Goal: Information Seeking & Learning: Learn about a topic

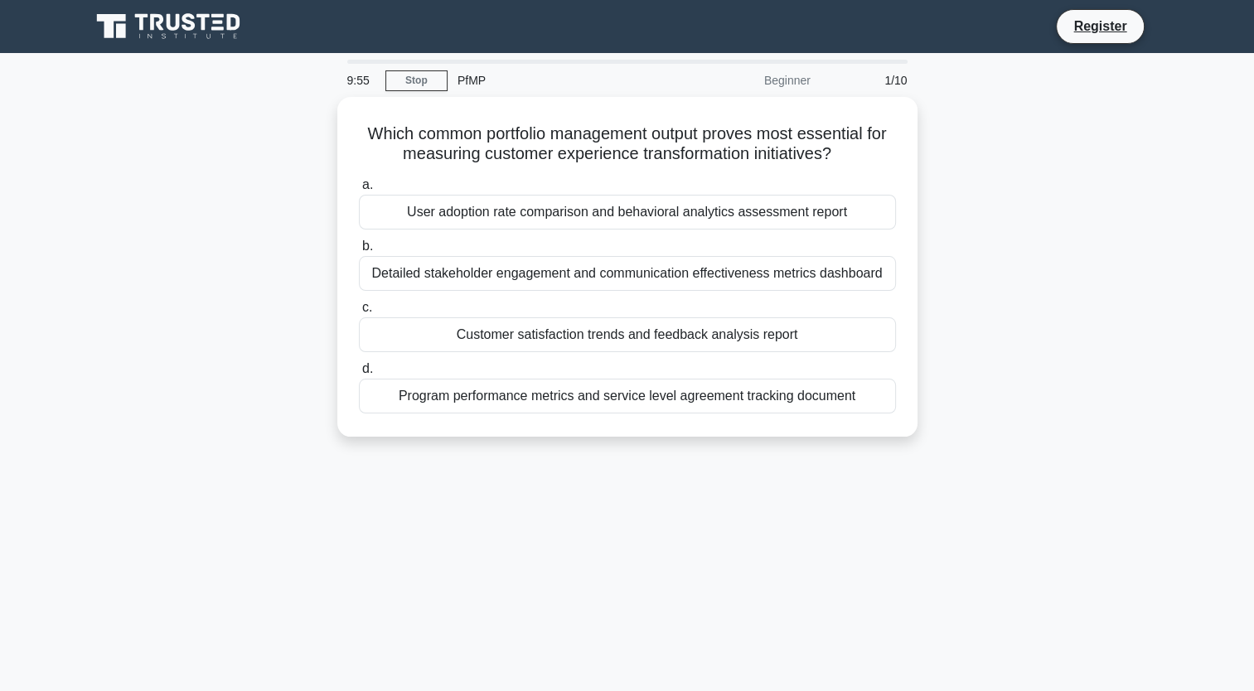
drag, startPoint x: 1035, startPoint y: 166, endPoint x: 1044, endPoint y: 176, distance: 13.5
click at [783, 166] on div "Which common portfolio management output proves most essential for measuring cu…" at bounding box center [627, 277] width 1094 height 360
click at [429, 80] on link "Stop" at bounding box center [416, 80] width 62 height 21
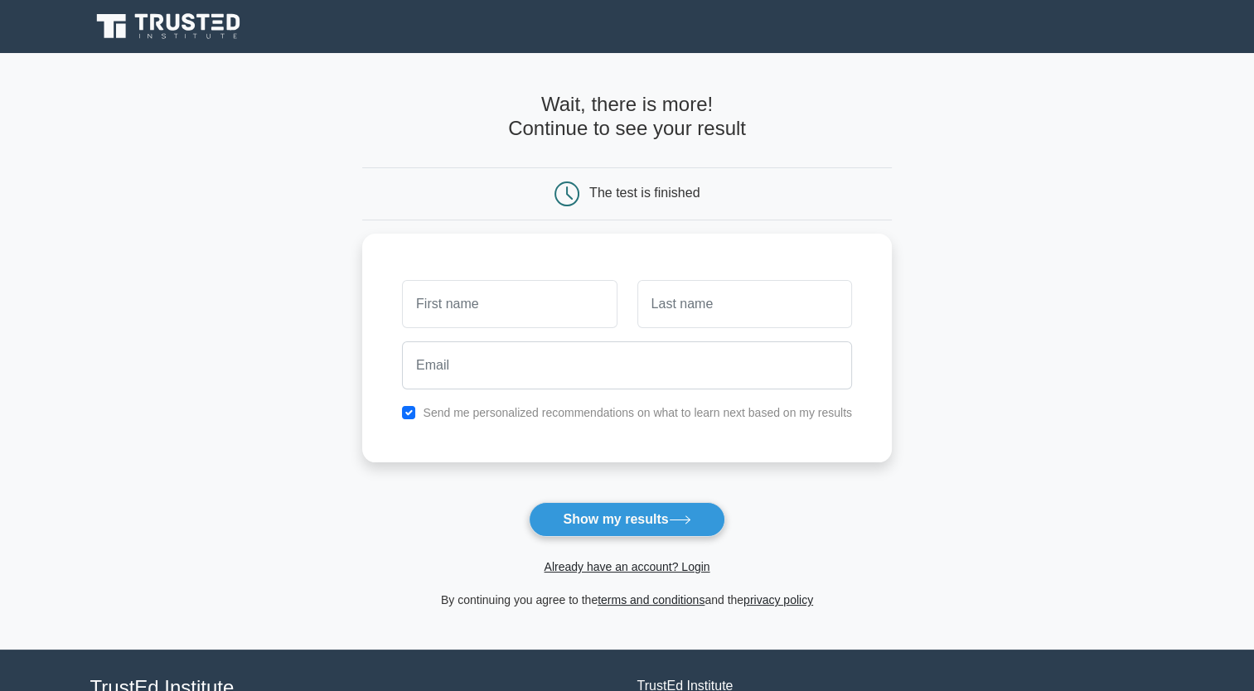
click at [611, 191] on div "The test is finished" at bounding box center [644, 193] width 110 height 14
click at [576, 188] on icon at bounding box center [567, 194] width 25 height 25
click at [470, 307] on input "text" at bounding box center [509, 300] width 215 height 48
type input "T"
click at [666, 318] on input "text" at bounding box center [744, 300] width 215 height 48
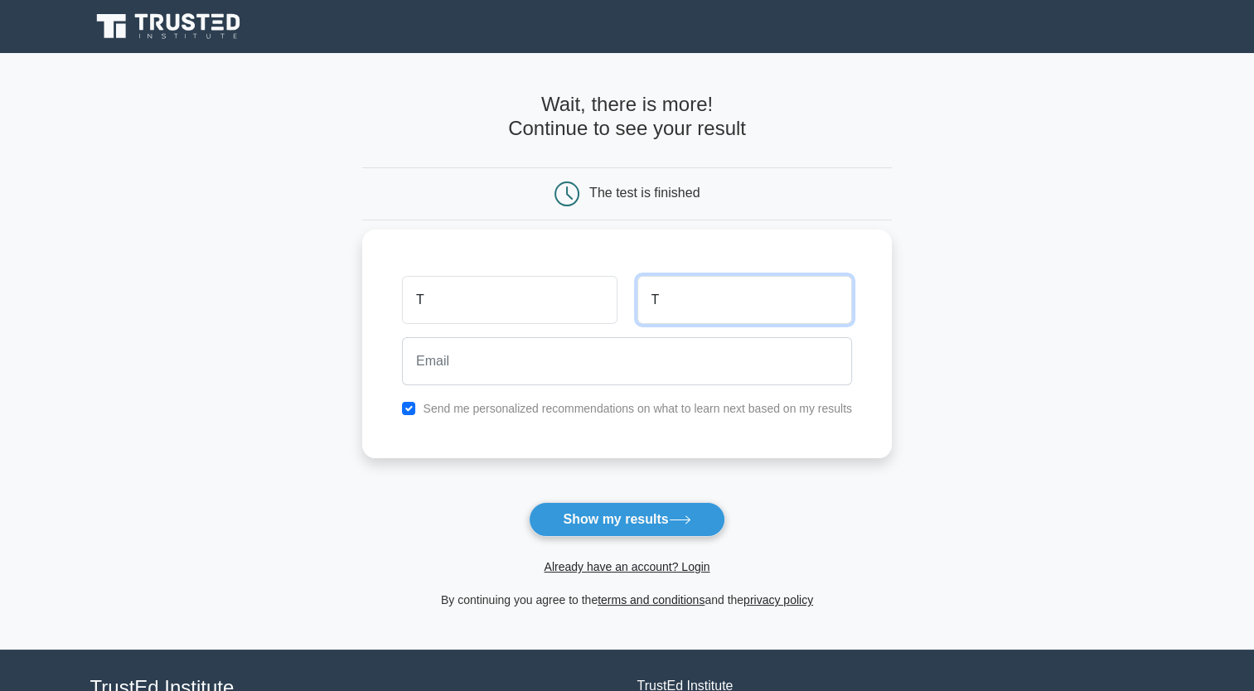
type input "T"
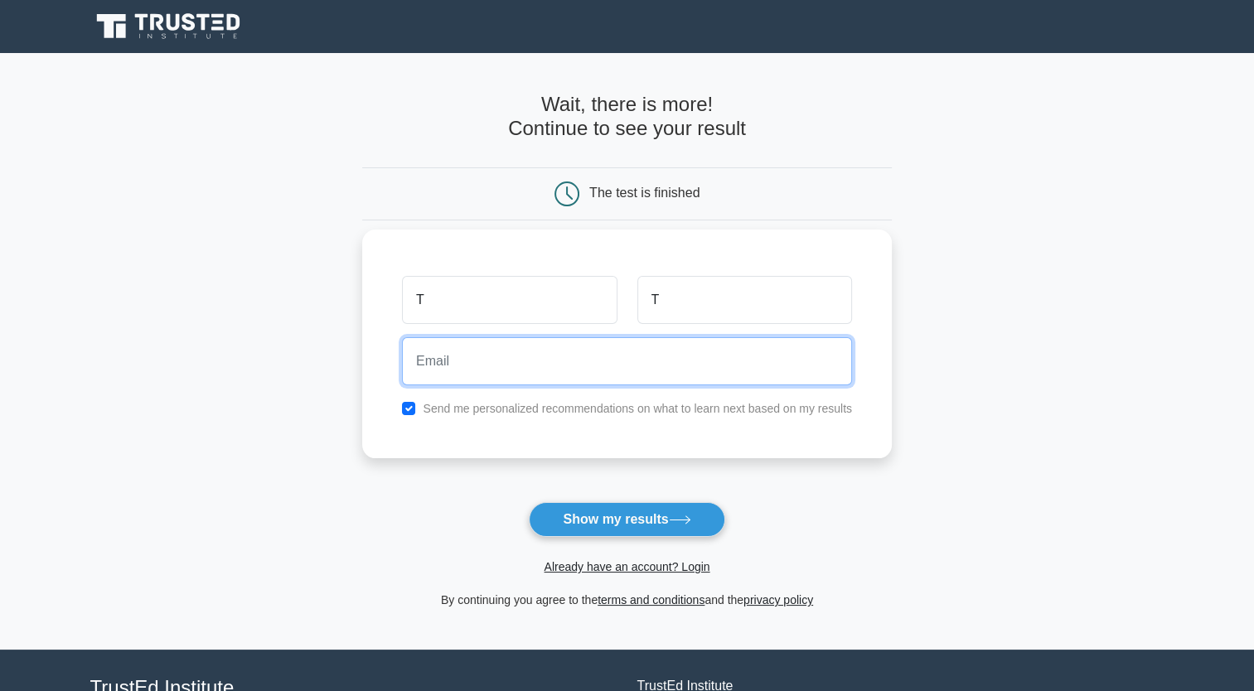
click at [473, 362] on input "email" at bounding box center [627, 361] width 450 height 48
click at [451, 361] on input "abc@xn--d-8fa.com" at bounding box center [627, 361] width 450 height 48
type input "abc@def.com"
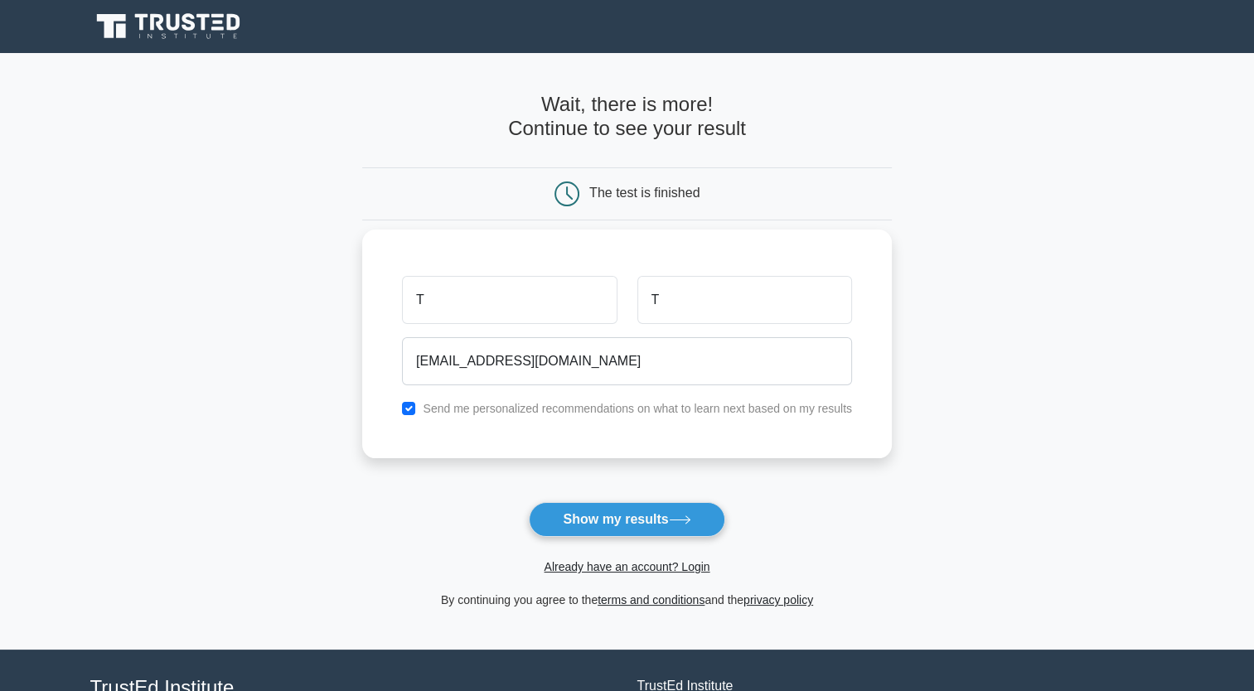
click at [475, 411] on label "Send me personalized recommendations on what to learn next based on my results" at bounding box center [637, 408] width 429 height 13
click at [402, 406] on input "checkbox" at bounding box center [408, 408] width 13 height 13
checkbox input "false"
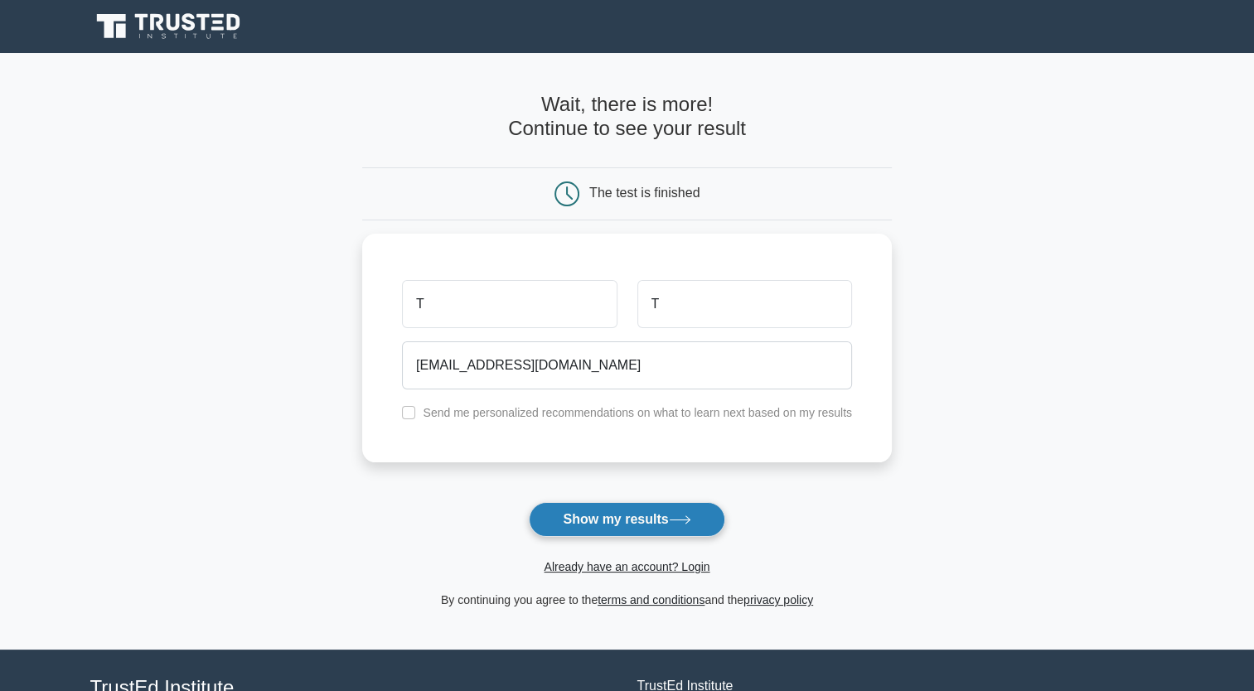
click at [592, 520] on button "Show my results" at bounding box center [627, 519] width 196 height 35
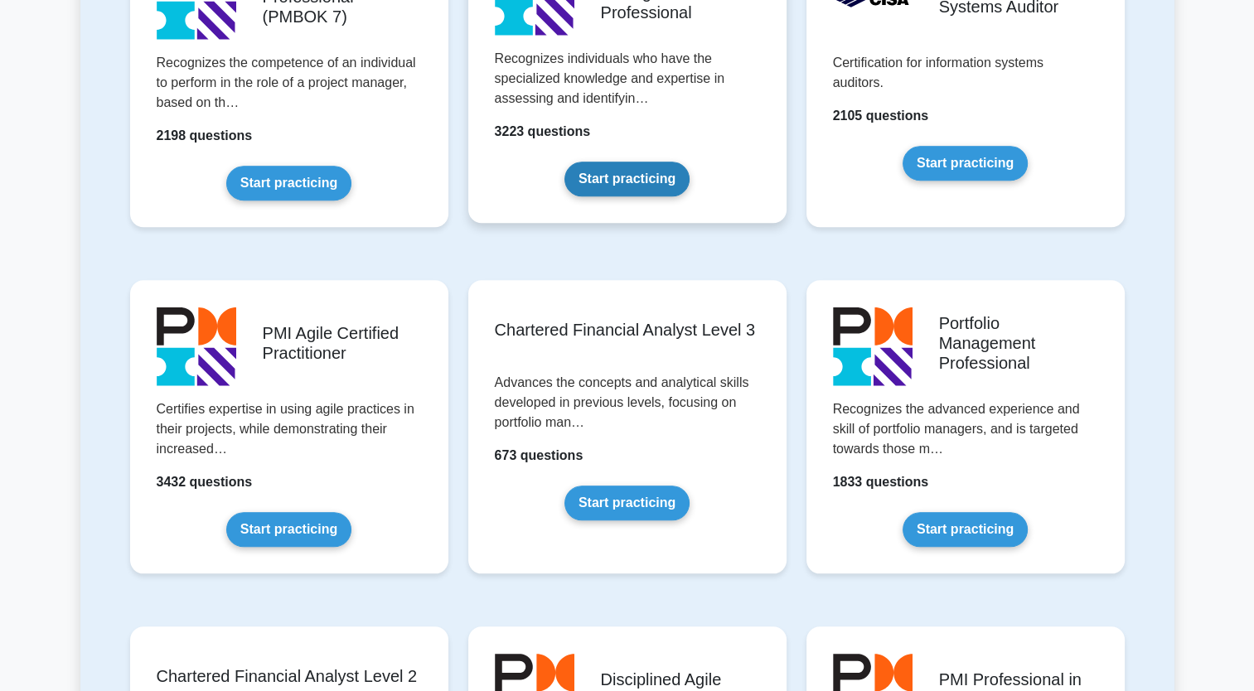
scroll to position [1906, 0]
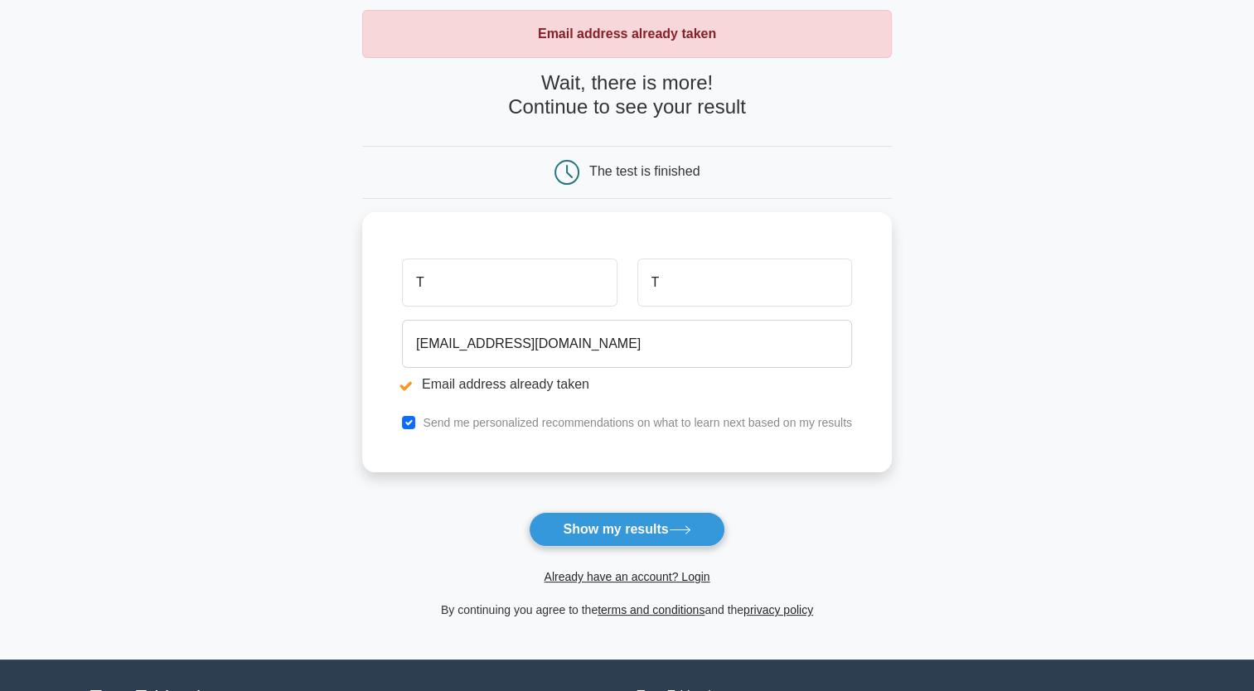
scroll to position [166, 0]
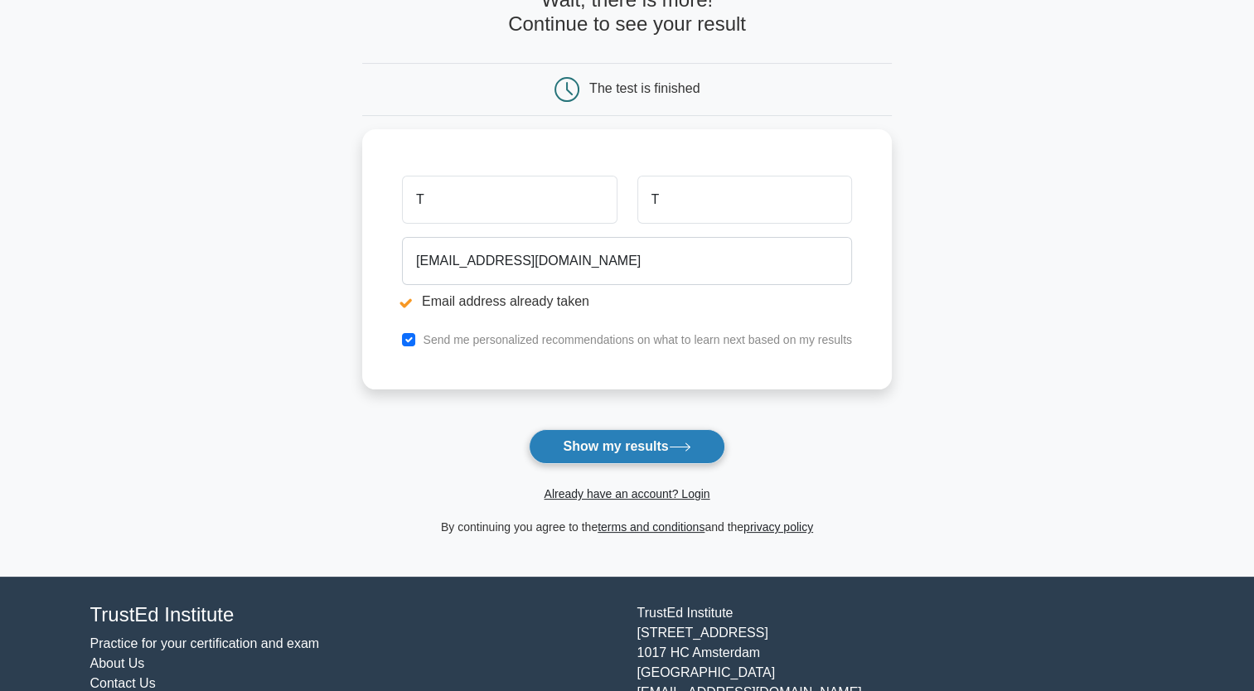
click at [696, 441] on button "Show my results" at bounding box center [627, 446] width 196 height 35
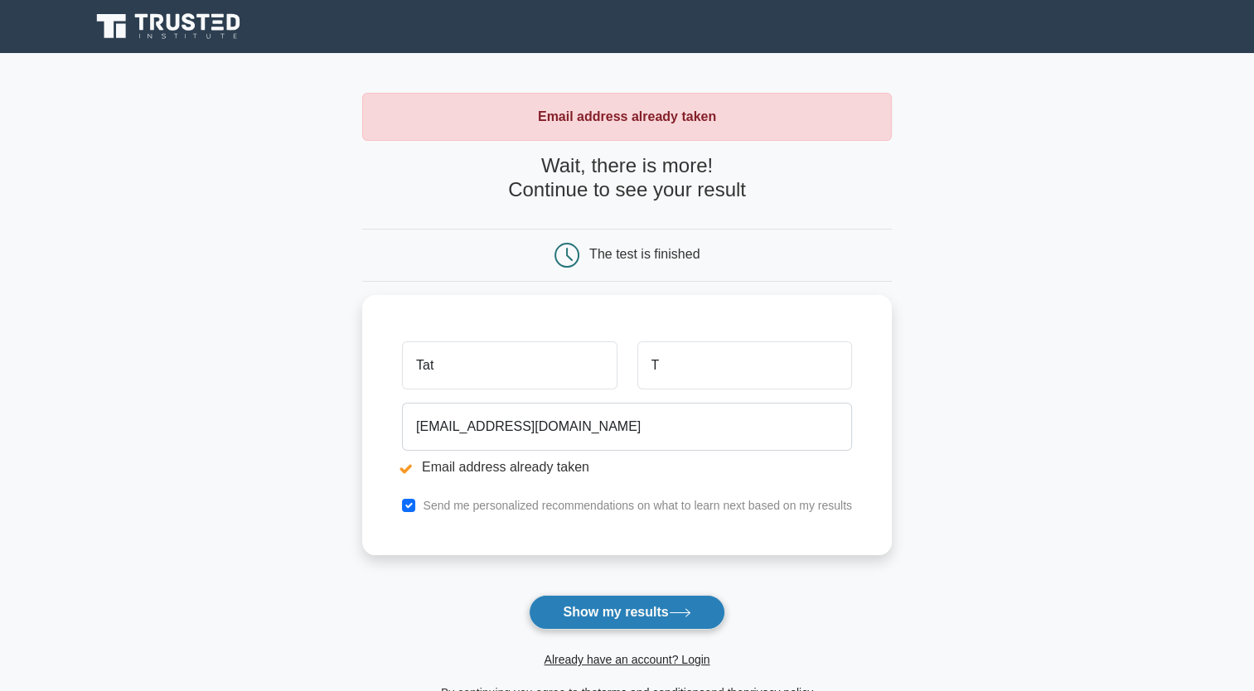
type input "Tat"
click at [603, 605] on button "Show my results" at bounding box center [627, 612] width 196 height 35
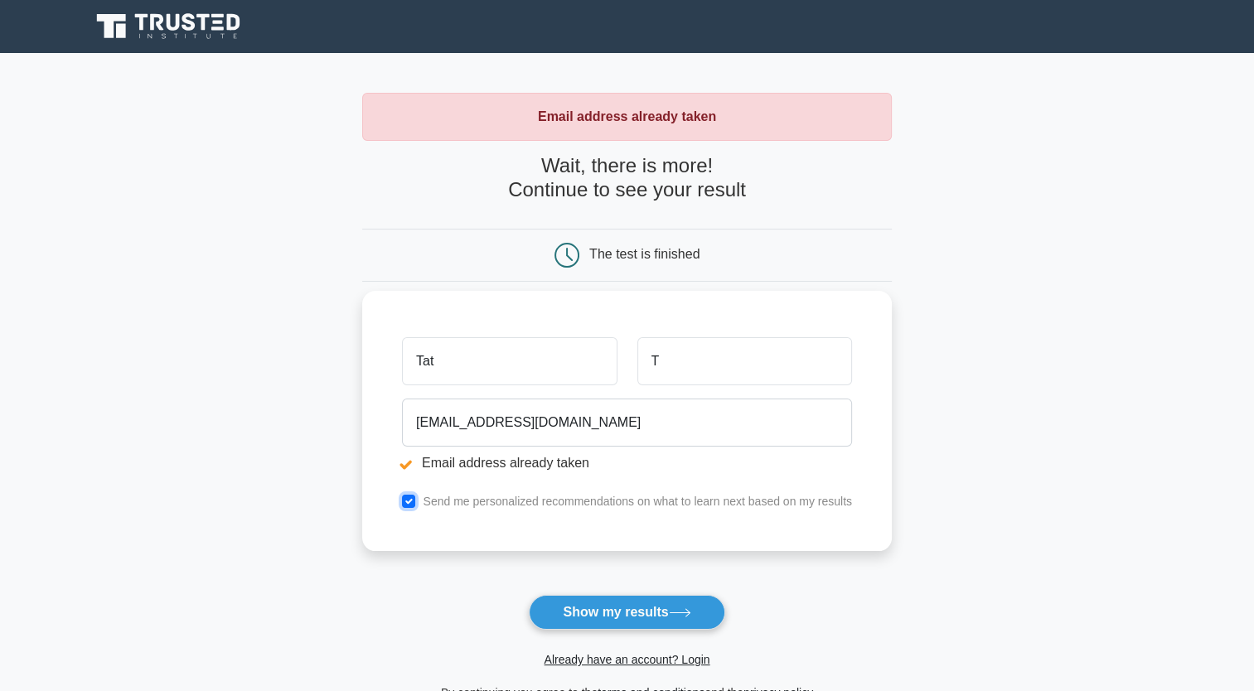
click at [402, 503] on input "checkbox" at bounding box center [408, 501] width 13 height 13
checkbox input "false"
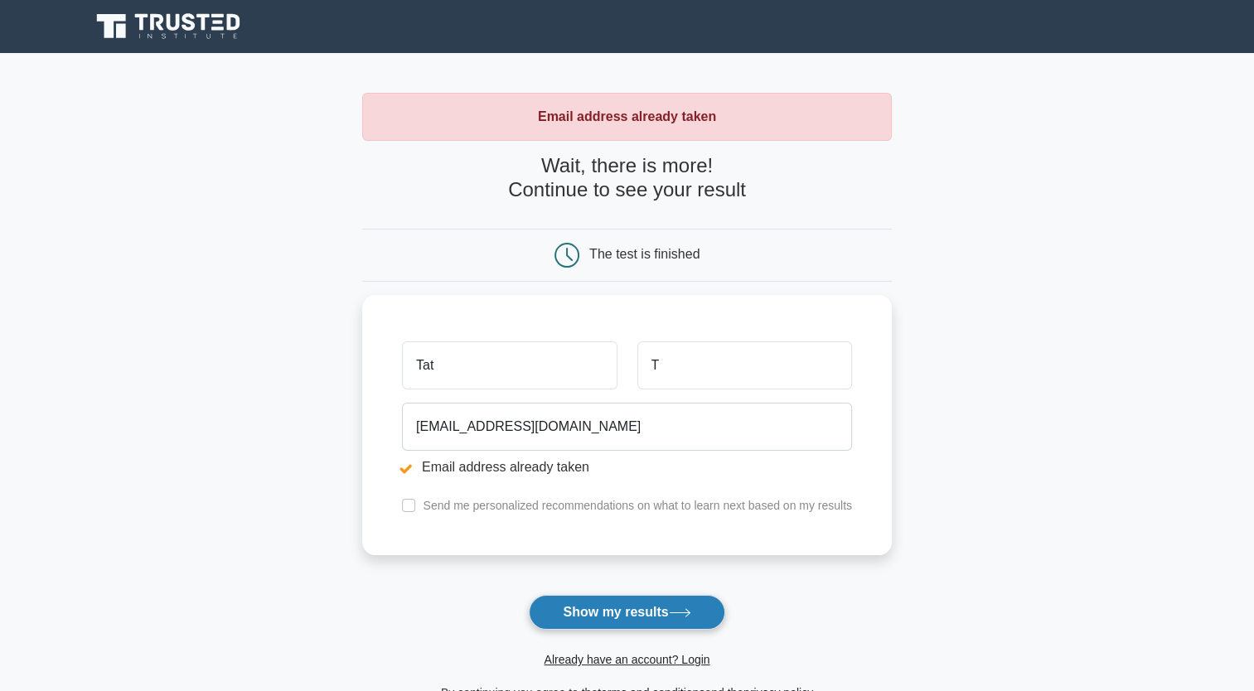
click at [593, 603] on button "Show my results" at bounding box center [627, 612] width 196 height 35
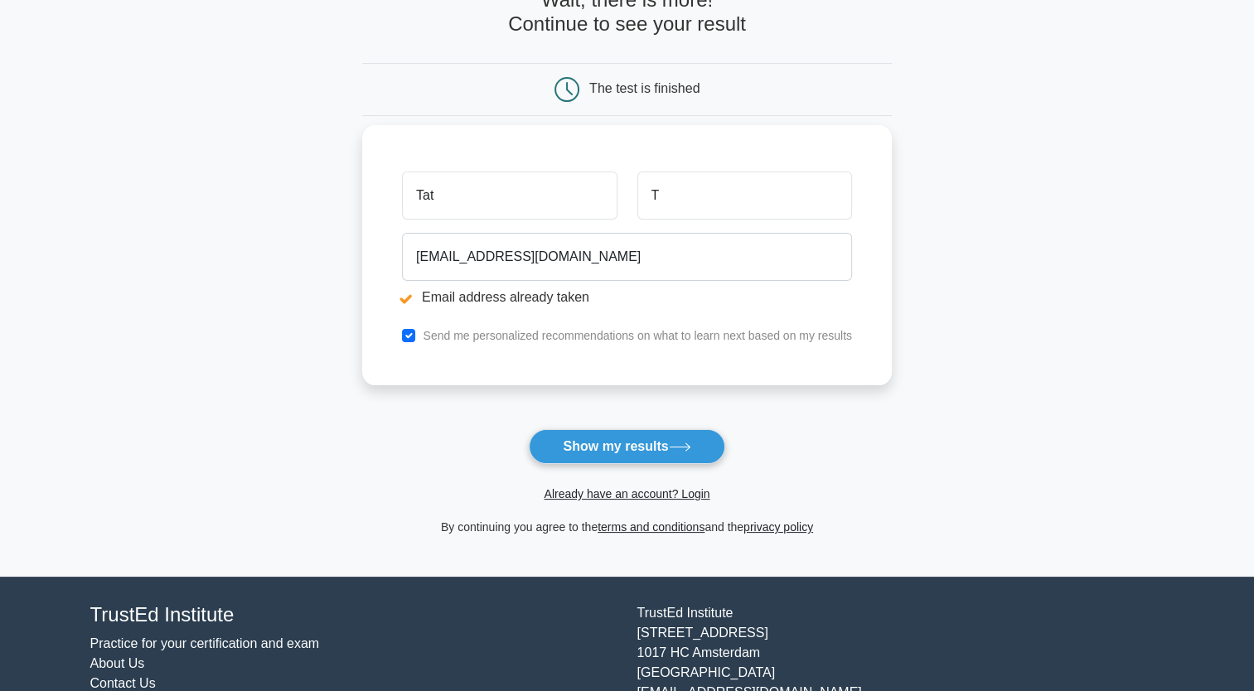
scroll to position [234, 0]
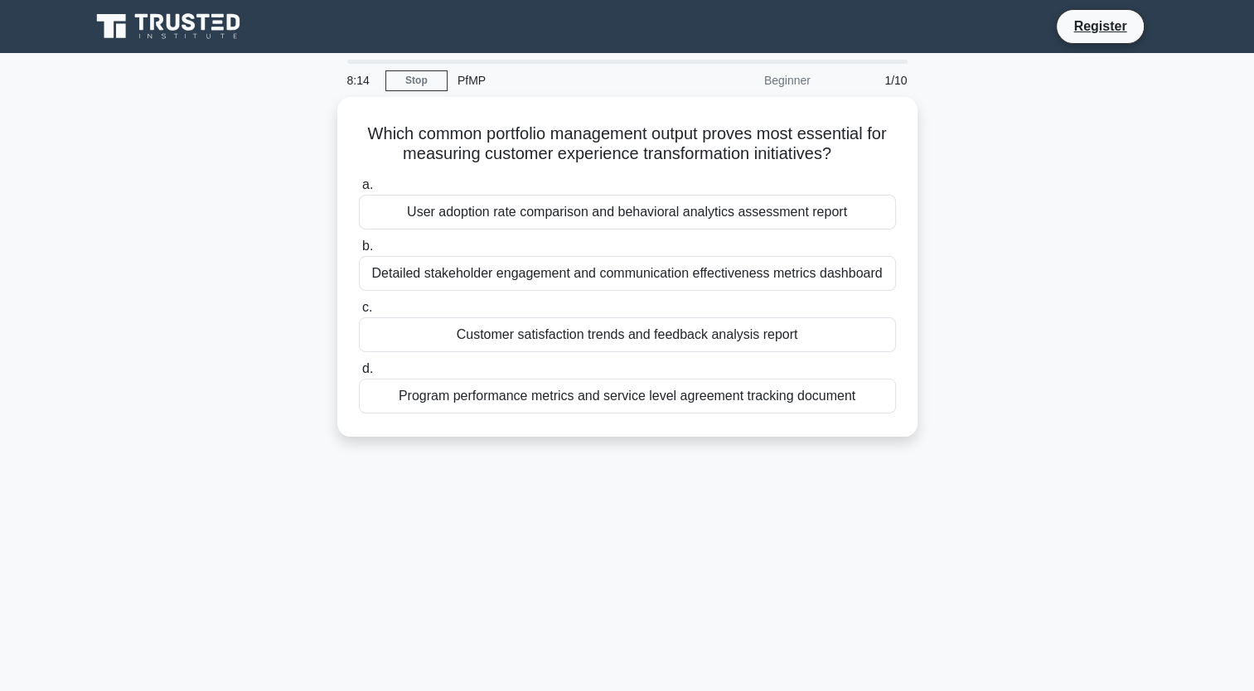
click at [467, 80] on div "PfMP" at bounding box center [562, 80] width 228 height 33
drag, startPoint x: 467, startPoint y: 80, endPoint x: 792, endPoint y: 78, distance: 325.8
click at [796, 78] on div "Beginner" at bounding box center [748, 80] width 145 height 33
click at [475, 85] on div "PfMP" at bounding box center [562, 80] width 228 height 33
click at [411, 82] on link "Stop" at bounding box center [416, 80] width 62 height 21
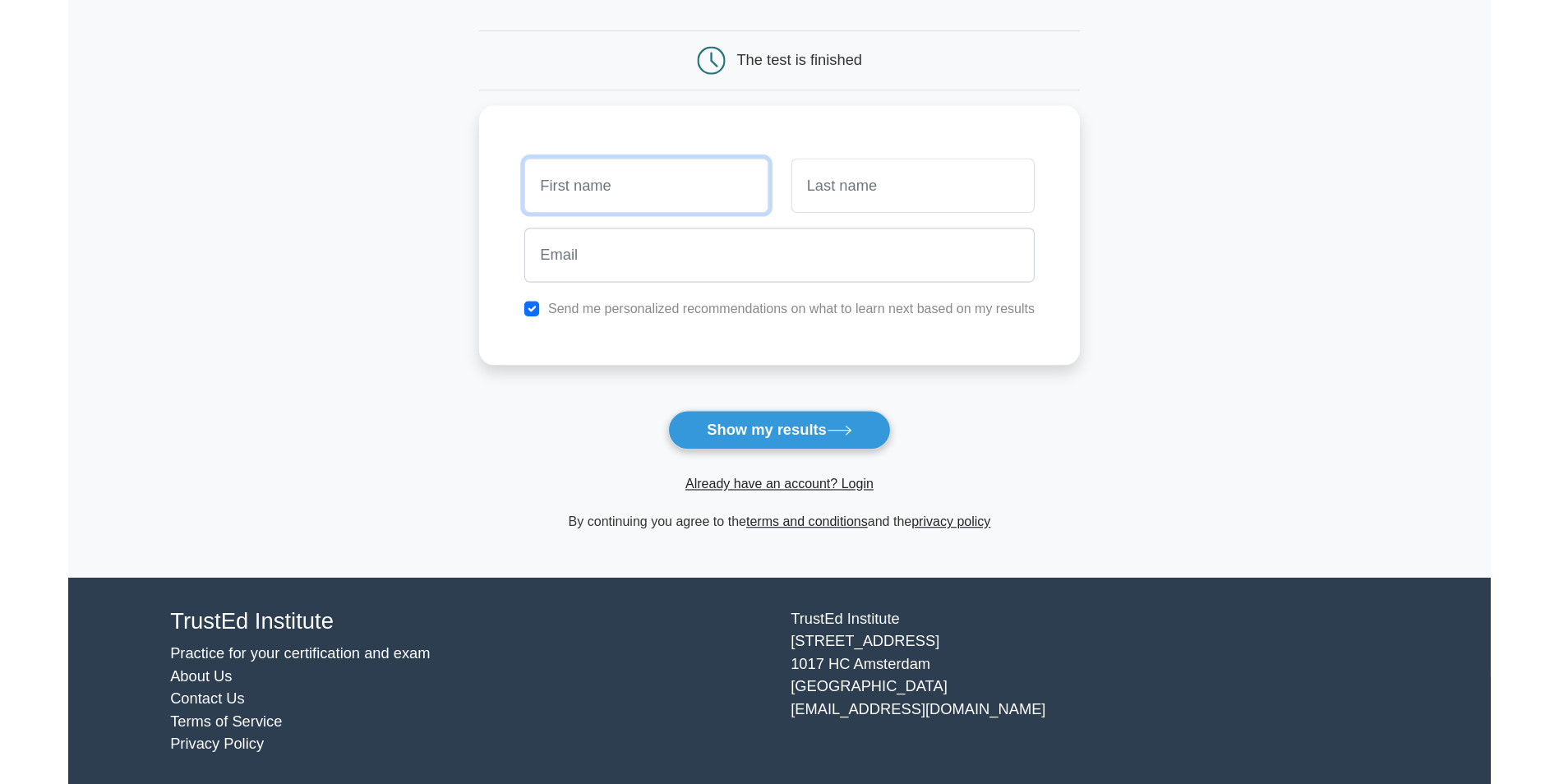
scroll to position [43, 0]
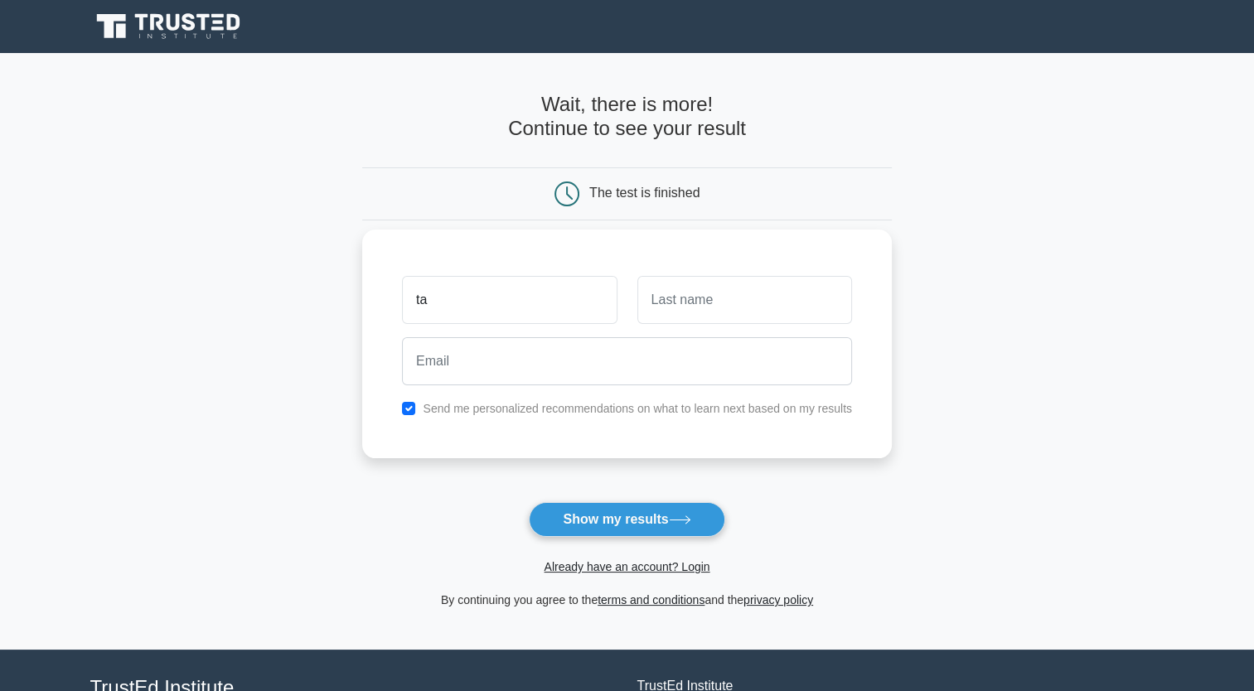
type input "ta"
click at [734, 308] on input "text" at bounding box center [744, 300] width 215 height 48
type input "tb"
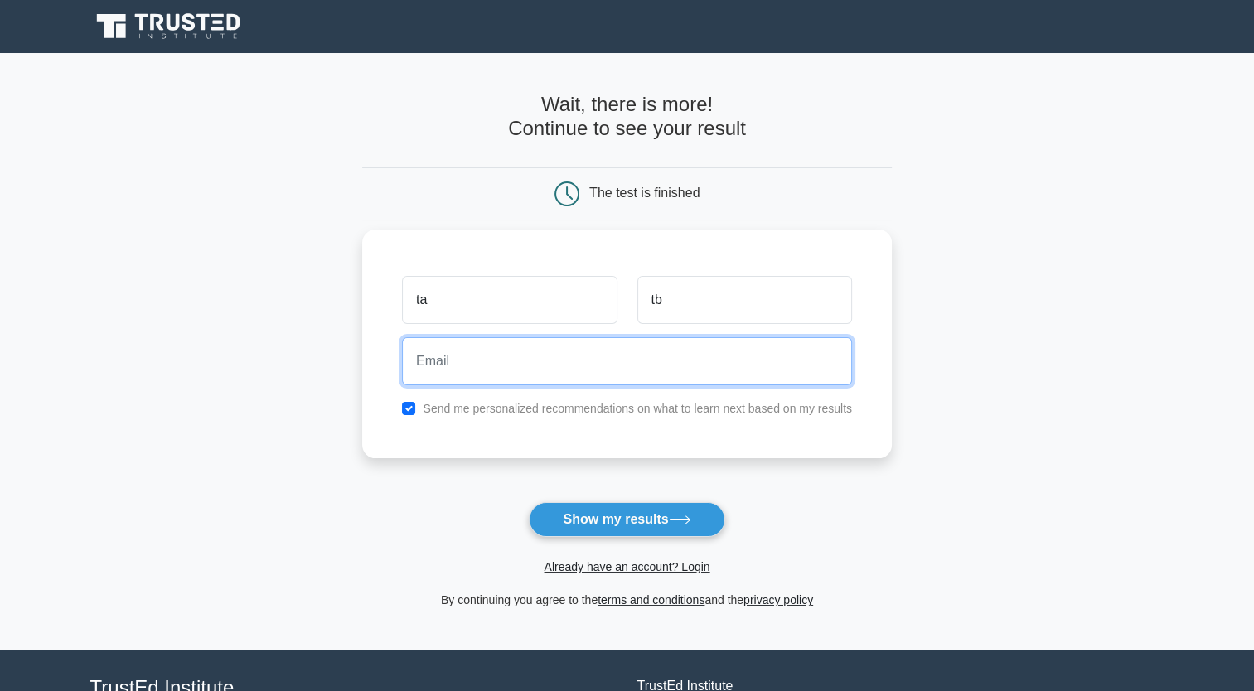
click at [448, 375] on input "email" at bounding box center [627, 361] width 450 height 48
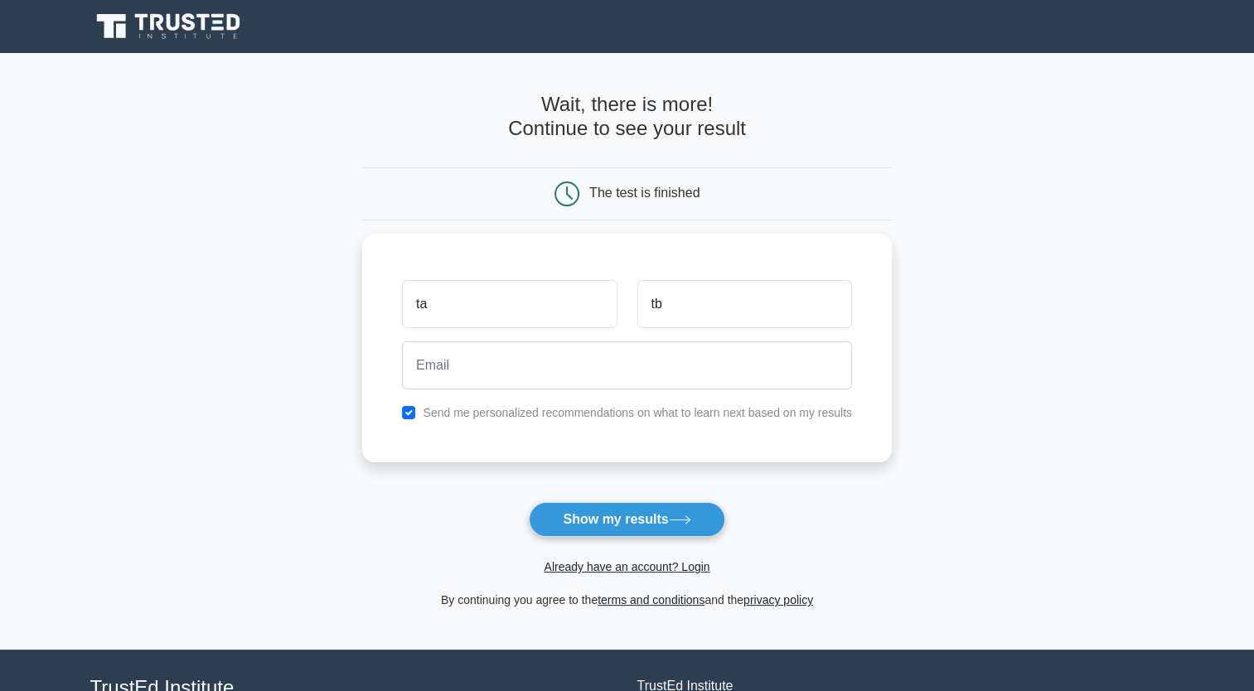
click at [242, 289] on main "Wait, there is more! Continue to see your result The test is finished ta tb" at bounding box center [627, 351] width 1254 height 597
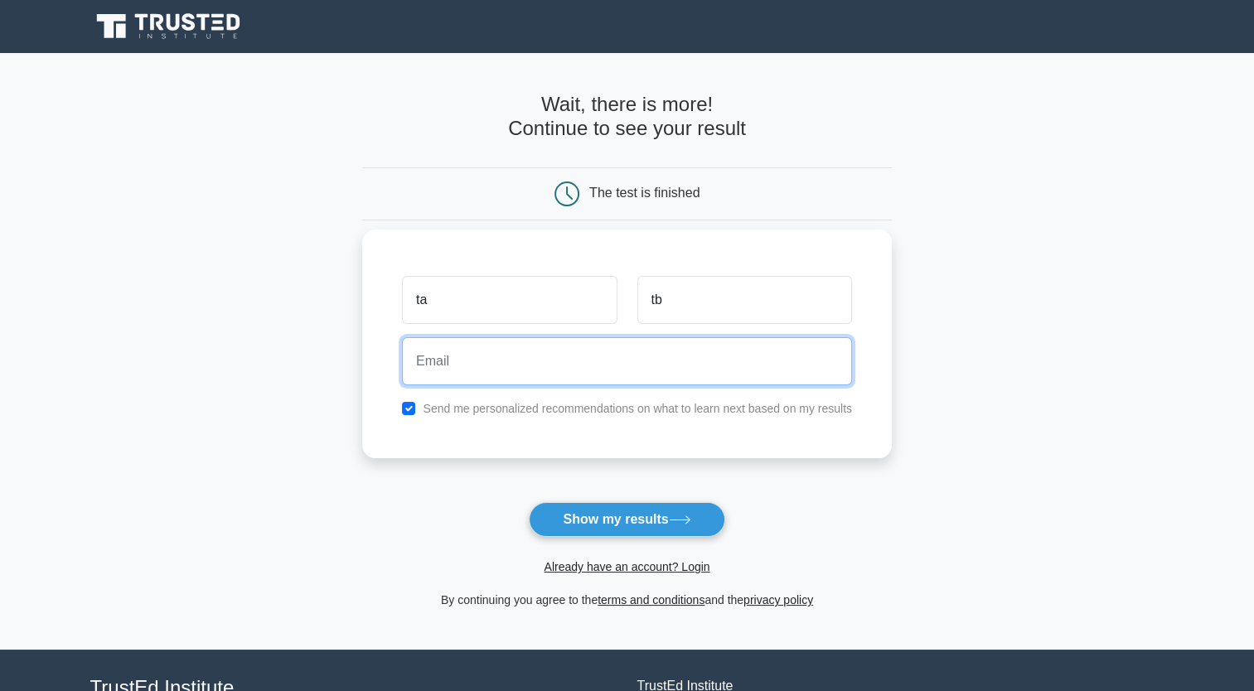
click at [491, 375] on input "email" at bounding box center [627, 361] width 450 height 48
drag, startPoint x: 483, startPoint y: 364, endPoint x: 607, endPoint y: 363, distance: 123.5
click at [607, 363] on input "tuanta11@gmail.com" at bounding box center [627, 361] width 450 height 48
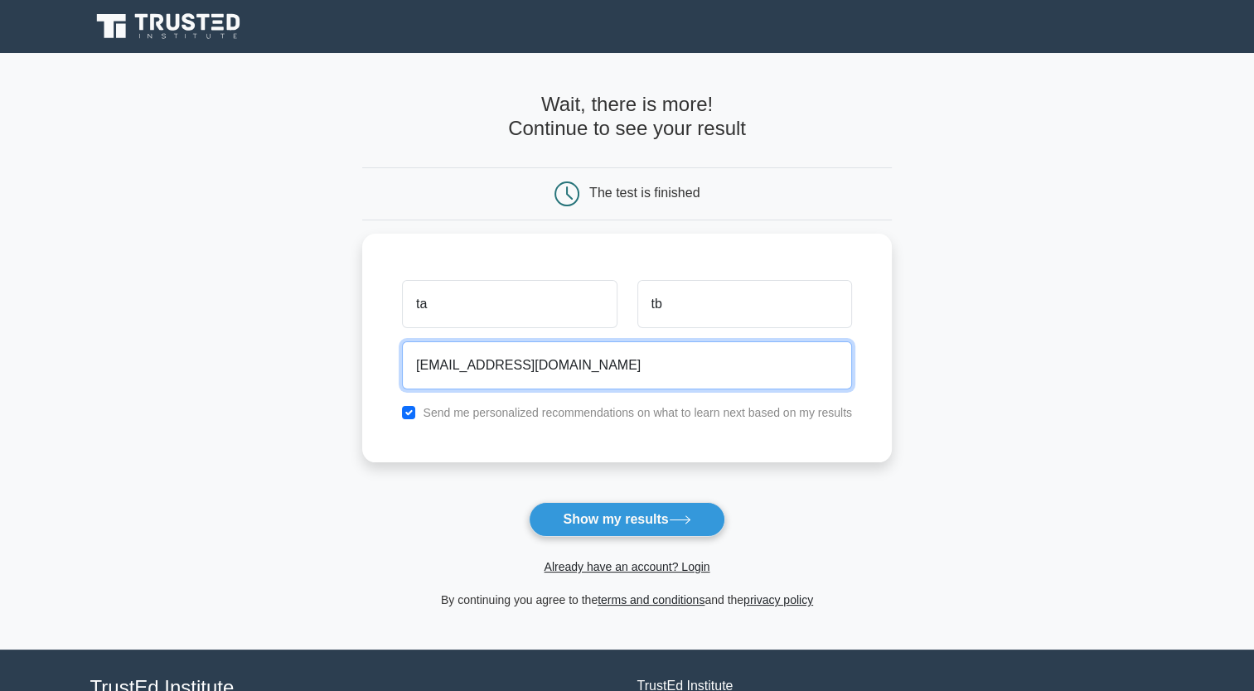
type input "tuanta11@icloud.com"
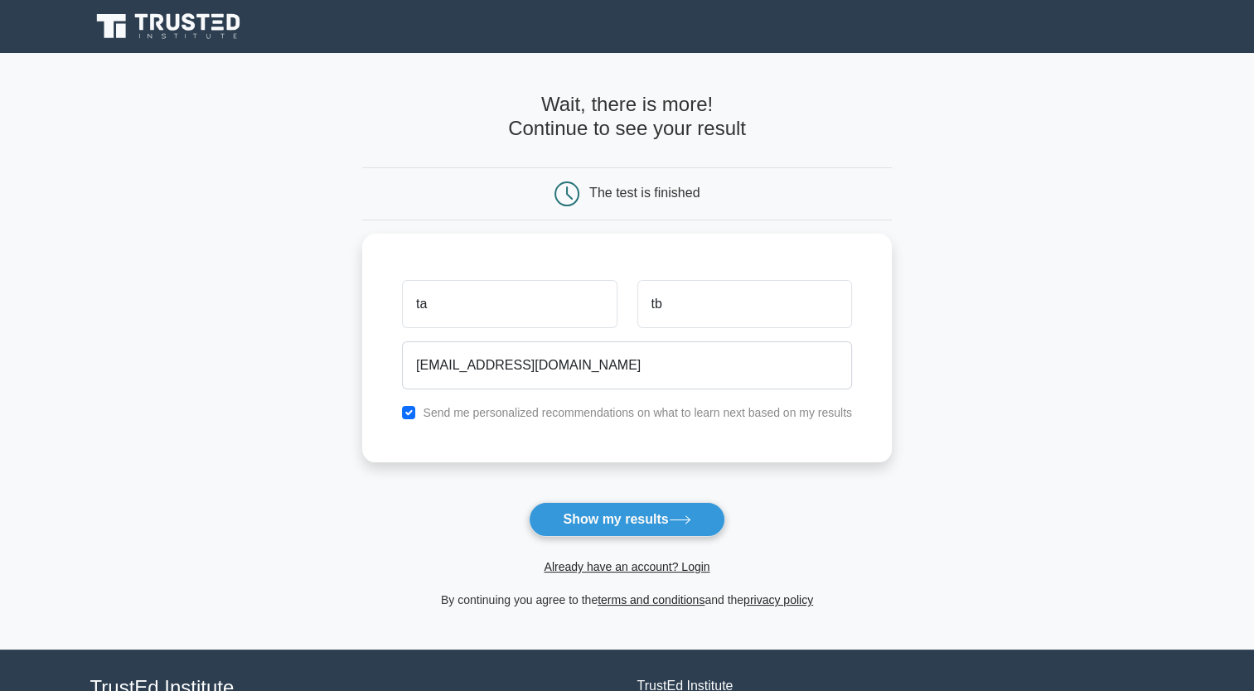
click at [307, 351] on main "Wait, there is more! Continue to see your result The test is finished ta tb" at bounding box center [627, 351] width 1254 height 597
click at [423, 409] on label "Send me personalized recommendations on what to learn next based on my results" at bounding box center [637, 408] width 429 height 13
click at [408, 409] on input "checkbox" at bounding box center [408, 408] width 13 height 13
checkbox input "false"
click at [592, 519] on button "Show my results" at bounding box center [627, 519] width 196 height 35
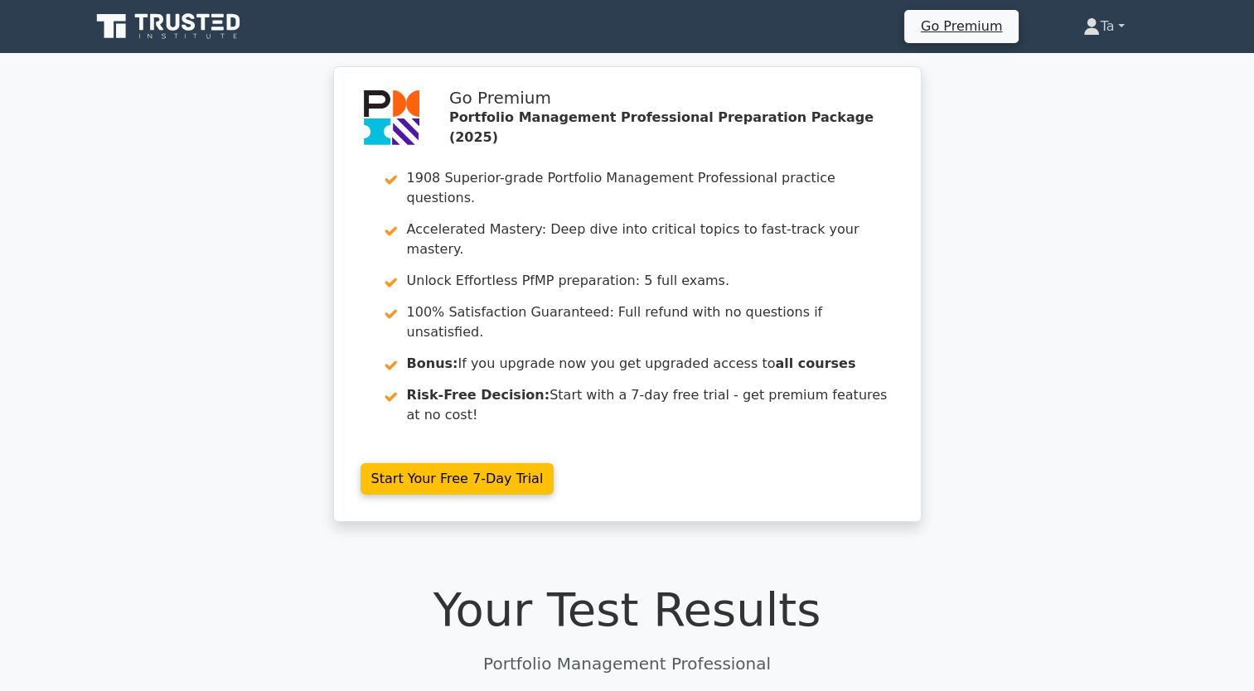
click at [1117, 24] on link "Ta" at bounding box center [1104, 26] width 120 height 33
click at [1012, 314] on div "Go Premium Portfolio Management Professional Preparation Package (2025) 1908 Su…" at bounding box center [627, 304] width 1254 height 476
click at [1113, 31] on link "Ta" at bounding box center [1104, 26] width 120 height 33
click at [1153, 322] on div "Go Premium Portfolio Management Professional Preparation Package (2025) 1908 Su…" at bounding box center [627, 304] width 1254 height 476
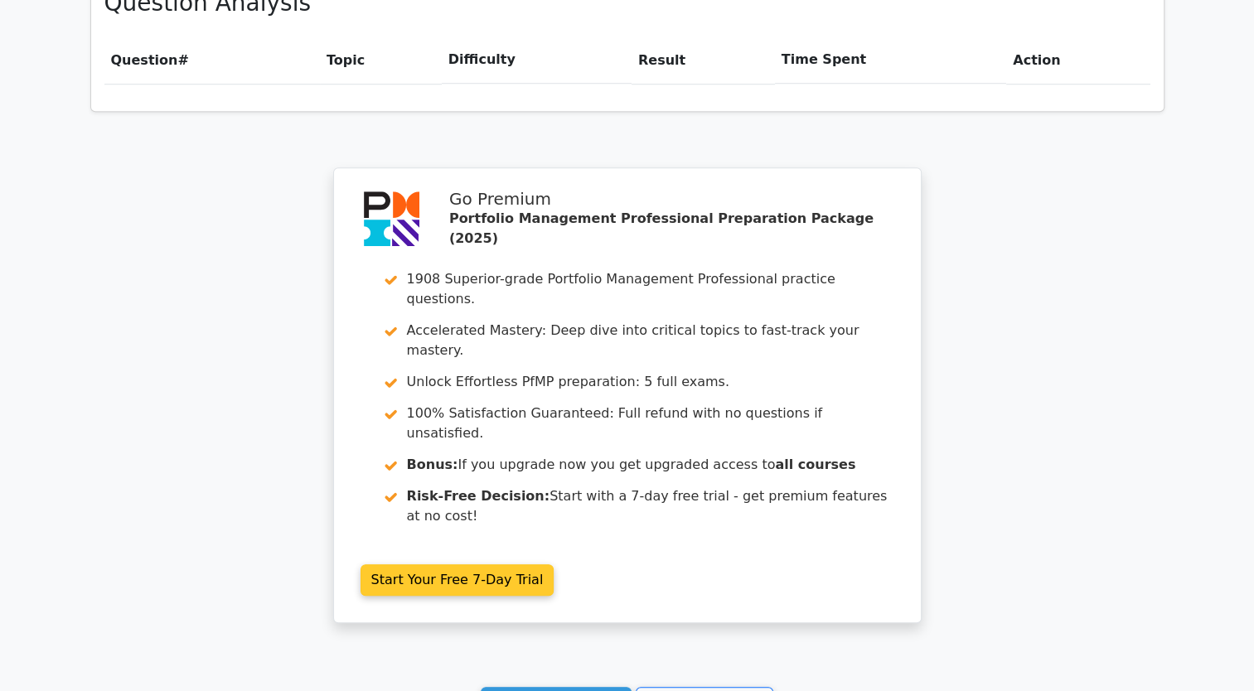
scroll to position [1343, 0]
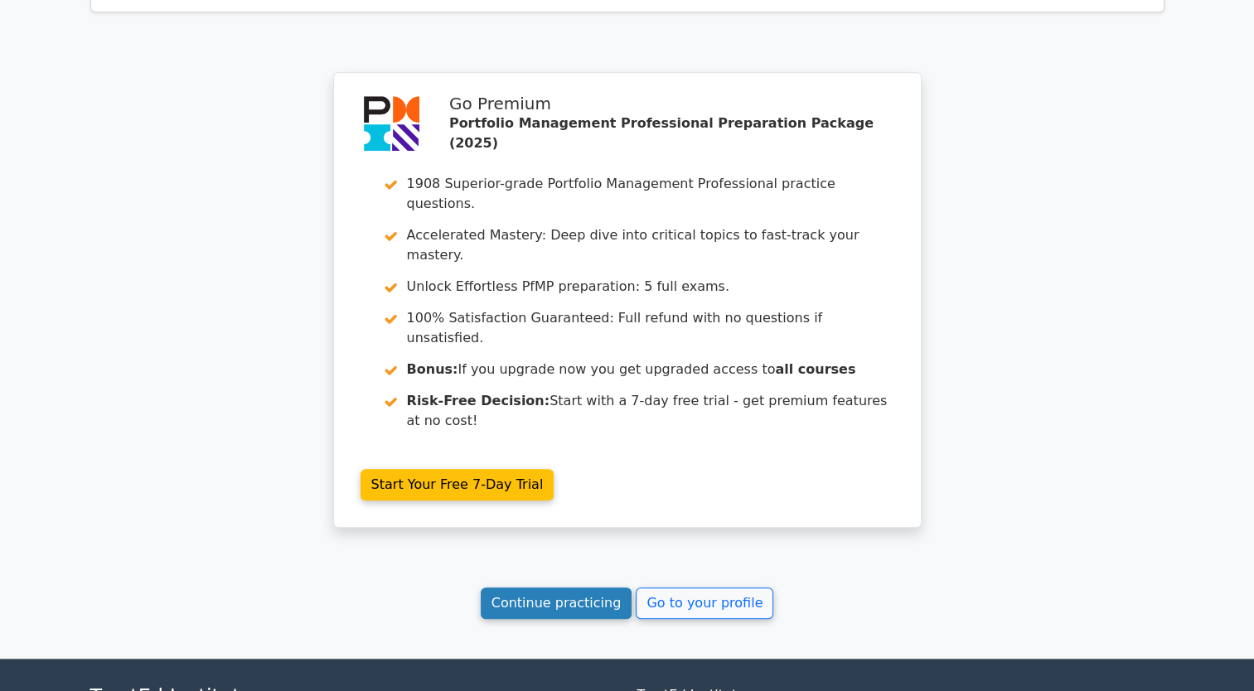
click at [553, 588] on link "Continue practicing" at bounding box center [557, 603] width 152 height 31
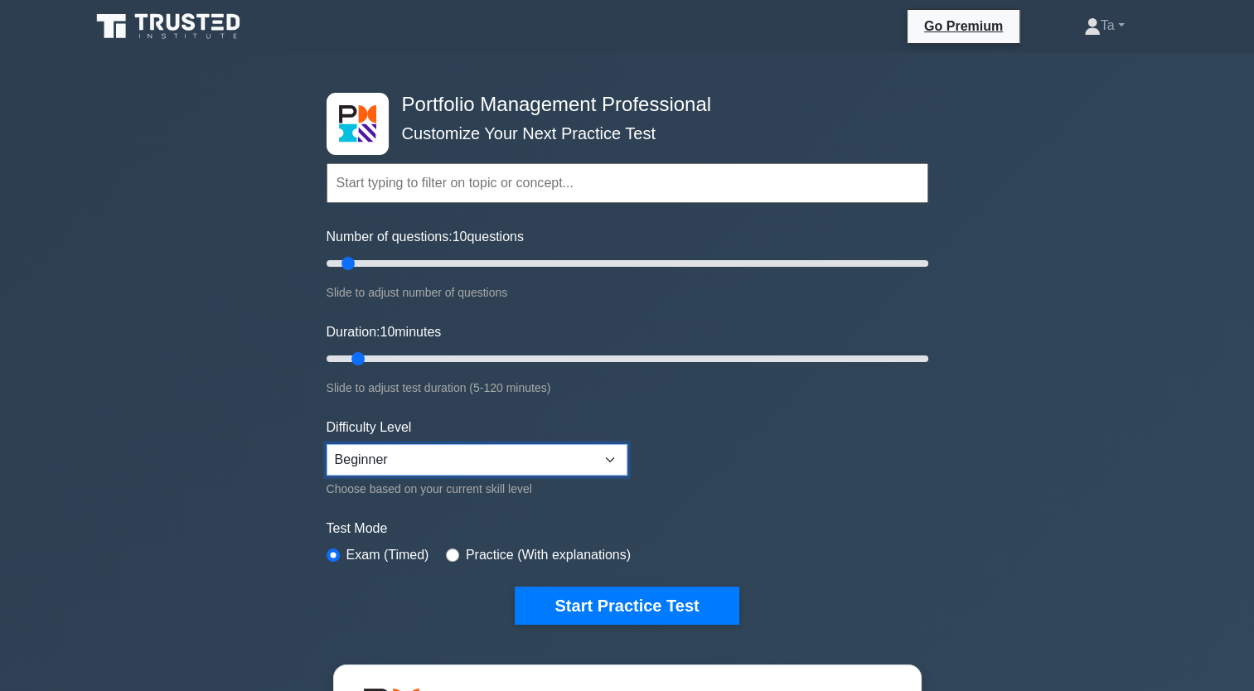
click at [421, 451] on select "Beginner Intermediate Expert" at bounding box center [477, 459] width 301 height 31
select select "expert"
click at [327, 444] on select "Beginner Intermediate Expert" at bounding box center [477, 459] width 301 height 31
click at [751, 499] on form "Topics Portfolio Management Process Groups Portfolio Strategic Management Portf…" at bounding box center [628, 369] width 602 height 512
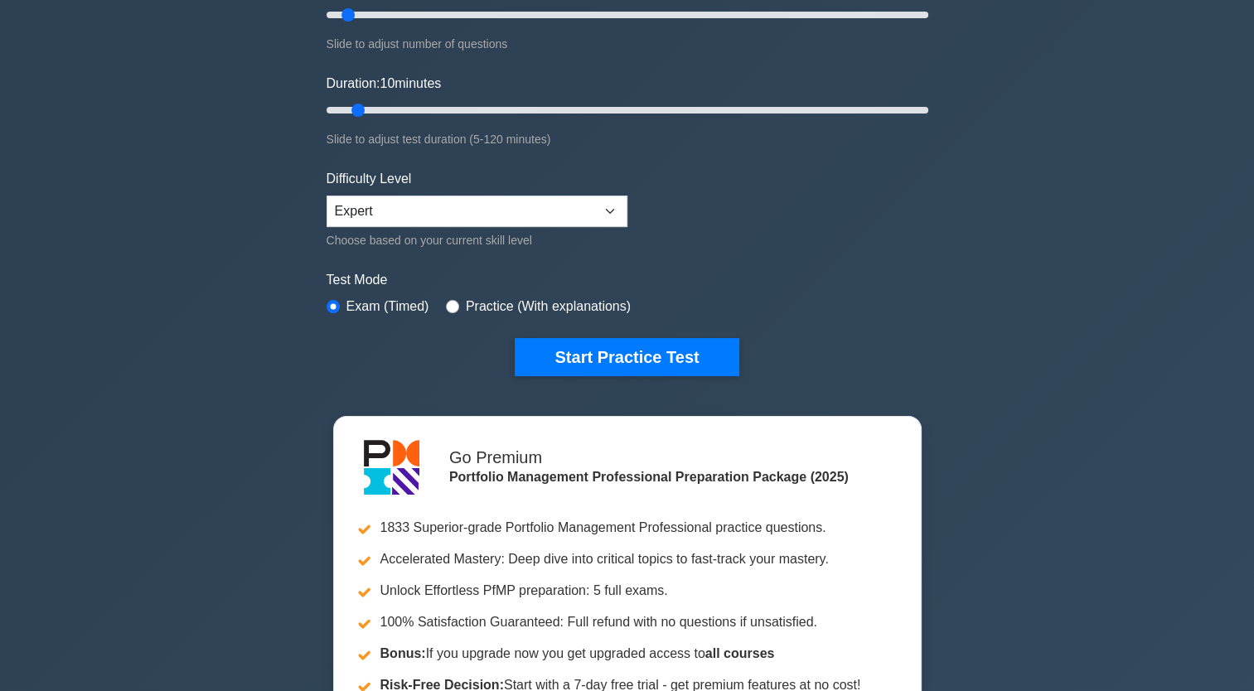
click at [466, 305] on label "Practice (With explanations)" at bounding box center [548, 307] width 165 height 20
click at [446, 306] on input "radio" at bounding box center [452, 306] width 13 height 13
radio input "true"
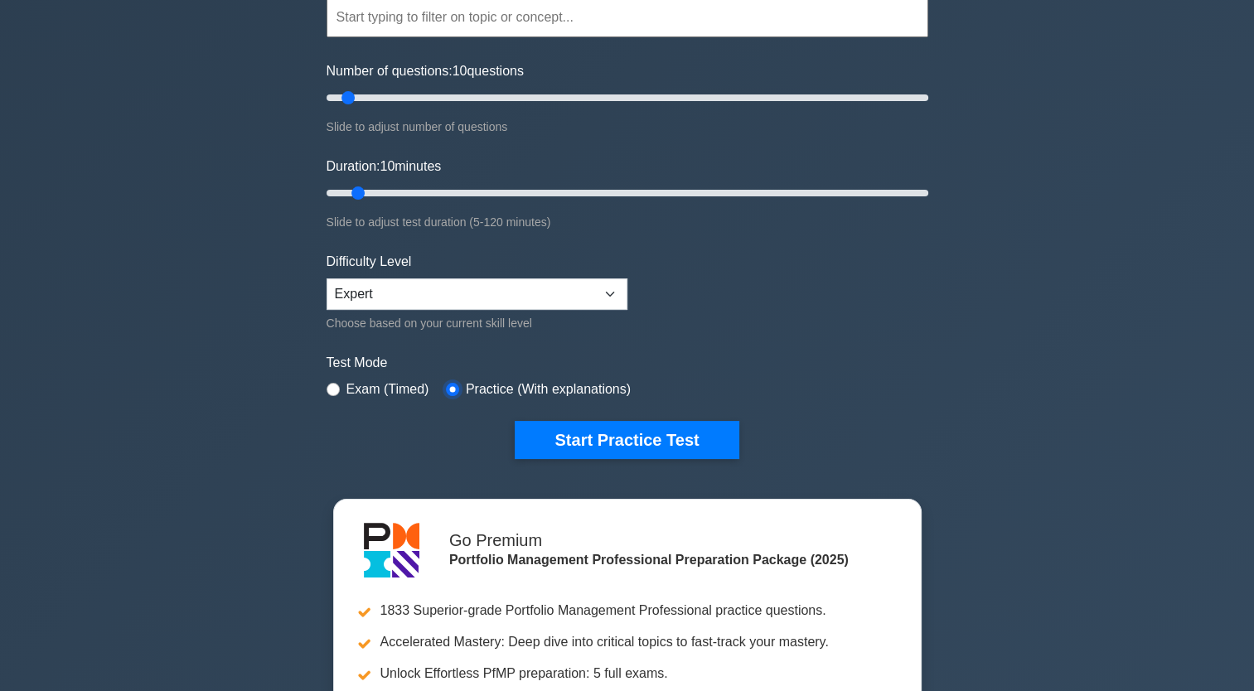
scroll to position [414, 0]
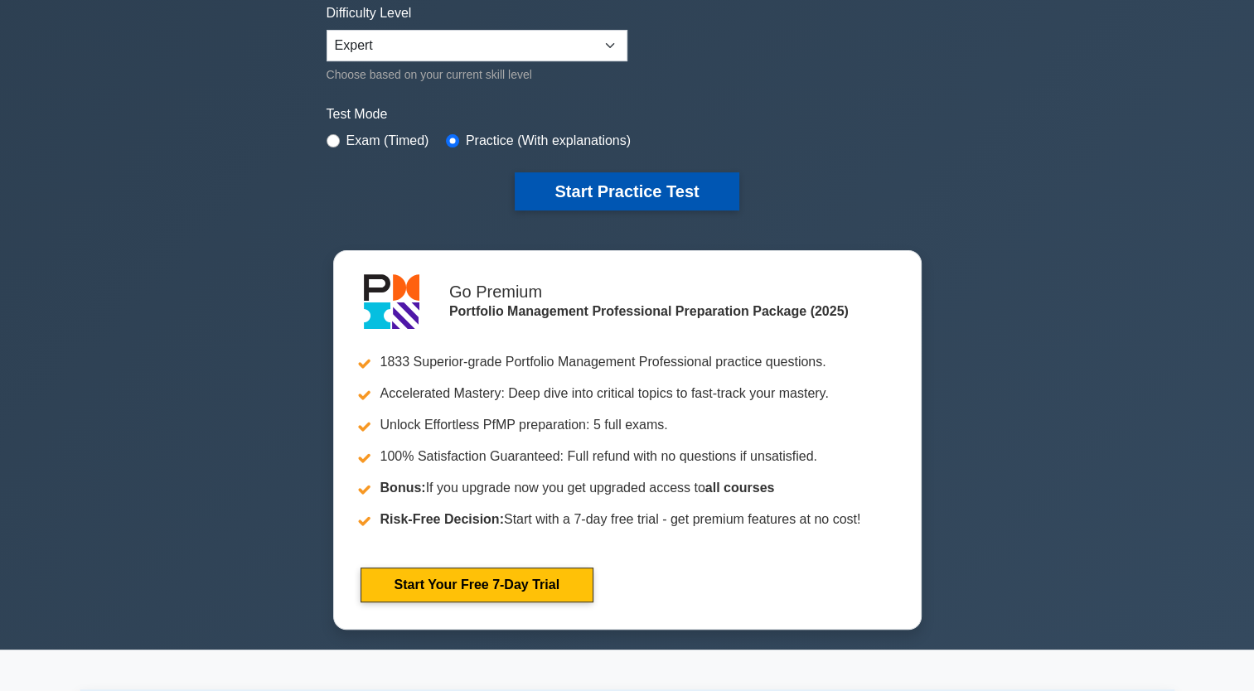
click at [641, 189] on button "Start Practice Test" at bounding box center [627, 191] width 224 height 38
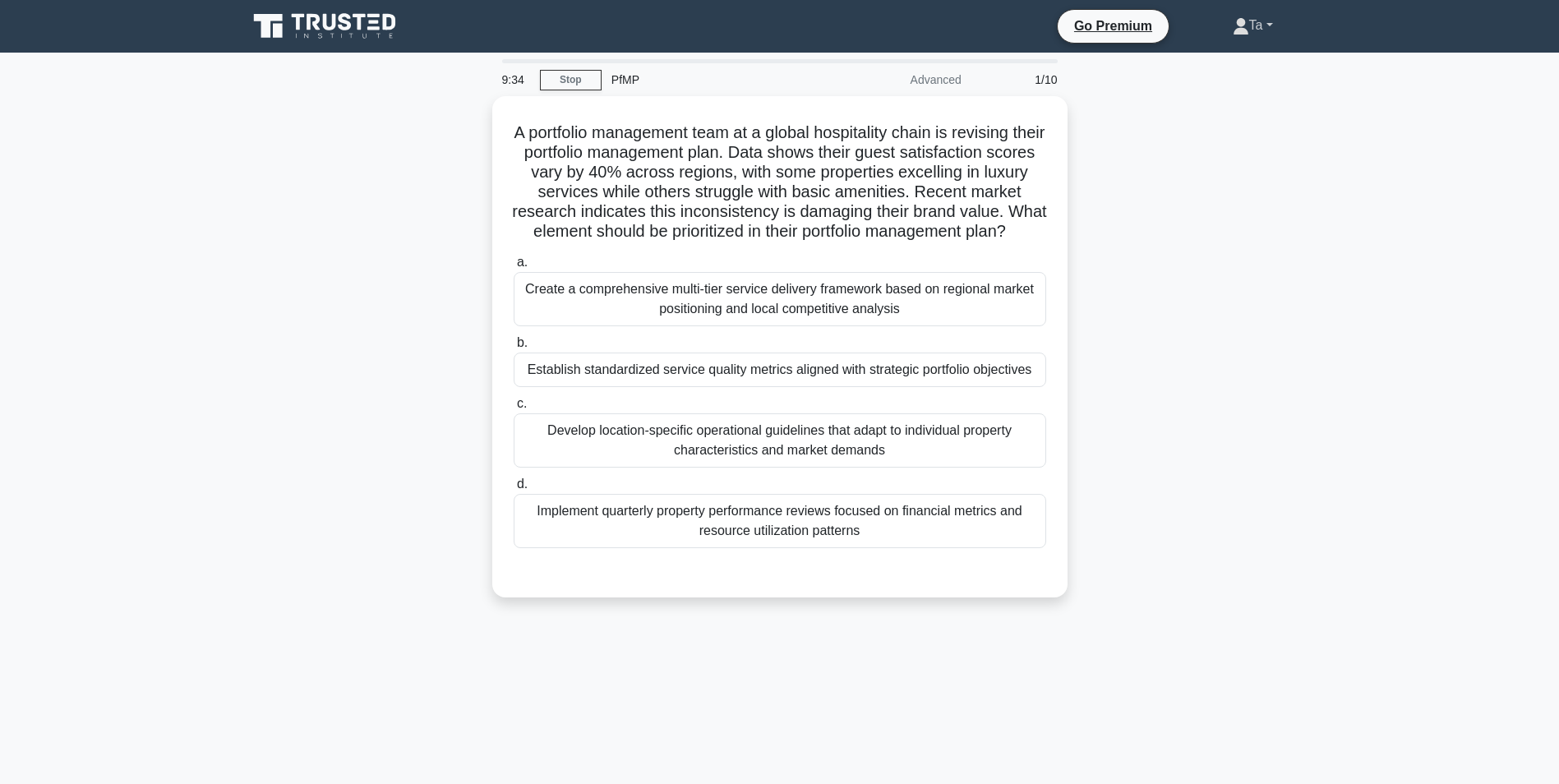
click at [1243, 25] on link "Ta" at bounding box center [1254, 25] width 119 height 33
click at [1190, 279] on div "A portfolio management team at a global hospitality chain is revising their por…" at bounding box center [780, 357] width 1085 height 521
click at [1116, 156] on div "A portfolio management team at a global hospitality chain is revising their por…" at bounding box center [780, 357] width 1085 height 521
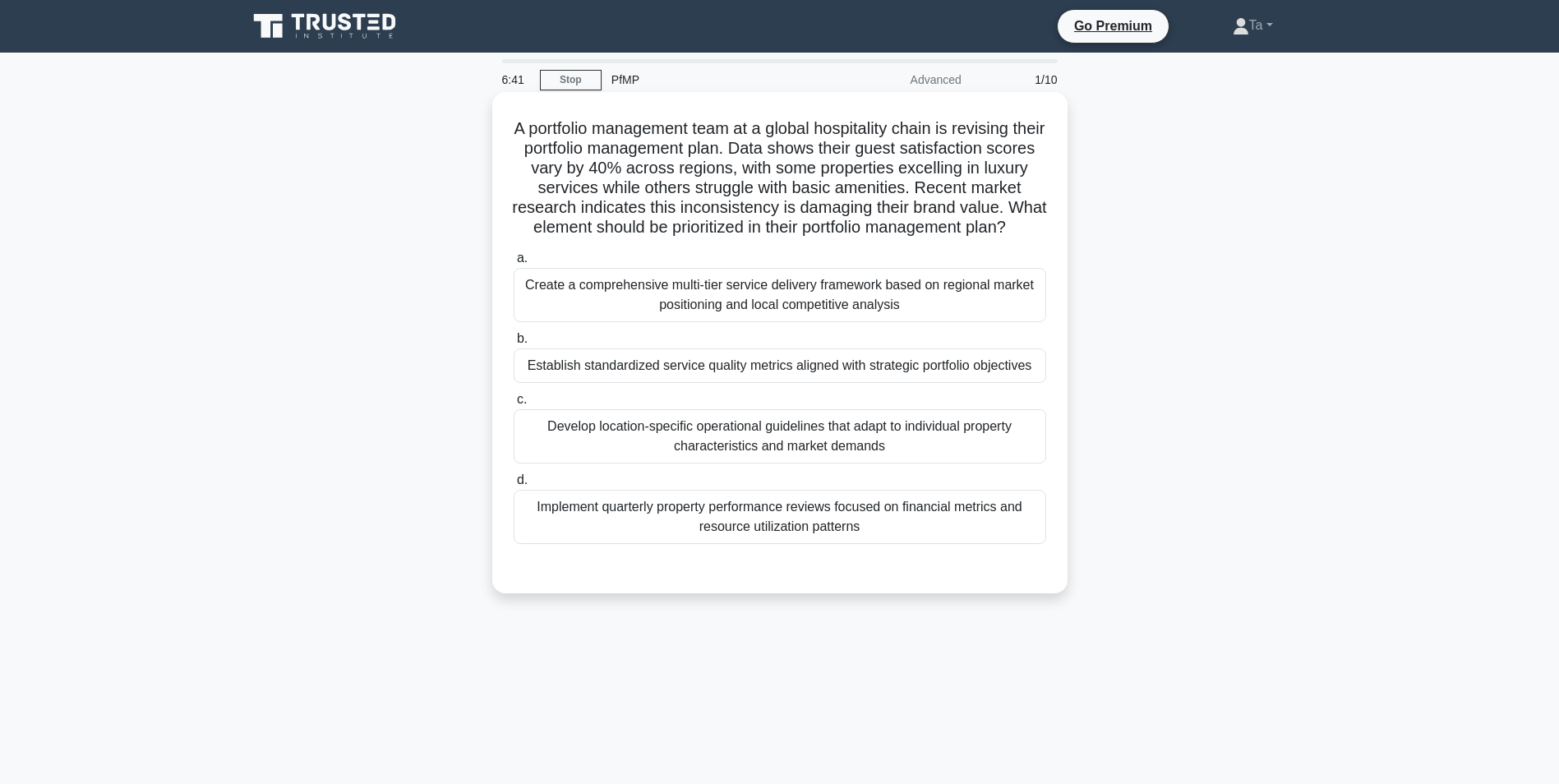
click at [596, 383] on div "Establish standardized service quality metrics aligned with strategic portfolio…" at bounding box center [780, 365] width 533 height 35
click at [514, 344] on input "b. Establish standardized service quality metrics aligned with strategic portfo…" at bounding box center [514, 339] width 0 height 11
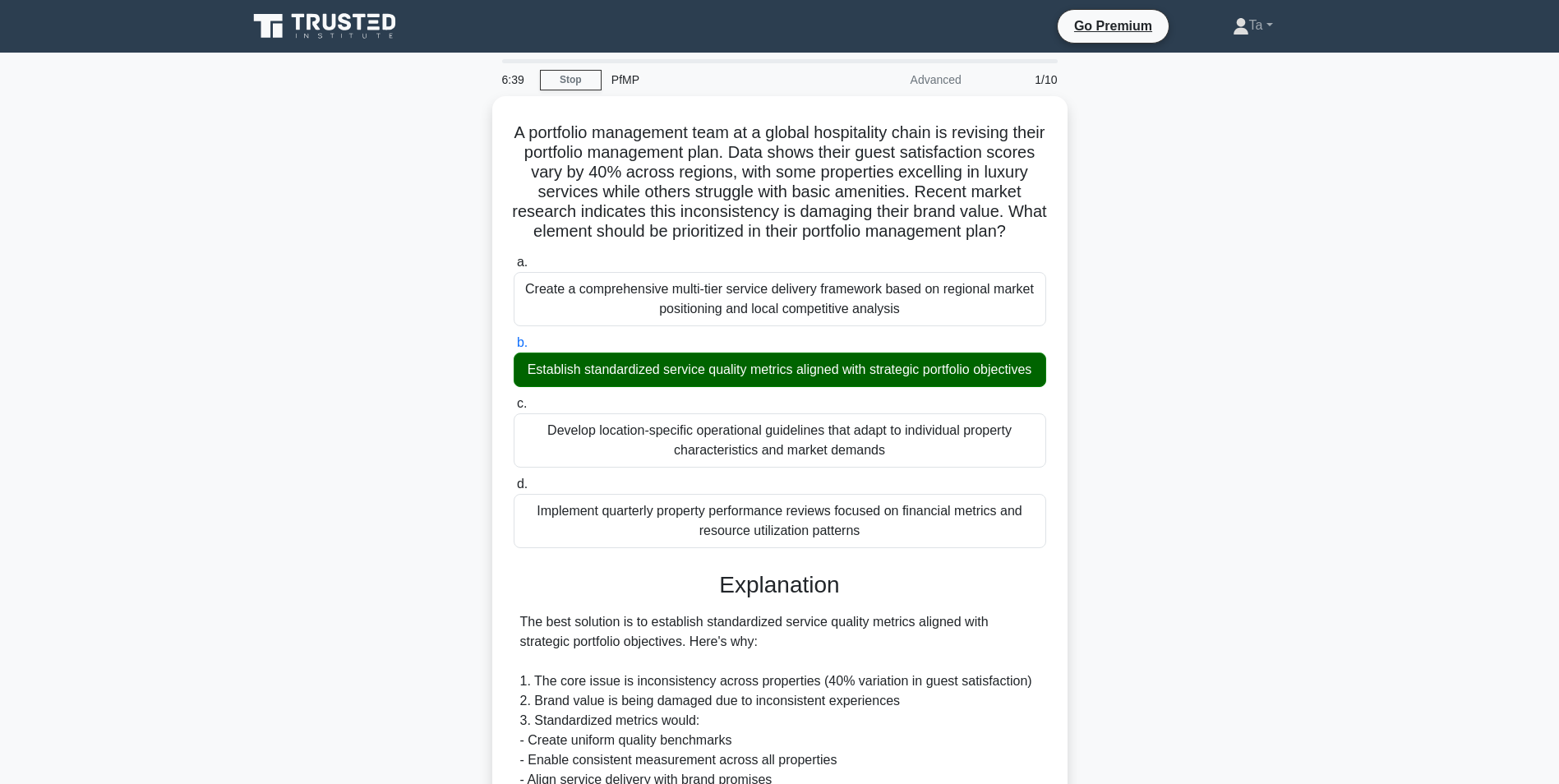
scroll to position [329, 0]
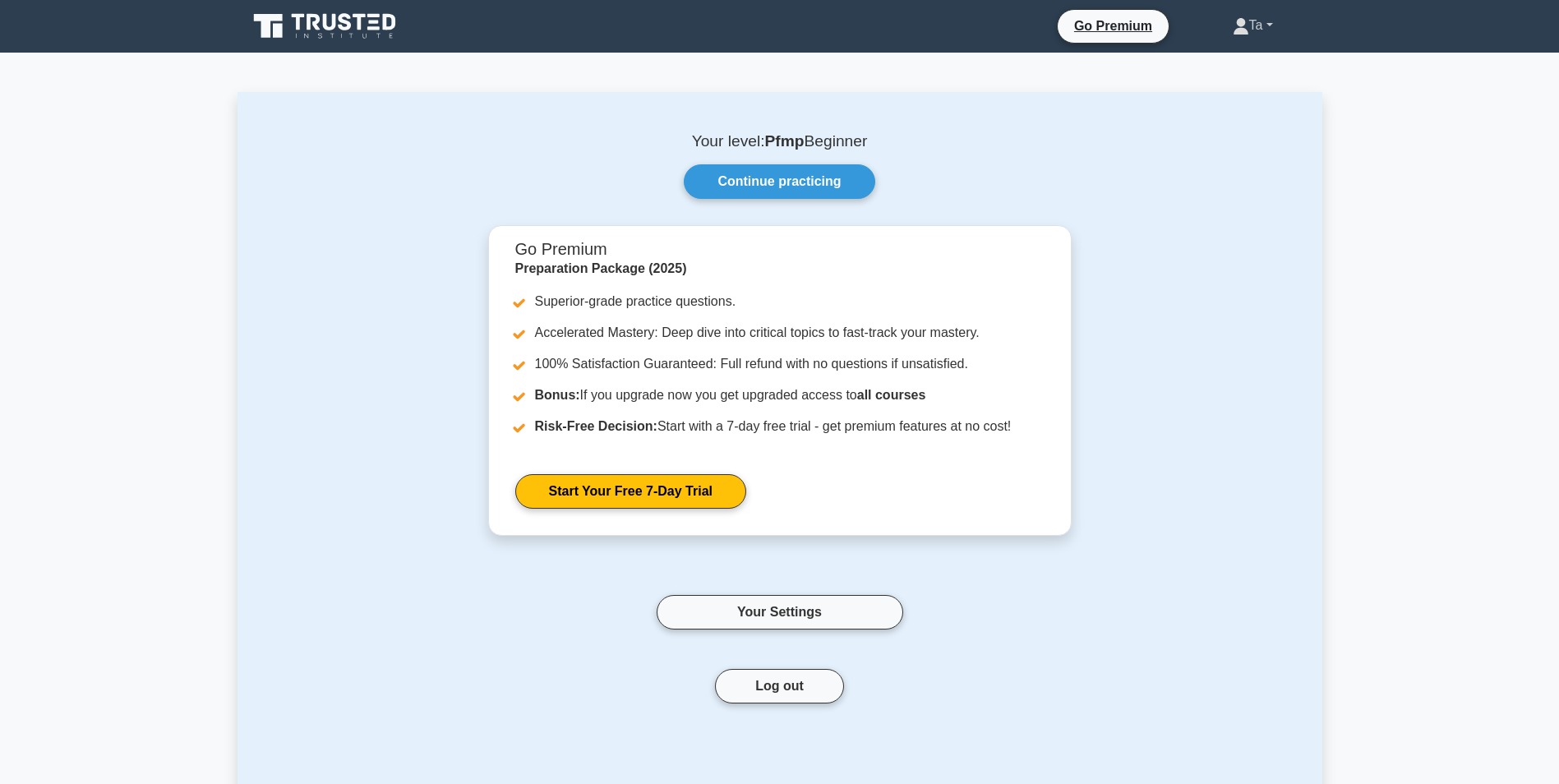
click at [1261, 25] on link "Ta" at bounding box center [1254, 25] width 119 height 33
click at [827, 142] on p "Your level: Pfmp Beginner" at bounding box center [780, 142] width 1007 height 20
click at [831, 141] on p "Your level: Pfmp Beginner" at bounding box center [780, 142] width 1007 height 20
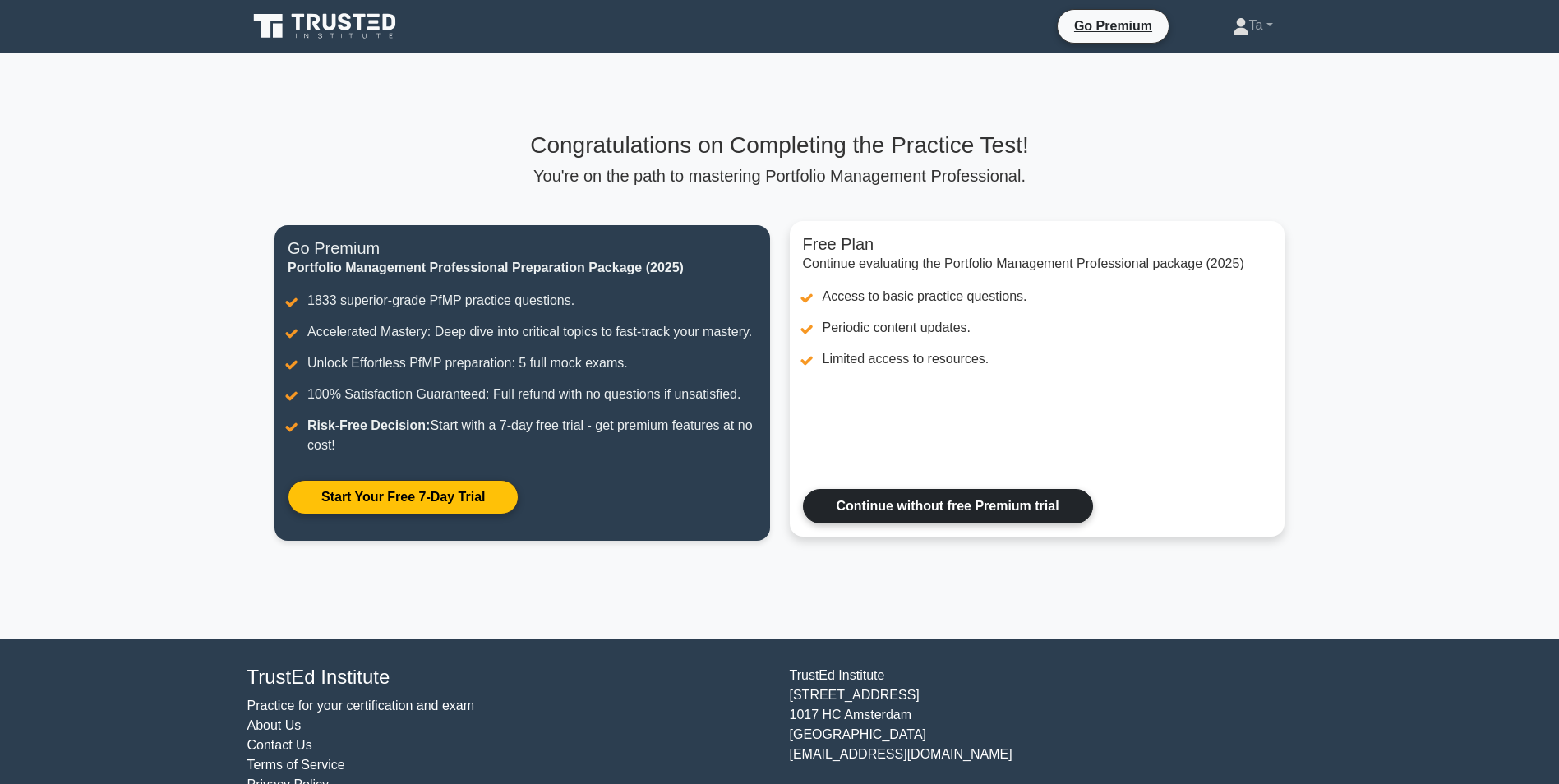
click at [1028, 511] on link "Continue without free Premium trial" at bounding box center [948, 505] width 291 height 35
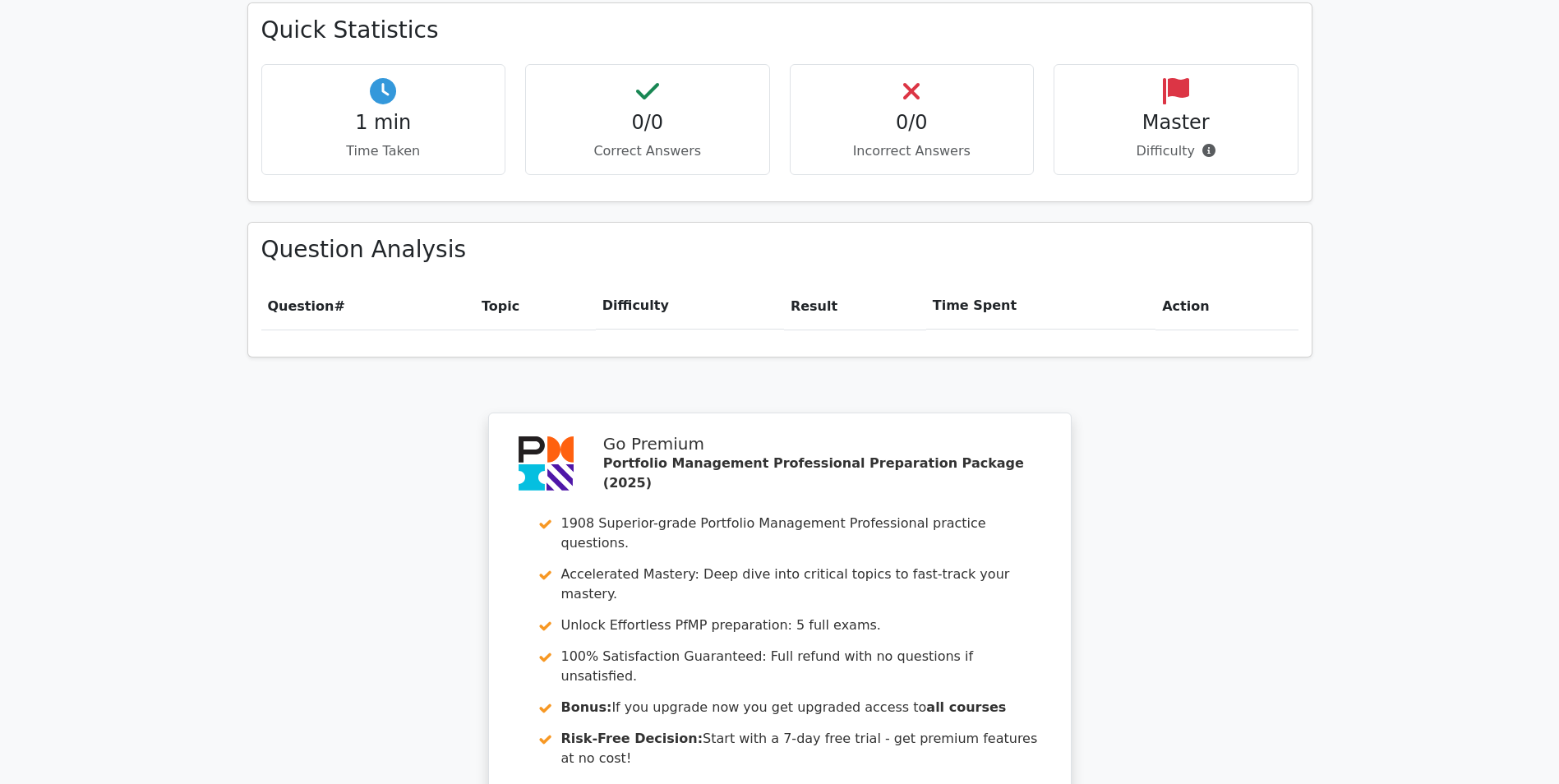
scroll to position [1232, 0]
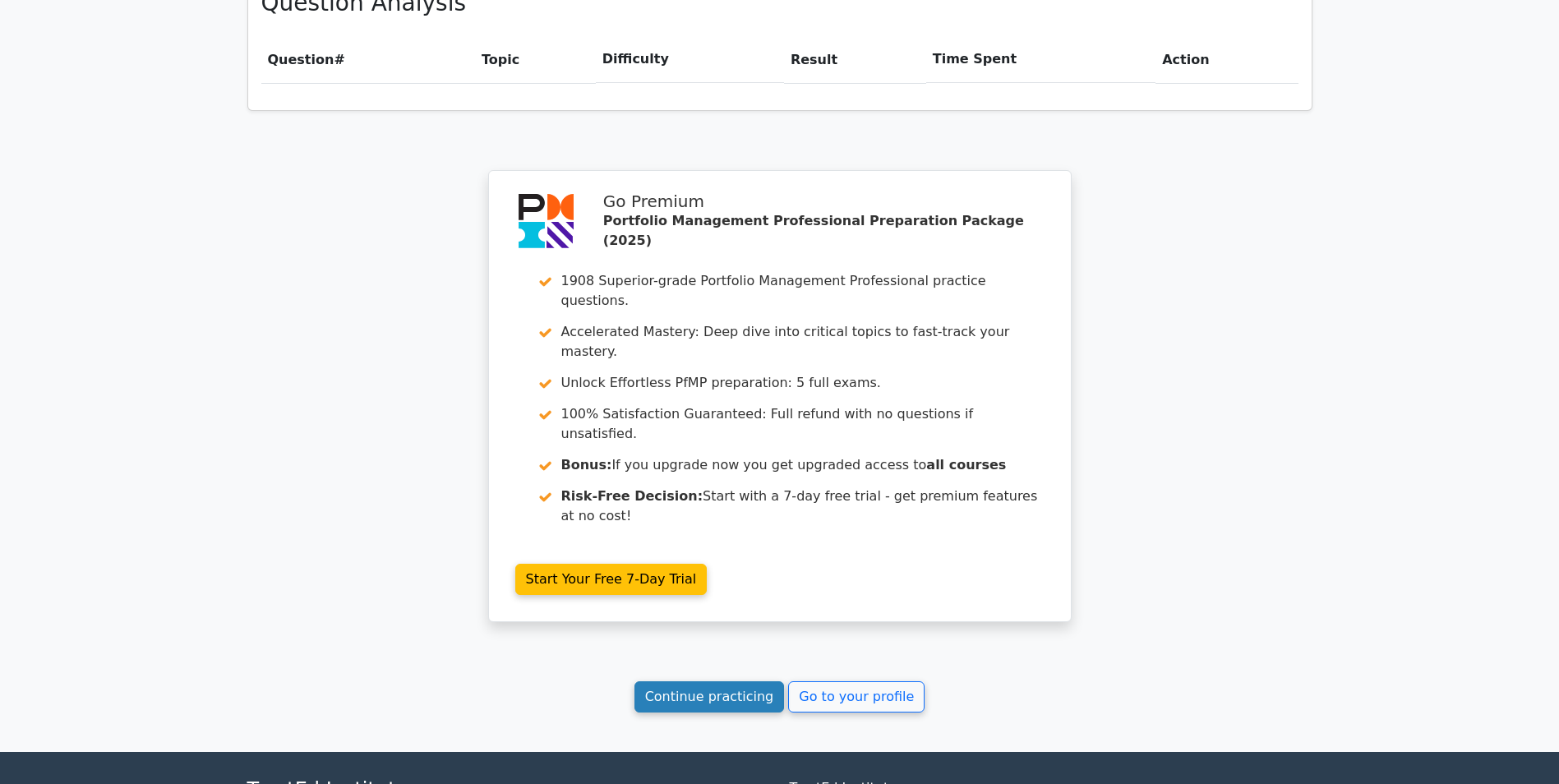
click at [733, 681] on link "Continue practicing" at bounding box center [710, 696] width 151 height 31
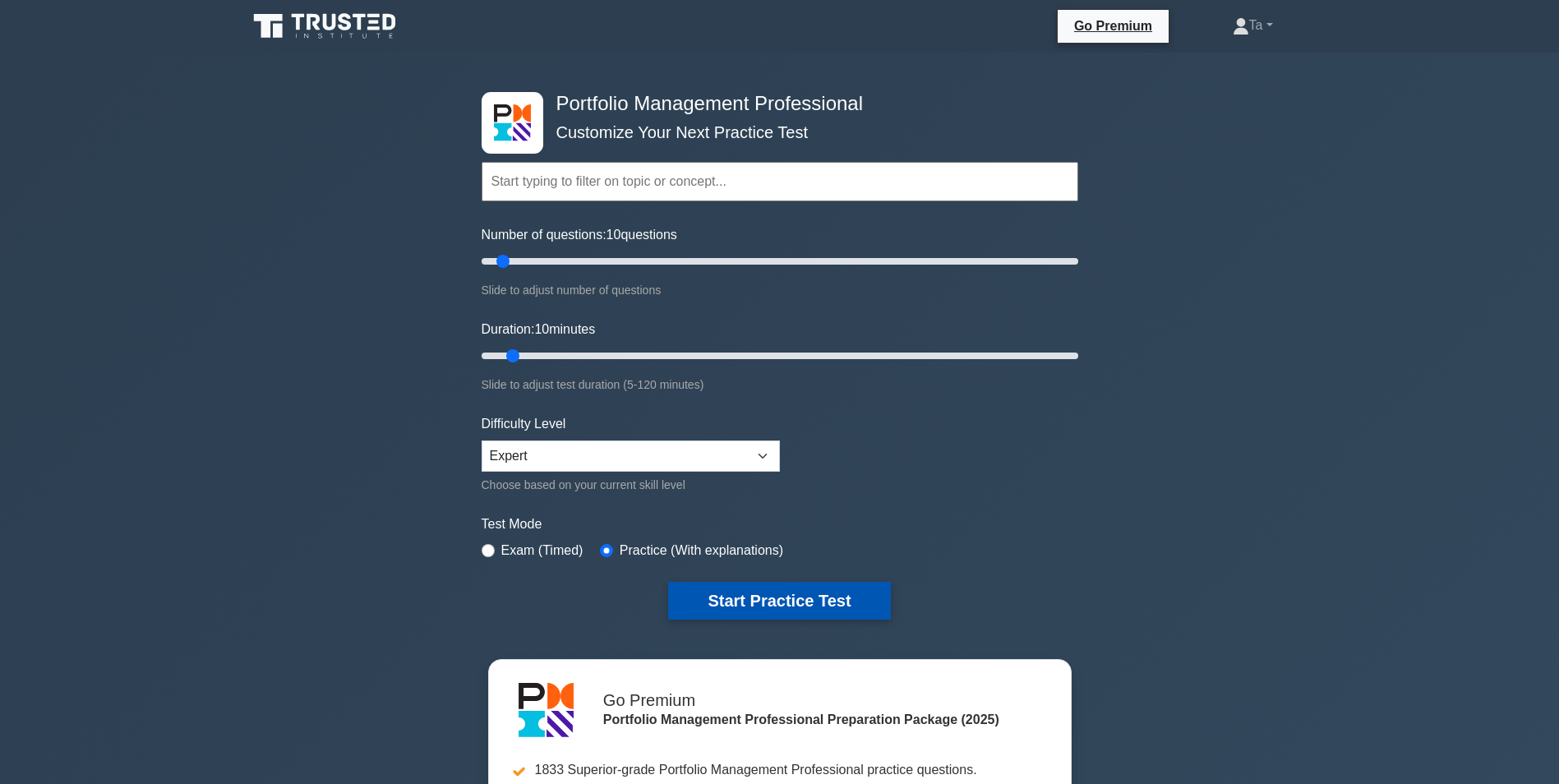
click at [786, 608] on button "Start Practice Test" at bounding box center [780, 601] width 222 height 38
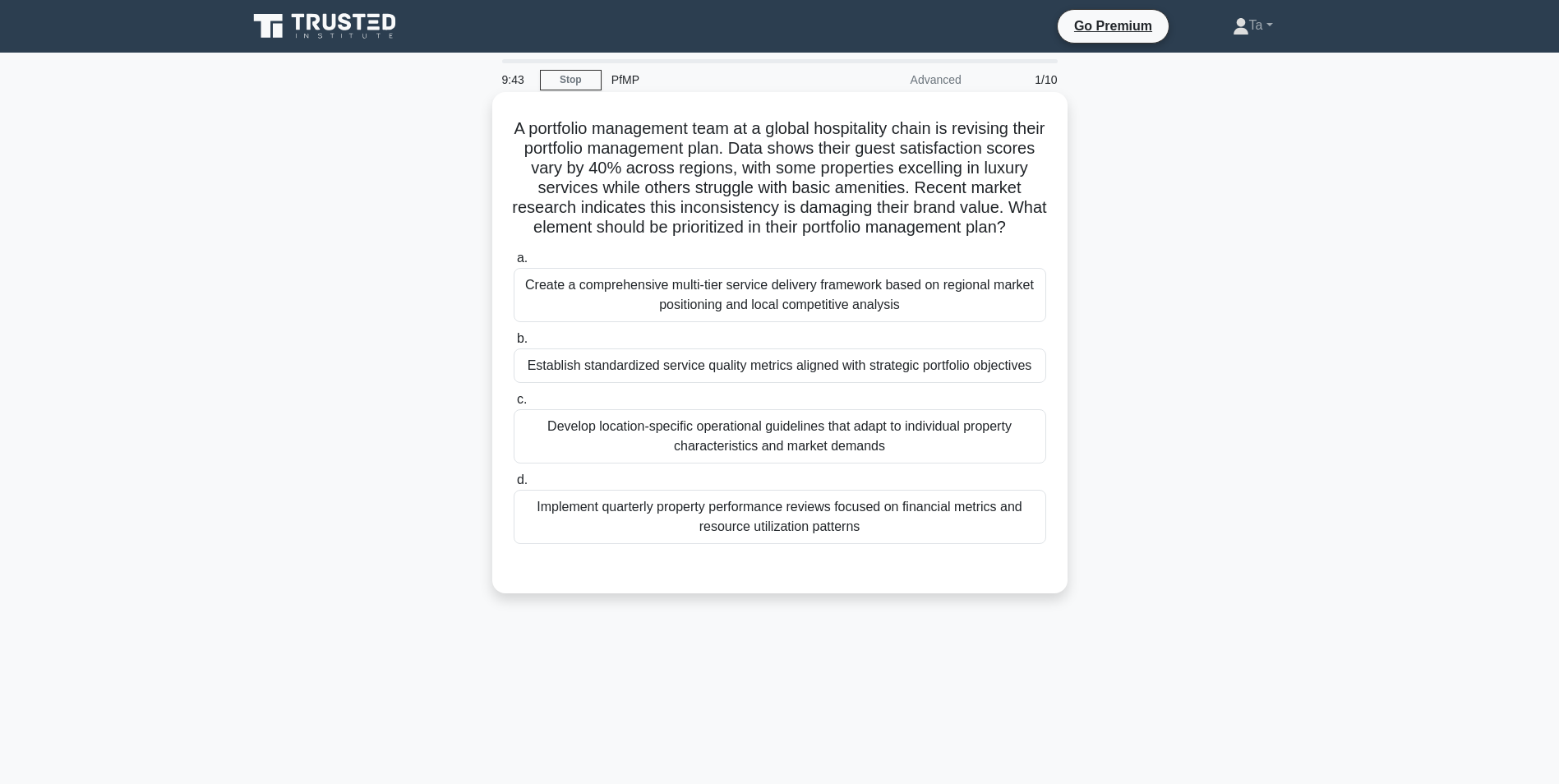
click at [704, 383] on div "Establish standardized service quality metrics aligned with strategic portfolio…" at bounding box center [780, 365] width 533 height 35
click at [514, 344] on input "b. Establish standardized service quality metrics aligned with strategic portfo…" at bounding box center [514, 339] width 0 height 11
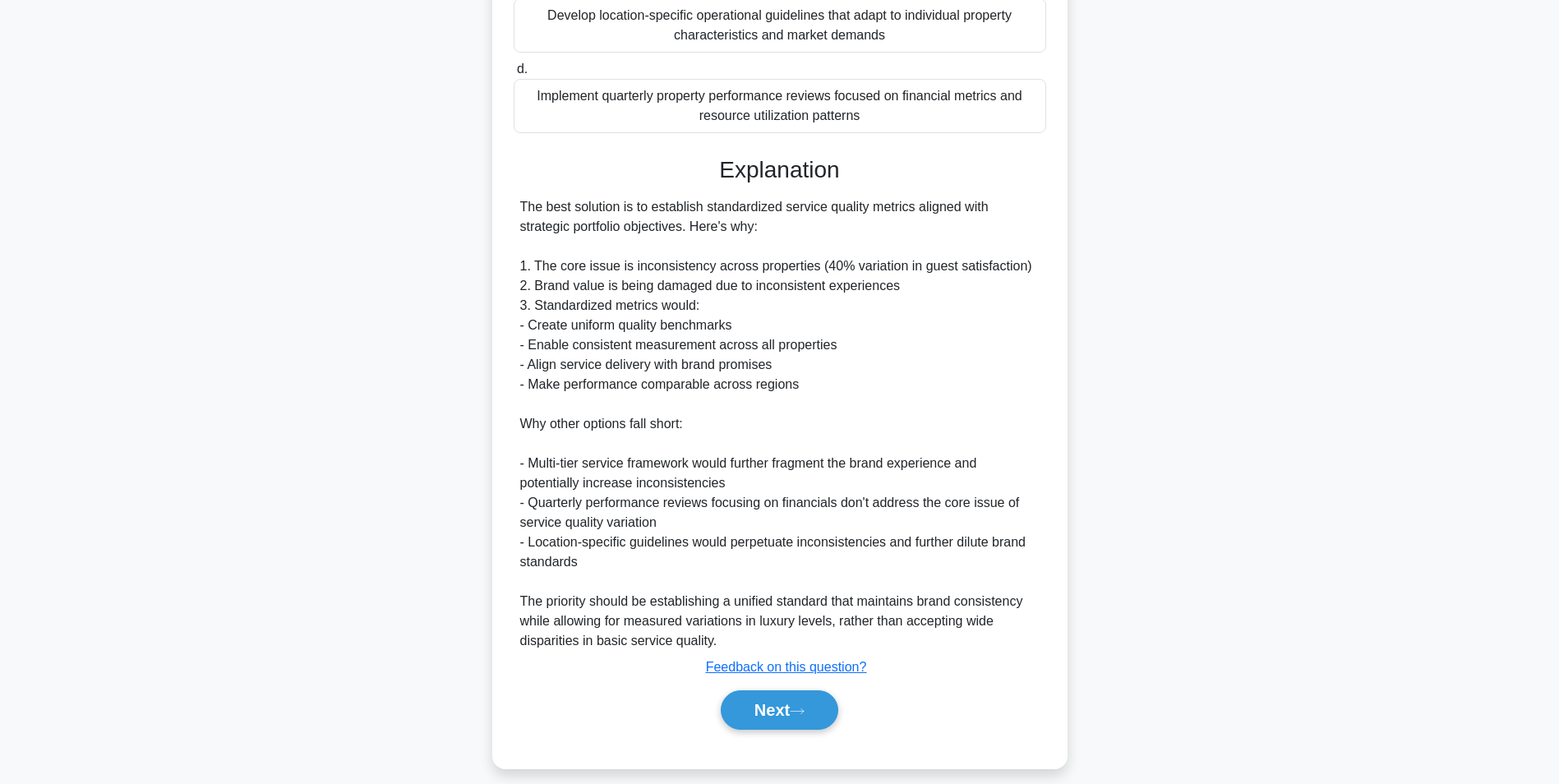
scroll to position [468, 0]
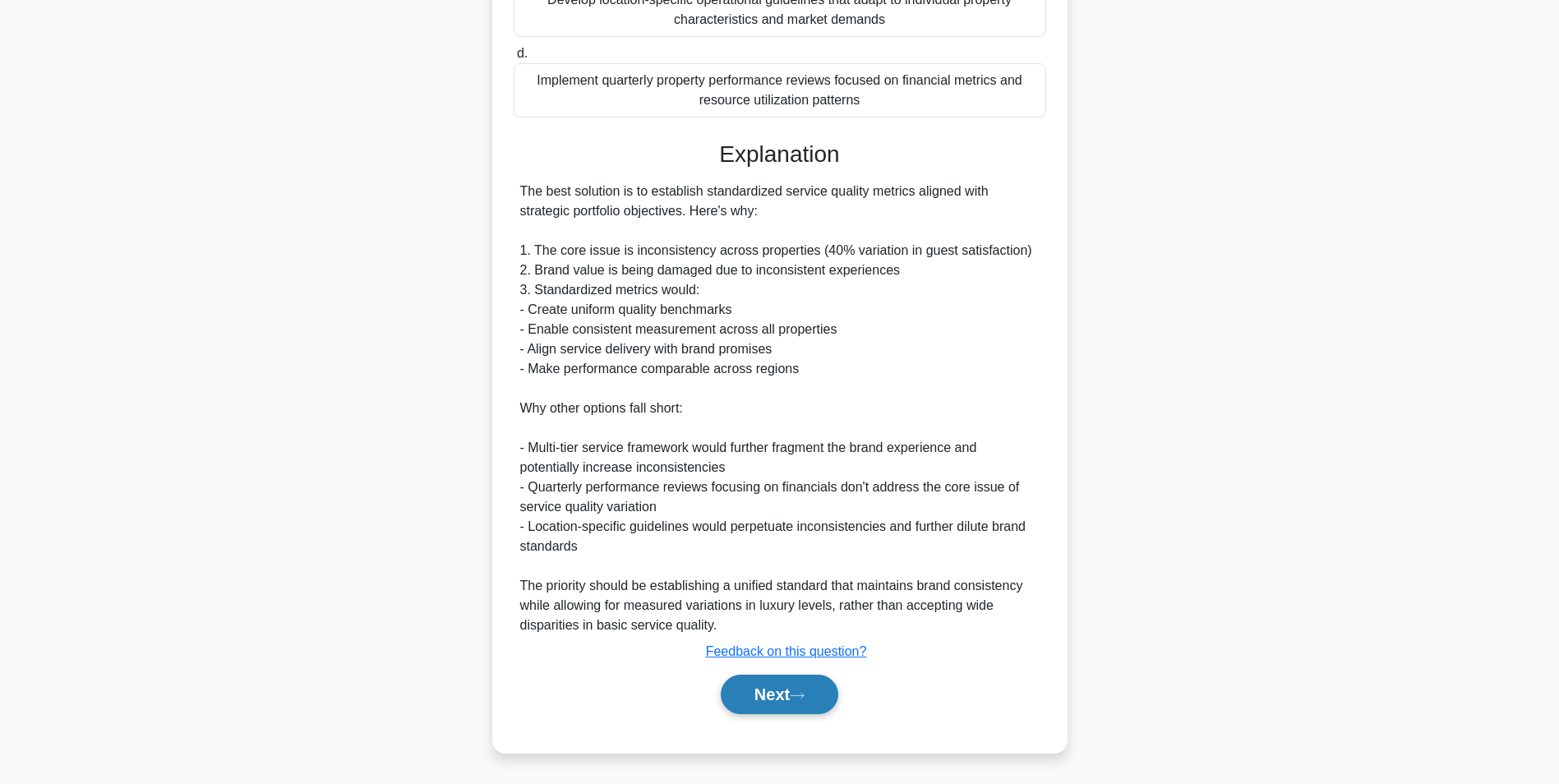
click at [800, 701] on button "Next" at bounding box center [780, 695] width 118 height 40
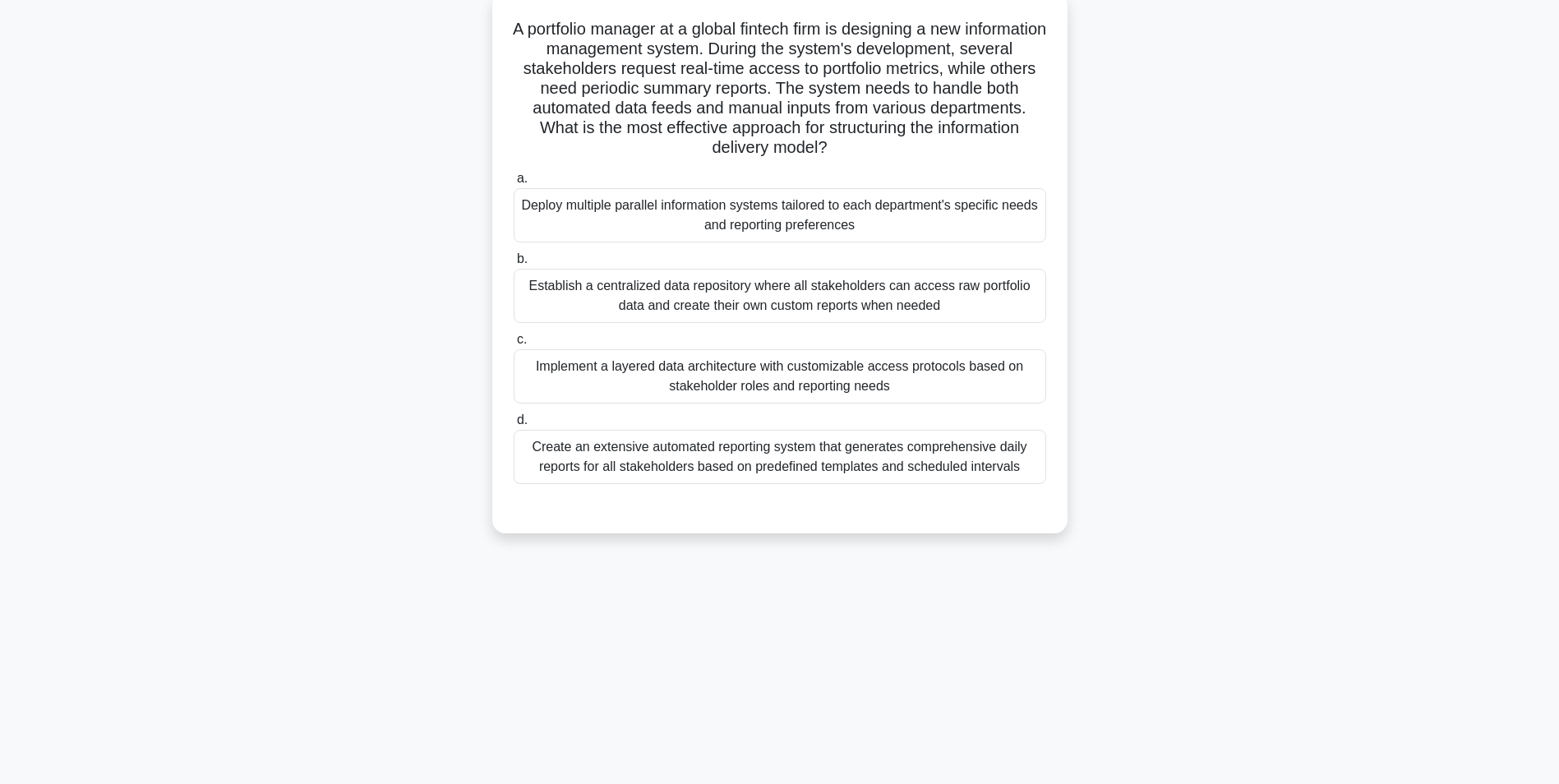
scroll to position [0, 0]
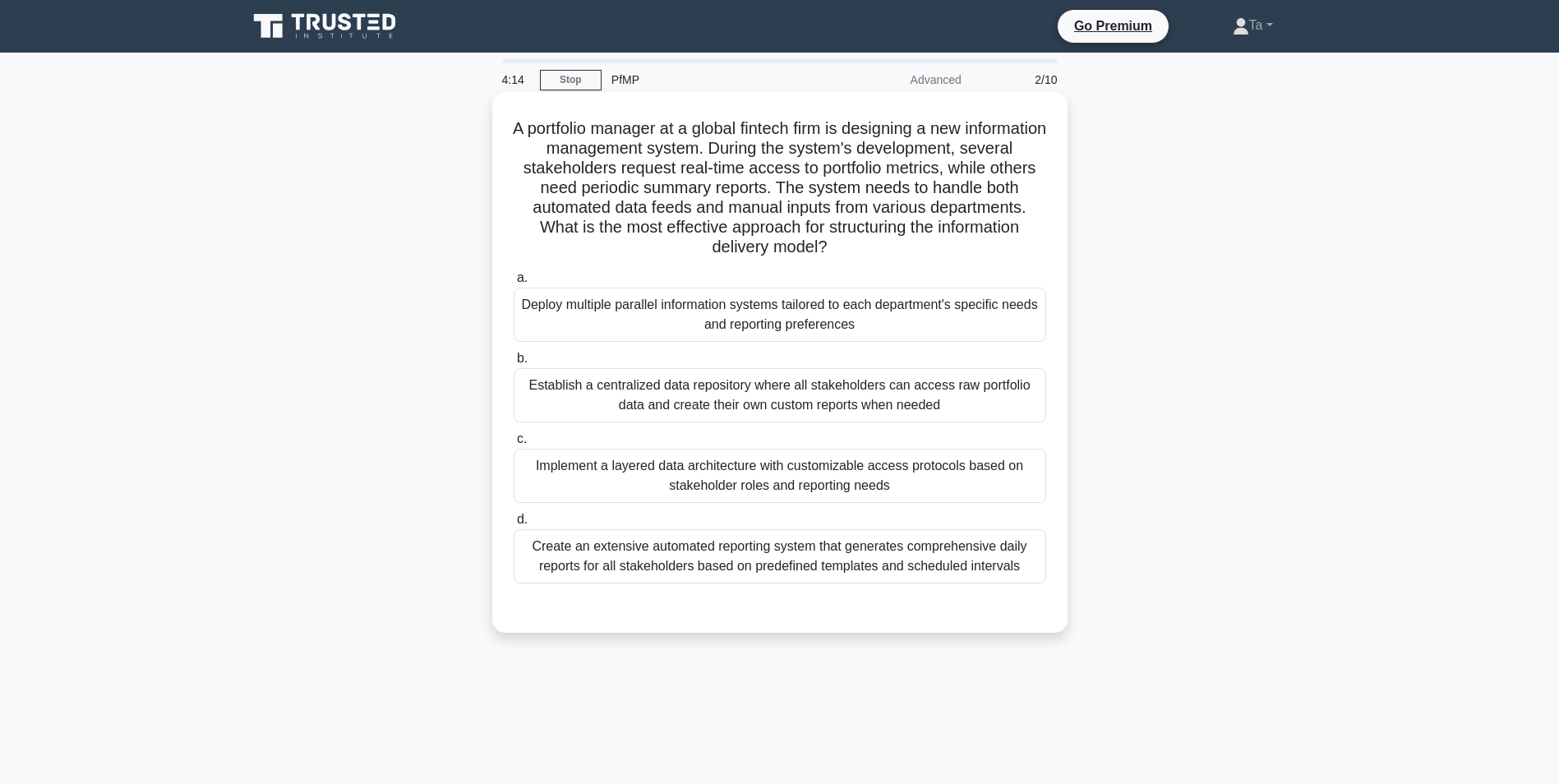
click at [723, 401] on div "Establish a centralized data repository where all stakeholders can access raw p…" at bounding box center [780, 394] width 533 height 55
click at [514, 364] on input "b. Establish a centralized data repository where all stakeholders can access ra…" at bounding box center [514, 358] width 0 height 11
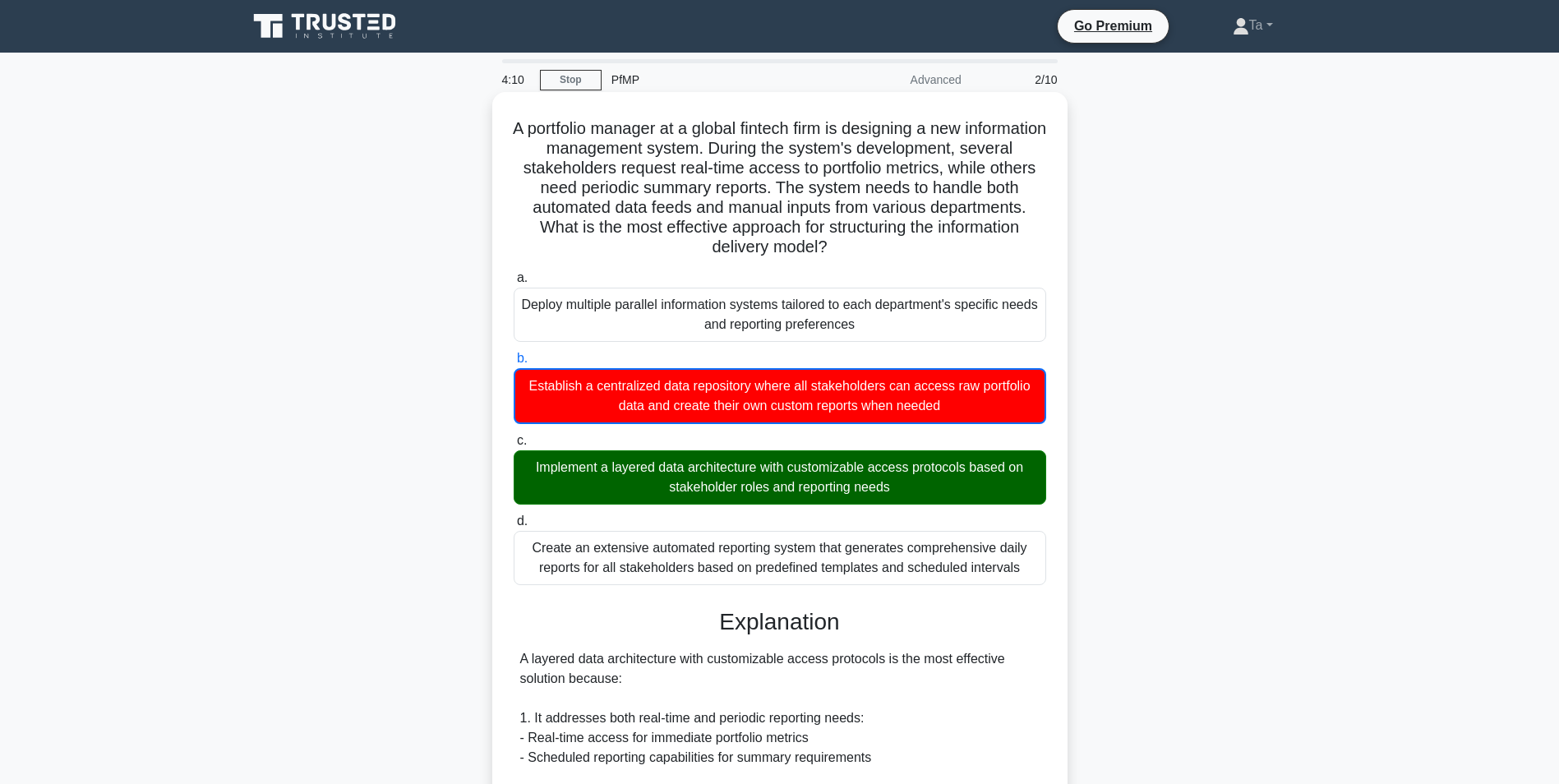
click at [728, 481] on div "Implement a layered data architecture with customizable access protocols based …" at bounding box center [780, 477] width 533 height 55
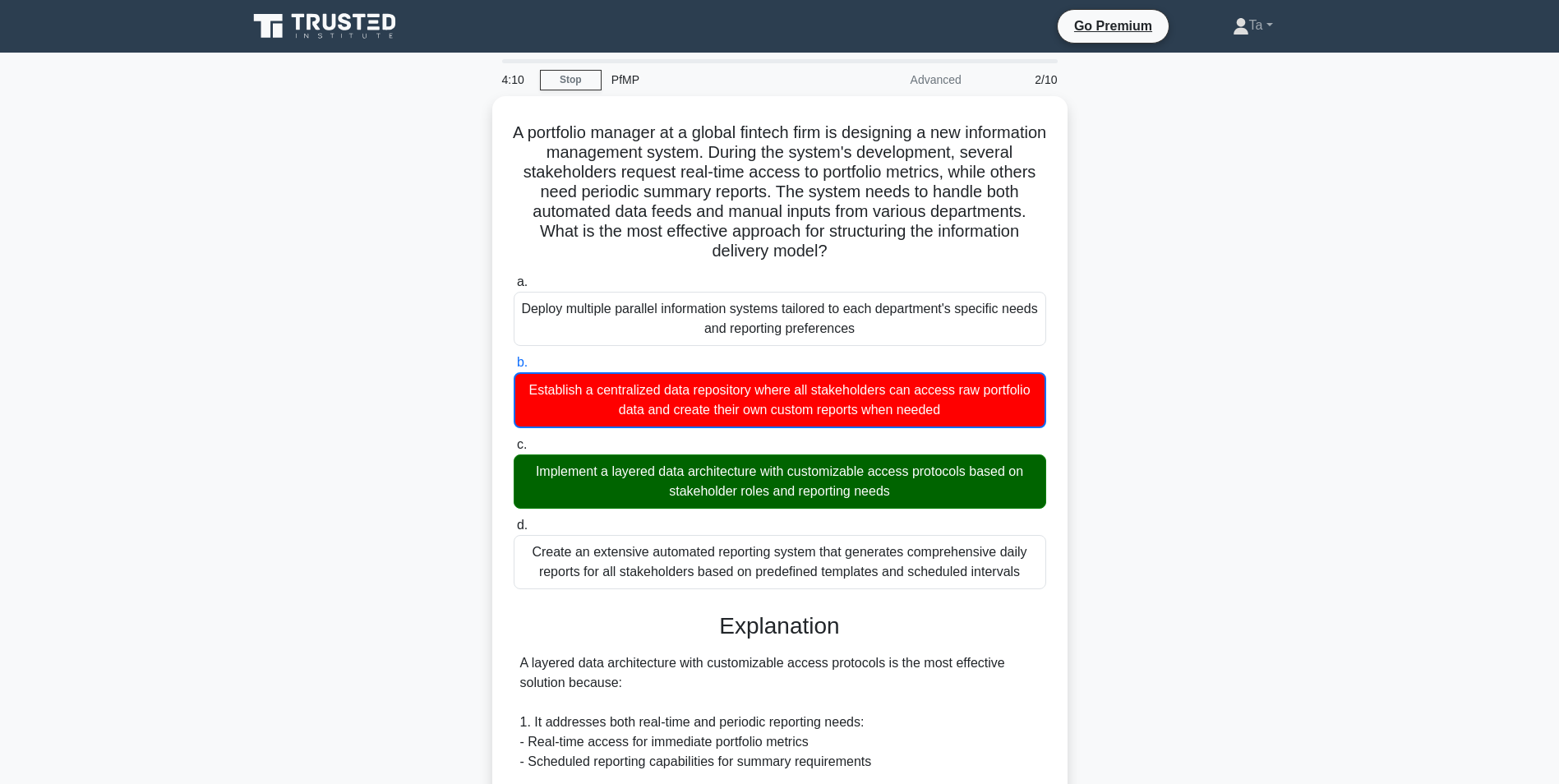
click at [1144, 532] on div "A portfolio manager at a global fintech firm is designing a new information man…" at bounding box center [780, 758] width 1085 height 1325
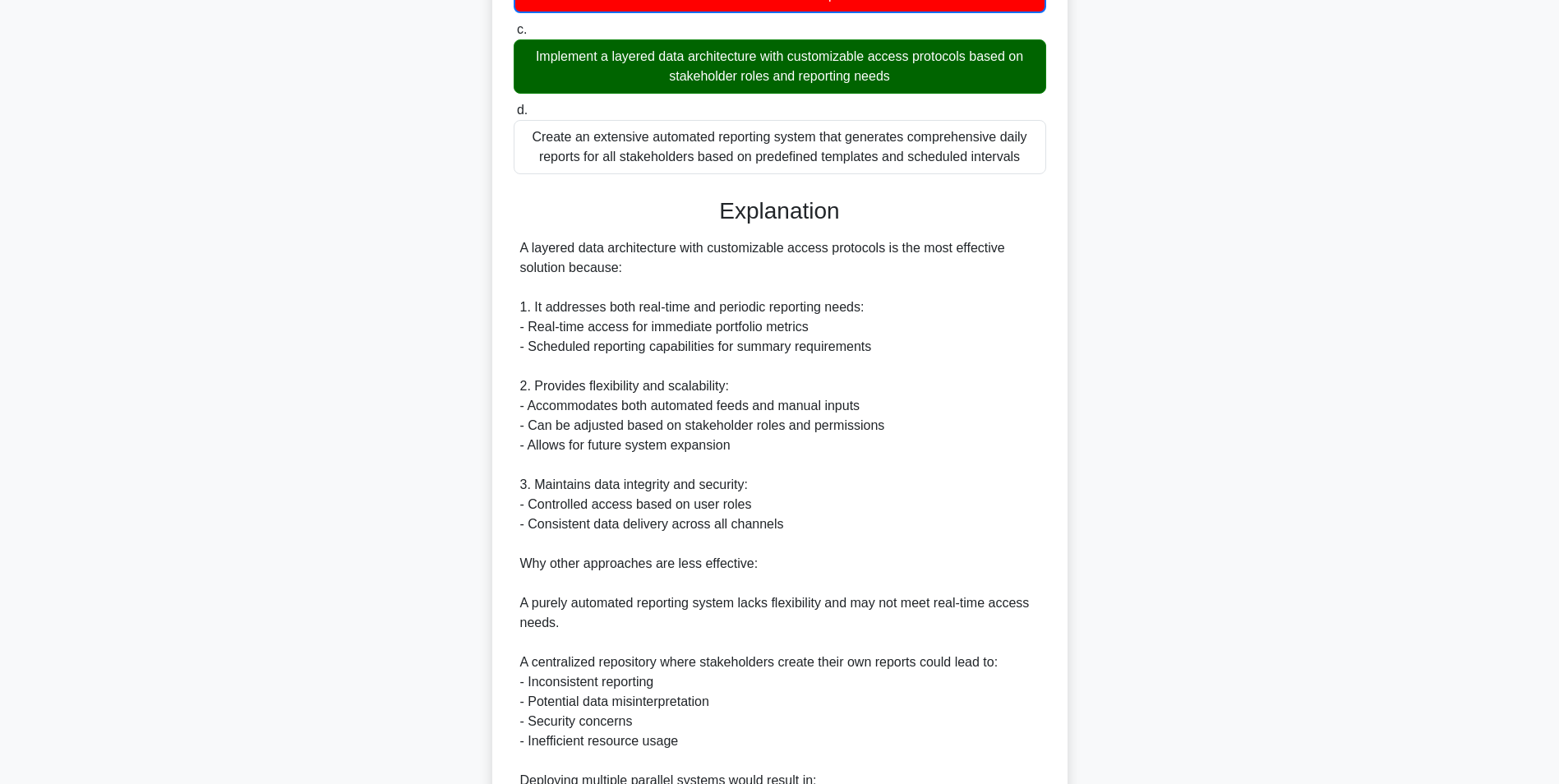
scroll to position [575, 0]
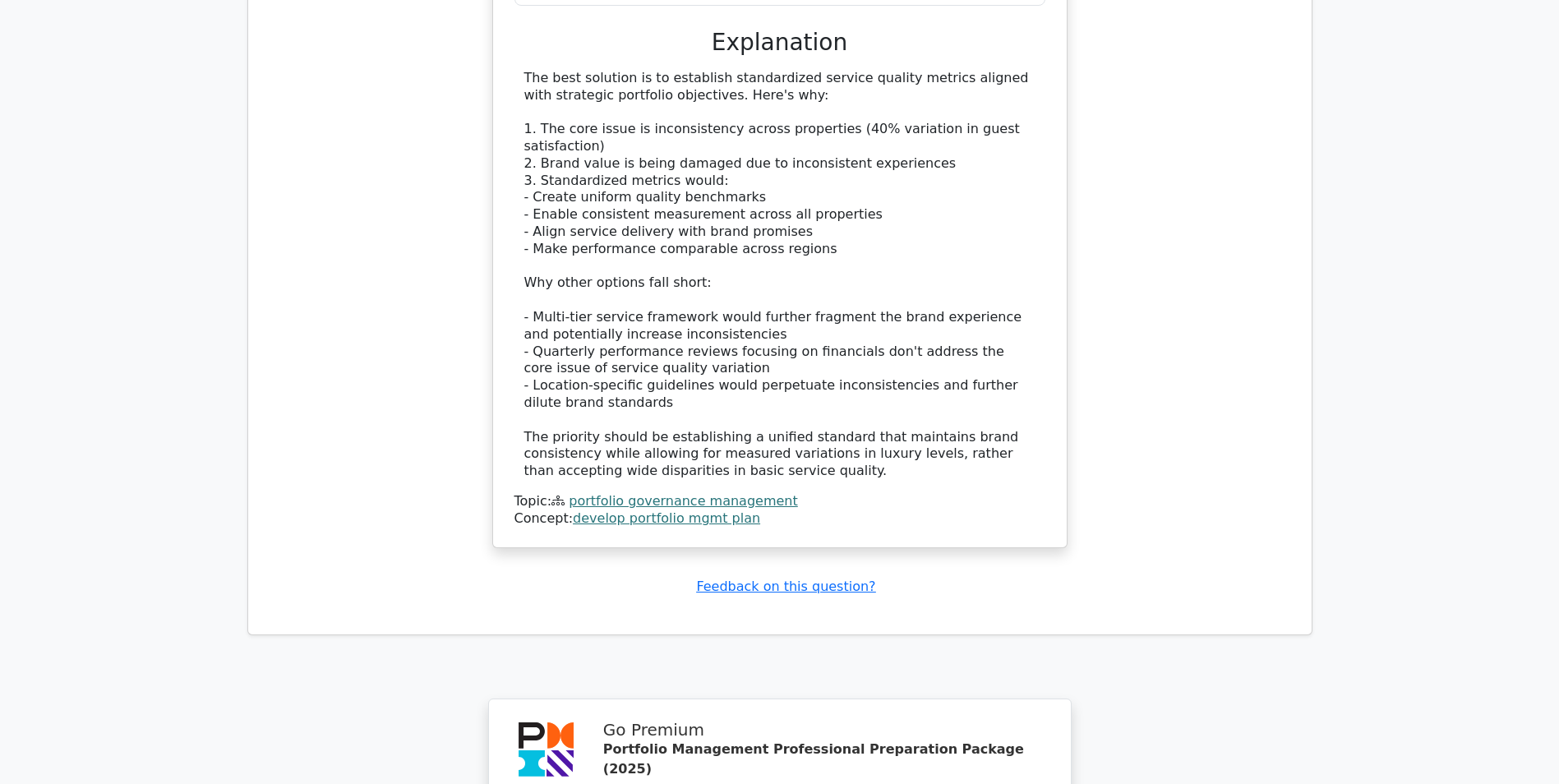
scroll to position [2136, 0]
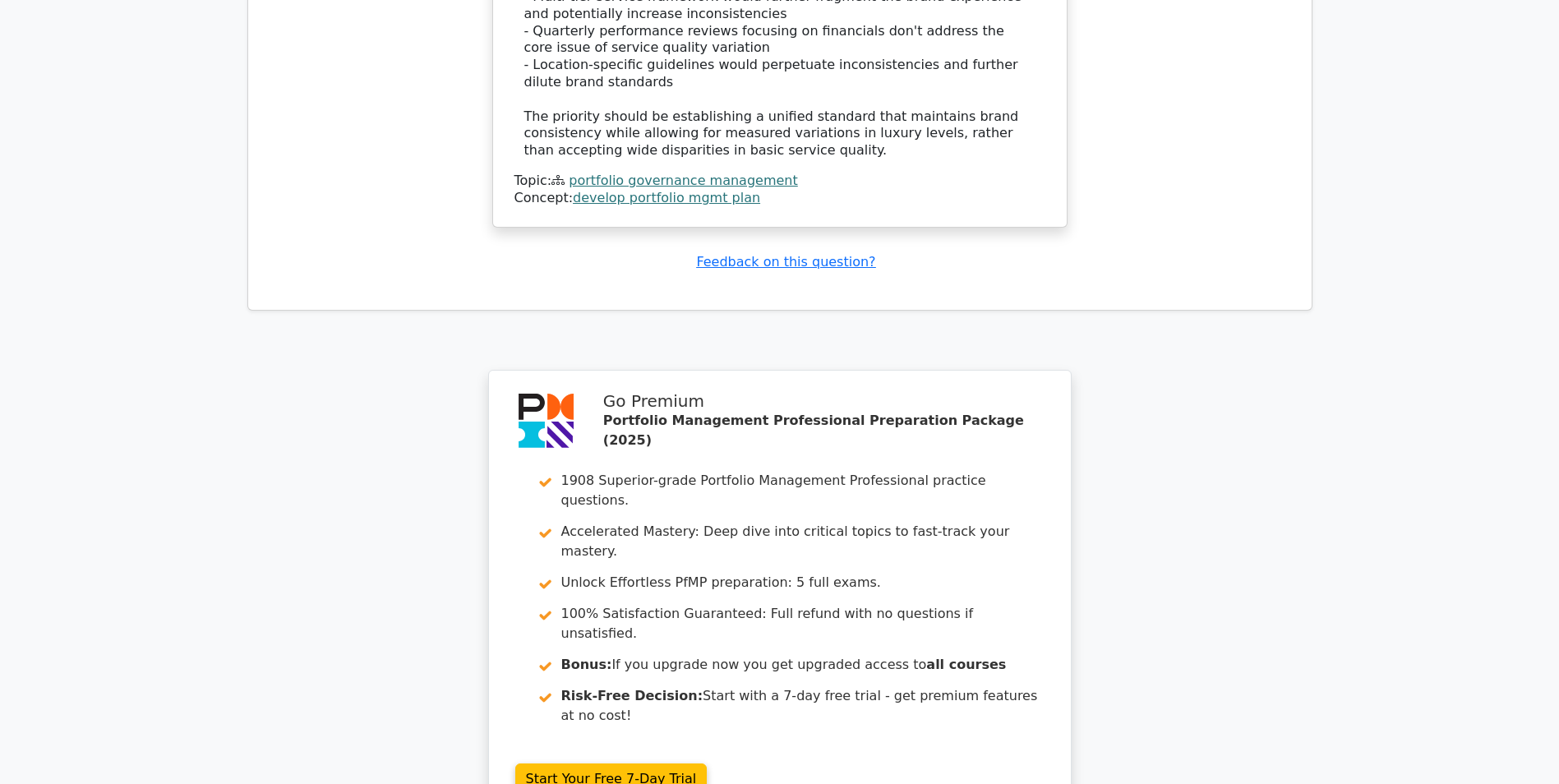
drag, startPoint x: 1352, startPoint y: 497, endPoint x: 1338, endPoint y: 503, distance: 15.2
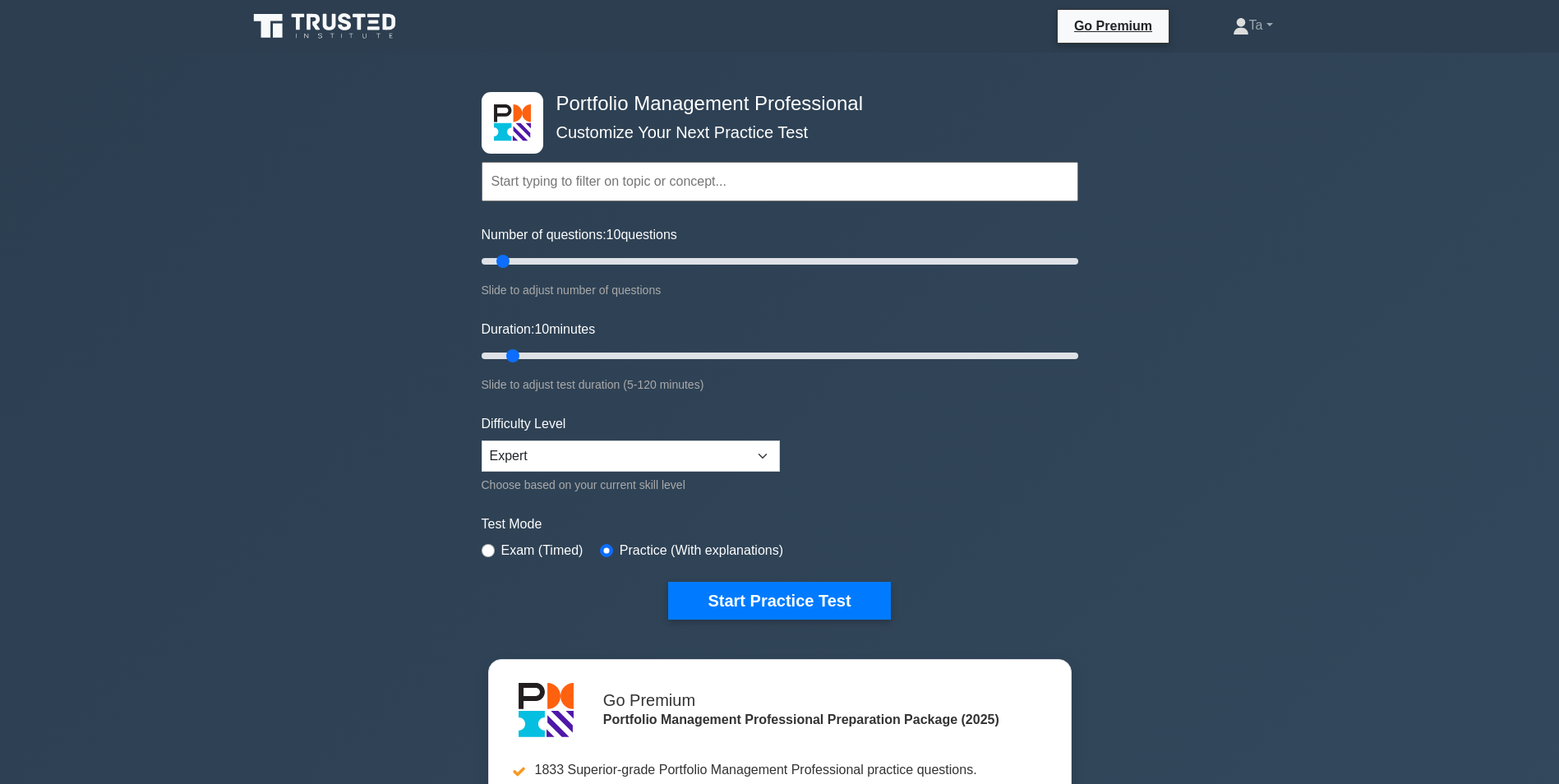
click at [564, 182] on input "text" at bounding box center [780, 181] width 597 height 40
click at [1135, 320] on div "Portfolio Management Professional Customize Your Next Practice Test Topics Port…" at bounding box center [780, 553] width 1559 height 1002
click at [564, 184] on input "text" at bounding box center [780, 181] width 597 height 40
drag, startPoint x: 499, startPoint y: 257, endPoint x: 1192, endPoint y: 257, distance: 693.0
type input "200"
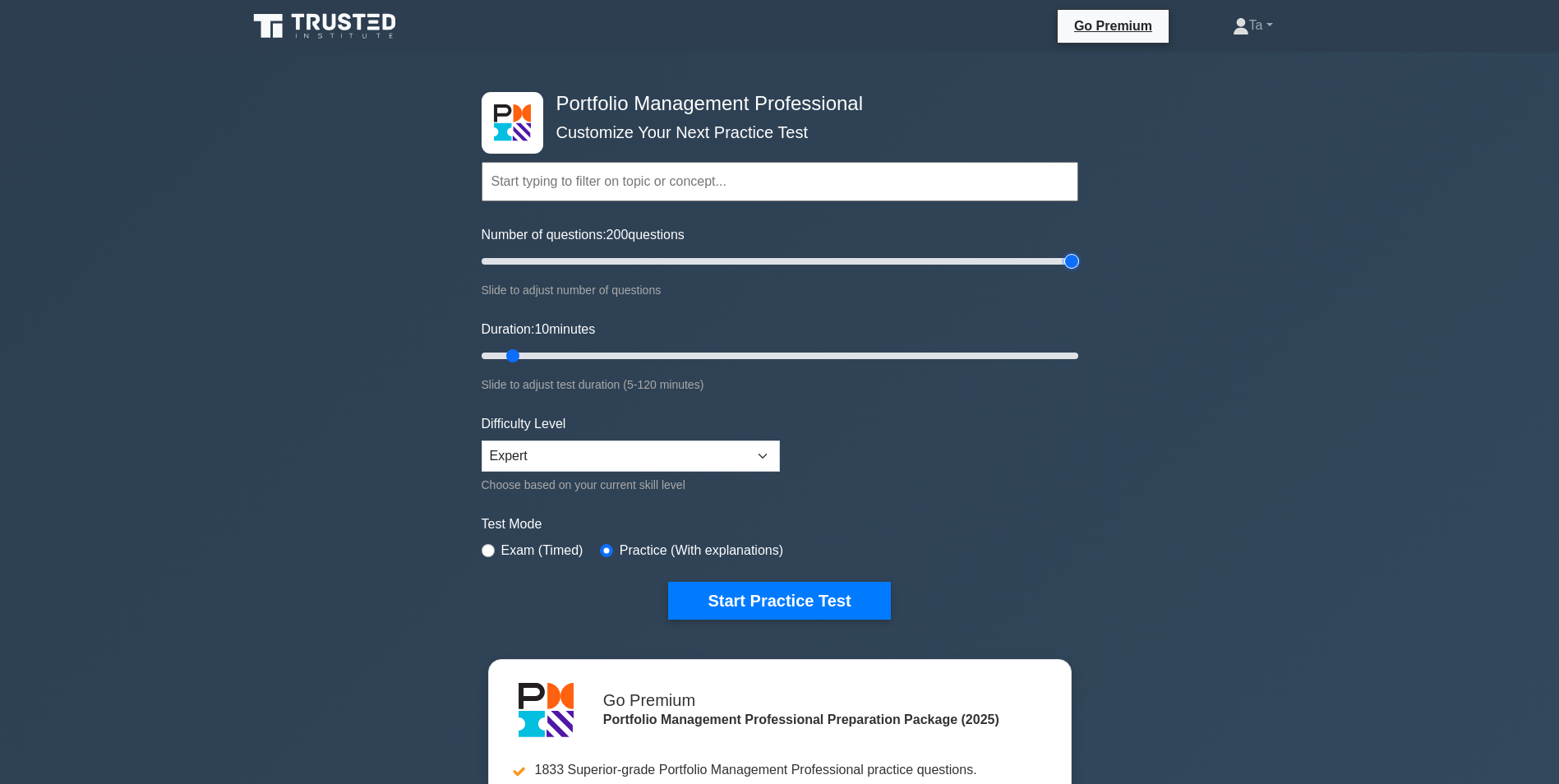
click at [1079, 257] on input "Number of questions: 200 questions" at bounding box center [780, 262] width 597 height 20
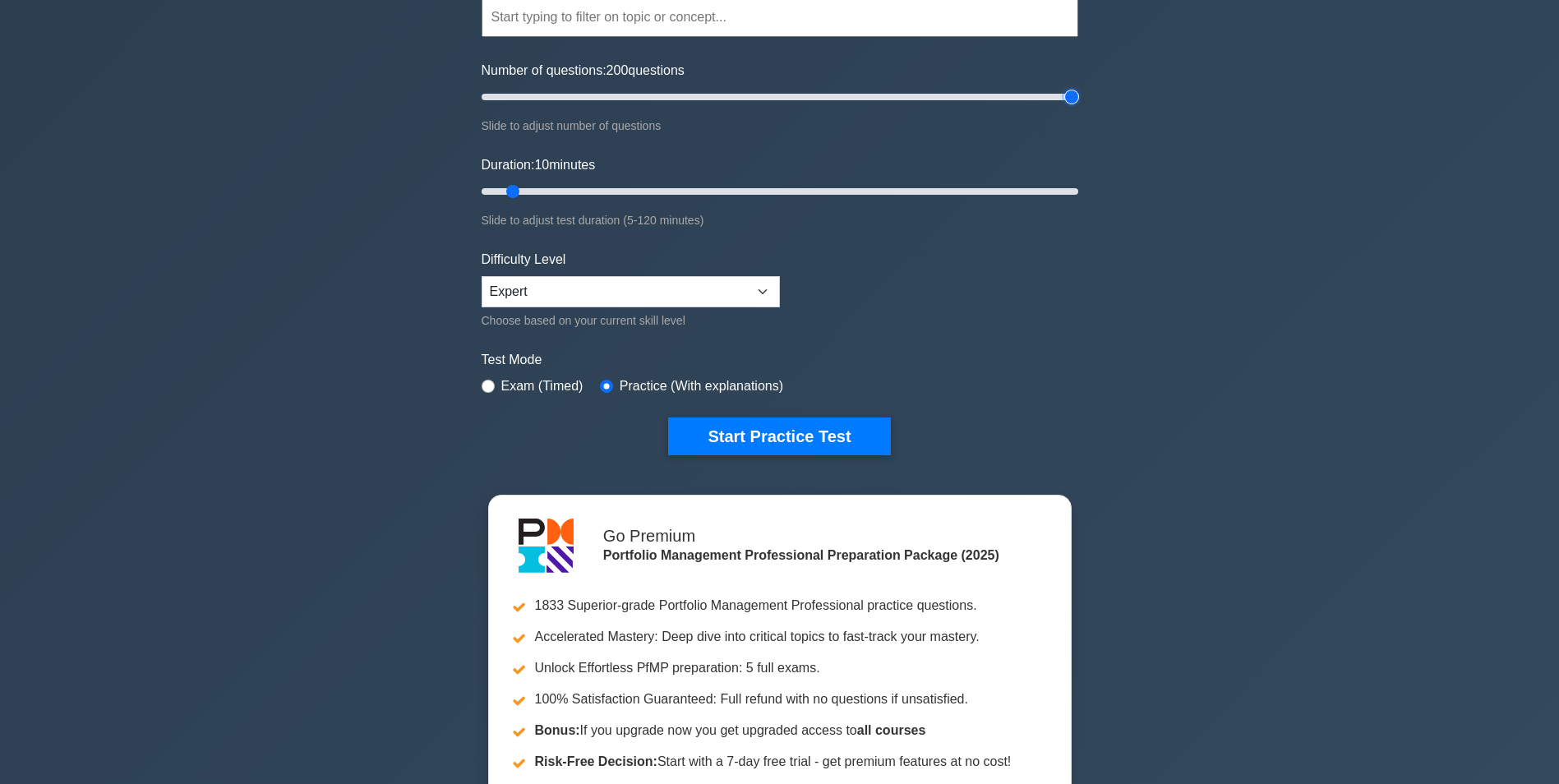
scroll to position [82, 0]
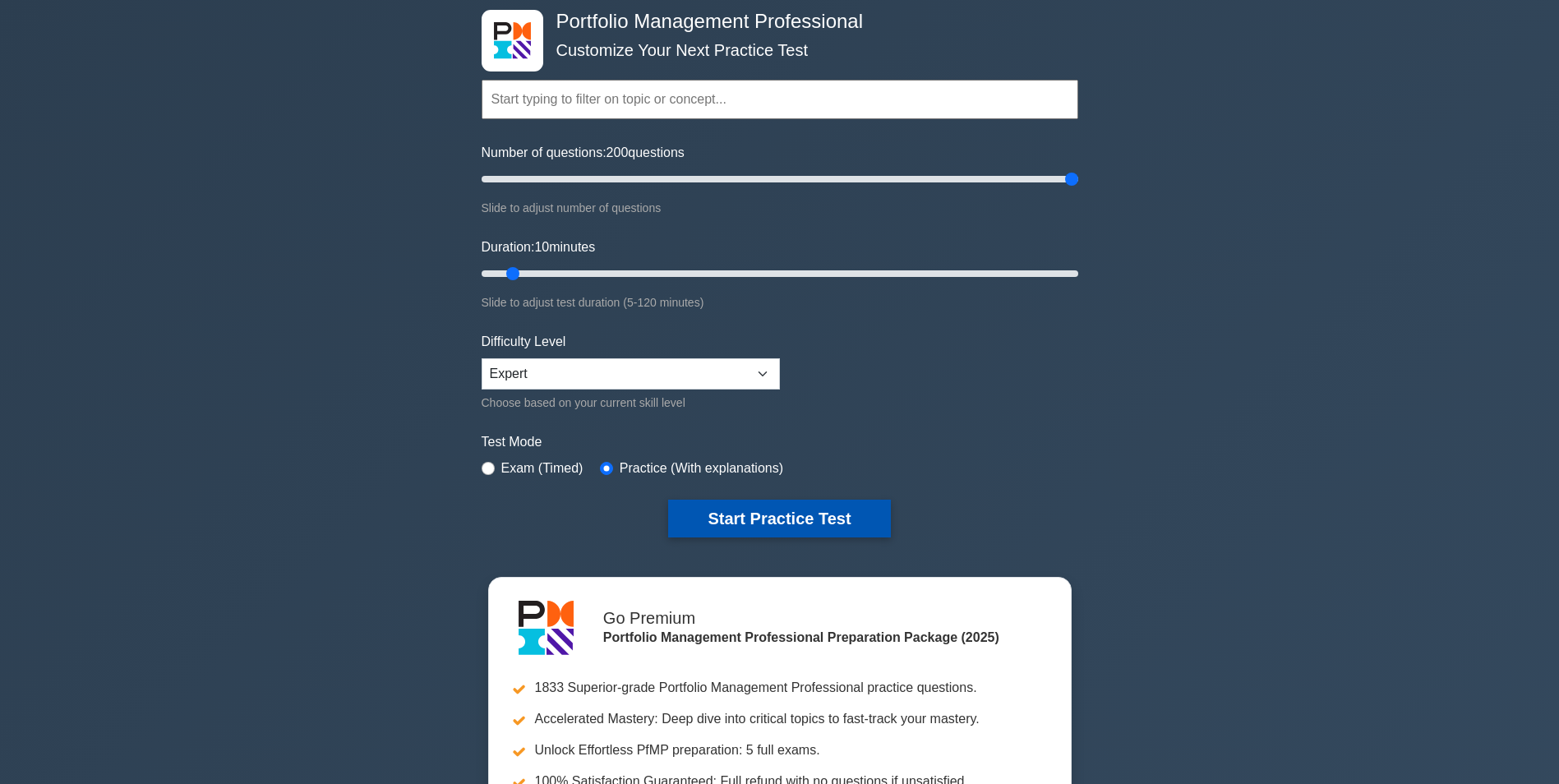
click at [772, 510] on button "Start Practice Test" at bounding box center [780, 518] width 222 height 38
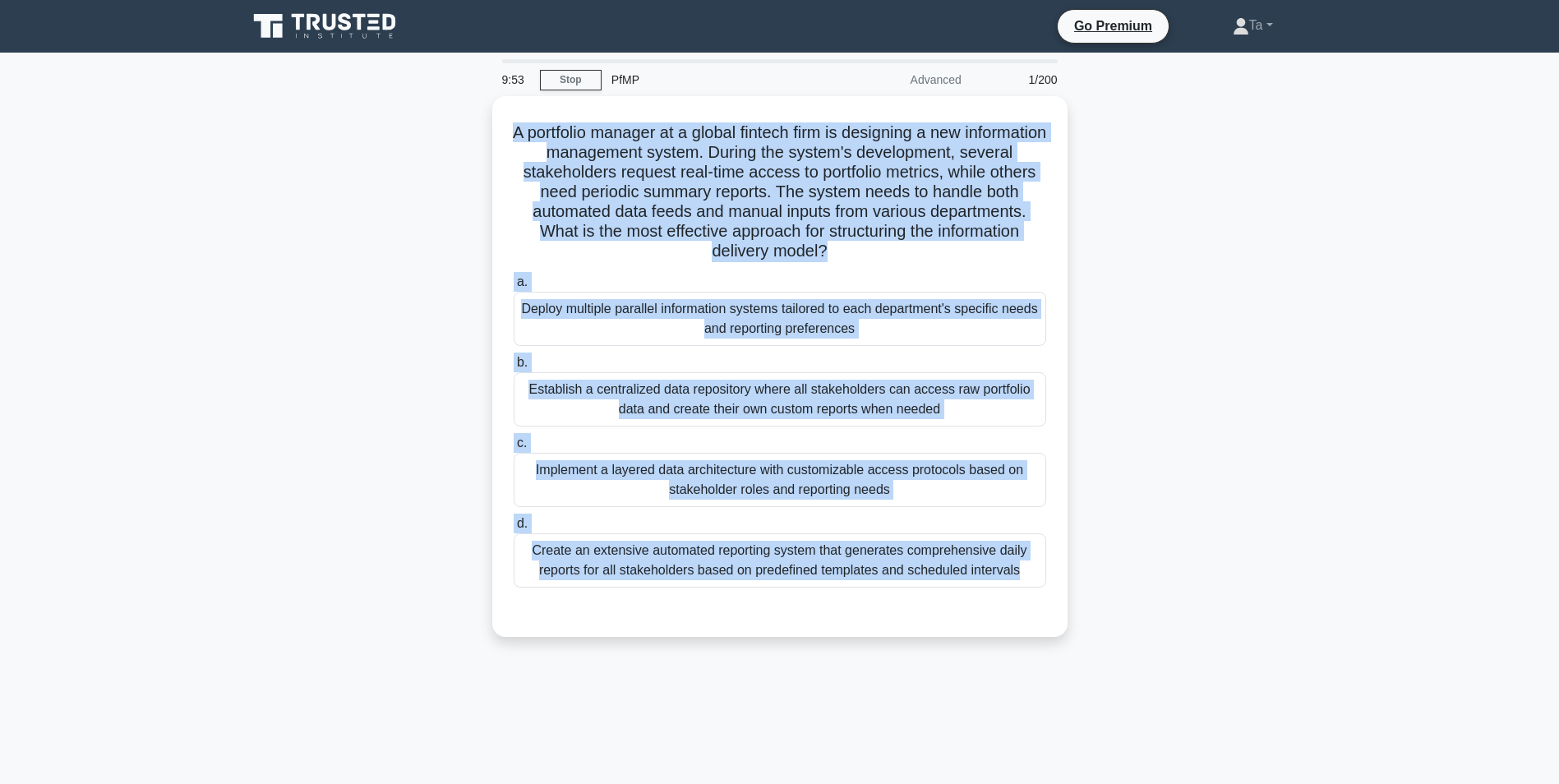
drag, startPoint x: 575, startPoint y: 150, endPoint x: 1086, endPoint y: 607, distance: 685.5
click at [1086, 607] on div "A portfolio manager at a global fintech firm is designing a new information man…" at bounding box center [780, 376] width 1085 height 560
drag, startPoint x: 1086, startPoint y: 607, endPoint x: 1179, endPoint y: 383, distance: 242.5
click at [1179, 383] on div "A portfolio manager at a global fintech firm is designing a new information man…" at bounding box center [780, 376] width 1085 height 560
drag, startPoint x: 530, startPoint y: 115, endPoint x: 1169, endPoint y: 642, distance: 828.3
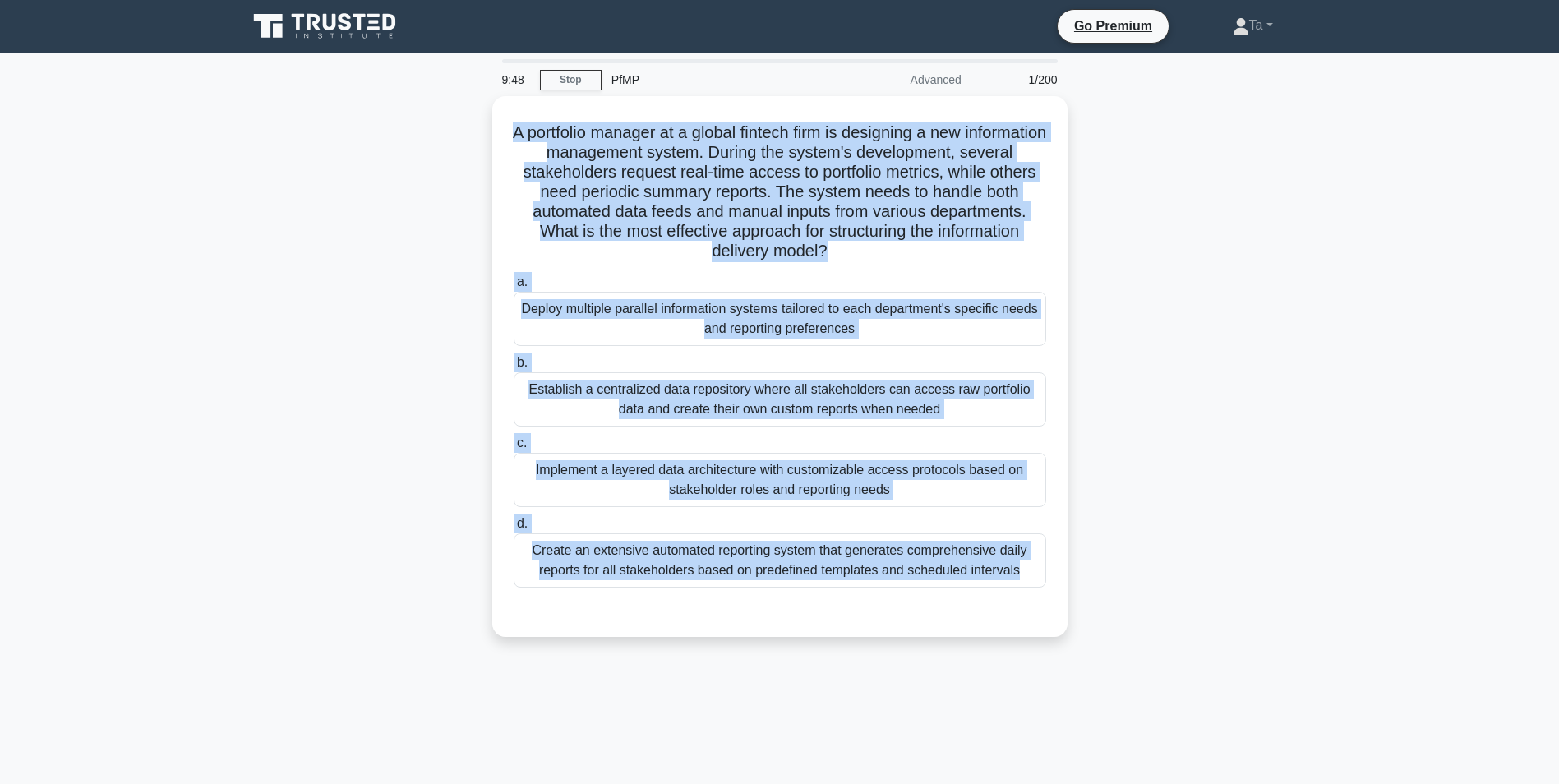
click at [1169, 642] on div "A portfolio manager at a global fintech firm is designing a new information man…" at bounding box center [780, 376] width 1085 height 560
drag, startPoint x: 1169, startPoint y: 642, endPoint x: 1152, endPoint y: 574, distance: 70.1
click at [1153, 579] on div "A portfolio manager at a global fintech firm is designing a new information man…" at bounding box center [780, 376] width 1085 height 560
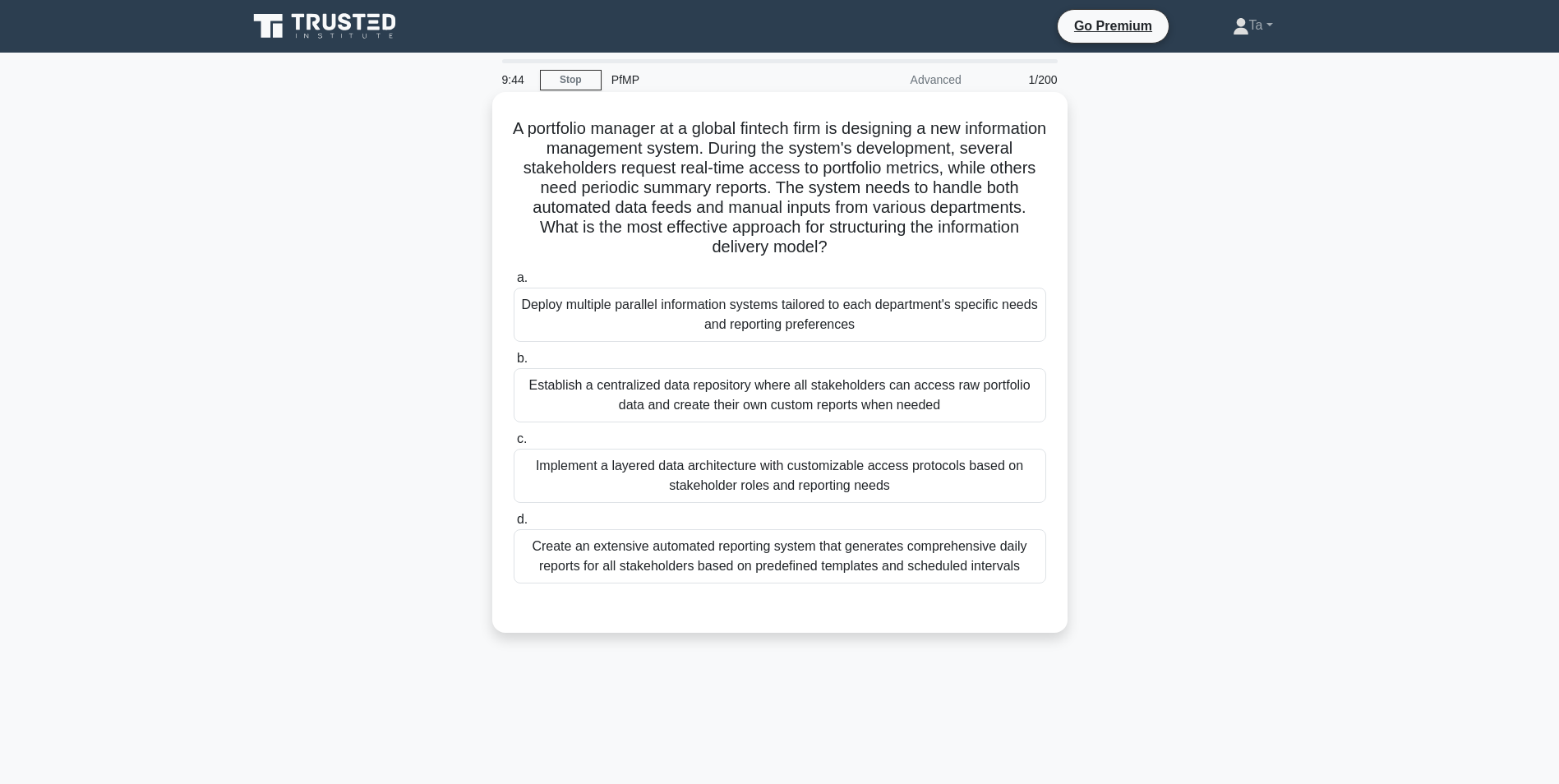
click at [817, 320] on div "Deploy multiple parallel information systems tailored to each department's spec…" at bounding box center [780, 314] width 533 height 55
click at [514, 283] on input "a. Deploy multiple parallel information systems tailored to each department's s…" at bounding box center [514, 278] width 0 height 11
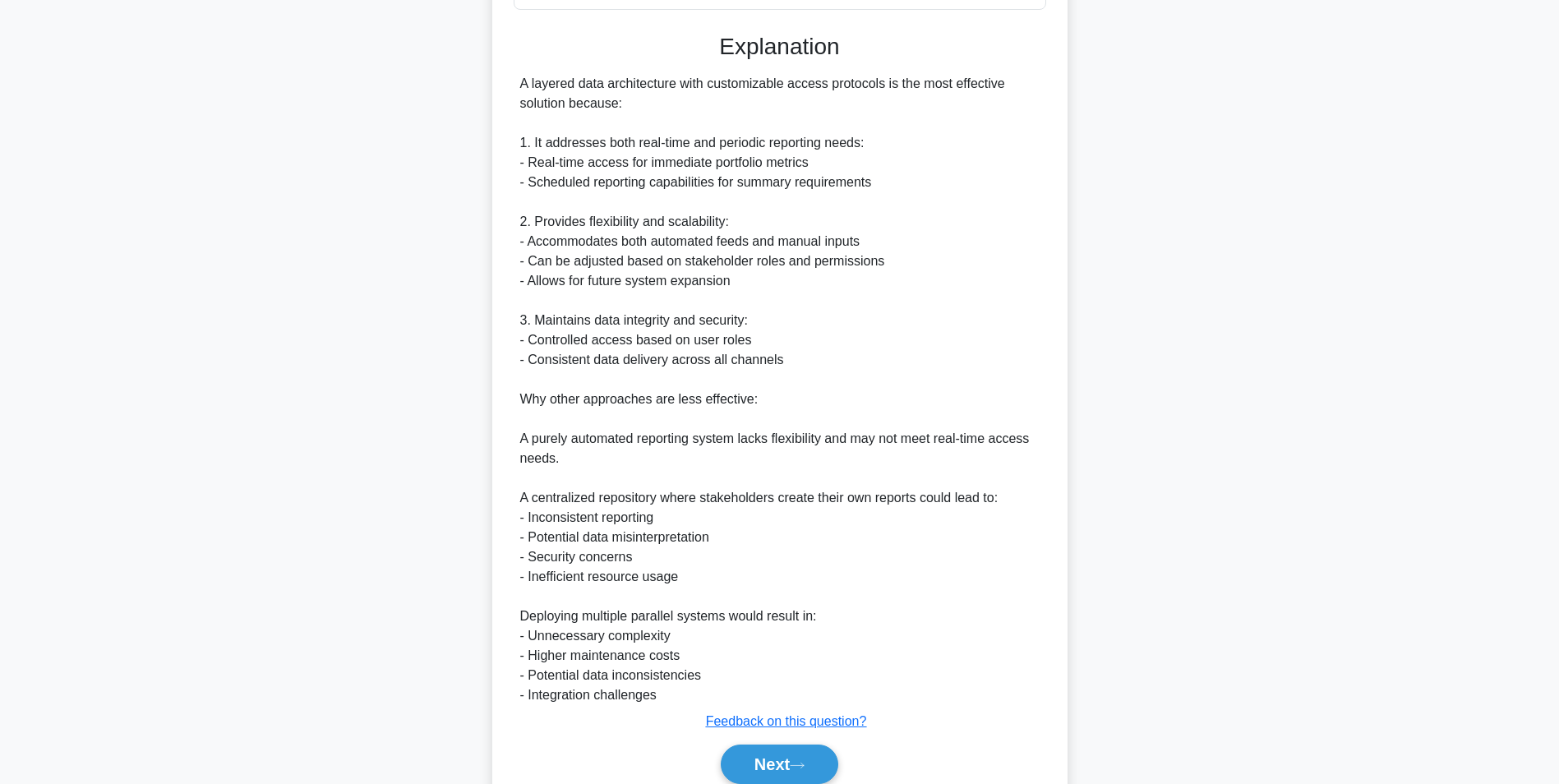
scroll to position [646, 0]
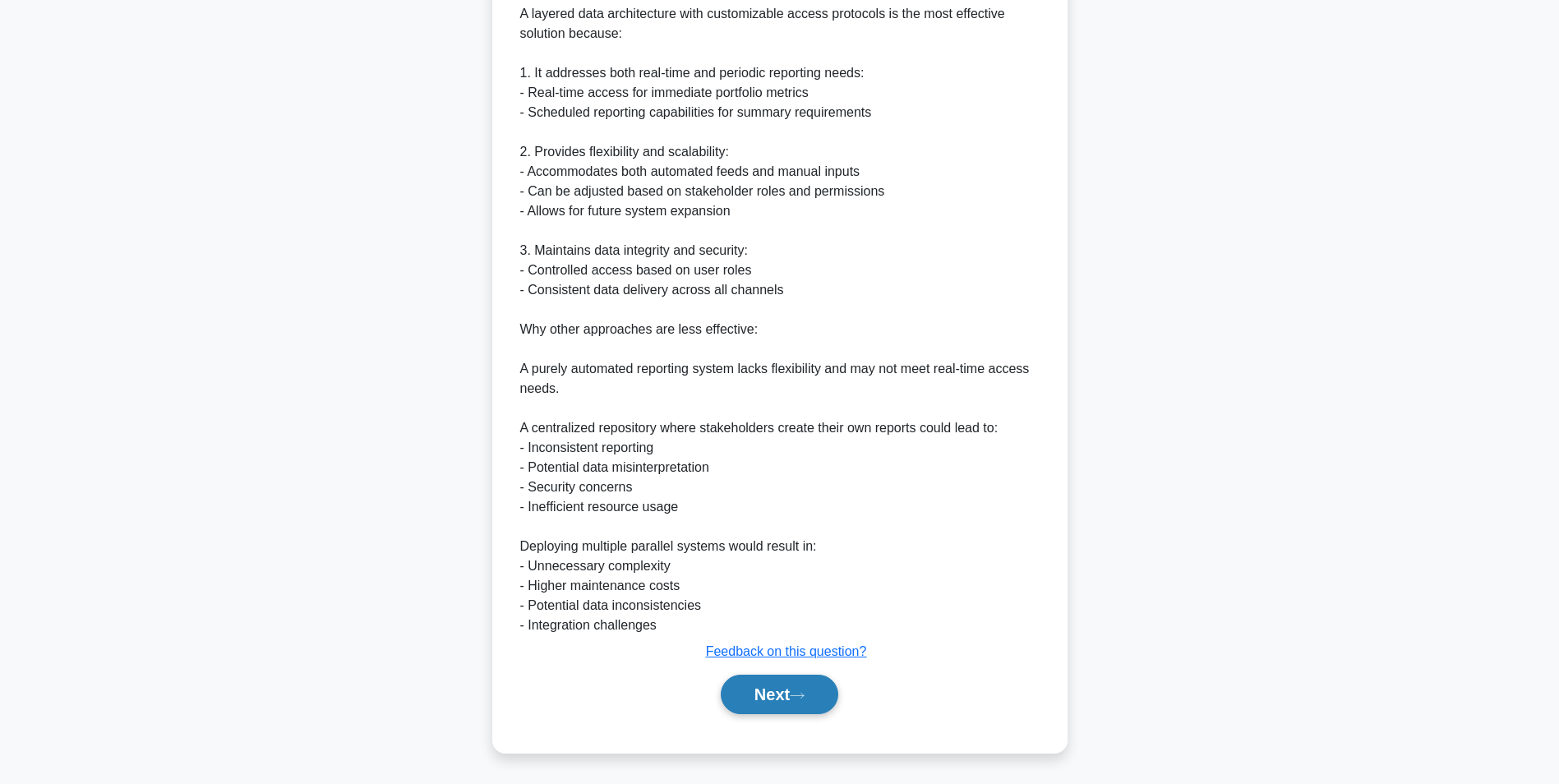
click at [826, 691] on button "Next" at bounding box center [780, 695] width 118 height 40
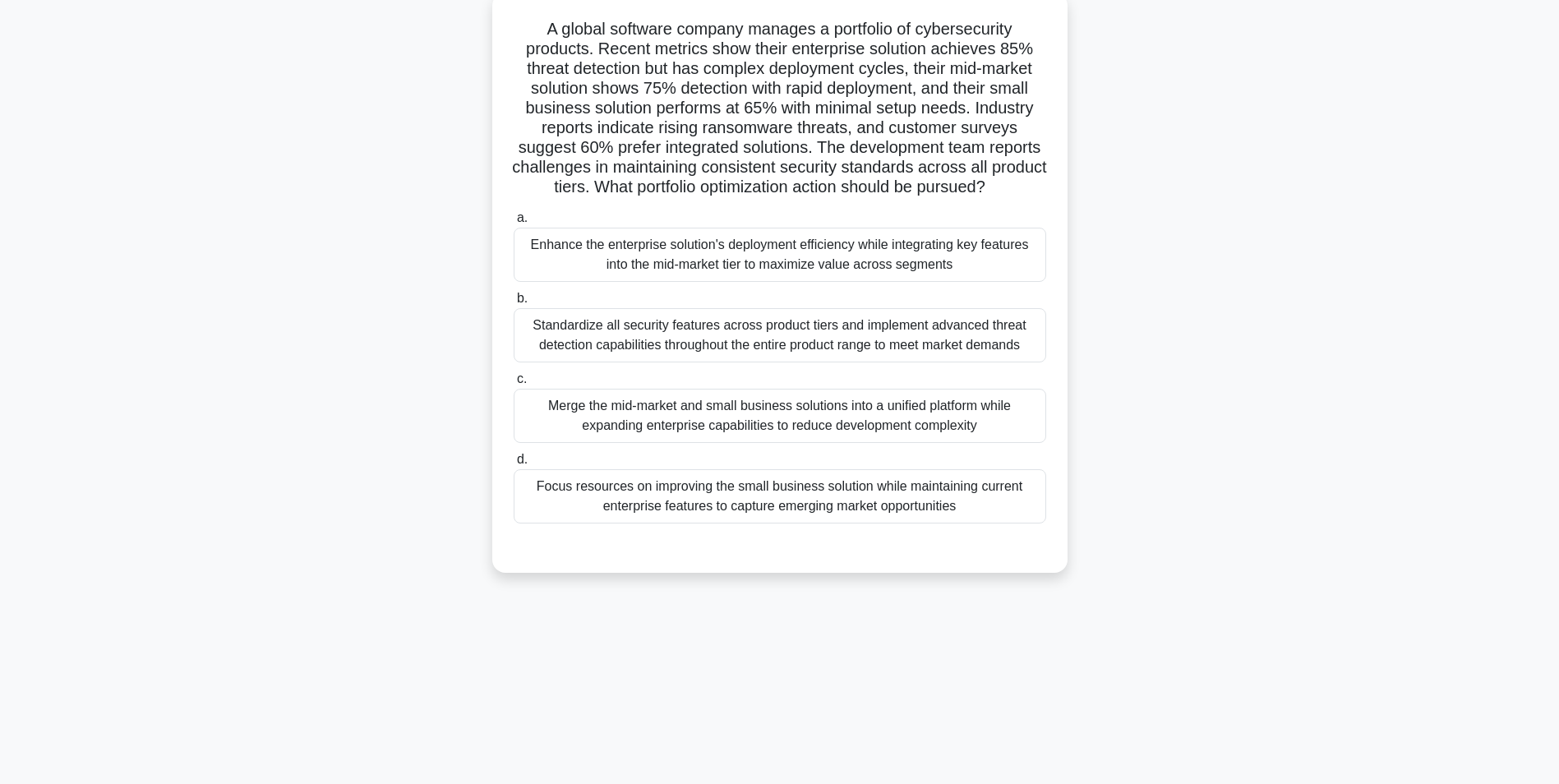
scroll to position [103, 0]
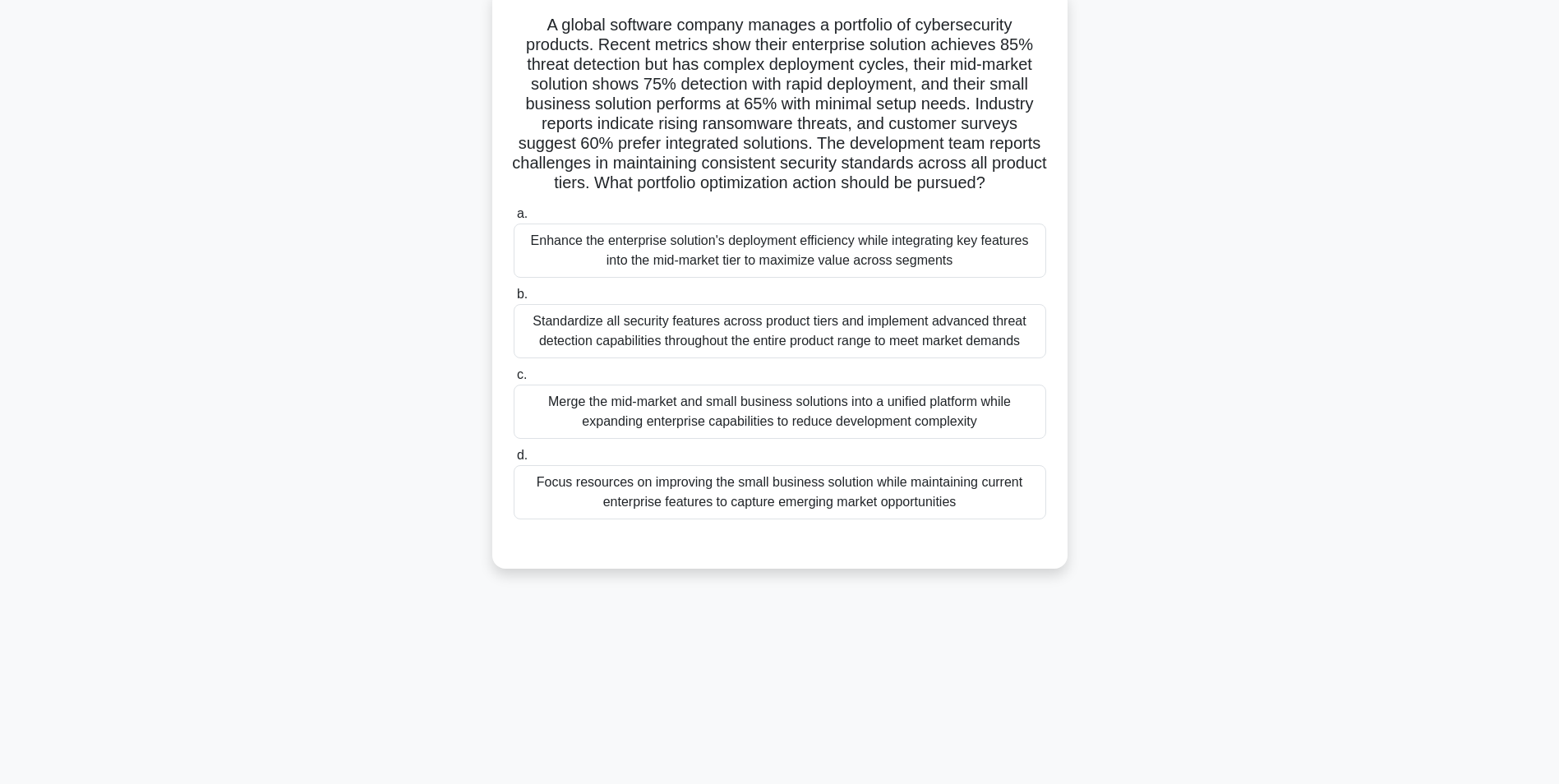
click at [691, 267] on div "Enhance the enterprise solution's deployment efficiency while integrating key f…" at bounding box center [780, 250] width 533 height 55
click at [514, 219] on input "a. Enhance the enterprise solution's deployment efficiency while integrating ke…" at bounding box center [514, 214] width 0 height 11
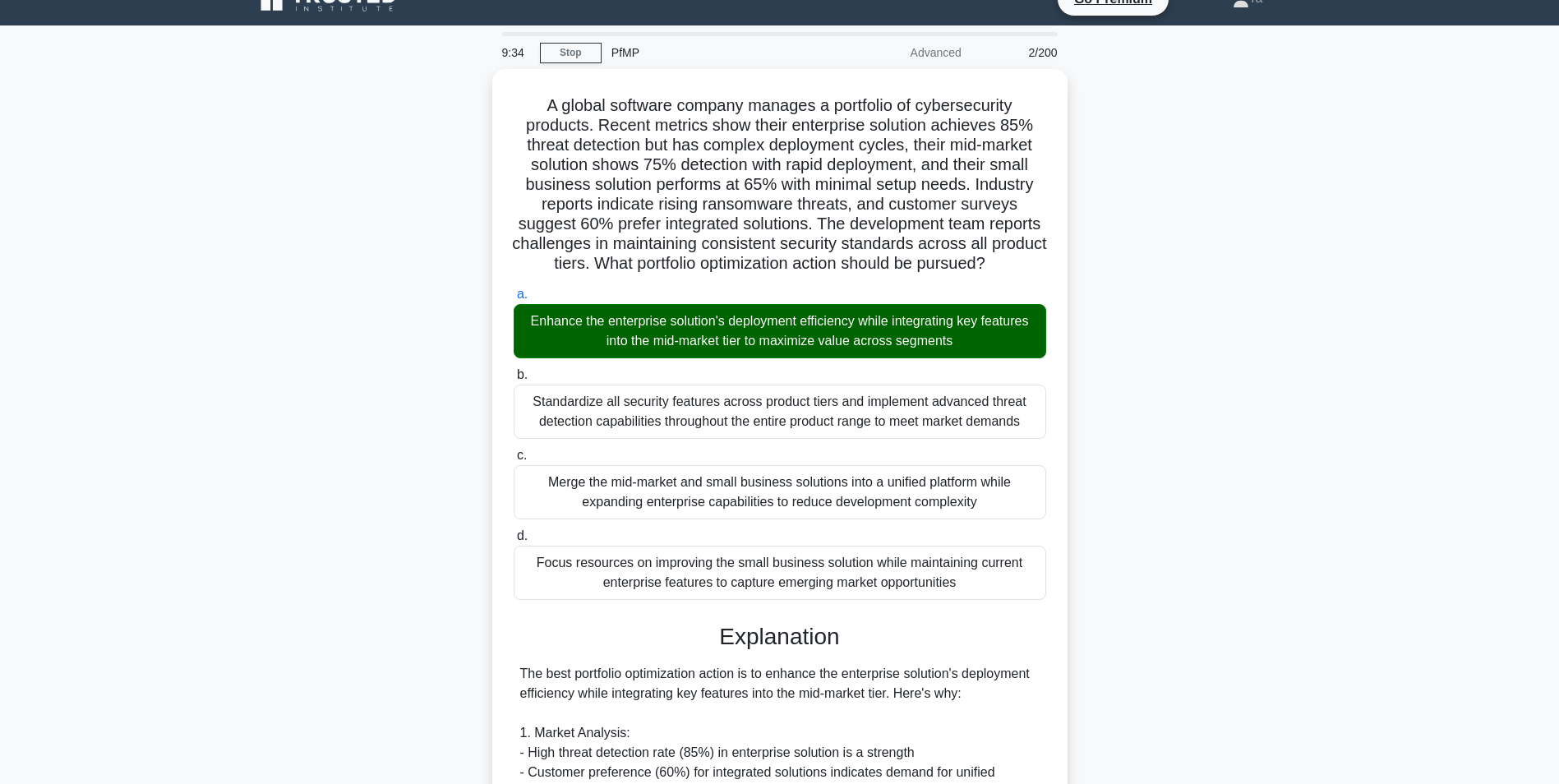
scroll to position [0, 0]
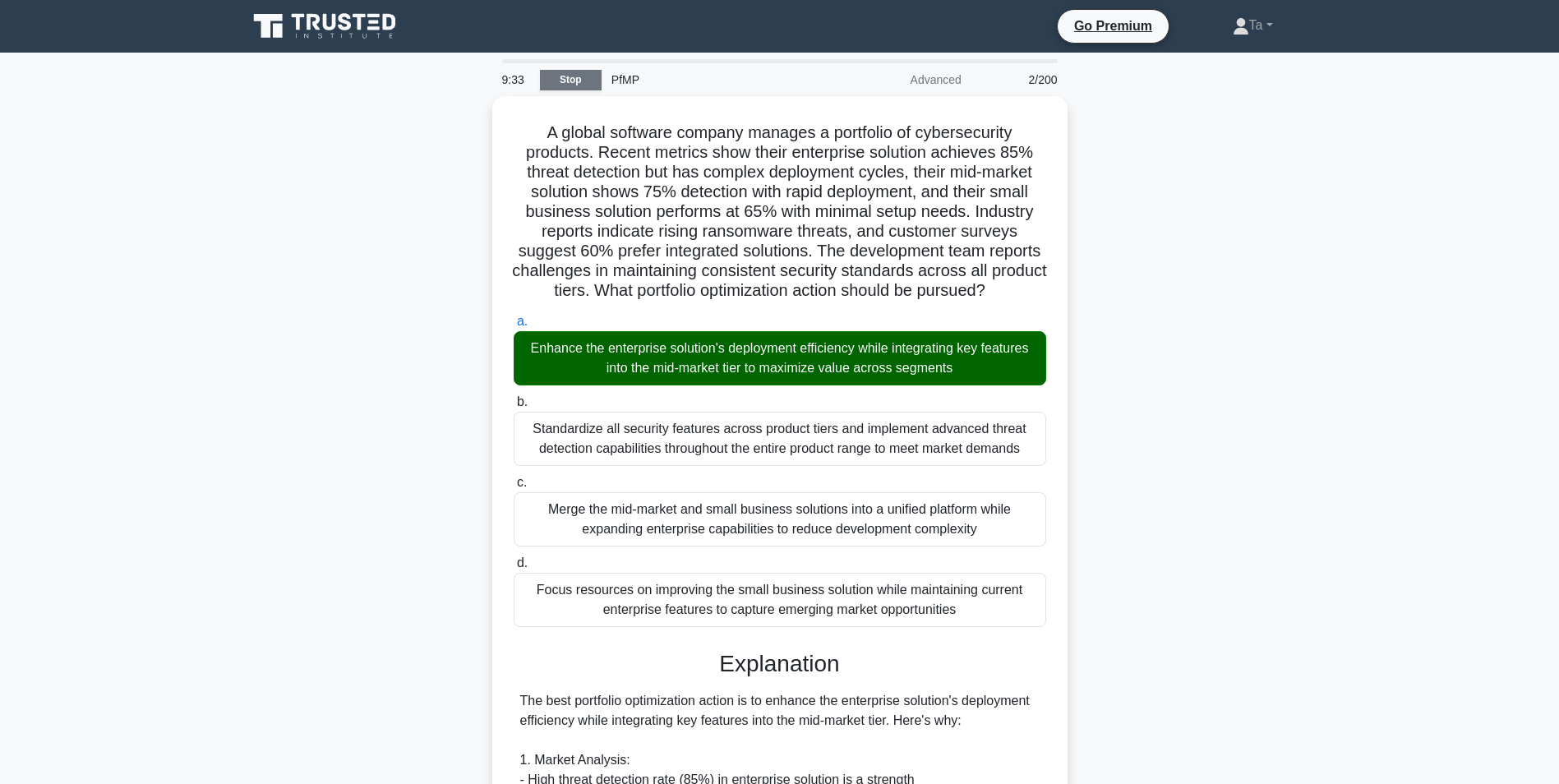
click at [559, 79] on link "Stop" at bounding box center [571, 79] width 61 height 21
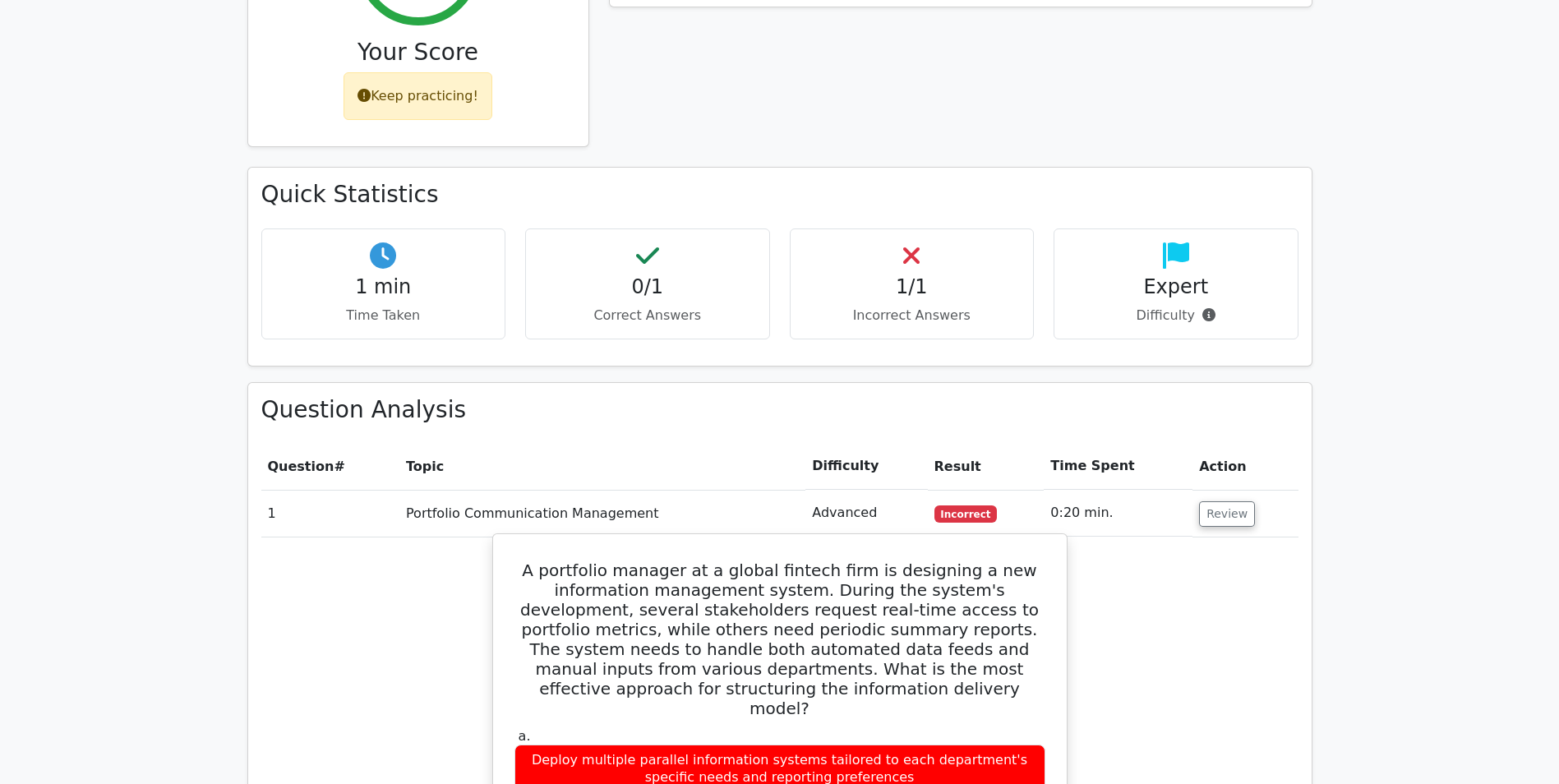
scroll to position [904, 0]
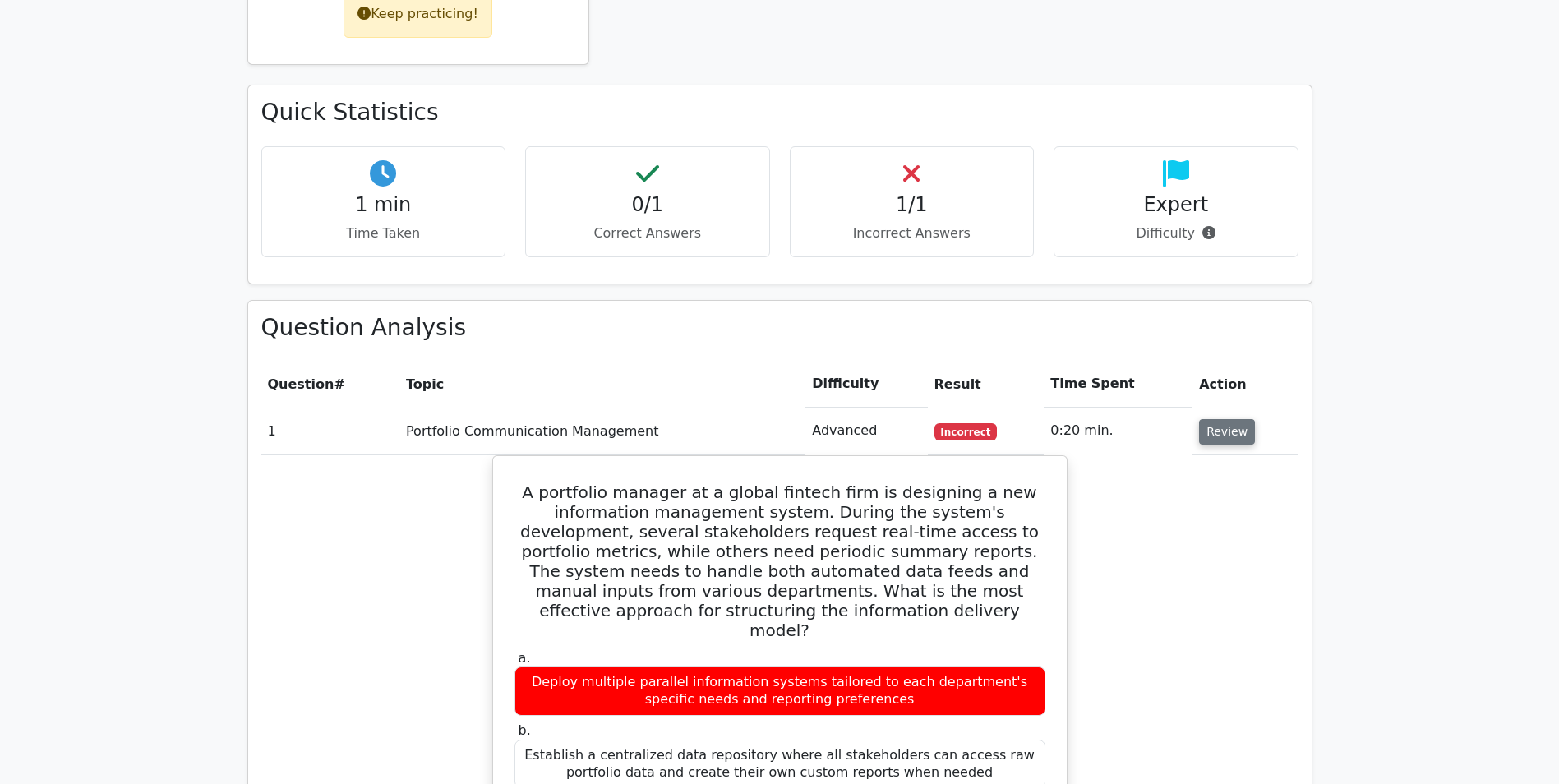
click at [1213, 419] on button "Review" at bounding box center [1227, 432] width 56 height 26
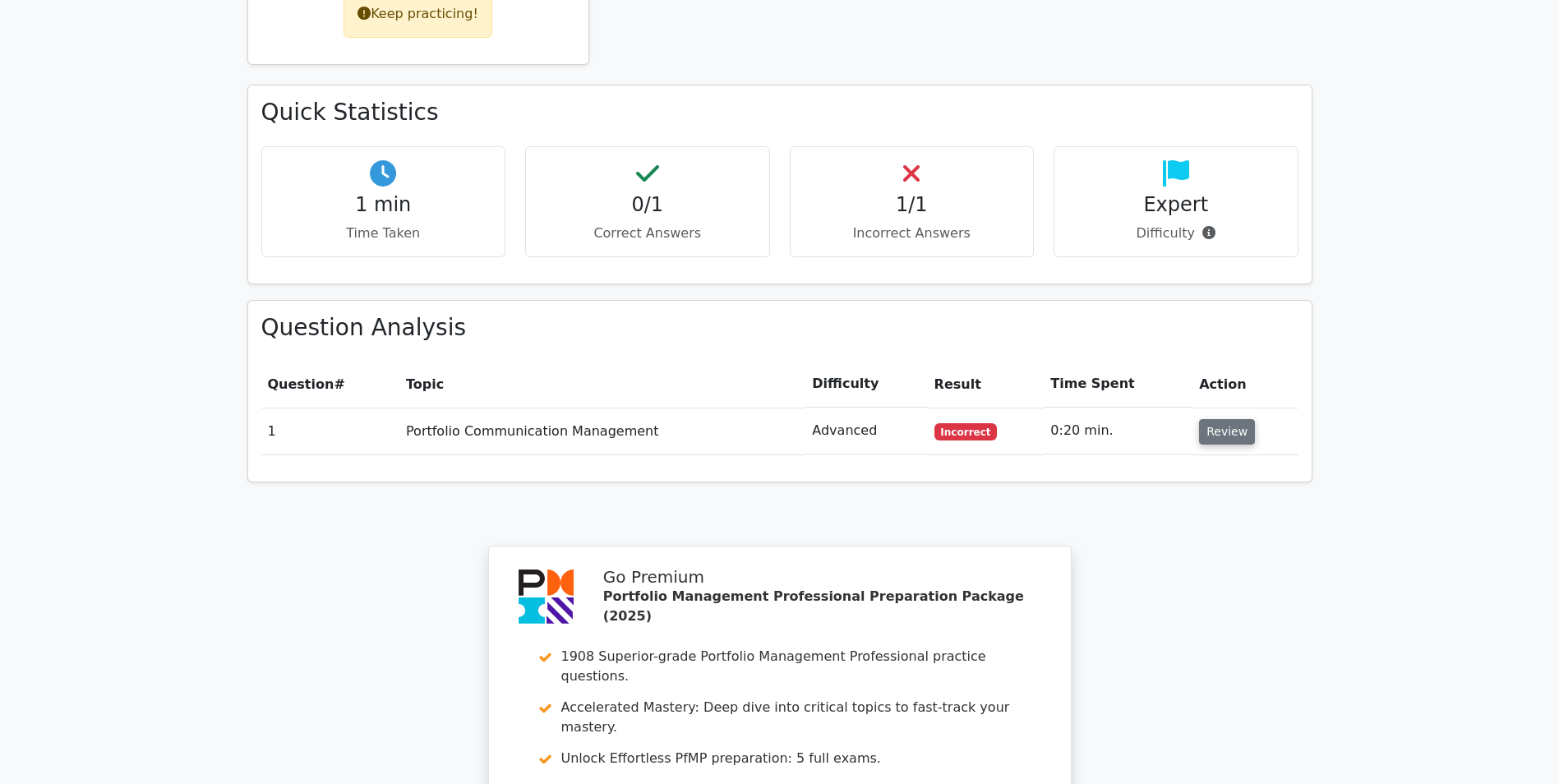
click at [1225, 419] on button "Review" at bounding box center [1227, 432] width 56 height 26
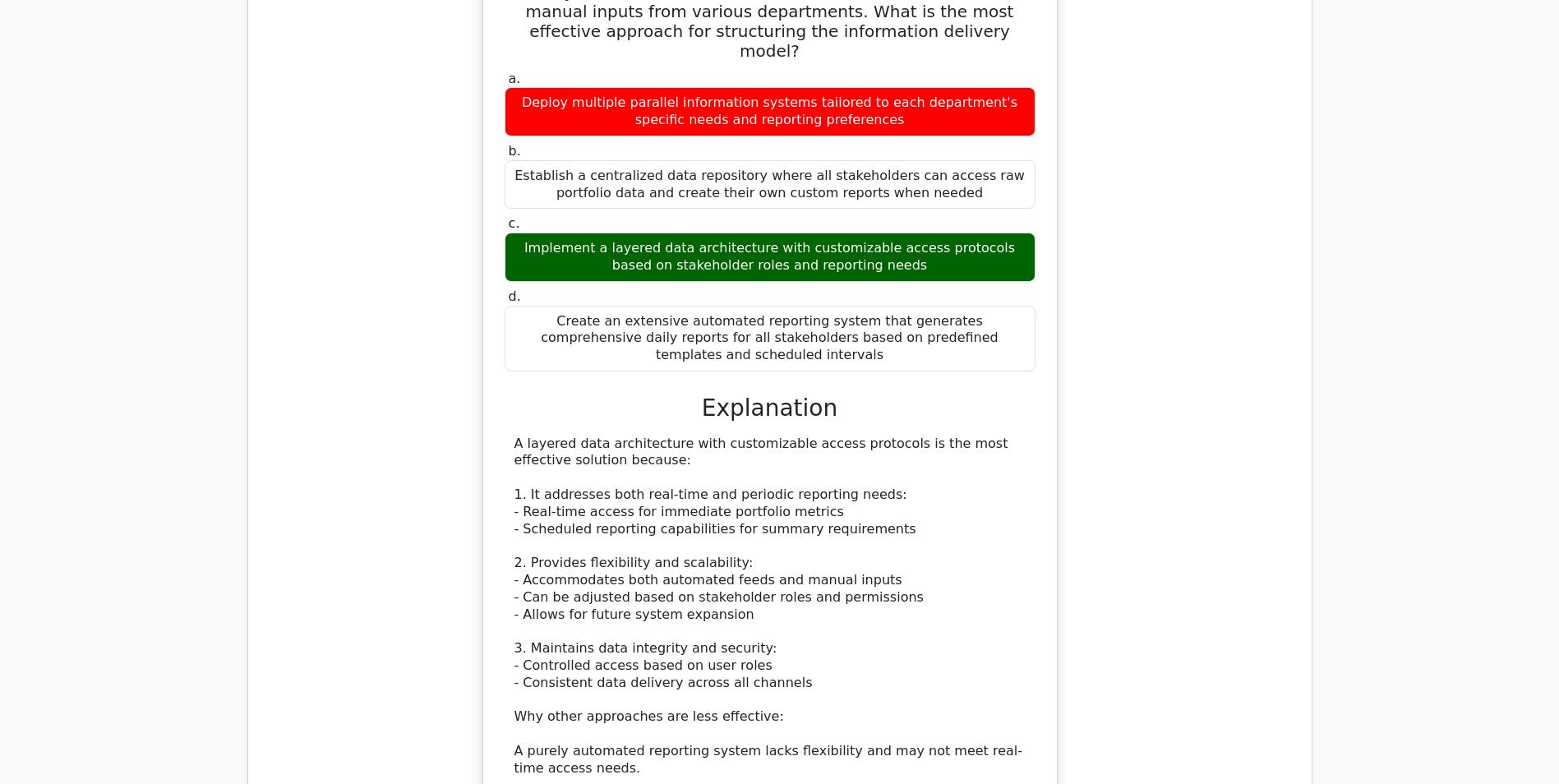
scroll to position [986, 0]
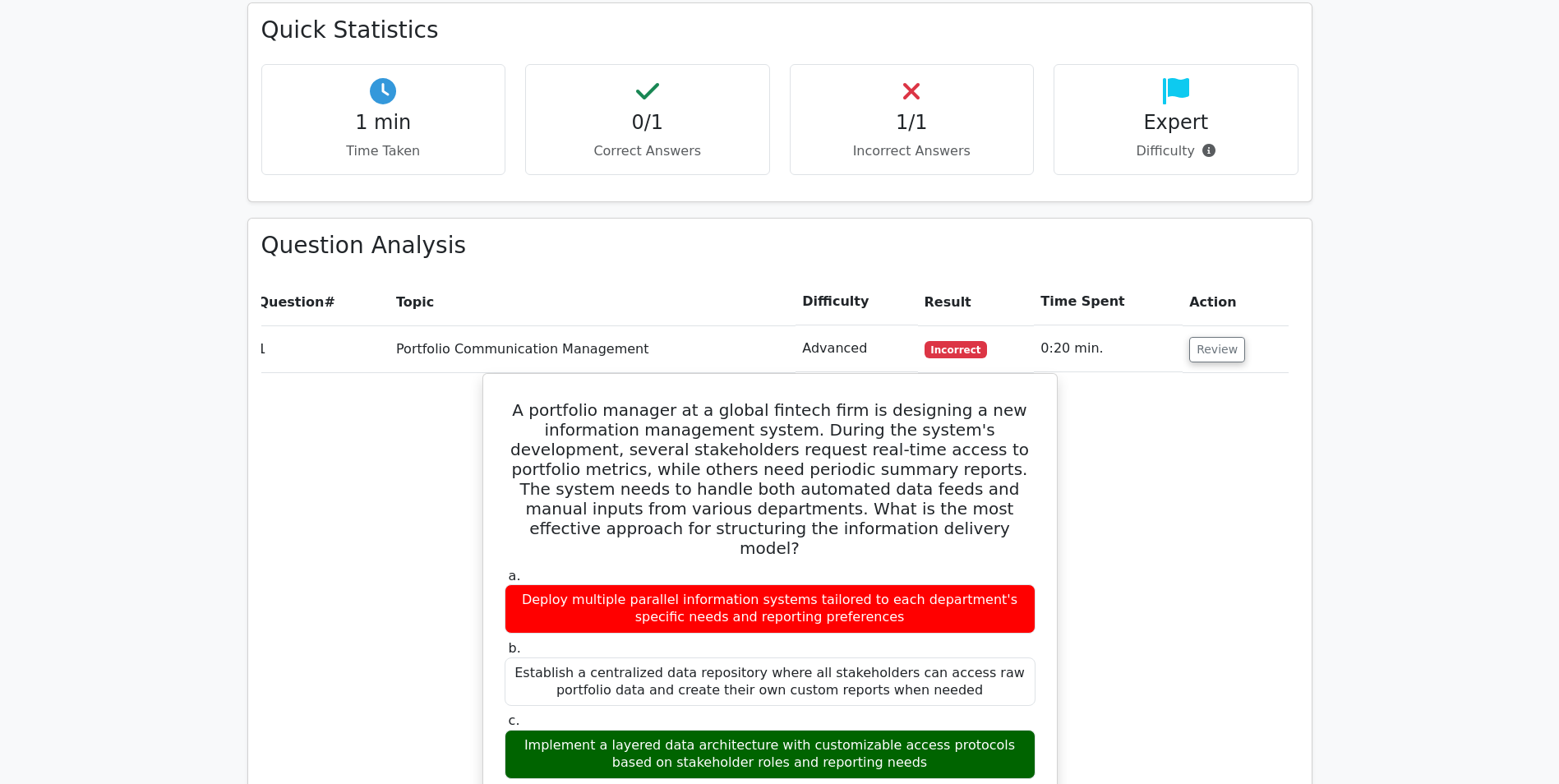
click at [563, 325] on td "Portfolio Communication Management" at bounding box center [592, 348] width 406 height 47
click at [1076, 325] on td "0:20 min." at bounding box center [1109, 348] width 149 height 47
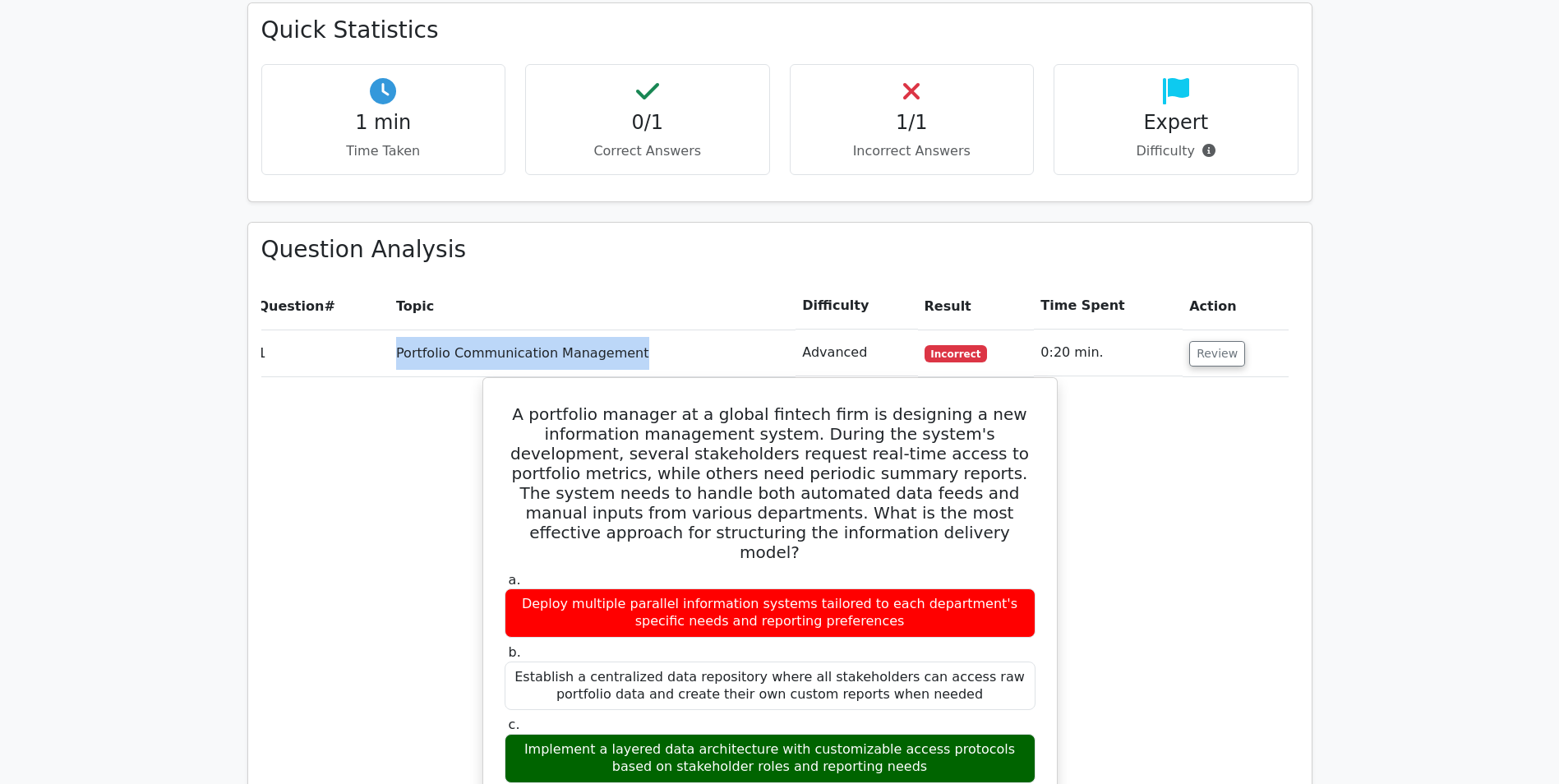
scroll to position [0, 0]
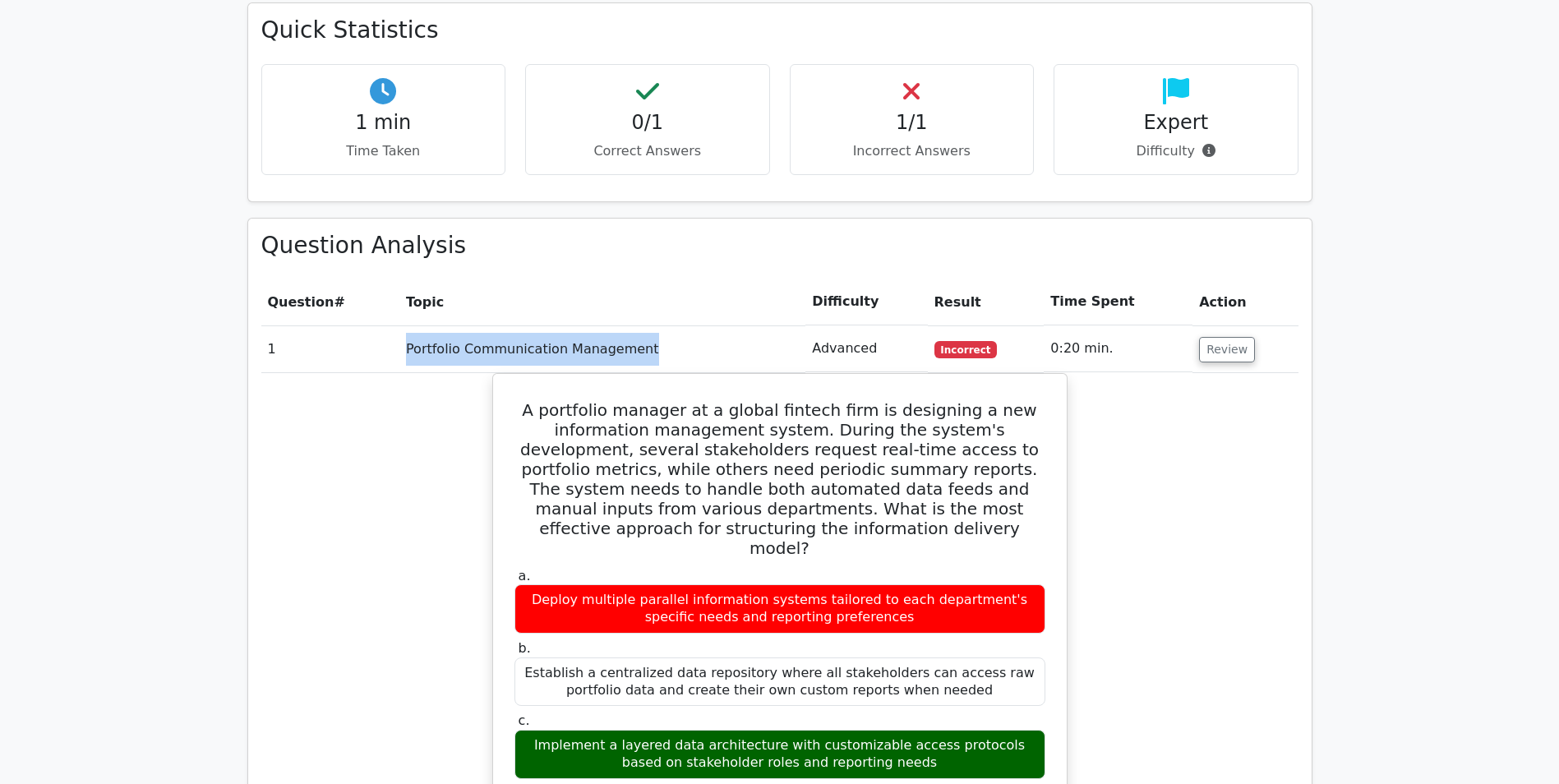
drag, startPoint x: 782, startPoint y: 270, endPoint x: 369, endPoint y: 281, distance: 413.1
click at [369, 325] on tr "1 Portfolio Communication Management Advanced Incorrect 0:20 min. Review" at bounding box center [780, 348] width 1037 height 47
drag, startPoint x: 369, startPoint y: 281, endPoint x: 573, endPoint y: 279, distance: 204.0
click at [573, 325] on td "Portfolio Communication Management" at bounding box center [602, 348] width 406 height 47
click at [665, 325] on td "Portfolio Communication Management" at bounding box center [602, 348] width 406 height 47
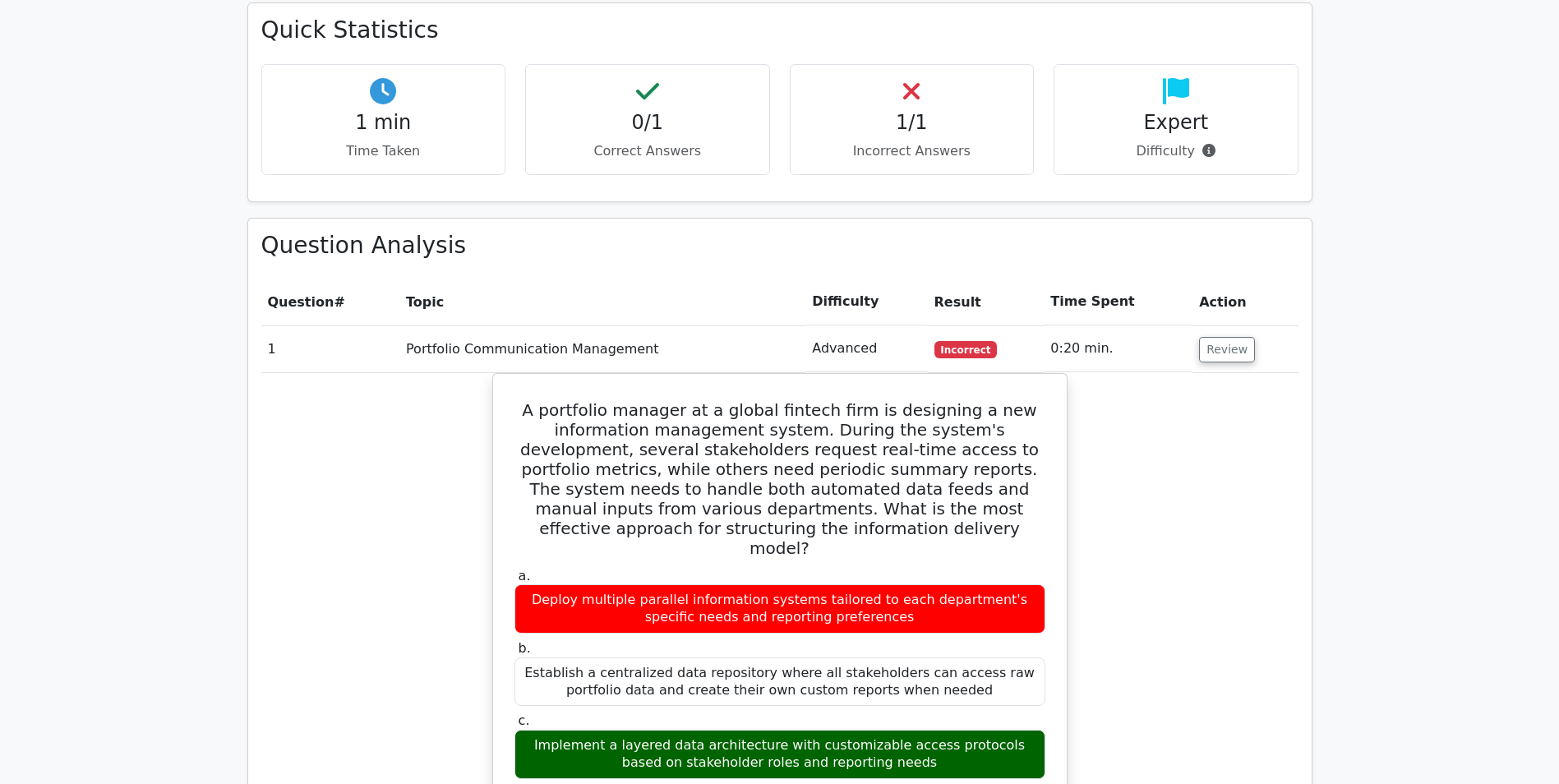
scroll to position [822, 0]
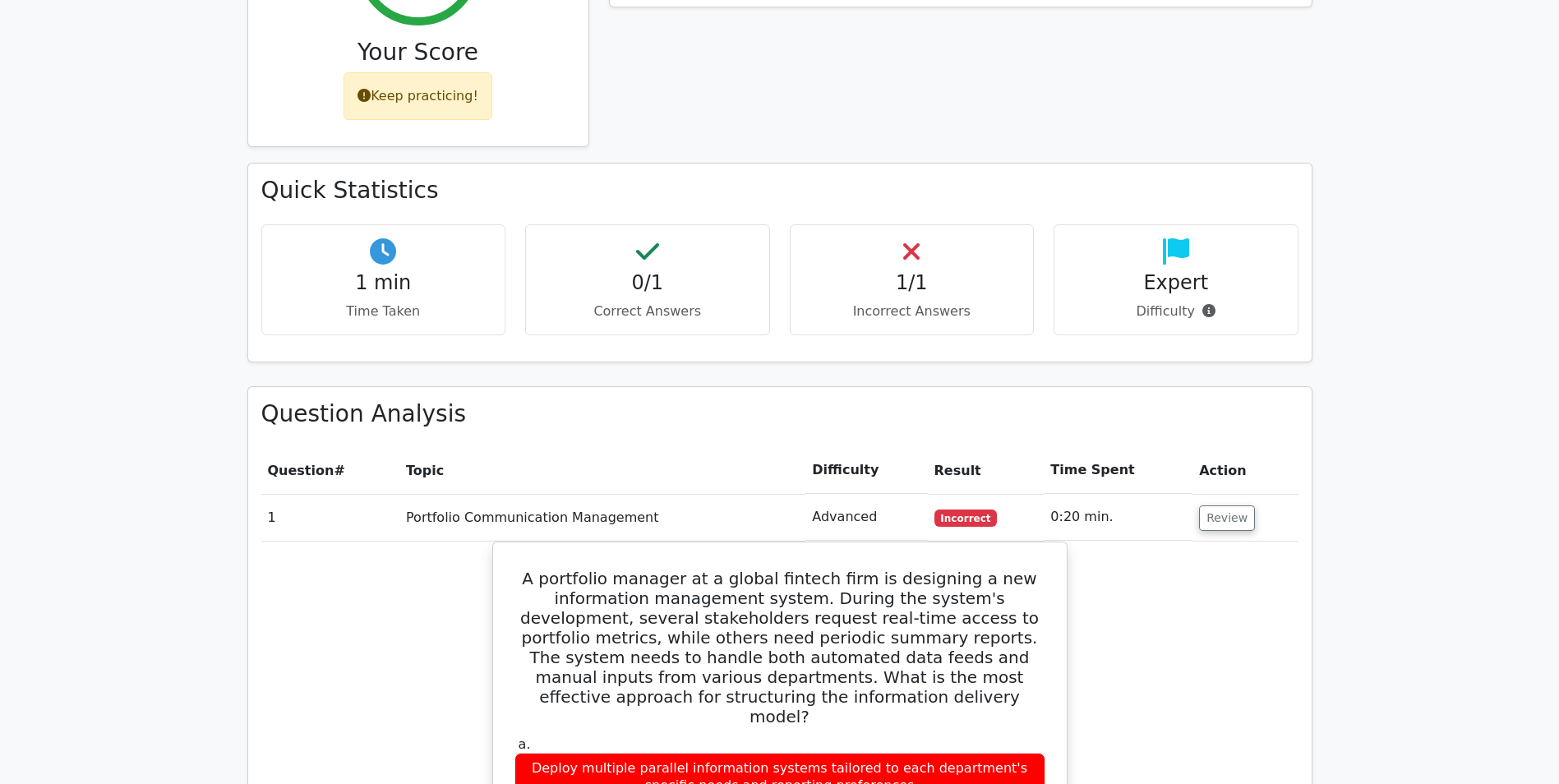
click at [640, 272] on h4 "0/1" at bounding box center [648, 283] width 217 height 24
click at [921, 301] on p "Incorrect Answers" at bounding box center [912, 311] width 217 height 20
click at [1159, 301] on p "Difficulty" at bounding box center [1176, 311] width 217 height 20
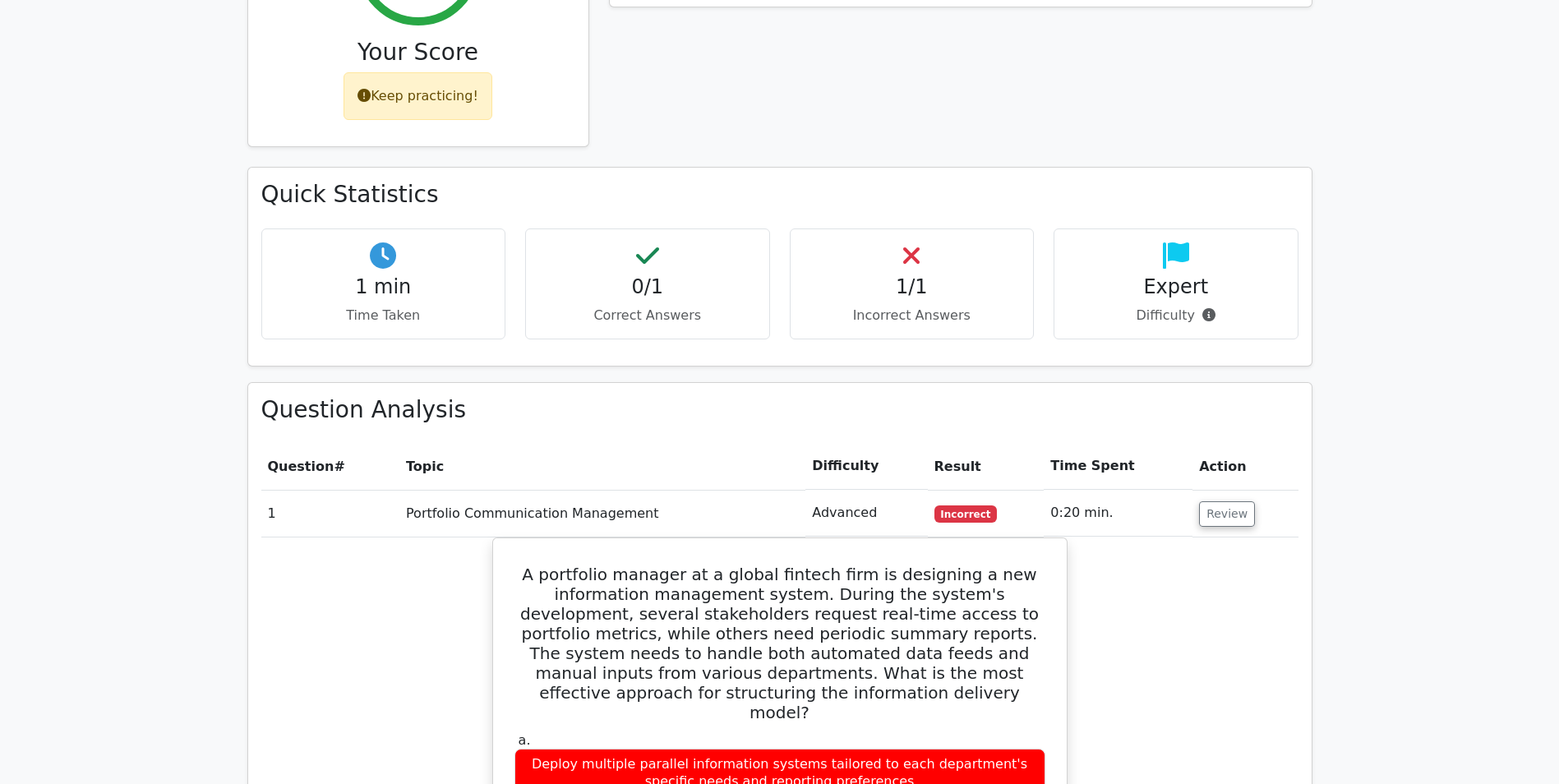
scroll to position [986, 0]
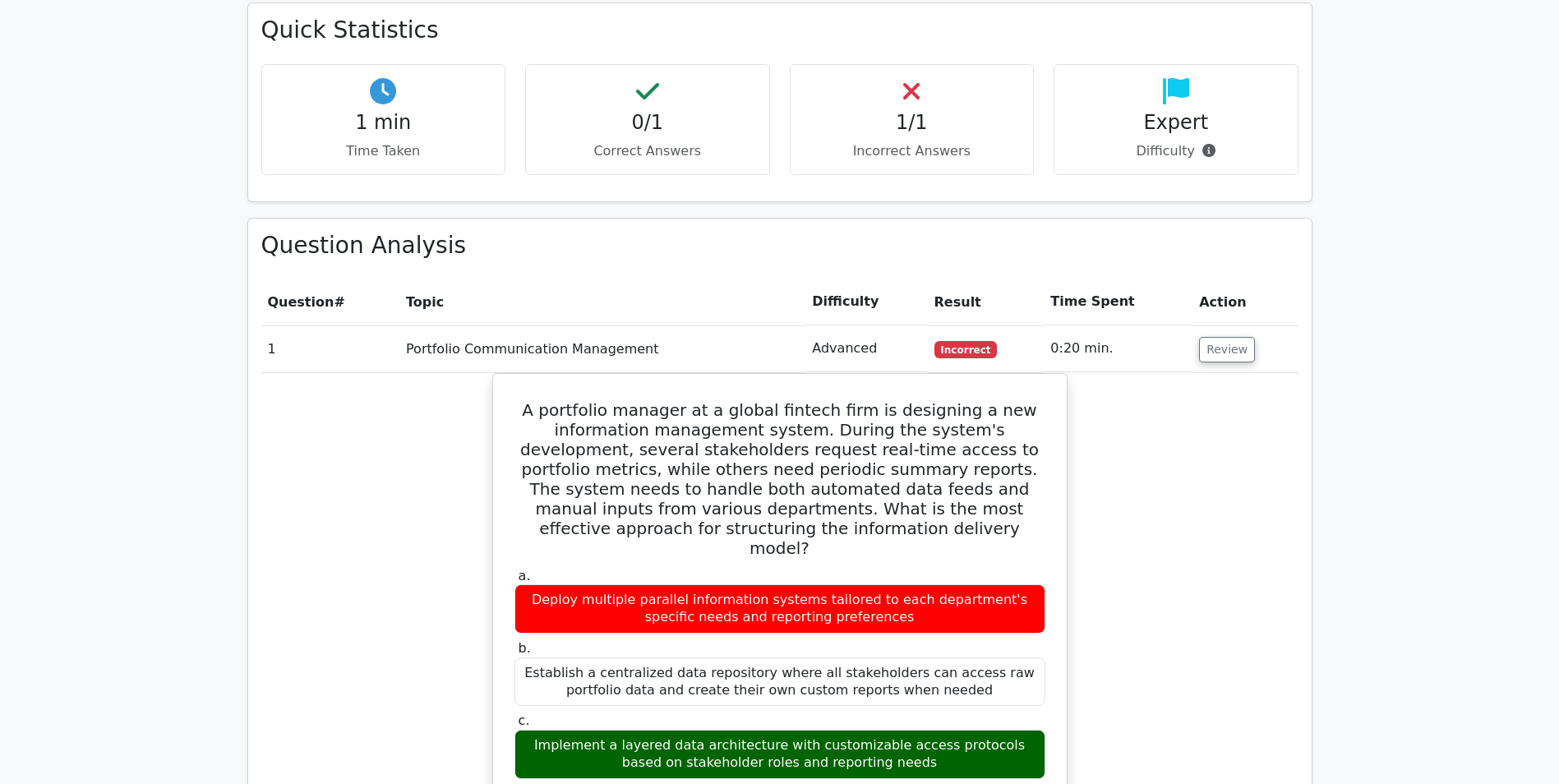
click at [1082, 325] on td "0:20 min." at bounding box center [1119, 348] width 149 height 47
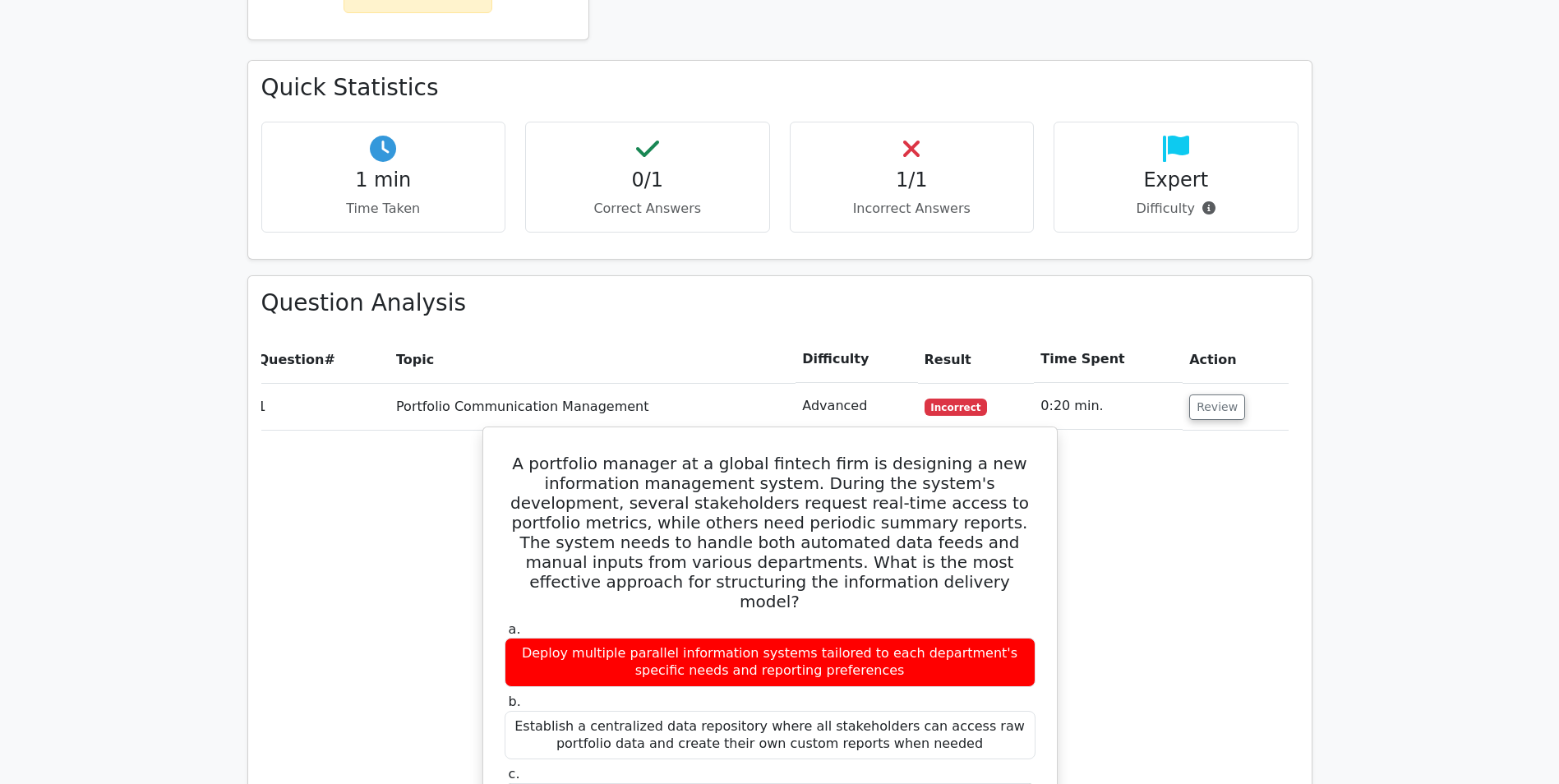
scroll to position [1011, 0]
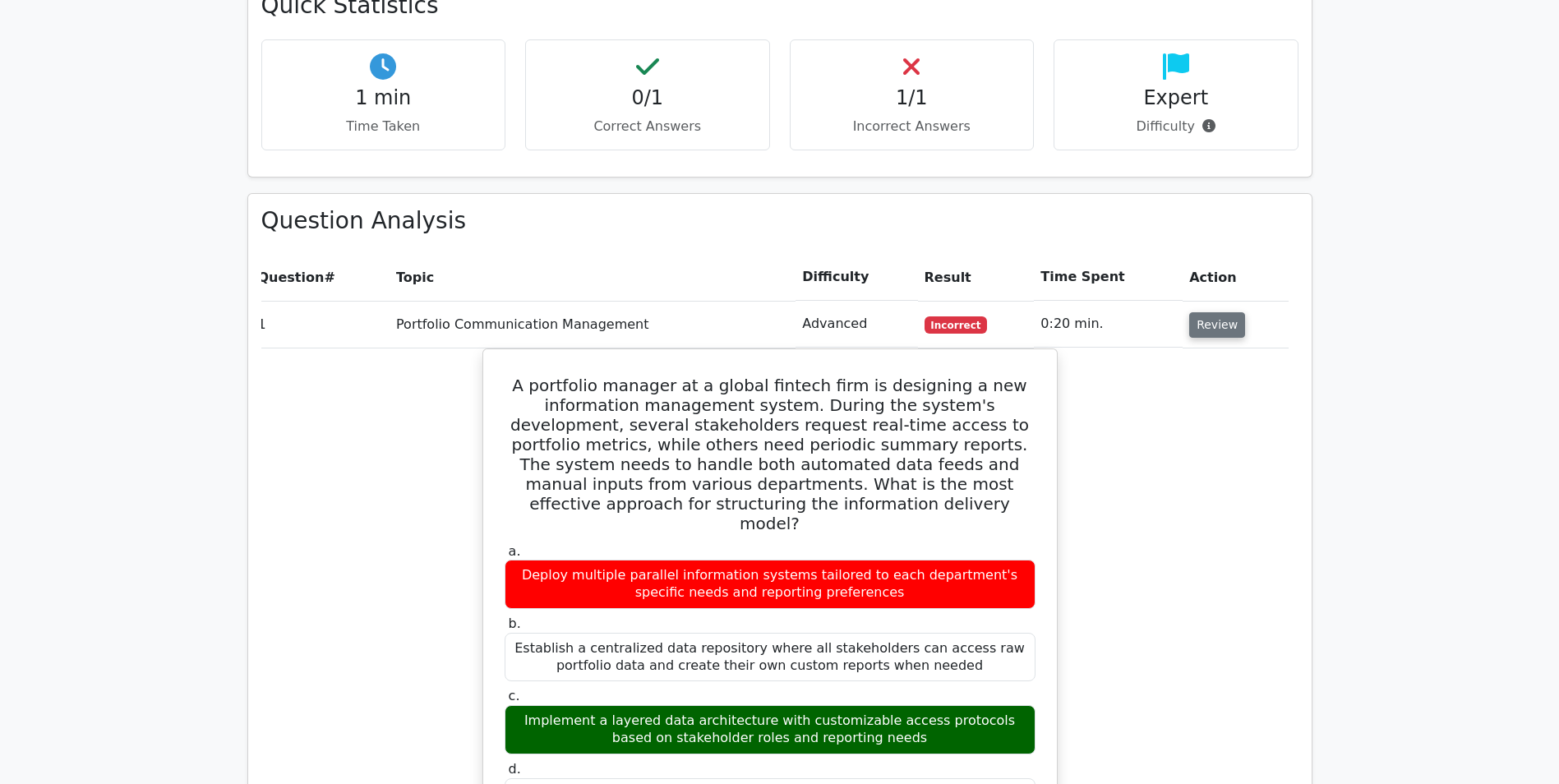
click at [1209, 312] on button "Review" at bounding box center [1217, 325] width 56 height 26
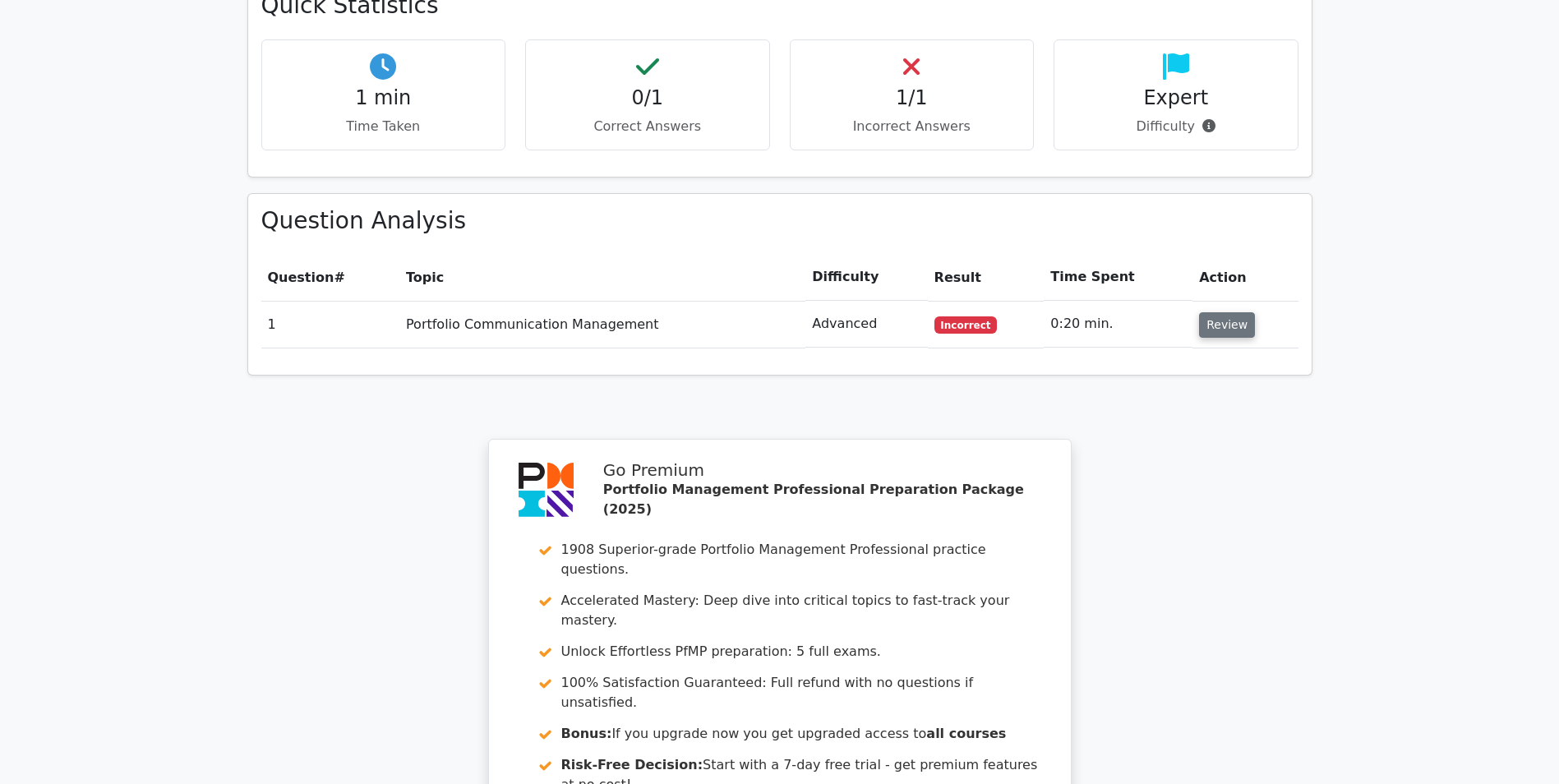
click at [1209, 312] on button "Review" at bounding box center [1227, 325] width 56 height 26
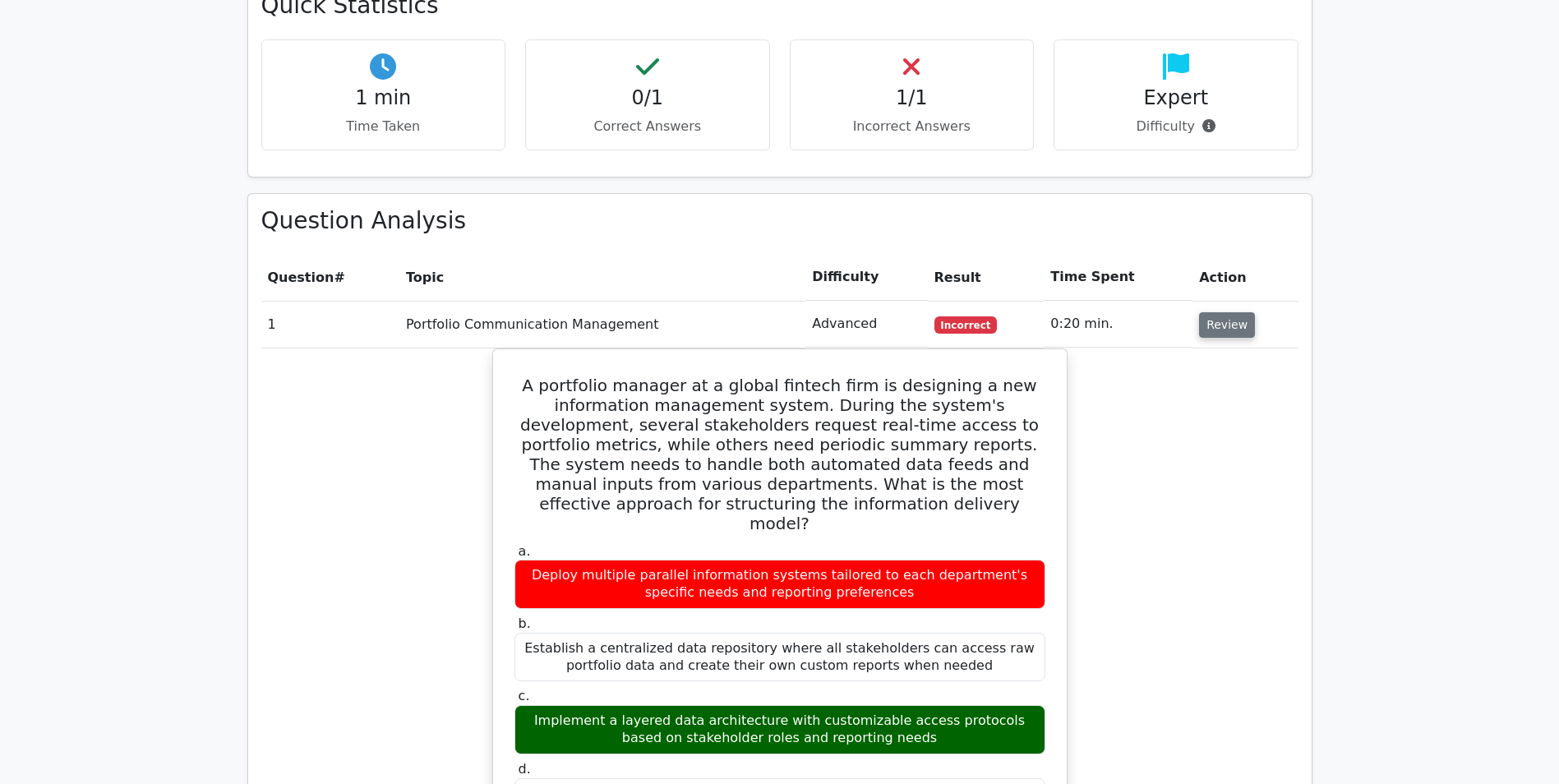
click at [1209, 312] on button "Review" at bounding box center [1227, 325] width 56 height 26
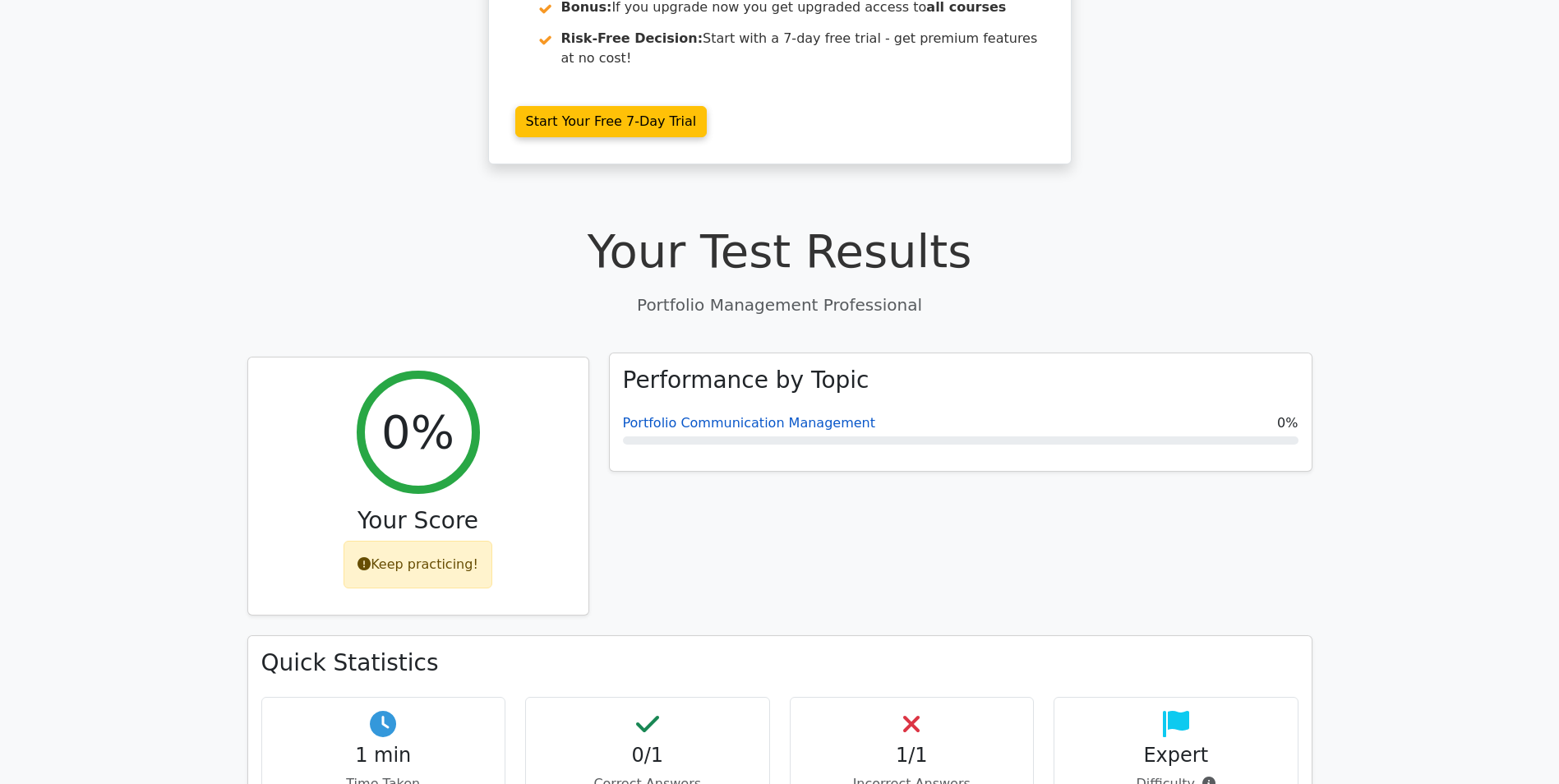
scroll to position [272, 0]
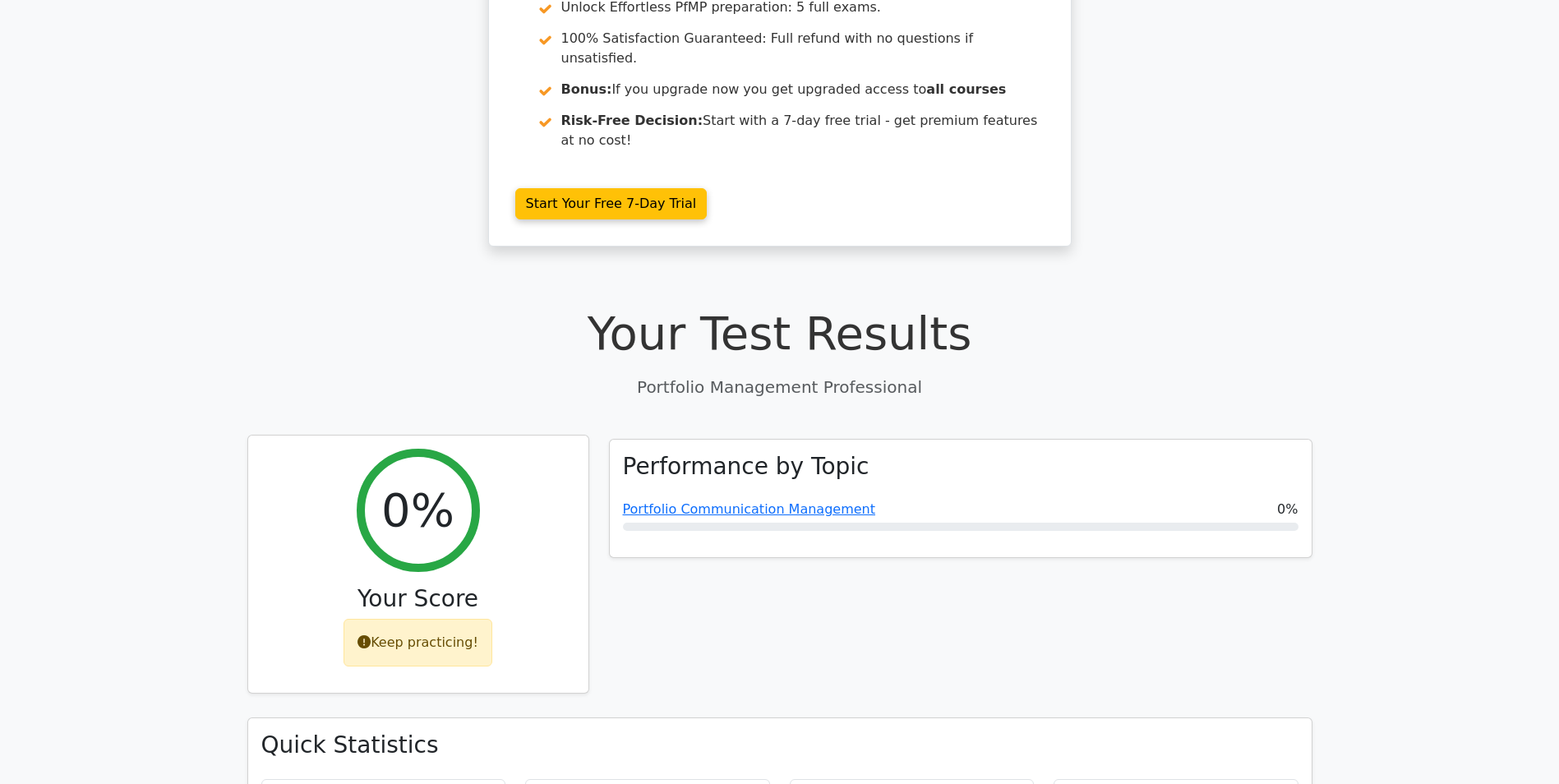
click at [434, 618] on div "Keep practicing!" at bounding box center [418, 642] width 149 height 48
click at [431, 483] on h2 "0%" at bounding box center [419, 510] width 73 height 56
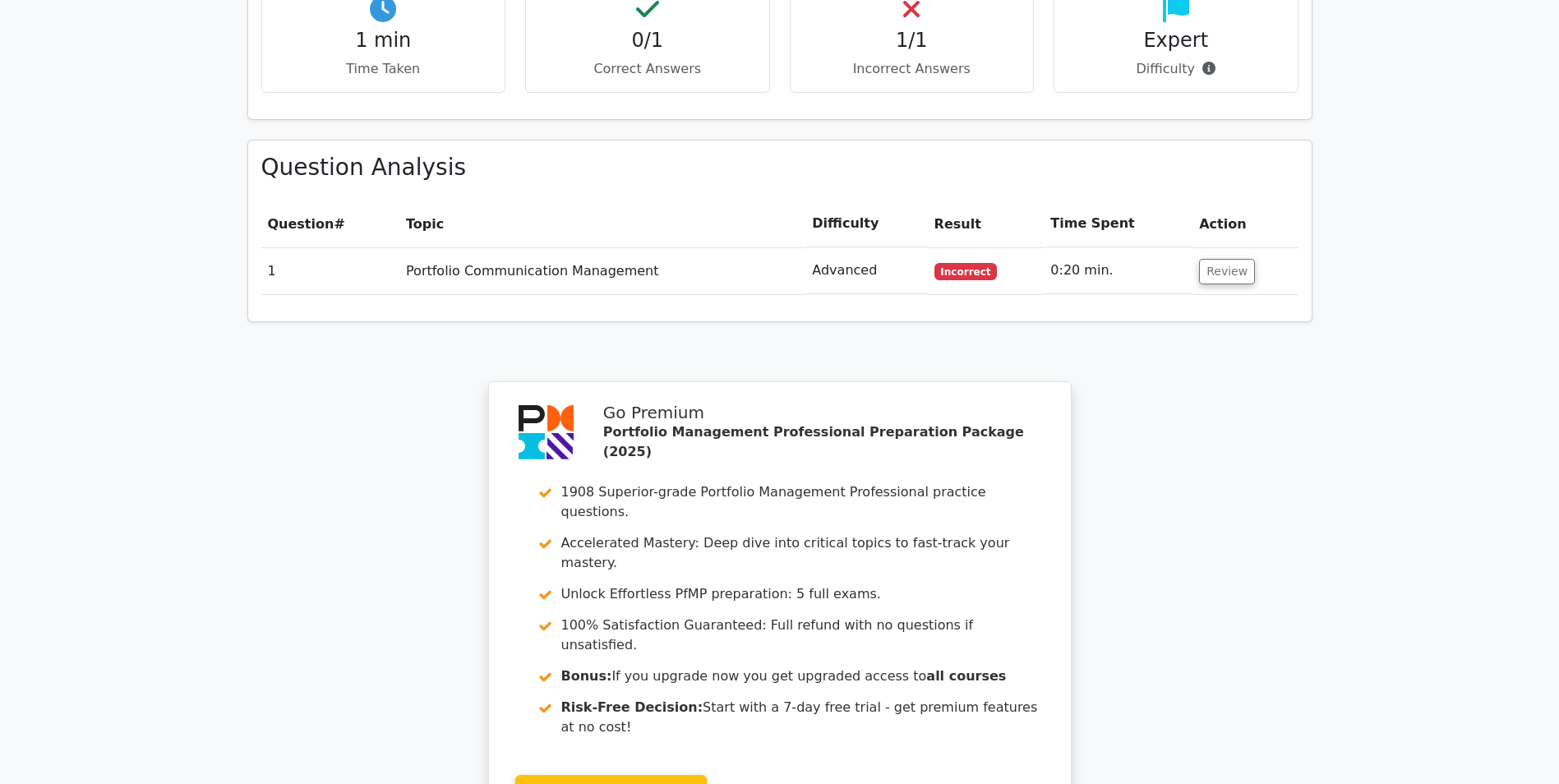
scroll to position [1150, 0]
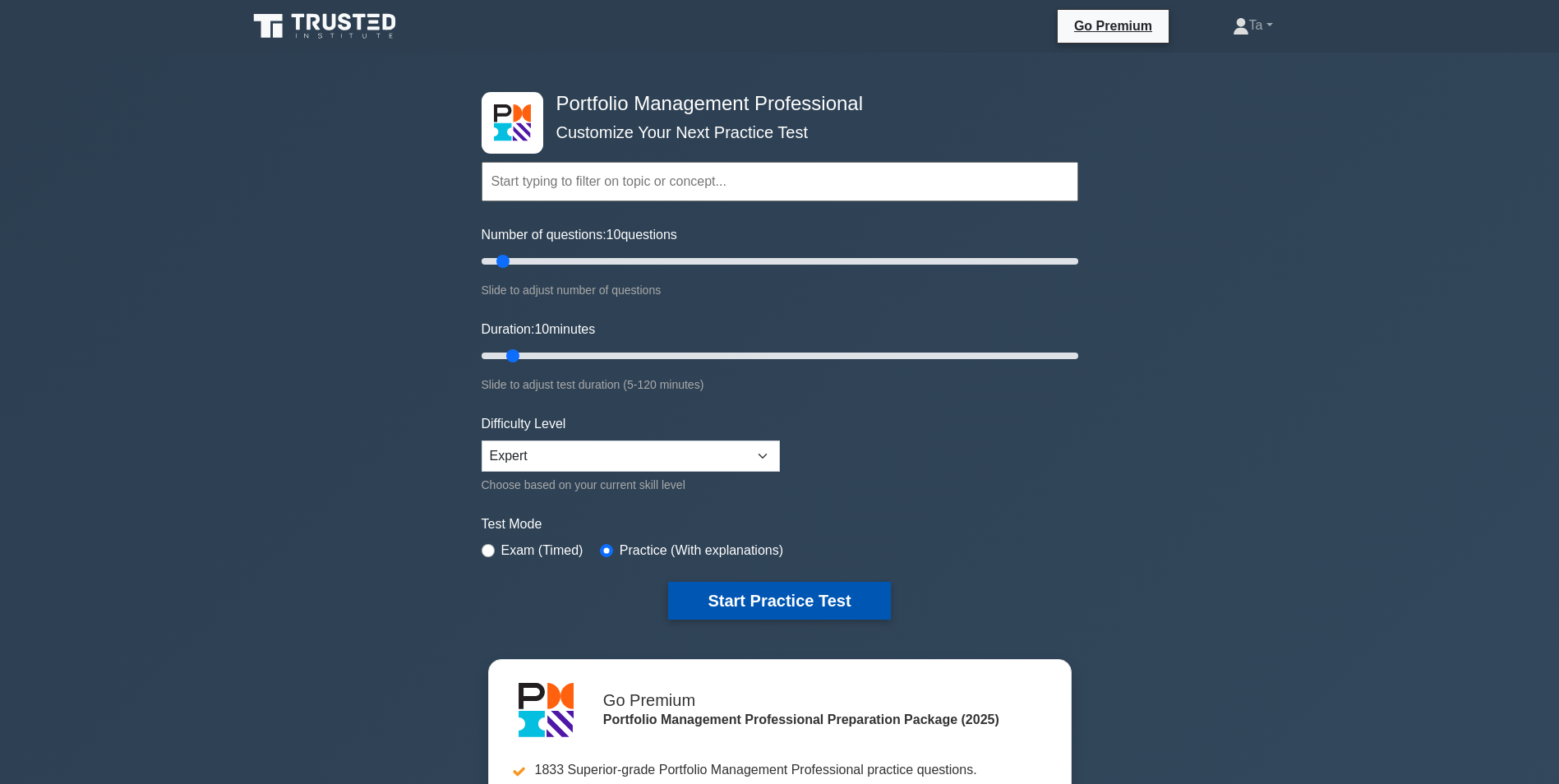
click at [730, 604] on button "Start Practice Test" at bounding box center [780, 601] width 222 height 38
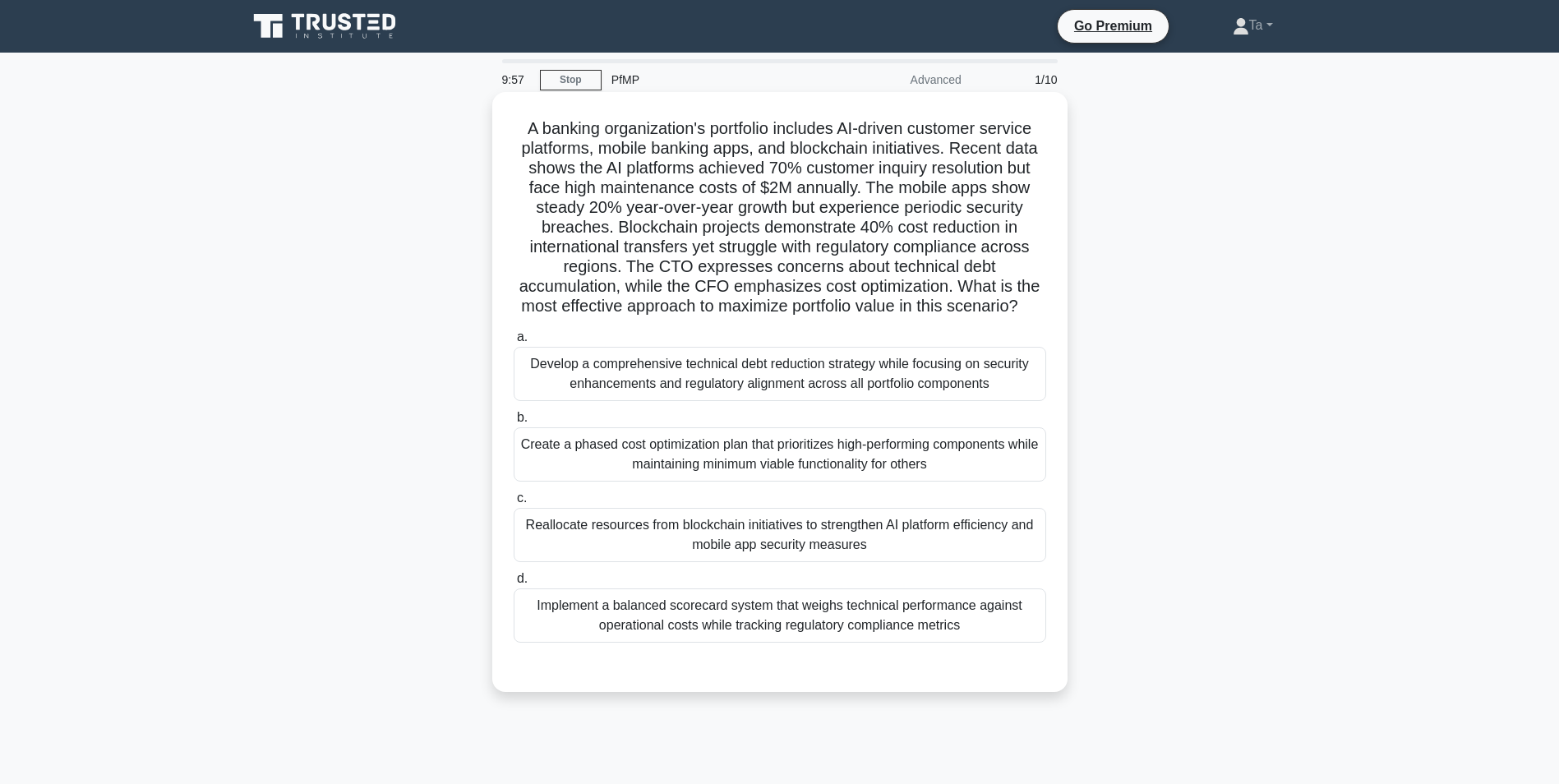
drag, startPoint x: 533, startPoint y: 134, endPoint x: 997, endPoint y: 645, distance: 690.2
click at [997, 645] on div "A banking organization's portfolio includes AI-driven customer service platform…" at bounding box center [780, 392] width 562 height 587
drag, startPoint x: 997, startPoint y: 645, endPoint x: 857, endPoint y: 603, distance: 146.2
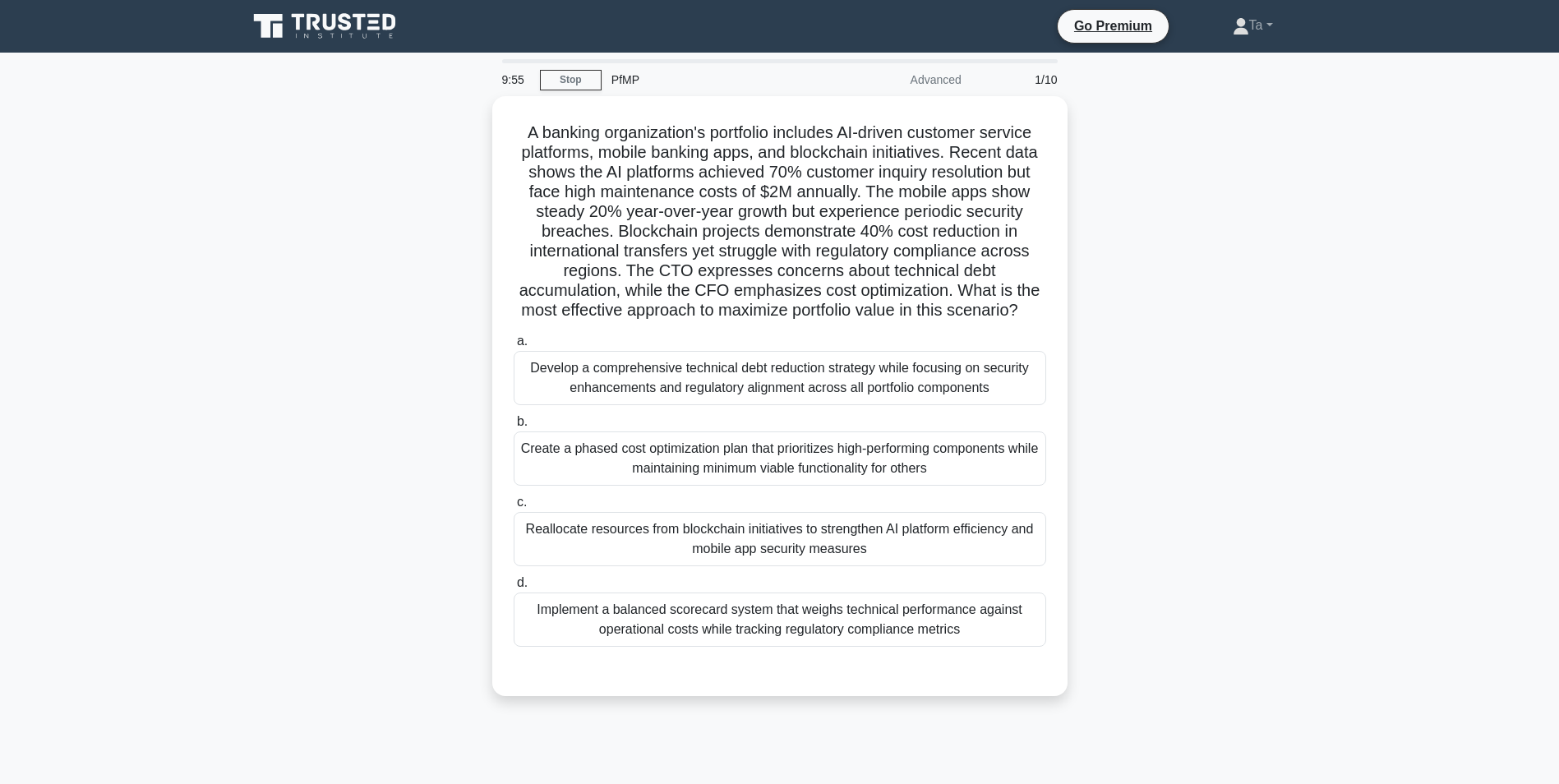
drag, startPoint x: 857, startPoint y: 603, endPoint x: 1093, endPoint y: 218, distance: 451.6
click at [1093, 218] on div "A banking organization's portfolio includes AI-driven customer service platform…" at bounding box center [780, 405] width 1085 height 619
drag, startPoint x: 1158, startPoint y: 238, endPoint x: 1179, endPoint y: 294, distance: 59.8
click at [1160, 238] on div "A banking organization's portfolio includes AI-driven customer service platform…" at bounding box center [780, 405] width 1085 height 619
click at [931, 88] on div "Advanced" at bounding box center [899, 79] width 144 height 33
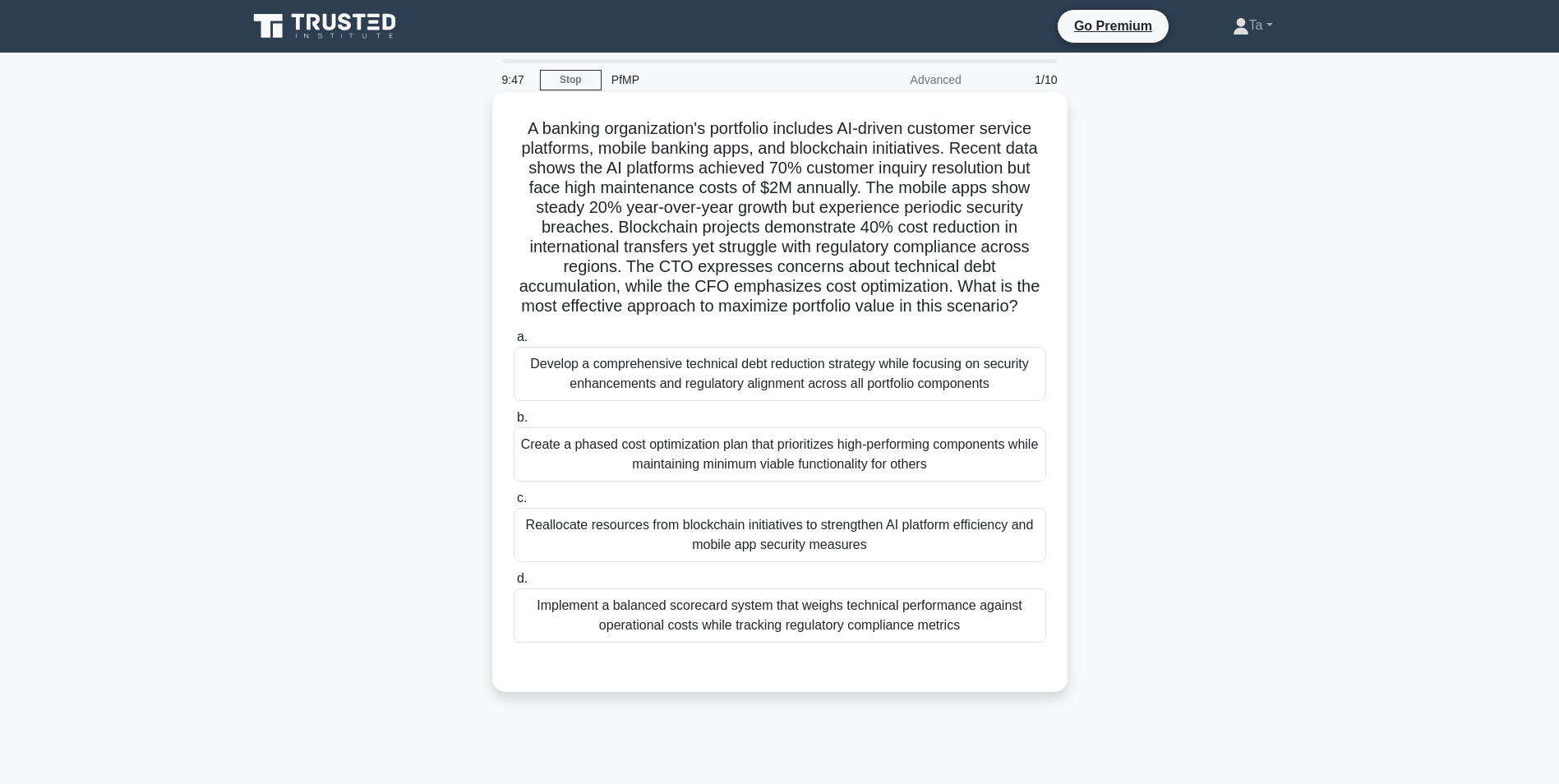
click at [789, 391] on div "Develop a comprehensive technical debt reduction strategy while focusing on sec…" at bounding box center [780, 374] width 533 height 55
click at [514, 343] on input "a. Develop a comprehensive technical debt reduction strategy while focusing on …" at bounding box center [514, 337] width 0 height 11
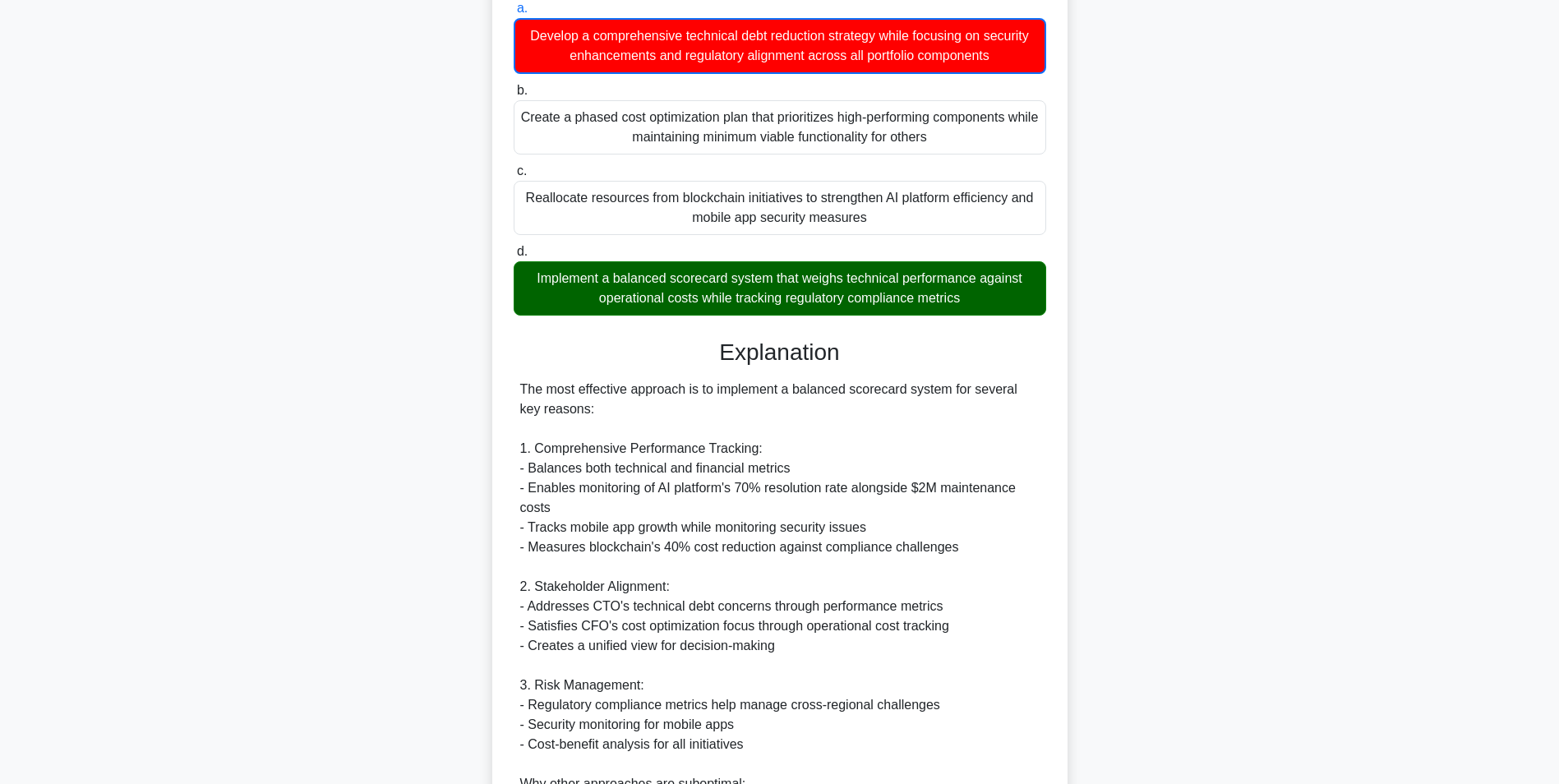
scroll to position [646, 0]
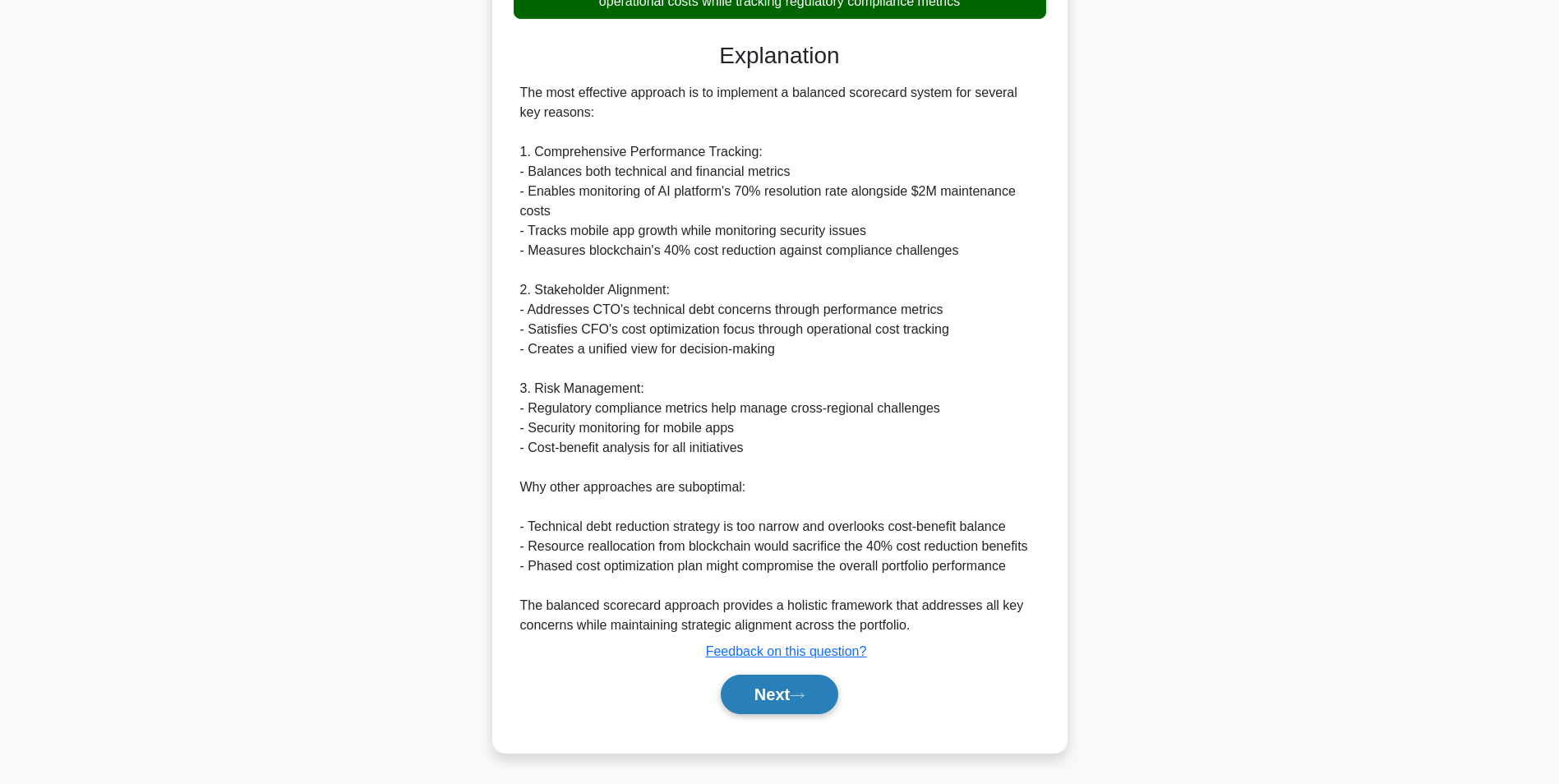
click at [827, 704] on button "Next" at bounding box center [780, 695] width 118 height 40
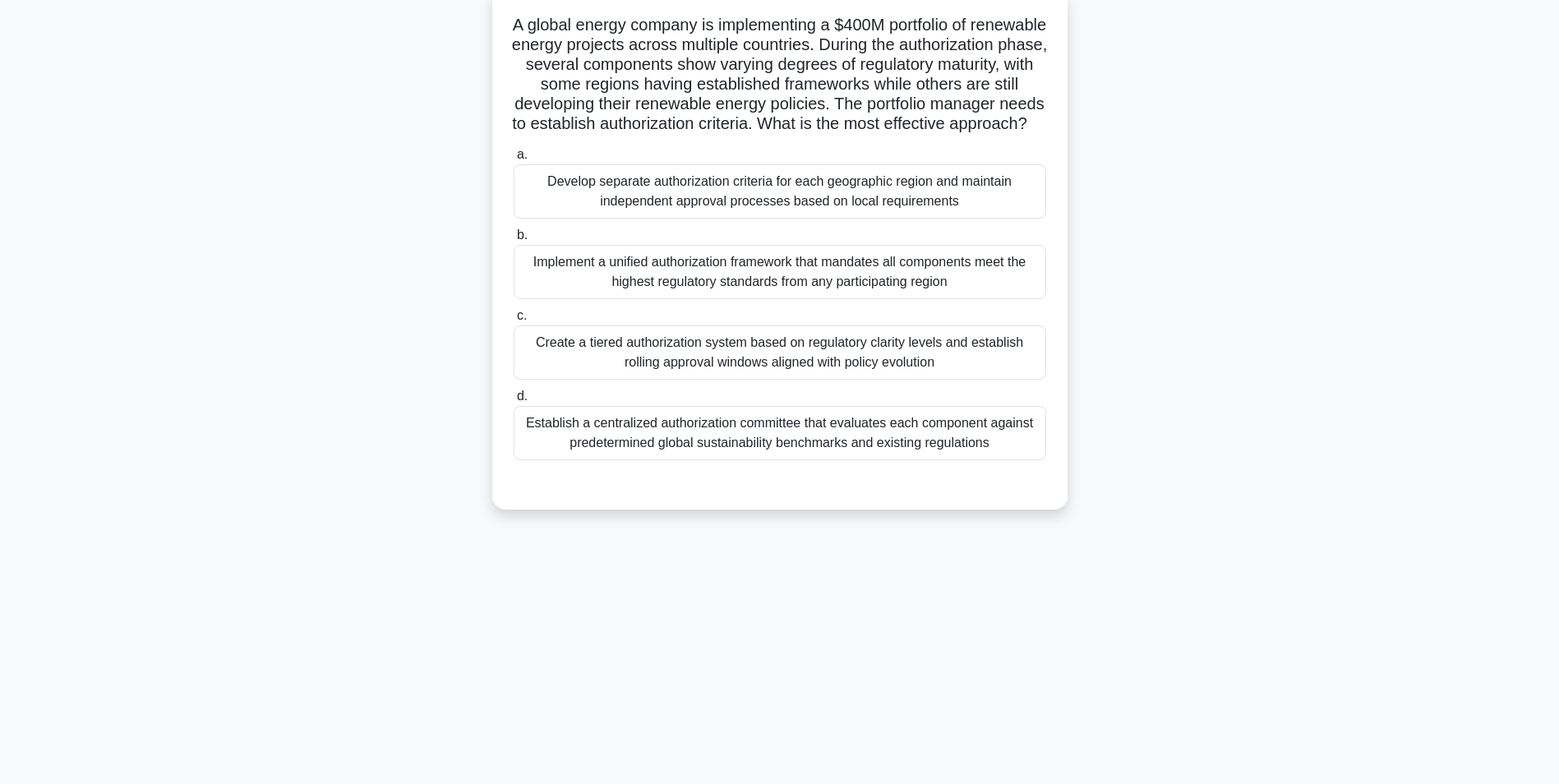
scroll to position [0, 0]
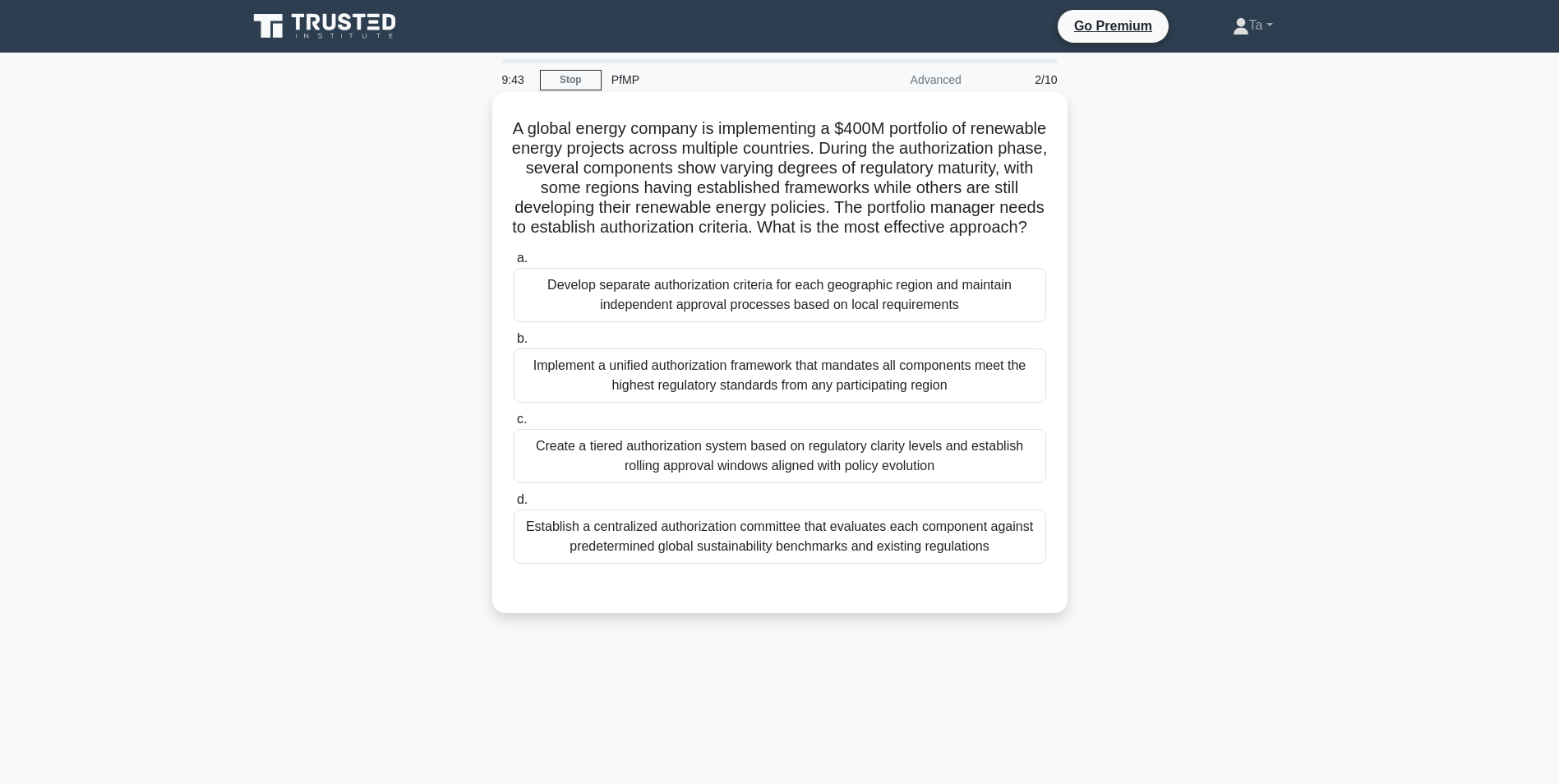
click at [835, 322] on div "Develop separate authorization criteria for each geographic region and maintain…" at bounding box center [780, 294] width 533 height 55
click at [514, 264] on input "a. Develop separate authorization criteria for each geographic region and maint…" at bounding box center [514, 258] width 0 height 11
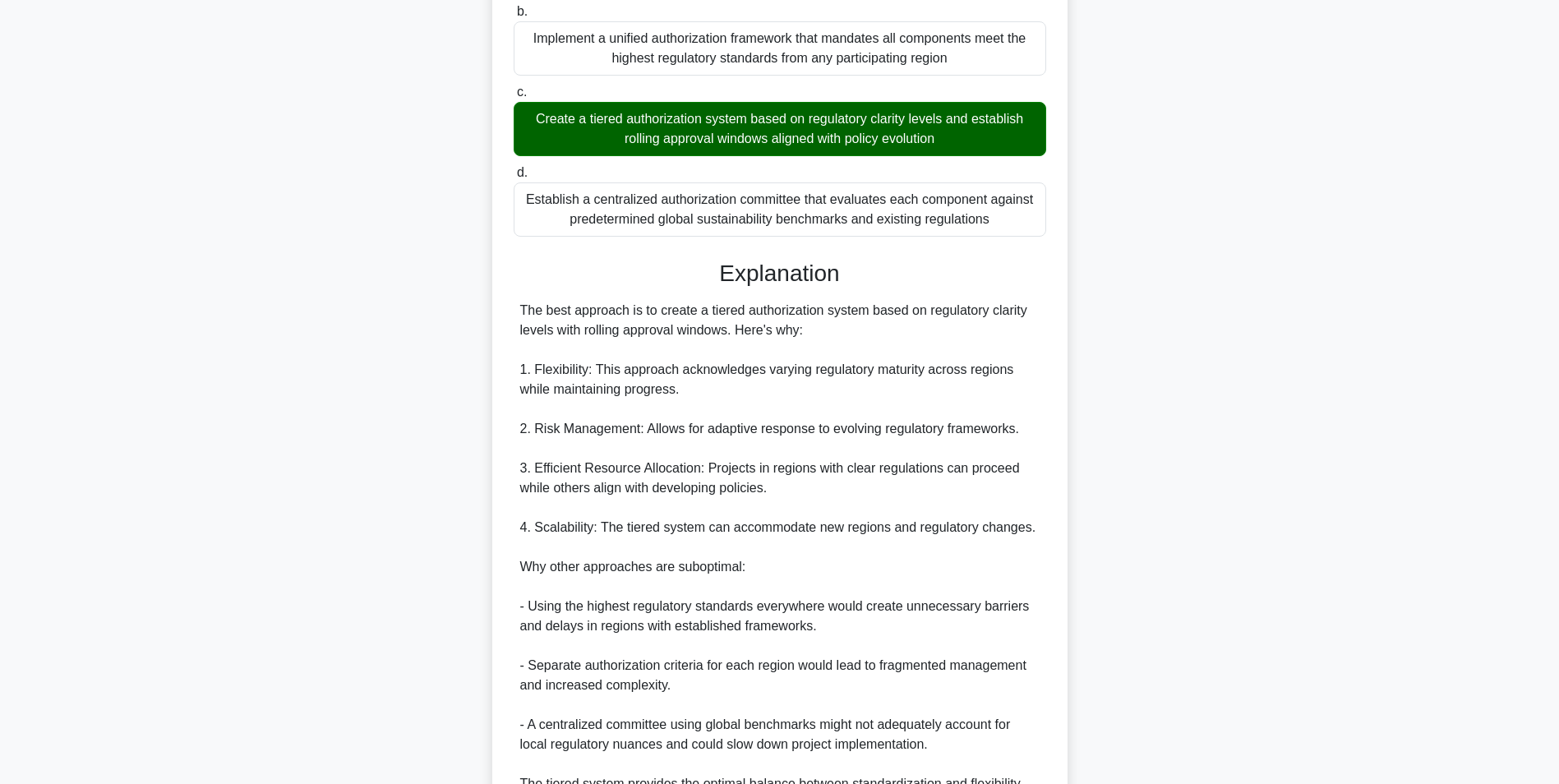
scroll to position [548, 0]
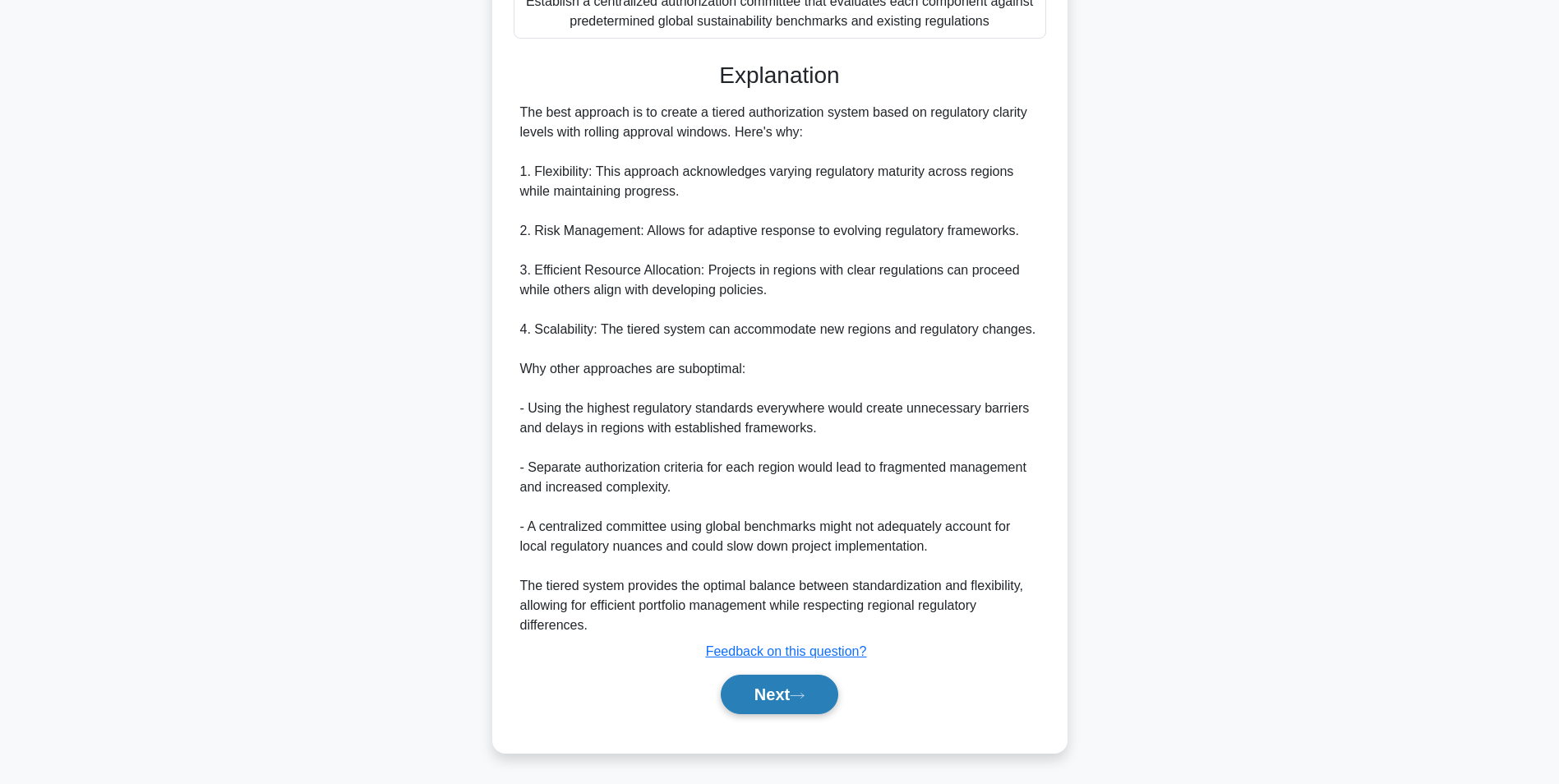
click at [796, 690] on button "Next" at bounding box center [780, 695] width 118 height 40
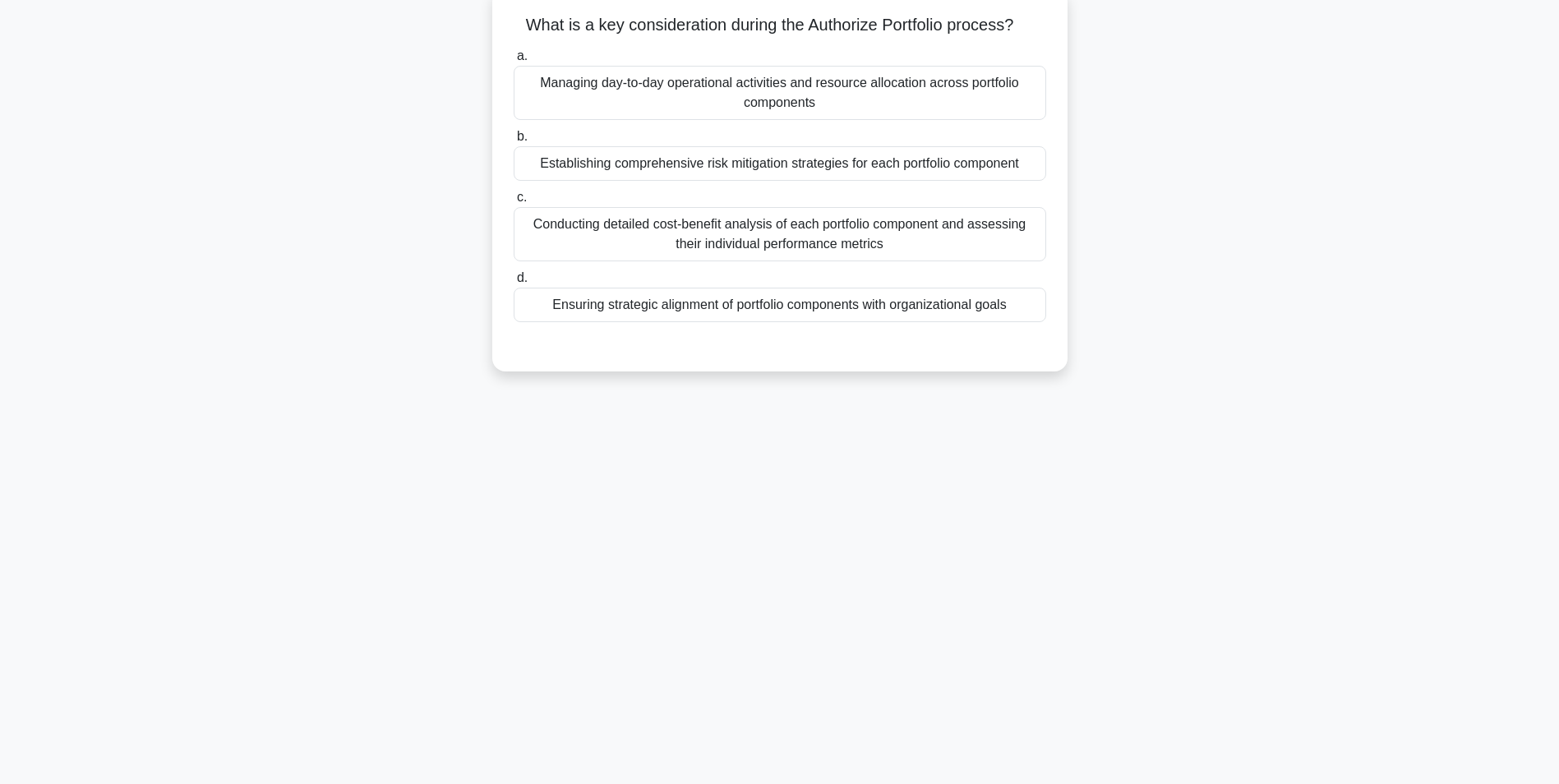
click at [794, 93] on div "Managing day-to-day operational activities and resource allocation across portf…" at bounding box center [780, 92] width 533 height 55
click at [514, 61] on input "a. Managing day-to-day operational activities and resource allocation across po…" at bounding box center [514, 56] width 0 height 11
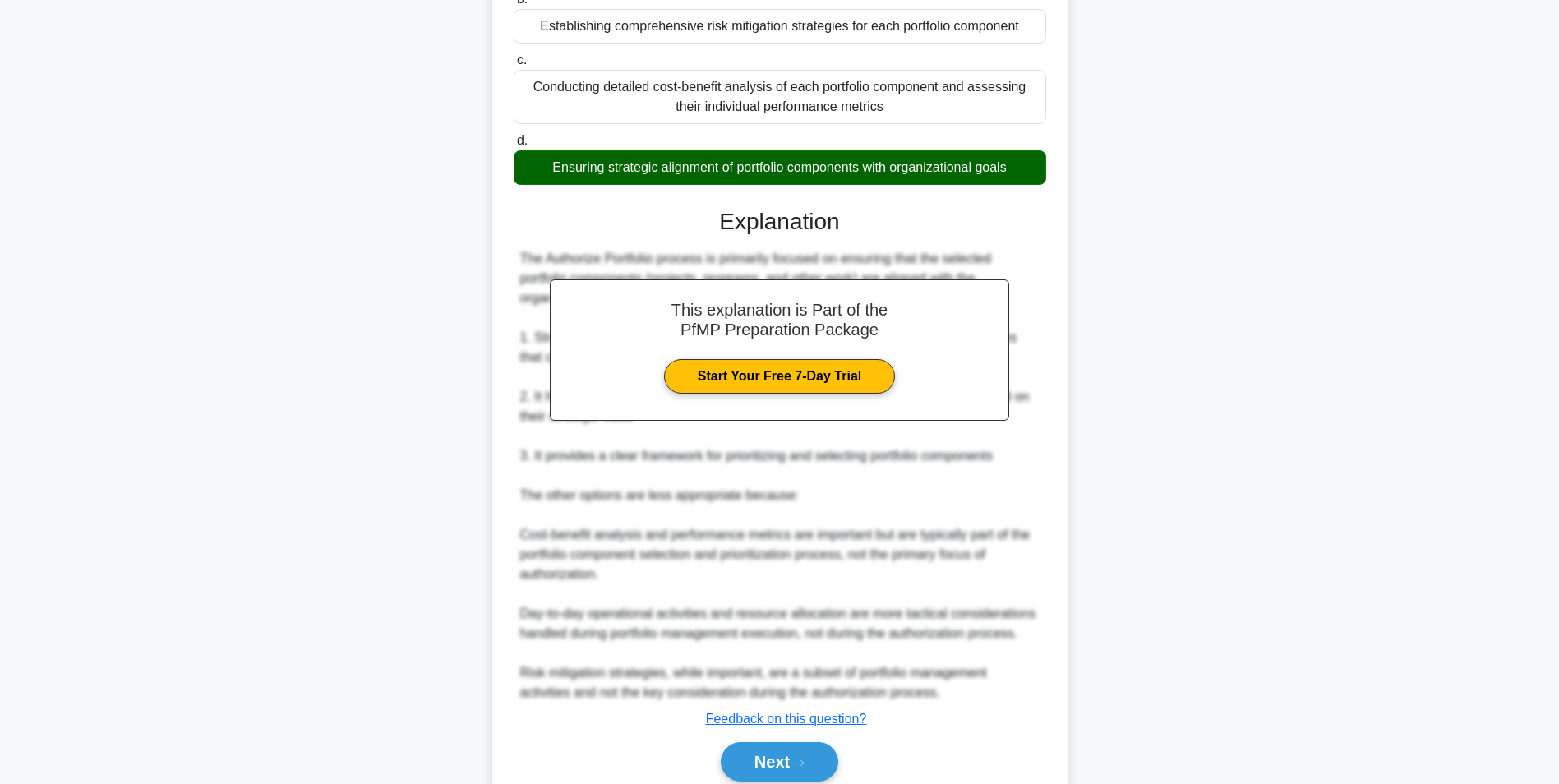
scroll to position [311, 0]
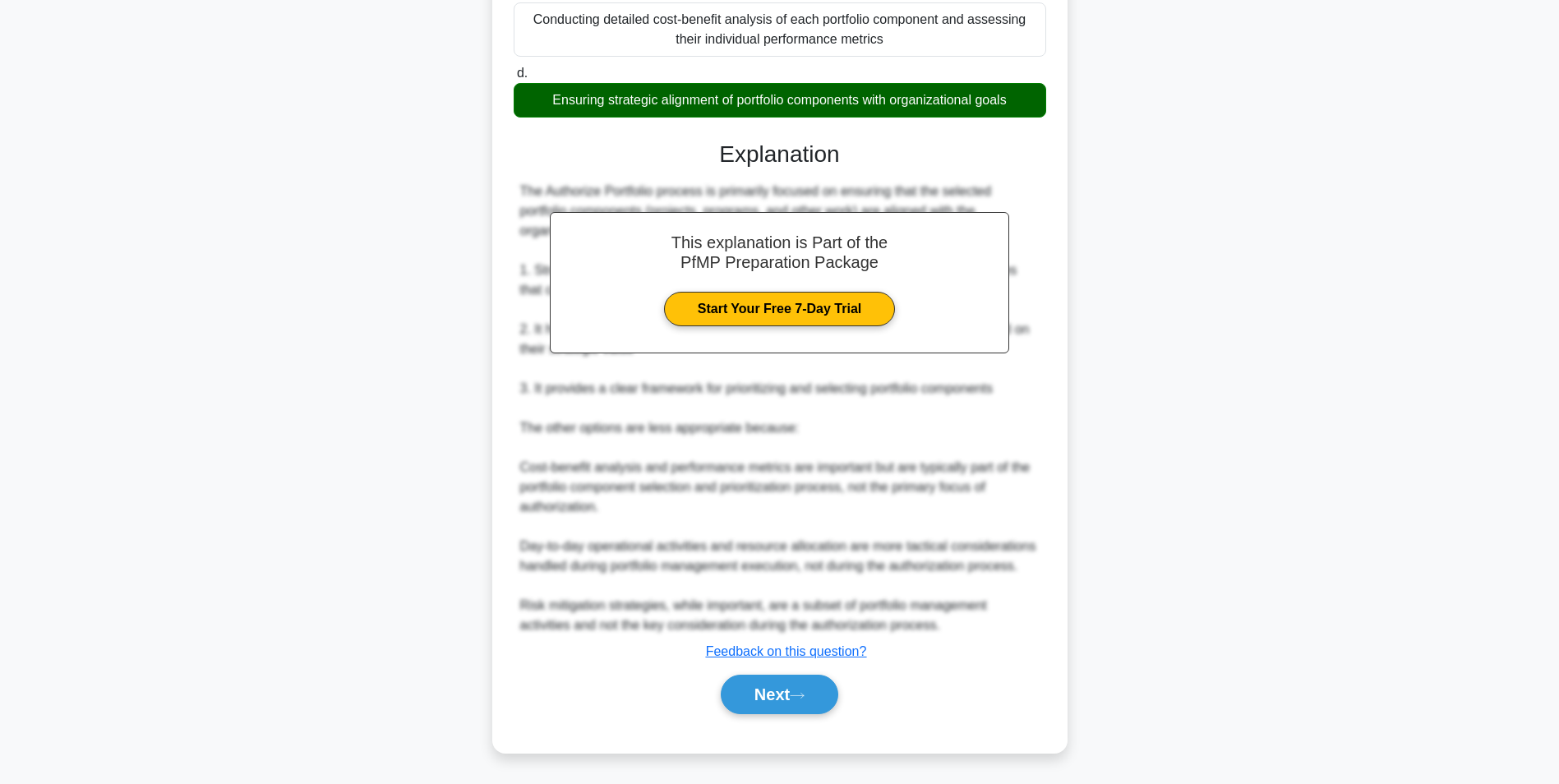
click at [793, 716] on div "Next" at bounding box center [780, 694] width 533 height 53
click at [796, 687] on button "Next" at bounding box center [780, 695] width 118 height 40
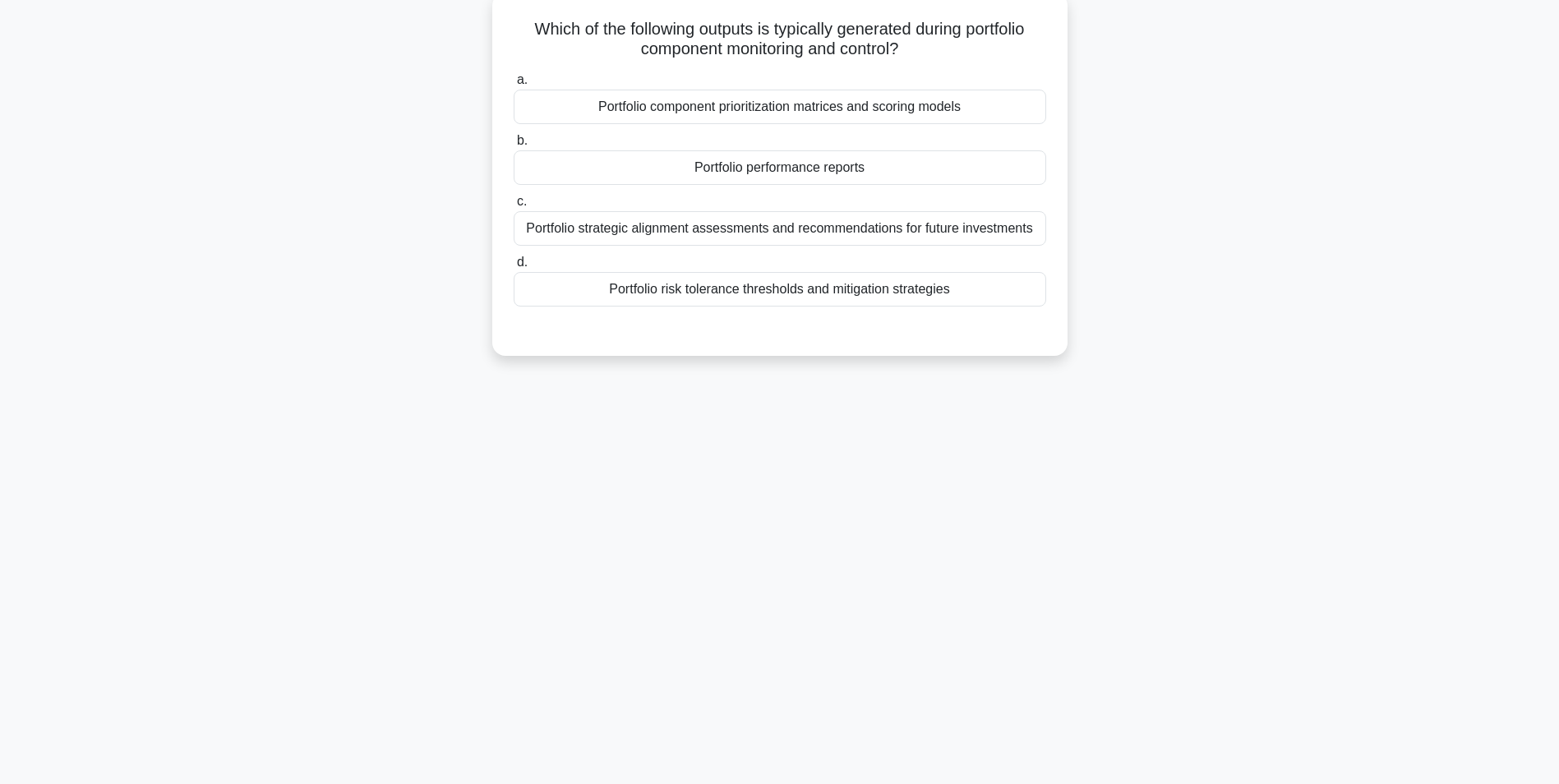
scroll to position [0, 0]
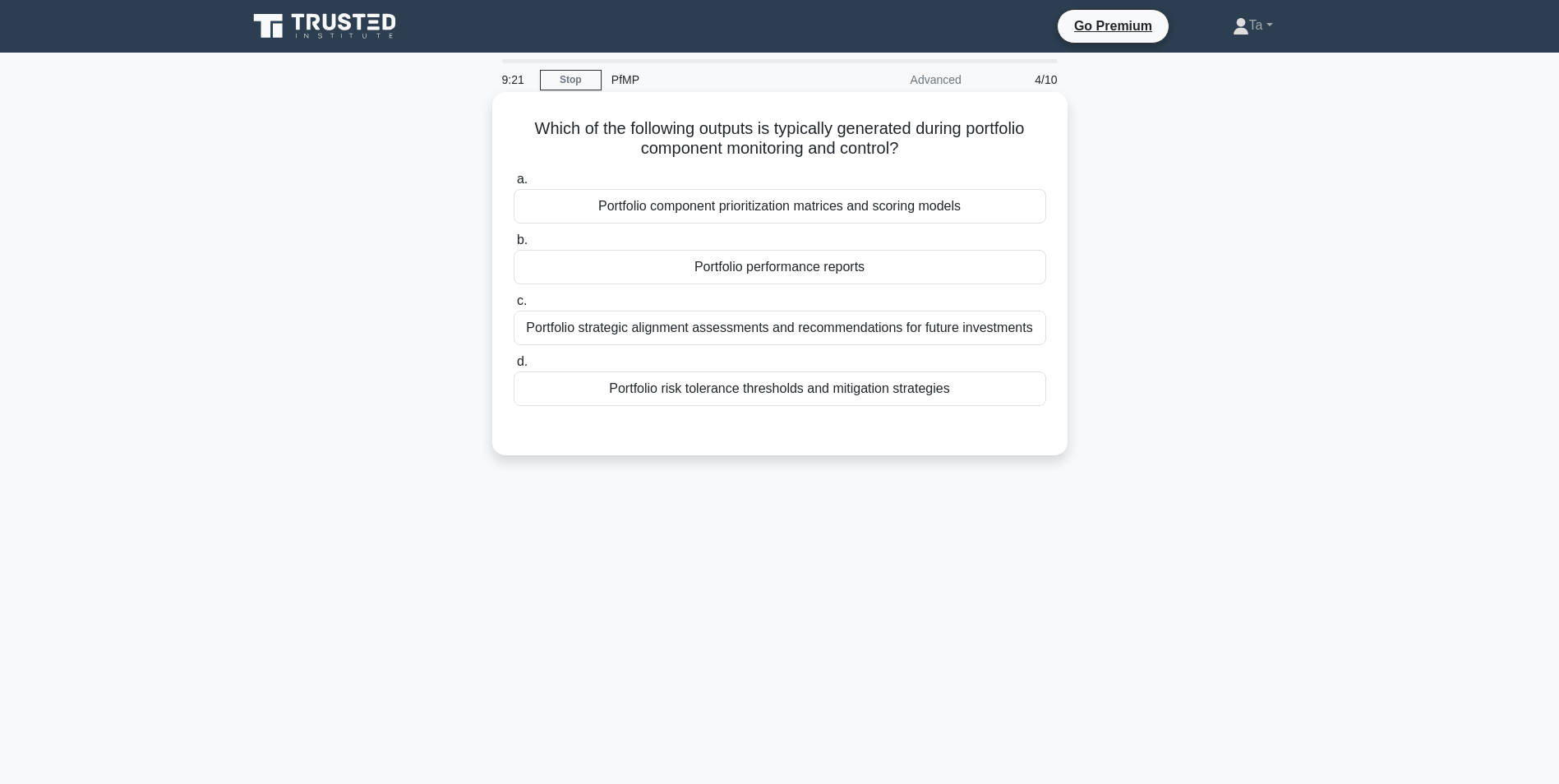
click at [866, 218] on div "Portfolio component prioritization matrices and scoring models" at bounding box center [780, 206] width 533 height 35
click at [514, 185] on input "a. Portfolio component prioritization matrices and scoring models" at bounding box center [514, 179] width 0 height 11
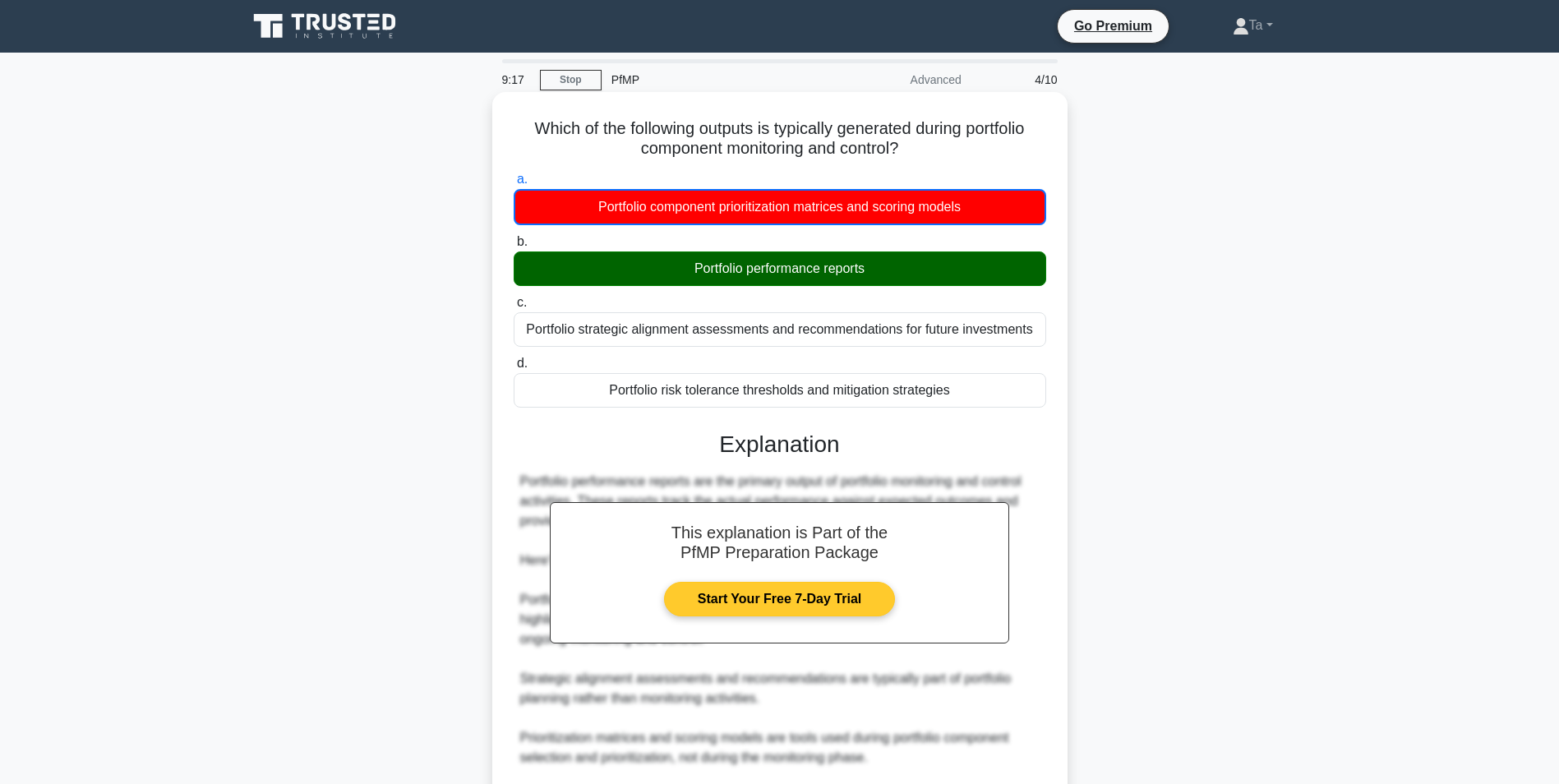
scroll to position [193, 0]
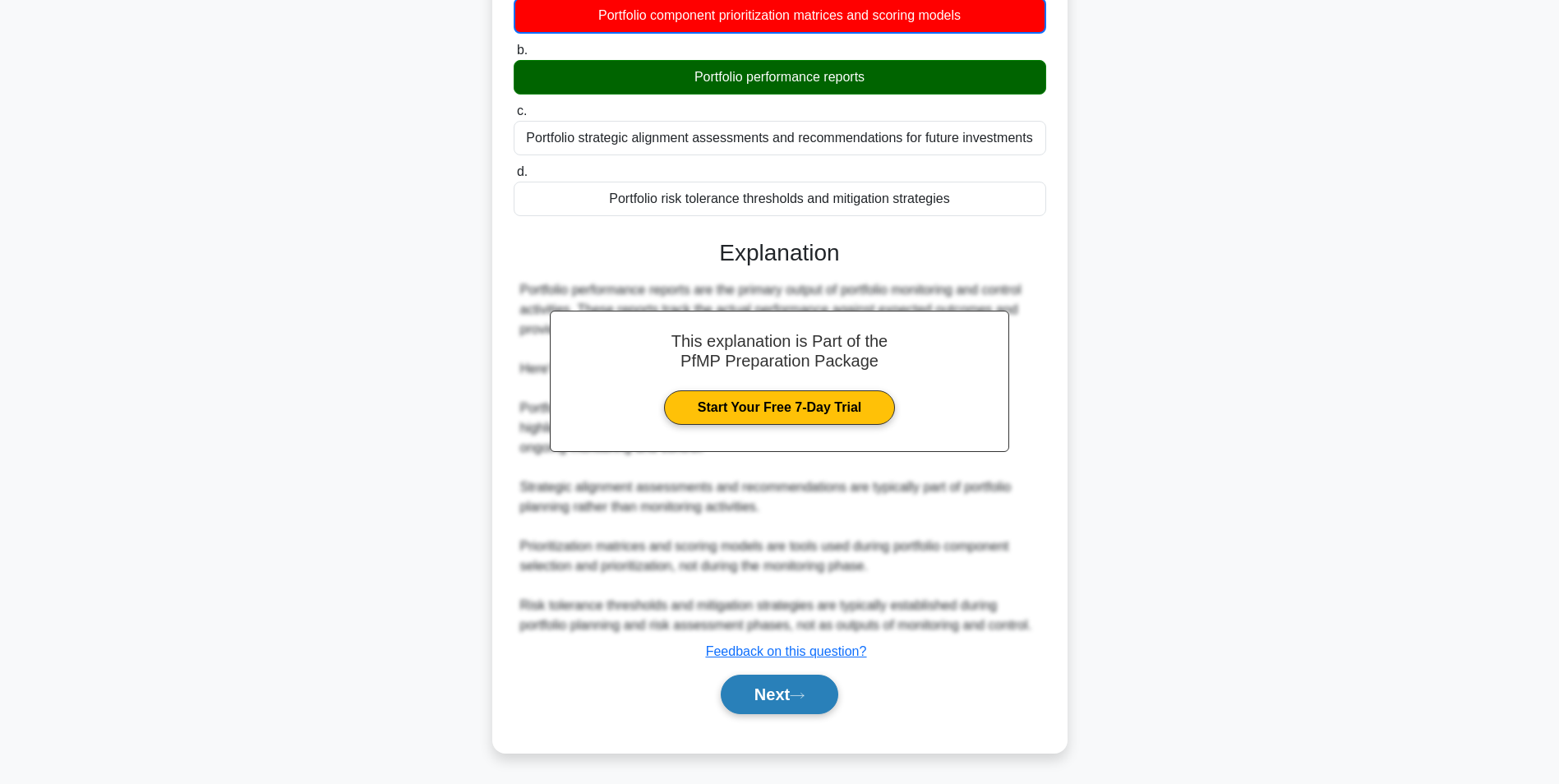
click at [801, 689] on button "Next" at bounding box center [780, 695] width 118 height 40
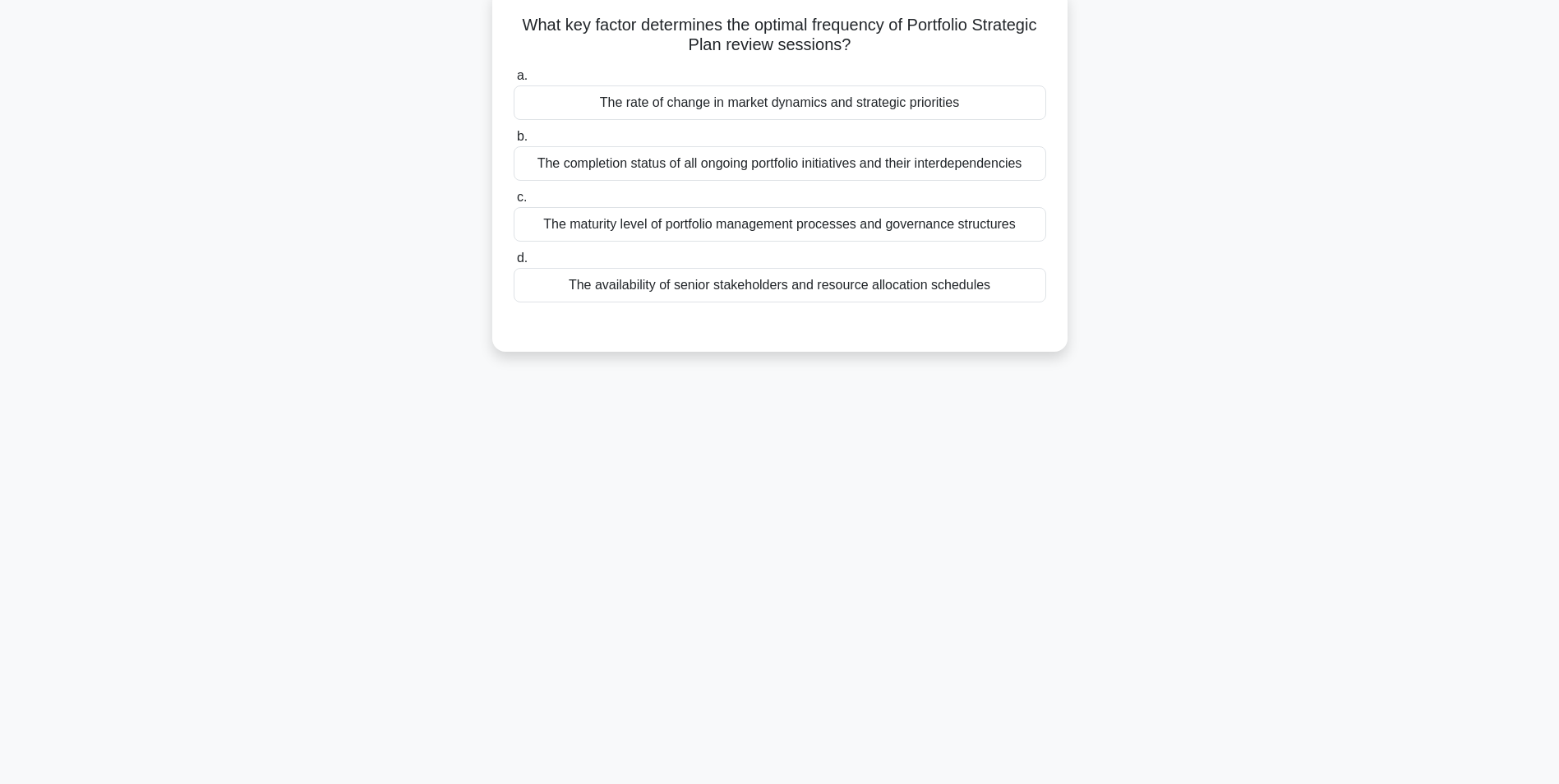
click at [932, 107] on div "The rate of change in market dynamics and strategic priorities" at bounding box center [780, 102] width 533 height 35
click at [514, 81] on input "a. The rate of change in market dynamics and strategic priorities" at bounding box center [514, 75] width 0 height 11
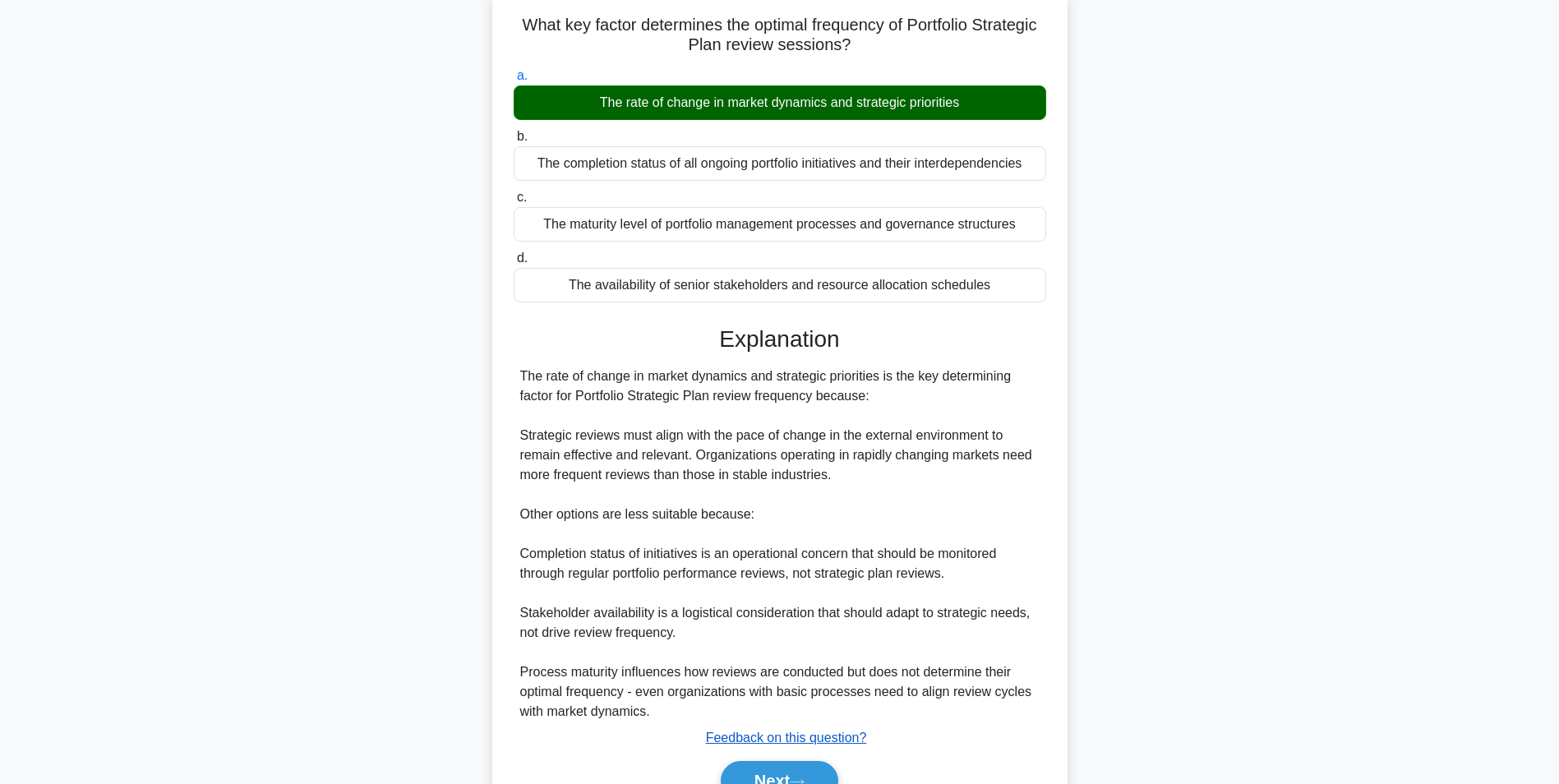
scroll to position [191, 0]
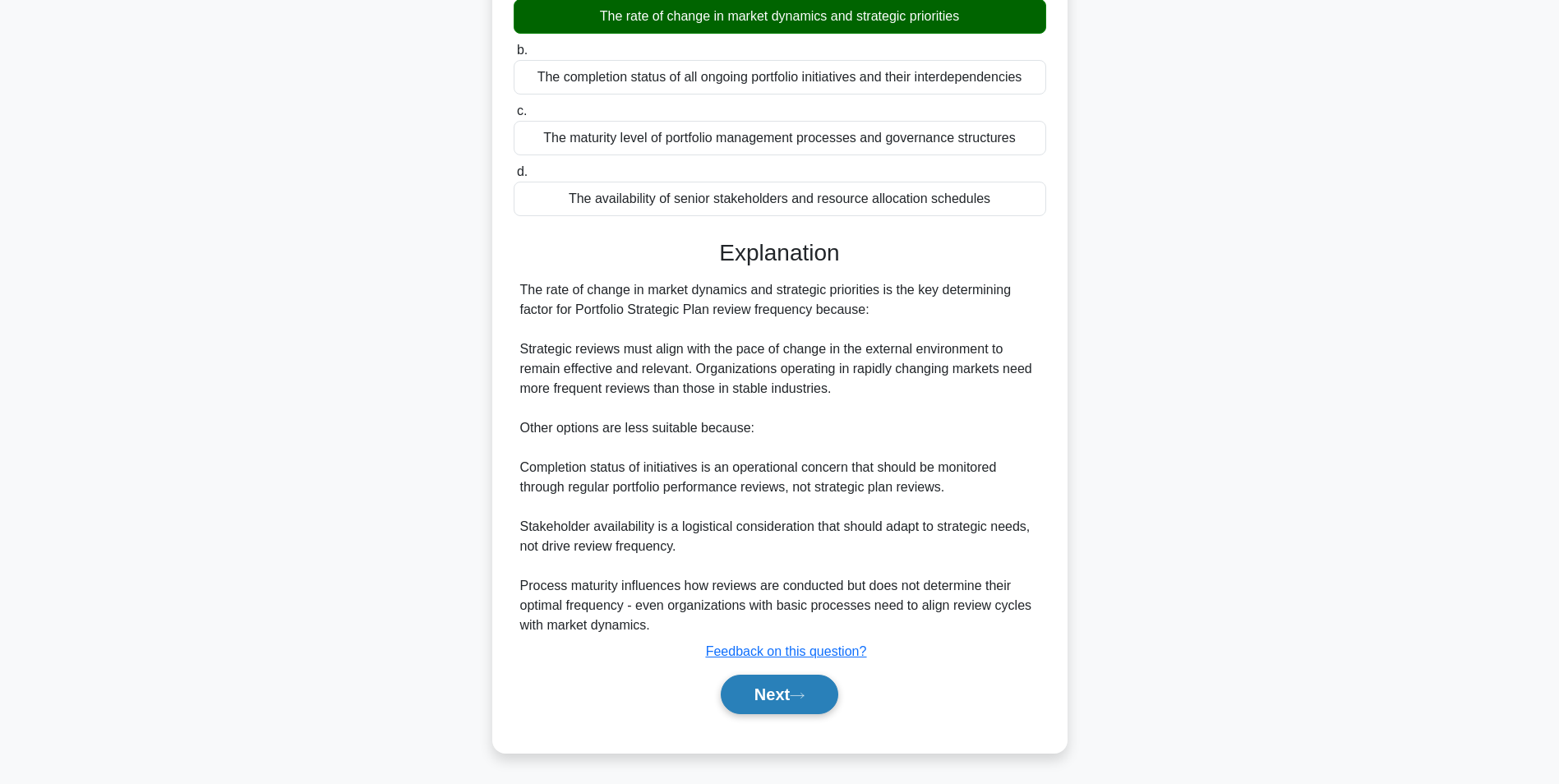
click at [808, 703] on button "Next" at bounding box center [780, 695] width 118 height 40
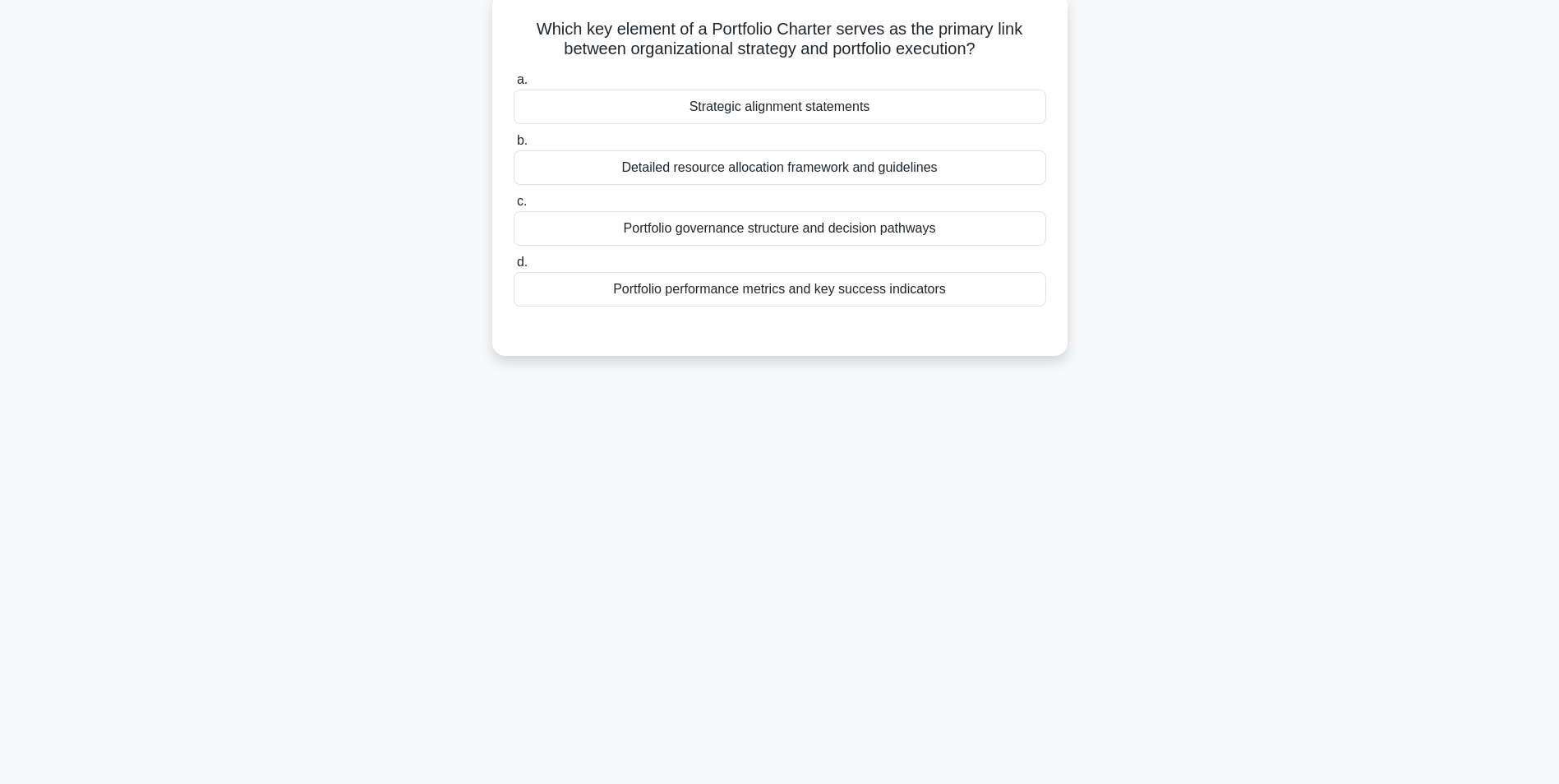
scroll to position [103, 0]
click at [820, 113] on div "Strategic alignment statements" at bounding box center [780, 102] width 533 height 35
click at [514, 81] on input "a. Strategic alignment statements" at bounding box center [514, 75] width 0 height 11
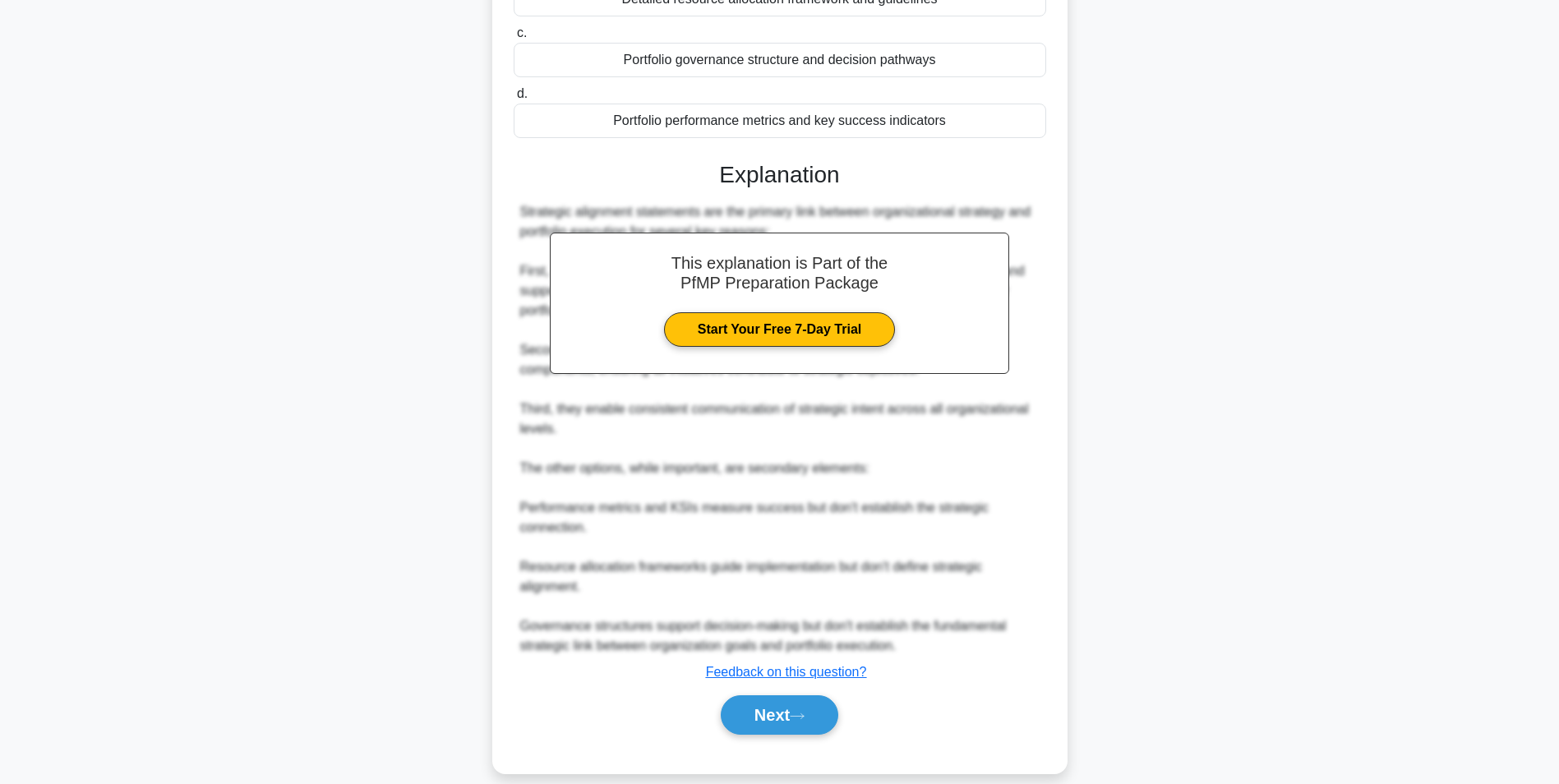
scroll to position [271, 0]
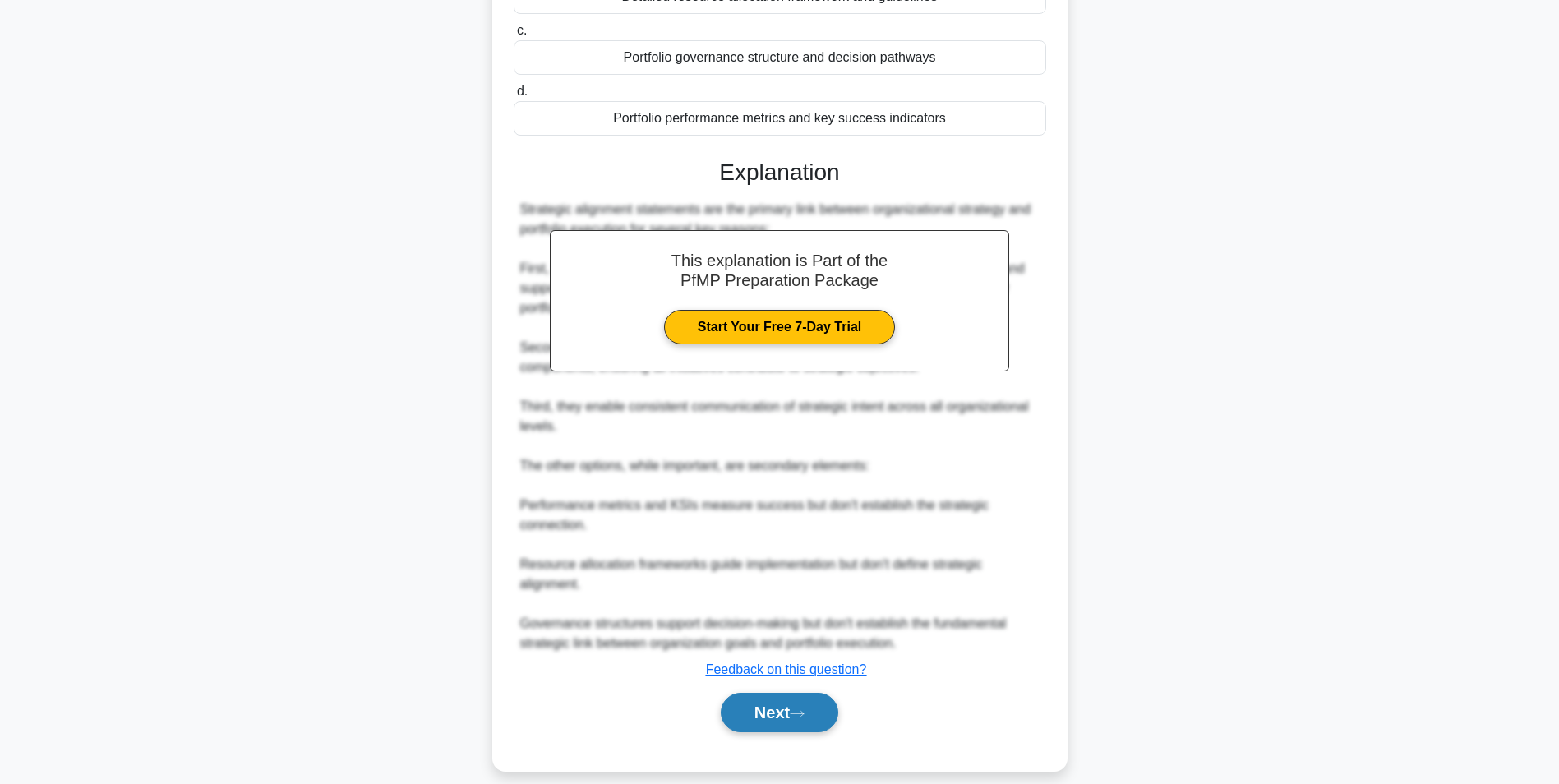
click at [820, 693] on button "Next" at bounding box center [780, 713] width 118 height 40
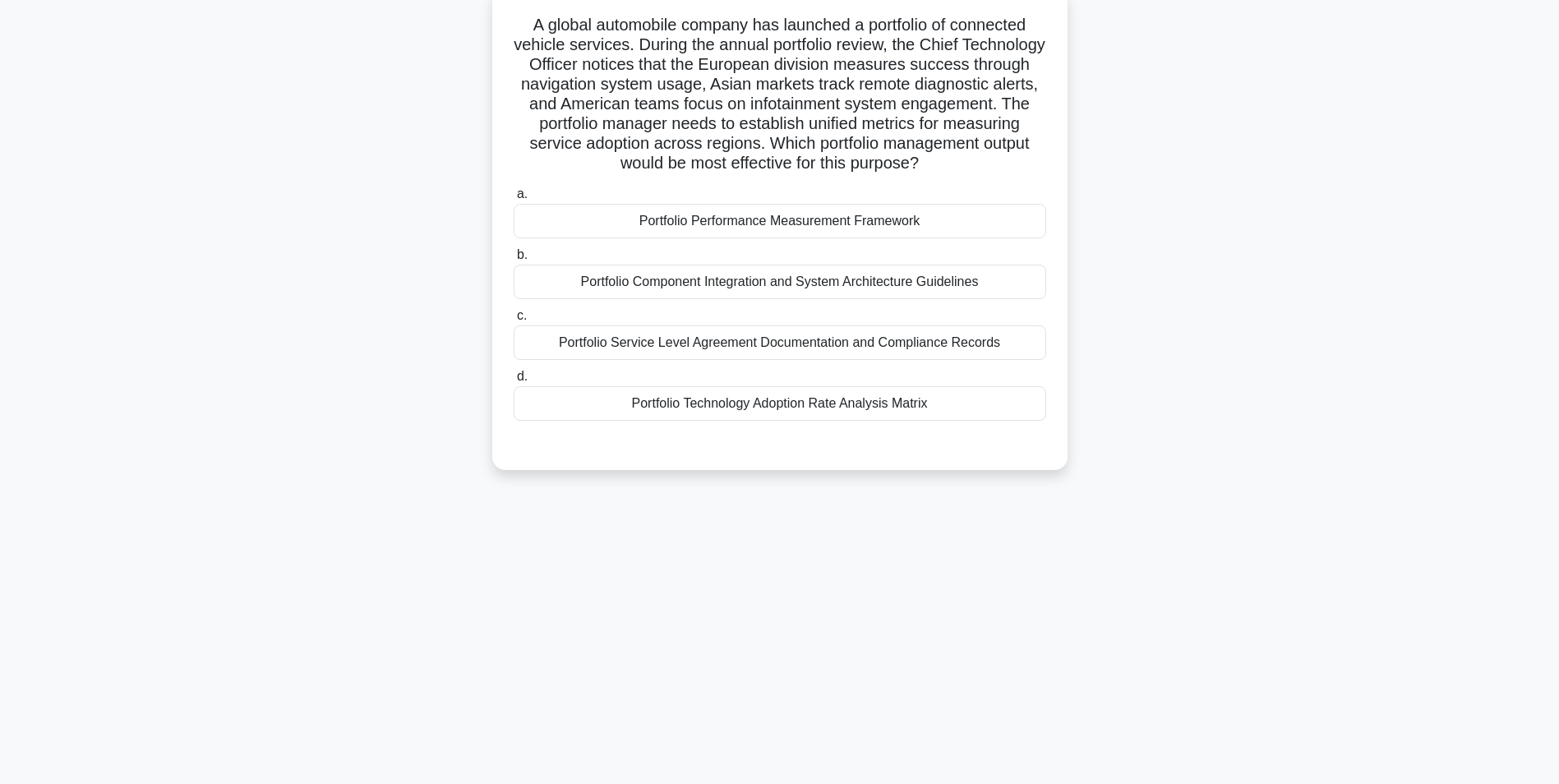
click at [848, 216] on div "Portfolio Performance Measurement Framework" at bounding box center [780, 221] width 533 height 35
click at [514, 199] on input "a. Portfolio Performance Measurement Framework" at bounding box center [514, 194] width 0 height 11
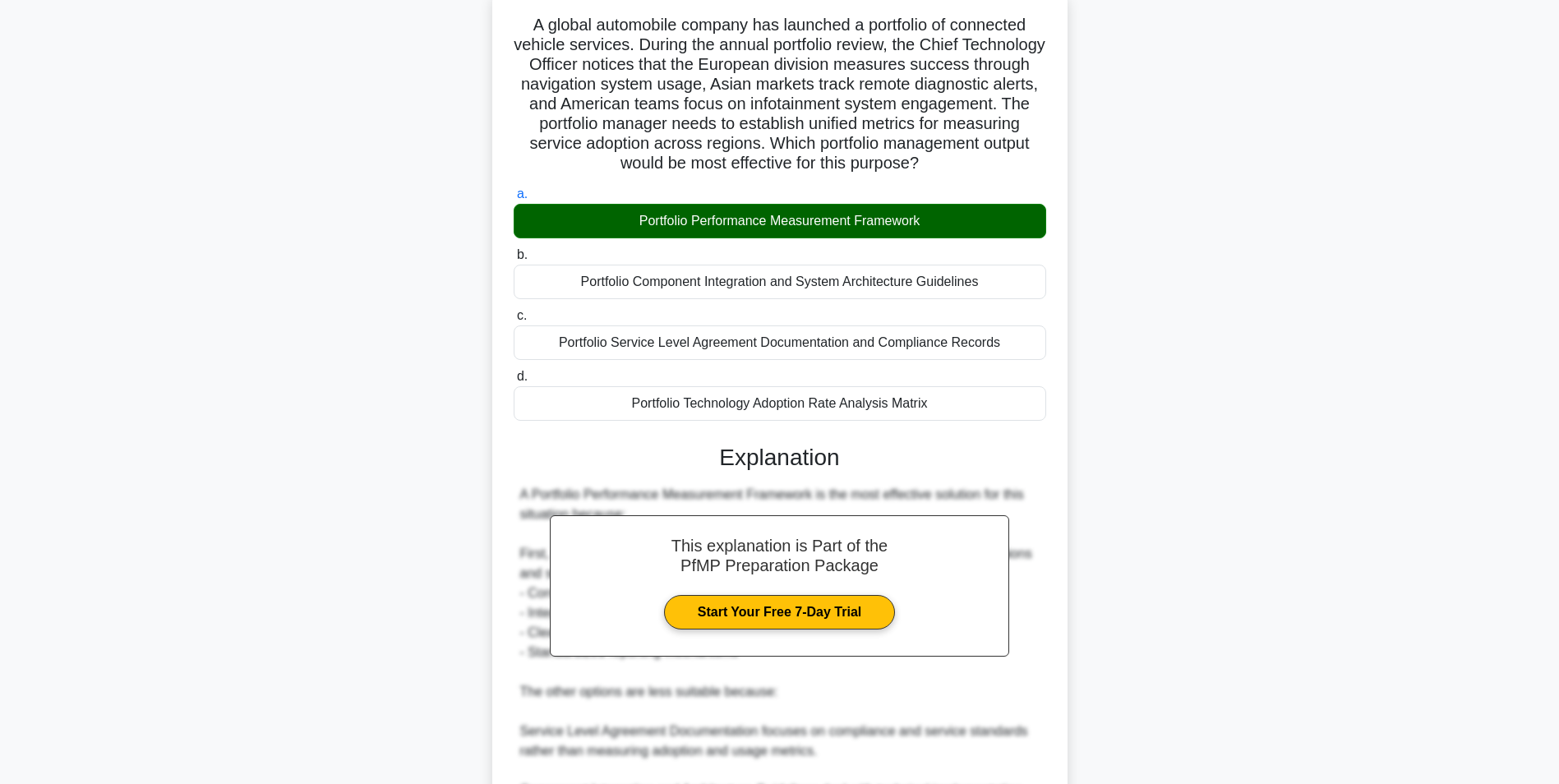
scroll to position [432, 0]
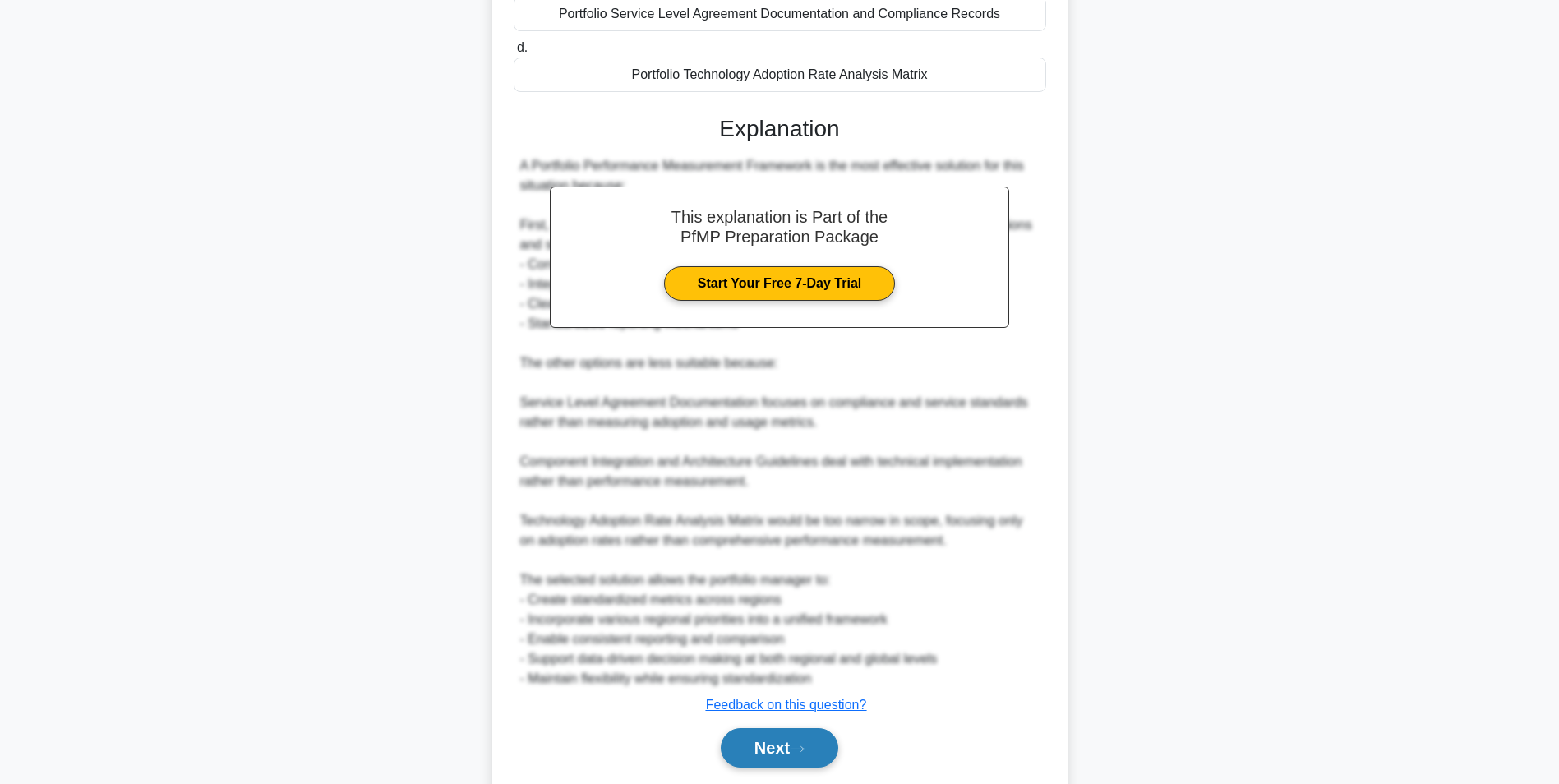
drag, startPoint x: 793, startPoint y: 723, endPoint x: 789, endPoint y: 731, distance: 8.9
click at [793, 725] on div "Next" at bounding box center [780, 747] width 533 height 53
drag, startPoint x: 787, startPoint y: 737, endPoint x: 783, endPoint y: 727, distance: 10.8
click at [787, 738] on button "Next" at bounding box center [780, 747] width 118 height 40
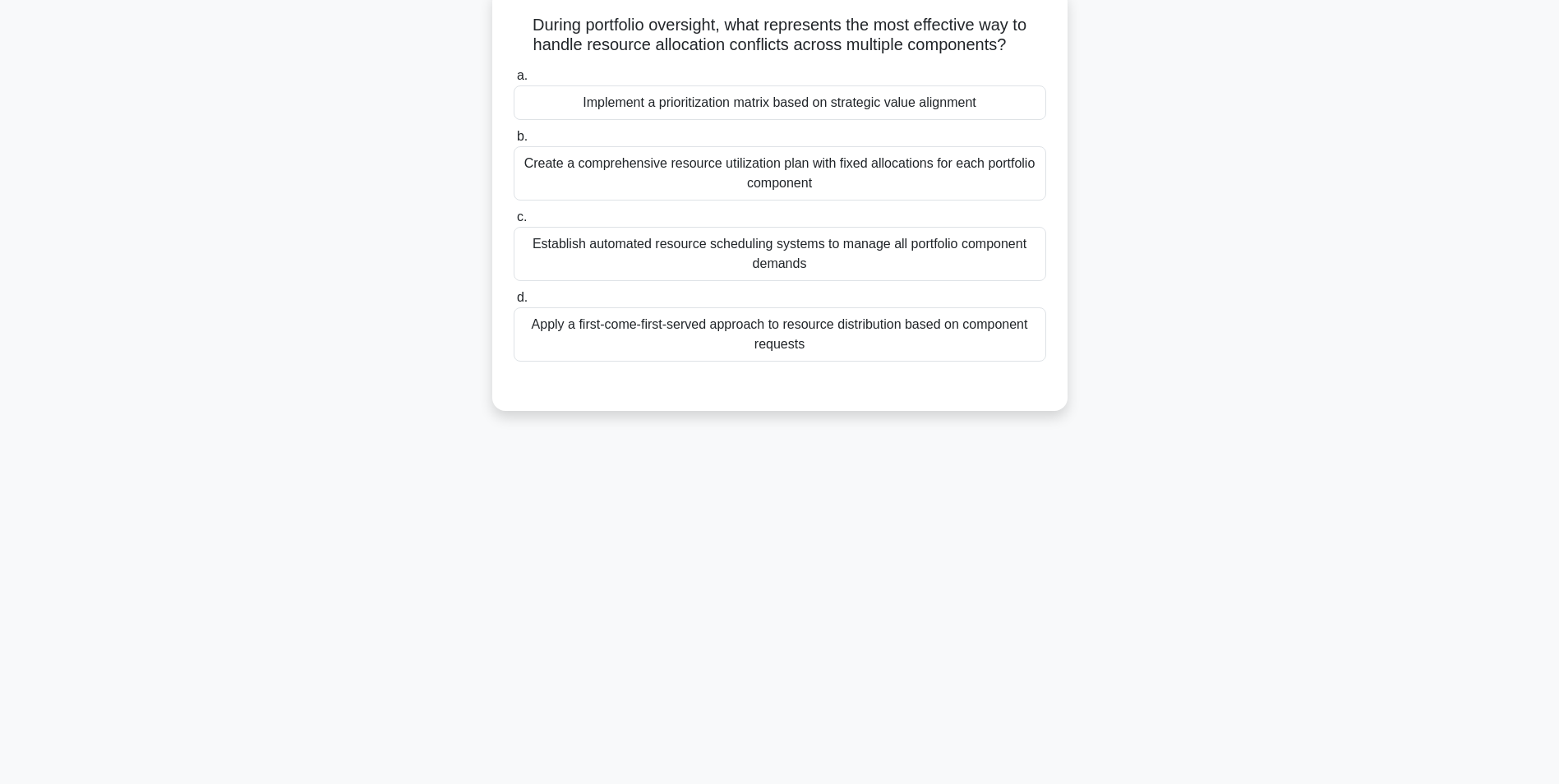
click at [866, 98] on div "Implement a prioritization matrix based on strategic value alignment" at bounding box center [780, 102] width 533 height 35
click at [514, 81] on input "a. Implement a prioritization matrix based on strategic value alignment" at bounding box center [514, 75] width 0 height 11
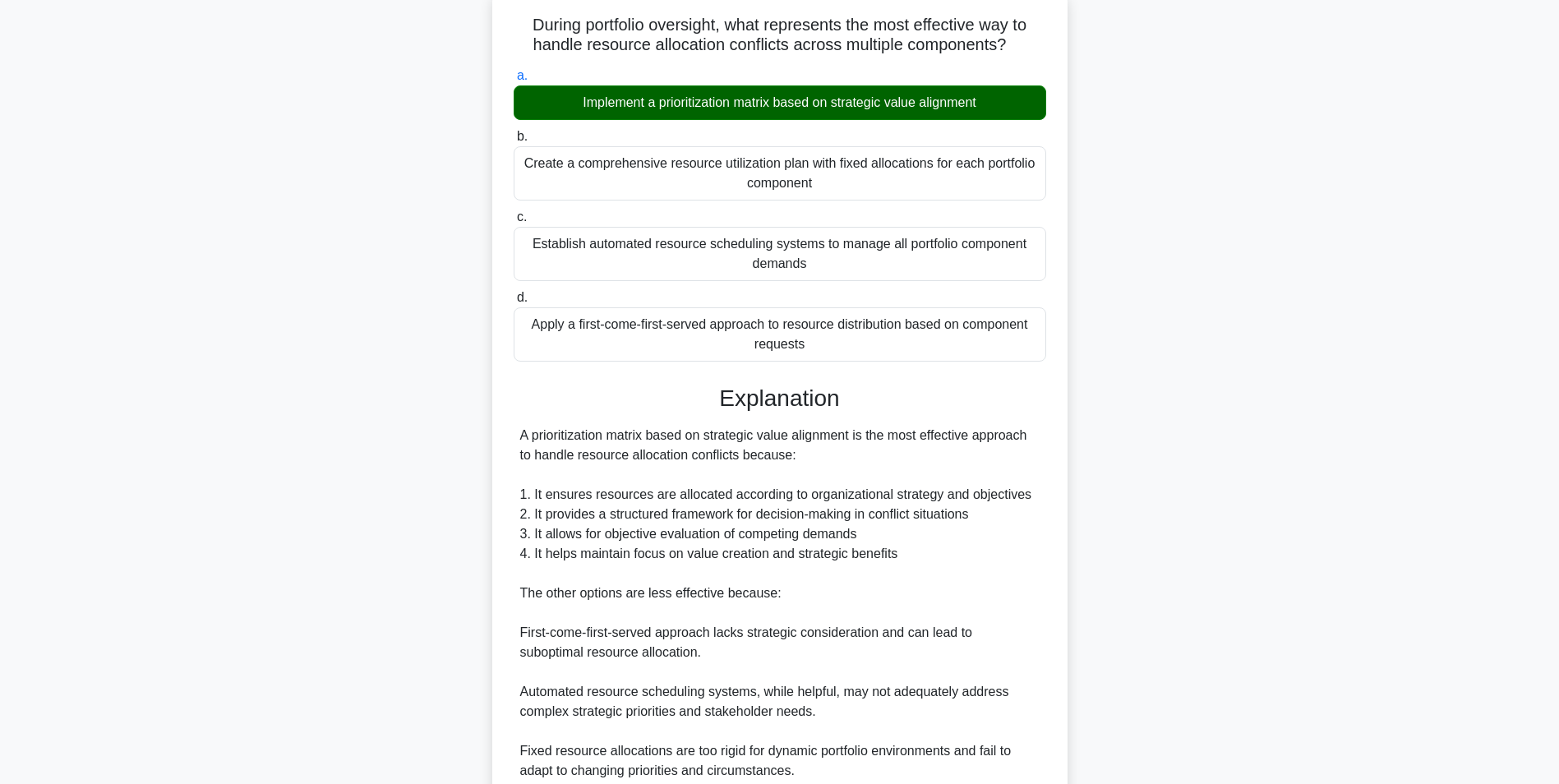
scroll to position [251, 0]
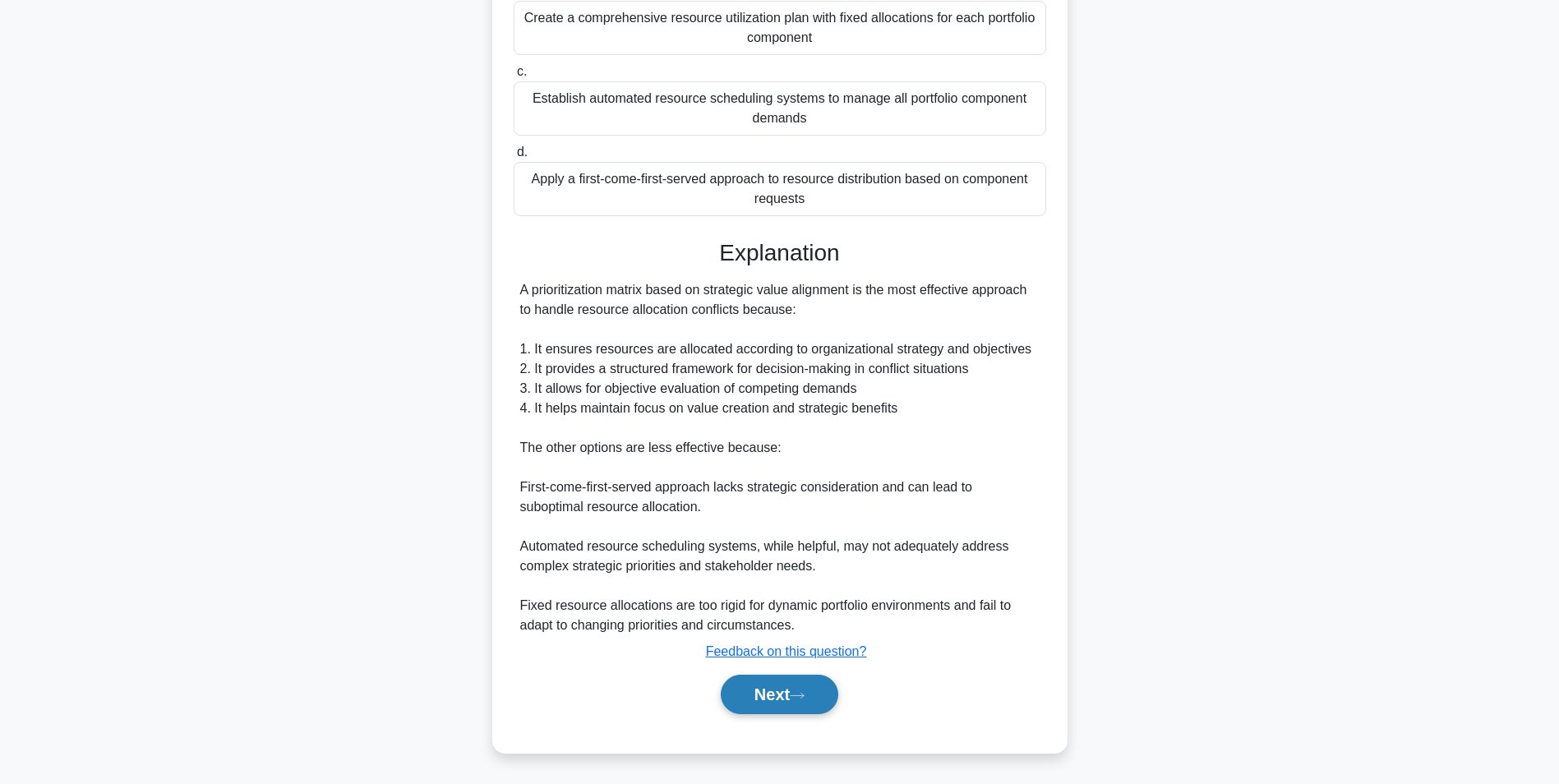
click at [800, 694] on icon at bounding box center [797, 695] width 15 height 9
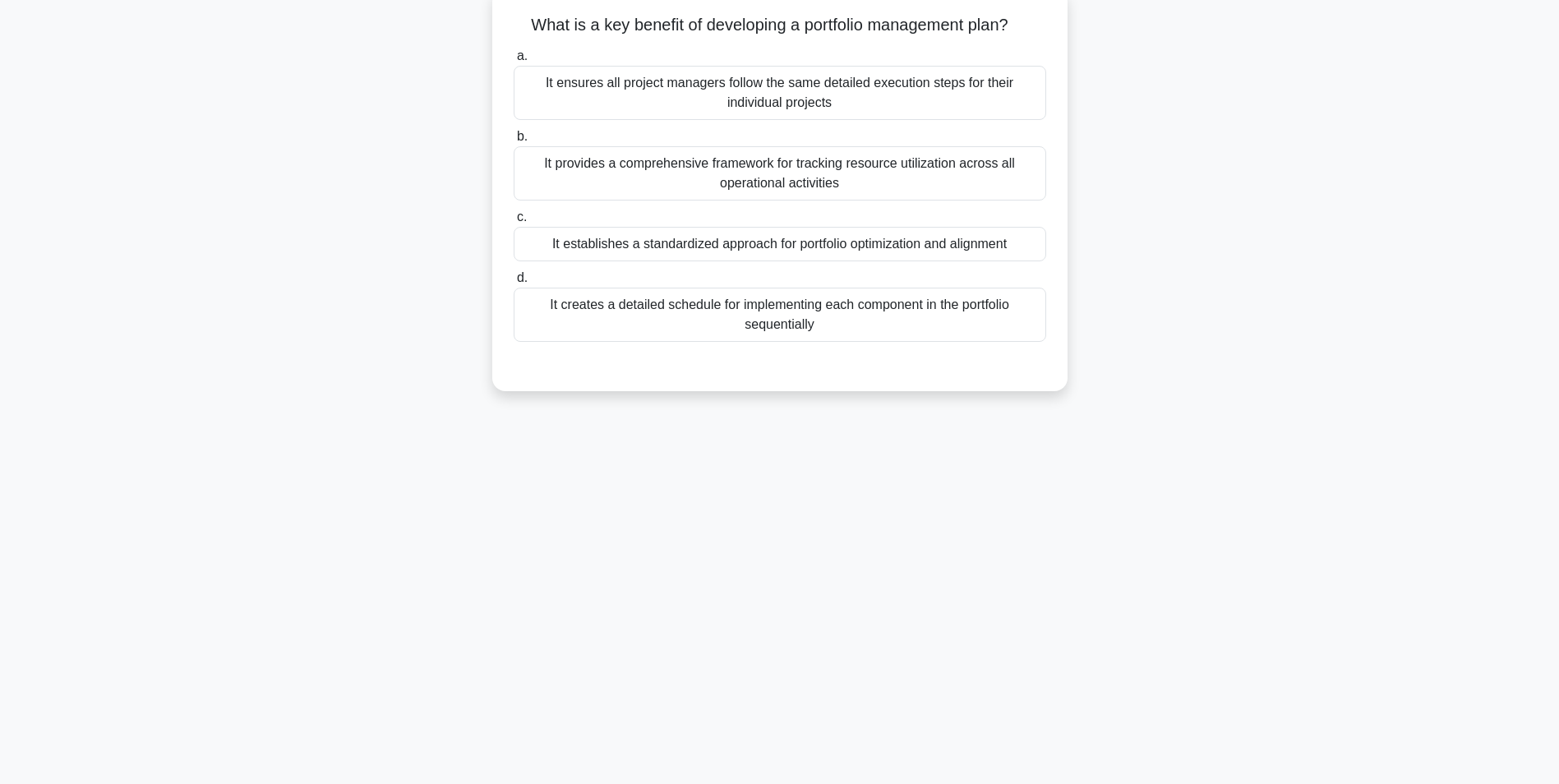
click at [902, 84] on div "It ensures all project managers follow the same detailed execution steps for th…" at bounding box center [780, 92] width 533 height 55
click at [514, 61] on input "a. It ensures all project managers follow the same detailed execution steps for…" at bounding box center [514, 56] width 0 height 11
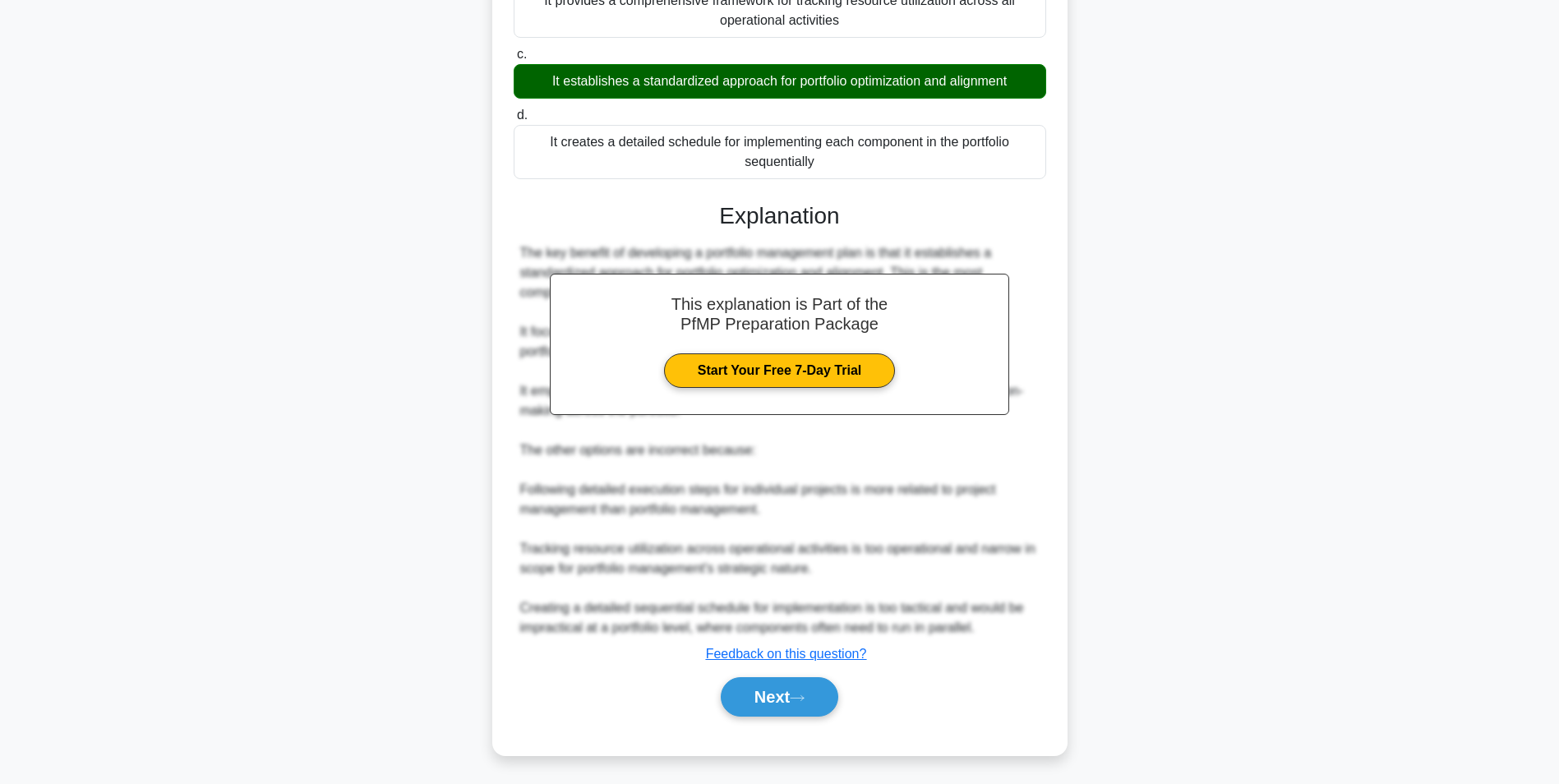
scroll to position [272, 0]
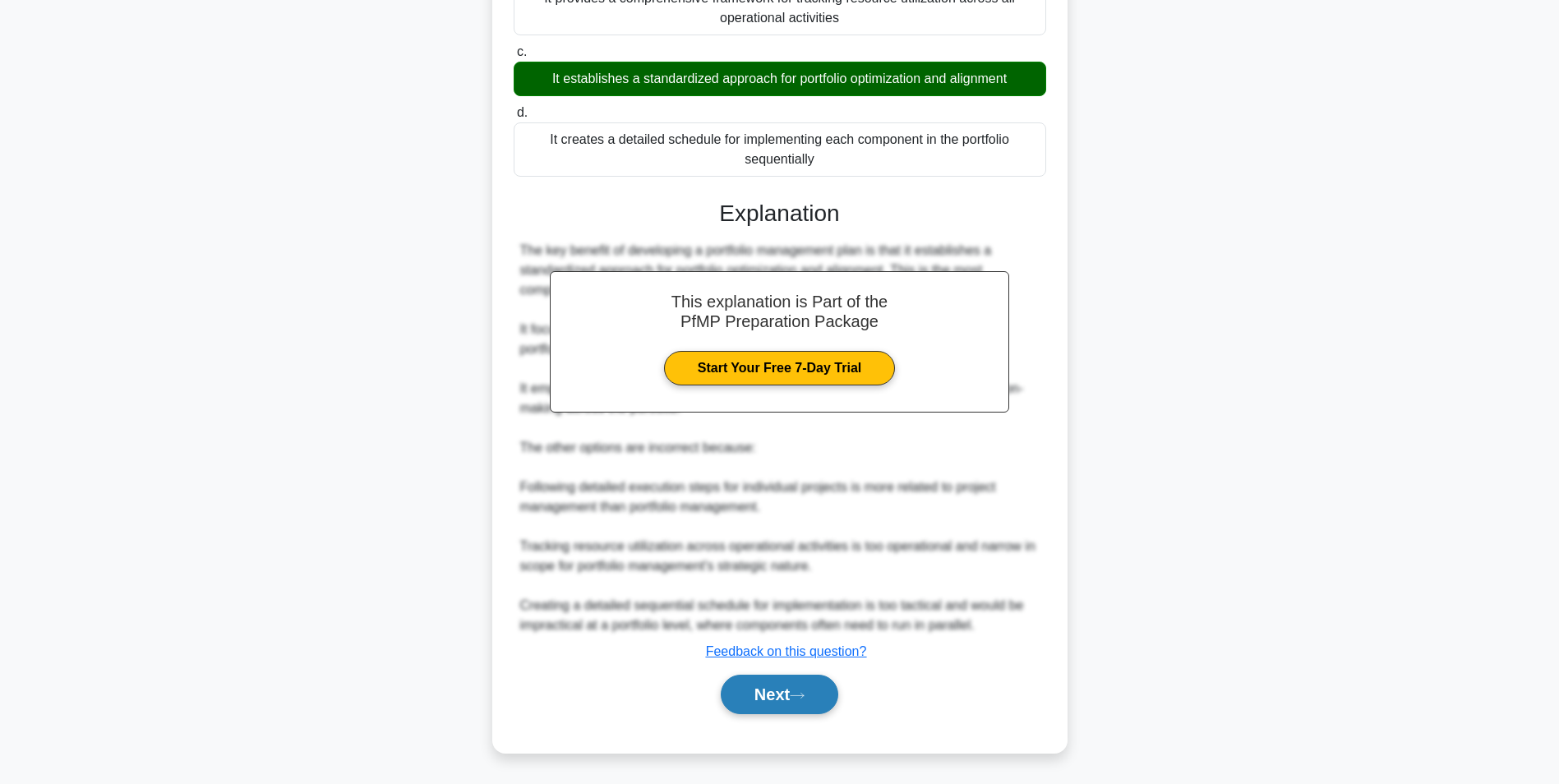
click at [780, 699] on button "Next" at bounding box center [780, 695] width 118 height 40
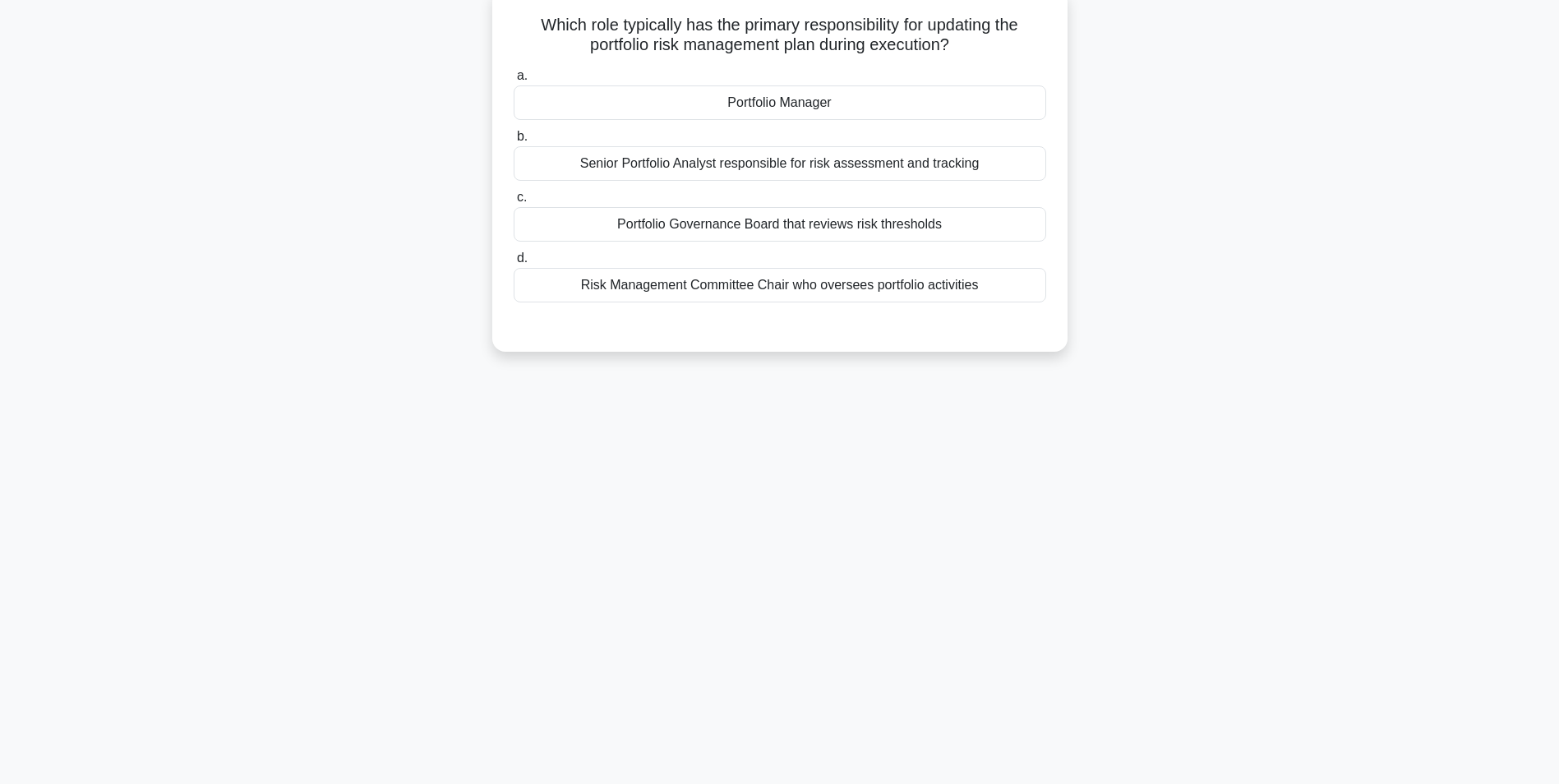
click at [859, 99] on div "Portfolio Manager" at bounding box center [780, 102] width 533 height 35
click at [514, 81] on input "a. Portfolio Manager" at bounding box center [514, 75] width 0 height 11
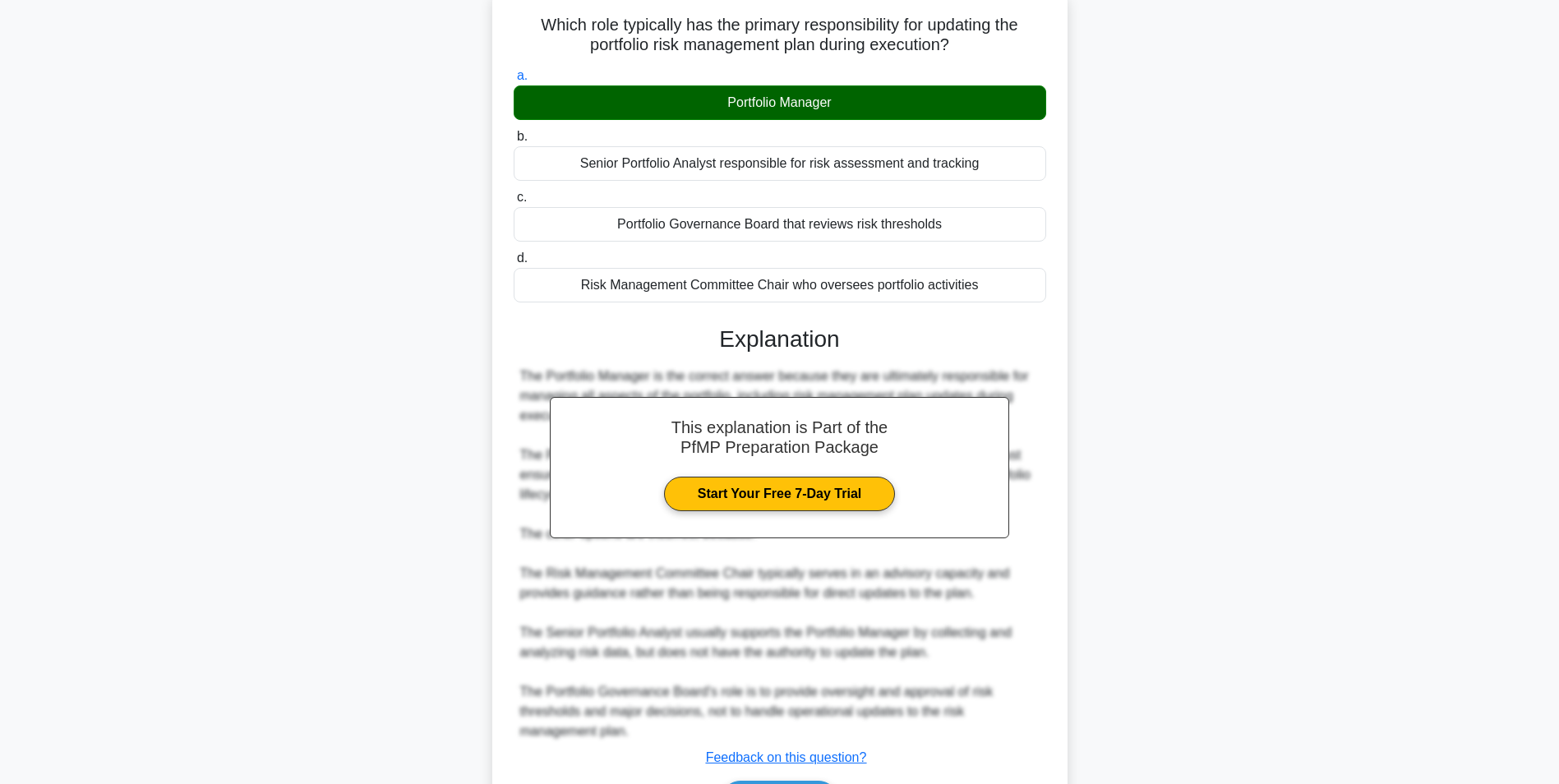
scroll to position [211, 0]
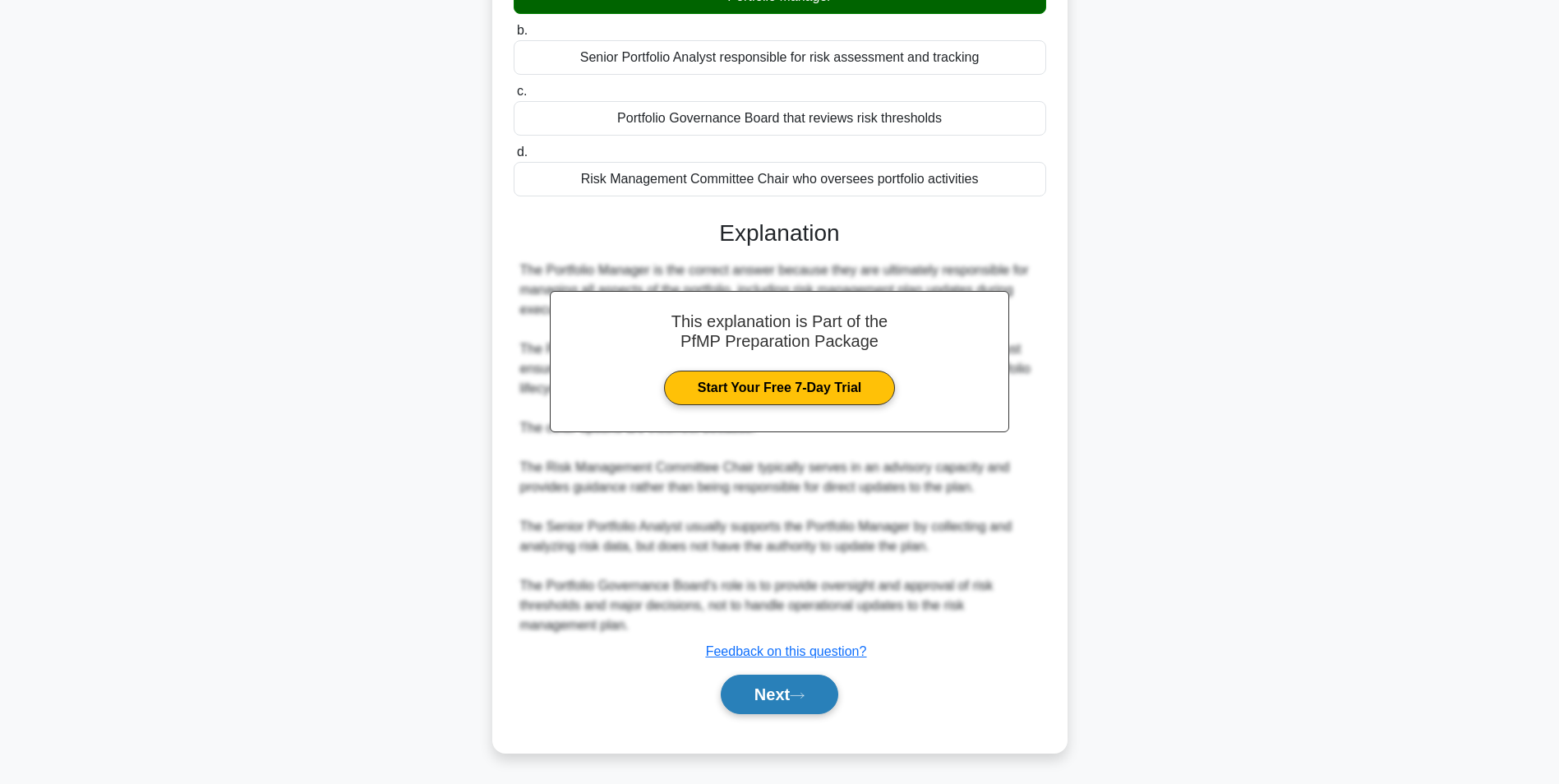
click at [776, 701] on button "Next" at bounding box center [780, 695] width 118 height 40
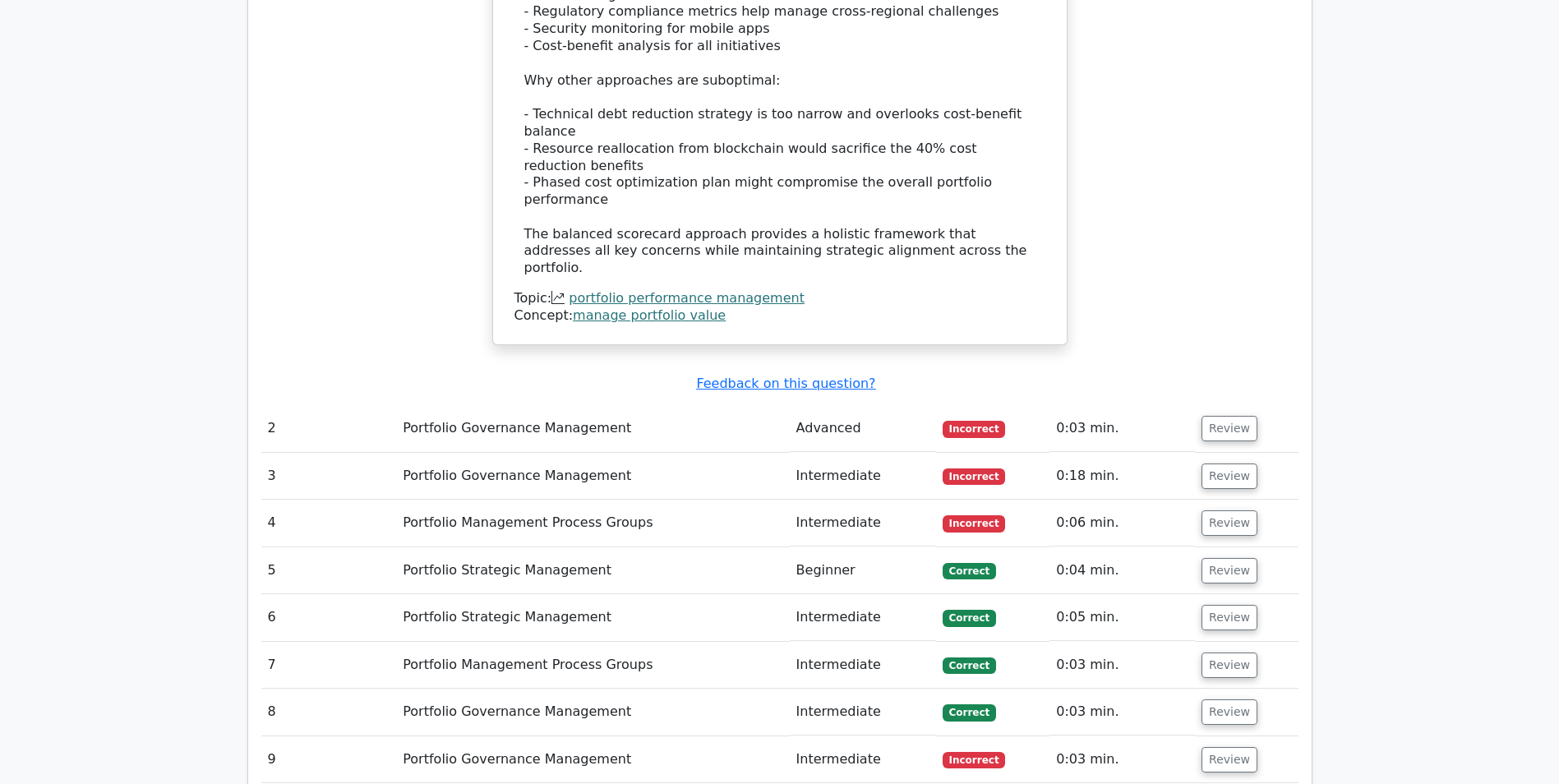
scroll to position [2383, 0]
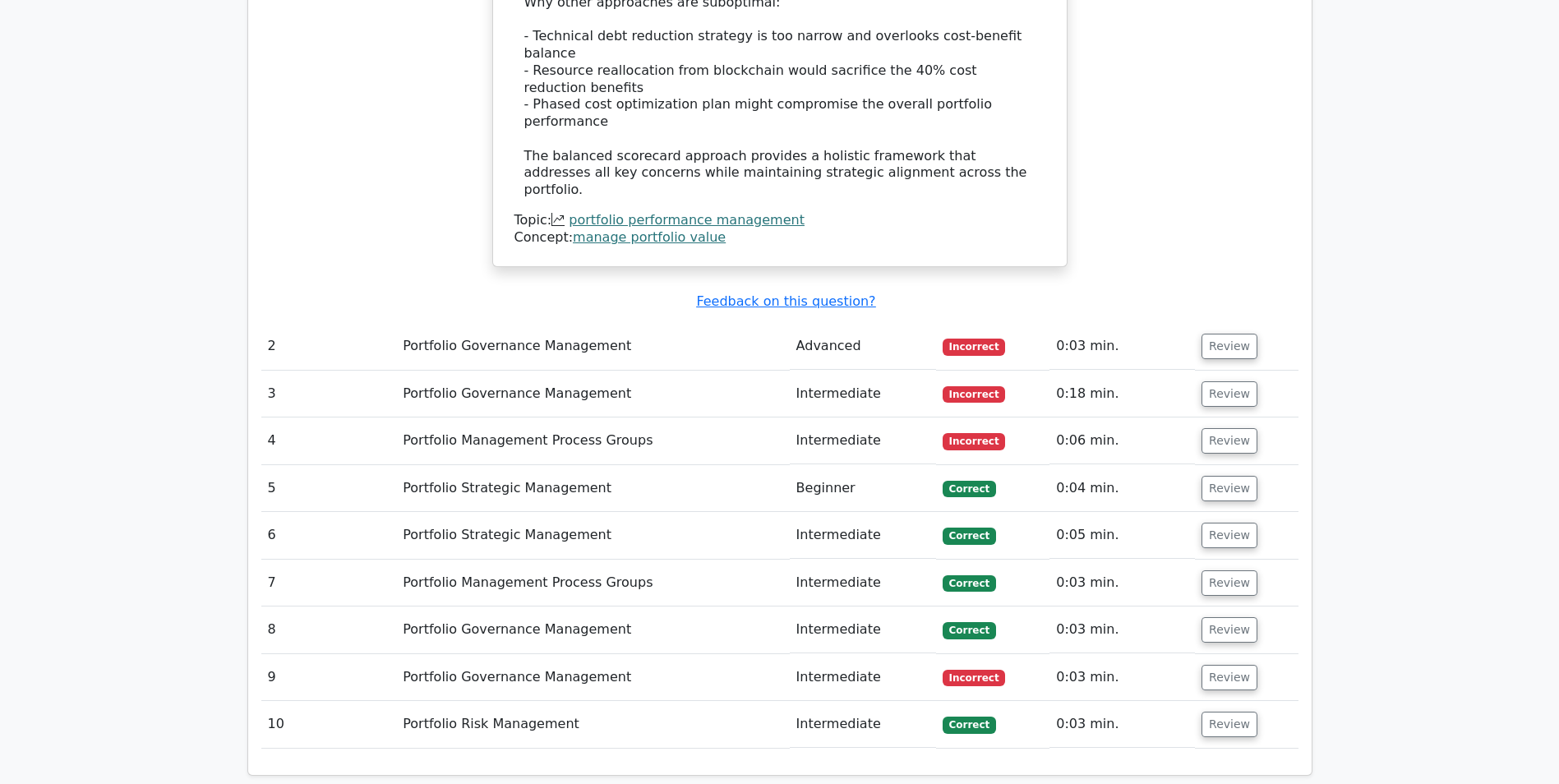
click at [747, 323] on td "Portfolio Governance Management" at bounding box center [593, 346] width 393 height 47
click at [1218, 334] on button "Review" at bounding box center [1230, 347] width 56 height 26
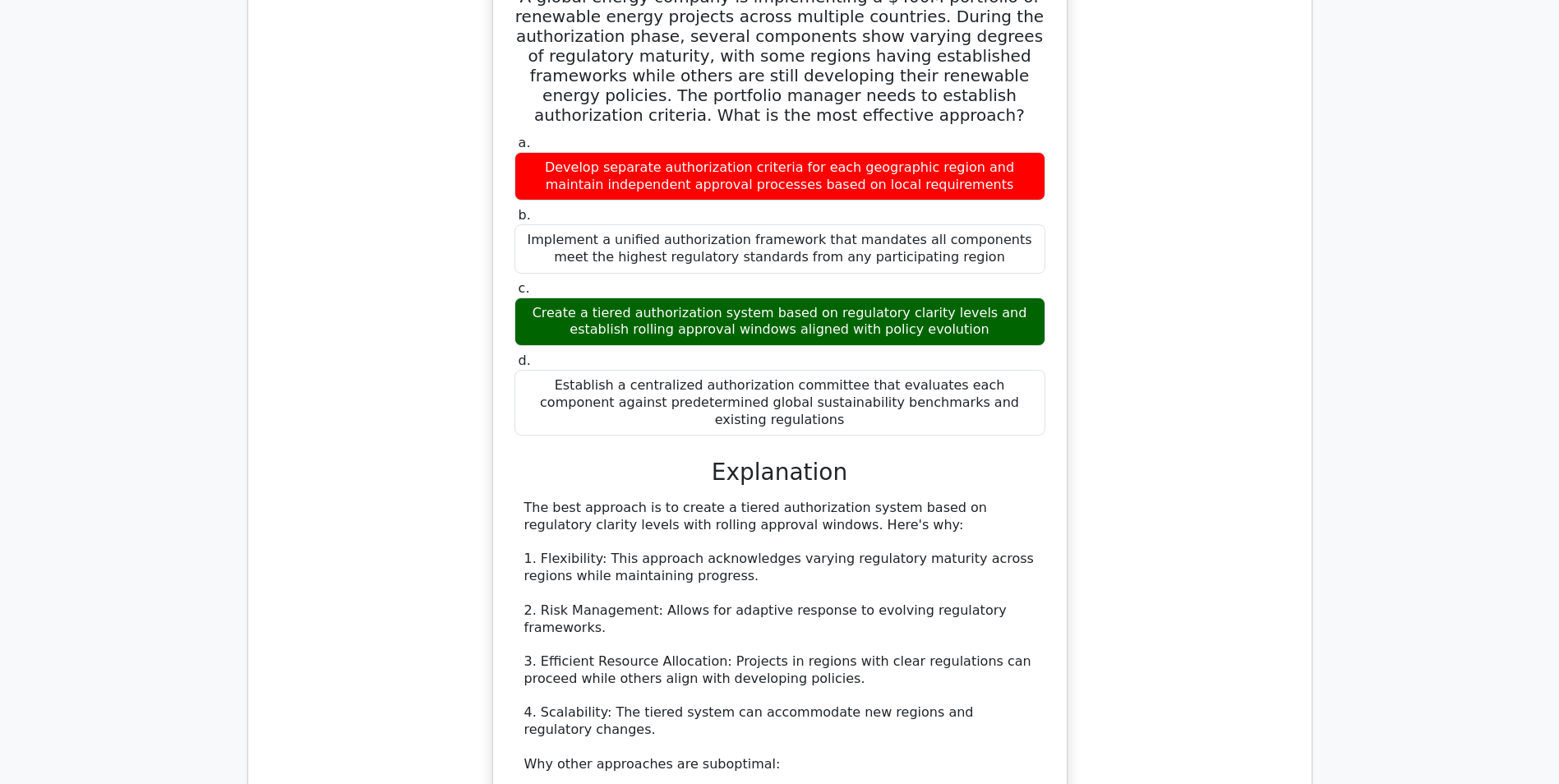
scroll to position [3204, 0]
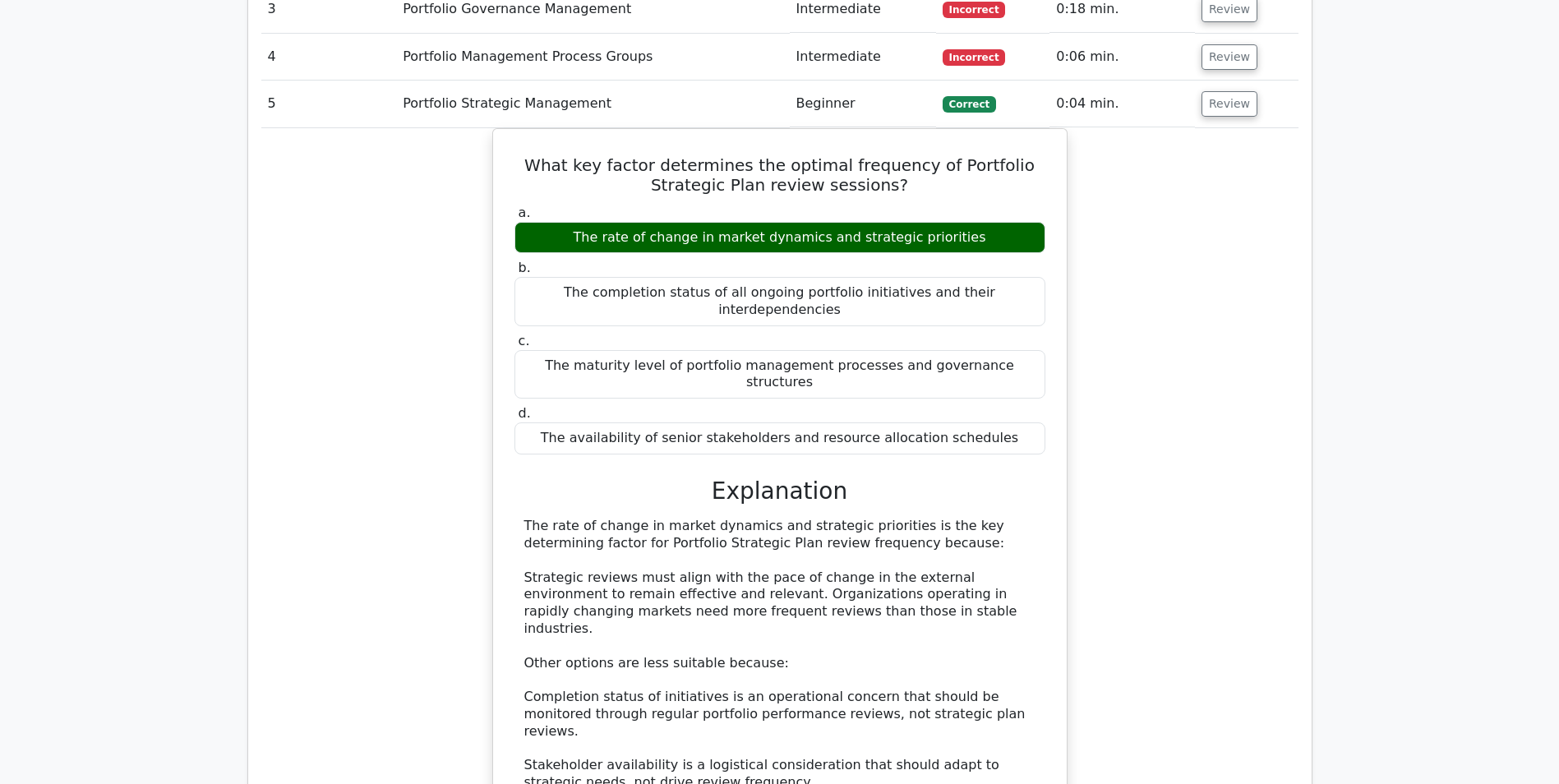
scroll to position [4272, 0]
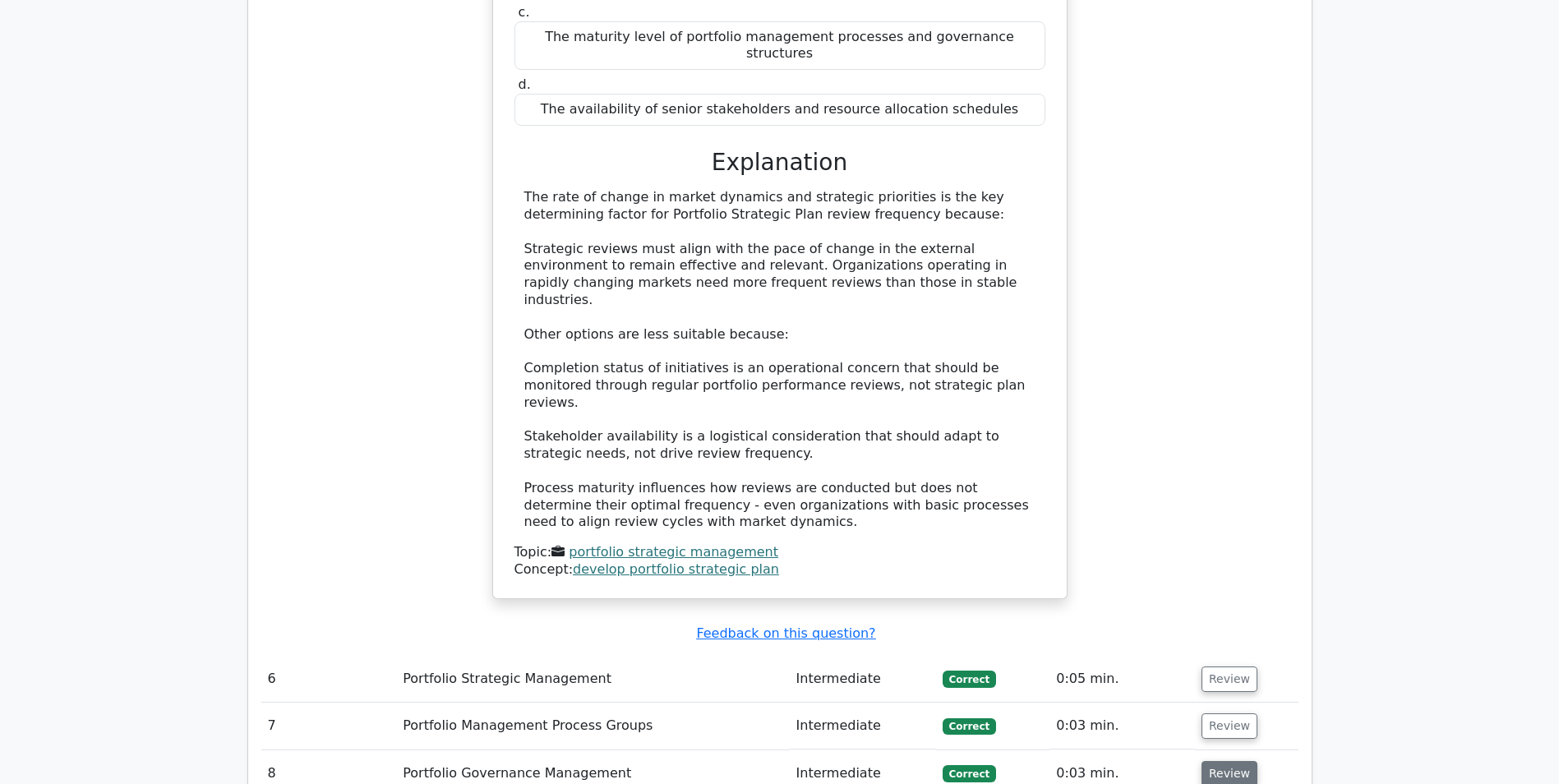
click at [1230, 761] on button "Review" at bounding box center [1230, 774] width 56 height 26
click at [1223, 713] on button "Review" at bounding box center [1230, 726] width 56 height 26
click at [1226, 666] on button "Review" at bounding box center [1230, 679] width 56 height 26
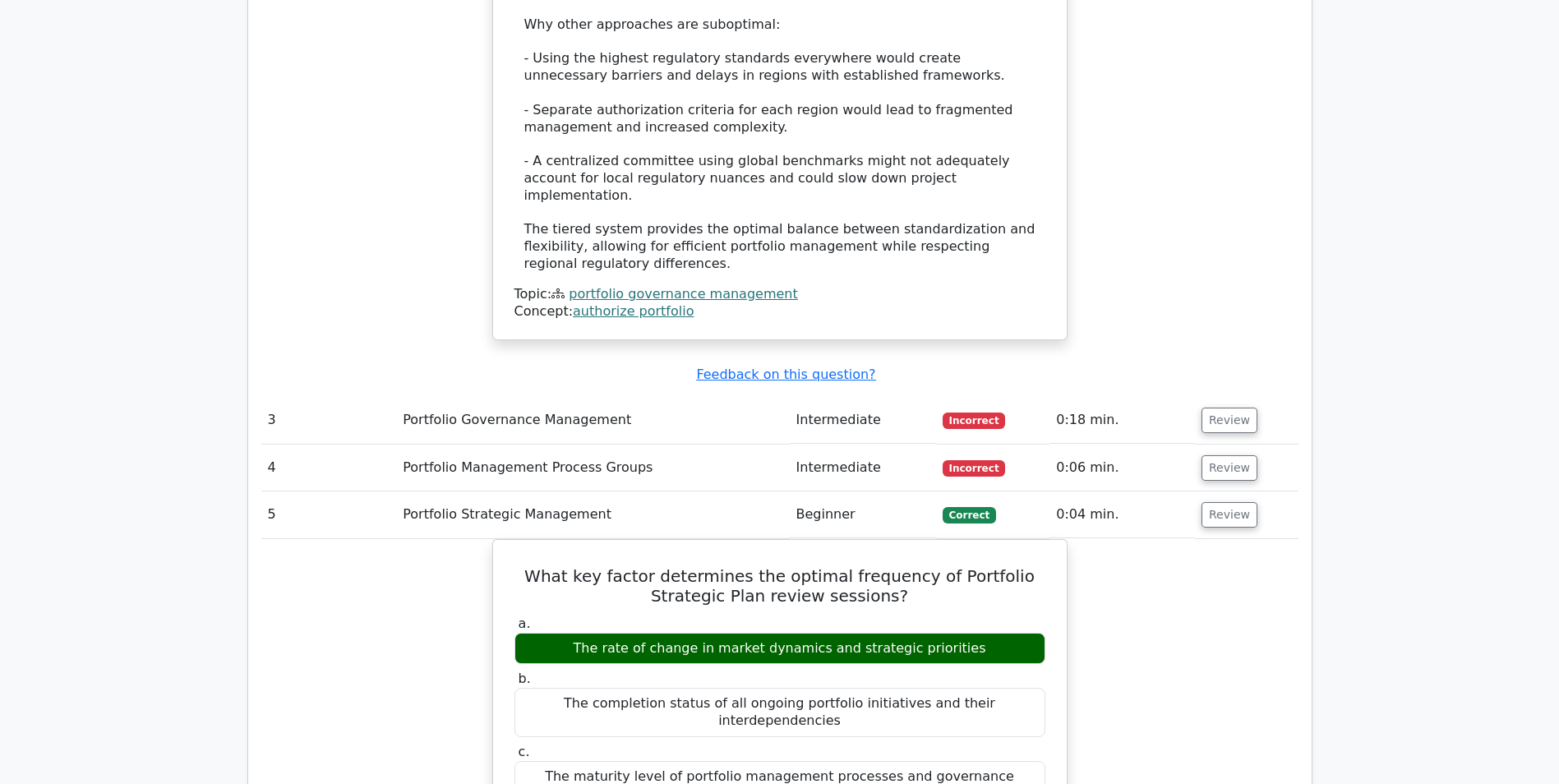
scroll to position [3204, 0]
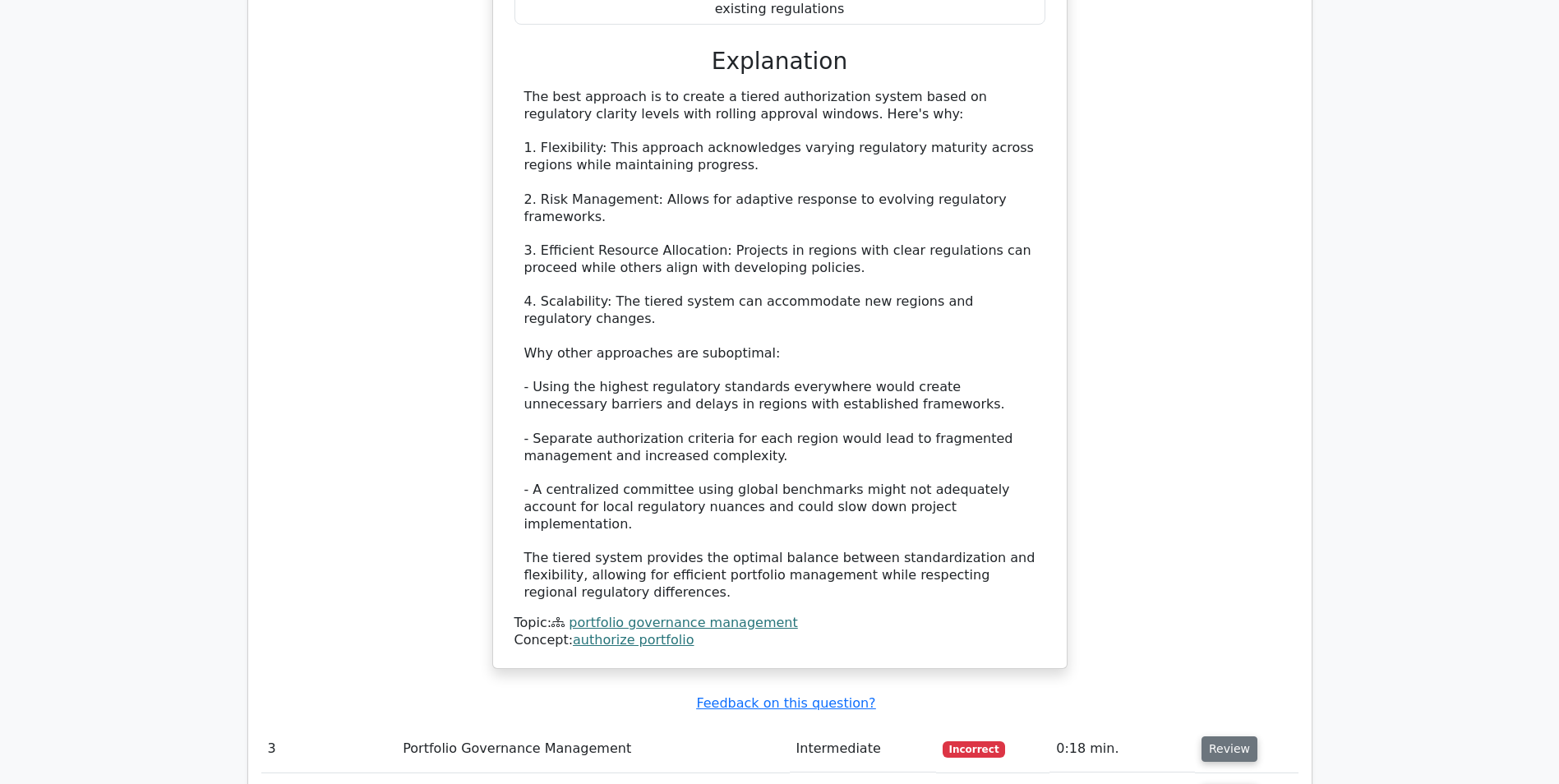
click at [1215, 736] on button "Review" at bounding box center [1230, 749] width 56 height 26
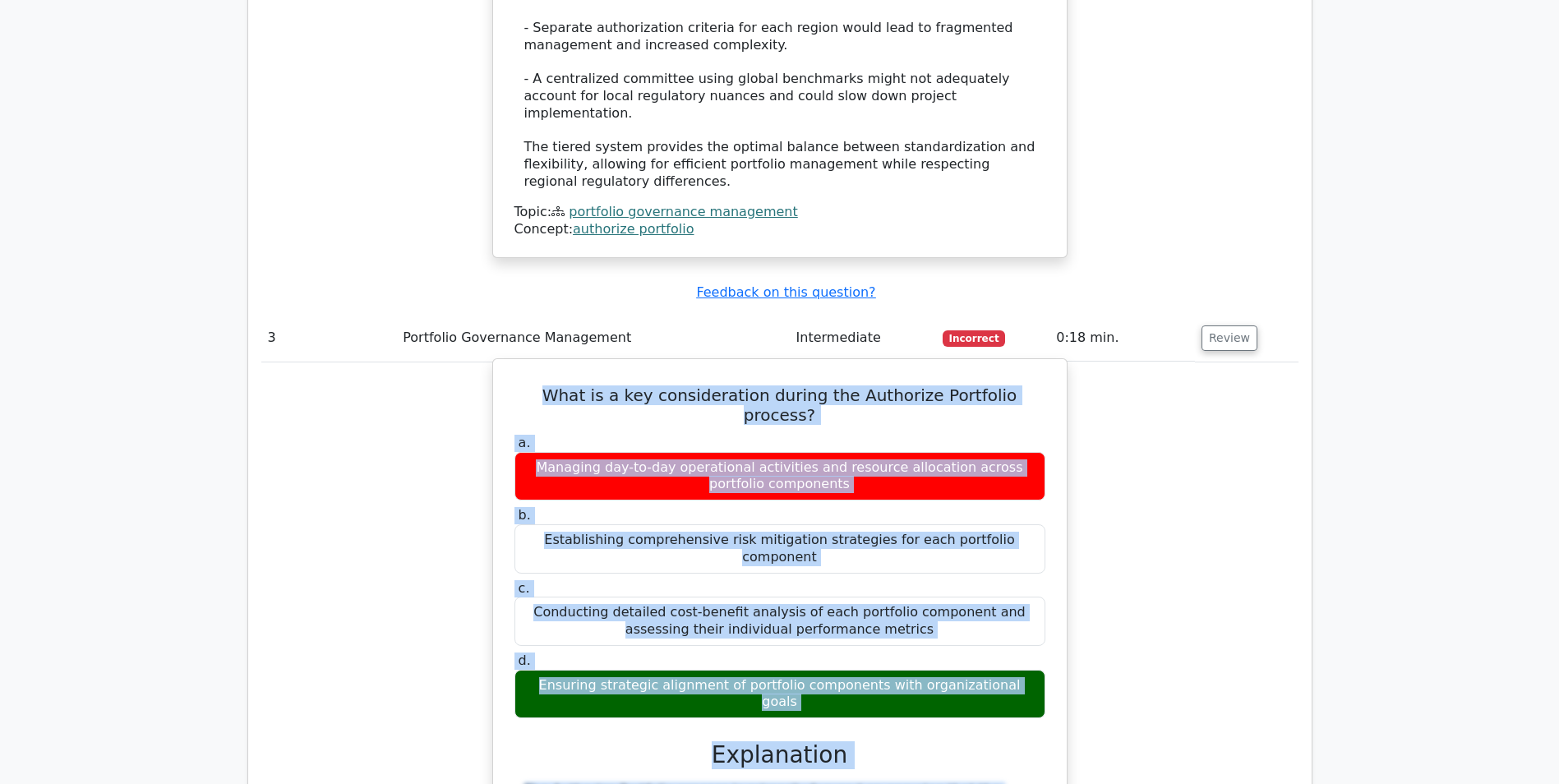
scroll to position [3944, 0]
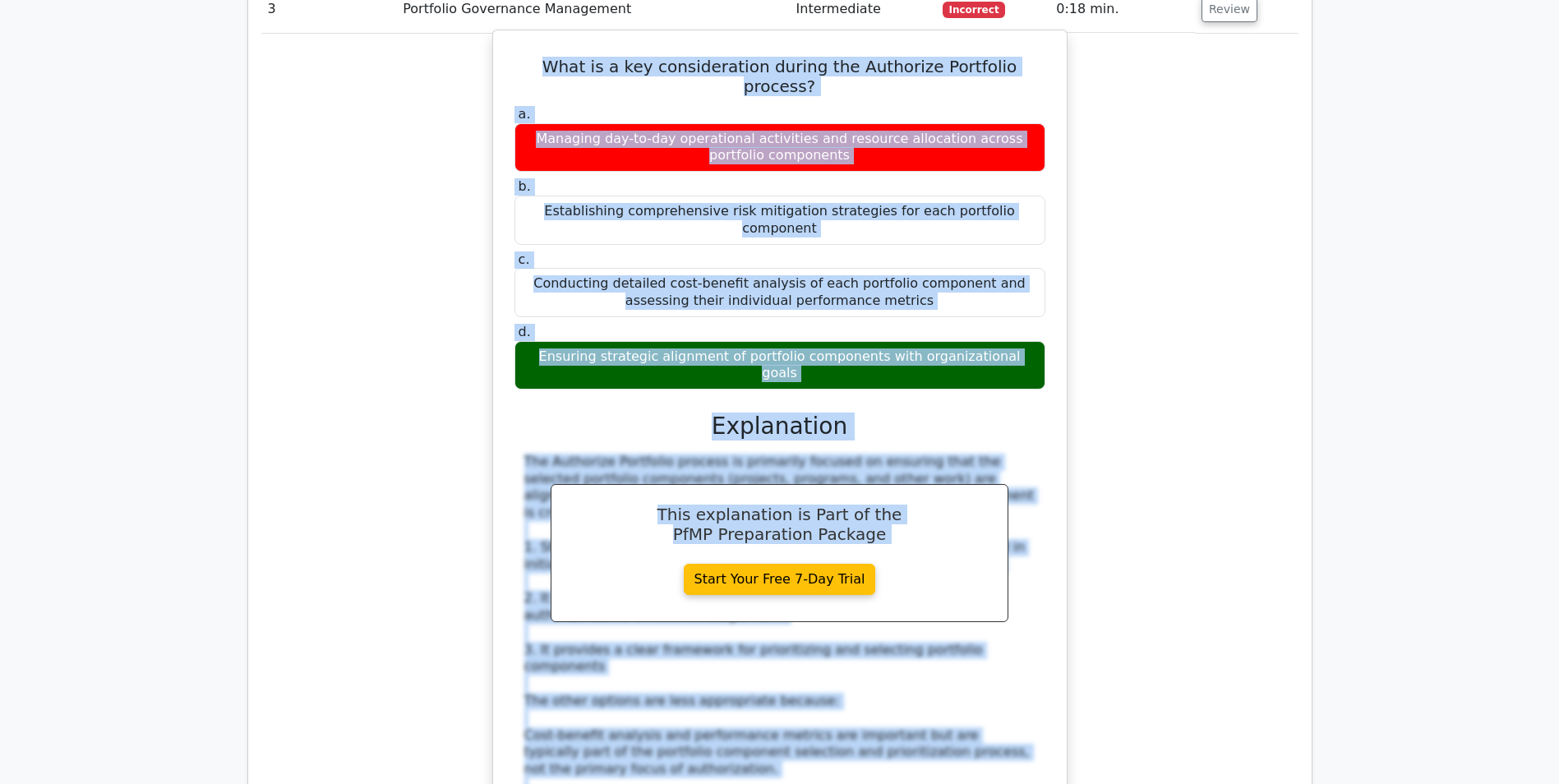
drag, startPoint x: 526, startPoint y: 122, endPoint x: 988, endPoint y: 564, distance: 639.4
click at [988, 564] on div "What is a key consideration during the Authorize Portfolio process? a. Managing…" at bounding box center [780, 505] width 560 height 939
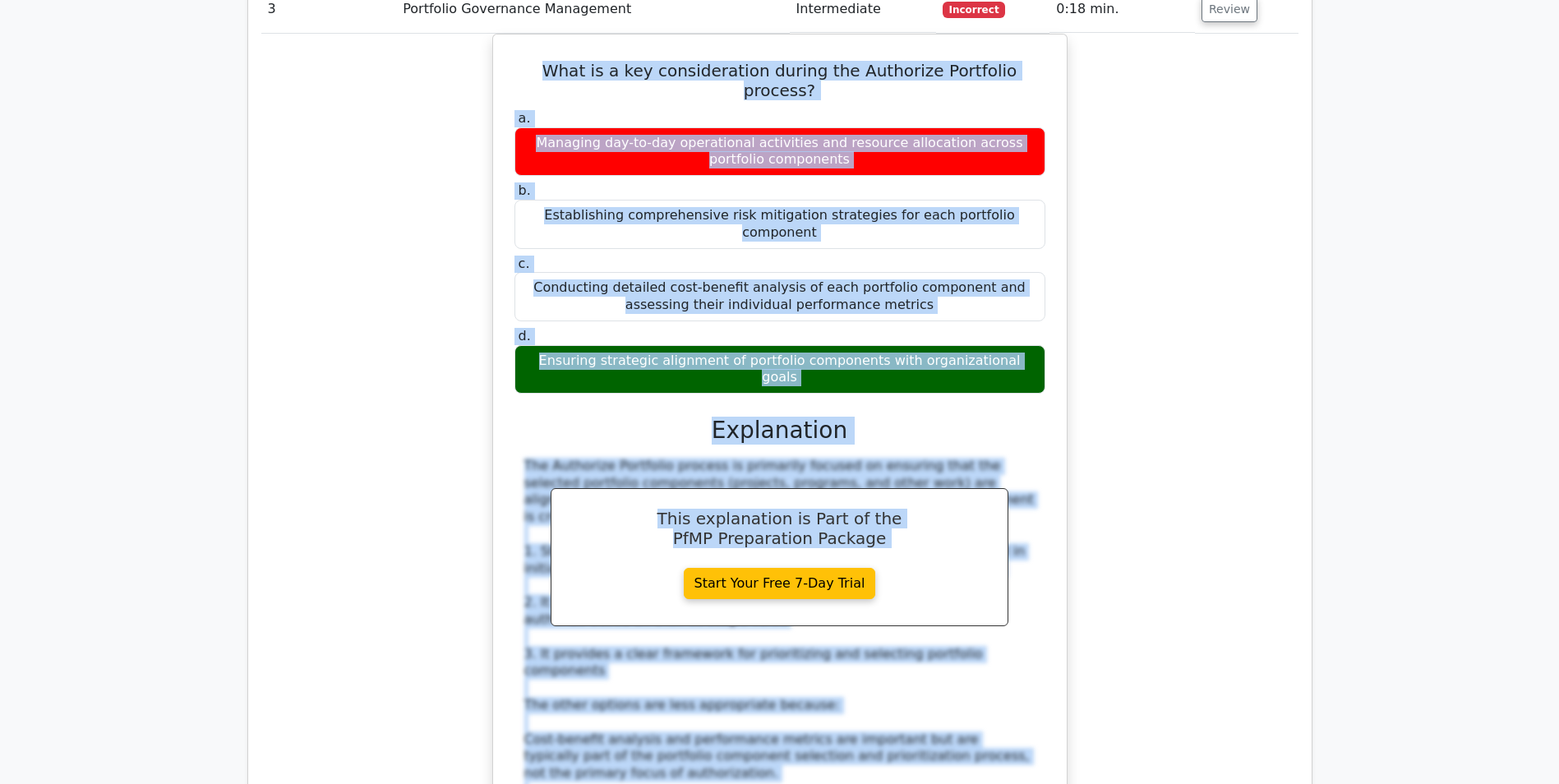
copy div "What is a key consideration during the Authorize Portfolio process? a. Managing…"
click at [1194, 392] on div "What is a key consideration during the Authorize Portfolio process? a. Managing…" at bounding box center [780, 519] width 1037 height 972
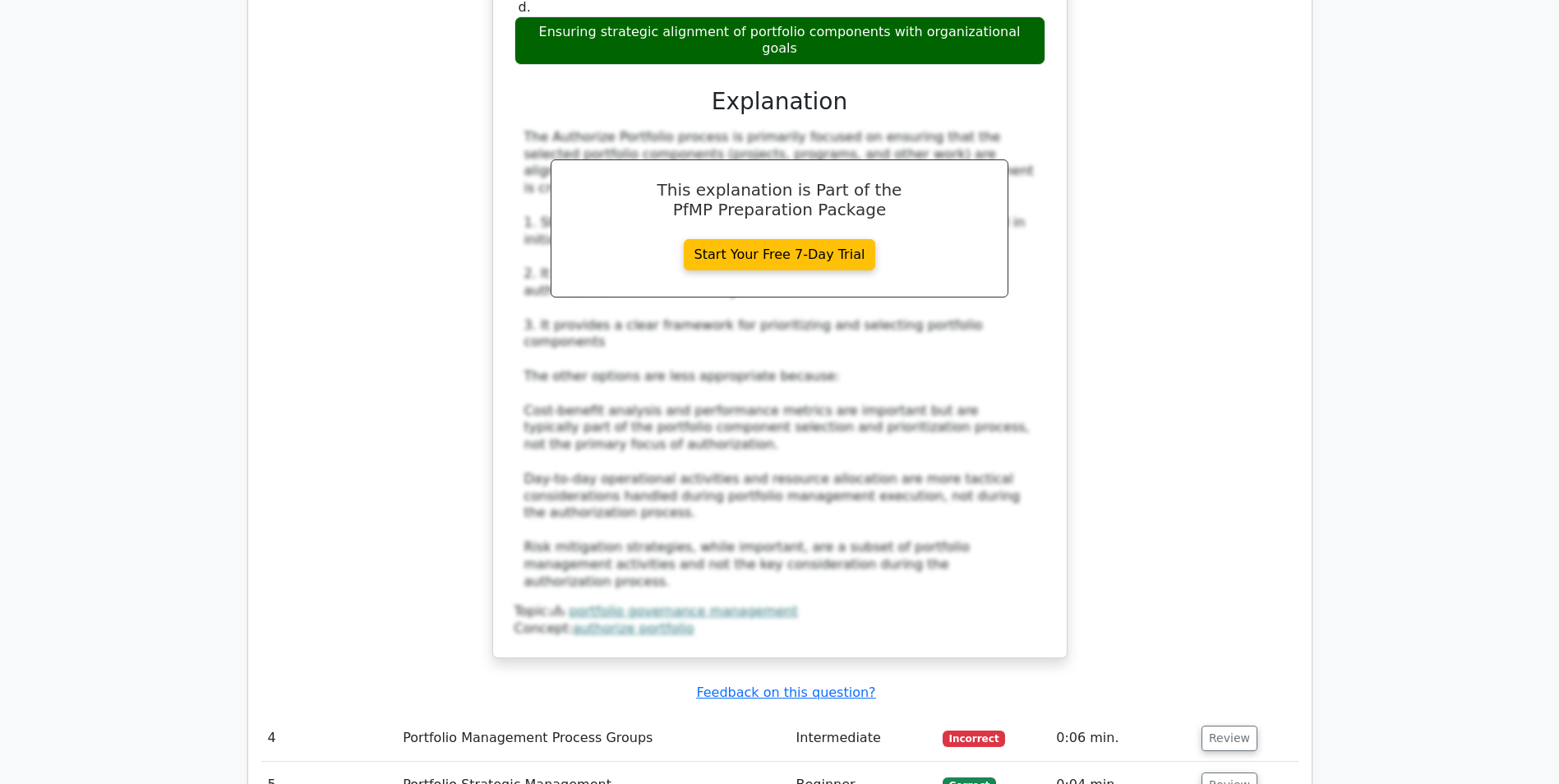
drag, startPoint x: 1194, startPoint y: 322, endPoint x: 1194, endPoint y: 297, distance: 25.0
click at [1195, 715] on td "Review" at bounding box center [1247, 737] width 103 height 47
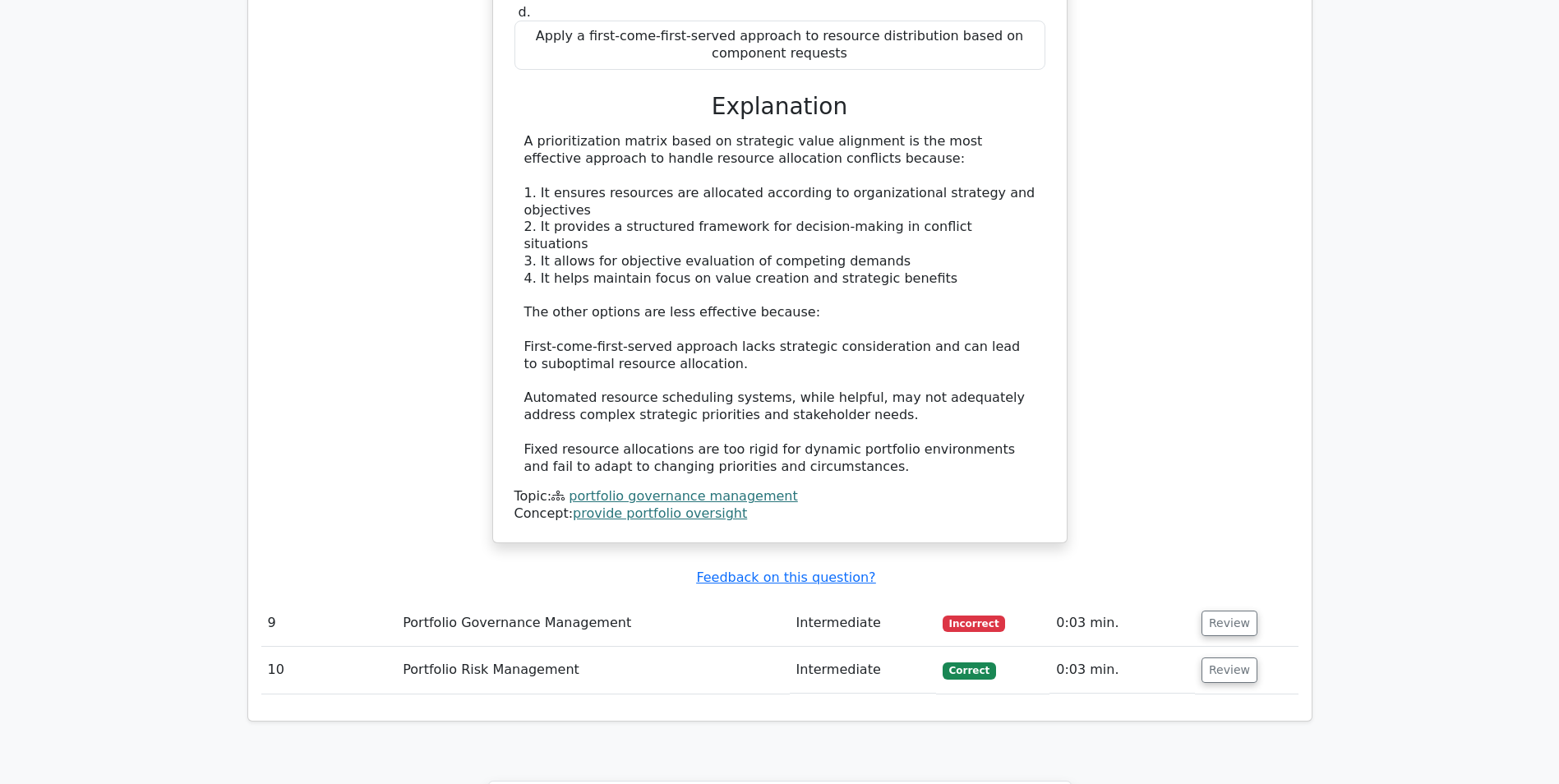
scroll to position [8051, 0]
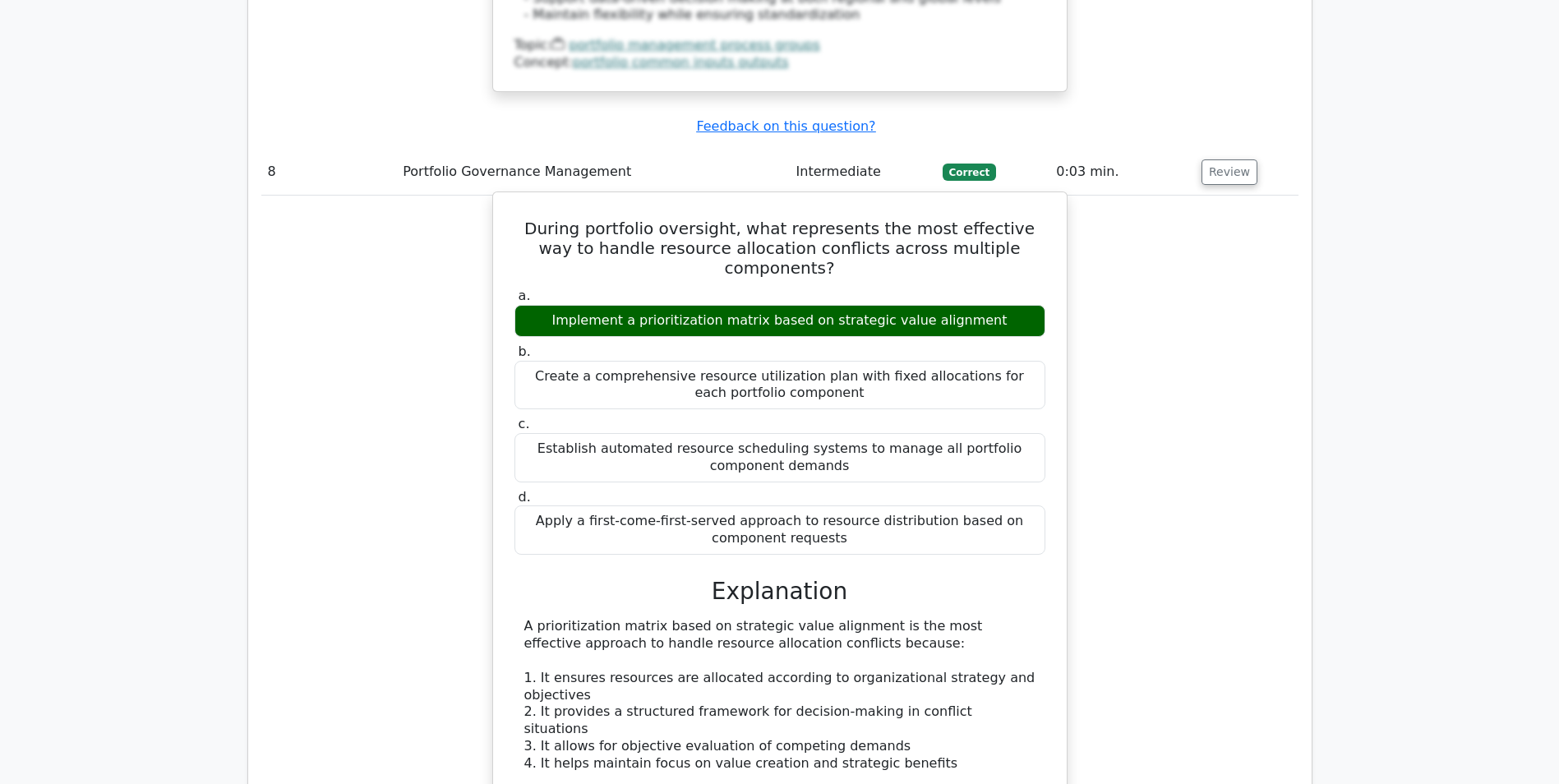
scroll to position [8133, 0]
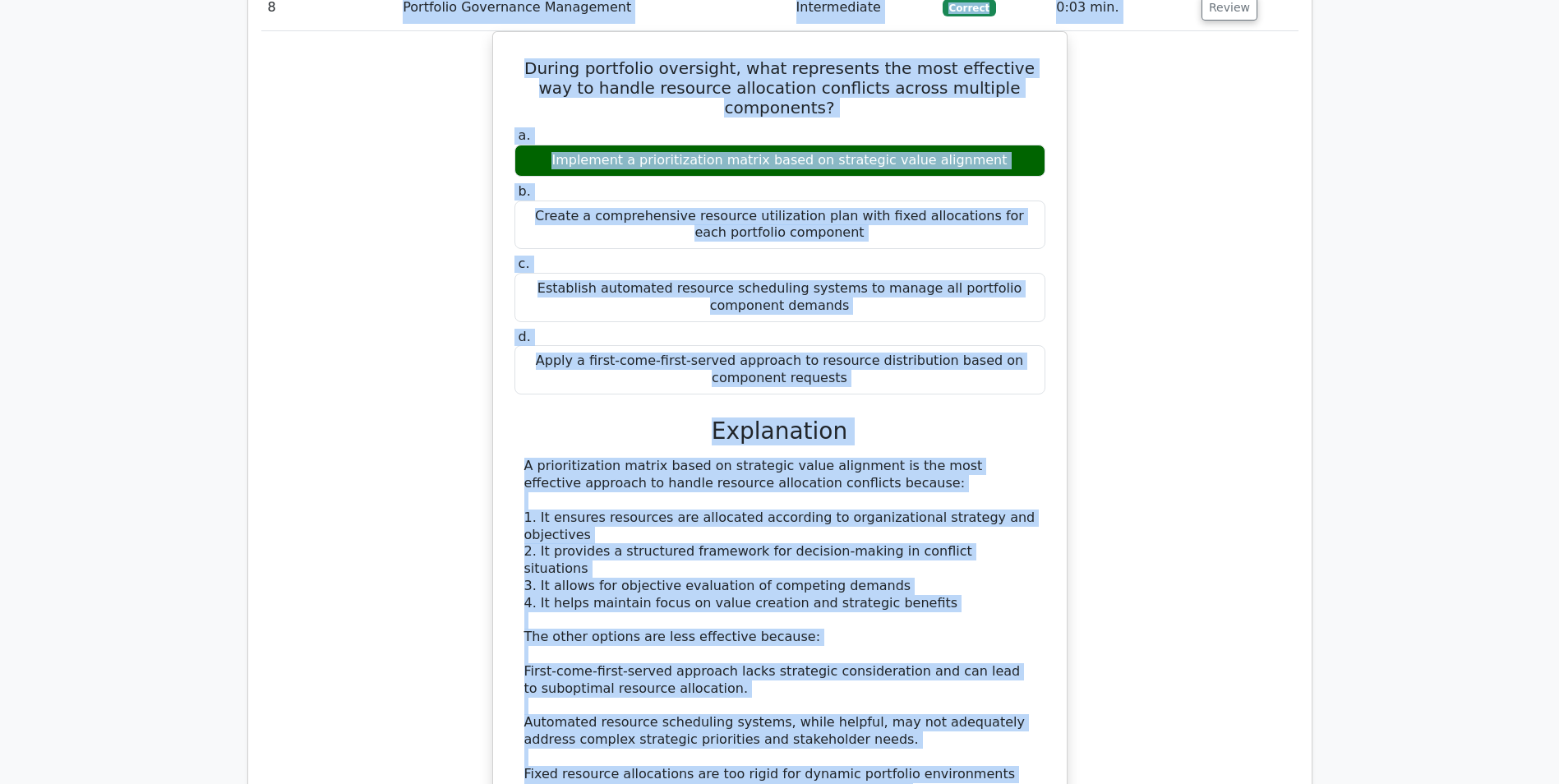
scroll to position [8298, 0]
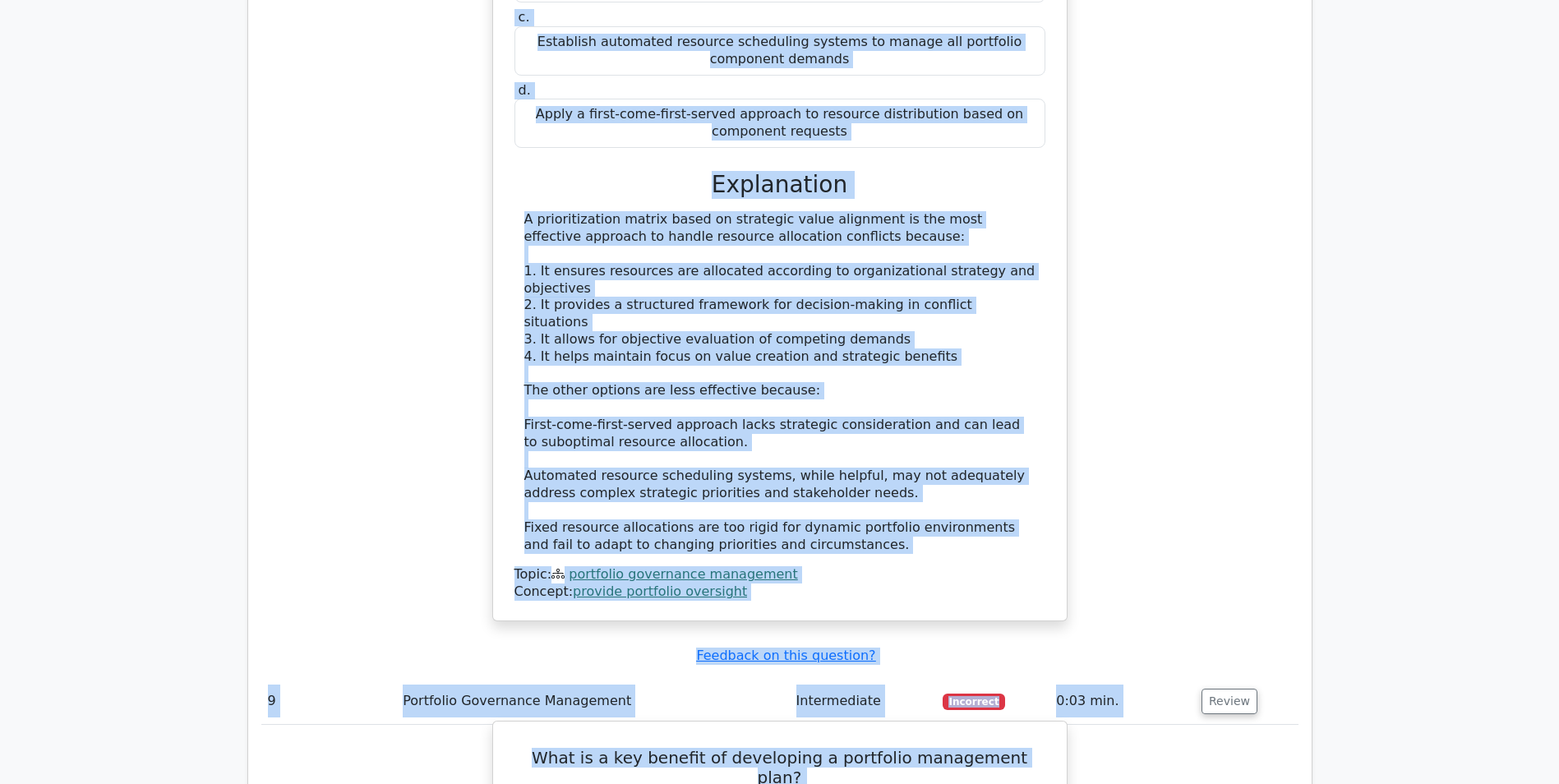
drag, startPoint x: 397, startPoint y: 204, endPoint x: 704, endPoint y: 454, distance: 395.9
drag, startPoint x: 704, startPoint y: 454, endPoint x: 1247, endPoint y: 357, distance: 551.6
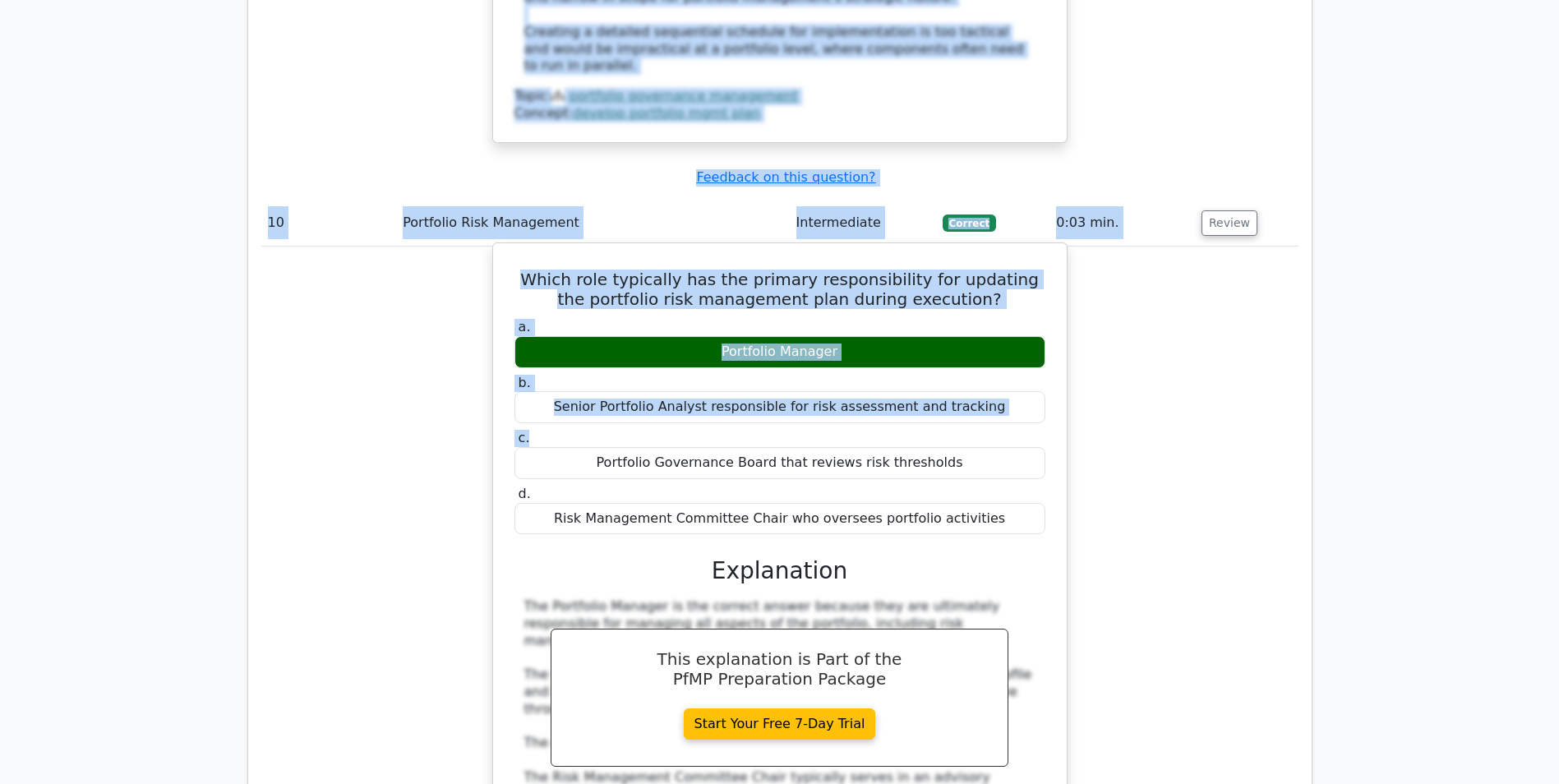
scroll to position [9437, 0]
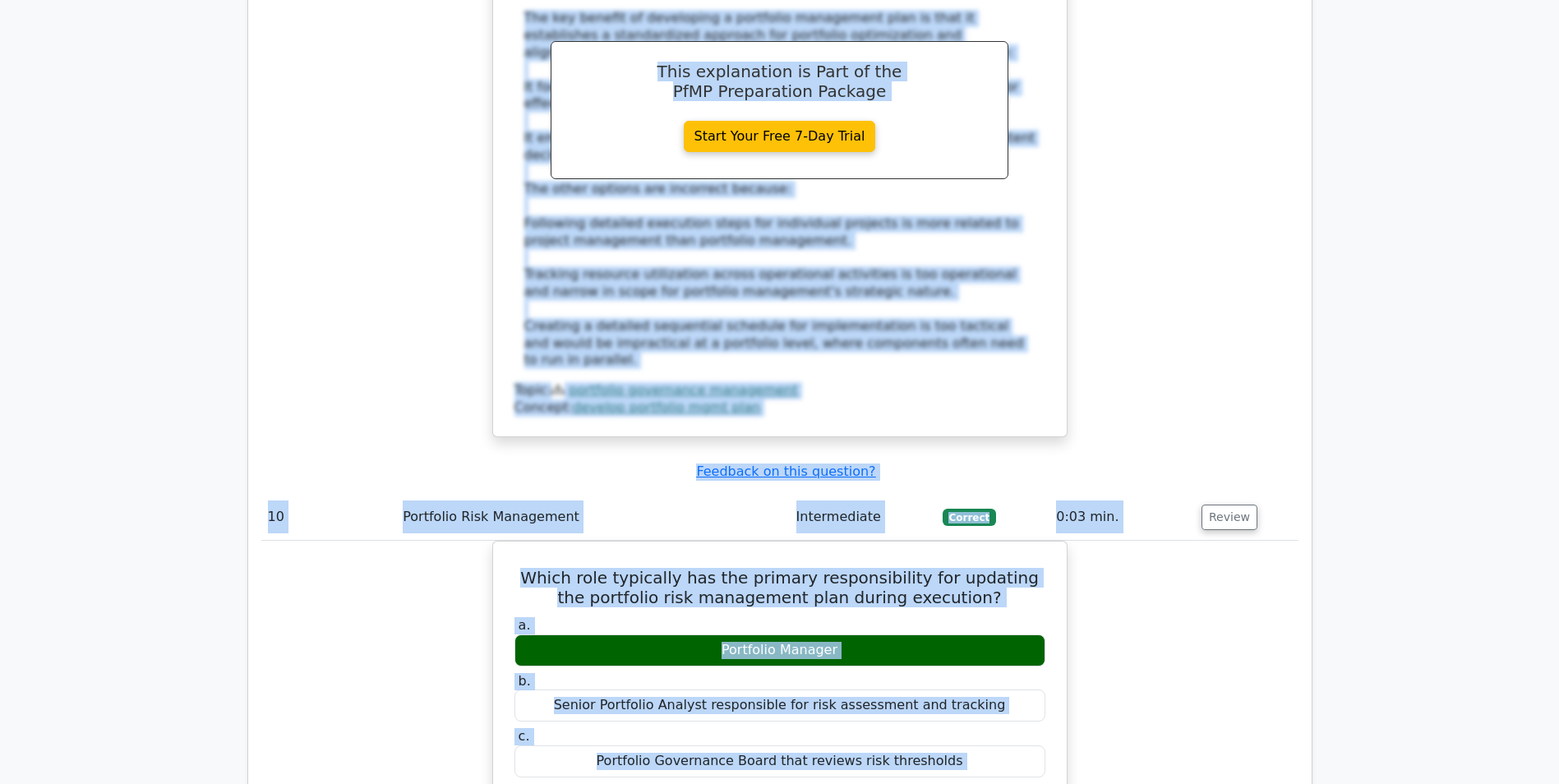
drag, startPoint x: 632, startPoint y: 34, endPoint x: 1083, endPoint y: 623, distance: 741.8
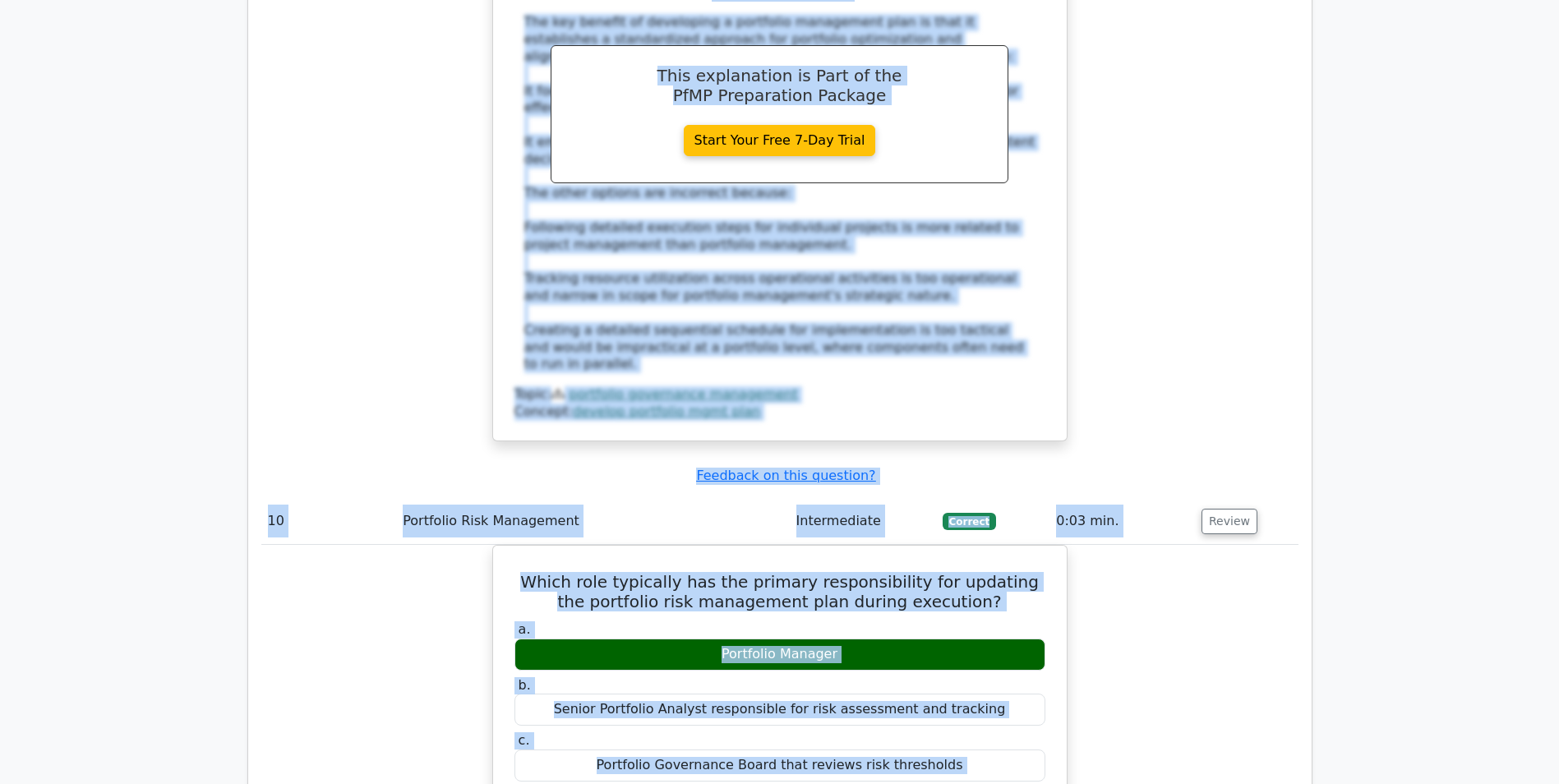
copy div "Your Test Results Portfolio Management Professional 50% Your Score Keep practic…"
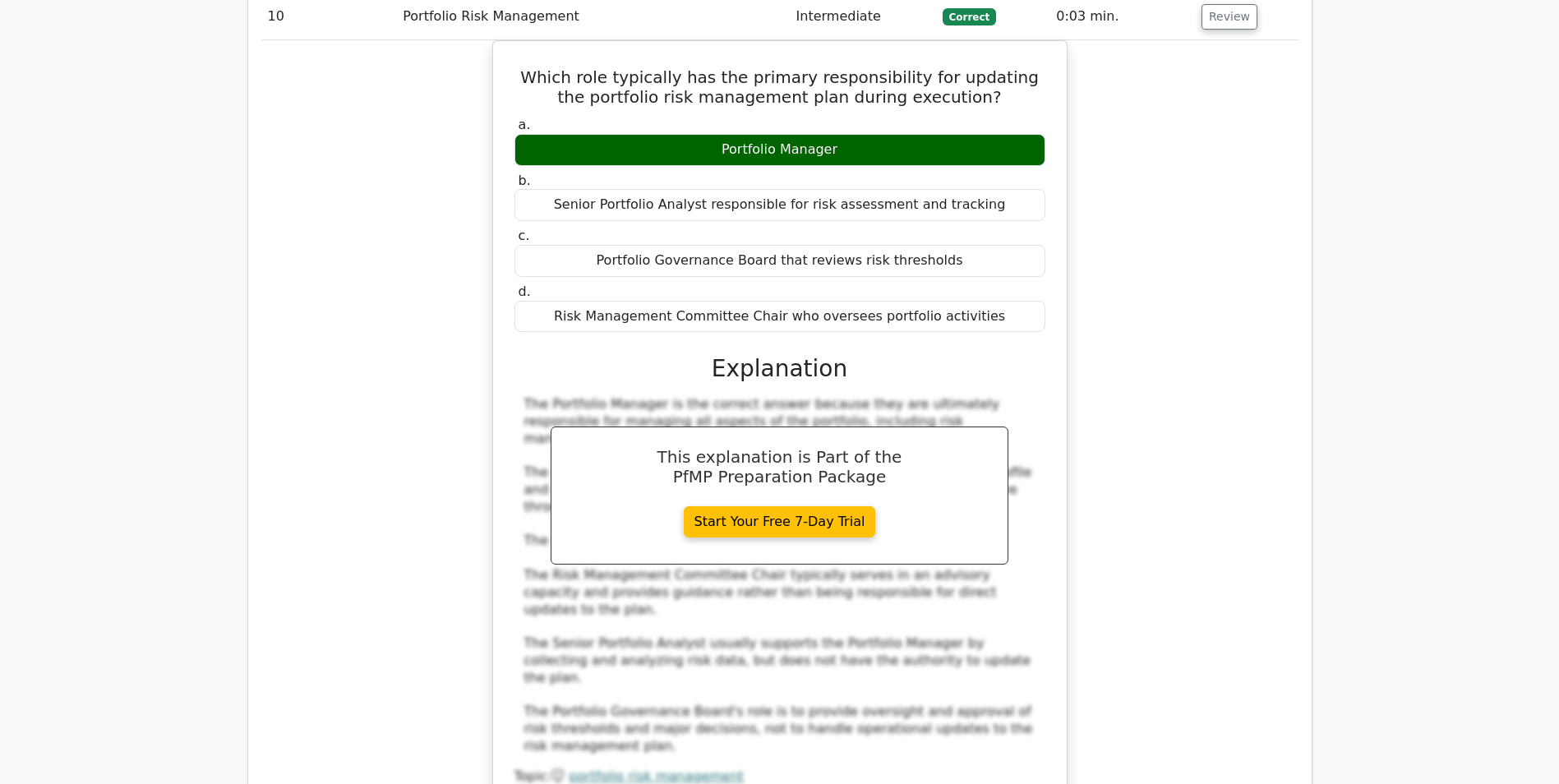
scroll to position [10157, 0]
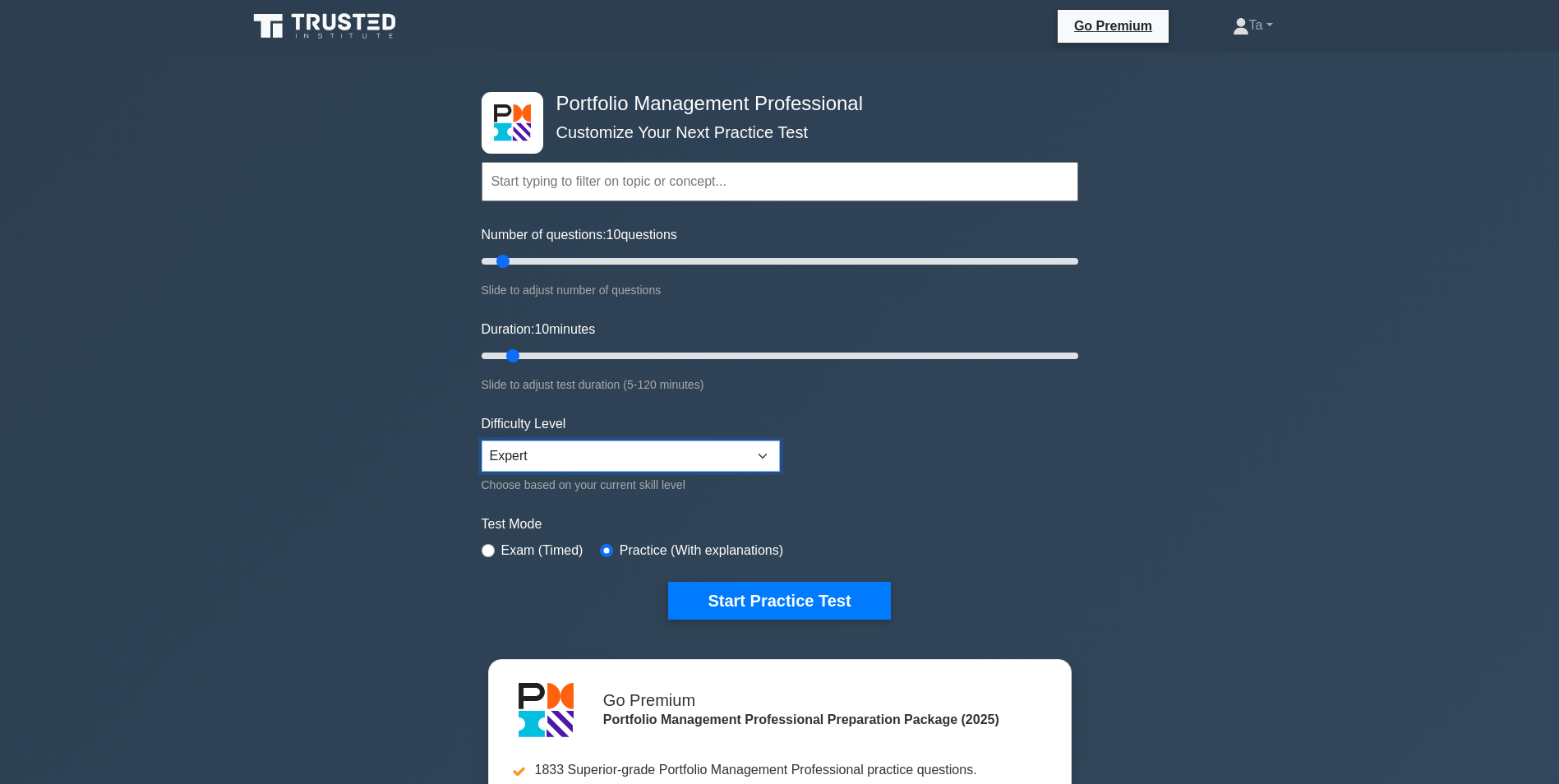
click at [530, 449] on select "Beginner Intermediate Expert" at bounding box center [631, 455] width 299 height 31
click at [665, 410] on form "Topics Portfolio Management Process Groups Portfolio Strategic Management Portf…" at bounding box center [780, 366] width 597 height 507
drag, startPoint x: 515, startPoint y: 262, endPoint x: 1165, endPoint y: 284, distance: 650.4
type input "200"
click at [1079, 272] on input "Number of questions: 200 questions" at bounding box center [780, 262] width 597 height 20
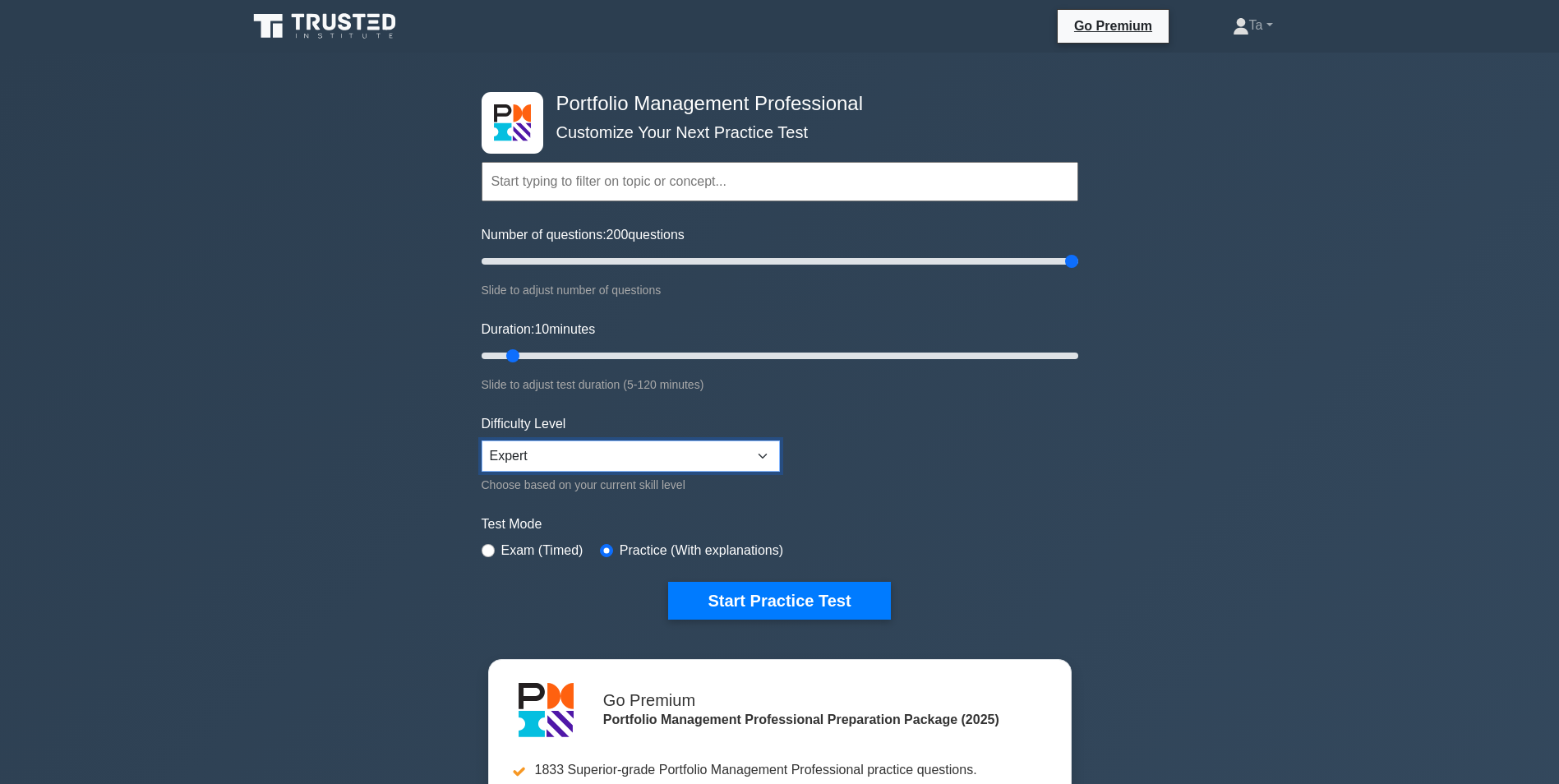
click at [564, 453] on select "Beginner Intermediate Expert" at bounding box center [631, 455] width 299 height 31
select select "intermediate"
click at [482, 440] on select "Beginner Intermediate Expert" at bounding box center [631, 455] width 299 height 31
drag, startPoint x: 1074, startPoint y: 259, endPoint x: 660, endPoint y: 254, distance: 414.0
click at [660, 254] on input "Number of questions: 195 questions" at bounding box center [780, 262] width 597 height 20
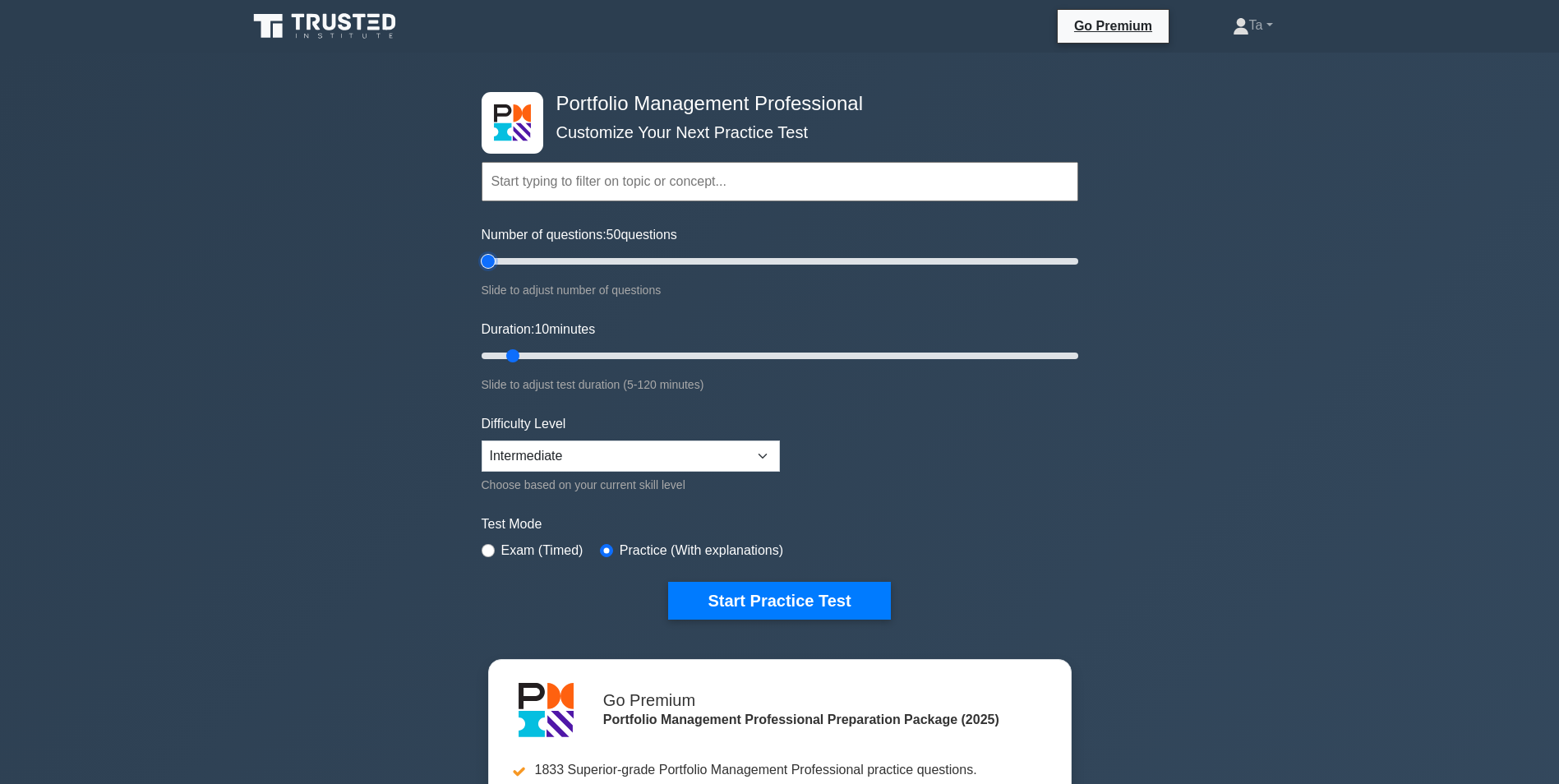
drag, startPoint x: 618, startPoint y: 257, endPoint x: 435, endPoint y: 247, distance: 183.3
click at [482, 252] on input "Number of questions: 50 questions" at bounding box center [780, 262] width 597 height 20
drag, startPoint x: 498, startPoint y: 259, endPoint x: 1302, endPoint y: 262, distance: 804.0
type input "200"
click at [1079, 262] on input "Number of questions: 200 questions" at bounding box center [780, 262] width 597 height 20
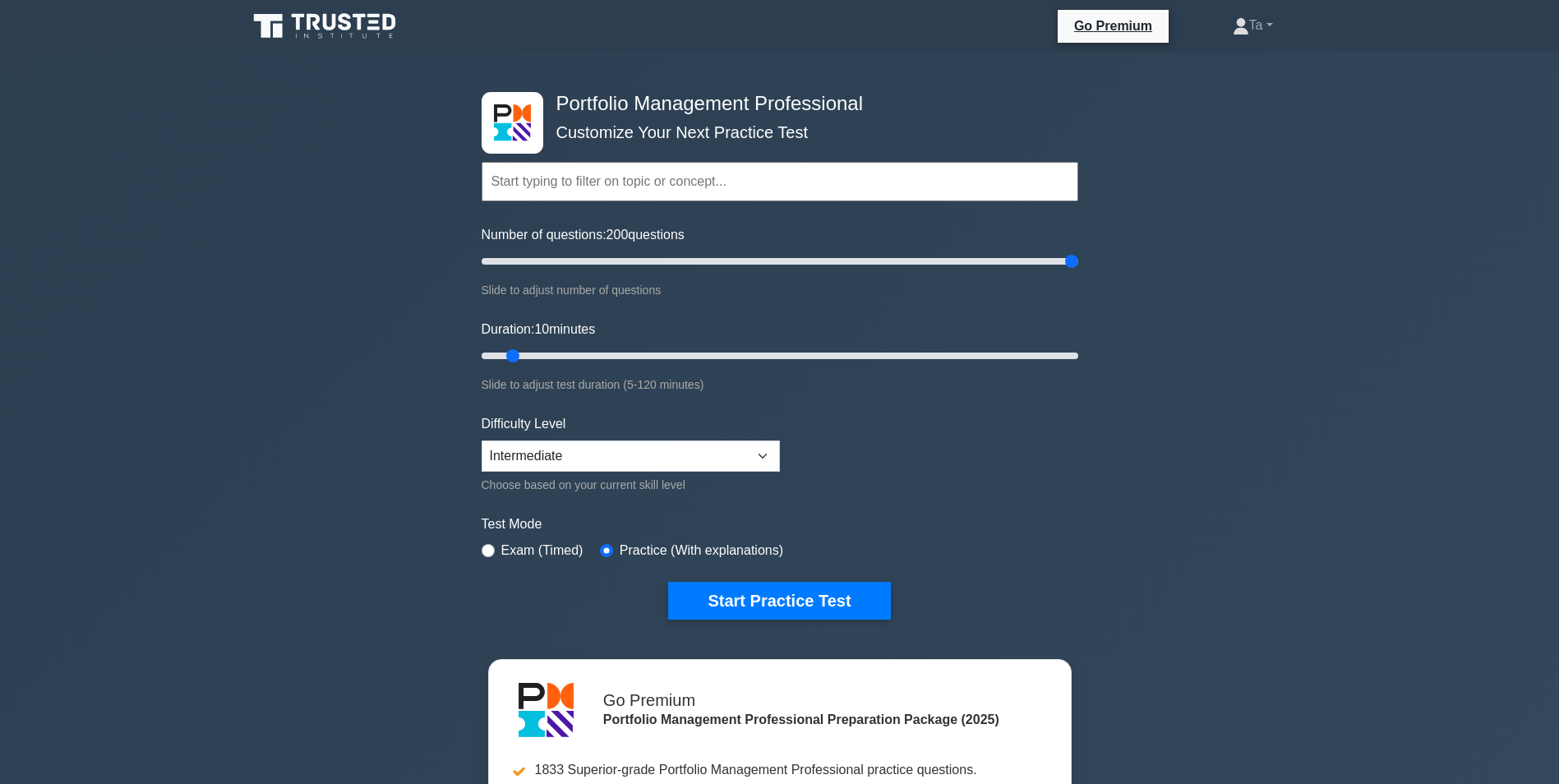
click at [1218, 298] on div "Portfolio Management Professional Customize Your Next Practice Test Topics Port…" at bounding box center [780, 553] width 1559 height 1002
click at [564, 457] on select "Beginner Intermediate Expert" at bounding box center [631, 455] width 299 height 31
click at [411, 350] on div "Portfolio Management Professional Customize Your Next Practice Test Topics Port…" at bounding box center [780, 553] width 1559 height 1002
click at [522, 458] on select "Beginner Intermediate Expert" at bounding box center [631, 455] width 299 height 31
select select "beginner"
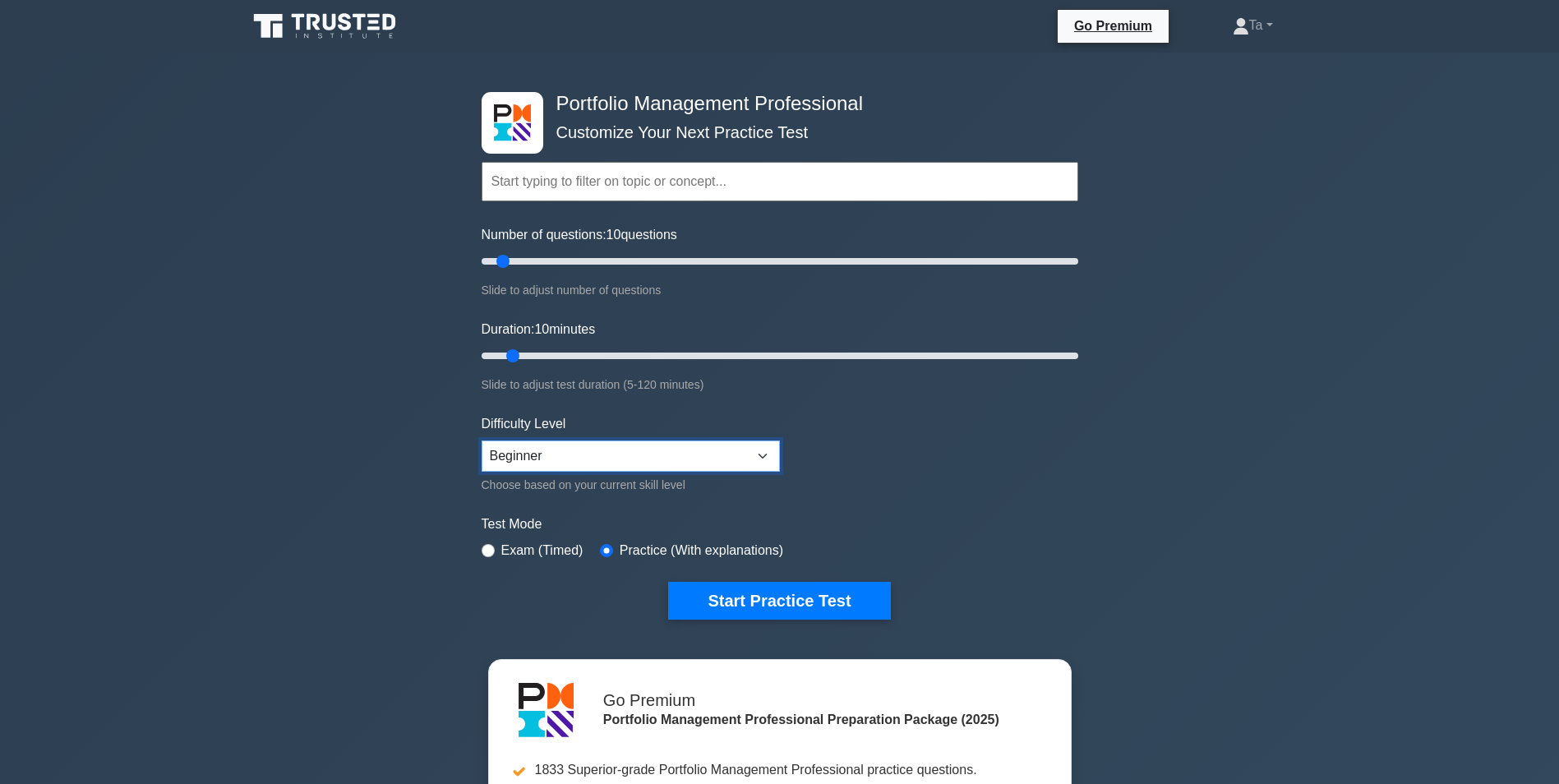
click at [482, 440] on select "Beginner Intermediate Expert" at bounding box center [631, 455] width 299 height 31
click at [383, 369] on div "Portfolio Management Professional Customize Your Next Practice Test Topics Port…" at bounding box center [780, 553] width 1559 height 1002
drag, startPoint x: 517, startPoint y: 257, endPoint x: 1130, endPoint y: 262, distance: 613.0
type input "200"
click at [1079, 262] on input "Number of questions: 200 questions" at bounding box center [780, 262] width 597 height 20
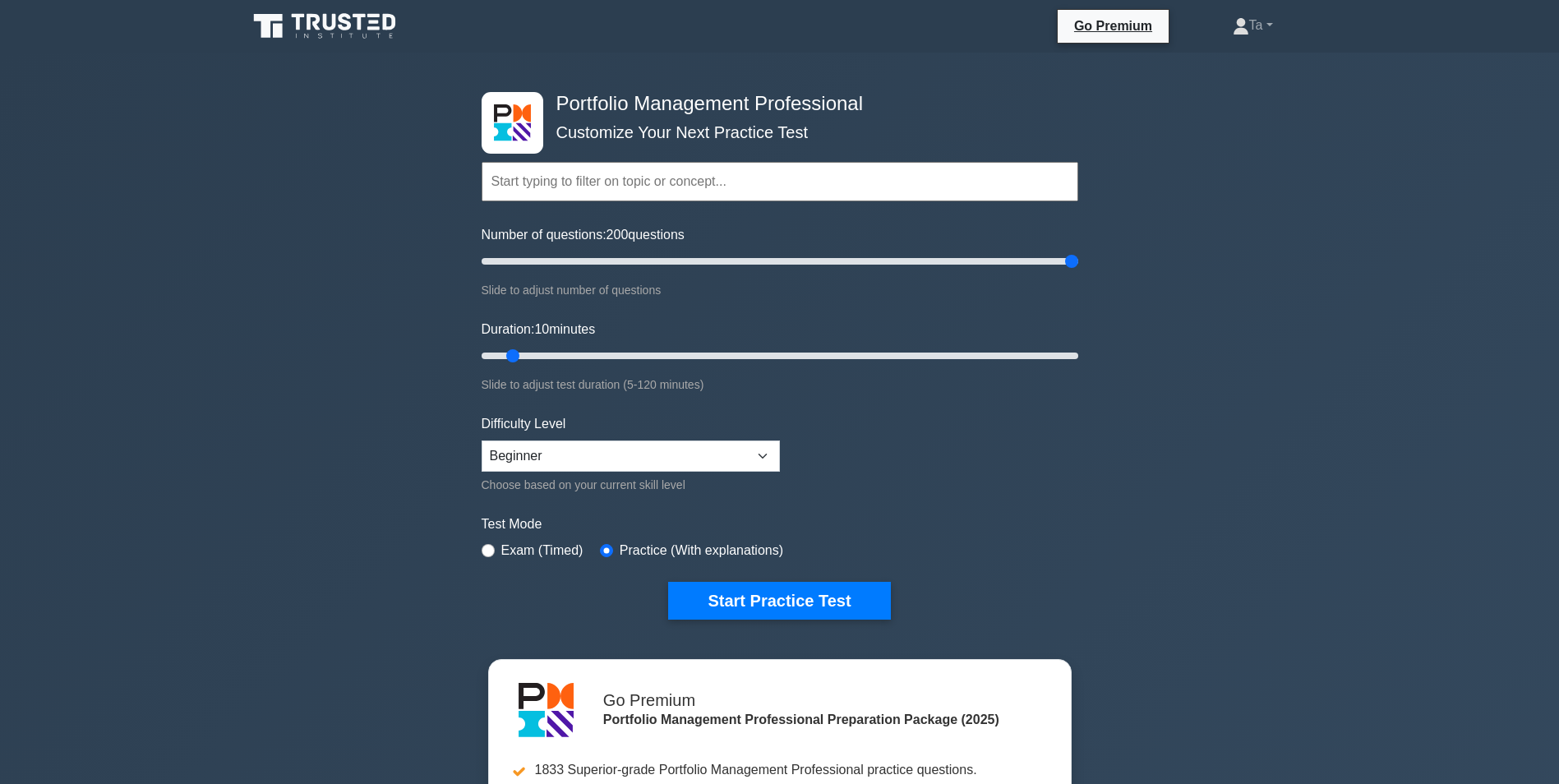
click at [1122, 299] on div "Portfolio Management Professional Customize Your Next Practice Test Topics Port…" at bounding box center [780, 553] width 1559 height 1002
drag, startPoint x: 516, startPoint y: 353, endPoint x: 374, endPoint y: 358, distance: 142.1
type input "5"
click at [482, 358] on input "Duration: 5 minutes" at bounding box center [780, 356] width 597 height 20
click at [664, 303] on form "Topics Portfolio Management Process Groups Portfolio Strategic Management Portf…" at bounding box center [780, 366] width 597 height 507
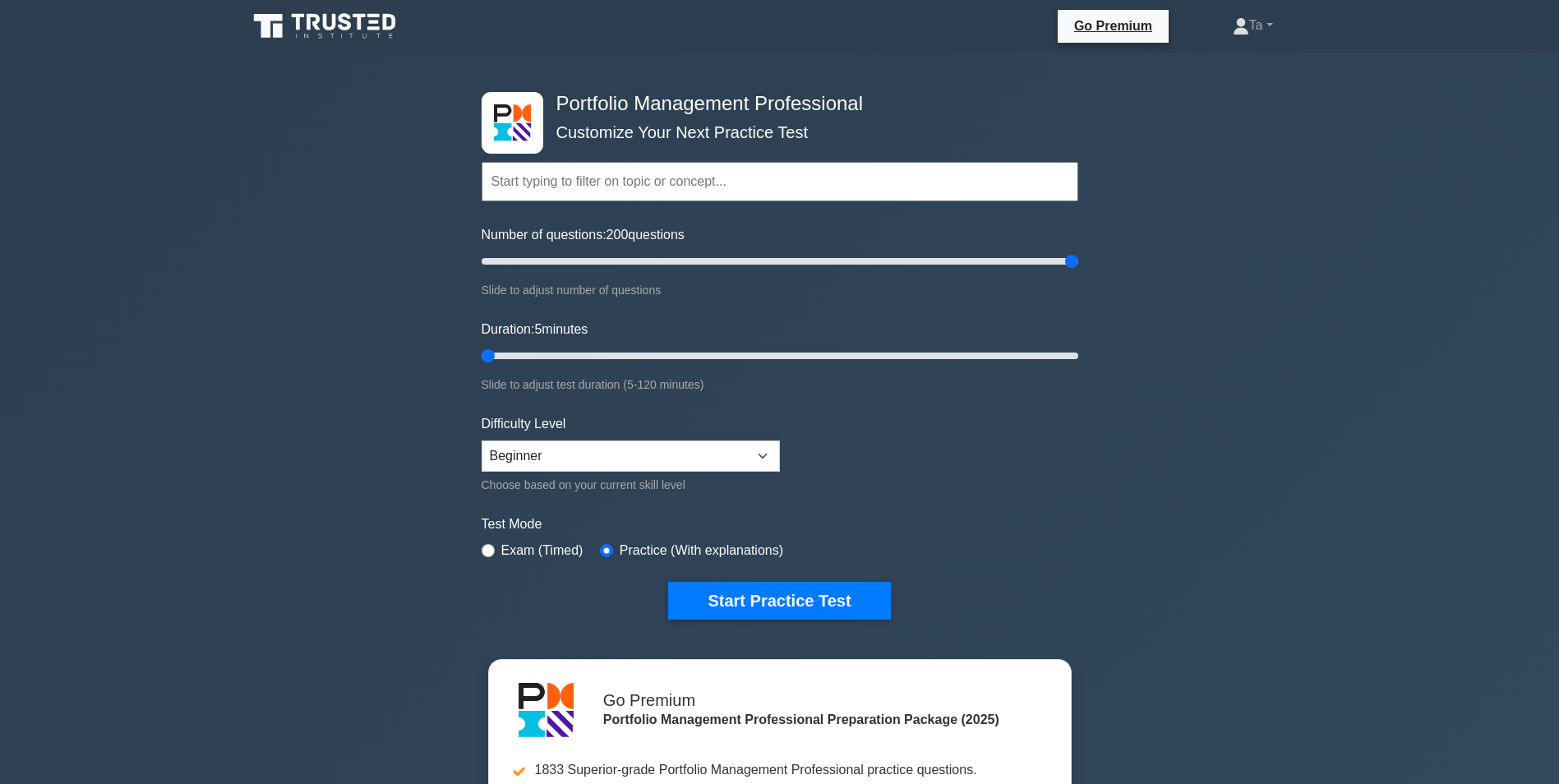
scroll to position [165, 0]
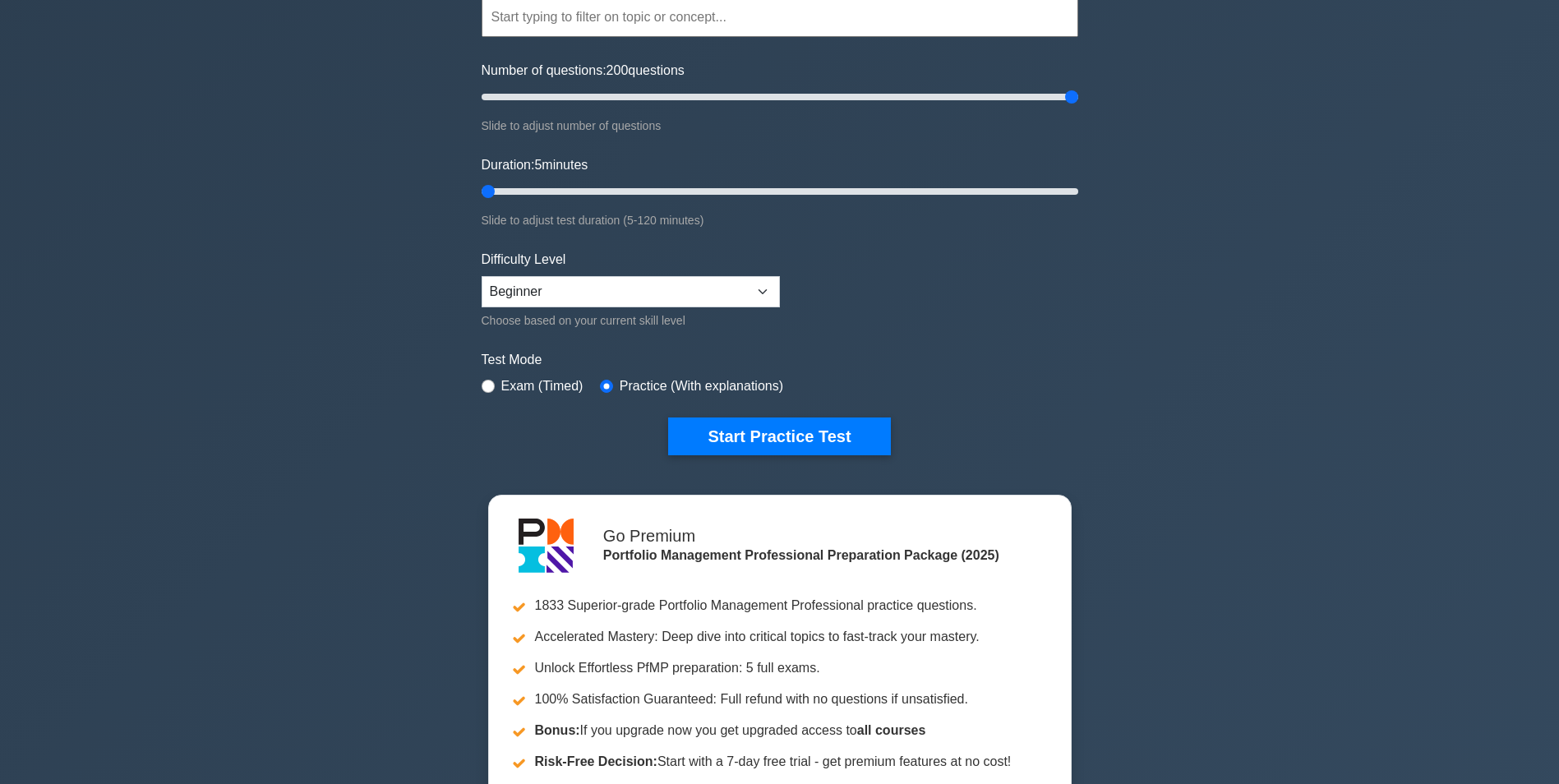
click at [507, 385] on label "Exam (Timed)" at bounding box center [542, 387] width 82 height 20
click at [493, 387] on input "radio" at bounding box center [488, 386] width 13 height 13
radio input "true"
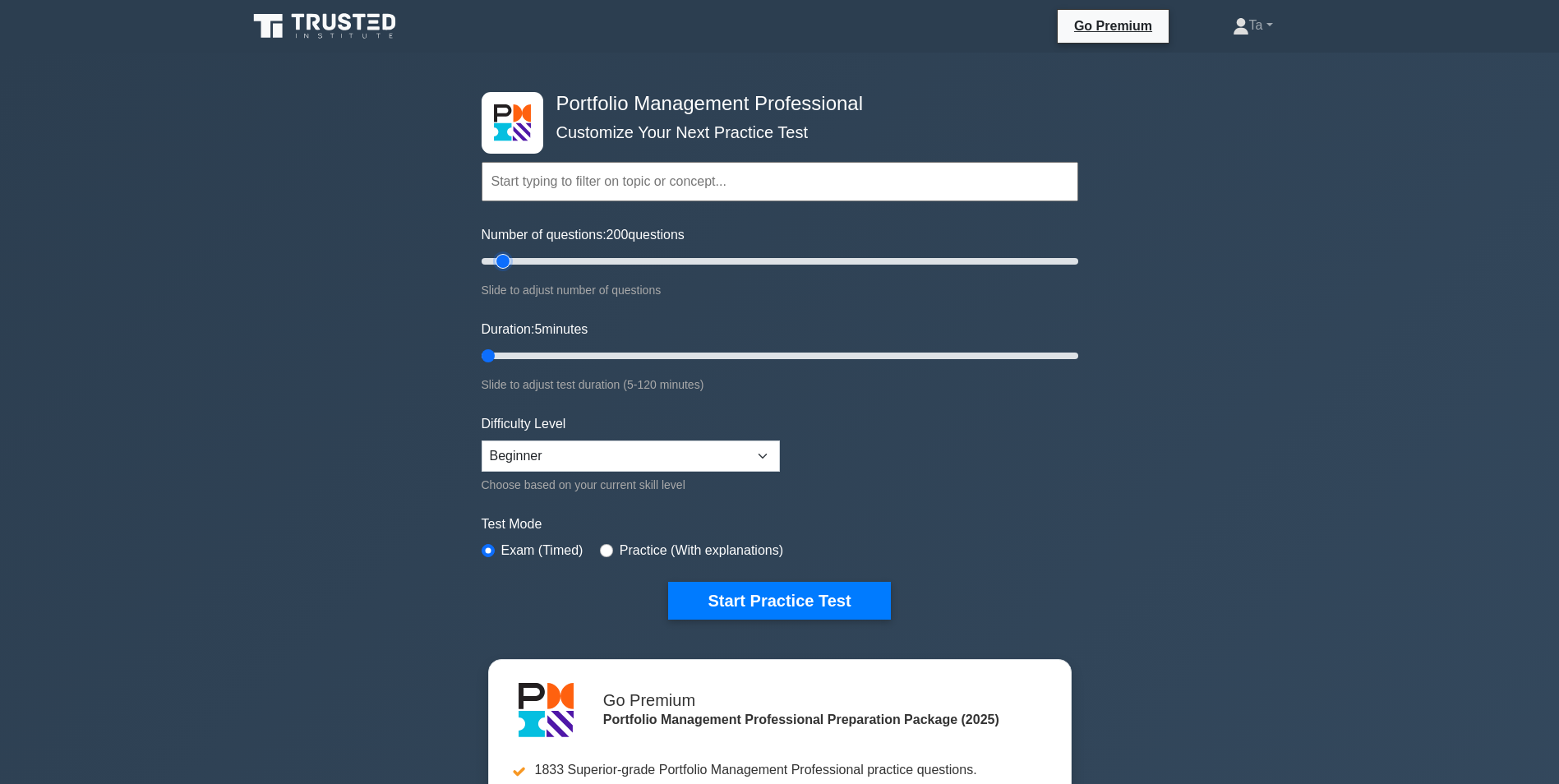
click at [500, 260] on input "Number of questions: 200 questions" at bounding box center [780, 262] width 597 height 20
drag, startPoint x: 571, startPoint y: 260, endPoint x: 642, endPoint y: 254, distance: 71.3
click at [576, 260] on input "Number of questions: 35 questions" at bounding box center [780, 262] width 597 height 20
drag, startPoint x: 790, startPoint y: 252, endPoint x: 1132, endPoint y: 251, distance: 342.0
click at [1079, 252] on input "Number of questions: 200 questions" at bounding box center [780, 262] width 597 height 20
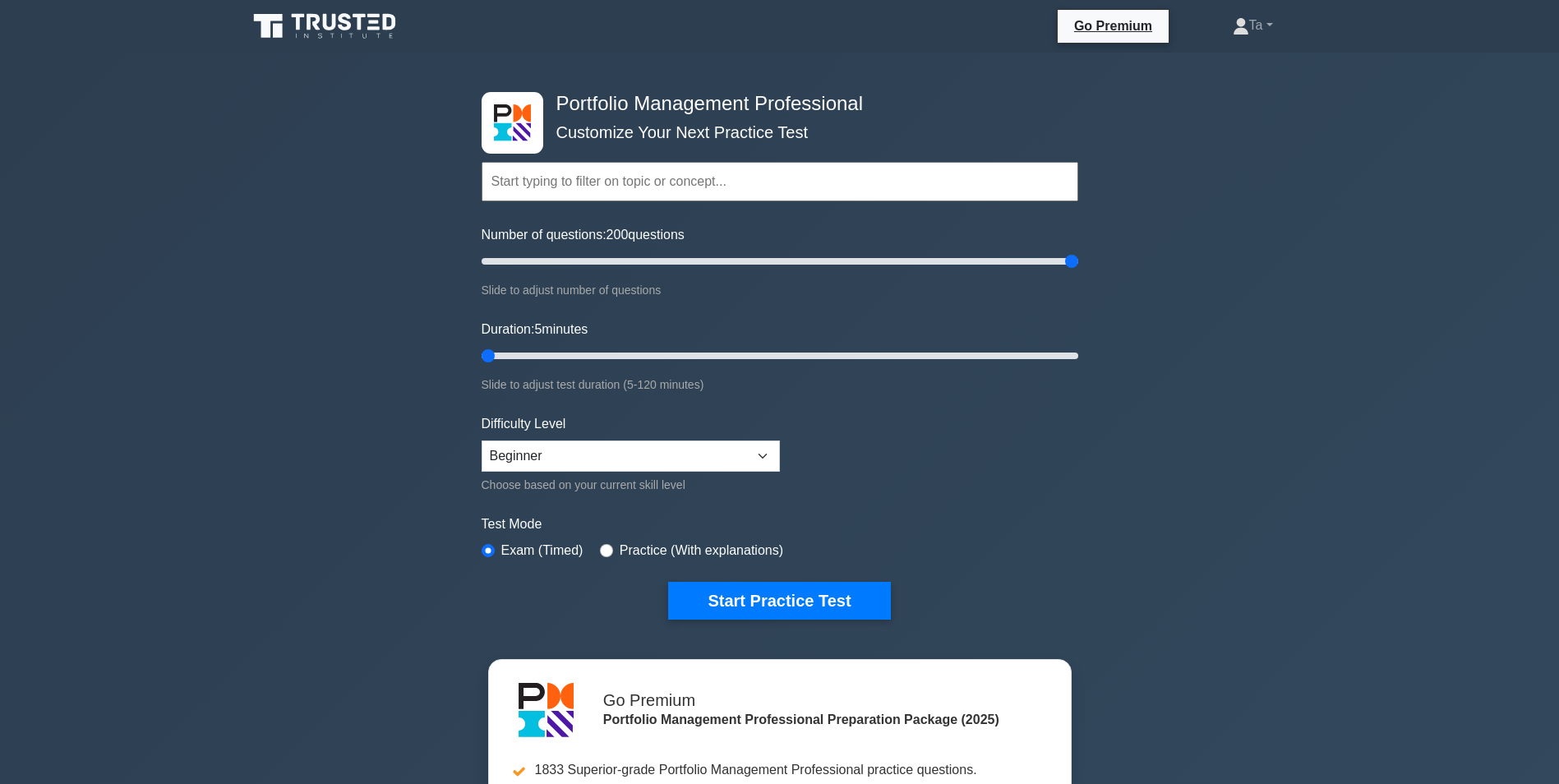
click at [620, 548] on label "Practice (With explanations)" at bounding box center [701, 550] width 164 height 20
drag, startPoint x: 1073, startPoint y: 260, endPoint x: 492, endPoint y: 275, distance: 581.2
type input "5"
click at [492, 272] on input "Number of questions: 5 questions" at bounding box center [780, 262] width 597 height 20
click at [776, 603] on button "Start Practice Test" at bounding box center [780, 601] width 222 height 38
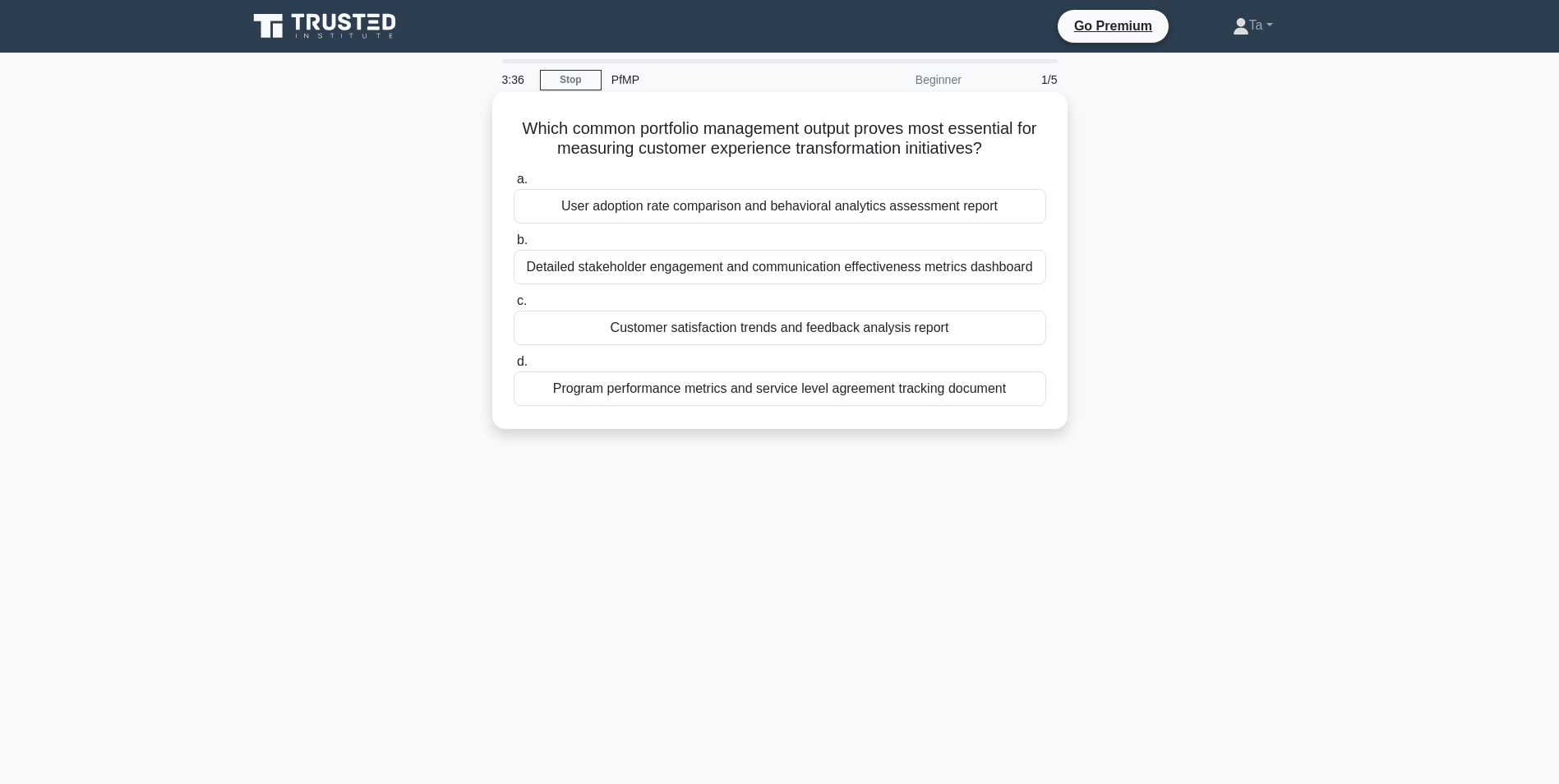
click at [780, 331] on div "Customer satisfaction trends and feedback analysis report" at bounding box center [780, 327] width 533 height 35
click at [514, 306] on input "c. Customer satisfaction trends and feedback analysis report" at bounding box center [514, 300] width 0 height 11
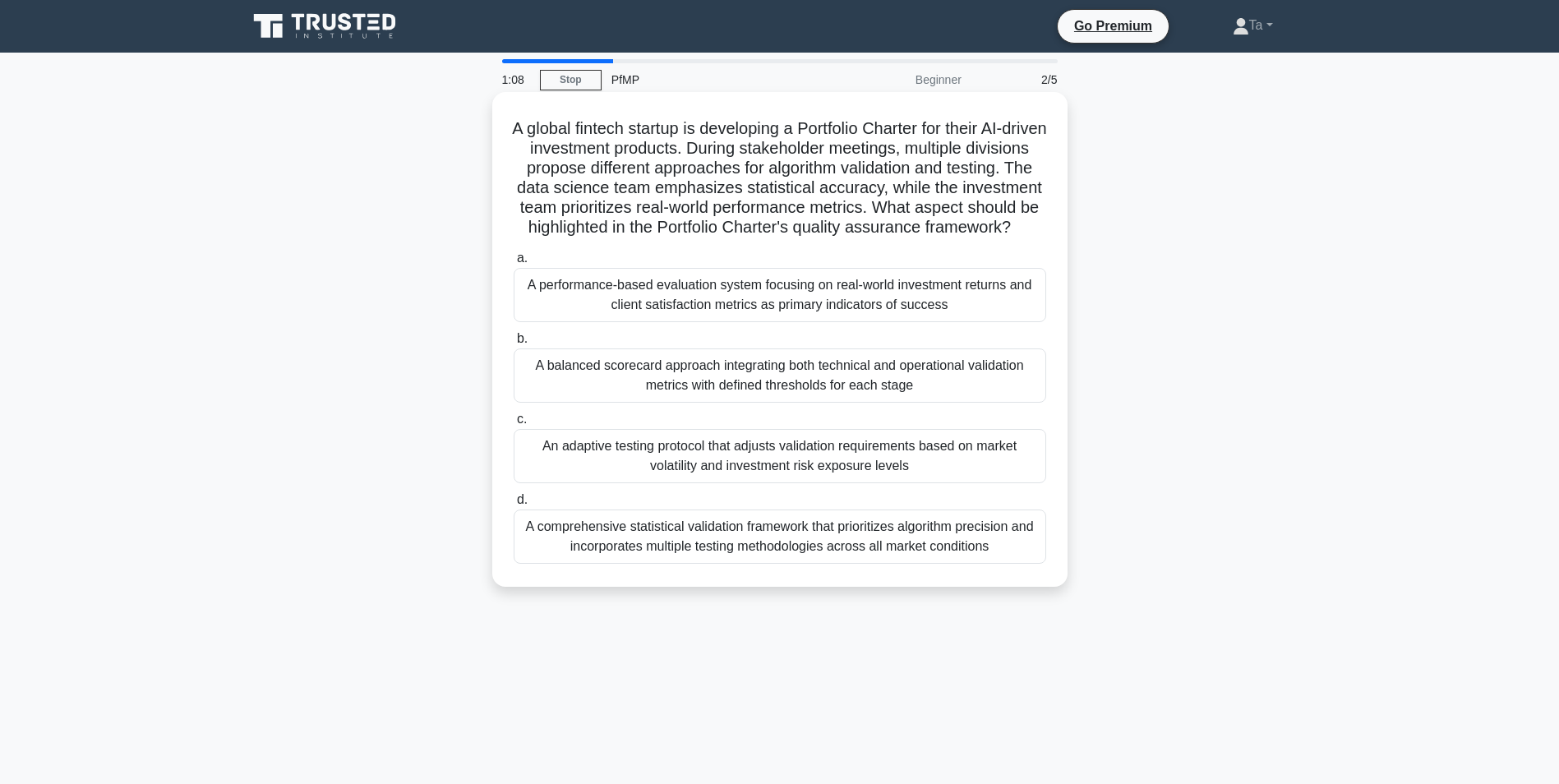
click at [817, 548] on div "A comprehensive statistical validation framework that prioritizes algorithm pre…" at bounding box center [780, 536] width 533 height 55
click at [514, 505] on input "d. A comprehensive statistical validation framework that prioritizes algorithm …" at bounding box center [514, 500] width 0 height 11
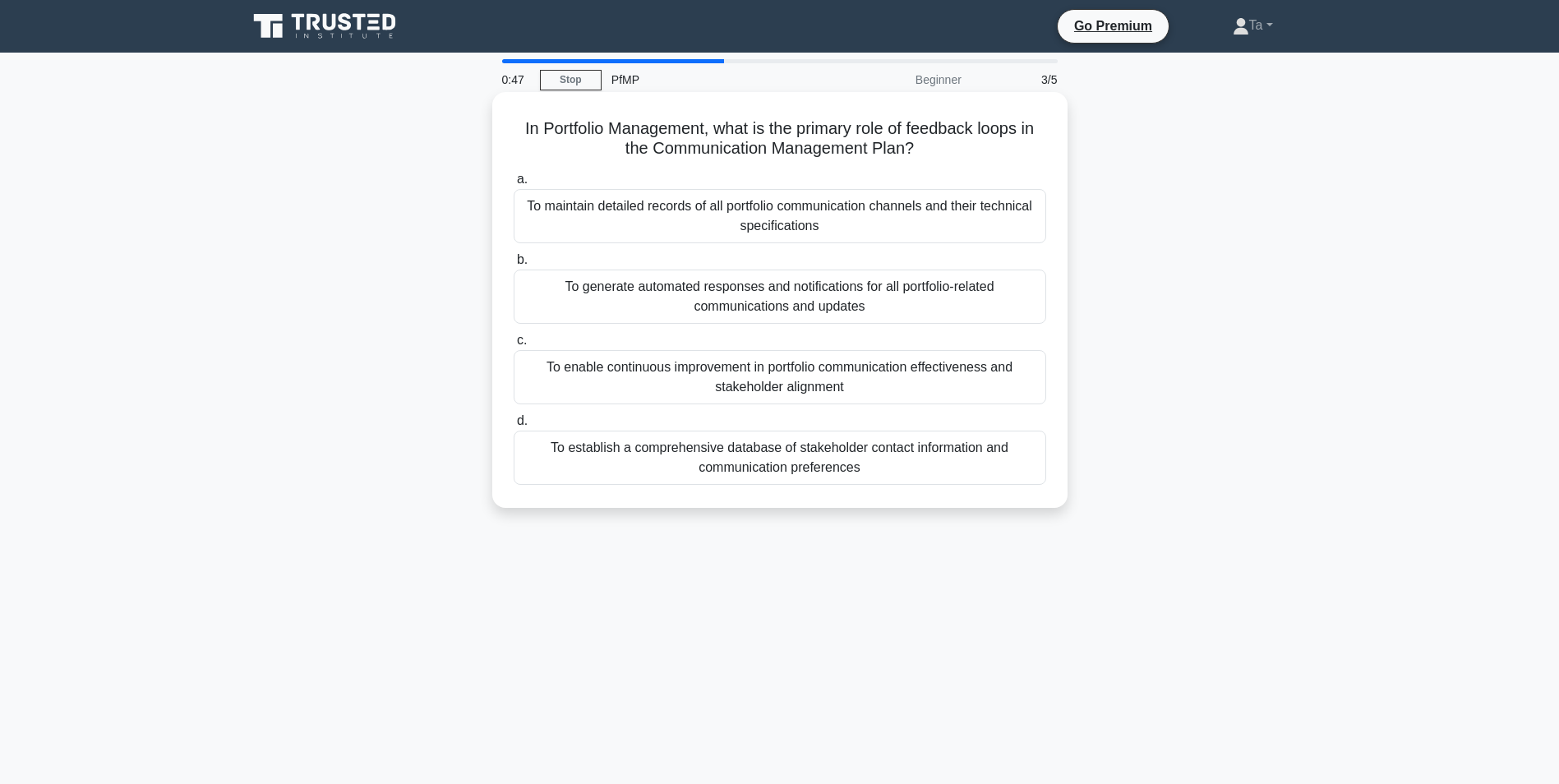
click at [709, 386] on div "To enable continuous improvement in portfolio communication effectiveness and s…" at bounding box center [780, 377] width 533 height 55
click at [514, 346] on input "c. To enable continuous improvement in portfolio communication effectiveness an…" at bounding box center [514, 340] width 0 height 11
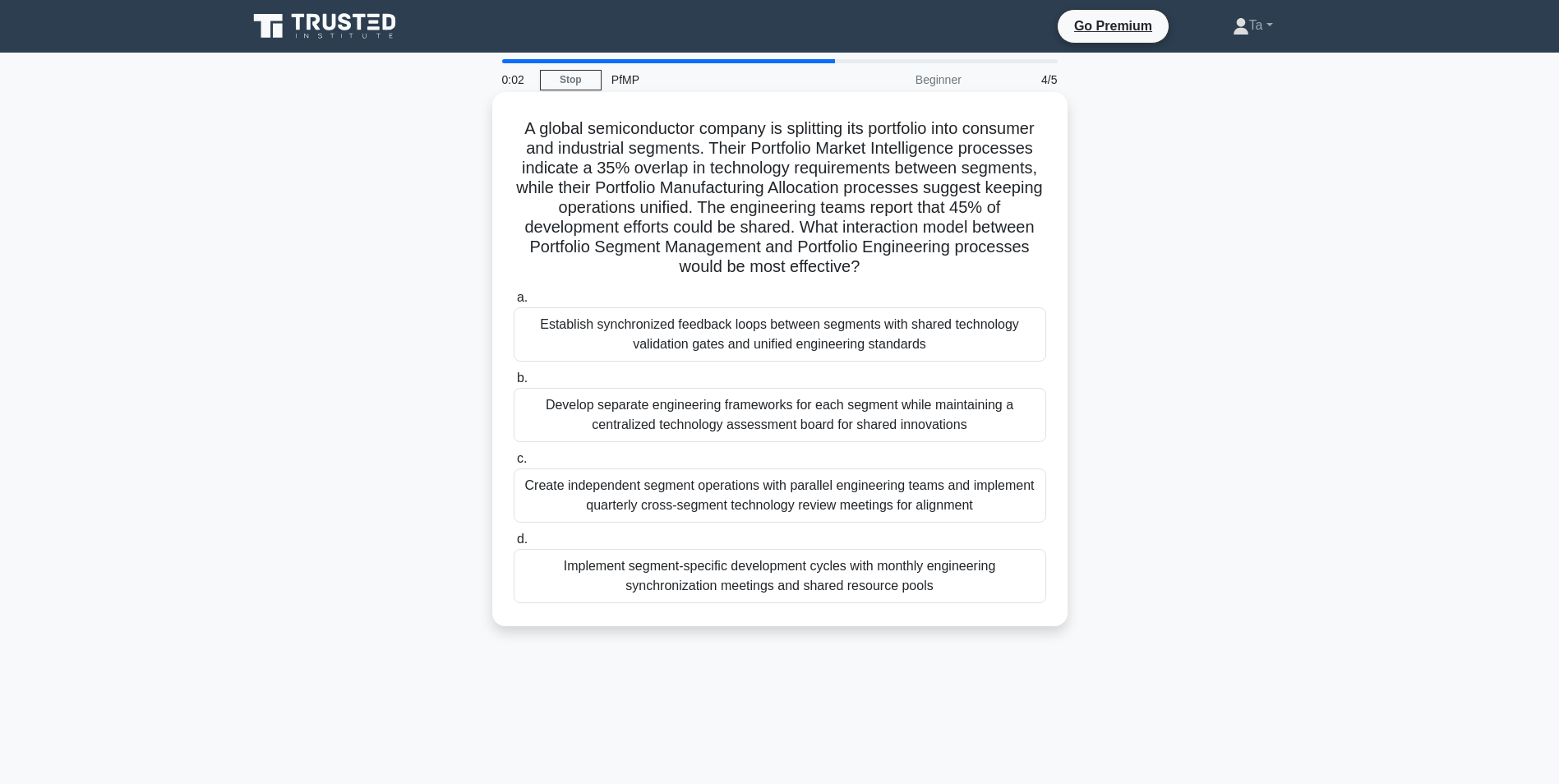
click at [696, 493] on div "Create independent segment operations with parallel engineering teams and imple…" at bounding box center [780, 495] width 533 height 55
click at [514, 464] on input "c. Create independent segment operations with parallel engineering teams and im…" at bounding box center [514, 459] width 0 height 11
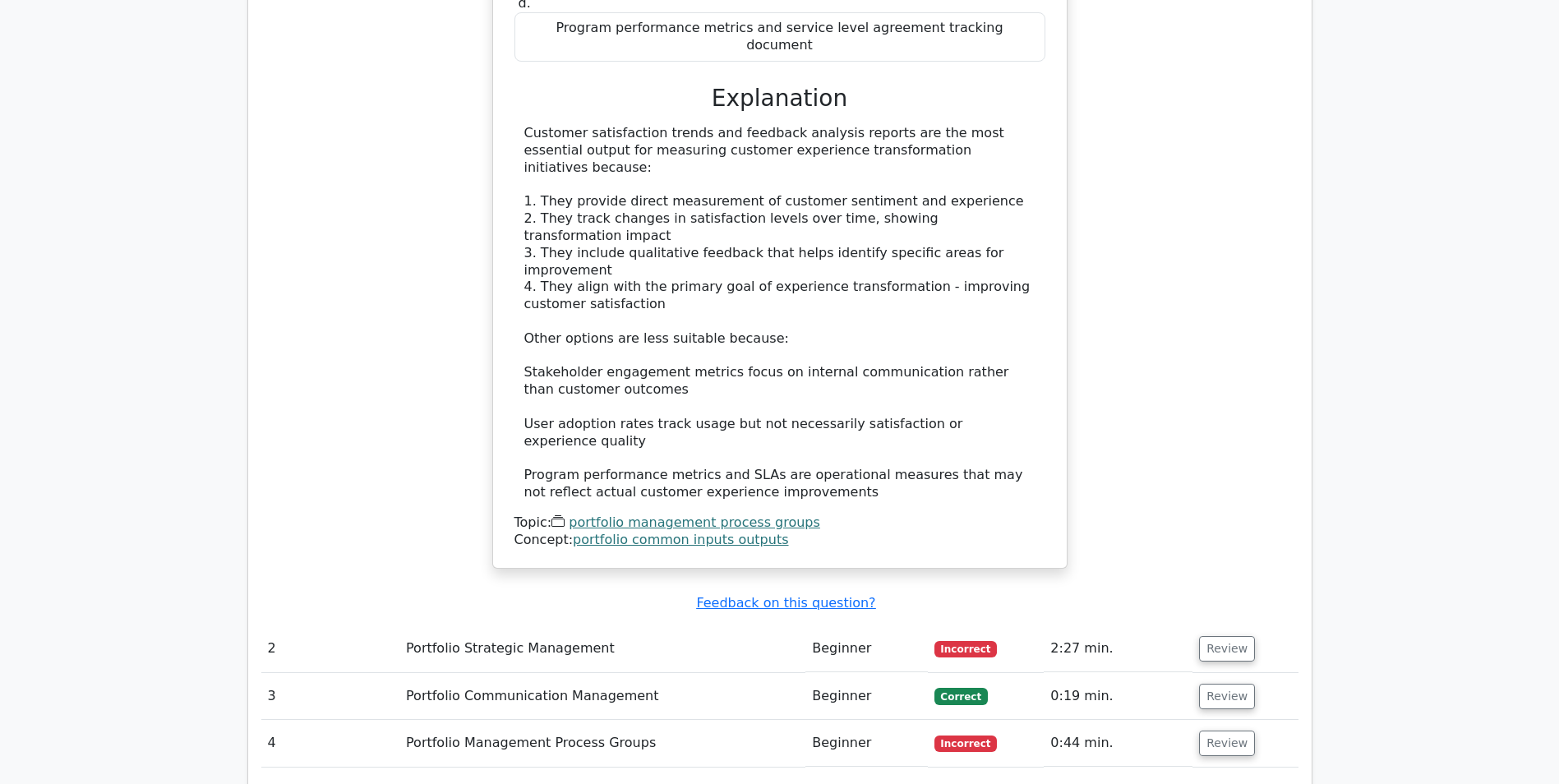
scroll to position [1726, 0]
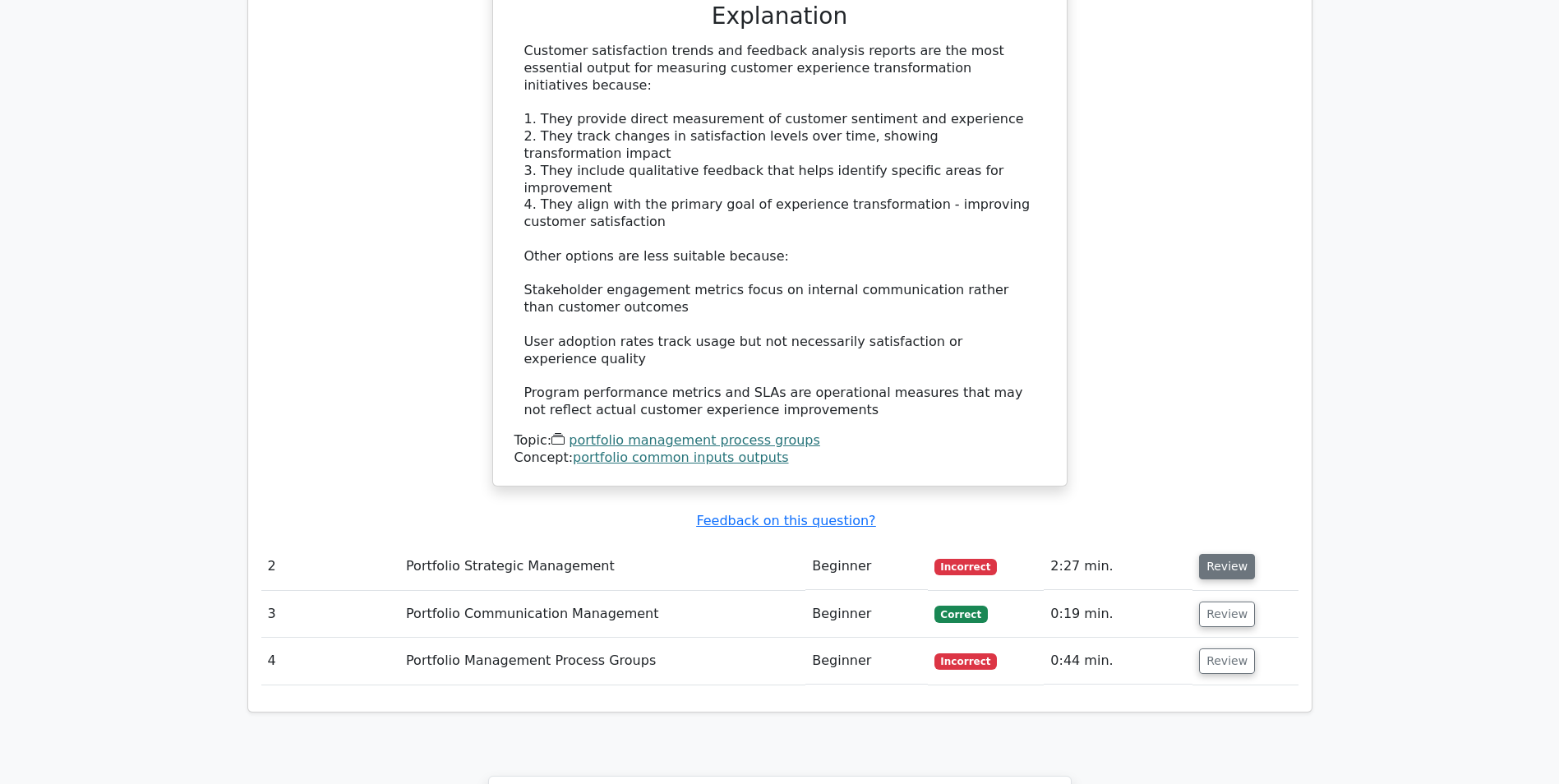
click at [1232, 554] on button "Review" at bounding box center [1227, 567] width 56 height 26
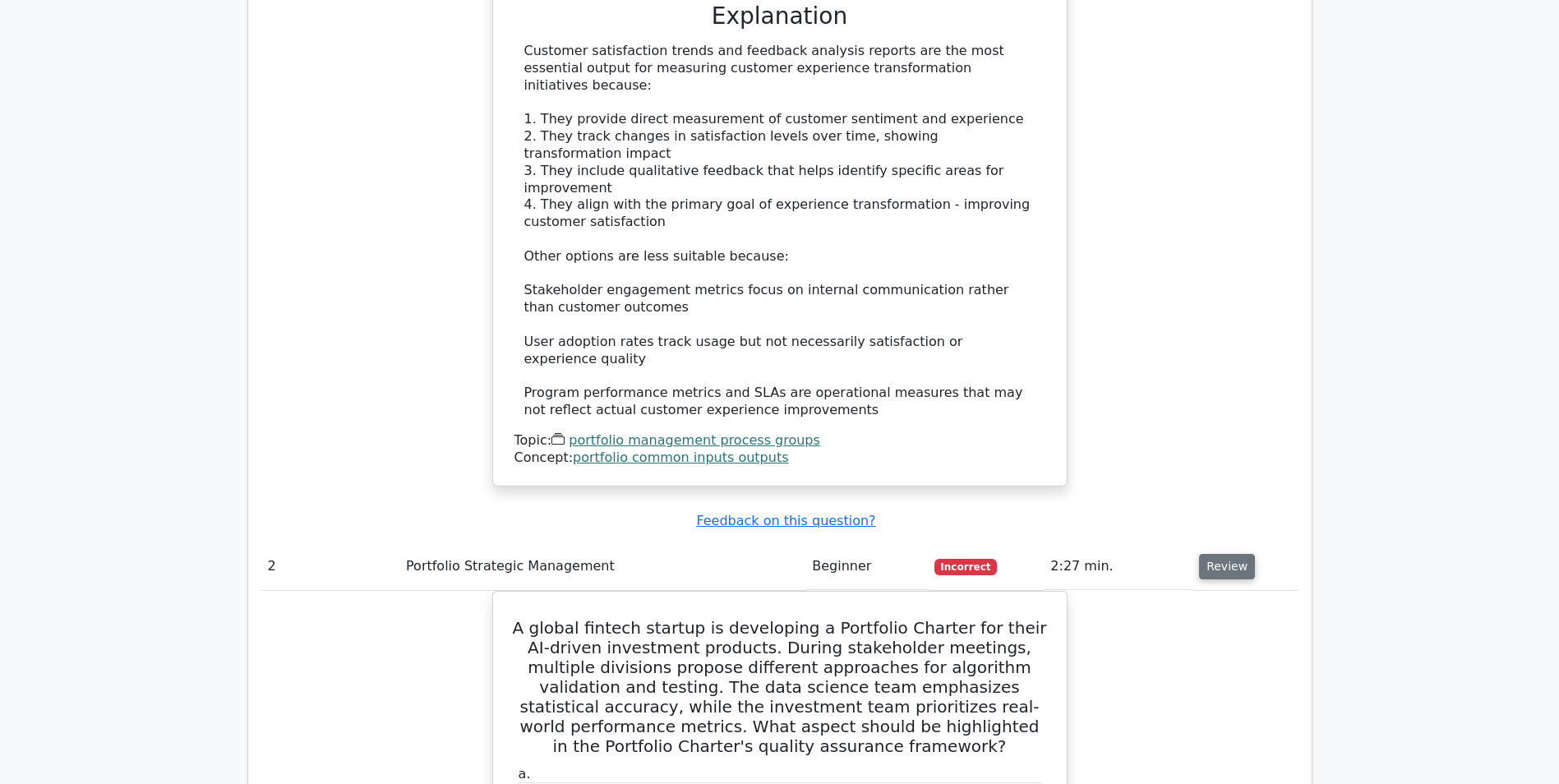
click at [1230, 554] on button "Review" at bounding box center [1227, 567] width 56 height 26
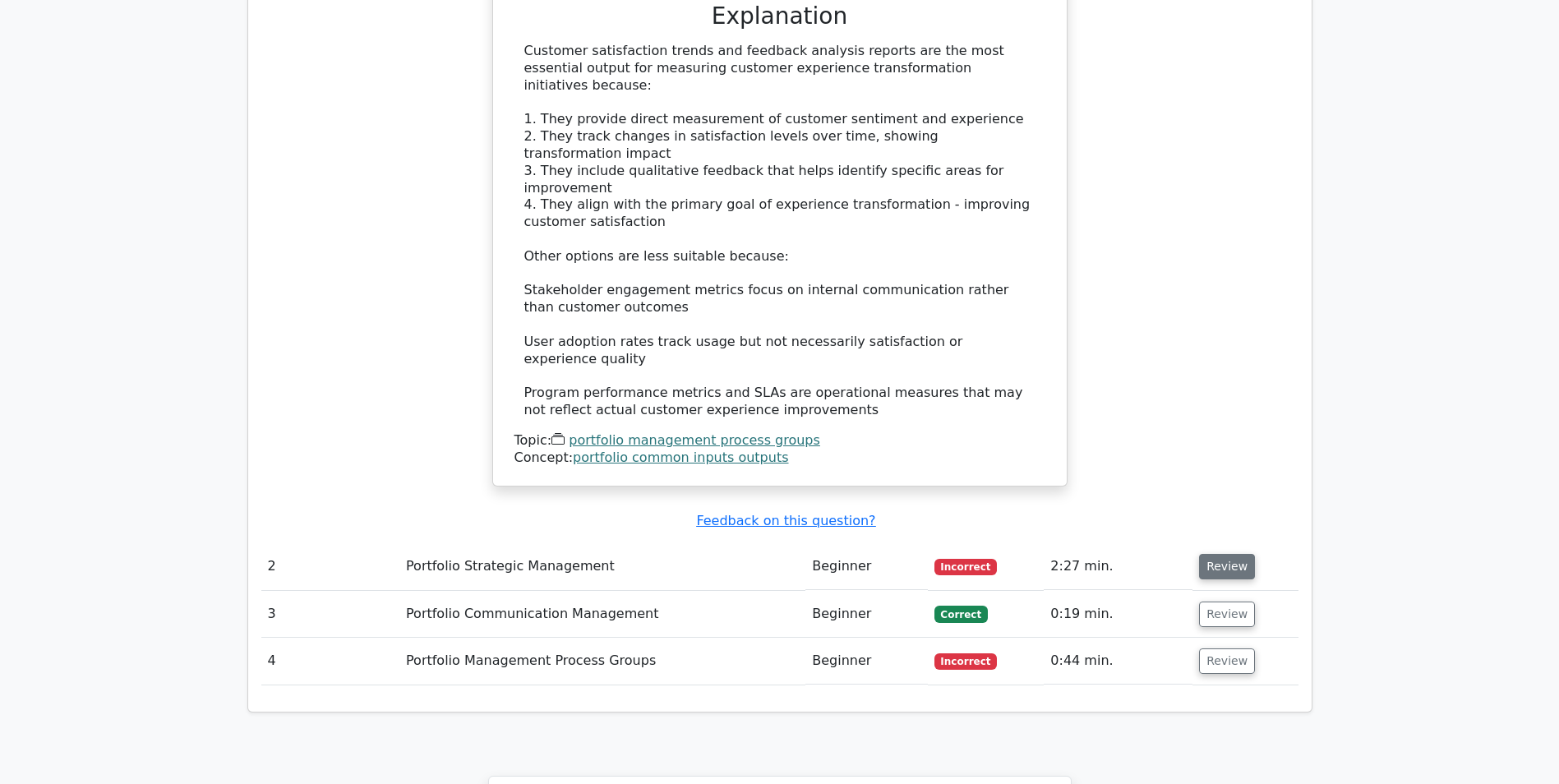
click at [1213, 554] on button "Review" at bounding box center [1227, 567] width 56 height 26
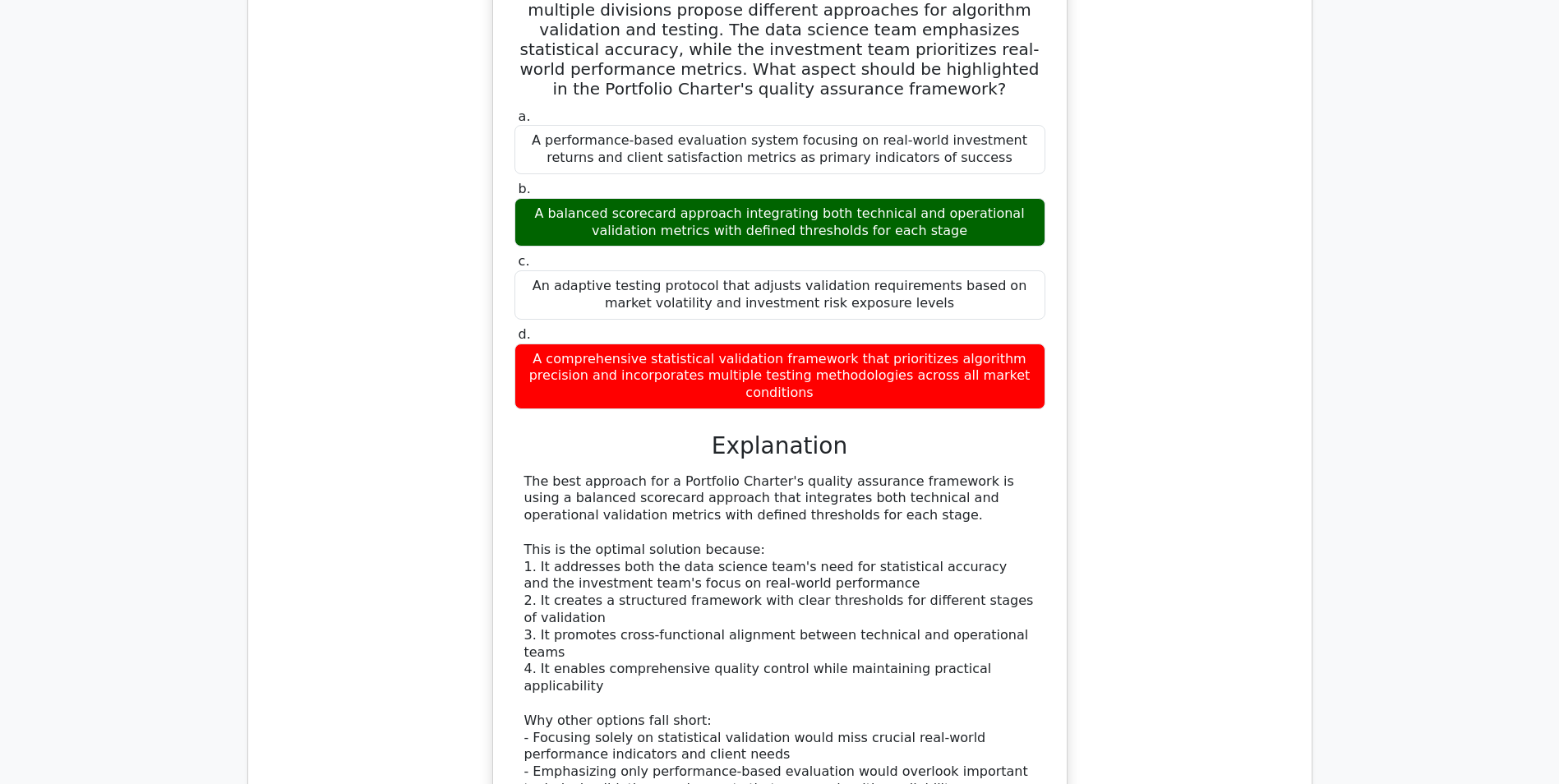
scroll to position [2630, 0]
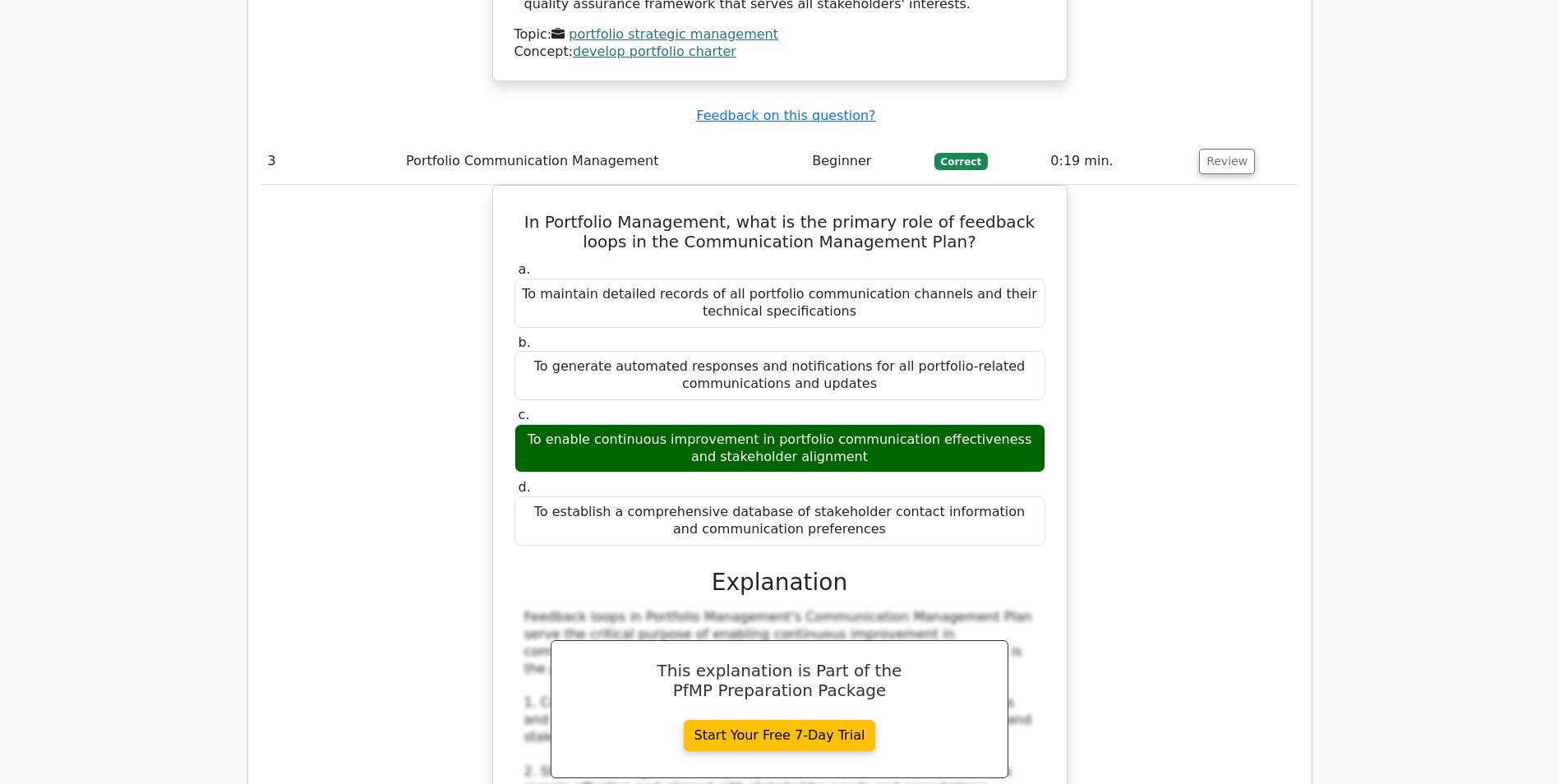
scroll to position [3532, 0]
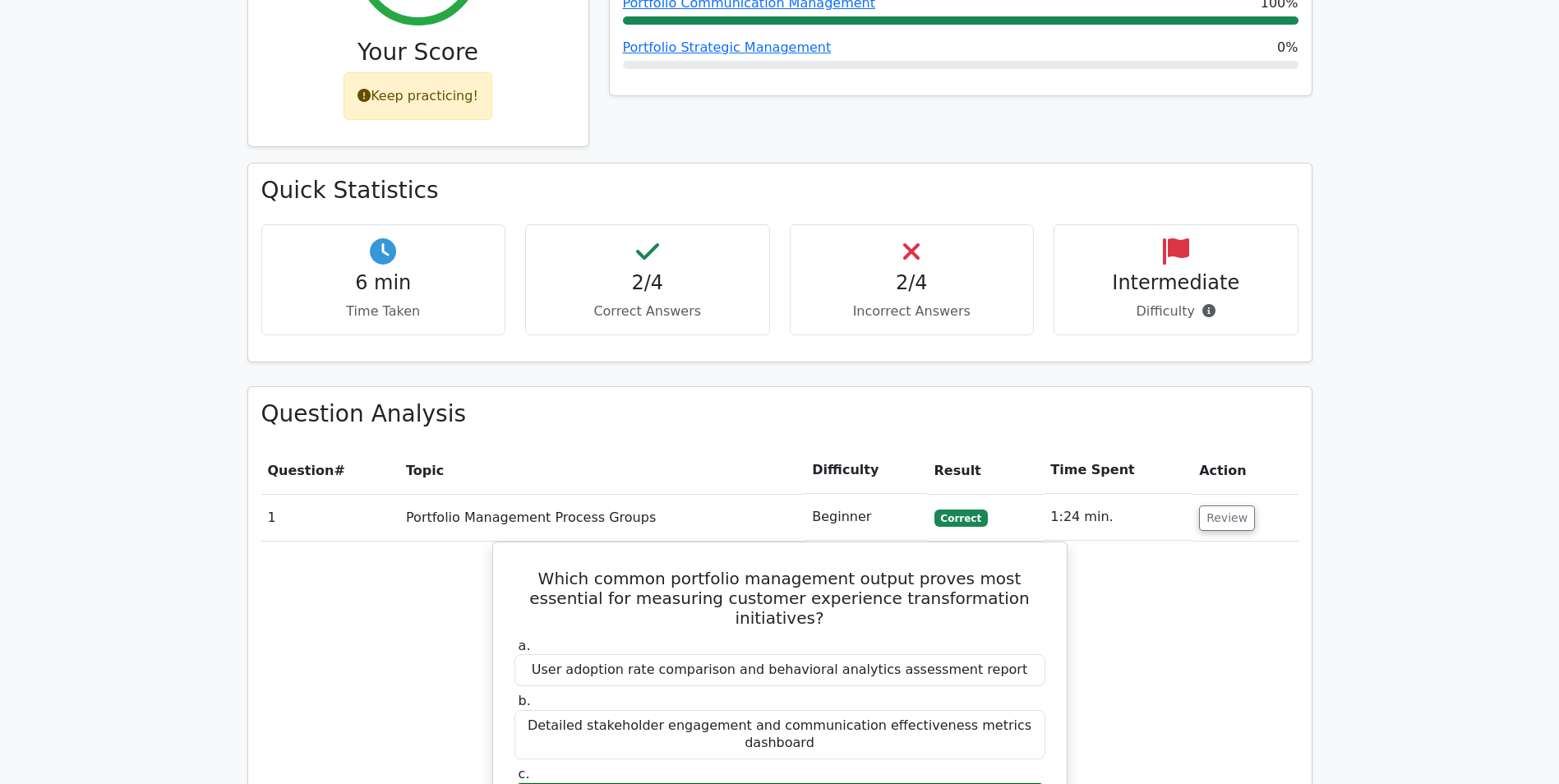
scroll to position [575, 0]
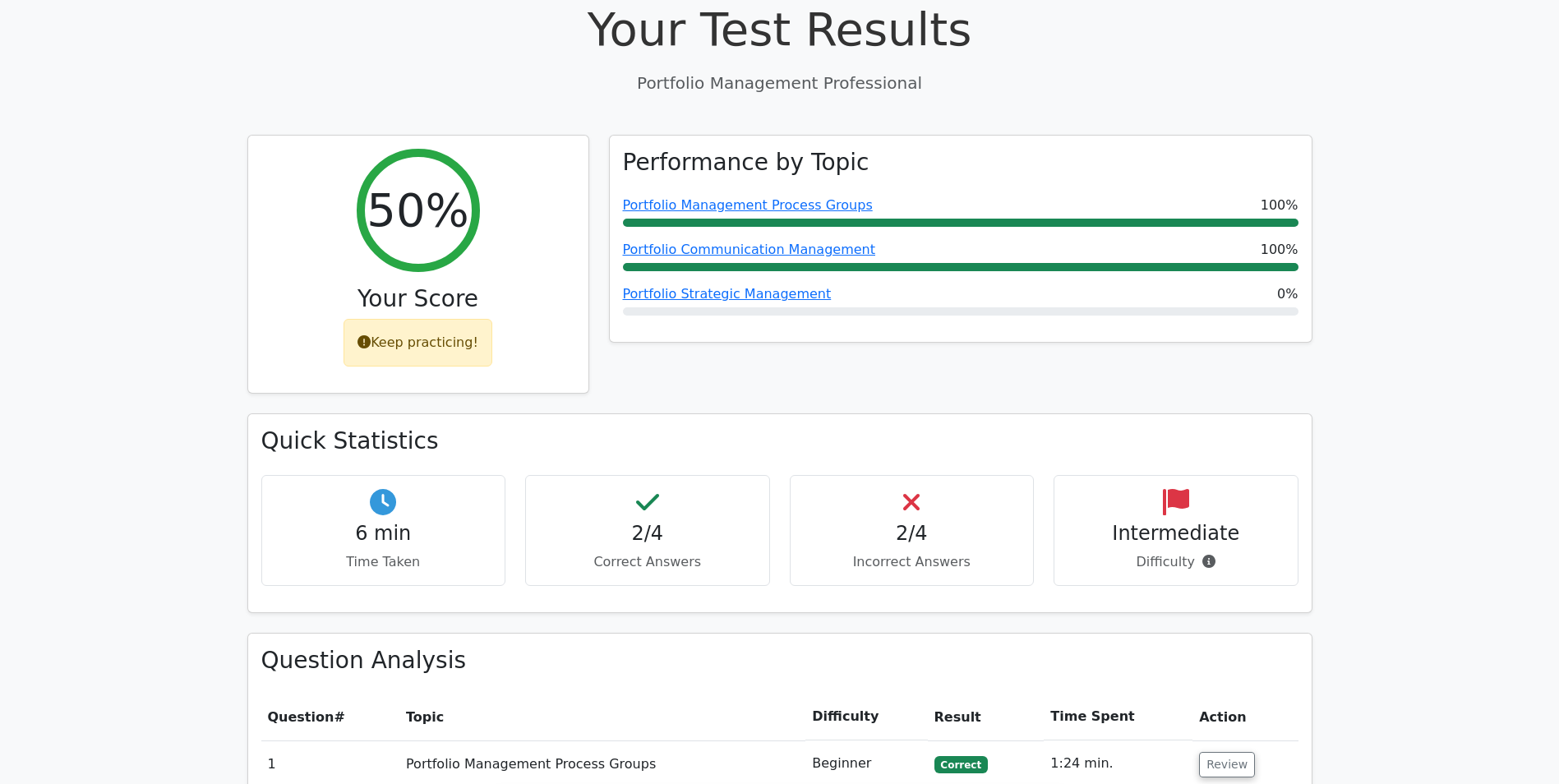
click at [840, 301] on div "Performance by Topic Portfolio Management Process Groups 100% Portfolio Communi…" at bounding box center [960, 275] width 723 height 280
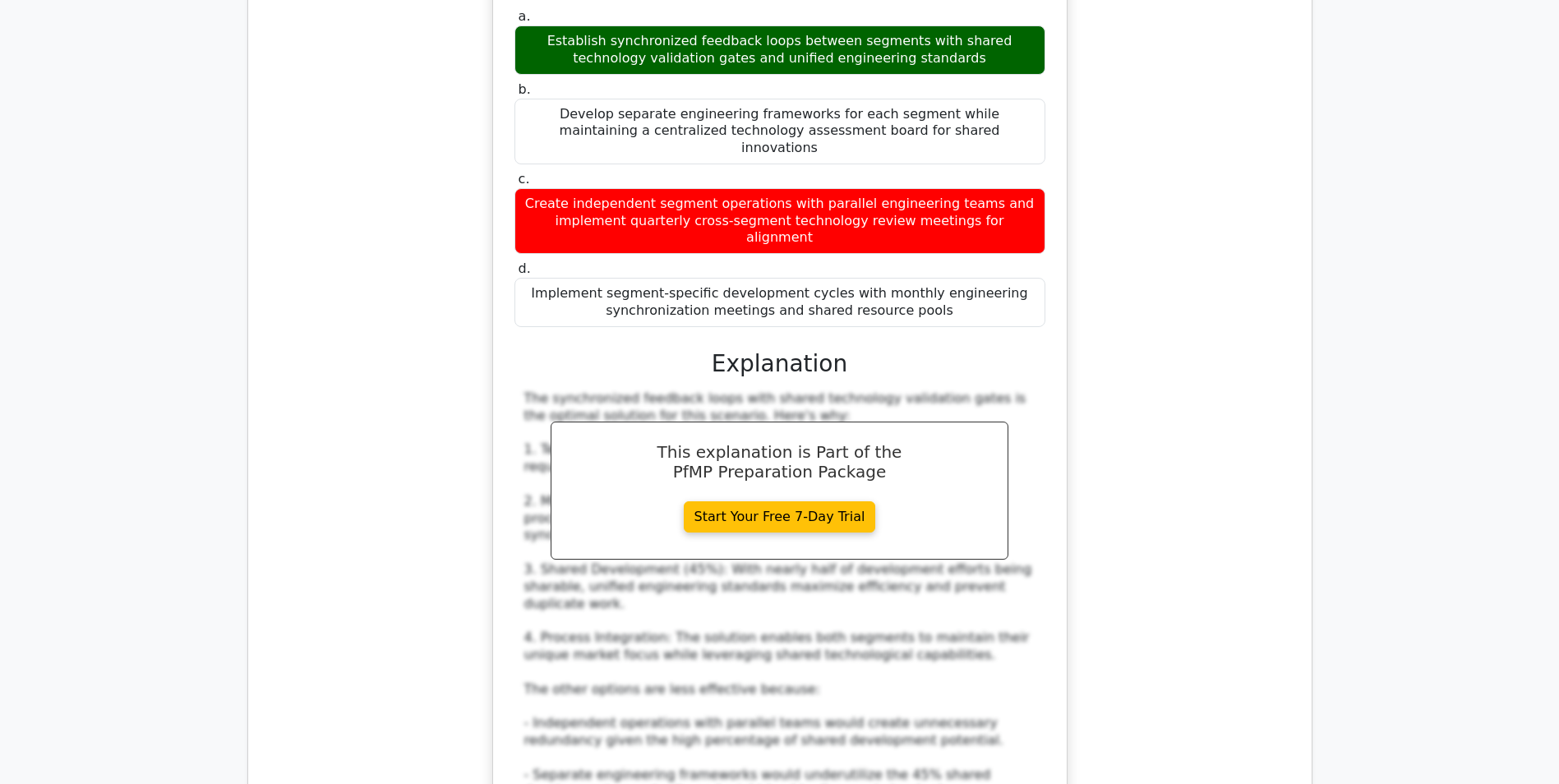
scroll to position [5176, 0]
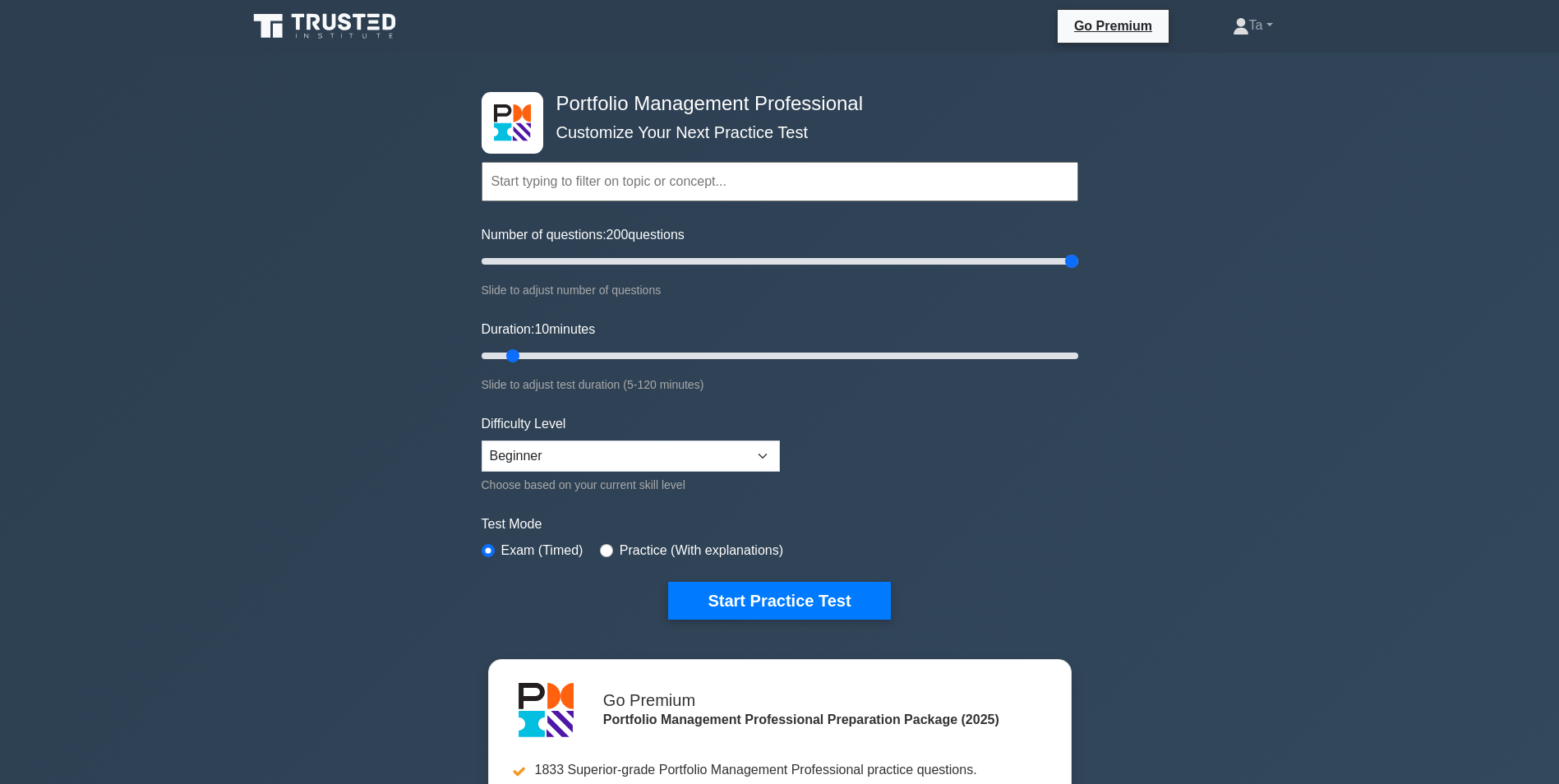
drag, startPoint x: 500, startPoint y: 258, endPoint x: 1200, endPoint y: 269, distance: 700.1
type input "200"
click at [1079, 270] on input "Number of questions: 200 questions" at bounding box center [780, 262] width 597 height 20
drag, startPoint x: 516, startPoint y: 353, endPoint x: 668, endPoint y: 353, distance: 152.0
type input "40"
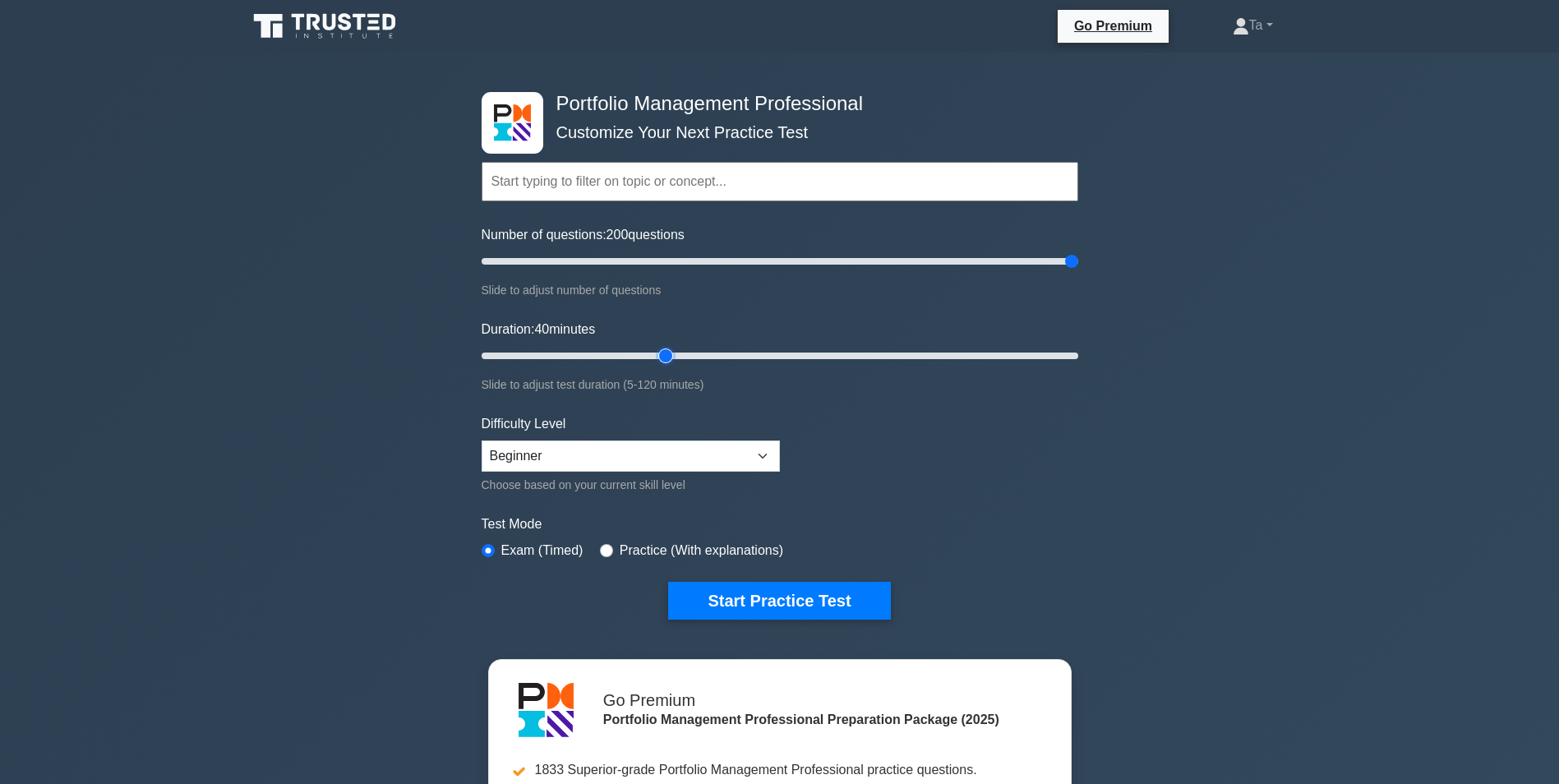
click at [668, 353] on input "Duration: 40 minutes" at bounding box center [780, 356] width 597 height 20
drag, startPoint x: 1073, startPoint y: 260, endPoint x: 403, endPoint y: 303, distance: 671.4
type input "5"
click at [482, 272] on input "Number of questions: 5 questions" at bounding box center [780, 262] width 597 height 20
drag, startPoint x: 662, startPoint y: 354, endPoint x: 524, endPoint y: 368, distance: 138.7
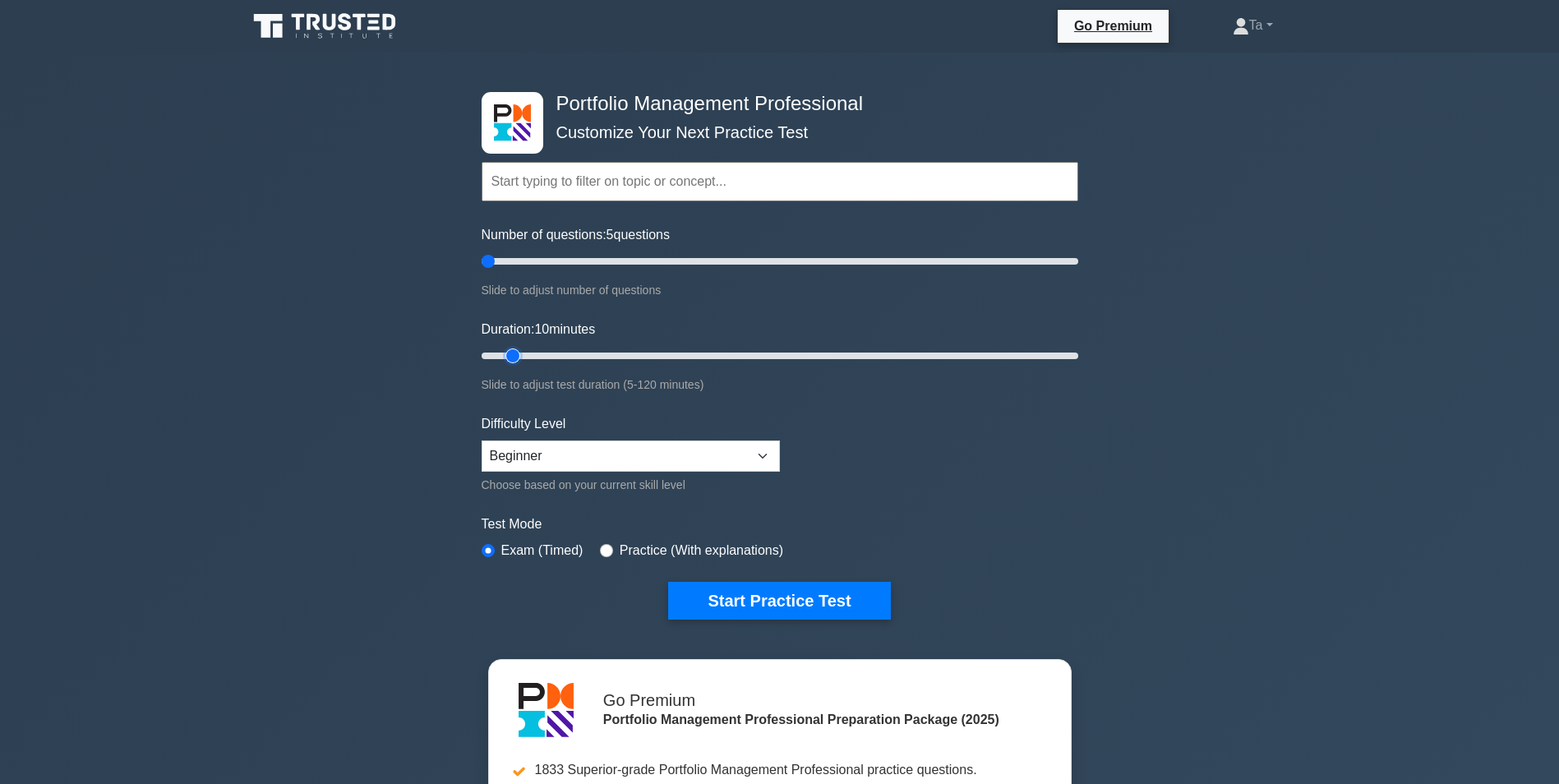
type input "10"
click at [519, 356] on input "Duration: 10 minutes" at bounding box center [780, 356] width 597 height 20
click at [752, 588] on button "Start Practice Test" at bounding box center [780, 601] width 222 height 38
click at [603, 555] on div "Practice (With explanations)" at bounding box center [691, 550] width 183 height 20
click at [603, 549] on input "radio" at bounding box center [606, 550] width 13 height 13
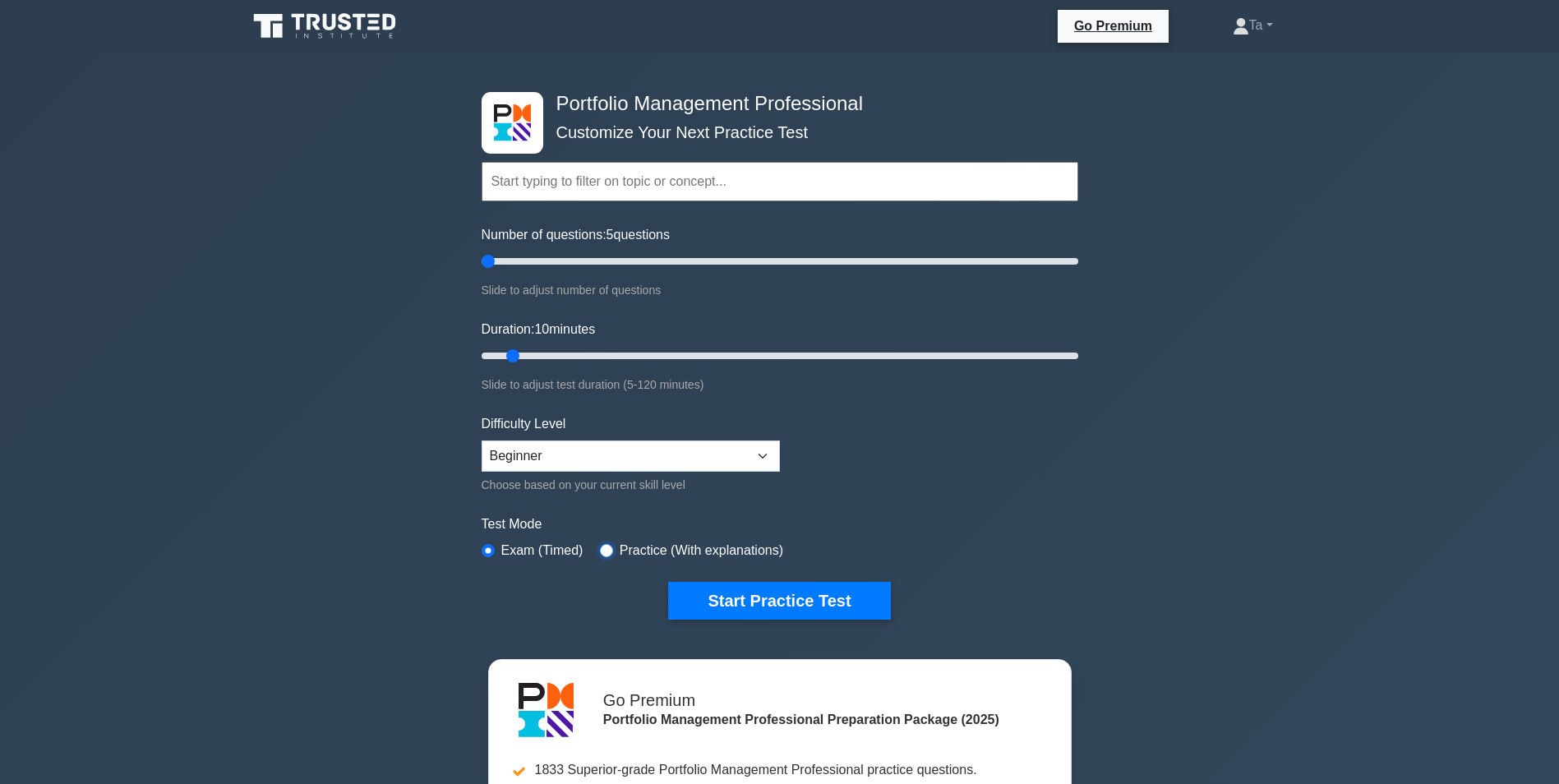
radio input "true"
click at [730, 599] on button "Start Practice Test" at bounding box center [780, 601] width 222 height 38
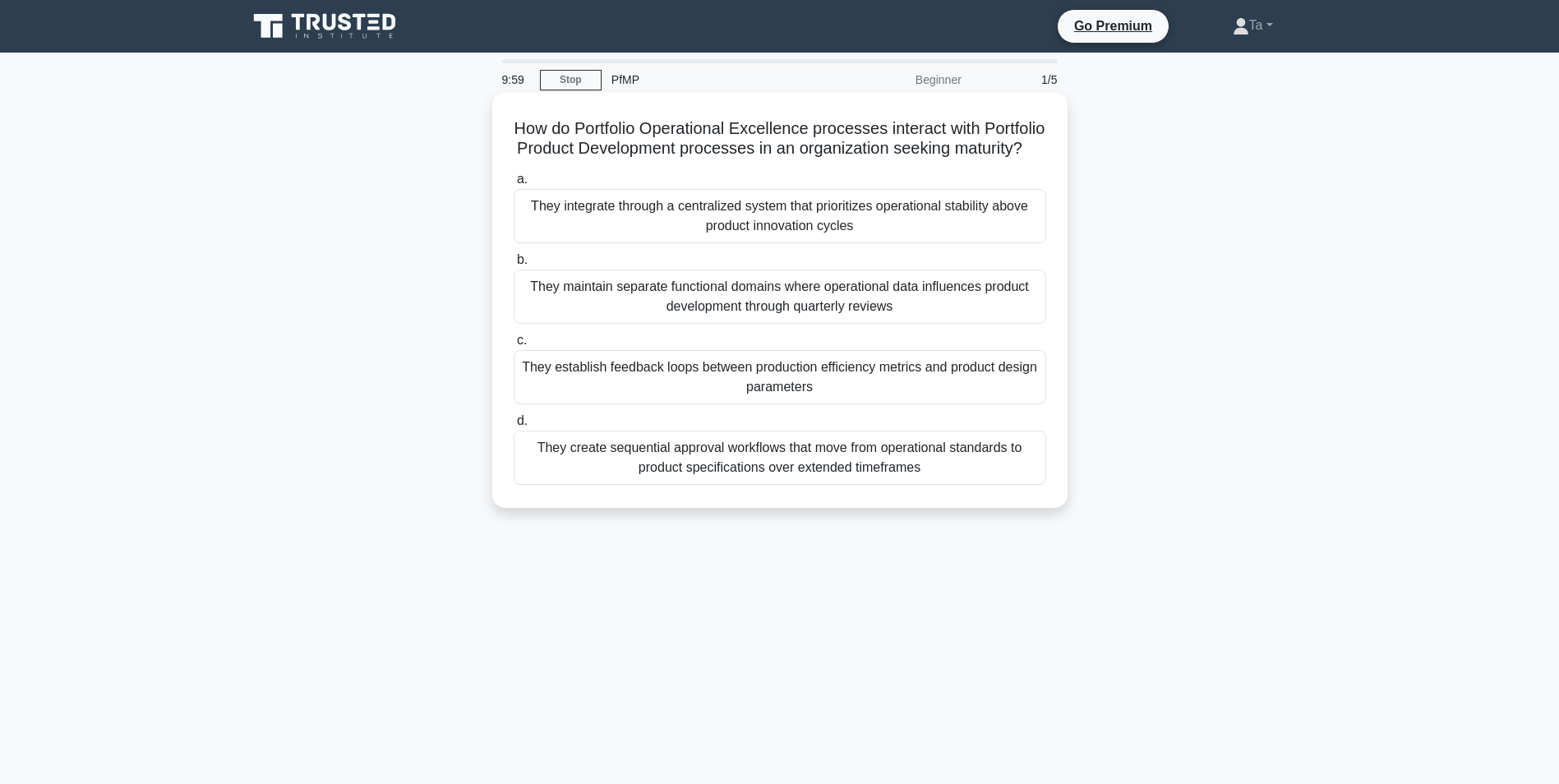
click at [699, 223] on div "They integrate through a centralized system that prioritizes operational stabil…" at bounding box center [780, 216] width 533 height 55
click at [514, 185] on input "a. They integrate through a centralized system that prioritizes operational sta…" at bounding box center [514, 179] width 0 height 11
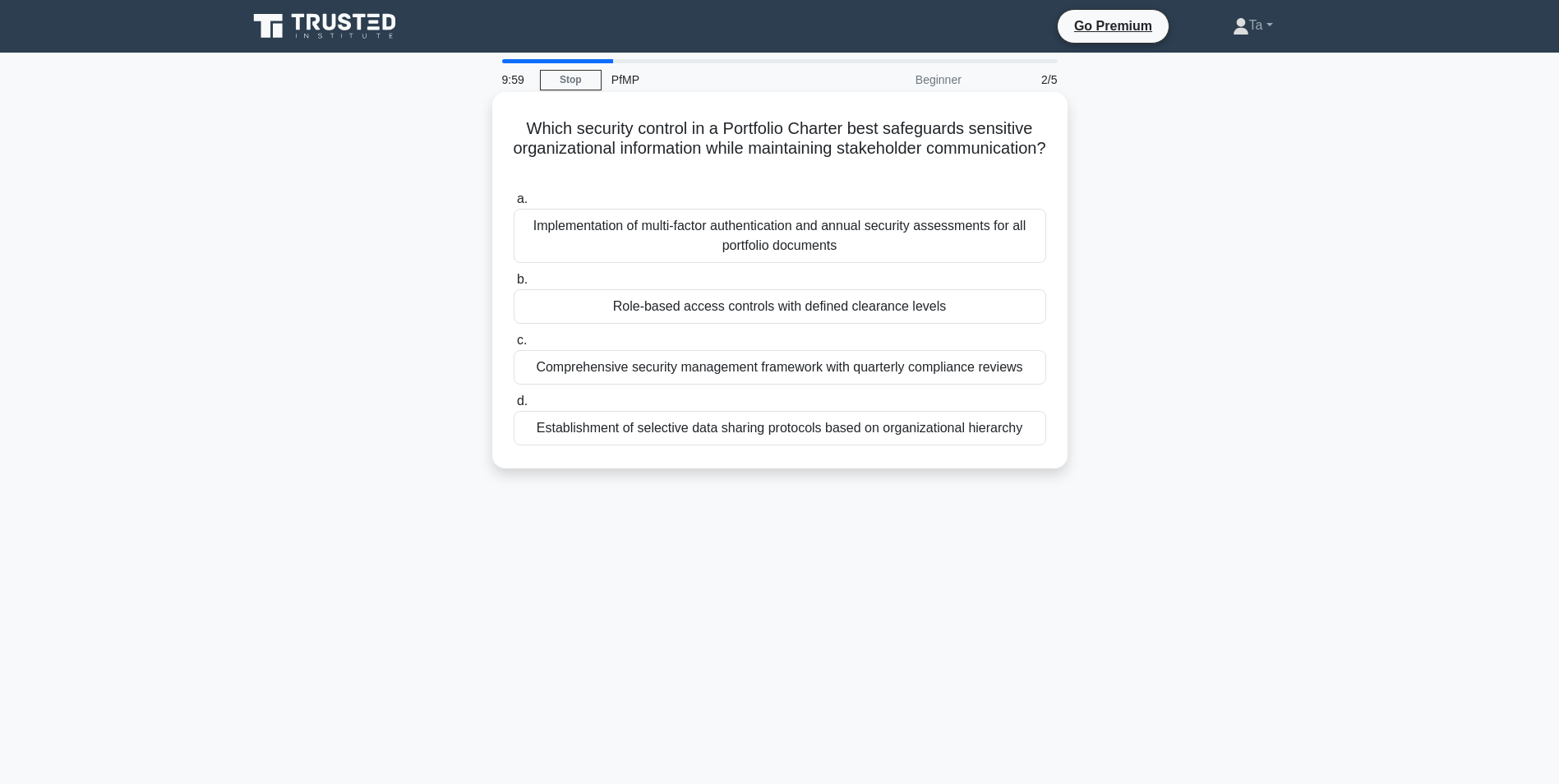
click at [704, 237] on div "Implementation of multi-factor authentication and annual security assessments f…" at bounding box center [780, 236] width 533 height 55
click at [514, 204] on input "a. Implementation of multi-factor authentication and annual security assessment…" at bounding box center [514, 199] width 0 height 11
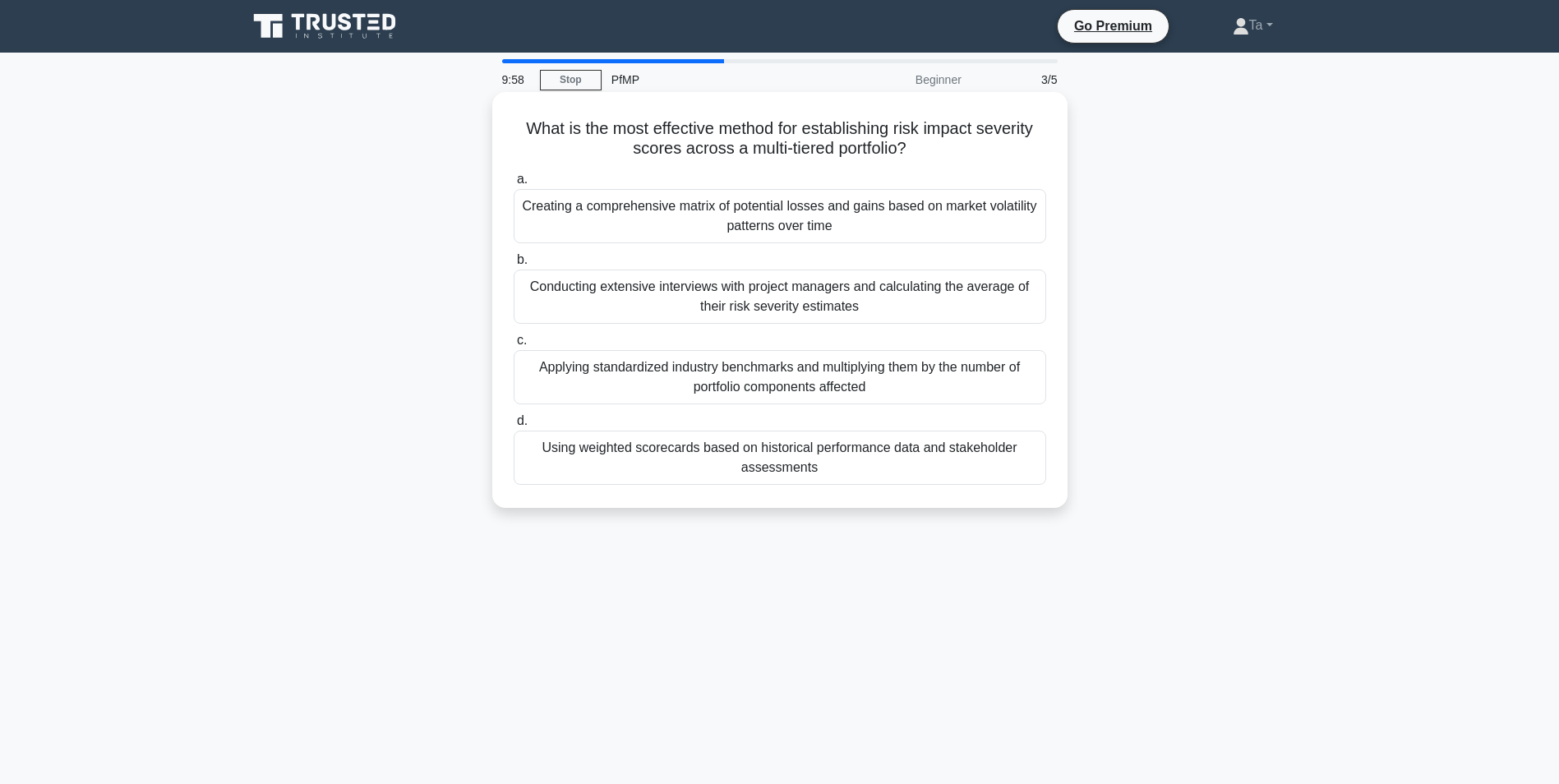
drag, startPoint x: 723, startPoint y: 248, endPoint x: 733, endPoint y: 251, distance: 10.4
click at [733, 251] on div "a. Creating a comprehensive matrix of potential losses and gains based on marke…" at bounding box center [780, 326] width 552 height 322
click at [751, 231] on div "Creating a comprehensive matrix of potential losses and gains based on market v…" at bounding box center [780, 216] width 533 height 55
click at [514, 185] on input "a. Creating a comprehensive matrix of potential losses and gains based on marke…" at bounding box center [514, 179] width 0 height 11
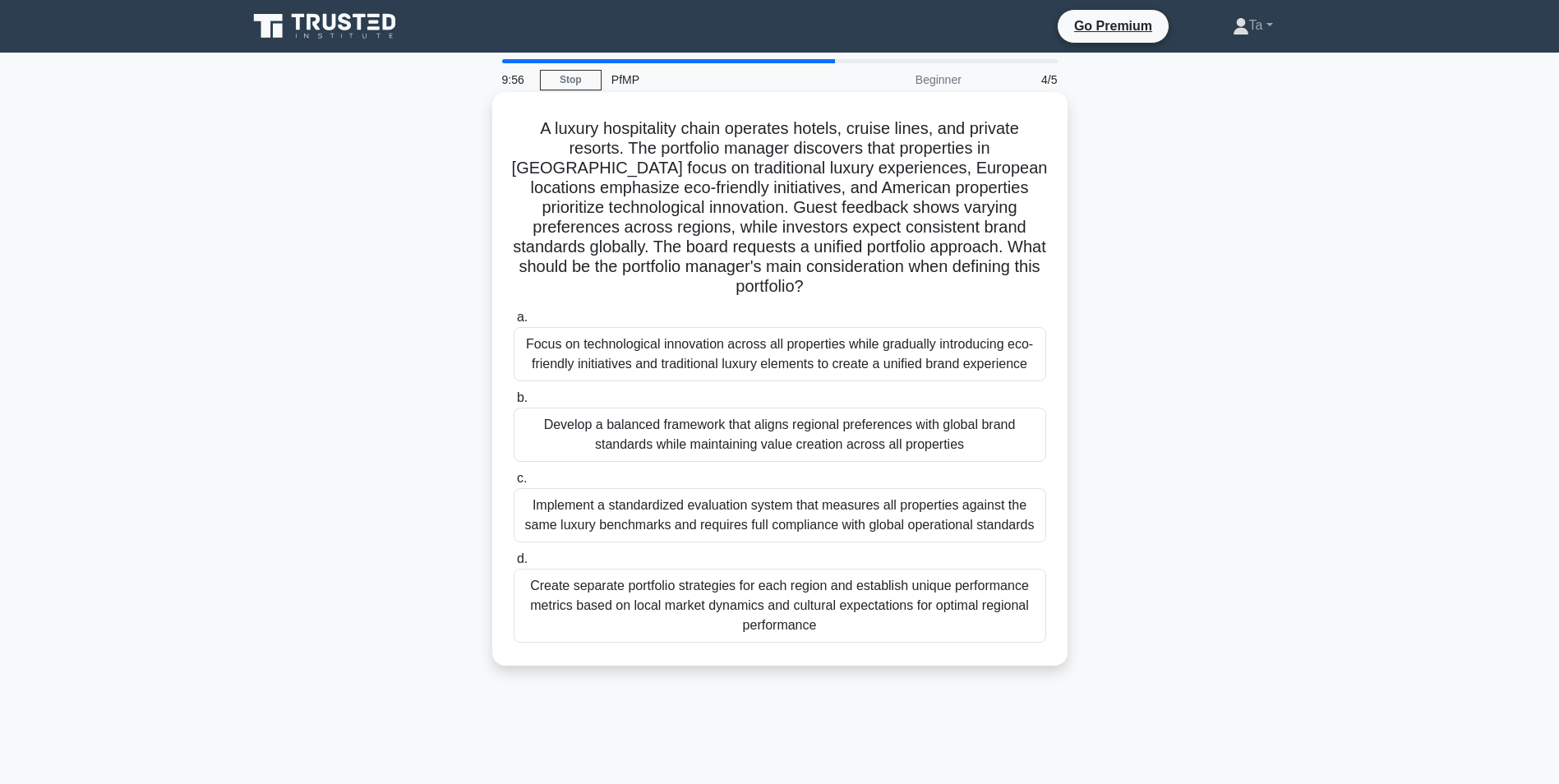
click at [709, 329] on div "Focus on technological innovation across all properties while gradually introdu…" at bounding box center [780, 354] width 533 height 55
click at [514, 323] on input "a. Focus on technological innovation across all properties while gradually intr…" at bounding box center [514, 317] width 0 height 11
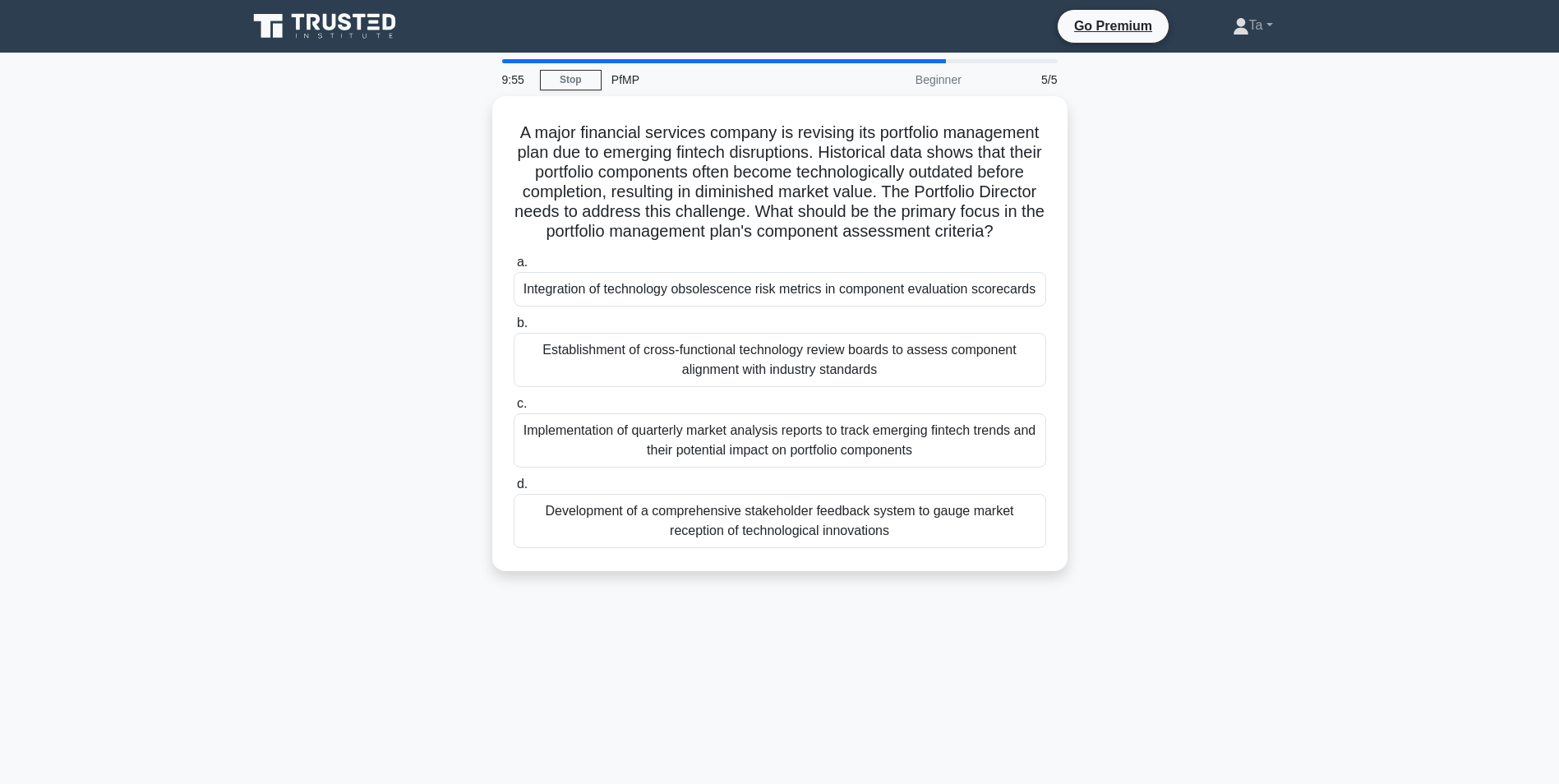
click at [709, 329] on div "a. Integration of technology obsolescence risk metrics in component evaluation …" at bounding box center [780, 399] width 552 height 302
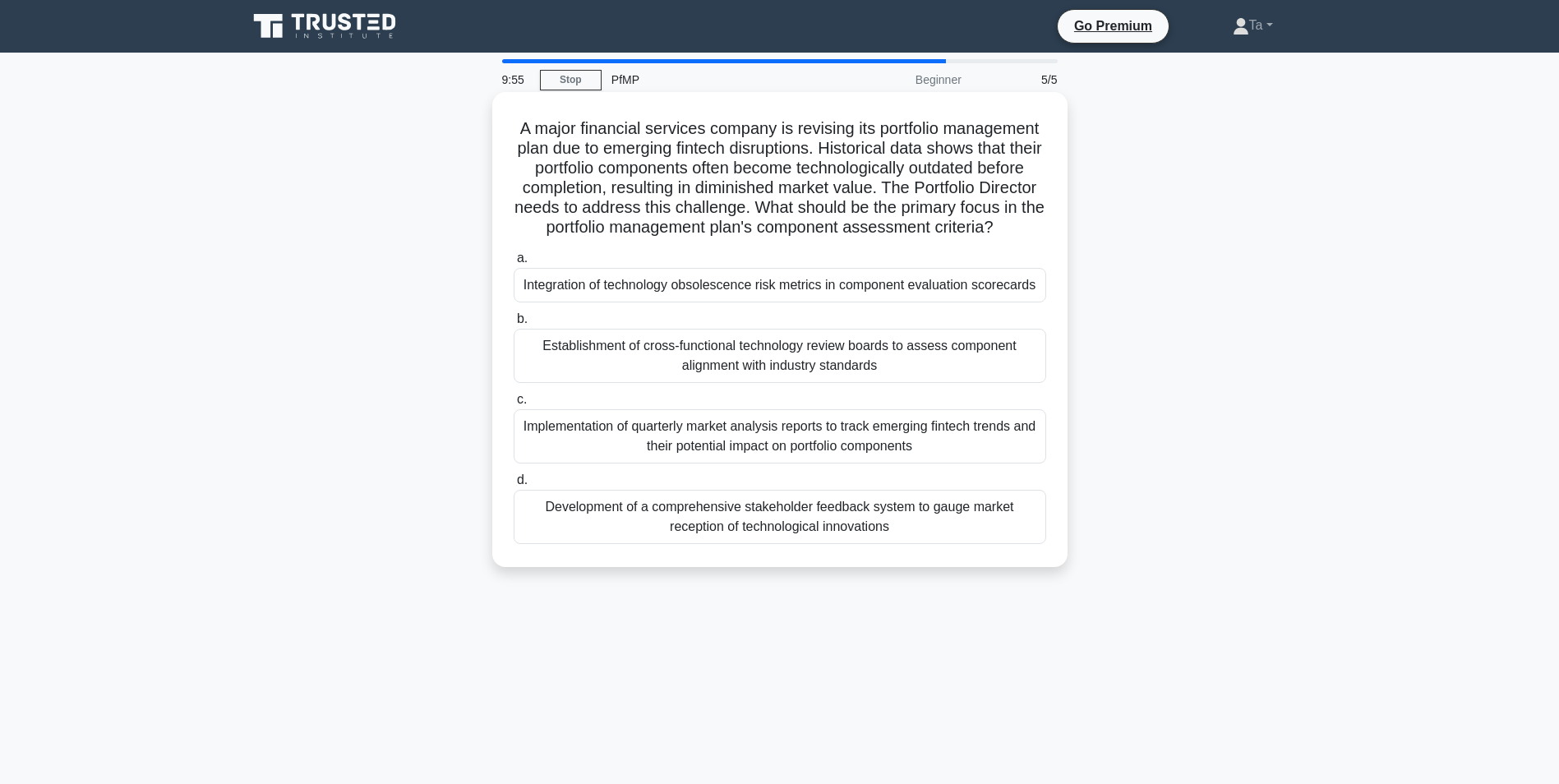
click at [733, 302] on div "Integration of technology obsolescence risk metrics in component evaluation sco…" at bounding box center [780, 284] width 533 height 35
click at [514, 264] on input "a. Integration of technology obsolescence risk metrics in component evaluation …" at bounding box center [514, 258] width 0 height 11
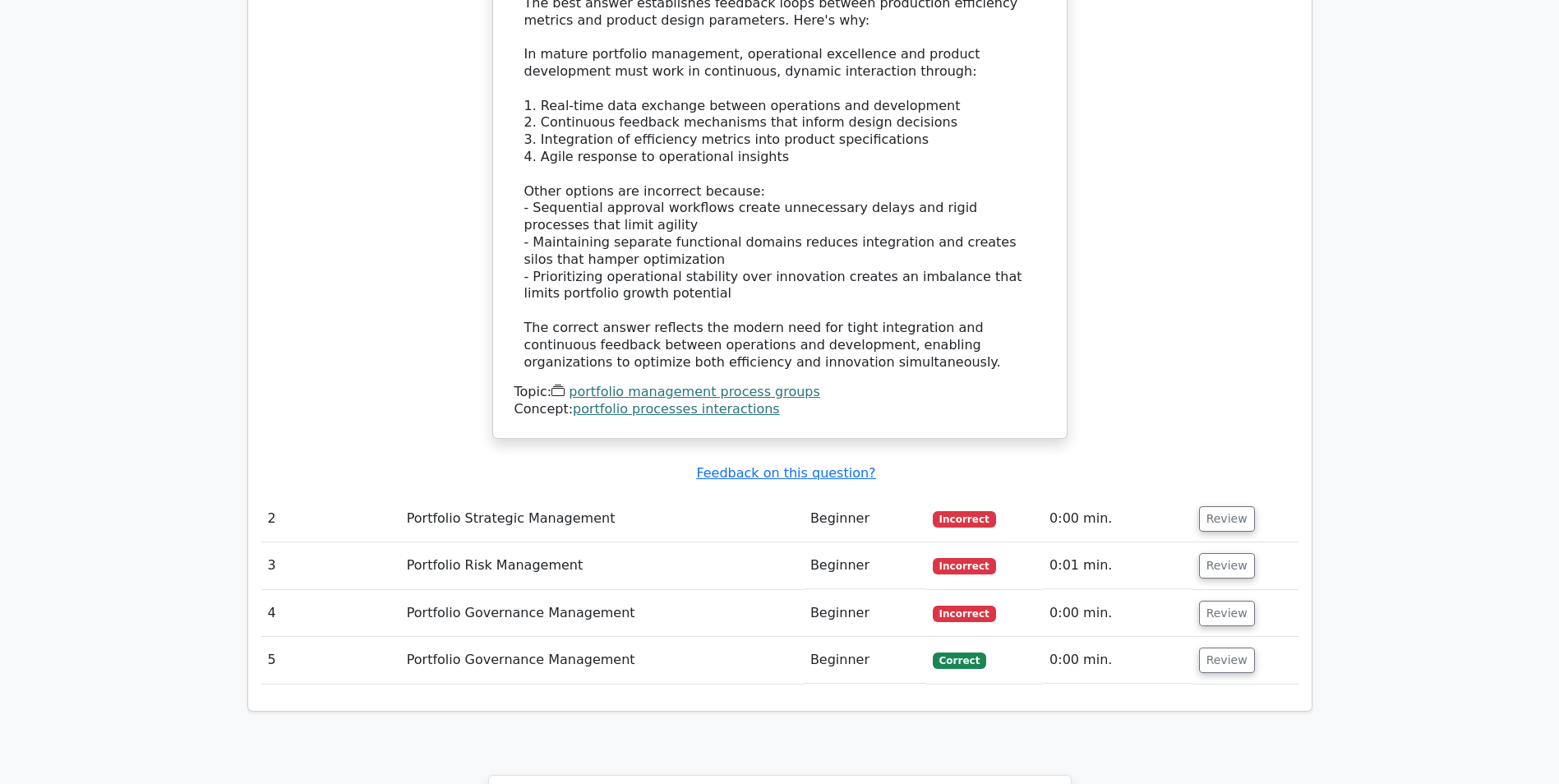
scroll to position [1889, 0]
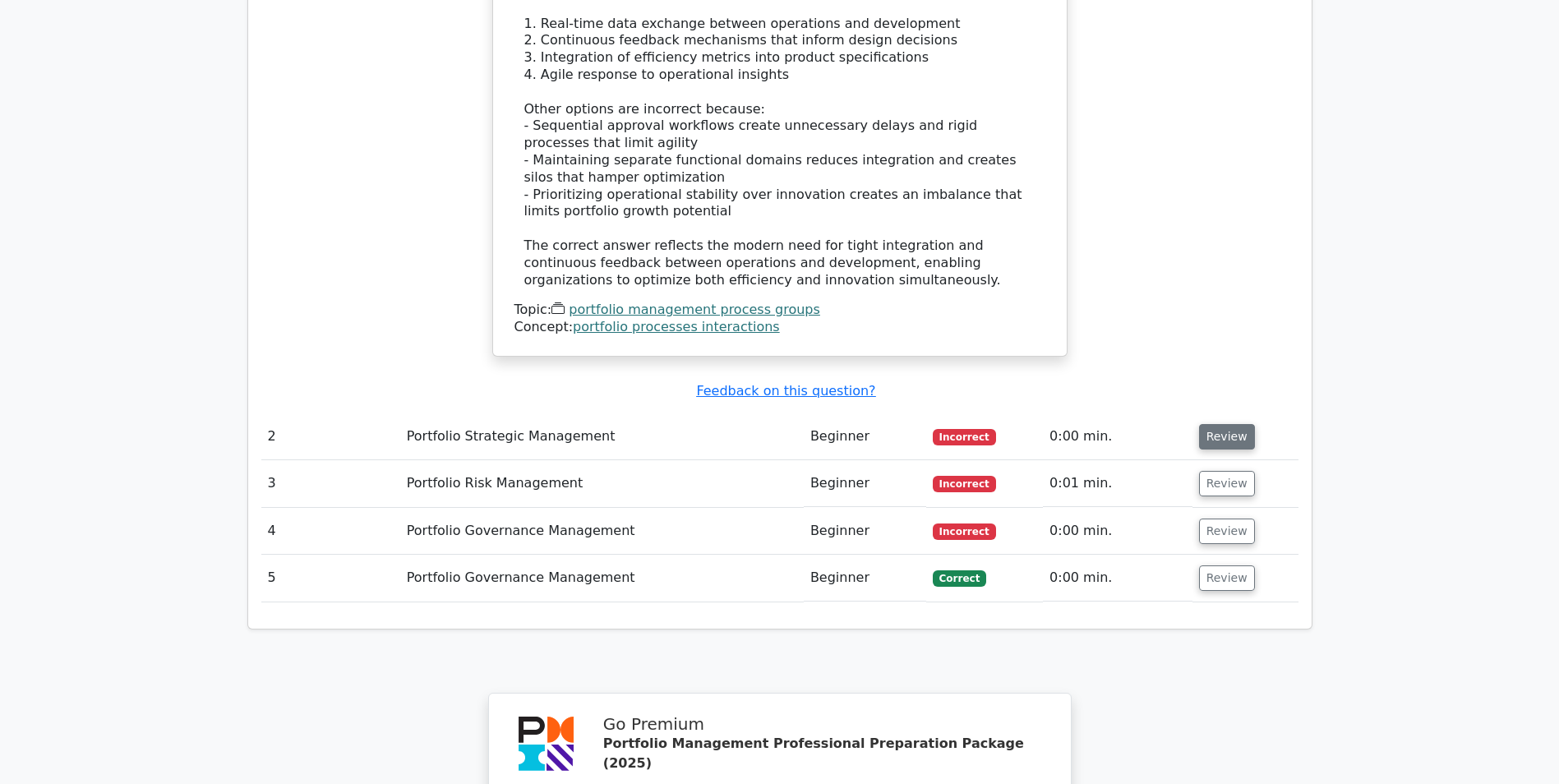
click at [1238, 424] on button "Review" at bounding box center [1227, 437] width 56 height 26
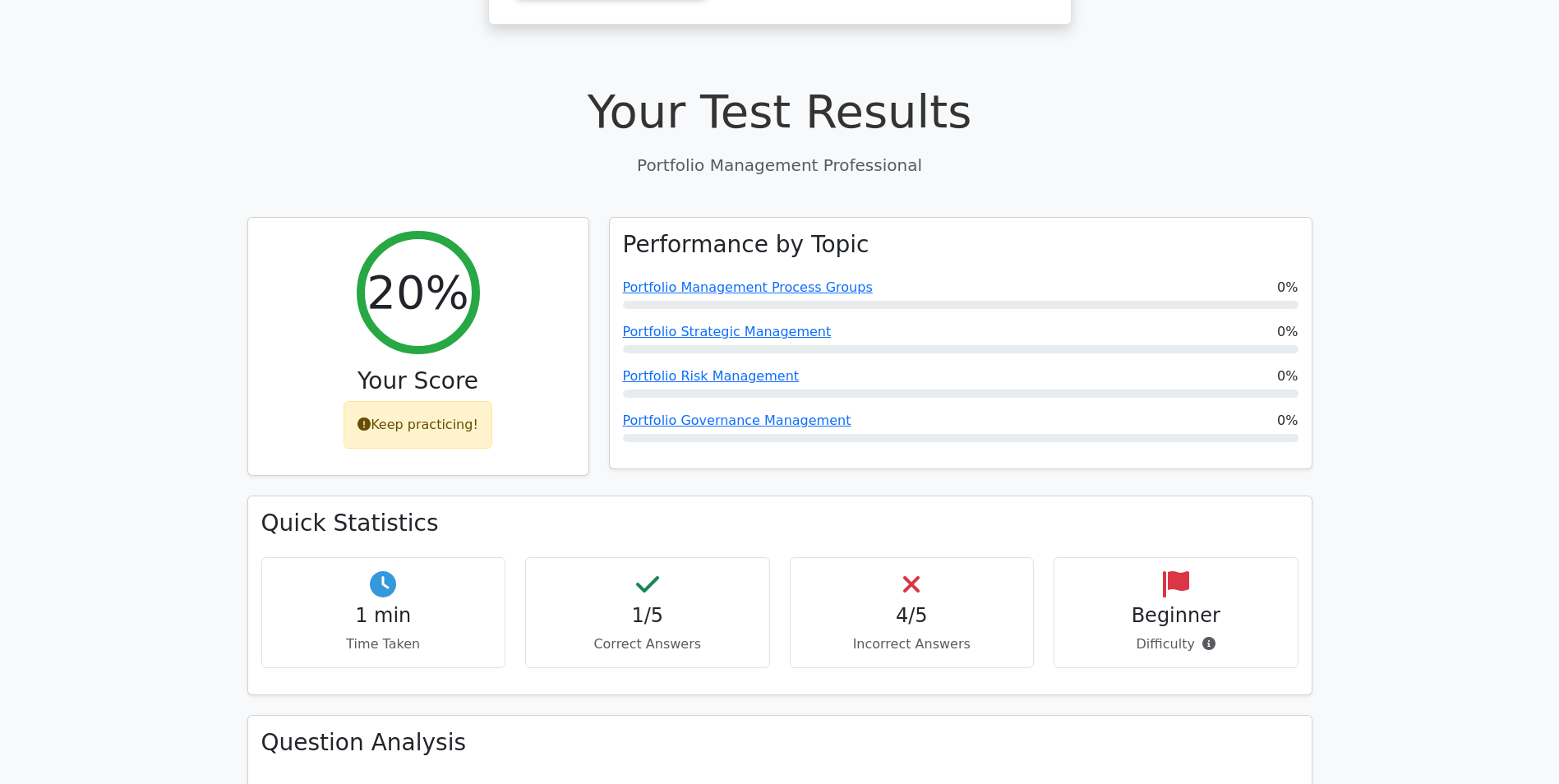
scroll to position [329, 0]
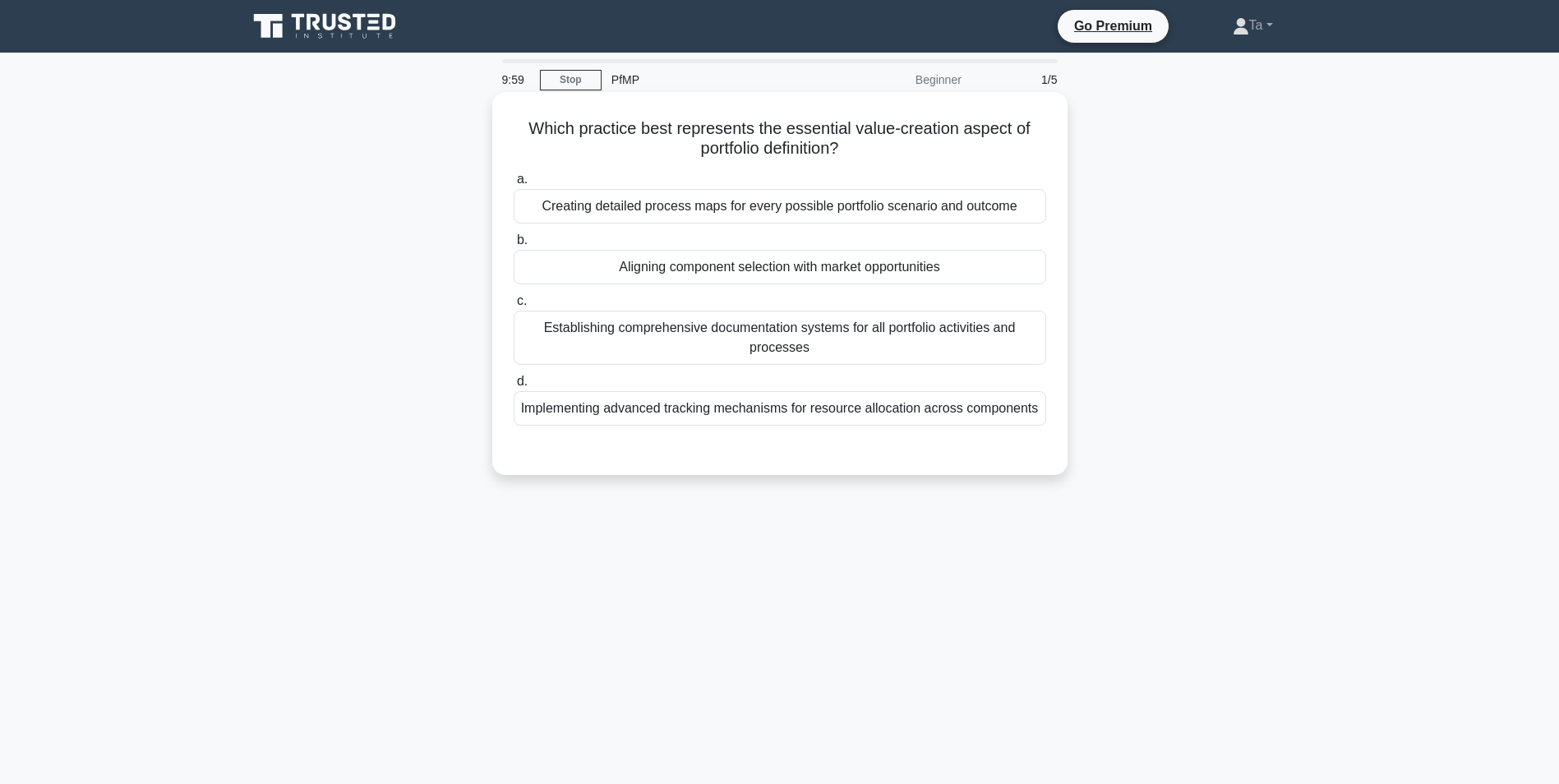
click at [719, 207] on div "Creating detailed process maps for every possible portfolio scenario and outcome" at bounding box center [780, 206] width 533 height 35
click at [514, 185] on input "a. Creating detailed process maps for every possible portfolio scenario and out…" at bounding box center [514, 179] width 0 height 11
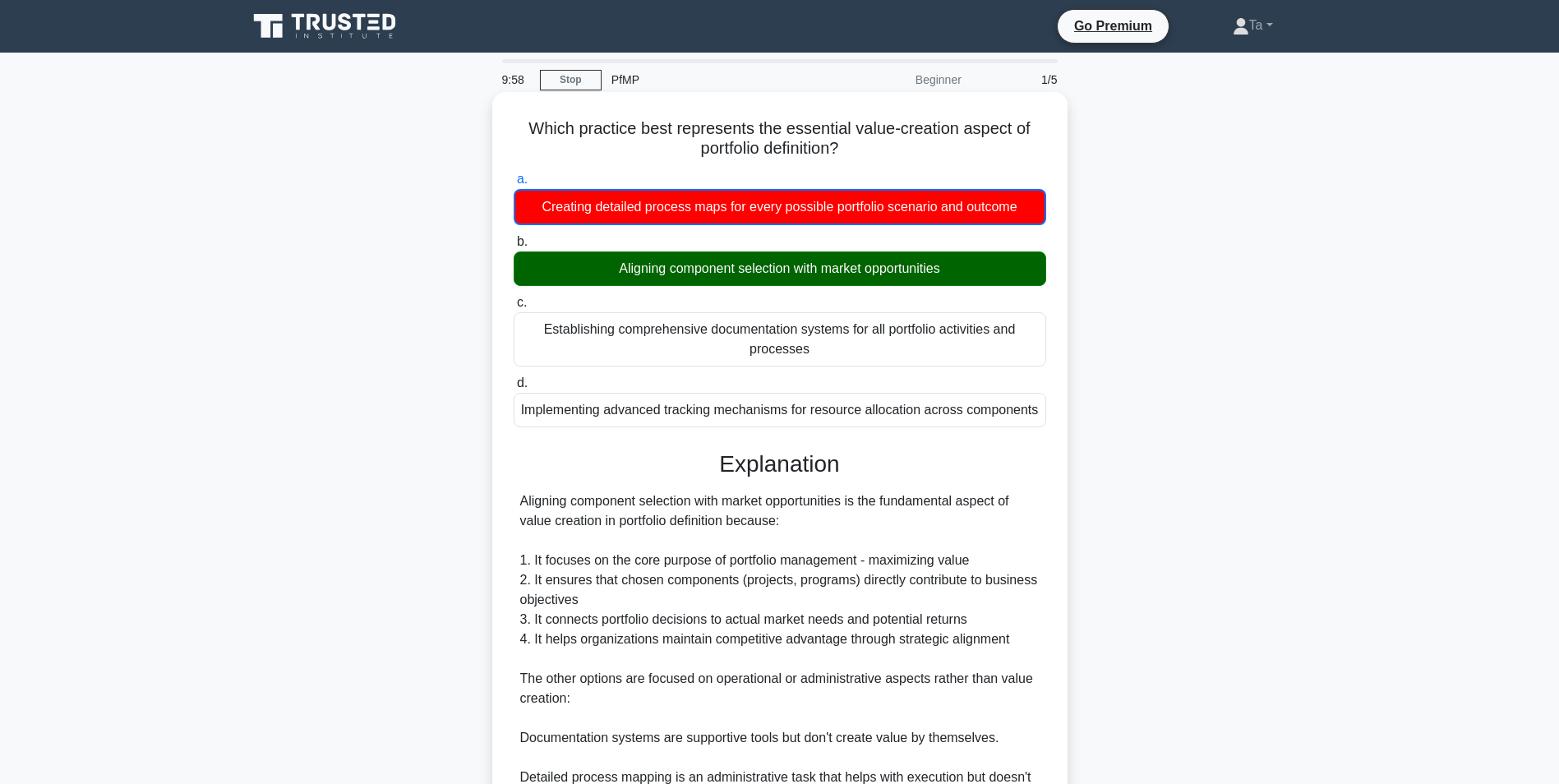
click at [719, 207] on div "Creating detailed process maps for every possible portfolio scenario and outcome" at bounding box center [780, 207] width 533 height 36
click at [514, 185] on input "a. Creating detailed process maps for every possible portfolio scenario and out…" at bounding box center [514, 179] width 0 height 11
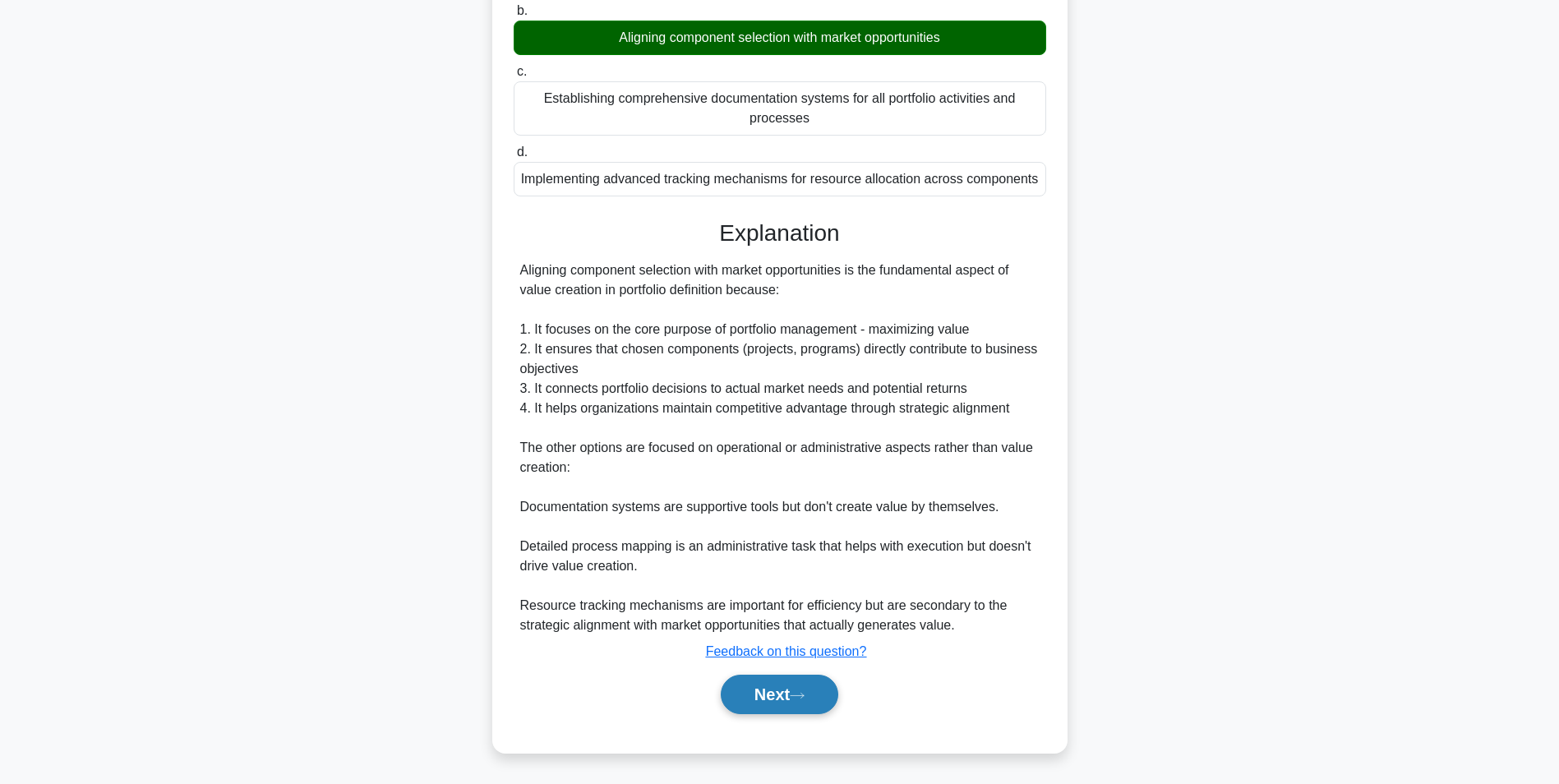
click at [789, 697] on button "Next" at bounding box center [780, 695] width 118 height 40
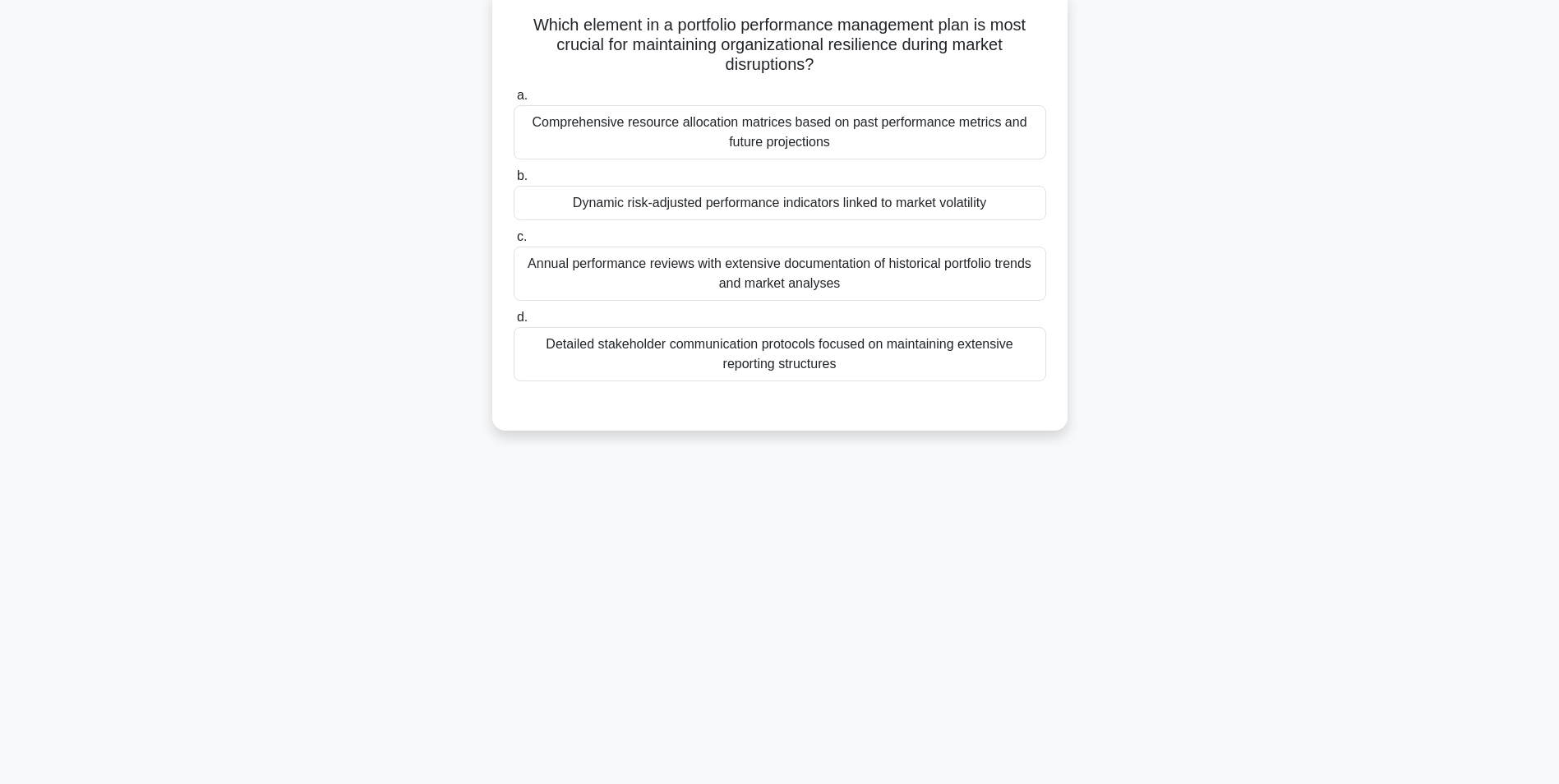
scroll to position [103, 0]
click at [699, 132] on div "Comprehensive resource allocation matrices based on past performance metrics an…" at bounding box center [780, 132] width 533 height 55
click at [514, 101] on input "a. Comprehensive resource allocation matrices based on past performance metrics…" at bounding box center [514, 95] width 0 height 11
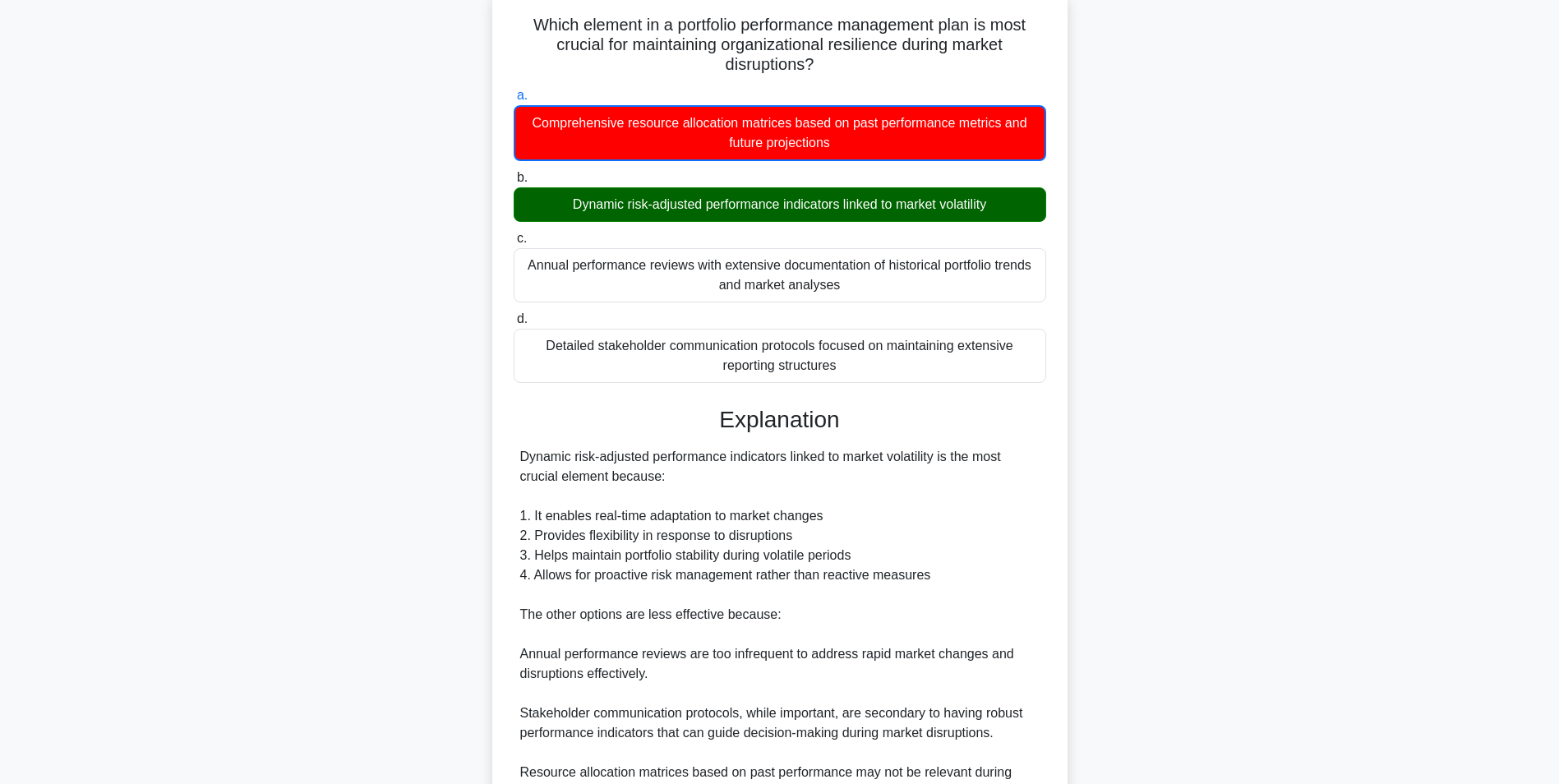
scroll to position [331, 0]
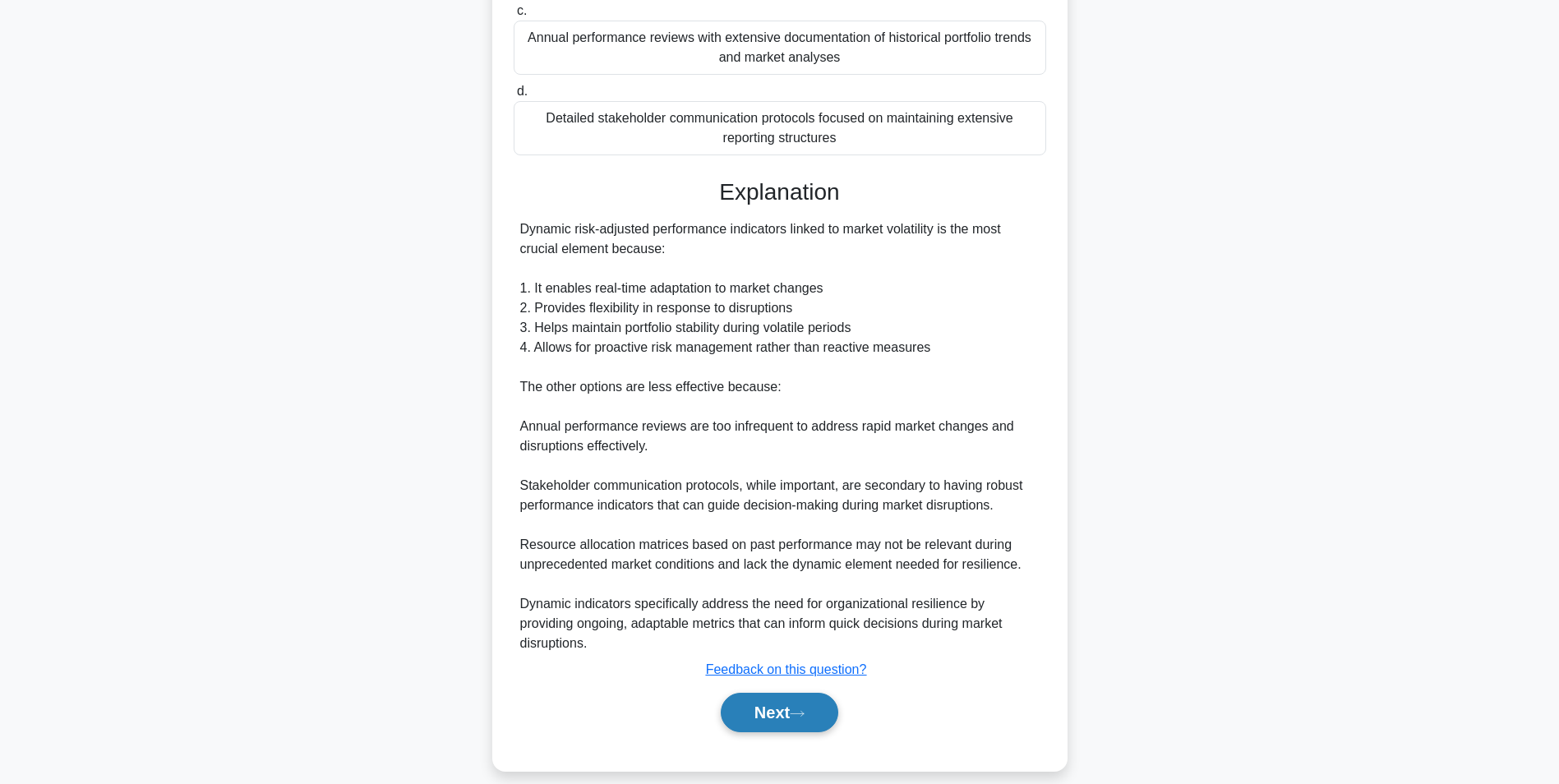
click at [772, 693] on button "Next" at bounding box center [780, 713] width 118 height 40
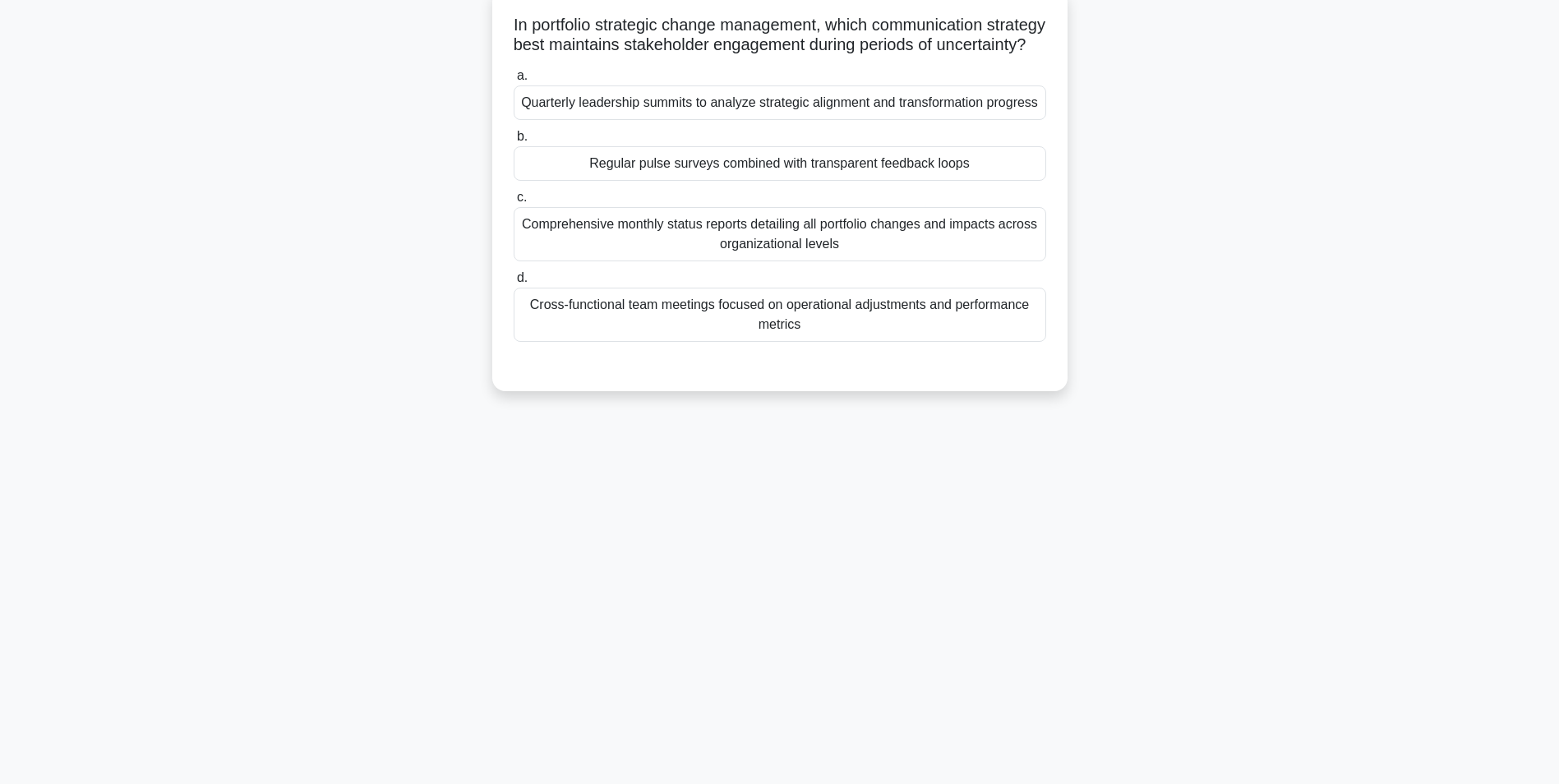
scroll to position [103, 0]
click at [742, 120] on div "Quarterly leadership summits to analyze strategic alignment and transformation …" at bounding box center [780, 102] width 533 height 35
click at [514, 81] on input "a. Quarterly leadership summits to analyze strategic alignment and transformati…" at bounding box center [514, 75] width 0 height 11
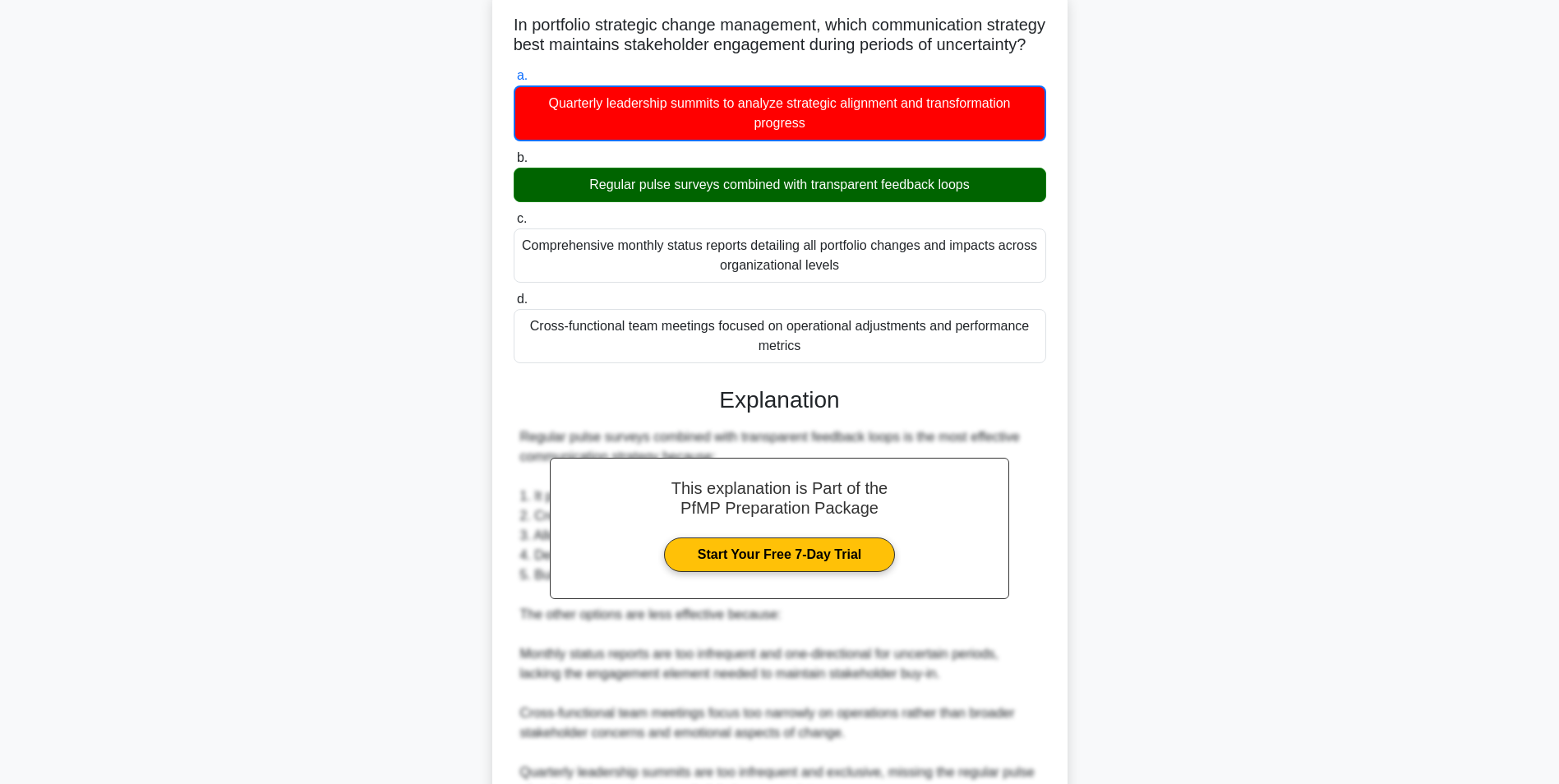
scroll to position [371, 0]
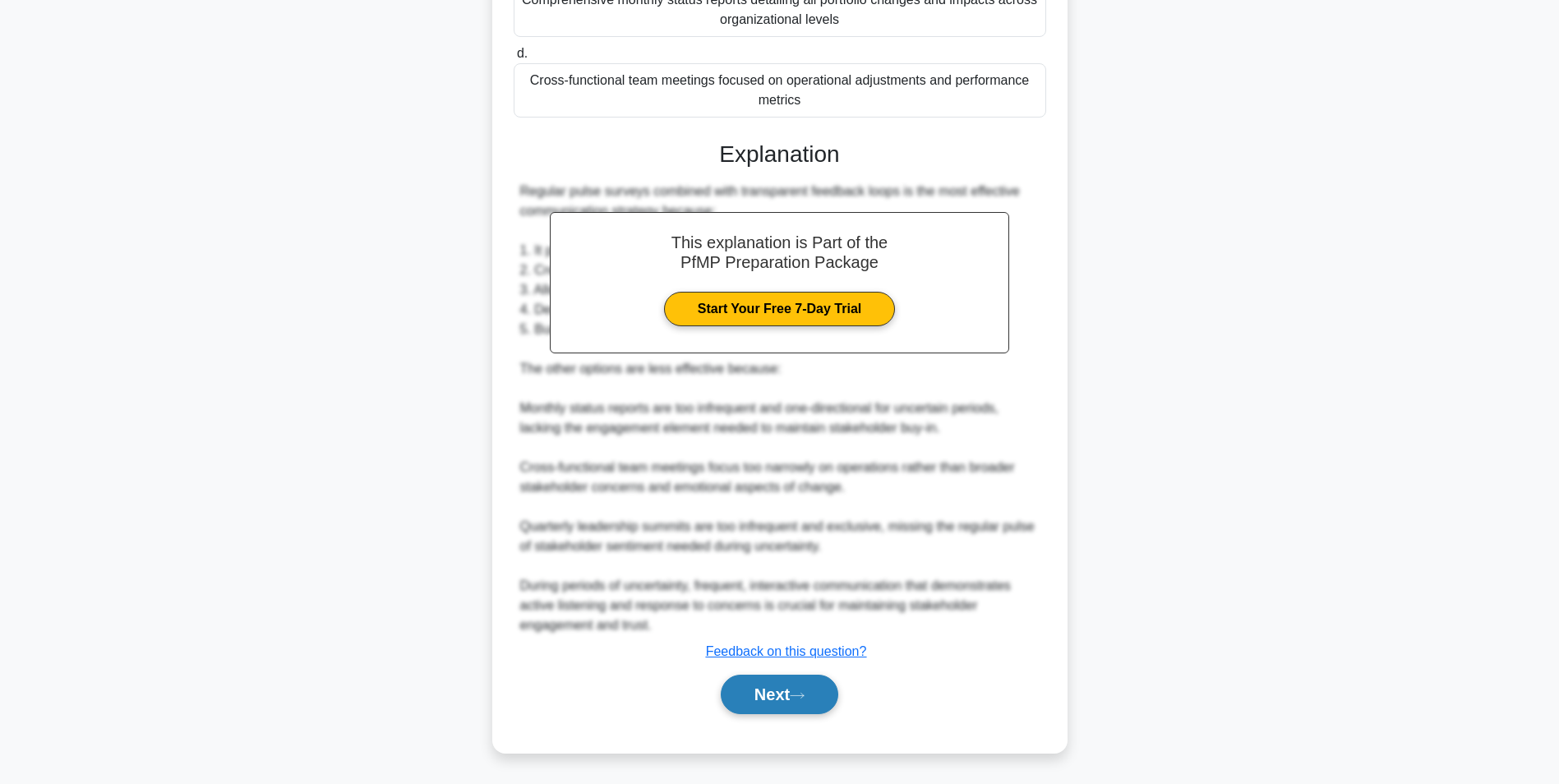
click at [772, 683] on button "Next" at bounding box center [780, 695] width 118 height 40
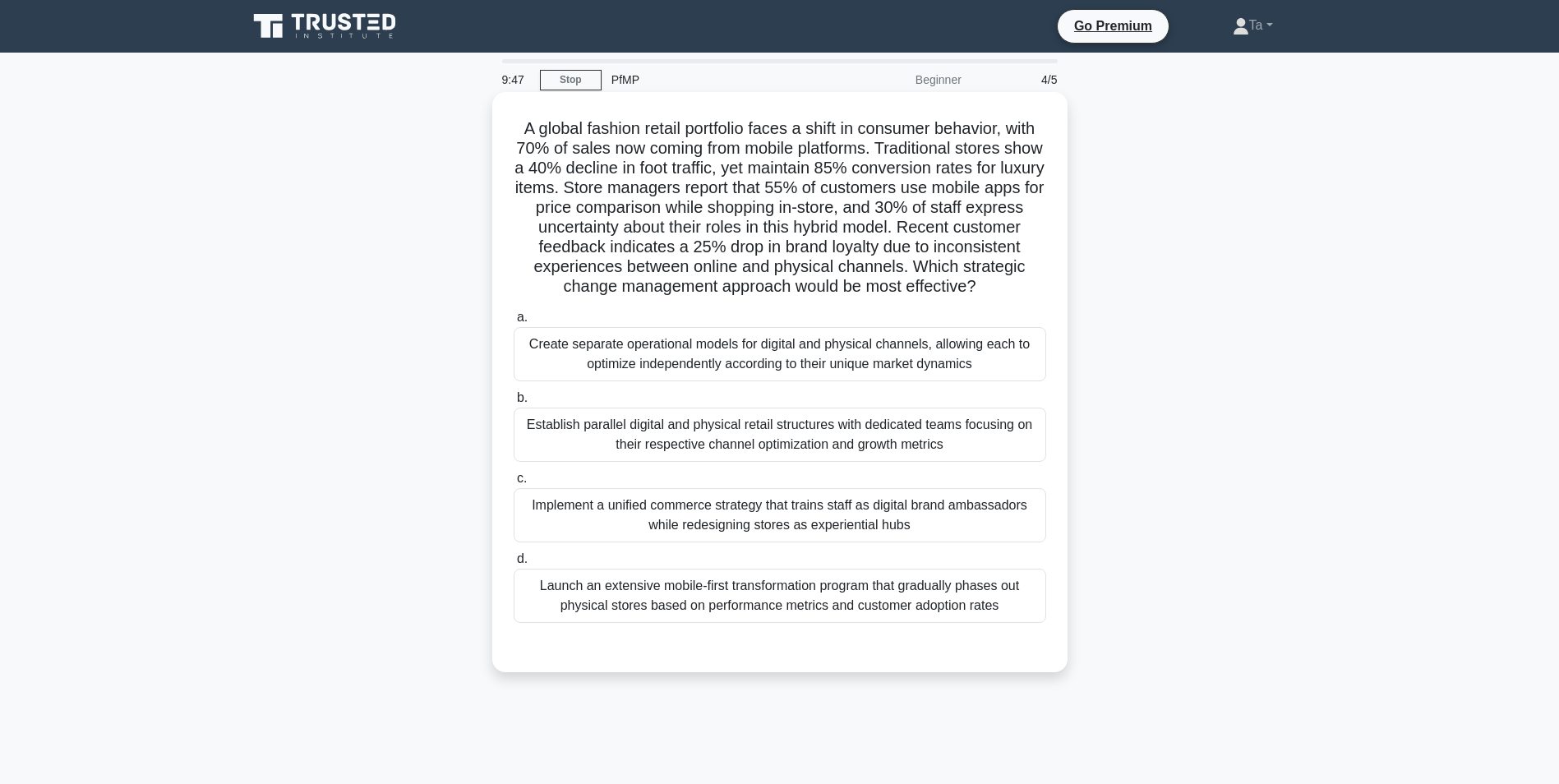
scroll to position [103, 0]
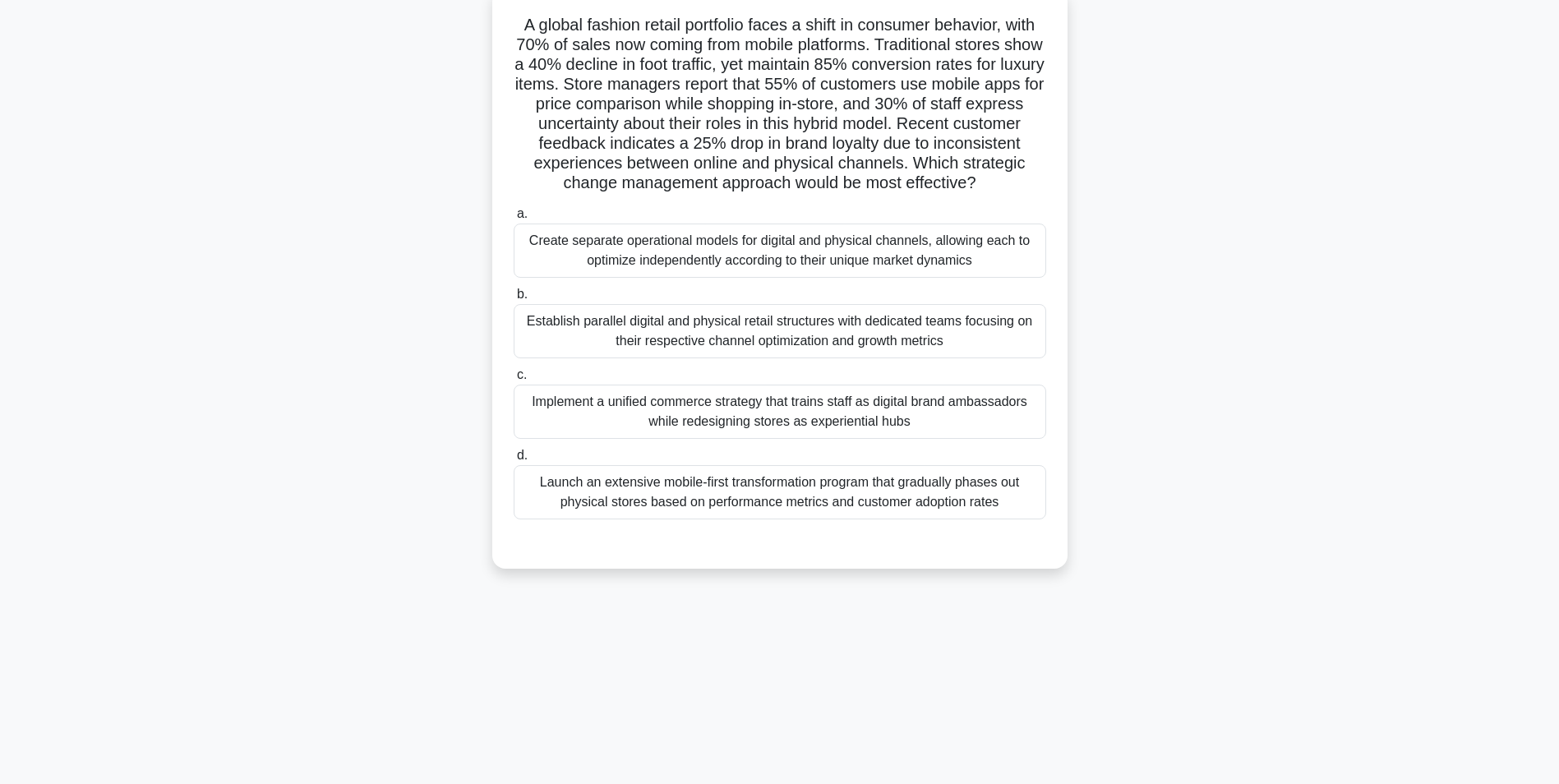
click at [734, 258] on div "Create separate operational models for digital and physical channels, allowing …" at bounding box center [780, 250] width 533 height 55
click at [514, 219] on input "a. Create separate operational models for digital and physical channels, allowi…" at bounding box center [514, 214] width 0 height 11
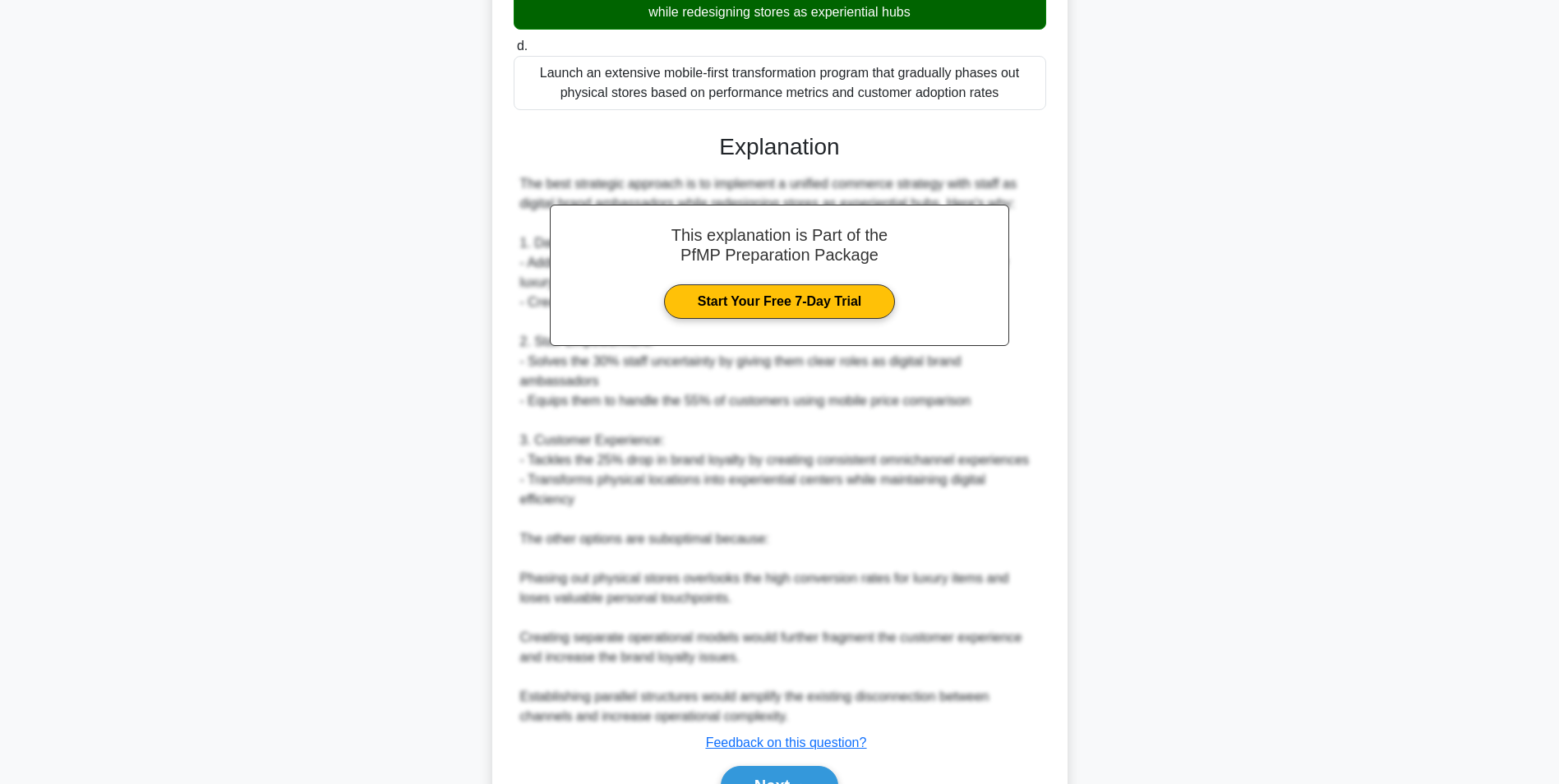
scroll to position [568, 0]
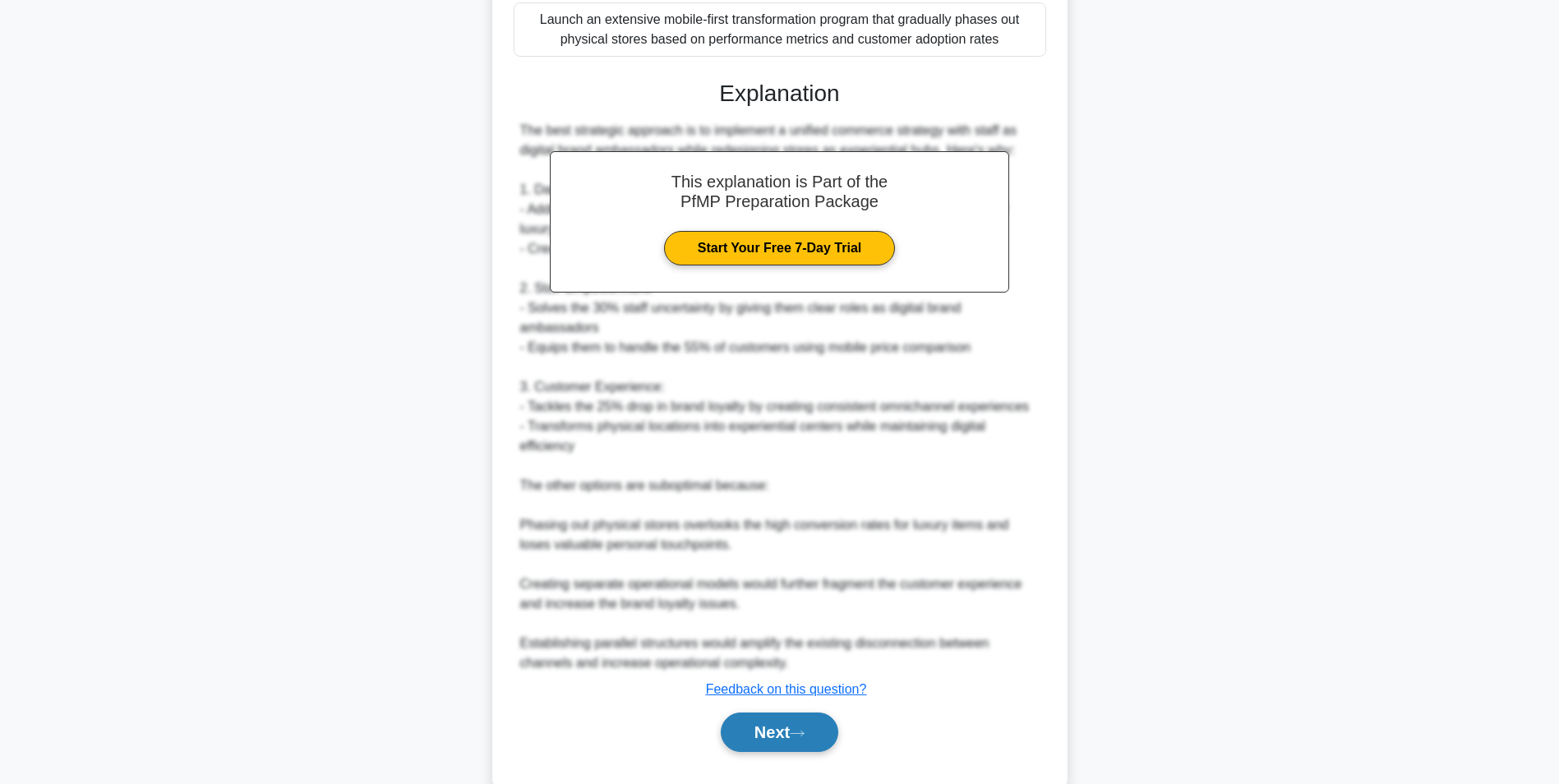
click at [785, 713] on button "Next" at bounding box center [780, 732] width 118 height 40
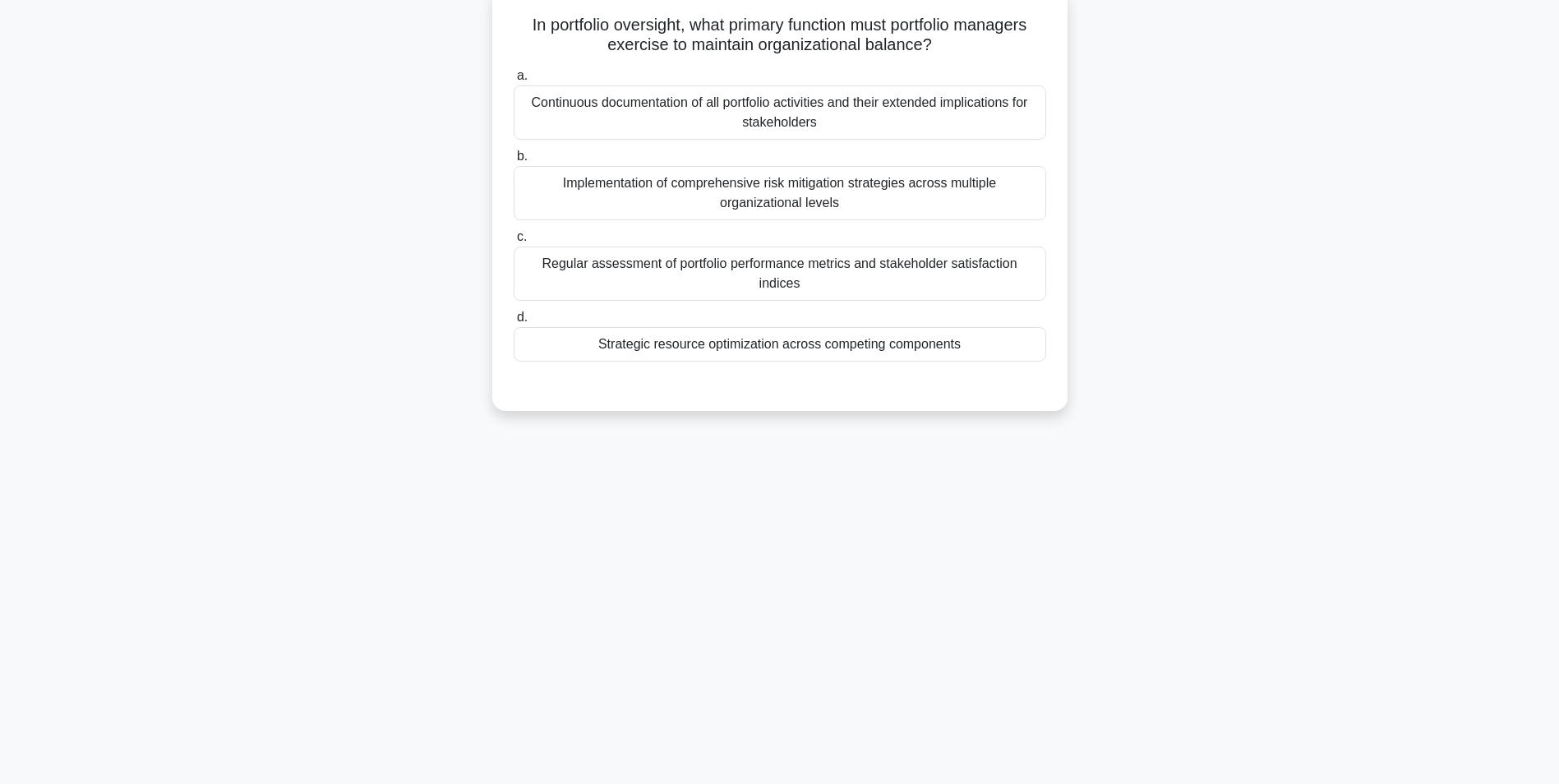
scroll to position [0, 0]
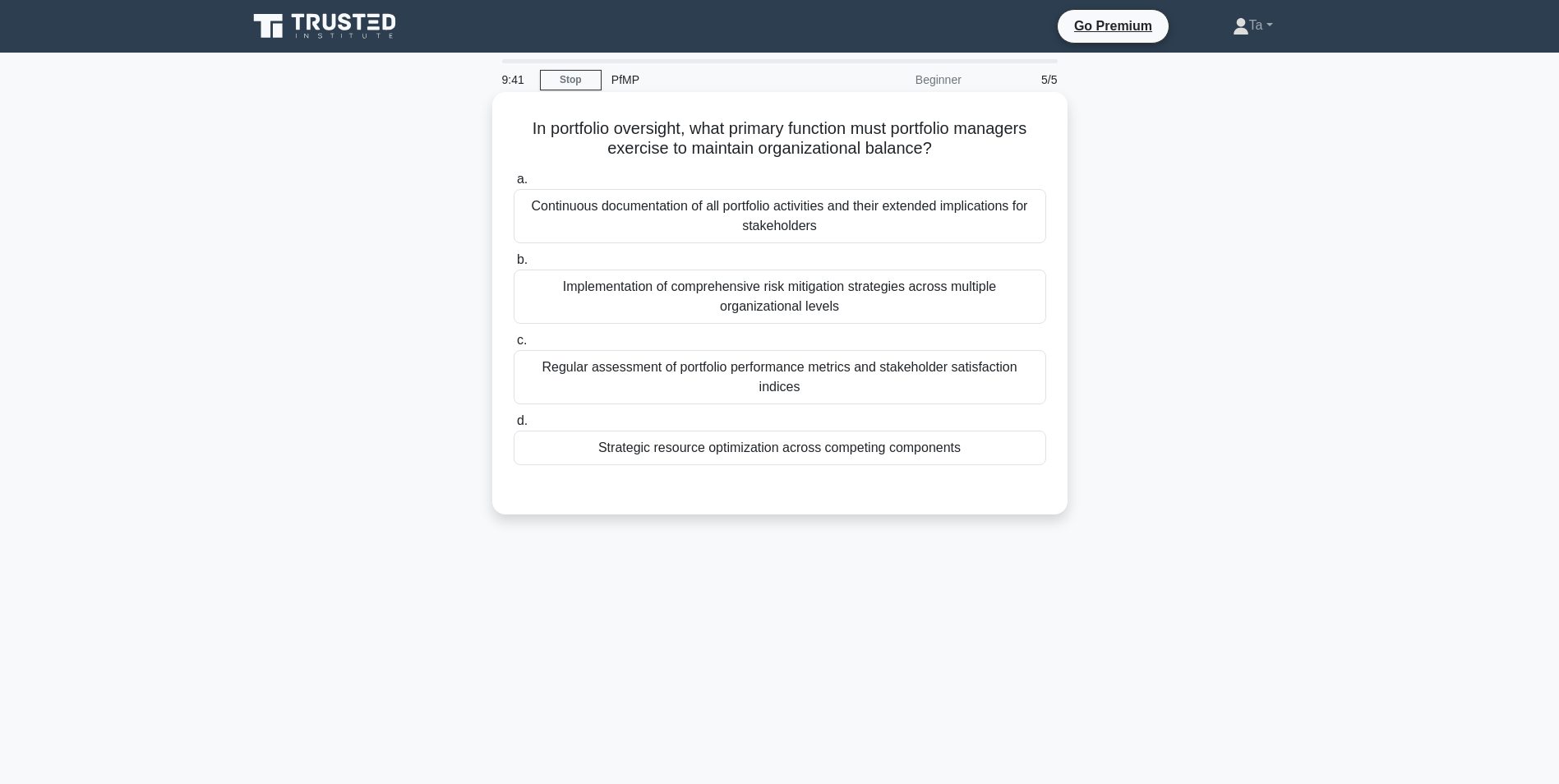
click at [689, 207] on div "Continuous documentation of all portfolio activities and their extended implica…" at bounding box center [780, 216] width 533 height 55
click at [514, 185] on input "a. Continuous documentation of all portfolio activities and their extended impl…" at bounding box center [514, 179] width 0 height 11
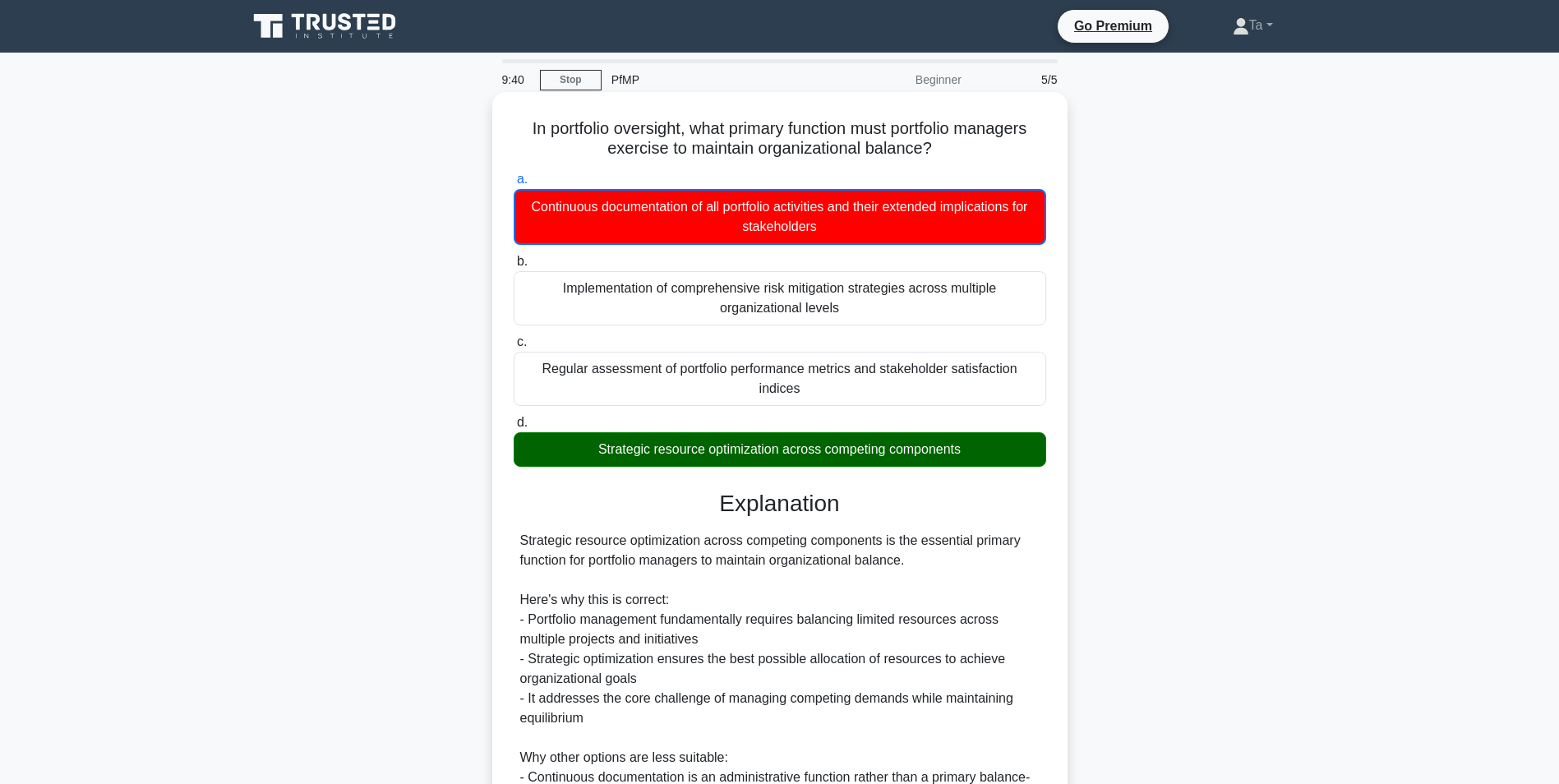
scroll to position [291, 0]
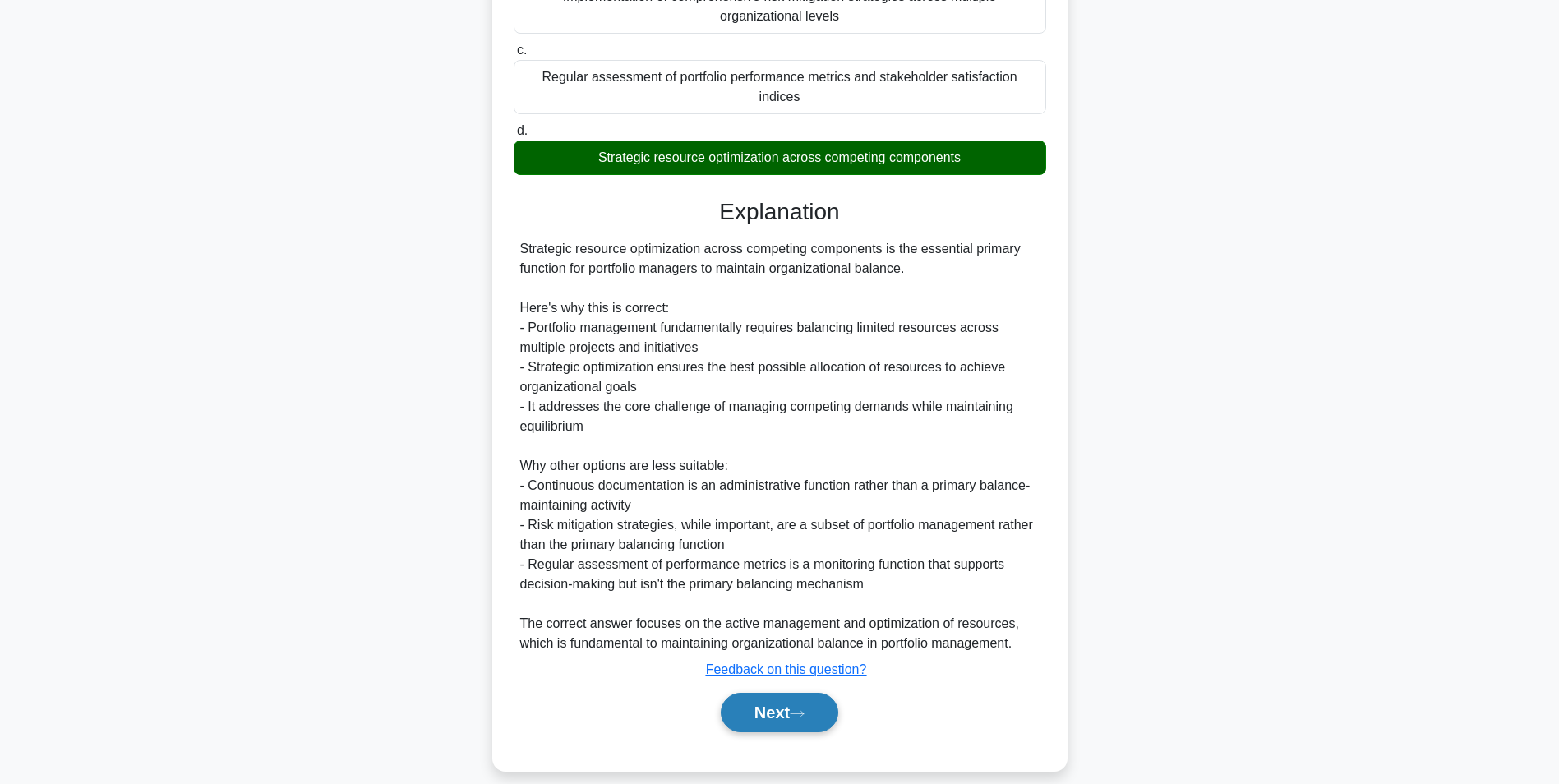
click at [767, 704] on button "Next" at bounding box center [780, 713] width 118 height 40
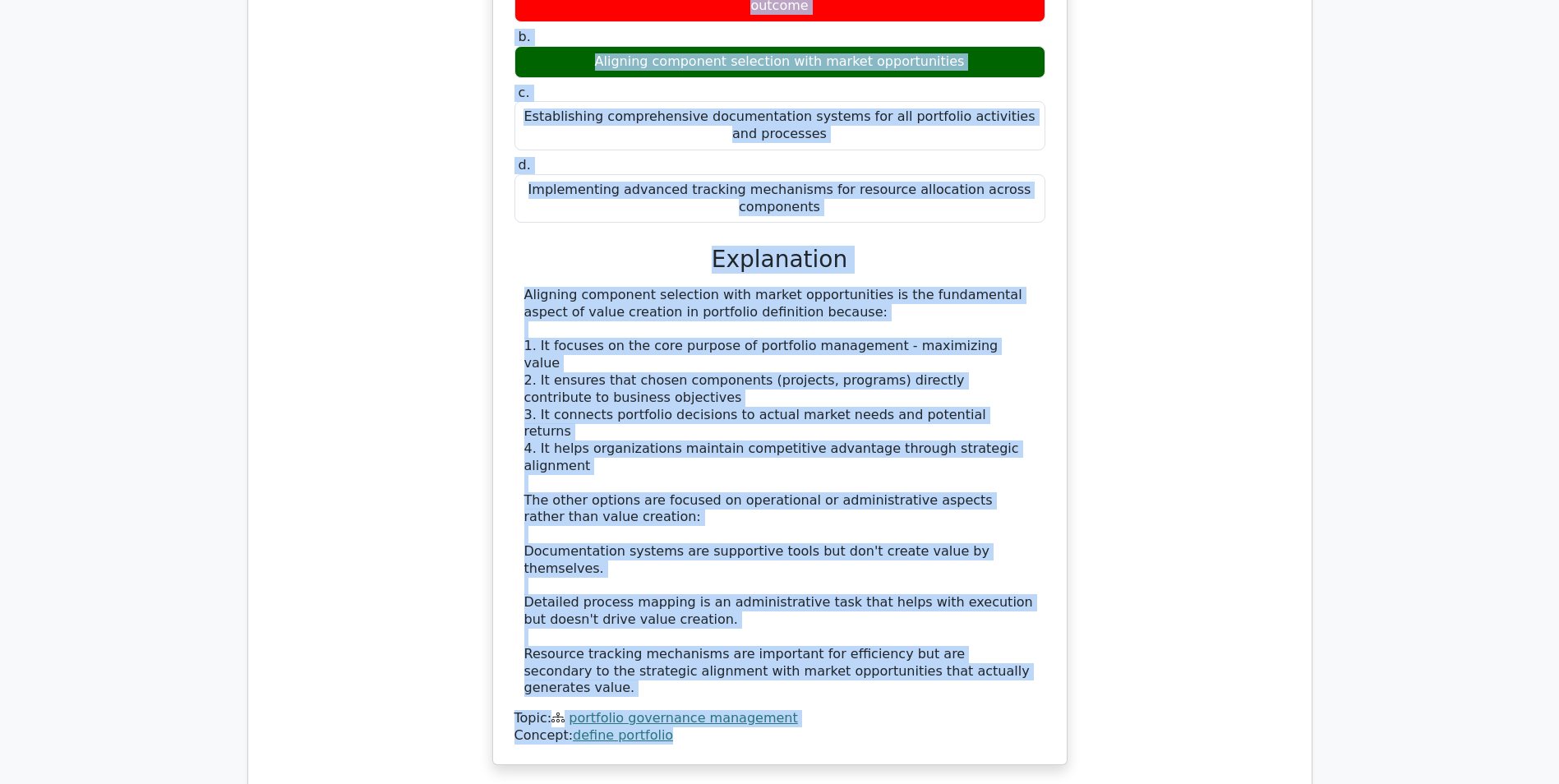
scroll to position [1726, 0]
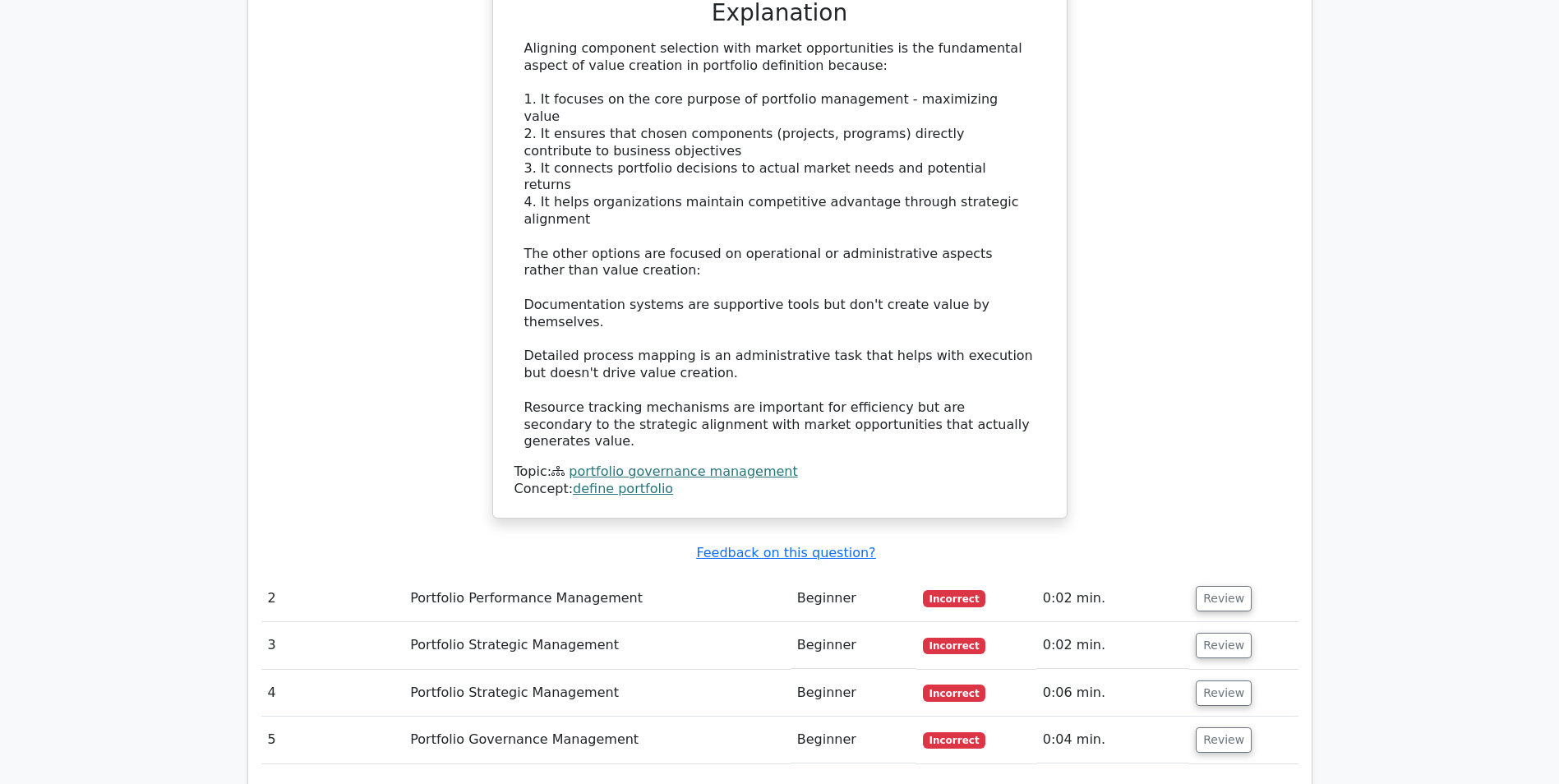
drag, startPoint x: 266, startPoint y: 495, endPoint x: 1251, endPoint y: 573, distance: 988.1
click at [1251, 573] on div "Question Analysis Question # Topic Difficulty Result Time Spent Action 1 Portfo…" at bounding box center [780, 134] width 1064 height 1311
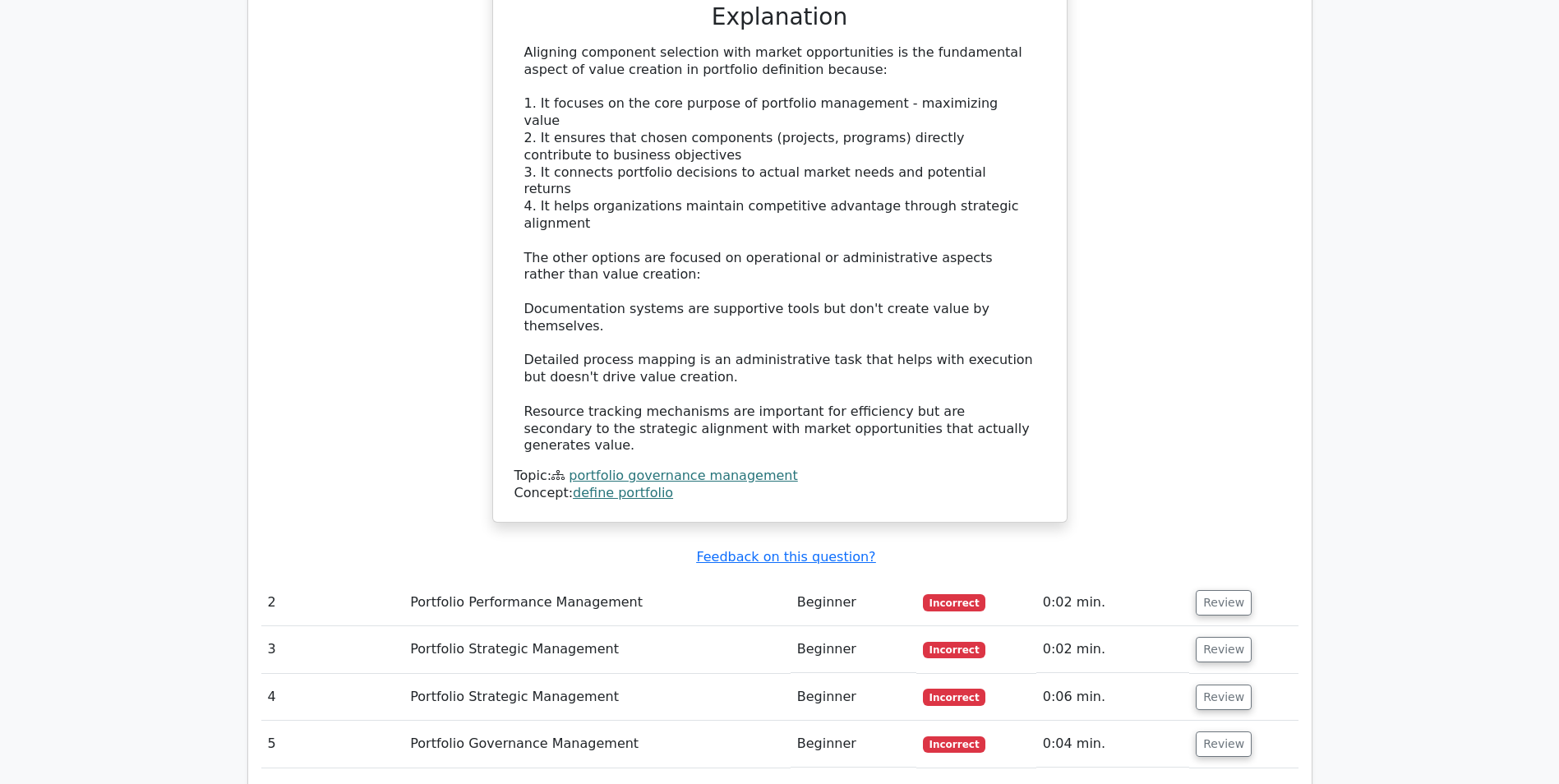
copy div "Question Analysis"
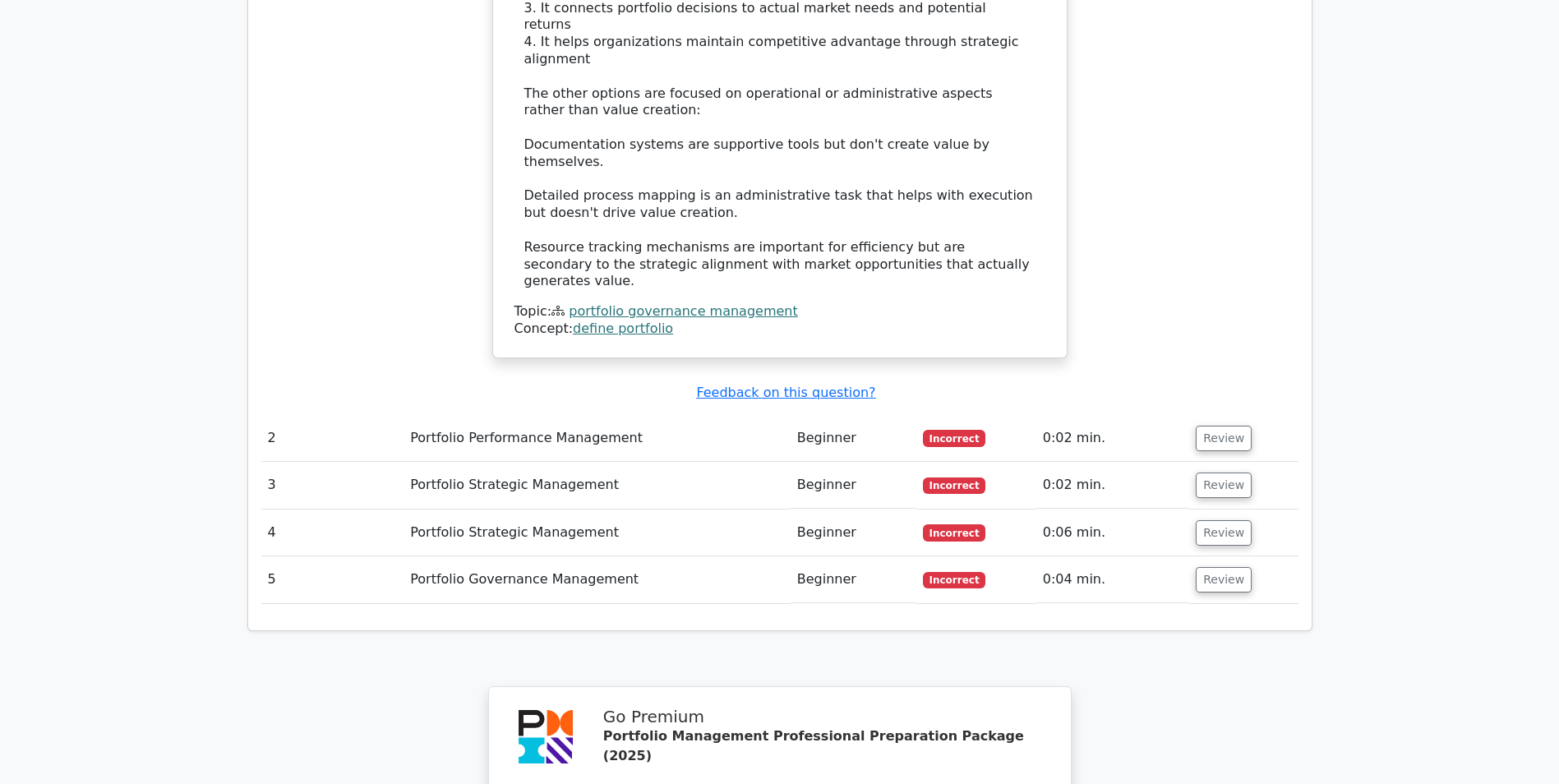
scroll to position [2300, 0]
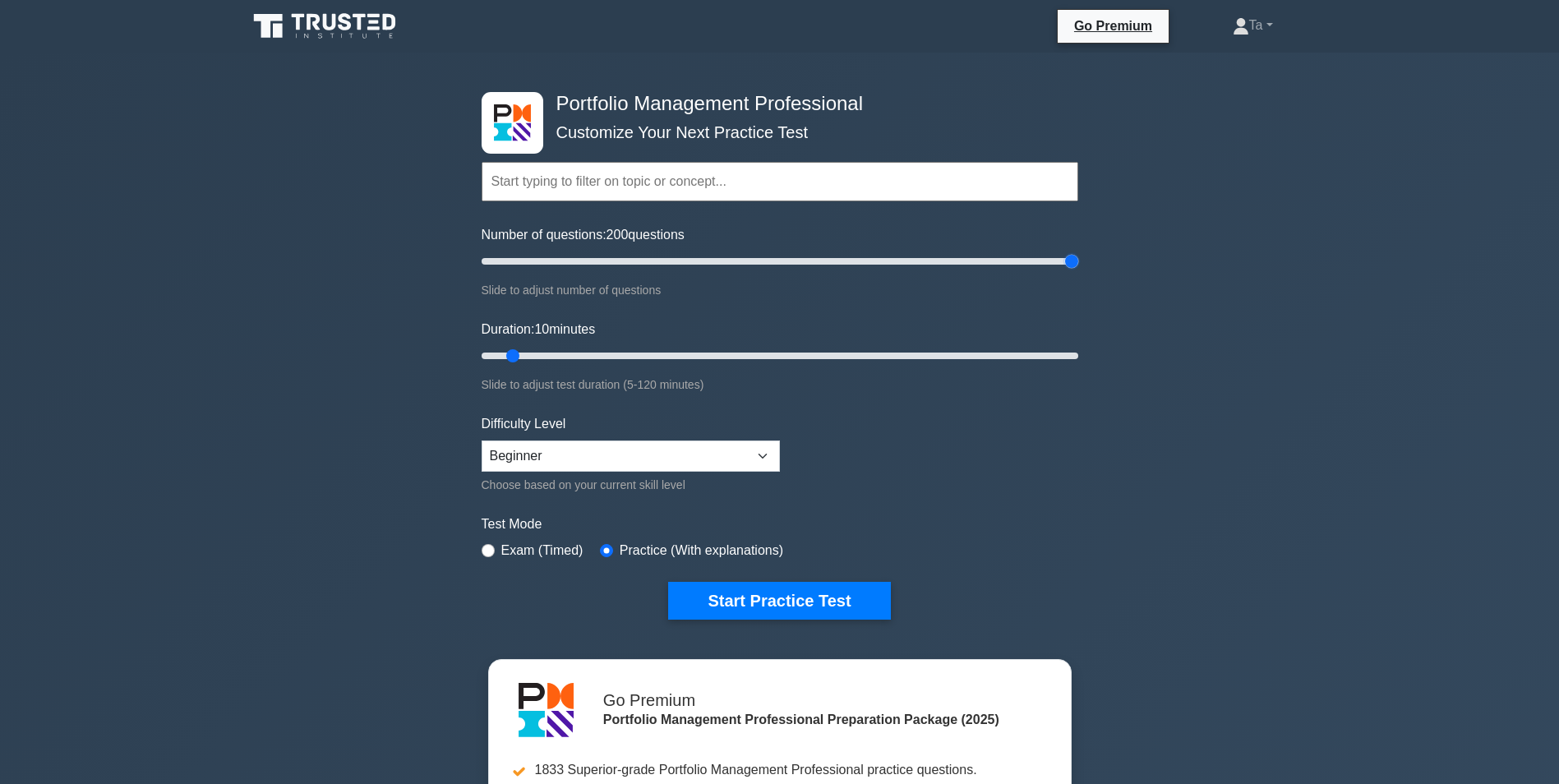
drag, startPoint x: 507, startPoint y: 259, endPoint x: 1147, endPoint y: 268, distance: 640.1
type input "200"
click at [1079, 268] on input "Number of questions: 200 questions" at bounding box center [780, 262] width 597 height 20
click at [495, 555] on div "Exam (Timed)" at bounding box center [533, 550] width 102 height 20
drag, startPoint x: 495, startPoint y: 555, endPoint x: 483, endPoint y: 545, distance: 15.6
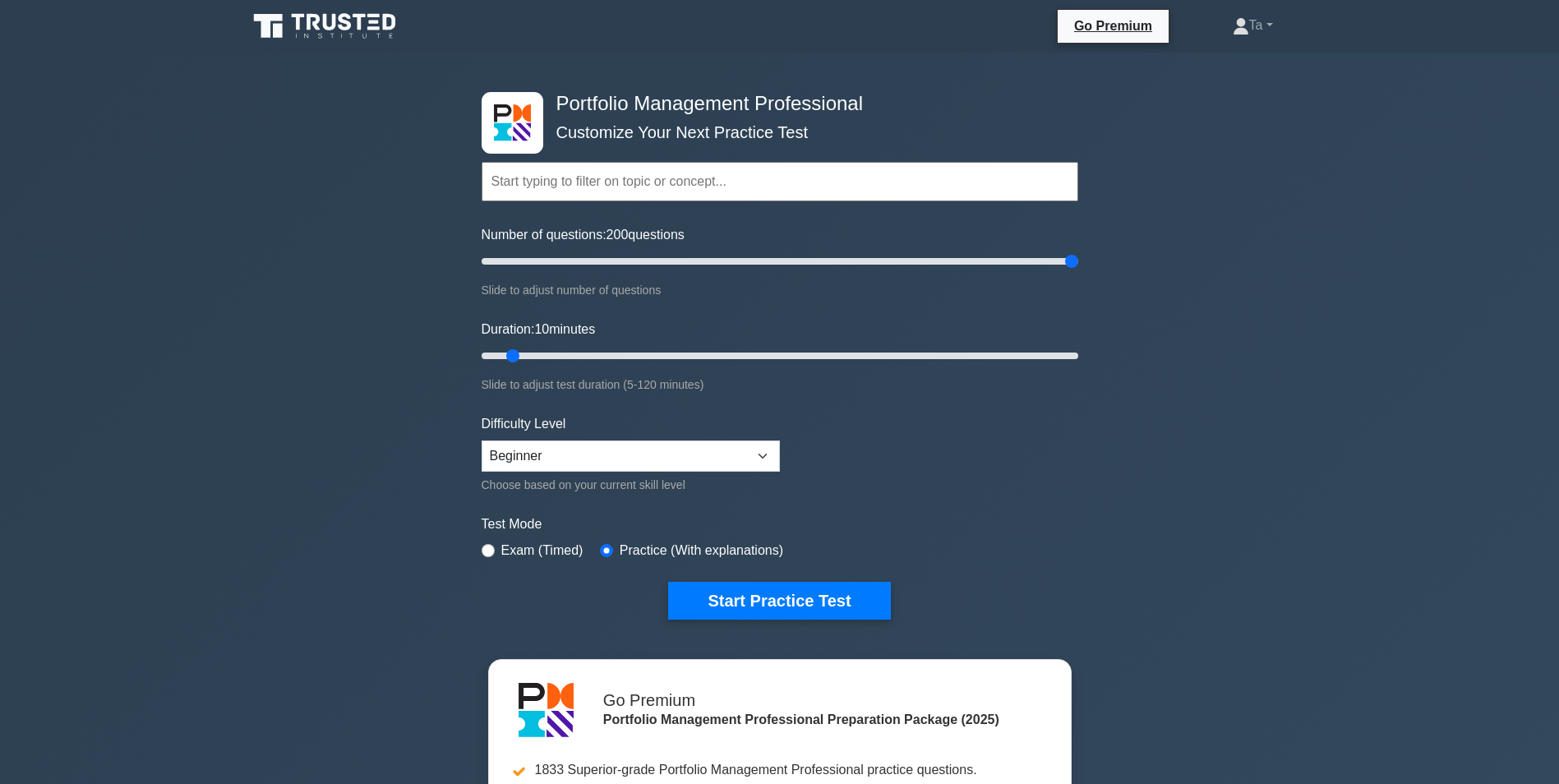
click at [483, 545] on div "Exam (Timed)" at bounding box center [533, 550] width 102 height 20
click at [490, 550] on input "radio" at bounding box center [488, 550] width 13 height 13
radio input "true"
drag, startPoint x: 575, startPoint y: 354, endPoint x: 587, endPoint y: 353, distance: 12.0
type input "25"
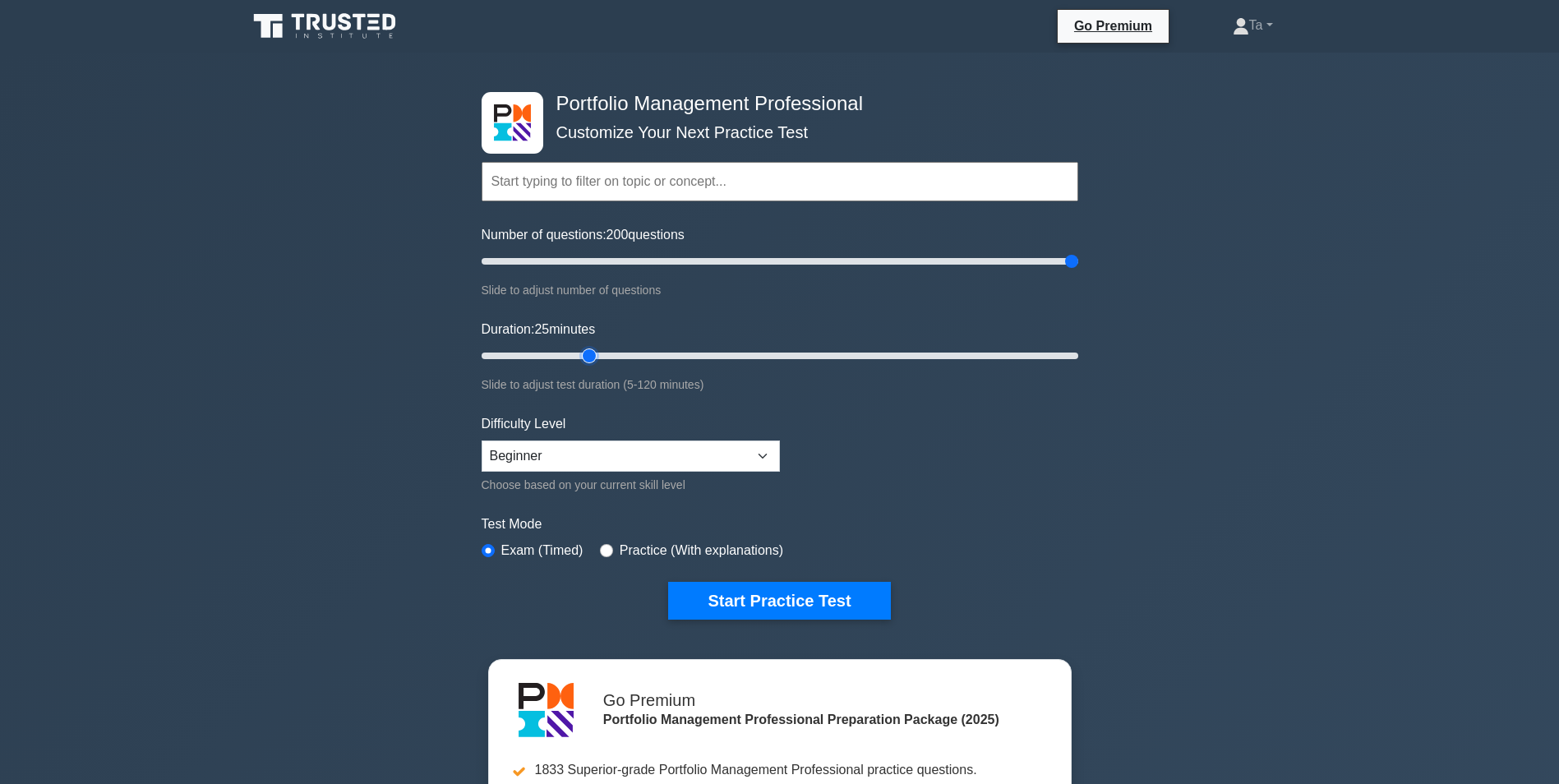
click at [587, 353] on input "Duration: 25 minutes" at bounding box center [780, 356] width 597 height 20
click at [666, 457] on select "Beginner Intermediate Expert" at bounding box center [631, 455] width 299 height 31
select select "expert"
click at [482, 440] on select "Beginner Intermediate Expert" at bounding box center [631, 455] width 299 height 31
click at [963, 493] on form "Topics Portfolio Management Process Groups Portfolio Strategic Management Portf…" at bounding box center [780, 366] width 597 height 507
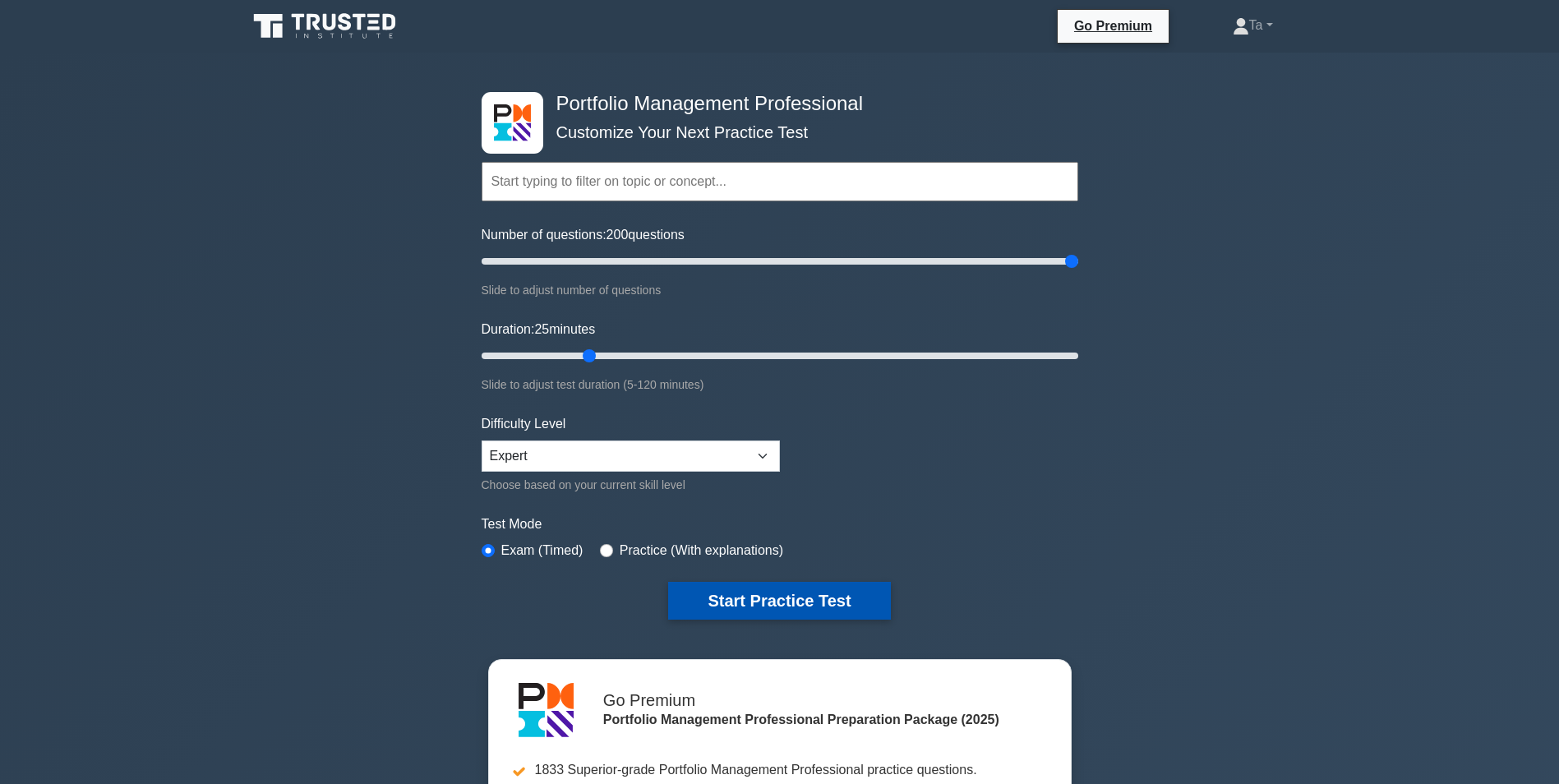
click at [841, 588] on button "Start Practice Test" at bounding box center [780, 601] width 222 height 38
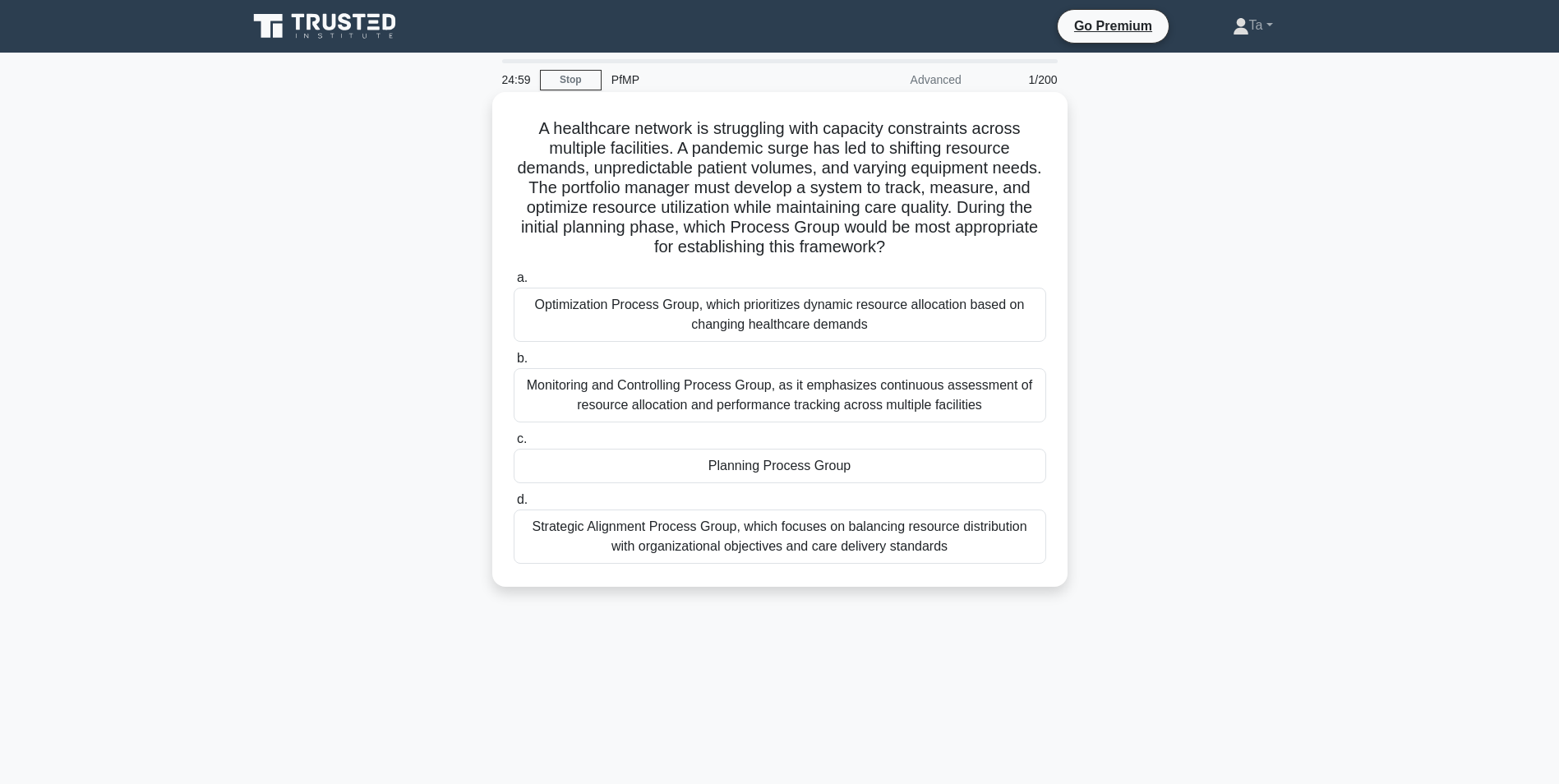
click at [629, 314] on div "Optimization Process Group, which prioritizes dynamic resource allocation based…" at bounding box center [780, 314] width 533 height 55
click at [514, 283] on input "a. Optimization Process Group, which prioritizes dynamic resource allocation ba…" at bounding box center [514, 278] width 0 height 11
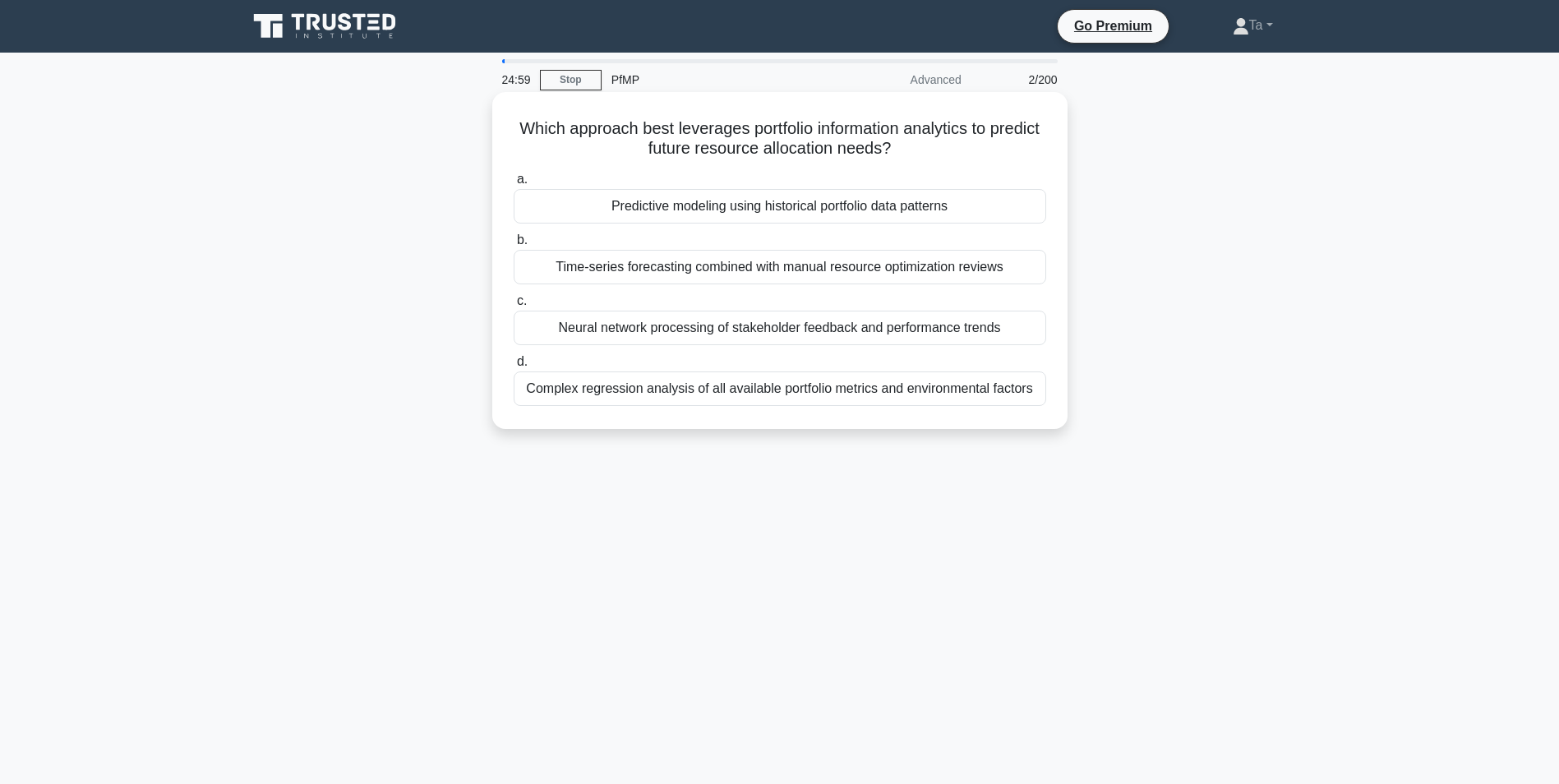
click at [681, 200] on div "Predictive modeling using historical portfolio data patterns" at bounding box center [780, 206] width 533 height 35
click at [514, 185] on input "a. Predictive modeling using historical portfolio data patterns" at bounding box center [514, 179] width 0 height 11
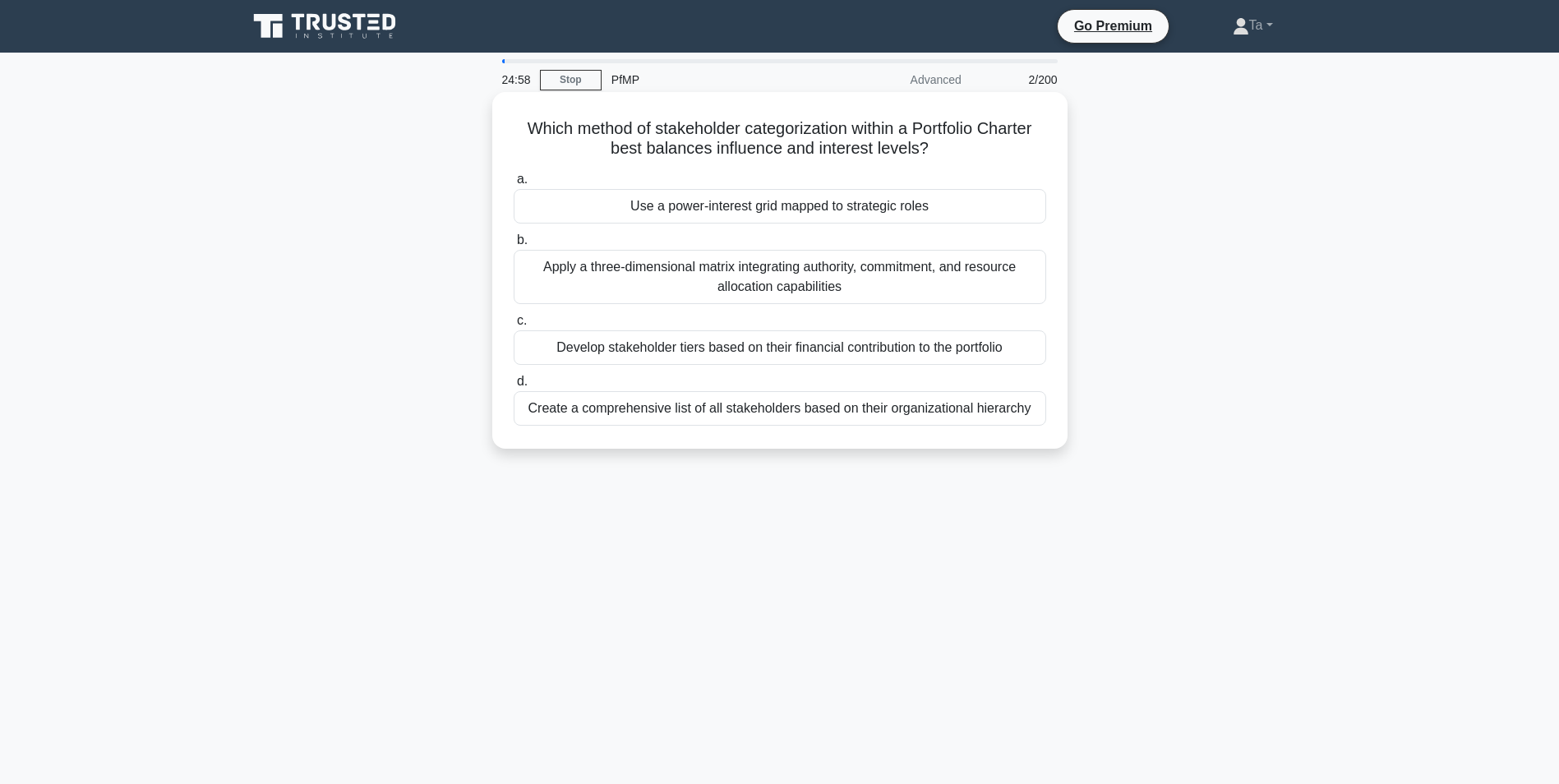
click at [677, 209] on div "Use a power-interest grid mapped to strategic roles" at bounding box center [780, 206] width 533 height 35
click at [514, 185] on input "a. Use a power-interest grid mapped to strategic roles" at bounding box center [514, 179] width 0 height 11
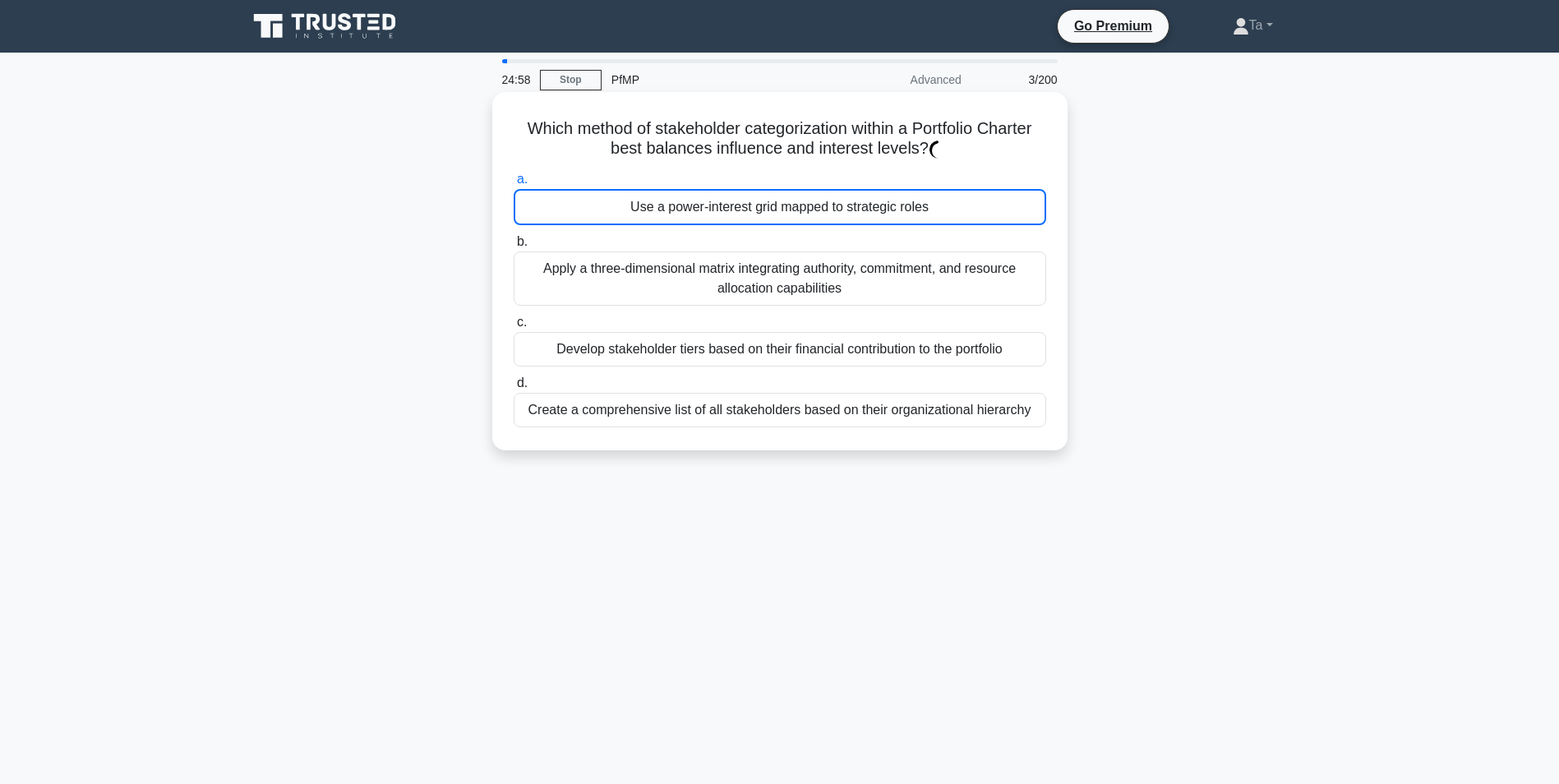
click at [694, 204] on div "Use a power-interest grid mapped to strategic roles" at bounding box center [780, 207] width 533 height 36
click at [514, 185] on input "a. Use a power-interest grid mapped to strategic roles" at bounding box center [514, 179] width 0 height 11
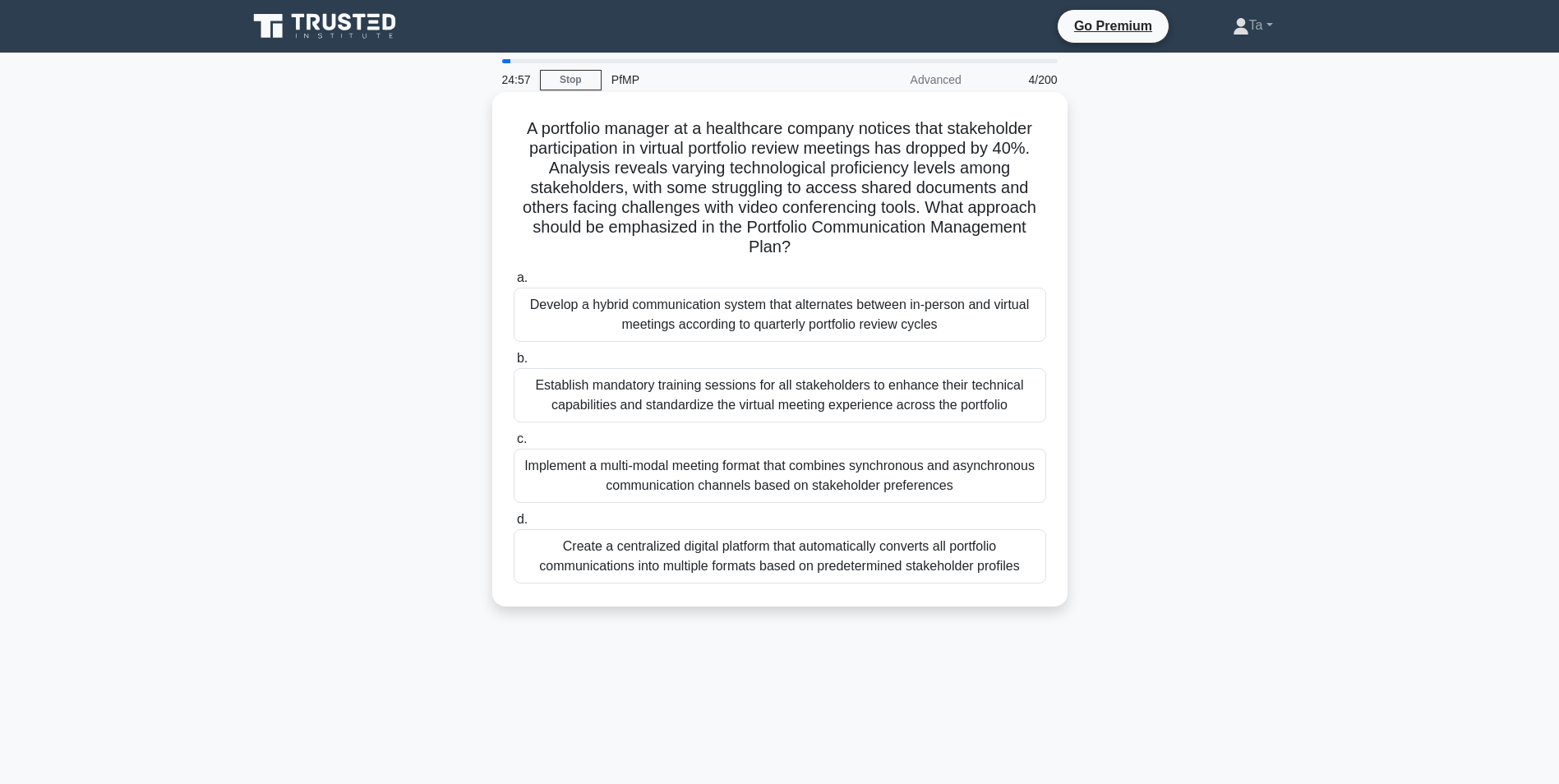
click at [651, 312] on div "Develop a hybrid communication system that alternates between in-person and vir…" at bounding box center [780, 314] width 533 height 55
click at [514, 283] on input "a. Develop a hybrid communication system that alternates between in-person and …" at bounding box center [514, 278] width 0 height 11
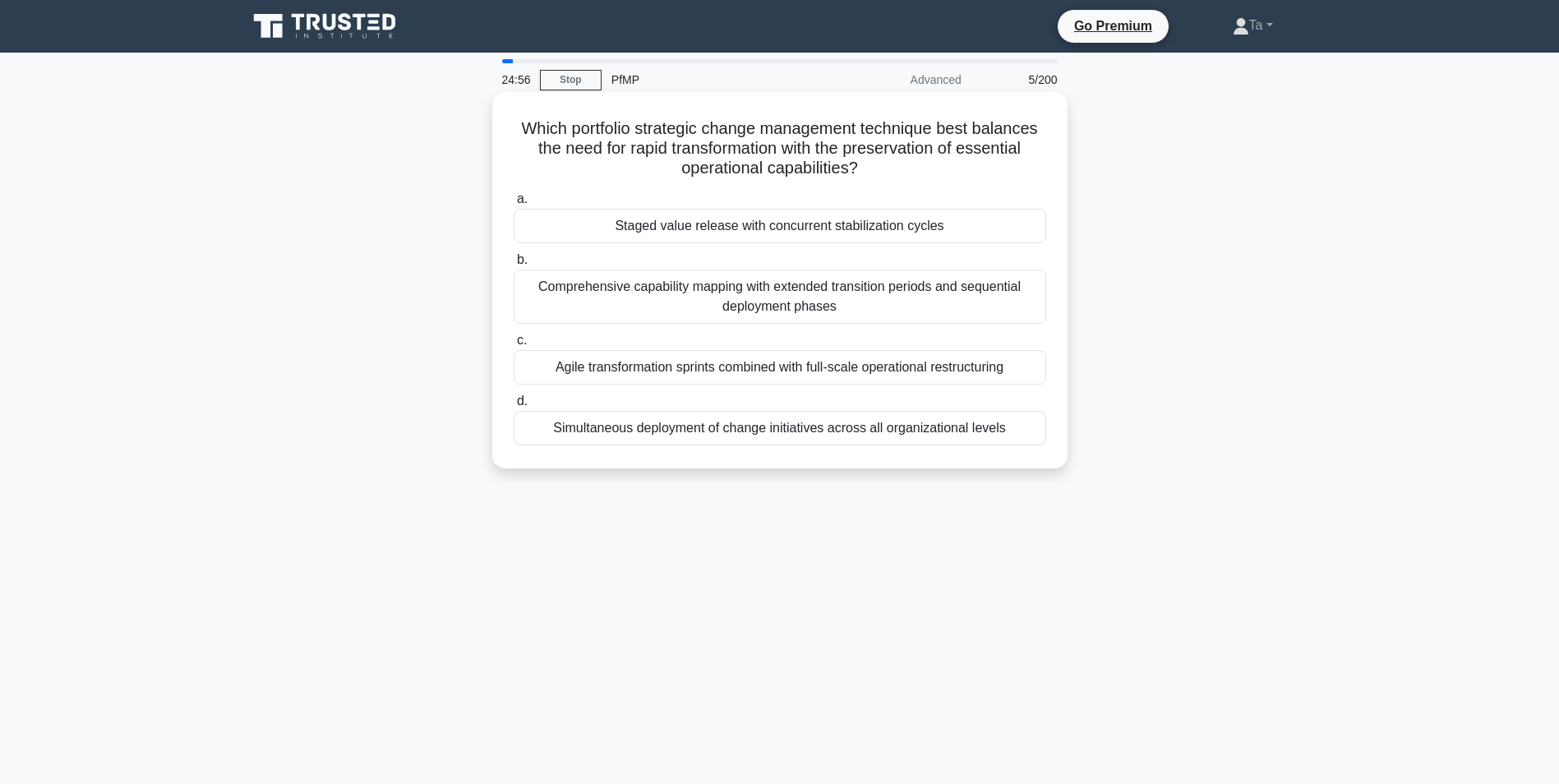
click at [709, 217] on div "Staged value release with concurrent stabilization cycles" at bounding box center [780, 226] width 533 height 35
click at [514, 204] on input "a. Staged value release with concurrent stabilization cycles" at bounding box center [514, 199] width 0 height 11
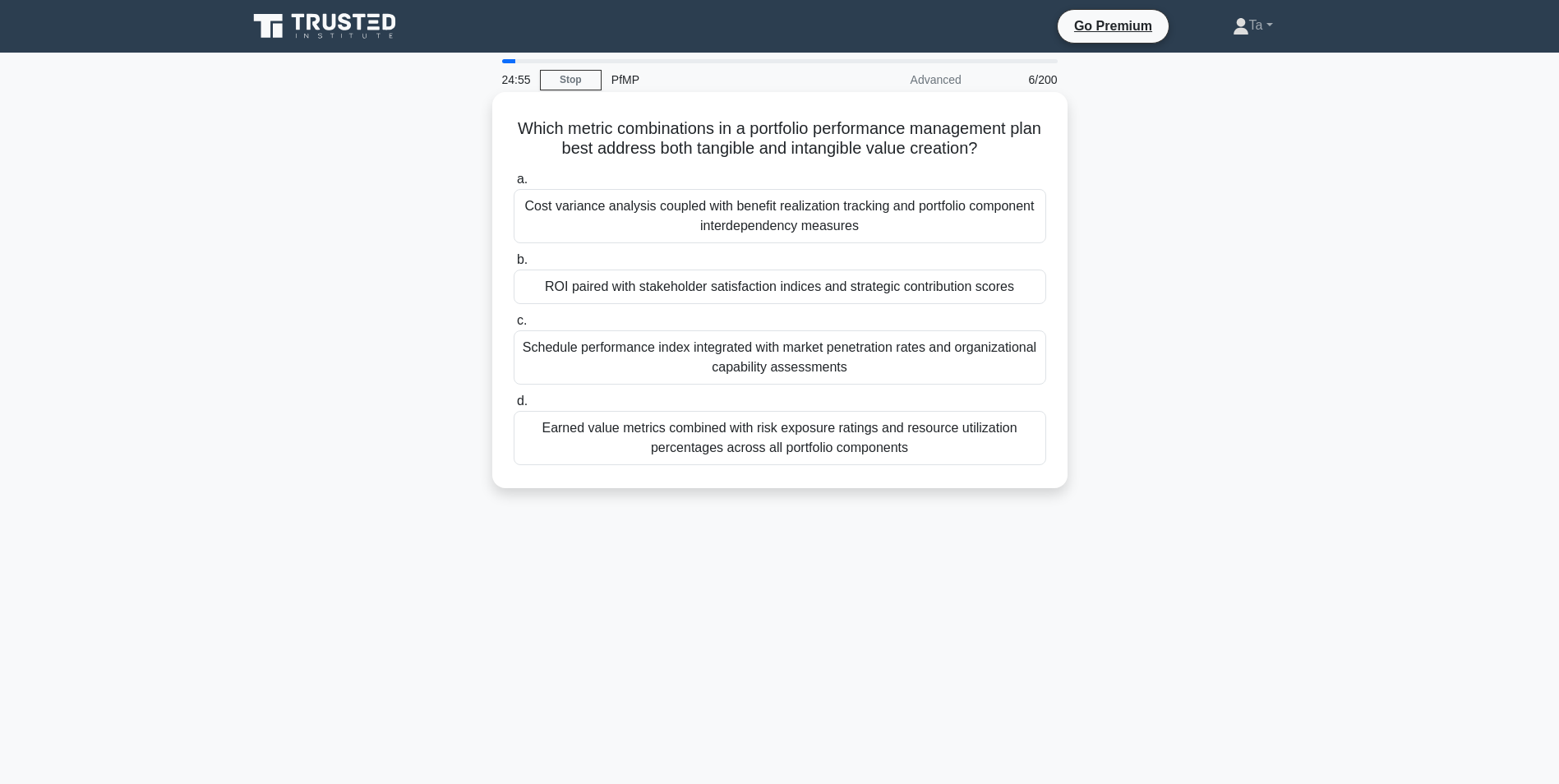
click at [701, 224] on div "Cost variance analysis coupled with benefit realization tracking and portfolio …" at bounding box center [780, 216] width 533 height 55
click at [514, 185] on input "a. Cost variance analysis coupled with benefit realization tracking and portfol…" at bounding box center [514, 179] width 0 height 11
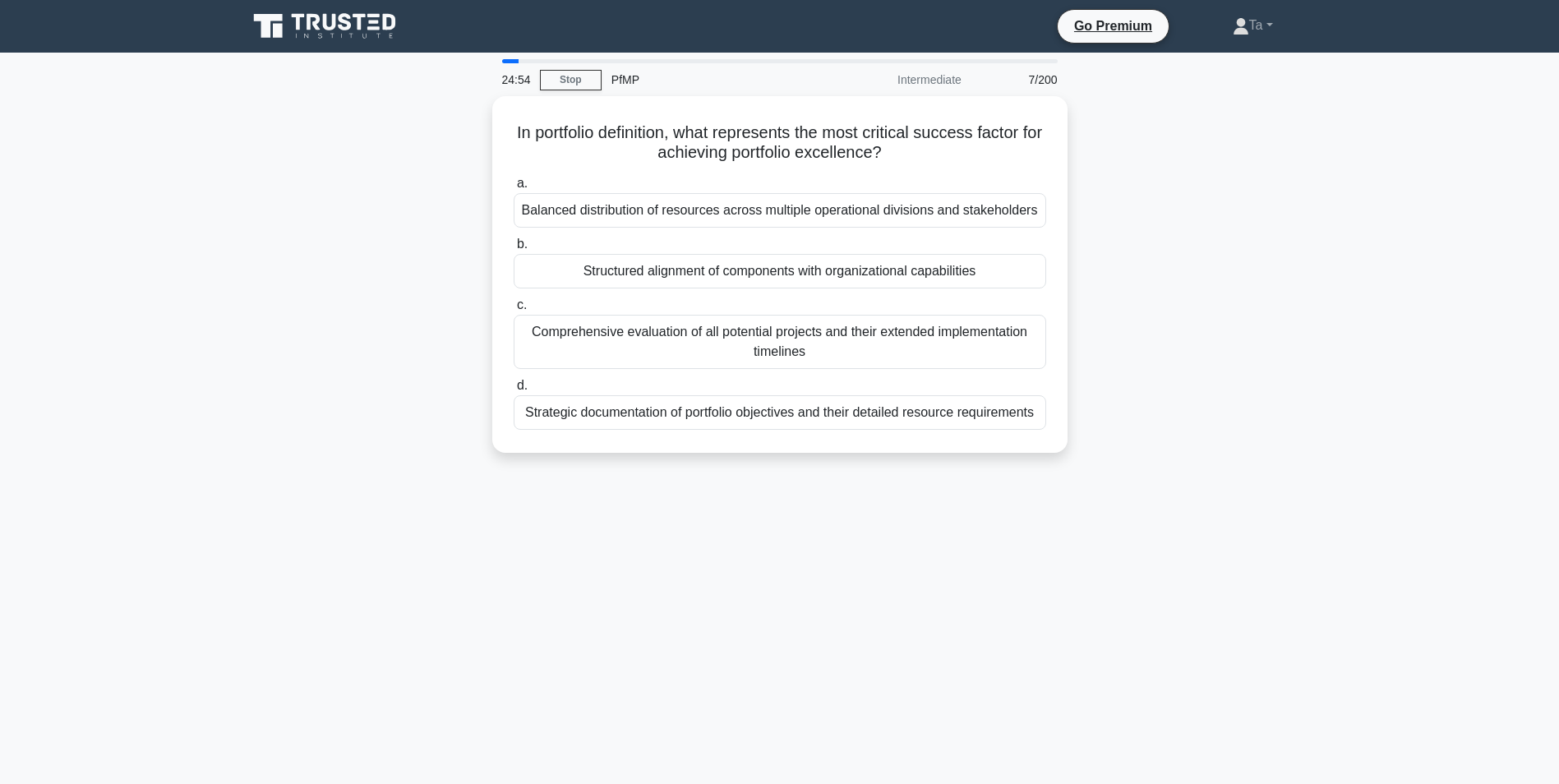
click at [728, 220] on div "Balanced distribution of resources across multiple operational divisions and st…" at bounding box center [780, 210] width 533 height 35
click at [514, 189] on input "a. Balanced distribution of resources across multiple operational divisions and…" at bounding box center [514, 183] width 0 height 11
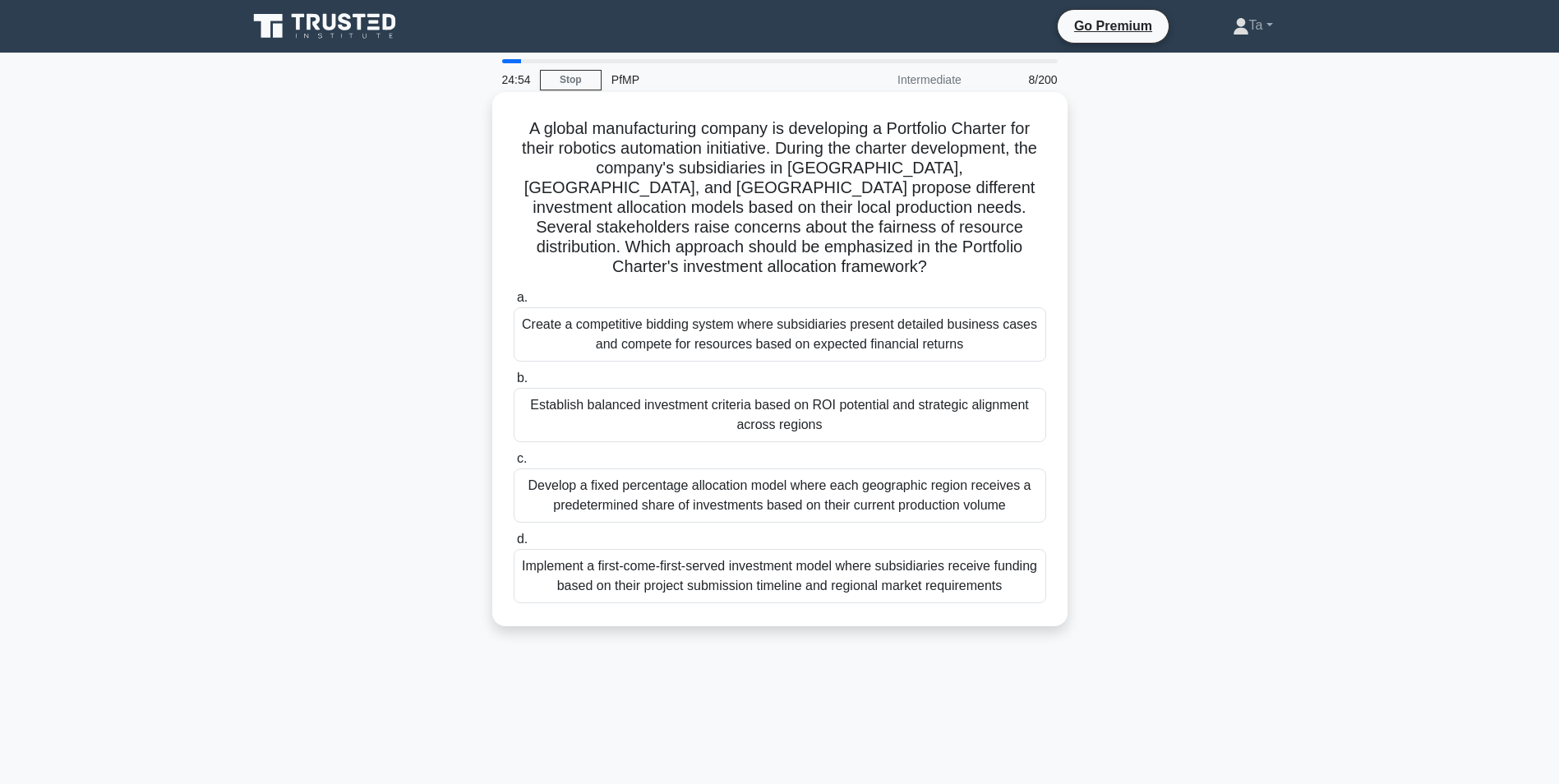
click at [740, 213] on h5 "A global manufacturing company is developing a Portfolio Charter for their robo…" at bounding box center [780, 197] width 536 height 160
click at [683, 270] on div "A global manufacturing company is developing a Portfolio Charter for their robo…" at bounding box center [780, 359] width 562 height 521
click at [656, 307] on div "Create a competitive bidding system where subsidiaries present detailed busines…" at bounding box center [780, 334] width 533 height 55
click at [514, 303] on input "a. Create a competitive bidding system where subsidiaries present detailed busi…" at bounding box center [514, 297] width 0 height 11
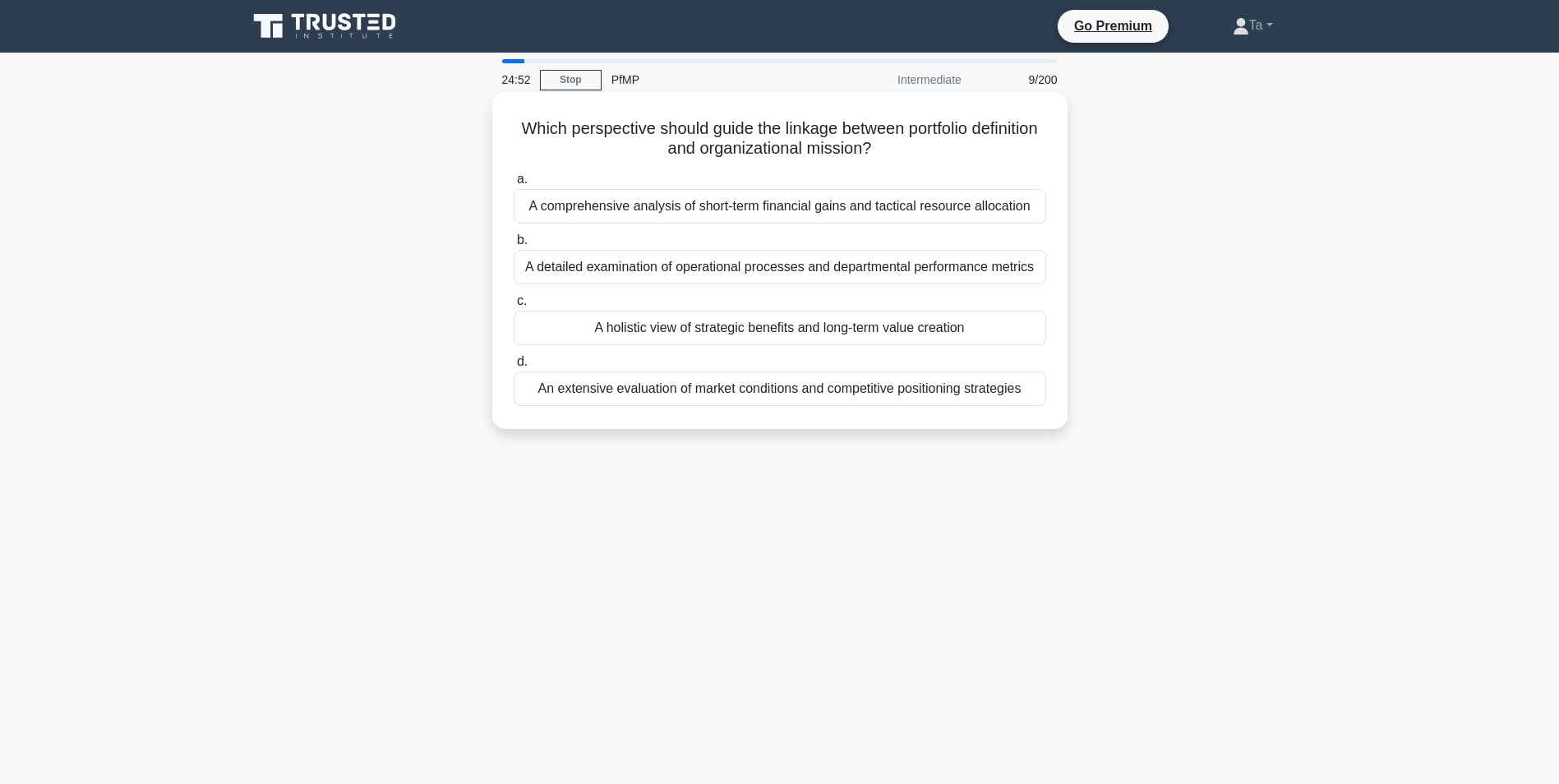
click at [723, 214] on div "A comprehensive analysis of short-term financial gains and tactical resource al…" at bounding box center [780, 206] width 533 height 35
click at [514, 185] on input "a. A comprehensive analysis of short-term financial gains and tactical resource…" at bounding box center [514, 179] width 0 height 11
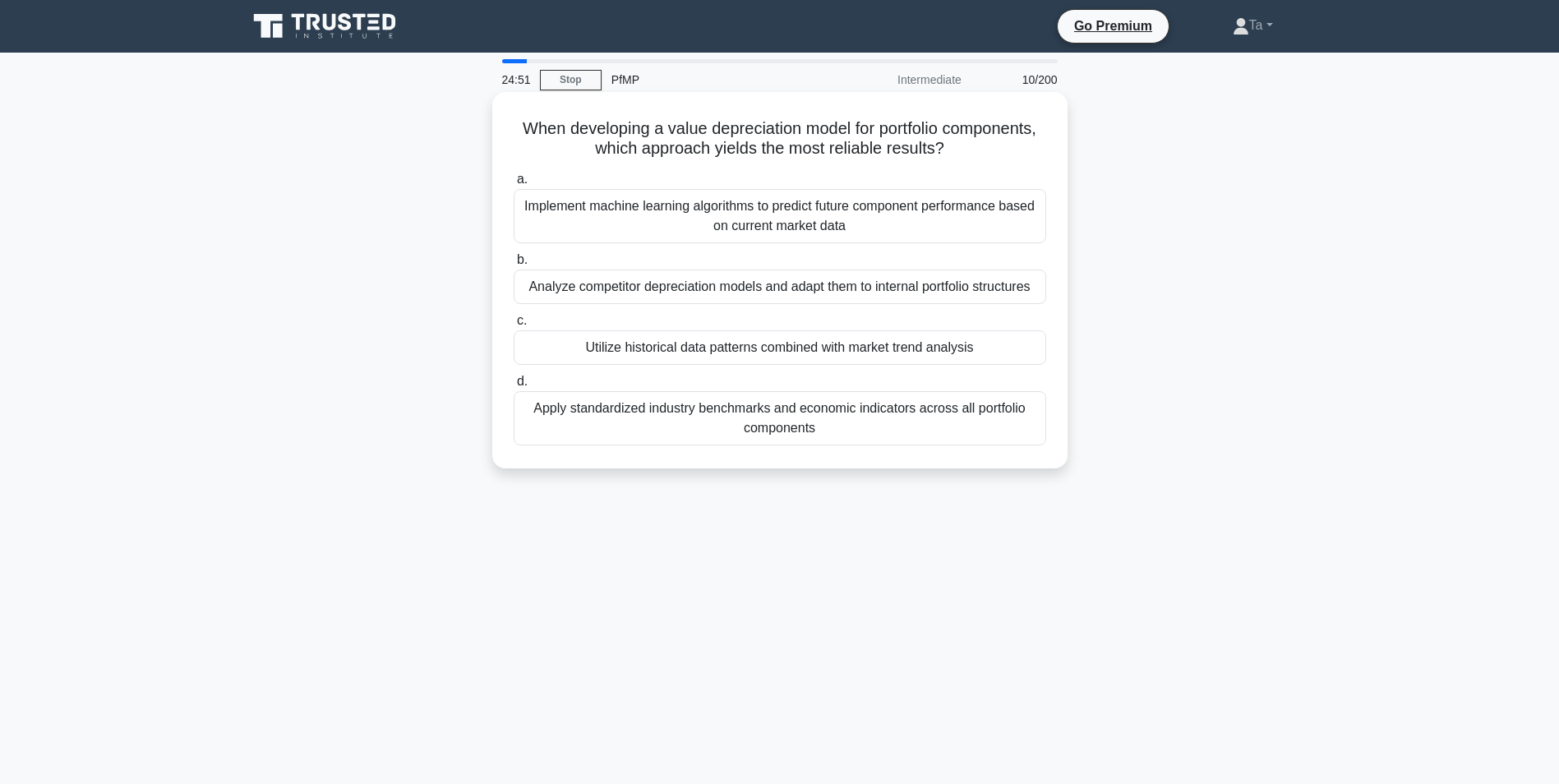
click at [718, 219] on div "Implement machine learning algorithms to predict future component performance b…" at bounding box center [780, 216] width 533 height 55
click at [514, 185] on input "a. Implement machine learning algorithms to predict future component performanc…" at bounding box center [514, 179] width 0 height 11
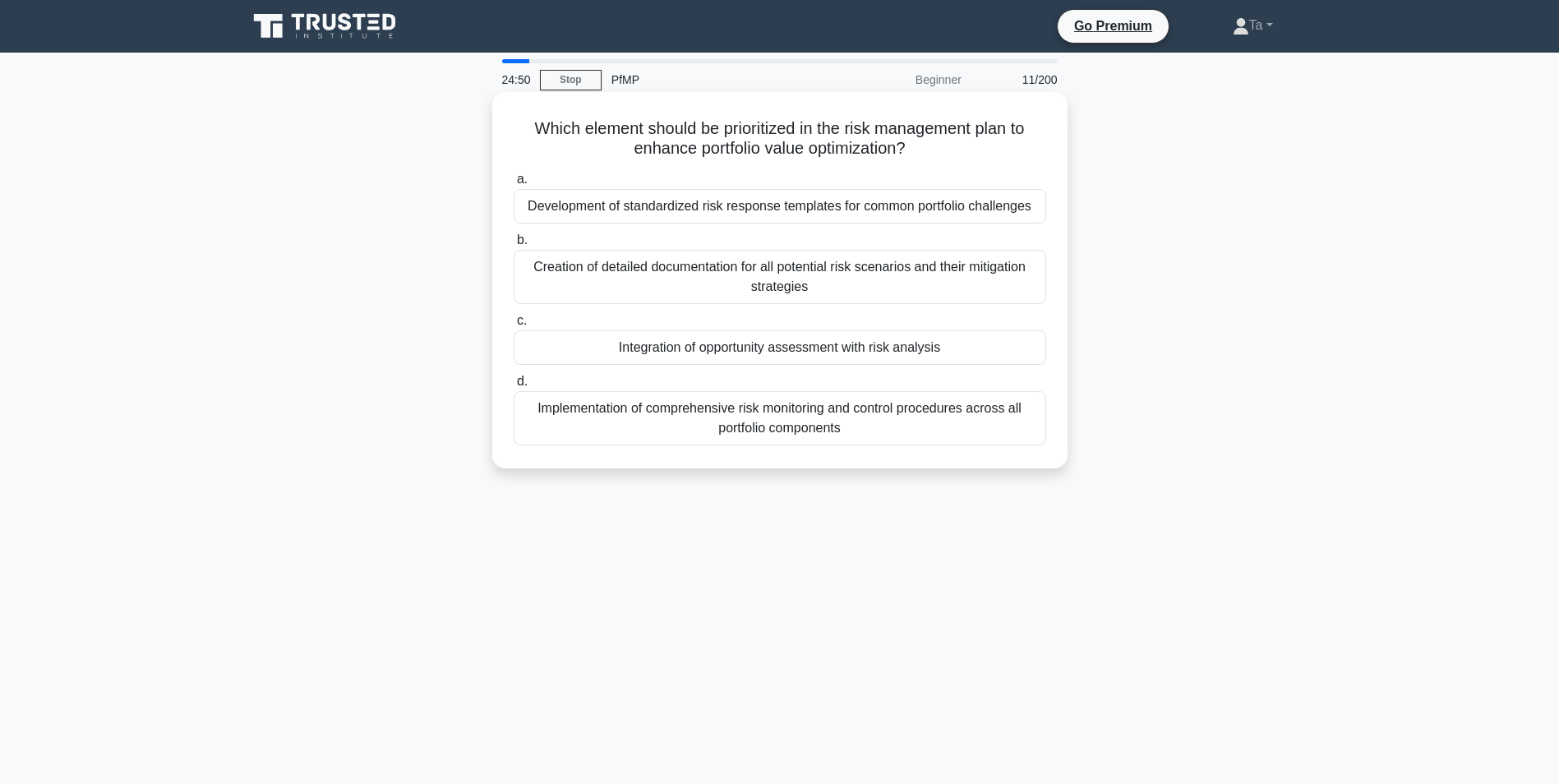
click at [722, 218] on div "Development of standardized risk response templates for common portfolio challe…" at bounding box center [780, 206] width 533 height 35
drag, startPoint x: 722, startPoint y: 218, endPoint x: 669, endPoint y: 217, distance: 53.0
click at [669, 217] on div "Development of standardized risk response templates for common portfolio challe…" at bounding box center [780, 206] width 533 height 35
click at [514, 185] on input "a. Development of standardized risk response templates for common portfolio cha…" at bounding box center [514, 179] width 0 height 11
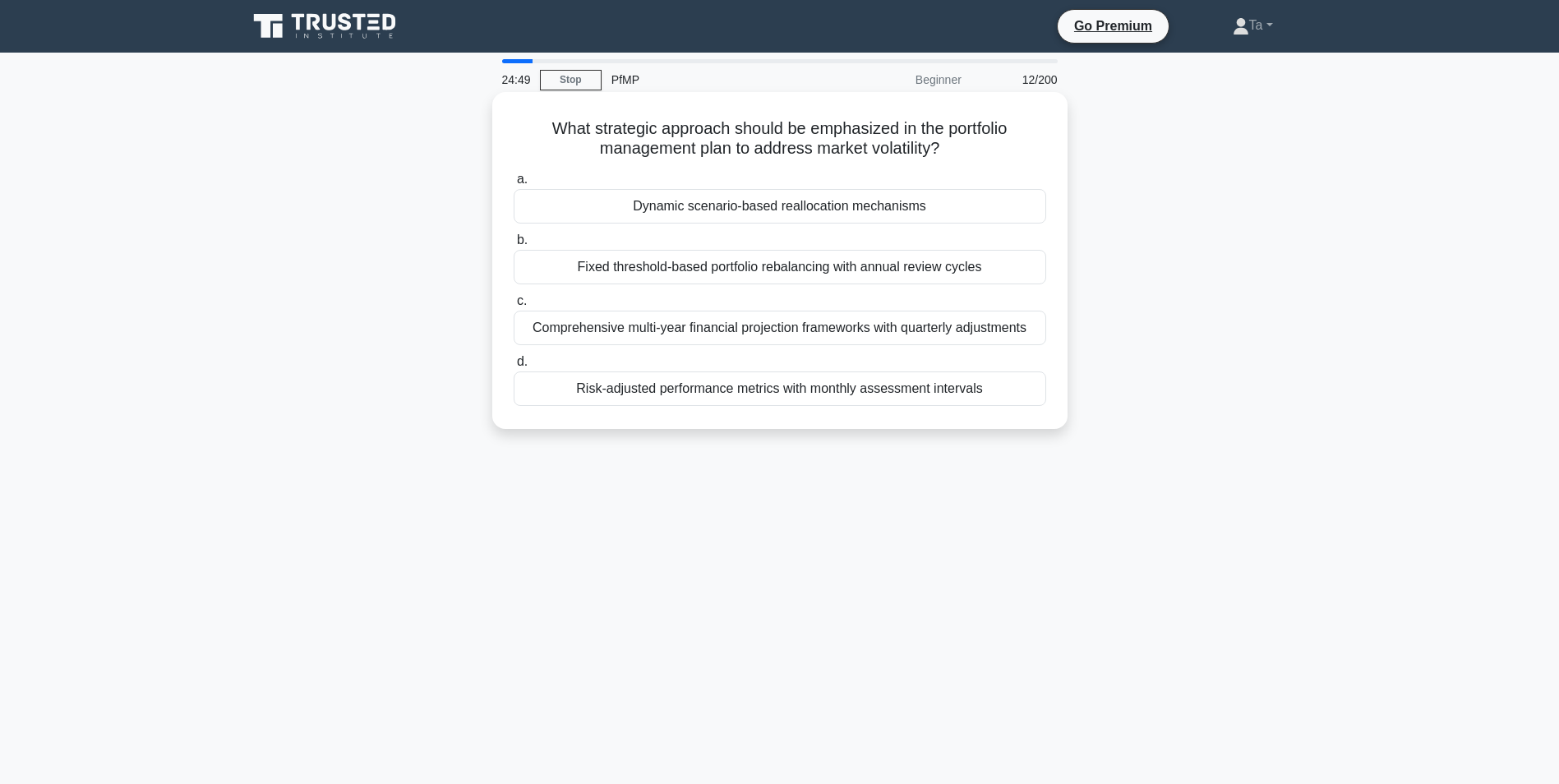
click at [655, 214] on div "Dynamic scenario-based reallocation mechanisms" at bounding box center [780, 206] width 533 height 35
click at [514, 185] on input "a. Dynamic scenario-based reallocation mechanisms" at bounding box center [514, 179] width 0 height 11
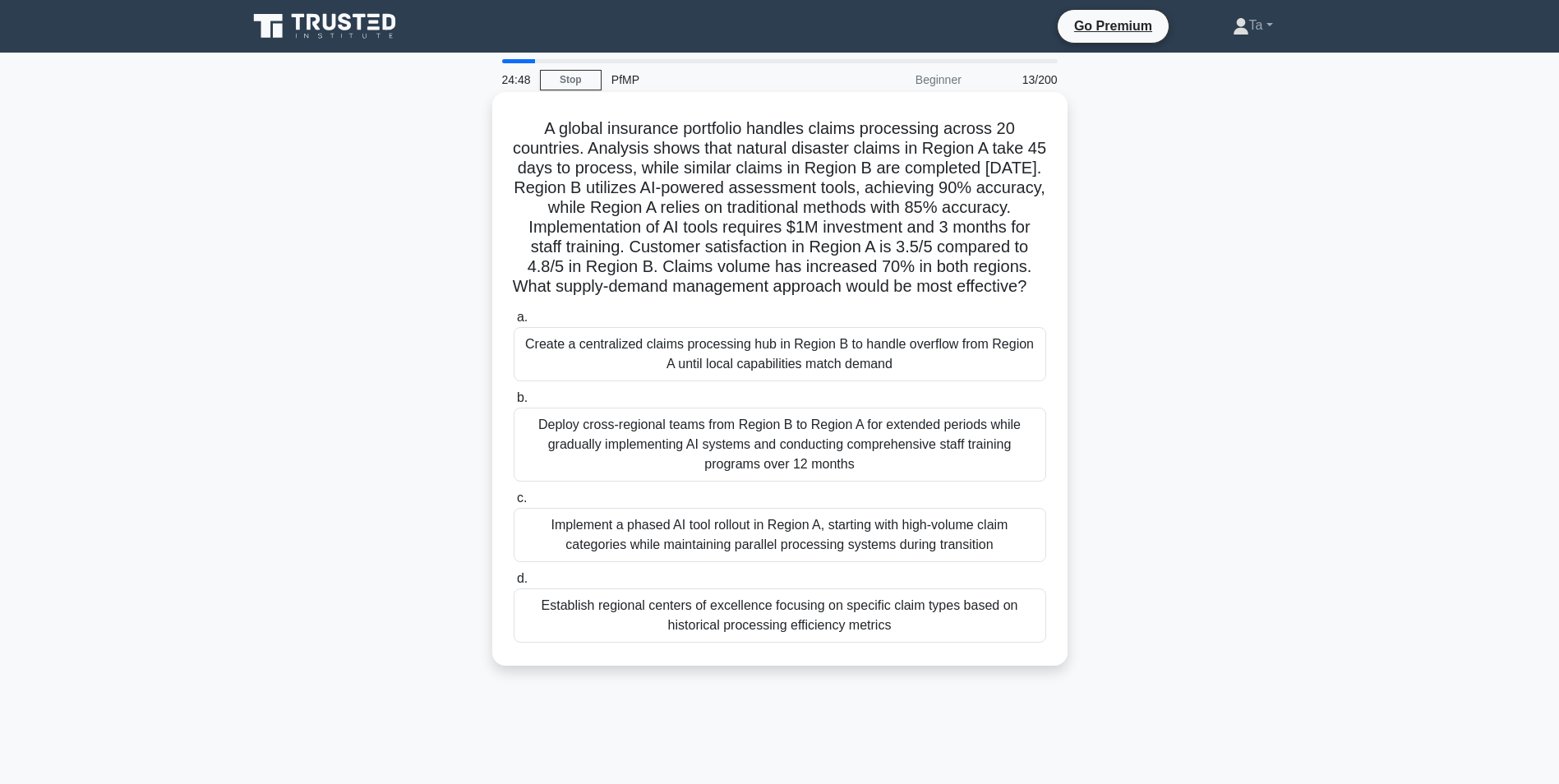
click at [598, 375] on div "Create a centralized claims processing hub in Region B to handle overflow from …" at bounding box center [780, 354] width 533 height 55
click at [514, 323] on input "a. Create a centralized claims processing hub in Region B to handle overflow fr…" at bounding box center [514, 317] width 0 height 11
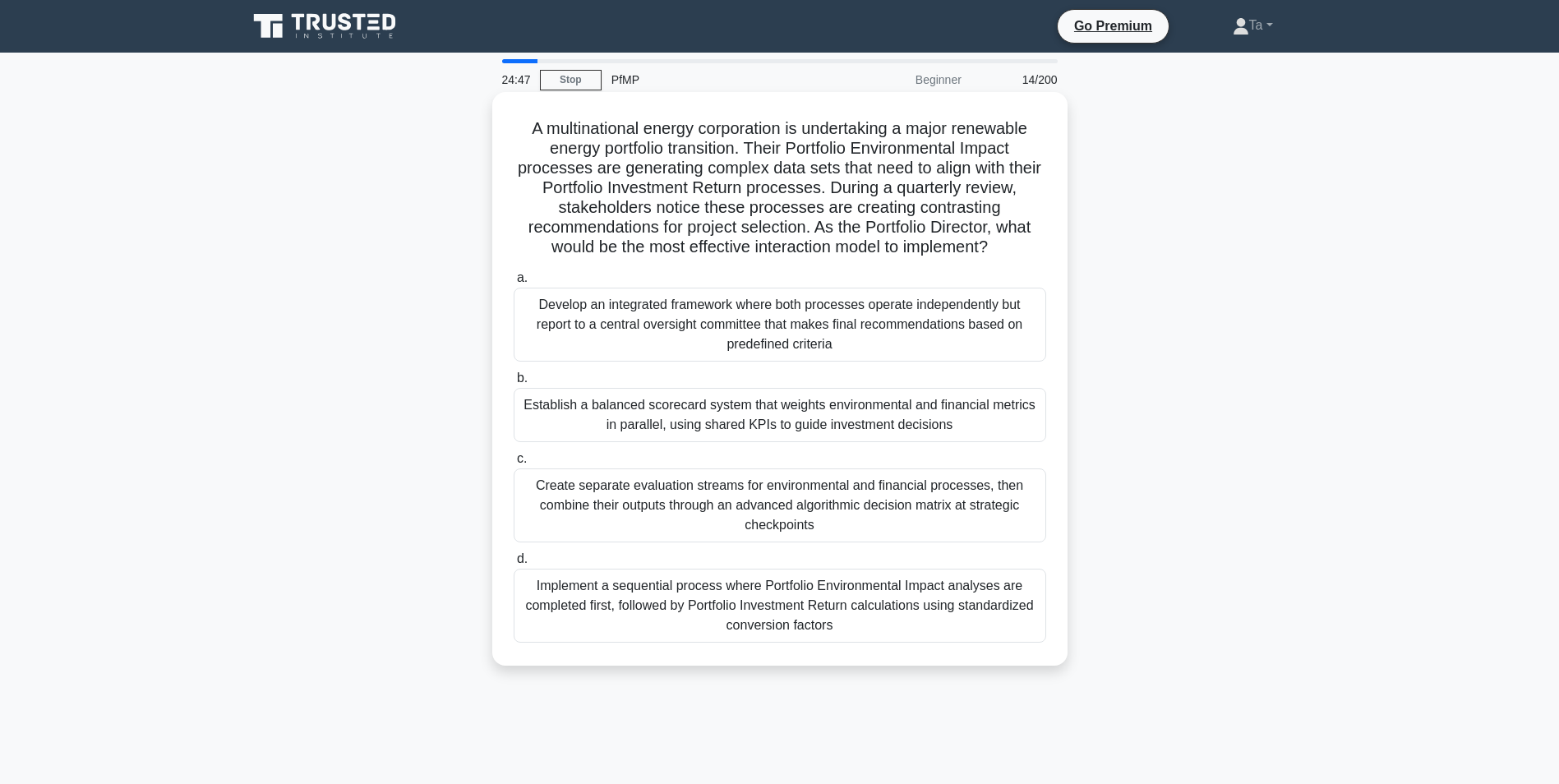
click at [626, 311] on div "Develop an integrated framework where both processes operate independently but …" at bounding box center [780, 324] width 533 height 74
click at [514, 283] on input "a. Develop an integrated framework where both processes operate independently b…" at bounding box center [514, 278] width 0 height 11
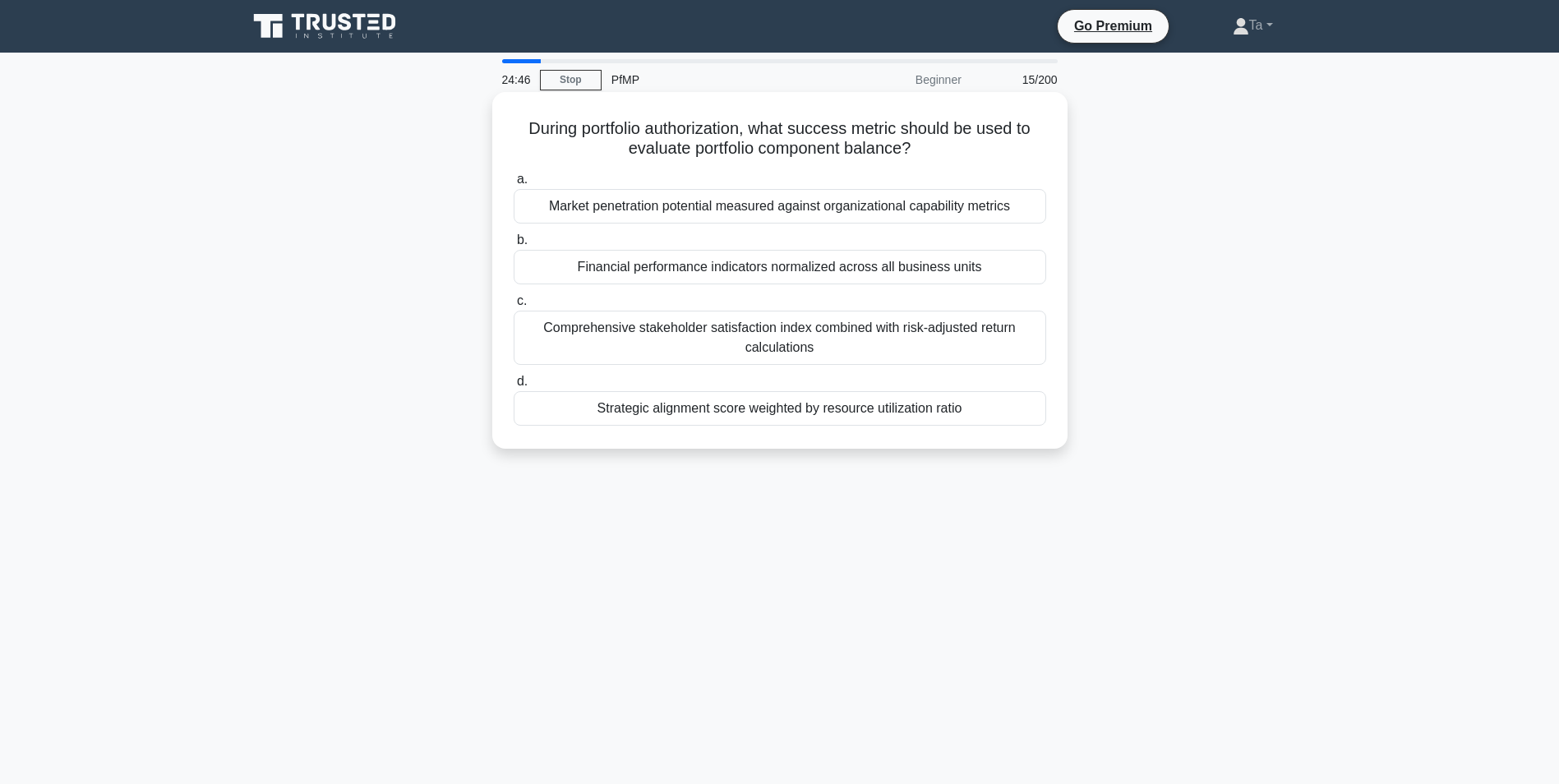
click at [709, 213] on div "Market penetration potential measured against organizational capability metrics" at bounding box center [780, 206] width 533 height 35
click at [514, 185] on input "a. Market penetration potential measured against organizational capability metr…" at bounding box center [514, 179] width 0 height 11
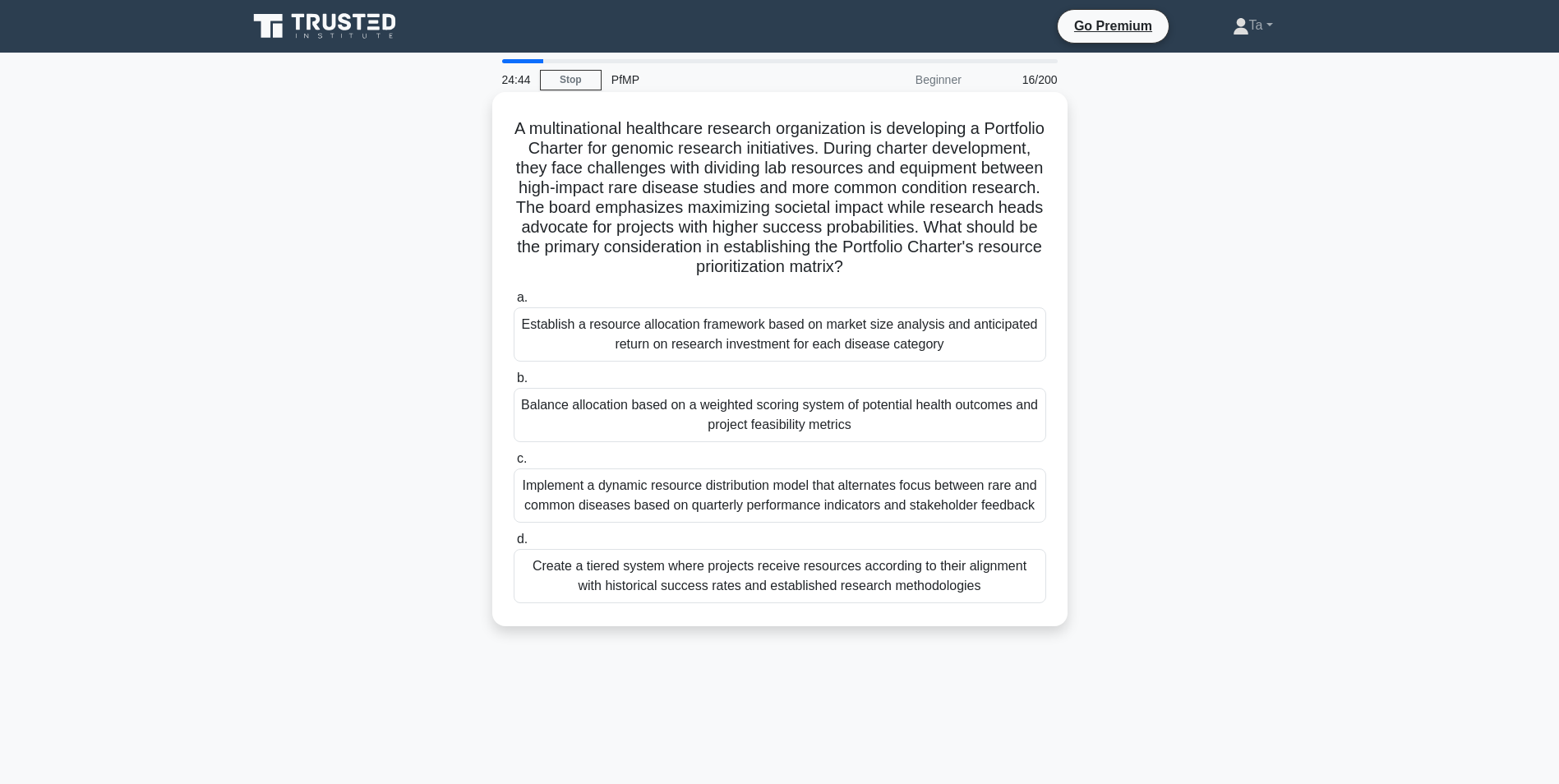
click at [615, 348] on div "Establish a resource allocation framework based on market size analysis and ant…" at bounding box center [780, 334] width 533 height 55
click at [514, 303] on input "a. Establish a resource allocation framework based on market size analysis and …" at bounding box center [514, 297] width 0 height 11
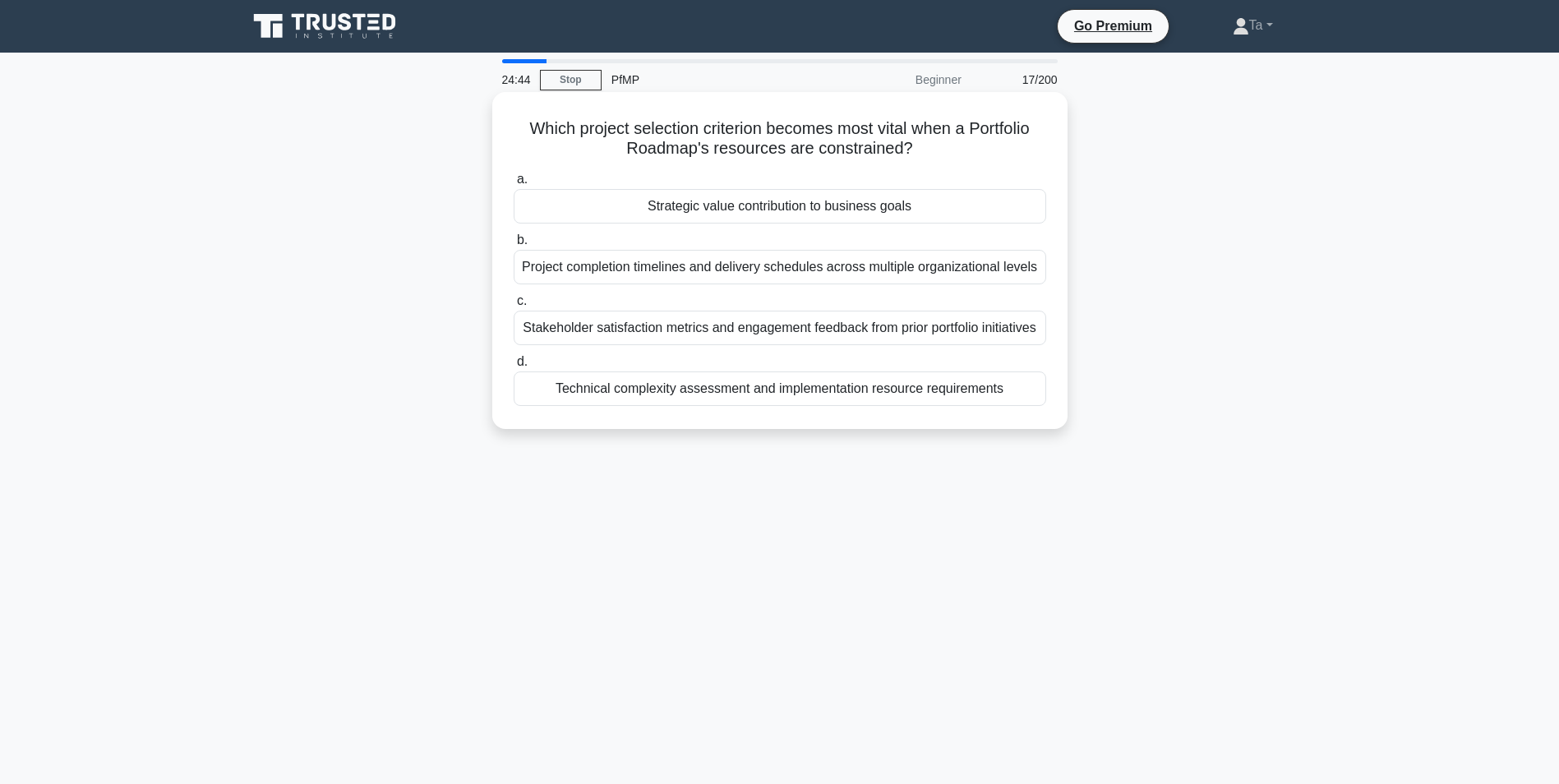
click at [678, 209] on div "Strategic value contribution to business goals" at bounding box center [780, 206] width 533 height 35
click at [514, 185] on input "a. Strategic value contribution to business goals" at bounding box center [514, 179] width 0 height 11
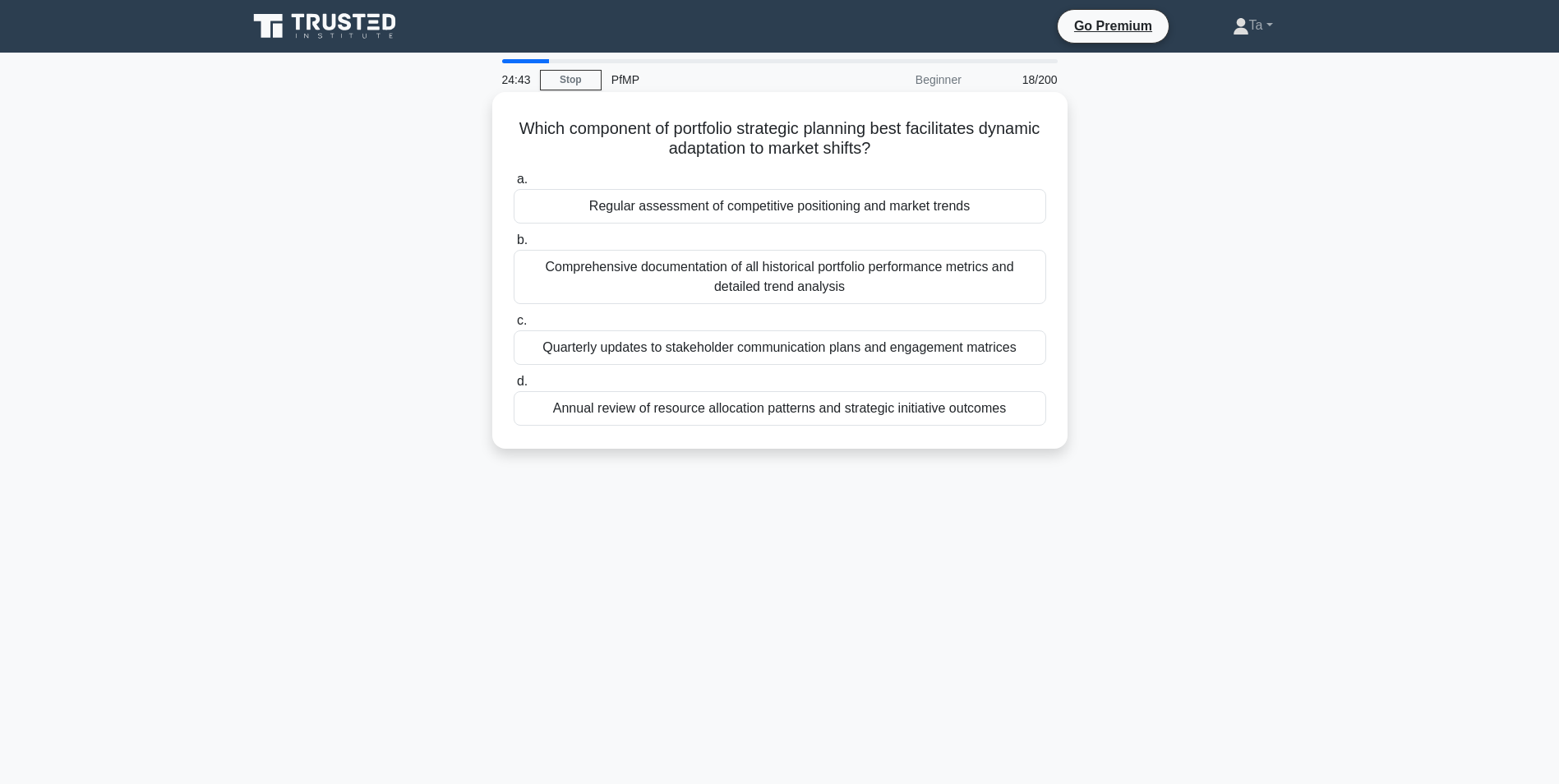
click at [685, 214] on div "Regular assessment of competitive positioning and market trends" at bounding box center [780, 206] width 533 height 35
click at [514, 185] on input "a. Regular assessment of competitive positioning and market trends" at bounding box center [514, 179] width 0 height 11
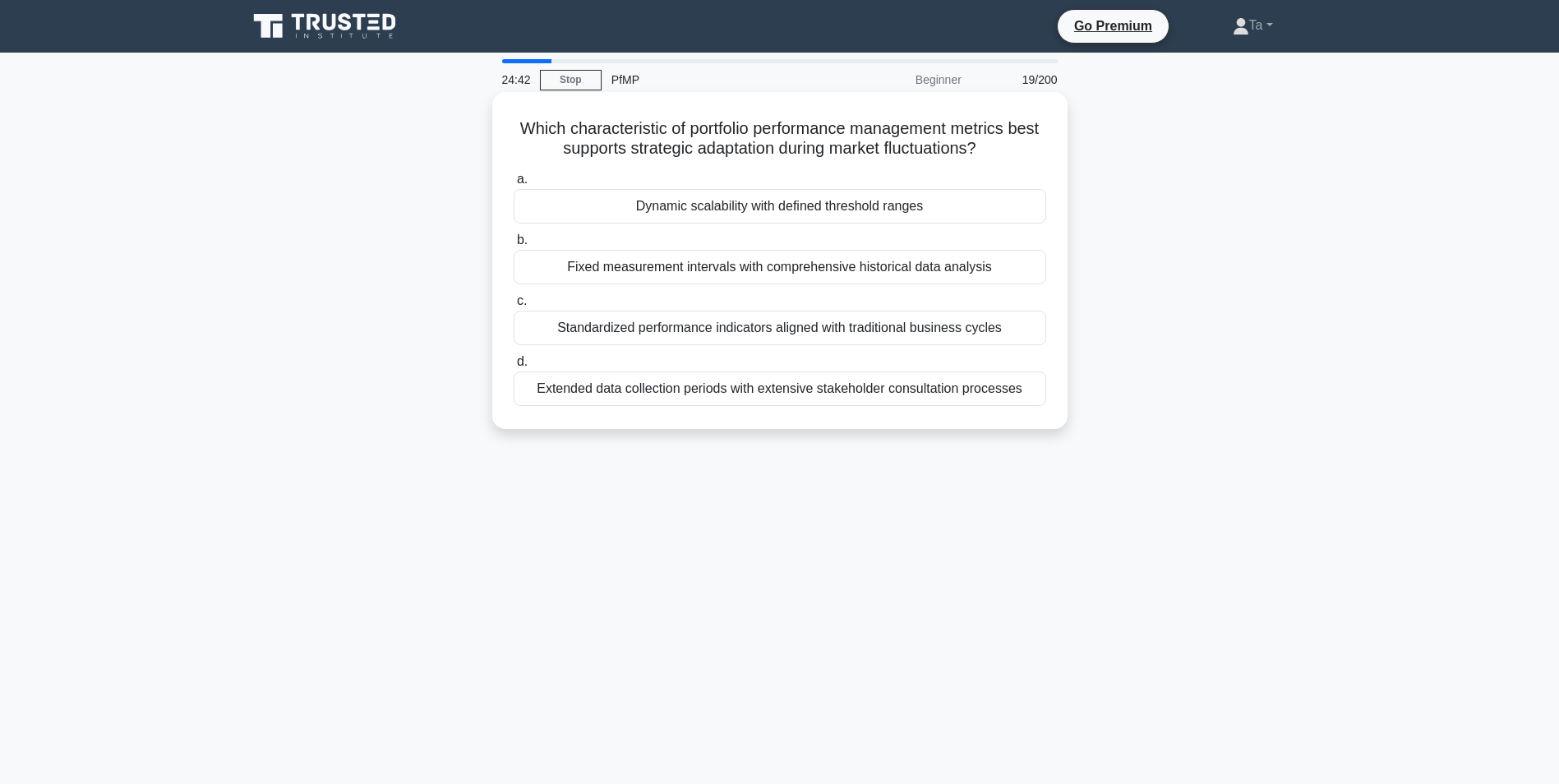
click at [682, 213] on div "Dynamic scalability with defined threshold ranges" at bounding box center [780, 206] width 533 height 35
drag, startPoint x: 682, startPoint y: 213, endPoint x: 641, endPoint y: 211, distance: 41.0
click at [641, 211] on div "Dynamic scalability with defined threshold ranges" at bounding box center [780, 206] width 533 height 35
click at [514, 185] on input "a. Dynamic scalability with defined threshold ranges" at bounding box center [514, 179] width 0 height 11
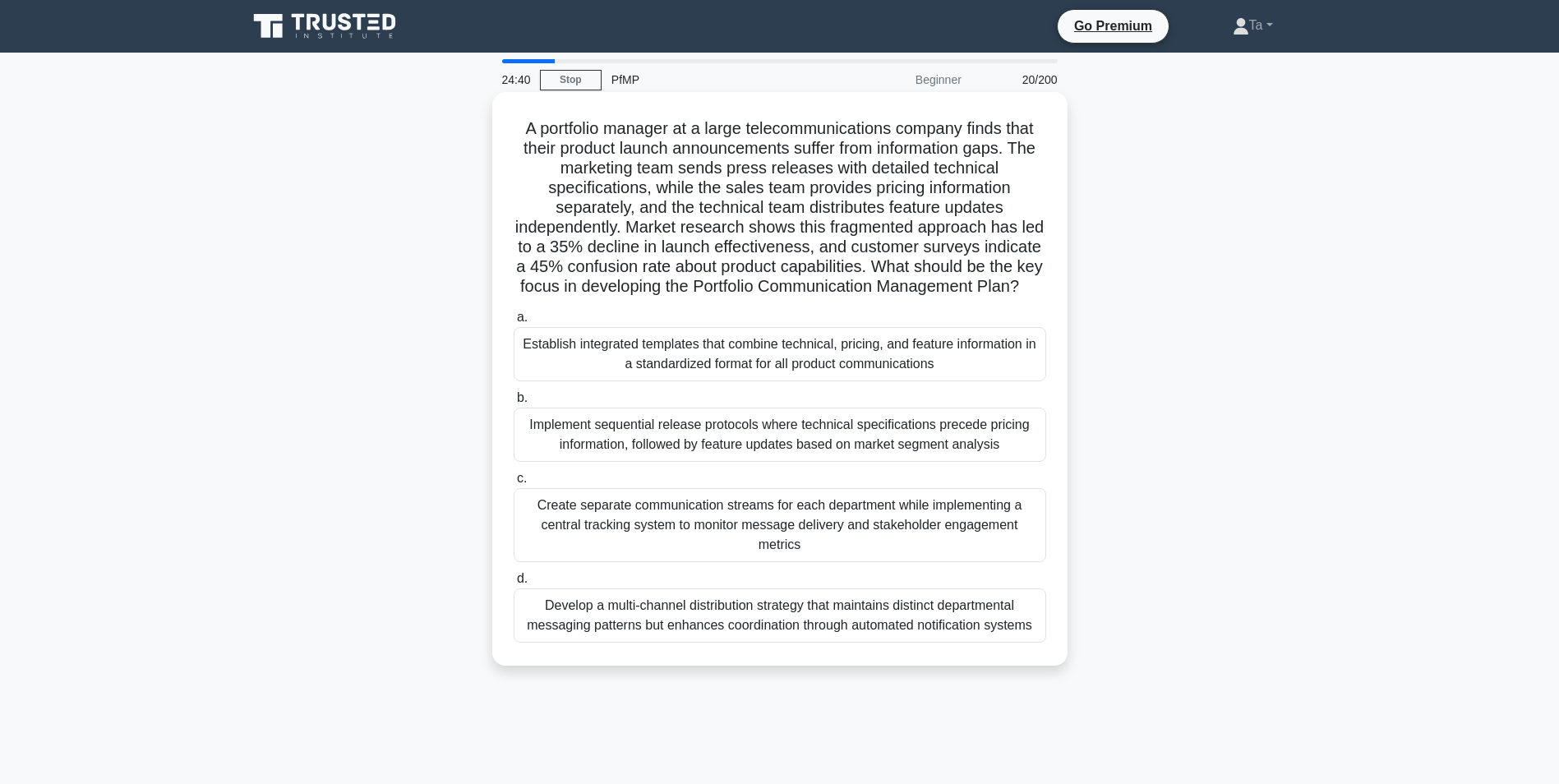
click at [587, 370] on div "Establish integrated templates that combine technical, pricing, and feature inf…" at bounding box center [780, 354] width 533 height 55
click at [514, 323] on input "a. Establish integrated templates that combine technical, pricing, and feature …" at bounding box center [514, 317] width 0 height 11
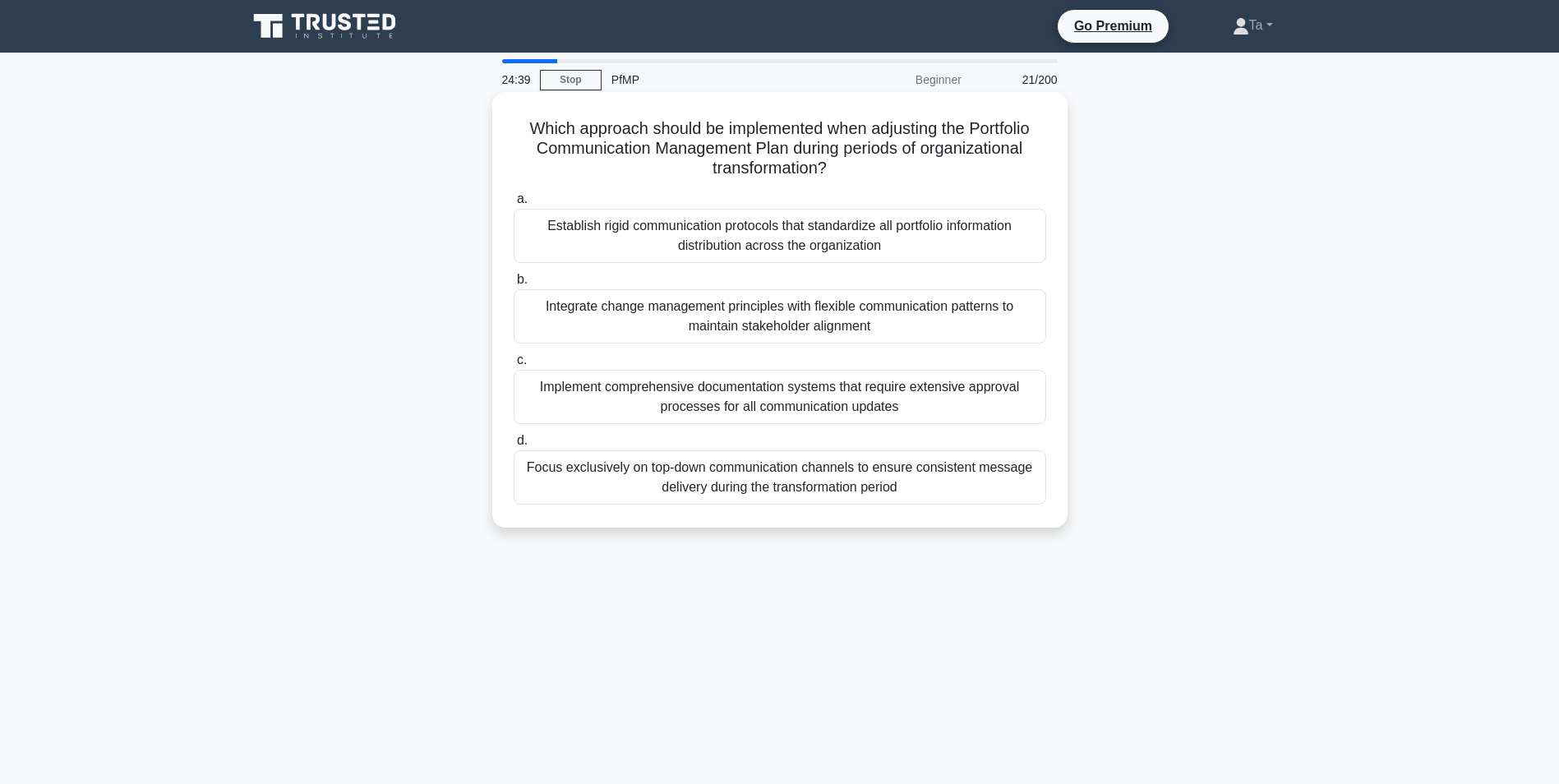
click at [640, 229] on div "Establish rigid communication protocols that standardize all portfolio informat…" at bounding box center [780, 236] width 533 height 55
click at [514, 204] on input "a. Establish rigid communication protocols that standardize all portfolio infor…" at bounding box center [514, 199] width 0 height 11
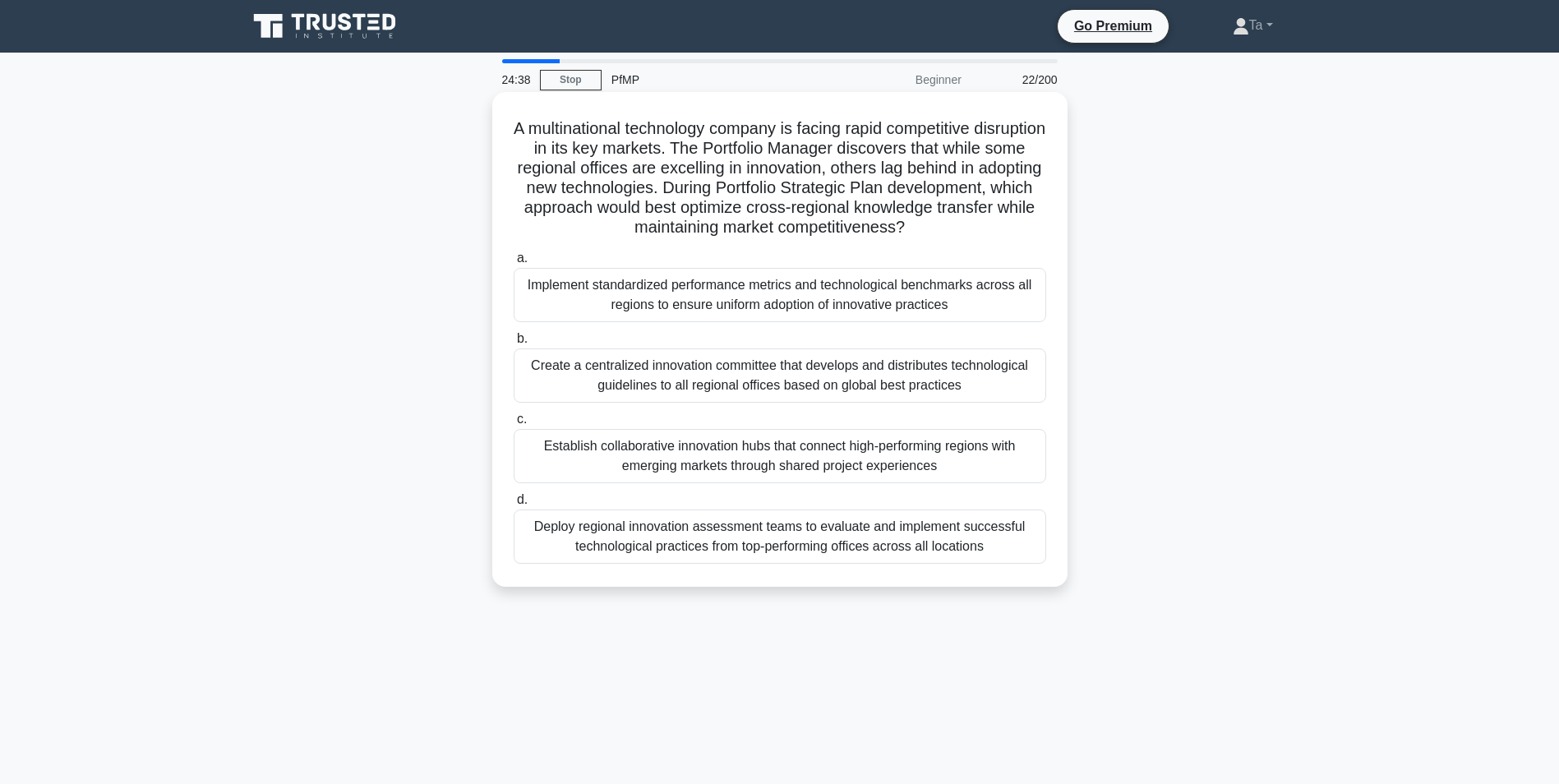
click at [565, 289] on div "Implement standardized performance metrics and technological benchmarks across …" at bounding box center [780, 294] width 533 height 55
click at [514, 264] on input "a. Implement standardized performance metrics and technological benchmarks acro…" at bounding box center [514, 258] width 0 height 11
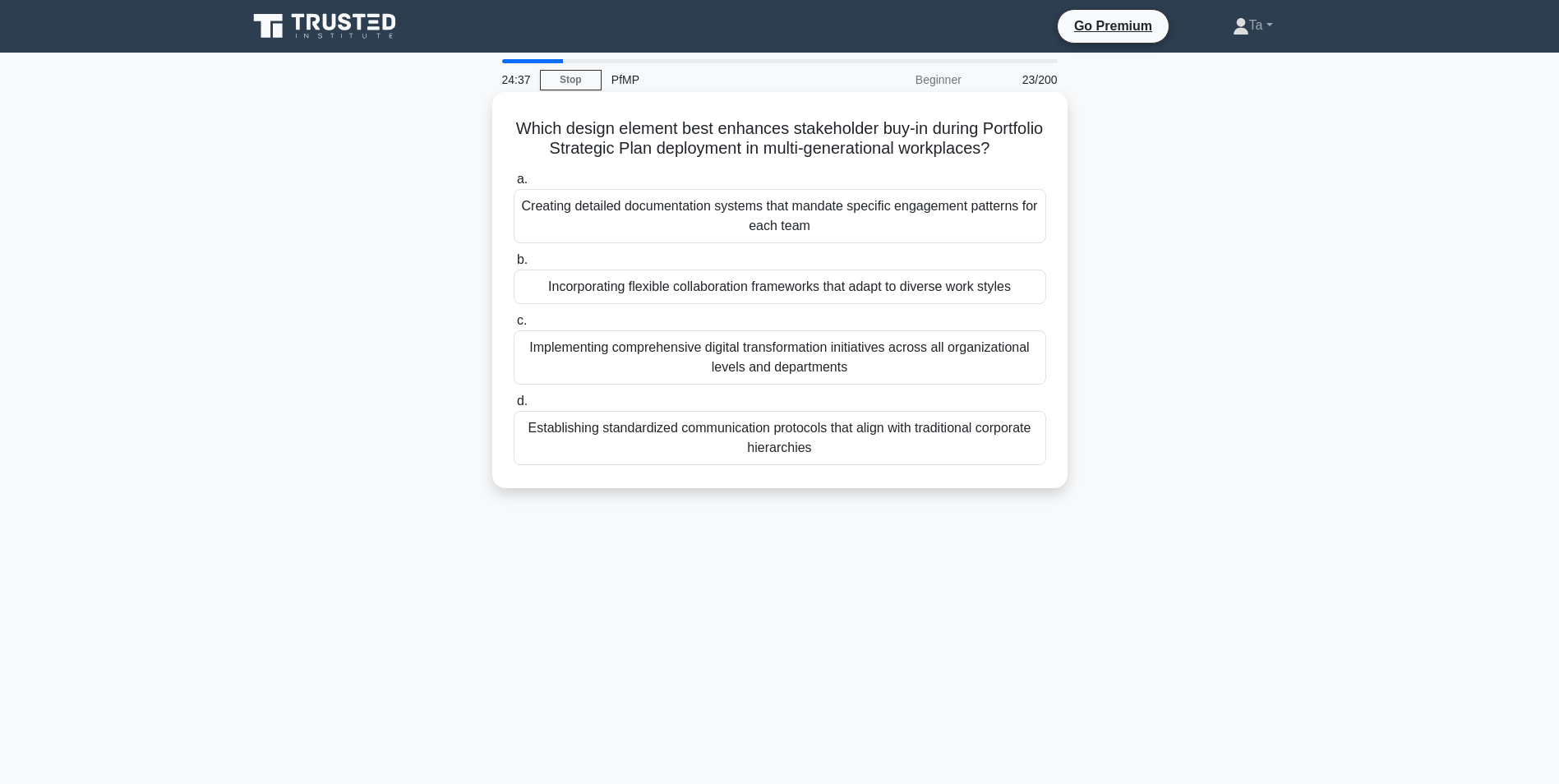
click at [642, 240] on div "Creating detailed documentation systems that mandate specific engagement patter…" at bounding box center [780, 216] width 533 height 55
click at [514, 185] on input "a. Creating detailed documentation systems that mandate specific engagement pat…" at bounding box center [514, 179] width 0 height 11
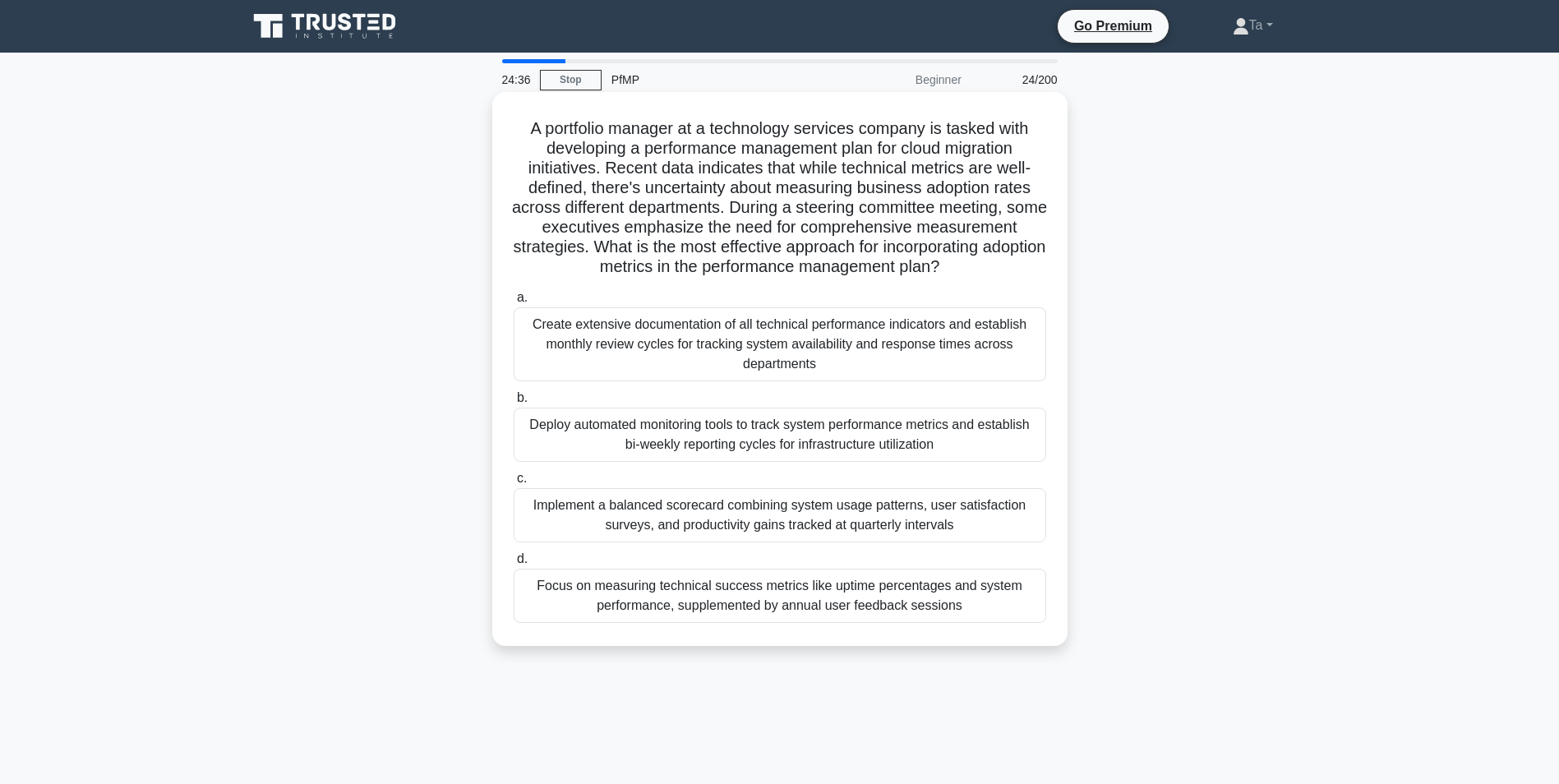
click at [588, 339] on div "Create extensive documentation of all technical performance indicators and esta…" at bounding box center [780, 344] width 533 height 74
click at [514, 303] on input "a. Create extensive documentation of all technical performance indicators and e…" at bounding box center [514, 297] width 0 height 11
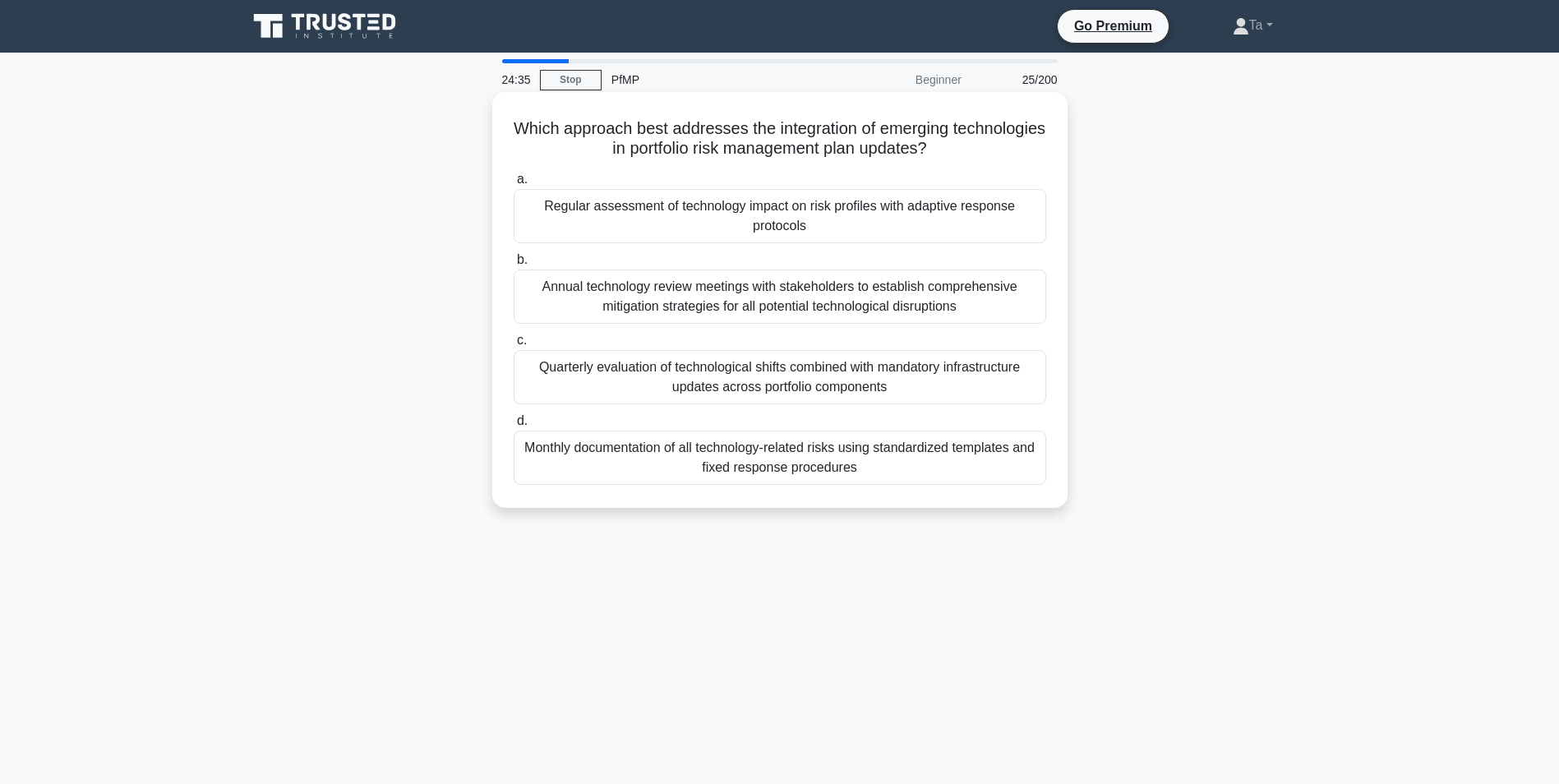
click at [704, 224] on div "Regular assessment of technology impact on risk profiles with adaptive response…" at bounding box center [780, 216] width 533 height 55
click at [514, 185] on input "a. Regular assessment of technology impact on risk profiles with adaptive respo…" at bounding box center [514, 179] width 0 height 11
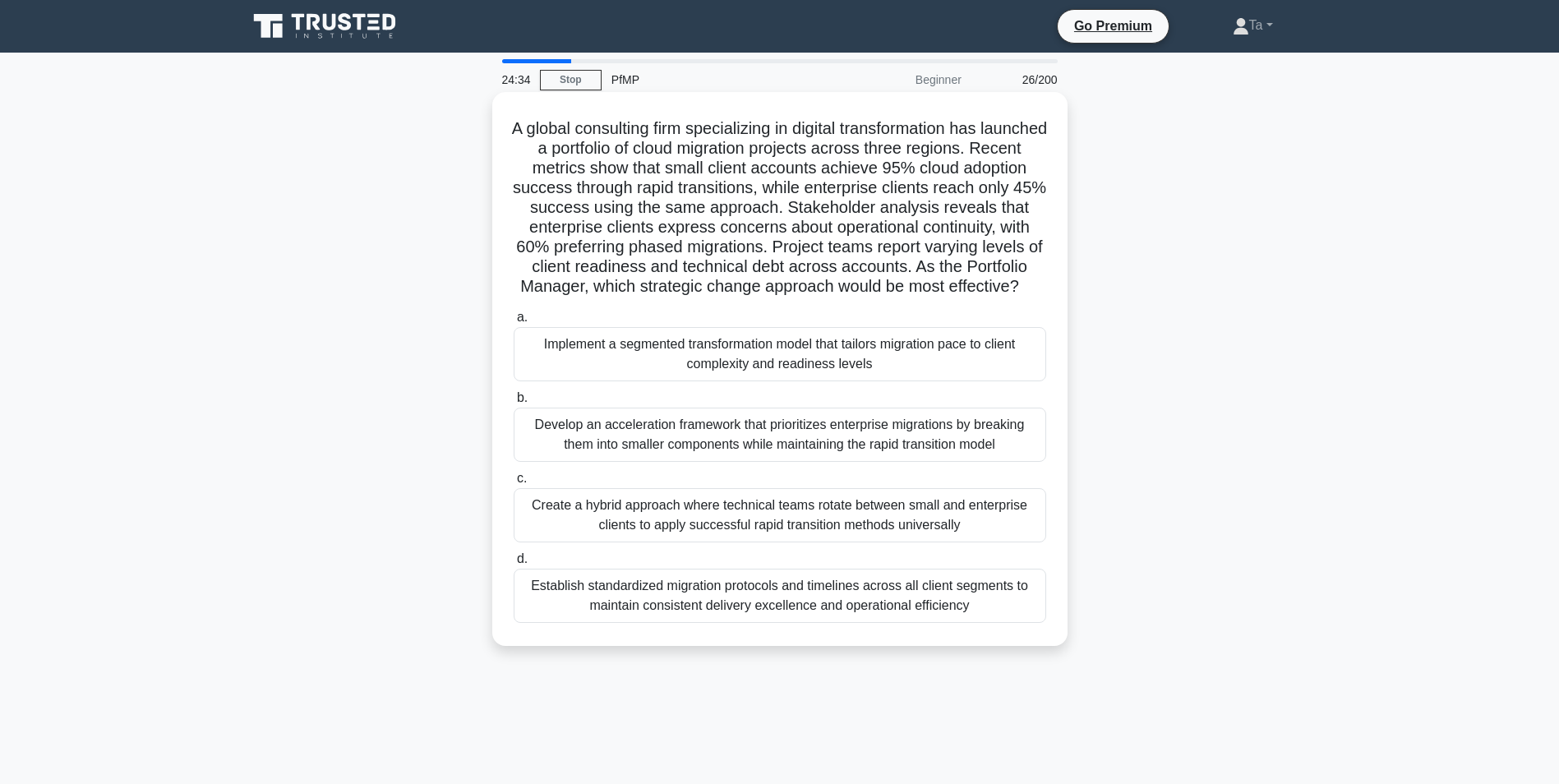
click at [646, 360] on div "Implement a segmented transformation model that tailors migration pace to clien…" at bounding box center [780, 354] width 533 height 55
click at [514, 323] on input "a. Implement a segmented transformation model that tailors migration pace to cl…" at bounding box center [514, 317] width 0 height 11
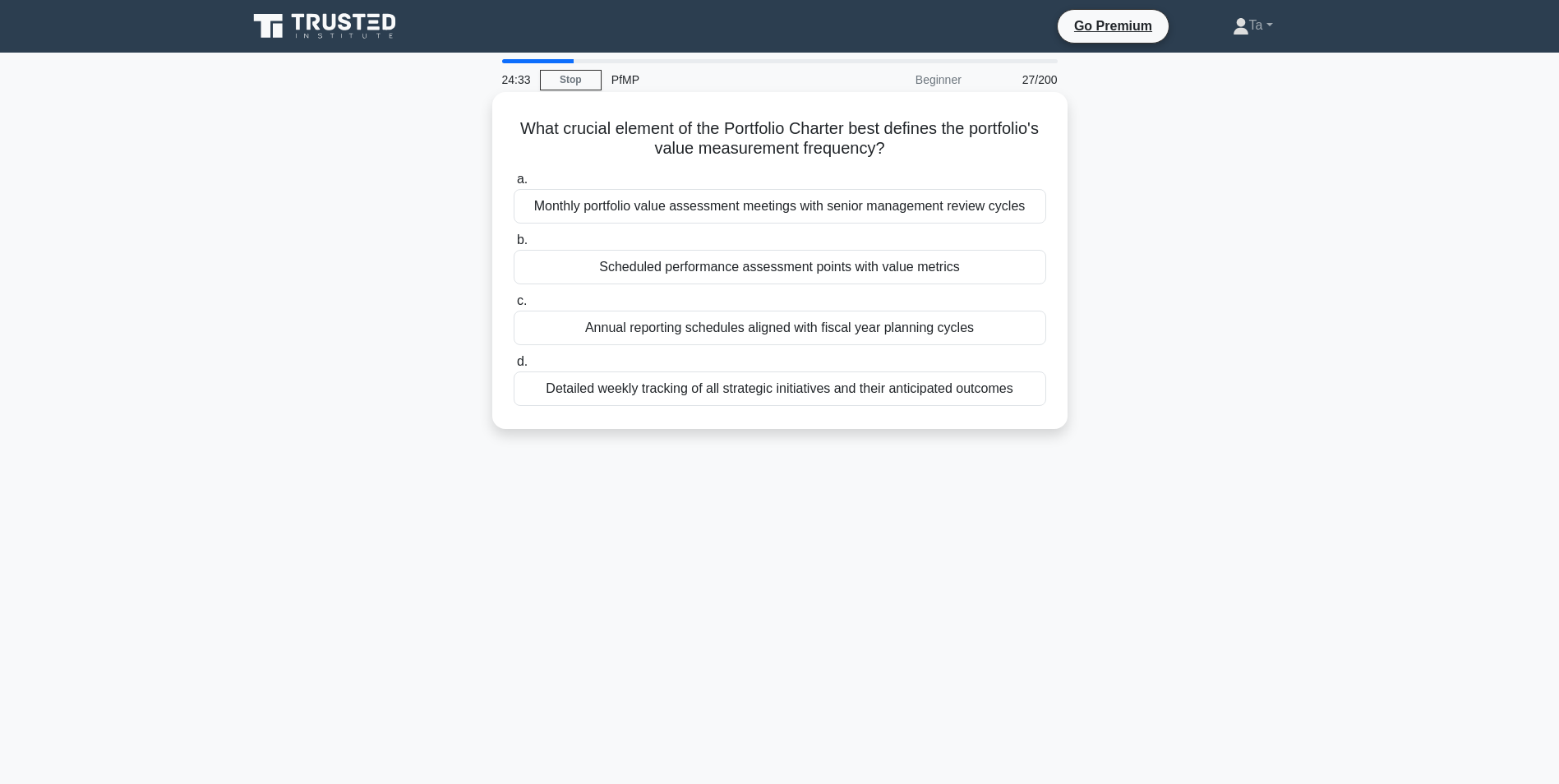
click at [670, 207] on div "Monthly portfolio value assessment meetings with senior management review cycles" at bounding box center [780, 206] width 533 height 35
drag, startPoint x: 670, startPoint y: 207, endPoint x: 671, endPoint y: 219, distance: 12.0
click at [671, 219] on div "Monthly portfolio value assessment meetings with senior management review cycles" at bounding box center [780, 206] width 533 height 35
click at [514, 185] on input "a. Monthly portfolio value assessment meetings with senior management review cy…" at bounding box center [514, 179] width 0 height 11
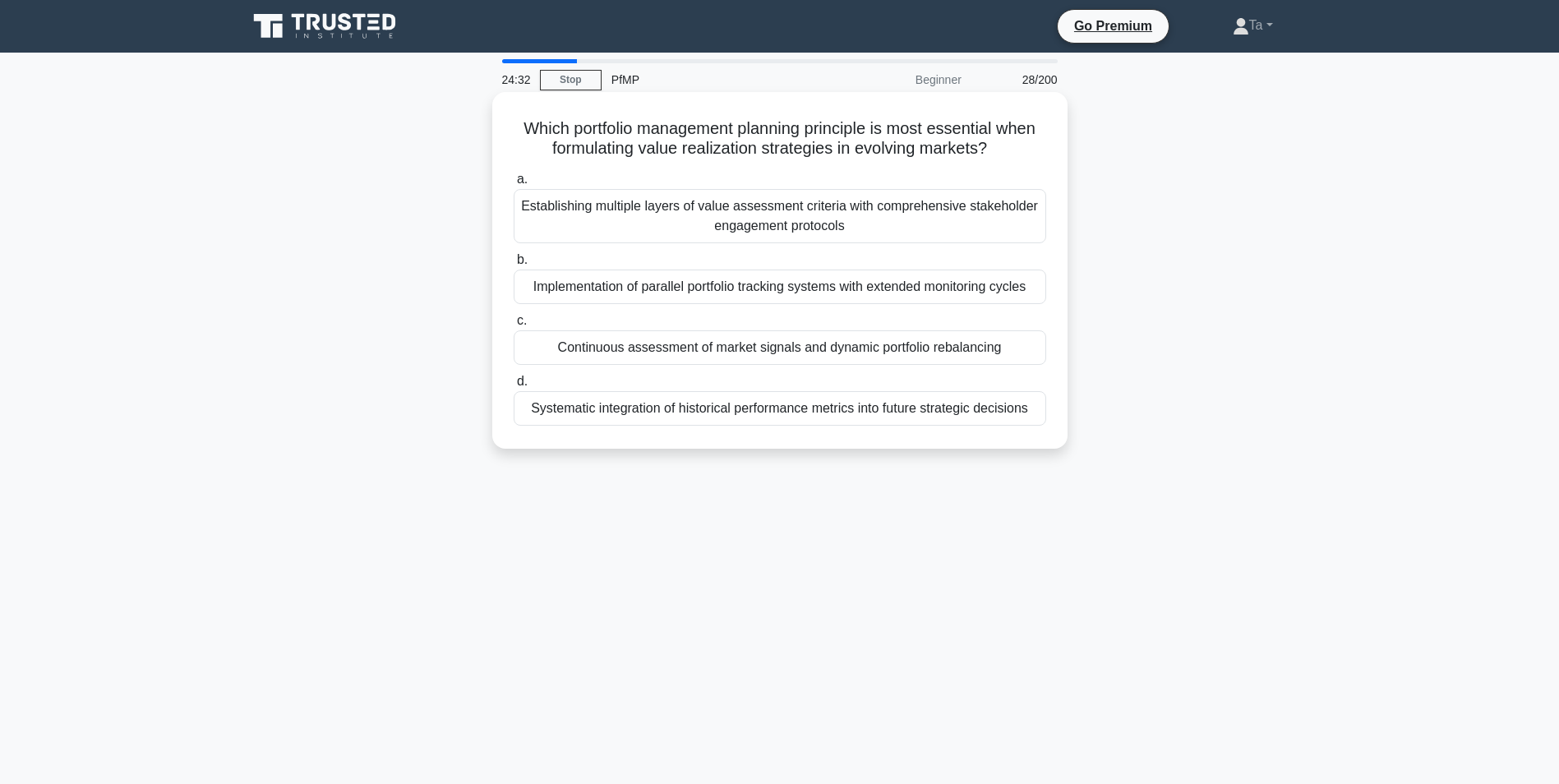
click at [660, 218] on div "Establishing multiple layers of value assessment criteria with comprehensive st…" at bounding box center [780, 216] width 533 height 55
click at [514, 185] on input "a. Establishing multiple layers of value assessment criteria with comprehensive…" at bounding box center [514, 179] width 0 height 11
click at [665, 214] on div "Implementation of advanced project management methodologies and frameworks in e…" at bounding box center [780, 216] width 533 height 55
click at [514, 185] on input "a. Implementation of advanced project management methodologies and frameworks i…" at bounding box center [514, 179] width 0 height 11
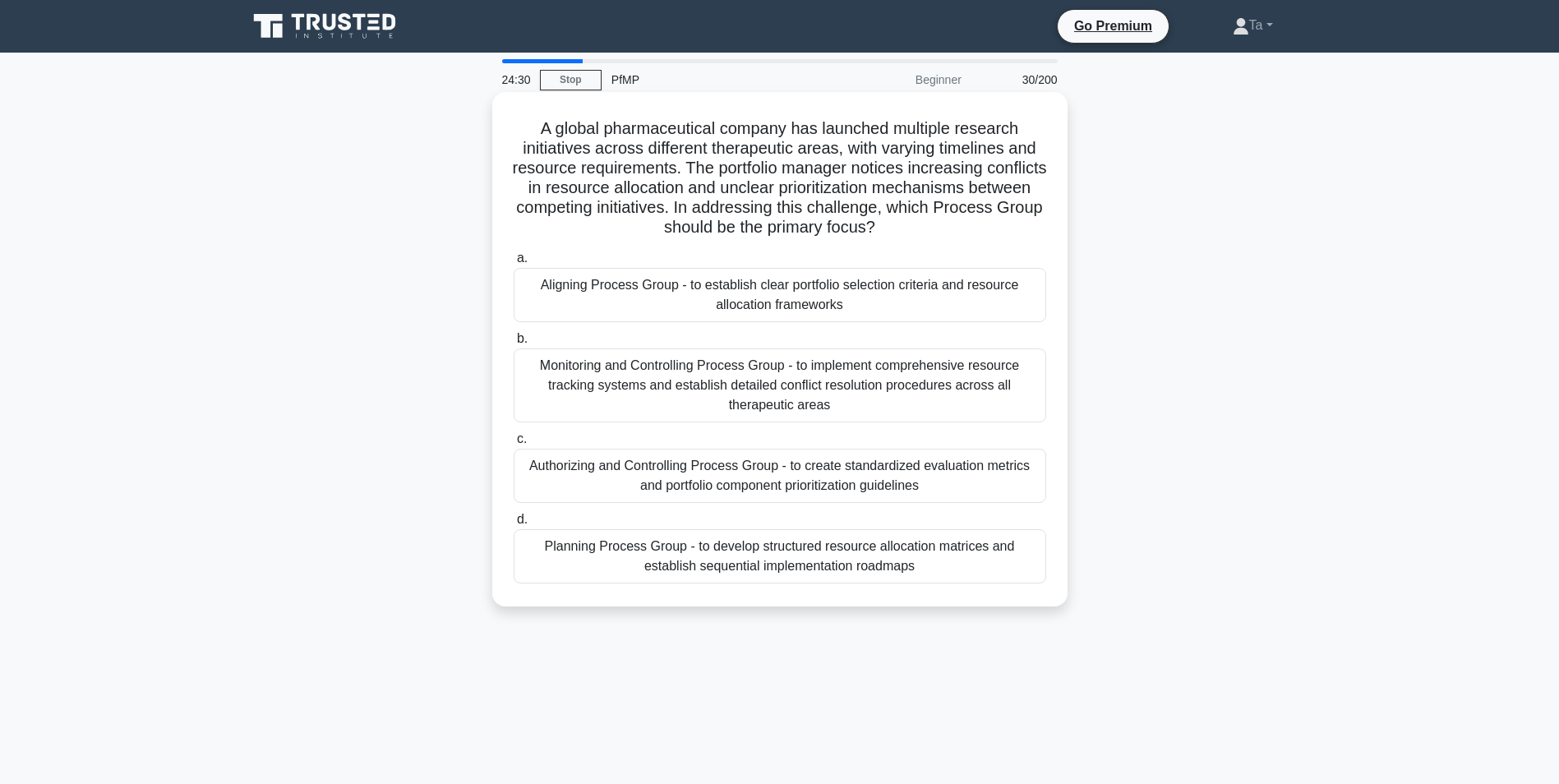
click at [667, 214] on h5 "A global pharmaceutical company has launched multiple research initiatives acro…" at bounding box center [780, 177] width 536 height 120
drag, startPoint x: 667, startPoint y: 214, endPoint x: 646, endPoint y: 298, distance: 86.6
click at [646, 298] on div "Aligning Process Group - to establish clear portfolio selection criteria and re…" at bounding box center [780, 294] width 533 height 55
click at [514, 264] on input "a. Aligning Process Group - to establish clear portfolio selection criteria and…" at bounding box center [514, 258] width 0 height 11
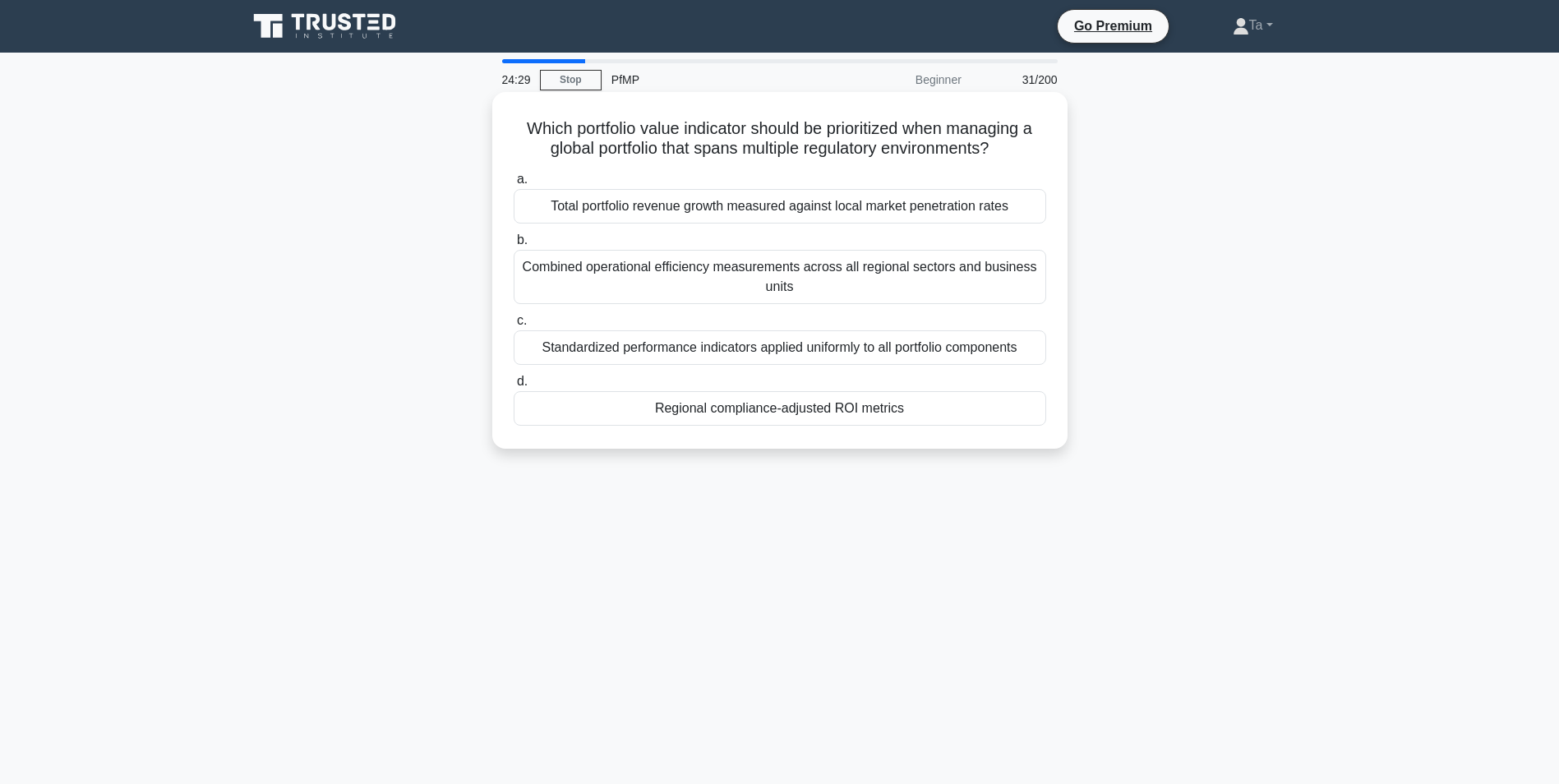
click at [701, 220] on div "Total portfolio revenue growth measured against local market penetration rates" at bounding box center [780, 206] width 533 height 35
click at [514, 185] on input "a. Total portfolio revenue growth measured against local market penetration rat…" at bounding box center [514, 179] width 0 height 11
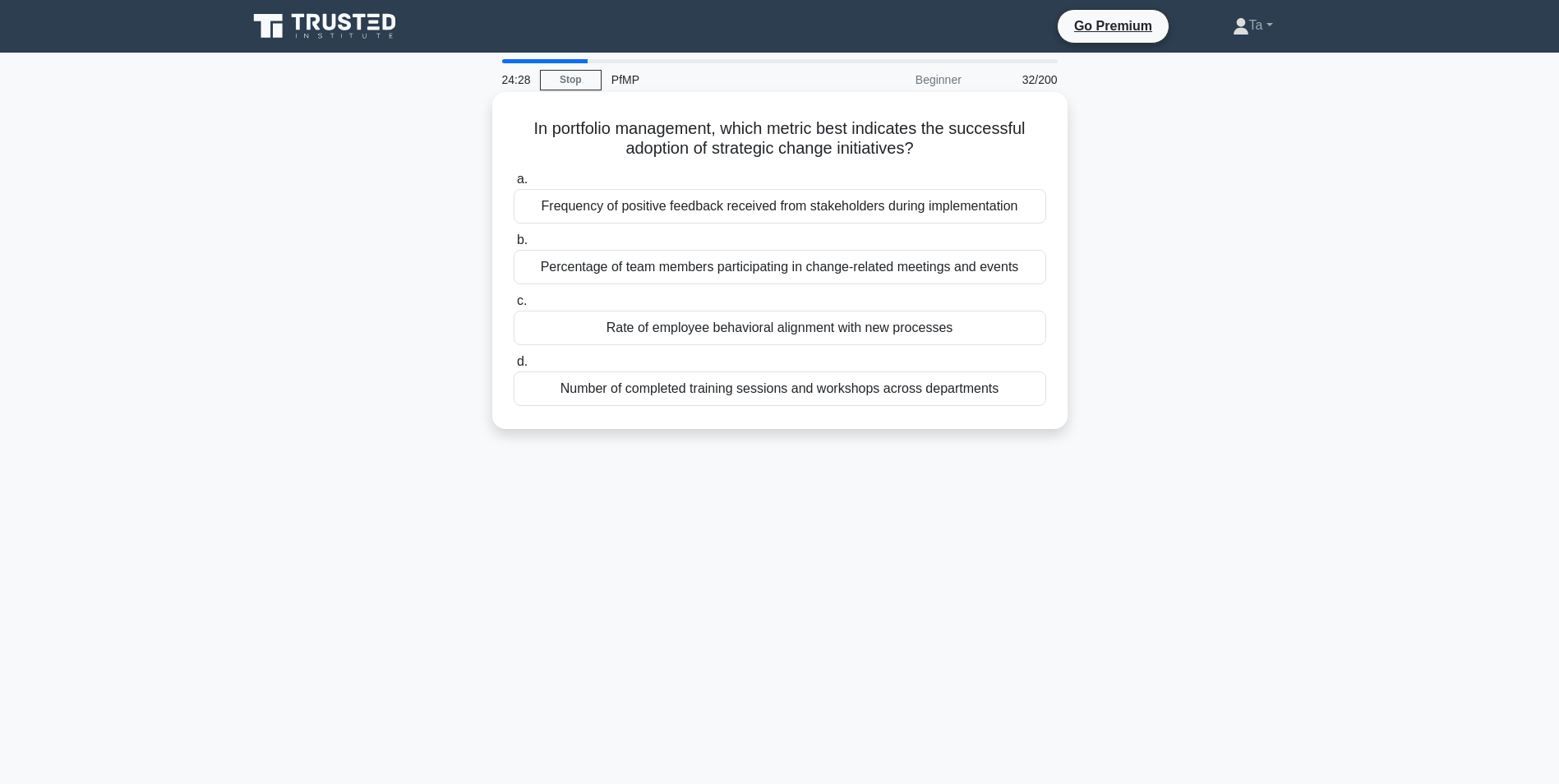
click at [702, 220] on div "Frequency of positive feedback received from stakeholders during implementation" at bounding box center [780, 206] width 533 height 35
click at [514, 185] on input "a. Frequency of positive feedback received from stakeholders during implementat…" at bounding box center [514, 179] width 0 height 11
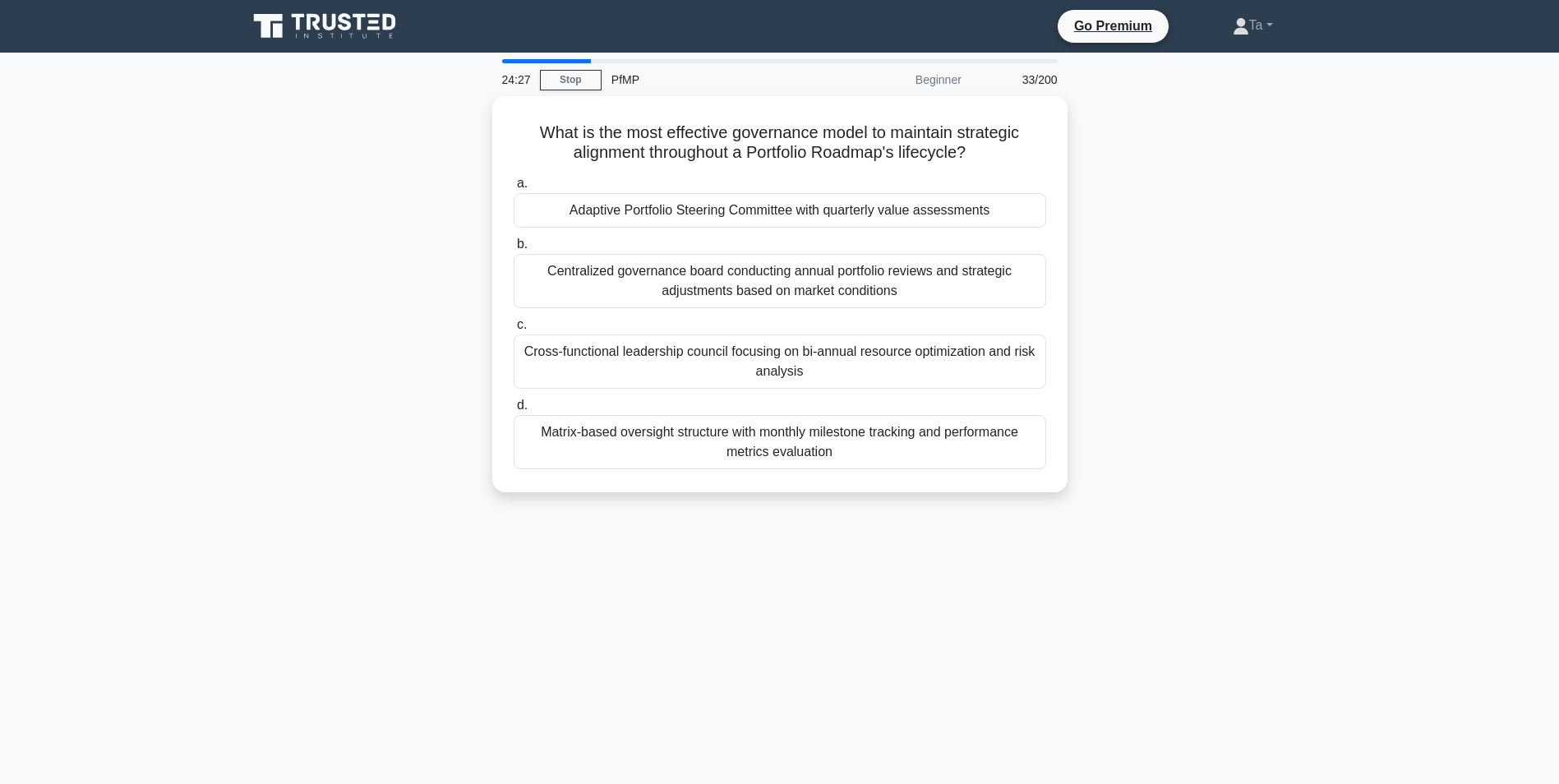
click at [709, 215] on div "Adaptive Portfolio Steering Committee with quarterly value assessments" at bounding box center [780, 210] width 533 height 35
click at [514, 189] on input "a. Adaptive Portfolio Steering Committee with quarterly value assessments" at bounding box center [514, 183] width 0 height 11
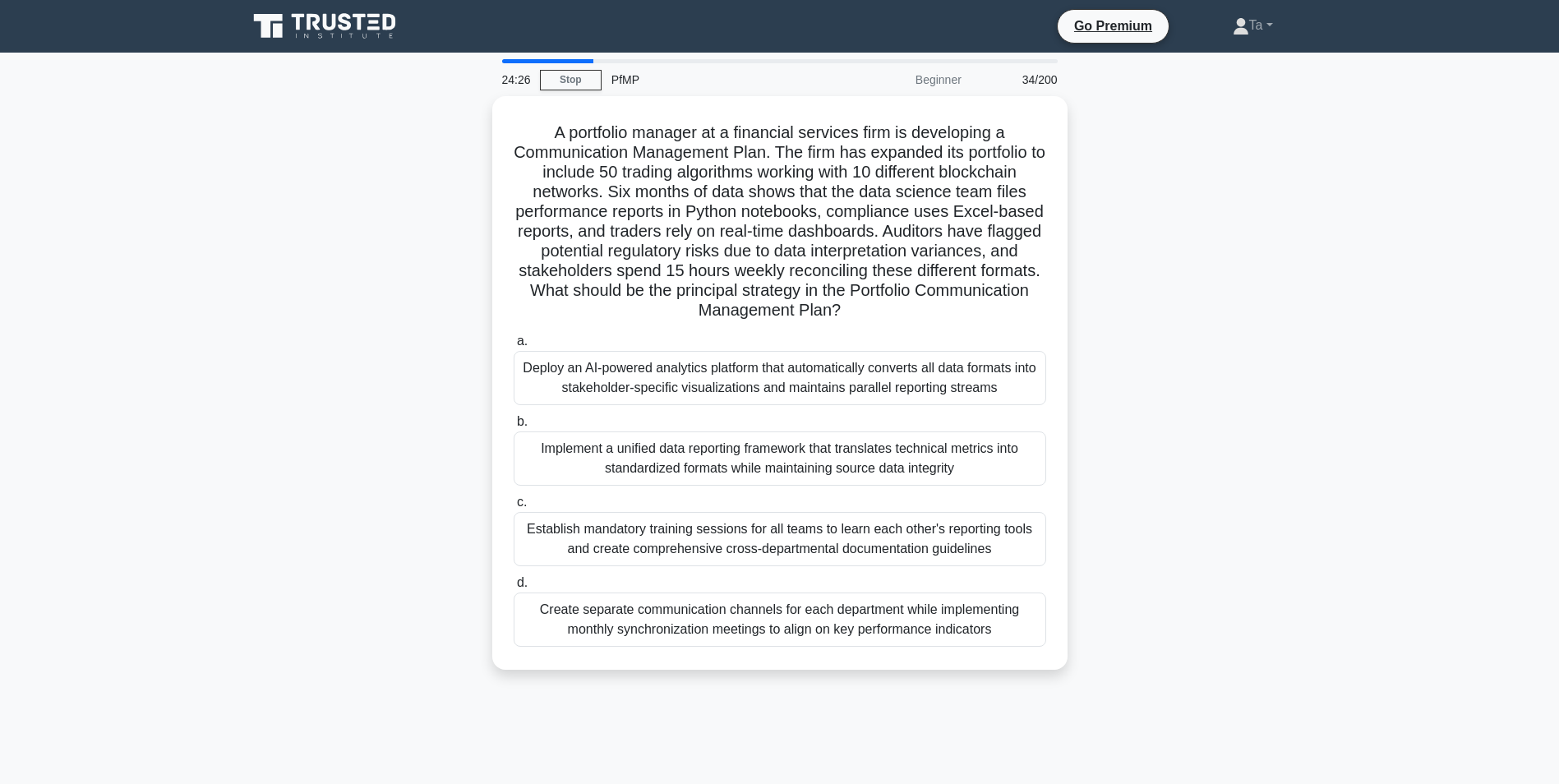
click at [709, 215] on h5 "A portfolio manager at a financial services firm is developing a Communication …" at bounding box center [780, 222] width 536 height 199
click at [692, 352] on div "Deploy an AI-powered analytics platform that automatically converts all data fo…" at bounding box center [780, 374] width 533 height 55
click at [514, 343] on input "a. Deploy an AI-powered analytics platform that automatically converts all data…" at bounding box center [514, 337] width 0 height 11
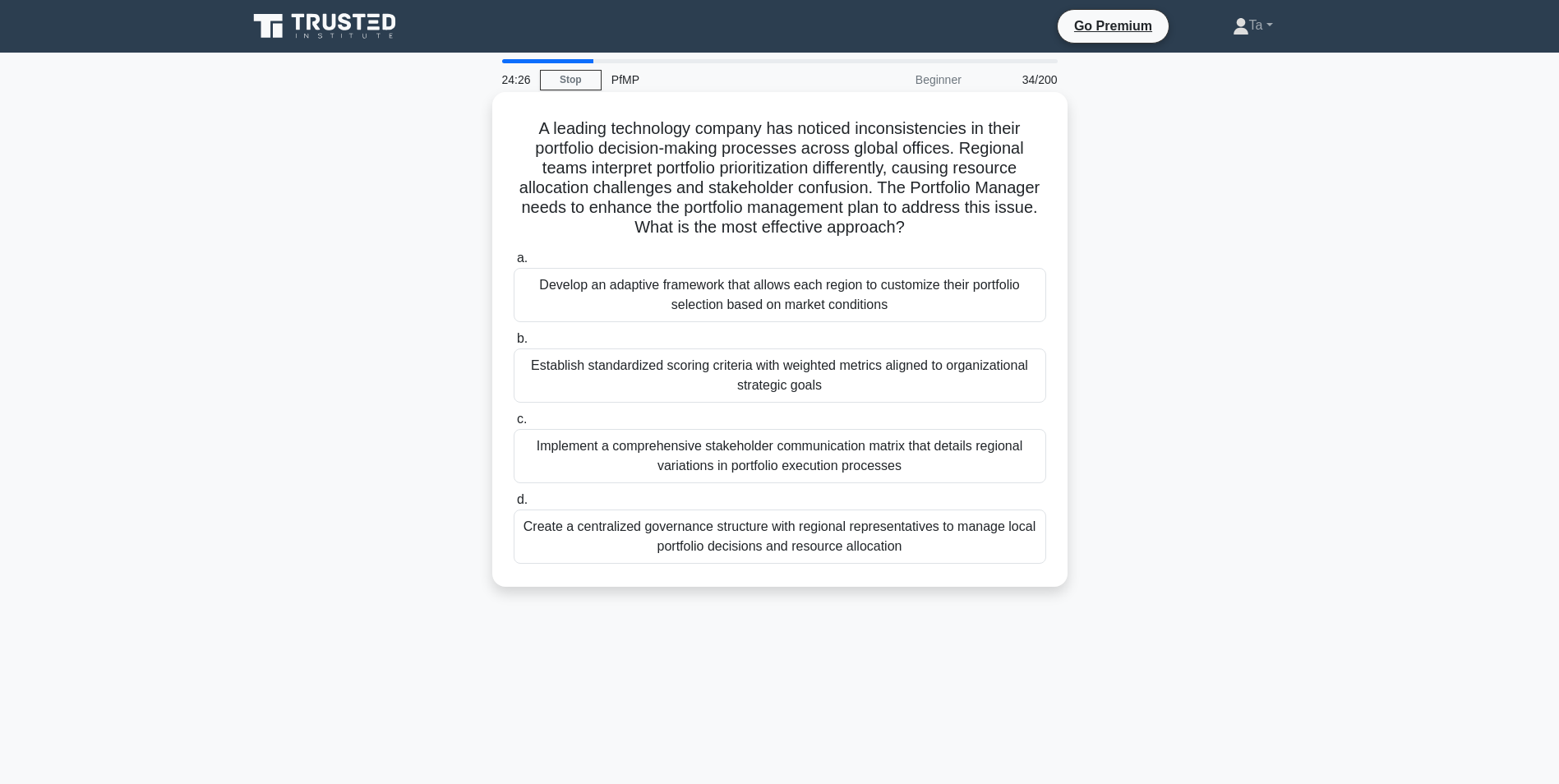
click at [675, 370] on div "Establish standardized scoring criteria with weighted metrics aligned to organi…" at bounding box center [780, 375] width 533 height 55
click at [514, 344] on input "b. Establish standardized scoring criteria with weighted metrics aligned to org…" at bounding box center [514, 339] width 0 height 11
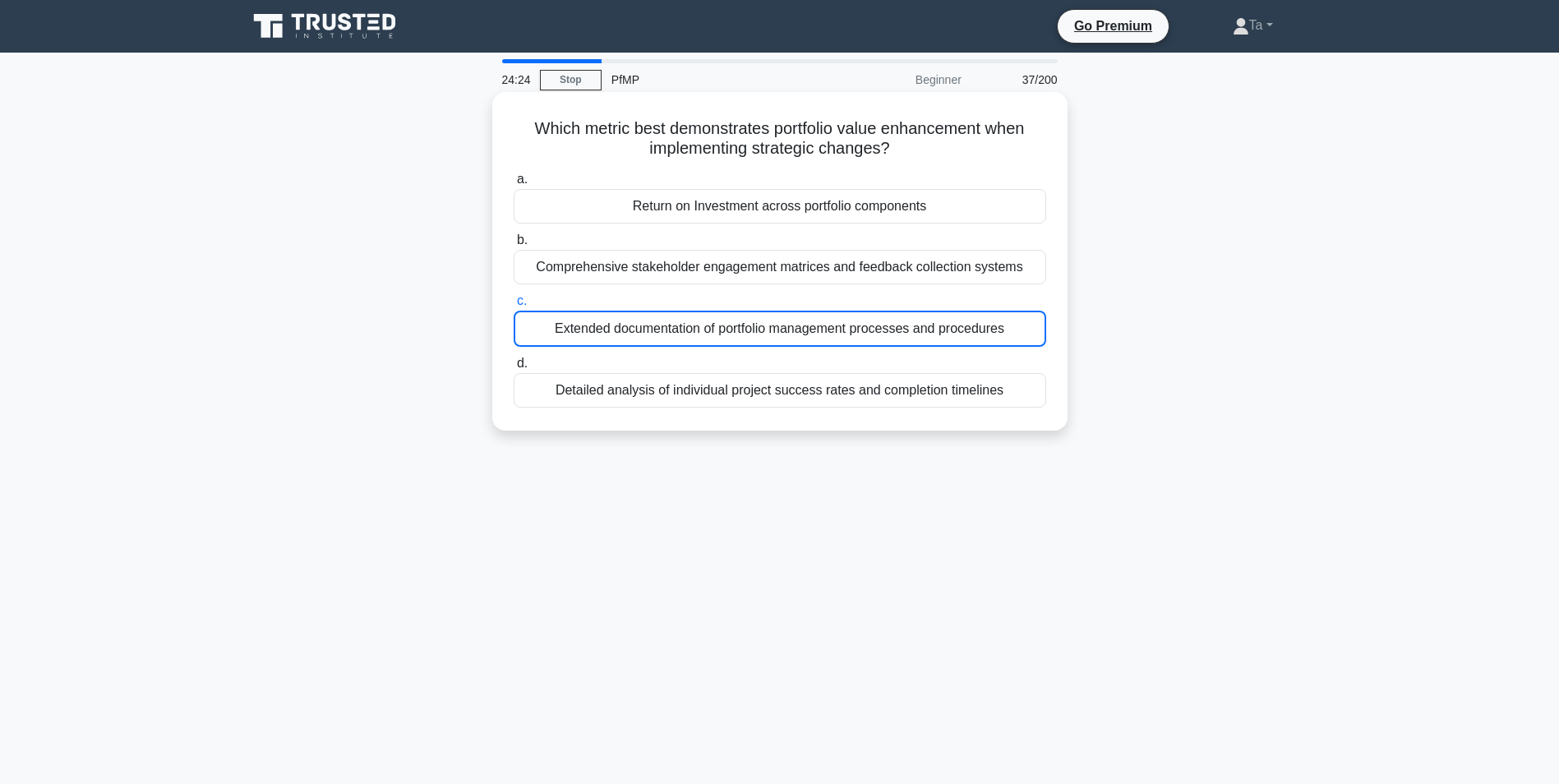
click at [682, 343] on div "Extended documentation of portfolio management processes and procedures" at bounding box center [780, 328] width 533 height 36
copy div "t"
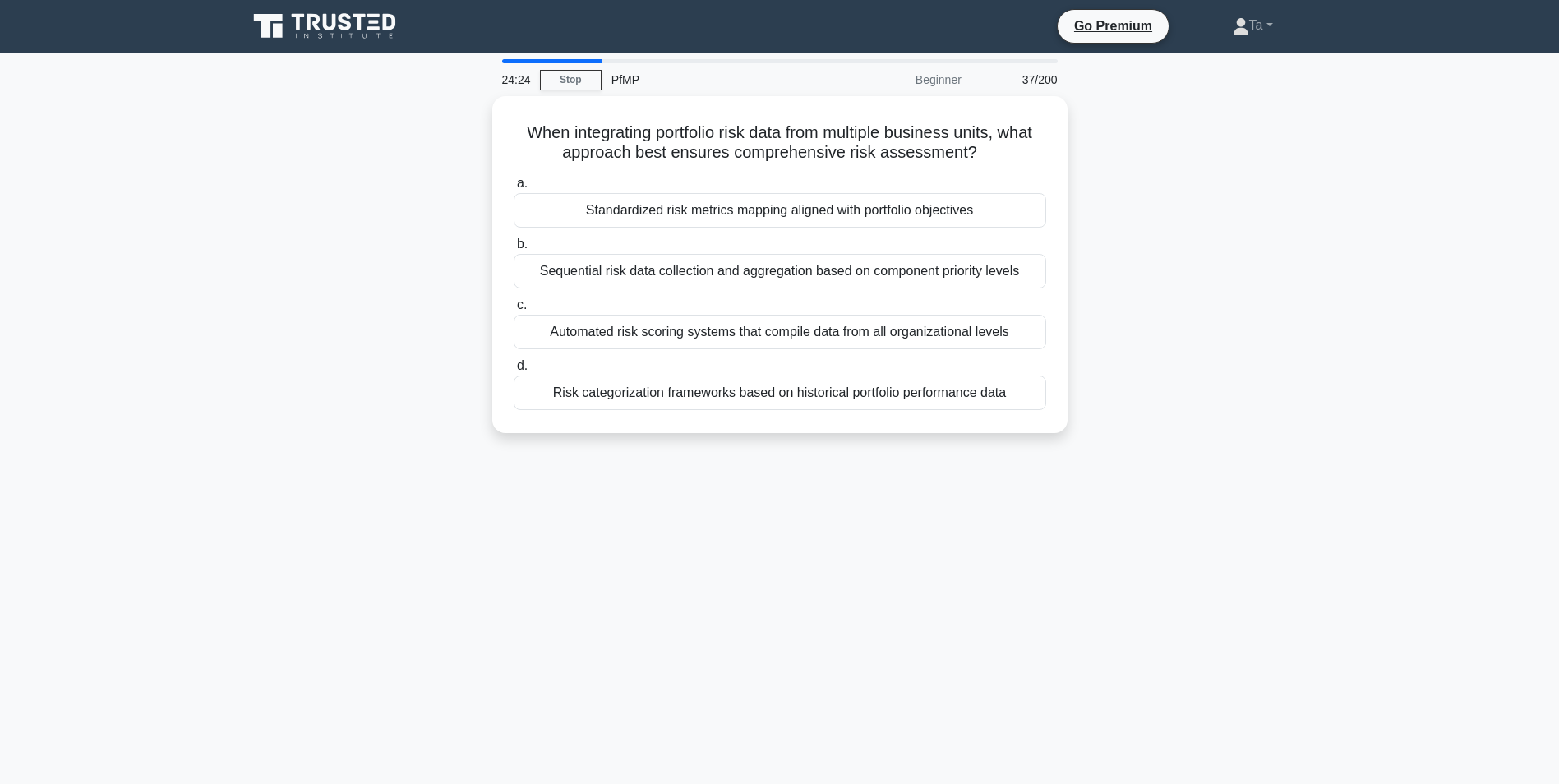
click at [694, 343] on div "Automated risk scoring systems that compile data from all organizational levels" at bounding box center [780, 331] width 533 height 35
click at [514, 310] on input "c. Automated risk scoring systems that compile data from all organizational lev…" at bounding box center [514, 305] width 0 height 11
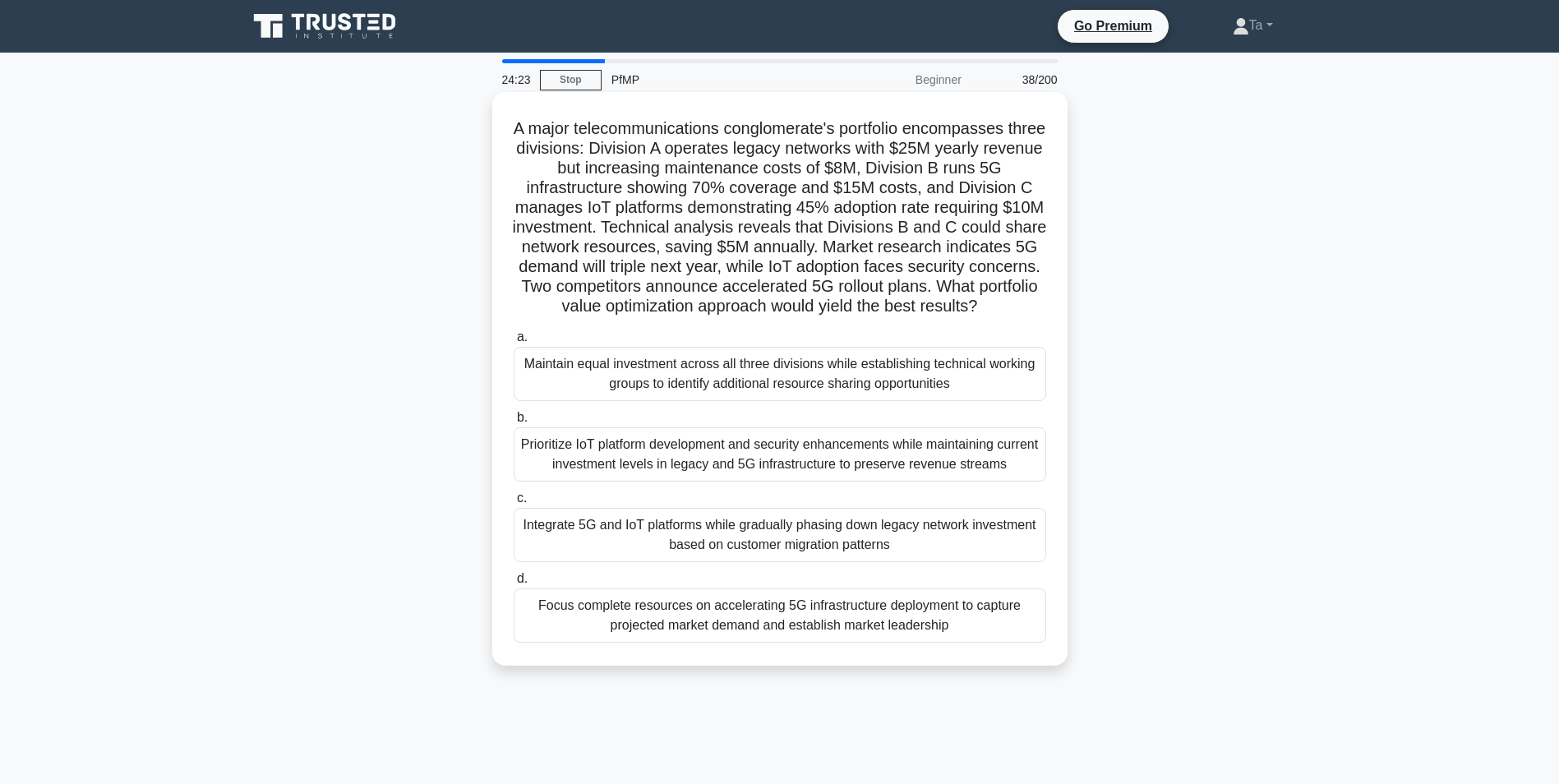
click at [779, 295] on h5 "A major telecommunications conglomerate's portfolio encompasses three divisions…" at bounding box center [780, 217] width 536 height 199
click at [723, 401] on div "Maintain equal investment across all three divisions while establishing technic…" at bounding box center [780, 374] width 533 height 55
click at [514, 343] on input "a. Maintain equal investment across all three divisions while establishing tech…" at bounding box center [514, 337] width 0 height 11
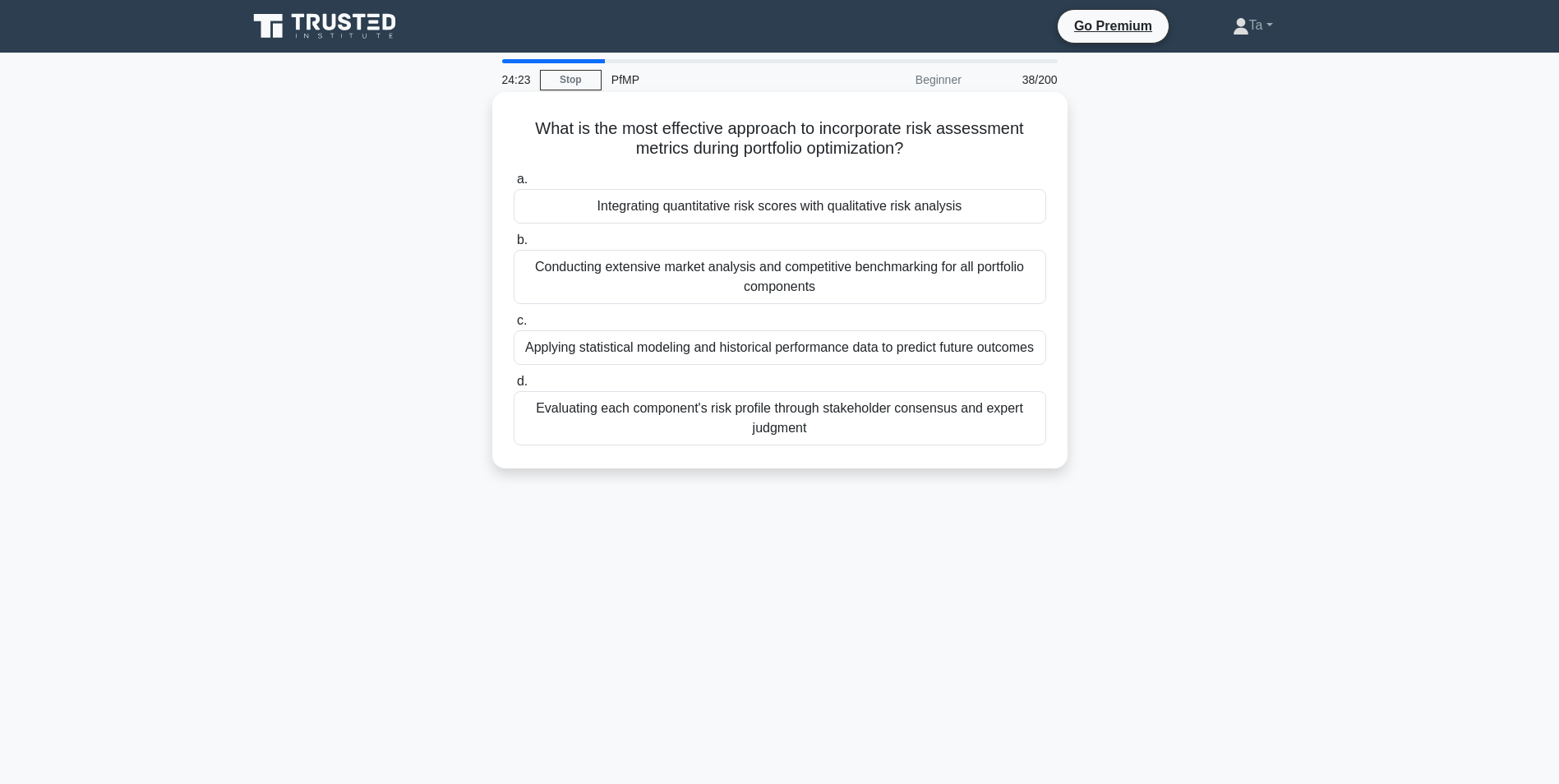
click at [699, 314] on label "c. Applying statistical modeling and historical performance data to predict fut…" at bounding box center [780, 337] width 533 height 55
click at [514, 315] on input "c. Applying statistical modeling and historical performance data to predict fut…" at bounding box center [514, 320] width 0 height 11
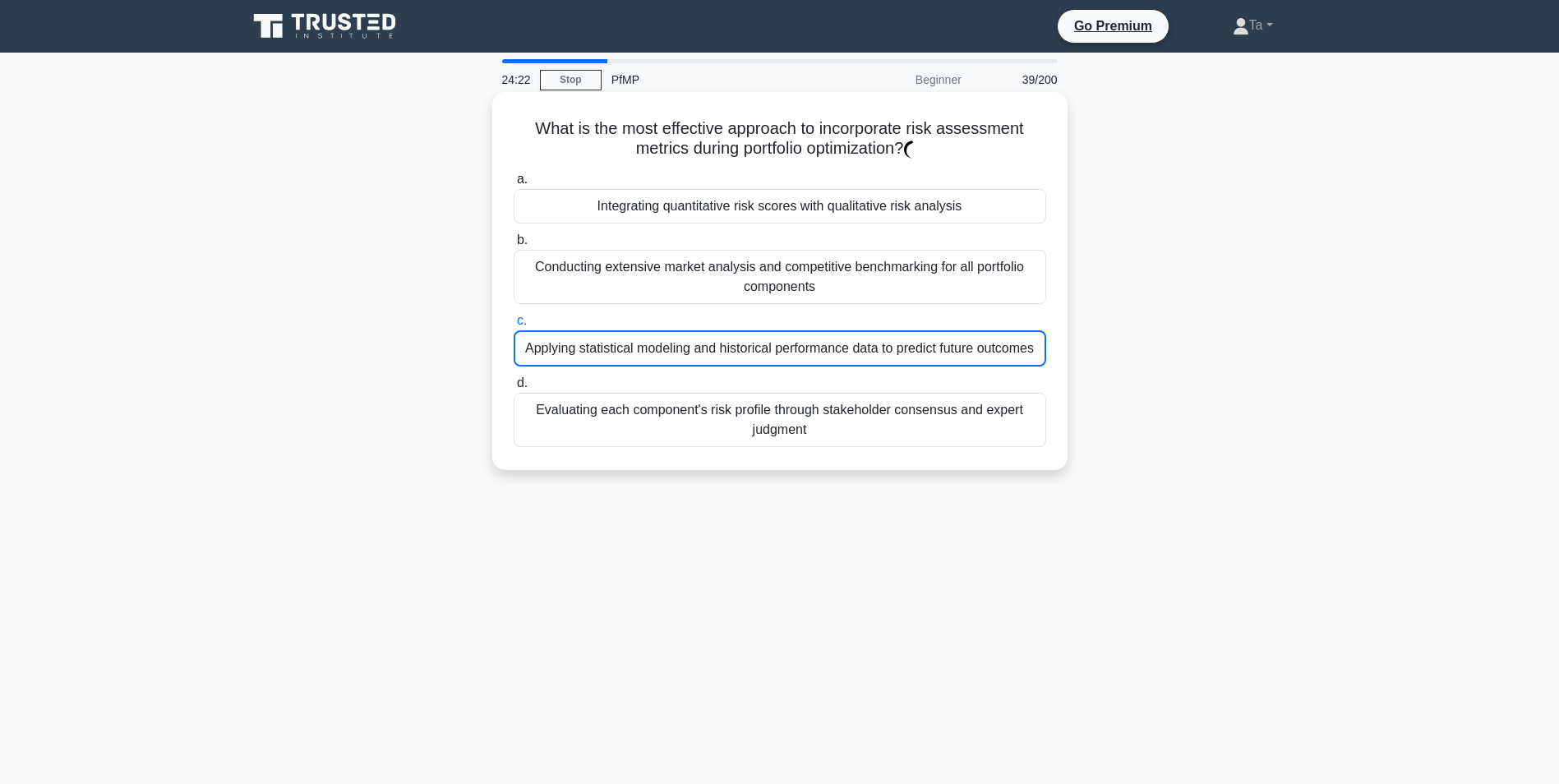
click at [720, 288] on div "Conducting extensive market analysis and competitive benchmarking for all portf…" at bounding box center [780, 277] width 533 height 55
click at [514, 246] on input "b. Conducting extensive market analysis and competitive benchmarking for all po…" at bounding box center [514, 240] width 0 height 11
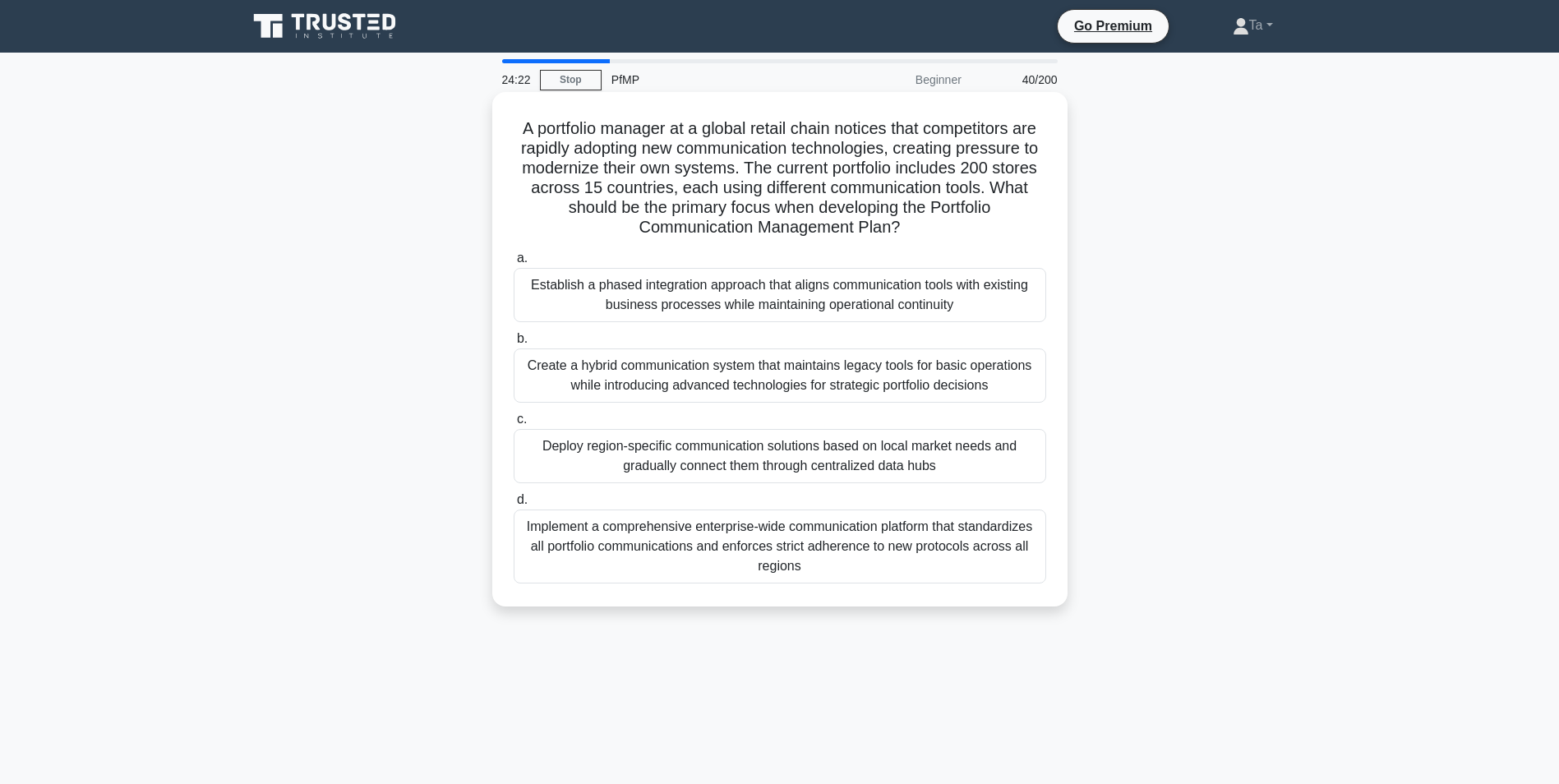
click at [694, 376] on div "Create a hybrid communication system that maintains legacy tools for basic oper…" at bounding box center [780, 375] width 533 height 55
click at [514, 344] on input "b. Create a hybrid communication system that maintains legacy tools for basic o…" at bounding box center [514, 339] width 0 height 11
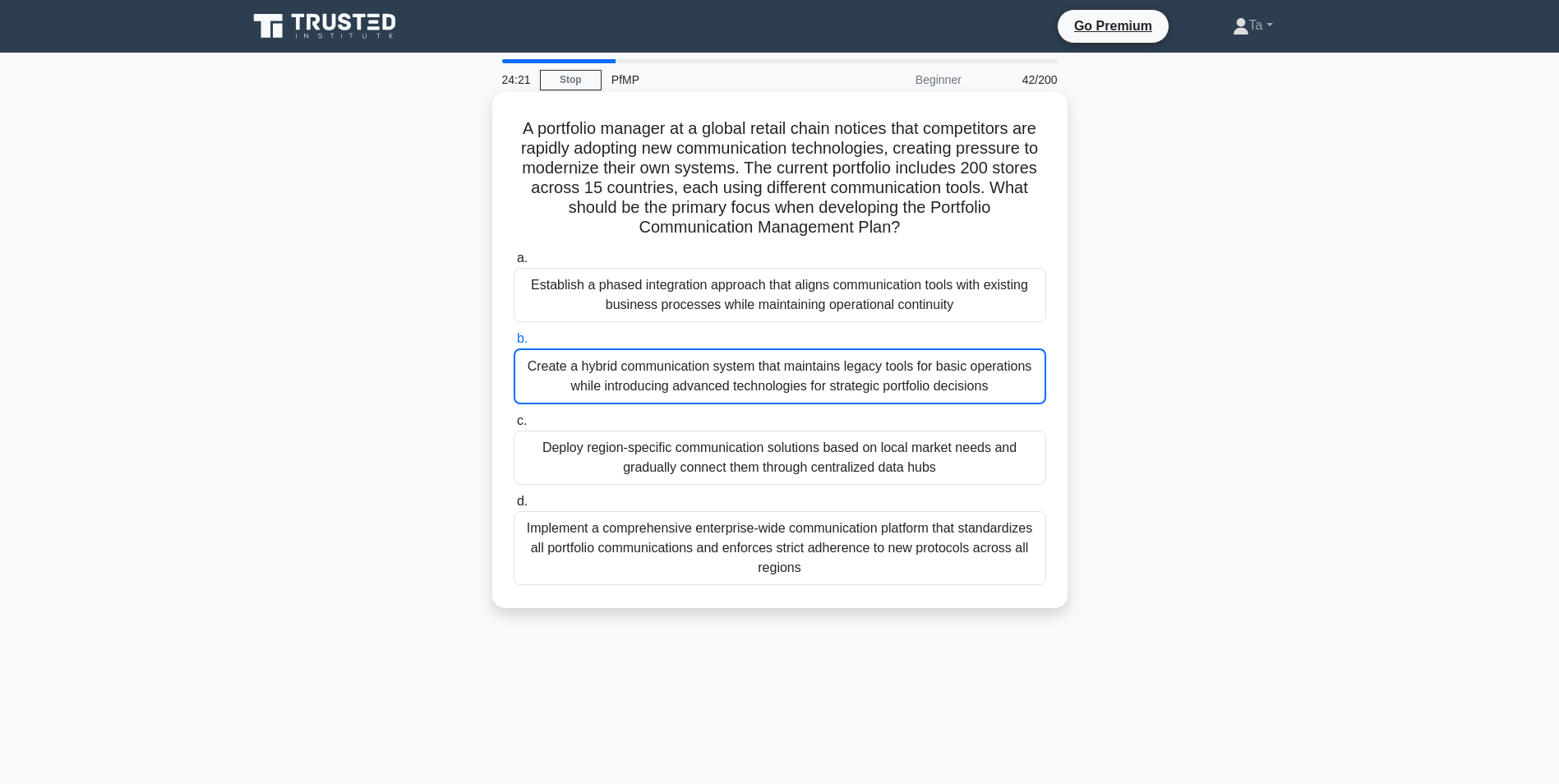
click at [718, 298] on div "Establish a phased integration approach that aligns communication tools with ex…" at bounding box center [780, 294] width 533 height 55
click at [514, 264] on input "a. Establish a phased integration approach that aligns communication tools with…" at bounding box center [514, 258] width 0 height 11
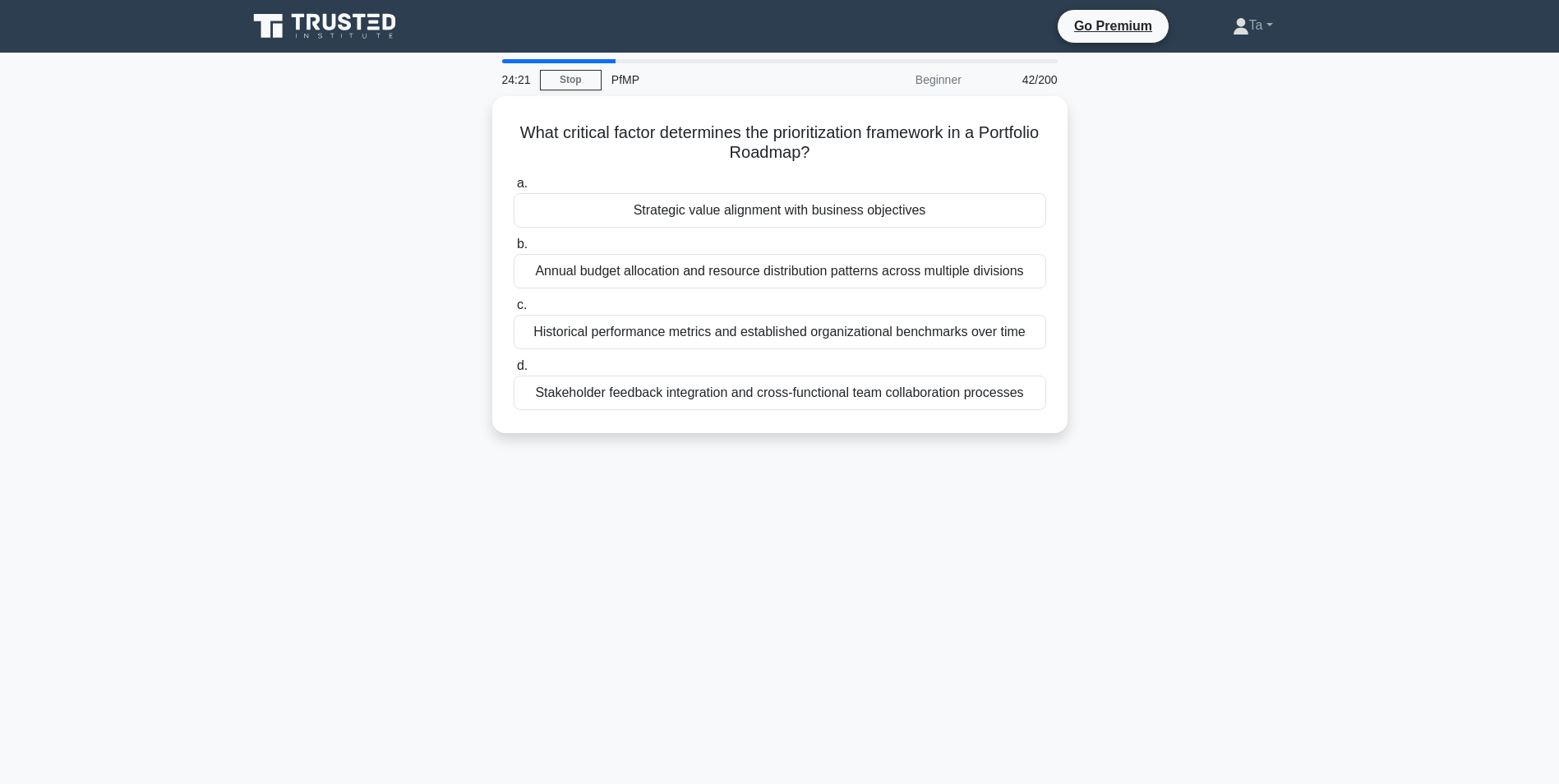
click at [704, 371] on label "d. Stakeholder feedback integration and cross-functional team collaboration pro…" at bounding box center [780, 383] width 533 height 55
click at [514, 371] on input "d. Stakeholder feedback integration and cross-functional team collaboration pro…" at bounding box center [514, 366] width 0 height 11
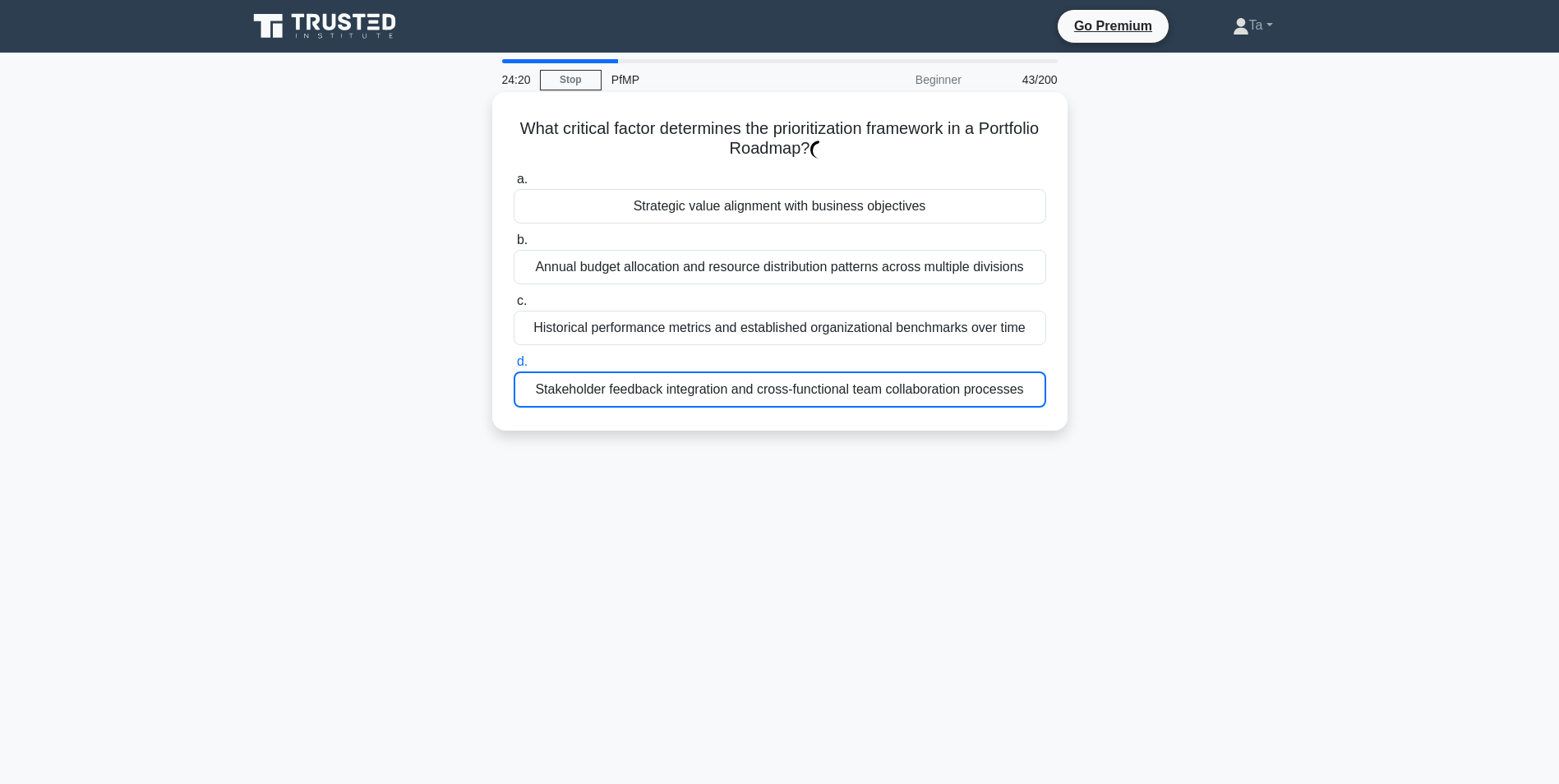
click at [722, 295] on label "c. Historical performance metrics and established organizational benchmarks ove…" at bounding box center [780, 317] width 533 height 55
click at [514, 295] on input "c. Historical performance metrics and established organizational benchmarks ove…" at bounding box center [514, 300] width 0 height 11
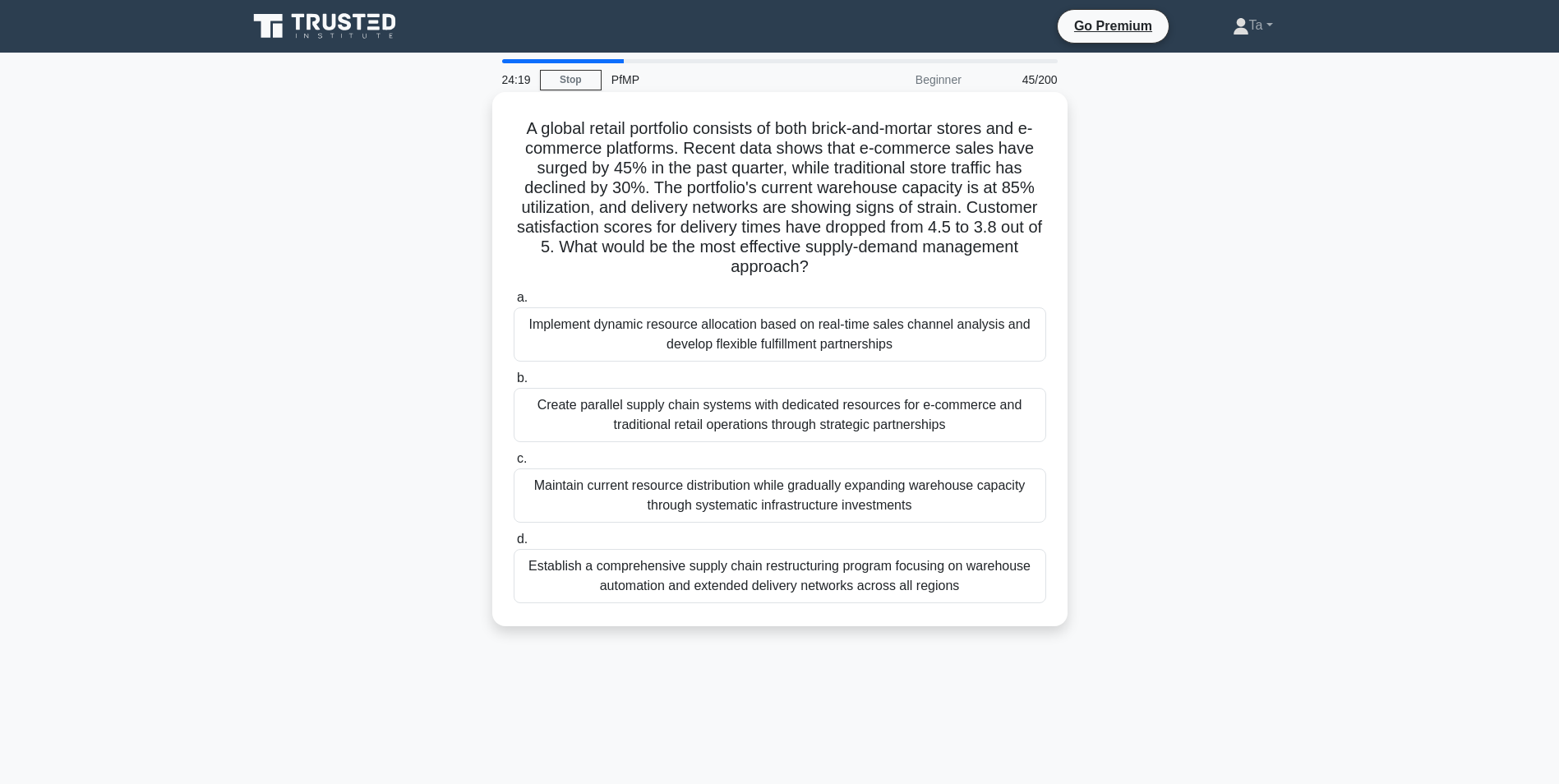
click at [720, 334] on div "Implement dynamic resource allocation based on real-time sales channel analysis…" at bounding box center [780, 334] width 533 height 55
click at [514, 303] on input "a. Implement dynamic resource allocation based on real-time sales channel analy…" at bounding box center [514, 297] width 0 height 11
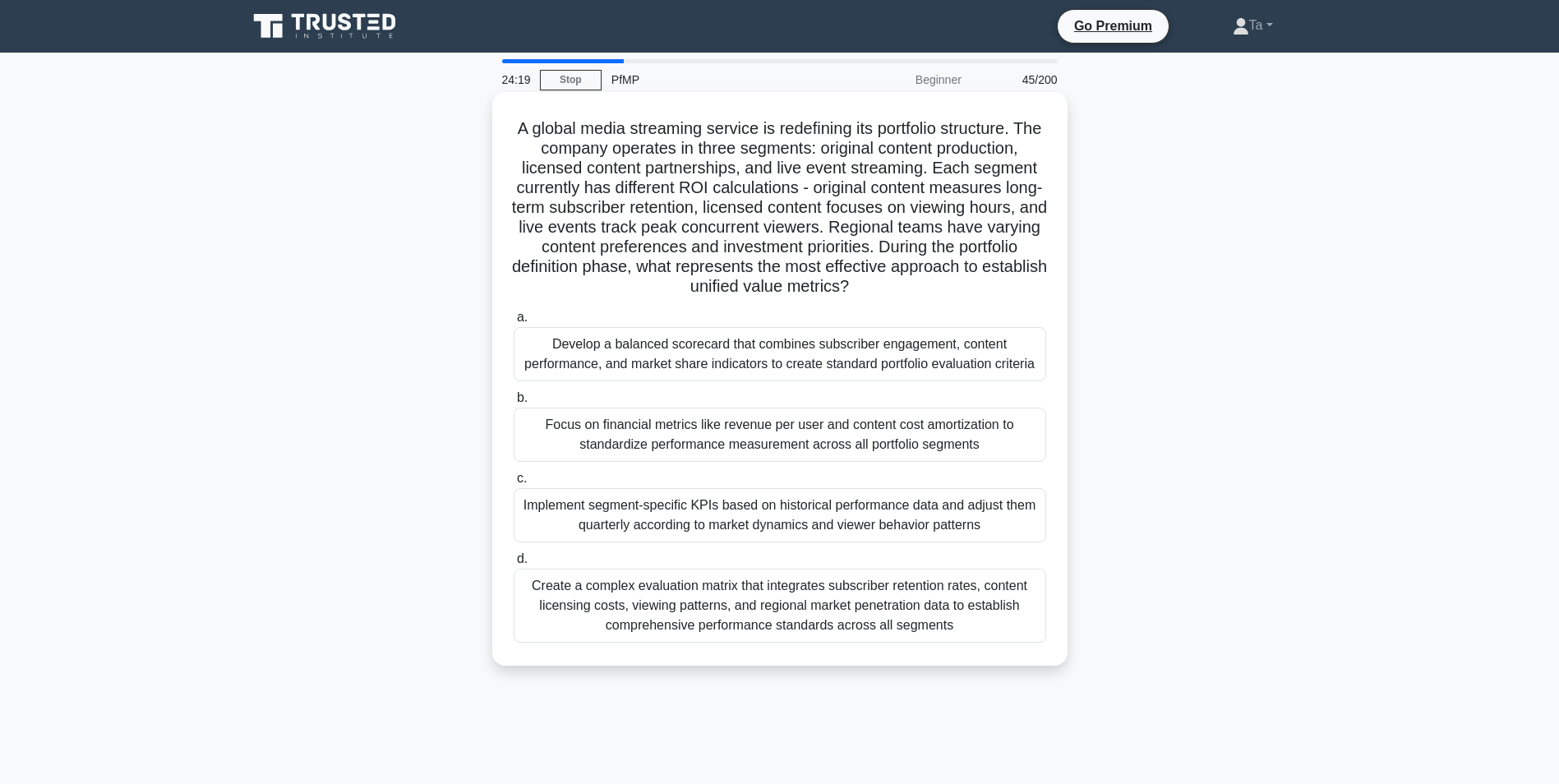
click at [710, 389] on div "a. Develop a balanced scorecard that combines subscriber engagement, content pe…" at bounding box center [780, 475] width 552 height 342
click at [695, 430] on div "Focus on financial metrics like revenue per user and content cost amortization …" at bounding box center [780, 434] width 533 height 55
click at [514, 403] on input "b. Focus on financial metrics like revenue per user and content cost amortizati…" at bounding box center [514, 397] width 0 height 11
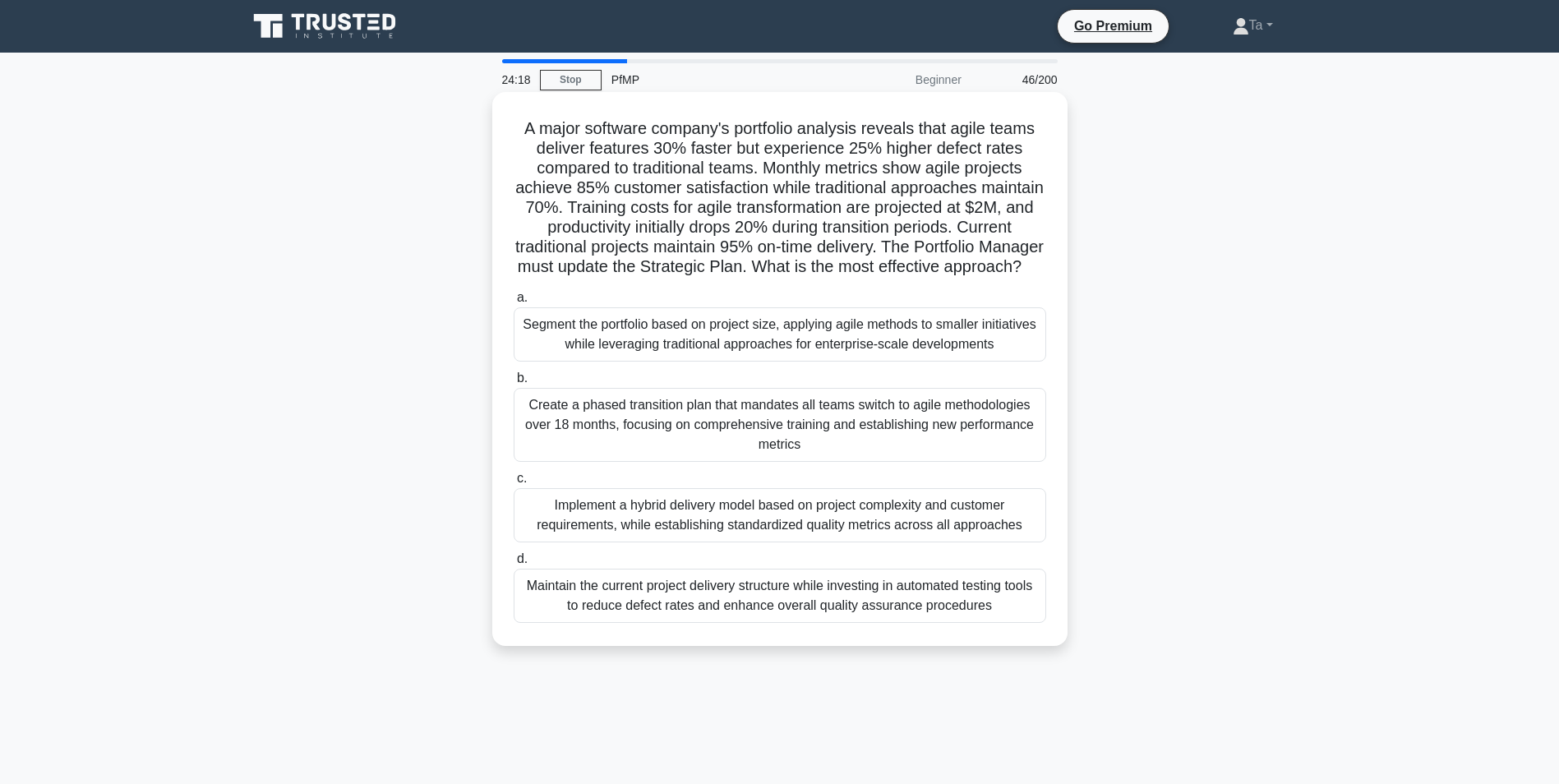
drag, startPoint x: 708, startPoint y: 338, endPoint x: 710, endPoint y: 348, distance: 10.2
click at [710, 338] on div "Segment the portfolio based on project size, applying agile methods to smaller …" at bounding box center [780, 334] width 533 height 55
drag, startPoint x: 702, startPoint y: 392, endPoint x: 694, endPoint y: 423, distance: 32.0
click at [702, 394] on label "b. Create a phased transition plan that mandates all teams switch to agile meth…" at bounding box center [780, 414] width 533 height 93
click at [514, 384] on input "b. Create a phased transition plan that mandates all teams switch to agile meth…" at bounding box center [514, 378] width 0 height 11
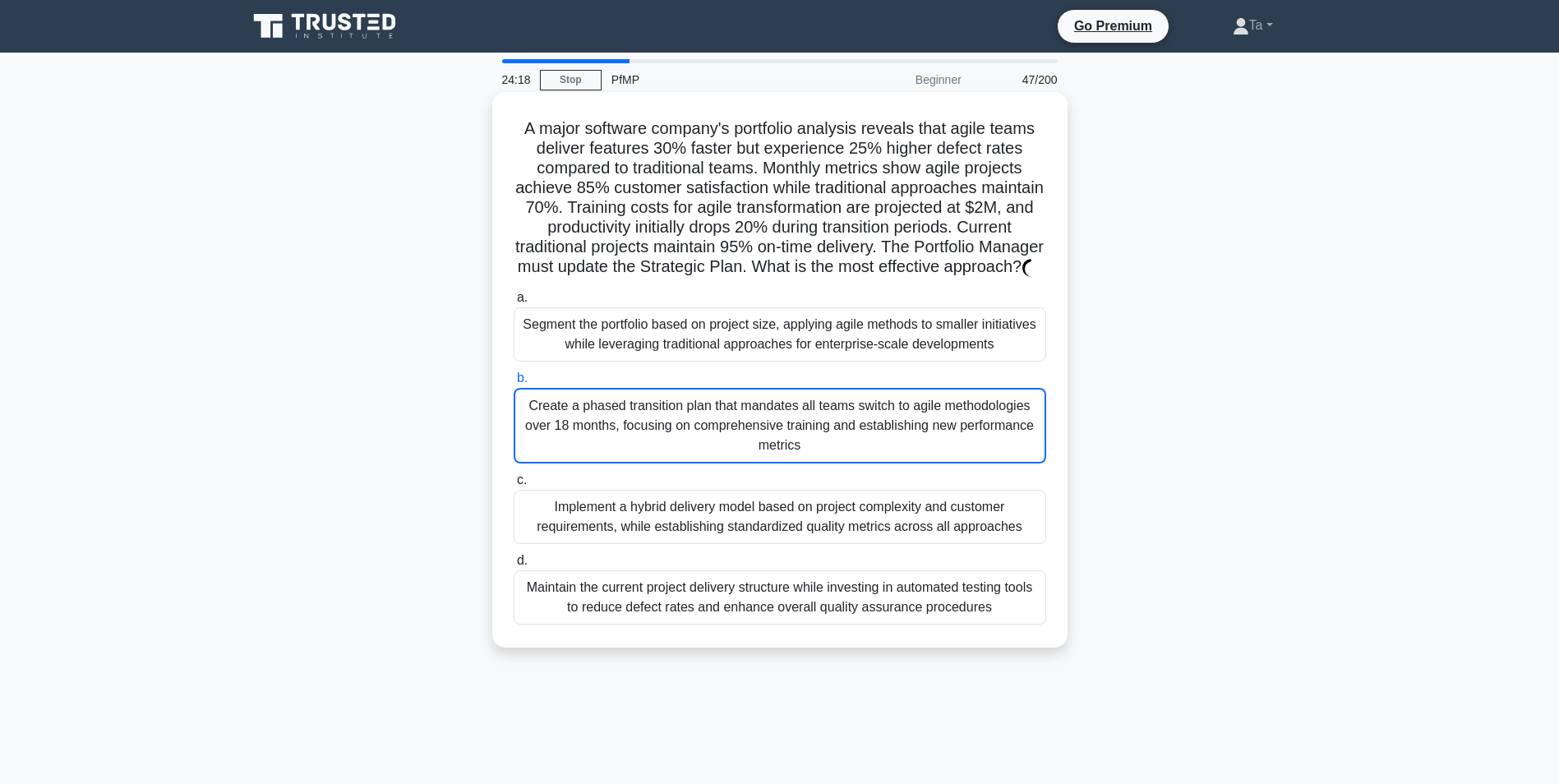
click at [699, 419] on div "Create a phased transition plan that mandates all teams switch to agile methodo…" at bounding box center [780, 425] width 533 height 75
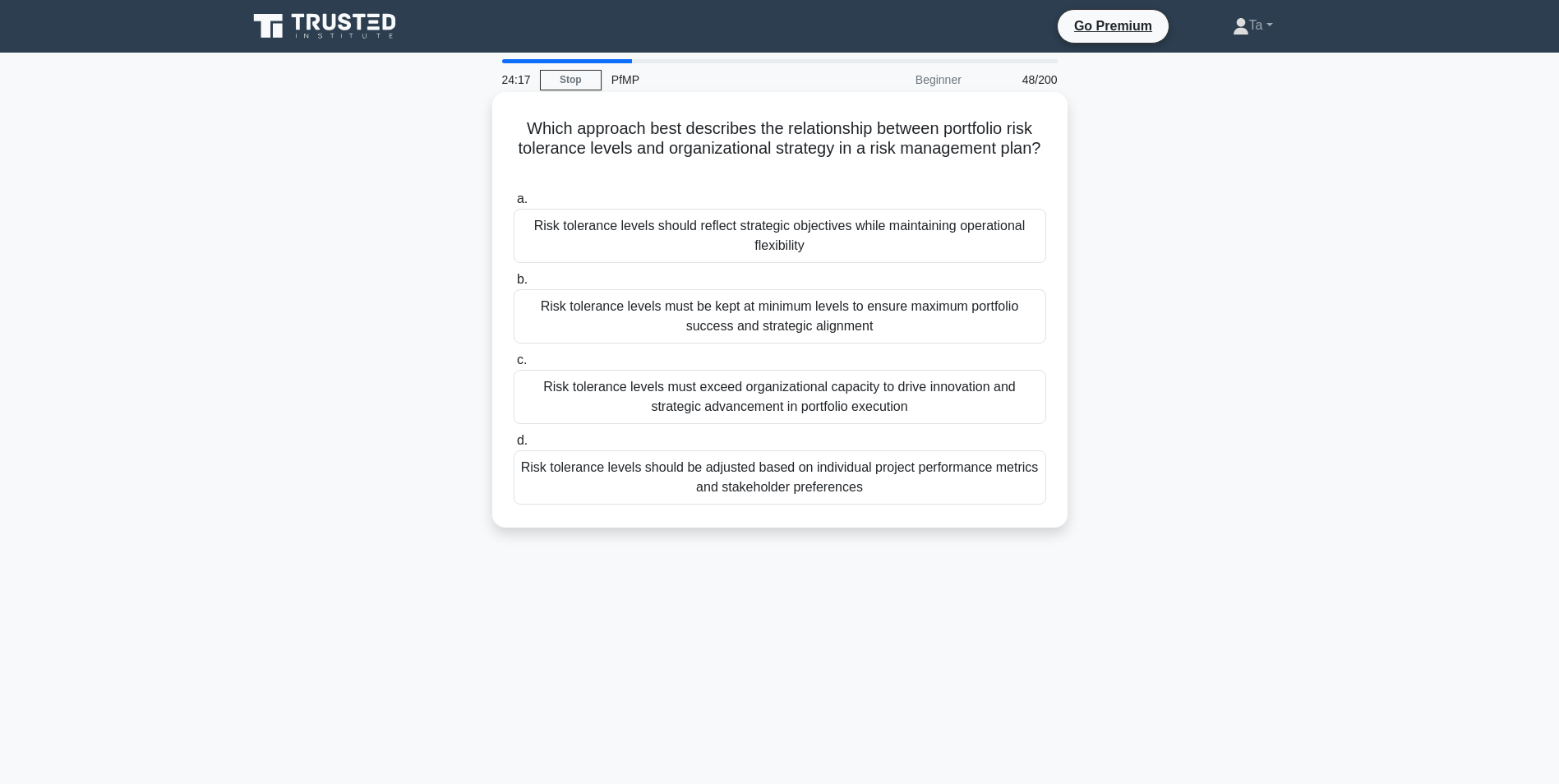
drag, startPoint x: 699, startPoint y: 419, endPoint x: 695, endPoint y: 369, distance: 50.2
click at [696, 343] on div "Risk tolerance levels must be kept at minimum levels to ensure maximum portfoli…" at bounding box center [780, 316] width 533 height 55
click at [514, 285] on input "b. Risk tolerance levels must be kept at minimum levels to ensure maximum portf…" at bounding box center [514, 280] width 0 height 11
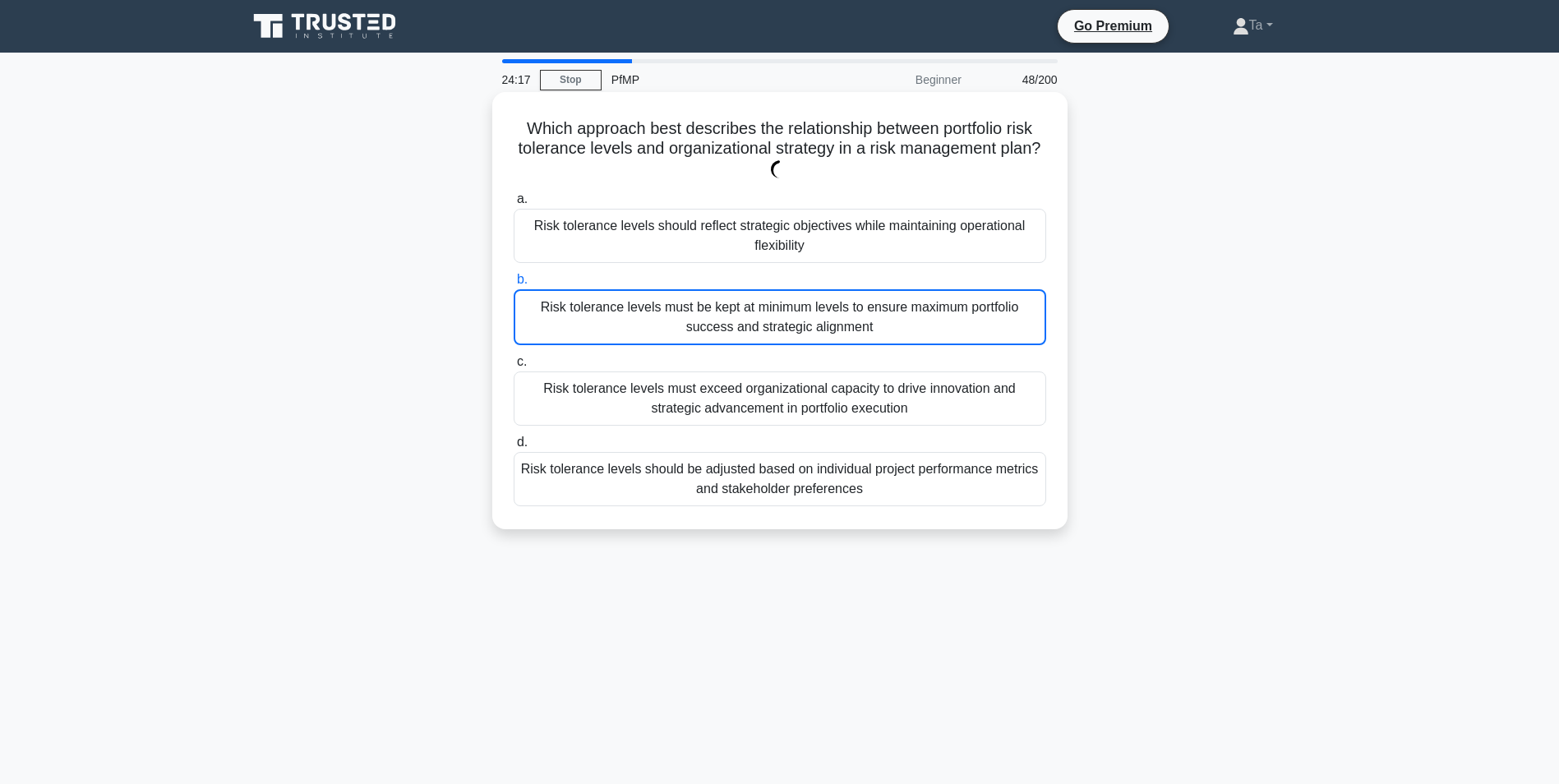
drag, startPoint x: 680, startPoint y: 430, endPoint x: 688, endPoint y: 416, distance: 16.1
click at [681, 430] on div "a. Risk tolerance levels should reflect strategic objectives while maintaining …" at bounding box center [780, 347] width 552 height 324
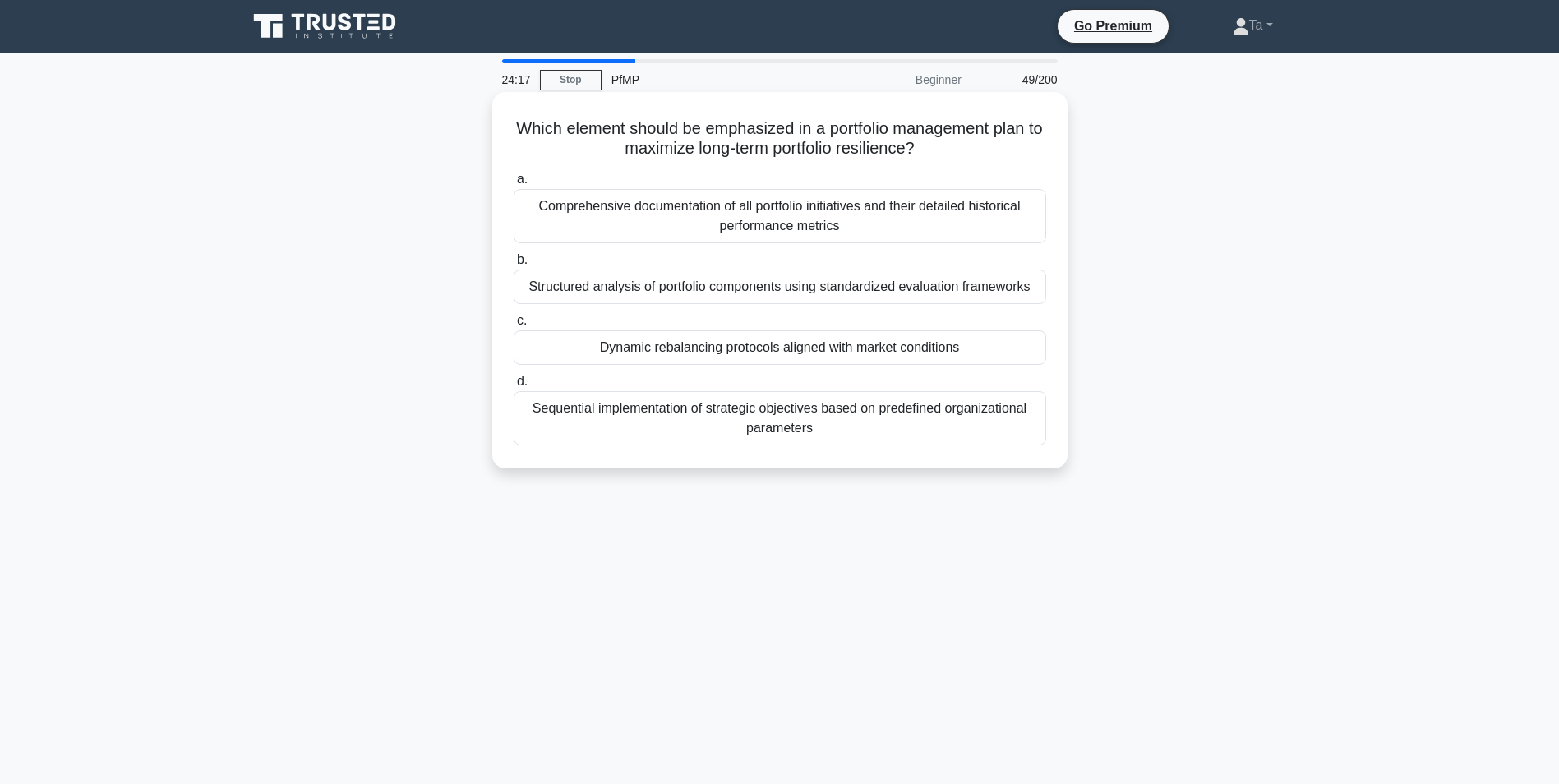
click at [694, 348] on div "Dynamic rebalancing protocols aligned with market conditions" at bounding box center [780, 347] width 533 height 35
click at [514, 326] on input "c. Dynamic rebalancing protocols aligned with market conditions" at bounding box center [514, 320] width 0 height 11
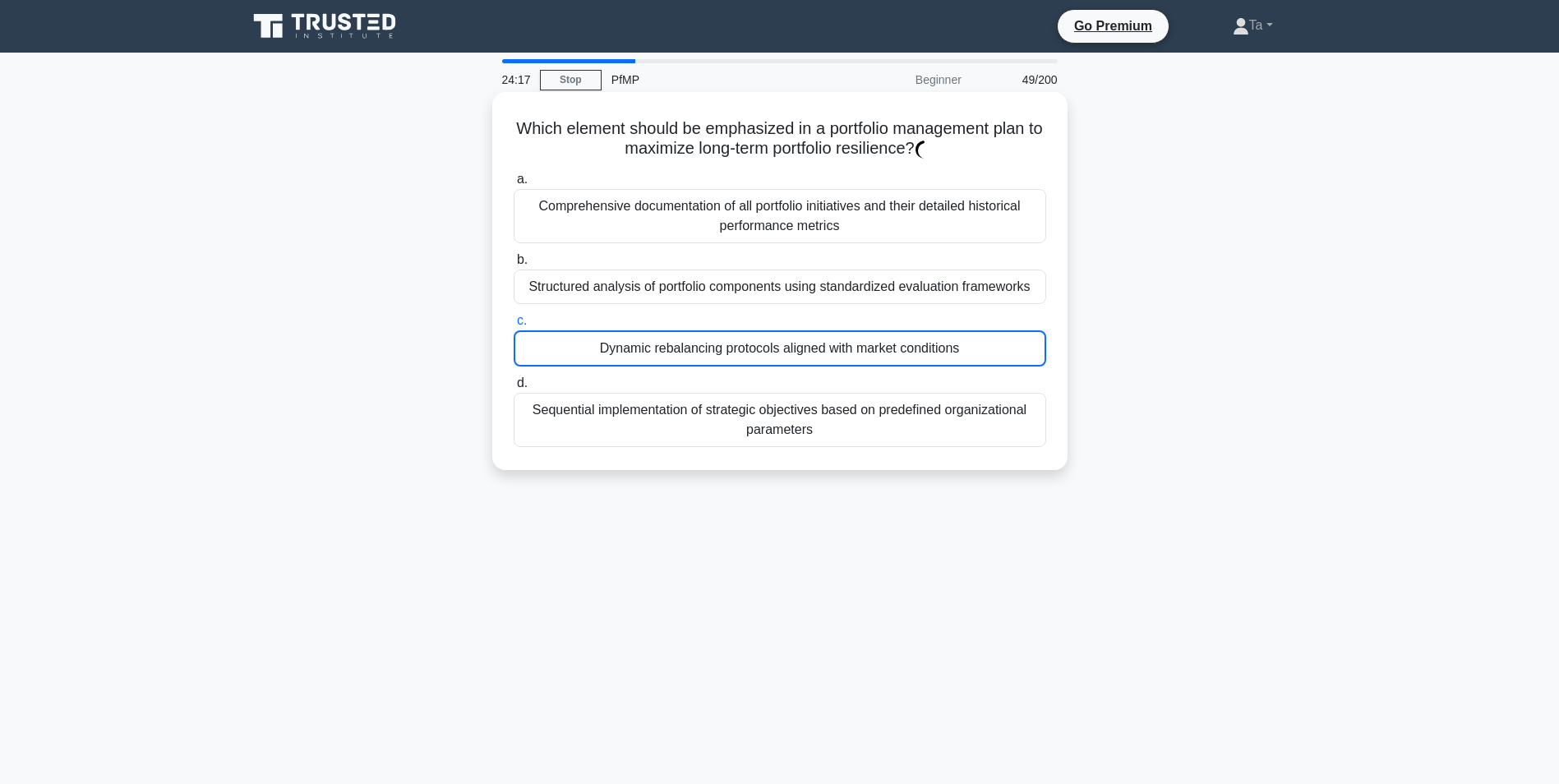
click at [684, 399] on div "Sequential implementation of strategic objectives based on predefined organizat…" at bounding box center [780, 419] width 533 height 55
click at [514, 389] on input "d. Sequential implementation of strategic objectives based on predefined organi…" at bounding box center [514, 383] width 0 height 11
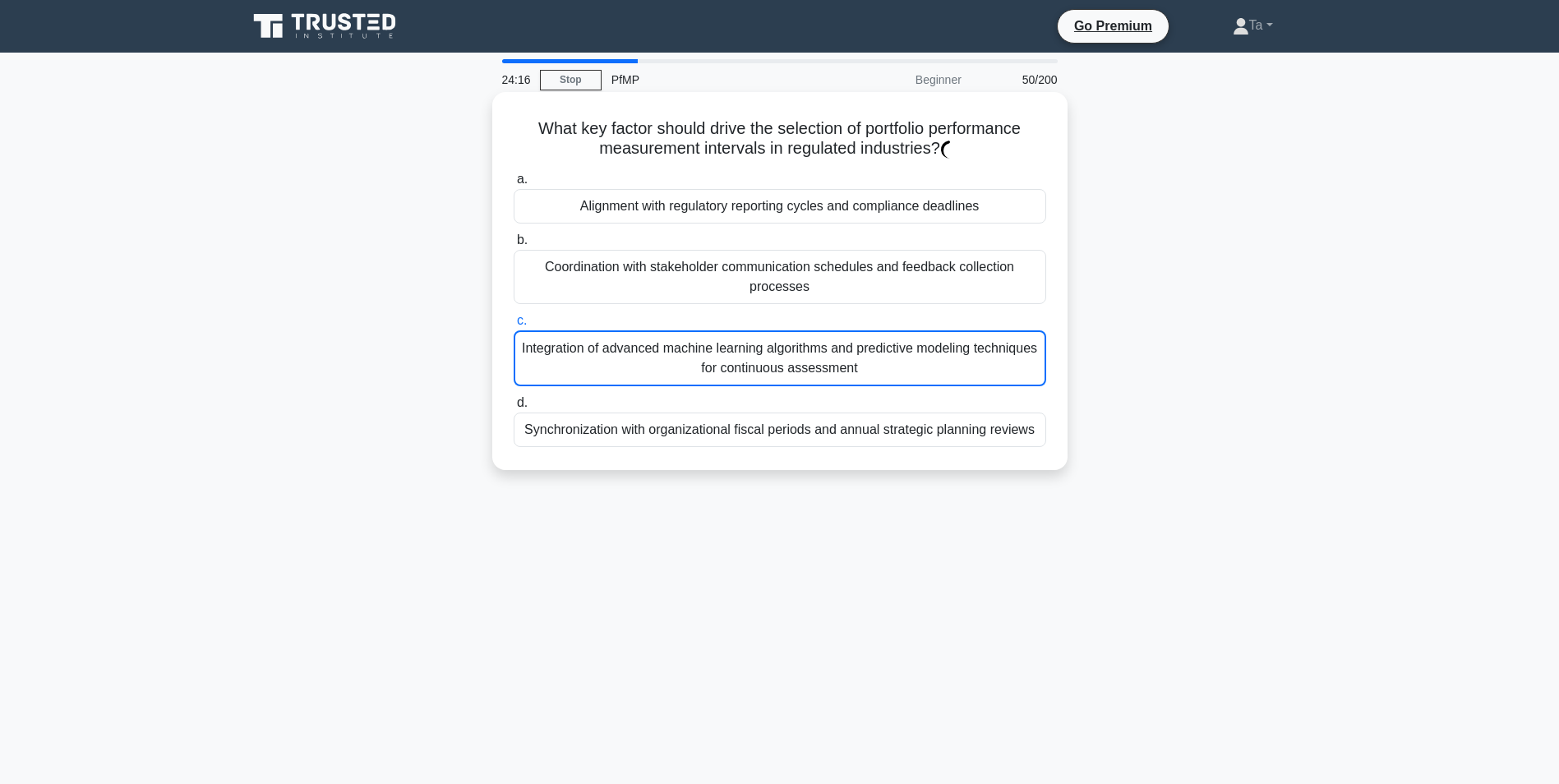
drag, startPoint x: 694, startPoint y: 366, endPoint x: 692, endPoint y: 382, distance: 16.1
click at [692, 382] on div "Integration of advanced machine learning algorithms and predictive modeling tec…" at bounding box center [780, 358] width 533 height 56
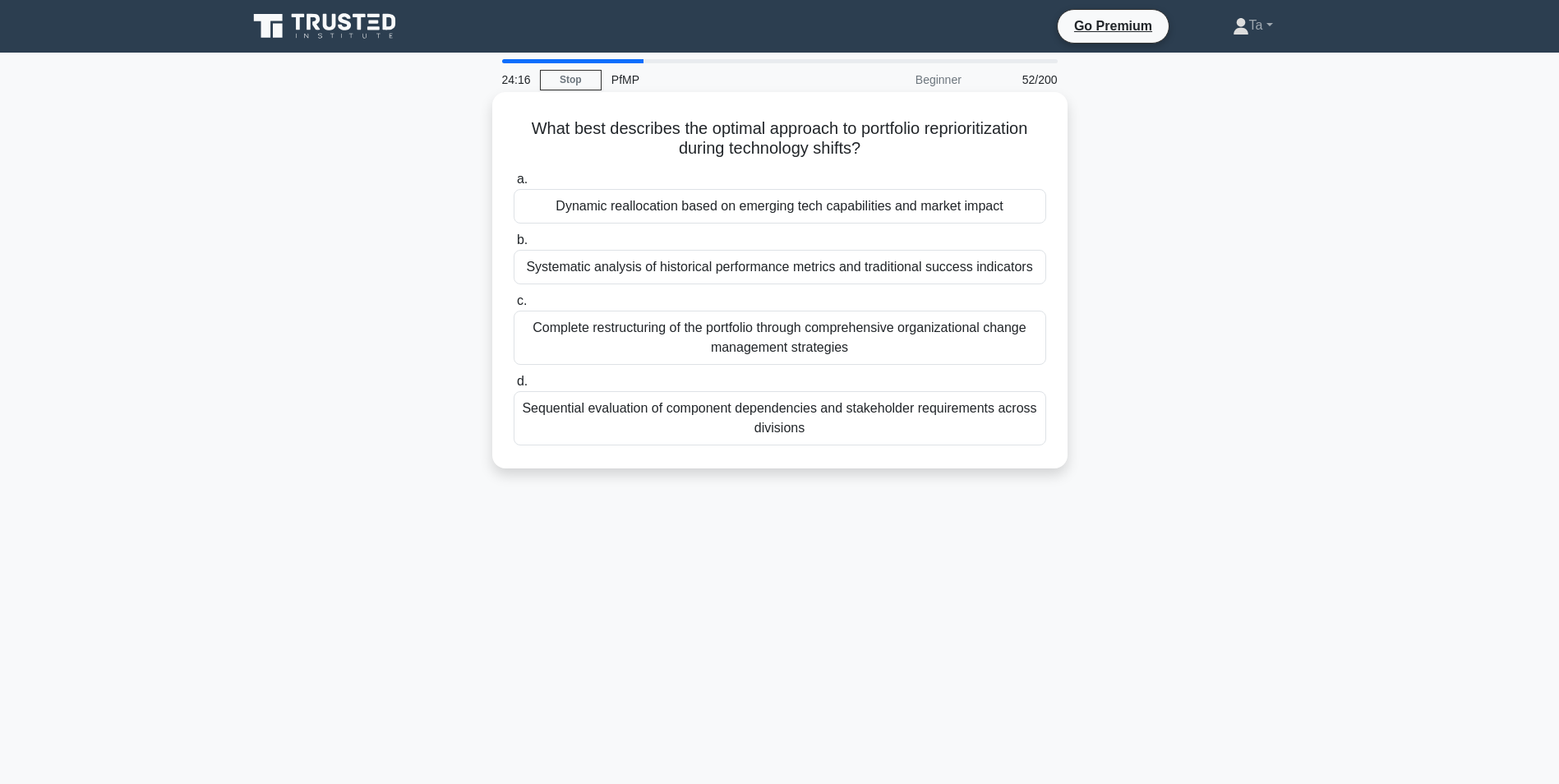
click at [701, 324] on div "Complete restructuring of the portfolio through comprehensive organizational ch…" at bounding box center [780, 337] width 533 height 55
click at [514, 306] on input "c. Complete restructuring of the portfolio through comprehensive organizational…" at bounding box center [514, 300] width 0 height 11
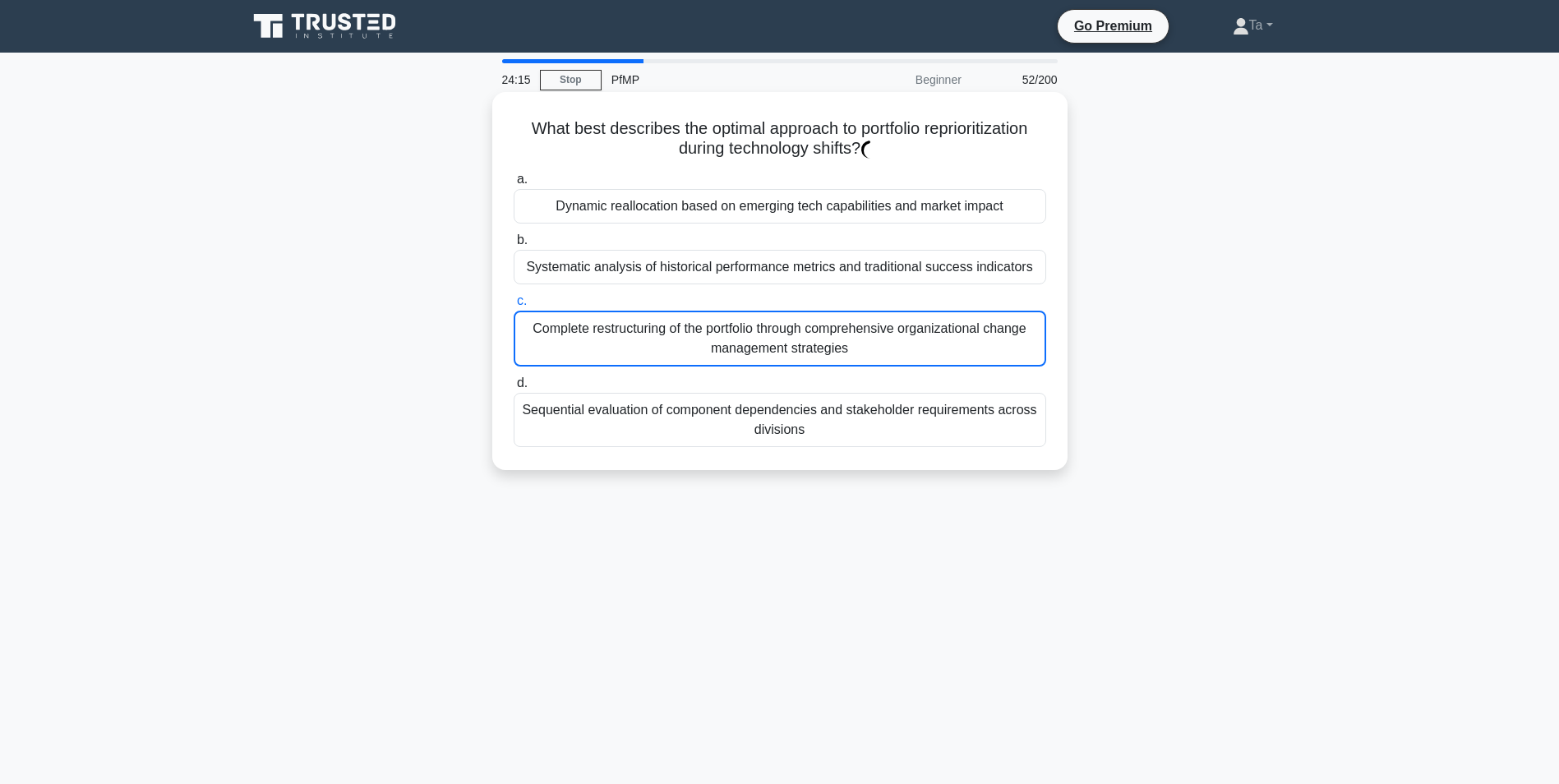
click at [686, 374] on div "a. Dynamic reallocation based on emerging tech capabilities and market impact b…" at bounding box center [780, 307] width 552 height 284
drag, startPoint x: 689, startPoint y: 334, endPoint x: 684, endPoint y: 364, distance: 30.4
click at [690, 334] on div "Complete restructuring of the portfolio through comprehensive organizational ch…" at bounding box center [780, 338] width 533 height 56
click at [514, 306] on input "c. Complete restructuring of the portfolio through comprehensive organizational…" at bounding box center [514, 300] width 0 height 11
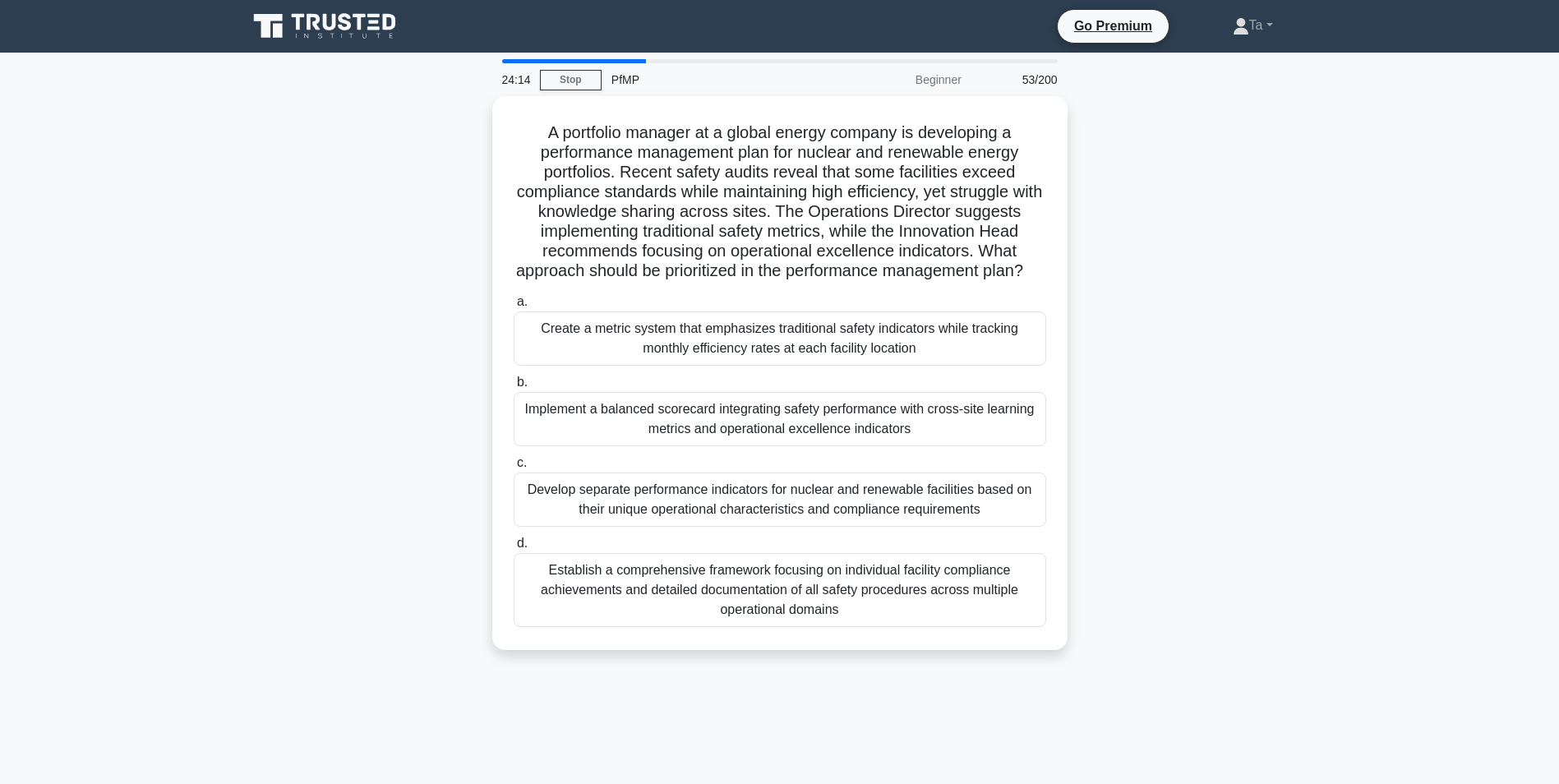
click at [696, 322] on label "a. Create a metric system that emphasizes traditional safety indicators while t…" at bounding box center [780, 328] width 533 height 74
click at [514, 307] on input "a. Create a metric system that emphasizes traditional safety indicators while t…" at bounding box center [514, 301] width 0 height 11
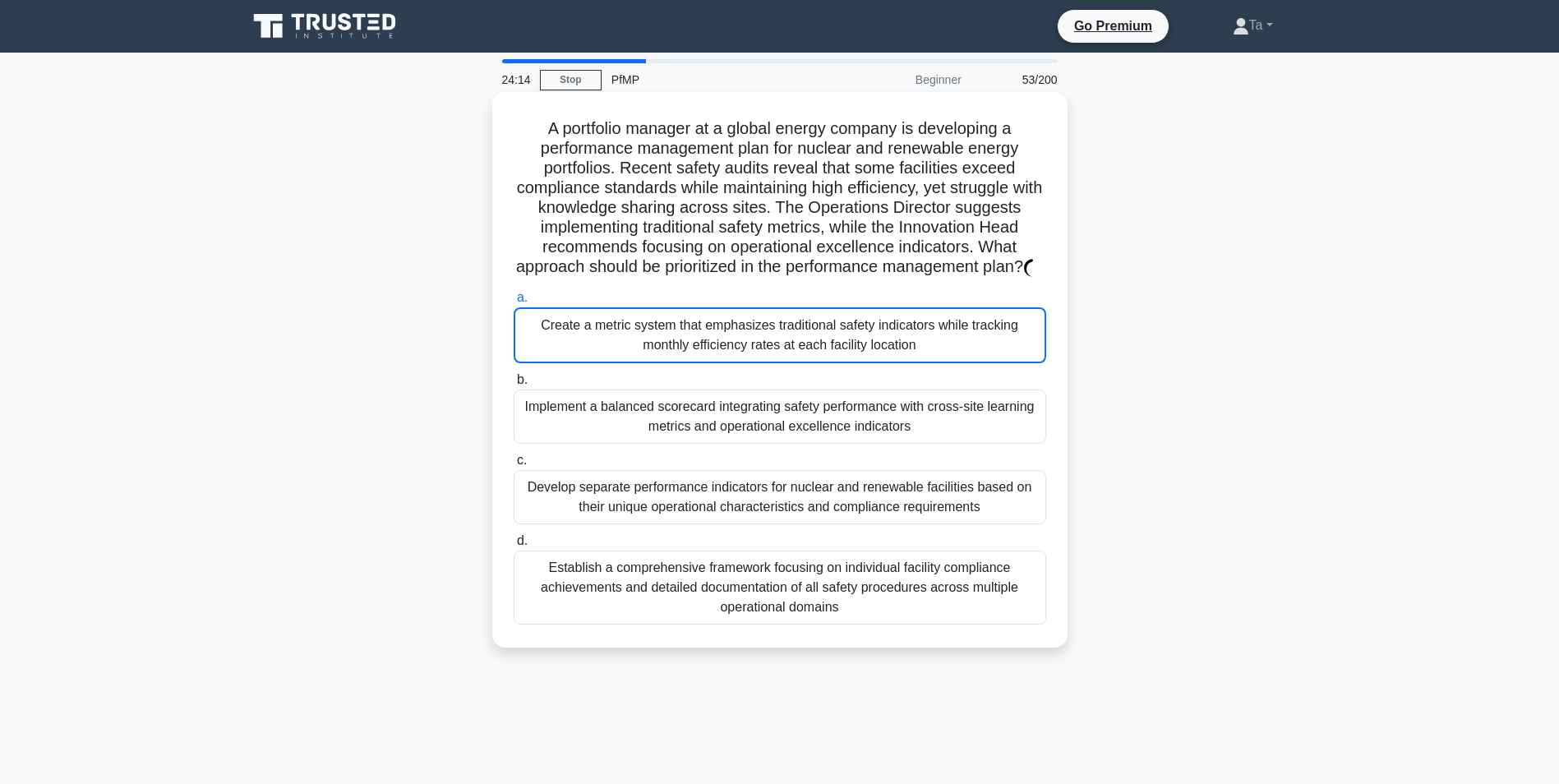
click at [687, 392] on label "b. Implement a balanced scorecard integrating safety performance with cross-sit…" at bounding box center [780, 406] width 533 height 74
click at [514, 386] on input "b. Implement a balanced scorecard integrating safety performance with cross-sit…" at bounding box center [514, 380] width 0 height 11
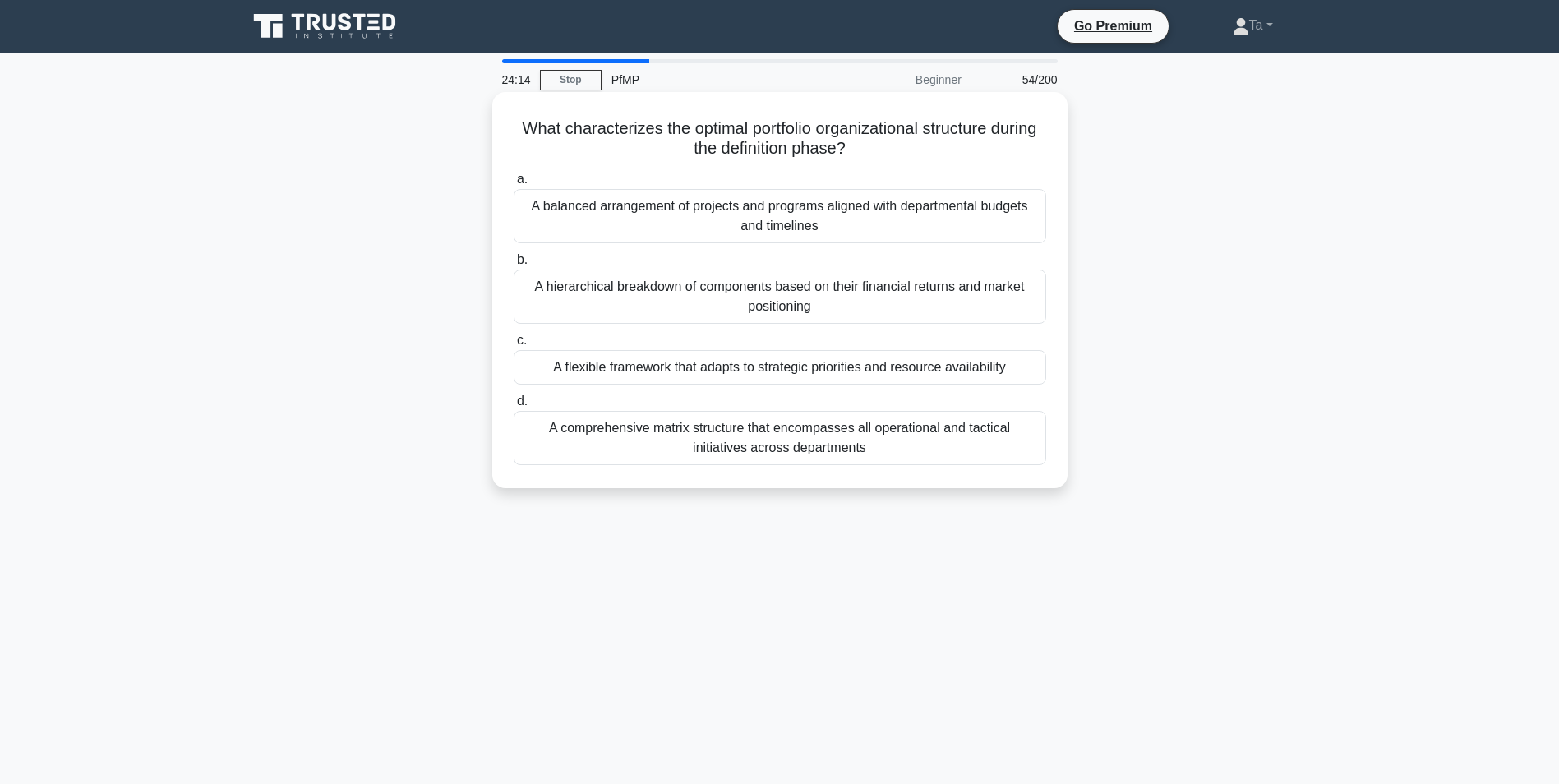
click at [688, 383] on div "A flexible framework that adapts to strategic priorities and resource availabil…" at bounding box center [780, 367] width 533 height 35
click at [514, 346] on input "c. A flexible framework that adapts to strategic priorities and resource availa…" at bounding box center [514, 340] width 0 height 11
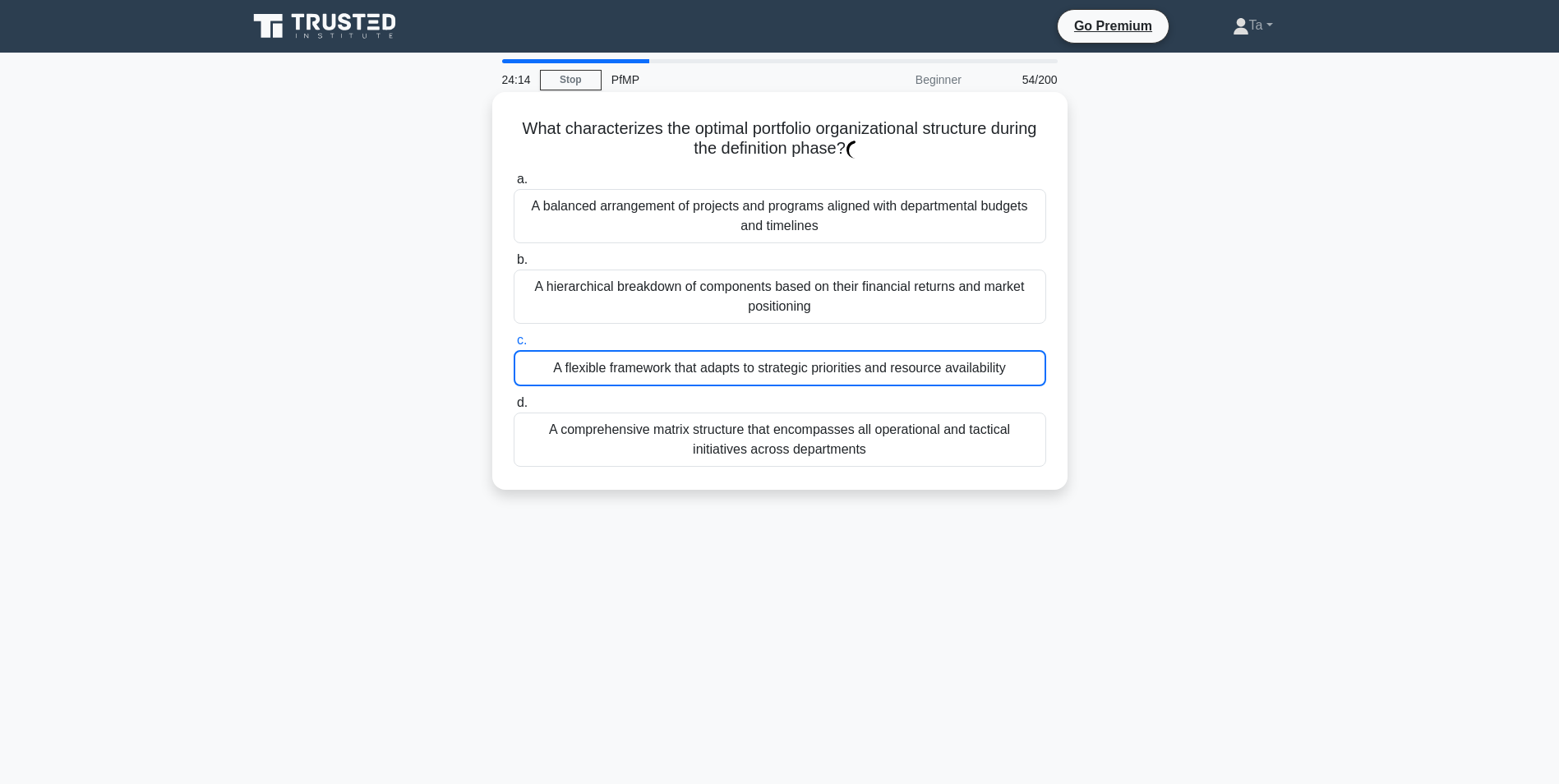
click at [685, 434] on div "A comprehensive matrix structure that encompasses all operational and tactical …" at bounding box center [780, 439] width 533 height 55
click at [514, 408] on input "d. A comprehensive matrix structure that encompasses all operational and tactic…" at bounding box center [514, 402] width 0 height 11
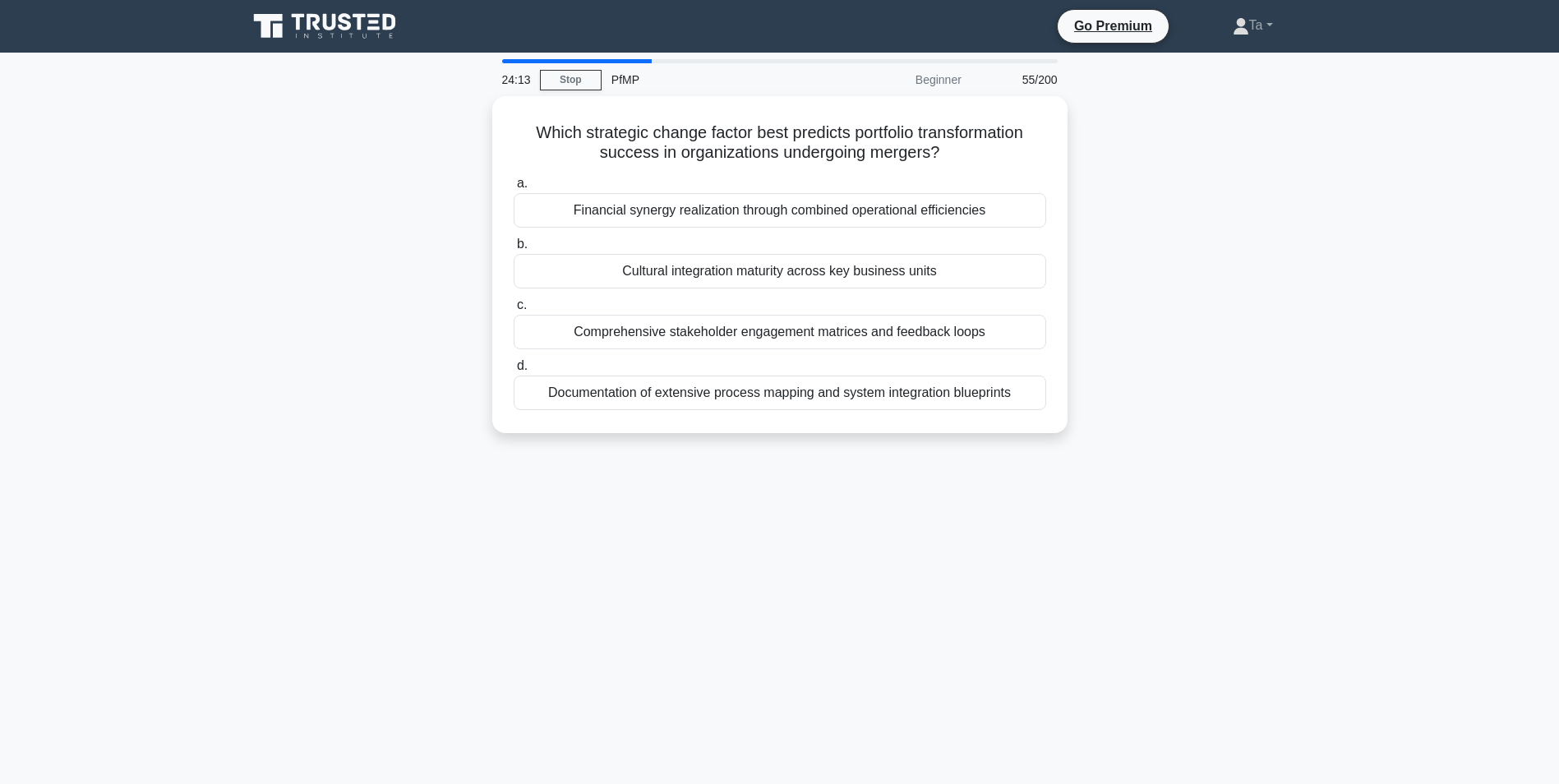
click at [680, 333] on div "Comprehensive stakeholder engagement matrices and feedback loops" at bounding box center [780, 331] width 533 height 35
click at [514, 310] on input "c. Comprehensive stakeholder engagement matrices and feedback loops" at bounding box center [514, 305] width 0 height 11
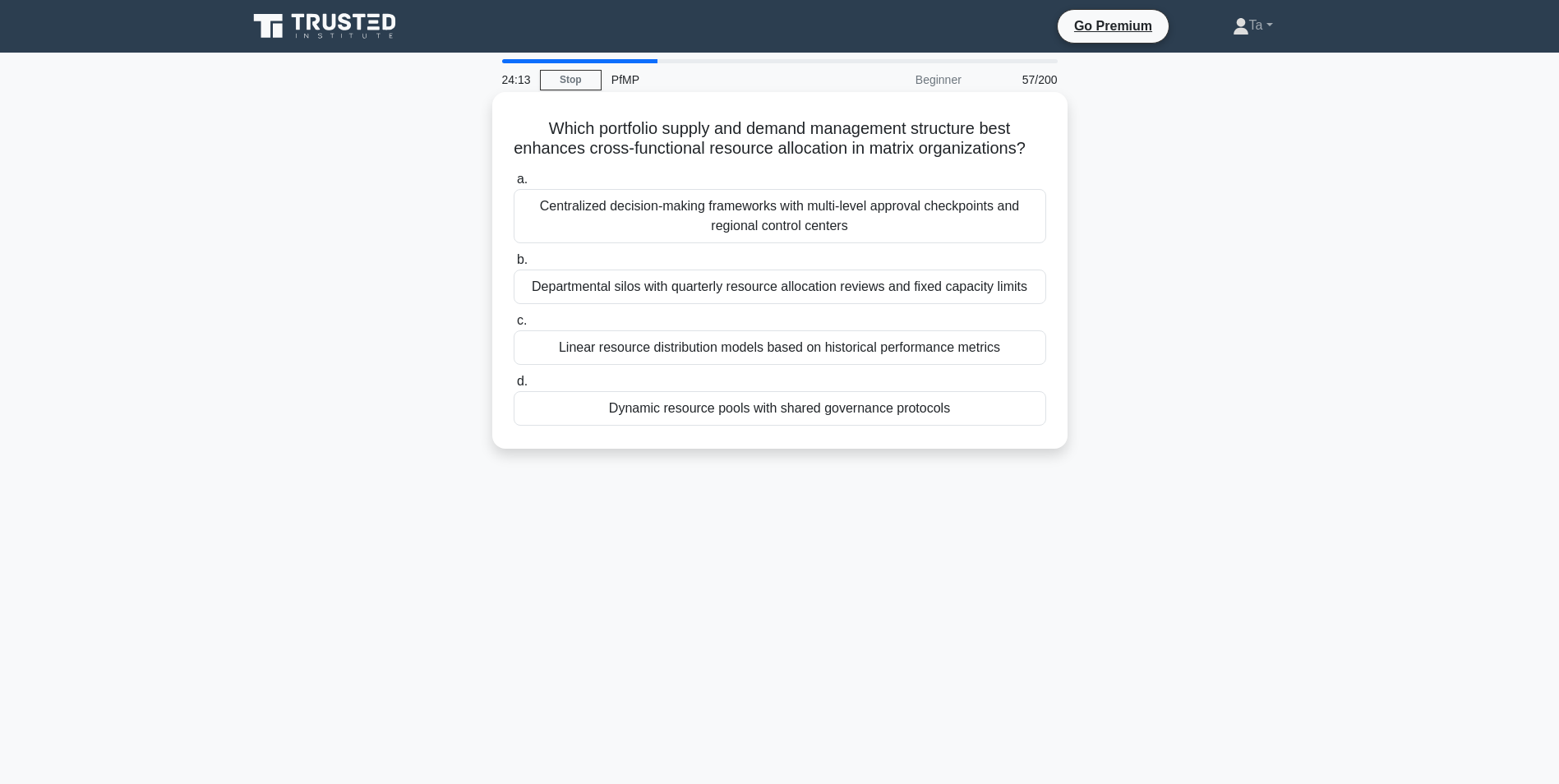
click at [694, 304] on div "Departmental silos with quarterly resource allocation reviews and fixed capacit…" at bounding box center [780, 286] width 533 height 35
click at [514, 266] on input "b. Departmental silos with quarterly resource allocation reviews and fixed capa…" at bounding box center [514, 260] width 0 height 11
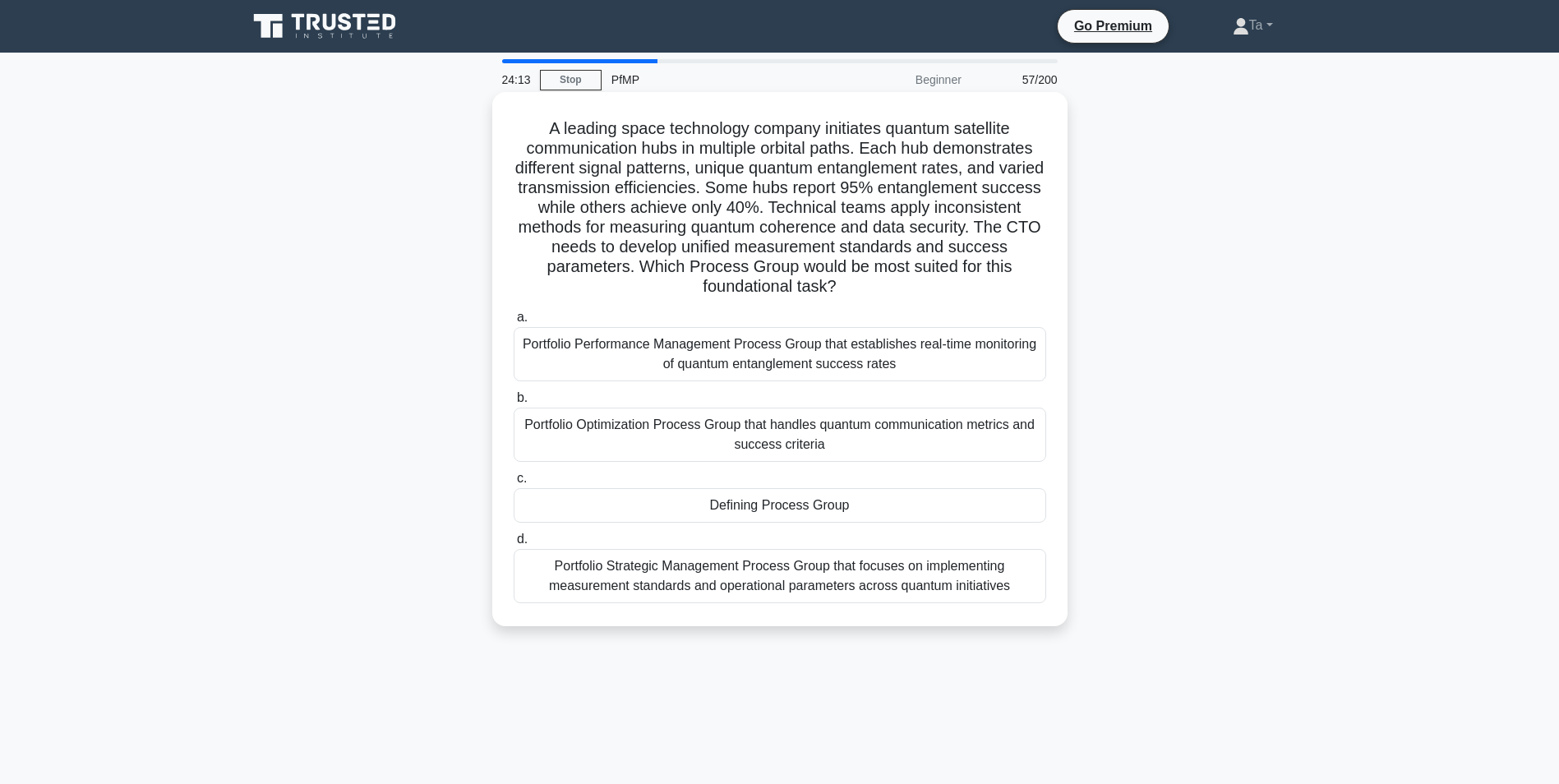
click at [684, 374] on div "Portfolio Performance Management Process Group that establishes real-time monit…" at bounding box center [780, 354] width 533 height 55
click at [514, 323] on input "a. Portfolio Performance Management Process Group that establishes real-time mo…" at bounding box center [514, 317] width 0 height 11
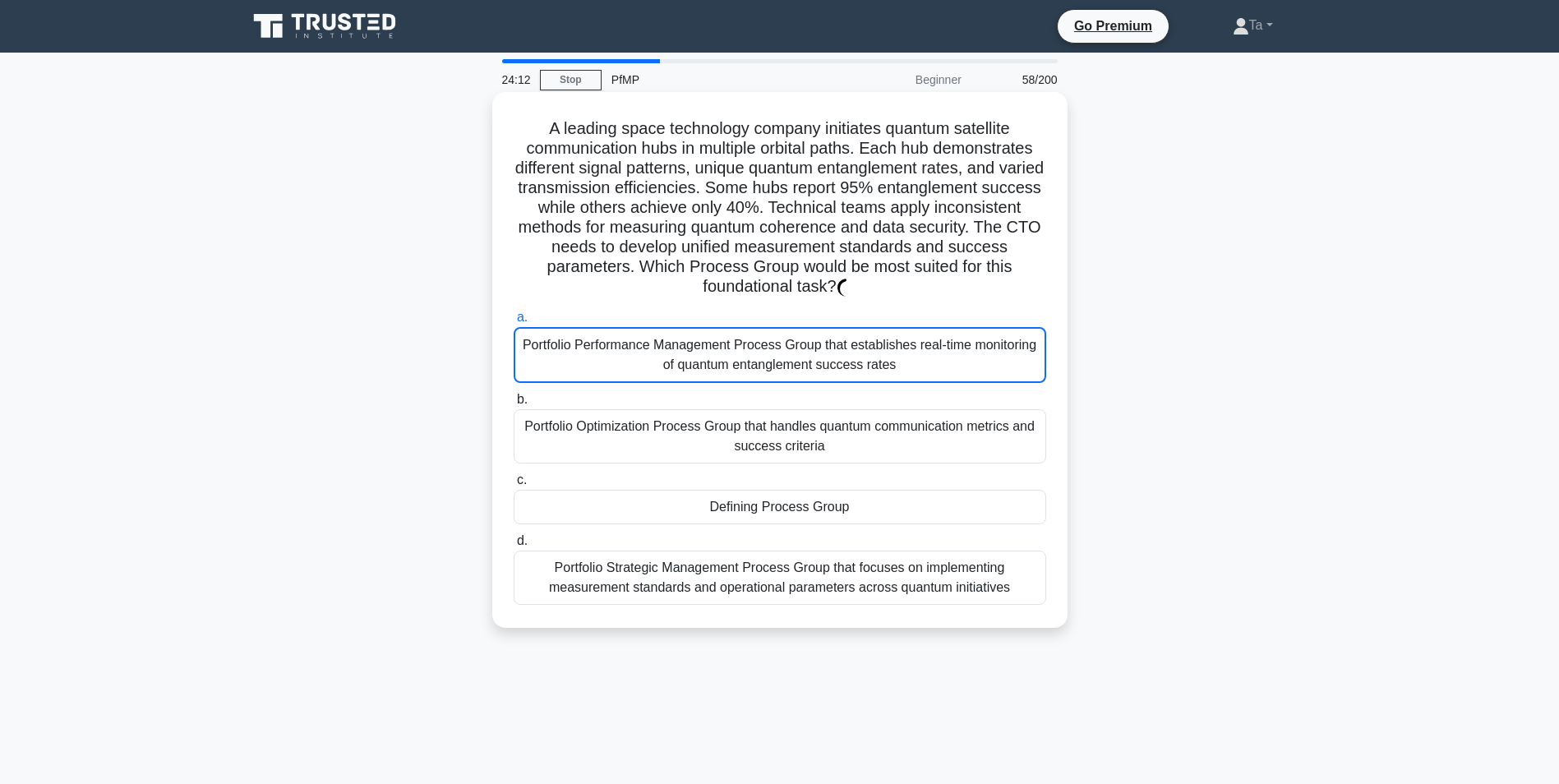
drag, startPoint x: 688, startPoint y: 349, endPoint x: 689, endPoint y: 367, distance: 18.0
click at [689, 367] on div "Portfolio Performance Management Process Group that establishes real-time monit…" at bounding box center [780, 355] width 533 height 56
drag, startPoint x: 689, startPoint y: 367, endPoint x: 675, endPoint y: 411, distance: 46.2
click at [675, 411] on div "Portfolio Optimization Process Group that handles quantum communication metrics…" at bounding box center [780, 436] width 533 height 55
click at [514, 405] on input "b. Portfolio Optimization Process Group that handles quantum communication metr…" at bounding box center [514, 399] width 0 height 11
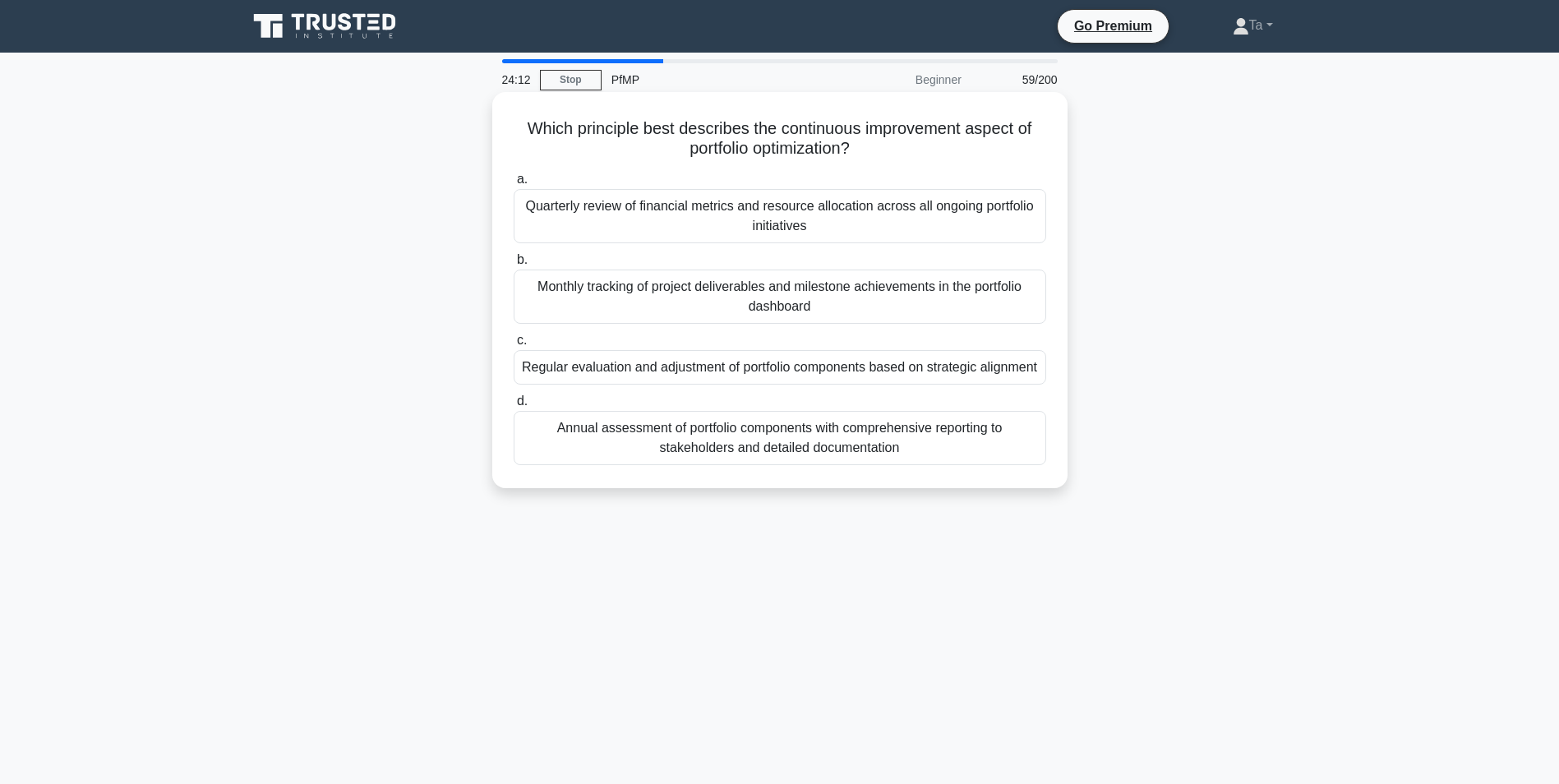
click at [675, 387] on div "a. Quarterly review of financial metrics and resource allocation across all ong…" at bounding box center [780, 316] width 552 height 302
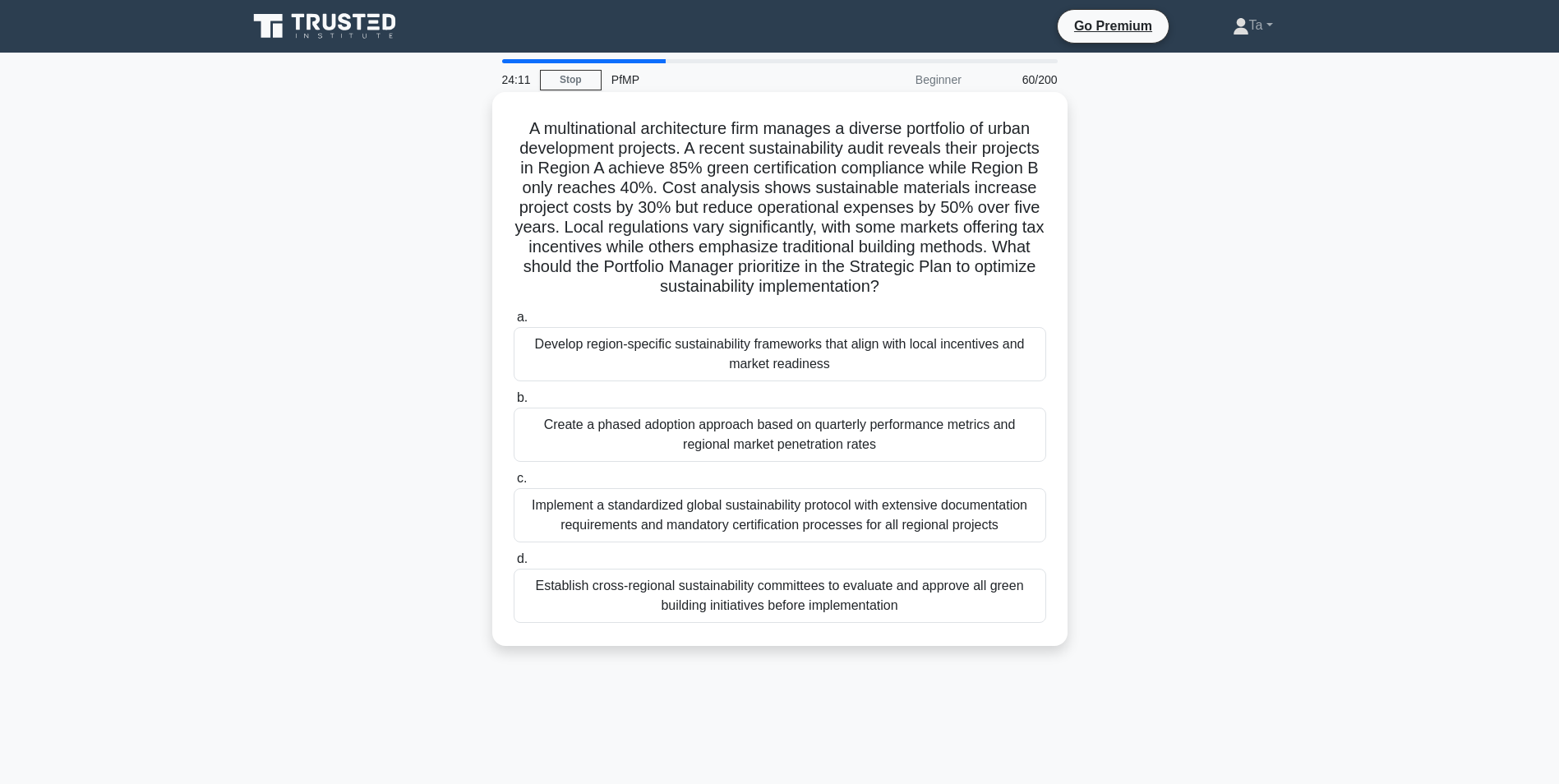
drag, startPoint x: 672, startPoint y: 369, endPoint x: 668, endPoint y: 405, distance: 36.2
click at [668, 405] on label "b. Create a phased adoption approach based on quarterly performance metrics and…" at bounding box center [780, 424] width 533 height 74
click at [514, 403] on input "b. Create a phased adoption approach based on quarterly performance metrics and…" at bounding box center [514, 397] width 0 height 11
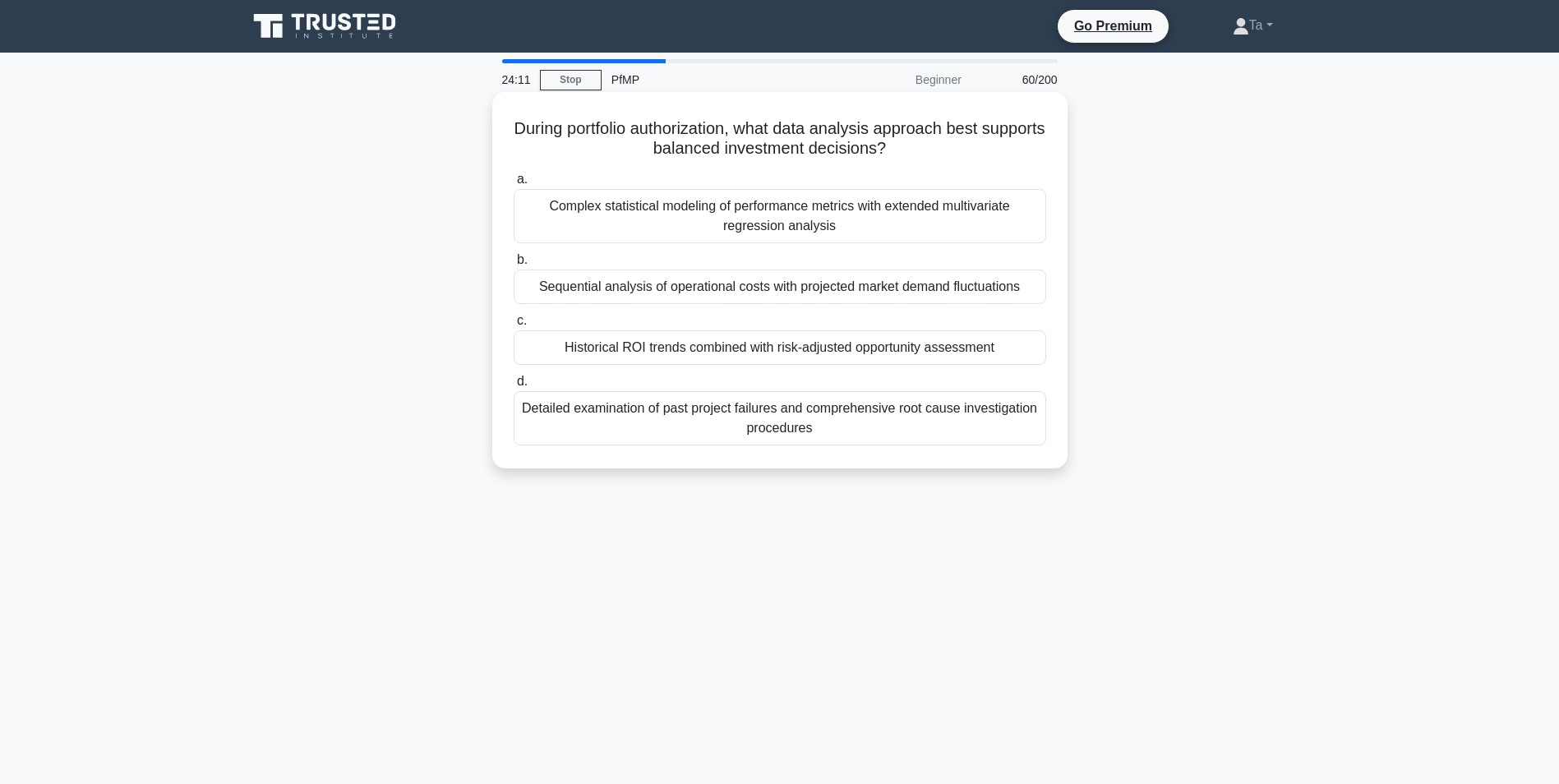
click at [666, 410] on div "Detailed examination of past project failures and comprehensive root cause inve…" at bounding box center [780, 418] width 533 height 55
click at [514, 387] on input "d. Detailed examination of past project failures and comprehensive root cause i…" at bounding box center [514, 382] width 0 height 11
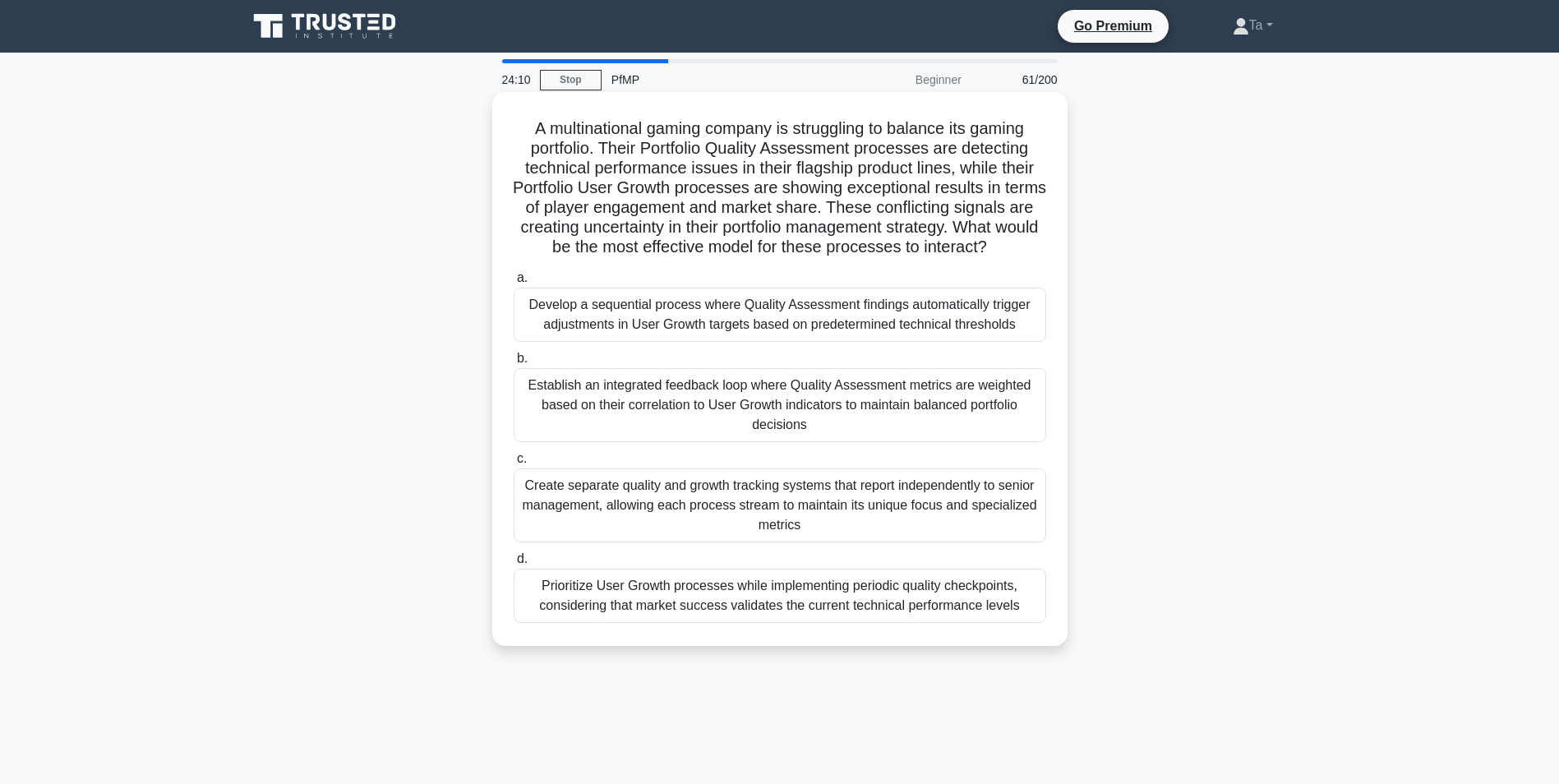
click at [664, 342] on div "Develop a sequential process where Quality Assessment findings automatically tr…" at bounding box center [780, 314] width 533 height 55
click at [514, 283] on input "a. Develop a sequential process where Quality Assessment findings automatically…" at bounding box center [514, 278] width 0 height 11
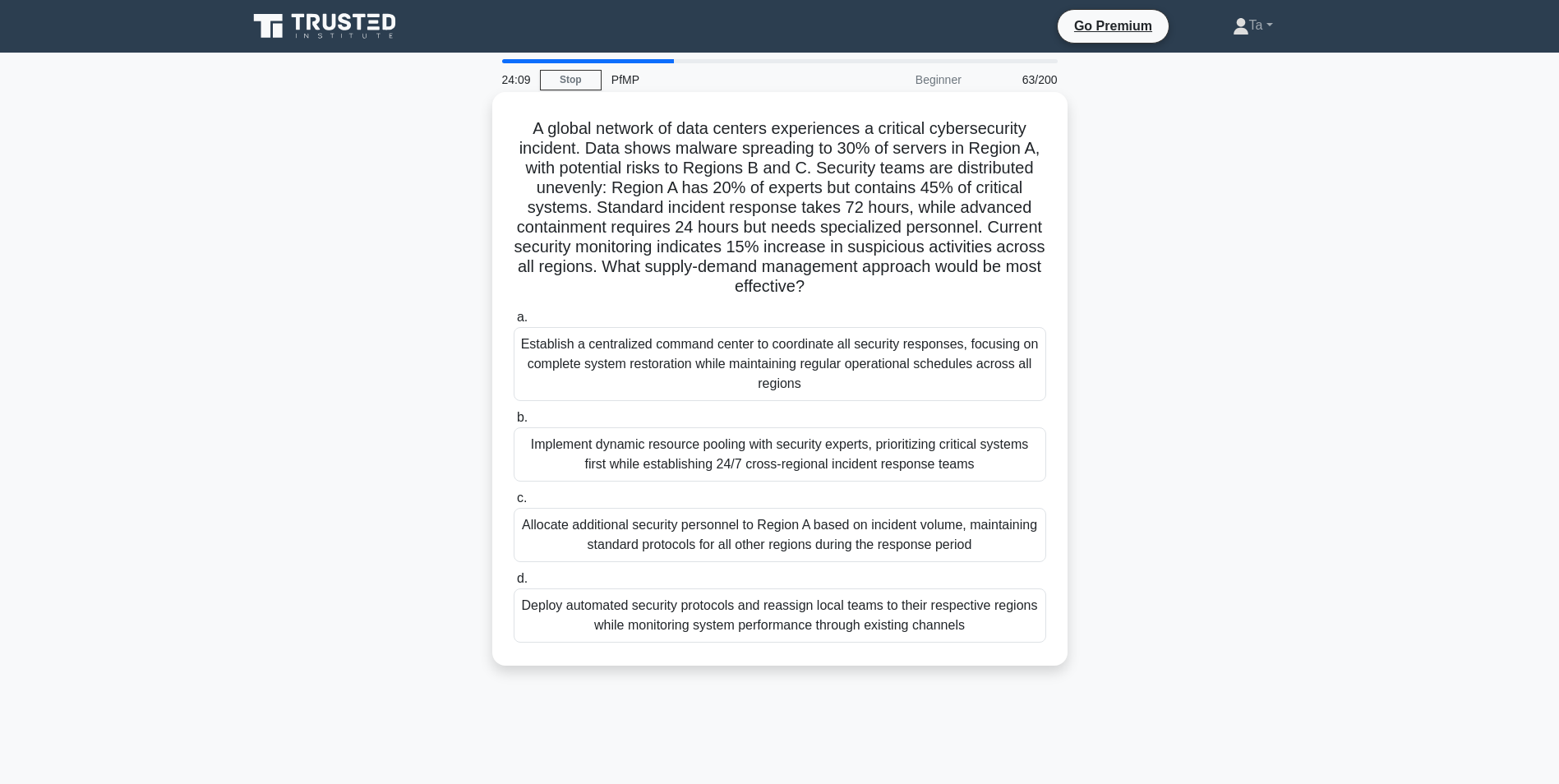
click at [655, 436] on div "Implement dynamic resource pooling with security experts, prioritizing critical…" at bounding box center [780, 454] width 533 height 55
click at [514, 423] on input "b. Implement dynamic resource pooling with security experts, prioritizing criti…" at bounding box center [514, 417] width 0 height 11
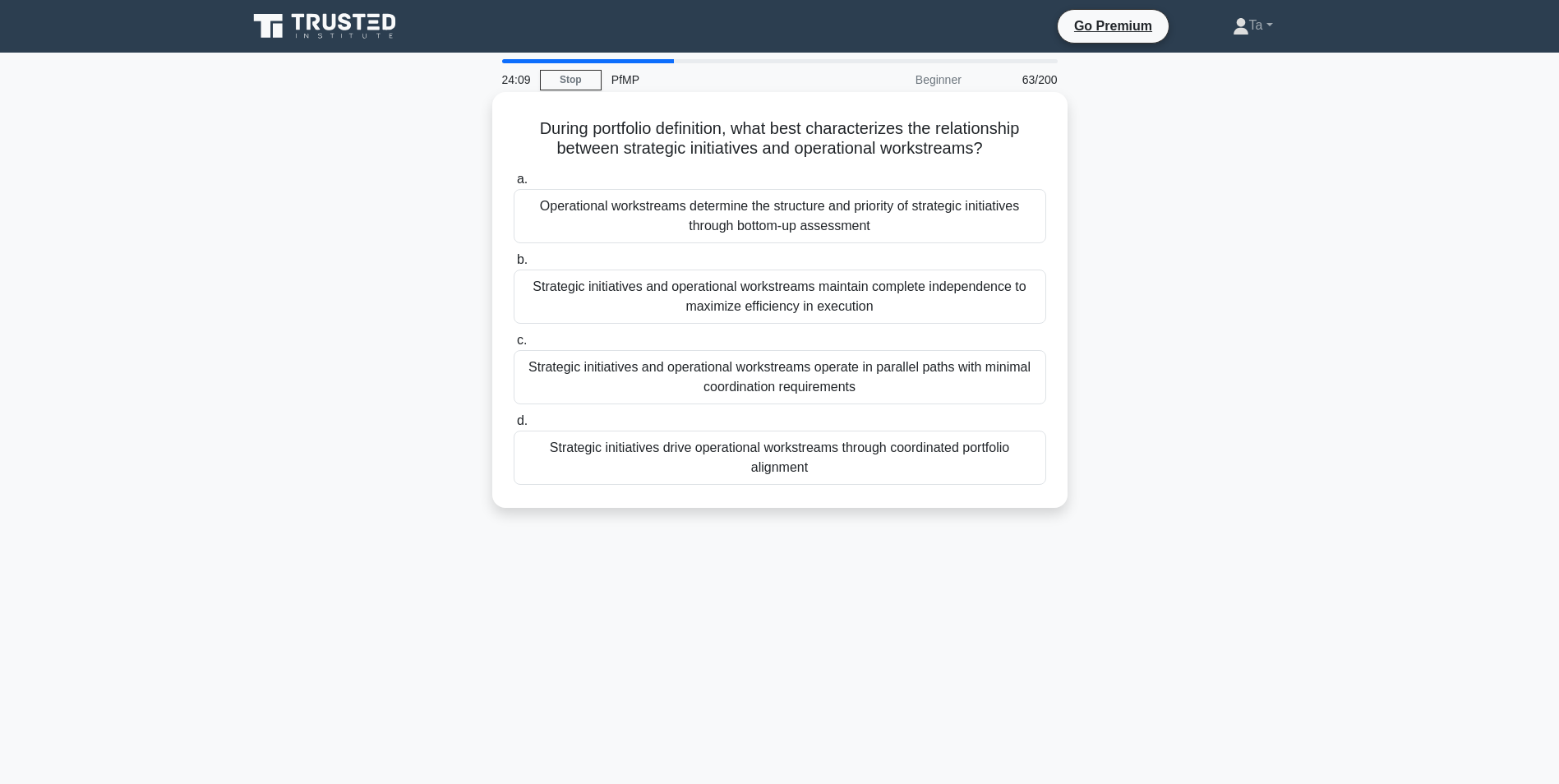
click at [669, 478] on div "Strategic initiatives drive operational workstreams through coordinated portfol…" at bounding box center [780, 457] width 533 height 55
click at [514, 426] on input "d. Strategic initiatives drive operational workstreams through coordinated port…" at bounding box center [514, 420] width 0 height 11
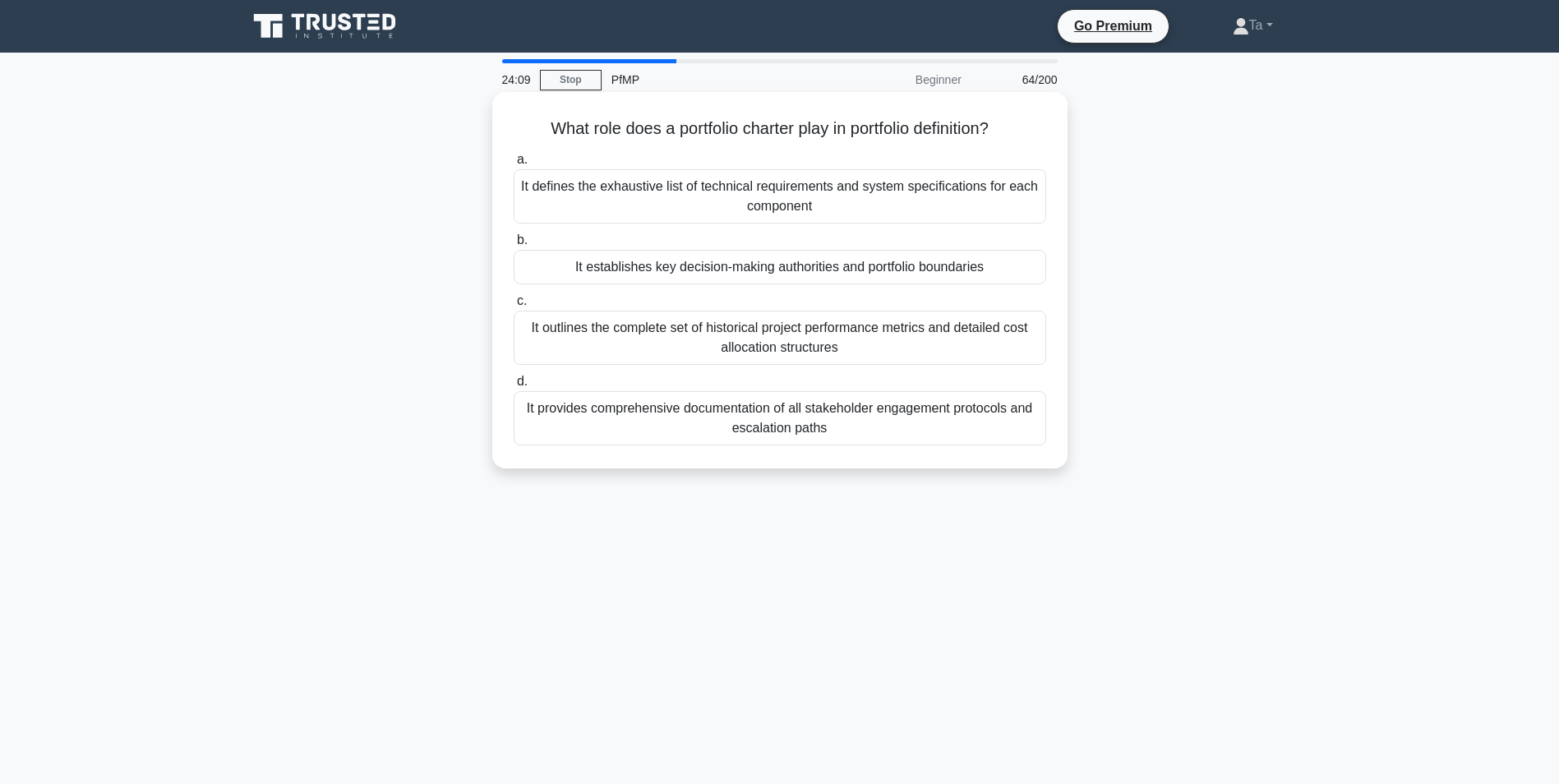
click at [703, 398] on div "It provides comprehensive documentation of all stakeholder engagement protocols…" at bounding box center [780, 418] width 533 height 55
click at [514, 387] on input "d. It provides comprehensive documentation of all stakeholder engagement protoc…" at bounding box center [514, 382] width 0 height 11
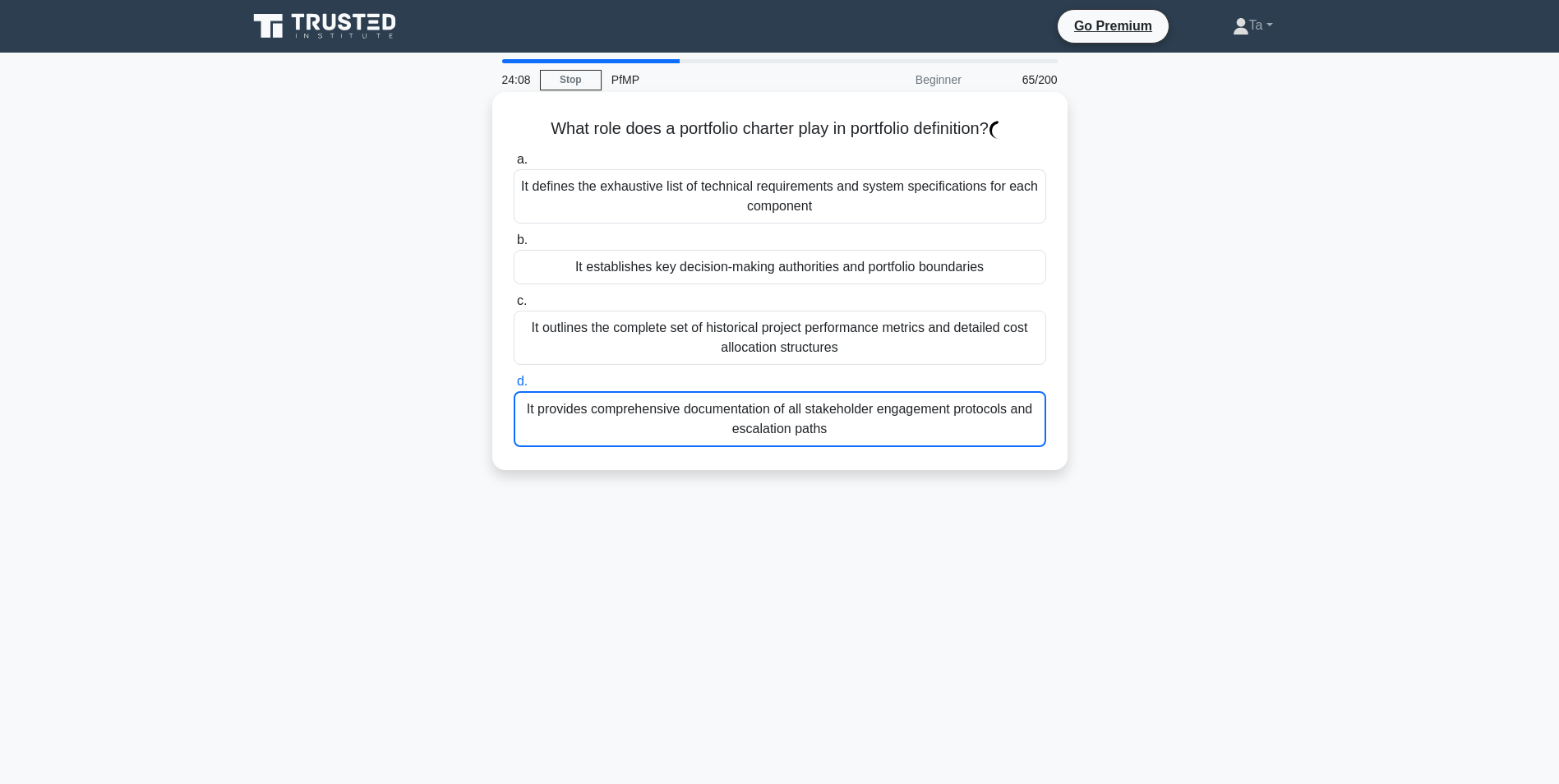
click at [690, 455] on div "What role does a portfolio charter play in portfolio definition? .spinner_0XTQ{…" at bounding box center [780, 280] width 562 height 365
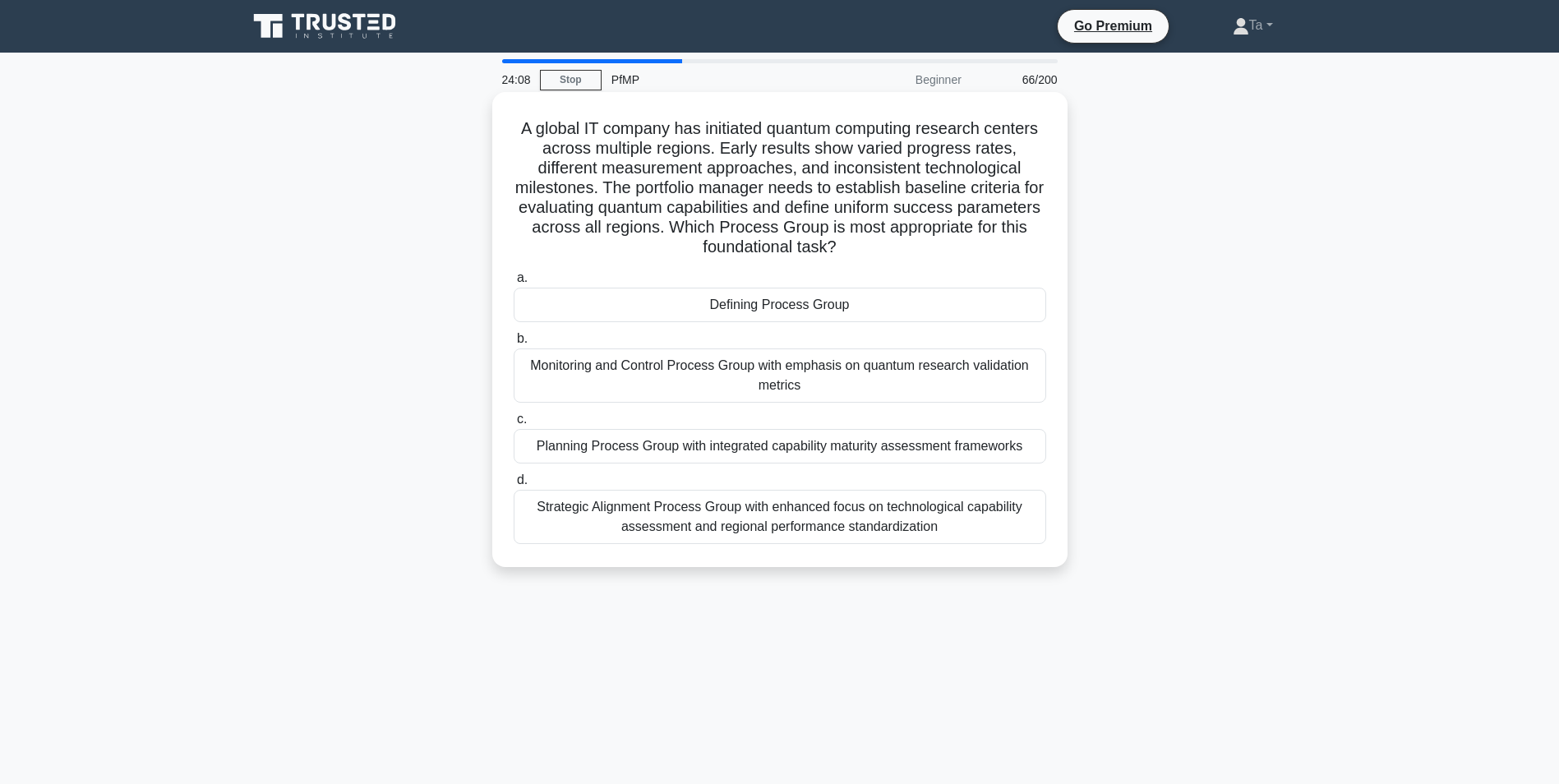
click at [705, 367] on div "Monitoring and Control Process Group with emphasis on quantum research validati…" at bounding box center [780, 375] width 533 height 55
click at [514, 344] on input "b. Monitoring and Control Process Group with emphasis on quantum research valid…" at bounding box center [514, 339] width 0 height 11
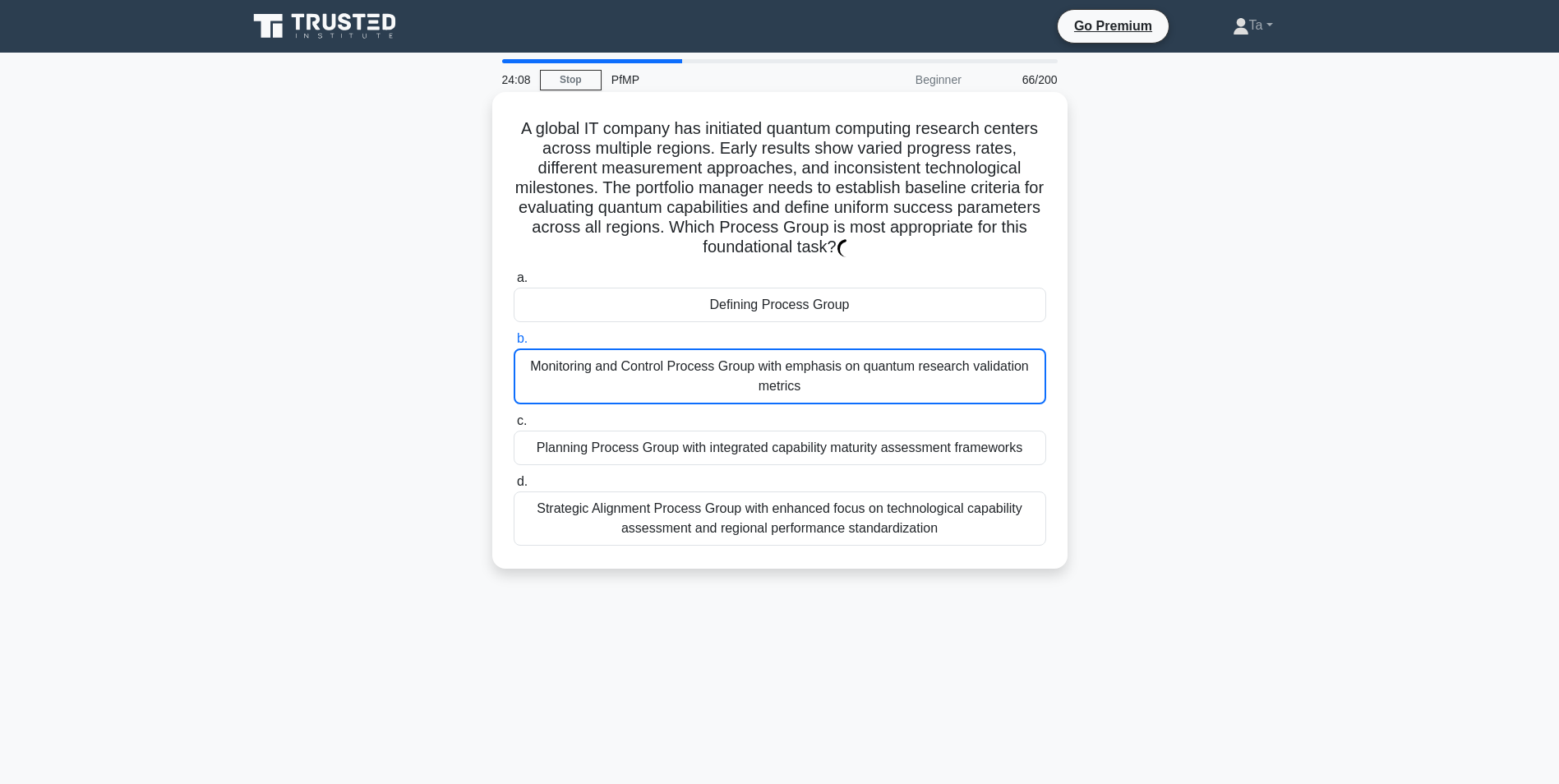
click at [692, 430] on label "c. Planning Process Group with integrated capability maturity assessment framew…" at bounding box center [780, 437] width 533 height 55
click at [514, 426] on input "c. Planning Process Group with integrated capability maturity assessment framew…" at bounding box center [514, 420] width 0 height 11
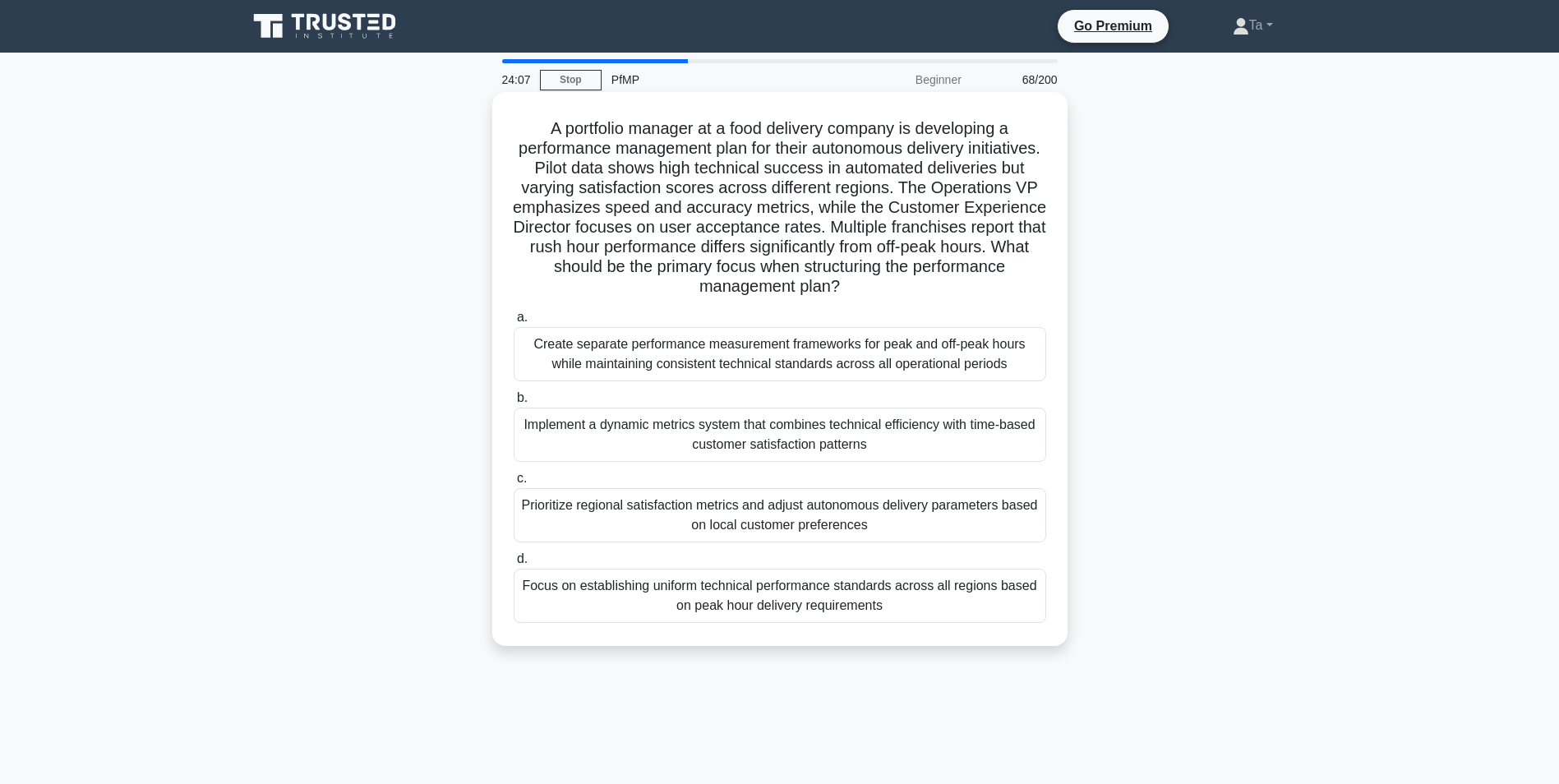
click at [694, 410] on div "Implement a dynamic metrics system that combines technical efficiency with time…" at bounding box center [780, 434] width 533 height 55
click at [514, 403] on input "b. Implement a dynamic metrics system that combines technical efficiency with t…" at bounding box center [514, 397] width 0 height 11
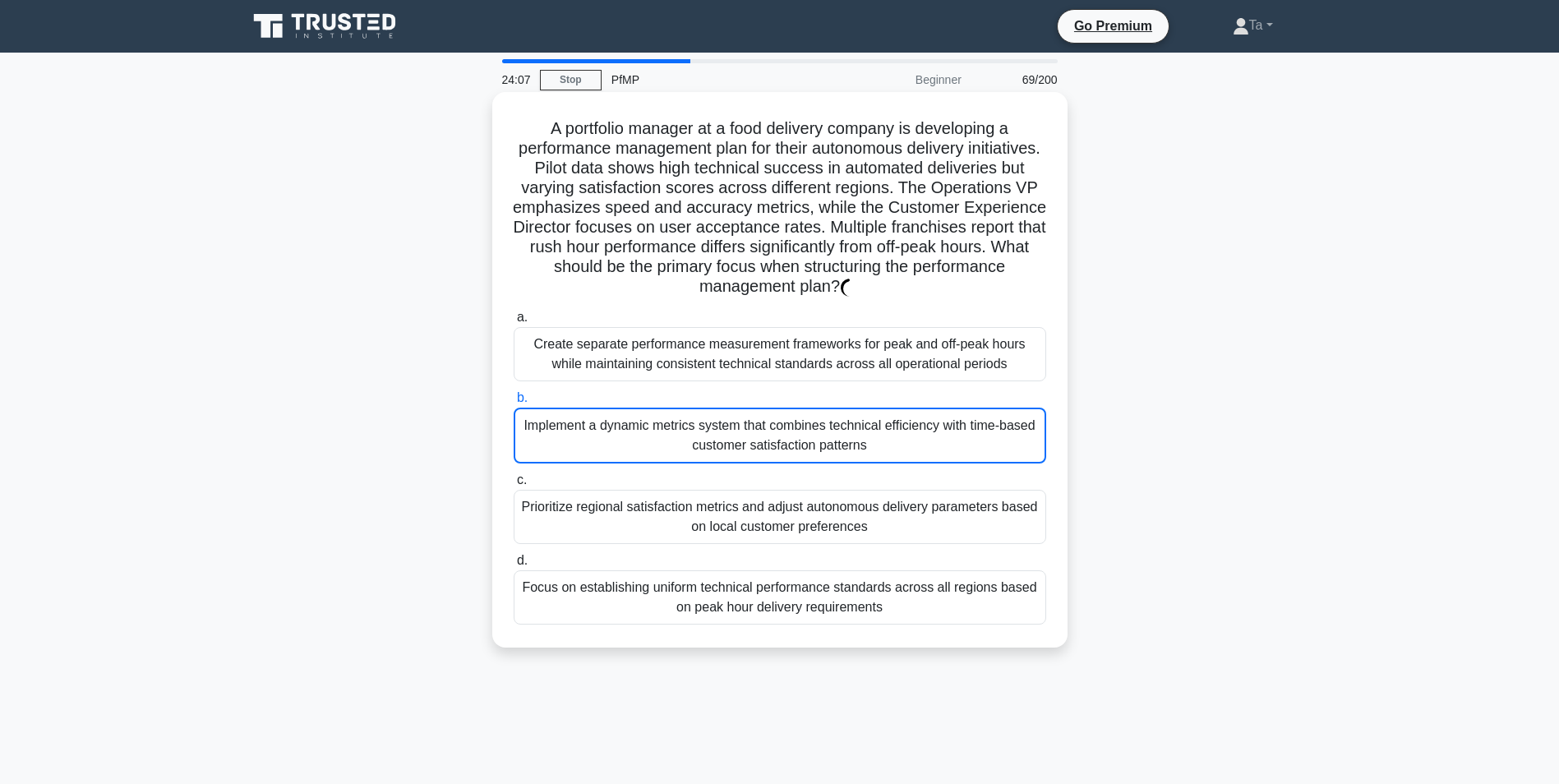
click at [694, 410] on div "Implement a dynamic metrics system that combines technical efficiency with time…" at bounding box center [780, 435] width 533 height 56
click at [514, 403] on input "b. Implement a dynamic metrics system that combines technical efficiency with t…" at bounding box center [514, 397] width 0 height 11
click at [694, 410] on div "Implement a dynamic metrics system that combines technical efficiency with time…" at bounding box center [780, 435] width 533 height 56
click at [514, 403] on input "b. Implement a dynamic metrics system that combines technical efficiency with t…" at bounding box center [514, 397] width 0 height 11
click at [694, 410] on div "Implement a dynamic metrics system that combines technical efficiency with time…" at bounding box center [780, 435] width 533 height 56
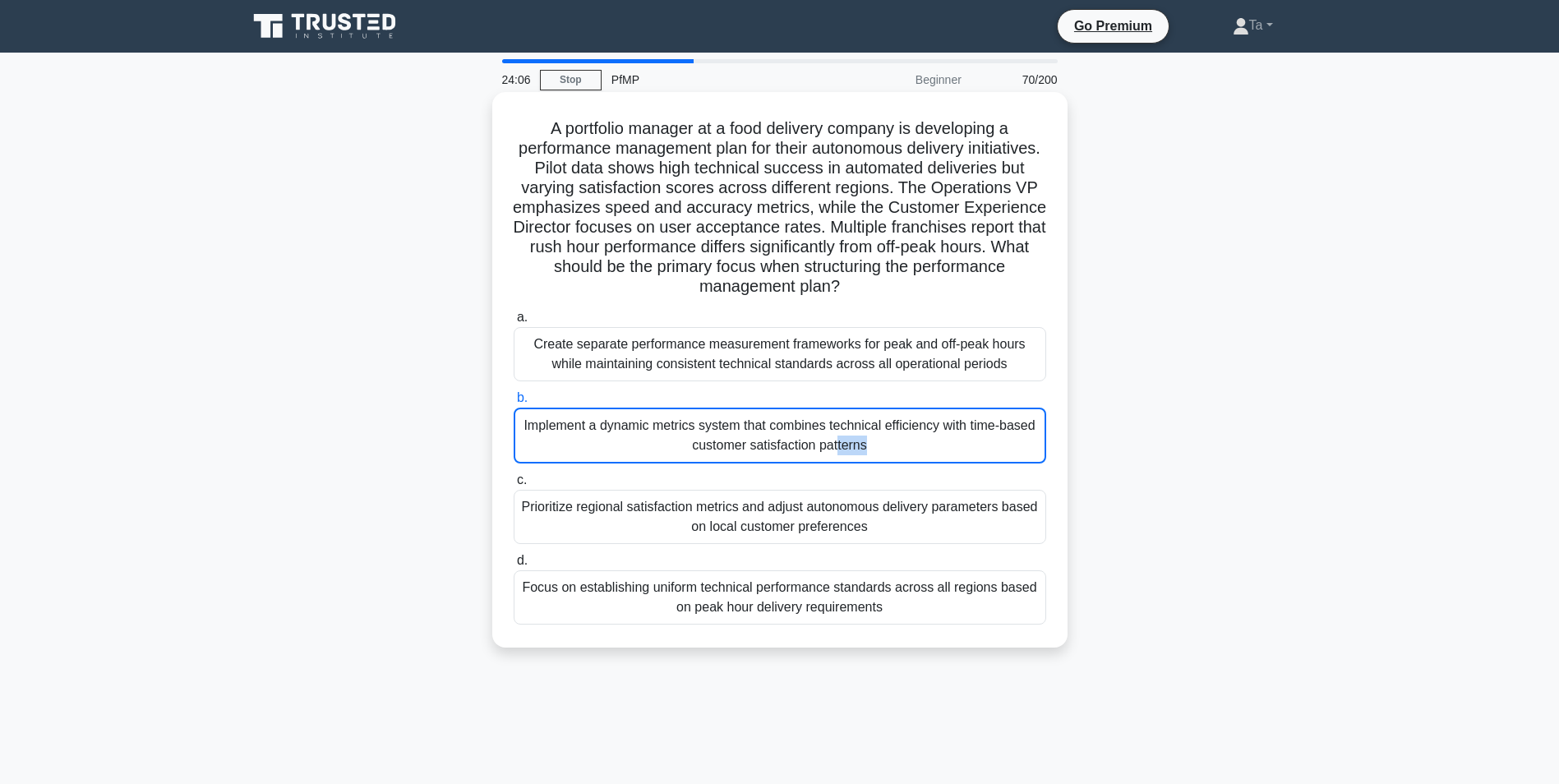
click at [514, 403] on input "b. Implement a dynamic metrics system that combines technical efficiency with t…" at bounding box center [514, 397] width 0 height 11
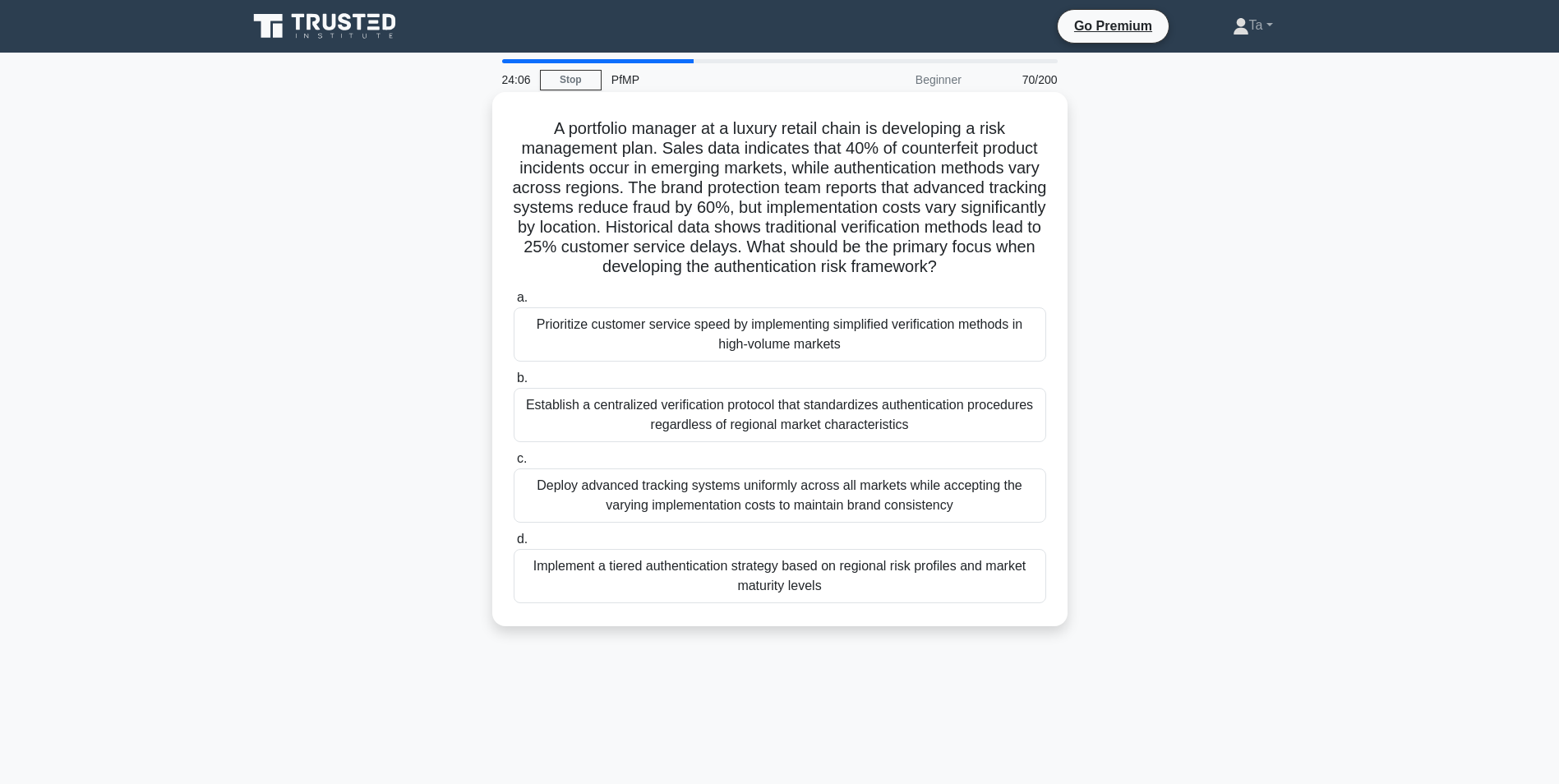
drag, startPoint x: 694, startPoint y: 410, endPoint x: 677, endPoint y: 439, distance: 33.6
click at [677, 439] on div "Establish a centralized verification protocol that standardizes authentication …" at bounding box center [780, 414] width 533 height 55
click at [514, 384] on input "b. Establish a centralized verification protocol that standardizes authenticati…" at bounding box center [514, 378] width 0 height 11
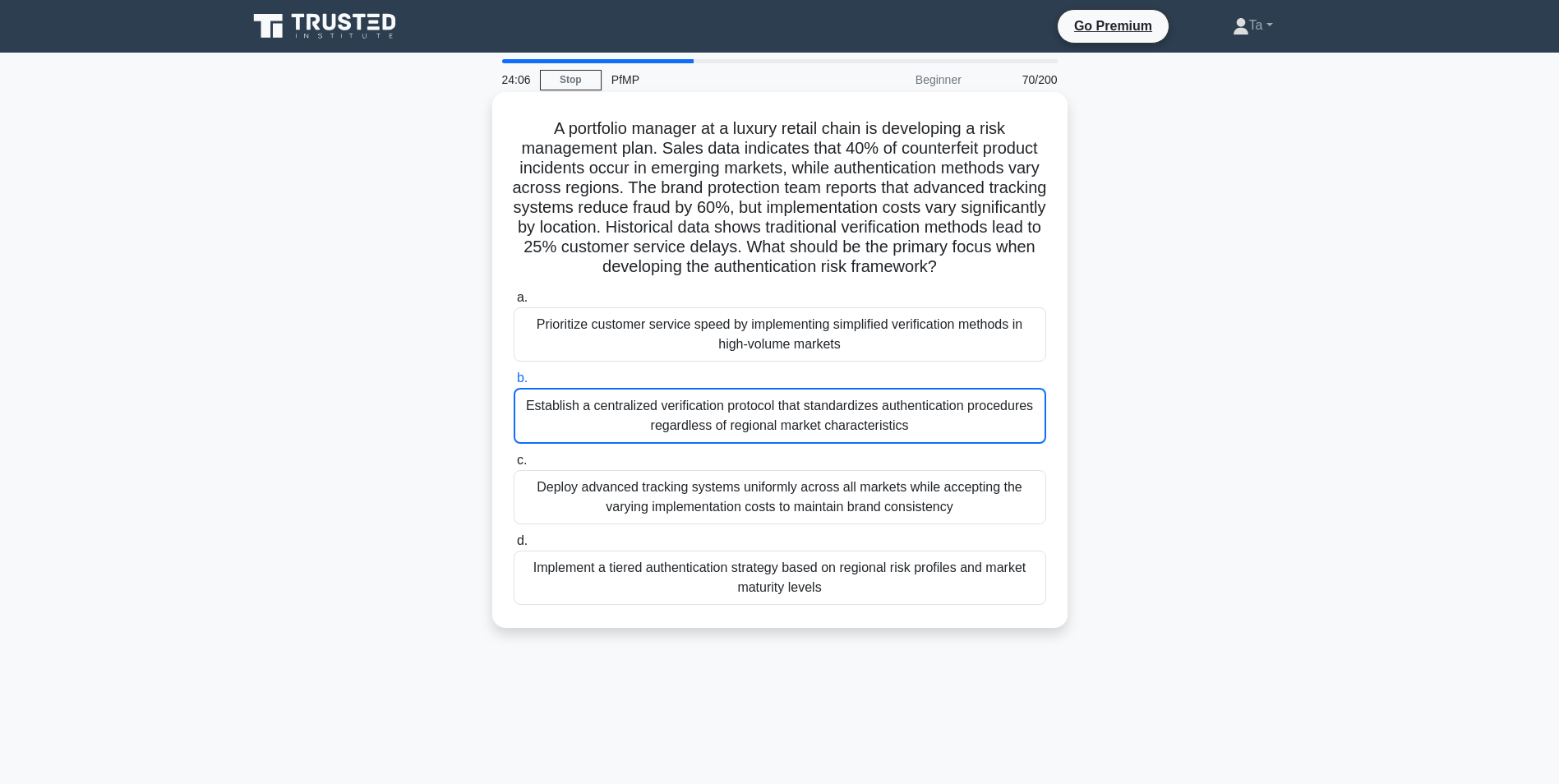
click at [677, 439] on div "Establish a centralized verification protocol that standardizes authentication …" at bounding box center [780, 415] width 533 height 56
click at [514, 384] on input "b. Establish a centralized verification protocol that standardizes authenticati…" at bounding box center [514, 378] width 0 height 11
click at [677, 439] on div "Establish a centralized verification protocol that standardizes authentication …" at bounding box center [780, 415] width 533 height 56
click at [514, 384] on input "b. Establish a centralized verification protocol that standardizes authenticati…" at bounding box center [514, 378] width 0 height 11
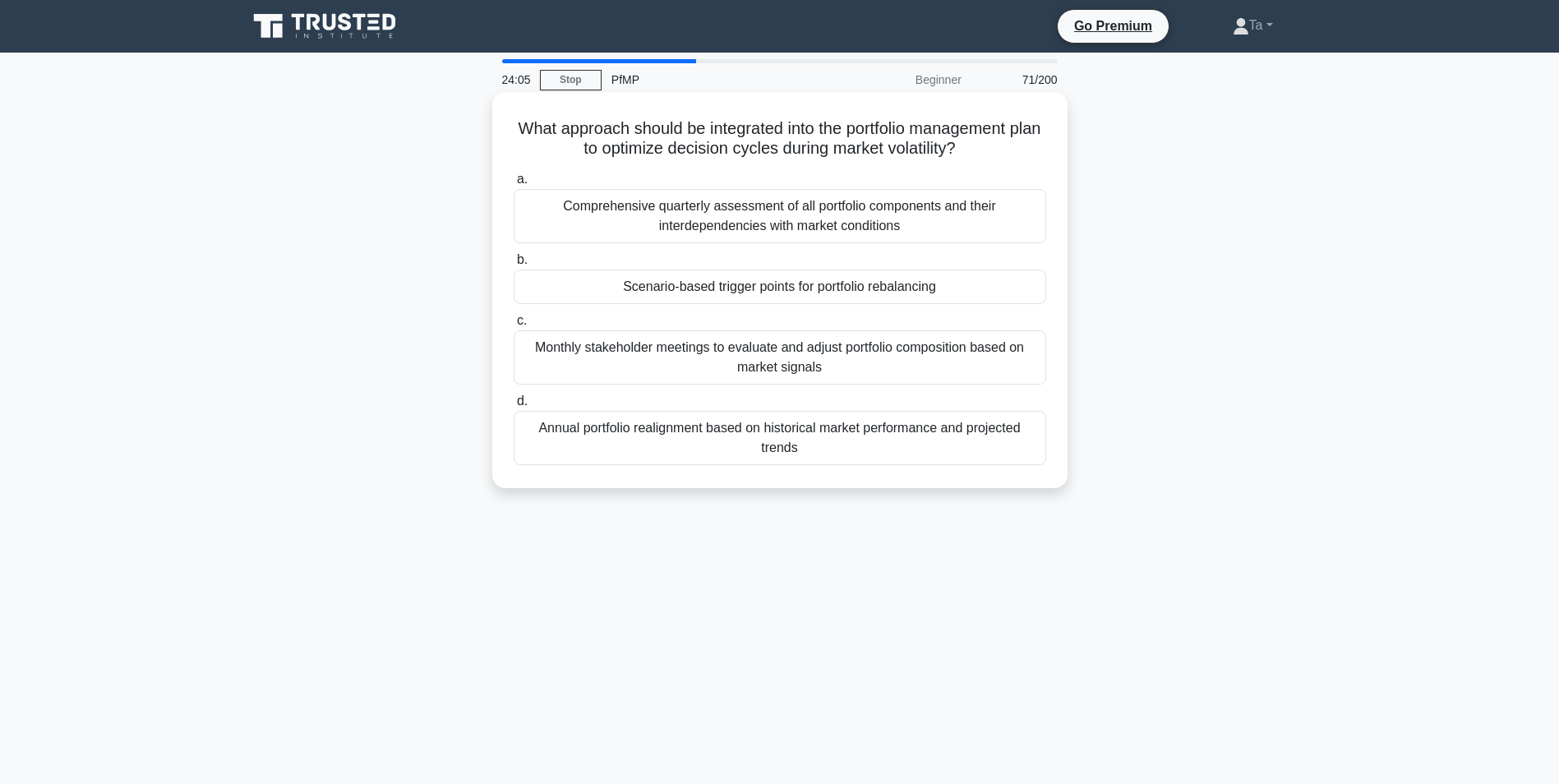
drag, startPoint x: 677, startPoint y: 439, endPoint x: 675, endPoint y: 468, distance: 29.1
click at [675, 468] on div "What approach should be integrated into the portfolio management plan to optimi…" at bounding box center [780, 290] width 575 height 396
click at [682, 401] on label "d. Annual portfolio realignment based on historical market performance and proj…" at bounding box center [780, 428] width 533 height 74
click at [514, 401] on input "d. Annual portfolio realignment based on historical market performance and proj…" at bounding box center [514, 401] width 0 height 11
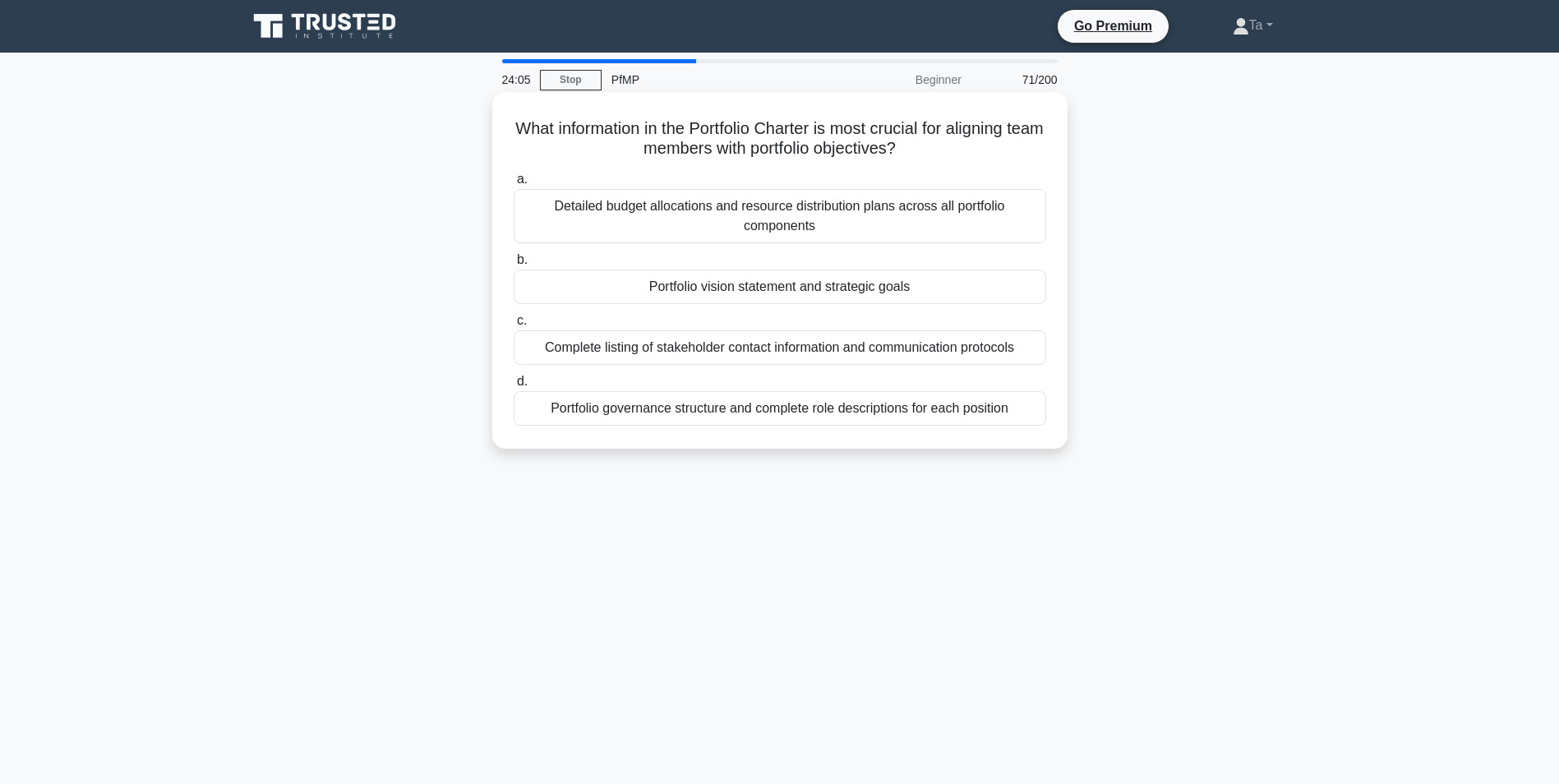
click at [703, 372] on label "d. Portfolio governance structure and complete role descriptions for each posit…" at bounding box center [780, 398] width 533 height 55
click at [514, 377] on input "d. Portfolio governance structure and complete role descriptions for each posit…" at bounding box center [514, 382] width 0 height 11
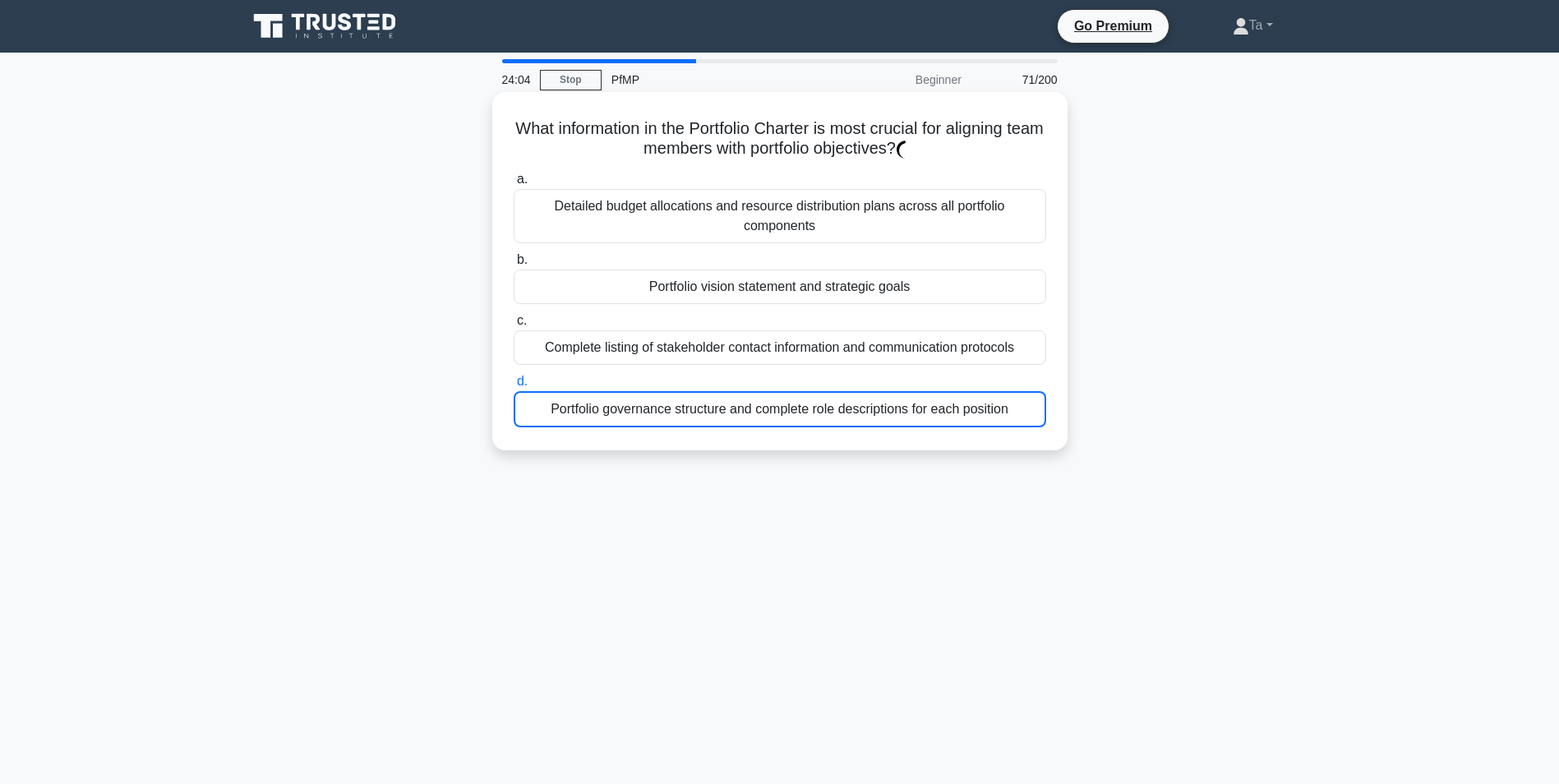
click at [703, 372] on label "d. Portfolio governance structure and complete role descriptions for each posit…" at bounding box center [780, 399] width 533 height 56
click at [514, 377] on input "d. Portfolio governance structure and complete role descriptions for each posit…" at bounding box center [514, 382] width 0 height 11
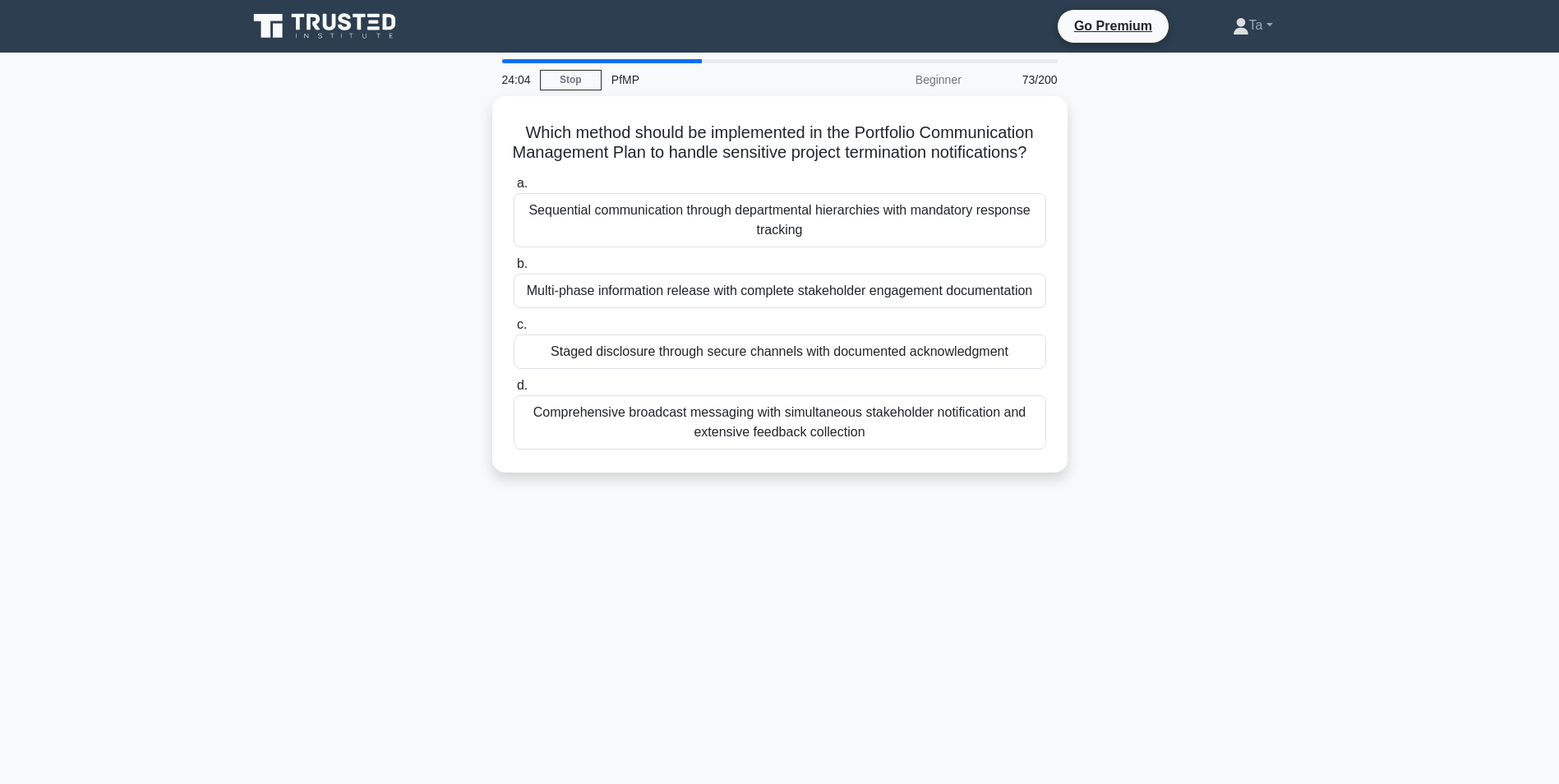
click at [715, 357] on div "Staged disclosure through secure channels with documented acknowledgment" at bounding box center [780, 351] width 533 height 35
click at [514, 330] on input "c. Staged disclosure through secure channels with documented acknowledgment" at bounding box center [514, 324] width 0 height 11
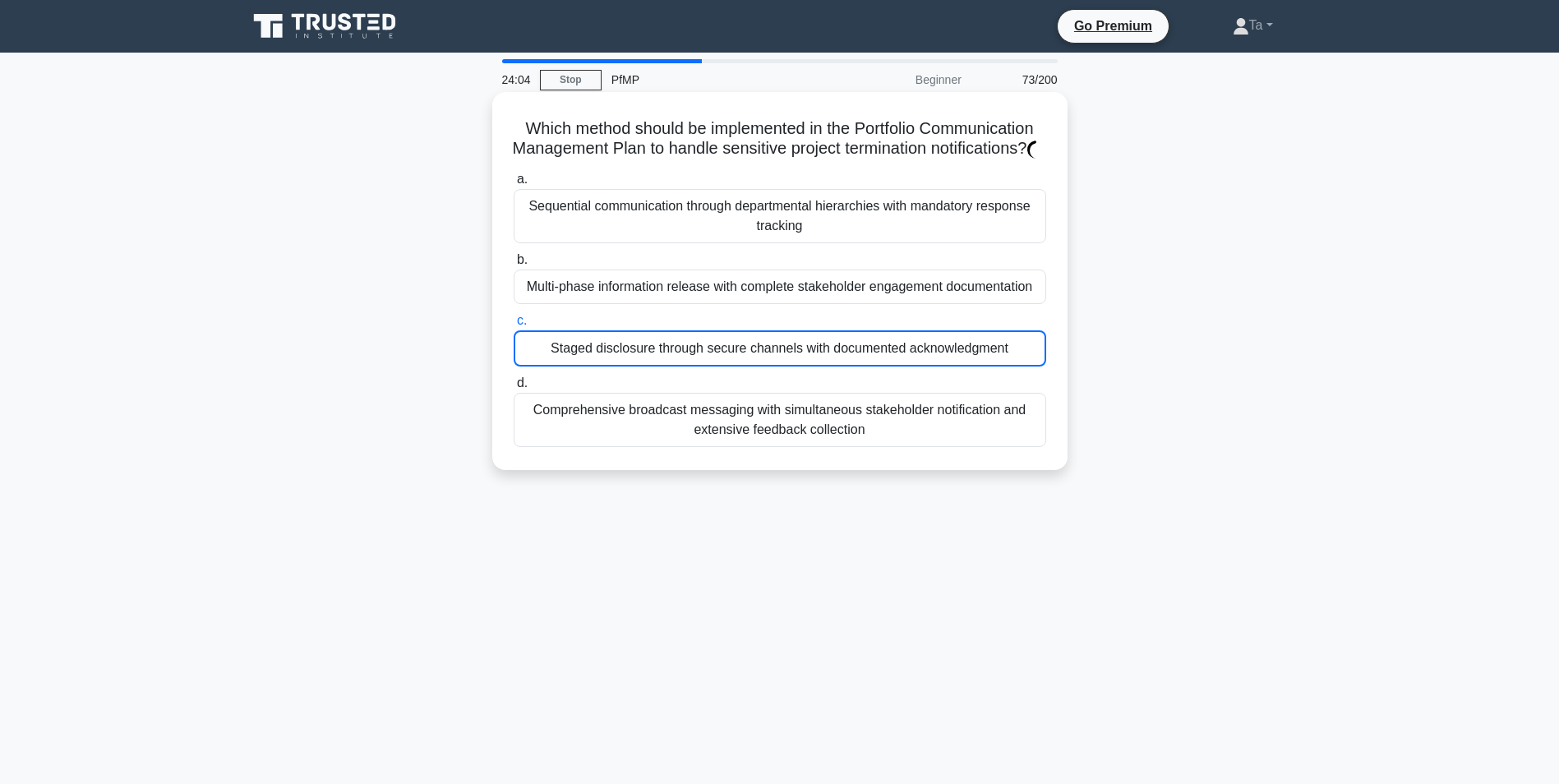
click at [716, 357] on div "Staged disclosure through secure channels with documented acknowledgment" at bounding box center [780, 348] width 533 height 36
click at [514, 326] on input "c. Staged disclosure through secure channels with documented acknowledgment" at bounding box center [514, 320] width 0 height 11
click at [716, 358] on div "Staged disclosure through secure channels with documented acknowledgment" at bounding box center [780, 348] width 533 height 36
click at [514, 326] on input "c. Staged disclosure through secure channels with documented acknowledgment" at bounding box center [514, 320] width 0 height 11
click at [713, 358] on div "Staged disclosure through secure channels with documented acknowledgment" at bounding box center [780, 348] width 533 height 36
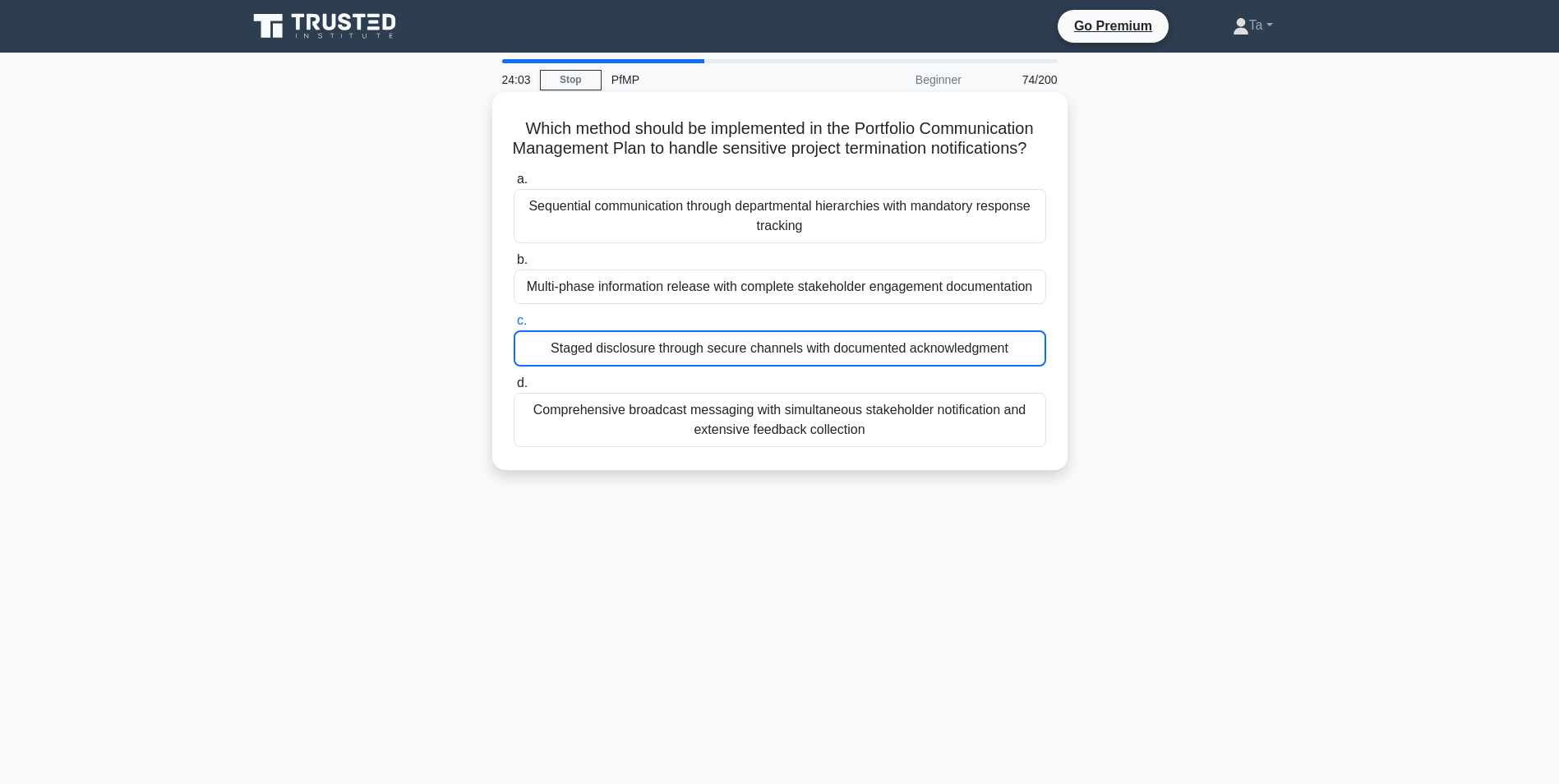
click at [514, 326] on input "c. Staged disclosure through secure channels with documented acknowledgment" at bounding box center [514, 320] width 0 height 11
click at [713, 358] on div "Staged disclosure through secure channels with documented acknowledgment" at bounding box center [780, 348] width 533 height 36
click at [514, 326] on input "c. Staged disclosure through secure channels with documented acknowledgment" at bounding box center [514, 320] width 0 height 11
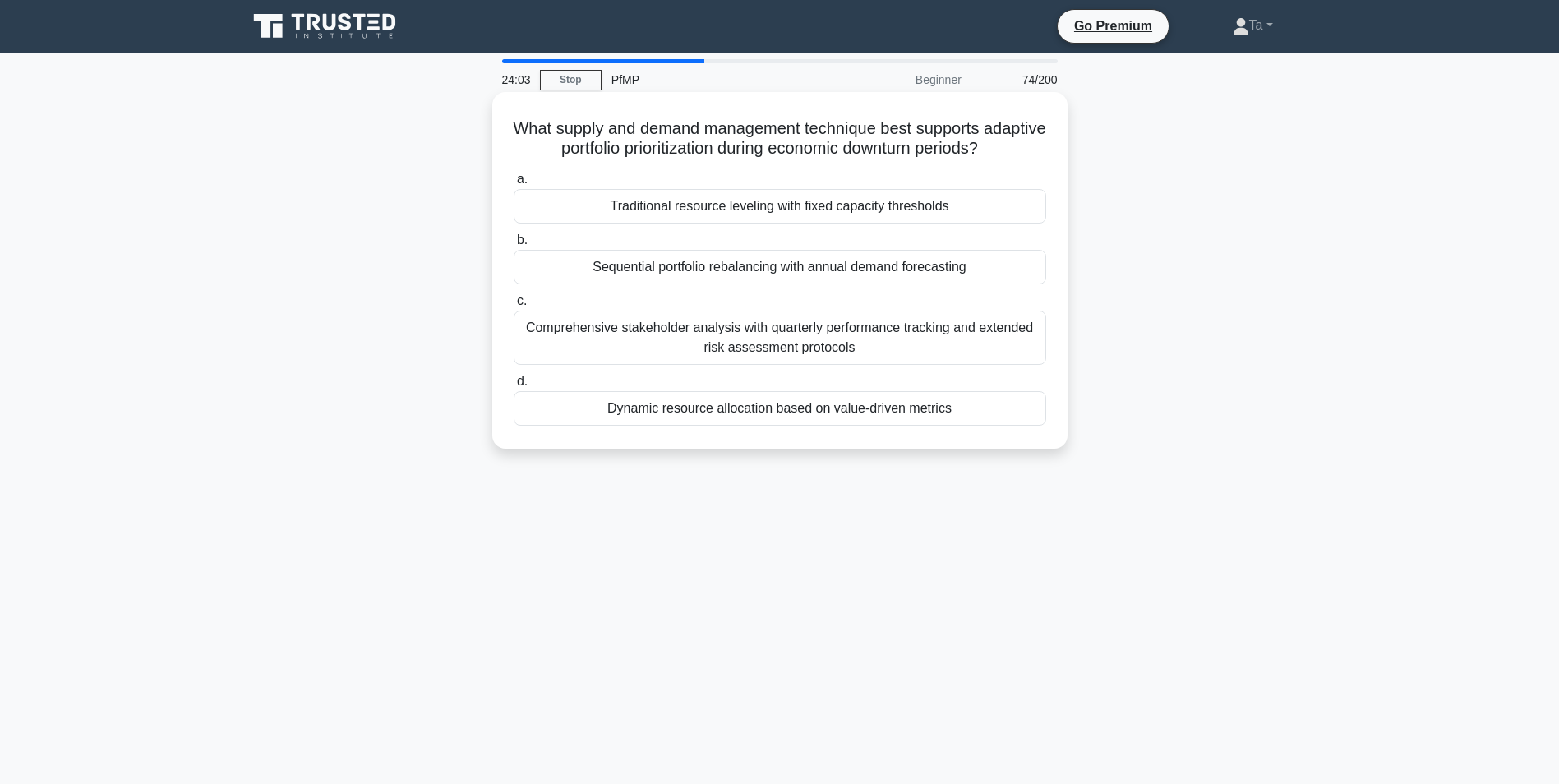
click at [713, 358] on div "Comprehensive stakeholder analysis with quarterly performance tracking and exte…" at bounding box center [780, 337] width 533 height 55
click at [514, 306] on input "c. Comprehensive stakeholder analysis with quarterly performance tracking and e…" at bounding box center [514, 300] width 0 height 11
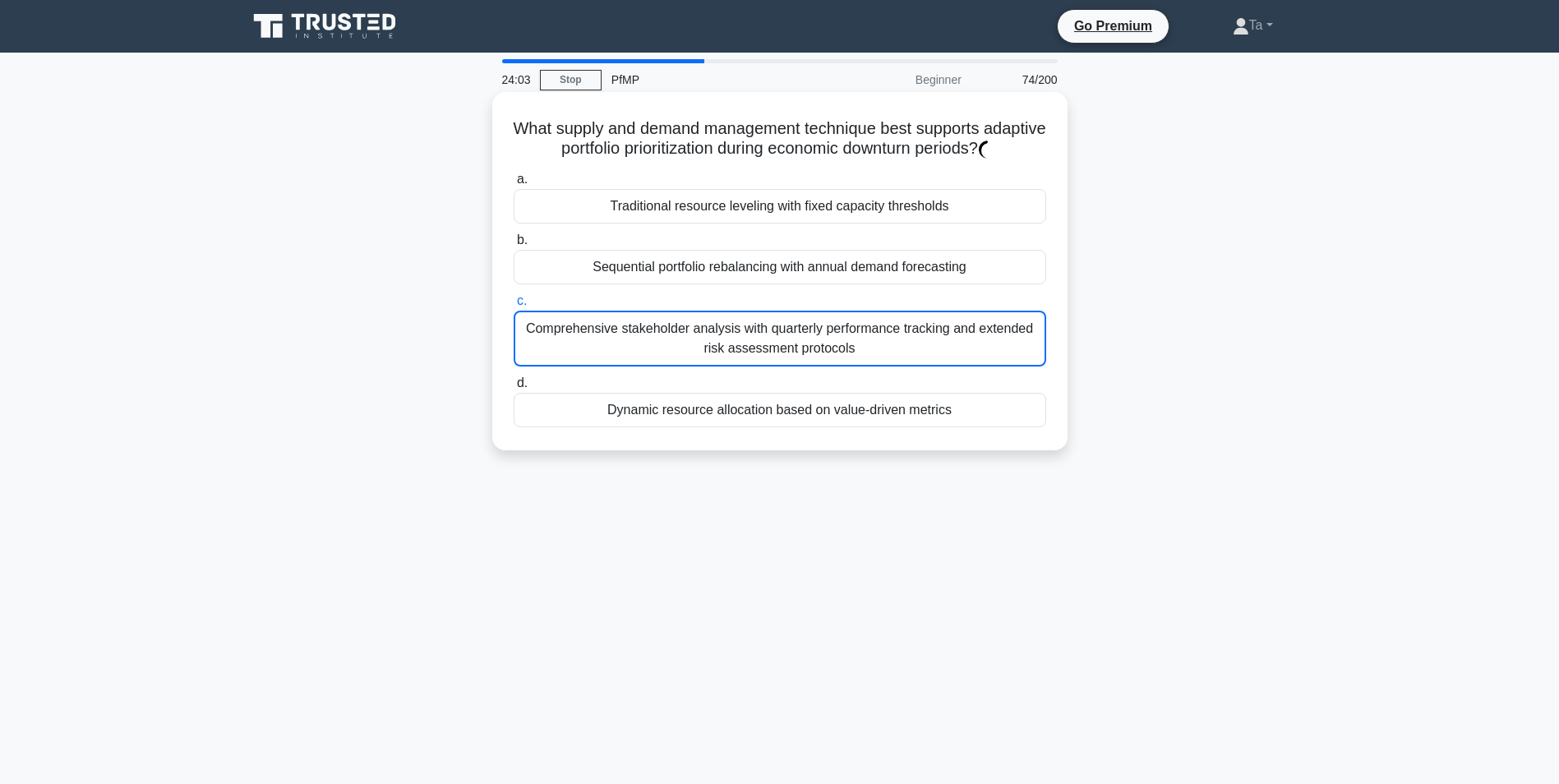
click at [713, 358] on div "Comprehensive stakeholder analysis with quarterly performance tracking and exte…" at bounding box center [780, 338] width 533 height 56
click at [514, 306] on input "c. Comprehensive stakeholder analysis with quarterly performance tracking and e…" at bounding box center [514, 300] width 0 height 11
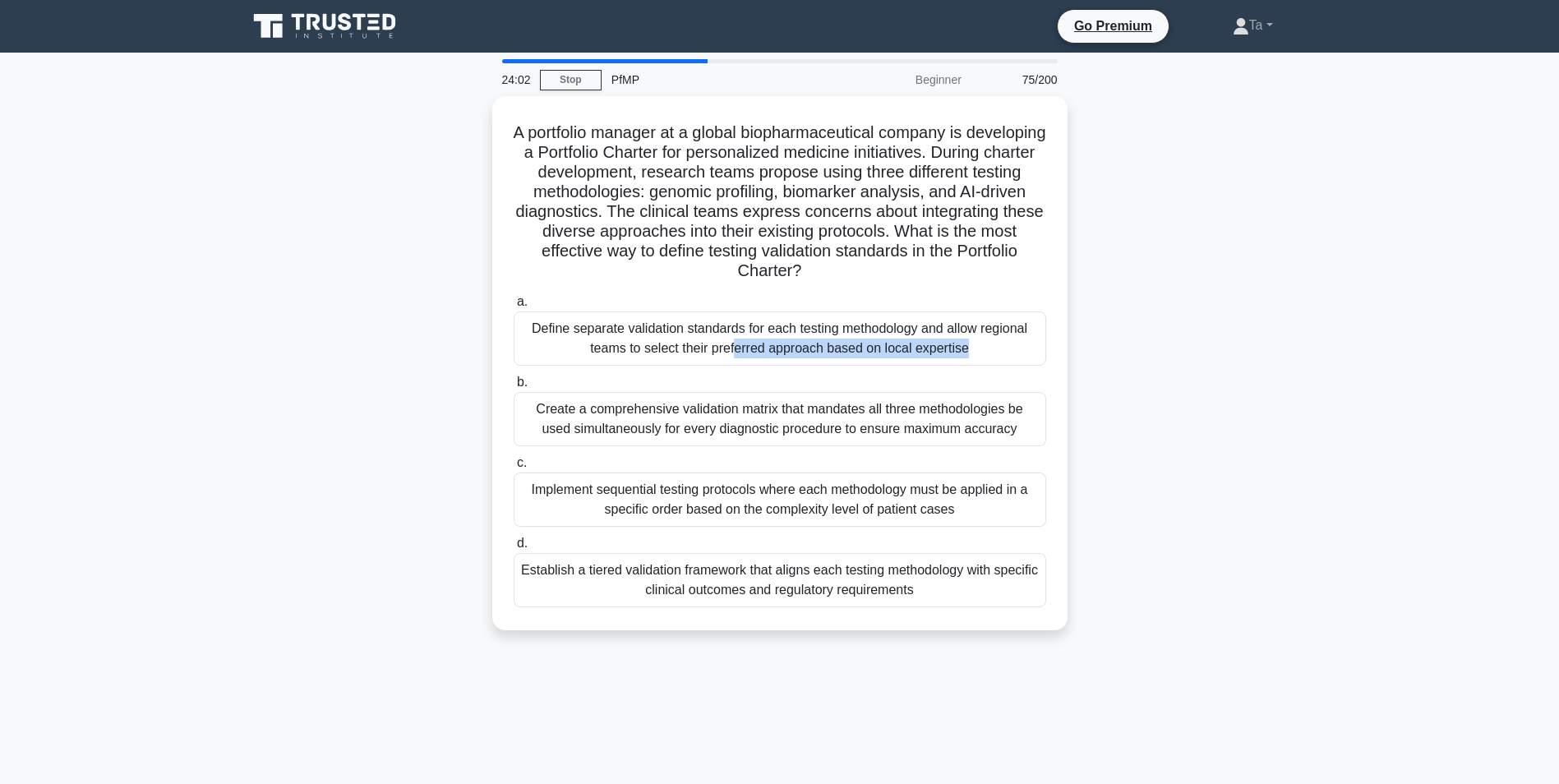
click at [713, 358] on div "Define separate validation standards for each testing methodology and allow reg…" at bounding box center [780, 338] width 533 height 55
click at [514, 307] on input "a. Define separate validation standards for each testing methodology and allow …" at bounding box center [514, 301] width 0 height 11
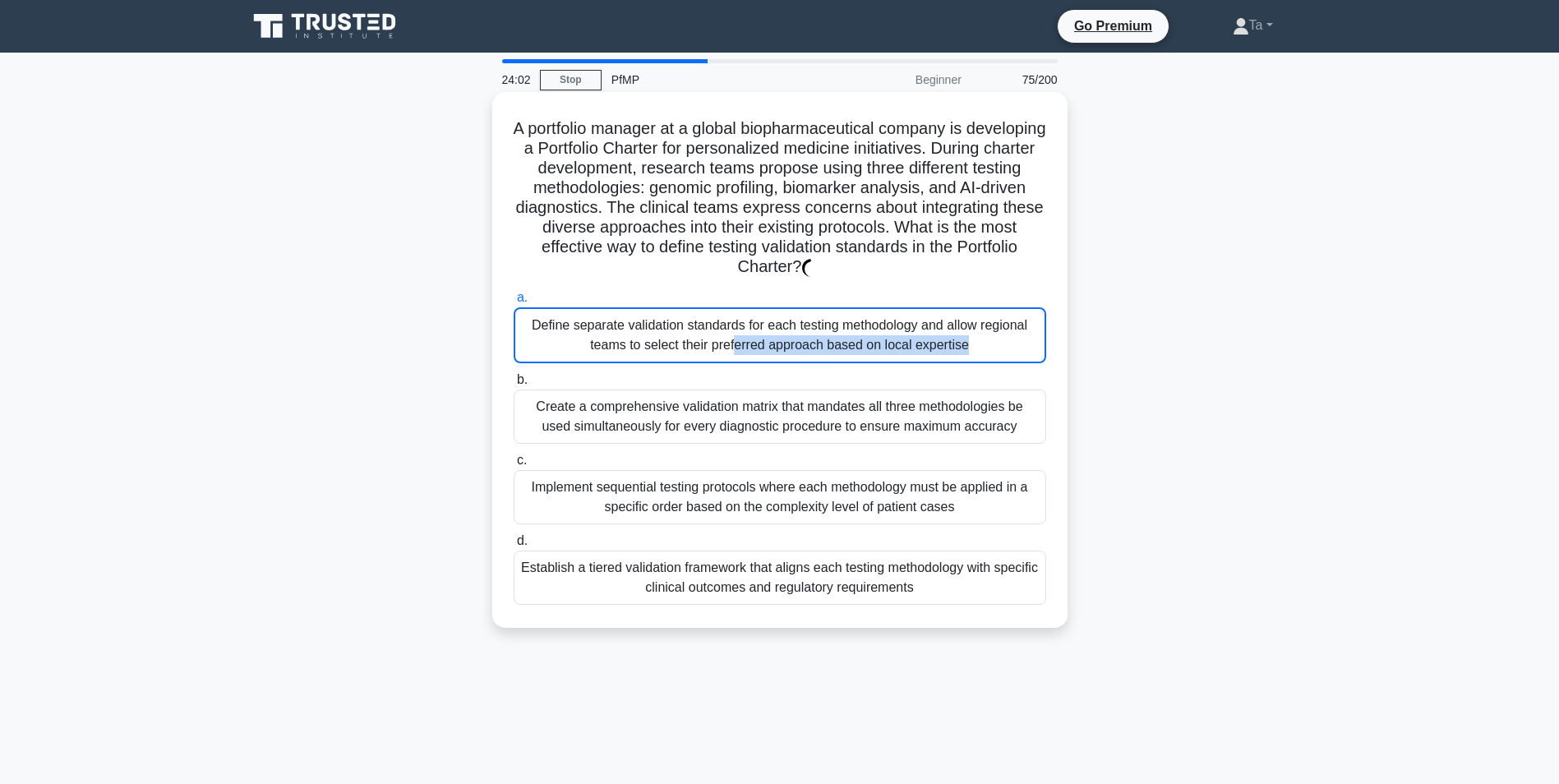
click at [713, 358] on div "Define separate validation standards for each testing methodology and allow reg…" at bounding box center [780, 335] width 533 height 56
click at [514, 303] on input "a. Define separate validation standards for each testing methodology and allow …" at bounding box center [514, 297] width 0 height 11
click at [713, 358] on div "Define separate validation standards for each testing methodology and allow reg…" at bounding box center [780, 335] width 533 height 56
click at [514, 303] on input "a. Define separate validation standards for each testing methodology and allow …" at bounding box center [514, 297] width 0 height 11
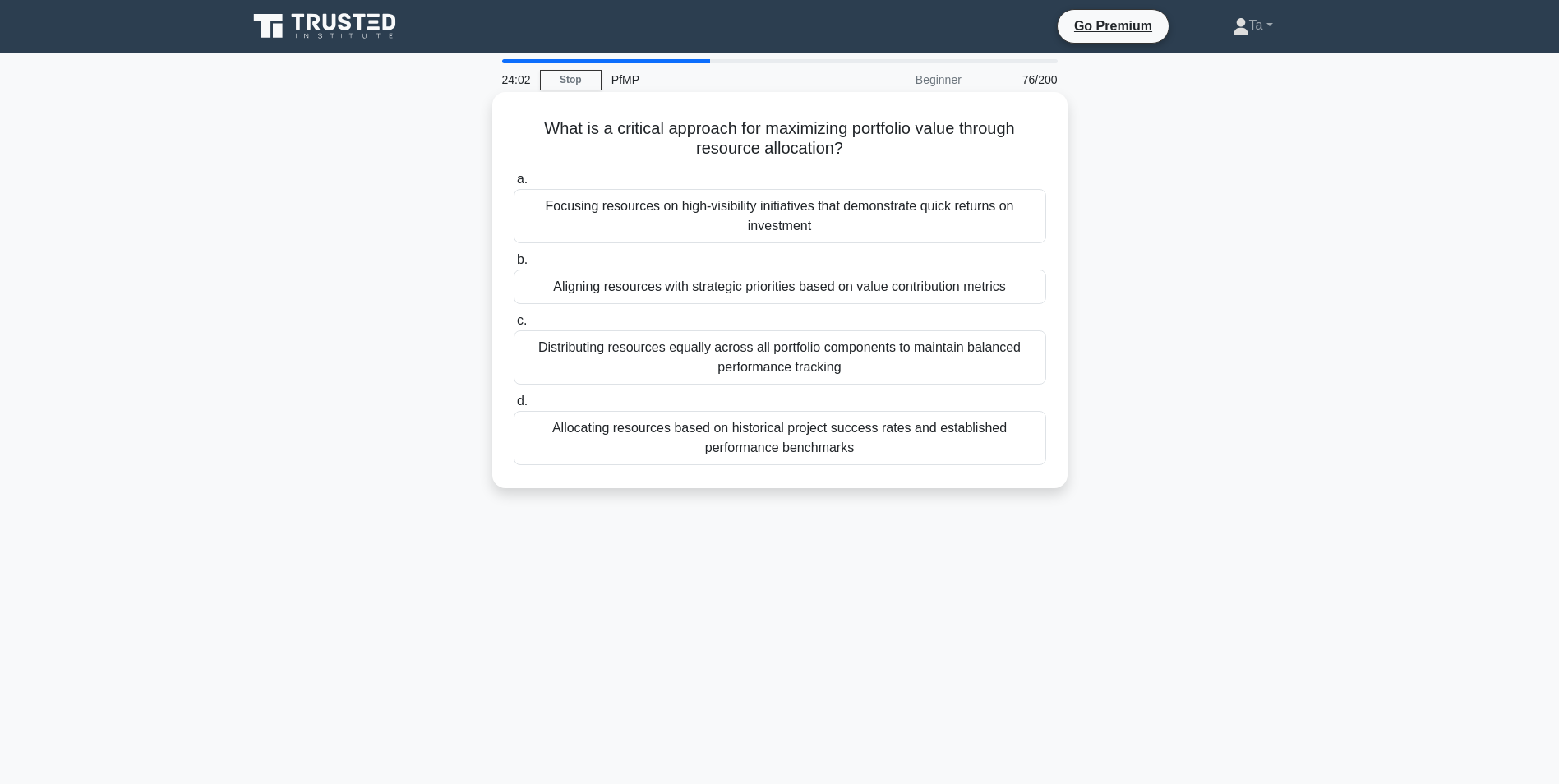
click at [713, 358] on div "Distributing resources equally across all portfolio components to maintain bala…" at bounding box center [780, 357] width 533 height 55
click at [514, 326] on input "c. Distributing resources equally across all portfolio components to maintain b…" at bounding box center [514, 320] width 0 height 11
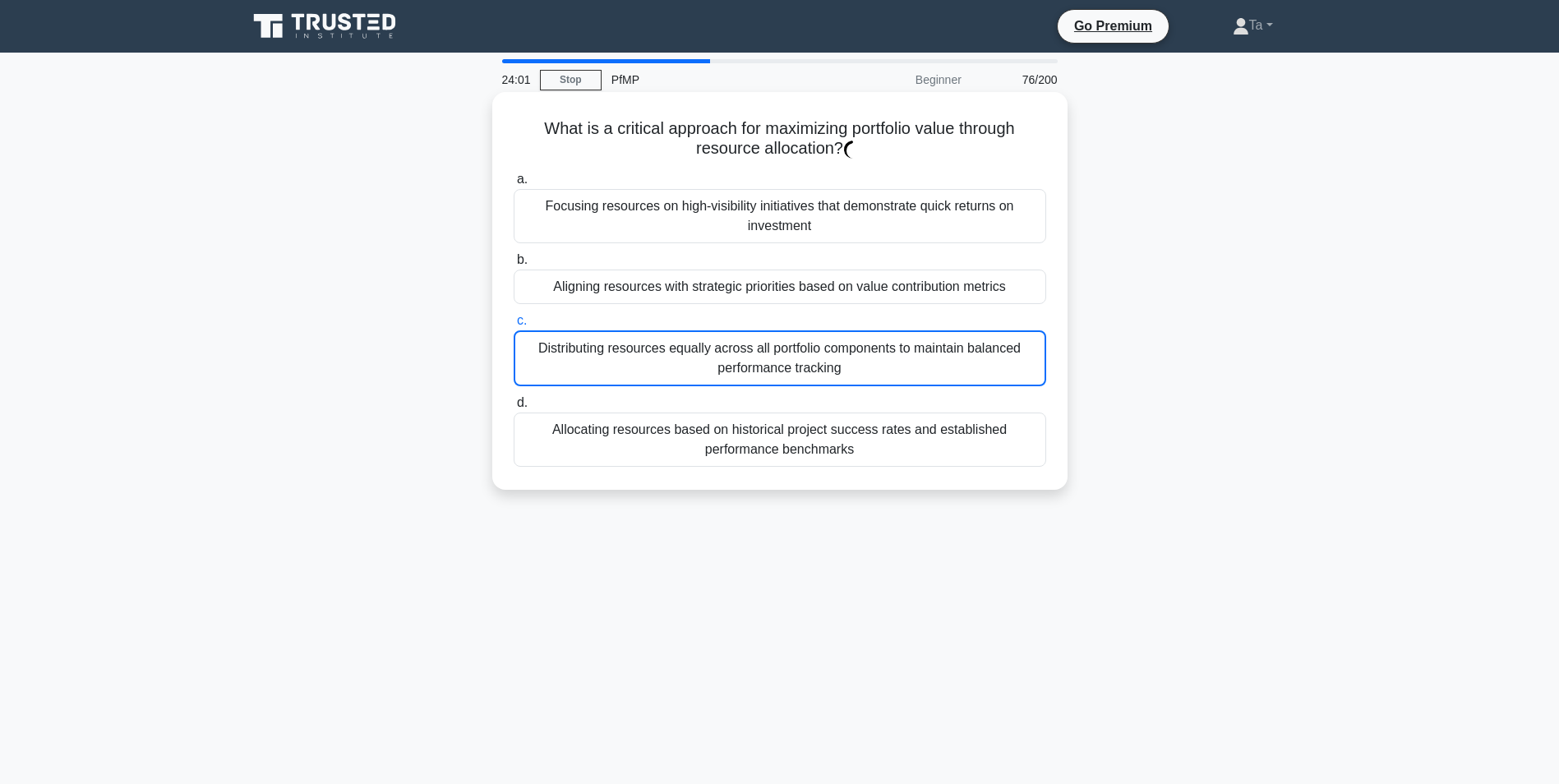
drag, startPoint x: 713, startPoint y: 358, endPoint x: 705, endPoint y: 363, distance: 9.4
click at [705, 363] on div "Distributing resources equally across all portfolio components to maintain bala…" at bounding box center [780, 358] width 533 height 56
click at [514, 326] on input "c. Distributing resources equally across all portfolio components to maintain b…" at bounding box center [514, 320] width 0 height 11
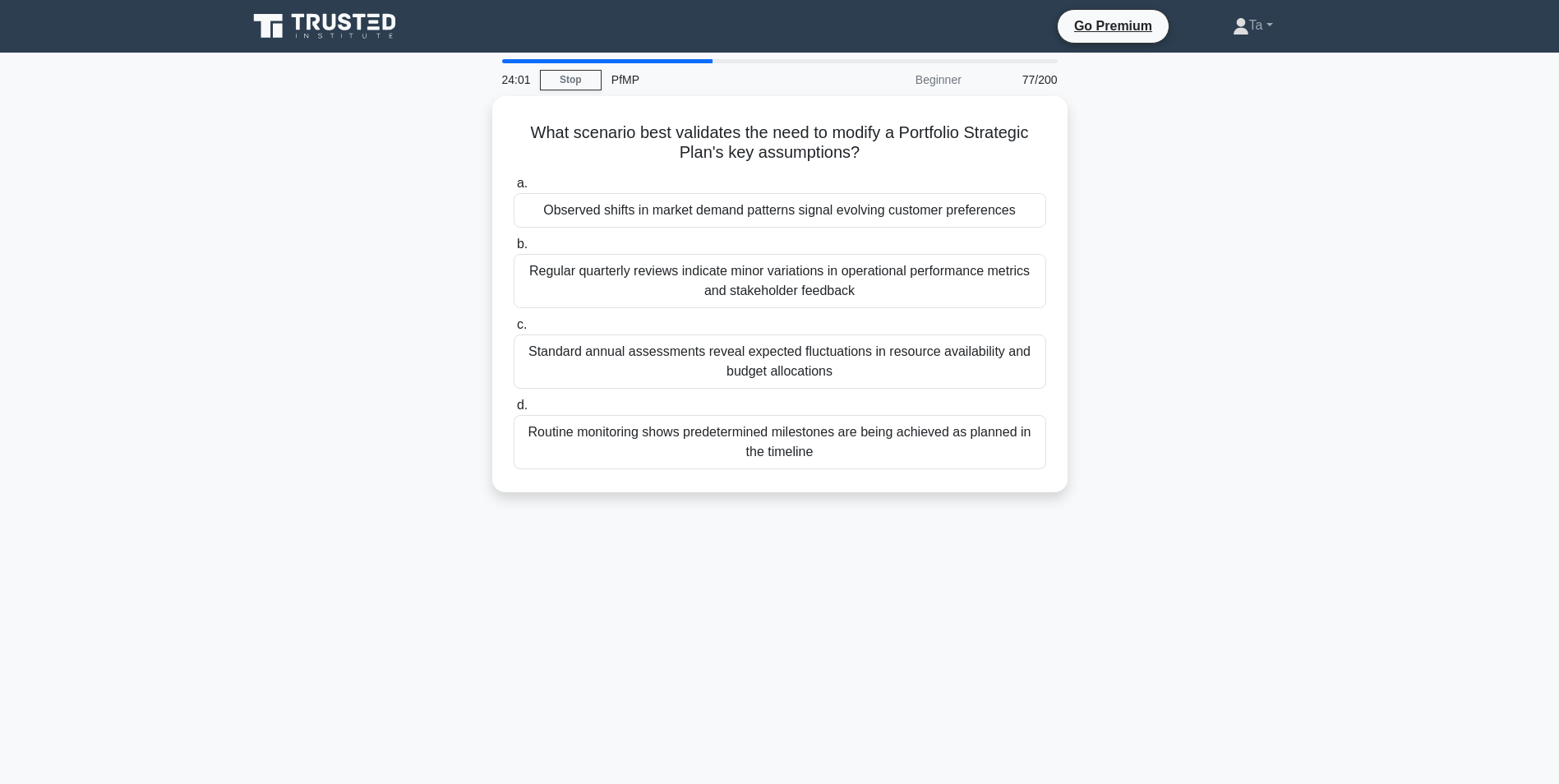
click at [705, 363] on div "Standard annual assessments reveal expected fluctuations in resource availabili…" at bounding box center [780, 361] width 533 height 55
click at [514, 330] on input "c. Standard annual assessments reveal expected fluctuations in resource availab…" at bounding box center [514, 324] width 0 height 11
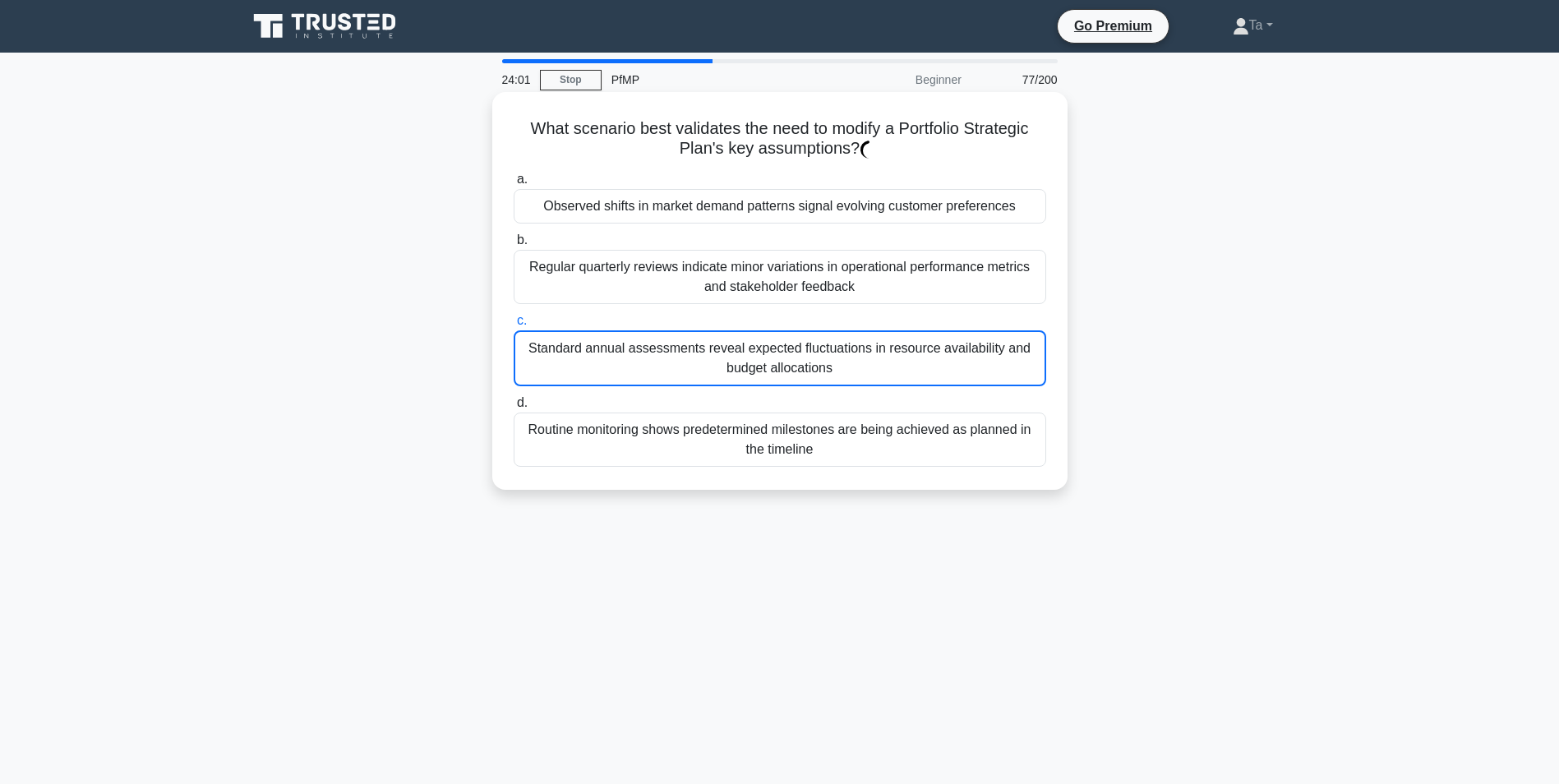
click at [705, 363] on div "Standard annual assessments reveal expected fluctuations in resource availabili…" at bounding box center [780, 358] width 533 height 56
click at [514, 326] on input "c. Standard annual assessments reveal expected fluctuations in resource availab…" at bounding box center [514, 320] width 0 height 11
click at [705, 363] on div "Standard annual assessments reveal expected fluctuations in resource availabili…" at bounding box center [780, 358] width 533 height 56
click at [514, 326] on input "c. Standard annual assessments reveal expected fluctuations in resource availab…" at bounding box center [514, 320] width 0 height 11
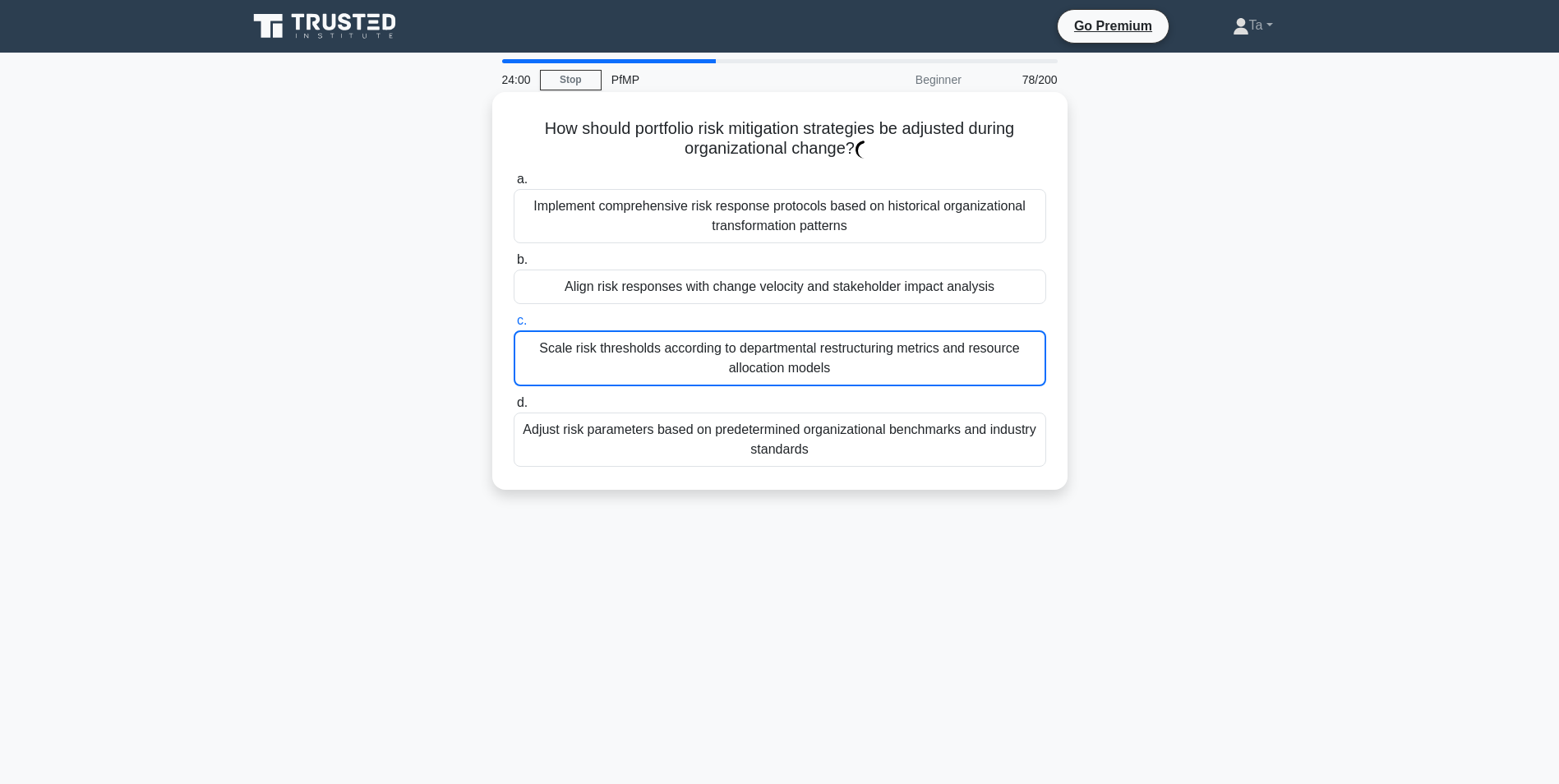
click at [705, 363] on div "Scale risk thresholds according to departmental restructuring metrics and resou…" at bounding box center [780, 358] width 533 height 56
click at [514, 326] on input "c. Scale risk thresholds according to departmental restructuring metrics and re…" at bounding box center [514, 320] width 0 height 11
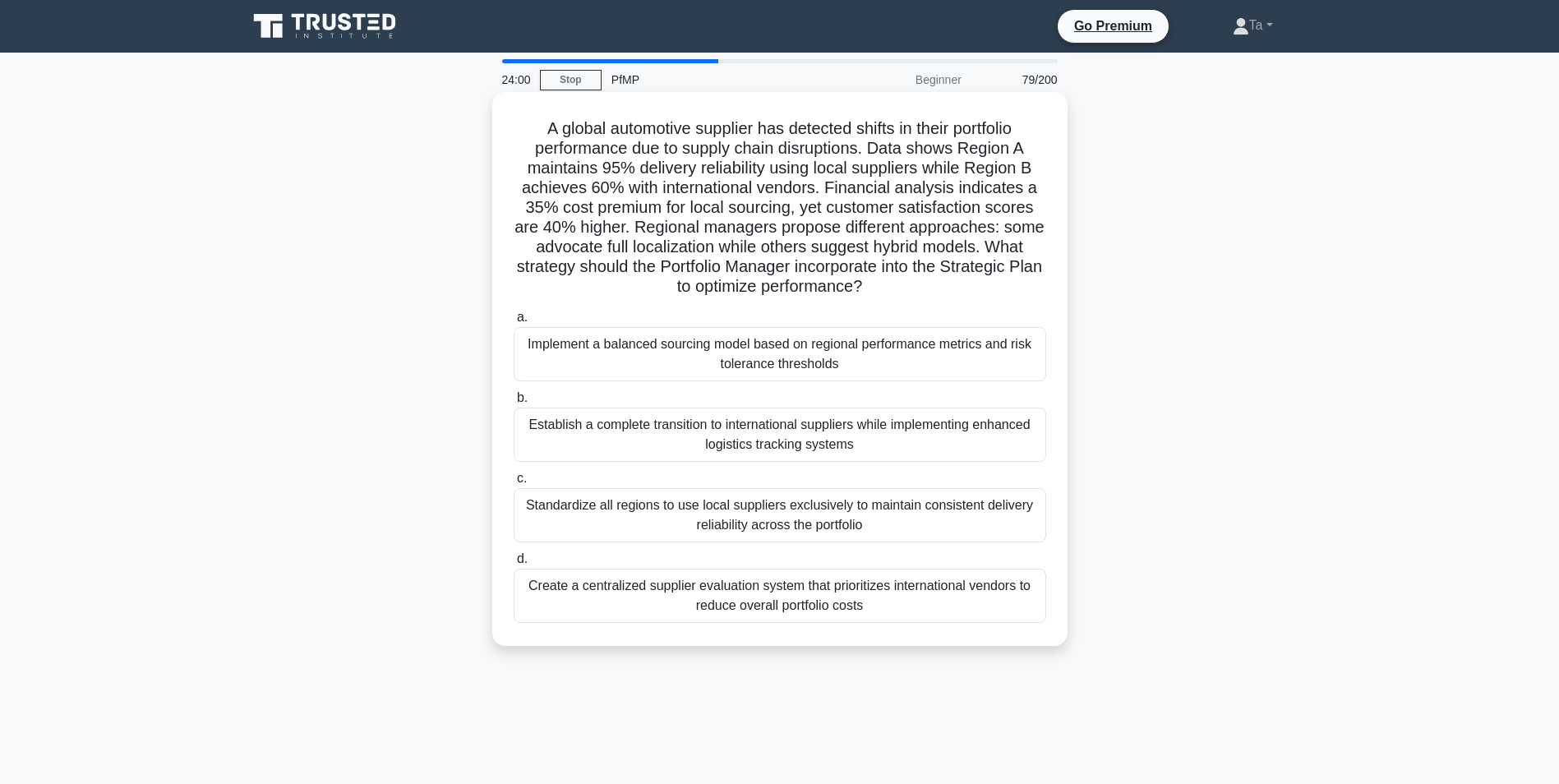
click at [705, 363] on div "Implement a balanced sourcing model based on regional performance metrics and r…" at bounding box center [780, 354] width 533 height 55
click at [514, 323] on input "a. Implement a balanced sourcing model based on regional performance metrics an…" at bounding box center [514, 317] width 0 height 11
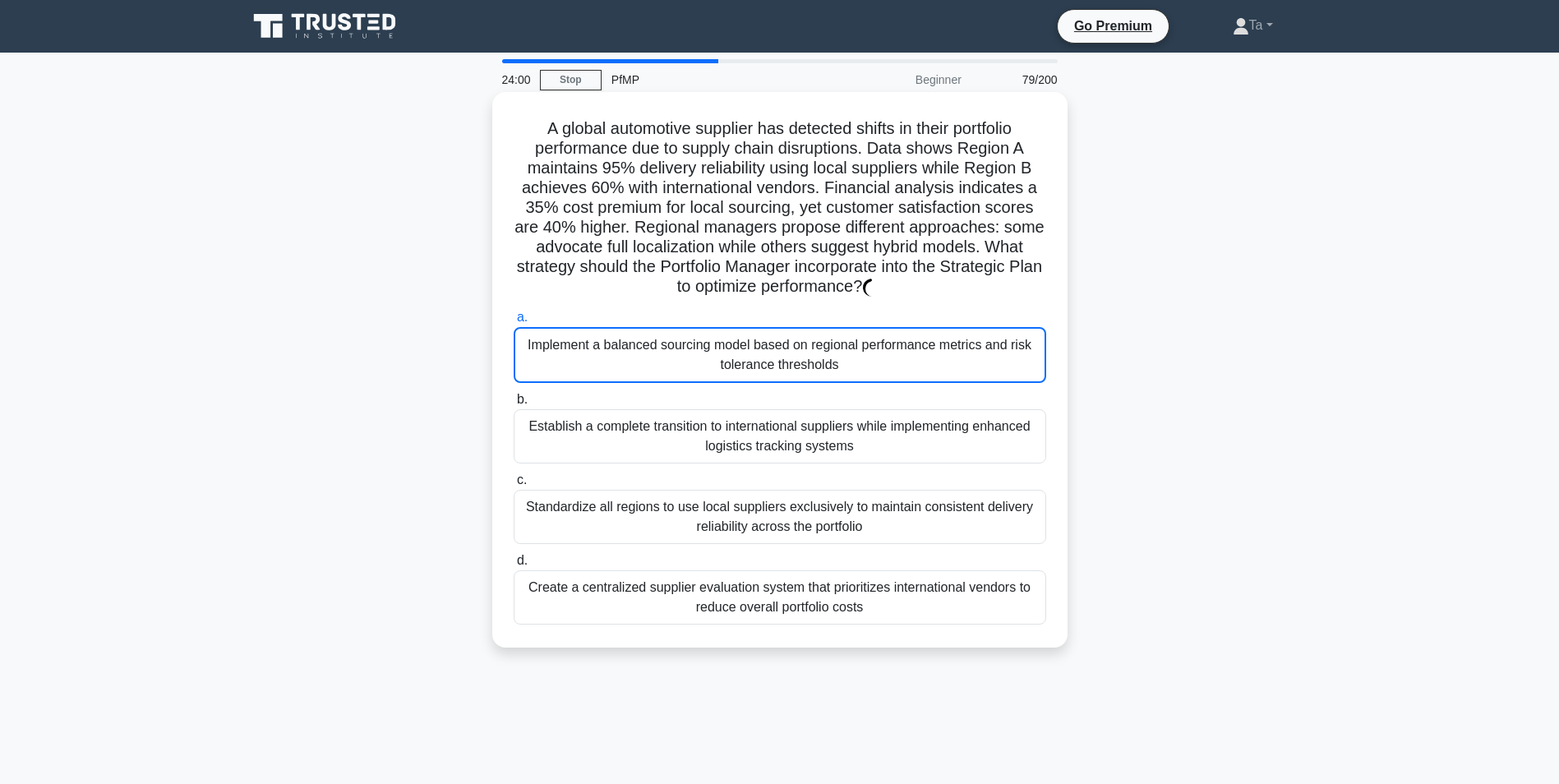
click at [705, 363] on div "Implement a balanced sourcing model based on regional performance metrics and r…" at bounding box center [780, 355] width 533 height 56
click at [514, 323] on input "a. Implement a balanced sourcing model based on regional performance metrics an…" at bounding box center [514, 317] width 0 height 11
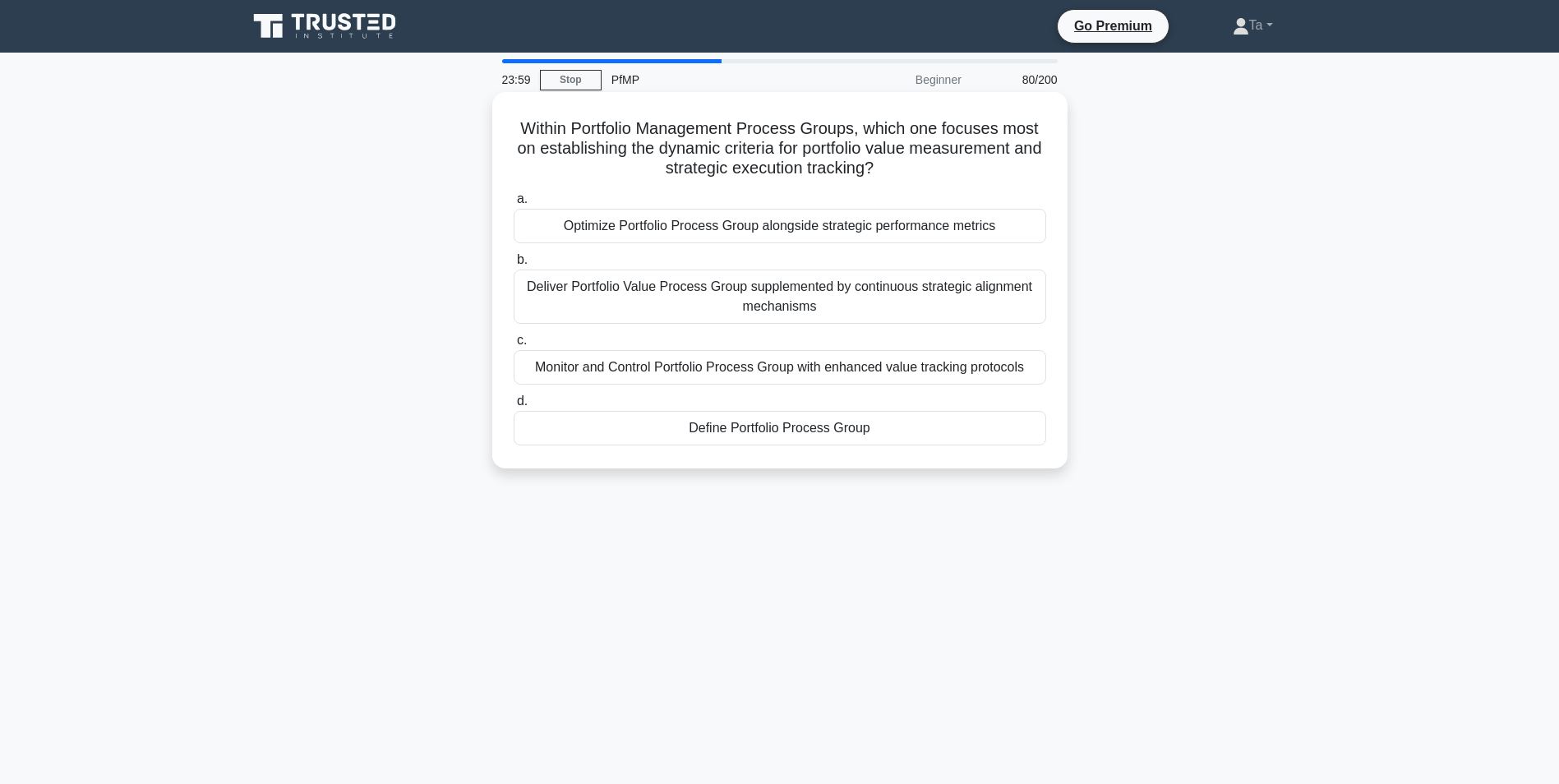
click at [705, 363] on div "Monitor and Control Portfolio Process Group with enhanced value tracking protoc…" at bounding box center [780, 367] width 533 height 35
click at [514, 346] on input "c. Monitor and Control Portfolio Process Group with enhanced value tracking pro…" at bounding box center [514, 340] width 0 height 11
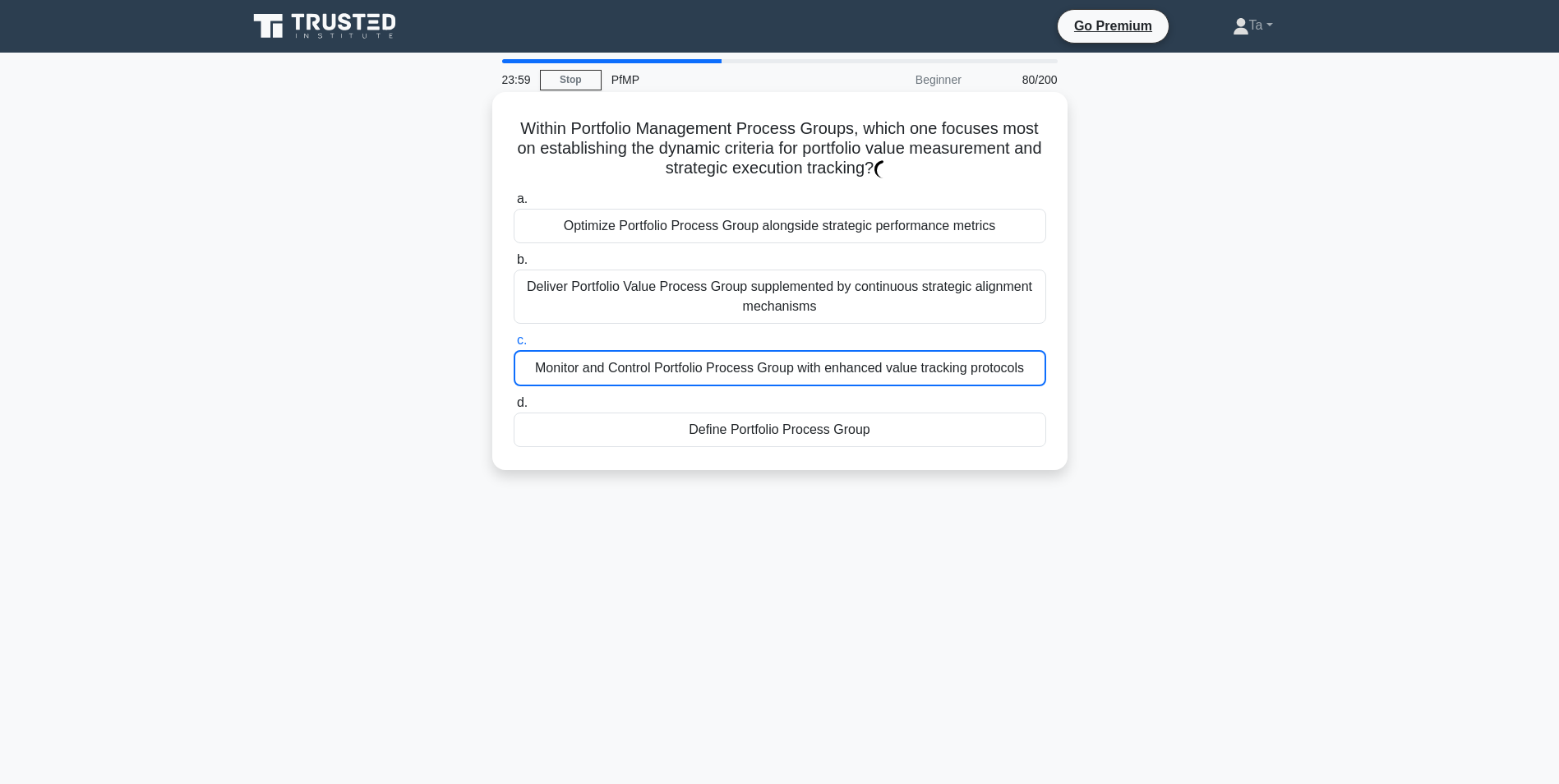
click at [705, 363] on div "Monitor and Control Portfolio Process Group with enhanced value tracking protoc…" at bounding box center [780, 368] width 533 height 36
click at [514, 346] on input "c. Monitor and Control Portfolio Process Group with enhanced value tracking pro…" at bounding box center [514, 340] width 0 height 11
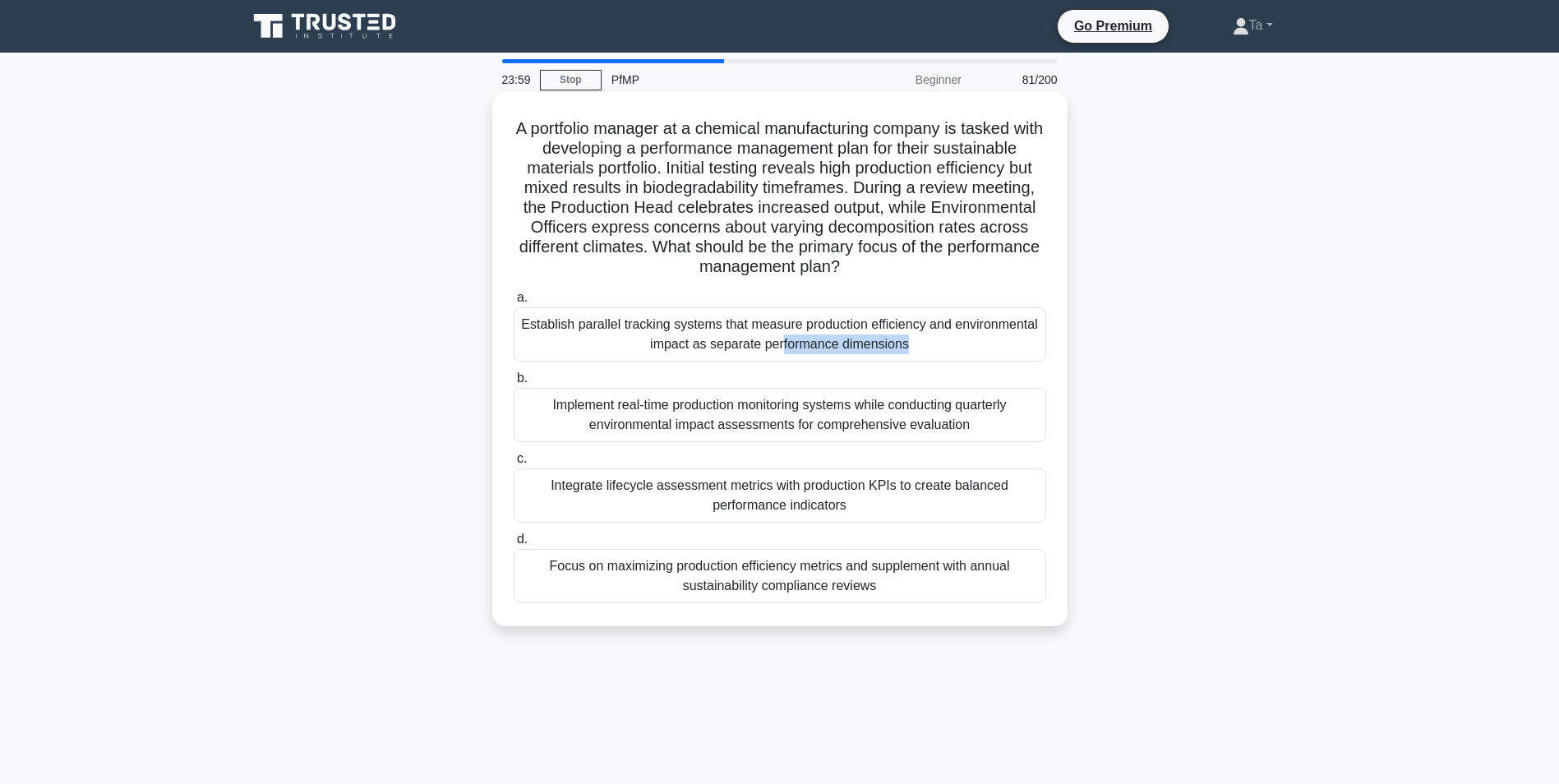
click at [705, 362] on div "Establish parallel tracking systems that measure production efficiency and envi…" at bounding box center [780, 334] width 533 height 55
click at [514, 303] on input "a. Establish parallel tracking systems that measure production efficiency and e…" at bounding box center [514, 297] width 0 height 11
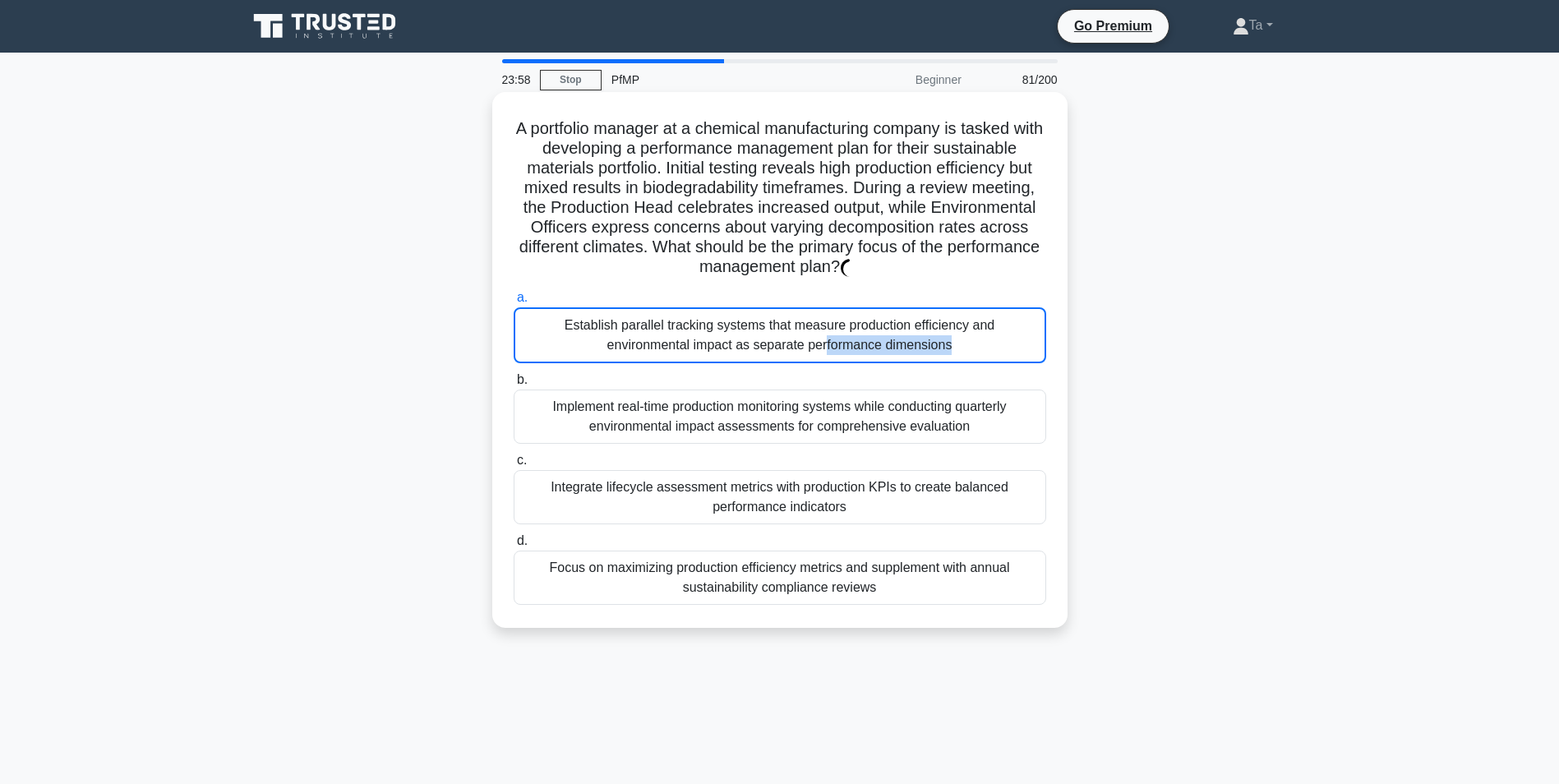
click at [705, 363] on div "Establish parallel tracking systems that measure production efficiency and envi…" at bounding box center [780, 335] width 533 height 56
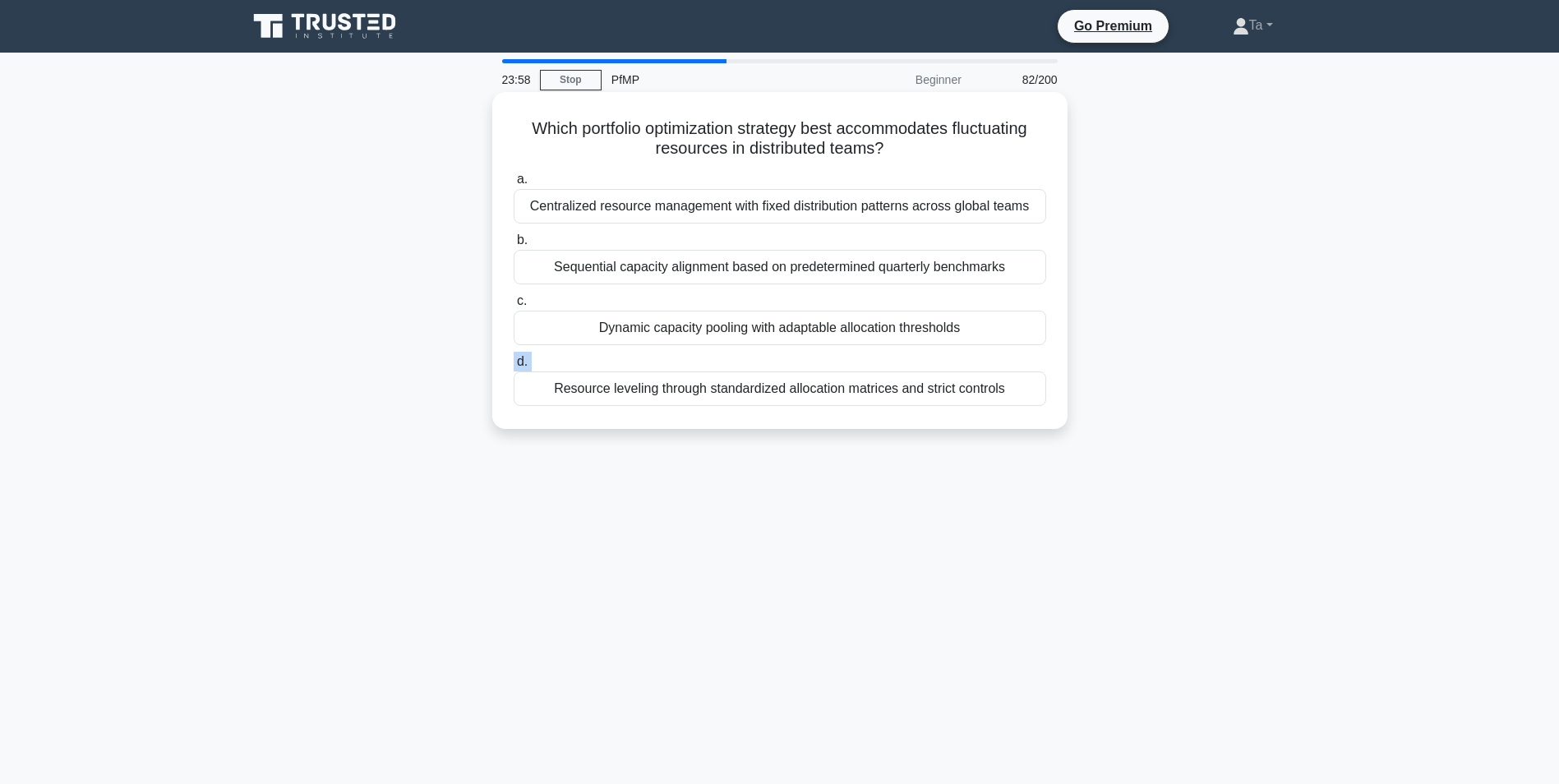
click at [705, 363] on label "d. Resource leveling through standardized allocation matrices and strict contro…" at bounding box center [780, 379] width 533 height 55
click at [514, 363] on input "d. Resource leveling through standardized allocation matrices and strict contro…" at bounding box center [514, 362] width 0 height 11
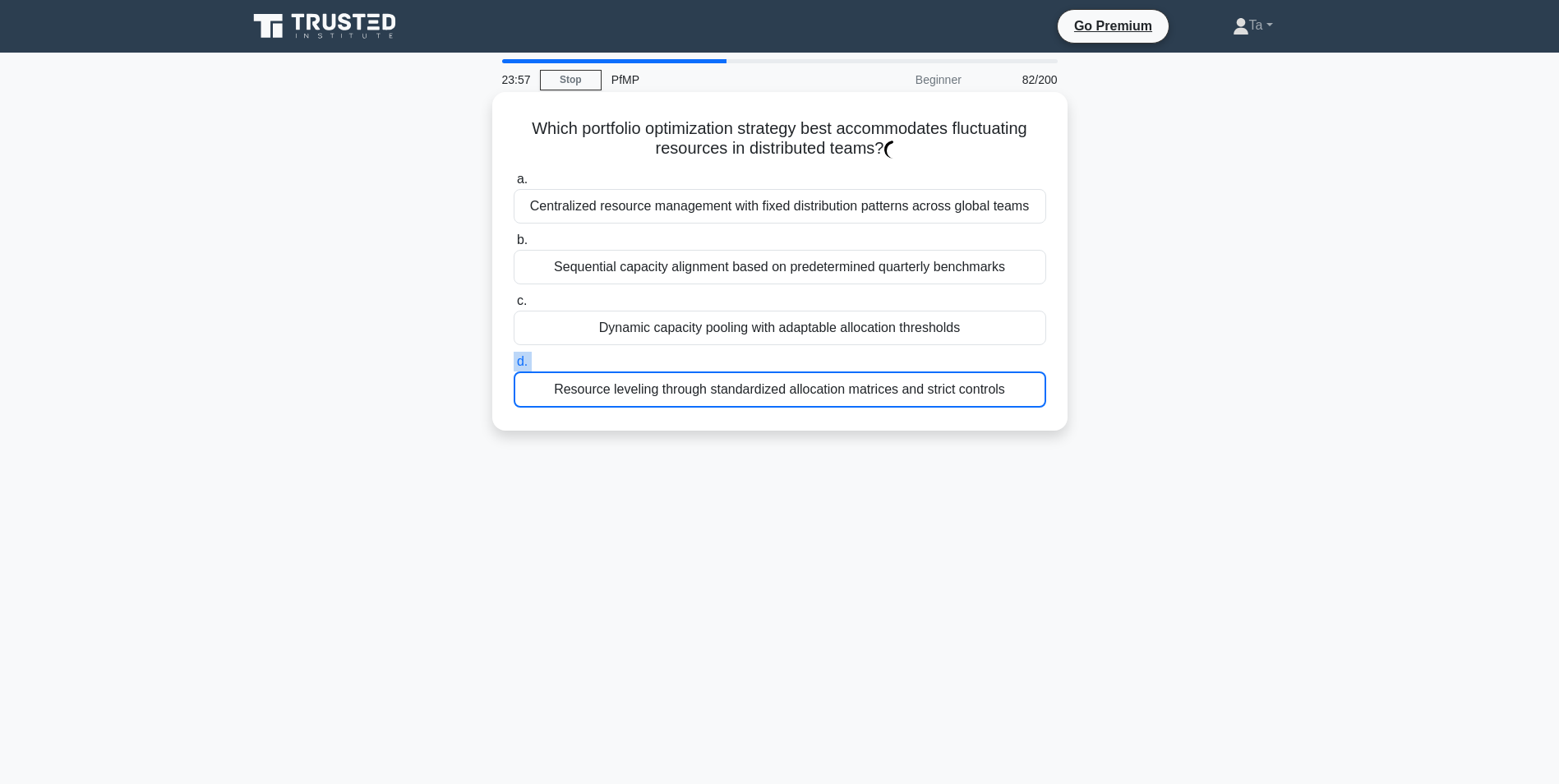
click at [705, 363] on label "d. Resource leveling through standardized allocation matrices and strict contro…" at bounding box center [780, 380] width 533 height 56
click at [514, 363] on input "d. Resource leveling through standardized allocation matrices and strict contro…" at bounding box center [514, 362] width 0 height 11
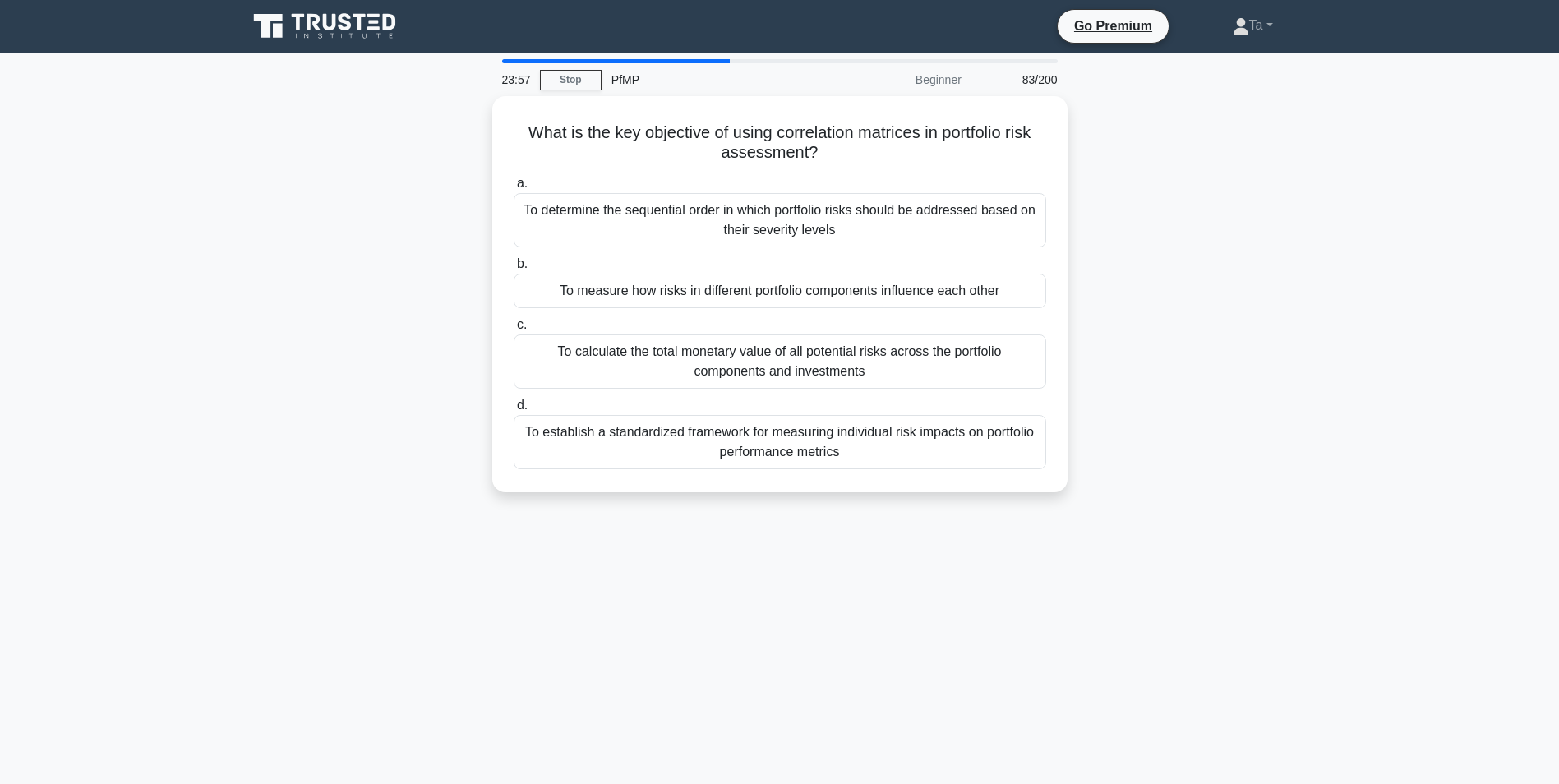
click at [705, 363] on div "To calculate the total monetary value of all potential risks across the portfol…" at bounding box center [780, 361] width 533 height 55
click at [514, 330] on input "c. To calculate the total monetary value of all potential risks across the port…" at bounding box center [514, 324] width 0 height 11
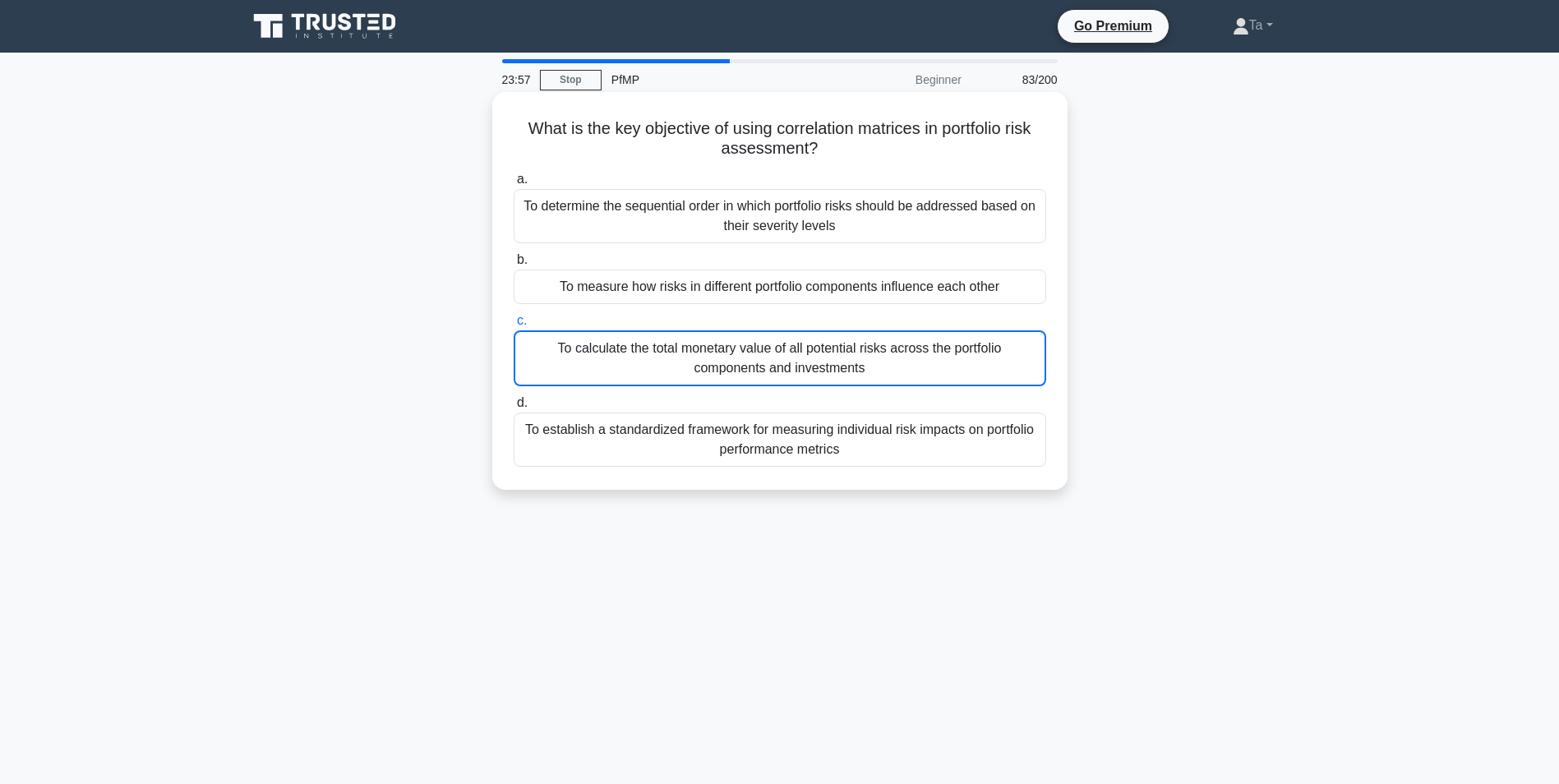
click at [705, 363] on div "To calculate the total monetary value of all potential risks across the portfol…" at bounding box center [780, 358] width 533 height 56
click at [514, 326] on input "c. To calculate the total monetary value of all potential risks across the port…" at bounding box center [514, 320] width 0 height 11
click at [705, 363] on div "To calculate the total monetary value of all potential risks across the portfol…" at bounding box center [780, 358] width 533 height 56
click at [514, 326] on input "c. To calculate the total monetary value of all potential risks across the port…" at bounding box center [514, 320] width 0 height 11
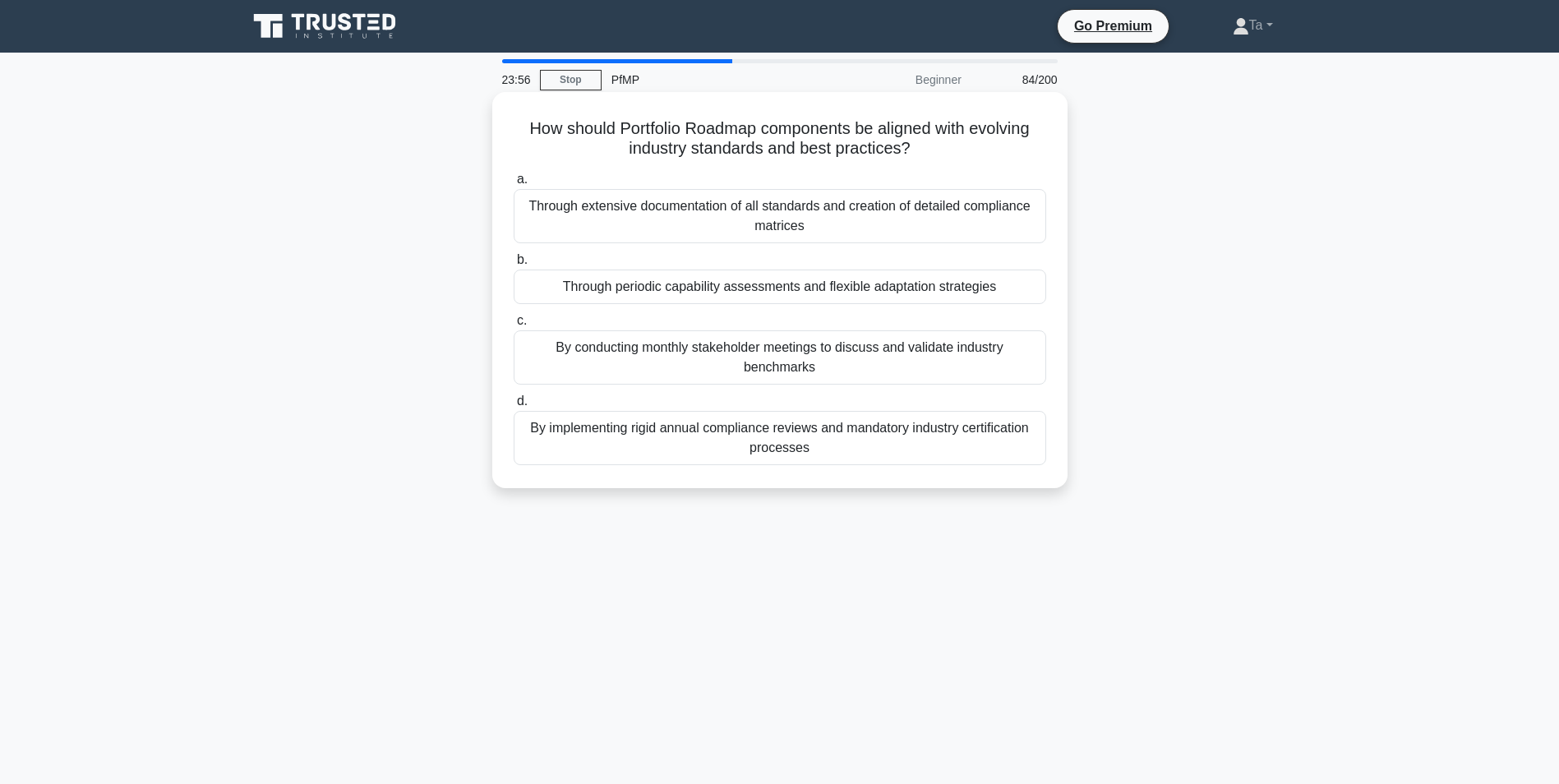
click at [705, 363] on div "By conducting monthly stakeholder meetings to discuss and validate industry ben…" at bounding box center [780, 357] width 533 height 55
click at [514, 326] on input "c. By conducting monthly stakeholder meetings to discuss and validate industry …" at bounding box center [514, 320] width 0 height 11
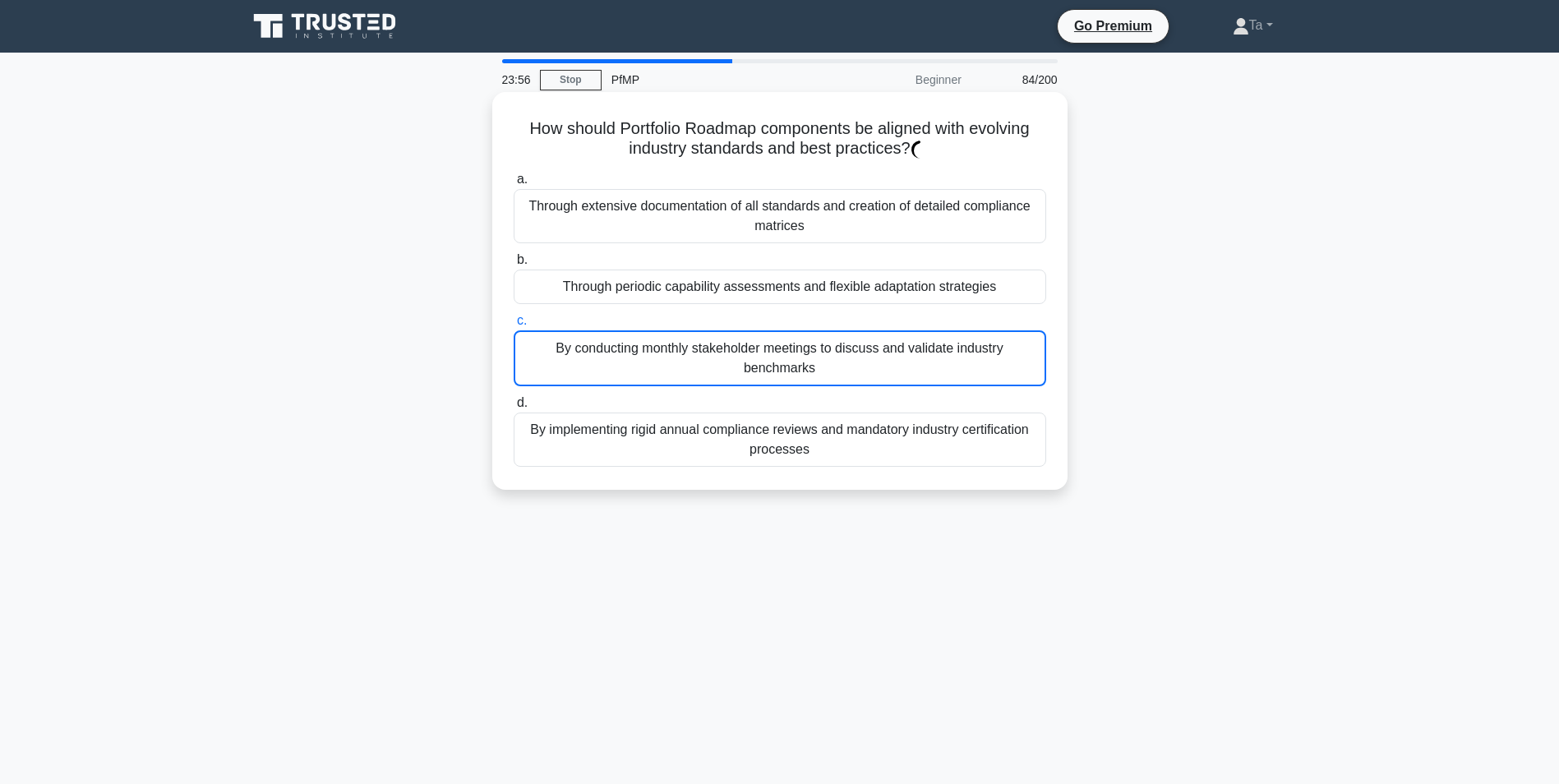
click at [705, 363] on div "By conducting monthly stakeholder meetings to discuss and validate industry ben…" at bounding box center [780, 358] width 533 height 56
click at [514, 326] on input "c. By conducting monthly stakeholder meetings to discuss and validate industry …" at bounding box center [514, 320] width 0 height 11
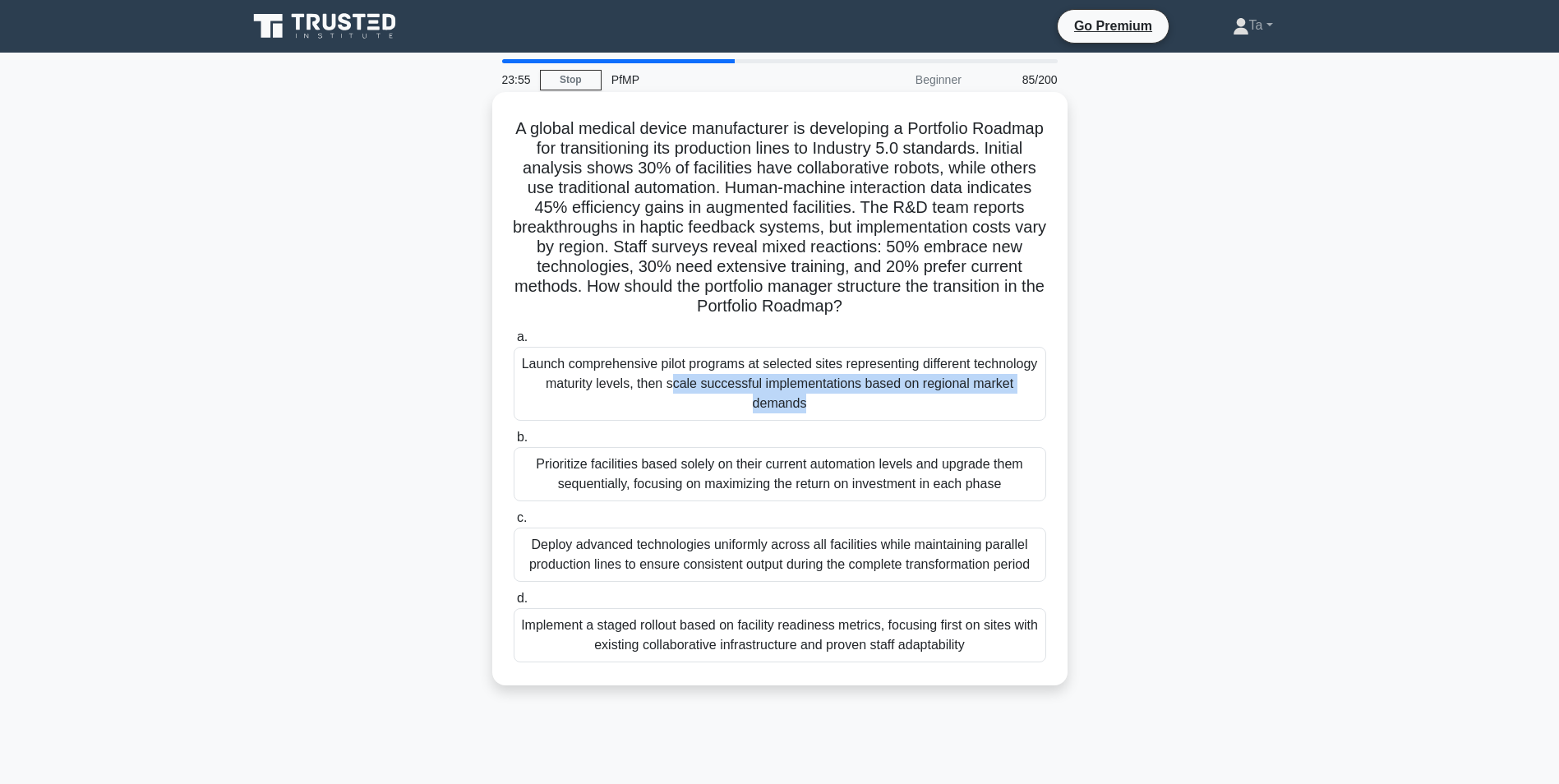
click at [705, 363] on div "Launch comprehensive pilot programs at selected sites representing different te…" at bounding box center [780, 384] width 533 height 74
click at [514, 343] on input "a. Launch comprehensive pilot programs at selected sites representing different…" at bounding box center [514, 337] width 0 height 11
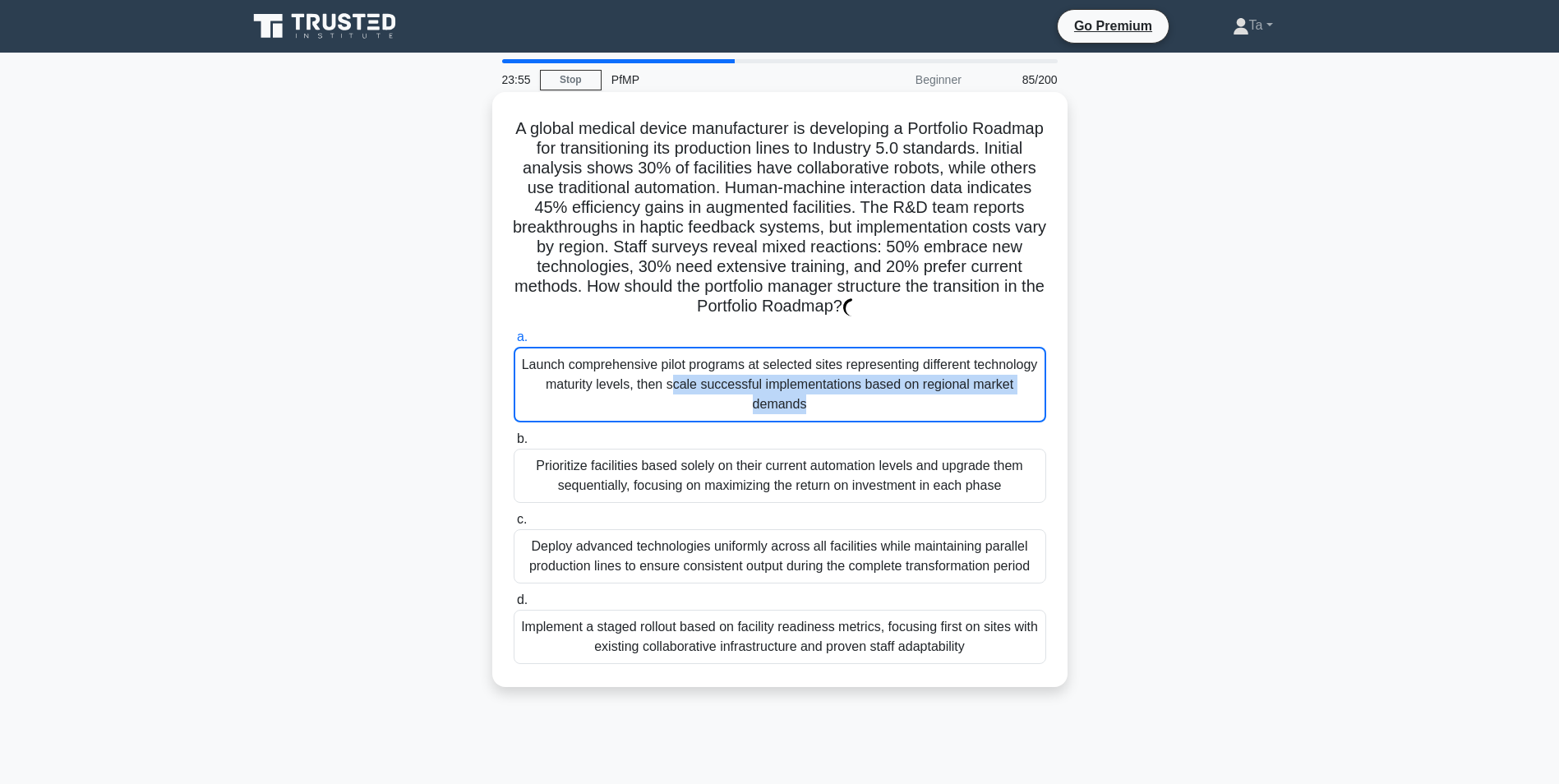
click at [705, 363] on div "Launch comprehensive pilot programs at selected sites representing different te…" at bounding box center [780, 385] width 533 height 75
click at [514, 343] on input "a. Launch comprehensive pilot programs at selected sites representing different…" at bounding box center [514, 337] width 0 height 11
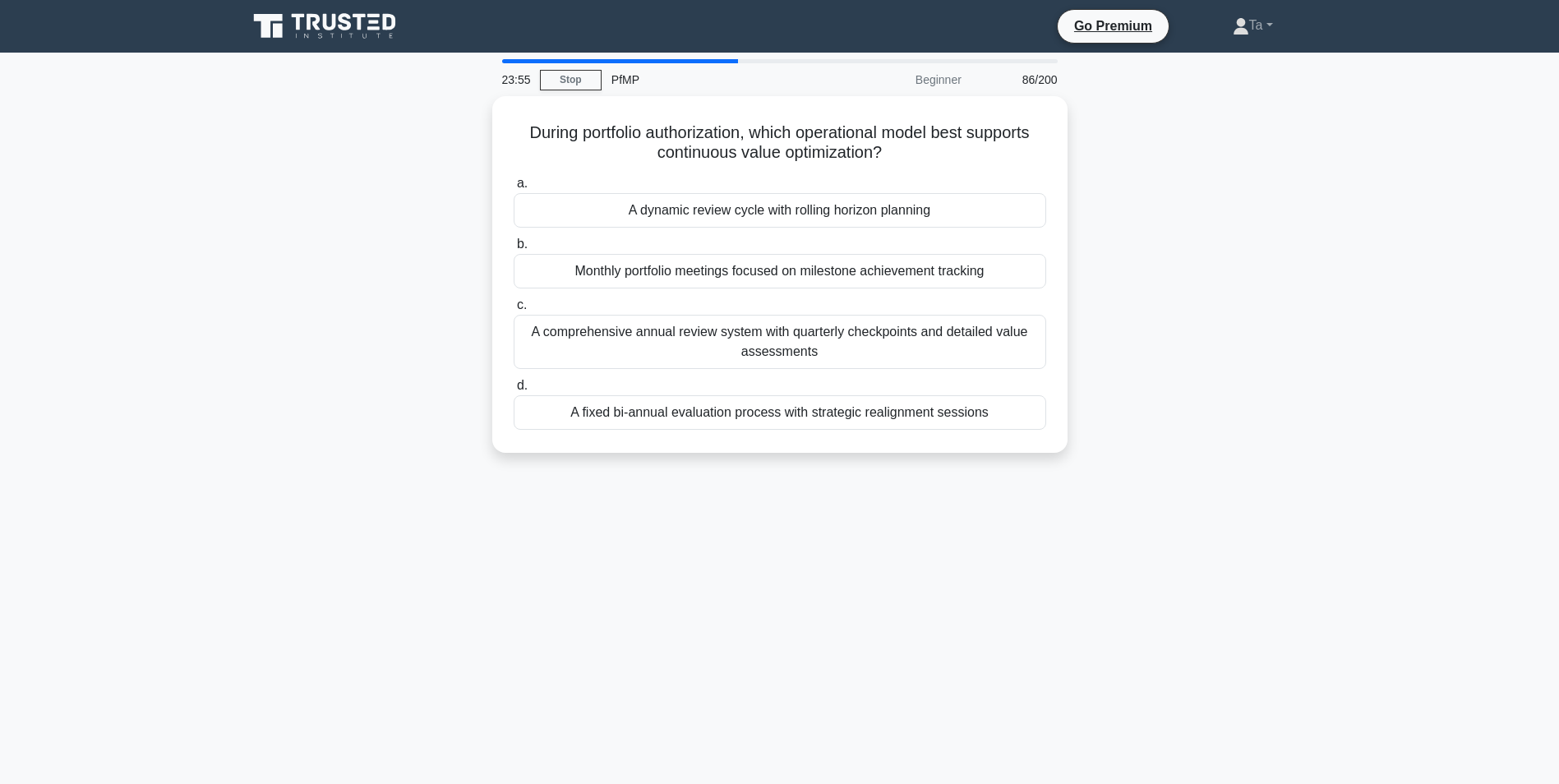
click at [705, 363] on div "A comprehensive annual review system with quarterly checkpoints and detailed va…" at bounding box center [780, 341] width 533 height 55
click at [514, 310] on input "c. A comprehensive annual review system with quarterly checkpoints and detailed…" at bounding box center [514, 305] width 0 height 11
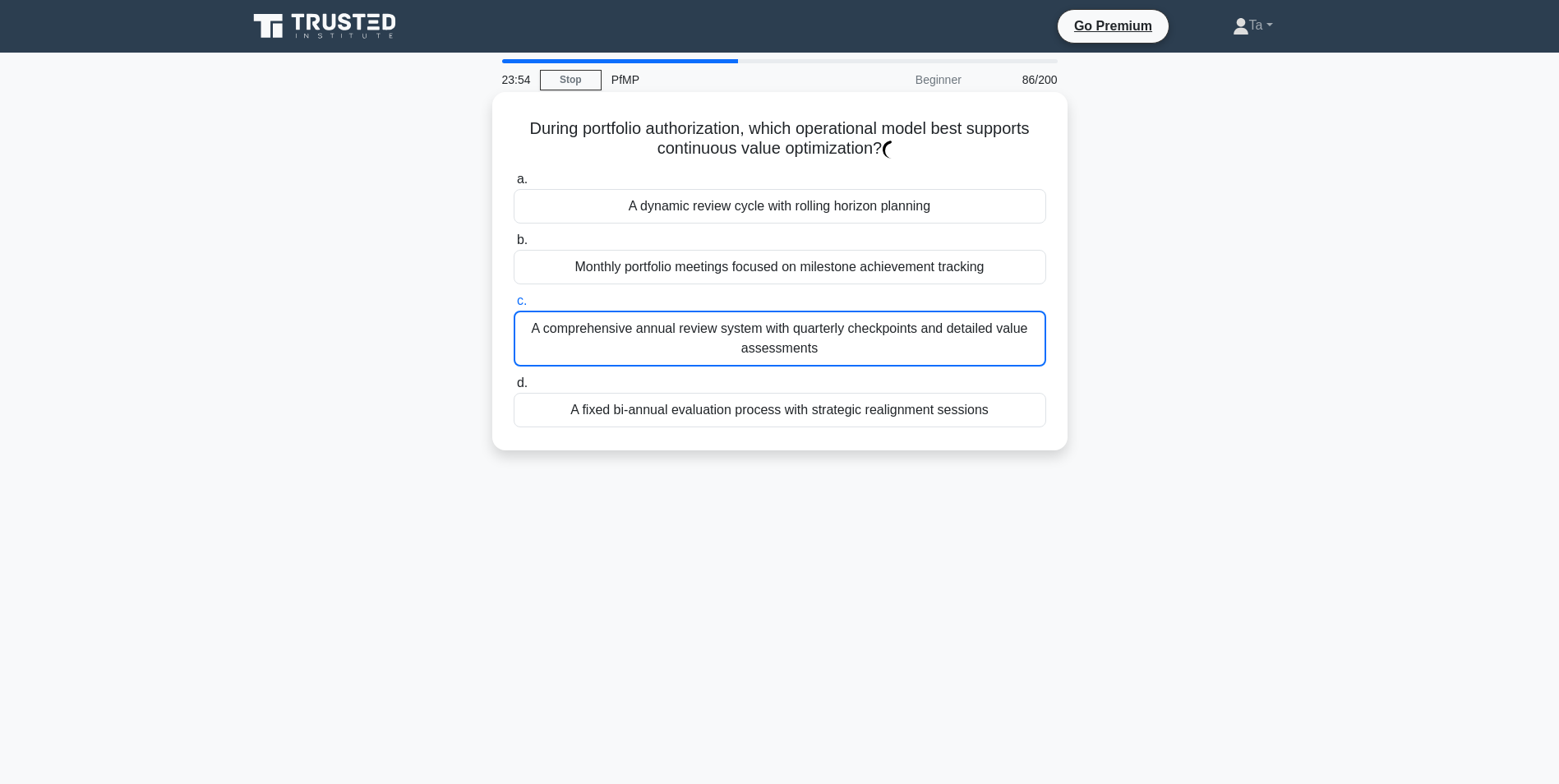
click at [705, 363] on div "A comprehensive annual review system with quarterly checkpoints and detailed va…" at bounding box center [780, 338] width 533 height 56
click at [514, 306] on input "c. A comprehensive annual review system with quarterly checkpoints and detailed…" at bounding box center [514, 300] width 0 height 11
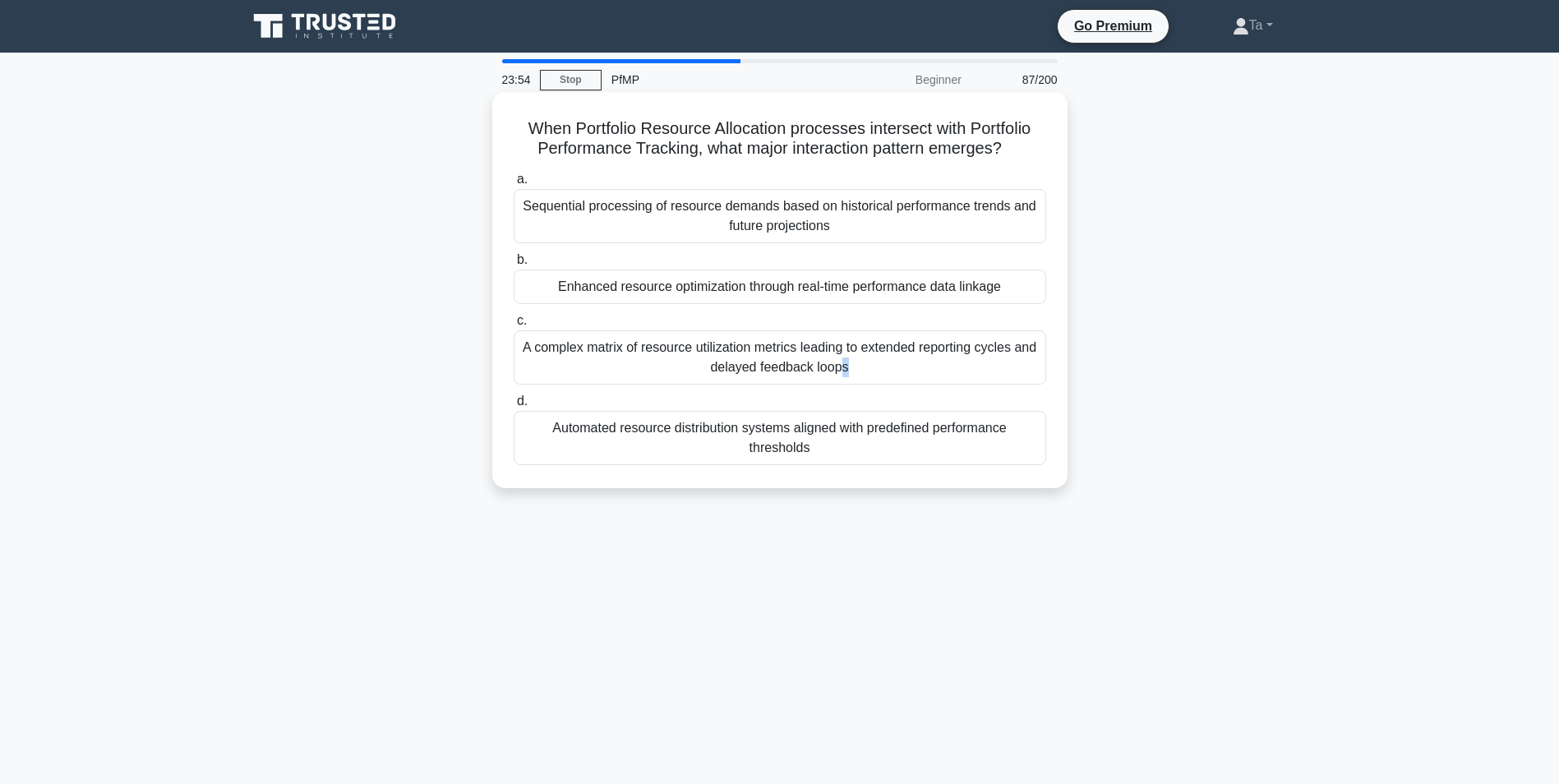
click at [705, 363] on div "A complex matrix of resource utilization metrics leading to extended reporting …" at bounding box center [780, 357] width 533 height 55
click at [514, 326] on input "c. A complex matrix of resource utilization metrics leading to extended reporti…" at bounding box center [514, 320] width 0 height 11
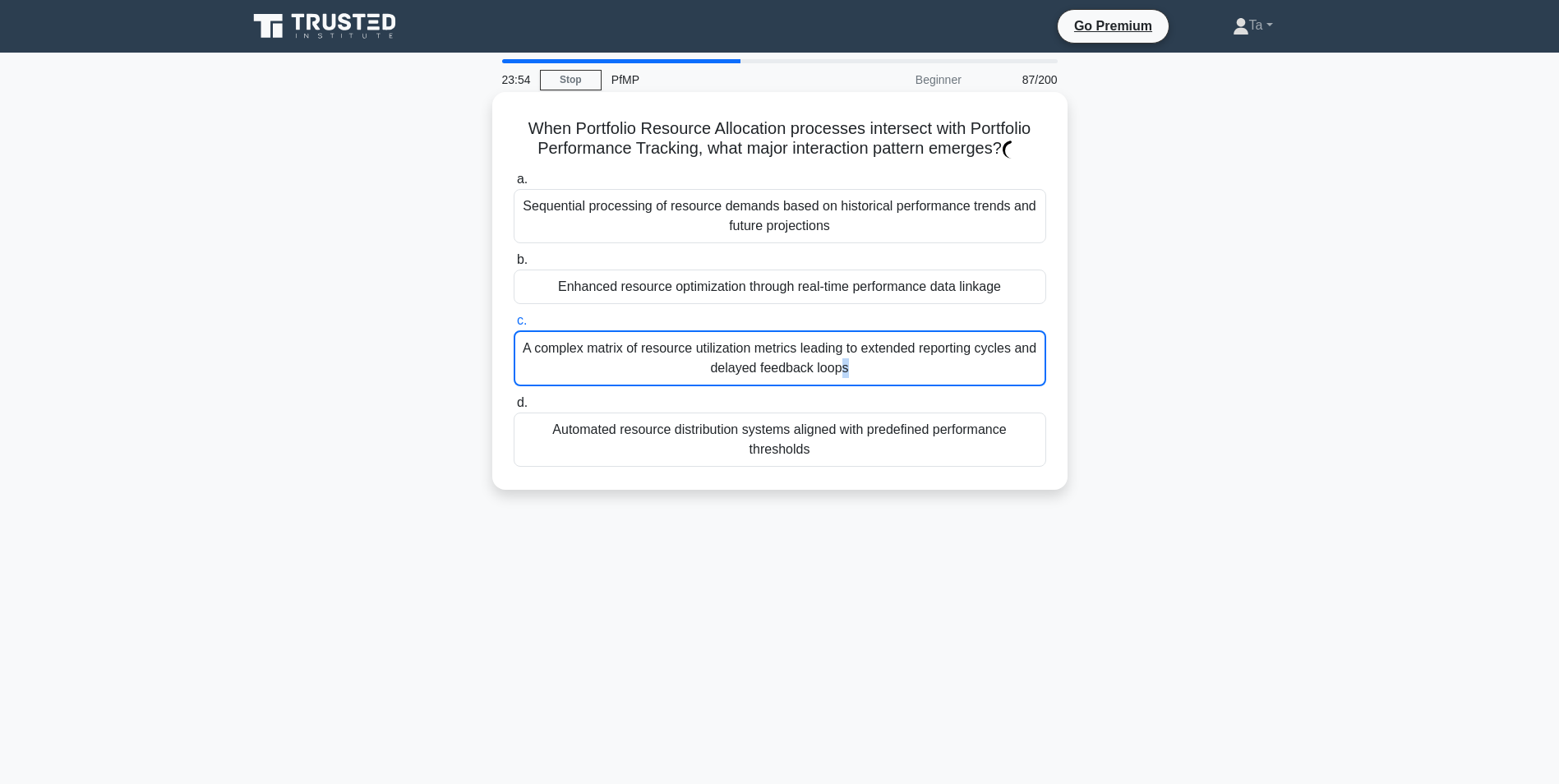
click at [705, 363] on div "A complex matrix of resource utilization metrics leading to extended reporting …" at bounding box center [780, 358] width 533 height 56
click at [514, 326] on input "c. A complex matrix of resource utilization metrics leading to extended reporti…" at bounding box center [514, 320] width 0 height 11
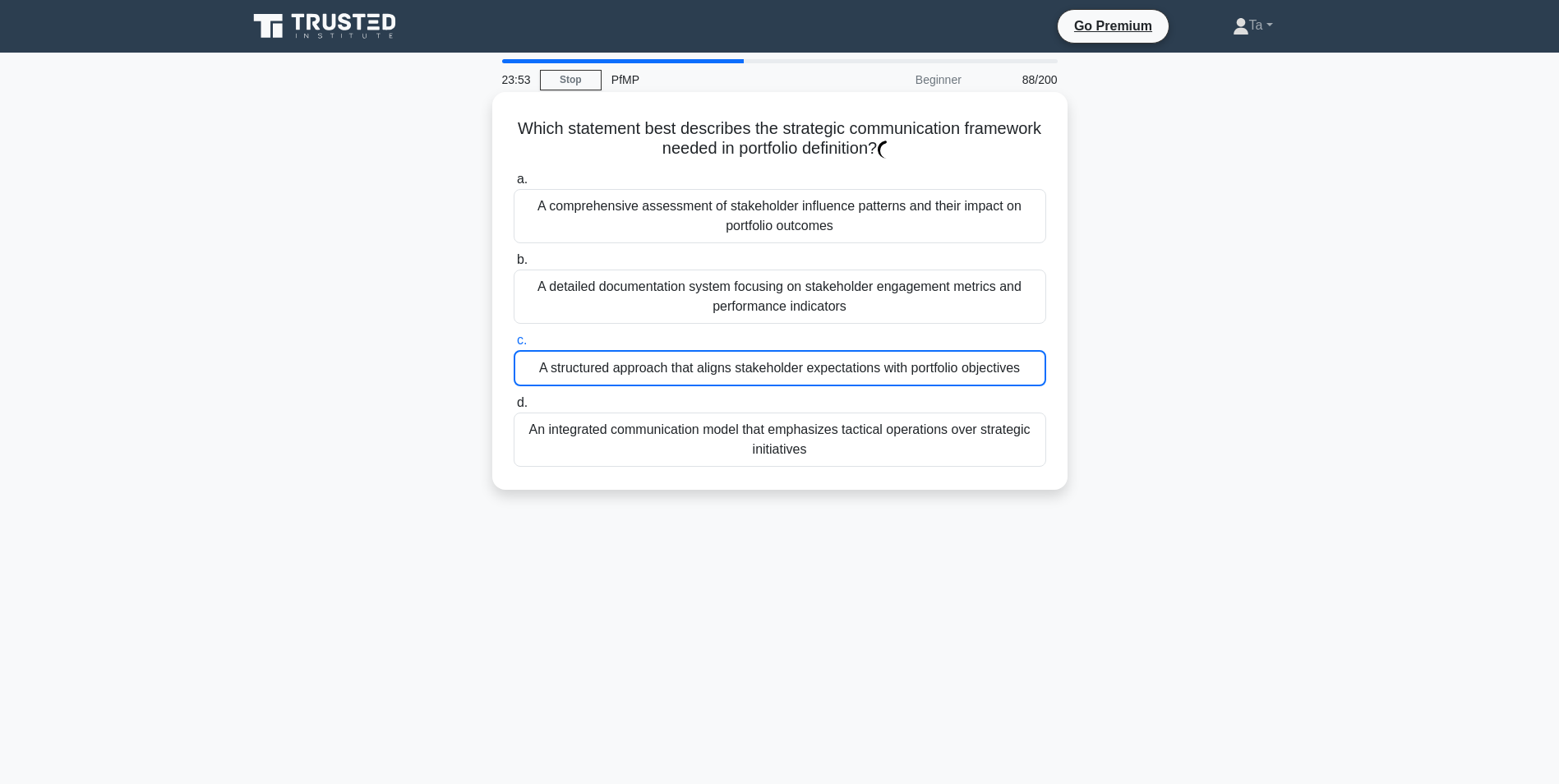
click at [704, 363] on div "A structured approach that aligns stakeholder expectations with portfolio objec…" at bounding box center [780, 368] width 533 height 36
click at [514, 346] on input "c. A structured approach that aligns stakeholder expectations with portfolio ob…" at bounding box center [514, 340] width 0 height 11
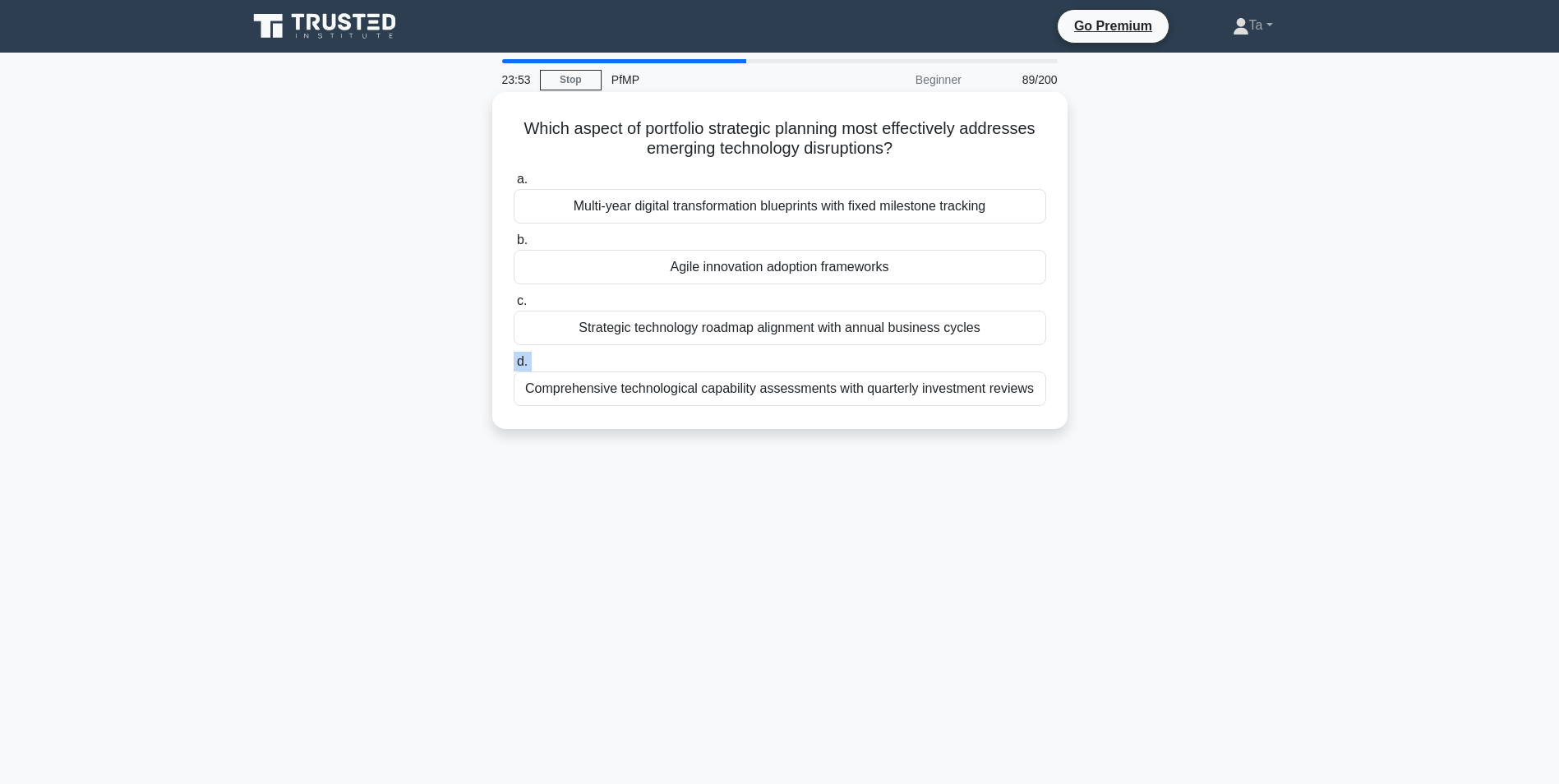
click at [703, 363] on label "d. Comprehensive technological capability assessments with quarterly investment…" at bounding box center [780, 379] width 533 height 55
click at [514, 363] on input "d. Comprehensive technological capability assessments with quarterly investment…" at bounding box center [514, 362] width 0 height 11
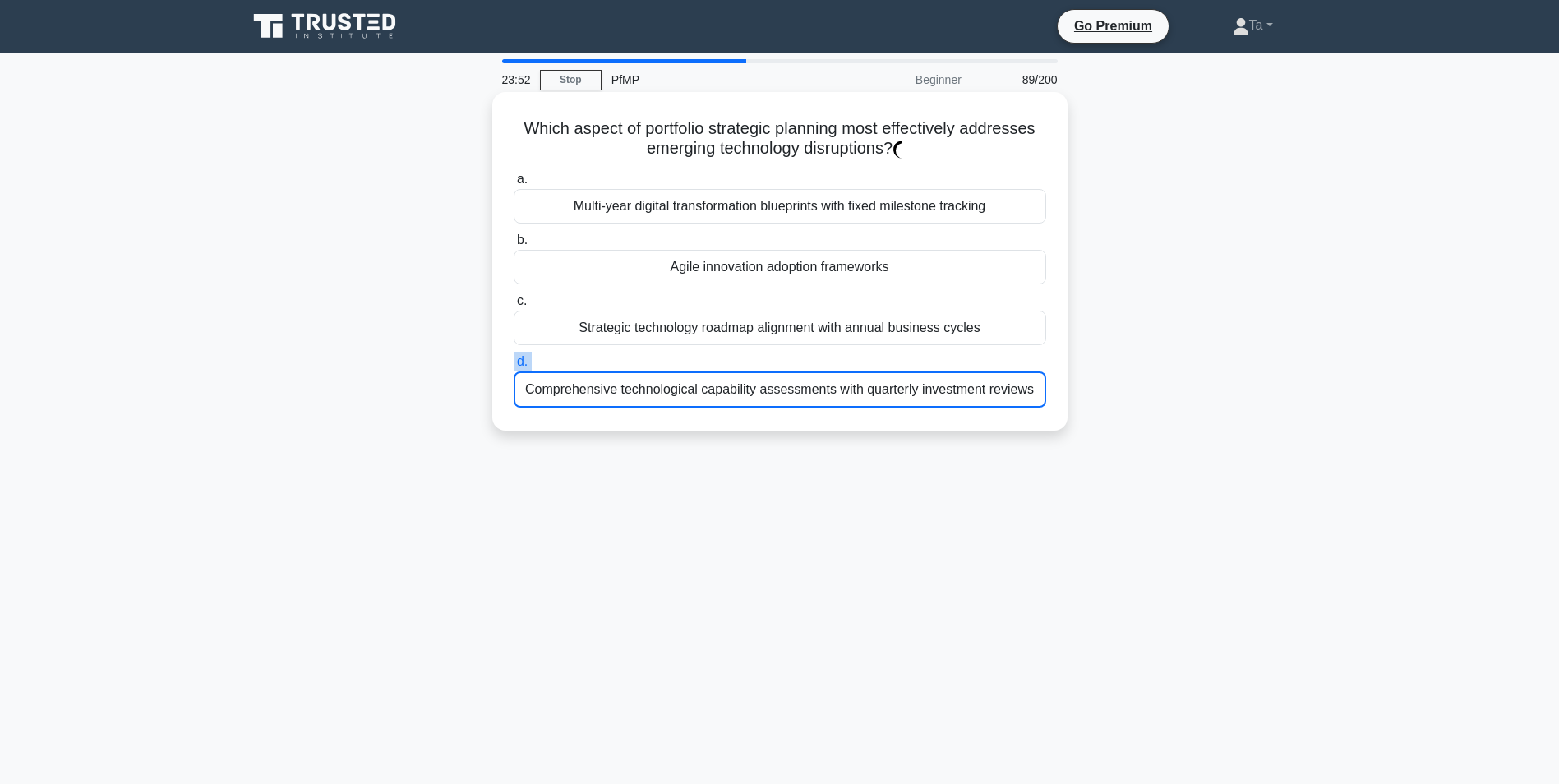
click at [701, 363] on label "d. Comprehensive technological capability assessments with quarterly investment…" at bounding box center [780, 380] width 533 height 56
click at [514, 363] on input "d. Comprehensive technological capability assessments with quarterly investment…" at bounding box center [514, 362] width 0 height 11
click at [701, 363] on label "d. Comprehensive technological capability assessments with quarterly investment…" at bounding box center [780, 380] width 533 height 56
click at [514, 363] on input "d. Comprehensive technological capability assessments with quarterly investment…" at bounding box center [514, 362] width 0 height 11
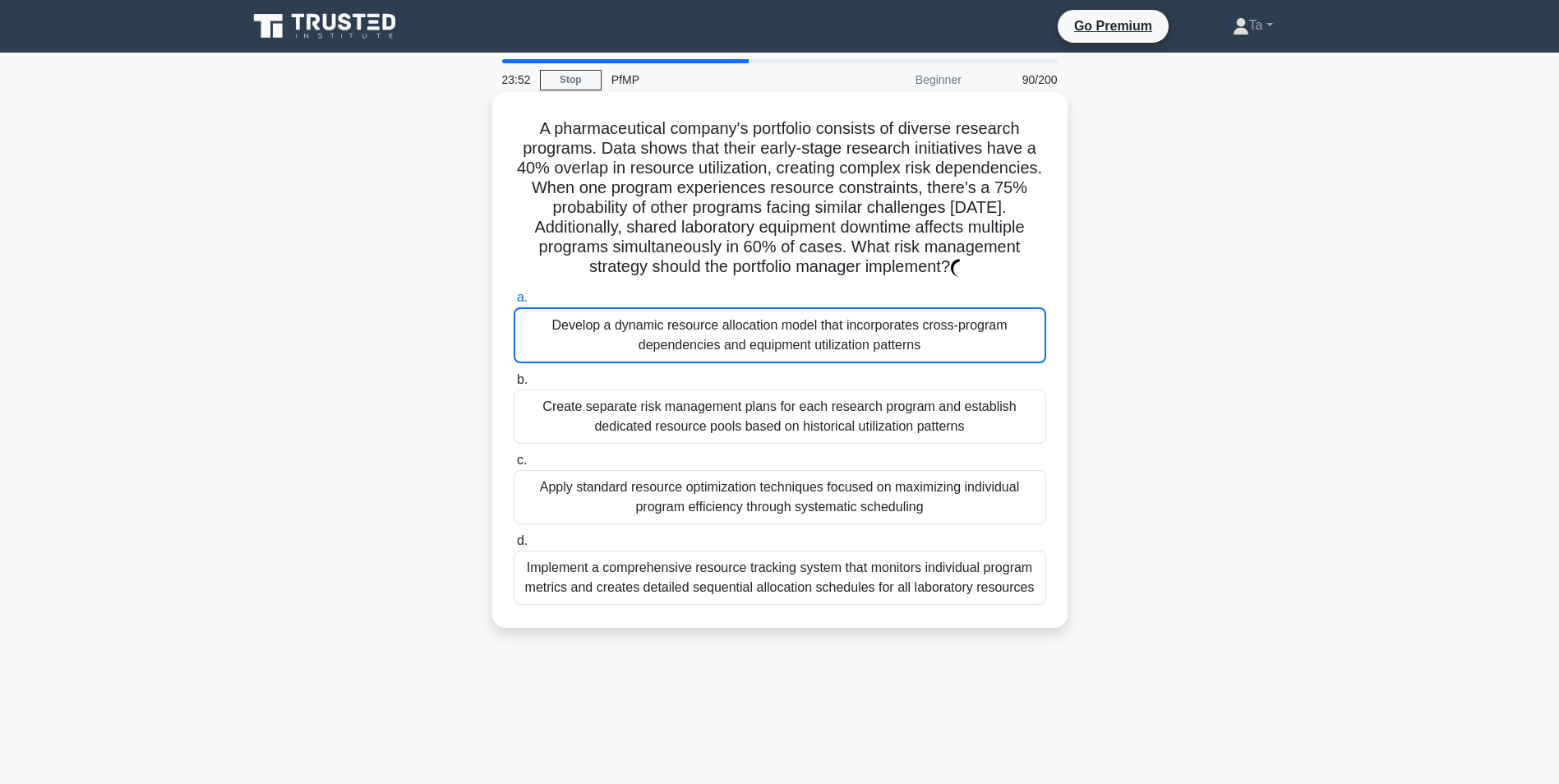
click at [699, 363] on div "Develop a dynamic resource allocation model that incorporates cross-program dep…" at bounding box center [780, 335] width 533 height 56
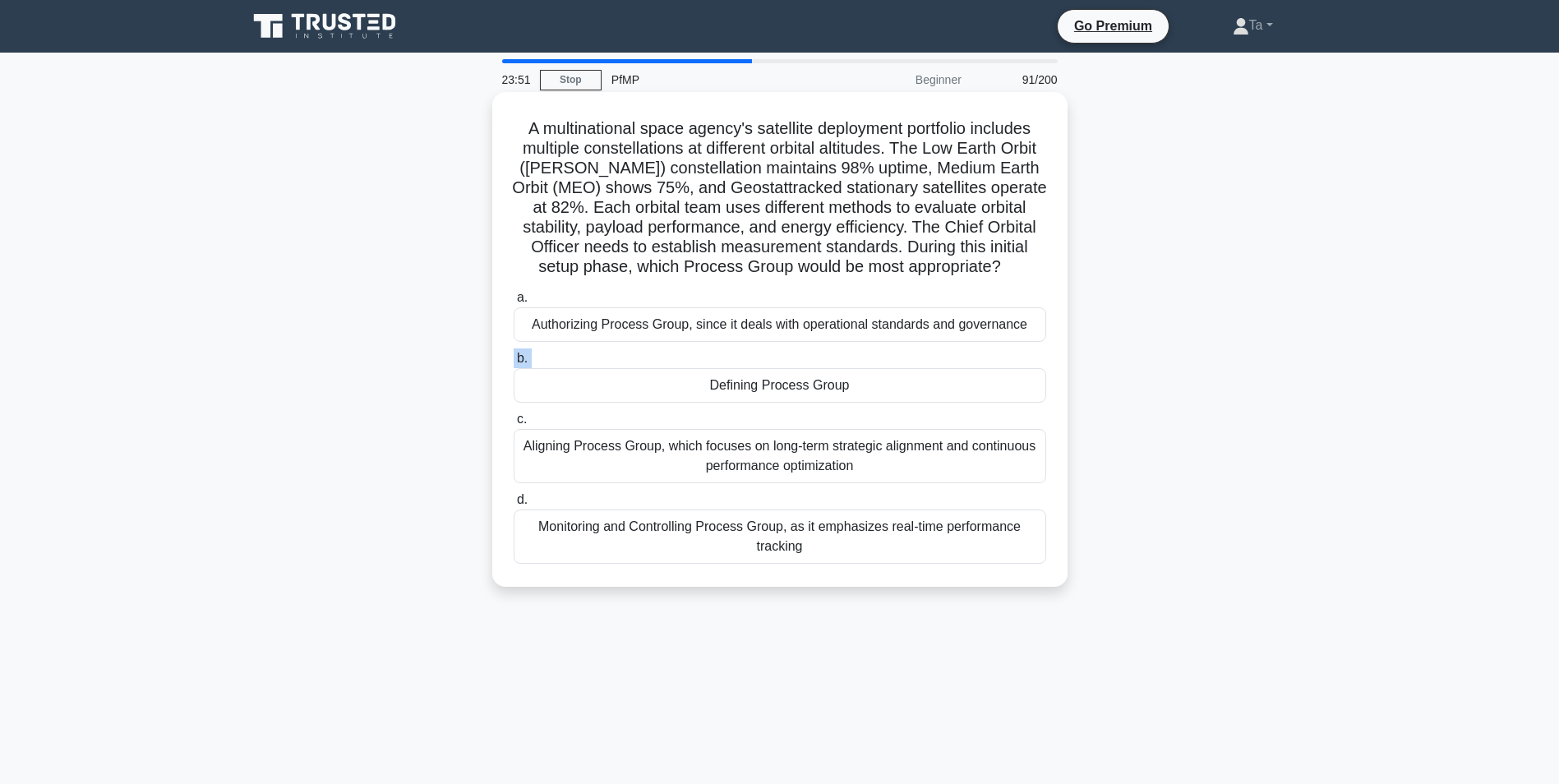
click at [698, 362] on label "b. Defining Process Group" at bounding box center [780, 375] width 533 height 55
click at [514, 362] on input "b. Defining Process Group" at bounding box center [514, 358] width 0 height 11
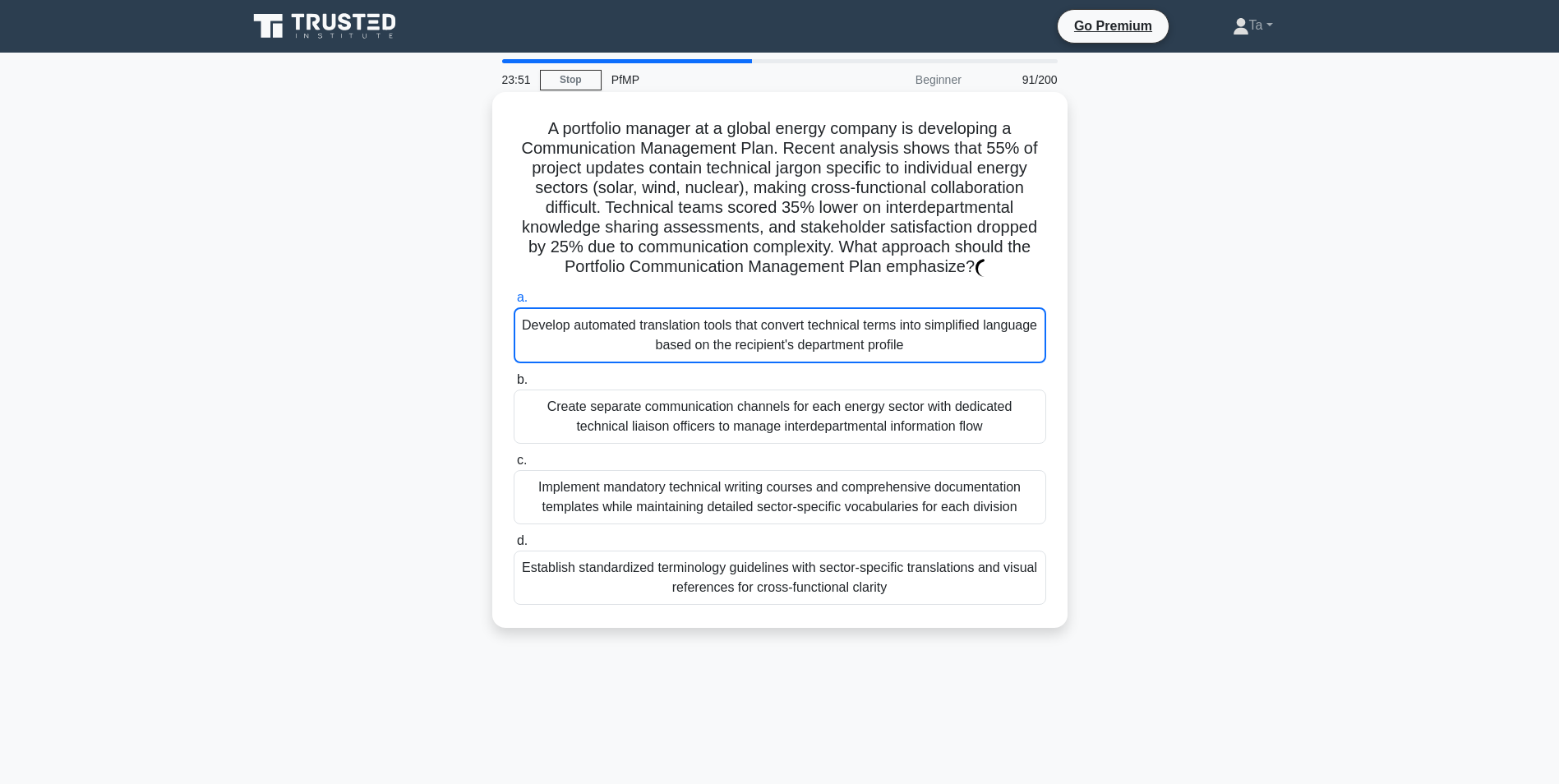
click at [695, 363] on div "Develop automated translation tools that convert technical terms into simplifie…" at bounding box center [780, 335] width 533 height 56
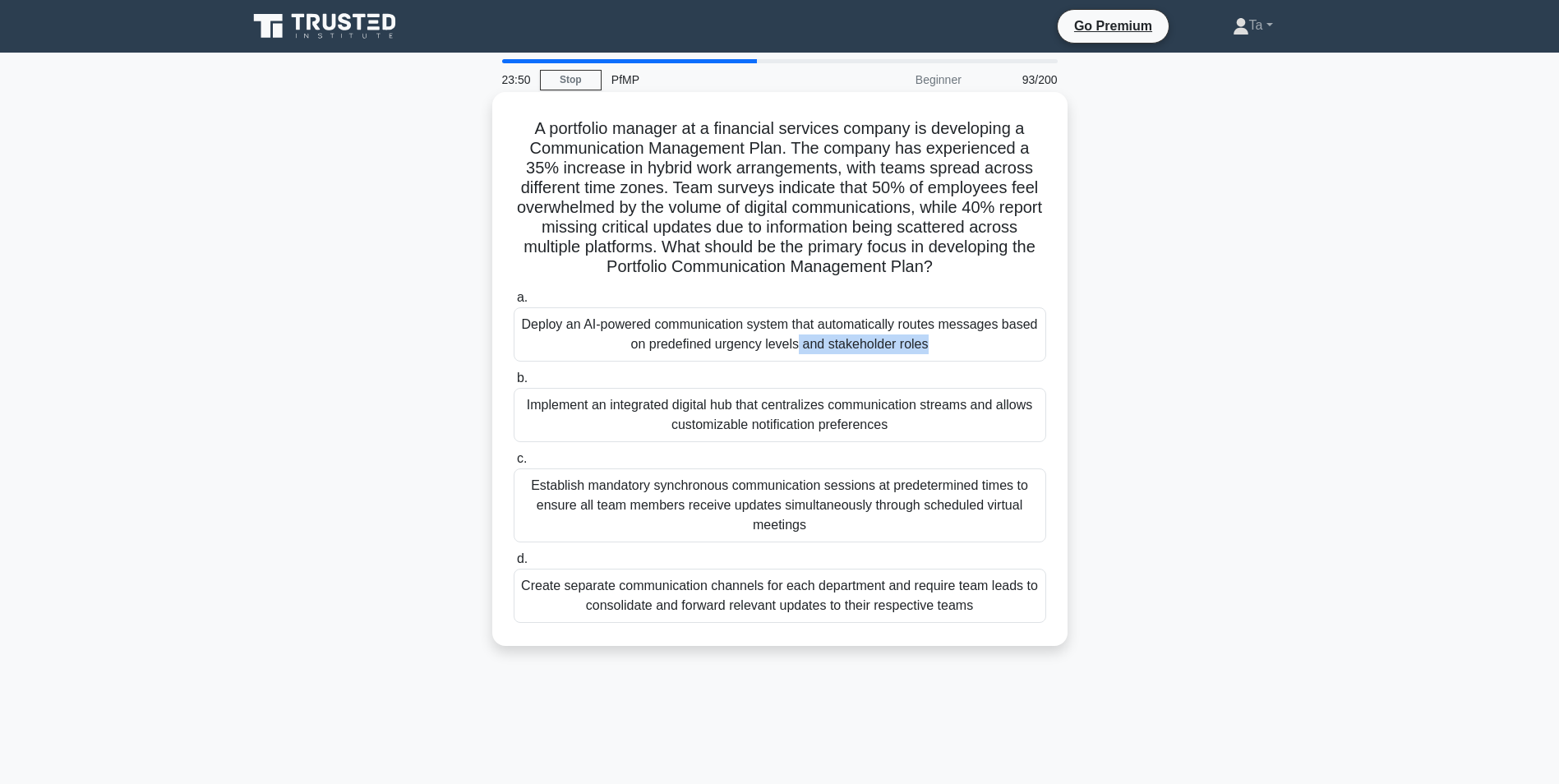
click at [694, 362] on div "Deploy an AI-powered communication system that automatically routes messages ba…" at bounding box center [780, 334] width 533 height 55
click at [514, 303] on input "a. Deploy an AI-powered communication system that automatically routes messages…" at bounding box center [514, 297] width 0 height 11
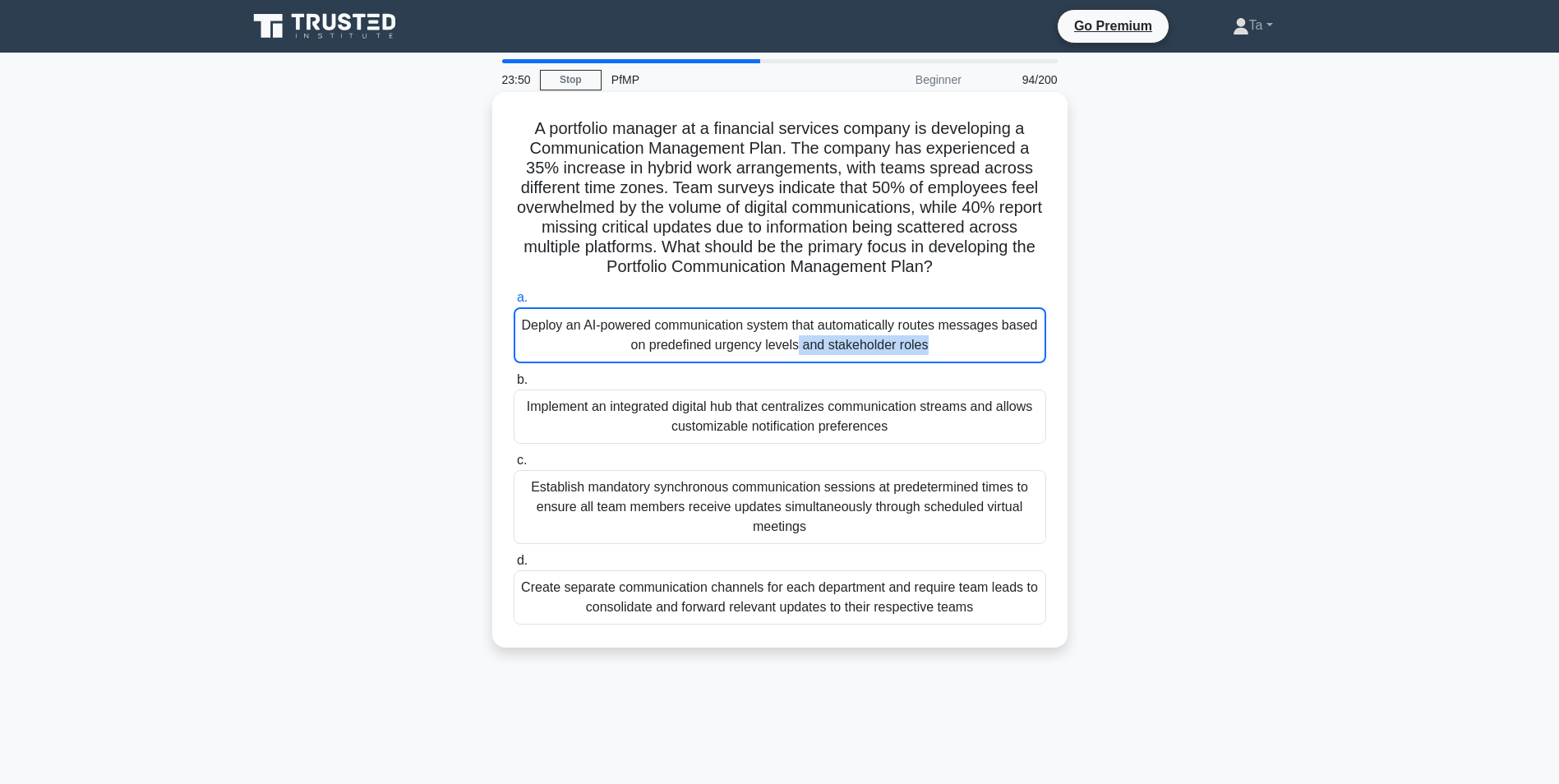
click at [694, 363] on div "Deploy an AI-powered communication system that automatically routes messages ba…" at bounding box center [780, 335] width 533 height 56
click at [514, 303] on input "a. Deploy an AI-powered communication system that automatically routes messages…" at bounding box center [514, 297] width 0 height 11
click at [694, 363] on div "Deploy an AI-powered communication system that automatically routes messages ba…" at bounding box center [780, 335] width 533 height 56
click at [514, 303] on input "a. Deploy an AI-powered communication system that automatically routes messages…" at bounding box center [514, 297] width 0 height 11
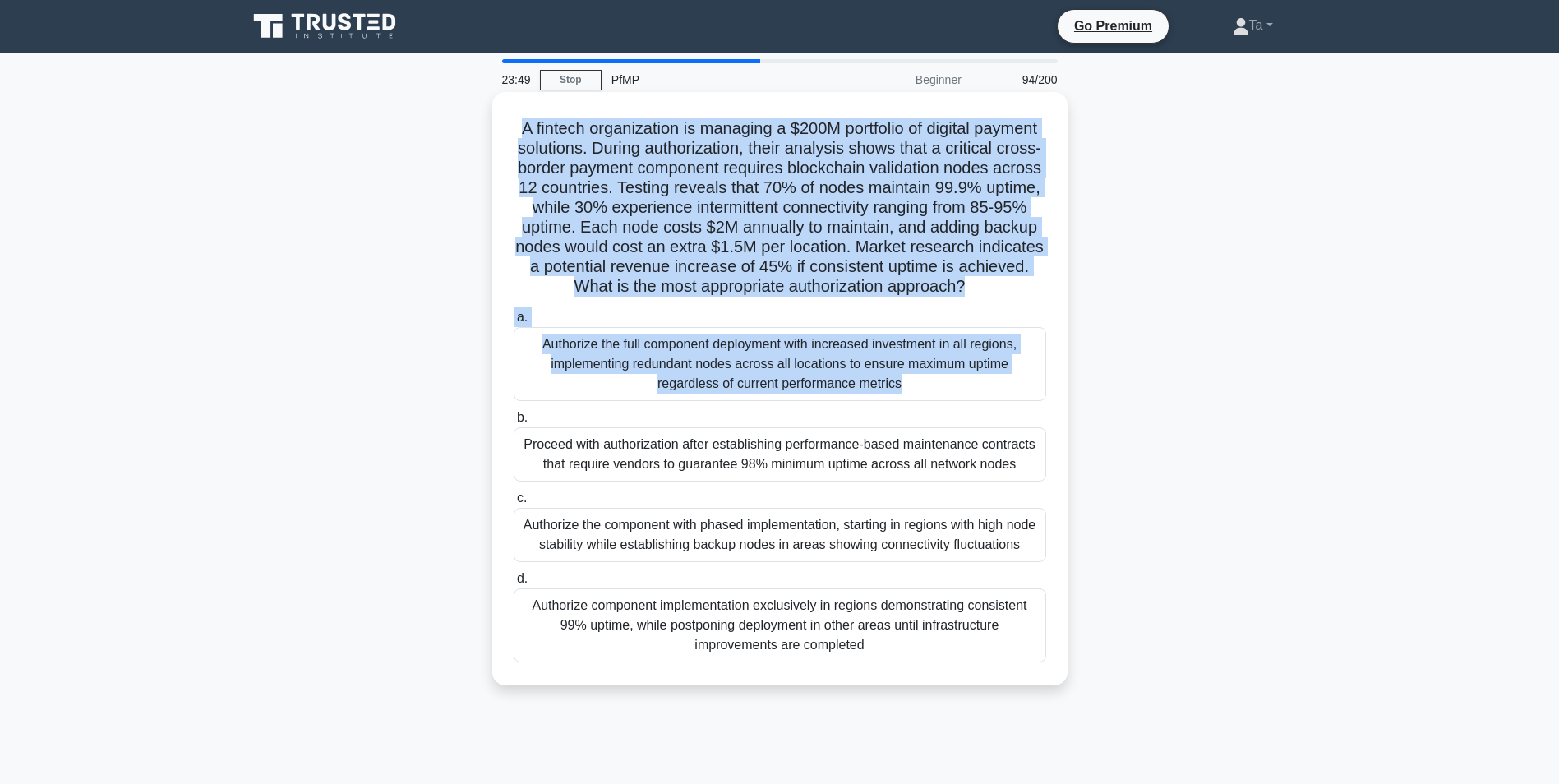
click at [693, 364] on div "Authorize the full component deployment with increased investment in all region…" at bounding box center [780, 364] width 533 height 74
click at [514, 323] on input "a. Authorize the full component deployment with increased investment in all reg…" at bounding box center [514, 317] width 0 height 11
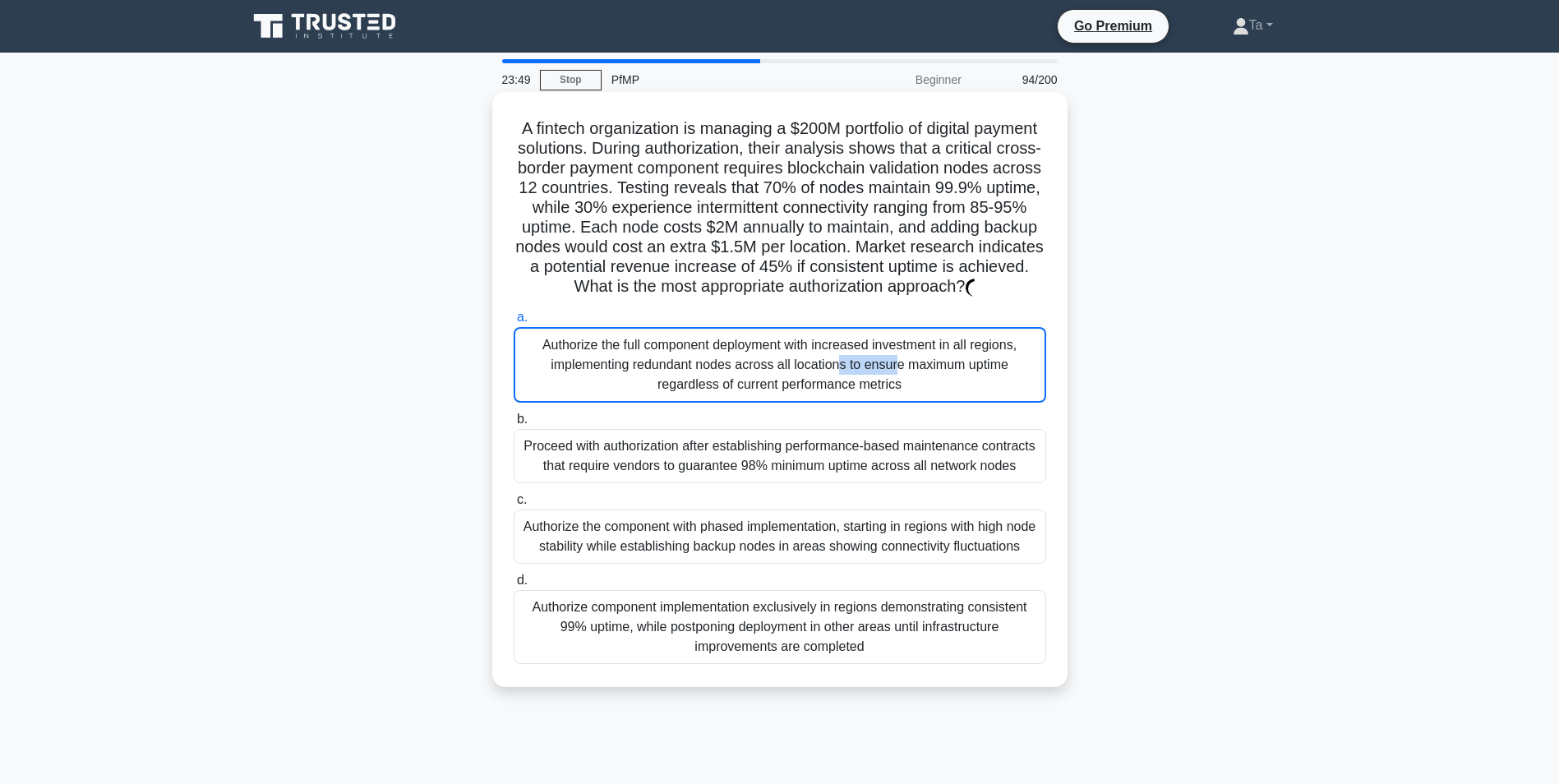
click at [692, 364] on div "Authorize the full component deployment with increased investment in all region…" at bounding box center [780, 365] width 533 height 75
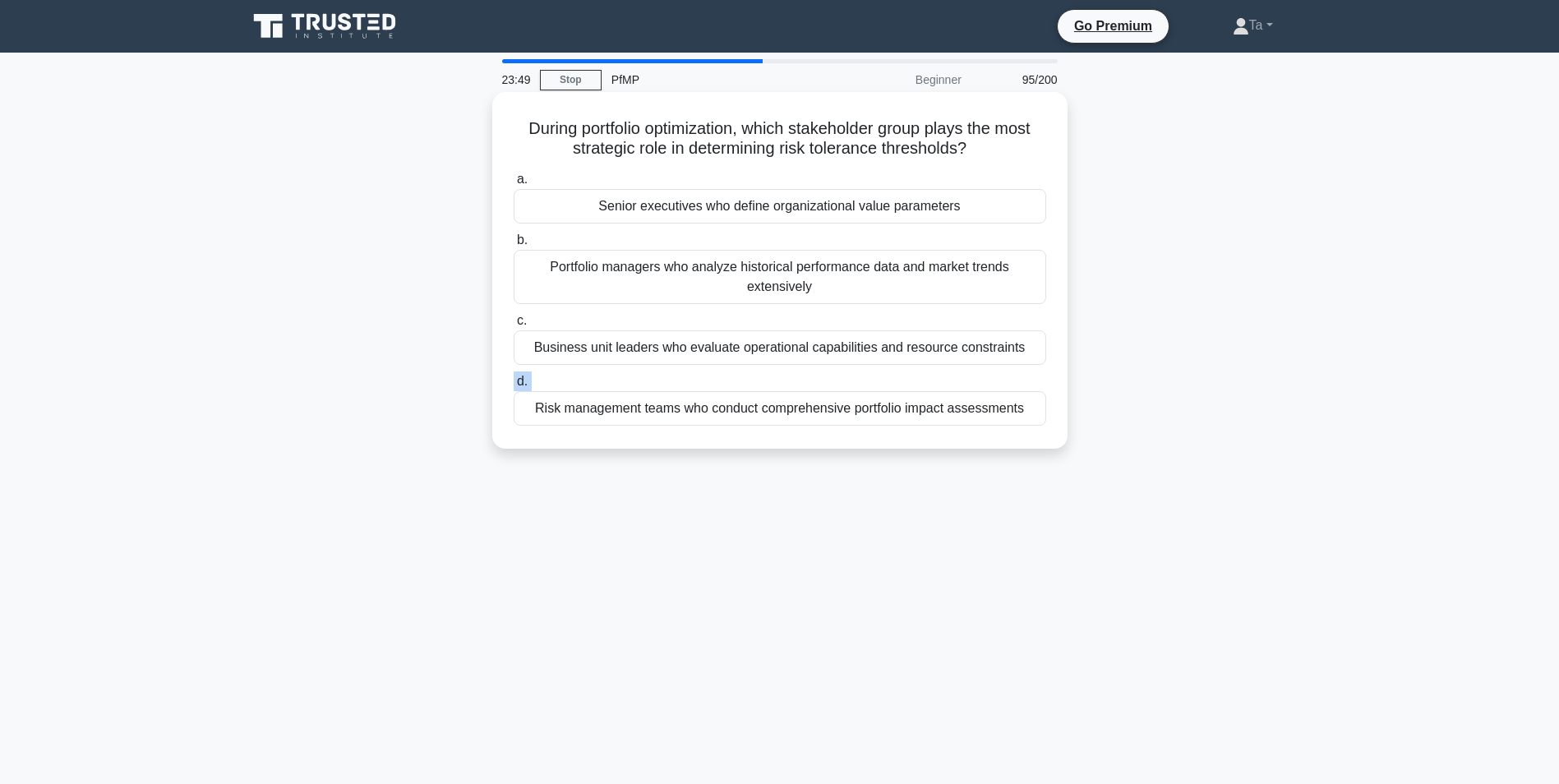
click at [692, 372] on label "d. Risk management teams who conduct comprehensive portfolio impact assessments" at bounding box center [780, 398] width 533 height 55
click at [514, 377] on input "d. Risk management teams who conduct comprehensive portfolio impact assessments" at bounding box center [514, 382] width 0 height 11
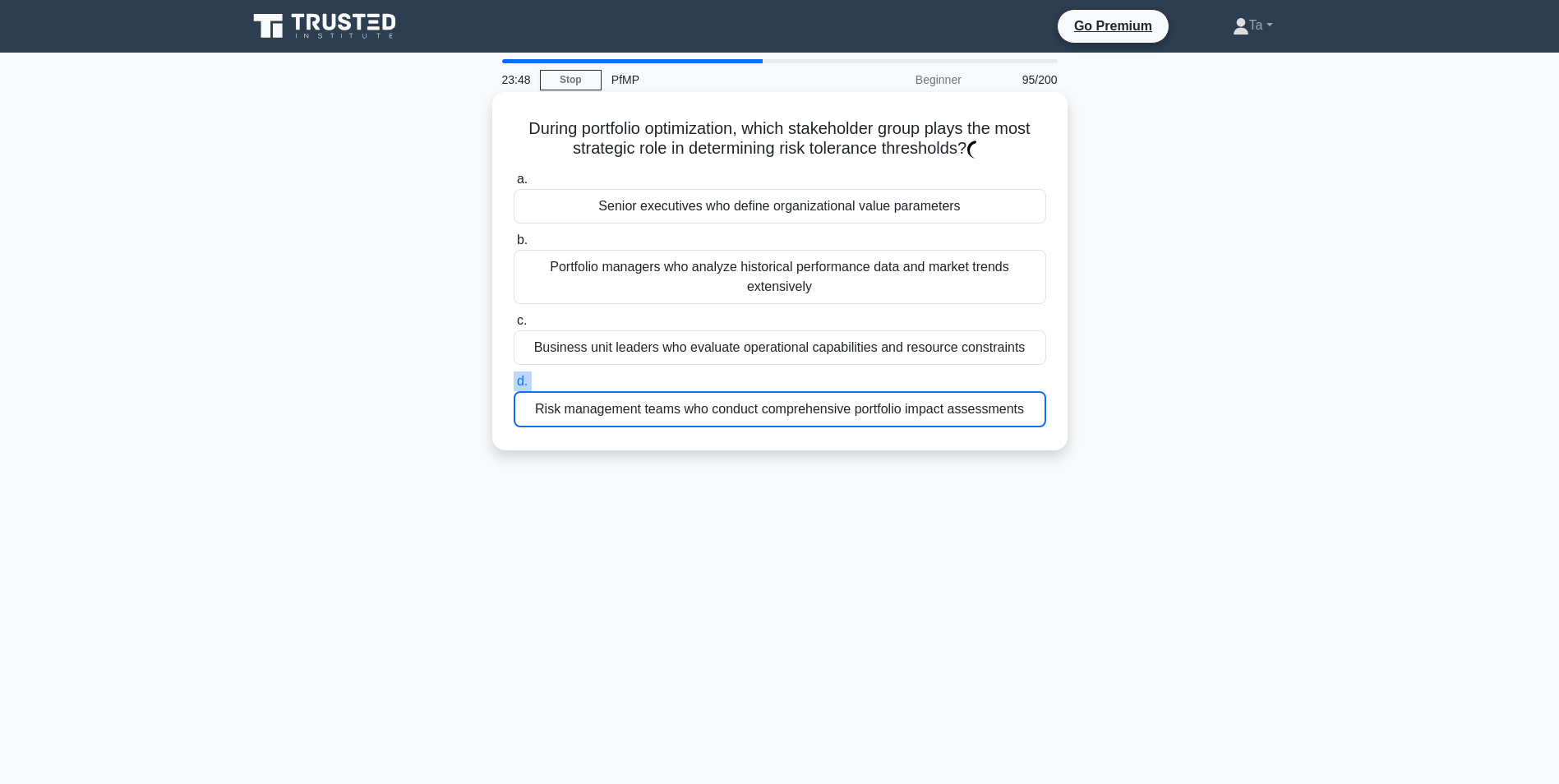
click at [692, 372] on label "d. Risk management teams who conduct comprehensive portfolio impact assessments" at bounding box center [780, 399] width 533 height 56
click at [514, 377] on input "d. Risk management teams who conduct comprehensive portfolio impact assessments" at bounding box center [514, 382] width 0 height 11
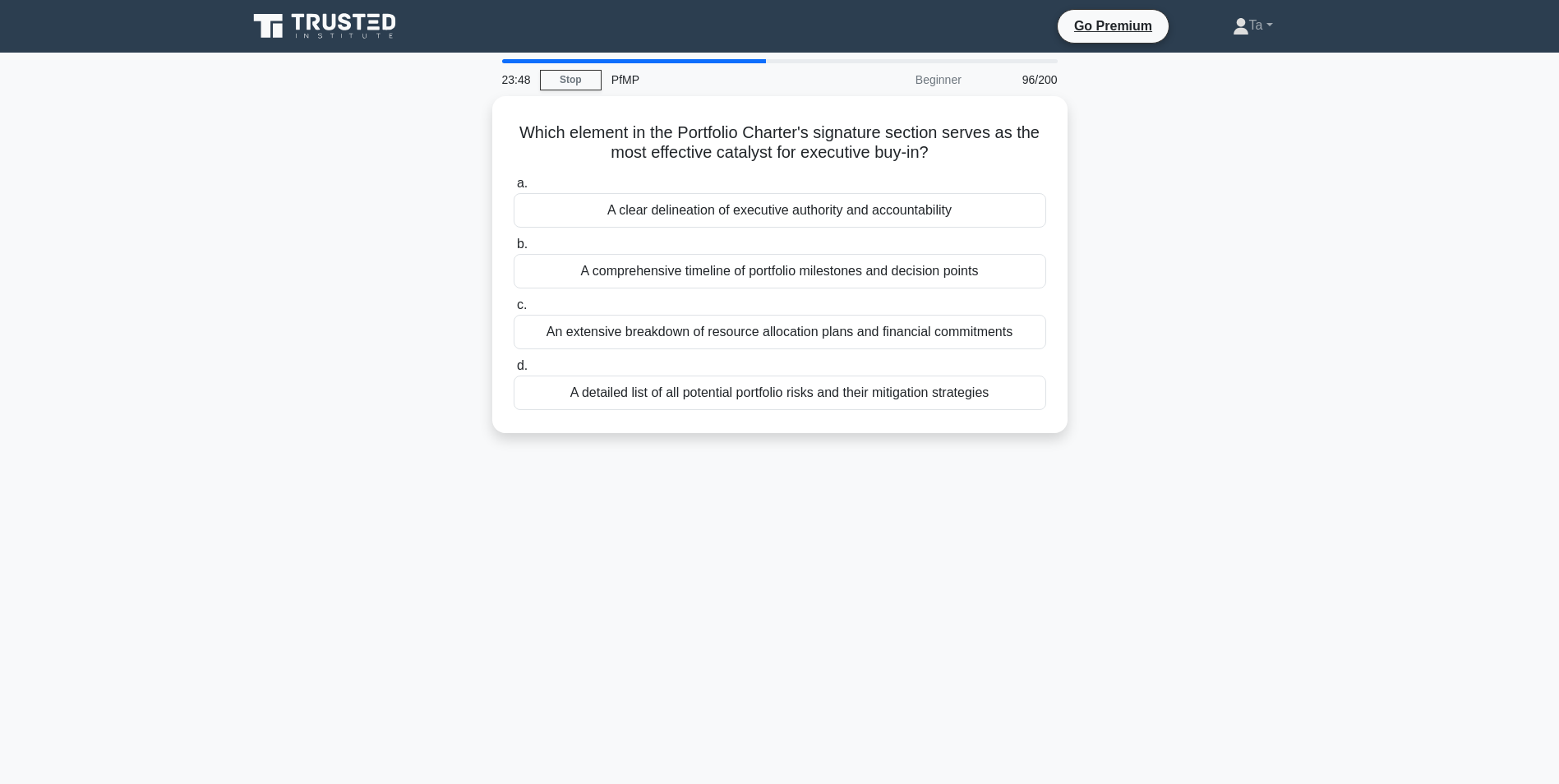
click at [692, 364] on label "d. A detailed list of all potential portfolio risks and their mitigation strate…" at bounding box center [780, 383] width 533 height 55
click at [514, 364] on input "d. A detailed list of all potential portfolio risks and their mitigation strate…" at bounding box center [514, 366] width 0 height 11
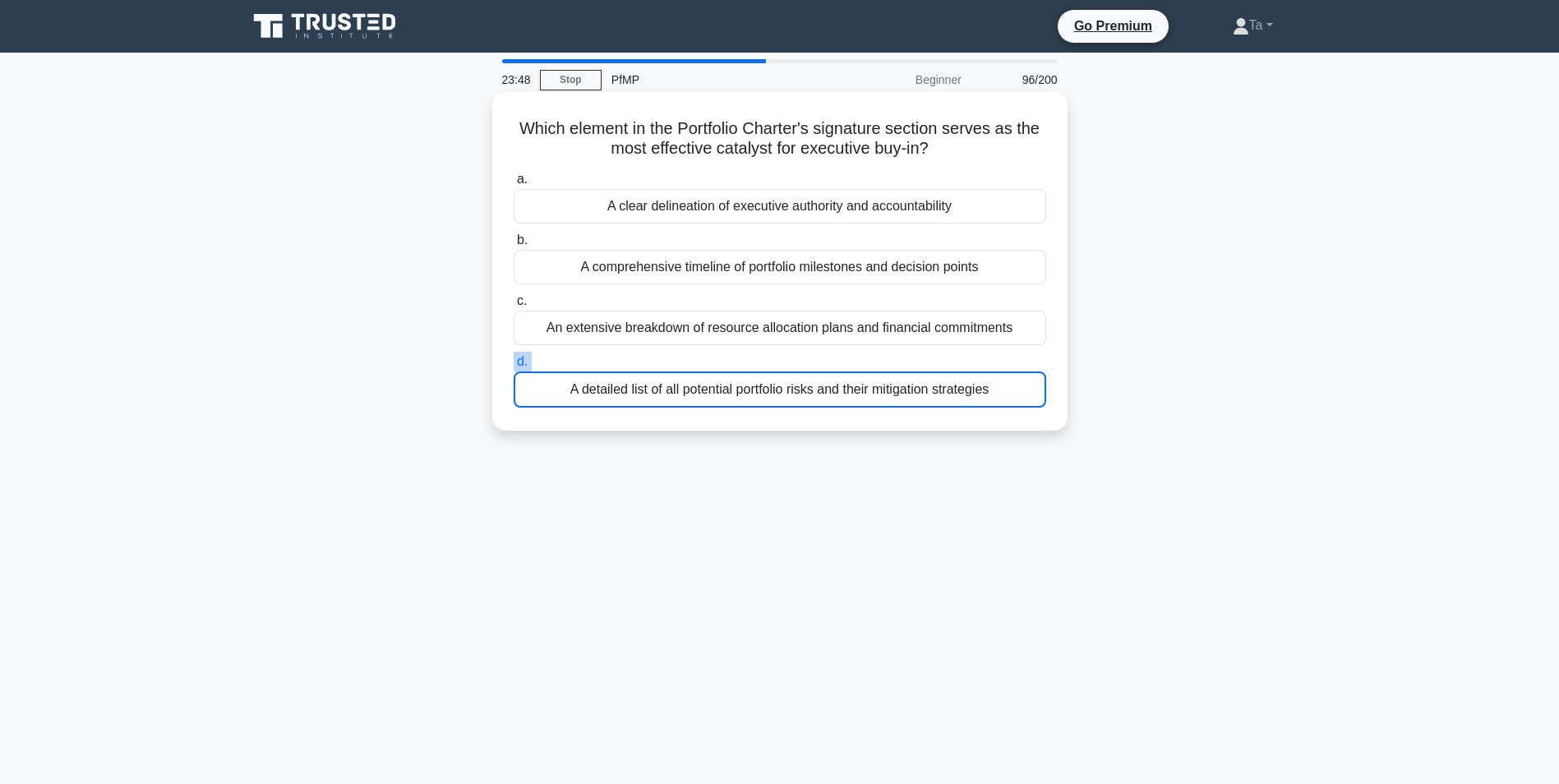
click at [692, 364] on label "d. A detailed list of all potential portfolio risks and their mitigation strate…" at bounding box center [780, 380] width 533 height 56
click at [514, 364] on input "d. A detailed list of all potential portfolio risks and their mitigation strate…" at bounding box center [514, 362] width 0 height 11
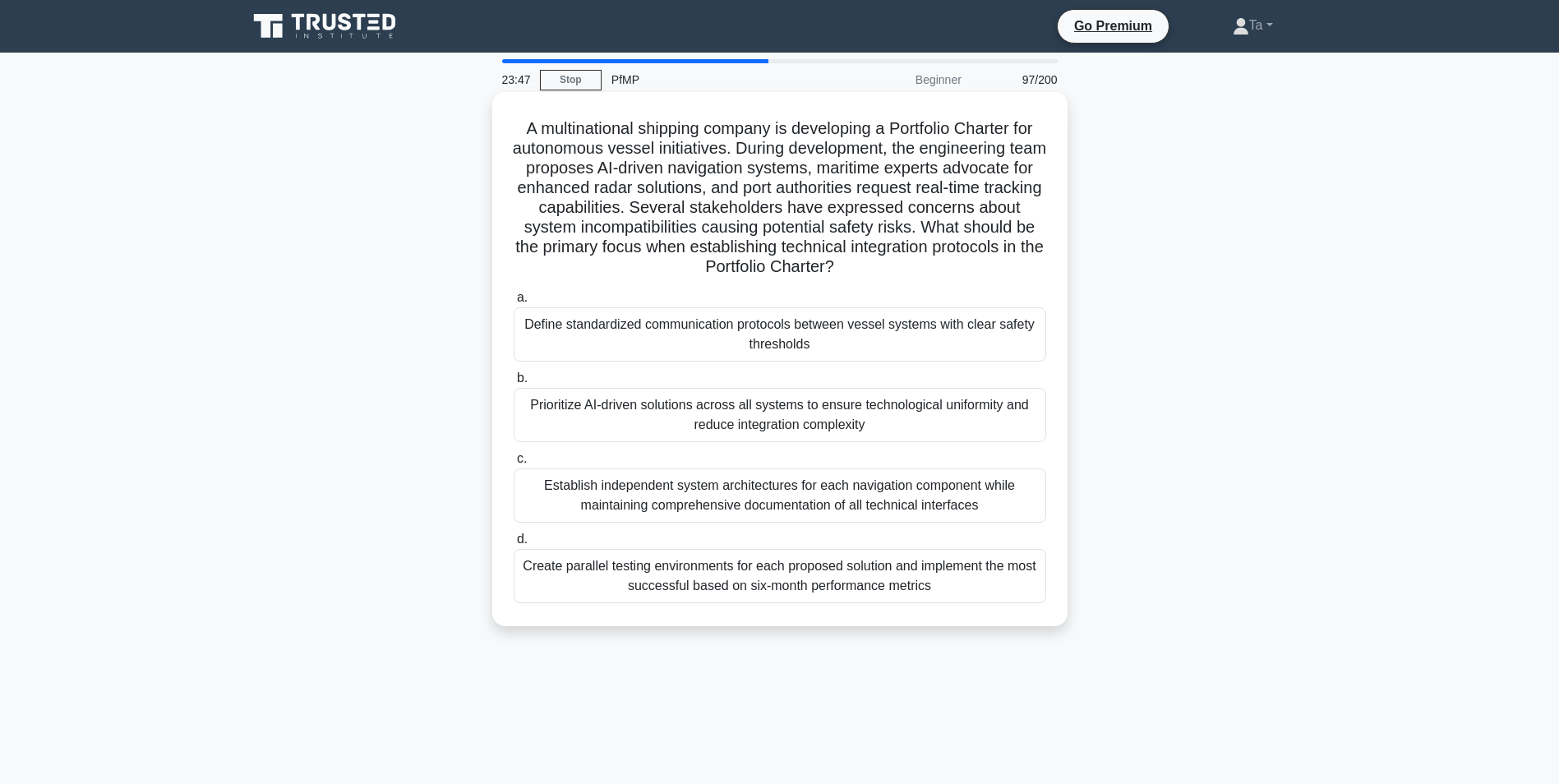
click at [692, 364] on div "a. Define standardized communication protocols between vessel systems with clea…" at bounding box center [780, 445] width 552 height 322
click at [691, 364] on div "a. Define standardized communication protocols between vessel systems with clea…" at bounding box center [780, 445] width 552 height 322
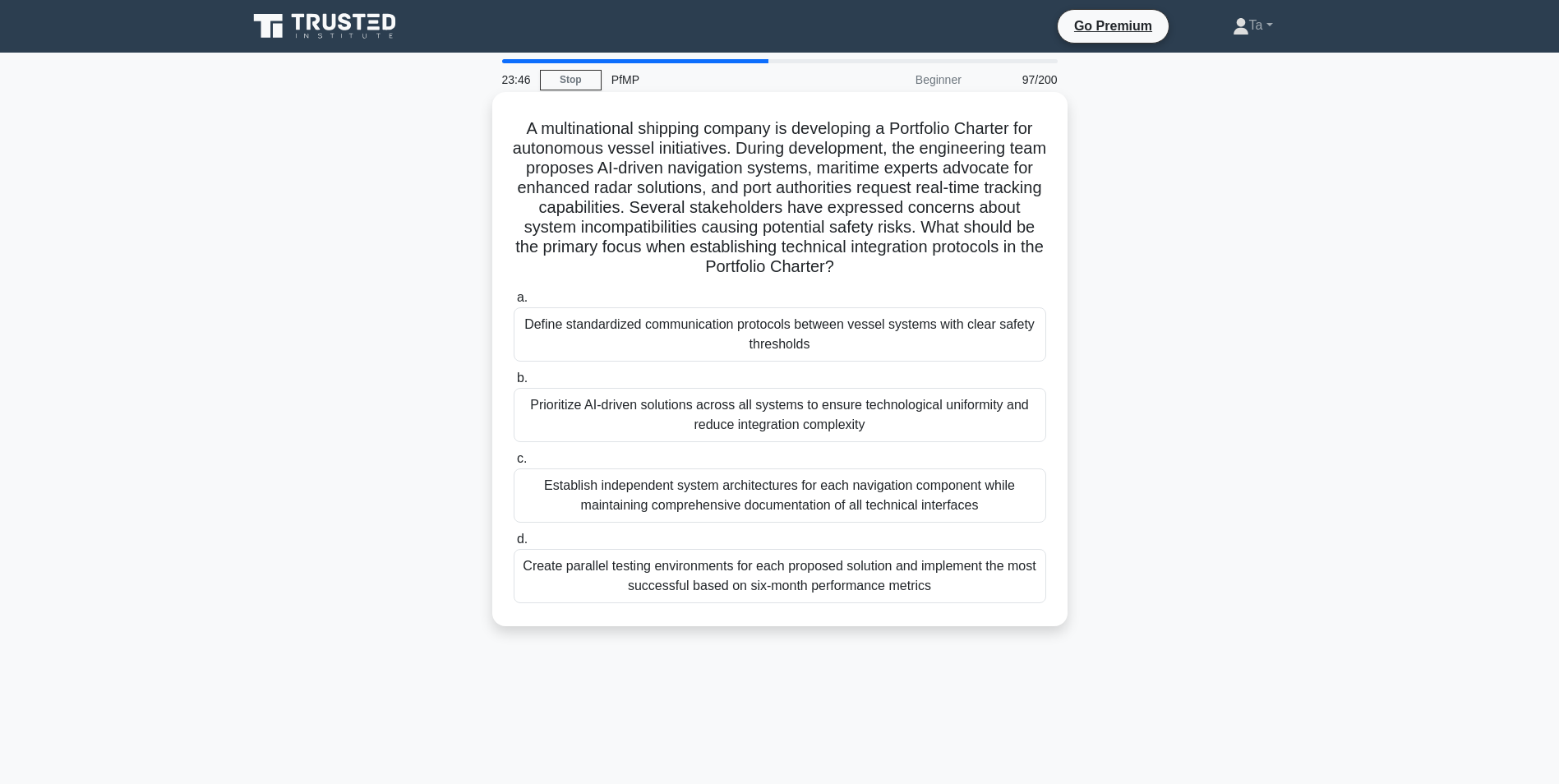
click at [691, 364] on div "a. Define standardized communication protocols between vessel systems with clea…" at bounding box center [780, 445] width 552 height 322
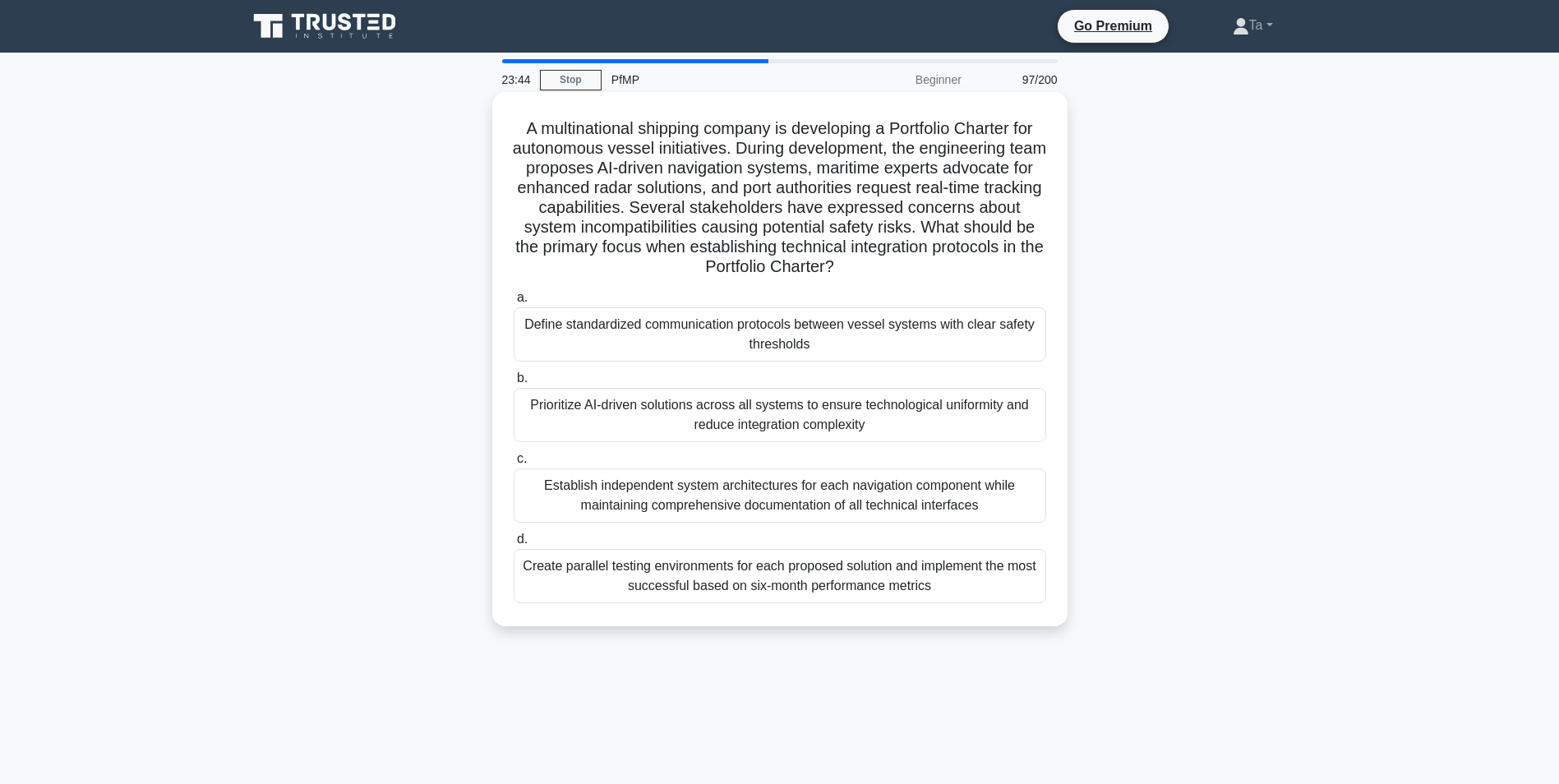
drag, startPoint x: 691, startPoint y: 364, endPoint x: 684, endPoint y: 369, distance: 8.6
click at [684, 369] on div "a. Define standardized communication protocols between vessel systems with clea…" at bounding box center [780, 445] width 552 height 322
click at [664, 412] on div "Prioritize AI-driven solutions across all systems to ensure technological unifo…" at bounding box center [780, 414] width 533 height 55
click at [514, 384] on input "b. Prioritize AI-driven solutions across all systems to ensure technological un…" at bounding box center [514, 378] width 0 height 11
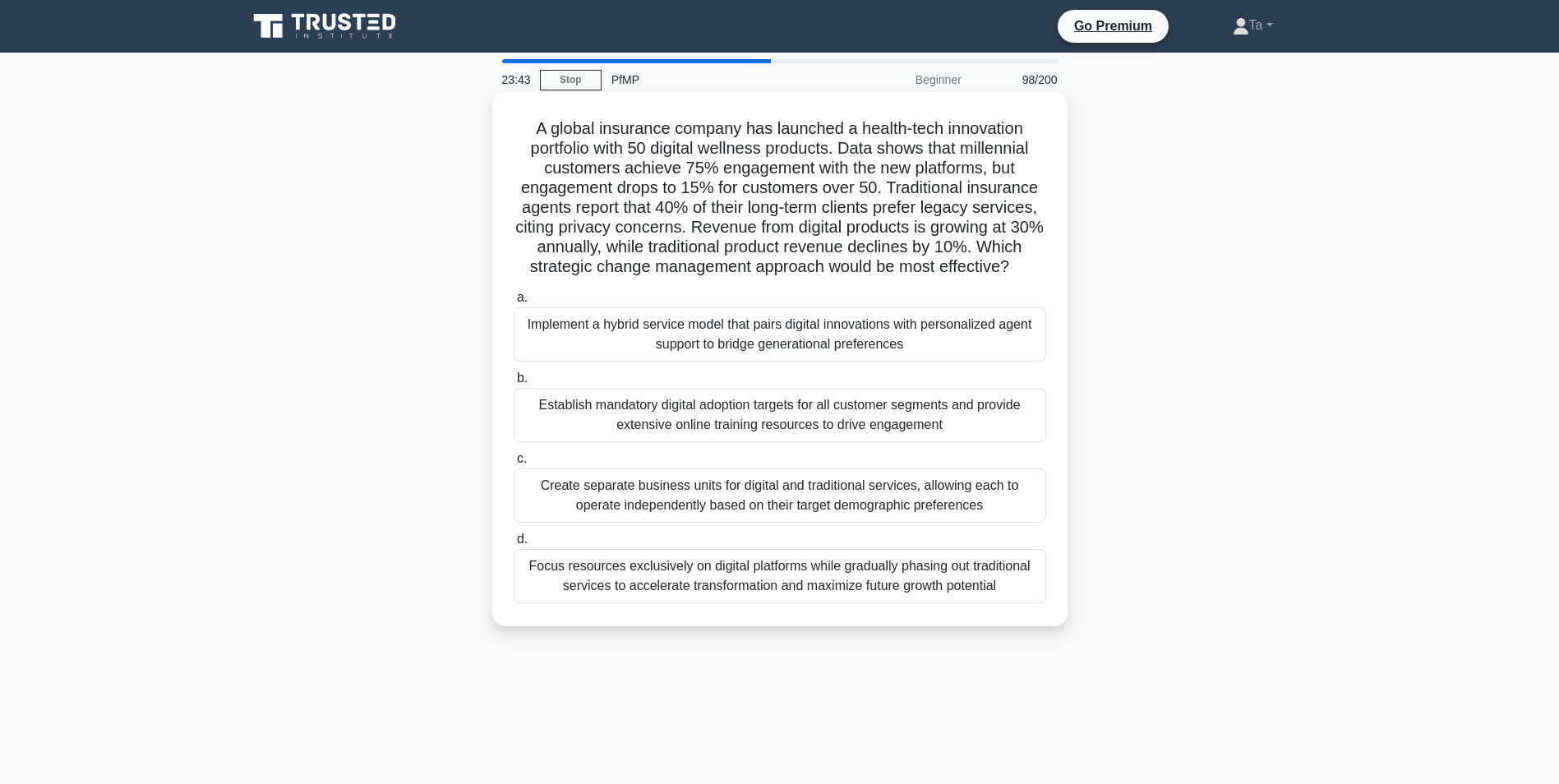
click at [684, 420] on div "Establish mandatory digital adoption targets for all customer segments and prov…" at bounding box center [780, 414] width 533 height 55
click at [514, 384] on input "b. Establish mandatory digital adoption targets for all customer segments and p…" at bounding box center [514, 378] width 0 height 11
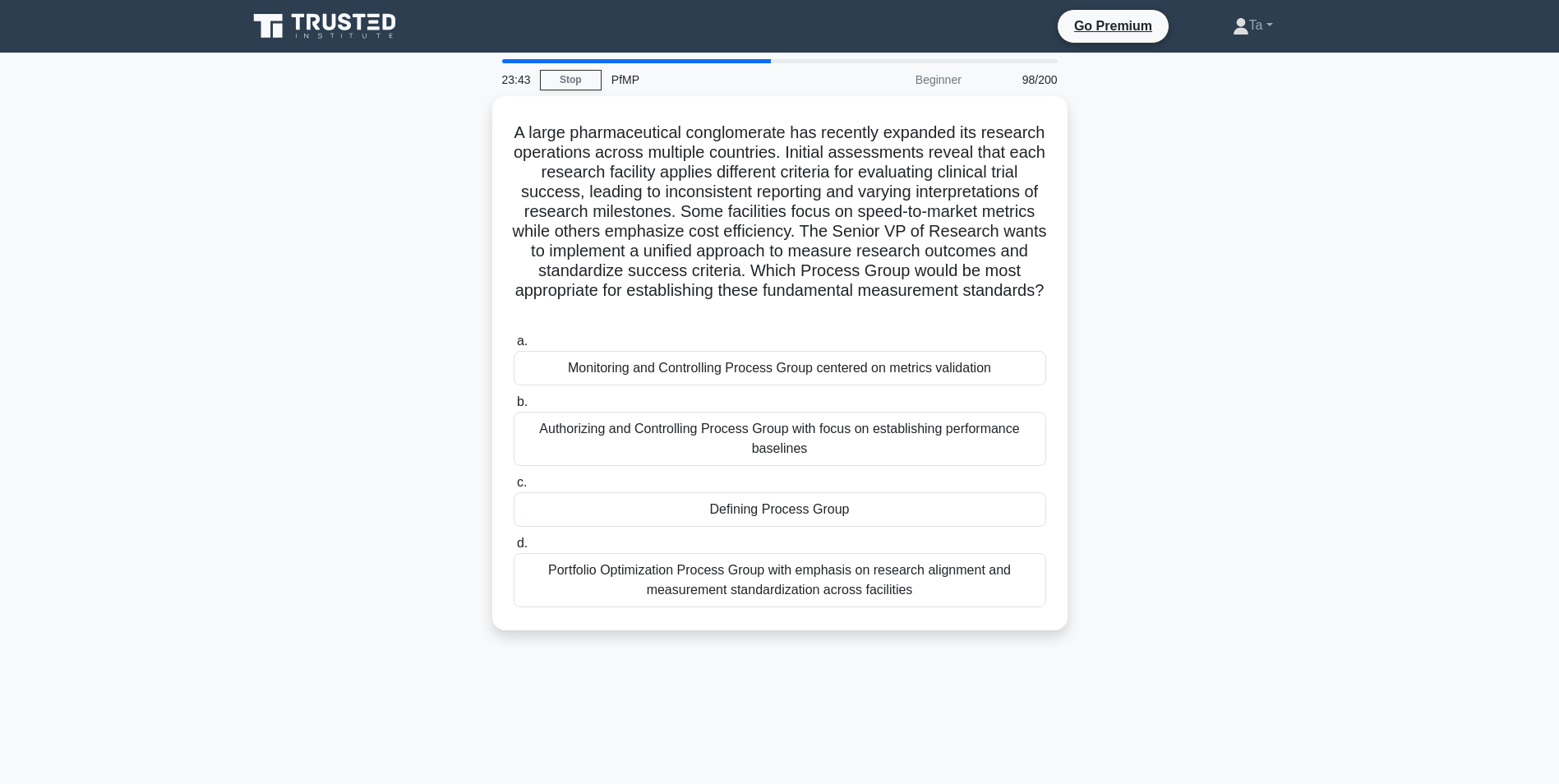
click at [684, 422] on div "Authorizing and Controlling Process Group with focus on establishing performanc…" at bounding box center [780, 438] width 533 height 55
click at [514, 407] on input "b. Authorizing and Controlling Process Group with focus on establishing perform…" at bounding box center [514, 401] width 0 height 11
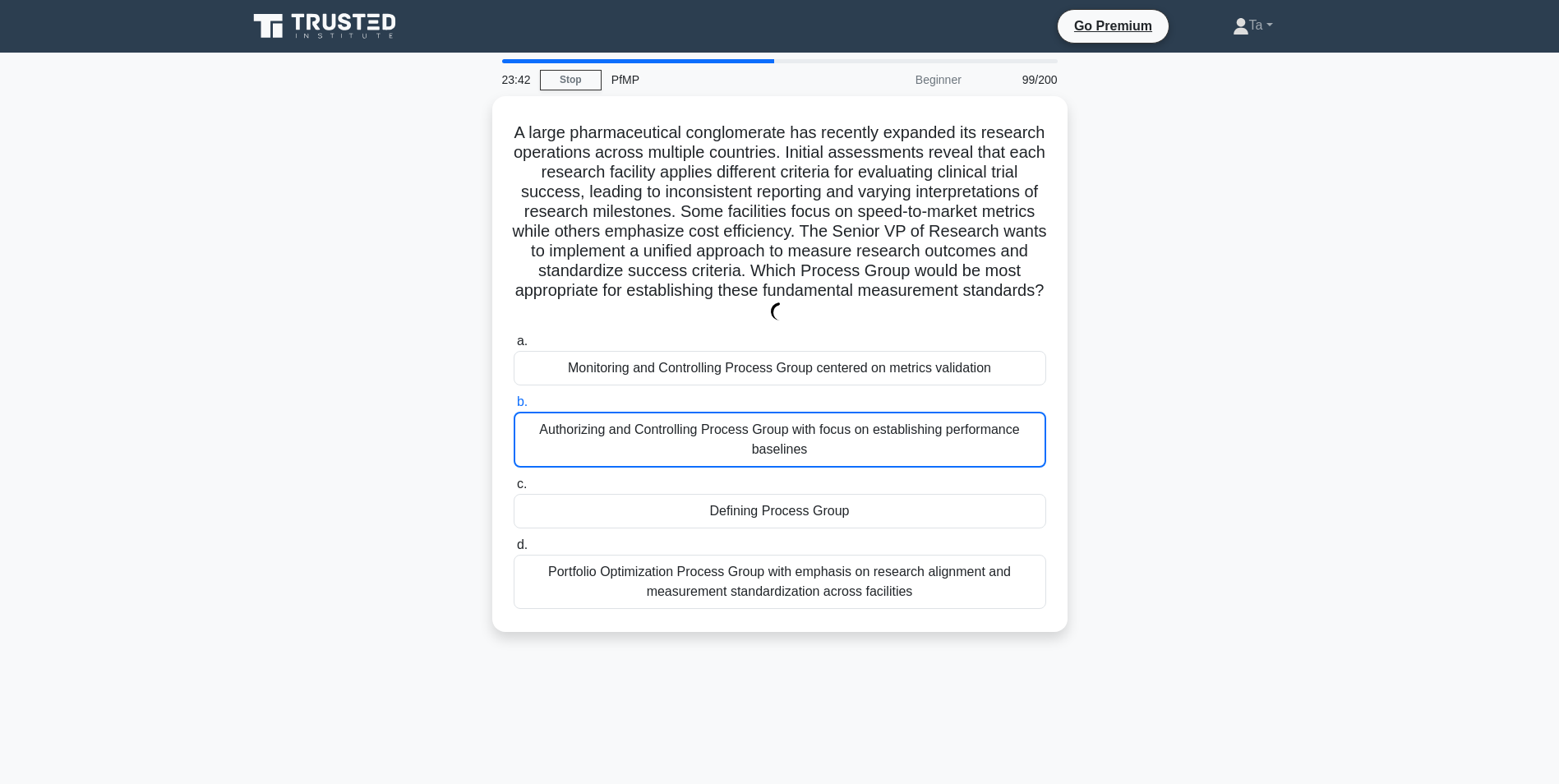
click at [684, 422] on div "Authorizing and Controlling Process Group with focus on establishing performanc…" at bounding box center [780, 439] width 533 height 56
click at [514, 407] on input "b. Authorizing and Controlling Process Group with focus on establishing perform…" at bounding box center [514, 401] width 0 height 11
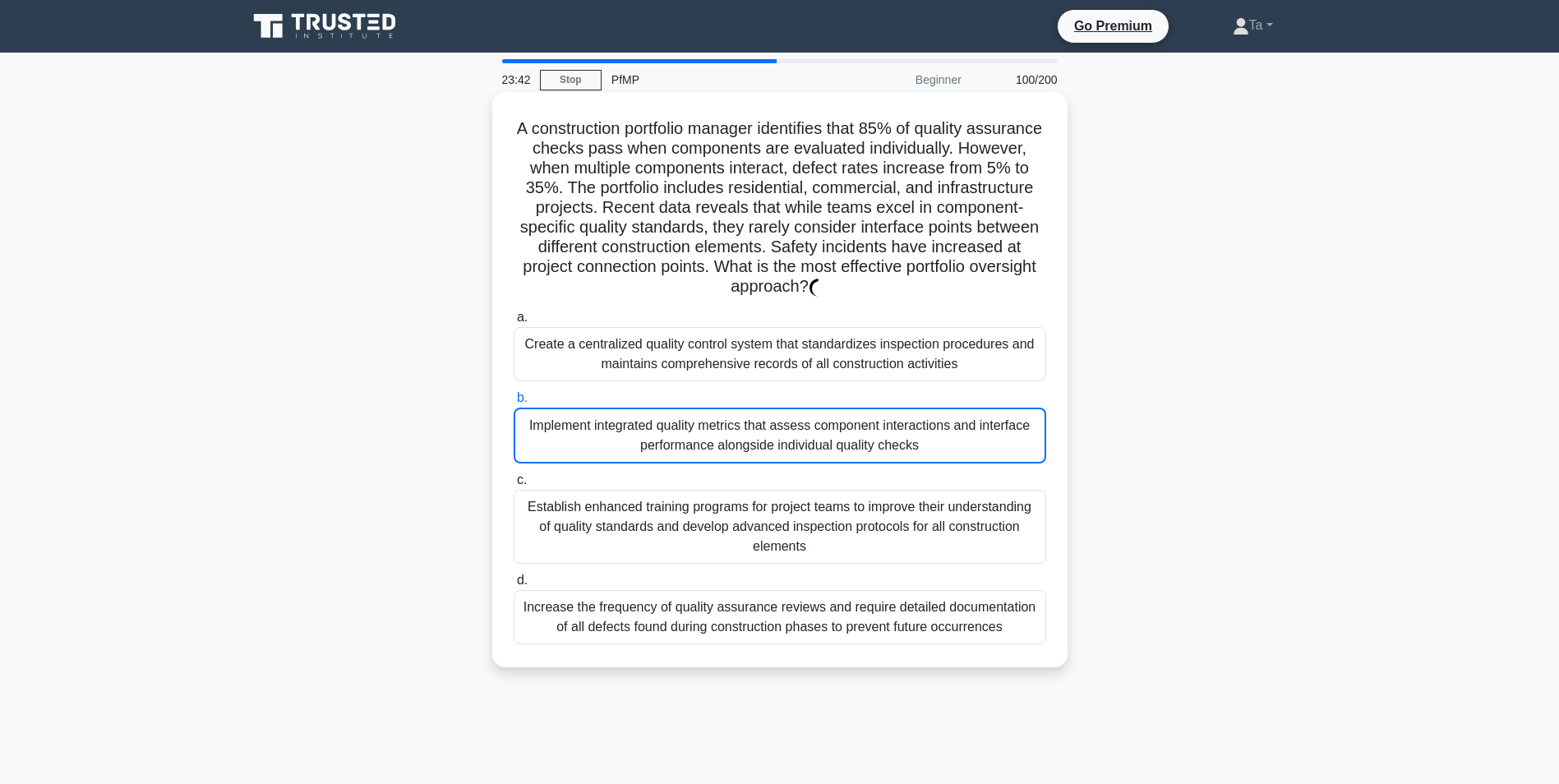
click at [687, 419] on div "Implement integrated quality metrics that assess component interactions and int…" at bounding box center [780, 435] width 533 height 56
click at [514, 403] on input "b. Implement integrated quality metrics that assess component interactions and …" at bounding box center [514, 397] width 0 height 11
click at [699, 419] on div "Implement integrated quality metrics that assess component interactions and int…" at bounding box center [780, 435] width 533 height 56
click at [514, 403] on input "b. Implement integrated quality metrics that assess component interactions and …" at bounding box center [514, 397] width 0 height 11
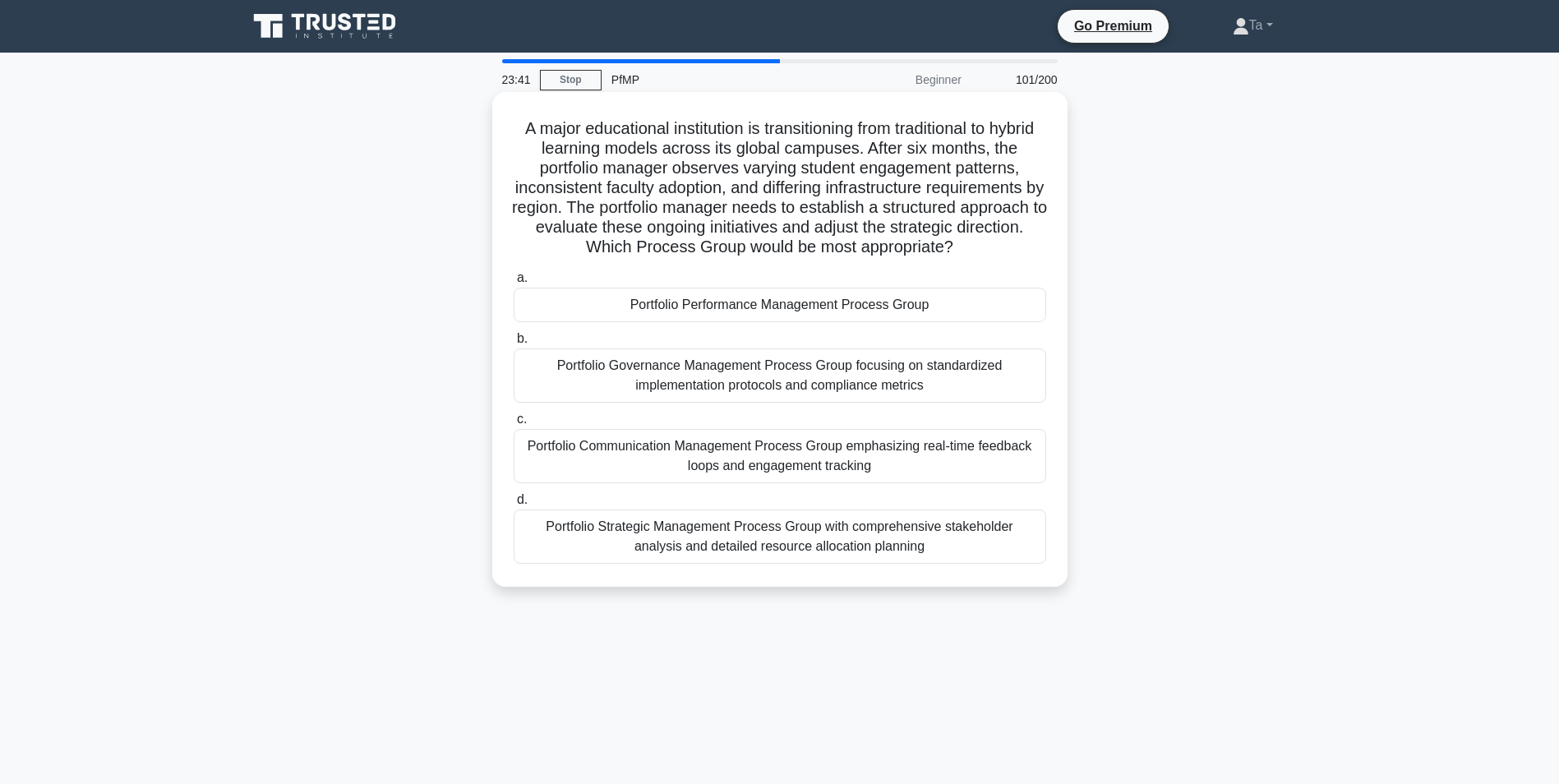
click at [721, 427] on label "c. Portfolio Communication Management Process Group emphasizing real-time feedb…" at bounding box center [780, 446] width 533 height 74
click at [514, 425] on input "c. Portfolio Communication Management Process Group emphasizing real-time feedb…" at bounding box center [514, 419] width 0 height 11
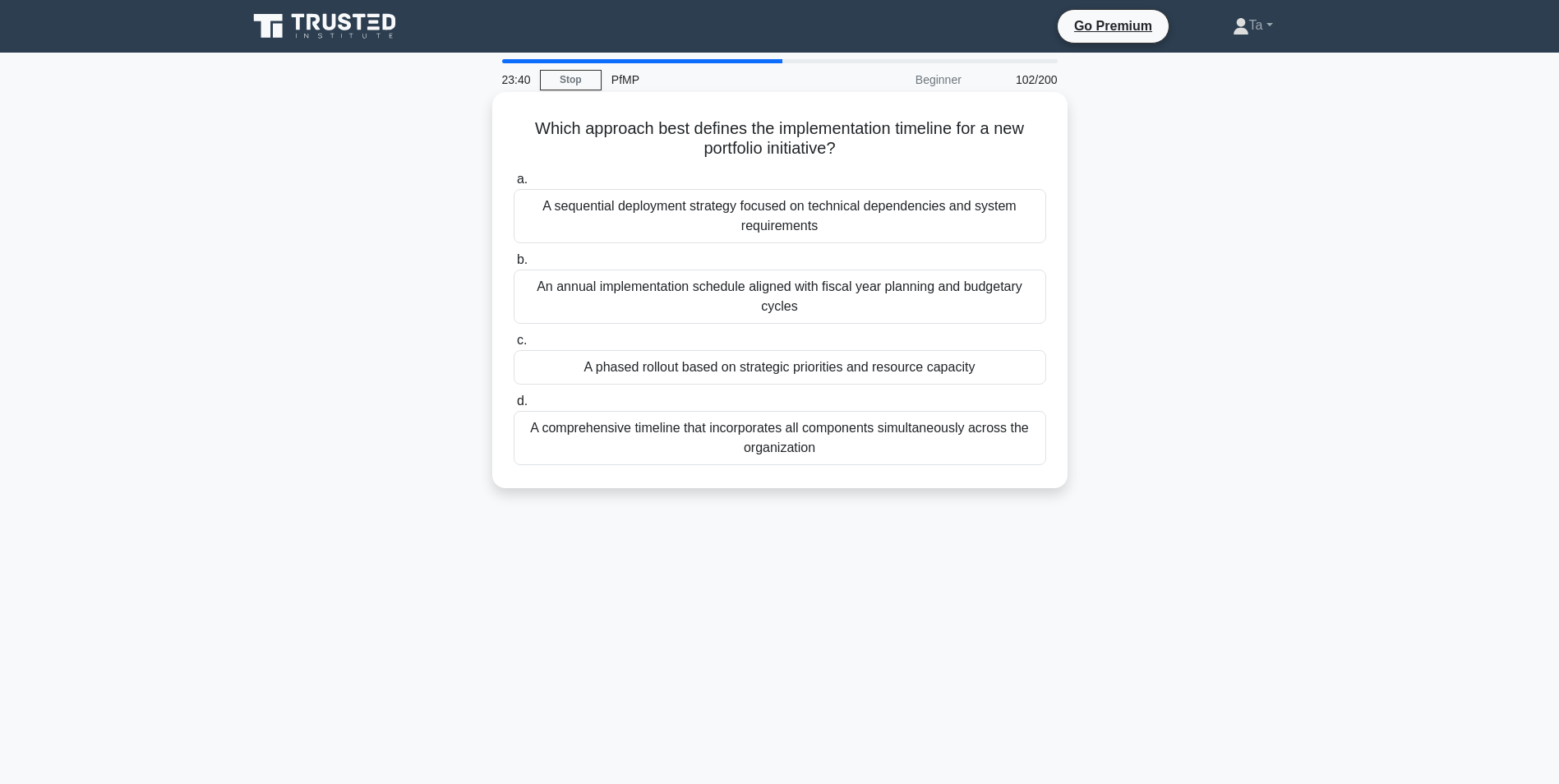
click at [733, 424] on div "A comprehensive timeline that incorporates all components simultaneously across…" at bounding box center [780, 437] width 533 height 55
click at [514, 406] on input "d. A comprehensive timeline that incorporates all components simultaneously acr…" at bounding box center [514, 401] width 0 height 11
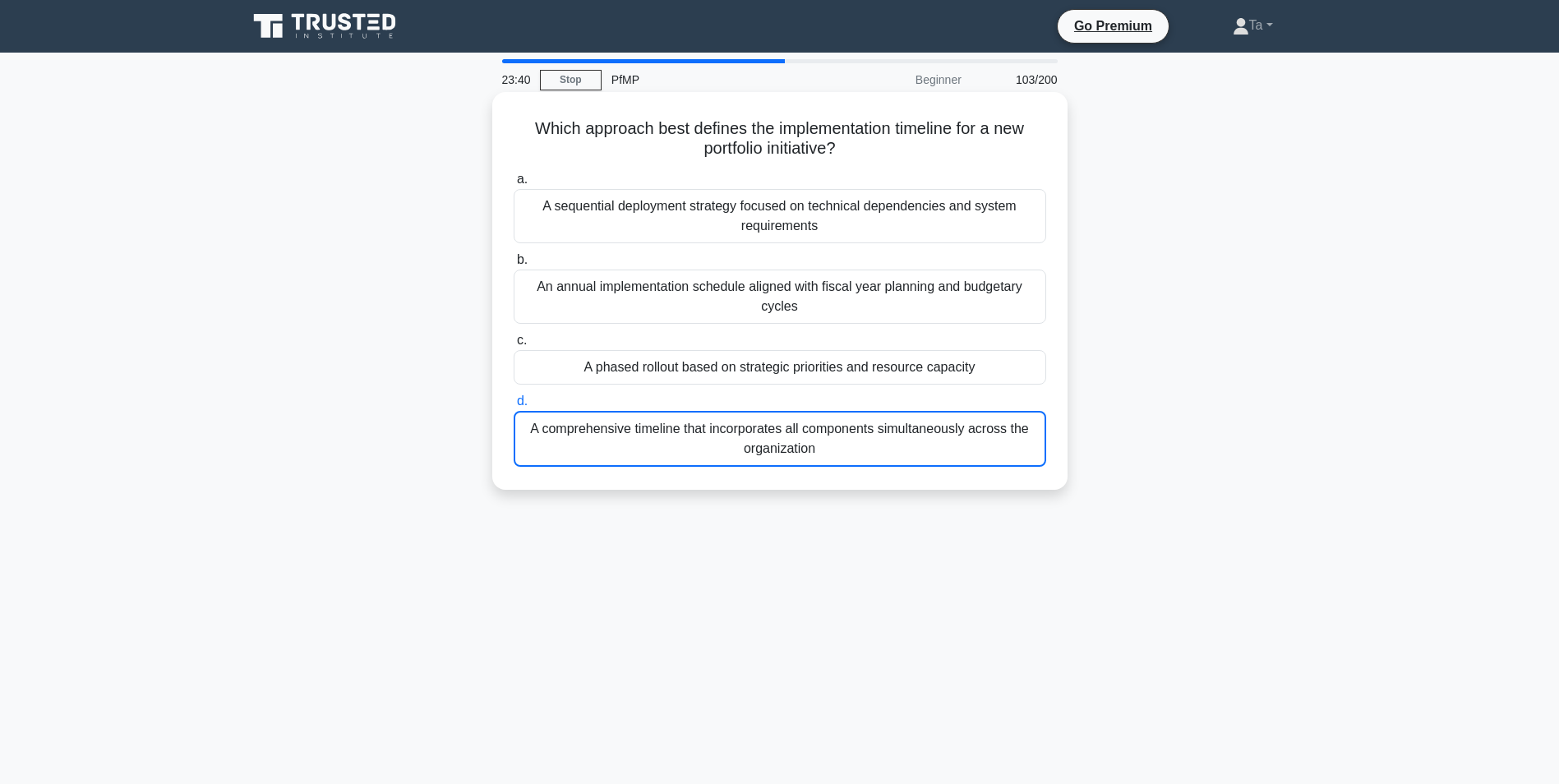
click at [752, 420] on div "A comprehensive timeline that incorporates all components simultaneously across…" at bounding box center [780, 438] width 533 height 56
click at [514, 406] on input "d. A comprehensive timeline that incorporates all components simultaneously acr…" at bounding box center [514, 401] width 0 height 11
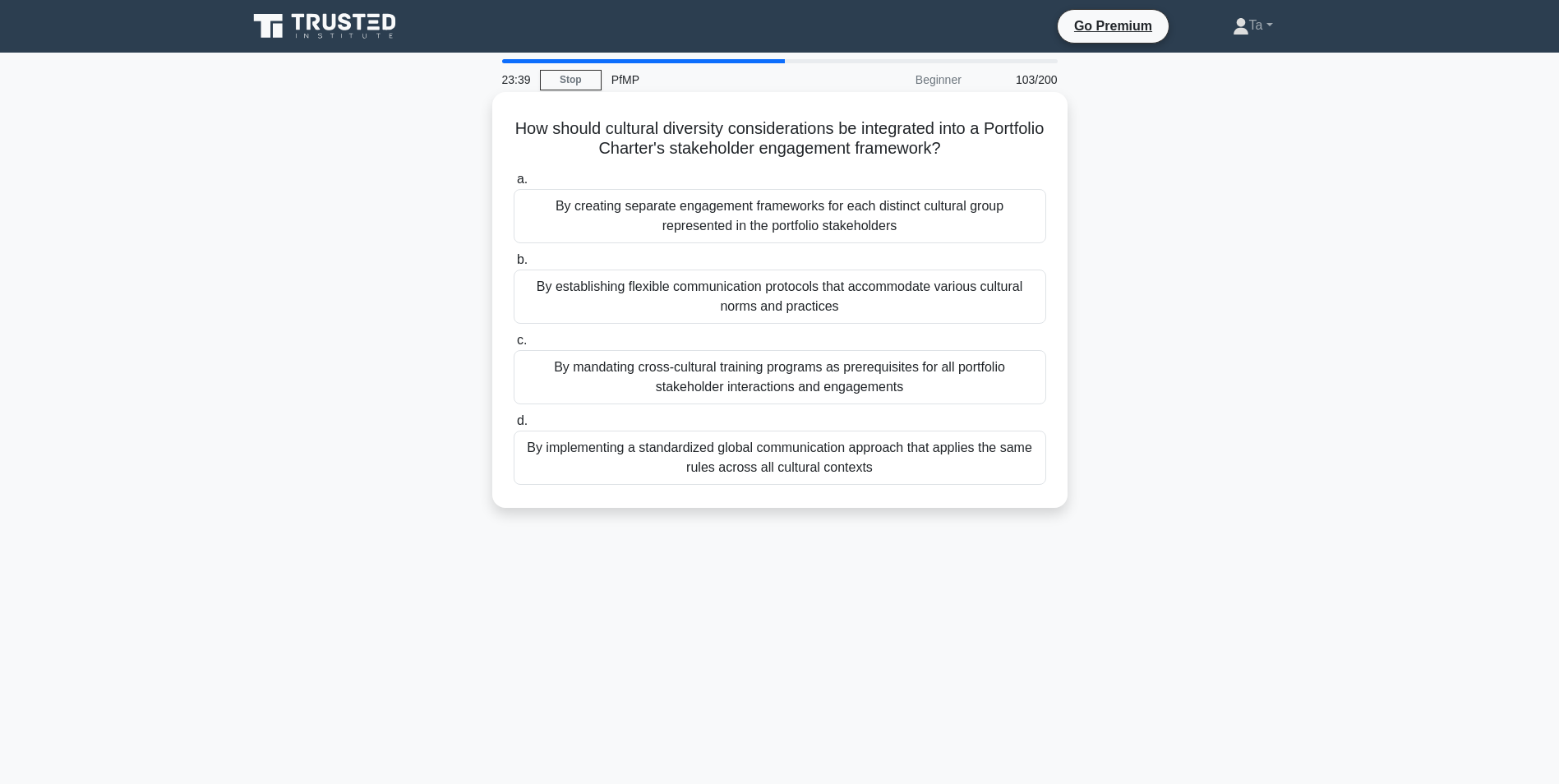
click at [769, 348] on label "c. By mandating cross-cultural training programs as prerequisites for all portf…" at bounding box center [780, 367] width 533 height 74
click at [514, 346] on input "c. By mandating cross-cultural training programs as prerequisites for all portf…" at bounding box center [514, 340] width 0 height 11
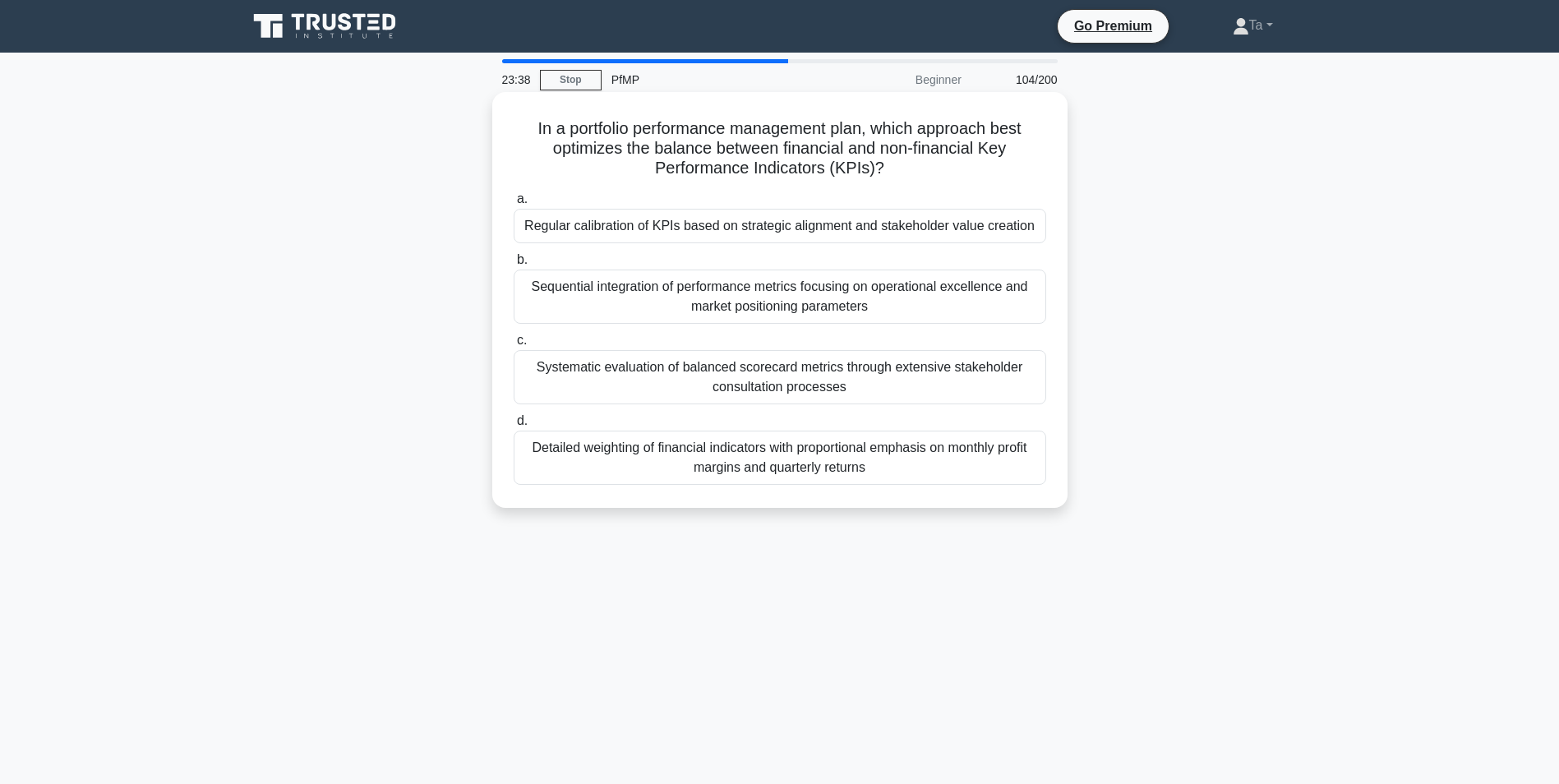
click at [788, 326] on div "a. Regular calibration of KPIs based on strategic alignment and stakeholder val…" at bounding box center [780, 336] width 552 height 302
click at [799, 312] on div "Sequential integration of performance metrics focusing on operational excellenc…" at bounding box center [780, 296] width 533 height 55
click at [514, 266] on input "b. Sequential integration of performance metrics focusing on operational excell…" at bounding box center [514, 260] width 0 height 11
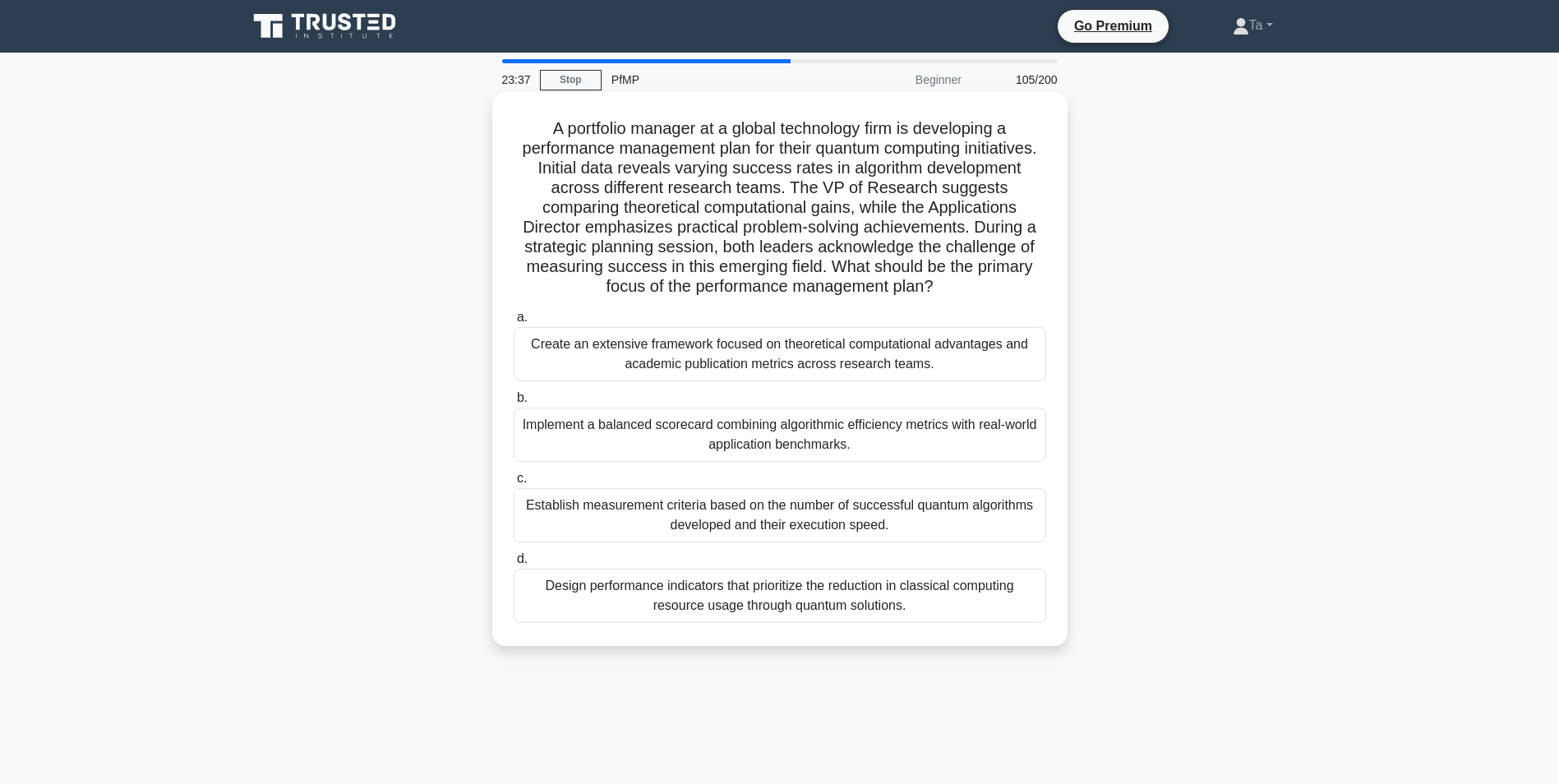
click at [780, 297] on h5 "A portfolio manager at a global technology firm is developing a performance man…" at bounding box center [780, 207] width 536 height 179
drag, startPoint x: 764, startPoint y: 343, endPoint x: 764, endPoint y: 353, distance: 10.0
click at [764, 353] on label "a. Create an extensive framework focused on theoretical computational advantage…" at bounding box center [780, 344] width 533 height 74
click at [721, 403] on div "a. Create an extensive framework focused on theoretical computational advantage…" at bounding box center [780, 465] width 552 height 322
click at [704, 437] on div "Implement a balanced scorecard combining algorithmic efficiency metrics with re…" at bounding box center [780, 434] width 533 height 55
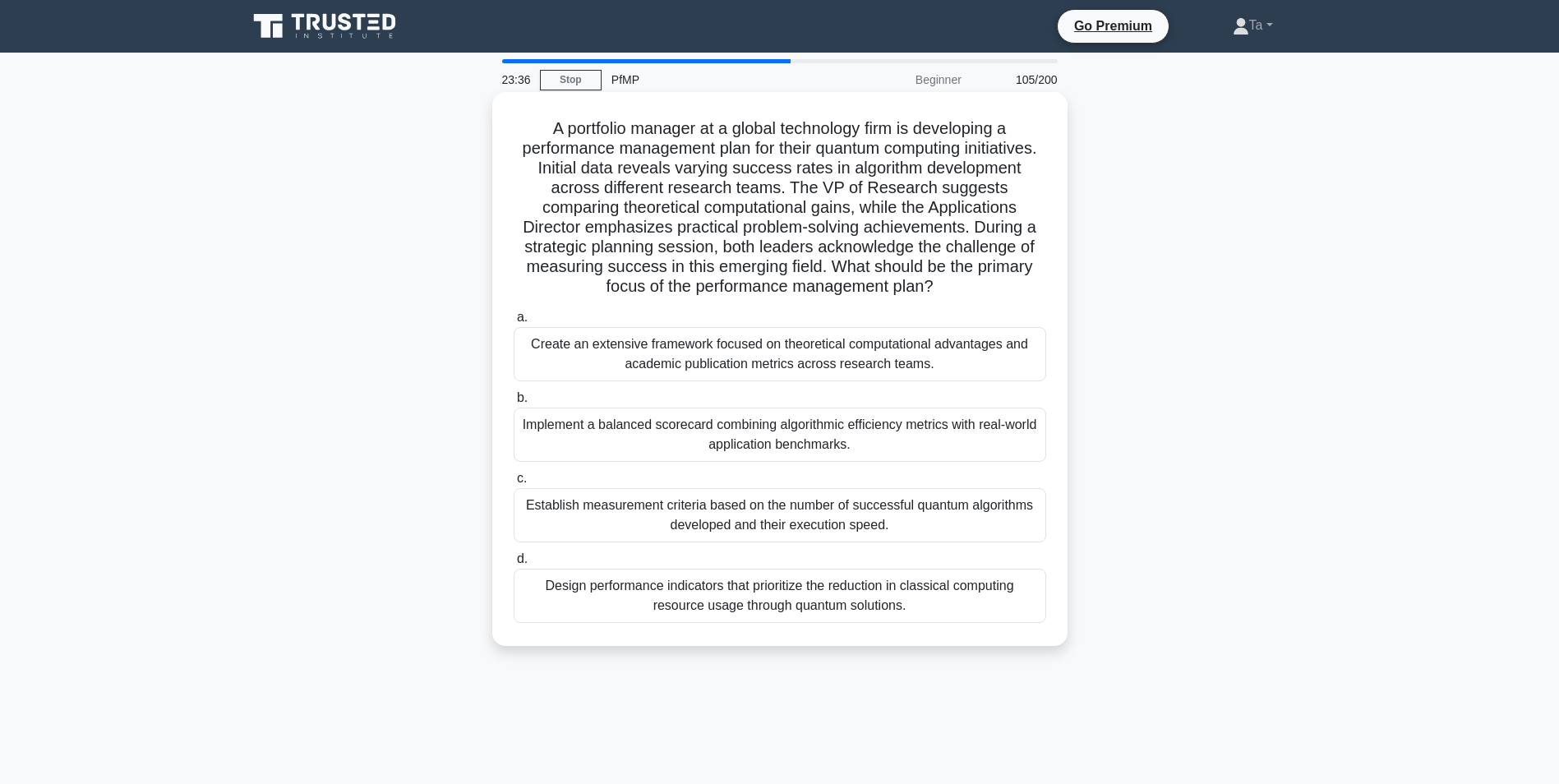
click at [514, 403] on input "b. Implement a balanced scorecard combining algorithmic efficiency metrics with…" at bounding box center [514, 397] width 0 height 11
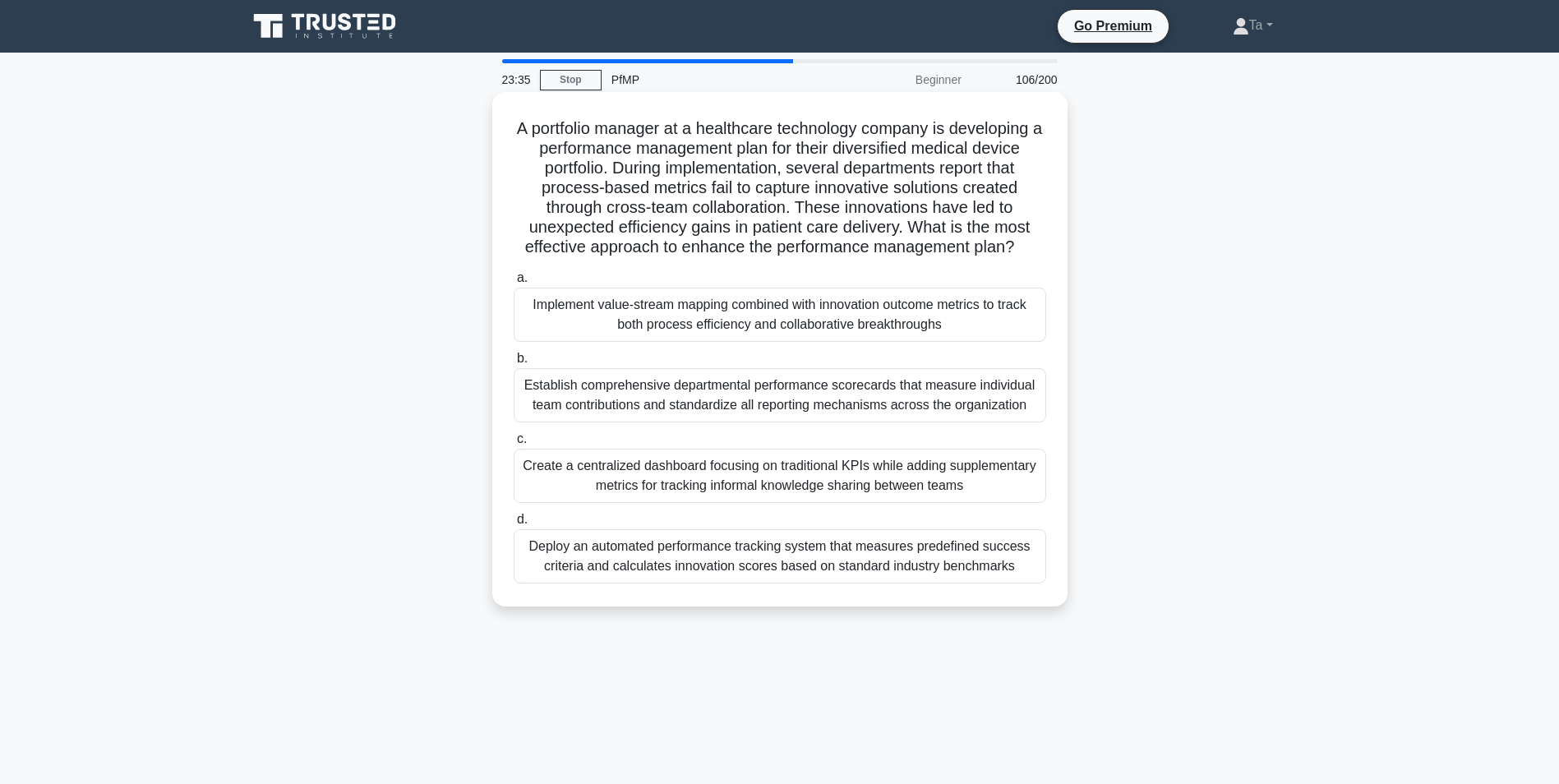
click at [702, 443] on label "c. Create a centralized dashboard focusing on traditional KPIs while adding sup…" at bounding box center [780, 466] width 533 height 74
click at [514, 443] on input "c. Create a centralized dashboard focusing on traditional KPIs while adding sup…" at bounding box center [514, 439] width 0 height 11
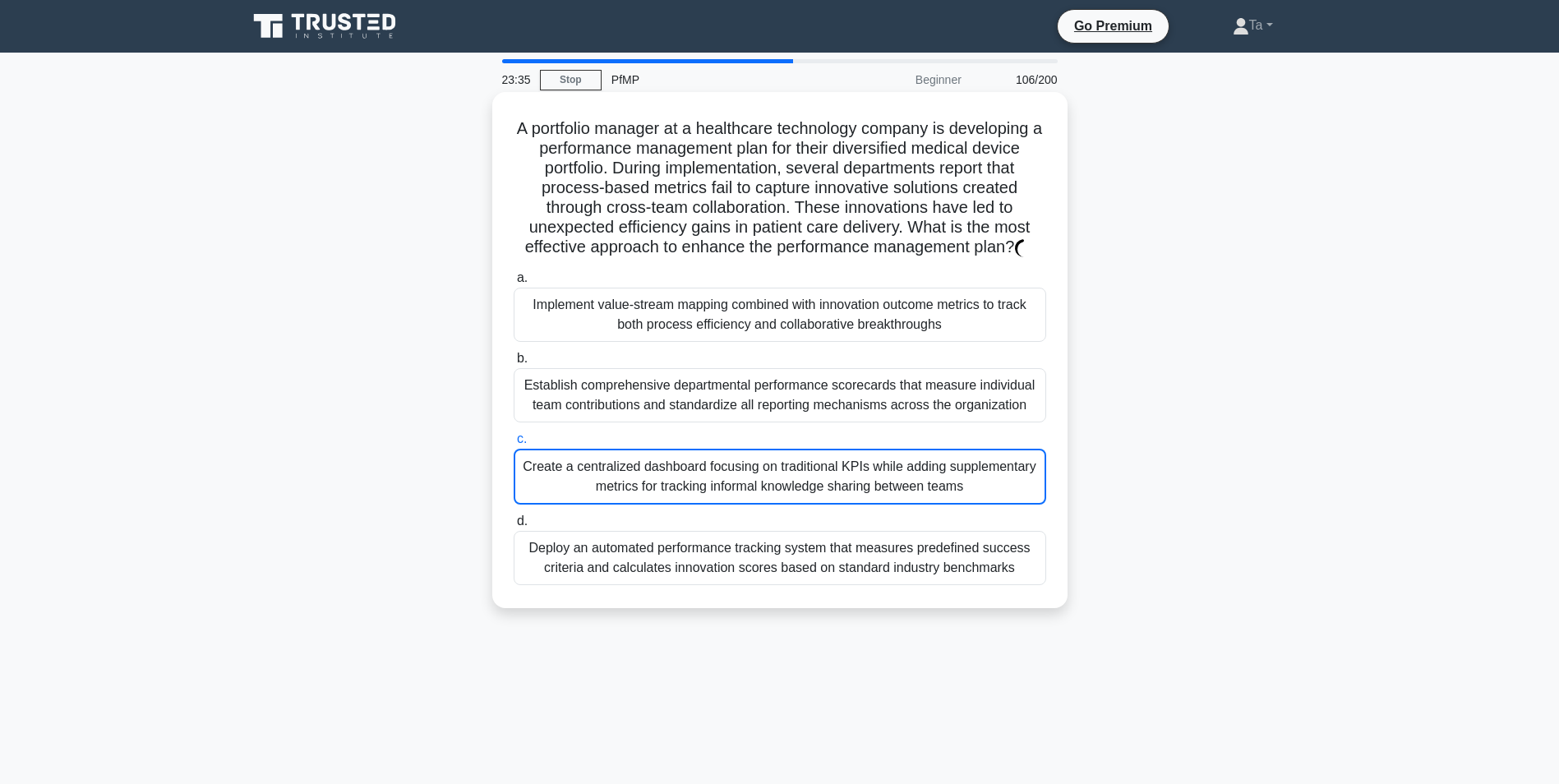
click at [743, 408] on div "Establish comprehensive departmental performance scorecards that measure indivi…" at bounding box center [780, 394] width 533 height 55
click at [514, 364] on input "b. Establish comprehensive departmental performance scorecards that measure ind…" at bounding box center [514, 358] width 0 height 11
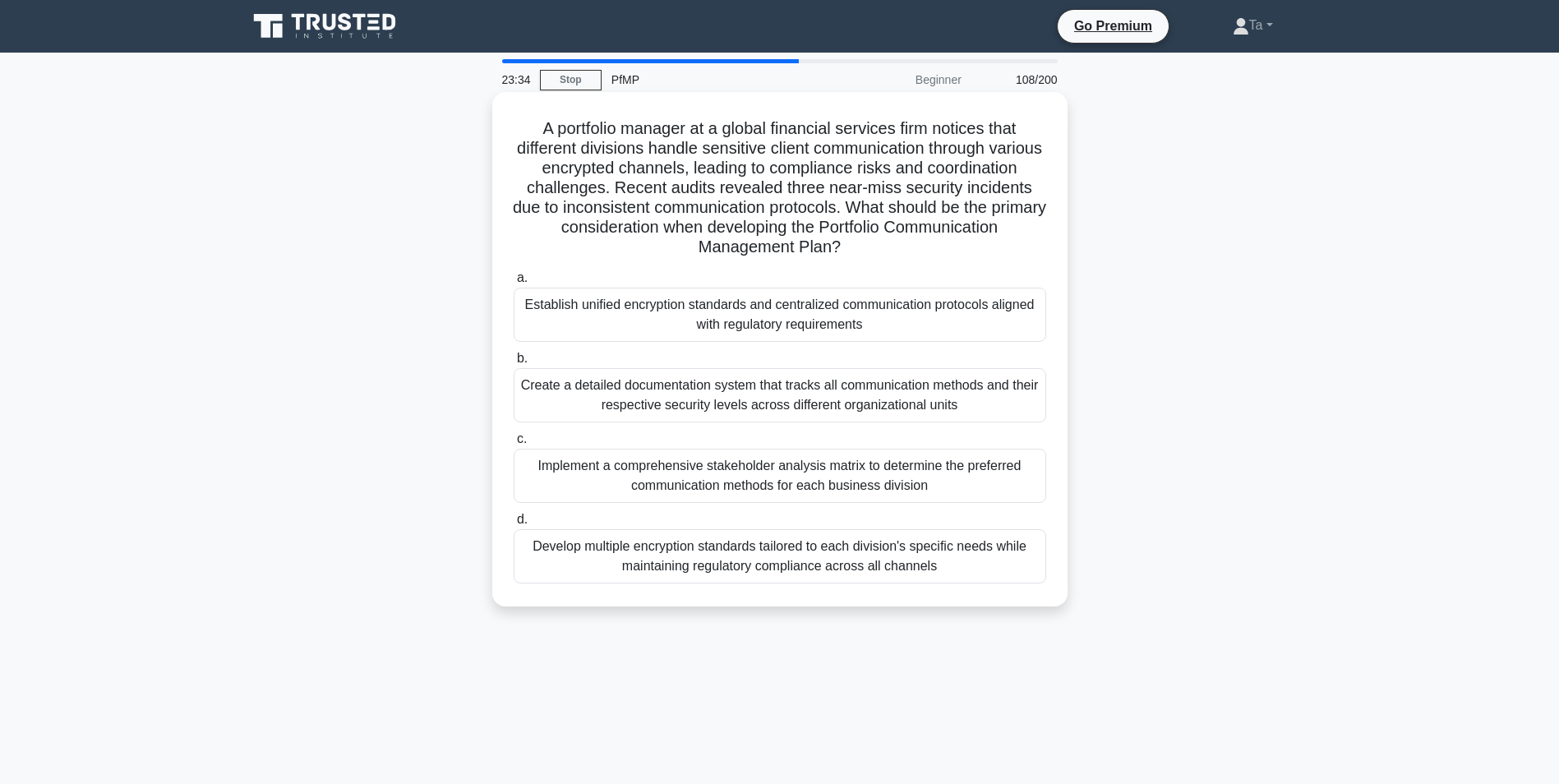
click at [717, 452] on label "c. Implement a comprehensive stakeholder analysis matrix to determine the prefe…" at bounding box center [780, 466] width 533 height 74
copy label "Implement a comprehensive st"
click at [703, 410] on div "Create a detailed documentation system that tracks all communication methods an…" at bounding box center [780, 394] width 533 height 55
click at [514, 364] on input "b. Create a detailed documentation system that tracks all communication methods…" at bounding box center [514, 358] width 0 height 11
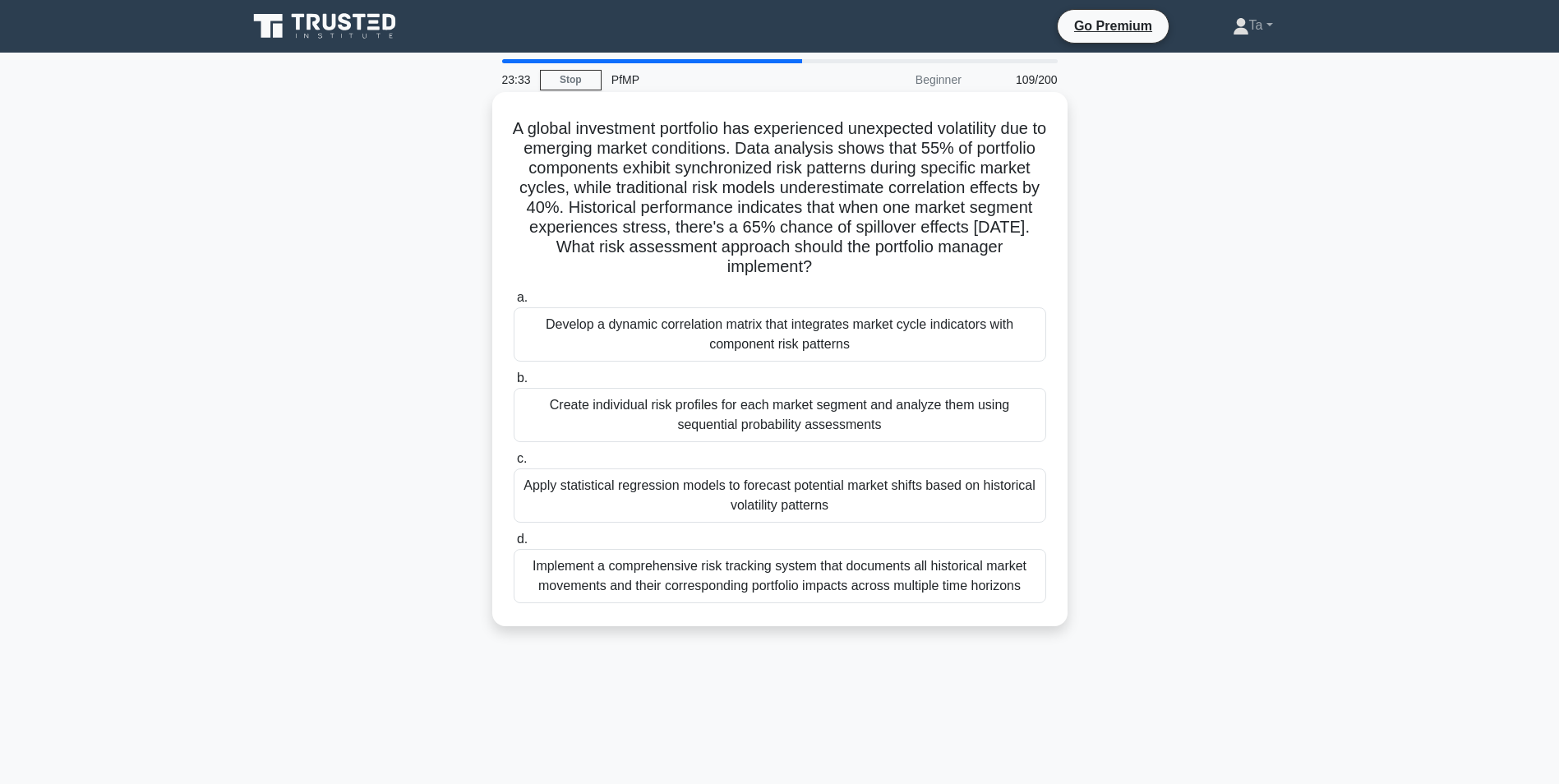
click at [689, 411] on div "Create individual risk profiles for each market segment and analyze them using …" at bounding box center [780, 414] width 533 height 55
click at [514, 384] on input "b. Create individual risk profiles for each market segment and analyze them usi…" at bounding box center [514, 378] width 0 height 11
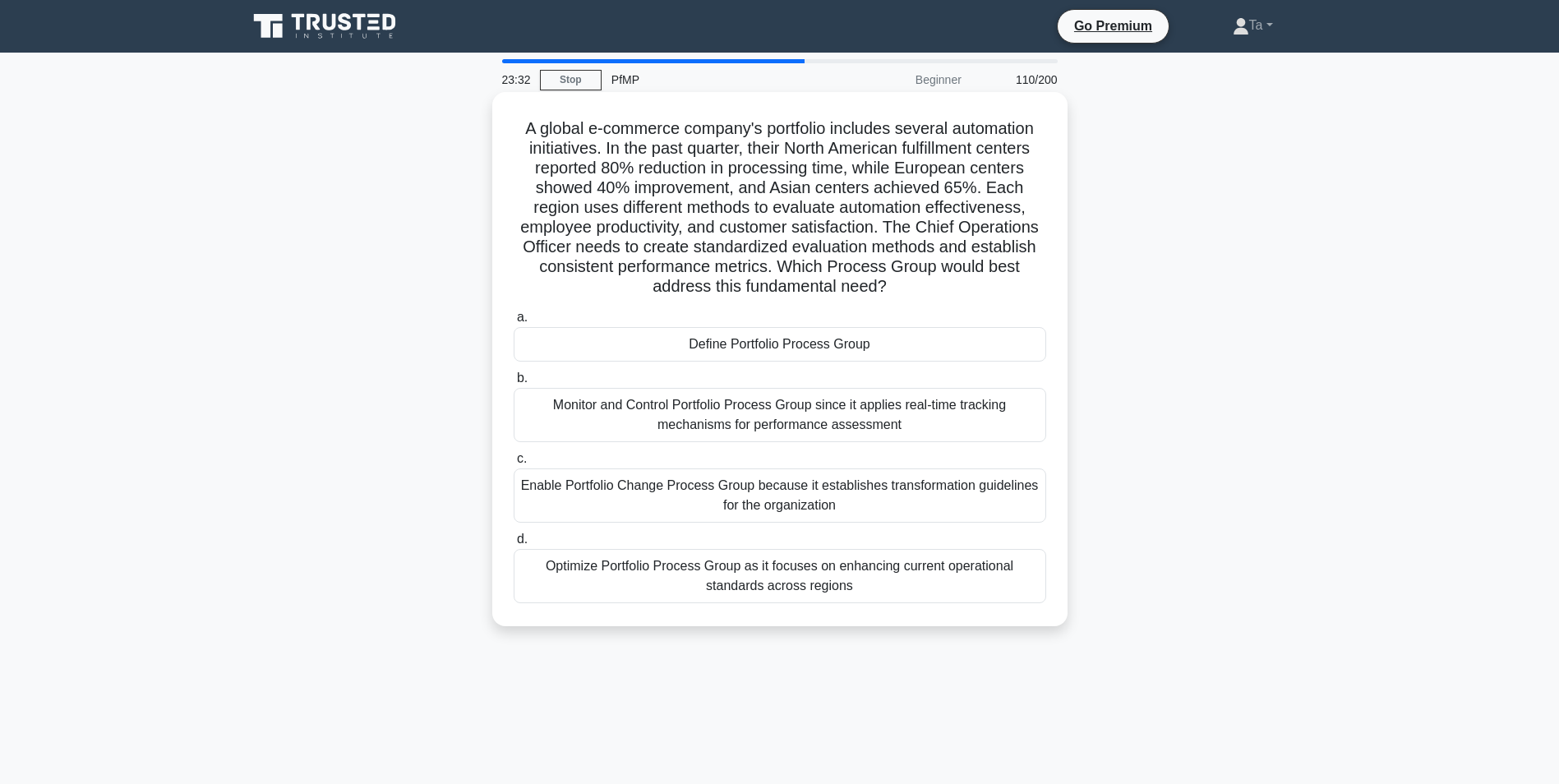
click at [665, 415] on div "Monitor and Control Portfolio Process Group since it applies real-time tracking…" at bounding box center [780, 414] width 533 height 55
click at [514, 384] on input "b. Monitor and Control Portfolio Process Group since it applies real-time track…" at bounding box center [514, 378] width 0 height 11
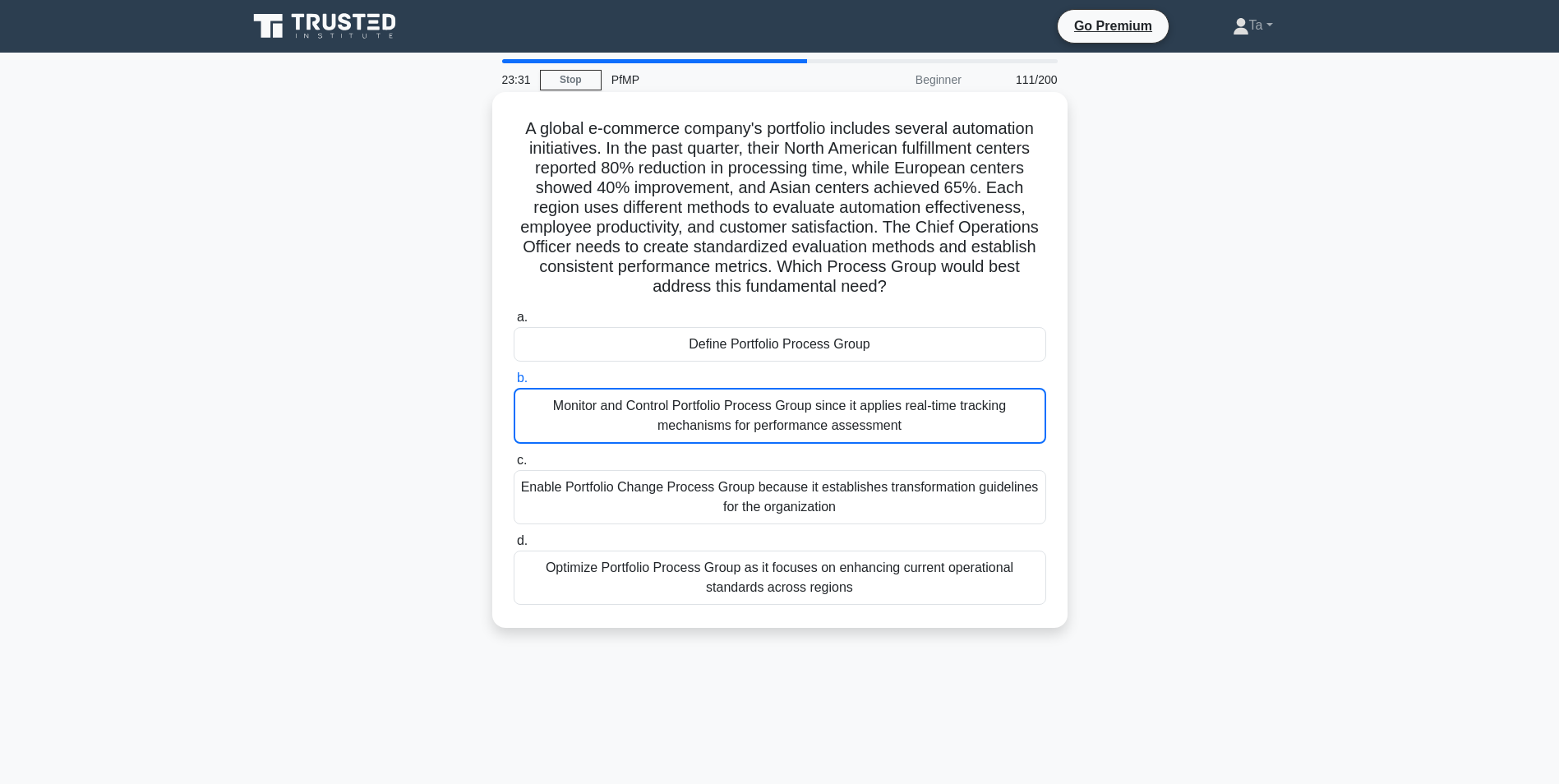
click at [665, 416] on div "Monitor and Control Portfolio Process Group since it applies real-time tracking…" at bounding box center [780, 415] width 533 height 56
click at [514, 384] on input "b. Monitor and Control Portfolio Process Group since it applies real-time track…" at bounding box center [514, 378] width 0 height 11
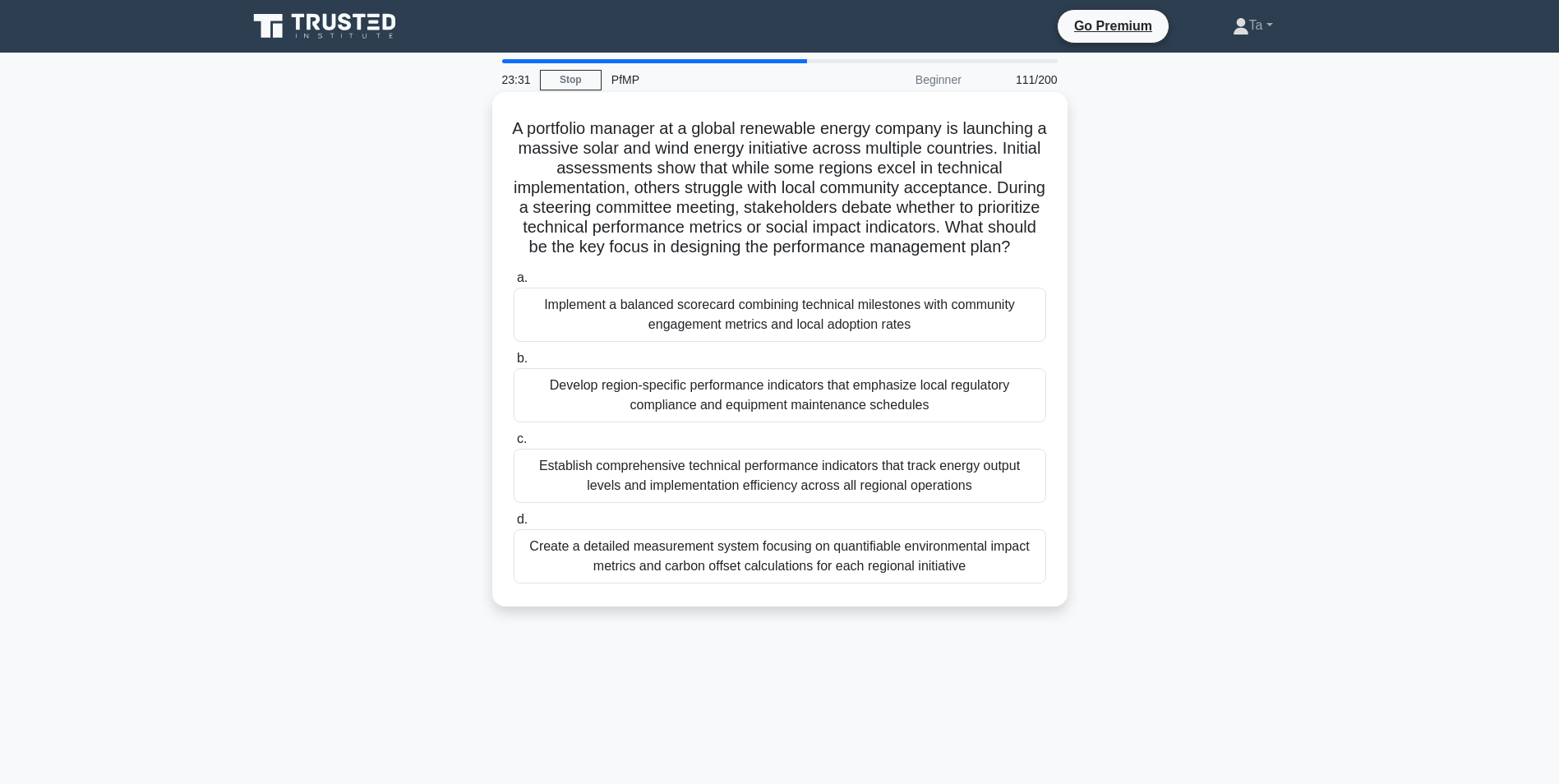
click at [660, 416] on div "Develop region-specific performance indicators that emphasize local regulatory …" at bounding box center [780, 394] width 533 height 55
click at [514, 364] on input "b. Develop region-specific performance indicators that emphasize local regulato…" at bounding box center [514, 358] width 0 height 11
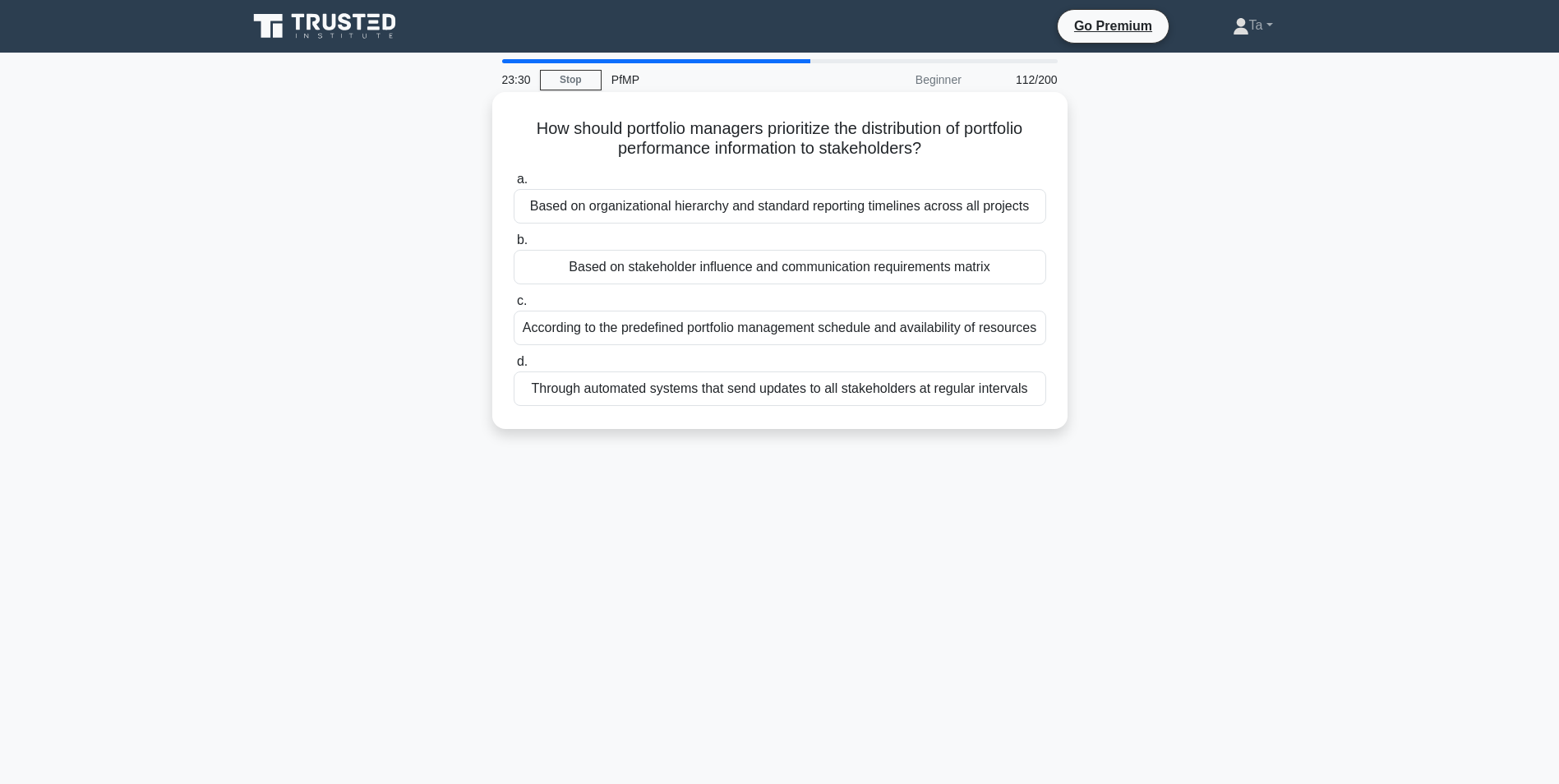
click at [589, 314] on div "According to the predefined portfolio management schedule and availability of r…" at bounding box center [780, 327] width 533 height 35
click at [514, 306] on input "c. According to the predefined portfolio management schedule and availability o…" at bounding box center [514, 300] width 0 height 11
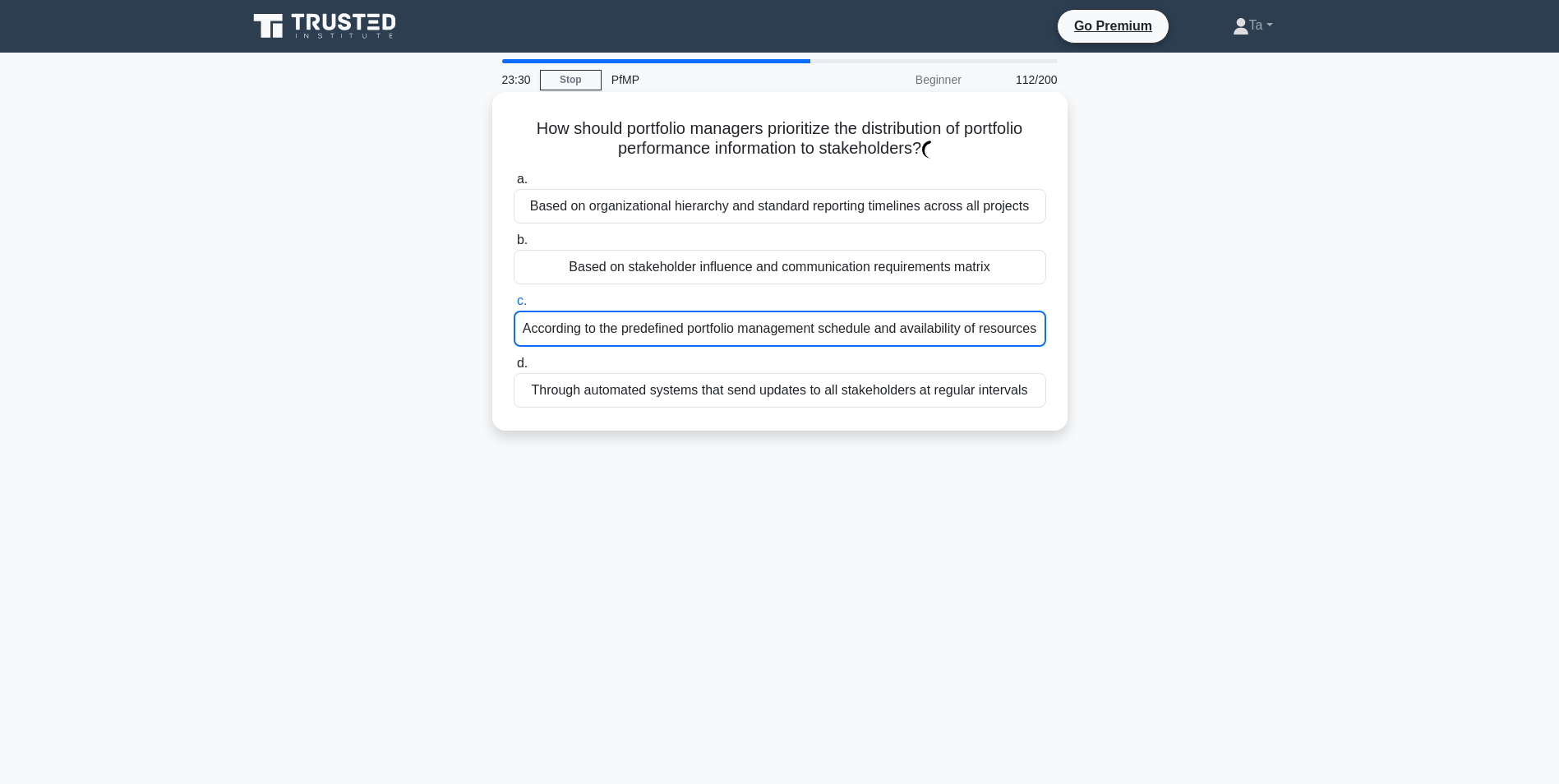
click at [551, 346] on div "According to the predefined portfolio management schedule and availability of r…" at bounding box center [780, 328] width 533 height 36
click at [514, 306] on input "c. According to the predefined portfolio management schedule and availability o…" at bounding box center [514, 300] width 0 height 11
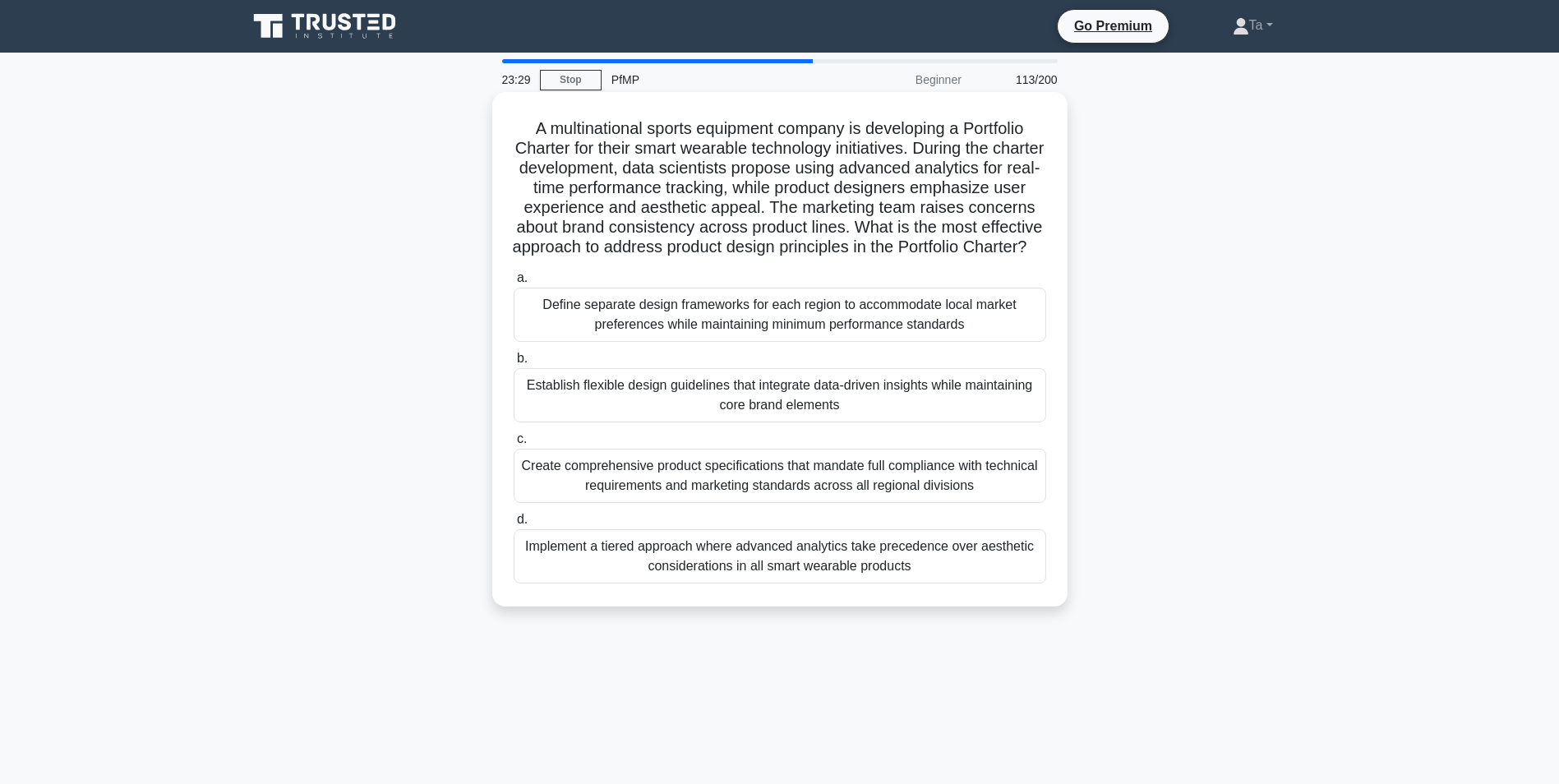
click at [545, 396] on div "Establish flexible design guidelines that integrate data-driven insights while …" at bounding box center [780, 394] width 533 height 55
click at [514, 364] on input "b. Establish flexible design guidelines that integrate data-driven insights whi…" at bounding box center [514, 358] width 0 height 11
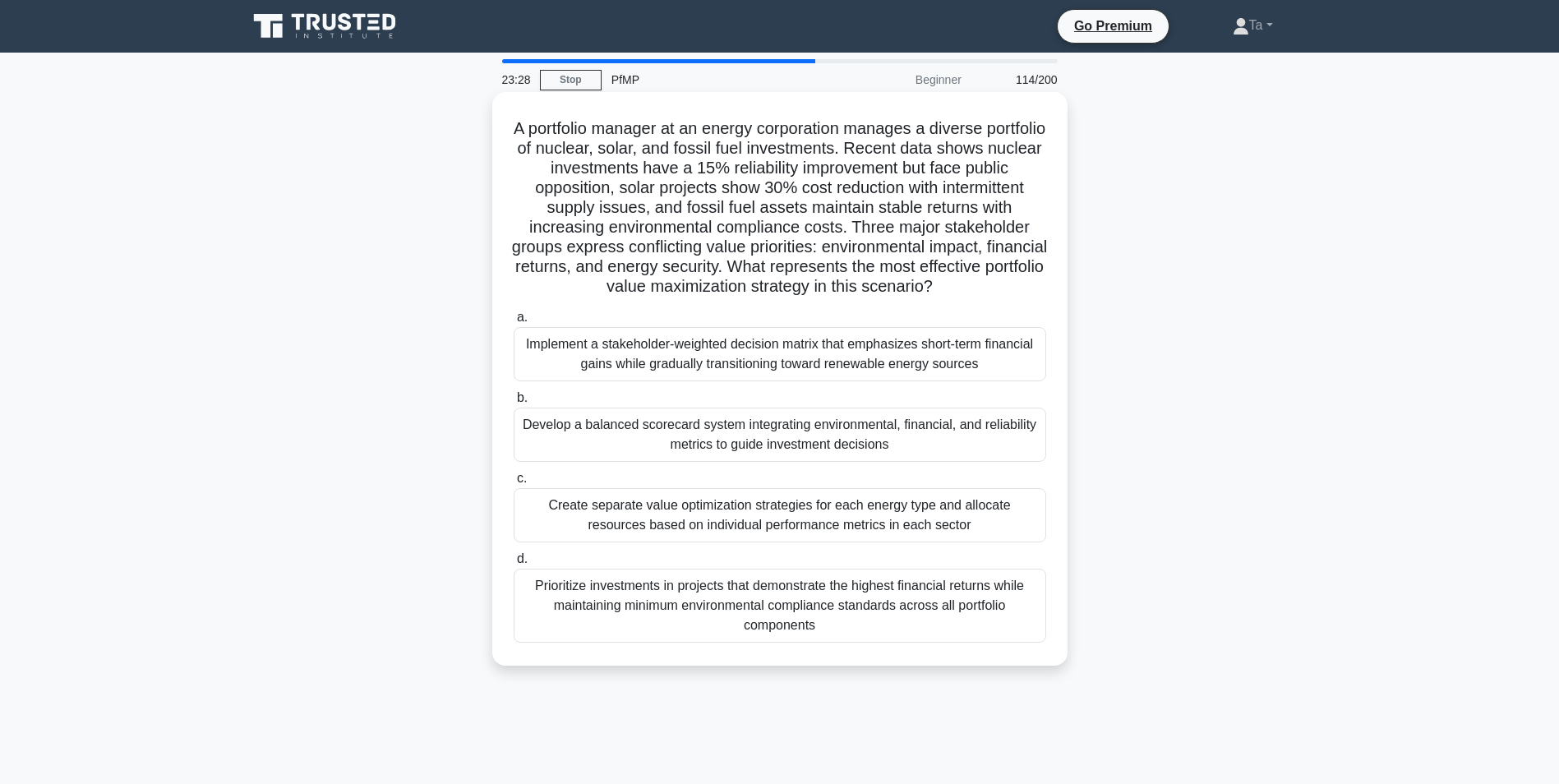
click at [558, 382] on div "Implement a stakeholder-weighted decision matrix that emphasizes short-term fin…" at bounding box center [780, 354] width 533 height 55
click at [514, 323] on input "a. Implement a stakeholder-weighted decision matrix that emphasizes short-term …" at bounding box center [514, 317] width 0 height 11
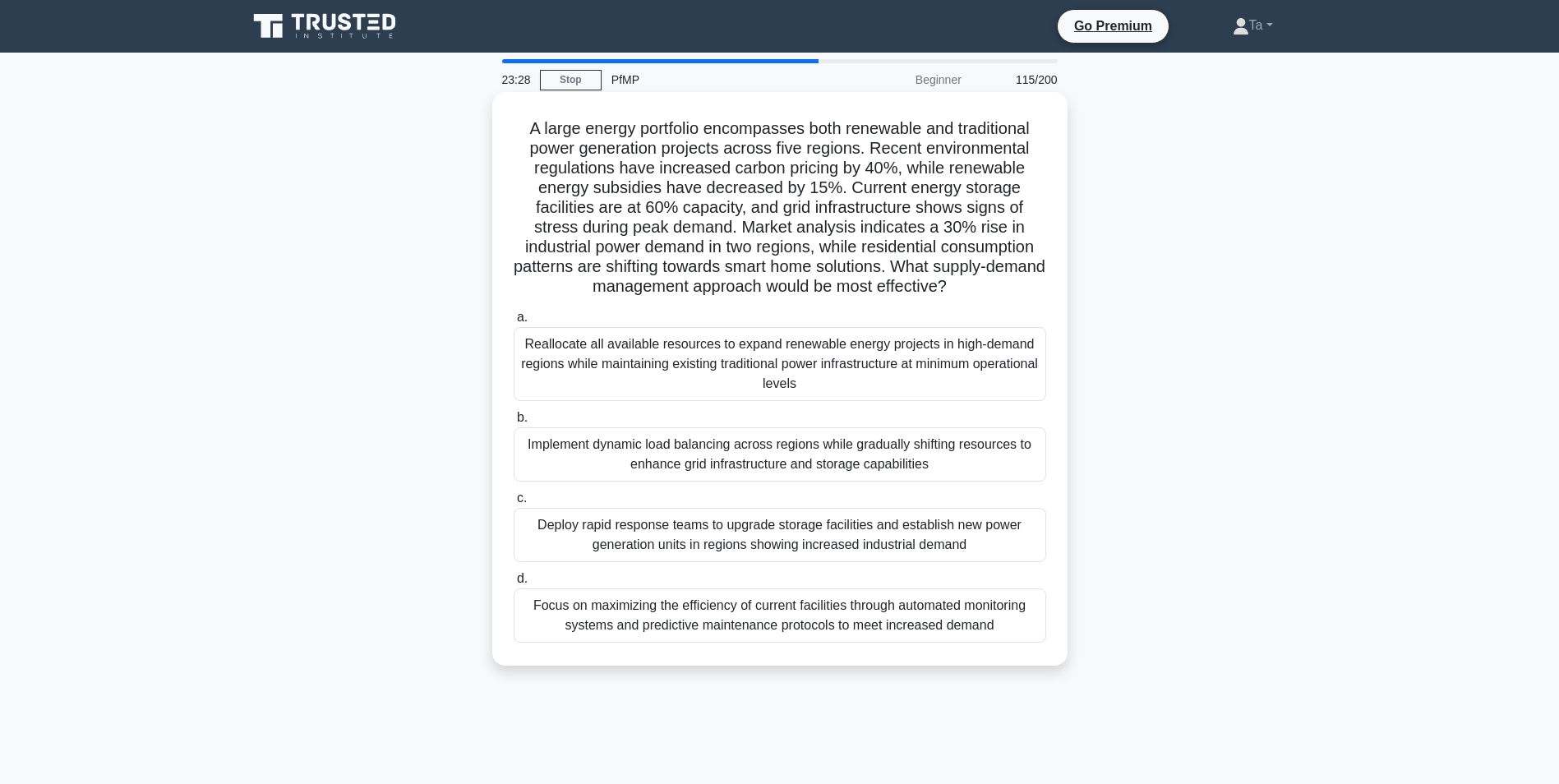
click at [551, 435] on div "Implement dynamic load balancing across regions while gradually shifting resour…" at bounding box center [780, 454] width 533 height 55
click at [514, 423] on input "b. Implement dynamic load balancing across regions while gradually shifting res…" at bounding box center [514, 417] width 0 height 11
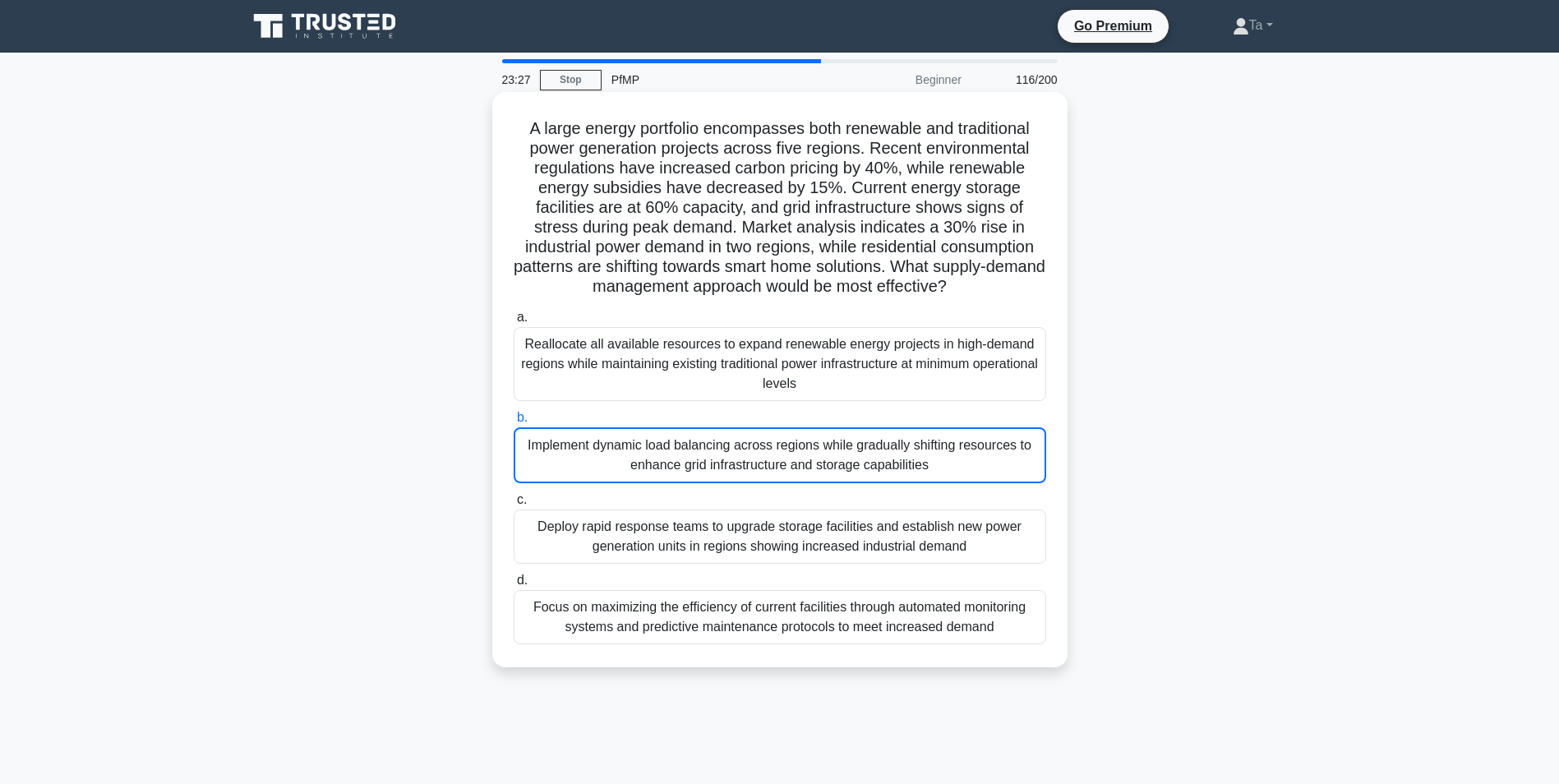
click at [547, 444] on div "Implement dynamic load balancing across regions while gradually shifting resour…" at bounding box center [780, 455] width 533 height 56
click at [514, 423] on input "b. Implement dynamic load balancing across regions while gradually shifting res…" at bounding box center [514, 417] width 0 height 11
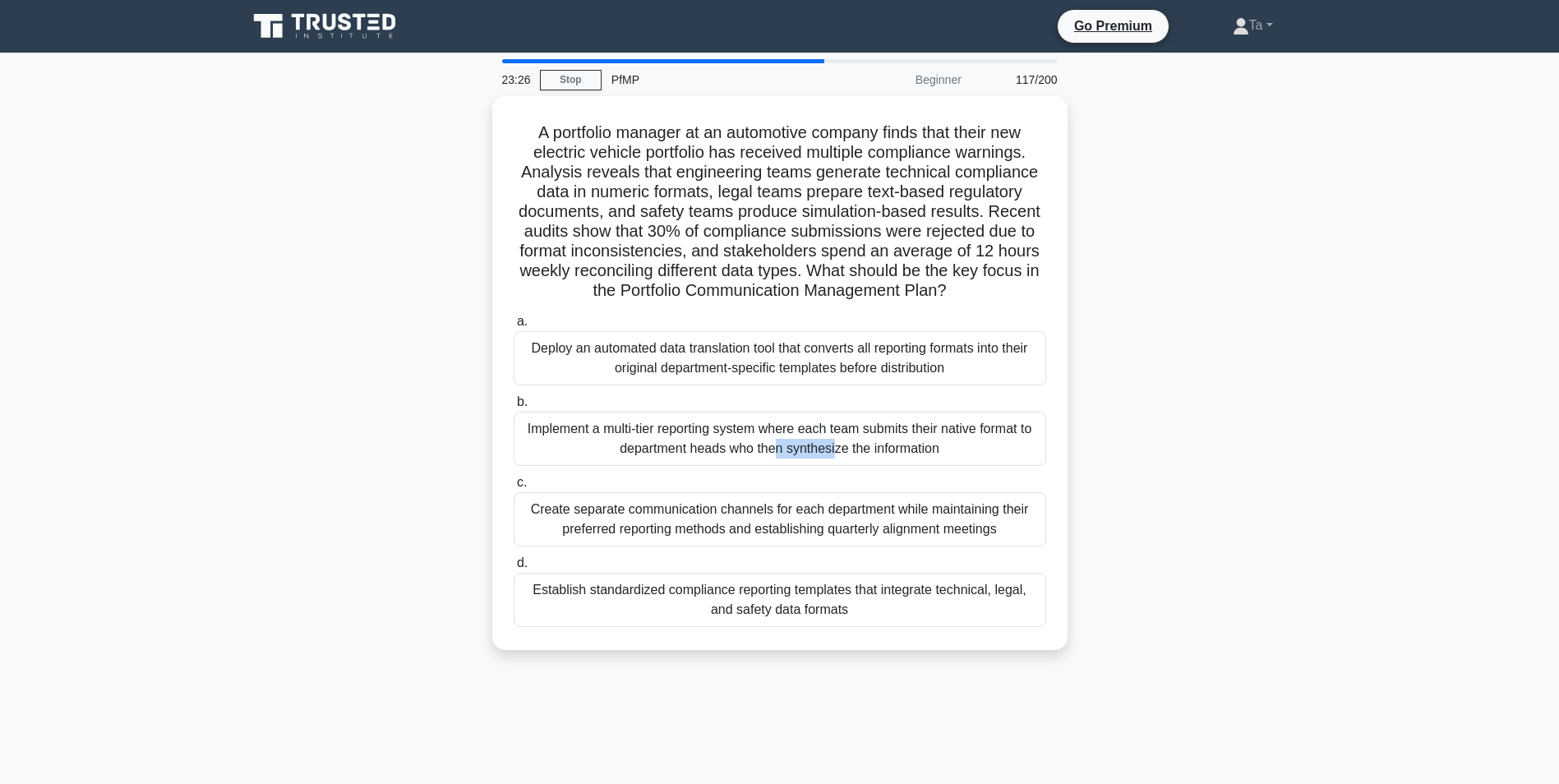
click at [547, 434] on div "Implement a multi-tier reporting system where each team submits their native fo…" at bounding box center [780, 438] width 533 height 55
click at [514, 407] on input "b. Implement a multi-tier reporting system where each team submits their native…" at bounding box center [514, 401] width 0 height 11
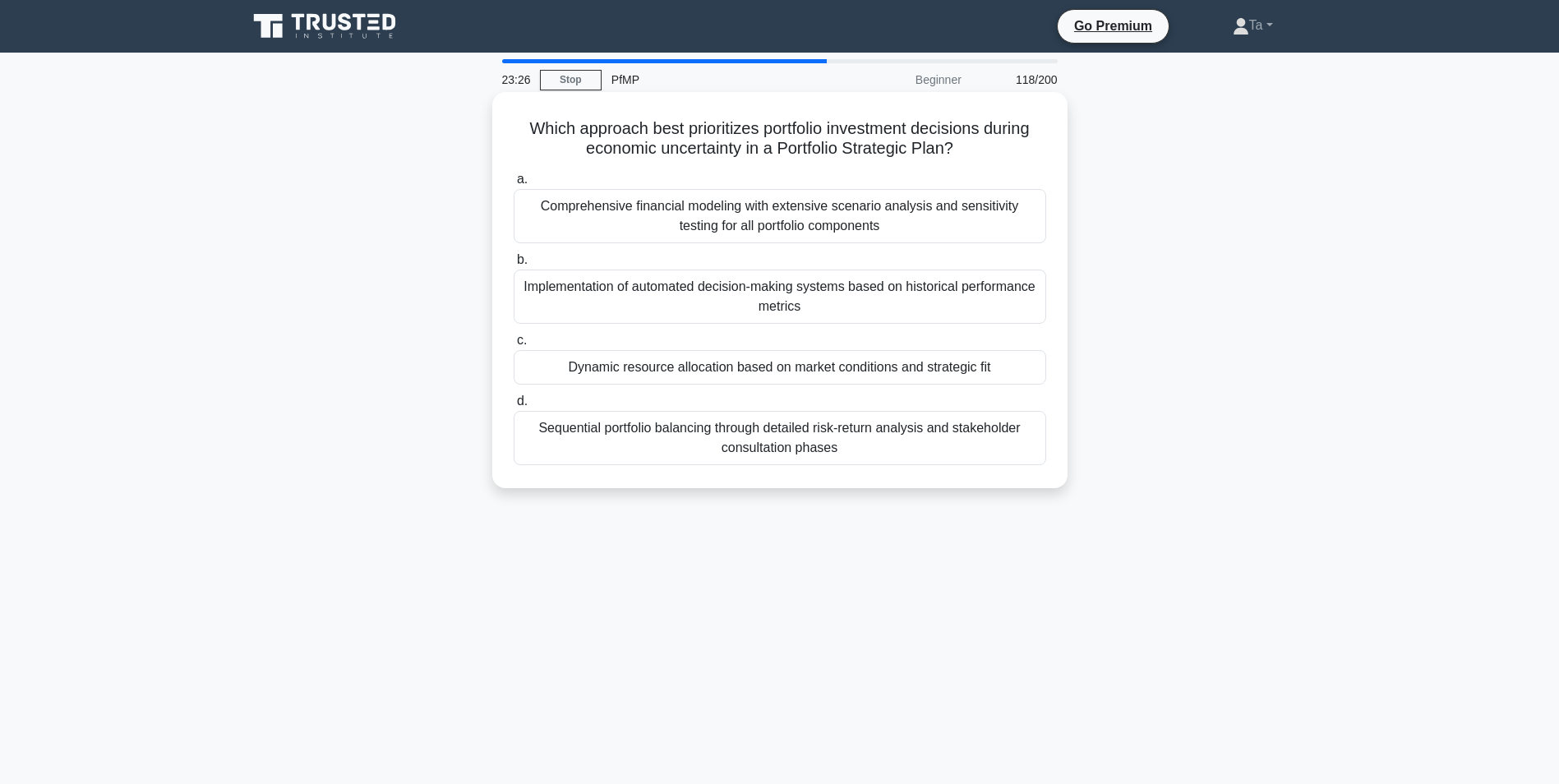
click at [549, 436] on div "Sequential portfolio balancing through detailed risk-return analysis and stakeh…" at bounding box center [780, 437] width 533 height 55
click at [514, 406] on input "d. Sequential portfolio balancing through detailed risk-return analysis and sta…" at bounding box center [514, 401] width 0 height 11
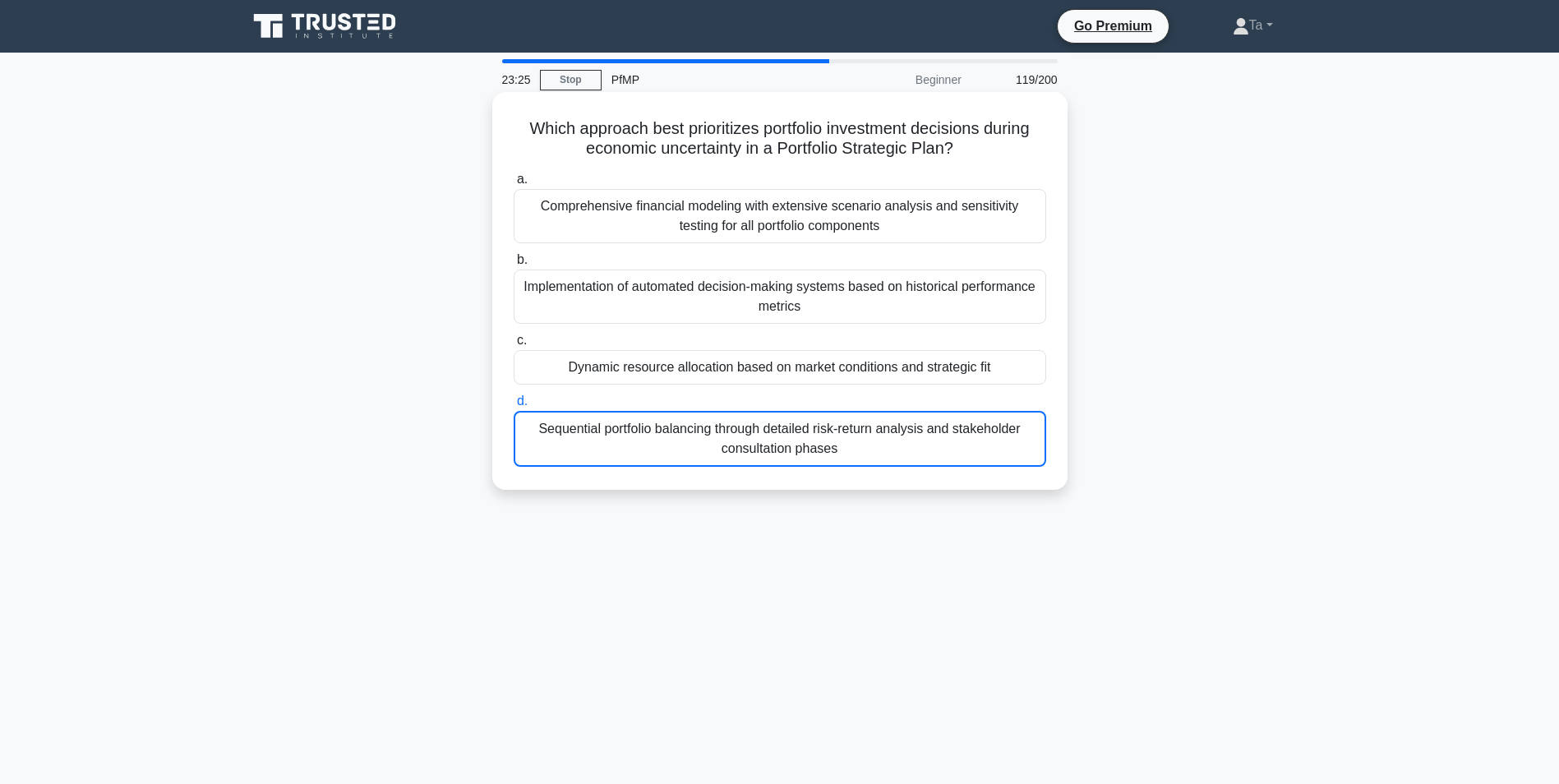
click at [579, 382] on div "Dynamic resource allocation based on market conditions and strategic fit" at bounding box center [780, 367] width 533 height 35
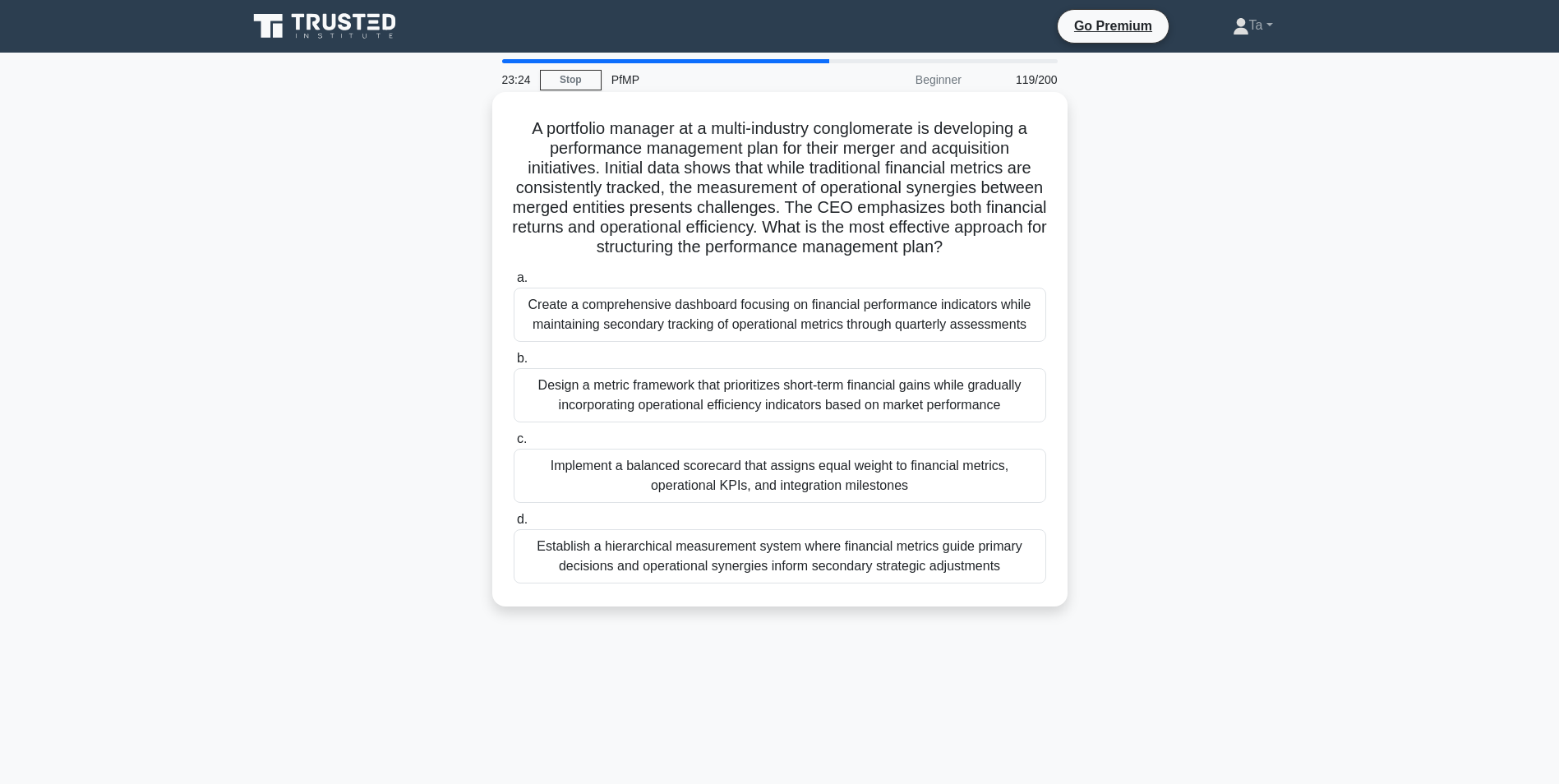
drag, startPoint x: 579, startPoint y: 382, endPoint x: 567, endPoint y: 410, distance: 30.5
click at [567, 410] on div "Design a metric framework that prioritizes short-term financial gains while gra…" at bounding box center [780, 394] width 533 height 55
click at [514, 364] on input "b. Design a metric framework that prioritizes short-term financial gains while …" at bounding box center [514, 358] width 0 height 11
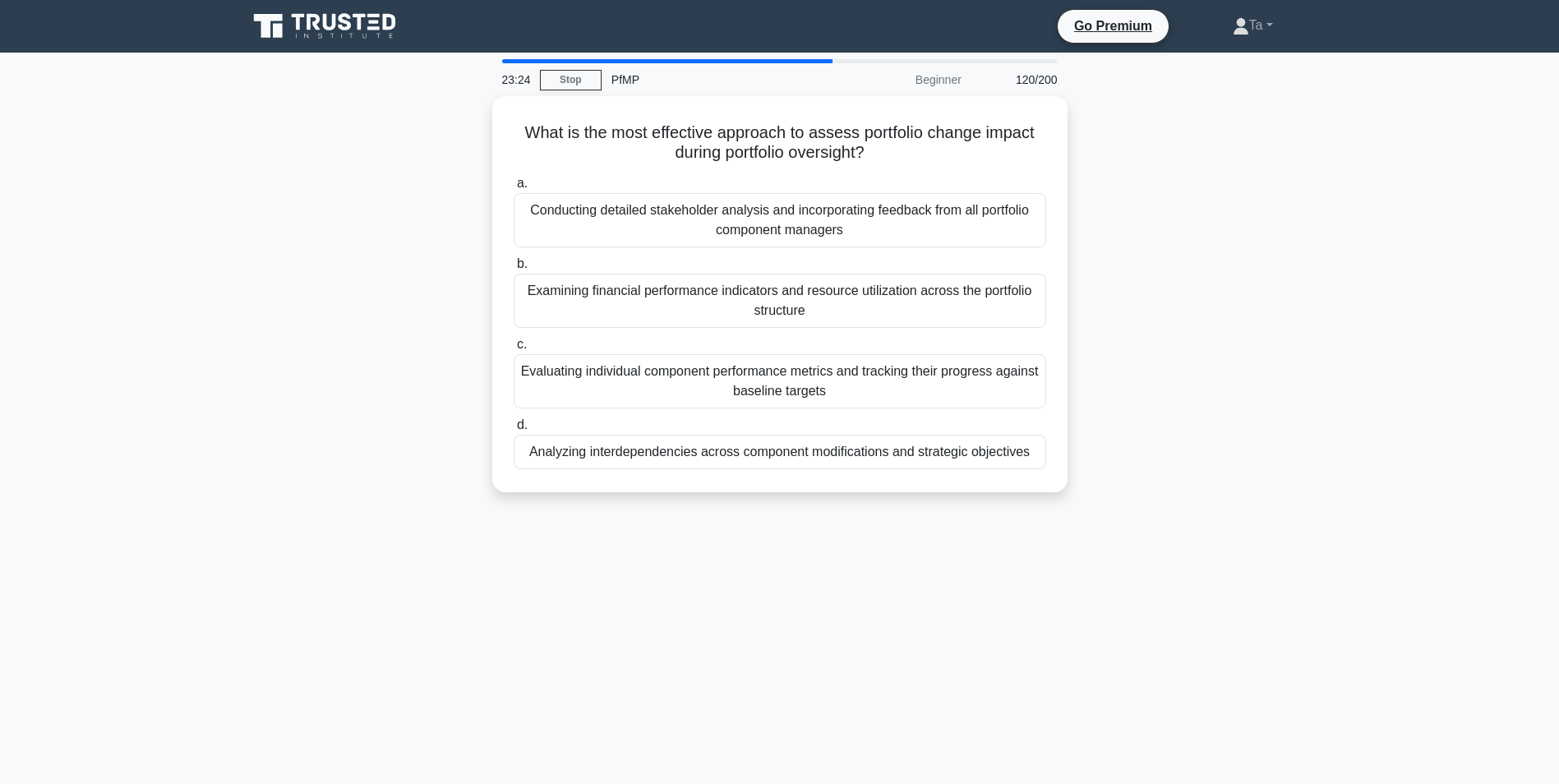
click at [582, 401] on div "Evaluating individual component performance metrics and tracking their progress…" at bounding box center [780, 381] width 533 height 55
click at [514, 350] on input "c. Evaluating individual component performance metrics and tracking their progr…" at bounding box center [514, 344] width 0 height 11
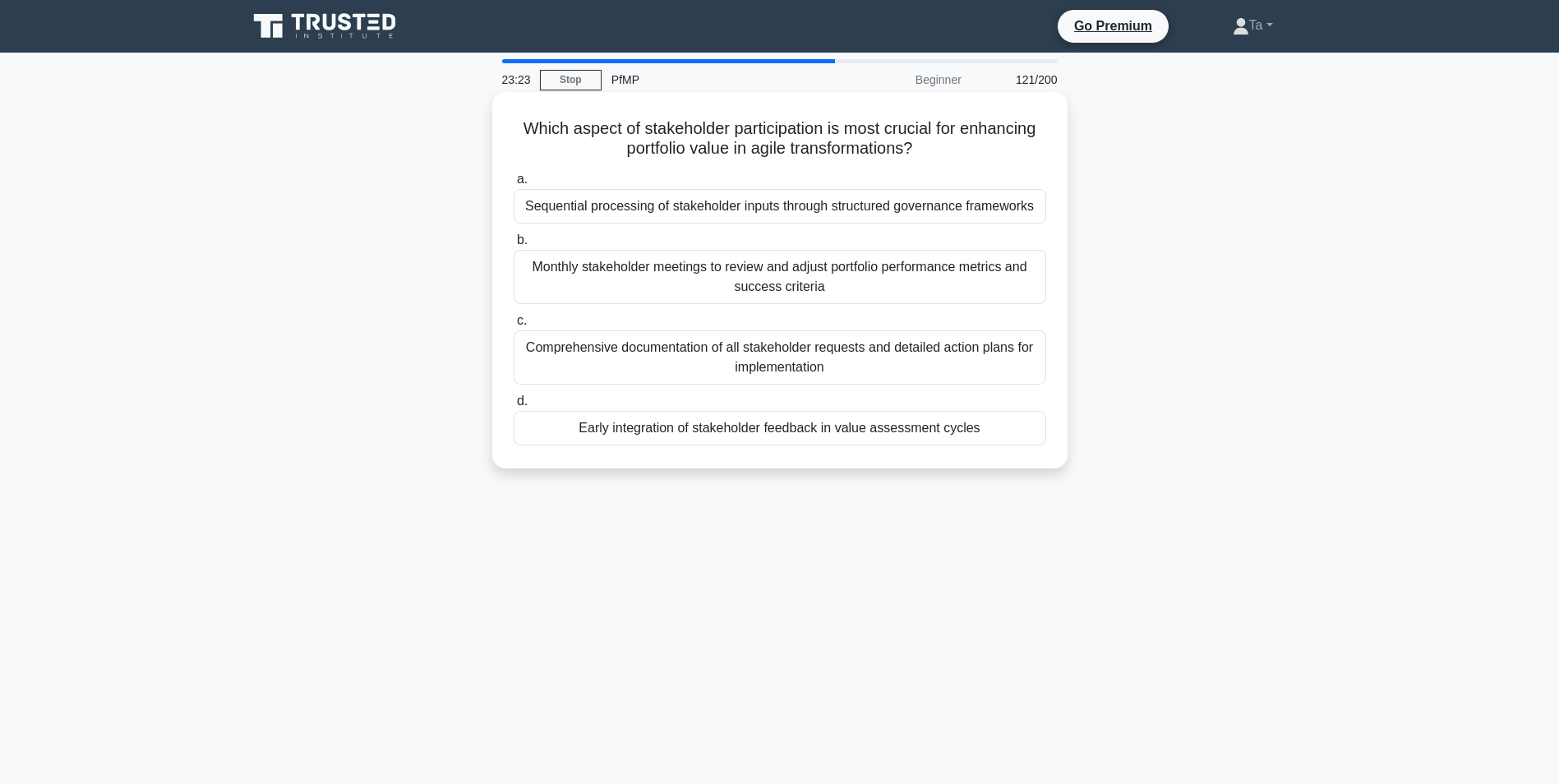
click at [598, 377] on div "Comprehensive documentation of all stakeholder requests and detailed action pla…" at bounding box center [780, 357] width 533 height 55
click at [514, 326] on input "c. Comprehensive documentation of all stakeholder requests and detailed action …" at bounding box center [514, 320] width 0 height 11
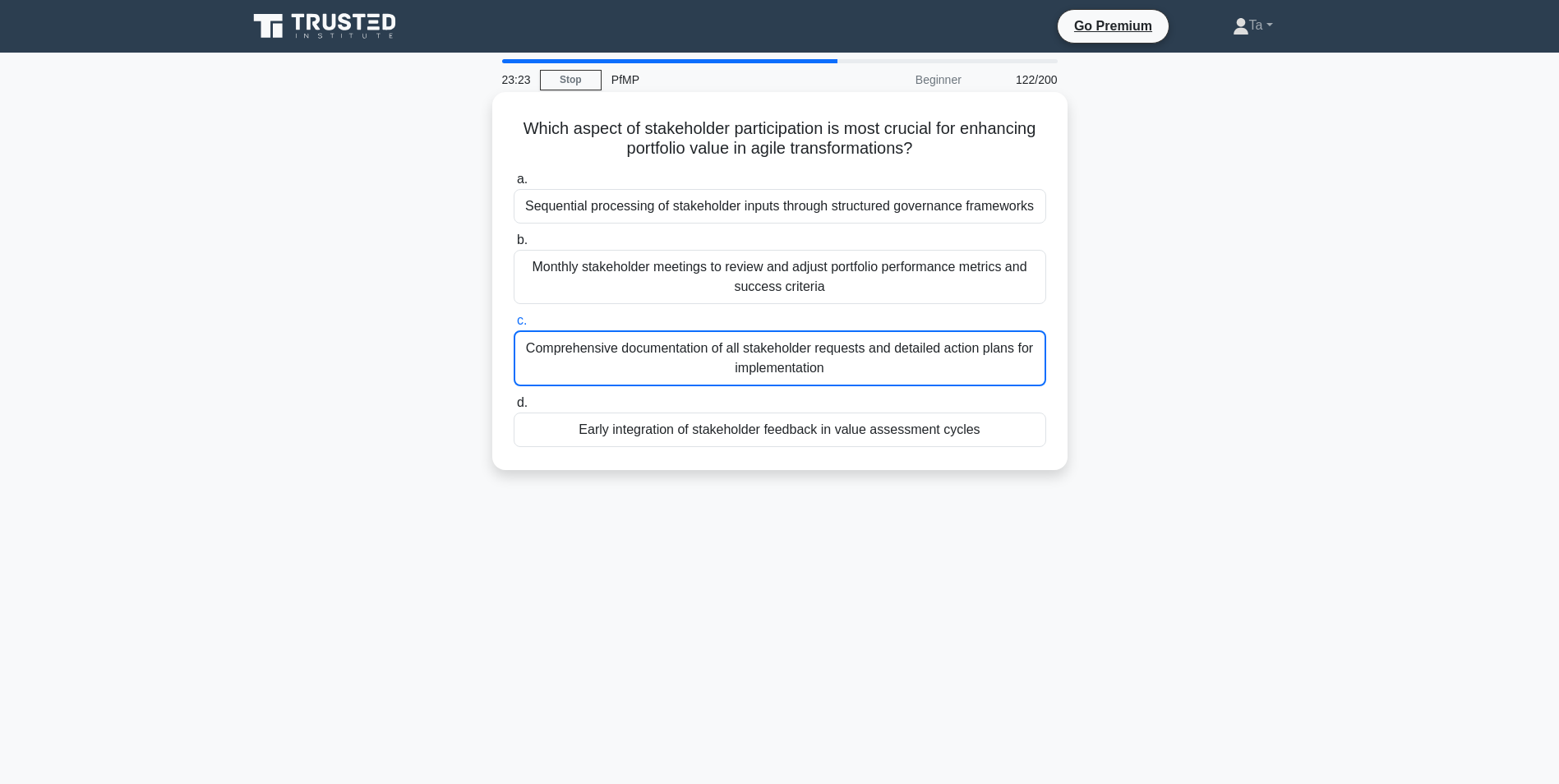
click at [598, 377] on div "Comprehensive documentation of all stakeholder requests and detailed action pla…" at bounding box center [780, 358] width 533 height 56
click at [514, 326] on input "c. Comprehensive documentation of all stakeholder requests and detailed action …" at bounding box center [514, 320] width 0 height 11
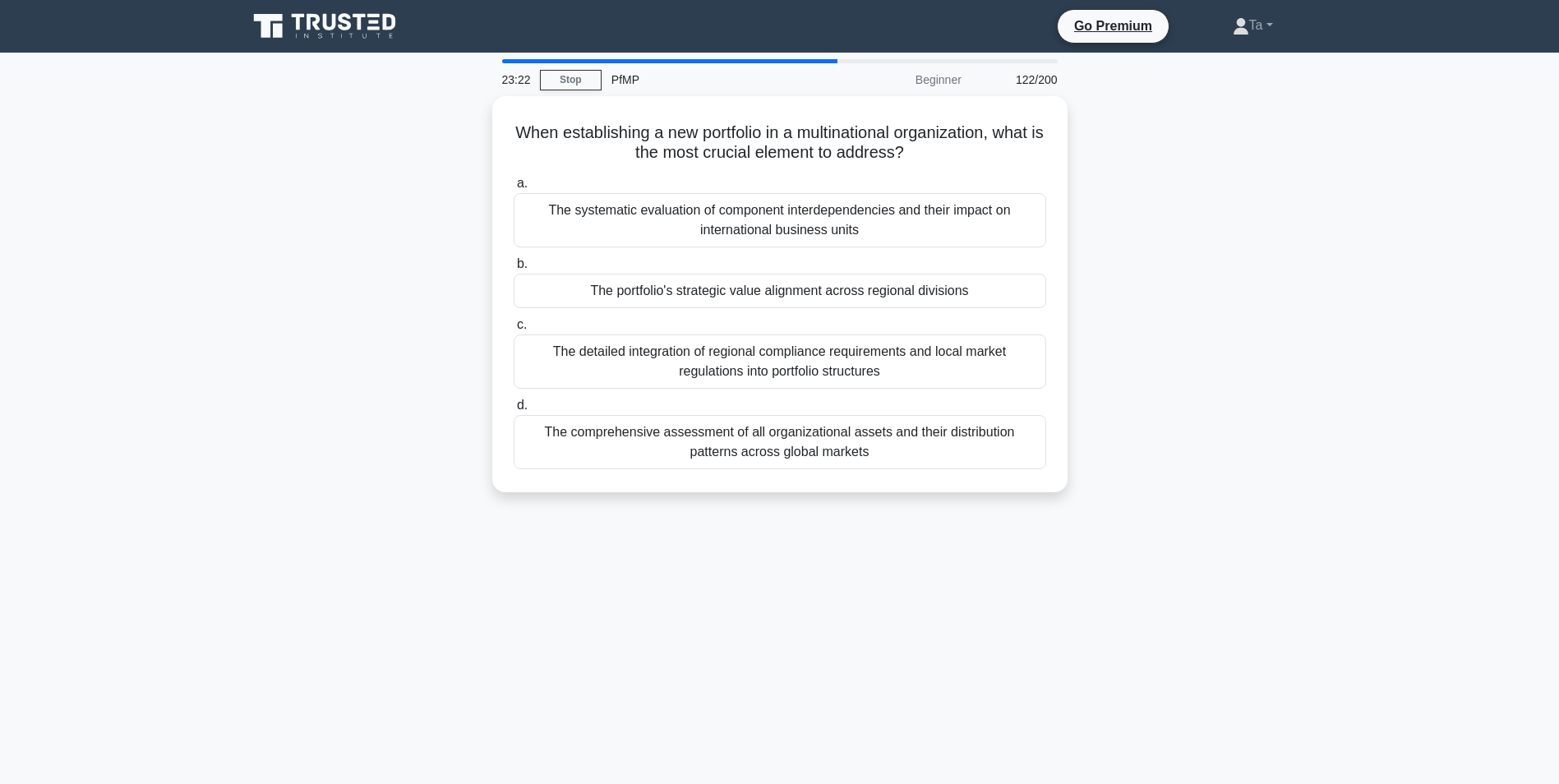
click at [597, 376] on div "The detailed integration of regional compliance requirements and local market r…" at bounding box center [780, 361] width 533 height 55
click at [514, 330] on input "c. The detailed integration of regional compliance requirements and local marke…" at bounding box center [514, 324] width 0 height 11
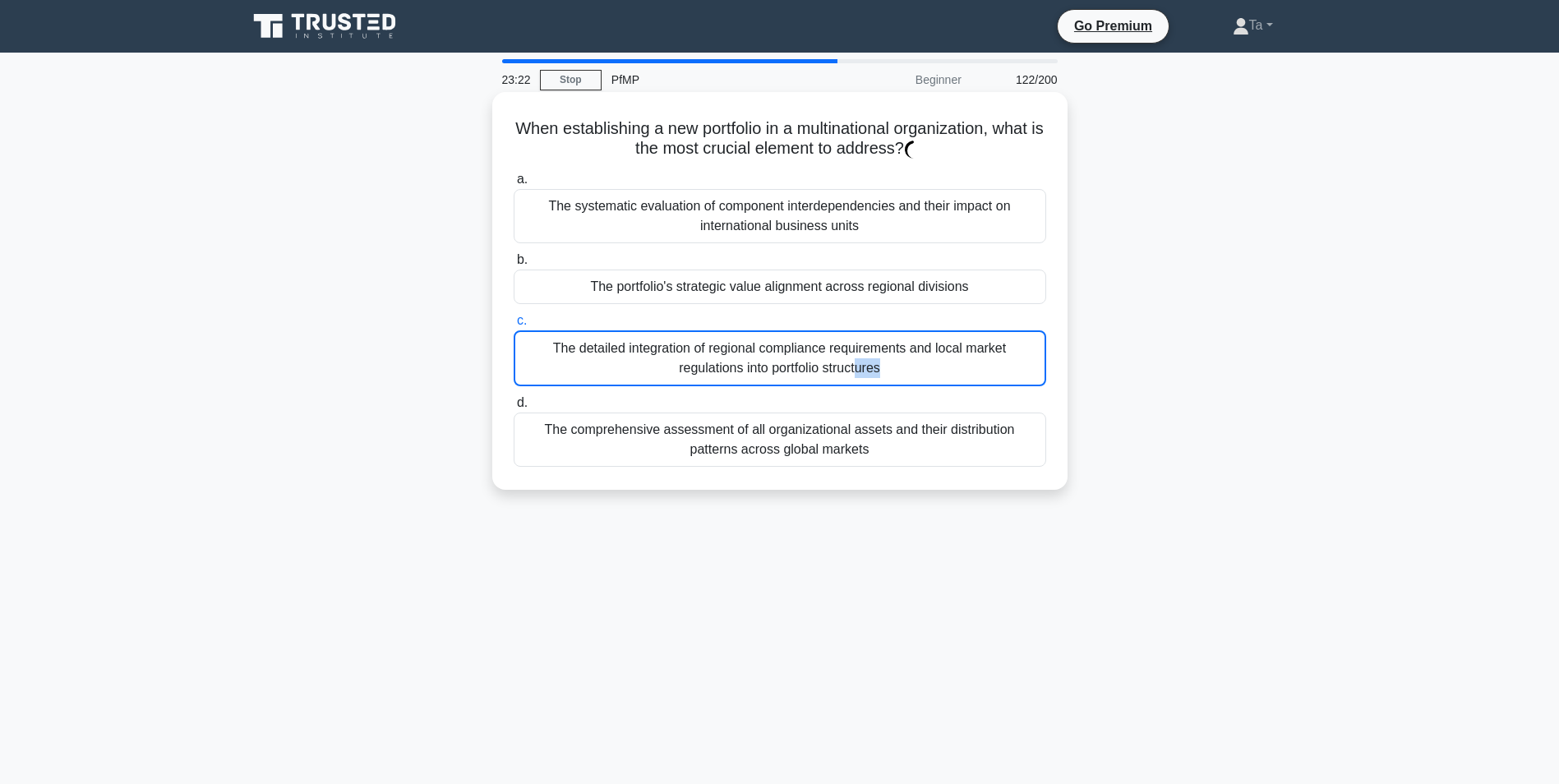
click at [597, 376] on div "The detailed integration of regional compliance requirements and local market r…" at bounding box center [780, 358] width 533 height 56
click at [514, 326] on input "c. The detailed integration of regional compliance requirements and local marke…" at bounding box center [514, 320] width 0 height 11
click at [597, 376] on div "The detailed integration of regional compliance requirements and local market r…" at bounding box center [780, 358] width 533 height 56
click at [514, 326] on input "c. The detailed integration of regional compliance requirements and local marke…" at bounding box center [514, 320] width 0 height 11
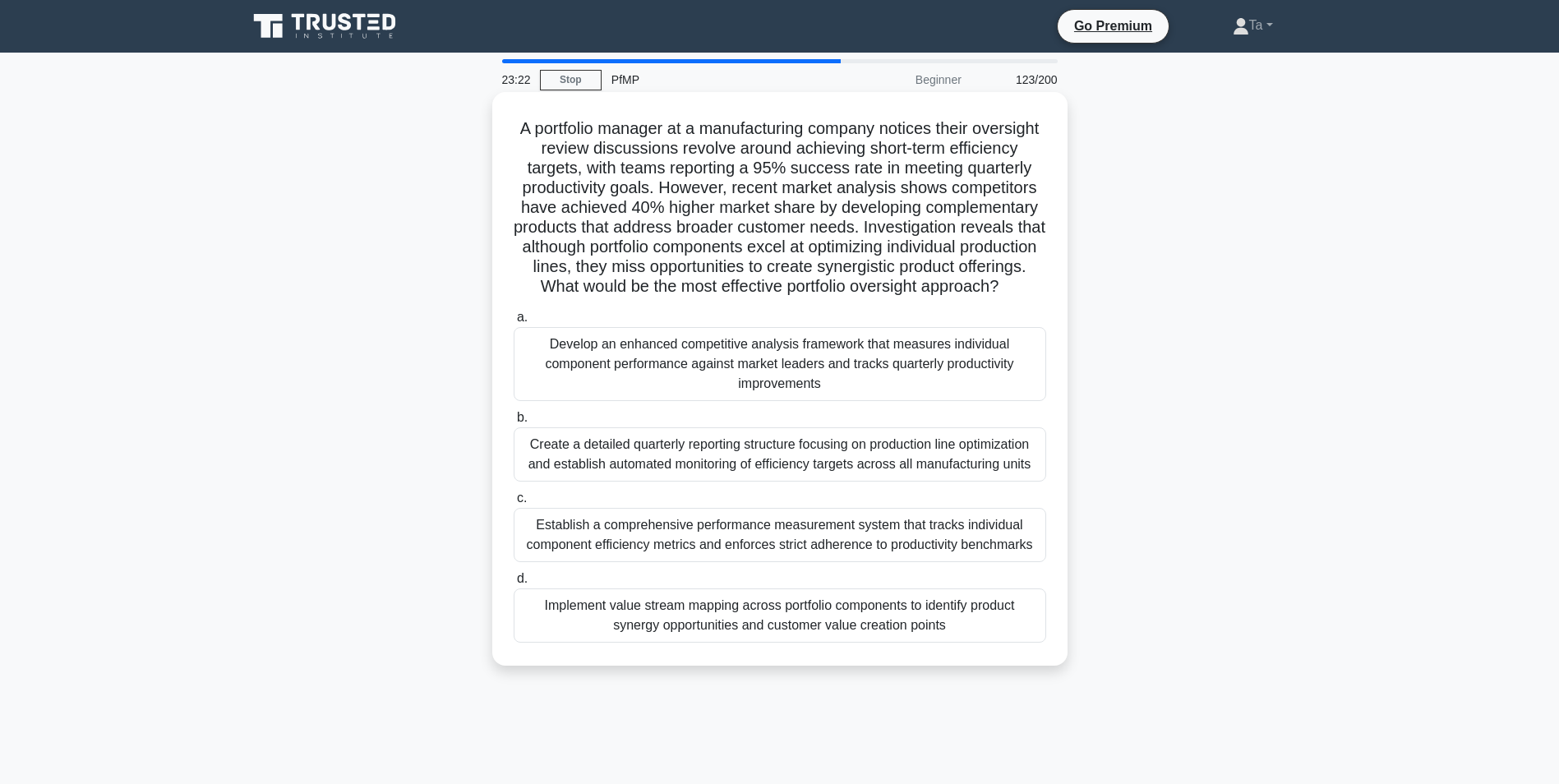
drag, startPoint x: 597, startPoint y: 376, endPoint x: 574, endPoint y: 375, distance: 23.0
click at [574, 375] on div "Develop an enhanced competitive analysis framework that measures individual com…" at bounding box center [780, 364] width 533 height 74
click at [574, 377] on div "Develop an enhanced competitive analysis framework that measures individual com…" at bounding box center [780, 364] width 533 height 74
click at [514, 323] on input "a. Develop an enhanced competitive analysis framework that measures individual …" at bounding box center [514, 317] width 0 height 11
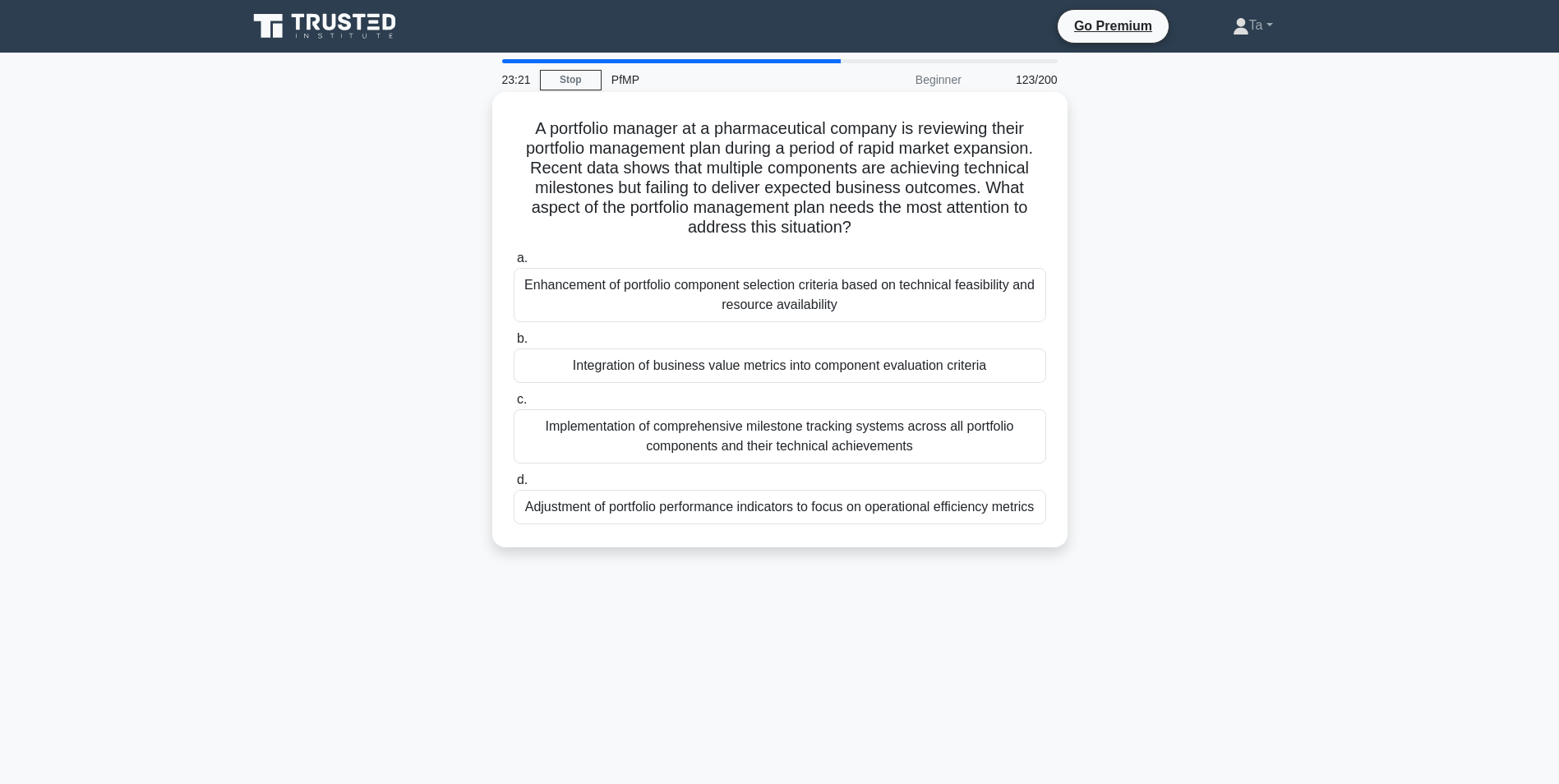
click at [574, 378] on div "Integration of business value metrics into component evaluation criteria" at bounding box center [780, 365] width 533 height 35
click at [514, 344] on input "b. Integration of business value metrics into component evaluation criteria" at bounding box center [514, 339] width 0 height 11
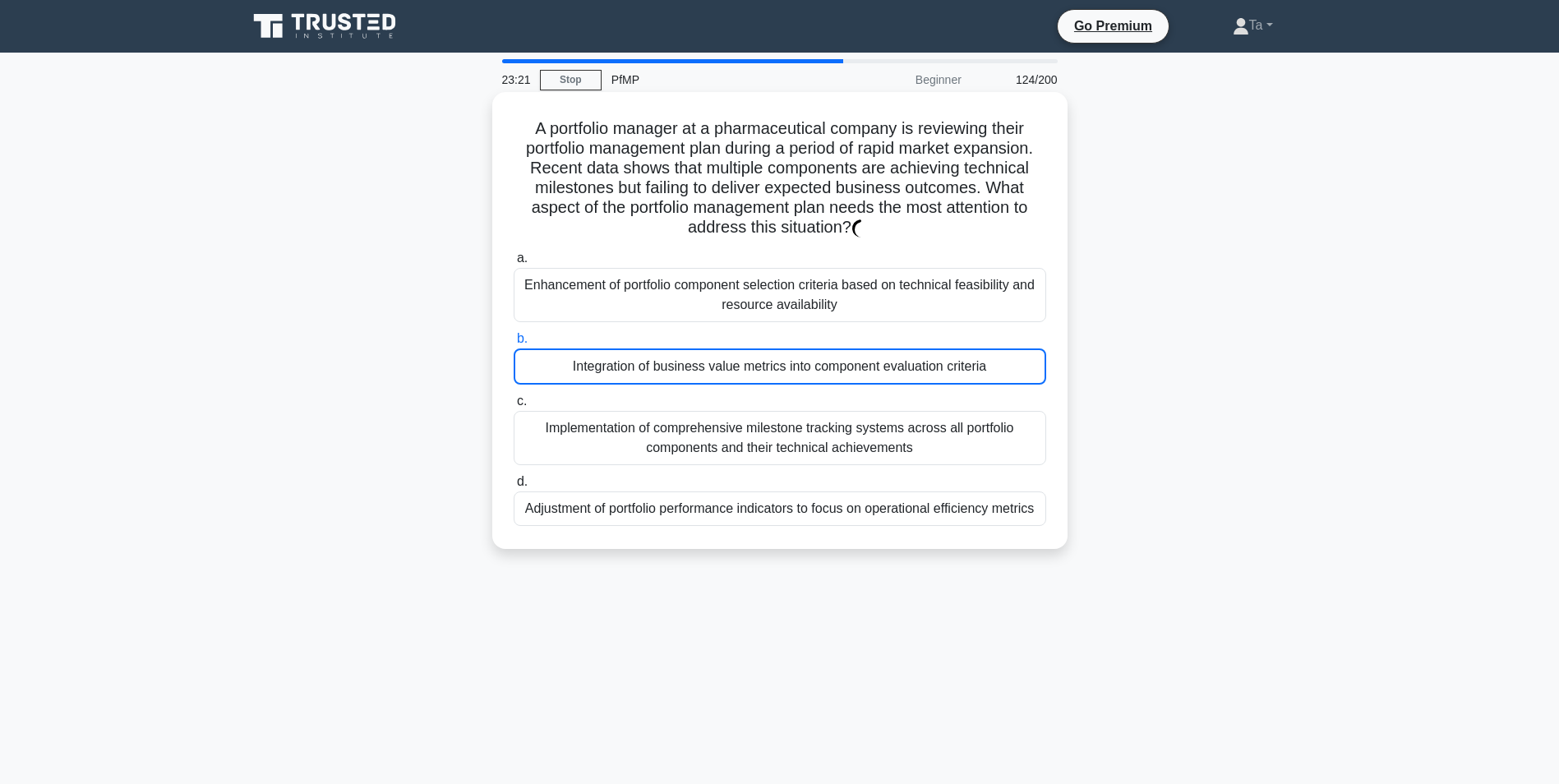
click at [574, 379] on div "Integration of business value metrics into component evaluation criteria" at bounding box center [780, 366] width 533 height 36
click at [514, 344] on input "b. Integration of business value metrics into component evaluation criteria" at bounding box center [514, 339] width 0 height 11
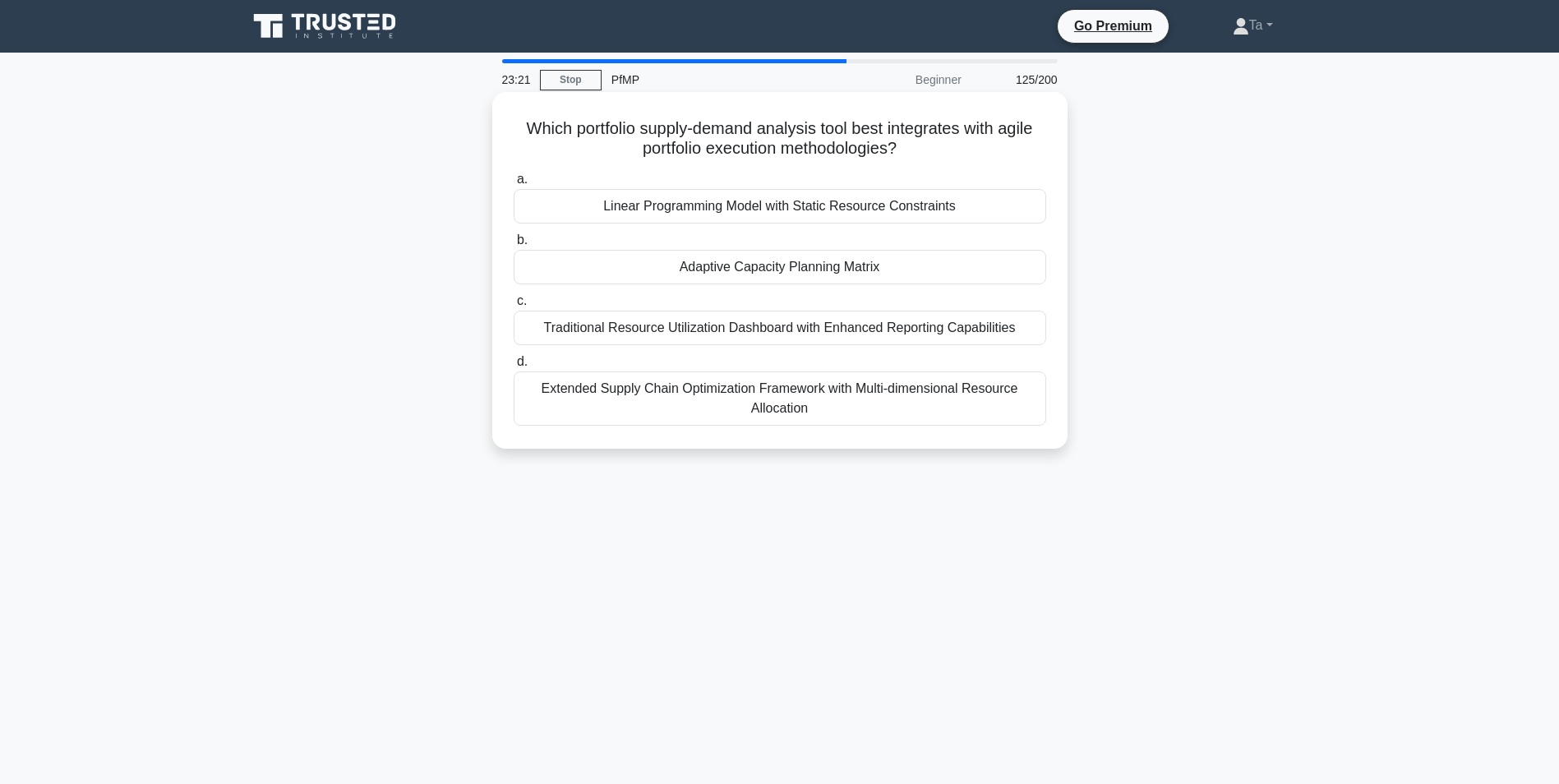
click at [574, 379] on div "Extended Supply Chain Optimization Framework with Multi-dimensional Resource Al…" at bounding box center [780, 398] width 533 height 55
click at [514, 368] on input "d. Extended Supply Chain Optimization Framework with Multi-dimensional Resource…" at bounding box center [514, 362] width 0 height 11
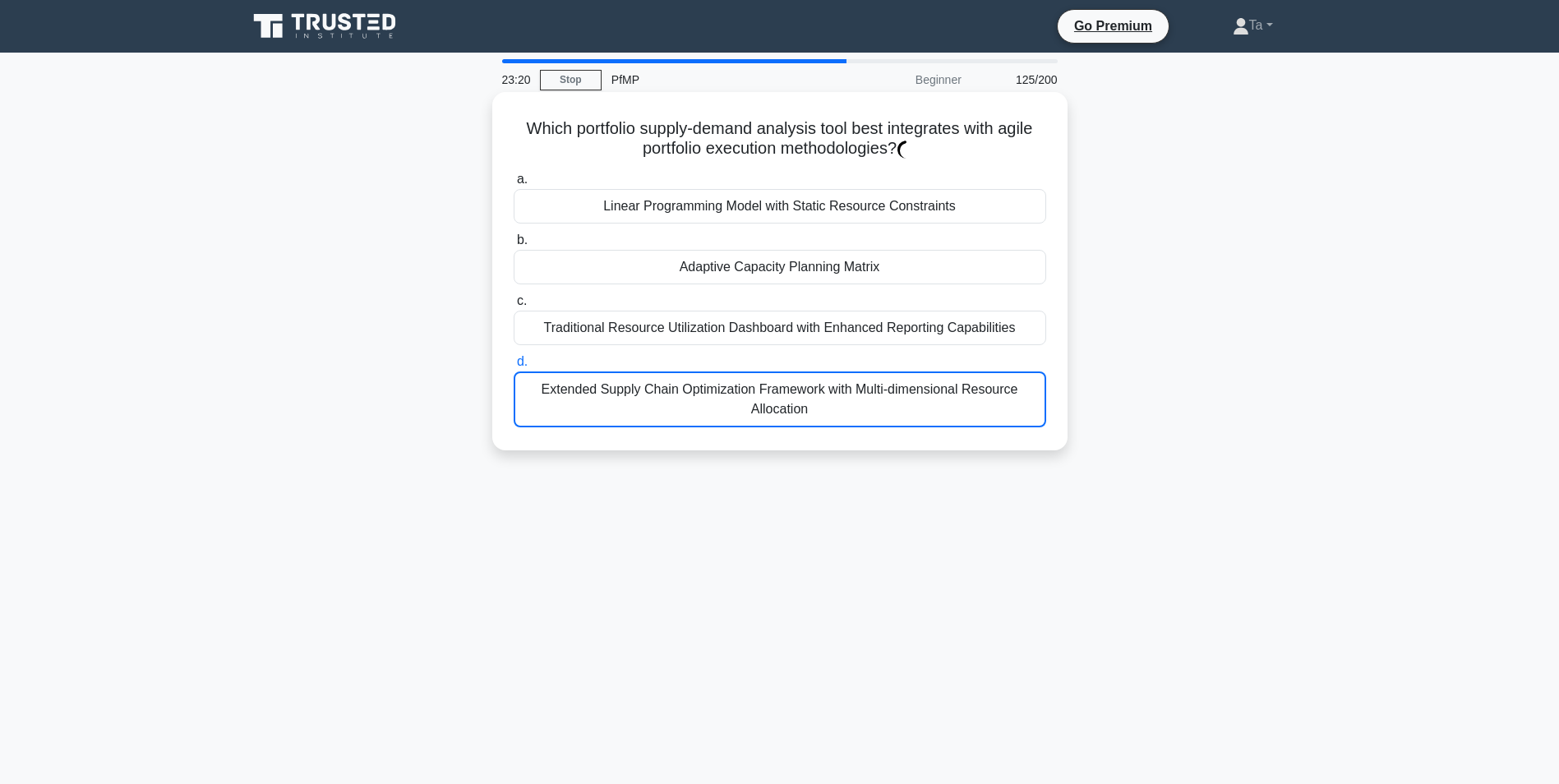
click at [574, 379] on div "Extended Supply Chain Optimization Framework with Multi-dimensional Resource Al…" at bounding box center [780, 399] width 533 height 56
click at [514, 368] on input "d. Extended Supply Chain Optimization Framework with Multi-dimensional Resource…" at bounding box center [514, 362] width 0 height 11
click at [574, 380] on div "Extended Supply Chain Optimization Framework with Multi-dimensional Resource Al…" at bounding box center [780, 399] width 533 height 56
click at [514, 368] on input "d. Extended Supply Chain Optimization Framework with Multi-dimensional Resource…" at bounding box center [514, 362] width 0 height 11
click at [574, 381] on div "Extended Supply Chain Optimization Framework with Multi-dimensional Resource Al…" at bounding box center [780, 399] width 533 height 56
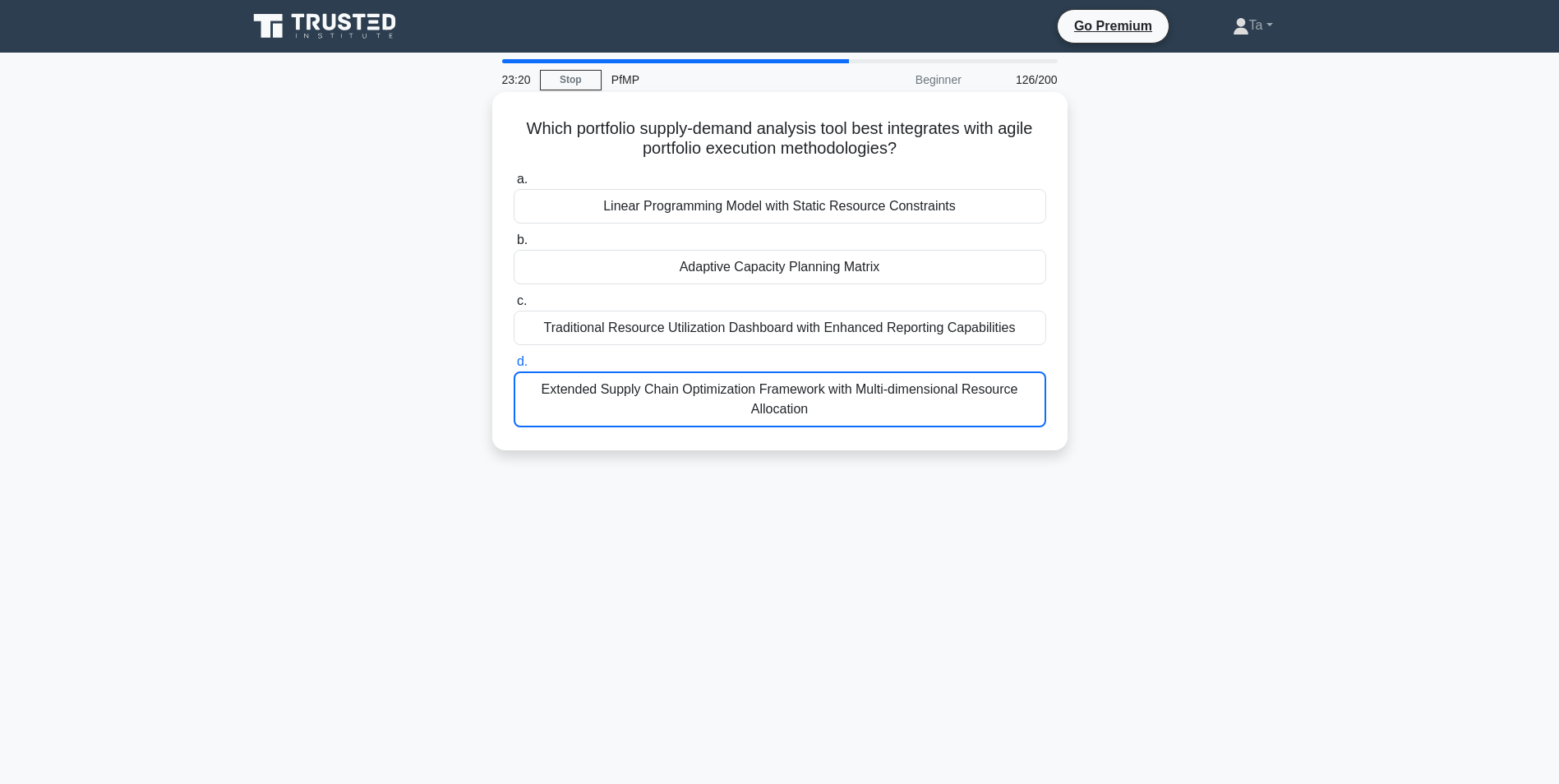
click at [514, 368] on input "d. Extended Supply Chain Optimization Framework with Multi-dimensional Resource…" at bounding box center [514, 362] width 0 height 11
click at [574, 381] on div "Extended Supply Chain Optimization Framework with Multi-dimensional Resource Al…" at bounding box center [780, 399] width 533 height 56
click at [514, 368] on input "d. Extended Supply Chain Optimization Framework with Multi-dimensional Resource…" at bounding box center [514, 362] width 0 height 11
click at [574, 381] on div "Extended Supply Chain Optimization Framework with Multi-dimensional Resource Al…" at bounding box center [780, 399] width 533 height 56
click at [514, 368] on input "d. Extended Supply Chain Optimization Framework with Multi-dimensional Resource…" at bounding box center [514, 362] width 0 height 11
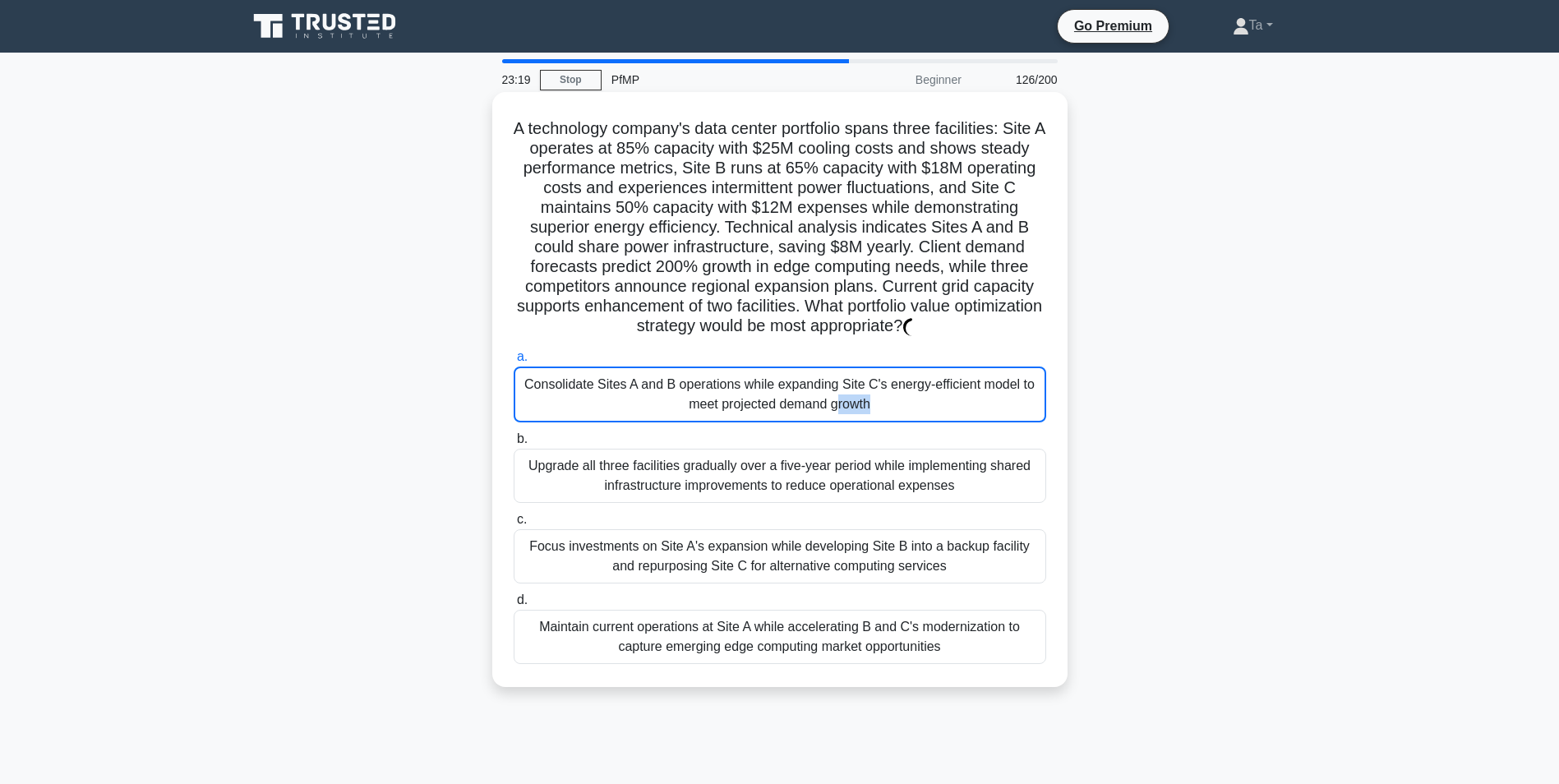
click at [574, 381] on div "Consolidate Sites A and B operations while expanding Site C's energy-efficient …" at bounding box center [780, 394] width 533 height 56
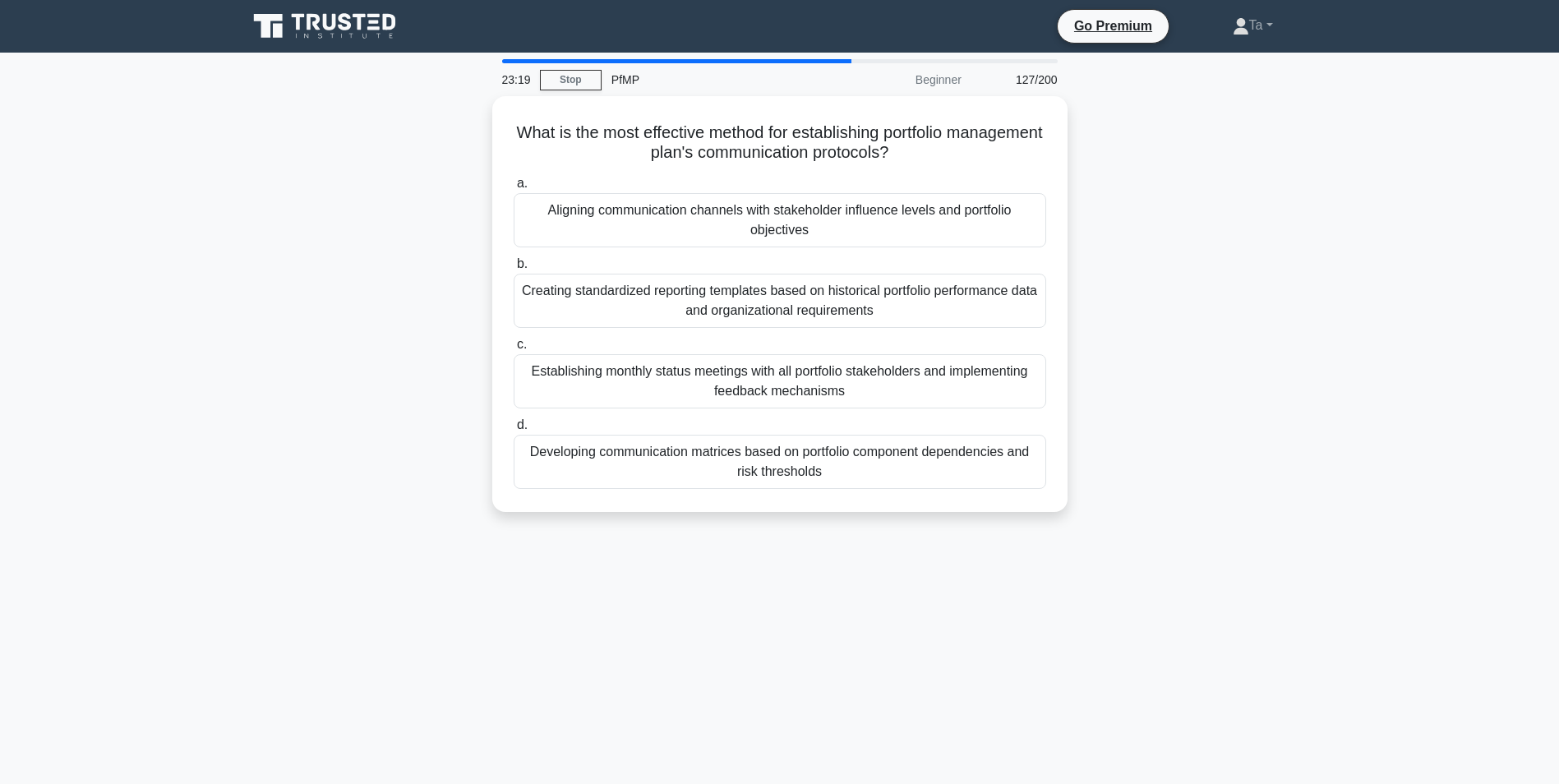
click at [574, 381] on div "Establishing monthly status meetings with all portfolio stakeholders and implem…" at bounding box center [780, 381] width 533 height 55
click at [514, 350] on input "c. Establishing monthly status meetings with all portfolio stakeholders and imp…" at bounding box center [514, 344] width 0 height 11
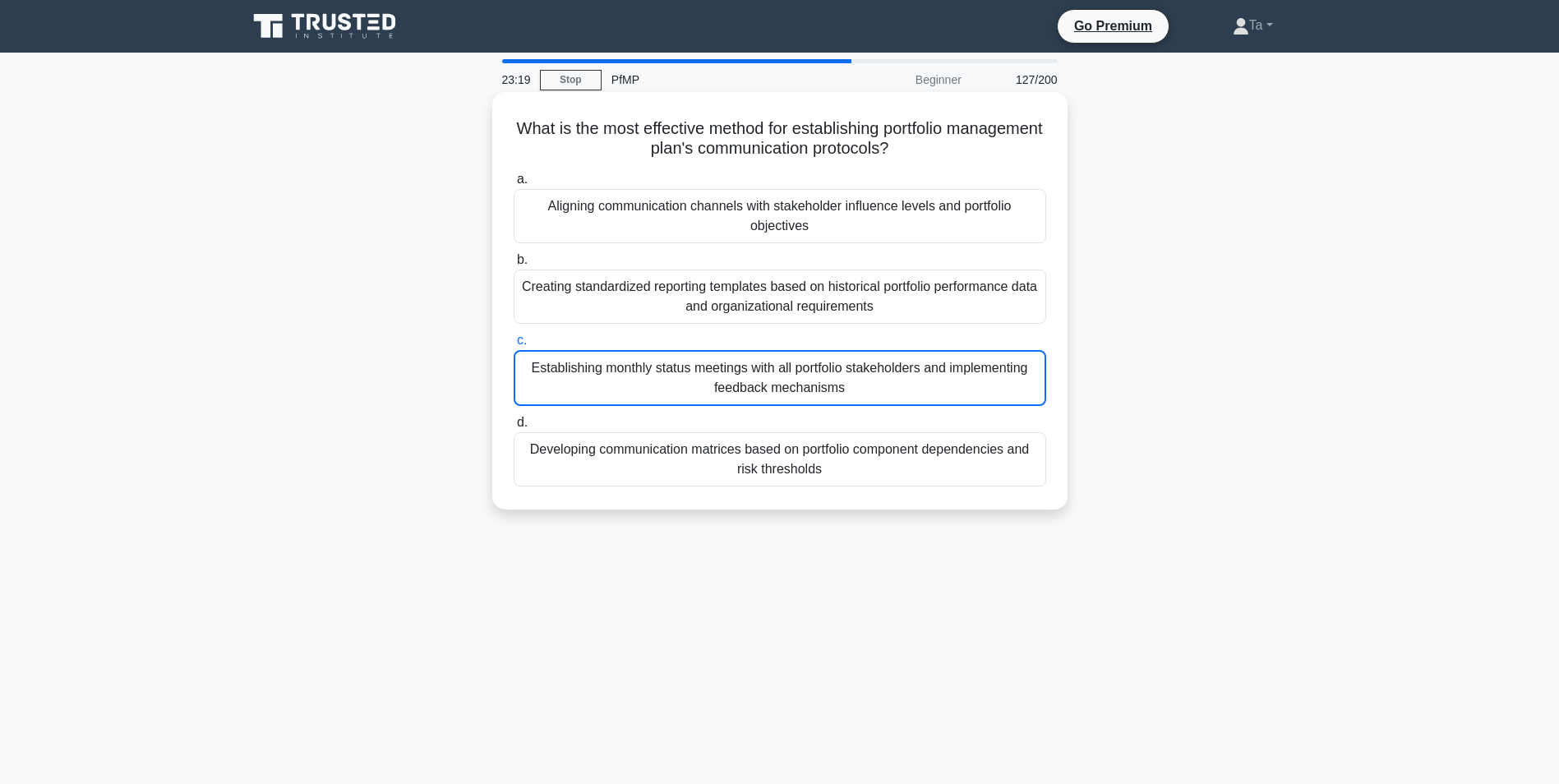
click at [574, 381] on div "Establishing monthly status meetings with all portfolio stakeholders and implem…" at bounding box center [780, 378] width 533 height 56
click at [514, 346] on input "c. Establishing monthly status meetings with all portfolio stakeholders and imp…" at bounding box center [514, 340] width 0 height 11
click at [574, 381] on div "Establishing monthly status meetings with all portfolio stakeholders and implem…" at bounding box center [780, 378] width 533 height 56
click at [514, 346] on input "c. Establishing monthly status meetings with all portfolio stakeholders and imp…" at bounding box center [514, 340] width 0 height 11
click at [574, 381] on div "Establishing monthly status meetings with all portfolio stakeholders and implem…" at bounding box center [780, 378] width 533 height 56
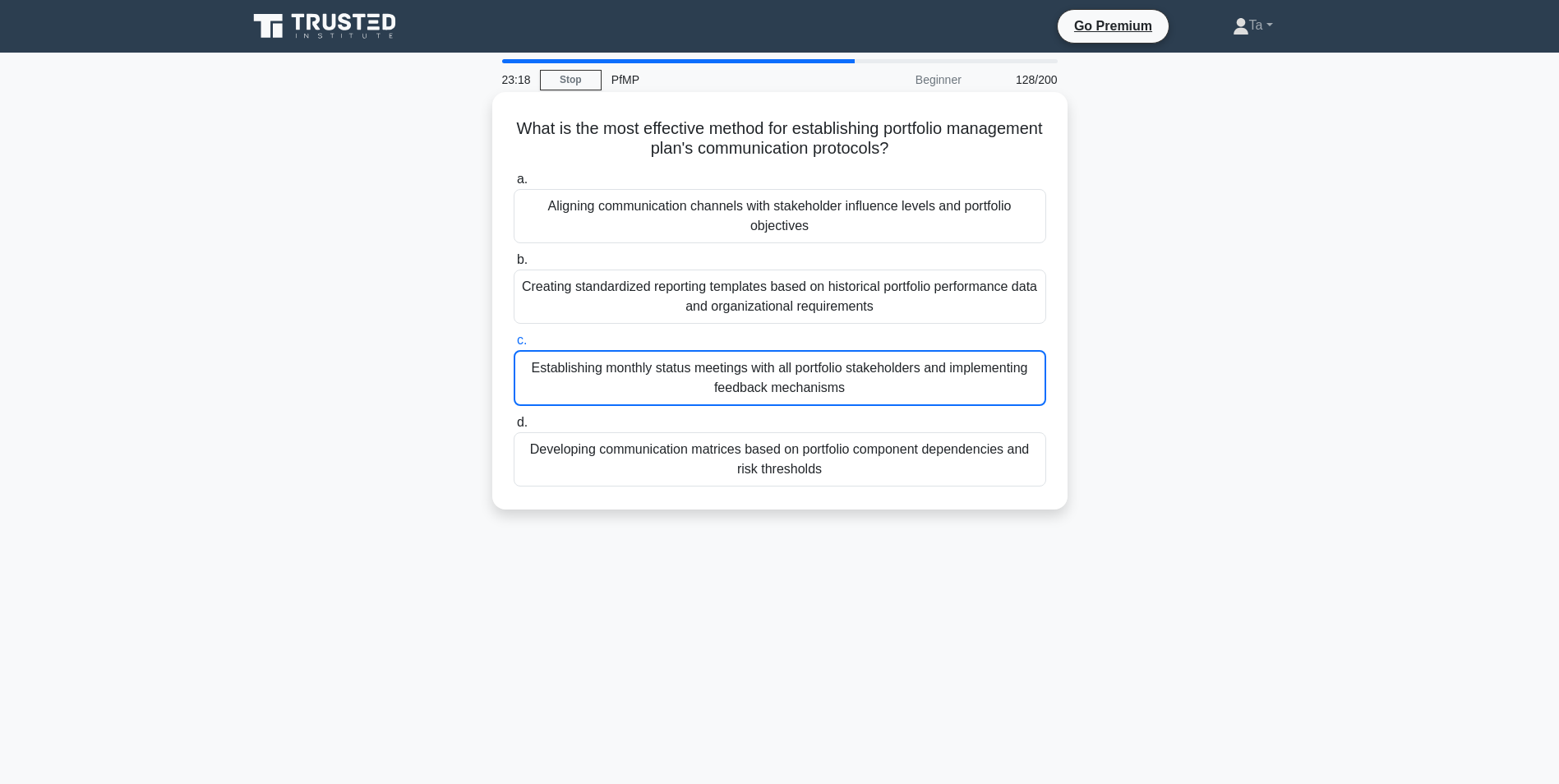
click at [514, 346] on input "c. Establishing monthly status meetings with all portfolio stakeholders and imp…" at bounding box center [514, 340] width 0 height 11
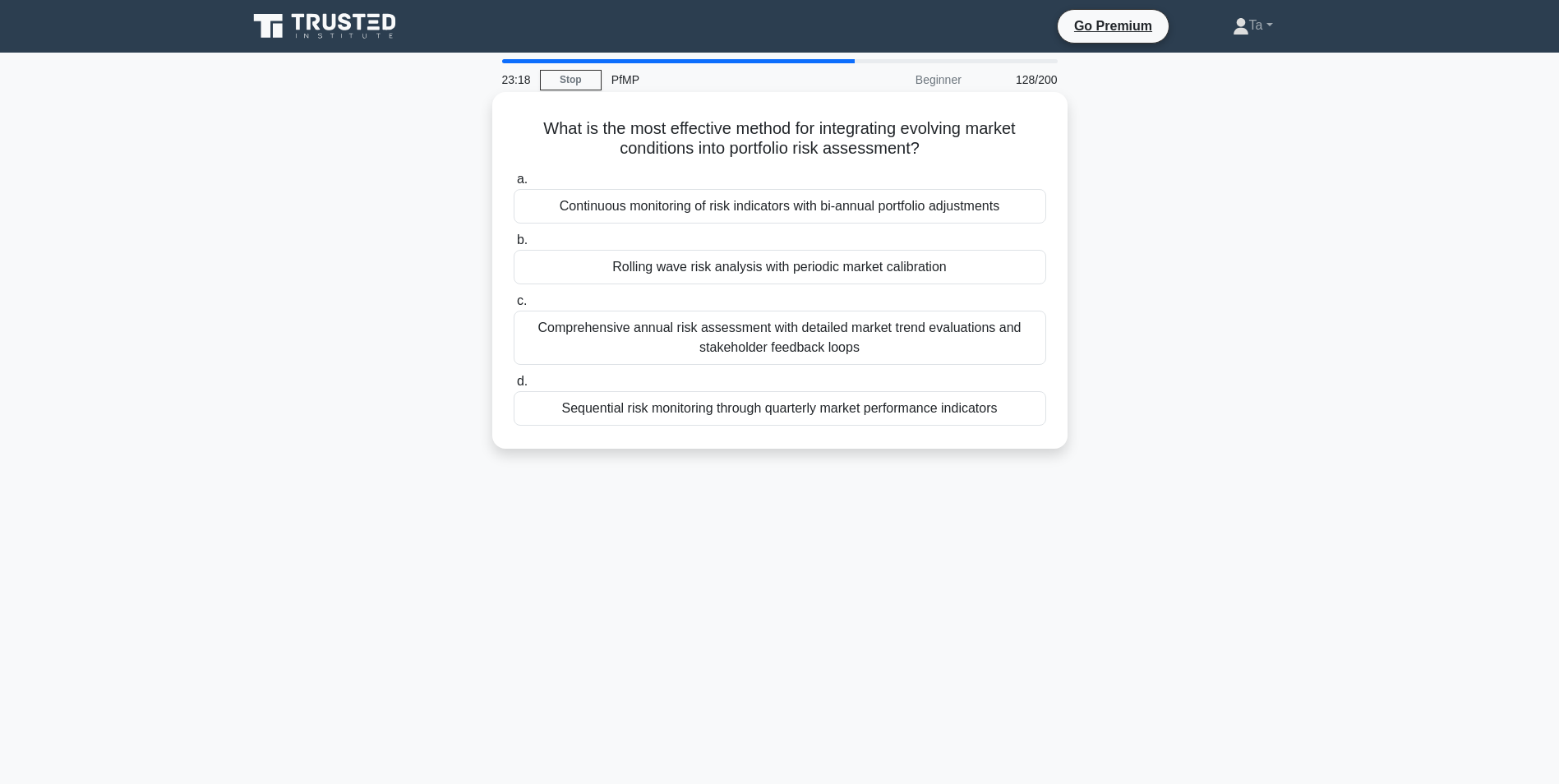
click at [574, 381] on label "d. Sequential risk monitoring through quarterly market performance indicators" at bounding box center [780, 398] width 533 height 55
click at [514, 381] on input "d. Sequential risk monitoring through quarterly market performance indicators" at bounding box center [514, 382] width 0 height 11
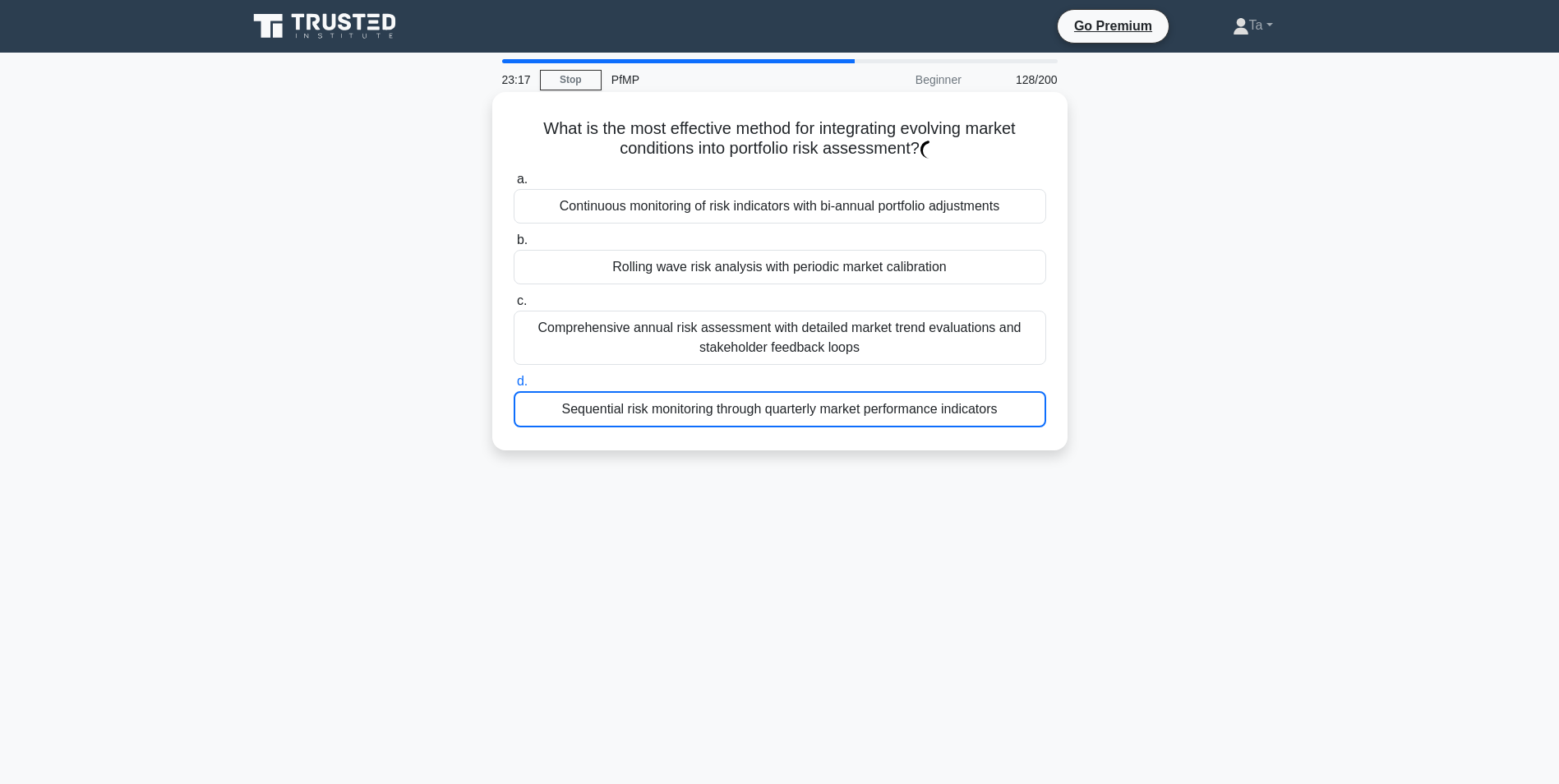
click at [574, 381] on label "d. Sequential risk monitoring through quarterly market performance indicators" at bounding box center [780, 399] width 533 height 56
click at [514, 381] on input "d. Sequential risk monitoring through quarterly market performance indicators" at bounding box center [514, 382] width 0 height 11
click at [574, 381] on label "d. Sequential risk monitoring through quarterly market performance indicators" at bounding box center [780, 399] width 533 height 56
click at [514, 381] on input "d. Sequential risk monitoring through quarterly market performance indicators" at bounding box center [514, 382] width 0 height 11
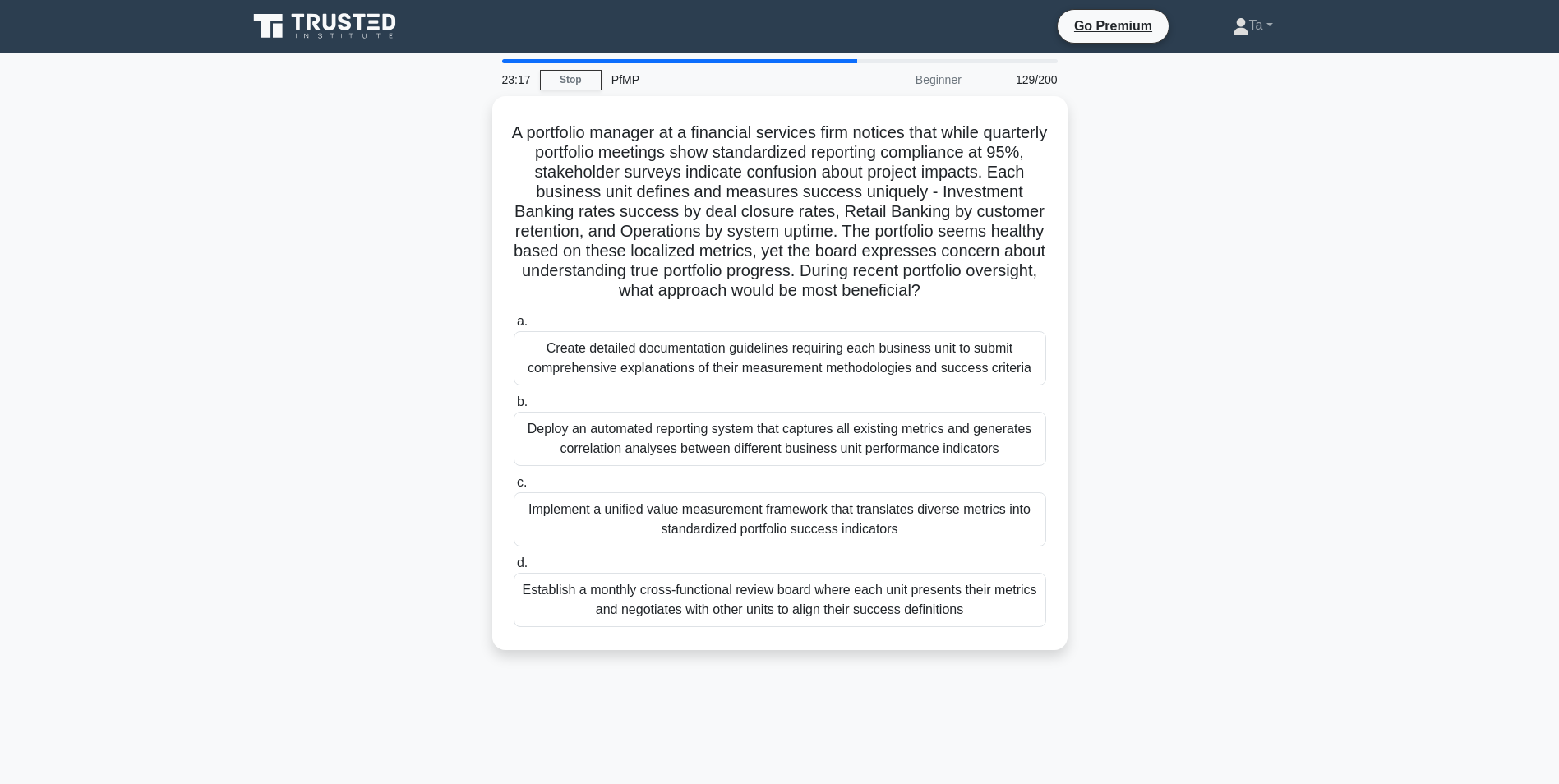
click at [574, 381] on div "Create detailed documentation guidelines requiring each business unit to submit…" at bounding box center [780, 358] width 533 height 55
click at [514, 327] on input "a. Create detailed documentation guidelines requiring each business unit to sub…" at bounding box center [514, 321] width 0 height 11
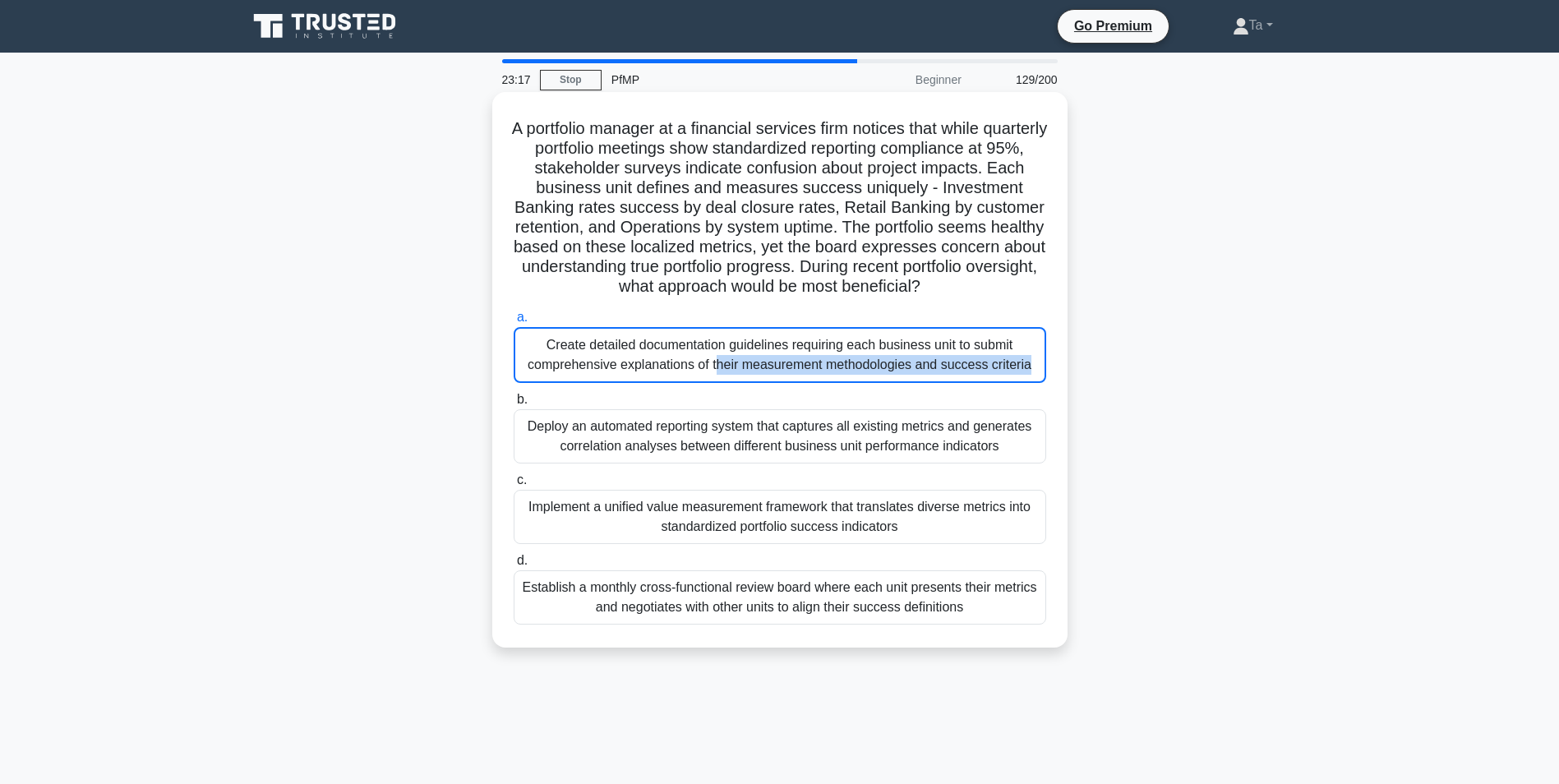
click at [574, 381] on div "Create detailed documentation guidelines requiring each business unit to submit…" at bounding box center [780, 355] width 533 height 56
click at [514, 323] on input "a. Create detailed documentation guidelines requiring each business unit to sub…" at bounding box center [514, 317] width 0 height 11
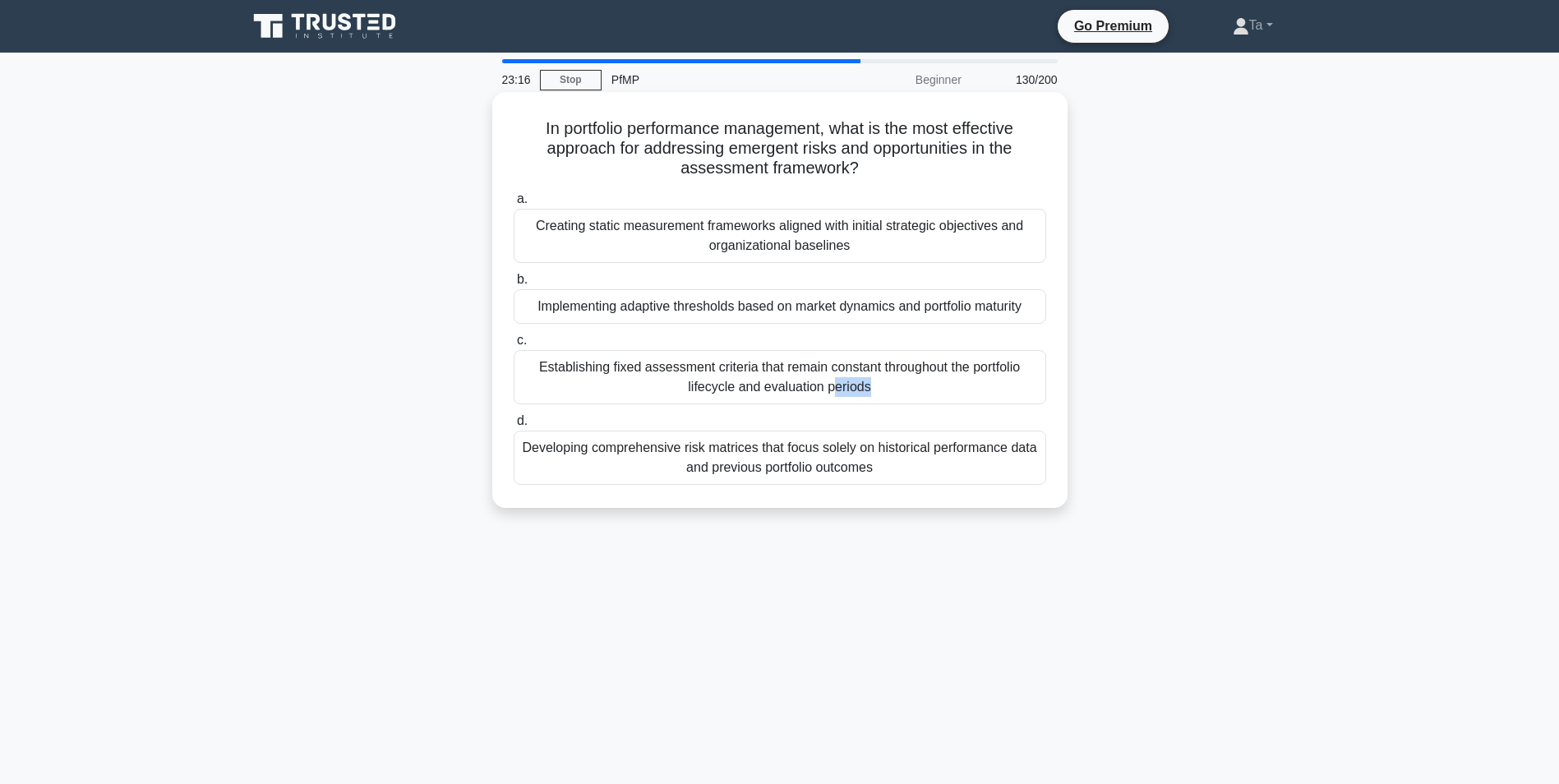
click at [574, 381] on div "Establishing fixed assessment criteria that remain constant throughout the port…" at bounding box center [780, 377] width 533 height 55
click at [514, 346] on input "c. Establishing fixed assessment criteria that remain constant throughout the p…" at bounding box center [514, 340] width 0 height 11
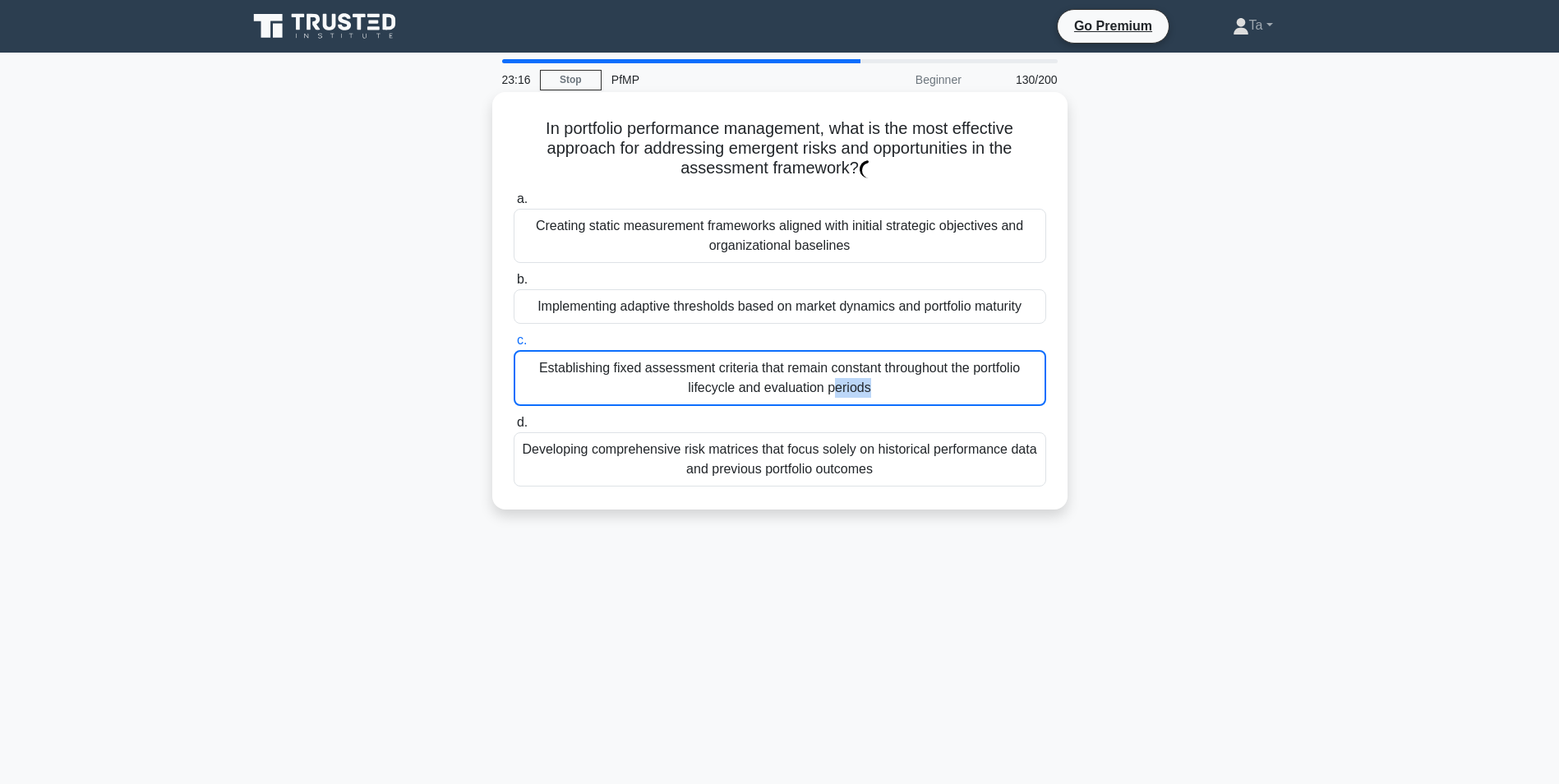
click at [574, 381] on div "Establishing fixed assessment criteria that remain constant throughout the port…" at bounding box center [780, 378] width 533 height 56
click at [514, 346] on input "c. Establishing fixed assessment criteria that remain constant throughout the p…" at bounding box center [514, 340] width 0 height 11
click at [574, 381] on div "Establishing fixed assessment criteria that remain constant throughout the port…" at bounding box center [780, 378] width 533 height 56
click at [514, 346] on input "c. Establishing fixed assessment criteria that remain constant throughout the p…" at bounding box center [514, 340] width 0 height 11
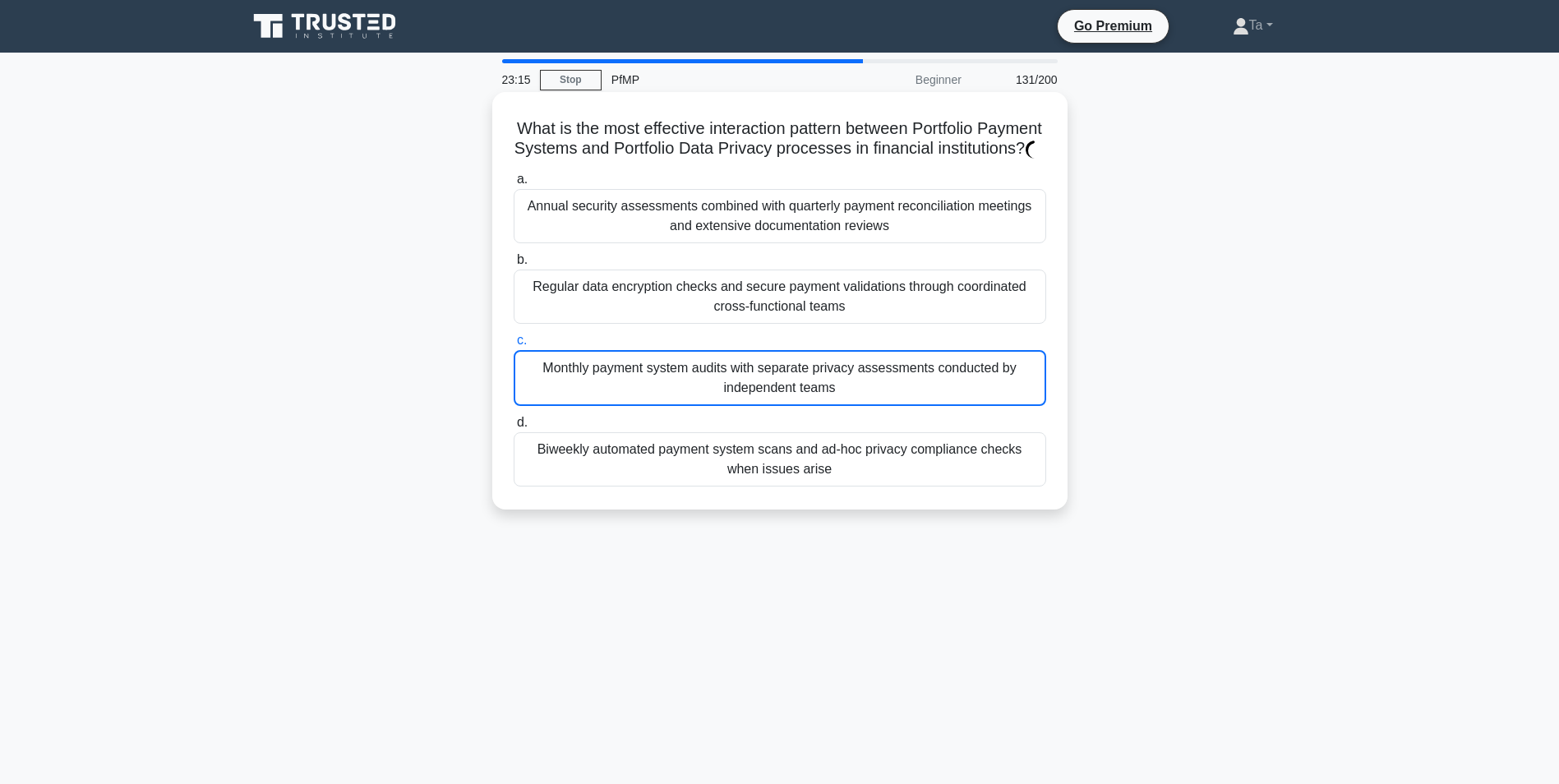
click at [574, 381] on div "Monthly payment system audits with separate privacy assessments conducted by in…" at bounding box center [780, 378] width 533 height 56
click at [514, 346] on input "c. Monthly payment system audits with separate privacy assessments conducted by…" at bounding box center [514, 340] width 0 height 11
click at [574, 381] on div "Monthly payment system audits with separate privacy assessments conducted by in…" at bounding box center [780, 378] width 533 height 56
click at [514, 346] on input "c. Monthly payment system audits with separate privacy assessments conducted by…" at bounding box center [514, 340] width 0 height 11
click at [574, 381] on div "Monthly payment system audits with separate privacy assessments conducted by in…" at bounding box center [780, 378] width 533 height 56
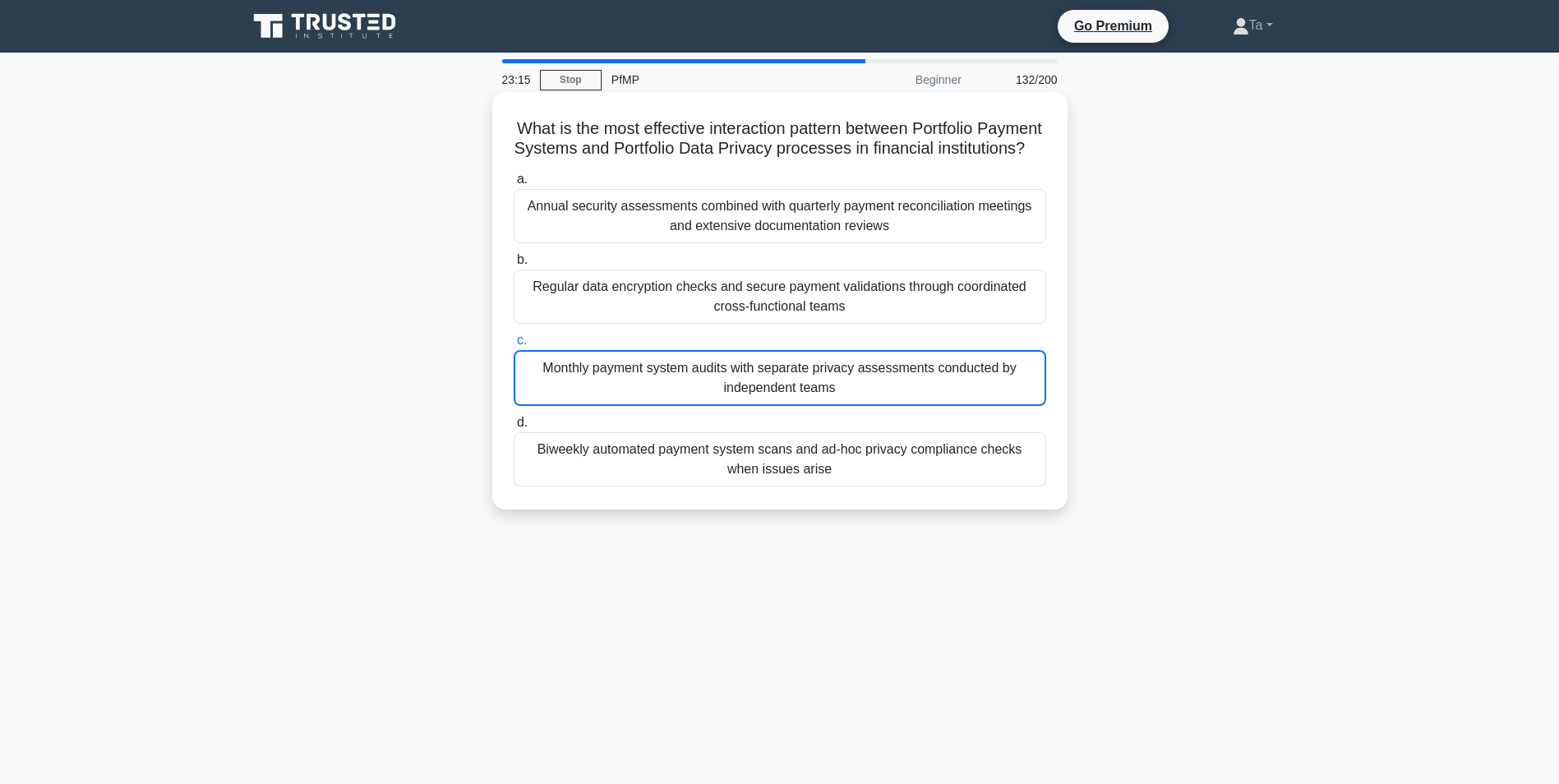
click at [514, 346] on input "c. Monthly payment system audits with separate privacy assessments conducted by…" at bounding box center [514, 340] width 0 height 11
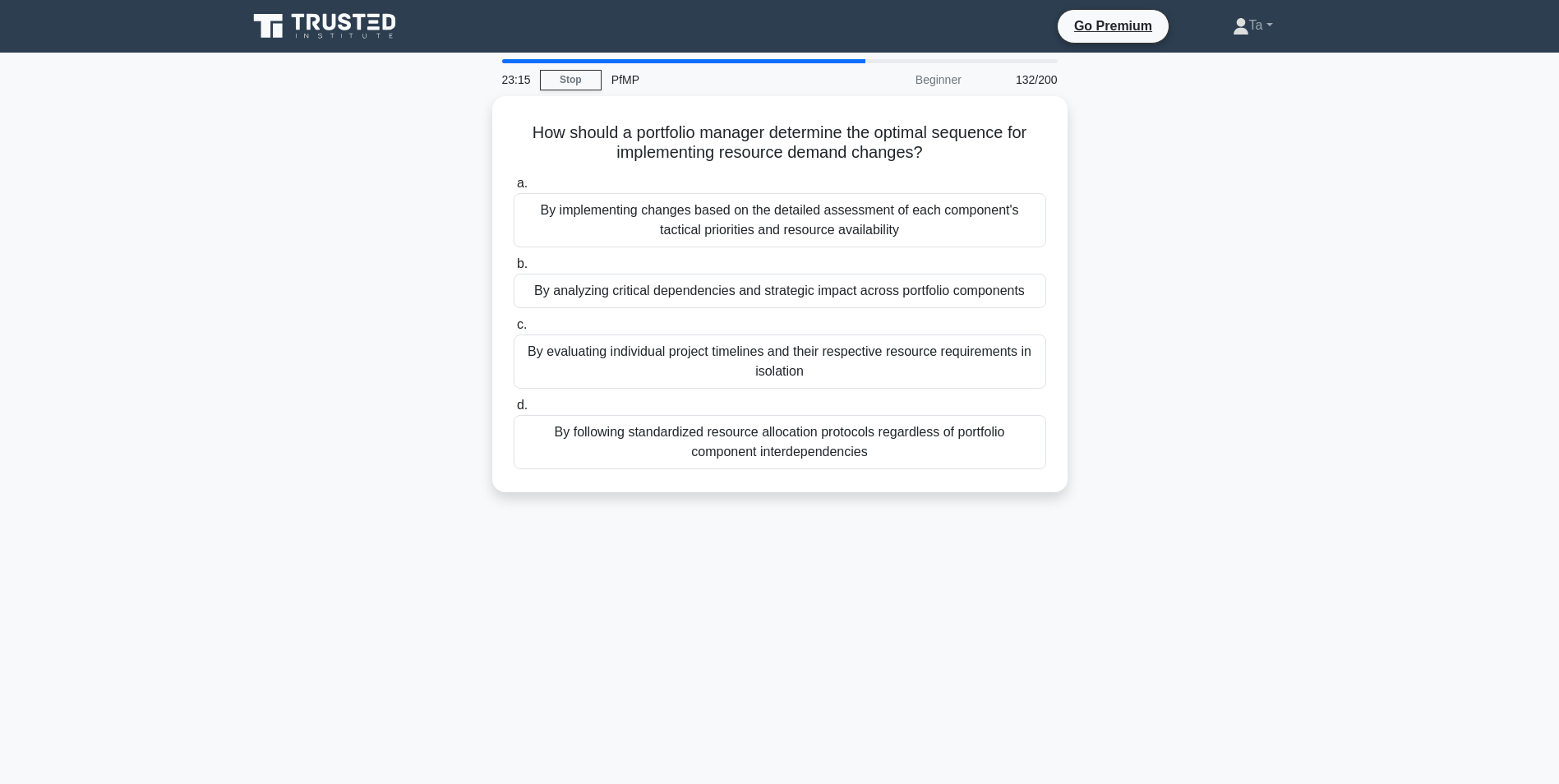
click at [574, 381] on div "By evaluating individual project timelines and their respective resource requir…" at bounding box center [780, 361] width 533 height 55
click at [514, 330] on input "c. By evaluating individual project timelines and their respective resource req…" at bounding box center [514, 324] width 0 height 11
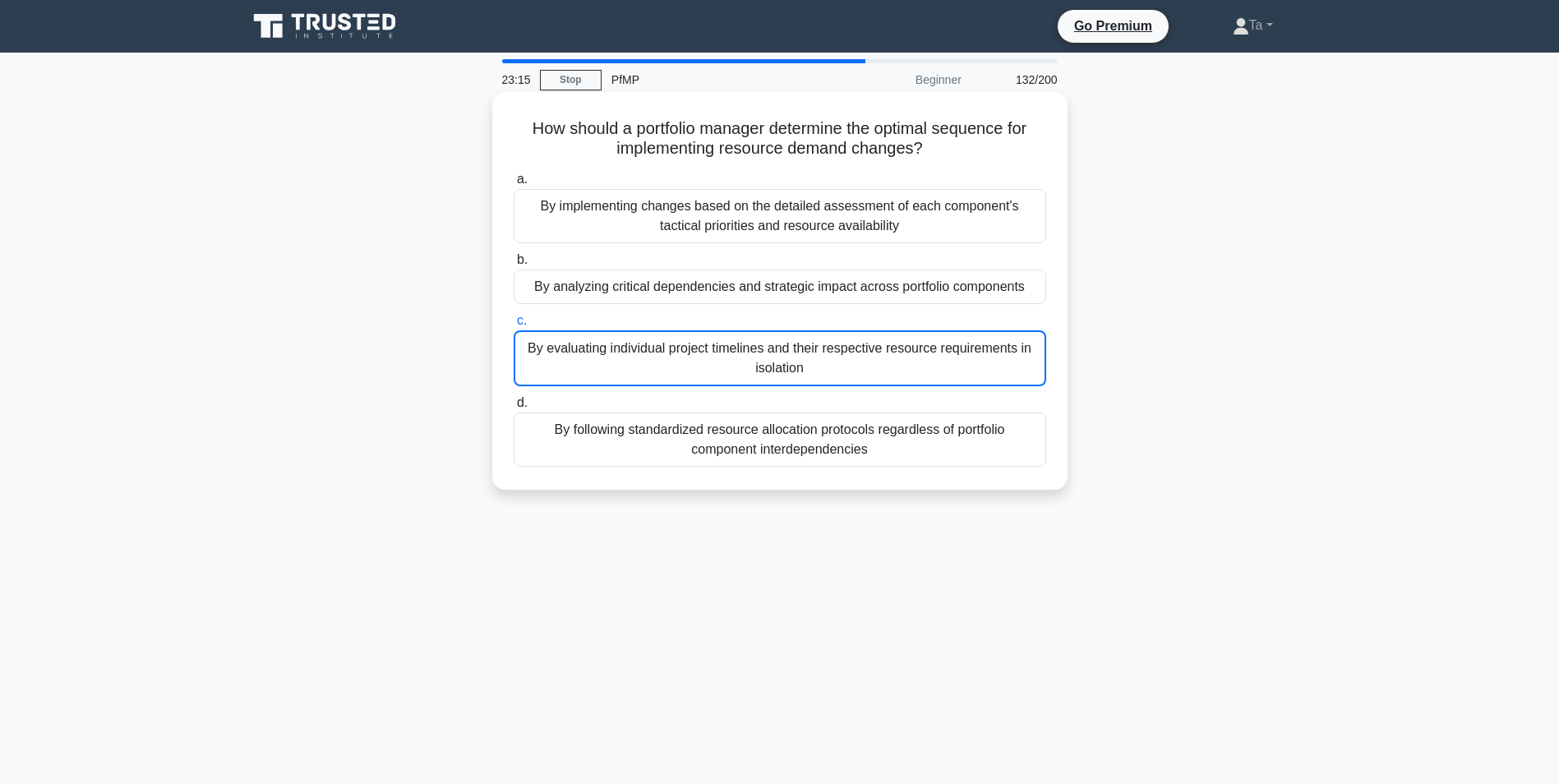
click at [574, 381] on div "By evaluating individual project timelines and their respective resource requir…" at bounding box center [780, 358] width 533 height 56
click at [514, 326] on input "c. By evaluating individual project timelines and their respective resource req…" at bounding box center [514, 320] width 0 height 11
click at [574, 381] on div "By evaluating individual project timelines and their respective resource requir…" at bounding box center [780, 358] width 533 height 56
click at [514, 326] on input "c. By evaluating individual project timelines and their respective resource req…" at bounding box center [514, 320] width 0 height 11
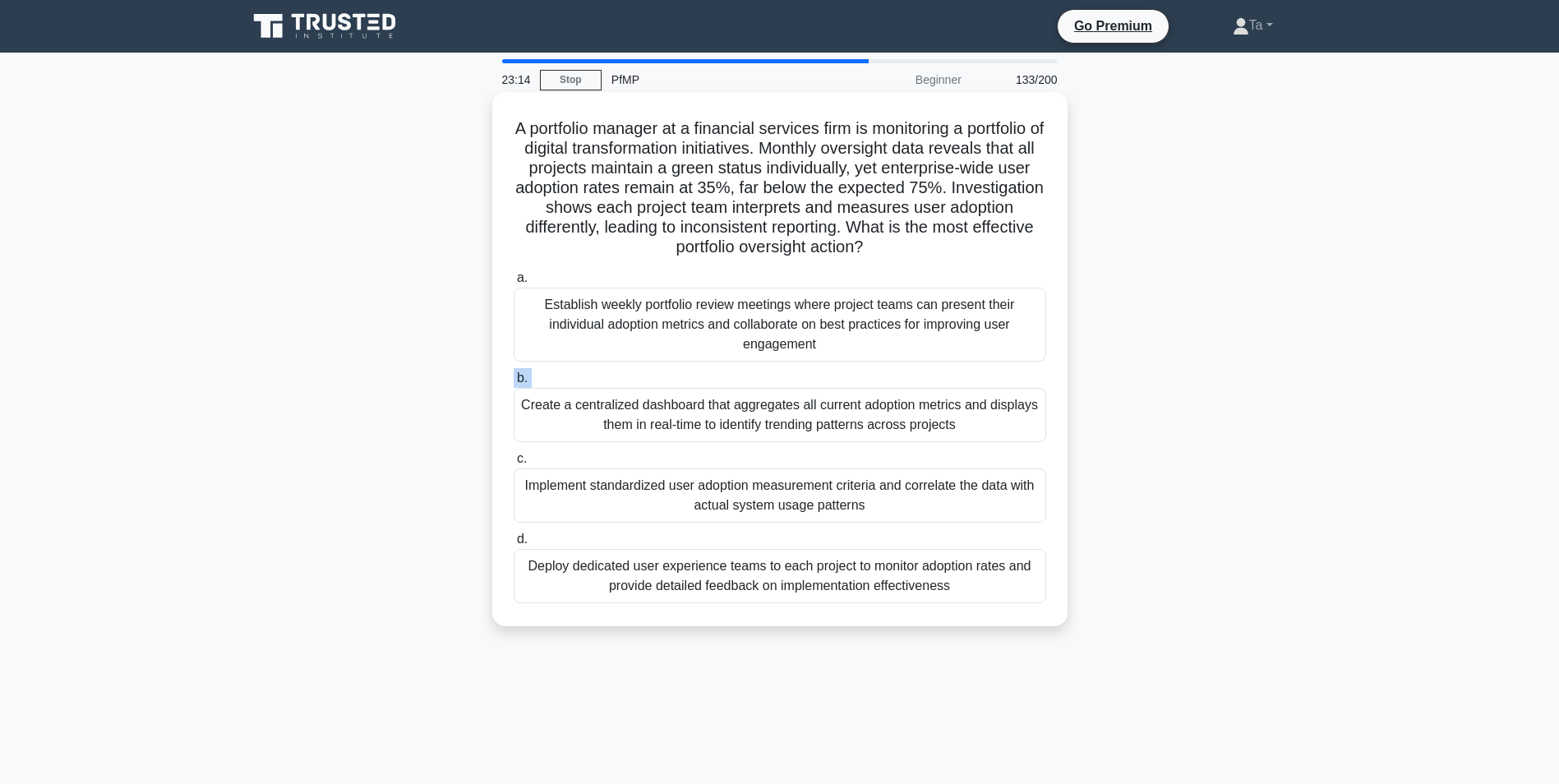
click at [574, 381] on label "b. Create a centralized dashboard that aggregates all current adoption metrics …" at bounding box center [780, 404] width 533 height 74
click at [514, 381] on input "b. Create a centralized dashboard that aggregates all current adoption metrics …" at bounding box center [514, 378] width 0 height 11
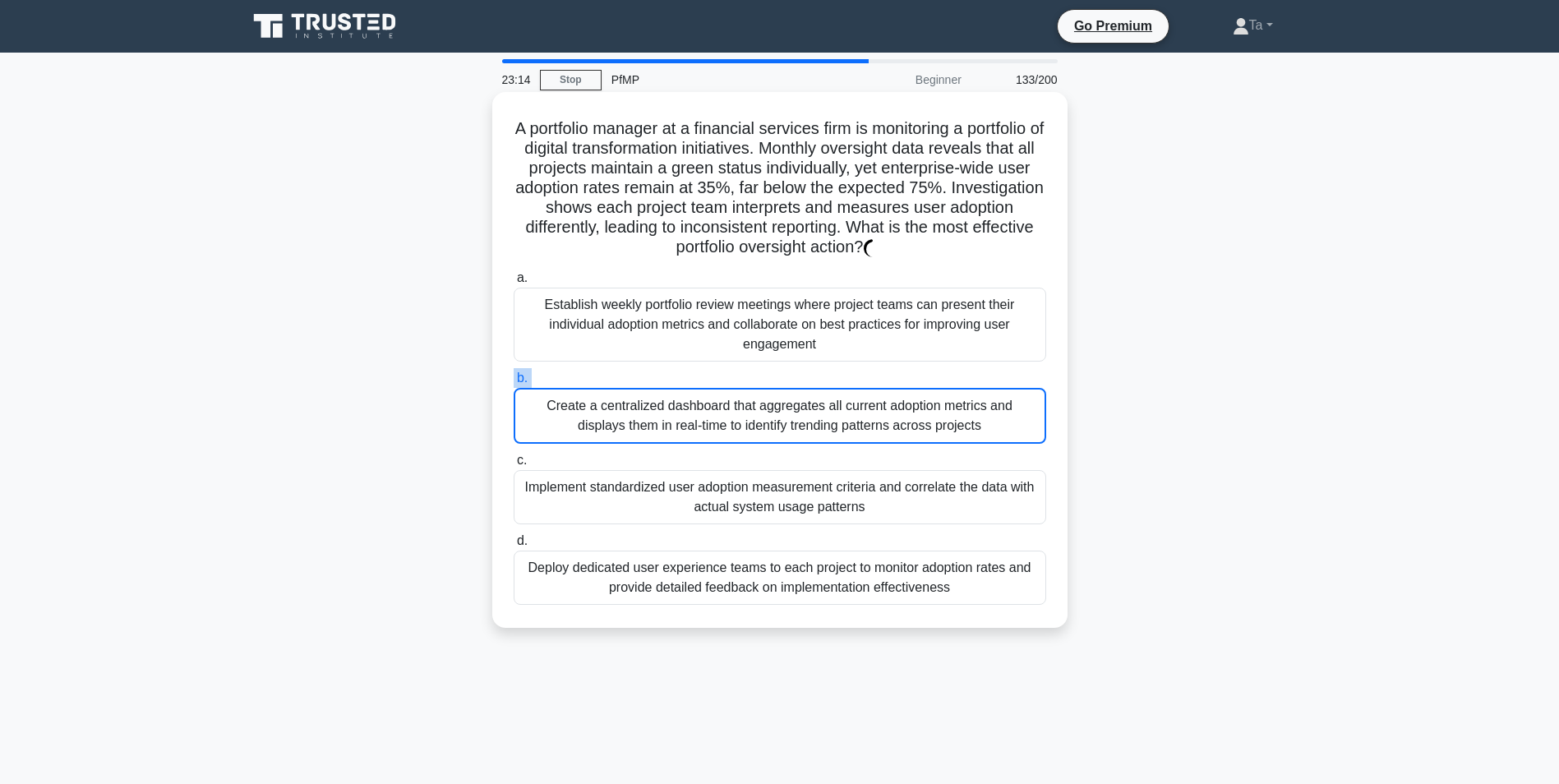
click at [574, 381] on label "b. Create a centralized dashboard that aggregates all current adoption metrics …" at bounding box center [780, 405] width 533 height 75
click at [514, 381] on input "b. Create a centralized dashboard that aggregates all current adoption metrics …" at bounding box center [514, 378] width 0 height 11
click at [574, 381] on label "b. Create a centralized dashboard that aggregates all current adoption metrics …" at bounding box center [780, 405] width 533 height 75
click at [514, 381] on input "b. Create a centralized dashboard that aggregates all current adoption metrics …" at bounding box center [514, 378] width 0 height 11
click at [574, 381] on label "b. Create a centralized dashboard that aggregates all current adoption metrics …" at bounding box center [780, 405] width 533 height 75
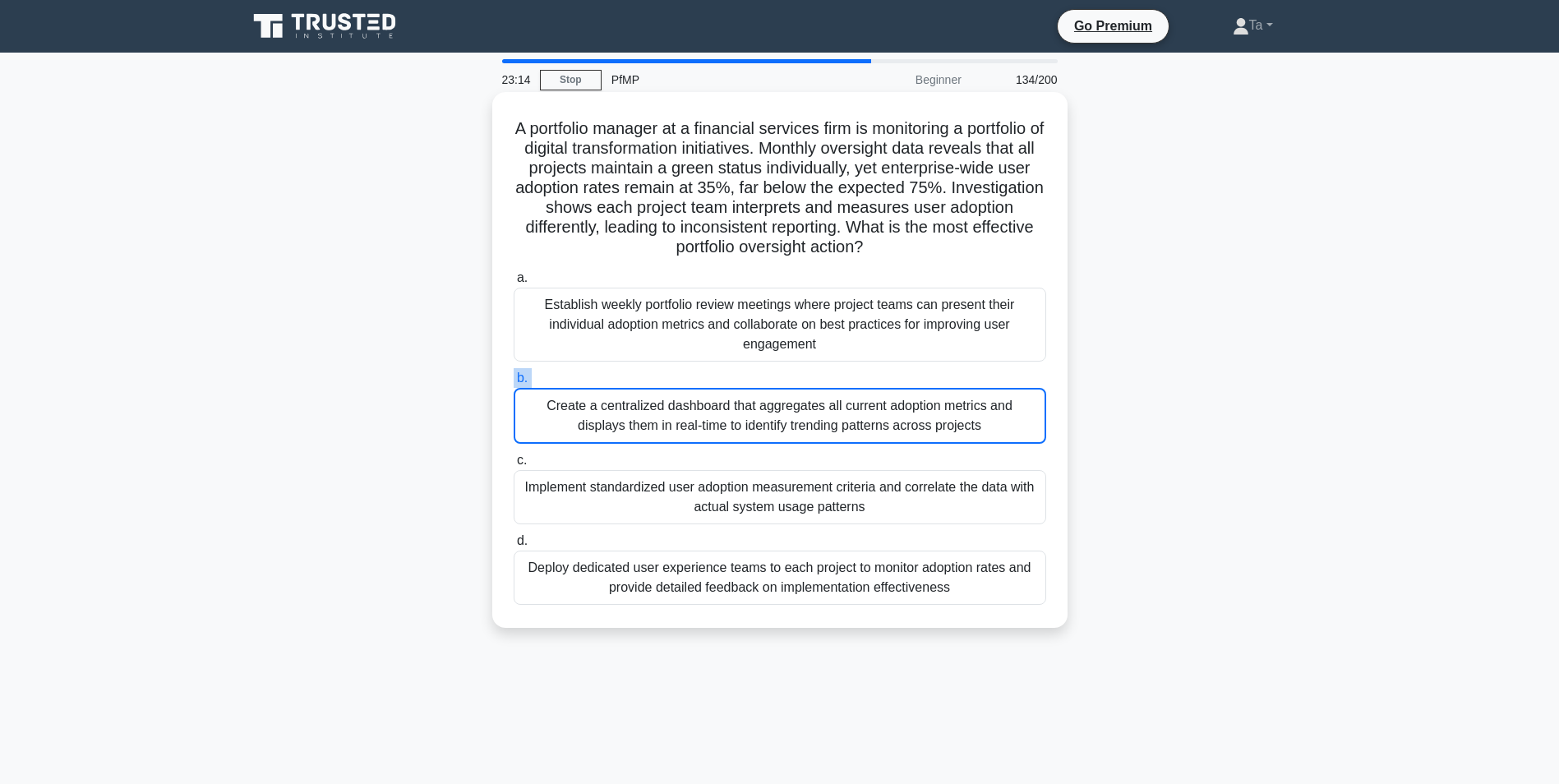
click at [514, 381] on input "b. Create a centralized dashboard that aggregates all current adoption metrics …" at bounding box center [514, 378] width 0 height 11
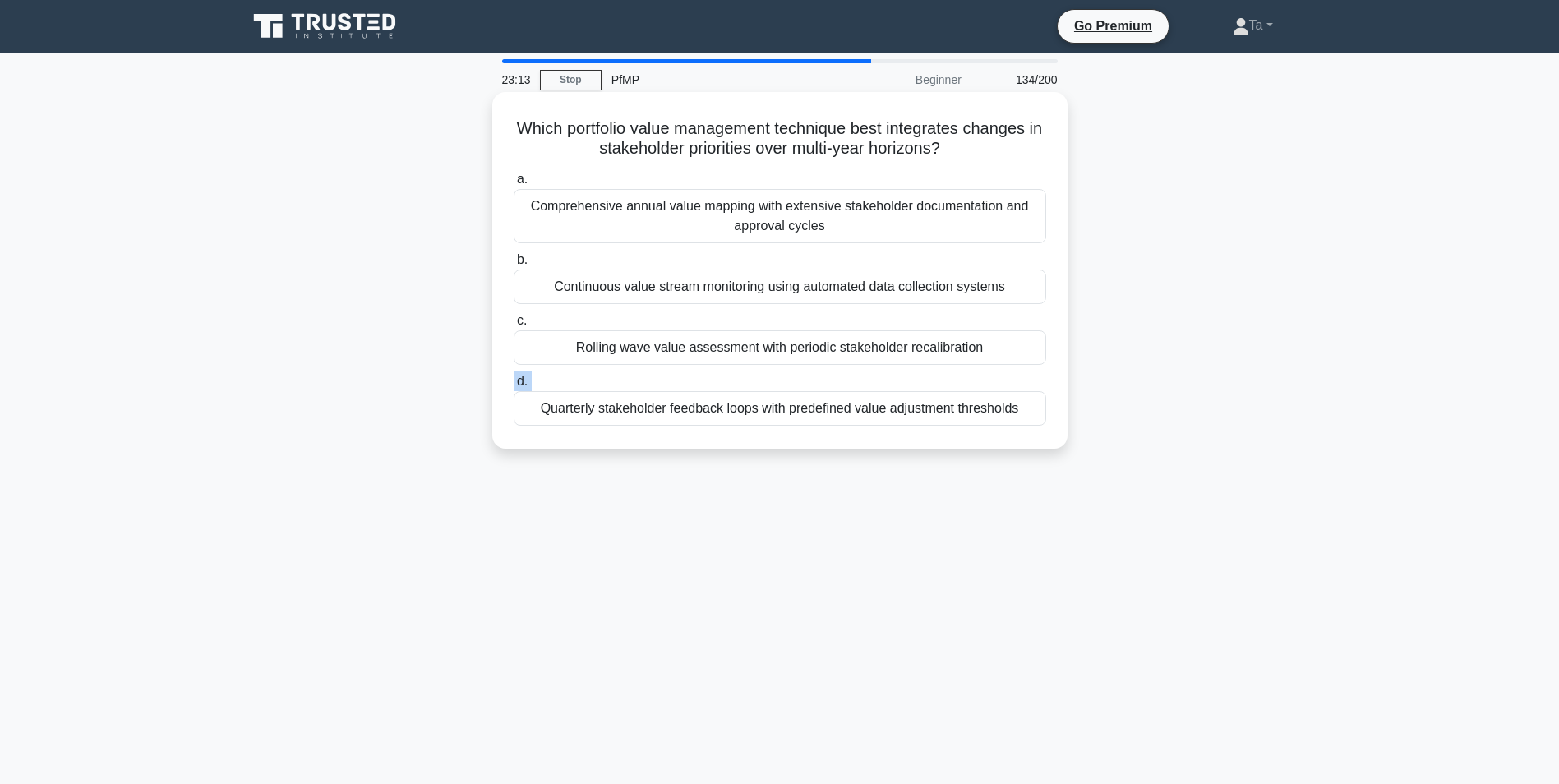
click at [574, 381] on label "d. Quarterly stakeholder feedback loops with predefined value adjustment thresh…" at bounding box center [780, 398] width 533 height 55
click at [514, 381] on input "d. Quarterly stakeholder feedback loops with predefined value adjustment thresh…" at bounding box center [514, 382] width 0 height 11
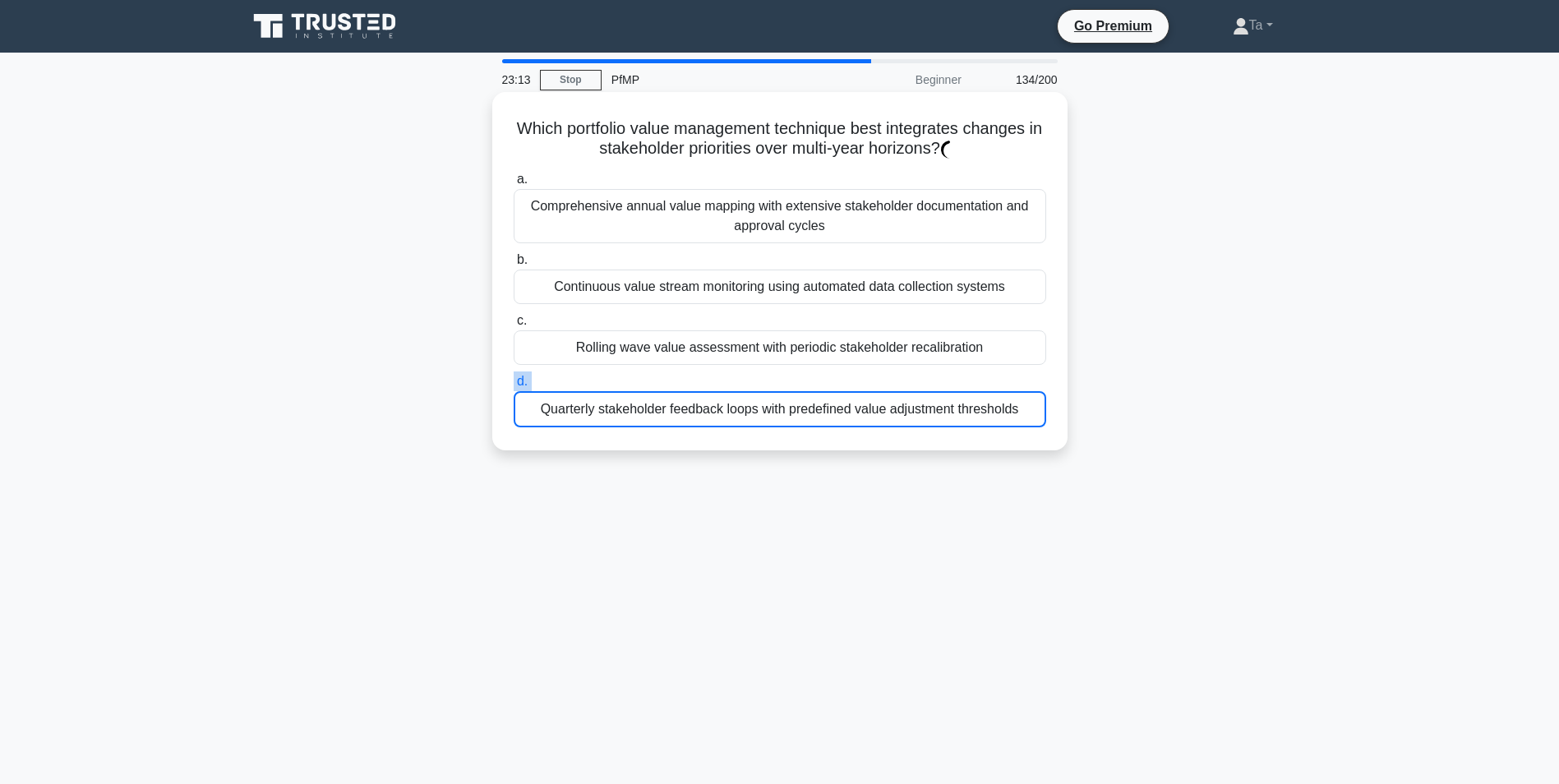
click at [574, 381] on label "d. Quarterly stakeholder feedback loops with predefined value adjustment thresh…" at bounding box center [780, 399] width 533 height 56
click at [514, 381] on input "d. Quarterly stakeholder feedback loops with predefined value adjustment thresh…" at bounding box center [514, 382] width 0 height 11
click at [574, 381] on label "d. Quarterly stakeholder feedback loops with predefined value adjustment thresh…" at bounding box center [780, 399] width 533 height 56
click at [514, 381] on input "d. Quarterly stakeholder feedback loops with predefined value adjustment thresh…" at bounding box center [514, 382] width 0 height 11
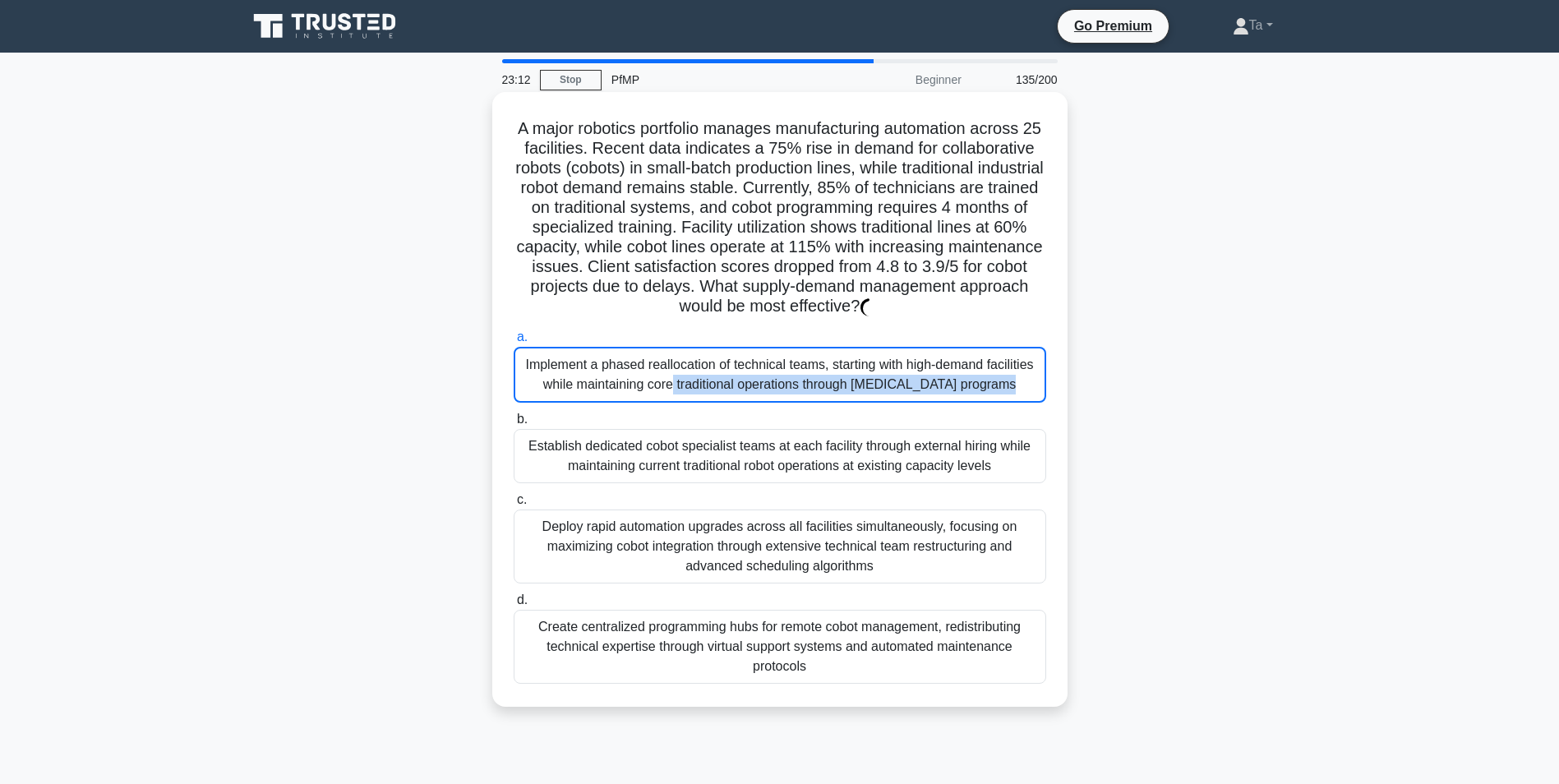
click at [574, 381] on div "Implement a phased reallocation of technical teams, starting with high-demand f…" at bounding box center [780, 375] width 533 height 56
click at [514, 343] on input "a. Implement a phased reallocation of technical teams, starting with high-deman…" at bounding box center [514, 337] width 0 height 11
click at [574, 381] on div "Implement a phased reallocation of technical teams, starting with high-demand f…" at bounding box center [780, 375] width 533 height 56
click at [514, 343] on input "a. Implement a phased reallocation of technical teams, starting with high-deman…" at bounding box center [514, 337] width 0 height 11
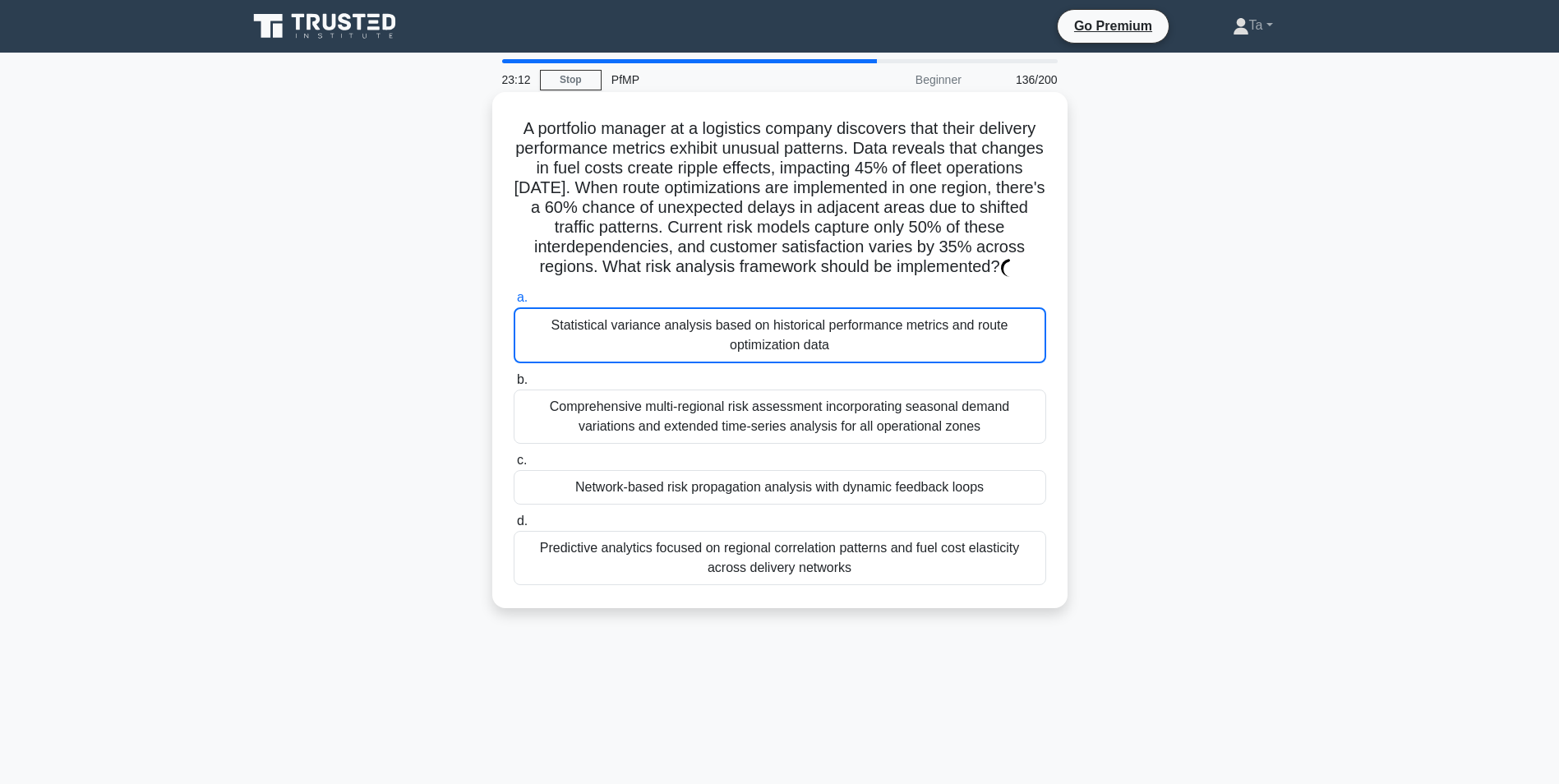
click at [574, 363] on div "Statistical variance analysis based on historical performance metrics and route…" at bounding box center [780, 335] width 533 height 56
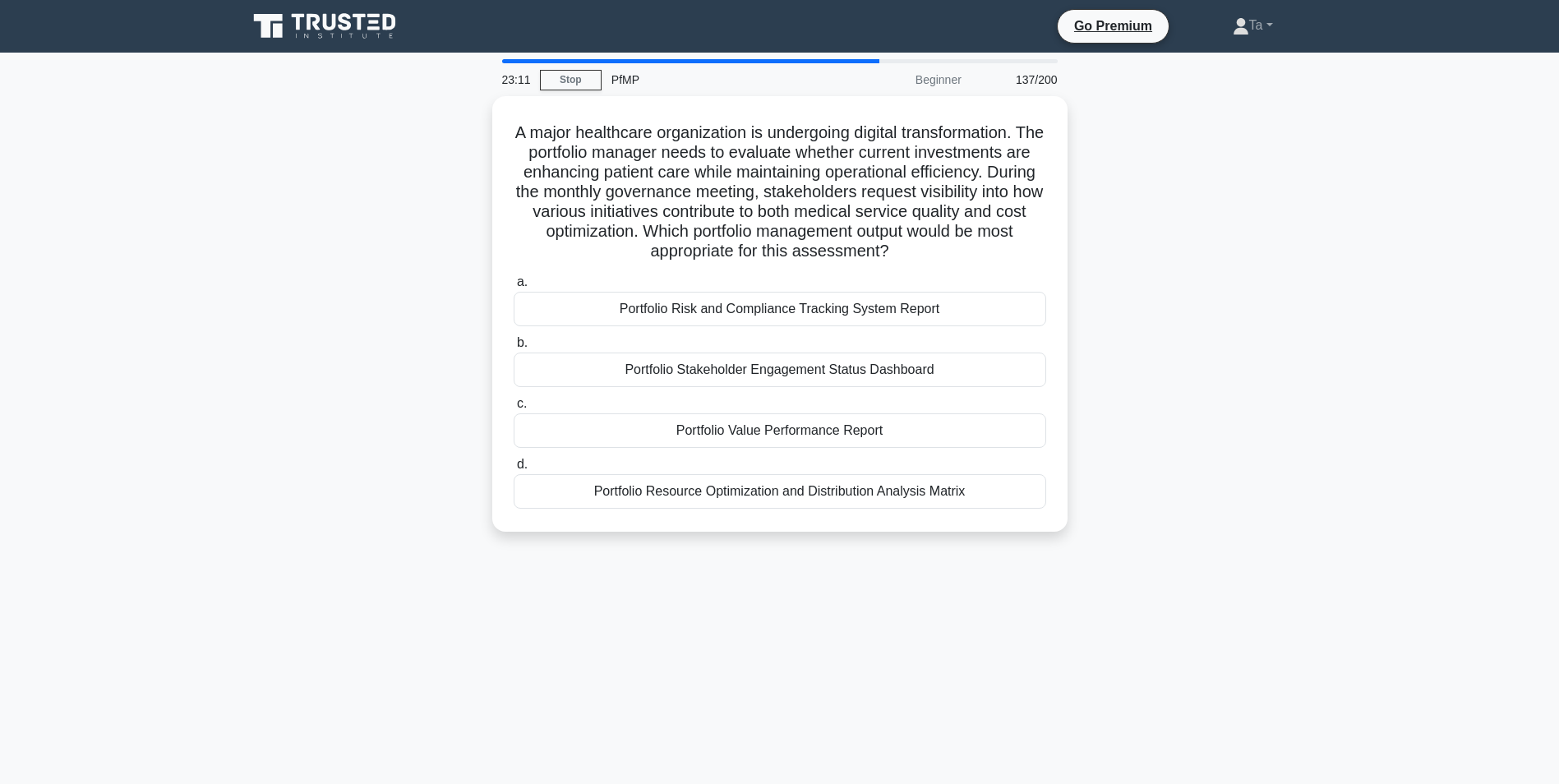
click at [574, 381] on div "Portfolio Stakeholder Engagement Status Dashboard" at bounding box center [780, 370] width 533 height 35
click at [514, 348] on input "b. Portfolio Stakeholder Engagement Status Dashboard" at bounding box center [514, 343] width 0 height 11
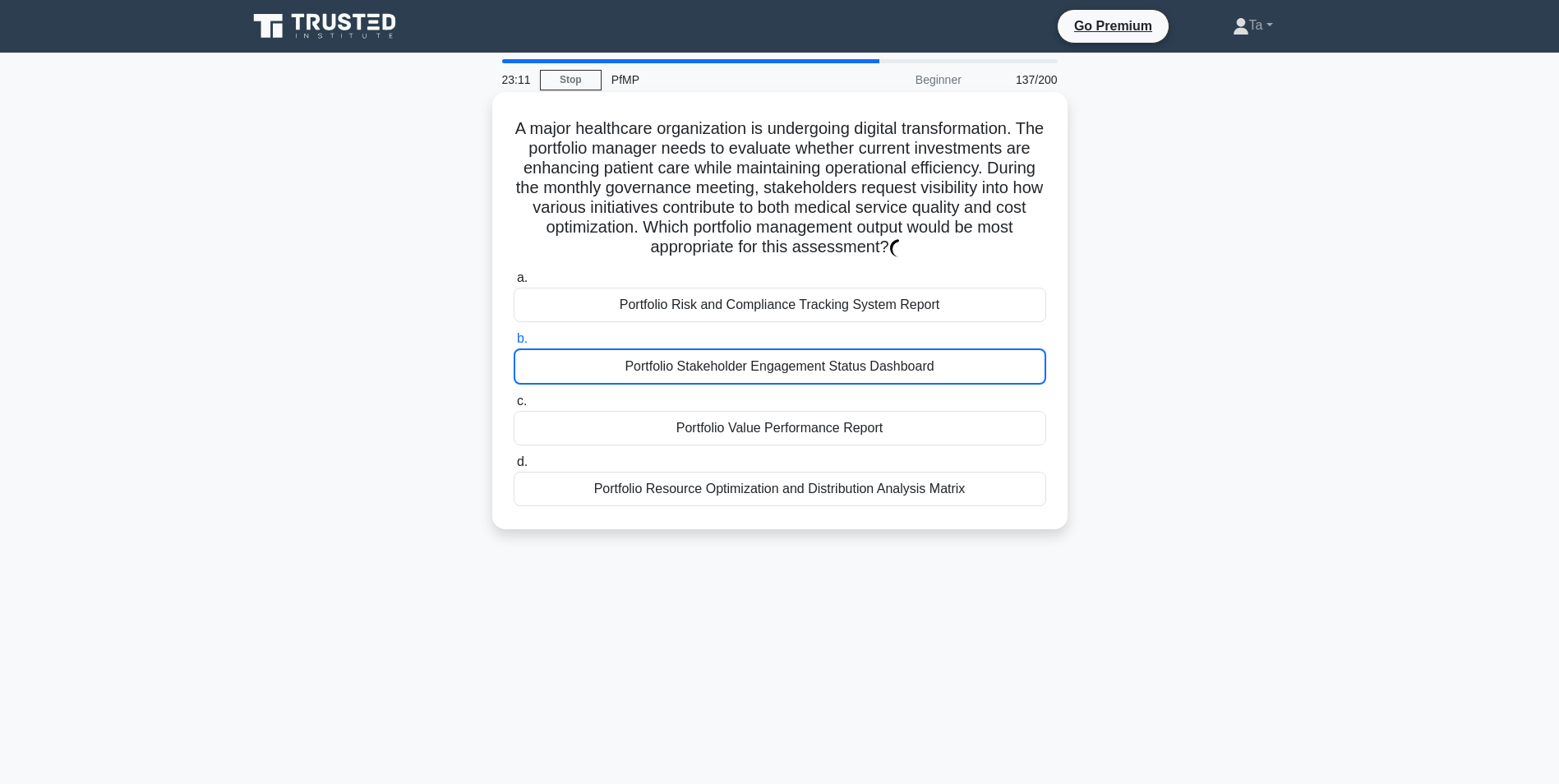
click at [574, 381] on div "Portfolio Stakeholder Engagement Status Dashboard" at bounding box center [780, 366] width 533 height 36
click at [514, 344] on input "b. Portfolio Stakeholder Engagement Status Dashboard" at bounding box center [514, 339] width 0 height 11
click at [574, 381] on div "Portfolio Stakeholder Engagement Status Dashboard" at bounding box center [780, 366] width 533 height 36
click at [514, 344] on input "b. Portfolio Stakeholder Engagement Status Dashboard" at bounding box center [514, 339] width 0 height 11
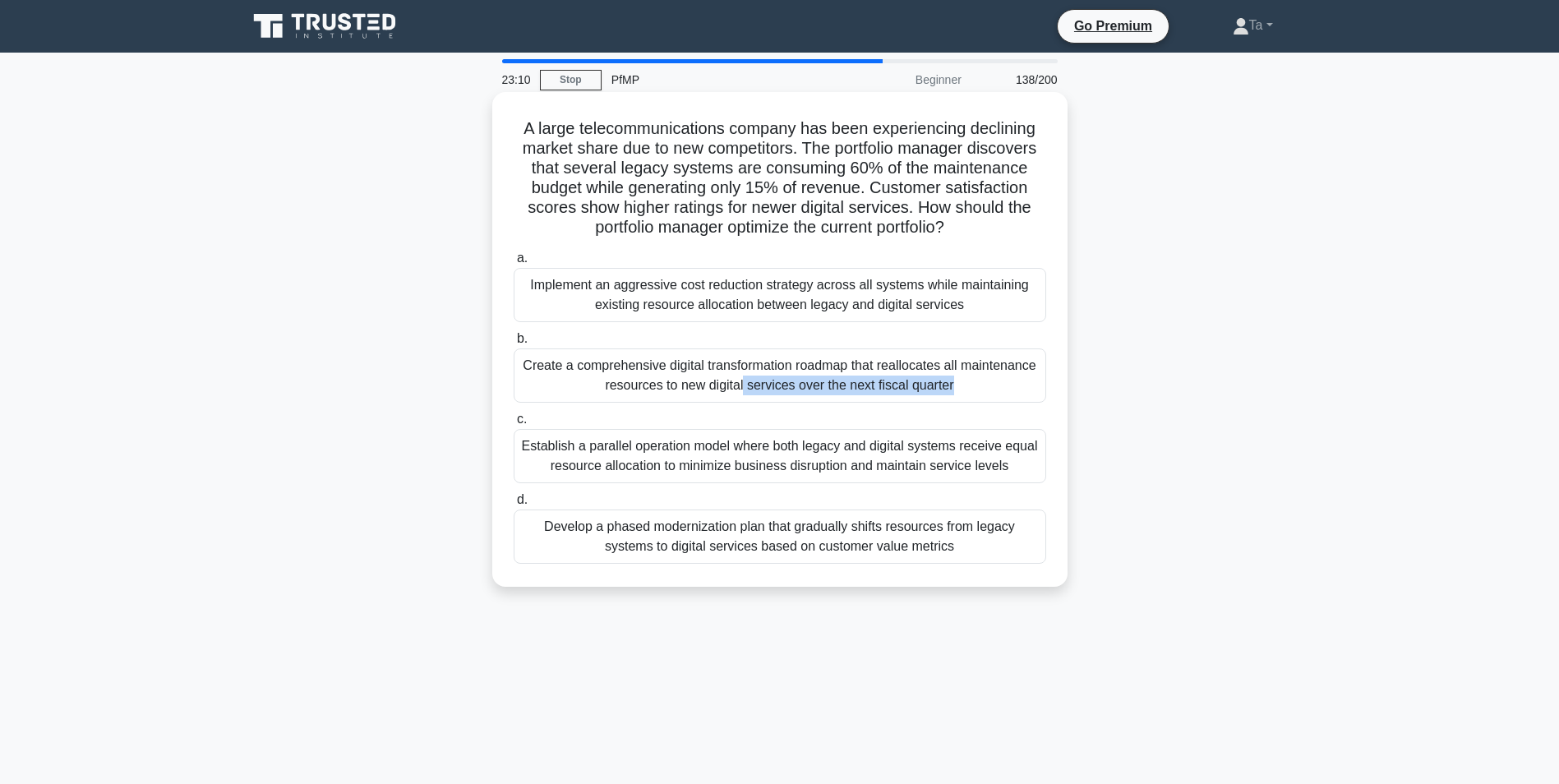
click at [574, 381] on div "Create a comprehensive digital transformation roadmap that reallocates all main…" at bounding box center [780, 375] width 533 height 55
click at [514, 344] on input "b. Create a comprehensive digital transformation roadmap that reallocates all m…" at bounding box center [514, 339] width 0 height 11
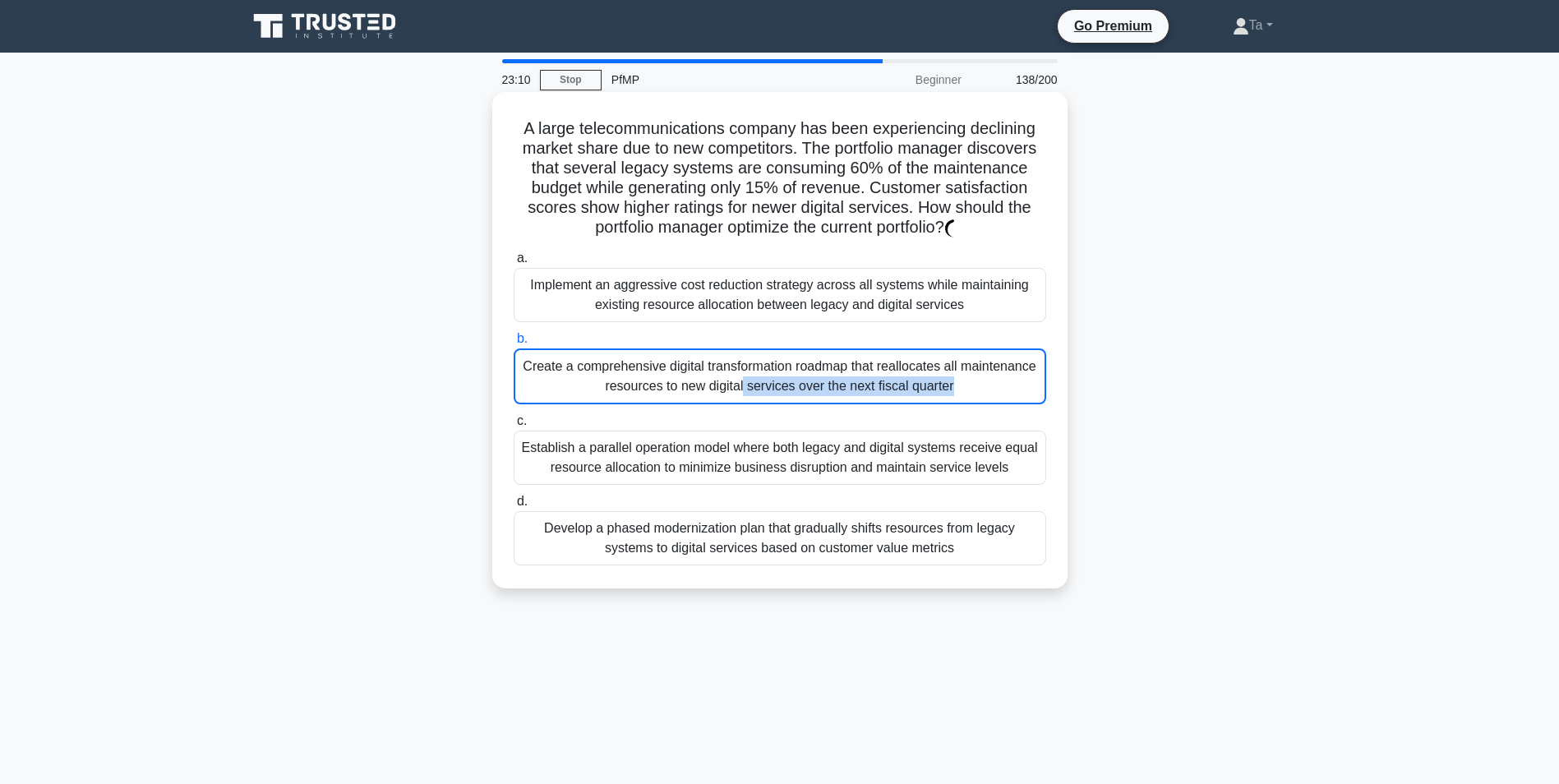
click at [574, 381] on div "Create a comprehensive digital transformation roadmap that reallocates all main…" at bounding box center [780, 376] width 533 height 56
click at [514, 344] on input "b. Create a comprehensive digital transformation roadmap that reallocates all m…" at bounding box center [514, 339] width 0 height 11
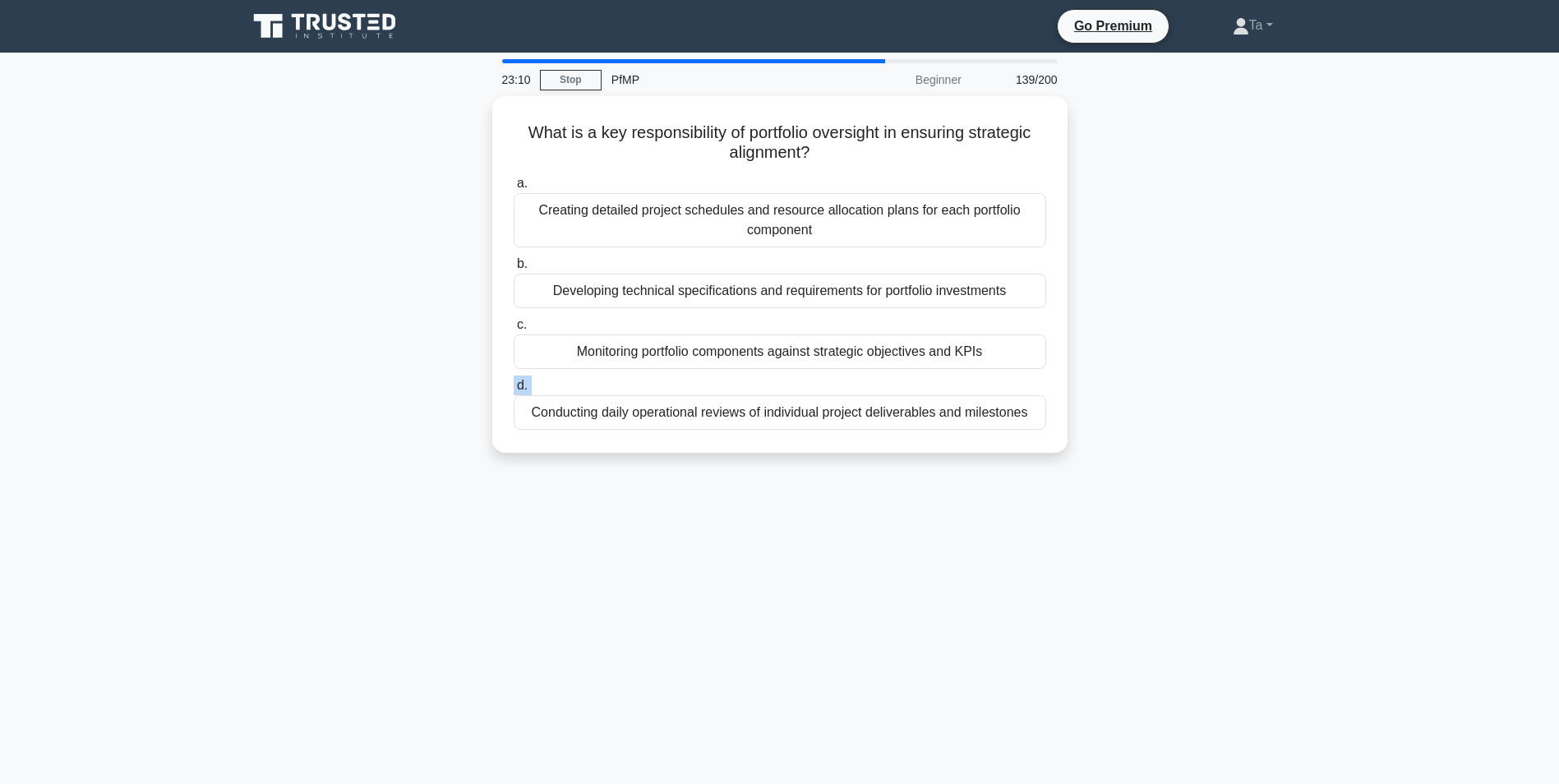
click at [574, 381] on label "d. Conducting daily operational reviews of individual project deliverables and …" at bounding box center [780, 402] width 533 height 55
click at [514, 381] on input "d. Conducting daily operational reviews of individual project deliverables and …" at bounding box center [514, 386] width 0 height 11
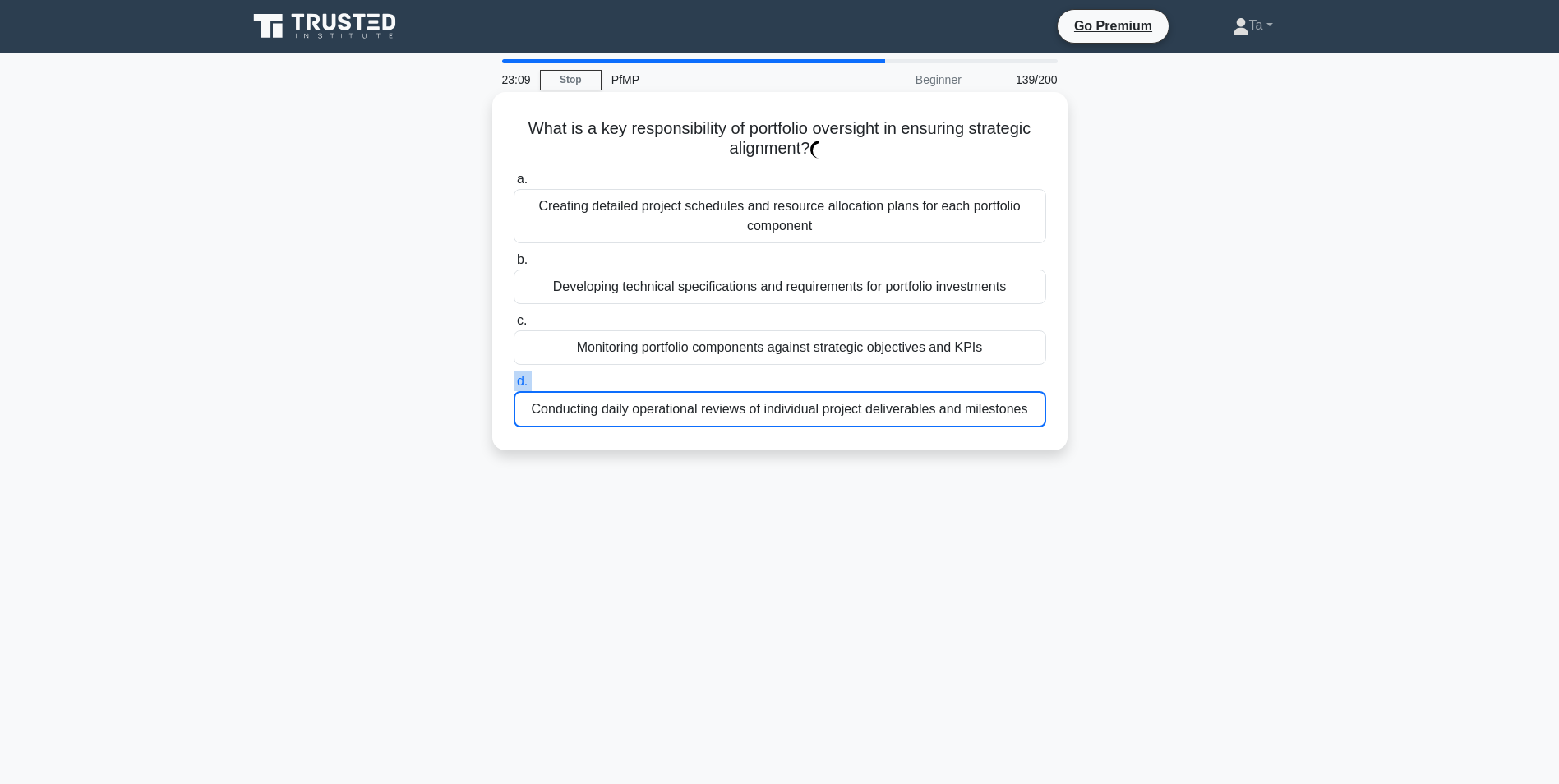
click at [574, 381] on label "d. Conducting daily operational reviews of individual project deliverables and …" at bounding box center [780, 399] width 533 height 56
click at [514, 381] on input "d. Conducting daily operational reviews of individual project deliverables and …" at bounding box center [514, 382] width 0 height 11
click at [574, 381] on label "d. Conducting daily operational reviews of individual project deliverables and …" at bounding box center [780, 399] width 533 height 56
click at [514, 381] on input "d. Conducting daily operational reviews of individual project deliverables and …" at bounding box center [514, 382] width 0 height 11
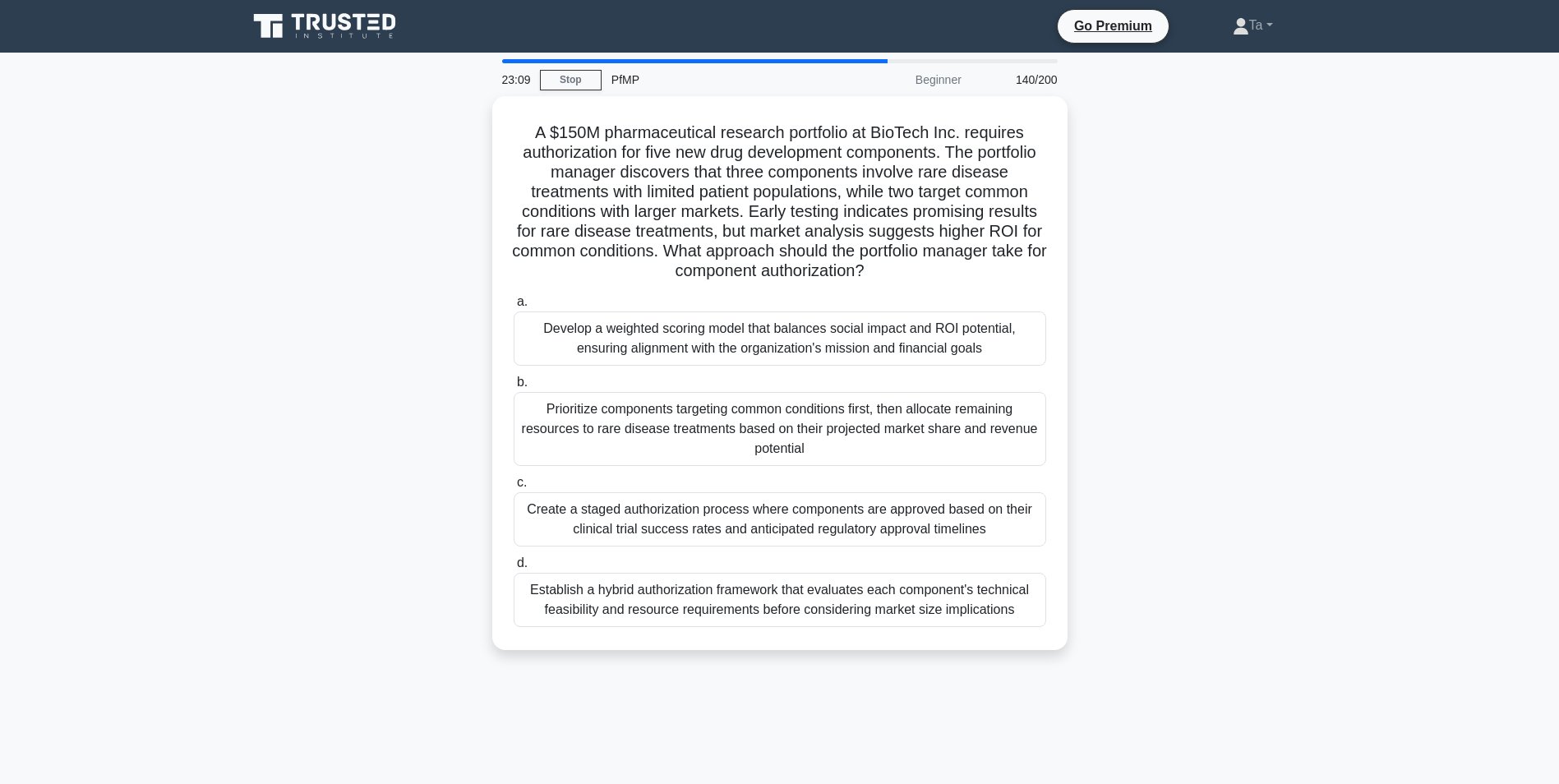
click at [574, 381] on label "b. Prioritize components targeting common conditions first, then allocate remai…" at bounding box center [780, 418] width 533 height 93
click at [514, 381] on input "b. Prioritize components targeting common conditions first, then allocate remai…" at bounding box center [514, 382] width 0 height 11
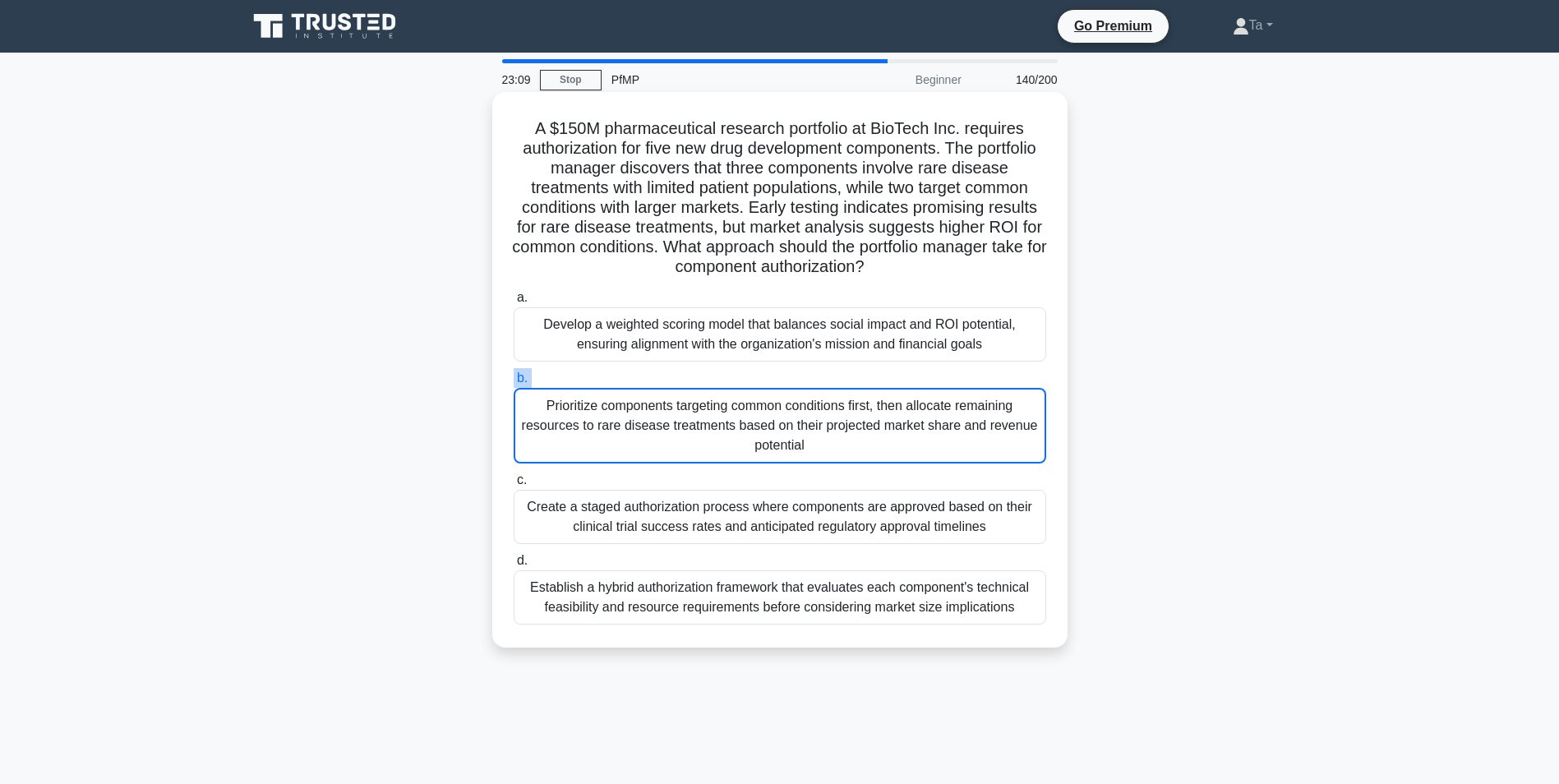
click at [574, 381] on label "b. Prioritize components targeting common conditions first, then allocate remai…" at bounding box center [780, 415] width 533 height 95
click at [514, 381] on input "b. Prioritize components targeting common conditions first, then allocate remai…" at bounding box center [514, 378] width 0 height 11
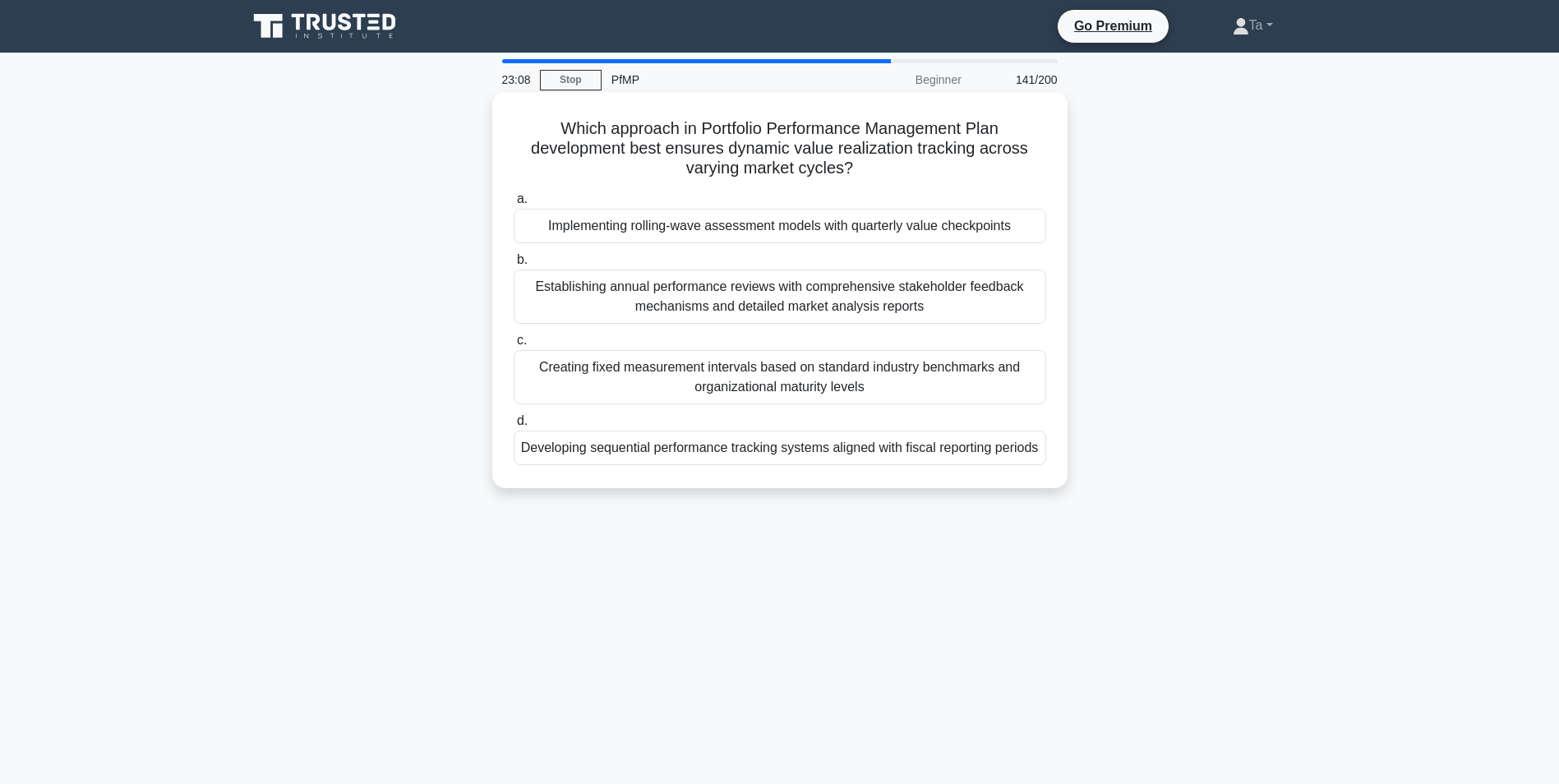
click at [574, 381] on div "Creating fixed measurement intervals based on standard industry benchmarks and …" at bounding box center [780, 377] width 533 height 55
click at [514, 346] on input "c. Creating fixed measurement intervals based on standard industry benchmarks a…" at bounding box center [514, 340] width 0 height 11
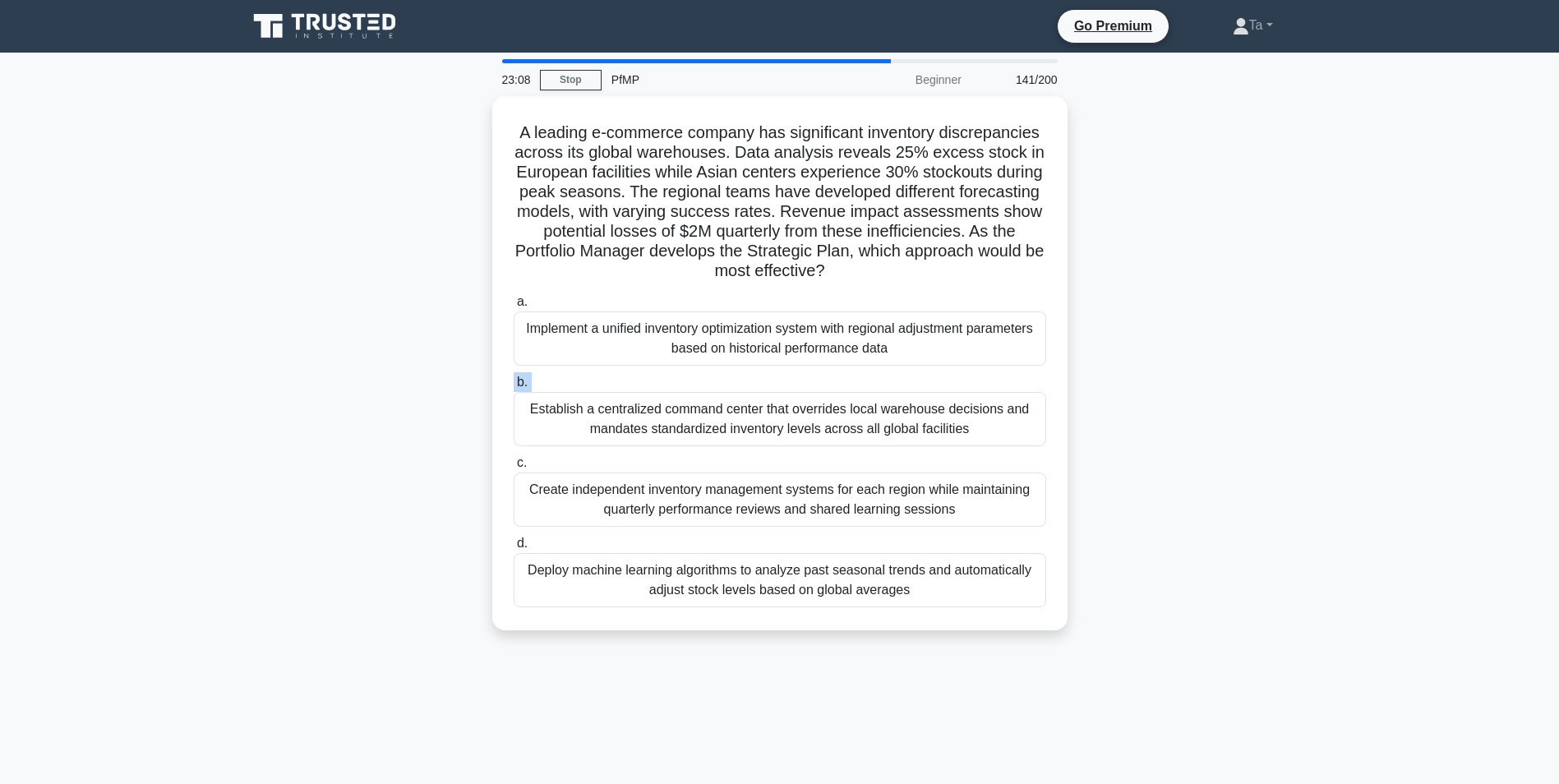
click at [574, 381] on label "b. Establish a centralized command center that overrides local warehouse decisi…" at bounding box center [780, 408] width 533 height 74
click at [514, 381] on input "b. Establish a centralized command center that overrides local warehouse decisi…" at bounding box center [514, 382] width 0 height 11
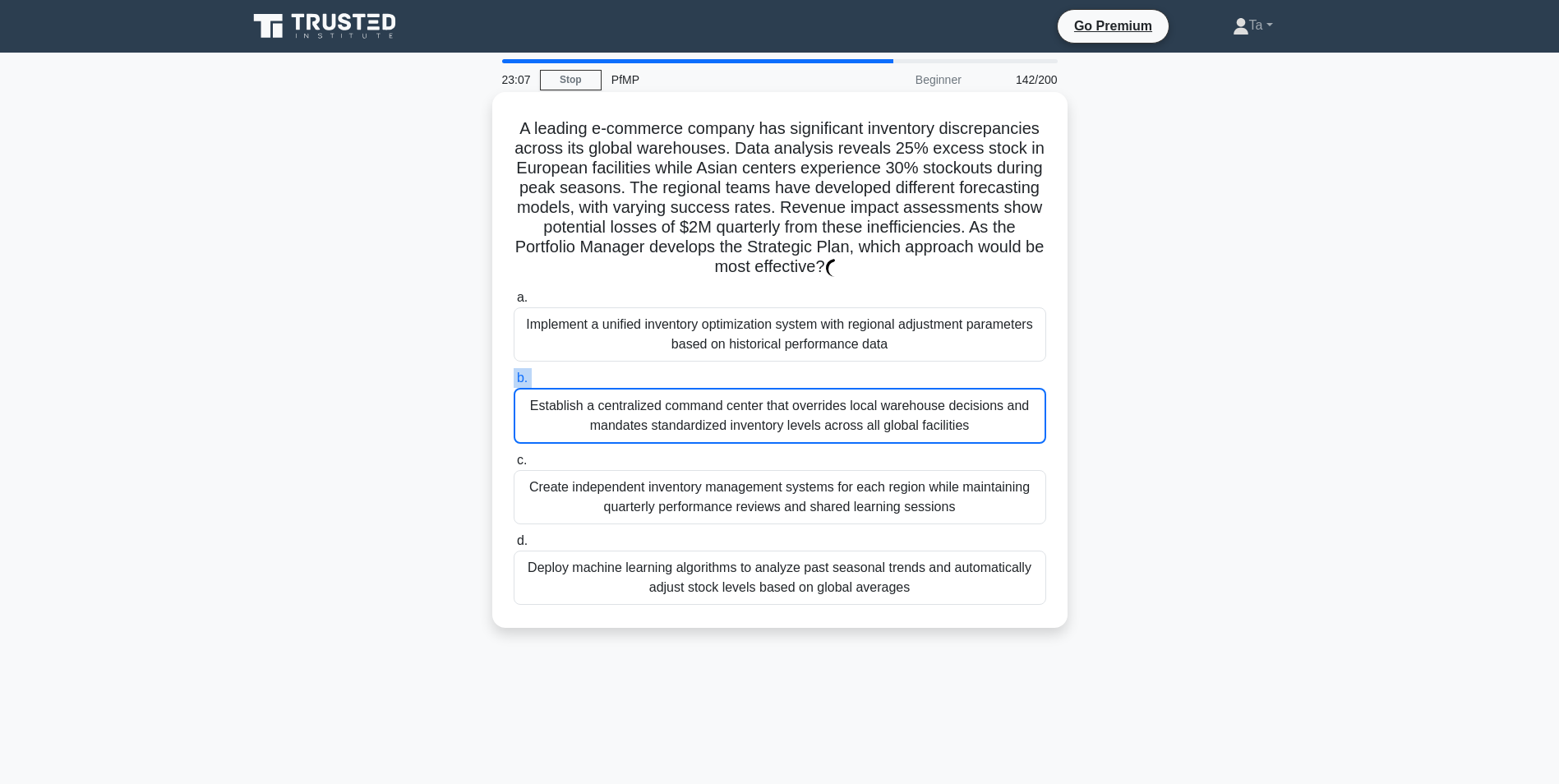
click at [574, 381] on label "b. Establish a centralized command center that overrides local warehouse decisi…" at bounding box center [780, 405] width 533 height 75
click at [514, 381] on input "b. Establish a centralized command center that overrides local warehouse decisi…" at bounding box center [514, 378] width 0 height 11
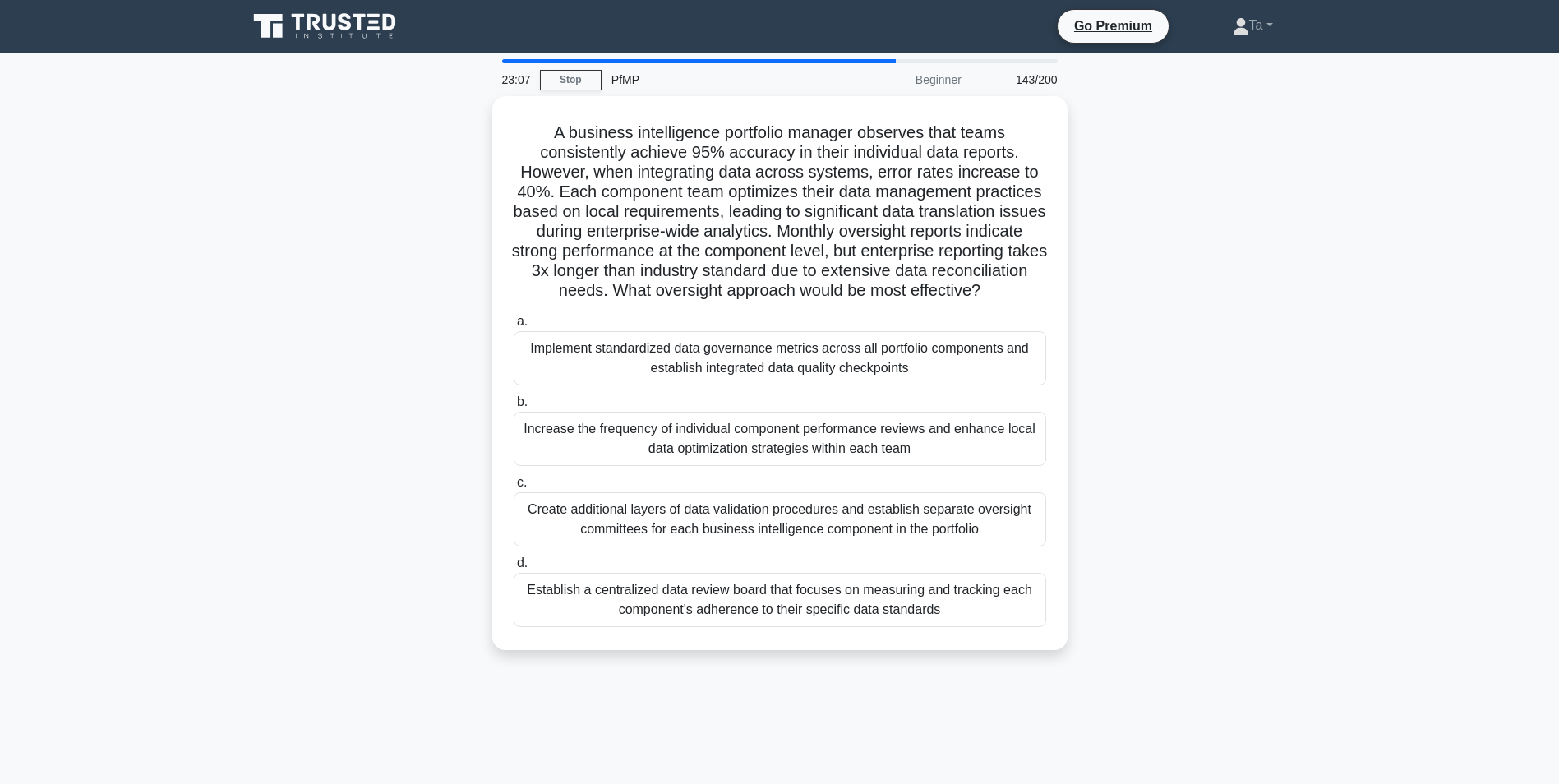
click at [574, 381] on div "Implement standardized data governance metrics across all portfolio components …" at bounding box center [780, 358] width 533 height 55
click at [514, 327] on input "a. Implement standardized data governance metrics across all portfolio componen…" at bounding box center [514, 321] width 0 height 11
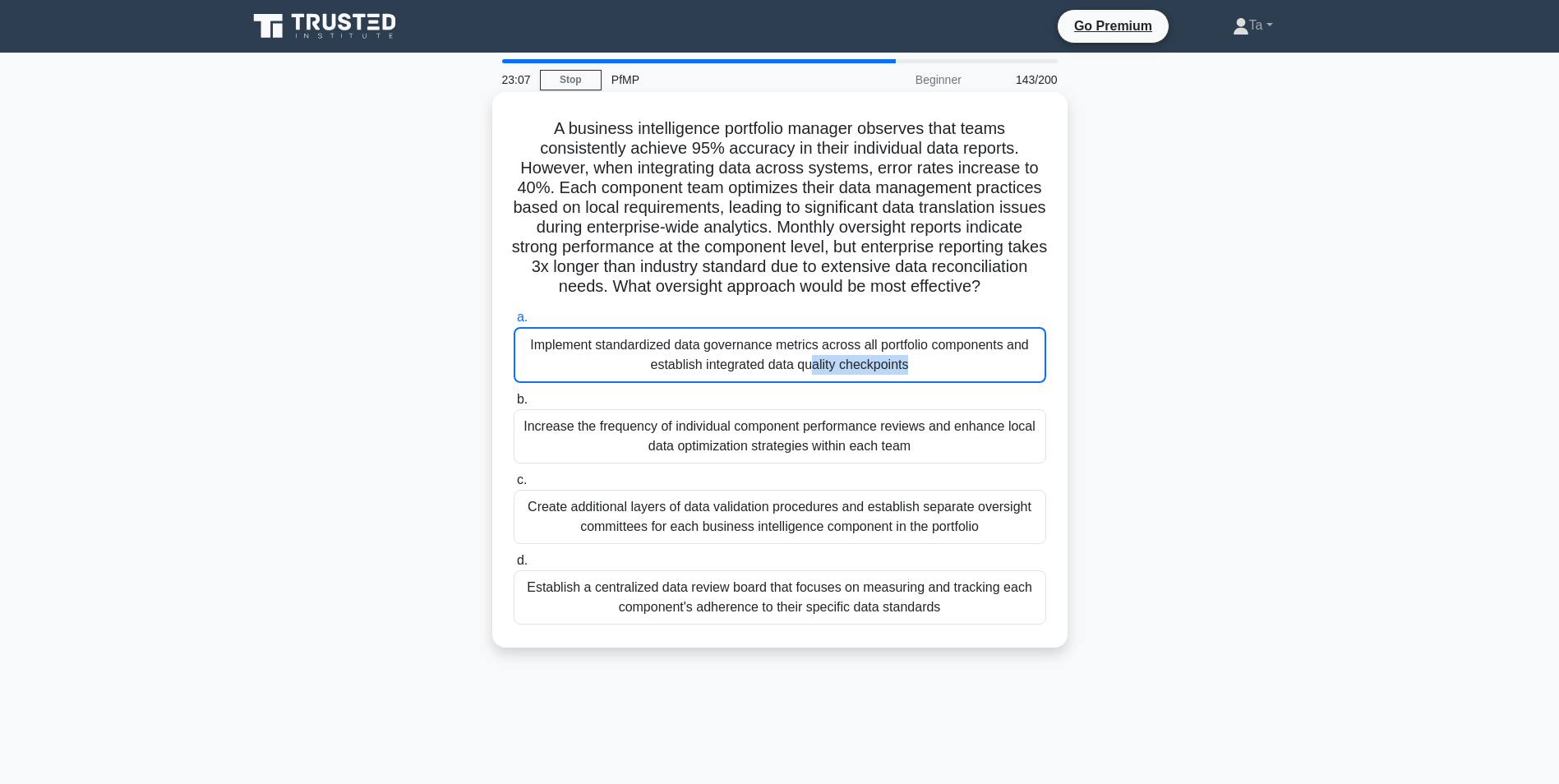
click at [574, 381] on div "Implement standardized data governance metrics across all portfolio components …" at bounding box center [780, 355] width 533 height 56
click at [514, 323] on input "a. Implement standardized data governance metrics across all portfolio componen…" at bounding box center [514, 317] width 0 height 11
click at [574, 381] on div "Implement standardized data governance metrics across all portfolio components …" at bounding box center [780, 355] width 533 height 56
click at [514, 323] on input "a. Implement standardized data governance metrics across all portfolio componen…" at bounding box center [514, 317] width 0 height 11
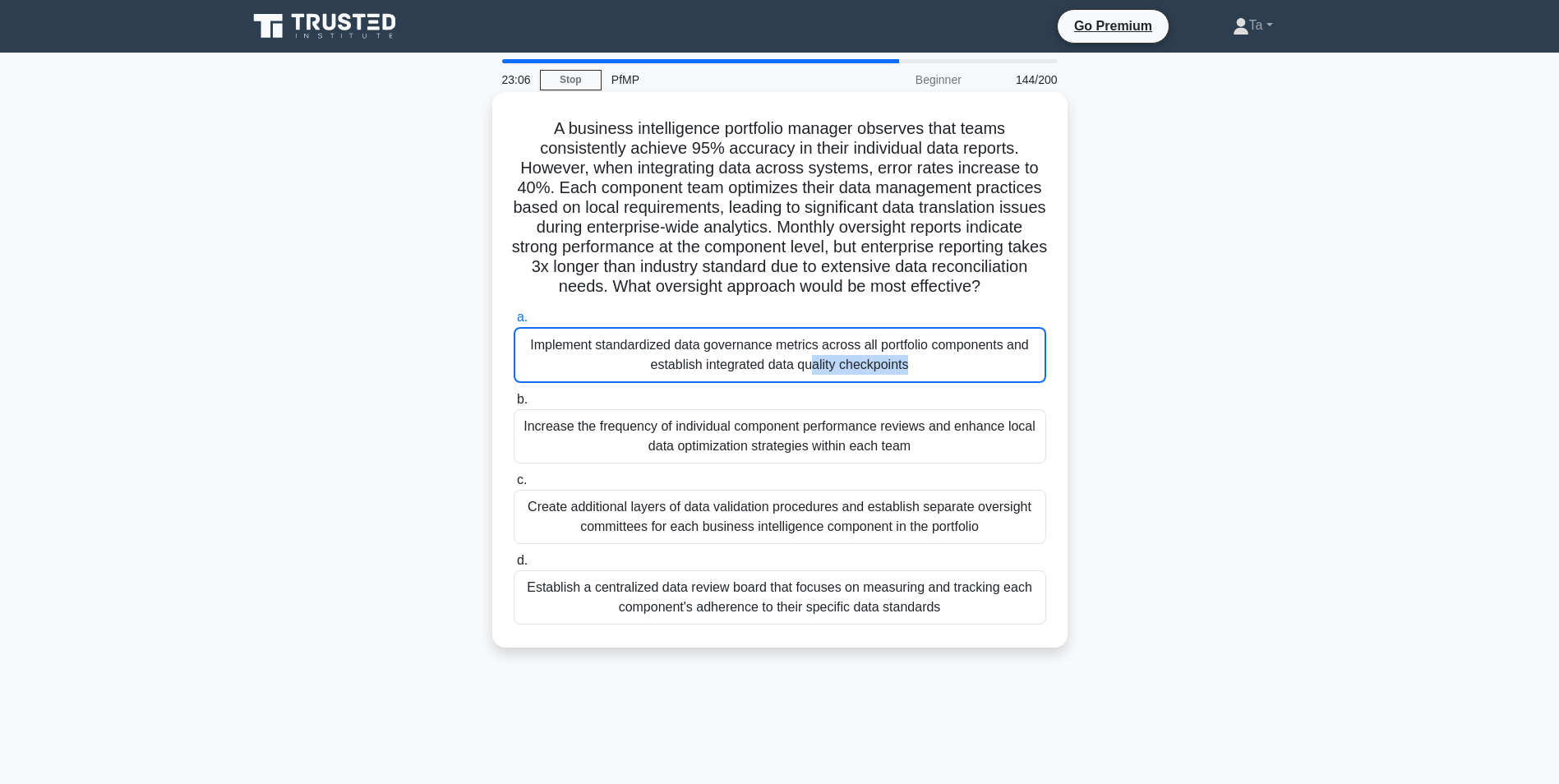
click at [574, 381] on div "Implement standardized data governance metrics across all portfolio components …" at bounding box center [780, 355] width 533 height 56
click at [514, 323] on input "a. Implement standardized data governance metrics across all portfolio componen…" at bounding box center [514, 317] width 0 height 11
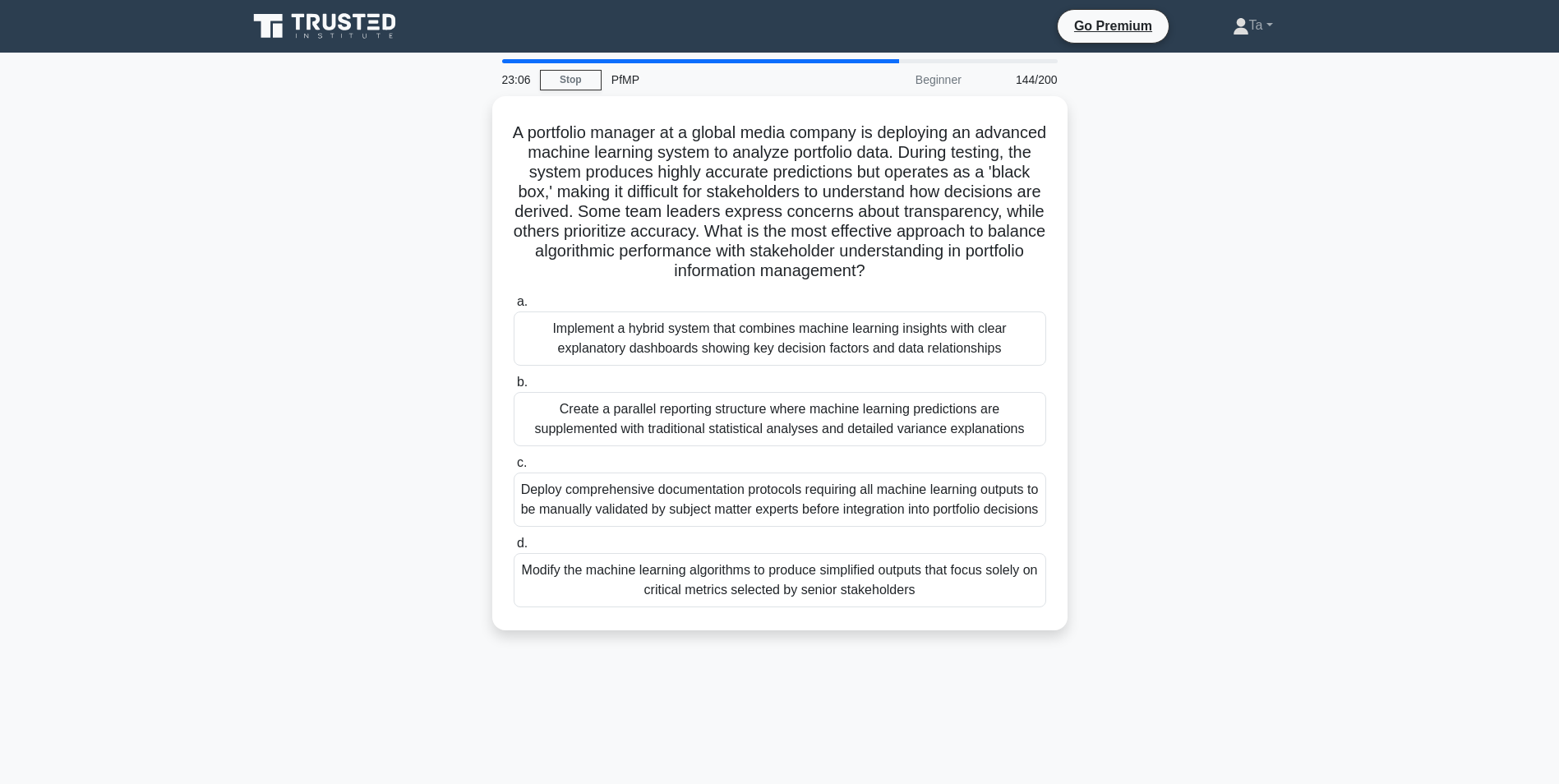
click at [574, 381] on label "b. Create a parallel reporting structure where machine learning predictions are…" at bounding box center [780, 408] width 533 height 74
click at [514, 381] on input "b. Create a parallel reporting structure where machine learning predictions are…" at bounding box center [514, 382] width 0 height 11
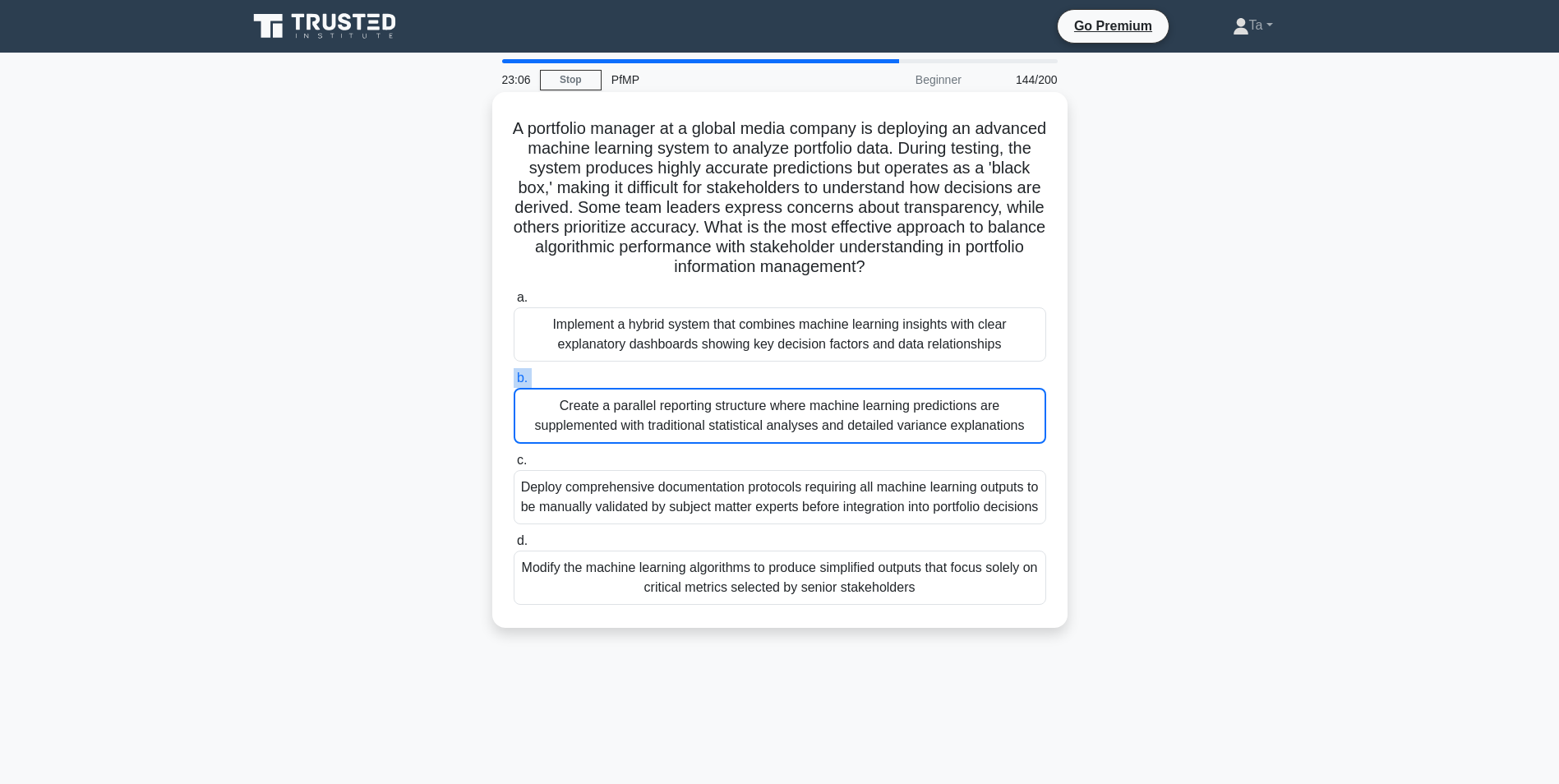
click at [574, 381] on label "b. Create a parallel reporting structure where machine learning predictions are…" at bounding box center [780, 405] width 533 height 75
click at [514, 381] on input "b. Create a parallel reporting structure where machine learning predictions are…" at bounding box center [514, 378] width 0 height 11
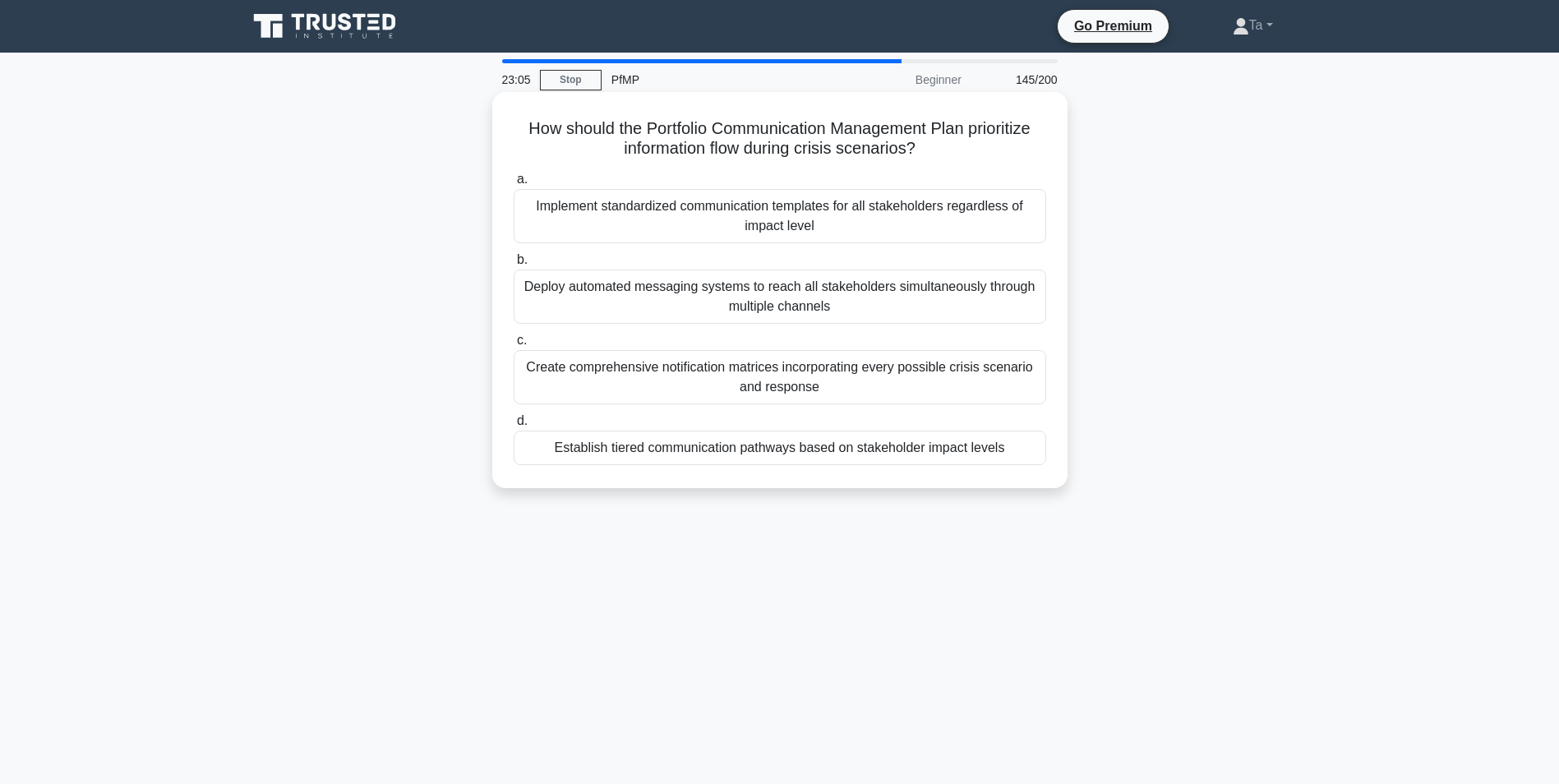
click at [574, 381] on div "Create comprehensive notification matrices incorporating every possible crisis …" at bounding box center [780, 377] width 533 height 55
click at [514, 346] on input "c. Create comprehensive notification matrices incorporating every possible cris…" at bounding box center [514, 340] width 0 height 11
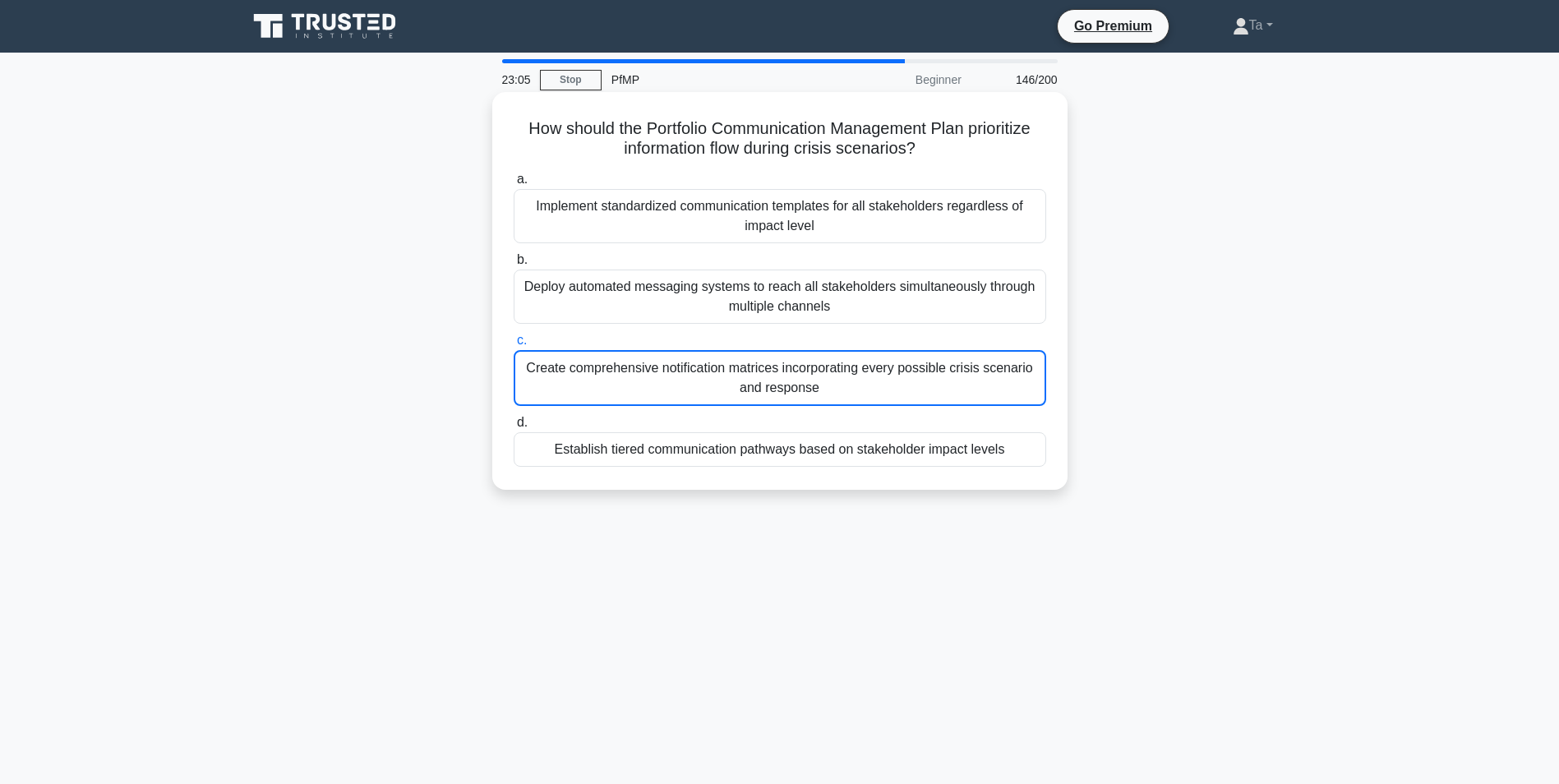
click at [574, 381] on div "Create comprehensive notification matrices incorporating every possible crisis …" at bounding box center [780, 378] width 533 height 56
click at [514, 346] on input "c. Create comprehensive notification matrices incorporating every possible cris…" at bounding box center [514, 340] width 0 height 11
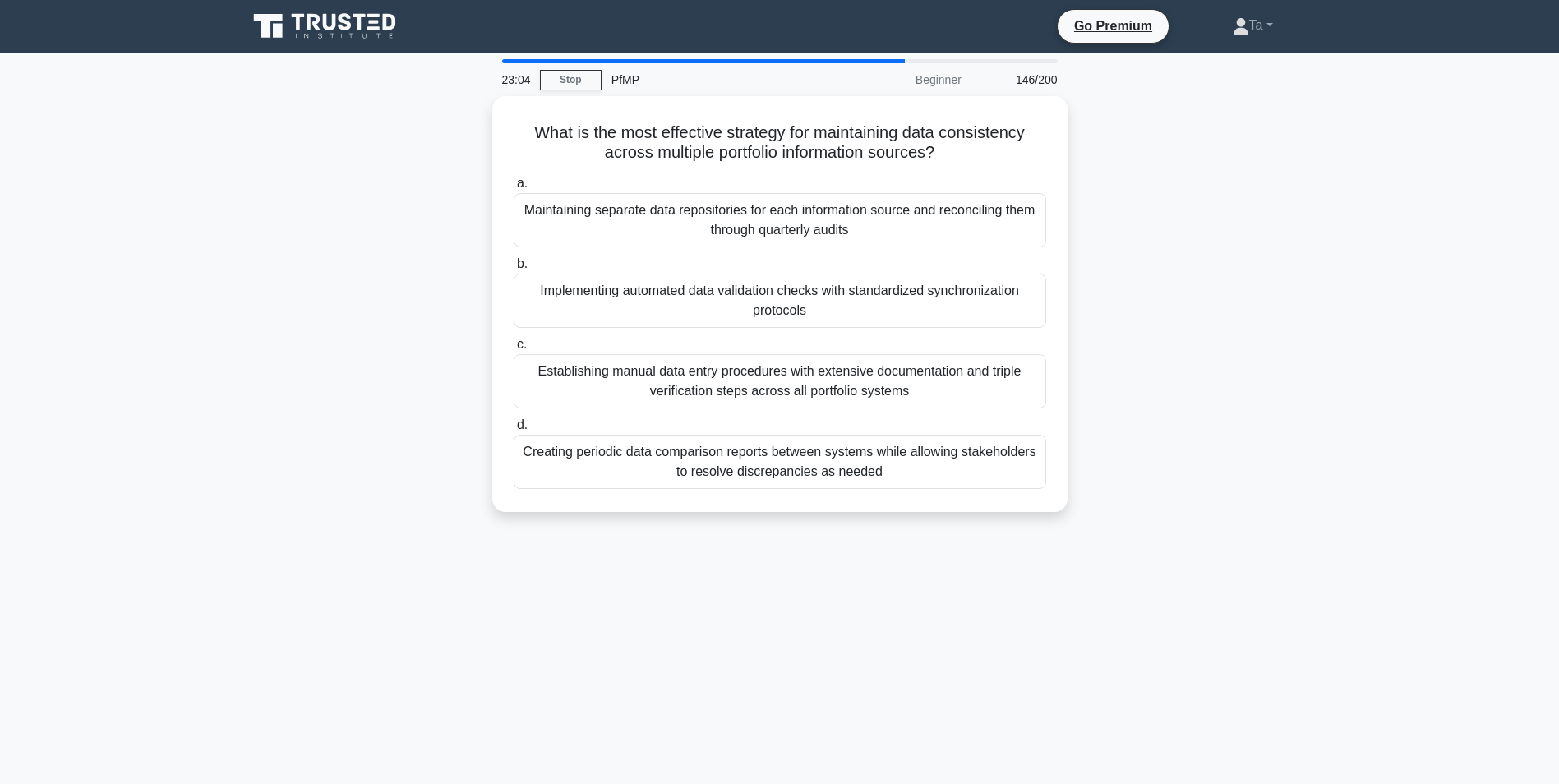
click at [574, 381] on div "Establishing manual data entry procedures with extensive documentation and trip…" at bounding box center [780, 381] width 533 height 55
click at [514, 350] on input "c. Establishing manual data entry procedures with extensive documentation and t…" at bounding box center [514, 344] width 0 height 11
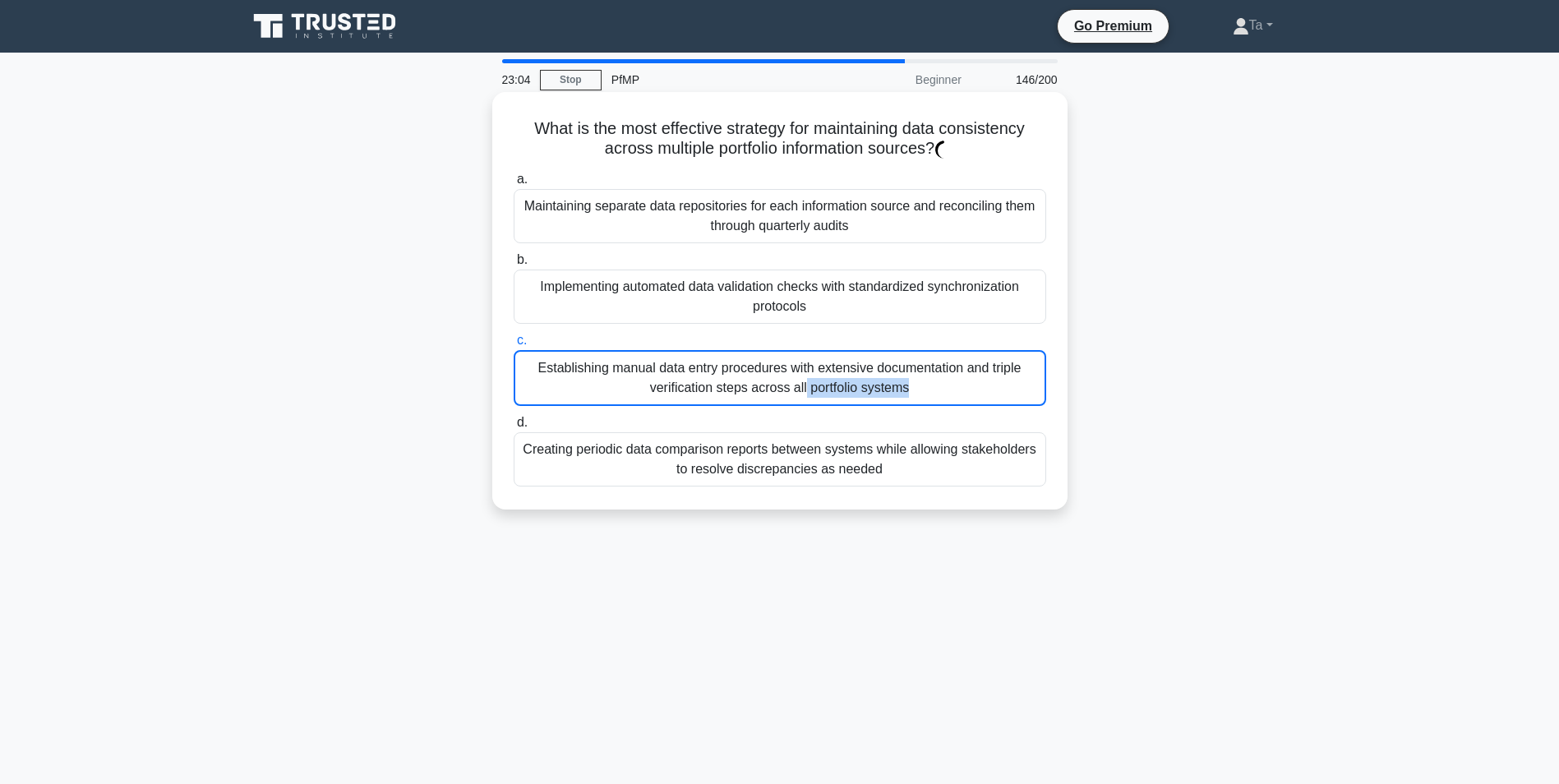
click at [574, 381] on div "Establishing manual data entry procedures with extensive documentation and trip…" at bounding box center [780, 378] width 533 height 56
click at [514, 346] on input "c. Establishing manual data entry procedures with extensive documentation and t…" at bounding box center [514, 340] width 0 height 11
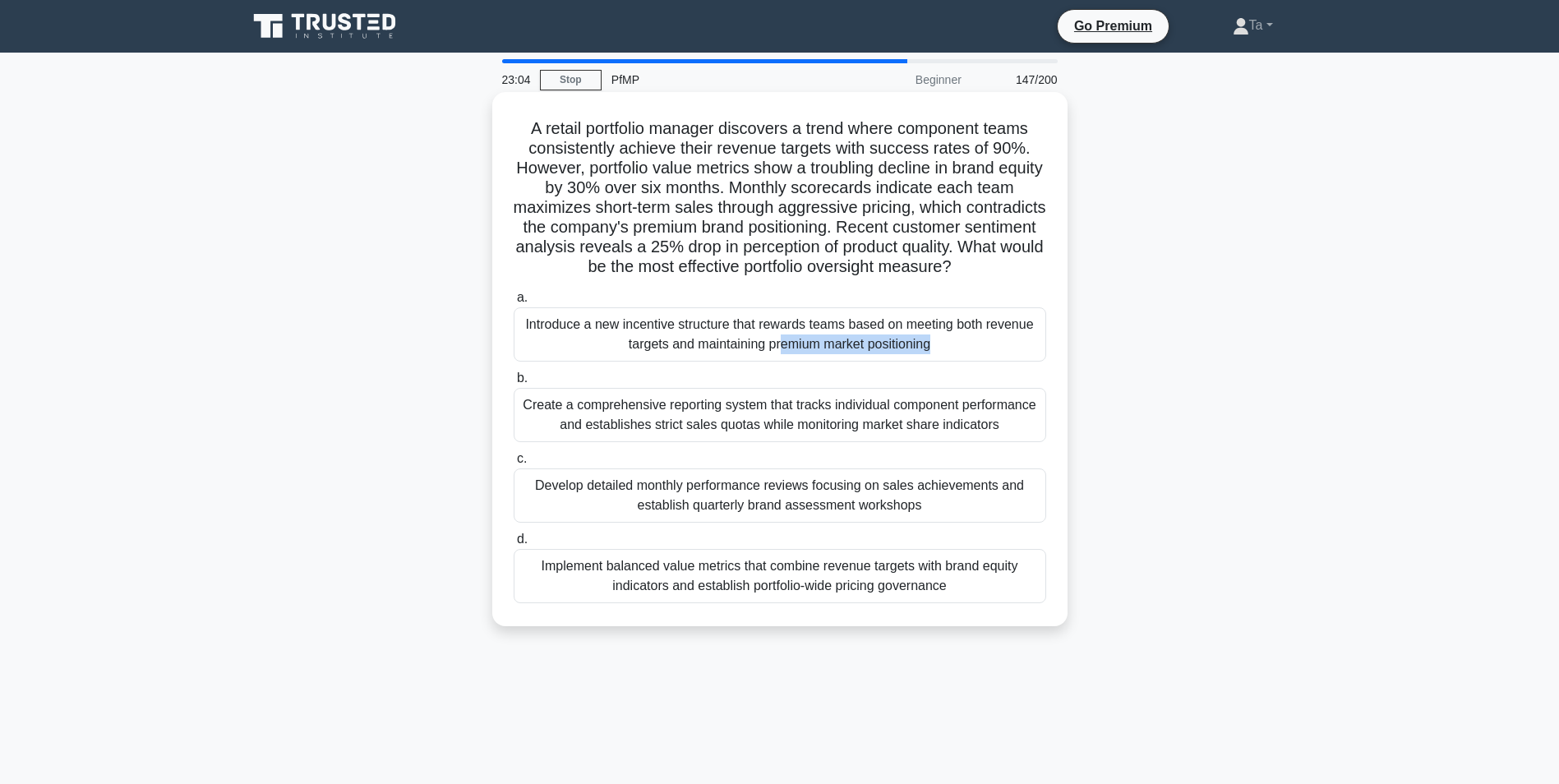
click at [574, 362] on div "Introduce a new incentive structure that rewards teams based on meeting both re…" at bounding box center [780, 334] width 533 height 55
click at [514, 303] on input "a. Introduce a new incentive structure that rewards teams based on meeting both…" at bounding box center [514, 297] width 0 height 11
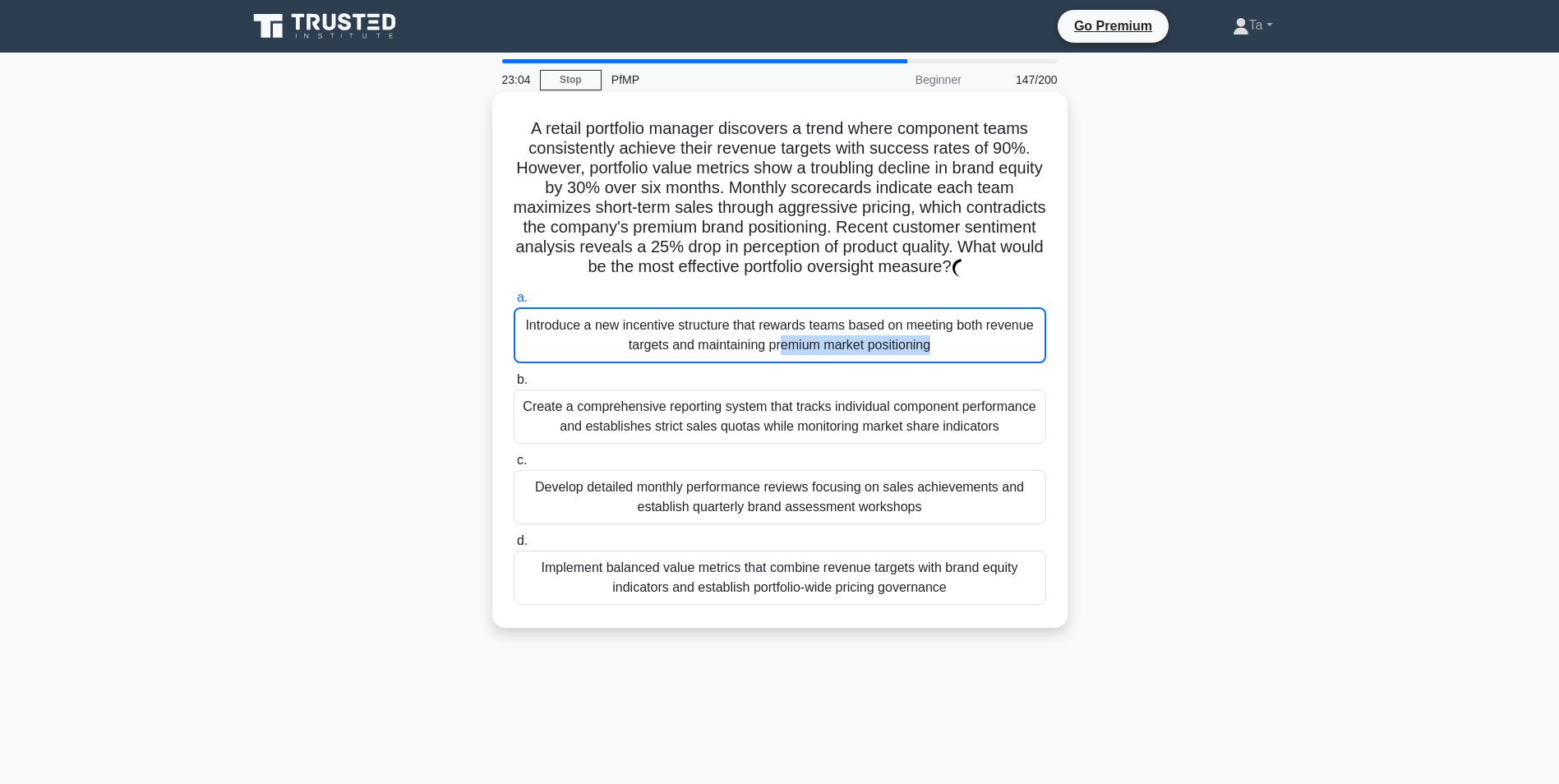
click at [574, 363] on div "Introduce a new incentive structure that rewards teams based on meeting both re…" at bounding box center [780, 335] width 533 height 56
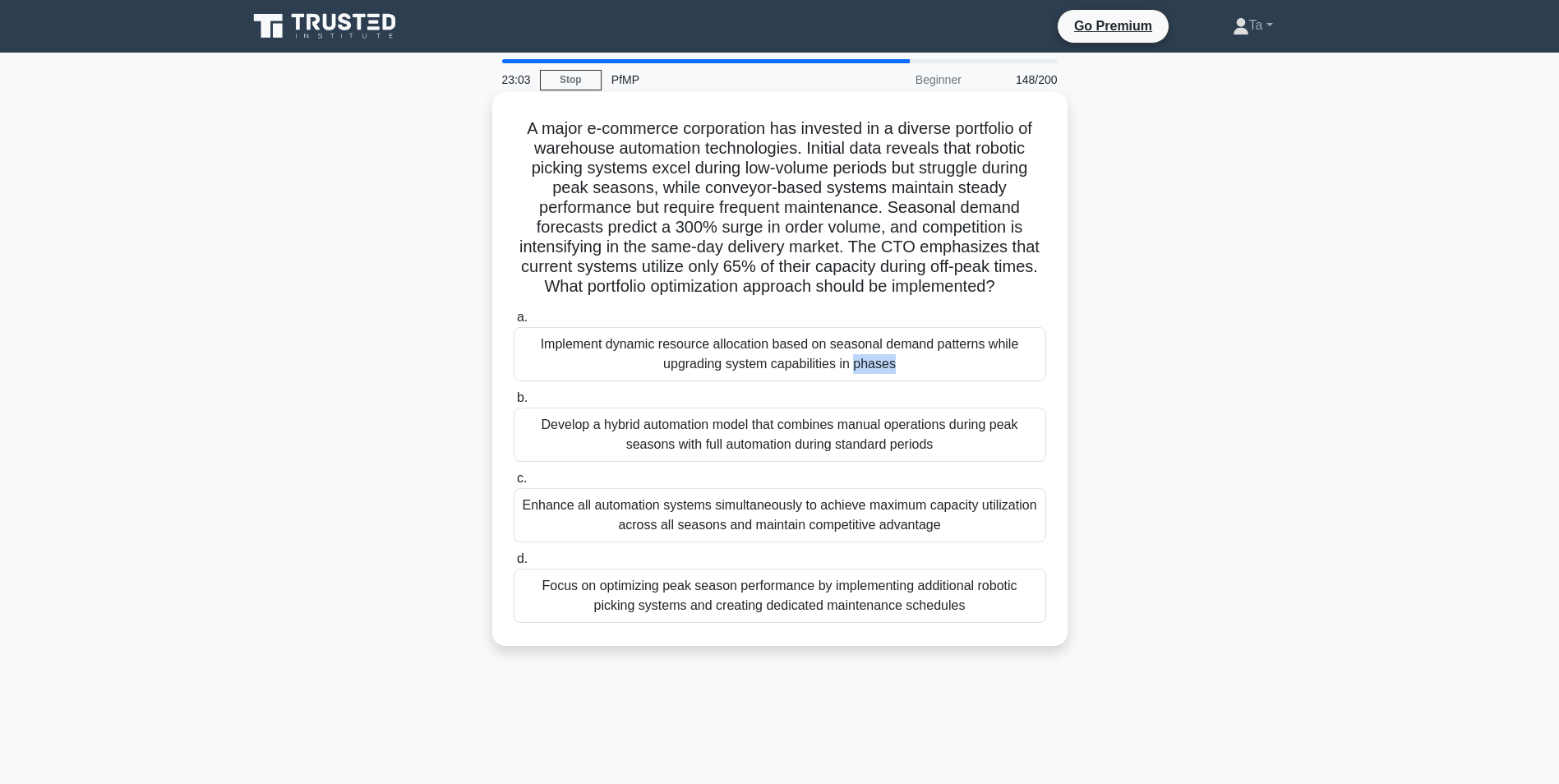
click at [574, 381] on div "Implement dynamic resource allocation based on seasonal demand patterns while u…" at bounding box center [780, 354] width 533 height 55
click at [514, 323] on input "a. Implement dynamic resource allocation based on seasonal demand patterns whil…" at bounding box center [514, 317] width 0 height 11
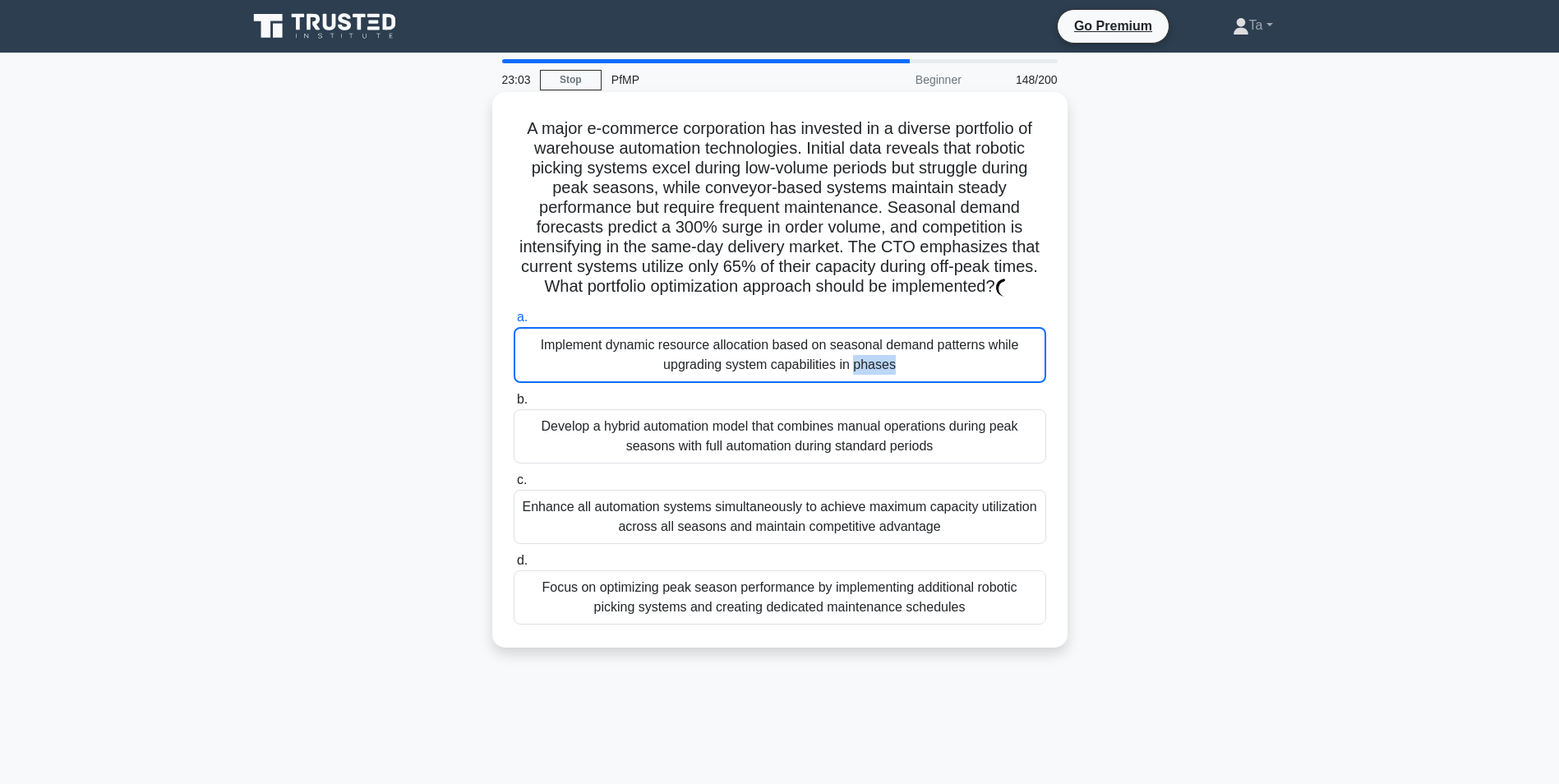
click at [574, 381] on div "Implement dynamic resource allocation based on seasonal demand patterns while u…" at bounding box center [780, 355] width 533 height 56
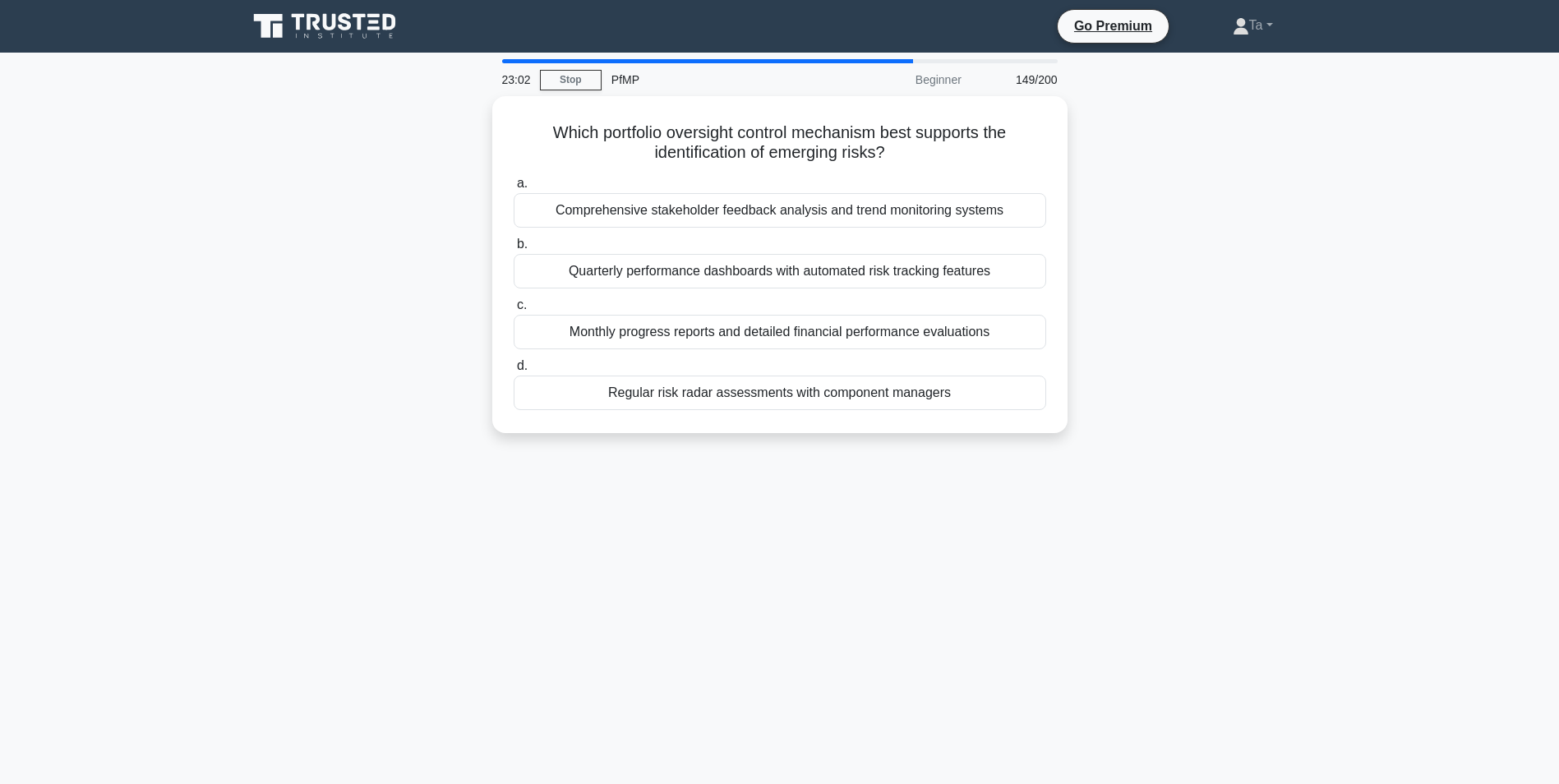
click at [574, 381] on div "Regular risk radar assessments with component managers" at bounding box center [780, 392] width 533 height 35
click at [514, 372] on input "d. Regular risk radar assessments with component managers" at bounding box center [514, 366] width 0 height 11
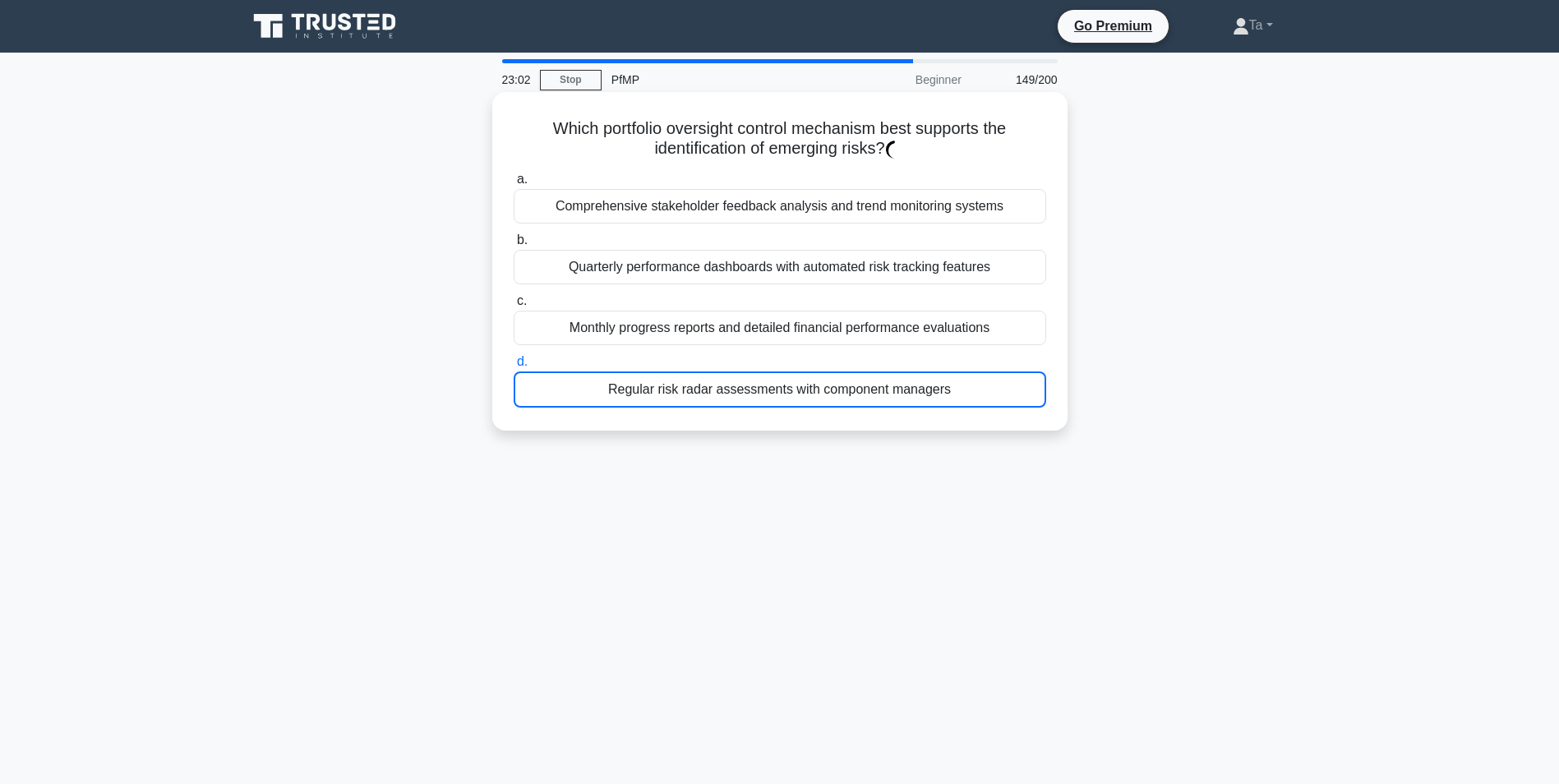
click at [574, 381] on div "Regular risk radar assessments with component managers" at bounding box center [780, 390] width 533 height 36
click at [514, 368] on input "d. Regular risk radar assessments with component managers" at bounding box center [514, 362] width 0 height 11
click at [574, 381] on div "Regular risk radar assessments with component managers" at bounding box center [780, 390] width 533 height 36
click at [514, 368] on input "d. Regular risk radar assessments with component managers" at bounding box center [514, 362] width 0 height 11
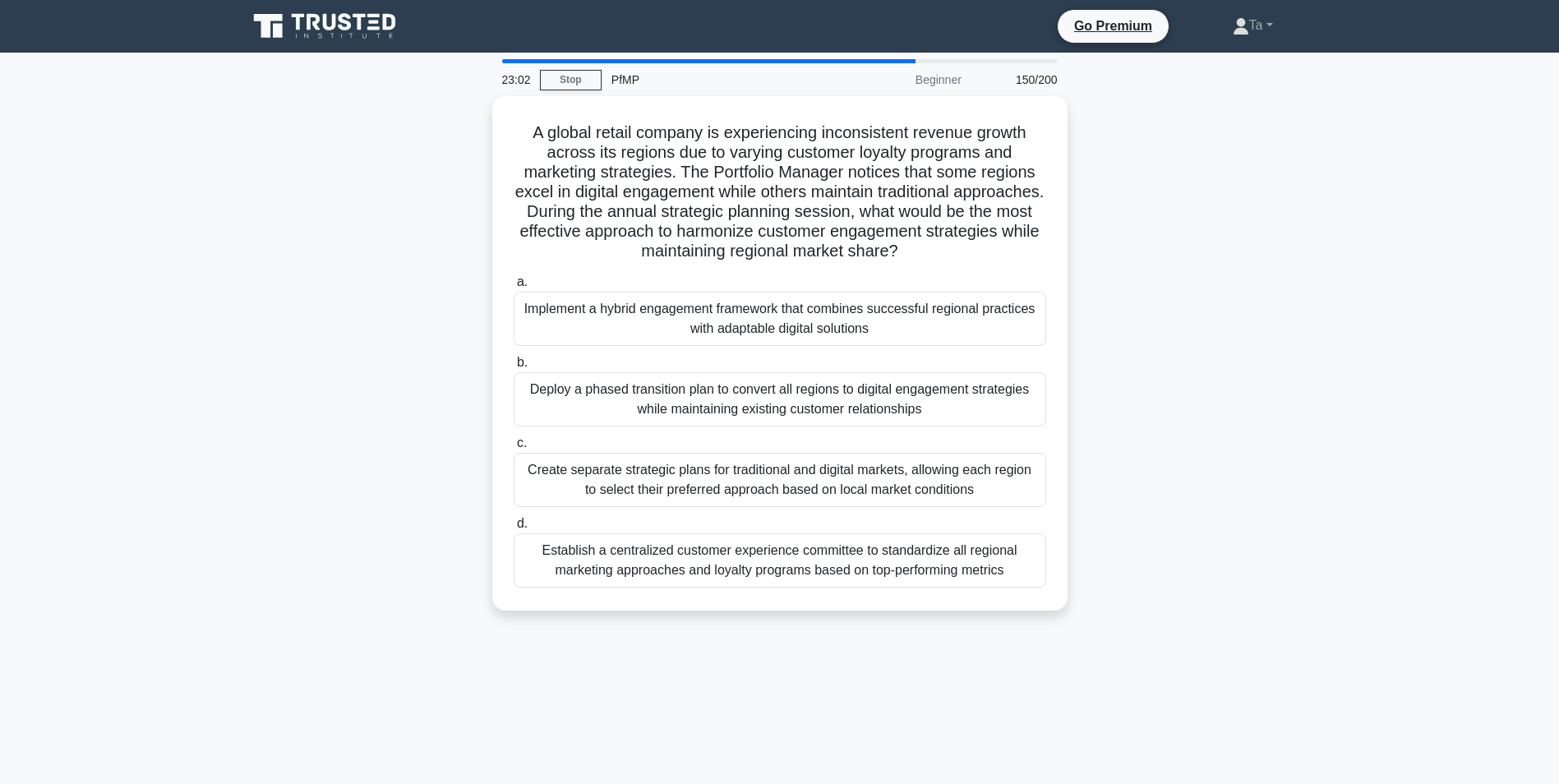
click at [574, 381] on div "Deploy a phased transition plan to convert all regions to digital engagement st…" at bounding box center [780, 398] width 533 height 55
click at [514, 368] on input "b. Deploy a phased transition plan to convert all regions to digital engagement…" at bounding box center [514, 363] width 0 height 11
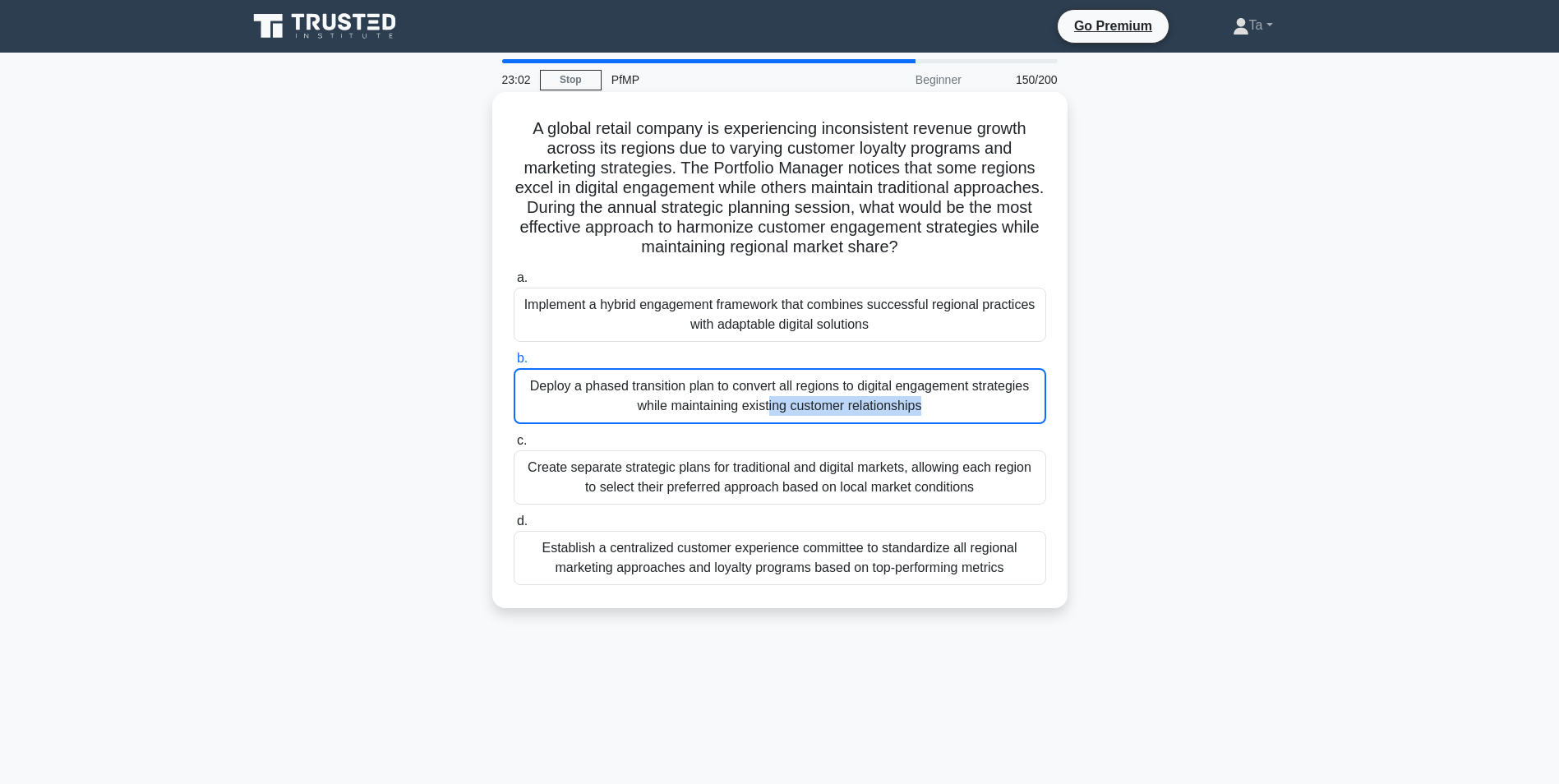
click at [574, 381] on div "Deploy a phased transition plan to convert all regions to digital engagement st…" at bounding box center [780, 395] width 533 height 56
click at [514, 364] on input "b. Deploy a phased transition plan to convert all regions to digital engagement…" at bounding box center [514, 358] width 0 height 11
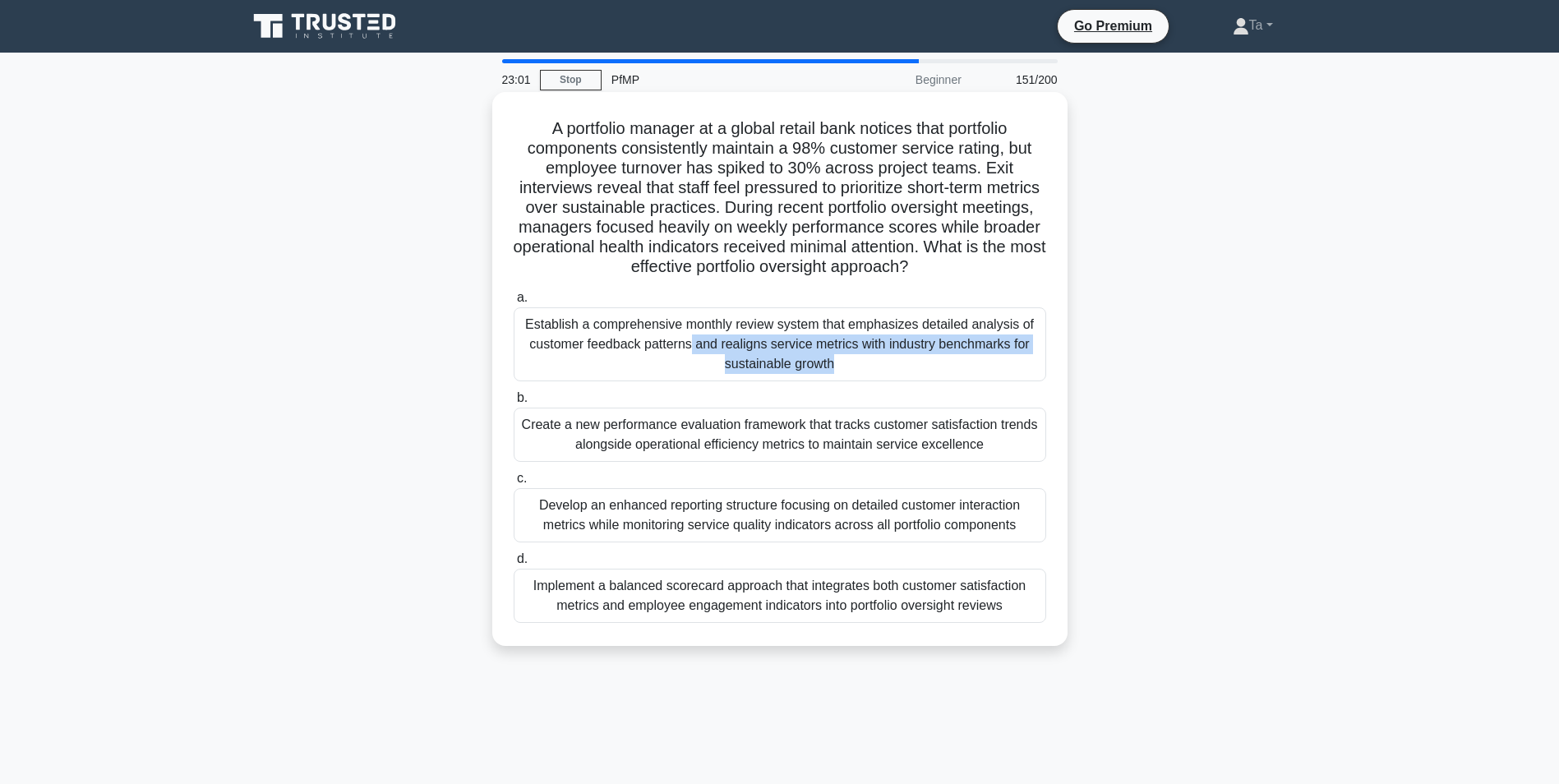
click at [574, 381] on div "Establish a comprehensive monthly review system that emphasizes detailed analys…" at bounding box center [780, 344] width 533 height 74
click at [514, 303] on input "a. Establish a comprehensive monthly review system that emphasizes detailed ana…" at bounding box center [514, 297] width 0 height 11
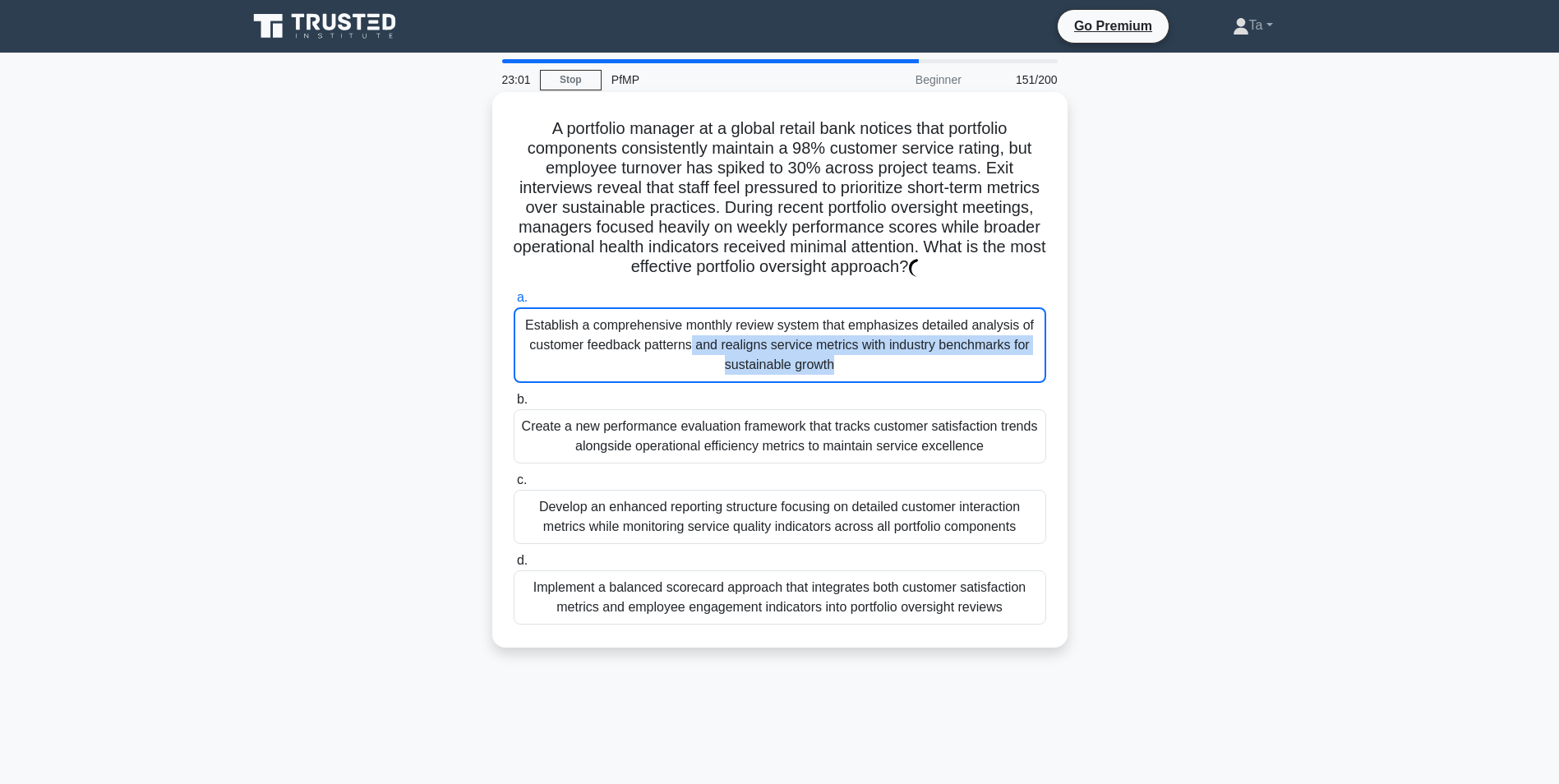
click at [574, 381] on div "Establish a comprehensive monthly review system that emphasizes detailed analys…" at bounding box center [780, 345] width 533 height 75
click at [514, 303] on input "a. Establish a comprehensive monthly review system that emphasizes detailed ana…" at bounding box center [514, 297] width 0 height 11
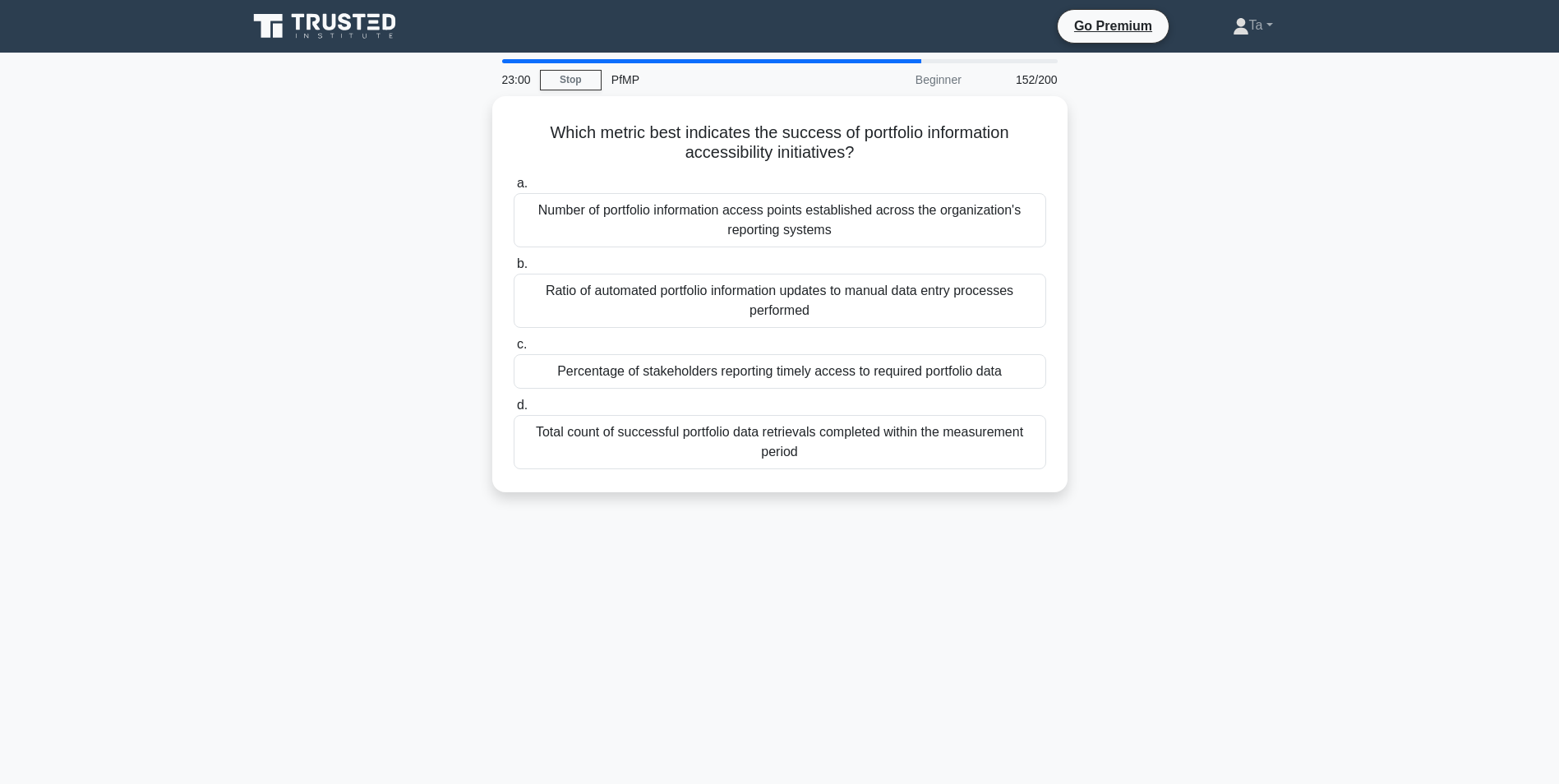
click at [574, 381] on div "Percentage of stakeholders reporting timely access to required portfolio data" at bounding box center [780, 371] width 533 height 35
click at [514, 350] on input "c. Percentage of stakeholders reporting timely access to required portfolio data" at bounding box center [514, 344] width 0 height 11
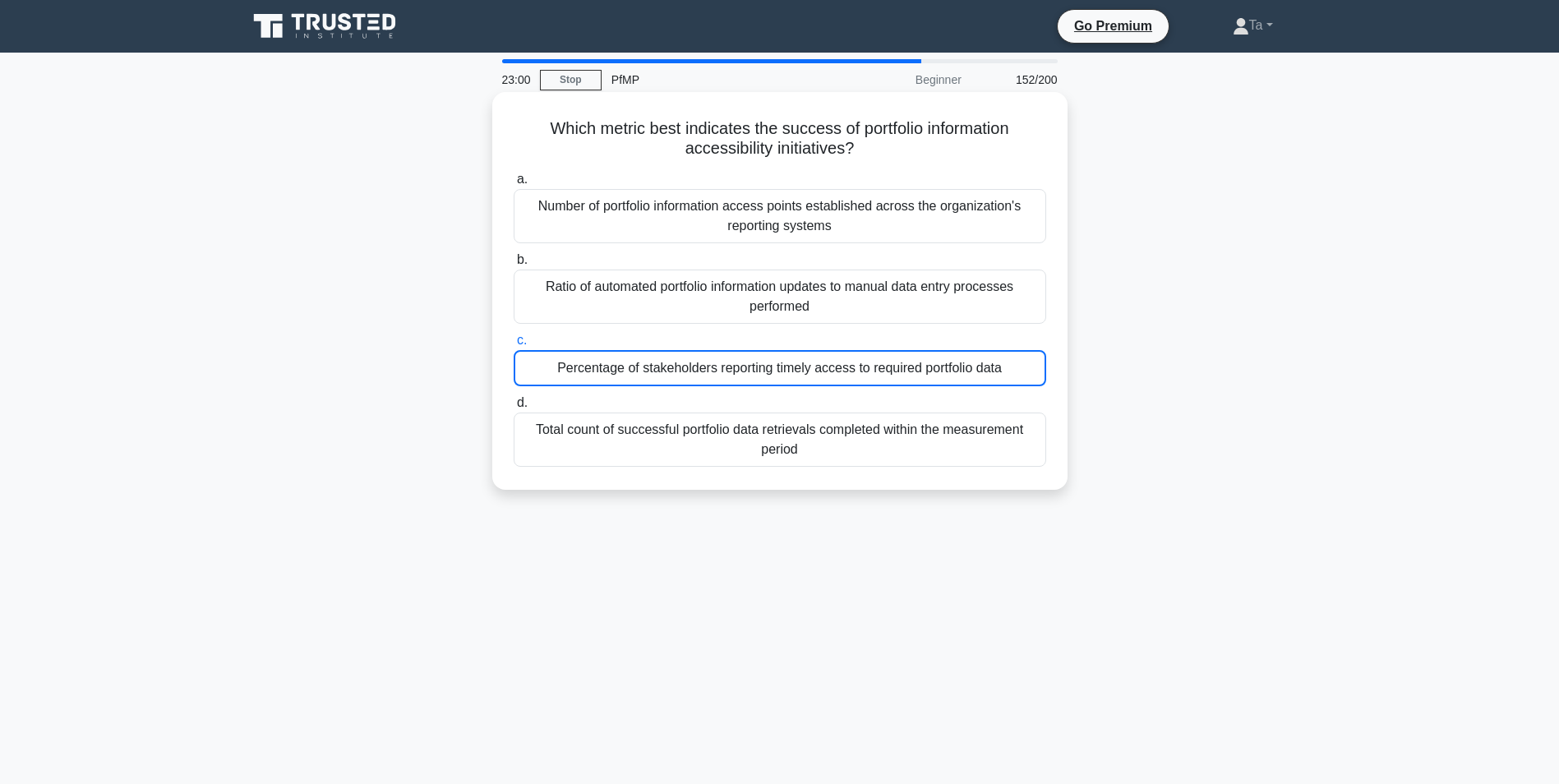
click at [574, 381] on div "Percentage of stakeholders reporting timely access to required portfolio data" at bounding box center [780, 368] width 533 height 36
click at [514, 346] on input "c. Percentage of stakeholders reporting timely access to required portfolio data" at bounding box center [514, 340] width 0 height 11
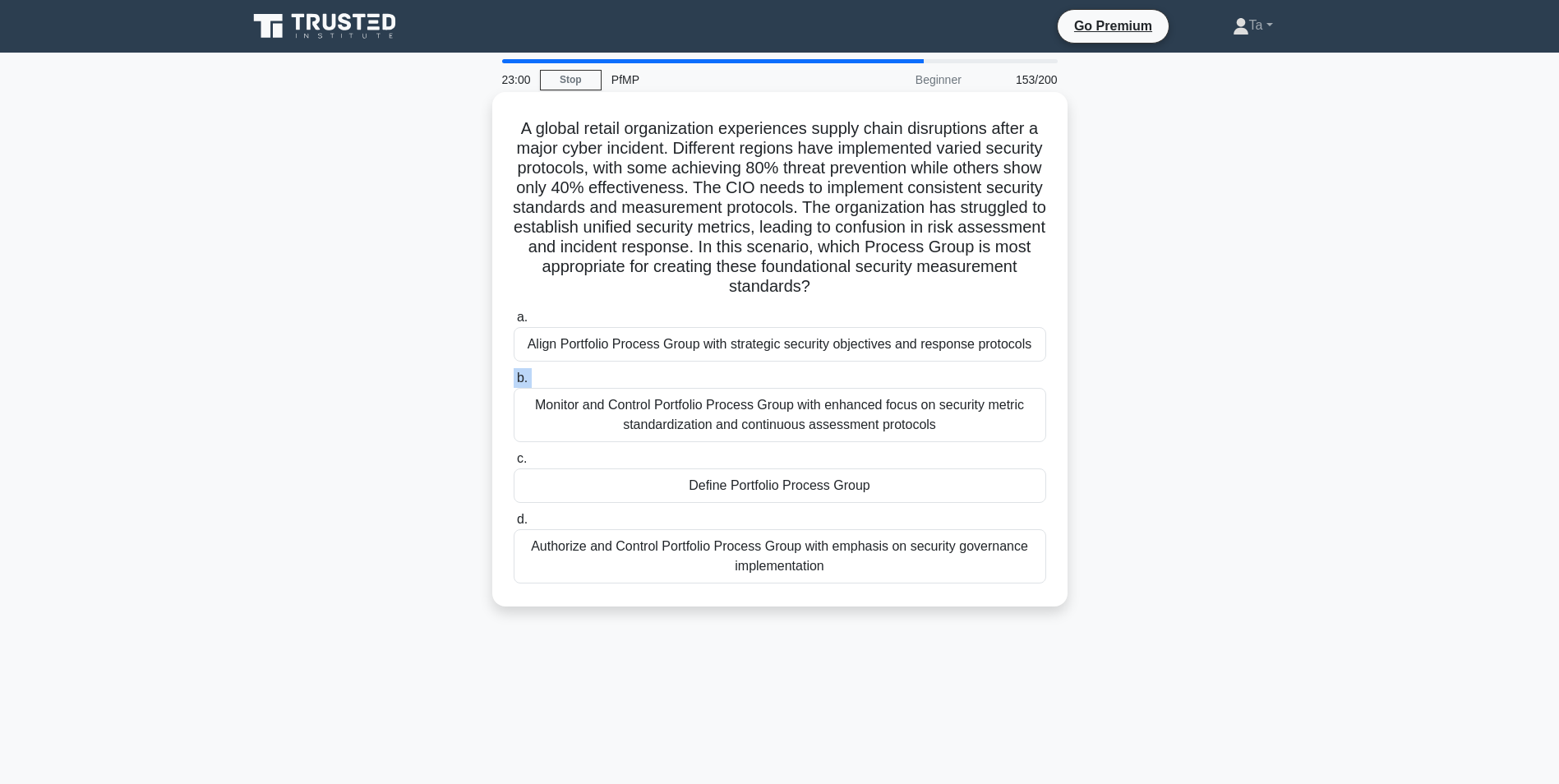
click at [574, 381] on label "b. Monitor and Control Portfolio Process Group with enhanced focus on security …" at bounding box center [780, 404] width 533 height 74
click at [514, 381] on input "b. Monitor and Control Portfolio Process Group with enhanced focus on security …" at bounding box center [514, 378] width 0 height 11
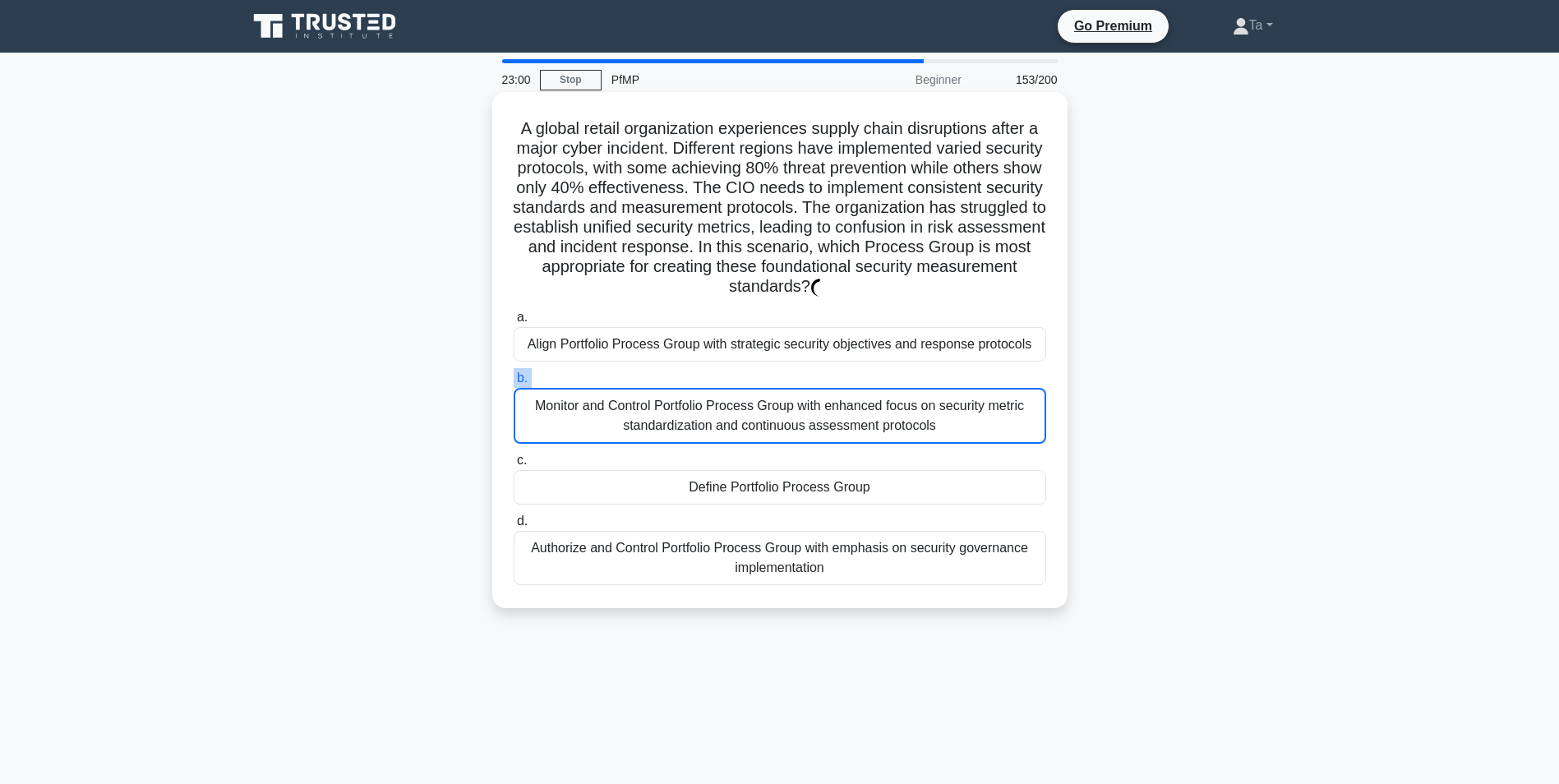
click at [574, 381] on label "b. Monitor and Control Portfolio Process Group with enhanced focus on security …" at bounding box center [780, 405] width 533 height 75
click at [514, 381] on input "b. Monitor and Control Portfolio Process Group with enhanced focus on security …" at bounding box center [514, 378] width 0 height 11
click at [574, 381] on label "b. Monitor and Control Portfolio Process Group with enhanced focus on security …" at bounding box center [780, 405] width 533 height 75
click at [514, 381] on input "b. Monitor and Control Portfolio Process Group with enhanced focus on security …" at bounding box center [514, 378] width 0 height 11
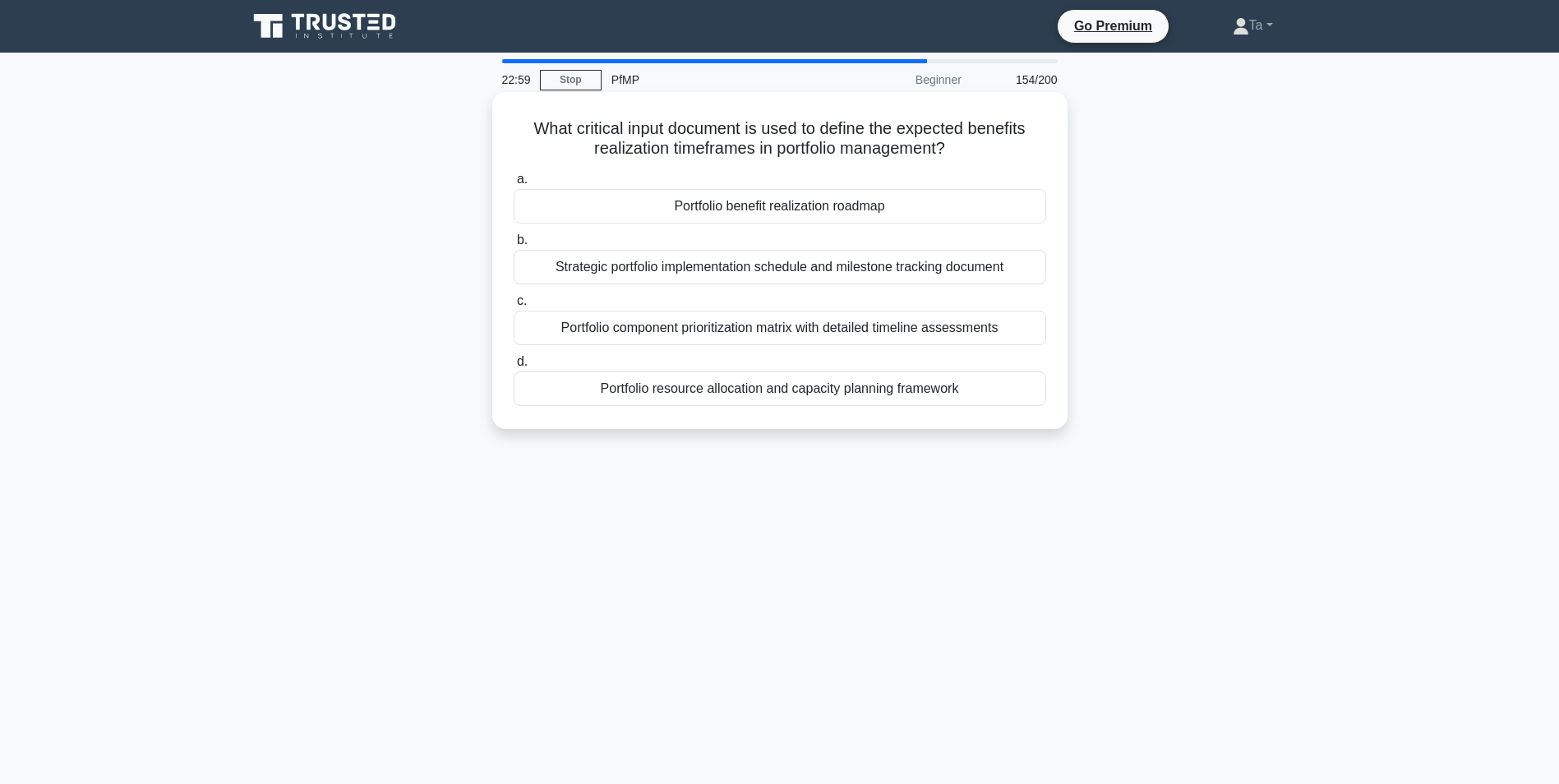
click at [574, 381] on div "Portfolio resource allocation and capacity planning framework" at bounding box center [780, 389] width 533 height 35
click at [514, 368] on input "d. Portfolio resource allocation and capacity planning framework" at bounding box center [514, 362] width 0 height 11
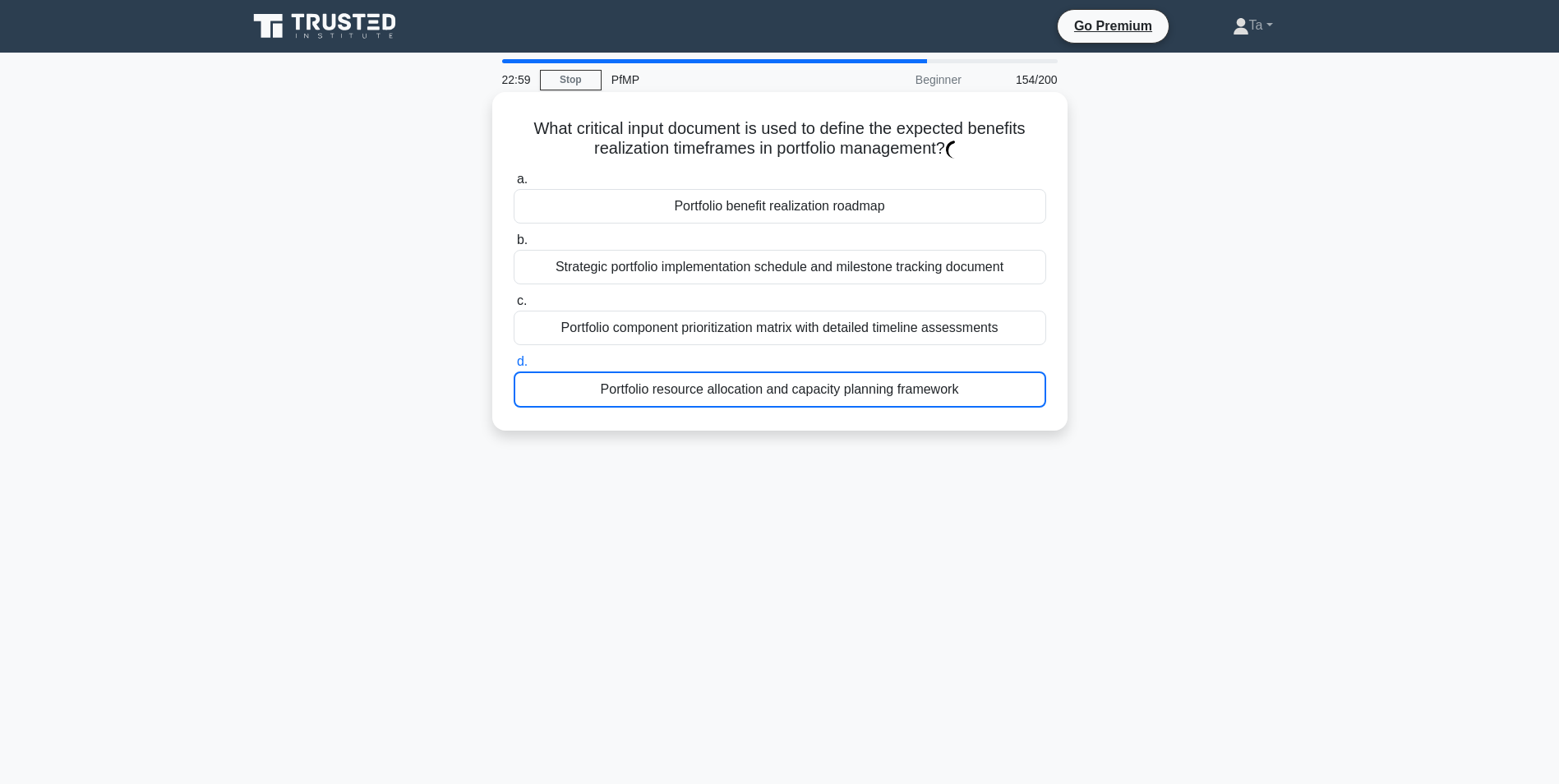
click at [574, 381] on div "Portfolio resource allocation and capacity planning framework" at bounding box center [780, 390] width 533 height 36
click at [514, 368] on input "d. Portfolio resource allocation and capacity planning framework" at bounding box center [514, 362] width 0 height 11
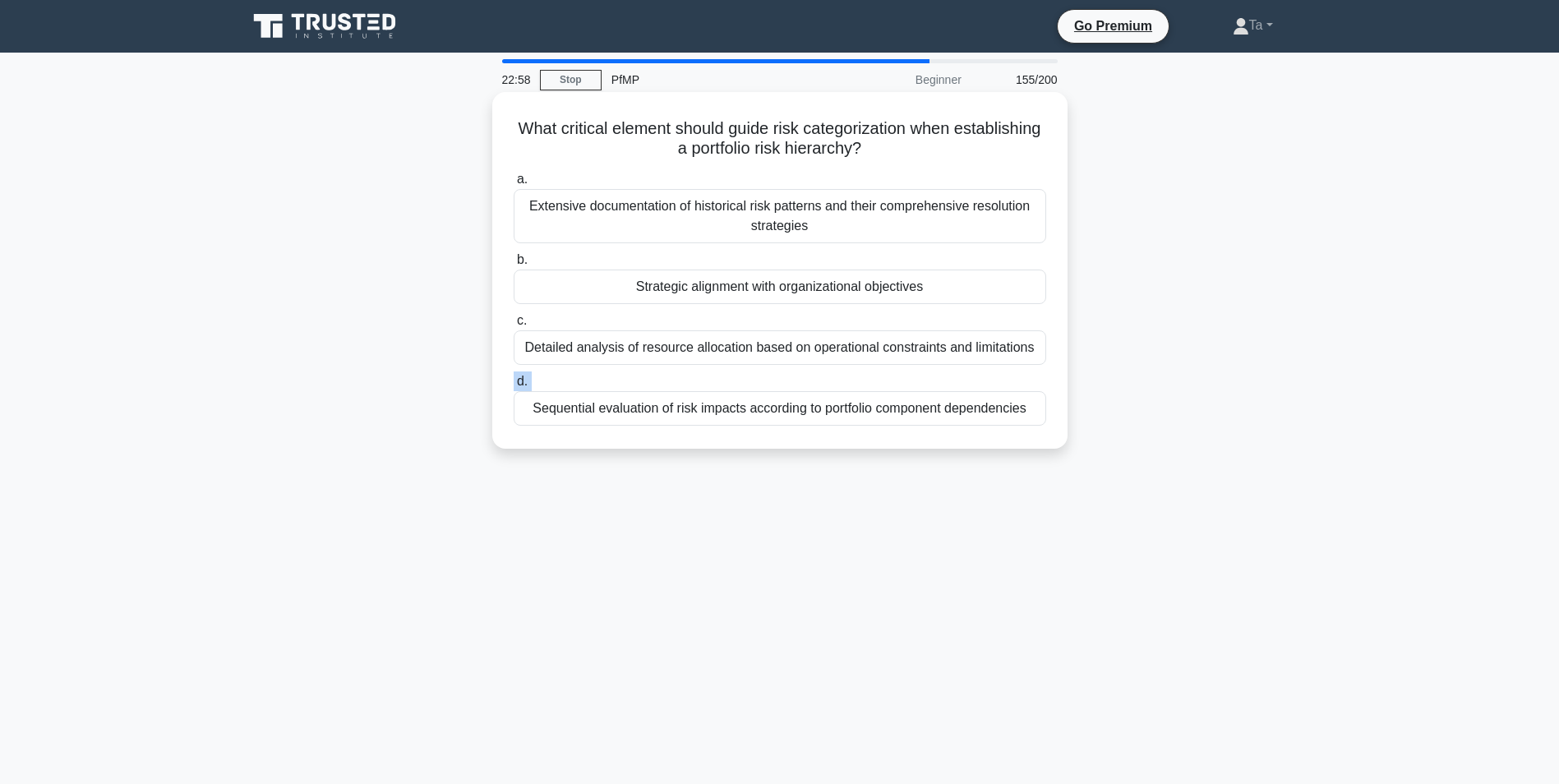
click at [574, 381] on label "d. Sequential evaluation of risk impacts according to portfolio component depen…" at bounding box center [780, 398] width 533 height 55
click at [514, 381] on input "d. Sequential evaluation of risk impacts according to portfolio component depen…" at bounding box center [514, 382] width 0 height 11
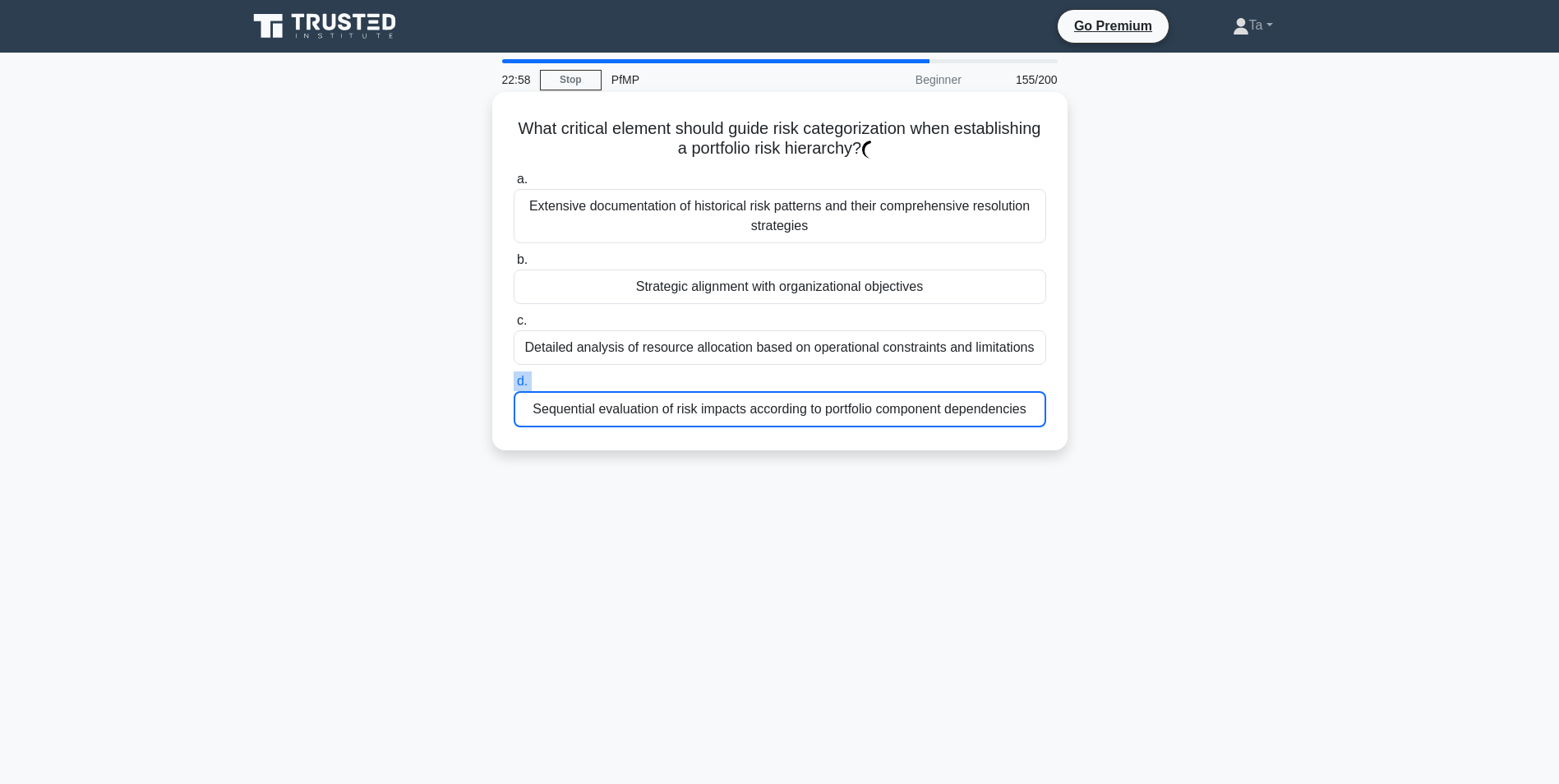
click at [574, 381] on label "d. Sequential evaluation of risk impacts according to portfolio component depen…" at bounding box center [780, 399] width 533 height 56
click at [514, 381] on input "d. Sequential evaluation of risk impacts according to portfolio component depen…" at bounding box center [514, 382] width 0 height 11
click at [574, 381] on label "d. Sequential evaluation of risk impacts according to portfolio component depen…" at bounding box center [780, 399] width 533 height 56
click at [514, 381] on input "d. Sequential evaluation of risk impacts according to portfolio component depen…" at bounding box center [514, 382] width 0 height 11
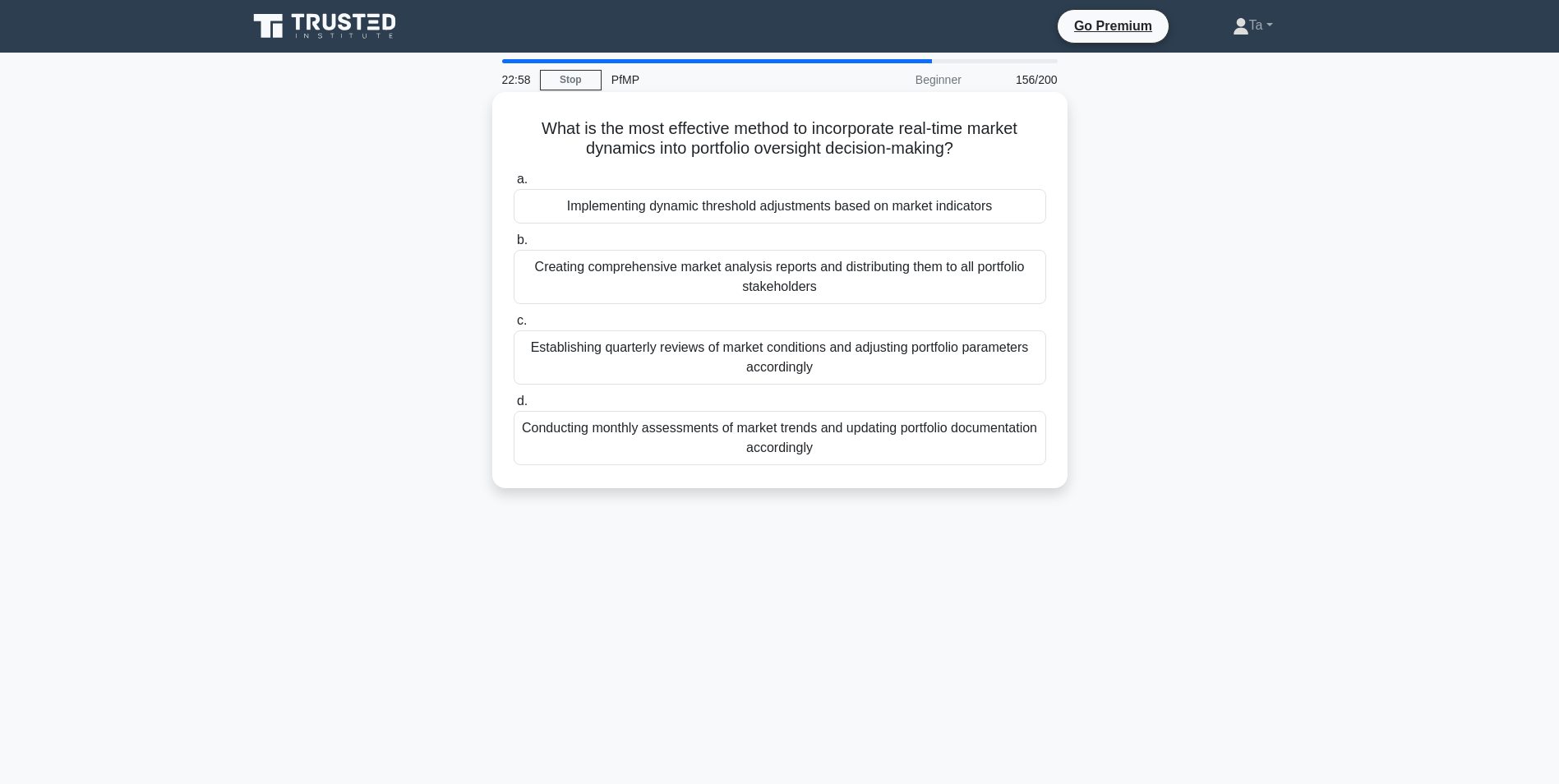
click at [574, 381] on div "Establishing quarterly reviews of market conditions and adjusting portfolio par…" at bounding box center [780, 357] width 533 height 55
click at [514, 326] on input "c. Establishing quarterly reviews of market conditions and adjusting portfolio …" at bounding box center [514, 320] width 0 height 11
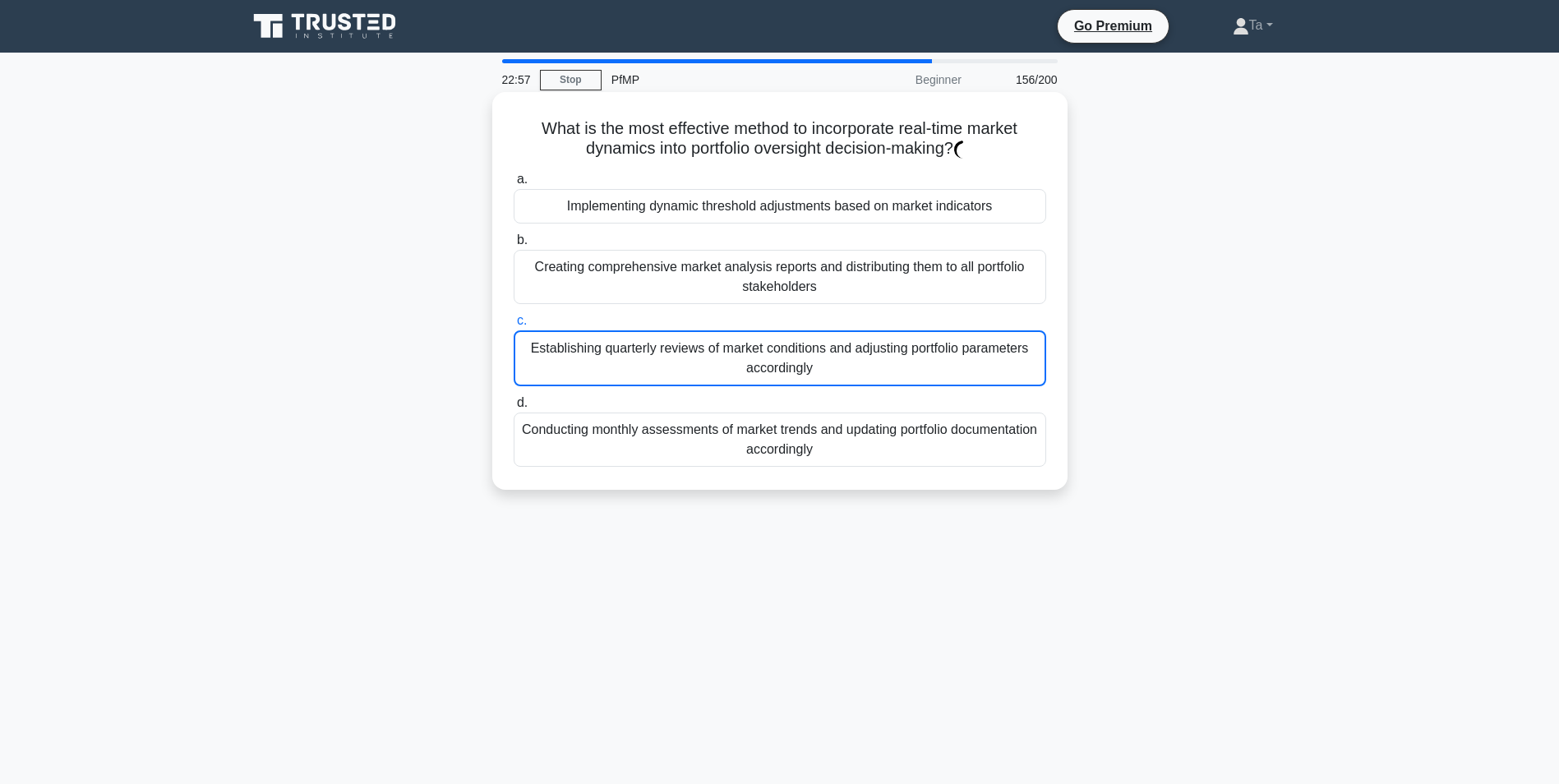
click at [574, 381] on div "Establishing quarterly reviews of market conditions and adjusting portfolio par…" at bounding box center [780, 358] width 533 height 56
click at [514, 326] on input "c. Establishing quarterly reviews of market conditions and adjusting portfolio …" at bounding box center [514, 320] width 0 height 11
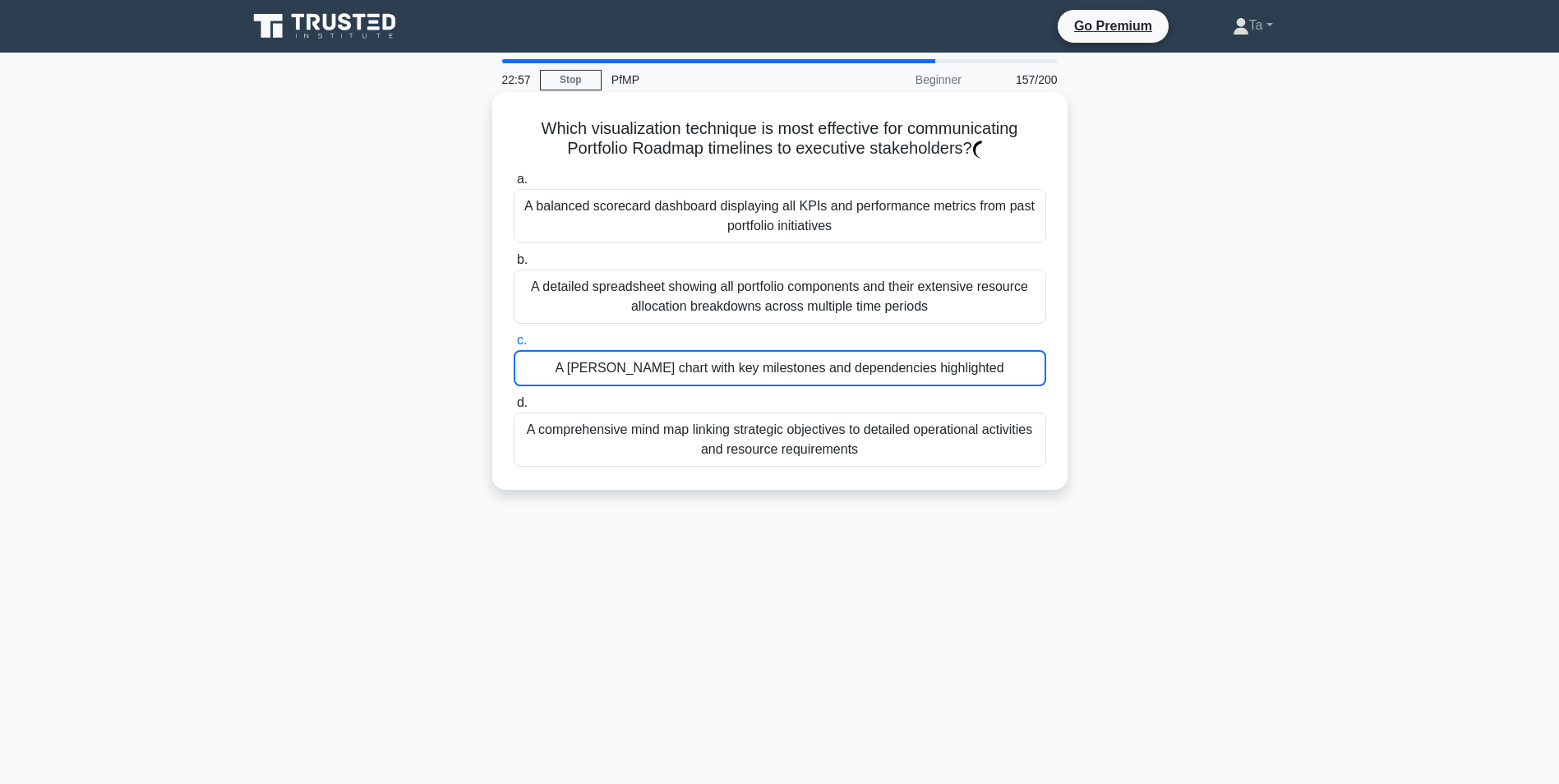
click at [574, 381] on div "A Gantt chart with key milestones and dependencies highlighted" at bounding box center [780, 368] width 533 height 36
click at [514, 346] on input "c. A Gantt chart with key milestones and dependencies highlighted" at bounding box center [514, 340] width 0 height 11
click at [574, 381] on div "A Gantt chart with key milestones and dependencies highlighted" at bounding box center [780, 368] width 533 height 36
click at [514, 346] on input "c. A Gantt chart with key milestones and dependencies highlighted" at bounding box center [514, 340] width 0 height 11
click at [574, 381] on div "A Gantt chart with key milestones and dependencies highlighted" at bounding box center [780, 368] width 533 height 36
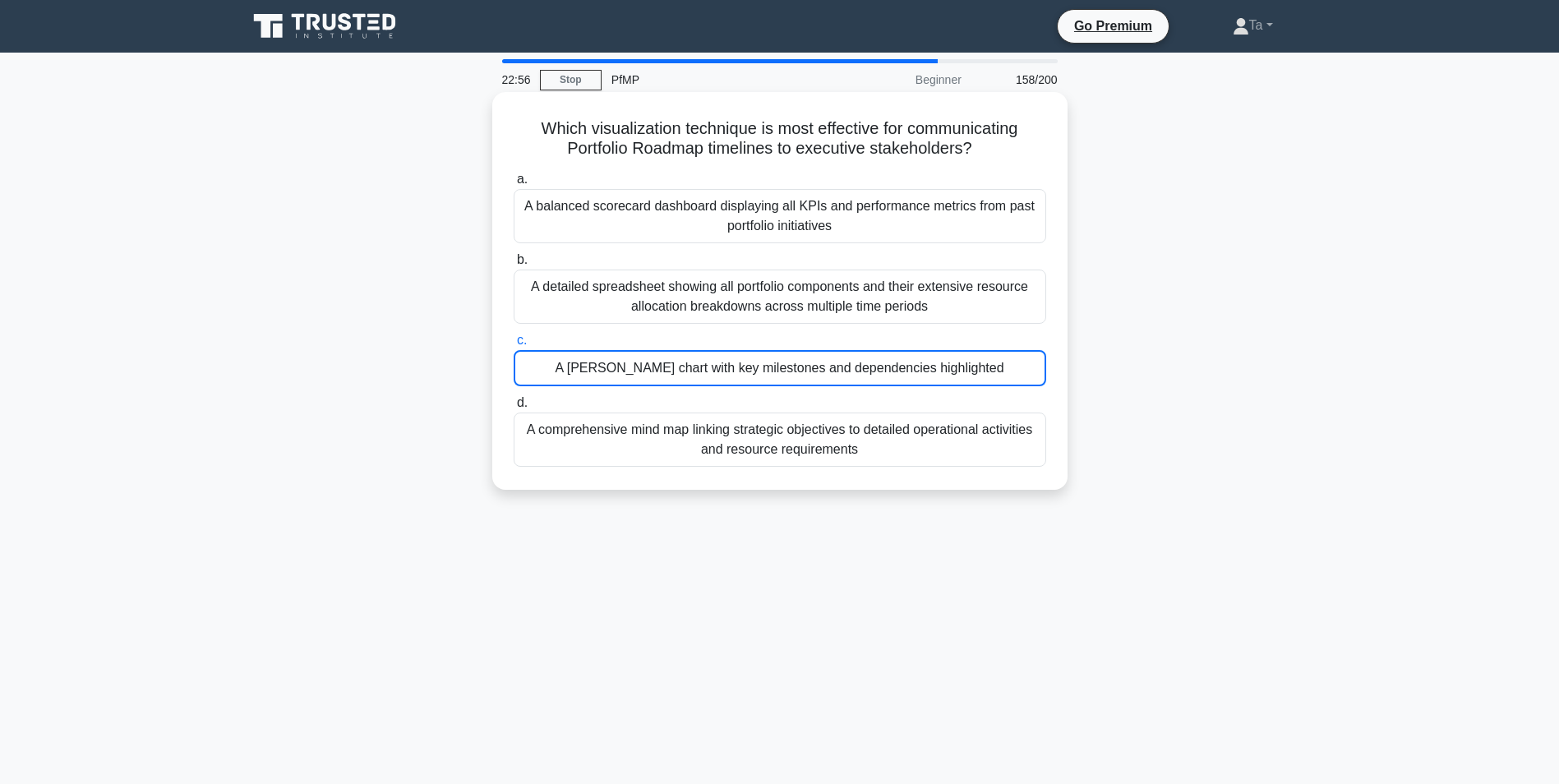
click at [514, 346] on input "c. A Gantt chart with key milestones and dependencies highlighted" at bounding box center [514, 340] width 0 height 11
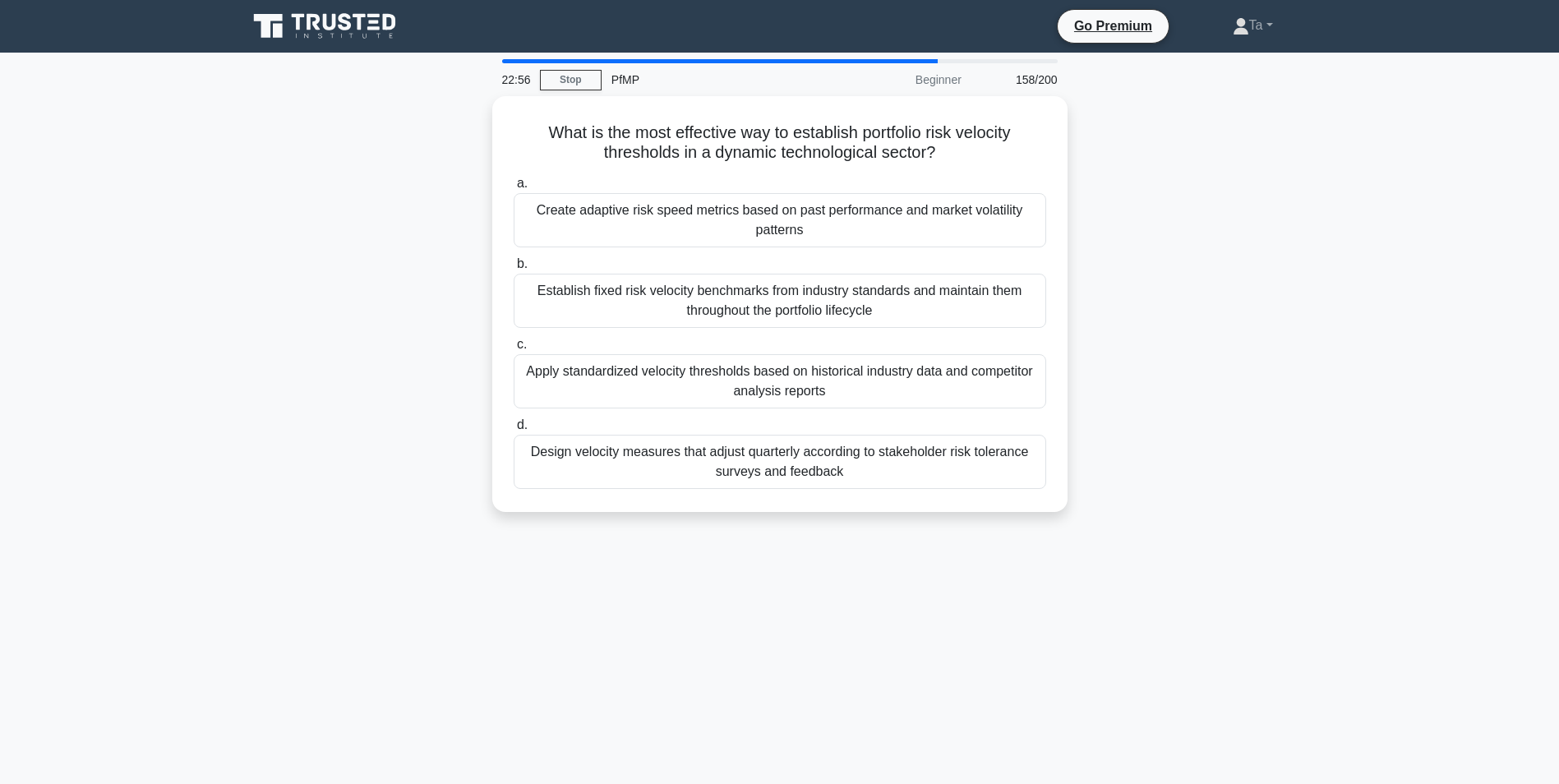
click at [574, 381] on div "Apply standardized velocity thresholds based on historical industry data and co…" at bounding box center [780, 381] width 533 height 55
click at [514, 350] on input "c. Apply standardized velocity thresholds based on historical industry data and…" at bounding box center [514, 344] width 0 height 11
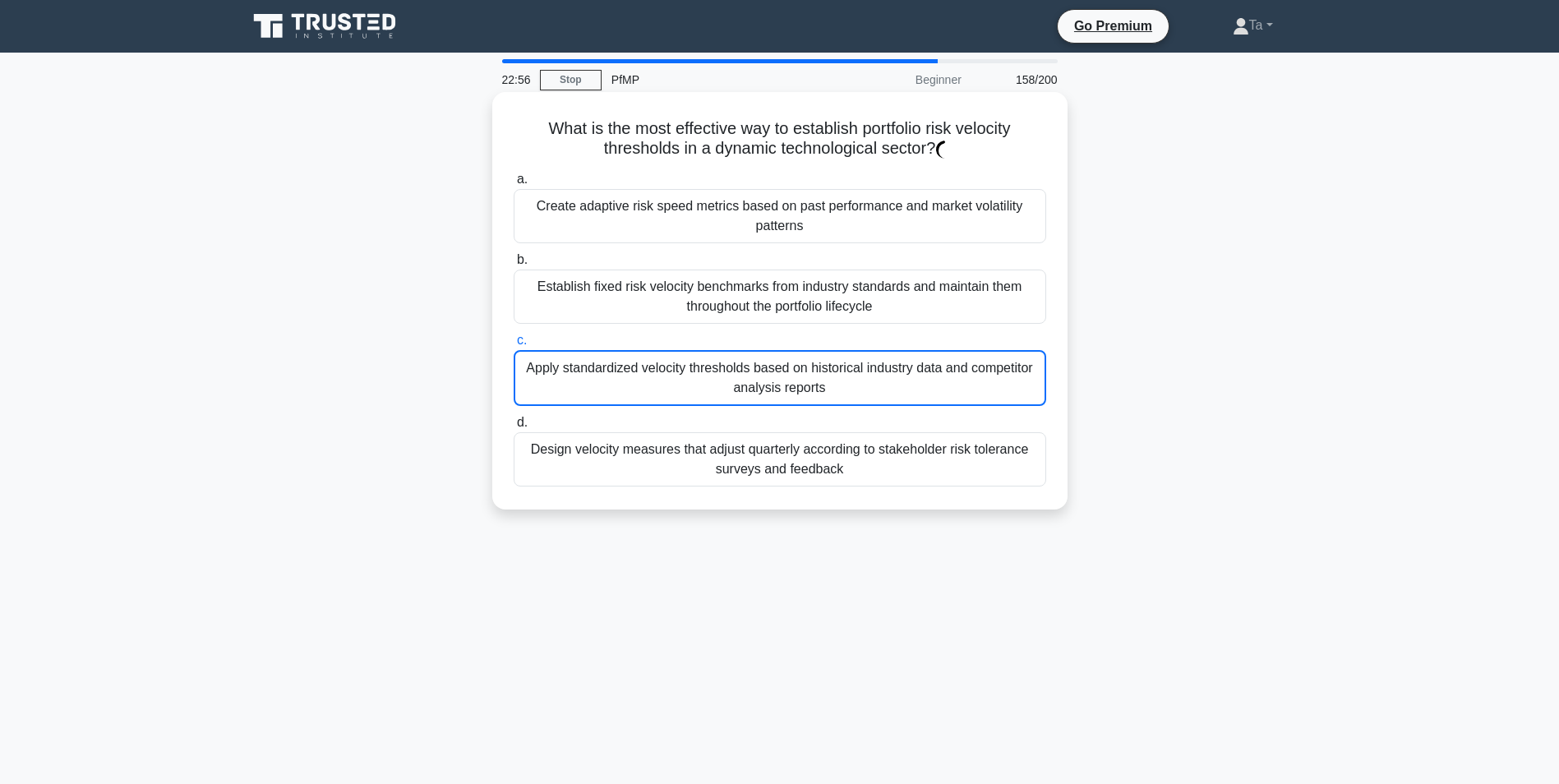
click at [574, 381] on div "Apply standardized velocity thresholds based on historical industry data and co…" at bounding box center [780, 378] width 533 height 56
click at [514, 346] on input "c. Apply standardized velocity thresholds based on historical industry data and…" at bounding box center [514, 340] width 0 height 11
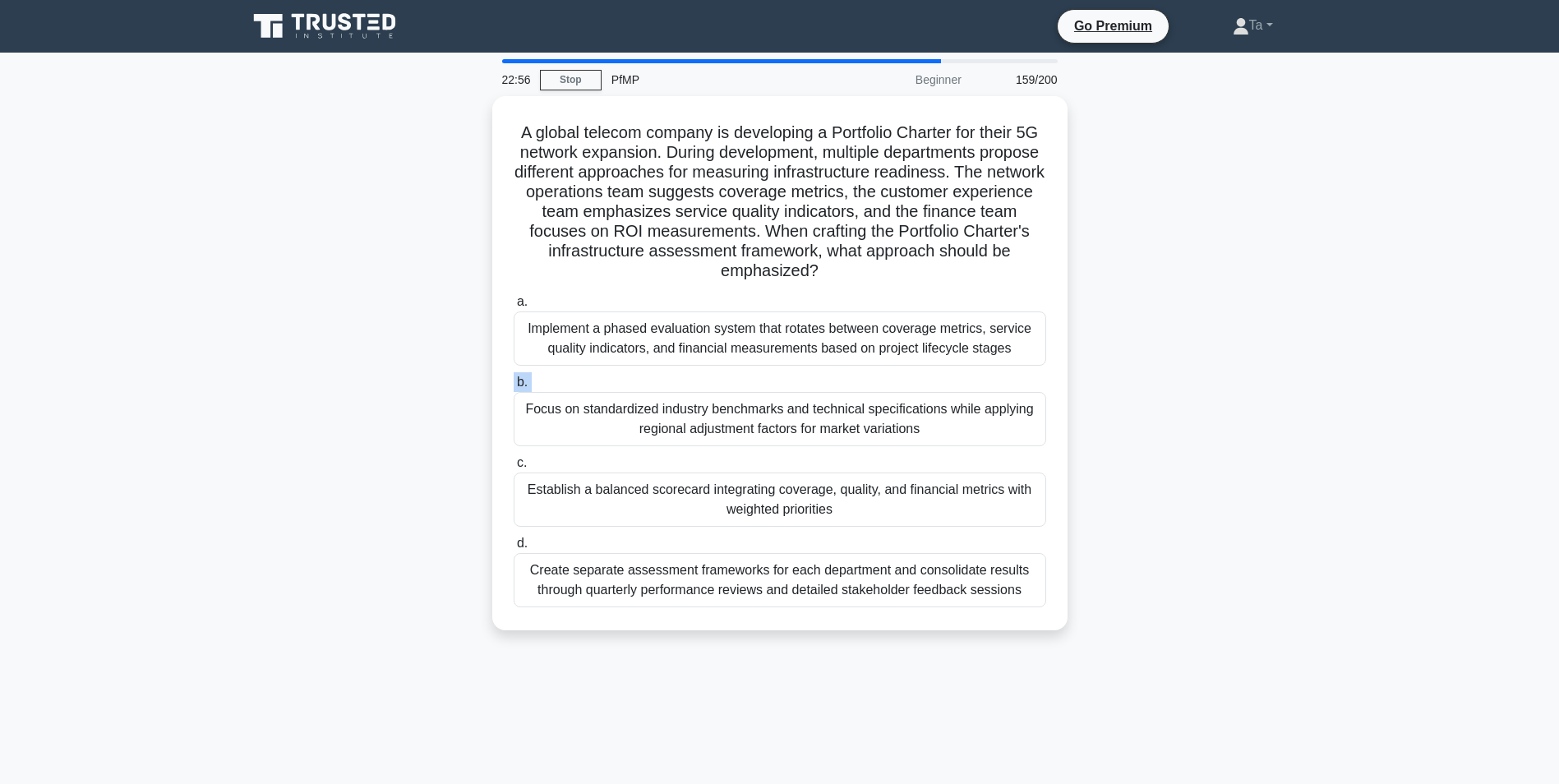
click at [574, 381] on label "b. Focus on standardized industry benchmarks and technical specifications while…" at bounding box center [780, 408] width 533 height 74
click at [514, 381] on input "b. Focus on standardized industry benchmarks and technical specifications while…" at bounding box center [514, 382] width 0 height 11
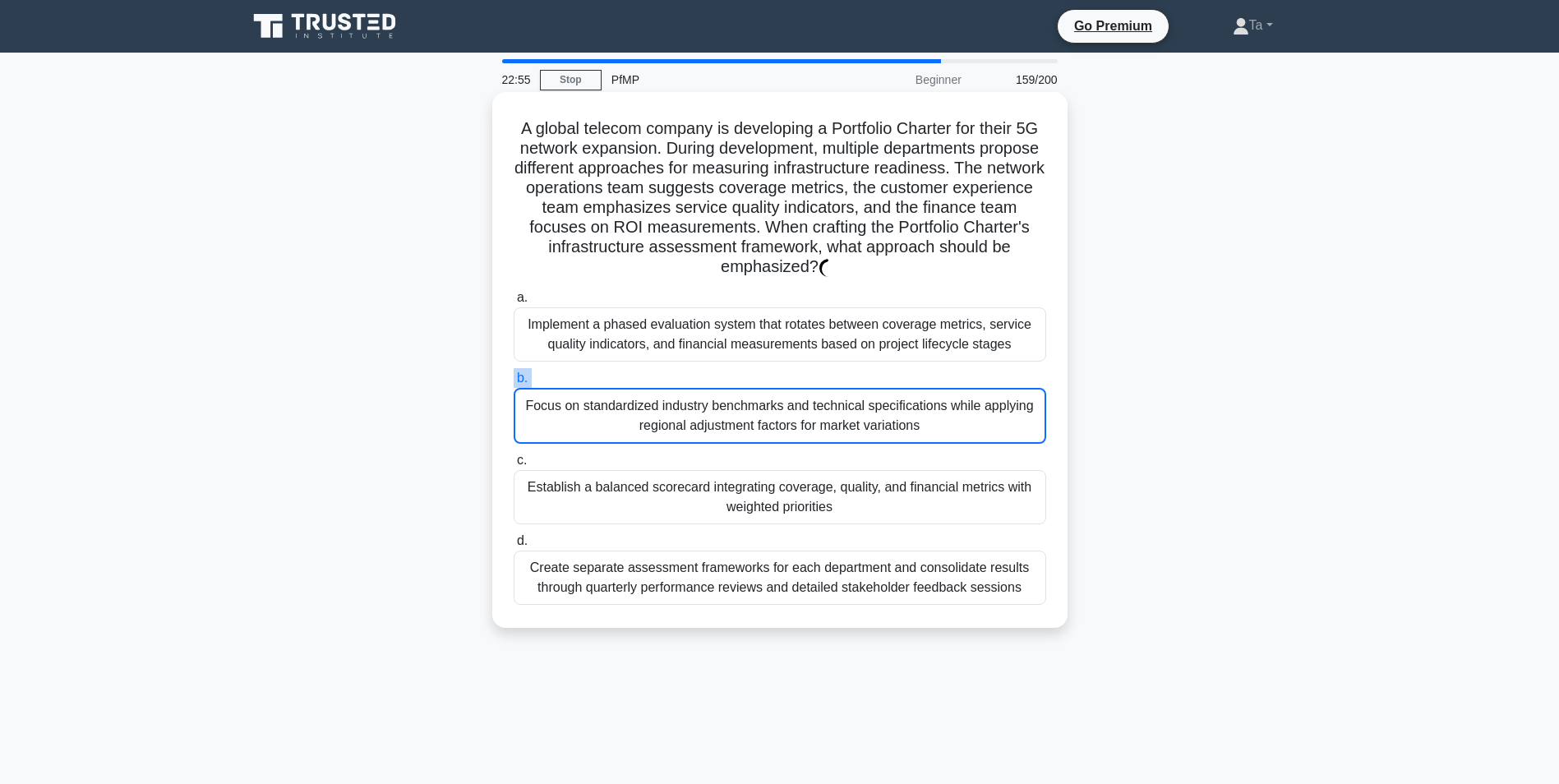
click at [574, 381] on label "b. Focus on standardized industry benchmarks and technical specifications while…" at bounding box center [780, 405] width 533 height 75
click at [514, 381] on input "b. Focus on standardized industry benchmarks and technical specifications while…" at bounding box center [514, 378] width 0 height 11
click at [574, 381] on label "b. Focus on standardized industry benchmarks and technical specifications while…" at bounding box center [780, 405] width 533 height 75
click at [514, 381] on input "b. Focus on standardized industry benchmarks and technical specifications while…" at bounding box center [514, 378] width 0 height 11
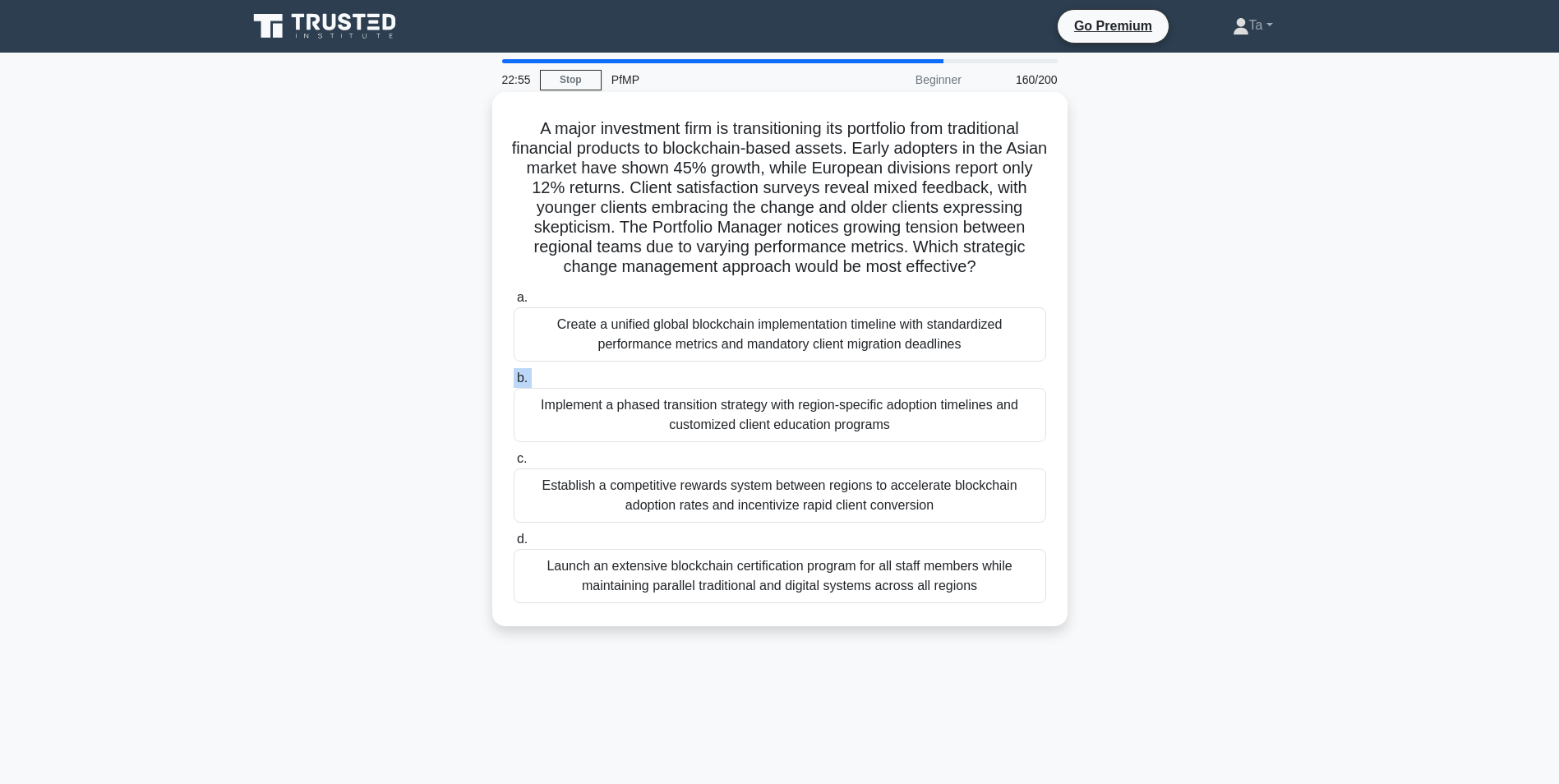
click at [574, 381] on label "b. Implement a phased transition strategy with region-specific adoption timelin…" at bounding box center [780, 404] width 533 height 74
click at [514, 381] on input "b. Implement a phased transition strategy with region-specific adoption timelin…" at bounding box center [514, 378] width 0 height 11
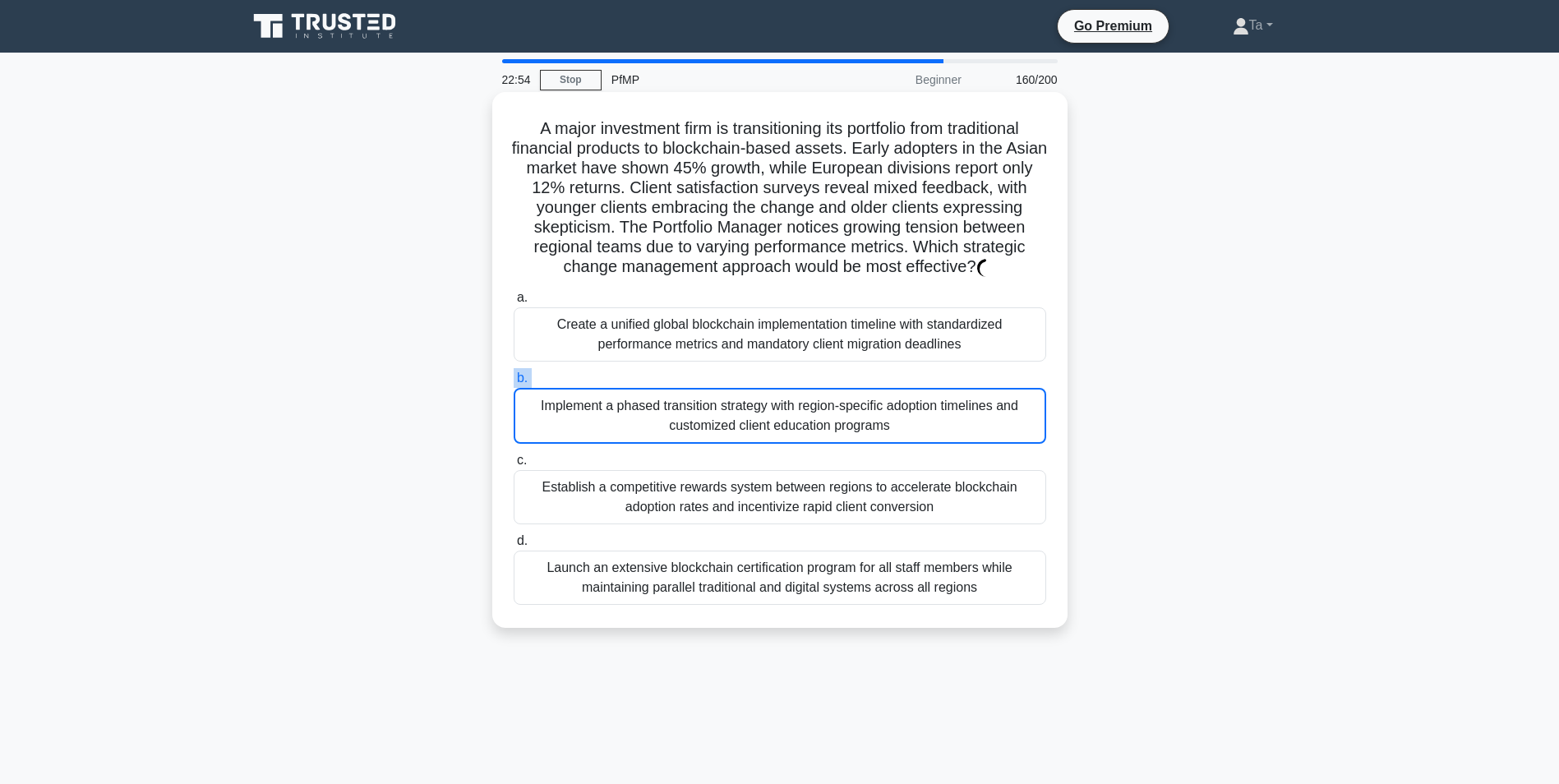
click at [574, 381] on label "b. Implement a phased transition strategy with region-specific adoption timelin…" at bounding box center [780, 405] width 533 height 75
click at [514, 381] on input "b. Implement a phased transition strategy with region-specific adoption timelin…" at bounding box center [514, 378] width 0 height 11
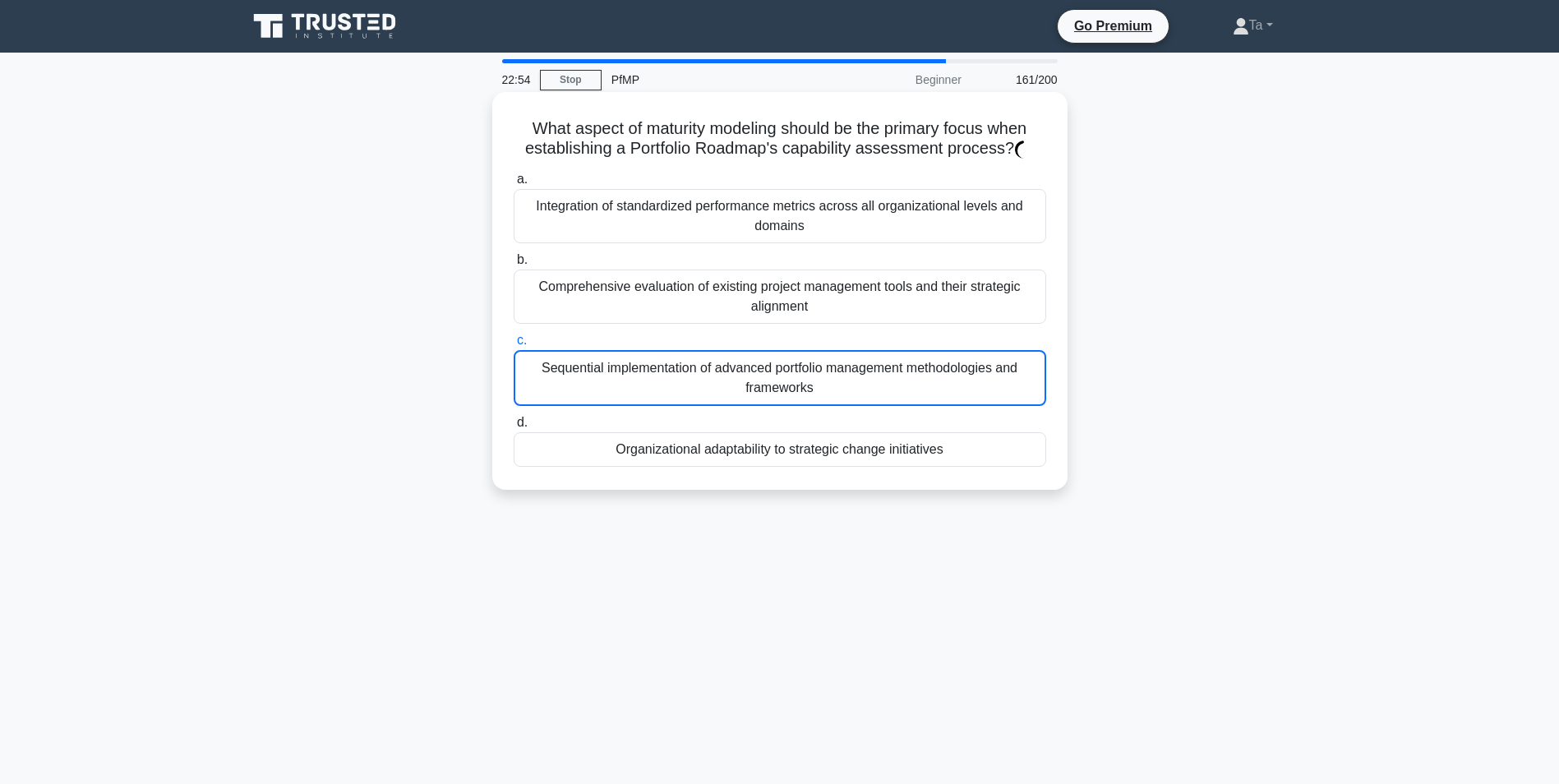
click at [574, 381] on div "Sequential implementation of advanced portfolio management methodologies and fr…" at bounding box center [780, 378] width 533 height 56
click at [514, 346] on input "c. Sequential implementation of advanced portfolio management methodologies and…" at bounding box center [514, 340] width 0 height 11
click at [574, 381] on div "Sequential implementation of advanced portfolio management methodologies and fr…" at bounding box center [780, 378] width 533 height 56
click at [514, 346] on input "c. Sequential implementation of advanced portfolio management methodologies and…" at bounding box center [514, 340] width 0 height 11
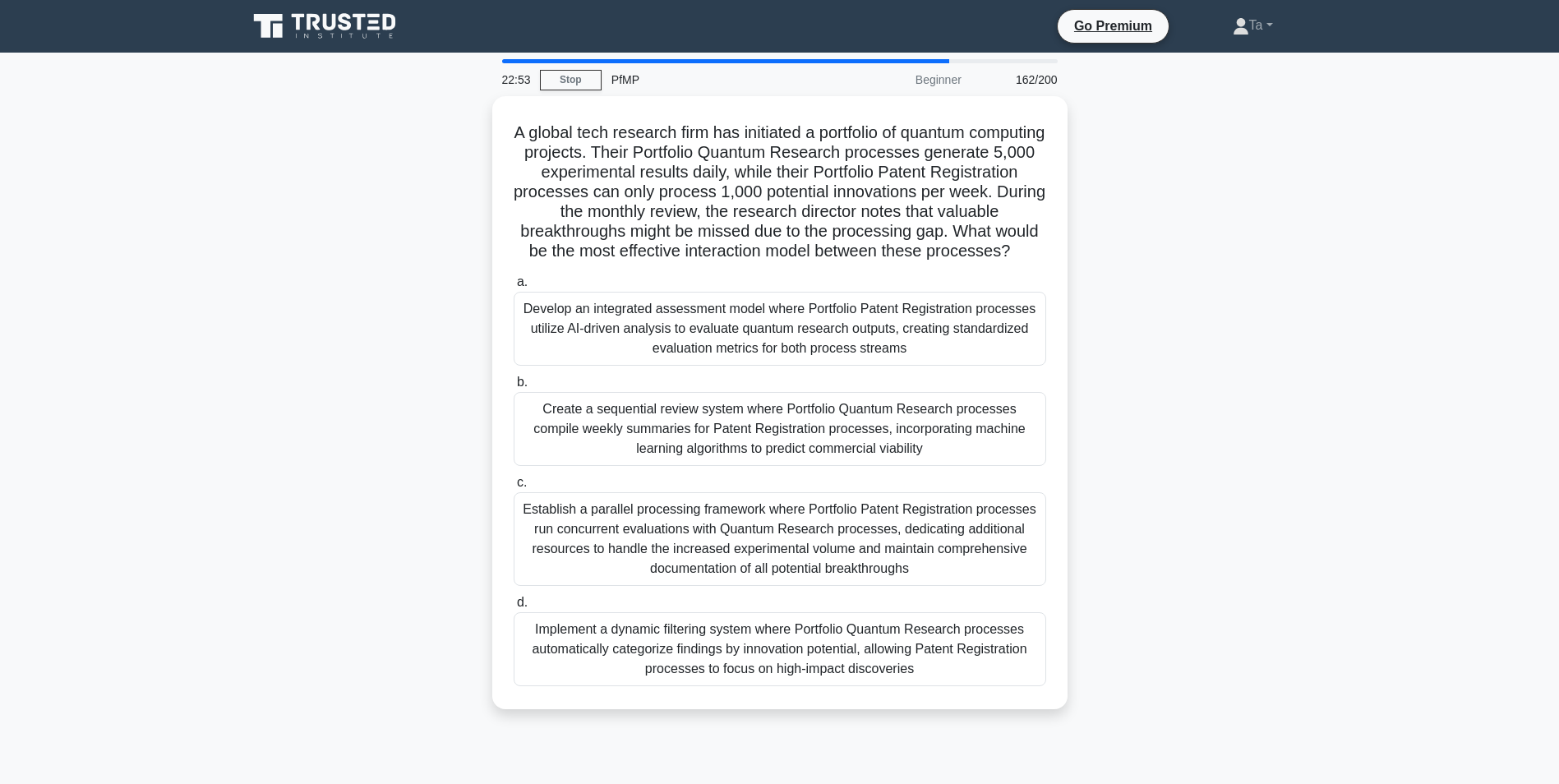
click at [574, 366] on div "Develop an integrated assessment model where Portfolio Patent Registration proc…" at bounding box center [780, 328] width 533 height 74
click at [514, 287] on input "a. Develop an integrated assessment model where Portfolio Patent Registration p…" at bounding box center [514, 281] width 0 height 11
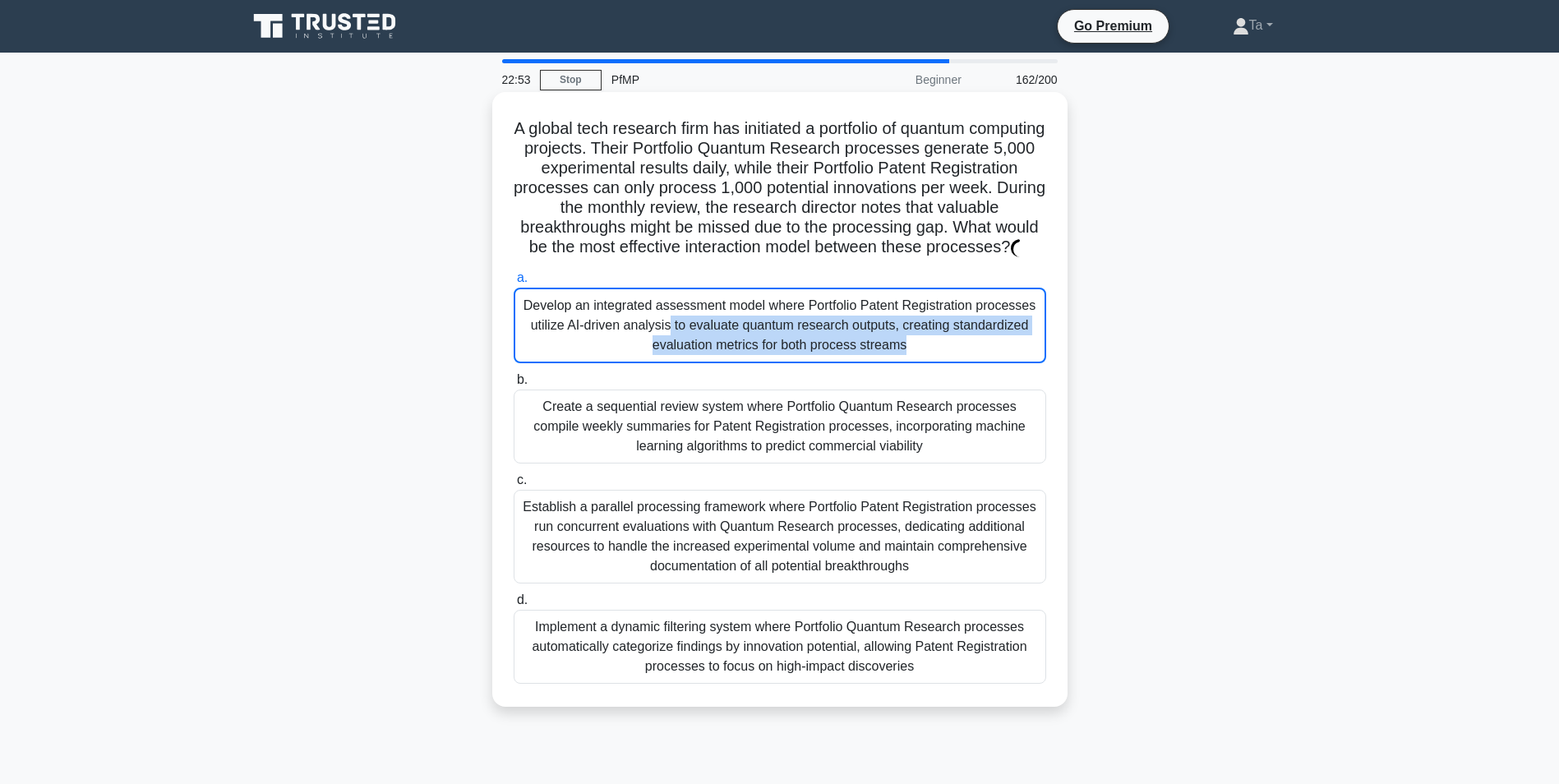
click at [574, 363] on div "Develop an integrated assessment model where Portfolio Patent Registration proc…" at bounding box center [780, 325] width 533 height 75
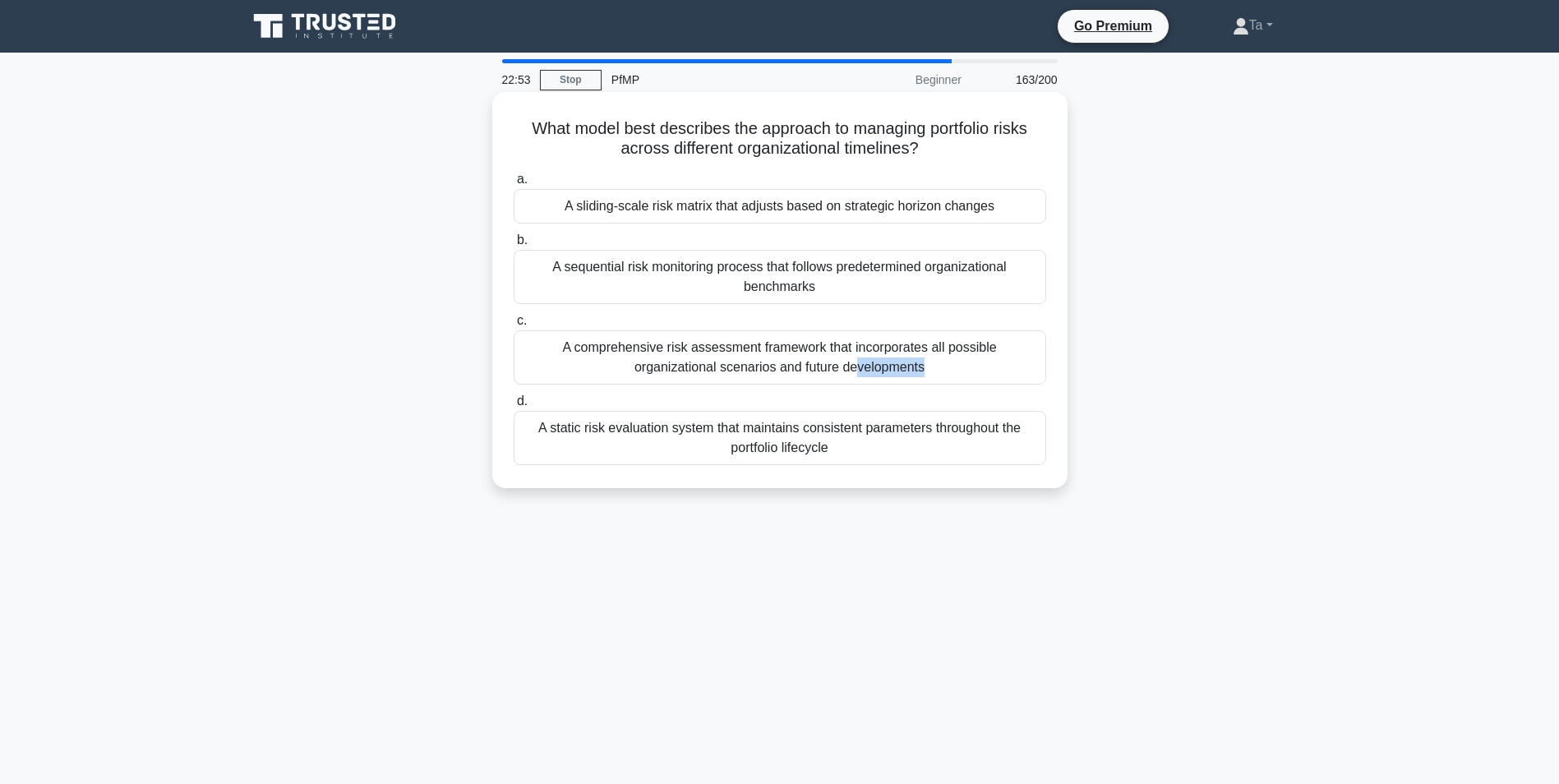
click at [574, 381] on div "A comprehensive risk assessment framework that incorporates all possible organi…" at bounding box center [780, 357] width 533 height 55
click at [514, 326] on input "c. A comprehensive risk assessment framework that incorporates all possible org…" at bounding box center [514, 320] width 0 height 11
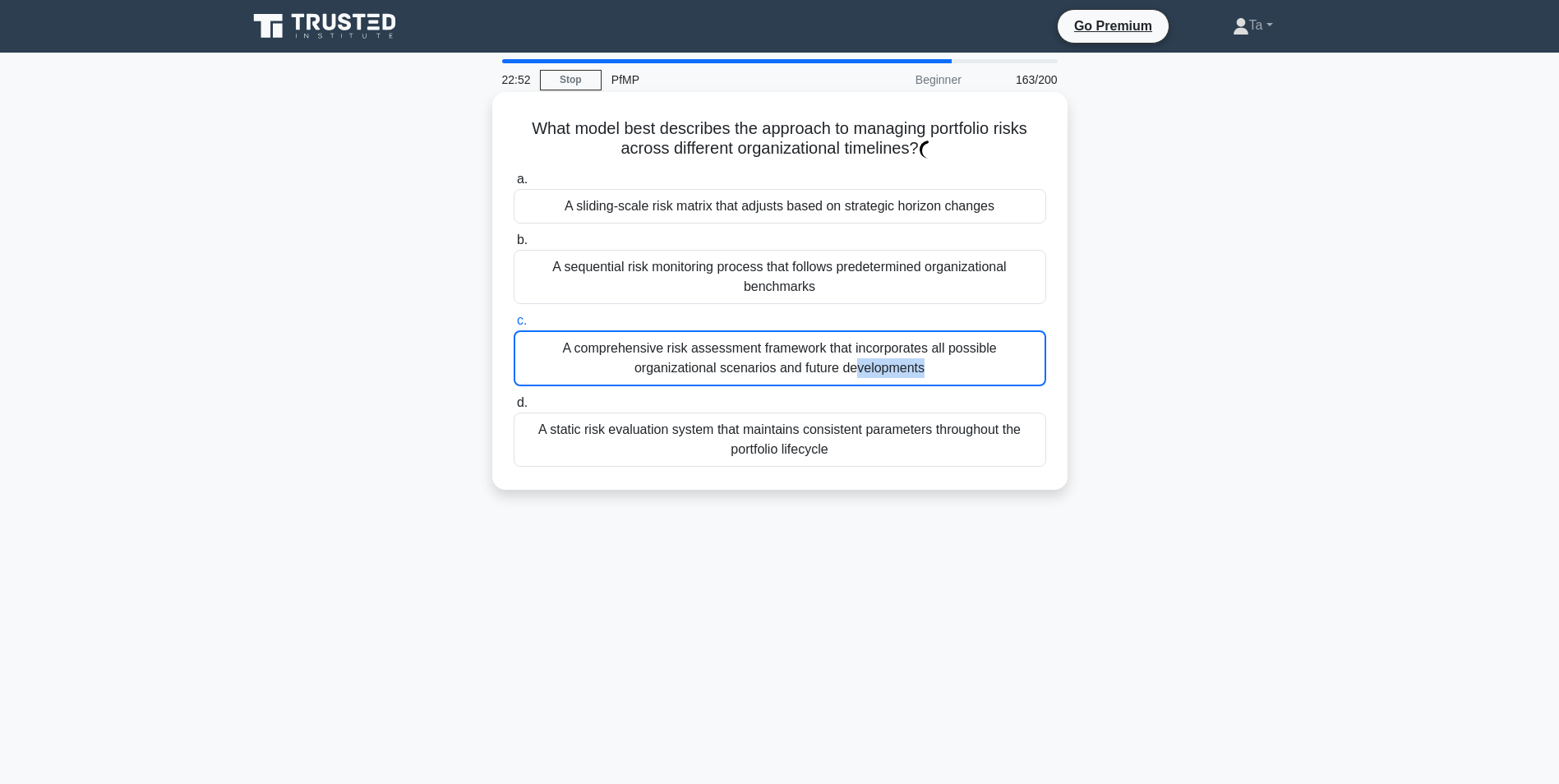
click at [574, 381] on div "A comprehensive risk assessment framework that incorporates all possible organi…" at bounding box center [780, 358] width 533 height 56
click at [514, 326] on input "c. A comprehensive risk assessment framework that incorporates all possible org…" at bounding box center [514, 320] width 0 height 11
click at [574, 381] on div "A comprehensive risk assessment framework that incorporates all possible organi…" at bounding box center [780, 358] width 533 height 56
click at [514, 326] on input "c. A comprehensive risk assessment framework that incorporates all possible org…" at bounding box center [514, 320] width 0 height 11
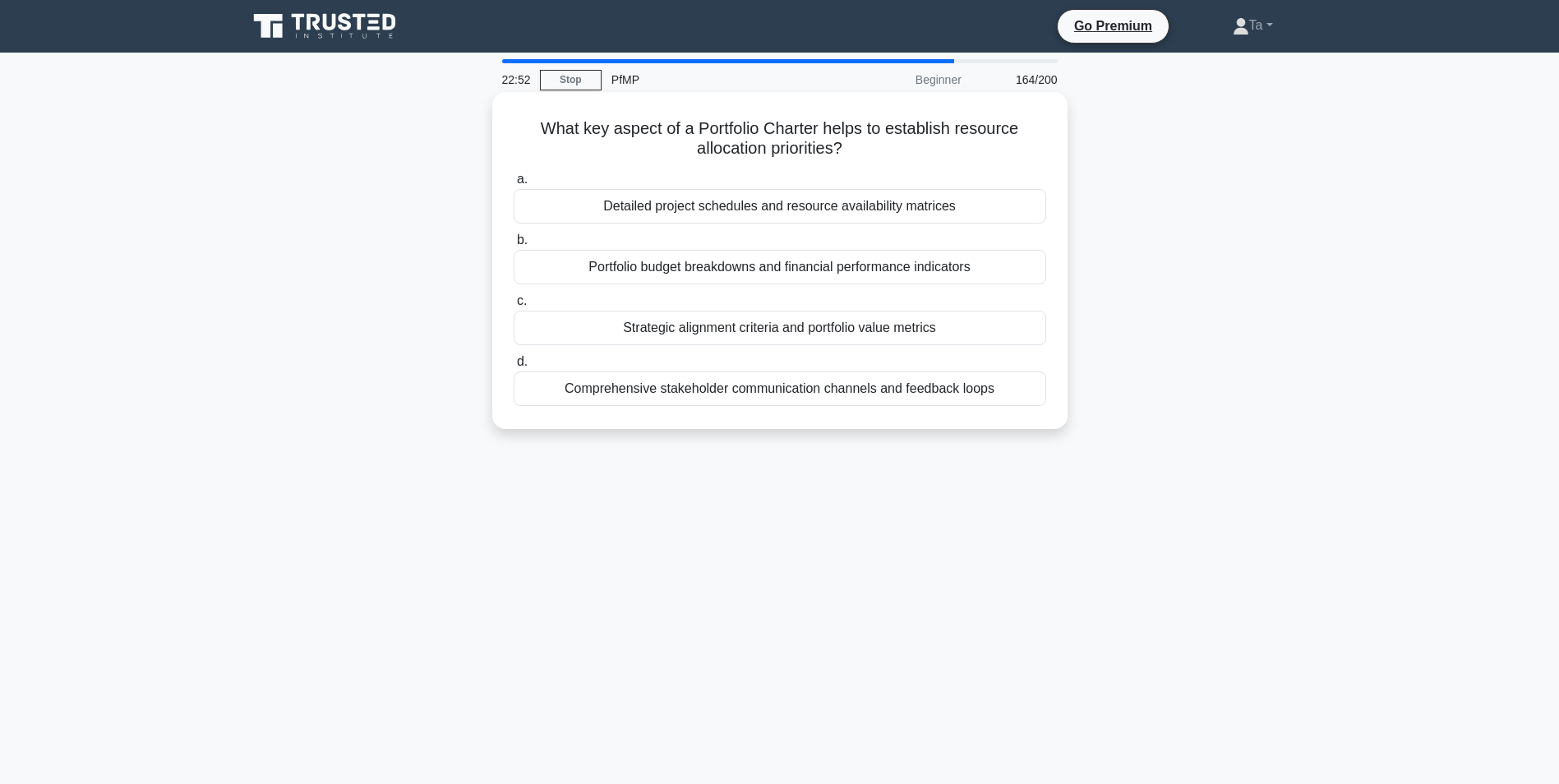
click at [574, 381] on div "Comprehensive stakeholder communication channels and feedback loops" at bounding box center [780, 389] width 533 height 35
click at [514, 368] on input "d. Comprehensive stakeholder communication channels and feedback loops" at bounding box center [514, 362] width 0 height 11
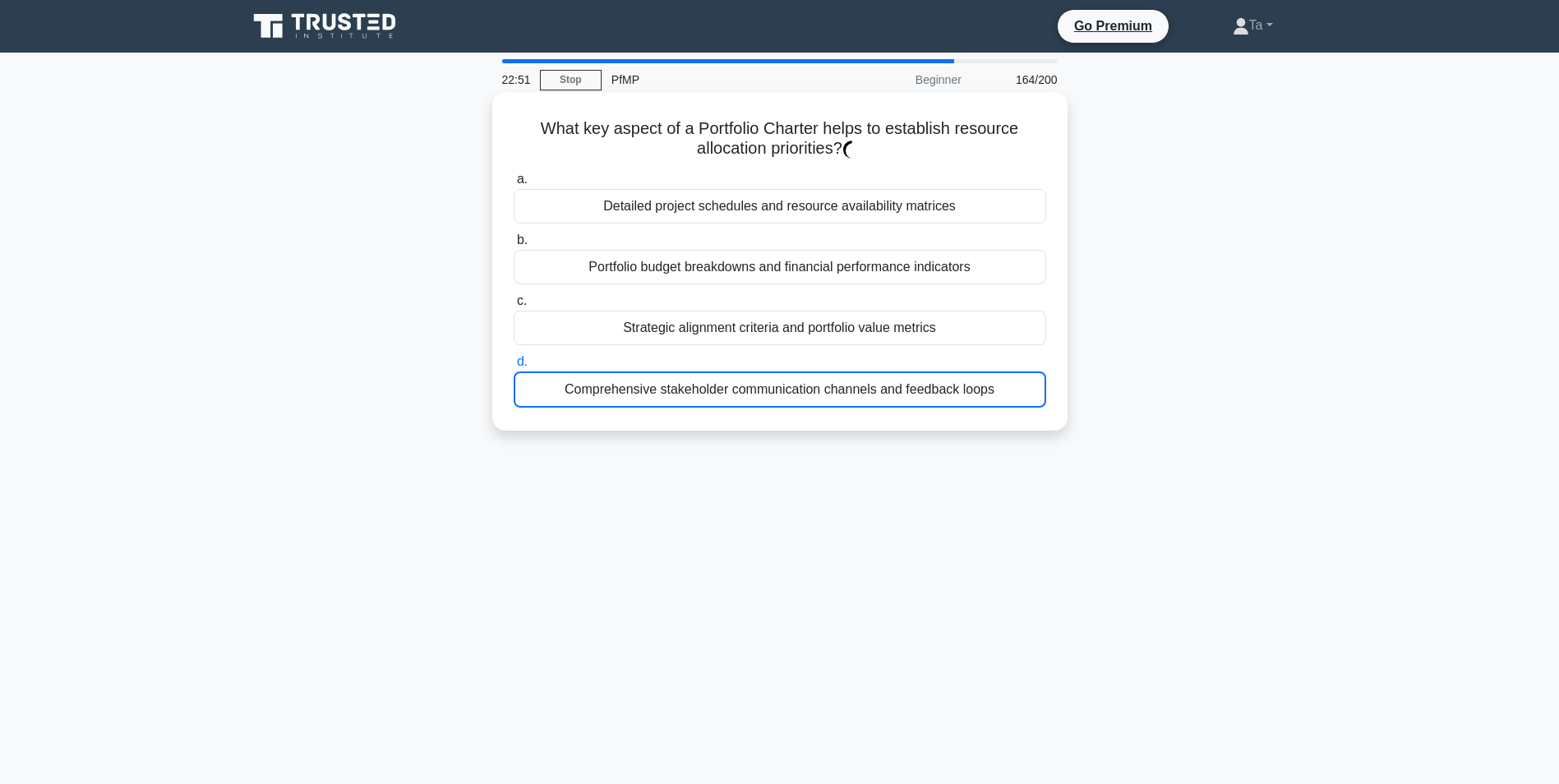
click at [574, 381] on div "Comprehensive stakeholder communication channels and feedback loops" at bounding box center [780, 390] width 533 height 36
click at [514, 368] on input "d. Comprehensive stakeholder communication channels and feedback loops" at bounding box center [514, 362] width 0 height 11
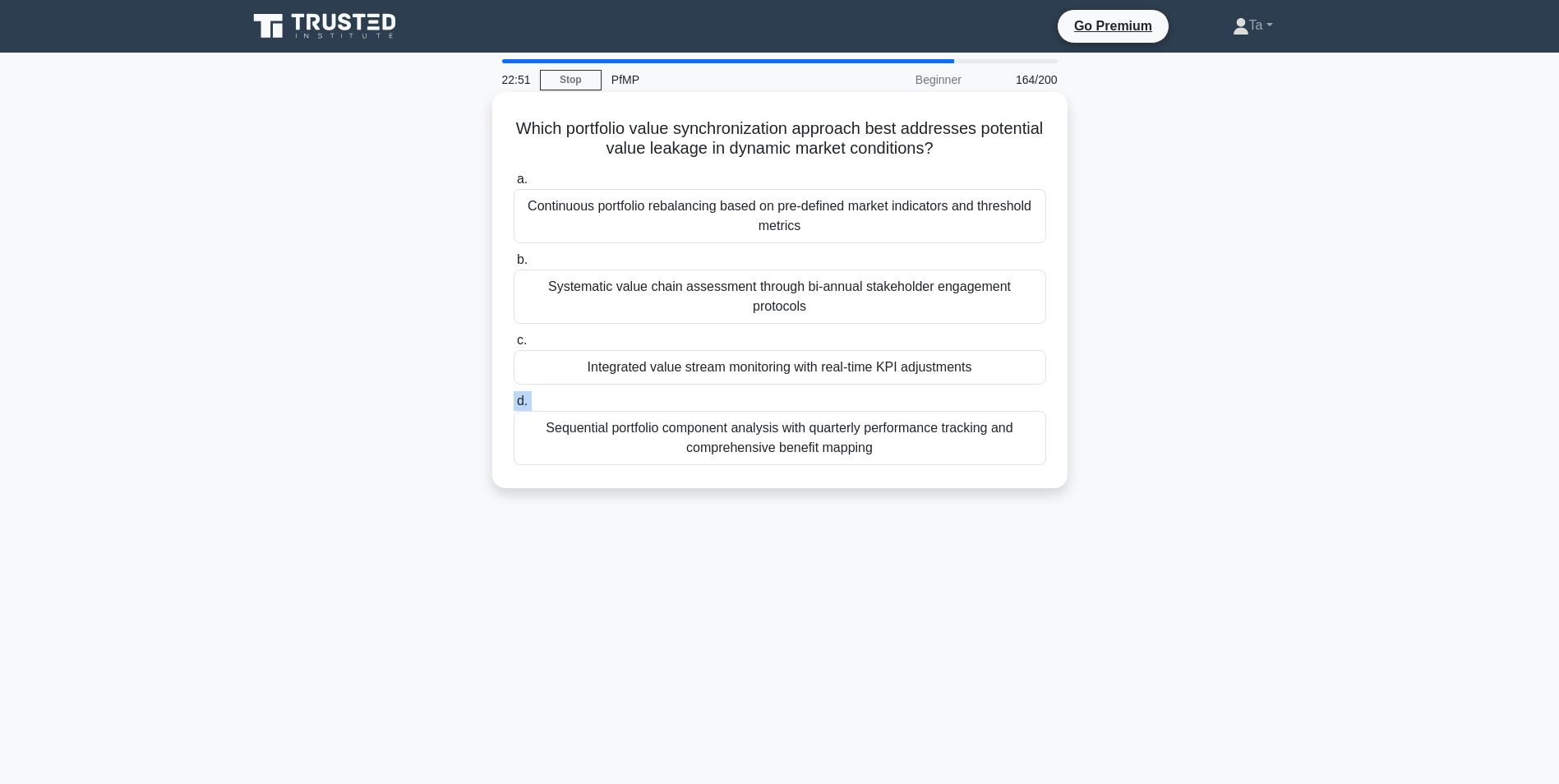
click at [574, 392] on label "d. Sequential portfolio component analysis with quarterly performance tracking …" at bounding box center [780, 428] width 533 height 74
click at [514, 396] on input "d. Sequential portfolio component analysis with quarterly performance tracking …" at bounding box center [514, 401] width 0 height 11
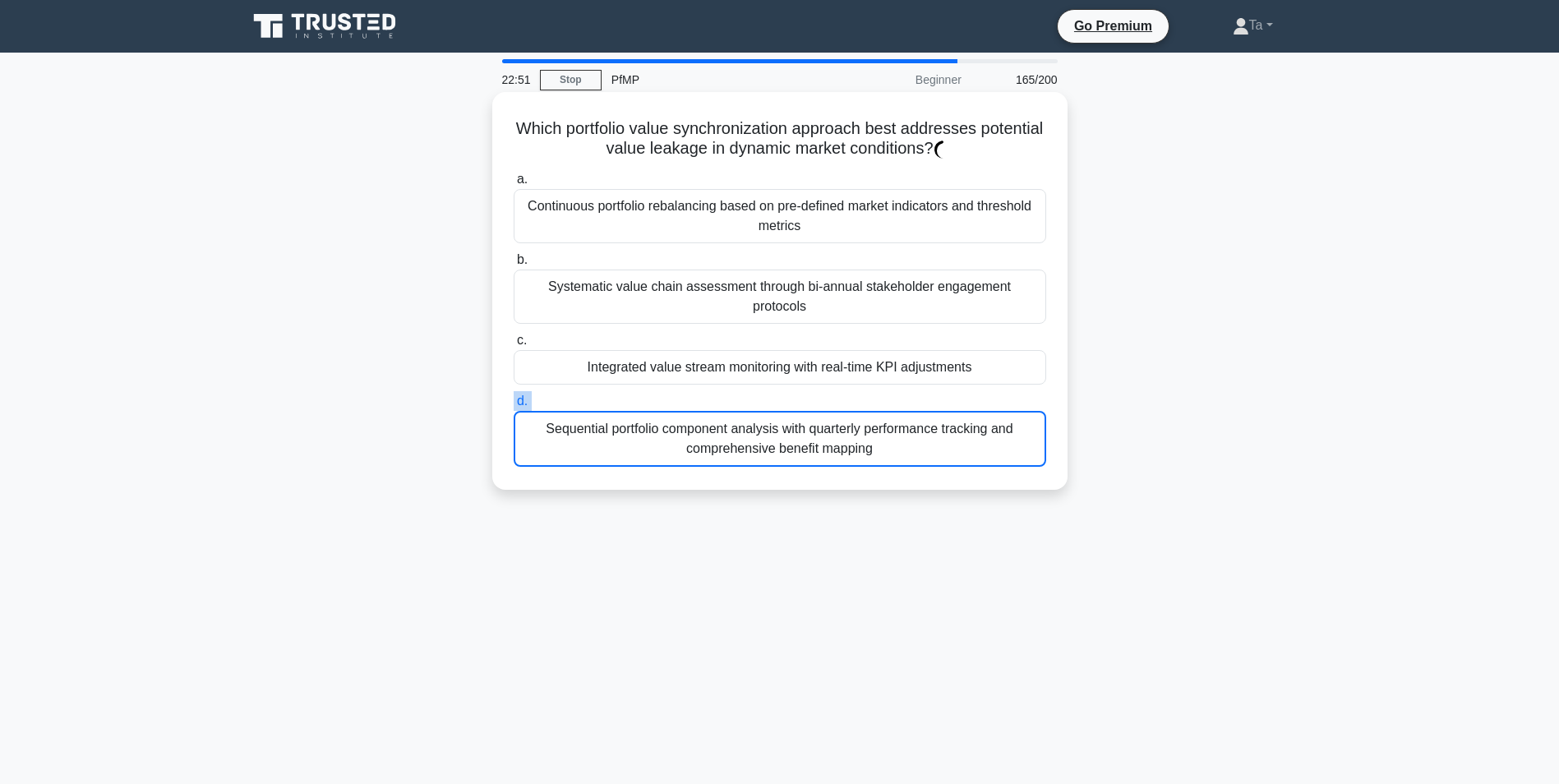
click at [574, 392] on label "d. Sequential portfolio component analysis with quarterly performance tracking …" at bounding box center [780, 429] width 533 height 75
click at [514, 396] on input "d. Sequential portfolio component analysis with quarterly performance tracking …" at bounding box center [514, 401] width 0 height 11
click at [574, 392] on label "d. Sequential portfolio component analysis with quarterly performance tracking …" at bounding box center [780, 429] width 533 height 75
click at [514, 396] on input "d. Sequential portfolio component analysis with quarterly performance tracking …" at bounding box center [514, 401] width 0 height 11
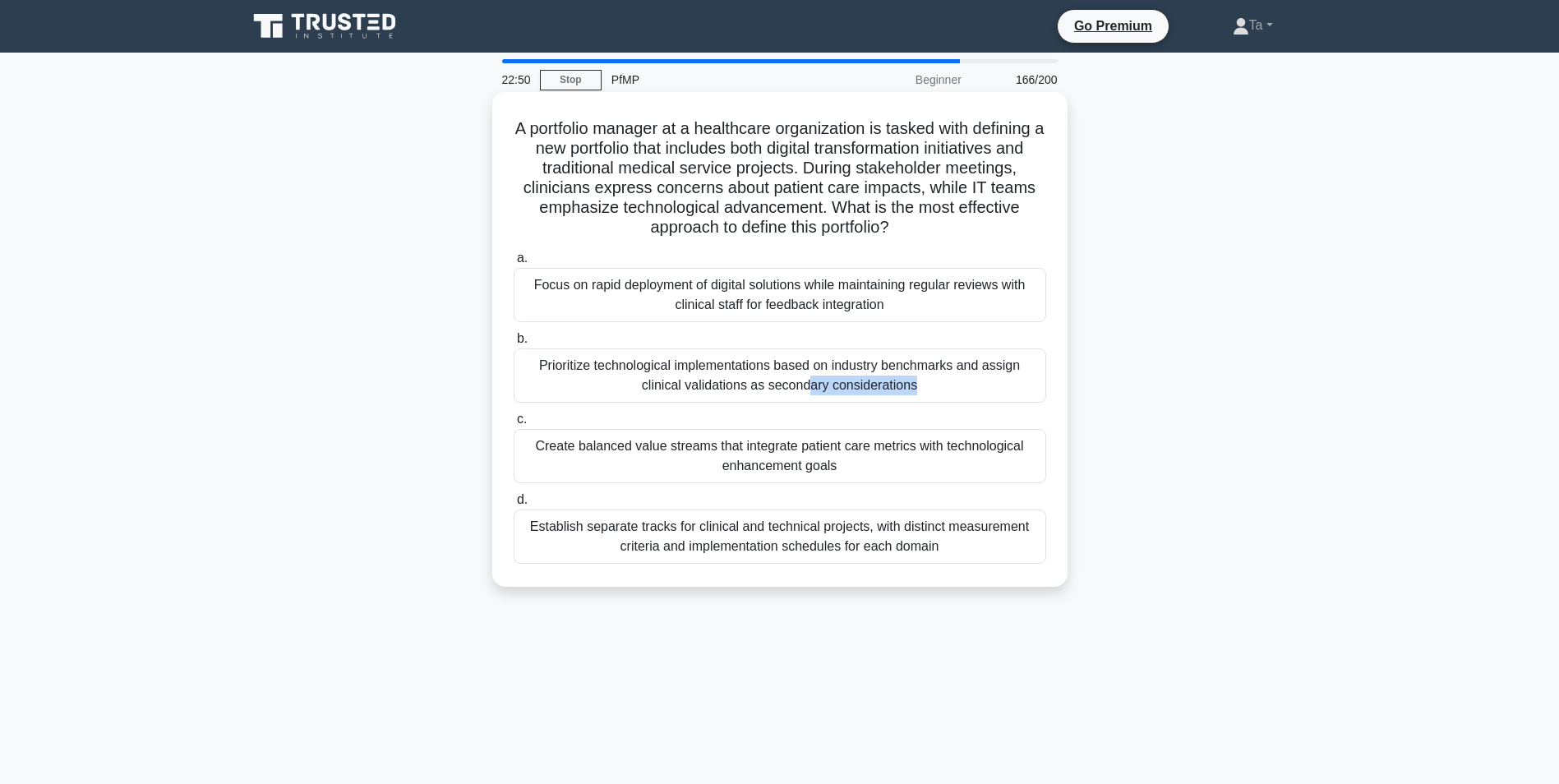
click at [574, 381] on div "Prioritize technological implementations based on industry benchmarks and assig…" at bounding box center [780, 375] width 533 height 55
click at [514, 344] on input "b. Prioritize technological implementations based on industry benchmarks and as…" at bounding box center [514, 339] width 0 height 11
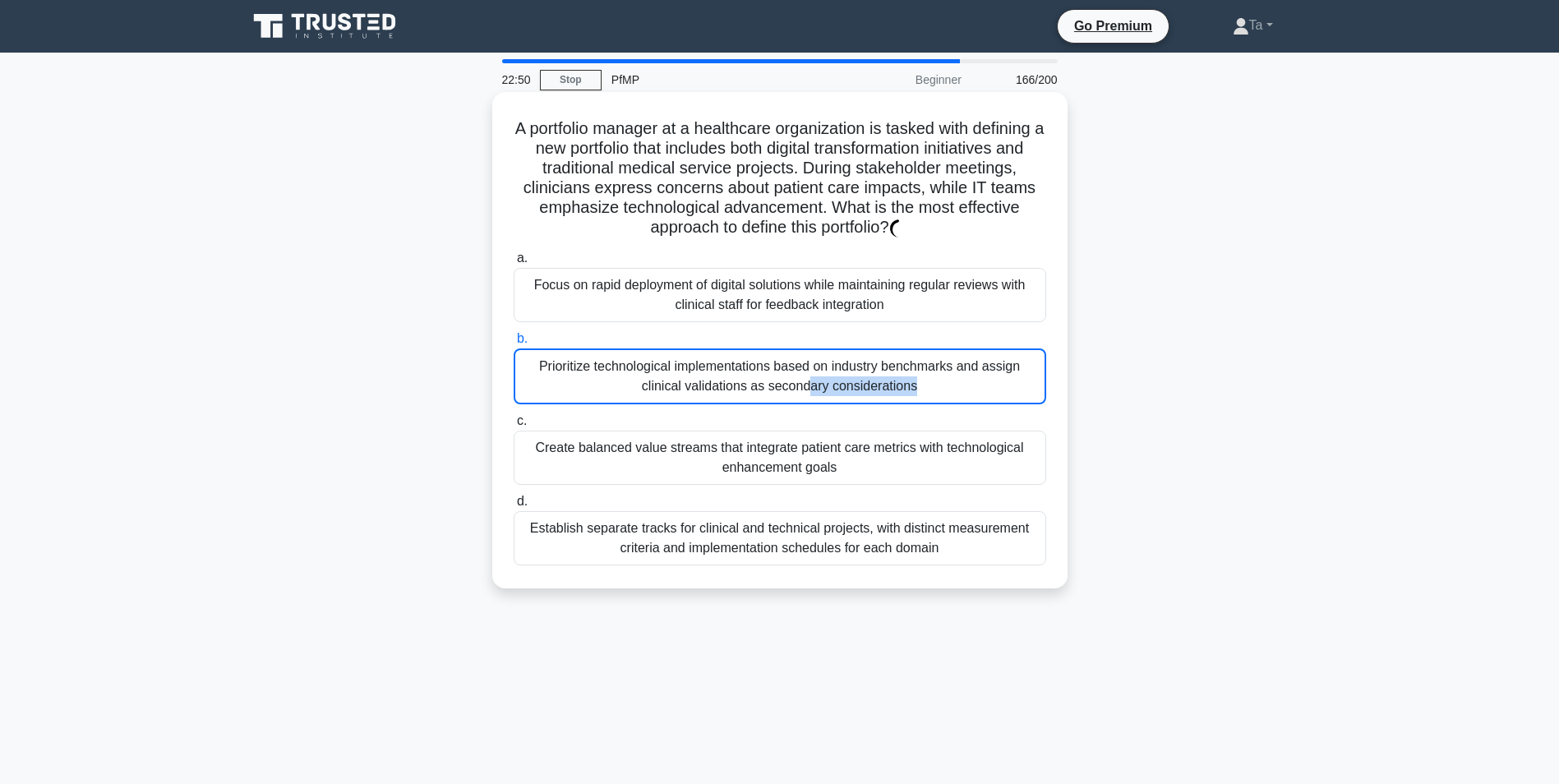
click at [574, 381] on div "Prioritize technological implementations based on industry benchmarks and assig…" at bounding box center [780, 376] width 533 height 56
click at [514, 344] on input "b. Prioritize technological implementations based on industry benchmarks and as…" at bounding box center [514, 339] width 0 height 11
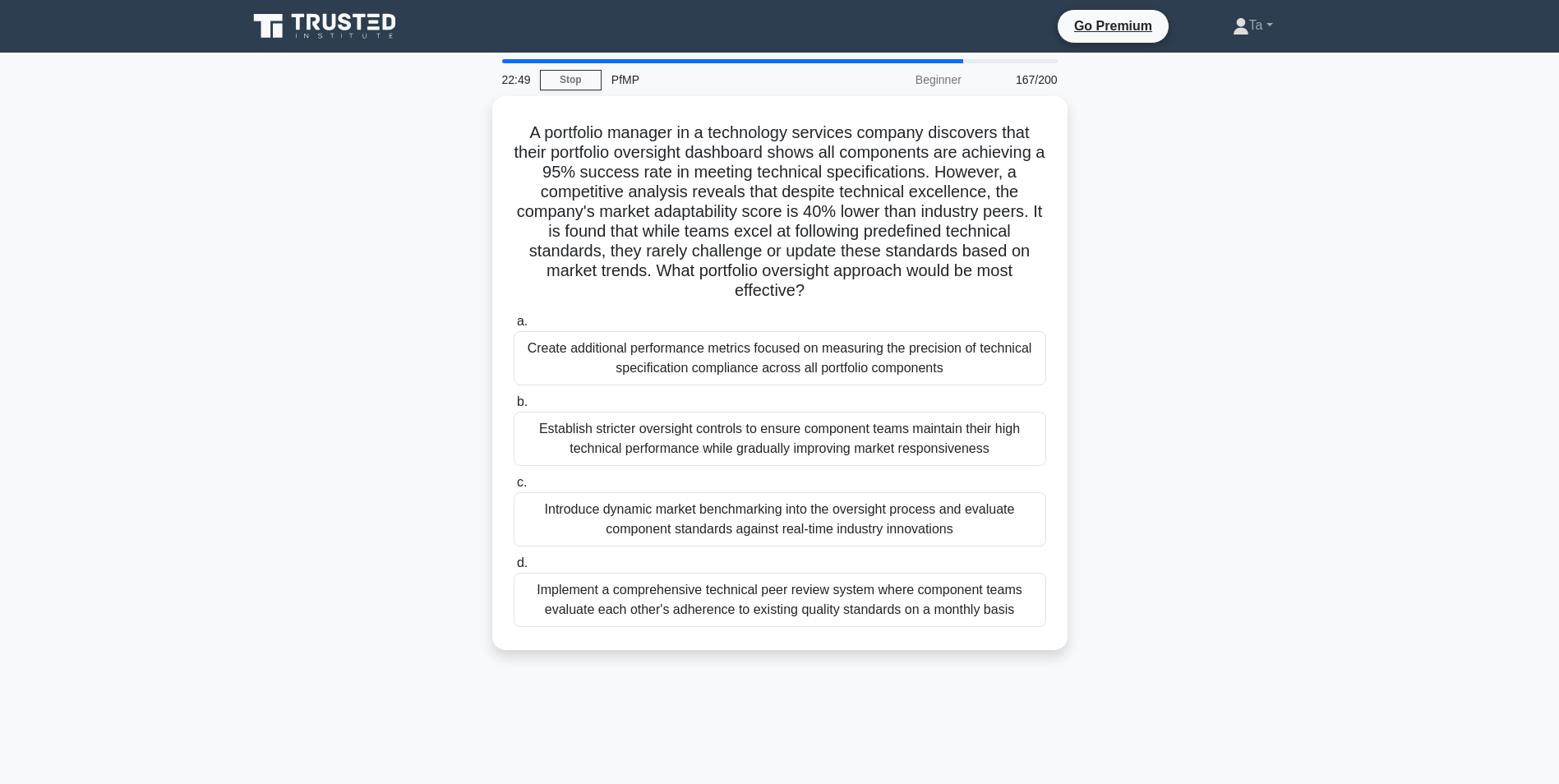
click at [574, 381] on div "Create additional performance metrics focused on measuring the precision of tec…" at bounding box center [780, 358] width 533 height 55
click at [514, 327] on input "a. Create additional performance metrics focused on measuring the precision of …" at bounding box center [514, 321] width 0 height 11
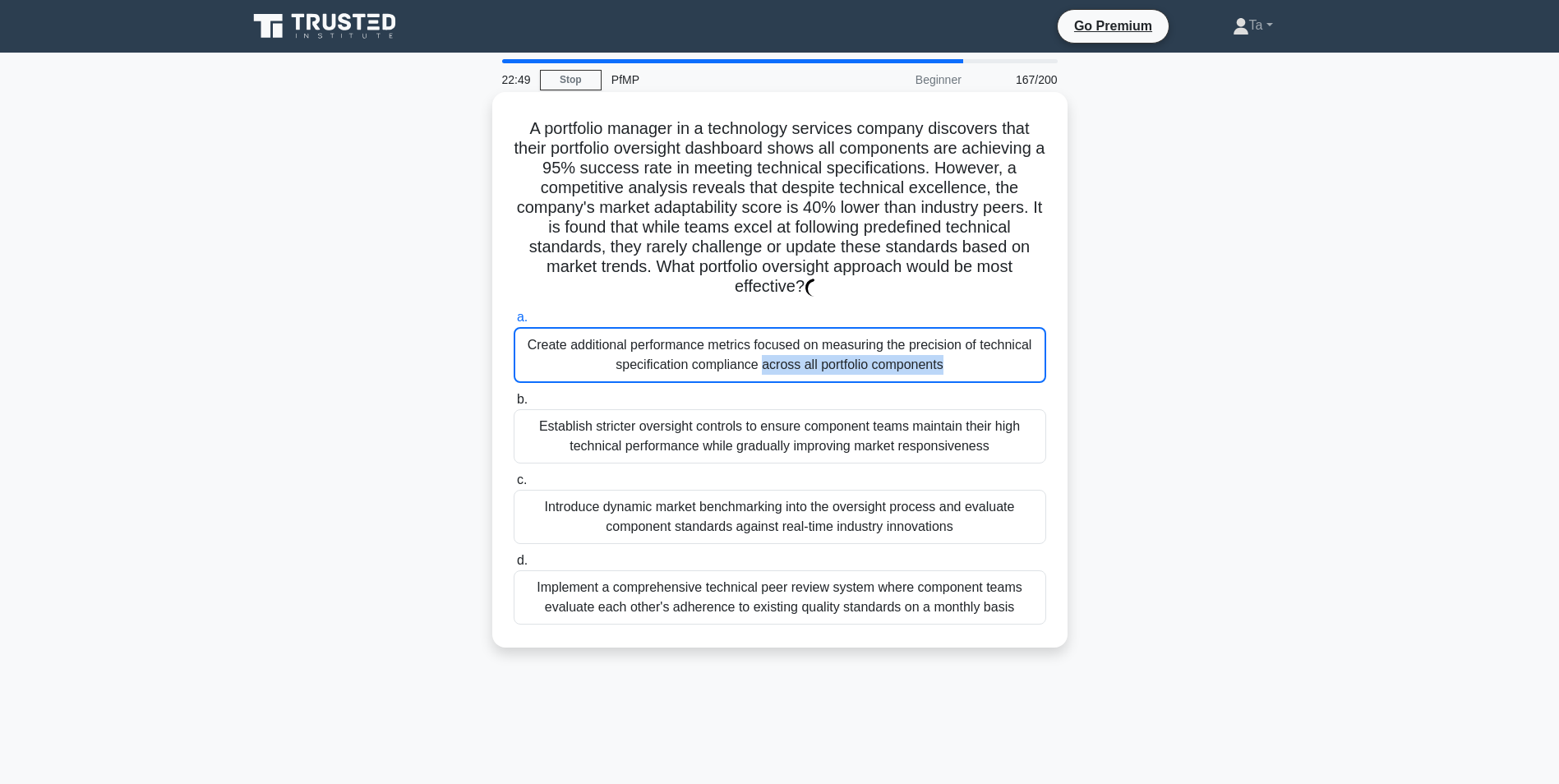
click at [574, 381] on div "Create additional performance metrics focused on measuring the precision of tec…" at bounding box center [780, 355] width 533 height 56
click at [514, 323] on input "a. Create additional performance metrics focused on measuring the precision of …" at bounding box center [514, 317] width 0 height 11
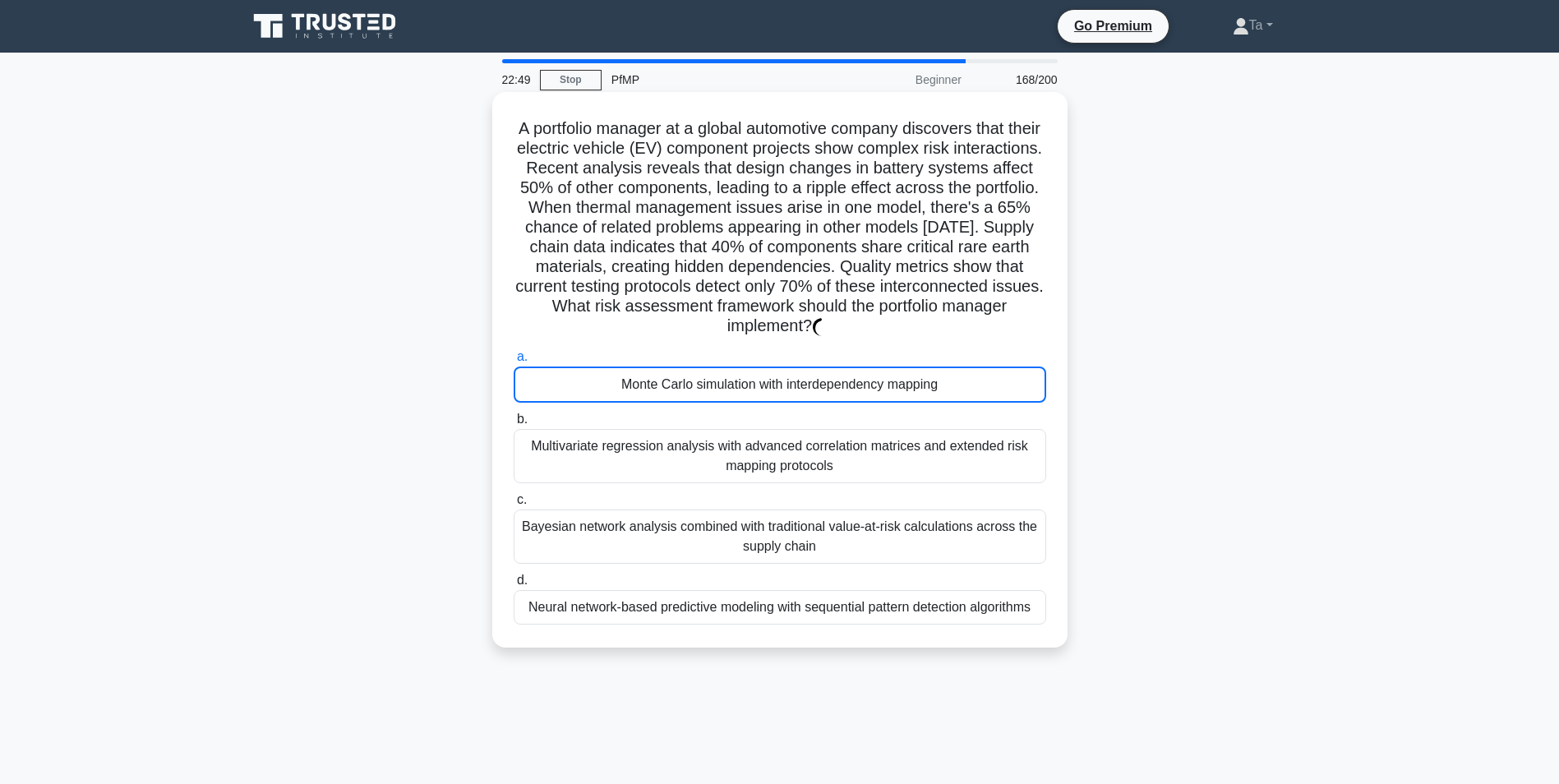
click at [574, 381] on div "Monte Carlo simulation with interdependency mapping" at bounding box center [780, 385] width 533 height 36
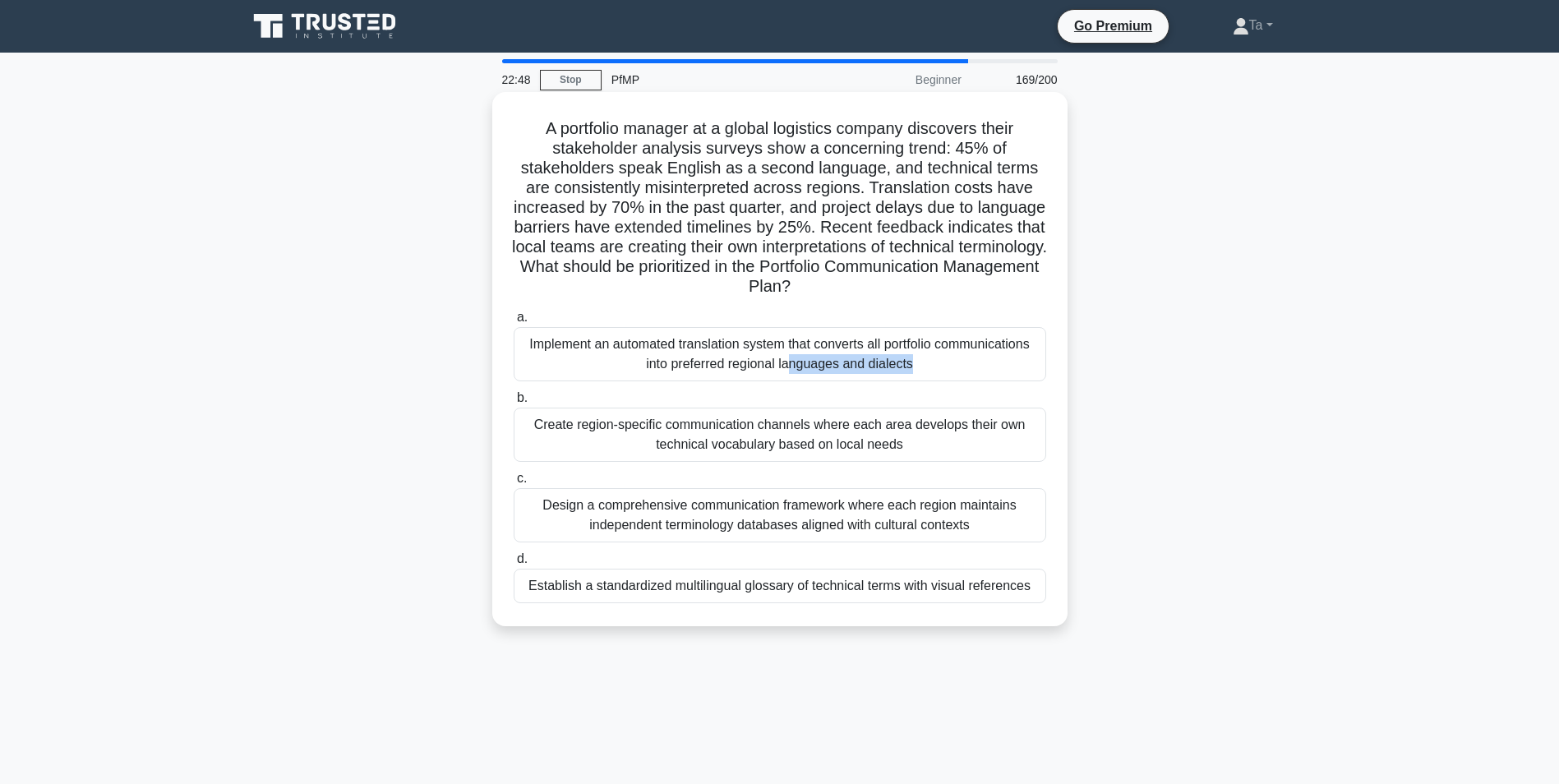
click at [574, 381] on div "Implement an automated translation system that converts all portfolio communica…" at bounding box center [780, 354] width 533 height 55
click at [514, 323] on input "a. Implement an automated translation system that converts all portfolio commun…" at bounding box center [514, 317] width 0 height 11
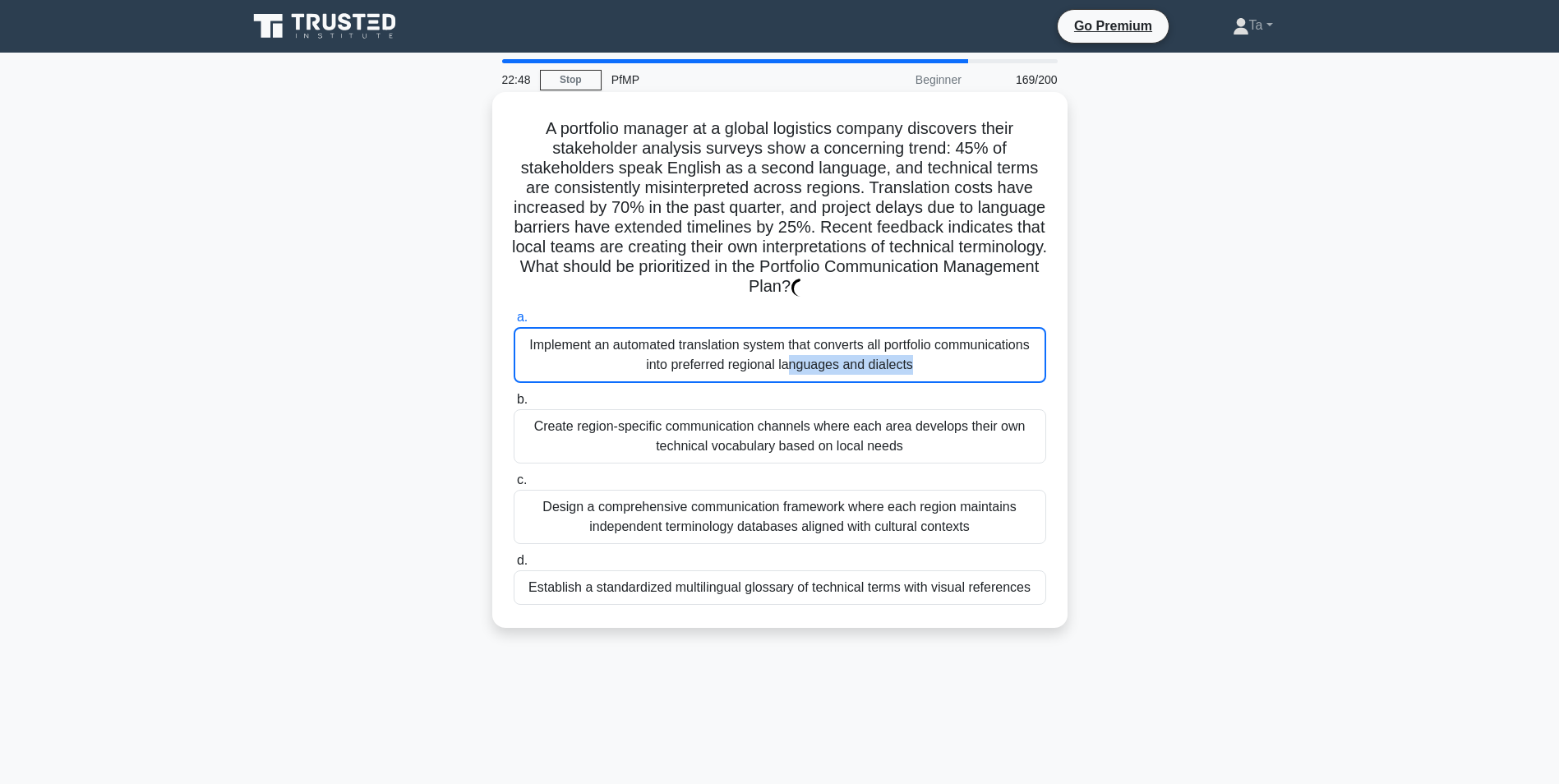
click at [574, 381] on div "Implement an automated translation system that converts all portfolio communica…" at bounding box center [780, 355] width 533 height 56
click at [514, 323] on input "a. Implement an automated translation system that converts all portfolio commun…" at bounding box center [514, 317] width 0 height 11
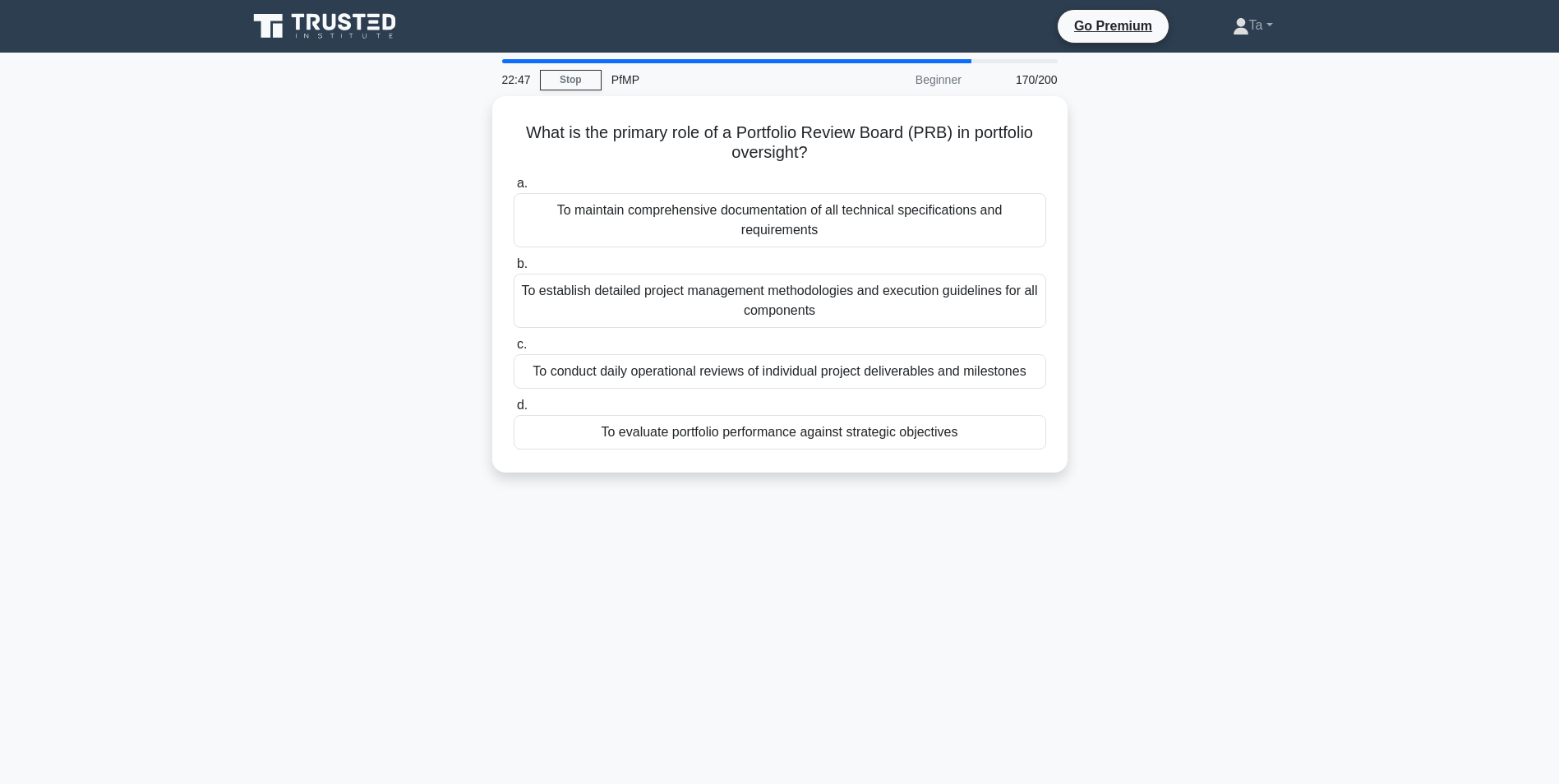
click at [574, 395] on label "d. To evaluate portfolio performance against strategic objectives" at bounding box center [780, 422] width 533 height 55
click at [514, 400] on input "d. To evaluate portfolio performance against strategic objectives" at bounding box center [514, 405] width 0 height 11
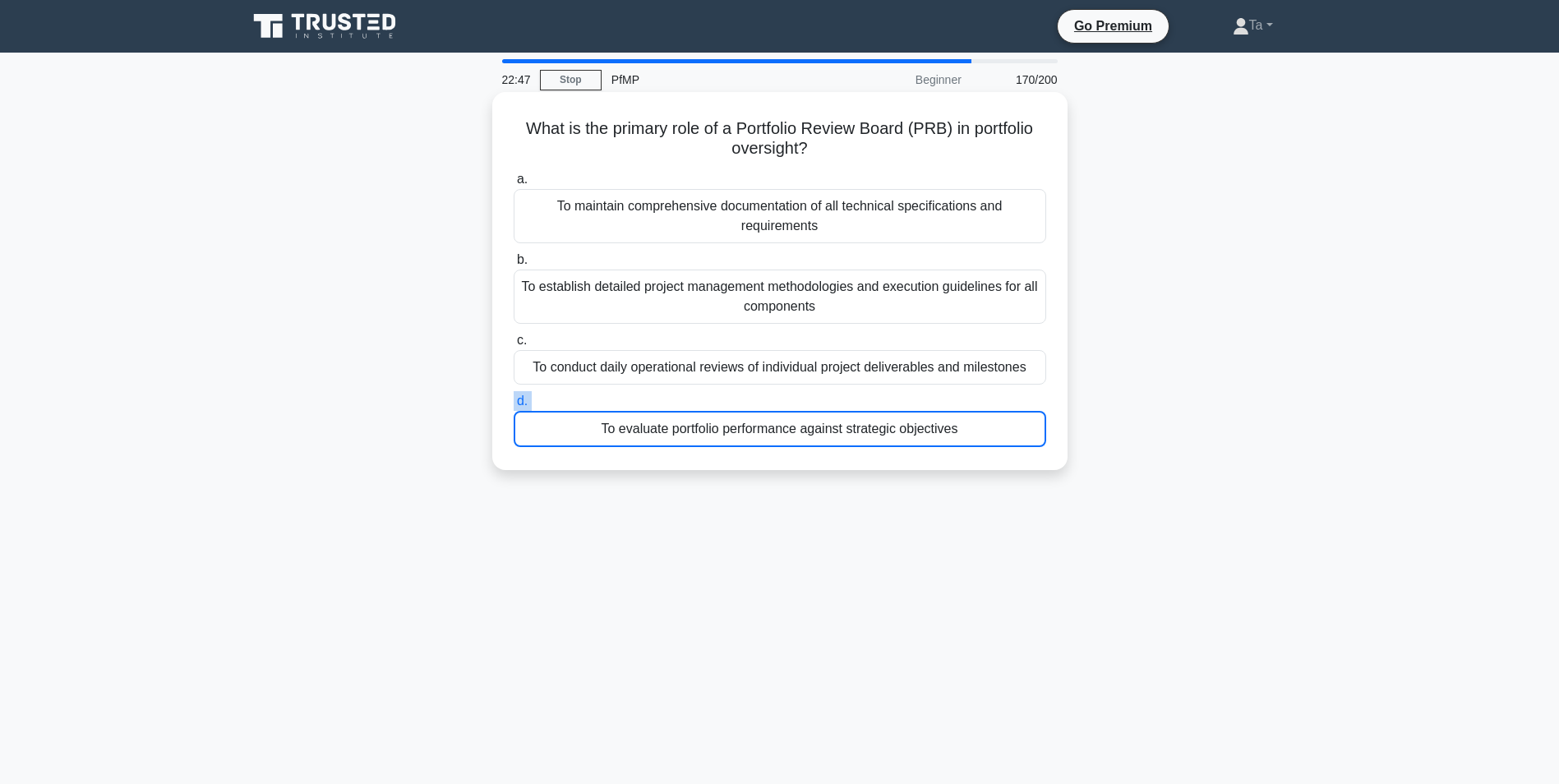
click at [574, 392] on label "d. To evaluate portfolio performance against strategic objectives" at bounding box center [780, 419] width 533 height 56
click at [514, 396] on input "d. To evaluate portfolio performance against strategic objectives" at bounding box center [514, 401] width 0 height 11
click at [574, 392] on label "d. To evaluate portfolio performance against strategic objectives" at bounding box center [780, 419] width 533 height 56
click at [514, 396] on input "d. To evaluate portfolio performance against strategic objectives" at bounding box center [514, 401] width 0 height 11
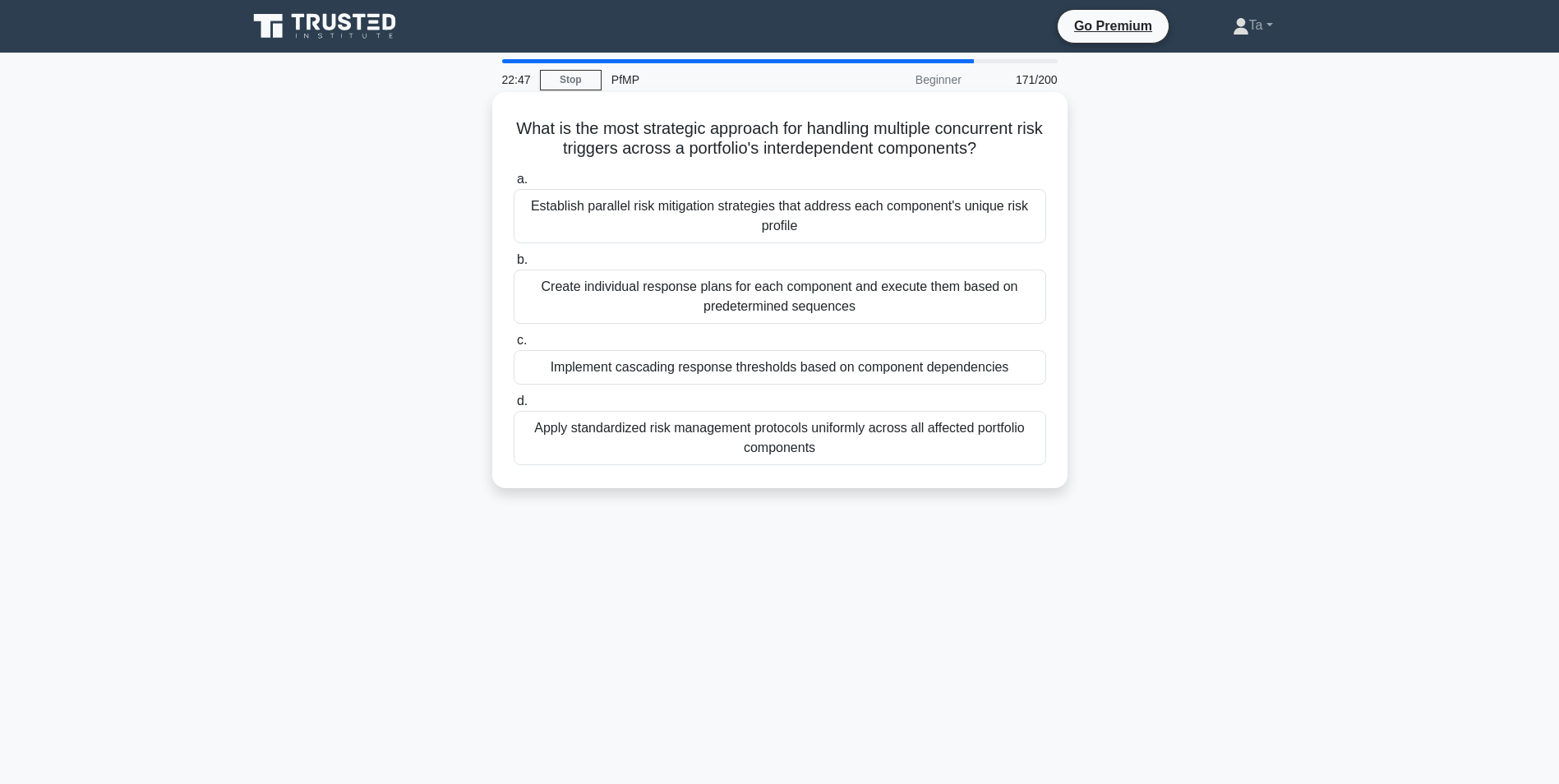
click at [574, 381] on div "Implement cascading response thresholds based on component dependencies" at bounding box center [780, 367] width 533 height 35
click at [514, 346] on input "c. Implement cascading response thresholds based on component dependencies" at bounding box center [514, 340] width 0 height 11
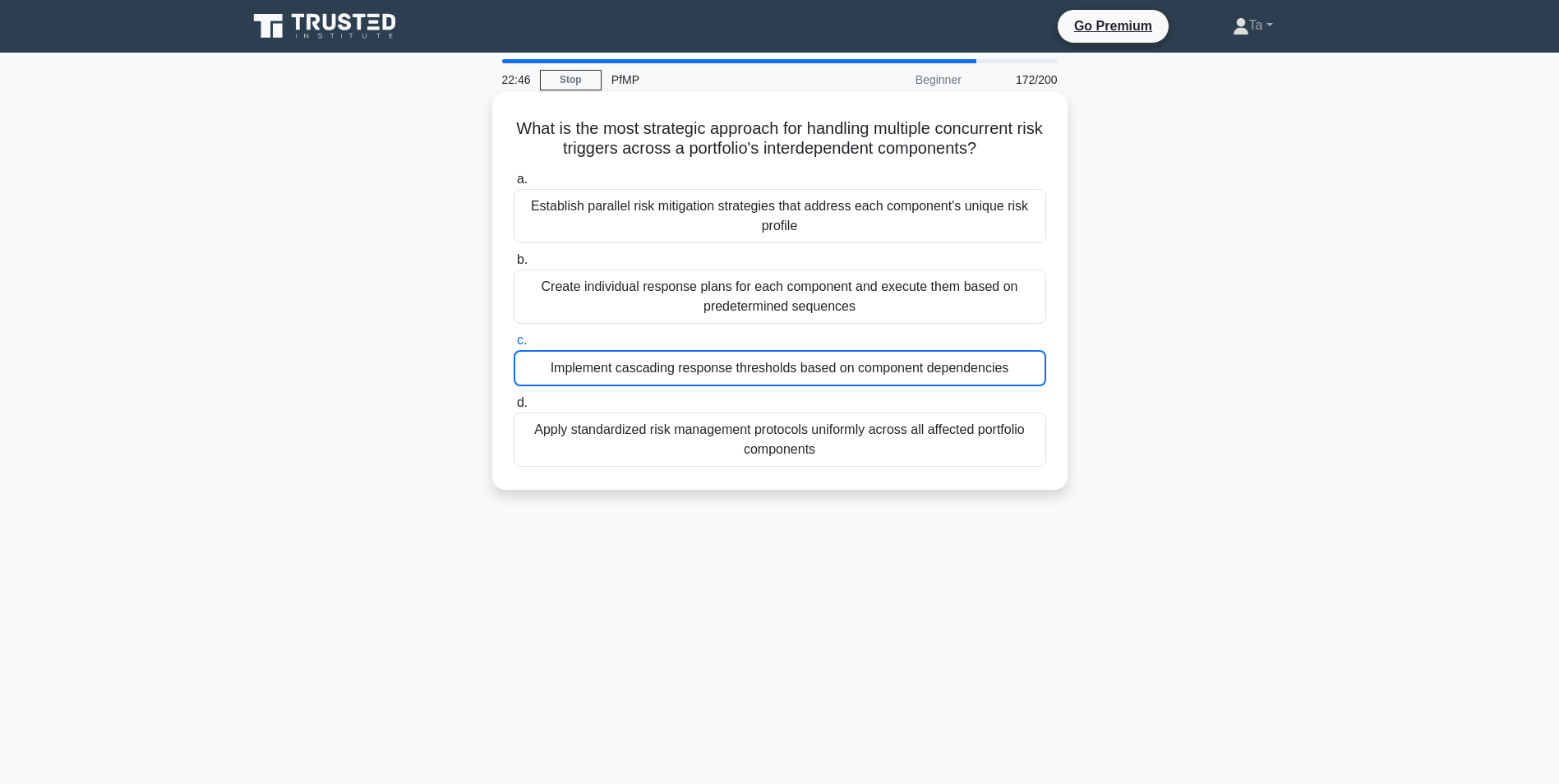
click at [574, 381] on div "Implement cascading response thresholds based on component dependencies" at bounding box center [780, 368] width 533 height 36
click at [514, 346] on input "c. Implement cascading response thresholds based on component dependencies" at bounding box center [514, 340] width 0 height 11
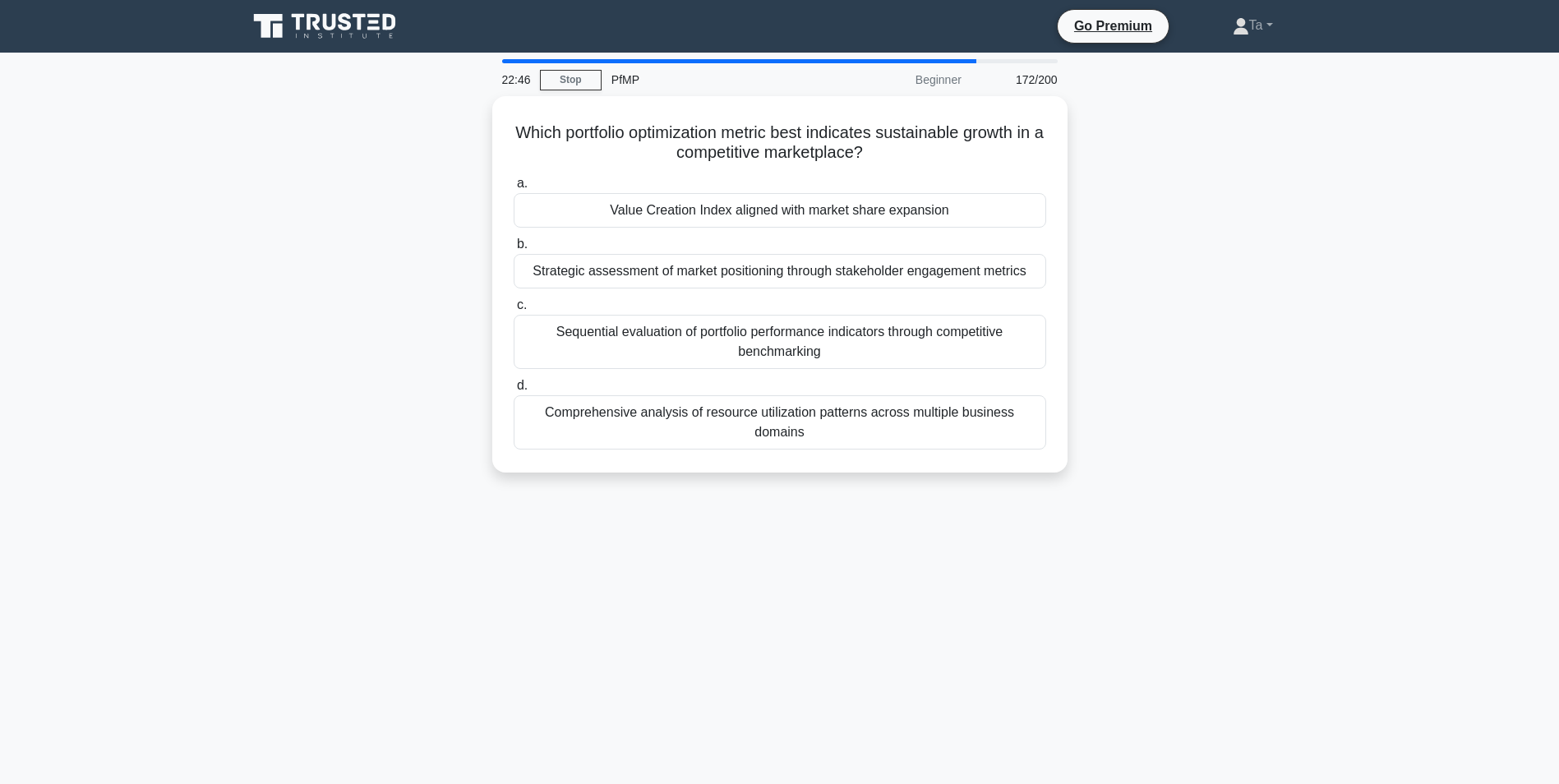
click at [574, 381] on label "d. Comprehensive analysis of resource utilization patterns across multiple busi…" at bounding box center [780, 412] width 533 height 74
click at [514, 381] on input "d. Comprehensive analysis of resource utilization patterns across multiple busi…" at bounding box center [514, 386] width 0 height 11
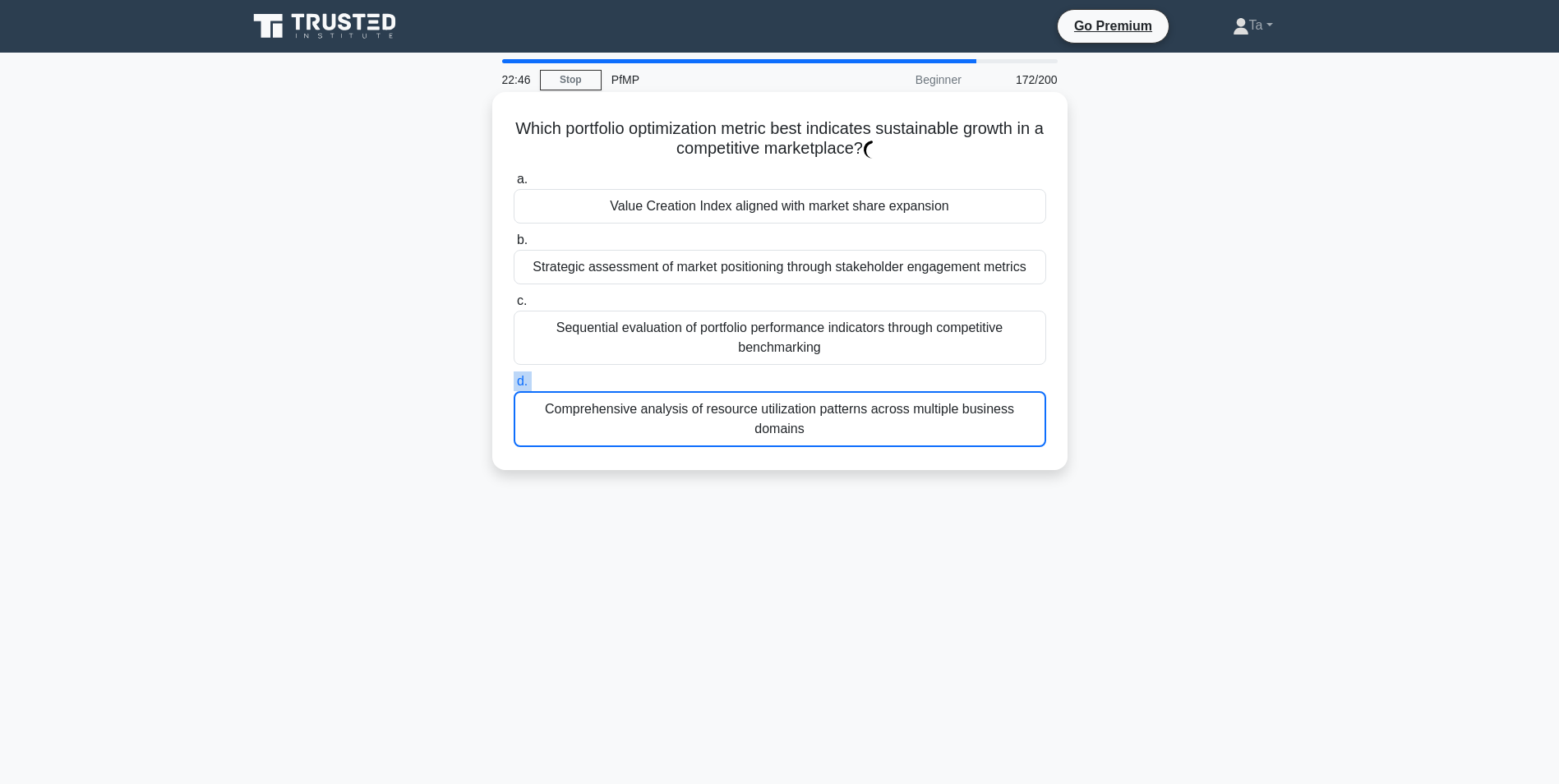
click at [574, 381] on label "d. Comprehensive analysis of resource utilization patterns across multiple busi…" at bounding box center [780, 409] width 533 height 75
click at [514, 381] on input "d. Comprehensive analysis of resource utilization patterns across multiple busi…" at bounding box center [514, 382] width 0 height 11
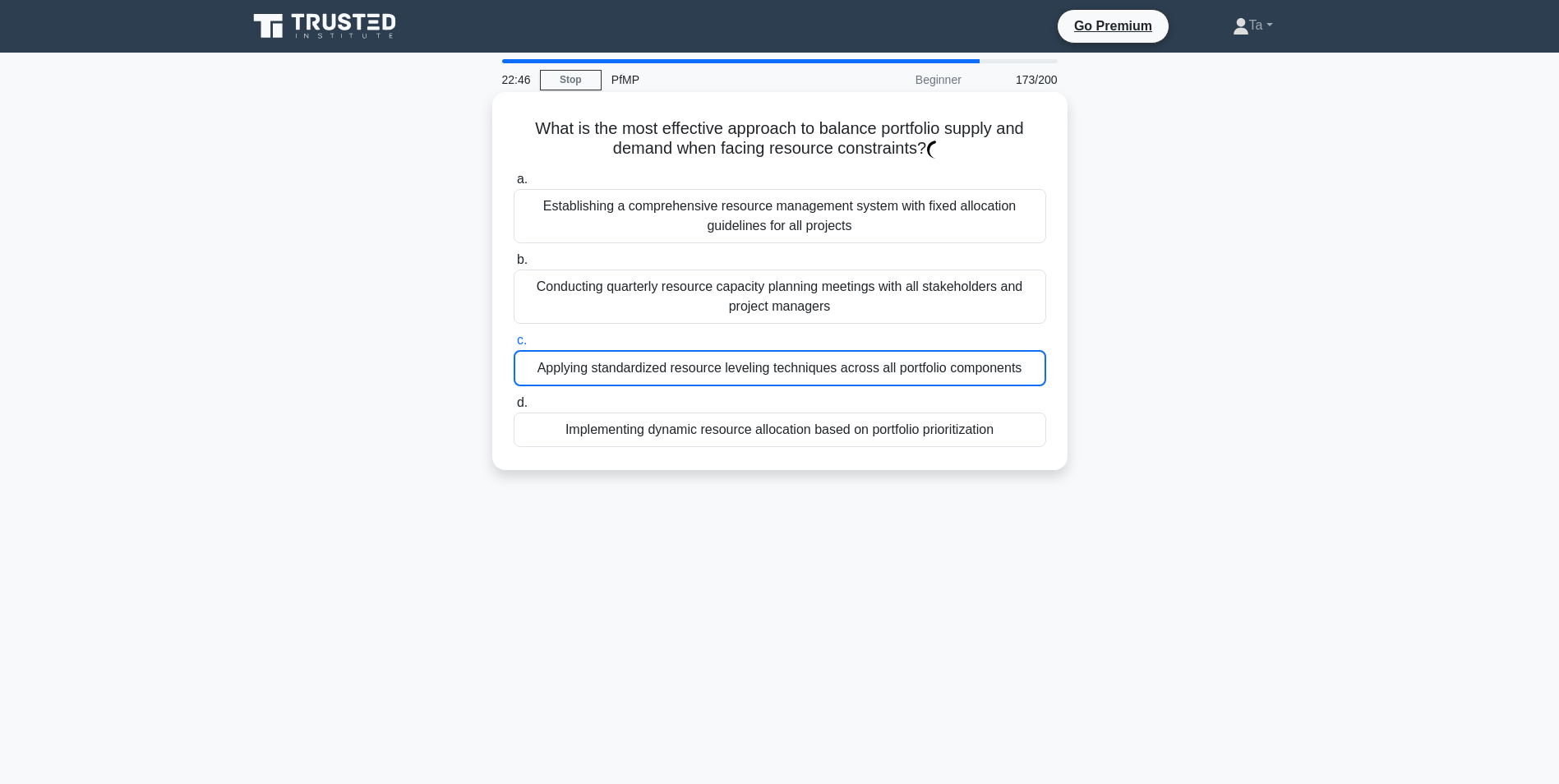
click at [574, 381] on div "Applying standardized resource leveling techniques across all portfolio compone…" at bounding box center [780, 368] width 533 height 36
click at [514, 346] on input "c. Applying standardized resource leveling techniques across all portfolio comp…" at bounding box center [514, 340] width 0 height 11
click at [574, 381] on div "Applying standardized resource leveling techniques across all portfolio compone…" at bounding box center [780, 368] width 533 height 36
click at [514, 346] on input "c. Applying standardized resource leveling techniques across all portfolio comp…" at bounding box center [514, 340] width 0 height 11
click at [574, 381] on div "Applying standardized resource leveling techniques across all portfolio compone…" at bounding box center [780, 368] width 533 height 36
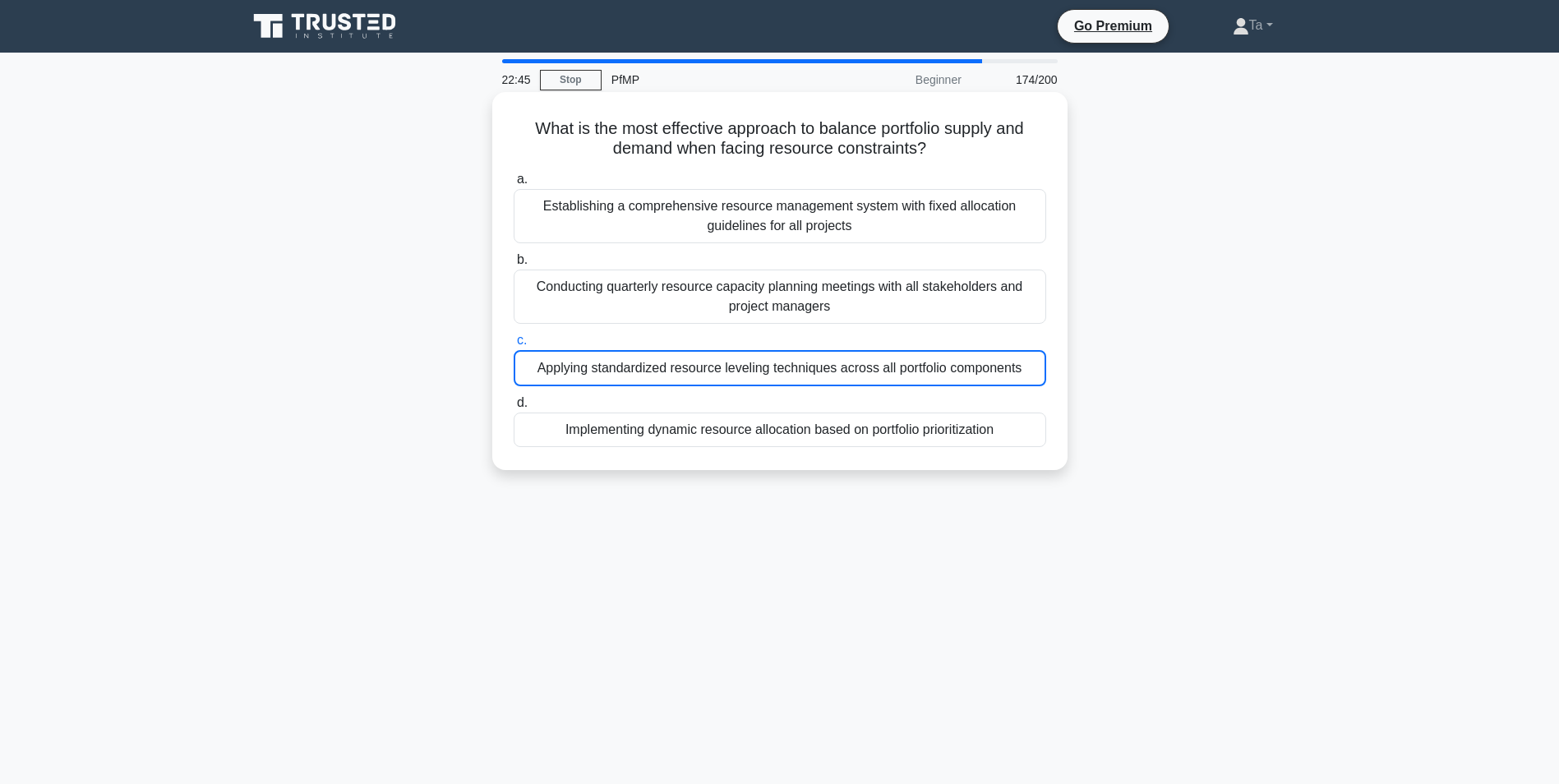
click at [514, 346] on input "c. Applying standardized resource leveling techniques across all portfolio comp…" at bounding box center [514, 340] width 0 height 11
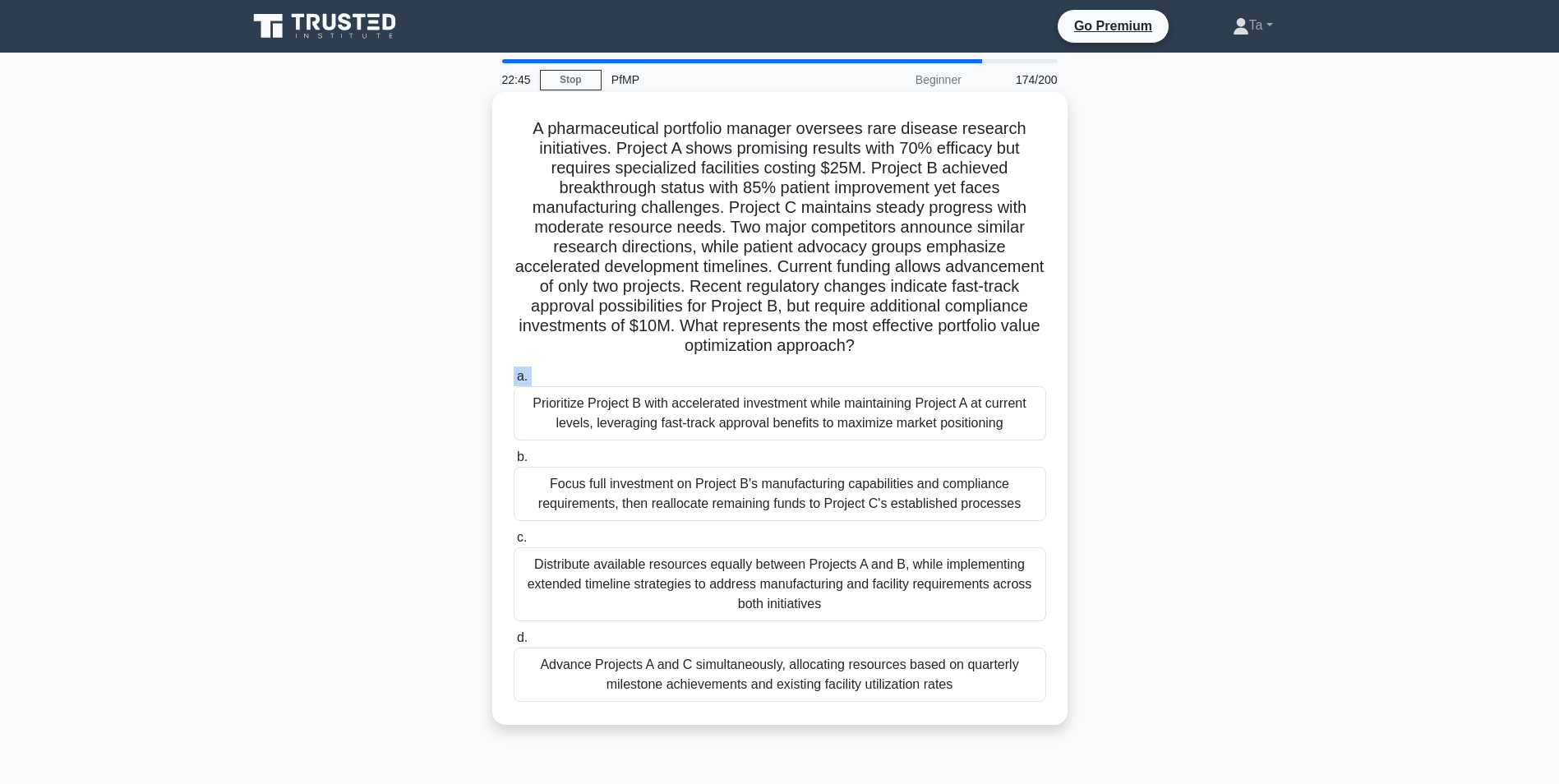
click at [574, 381] on label "a. Prioritize Project B with accelerated investment while maintaining Project A…" at bounding box center [780, 403] width 533 height 74
click at [514, 381] on input "a. Prioritize Project B with accelerated investment while maintaining Project A…" at bounding box center [514, 377] width 0 height 11
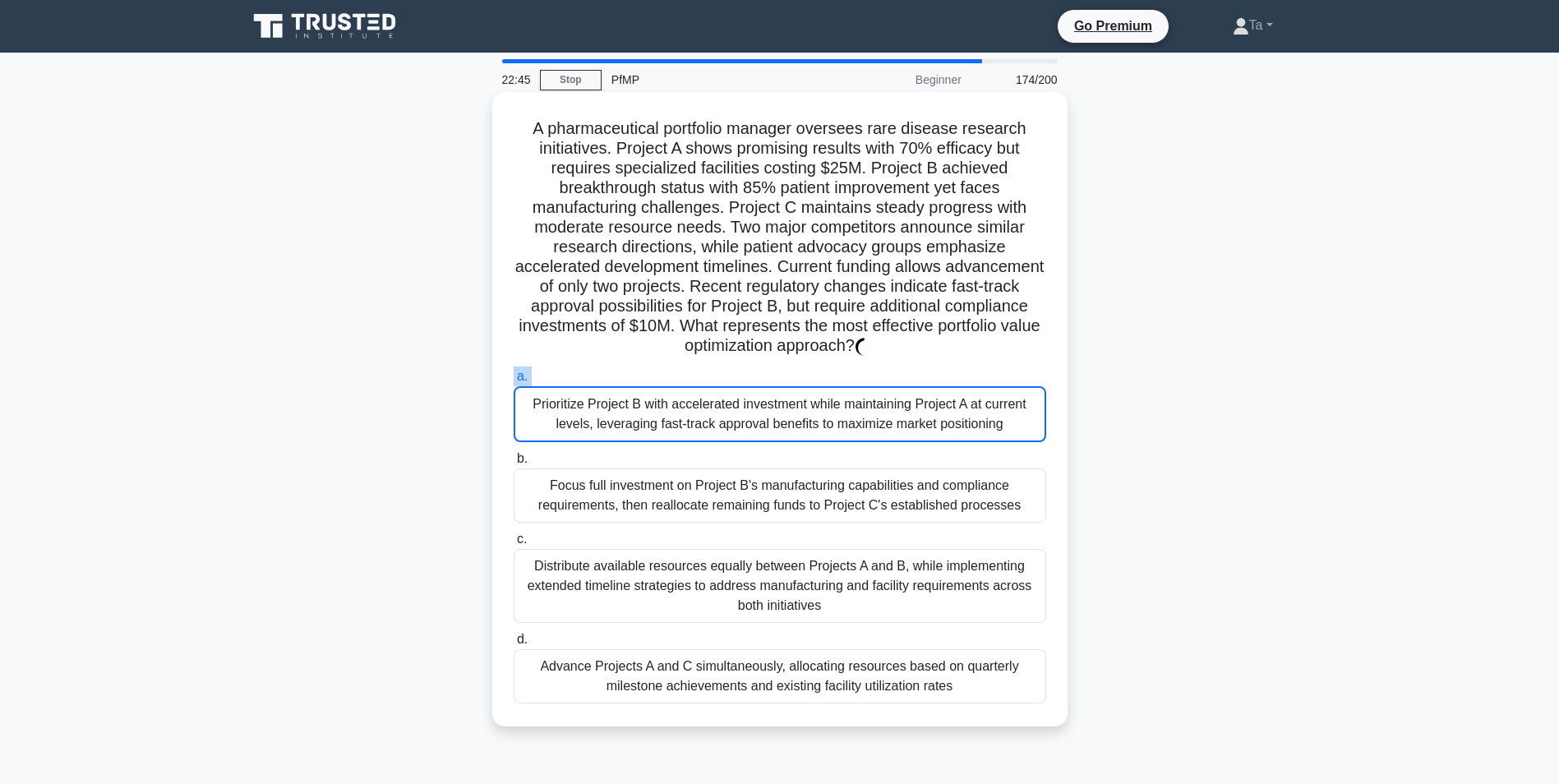
click at [574, 381] on label "a. Prioritize Project B with accelerated investment while maintaining Project A…" at bounding box center [780, 404] width 533 height 75
click at [514, 381] on input "a. Prioritize Project B with accelerated investment while maintaining Project A…" at bounding box center [514, 377] width 0 height 11
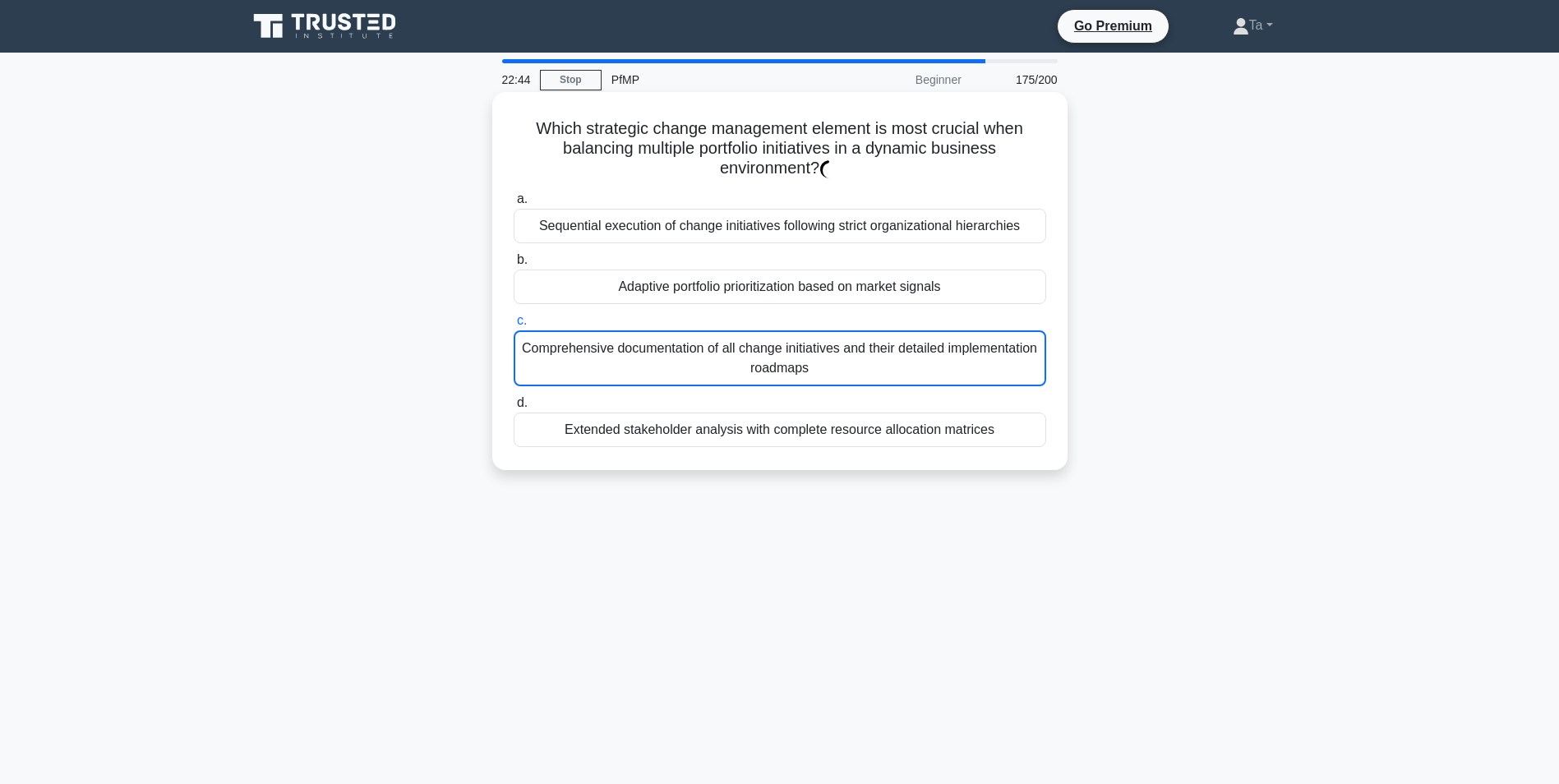
click at [574, 381] on div "Comprehensive documentation of all change initiatives and their detailed implem…" at bounding box center [780, 358] width 533 height 56
click at [514, 326] on input "c. Comprehensive documentation of all change initiatives and their detailed imp…" at bounding box center [514, 320] width 0 height 11
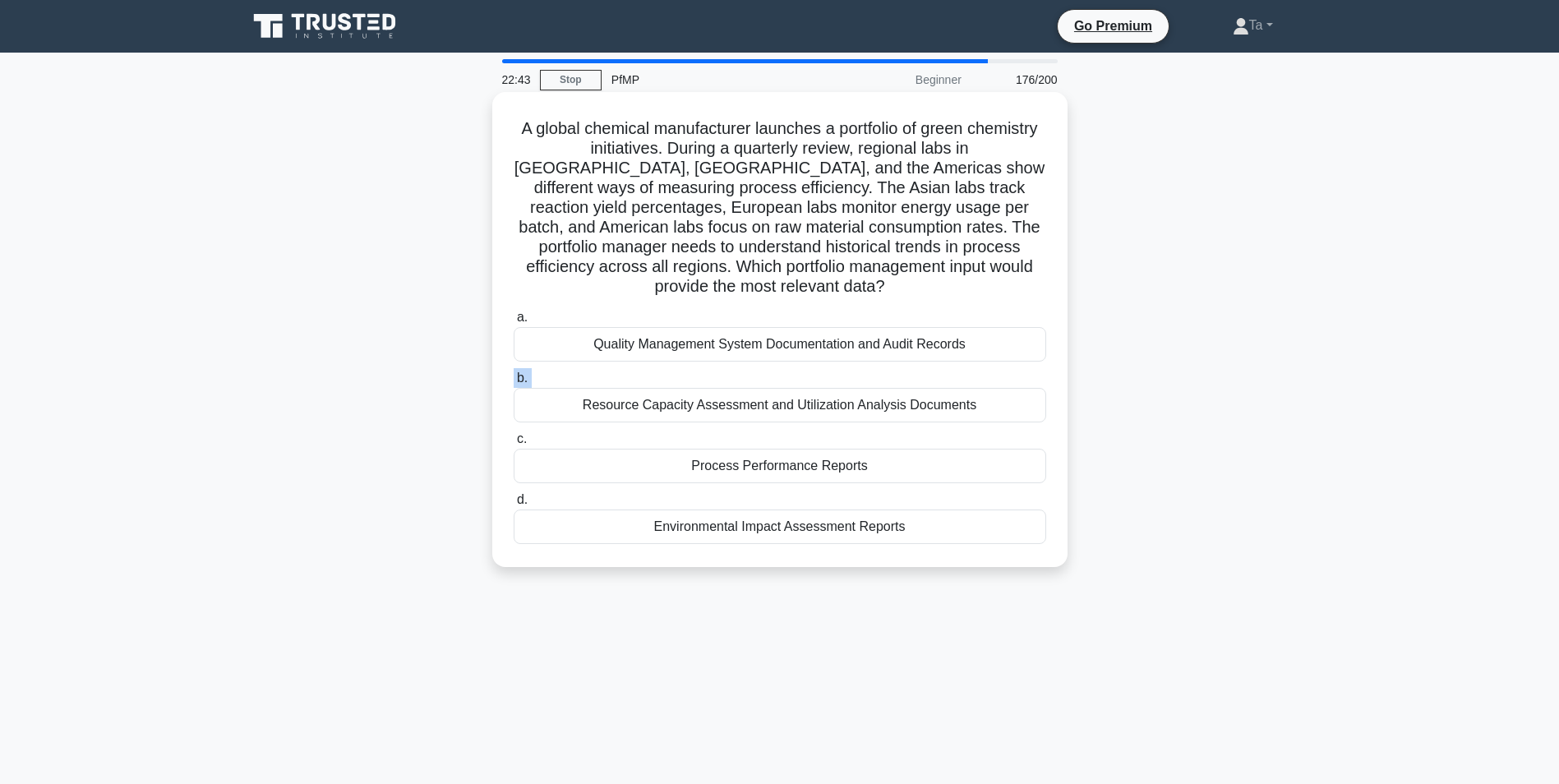
click at [574, 381] on label "b. Resource Capacity Assessment and Utilization Analysis Documents" at bounding box center [780, 394] width 533 height 55
click at [514, 381] on input "b. Resource Capacity Assessment and Utilization Analysis Documents" at bounding box center [514, 378] width 0 height 11
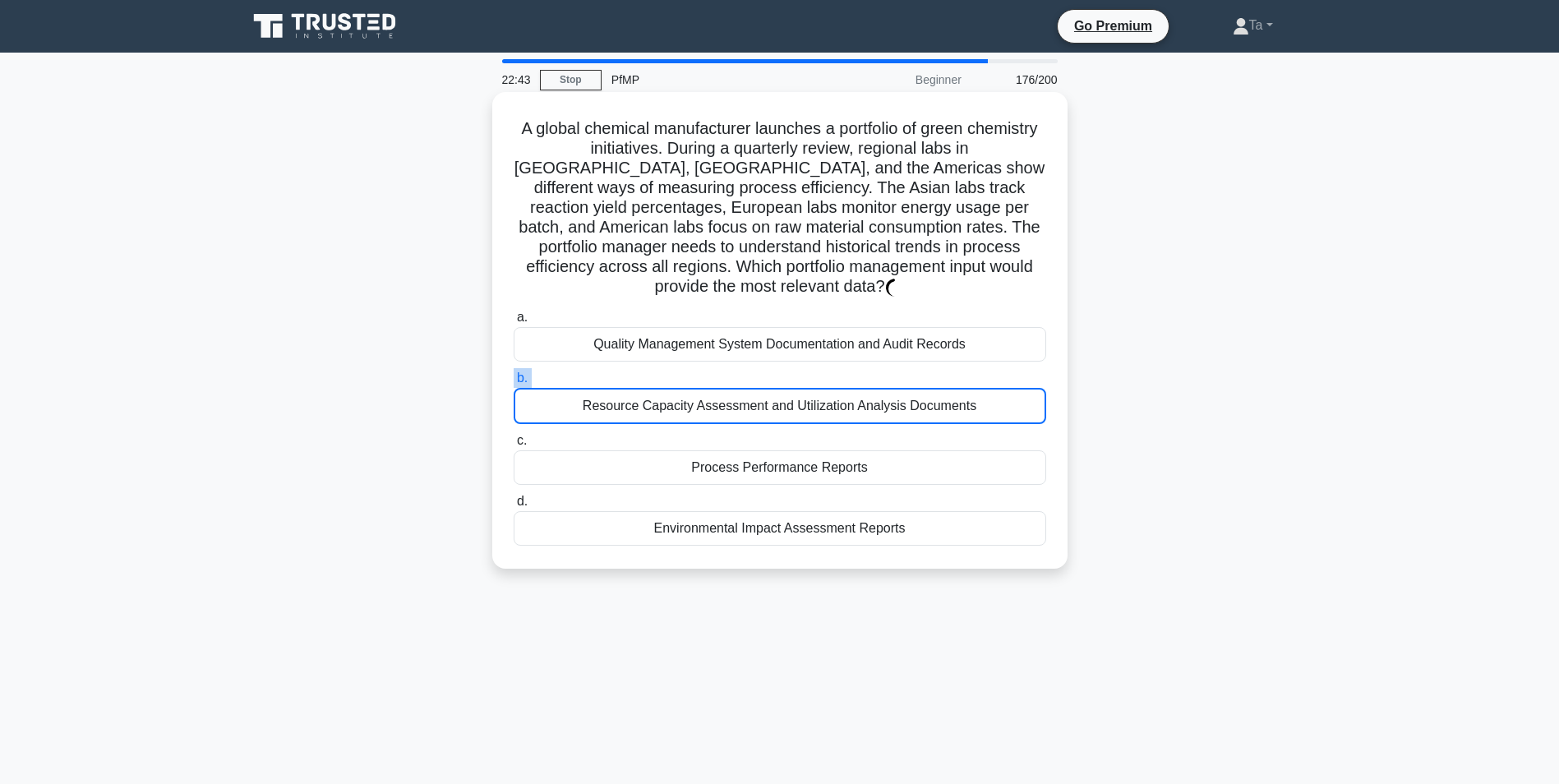
click at [574, 381] on label "b. Resource Capacity Assessment and Utilization Analysis Documents" at bounding box center [780, 395] width 533 height 56
click at [514, 381] on input "b. Resource Capacity Assessment and Utilization Analysis Documents" at bounding box center [514, 378] width 0 height 11
click at [574, 381] on label "b. Resource Capacity Assessment and Utilization Analysis Documents" at bounding box center [780, 395] width 533 height 56
click at [514, 381] on input "b. Resource Capacity Assessment and Utilization Analysis Documents" at bounding box center [514, 378] width 0 height 11
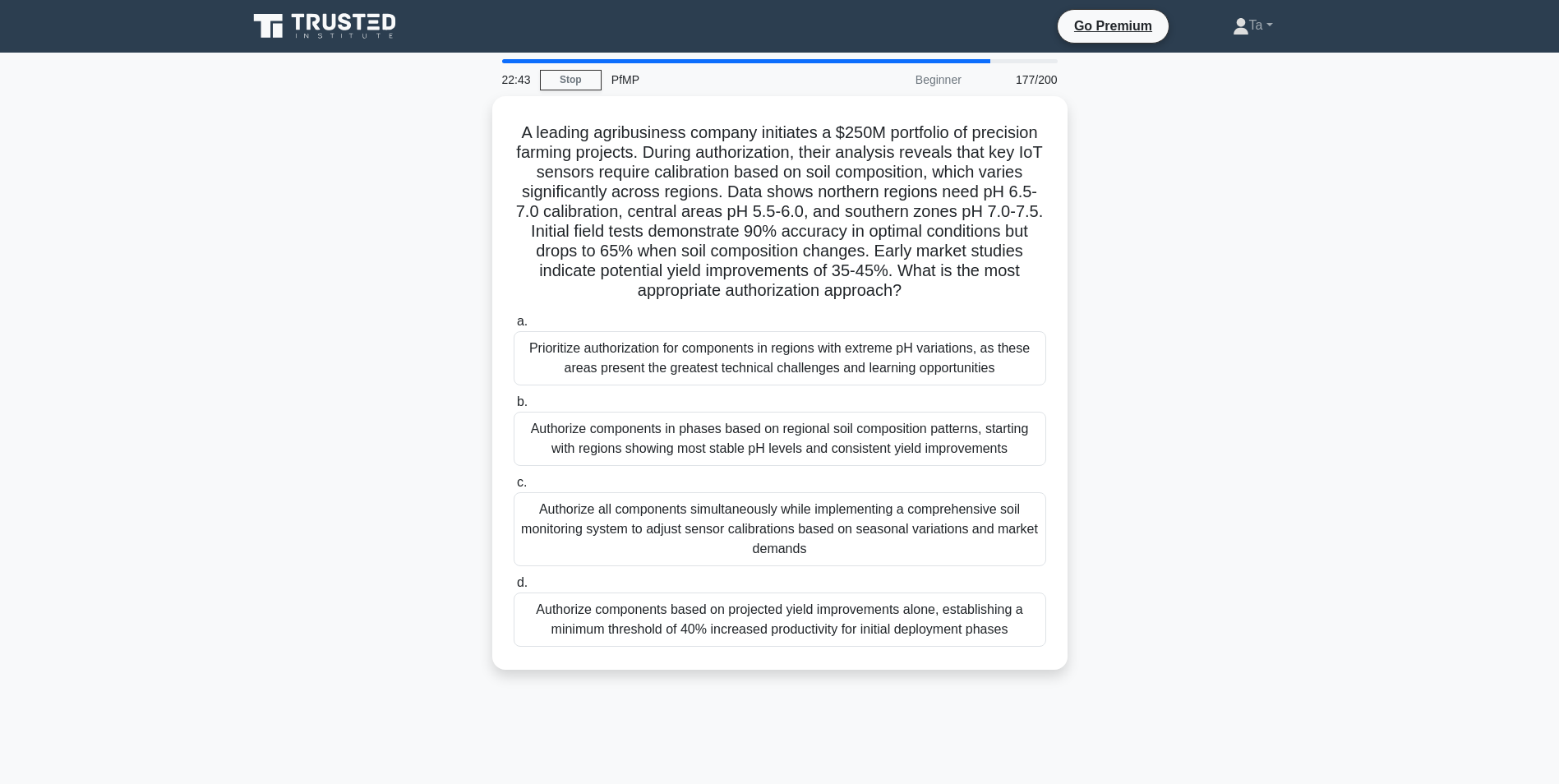
click at [573, 381] on div "Prioritize authorization for components in regions with extreme pH variations, …" at bounding box center [780, 358] width 533 height 55
click at [514, 327] on input "a. Prioritize authorization for components in regions with extreme pH variation…" at bounding box center [514, 321] width 0 height 11
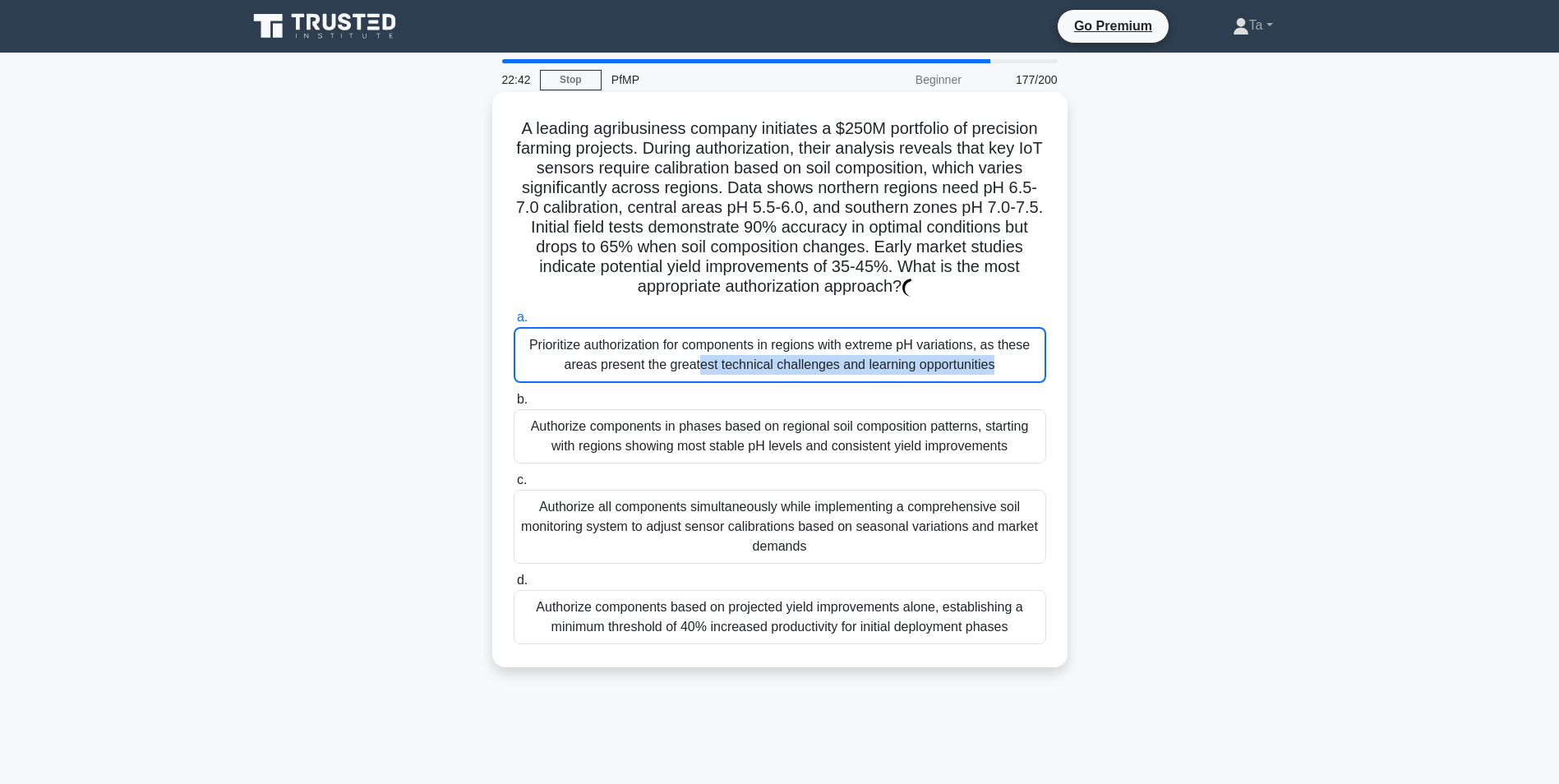
click at [573, 381] on div "Prioritize authorization for components in regions with extreme pH variations, …" at bounding box center [780, 355] width 533 height 56
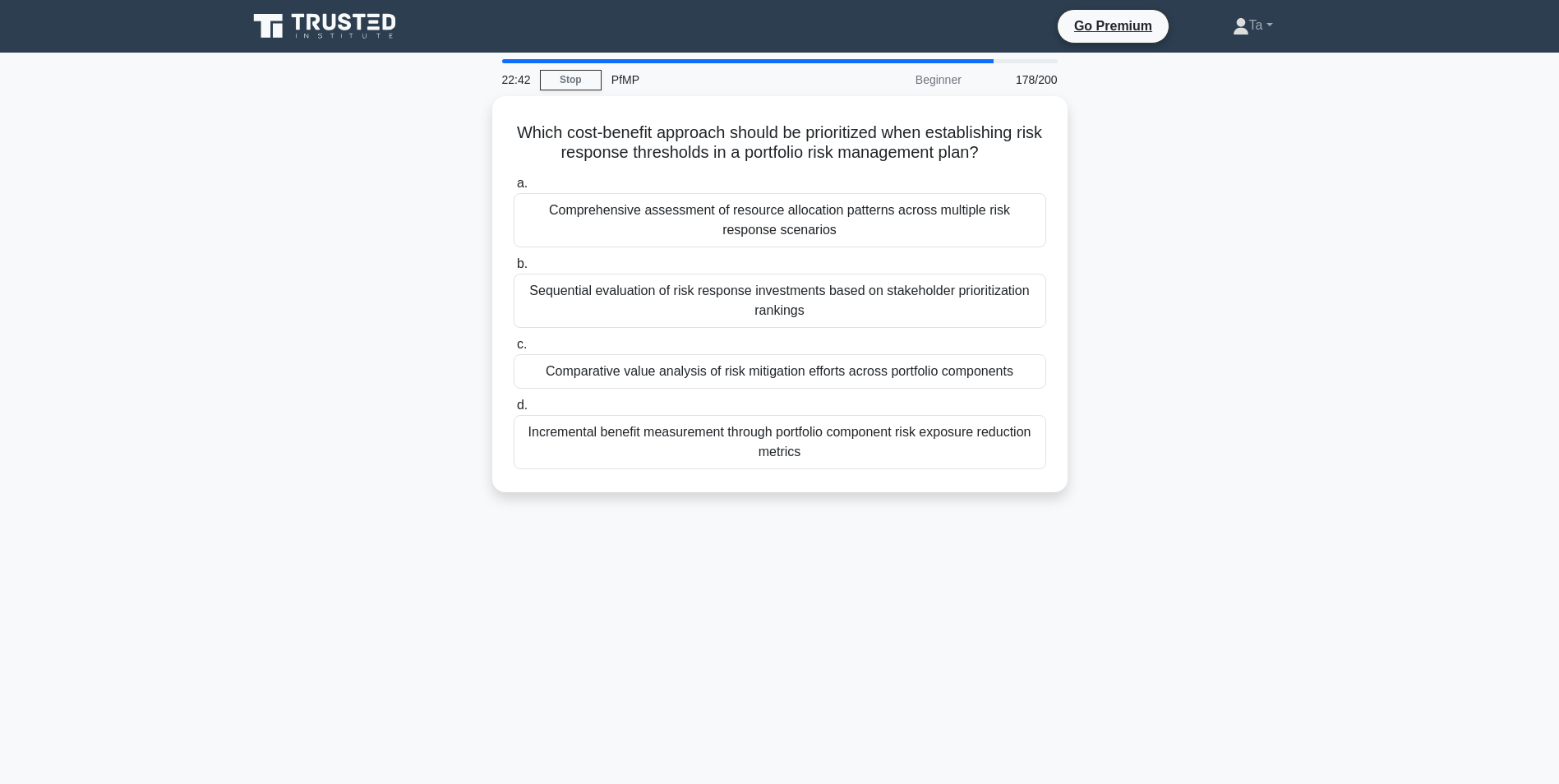
click at [573, 381] on div "Comparative value analysis of risk mitigation efforts across portfolio componen…" at bounding box center [780, 371] width 533 height 35
click at [514, 350] on input "c. Comparative value analysis of risk mitigation efforts across portfolio compo…" at bounding box center [514, 344] width 0 height 11
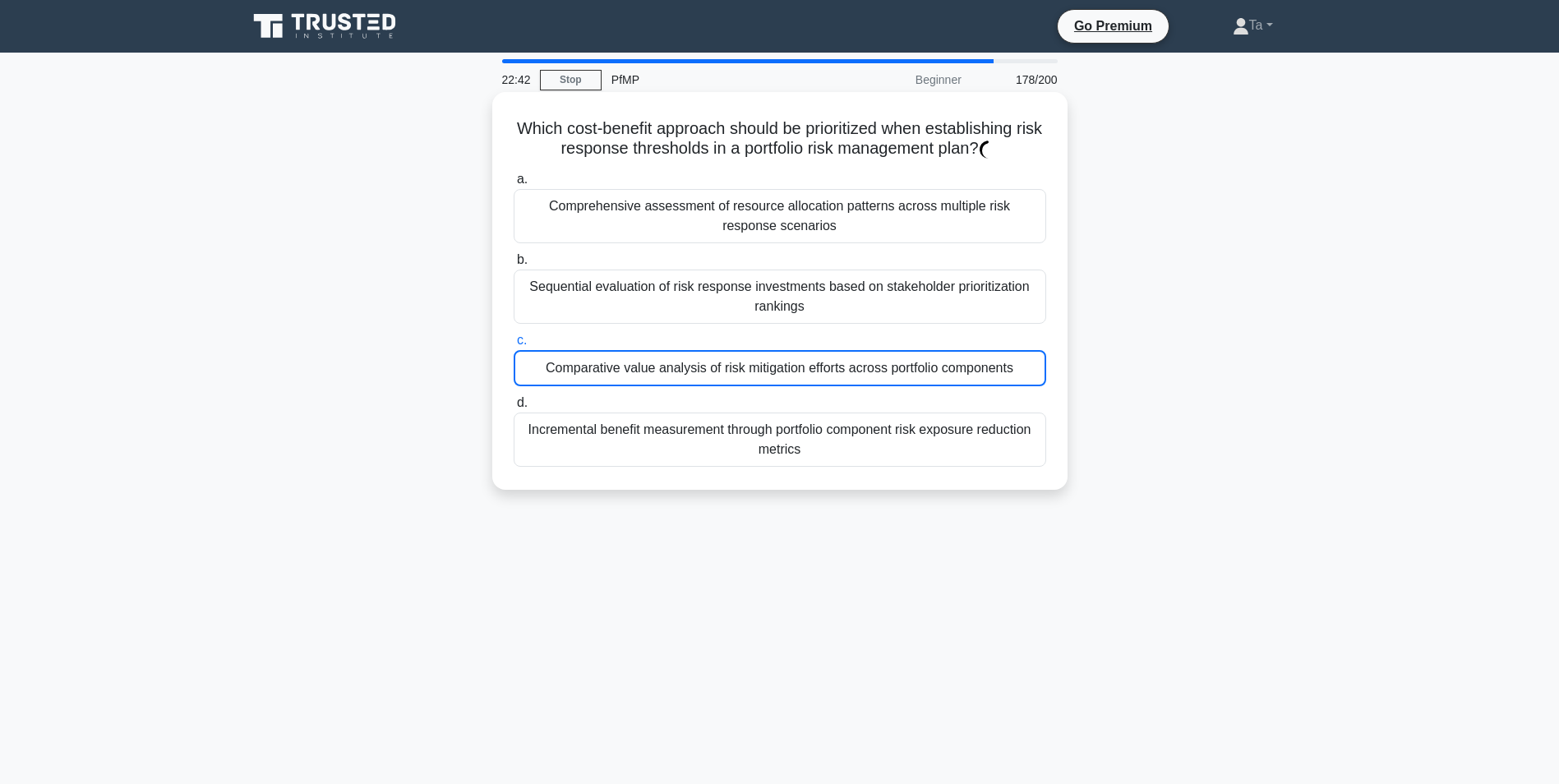
click at [573, 381] on div "Comparative value analysis of risk mitigation efforts across portfolio componen…" at bounding box center [780, 368] width 533 height 36
click at [514, 346] on input "c. Comparative value analysis of risk mitigation efforts across portfolio compo…" at bounding box center [514, 340] width 0 height 11
click at [573, 381] on div "Comparative value analysis of risk mitigation efforts across portfolio componen…" at bounding box center [780, 368] width 533 height 36
click at [514, 346] on input "c. Comparative value analysis of risk mitigation efforts across portfolio compo…" at bounding box center [514, 340] width 0 height 11
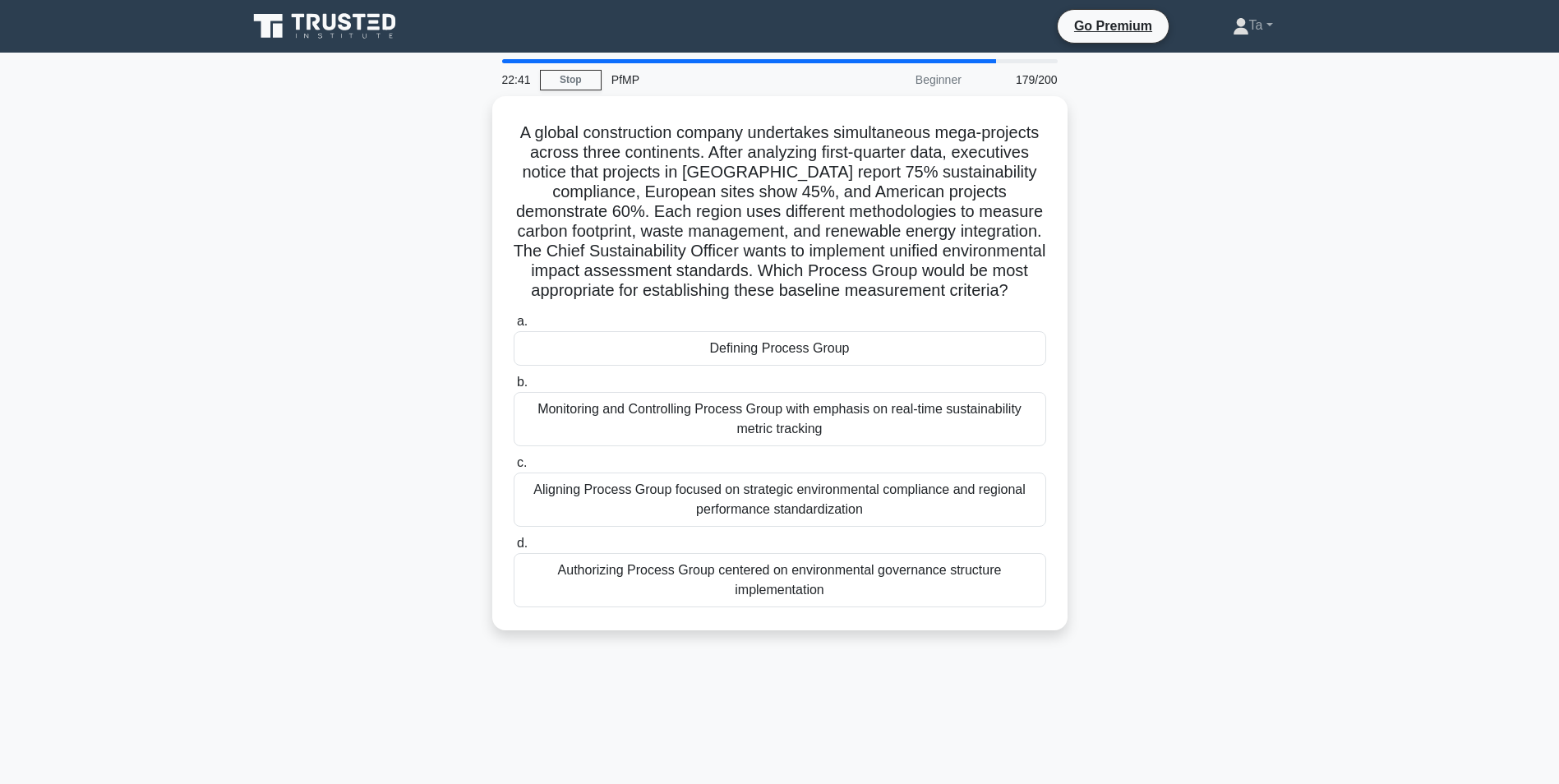
click at [573, 366] on div "Defining Process Group" at bounding box center [780, 348] width 533 height 35
click at [514, 327] on input "a. Defining Process Group" at bounding box center [514, 321] width 0 height 11
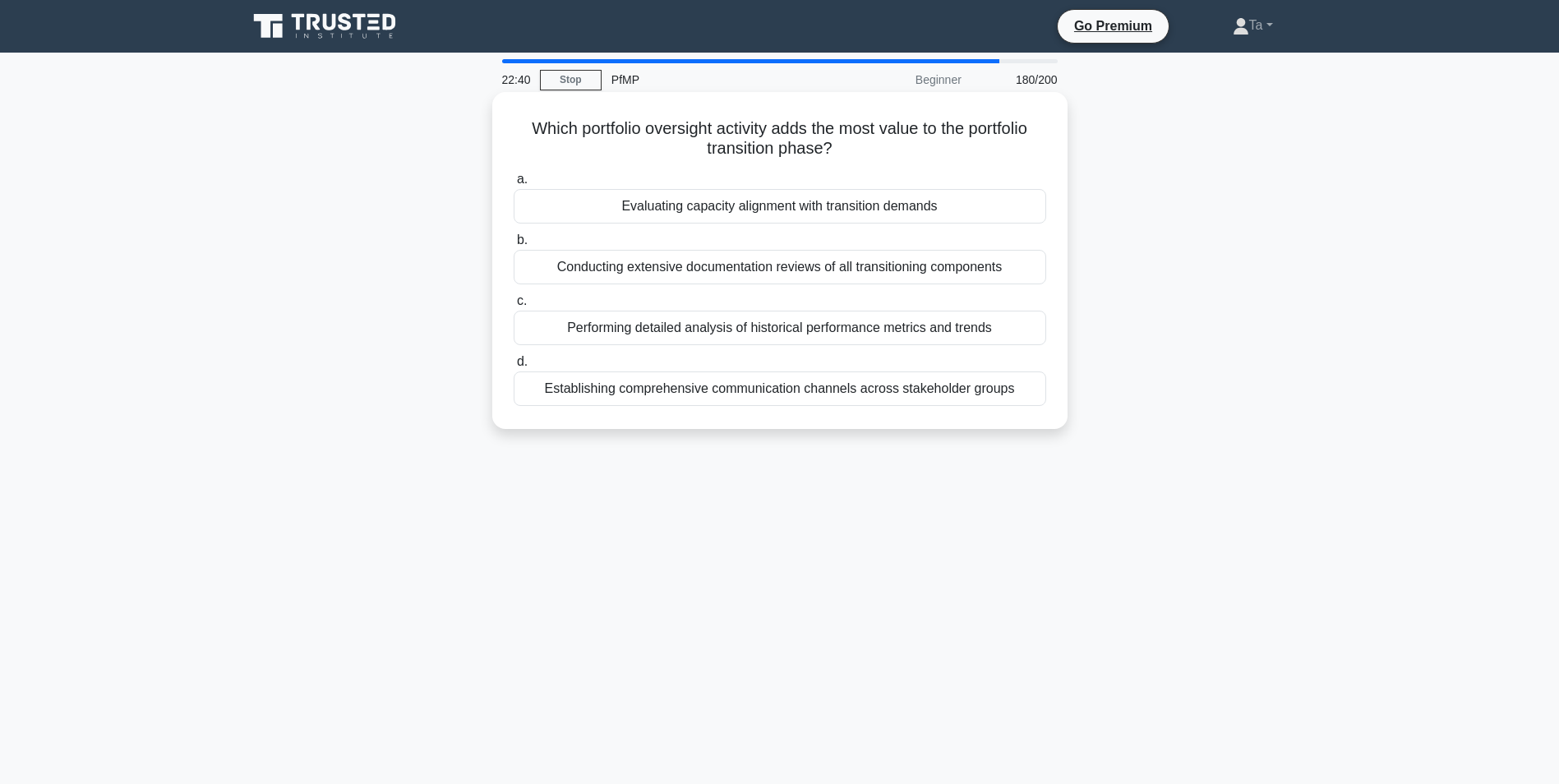
click at [573, 381] on div "Establishing comprehensive communication channels across stakeholder groups" at bounding box center [780, 389] width 533 height 35
click at [514, 368] on input "d. Establishing comprehensive communication channels across stakeholder groups" at bounding box center [514, 362] width 0 height 11
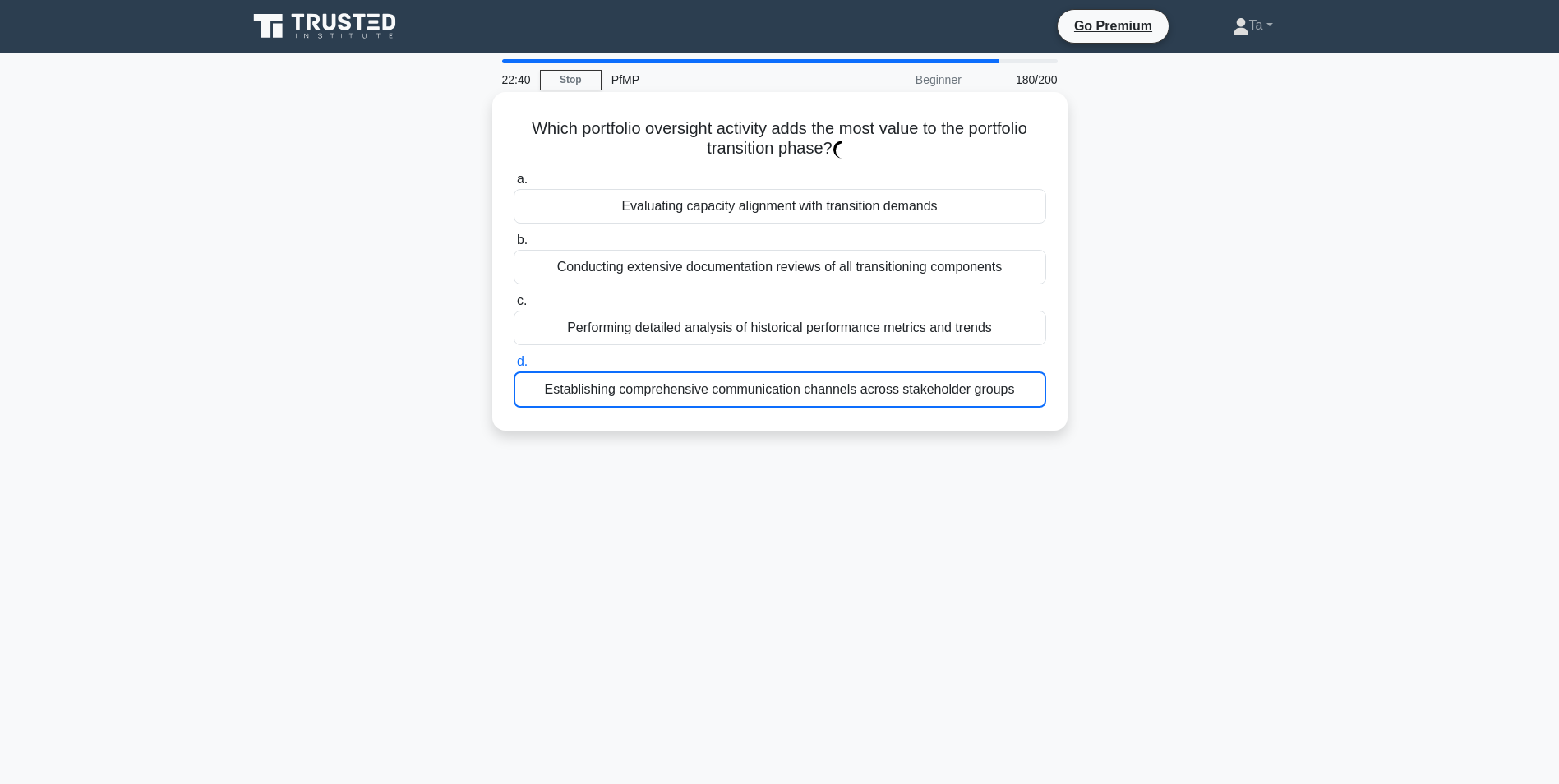
click at [573, 381] on div "Establishing comprehensive communication channels across stakeholder groups" at bounding box center [780, 390] width 533 height 36
click at [514, 368] on input "d. Establishing comprehensive communication channels across stakeholder groups" at bounding box center [514, 362] width 0 height 11
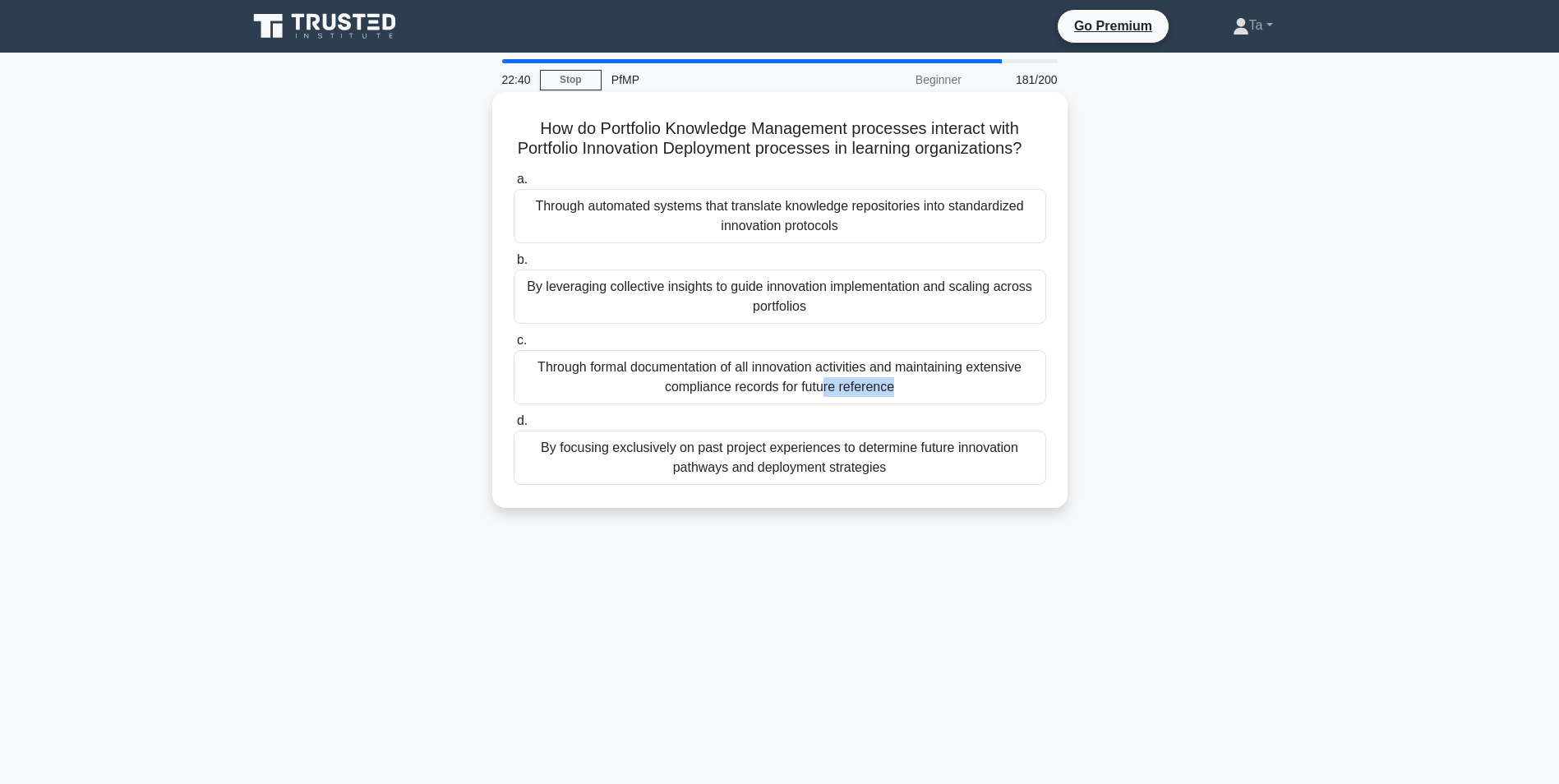
click at [573, 381] on div "Through formal documentation of all innovation activities and maintaining exten…" at bounding box center [780, 377] width 533 height 55
click at [514, 346] on input "c. Through formal documentation of all innovation activities and maintaining ex…" at bounding box center [514, 340] width 0 height 11
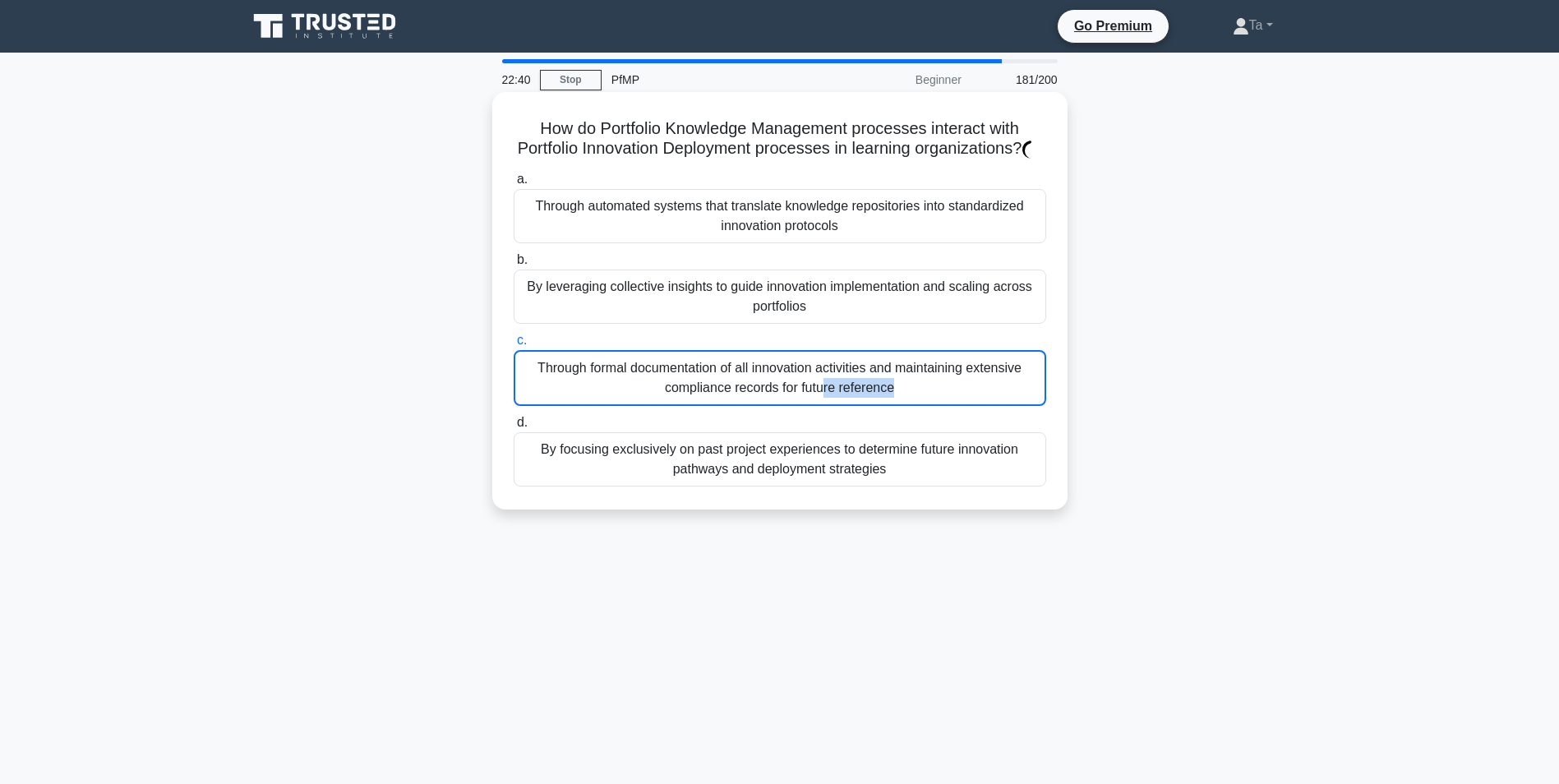
click at [573, 381] on div "Through formal documentation of all innovation activities and maintaining exten…" at bounding box center [780, 378] width 533 height 56
click at [514, 346] on input "c. Through formal documentation of all innovation activities and maintaining ex…" at bounding box center [514, 340] width 0 height 11
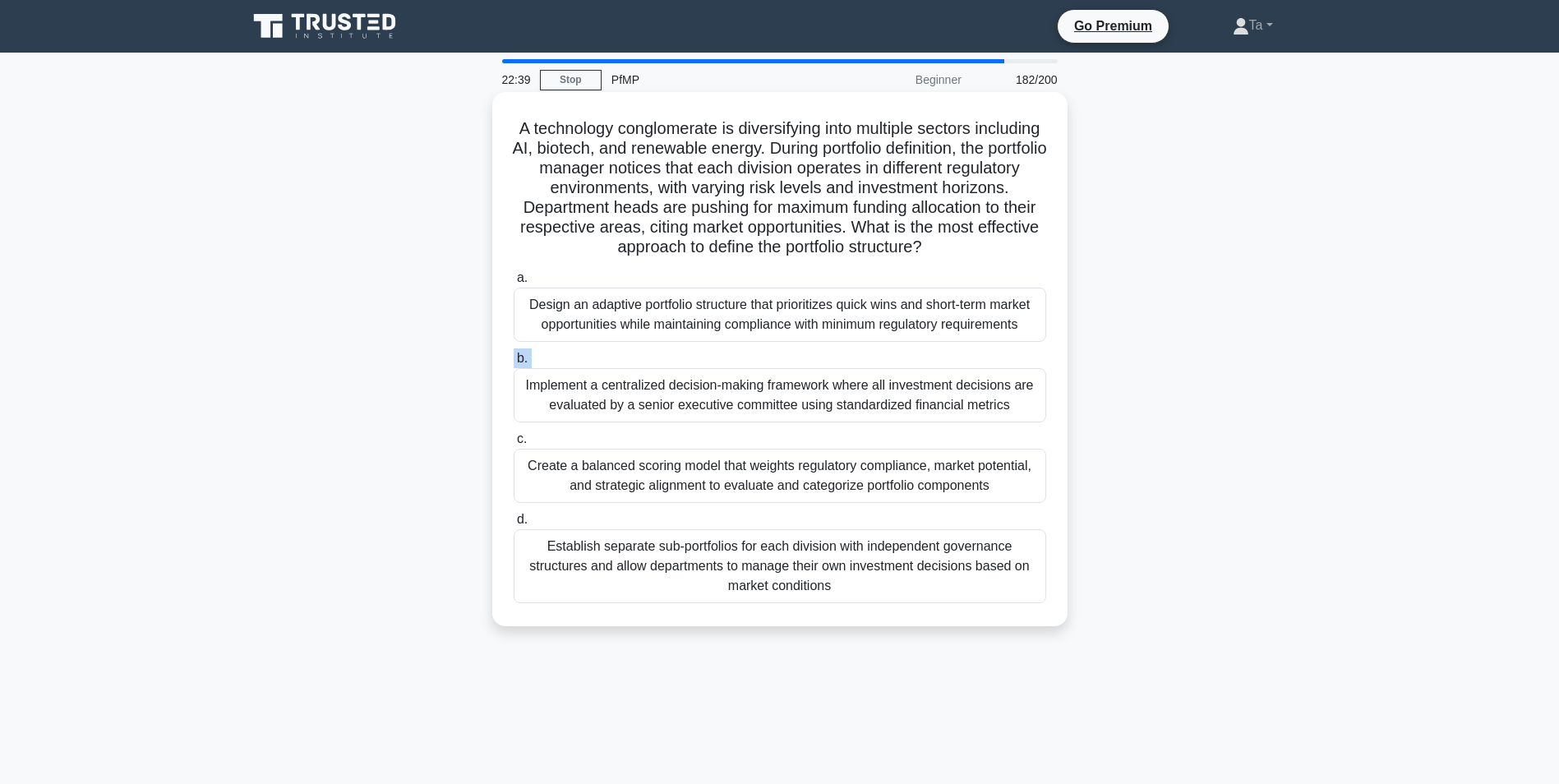
click at [573, 381] on label "b. Implement a centralized decision-making framework where all investment decis…" at bounding box center [780, 385] width 533 height 74
click at [514, 364] on input "b. Implement a centralized decision-making framework where all investment decis…" at bounding box center [514, 358] width 0 height 11
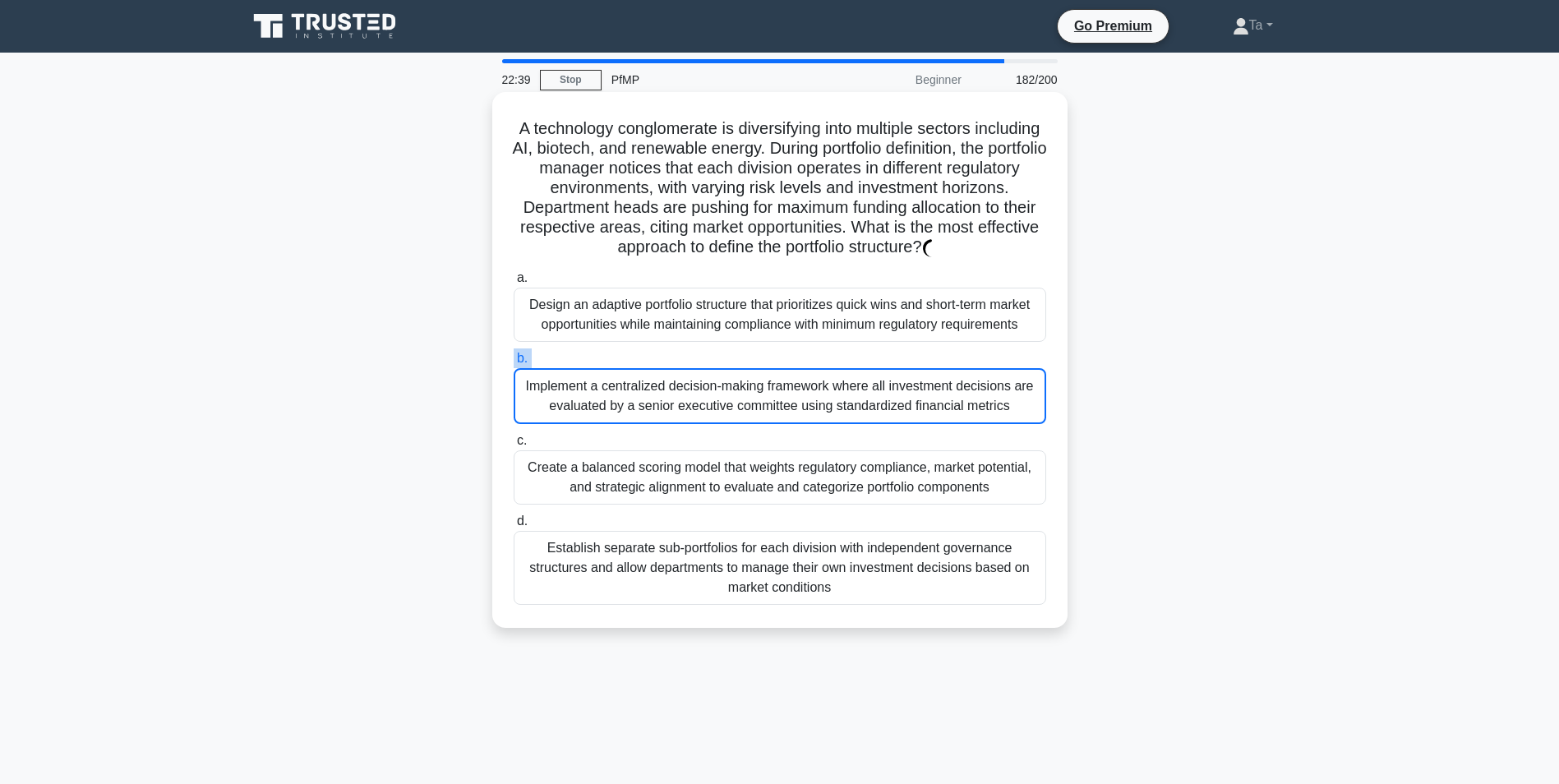
click at [573, 381] on label "b. Implement a centralized decision-making framework where all investment decis…" at bounding box center [780, 386] width 533 height 75
click at [514, 364] on input "b. Implement a centralized decision-making framework where all investment decis…" at bounding box center [514, 358] width 0 height 11
click at [573, 381] on label "b. Implement a centralized decision-making framework where all investment decis…" at bounding box center [780, 386] width 533 height 75
click at [514, 364] on input "b. Implement a centralized decision-making framework where all investment decis…" at bounding box center [514, 358] width 0 height 11
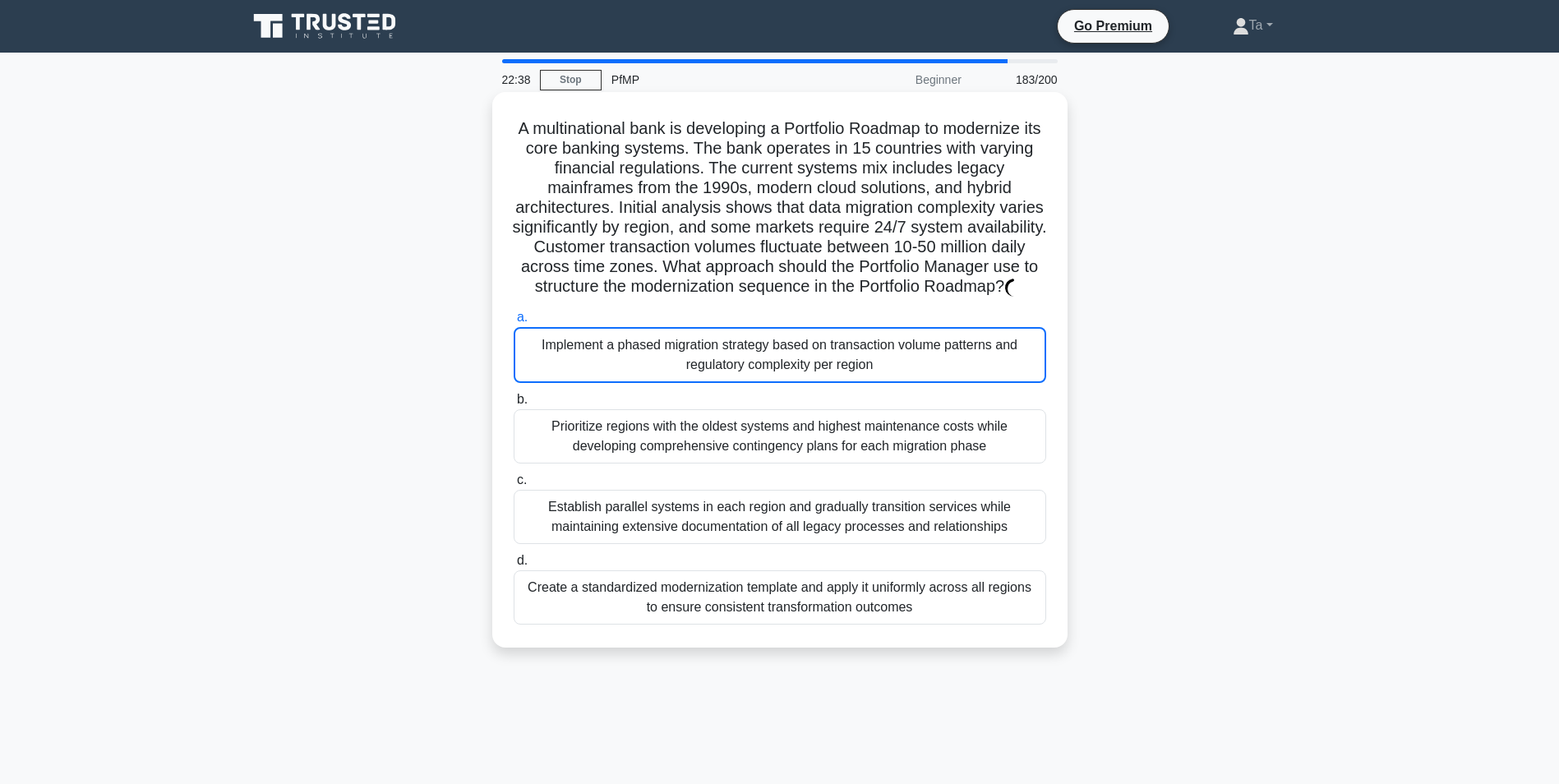
click at [573, 381] on div "Implement a phased migration strategy based on transaction volume patterns and …" at bounding box center [780, 355] width 533 height 56
click at [514, 323] on input "a. Implement a phased migration strategy based on transaction volume patterns a…" at bounding box center [514, 317] width 0 height 11
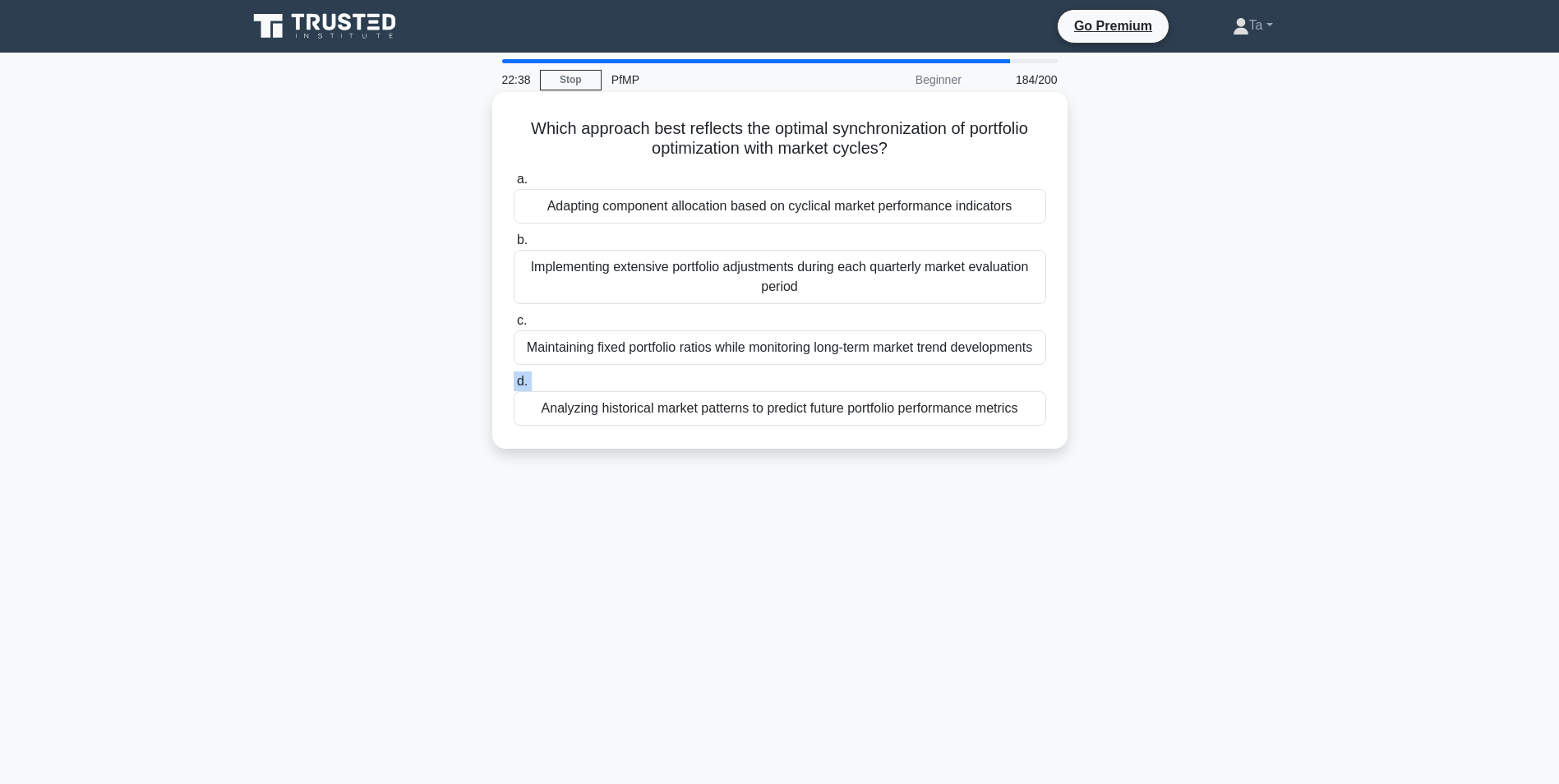
click at [573, 381] on label "d. Analyzing historical market patterns to predict future portfolio performance…" at bounding box center [780, 398] width 533 height 55
click at [514, 381] on input "d. Analyzing historical market patterns to predict future portfolio performance…" at bounding box center [514, 382] width 0 height 11
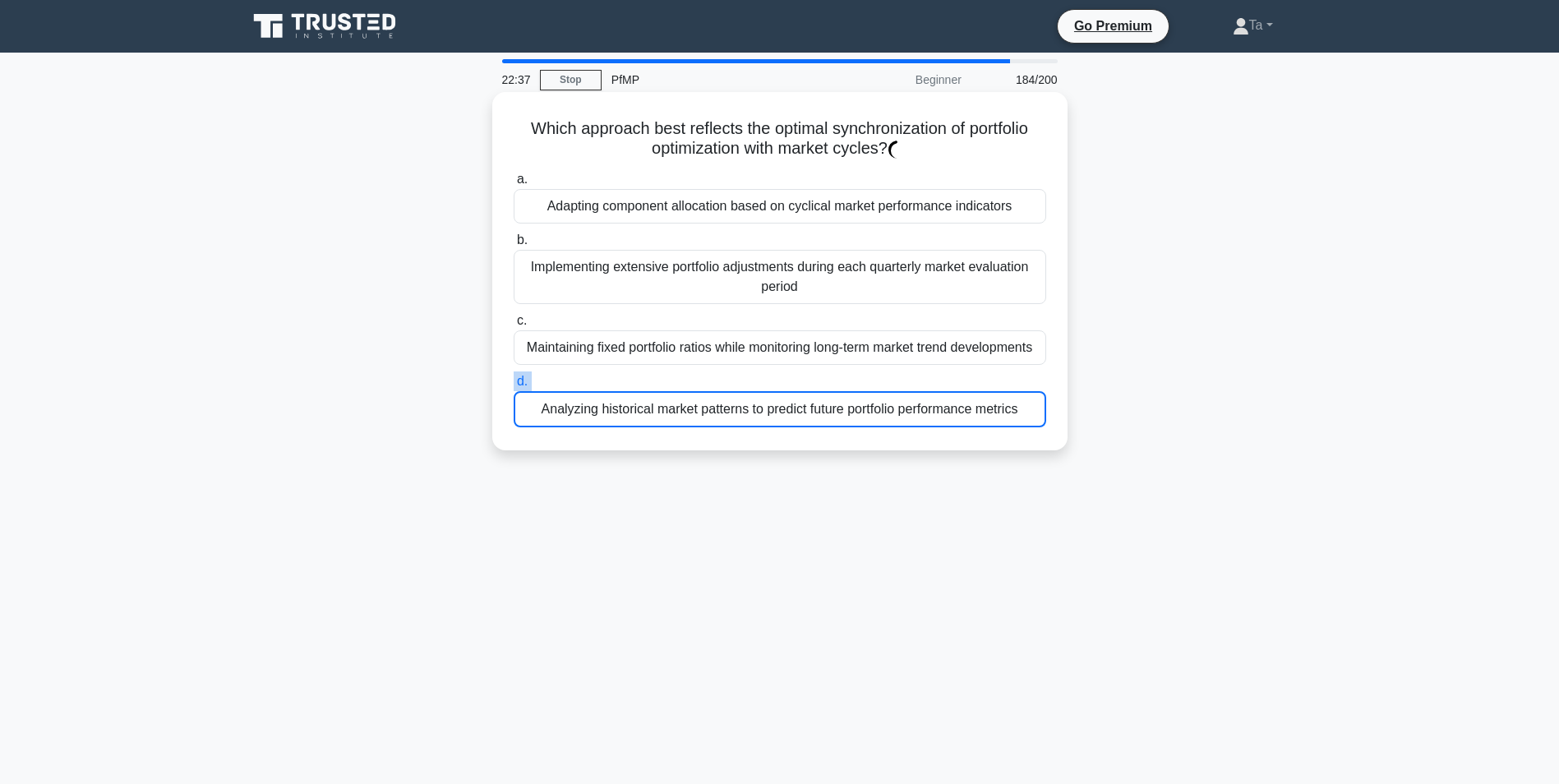
click at [573, 381] on label "d. Analyzing historical market patterns to predict future portfolio performance…" at bounding box center [780, 399] width 533 height 56
click at [514, 381] on input "d. Analyzing historical market patterns to predict future portfolio performance…" at bounding box center [514, 382] width 0 height 11
click at [573, 381] on label "d. Analyzing historical market patterns to predict future portfolio performance…" at bounding box center [780, 399] width 533 height 56
click at [514, 381] on input "d. Analyzing historical market patterns to predict future portfolio performance…" at bounding box center [514, 382] width 0 height 11
click at [573, 381] on label "d. Analyzing historical market patterns to predict future portfolio performance…" at bounding box center [780, 399] width 533 height 56
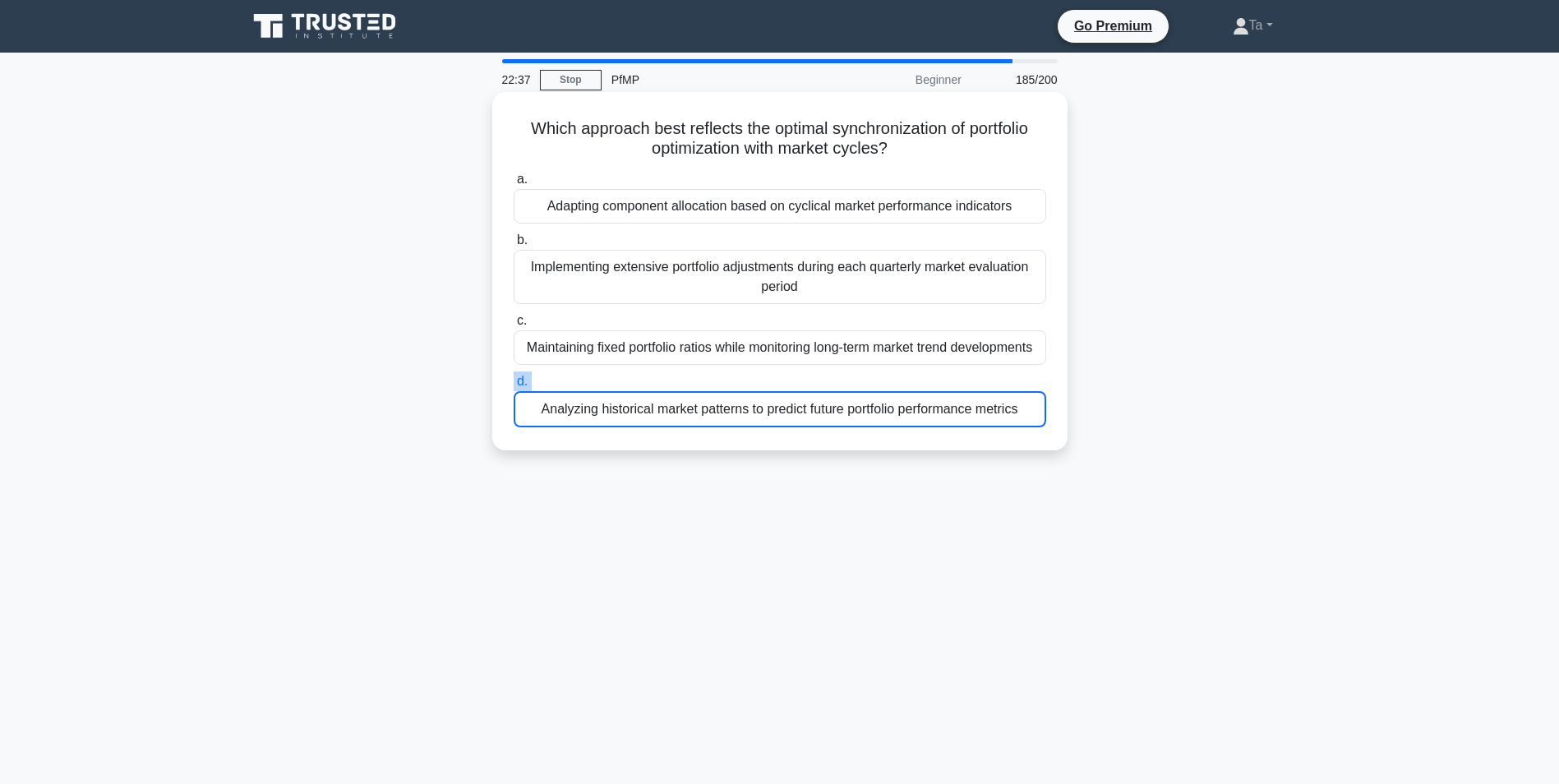
click at [514, 381] on input "d. Analyzing historical market patterns to predict future portfolio performance…" at bounding box center [514, 382] width 0 height 11
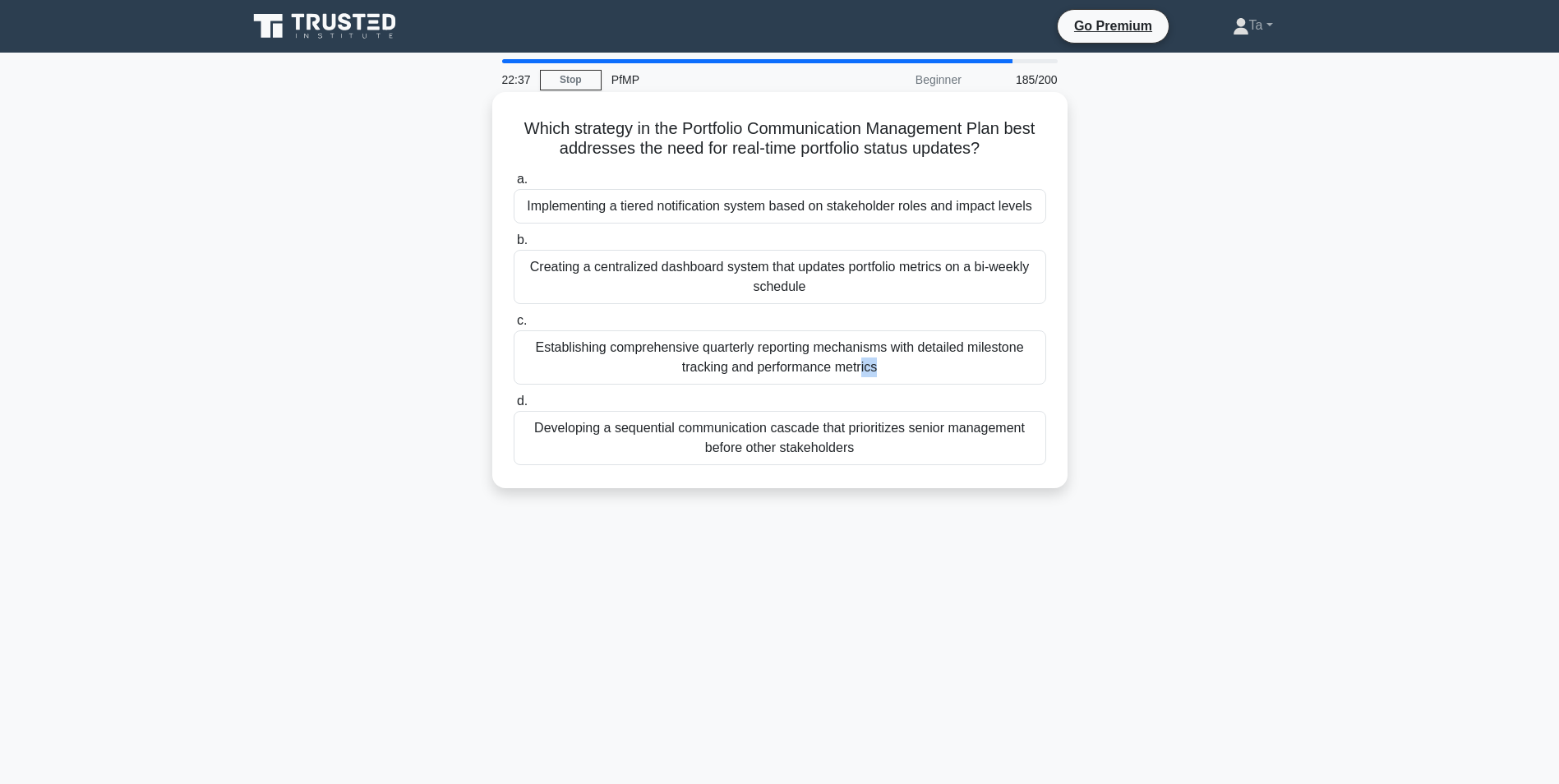
click at [573, 381] on div "Establishing comprehensive quarterly reporting mechanisms with detailed milesto…" at bounding box center [780, 357] width 533 height 55
click at [514, 326] on input "c. Establishing comprehensive quarterly reporting mechanisms with detailed mile…" at bounding box center [514, 320] width 0 height 11
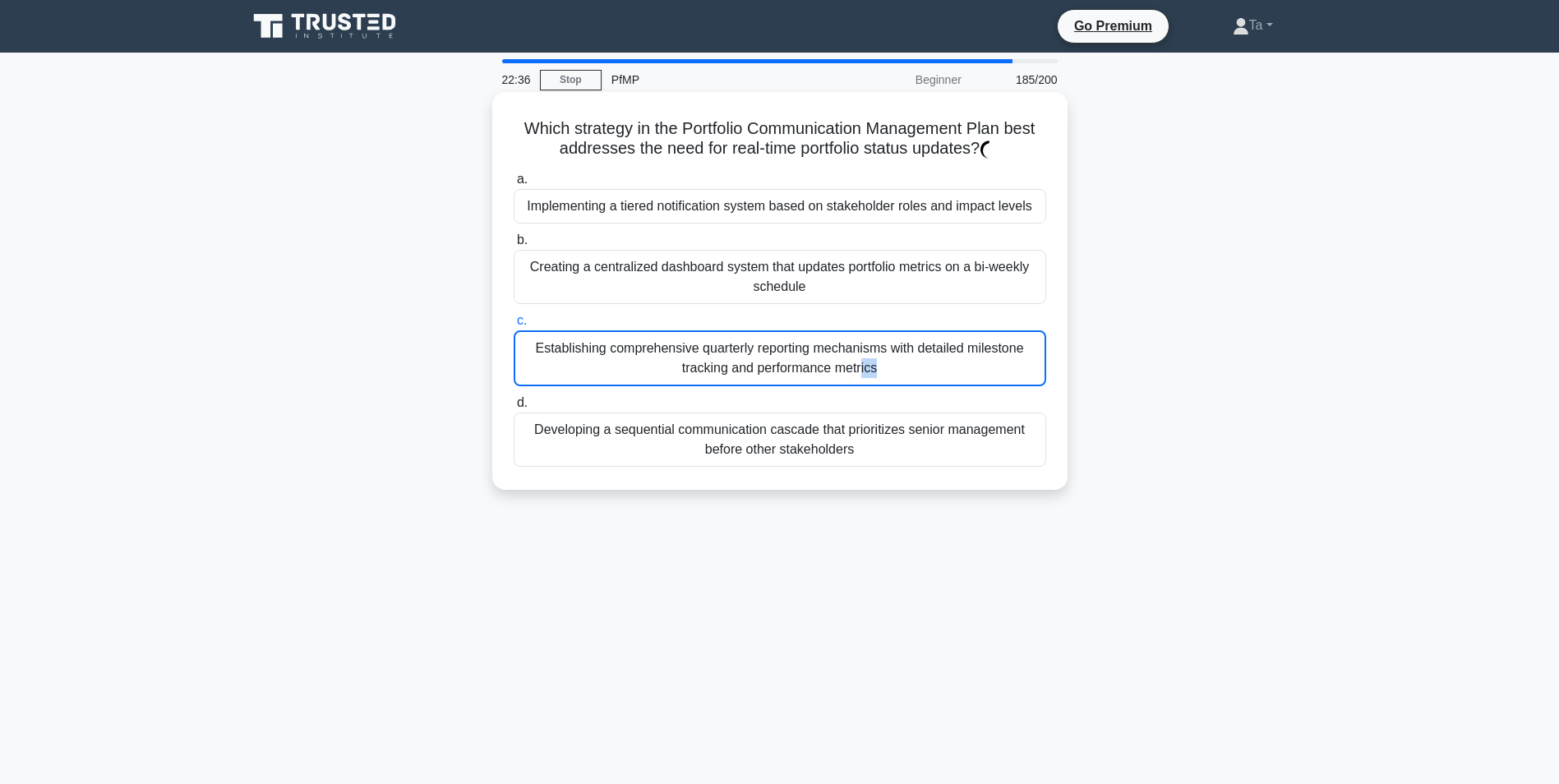
click at [573, 381] on div "Establishing comprehensive quarterly reporting mechanisms with detailed milesto…" at bounding box center [780, 358] width 533 height 56
click at [514, 326] on input "c. Establishing comprehensive quarterly reporting mechanisms with detailed mile…" at bounding box center [514, 320] width 0 height 11
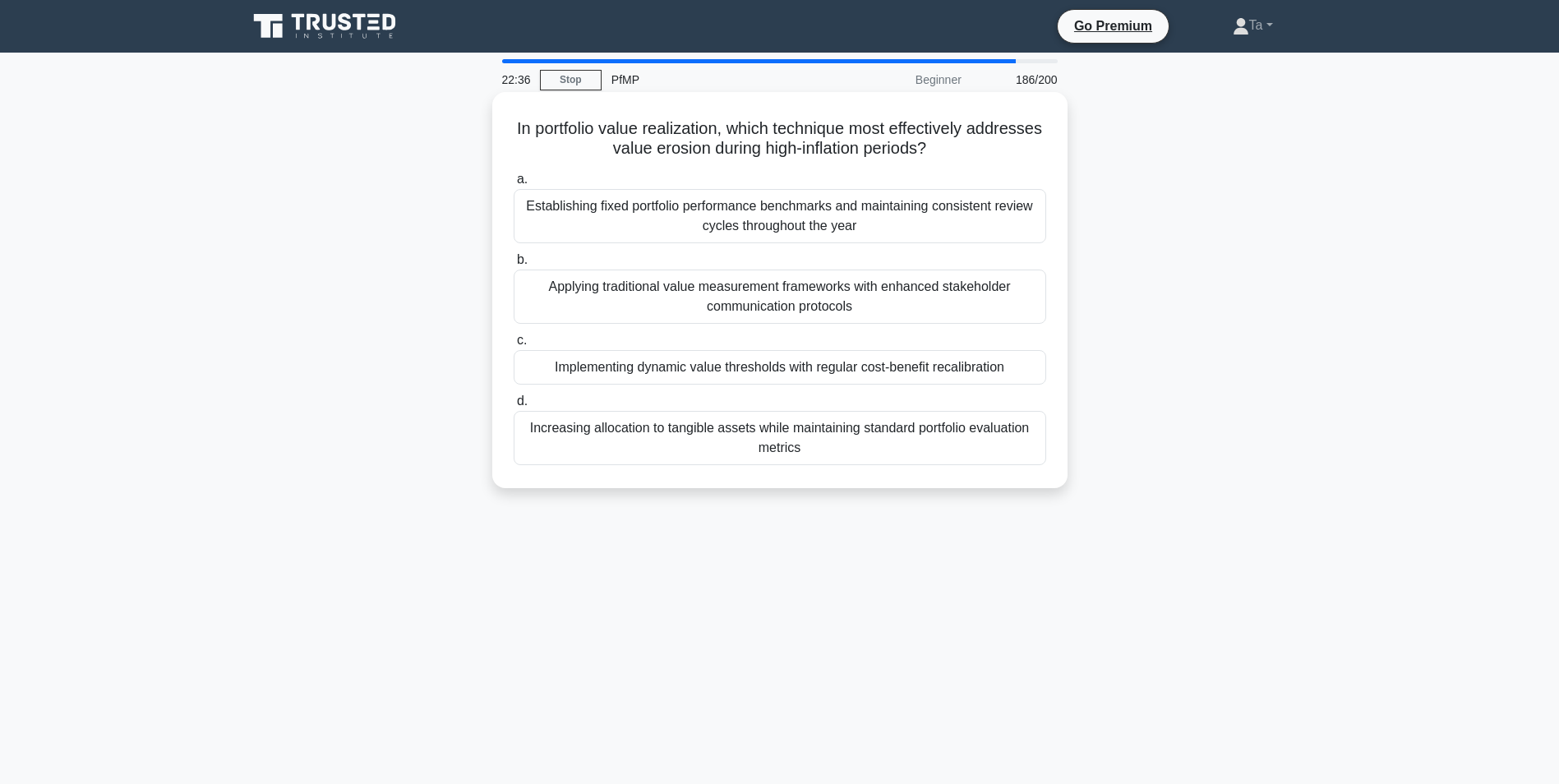
click at [572, 382] on div "Implementing dynamic value thresholds with regular cost-benefit recalibration" at bounding box center [780, 367] width 533 height 35
click at [514, 346] on input "c. Implementing dynamic value thresholds with regular cost-benefit recalibration" at bounding box center [514, 340] width 0 height 11
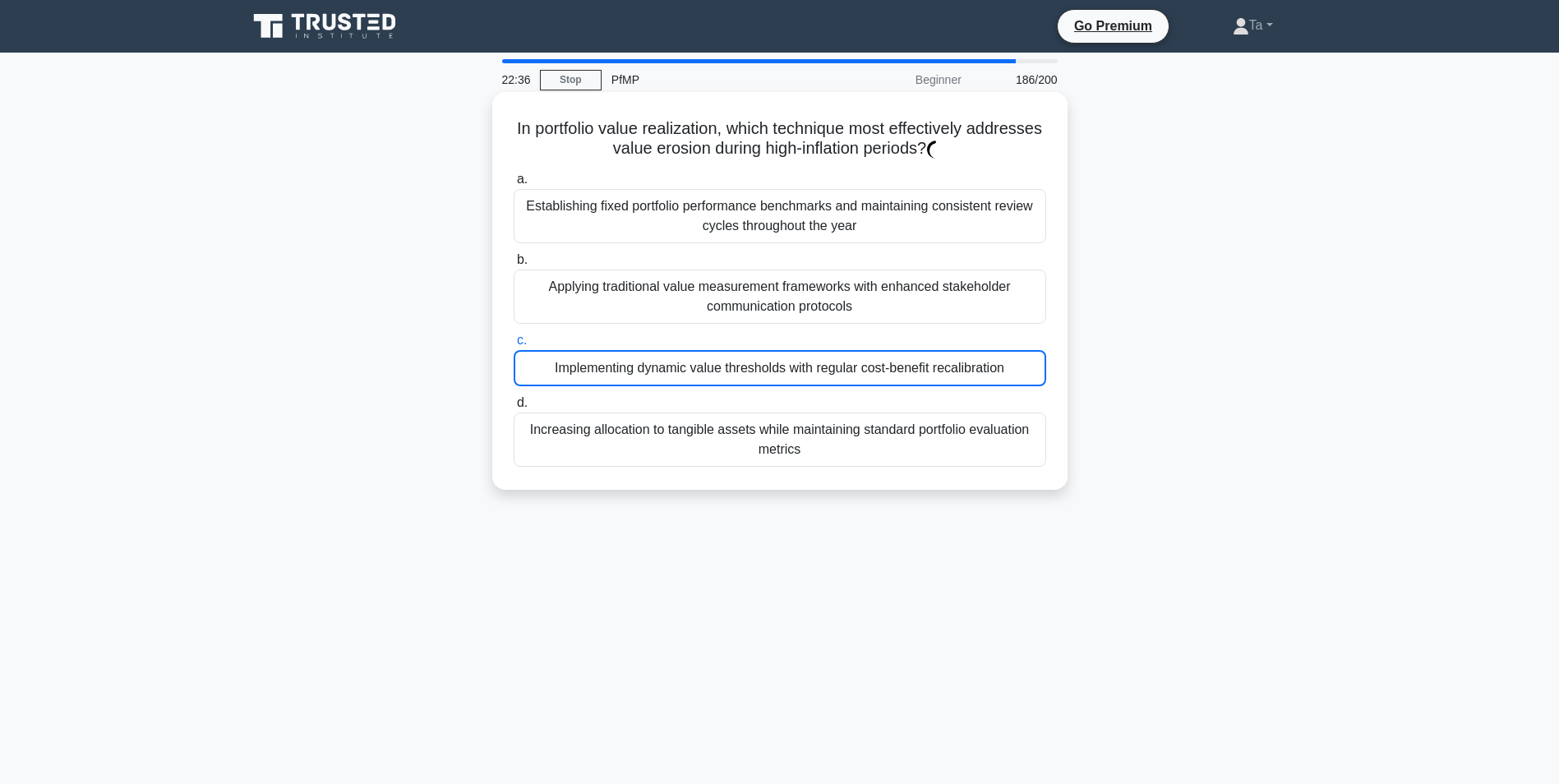
click at [572, 382] on div "Implementing dynamic value thresholds with regular cost-benefit recalibration" at bounding box center [780, 368] width 533 height 36
click at [514, 346] on input "c. Implementing dynamic value thresholds with regular cost-benefit recalibration" at bounding box center [514, 340] width 0 height 11
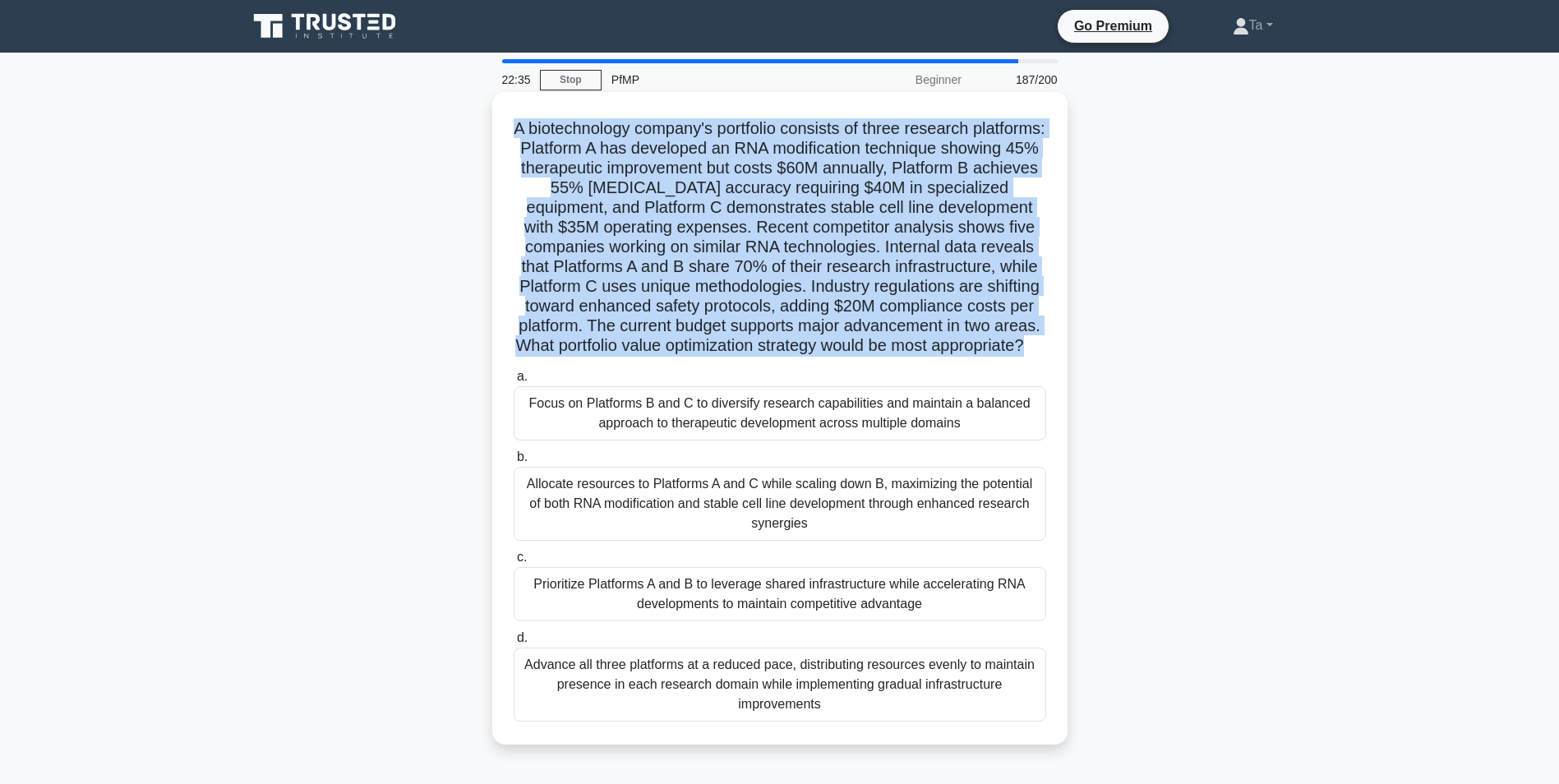
click at [572, 382] on div "A biotechnology company's portfolio consists of three research platforms: Platf…" at bounding box center [780, 417] width 562 height 639
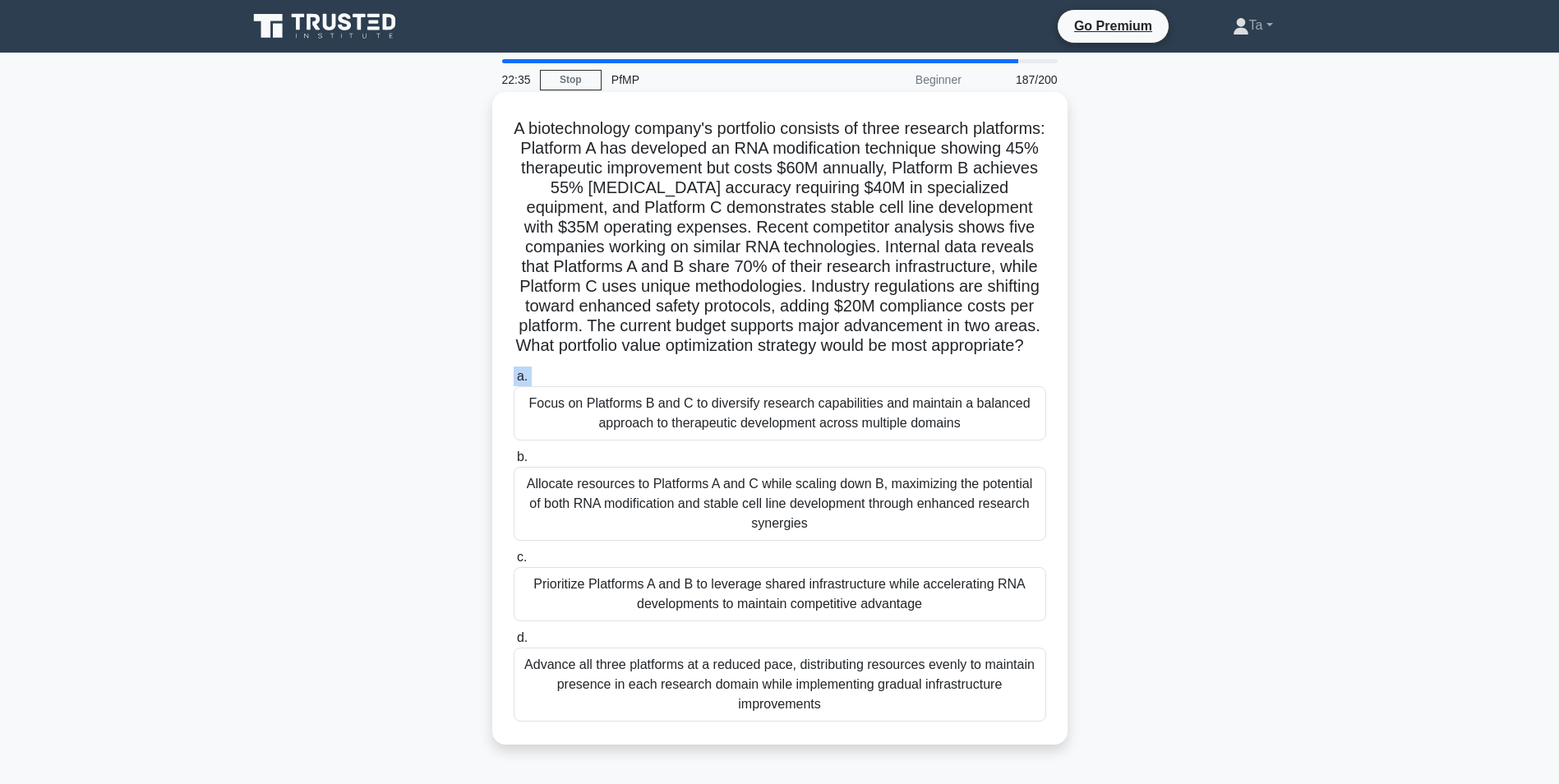
click at [572, 382] on div "A biotechnology company's portfolio consists of three research platforms: Platf…" at bounding box center [780, 417] width 562 height 639
click at [557, 410] on div "Focus on Platforms B and C to diversify research capabilities and maintain a ba…" at bounding box center [780, 413] width 533 height 55
click at [514, 382] on input "a. Focus on Platforms B and C to diversify research capabilities and maintain a…" at bounding box center [514, 377] width 0 height 11
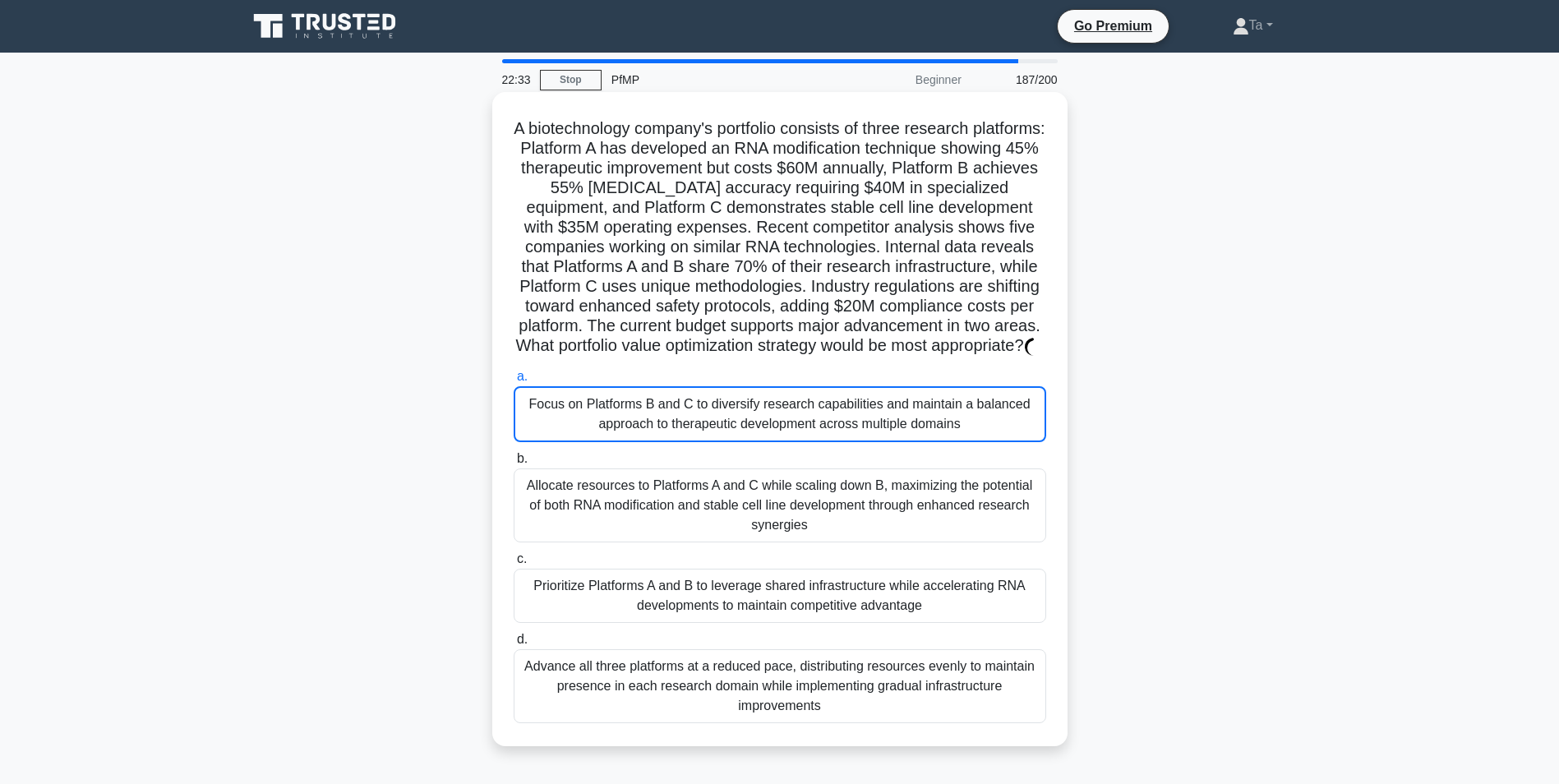
click at [556, 415] on div "Focus on Platforms B and C to diversify research capabilities and maintain a ba…" at bounding box center [780, 414] width 533 height 56
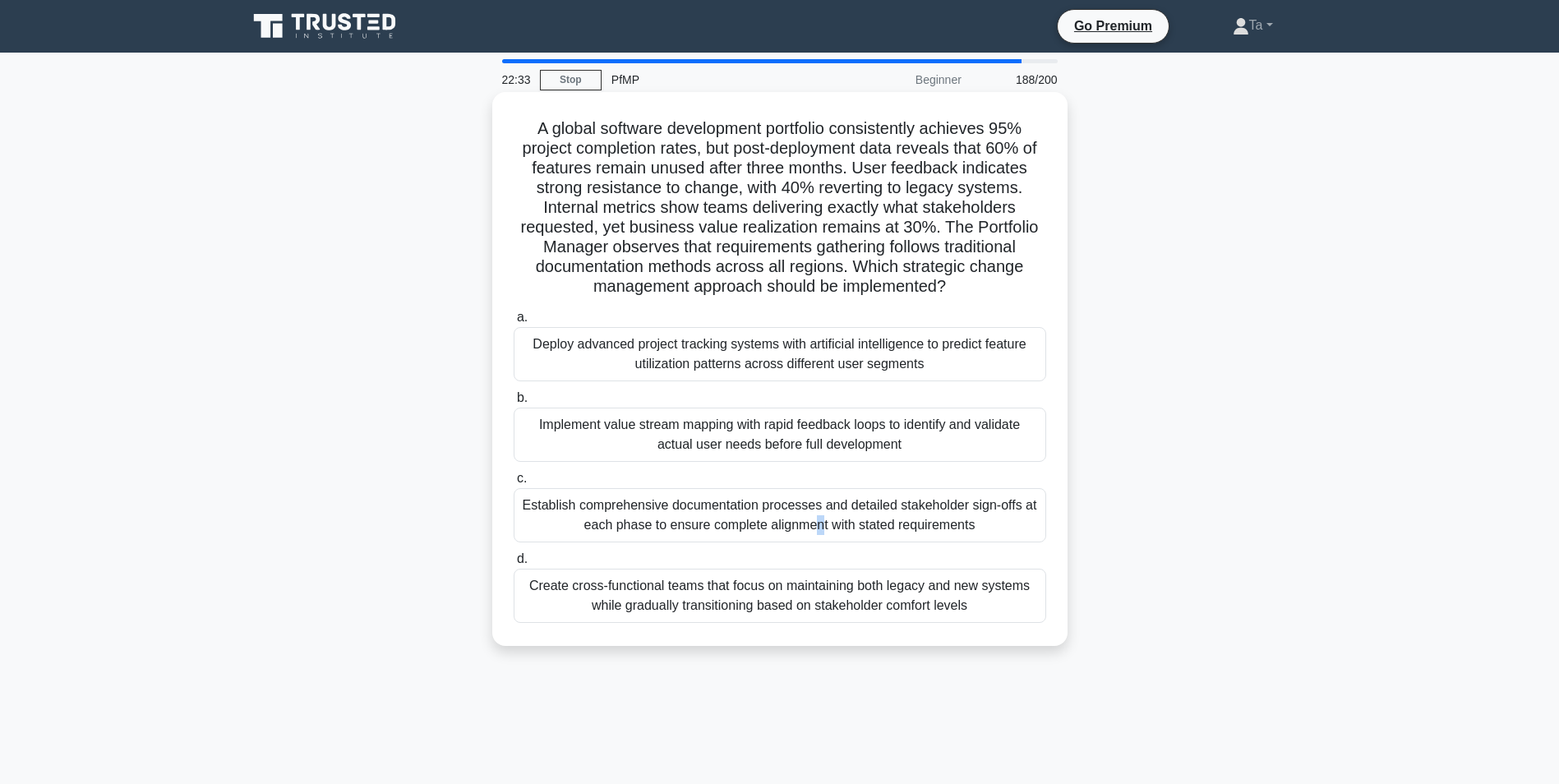
click at [607, 500] on div "Establish comprehensive documentation processes and detailed stakeholder sign-o…" at bounding box center [780, 514] width 533 height 55
click at [604, 497] on div "Establish comprehensive documentation processes and detailed stakeholder sign-o…" at bounding box center [780, 514] width 533 height 55
click at [514, 484] on input "c. Establish comprehensive documentation processes and detailed stakeholder sig…" at bounding box center [514, 478] width 0 height 11
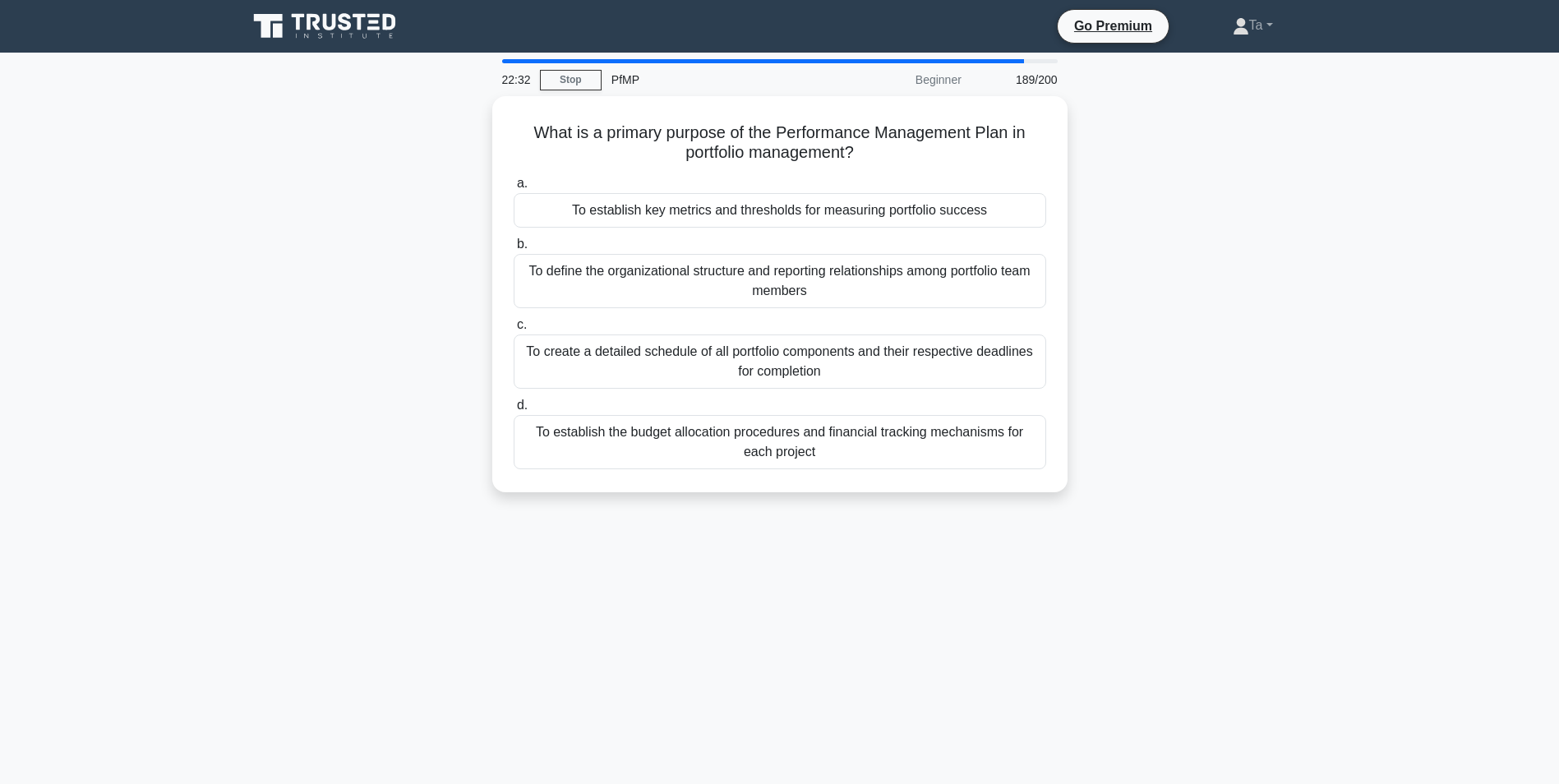
click at [607, 497] on div "What is a primary purpose of the Performance Management Plan in portfolio manag…" at bounding box center [780, 303] width 1085 height 415
copy div "project"
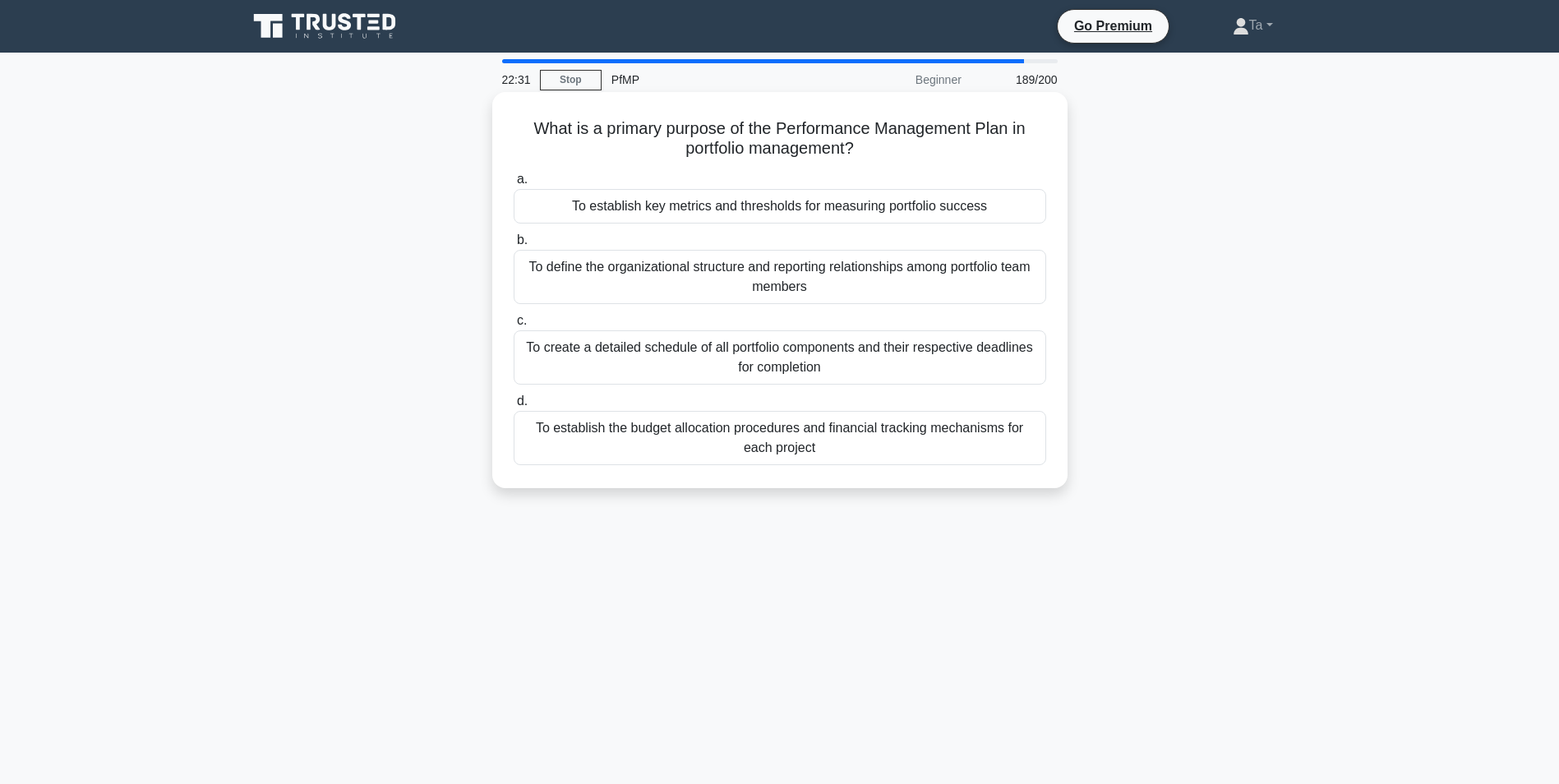
click at [593, 444] on div "To establish the budget allocation procedures and financial tracking mechanisms…" at bounding box center [780, 437] width 533 height 55
click at [514, 406] on input "d. To establish the budget allocation procedures and financial tracking mechani…" at bounding box center [514, 401] width 0 height 11
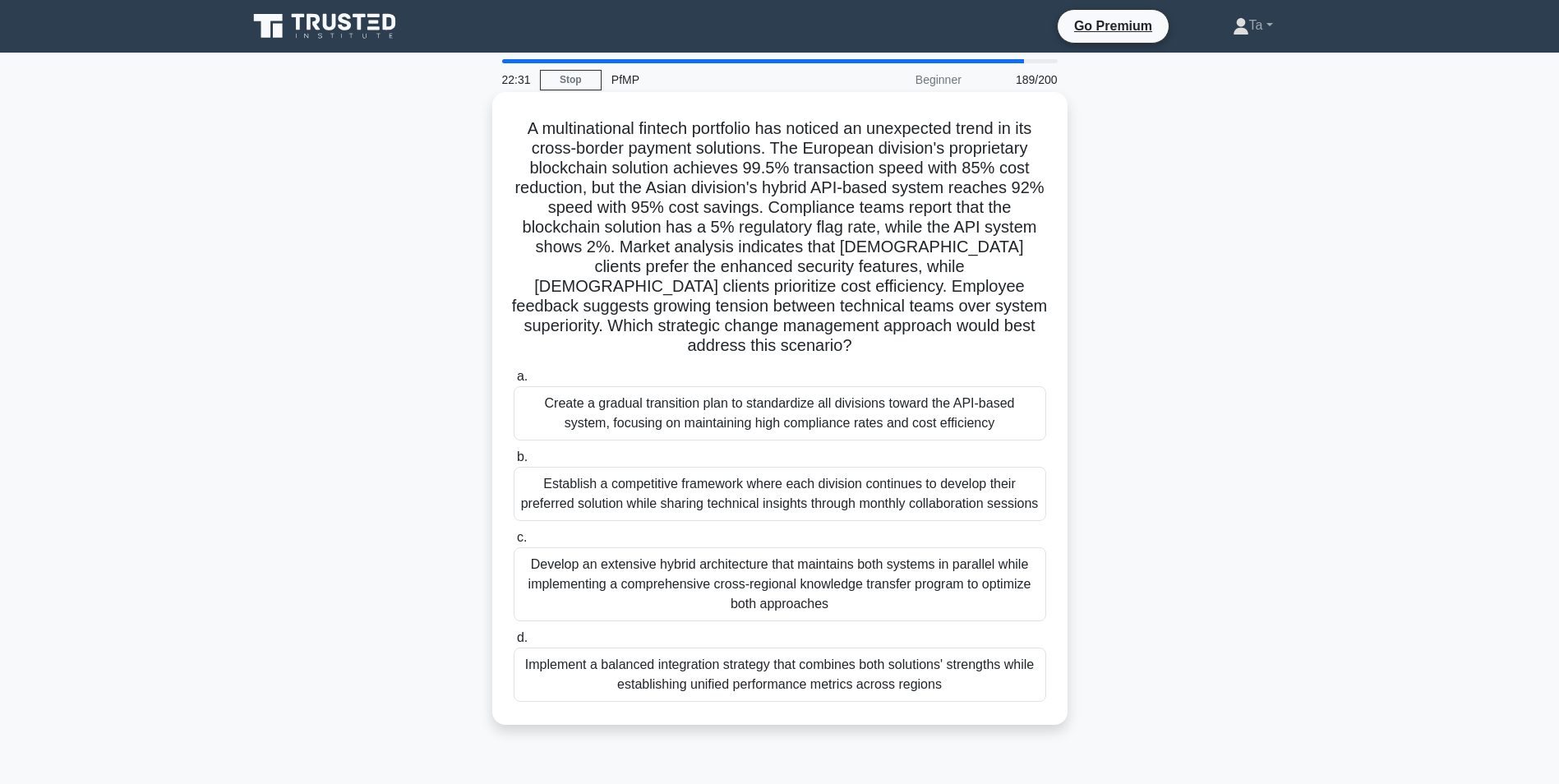
click at [624, 387] on div "Create a gradual transition plan to standardize all divisions toward the API-ba…" at bounding box center [780, 413] width 533 height 55
click at [514, 382] on input "a. Create a gradual transition plan to standardize all divisions toward the API…" at bounding box center [514, 377] width 0 height 11
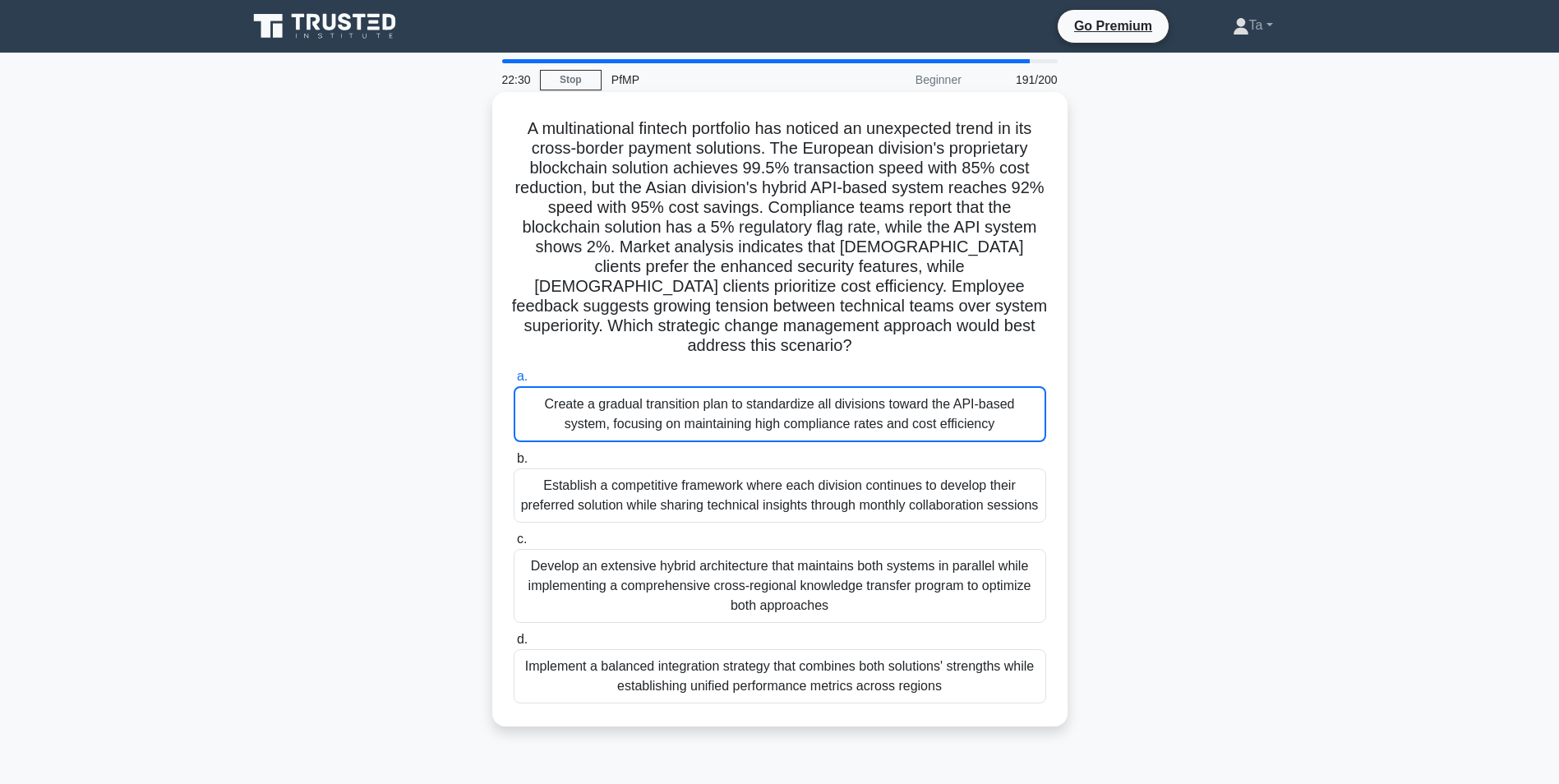
click at [620, 449] on label "b. Establish a competitive framework where each division continues to develop t…" at bounding box center [780, 486] width 533 height 74
click at [514, 454] on input "b. Establish a competitive framework where each division continues to develop t…" at bounding box center [514, 459] width 0 height 11
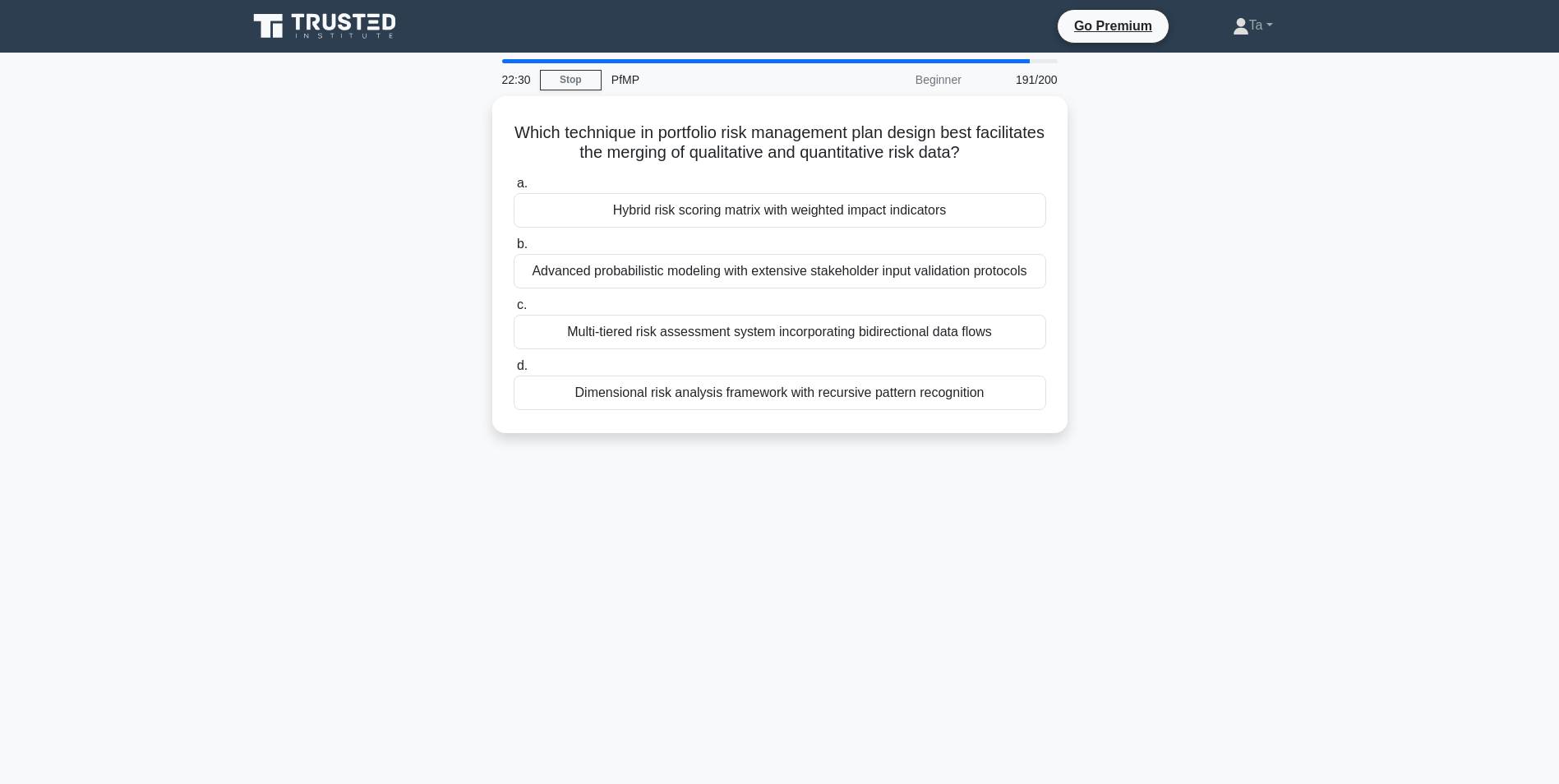
click at [618, 456] on div "22:30 Stop PfMP Beginner 191/200 Which technique in portfolio risk management p…" at bounding box center [780, 470] width 1085 height 822
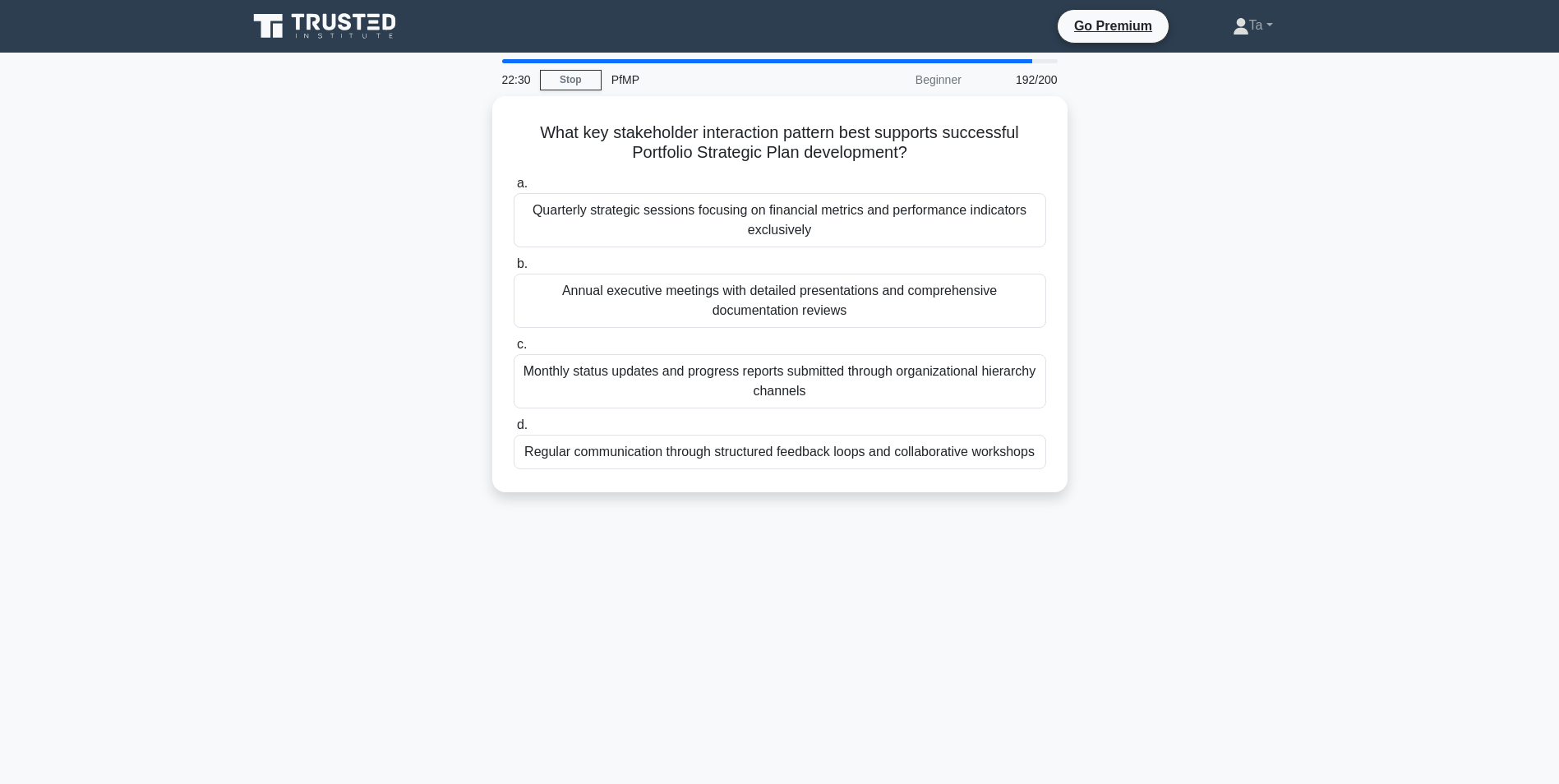
click at [618, 456] on div "Regular communication through structured feedback loops and collaborative works…" at bounding box center [780, 451] width 533 height 35
click at [514, 430] on input "d. Regular communication through structured feedback loops and collaborative wo…" at bounding box center [514, 425] width 0 height 11
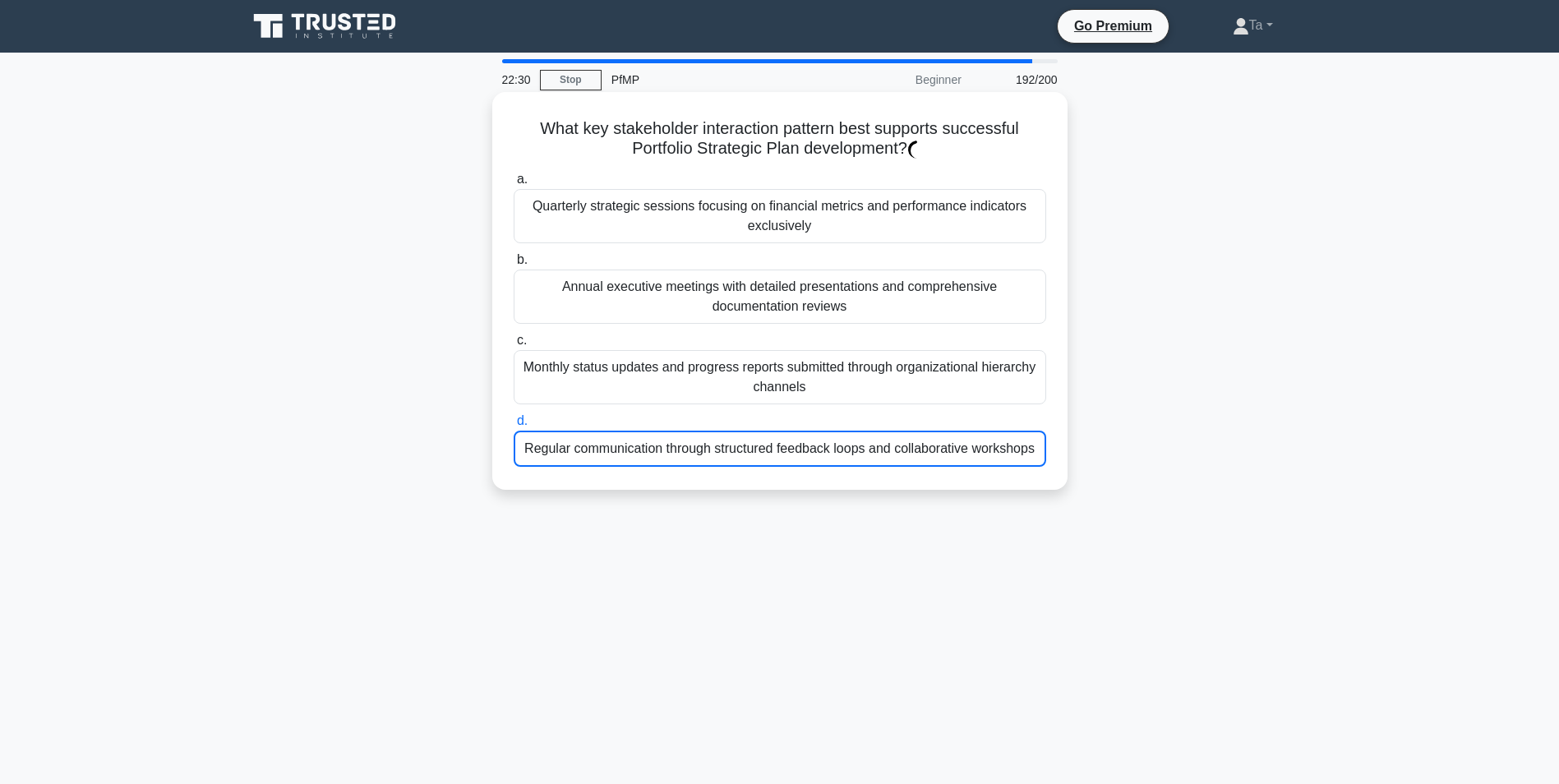
drag, startPoint x: 618, startPoint y: 456, endPoint x: 621, endPoint y: 434, distance: 22.2
click at [622, 434] on label "d. Regular communication through structured feedback loops and collaborative wo…" at bounding box center [780, 438] width 533 height 56
click at [514, 426] on input "d. Regular communication through structured feedback loops and collaborative wo…" at bounding box center [514, 420] width 0 height 11
click at [618, 435] on div "Regular communication through structured feedback loops and collaborative works…" at bounding box center [780, 448] width 533 height 36
click at [514, 426] on input "d. Regular communication through structured feedback loops and collaborative wo…" at bounding box center [514, 420] width 0 height 11
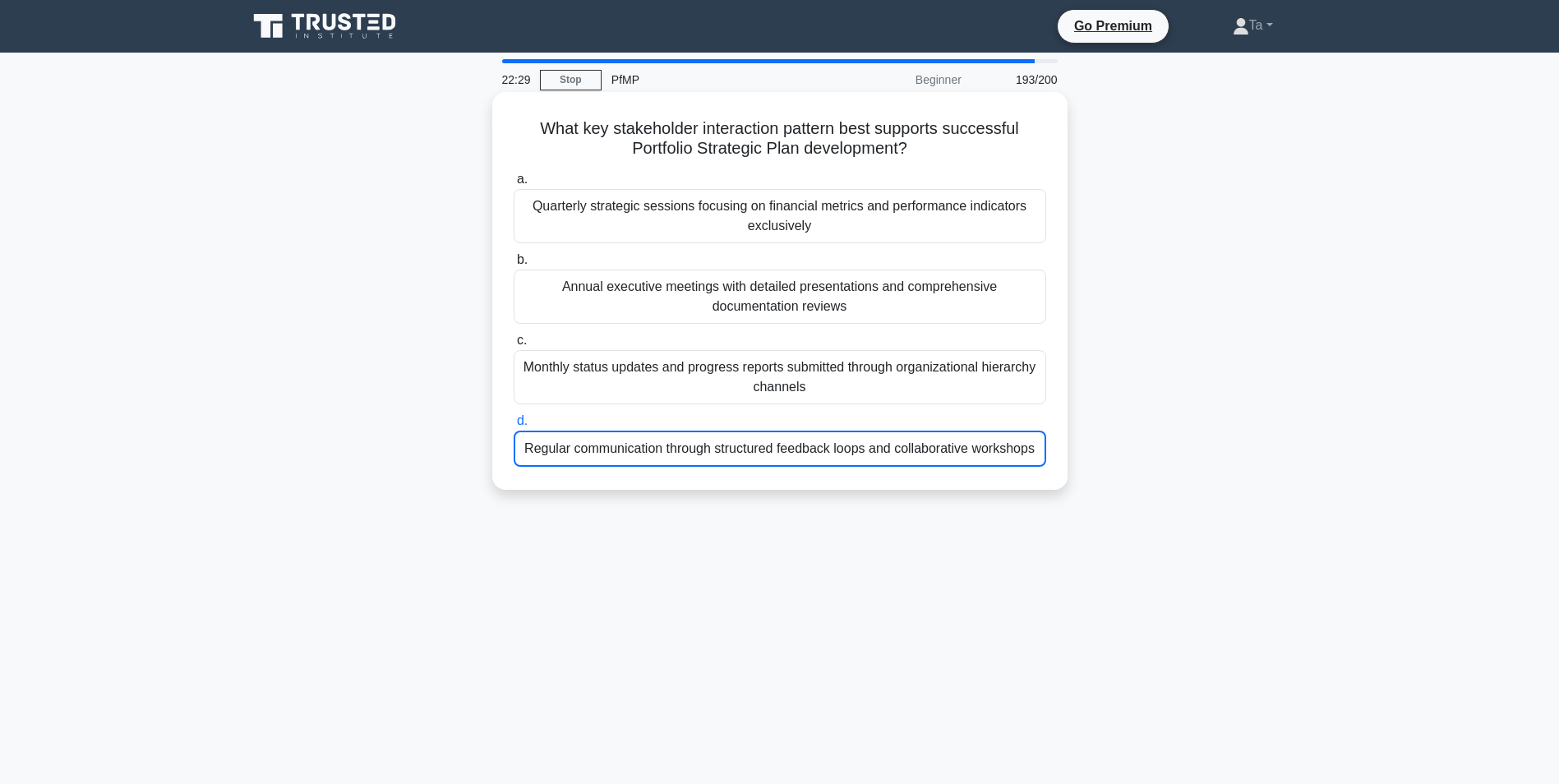
click at [618, 435] on div "Regular communication through structured feedback loops and collaborative works…" at bounding box center [780, 448] width 533 height 36
click at [514, 426] on input "d. Regular communication through structured feedback loops and collaborative wo…" at bounding box center [514, 420] width 0 height 11
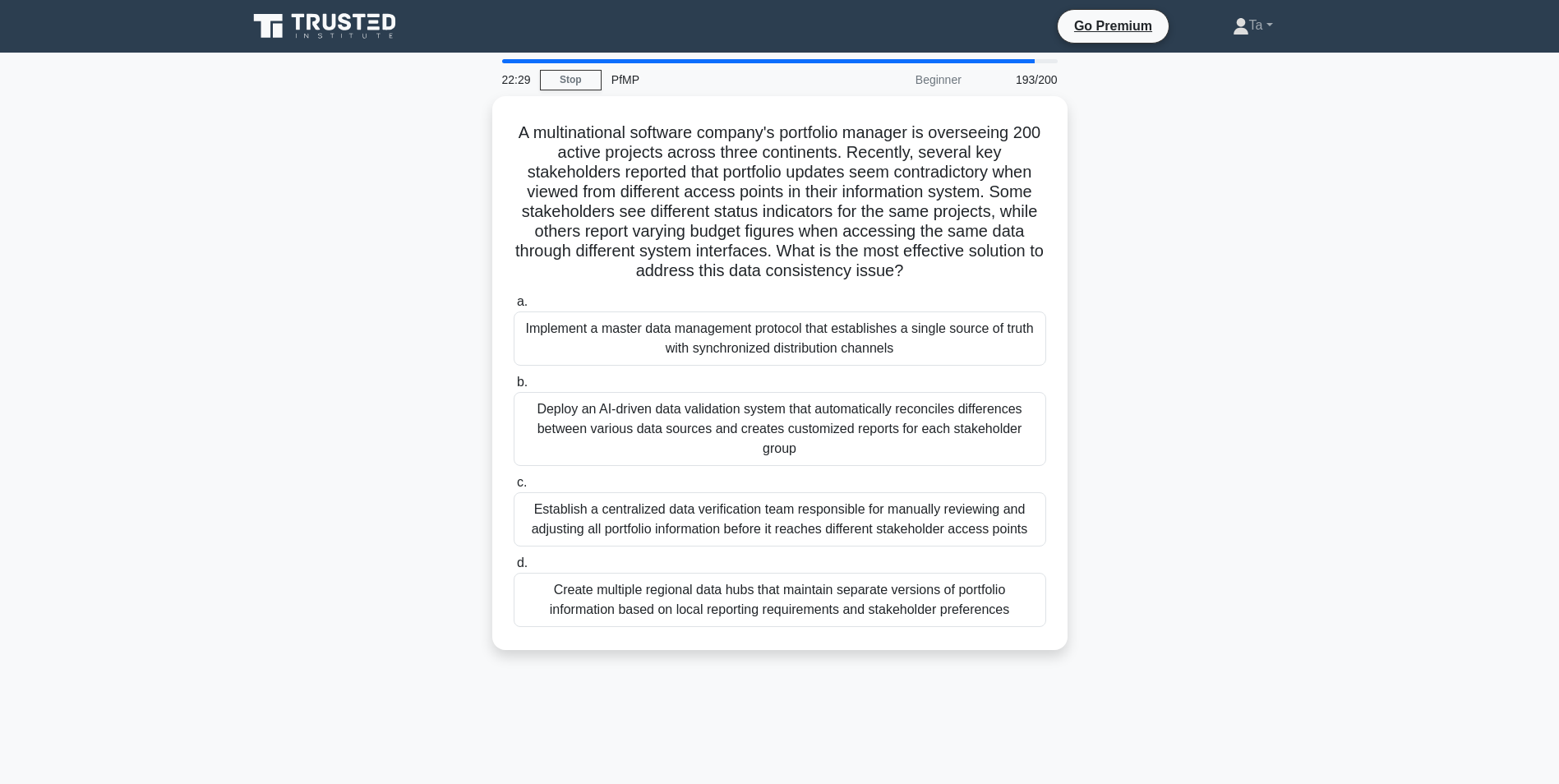
click at [615, 435] on div "Deploy an AI-driven data validation system that automatically reconciles differ…" at bounding box center [780, 428] width 533 height 74
click at [514, 388] on input "b. Deploy an AI-driven data validation system that automatically reconciles dif…" at bounding box center [514, 382] width 0 height 11
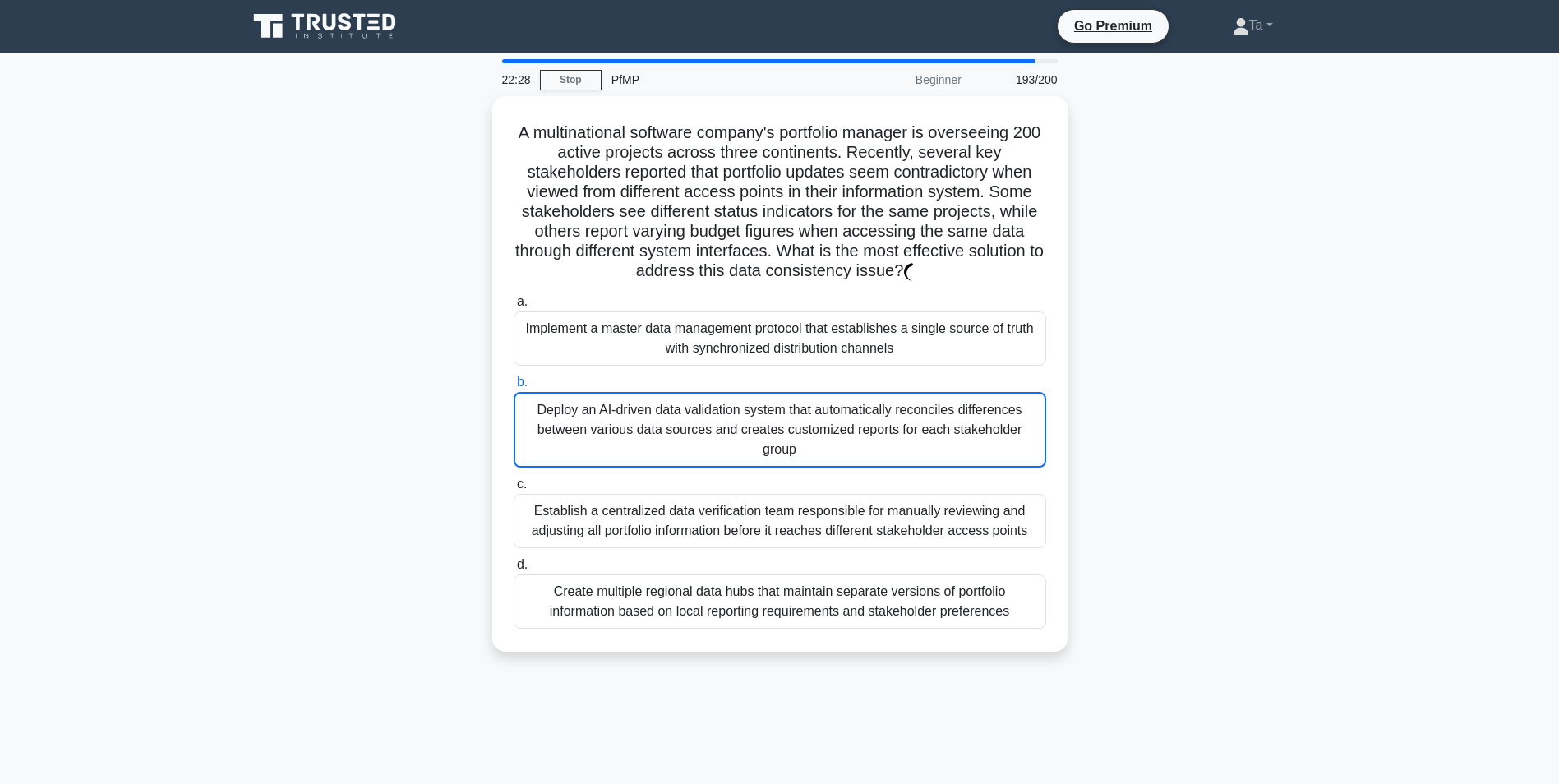
click at [615, 435] on div "Deploy an AI-driven data validation system that automatically reconciles differ…" at bounding box center [780, 429] width 533 height 75
click at [514, 388] on input "b. Deploy an AI-driven data validation system that automatically reconciles dif…" at bounding box center [514, 382] width 0 height 11
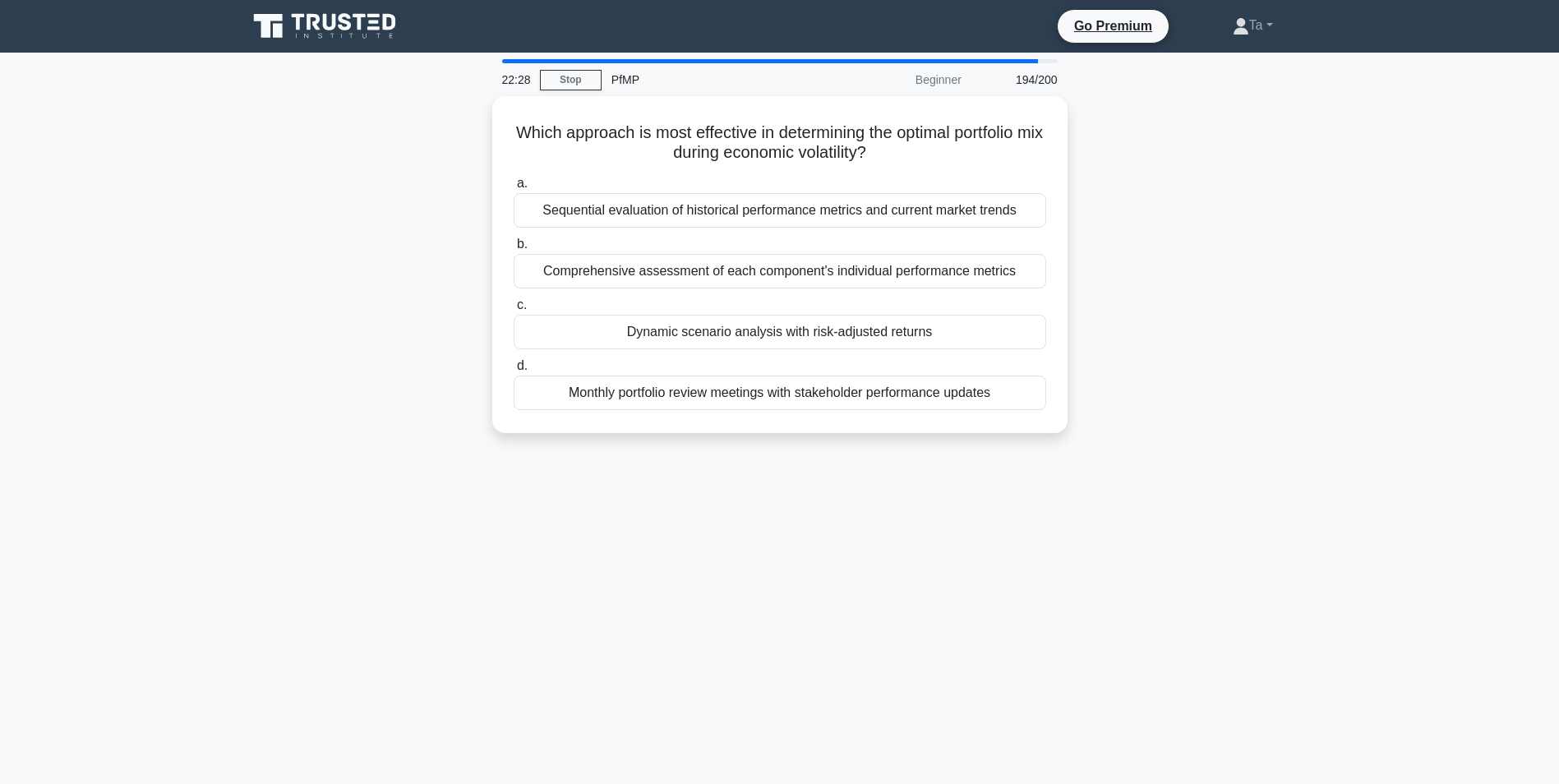
click at [615, 434] on div "Which approach is most effective in determining the optimal portfolio mix durin…" at bounding box center [780, 275] width 1085 height 357
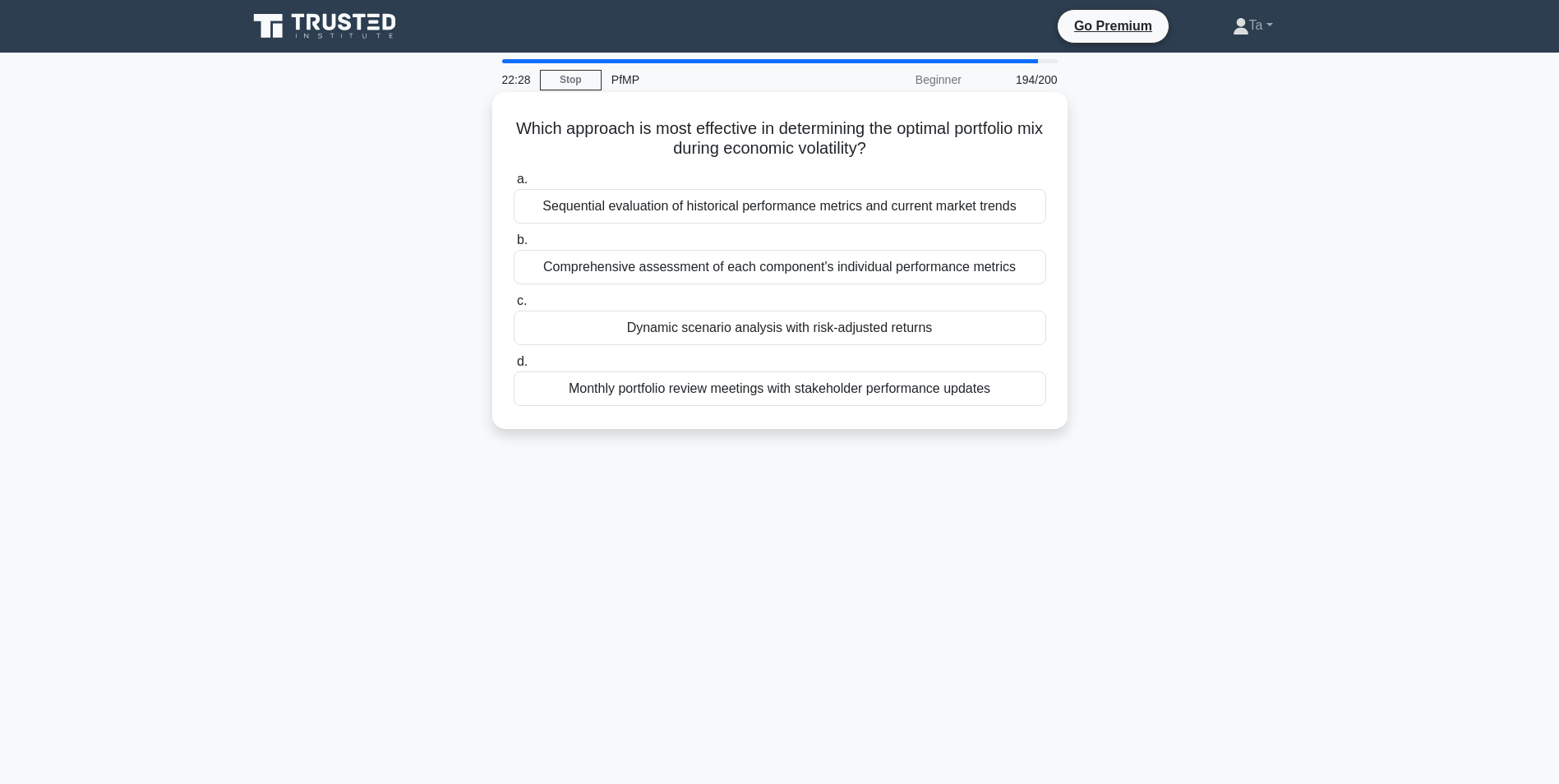
click at [615, 434] on div "Which approach is most effective in determining the optimal portfolio mix durin…" at bounding box center [780, 275] width 1085 height 357
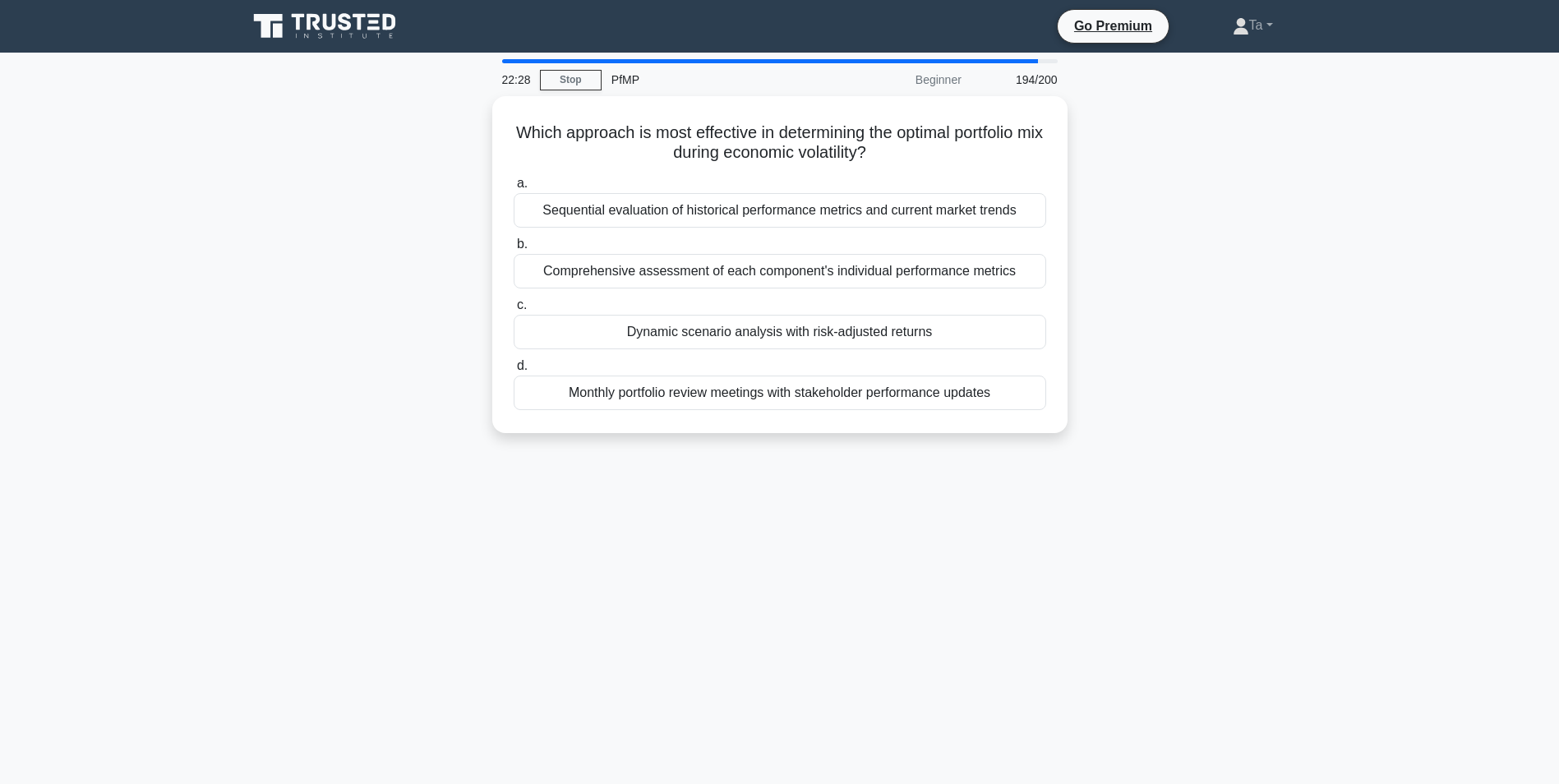
click at [615, 434] on div "Which approach is most effective in determining the optimal portfolio mix durin…" at bounding box center [780, 275] width 1085 height 357
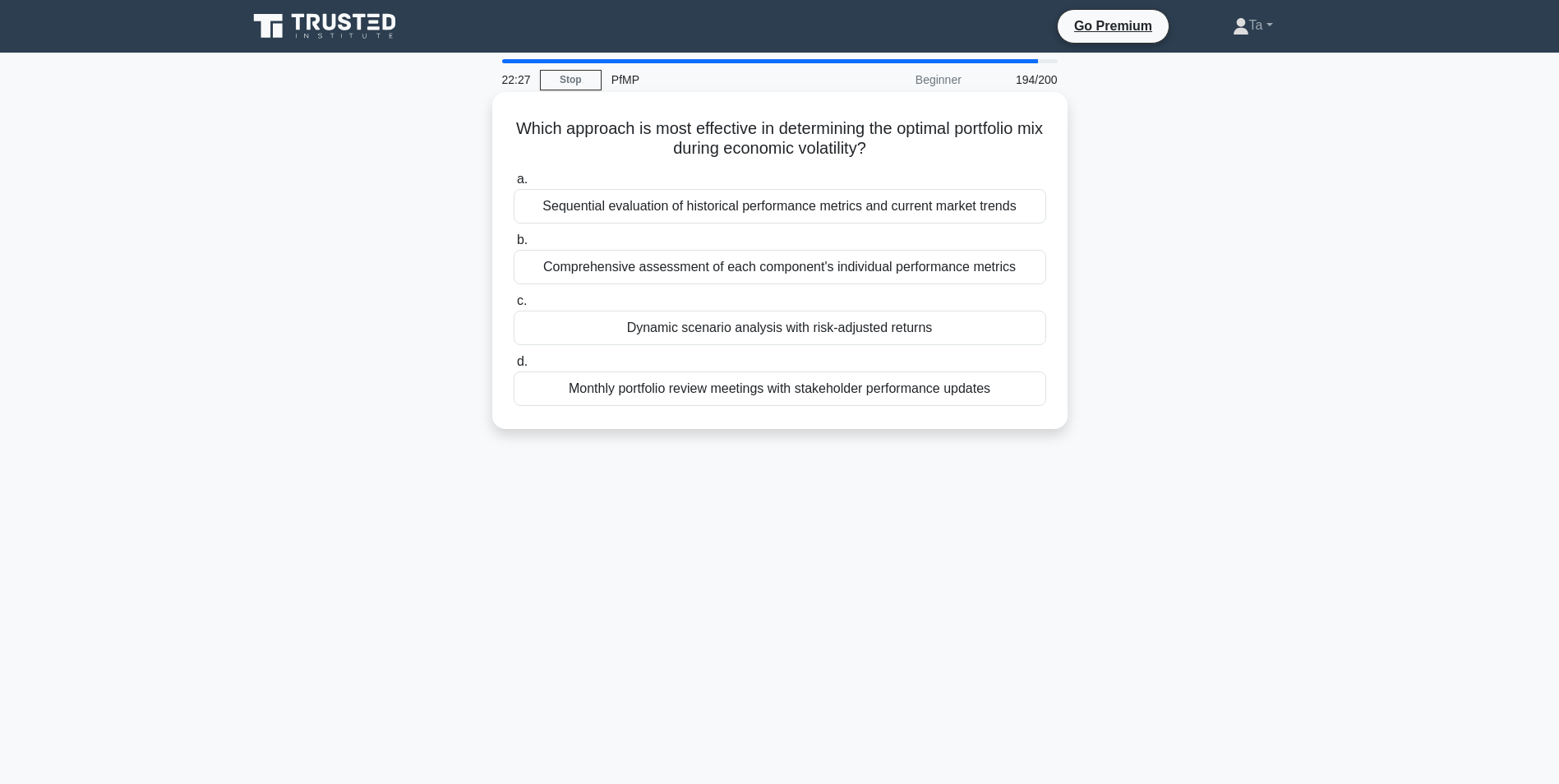
click at [615, 429] on div "Which approach is most effective in determining the optimal portfolio mix durin…" at bounding box center [780, 261] width 575 height 337
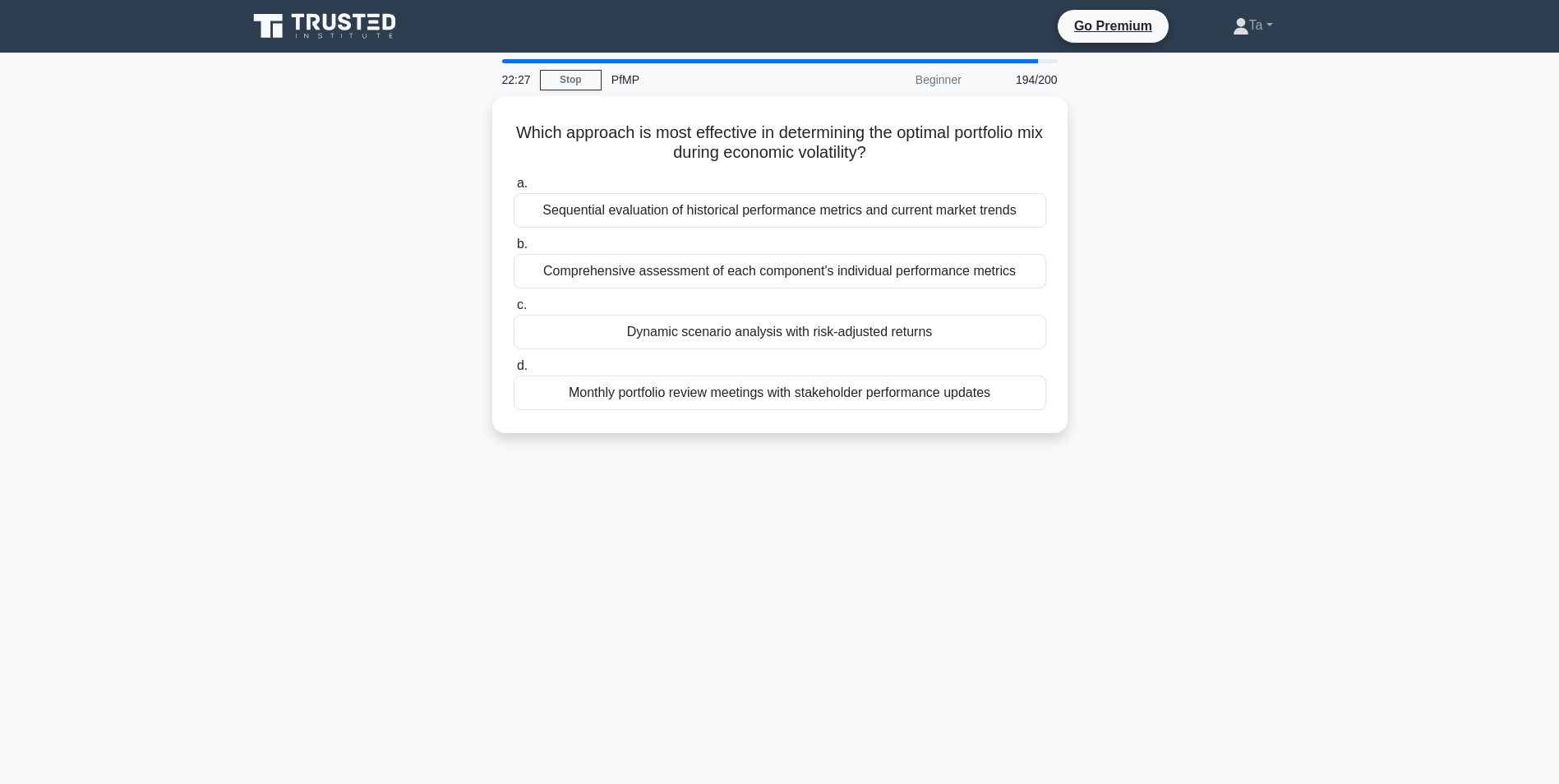
click at [615, 434] on div "Which approach is most effective in determining the optimal portfolio mix durin…" at bounding box center [780, 275] width 1085 height 357
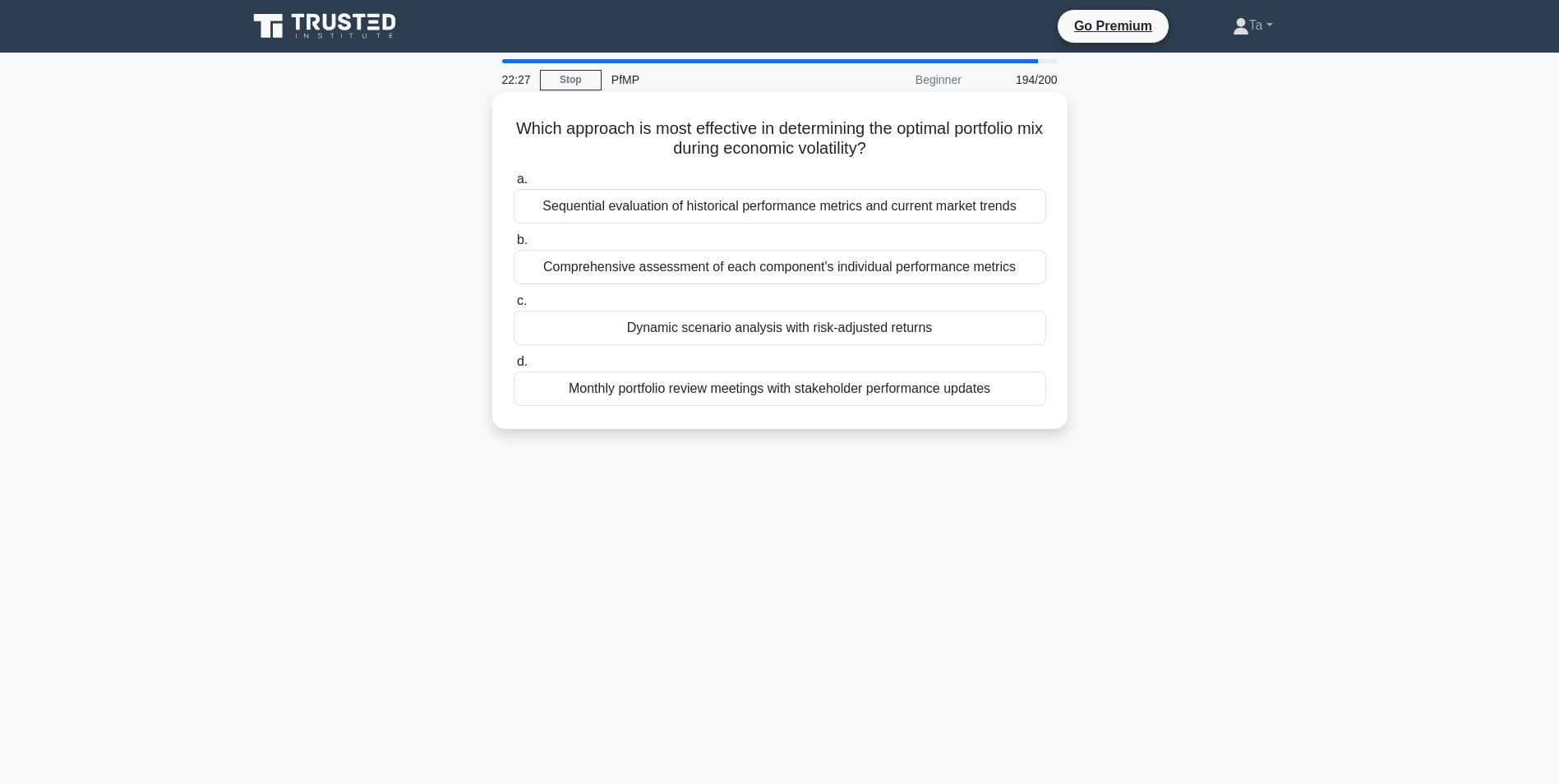
drag, startPoint x: 615, startPoint y: 434, endPoint x: 590, endPoint y: 398, distance: 43.8
click at [590, 398] on div "Monthly portfolio review meetings with stakeholder performance updates" at bounding box center [780, 389] width 533 height 35
click at [514, 368] on input "d. Monthly portfolio review meetings with stakeholder performance updates" at bounding box center [514, 362] width 0 height 11
click at [590, 397] on div "Comprehensive documentation of all operational procedures and detailed methodol…" at bounding box center [780, 389] width 533 height 35
click at [514, 368] on input "d. Comprehensive documentation of all operational procedures and detailed metho…" at bounding box center [514, 362] width 0 height 11
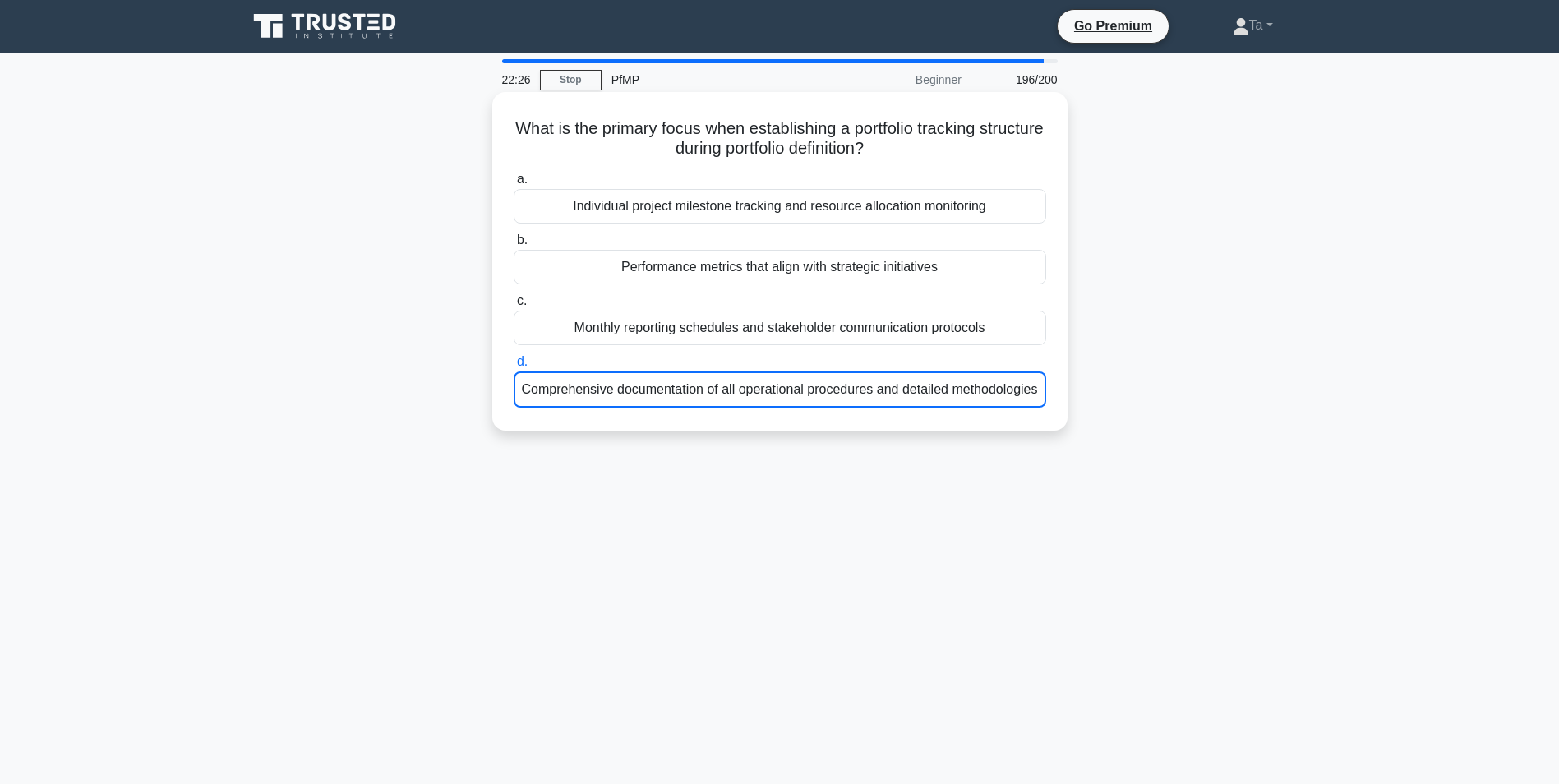
drag, startPoint x: 590, startPoint y: 397, endPoint x: 597, endPoint y: 368, distance: 29.8
click at [597, 368] on label "d. Comprehensive documentation of all operational procedures and detailed metho…" at bounding box center [780, 380] width 533 height 56
click at [514, 368] on input "d. Comprehensive documentation of all operational procedures and detailed metho…" at bounding box center [514, 362] width 0 height 11
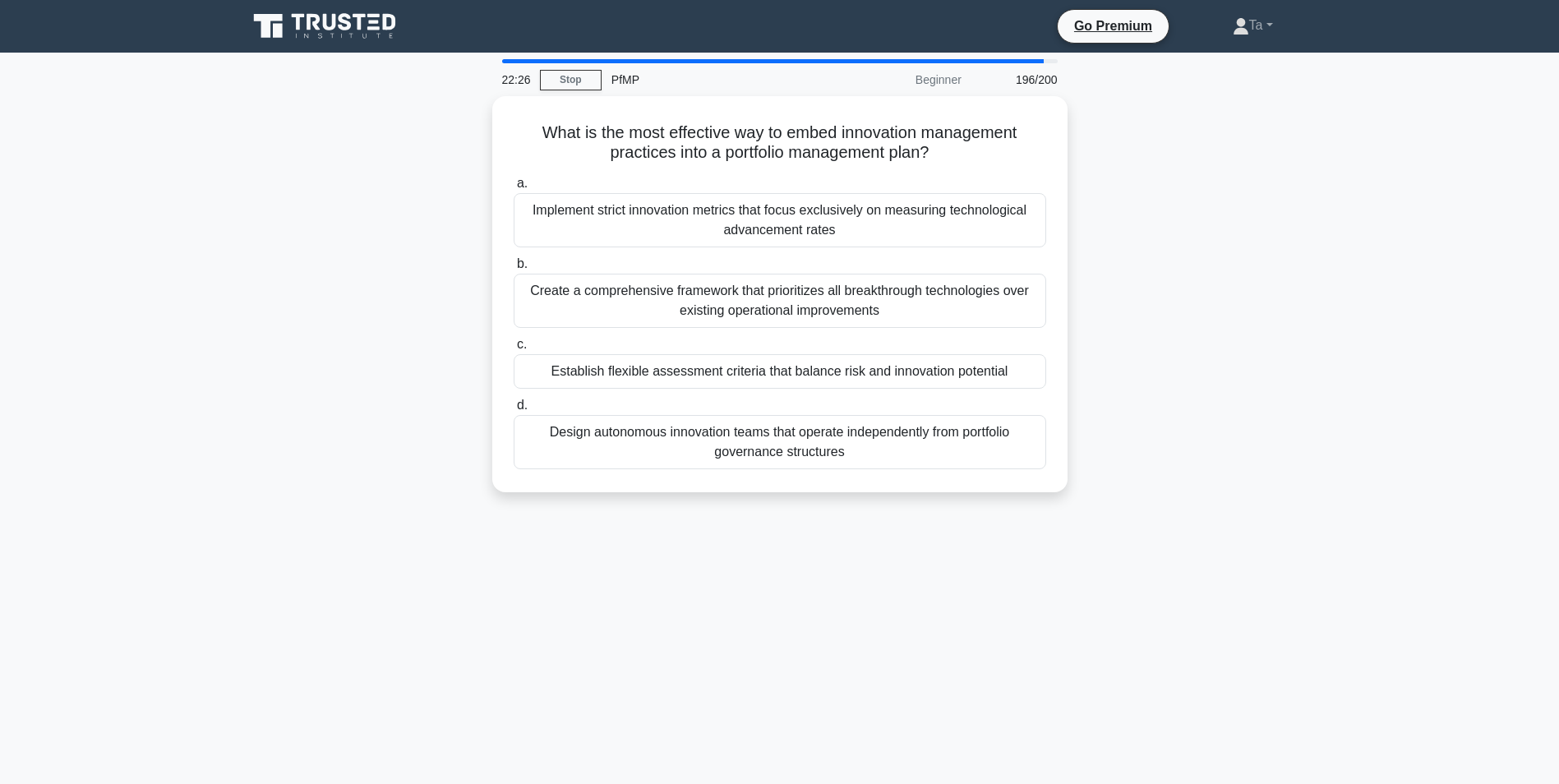
click at [597, 368] on div "Establish flexible assessment criteria that balance risk and innovation potenti…" at bounding box center [780, 371] width 533 height 35
click at [514, 350] on input "c. Establish flexible assessment criteria that balance risk and innovation pote…" at bounding box center [514, 344] width 0 height 11
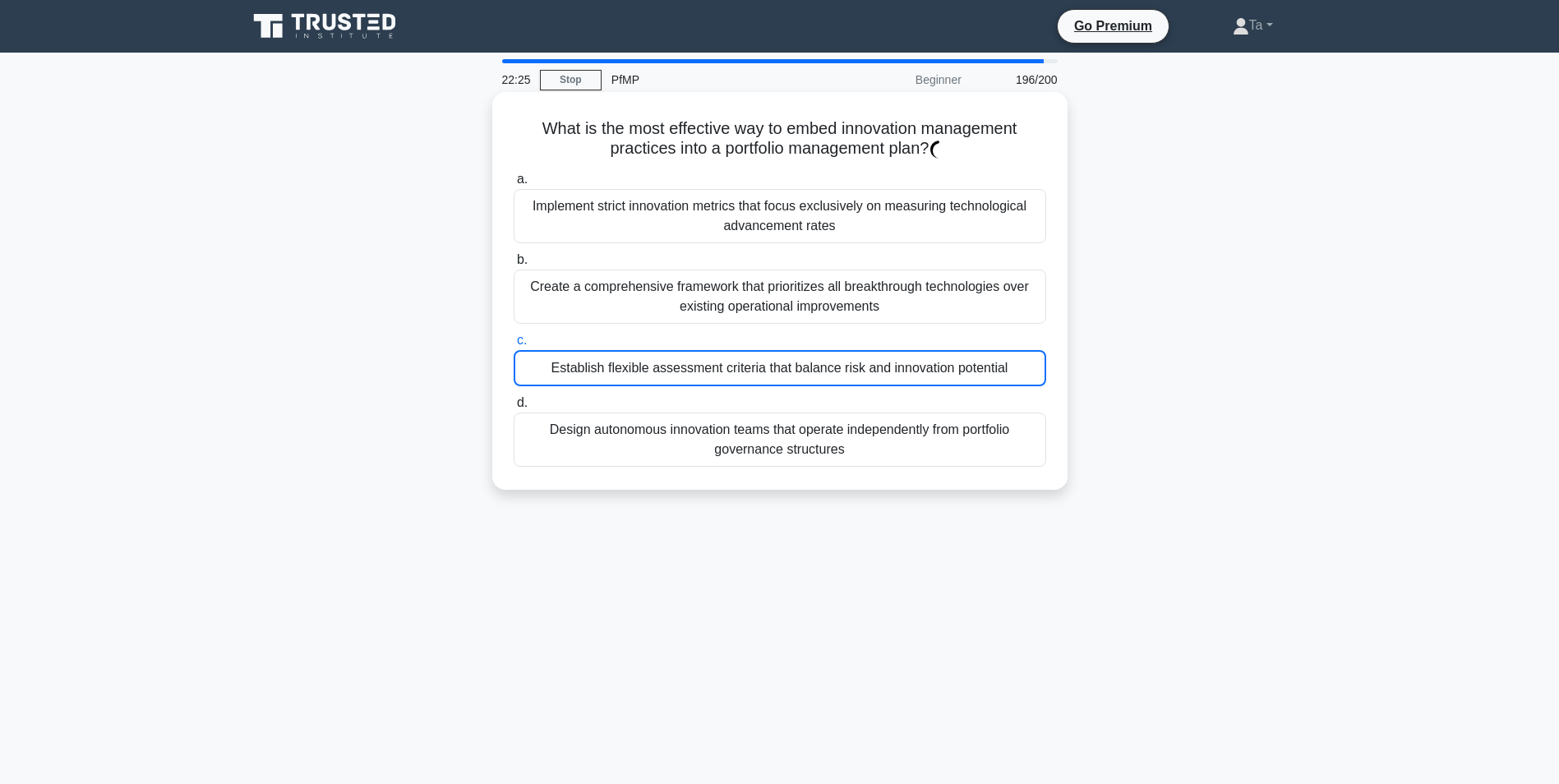
click at [597, 368] on div "Establish flexible assessment criteria that balance risk and innovation potenti…" at bounding box center [780, 368] width 533 height 36
click at [514, 346] on input "c. Establish flexible assessment criteria that balance risk and innovation pote…" at bounding box center [514, 340] width 0 height 11
click at [597, 368] on div "Establish flexible assessment criteria that balance risk and innovation potenti…" at bounding box center [780, 368] width 533 height 36
click at [514, 346] on input "c. Establish flexible assessment criteria that balance risk and innovation pote…" at bounding box center [514, 340] width 0 height 11
click at [597, 368] on div "Establish flexible assessment criteria that balance risk and innovation potenti…" at bounding box center [780, 368] width 533 height 36
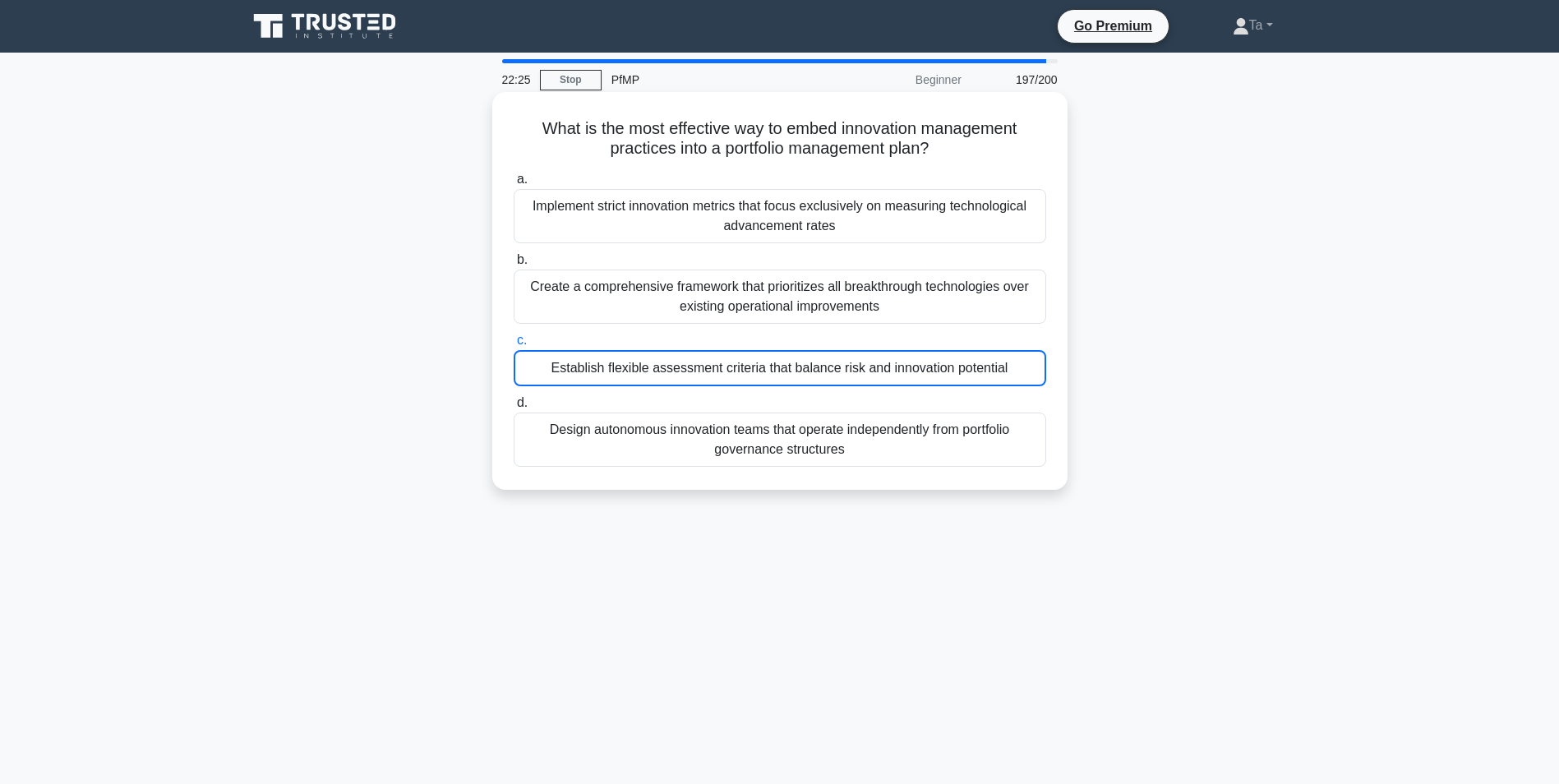
click at [514, 346] on input "c. Establish flexible assessment criteria that balance risk and innovation pote…" at bounding box center [514, 340] width 0 height 11
click at [597, 368] on div "Establish flexible assessment criteria that balance risk and innovation potenti…" at bounding box center [780, 368] width 533 height 36
click at [514, 346] on input "c. Establish flexible assessment criteria that balance risk and innovation pote…" at bounding box center [514, 340] width 0 height 11
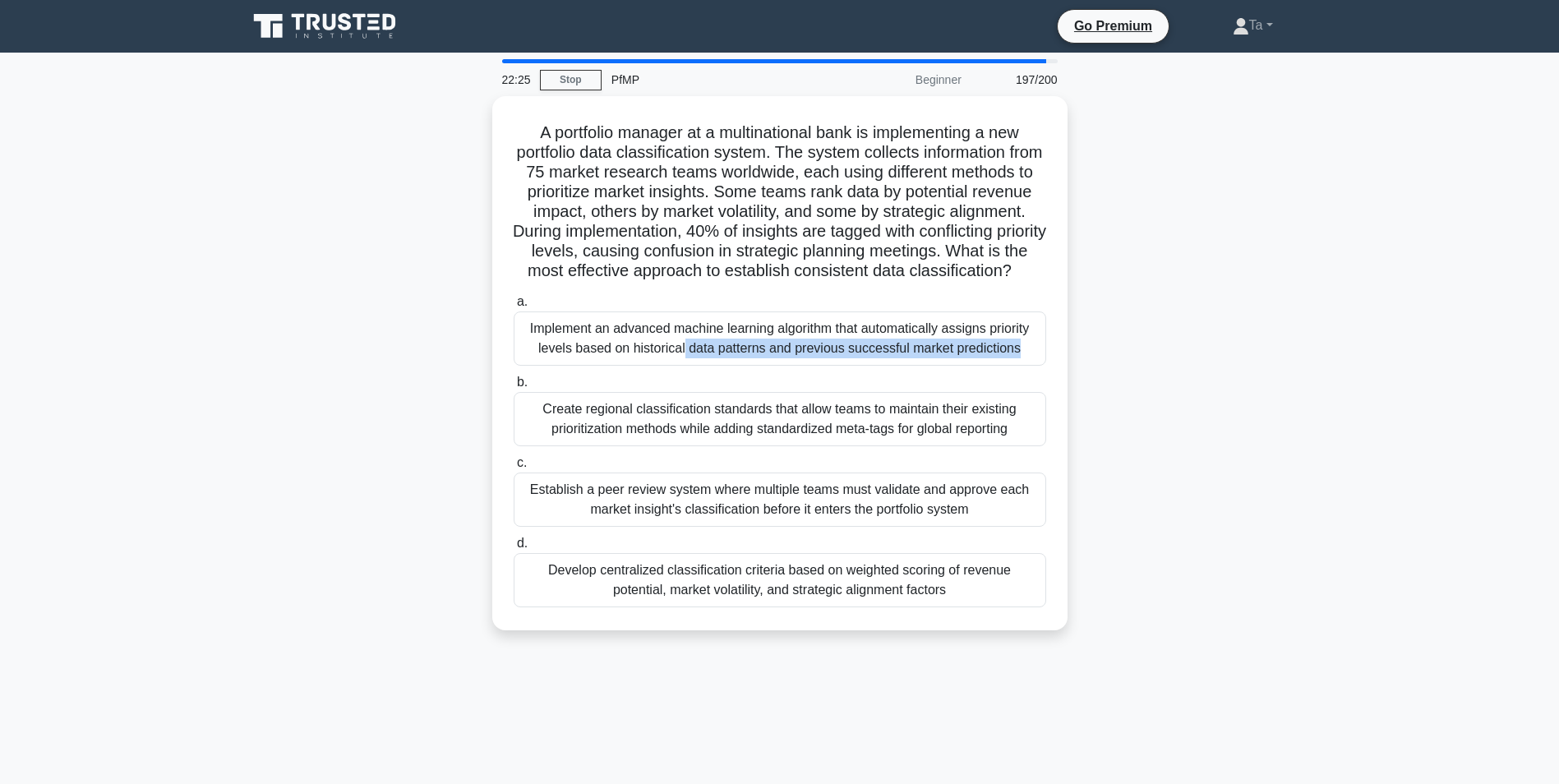
click at [597, 366] on div "Implement an advanced machine learning algorithm that automatically assigns pri…" at bounding box center [780, 338] width 533 height 55
click at [514, 307] on input "a. Implement an advanced machine learning algorithm that automatically assigns …" at bounding box center [514, 301] width 0 height 11
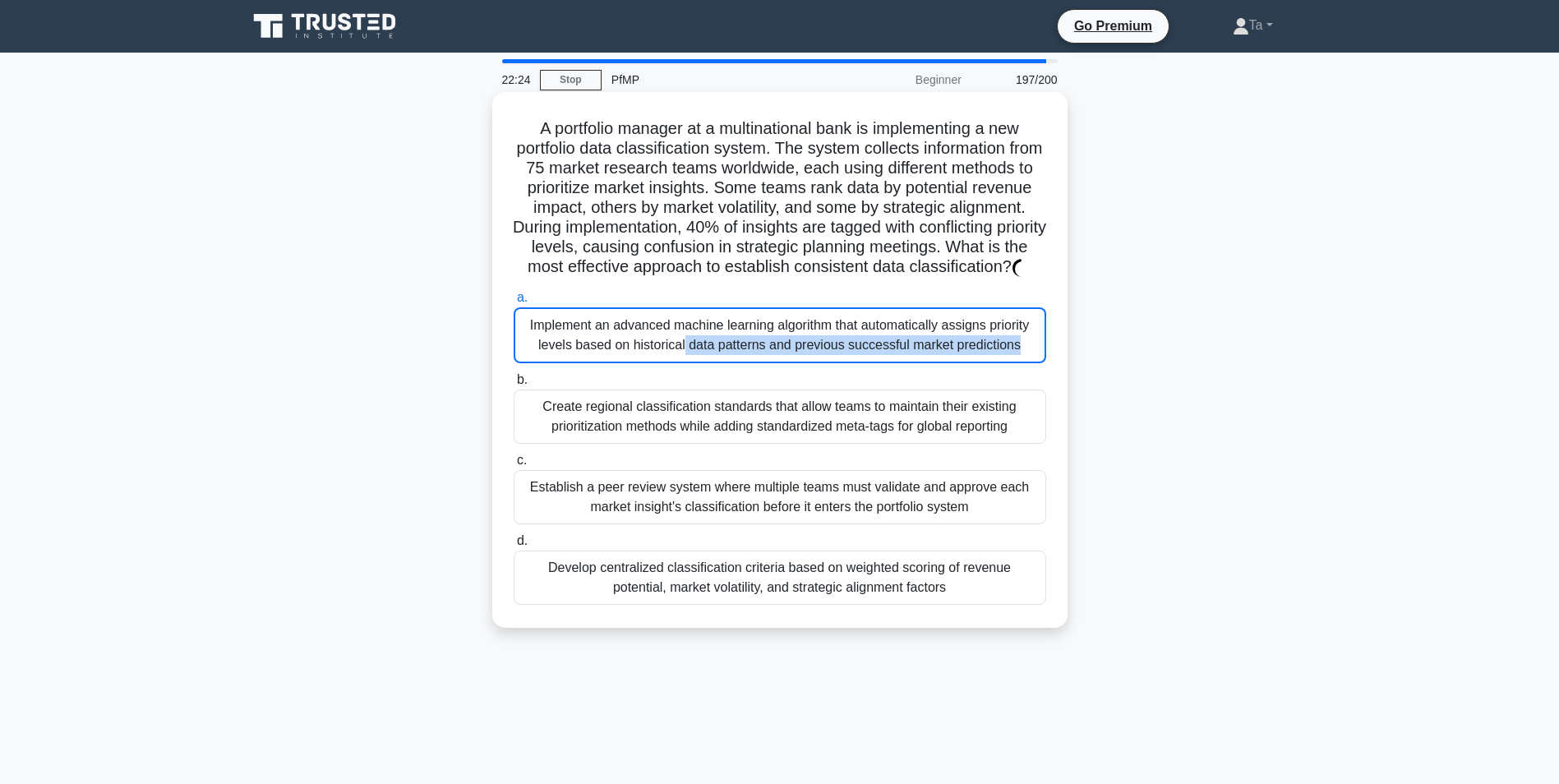
click at [597, 363] on div "Implement an advanced machine learning algorithm that automatically assigns pri…" at bounding box center [780, 335] width 533 height 56
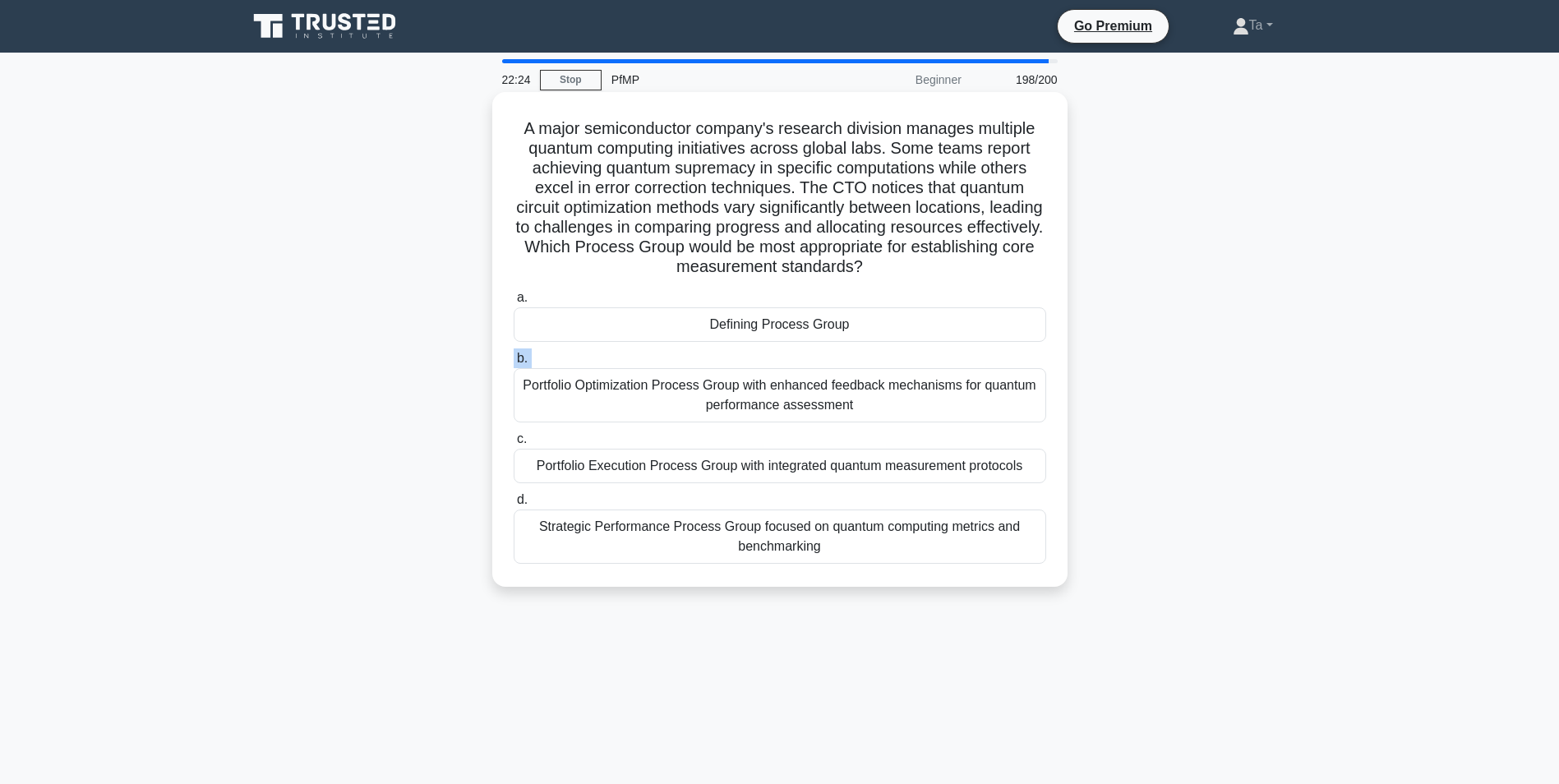
click at [597, 368] on label "b. Portfolio Optimization Process Group with enhanced feedback mechanisms for q…" at bounding box center [780, 385] width 533 height 74
click at [514, 364] on input "b. Portfolio Optimization Process Group with enhanced feedback mechanisms for q…" at bounding box center [514, 358] width 0 height 11
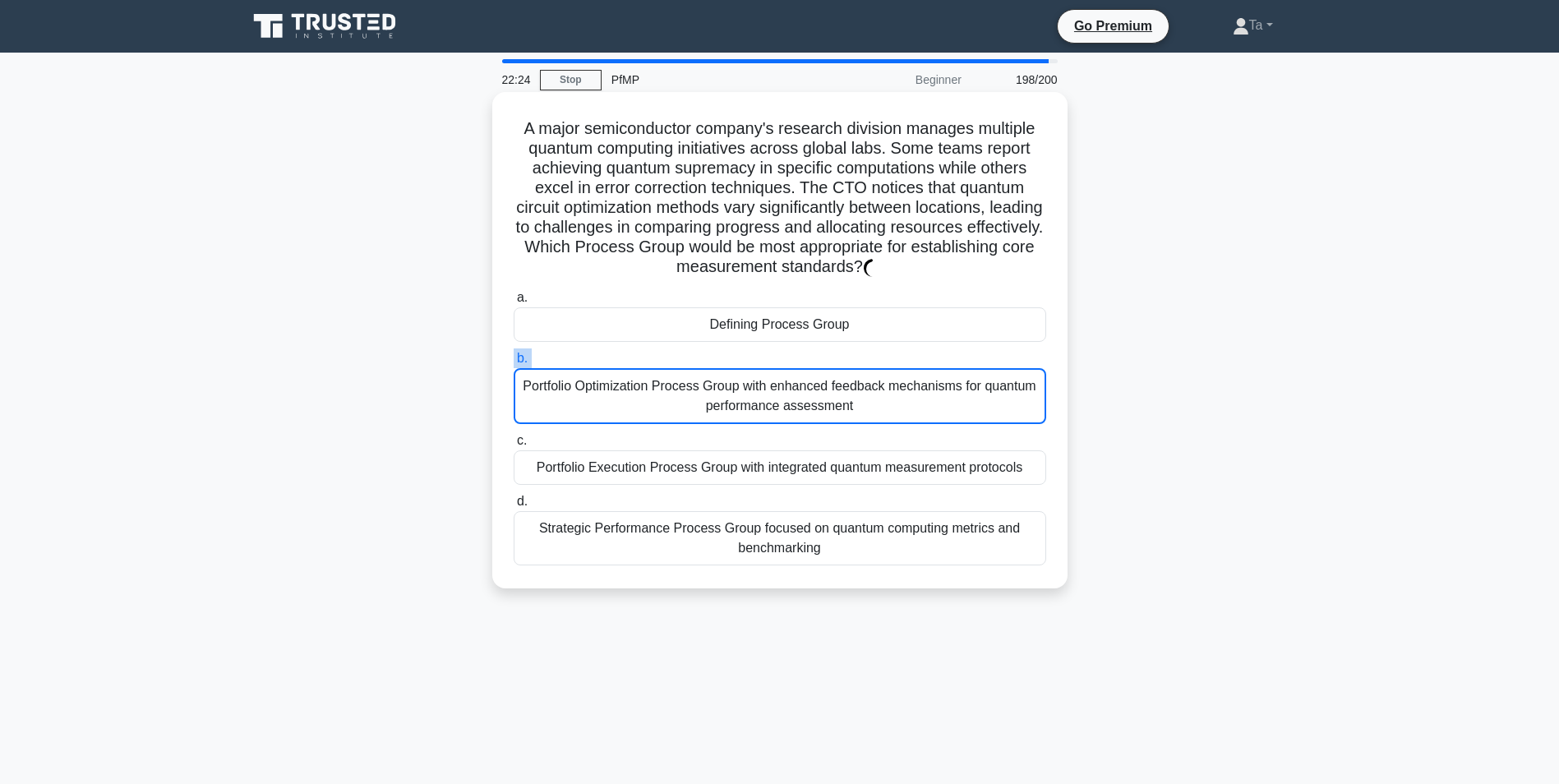
click at [597, 368] on label "b. Portfolio Optimization Process Group with enhanced feedback mechanisms for q…" at bounding box center [780, 386] width 533 height 75
click at [514, 364] on input "b. Portfolio Optimization Process Group with enhanced feedback mechanisms for q…" at bounding box center [514, 358] width 0 height 11
click at [597, 368] on label "b. Portfolio Optimization Process Group with enhanced feedback mechanisms for q…" at bounding box center [780, 386] width 533 height 75
click at [514, 364] on input "b. Portfolio Optimization Process Group with enhanced feedback mechanisms for q…" at bounding box center [514, 358] width 0 height 11
click at [597, 368] on label "b. Portfolio Optimization Process Group with enhanced feedback mechanisms for q…" at bounding box center [780, 386] width 533 height 75
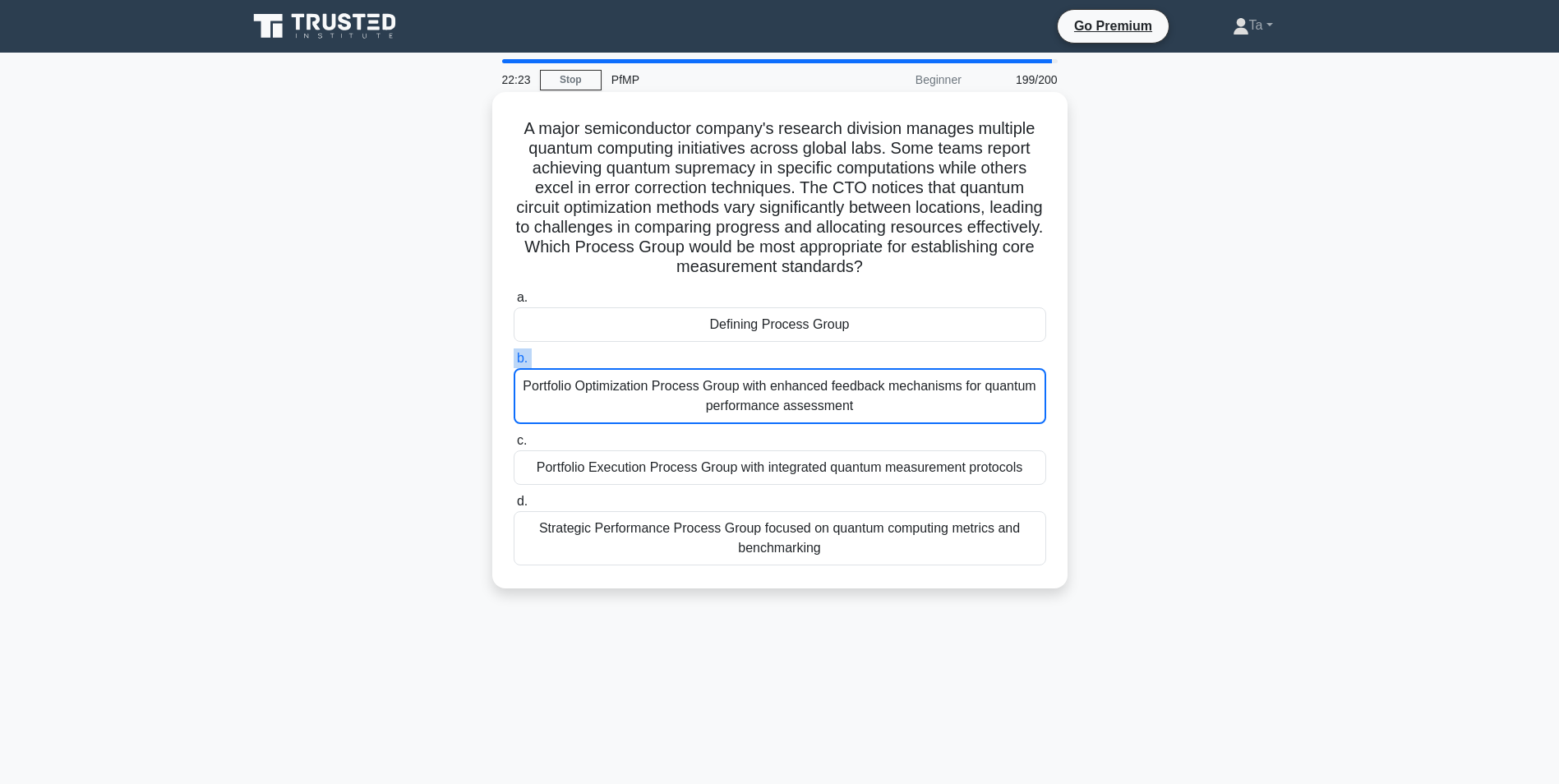
click at [514, 364] on input "b. Portfolio Optimization Process Group with enhanced feedback mechanisms for q…" at bounding box center [514, 358] width 0 height 11
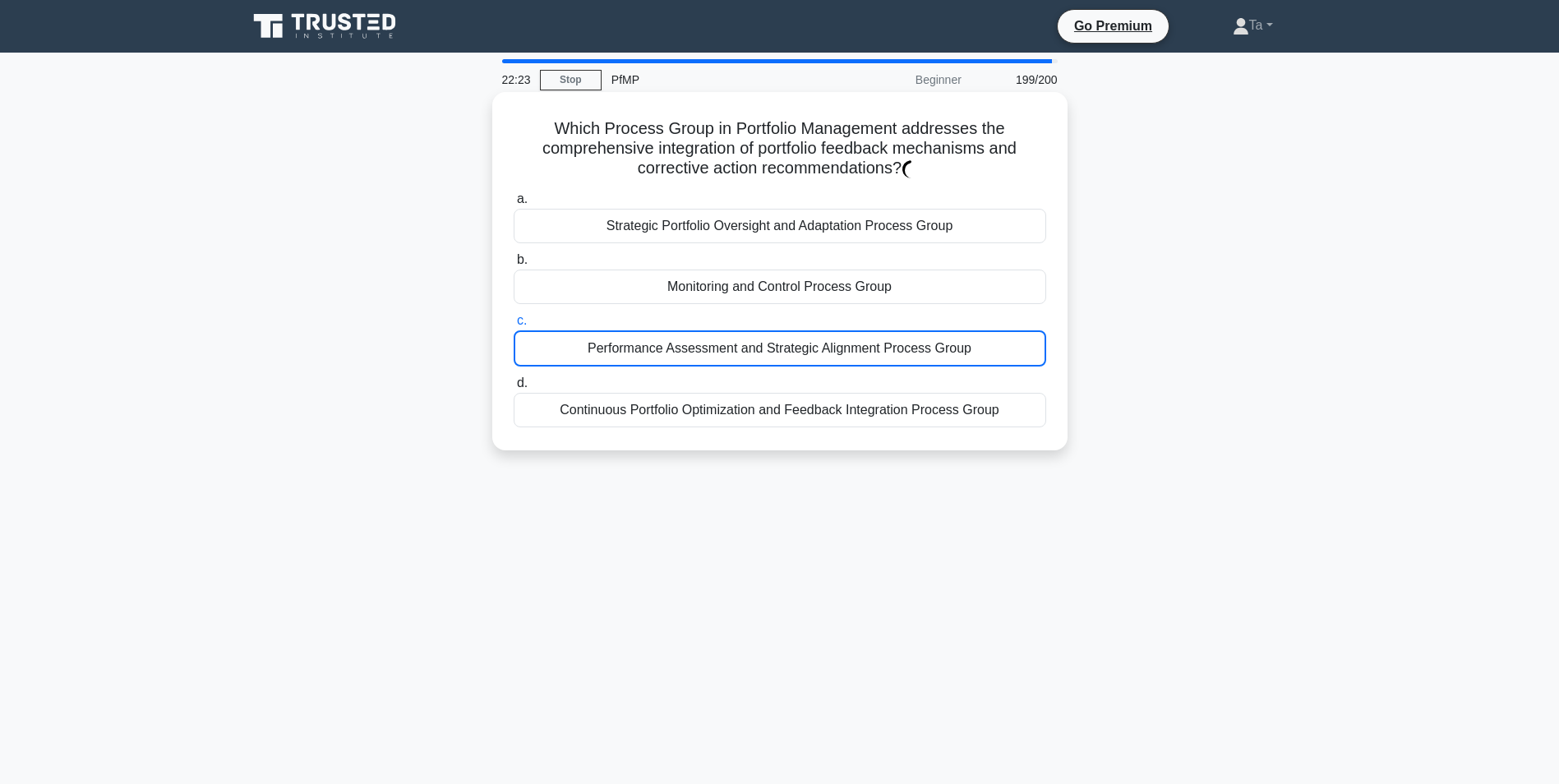
click at [597, 367] on div "Performance Assessment and Strategic Alignment Process Group" at bounding box center [780, 348] width 533 height 36
click at [514, 326] on input "c. Performance Assessment and Strategic Alignment Process Group" at bounding box center [514, 320] width 0 height 11
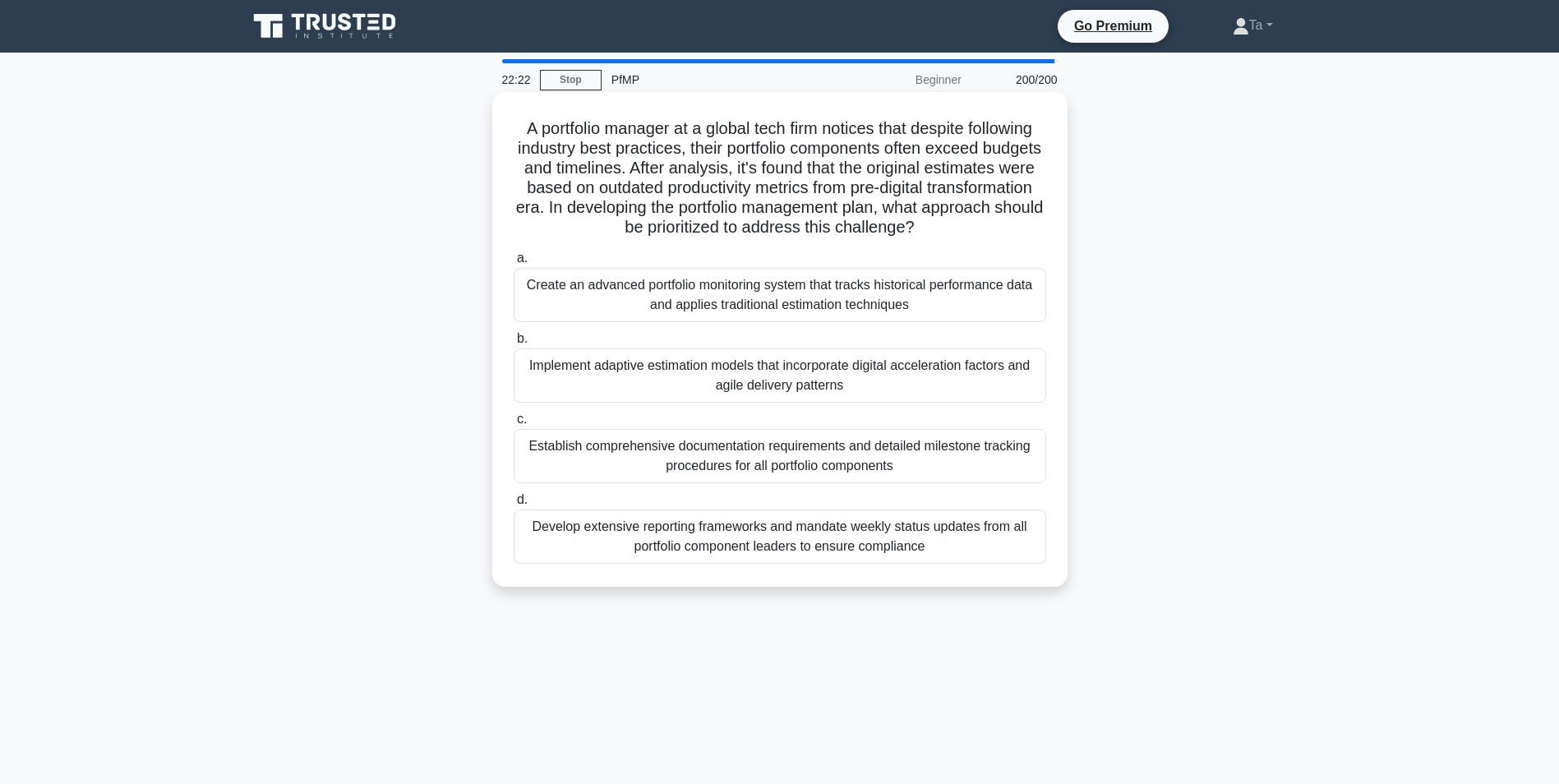
click at [597, 368] on div "Implement adaptive estimation models that incorporate digital acceleration fact…" at bounding box center [780, 375] width 533 height 55
click at [514, 344] on input "b. Implement adaptive estimation models that incorporate digital acceleration f…" at bounding box center [514, 339] width 0 height 11
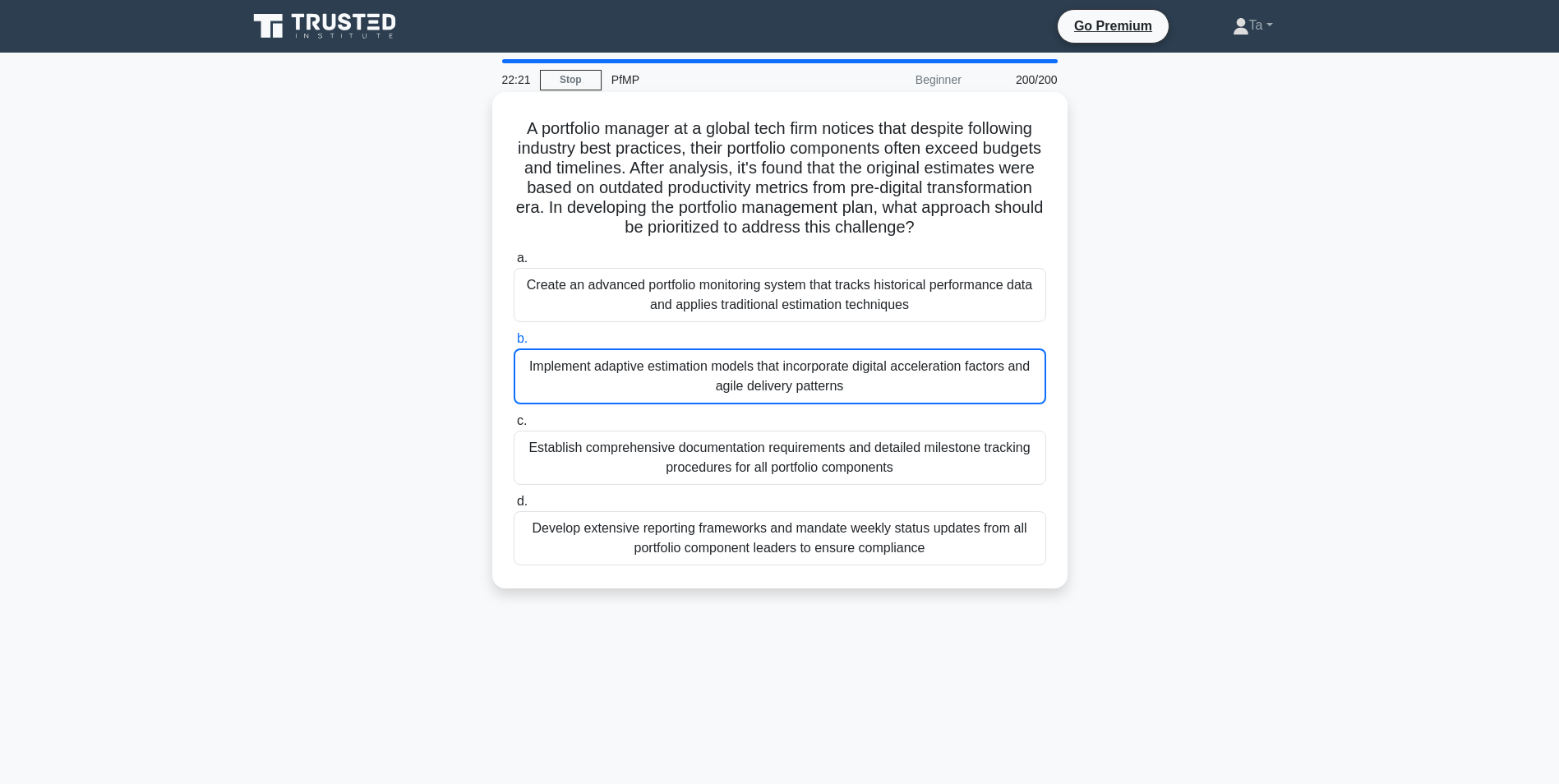
click at [597, 368] on div "Implement adaptive estimation models that incorporate digital acceleration fact…" at bounding box center [780, 376] width 533 height 56
click at [514, 344] on input "b. Implement adaptive estimation models that incorporate digital acceleration f…" at bounding box center [514, 339] width 0 height 11
click at [595, 382] on div "Implement adaptive estimation models that incorporate digital acceleration fact…" at bounding box center [780, 376] width 533 height 56
click at [514, 344] on input "b. Implement adaptive estimation models that incorporate digital acceleration f…" at bounding box center [514, 339] width 0 height 11
click at [620, 381] on div "Implement adaptive estimation models that incorporate digital acceleration fact…" at bounding box center [780, 376] width 533 height 56
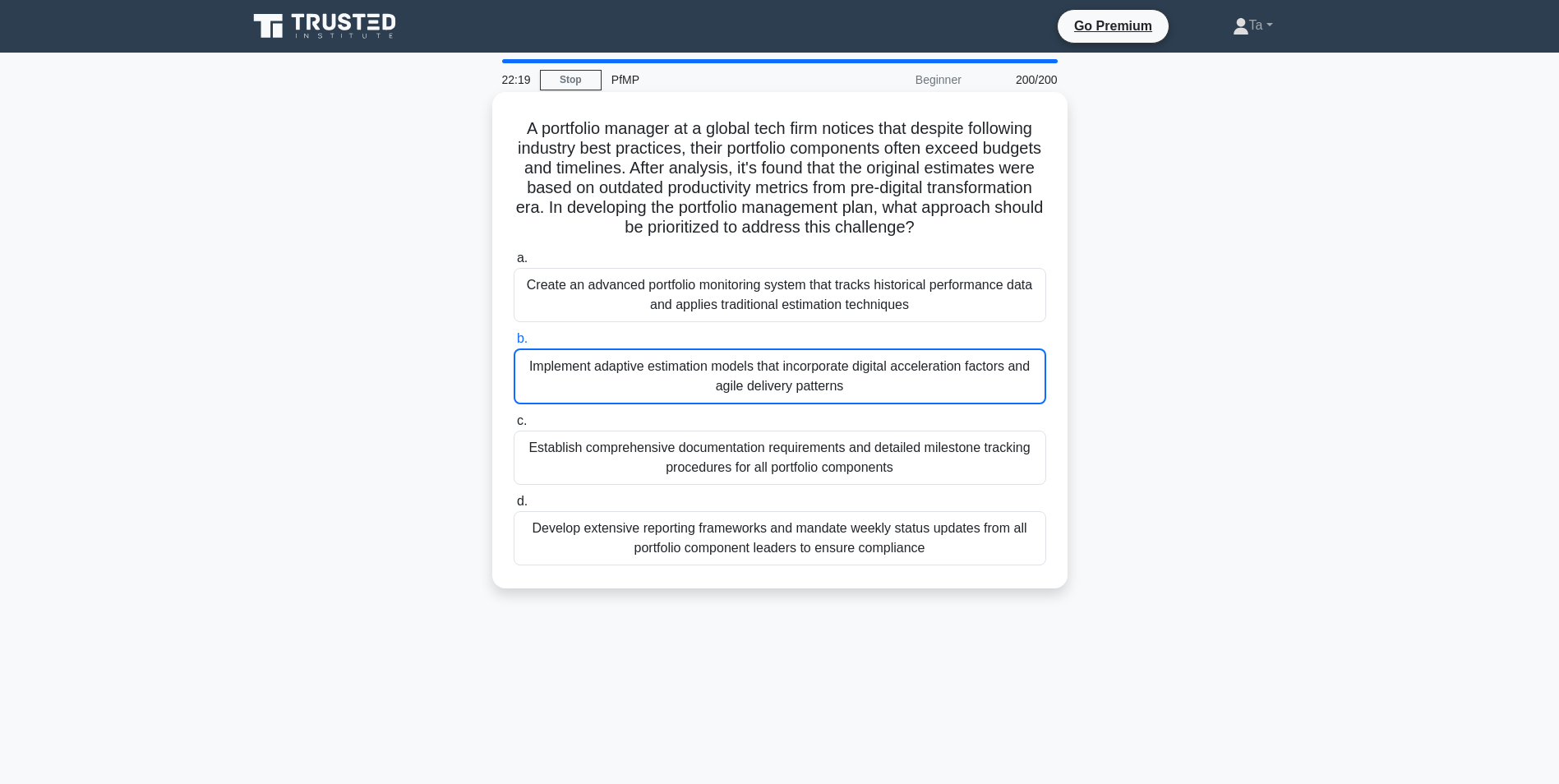
click at [514, 344] on input "b. Implement adaptive estimation models that incorporate digital acceleration f…" at bounding box center [514, 339] width 0 height 11
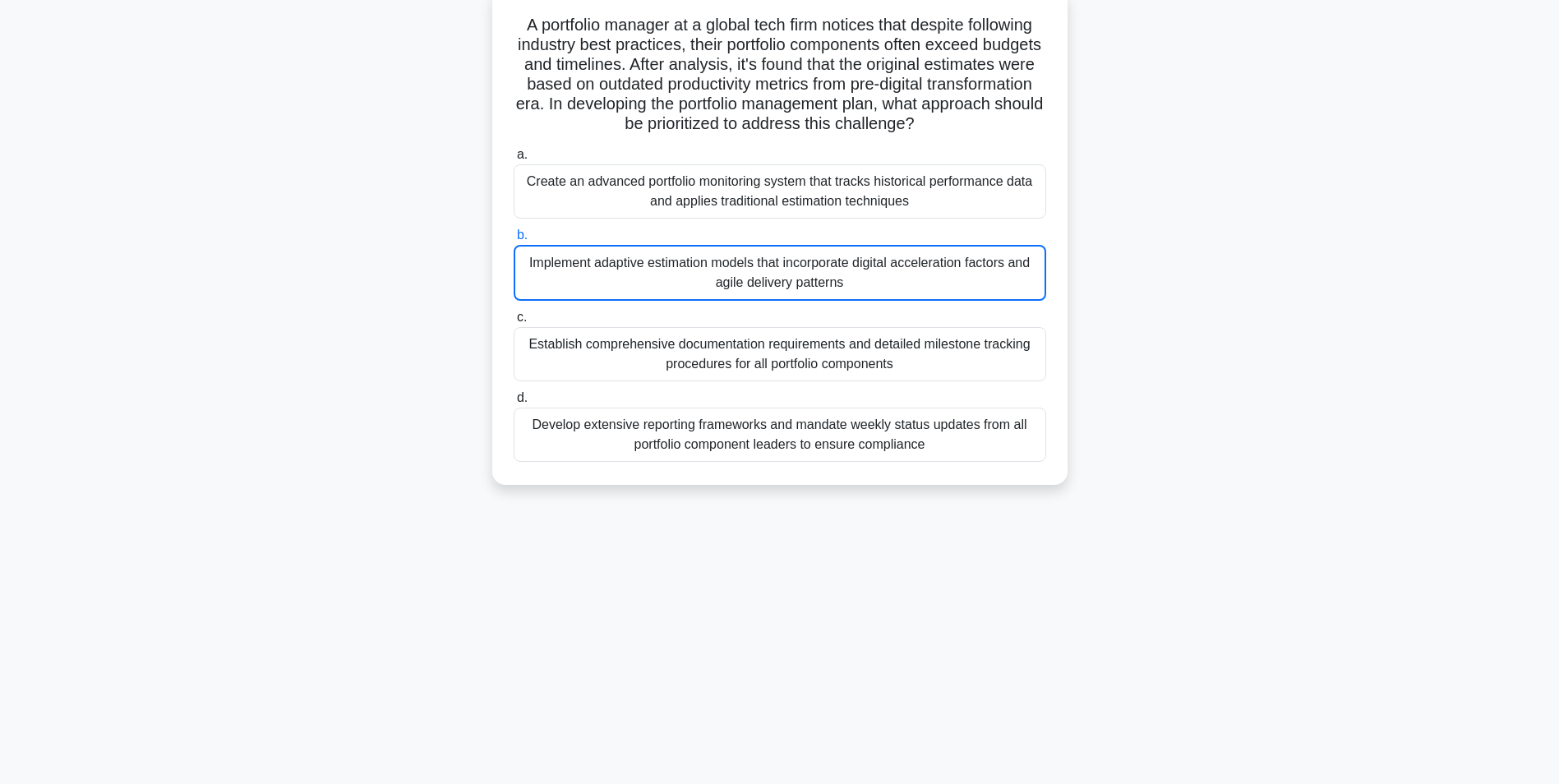
click at [792, 374] on div "Establish comprehensive documentation requirements and detailed milestone track…" at bounding box center [780, 354] width 533 height 55
click at [514, 323] on input "c. Establish comprehensive documentation requirements and detailed milestone tr…" at bounding box center [514, 317] width 0 height 11
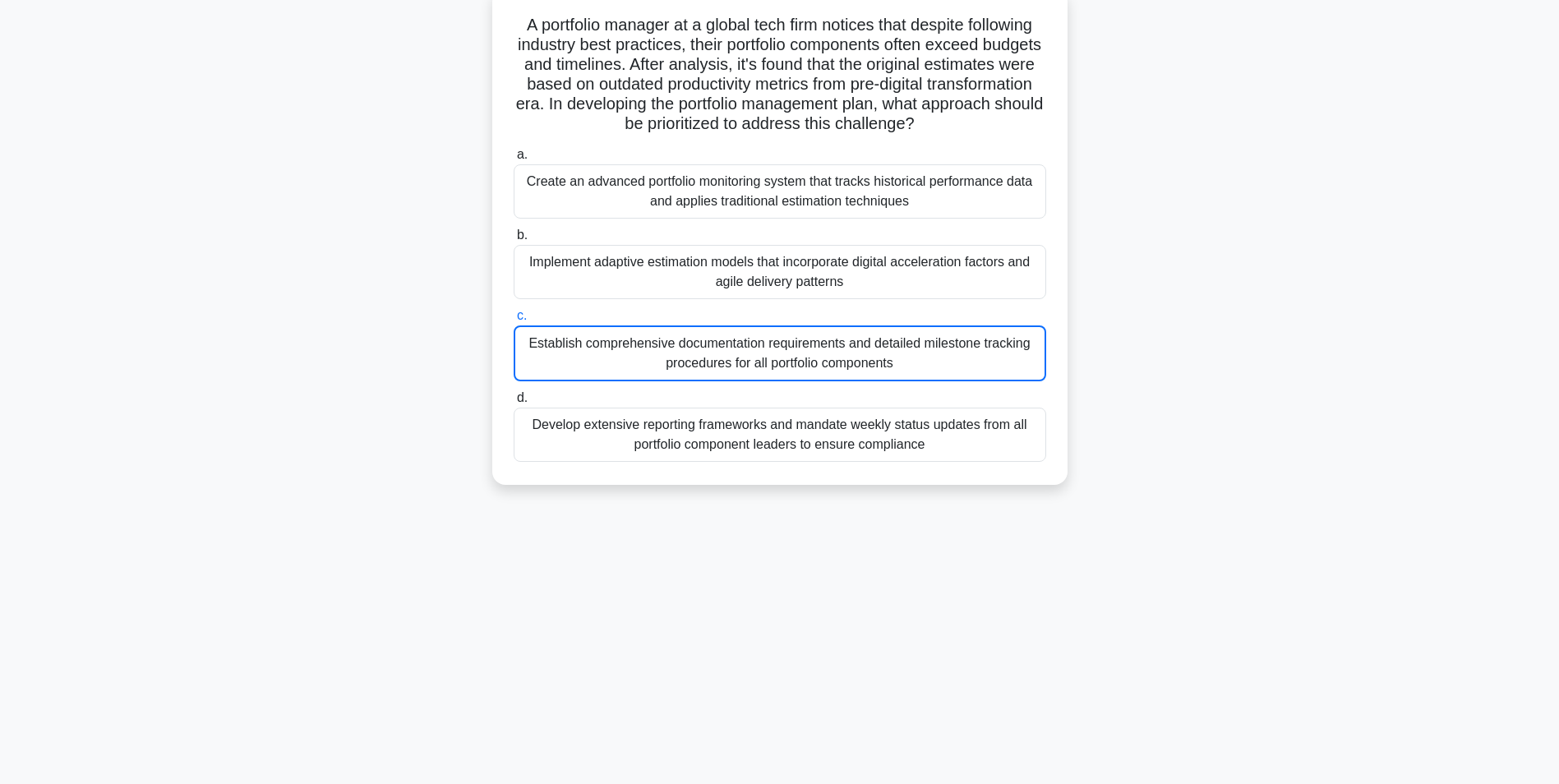
scroll to position [0, 0]
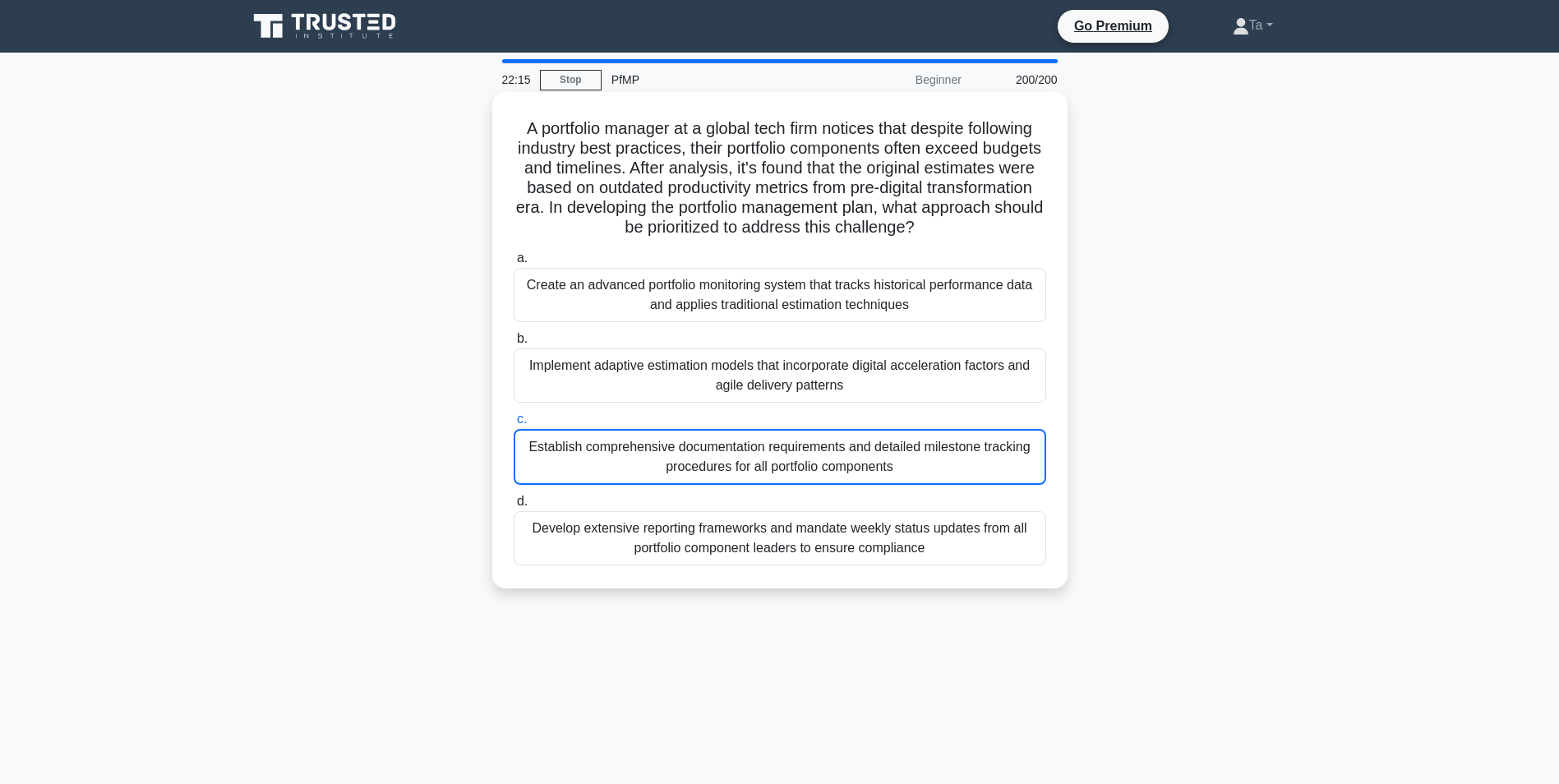
click at [774, 420] on label "c. Establish comprehensive documentation requirements and detailed milestone tr…" at bounding box center [780, 447] width 533 height 75
click at [514, 420] on input "c. Establish comprehensive documentation requirements and detailed milestone tr…" at bounding box center [514, 419] width 0 height 11
click at [722, 402] on div "Implement adaptive estimation models that incorporate digital acceleration fact…" at bounding box center [780, 375] width 533 height 55
click at [514, 344] on input "b. Implement adaptive estimation models that incorporate digital acceleration f…" at bounding box center [514, 339] width 0 height 11
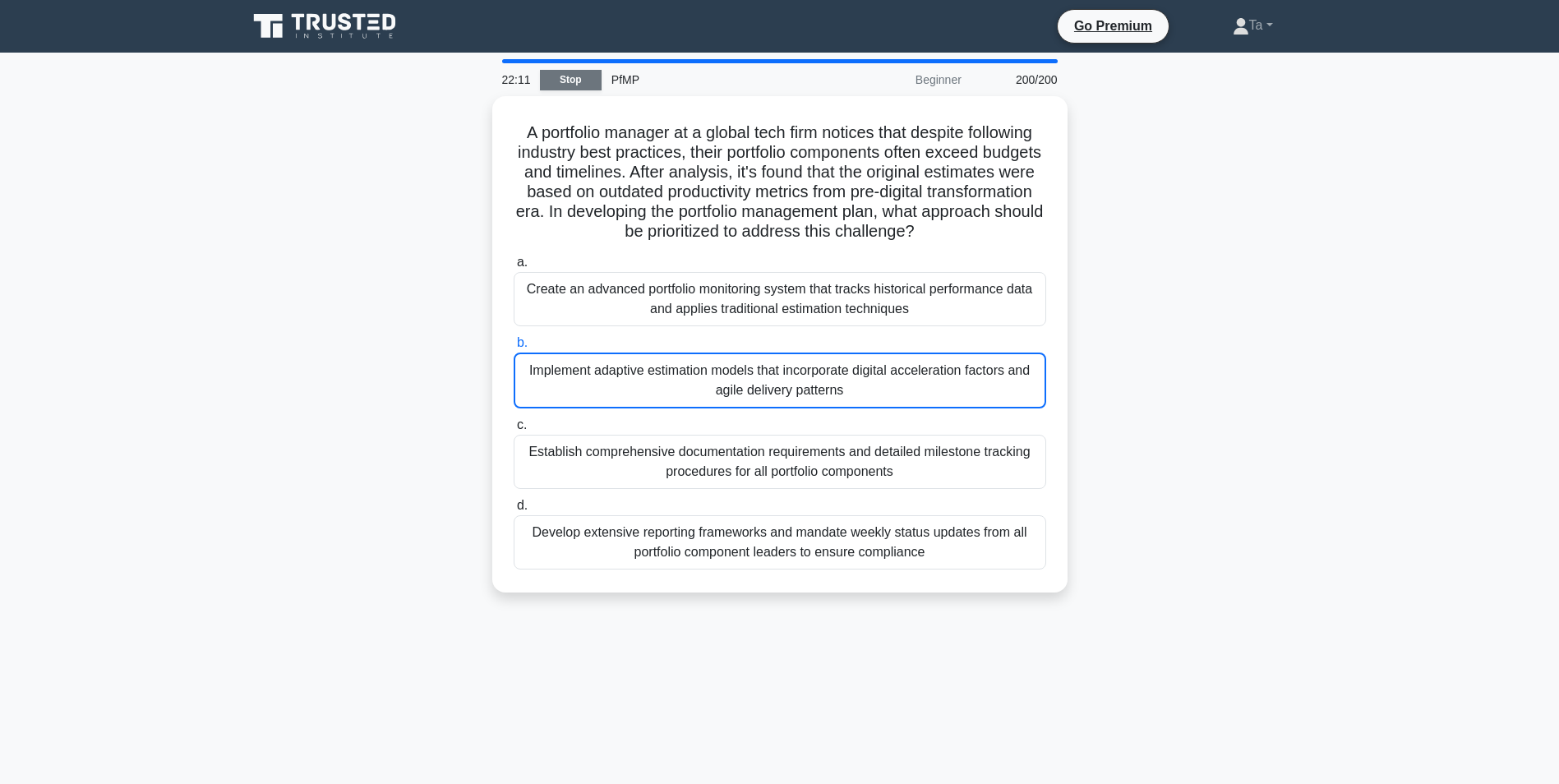
click at [574, 84] on link "Stop" at bounding box center [571, 79] width 61 height 21
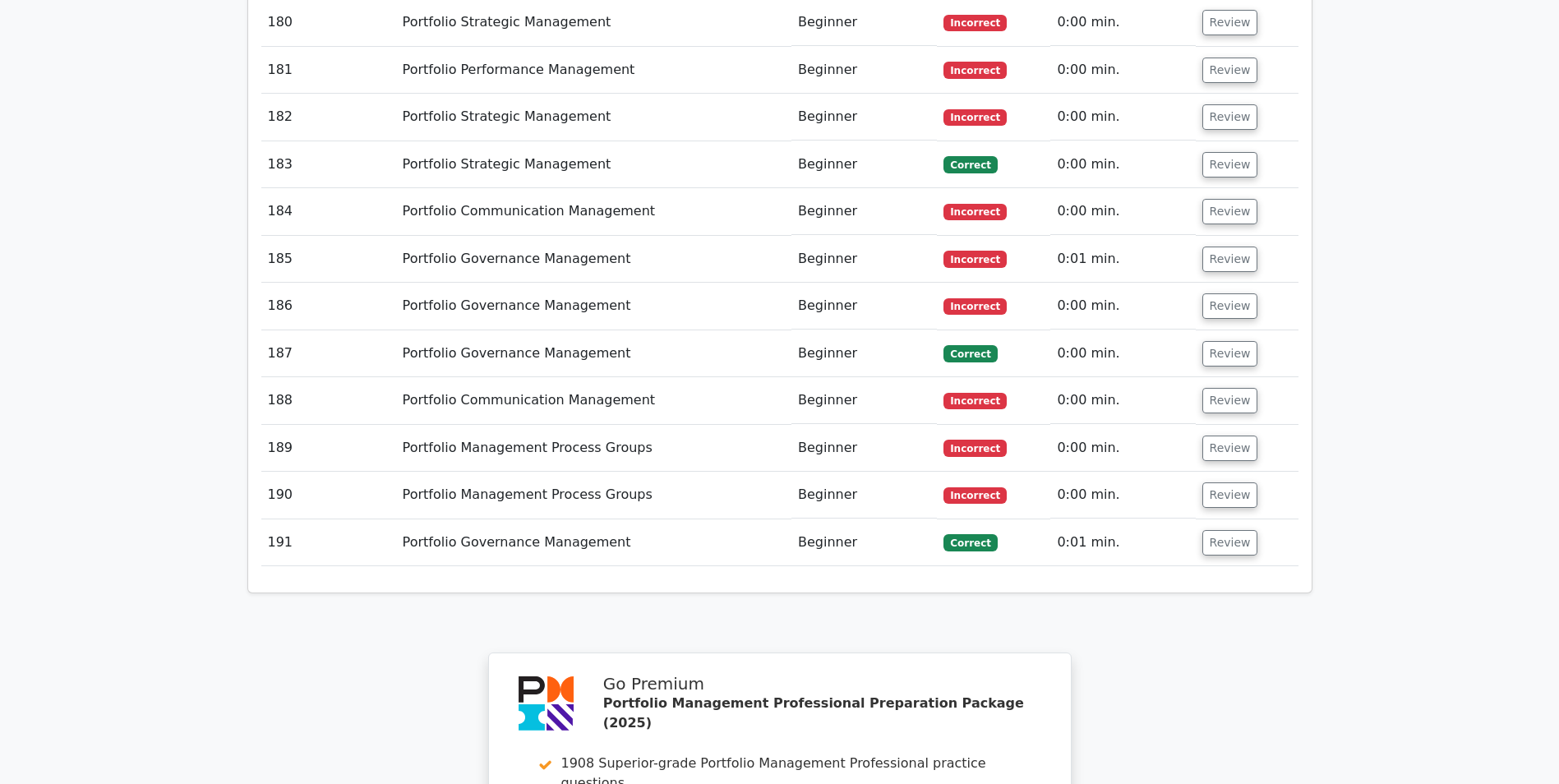
scroll to position [11154, 0]
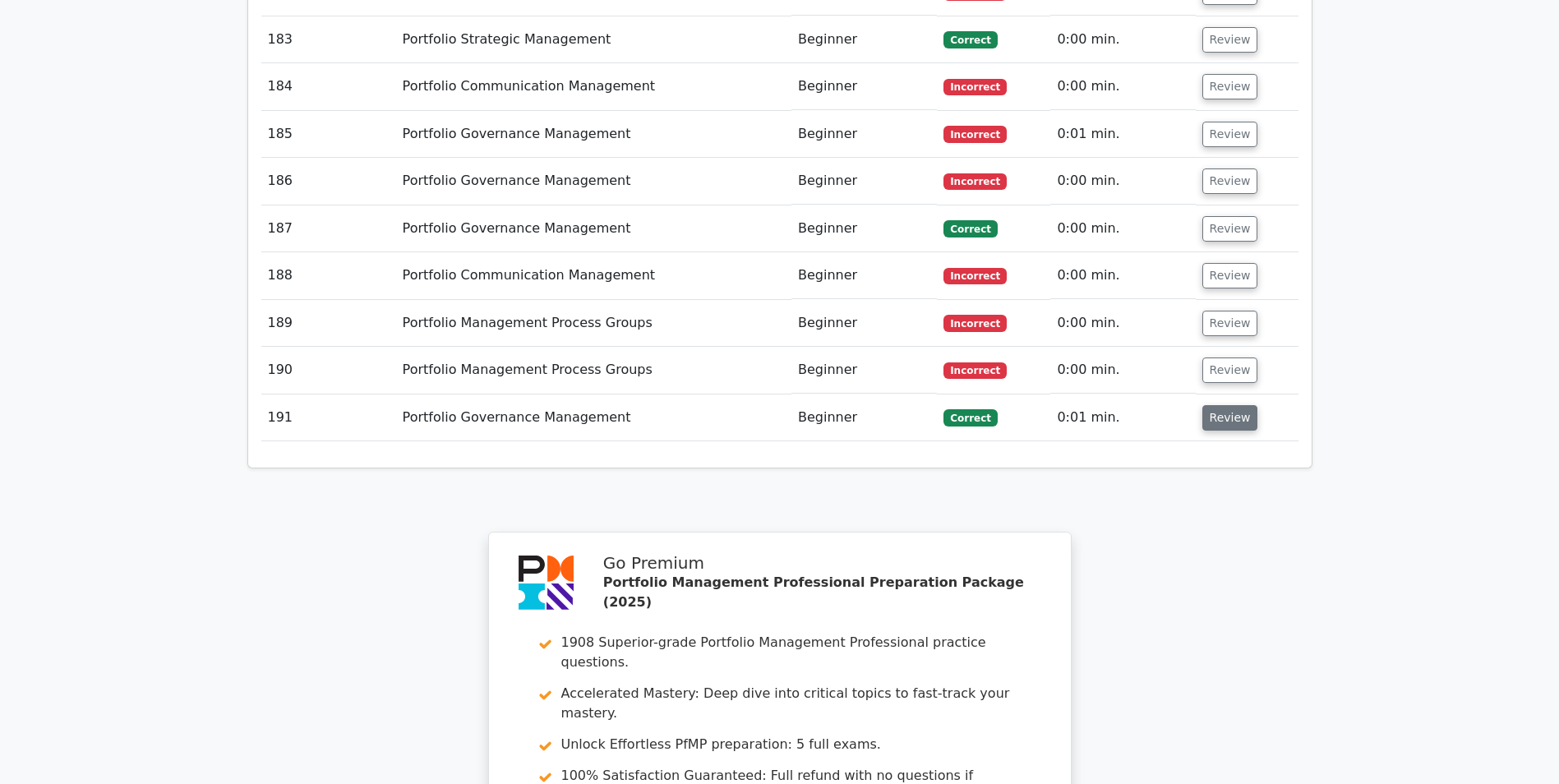
click at [1221, 405] on button "Review" at bounding box center [1231, 418] width 56 height 26
click at [1227, 358] on button "Review" at bounding box center [1231, 371] width 56 height 26
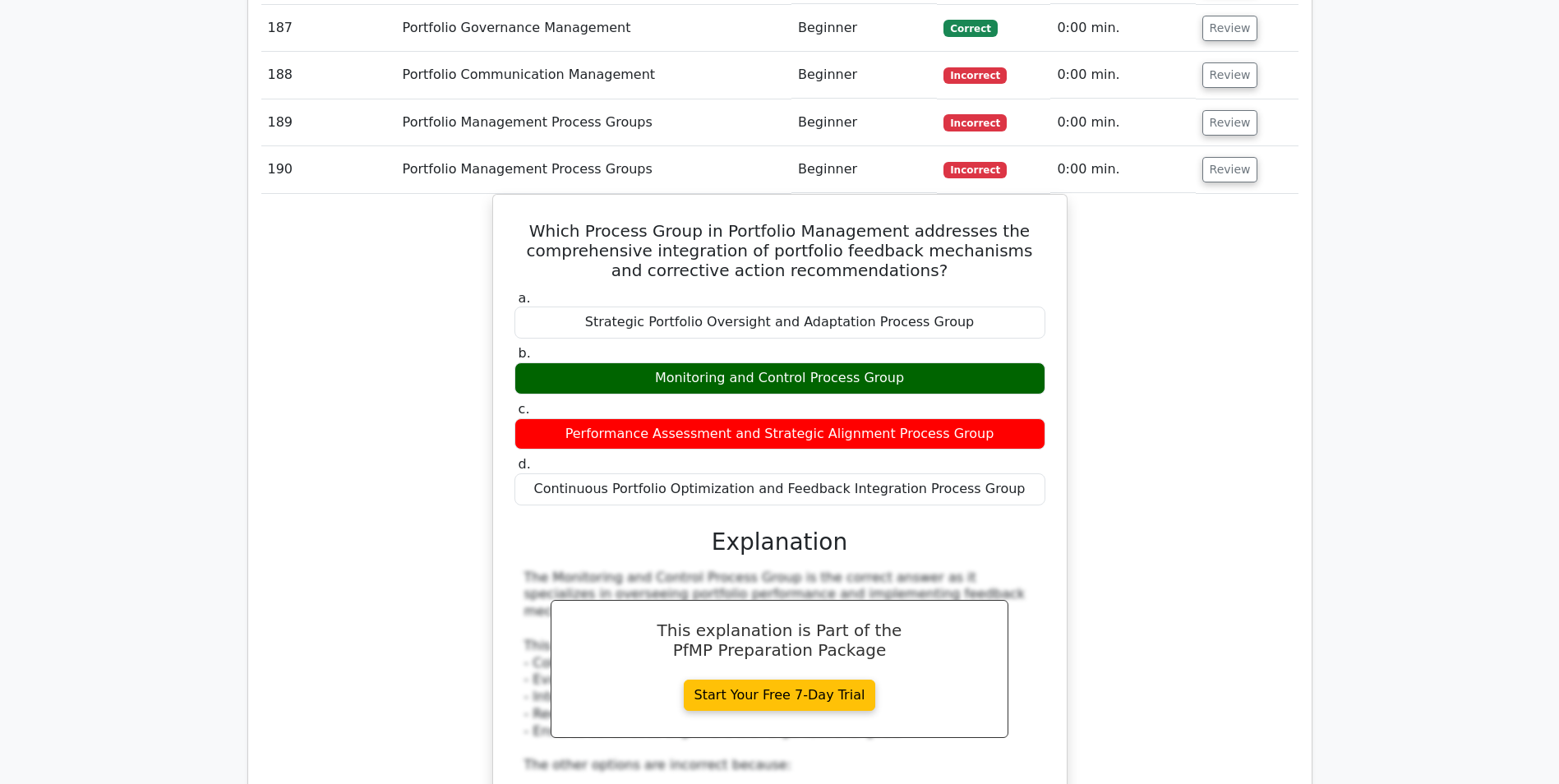
scroll to position [11109, 0]
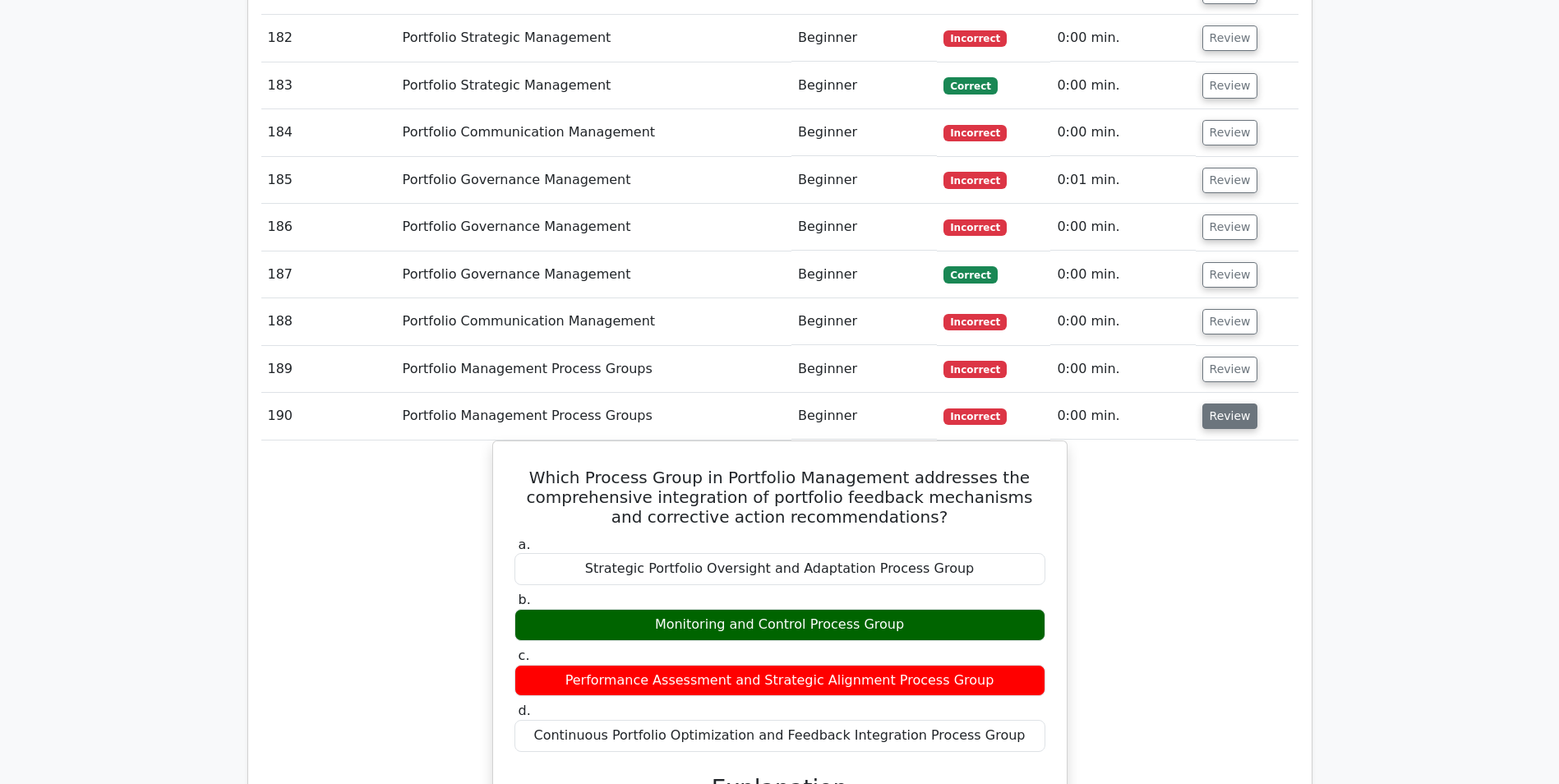
click at [1226, 403] on button "Review" at bounding box center [1231, 416] width 56 height 26
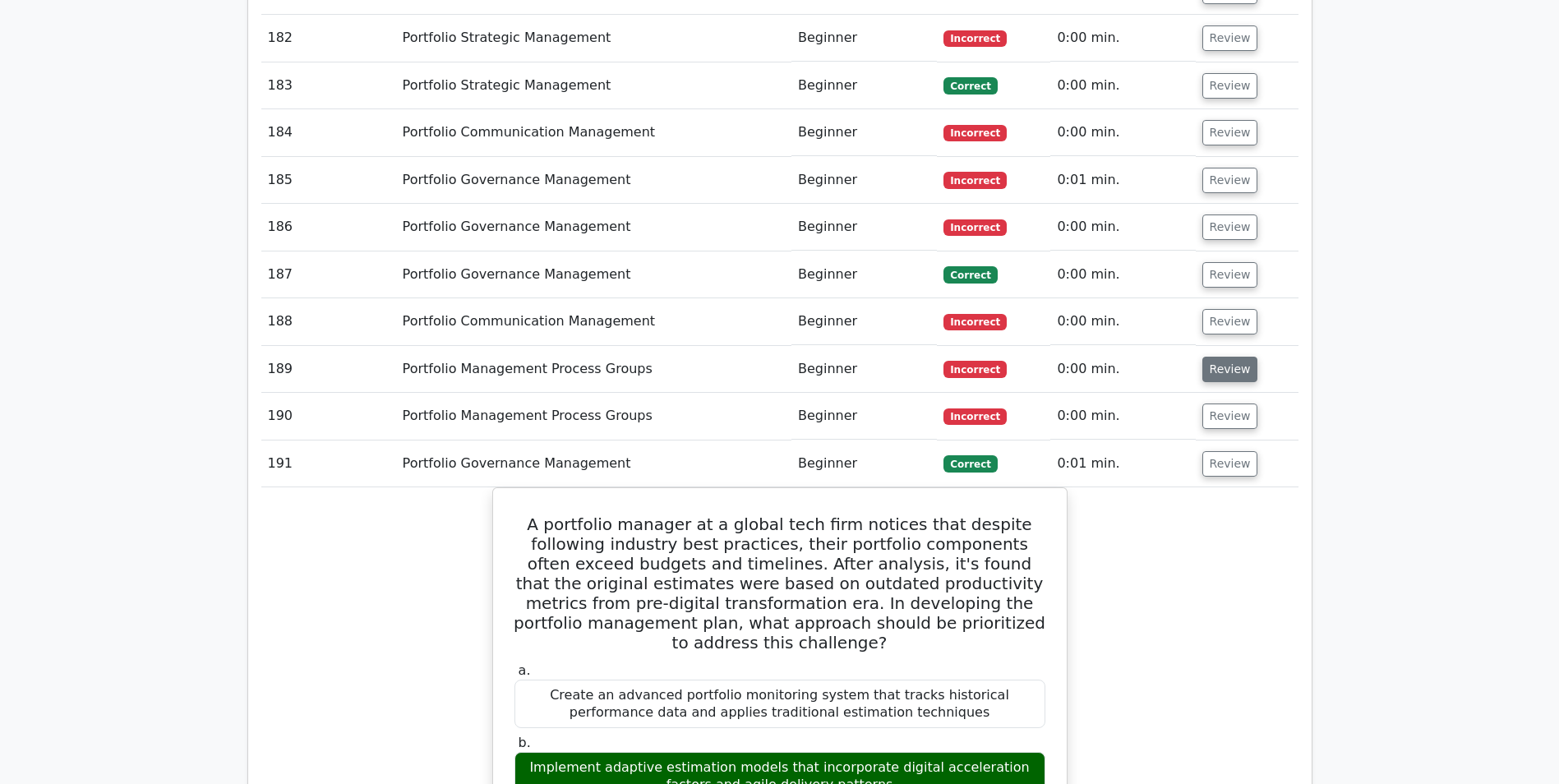
click at [1226, 357] on button "Review" at bounding box center [1231, 370] width 56 height 26
click at [1223, 403] on button "Review" at bounding box center [1231, 416] width 56 height 26
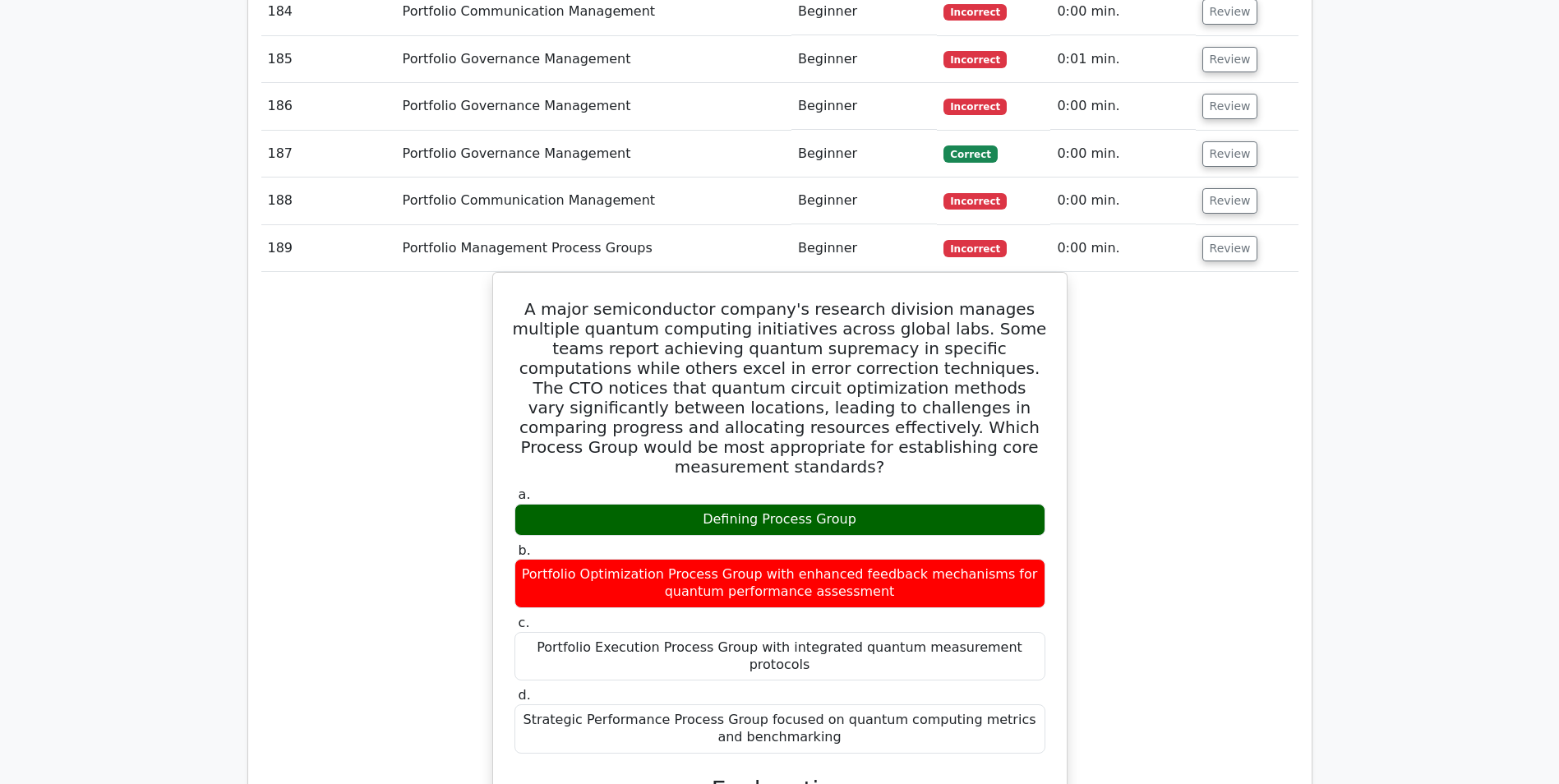
scroll to position [10822, 0]
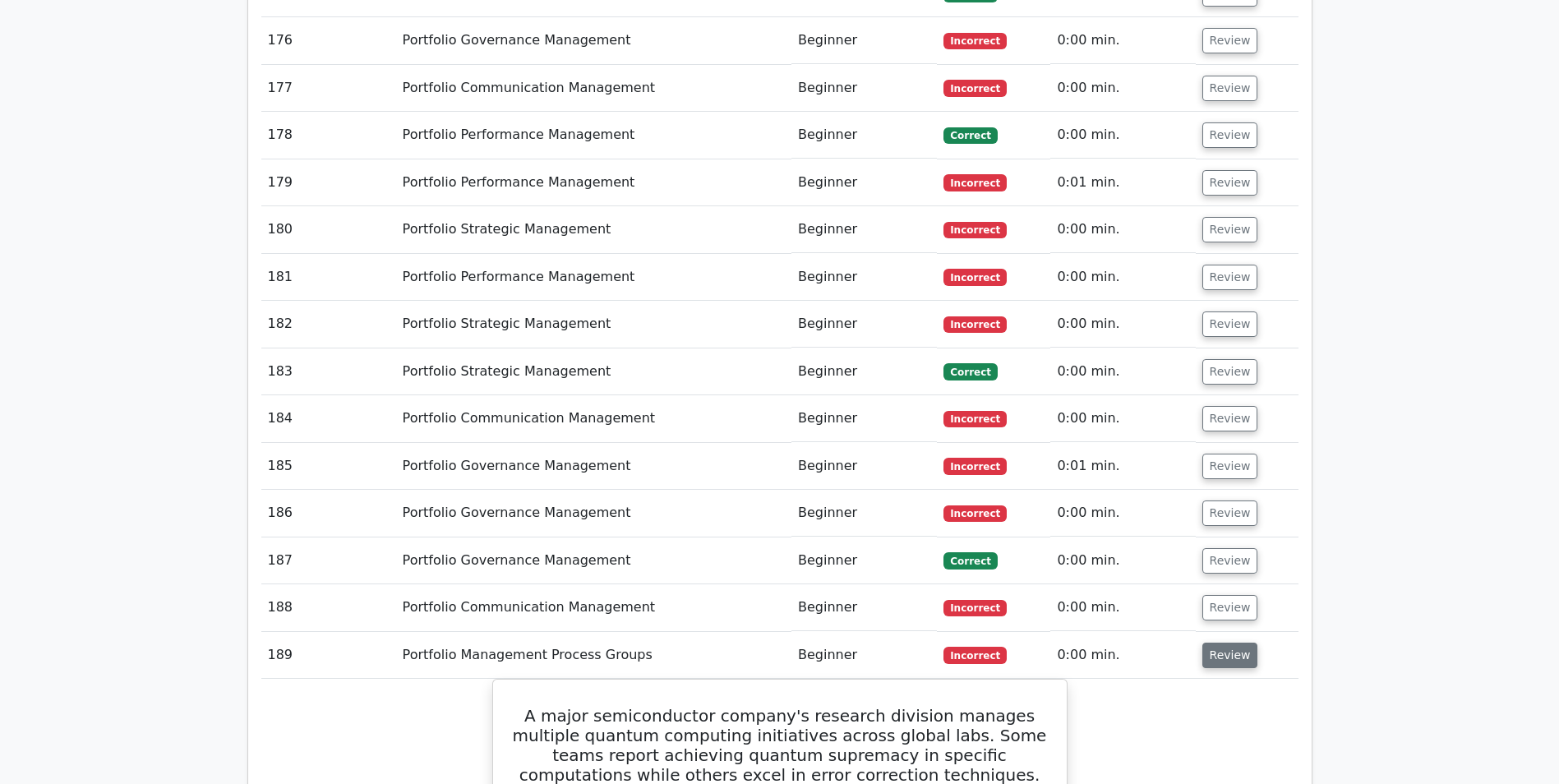
click at [1219, 642] on button "Review" at bounding box center [1231, 655] width 56 height 26
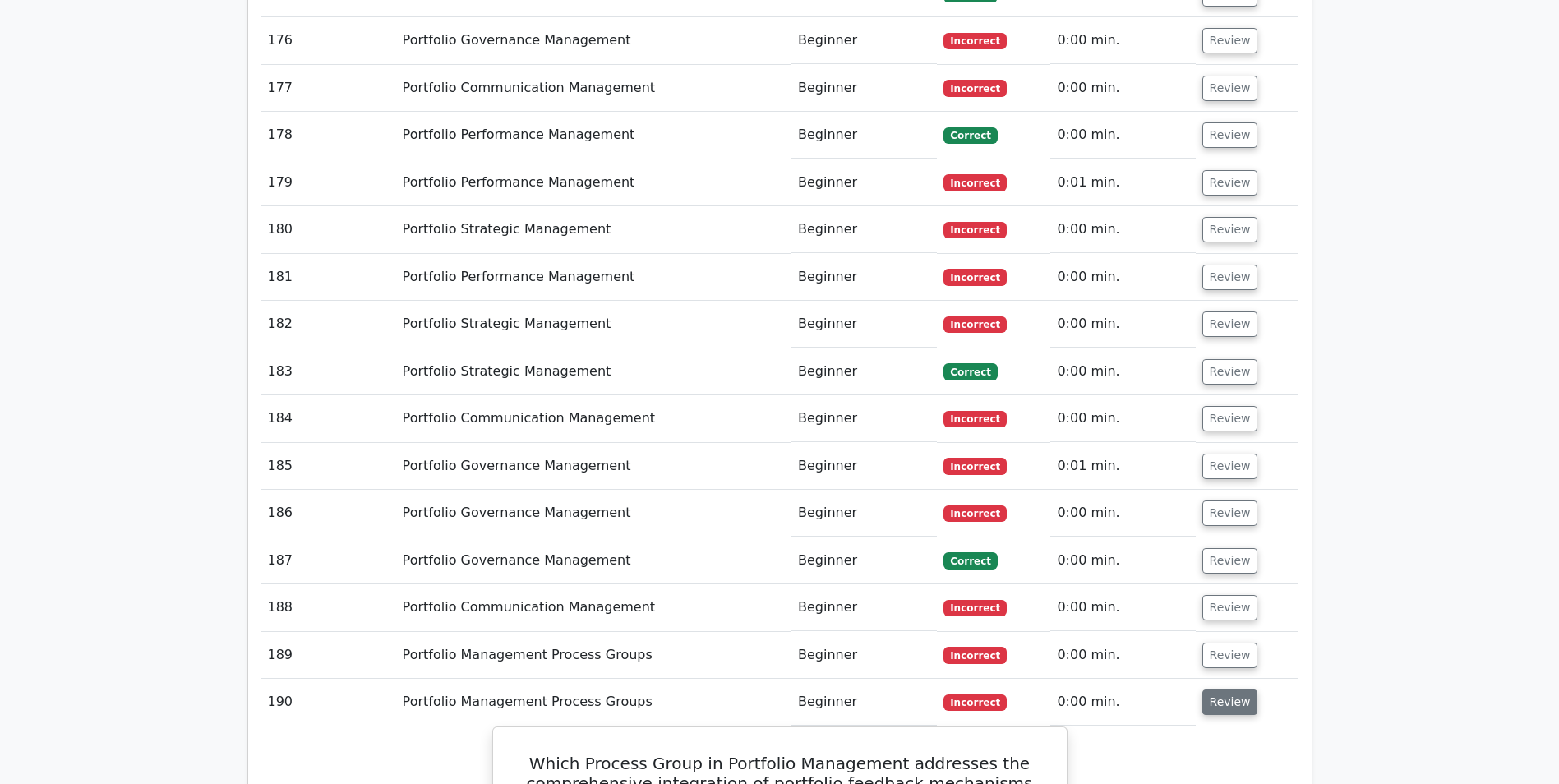
click at [1224, 689] on button "Review" at bounding box center [1231, 702] width 56 height 26
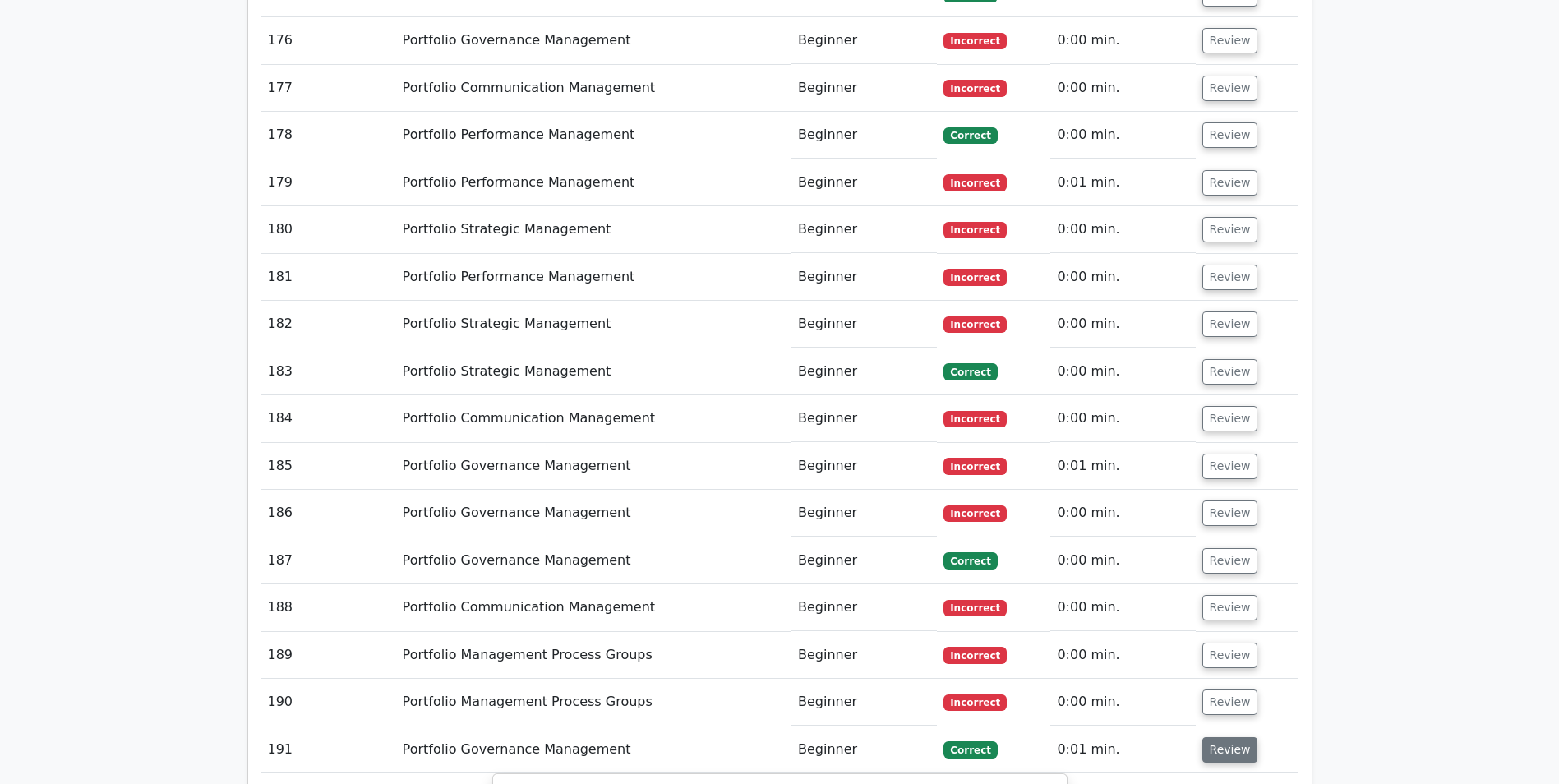
click at [1223, 737] on button "Review" at bounding box center [1231, 750] width 56 height 26
click at [1221, 737] on button "Review" at bounding box center [1231, 750] width 56 height 26
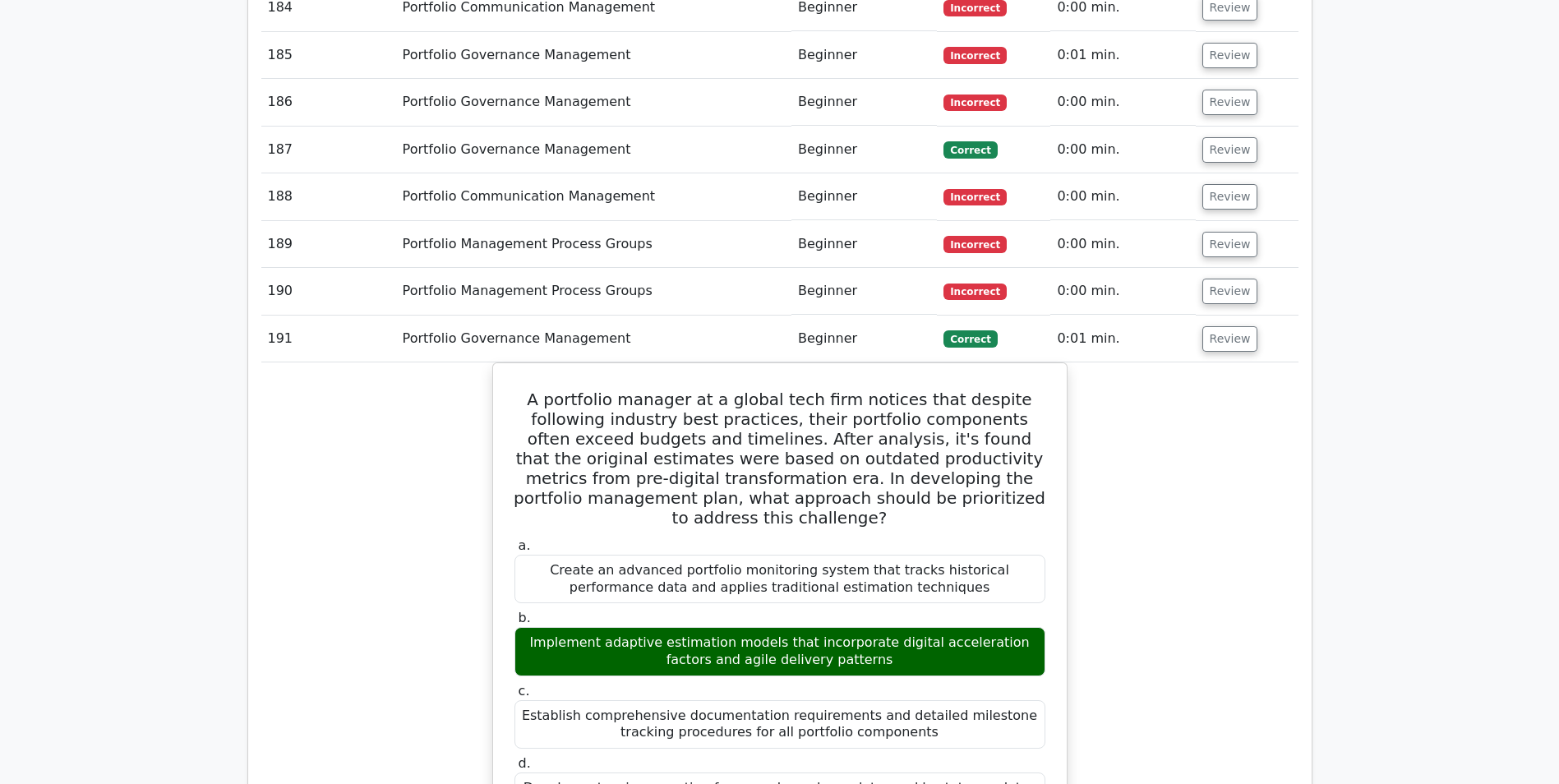
scroll to position [11151, 0]
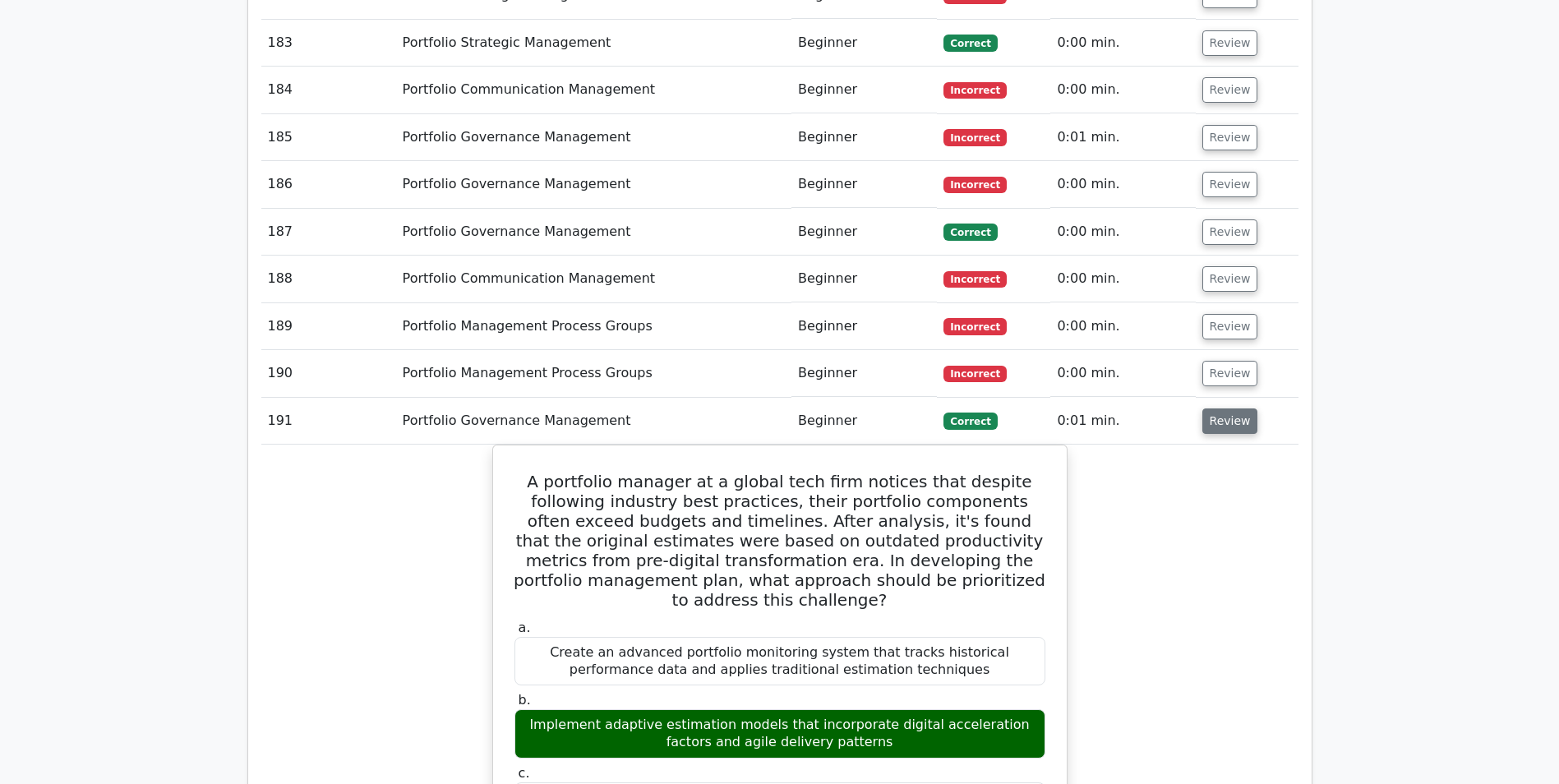
click at [1208, 408] on button "Review" at bounding box center [1231, 421] width 56 height 26
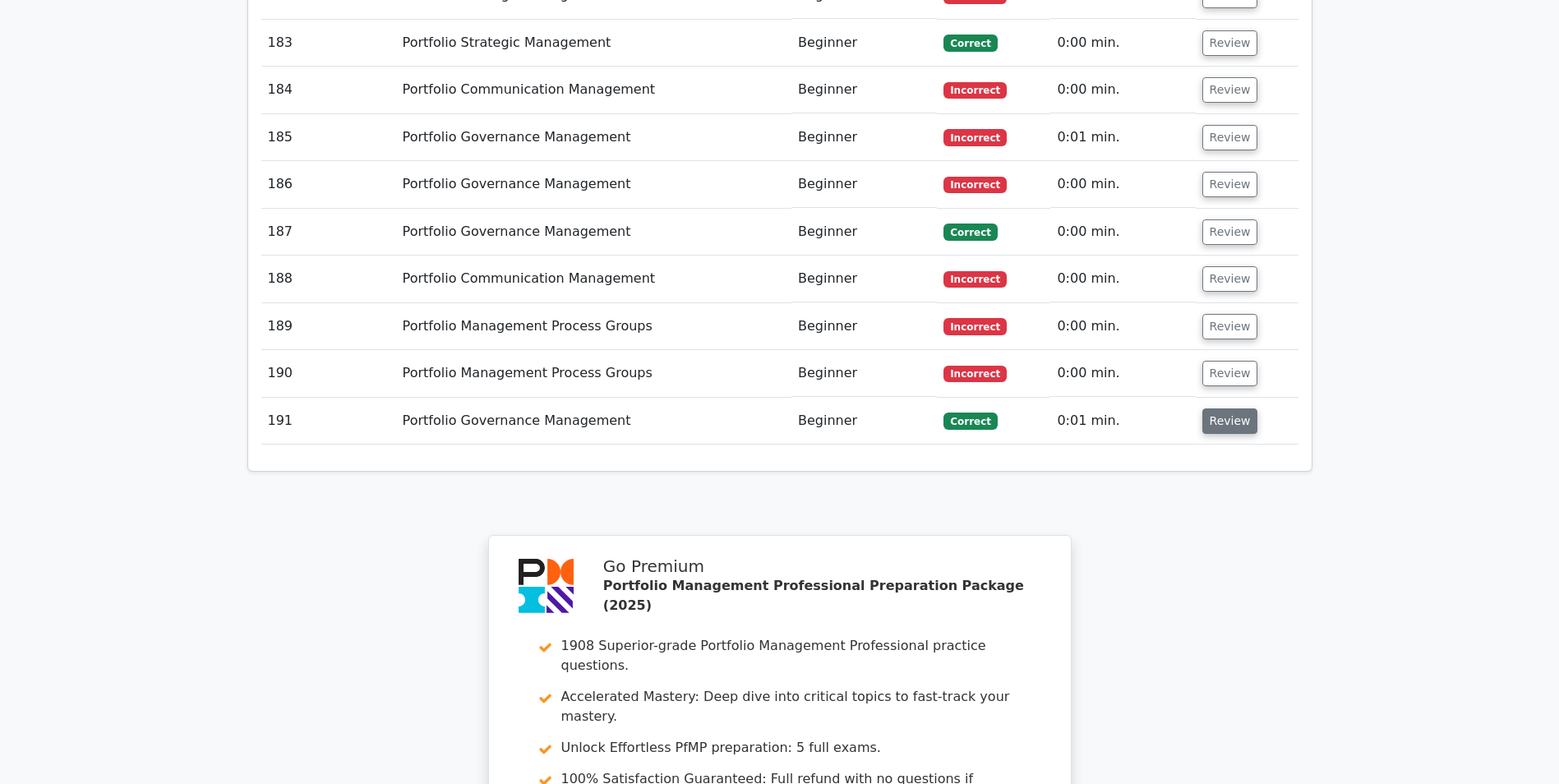
click at [1223, 408] on button "Review" at bounding box center [1231, 421] width 56 height 26
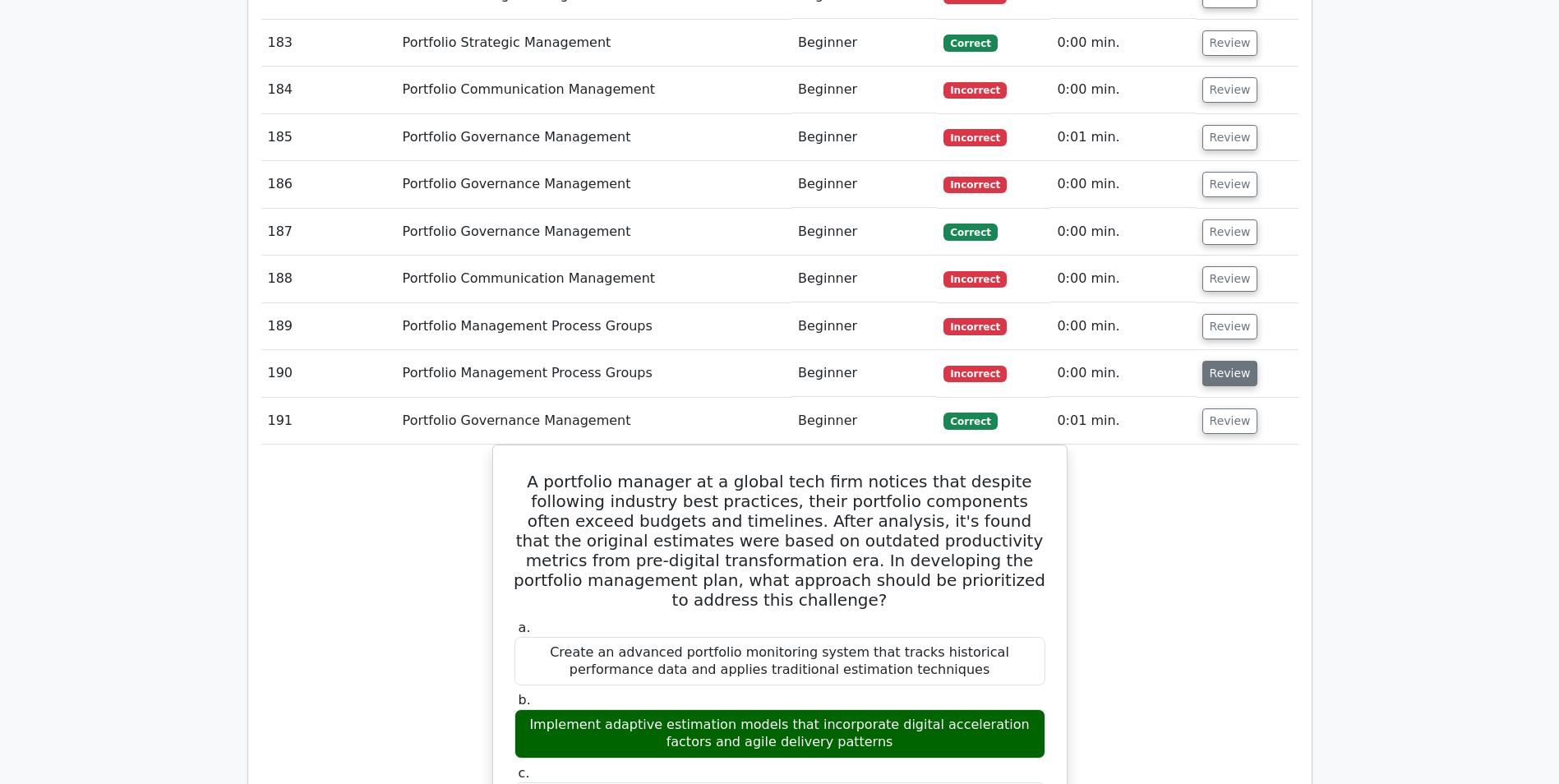
click at [1227, 361] on button "Review" at bounding box center [1231, 374] width 56 height 26
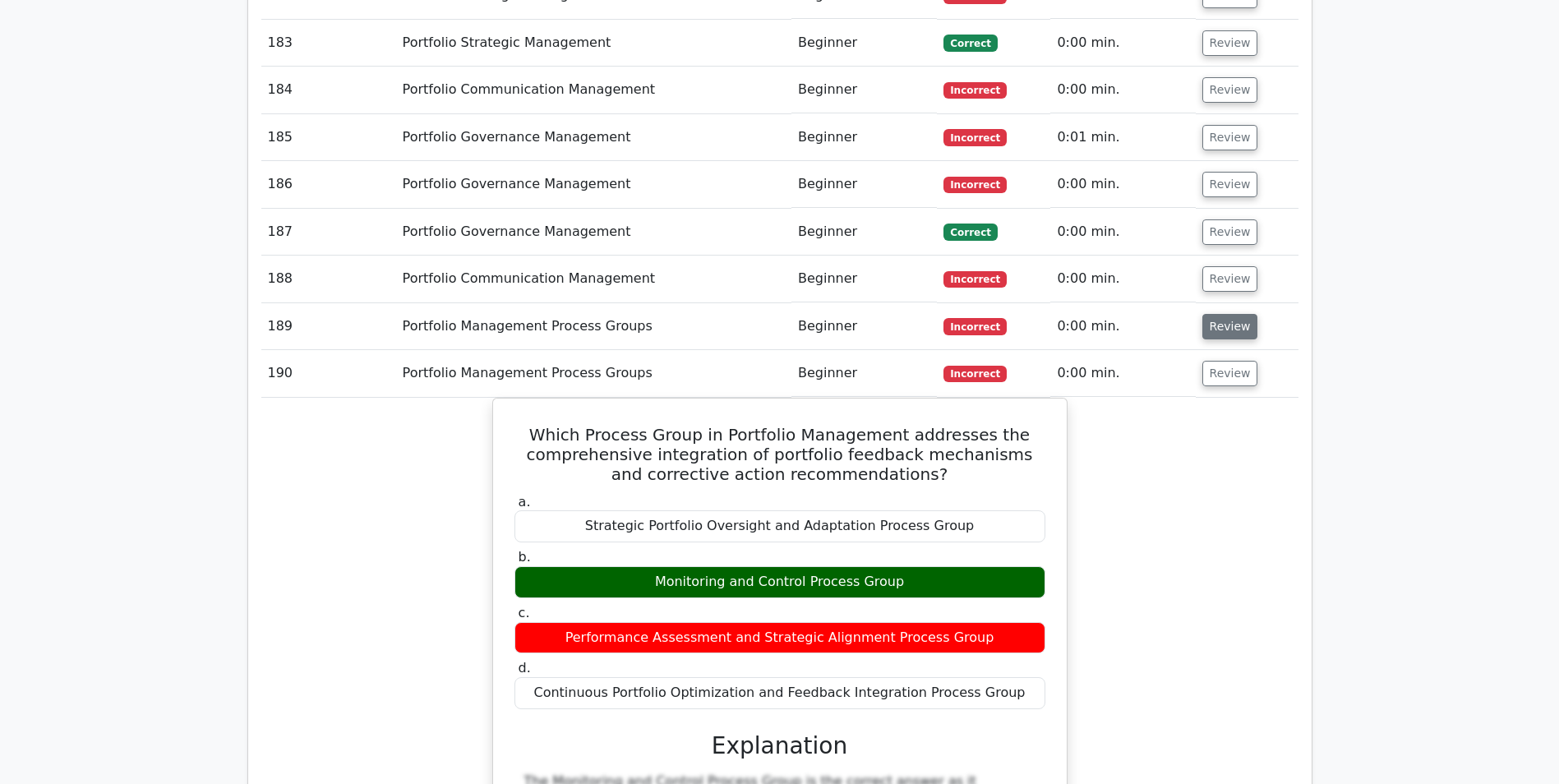
click at [1226, 314] on button "Review" at bounding box center [1231, 327] width 56 height 26
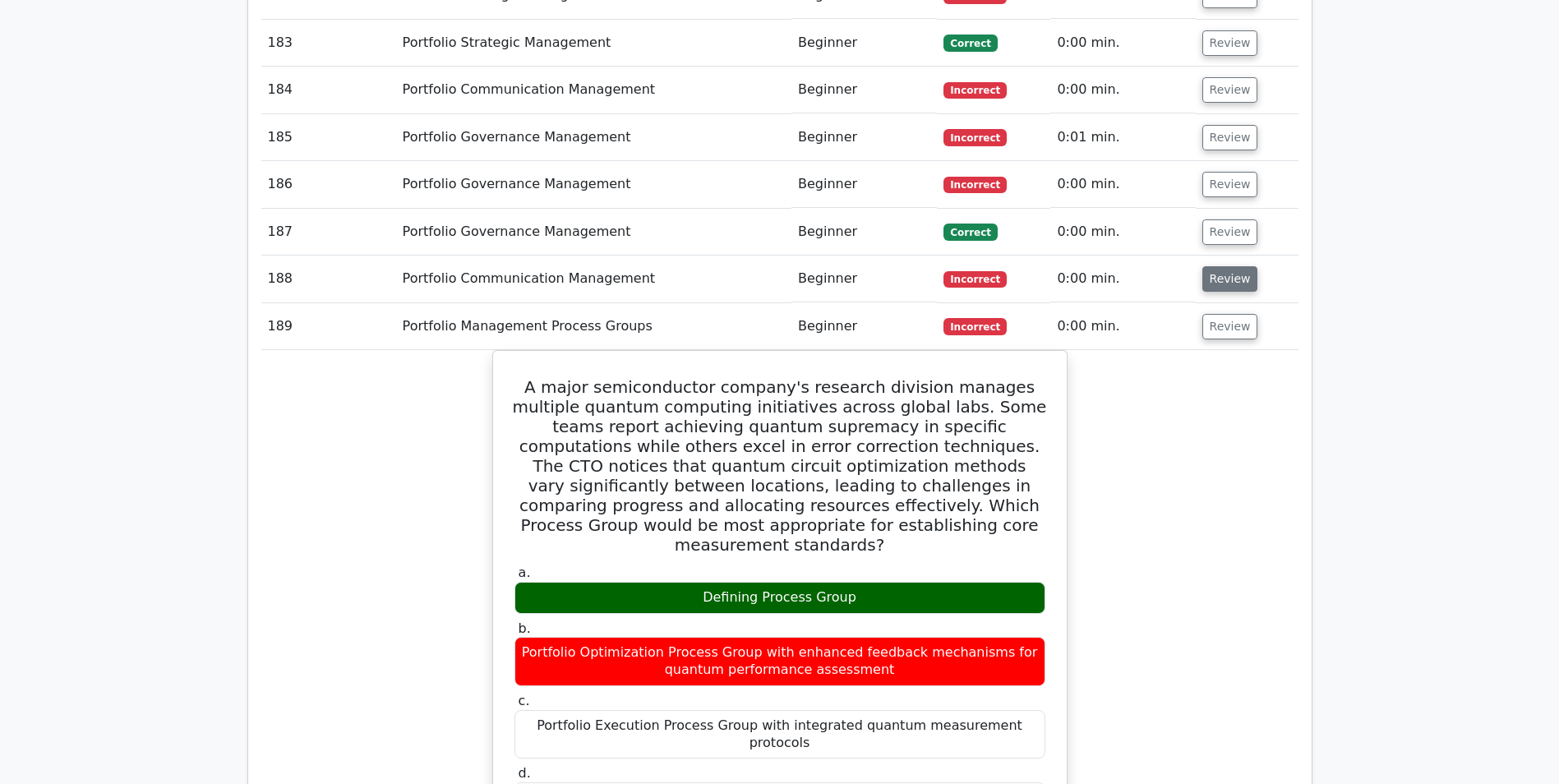
click at [1222, 267] on button "Review" at bounding box center [1231, 280] width 56 height 26
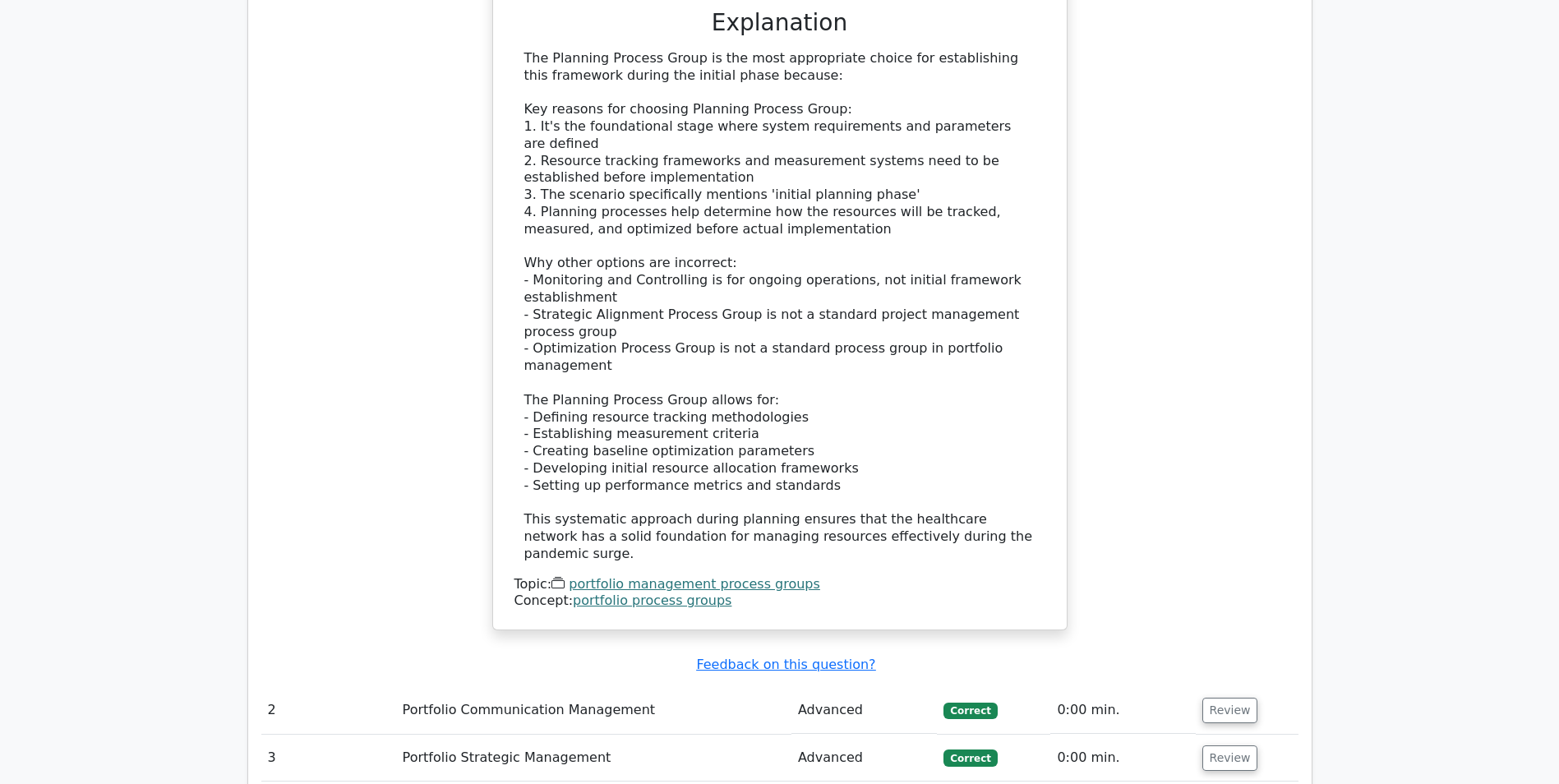
scroll to position [2266, 0]
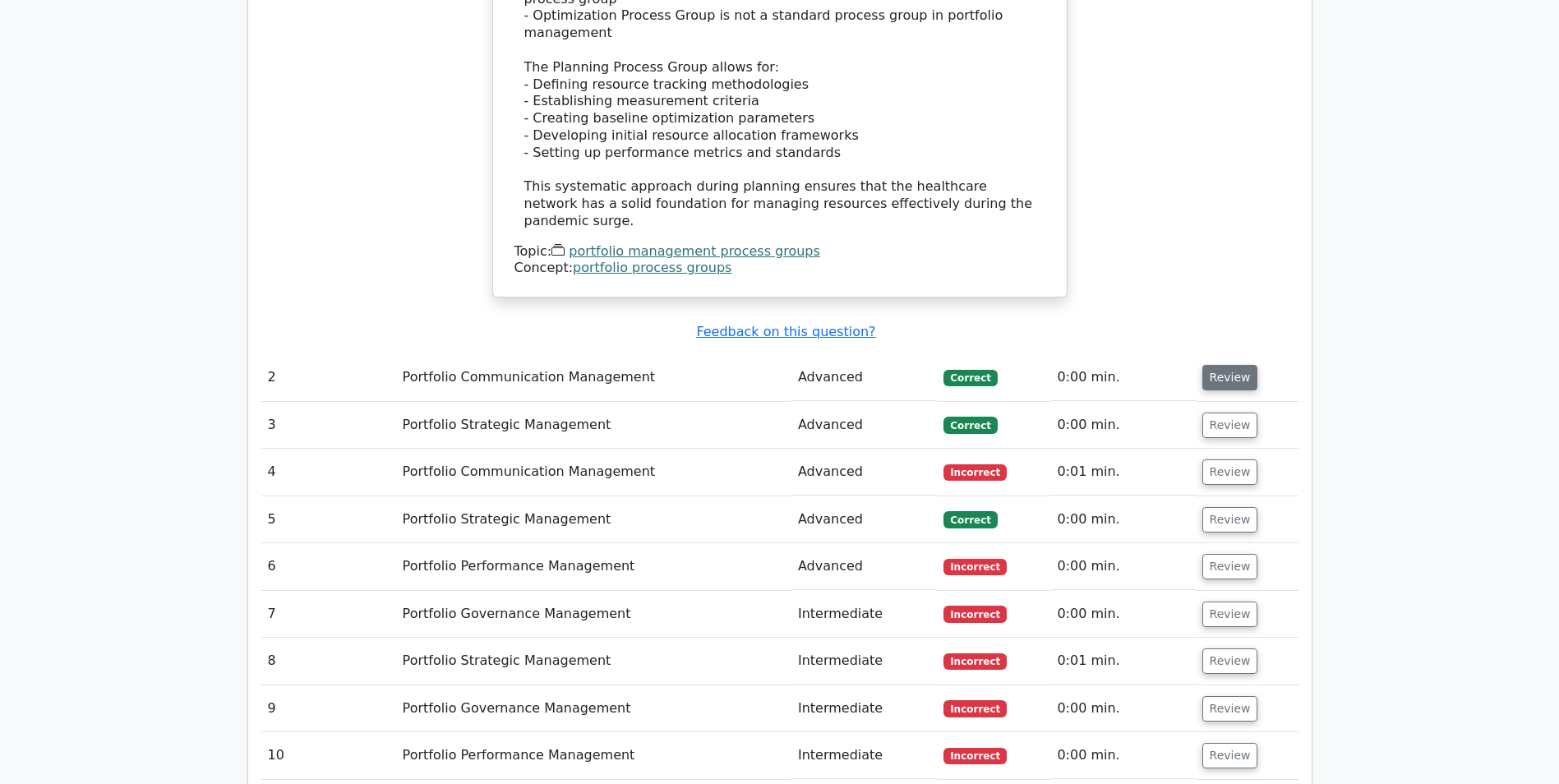
click at [1224, 365] on button "Review" at bounding box center [1231, 378] width 56 height 26
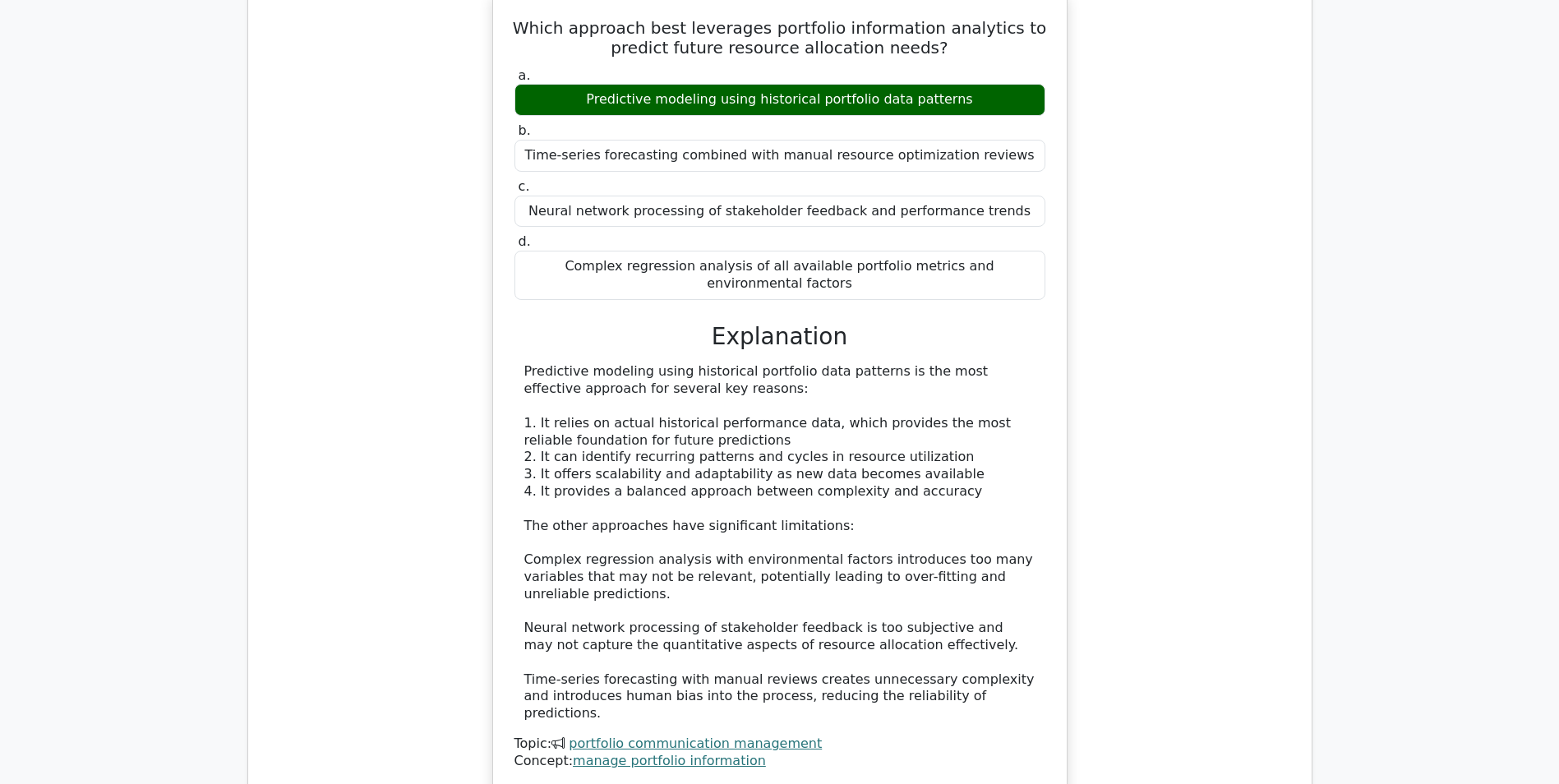
scroll to position [3005, 0]
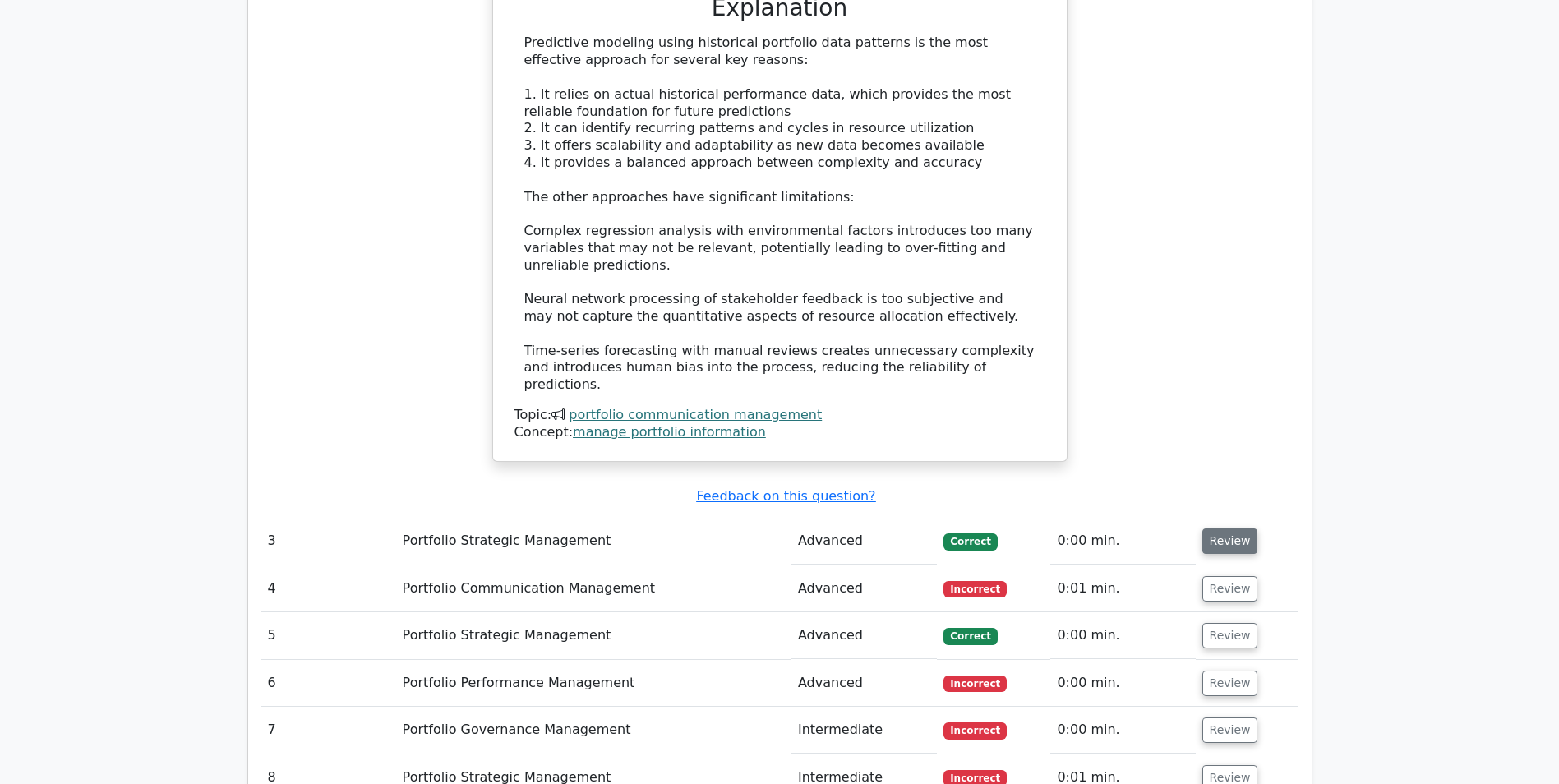
click at [1230, 528] on button "Review" at bounding box center [1231, 541] width 56 height 26
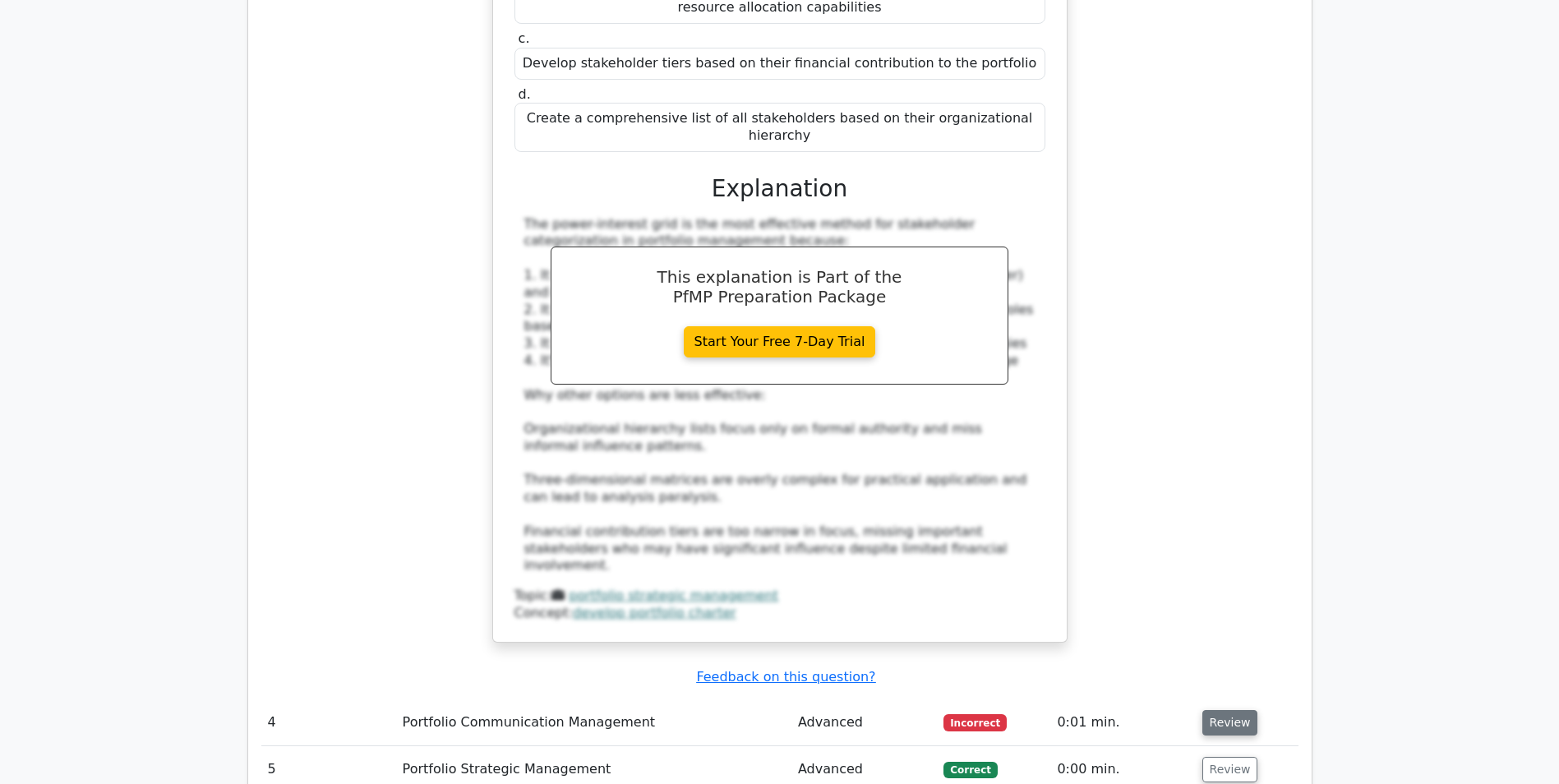
click at [1237, 710] on button "Review" at bounding box center [1231, 723] width 56 height 26
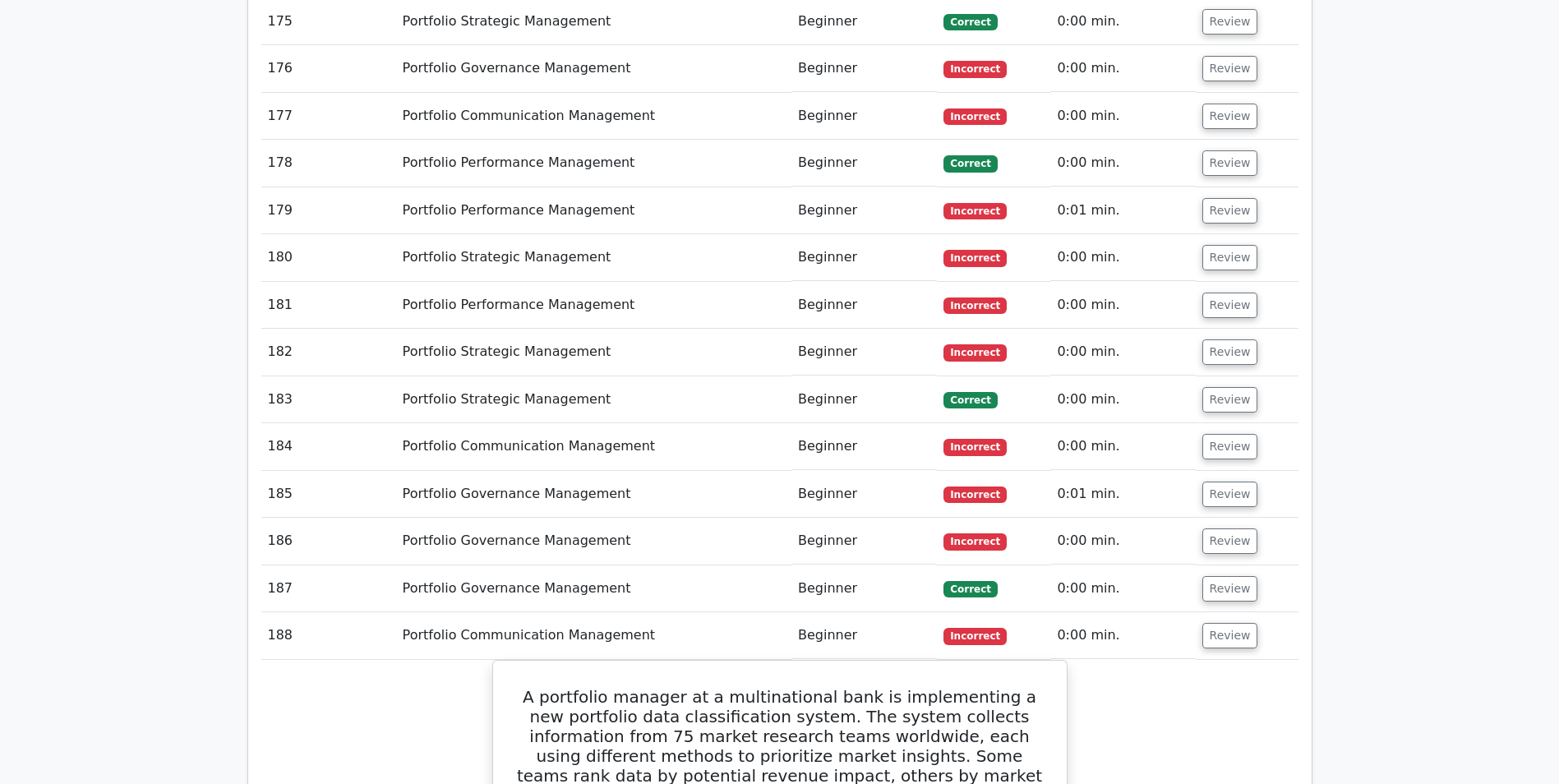
scroll to position [13502, 0]
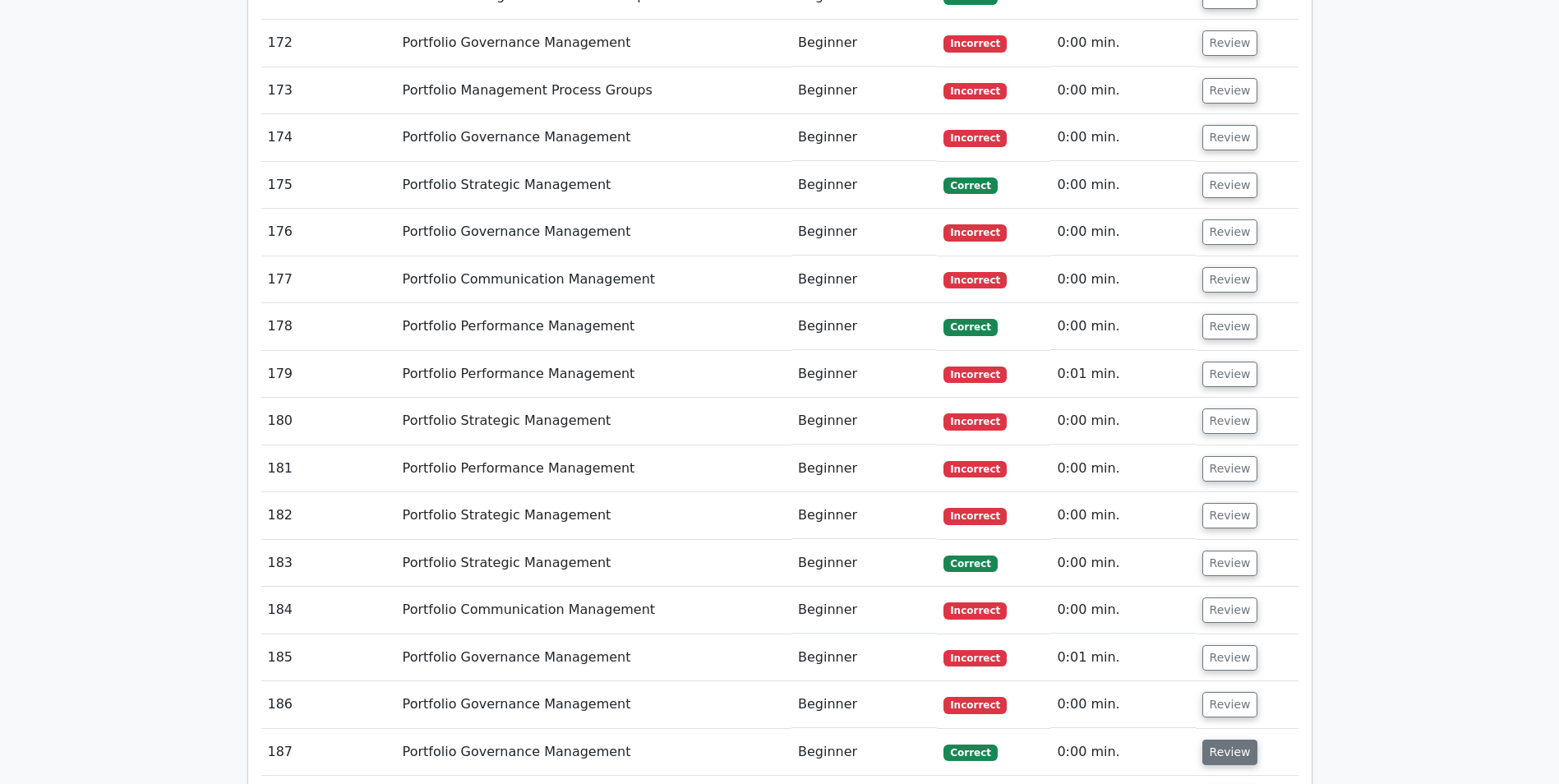
click at [1232, 739] on button "Review" at bounding box center [1231, 752] width 56 height 26
click at [1223, 692] on button "Review" at bounding box center [1231, 705] width 56 height 26
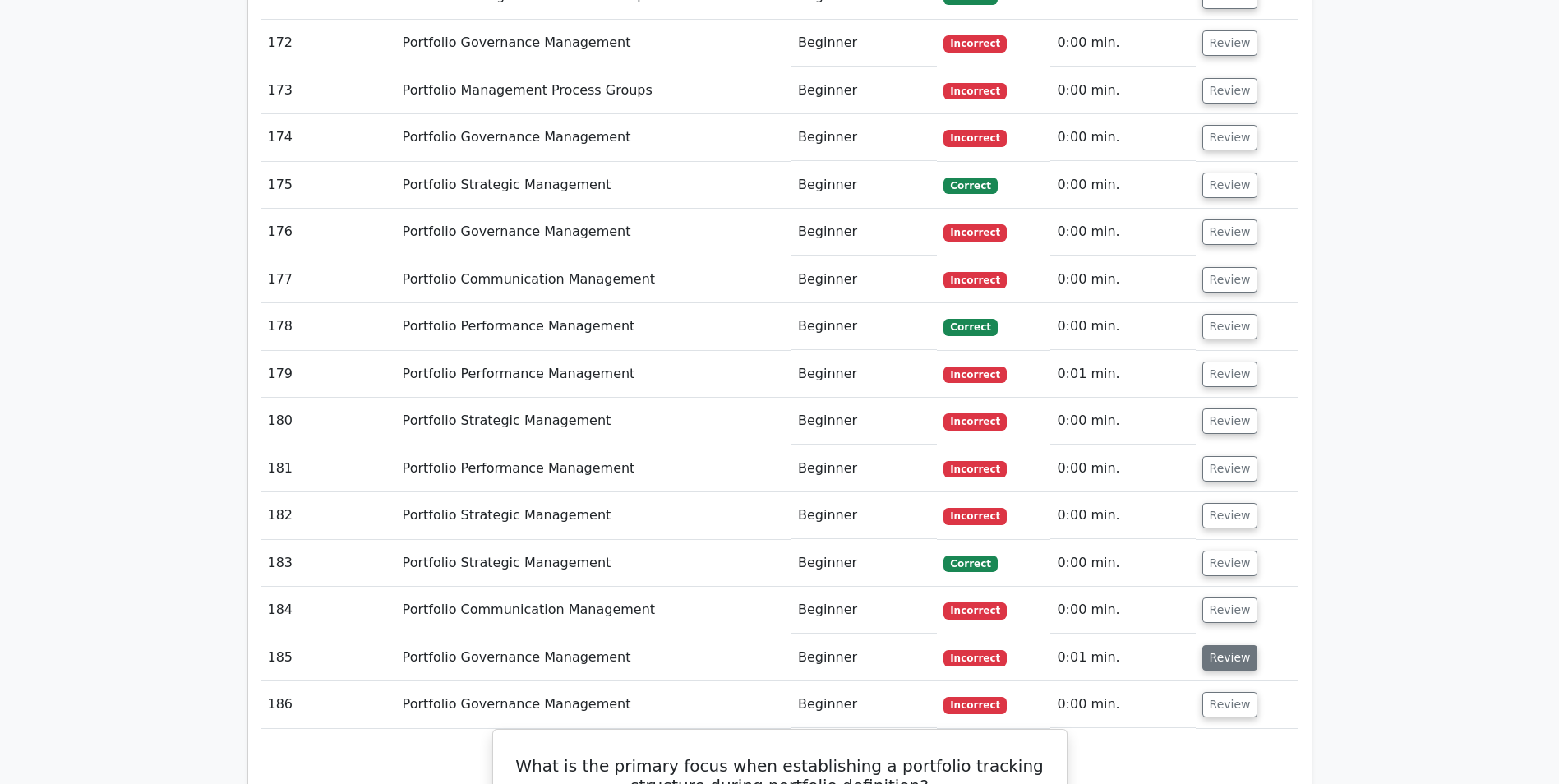
click at [1223, 645] on button "Review" at bounding box center [1231, 658] width 56 height 26
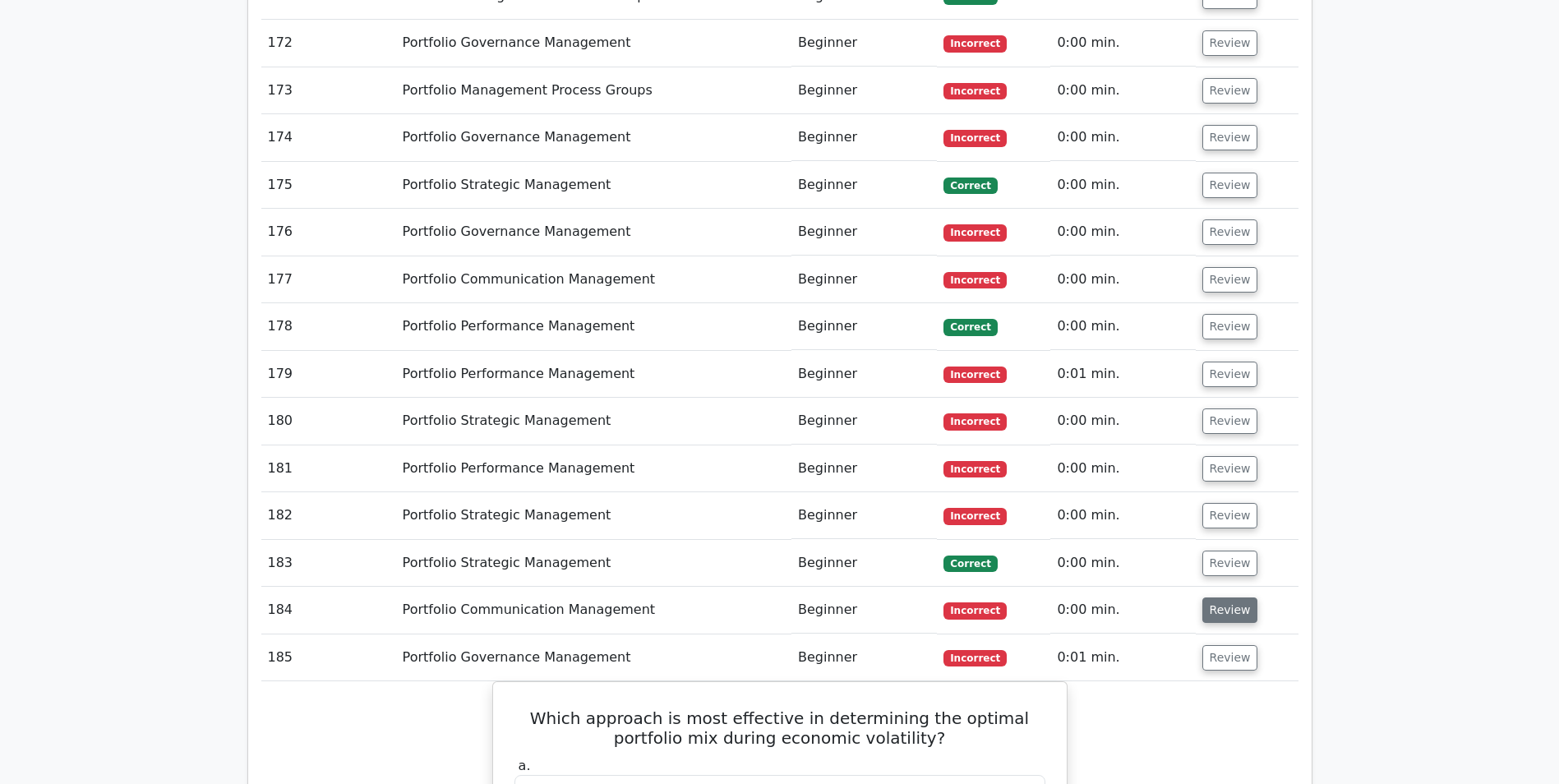
click at [1216, 598] on button "Review" at bounding box center [1231, 611] width 56 height 26
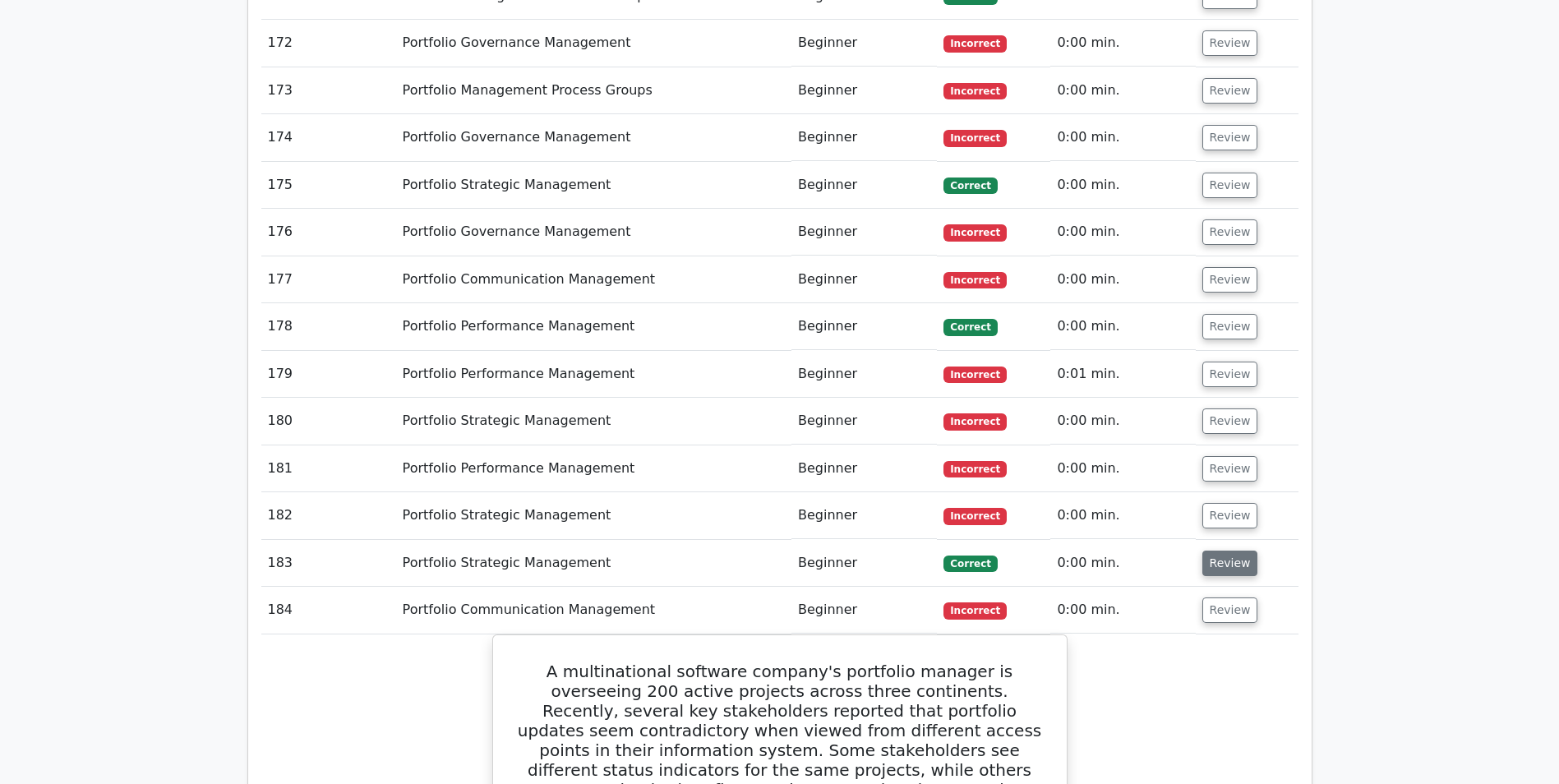
click at [1229, 550] on button "Review" at bounding box center [1231, 563] width 56 height 26
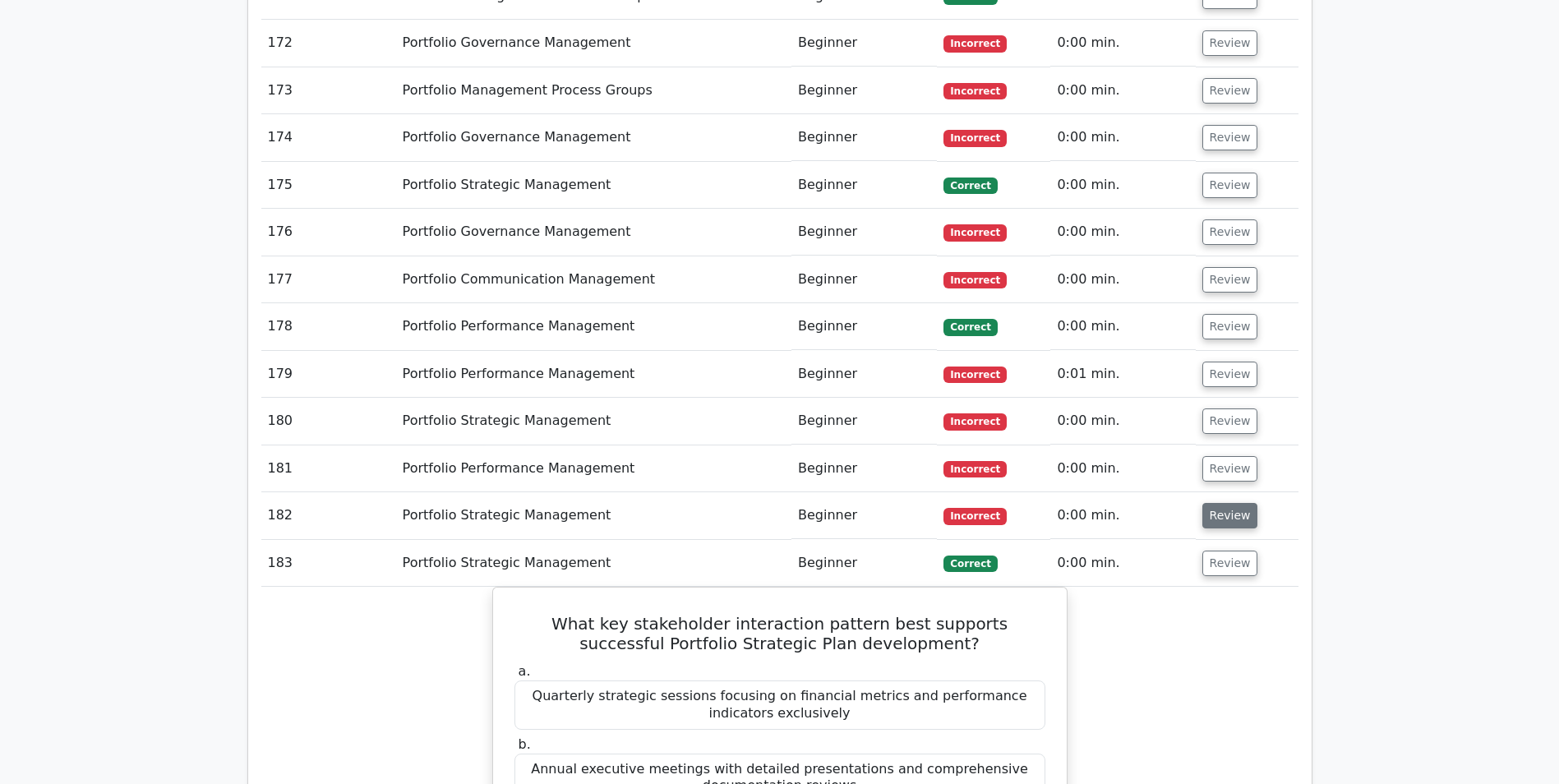
click at [1225, 503] on button "Review" at bounding box center [1231, 515] width 56 height 26
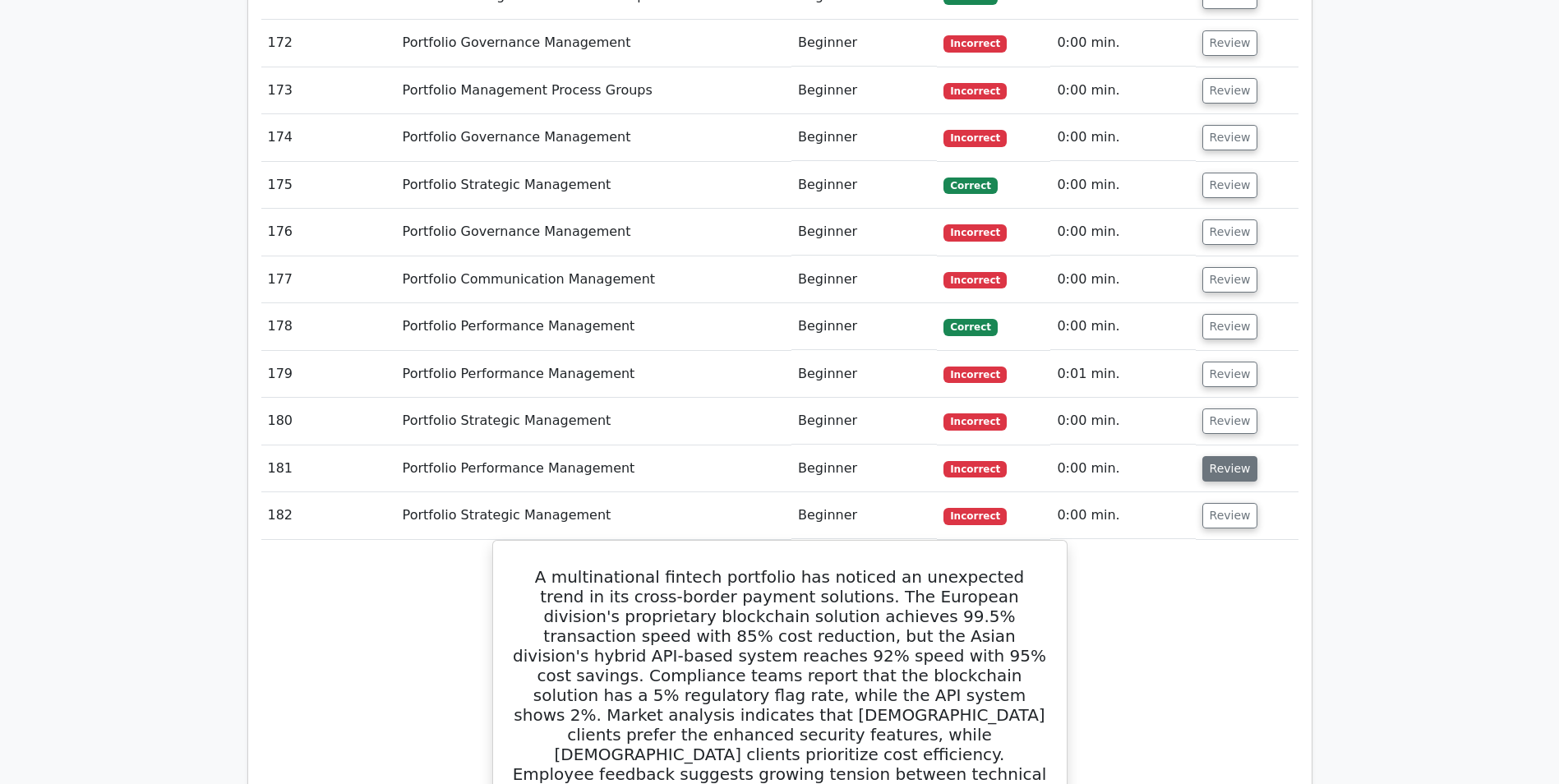
click at [1221, 456] on button "Review" at bounding box center [1231, 469] width 56 height 26
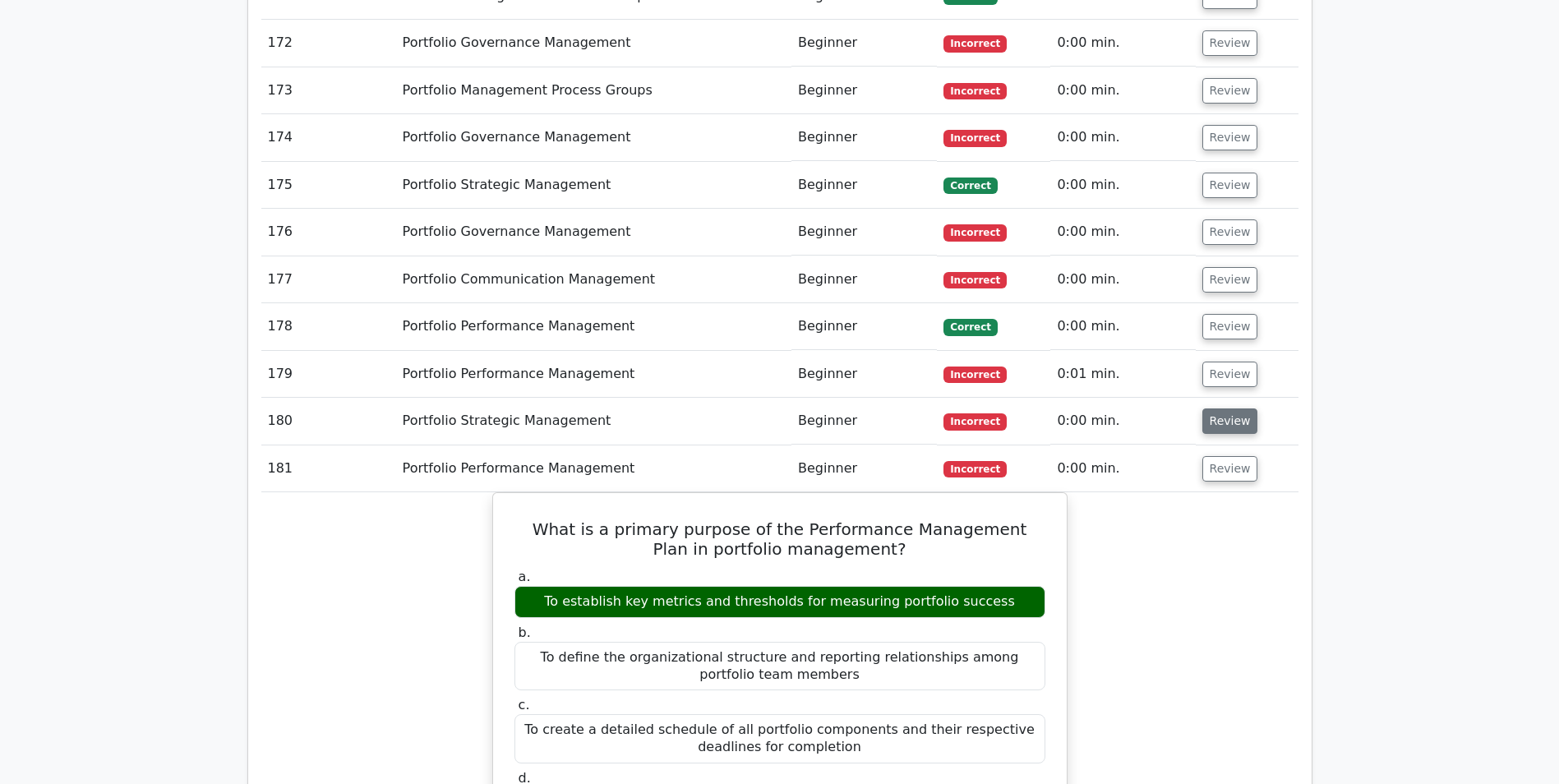
click at [1218, 408] on button "Review" at bounding box center [1231, 421] width 56 height 26
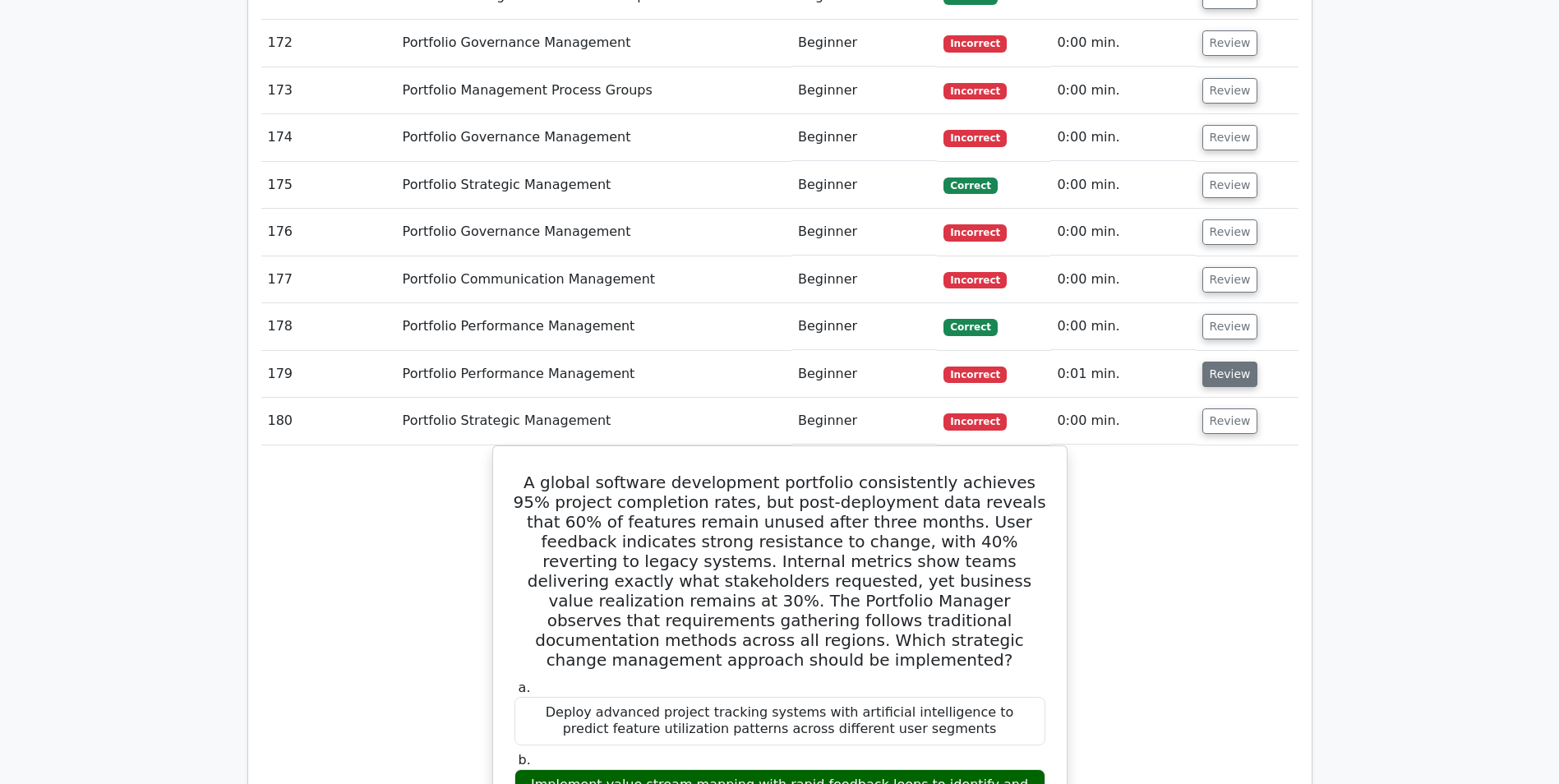
click at [1227, 362] on button "Review" at bounding box center [1231, 375] width 56 height 26
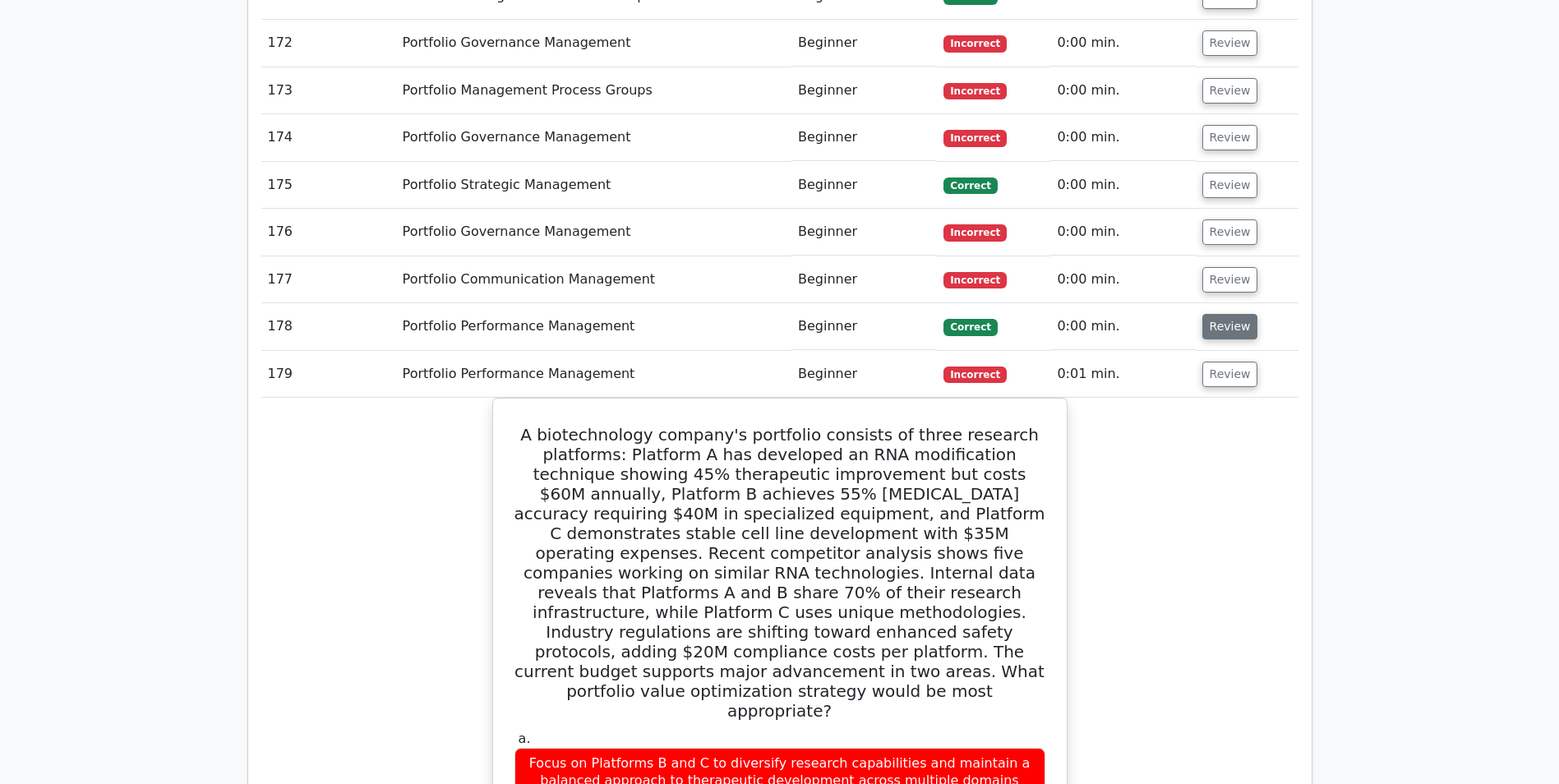
click at [1223, 314] on button "Review" at bounding box center [1231, 327] width 56 height 26
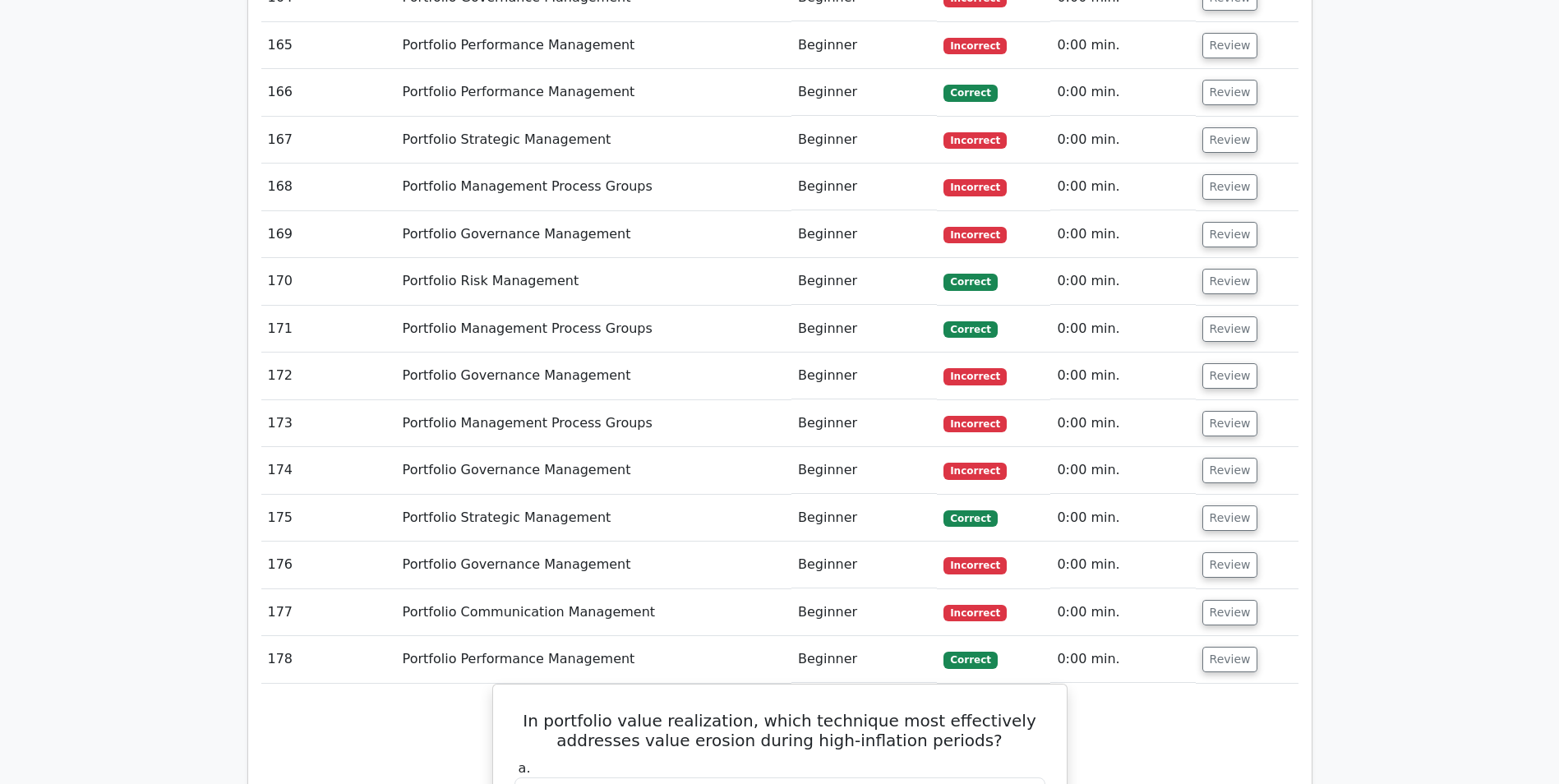
scroll to position [12845, 0]
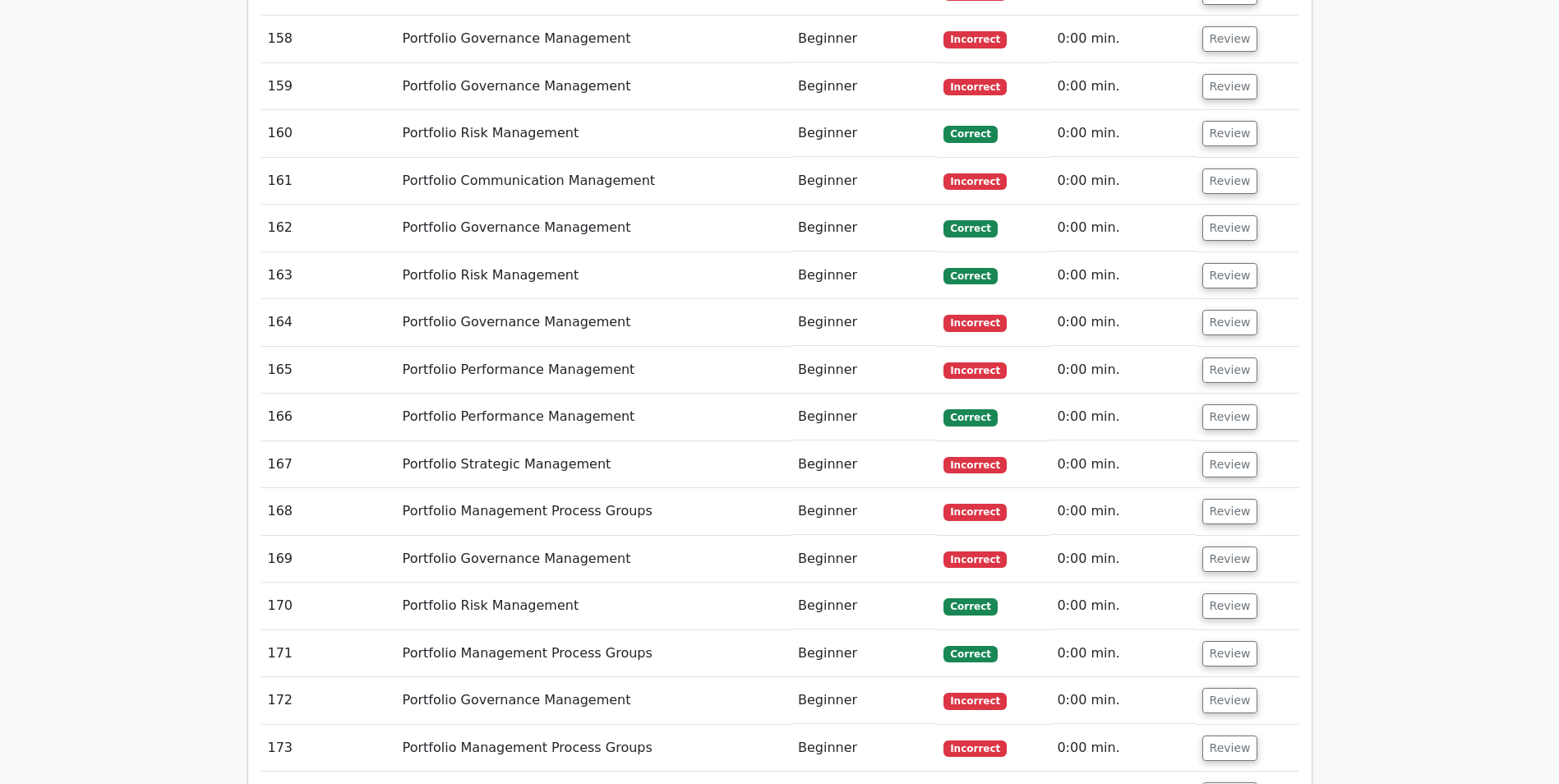
click at [1220, 782] on button "Review" at bounding box center [1231, 795] width 56 height 26
click at [1224, 735] on button "Review" at bounding box center [1231, 748] width 56 height 26
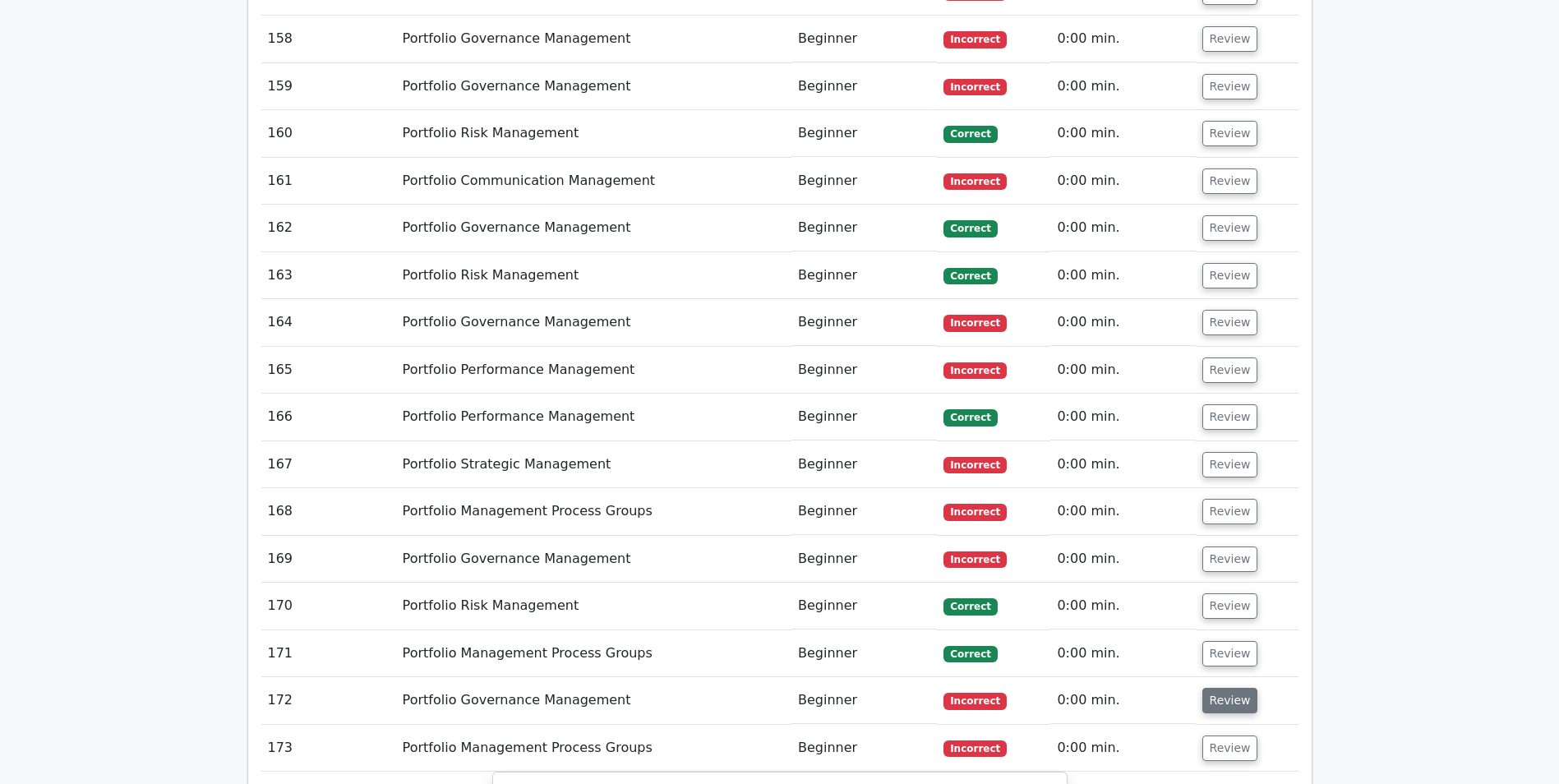
click at [1228, 688] on button "Review" at bounding box center [1231, 701] width 56 height 26
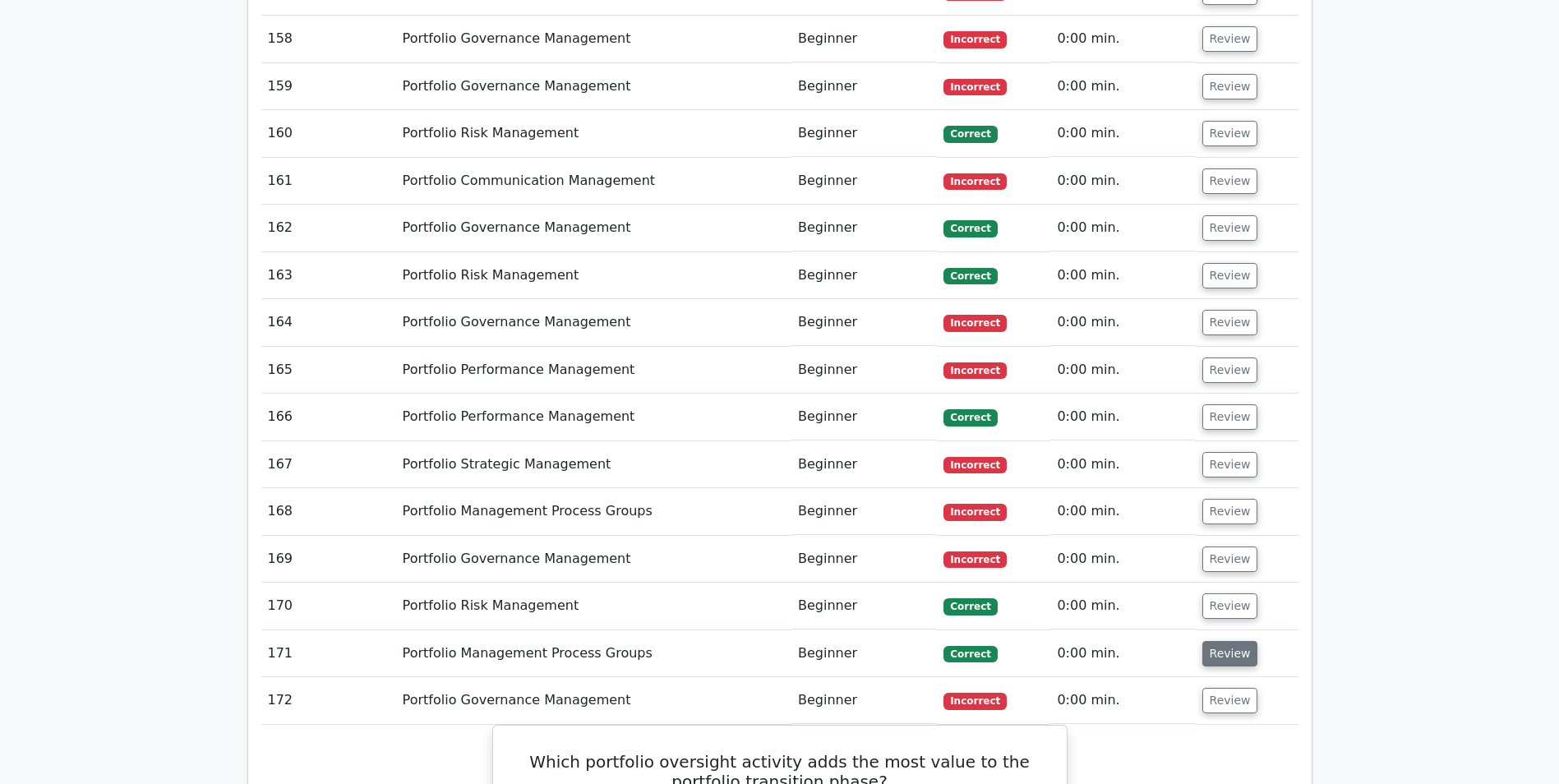
click at [1222, 641] on button "Review" at bounding box center [1231, 654] width 56 height 26
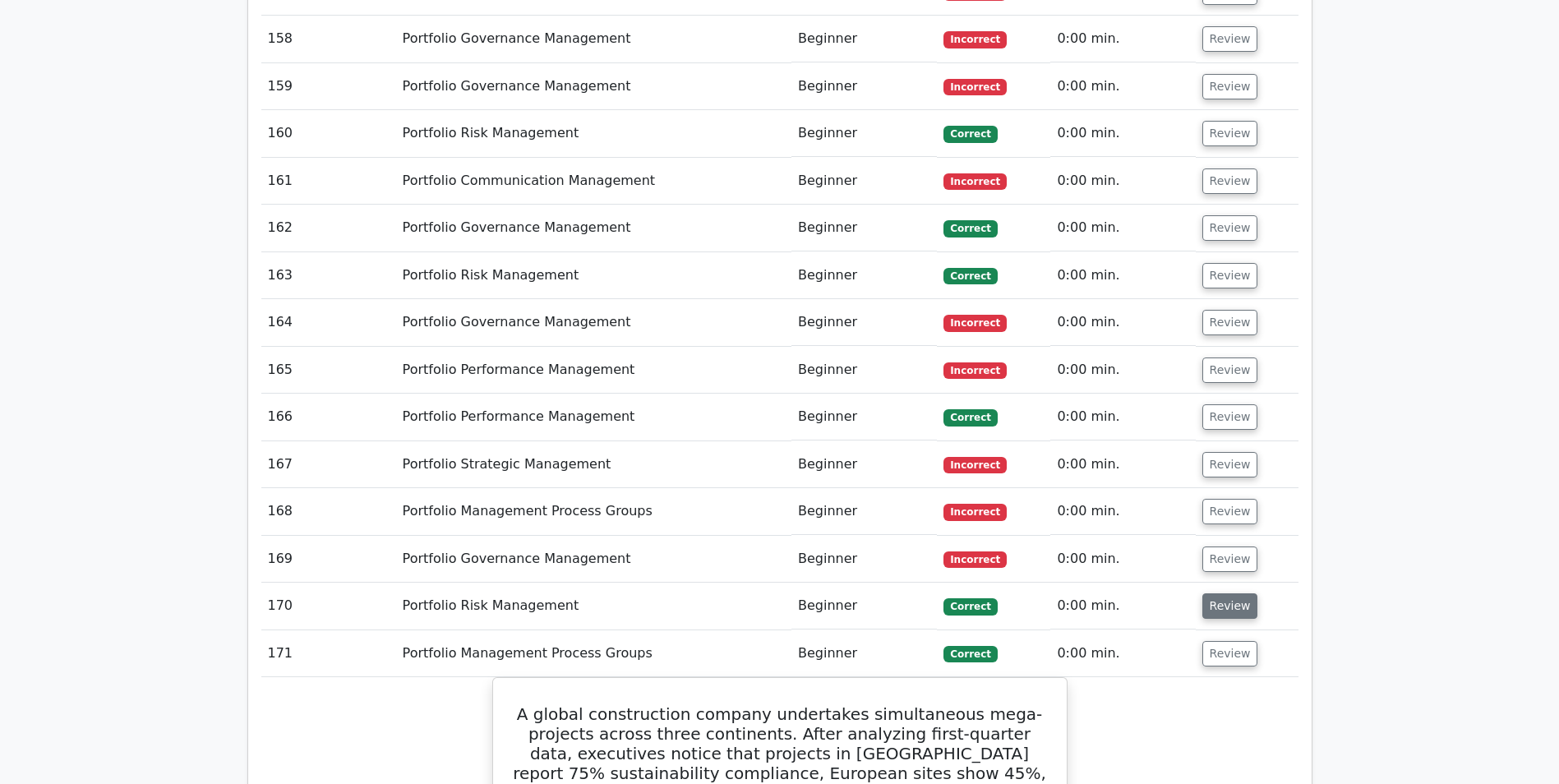
click at [1220, 593] on button "Review" at bounding box center [1231, 606] width 56 height 26
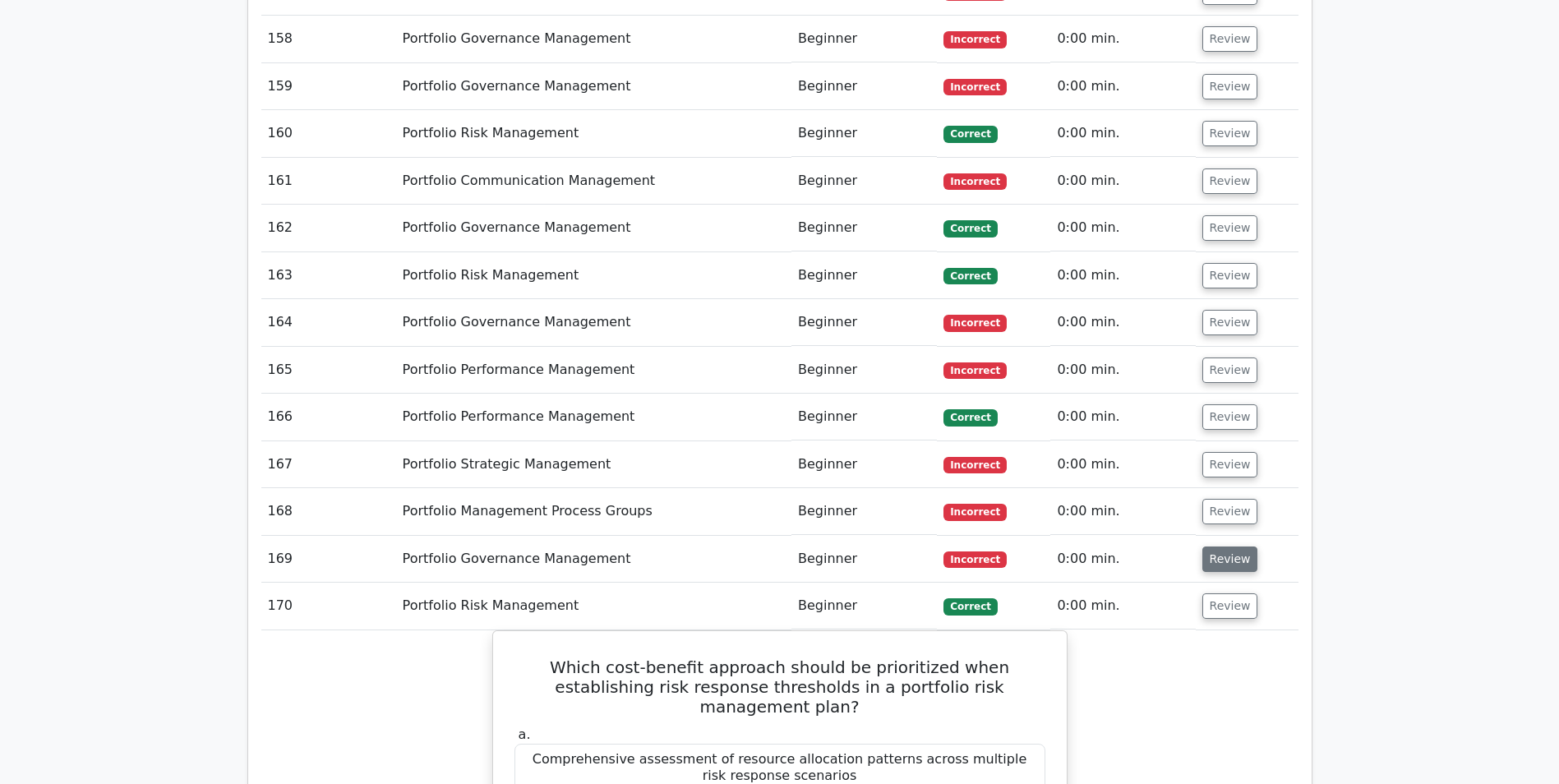
click at [1221, 546] on button "Review" at bounding box center [1231, 559] width 56 height 26
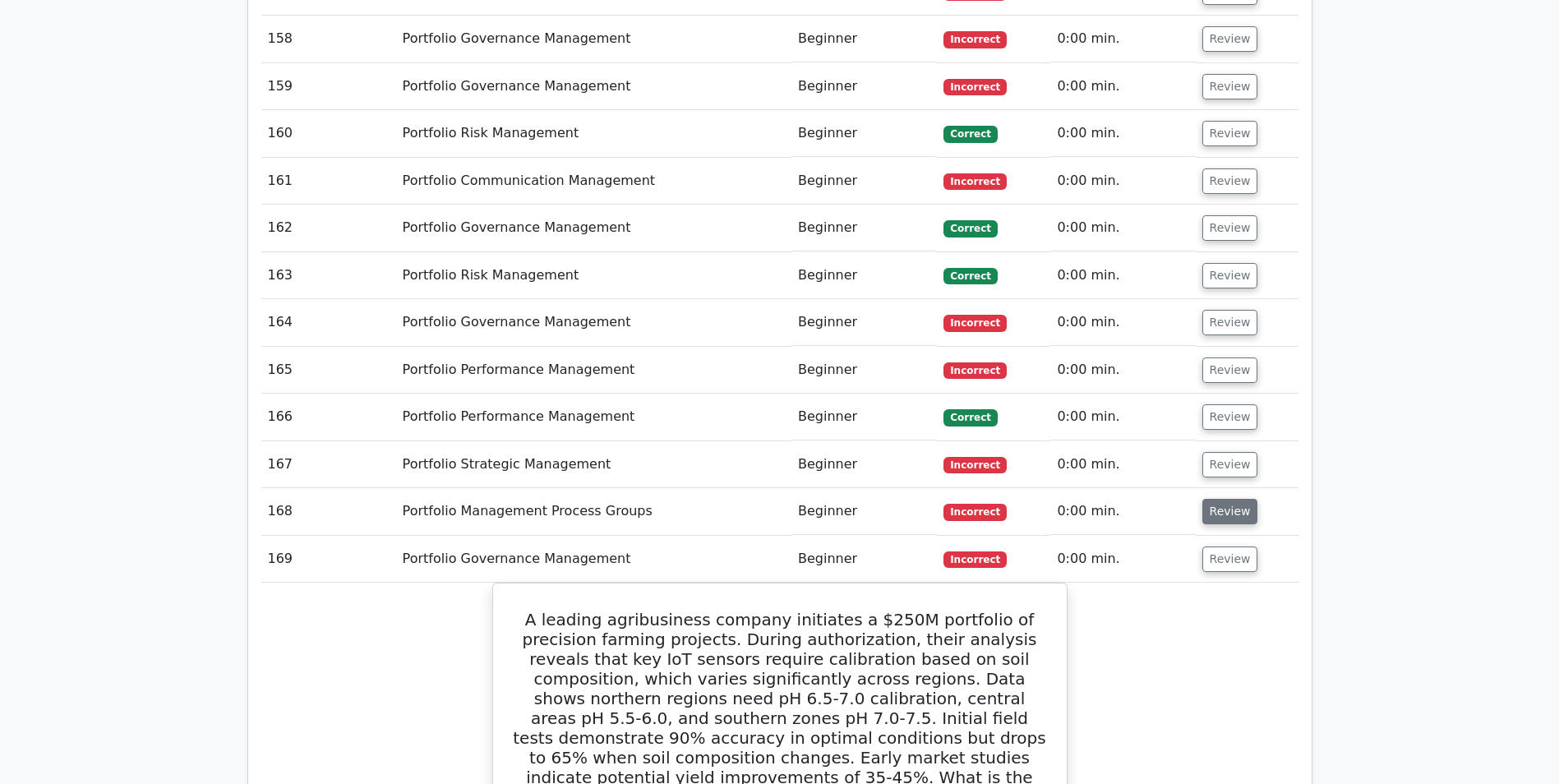
click at [1234, 499] on button "Review" at bounding box center [1231, 511] width 56 height 26
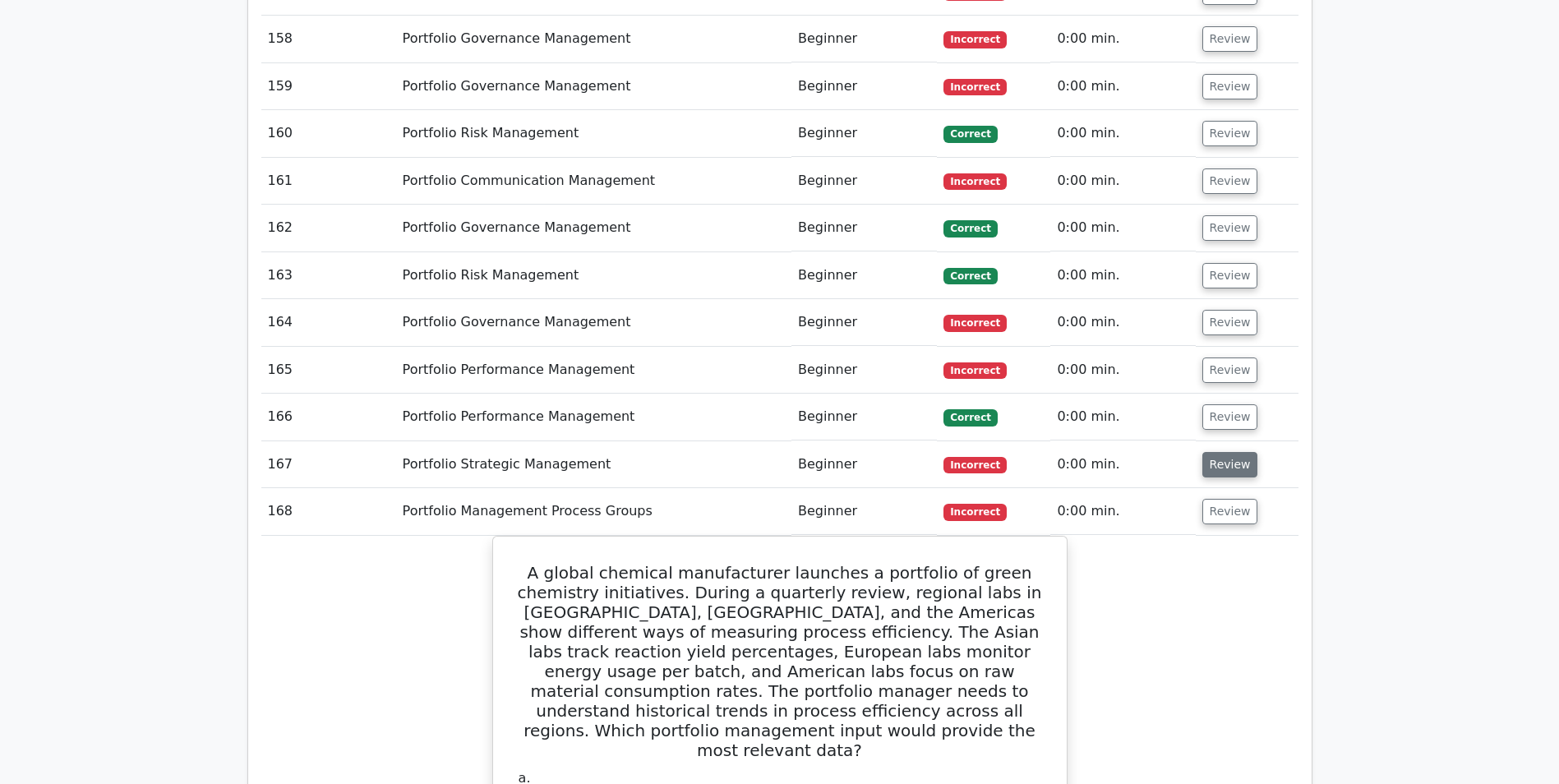
click at [1238, 452] on button "Review" at bounding box center [1231, 465] width 56 height 26
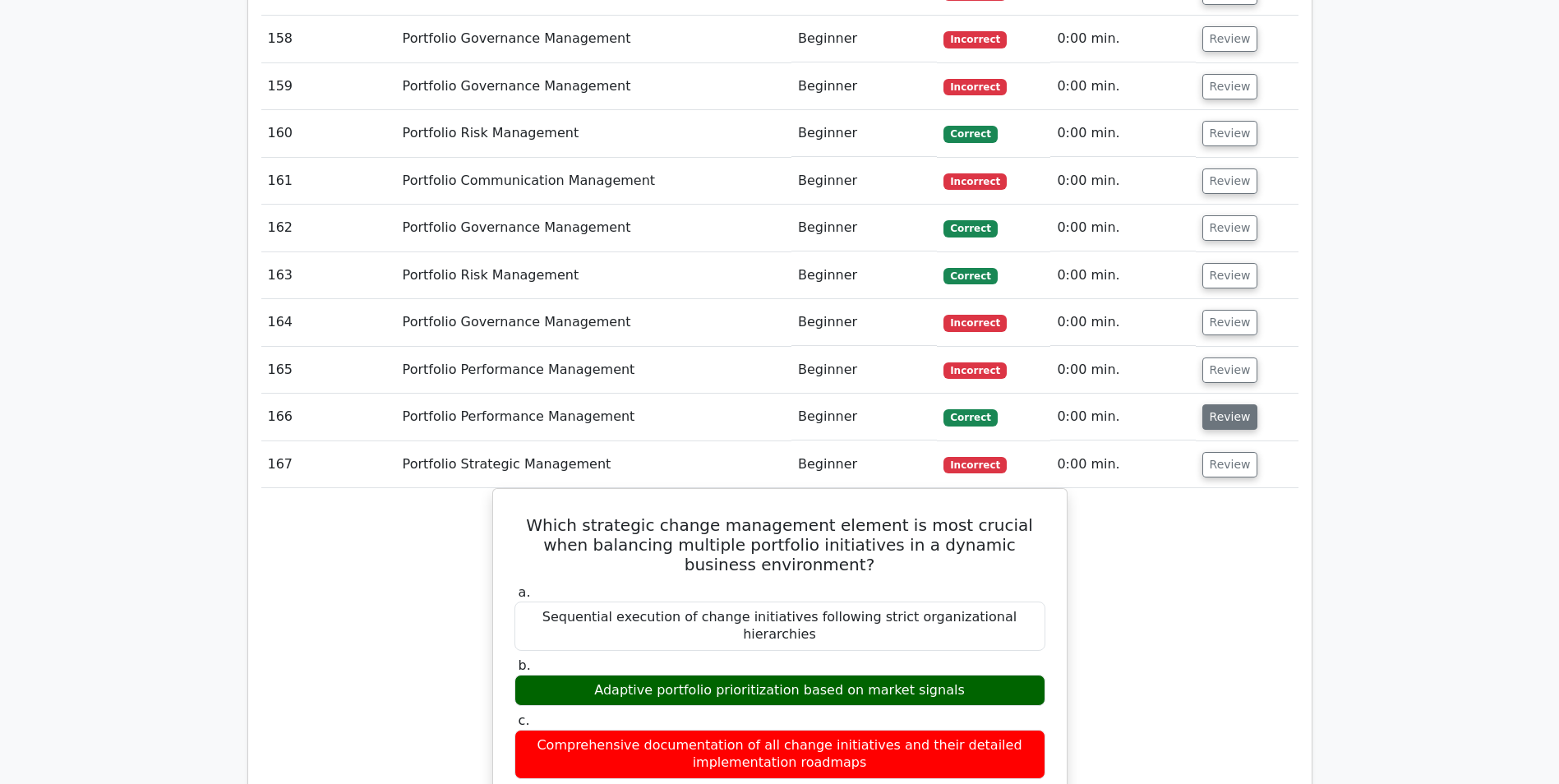
click at [1218, 404] on button "Review" at bounding box center [1231, 417] width 56 height 26
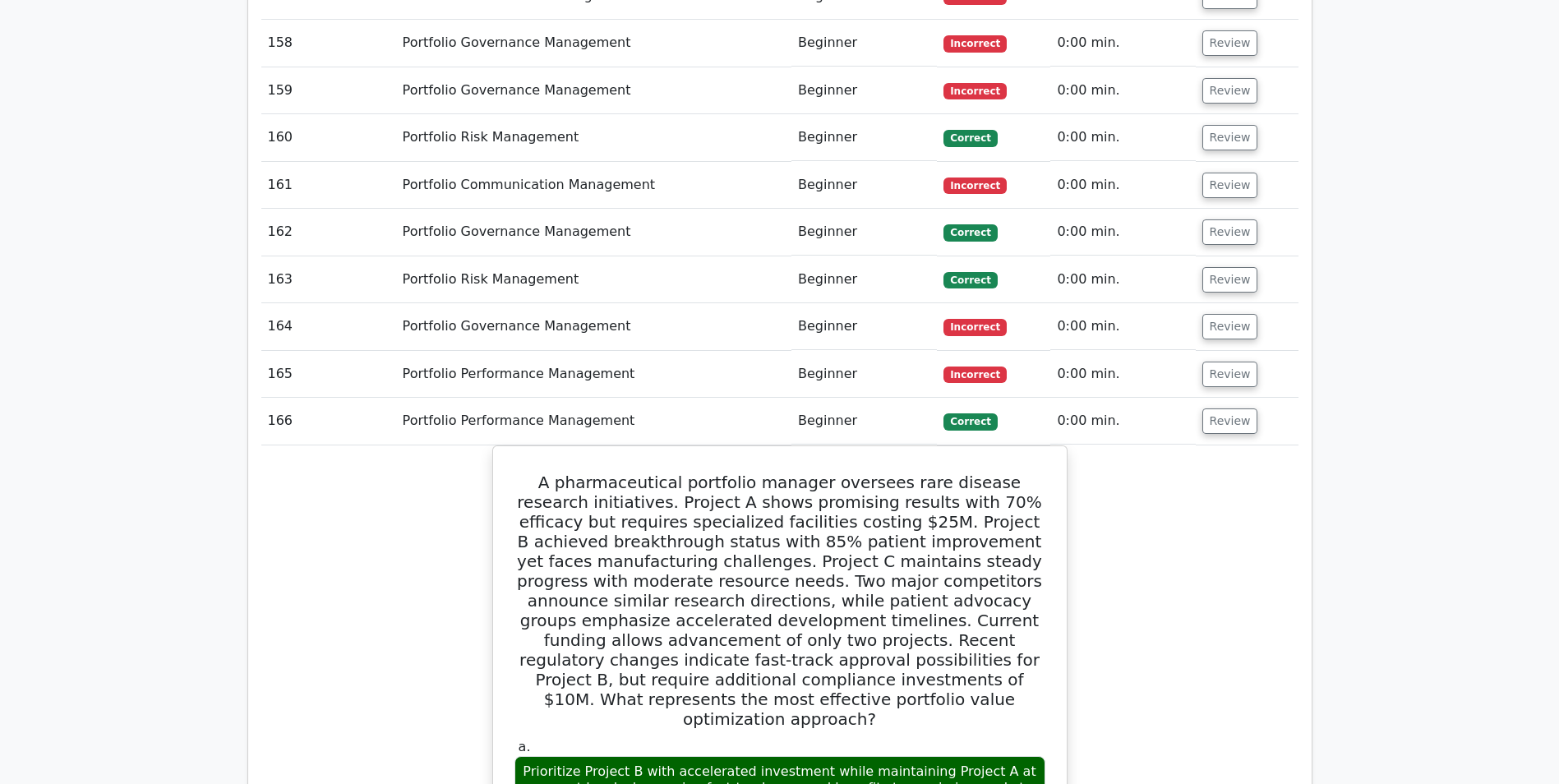
scroll to position [12599, 0]
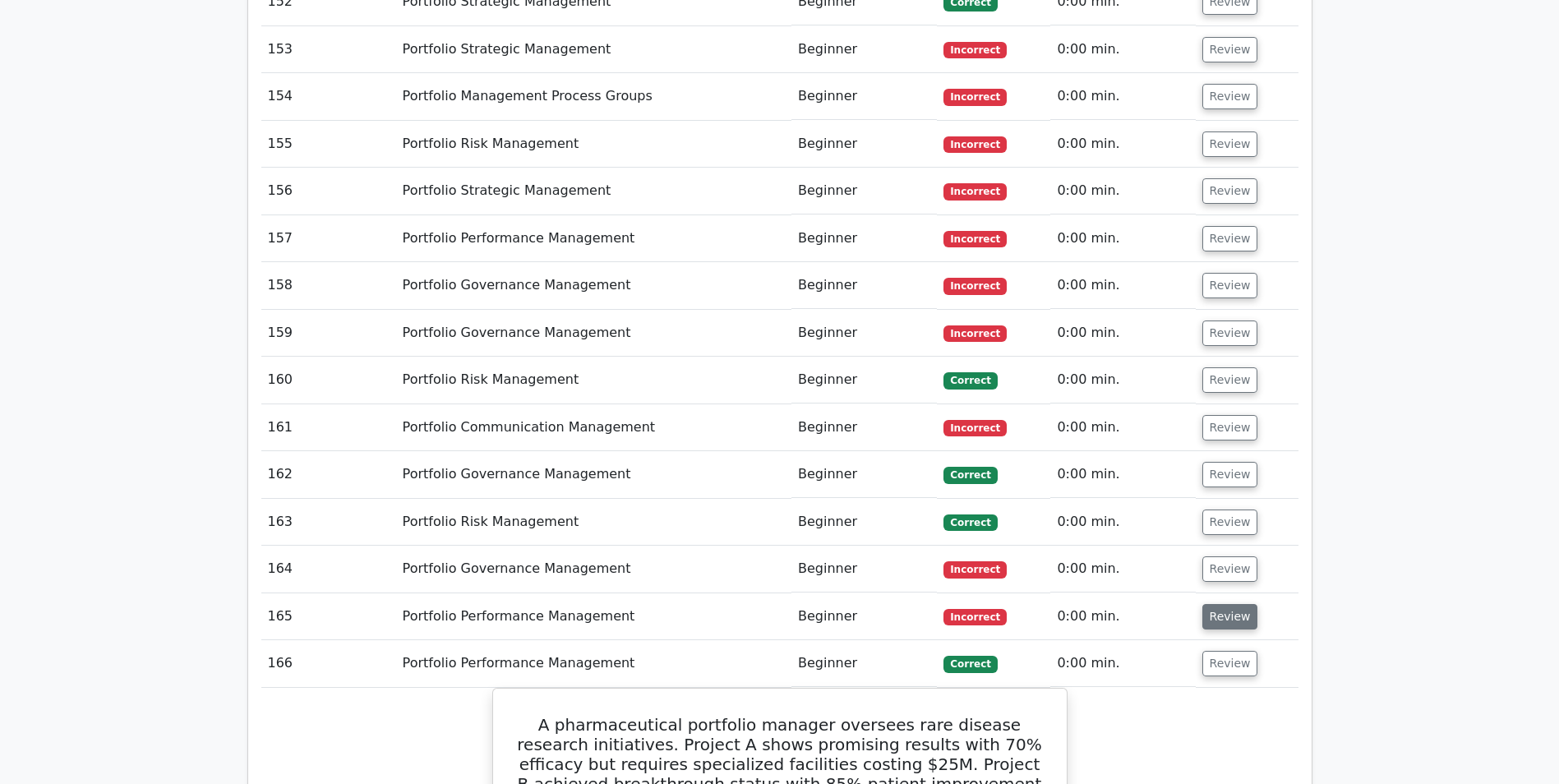
click at [1226, 604] on button "Review" at bounding box center [1231, 616] width 56 height 26
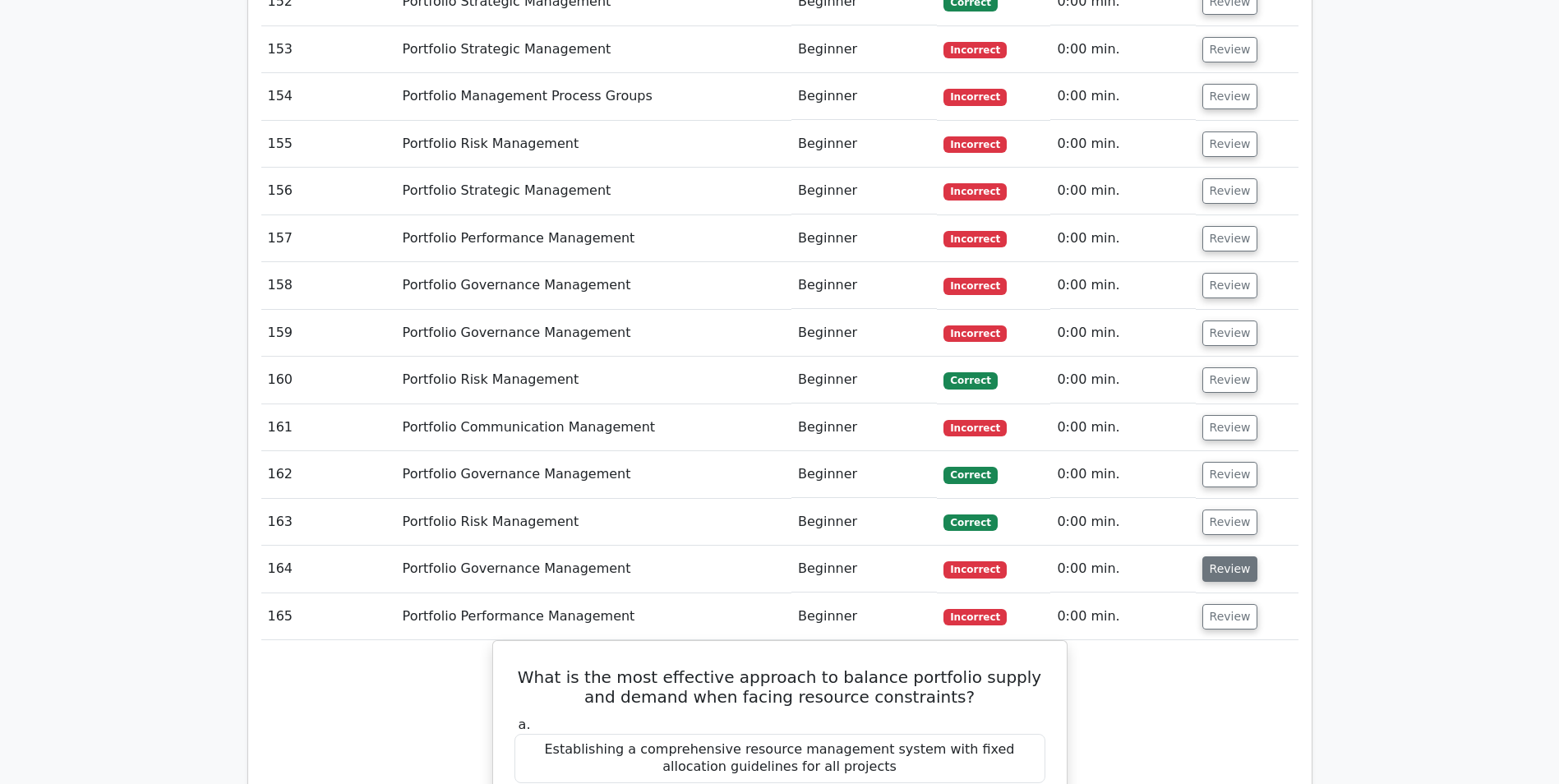
click at [1234, 556] on button "Review" at bounding box center [1231, 569] width 56 height 26
click at [1232, 509] on button "Review" at bounding box center [1231, 522] width 56 height 26
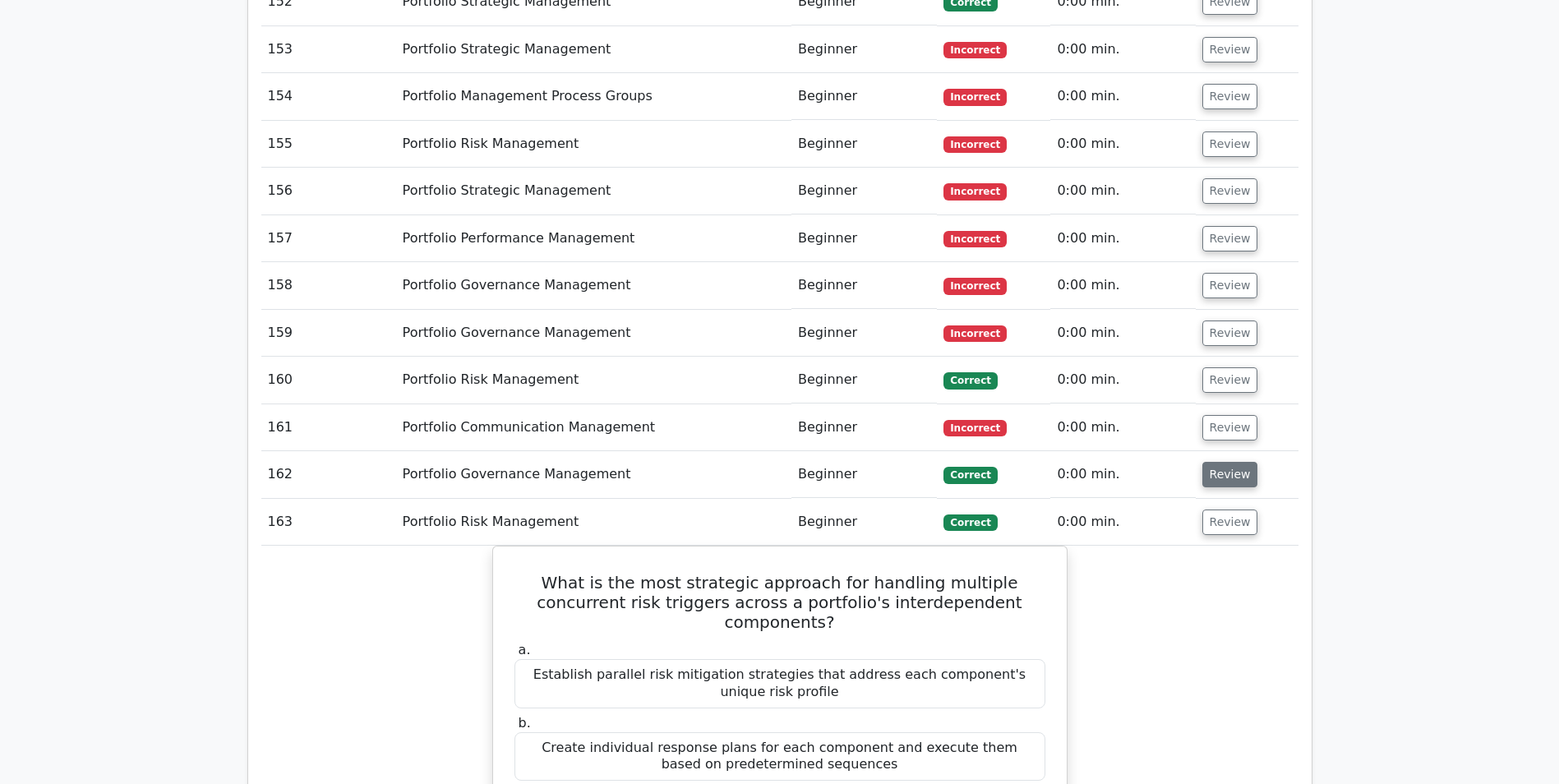
click at [1224, 462] on button "Review" at bounding box center [1231, 475] width 56 height 26
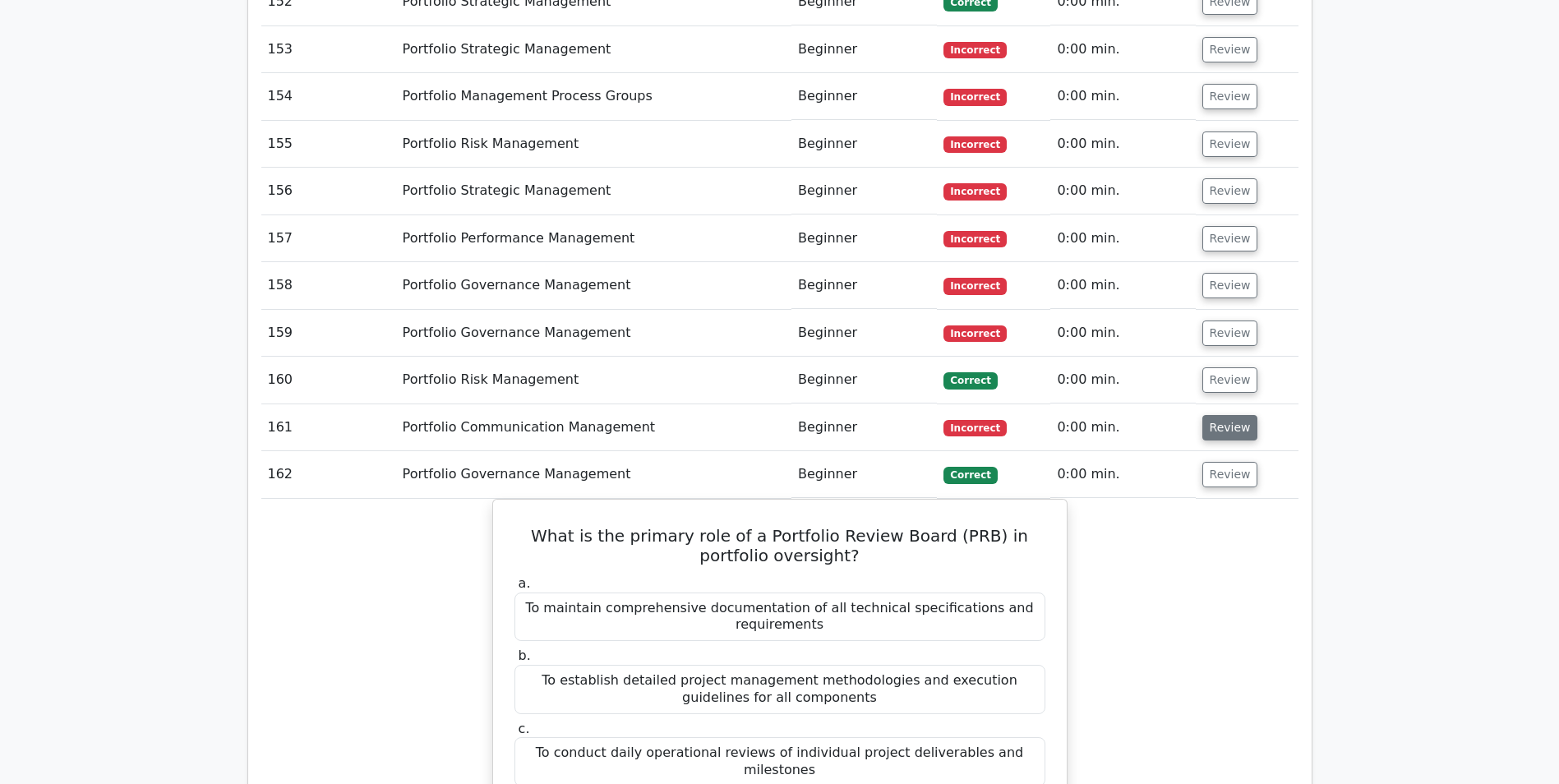
click at [1227, 415] on button "Review" at bounding box center [1231, 428] width 56 height 26
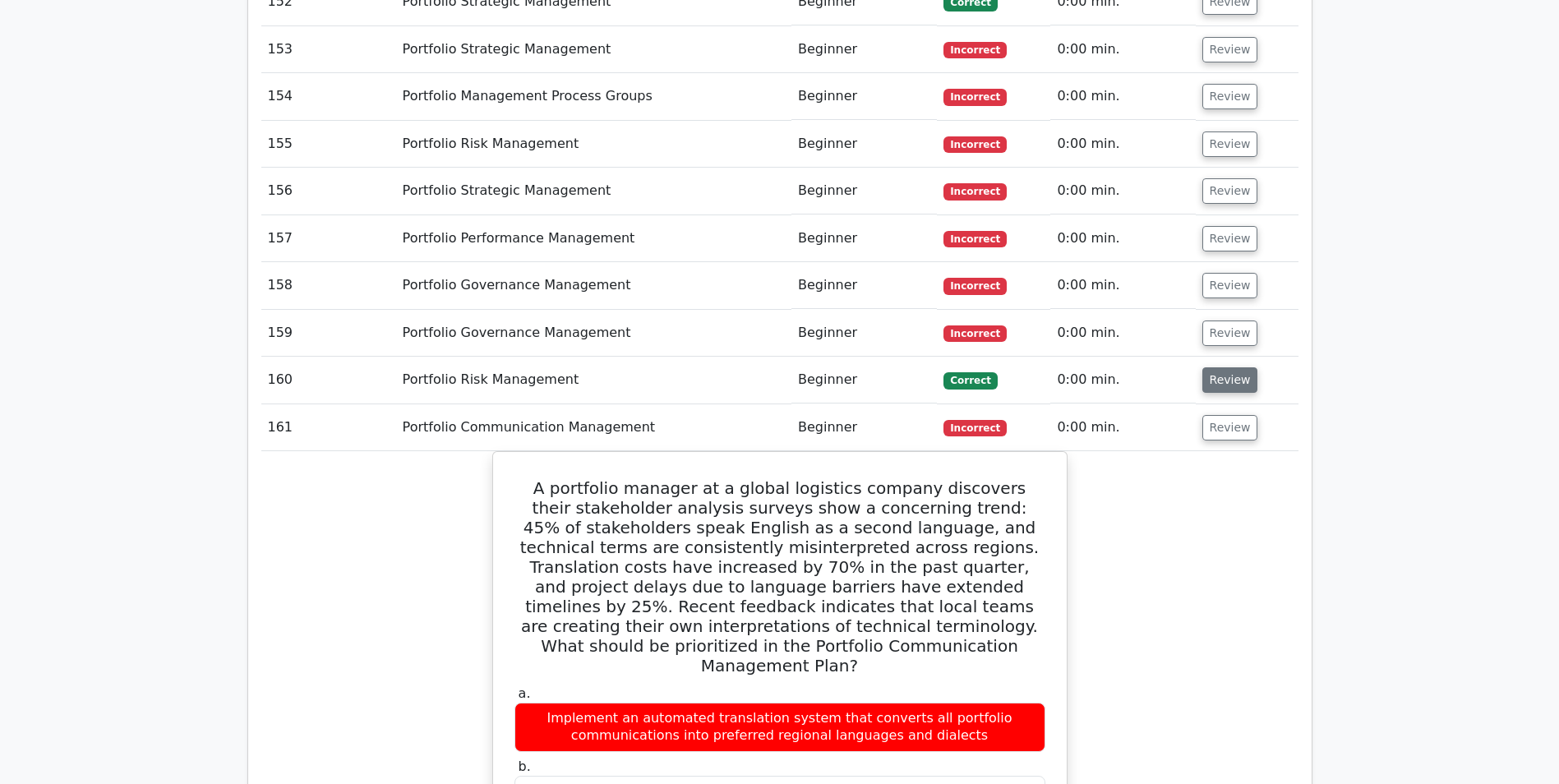
click at [1224, 368] on button "Review" at bounding box center [1231, 381] width 56 height 26
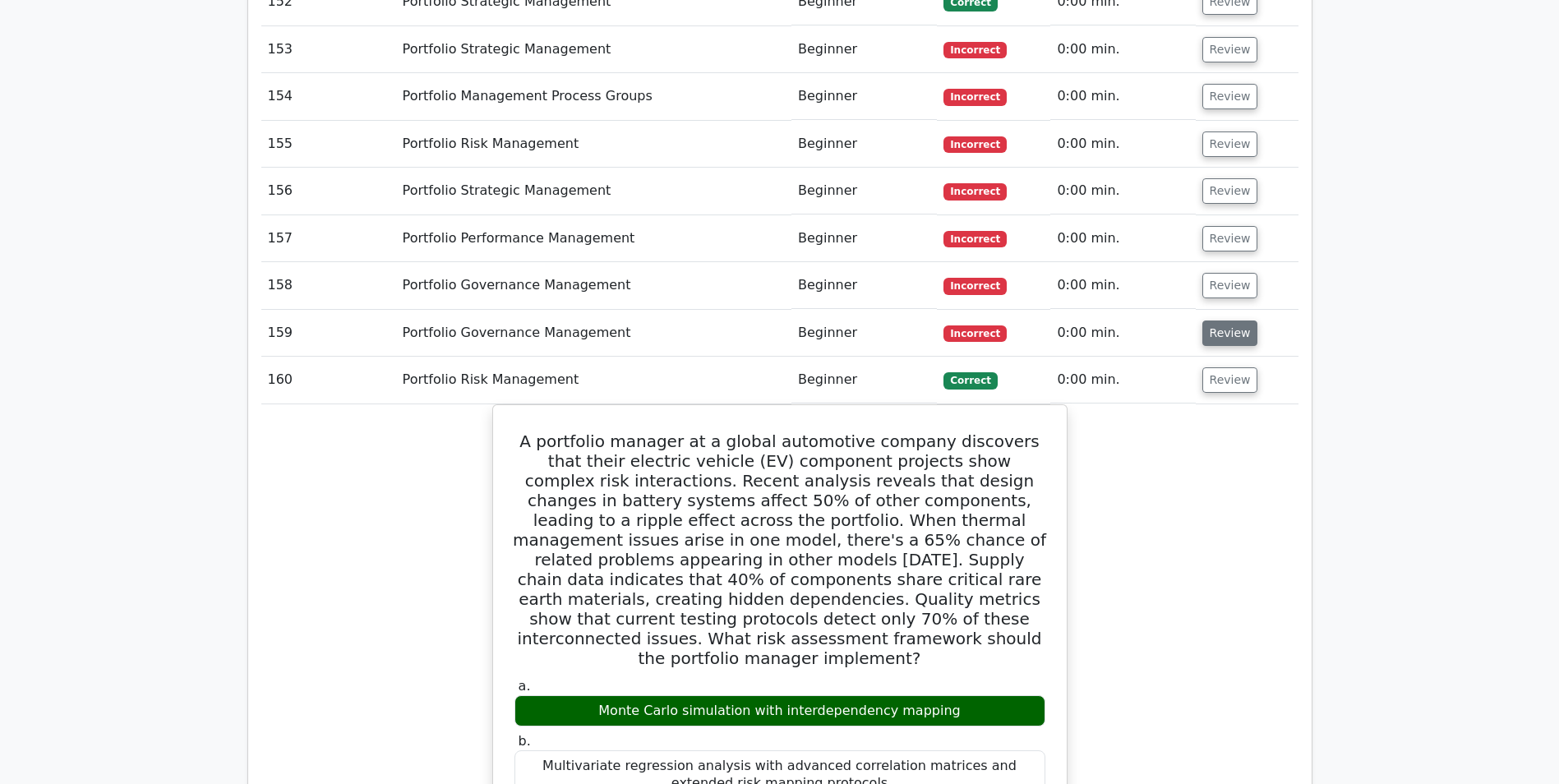
click at [1229, 320] on button "Review" at bounding box center [1231, 333] width 56 height 26
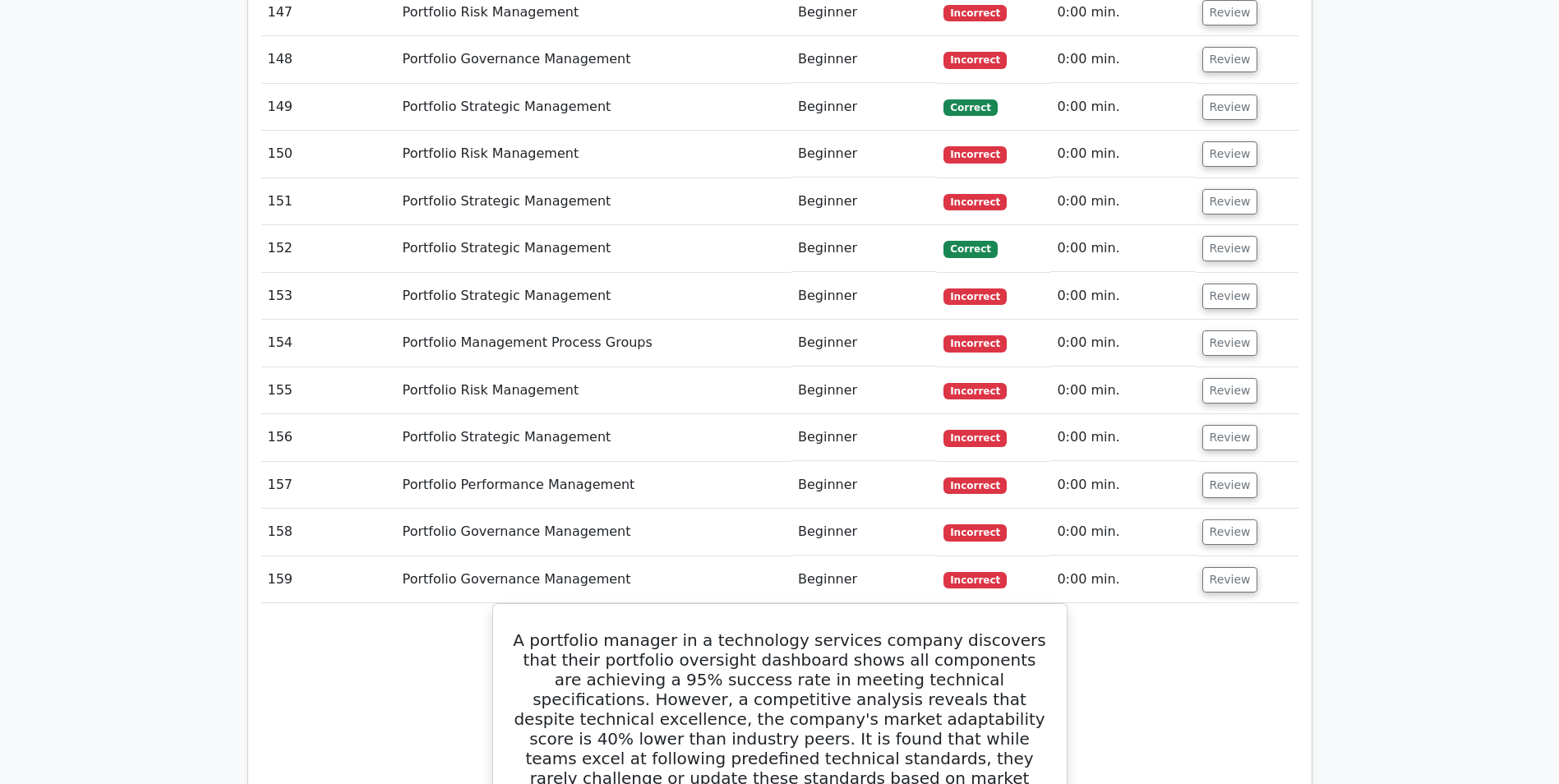
scroll to position [12188, 0]
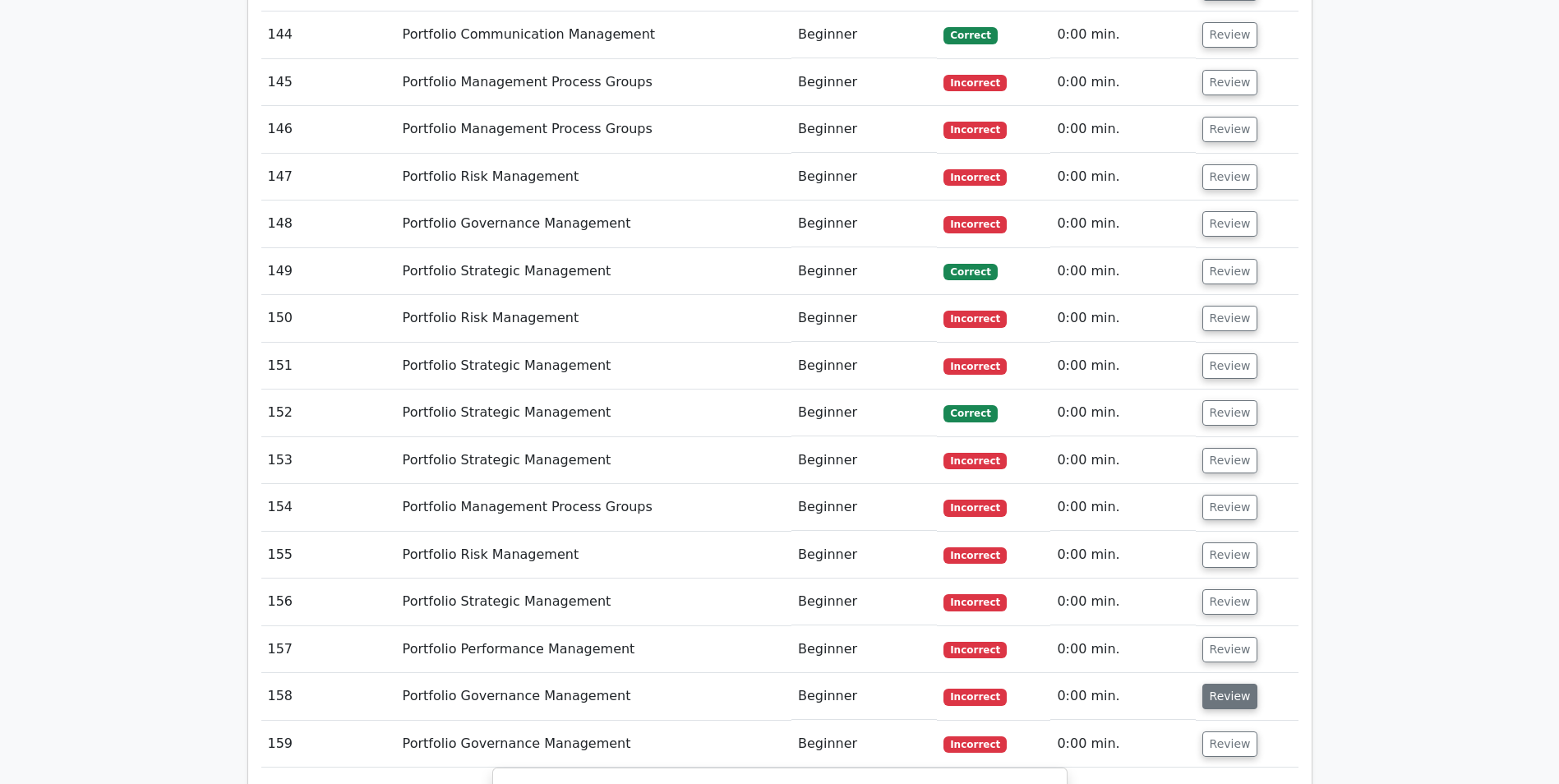
click at [1222, 684] on button "Review" at bounding box center [1231, 697] width 56 height 26
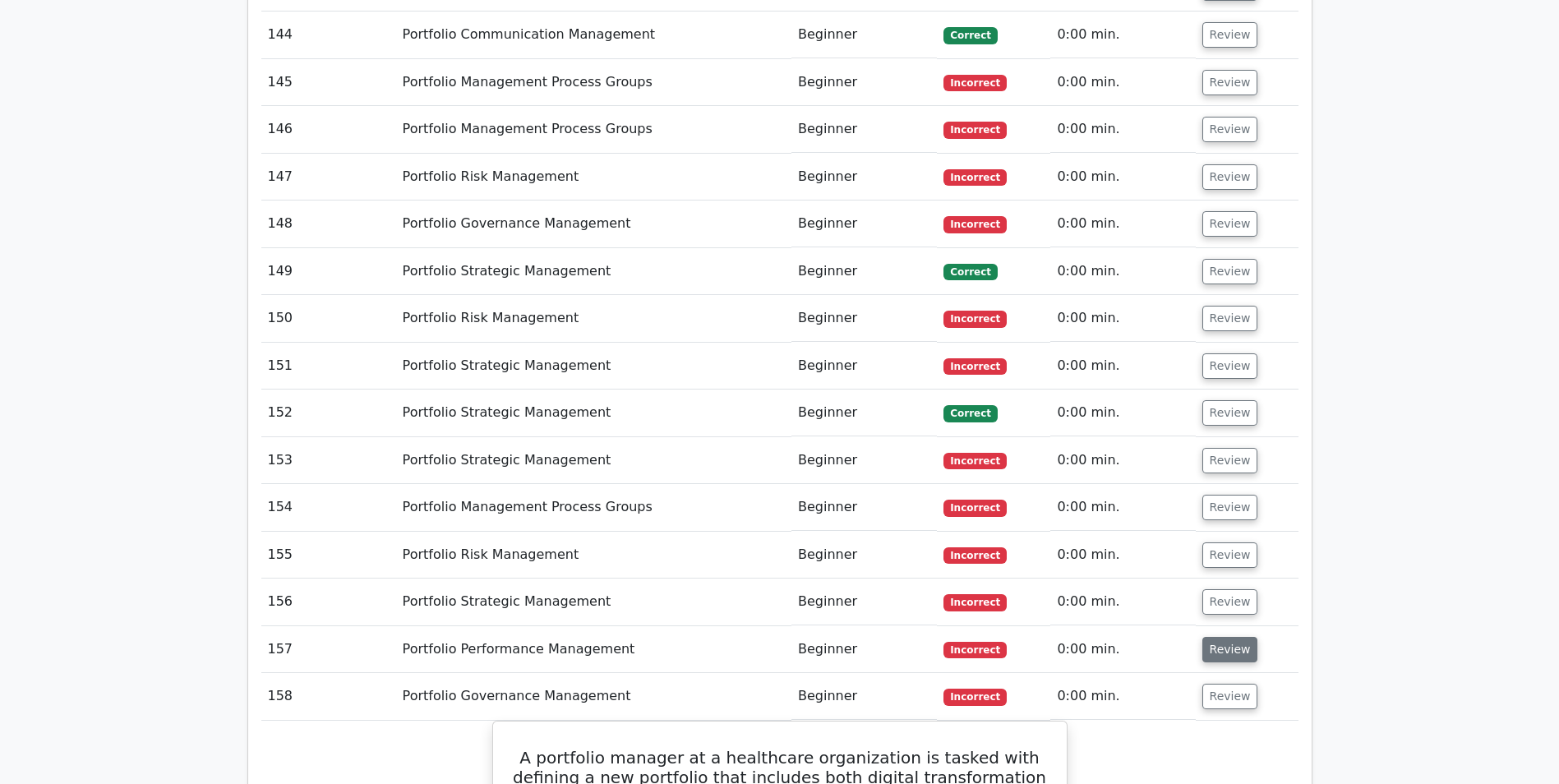
click at [1215, 636] on button "Review" at bounding box center [1231, 649] width 56 height 26
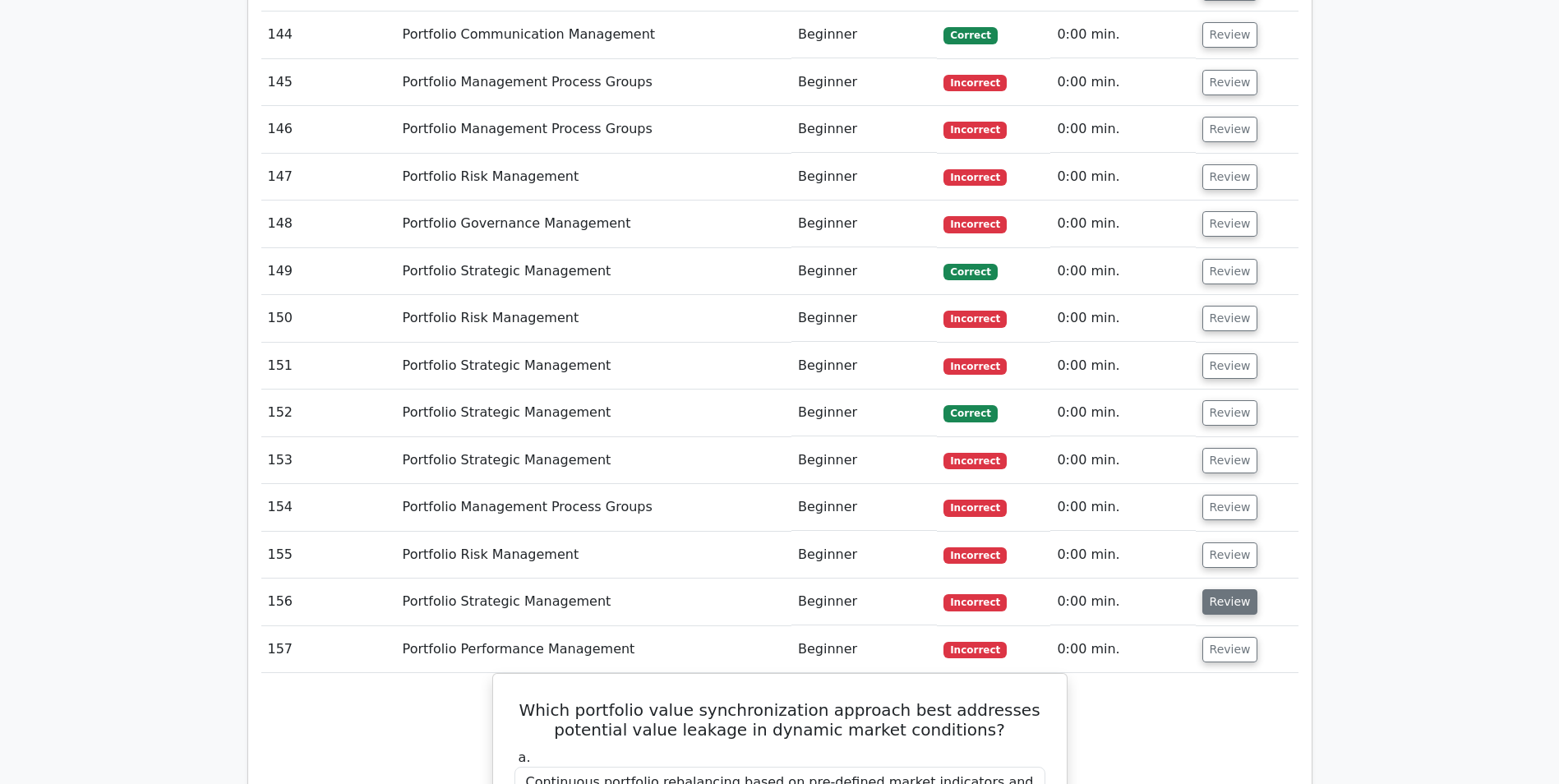
click at [1223, 589] on button "Review" at bounding box center [1231, 602] width 56 height 26
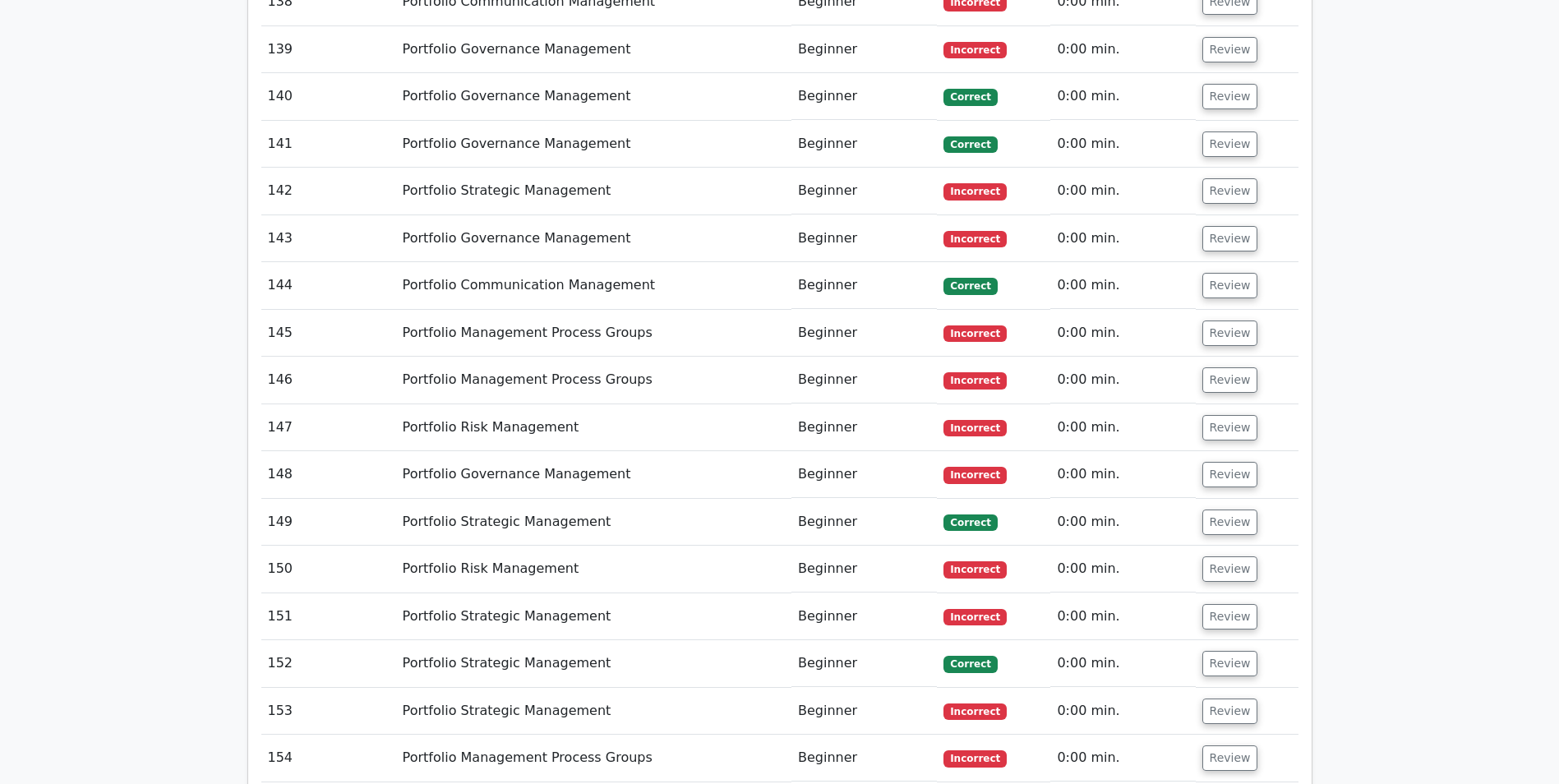
scroll to position [12024, 0]
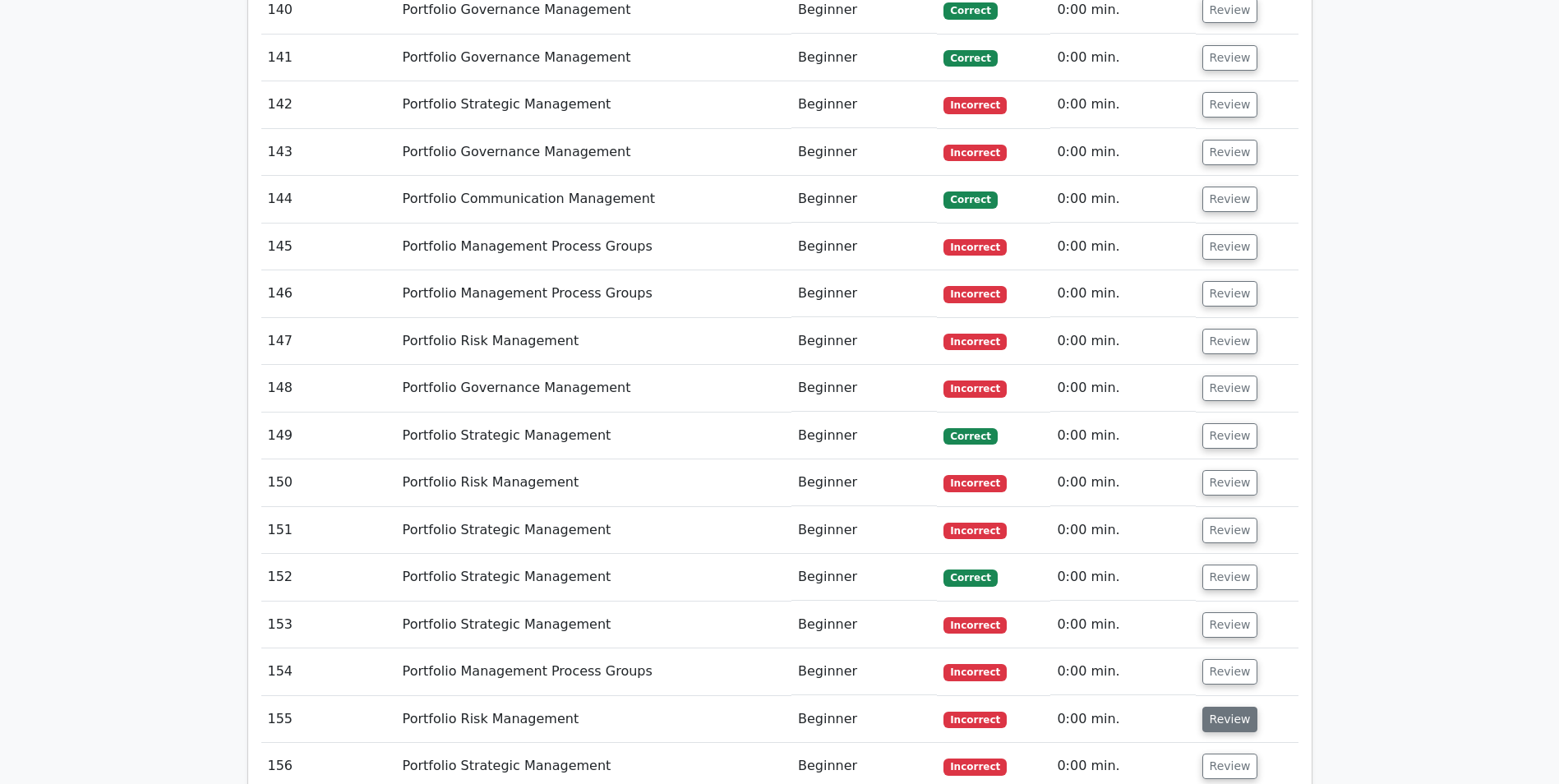
click at [1230, 707] on button "Review" at bounding box center [1231, 720] width 56 height 26
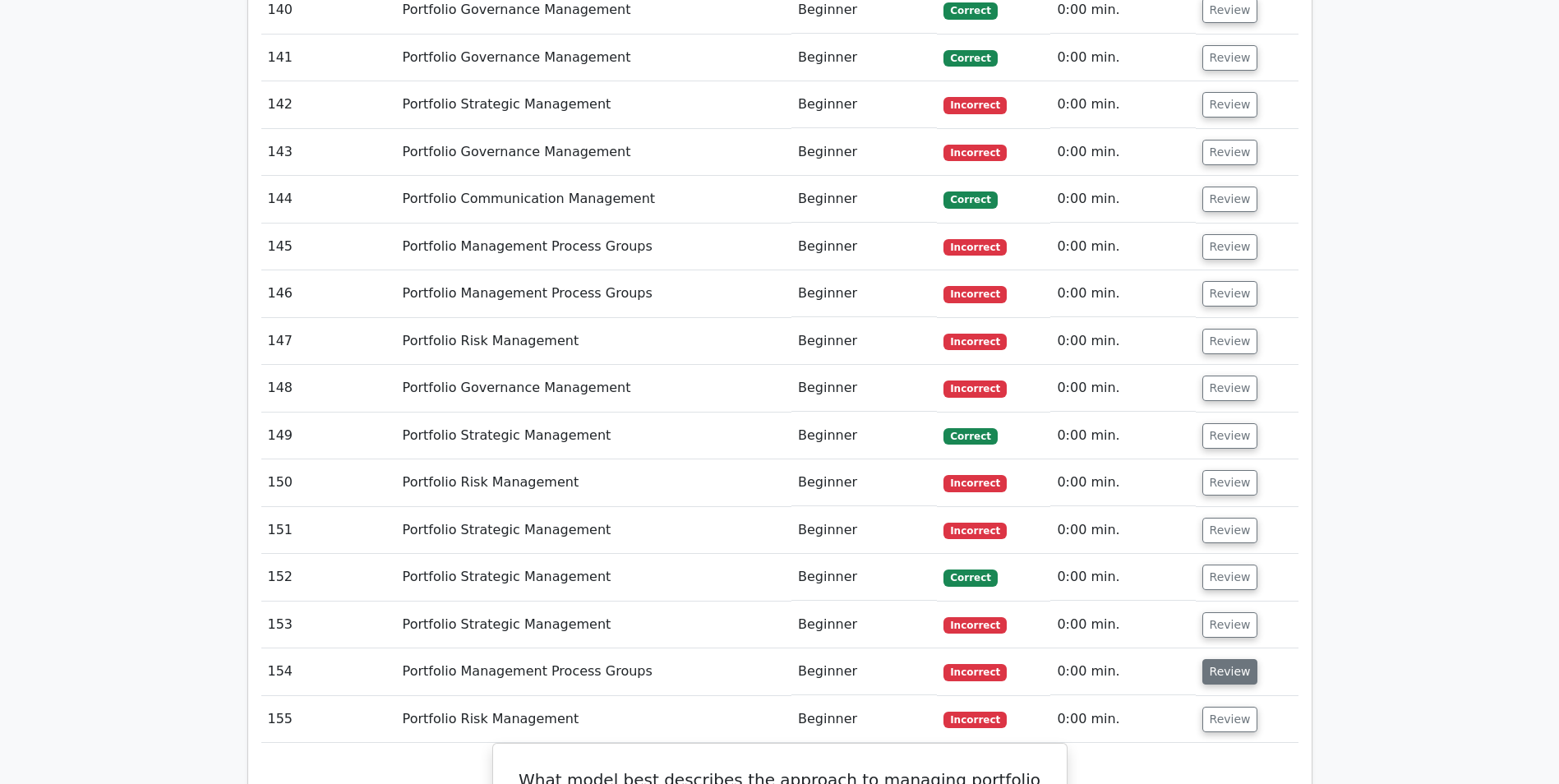
click at [1233, 659] on button "Review" at bounding box center [1231, 672] width 56 height 26
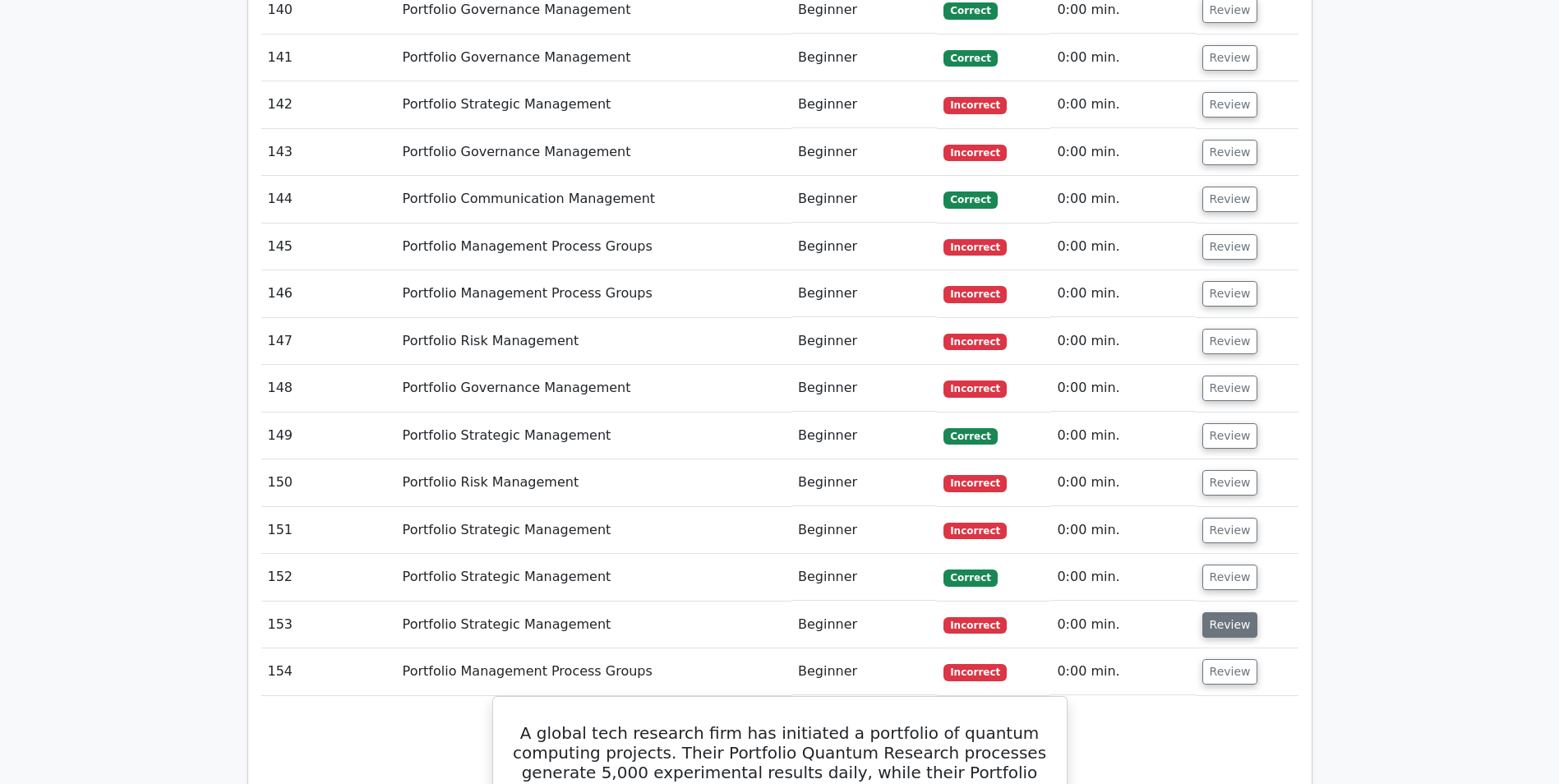
click at [1229, 613] on button "Review" at bounding box center [1231, 625] width 56 height 26
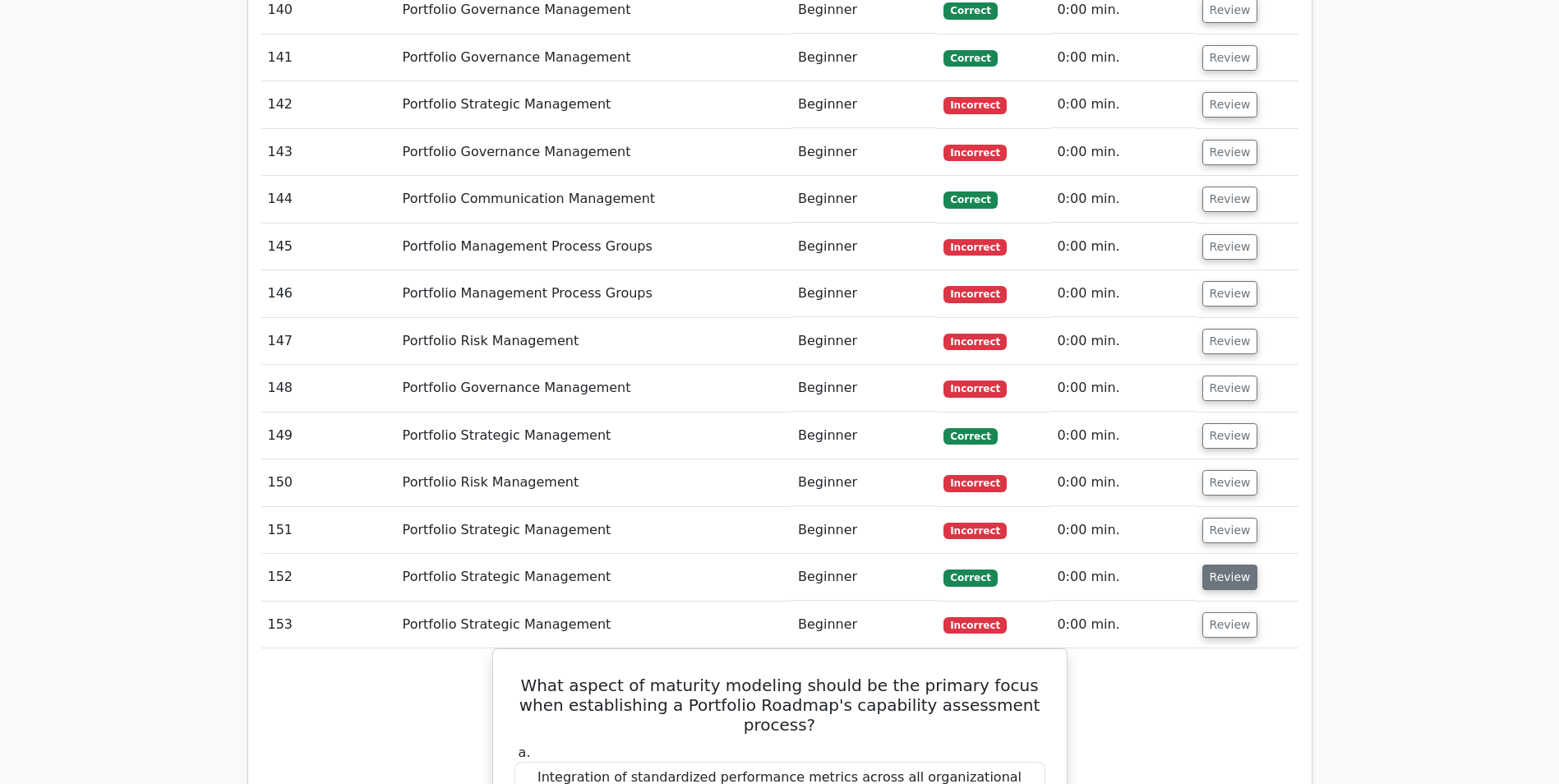
click at [1228, 564] on button "Review" at bounding box center [1231, 577] width 56 height 26
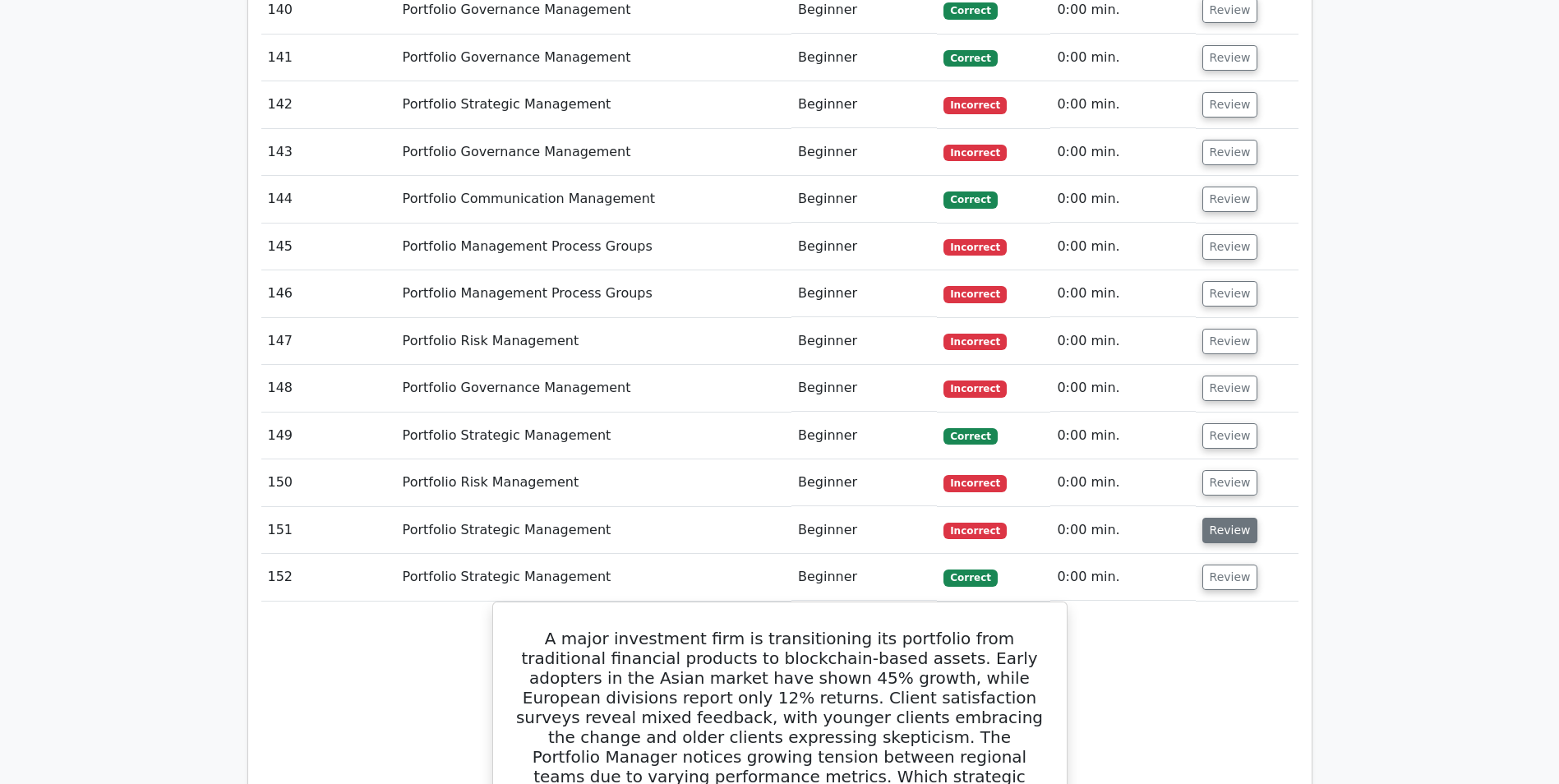
click at [1226, 517] on button "Review" at bounding box center [1231, 530] width 56 height 26
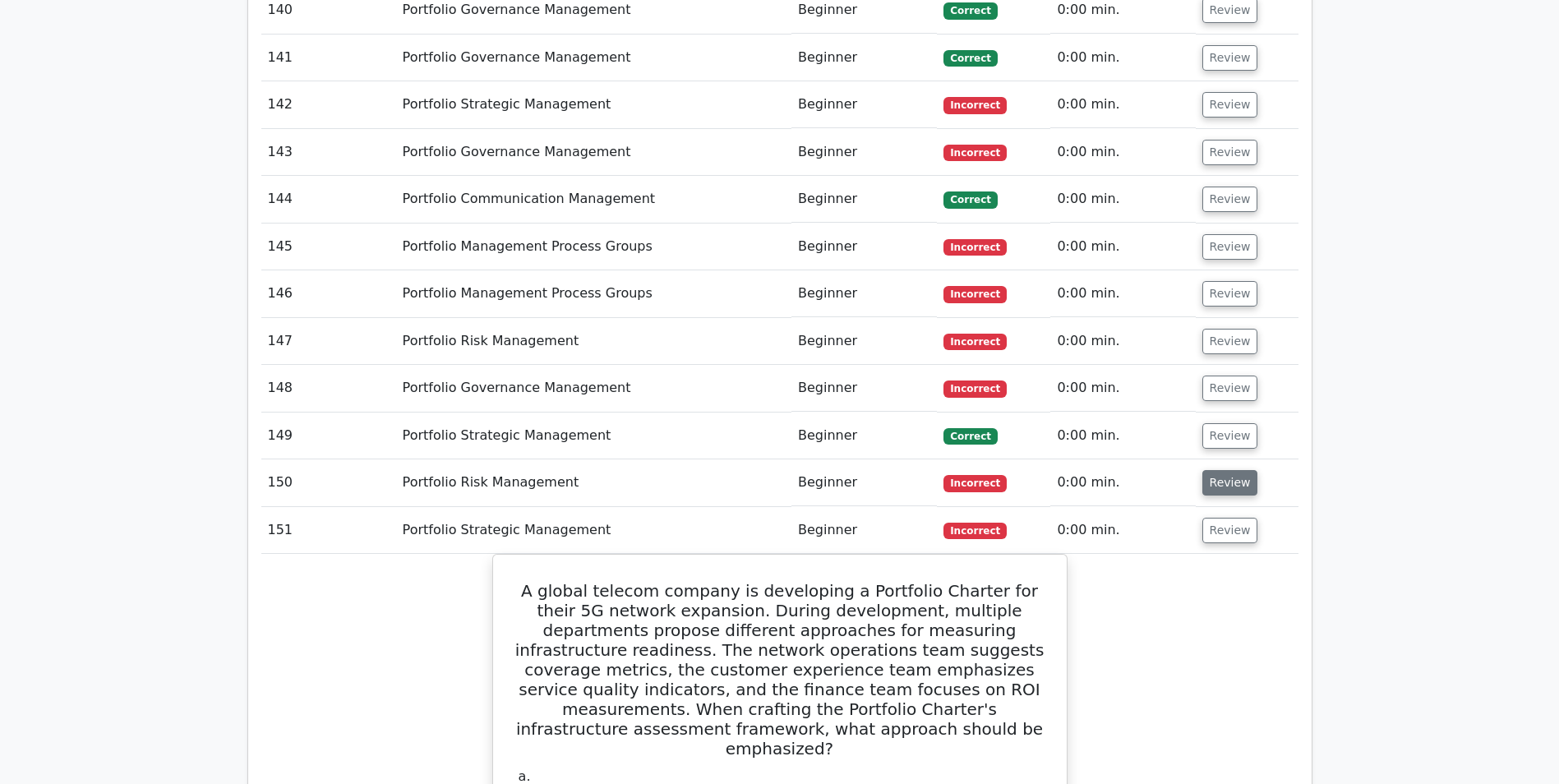
click at [1212, 470] on button "Review" at bounding box center [1231, 483] width 56 height 26
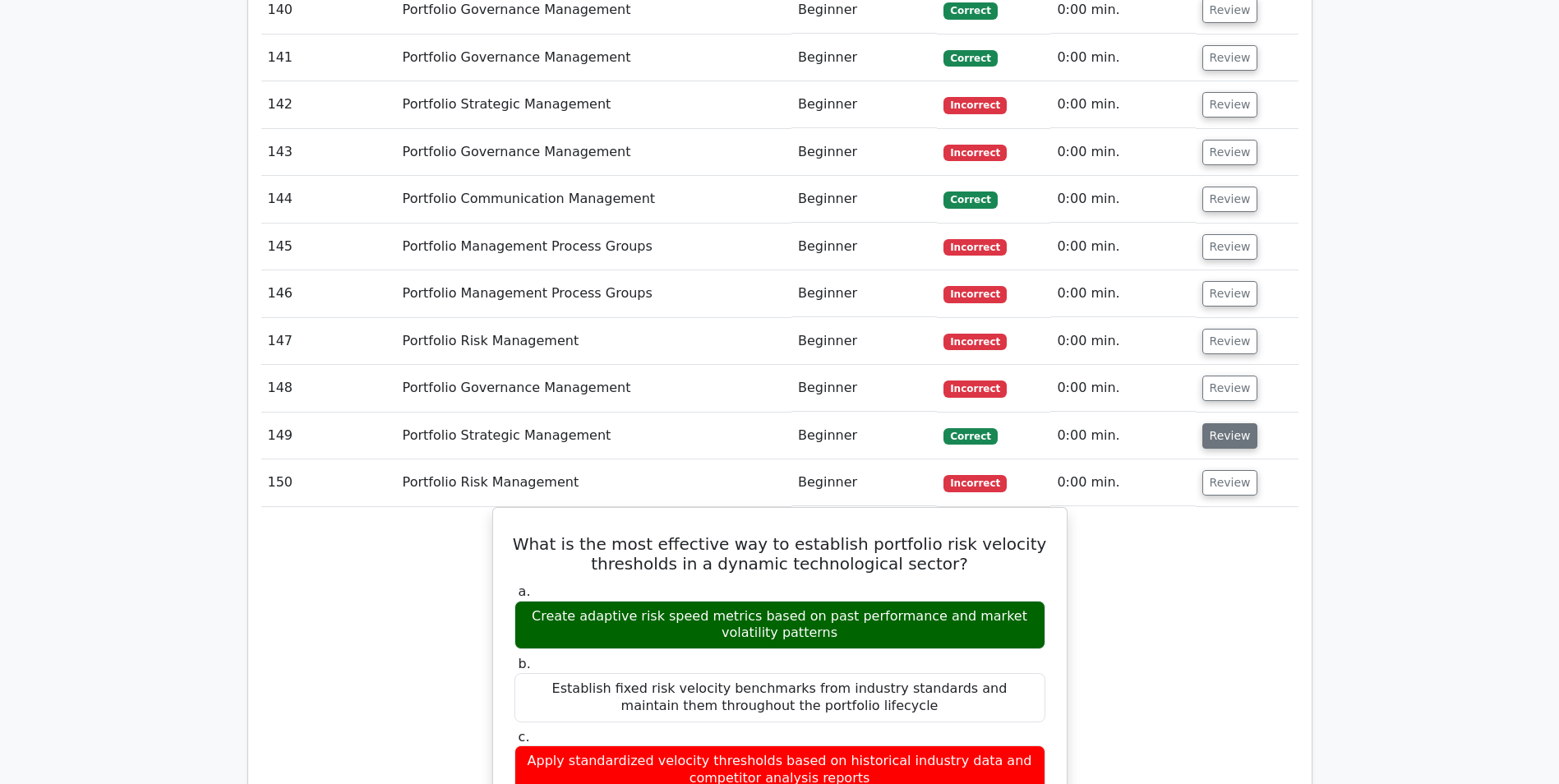
click at [1212, 423] on button "Review" at bounding box center [1231, 436] width 56 height 26
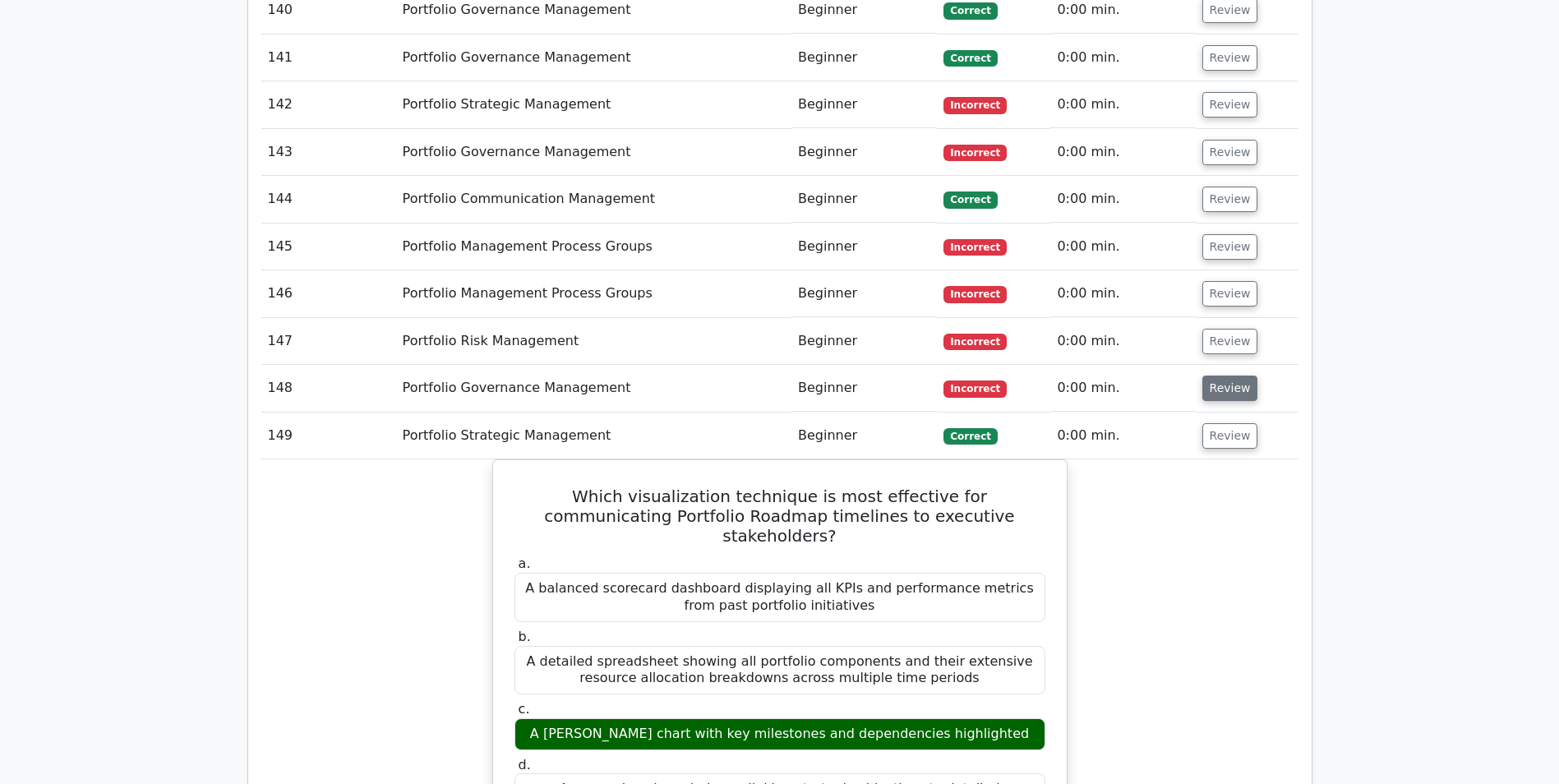
click at [1212, 376] on button "Review" at bounding box center [1231, 389] width 56 height 26
click at [1212, 329] on button "Review" at bounding box center [1231, 342] width 56 height 26
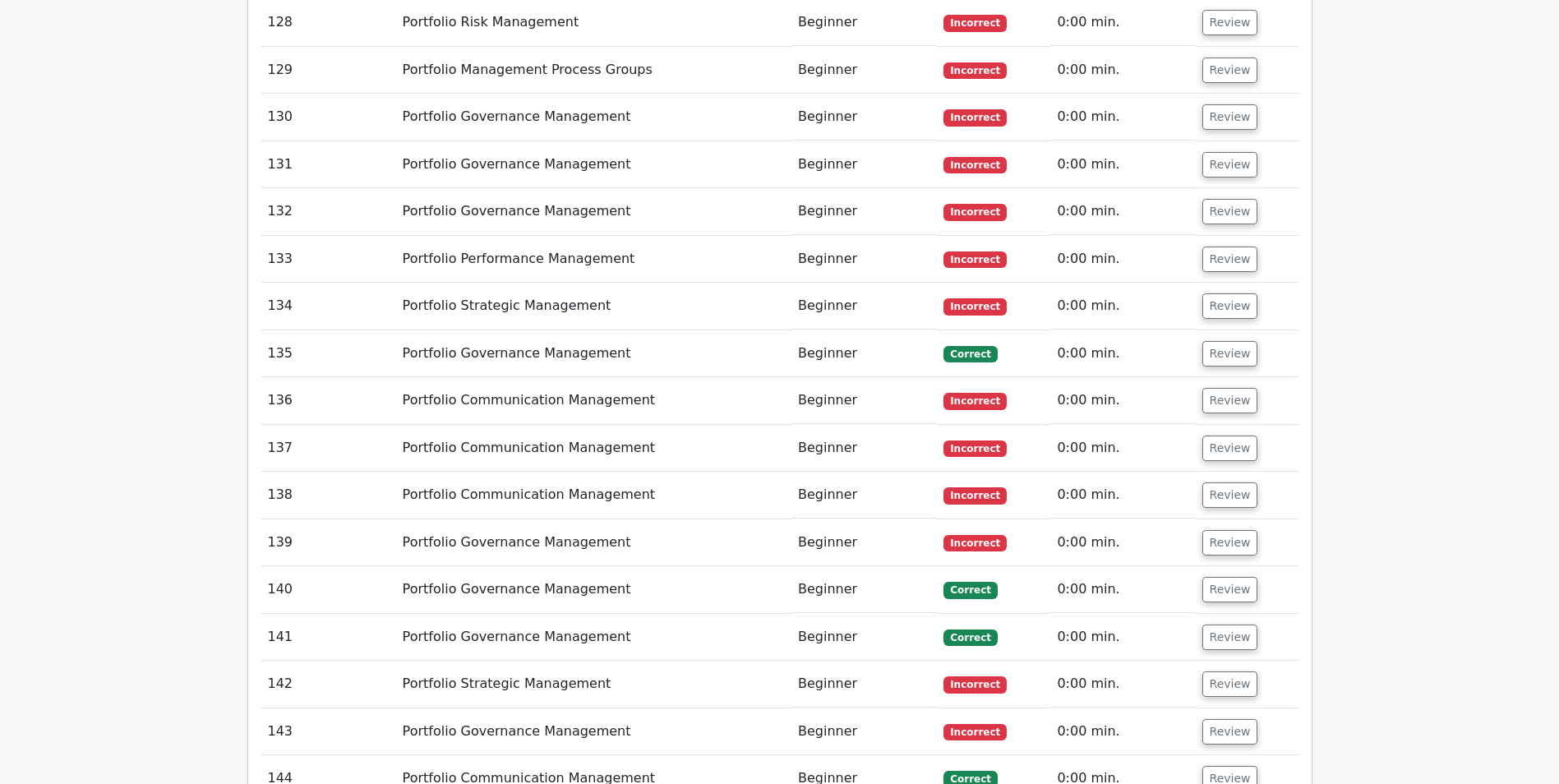
scroll to position [11367, 0]
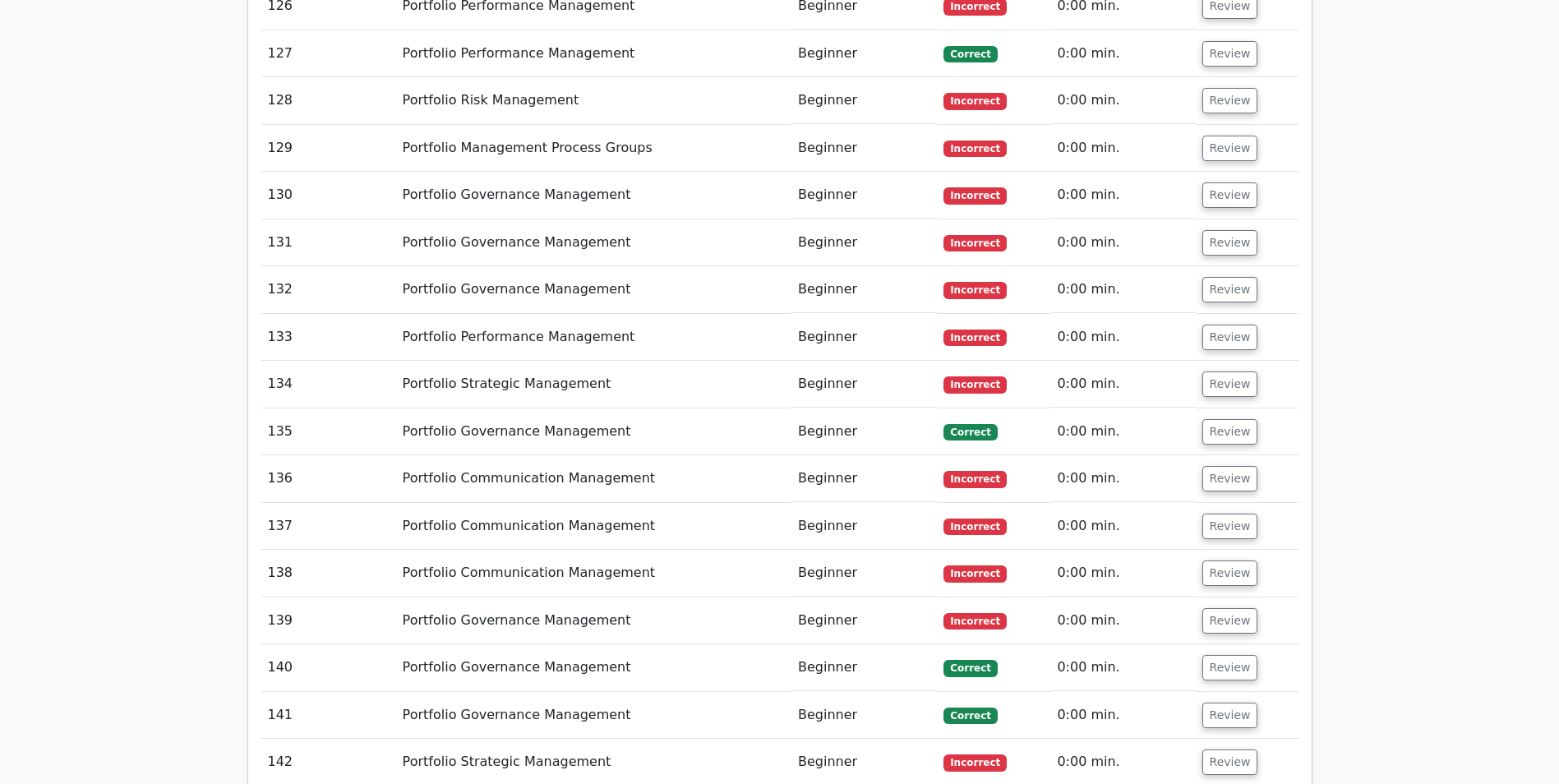
click at [1210, 749] on button "Review" at bounding box center [1231, 762] width 56 height 26
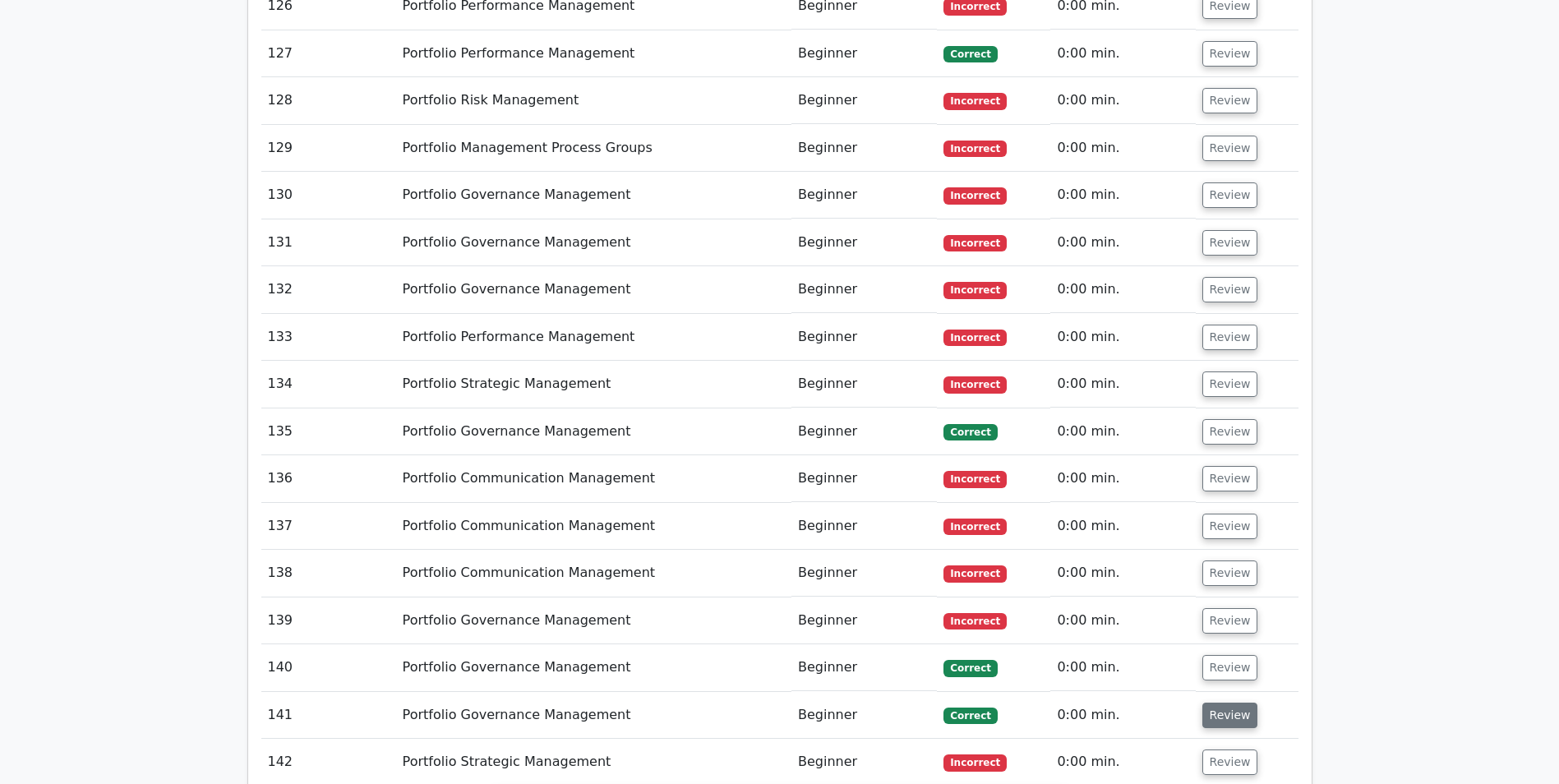
click at [1209, 703] on button "Review" at bounding box center [1231, 716] width 56 height 26
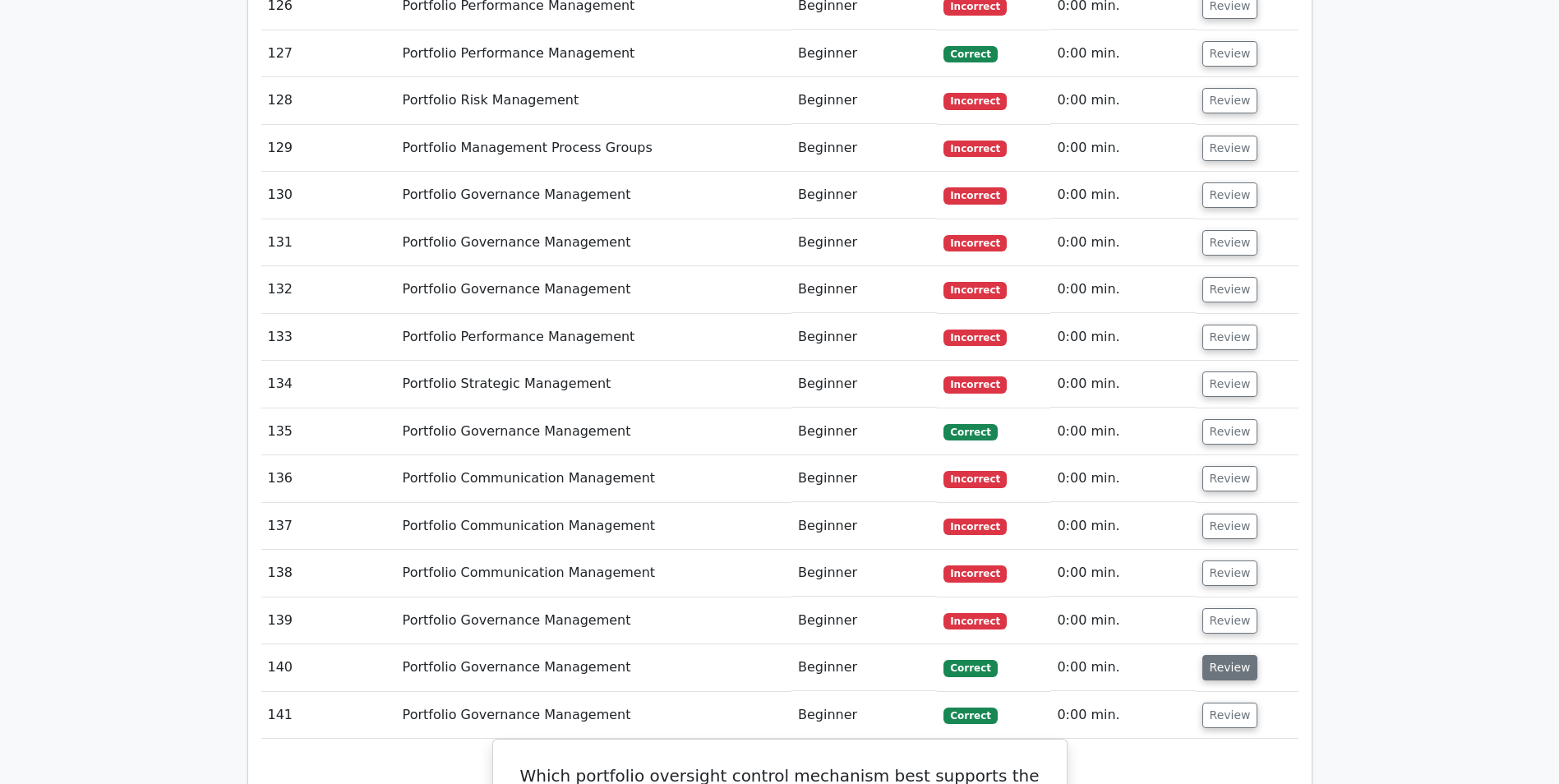
click at [1212, 655] on button "Review" at bounding box center [1231, 668] width 56 height 26
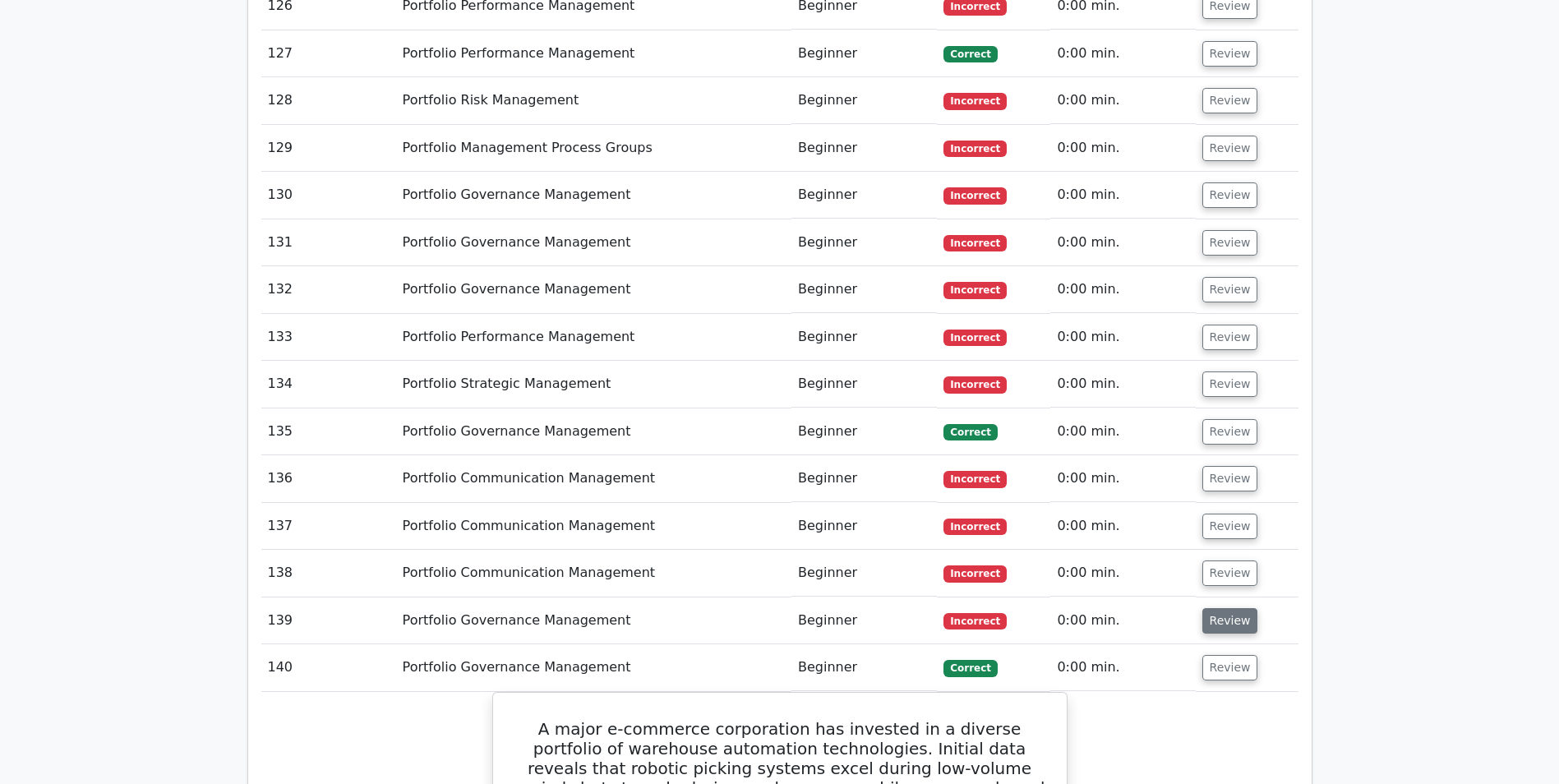
click at [1218, 608] on button "Review" at bounding box center [1231, 620] width 56 height 26
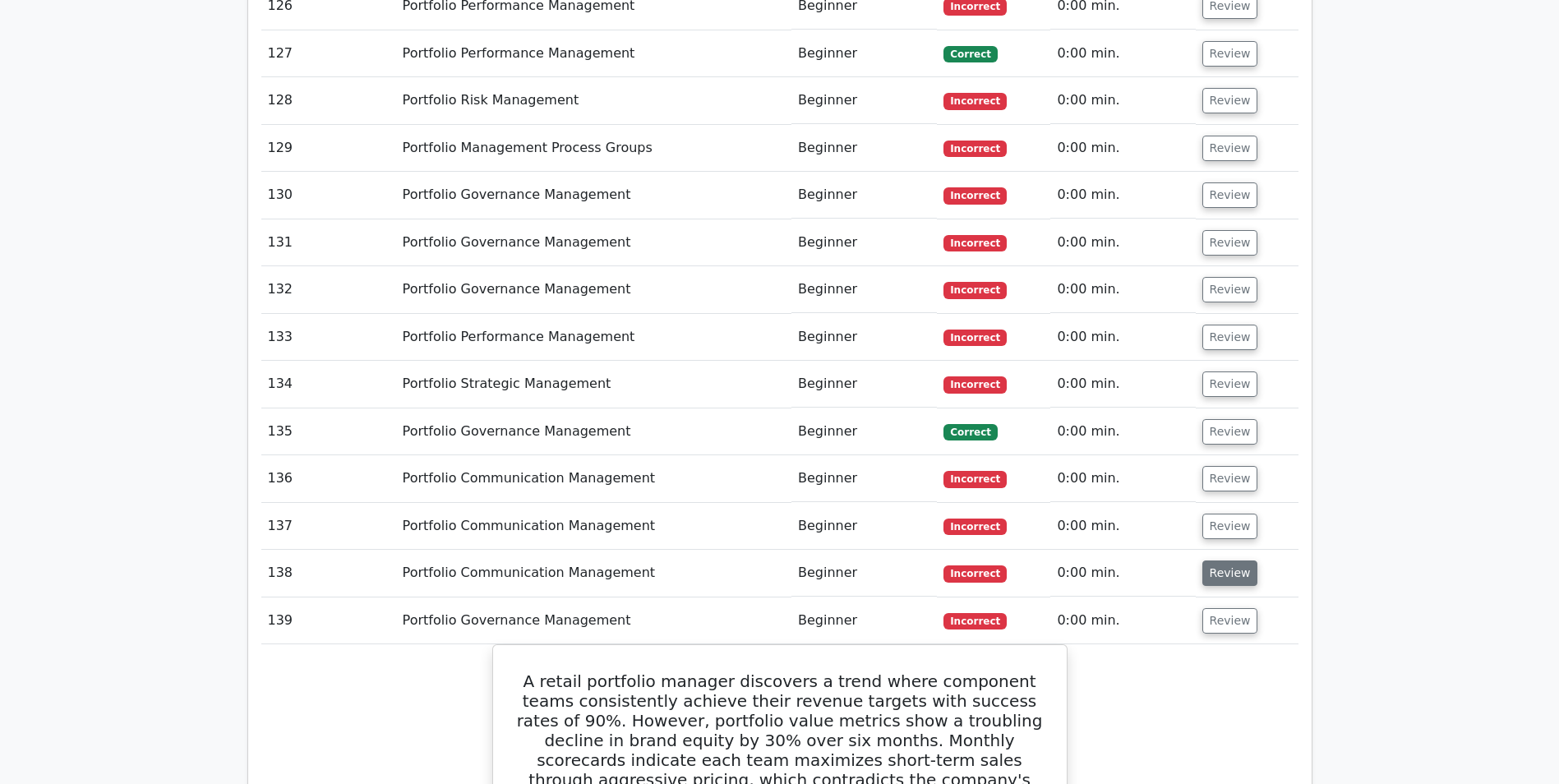
click at [1221, 560] on button "Review" at bounding box center [1231, 573] width 56 height 26
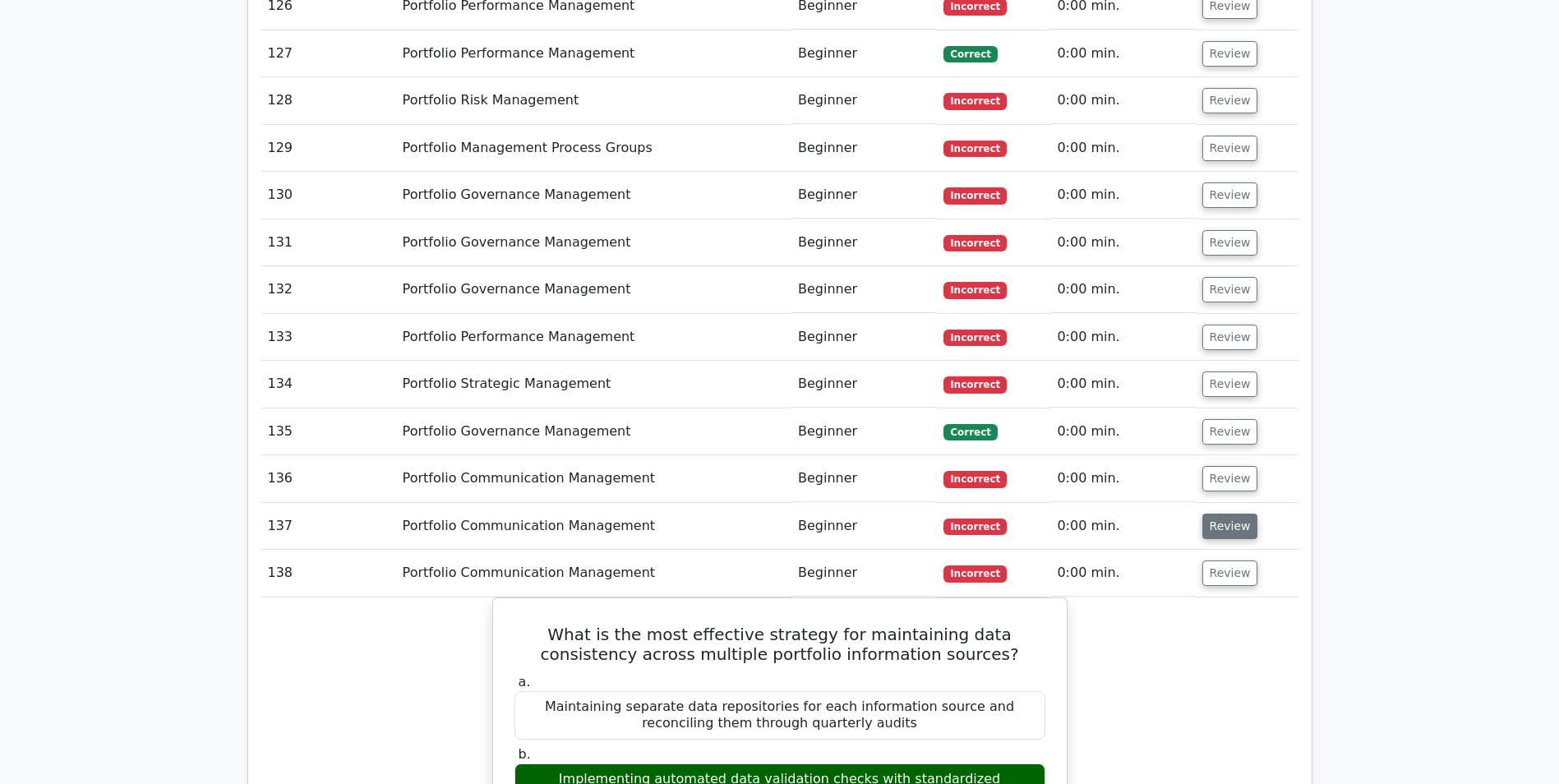
click at [1220, 513] on button "Review" at bounding box center [1231, 526] width 56 height 26
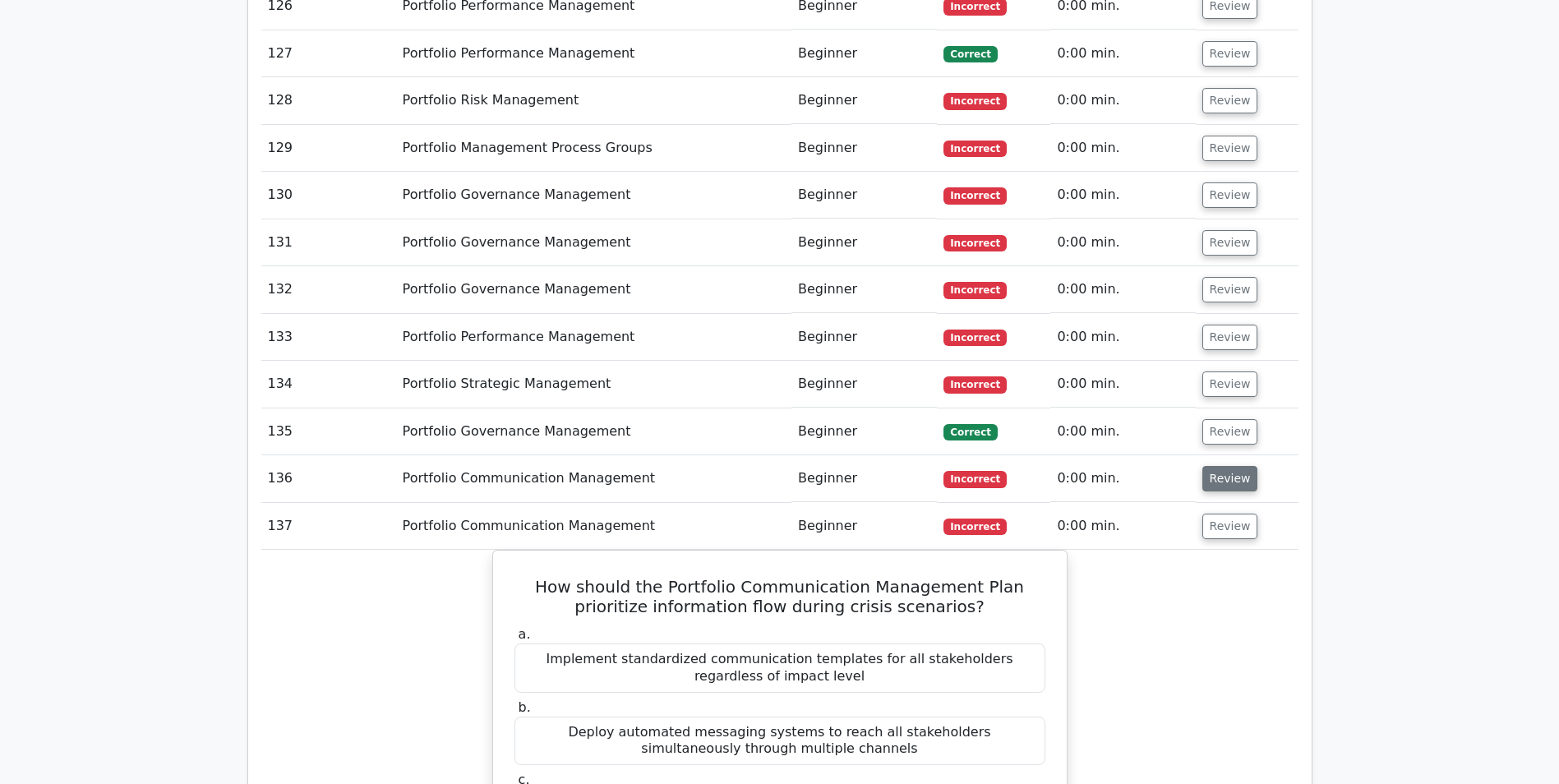
click at [1223, 466] on button "Review" at bounding box center [1231, 479] width 56 height 26
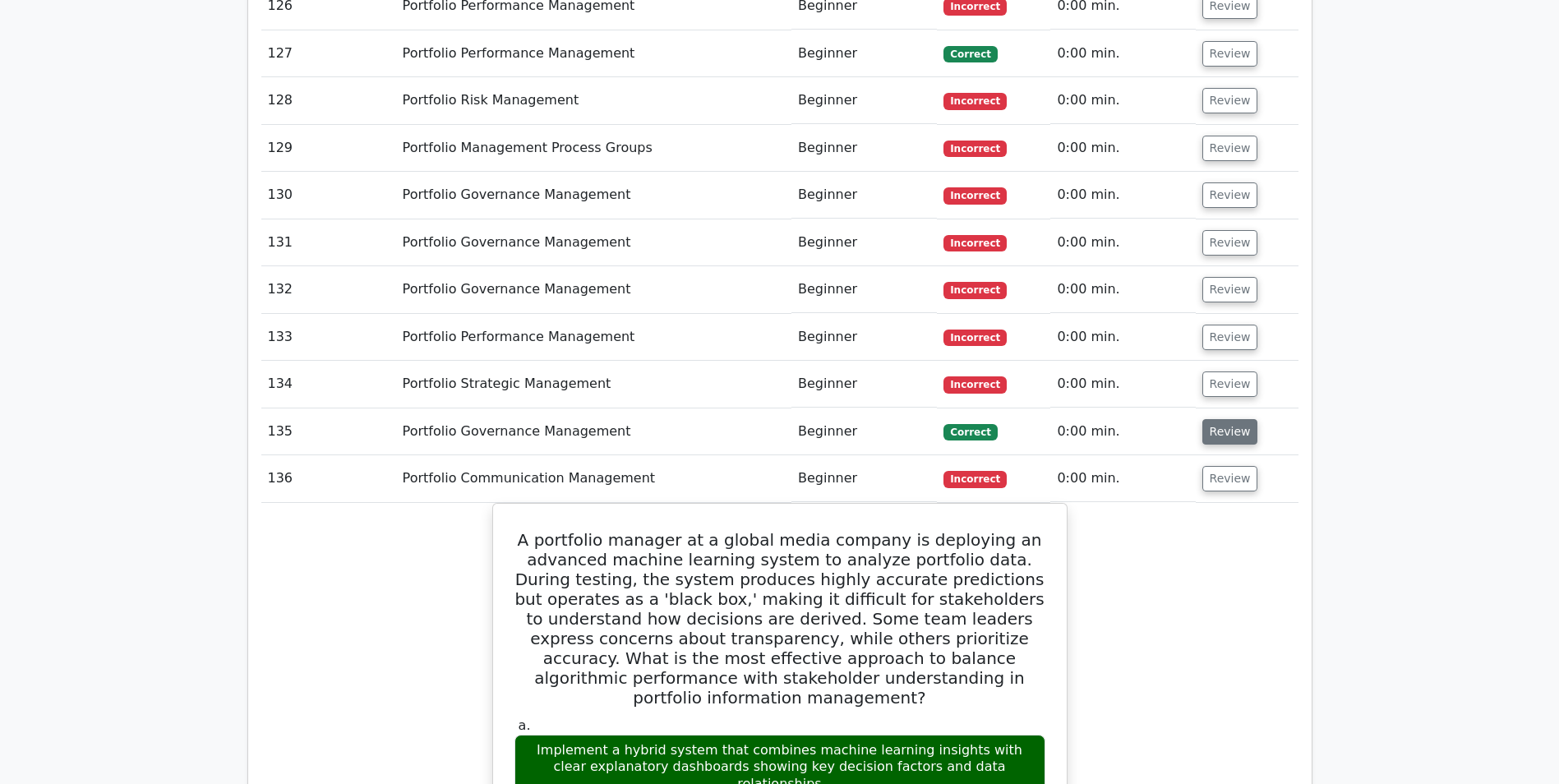
click at [1222, 419] on button "Review" at bounding box center [1231, 432] width 56 height 26
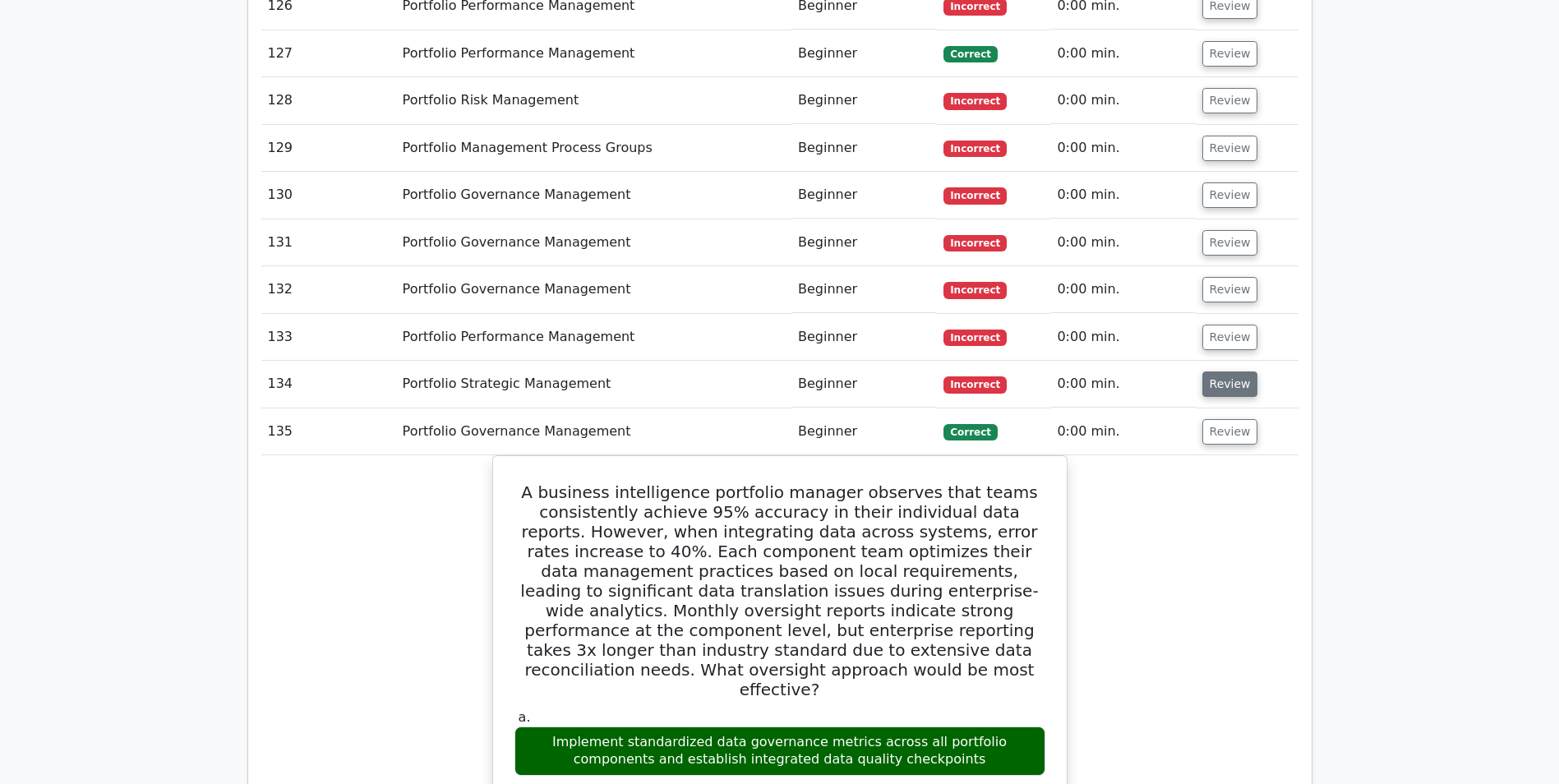
click at [1223, 372] on button "Review" at bounding box center [1231, 385] width 56 height 26
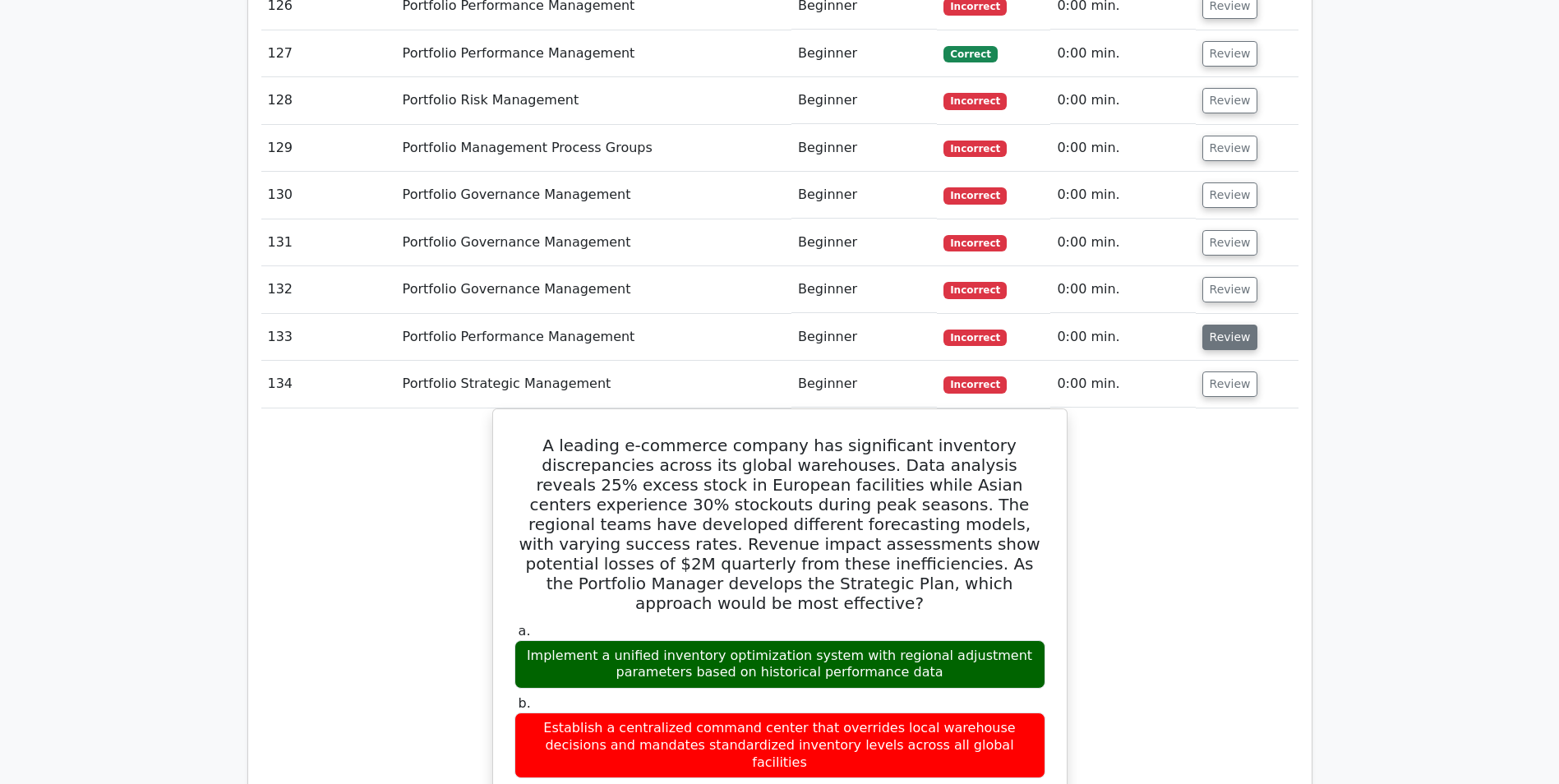
click at [1215, 324] on button "Review" at bounding box center [1231, 337] width 56 height 26
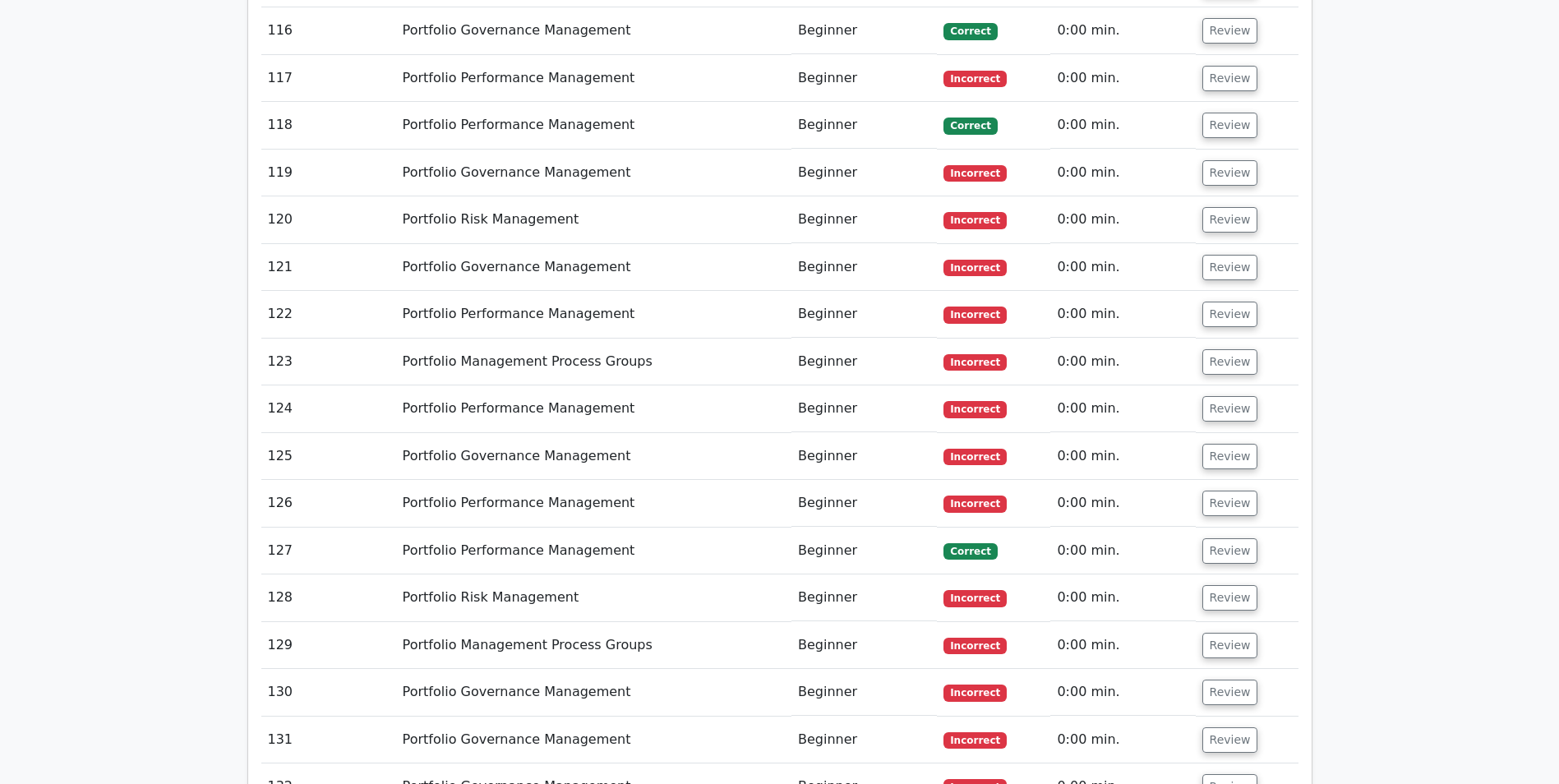
scroll to position [10792, 0]
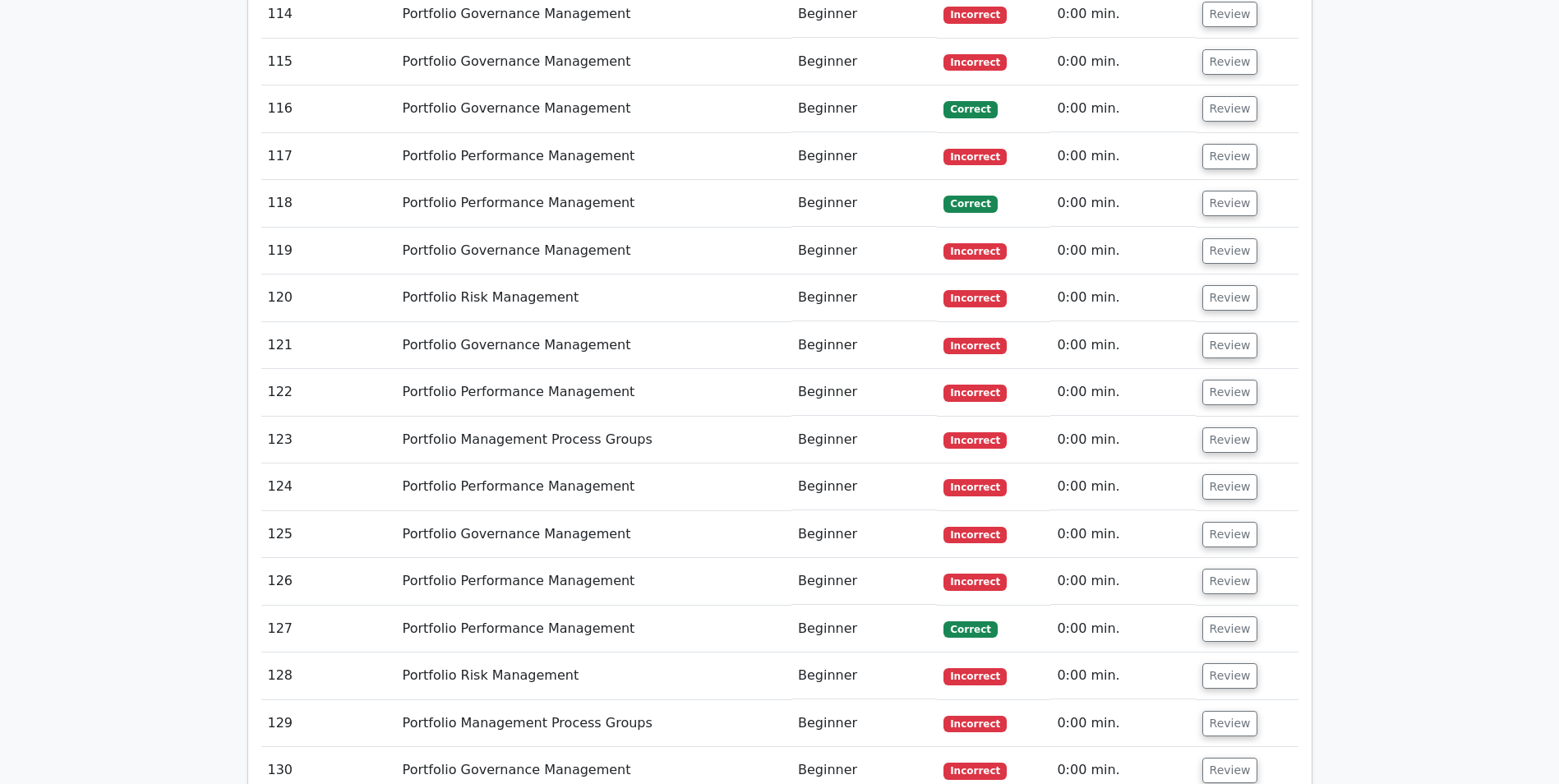
drag, startPoint x: 1220, startPoint y: 499, endPoint x: 1220, endPoint y: 489, distance: 10.0
click at [1222, 757] on button "Review" at bounding box center [1231, 770] width 56 height 26
click at [1222, 711] on button "Review" at bounding box center [1231, 724] width 56 height 26
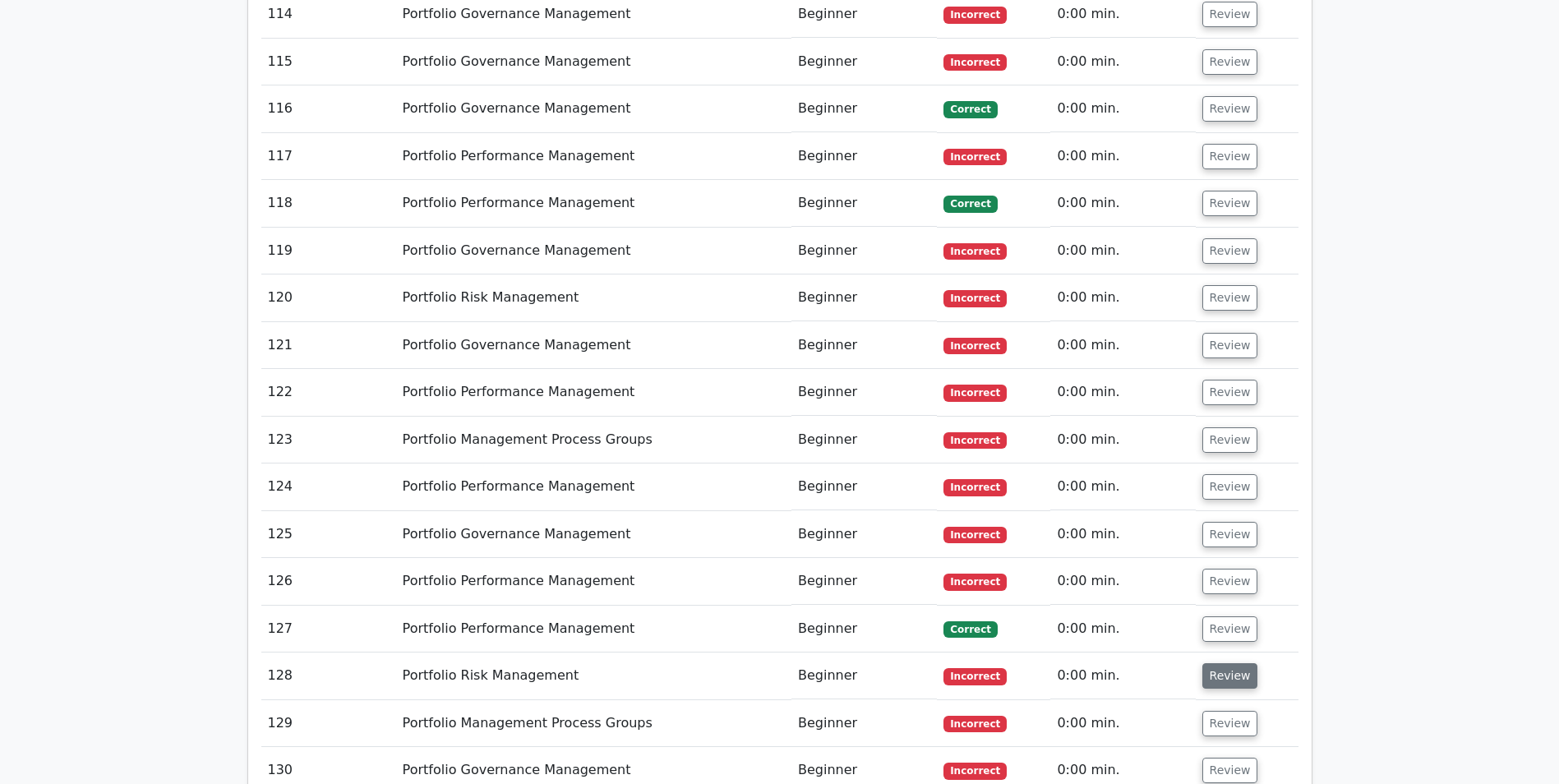
click at [1215, 663] on button "Review" at bounding box center [1231, 676] width 56 height 26
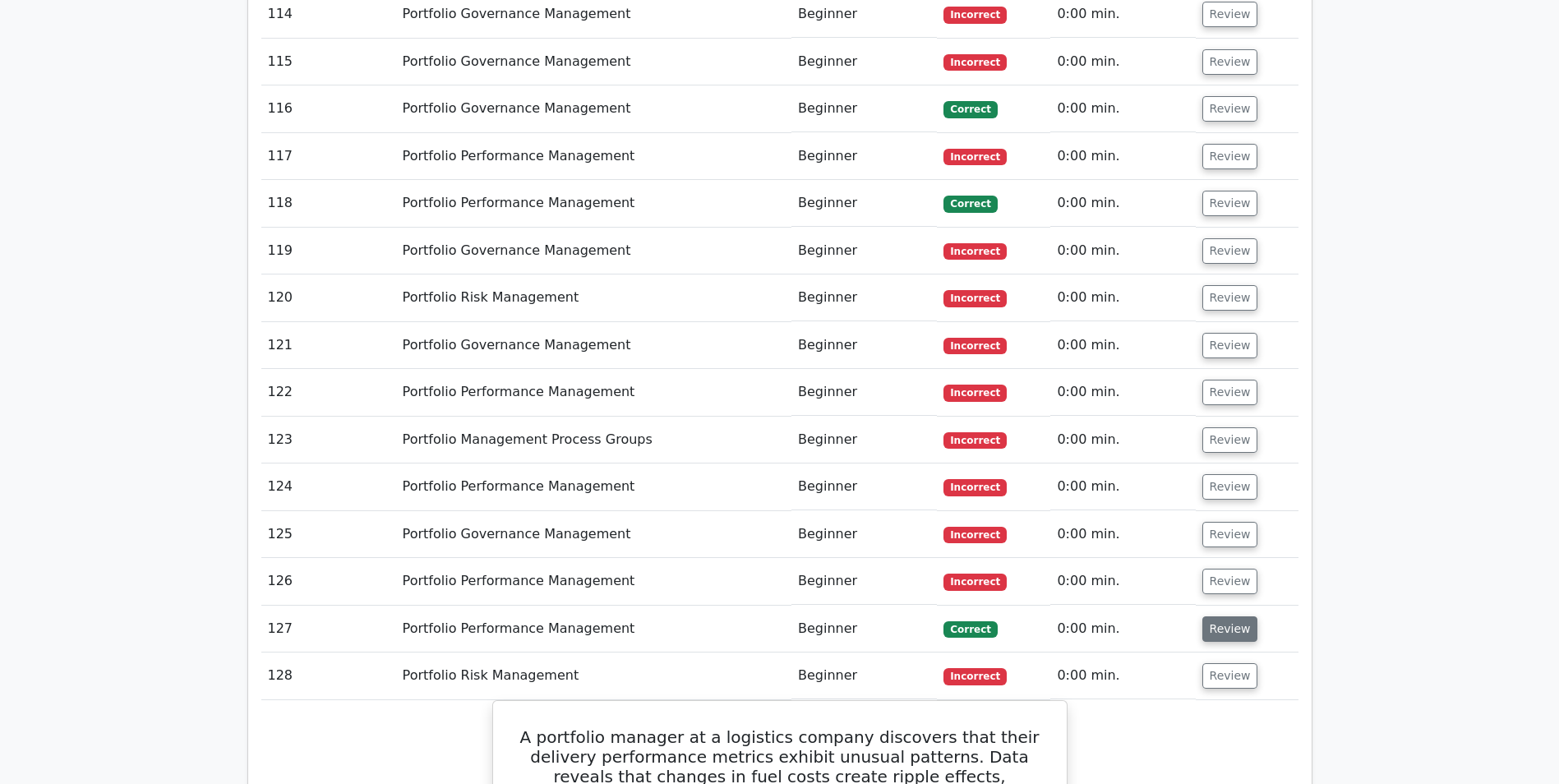
click at [1227, 616] on button "Review" at bounding box center [1231, 629] width 56 height 26
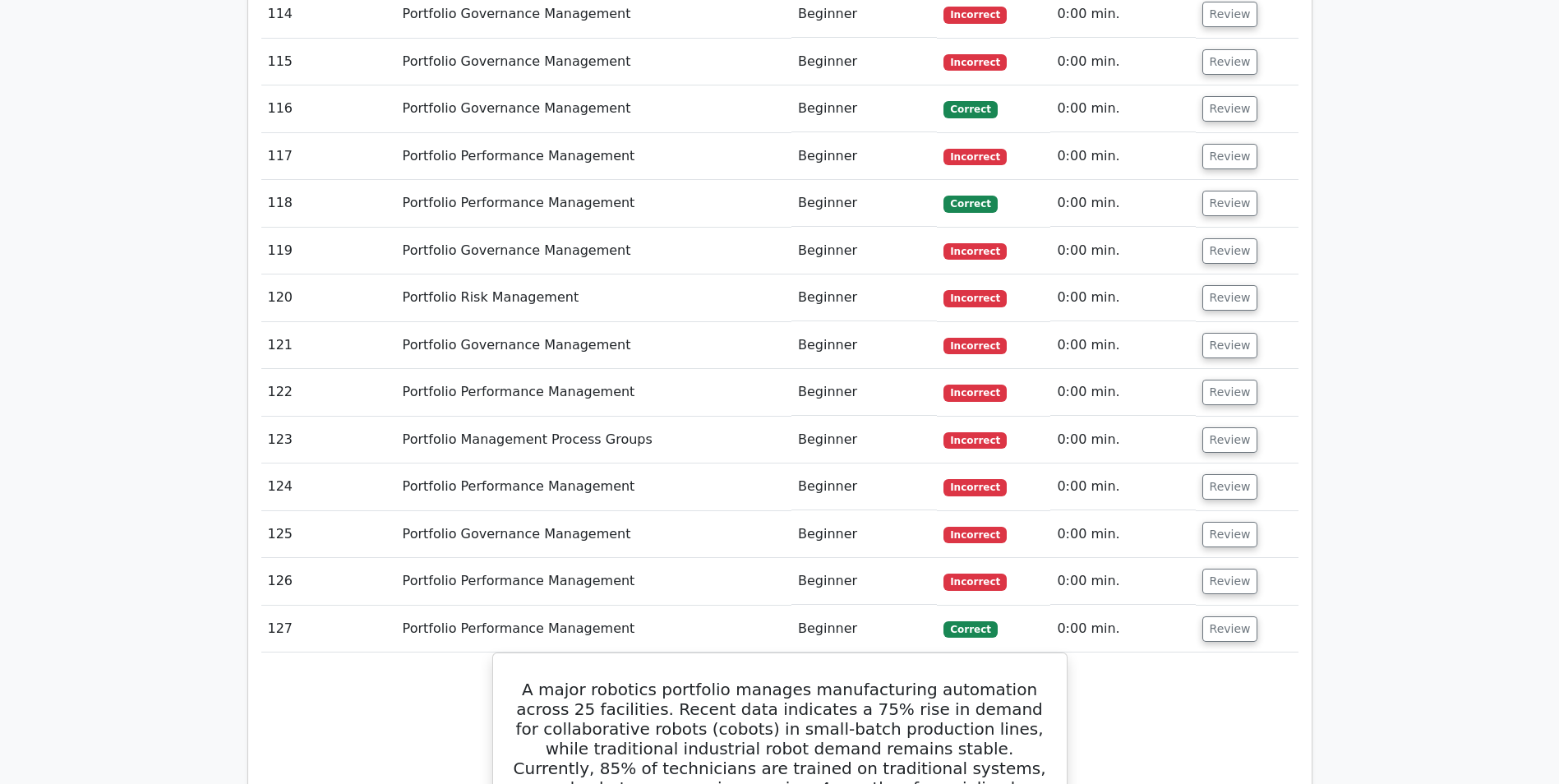
click at [1231, 558] on td "Review" at bounding box center [1248, 581] width 103 height 47
click at [1223, 569] on button "Review" at bounding box center [1231, 582] width 56 height 26
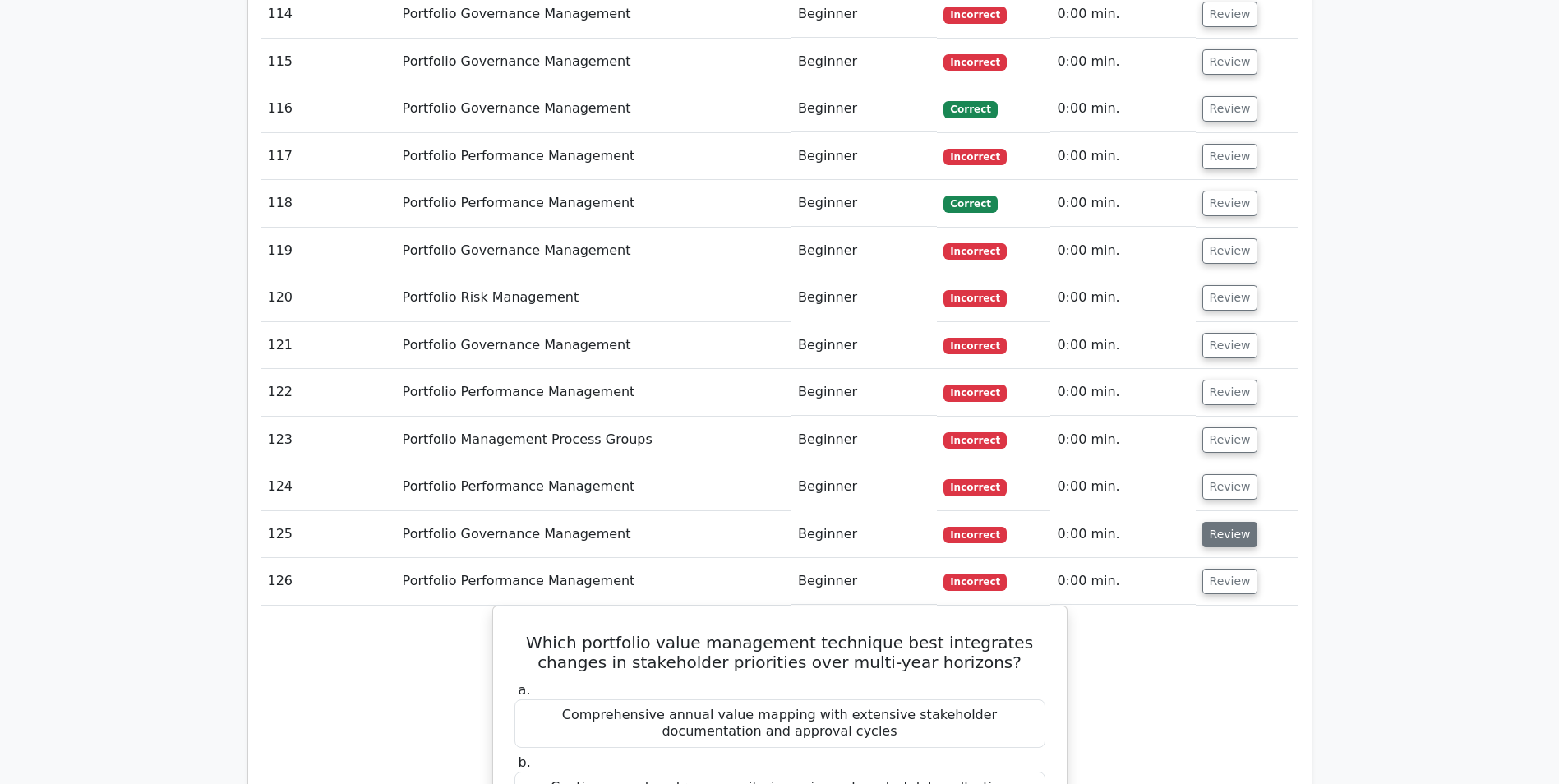
click at [1221, 521] on button "Review" at bounding box center [1231, 534] width 56 height 26
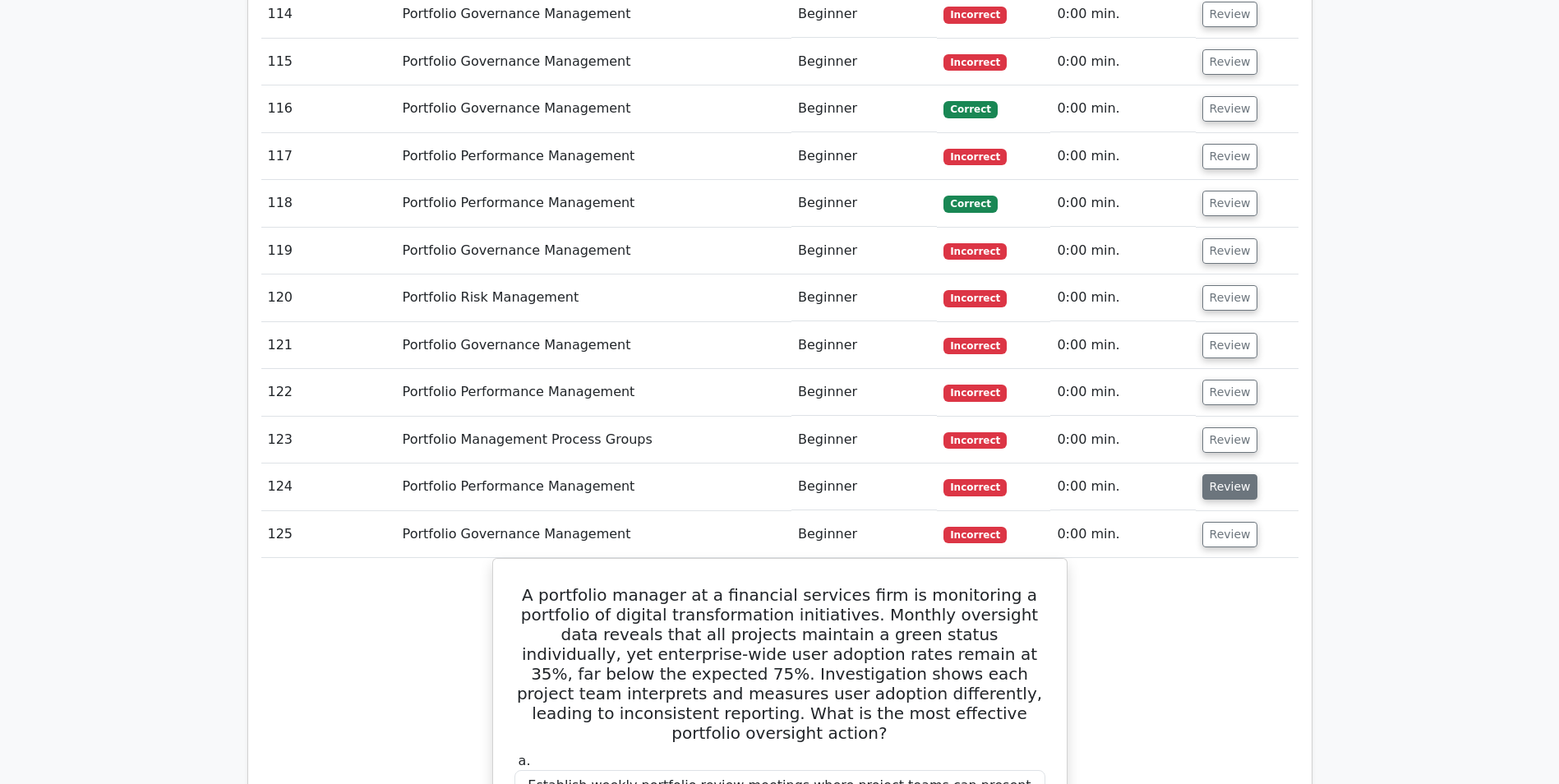
click at [1206, 474] on button "Review" at bounding box center [1231, 487] width 56 height 26
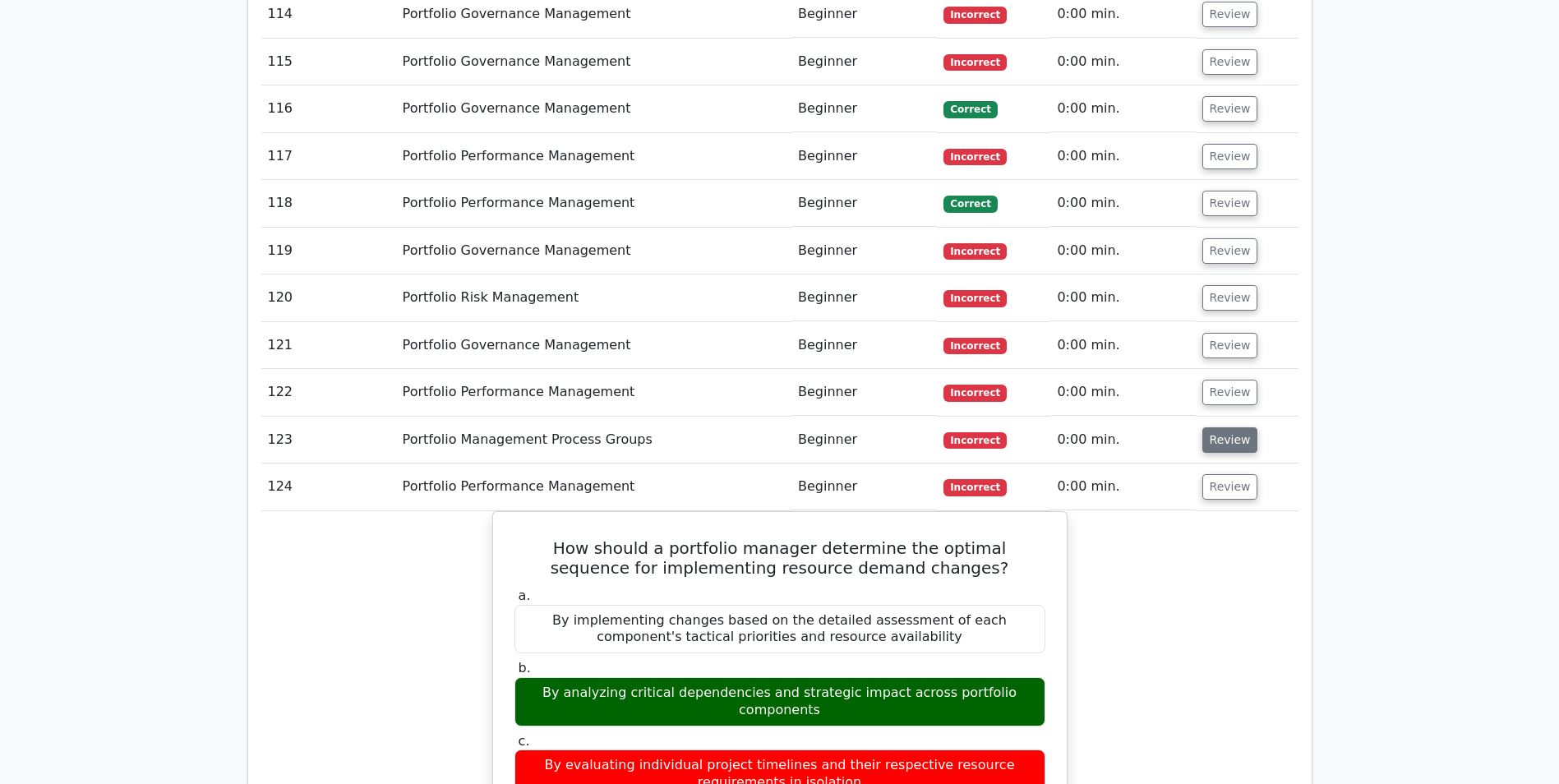
click at [1228, 427] on button "Review" at bounding box center [1231, 440] width 56 height 26
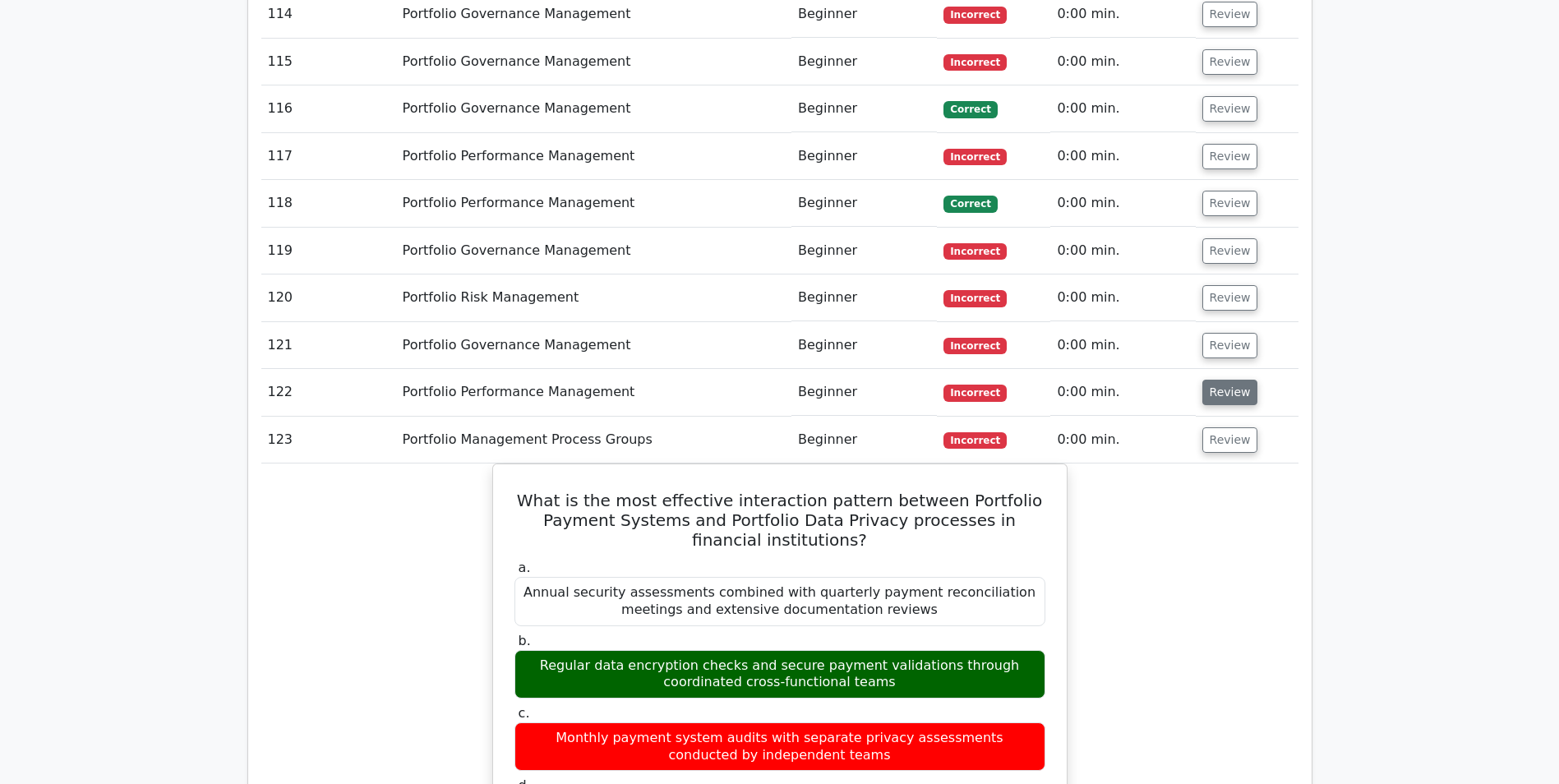
click at [1227, 380] on button "Review" at bounding box center [1231, 392] width 56 height 26
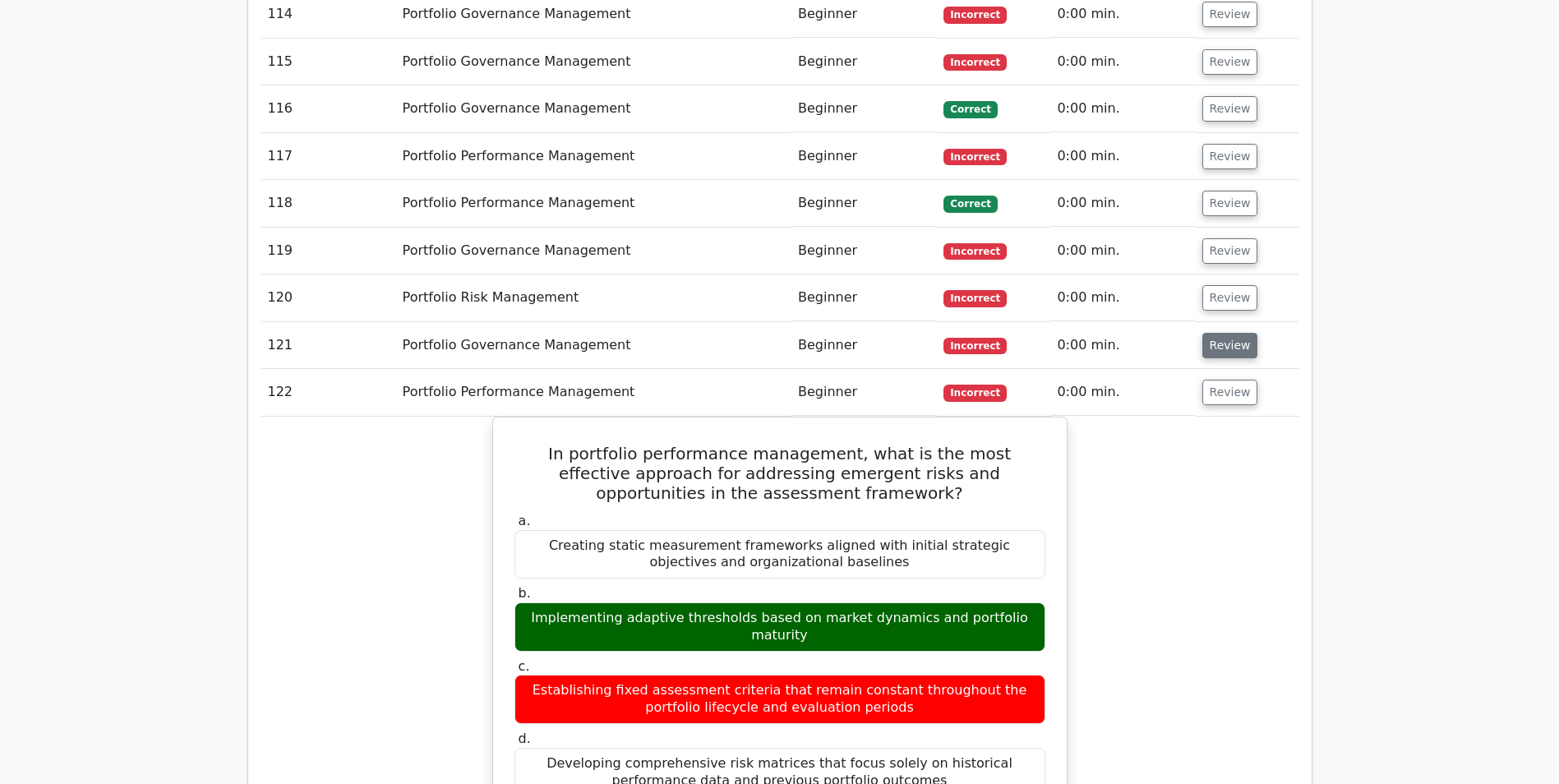
click at [1211, 333] on button "Review" at bounding box center [1231, 346] width 56 height 26
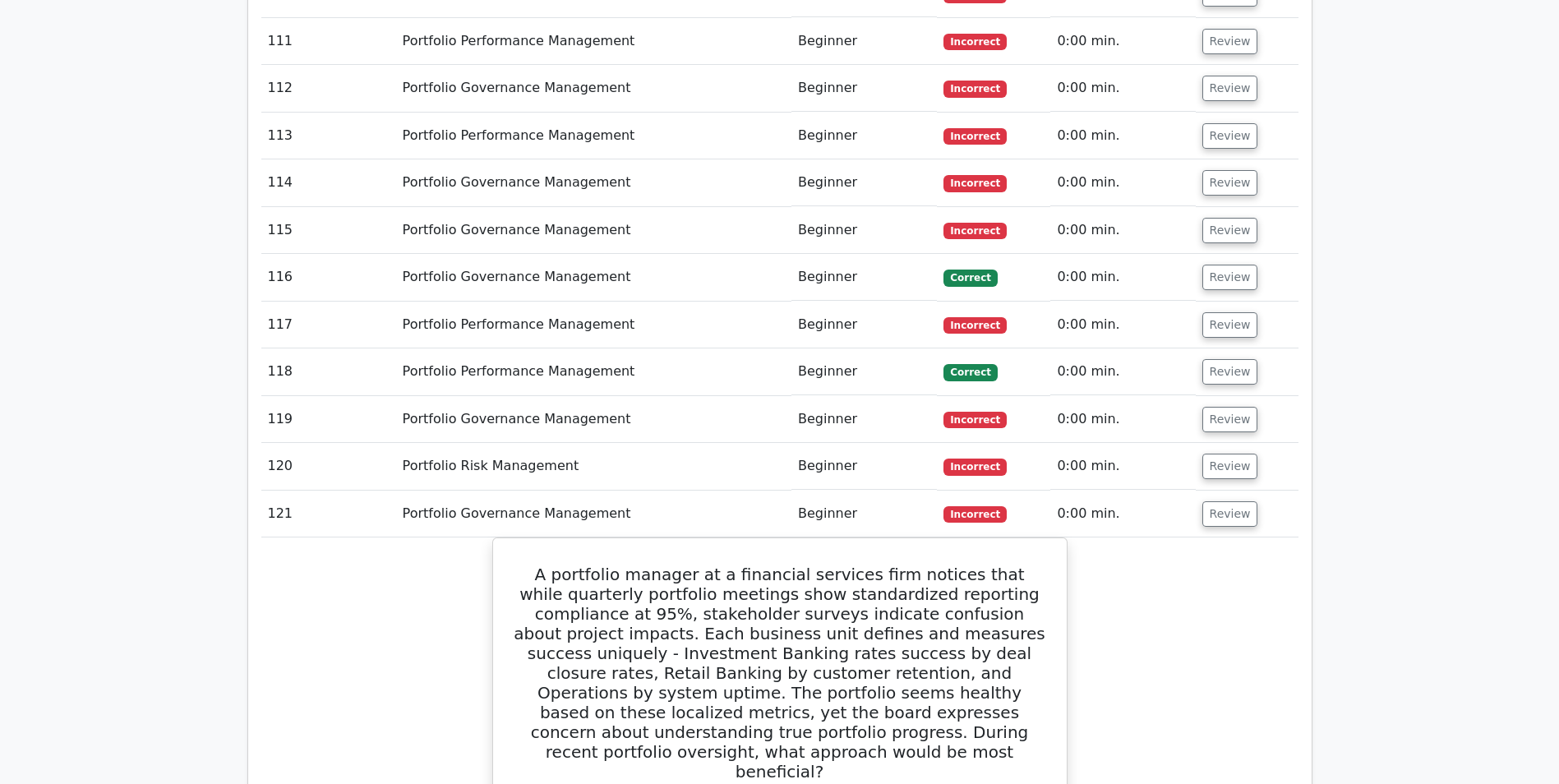
scroll to position [10463, 0]
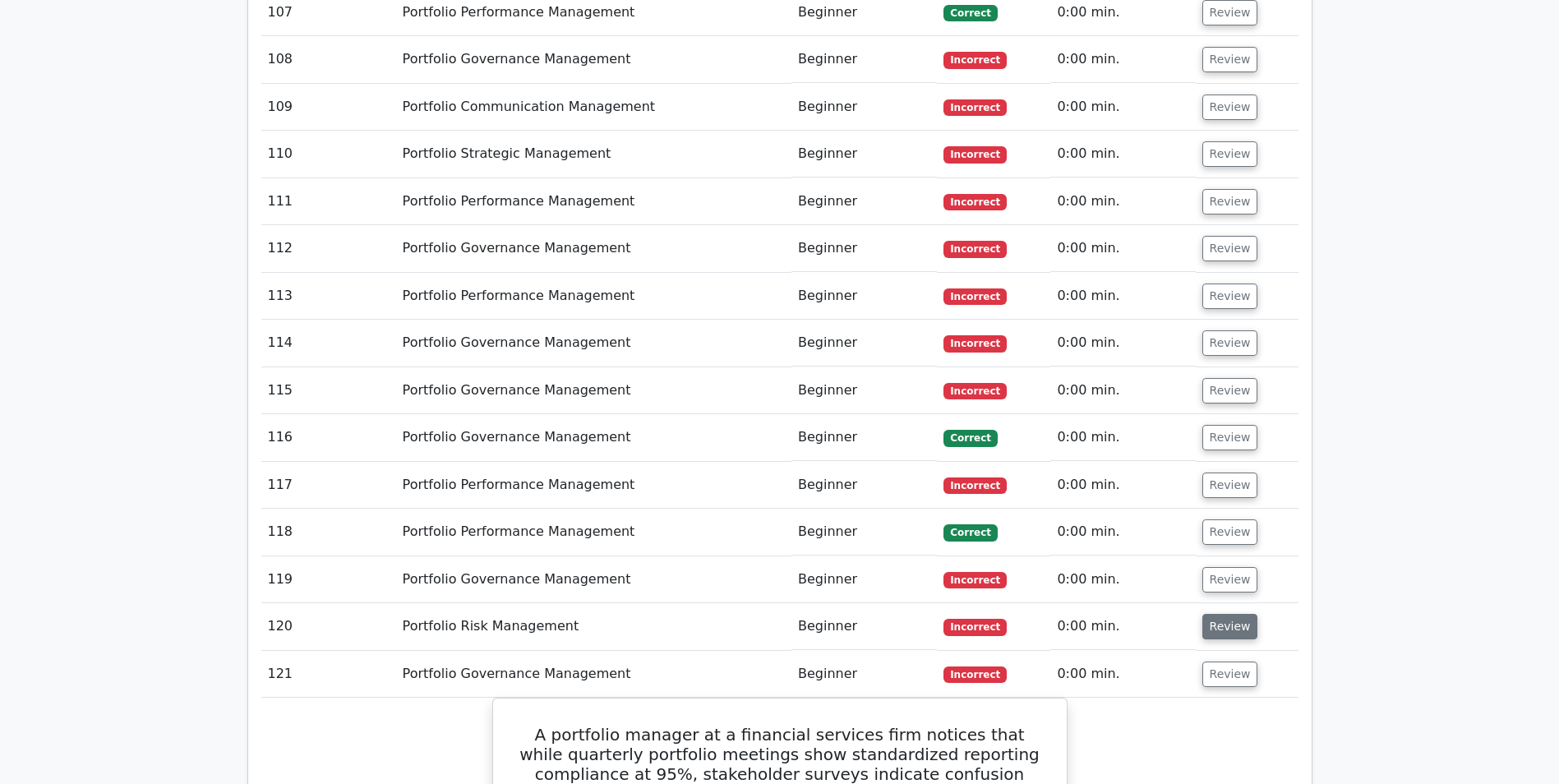
click at [1233, 614] on button "Review" at bounding box center [1231, 626] width 56 height 26
click at [1216, 556] on td "Review" at bounding box center [1248, 579] width 103 height 47
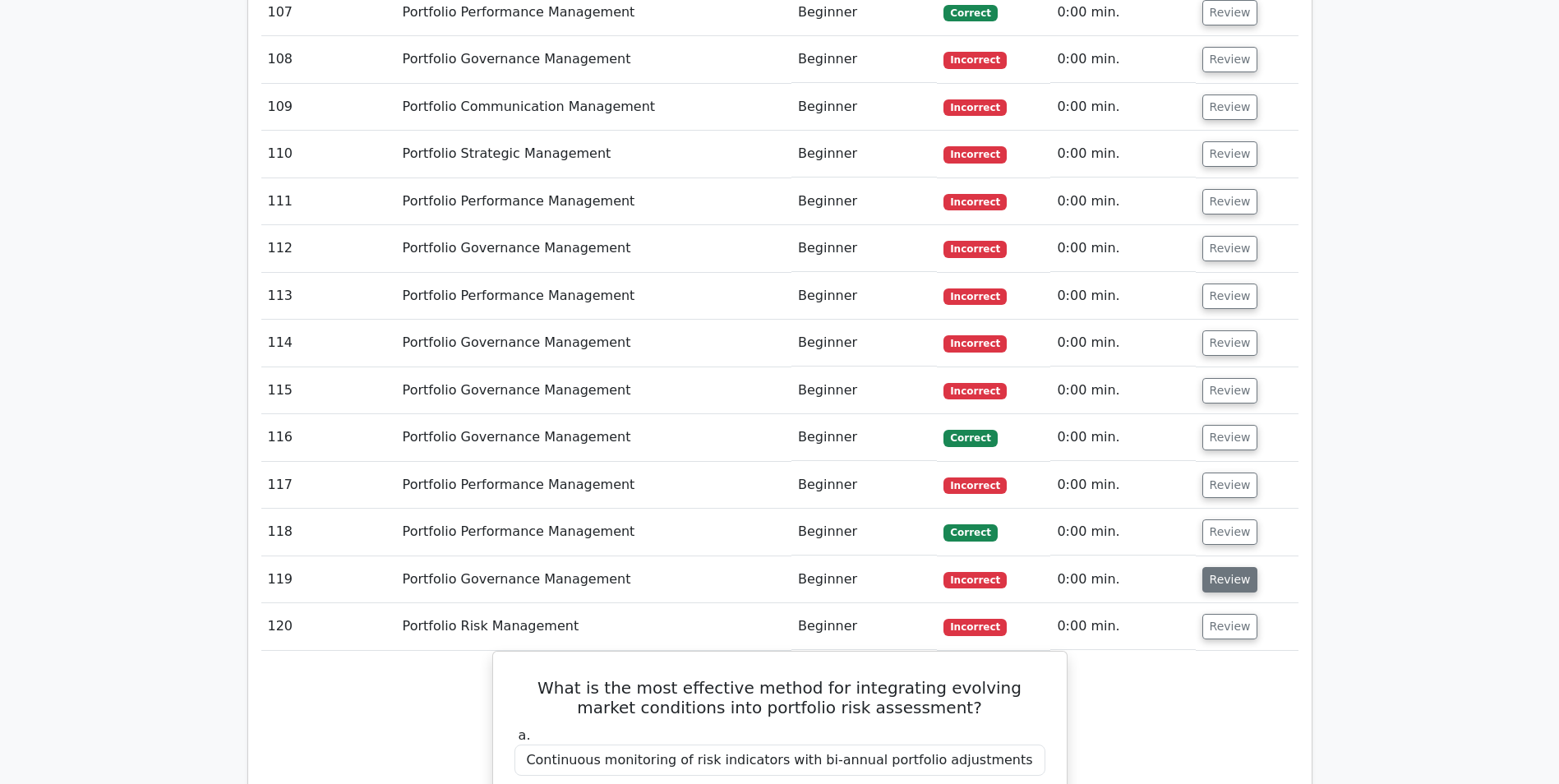
click at [1216, 567] on button "Review" at bounding box center [1231, 580] width 56 height 26
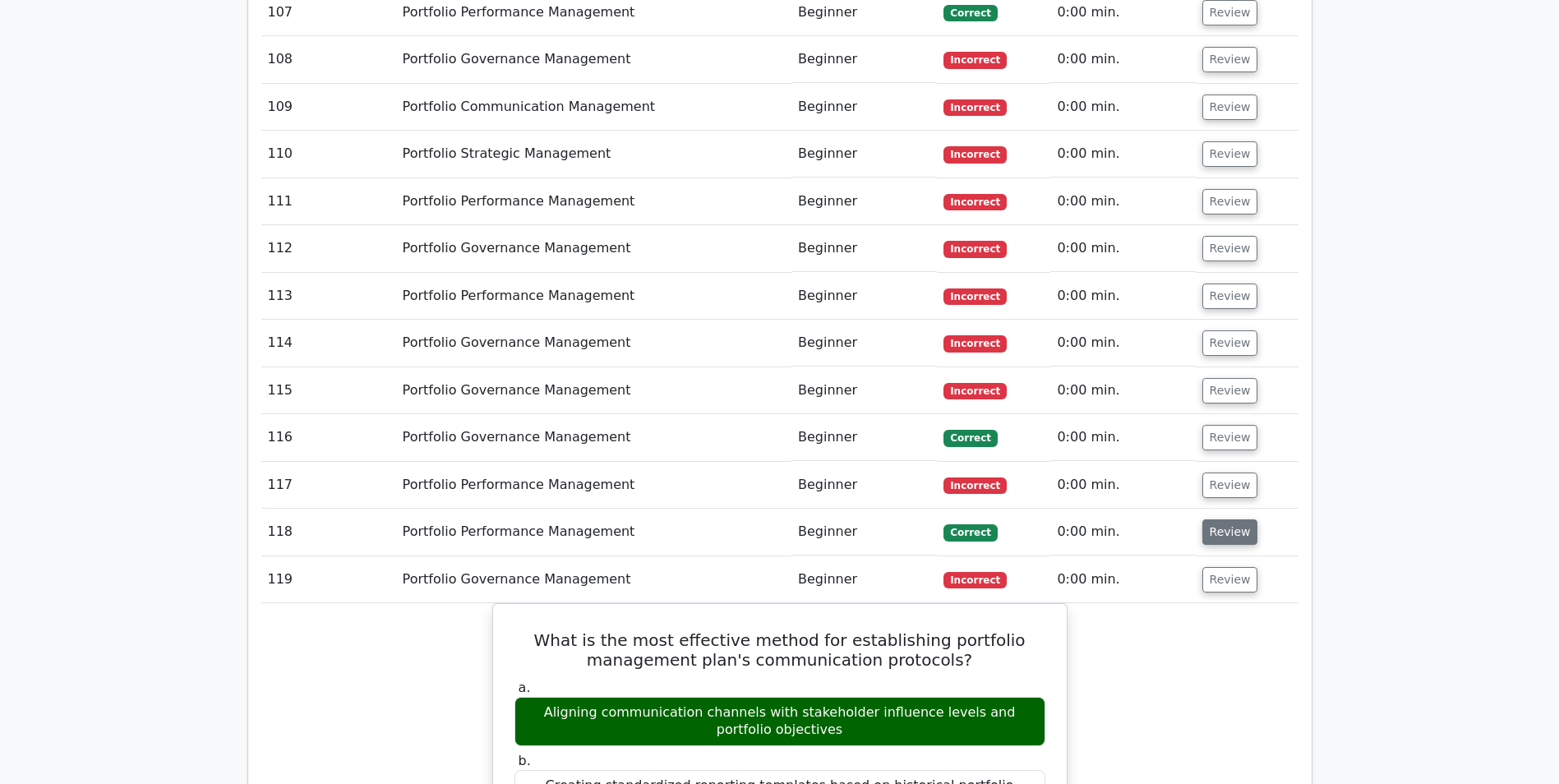
click at [1223, 519] on button "Review" at bounding box center [1231, 532] width 56 height 26
click at [1222, 473] on button "Review" at bounding box center [1231, 486] width 56 height 26
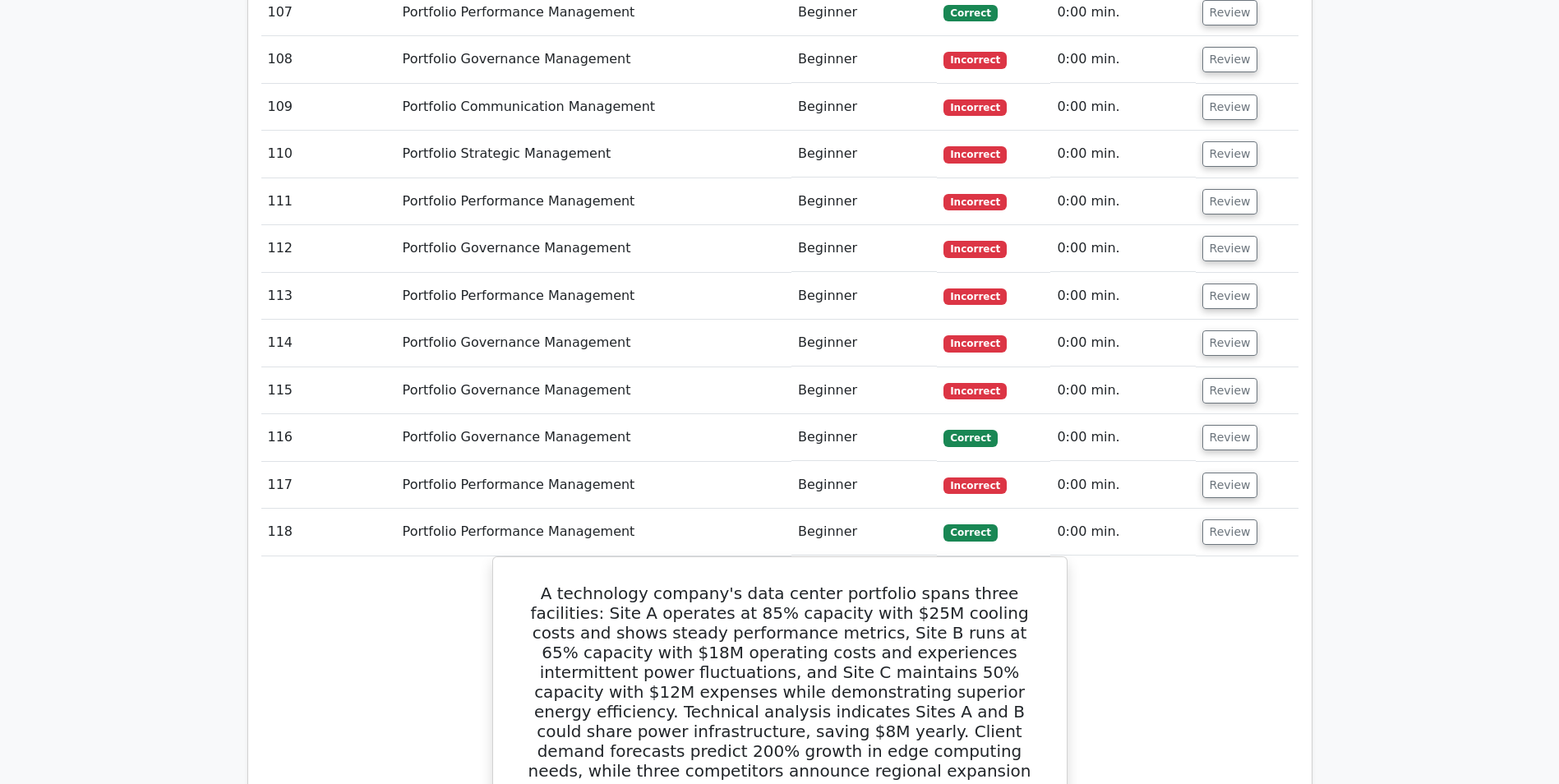
click at [1217, 425] on button "Review" at bounding box center [1231, 438] width 56 height 26
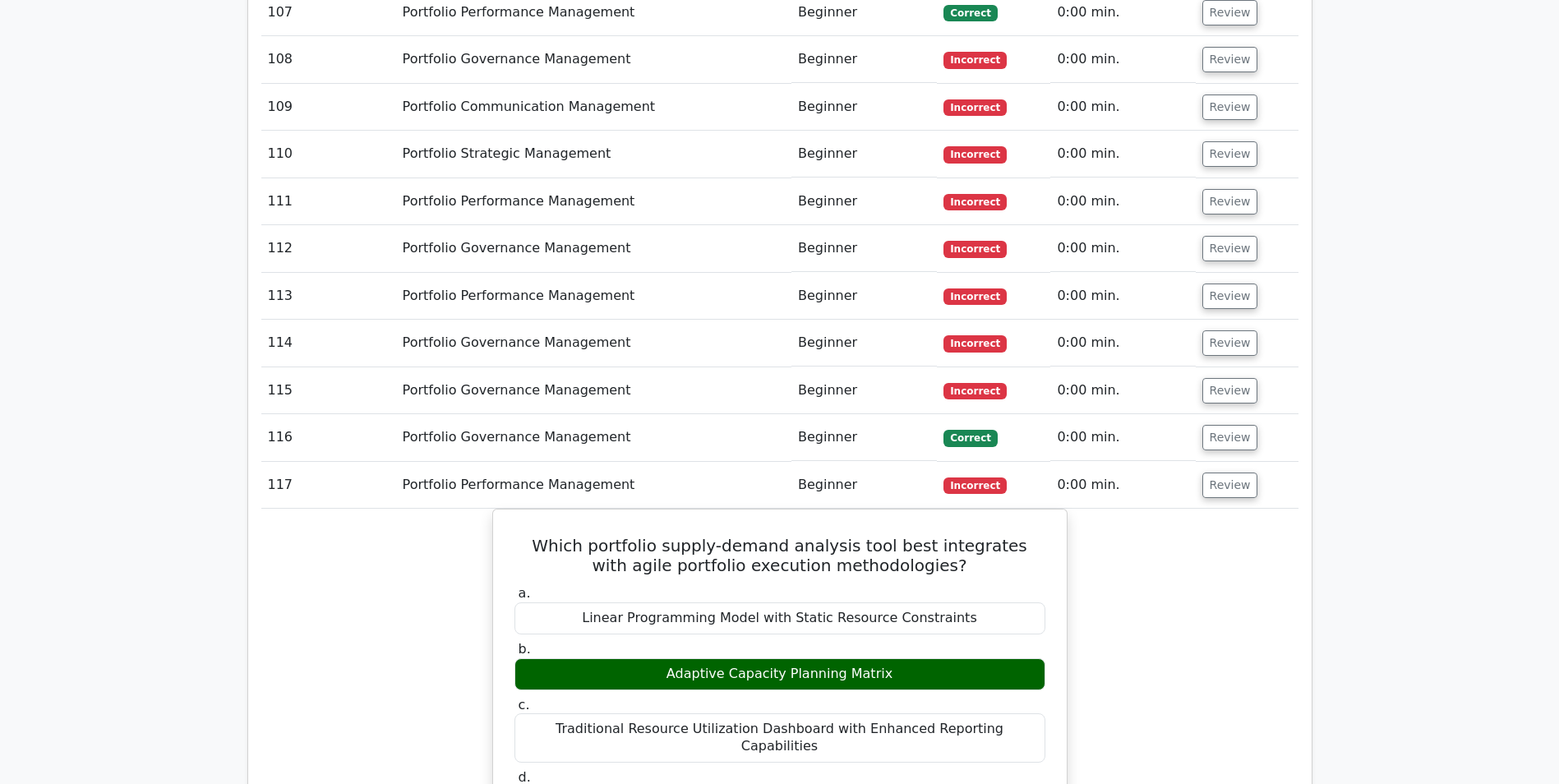
drag, startPoint x: 1217, startPoint y: 72, endPoint x: 1222, endPoint y: 56, distance: 16.8
click at [1218, 378] on button "Review" at bounding box center [1231, 391] width 56 height 26
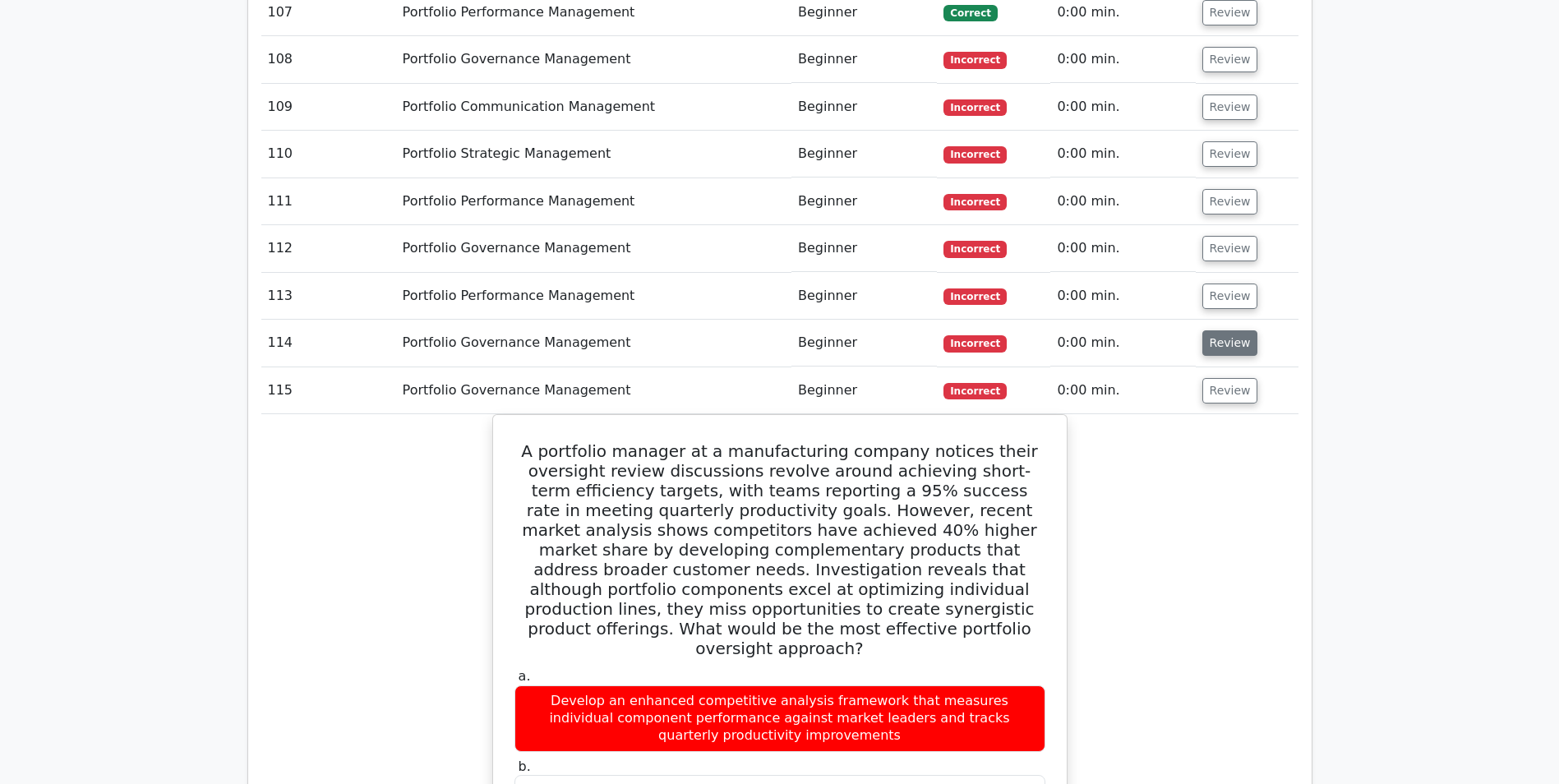
click at [1216, 330] on button "Review" at bounding box center [1231, 343] width 56 height 26
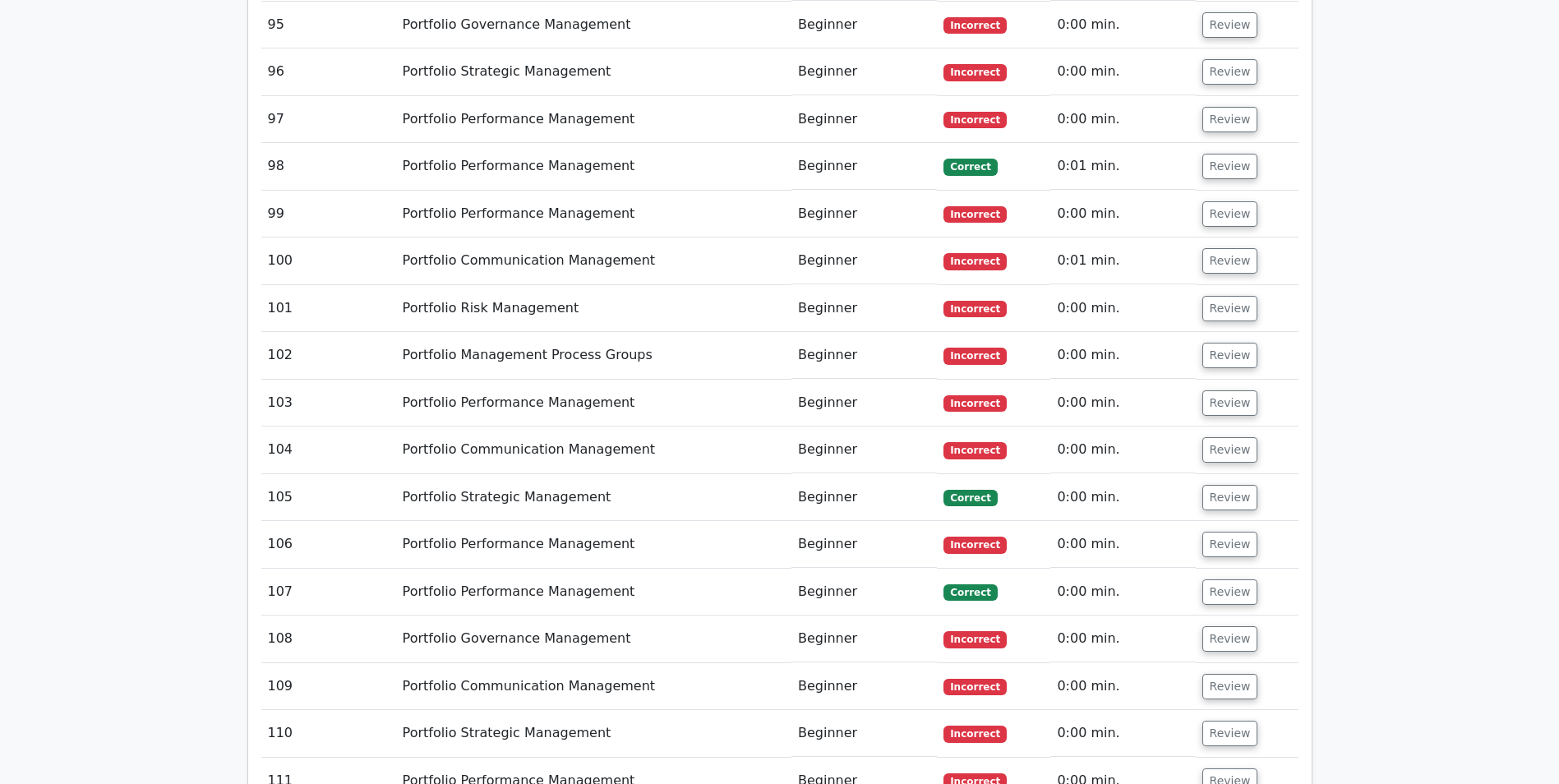
scroll to position [9805, 0]
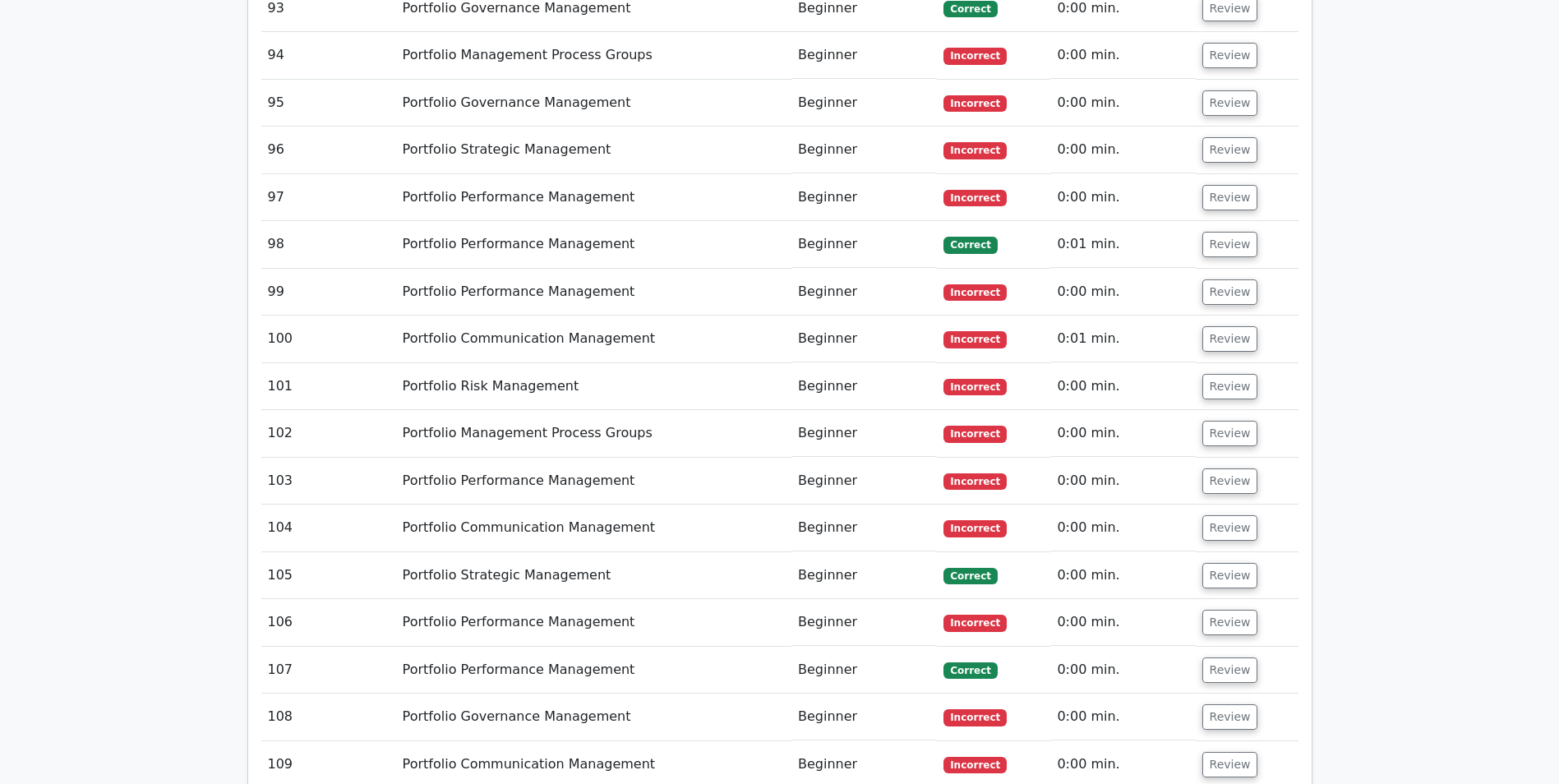
click at [1221, 751] on button "Review" at bounding box center [1231, 764] width 56 height 26
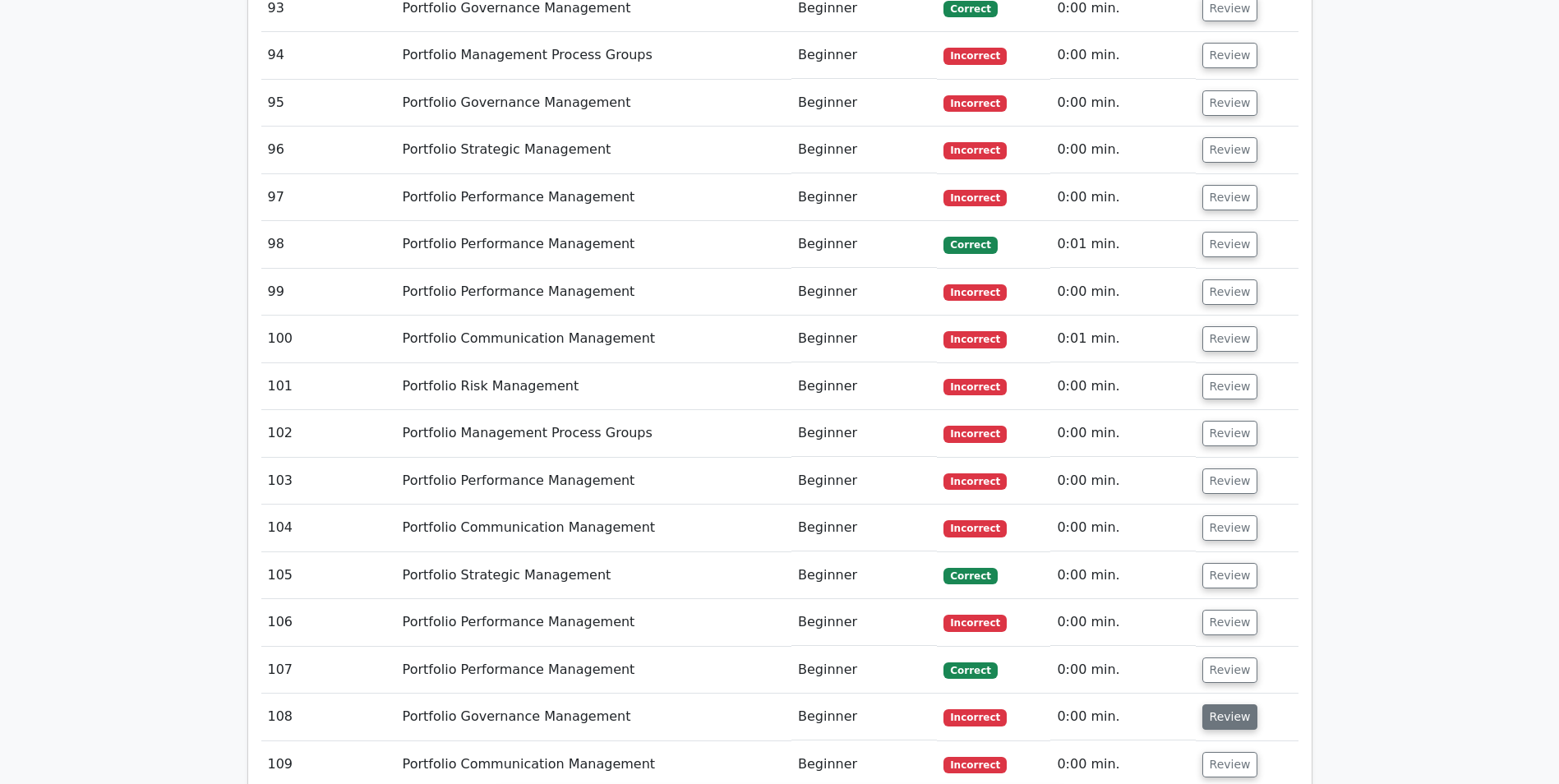
click at [1222, 704] on button "Review" at bounding box center [1231, 717] width 56 height 26
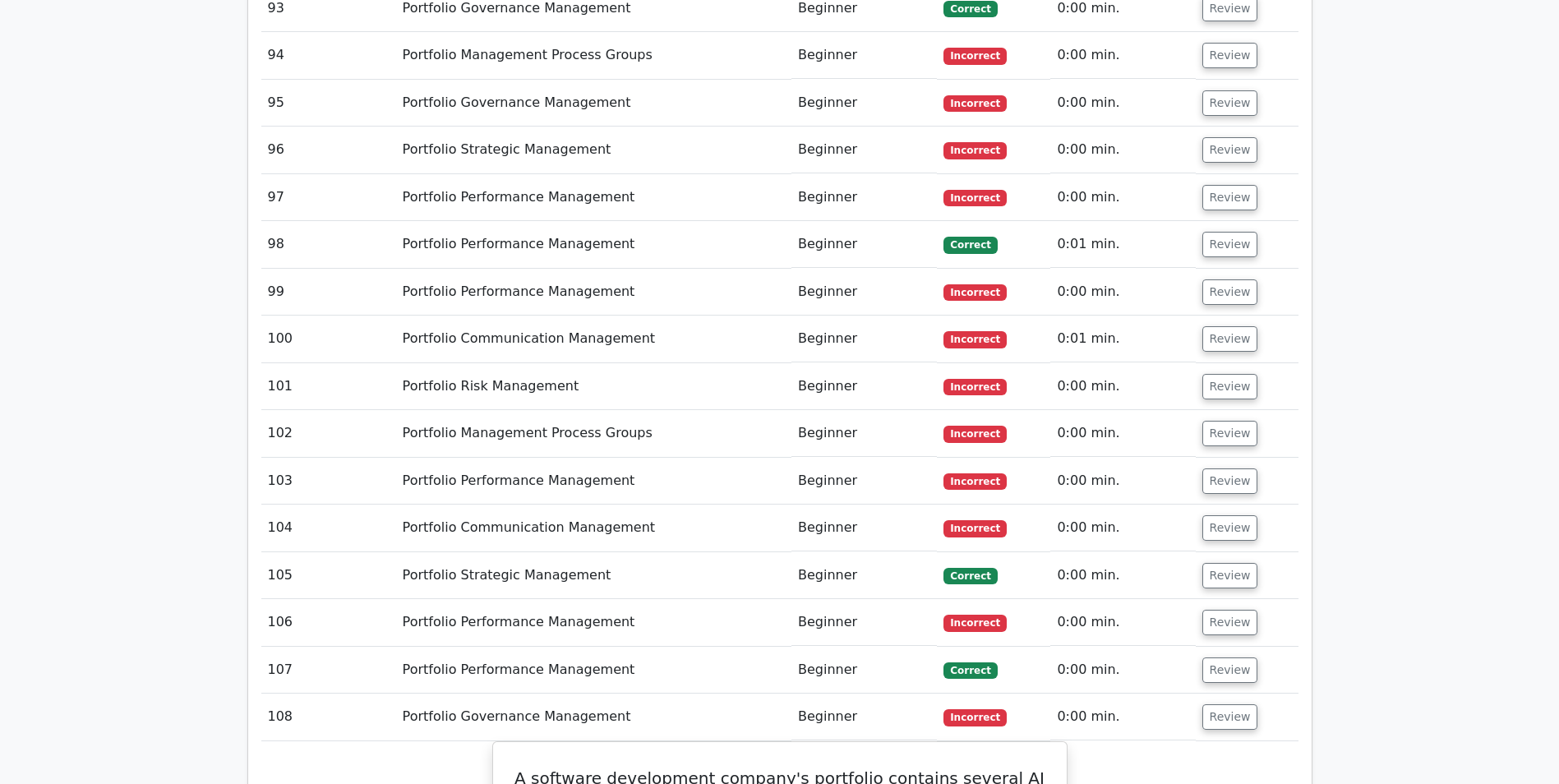
drag, startPoint x: 1224, startPoint y: 347, endPoint x: 1226, endPoint y: 321, distance: 26.1
click at [1224, 657] on button "Review" at bounding box center [1231, 670] width 56 height 26
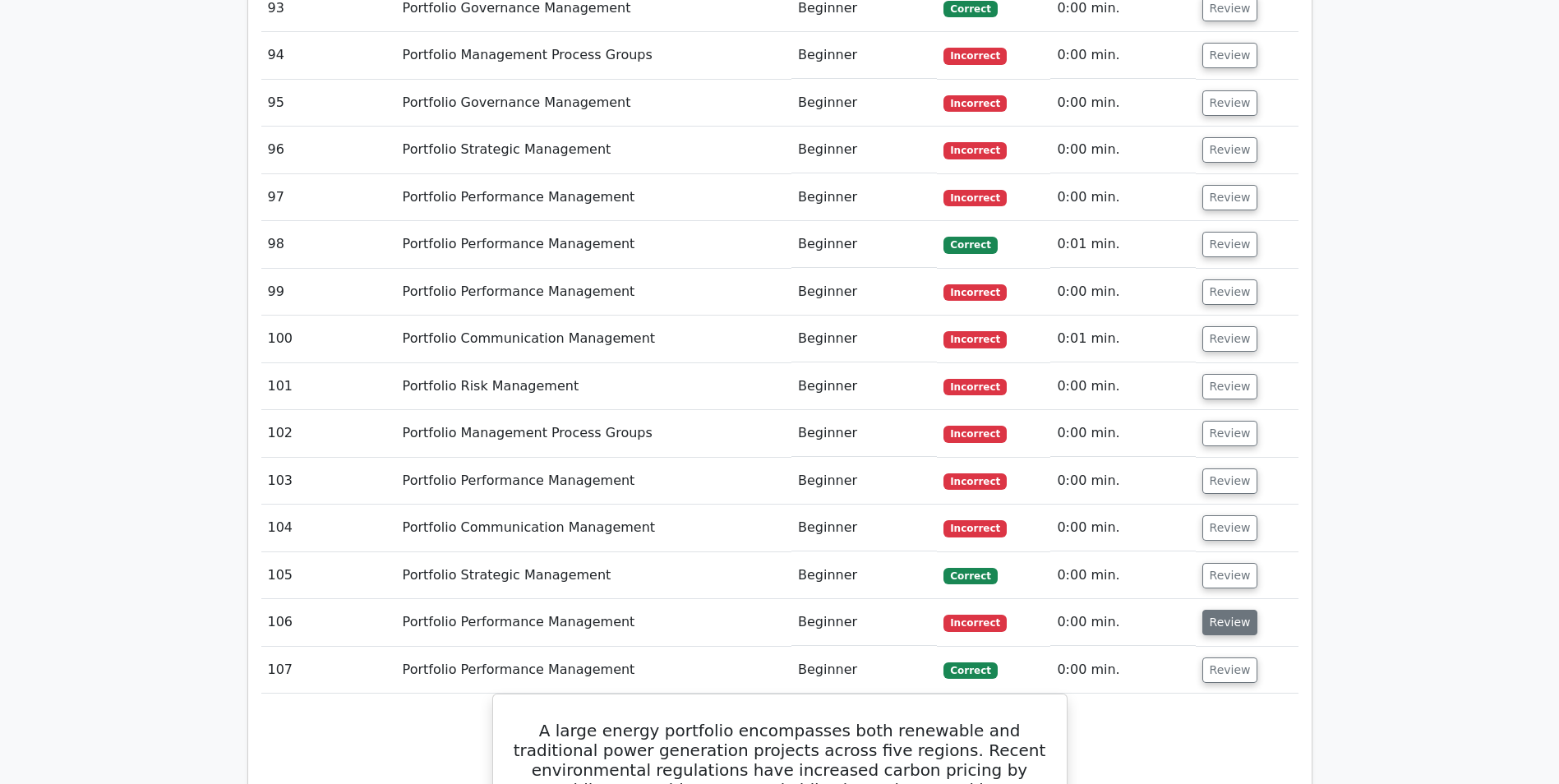
drag, startPoint x: 1221, startPoint y: 297, endPoint x: 1221, endPoint y: 267, distance: 30.0
click at [1221, 610] on button "Review" at bounding box center [1231, 622] width 56 height 26
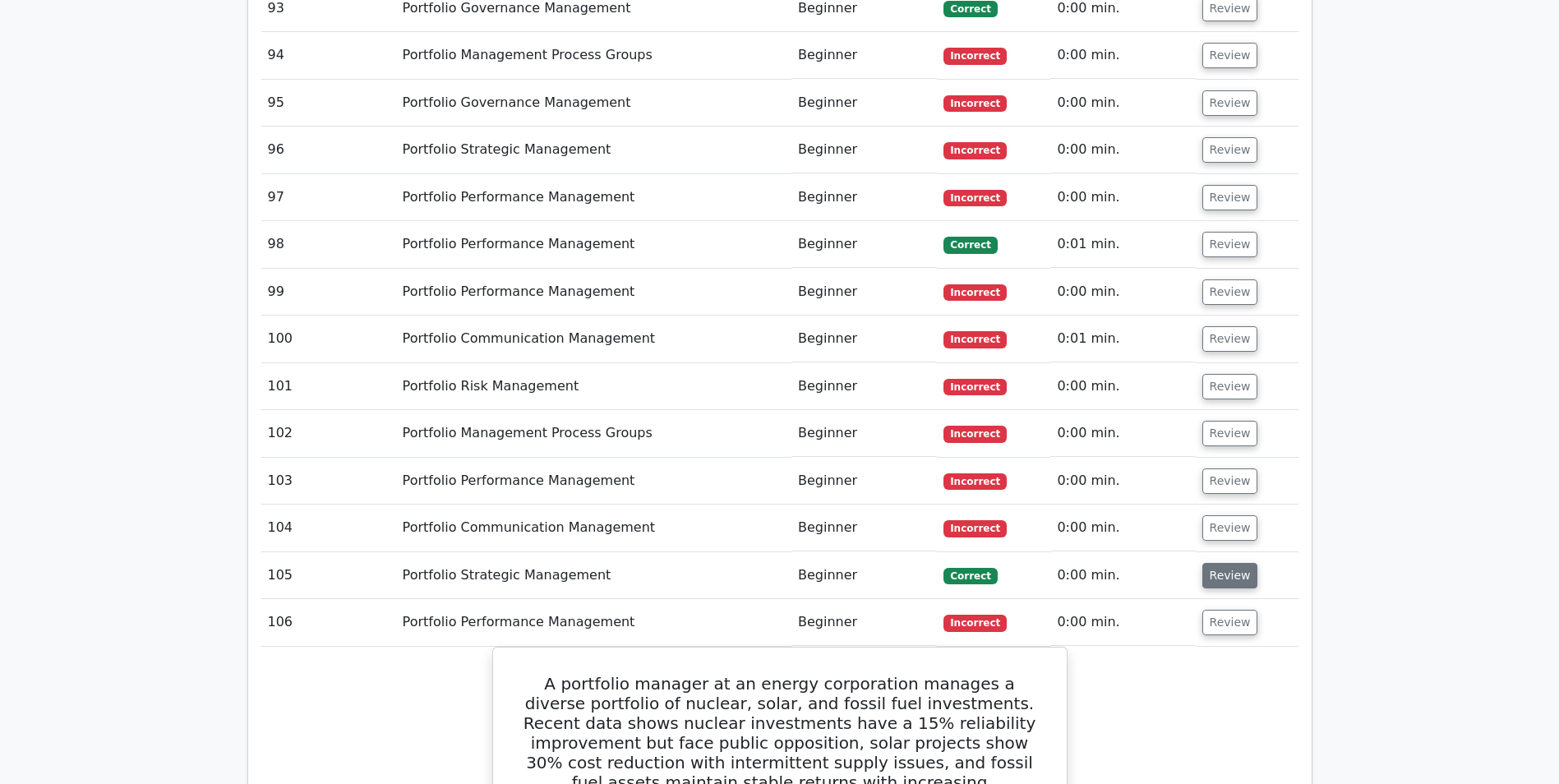
click at [1221, 563] on button "Review" at bounding box center [1231, 576] width 56 height 26
click at [1233, 515] on button "Review" at bounding box center [1231, 528] width 56 height 26
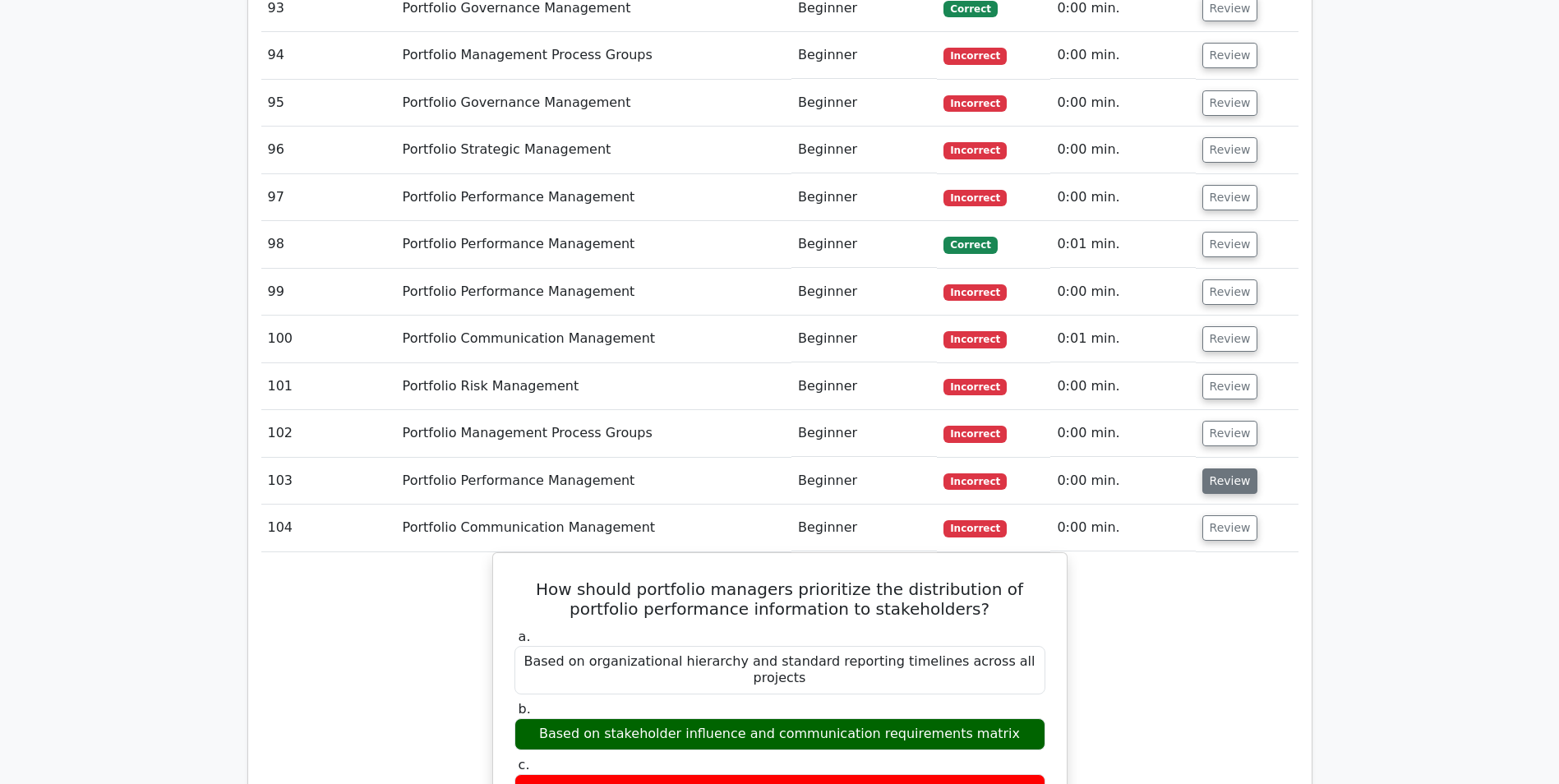
click at [1218, 468] on button "Review" at bounding box center [1231, 481] width 56 height 26
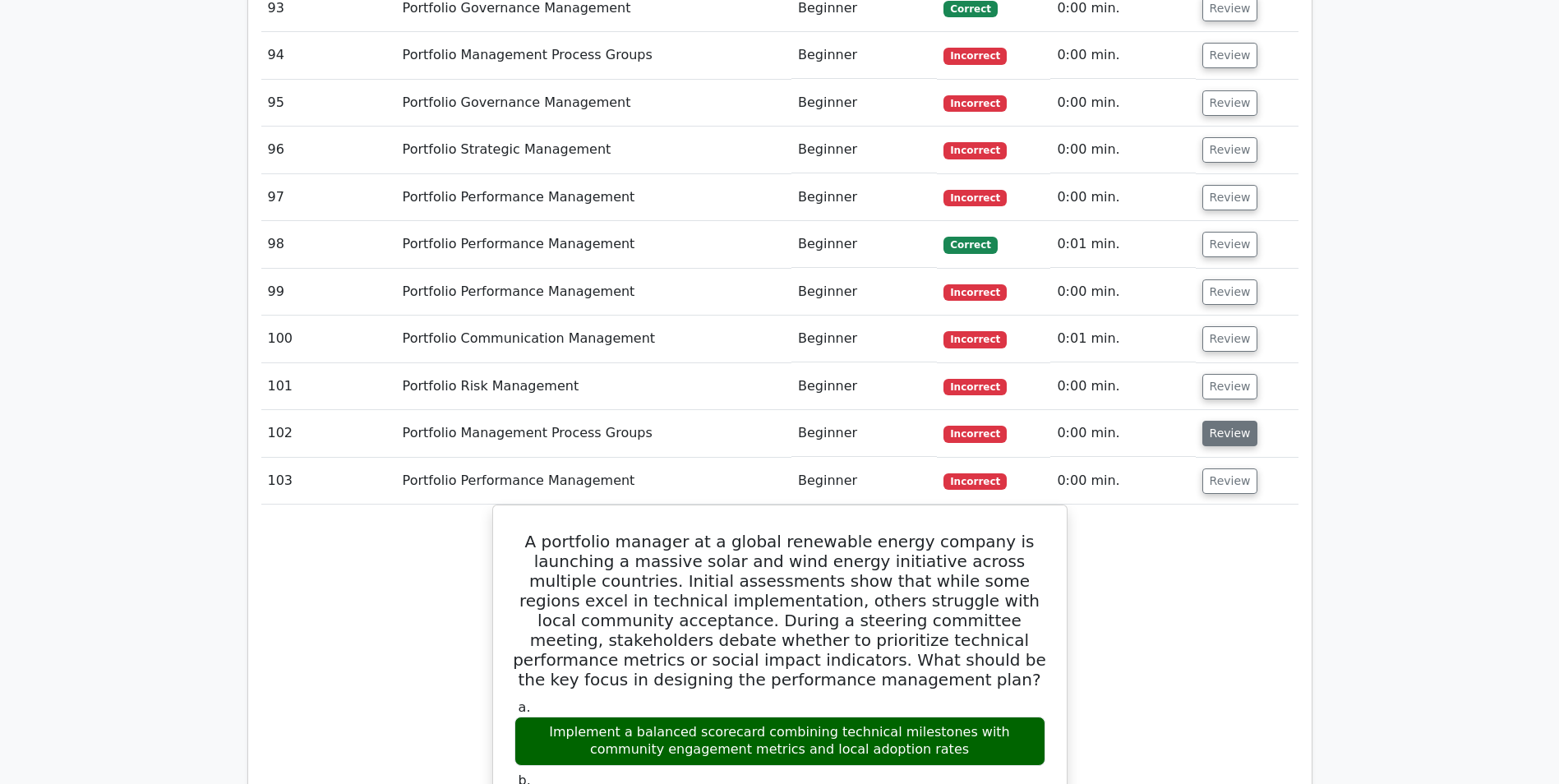
click at [1213, 420] on button "Review" at bounding box center [1231, 433] width 56 height 26
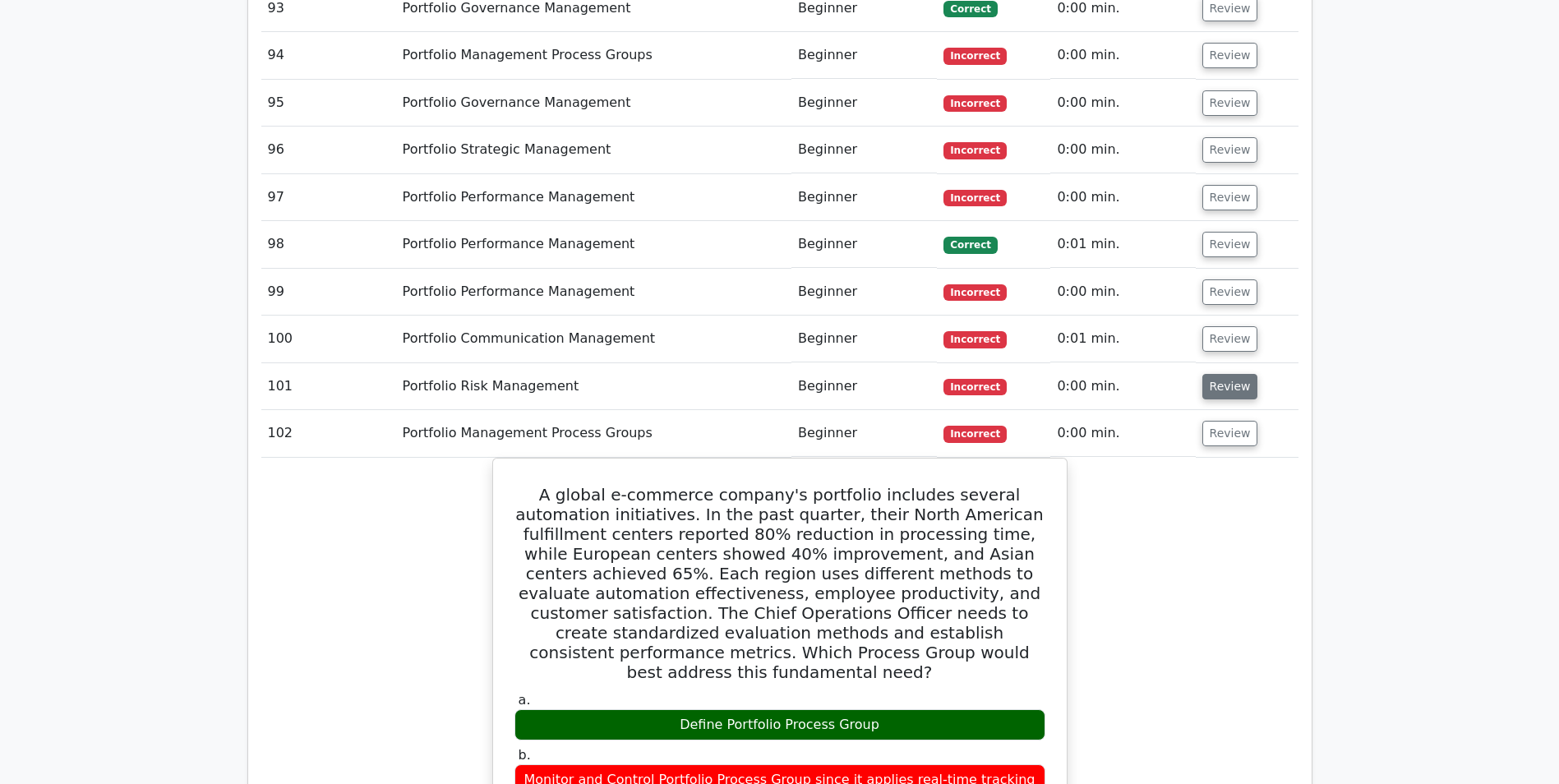
click at [1228, 374] on button "Review" at bounding box center [1231, 387] width 56 height 26
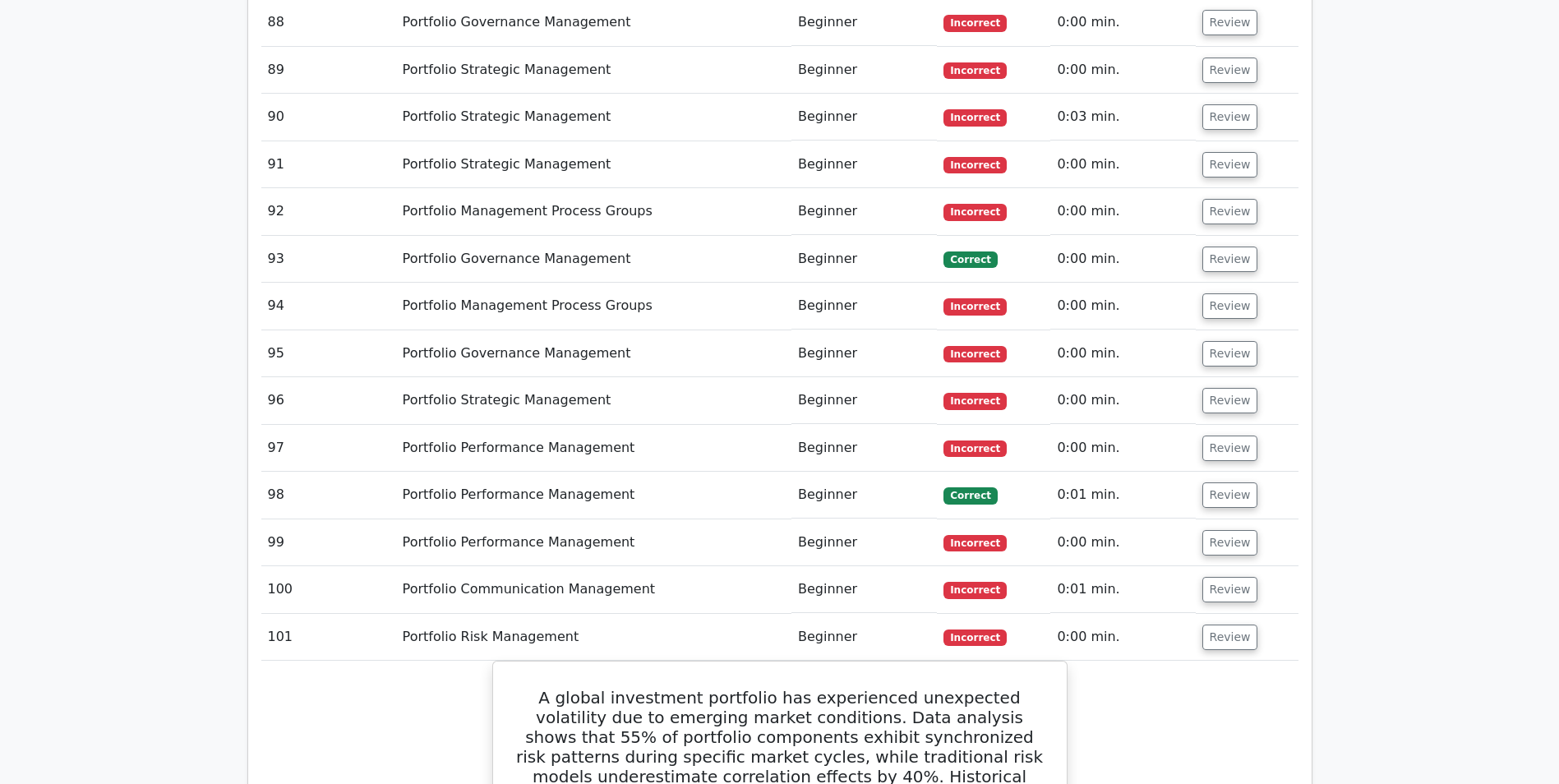
scroll to position [9313, 0]
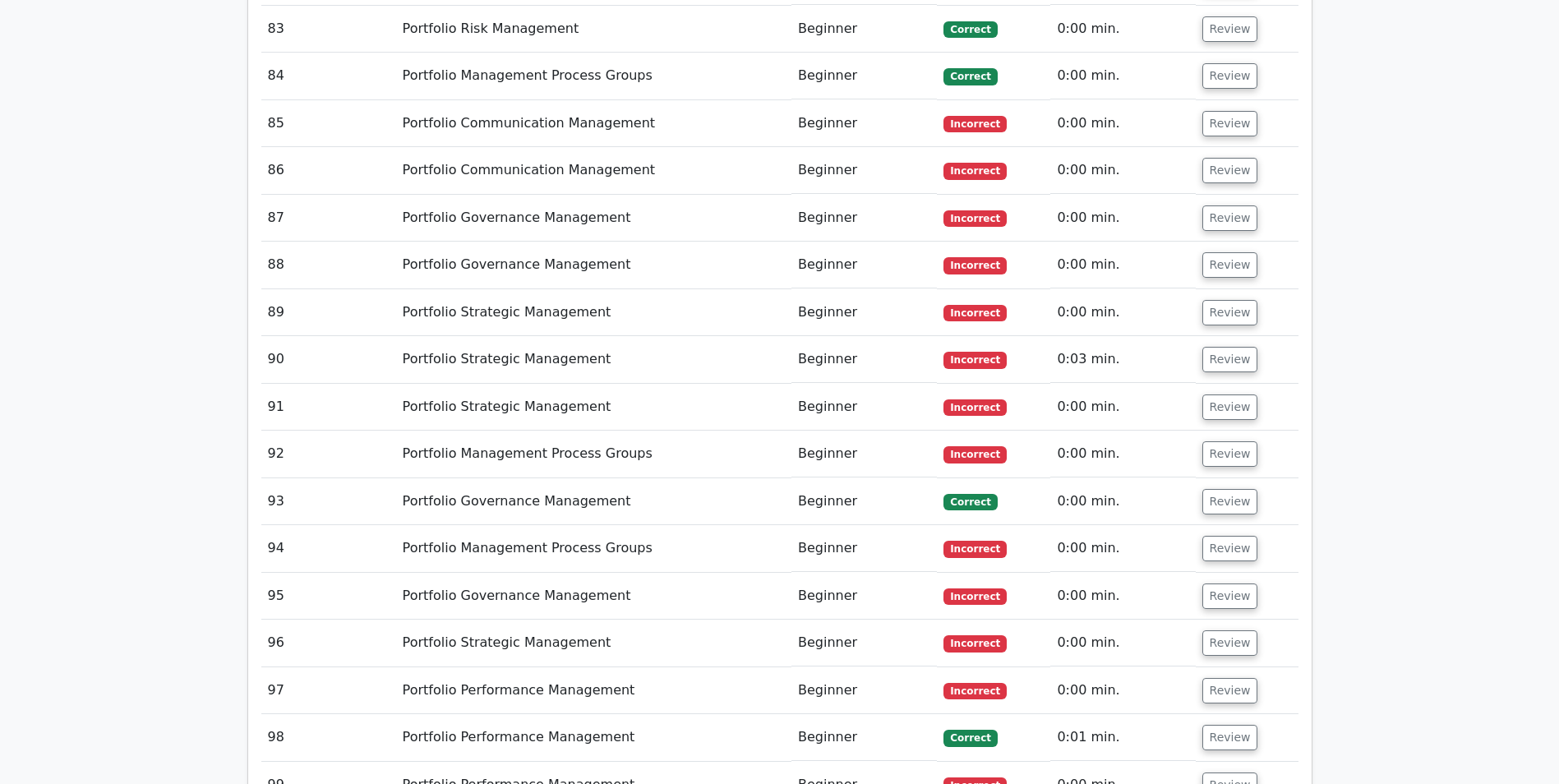
click at [1207, 772] on button "Review" at bounding box center [1231, 785] width 56 height 26
click at [1212, 725] on button "Review" at bounding box center [1231, 737] width 56 height 26
click at [1217, 678] on button "Review" at bounding box center [1231, 691] width 56 height 26
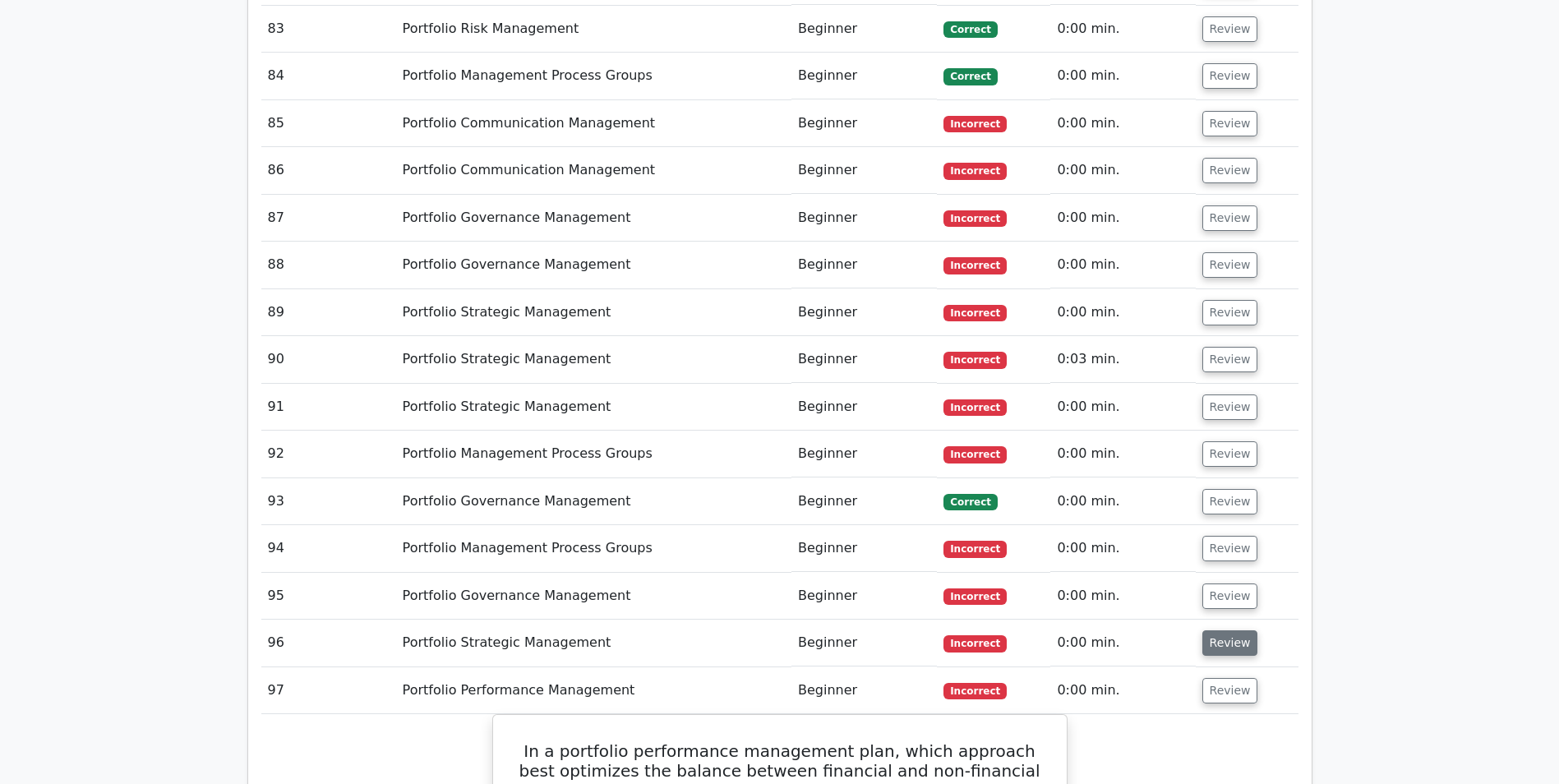
click at [1218, 630] on button "Review" at bounding box center [1231, 643] width 56 height 26
click at [1225, 584] on button "Review" at bounding box center [1231, 597] width 56 height 26
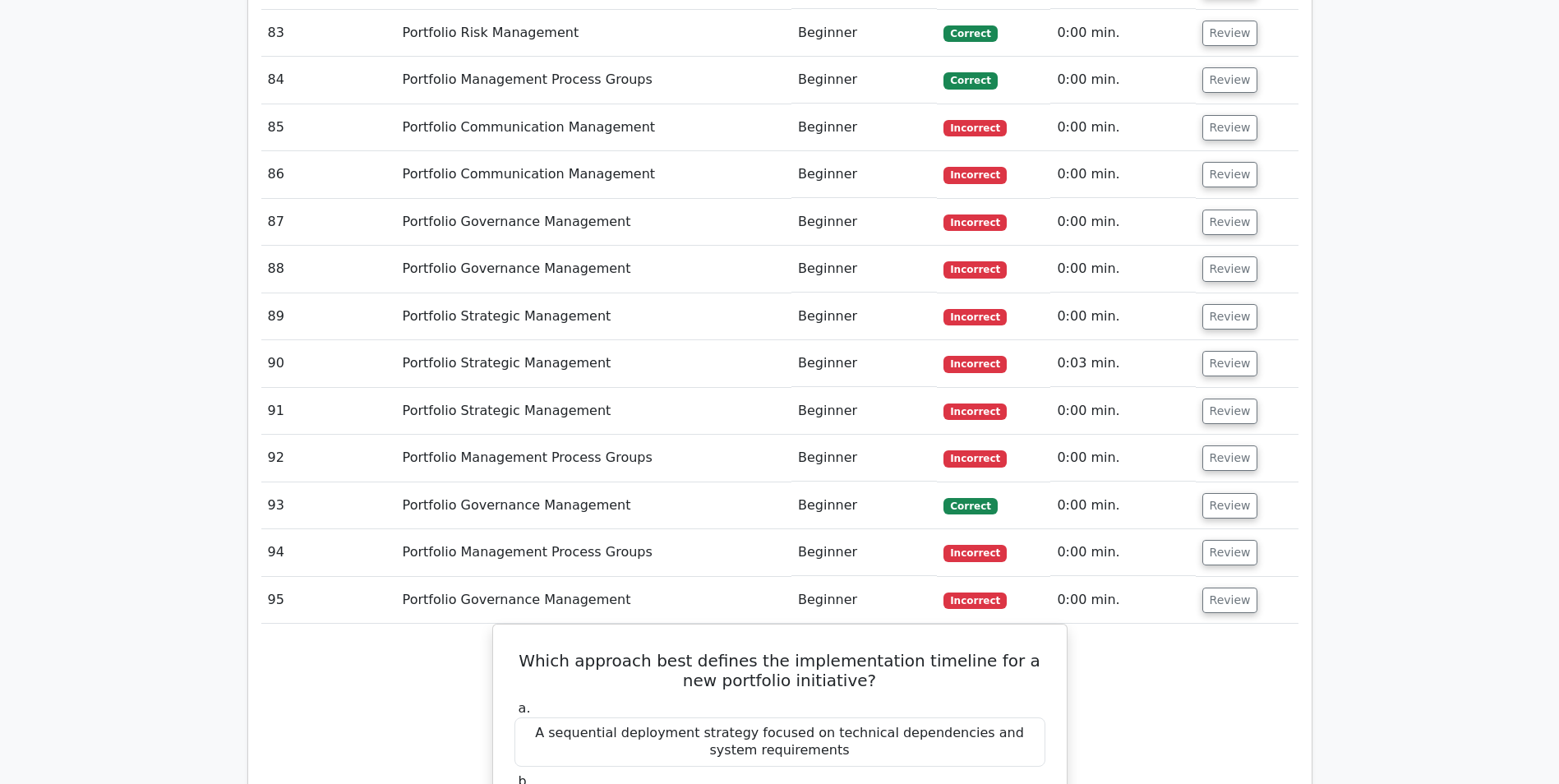
scroll to position [9066, 0]
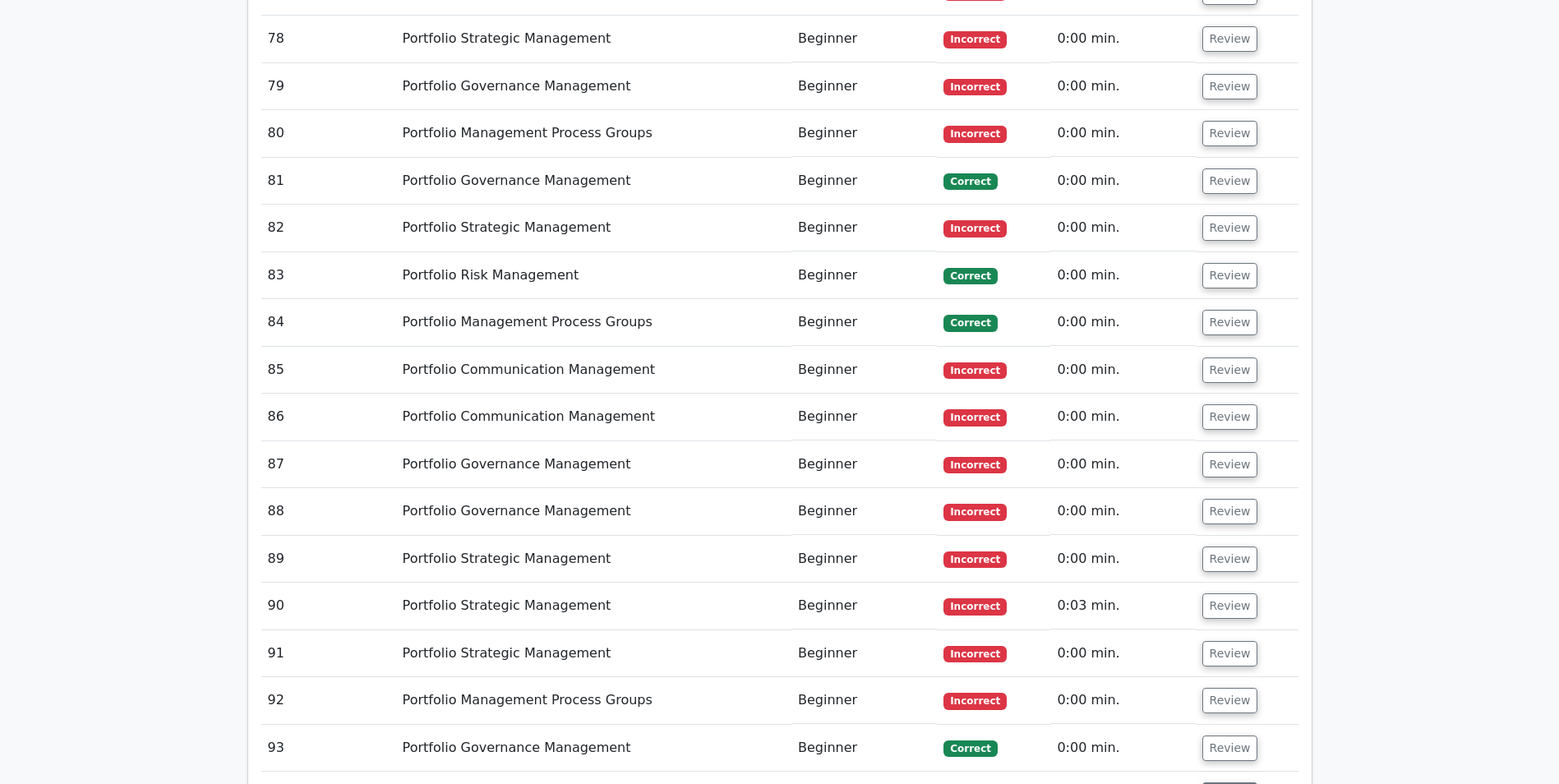
click at [1227, 782] on button "Review" at bounding box center [1231, 795] width 56 height 26
click at [1220, 735] on button "Review" at bounding box center [1231, 748] width 56 height 26
click at [1230, 688] on button "Review" at bounding box center [1231, 701] width 56 height 26
click at [1224, 641] on button "Review" at bounding box center [1231, 654] width 56 height 26
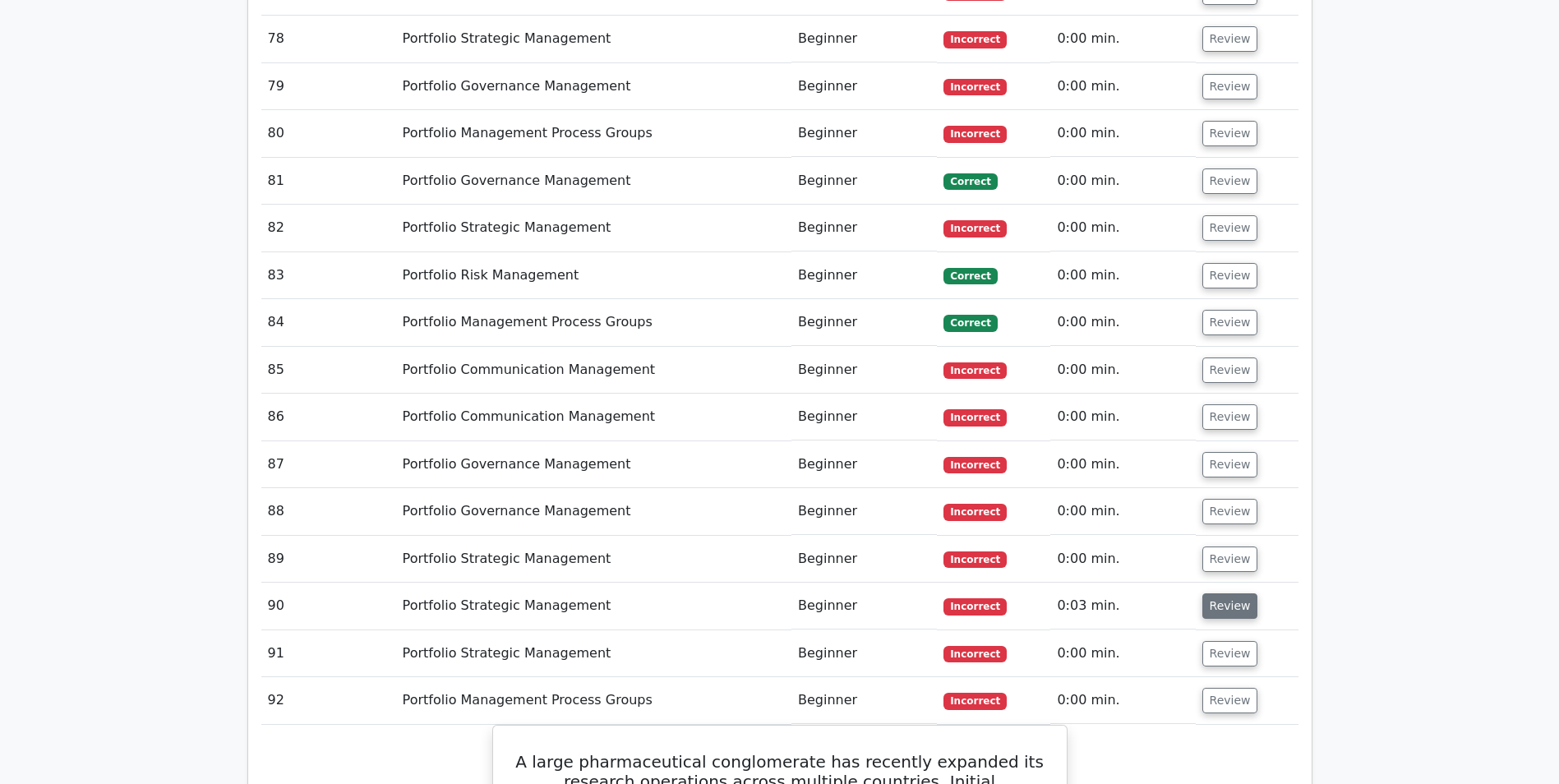
click at [1230, 593] on button "Review" at bounding box center [1231, 606] width 56 height 26
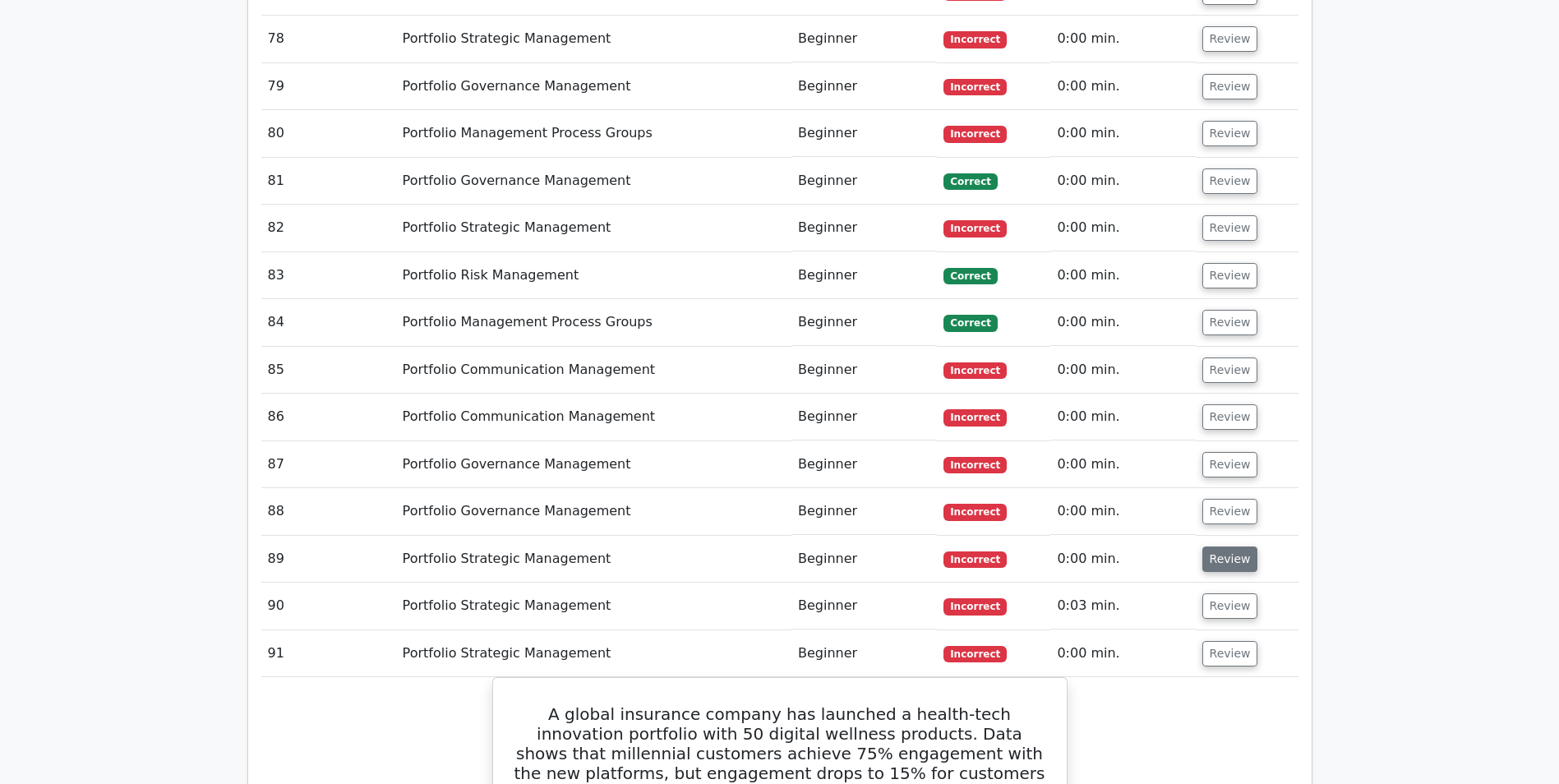
click at [1247, 546] on button "Review" at bounding box center [1231, 559] width 56 height 26
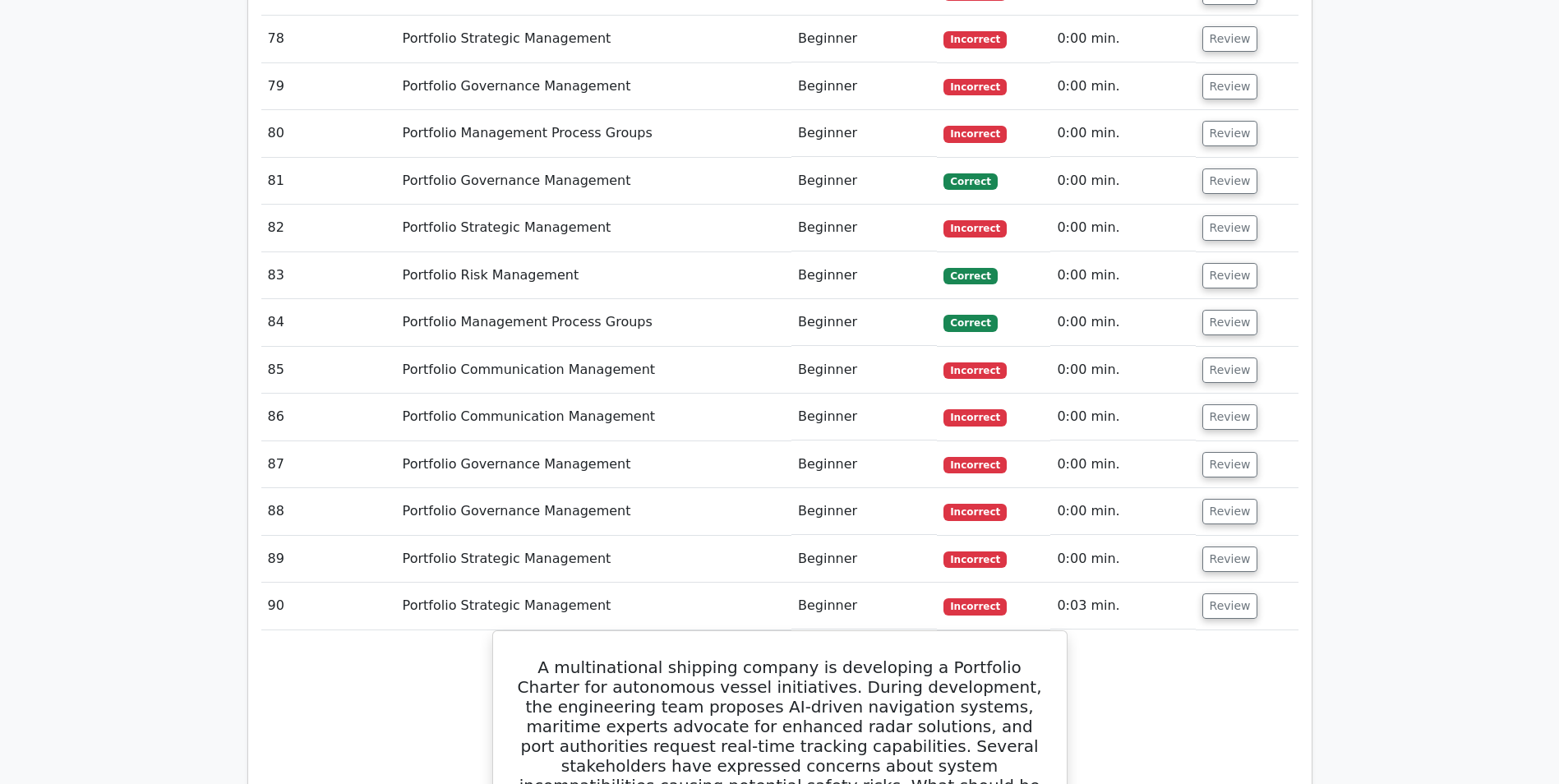
drag, startPoint x: 1240, startPoint y: 199, endPoint x: 1252, endPoint y: 195, distance: 12.6
click at [1241, 499] on button "Review" at bounding box center [1231, 511] width 56 height 26
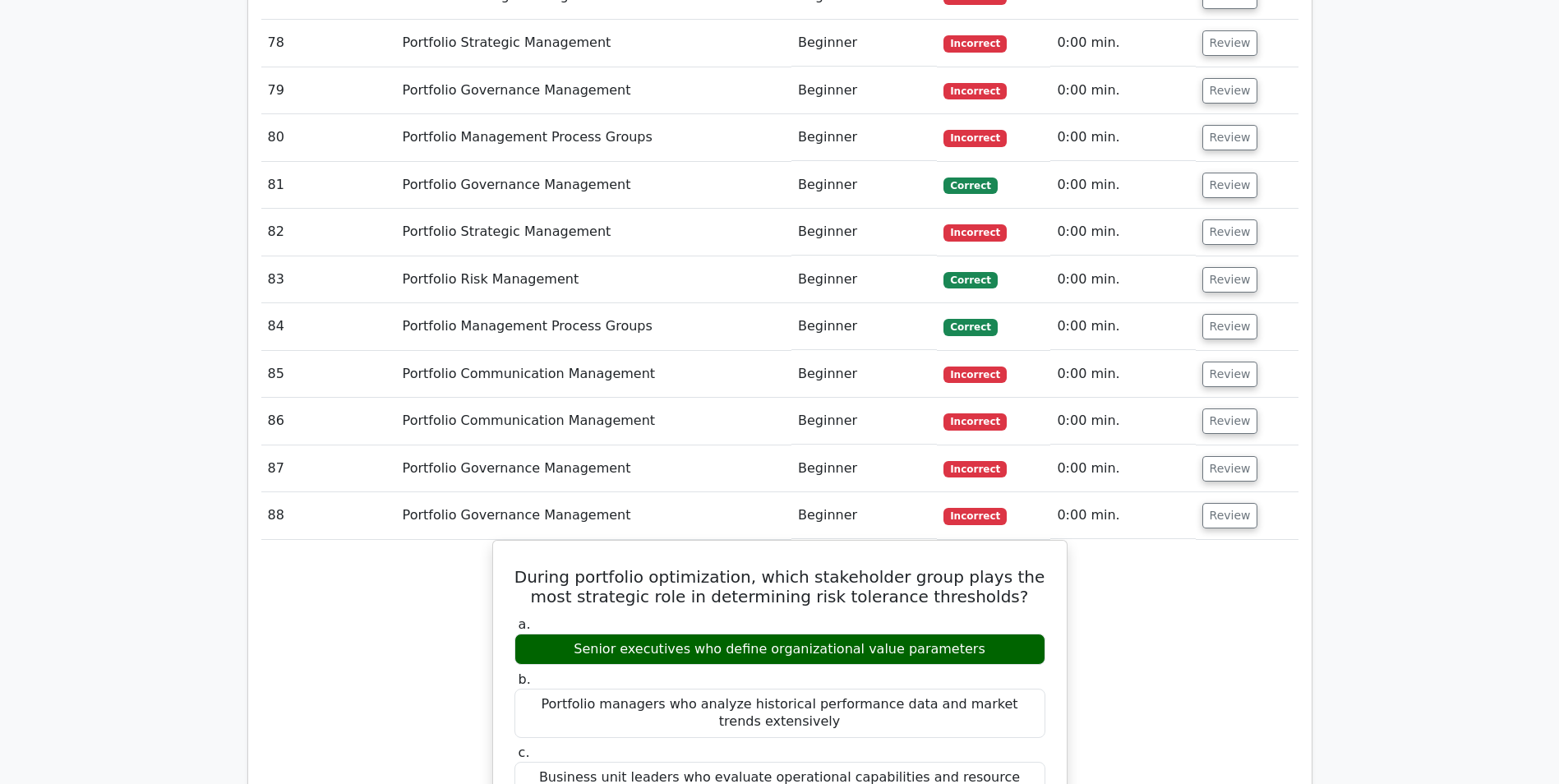
scroll to position [8819, 0]
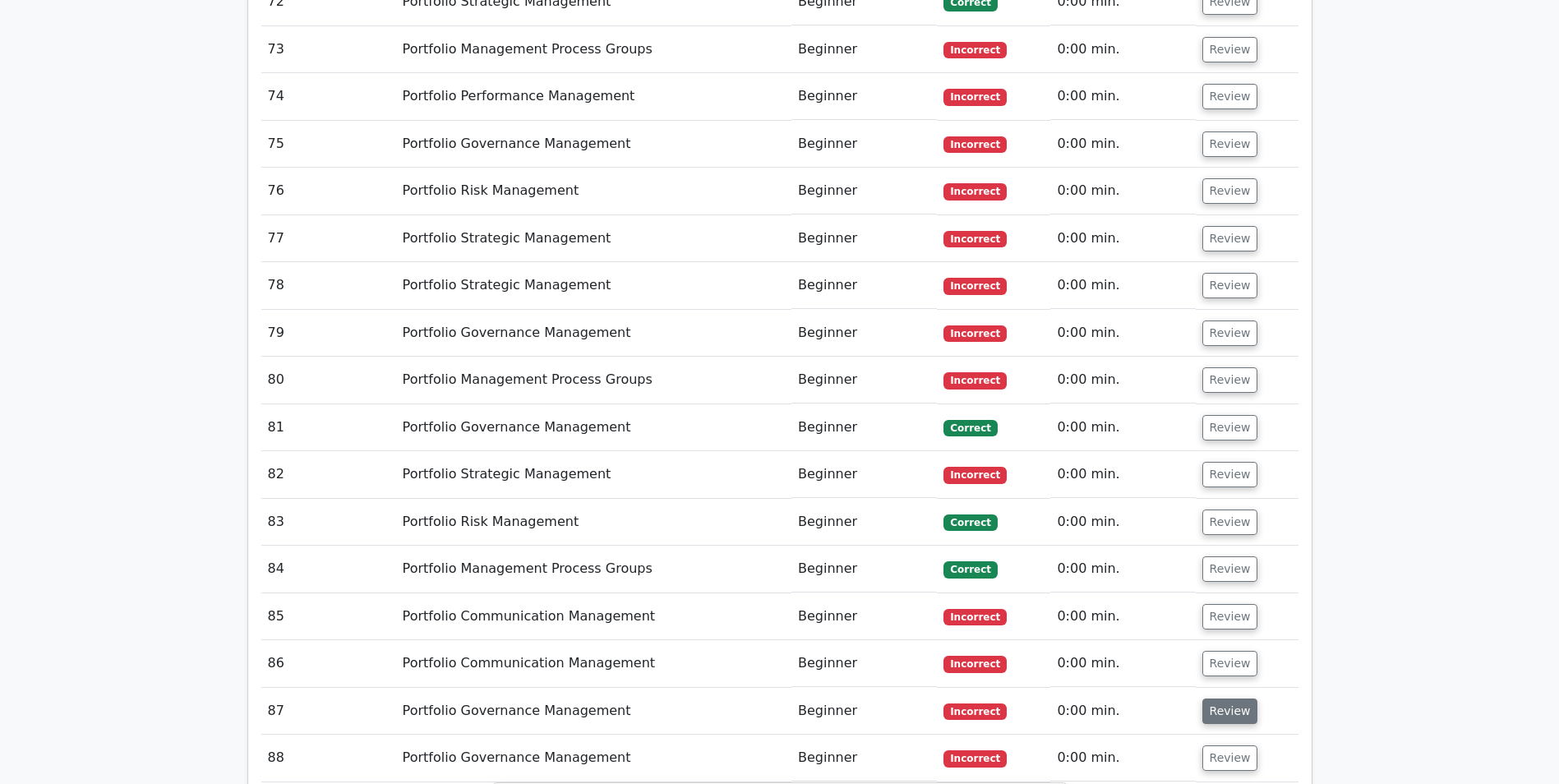
click at [1228, 699] on button "Review" at bounding box center [1231, 712] width 56 height 26
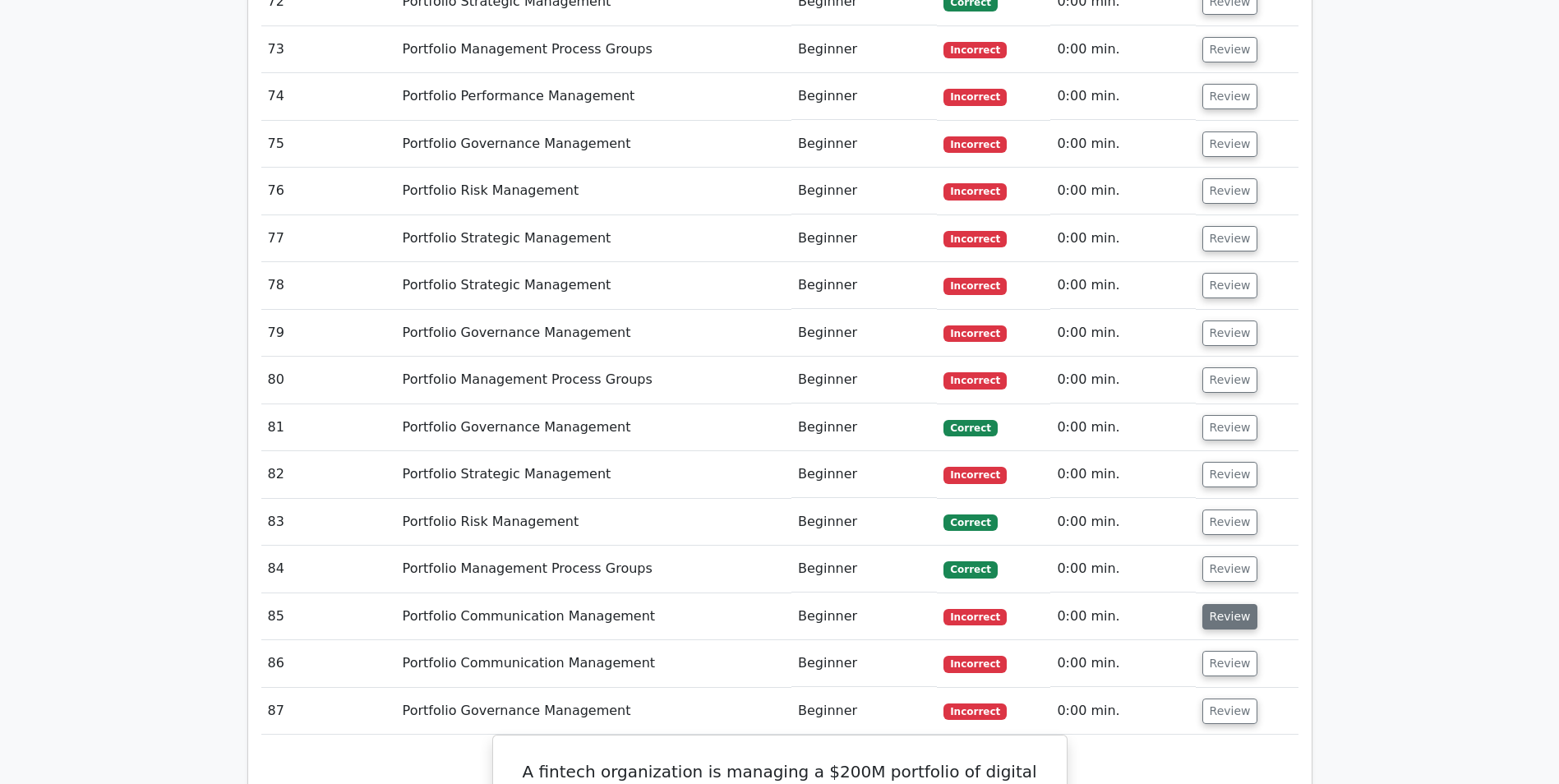
drag, startPoint x: 1222, startPoint y: 343, endPoint x: 1223, endPoint y: 301, distance: 42.0
click at [1223, 650] on button "Review" at bounding box center [1231, 663] width 56 height 26
click at [1223, 604] on button "Review" at bounding box center [1231, 616] width 56 height 26
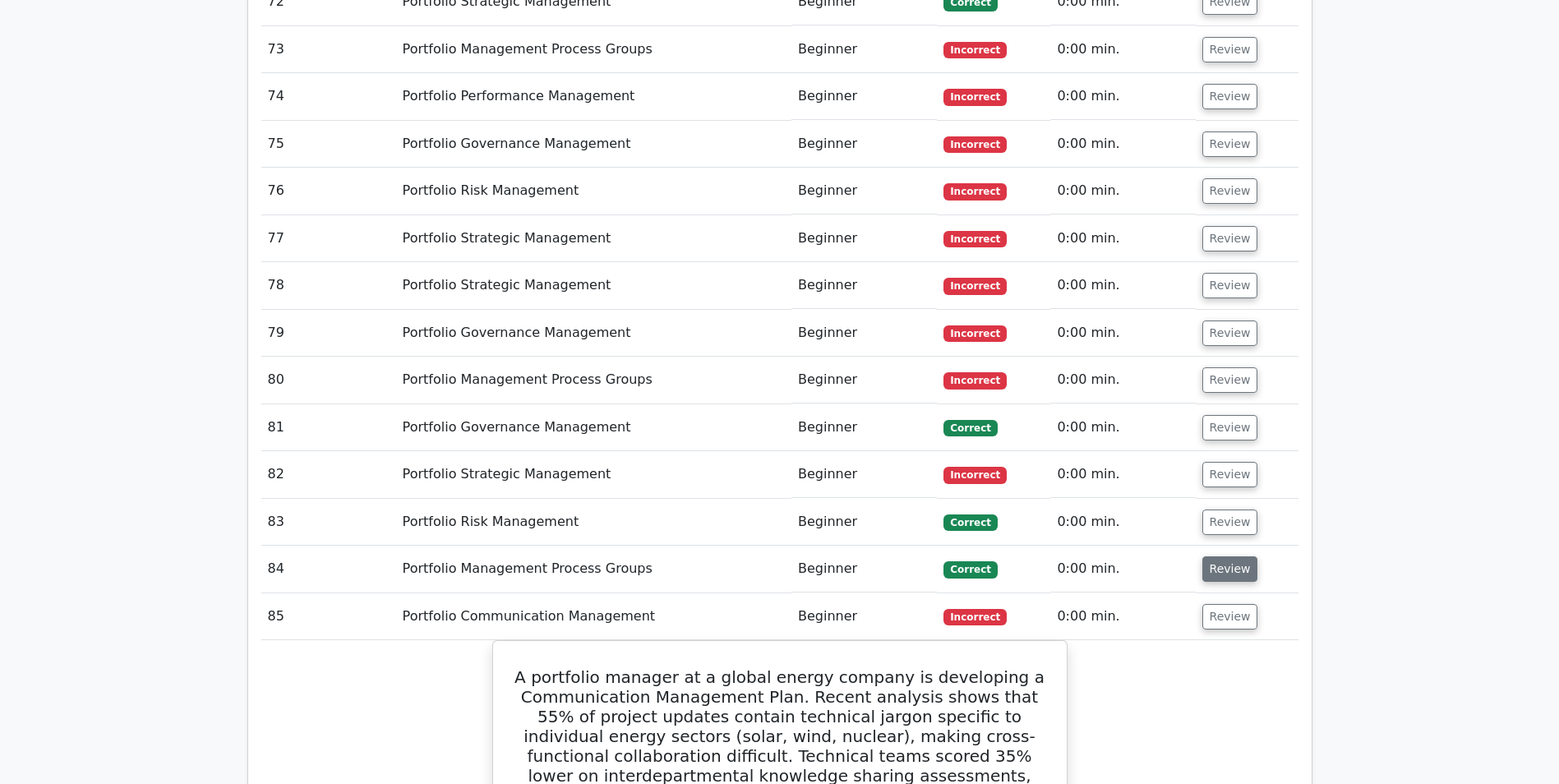
click at [1227, 556] on button "Review" at bounding box center [1231, 569] width 56 height 26
click at [1216, 509] on button "Review" at bounding box center [1231, 522] width 56 height 26
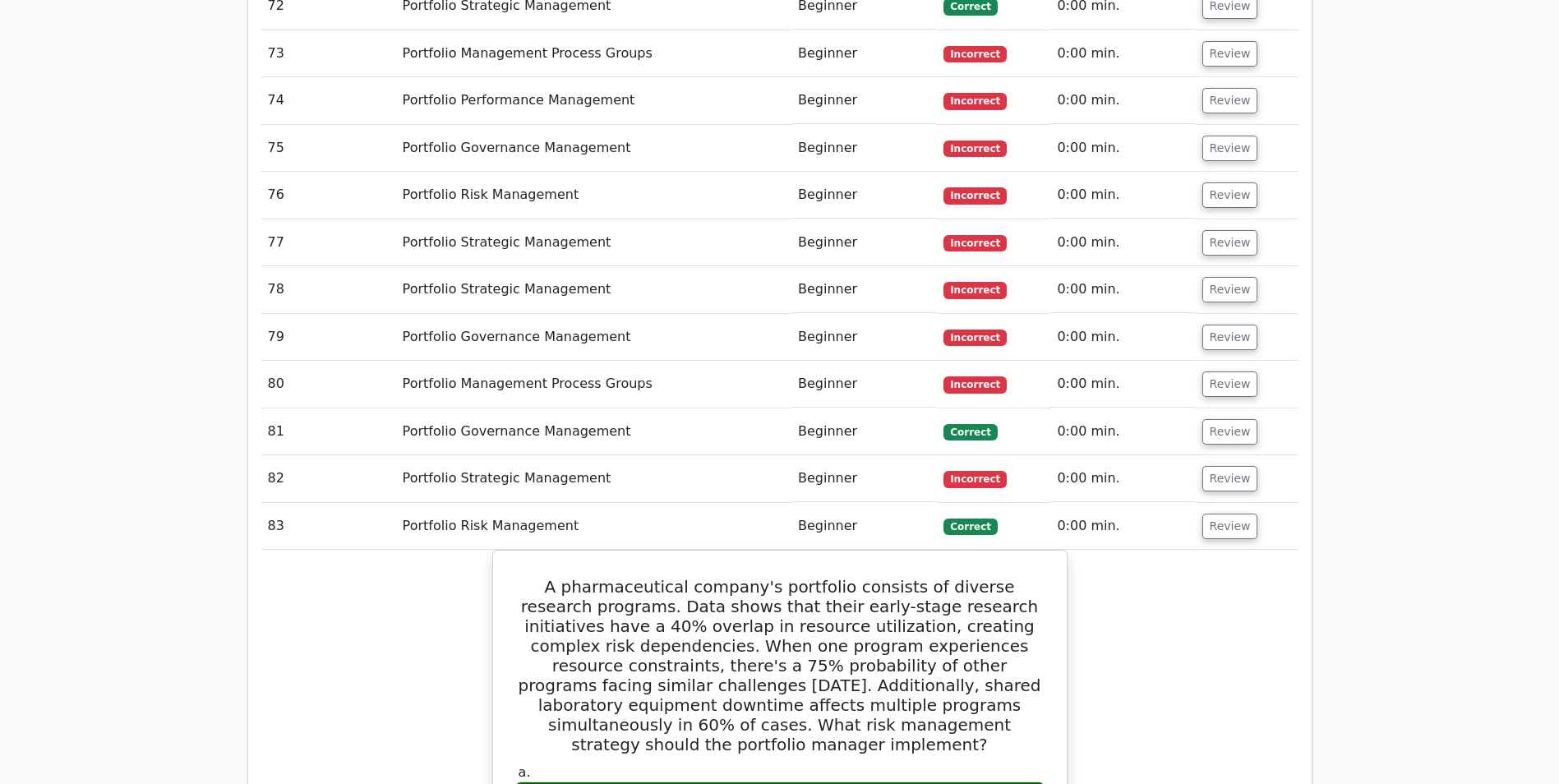
scroll to position [8573, 0]
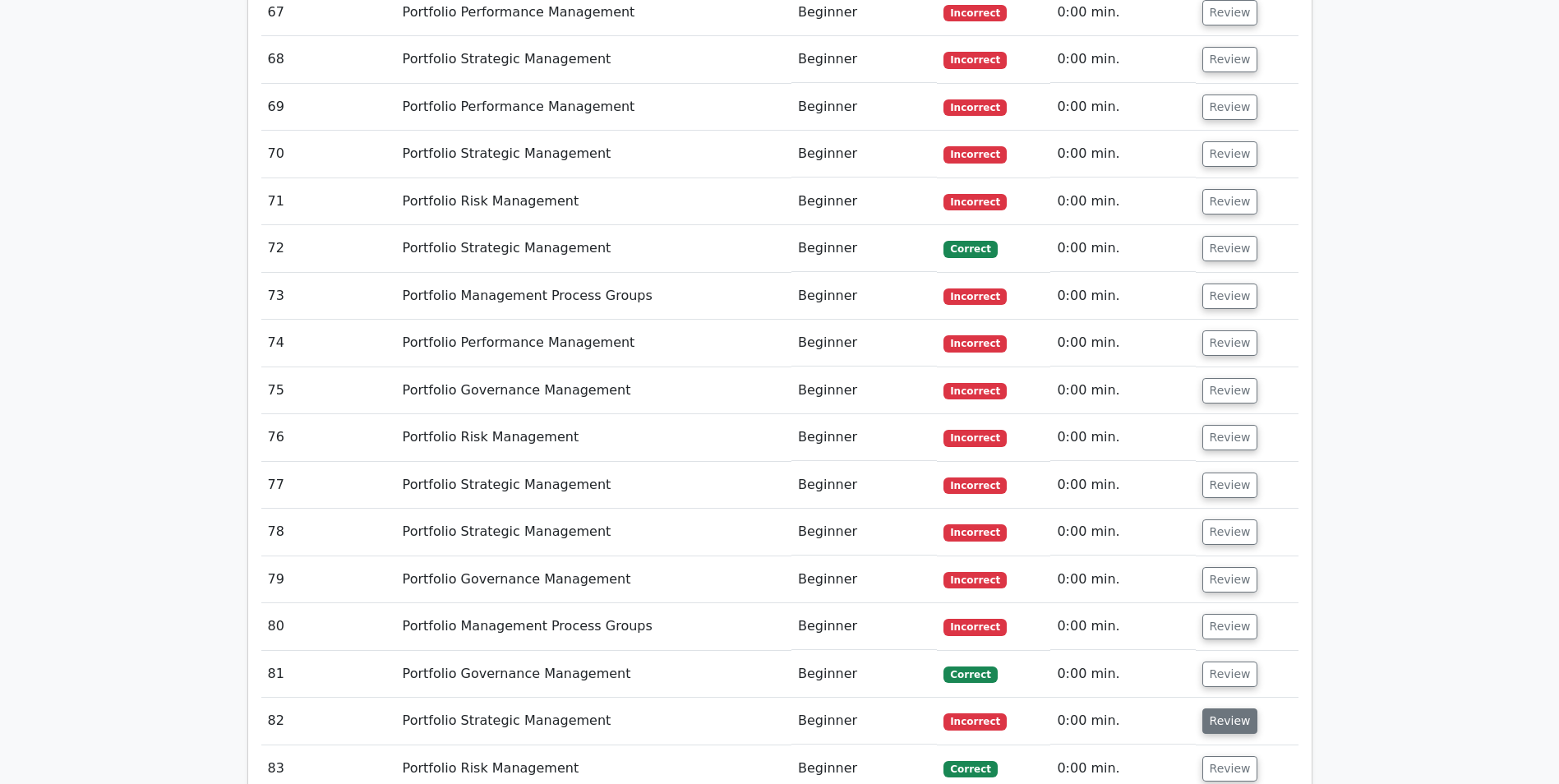
click at [1206, 709] on button "Review" at bounding box center [1231, 722] width 56 height 26
click at [1196, 650] on td "Review" at bounding box center [1248, 673] width 103 height 47
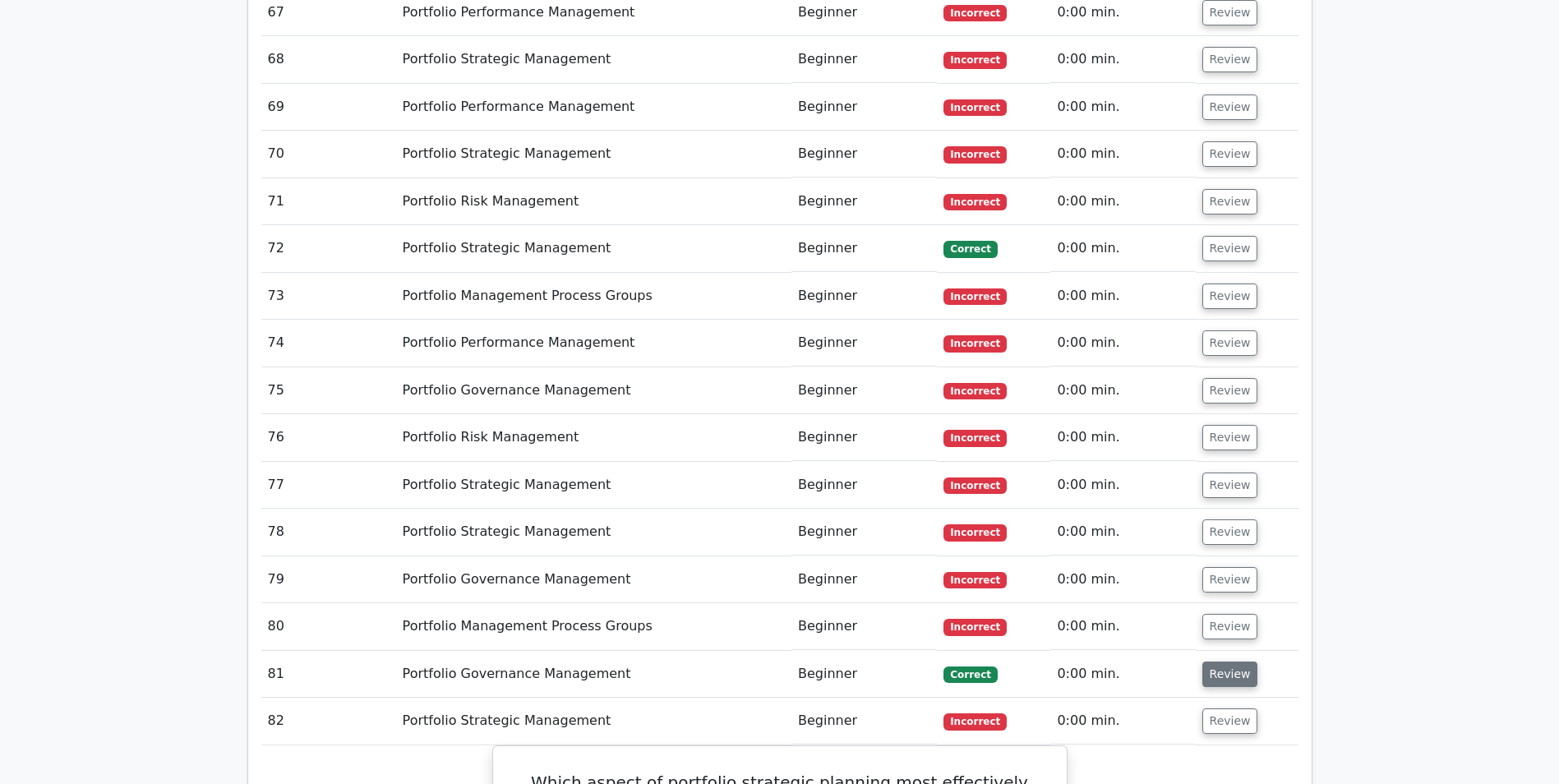
click at [1208, 661] on button "Review" at bounding box center [1231, 674] width 56 height 26
drag, startPoint x: 1212, startPoint y: 303, endPoint x: 1213, endPoint y: 290, distance: 13.0
click at [1213, 614] on button "Review" at bounding box center [1231, 626] width 56 height 26
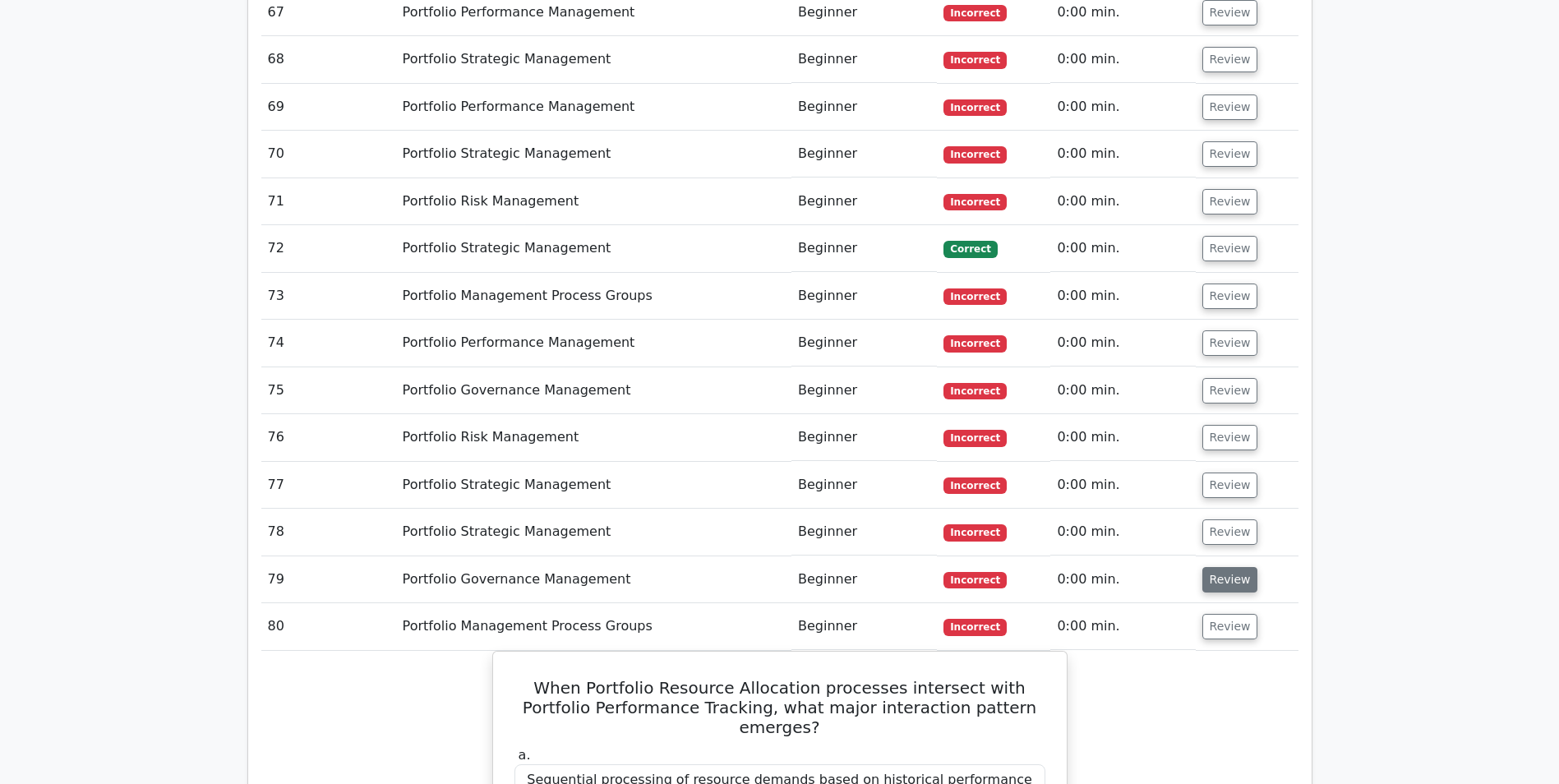
click at [1226, 567] on button "Review" at bounding box center [1231, 580] width 56 height 26
click at [1226, 519] on button "Review" at bounding box center [1231, 532] width 56 height 26
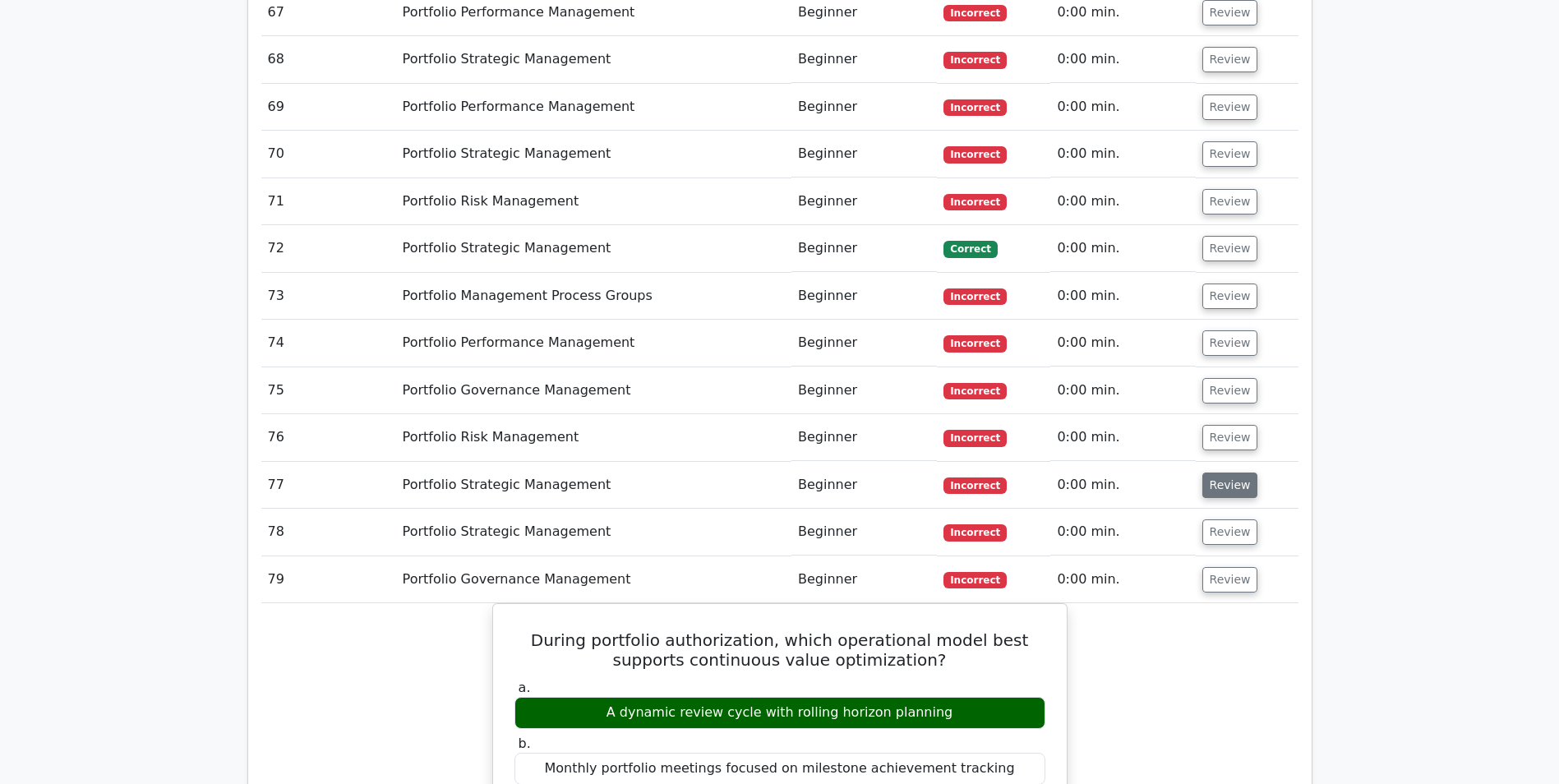
click at [1223, 473] on button "Review" at bounding box center [1231, 486] width 56 height 26
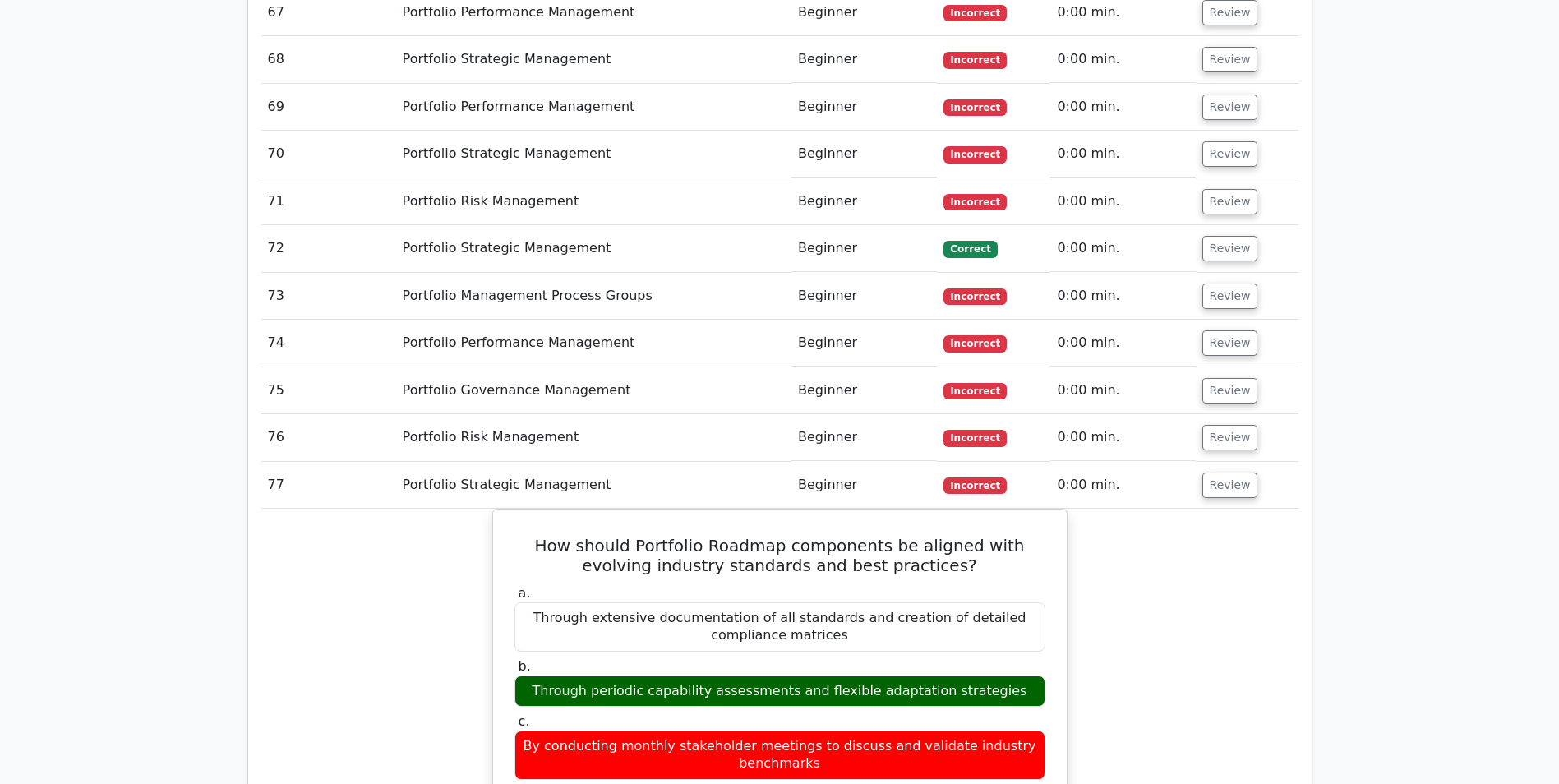
scroll to position [8327, 0]
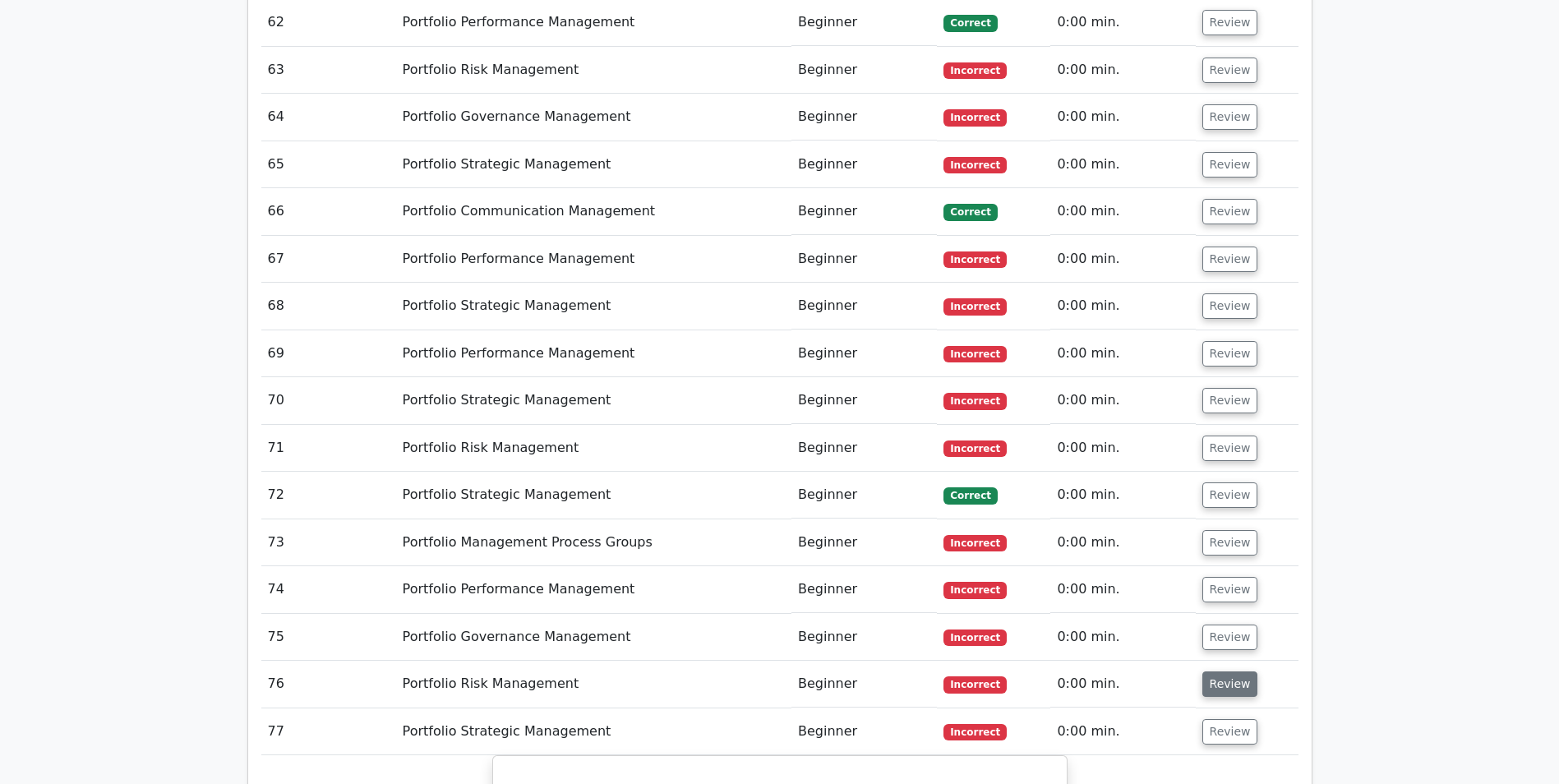
click at [1219, 671] on button "Review" at bounding box center [1231, 684] width 56 height 26
click at [1228, 624] on button "Review" at bounding box center [1231, 637] width 56 height 26
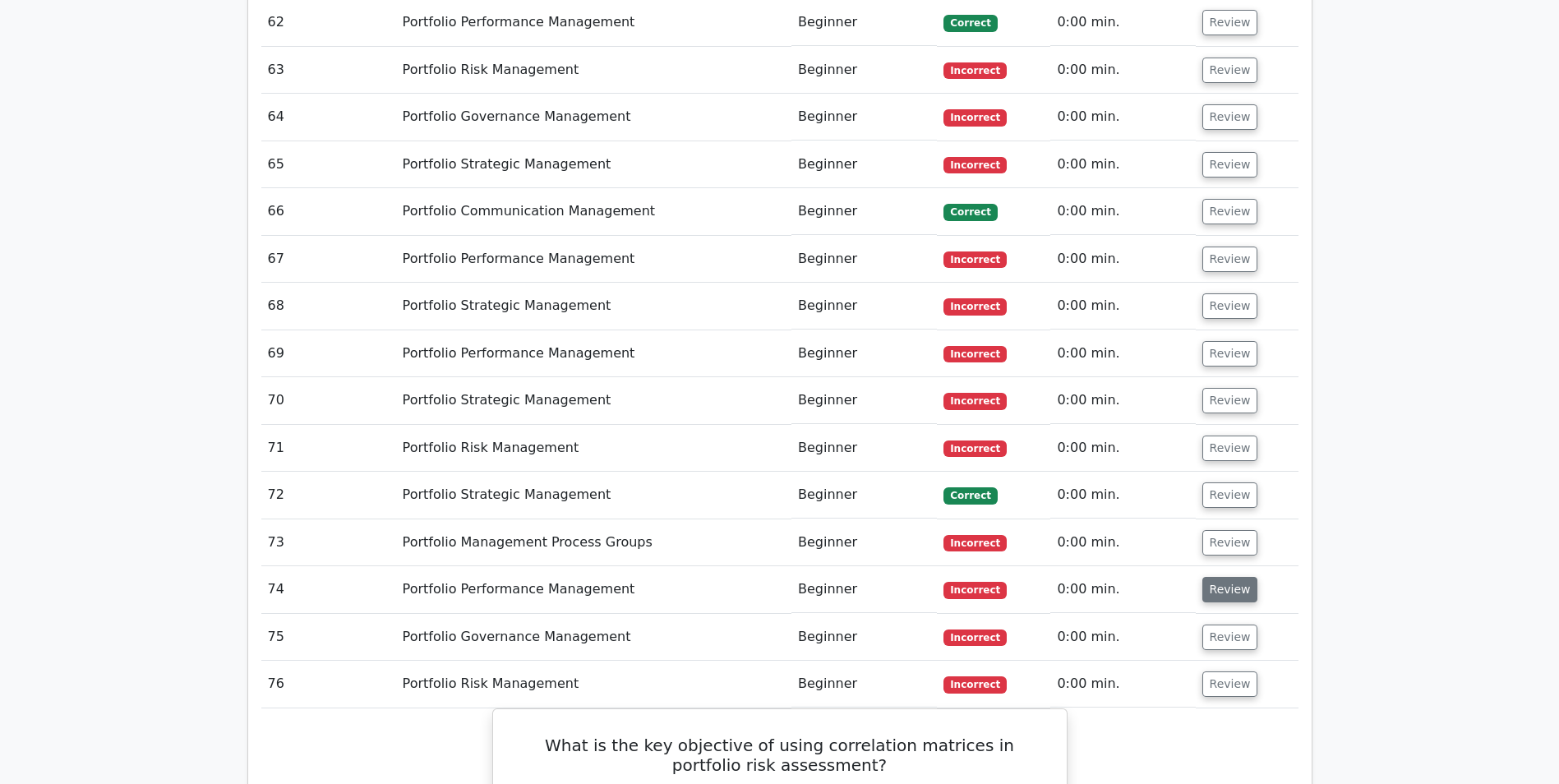
click at [1229, 577] on button "Review" at bounding box center [1231, 590] width 56 height 26
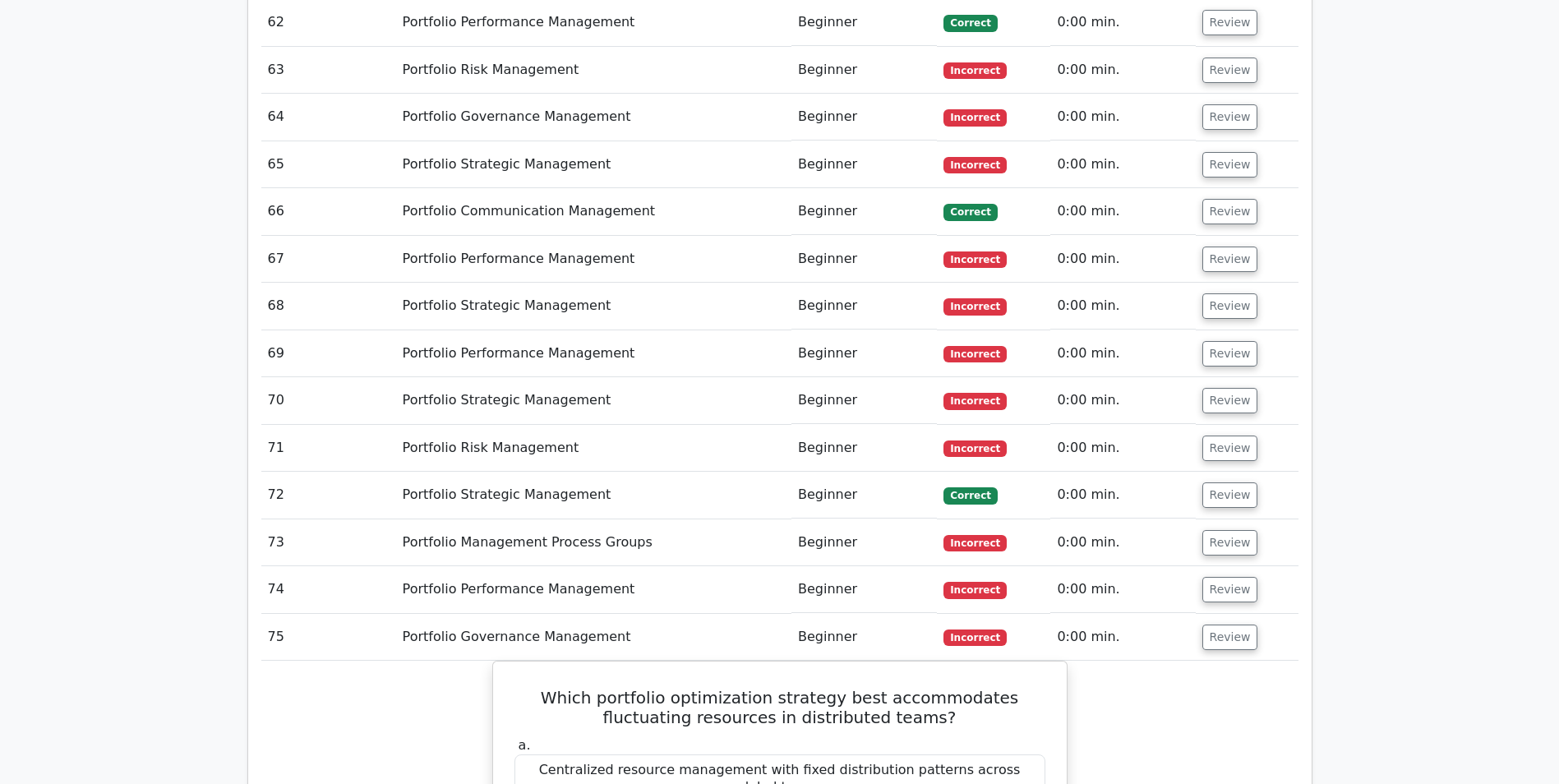
drag, startPoint x: 1227, startPoint y: 222, endPoint x: 1228, endPoint y: 192, distance: 30.0
click at [1227, 530] on button "Review" at bounding box center [1231, 543] width 56 height 26
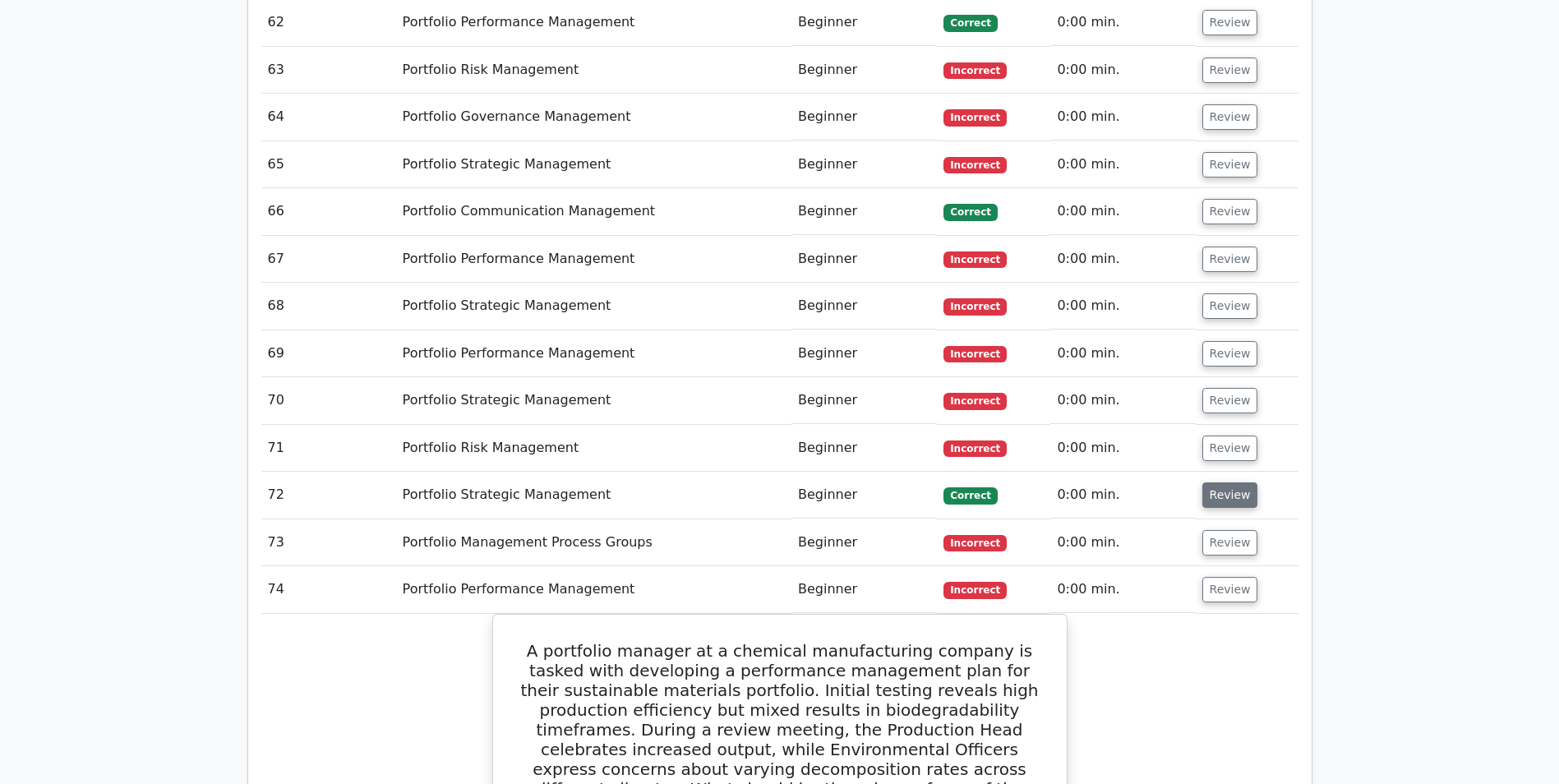
click at [1227, 483] on button "Review" at bounding box center [1231, 496] width 56 height 26
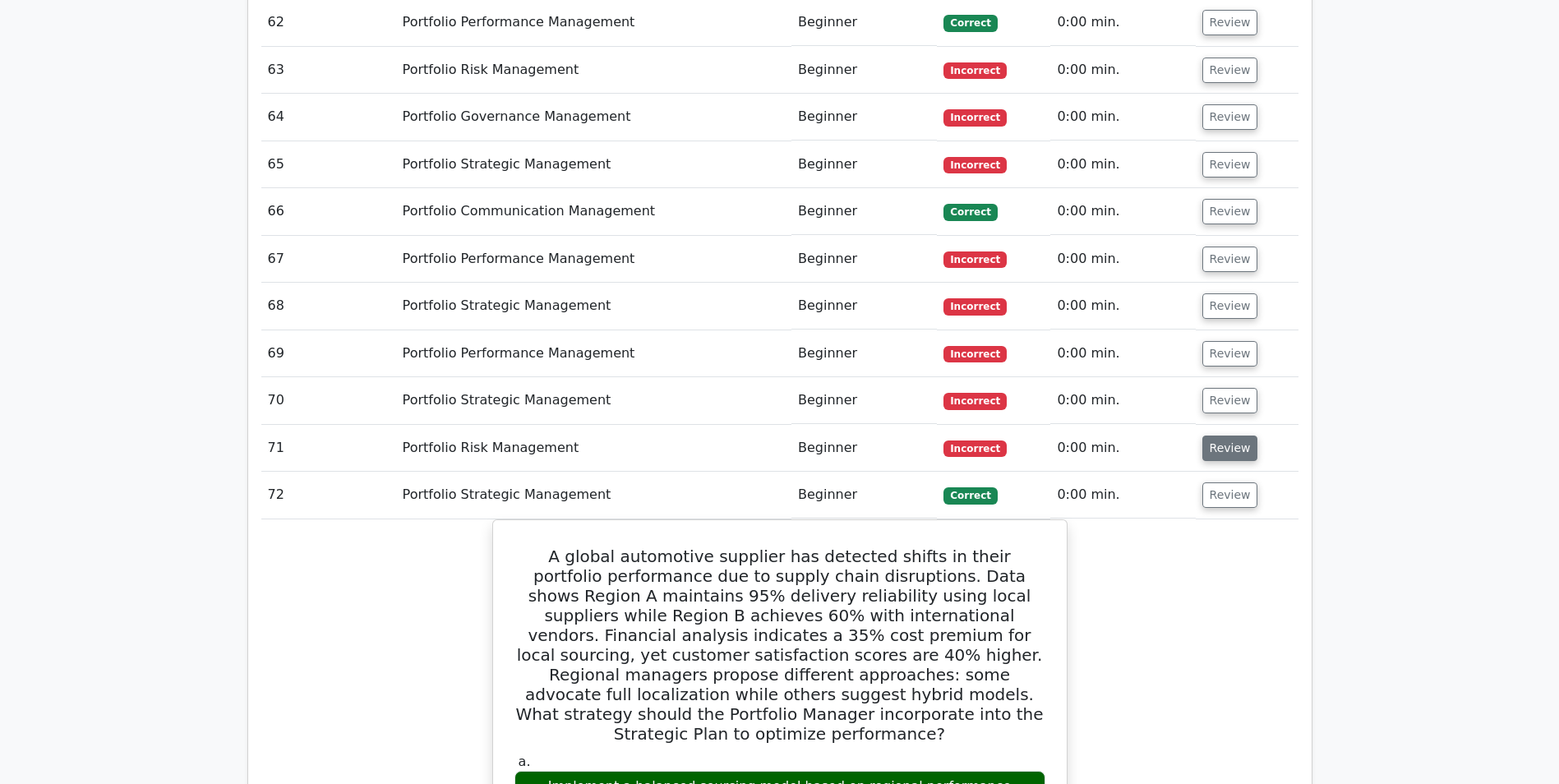
click at [1228, 435] on button "Review" at bounding box center [1231, 448] width 56 height 26
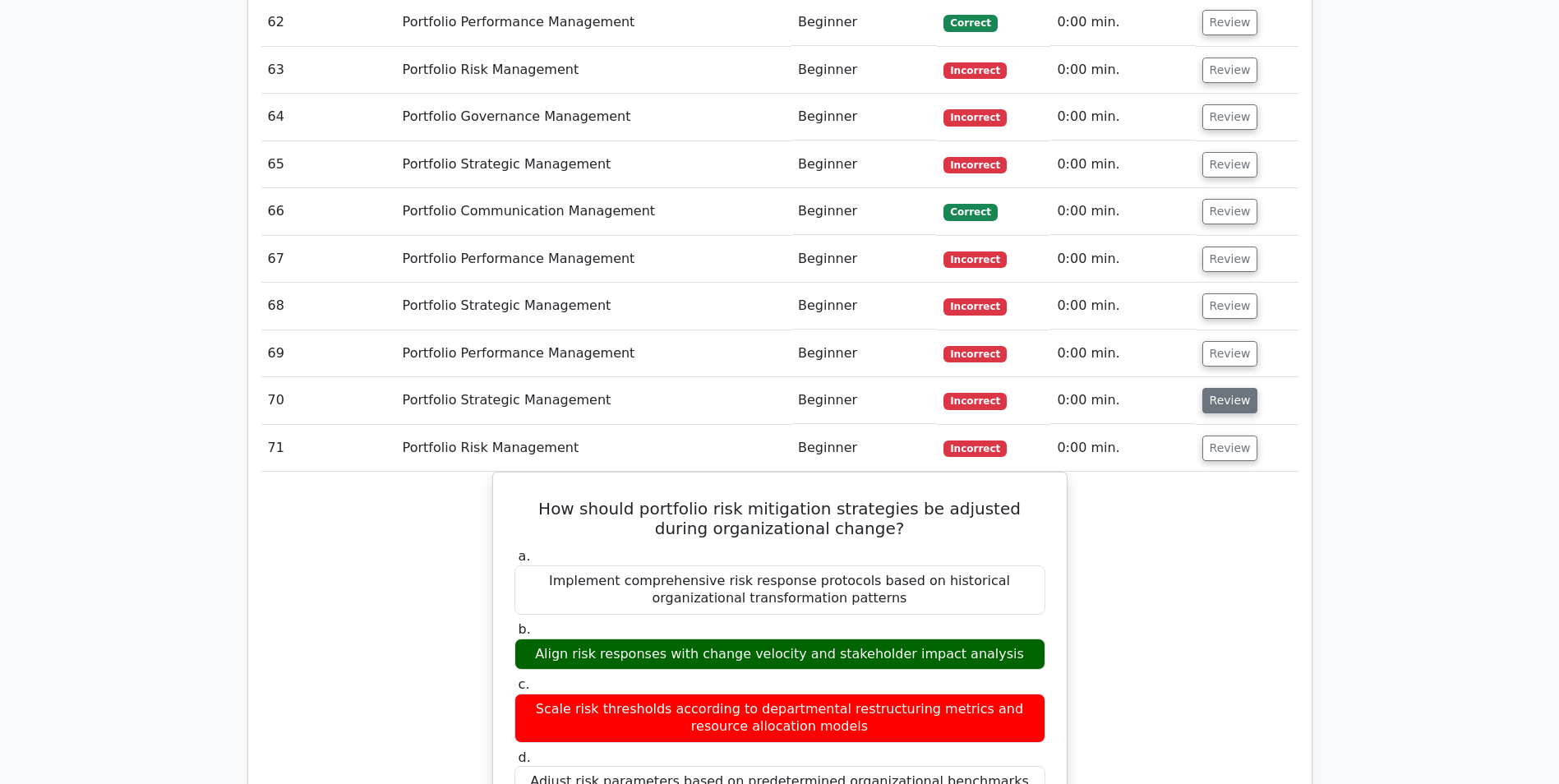
click at [1229, 388] on button "Review" at bounding box center [1231, 400] width 56 height 26
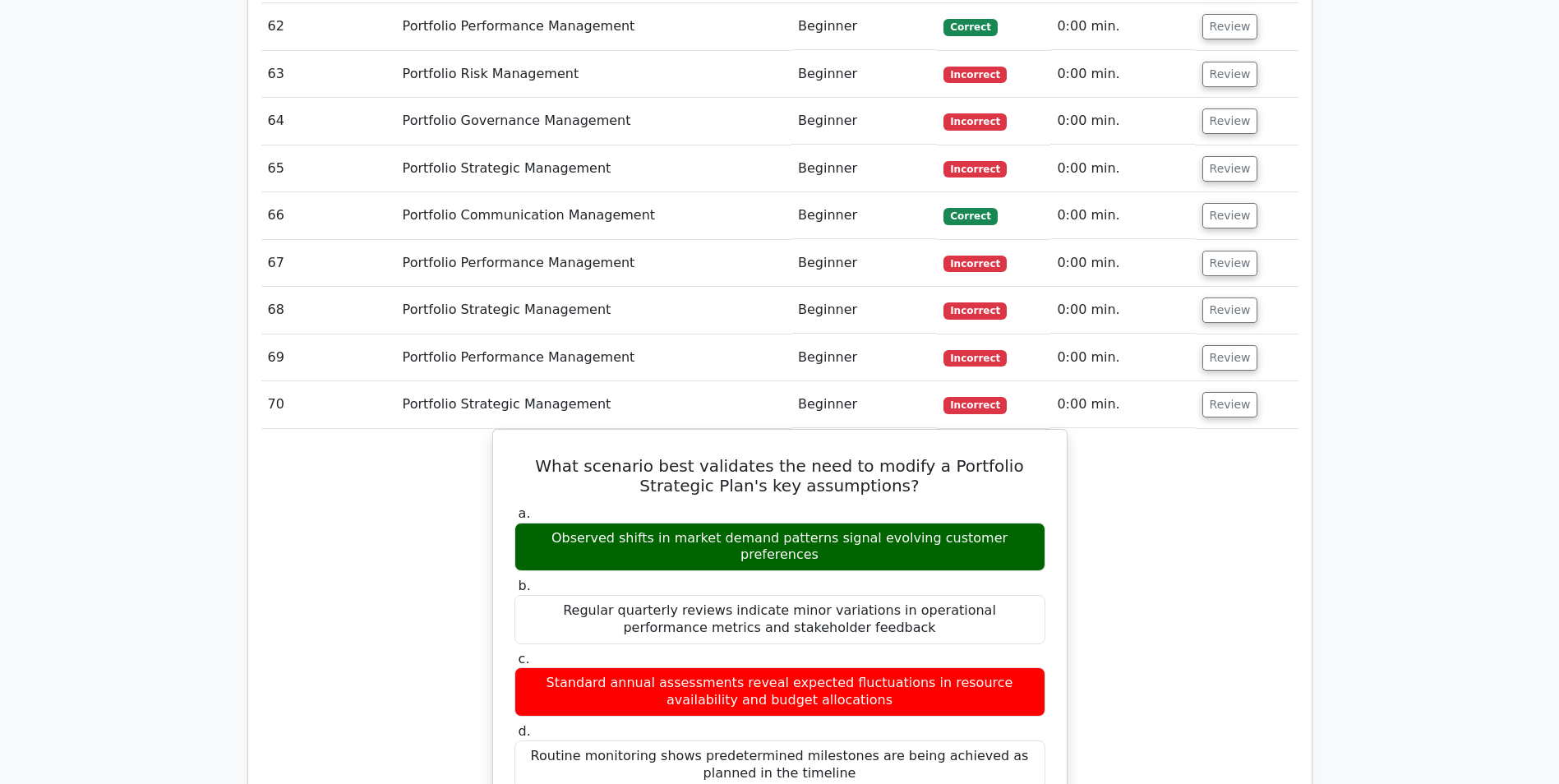
scroll to position [7998, 0]
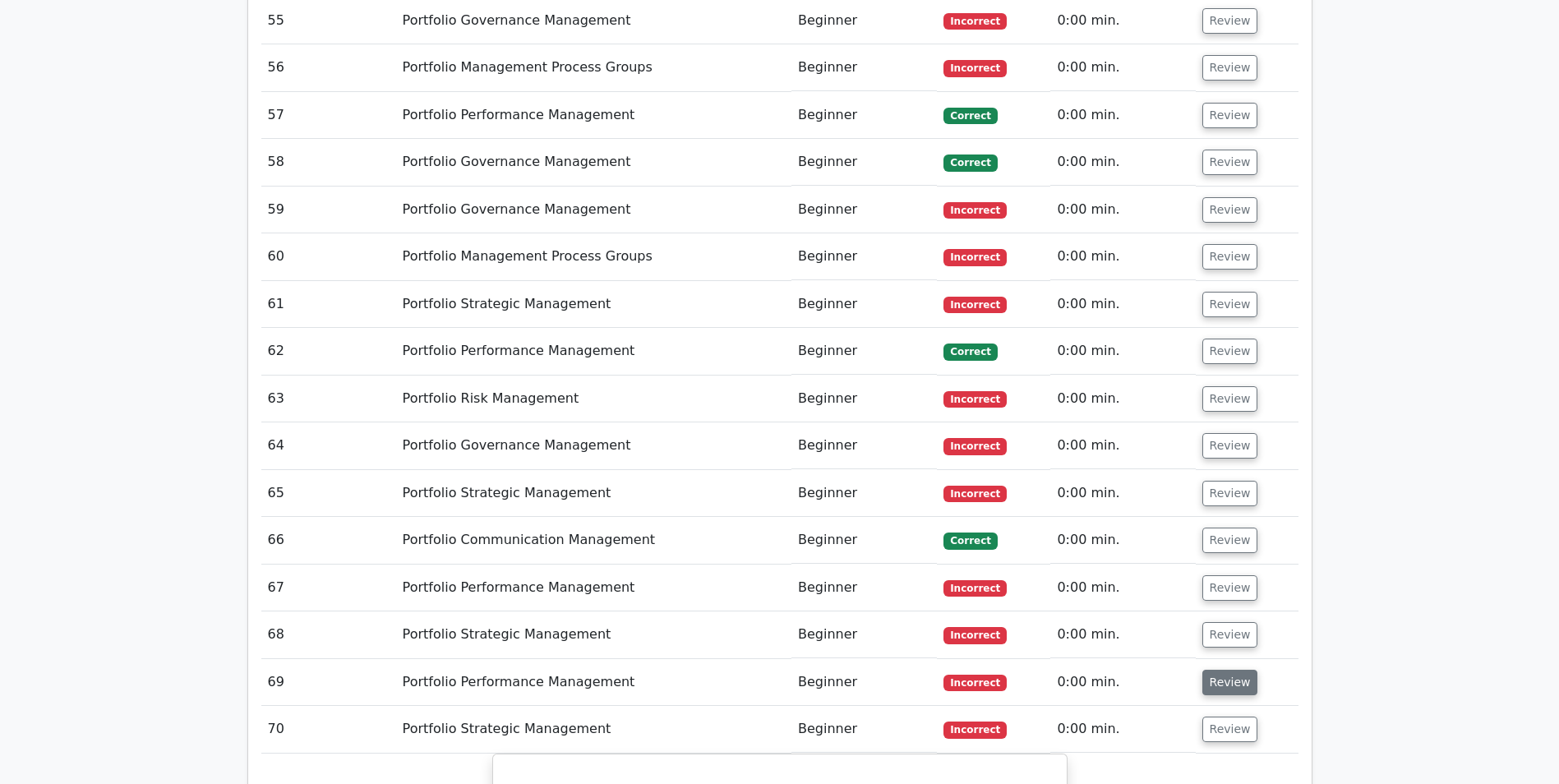
click at [1223, 670] on button "Review" at bounding box center [1231, 683] width 56 height 26
click at [1221, 621] on button "Review" at bounding box center [1231, 634] width 56 height 26
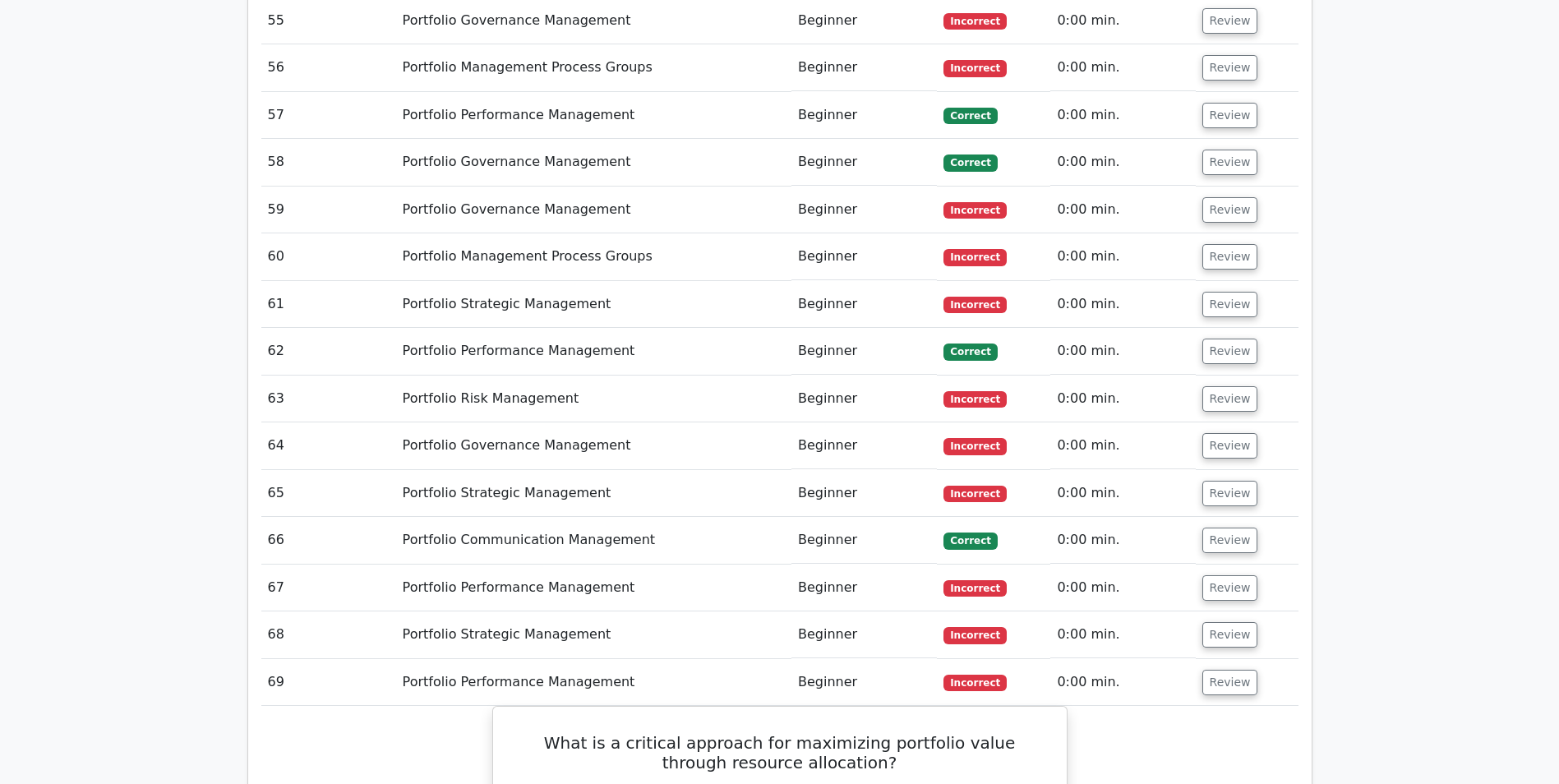
drag, startPoint x: 1224, startPoint y: 267, endPoint x: 1226, endPoint y: 234, distance: 33.1
click at [1224, 575] on button "Review" at bounding box center [1231, 588] width 56 height 26
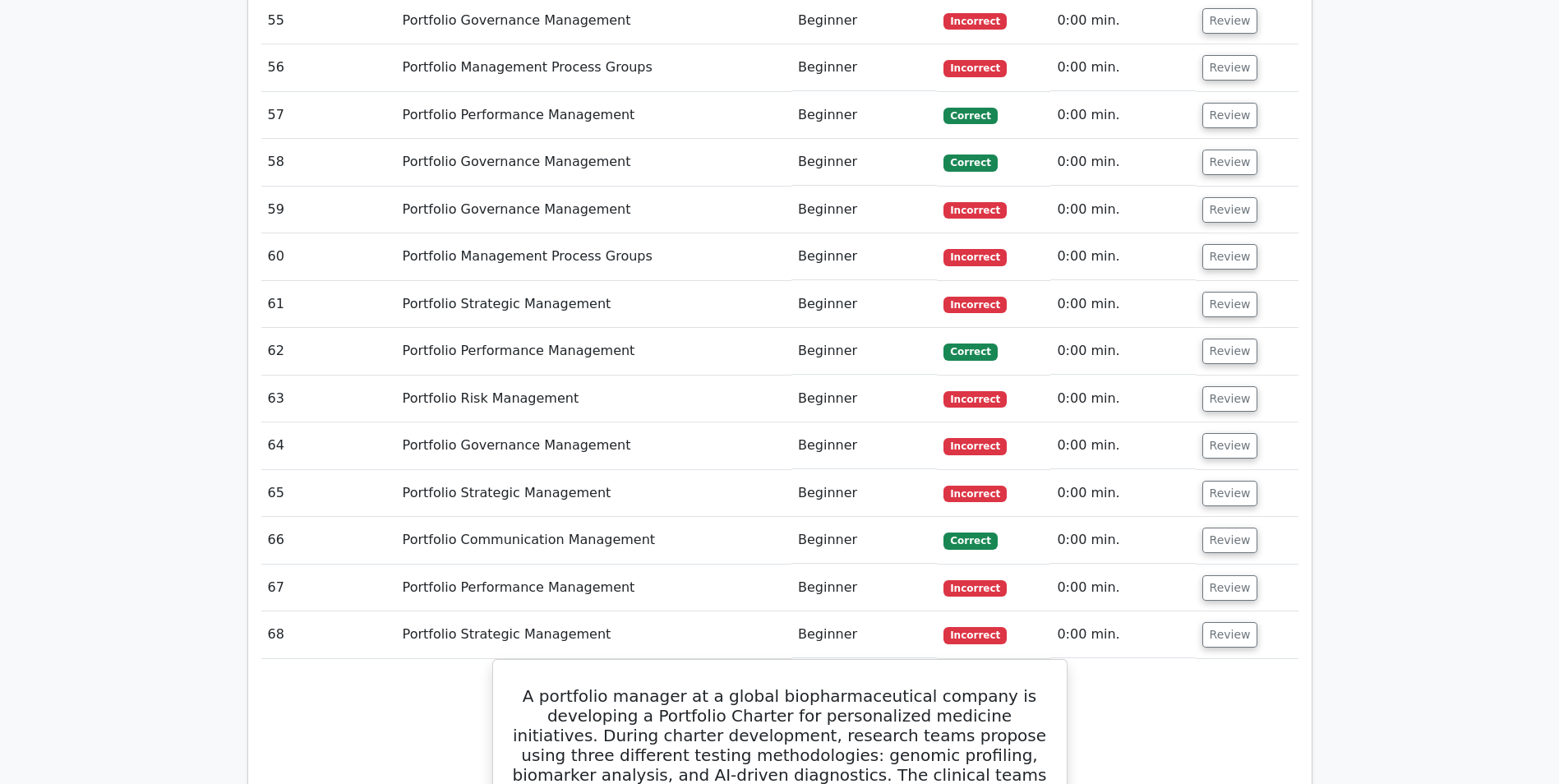
drag, startPoint x: 1225, startPoint y: 225, endPoint x: 1225, endPoint y: 204, distance: 21.0
click at [1225, 527] on button "Review" at bounding box center [1231, 540] width 56 height 26
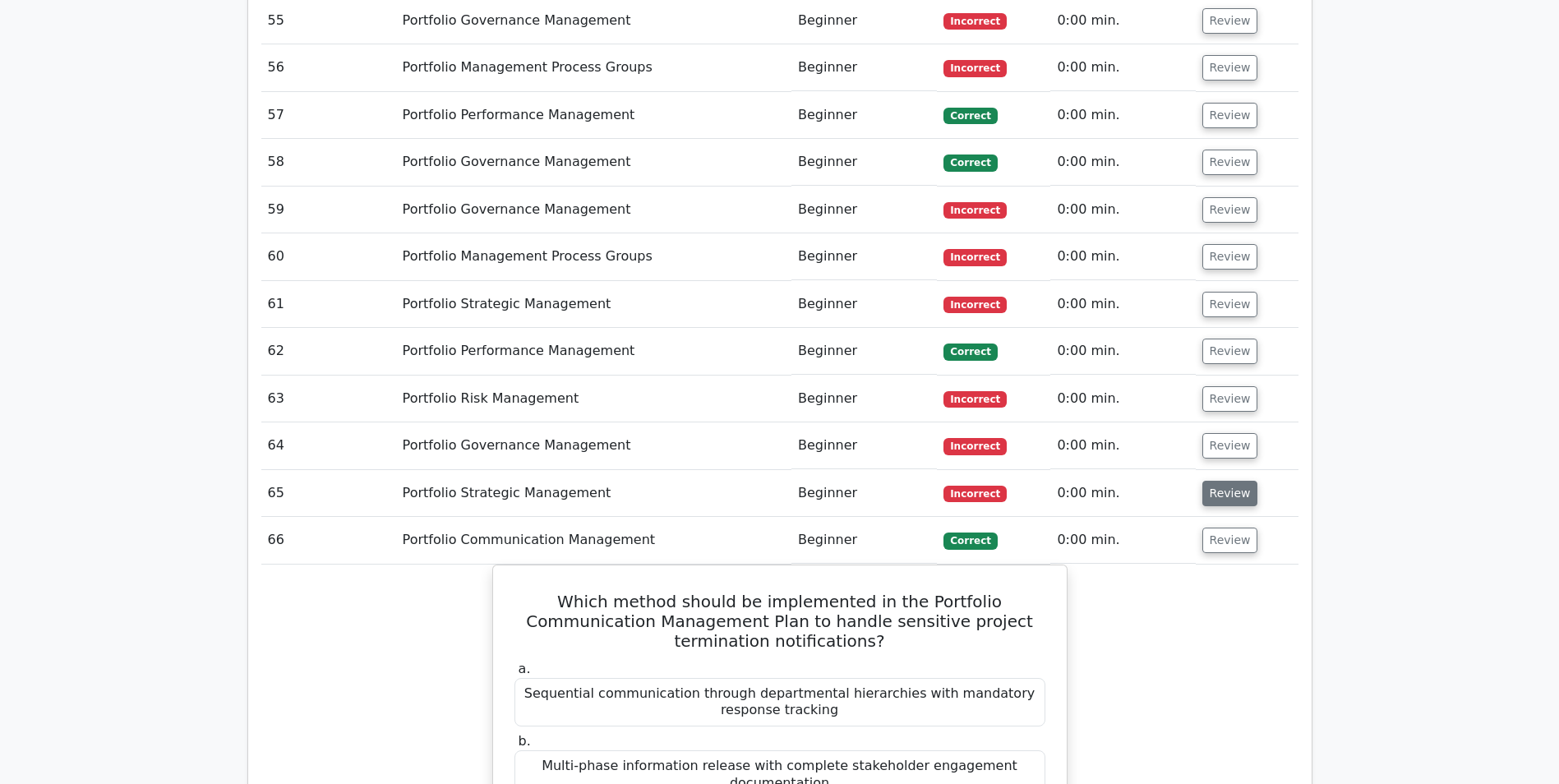
click at [1223, 481] on button "Review" at bounding box center [1231, 494] width 56 height 26
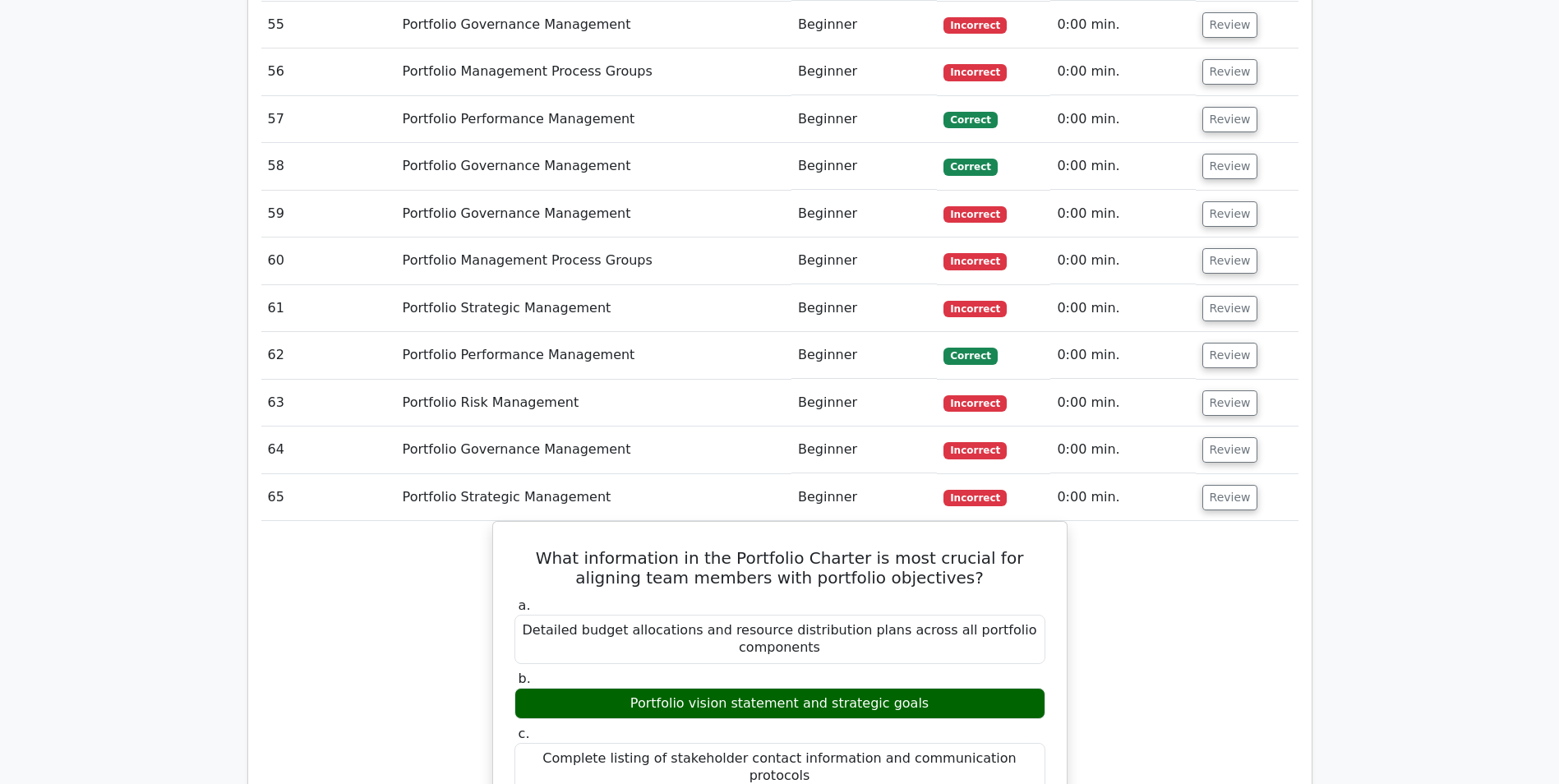
scroll to position [7670, 0]
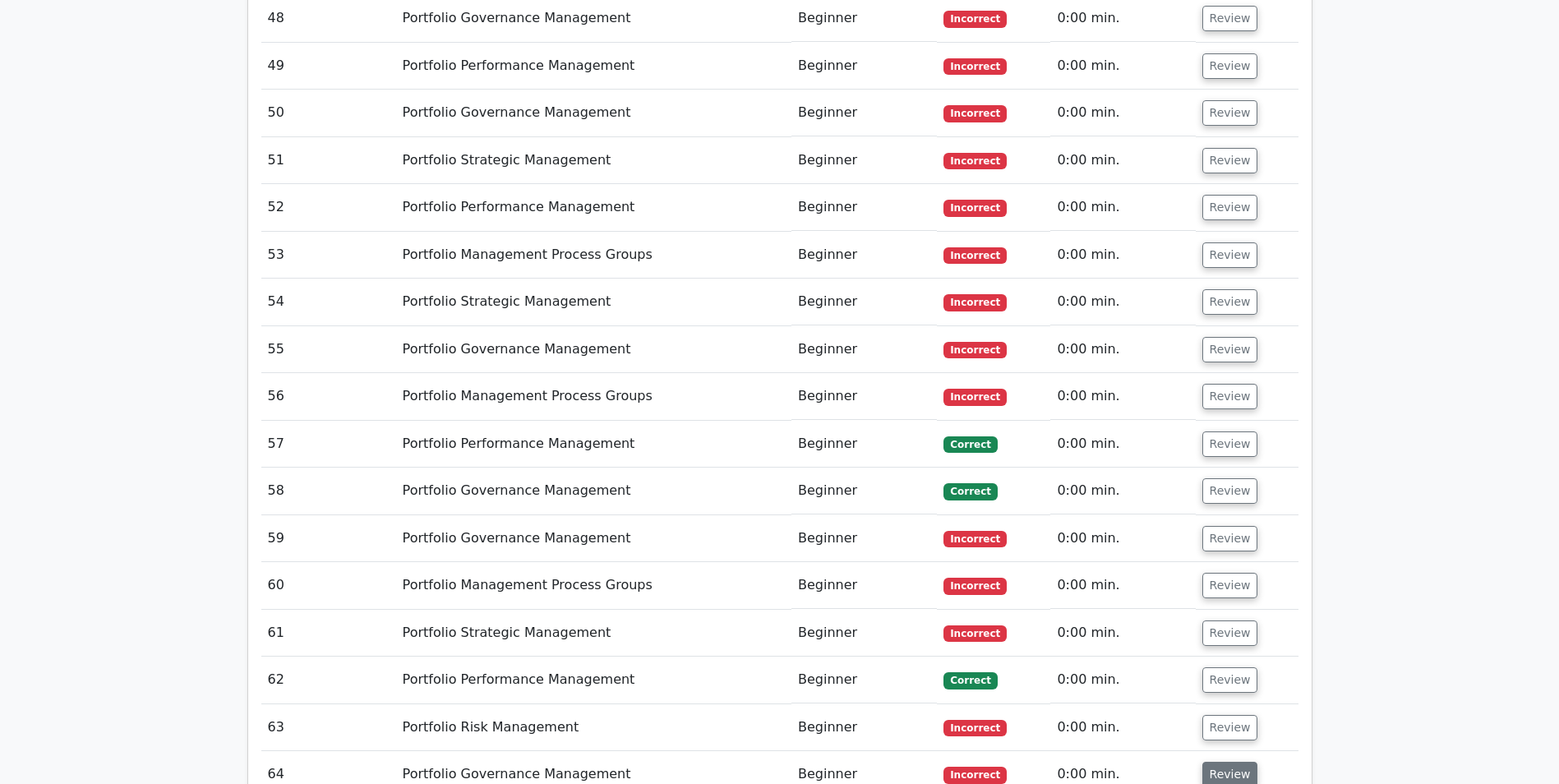
click at [1241, 761] on button "Review" at bounding box center [1231, 774] width 56 height 26
click at [1223, 715] on button "Review" at bounding box center [1231, 728] width 56 height 26
click at [1226, 667] on button "Review" at bounding box center [1231, 680] width 56 height 26
drag, startPoint x: 1221, startPoint y: 311, endPoint x: 1223, endPoint y: 300, distance: 11.2
click at [1221, 620] on button "Review" at bounding box center [1231, 633] width 56 height 26
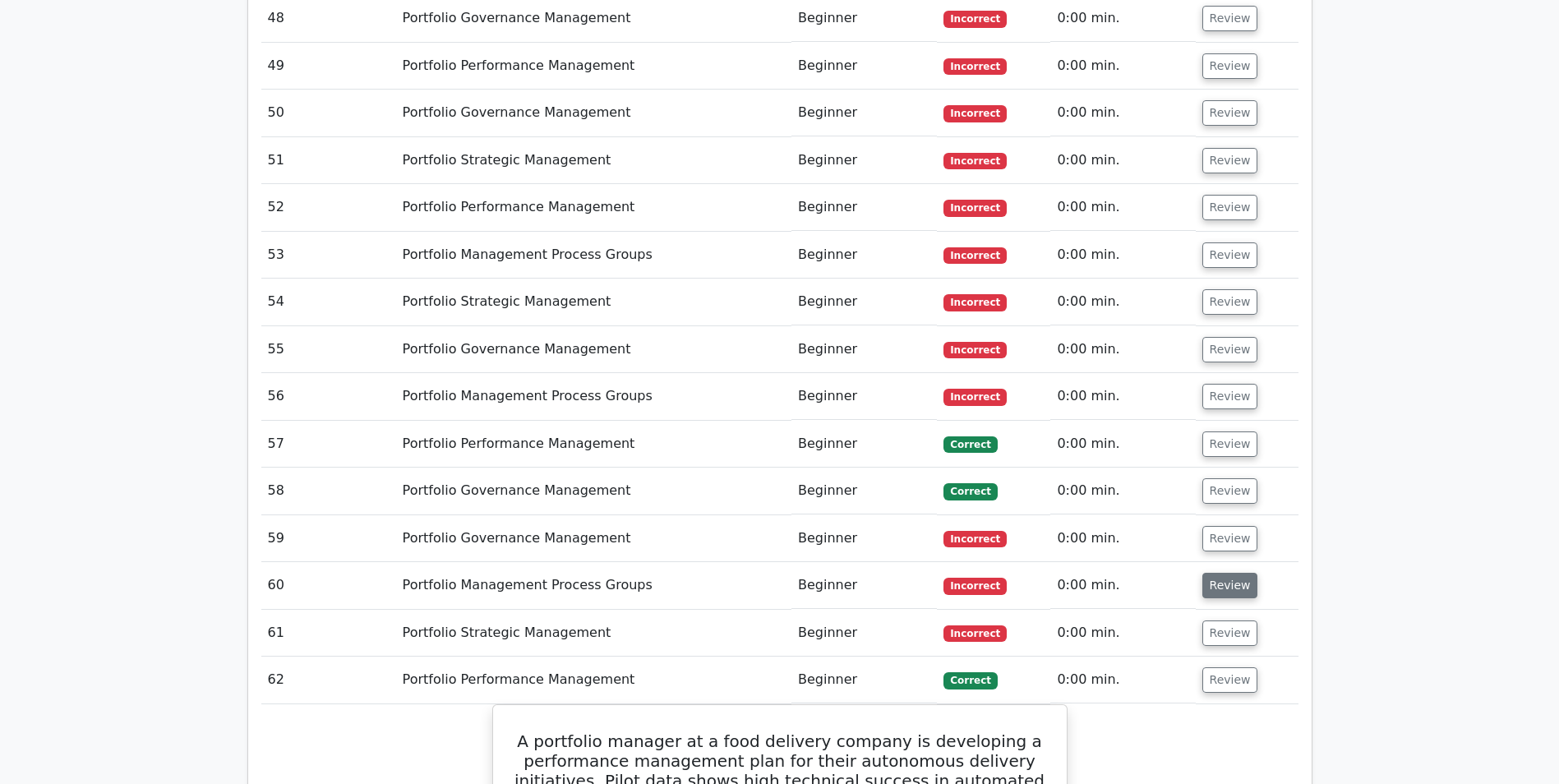
click at [1238, 573] on button "Review" at bounding box center [1231, 586] width 56 height 26
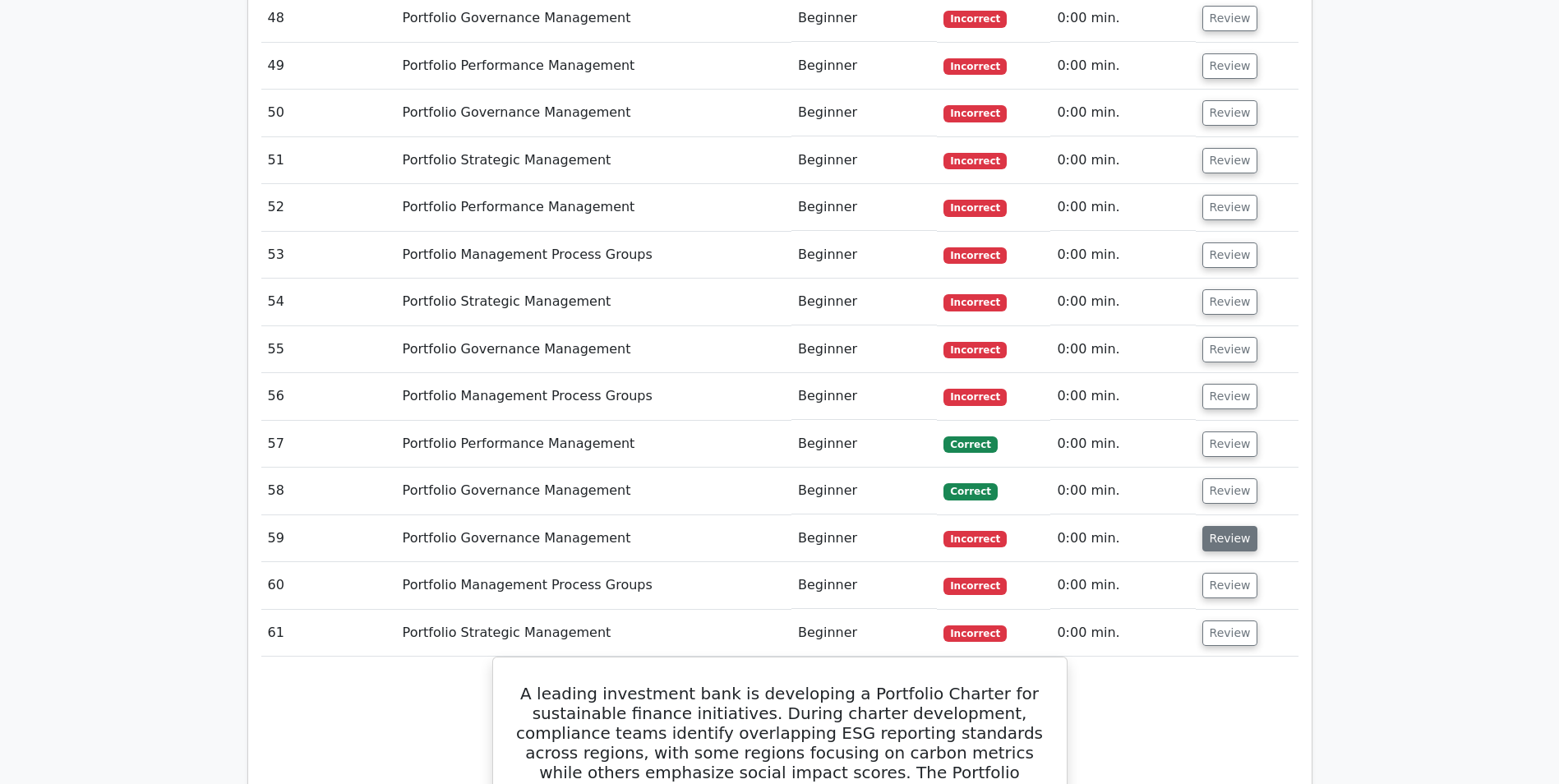
click at [1230, 526] on button "Review" at bounding box center [1231, 539] width 56 height 26
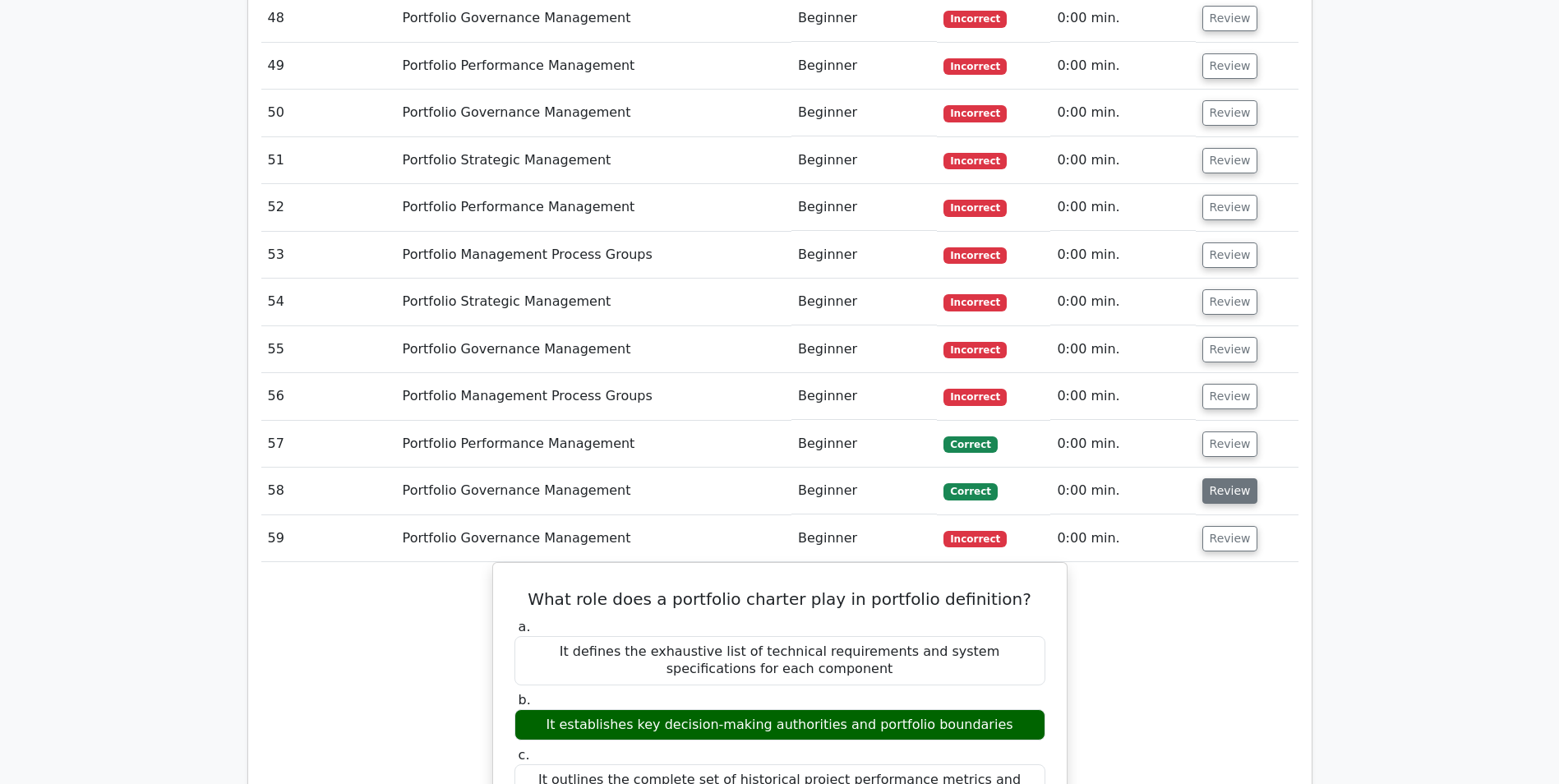
click at [1230, 478] on button "Review" at bounding box center [1231, 491] width 56 height 26
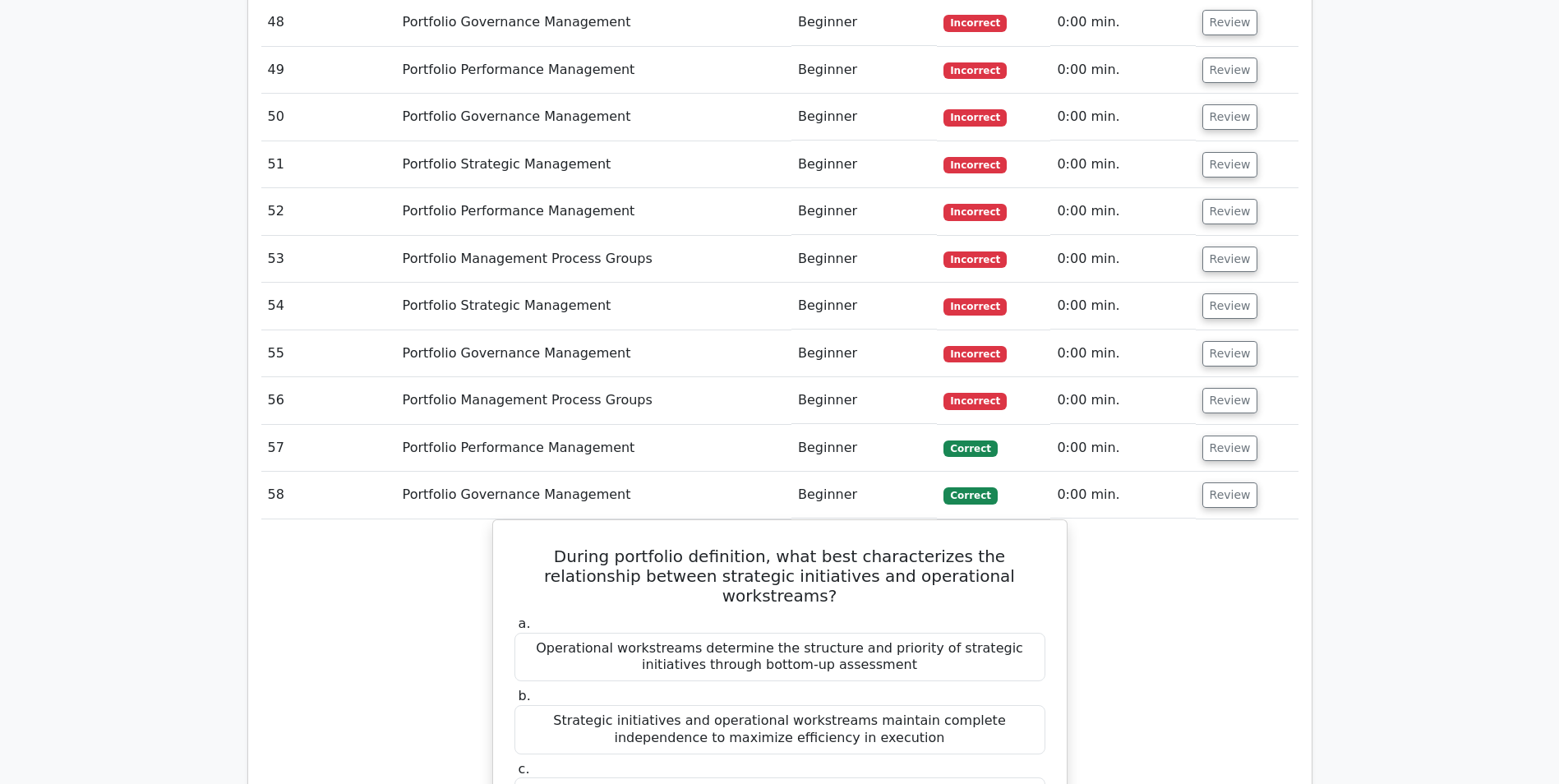
scroll to position [7258, 0]
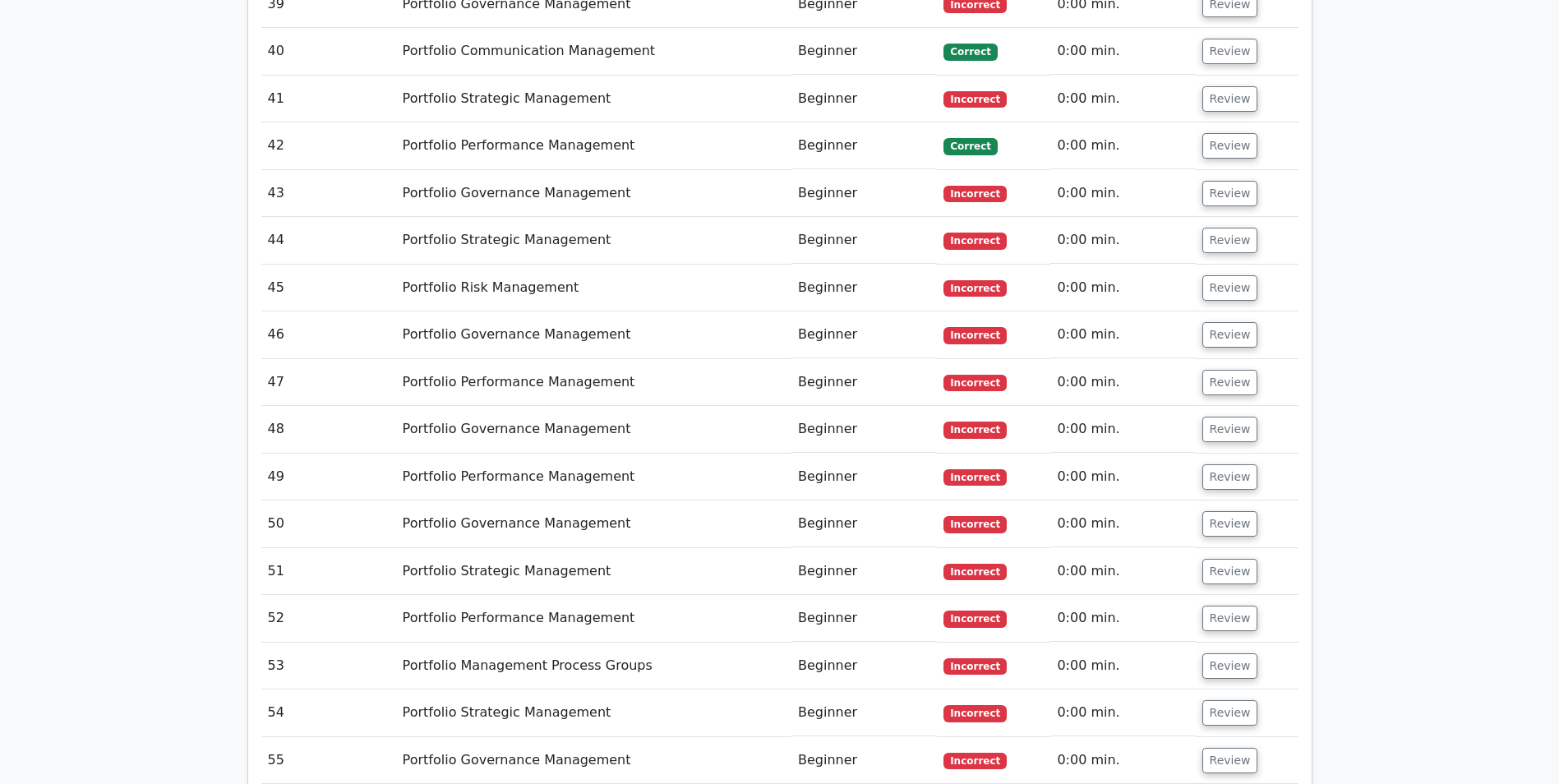
click at [1208, 747] on button "Review" at bounding box center [1231, 760] width 56 height 26
drag, startPoint x: 1218, startPoint y: 401, endPoint x: 1218, endPoint y: 387, distance: 14.0
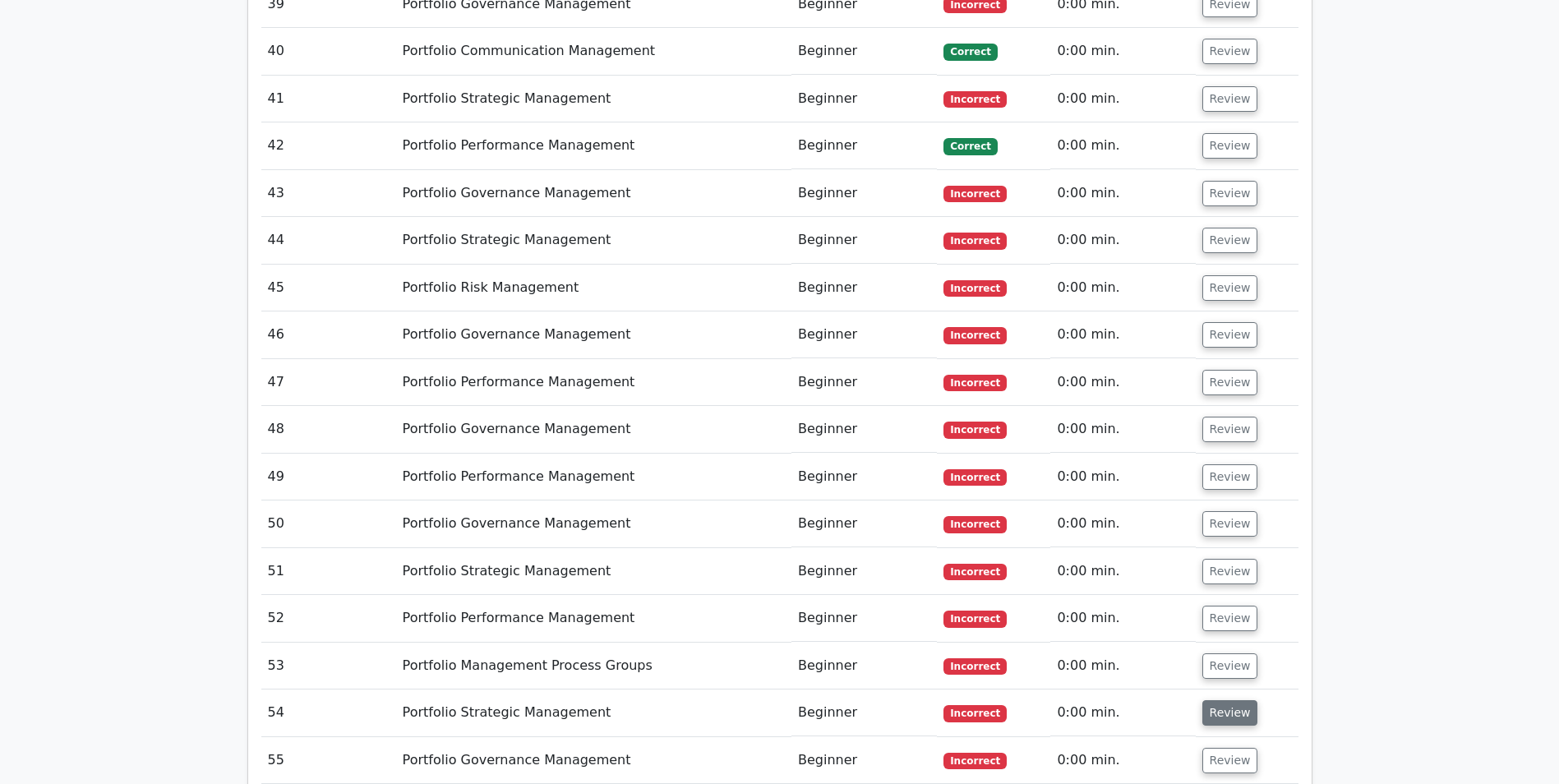
click at [1218, 700] on button "Review" at bounding box center [1231, 713] width 56 height 26
drag, startPoint x: 1220, startPoint y: 351, endPoint x: 1221, endPoint y: 339, distance: 12.0
click at [1221, 653] on button "Review" at bounding box center [1231, 666] width 56 height 26
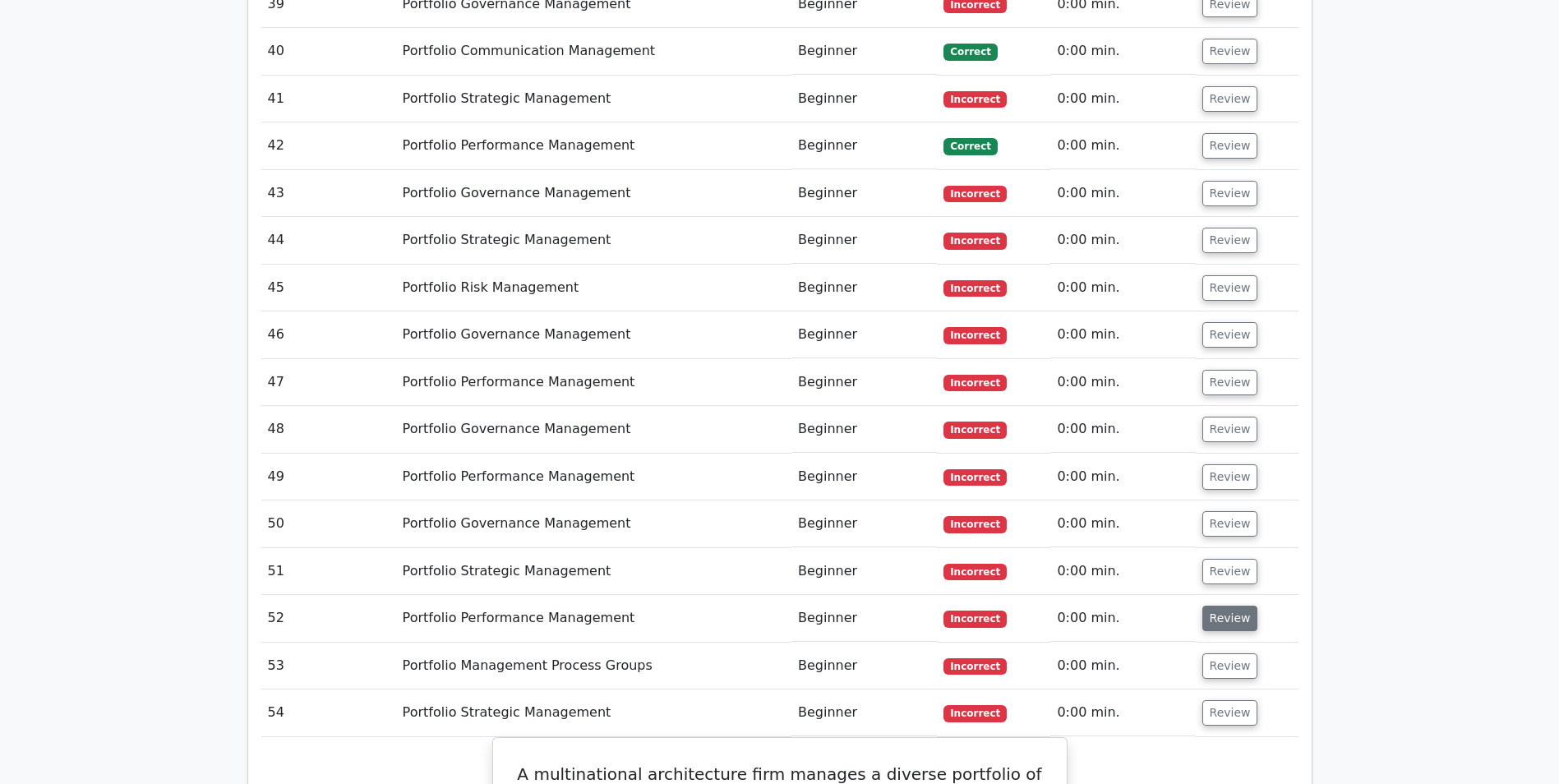
click at [1215, 606] on button "Review" at bounding box center [1231, 618] width 56 height 26
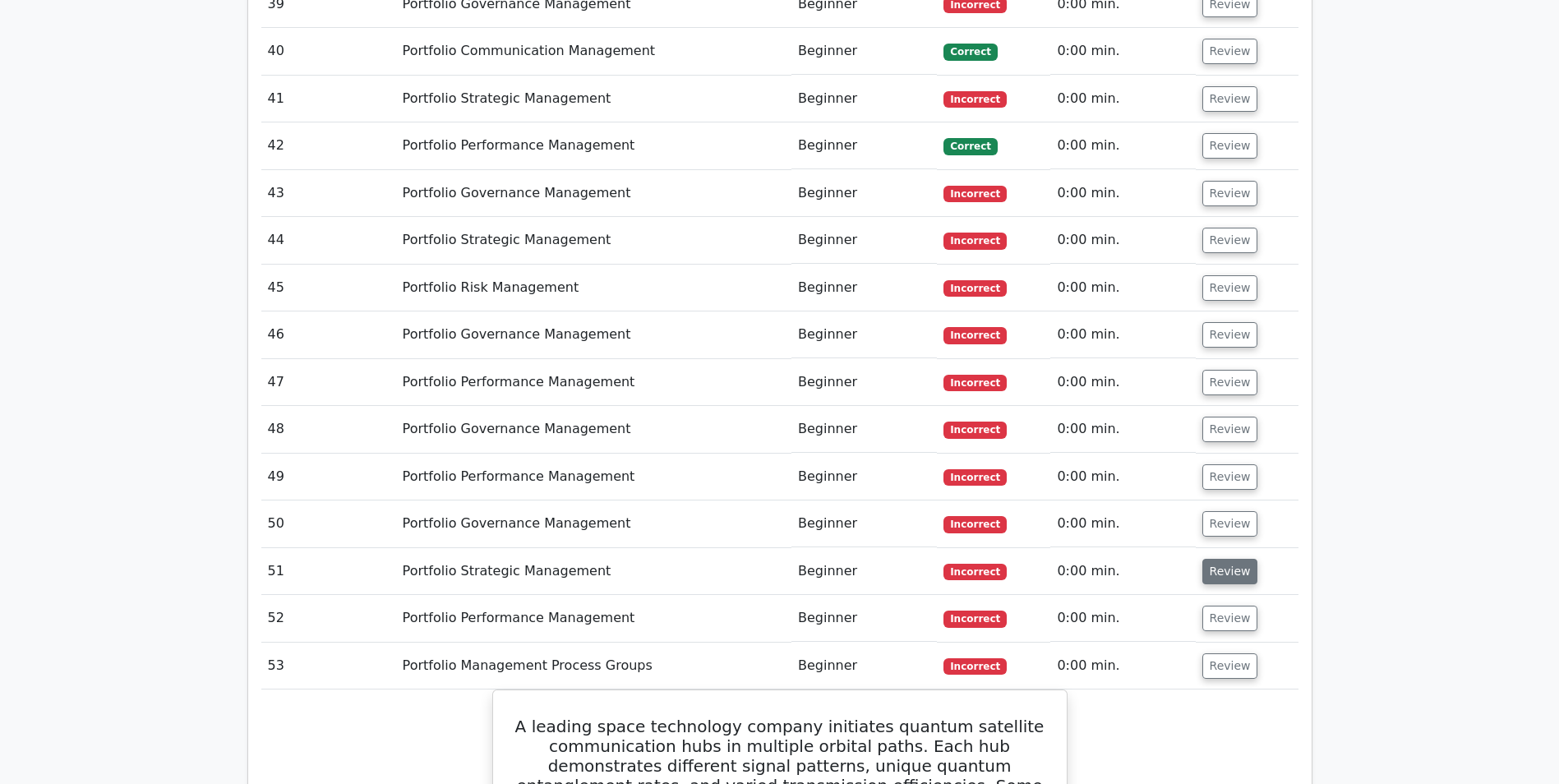
click at [1232, 559] on button "Review" at bounding box center [1231, 572] width 56 height 26
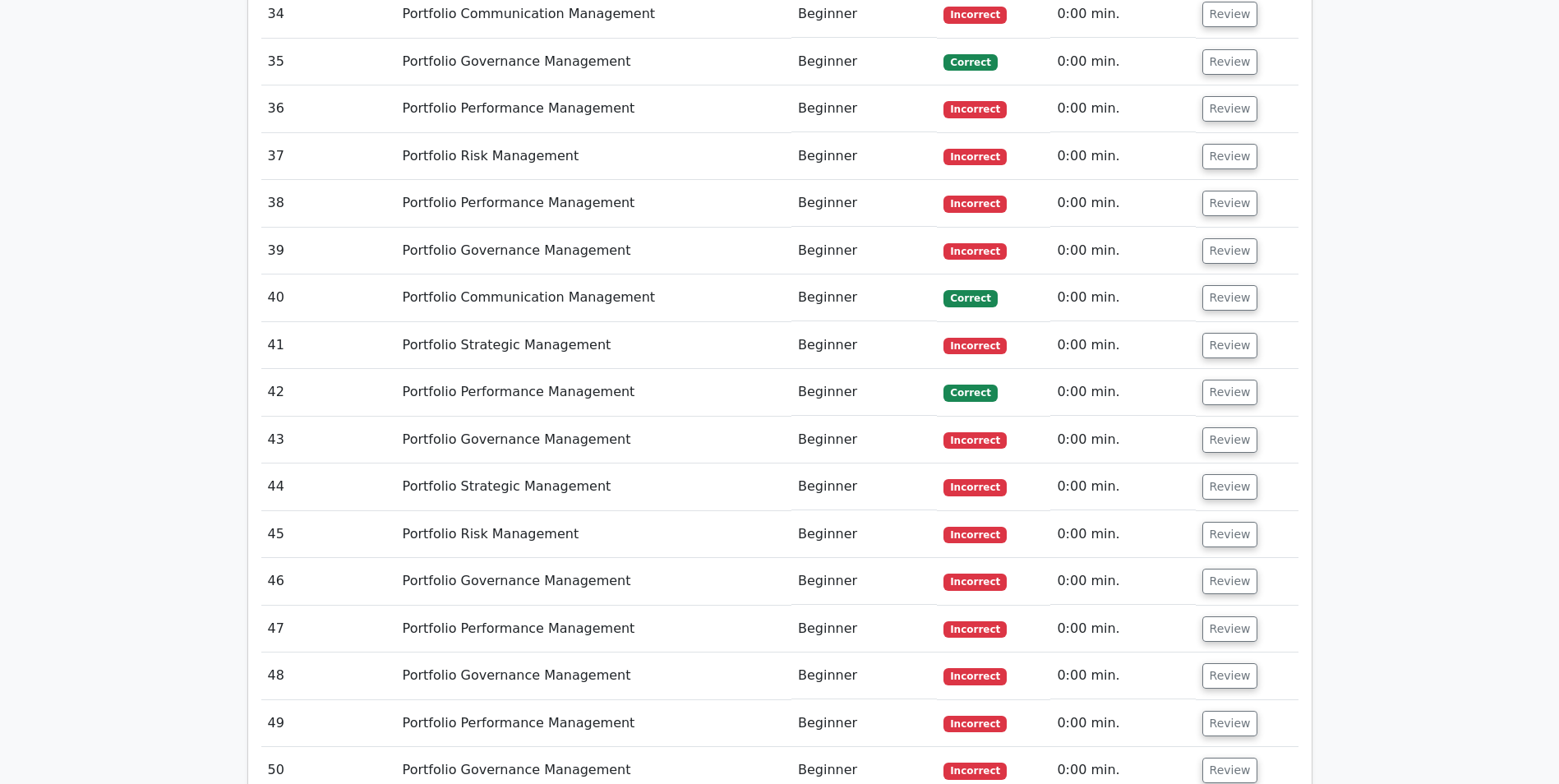
scroll to position [6930, 0]
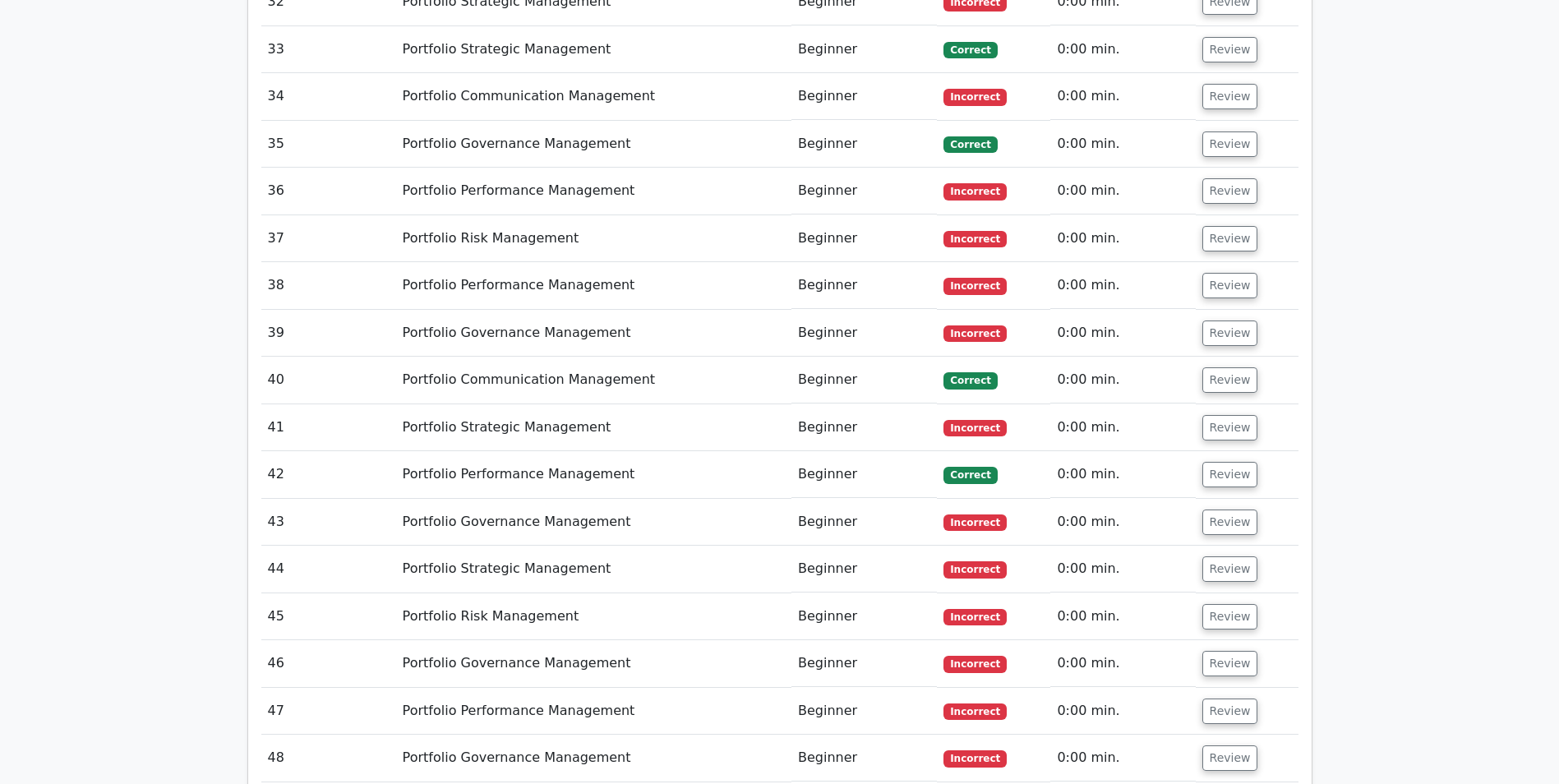
click at [1233, 745] on button "Review" at bounding box center [1231, 758] width 56 height 26
drag, startPoint x: 1233, startPoint y: 393, endPoint x: 1236, endPoint y: 370, distance: 23.2
click at [1233, 699] on button "Review" at bounding box center [1231, 712] width 56 height 26
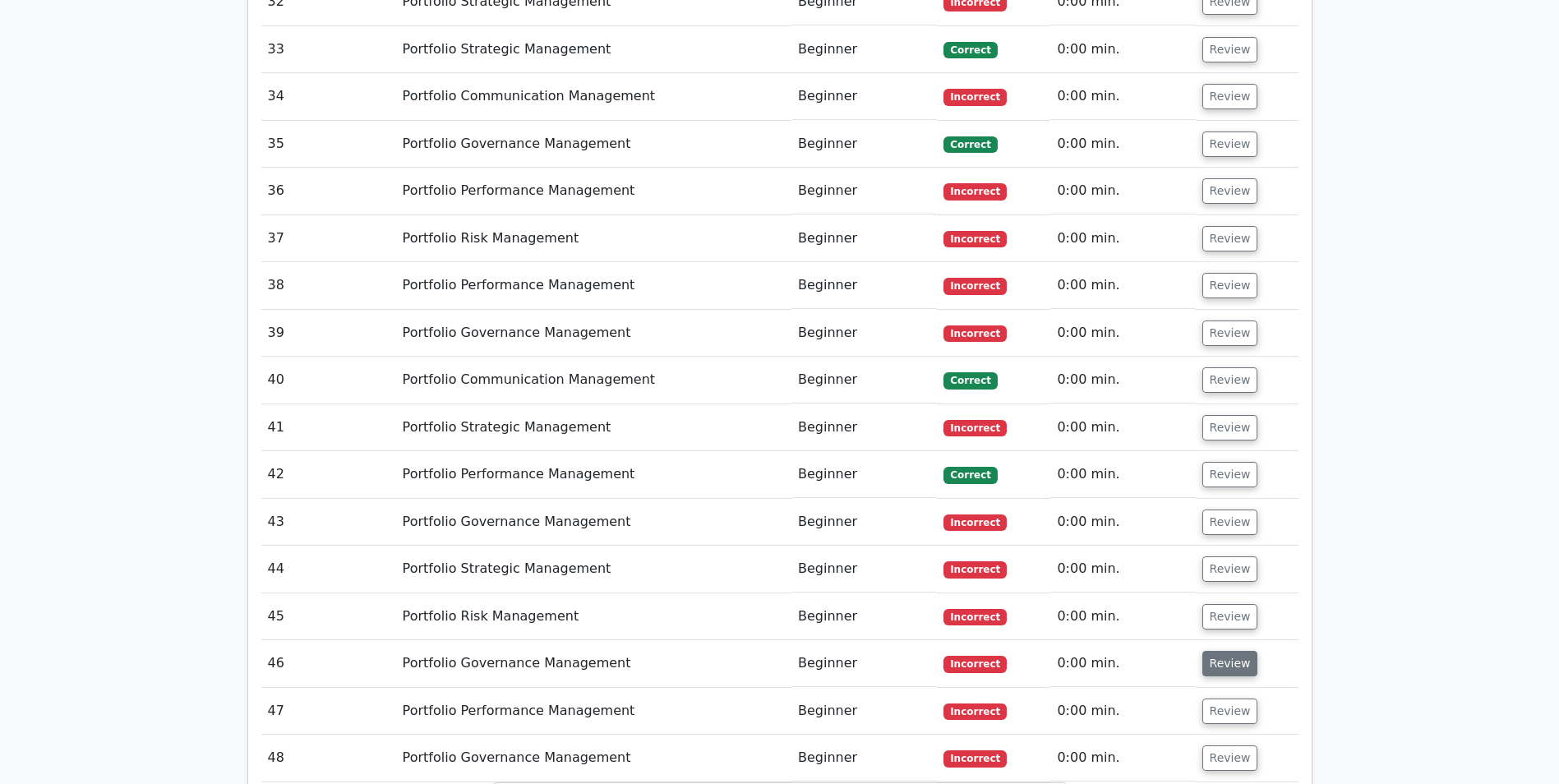
click at [1235, 650] on button "Review" at bounding box center [1231, 663] width 56 height 26
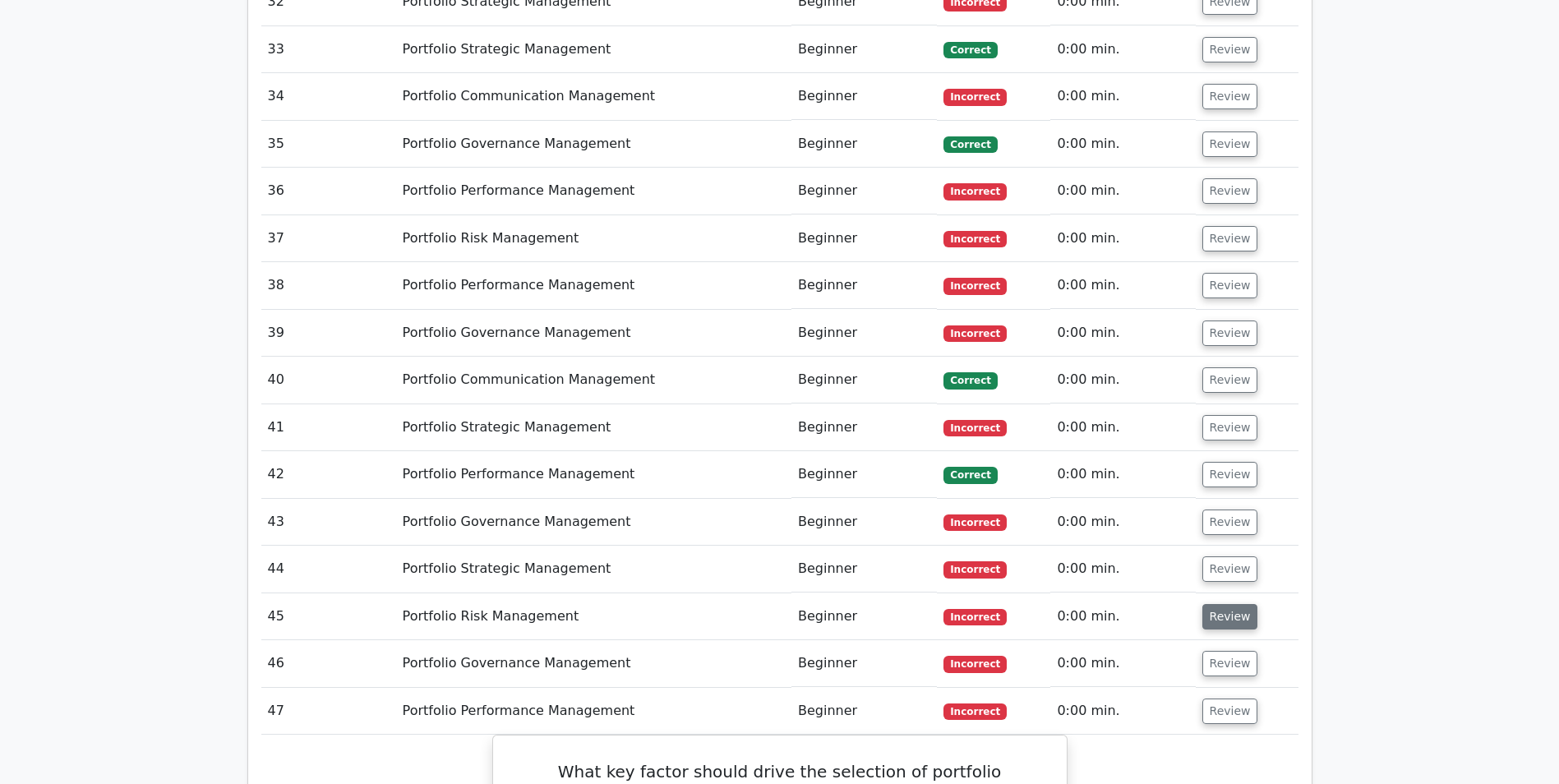
click at [1222, 604] on button "Review" at bounding box center [1231, 616] width 56 height 26
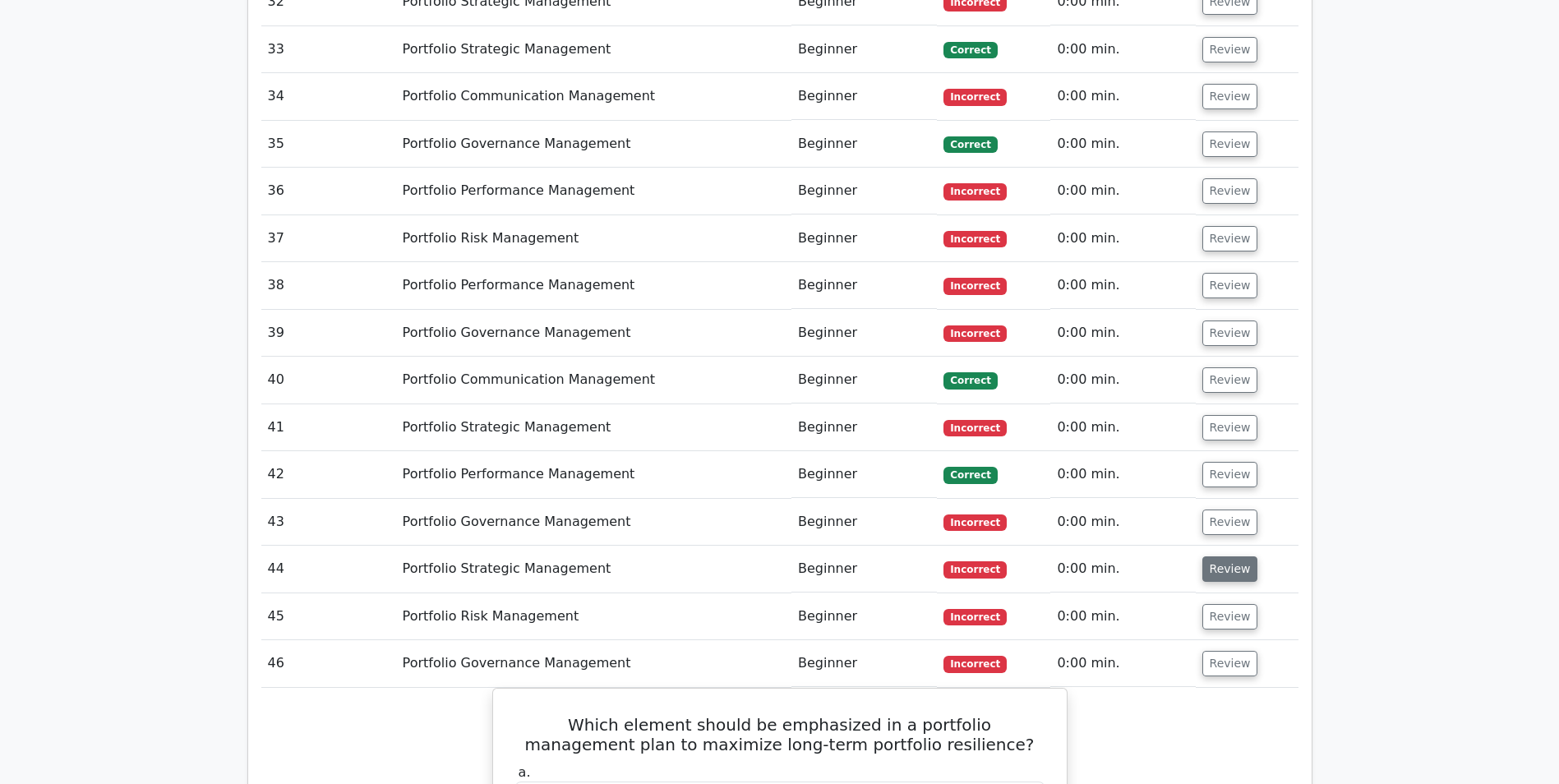
click at [1228, 556] on button "Review" at bounding box center [1231, 569] width 56 height 26
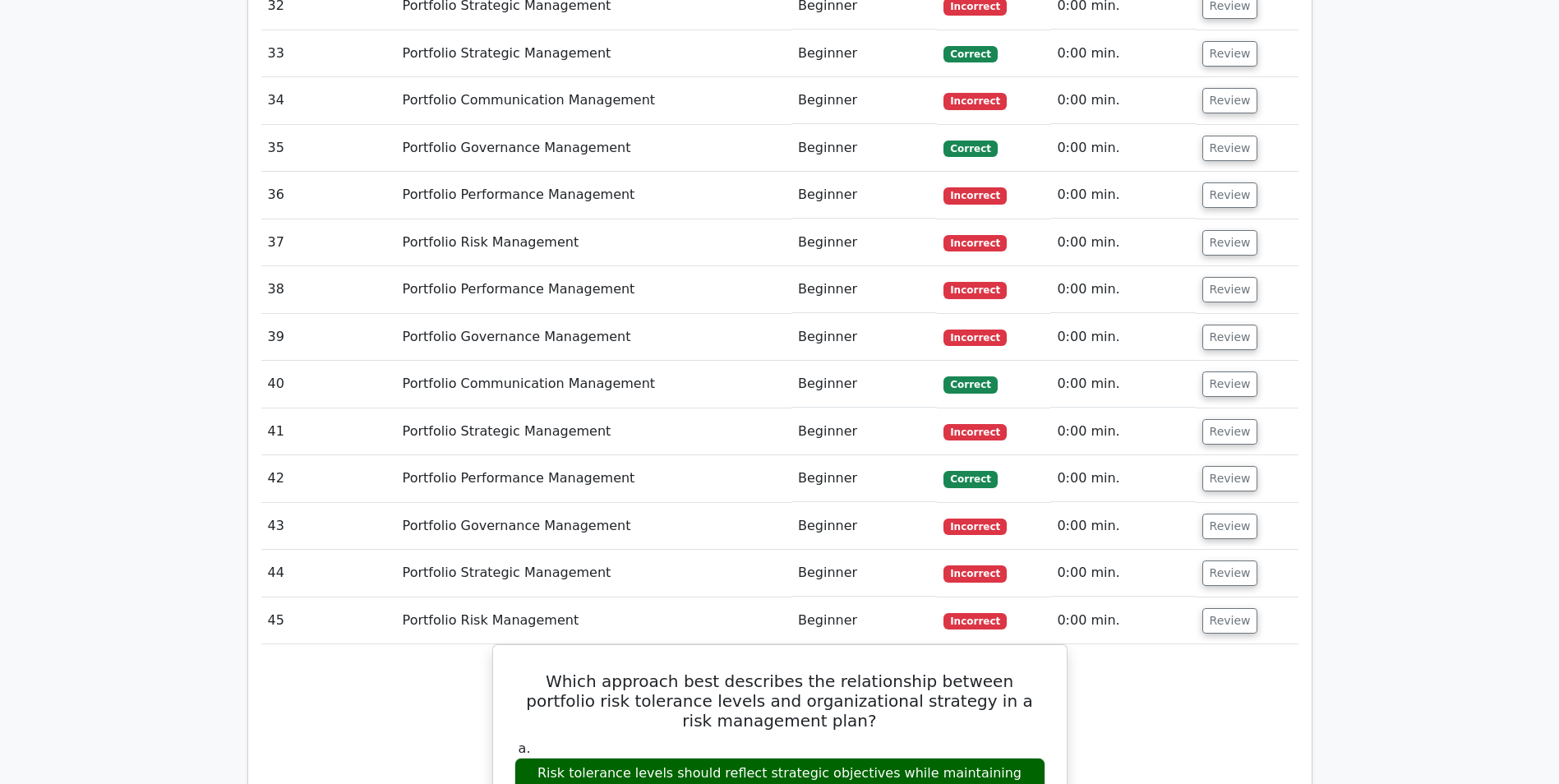
click at [1223, 513] on button "Review" at bounding box center [1231, 526] width 56 height 26
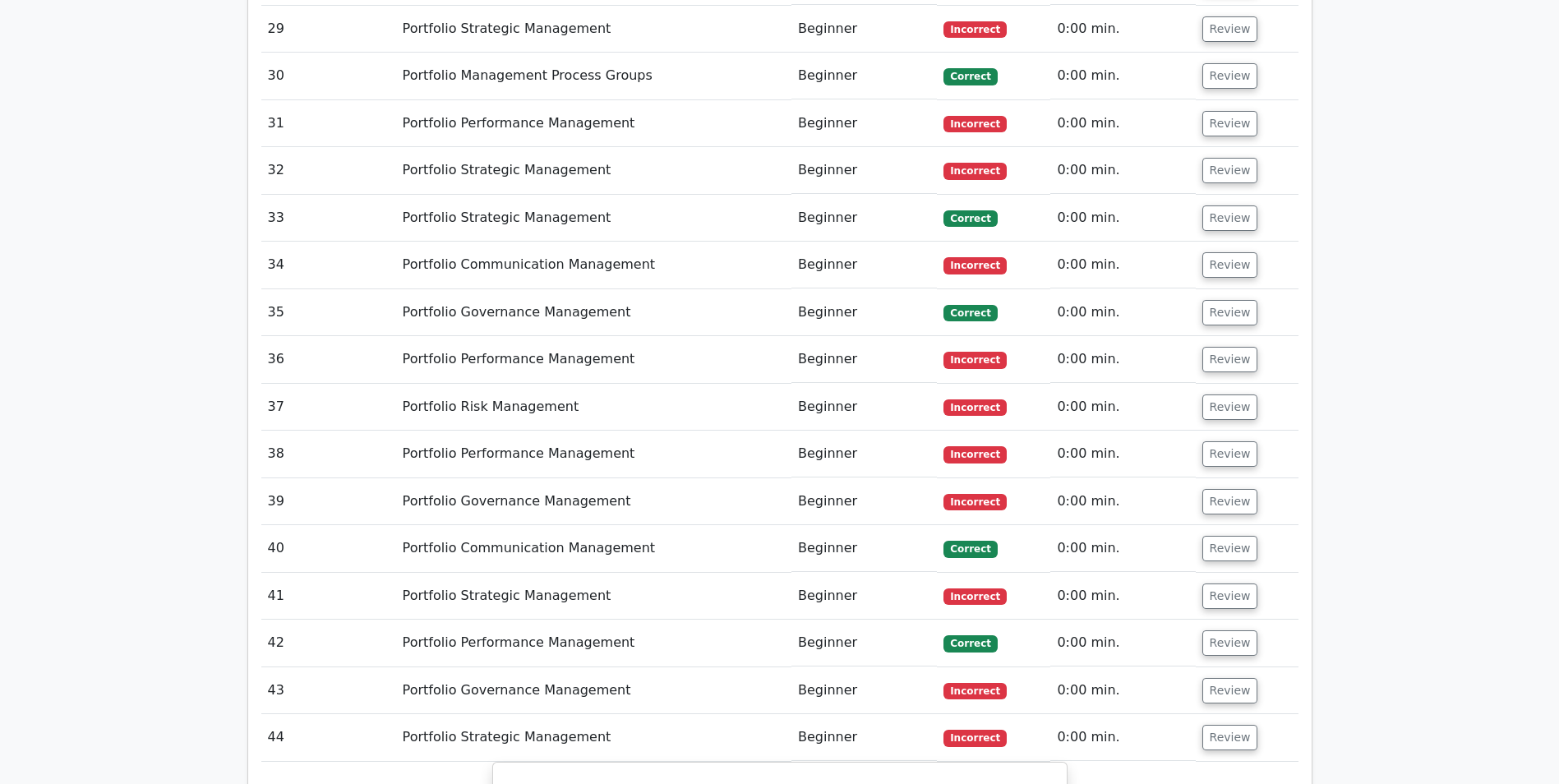
scroll to position [6601, 0]
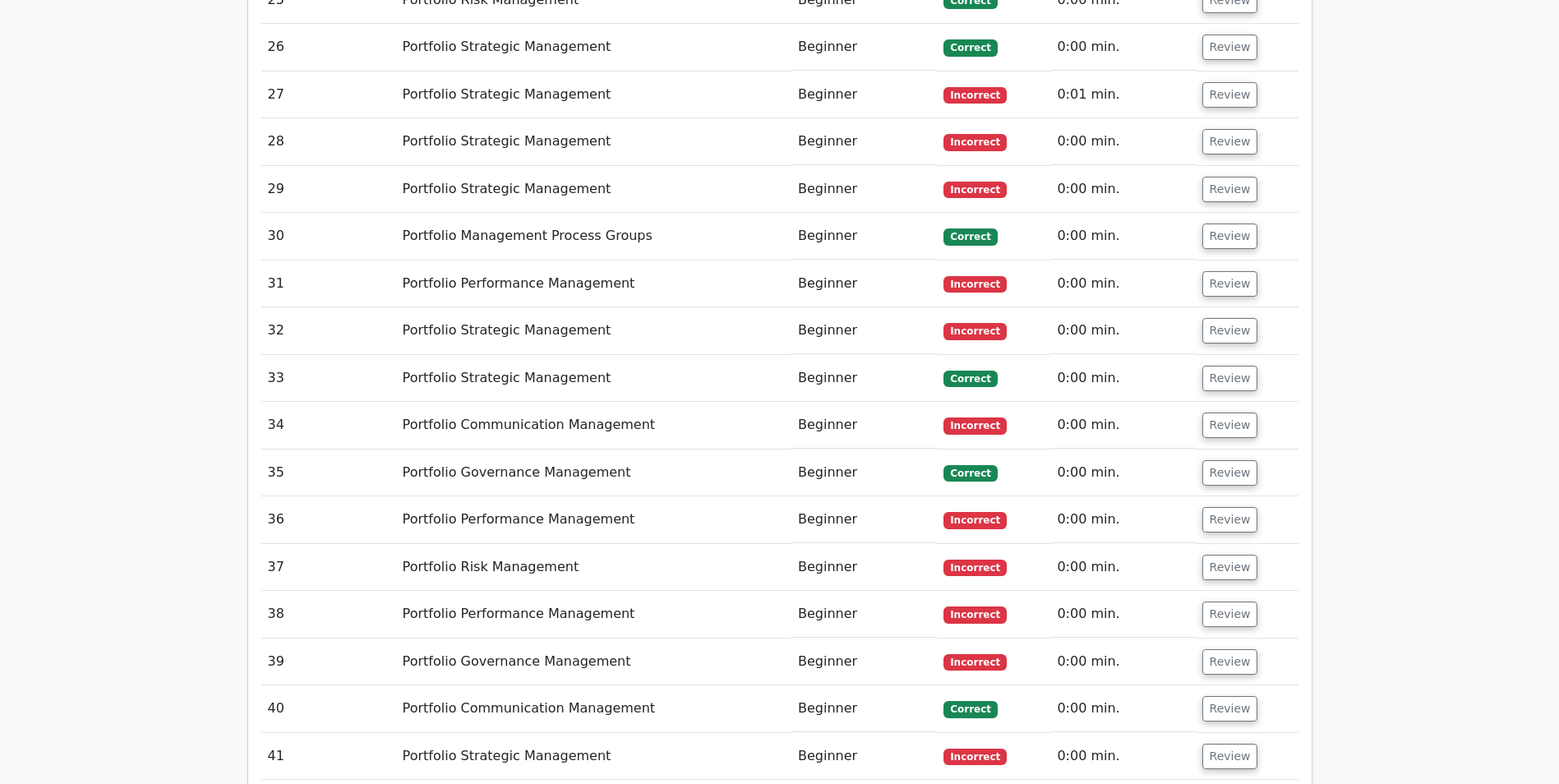
click at [1231, 743] on button "Review" at bounding box center [1231, 756] width 56 height 26
click at [1228, 696] on button "Review" at bounding box center [1231, 709] width 56 height 26
click at [1228, 649] on button "Review" at bounding box center [1231, 662] width 56 height 26
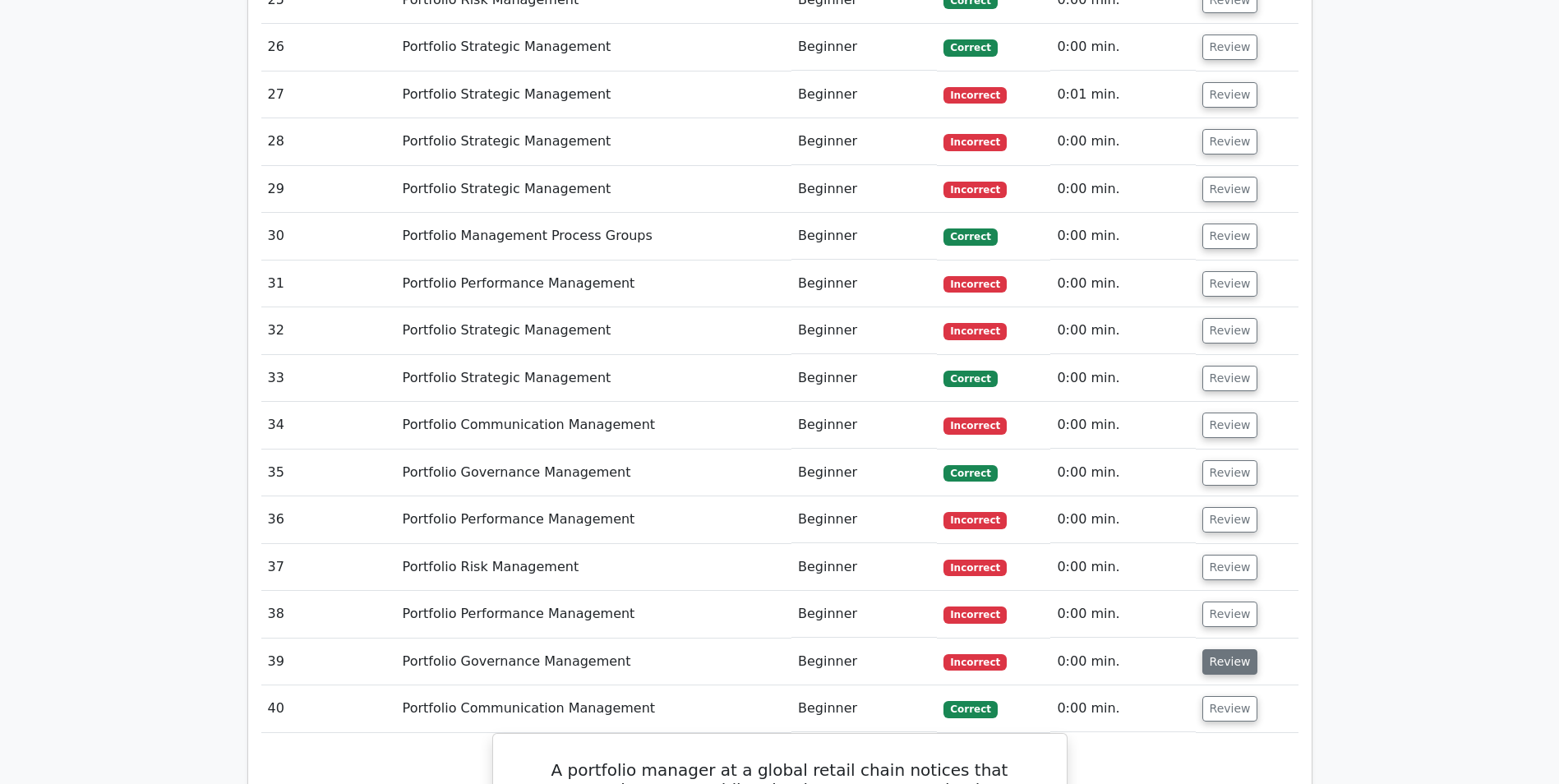
click at [1231, 649] on button "Review" at bounding box center [1231, 662] width 56 height 26
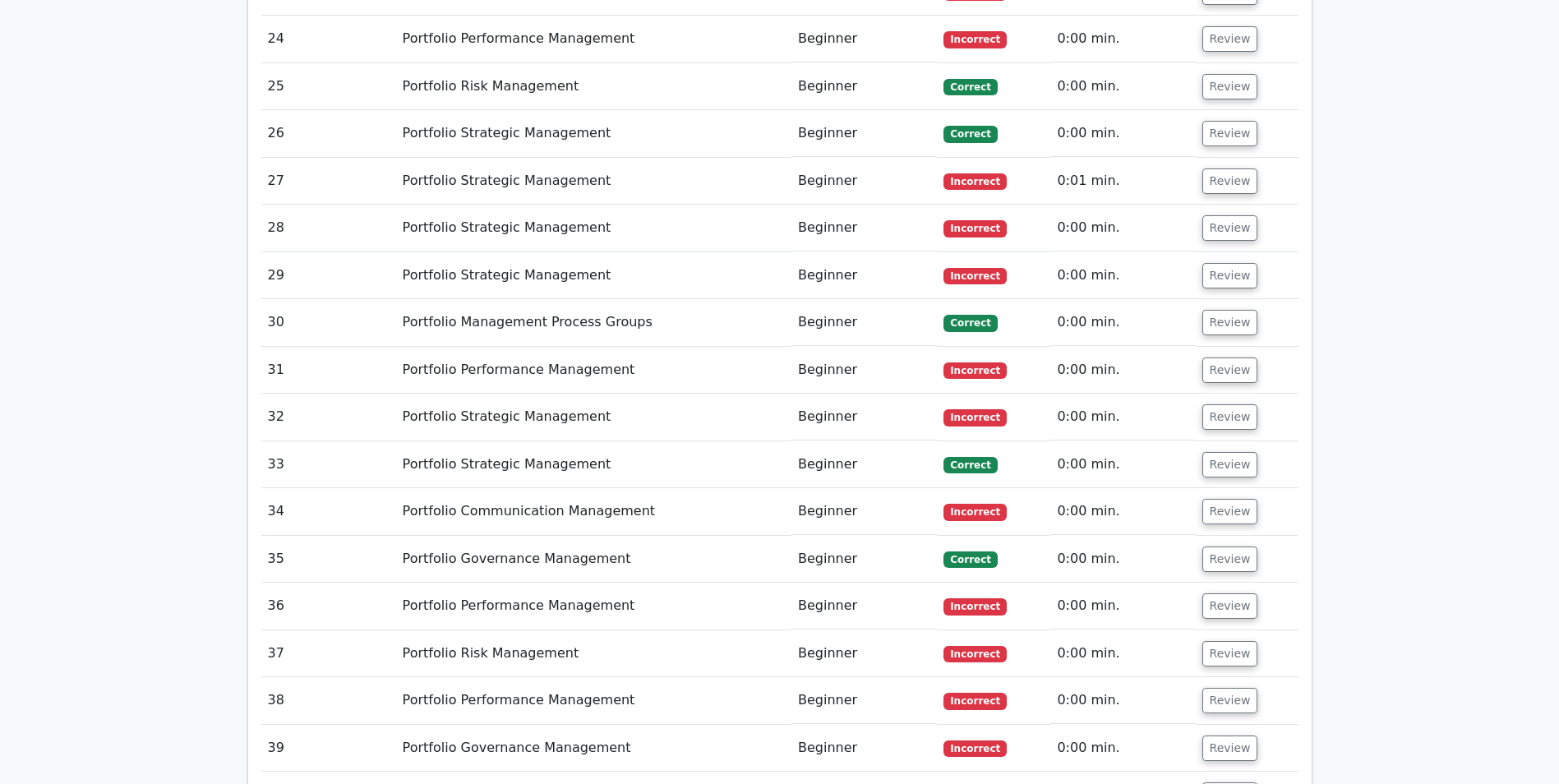
scroll to position [6355, 0]
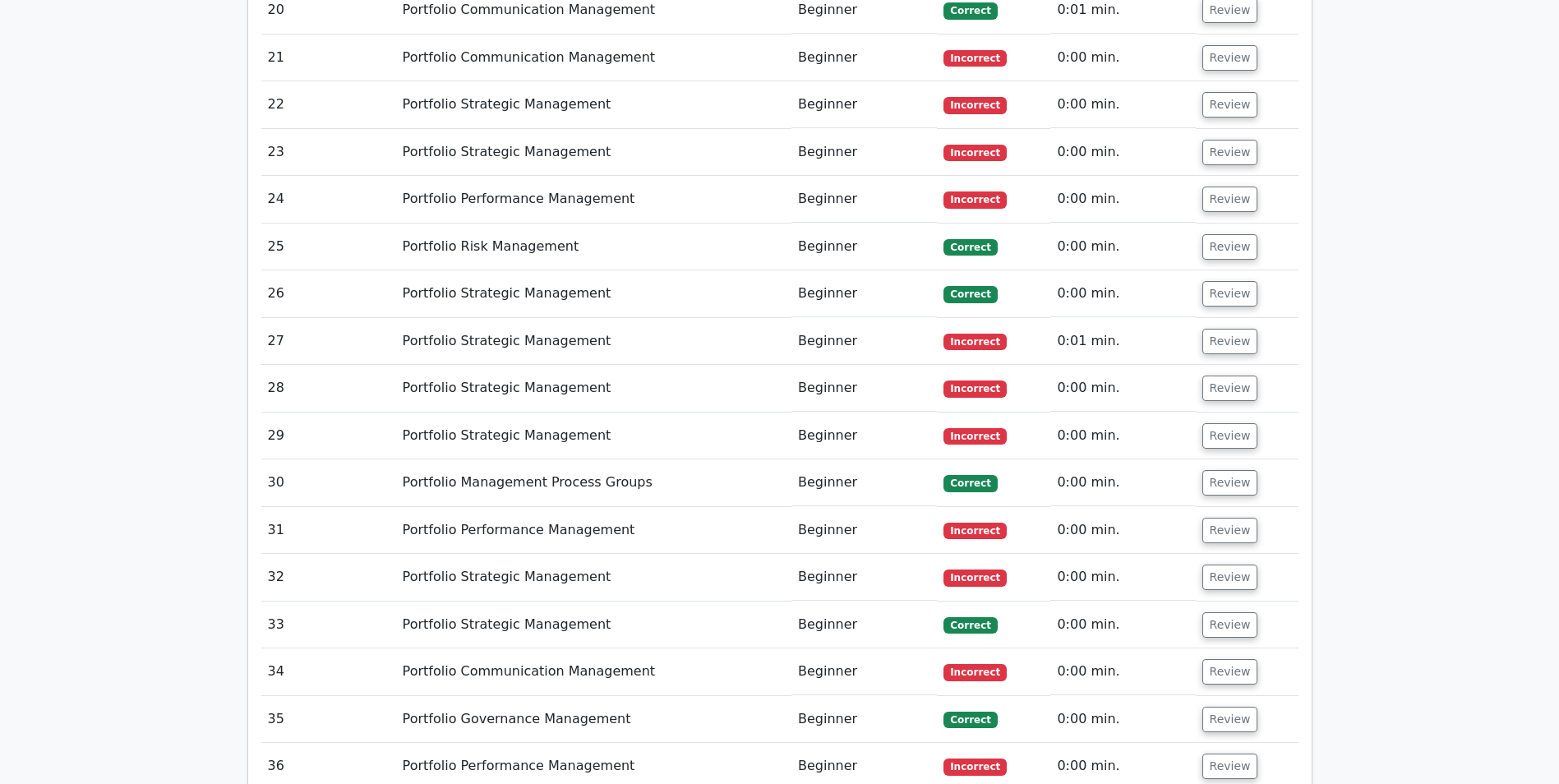
click at [1217, 753] on button "Review" at bounding box center [1231, 766] width 56 height 26
click at [1213, 707] on button "Review" at bounding box center [1231, 720] width 56 height 26
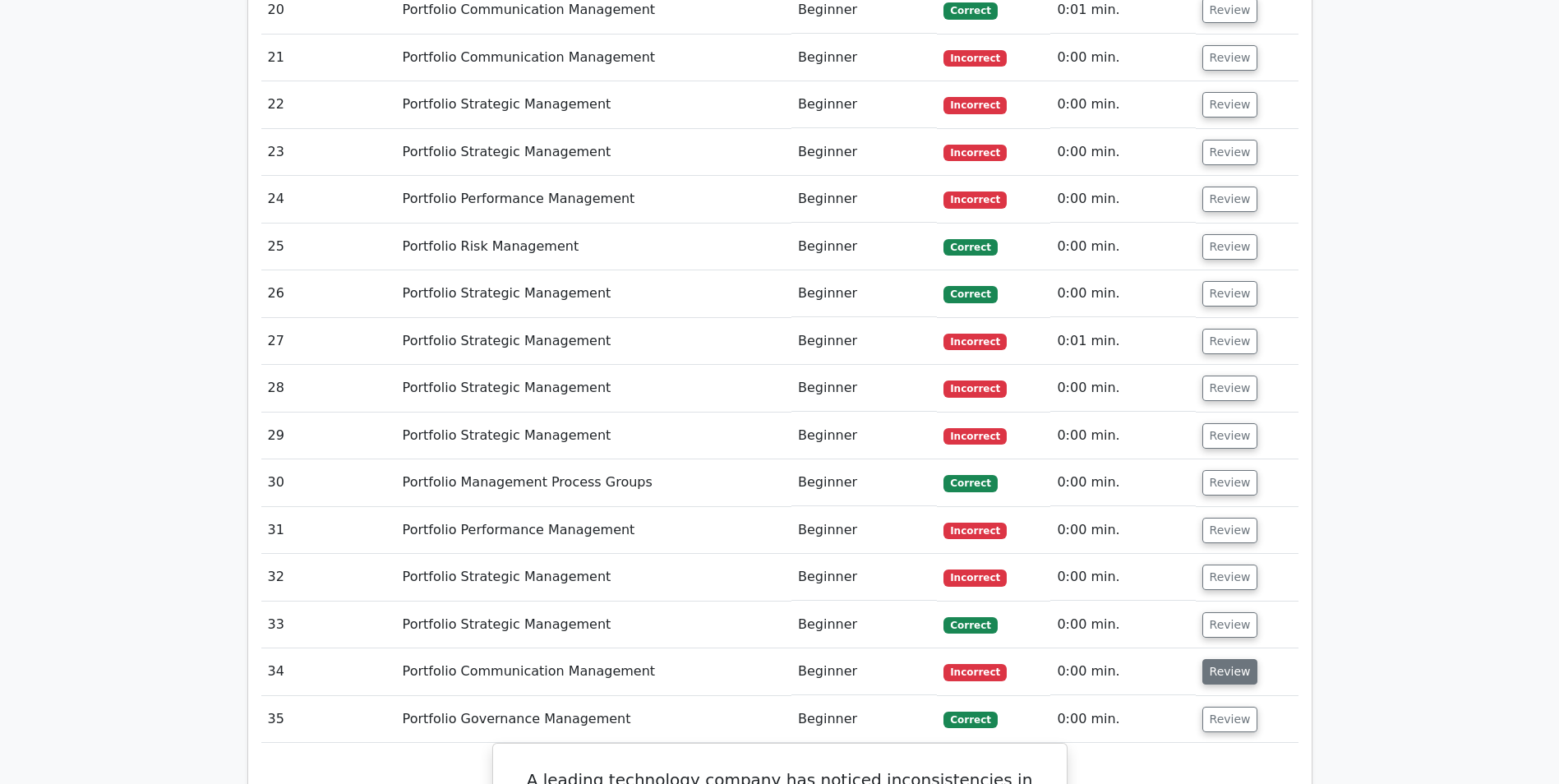
click at [1220, 659] on button "Review" at bounding box center [1231, 672] width 56 height 26
drag, startPoint x: 1210, startPoint y: 306, endPoint x: 1215, endPoint y: 276, distance: 30.4
click at [1211, 613] on button "Review" at bounding box center [1231, 625] width 56 height 26
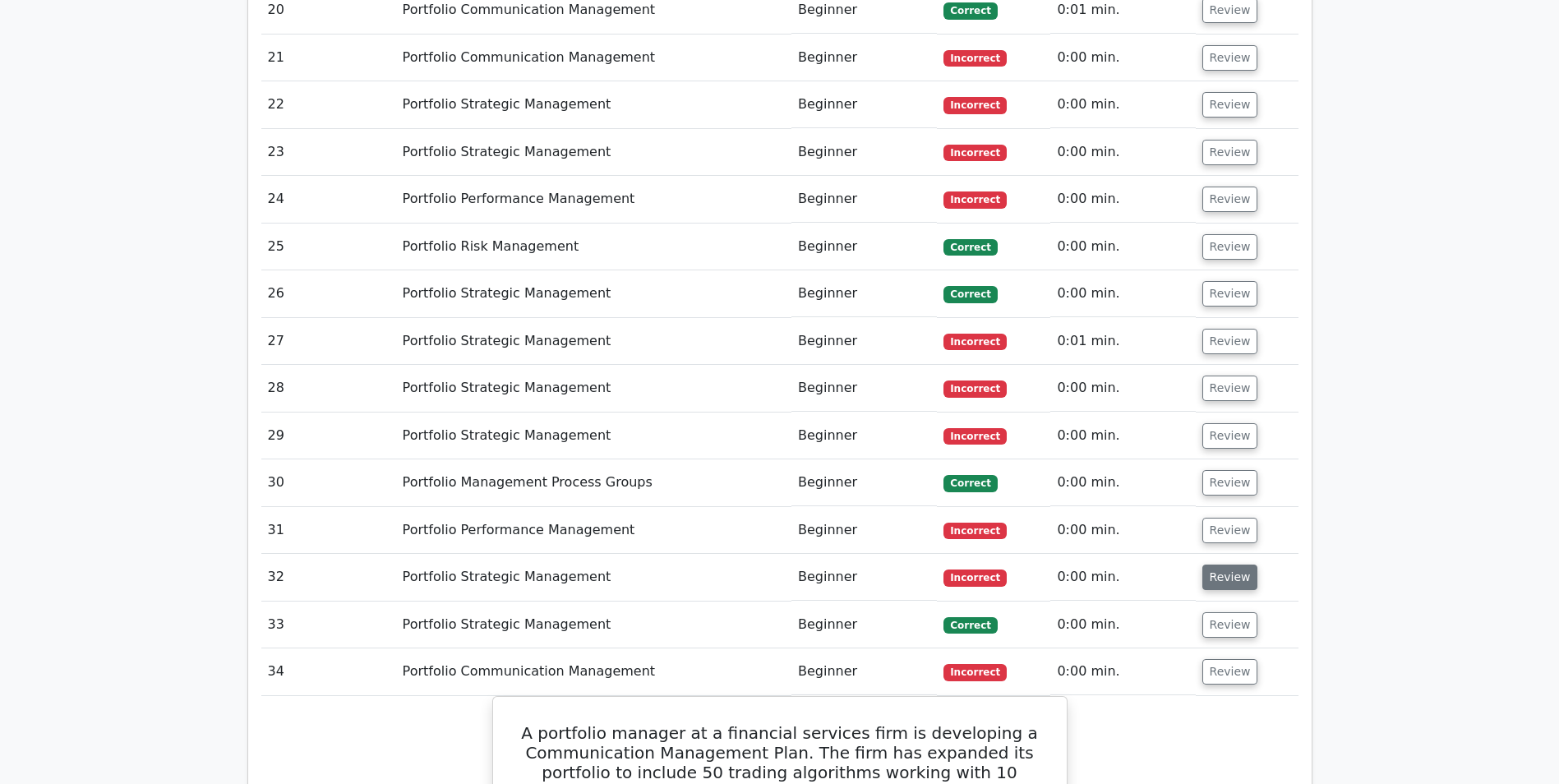
click at [1223, 564] on button "Review" at bounding box center [1231, 577] width 56 height 26
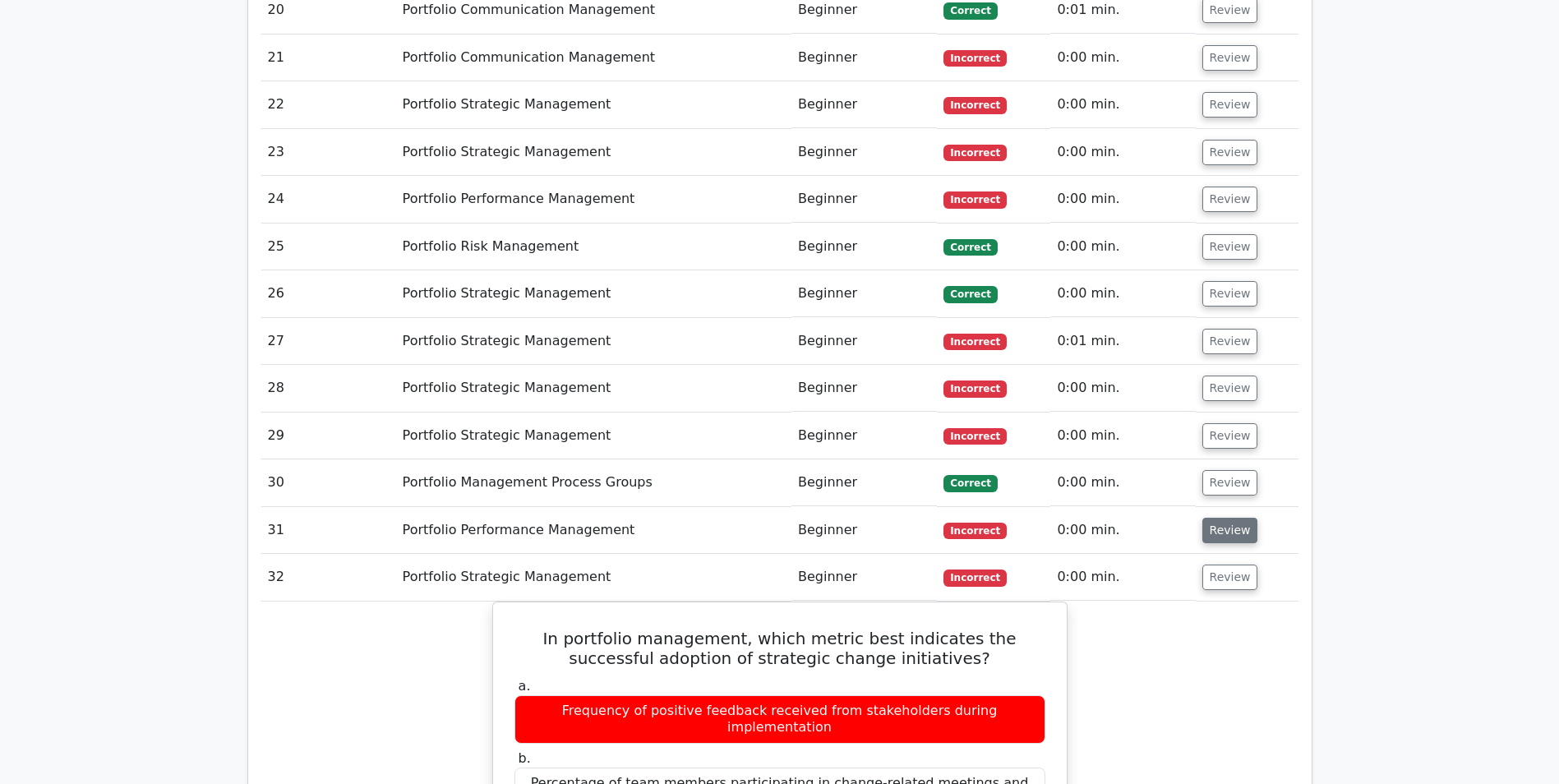
click at [1226, 517] on button "Review" at bounding box center [1231, 530] width 56 height 26
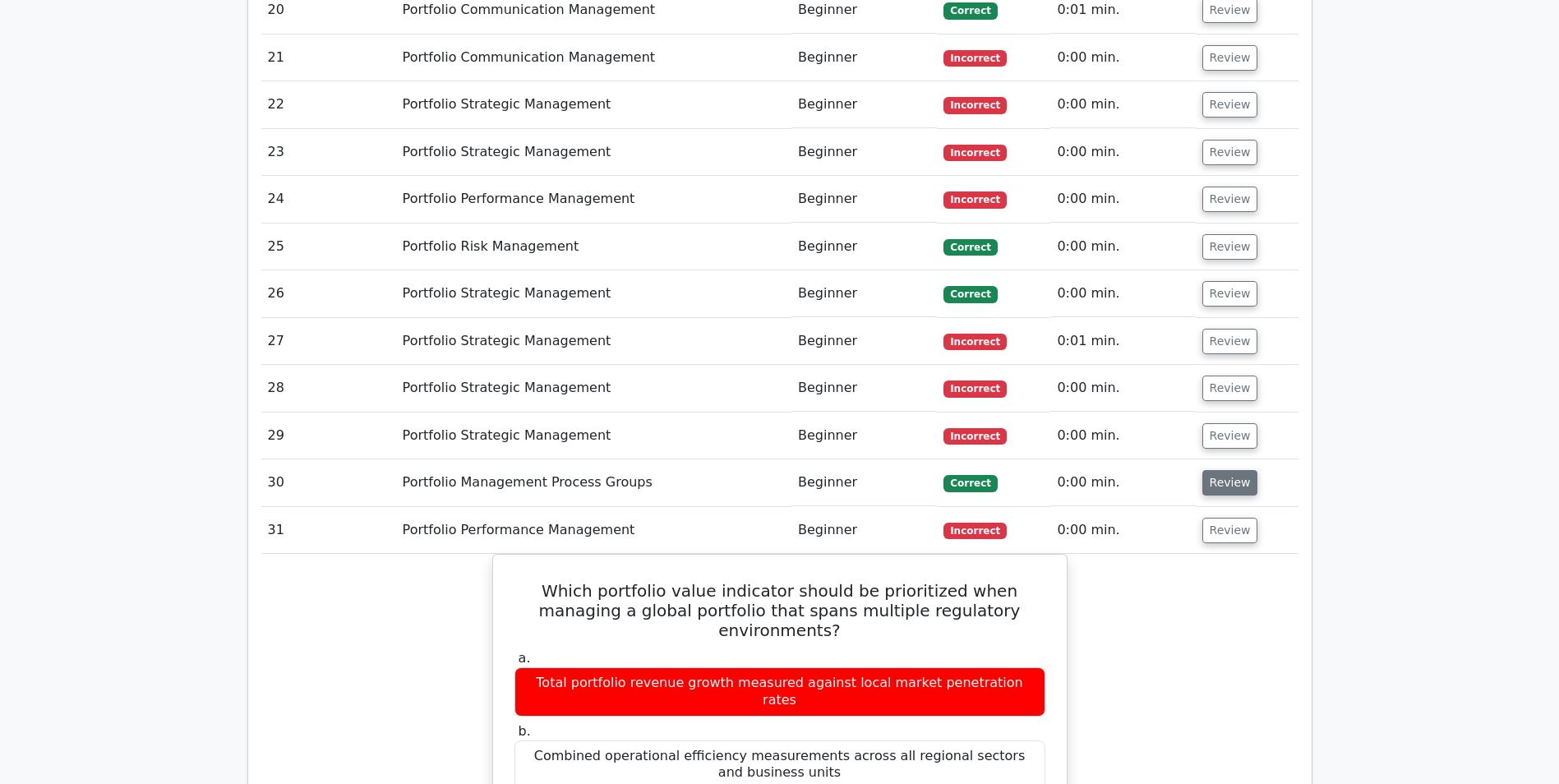
drag, startPoint x: 1227, startPoint y: 162, endPoint x: 1232, endPoint y: 146, distance: 16.8
click at [1228, 470] on button "Review" at bounding box center [1231, 483] width 56 height 26
click at [1230, 423] on button "Review" at bounding box center [1231, 436] width 56 height 26
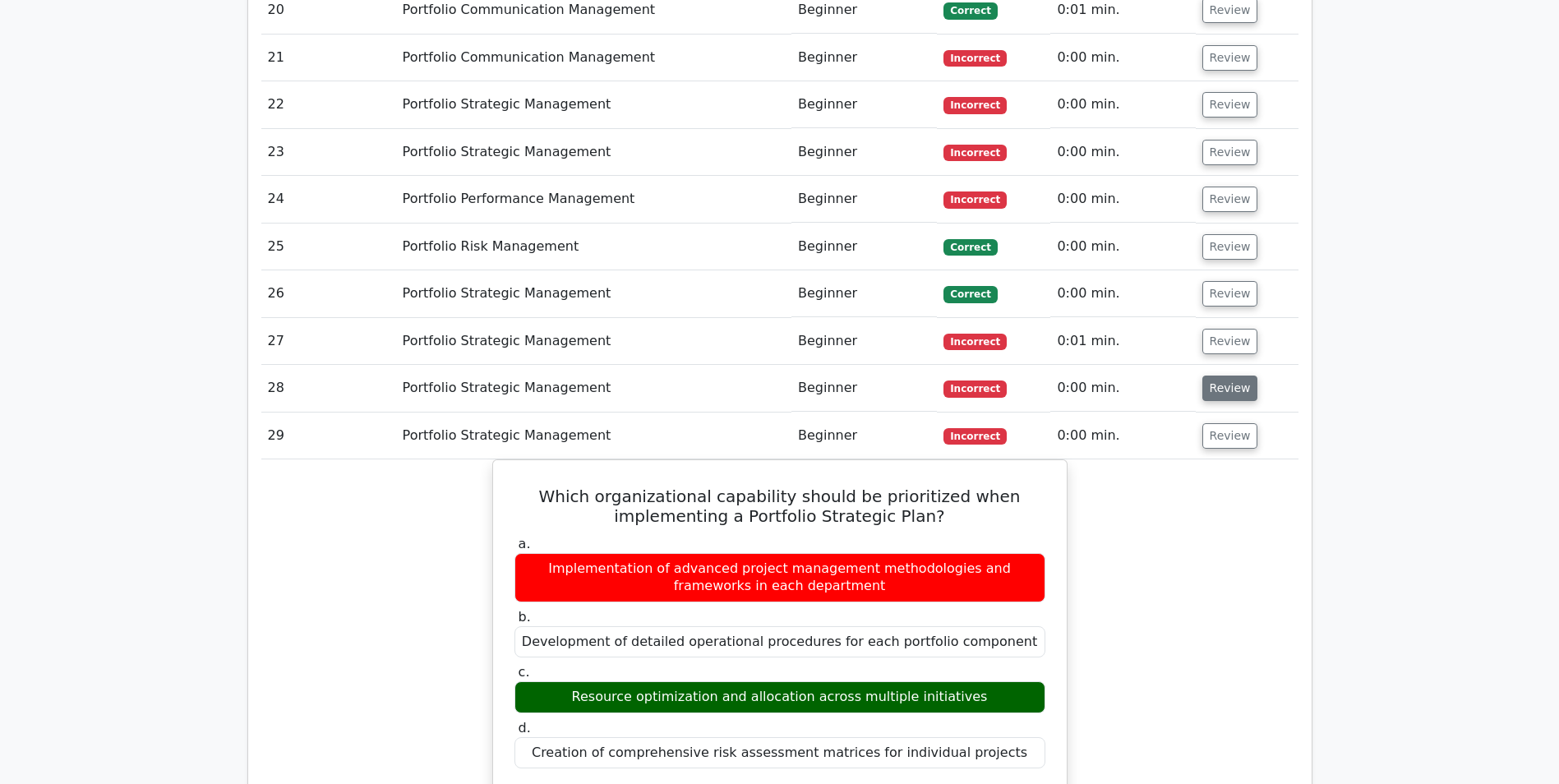
click at [1226, 376] on button "Review" at bounding box center [1231, 389] width 56 height 26
click at [1224, 329] on button "Review" at bounding box center [1231, 342] width 56 height 26
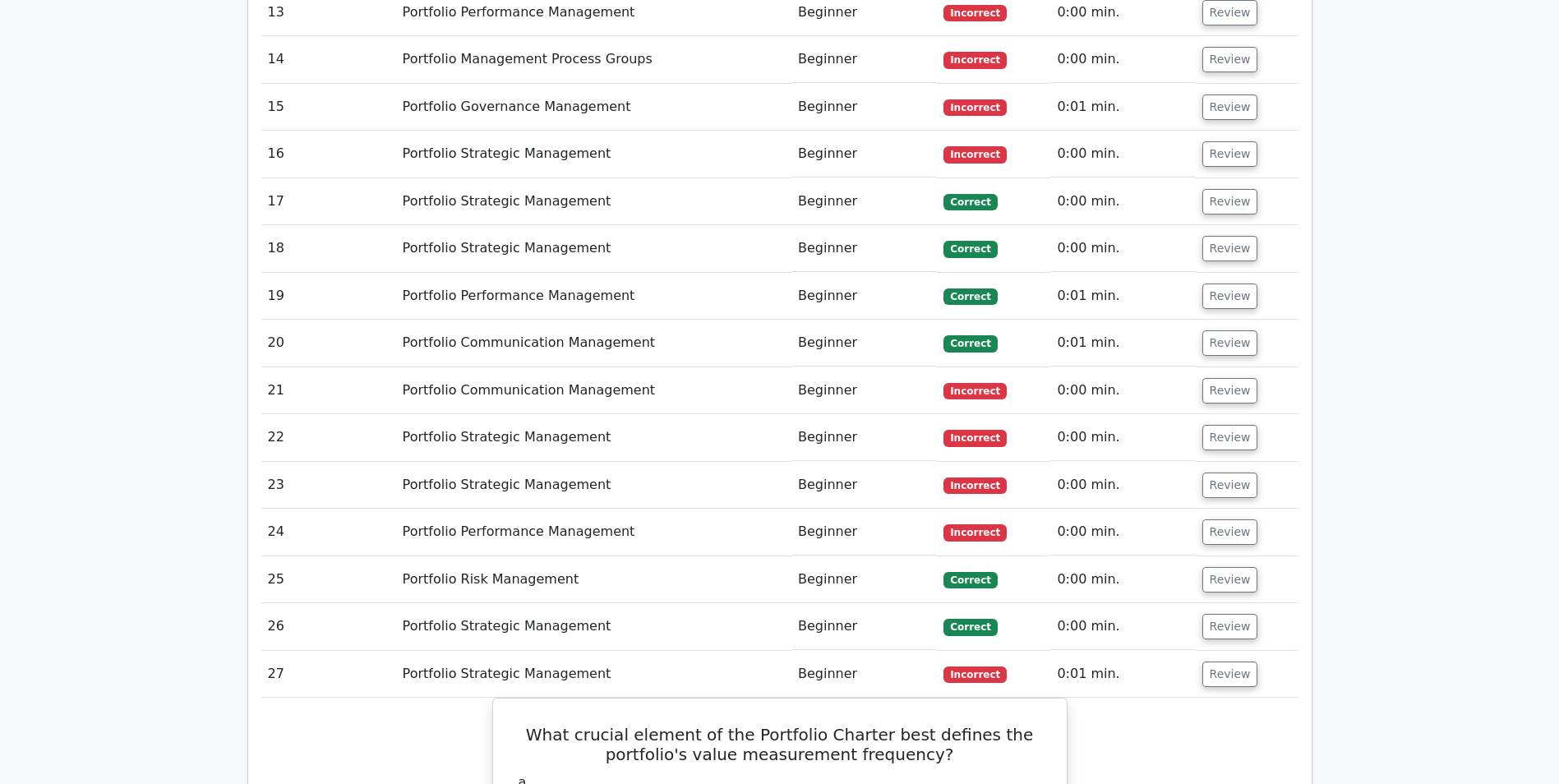
scroll to position [5697, 0]
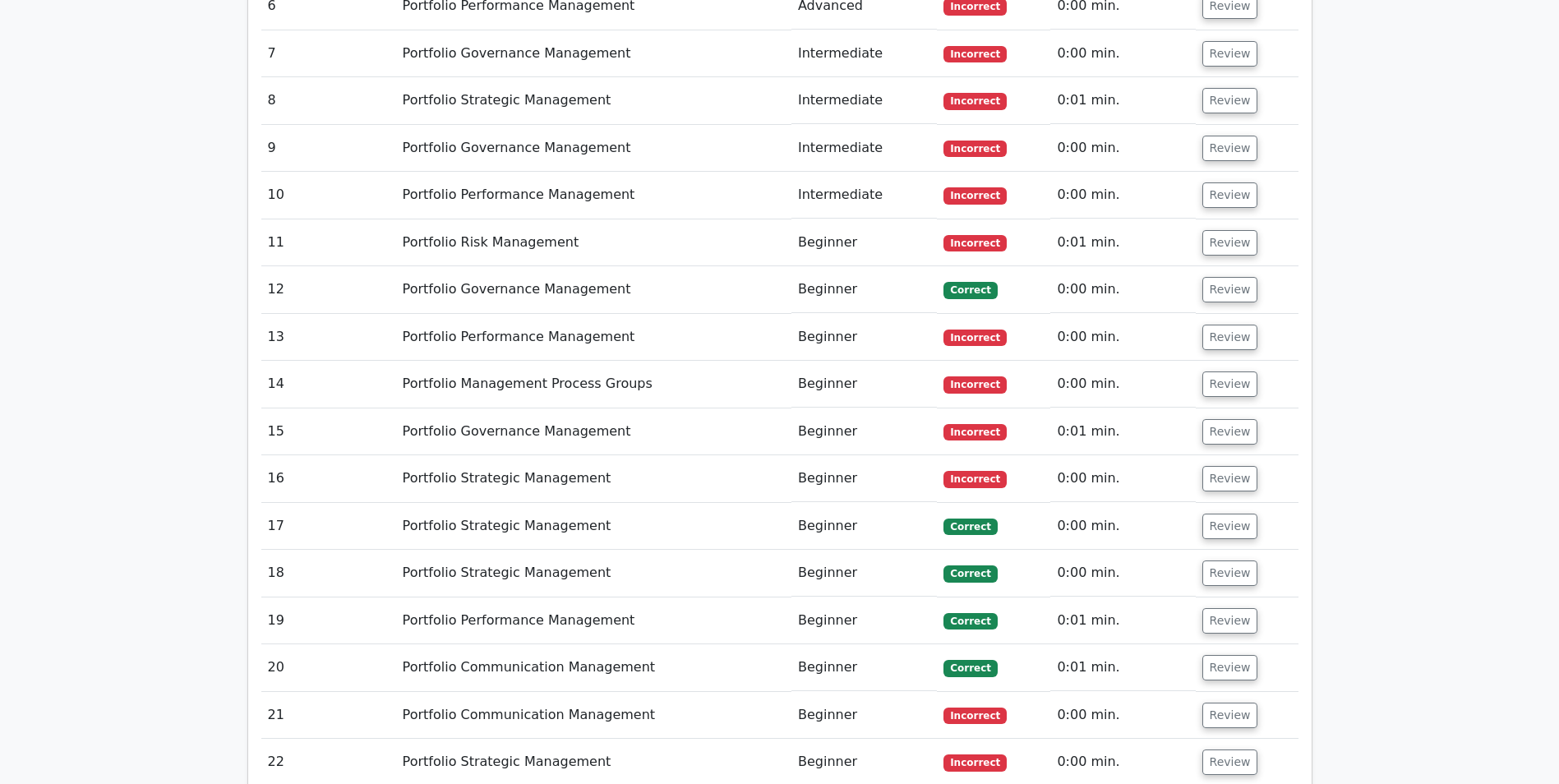
click at [1222, 749] on button "Review" at bounding box center [1231, 762] width 56 height 26
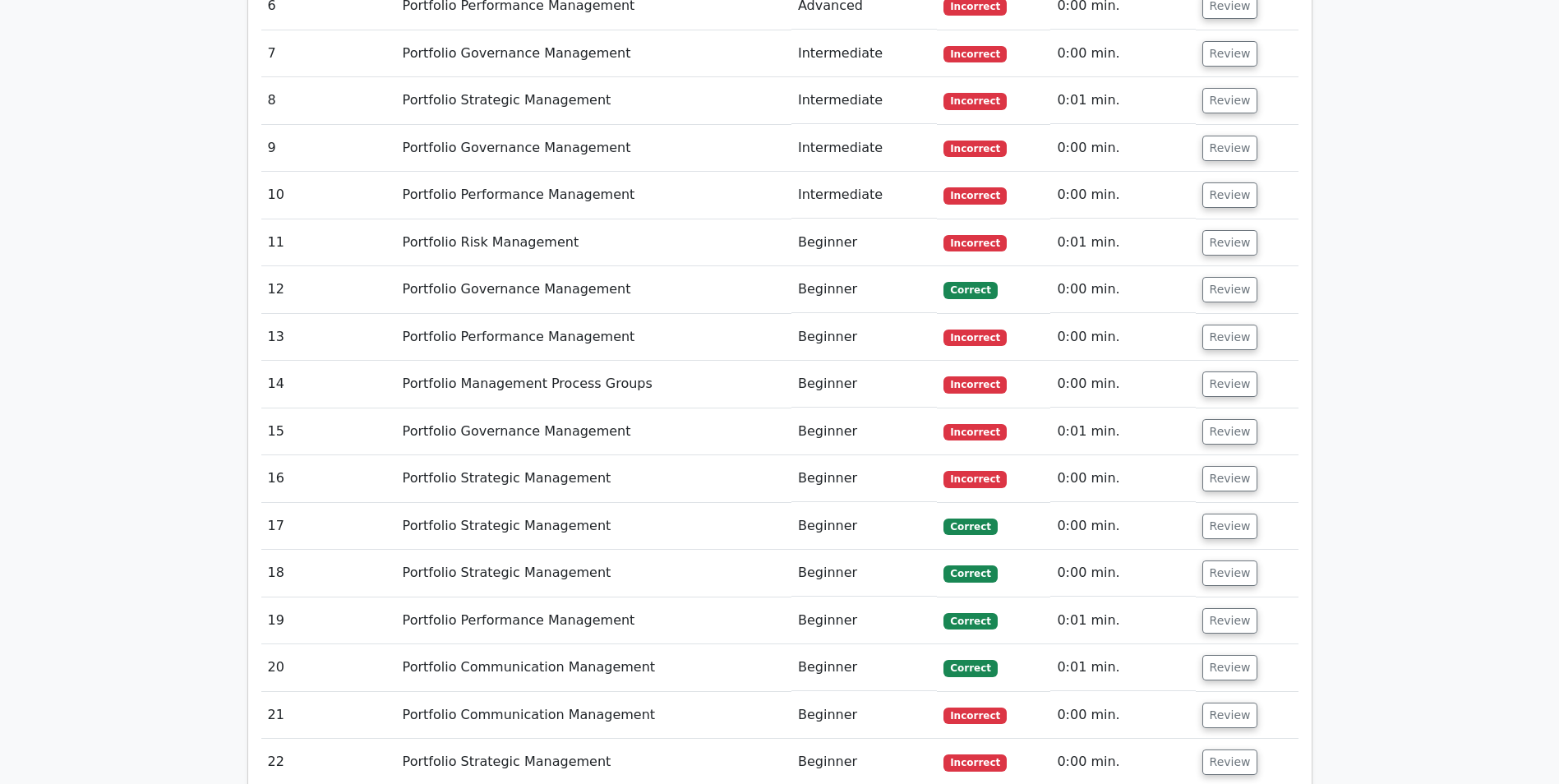
click at [1228, 703] on button "Review" at bounding box center [1231, 716] width 56 height 26
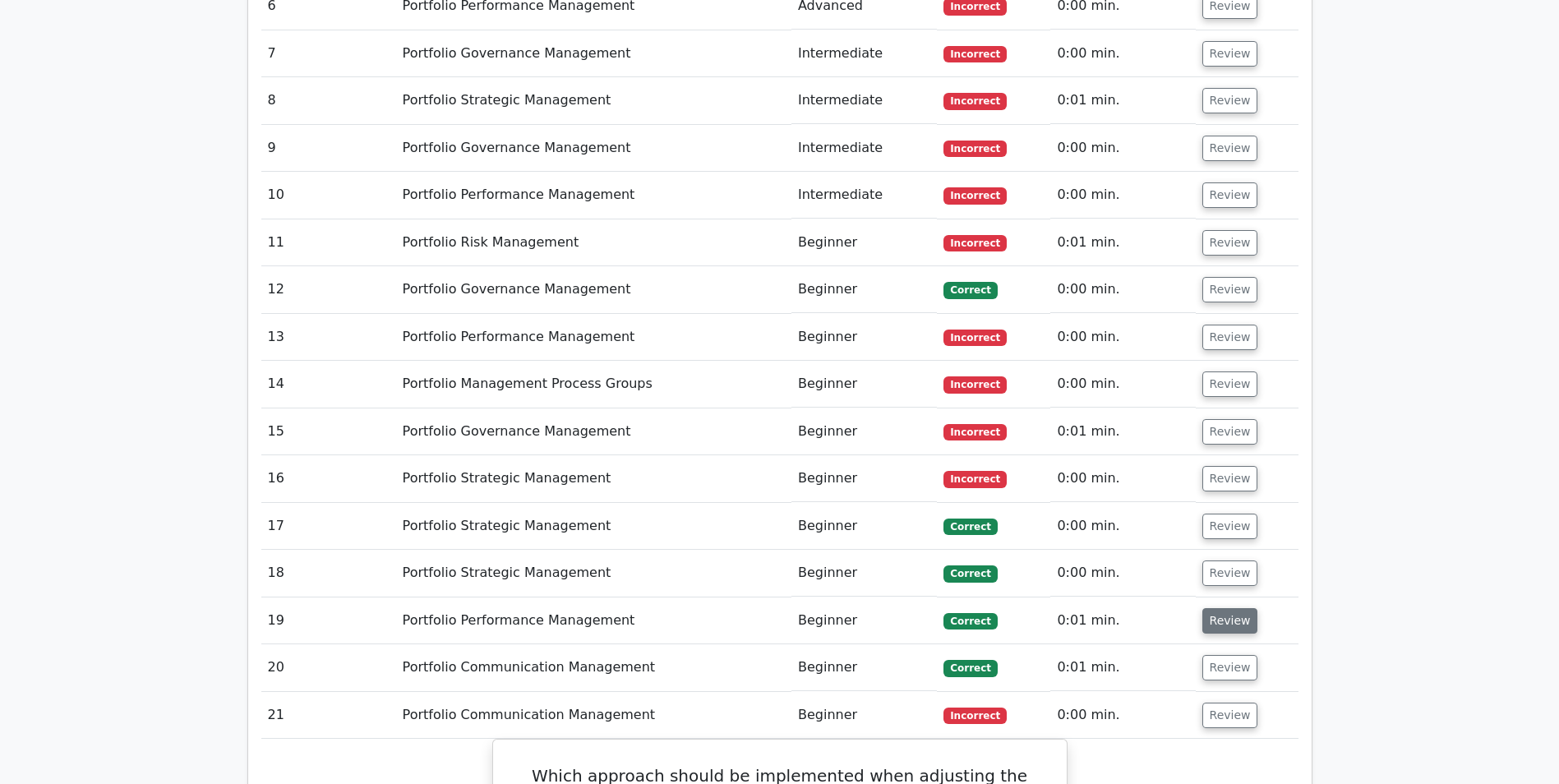
click at [1220, 655] on button "Review" at bounding box center [1231, 668] width 56 height 26
click at [1230, 608] on button "Review" at bounding box center [1231, 620] width 56 height 26
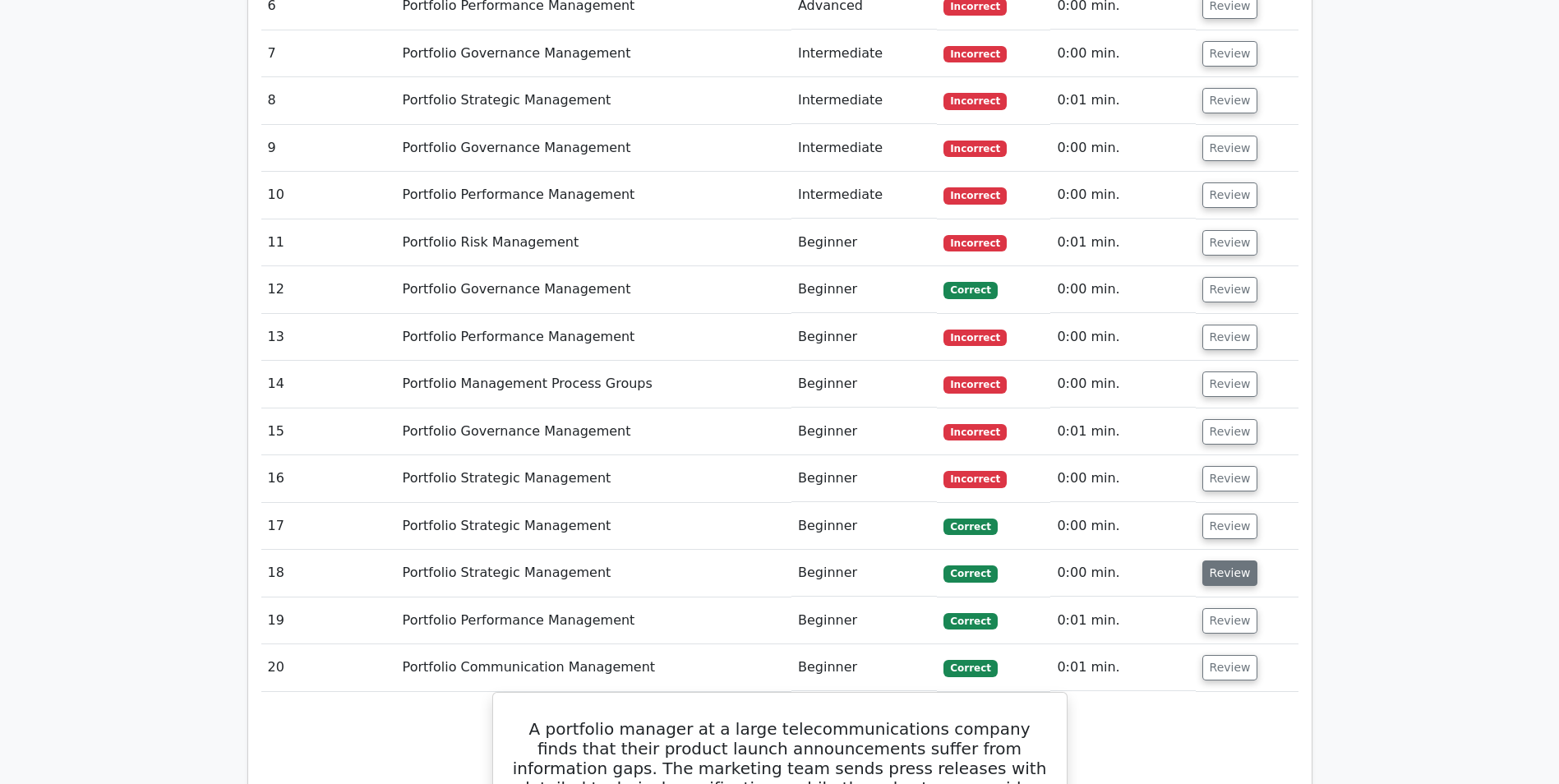
click at [1232, 560] on button "Review" at bounding box center [1231, 573] width 56 height 26
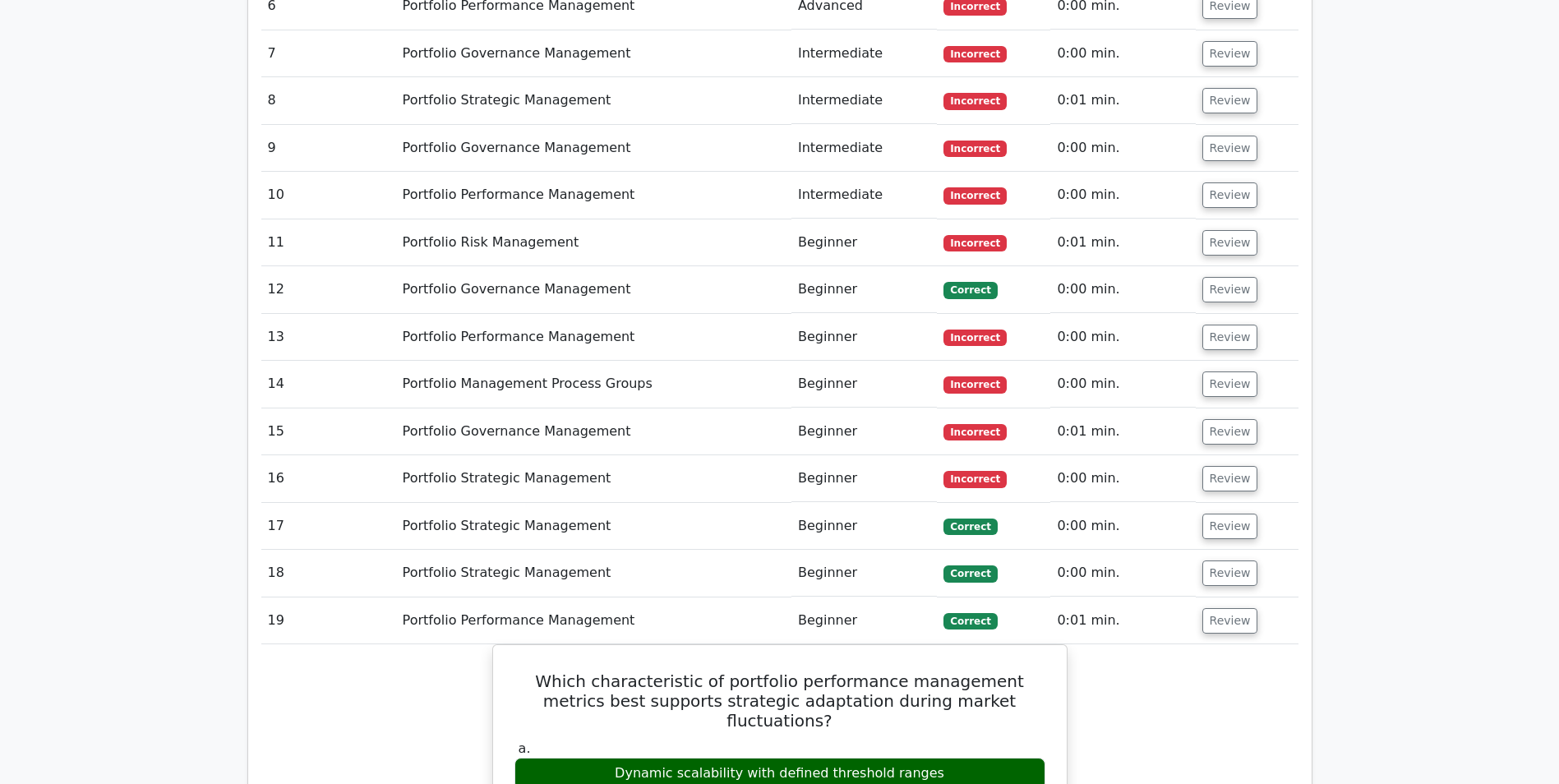
drag, startPoint x: 1224, startPoint y: 204, endPoint x: 1227, endPoint y: 190, distance: 14.3
click at [1225, 513] on button "Review" at bounding box center [1231, 526] width 56 height 26
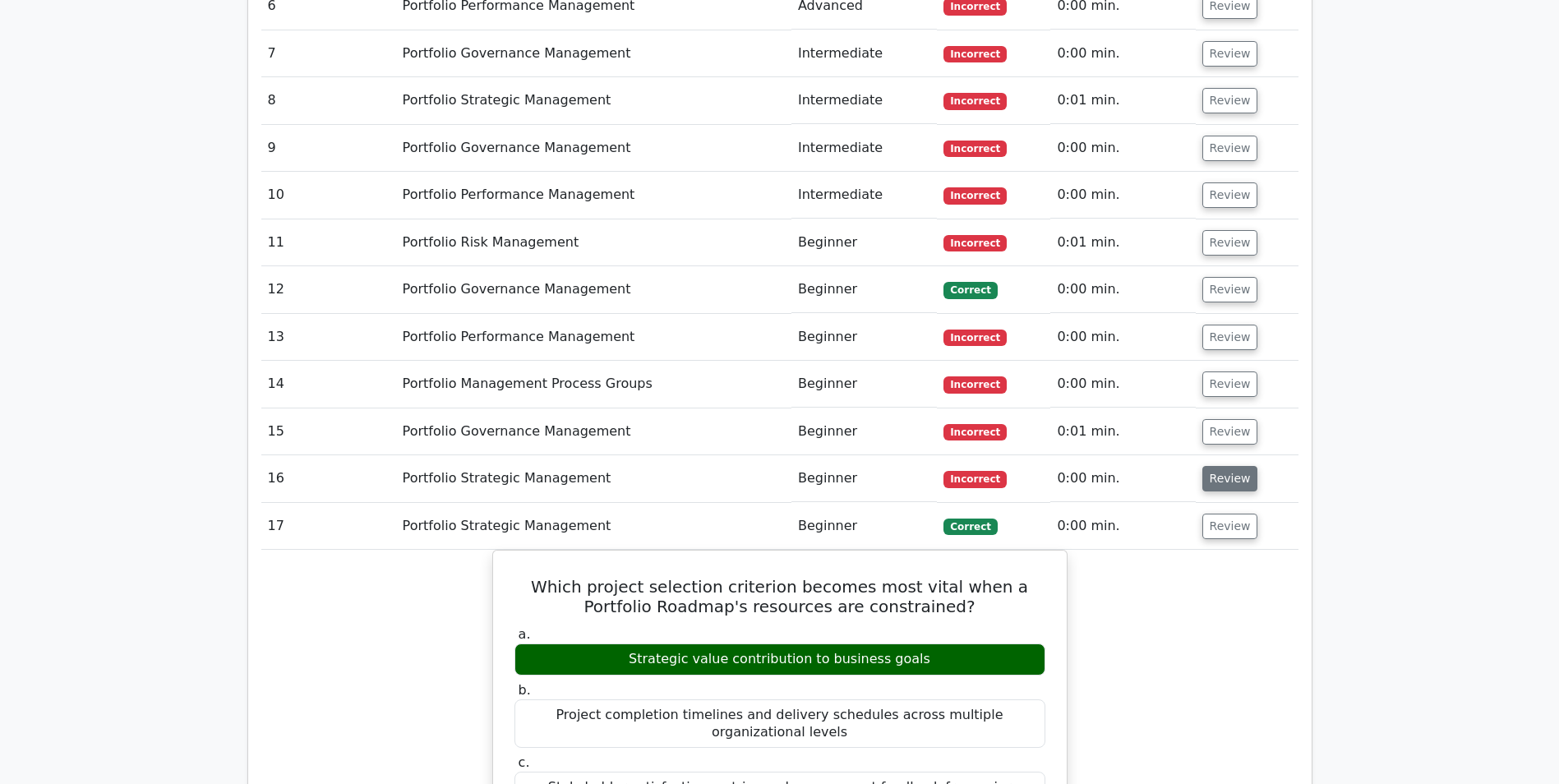
click at [1220, 466] on button "Review" at bounding box center [1231, 479] width 56 height 26
click at [1223, 419] on button "Review" at bounding box center [1231, 432] width 56 height 26
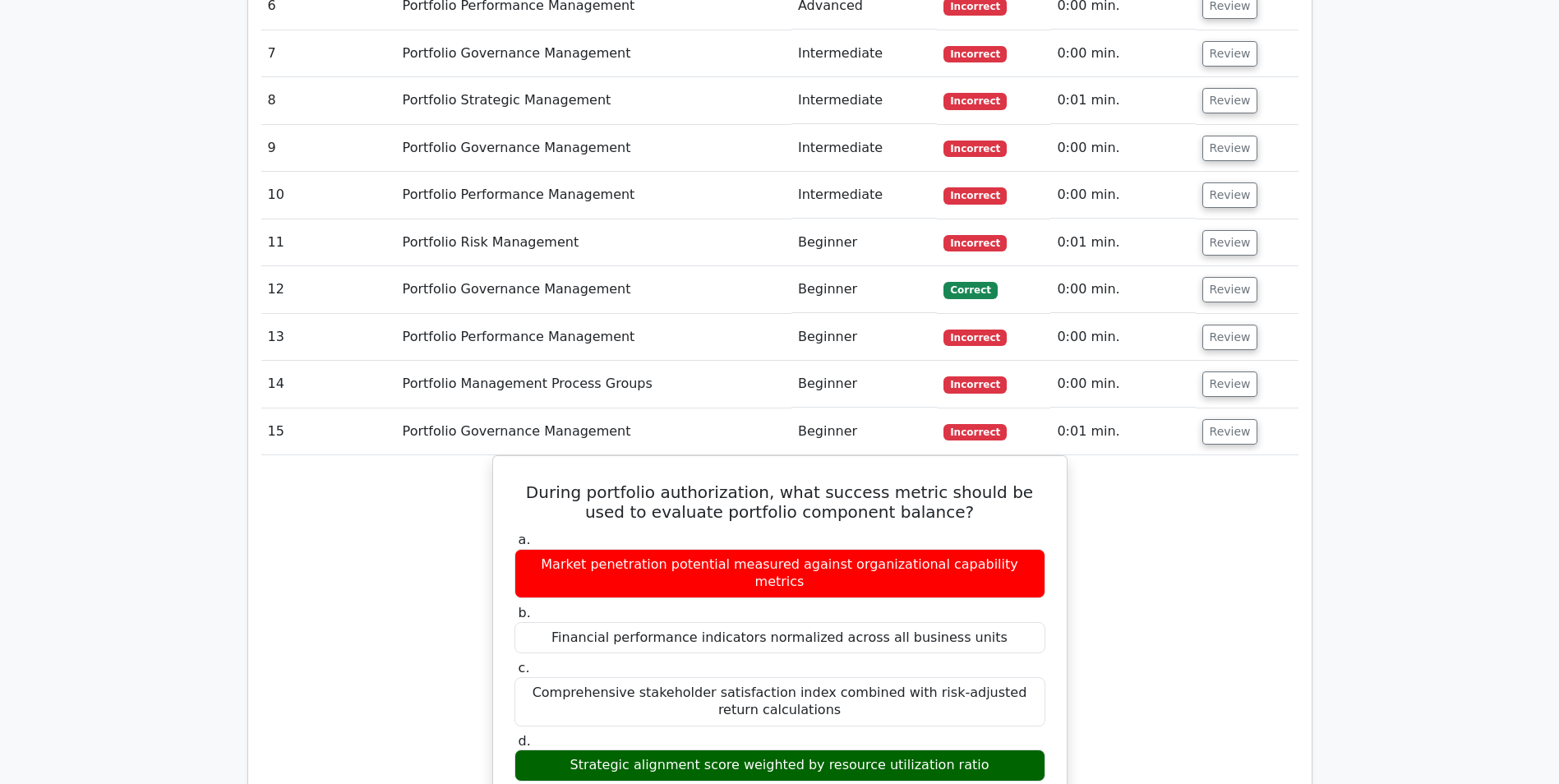
scroll to position [5369, 0]
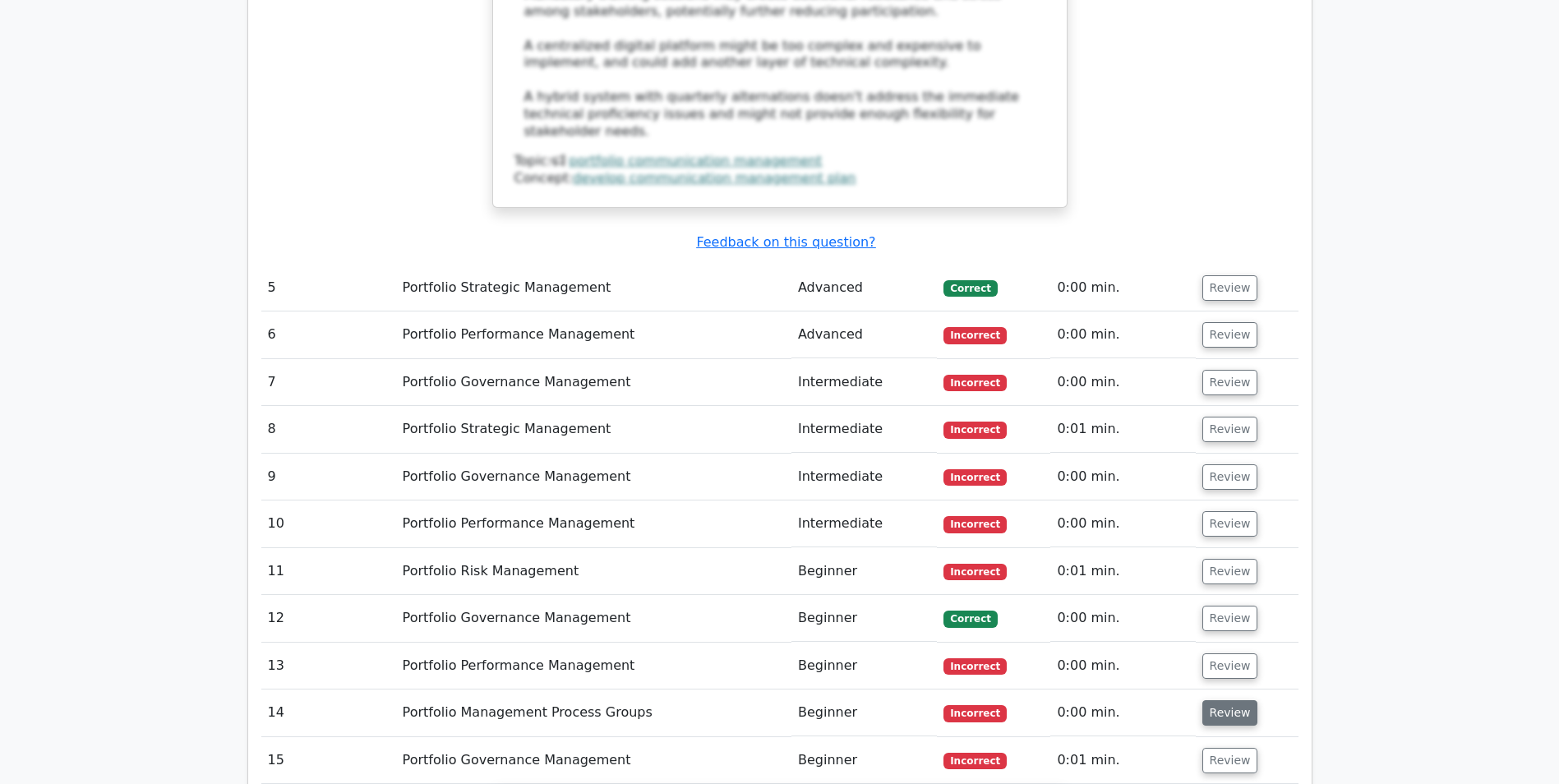
click at [1223, 700] on button "Review" at bounding box center [1231, 713] width 56 height 26
click at [1225, 653] on button "Review" at bounding box center [1231, 666] width 56 height 26
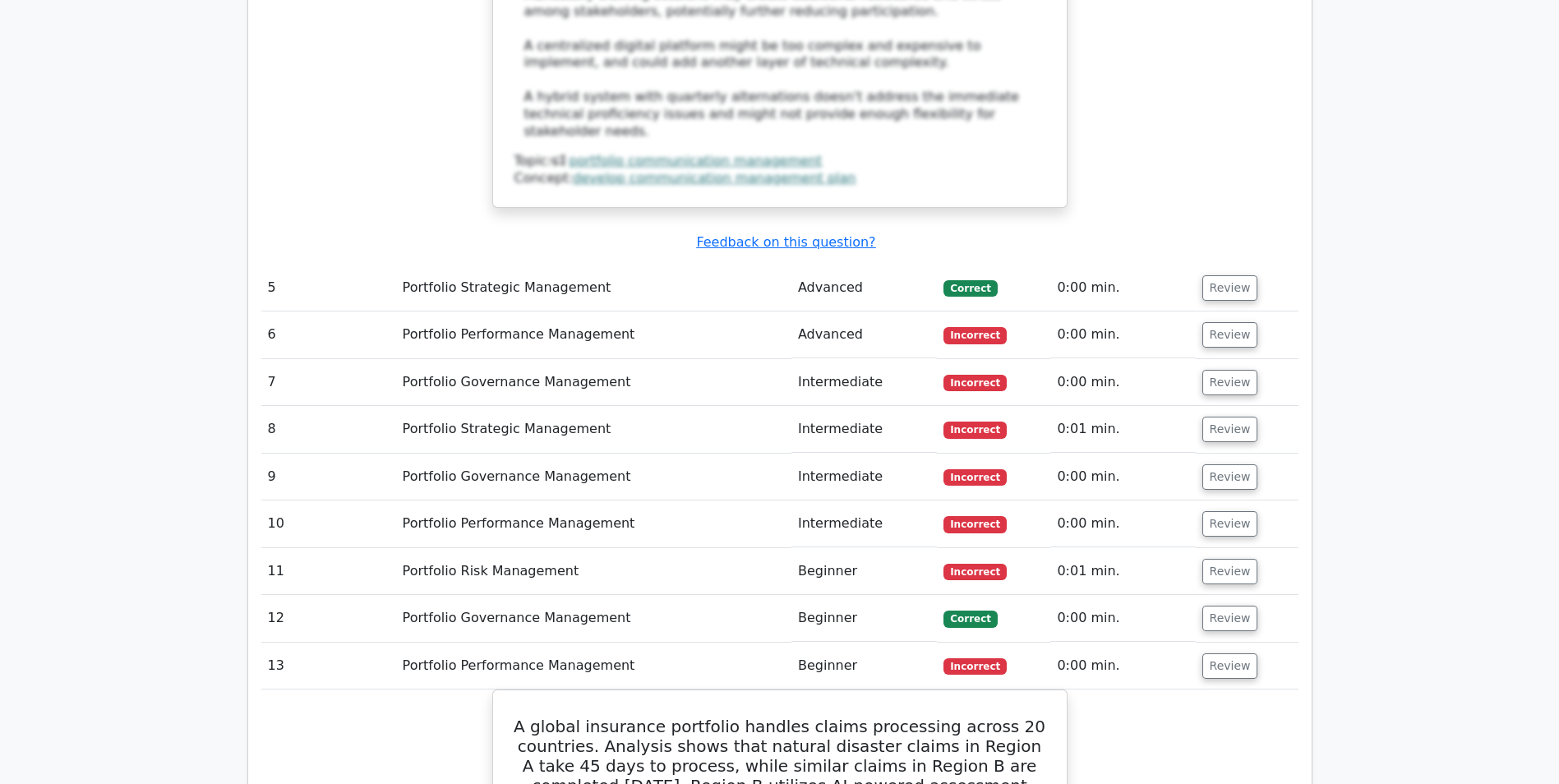
drag, startPoint x: 1218, startPoint y: 289, endPoint x: 1218, endPoint y: 270, distance: 19.0
click at [1217, 606] on button "Review" at bounding box center [1231, 618] width 56 height 26
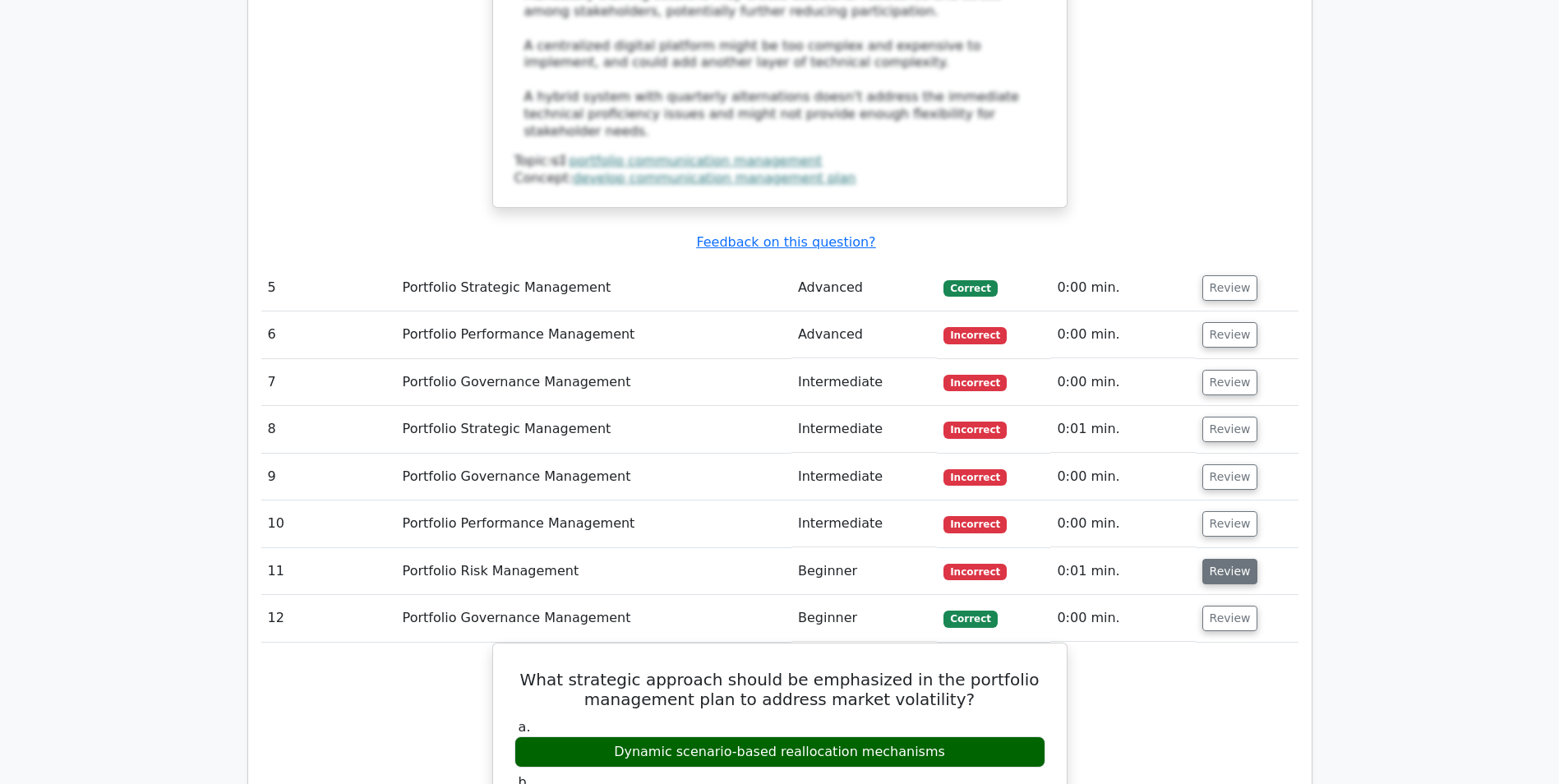
click at [1223, 559] on button "Review" at bounding box center [1231, 572] width 56 height 26
click at [1223, 511] on button "Review" at bounding box center [1231, 524] width 56 height 26
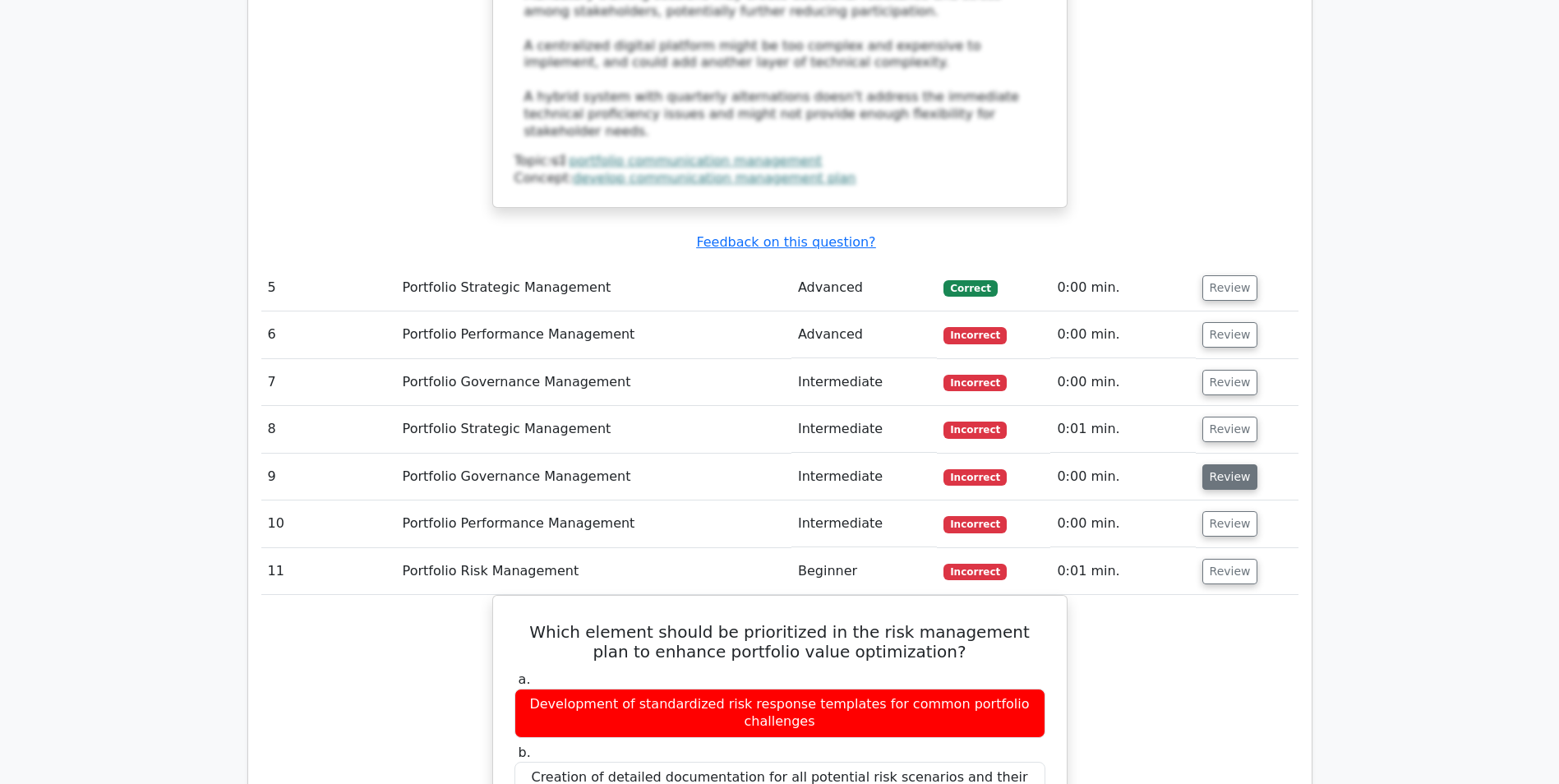
click at [1225, 464] on button "Review" at bounding box center [1231, 477] width 56 height 26
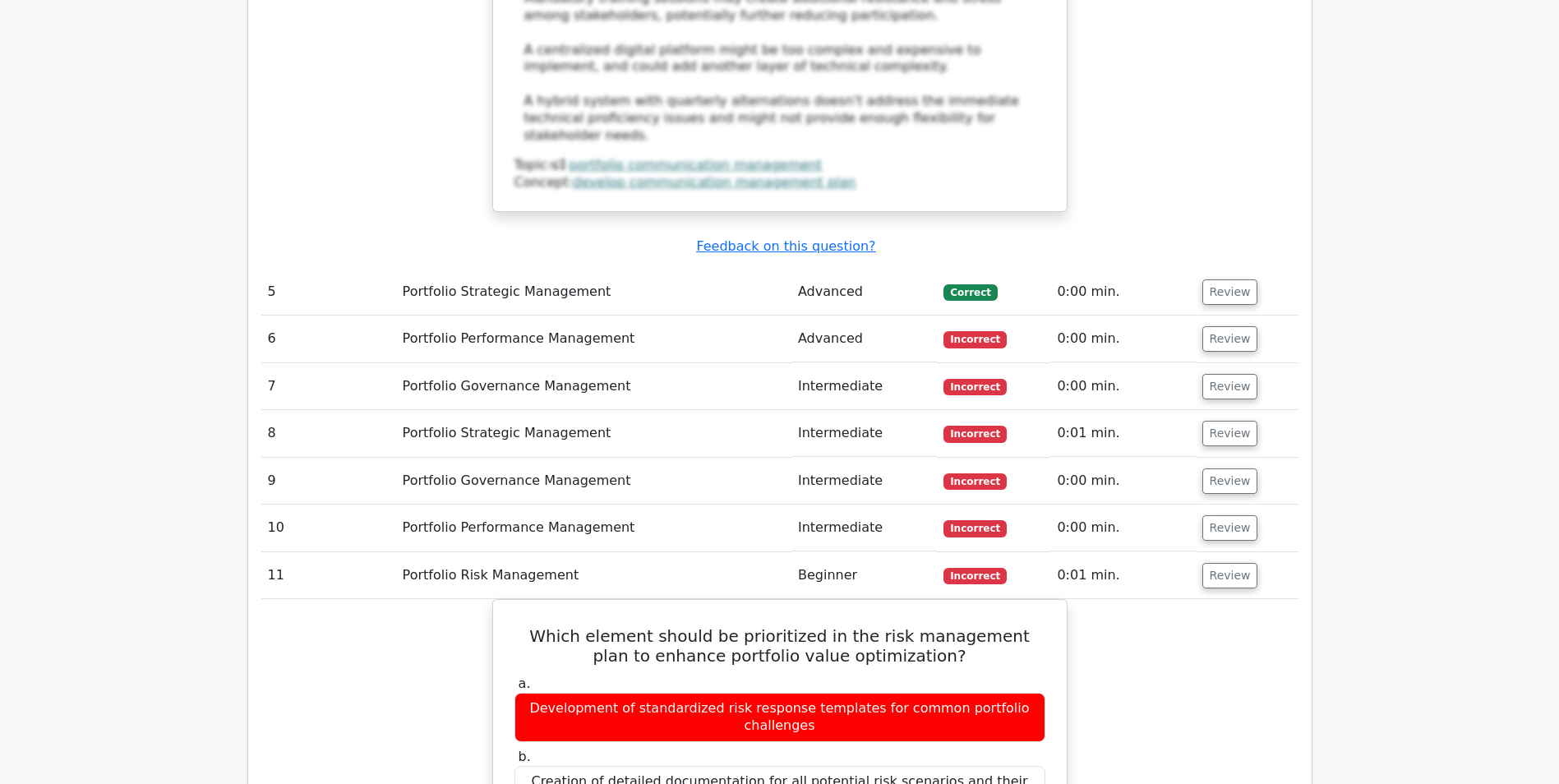
click at [1226, 420] on button "Review" at bounding box center [1231, 433] width 56 height 26
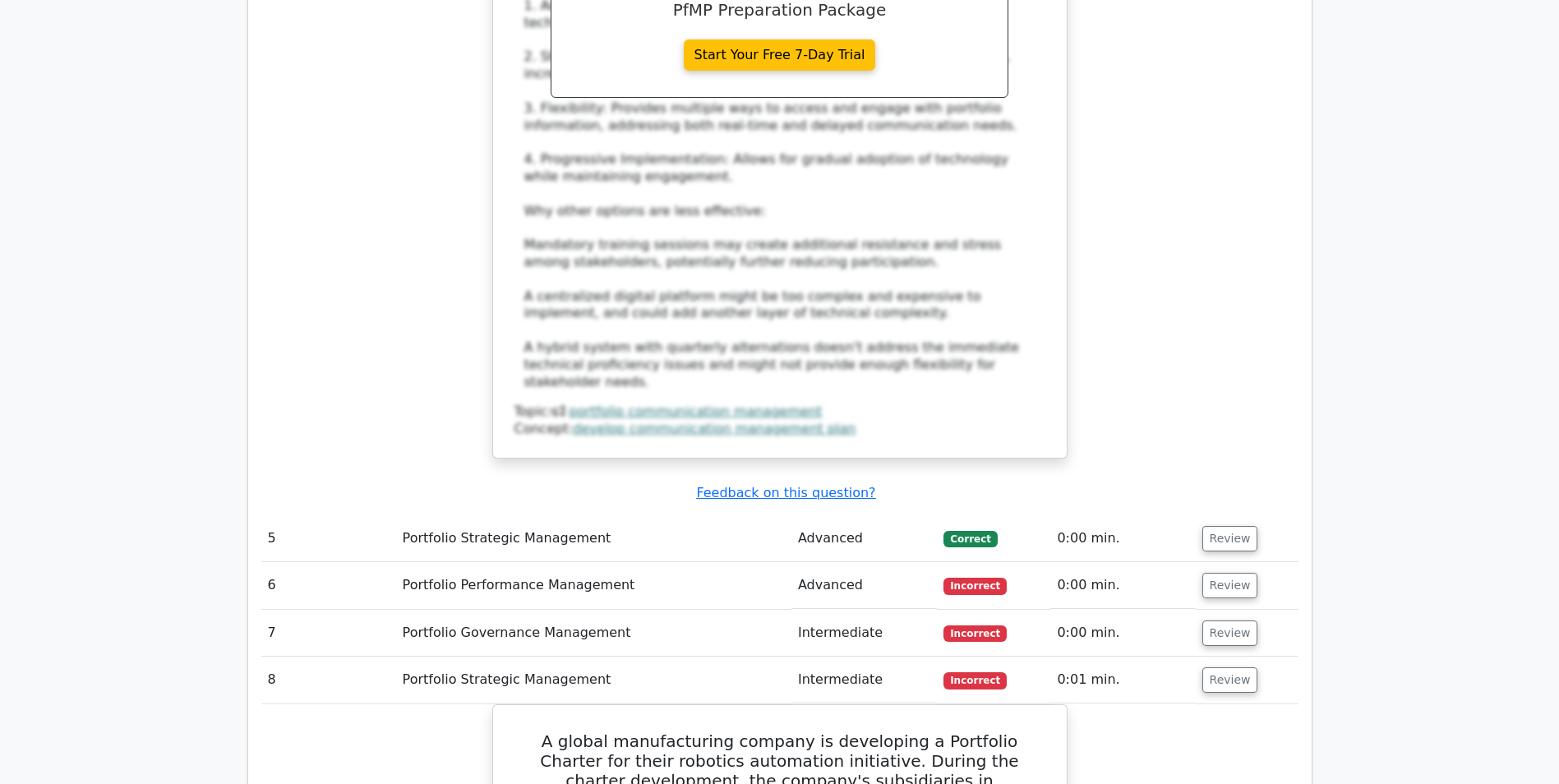
scroll to position [5040, 0]
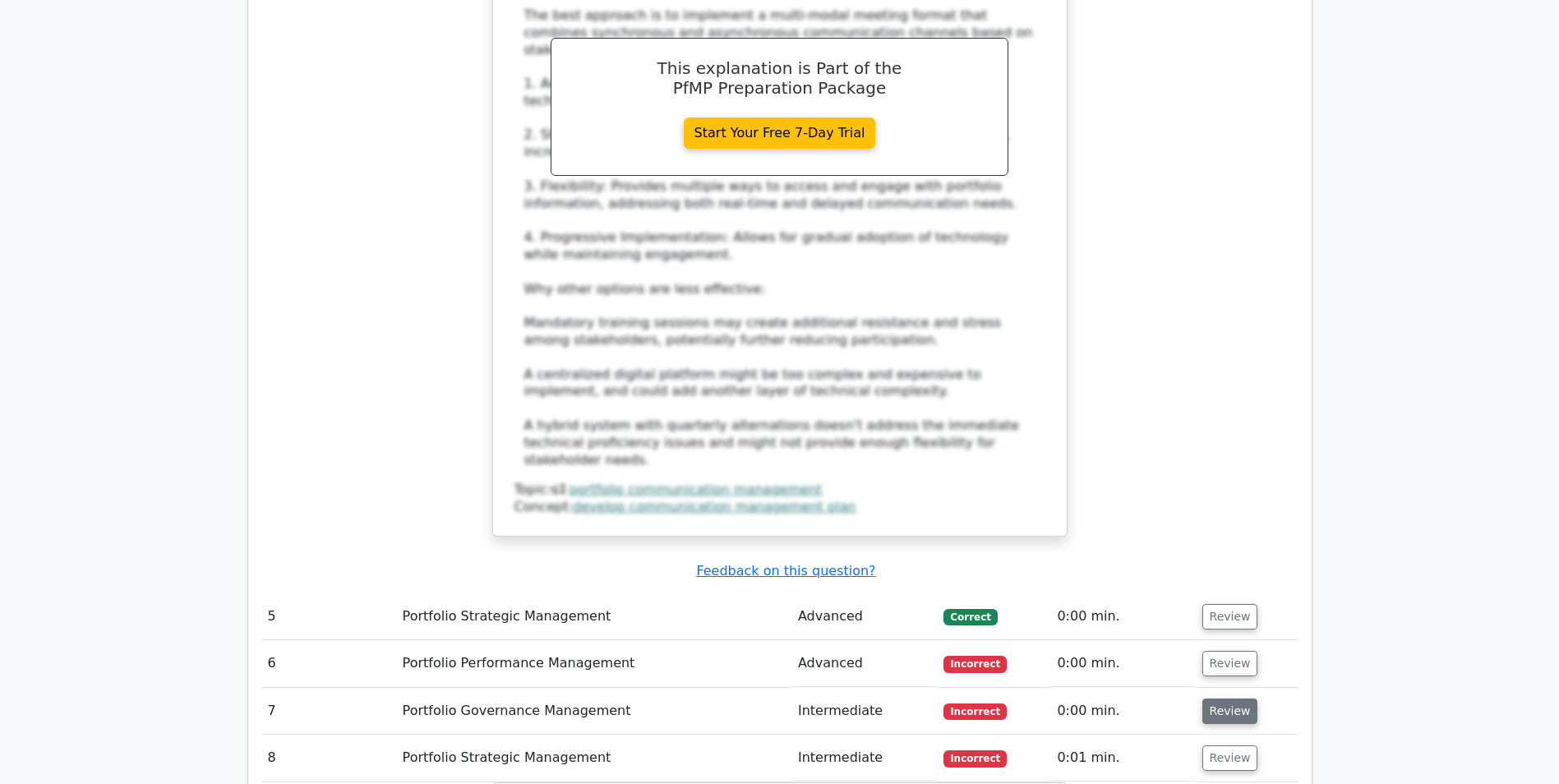
click at [1223, 699] on button "Review" at bounding box center [1231, 712] width 56 height 26
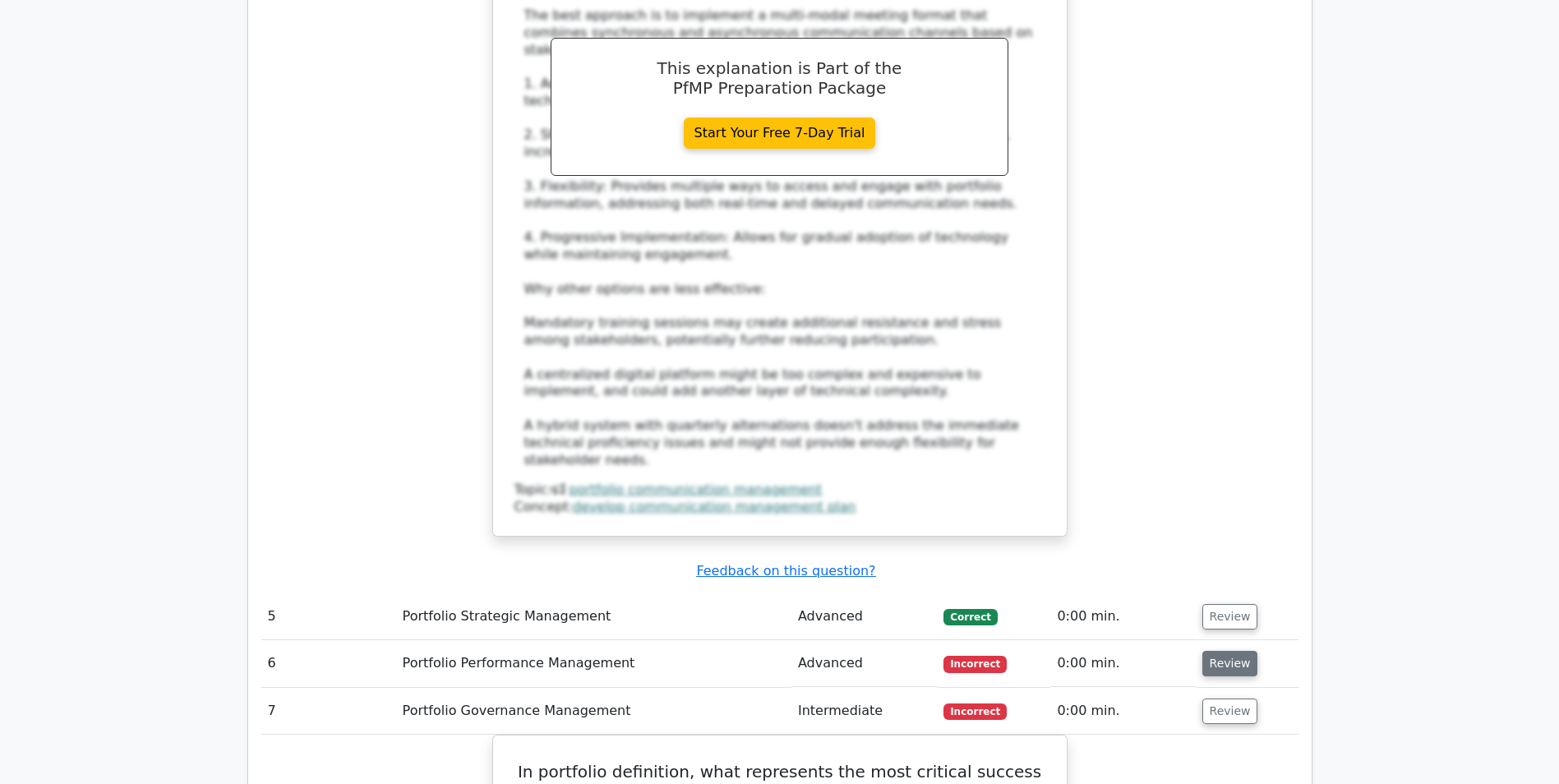
click at [1221, 650] on button "Review" at bounding box center [1231, 663] width 56 height 26
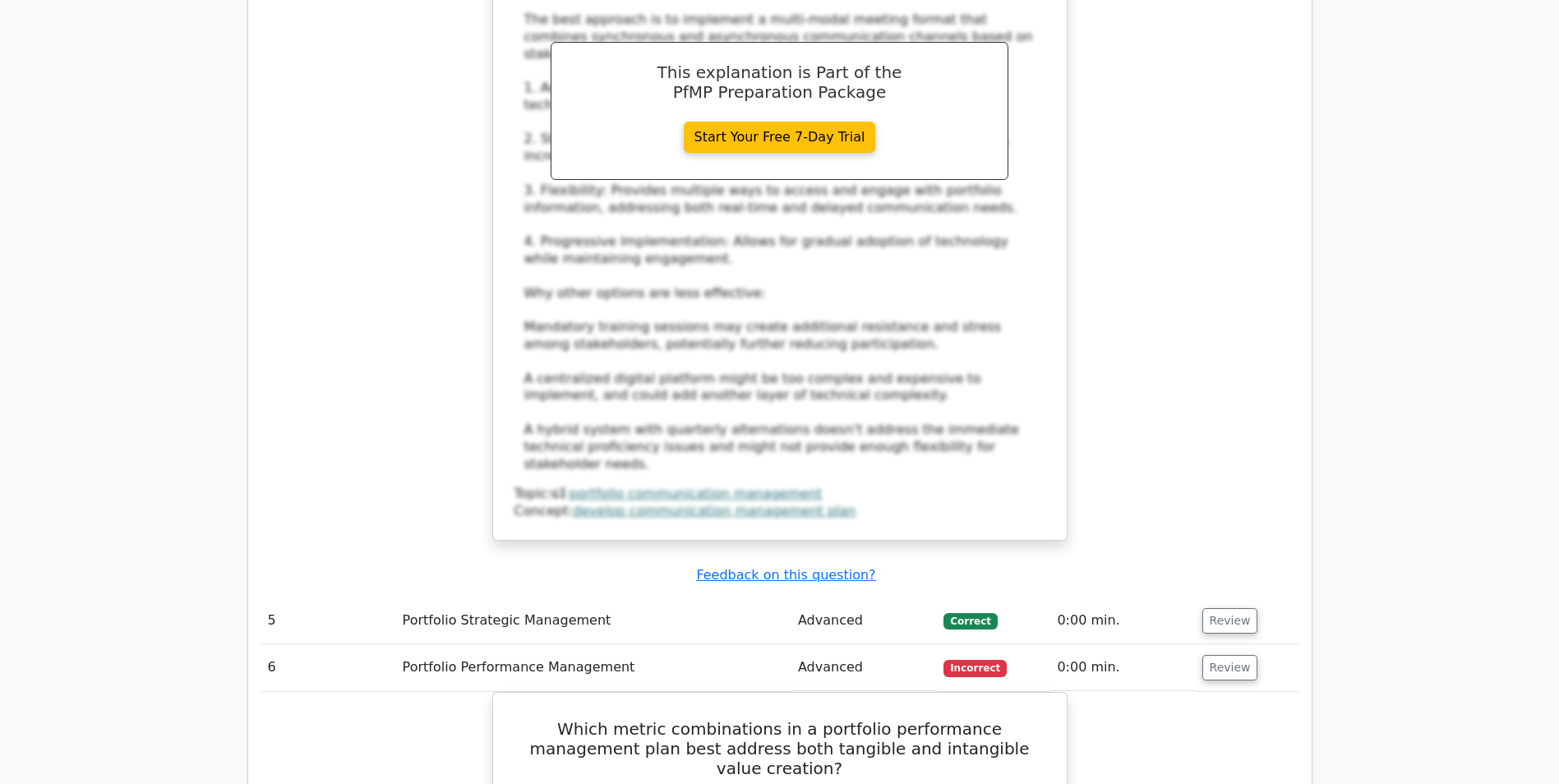
scroll to position [4876, 0]
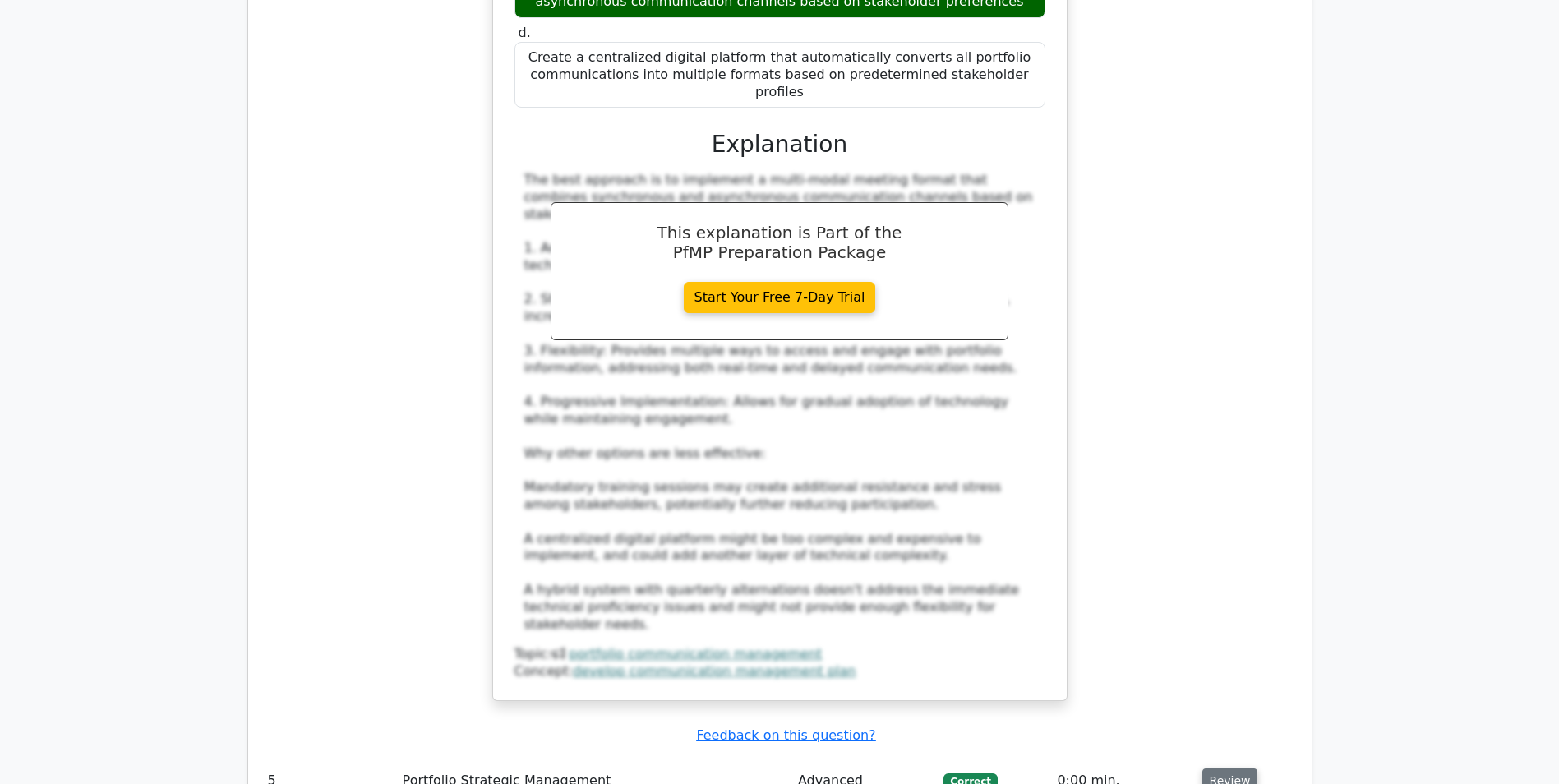
click at [1223, 768] on button "Review" at bounding box center [1231, 781] width 56 height 26
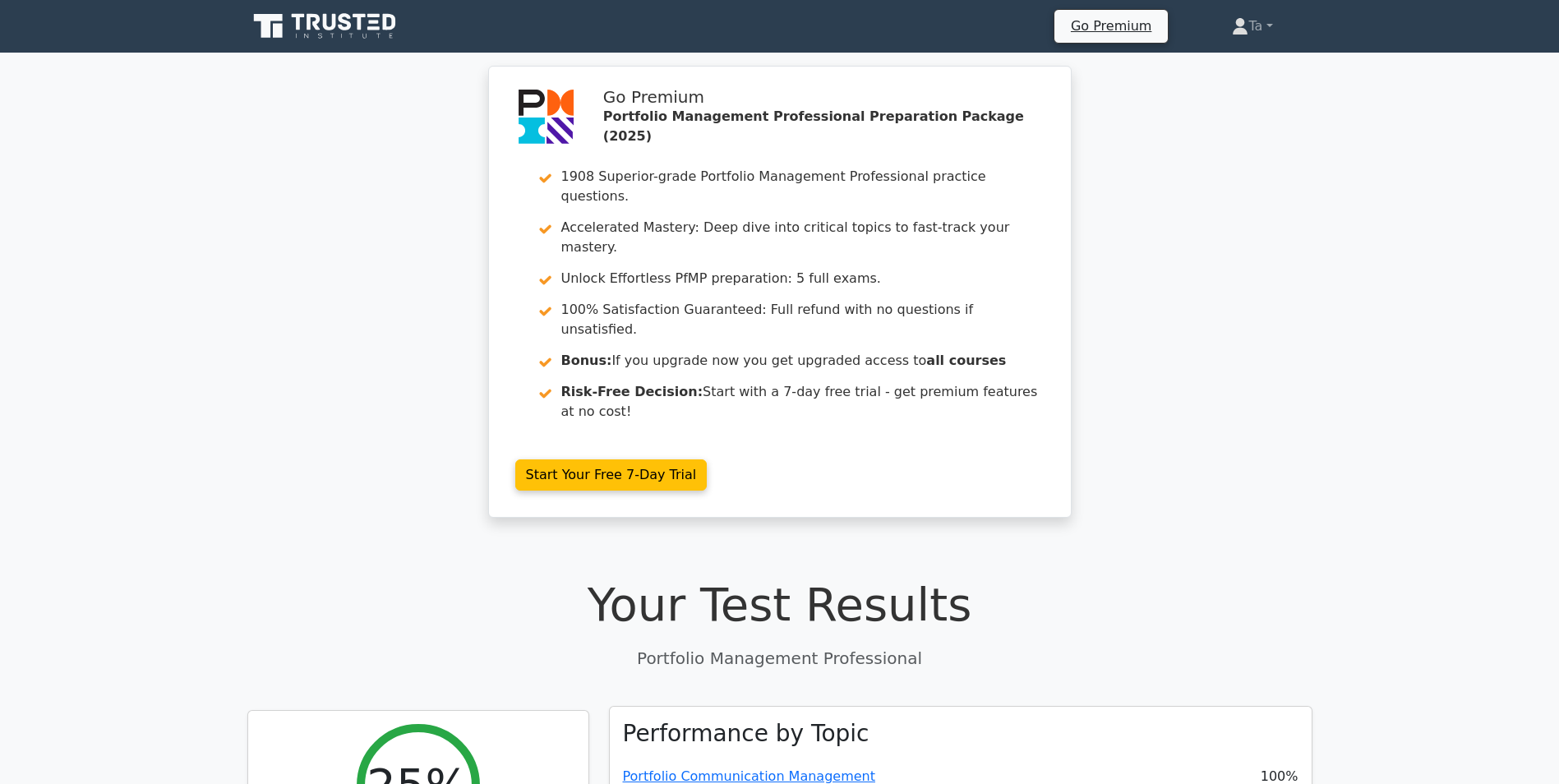
scroll to position [329, 0]
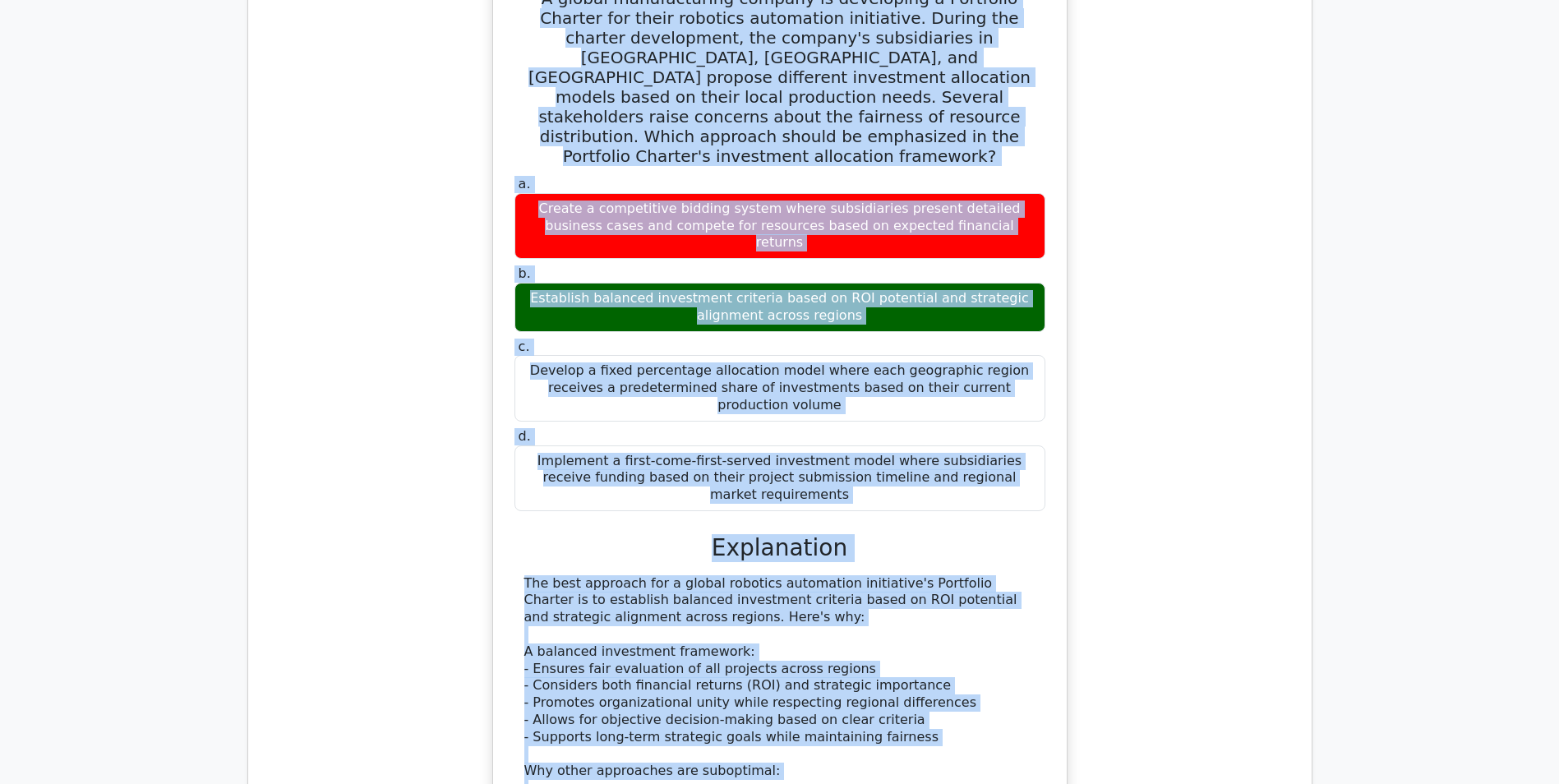
drag, startPoint x: 625, startPoint y: 194, endPoint x: 915, endPoint y: 826, distance: 695.4
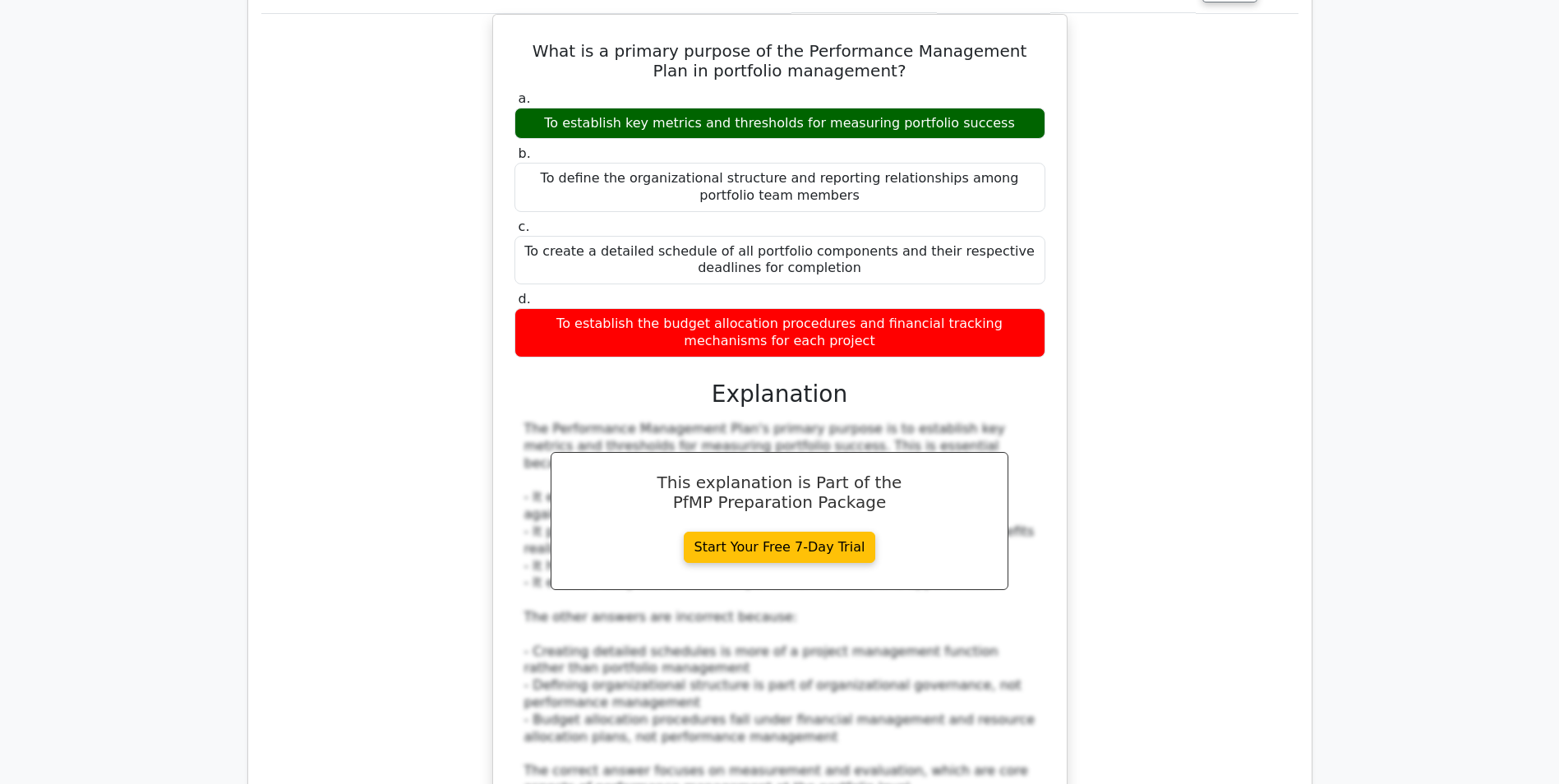
scroll to position [198800, 0]
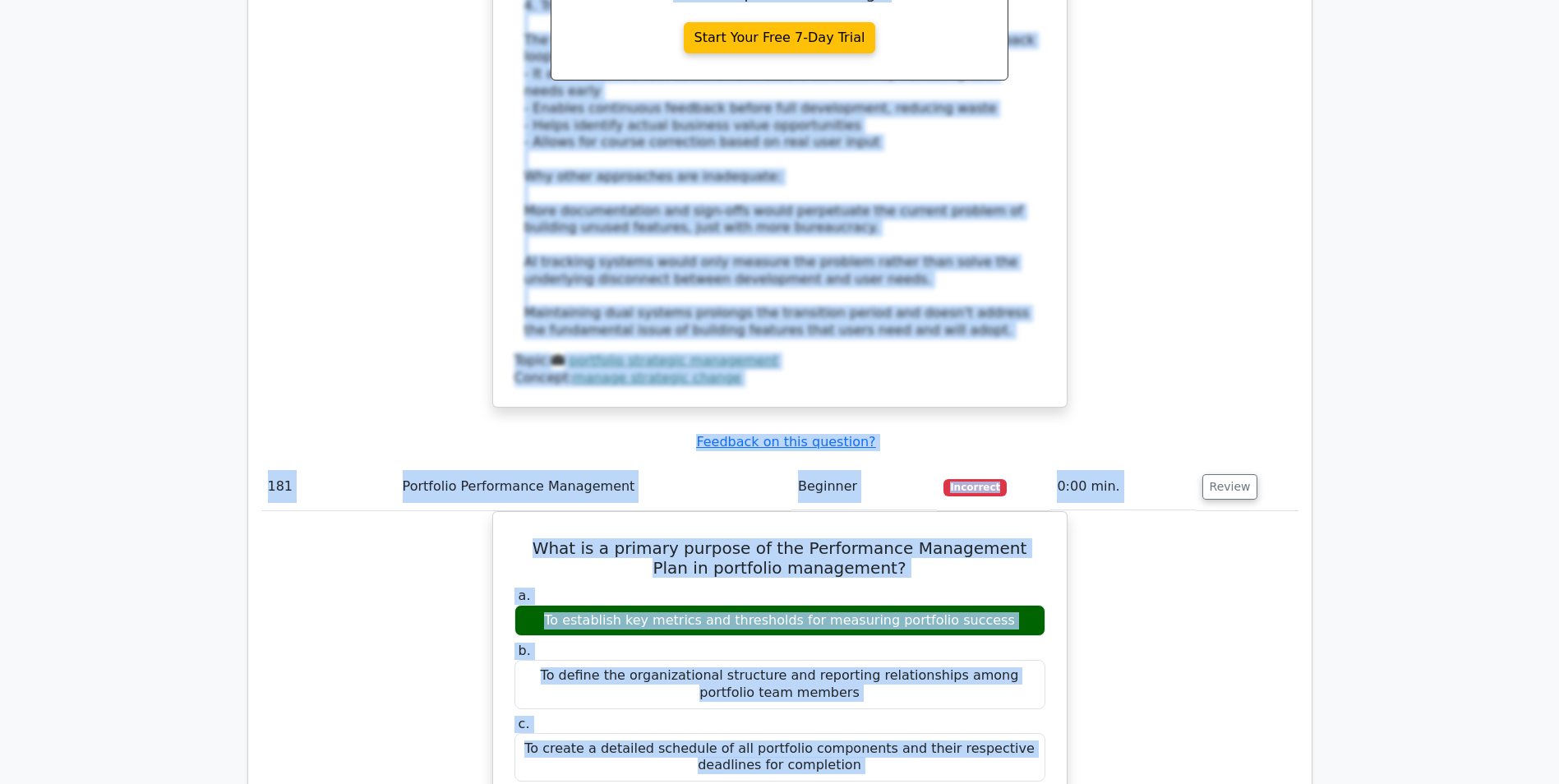
copy div "Your Test Results Portfolio Management Professional 25% Your Score Keep practic…"
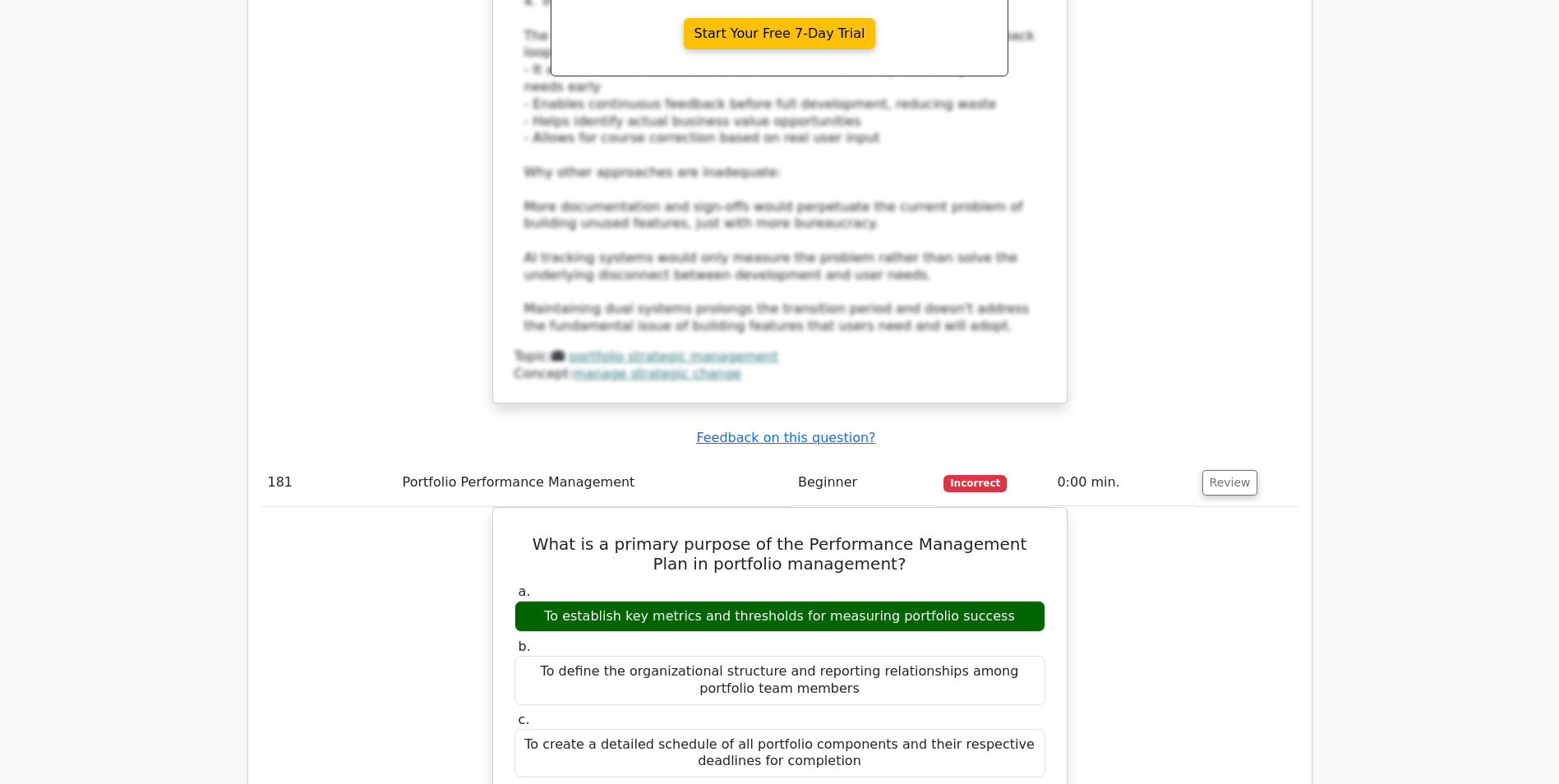
scroll to position [198225, 0]
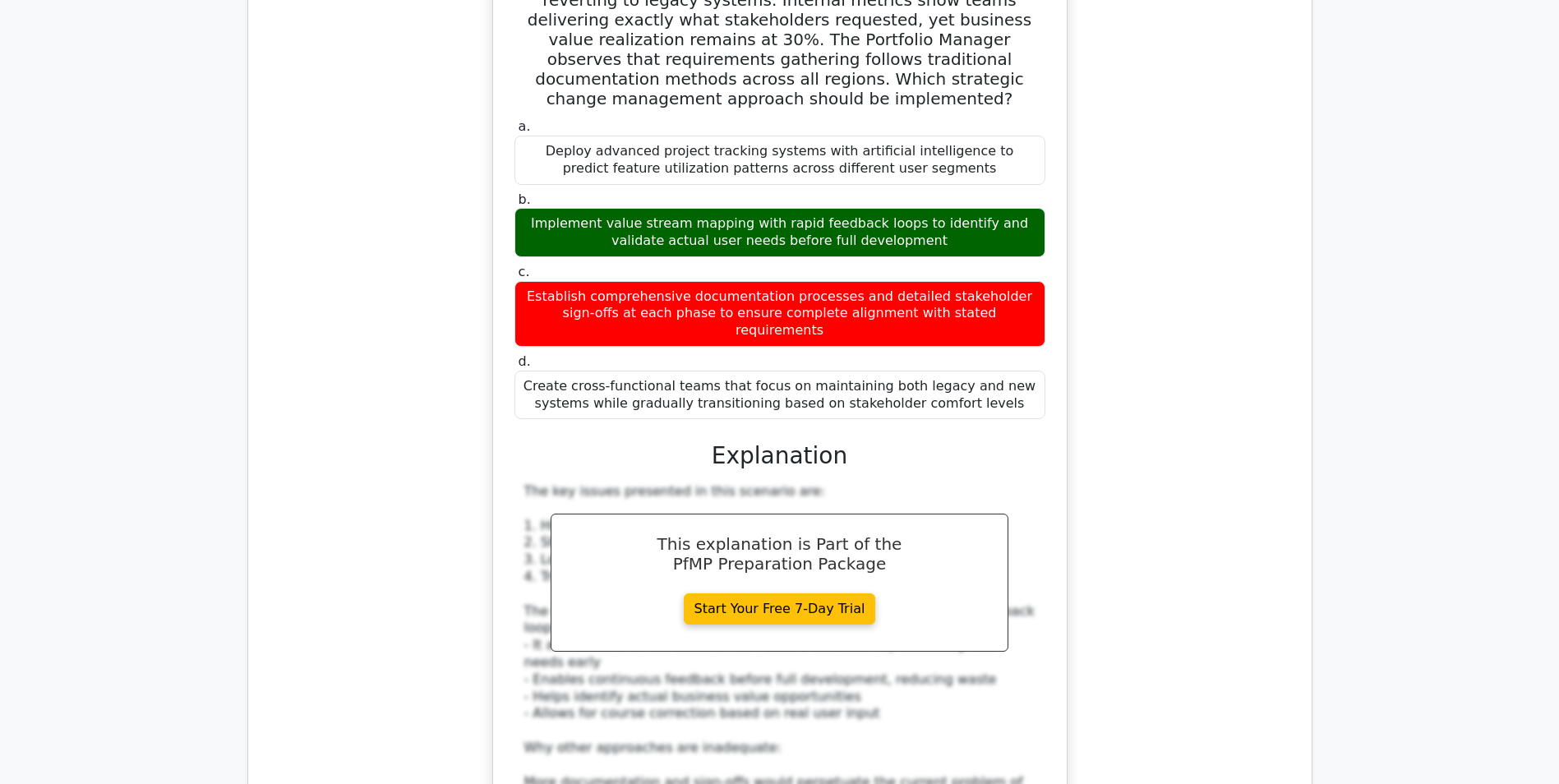
drag, startPoint x: 1473, startPoint y: 0, endPoint x: 1128, endPoint y: 114, distance: 363.3
drag, startPoint x: 1369, startPoint y: 489, endPoint x: 1200, endPoint y: 432, distance: 178.4
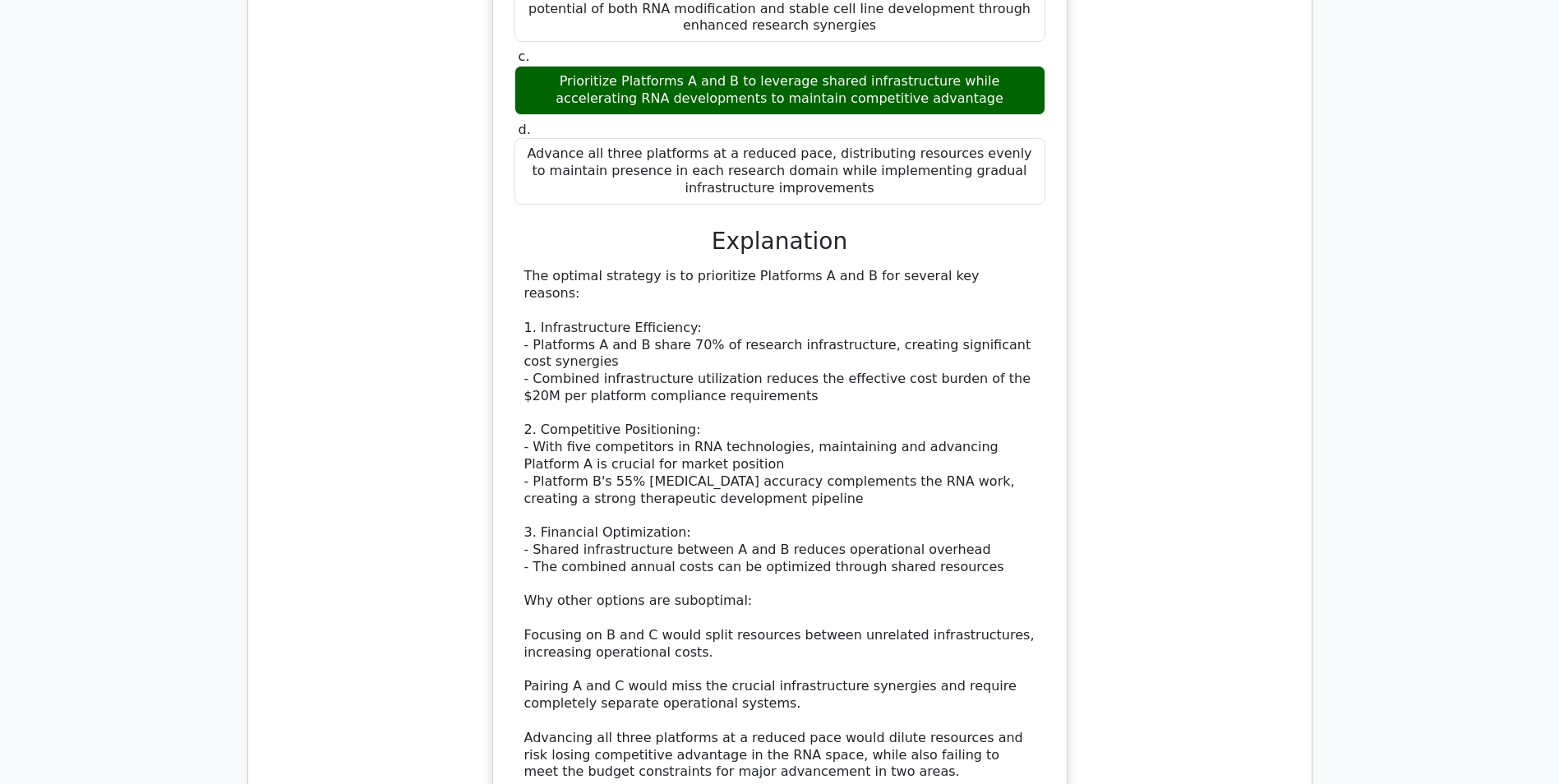
scroll to position [197403, 0]
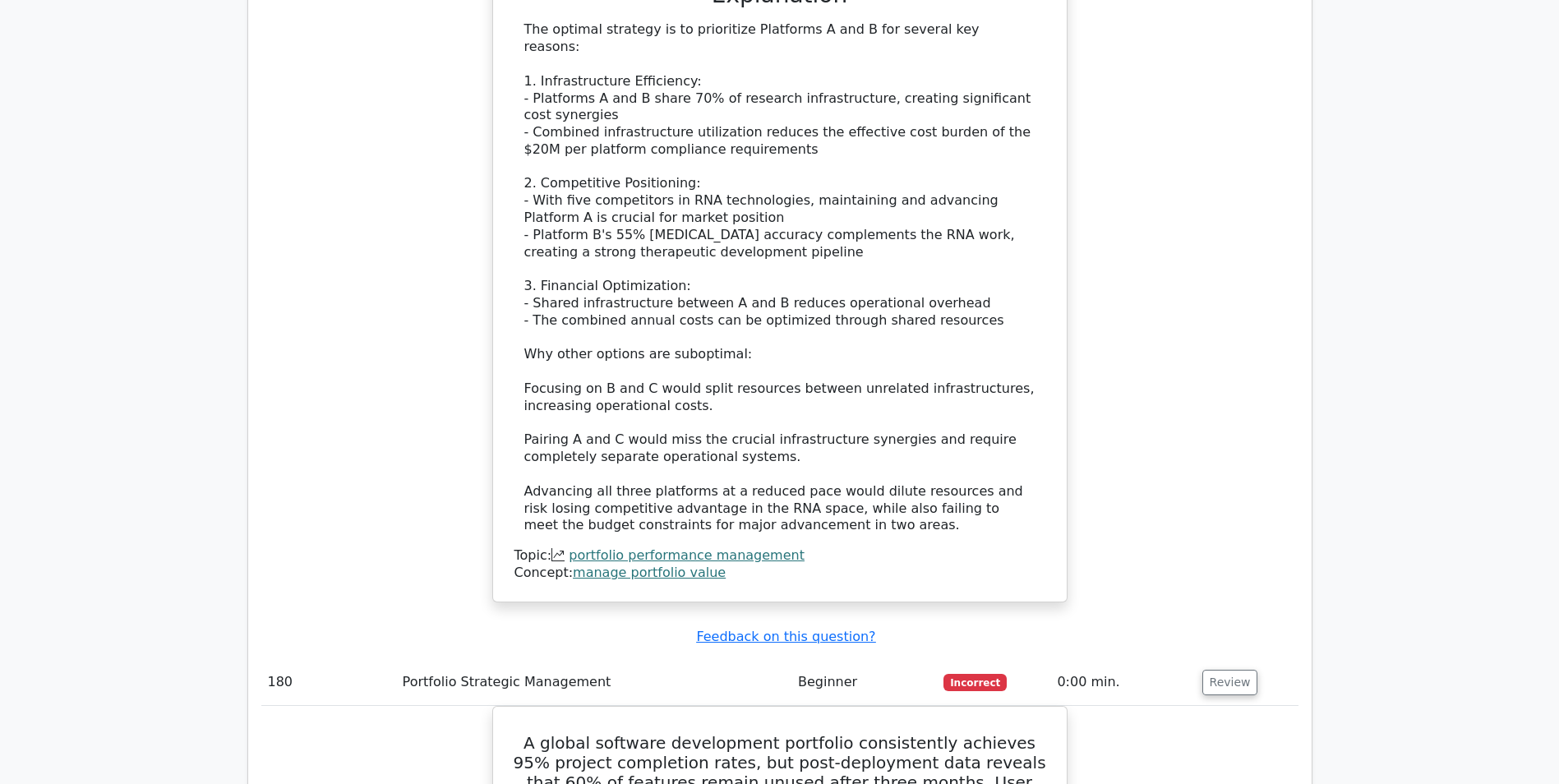
drag, startPoint x: 1528, startPoint y: 0, endPoint x: 1140, endPoint y: 275, distance: 475.6
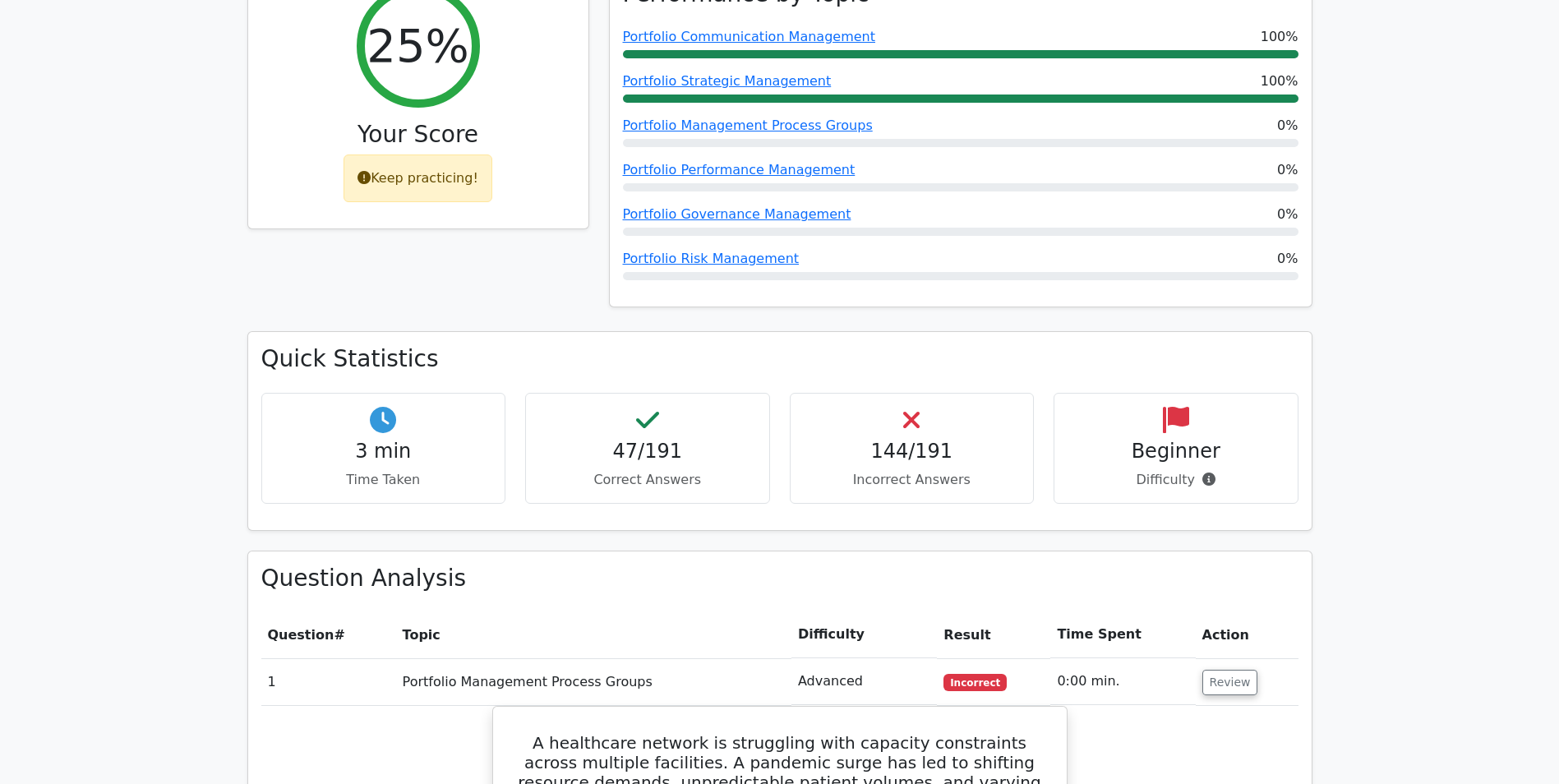
scroll to position [822, 0]
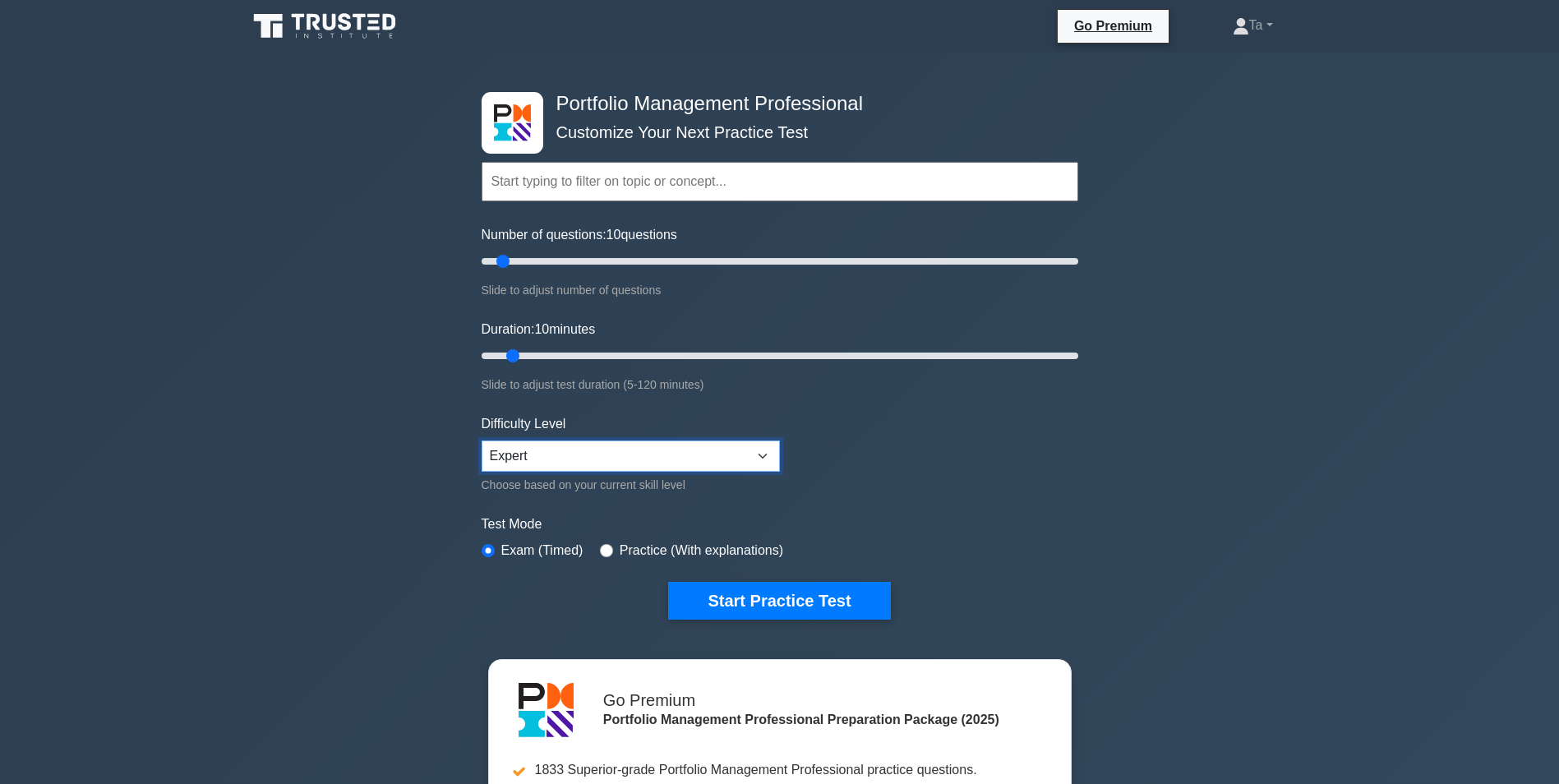
click at [661, 451] on select "Beginner Intermediate Expert" at bounding box center [631, 455] width 299 height 31
click at [482, 440] on select "Beginner Intermediate Expert" at bounding box center [631, 455] width 299 height 31
click at [903, 464] on form "Topics Portfolio Management Process Groups Portfolio Strategic Management Portf…" at bounding box center [780, 366] width 597 height 507
drag, startPoint x: 1020, startPoint y: 263, endPoint x: 903, endPoint y: 266, distance: 117.0
click at [903, 265] on input "Number of questions: 145 questions" at bounding box center [780, 262] width 597 height 20
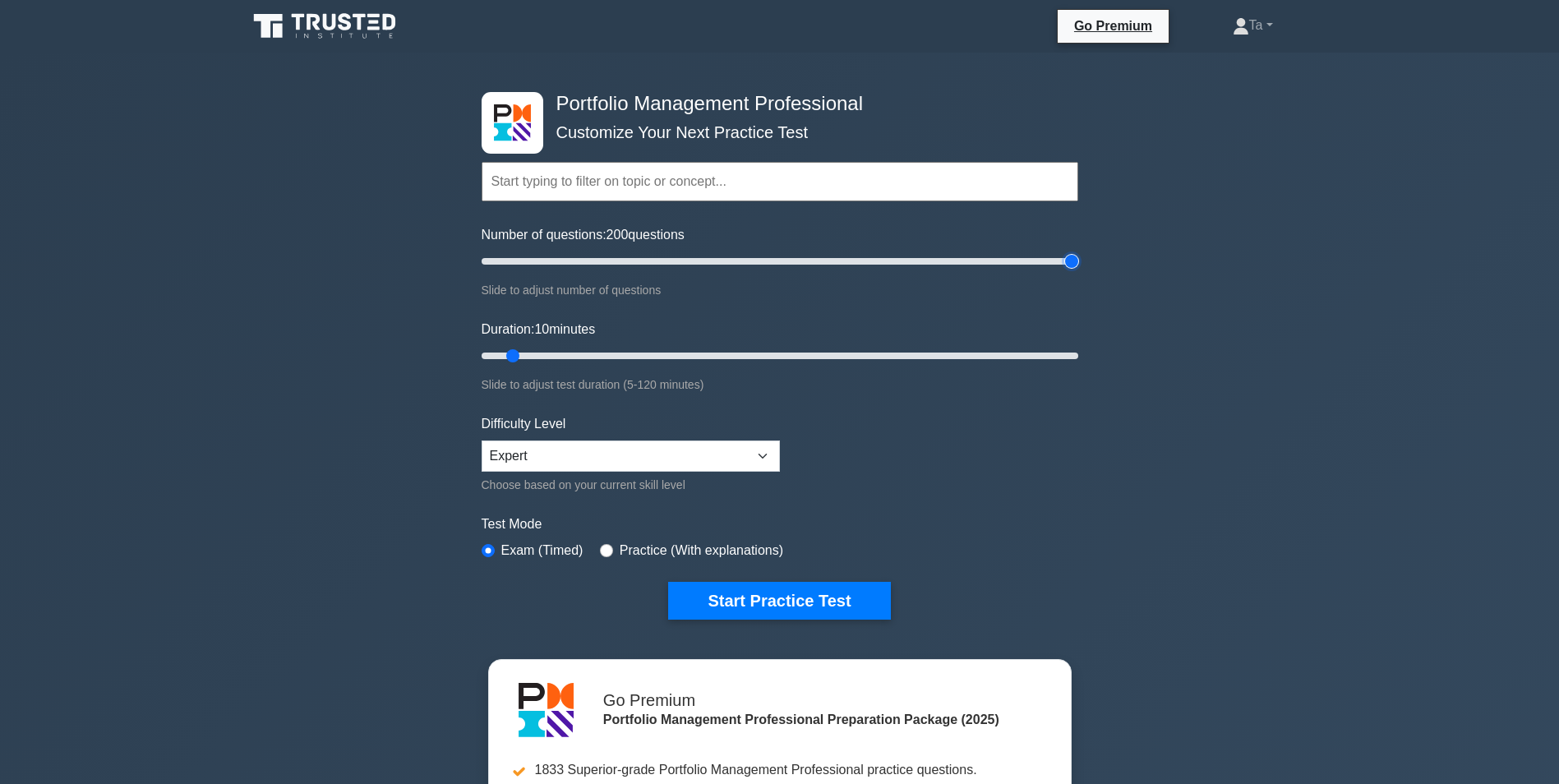
drag, startPoint x: 1000, startPoint y: 264, endPoint x: 1291, endPoint y: 264, distance: 291.0
type input "200"
click at [1079, 264] on input "Number of questions: 200 questions" at bounding box center [780, 262] width 597 height 20
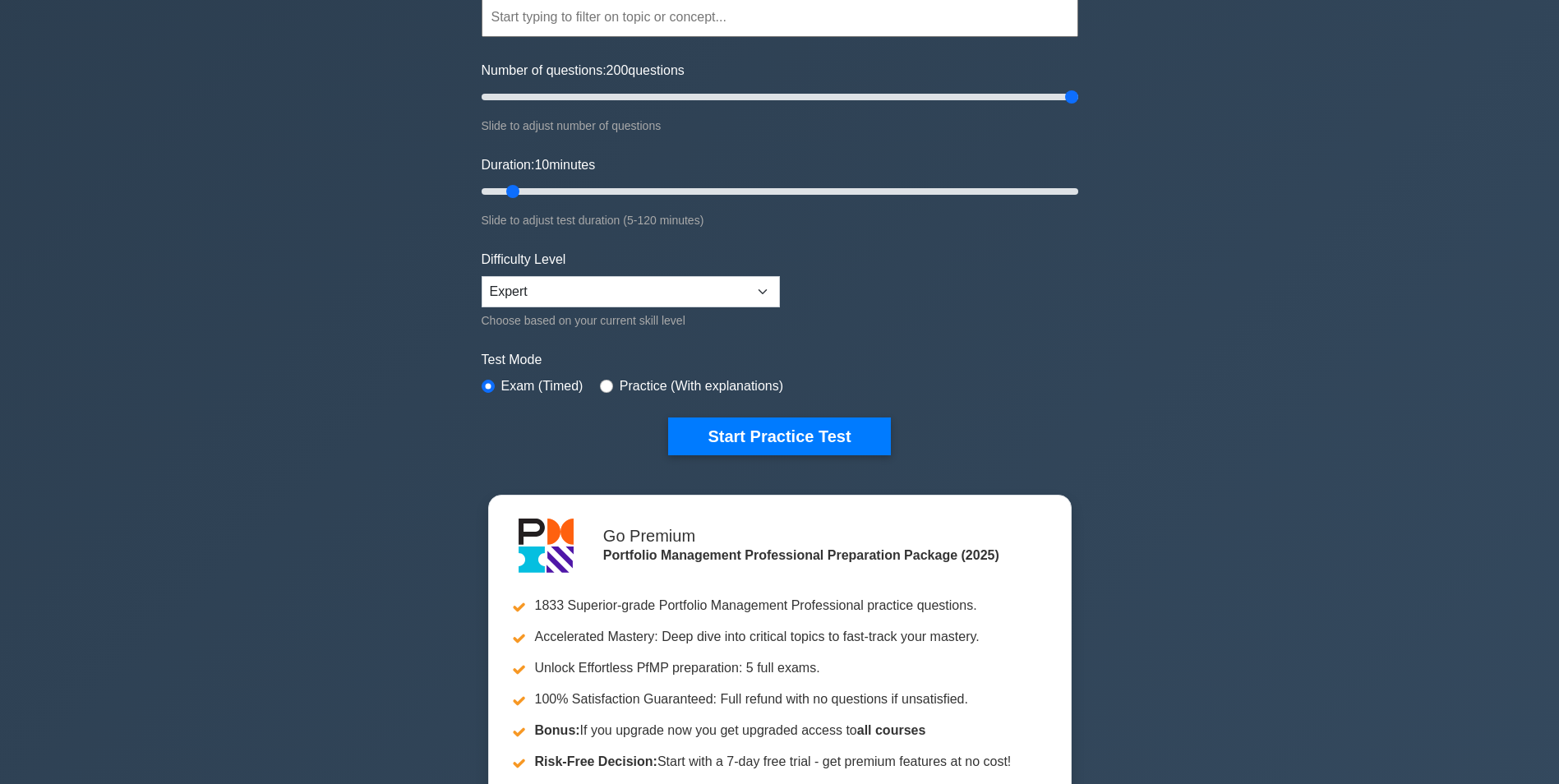
click at [506, 383] on label "Exam (Timed)" at bounding box center [542, 387] width 82 height 20
click at [777, 439] on button "Start Practice Test" at bounding box center [780, 436] width 222 height 38
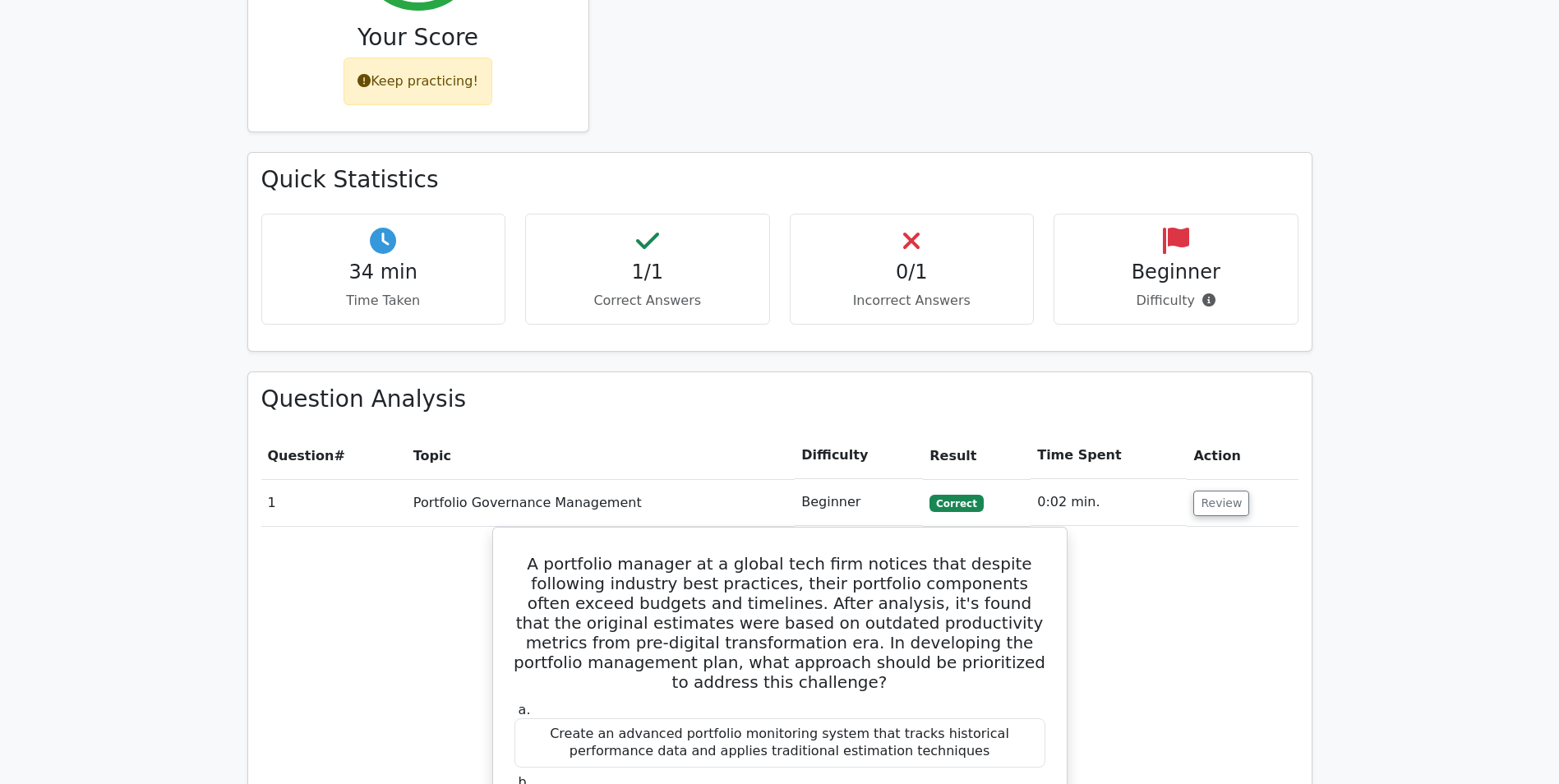
scroll to position [2353, 0]
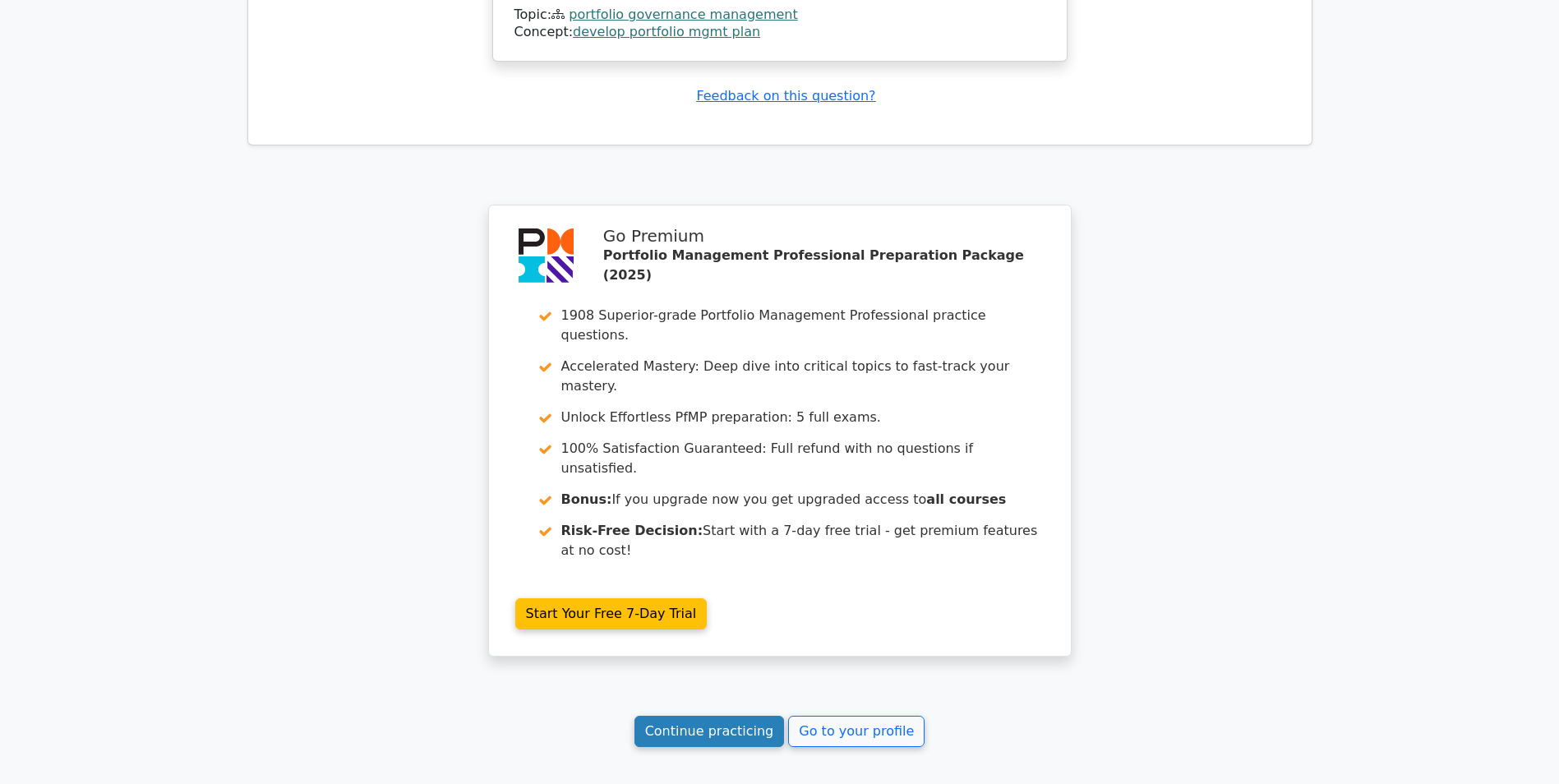
click at [718, 716] on link "Continue practicing" at bounding box center [710, 730] width 151 height 31
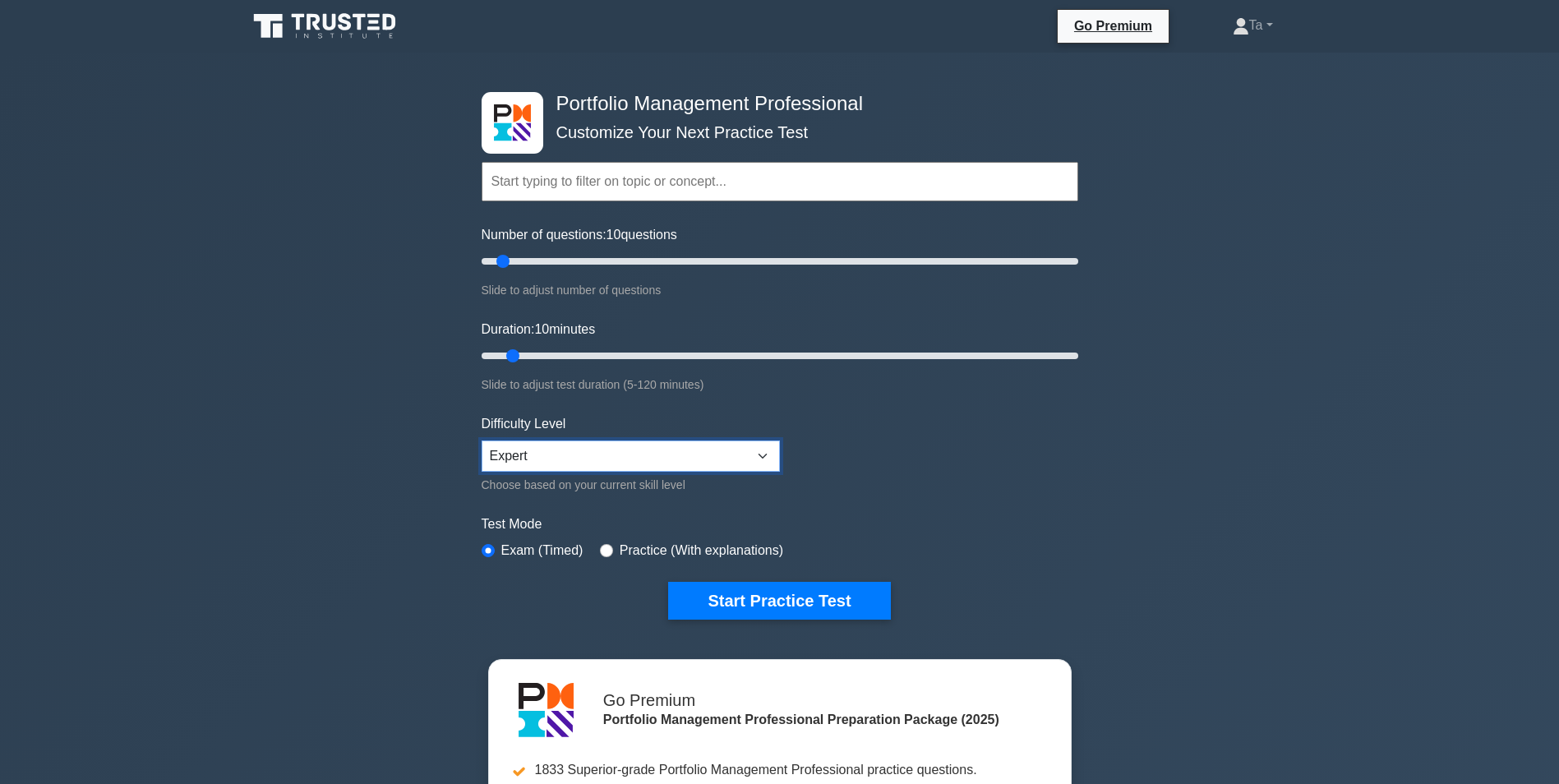
click at [548, 454] on select "Beginner Intermediate Expert" at bounding box center [631, 455] width 299 height 31
click at [482, 440] on select "Beginner Intermediate Expert" at bounding box center [631, 455] width 299 height 31
click at [530, 543] on label "Exam (Timed)" at bounding box center [542, 550] width 82 height 20
drag, startPoint x: 507, startPoint y: 258, endPoint x: 1203, endPoint y: 267, distance: 696.1
type input "200"
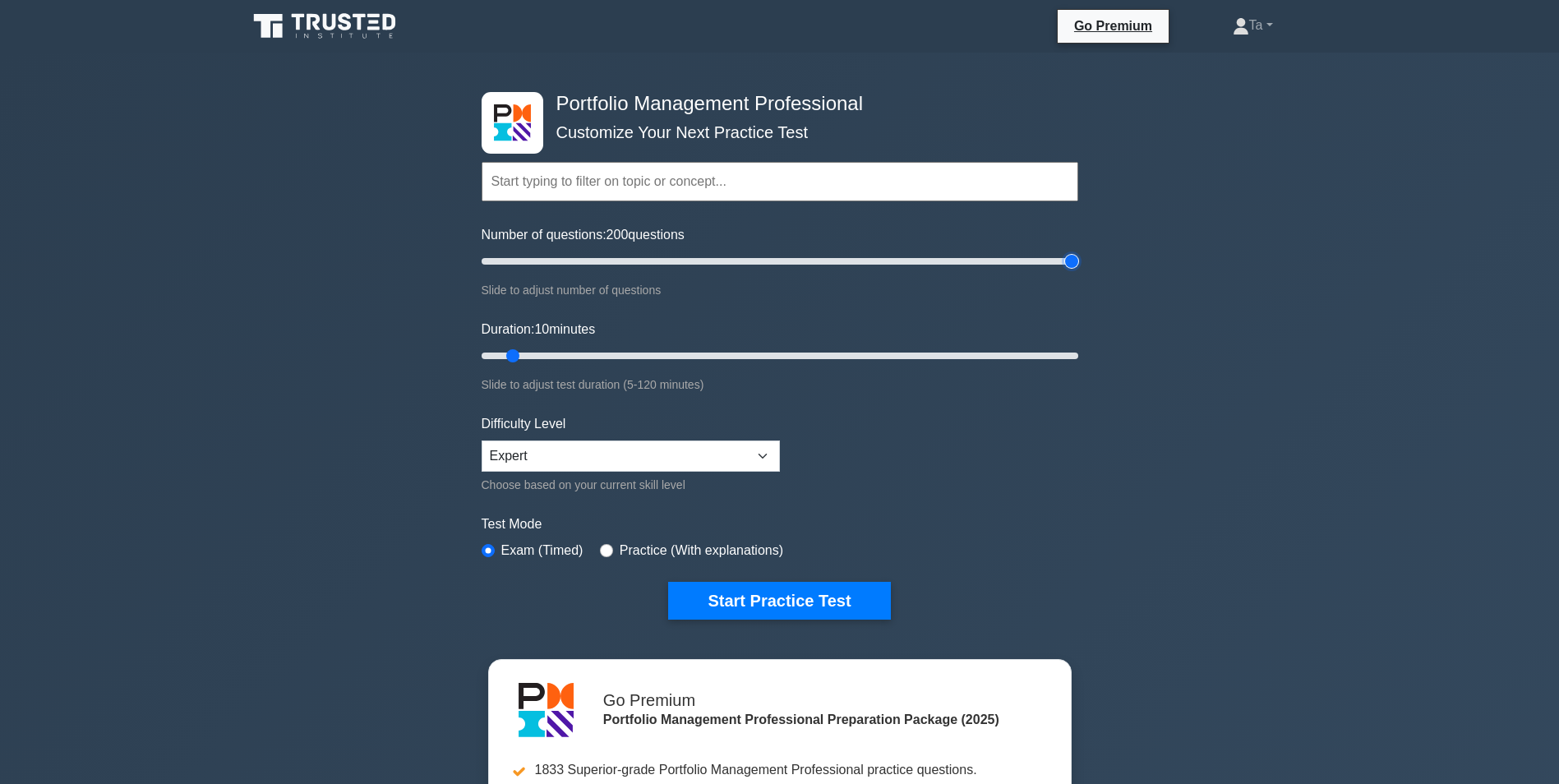
click at [1079, 267] on input "Number of questions: 200 questions" at bounding box center [780, 262] width 597 height 20
click at [1143, 387] on div "Portfolio Management Professional Customize Your Next Practice Test Topics Port…" at bounding box center [780, 553] width 1559 height 1002
click at [767, 592] on button "Start Practice Test" at bounding box center [780, 601] width 222 height 38
click at [583, 452] on select "Beginner Intermediate Expert" at bounding box center [631, 455] width 299 height 31
select select "intermediate"
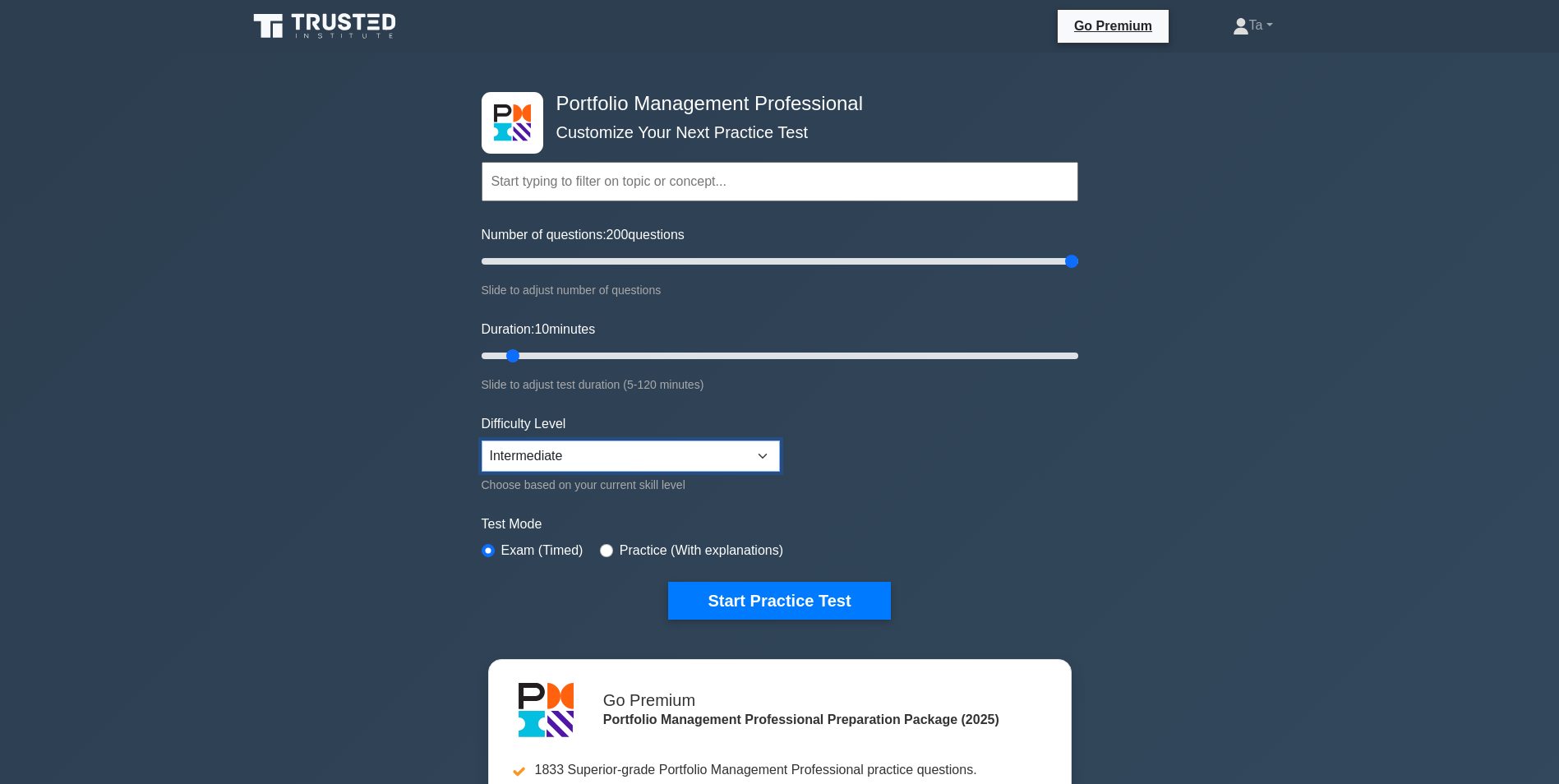
click at [482, 440] on select "Beginner Intermediate Expert" at bounding box center [631, 455] width 299 height 31
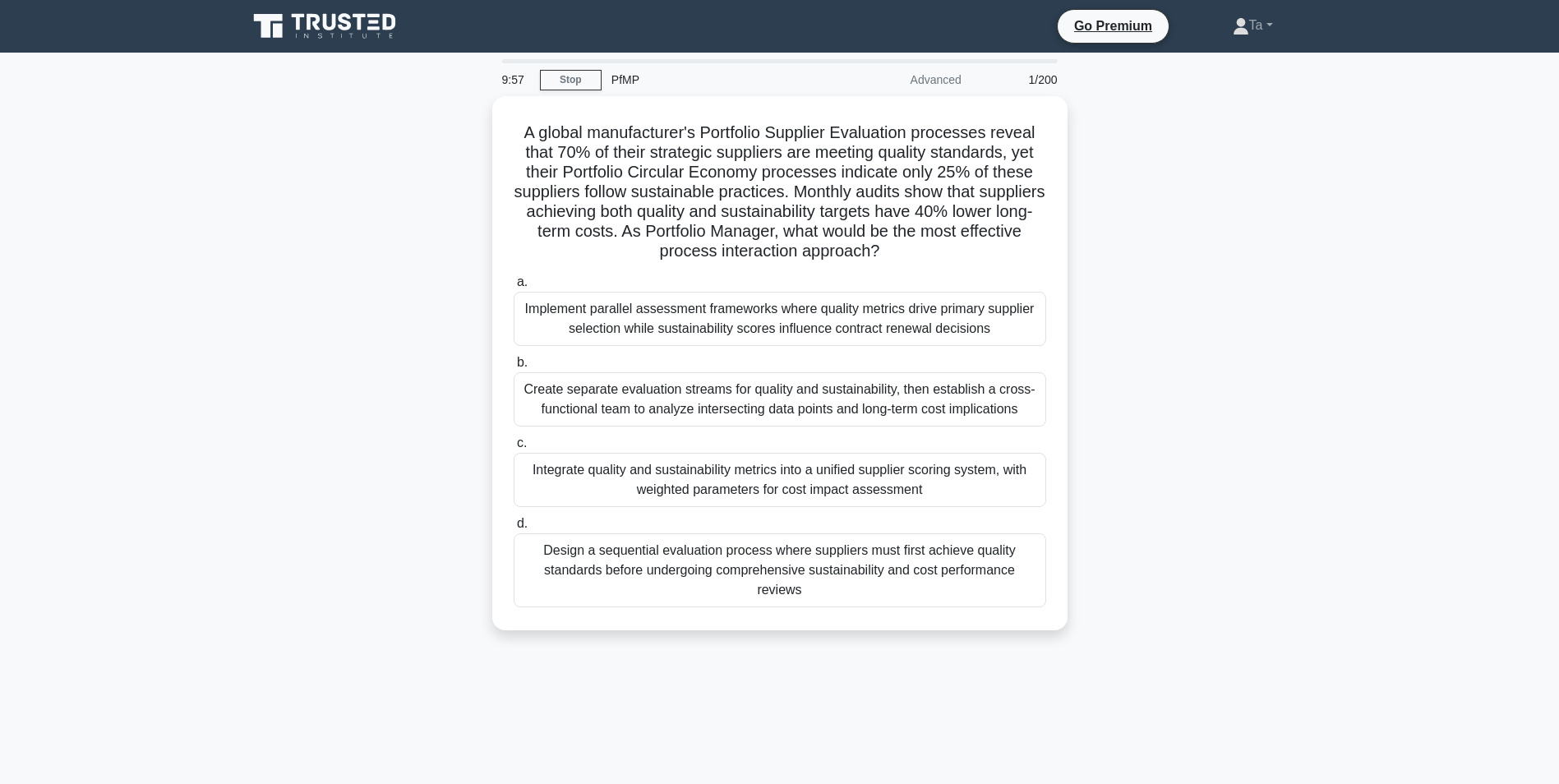
click at [937, 84] on div "Advanced" at bounding box center [899, 79] width 144 height 33
drag, startPoint x: 937, startPoint y: 84, endPoint x: 1155, endPoint y: 295, distance: 303.4
click at [1155, 295] on div "A global manufacturer's Portfolio Supplier Evaluation processes reveal that 70%…" at bounding box center [780, 373] width 1085 height 554
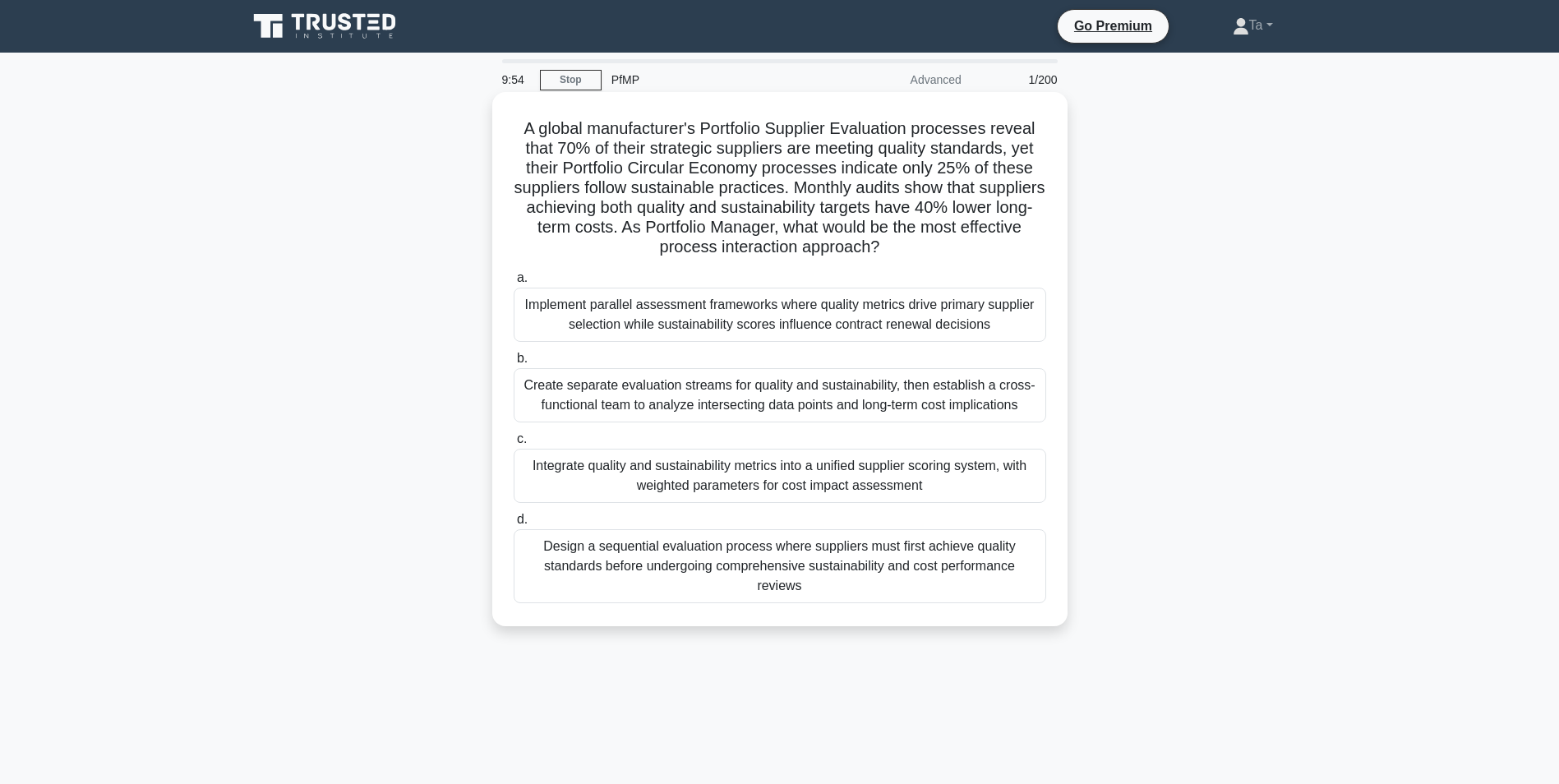
click at [710, 324] on div "Implement parallel assessment frameworks where quality metrics drive primary su…" at bounding box center [780, 314] width 533 height 55
click at [514, 283] on input "a. Implement parallel assessment frameworks where quality metrics drive primary…" at bounding box center [514, 278] width 0 height 11
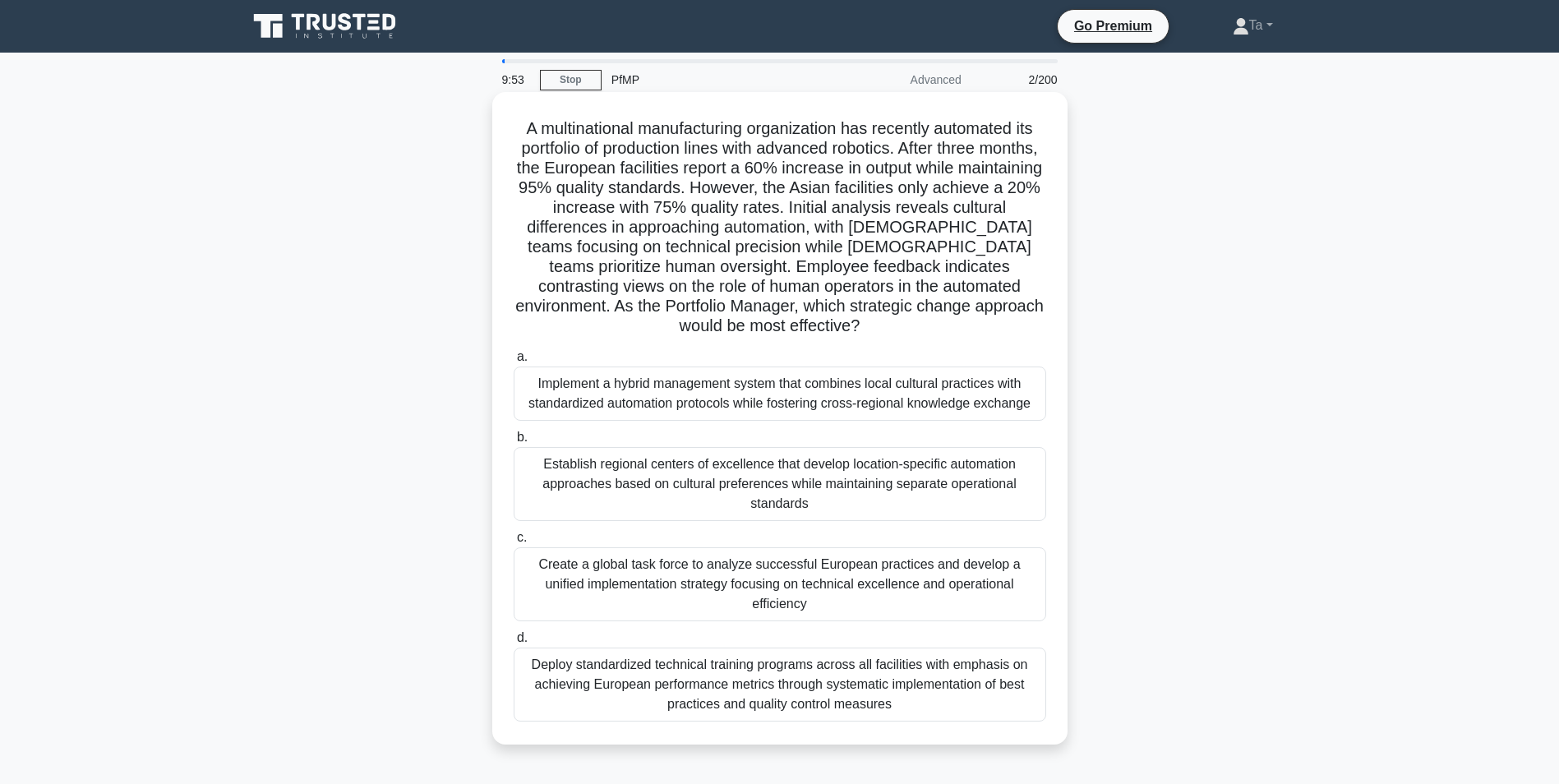
click at [683, 395] on div "Implement a hybrid management system that combines local cultural practices wit…" at bounding box center [780, 393] width 533 height 55
click at [514, 363] on input "a. Implement a hybrid management system that combines local cultural practices …" at bounding box center [514, 357] width 0 height 11
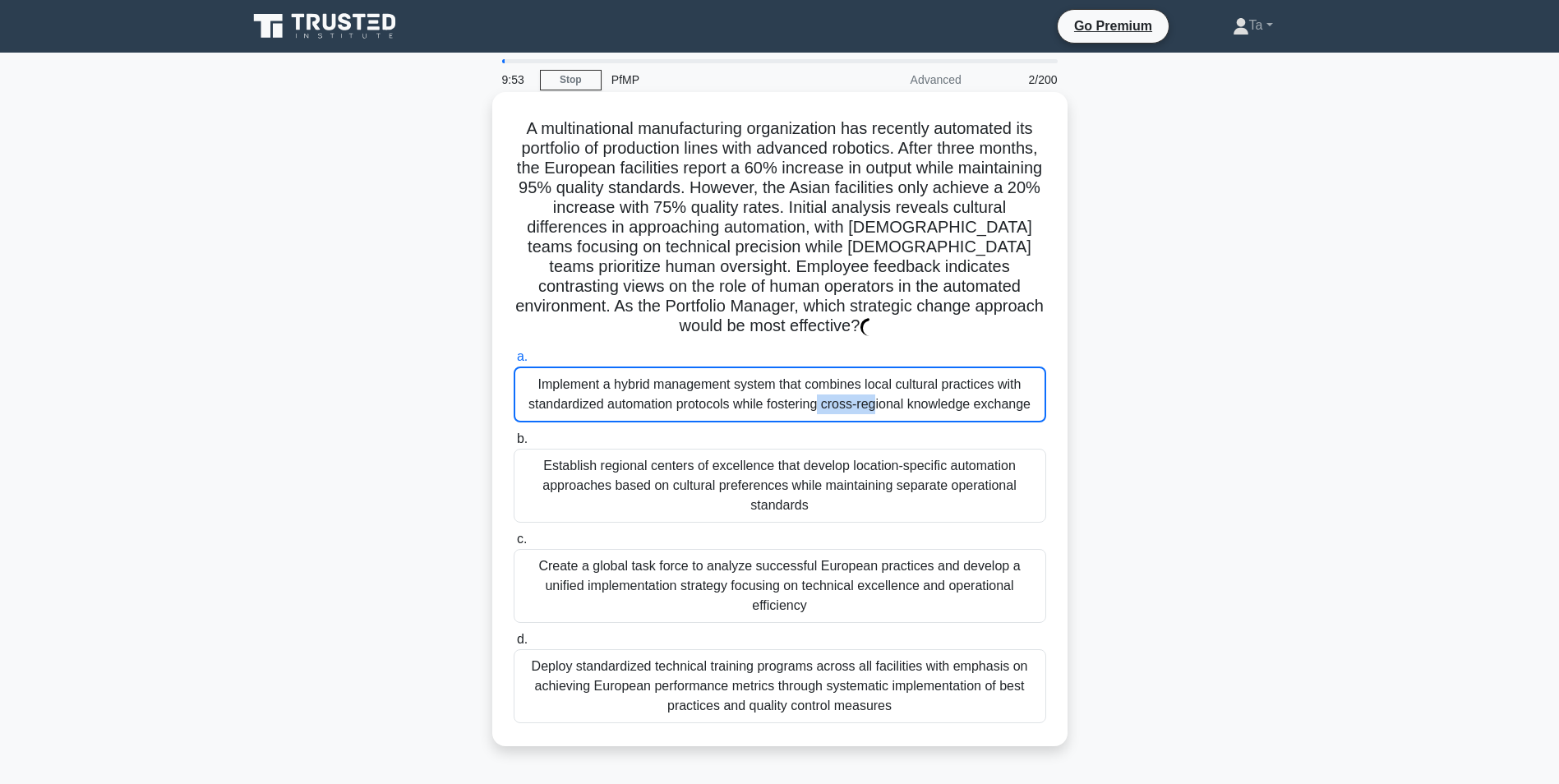
click at [683, 394] on div "Implement a hybrid management system that combines local cultural practices wit…" at bounding box center [780, 394] width 533 height 56
click at [686, 394] on div "Implement a hybrid management system that combines local cultural practices wit…" at bounding box center [780, 394] width 533 height 56
click at [514, 363] on input "a. Implement a hybrid management system that combines local cultural practices …" at bounding box center [514, 357] width 0 height 11
click at [686, 394] on div "Implement a hybrid management system that combines local cultural practices wit…" at bounding box center [780, 394] width 533 height 56
click at [514, 363] on input "a. Implement a hybrid management system that combines local cultural practices …" at bounding box center [514, 357] width 0 height 11
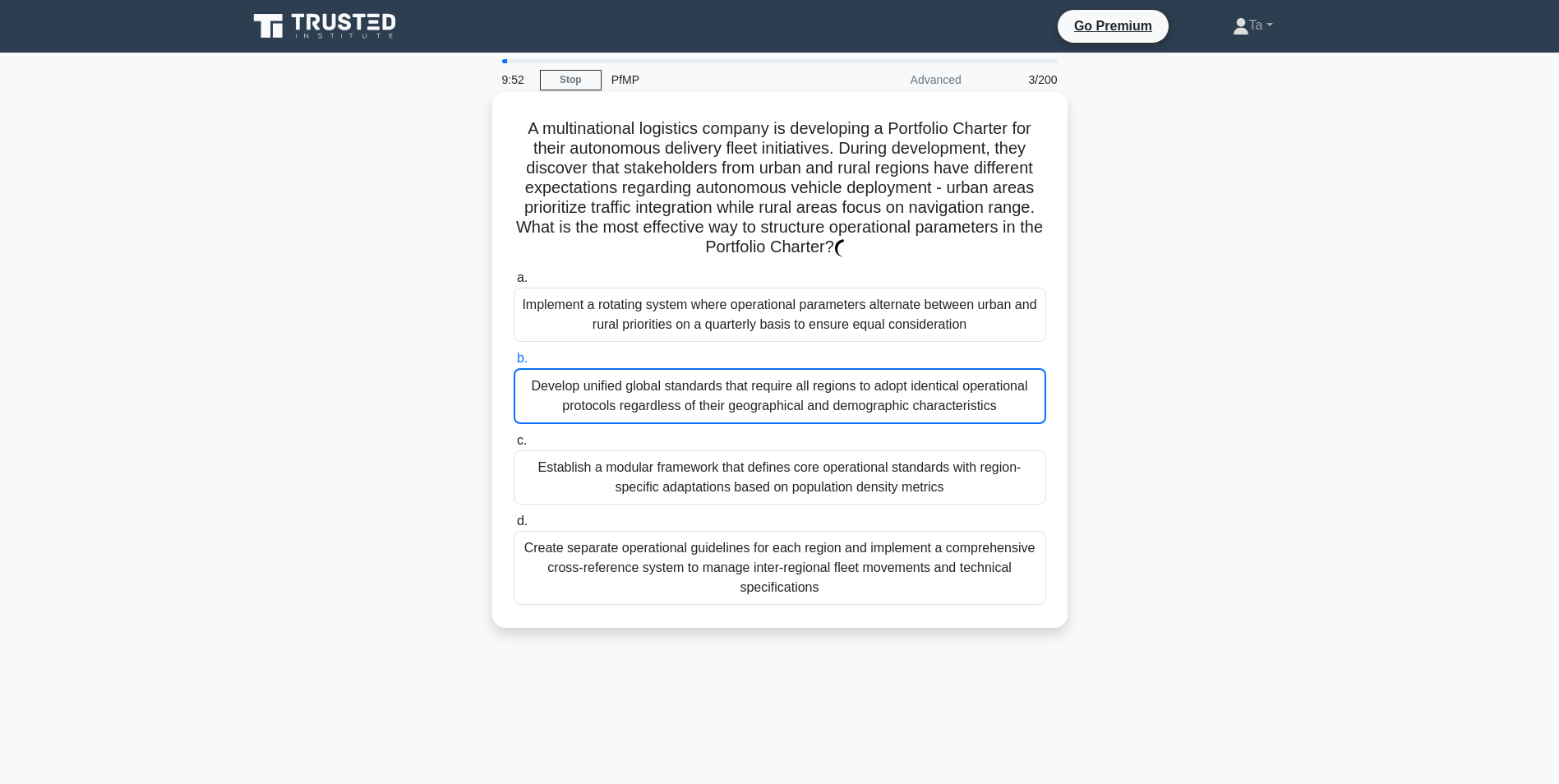
click at [689, 401] on div "Develop unified global standards that require all regions to adopt identical op…" at bounding box center [780, 395] width 533 height 56
click at [514, 364] on input "b. Develop unified global standards that require all regions to adopt identical…" at bounding box center [514, 358] width 0 height 11
click at [689, 400] on div "Develop unified global standards that require all regions to adopt identical op…" at bounding box center [780, 395] width 533 height 56
click at [514, 364] on input "b. Develop unified global standards that require all regions to adopt identical…" at bounding box center [514, 358] width 0 height 11
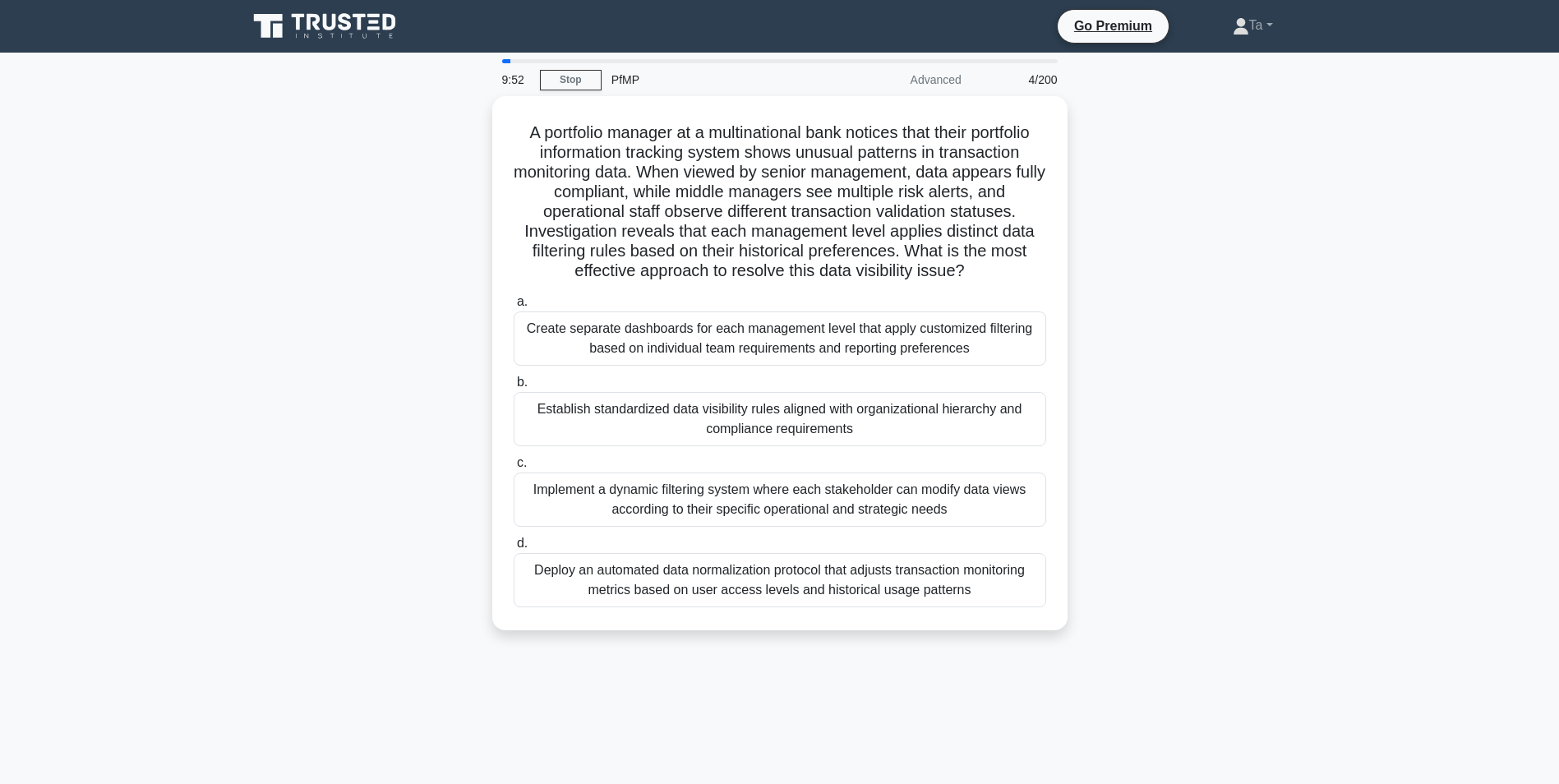
click at [689, 400] on div "Establish standardized data visibility rules aligned with organizational hierar…" at bounding box center [780, 418] width 533 height 55
click at [514, 388] on input "b. Establish standardized data visibility rules aligned with organizational hie…" at bounding box center [514, 382] width 0 height 11
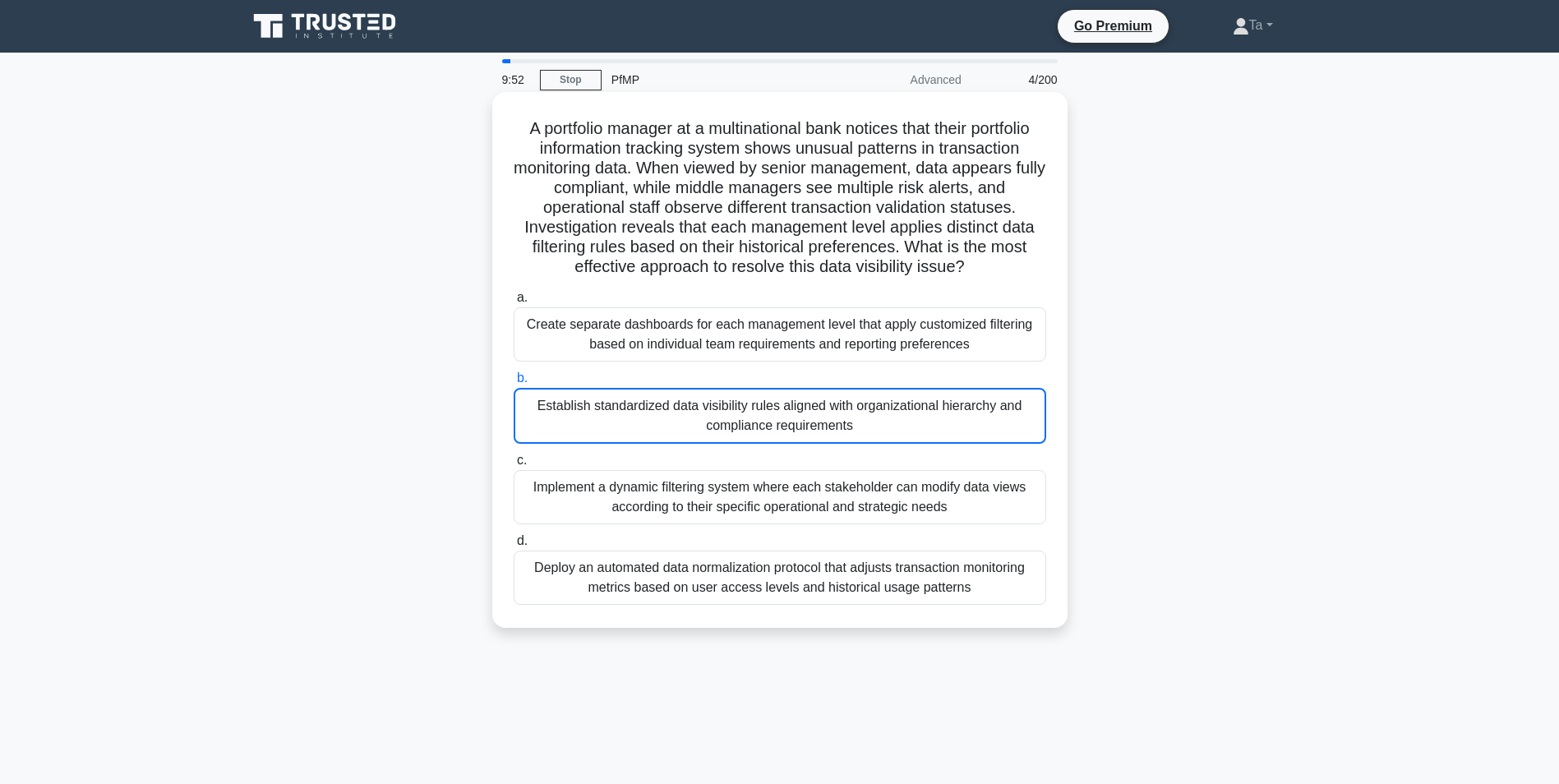
click at [689, 400] on div "Establish standardized data visibility rules aligned with organizational hierar…" at bounding box center [780, 415] width 533 height 56
click at [514, 384] on input "b. Establish standardized data visibility rules aligned with organizational hie…" at bounding box center [514, 378] width 0 height 11
click at [689, 400] on div "Establish standardized data visibility rules aligned with organizational hierar…" at bounding box center [780, 415] width 533 height 56
click at [514, 384] on input "b. Establish standardized data visibility rules aligned with organizational hie…" at bounding box center [514, 378] width 0 height 11
click at [689, 400] on div "Establish standardized data visibility rules aligned with organizational hierar…" at bounding box center [780, 415] width 533 height 56
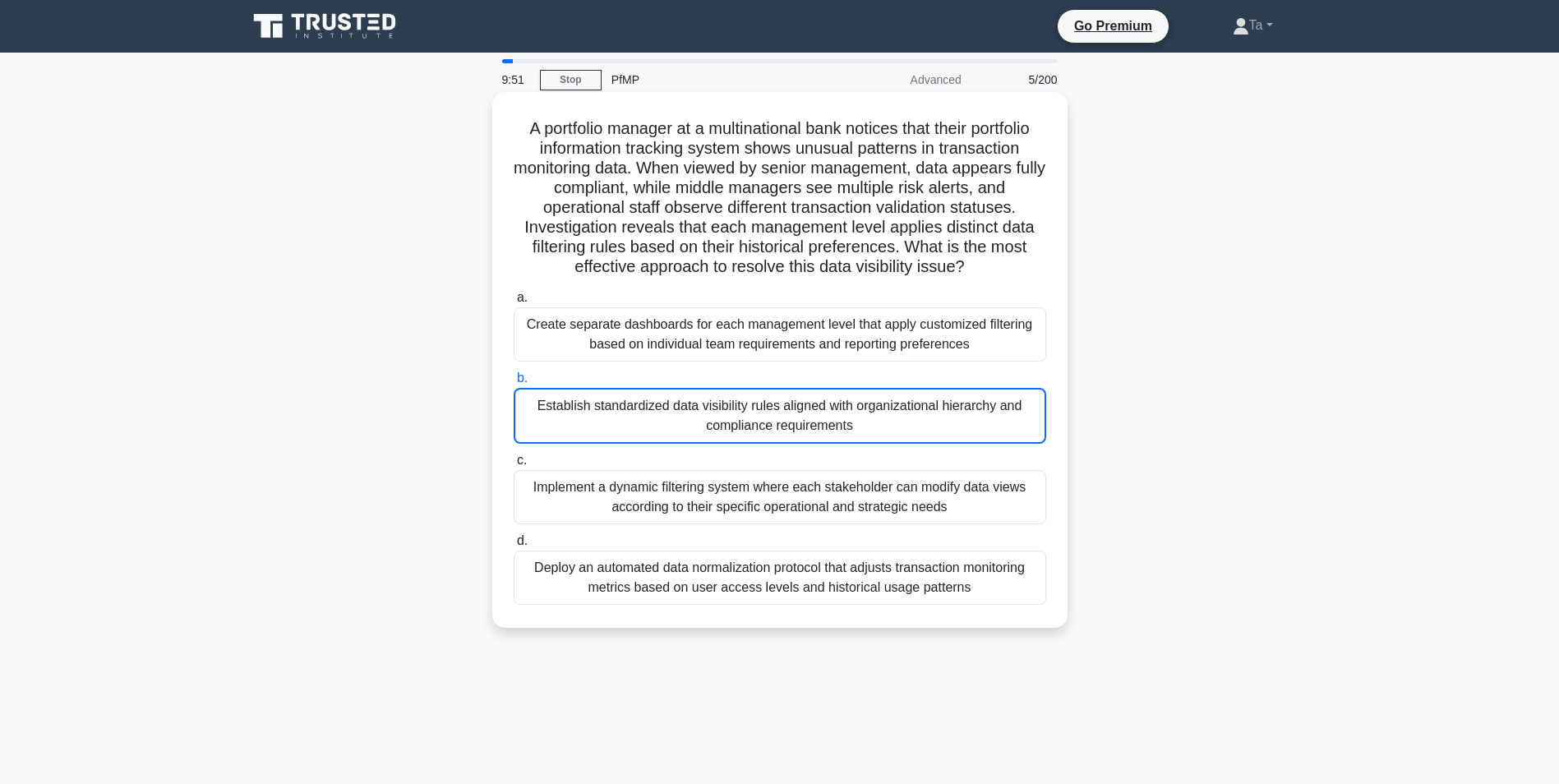
click at [514, 384] on input "b. Establish standardized data visibility rules aligned with organizational hie…" at bounding box center [514, 378] width 0 height 11
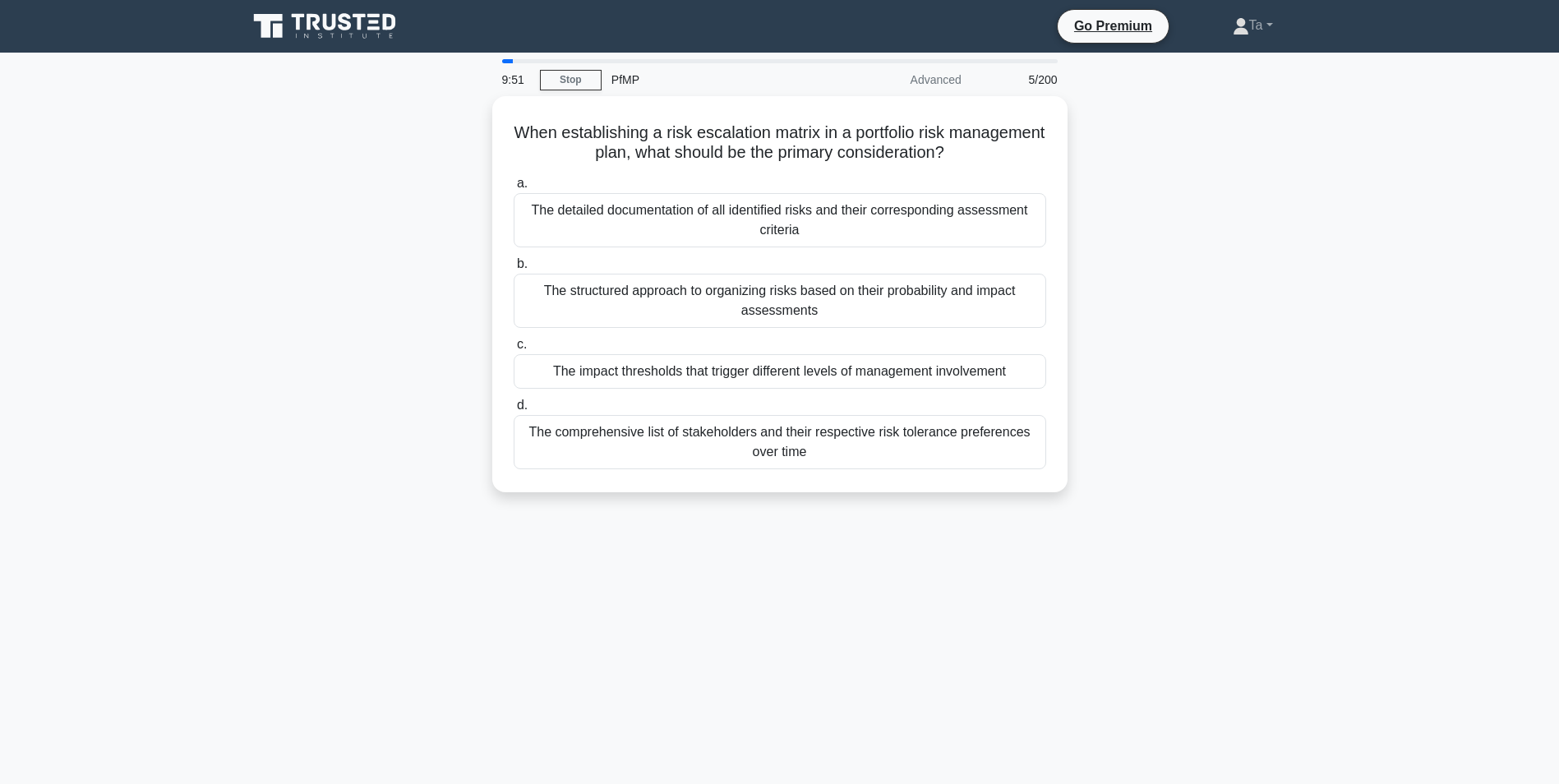
click at [689, 400] on label "d. The comprehensive list of stakeholders and their respective risk tolerance p…" at bounding box center [780, 432] width 533 height 74
click at [514, 400] on input "d. The comprehensive list of stakeholders and their respective risk tolerance p…" at bounding box center [514, 405] width 0 height 11
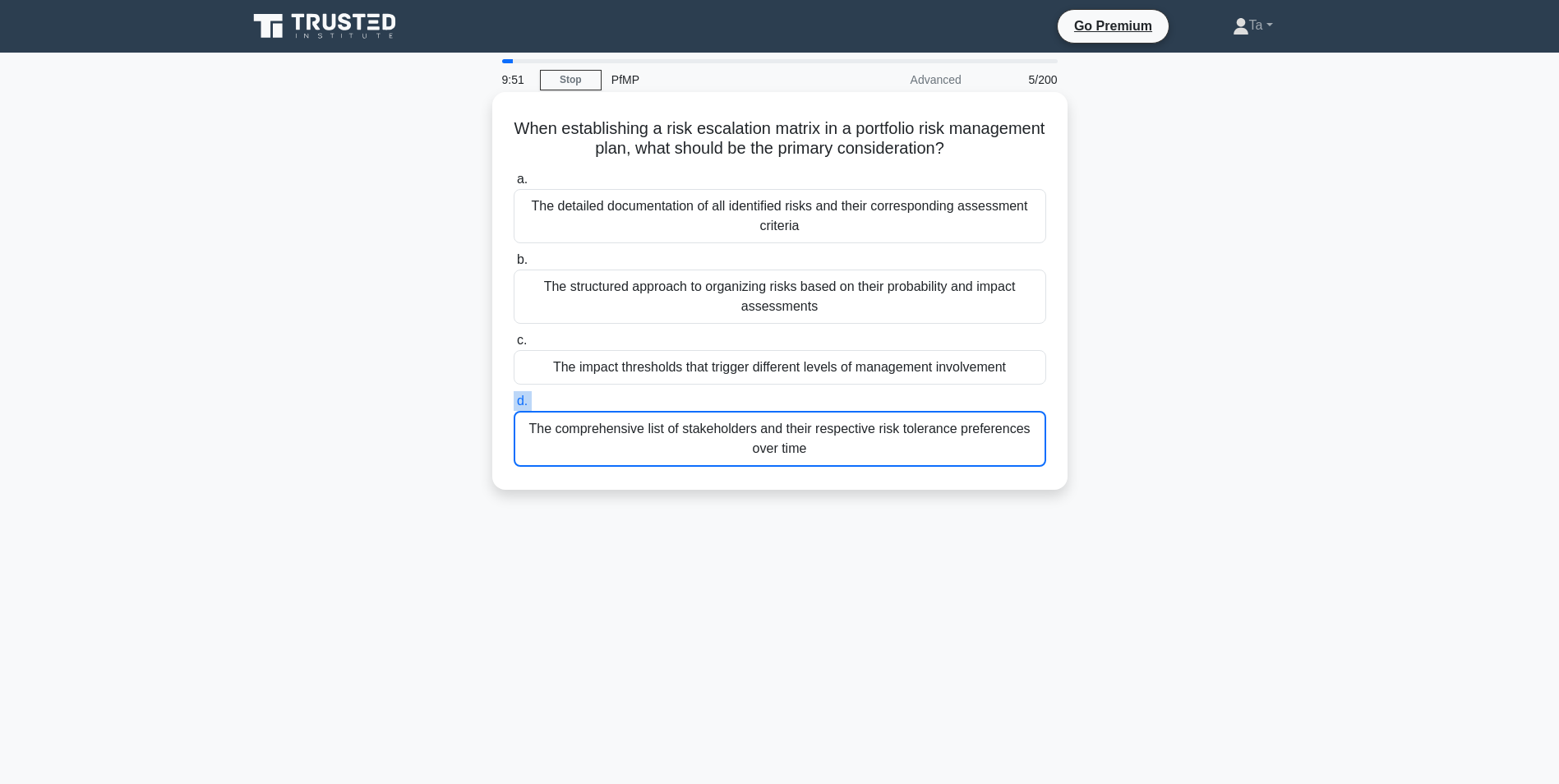
click at [689, 399] on label "d. The comprehensive list of stakeholders and their respective risk tolerance p…" at bounding box center [780, 429] width 533 height 75
click at [514, 399] on input "d. The comprehensive list of stakeholders and their respective risk tolerance p…" at bounding box center [514, 401] width 0 height 11
click at [690, 399] on label "d. The comprehensive list of stakeholders and their respective risk tolerance p…" at bounding box center [780, 429] width 533 height 75
click at [514, 399] on input "d. The comprehensive list of stakeholders and their respective risk tolerance p…" at bounding box center [514, 401] width 0 height 11
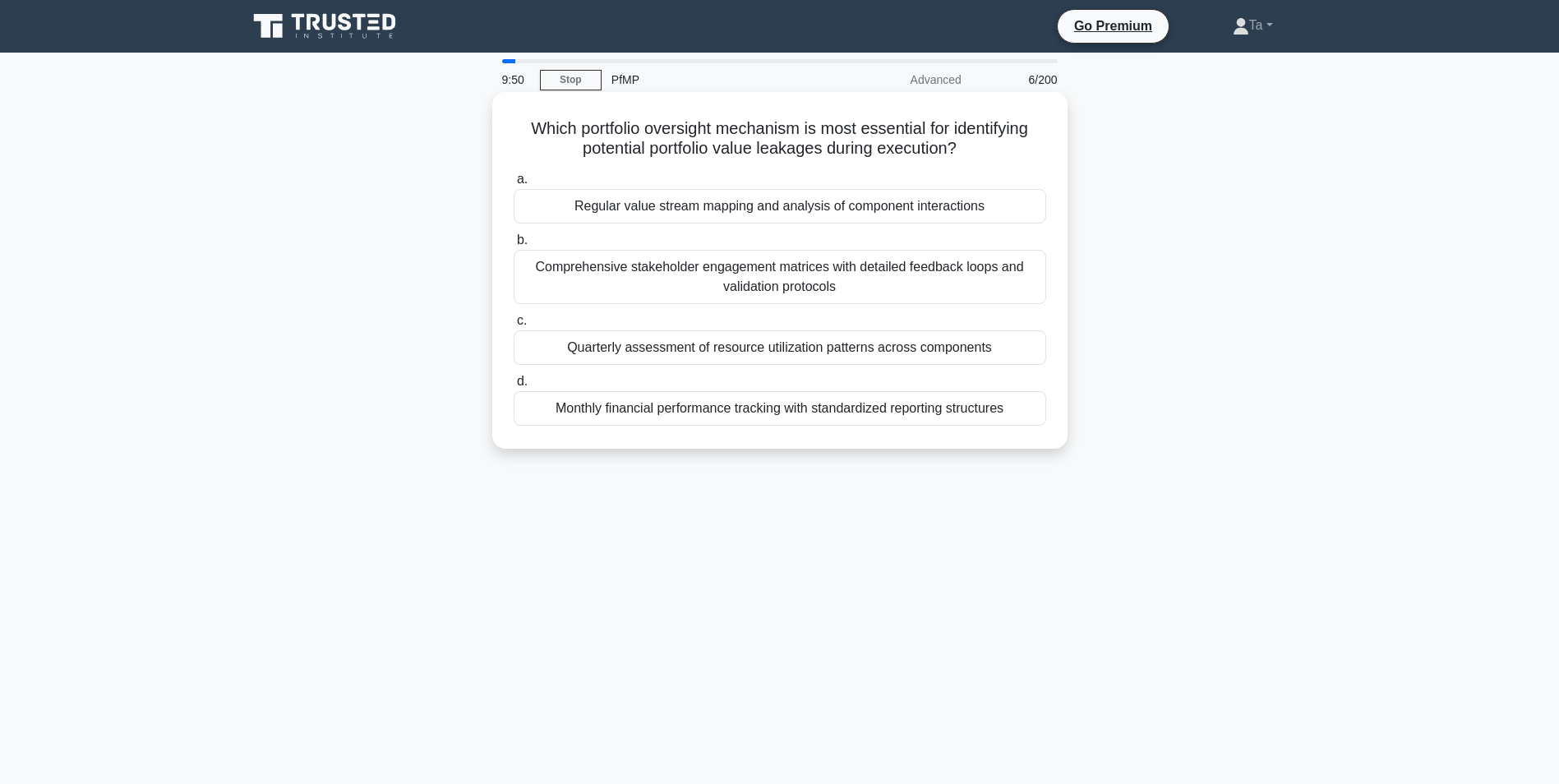
click at [690, 398] on div "Monthly financial performance tracking with standardized reporting structures" at bounding box center [780, 408] width 533 height 35
click at [514, 387] on input "d. Monthly financial performance tracking with standardized reporting structures" at bounding box center [514, 382] width 0 height 11
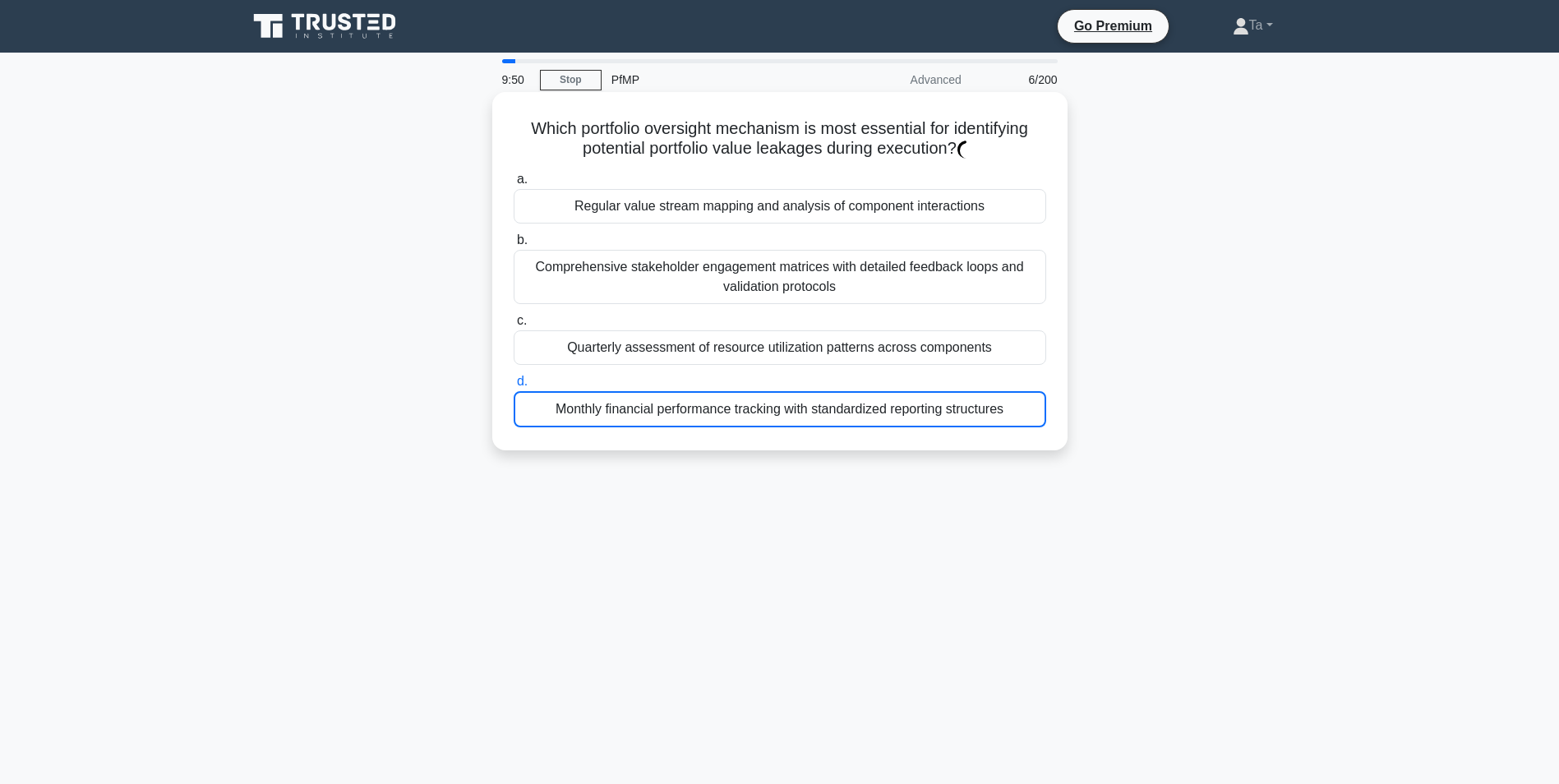
click at [692, 398] on div "Monthly financial performance tracking with standardized reporting structures" at bounding box center [780, 409] width 533 height 36
click at [514, 387] on input "d. Monthly financial performance tracking with standardized reporting structures" at bounding box center [514, 382] width 0 height 11
click at [692, 399] on div "Monthly financial performance tracking with standardized reporting structures" at bounding box center [780, 409] width 533 height 36
click at [514, 387] on input "d. Monthly financial performance tracking with standardized reporting structures" at bounding box center [514, 382] width 0 height 11
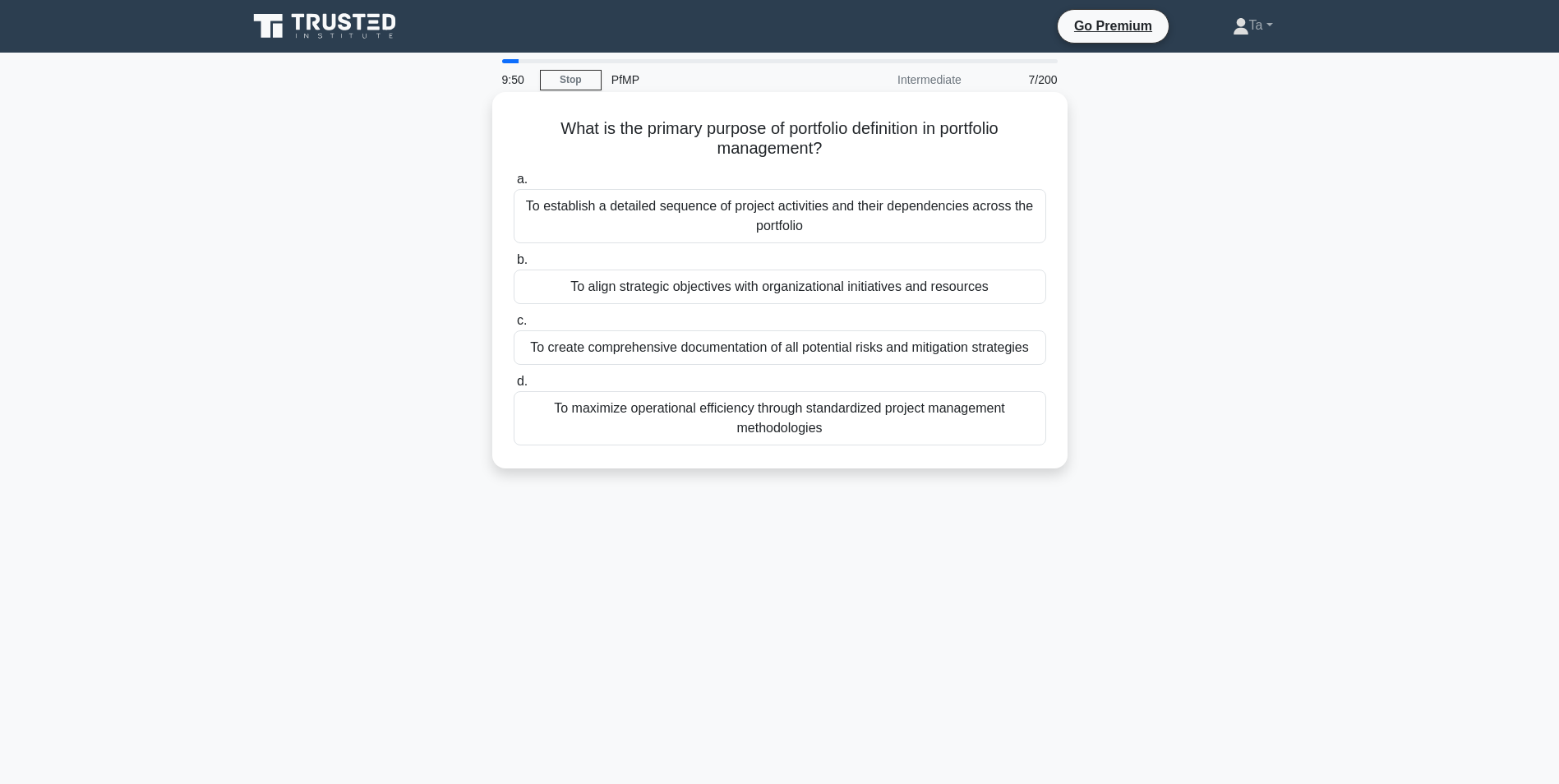
drag, startPoint x: 692, startPoint y: 399, endPoint x: 694, endPoint y: 334, distance: 65.0
click at [694, 334] on label "c. To create comprehensive documentation of all potential risks and mitigation …" at bounding box center [780, 337] width 533 height 55
click at [514, 326] on input "c. To create comprehensive documentation of all potential risks and mitigation …" at bounding box center [514, 320] width 0 height 11
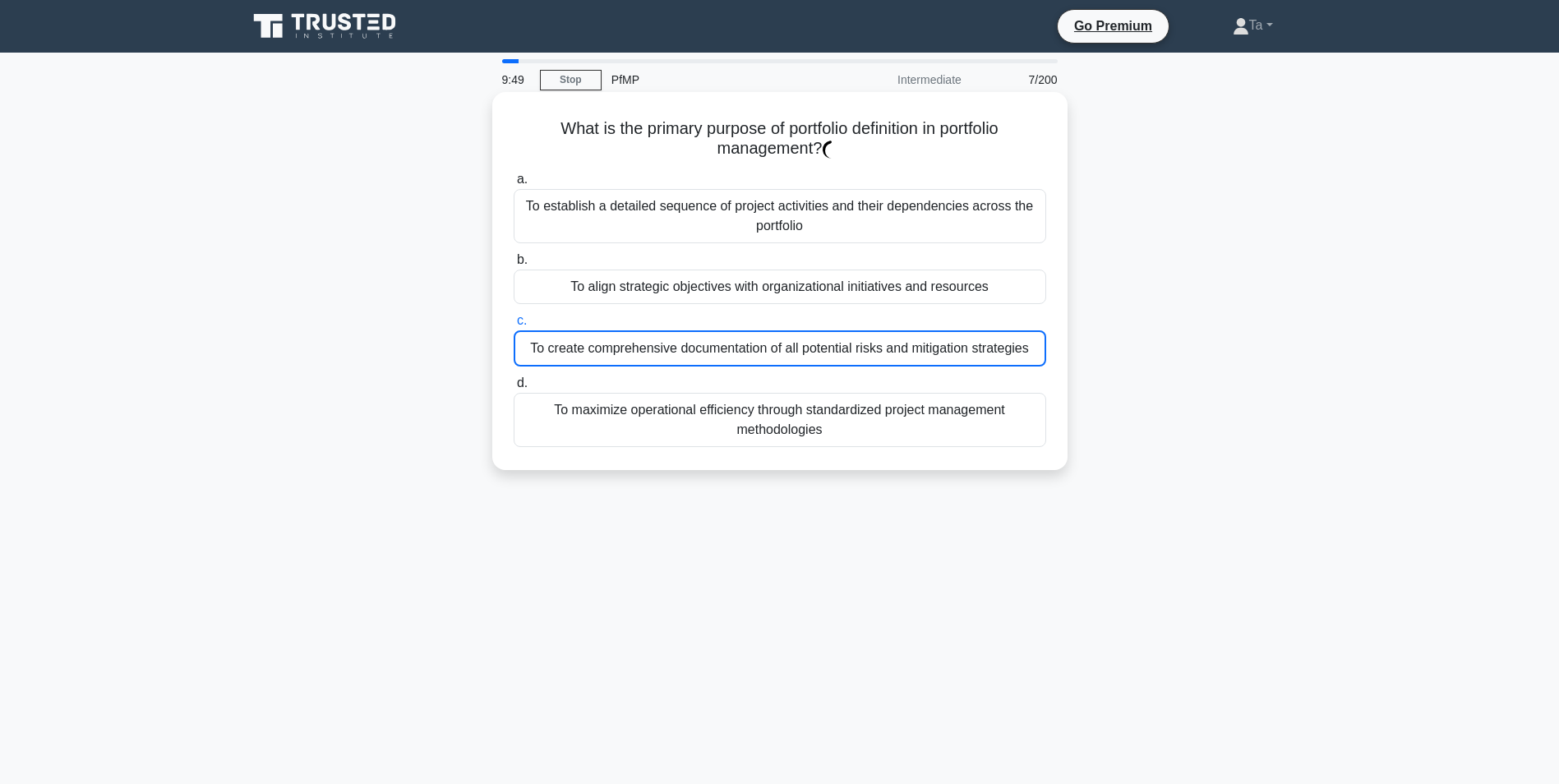
click at [694, 334] on div "To create comprehensive documentation of all potential risks and mitigation str…" at bounding box center [780, 348] width 533 height 36
click at [514, 326] on input "c. To create comprehensive documentation of all potential risks and mitigation …" at bounding box center [514, 320] width 0 height 11
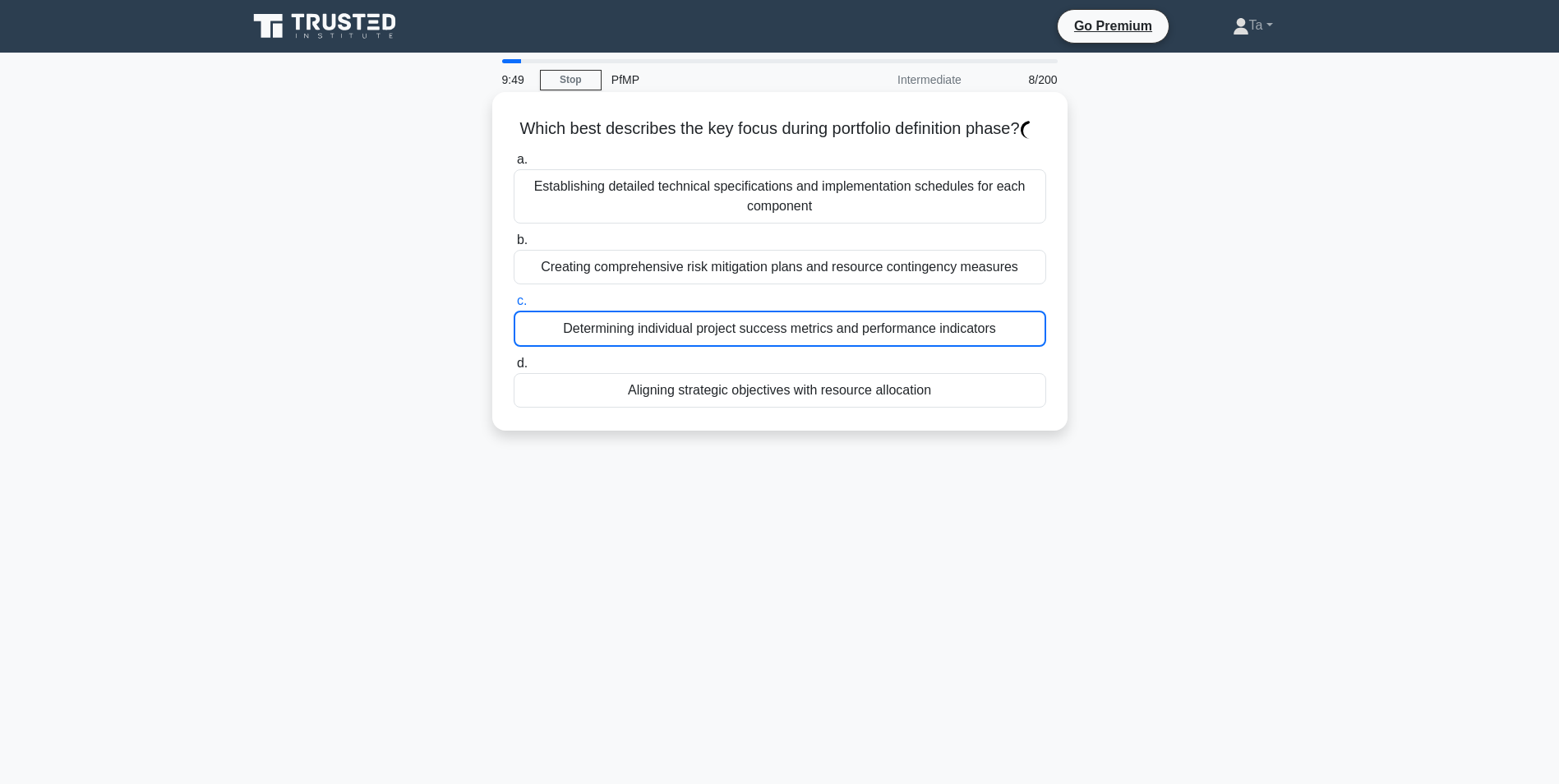
click at [683, 347] on div "Determining individual project success metrics and performance indicators" at bounding box center [780, 328] width 533 height 36
click at [514, 306] on input "c. Determining individual project success metrics and performance indicators" at bounding box center [514, 300] width 0 height 11
click at [683, 347] on div "Determining individual project success metrics and performance indicators" at bounding box center [780, 328] width 533 height 36
click at [514, 306] on input "c. Determining individual project success metrics and performance indicators" at bounding box center [514, 300] width 0 height 11
click at [683, 347] on div "Determining individual project success metrics and performance indicators" at bounding box center [780, 328] width 533 height 36
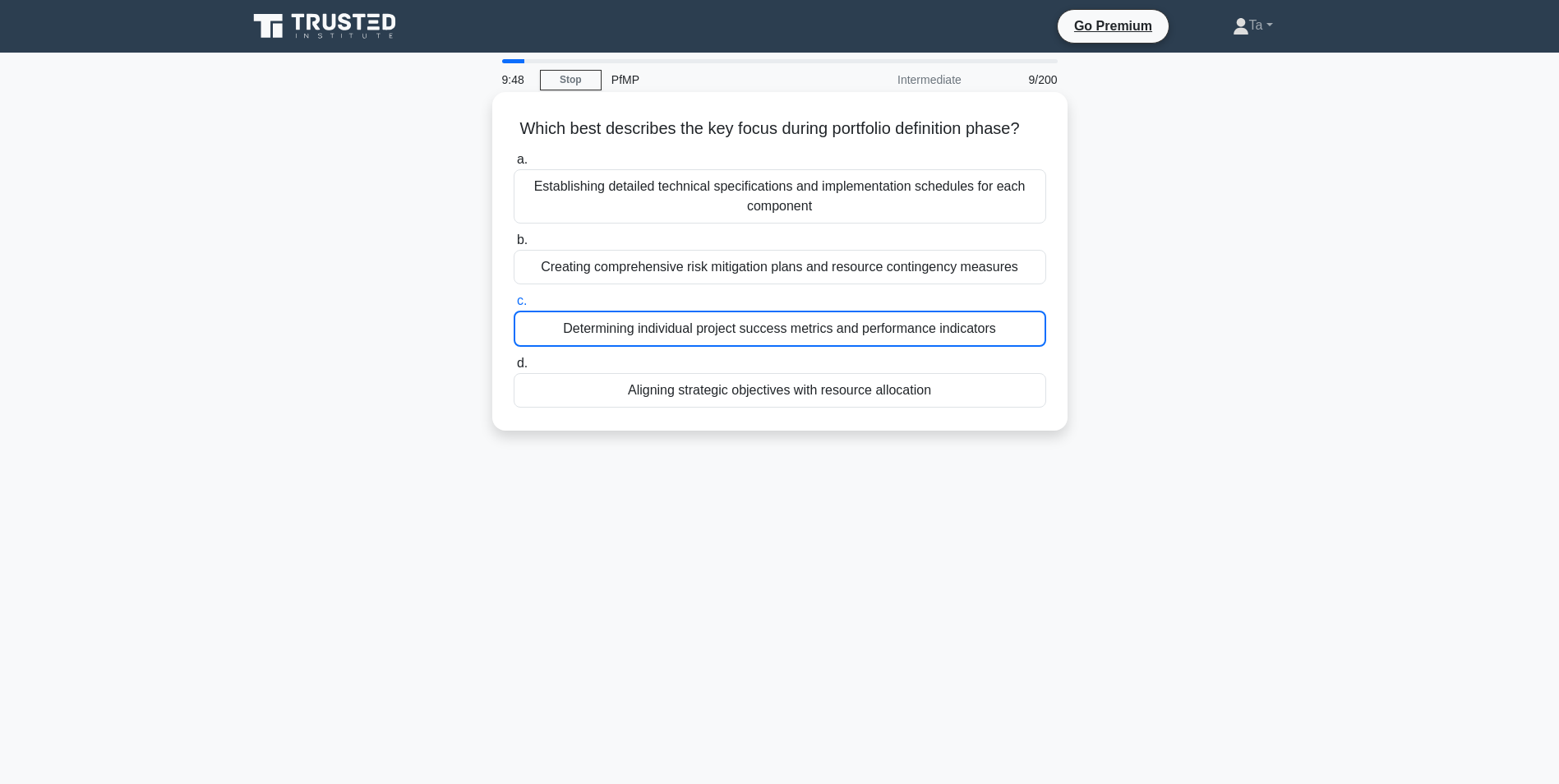
click at [514, 306] on input "c. Determining individual project success metrics and performance indicators" at bounding box center [514, 300] width 0 height 11
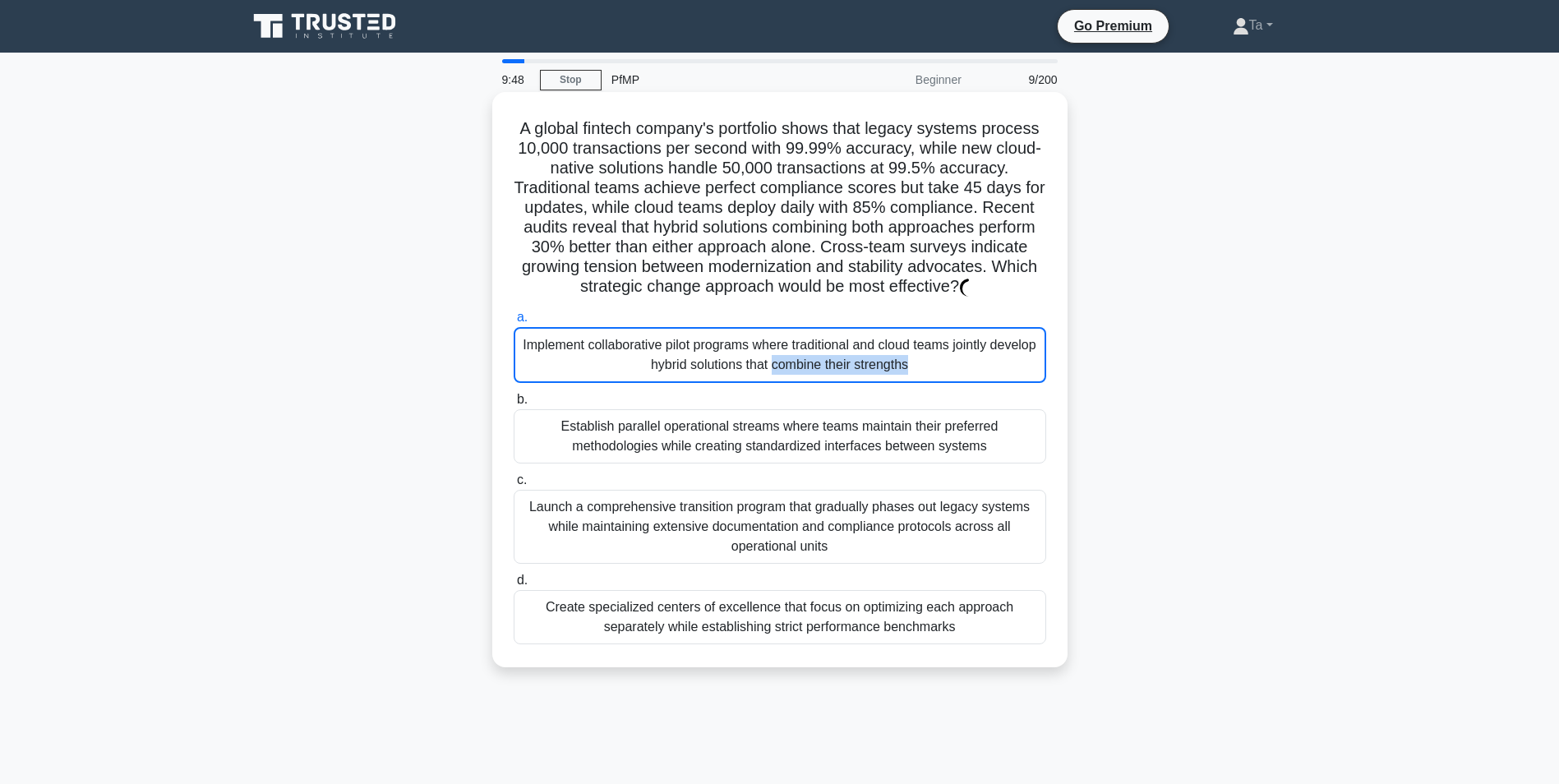
click at [683, 354] on div "Implement collaborative pilot programs where traditional and cloud teams jointl…" at bounding box center [780, 355] width 533 height 56
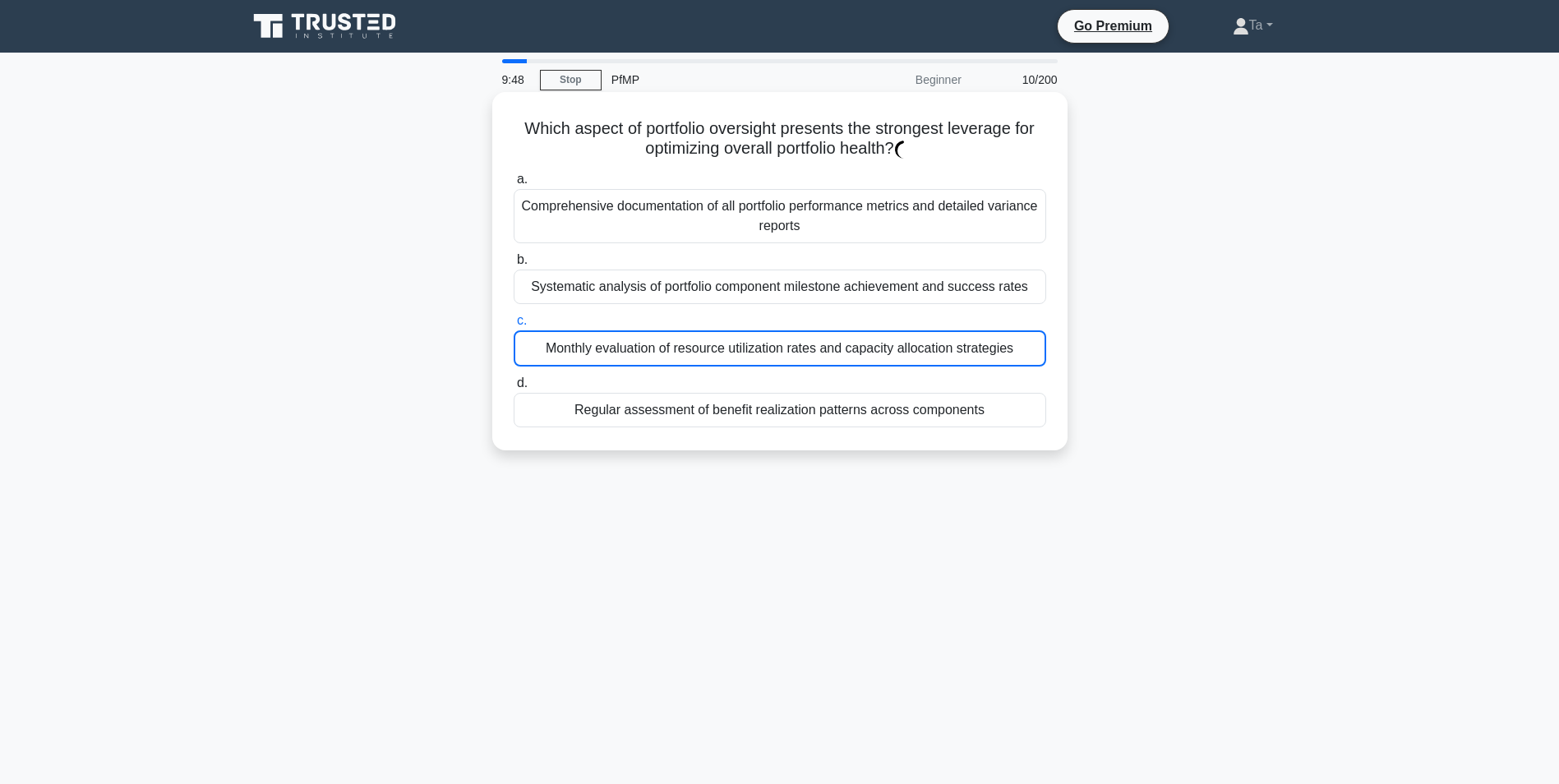
click at [683, 354] on div "Monthly evaluation of resource utilization rates and capacity allocation strate…" at bounding box center [780, 348] width 533 height 36
click at [514, 326] on input "c. Monthly evaluation of resource utilization rates and capacity allocation str…" at bounding box center [514, 320] width 0 height 11
click at [683, 354] on div "Monthly evaluation of resource utilization rates and capacity allocation strate…" at bounding box center [780, 348] width 533 height 36
click at [514, 326] on input "c. Monthly evaluation of resource utilization rates and capacity allocation str…" at bounding box center [514, 320] width 0 height 11
click at [683, 354] on div "Monthly evaluation of resource utilization rates and capacity allocation strate…" at bounding box center [780, 348] width 533 height 36
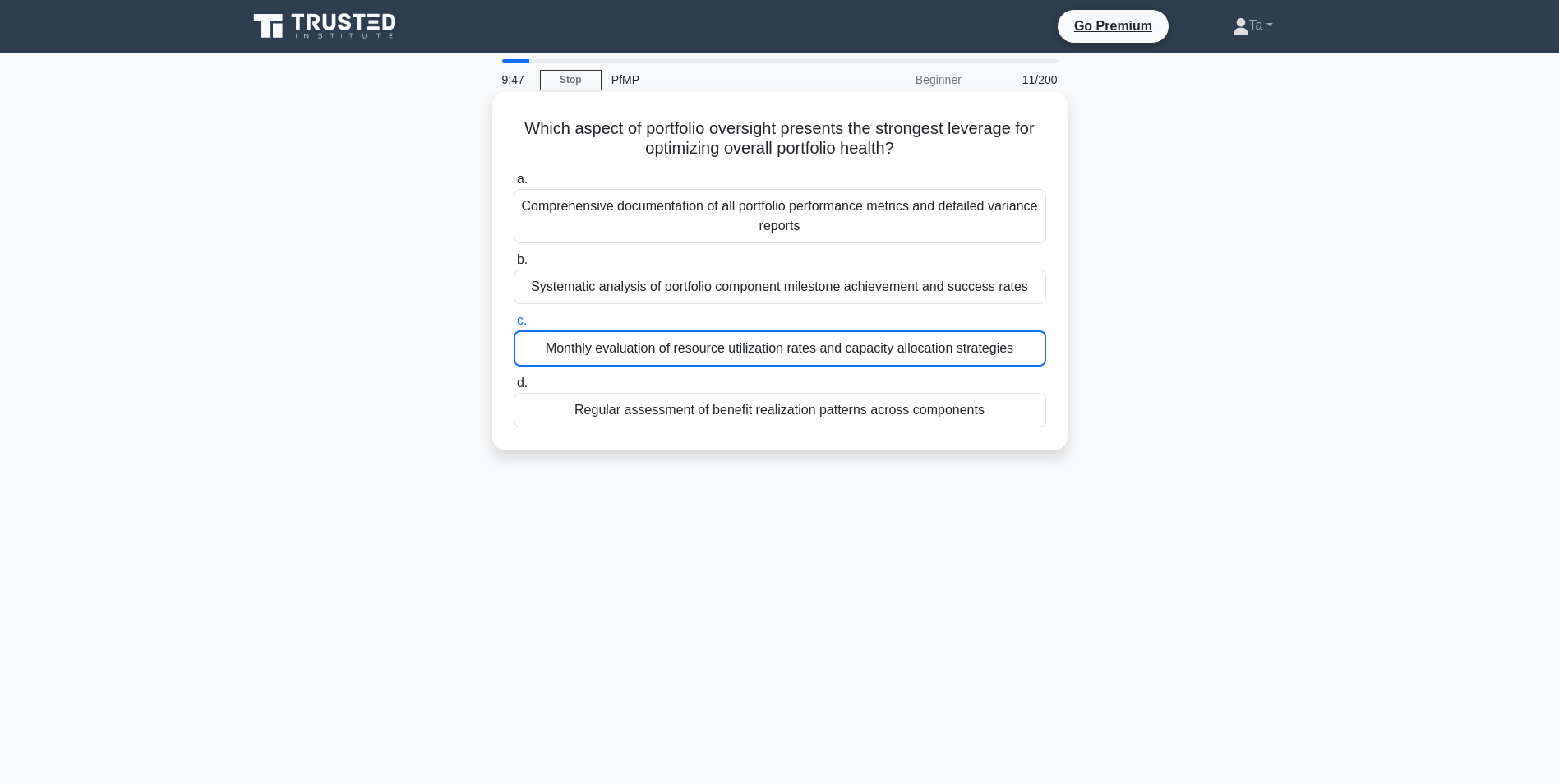
click at [514, 326] on input "c. Monthly evaluation of resource utilization rates and capacity allocation str…" at bounding box center [514, 320] width 0 height 11
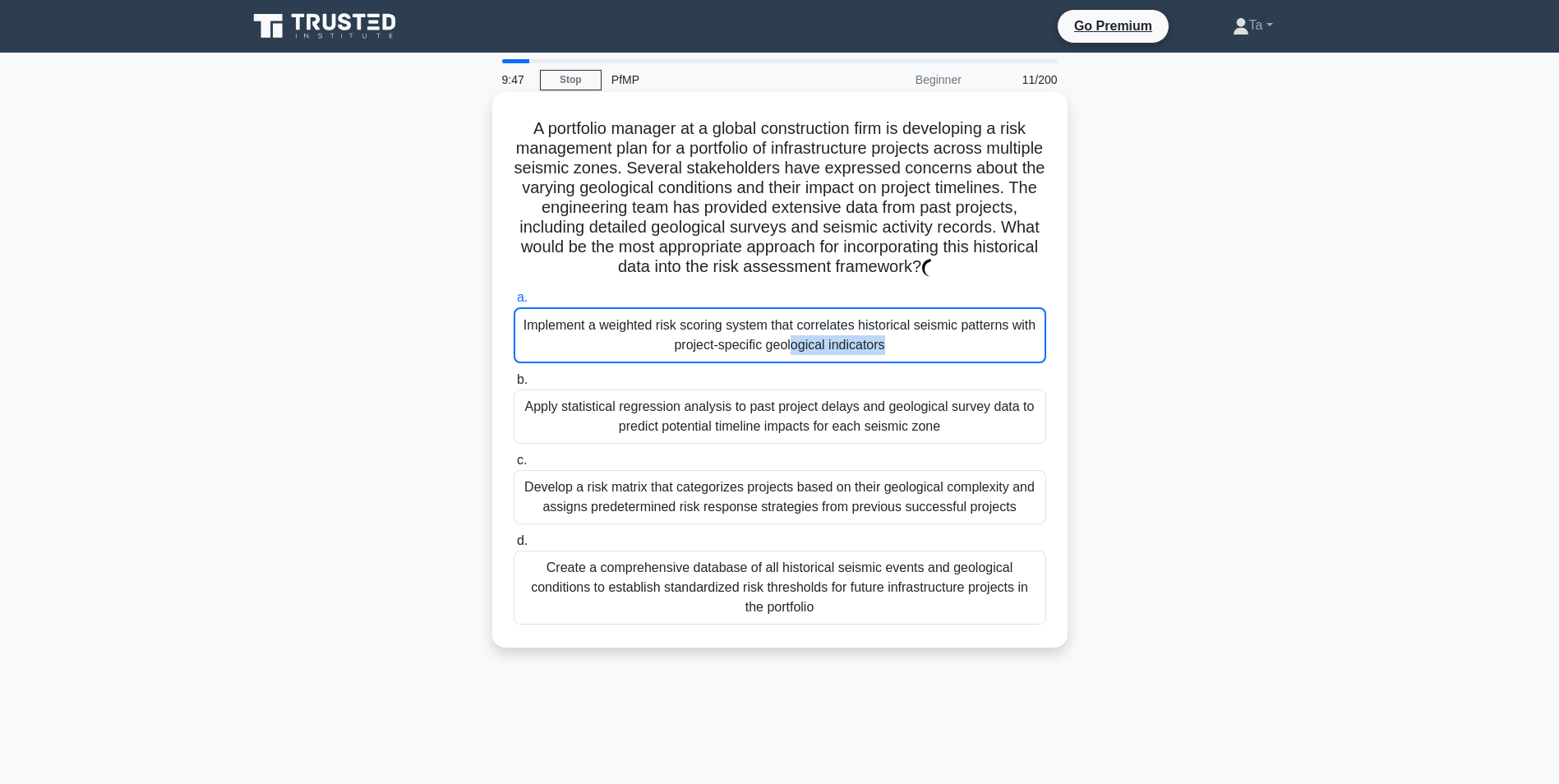
click at [683, 354] on div "Implement a weighted risk scoring system that correlates historical seismic pat…" at bounding box center [780, 335] width 533 height 56
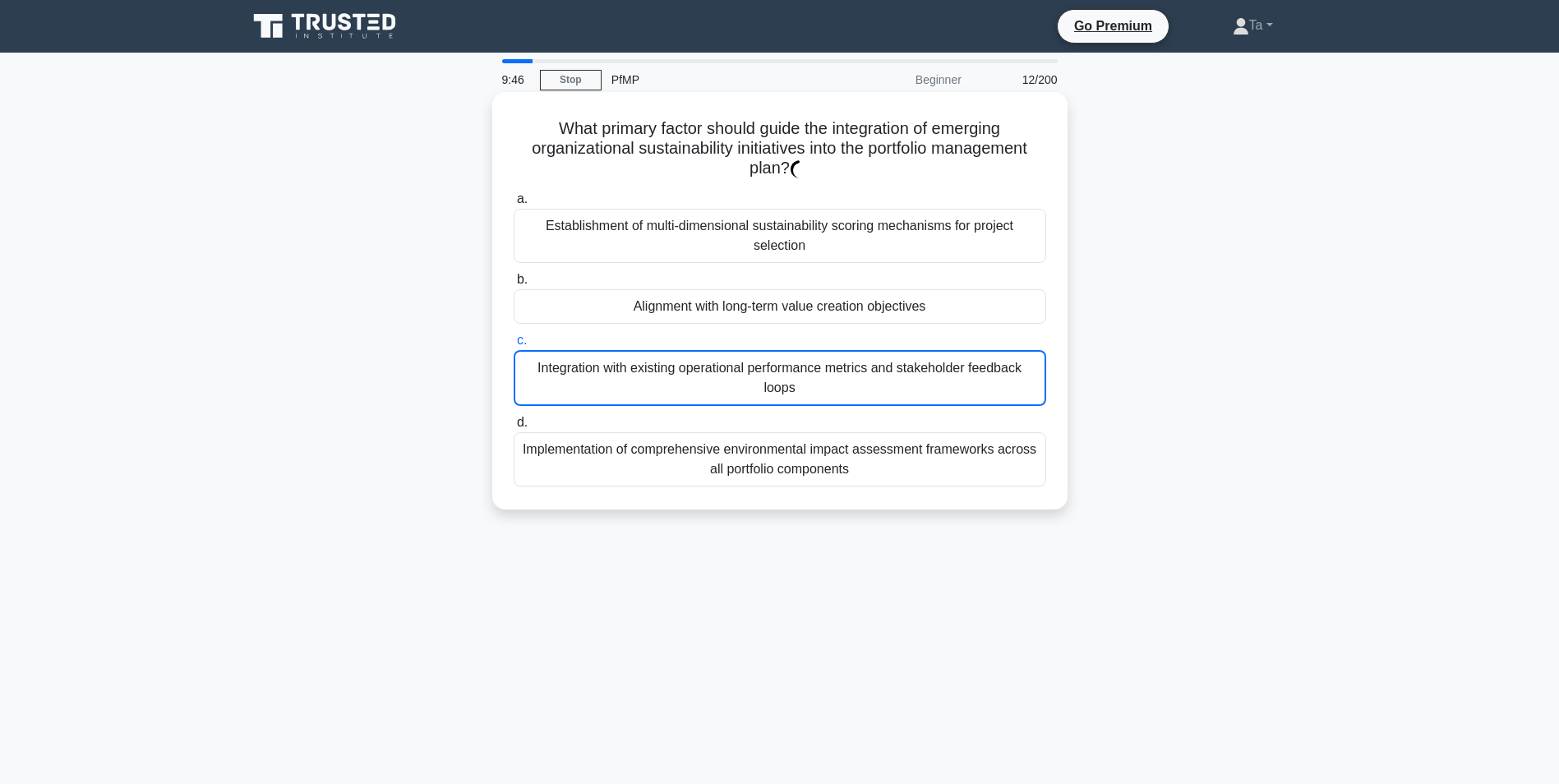
click at [683, 354] on div "Integration with existing operational performance metrics and stakeholder feedb…" at bounding box center [780, 378] width 533 height 56
click at [514, 346] on input "c. Integration with existing operational performance metrics and stakeholder fe…" at bounding box center [514, 340] width 0 height 11
click at [683, 354] on div "Integration with existing operational performance metrics and stakeholder feedb…" at bounding box center [780, 378] width 533 height 56
click at [514, 346] on input "c. Integration with existing operational performance metrics and stakeholder fe…" at bounding box center [514, 340] width 0 height 11
click at [683, 354] on div "Integration with existing operational performance metrics and stakeholder feedb…" at bounding box center [780, 378] width 533 height 56
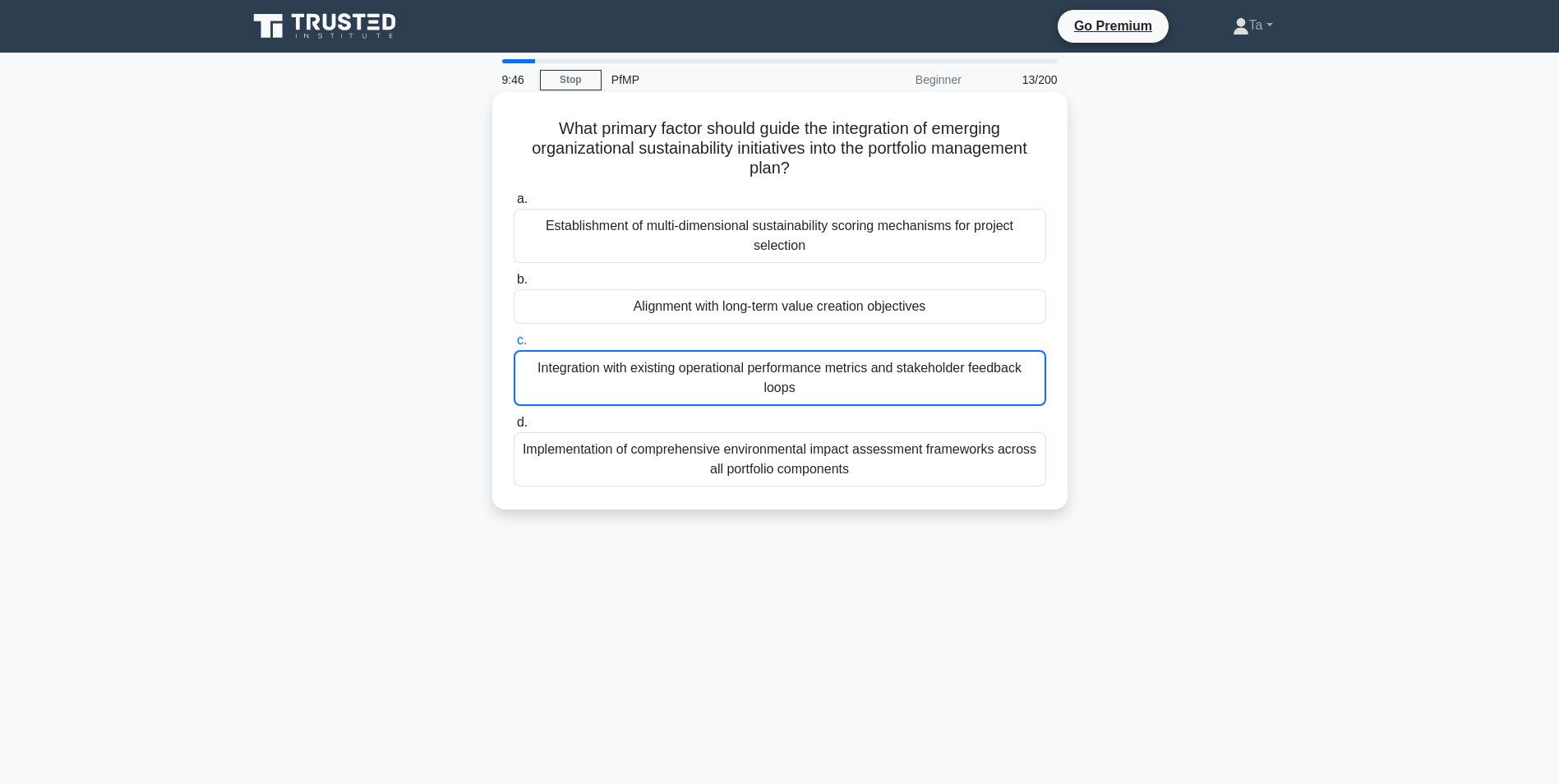
click at [514, 346] on input "c. Integration with existing operational performance metrics and stakeholder fe…" at bounding box center [514, 340] width 0 height 11
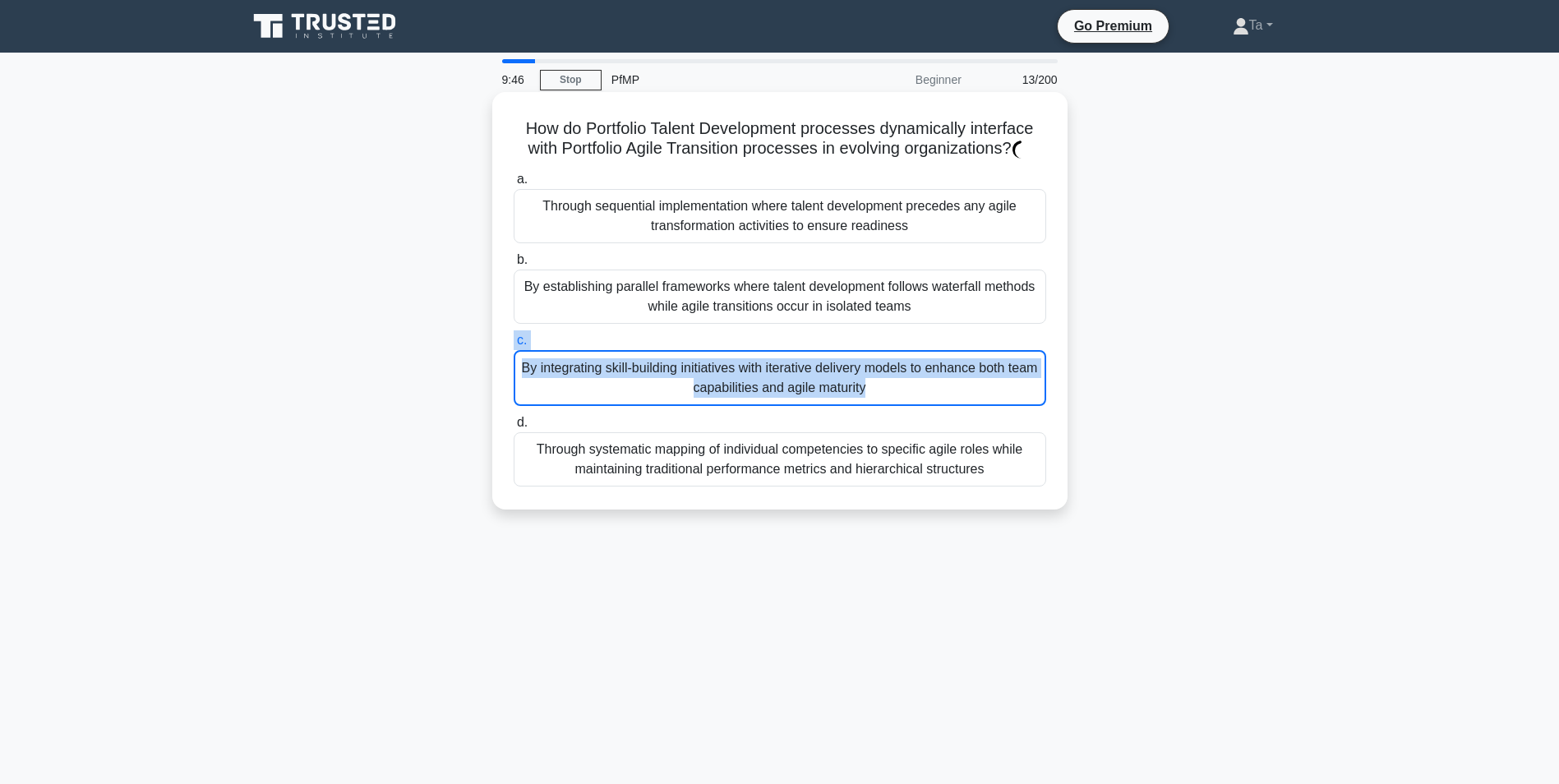
click at [683, 354] on label "c. By integrating skill-building initiatives with iterative delivery models to …" at bounding box center [780, 368] width 533 height 75
click at [514, 346] on input "c. By integrating skill-building initiatives with iterative delivery models to …" at bounding box center [514, 340] width 0 height 11
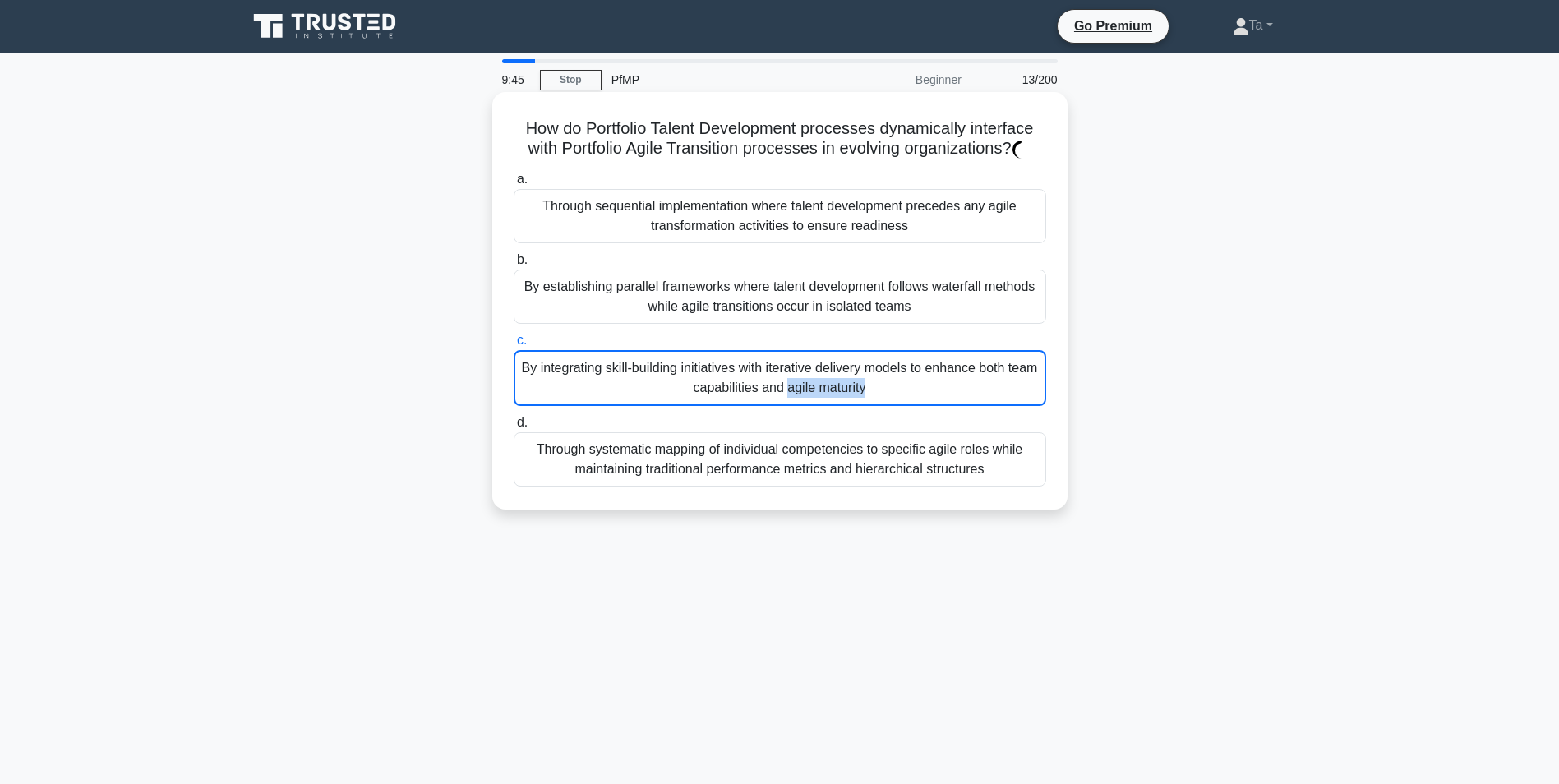
click at [683, 354] on div "By integrating skill-building initiatives with iterative delivery models to enh…" at bounding box center [780, 378] width 533 height 56
click at [514, 346] on input "c. By integrating skill-building initiatives with iterative delivery models to …" at bounding box center [514, 340] width 0 height 11
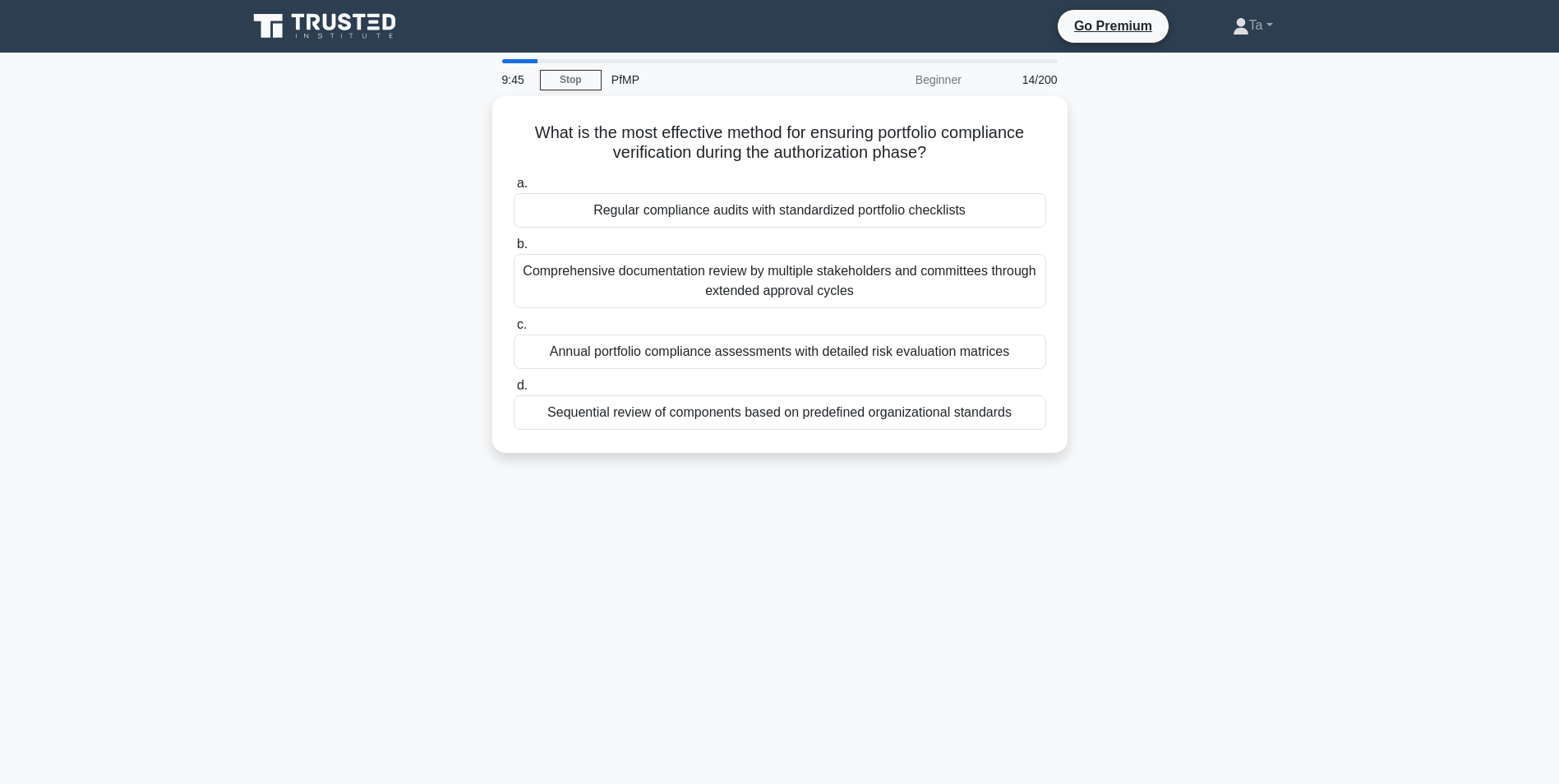
click at [683, 354] on div "Annual portfolio compliance assessments with detailed risk evaluation matrices" at bounding box center [780, 351] width 533 height 35
click at [514, 330] on input "c. Annual portfolio compliance assessments with detailed risk evaluation matric…" at bounding box center [514, 324] width 0 height 11
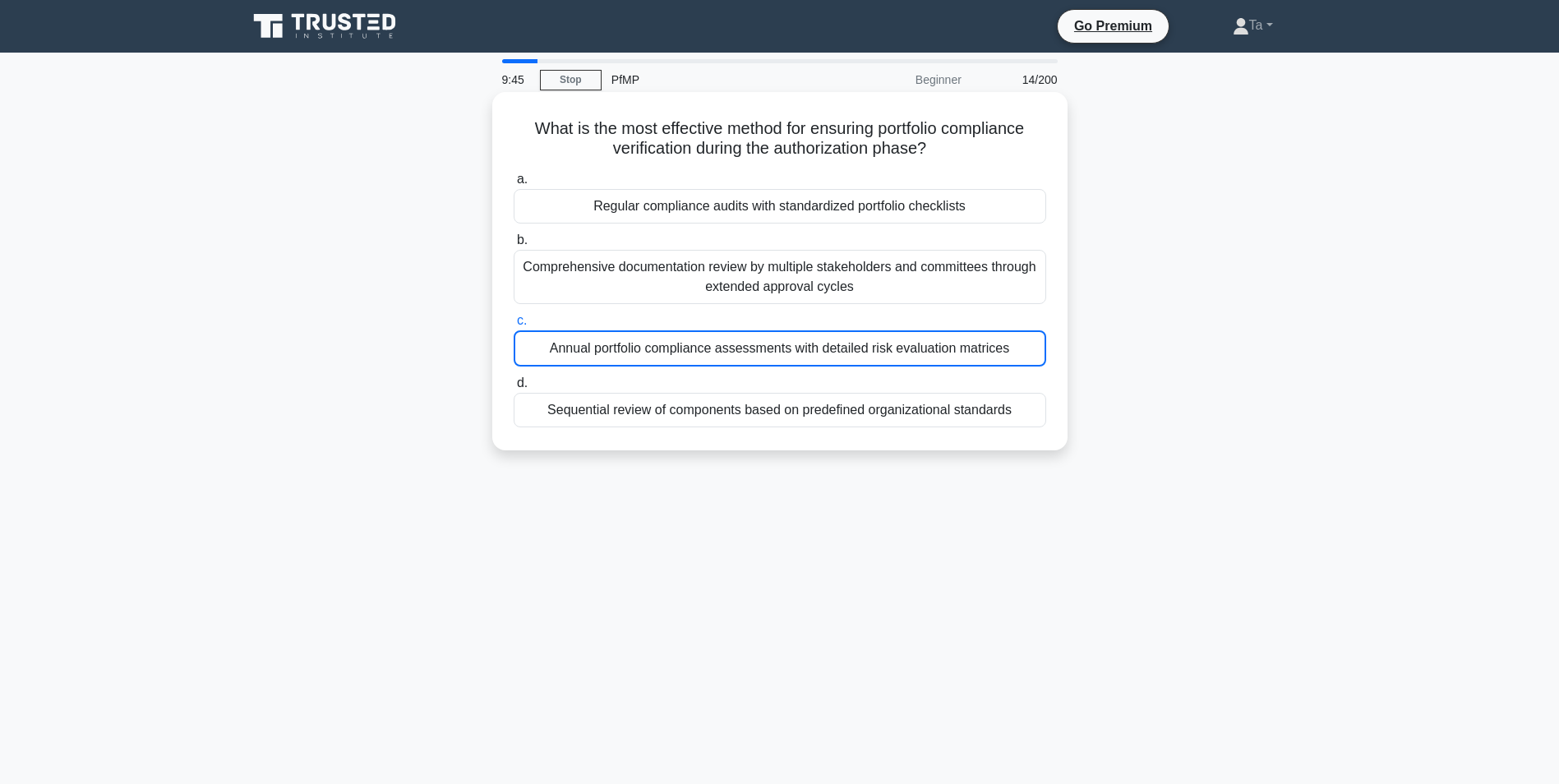
click at [683, 354] on div "Annual portfolio compliance assessments with detailed risk evaluation matrices" at bounding box center [780, 348] width 533 height 36
click at [514, 326] on input "c. Annual portfolio compliance assessments with detailed risk evaluation matric…" at bounding box center [514, 320] width 0 height 11
click at [683, 354] on div "Annual portfolio compliance assessments with detailed risk evaluation matrices" at bounding box center [780, 348] width 533 height 36
click at [514, 326] on input "c. Annual portfolio compliance assessments with detailed risk evaluation matric…" at bounding box center [514, 320] width 0 height 11
click at [683, 353] on div "Annual portfolio compliance assessments with detailed risk evaluation matrices" at bounding box center [780, 348] width 533 height 36
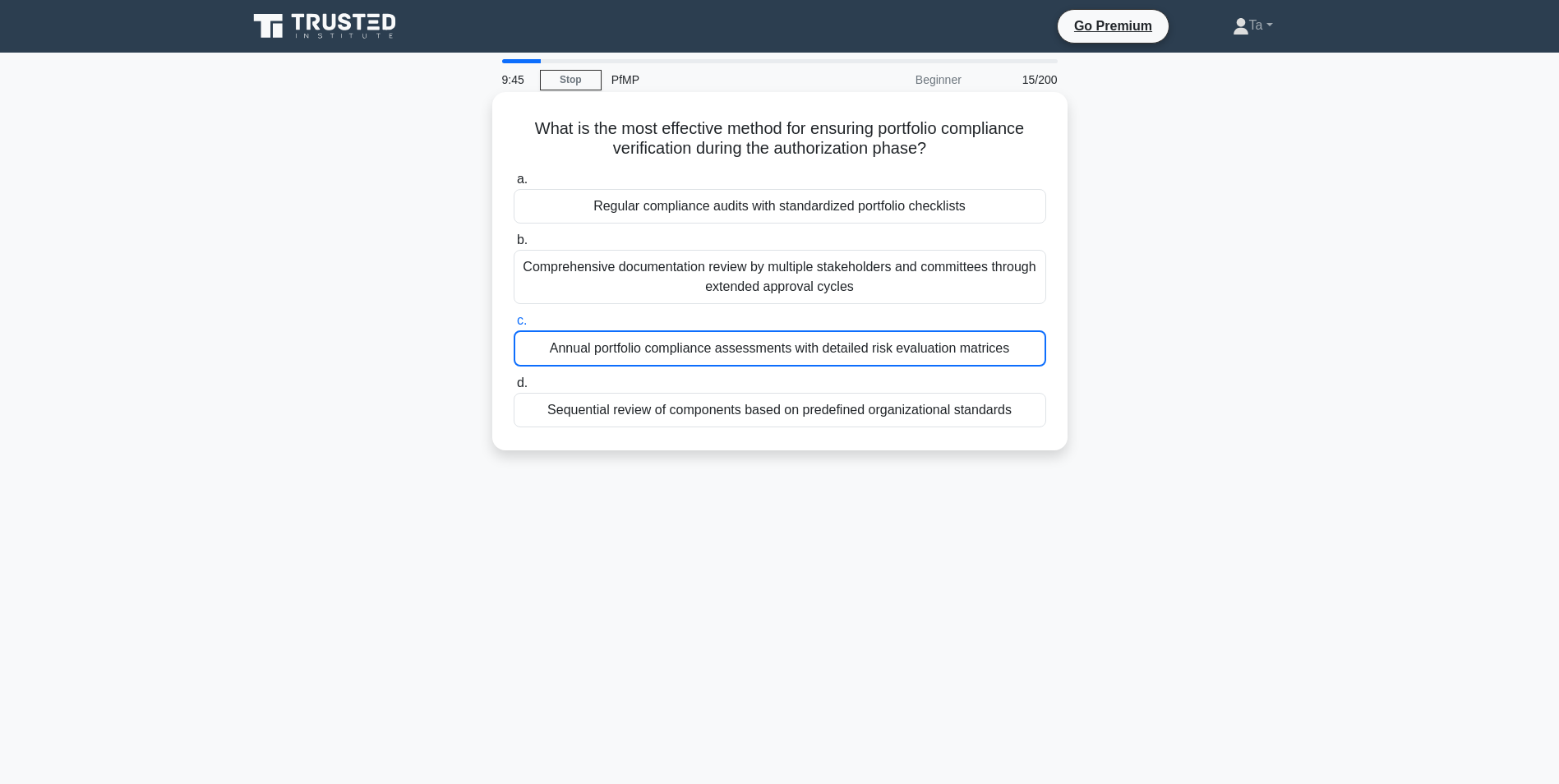
click at [514, 326] on input "c. Annual portfolio compliance assessments with detailed risk evaluation matric…" at bounding box center [514, 320] width 0 height 11
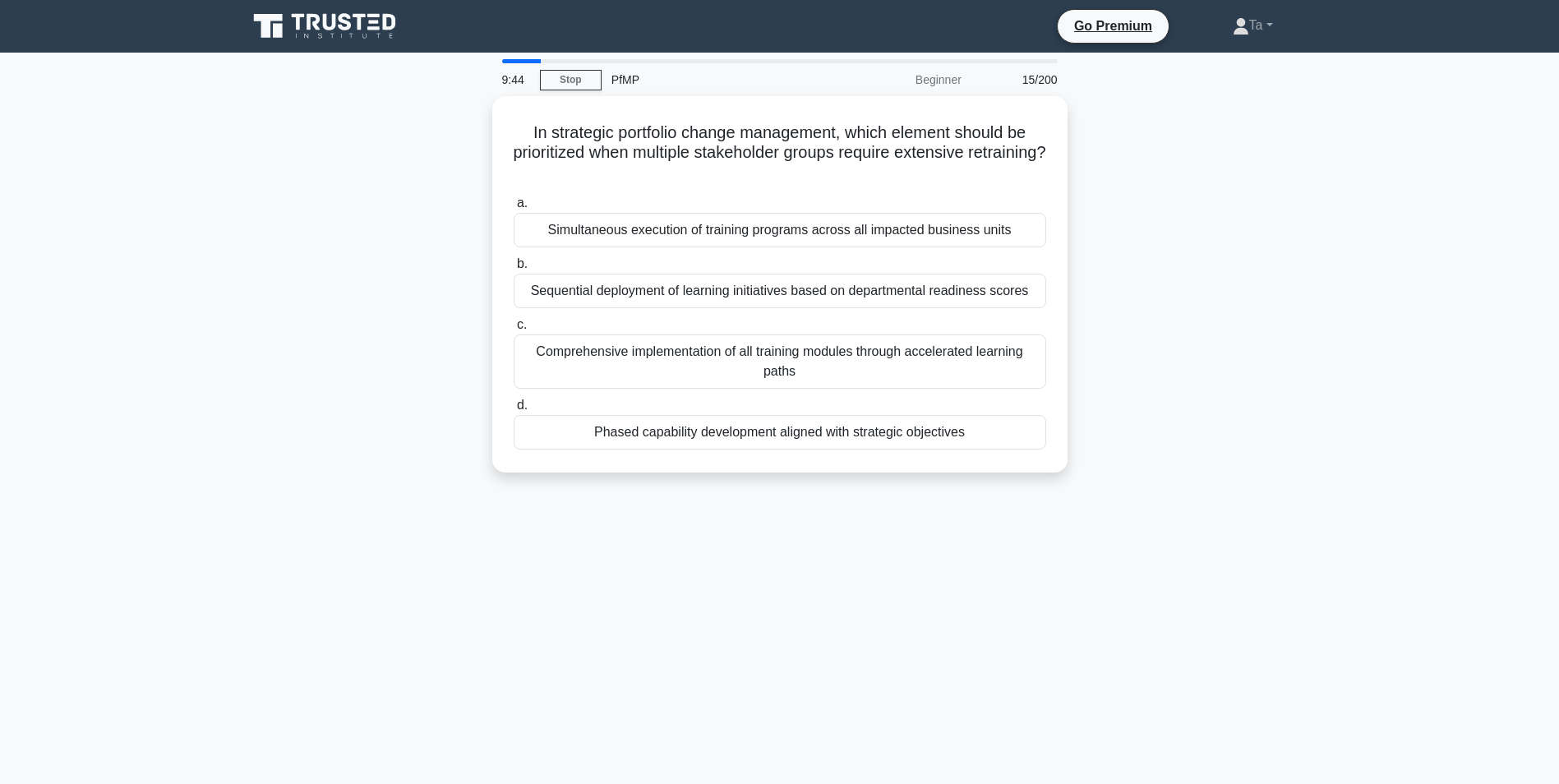
click at [683, 352] on div "Comprehensive implementation of all training modules through accelerated learni…" at bounding box center [780, 361] width 533 height 55
click at [514, 330] on input "c. Comprehensive implementation of all training modules through accelerated lea…" at bounding box center [514, 324] width 0 height 11
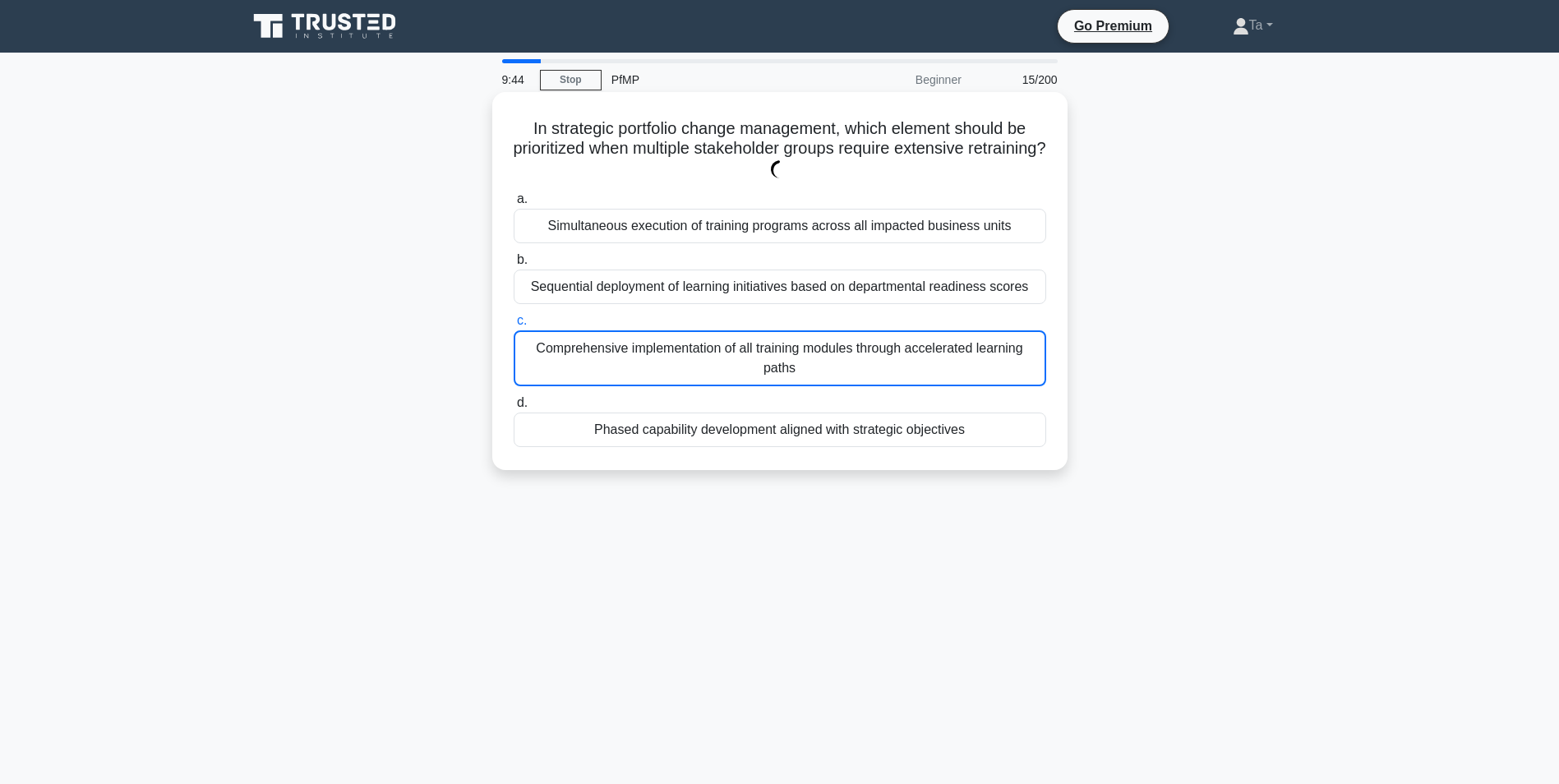
click at [683, 352] on div "Comprehensive implementation of all training modules through accelerated learni…" at bounding box center [780, 358] width 533 height 56
click at [514, 326] on input "c. Comprehensive implementation of all training modules through accelerated lea…" at bounding box center [514, 320] width 0 height 11
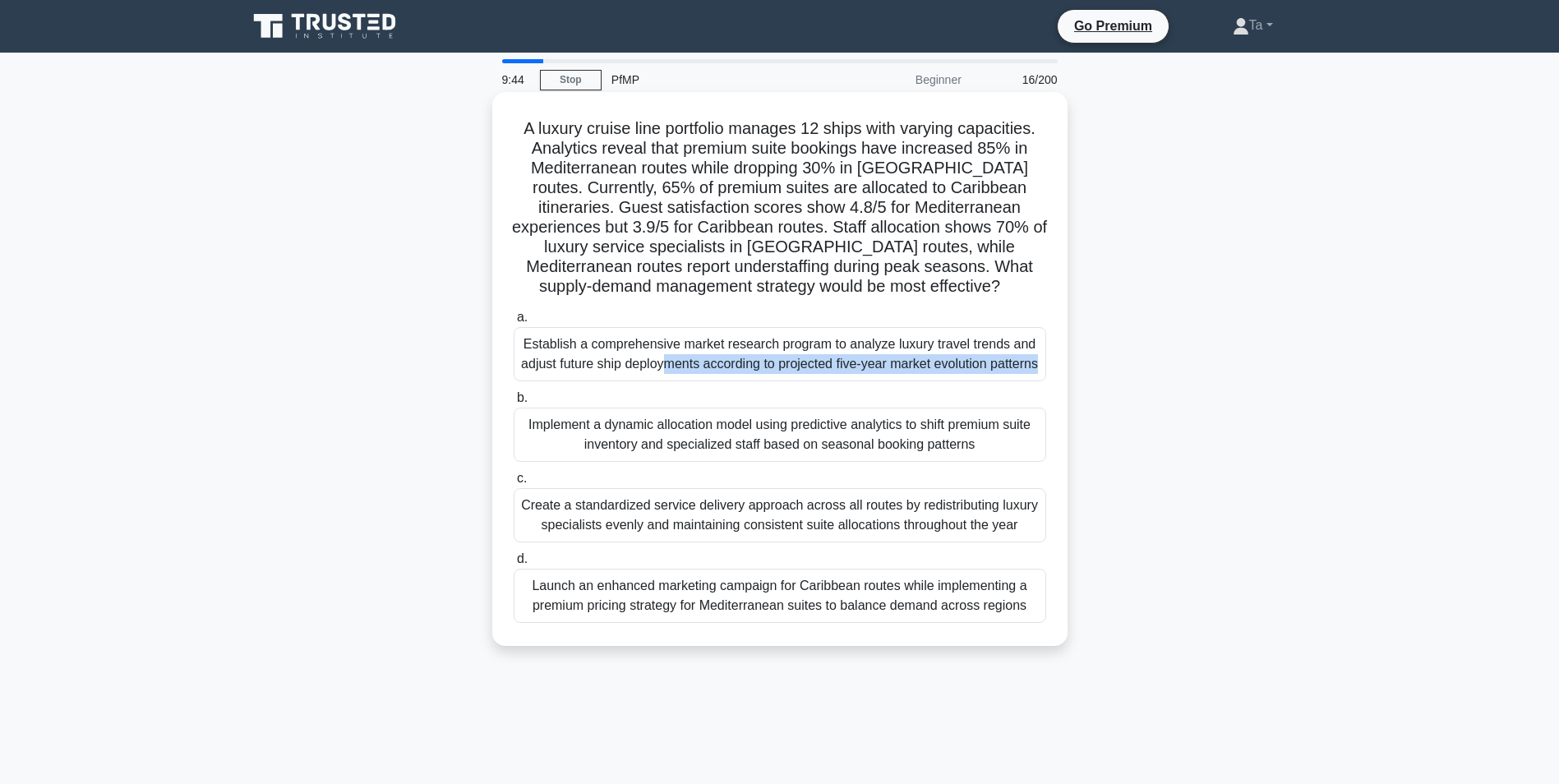
click at [683, 352] on div "Establish a comprehensive market research program to analyze luxury travel tren…" at bounding box center [780, 354] width 533 height 55
click at [514, 323] on input "a. Establish a comprehensive market research program to analyze luxury travel t…" at bounding box center [514, 317] width 0 height 11
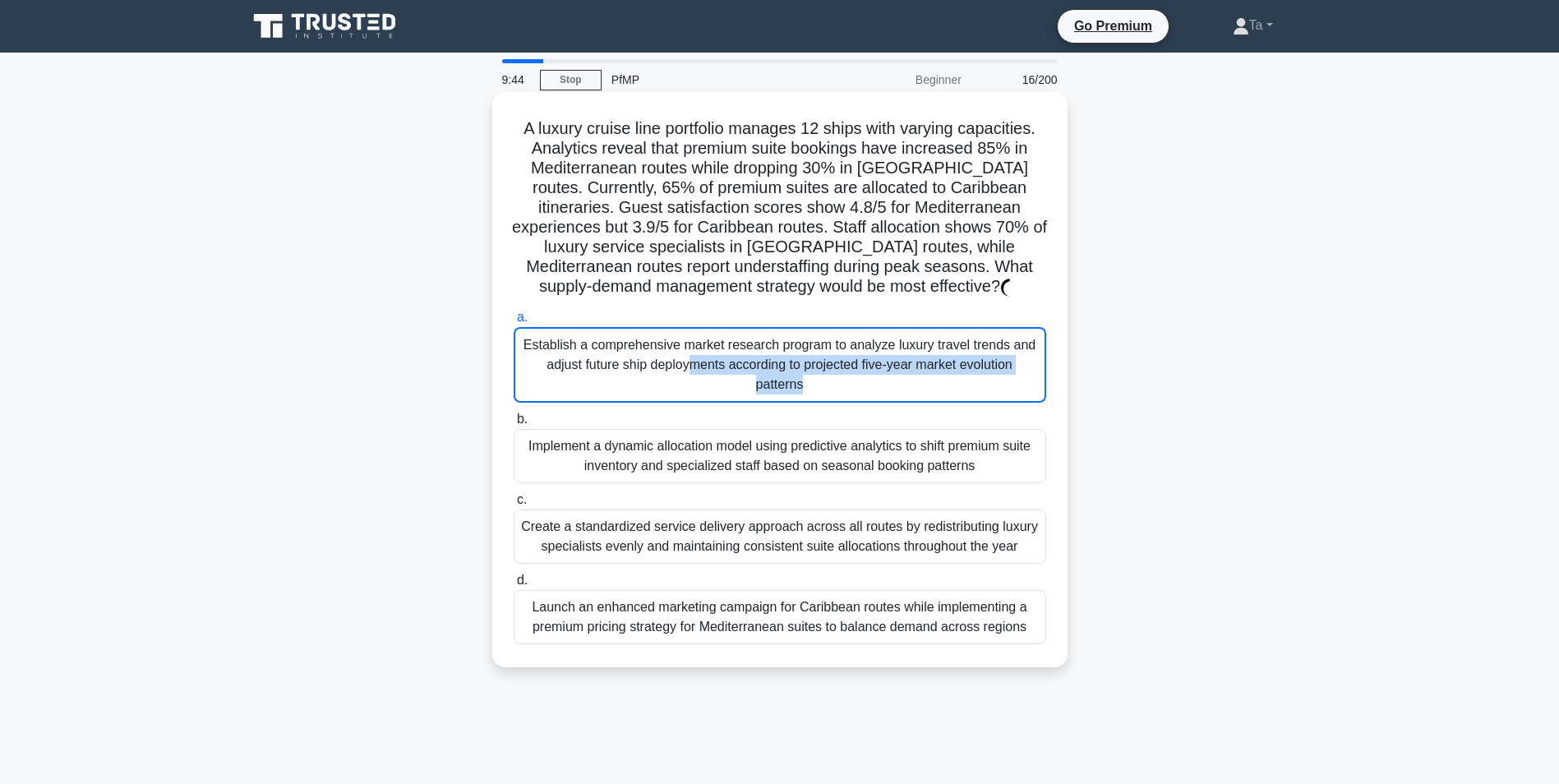
click at [683, 352] on div "Establish a comprehensive market research program to analyze luxury travel tren…" at bounding box center [780, 365] width 533 height 75
click at [514, 323] on input "a. Establish a comprehensive market research program to analyze luxury travel t…" at bounding box center [514, 317] width 0 height 11
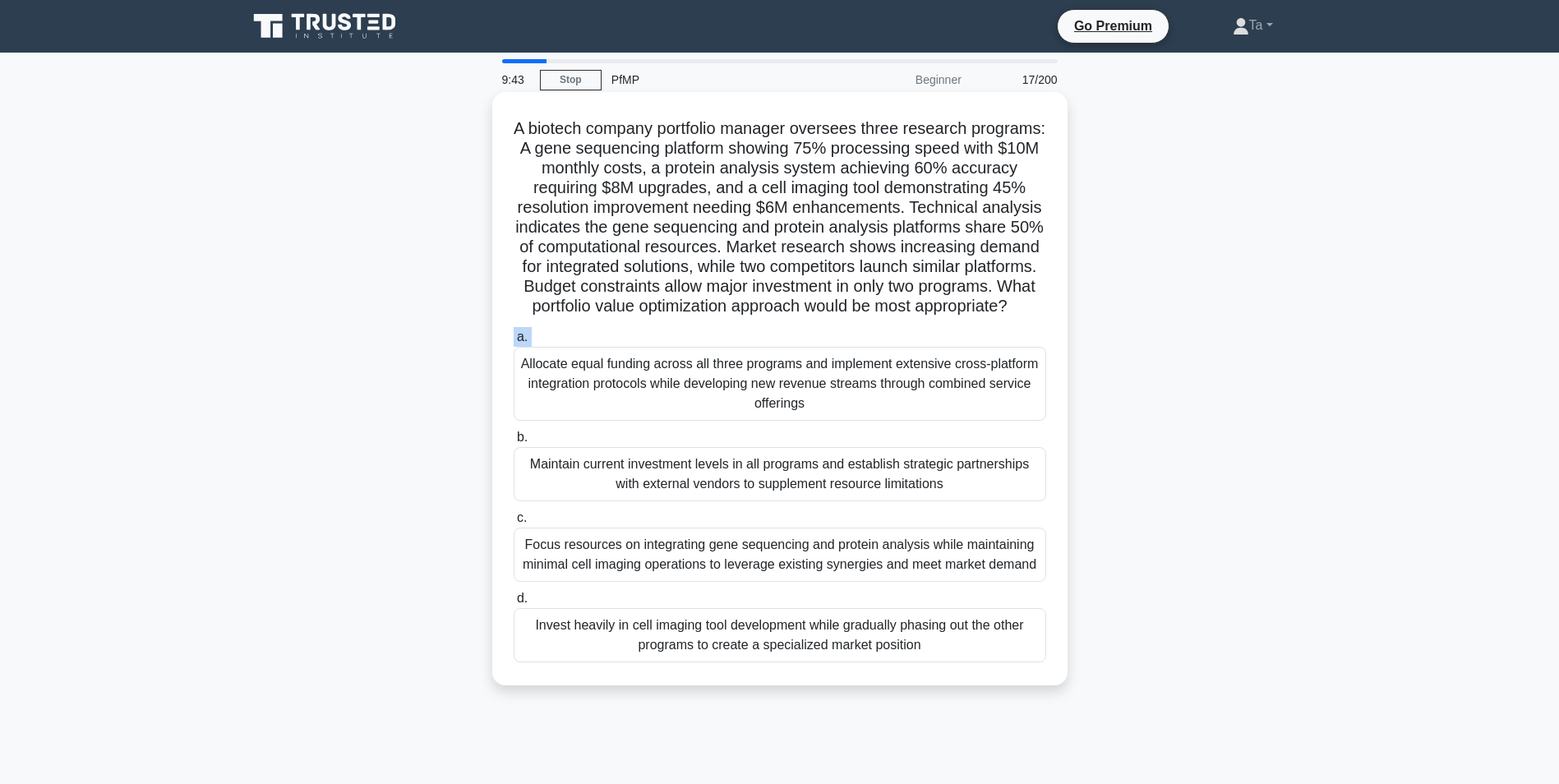
click at [683, 352] on label "a. Allocate equal funding across all three programs and implement extensive cro…" at bounding box center [780, 374] width 533 height 93
click at [514, 343] on input "a. Allocate equal funding across all three programs and implement extensive cro…" at bounding box center [514, 337] width 0 height 11
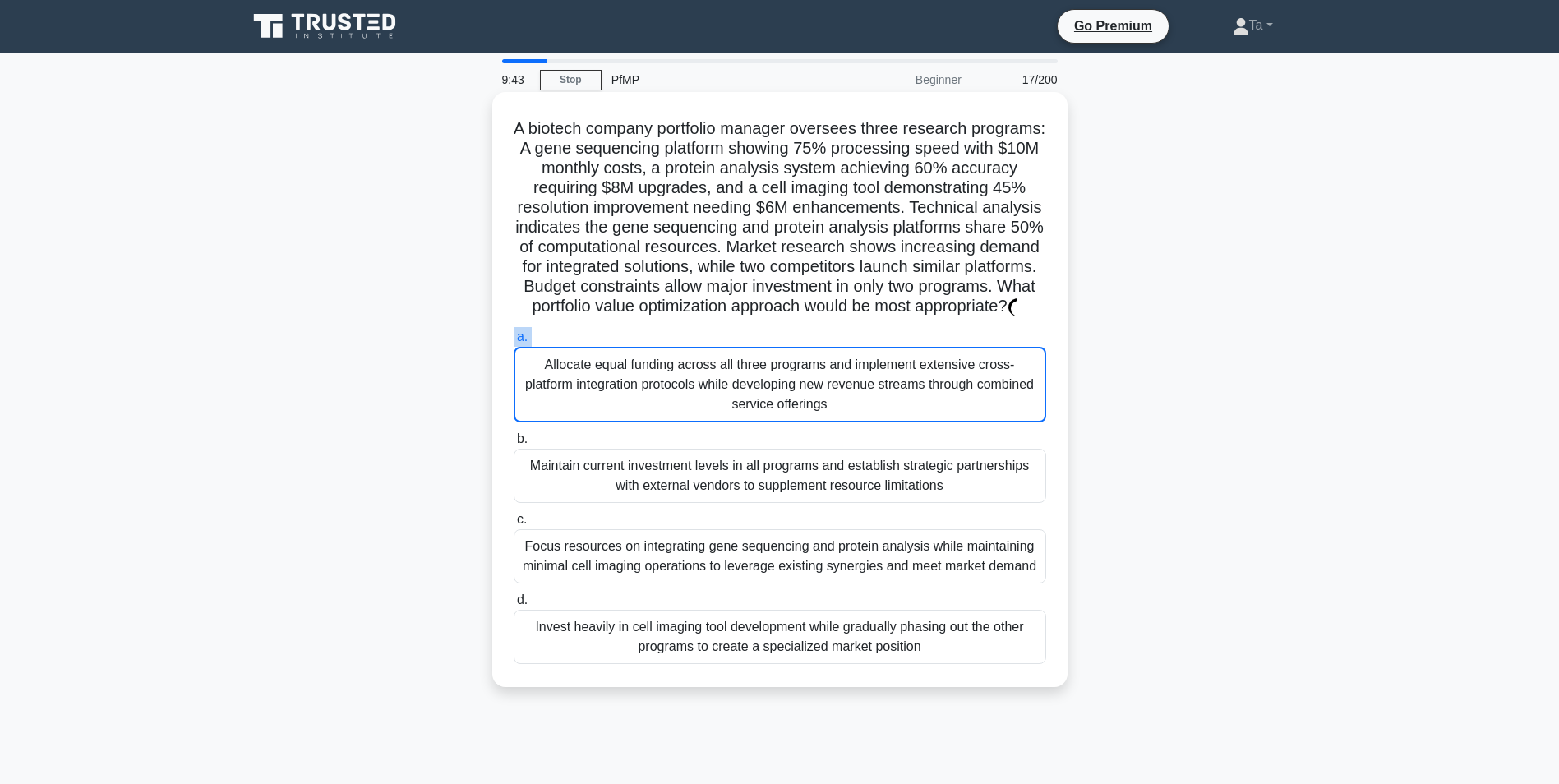
click at [683, 352] on label "a. Allocate equal funding across all three programs and implement extensive cro…" at bounding box center [780, 375] width 533 height 95
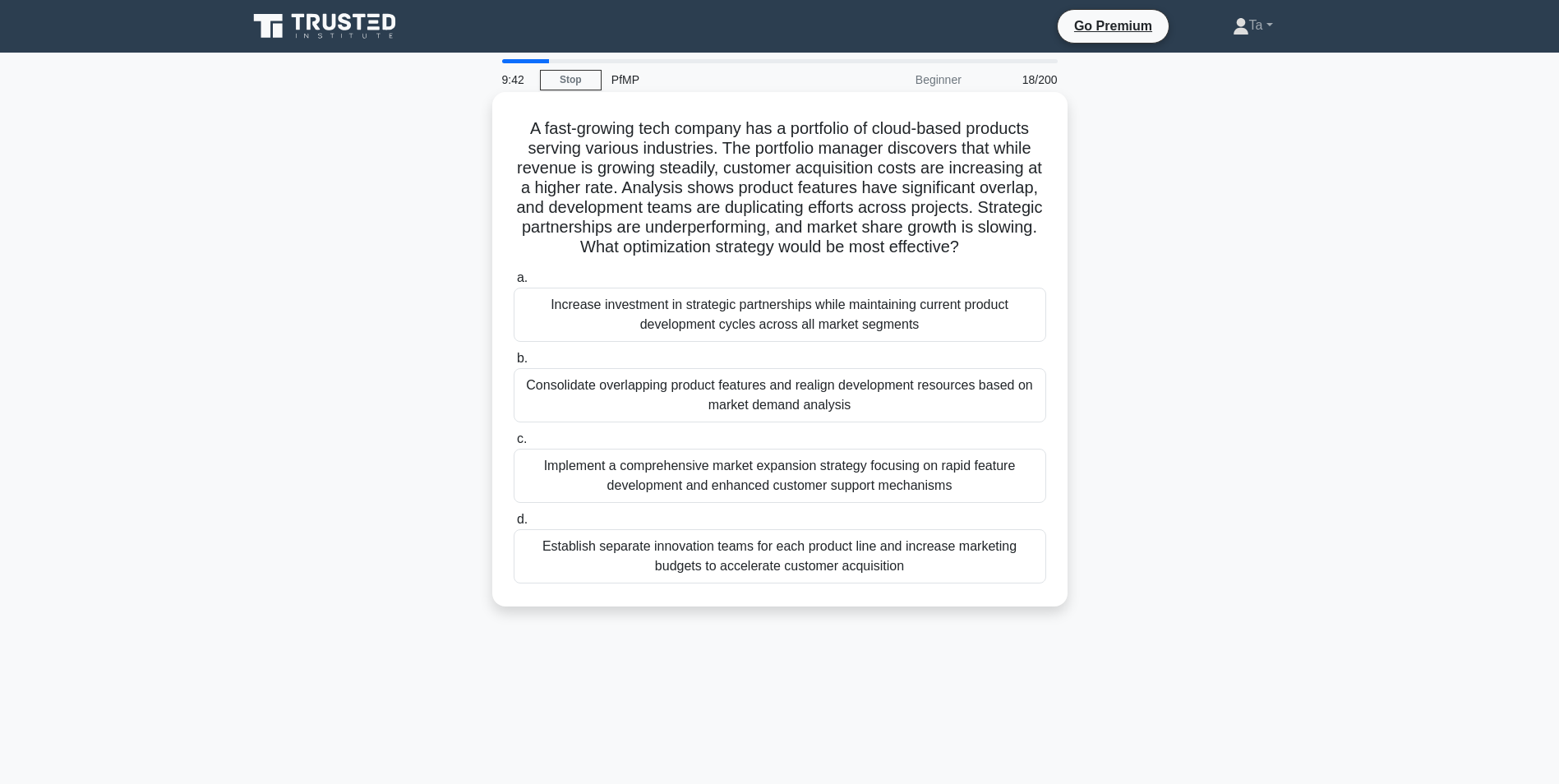
click at [683, 342] on div "Increase investment in strategic partnerships while maintaining current product…" at bounding box center [780, 314] width 533 height 55
click at [514, 283] on input "a. Increase investment in strategic partnerships while maintaining current prod…" at bounding box center [514, 278] width 0 height 11
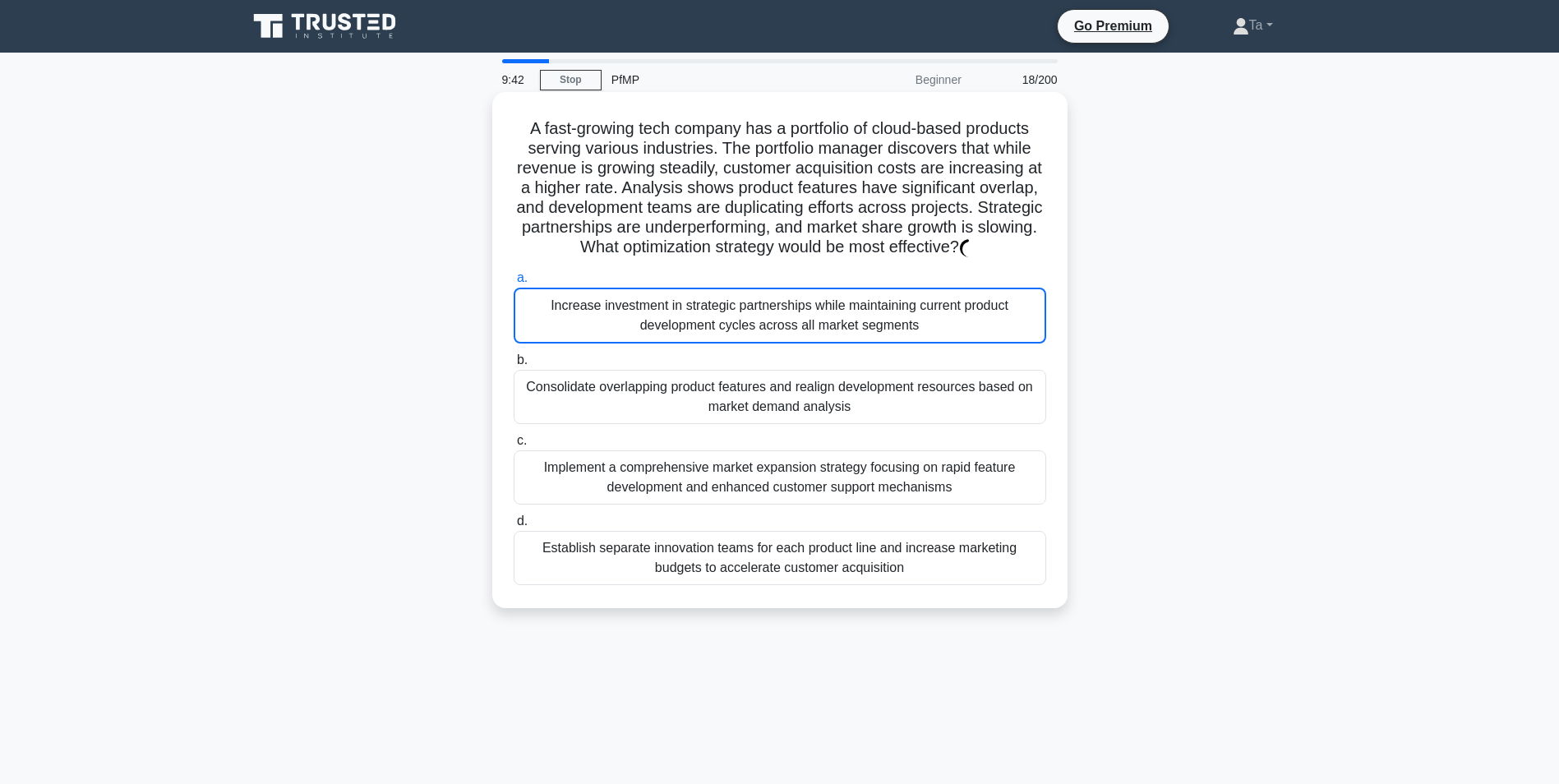
click at [683, 343] on div "Increase investment in strategic partnerships while maintaining current product…" at bounding box center [780, 315] width 533 height 56
click at [514, 283] on input "a. Increase investment in strategic partnerships while maintaining current prod…" at bounding box center [514, 278] width 0 height 11
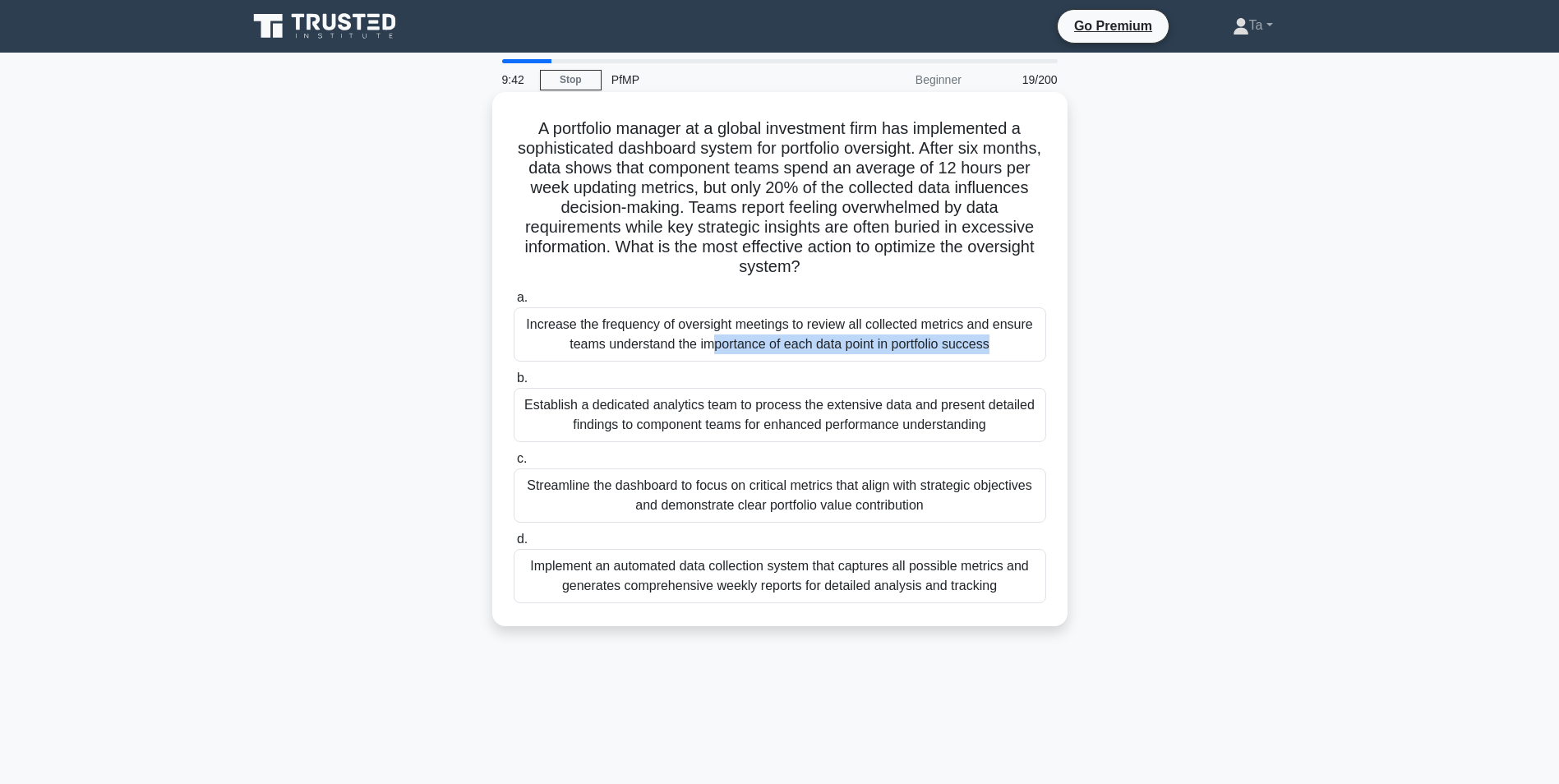
click at [683, 351] on div "Increase the frequency of oversight meetings to review all collected metrics an…" at bounding box center [780, 334] width 533 height 55
click at [514, 303] on input "a. Increase the frequency of oversight meetings to review all collected metrics…" at bounding box center [514, 297] width 0 height 11
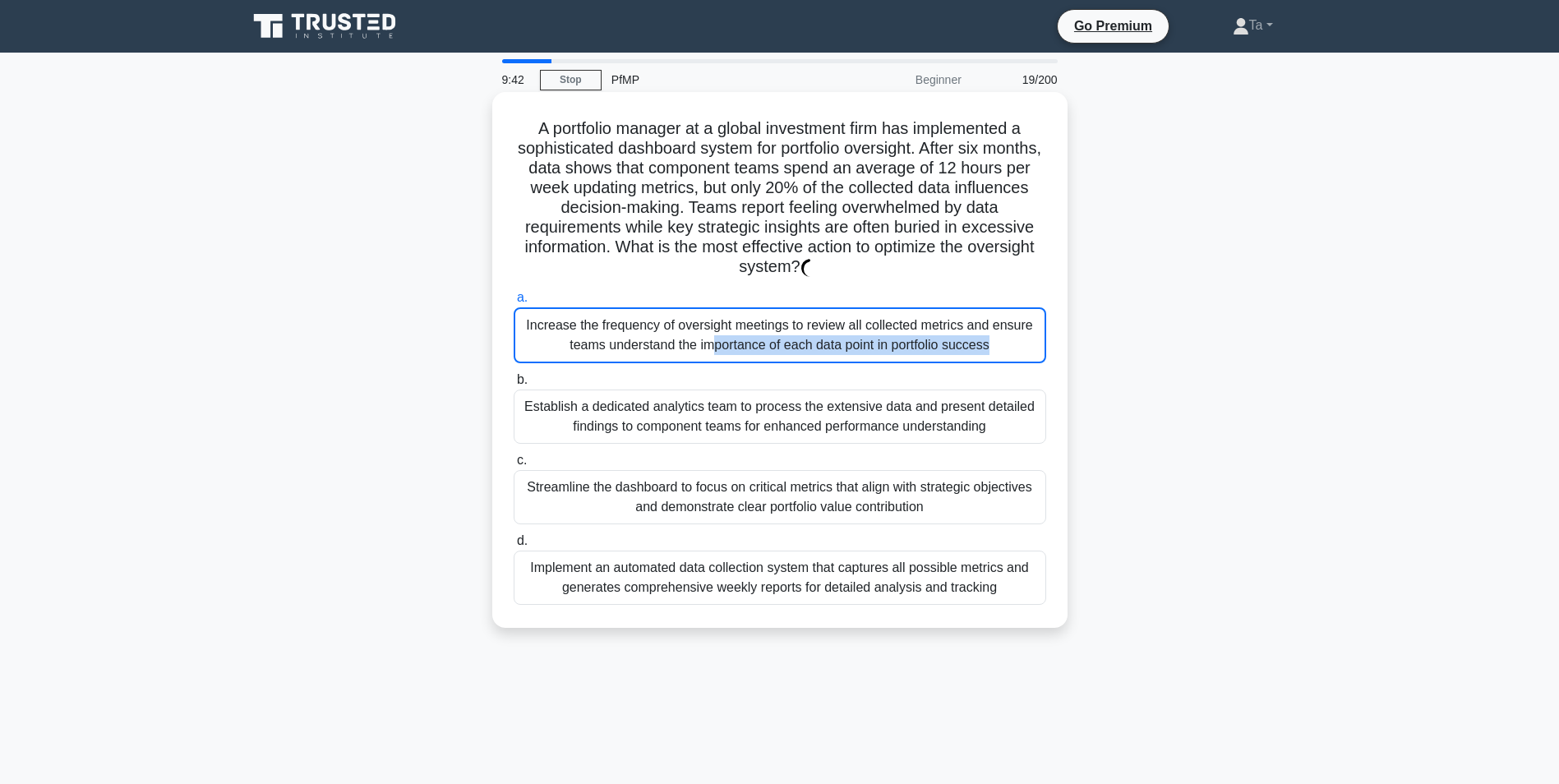
click at [683, 351] on div "Increase the frequency of oversight meetings to review all collected metrics an…" at bounding box center [780, 335] width 533 height 56
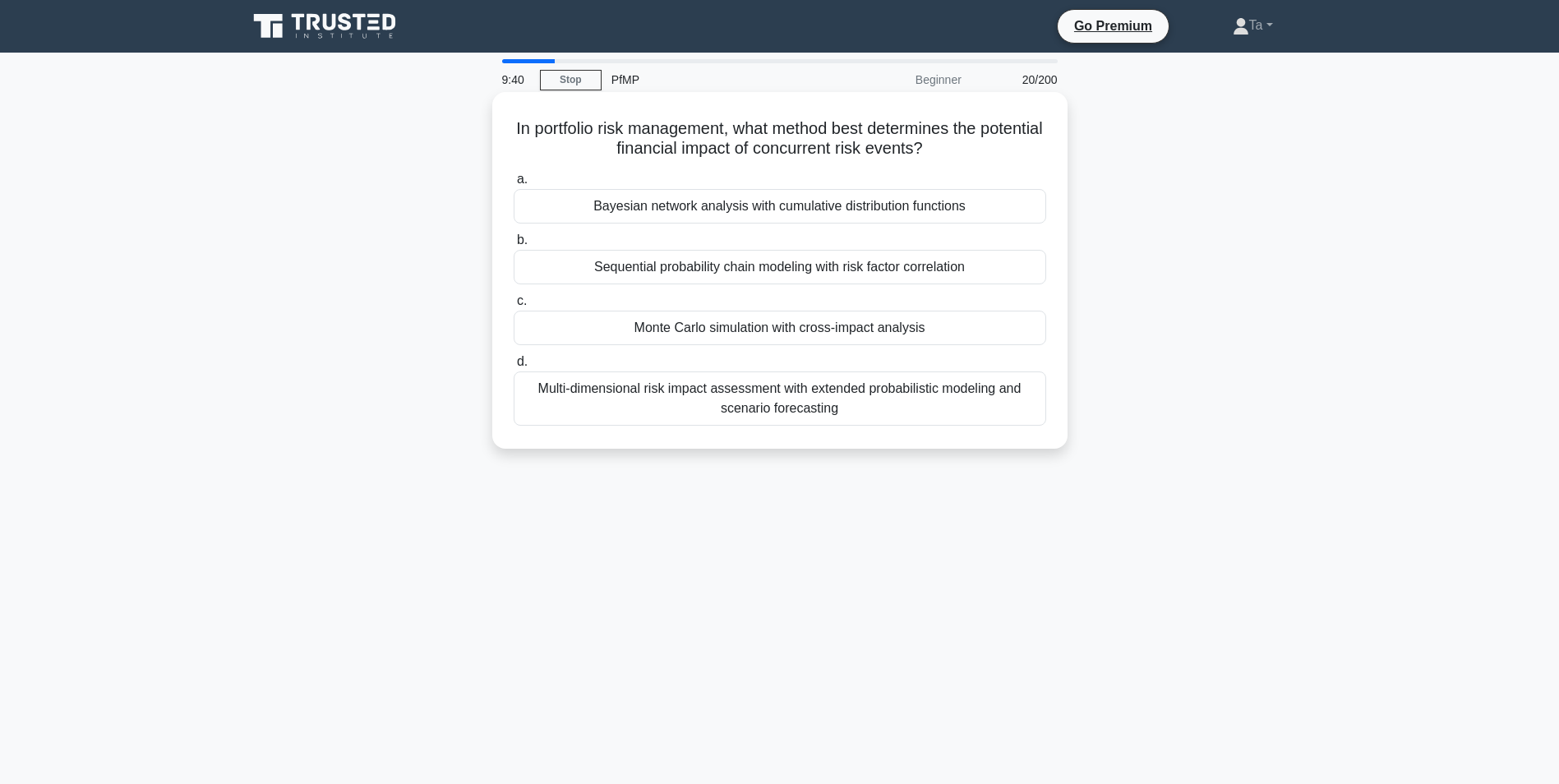
click at [683, 351] on div "a. Bayesian network analysis with cumulative distribution functions b. Sequenti…" at bounding box center [780, 296] width 552 height 263
click at [763, 268] on div "Sequential probability chain modeling with risk factor correlation" at bounding box center [780, 267] width 533 height 35
click at [514, 246] on input "b. Sequential probability chain modeling with risk factor correlation" at bounding box center [514, 240] width 0 height 11
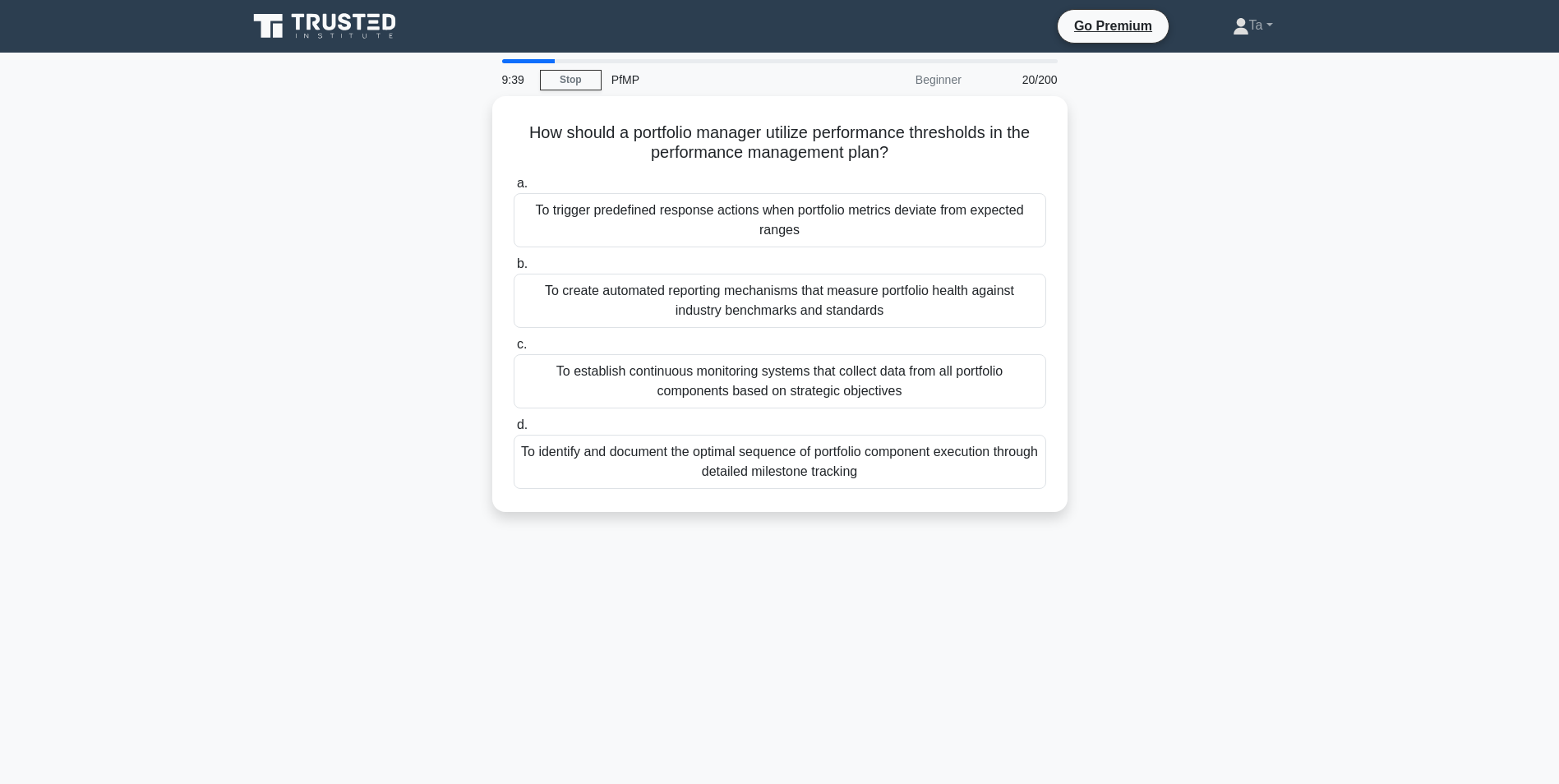
click at [763, 268] on label "b. To create automated reporting mechanisms that measure portfolio health again…" at bounding box center [780, 290] width 533 height 74
click at [514, 268] on input "b. To create automated reporting mechanisms that measure portfolio health again…" at bounding box center [514, 264] width 0 height 11
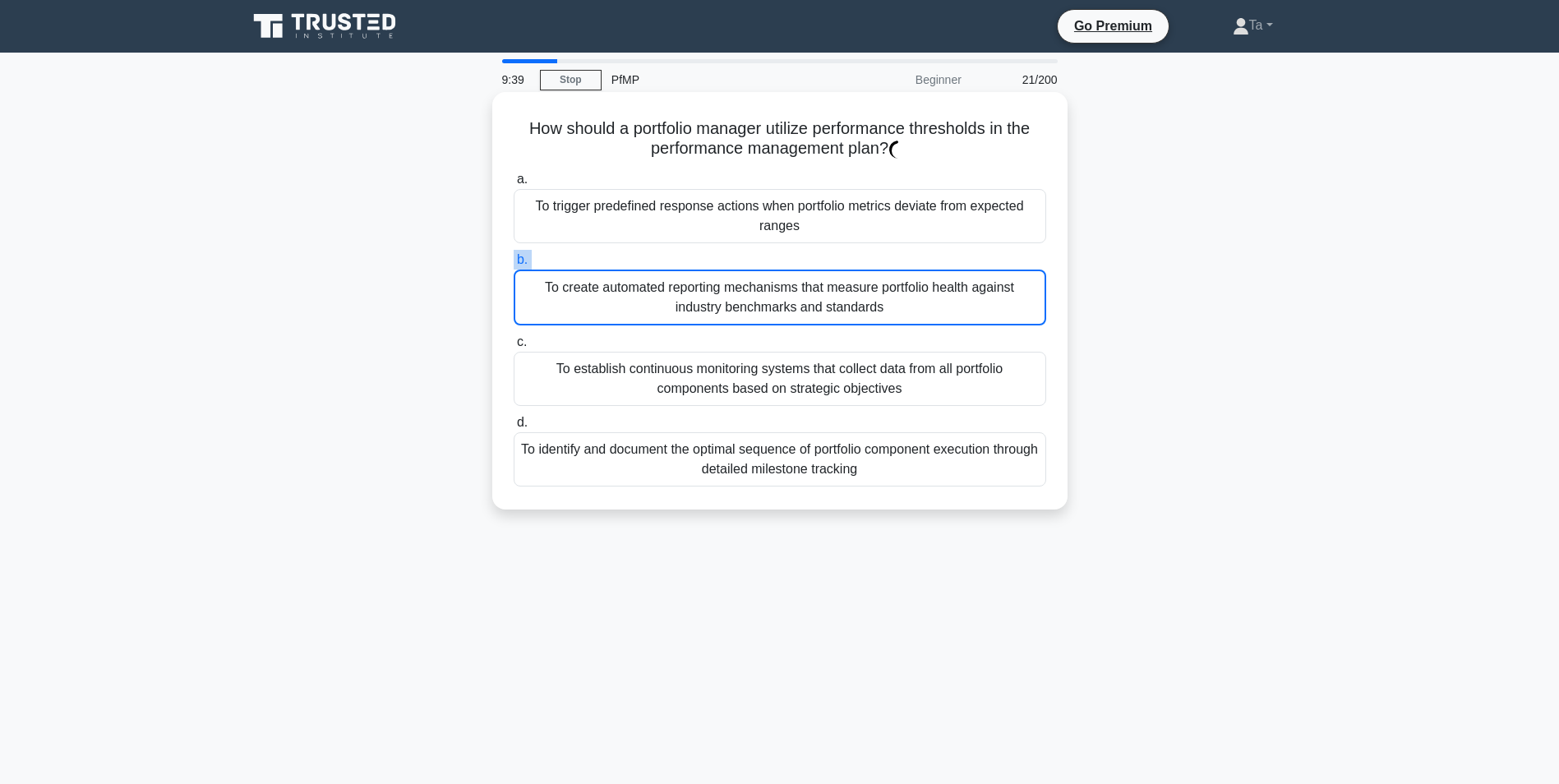
click at [766, 268] on label "b. To create automated reporting mechanisms that measure portfolio health again…" at bounding box center [780, 287] width 533 height 75
click at [514, 266] on input "b. To create automated reporting mechanisms that measure portfolio health again…" at bounding box center [514, 260] width 0 height 11
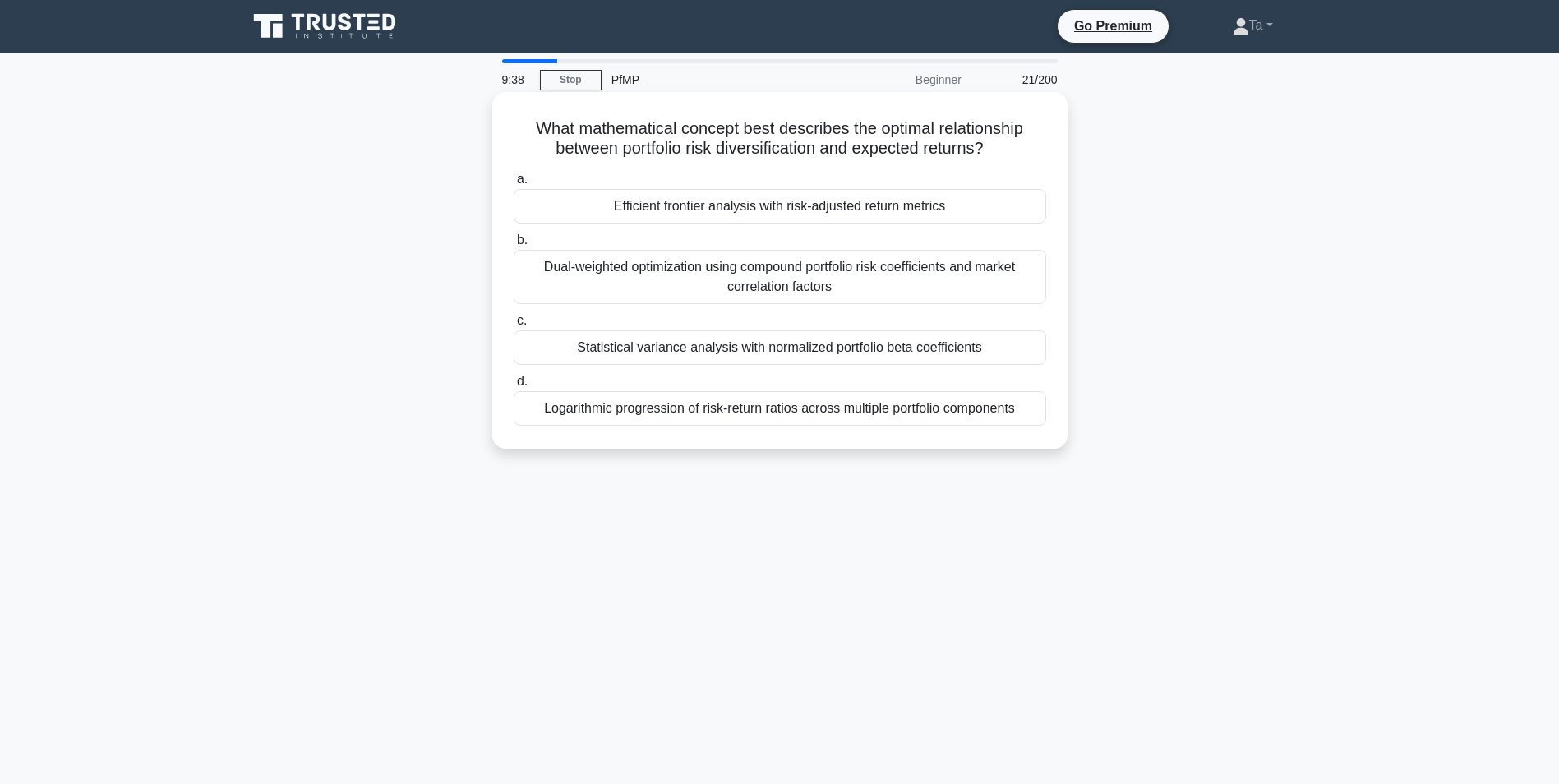
click at [766, 268] on div "Dual-weighted optimization using compound portfolio risk coefficients and marke…" at bounding box center [780, 277] width 533 height 55
click at [514, 246] on input "b. Dual-weighted optimization using compound portfolio risk coefficients and ma…" at bounding box center [514, 240] width 0 height 11
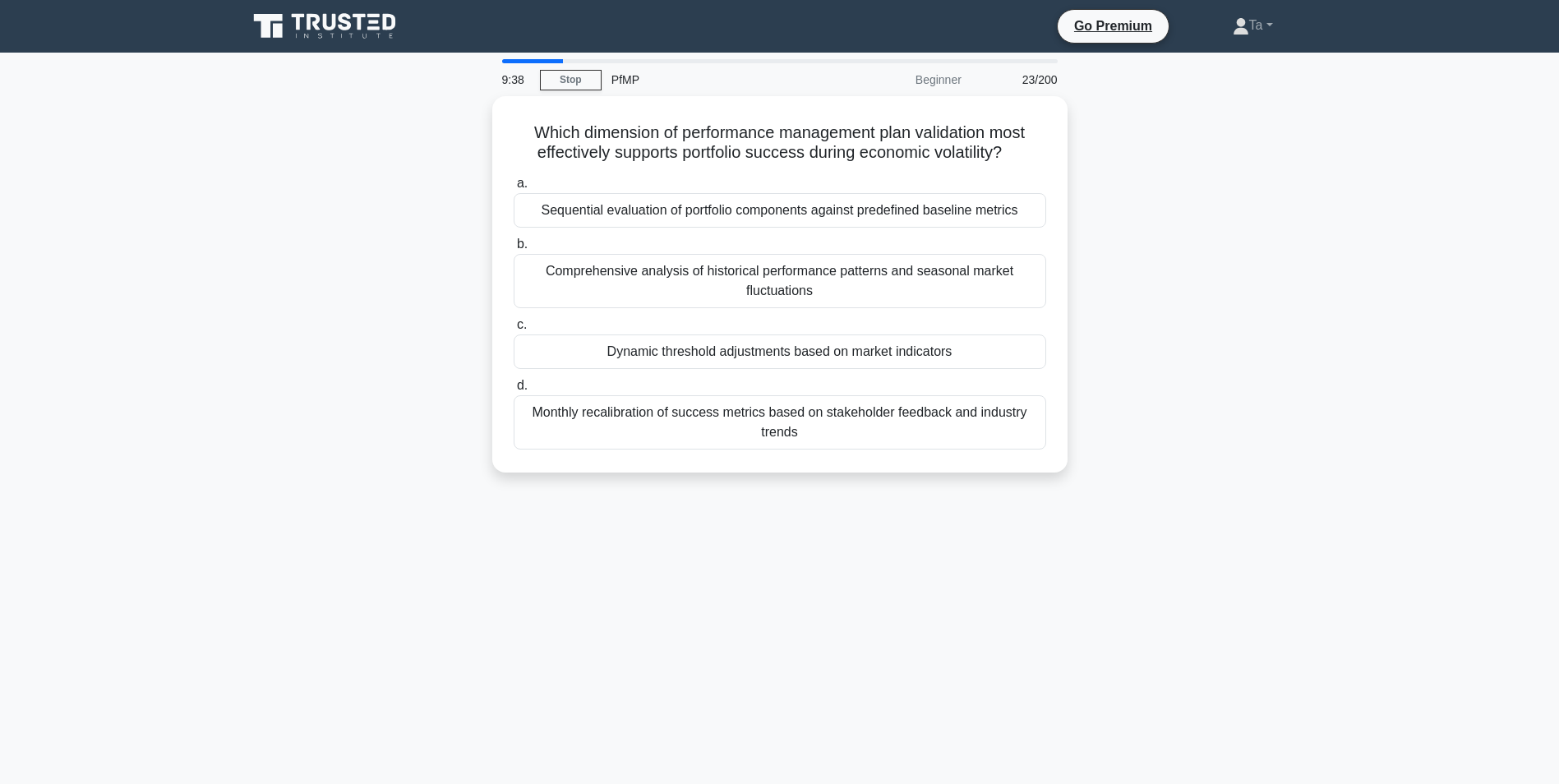
click at [782, 232] on div "a. Sequential evaluation of portfolio components against predefined baseline me…" at bounding box center [780, 311] width 552 height 282
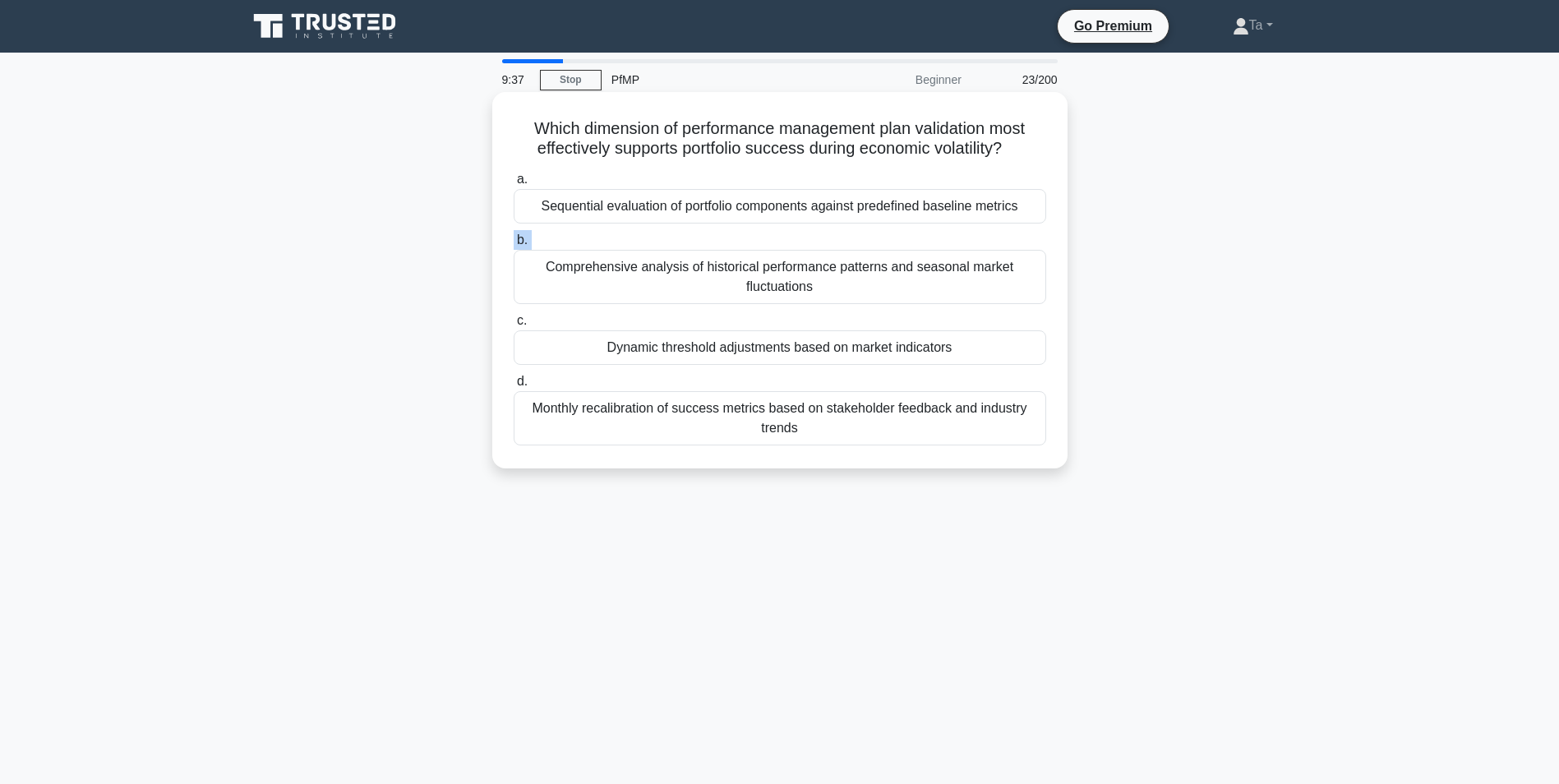
click at [782, 230] on div "a. Sequential evaluation of portfolio components against predefined baseline me…" at bounding box center [780, 306] width 552 height 282
click at [784, 228] on div "a. Sequential evaluation of portfolio components against predefined baseline me…" at bounding box center [780, 306] width 552 height 282
click at [795, 213] on div "Sequential evaluation of portfolio components against predefined baseline metri…" at bounding box center [780, 206] width 533 height 35
click at [514, 185] on input "a. Sequential evaluation of portfolio components against predefined baseline me…" at bounding box center [514, 179] width 0 height 11
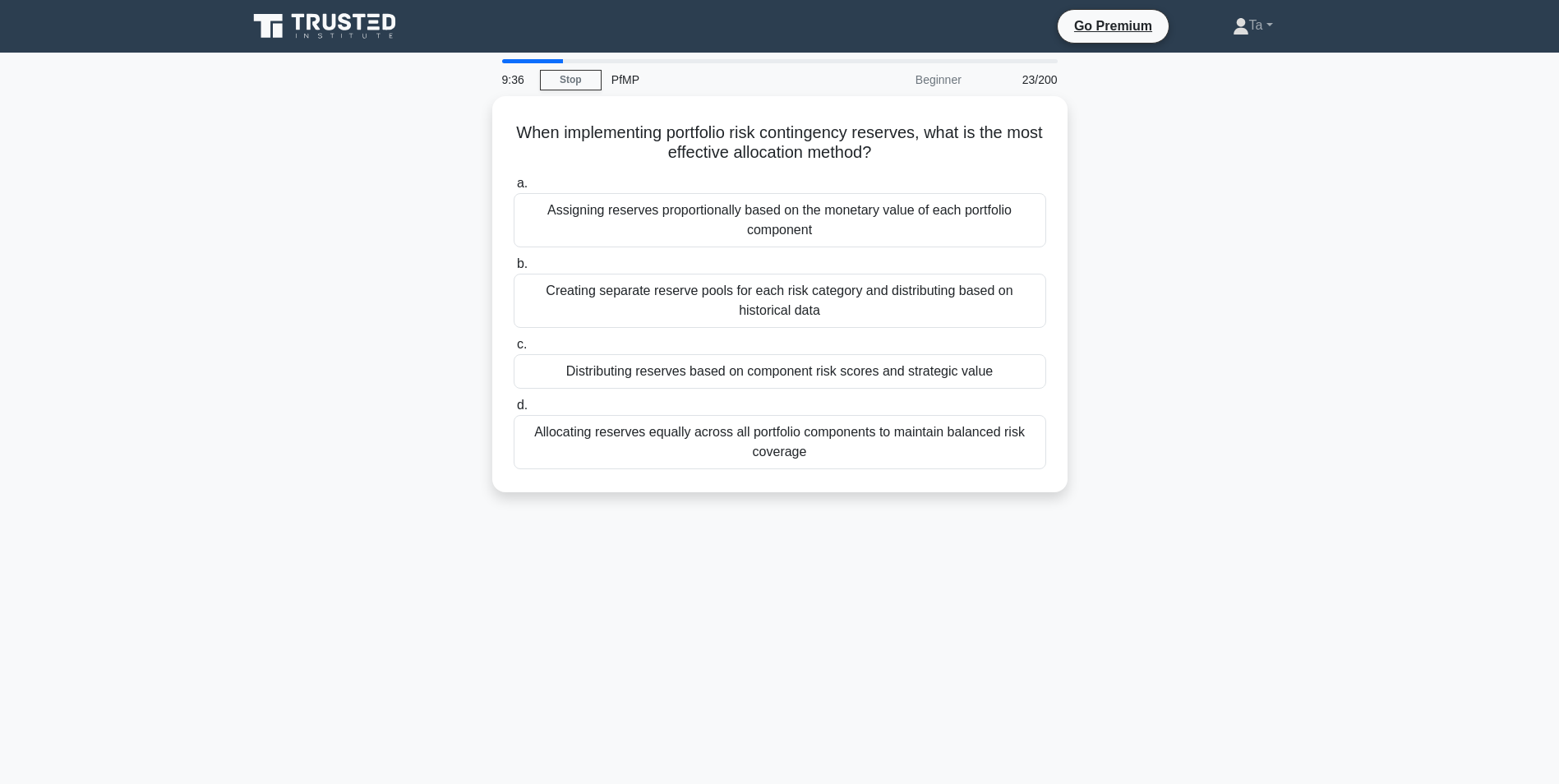
click at [795, 213] on div "Assigning reserves proportionally based on the monetary value of each portfolio…" at bounding box center [780, 220] width 533 height 55
click at [514, 189] on input "a. Assigning reserves proportionally based on the monetary value of each portfo…" at bounding box center [514, 183] width 0 height 11
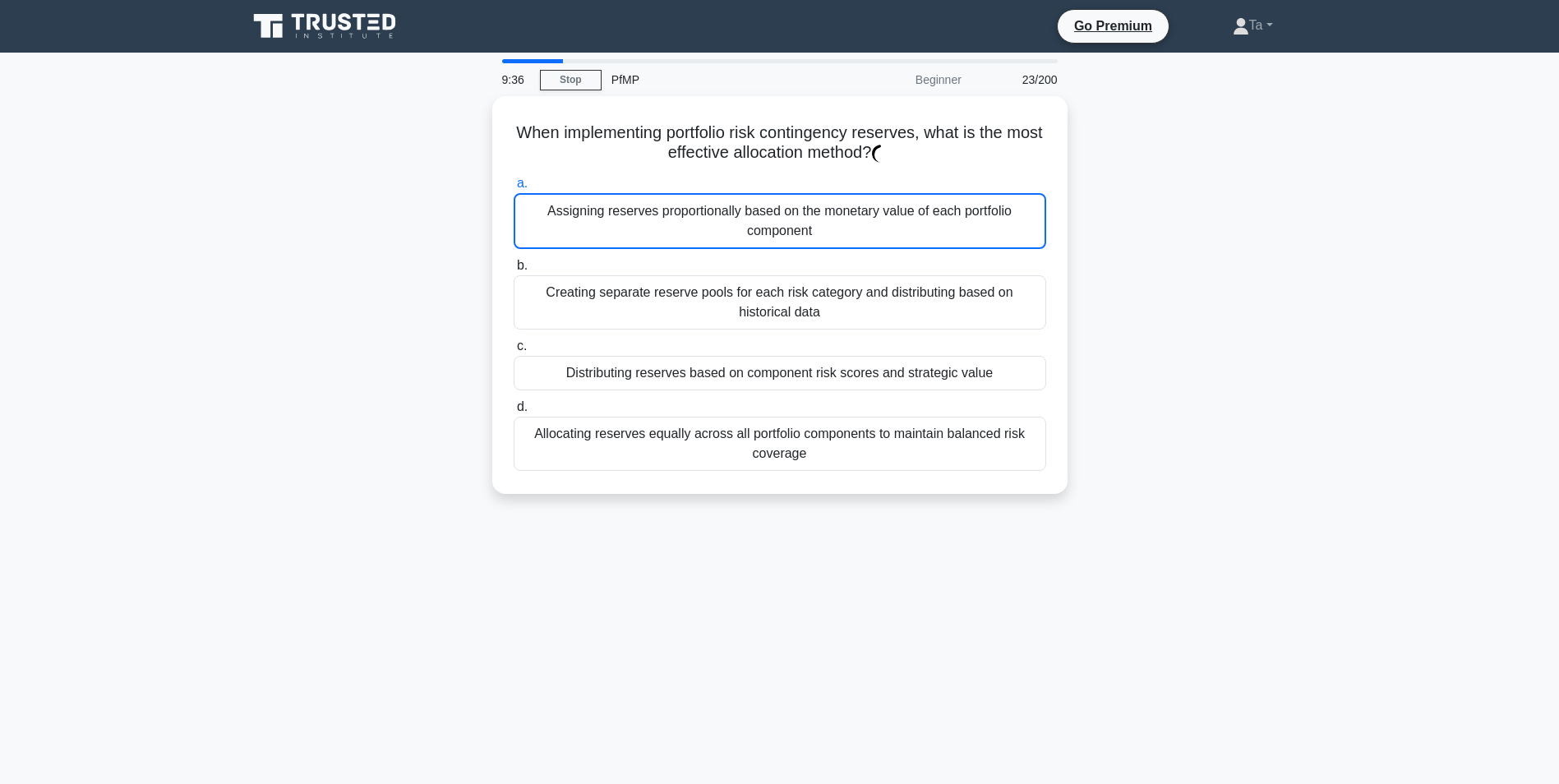
click at [795, 213] on div "Assigning reserves proportionally based on the monetary value of each portfolio…" at bounding box center [780, 221] width 533 height 56
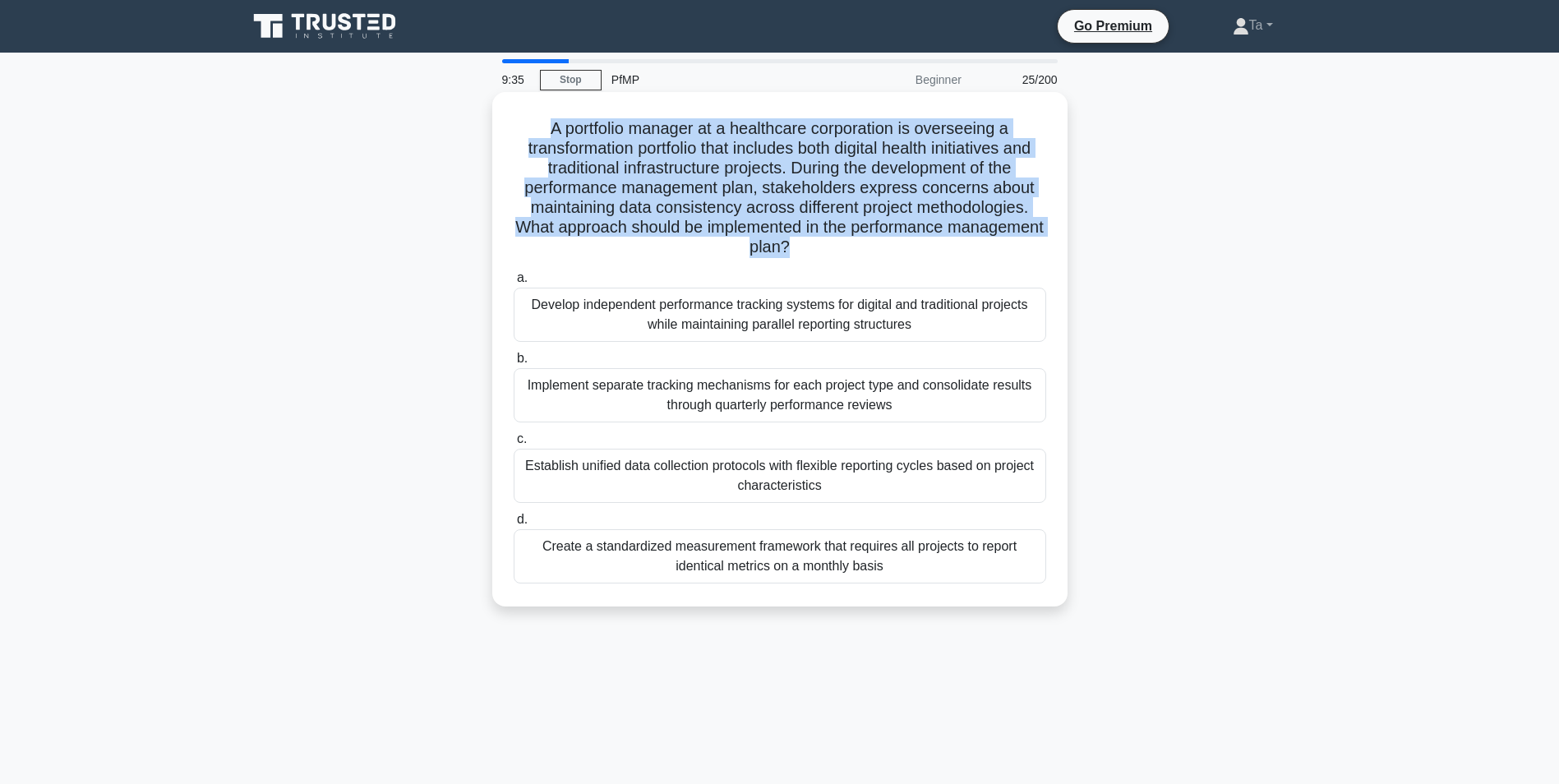
click at [795, 213] on h5 "A portfolio manager at a healthcare corporation is overseeing a transformation …" at bounding box center [780, 187] width 536 height 140
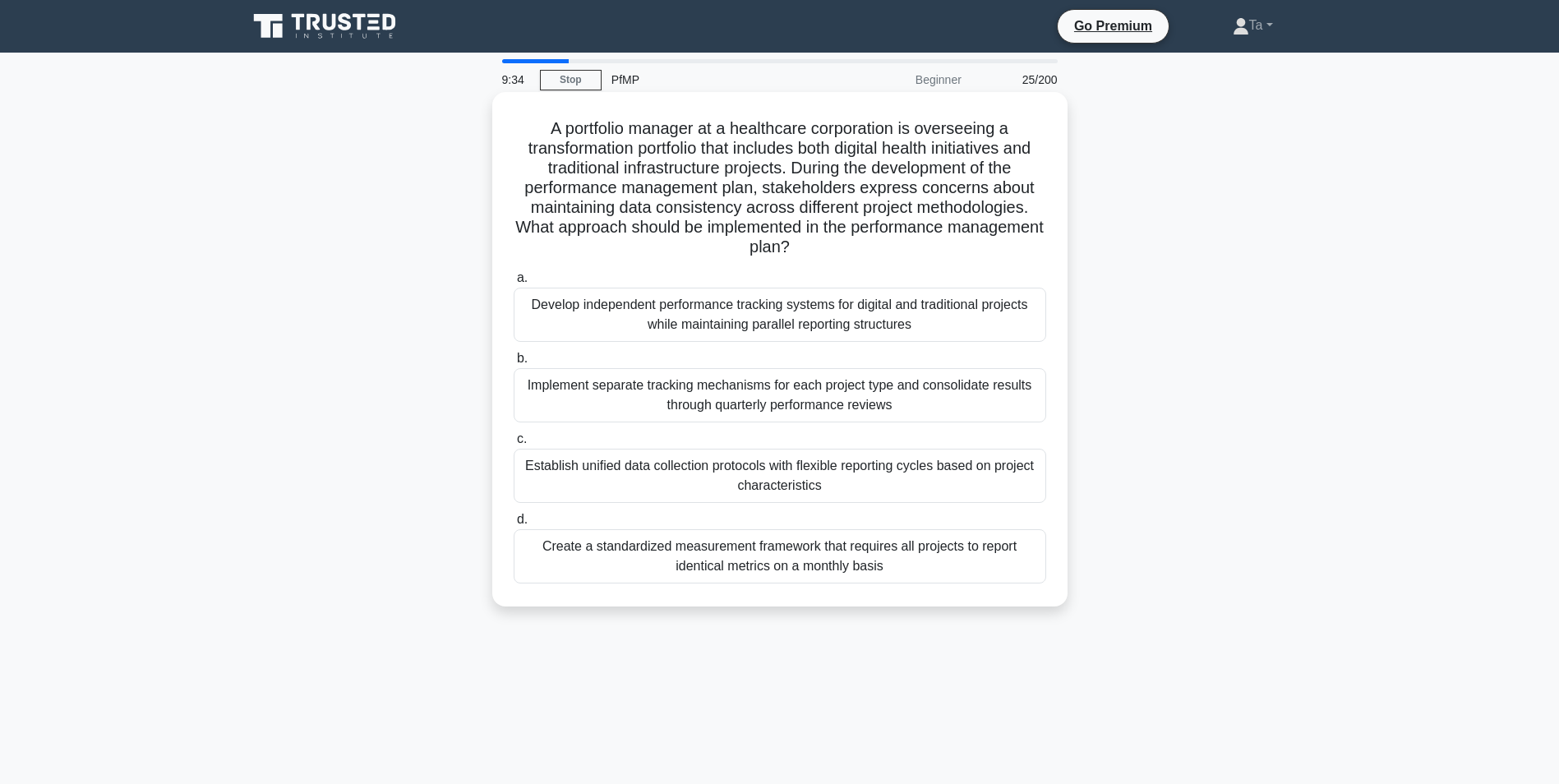
drag, startPoint x: 795, startPoint y: 213, endPoint x: 761, endPoint y: 295, distance: 88.8
click at [761, 295] on div "Develop independent performance tracking systems for digital and traditional pr…" at bounding box center [780, 314] width 533 height 55
click at [514, 283] on input "a. Develop independent performance tracking systems for digital and traditional…" at bounding box center [514, 278] width 0 height 11
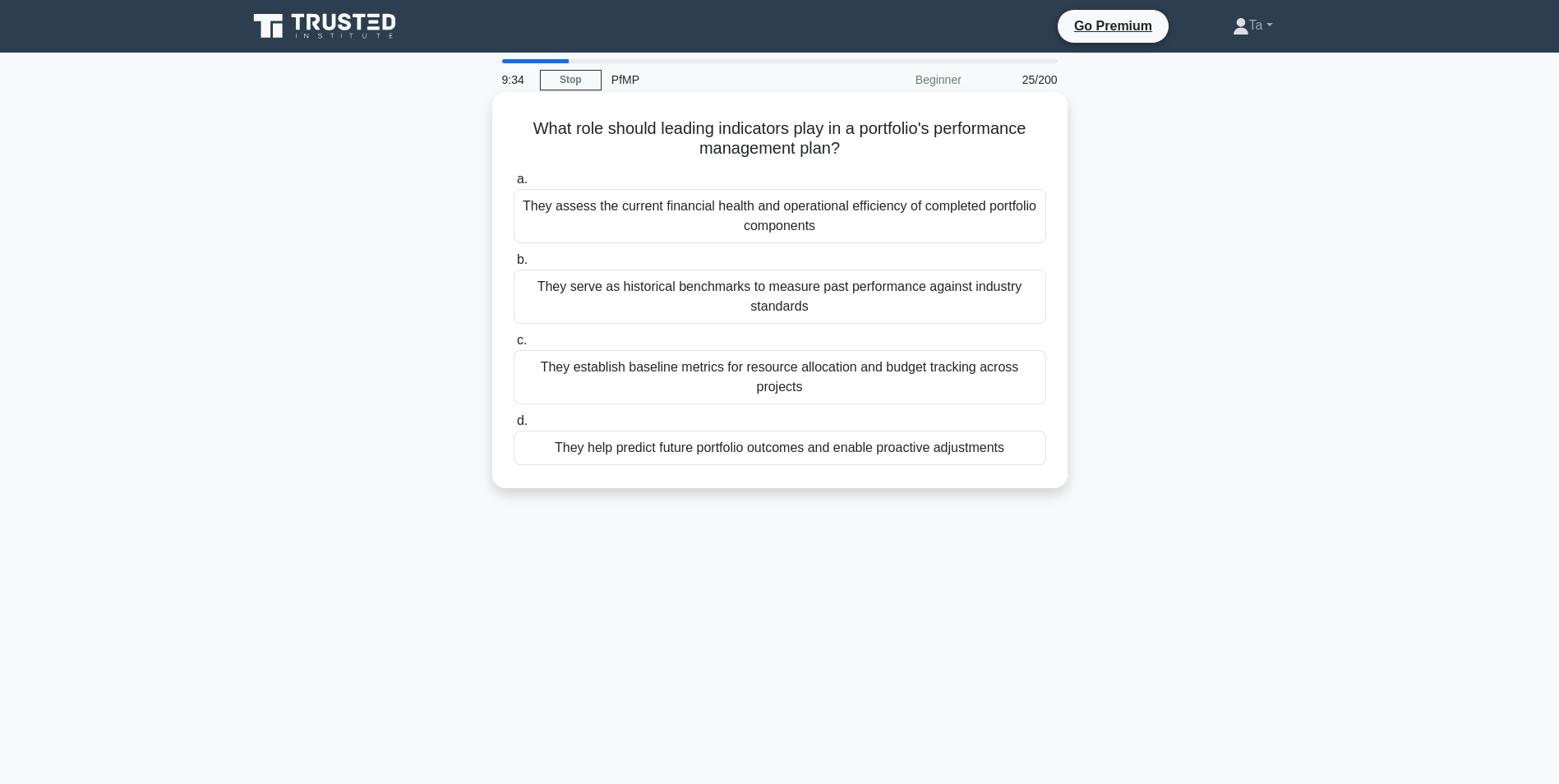
click at [752, 377] on div "They establish baseline metrics for resource allocation and budget tracking acr…" at bounding box center [780, 377] width 533 height 55
click at [514, 346] on input "c. They establish baseline metrics for resource allocation and budget tracking …" at bounding box center [514, 340] width 0 height 11
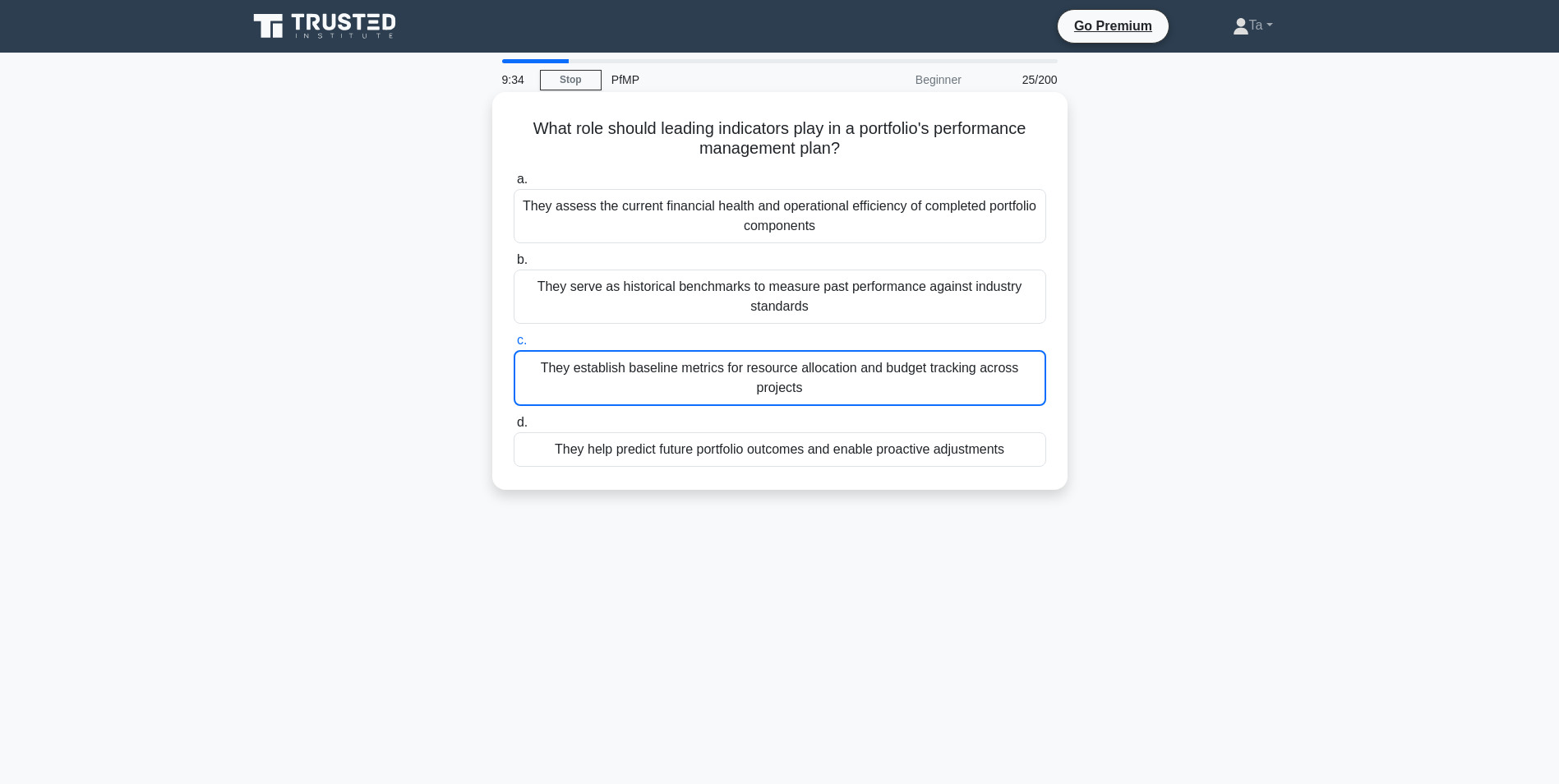
click at [751, 392] on div "a. They assess the current financial health and operational efficiency of compl…" at bounding box center [780, 317] width 552 height 304
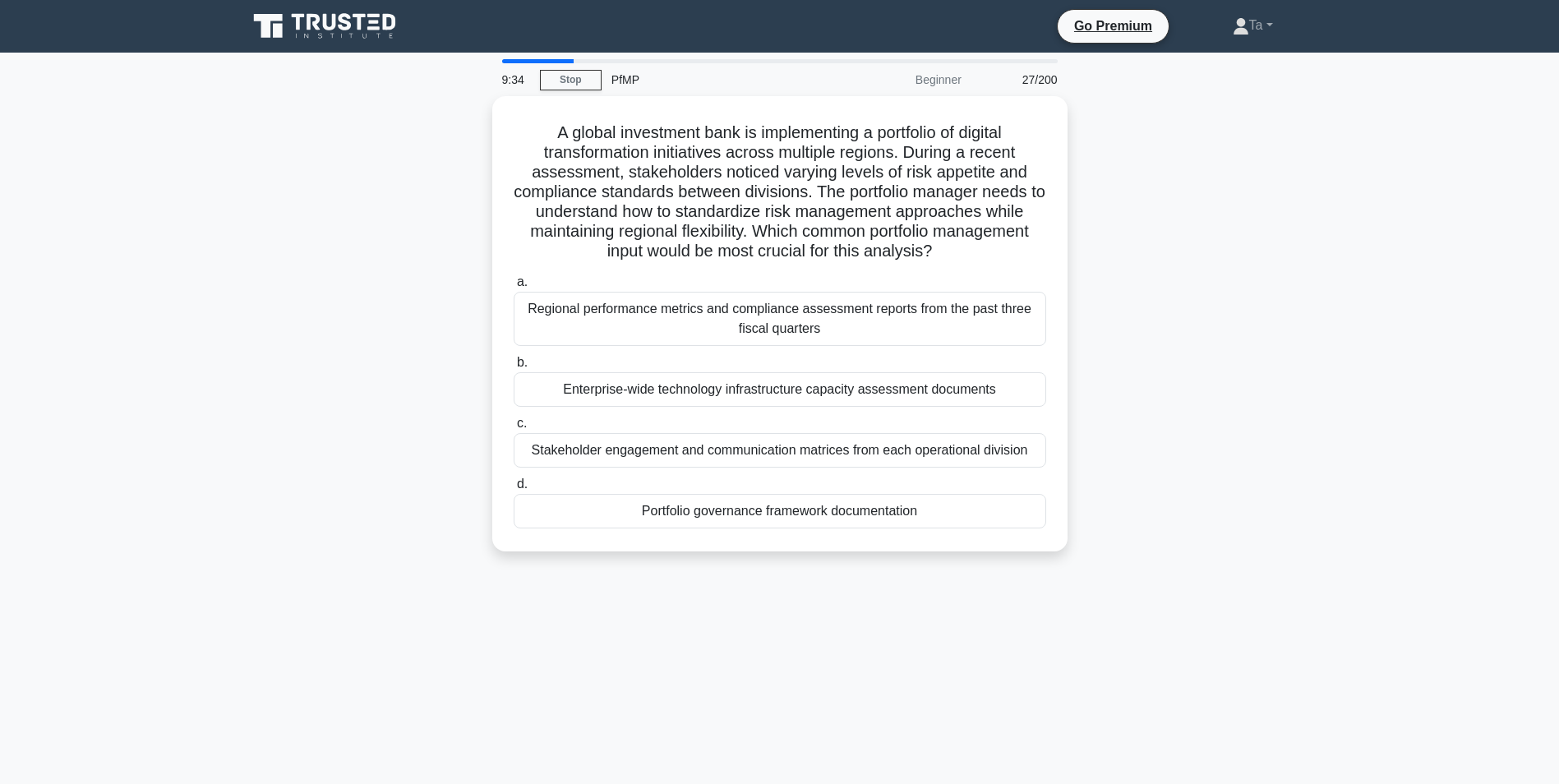
click at [751, 392] on div "Enterprise-wide technology infrastructure capacity assessment documents" at bounding box center [780, 389] width 533 height 35
click at [514, 368] on input "b. Enterprise-wide technology infrastructure capacity assessment documents" at bounding box center [514, 363] width 0 height 11
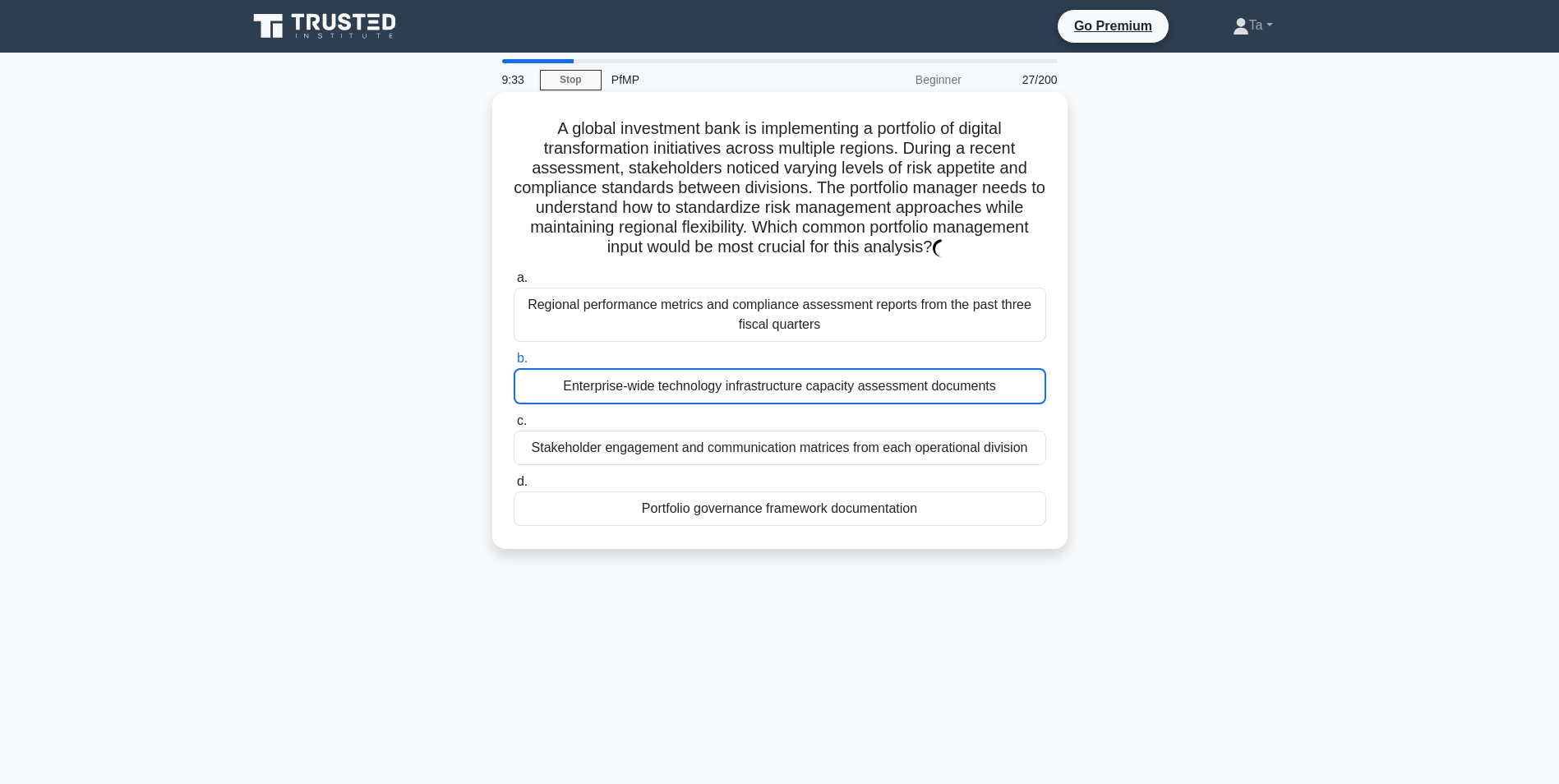
click at [751, 390] on div "Enterprise-wide technology infrastructure capacity assessment documents" at bounding box center [780, 386] width 533 height 36
click at [514, 364] on input "b. Enterprise-wide technology infrastructure capacity assessment documents" at bounding box center [514, 358] width 0 height 11
click at [751, 390] on div "Enterprise-wide technology infrastructure capacity assessment documents" at bounding box center [780, 386] width 533 height 36
click at [514, 364] on input "b. Enterprise-wide technology infrastructure capacity assessment documents" at bounding box center [514, 358] width 0 height 11
click at [751, 390] on div "Enterprise-wide technology infrastructure capacity assessment documents" at bounding box center [780, 386] width 533 height 36
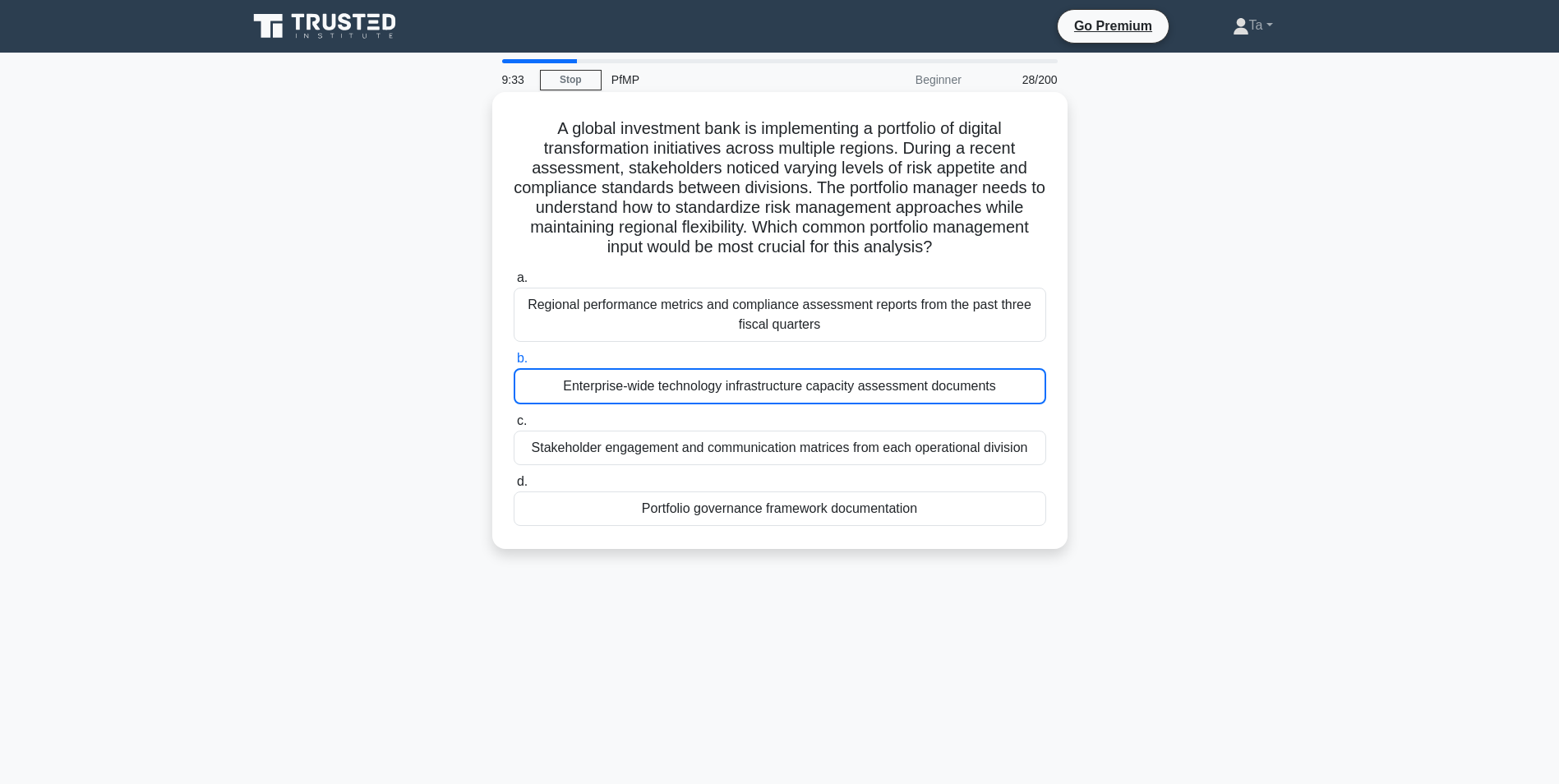
click at [514, 364] on input "b. Enterprise-wide technology infrastructure capacity assessment documents" at bounding box center [514, 358] width 0 height 11
click at [751, 390] on div "Enterprise-wide technology infrastructure capacity assessment documents" at bounding box center [780, 386] width 533 height 36
click at [514, 364] on input "b. Enterprise-wide technology infrastructure capacity assessment documents" at bounding box center [514, 358] width 0 height 11
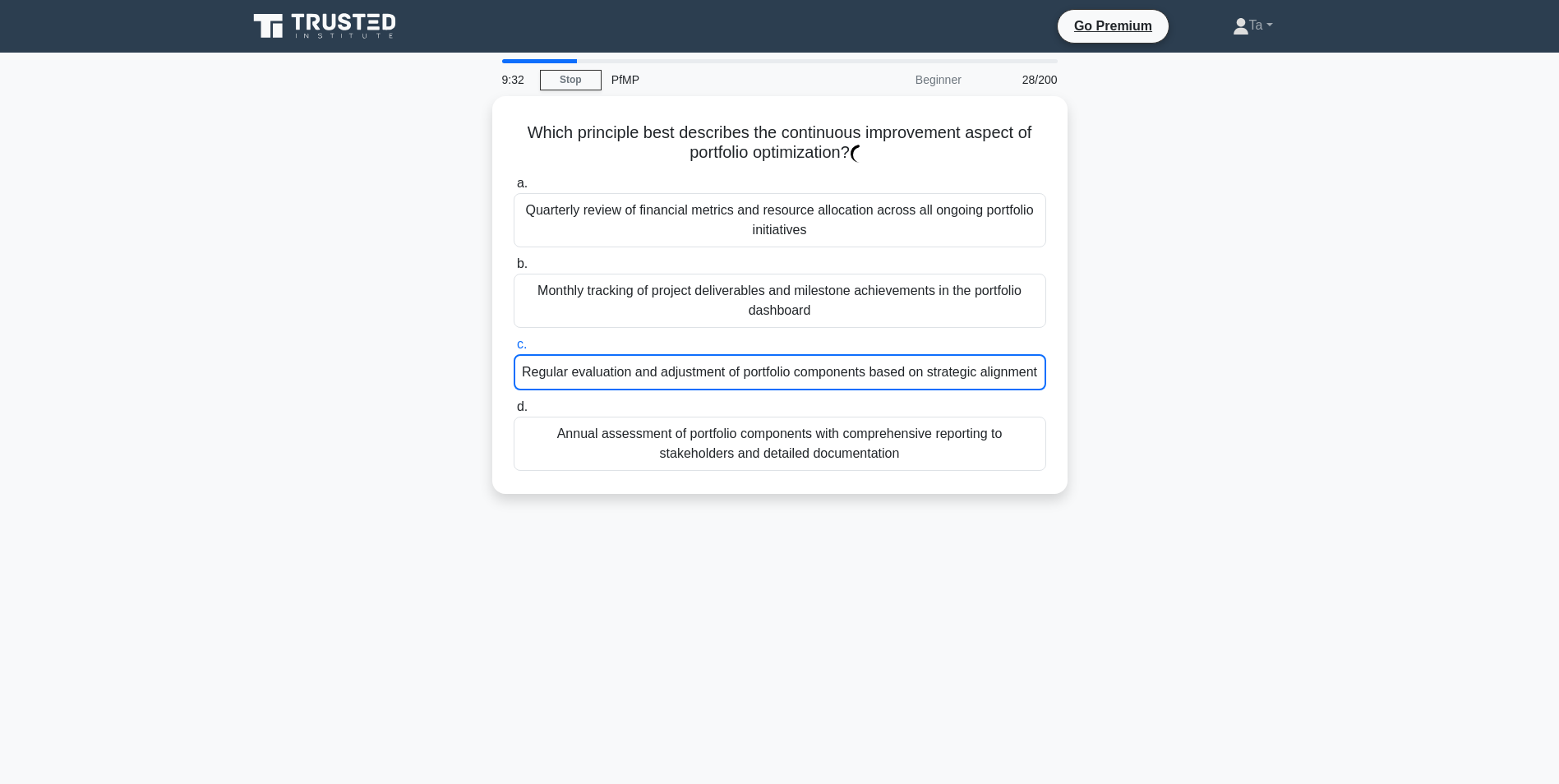
click at [751, 389] on div "a. Quarterly review of financial metrics and resource allocation across all ong…" at bounding box center [780, 322] width 552 height 304
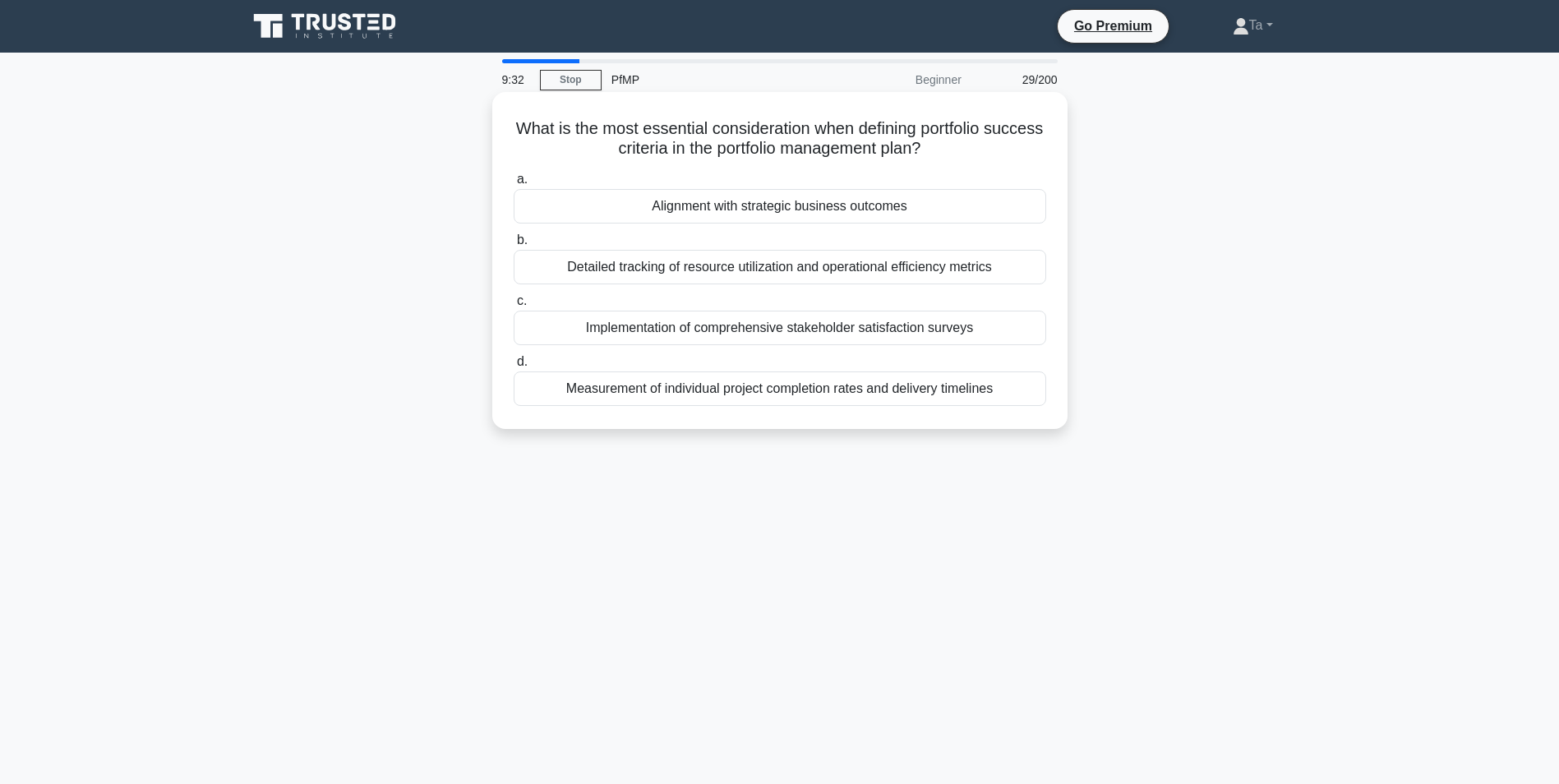
click at [751, 387] on div "Measurement of individual project completion rates and delivery timelines" at bounding box center [780, 389] width 533 height 35
click at [514, 368] on input "d. Measurement of individual project completion rates and delivery timelines" at bounding box center [514, 362] width 0 height 11
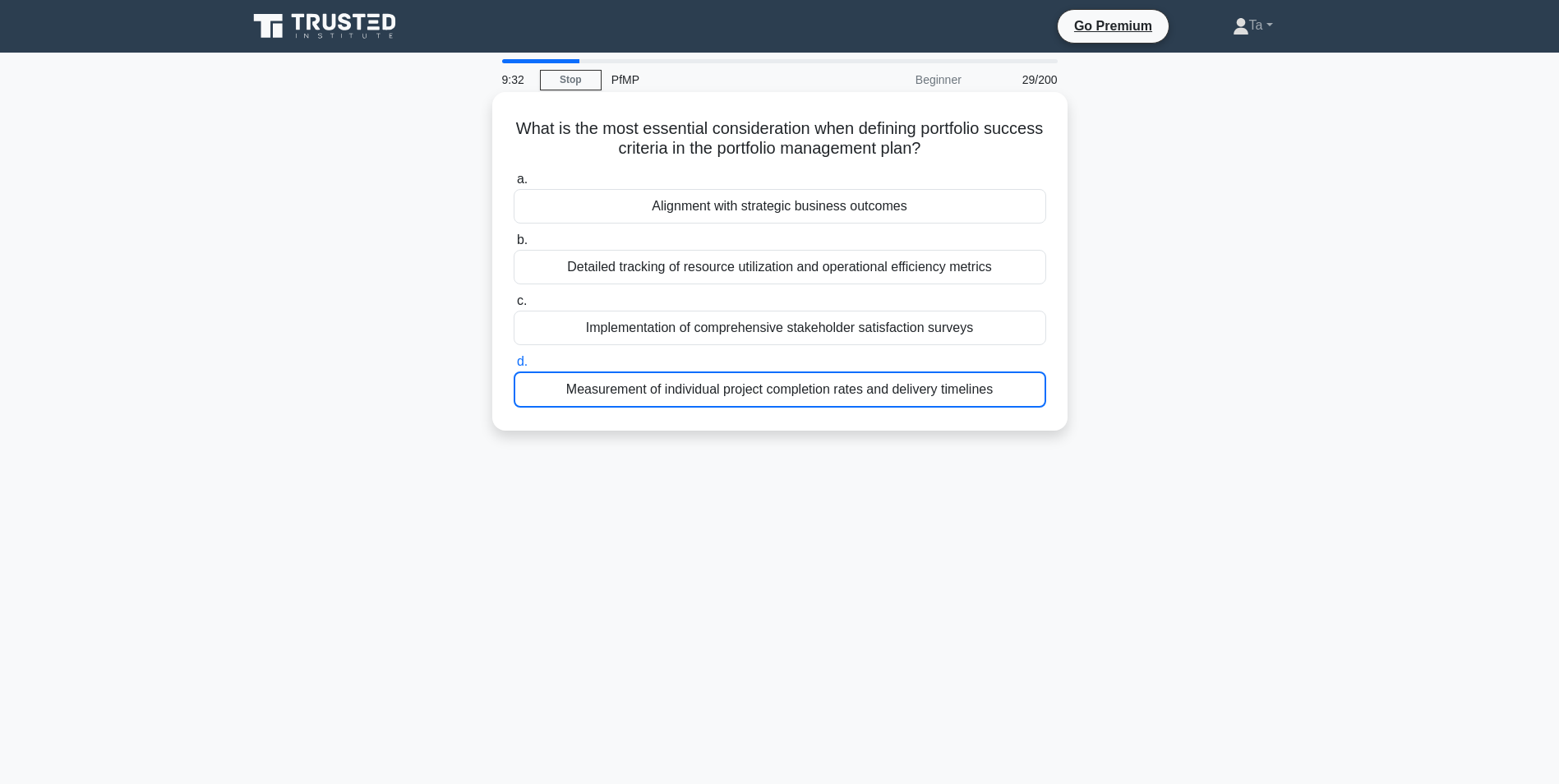
click at [751, 387] on div "Measurement of individual project completion rates and delivery timelines" at bounding box center [780, 390] width 533 height 36
click at [514, 368] on input "d. Measurement of individual project completion rates and delivery timelines" at bounding box center [514, 362] width 0 height 11
click at [751, 387] on div "Measurement of individual project completion rates and delivery timelines" at bounding box center [780, 390] width 533 height 36
click at [514, 368] on input "d. Measurement of individual project completion rates and delivery timelines" at bounding box center [514, 362] width 0 height 11
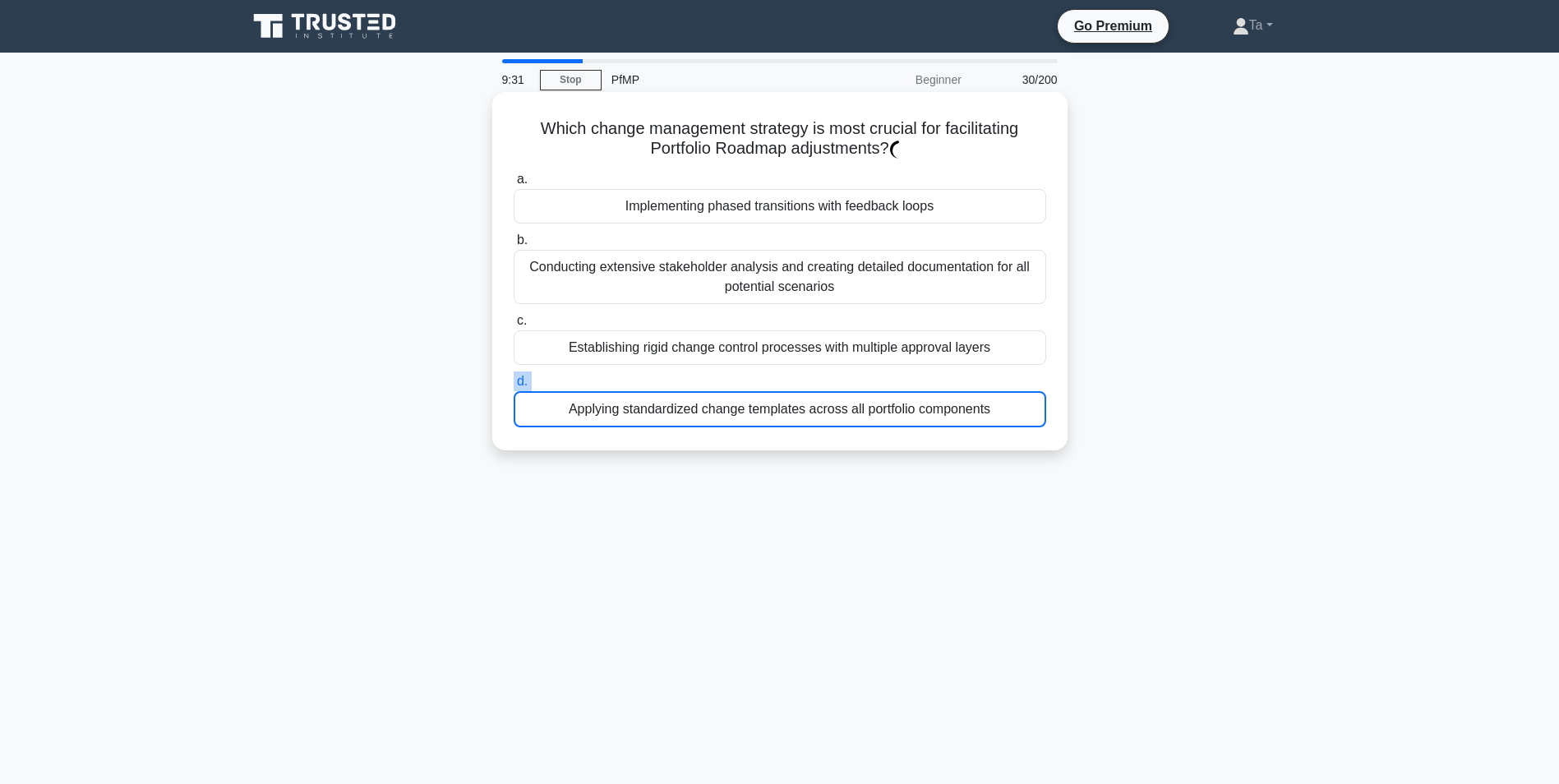
click at [751, 387] on label "d. Applying standardized change templates across all portfolio components" at bounding box center [780, 399] width 533 height 56
click at [514, 387] on input "d. Applying standardized change templates across all portfolio components" at bounding box center [514, 382] width 0 height 11
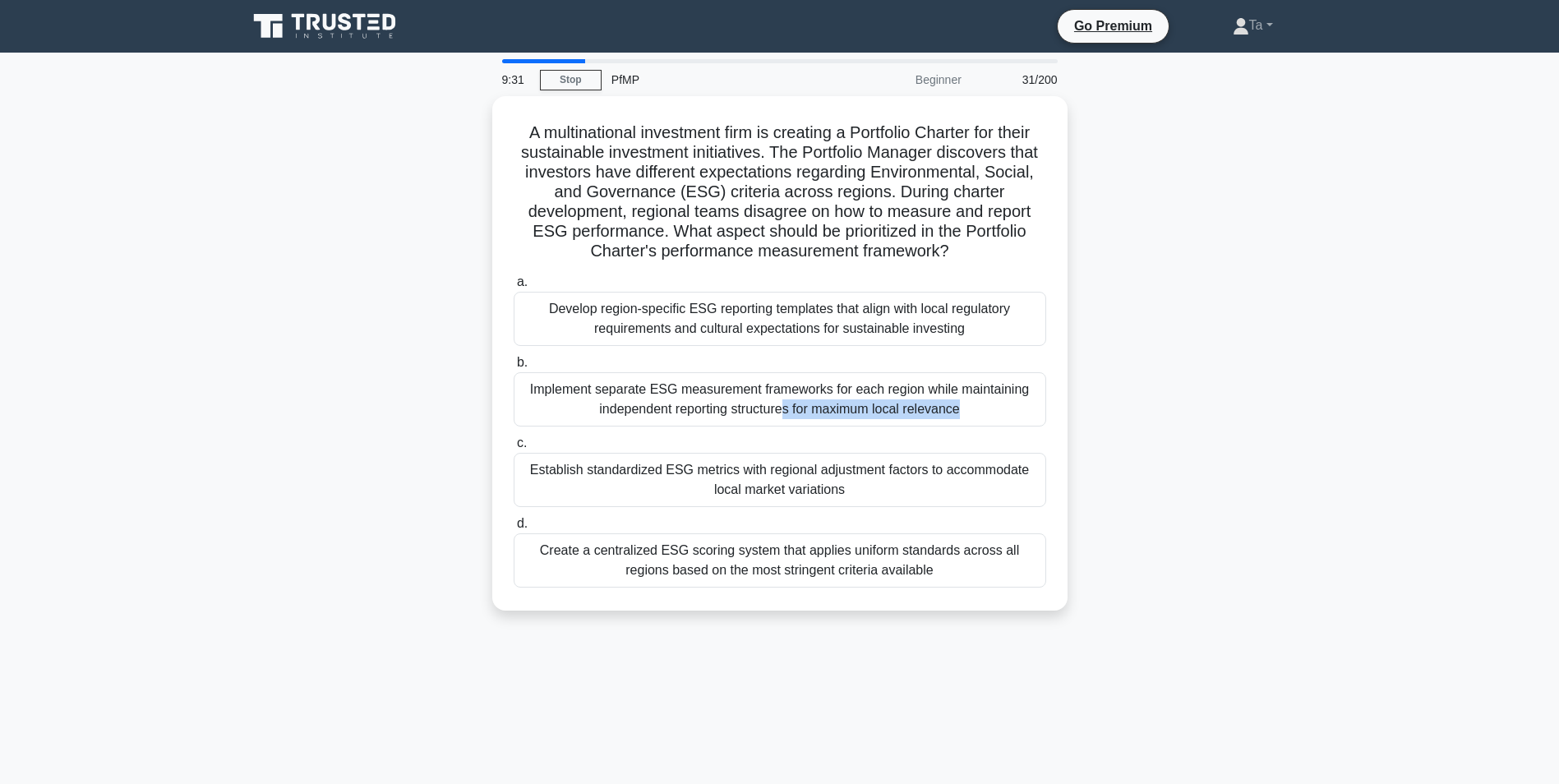
click at [751, 387] on div "Implement separate ESG measurement frameworks for each region while maintaining…" at bounding box center [780, 398] width 533 height 55
click at [514, 368] on input "b. Implement separate ESG measurement frameworks for each region while maintain…" at bounding box center [514, 363] width 0 height 11
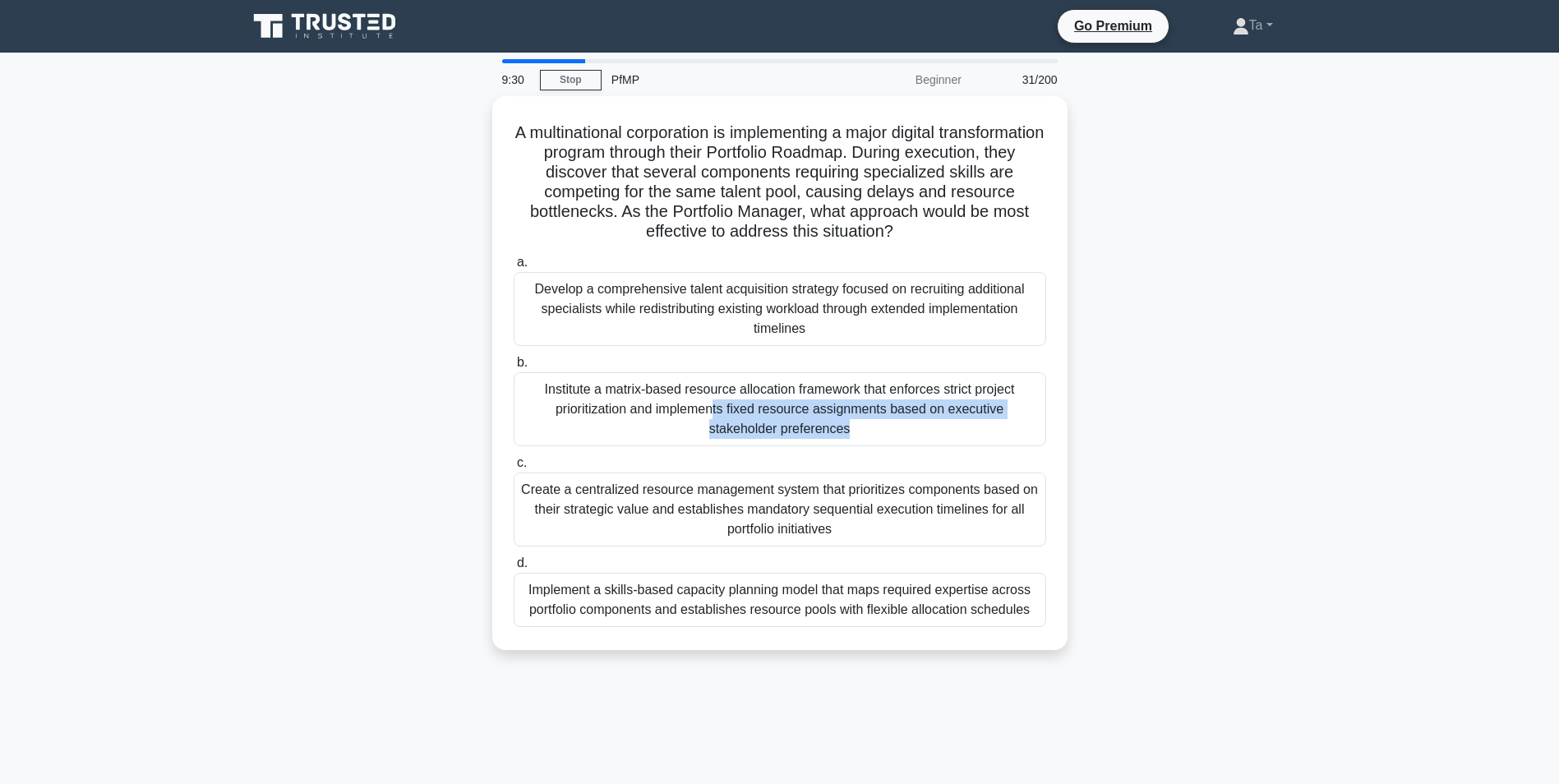
click at [751, 387] on div "Institute a matrix-based resource allocation framework that enforces strict pro…" at bounding box center [780, 408] width 533 height 74
click at [514, 368] on input "b. Institute a matrix-based resource allocation framework that enforces strict …" at bounding box center [514, 363] width 0 height 11
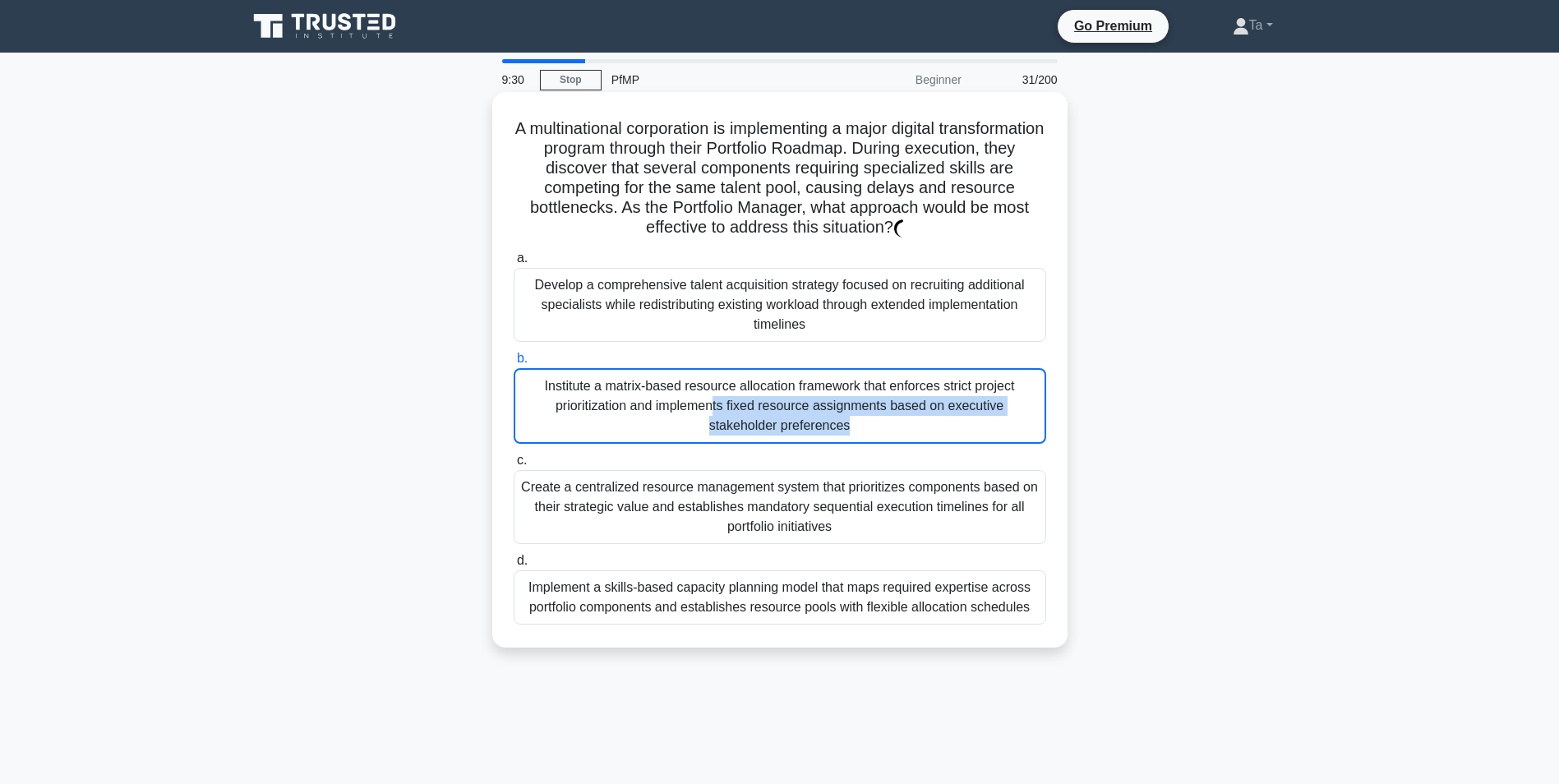
click at [751, 387] on div "Institute a matrix-based resource allocation framework that enforces strict pro…" at bounding box center [780, 405] width 533 height 75
click at [514, 364] on input "b. Institute a matrix-based resource allocation framework that enforces strict …" at bounding box center [514, 358] width 0 height 11
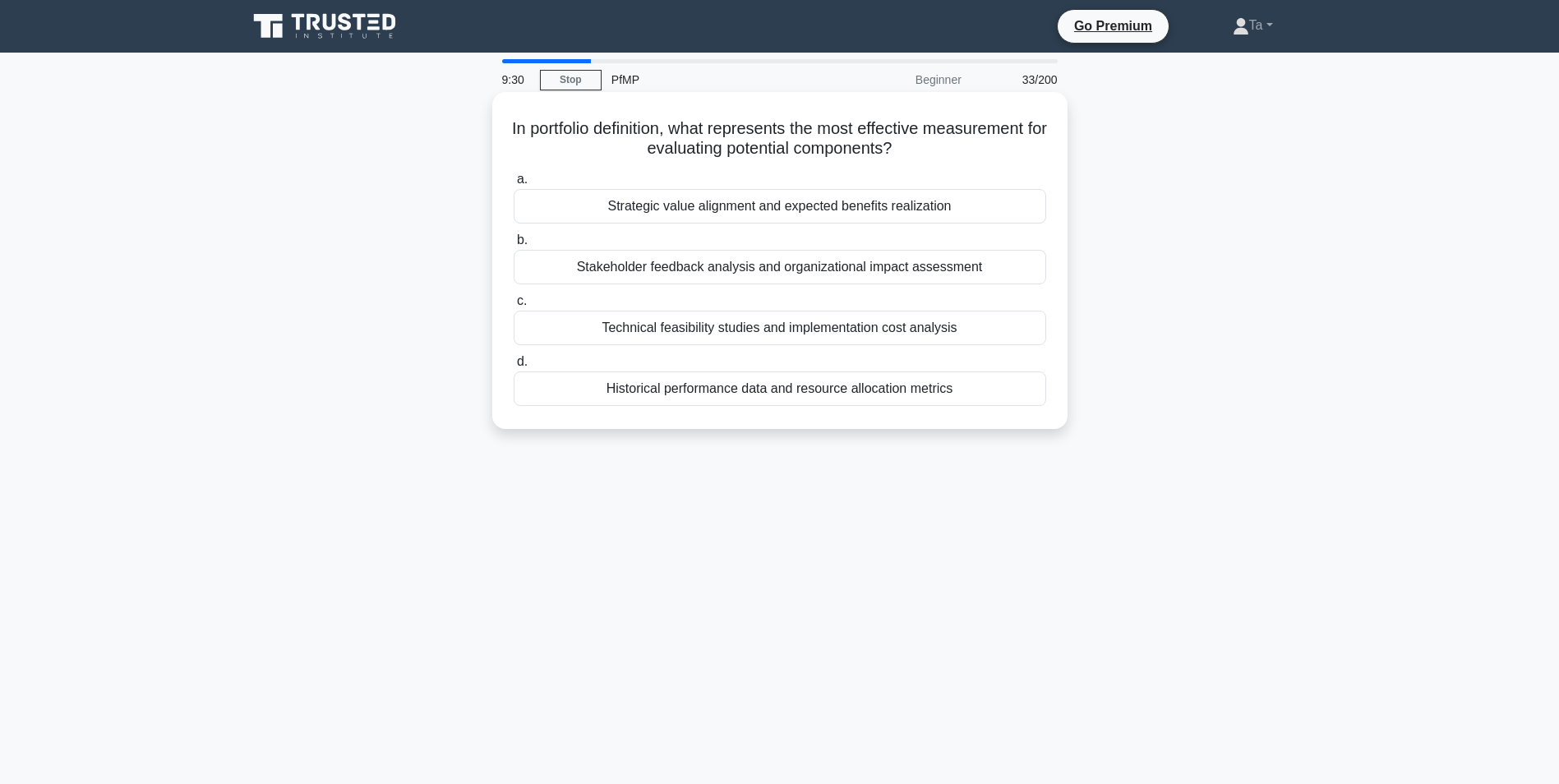
click at [751, 387] on div "Historical performance data and resource allocation metrics" at bounding box center [780, 389] width 533 height 35
click at [514, 368] on input "d. Historical performance data and resource allocation metrics" at bounding box center [514, 362] width 0 height 11
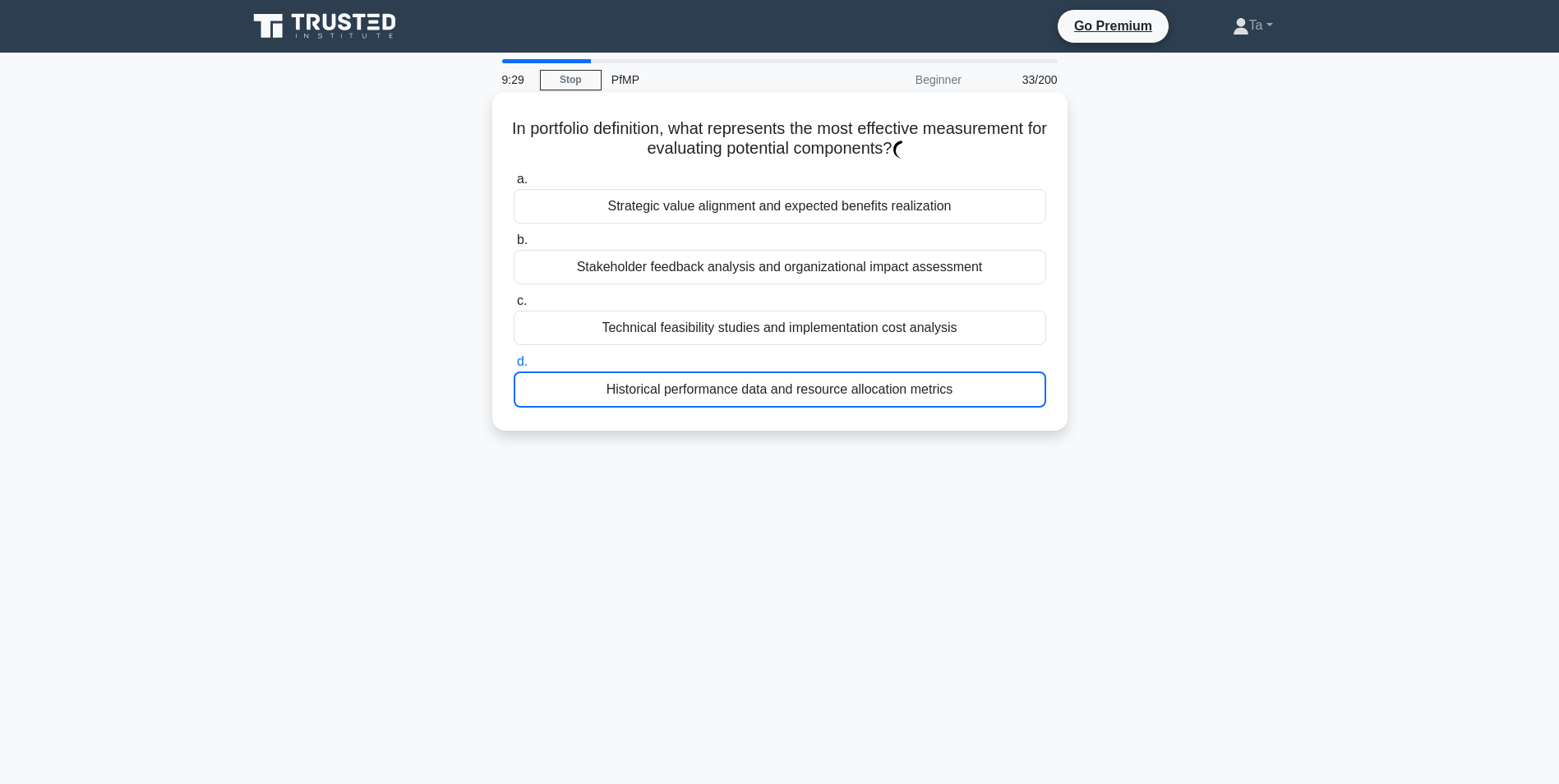
click at [751, 387] on div "Historical performance data and resource allocation metrics" at bounding box center [780, 390] width 533 height 36
click at [514, 368] on input "d. Historical performance data and resource allocation metrics" at bounding box center [514, 362] width 0 height 11
click at [751, 387] on div "Historical performance data and resource allocation metrics" at bounding box center [780, 390] width 533 height 36
click at [514, 368] on input "d. Historical performance data and resource allocation metrics" at bounding box center [514, 362] width 0 height 11
click at [751, 387] on div "Historical performance data and resource allocation metrics" at bounding box center [780, 390] width 533 height 36
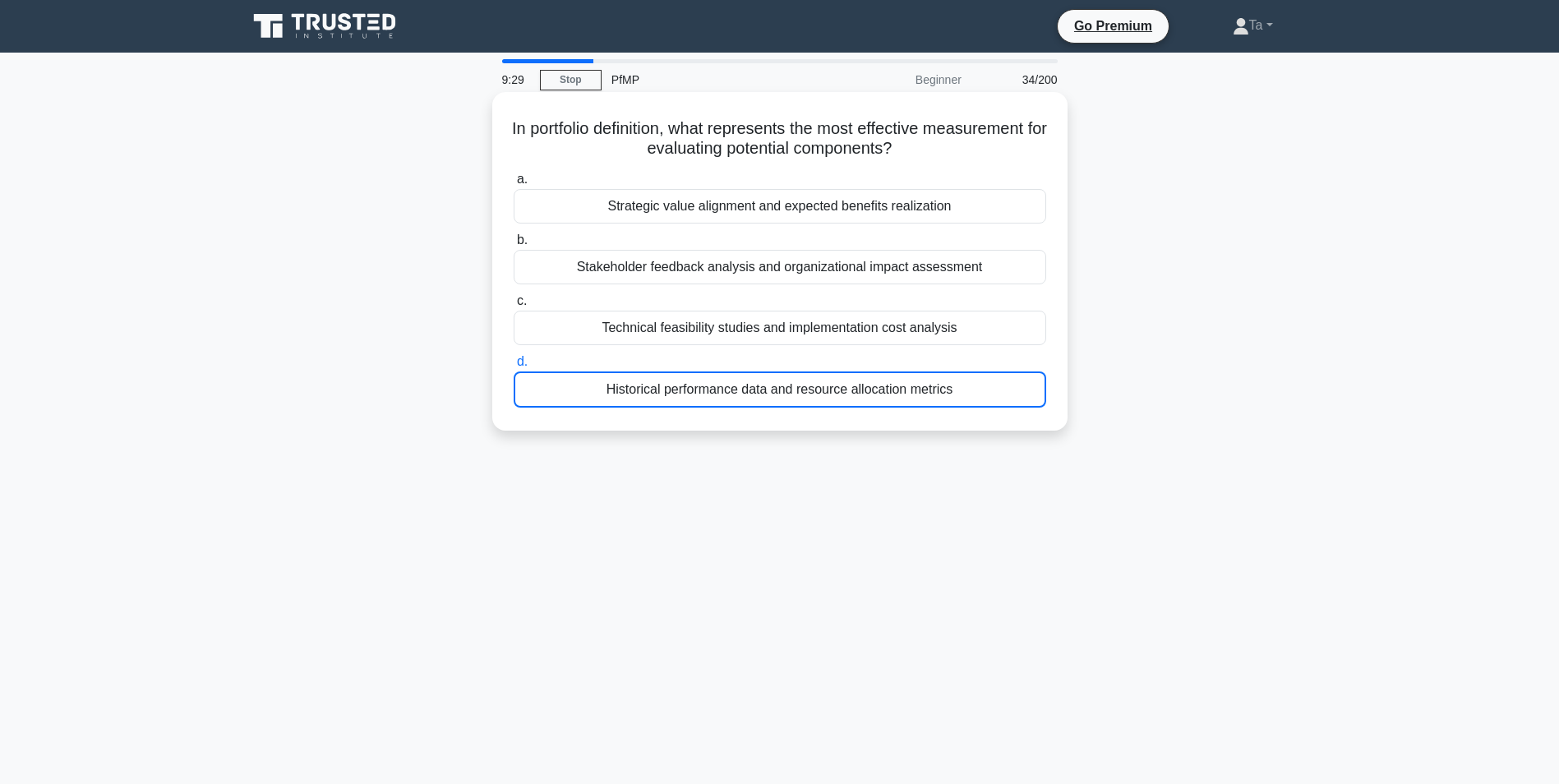
click at [514, 368] on input "d. Historical performance data and resource allocation metrics" at bounding box center [514, 362] width 0 height 11
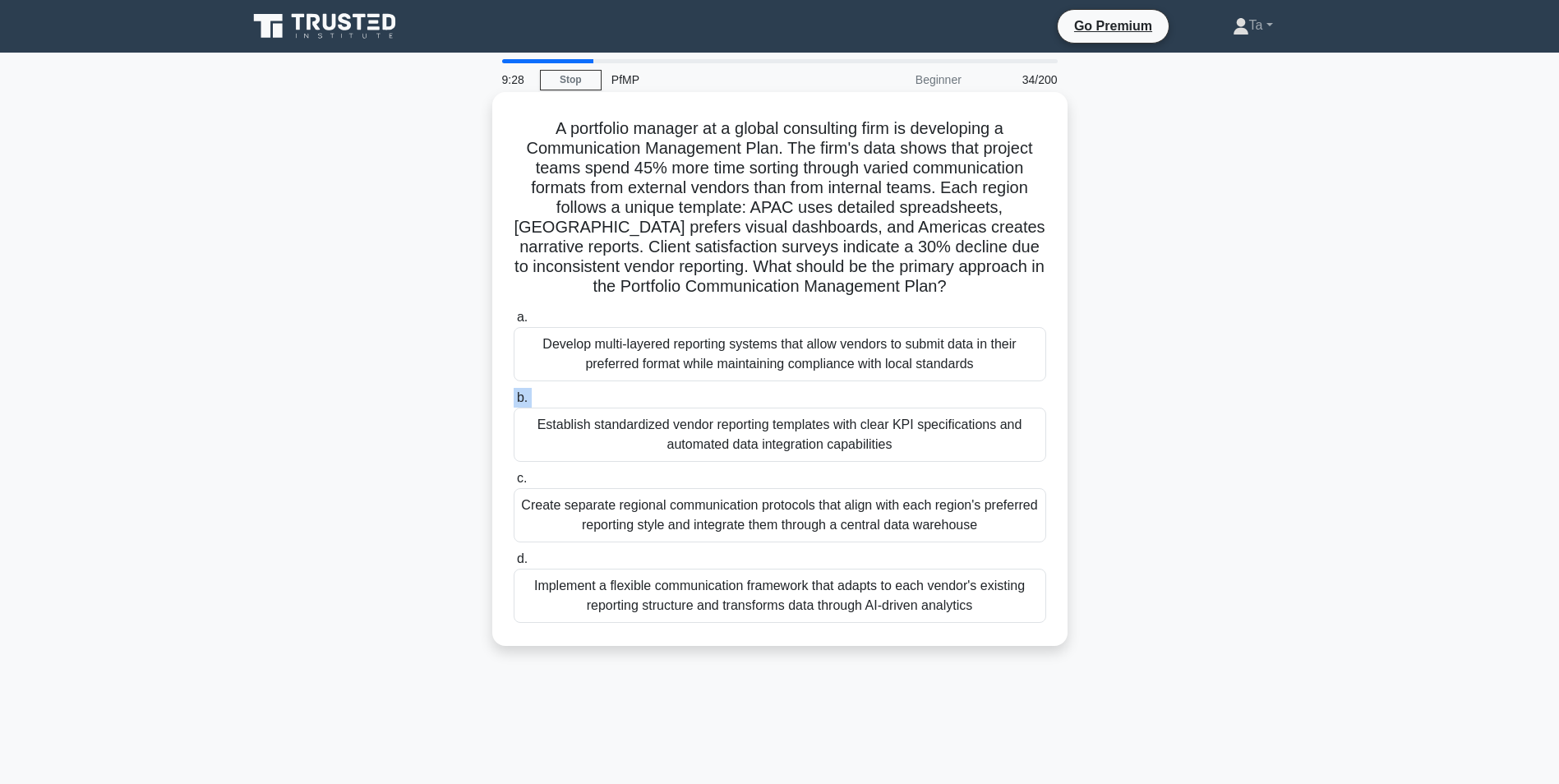
click at [751, 387] on div "a. Develop multi-layered reporting systems that allow vendors to submit data in…" at bounding box center [780, 465] width 552 height 322
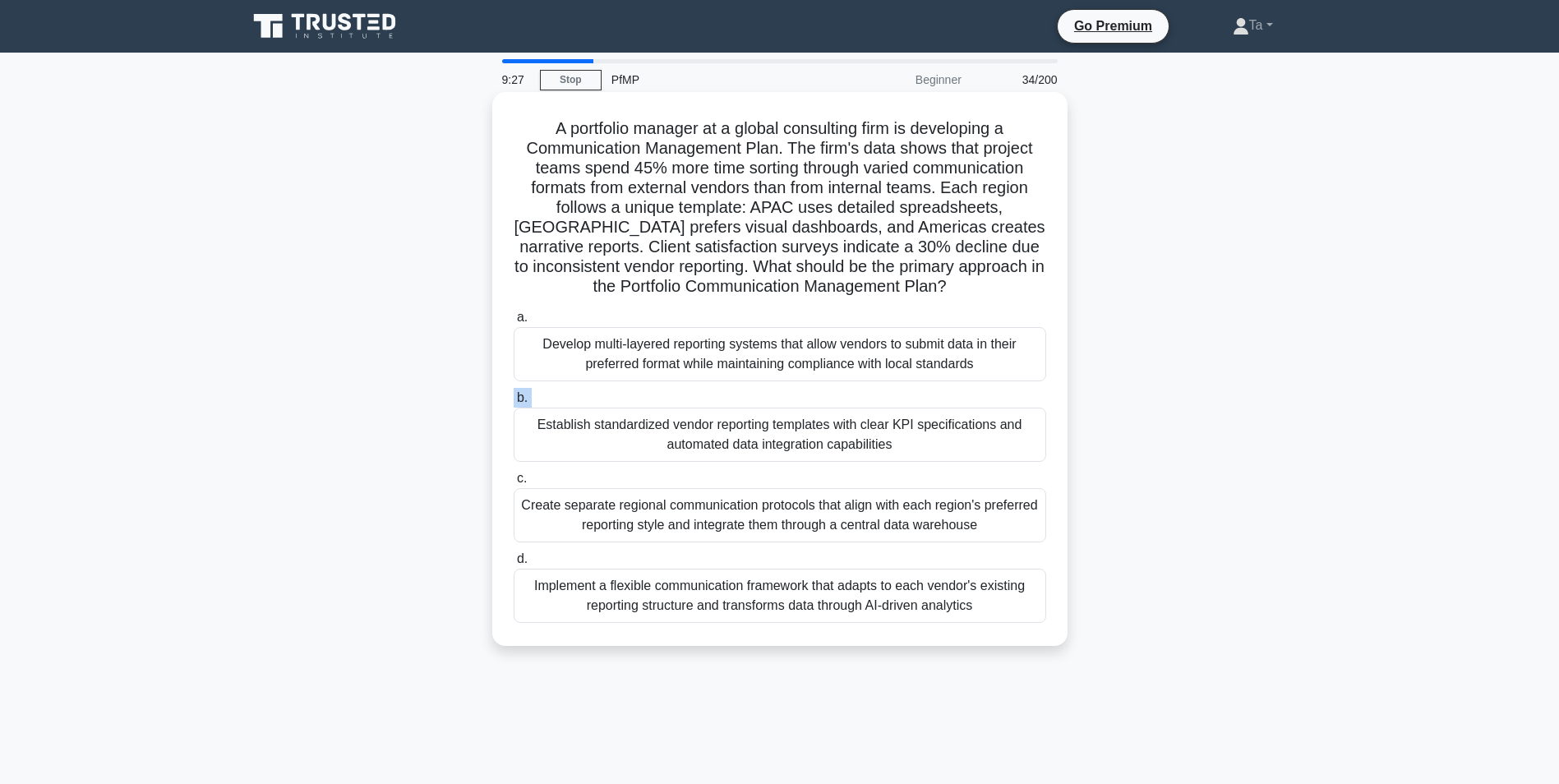
click at [751, 387] on div "a. Develop multi-layered reporting systems that allow vendors to submit data in…" at bounding box center [780, 465] width 552 height 322
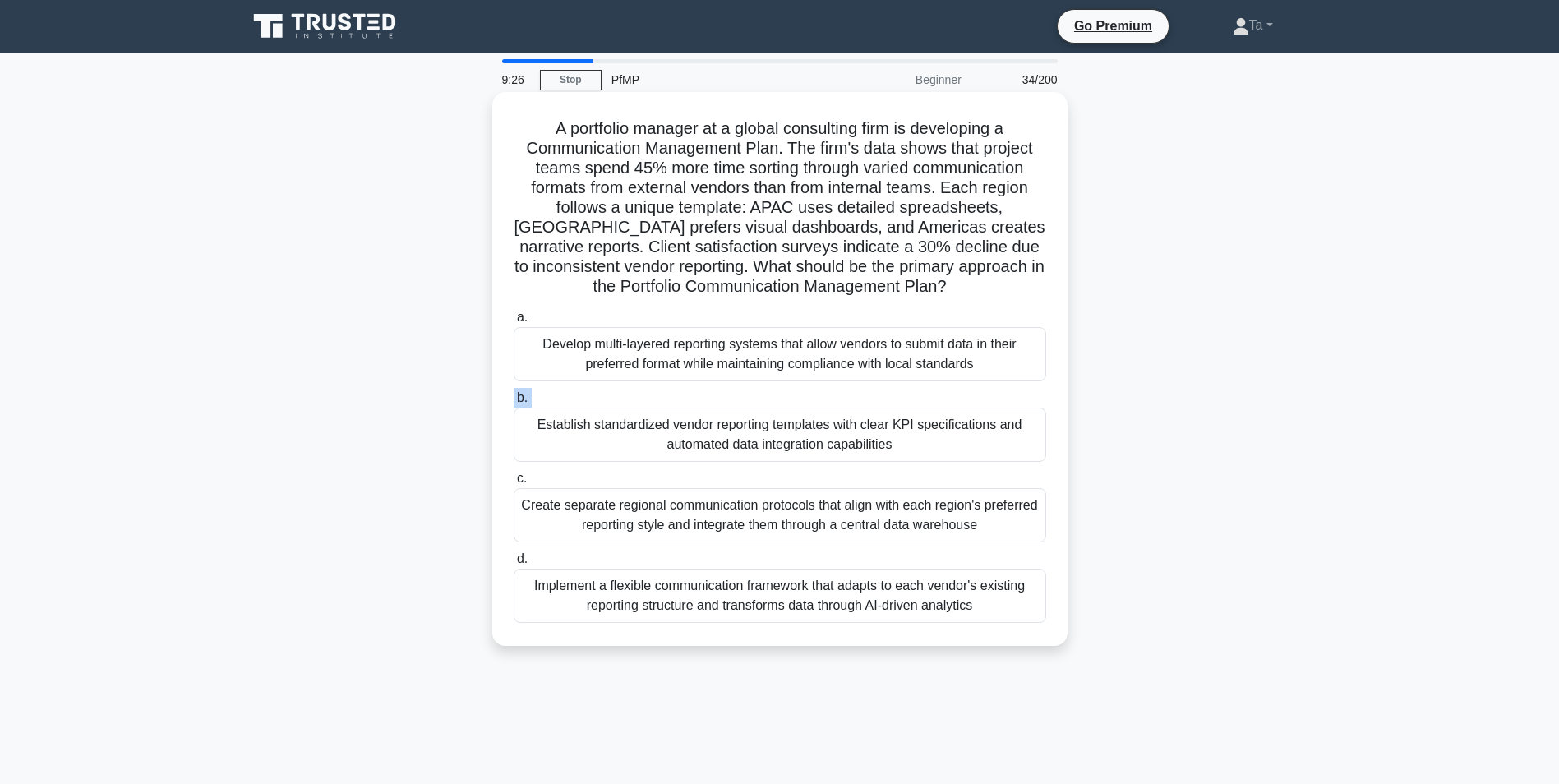
click at [751, 387] on div "a. Develop multi-layered reporting systems that allow vendors to submit data in…" at bounding box center [780, 465] width 552 height 322
click at [751, 384] on div "a. Develop multi-layered reporting systems that allow vendors to submit data in…" at bounding box center [780, 465] width 552 height 322
click at [749, 370] on div "Develop multi-layered reporting systems that allow vendors to submit data in th…" at bounding box center [780, 354] width 533 height 55
click at [514, 323] on input "a. Develop multi-layered reporting systems that allow vendors to submit data in…" at bounding box center [514, 317] width 0 height 11
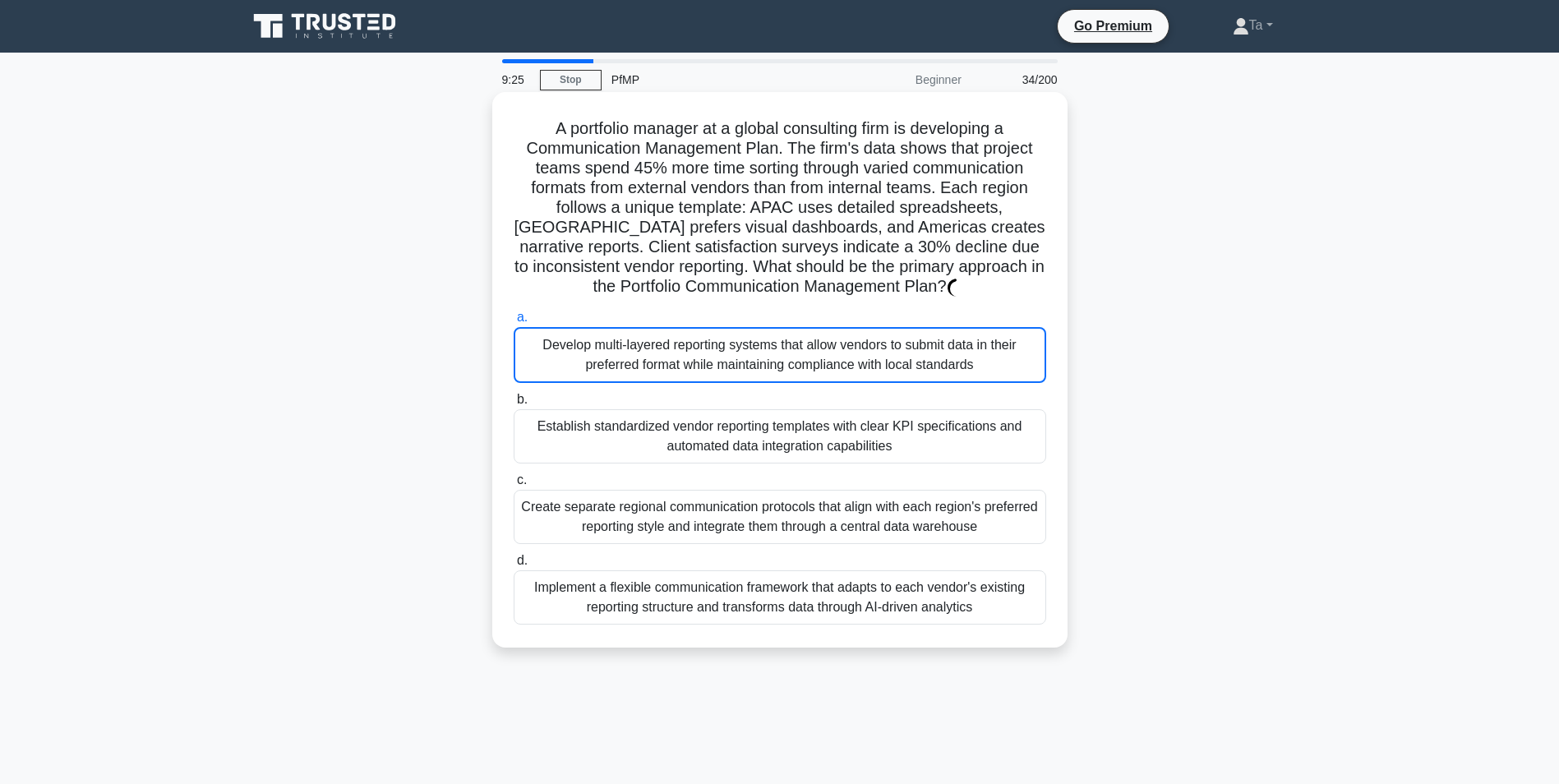
click at [738, 406] on label "b. Establish standardized vendor reporting templates with clear KPI specificati…" at bounding box center [780, 426] width 533 height 74
click at [514, 405] on input "b. Establish standardized vendor reporting templates with clear KPI specificati…" at bounding box center [514, 399] width 0 height 11
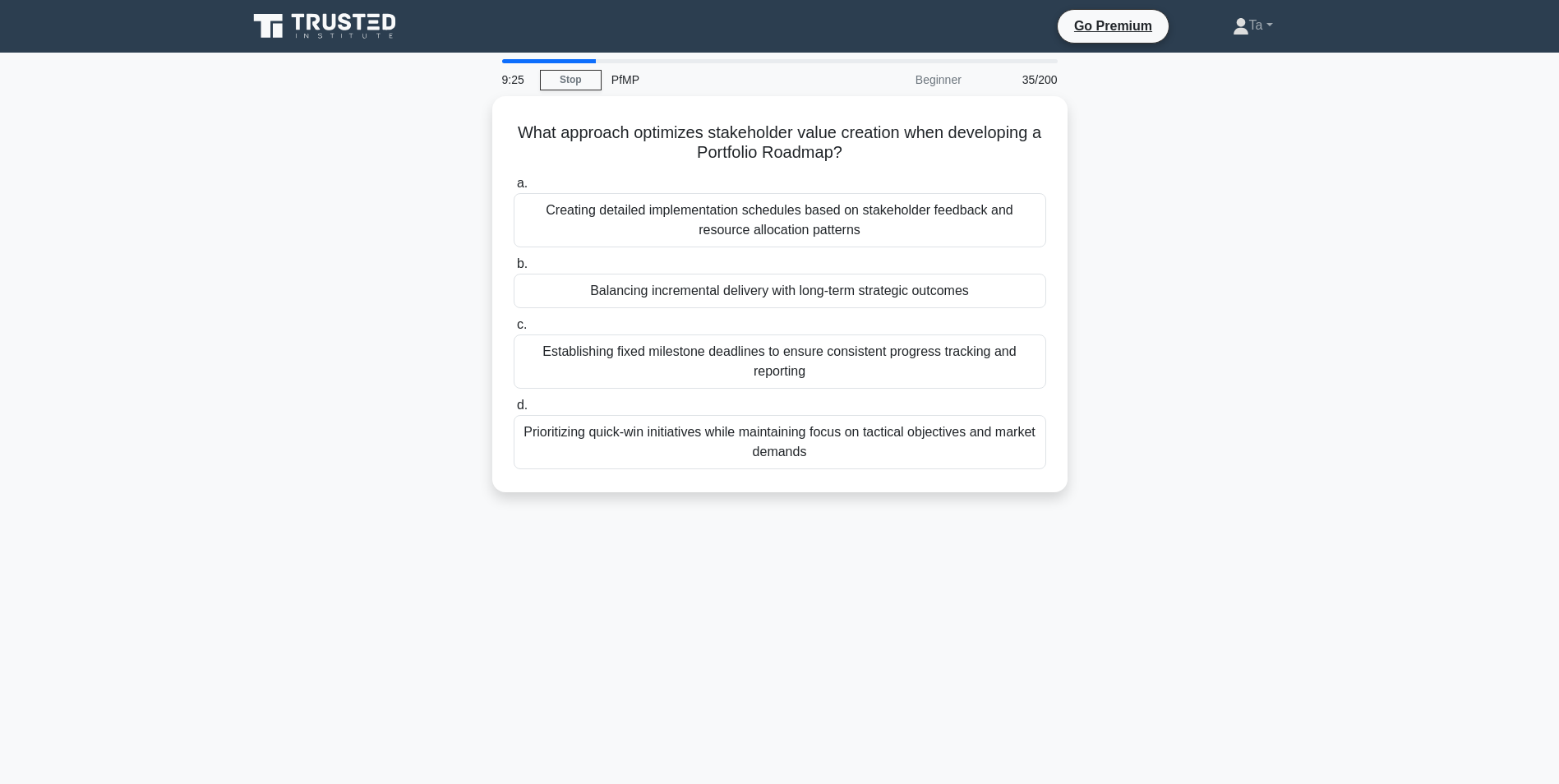
click at [727, 425] on div "Prioritizing quick-win initiatives while maintaining focus on tactical objectiv…" at bounding box center [780, 442] width 533 height 55
click at [514, 410] on input "d. Prioritizing quick-win initiatives while maintaining focus on tactical objec…" at bounding box center [514, 405] width 0 height 11
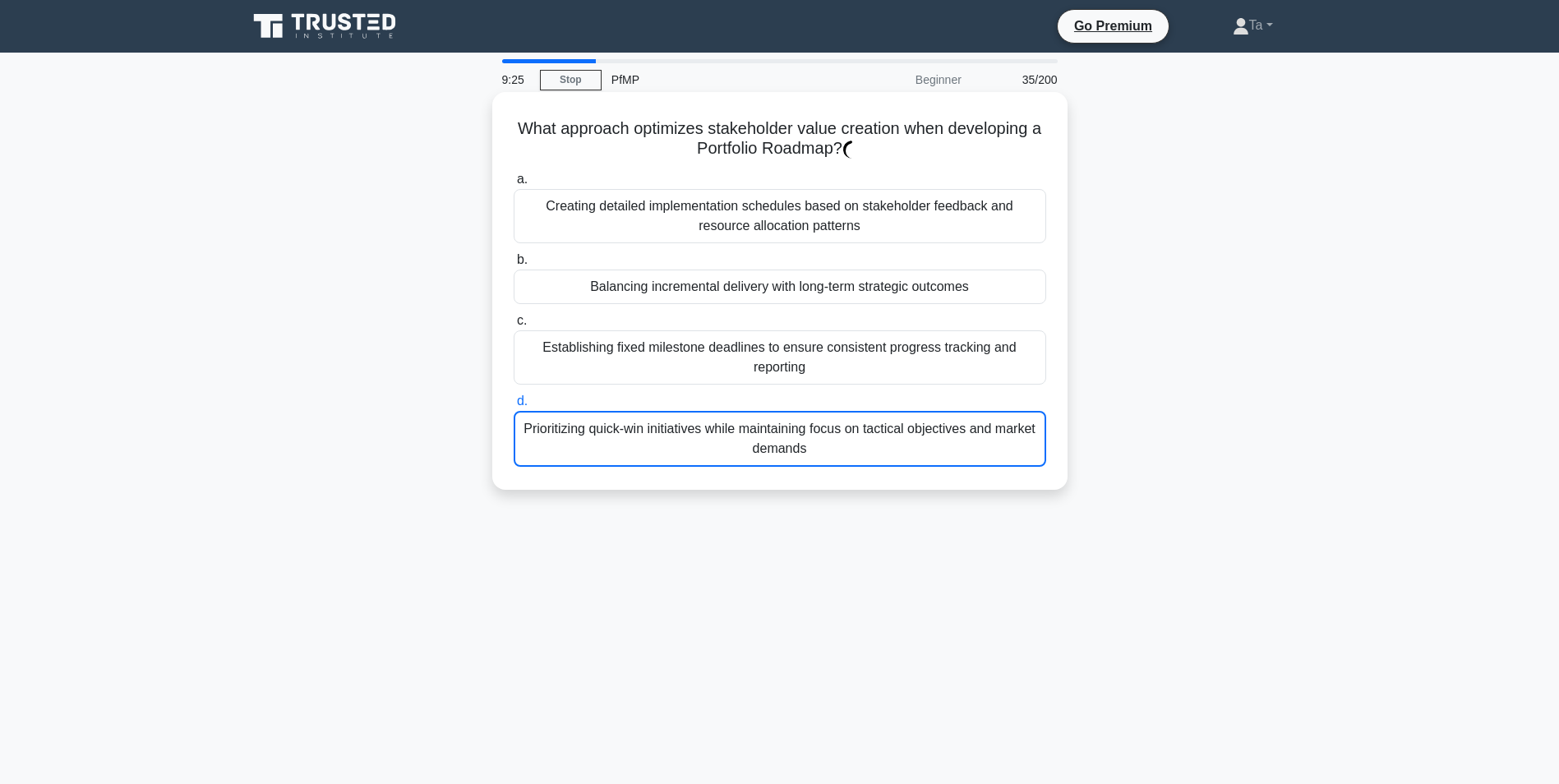
drag, startPoint x: 712, startPoint y: 371, endPoint x: 713, endPoint y: 444, distance: 73.0
click at [712, 374] on div "a. Creating detailed implementation schedules based on stakeholder feedback and…" at bounding box center [780, 317] width 552 height 304
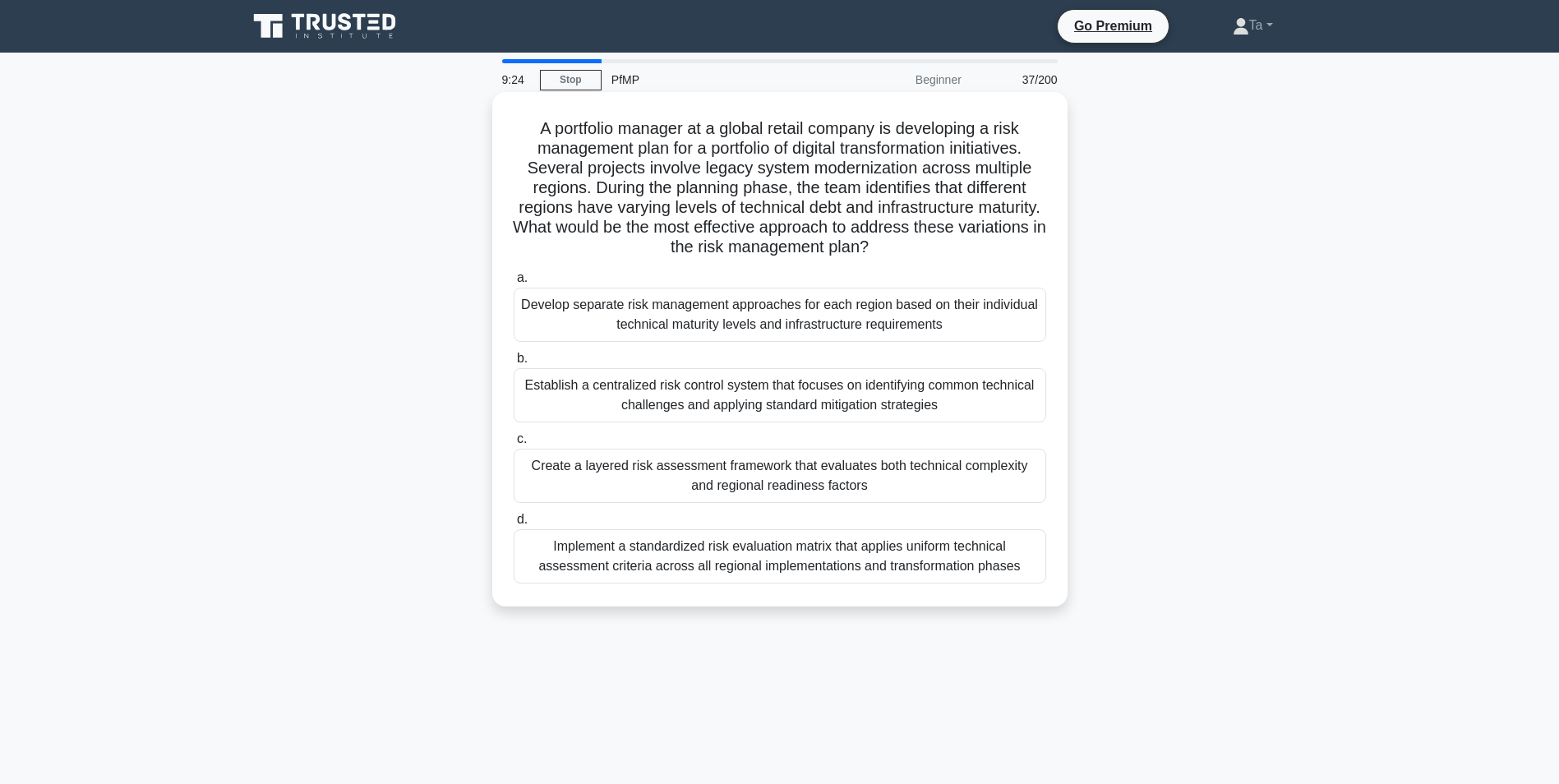
drag, startPoint x: 718, startPoint y: 360, endPoint x: 712, endPoint y: 367, distance: 9.2
click at [717, 360] on label "b. Establish a centralized risk control system that focuses on identifying comm…" at bounding box center [780, 385] width 533 height 74
click at [514, 360] on input "b. Establish a centralized risk control system that focuses on identifying comm…" at bounding box center [514, 358] width 0 height 11
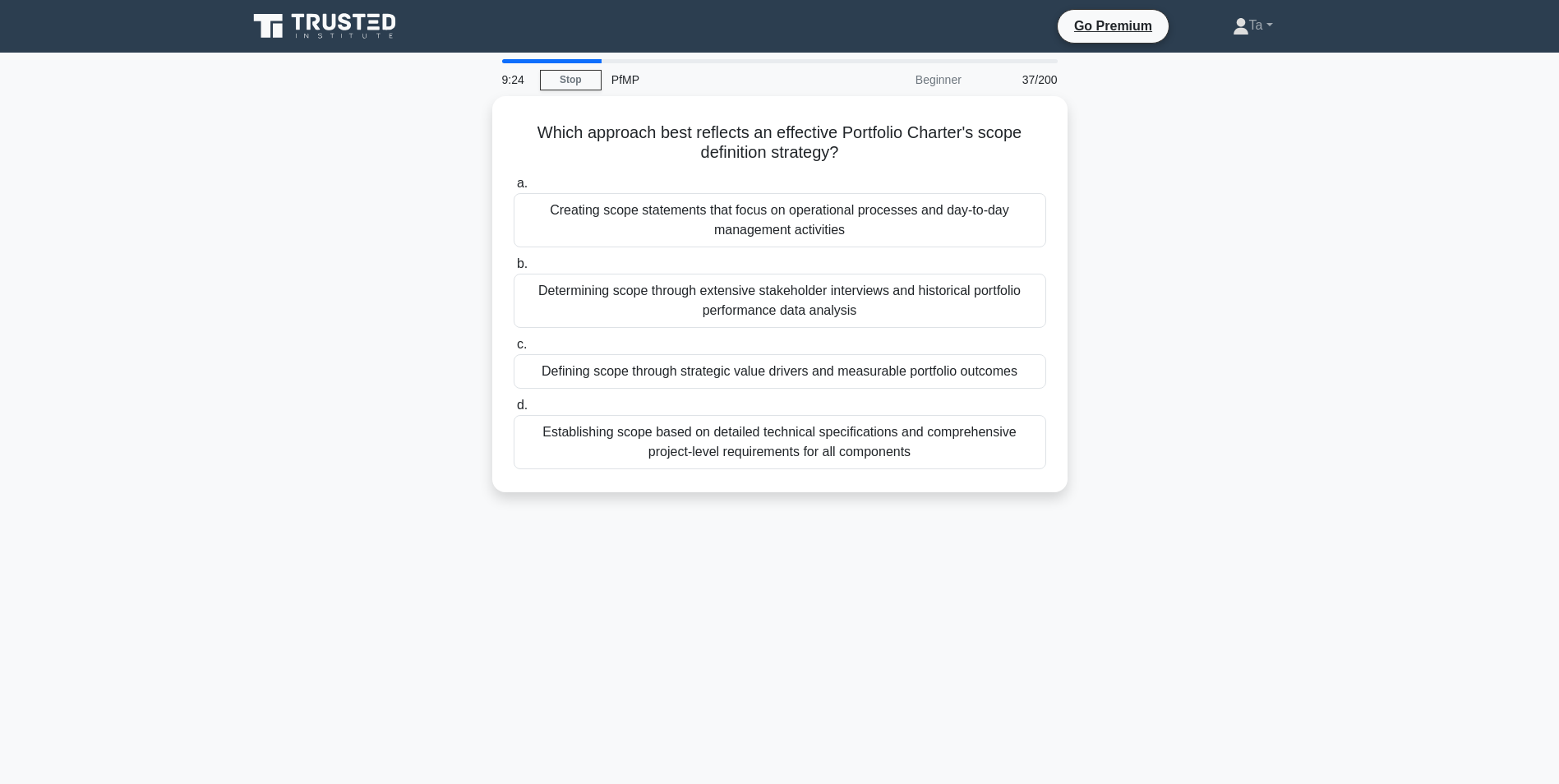
click at [713, 391] on div "a. Creating scope statements that focus on operational processes and day-to-day…" at bounding box center [780, 321] width 552 height 302
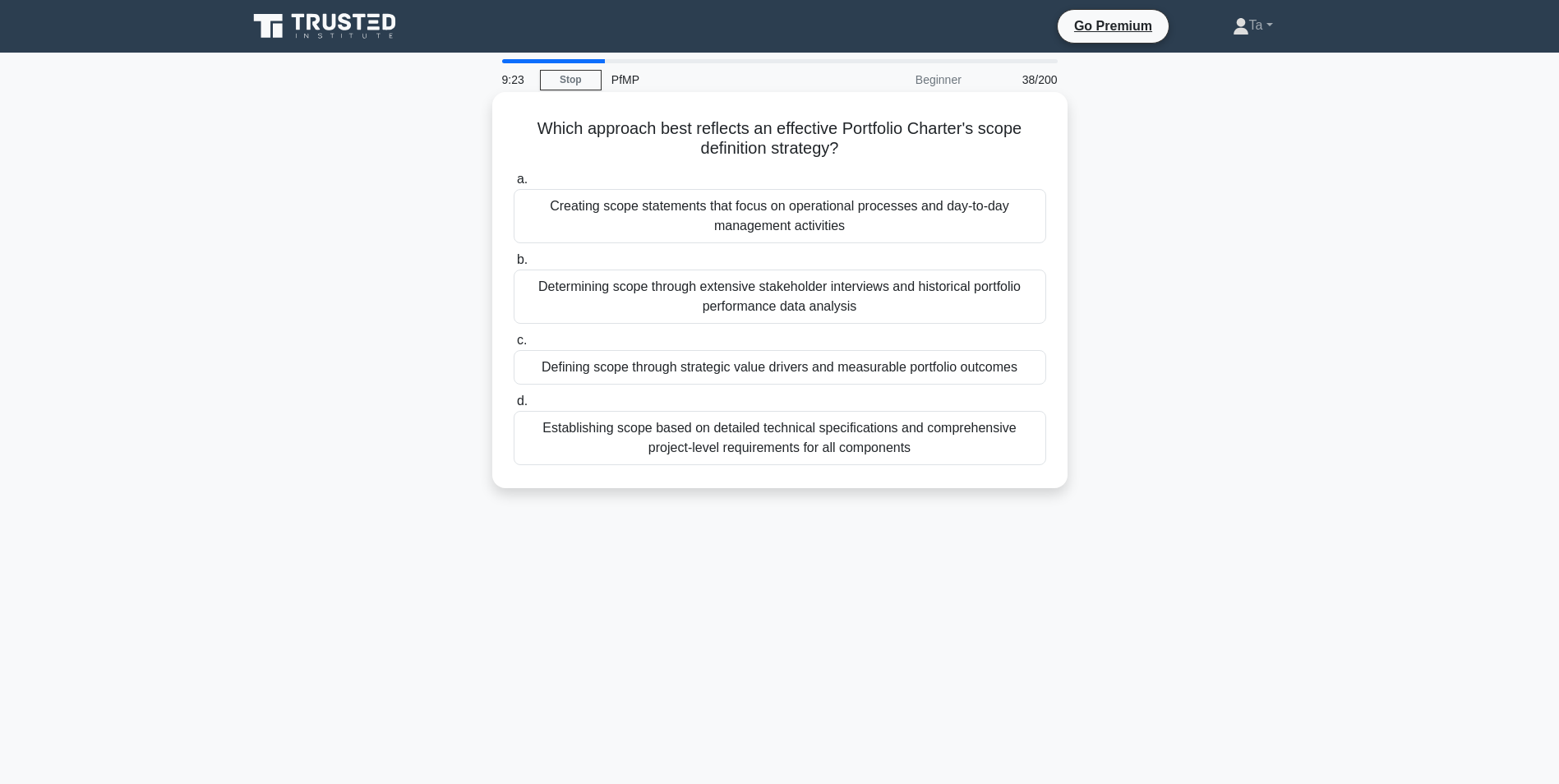
drag, startPoint x: 711, startPoint y: 371, endPoint x: 721, endPoint y: 375, distance: 10.8
click at [714, 391] on div "a. Creating scope statements that focus on operational processes and day-to-day…" at bounding box center [780, 316] width 552 height 302
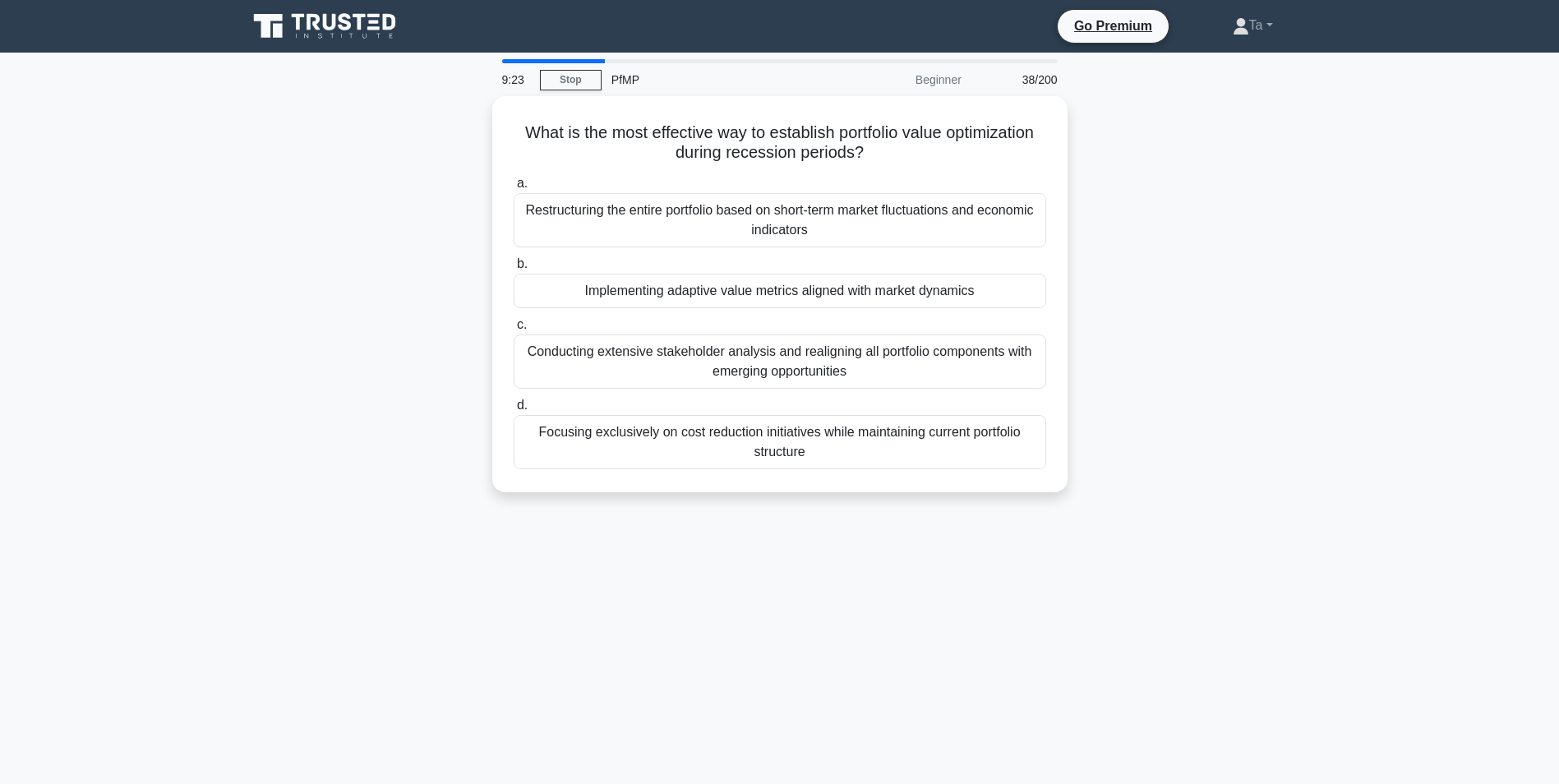
click at [721, 375] on div "Conducting extensive stakeholder analysis and realigning all portfolio componen…" at bounding box center [780, 361] width 533 height 55
click at [514, 330] on input "c. Conducting extensive stakeholder analysis and realigning all portfolio compo…" at bounding box center [514, 324] width 0 height 11
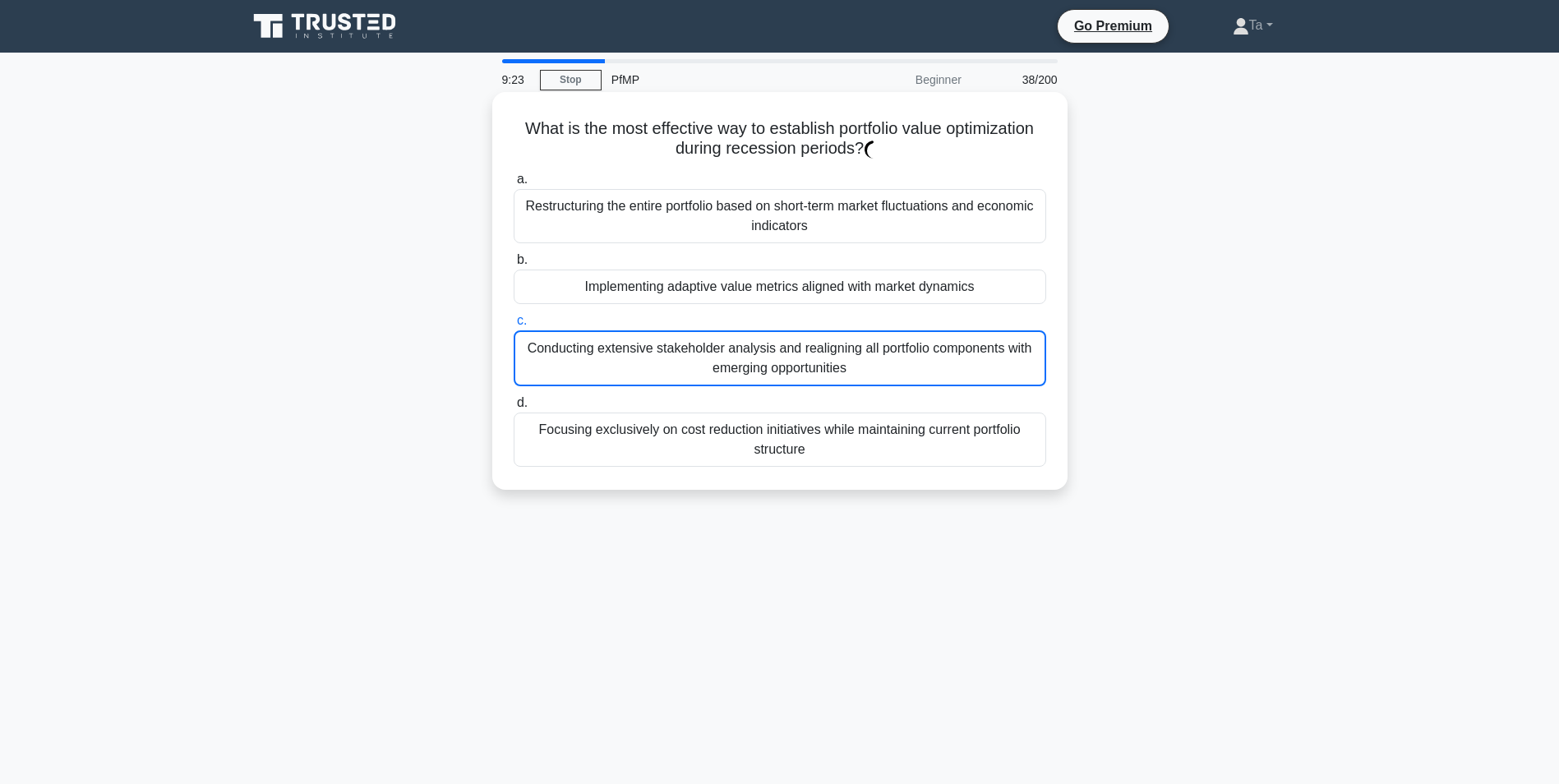
click at [719, 383] on div "Conducting extensive stakeholder analysis and realigning all portfolio componen…" at bounding box center [780, 358] width 533 height 56
click at [514, 326] on input "c. Conducting extensive stakeholder analysis and realigning all portfolio compo…" at bounding box center [514, 320] width 0 height 11
click at [719, 379] on div "Conducting extensive stakeholder analysis and realigning all portfolio componen…" at bounding box center [780, 358] width 533 height 56
click at [514, 326] on input "c. Conducting extensive stakeholder analysis and realigning all portfolio compo…" at bounding box center [514, 320] width 0 height 11
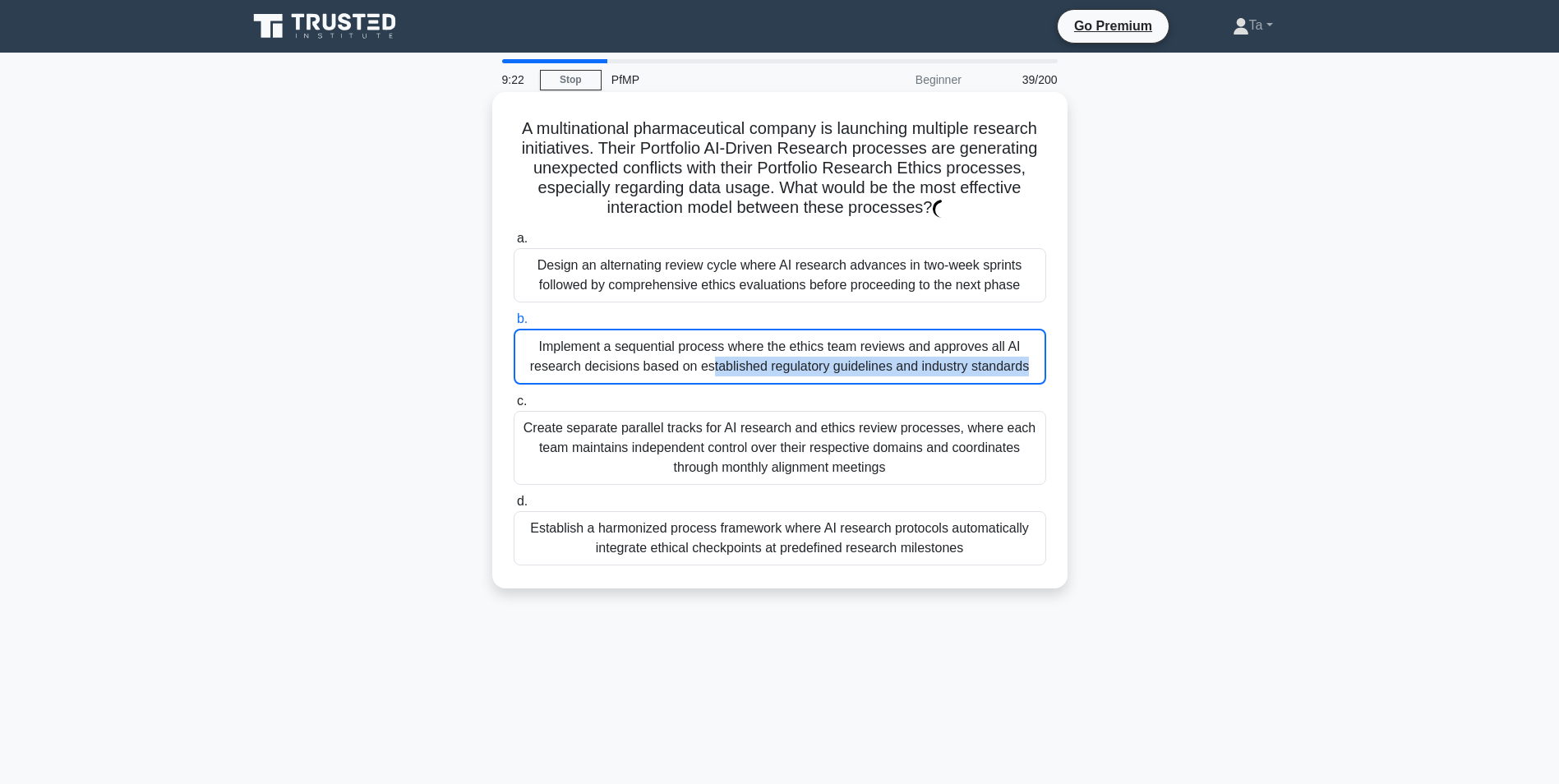
click at [719, 379] on div "Implement a sequential process where the ethics team reviews and approves all A…" at bounding box center [780, 357] width 533 height 56
click at [514, 324] on input "b. Implement a sequential process where the ethics team reviews and approves al…" at bounding box center [514, 319] width 0 height 11
click at [719, 379] on div "Implement a sequential process where the ethics team reviews and approves all A…" at bounding box center [780, 357] width 533 height 56
click at [514, 324] on input "b. Implement a sequential process where the ethics team reviews and approves al…" at bounding box center [514, 319] width 0 height 11
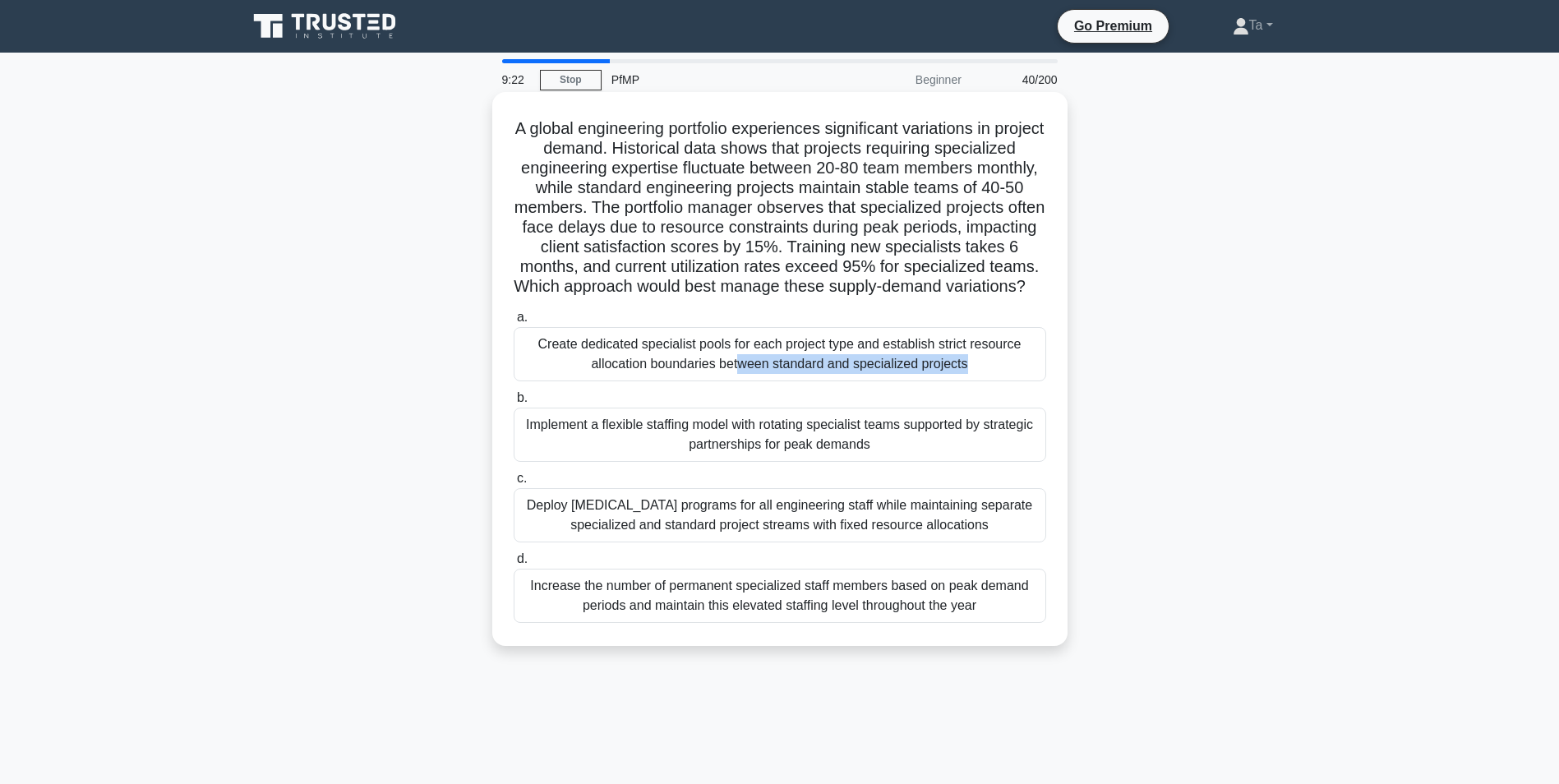
click at [719, 379] on div "Create dedicated specialist pools for each project type and establish strict re…" at bounding box center [780, 354] width 533 height 55
click at [514, 323] on input "a. Create dedicated specialist pools for each project type and establish strict…" at bounding box center [514, 317] width 0 height 11
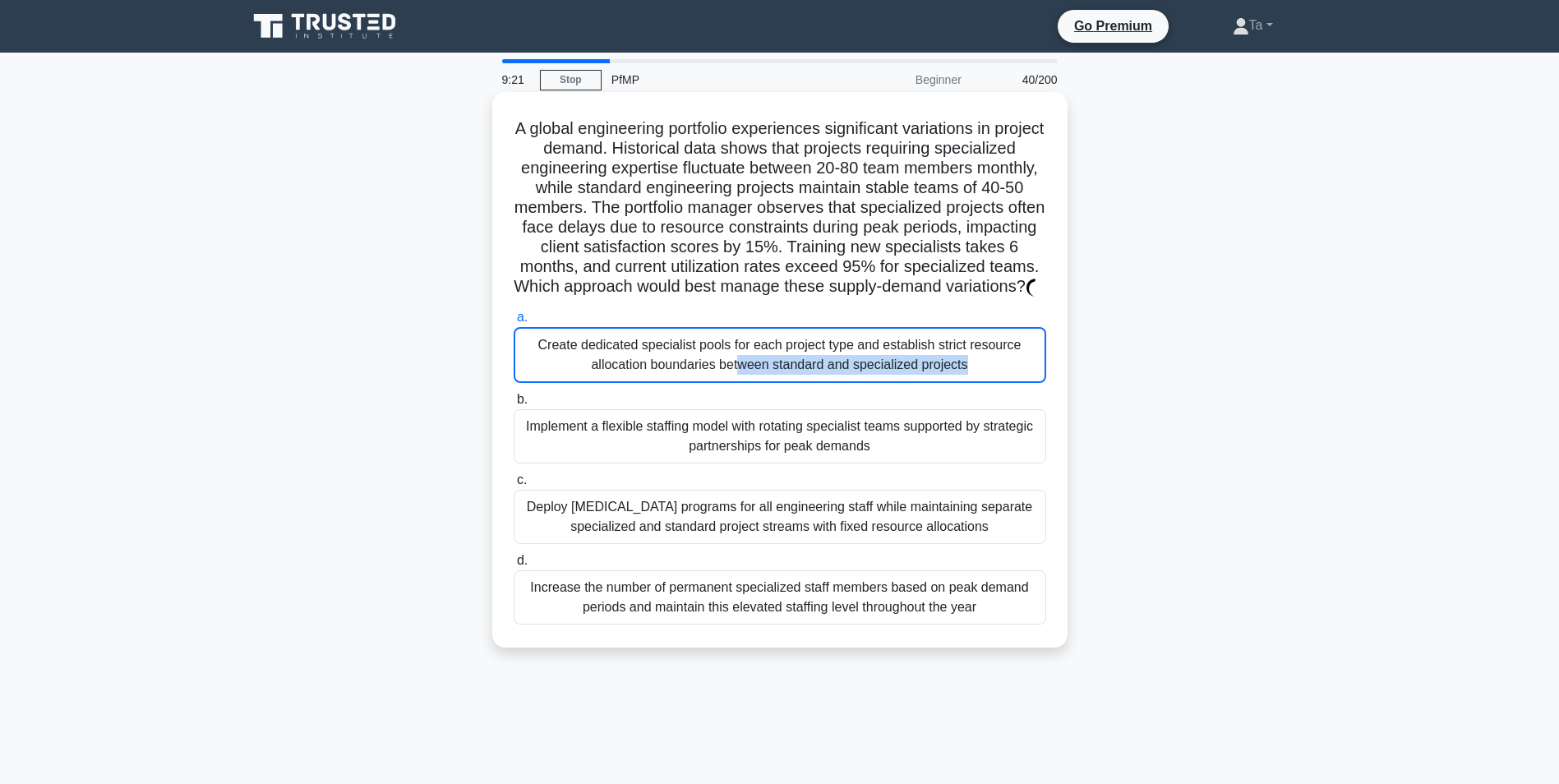
click at [719, 379] on div "Create dedicated specialist pools for each project type and establish strict re…" at bounding box center [780, 355] width 533 height 56
click at [514, 323] on input "a. Create dedicated specialist pools for each project type and establish strict…" at bounding box center [514, 317] width 0 height 11
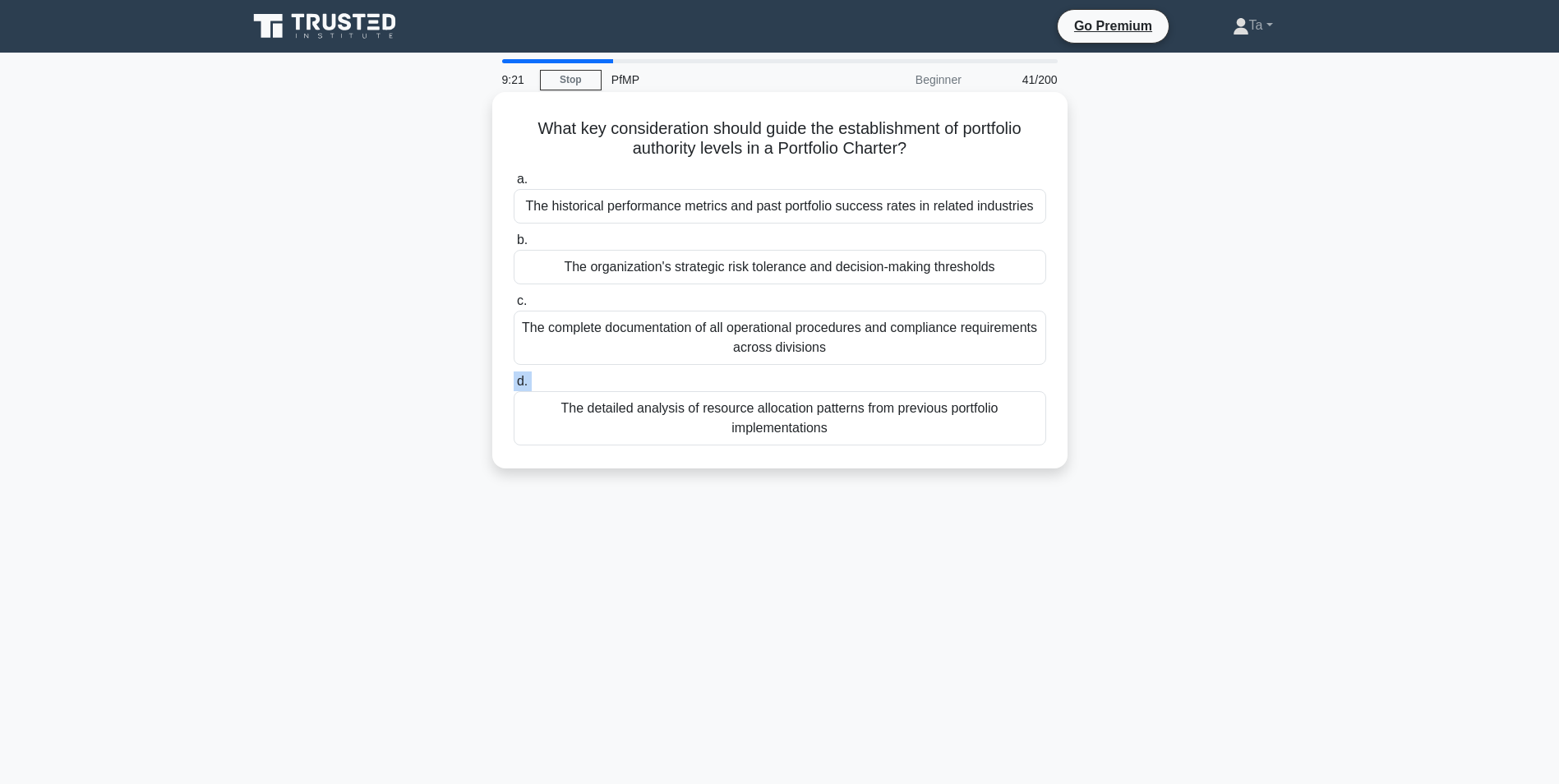
click at [719, 379] on label "d. The detailed analysis of resource allocation patterns from previous portfoli…" at bounding box center [780, 408] width 533 height 74
click at [514, 379] on input "d. The detailed analysis of resource allocation patterns from previous portfoli…" at bounding box center [514, 382] width 0 height 11
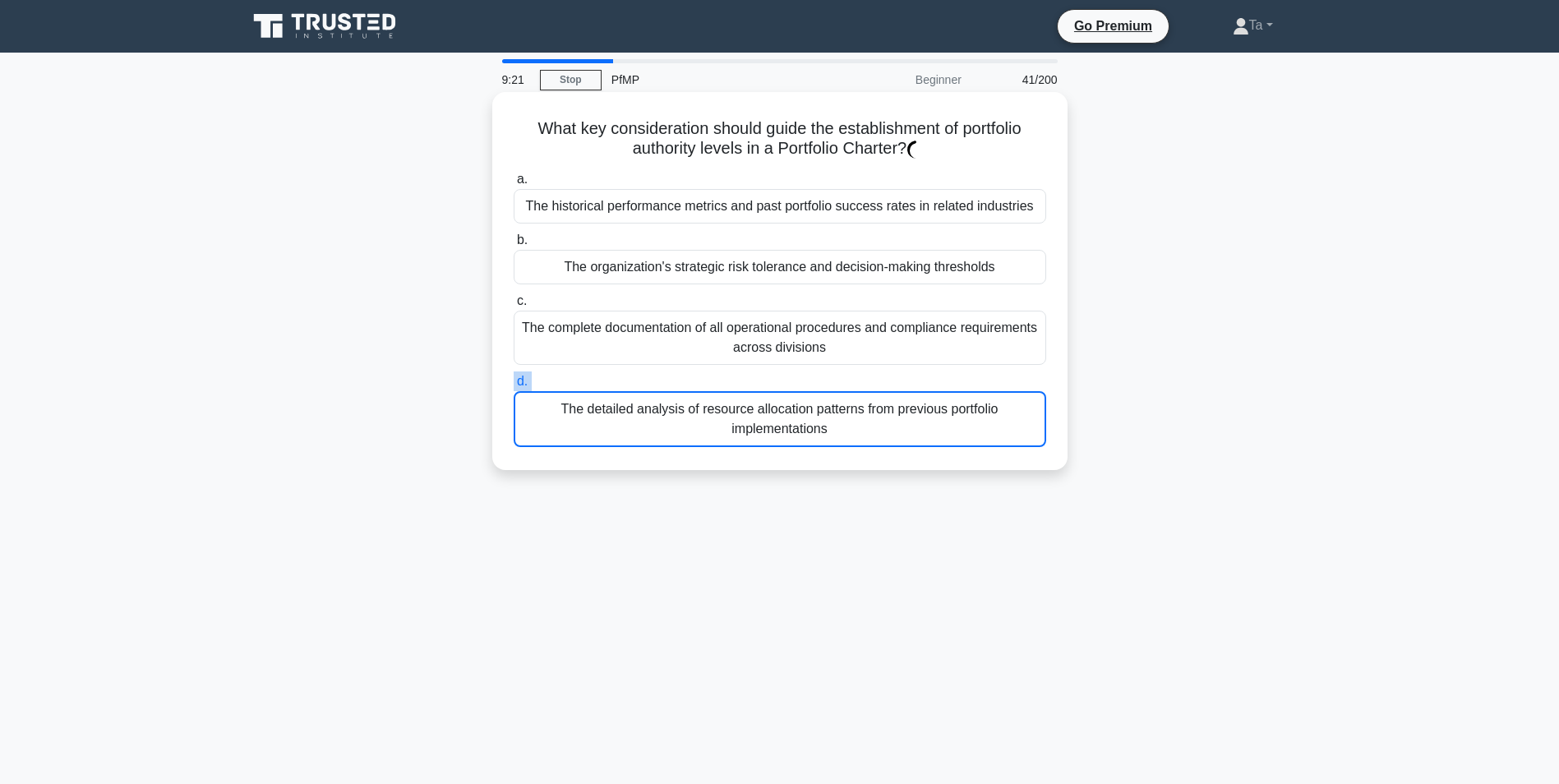
click at [719, 379] on label "d. The detailed analysis of resource allocation patterns from previous portfoli…" at bounding box center [780, 409] width 533 height 75
click at [514, 379] on input "d. The detailed analysis of resource allocation patterns from previous portfoli…" at bounding box center [514, 382] width 0 height 11
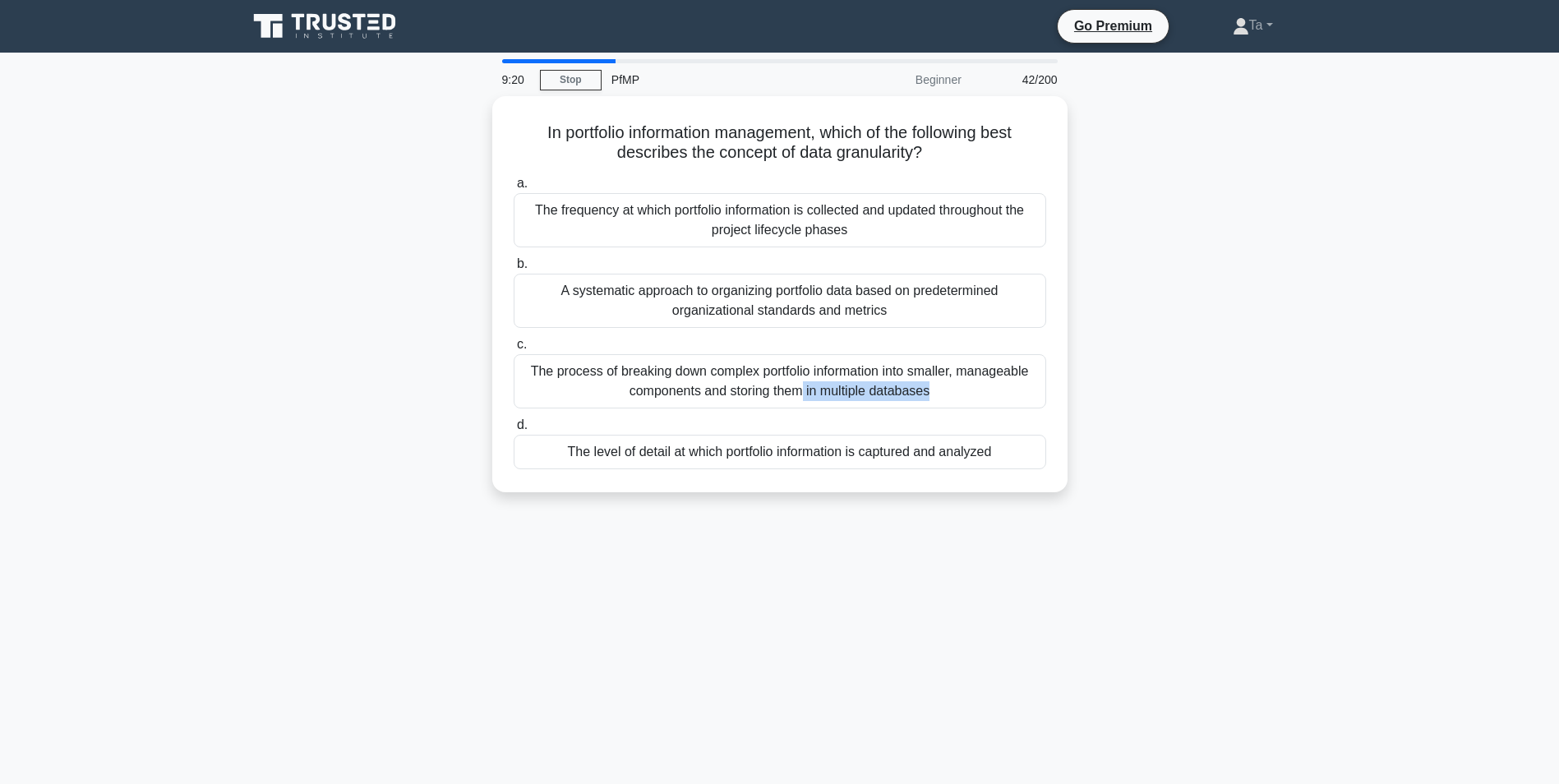
click at [719, 379] on div "The process of breaking down complex portfolio information into smaller, manage…" at bounding box center [780, 381] width 533 height 55
click at [514, 350] on input "c. The process of breaking down complex portfolio information into smaller, man…" at bounding box center [514, 344] width 0 height 11
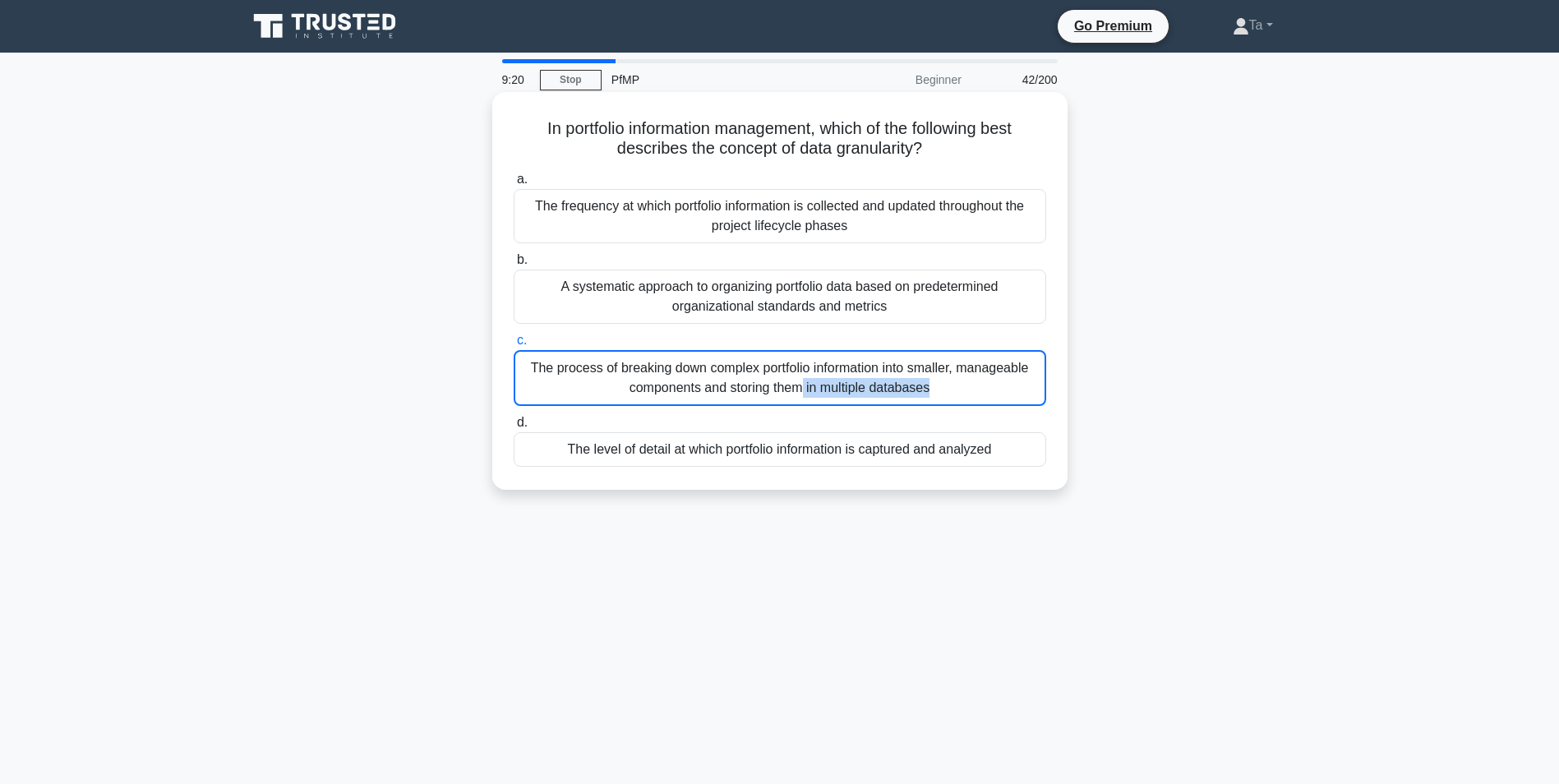
click at [719, 379] on div "The process of breaking down complex portfolio information into smaller, manage…" at bounding box center [780, 378] width 533 height 56
click at [514, 346] on input "c. The process of breaking down complex portfolio information into smaller, man…" at bounding box center [514, 340] width 0 height 11
click at [719, 379] on div "The process of breaking down complex portfolio information into smaller, manage…" at bounding box center [780, 378] width 533 height 56
click at [514, 346] on input "c. The process of breaking down complex portfolio information into smaller, man…" at bounding box center [514, 340] width 0 height 11
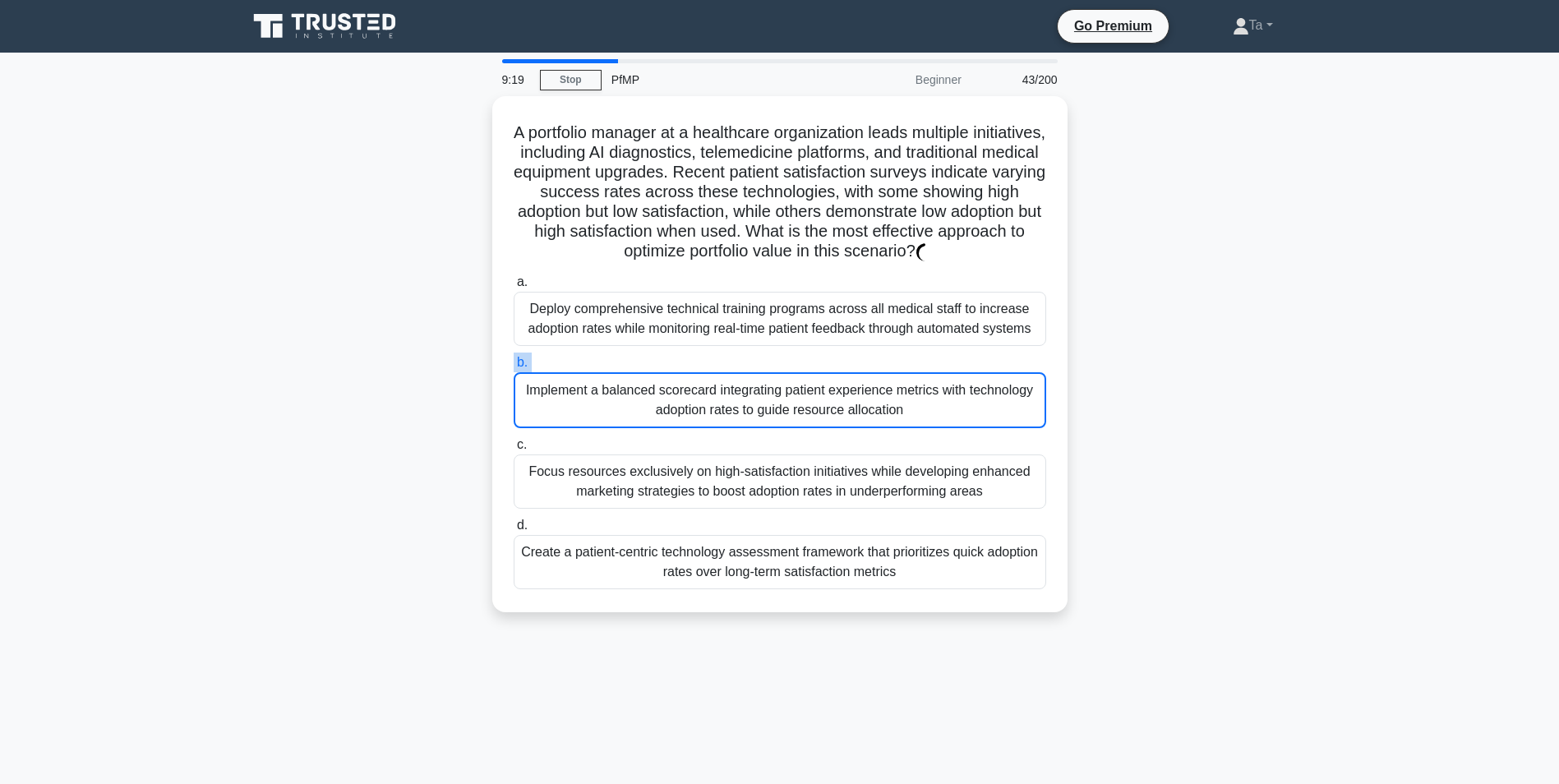
click at [719, 379] on label "b. Implement a balanced scorecard integrating patient experience metrics with t…" at bounding box center [780, 391] width 533 height 75
click at [514, 368] on input "b. Implement a balanced scorecard integrating patient experience metrics with t…" at bounding box center [514, 363] width 0 height 11
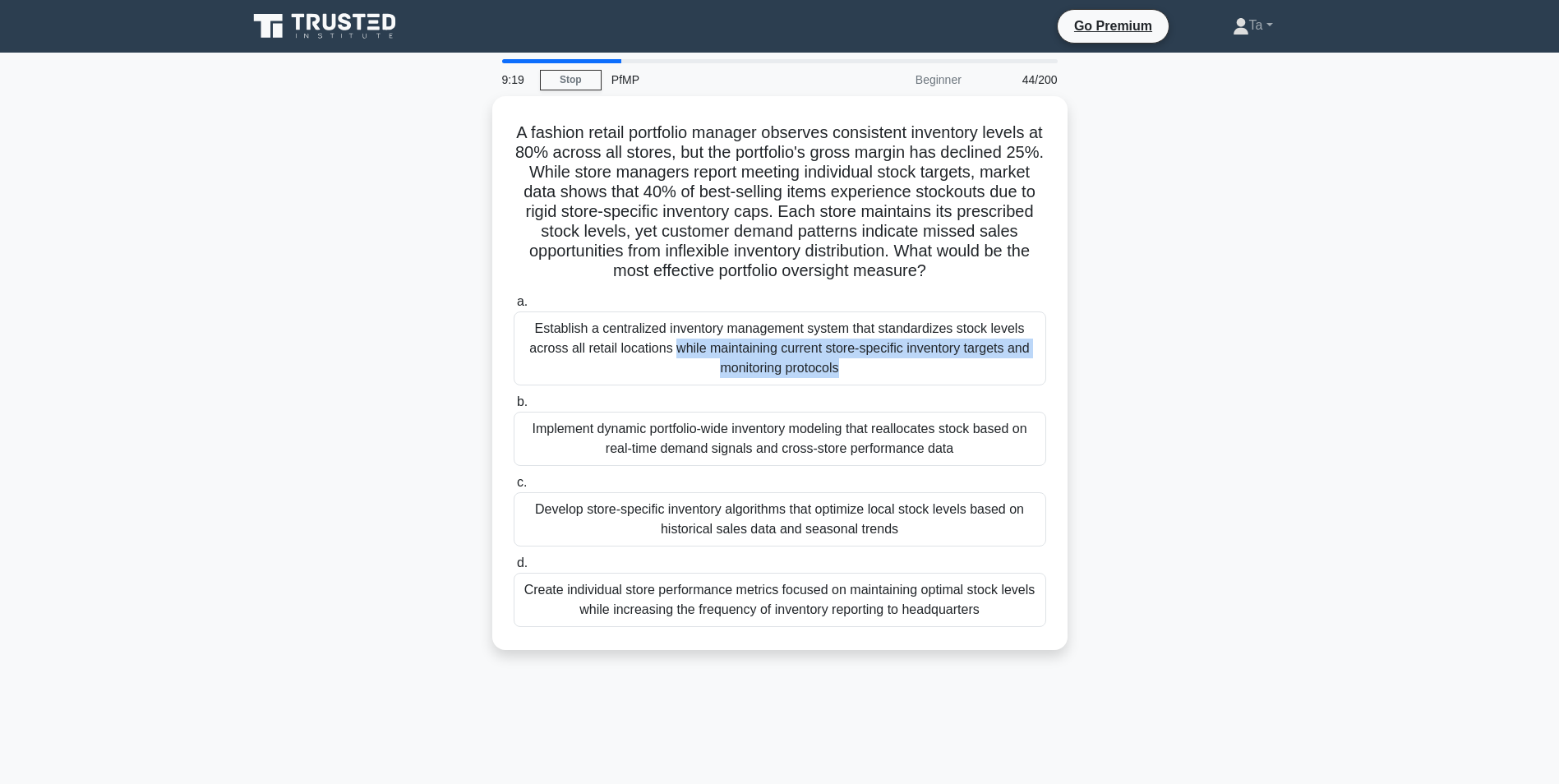
click at [719, 379] on div "Establish a centralized inventory management system that standardizes stock lev…" at bounding box center [780, 348] width 533 height 74
click at [514, 307] on input "a. Establish a centralized inventory management system that standardizes stock …" at bounding box center [514, 301] width 0 height 11
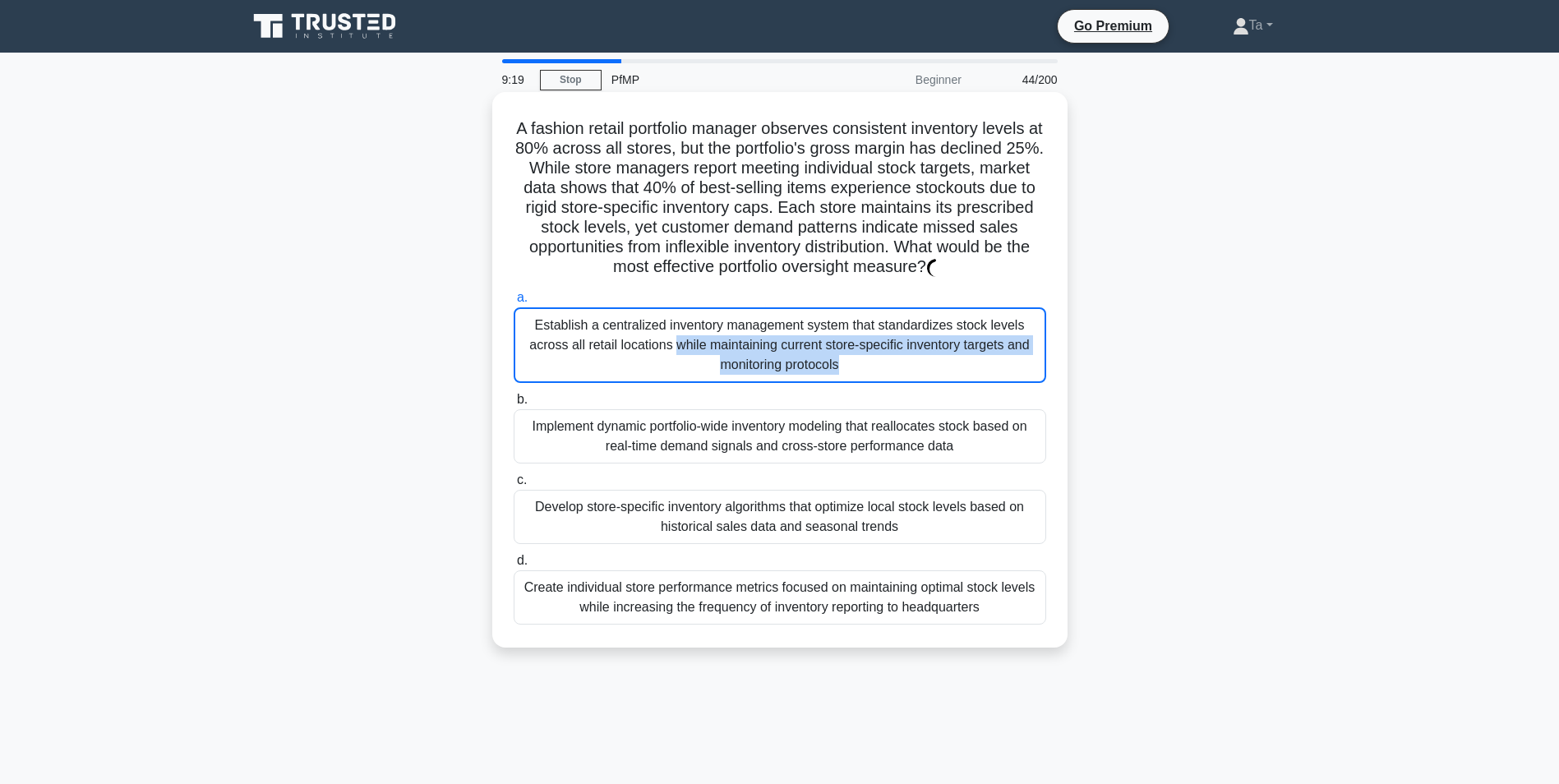
click at [719, 379] on div "Establish a centralized inventory management system that standardizes stock lev…" at bounding box center [780, 345] width 533 height 75
click at [514, 303] on input "a. Establish a centralized inventory management system that standardizes stock …" at bounding box center [514, 297] width 0 height 11
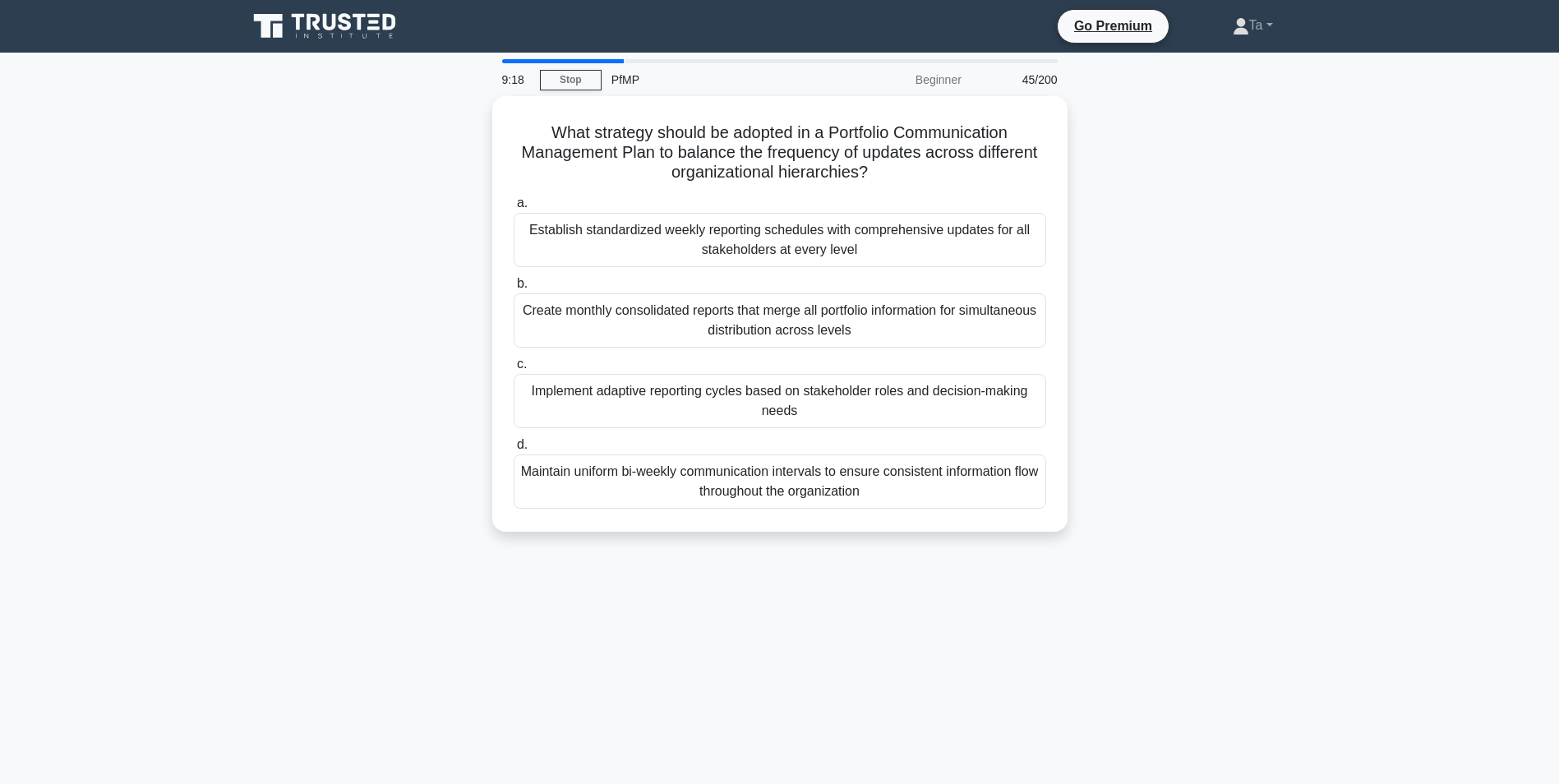
click at [719, 379] on div "Implement adaptive reporting cycles based on stakeholder roles and decision-mak…" at bounding box center [780, 400] width 533 height 55
click at [514, 370] on input "c. Implement adaptive reporting cycles based on stakeholder roles and decision-…" at bounding box center [514, 364] width 0 height 11
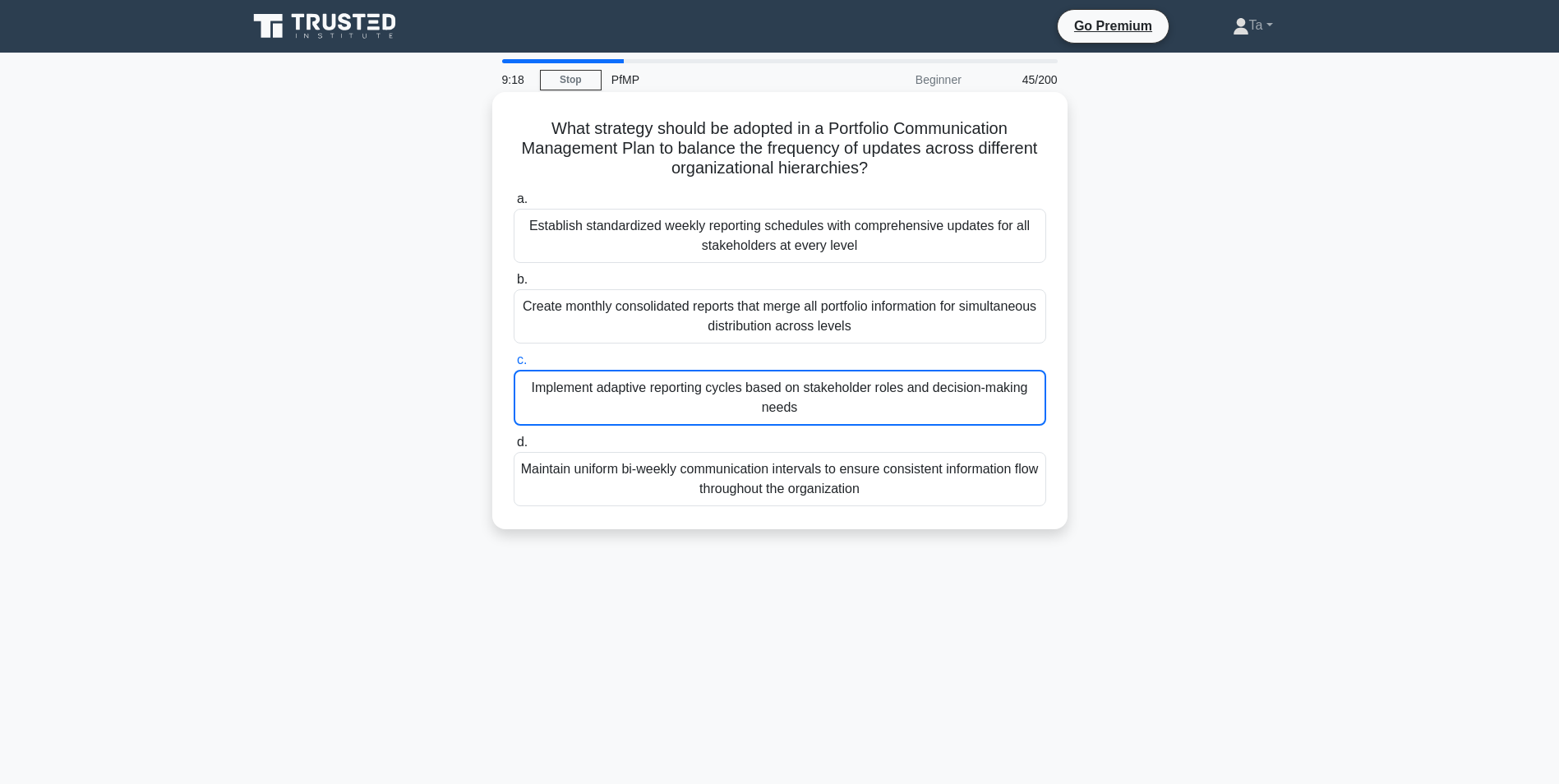
click at [719, 379] on div "Implement adaptive reporting cycles based on stakeholder roles and decision-mak…" at bounding box center [780, 397] width 533 height 56
click at [514, 366] on input "c. Implement adaptive reporting cycles based on stakeholder roles and decision-…" at bounding box center [514, 360] width 0 height 11
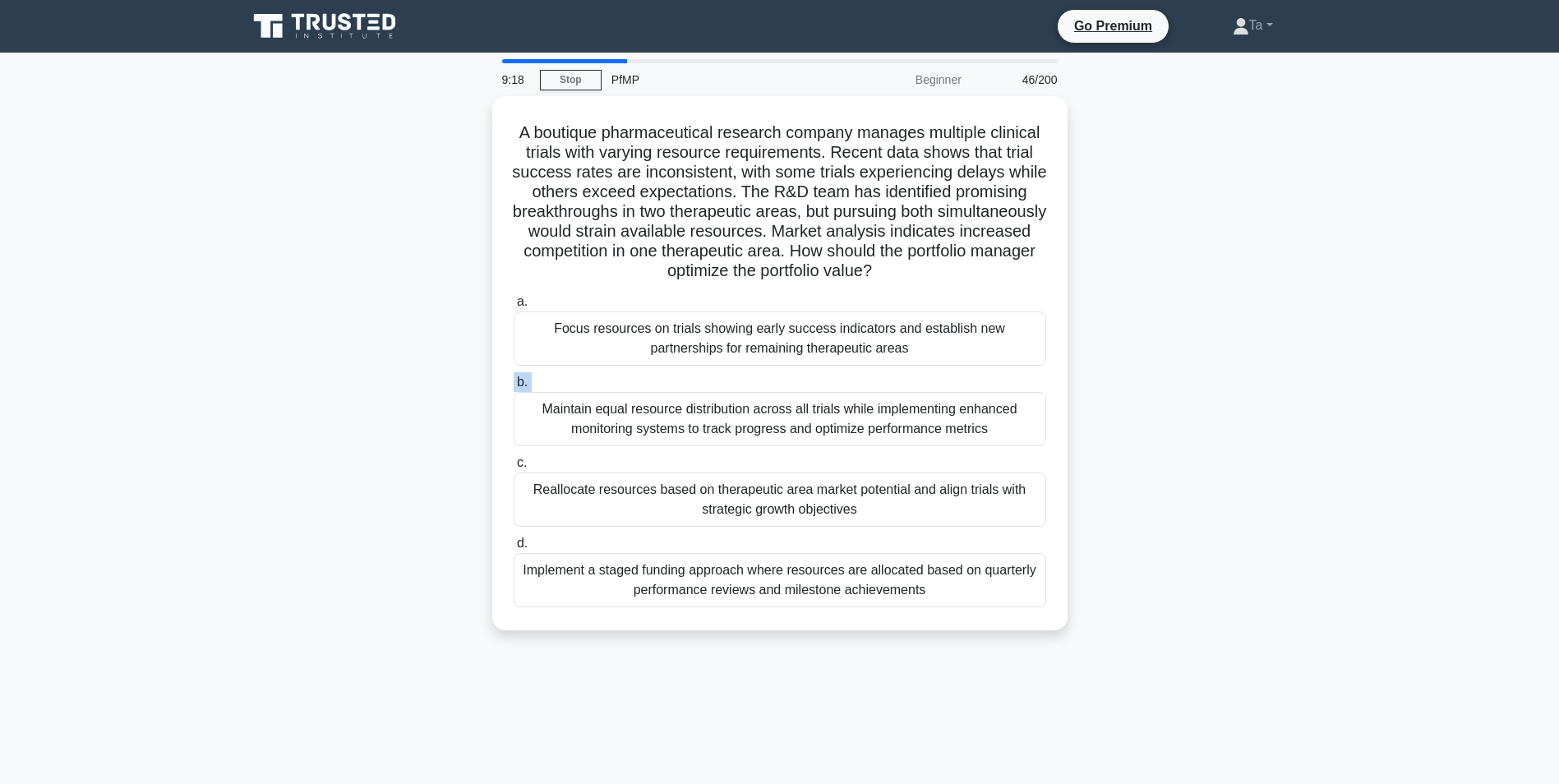
click at [719, 379] on label "b. Maintain equal resource distribution across all trials while implementing en…" at bounding box center [780, 408] width 533 height 74
click at [514, 379] on input "b. Maintain equal resource distribution across all trials while implementing en…" at bounding box center [514, 382] width 0 height 11
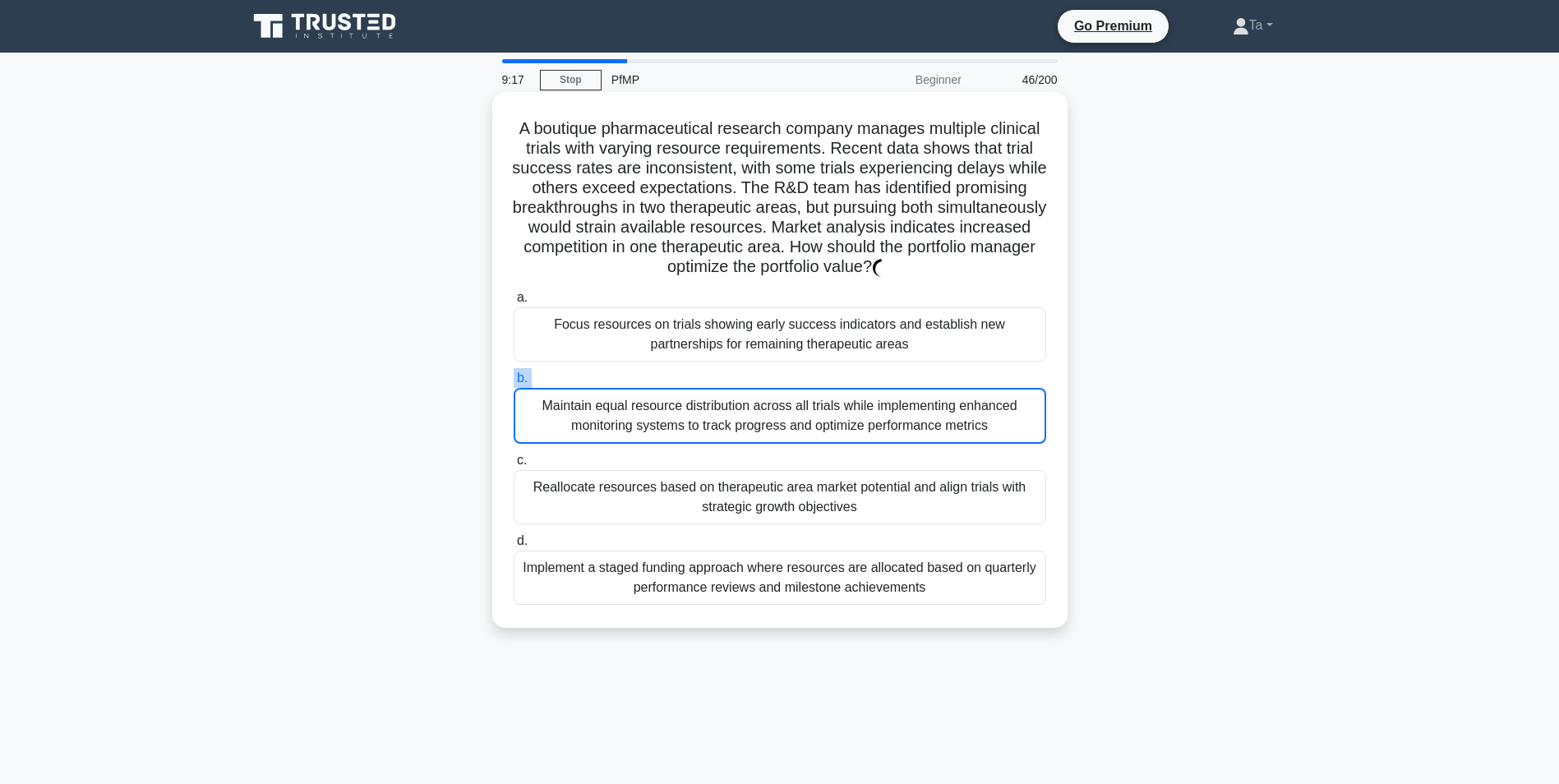
click at [718, 379] on label "b. Maintain equal resource distribution across all trials while implementing en…" at bounding box center [780, 405] width 533 height 75
click at [514, 379] on input "b. Maintain equal resource distribution across all trials while implementing en…" at bounding box center [514, 378] width 0 height 11
click at [718, 379] on label "b. Maintain equal resource distribution across all trials while implementing en…" at bounding box center [780, 405] width 533 height 75
click at [514, 379] on input "b. Maintain equal resource distribution across all trials while implementing en…" at bounding box center [514, 378] width 0 height 11
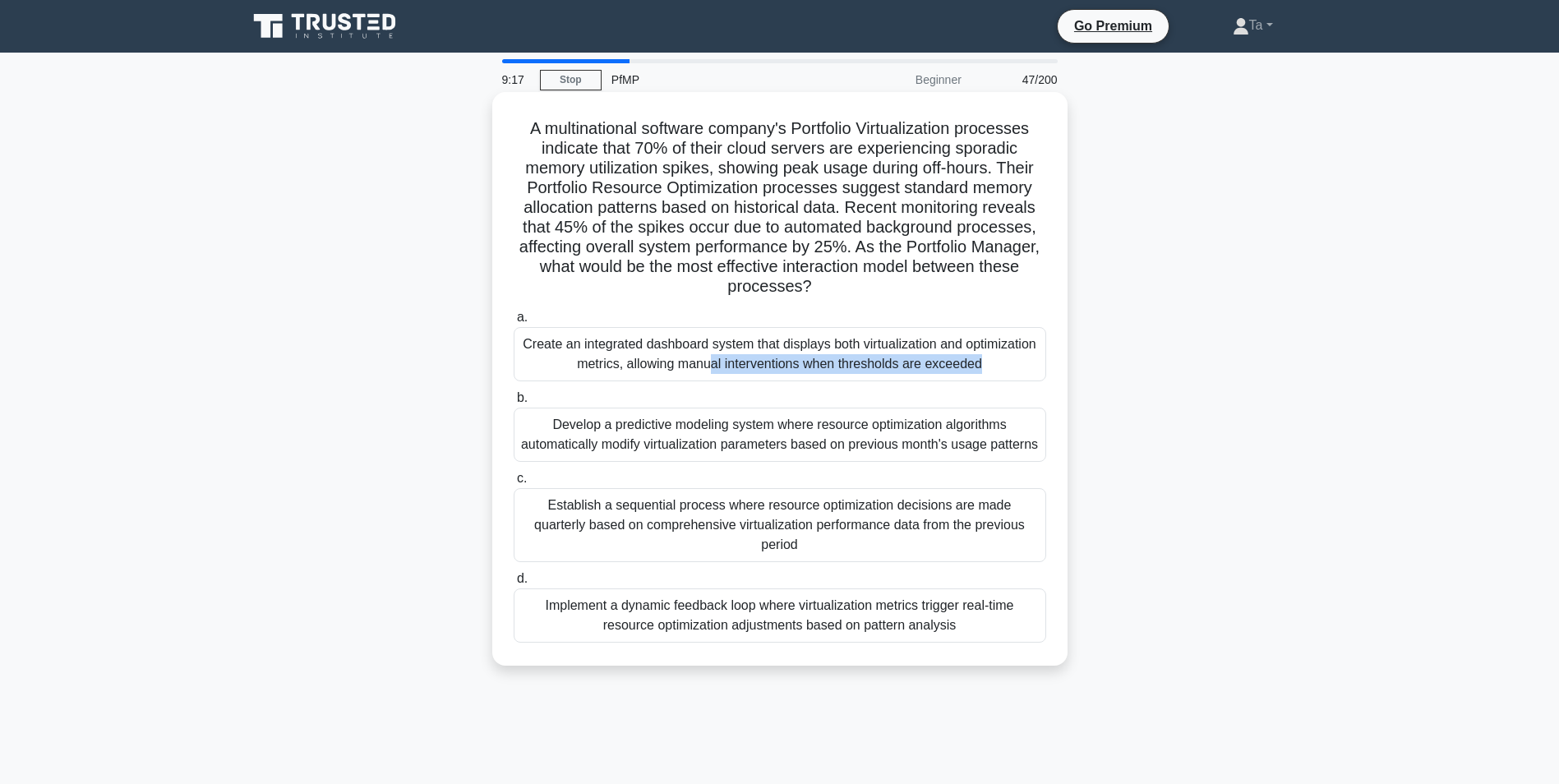
click at [718, 379] on div "Create an integrated dashboard system that displays both virtualization and opt…" at bounding box center [780, 354] width 533 height 55
click at [514, 323] on input "a. Create an integrated dashboard system that displays both virtualization and …" at bounding box center [514, 317] width 0 height 11
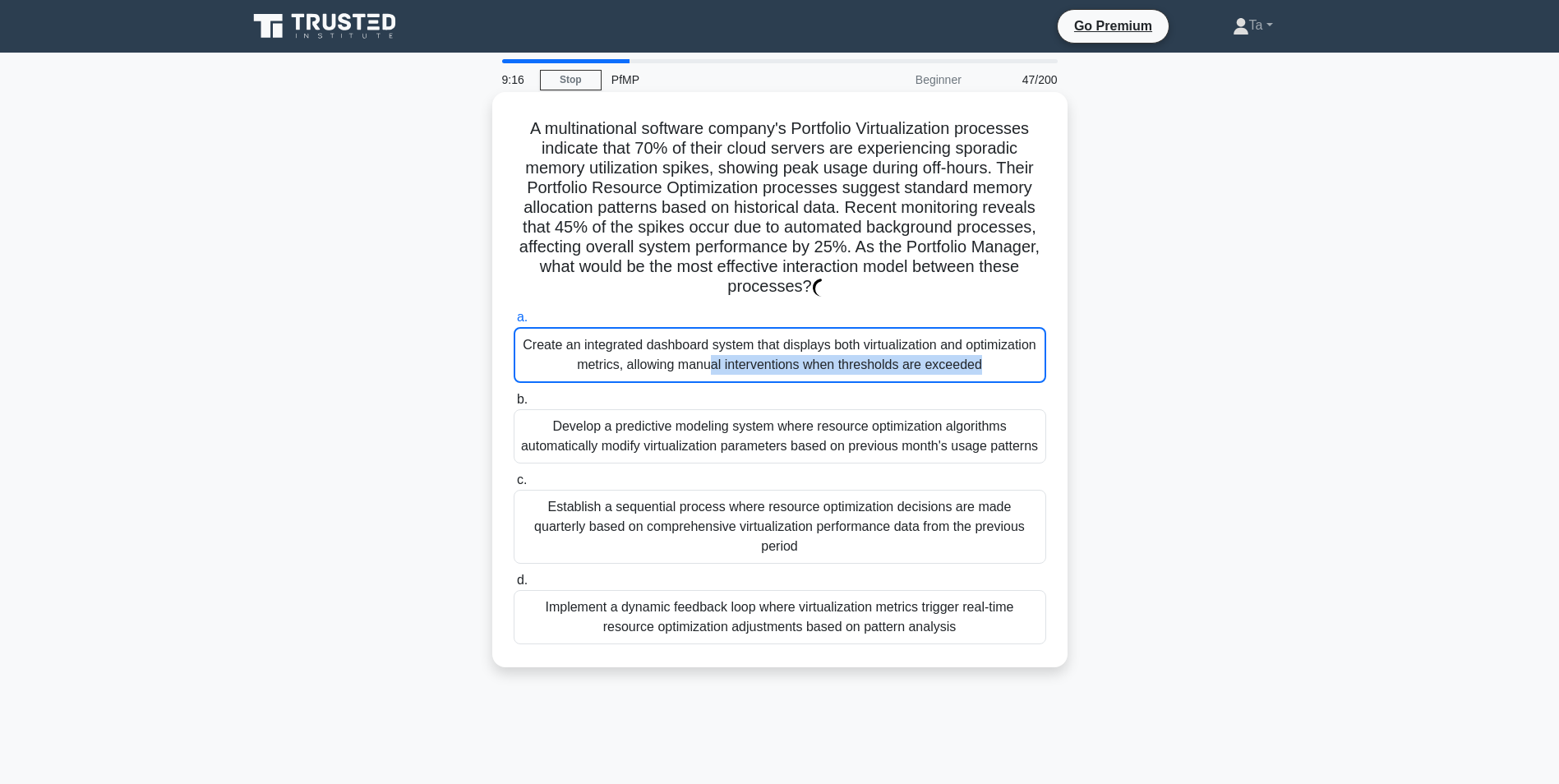
click at [718, 379] on div "Create an integrated dashboard system that displays both virtualization and opt…" at bounding box center [780, 355] width 533 height 56
click at [514, 323] on input "a. Create an integrated dashboard system that displays both virtualization and …" at bounding box center [514, 317] width 0 height 11
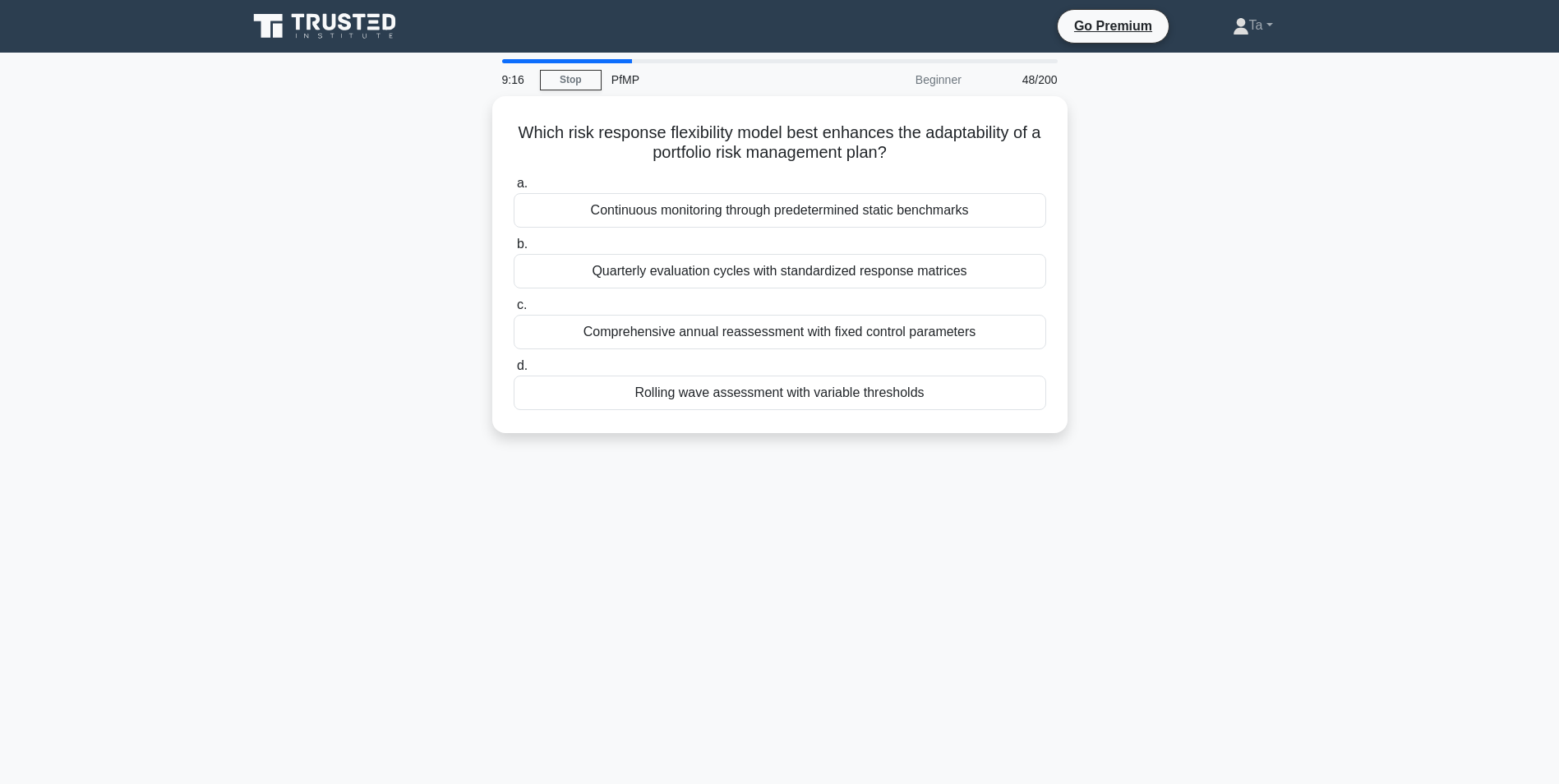
click at [718, 379] on div "Rolling wave assessment with variable thresholds" at bounding box center [780, 392] width 533 height 35
click at [514, 372] on input "d. Rolling wave assessment with variable thresholds" at bounding box center [514, 366] width 0 height 11
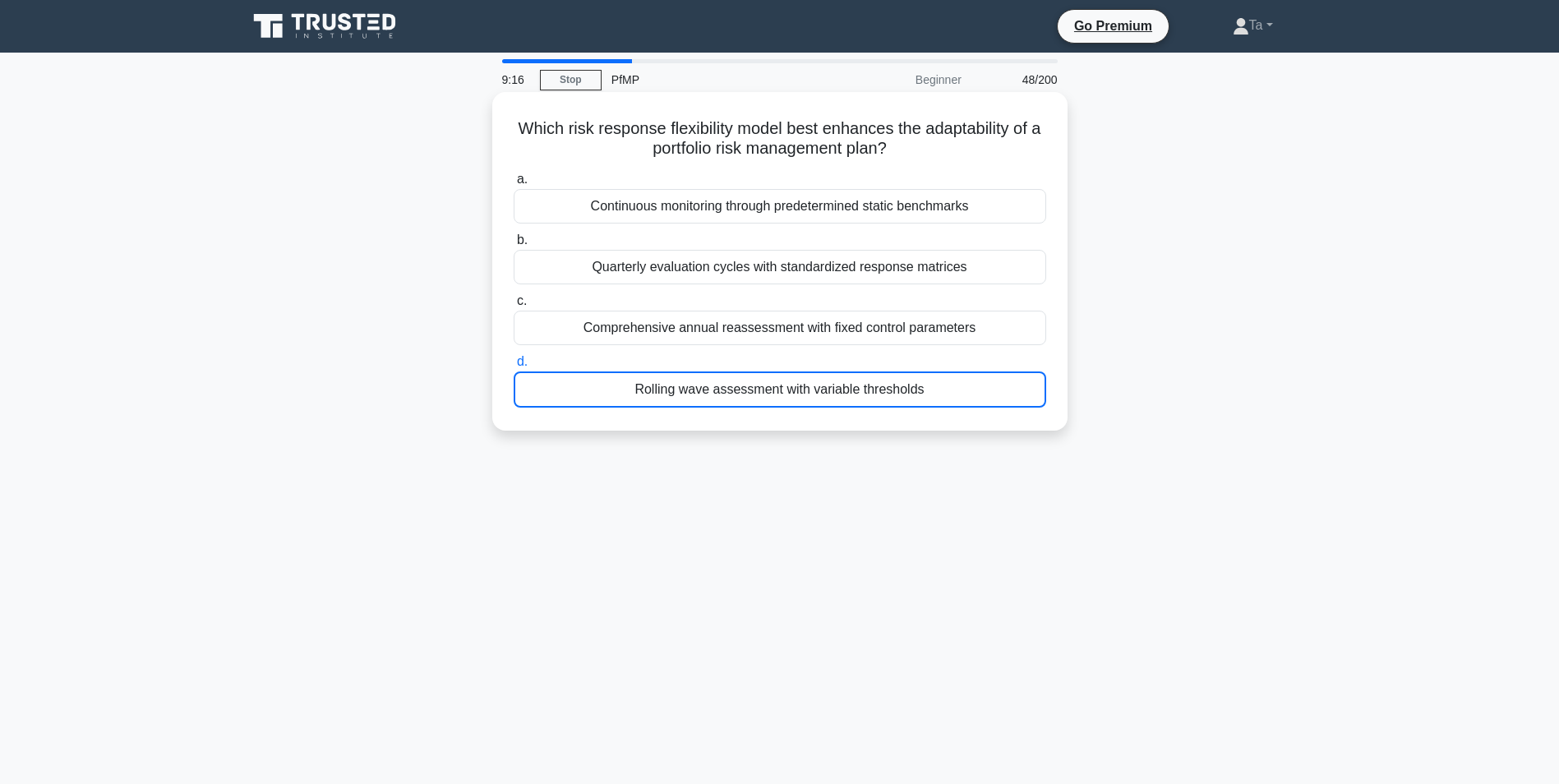
click at [718, 379] on div "Rolling wave assessment with variable thresholds" at bounding box center [780, 390] width 533 height 36
click at [514, 368] on input "d. Rolling wave assessment with variable thresholds" at bounding box center [514, 362] width 0 height 11
click at [718, 379] on div "Rolling wave assessment with variable thresholds" at bounding box center [780, 390] width 533 height 36
click at [514, 368] on input "d. Rolling wave assessment with variable thresholds" at bounding box center [514, 362] width 0 height 11
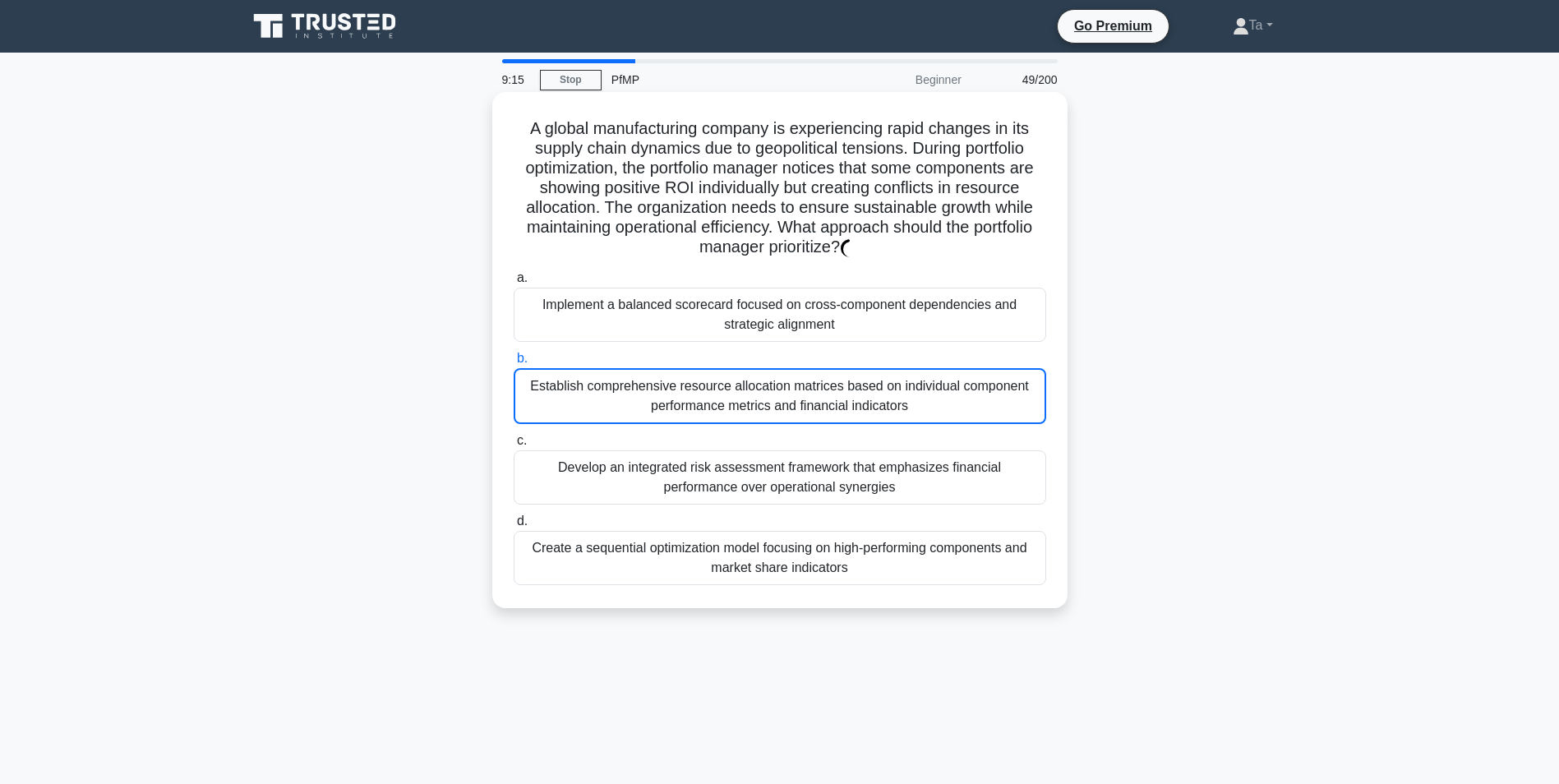
click at [717, 379] on div "Establish comprehensive resource allocation matrices based on individual compon…" at bounding box center [780, 395] width 533 height 56
click at [514, 364] on input "b. Establish comprehensive resource allocation matrices based on individual com…" at bounding box center [514, 358] width 0 height 11
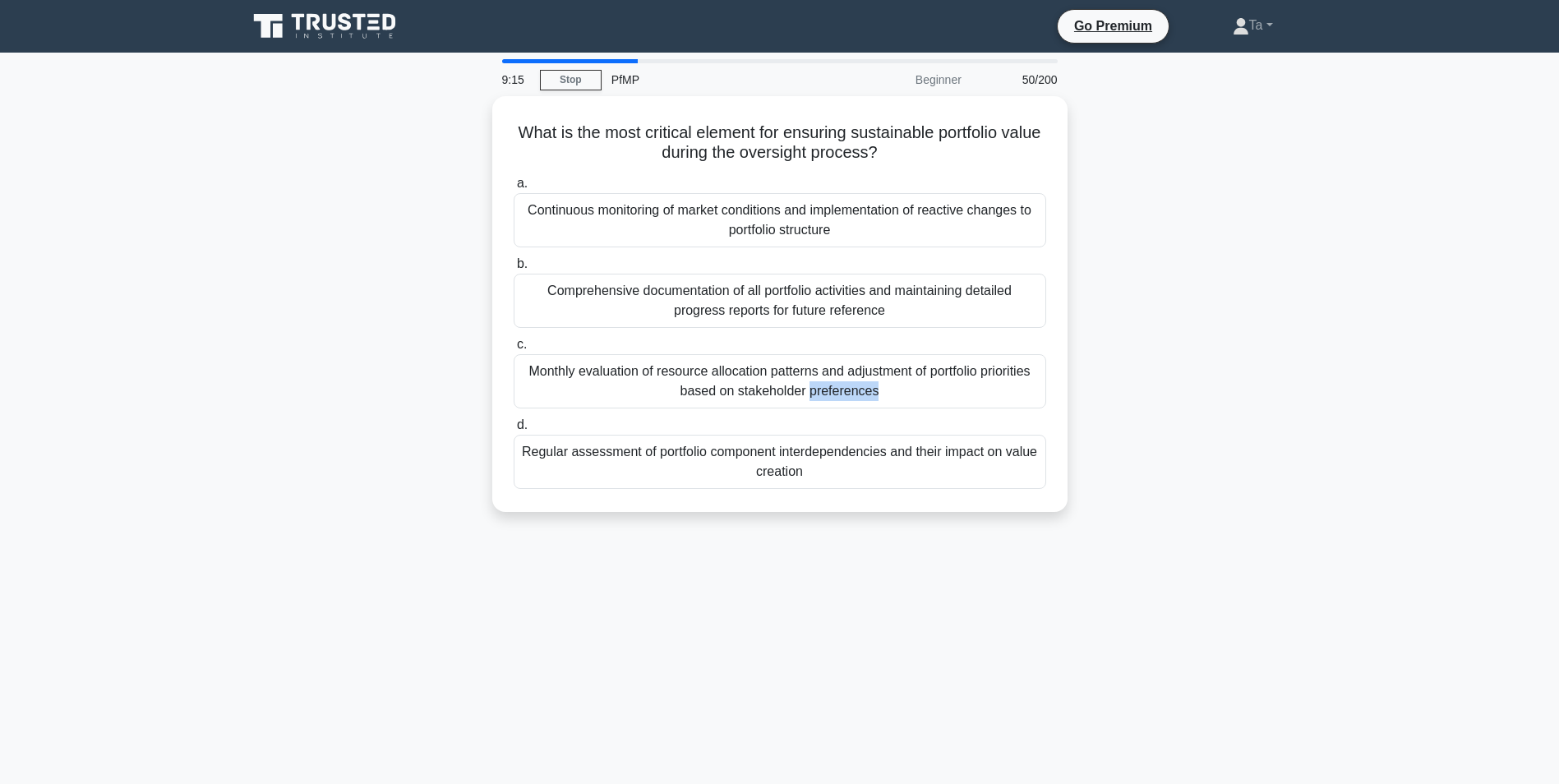
click at [716, 379] on div "Monthly evaluation of resource allocation patterns and adjustment of portfolio …" at bounding box center [780, 381] width 533 height 55
click at [514, 350] on input "c. Monthly evaluation of resource allocation patterns and adjustment of portfol…" at bounding box center [514, 344] width 0 height 11
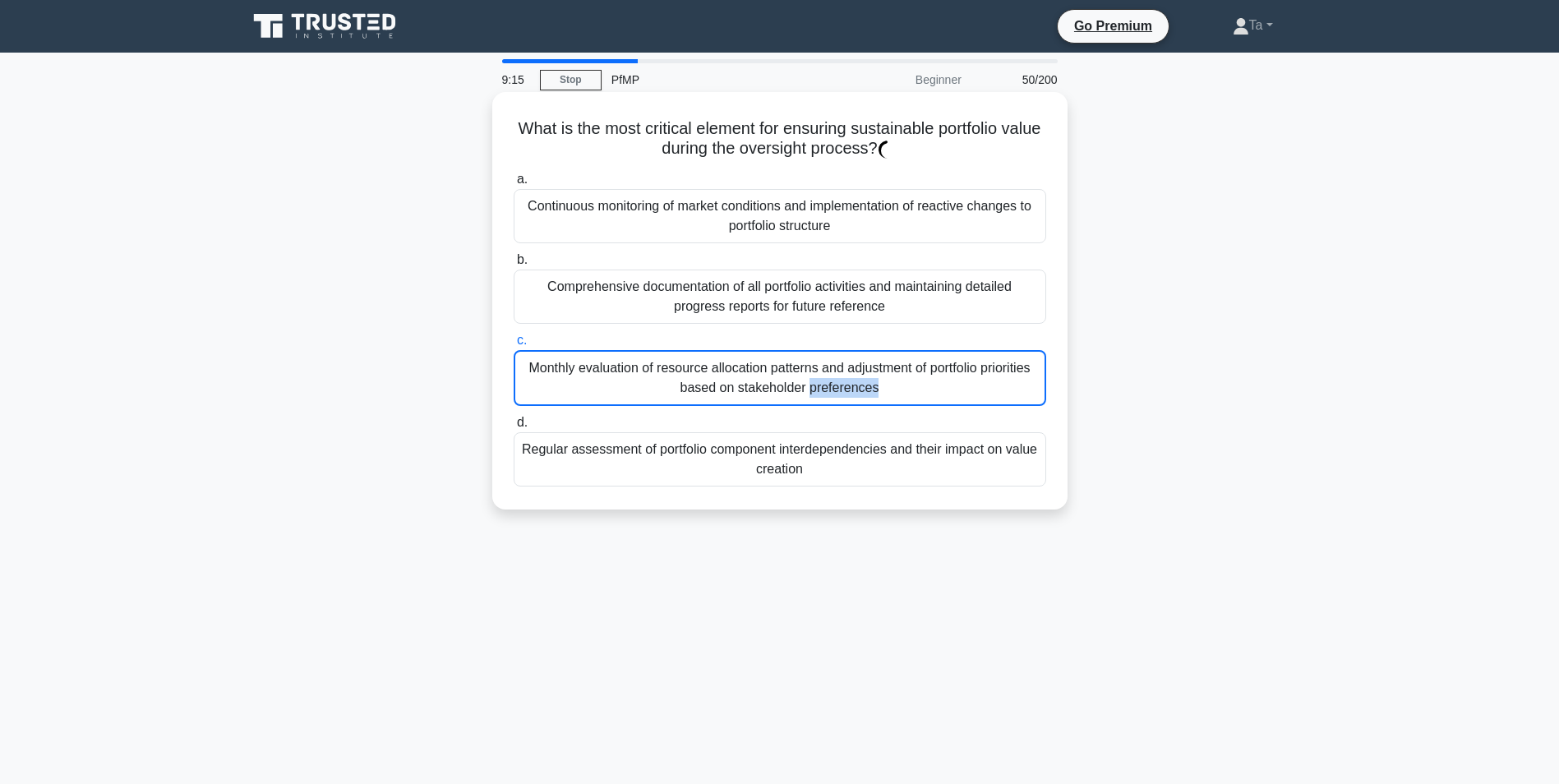
click at [716, 379] on div "Monthly evaluation of resource allocation patterns and adjustment of portfolio …" at bounding box center [780, 378] width 533 height 56
click at [514, 346] on input "c. Monthly evaluation of resource allocation patterns and adjustment of portfol…" at bounding box center [514, 340] width 0 height 11
click at [716, 379] on div "Monthly evaluation of resource allocation patterns and adjustment of portfolio …" at bounding box center [780, 378] width 533 height 56
click at [514, 346] on input "c. Monthly evaluation of resource allocation patterns and adjustment of portfol…" at bounding box center [514, 340] width 0 height 11
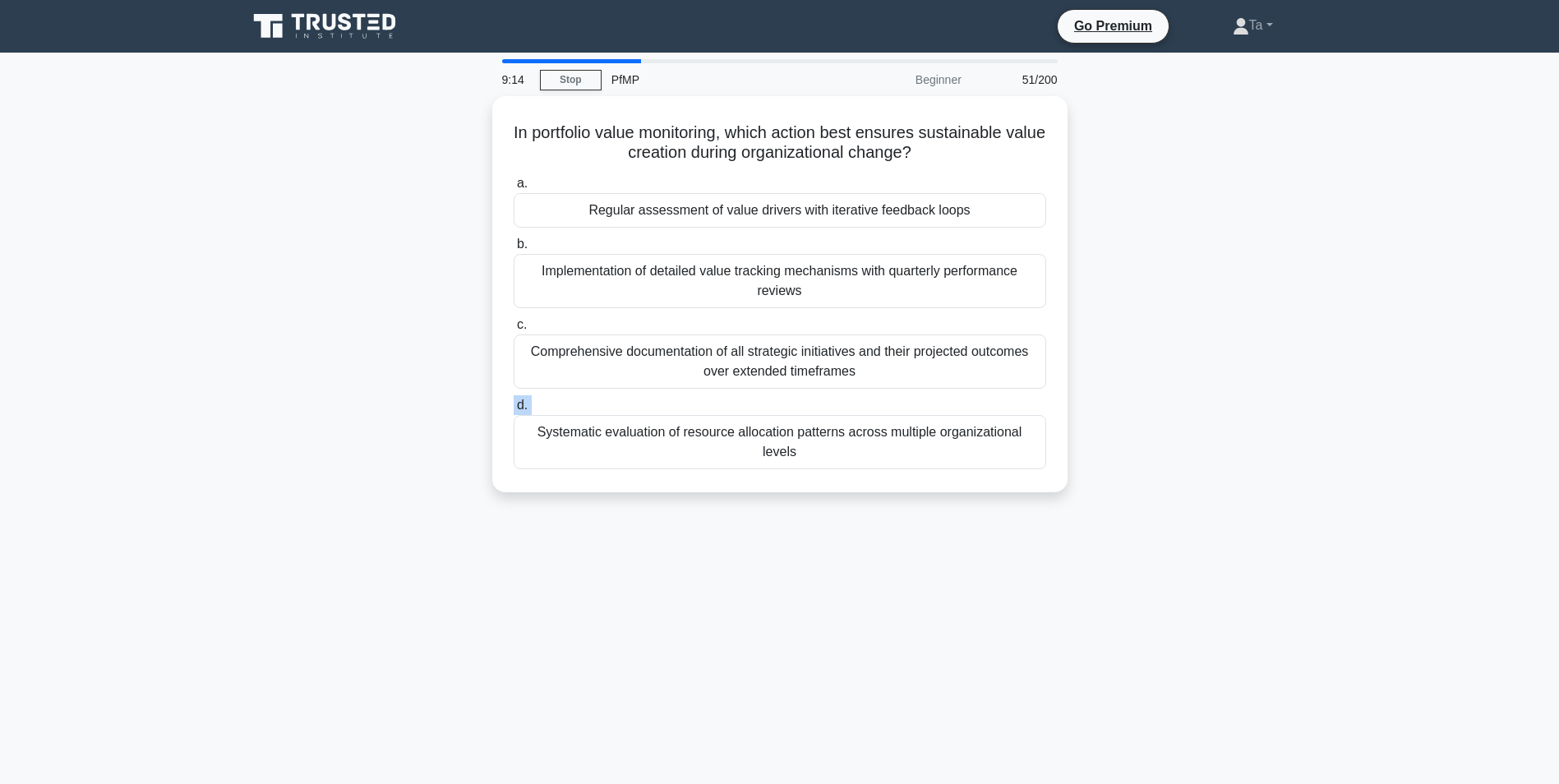
click at [716, 395] on label "d. Systematic evaluation of resource allocation patterns across multiple organi…" at bounding box center [780, 432] width 533 height 74
click at [514, 400] on input "d. Systematic evaluation of resource allocation patterns across multiple organi…" at bounding box center [514, 405] width 0 height 11
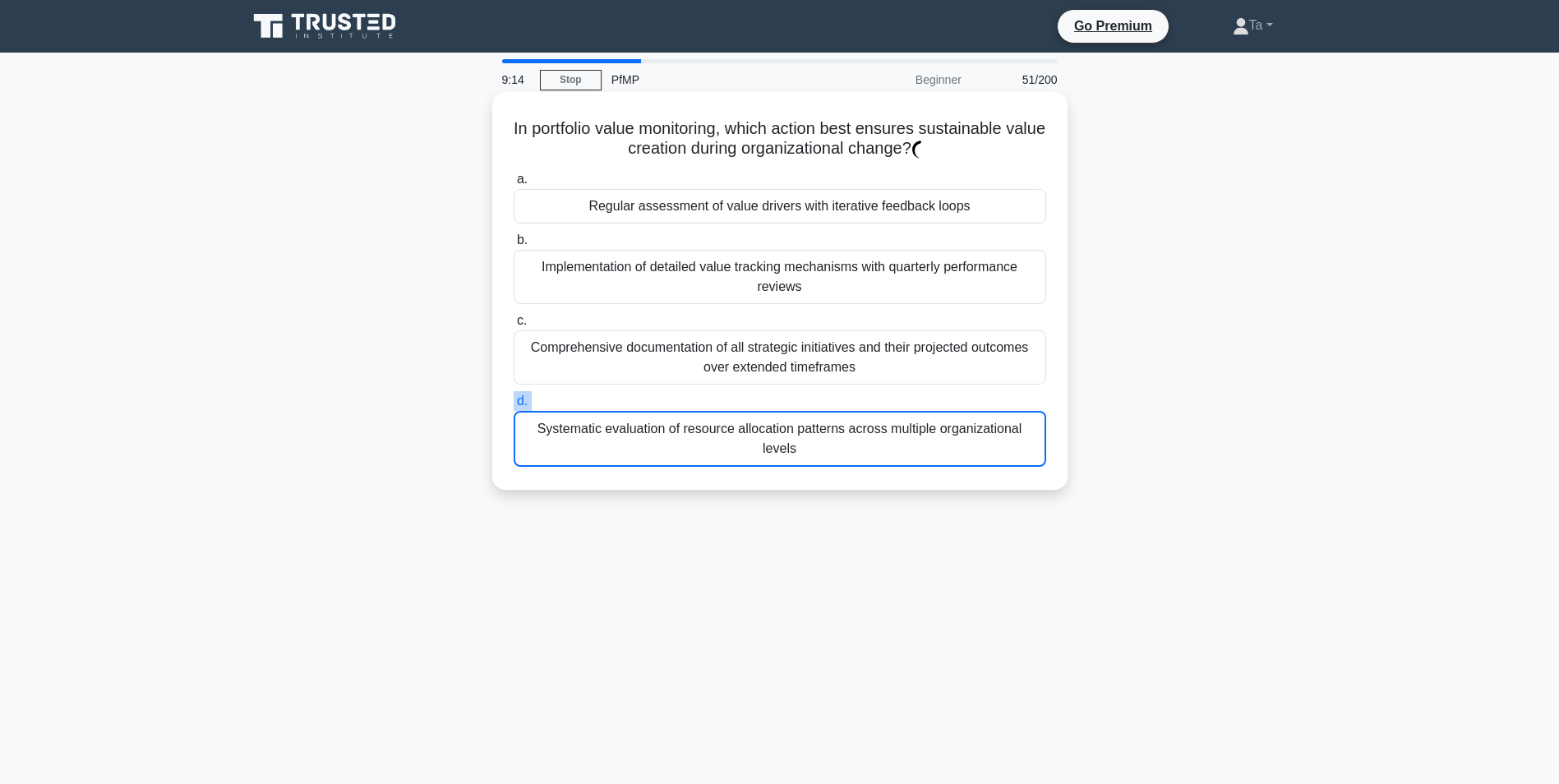
click at [716, 392] on label "d. Systematic evaluation of resource allocation patterns across multiple organi…" at bounding box center [780, 429] width 533 height 75
click at [514, 396] on input "d. Systematic evaluation of resource allocation patterns across multiple organi…" at bounding box center [514, 401] width 0 height 11
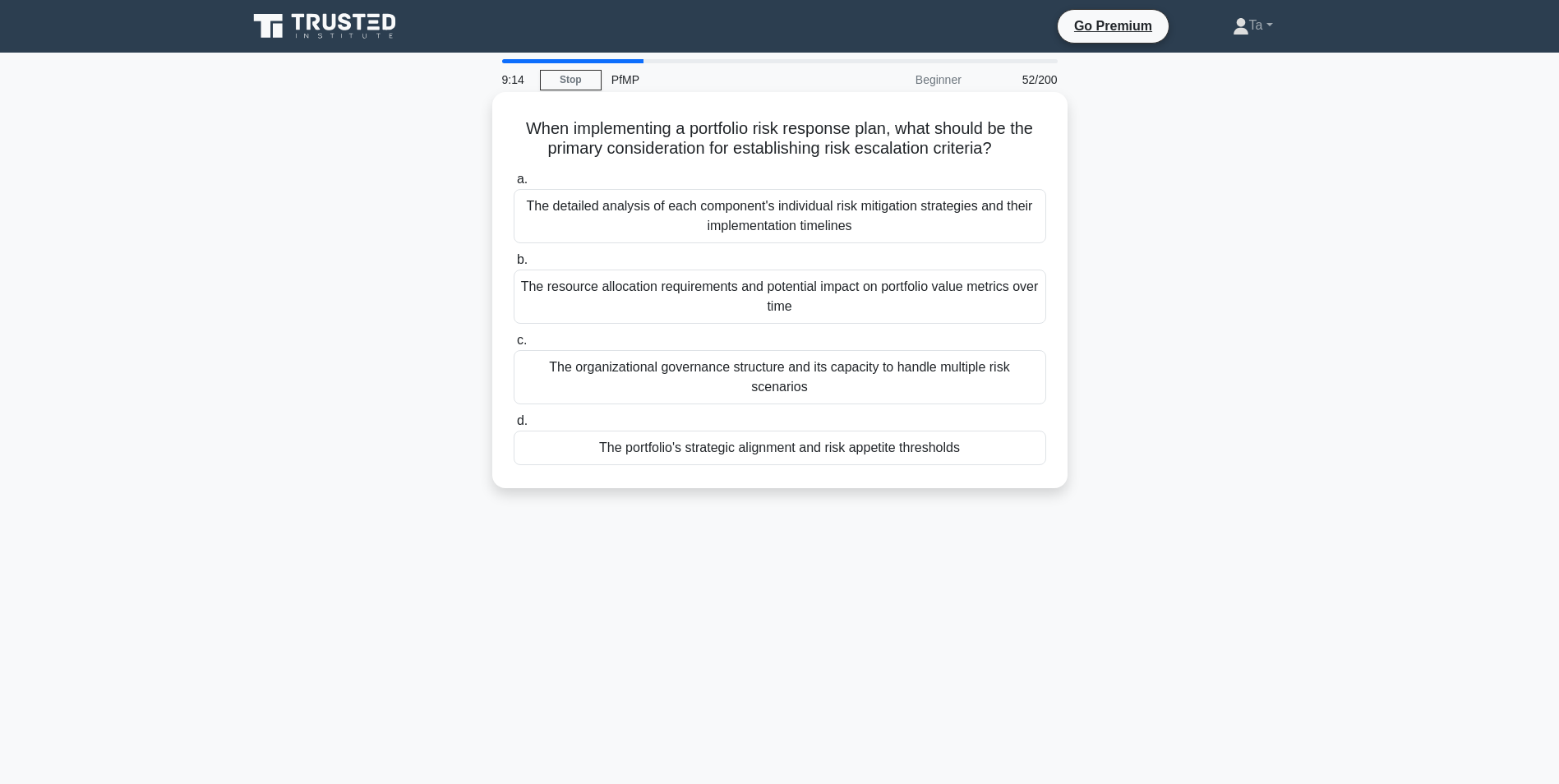
click at [716, 379] on div "The organizational governance structure and its capacity to handle multiple ris…" at bounding box center [780, 377] width 533 height 55
click at [514, 346] on input "c. The organizational governance structure and its capacity to handle multiple …" at bounding box center [514, 340] width 0 height 11
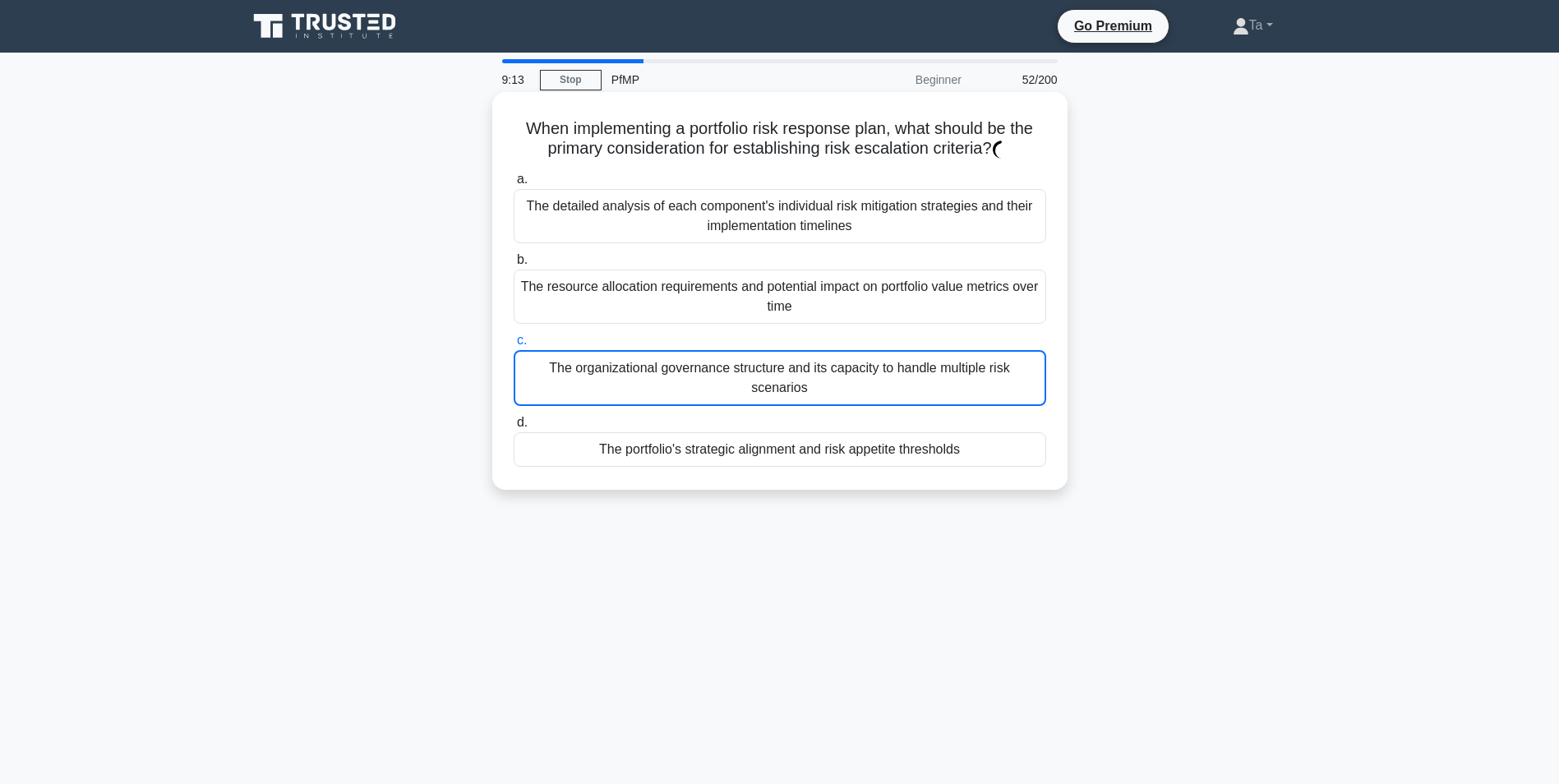
click at [716, 379] on div "The organizational governance structure and its capacity to handle multiple ris…" at bounding box center [780, 378] width 533 height 56
click at [514, 346] on input "c. The organizational governance structure and its capacity to handle multiple …" at bounding box center [514, 340] width 0 height 11
click at [716, 379] on div "The organizational governance structure and its capacity to handle multiple ris…" at bounding box center [780, 378] width 533 height 56
click at [514, 346] on input "c. The organizational governance structure and its capacity to handle multiple …" at bounding box center [514, 340] width 0 height 11
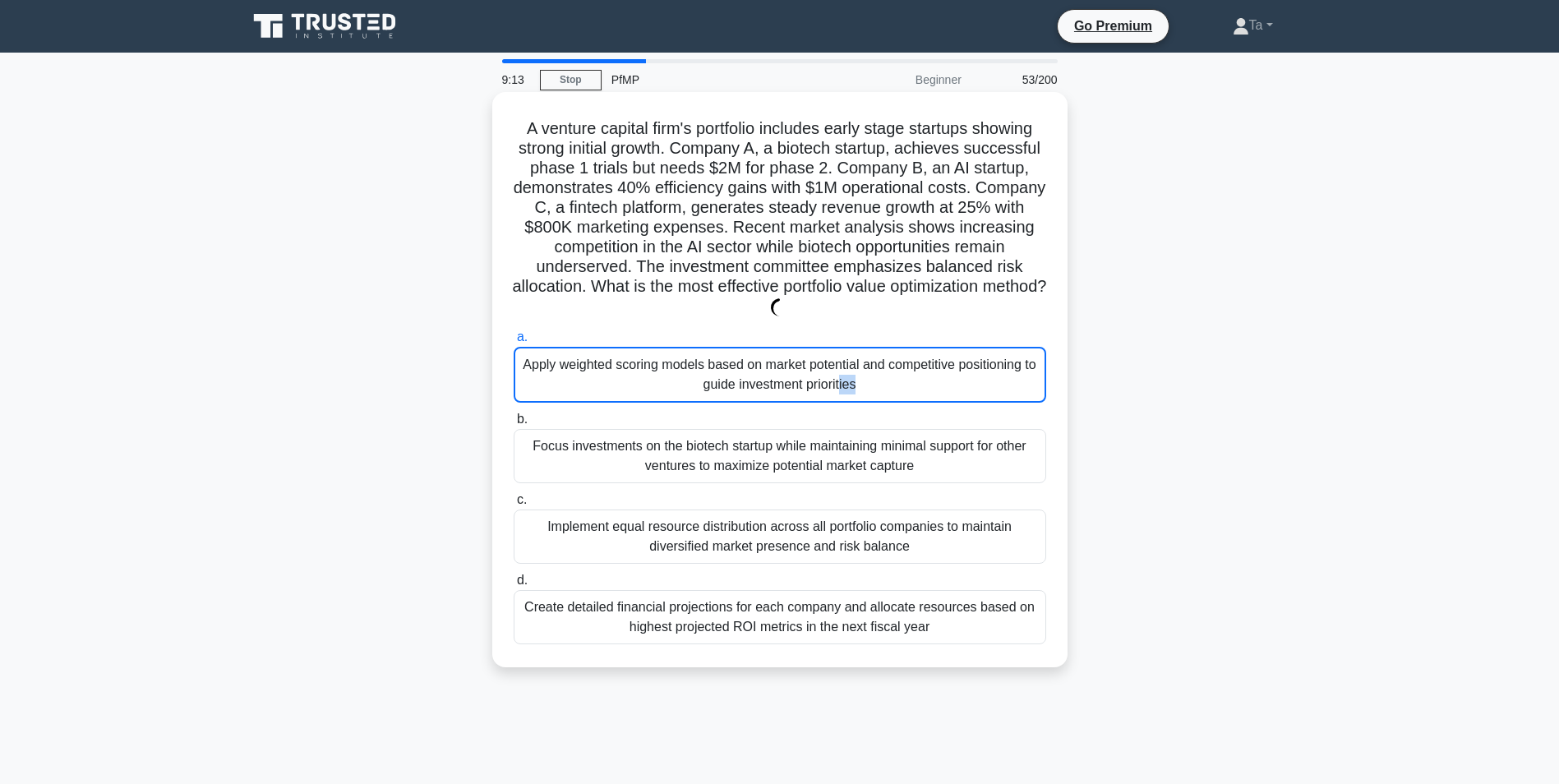
click at [716, 379] on div "Apply weighted scoring models based on market potential and competitive positio…" at bounding box center [780, 375] width 533 height 56
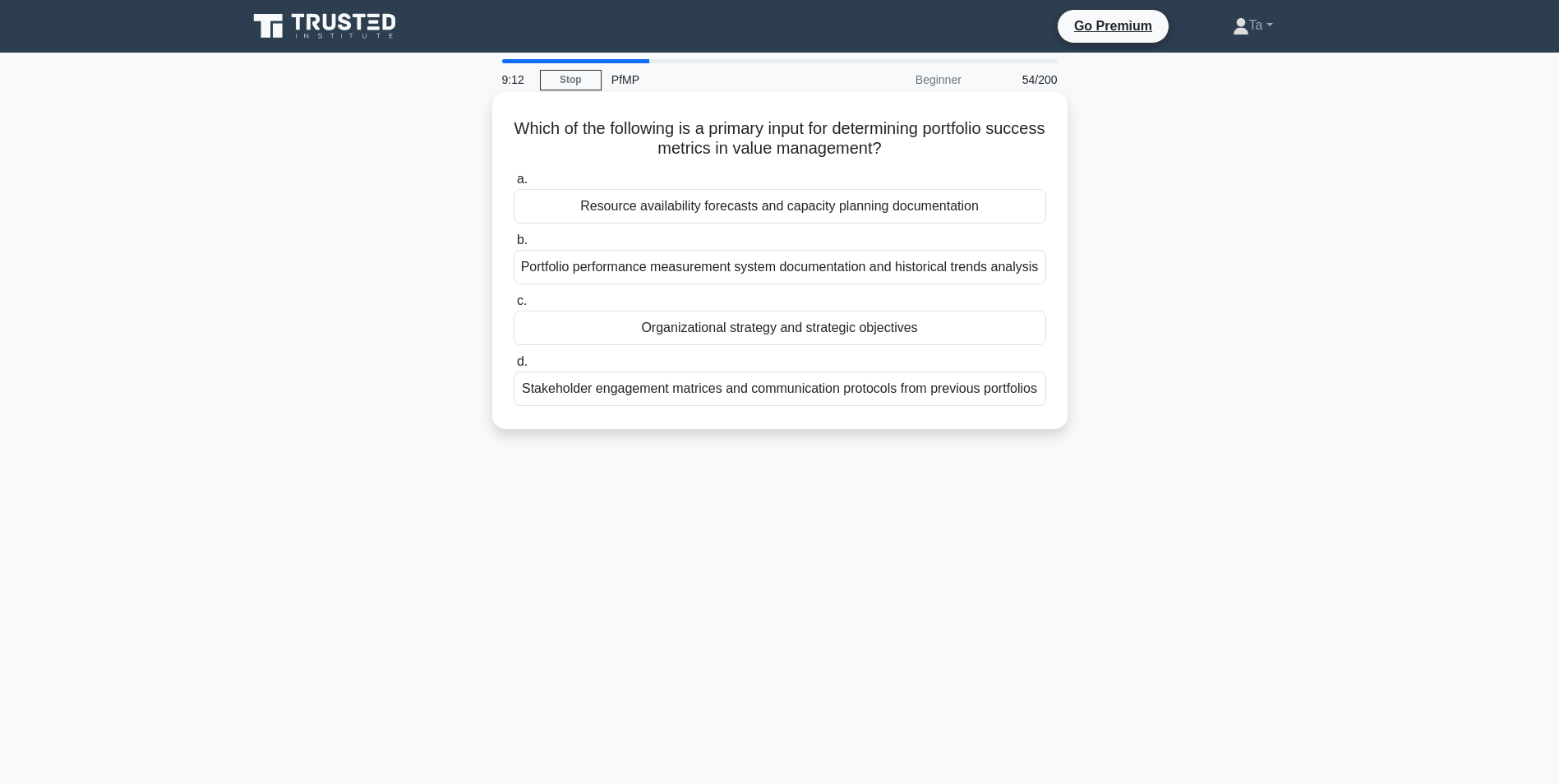
click at [716, 379] on div "Stakeholder engagement matrices and communication protocols from previous portf…" at bounding box center [780, 389] width 533 height 35
click at [514, 368] on input "d. Stakeholder engagement matrices and communication protocols from previous po…" at bounding box center [514, 362] width 0 height 11
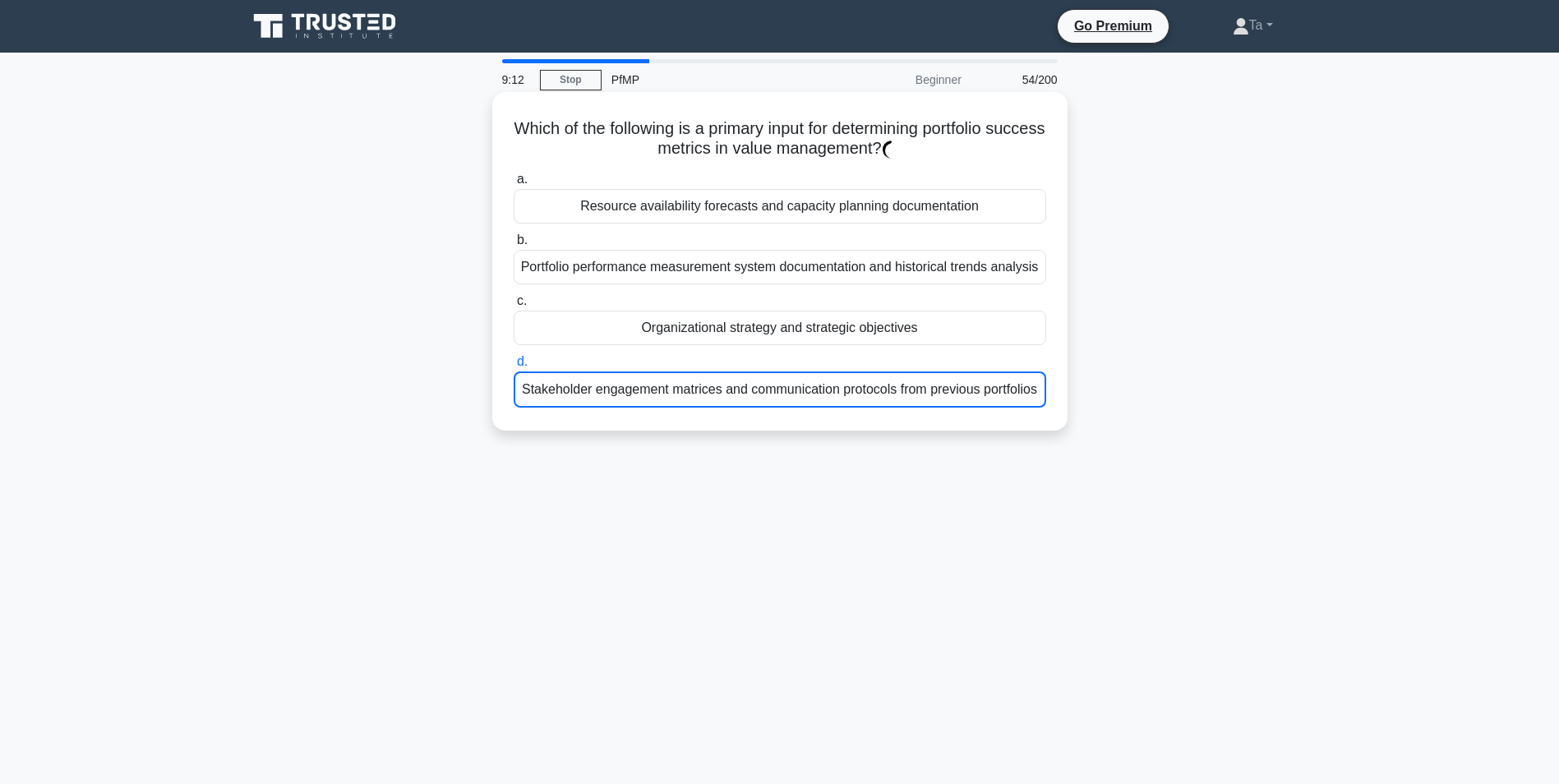
click at [716, 379] on div "Stakeholder engagement matrices and communication protocols from previous portf…" at bounding box center [780, 390] width 533 height 36
click at [514, 368] on input "d. Stakeholder engagement matrices and communication protocols from previous po…" at bounding box center [514, 362] width 0 height 11
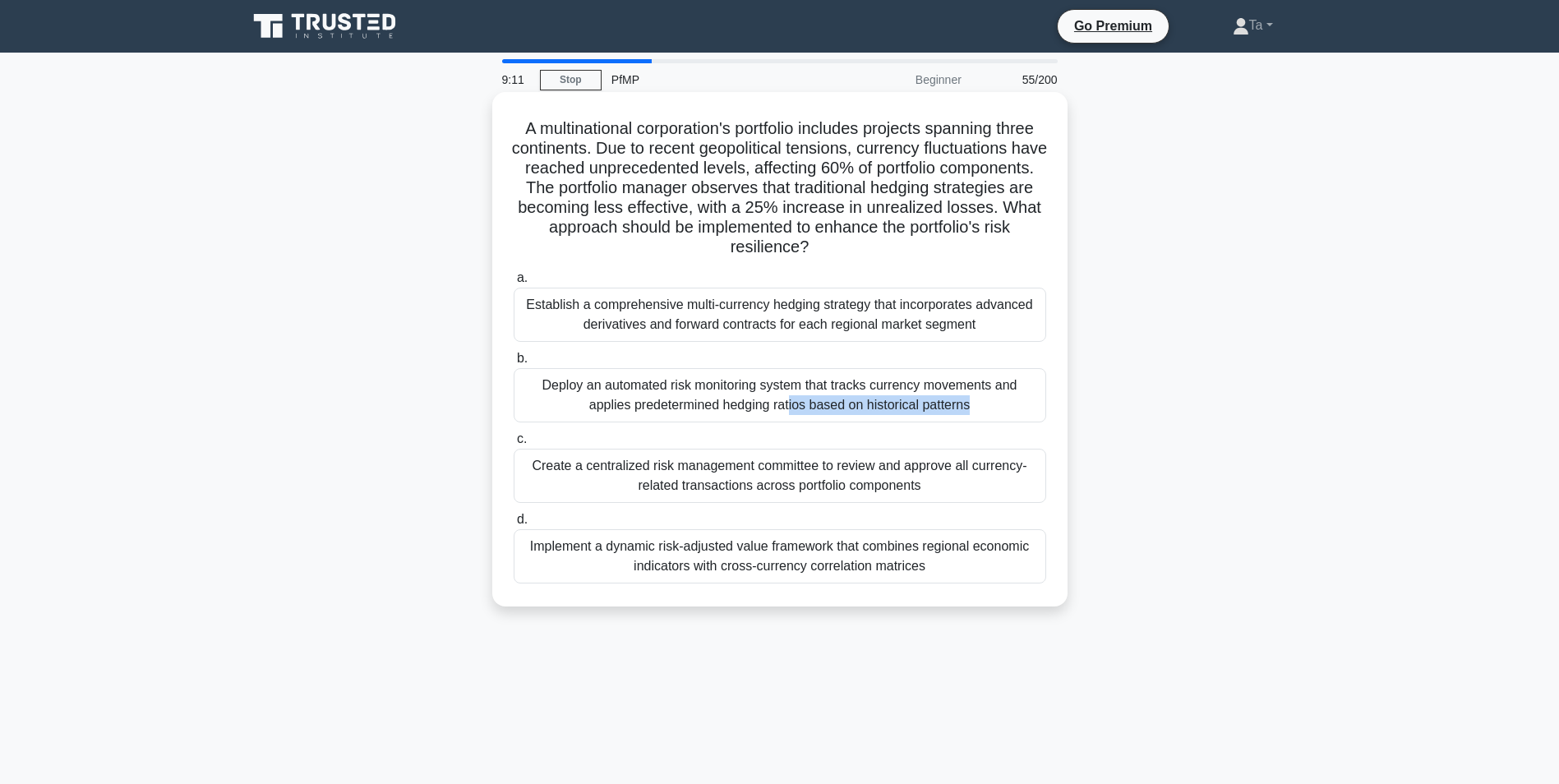
click at [716, 379] on div "Deploy an automated risk monitoring system that tracks currency movements and a…" at bounding box center [780, 394] width 533 height 55
click at [514, 364] on input "b. Deploy an automated risk monitoring system that tracks currency movements an…" at bounding box center [514, 358] width 0 height 11
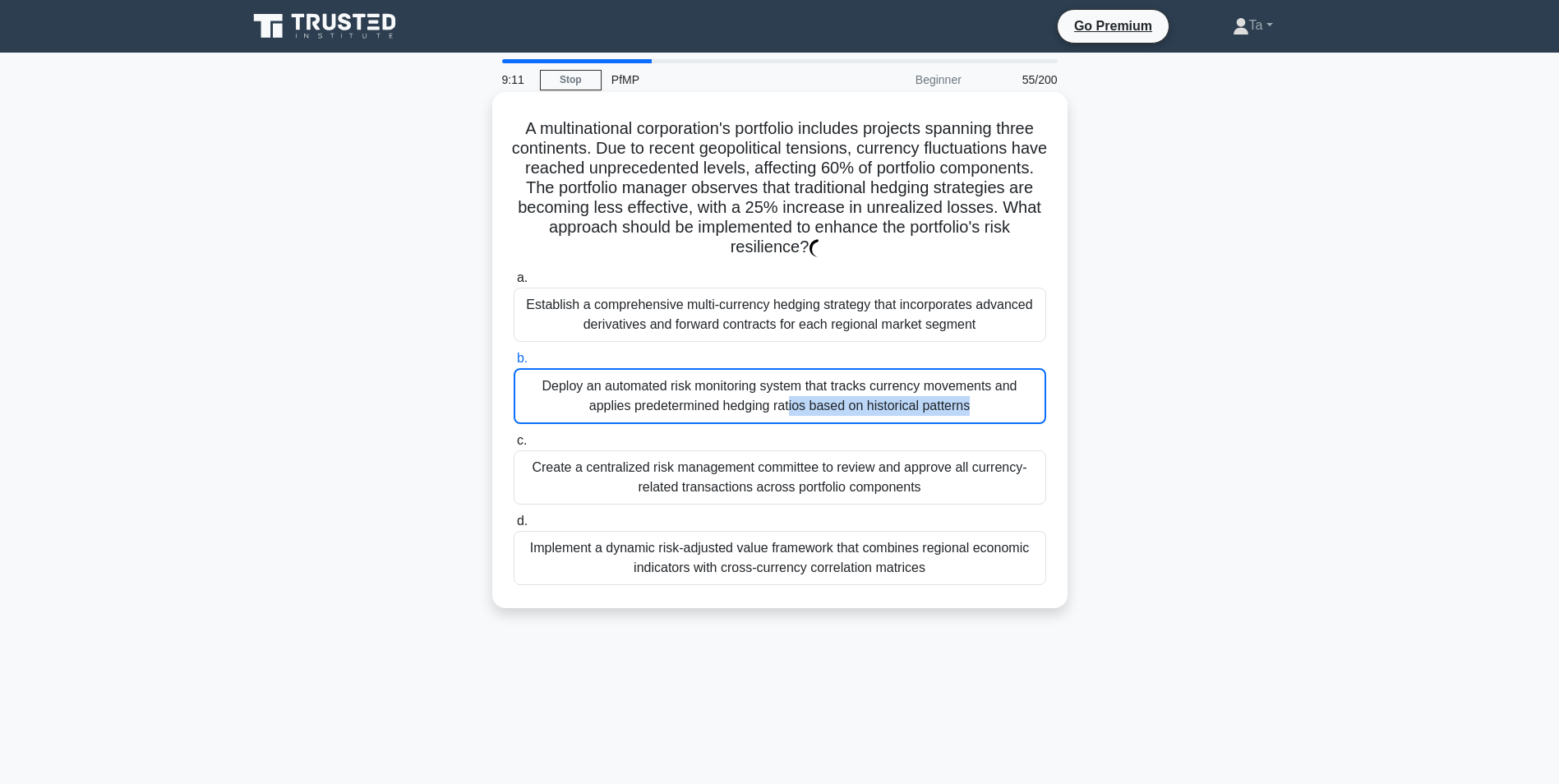
click at [716, 379] on div "Deploy an automated risk monitoring system that tracks currency movements and a…" at bounding box center [780, 395] width 533 height 56
click at [514, 364] on input "b. Deploy an automated risk monitoring system that tracks currency movements an…" at bounding box center [514, 358] width 0 height 11
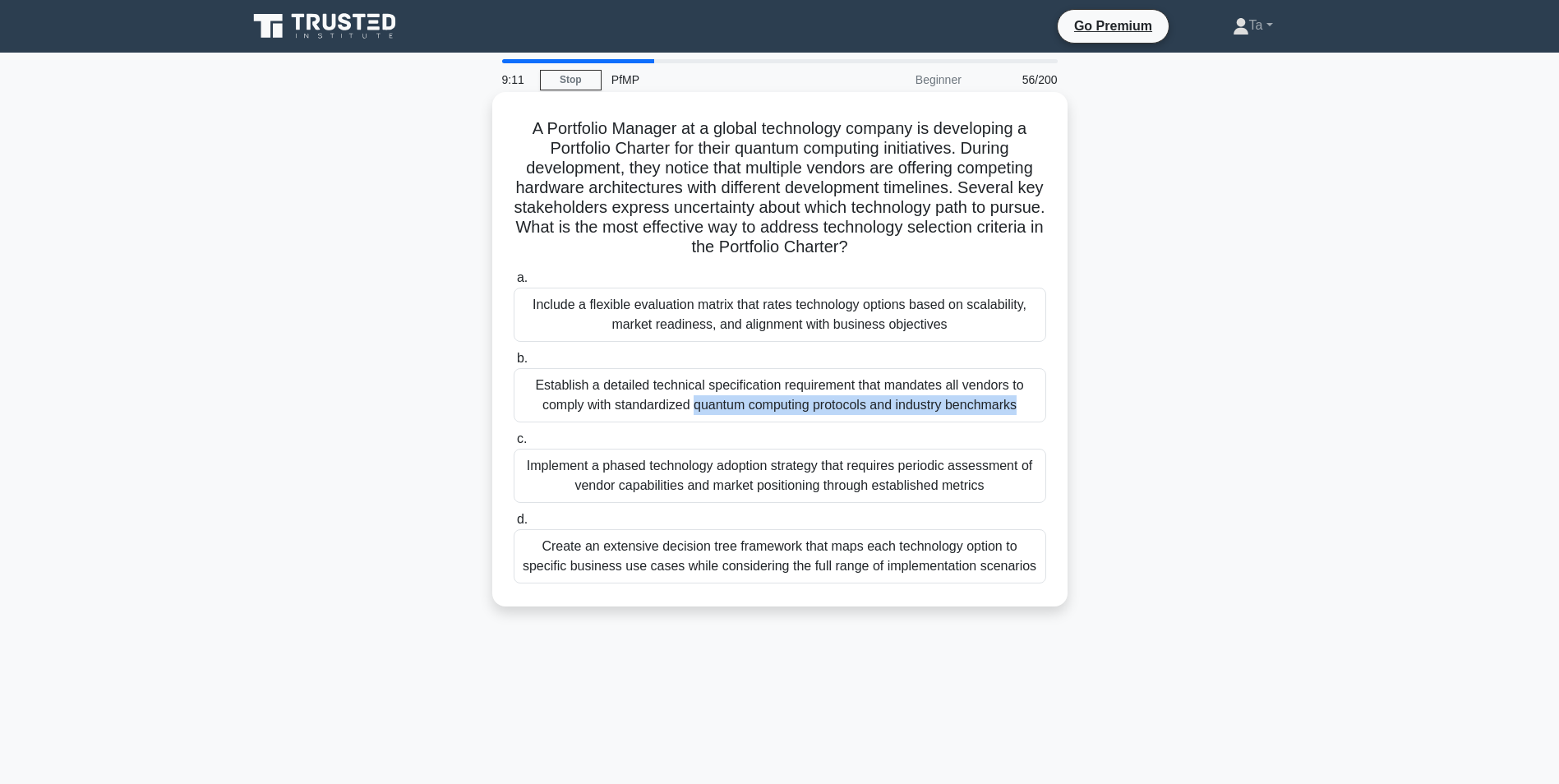
click at [716, 379] on div "Establish a detailed technical specification requirement that mandates all vend…" at bounding box center [780, 394] width 533 height 55
click at [514, 364] on input "b. Establish a detailed technical specification requirement that mandates all v…" at bounding box center [514, 358] width 0 height 11
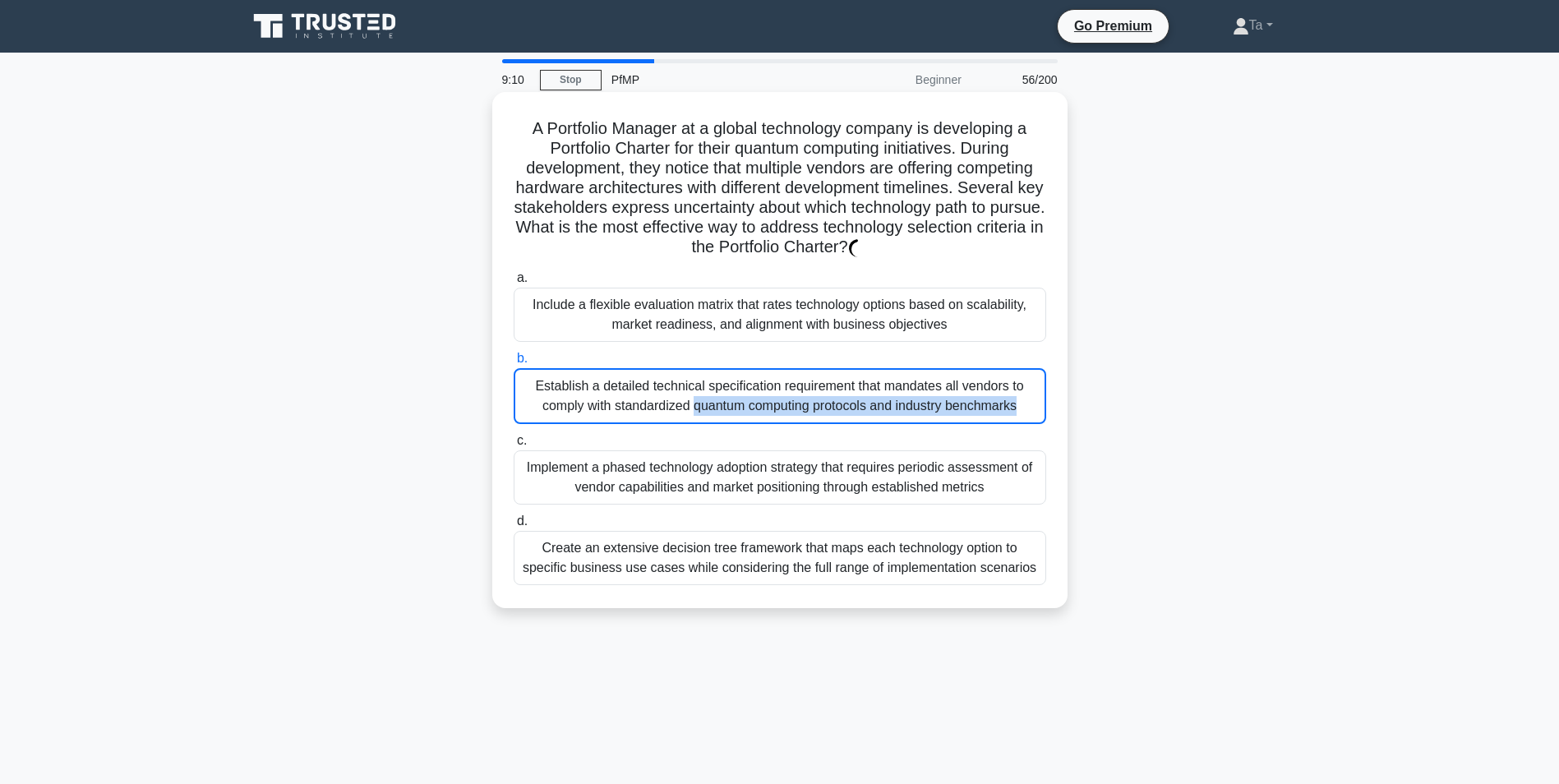
click at [716, 379] on div "Establish a detailed technical specification requirement that mandates all vend…" at bounding box center [780, 395] width 533 height 56
click at [514, 364] on input "b. Establish a detailed technical specification requirement that mandates all v…" at bounding box center [514, 358] width 0 height 11
click at [716, 379] on div "Establish a detailed technical specification requirement that mandates all vend…" at bounding box center [780, 395] width 533 height 56
click at [514, 364] on input "b. Establish a detailed technical specification requirement that mandates all v…" at bounding box center [514, 358] width 0 height 11
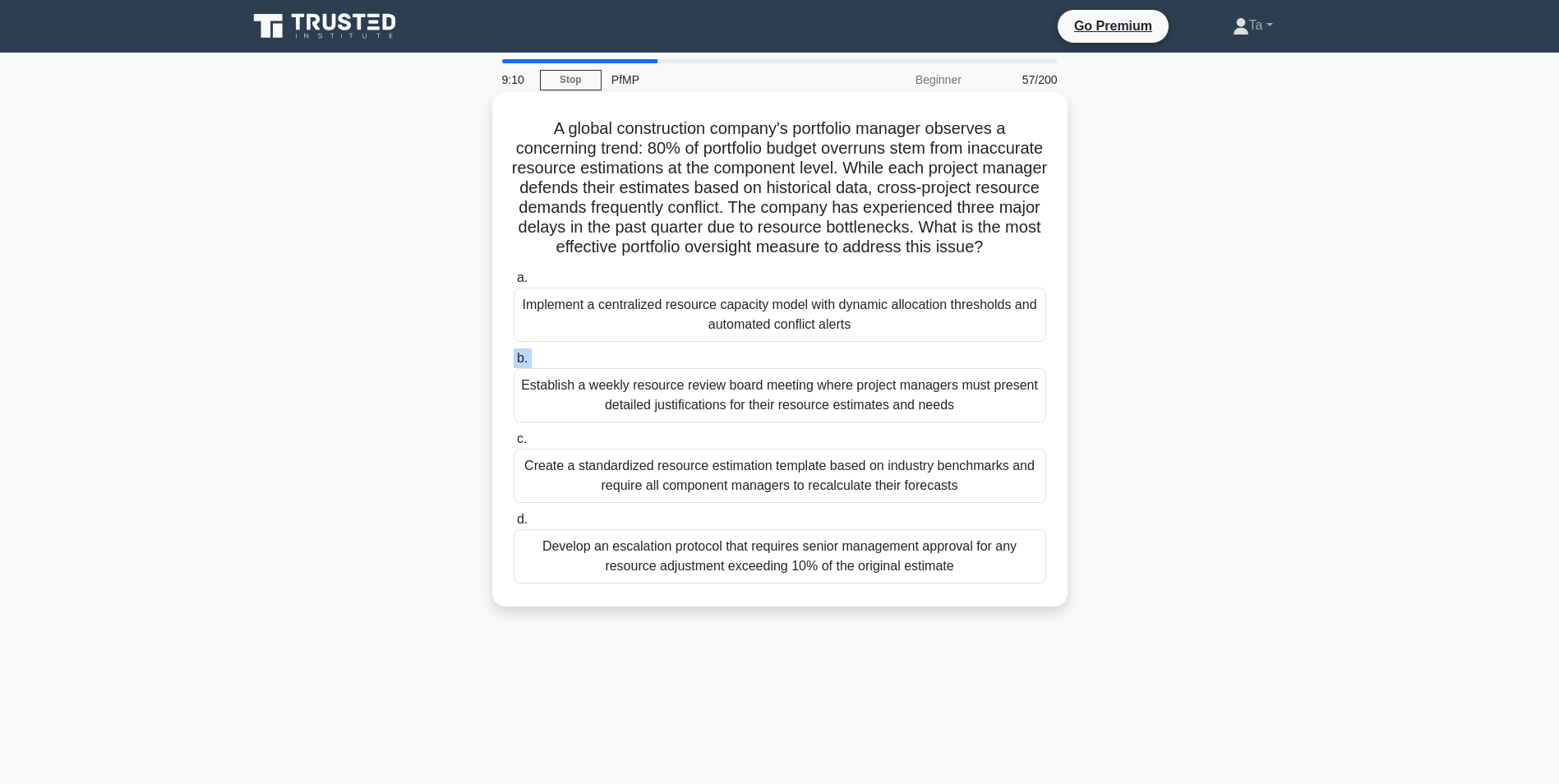
click at [716, 379] on label "b. Establish a weekly resource review board meeting where project managers must…" at bounding box center [780, 385] width 533 height 74
click at [514, 364] on input "b. Establish a weekly resource review board meeting where project managers must…" at bounding box center [514, 358] width 0 height 11
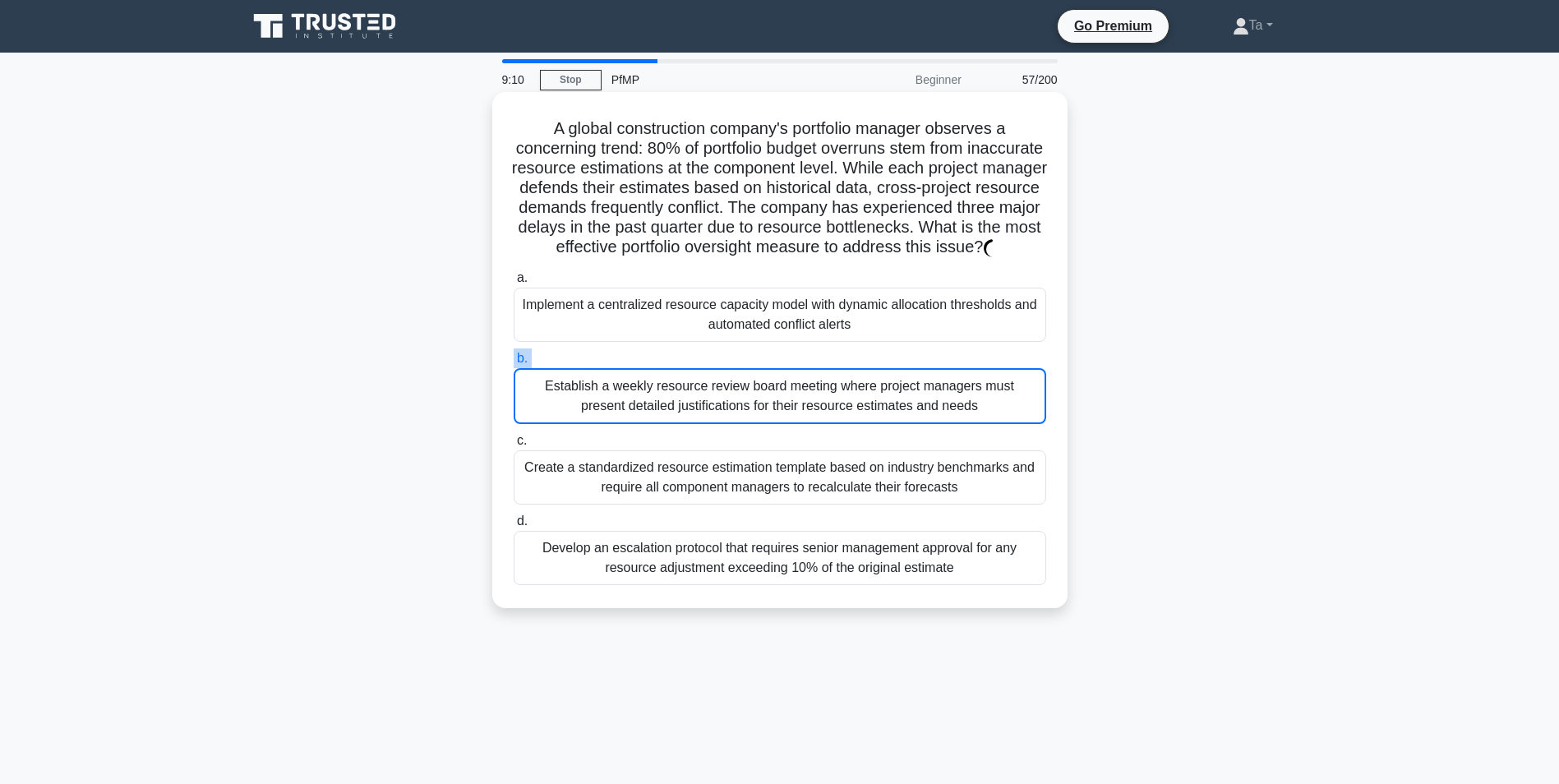
click at [716, 379] on label "b. Establish a weekly resource review board meeting where project managers must…" at bounding box center [780, 386] width 533 height 75
click at [514, 364] on input "b. Establish a weekly resource review board meeting where project managers must…" at bounding box center [514, 358] width 0 height 11
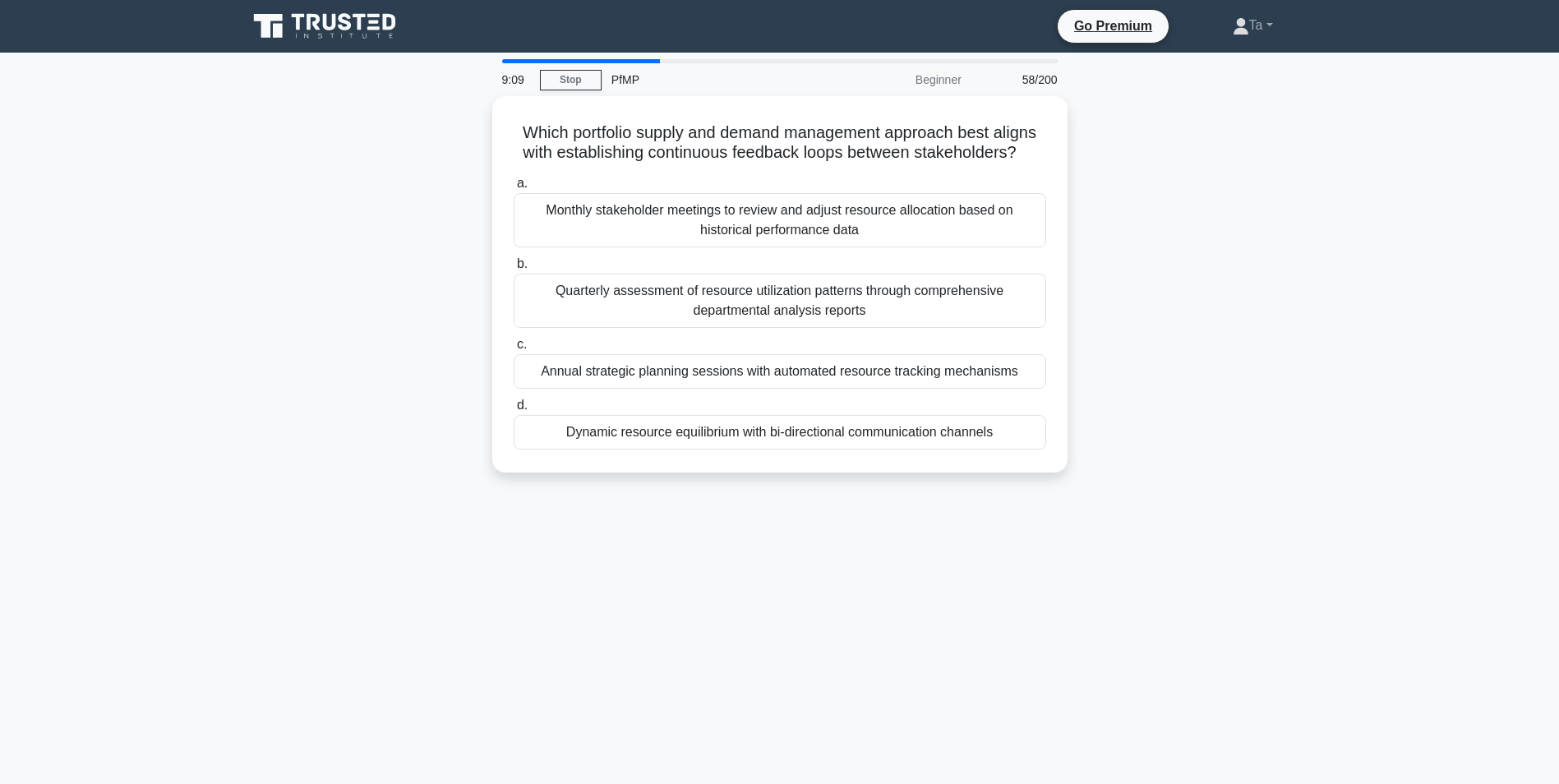
click at [716, 379] on div "Annual strategic planning sessions with automated resource tracking mechanisms" at bounding box center [780, 371] width 533 height 35
click at [514, 350] on input "c. Annual strategic planning sessions with automated resource tracking mechanis…" at bounding box center [514, 344] width 0 height 11
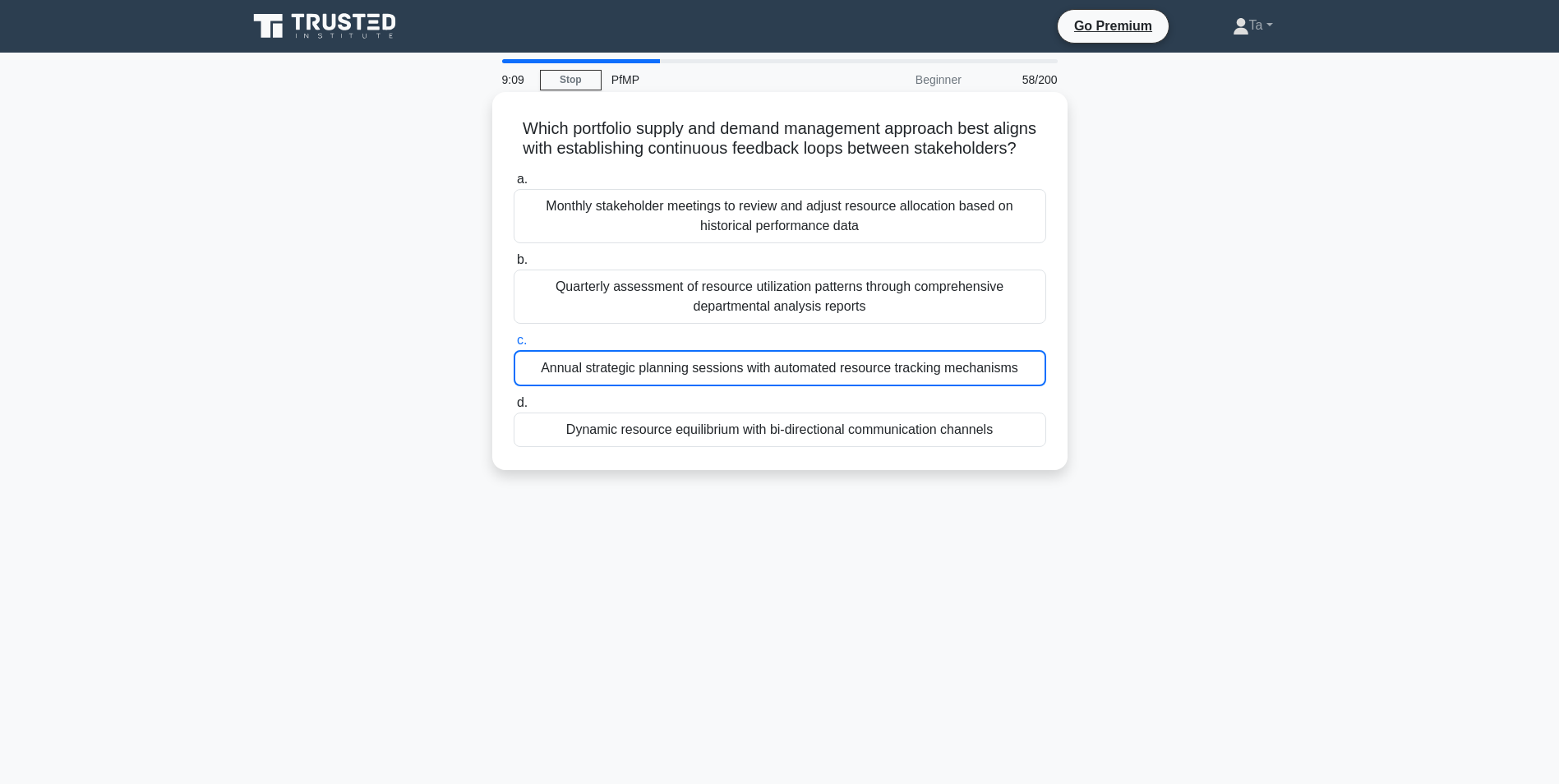
click at [716, 379] on div "Annual strategic planning sessions with automated resource tracking mechanisms" at bounding box center [780, 368] width 533 height 36
click at [514, 346] on input "c. Annual strategic planning sessions with automated resource tracking mechanis…" at bounding box center [514, 340] width 0 height 11
click at [716, 379] on div "Annual strategic planning sessions with automated resource tracking mechanisms" at bounding box center [780, 368] width 533 height 36
click at [514, 346] on input "c. Annual strategic planning sessions with automated resource tracking mechanis…" at bounding box center [514, 340] width 0 height 11
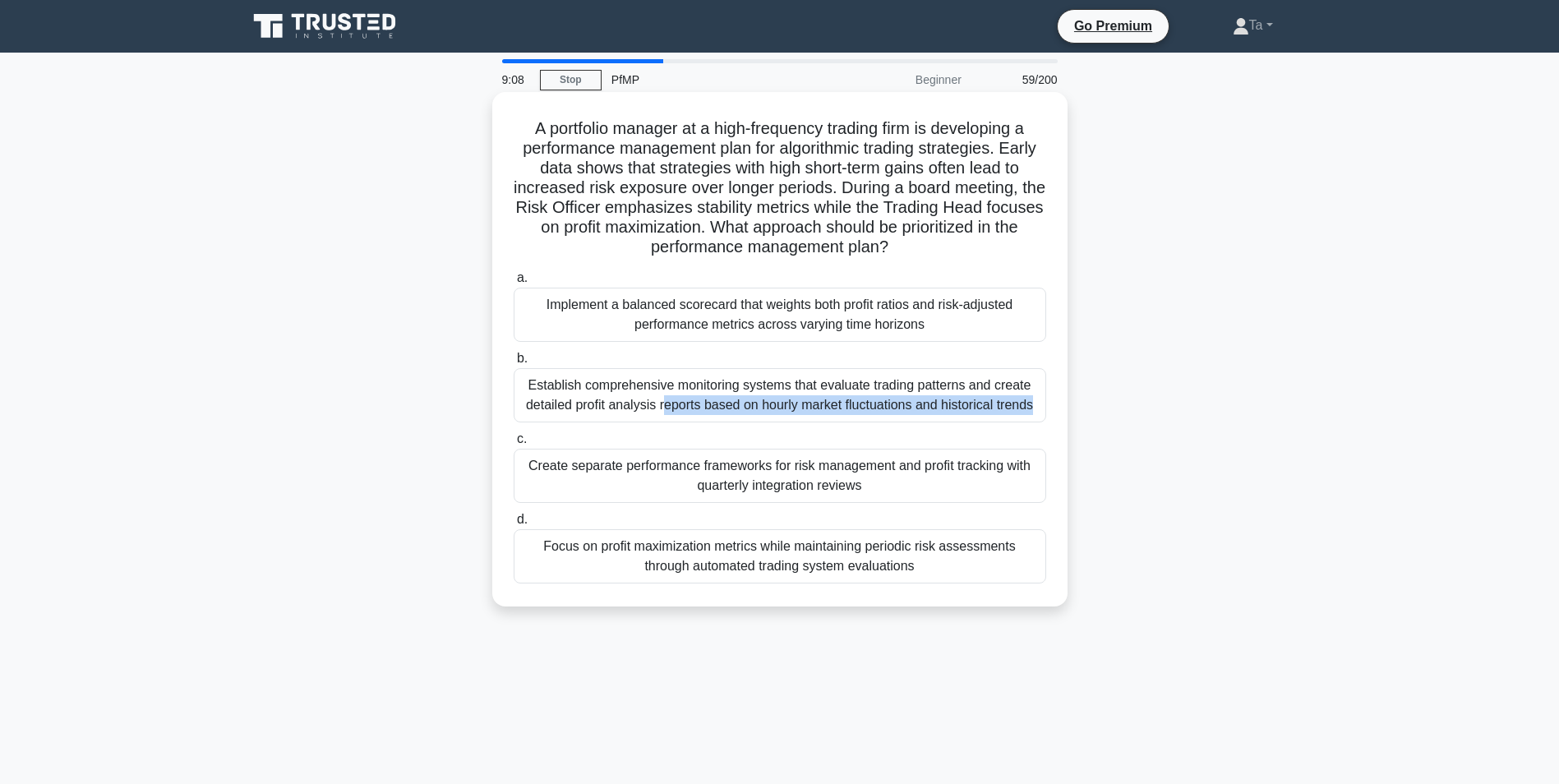
click at [716, 379] on div "Establish comprehensive monitoring systems that evaluate trading patterns and c…" at bounding box center [780, 394] width 533 height 55
click at [514, 364] on input "b. Establish comprehensive monitoring systems that evaluate trading patterns an…" at bounding box center [514, 358] width 0 height 11
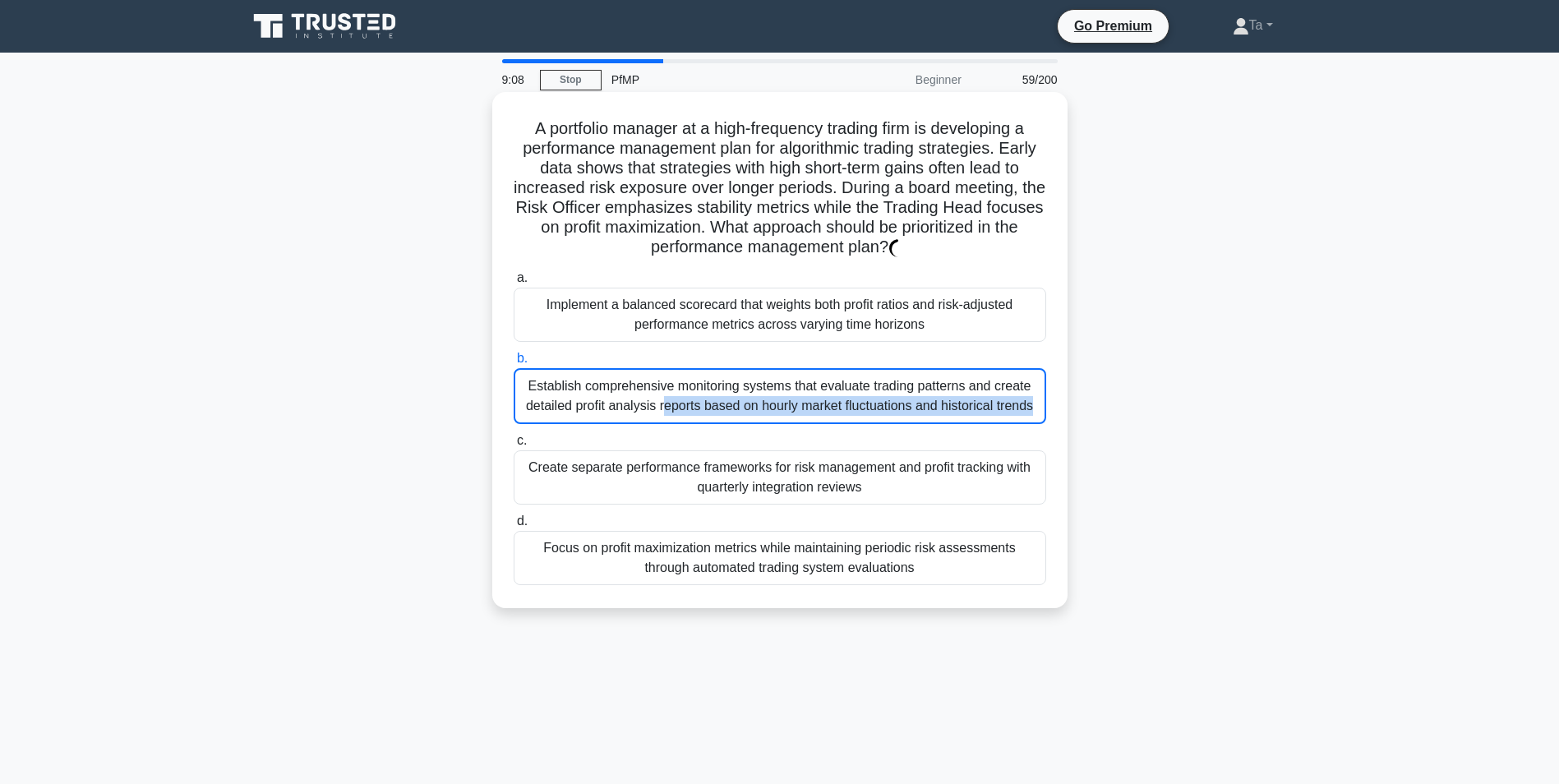
click at [716, 379] on div "Establish comprehensive monitoring systems that evaluate trading patterns and c…" at bounding box center [780, 395] width 533 height 56
click at [514, 364] on input "b. Establish comprehensive monitoring systems that evaluate trading patterns an…" at bounding box center [514, 358] width 0 height 11
click at [716, 379] on div "Establish comprehensive monitoring systems that evaluate trading patterns and c…" at bounding box center [780, 395] width 533 height 56
click at [514, 364] on input "b. Establish comprehensive monitoring systems that evaluate trading patterns an…" at bounding box center [514, 358] width 0 height 11
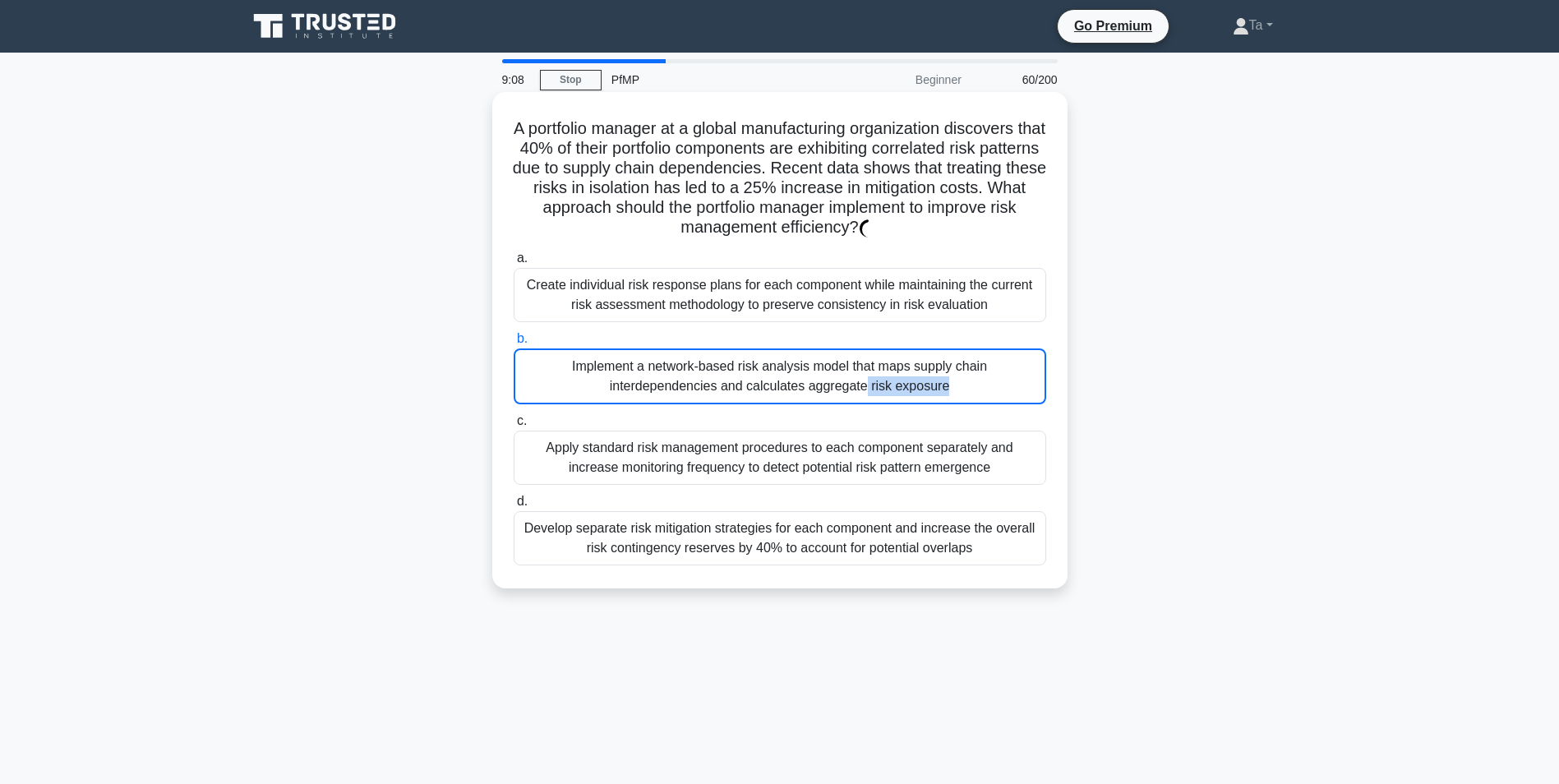
click at [716, 379] on div "Implement a network-based risk analysis model that maps supply chain interdepen…" at bounding box center [780, 376] width 533 height 56
click at [514, 344] on input "b. Implement a network-based risk analysis model that maps supply chain interde…" at bounding box center [514, 339] width 0 height 11
click at [716, 379] on div "Implement a network-based risk analysis model that maps supply chain interdepen…" at bounding box center [780, 376] width 533 height 56
click at [514, 344] on input "b. Implement a network-based risk analysis model that maps supply chain interde…" at bounding box center [514, 339] width 0 height 11
click at [715, 379] on div "Implement a network-based risk analysis model that maps supply chain interdepen…" at bounding box center [780, 376] width 533 height 56
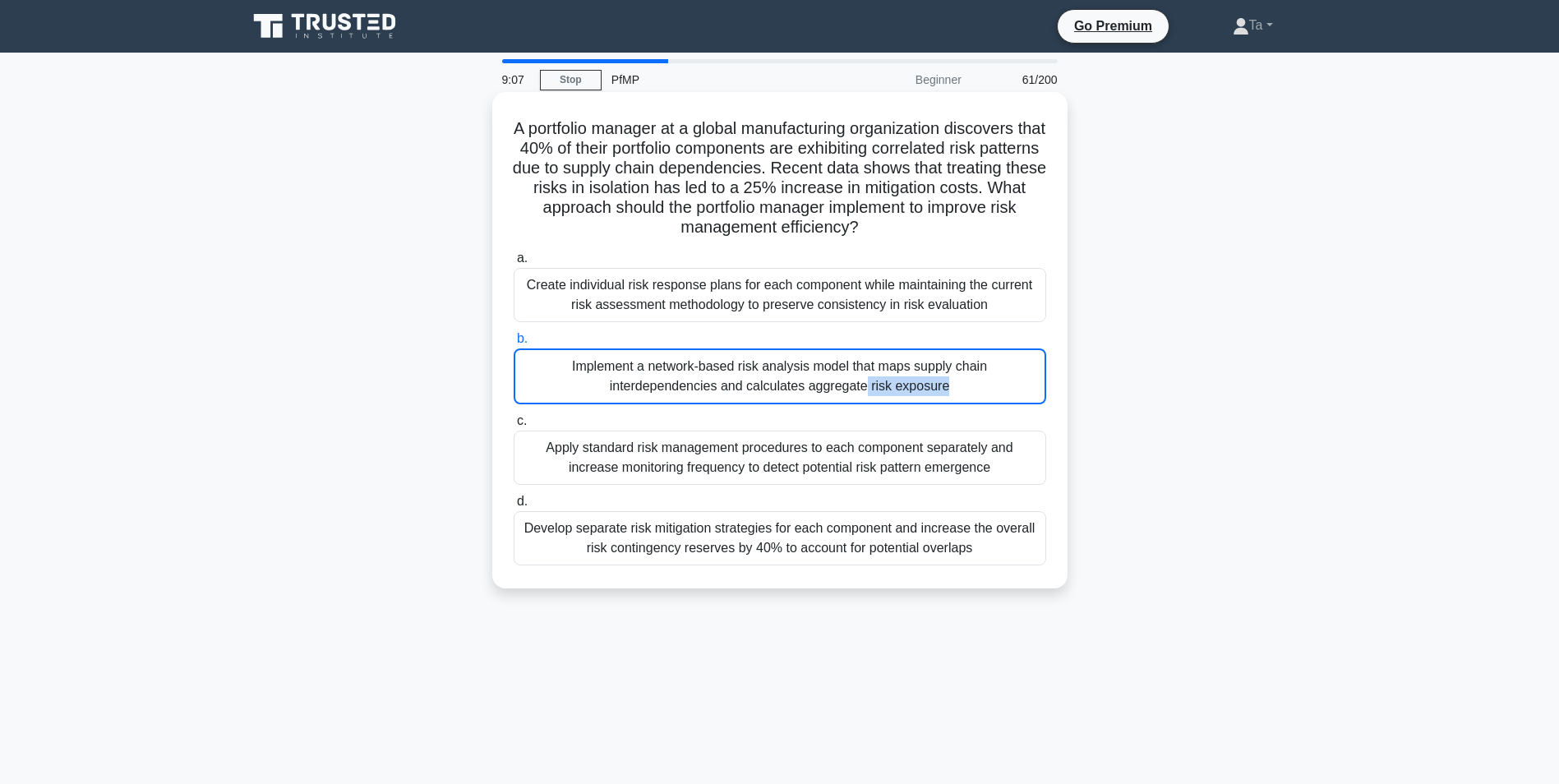
click at [514, 344] on input "b. Implement a network-based risk analysis model that maps supply chain interde…" at bounding box center [514, 339] width 0 height 11
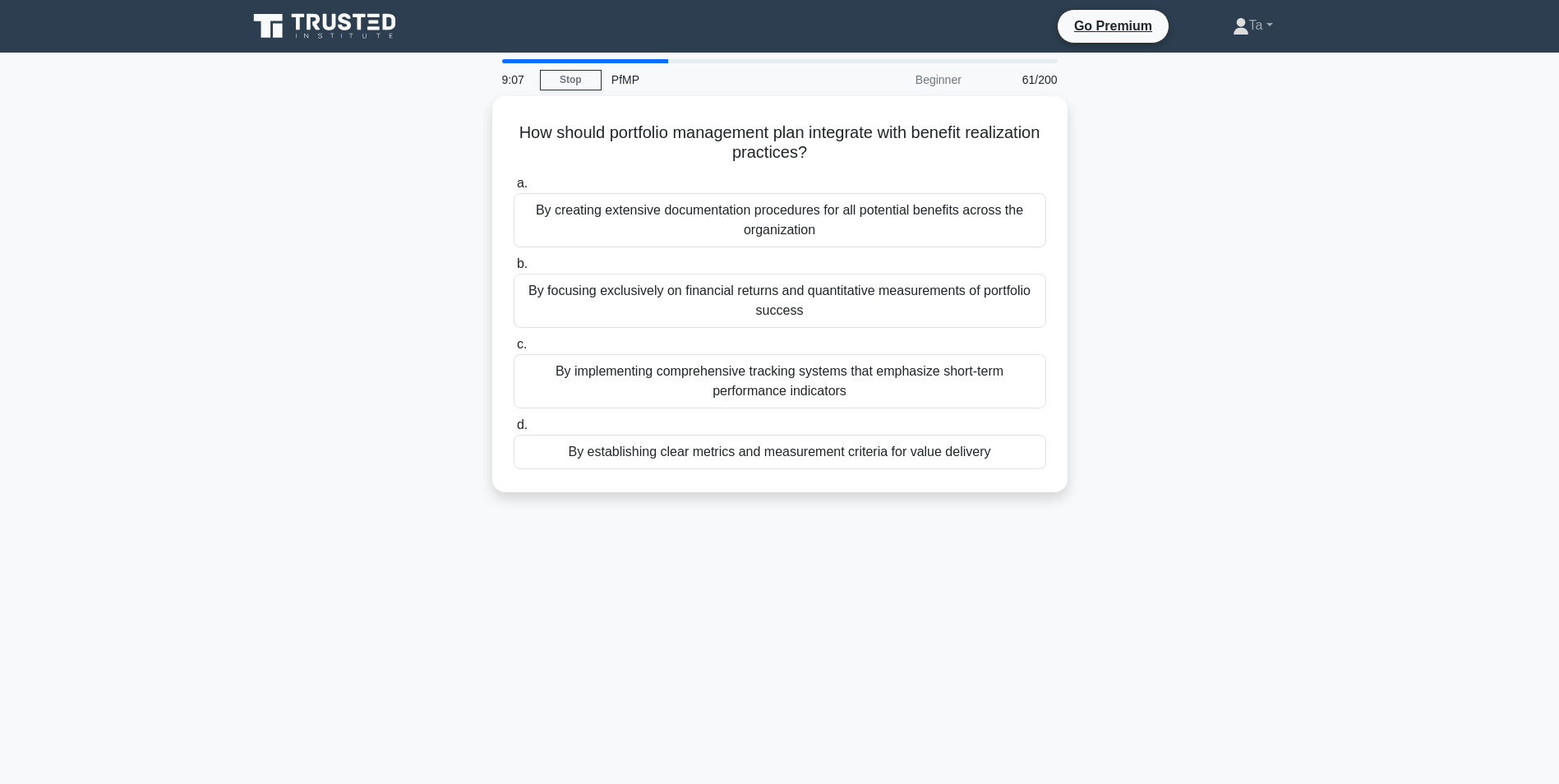
click at [714, 379] on div "By implementing comprehensive tracking systems that emphasize short-term perfor…" at bounding box center [780, 381] width 533 height 55
click at [514, 350] on input "c. By implementing comprehensive tracking systems that emphasize short-term per…" at bounding box center [514, 344] width 0 height 11
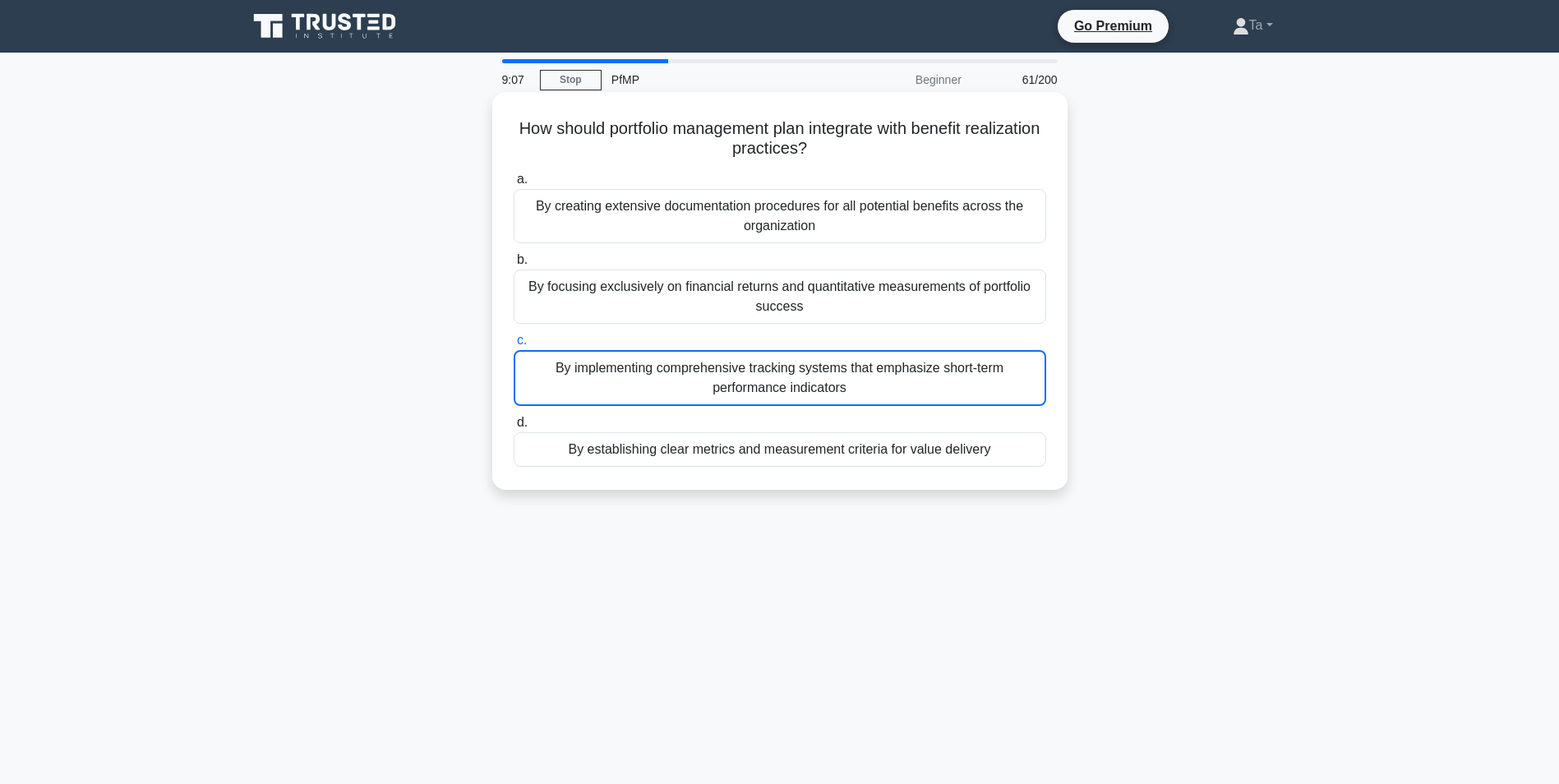
click at [714, 379] on div "By implementing comprehensive tracking systems that emphasize short-term perfor…" at bounding box center [780, 378] width 533 height 56
click at [514, 346] on input "c. By implementing comprehensive tracking systems that emphasize short-term per…" at bounding box center [514, 340] width 0 height 11
click at [714, 379] on div "By implementing comprehensive tracking systems that emphasize short-term perfor…" at bounding box center [780, 378] width 533 height 56
click at [514, 346] on input "c. By implementing comprehensive tracking systems that emphasize short-term per…" at bounding box center [514, 340] width 0 height 11
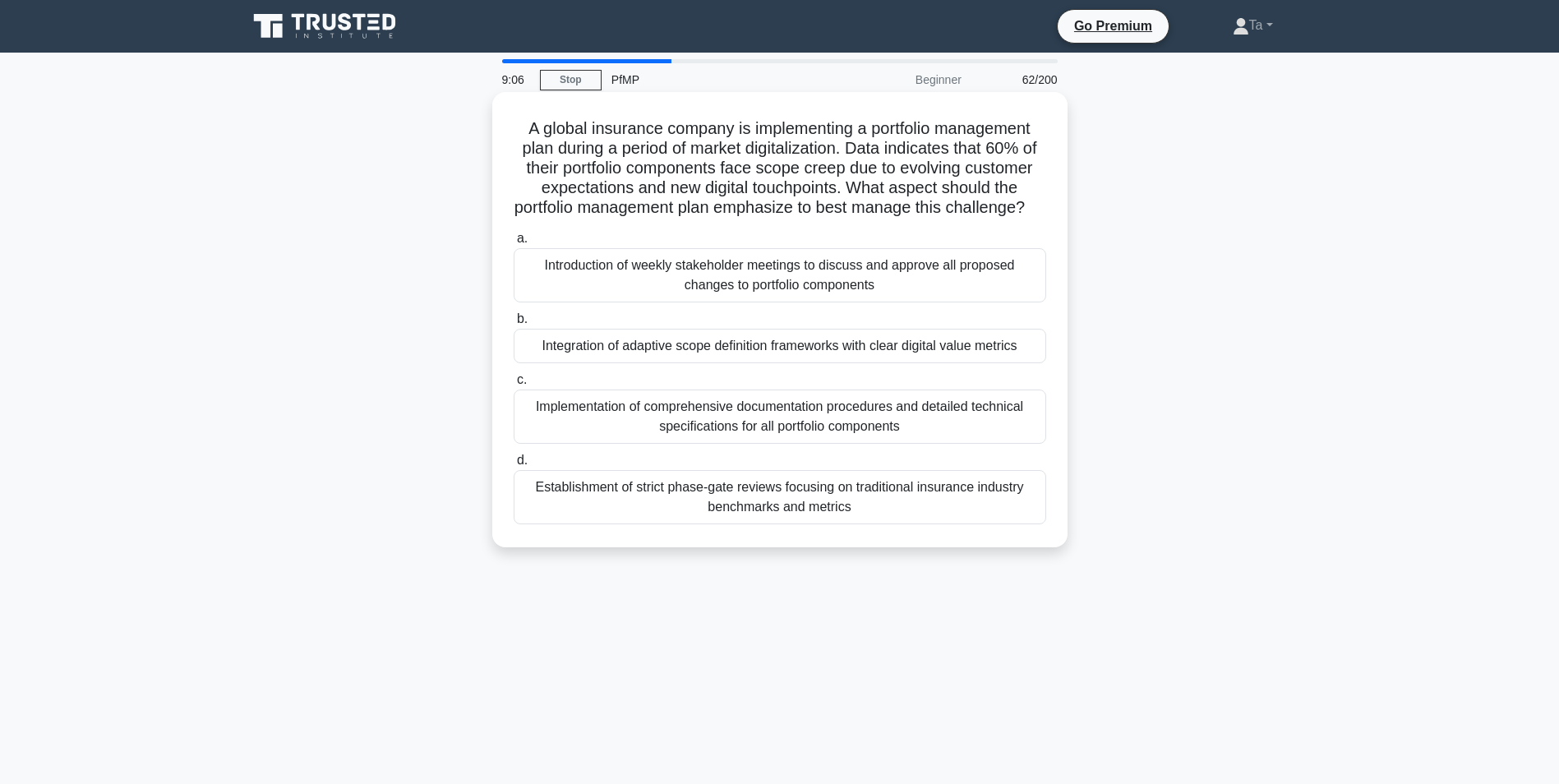
click at [714, 363] on div "Integration of adaptive scope definition frameworks with clear digital value me…" at bounding box center [780, 346] width 533 height 35
click at [514, 324] on input "b. Integration of adaptive scope definition frameworks with clear digital value…" at bounding box center [514, 319] width 0 height 11
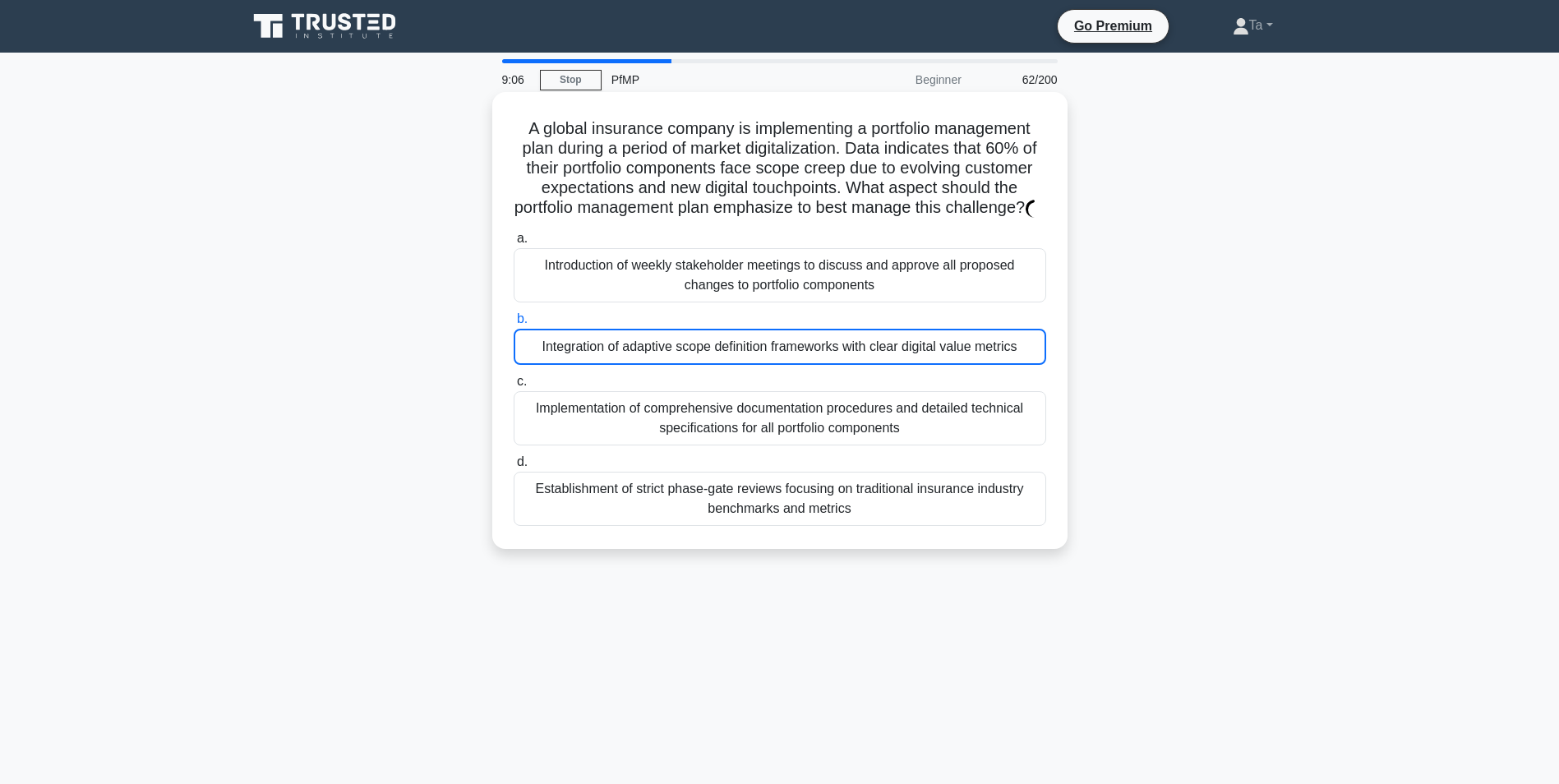
click at [714, 365] on div "Integration of adaptive scope definition frameworks with clear digital value me…" at bounding box center [780, 347] width 533 height 36
click at [514, 324] on input "b. Integration of adaptive scope definition frameworks with clear digital value…" at bounding box center [514, 319] width 0 height 11
click at [714, 365] on div "Integration of adaptive scope definition frameworks with clear digital value me…" at bounding box center [780, 347] width 533 height 36
click at [514, 324] on input "b. Integration of adaptive scope definition frameworks with clear digital value…" at bounding box center [514, 319] width 0 height 11
click at [714, 365] on div "Integration of adaptive scope definition frameworks with clear digital value me…" at bounding box center [780, 347] width 533 height 36
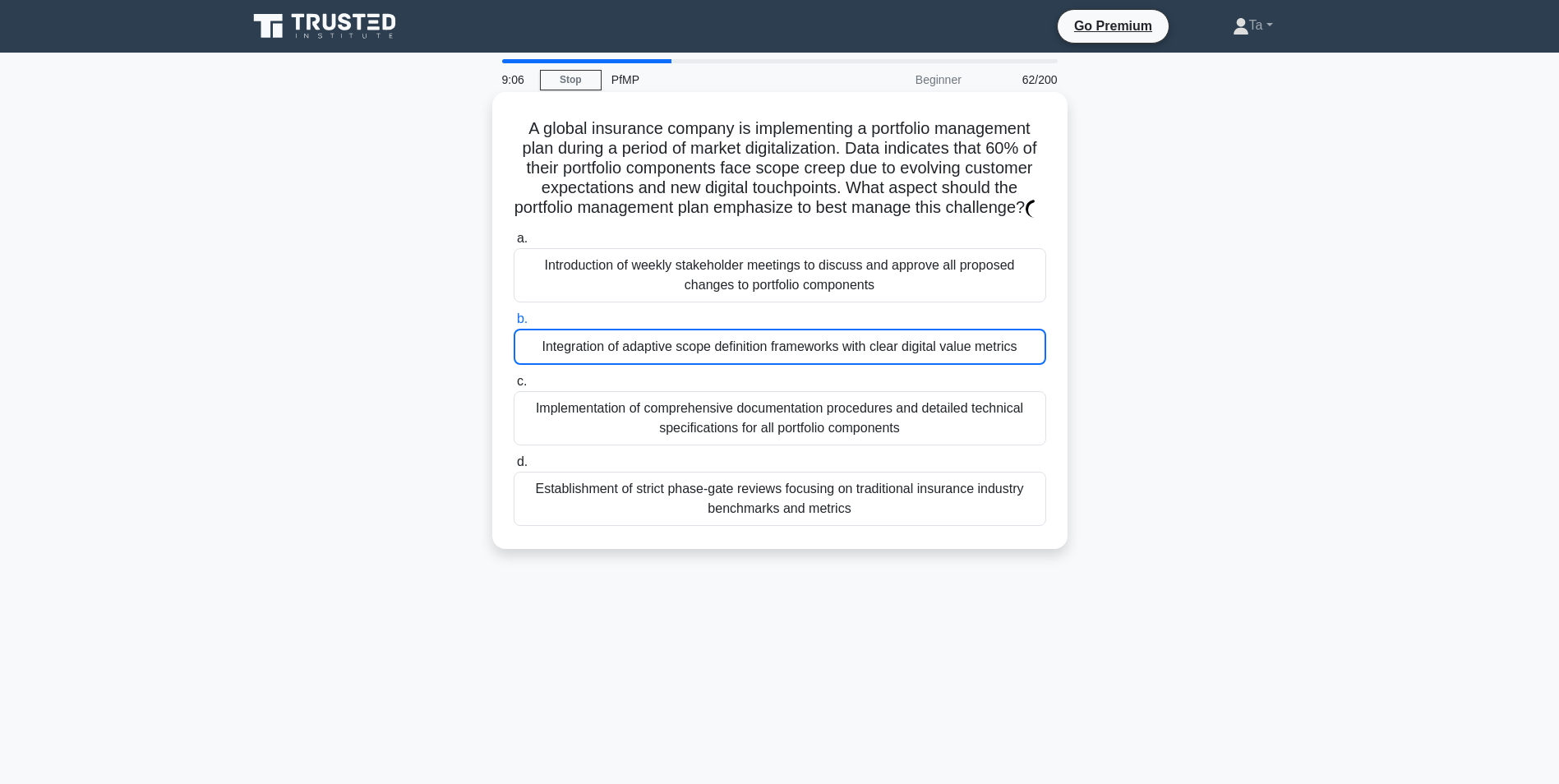
click at [514, 324] on input "b. Integration of adaptive scope definition frameworks with clear digital value…" at bounding box center [514, 319] width 0 height 11
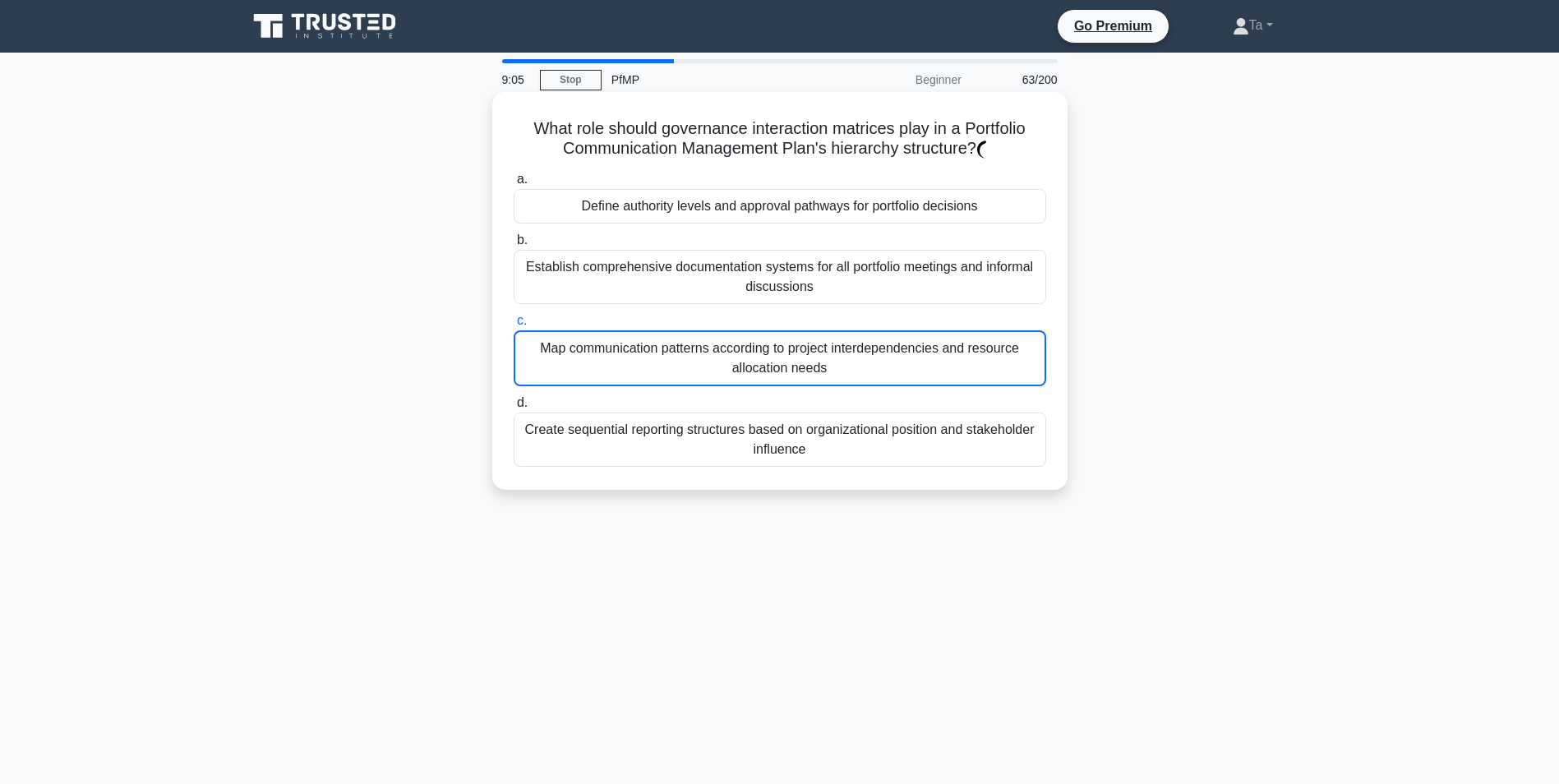
click at [713, 379] on div "Map communication patterns according to project interdependencies and resource …" at bounding box center [780, 358] width 533 height 56
click at [514, 326] on input "c. Map communication patterns according to project interdependencies and resour…" at bounding box center [514, 320] width 0 height 11
click at [713, 379] on div "Map communication patterns according to project interdependencies and resource …" at bounding box center [780, 358] width 533 height 56
click at [514, 326] on input "c. Map communication patterns according to project interdependencies and resour…" at bounding box center [514, 320] width 0 height 11
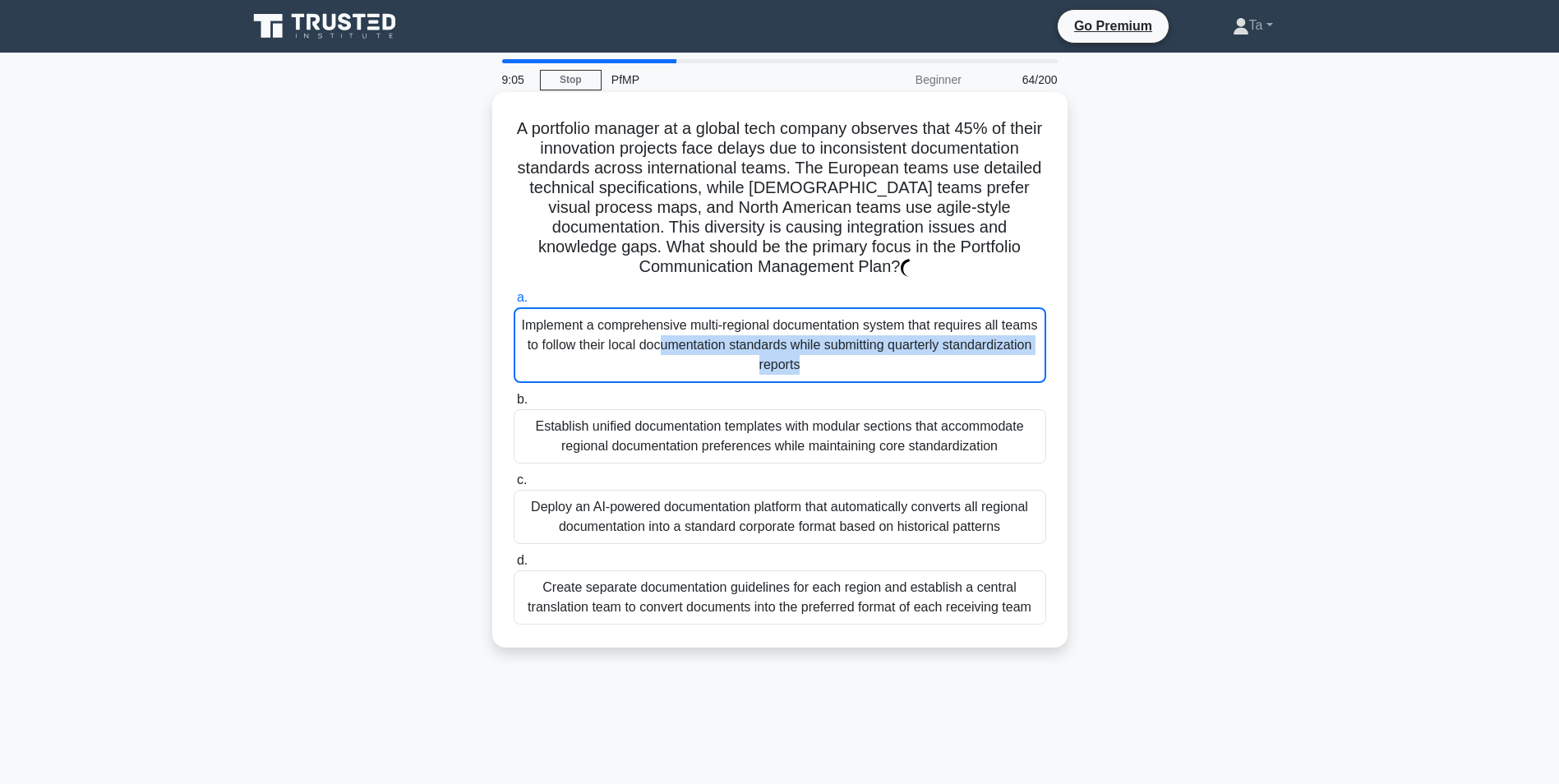
click at [713, 379] on div "Implement a comprehensive multi-regional documentation system that requires all…" at bounding box center [780, 345] width 533 height 75
click at [514, 303] on input "a. Implement a comprehensive multi-regional documentation system that requires …" at bounding box center [514, 297] width 0 height 11
click at [713, 380] on div "Implement a comprehensive multi-regional documentation system that requires all…" at bounding box center [780, 345] width 533 height 75
click at [514, 303] on input "a. Implement a comprehensive multi-regional documentation system that requires …" at bounding box center [514, 297] width 0 height 11
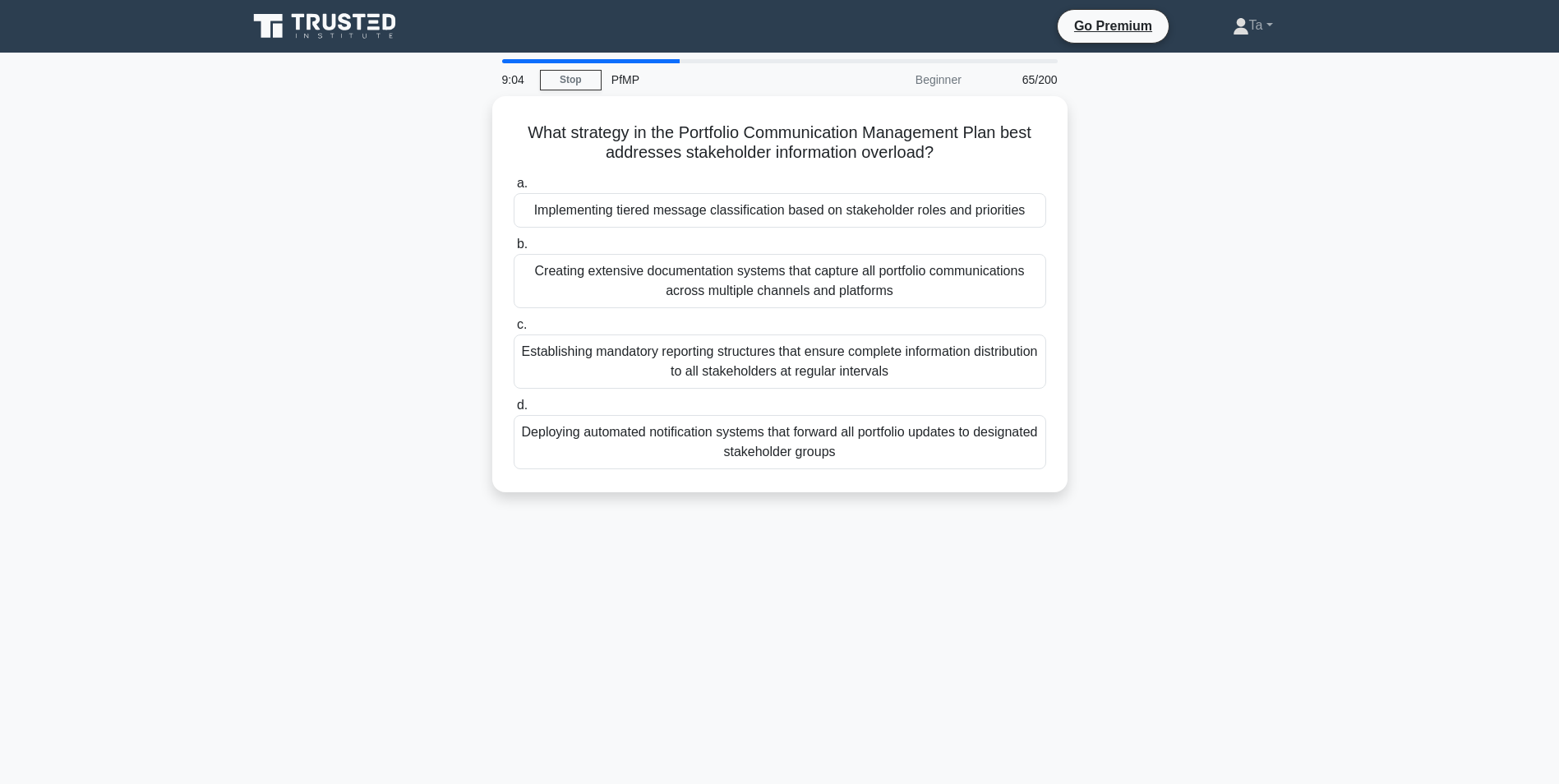
click at [713, 380] on div "Establishing mandatory reporting structures that ensure complete information di…" at bounding box center [780, 361] width 533 height 55
click at [514, 330] on input "c. Establishing mandatory reporting structures that ensure complete information…" at bounding box center [514, 324] width 0 height 11
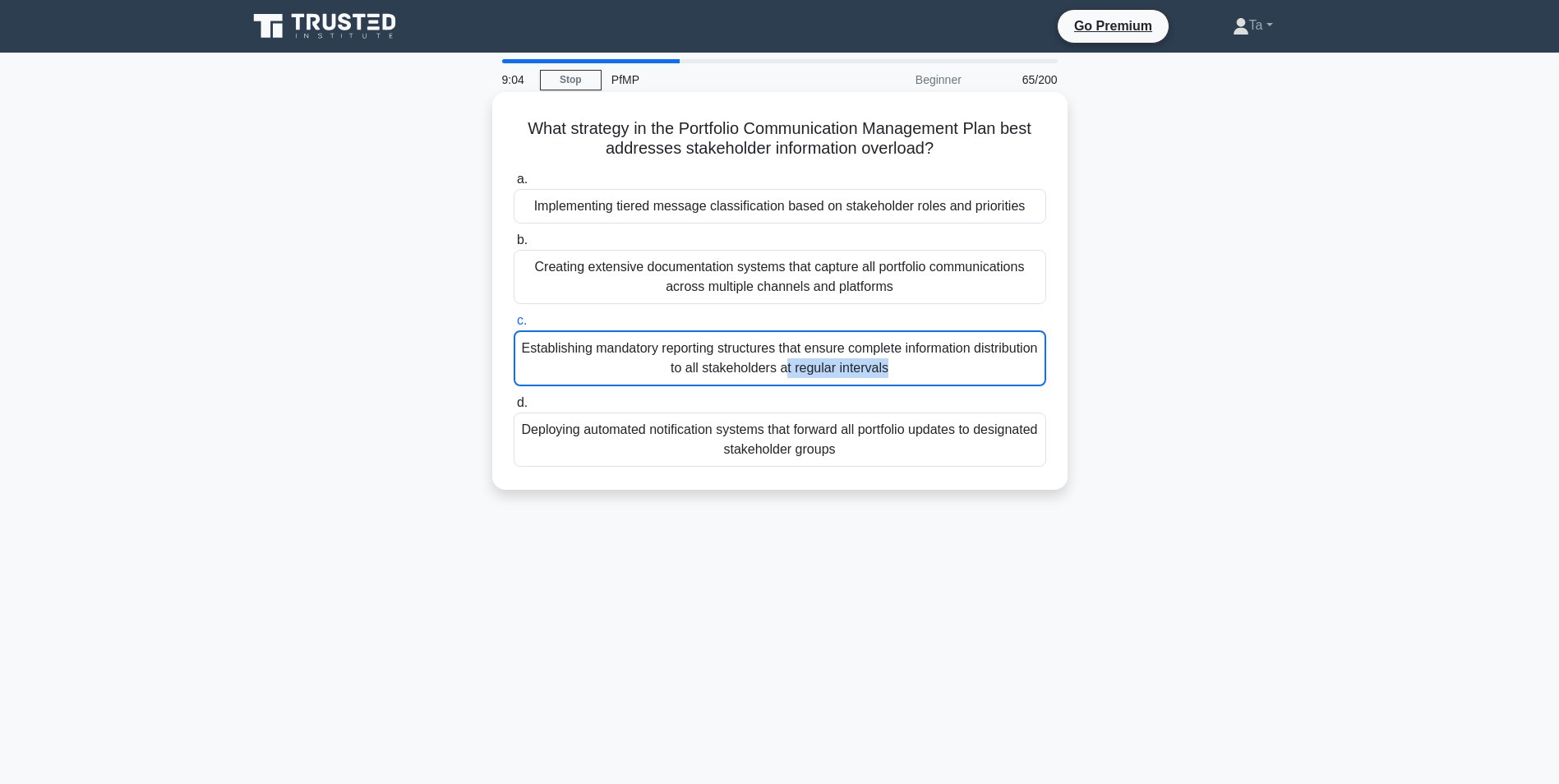
click at [713, 380] on div "Establishing mandatory reporting structures that ensure complete information di…" at bounding box center [780, 358] width 533 height 56
click at [514, 326] on input "c. Establishing mandatory reporting structures that ensure complete information…" at bounding box center [514, 320] width 0 height 11
click at [713, 380] on div "Establishing mandatory reporting structures that ensure complete information di…" at bounding box center [780, 358] width 533 height 56
click at [514, 326] on input "c. Establishing mandatory reporting structures that ensure complete information…" at bounding box center [514, 320] width 0 height 11
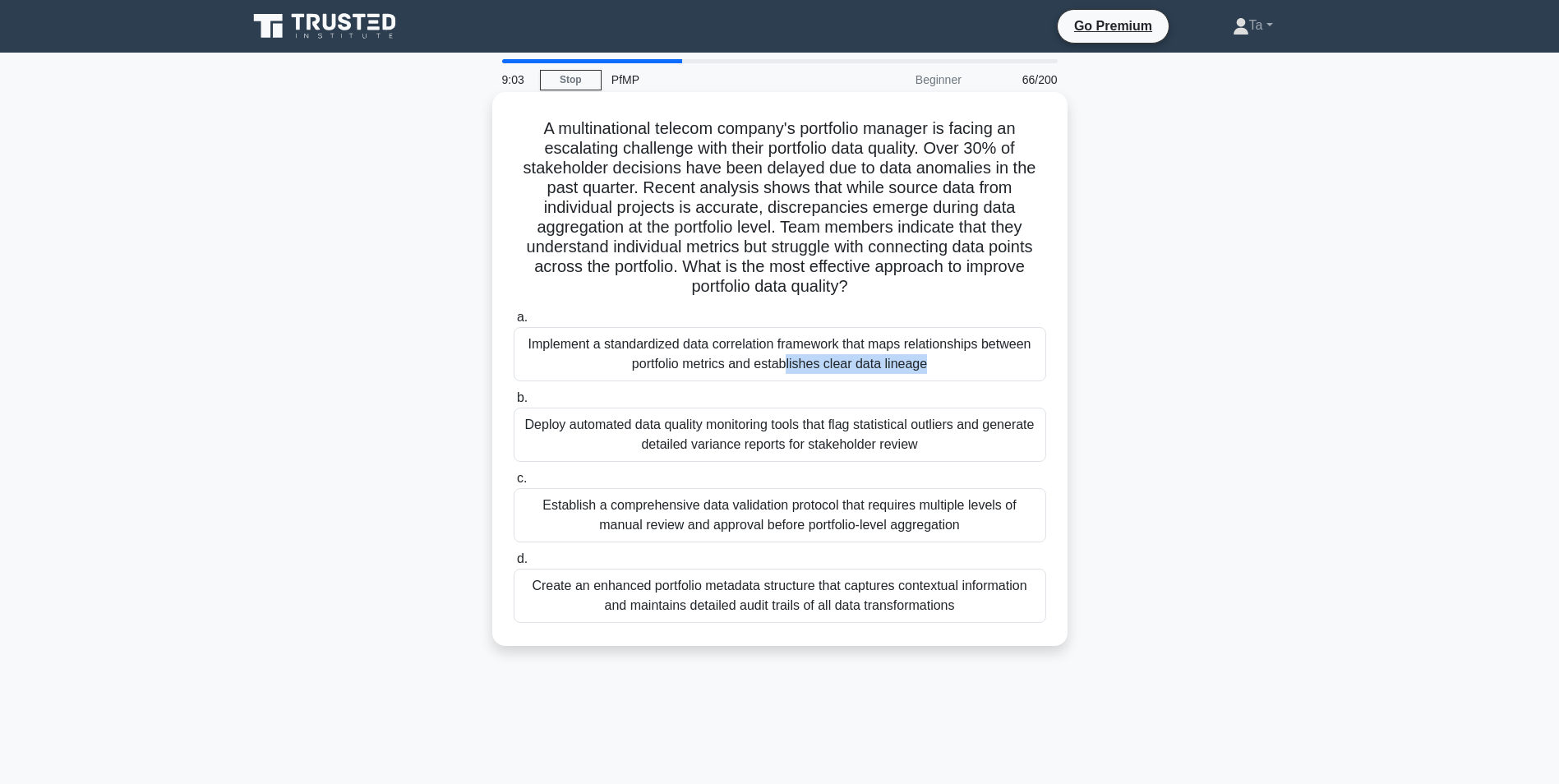
click at [713, 380] on div "Implement a standardized data correlation framework that maps relationships bet…" at bounding box center [780, 354] width 533 height 55
click at [514, 323] on input "a. Implement a standardized data correlation framework that maps relationships …" at bounding box center [514, 317] width 0 height 11
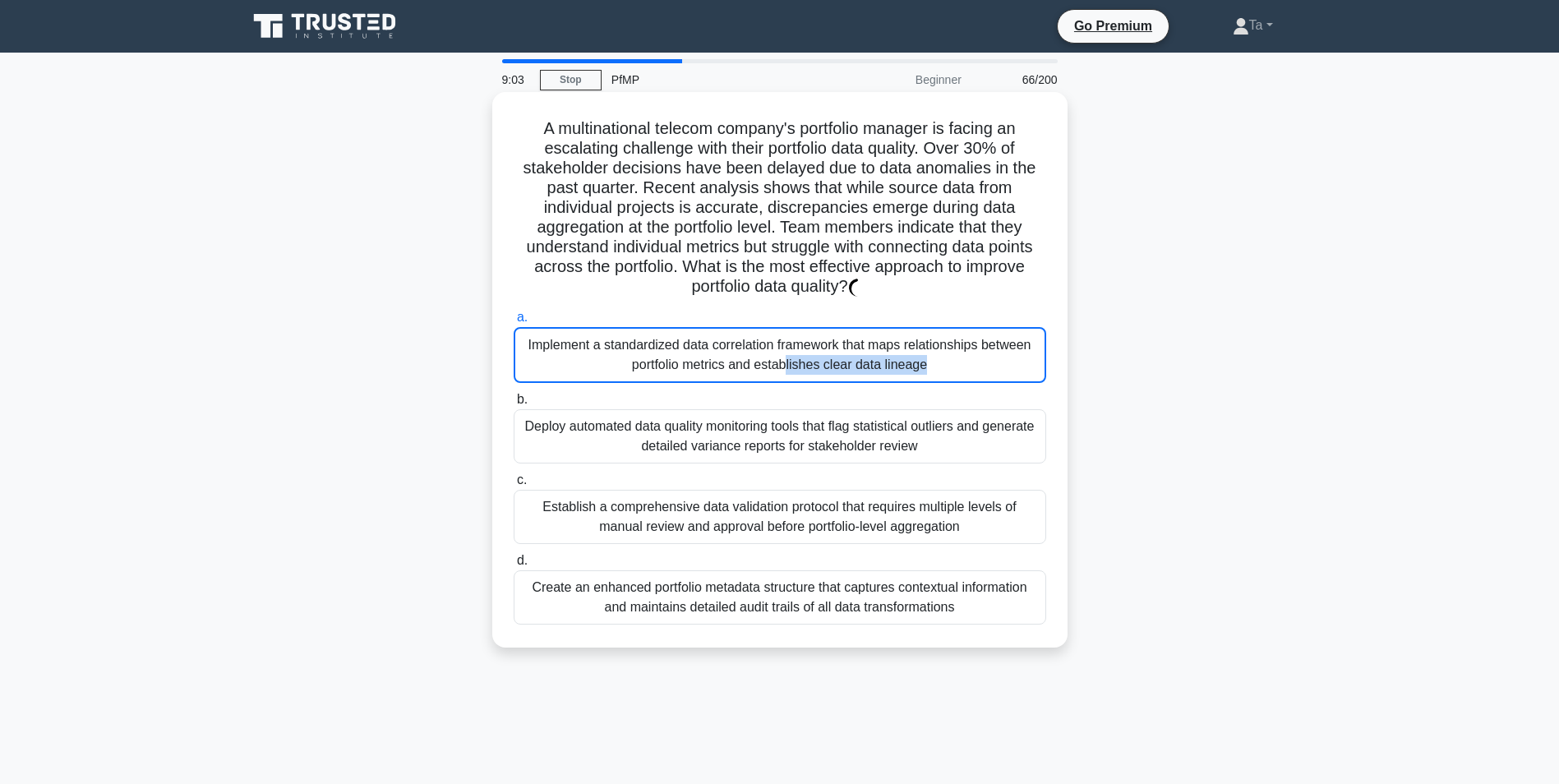
click at [713, 380] on div "Implement a standardized data correlation framework that maps relationships bet…" at bounding box center [780, 355] width 533 height 56
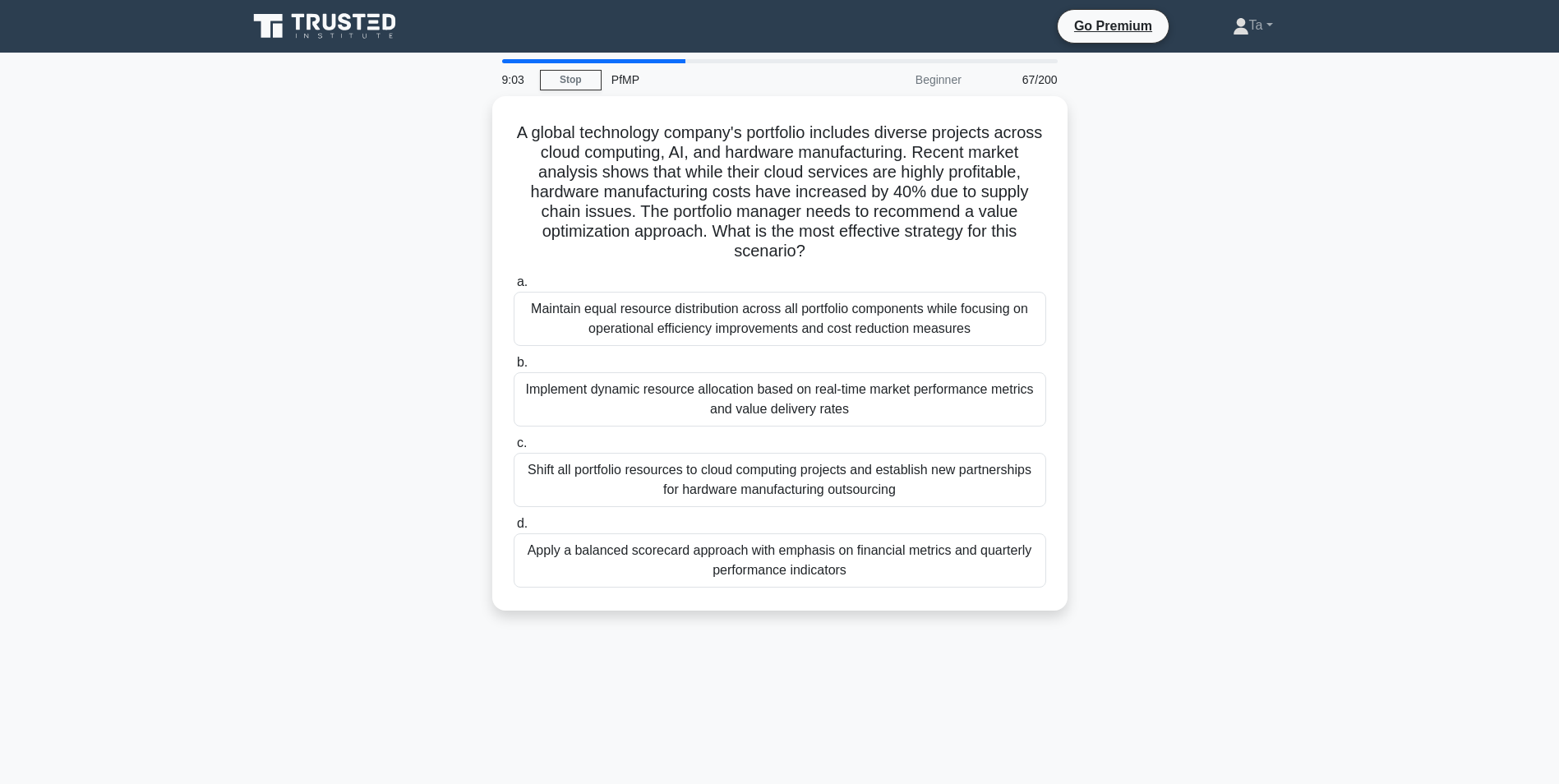
click at [713, 380] on div "Implement dynamic resource allocation based on real-time market performance met…" at bounding box center [780, 398] width 533 height 55
click at [514, 368] on input "b. Implement dynamic resource allocation based on real-time market performance …" at bounding box center [514, 363] width 0 height 11
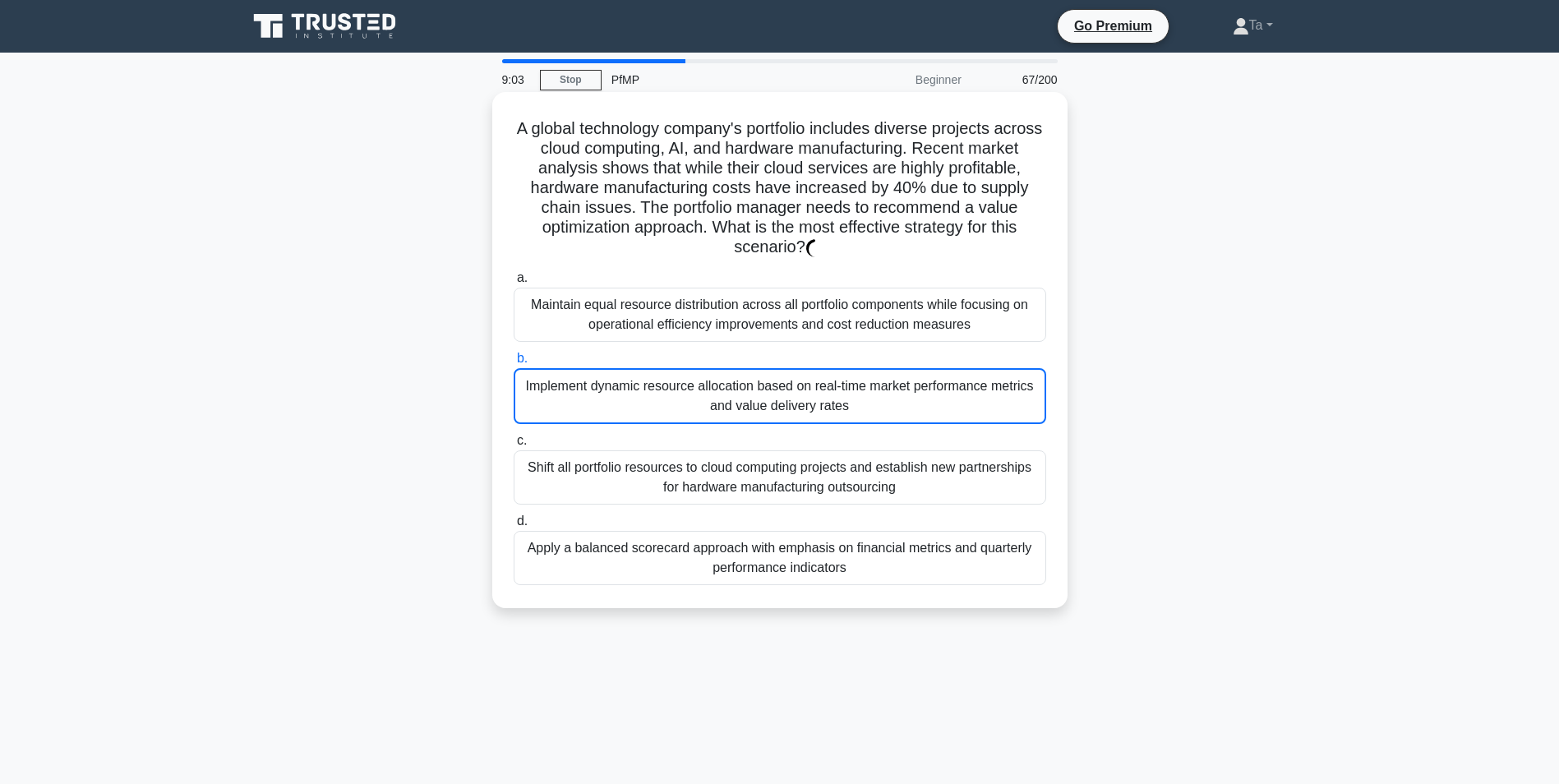
click at [713, 380] on div "Implement dynamic resource allocation based on real-time market performance met…" at bounding box center [780, 395] width 533 height 56
click at [514, 364] on input "b. Implement dynamic resource allocation based on real-time market performance …" at bounding box center [514, 358] width 0 height 11
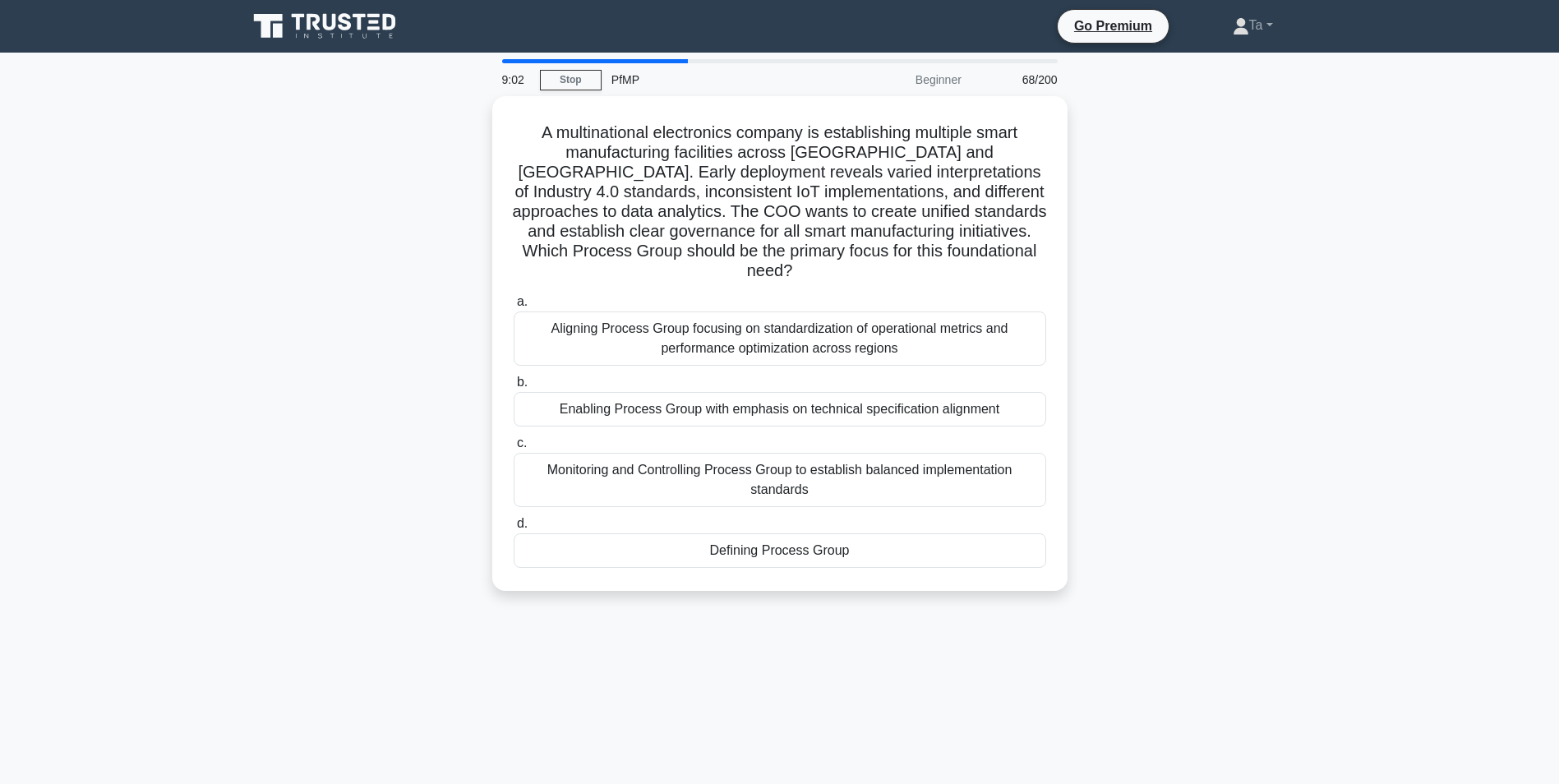
click at [713, 392] on div "Enabling Process Group with emphasis on technical specification alignment" at bounding box center [780, 408] width 533 height 35
click at [514, 380] on input "b. Enabling Process Group with emphasis on technical specification alignment" at bounding box center [514, 382] width 0 height 11
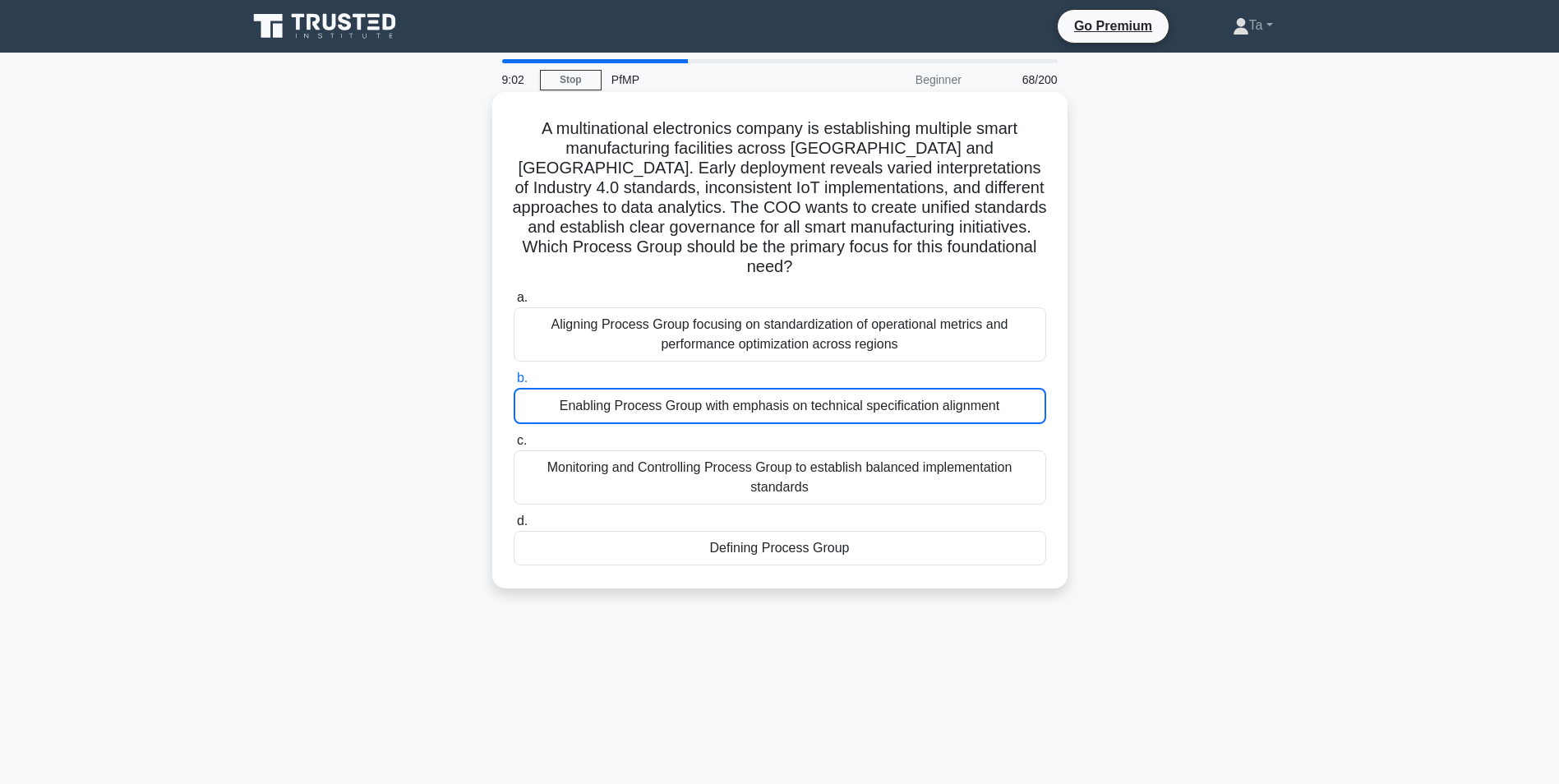
click at [713, 388] on div "Enabling Process Group with emphasis on technical specification alignment" at bounding box center [780, 405] width 533 height 36
click at [514, 380] on input "b. Enabling Process Group with emphasis on technical specification alignment" at bounding box center [514, 378] width 0 height 11
click at [713, 388] on div "Enabling Process Group with emphasis on technical specification alignment" at bounding box center [780, 405] width 533 height 36
click at [514, 380] on input "b. Enabling Process Group with emphasis on technical specification alignment" at bounding box center [514, 378] width 0 height 11
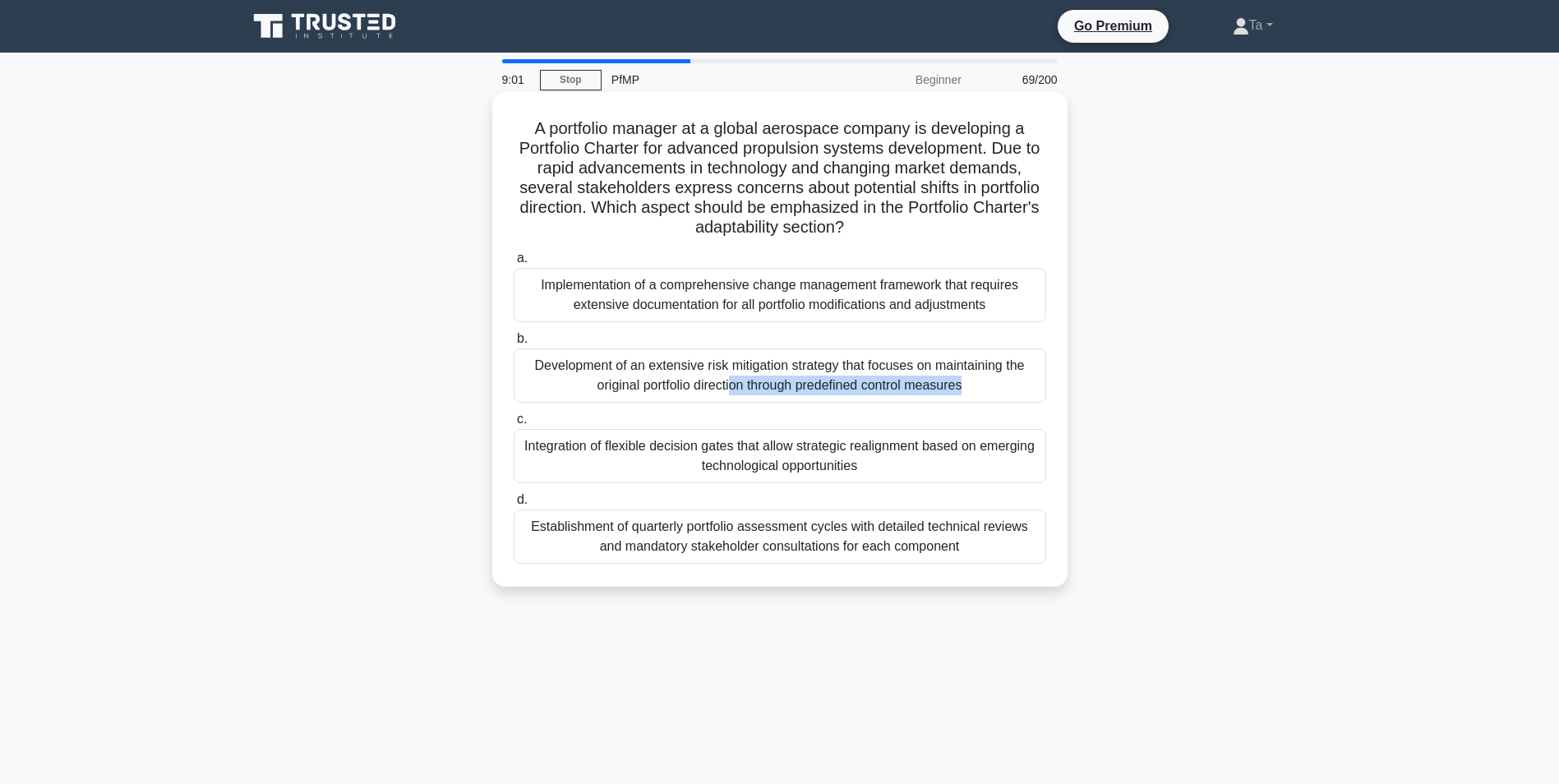
click at [713, 380] on div "Development of an extensive risk mitigation strategy that focuses on maintainin…" at bounding box center [780, 375] width 533 height 55
click at [514, 344] on input "b. Development of an extensive risk mitigation strategy that focuses on maintai…" at bounding box center [514, 339] width 0 height 11
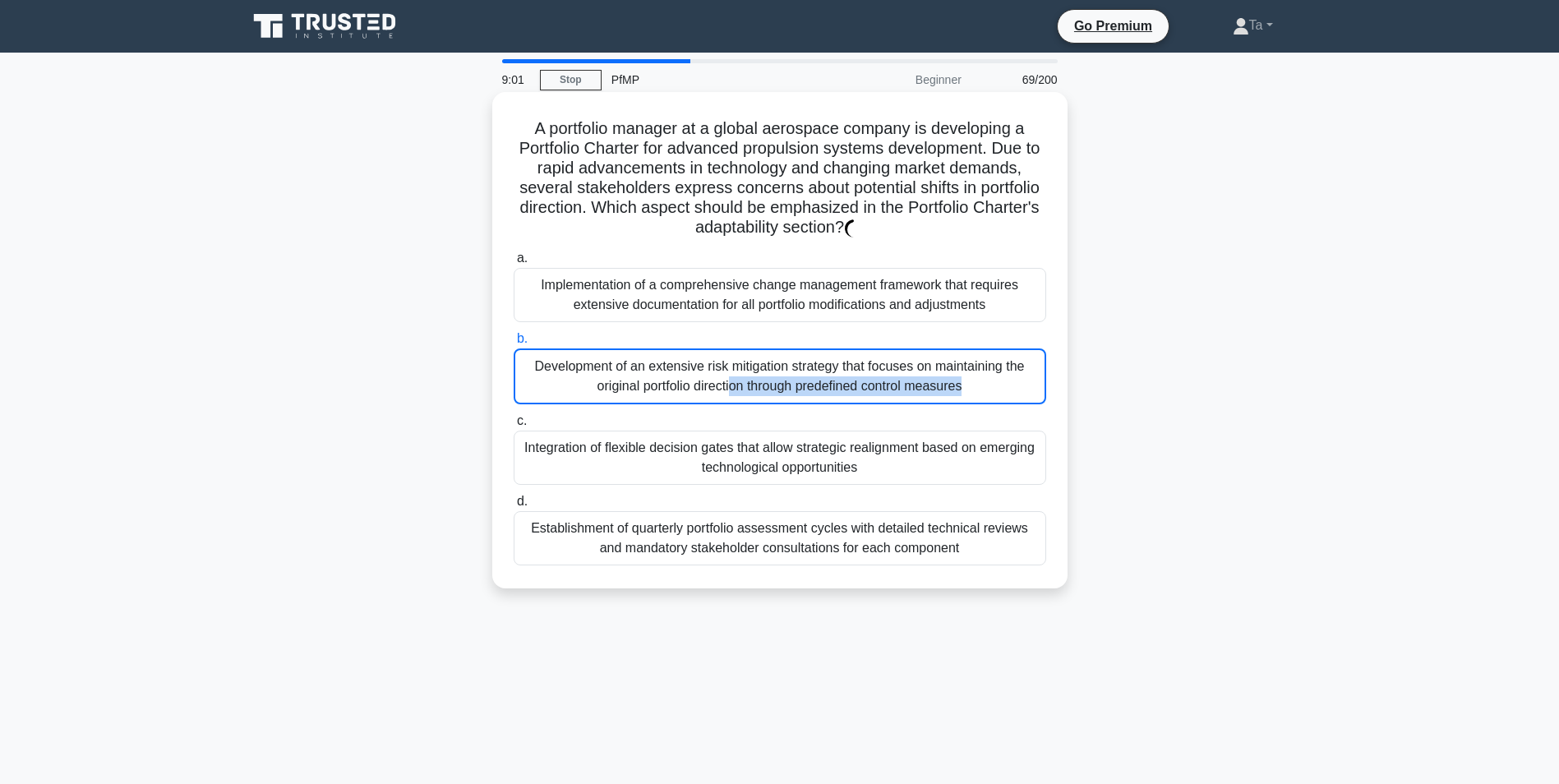
click at [713, 380] on div "Development of an extensive risk mitigation strategy that focuses on maintainin…" at bounding box center [780, 376] width 533 height 56
click at [514, 344] on input "b. Development of an extensive risk mitigation strategy that focuses on maintai…" at bounding box center [514, 339] width 0 height 11
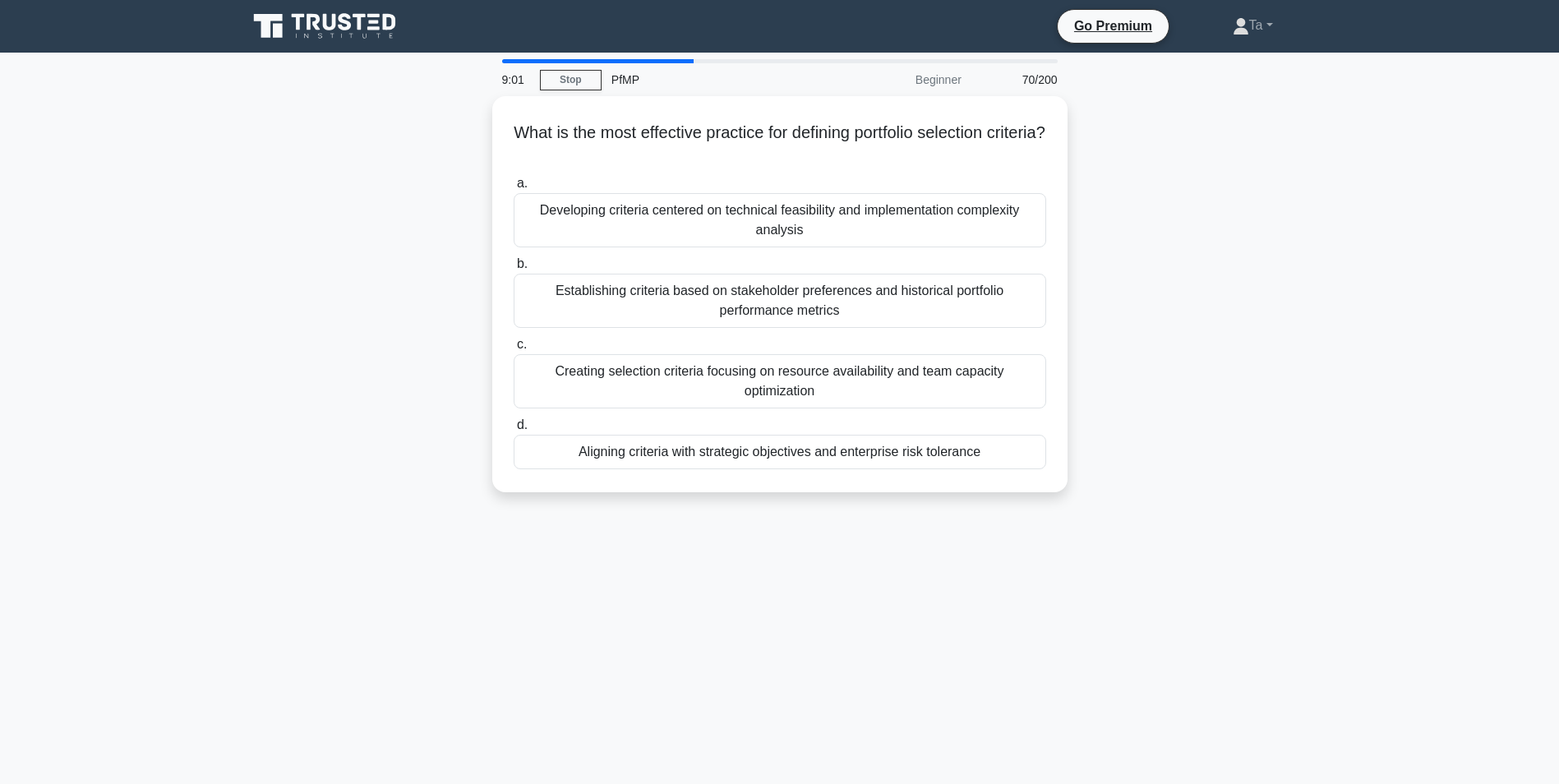
click at [713, 380] on div "Creating selection criteria focusing on resource availability and team capacity…" at bounding box center [780, 381] width 533 height 55
click at [514, 350] on input "c. Creating selection criteria focusing on resource availability and team capac…" at bounding box center [514, 344] width 0 height 11
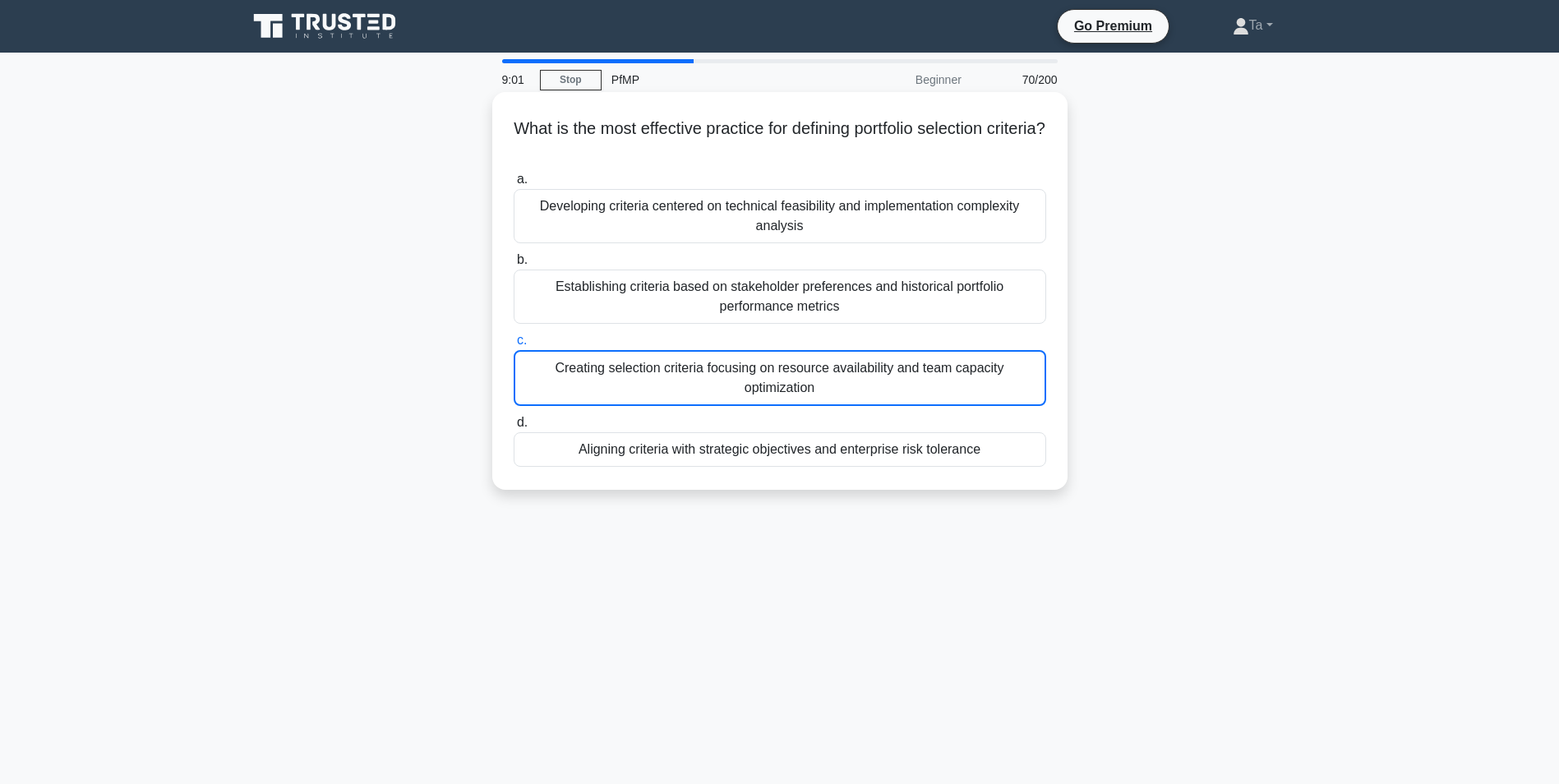
click at [713, 380] on div "Creating selection criteria focusing on resource availability and team capacity…" at bounding box center [780, 378] width 533 height 56
click at [514, 346] on input "c. Creating selection criteria focusing on resource availability and team capac…" at bounding box center [514, 340] width 0 height 11
click at [713, 380] on div "Creating selection criteria focusing on resource availability and team capacity…" at bounding box center [780, 378] width 533 height 56
click at [514, 346] on input "c. Creating selection criteria focusing on resource availability and team capac…" at bounding box center [514, 340] width 0 height 11
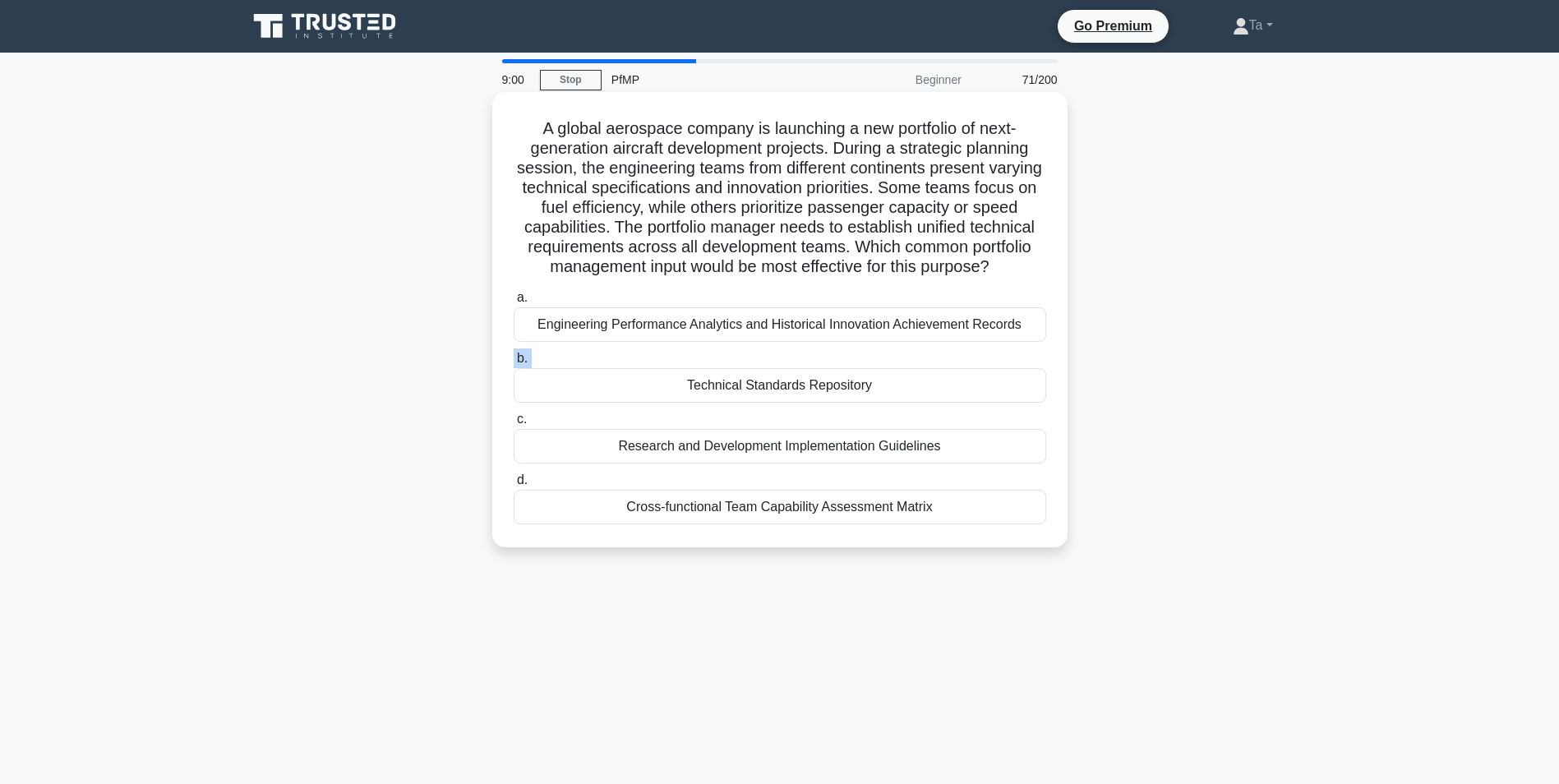
click at [713, 380] on label "b. Technical Standards Repository" at bounding box center [780, 375] width 533 height 55
click at [514, 364] on input "b. Technical Standards Repository" at bounding box center [514, 358] width 0 height 11
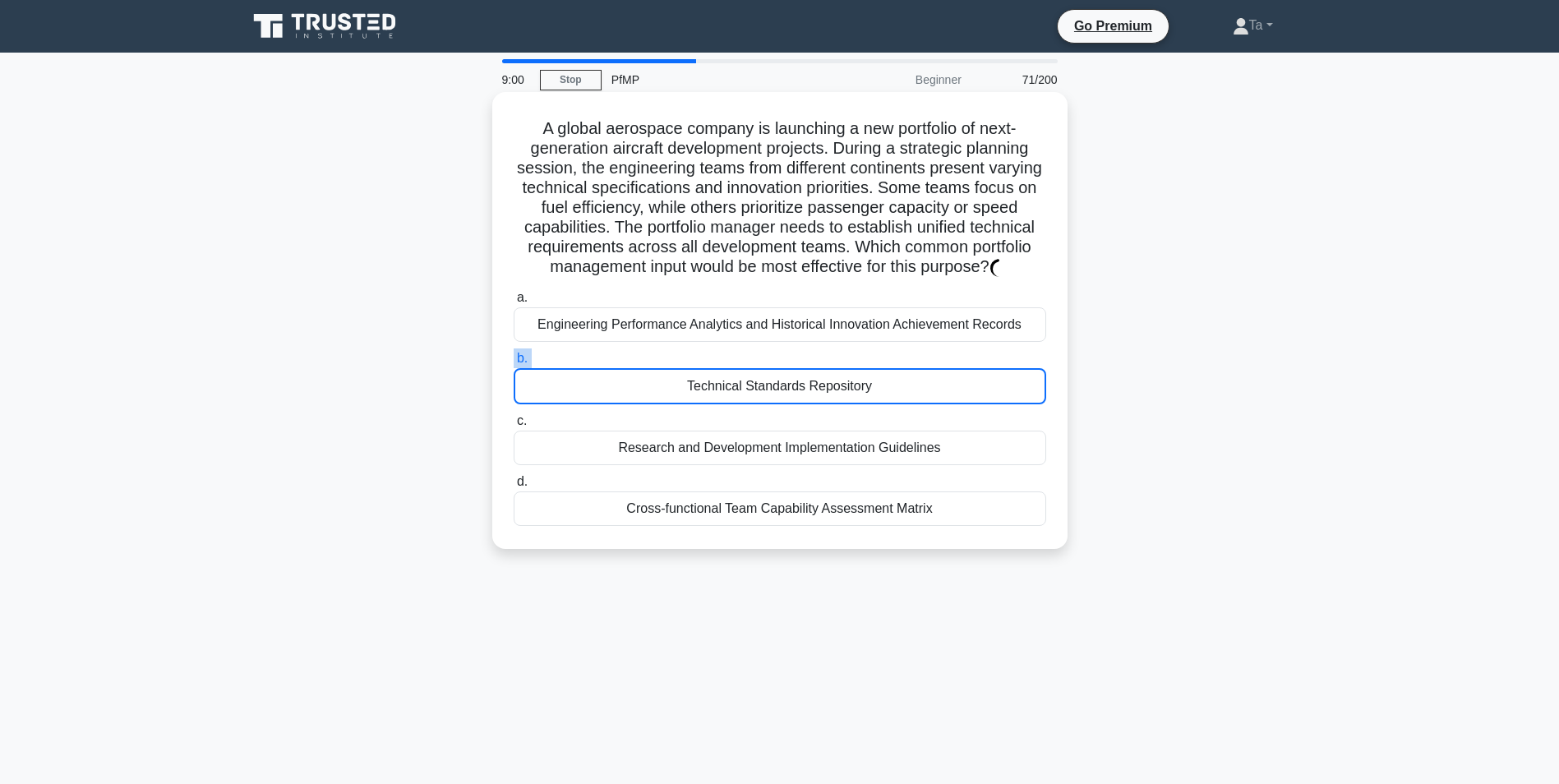
click at [713, 380] on label "b. Technical Standards Repository" at bounding box center [780, 376] width 533 height 56
click at [514, 364] on input "b. Technical Standards Repository" at bounding box center [514, 358] width 0 height 11
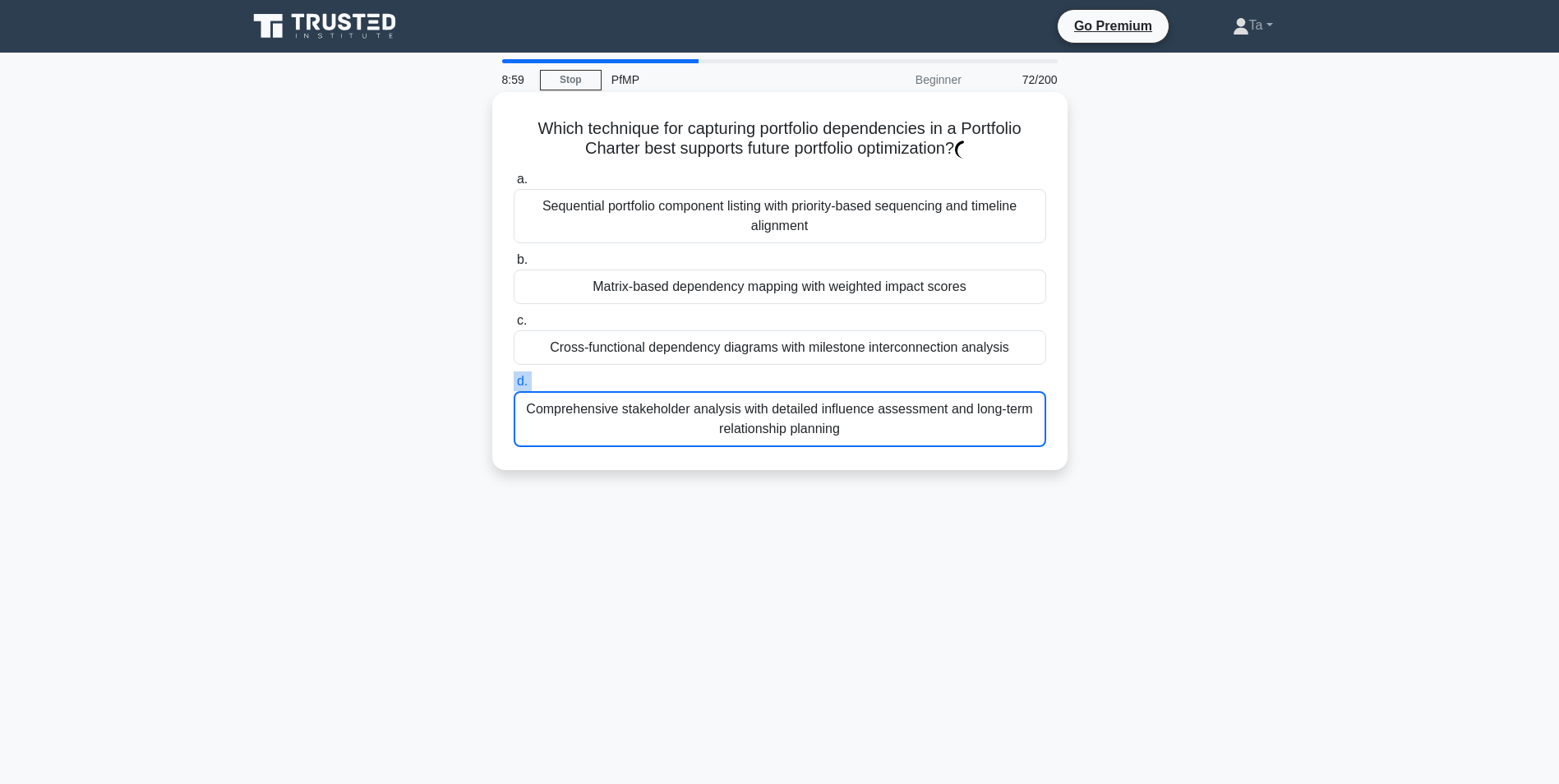
click at [713, 380] on label "d. Comprehensive stakeholder analysis with detailed influence assessment and lo…" at bounding box center [780, 409] width 533 height 75
click at [514, 380] on input "d. Comprehensive stakeholder analysis with detailed influence assessment and lo…" at bounding box center [514, 382] width 0 height 11
click at [713, 380] on label "d. Comprehensive stakeholder analysis with detailed influence assessment and lo…" at bounding box center [780, 409] width 533 height 75
click at [514, 380] on input "d. Comprehensive stakeholder analysis with detailed influence assessment and lo…" at bounding box center [514, 382] width 0 height 11
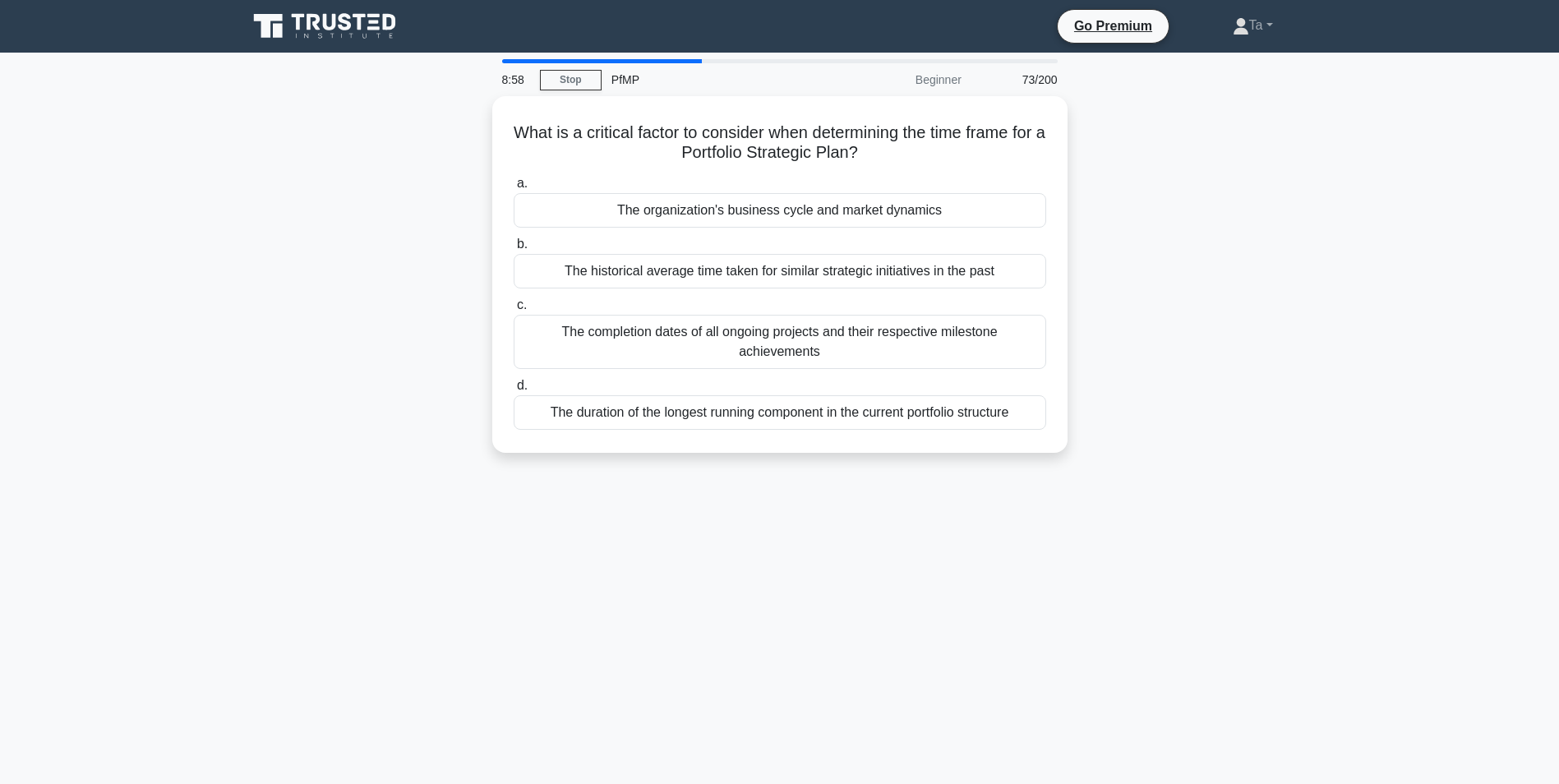
click at [713, 395] on div "The duration of the longest running component in the current portfolio structure" at bounding box center [780, 412] width 533 height 35
click at [514, 381] on input "d. The duration of the longest running component in the current portfolio struc…" at bounding box center [514, 386] width 0 height 11
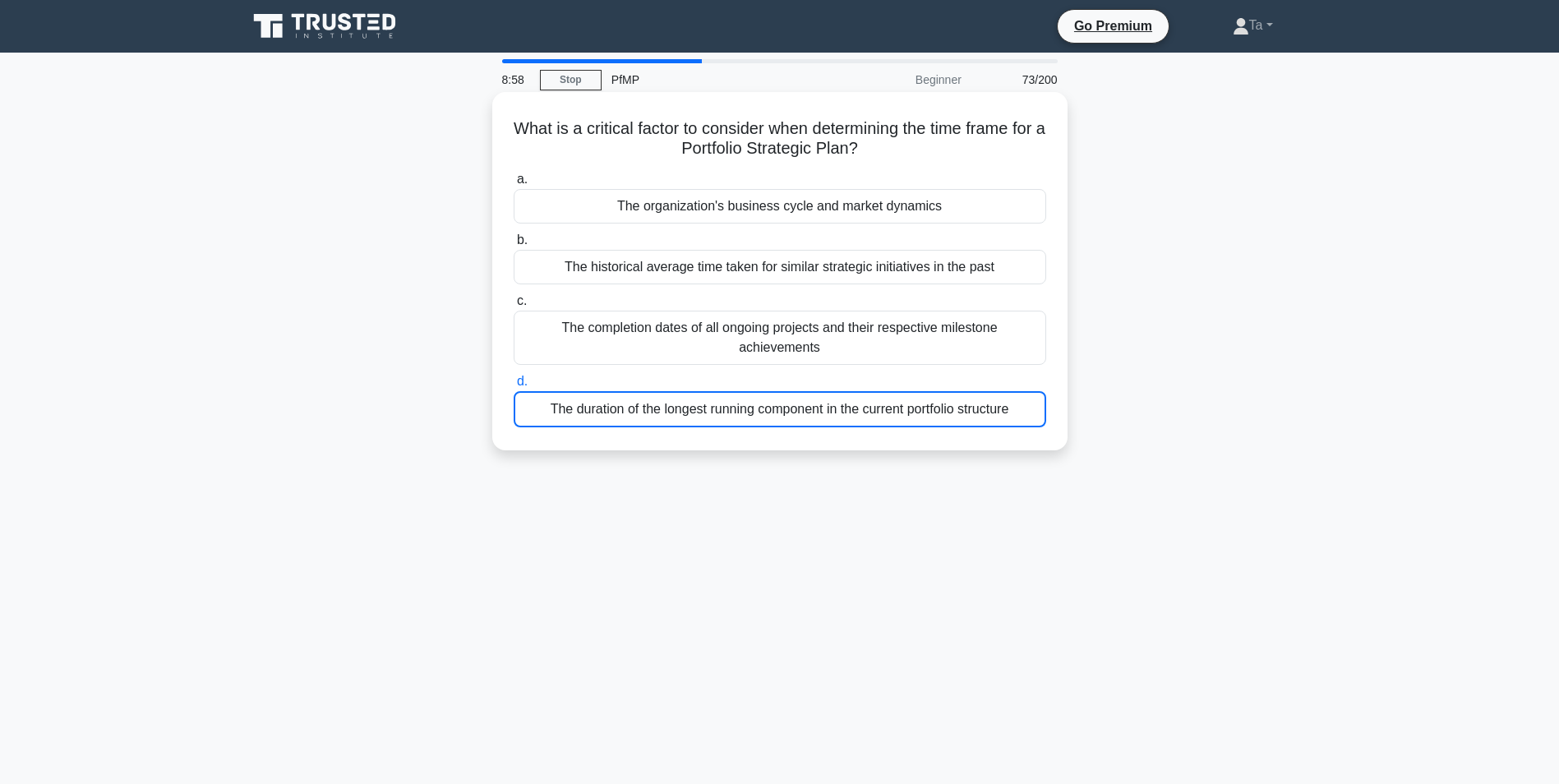
click at [713, 392] on div "The duration of the longest running component in the current portfolio structure" at bounding box center [780, 409] width 533 height 36
click at [514, 381] on input "d. The duration of the longest running component in the current portfolio struc…" at bounding box center [514, 382] width 0 height 11
click at [713, 392] on div "The duration of the longest running component in the current portfolio structure" at bounding box center [780, 409] width 533 height 36
click at [514, 381] on input "d. The duration of the longest running component in the current portfolio struc…" at bounding box center [514, 382] width 0 height 11
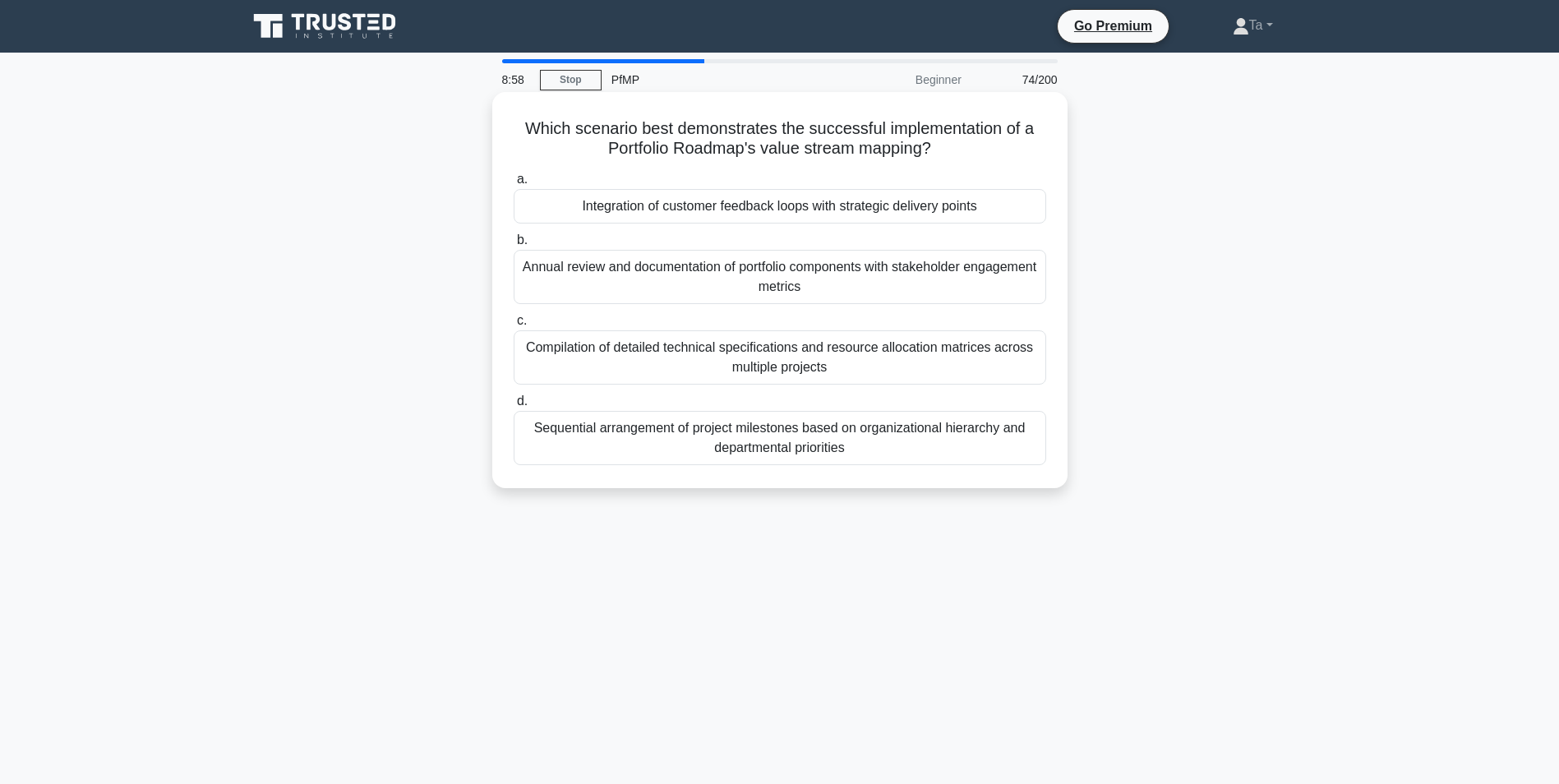
click at [713, 381] on div "Compilation of detailed technical specifications and resource allocation matric…" at bounding box center [780, 357] width 533 height 55
click at [514, 326] on input "c. Compilation of detailed technical specifications and resource allocation mat…" at bounding box center [514, 320] width 0 height 11
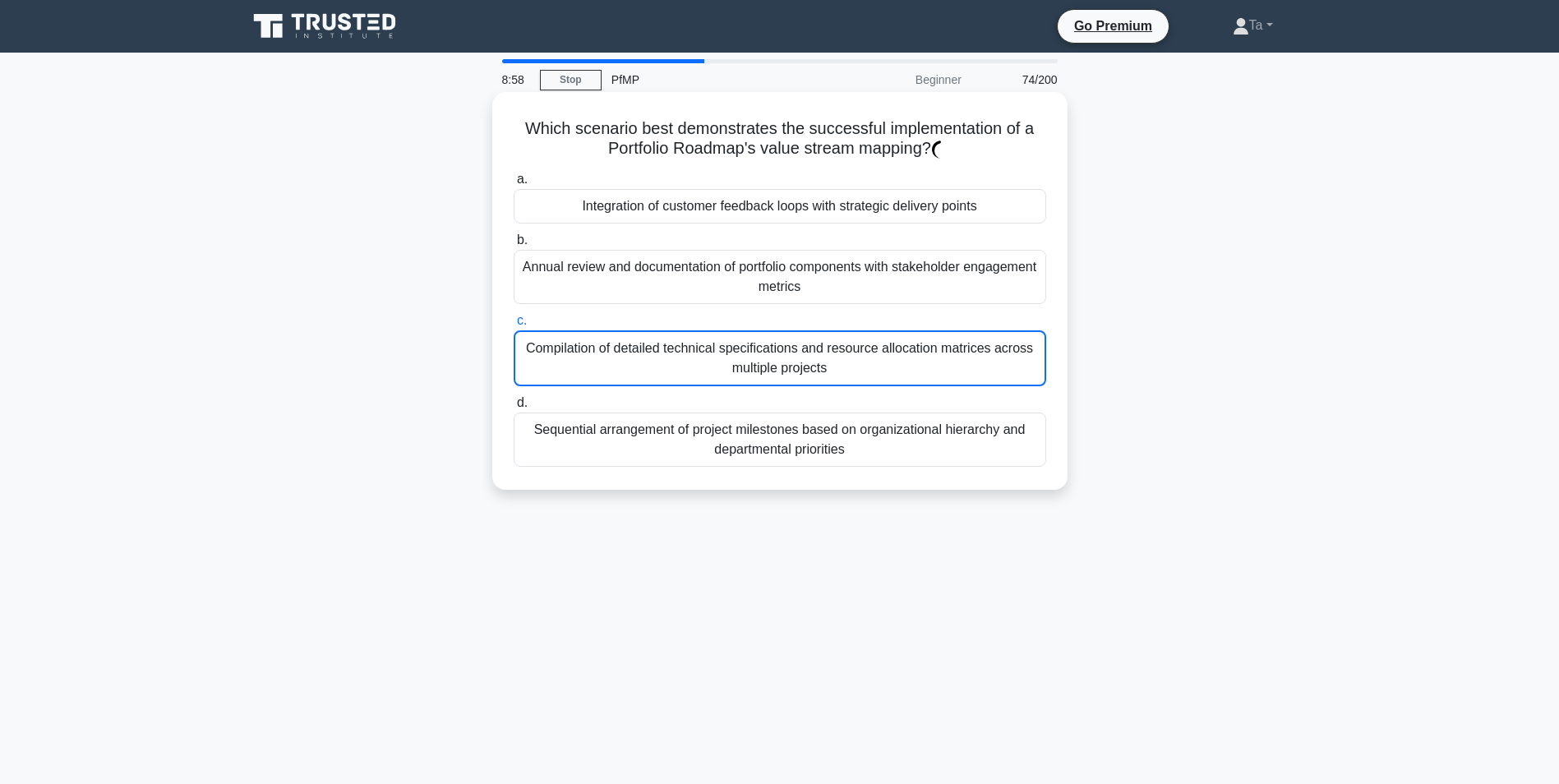
click at [713, 381] on div "Compilation of detailed technical specifications and resource allocation matric…" at bounding box center [780, 358] width 533 height 56
click at [514, 326] on input "c. Compilation of detailed technical specifications and resource allocation mat…" at bounding box center [514, 320] width 0 height 11
click at [713, 381] on div "Compilation of detailed technical specifications and resource allocation matric…" at bounding box center [780, 358] width 533 height 56
click at [514, 326] on input "c. Compilation of detailed technical specifications and resource allocation mat…" at bounding box center [514, 320] width 0 height 11
click at [713, 381] on div "Compilation of detailed technical specifications and resource allocation matric…" at bounding box center [780, 358] width 533 height 56
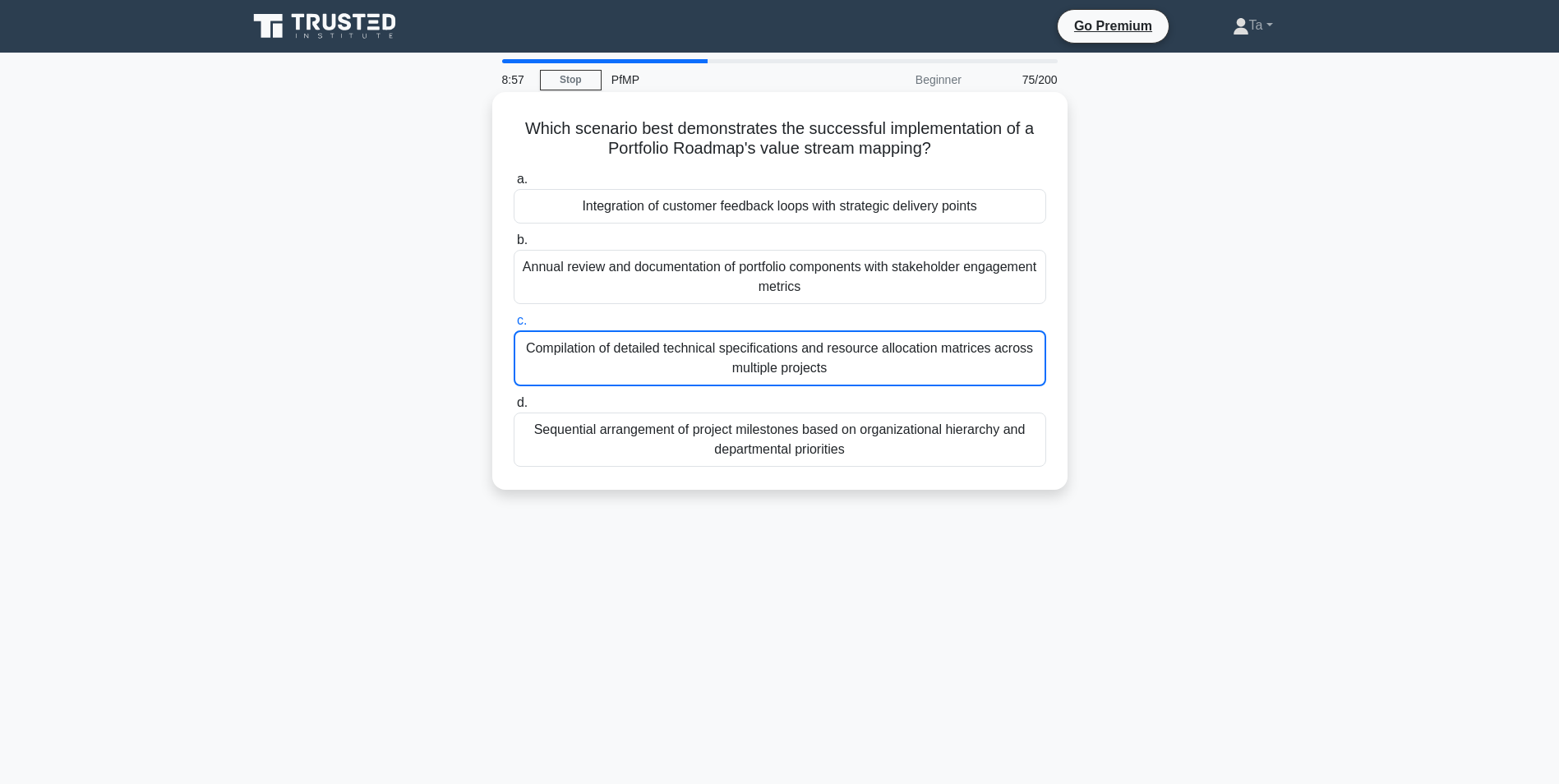
click at [514, 326] on input "c. Compilation of detailed technical specifications and resource allocation mat…" at bounding box center [514, 320] width 0 height 11
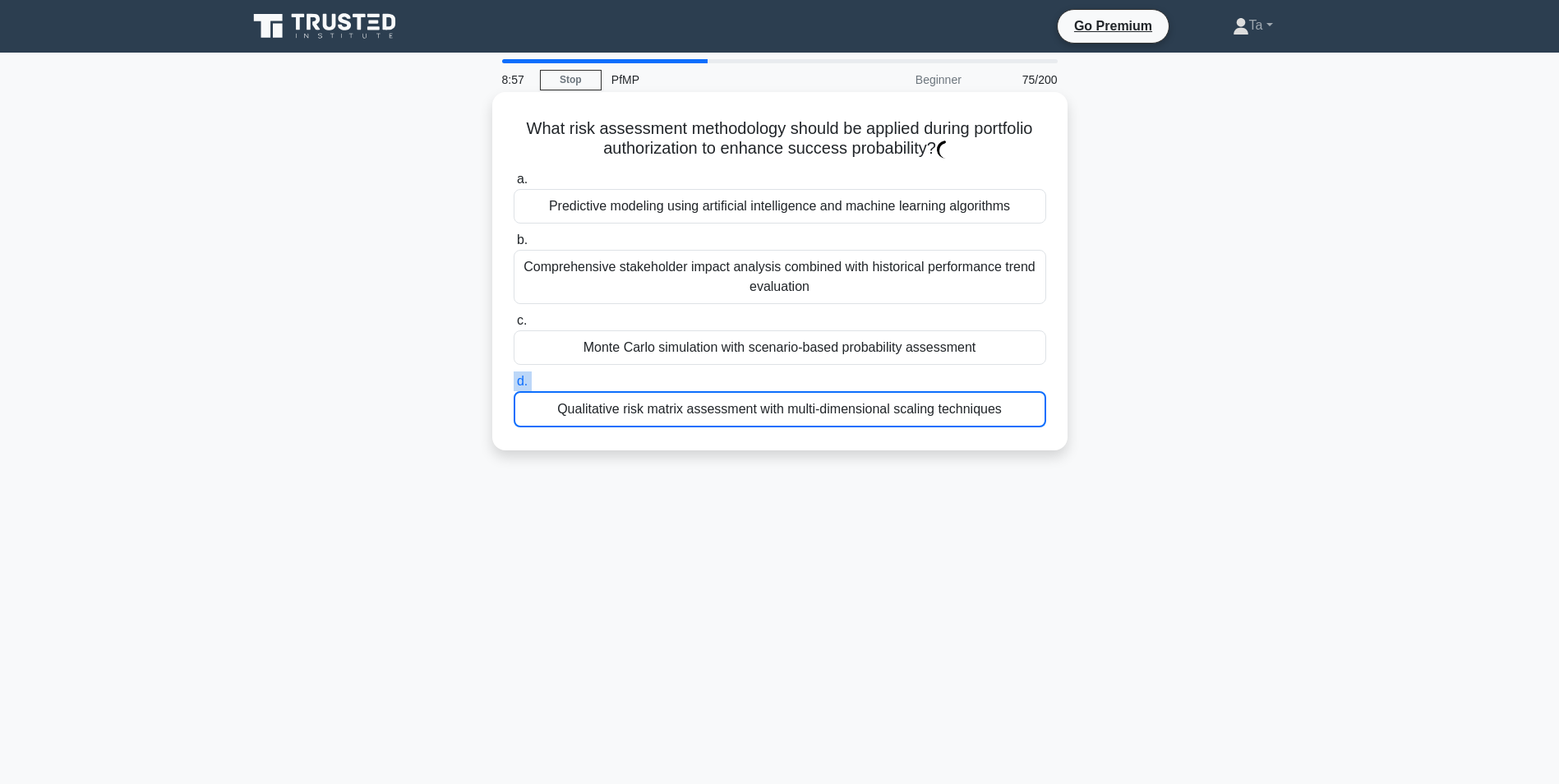
click at [713, 381] on label "d. Qualitative risk matrix assessment with multi-dimensional scaling techniques" at bounding box center [780, 399] width 533 height 56
click at [514, 381] on input "d. Qualitative risk matrix assessment with multi-dimensional scaling techniques" at bounding box center [514, 382] width 0 height 11
click at [713, 381] on label "d. Qualitative risk matrix assessment with multi-dimensional scaling techniques" at bounding box center [780, 399] width 533 height 56
click at [514, 381] on input "d. Qualitative risk matrix assessment with multi-dimensional scaling techniques" at bounding box center [514, 382] width 0 height 11
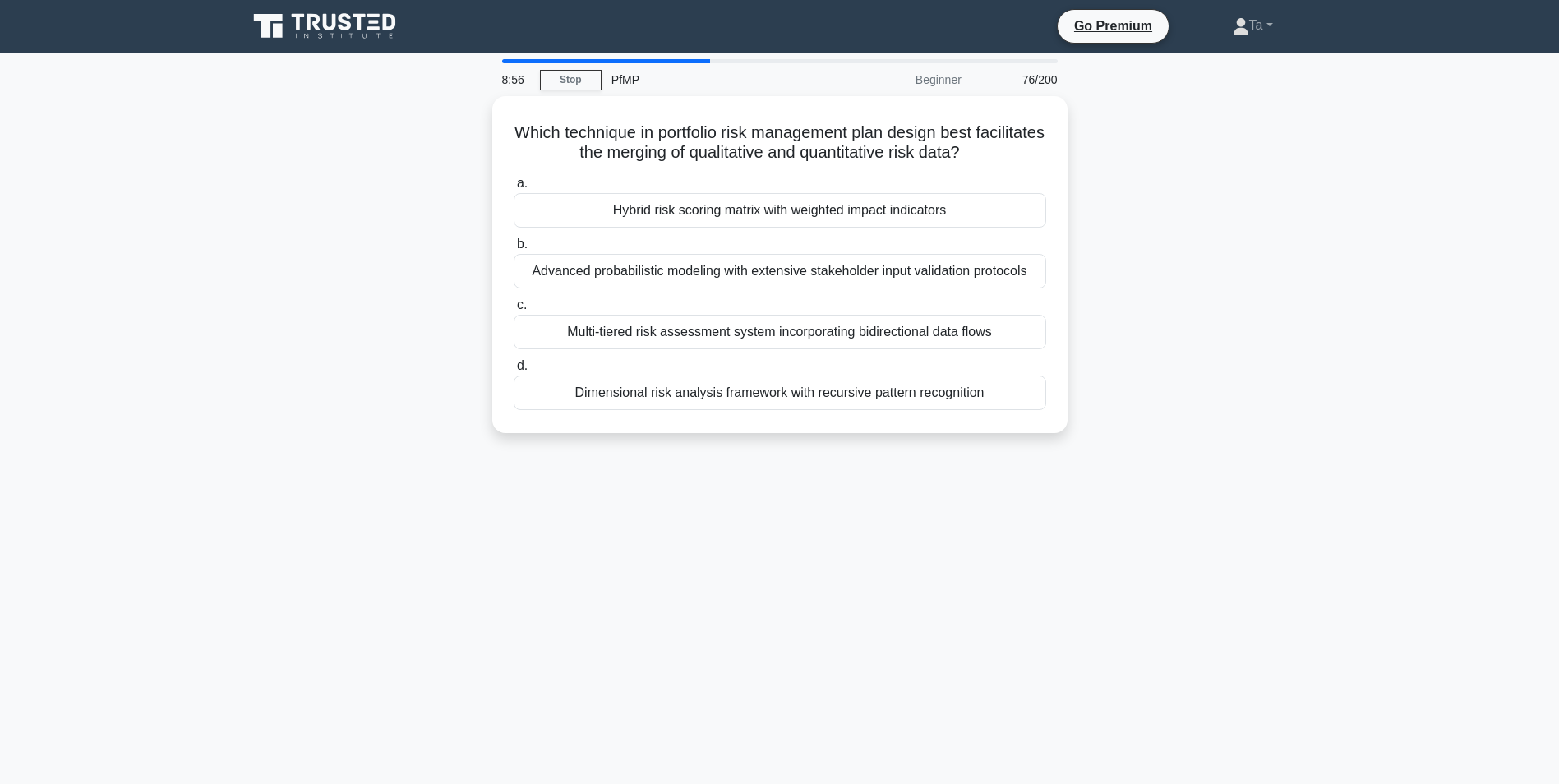
click at [713, 381] on div "Dimensional risk analysis framework with recursive pattern recognition" at bounding box center [780, 392] width 533 height 35
click at [514, 372] on input "d. Dimensional risk analysis framework with recursive pattern recognition" at bounding box center [514, 366] width 0 height 11
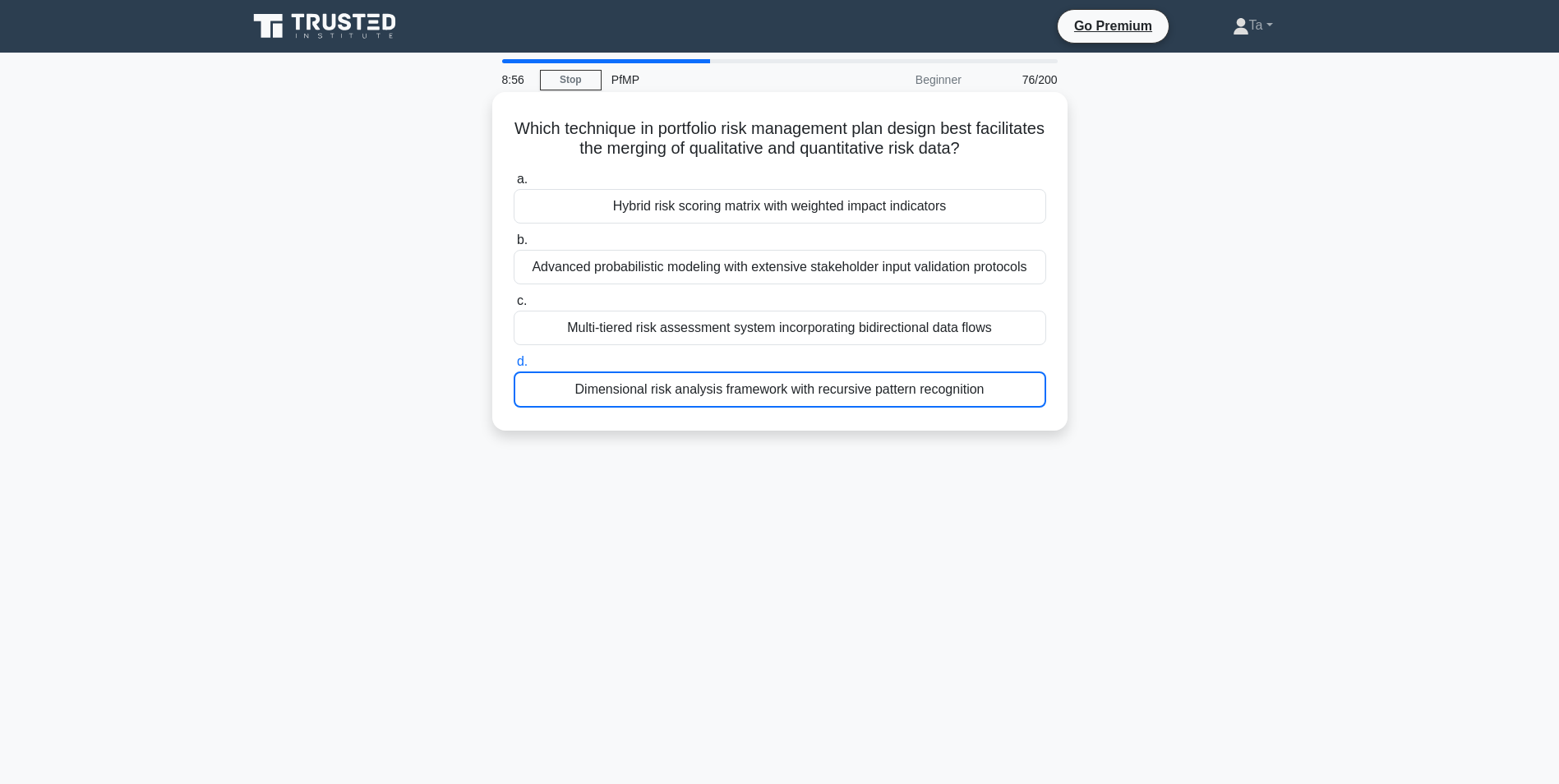
click at [713, 381] on div "Dimensional risk analysis framework with recursive pattern recognition" at bounding box center [780, 390] width 533 height 36
click at [514, 368] on input "d. Dimensional risk analysis framework with recursive pattern recognition" at bounding box center [514, 362] width 0 height 11
click at [713, 382] on div "Dimensional risk analysis framework with recursive pattern recognition" at bounding box center [780, 390] width 533 height 36
click at [514, 368] on input "d. Dimensional risk analysis framework with recursive pattern recognition" at bounding box center [514, 362] width 0 height 11
click at [713, 382] on div "Dimensional risk analysis framework with recursive pattern recognition" at bounding box center [780, 390] width 533 height 36
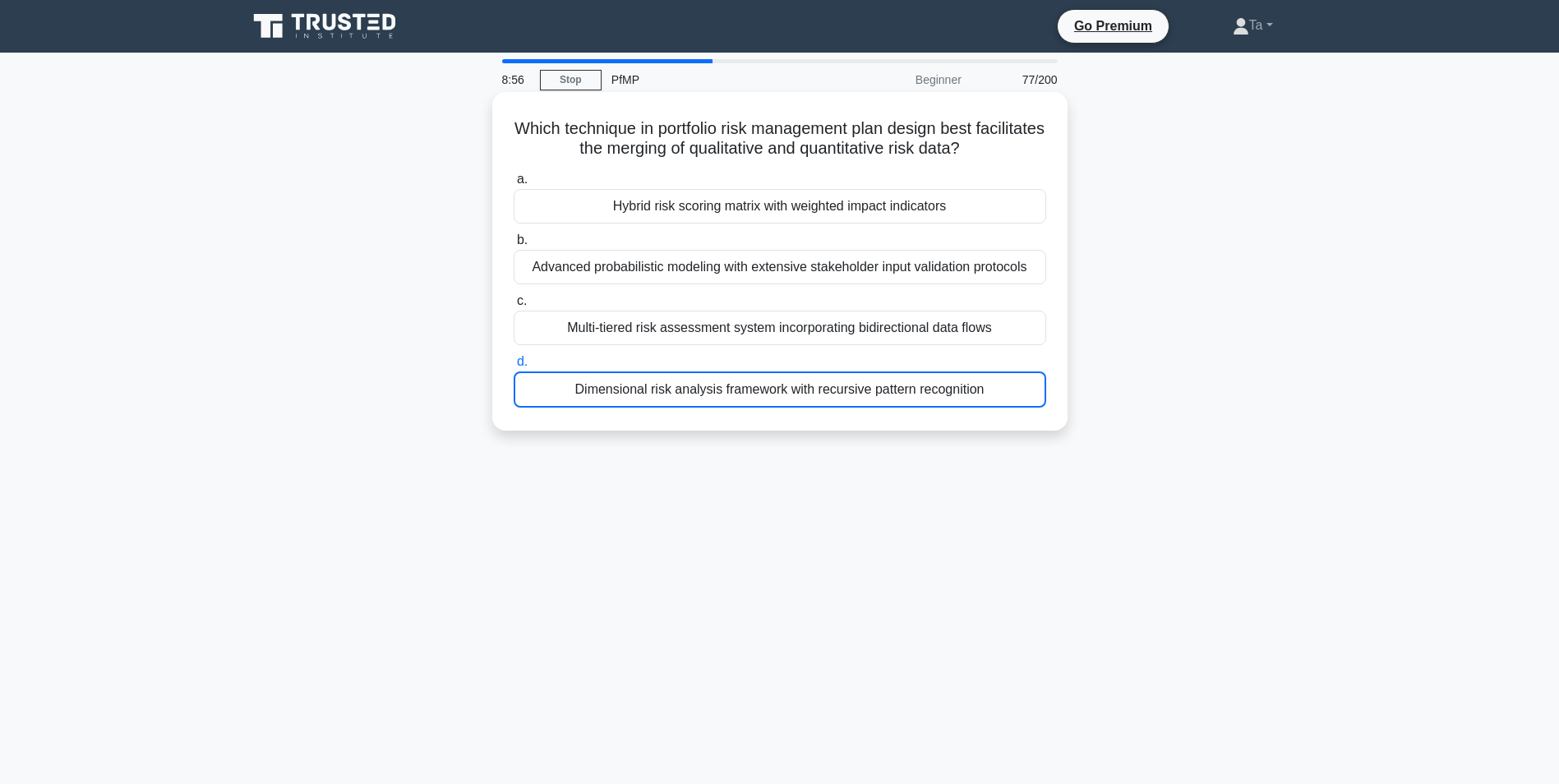
click at [514, 368] on input "d. Dimensional risk analysis framework with recursive pattern recognition" at bounding box center [514, 362] width 0 height 11
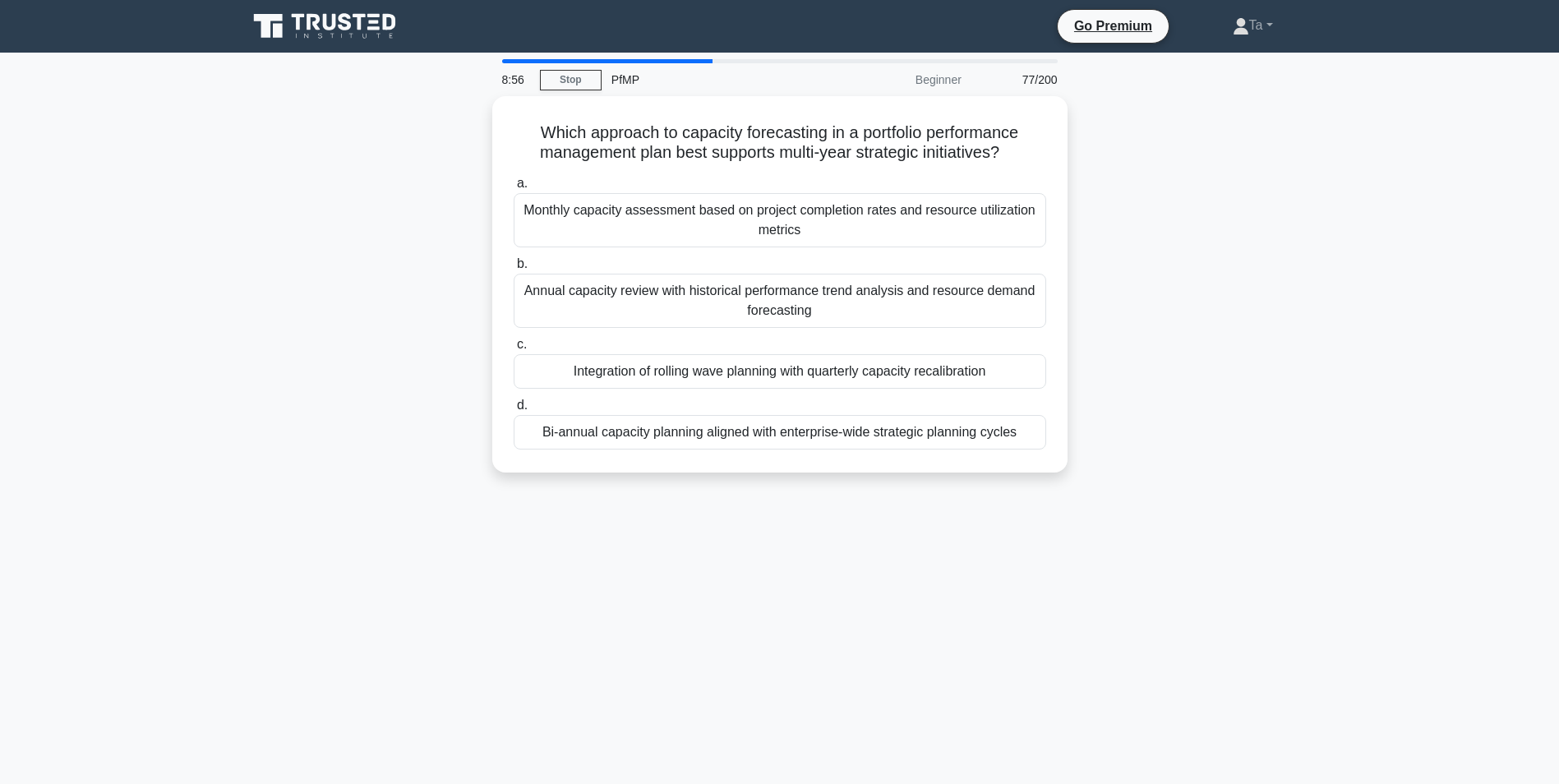
click at [713, 382] on div "Integration of rolling wave planning with quarterly capacity recalibration" at bounding box center [780, 371] width 533 height 35
click at [514, 350] on input "c. Integration of rolling wave planning with quarterly capacity recalibration" at bounding box center [514, 344] width 0 height 11
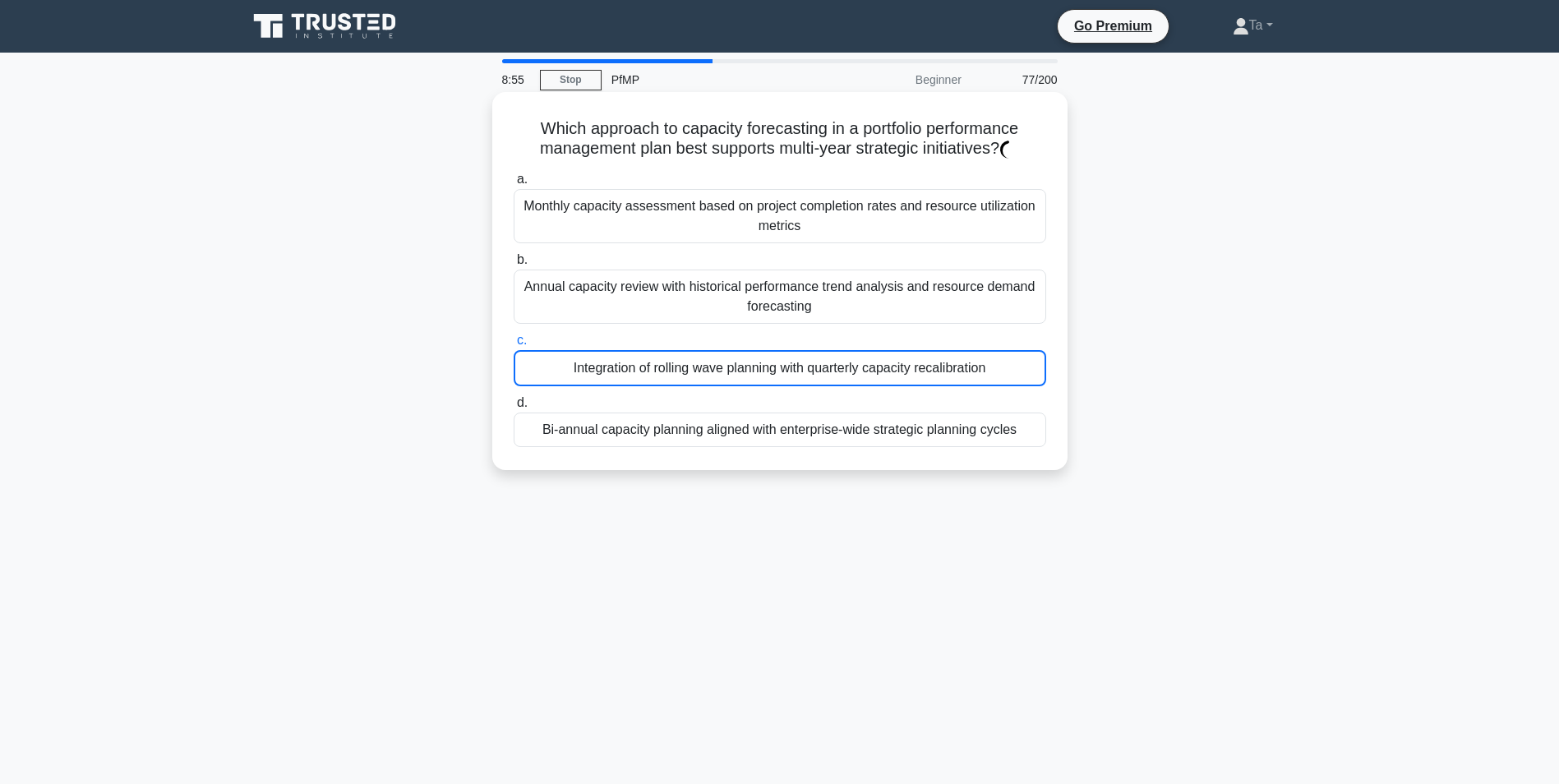
click at [713, 383] on div "Integration of rolling wave planning with quarterly capacity recalibration" at bounding box center [780, 368] width 533 height 36
click at [514, 346] on input "c. Integration of rolling wave planning with quarterly capacity recalibration" at bounding box center [514, 340] width 0 height 11
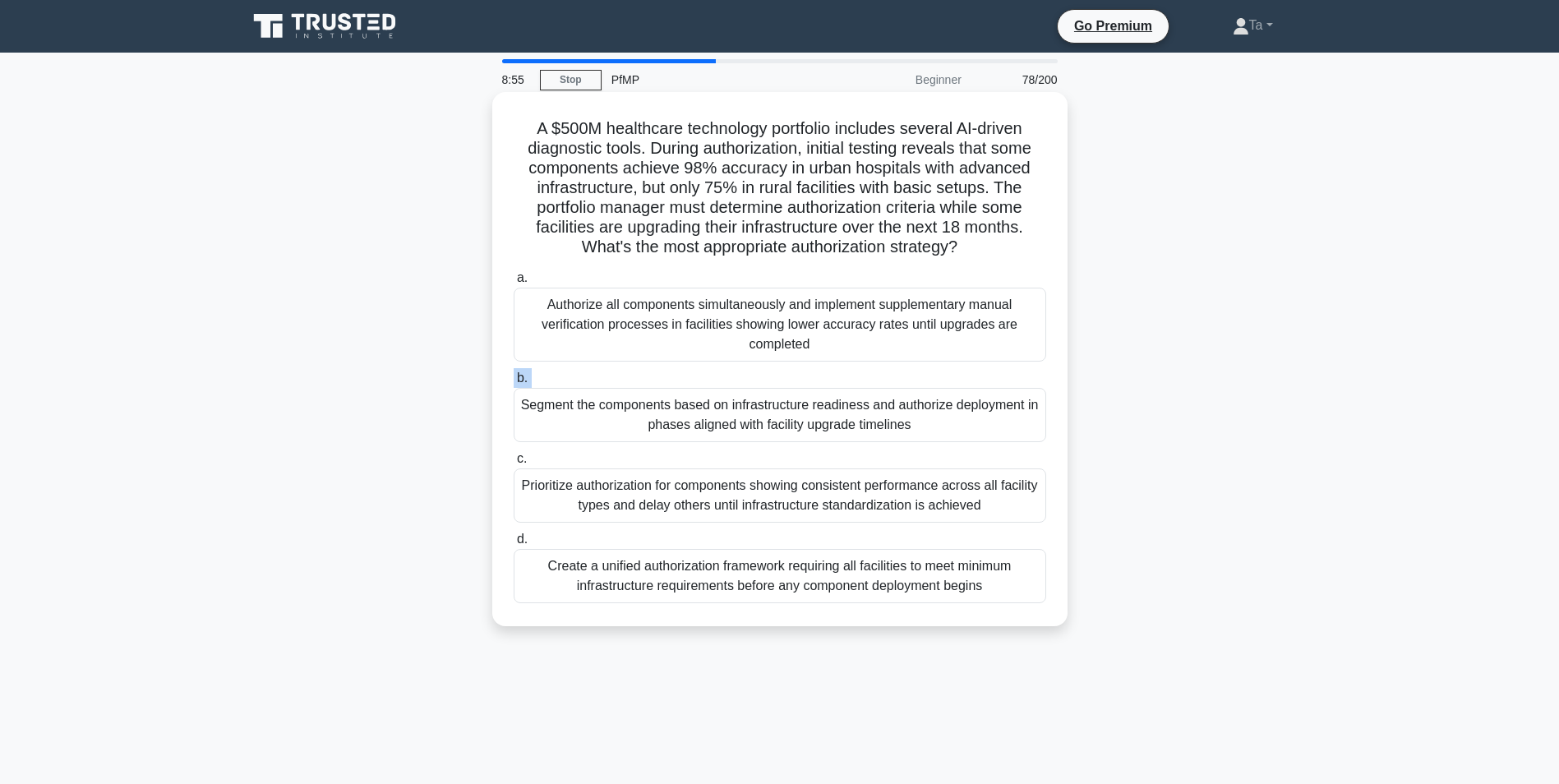
click at [713, 383] on label "b. Segment the components based on infrastructure readiness and authorize deplo…" at bounding box center [780, 404] width 533 height 74
click at [514, 383] on input "b. Segment the components based on infrastructure readiness and authorize deplo…" at bounding box center [514, 378] width 0 height 11
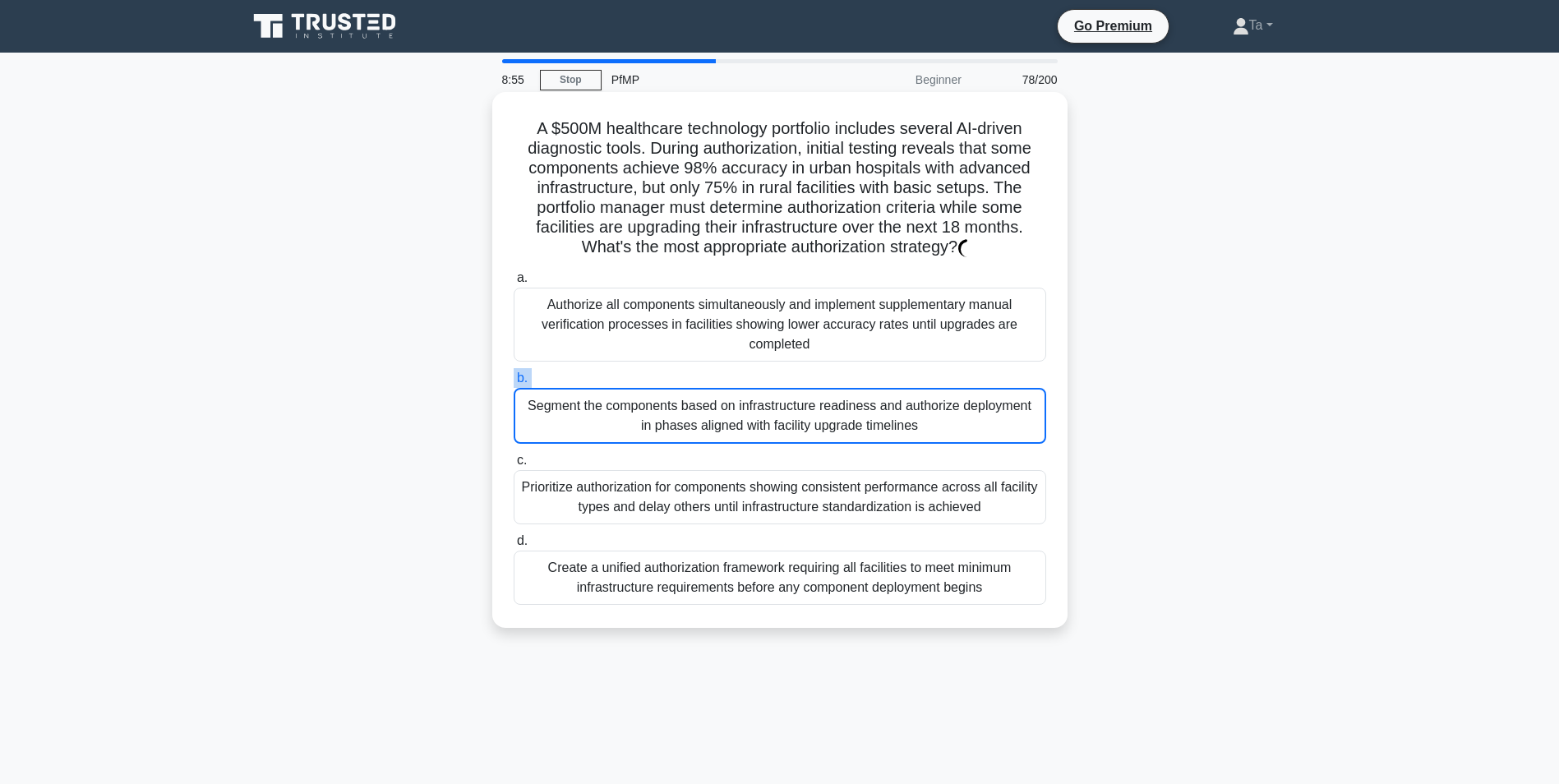
click at [713, 383] on label "b. Segment the components based on infrastructure readiness and authorize deplo…" at bounding box center [780, 405] width 533 height 75
click at [514, 383] on input "b. Segment the components based on infrastructure readiness and authorize deplo…" at bounding box center [514, 378] width 0 height 11
click at [713, 383] on label "b. Segment the components based on infrastructure readiness and authorize deplo…" at bounding box center [780, 405] width 533 height 75
click at [514, 383] on input "b. Segment the components based on infrastructure readiness and authorize deplo…" at bounding box center [514, 378] width 0 height 11
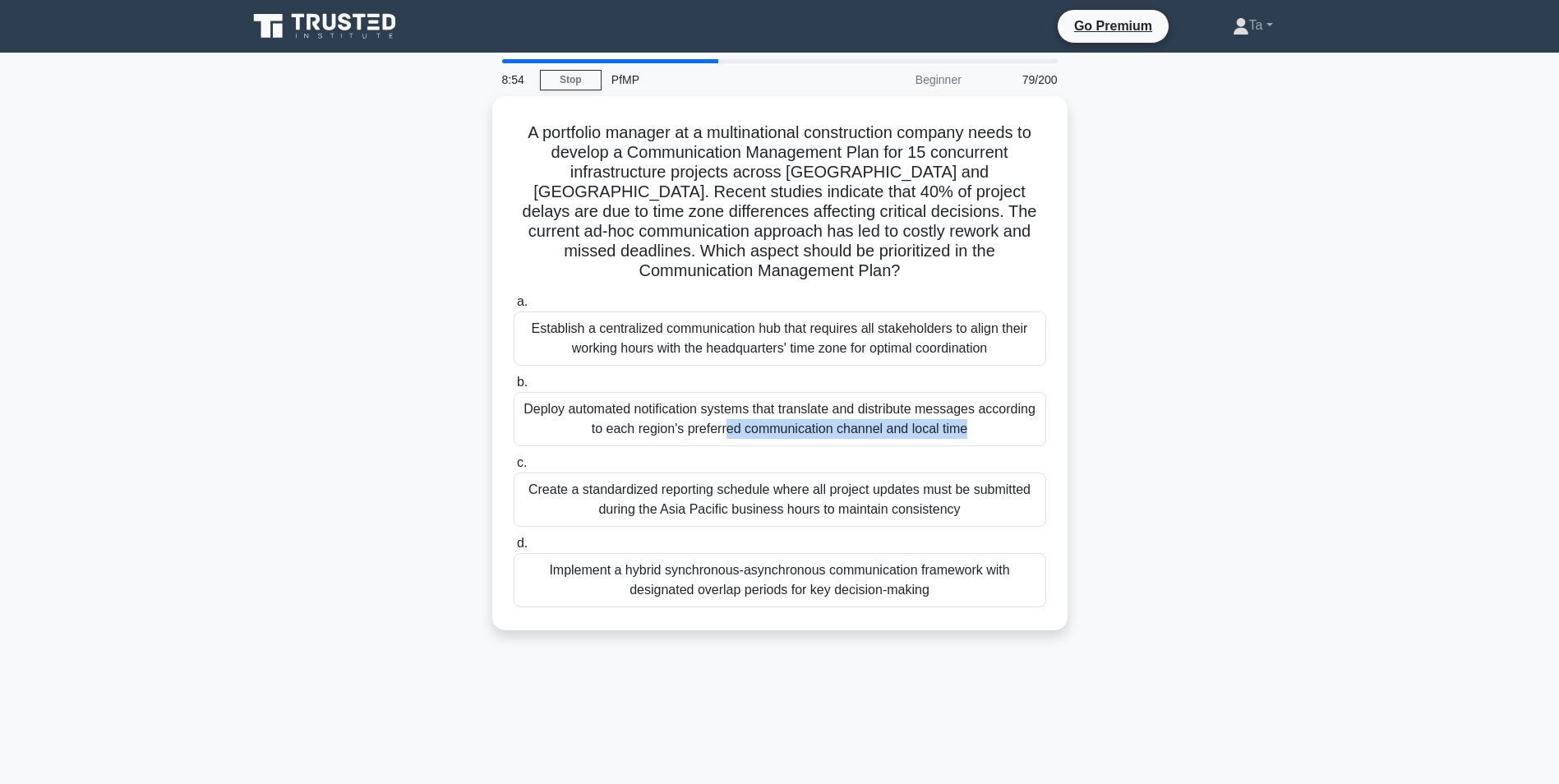
click at [713, 392] on div "Deploy automated notification systems that translate and distribute messages ac…" at bounding box center [780, 418] width 533 height 55
click at [514, 383] on input "b. Deploy automated notification systems that translate and distribute messages…" at bounding box center [514, 382] width 0 height 11
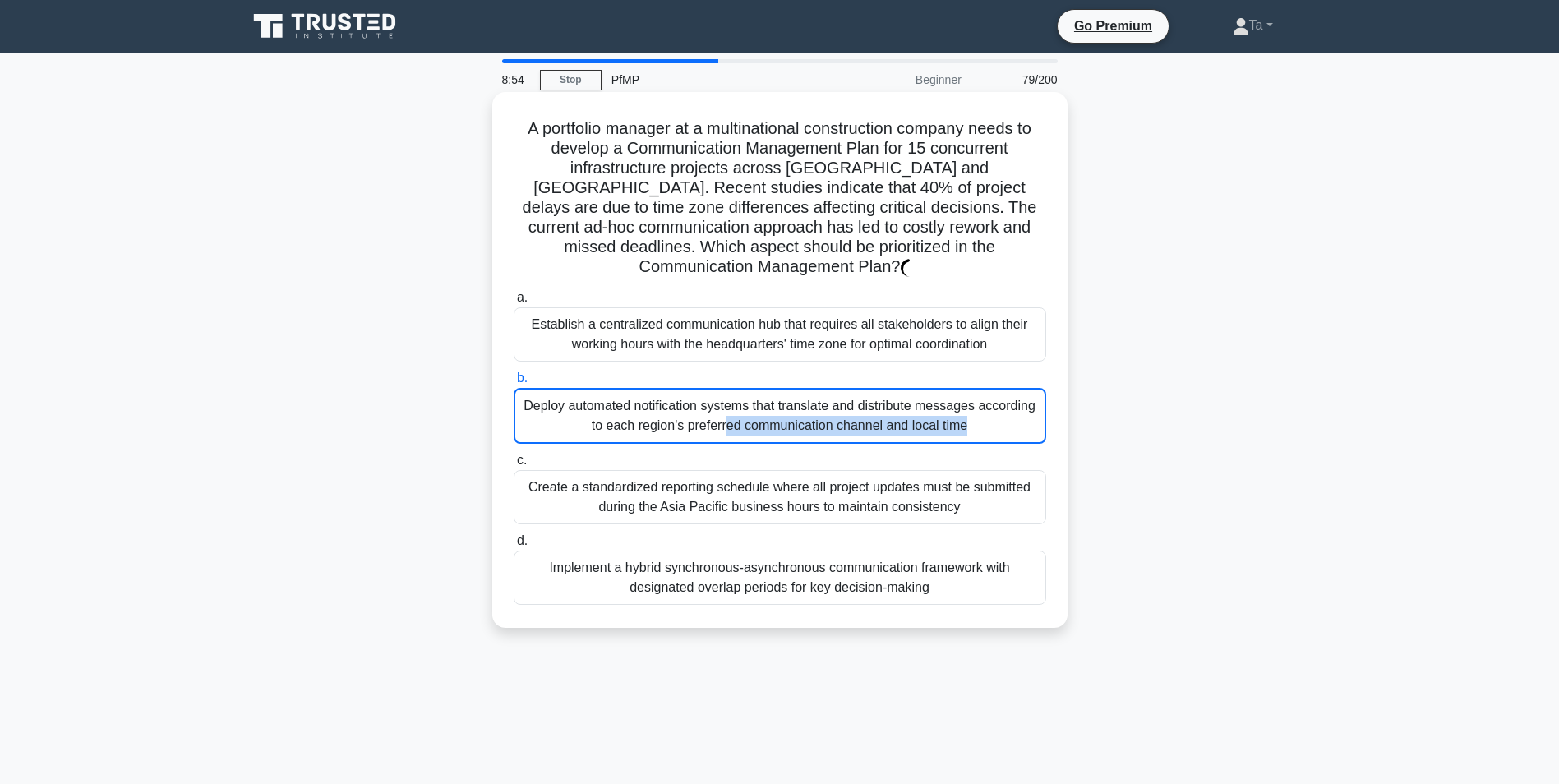
click at [713, 388] on div "Deploy automated notification systems that translate and distribute messages ac…" at bounding box center [780, 415] width 533 height 56
click at [514, 383] on input "b. Deploy automated notification systems that translate and distribute messages…" at bounding box center [514, 378] width 0 height 11
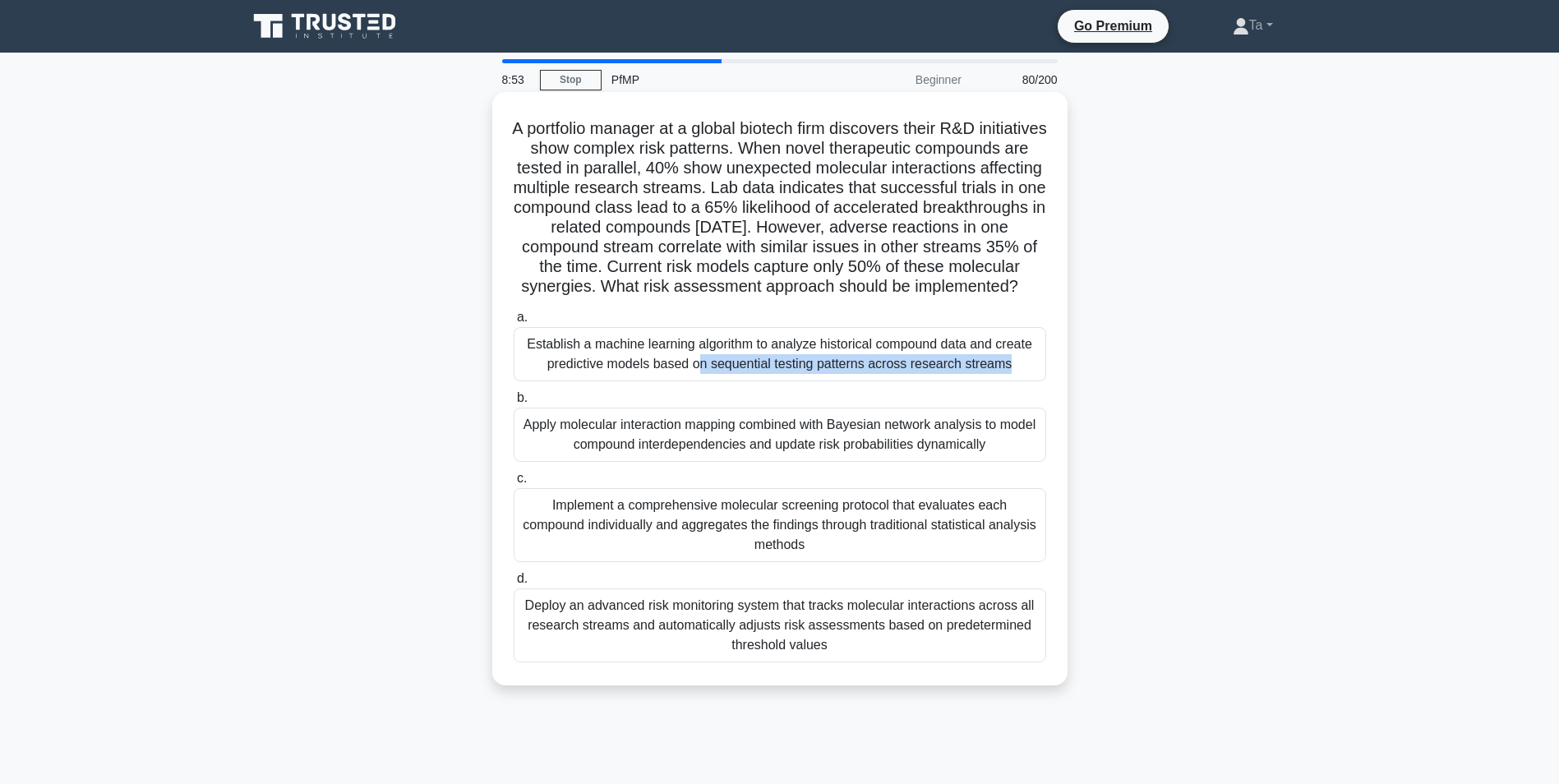
click at [713, 382] on div "Establish a machine learning algorithm to analyze historical compound data and …" at bounding box center [780, 354] width 533 height 55
click at [514, 323] on input "a. Establish a machine learning algorithm to analyze historical compound data a…" at bounding box center [514, 317] width 0 height 11
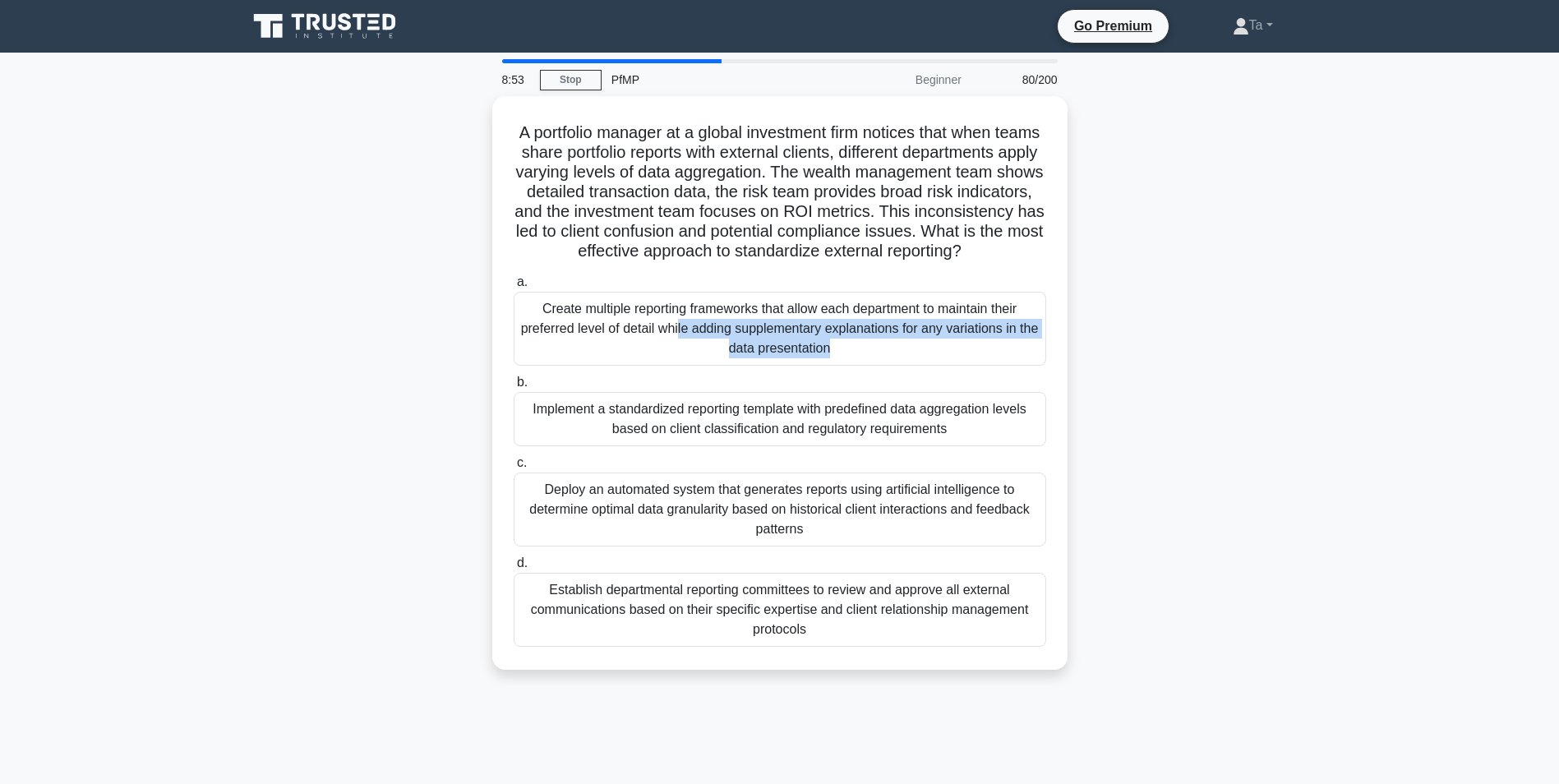
click at [713, 366] on div "Create multiple reporting frameworks that allow each department to maintain the…" at bounding box center [780, 328] width 533 height 74
click at [514, 287] on input "a. Create multiple reporting frameworks that allow each department to maintain …" at bounding box center [514, 281] width 0 height 11
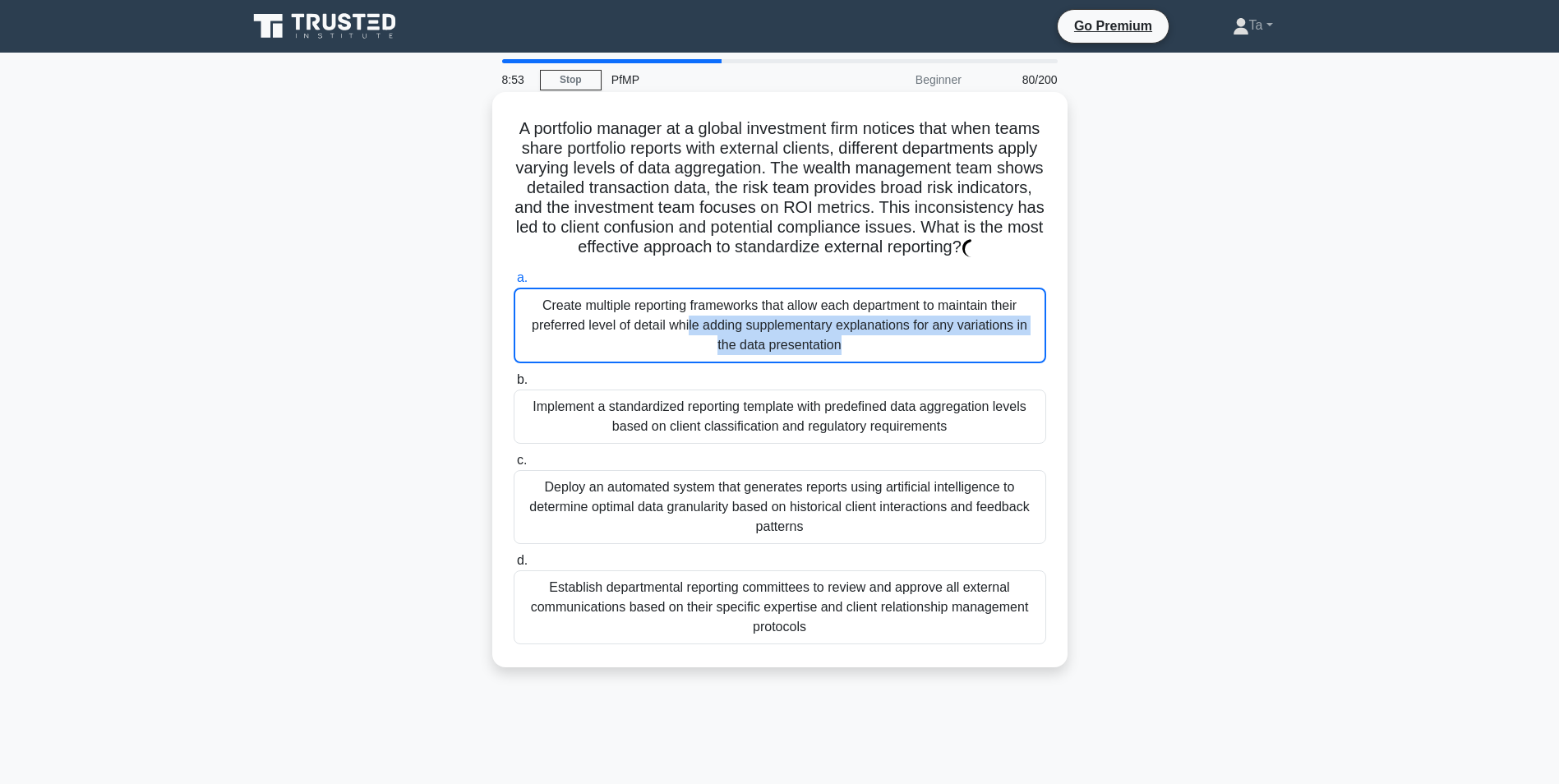
click at [713, 363] on div "Create multiple reporting frameworks that allow each department to maintain the…" at bounding box center [780, 325] width 533 height 75
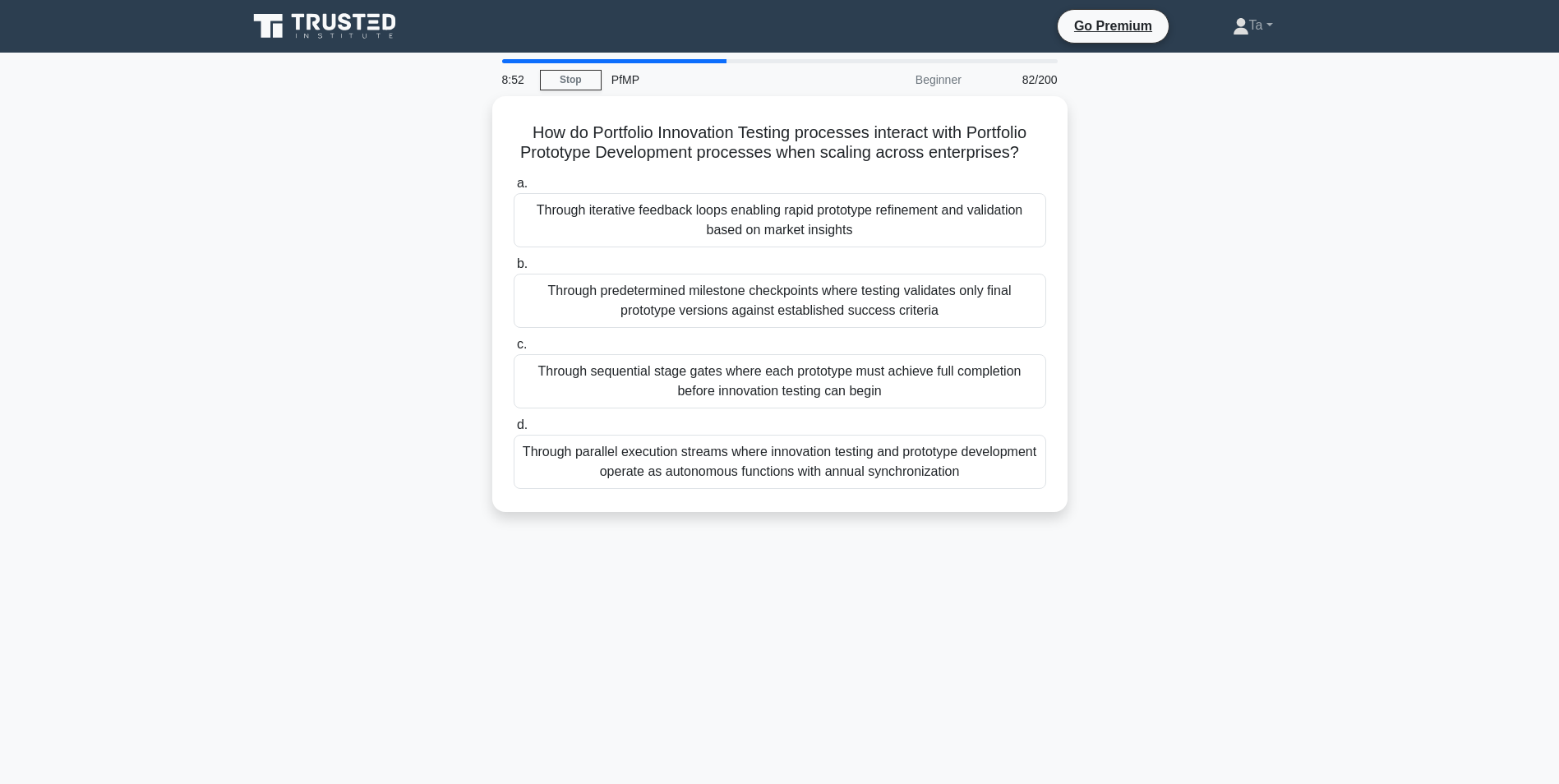
click at [713, 383] on div "Through sequential stage gates where each prototype must achieve full completio…" at bounding box center [780, 381] width 533 height 55
click at [514, 350] on input "c. Through sequential stage gates where each prototype must achieve full comple…" at bounding box center [514, 344] width 0 height 11
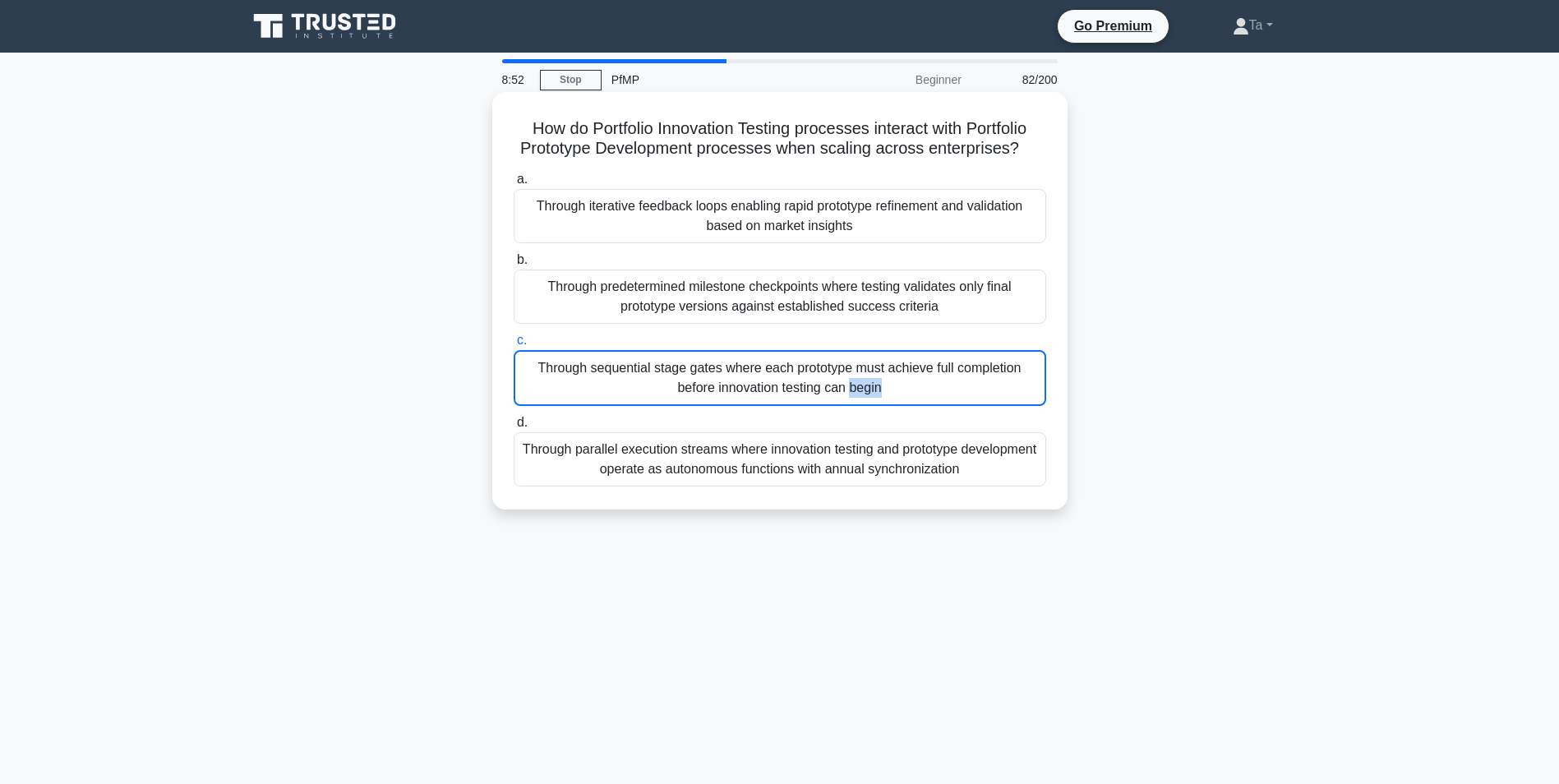
click at [713, 383] on div "Through sequential stage gates where each prototype must achieve full completio…" at bounding box center [780, 378] width 533 height 56
click at [514, 346] on input "c. Through sequential stage gates where each prototype must achieve full comple…" at bounding box center [514, 340] width 0 height 11
click at [713, 383] on div "Through sequential stage gates where each prototype must achieve full completio…" at bounding box center [780, 378] width 533 height 56
click at [514, 346] on input "c. Through sequential stage gates where each prototype must achieve full comple…" at bounding box center [514, 340] width 0 height 11
click at [713, 383] on div "Through sequential stage gates where each prototype must achieve full completio…" at bounding box center [780, 378] width 533 height 56
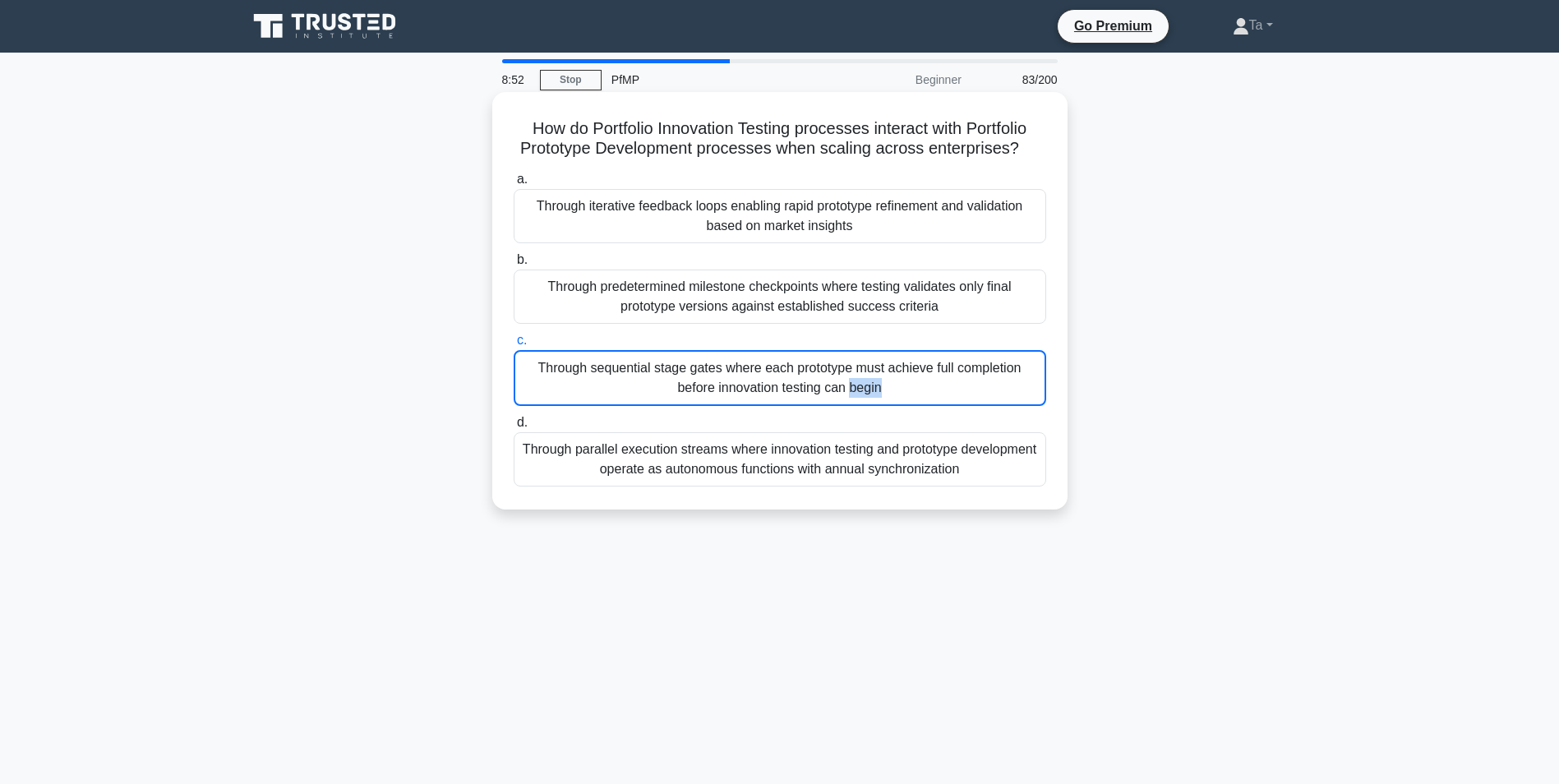
click at [514, 346] on input "c. Through sequential stage gates where each prototype must achieve full comple…" at bounding box center [514, 340] width 0 height 11
click at [713, 383] on div "Through sequential stage gates where each prototype must achieve full completio…" at bounding box center [780, 378] width 533 height 56
click at [514, 346] on input "c. Through sequential stage gates where each prototype must achieve full comple…" at bounding box center [514, 340] width 0 height 11
click at [713, 383] on div "Through sequential stage gates where each prototype must achieve full completio…" at bounding box center [780, 378] width 533 height 56
click at [514, 346] on input "c. Through sequential stage gates where each prototype must achieve full comple…" at bounding box center [514, 340] width 0 height 11
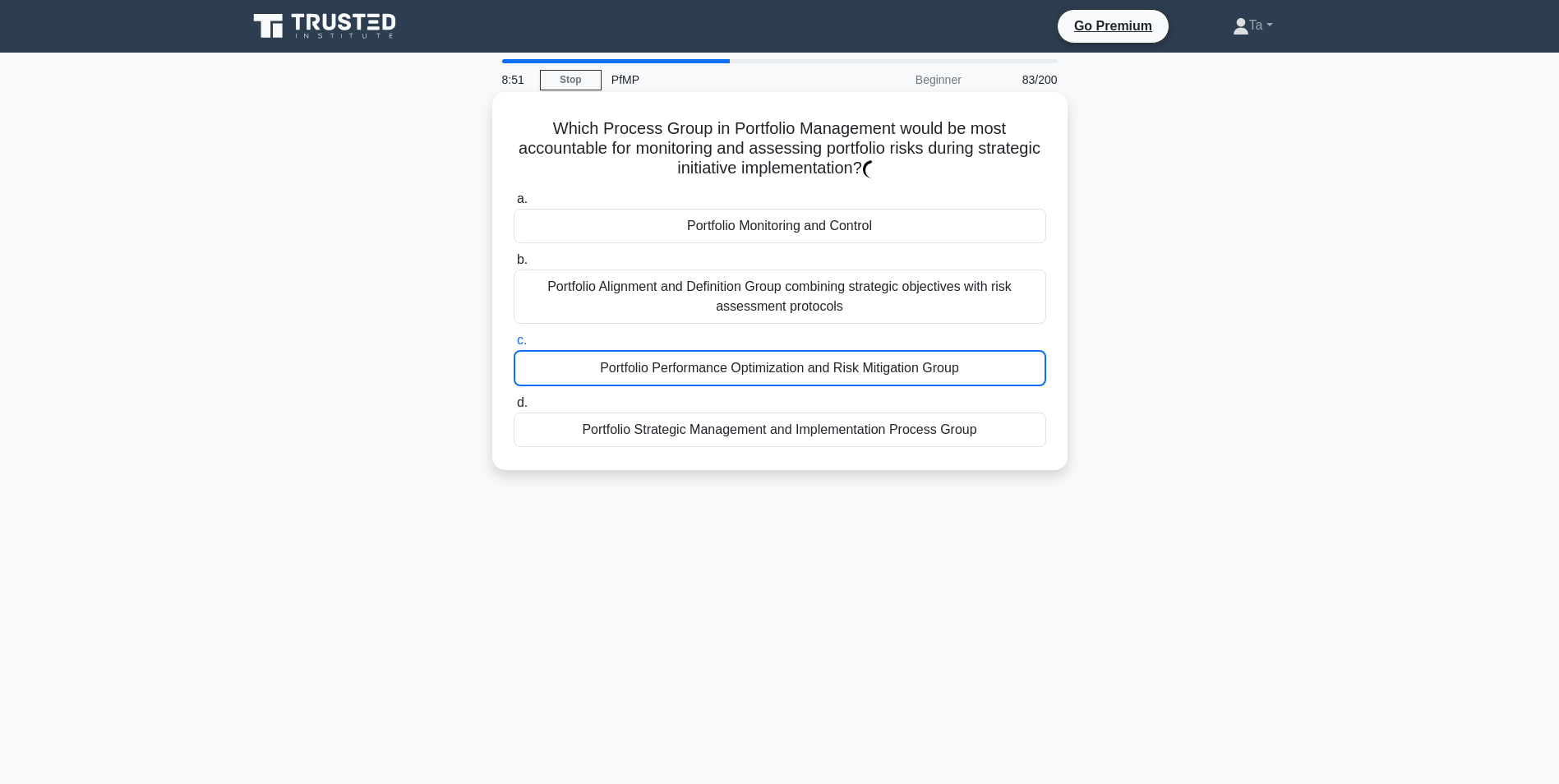
click at [713, 383] on div "Portfolio Performance Optimization and Risk Mitigation Group" at bounding box center [780, 368] width 533 height 36
click at [514, 346] on input "c. Portfolio Performance Optimization and Risk Mitigation Group" at bounding box center [514, 340] width 0 height 11
click at [713, 383] on div "Portfolio Performance Optimization and Risk Mitigation Group" at bounding box center [780, 368] width 533 height 36
click at [514, 346] on input "c. Portfolio Performance Optimization and Risk Mitigation Group" at bounding box center [514, 340] width 0 height 11
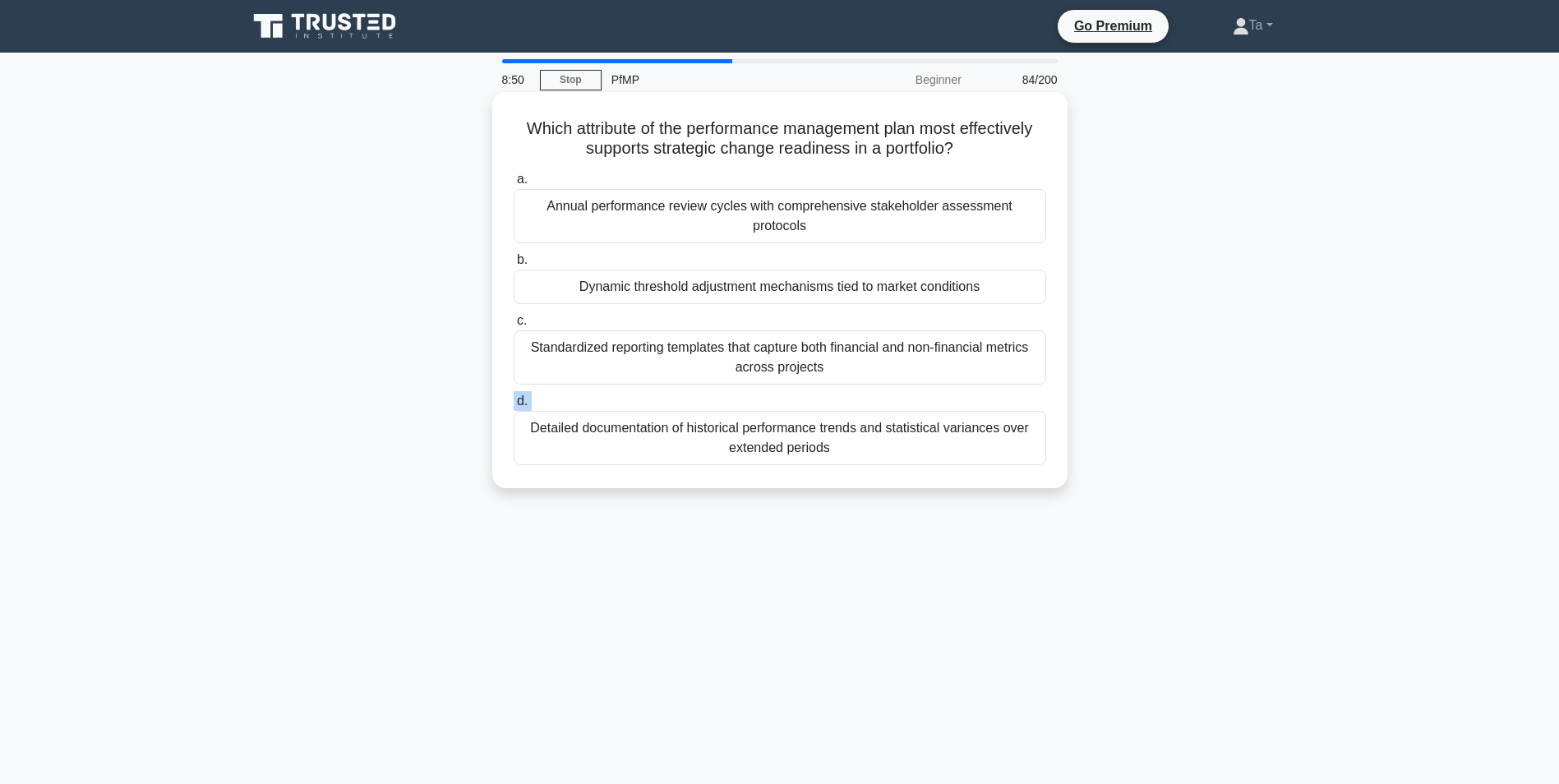
click at [713, 392] on label "d. Detailed documentation of historical performance trends and statistical vari…" at bounding box center [780, 428] width 533 height 74
click at [514, 396] on input "d. Detailed documentation of historical performance trends and statistical vari…" at bounding box center [514, 401] width 0 height 11
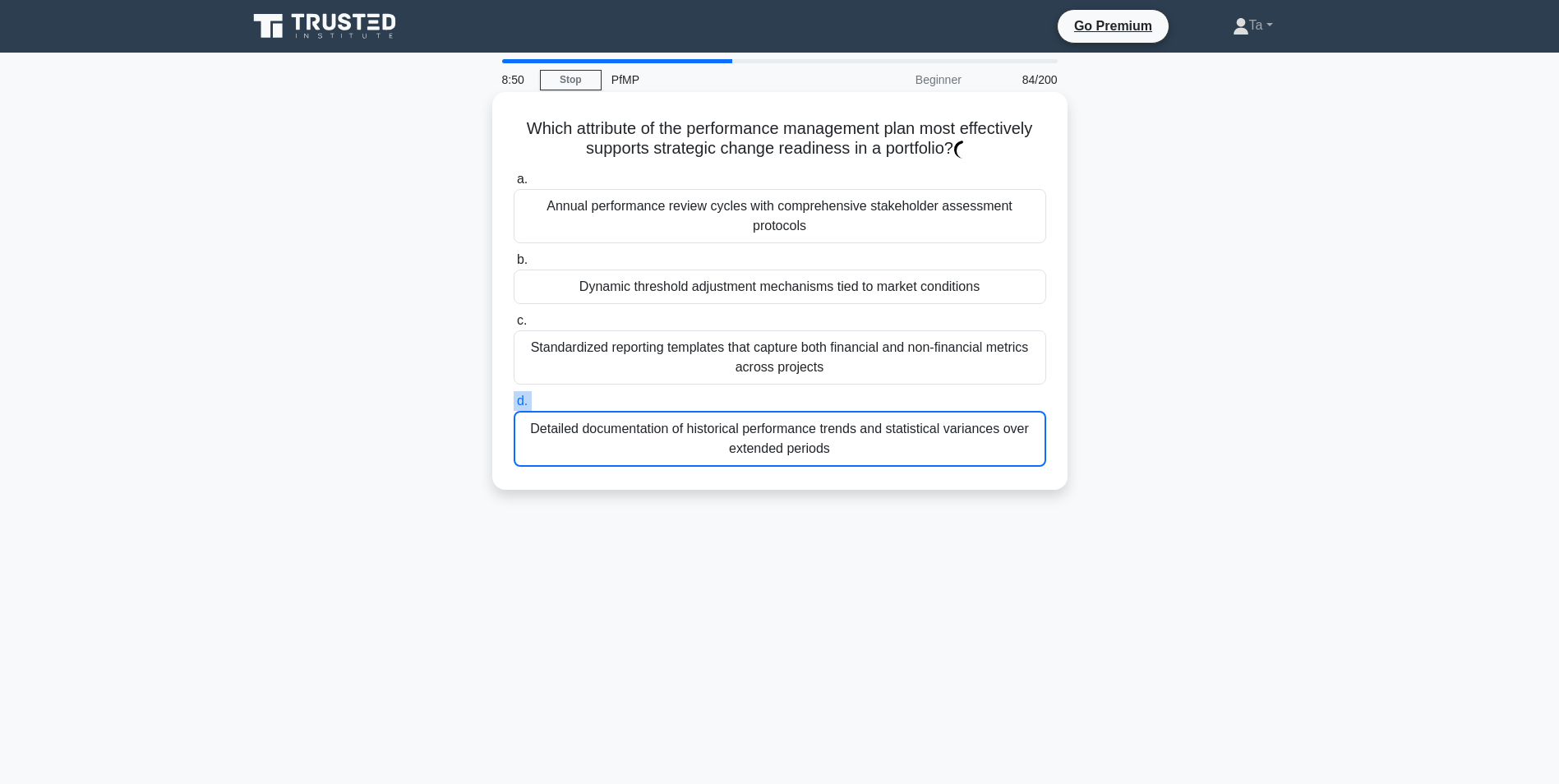
click at [713, 392] on label "d. Detailed documentation of historical performance trends and statistical vari…" at bounding box center [780, 429] width 533 height 75
click at [514, 396] on input "d. Detailed documentation of historical performance trends and statistical vari…" at bounding box center [514, 401] width 0 height 11
click at [711, 392] on label "d. Detailed documentation of historical performance trends and statistical vari…" at bounding box center [780, 429] width 533 height 75
click at [514, 396] on input "d. Detailed documentation of historical performance trends and statistical vari…" at bounding box center [514, 401] width 0 height 11
click at [711, 392] on label "d. Detailed documentation of historical performance trends and statistical vari…" at bounding box center [780, 429] width 533 height 75
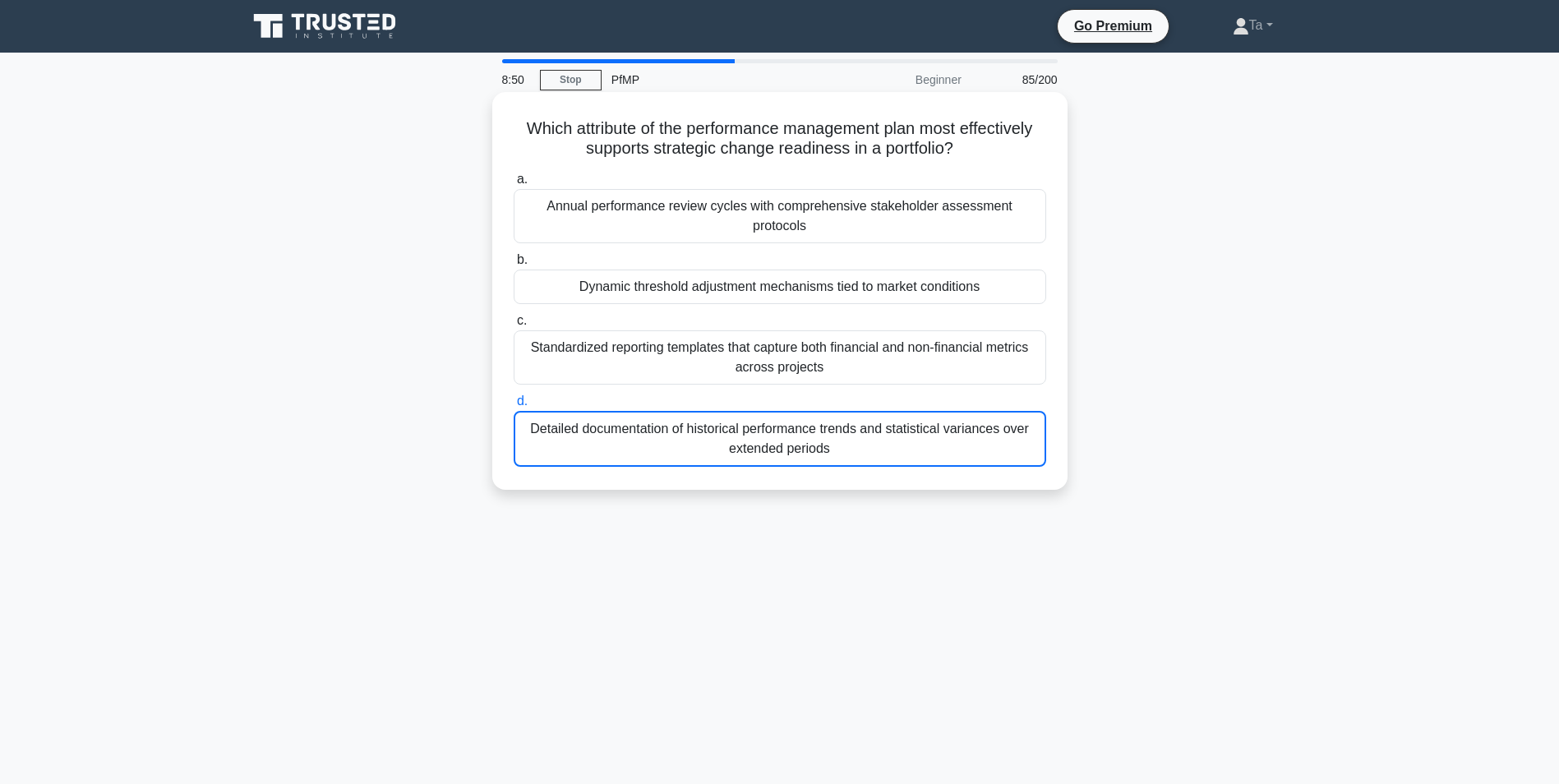
click at [514, 396] on input "d. Detailed documentation of historical performance trends and statistical vari…" at bounding box center [514, 401] width 0 height 11
click at [711, 392] on label "d. Detailed documentation of historical performance trends and statistical vari…" at bounding box center [780, 429] width 533 height 75
click at [514, 396] on input "d. Detailed documentation of historical performance trends and statistical vari…" at bounding box center [514, 401] width 0 height 11
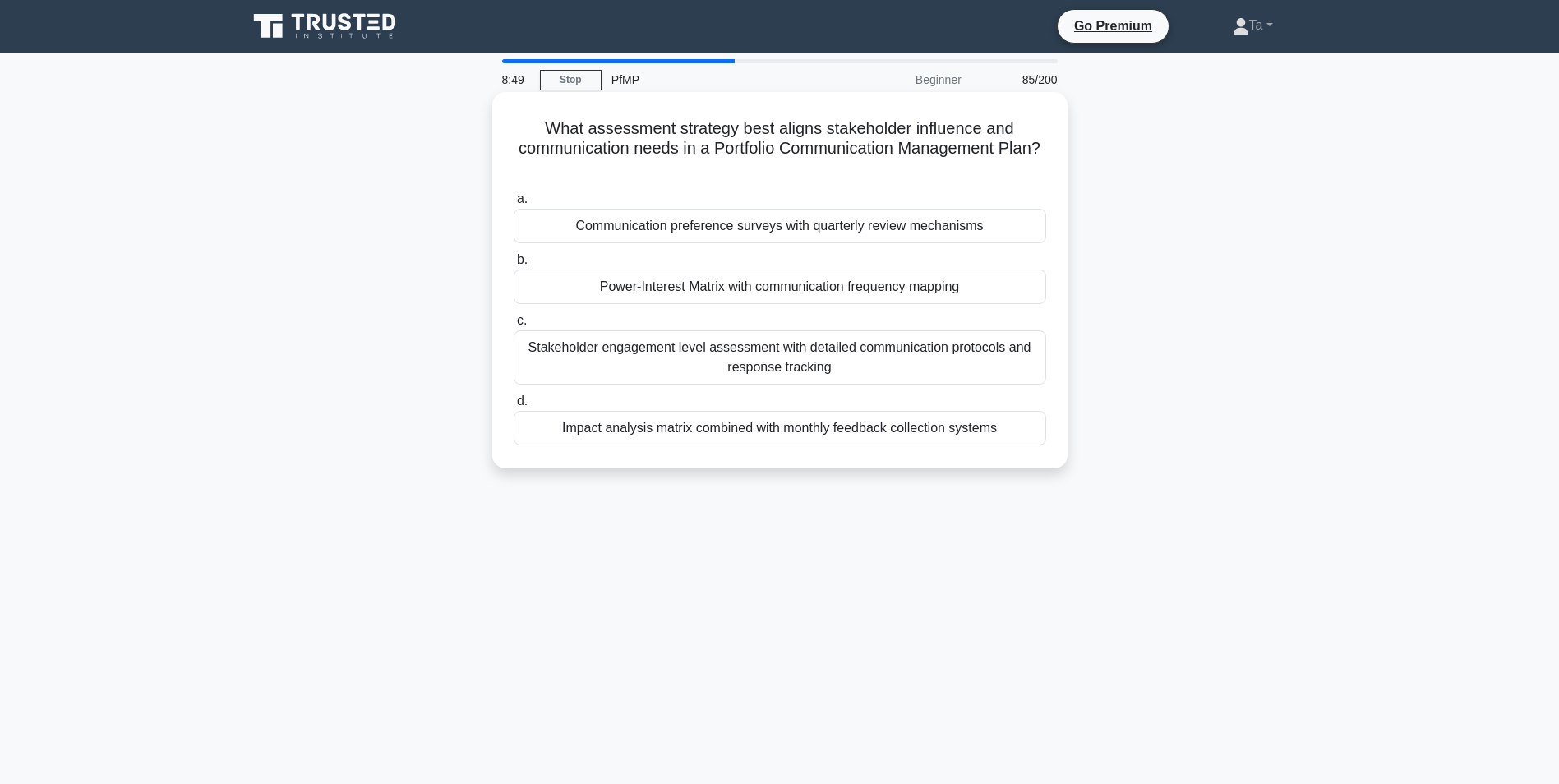
click at [711, 383] on div "Stakeholder engagement level assessment with detailed communication protocols a…" at bounding box center [780, 357] width 533 height 55
click at [514, 326] on input "c. Stakeholder engagement level assessment with detailed communication protocol…" at bounding box center [514, 320] width 0 height 11
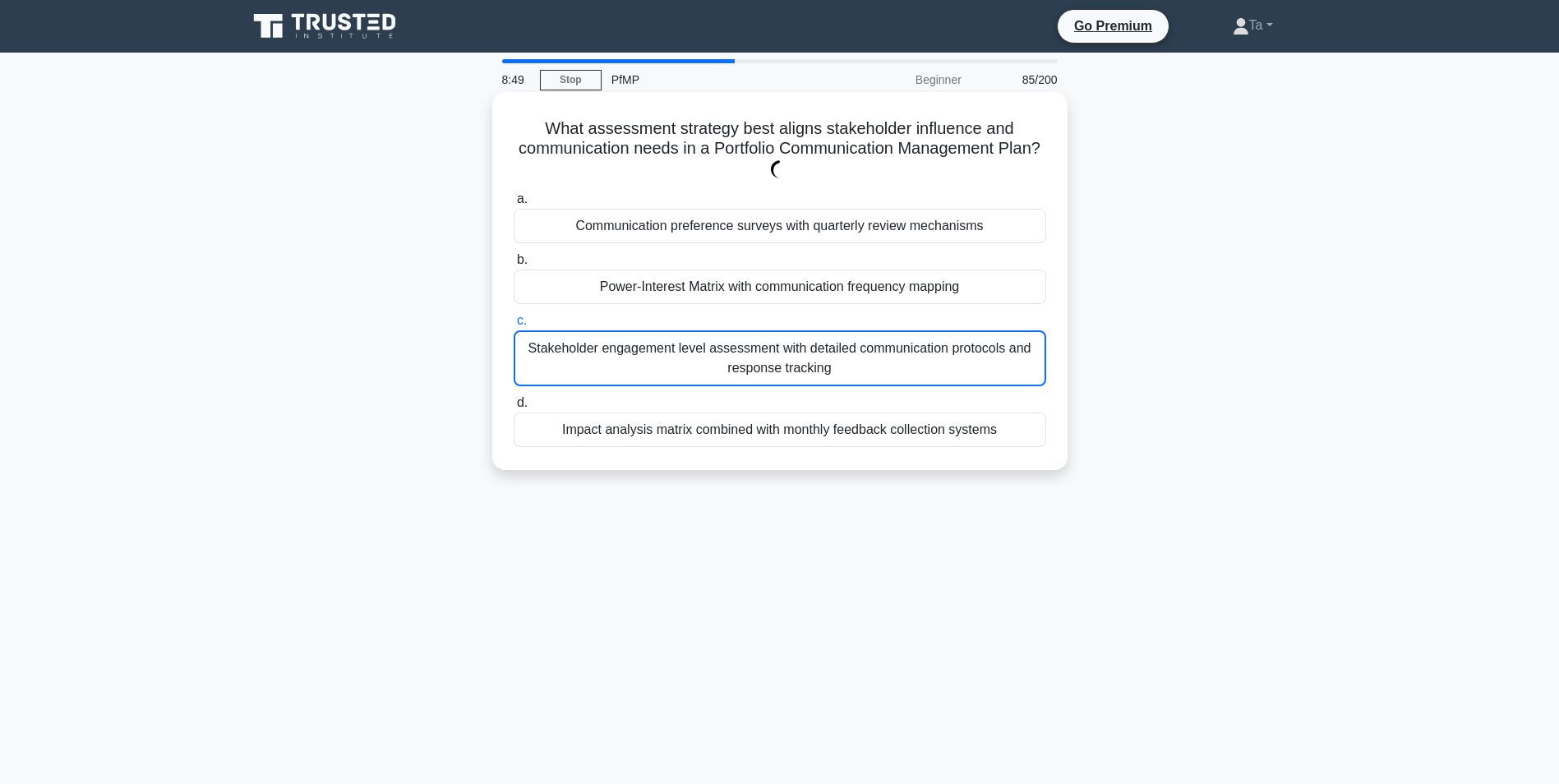
click at [711, 383] on div "Stakeholder engagement level assessment with detailed communication protocols a…" at bounding box center [780, 358] width 533 height 56
click at [514, 326] on input "c. Stakeholder engagement level assessment with detailed communication protocol…" at bounding box center [514, 320] width 0 height 11
click at [711, 383] on div "Stakeholder engagement level assessment with detailed communication protocols a…" at bounding box center [780, 358] width 533 height 56
click at [514, 326] on input "c. Stakeholder engagement level assessment with detailed communication protocol…" at bounding box center [514, 320] width 0 height 11
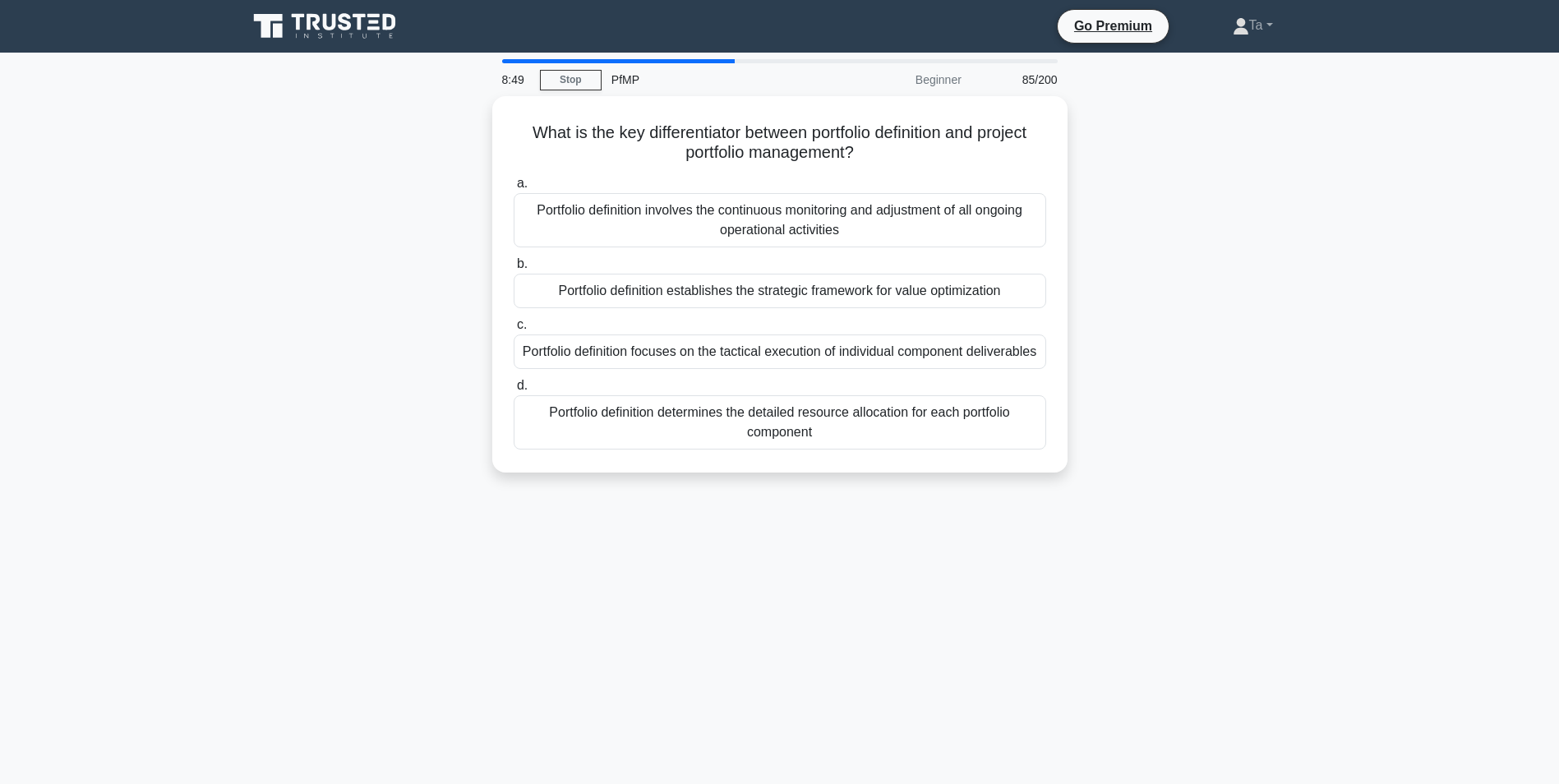
click at [711, 383] on label "d. Portfolio definition determines the detailed resource allocation for each po…" at bounding box center [780, 412] width 533 height 74
click at [514, 383] on input "d. Portfolio definition determines the detailed resource allocation for each po…" at bounding box center [514, 386] width 0 height 11
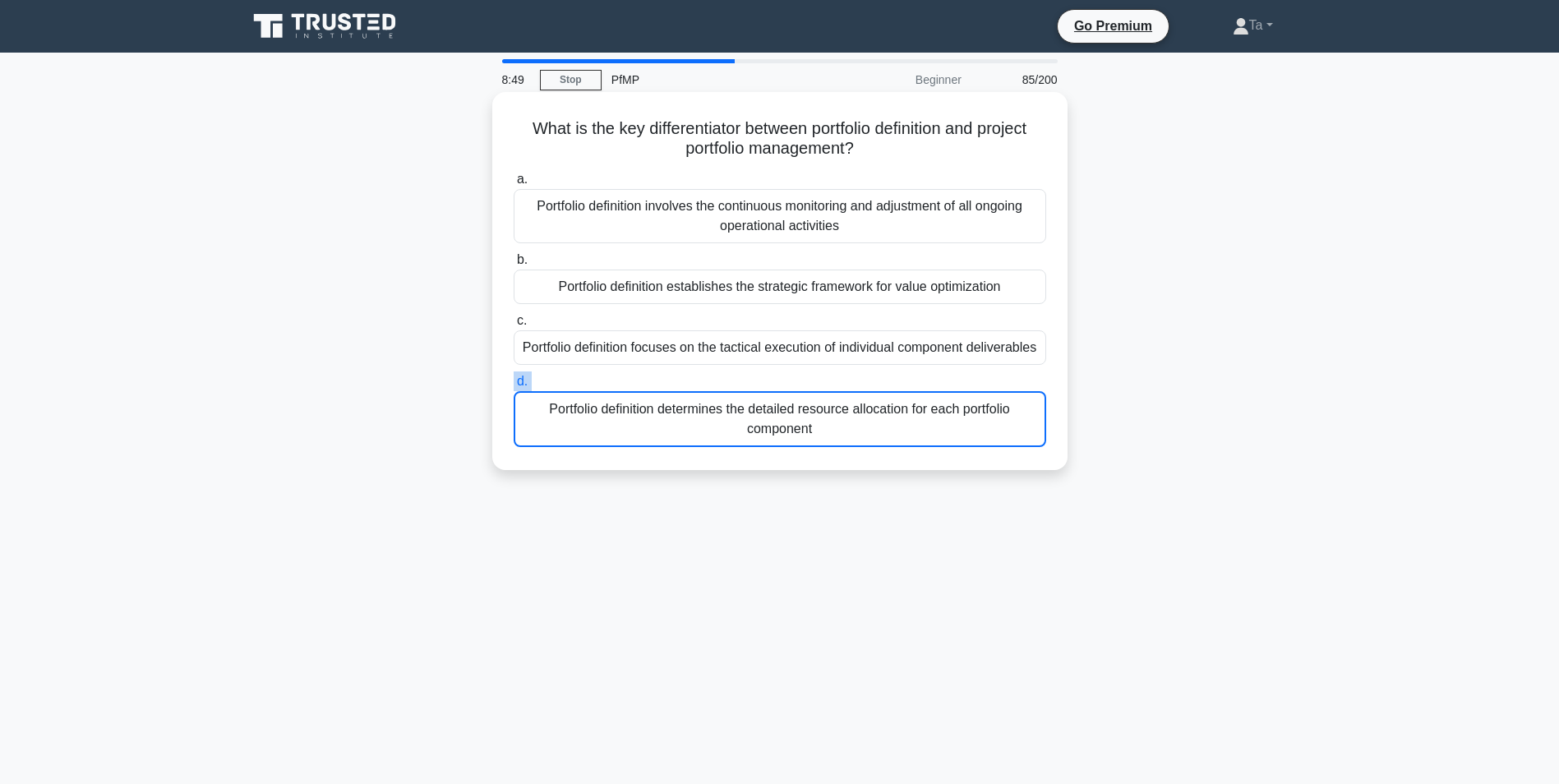
click at [711, 383] on label "d. Portfolio definition determines the detailed resource allocation for each po…" at bounding box center [780, 409] width 533 height 75
click at [514, 383] on input "d. Portfolio definition determines the detailed resource allocation for each po…" at bounding box center [514, 382] width 0 height 11
click at [711, 383] on label "d. Portfolio definition determines the detailed resource allocation for each po…" at bounding box center [780, 409] width 533 height 75
click at [514, 383] on input "d. Portfolio definition determines the detailed resource allocation for each po…" at bounding box center [514, 382] width 0 height 11
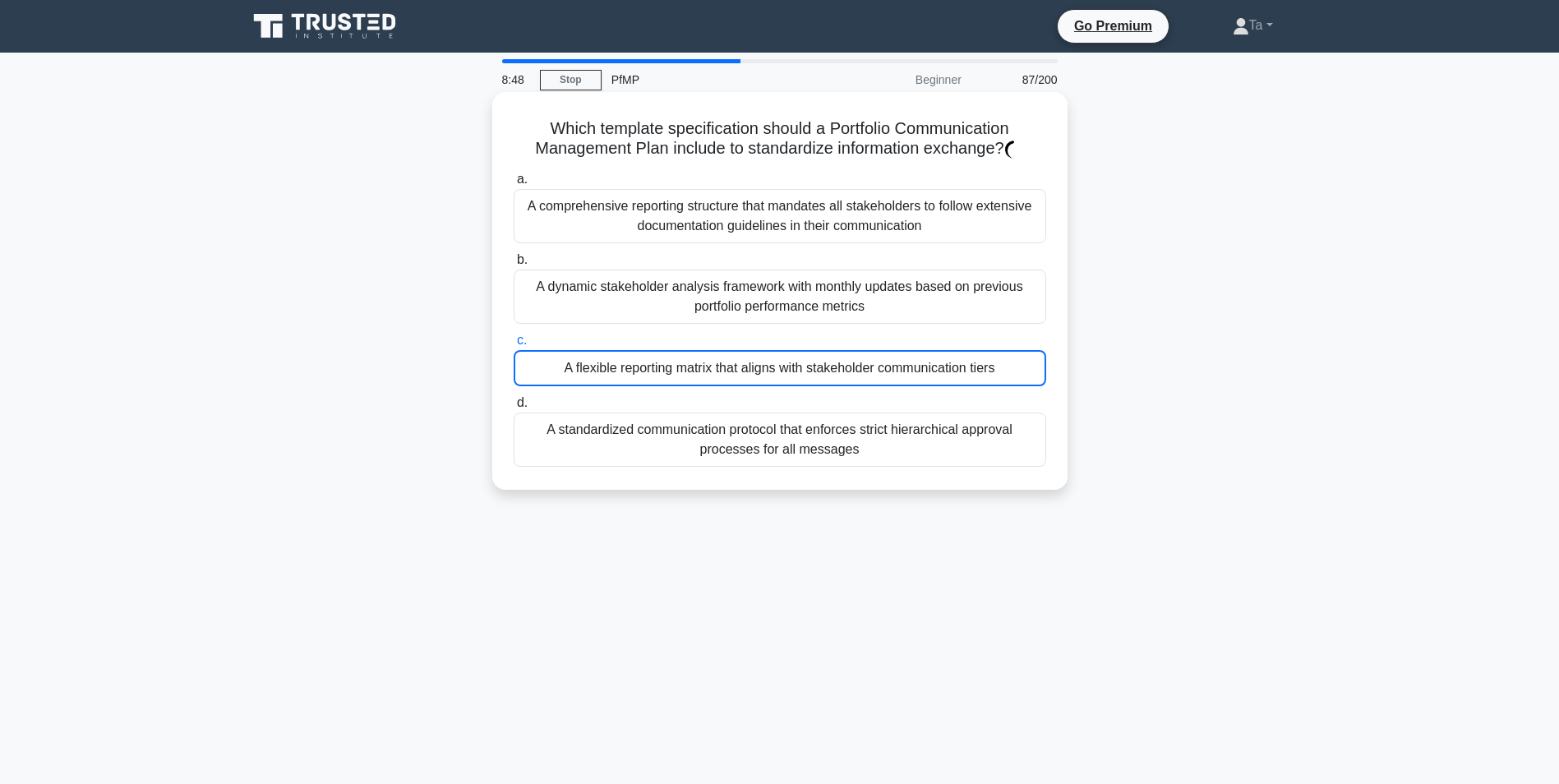
click at [711, 383] on div "A flexible reporting matrix that aligns with stakeholder communication tiers" at bounding box center [780, 368] width 533 height 36
click at [514, 346] on input "c. A flexible reporting matrix that aligns with stakeholder communication tiers" at bounding box center [514, 340] width 0 height 11
click at [711, 383] on div "A flexible reporting matrix that aligns with stakeholder communication tiers" at bounding box center [780, 368] width 533 height 36
click at [514, 346] on input "c. A flexible reporting matrix that aligns with stakeholder communication tiers" at bounding box center [514, 340] width 0 height 11
click at [711, 383] on div "A flexible reporting matrix that aligns with stakeholder communication tiers" at bounding box center [780, 368] width 533 height 36
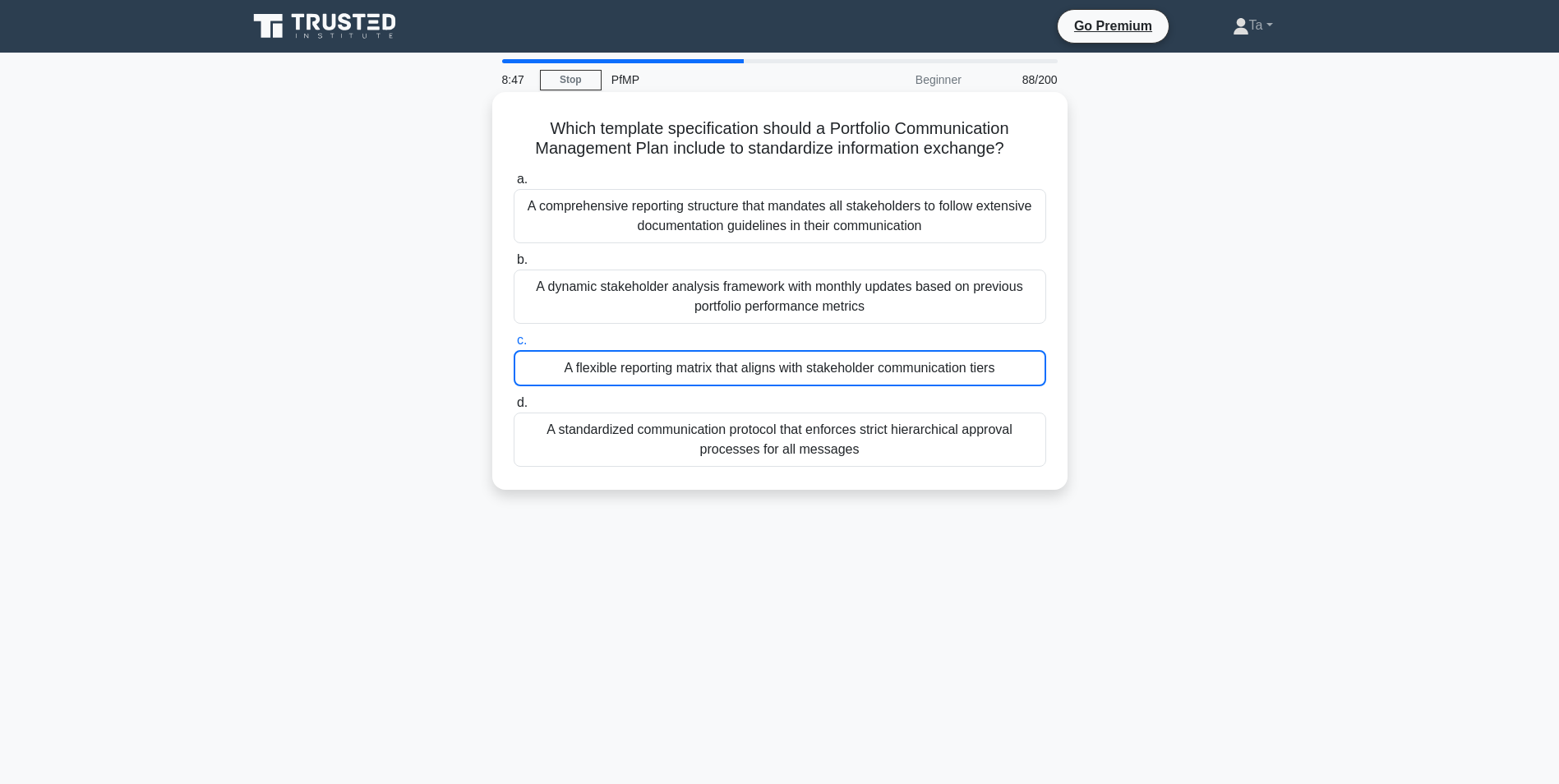
click at [514, 346] on input "c. A flexible reporting matrix that aligns with stakeholder communication tiers" at bounding box center [514, 340] width 0 height 11
click at [711, 383] on div "A flexible reporting matrix that aligns with stakeholder communication tiers" at bounding box center [780, 368] width 533 height 36
click at [514, 346] on input "c. A flexible reporting matrix that aligns with stakeholder communication tiers" at bounding box center [514, 340] width 0 height 11
click at [711, 383] on div "A flexible reporting matrix that aligns with stakeholder communication tiers" at bounding box center [780, 368] width 533 height 36
click at [514, 346] on input "c. A flexible reporting matrix that aligns with stakeholder communication tiers" at bounding box center [514, 340] width 0 height 11
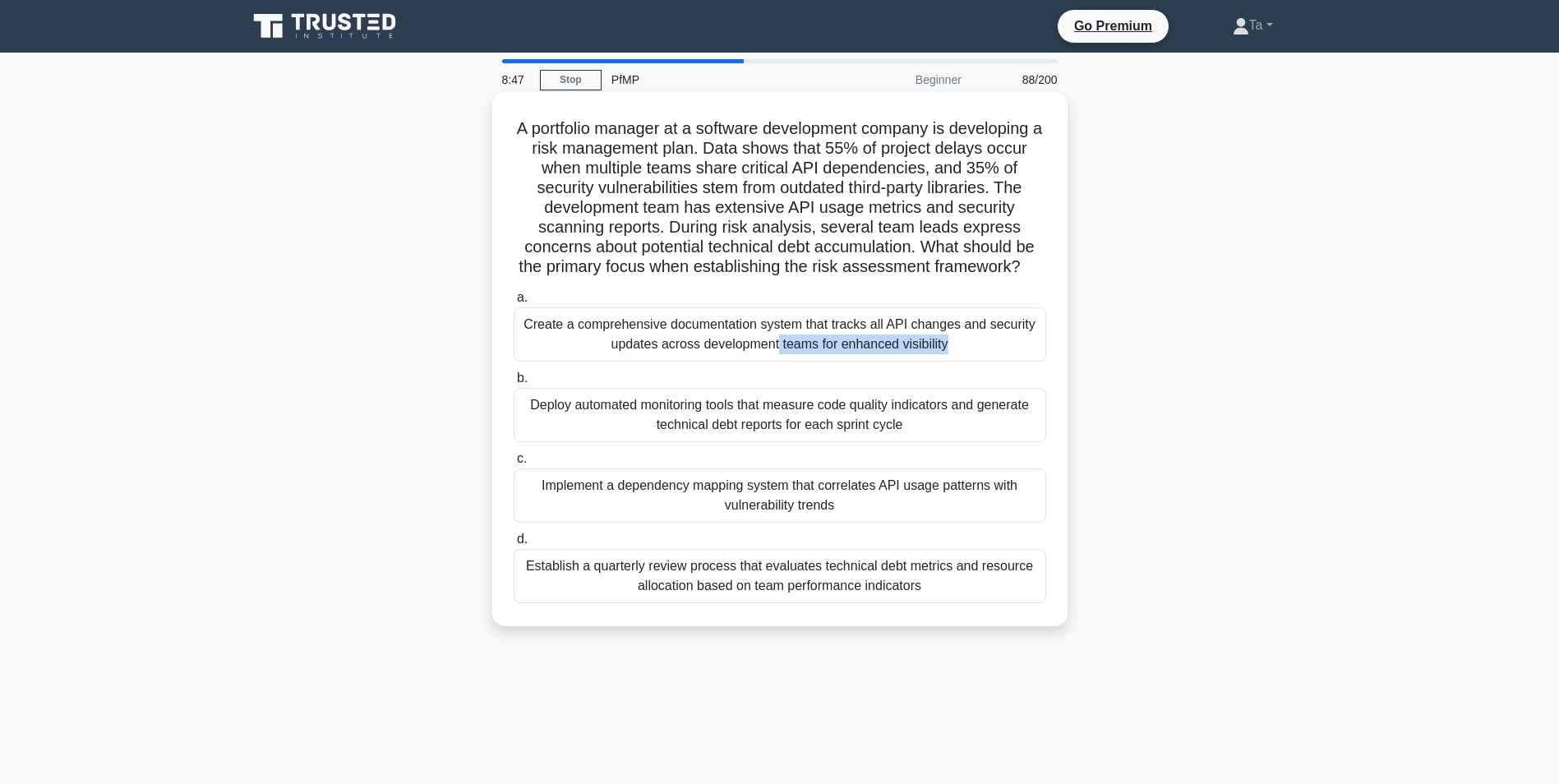
click at [711, 362] on div "Create a comprehensive documentation system that tracks all API changes and sec…" at bounding box center [780, 334] width 533 height 55
click at [514, 303] on input "a. Create a comprehensive documentation system that tracks all API changes and …" at bounding box center [514, 297] width 0 height 11
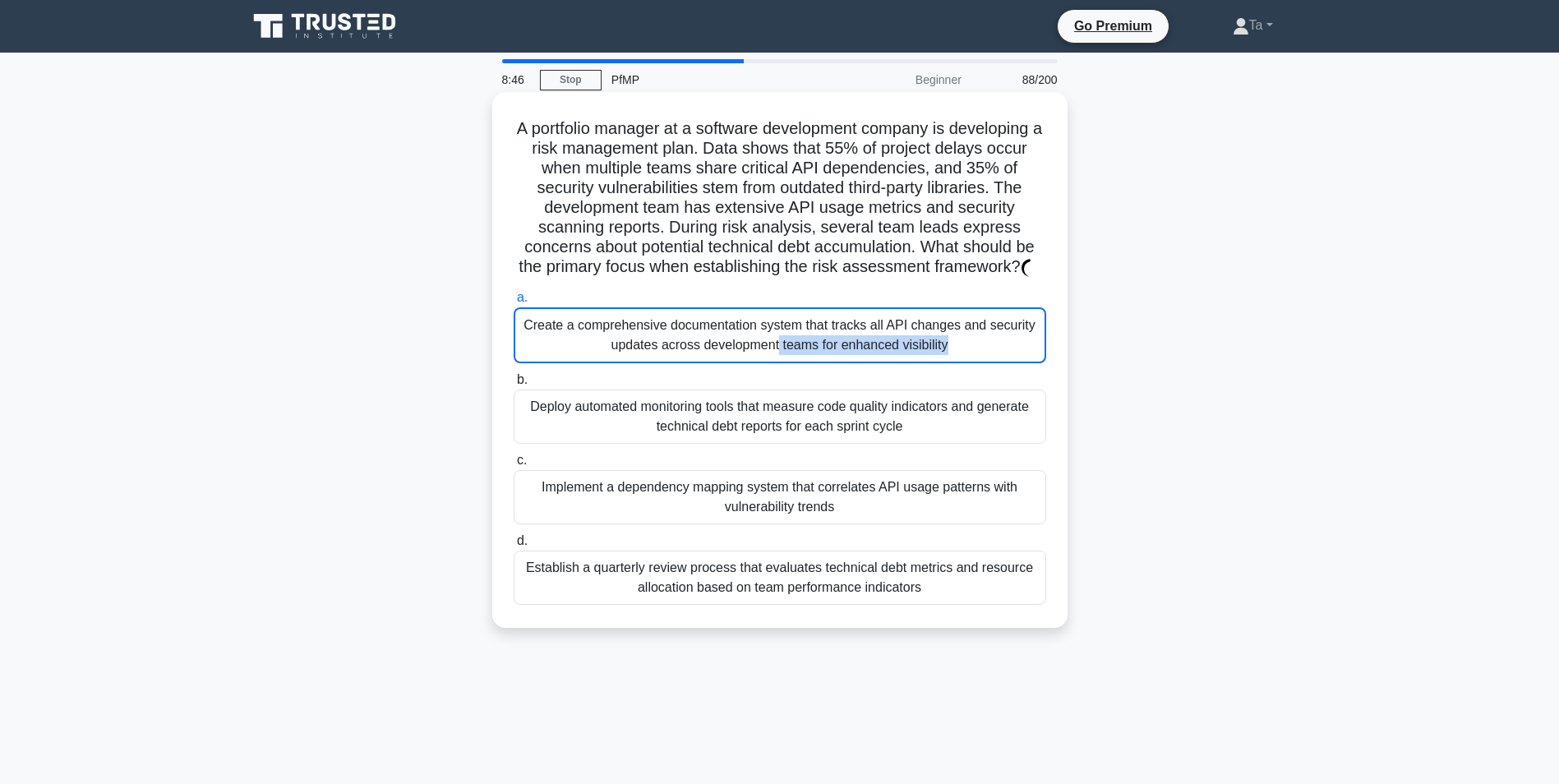
click at [711, 363] on div "Create a comprehensive documentation system that tracks all API changes and sec…" at bounding box center [780, 335] width 533 height 56
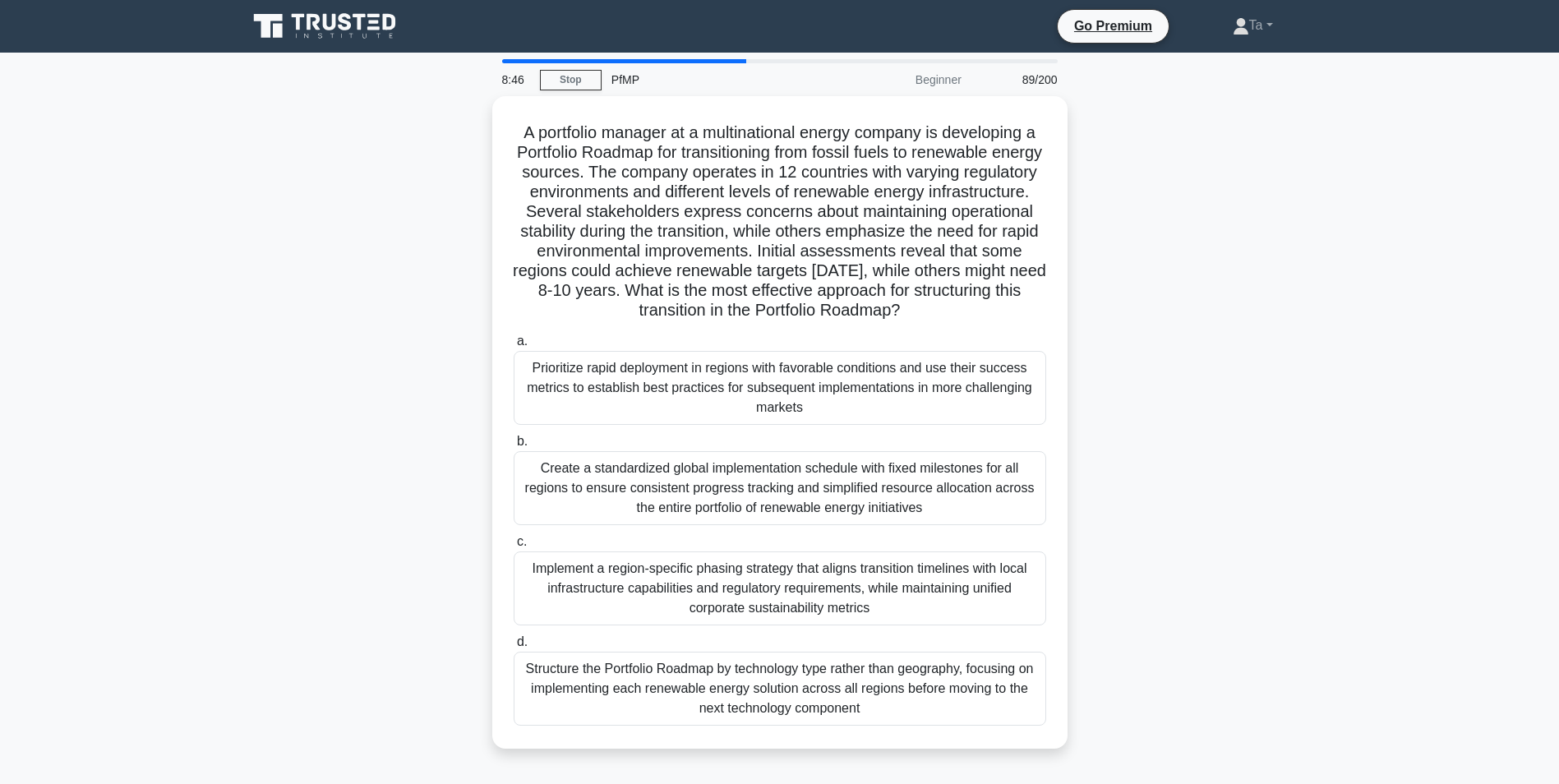
click at [711, 383] on div "Prioritize rapid deployment in regions with favorable conditions and use their …" at bounding box center [780, 388] width 533 height 74
click at [514, 347] on input "a. Prioritize rapid deployment in regions with favorable conditions and use the…" at bounding box center [514, 341] width 0 height 11
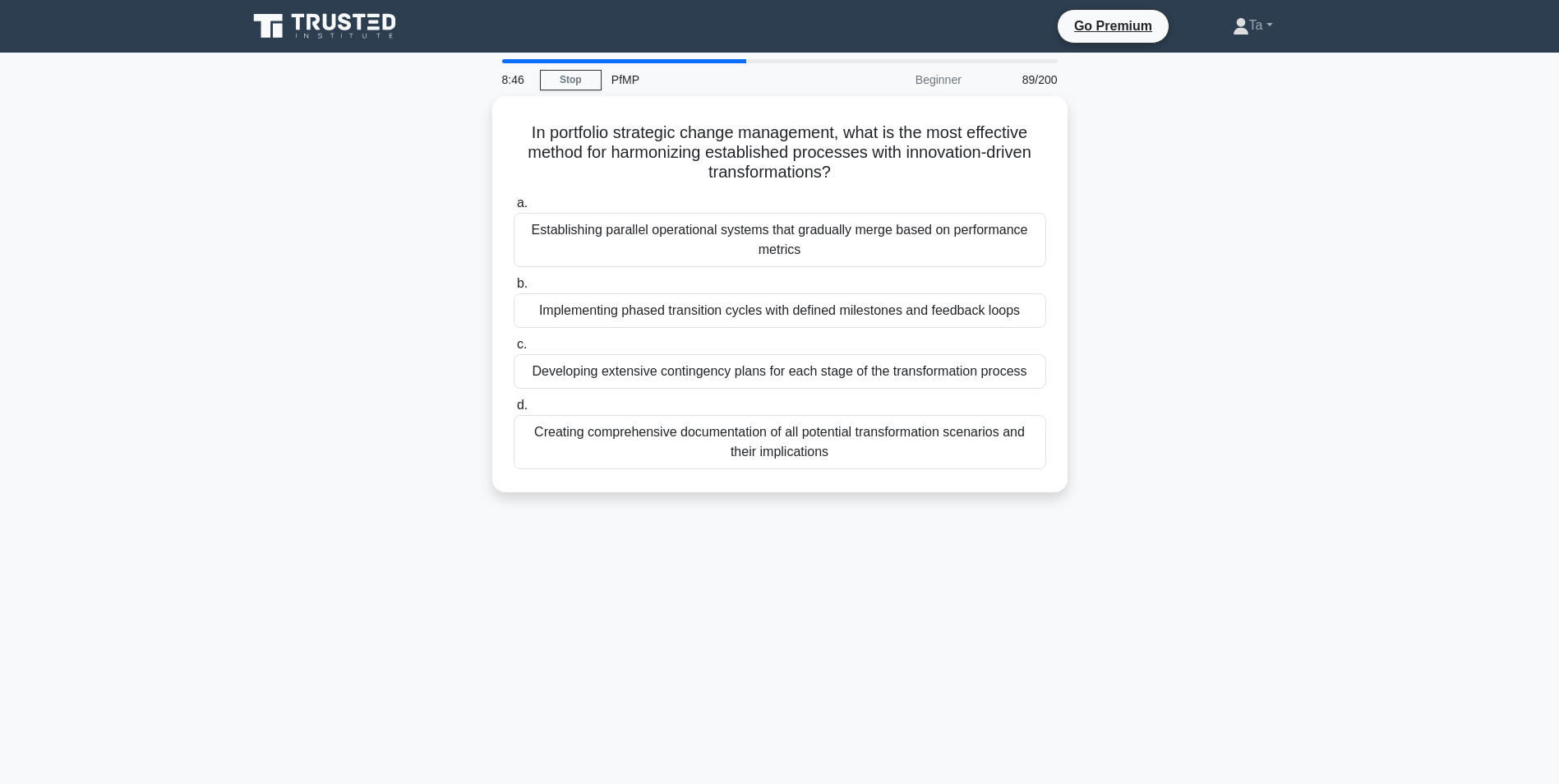
click at [711, 383] on div "Developing extensive contingency plans for each stage of the transformation pro…" at bounding box center [780, 371] width 533 height 35
click at [514, 350] on input "c. Developing extensive contingency plans for each stage of the transformation …" at bounding box center [514, 344] width 0 height 11
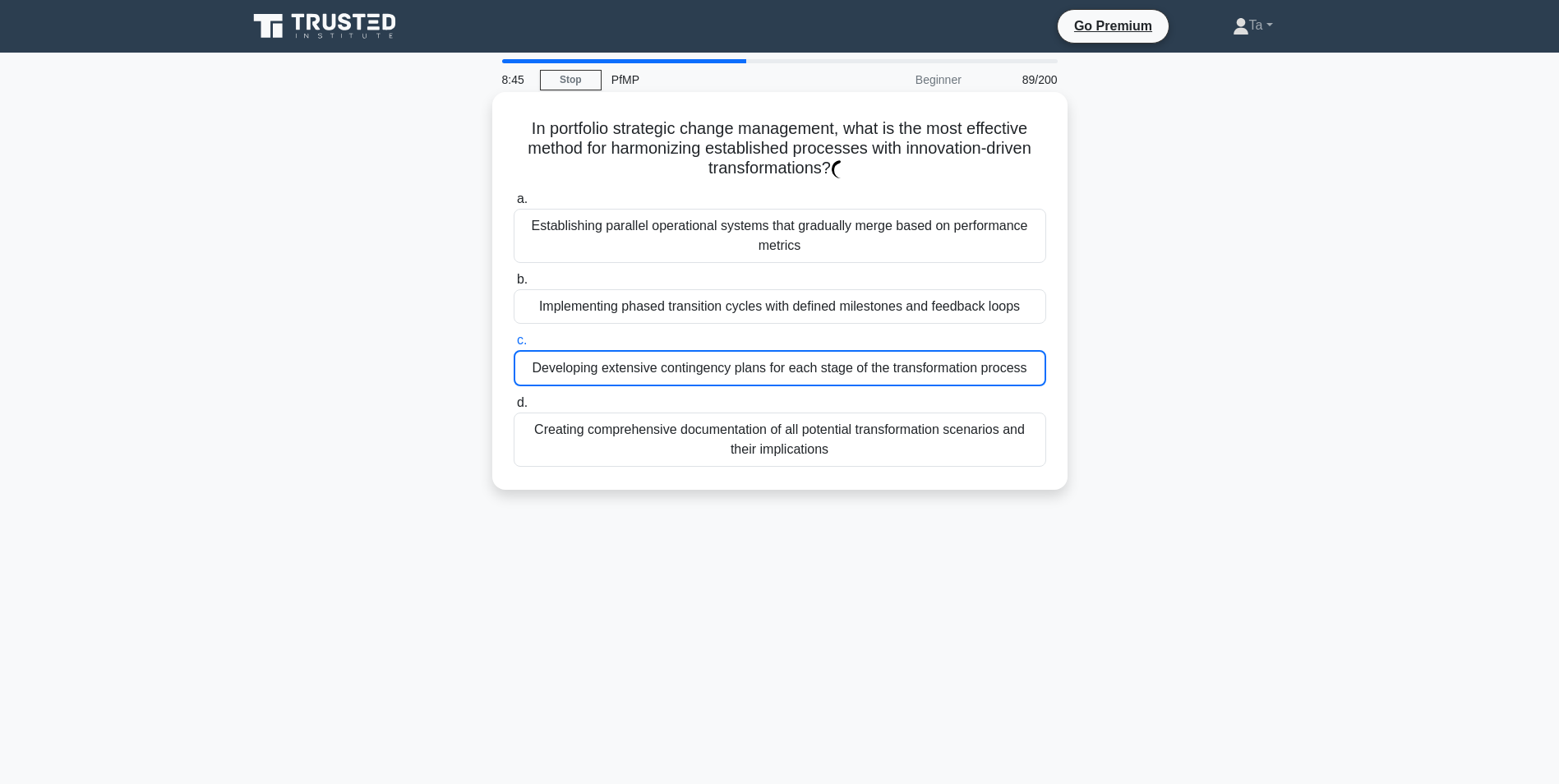
click at [711, 383] on div "Developing extensive contingency plans for each stage of the transformation pro…" at bounding box center [780, 368] width 533 height 36
click at [514, 346] on input "c. Developing extensive contingency plans for each stage of the transformation …" at bounding box center [514, 340] width 0 height 11
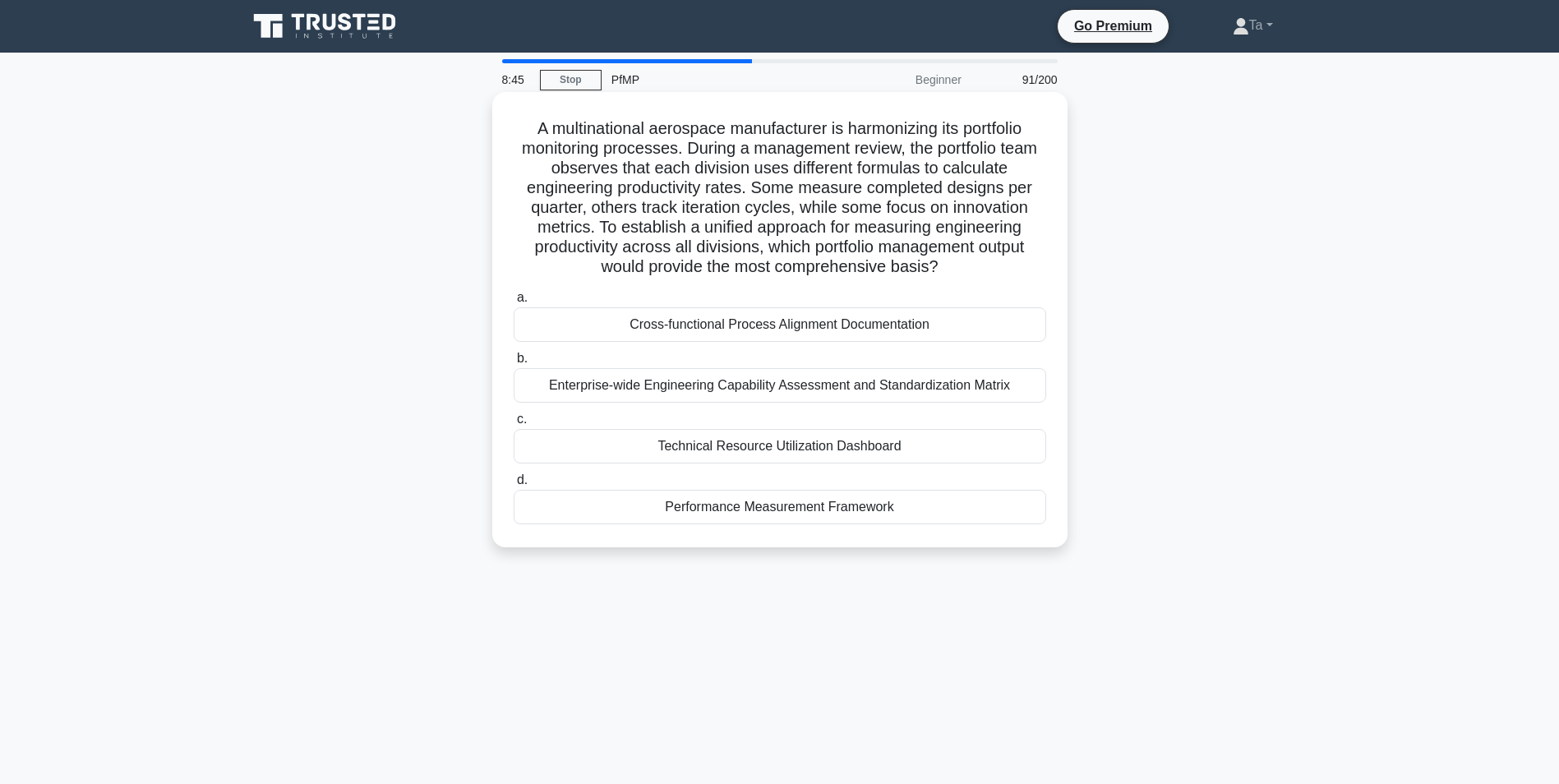
click at [711, 383] on div "Enterprise-wide Engineering Capability Assessment and Standardization Matrix" at bounding box center [780, 385] width 533 height 35
click at [514, 364] on input "b. Enterprise-wide Engineering Capability Assessment and Standardization Matrix" at bounding box center [514, 358] width 0 height 11
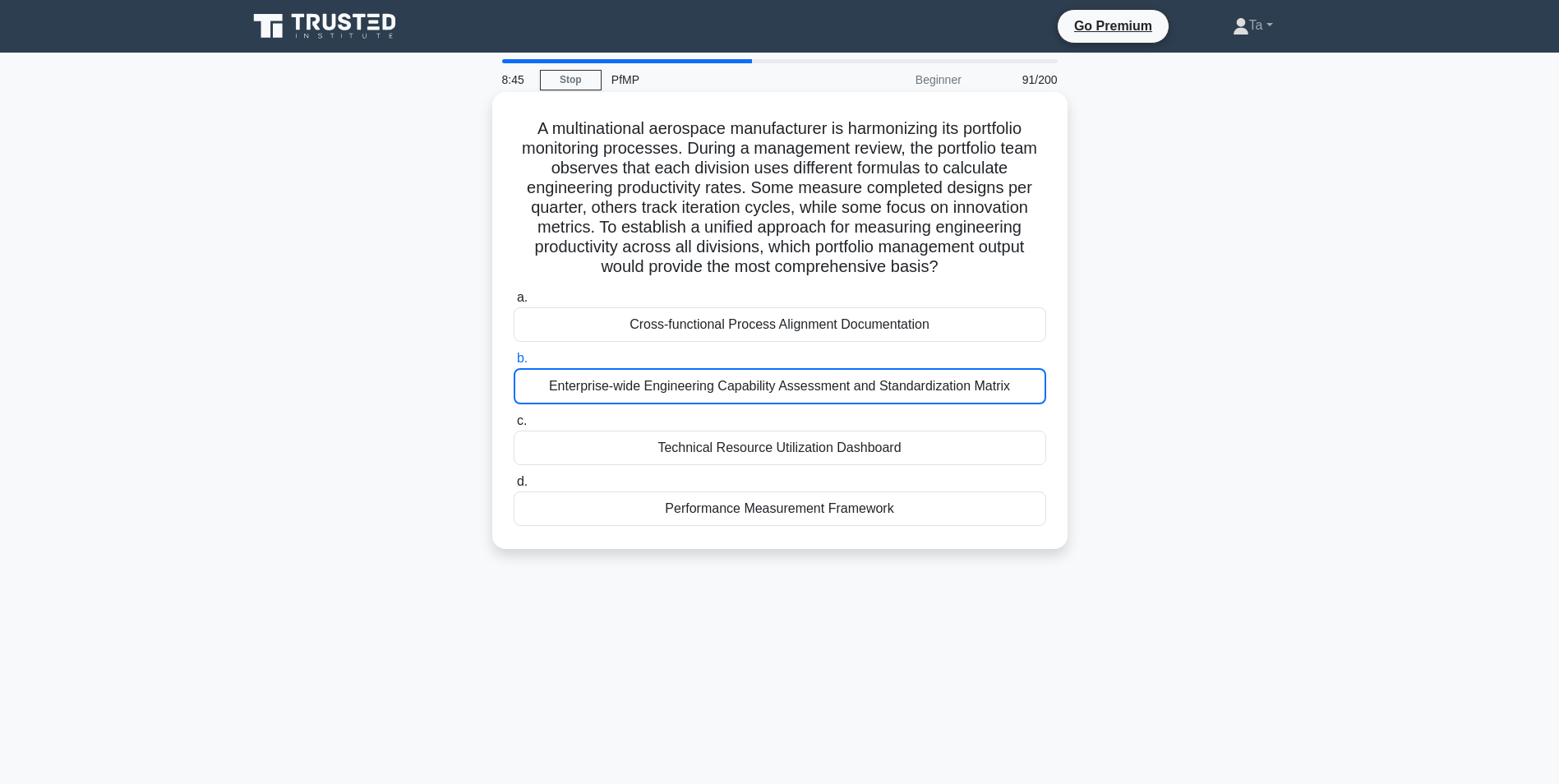
click at [711, 383] on div "Enterprise-wide Engineering Capability Assessment and Standardization Matrix" at bounding box center [780, 386] width 533 height 36
click at [514, 364] on input "b. Enterprise-wide Engineering Capability Assessment and Standardization Matrix" at bounding box center [514, 358] width 0 height 11
click at [711, 383] on div "Enterprise-wide Engineering Capability Assessment and Standardization Matrix" at bounding box center [780, 386] width 533 height 36
click at [514, 364] on input "b. Enterprise-wide Engineering Capability Assessment and Standardization Matrix" at bounding box center [514, 358] width 0 height 11
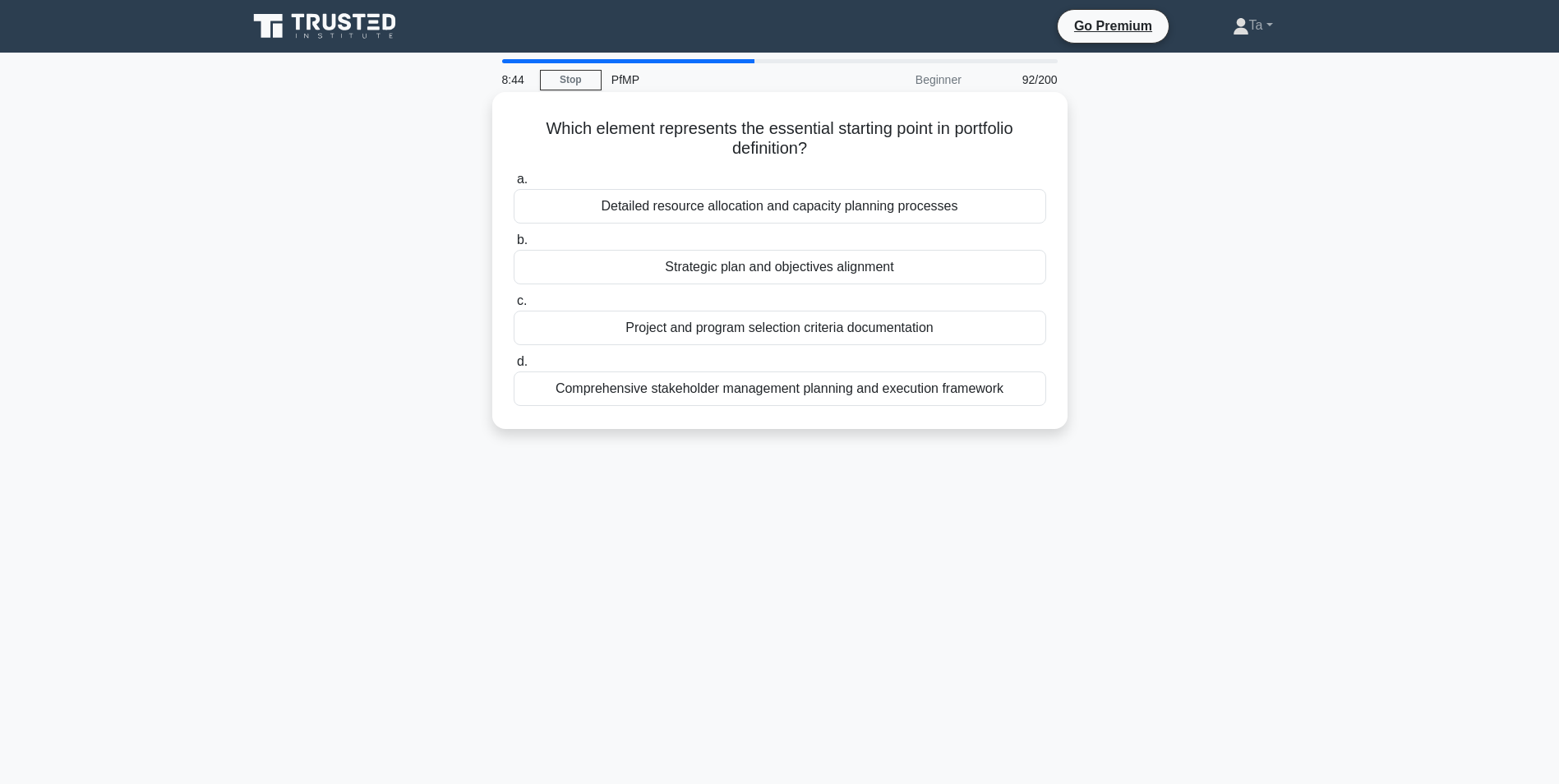
click at [711, 383] on div "Comprehensive stakeholder management planning and execution framework" at bounding box center [780, 389] width 533 height 35
click at [514, 368] on input "d. Comprehensive stakeholder management planning and execution framework" at bounding box center [514, 362] width 0 height 11
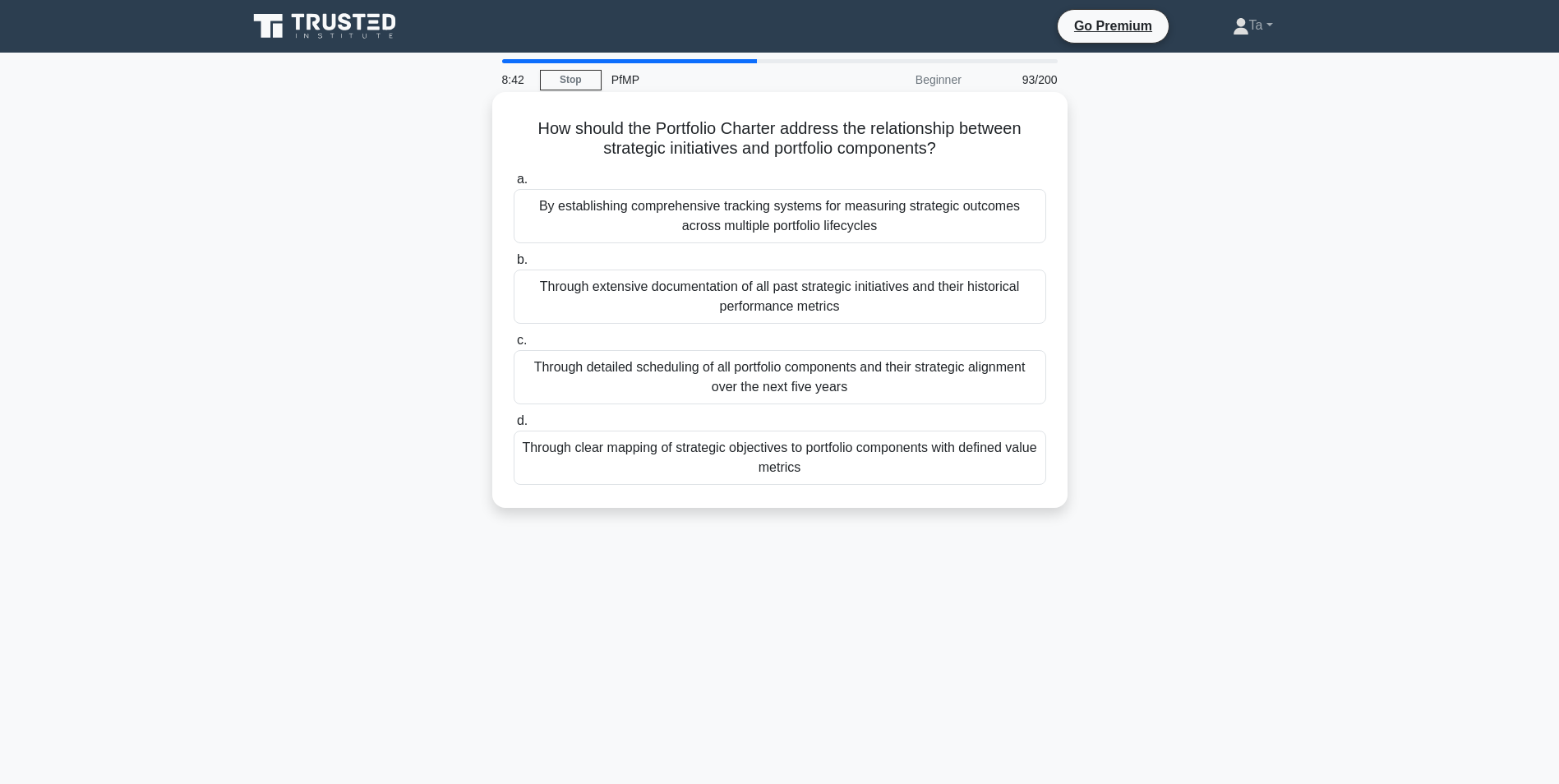
click at [636, 399] on div "Through detailed scheduling of all portfolio components and their strategic ali…" at bounding box center [780, 377] width 533 height 55
click at [514, 346] on input "c. Through detailed scheduling of all portfolio components and their strategic …" at bounding box center [514, 340] width 0 height 11
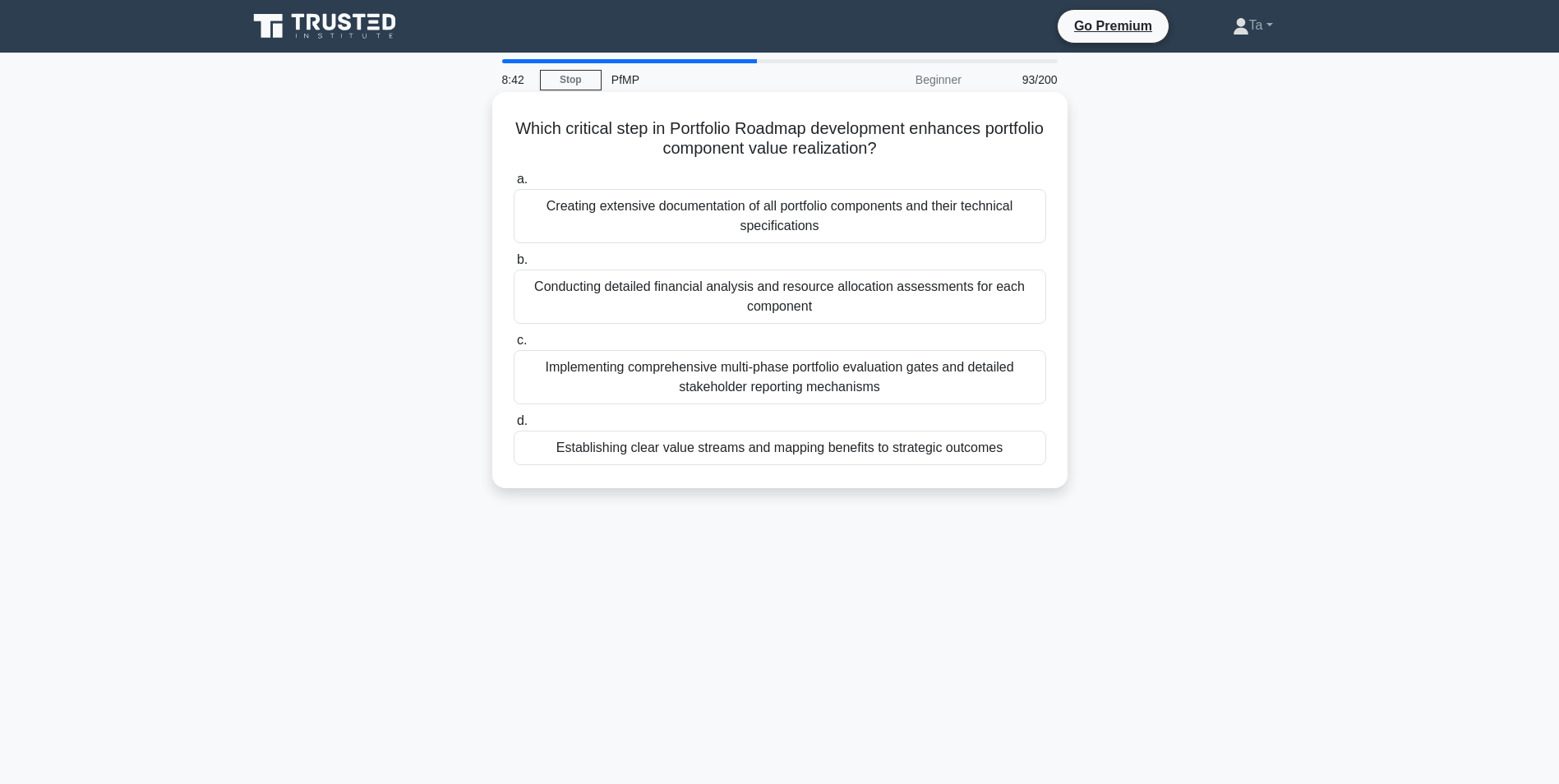
click at [631, 401] on div "Implementing comprehensive multi-phase portfolio evaluation gates and detailed …" at bounding box center [780, 377] width 533 height 55
click at [514, 346] on input "c. Implementing comprehensive multi-phase portfolio evaluation gates and detail…" at bounding box center [514, 340] width 0 height 11
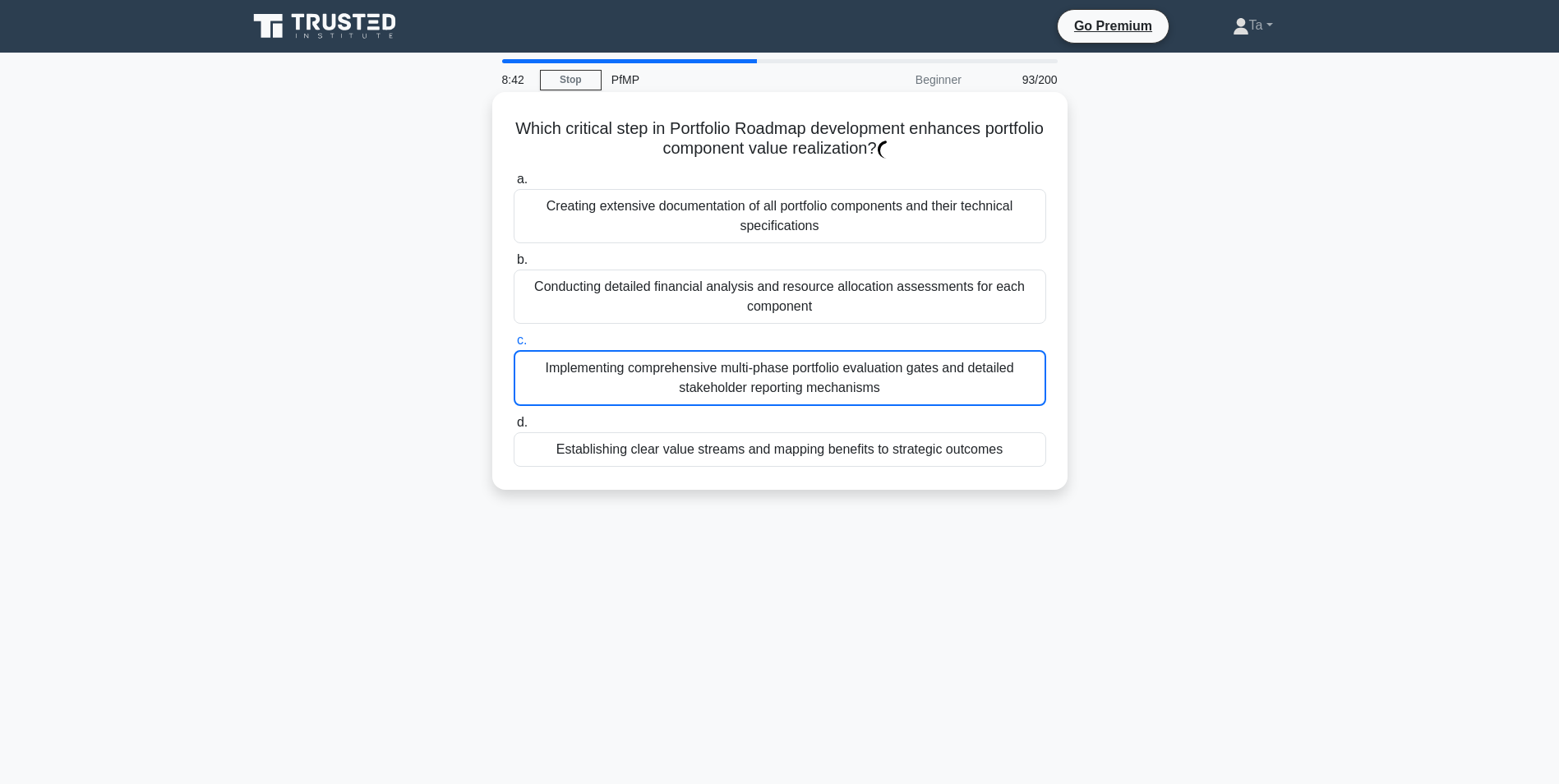
drag, startPoint x: 631, startPoint y: 401, endPoint x: 632, endPoint y: 384, distance: 17.0
click at [627, 397] on div "Implementing comprehensive multi-phase portfolio evaluation gates and detailed …" at bounding box center [780, 378] width 533 height 56
click at [514, 346] on input "c. Implementing comprehensive multi-phase portfolio evaluation gates and detail…" at bounding box center [514, 340] width 0 height 11
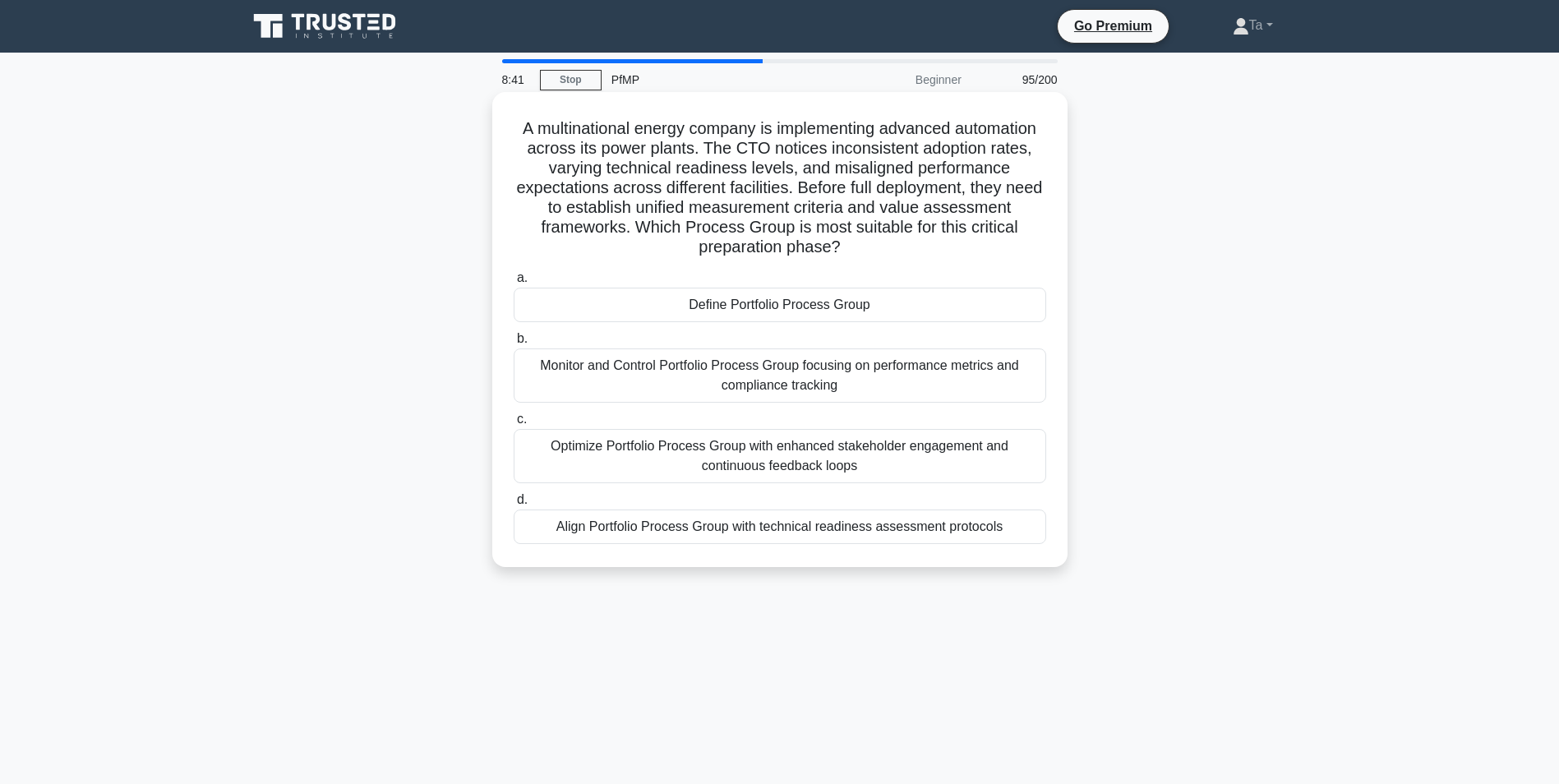
click at [632, 377] on div "Monitor and Control Portfolio Process Group focusing on performance metrics and…" at bounding box center [780, 375] width 533 height 55
click at [514, 344] on input "b. Monitor and Control Portfolio Process Group focusing on performance metrics …" at bounding box center [514, 339] width 0 height 11
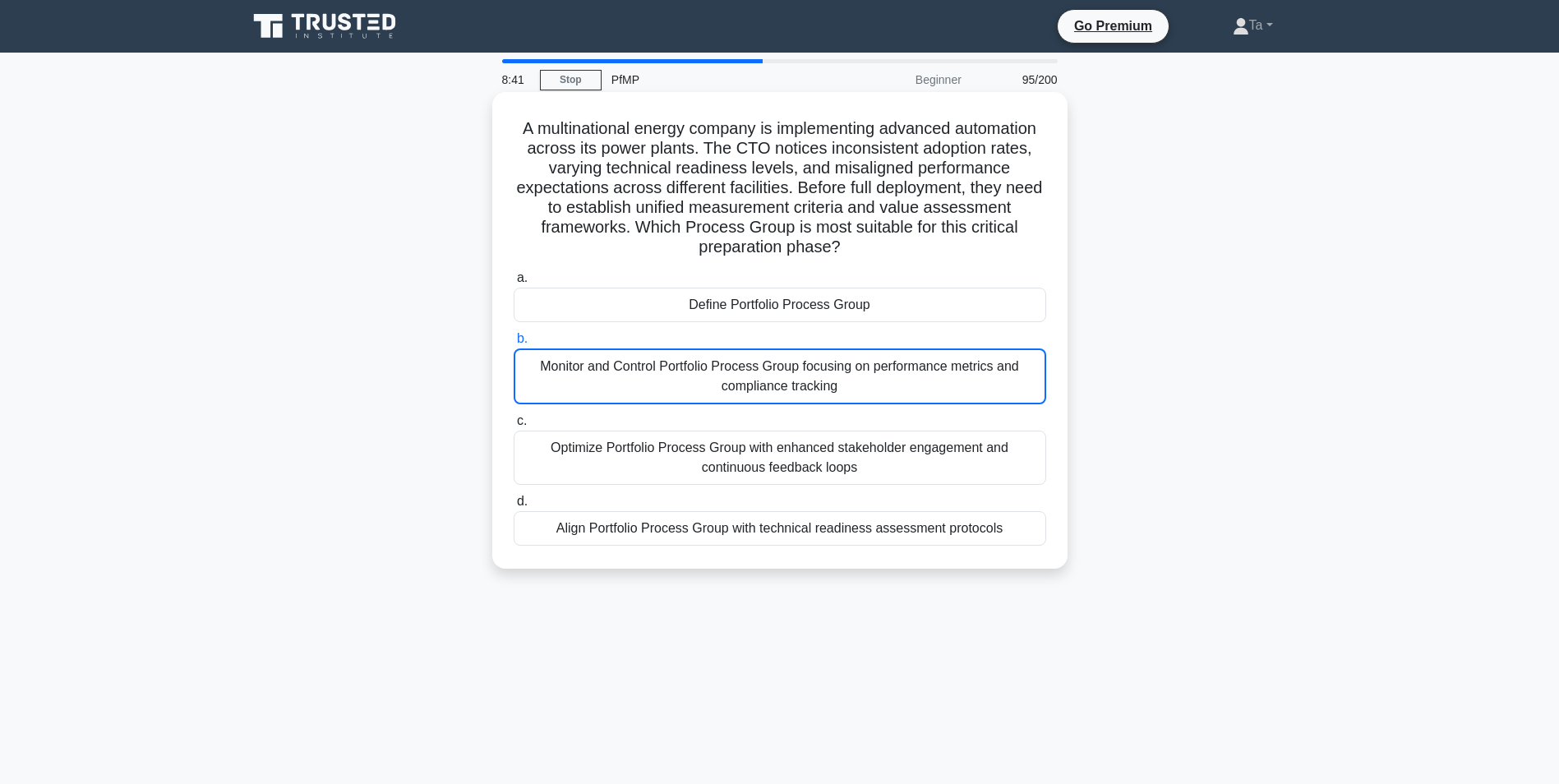
click at [632, 377] on div "Monitor and Control Portfolio Process Group focusing on performance metrics and…" at bounding box center [780, 376] width 533 height 56
click at [514, 344] on input "b. Monitor and Control Portfolio Process Group focusing on performance metrics …" at bounding box center [514, 339] width 0 height 11
click at [632, 377] on div "Monitor and Control Portfolio Process Group focusing on performance metrics and…" at bounding box center [780, 376] width 533 height 56
click at [514, 344] on input "b. Monitor and Control Portfolio Process Group focusing on performance metrics …" at bounding box center [514, 339] width 0 height 11
click at [633, 377] on div "Monitor and Control Portfolio Process Group focusing on performance metrics and…" at bounding box center [780, 376] width 533 height 56
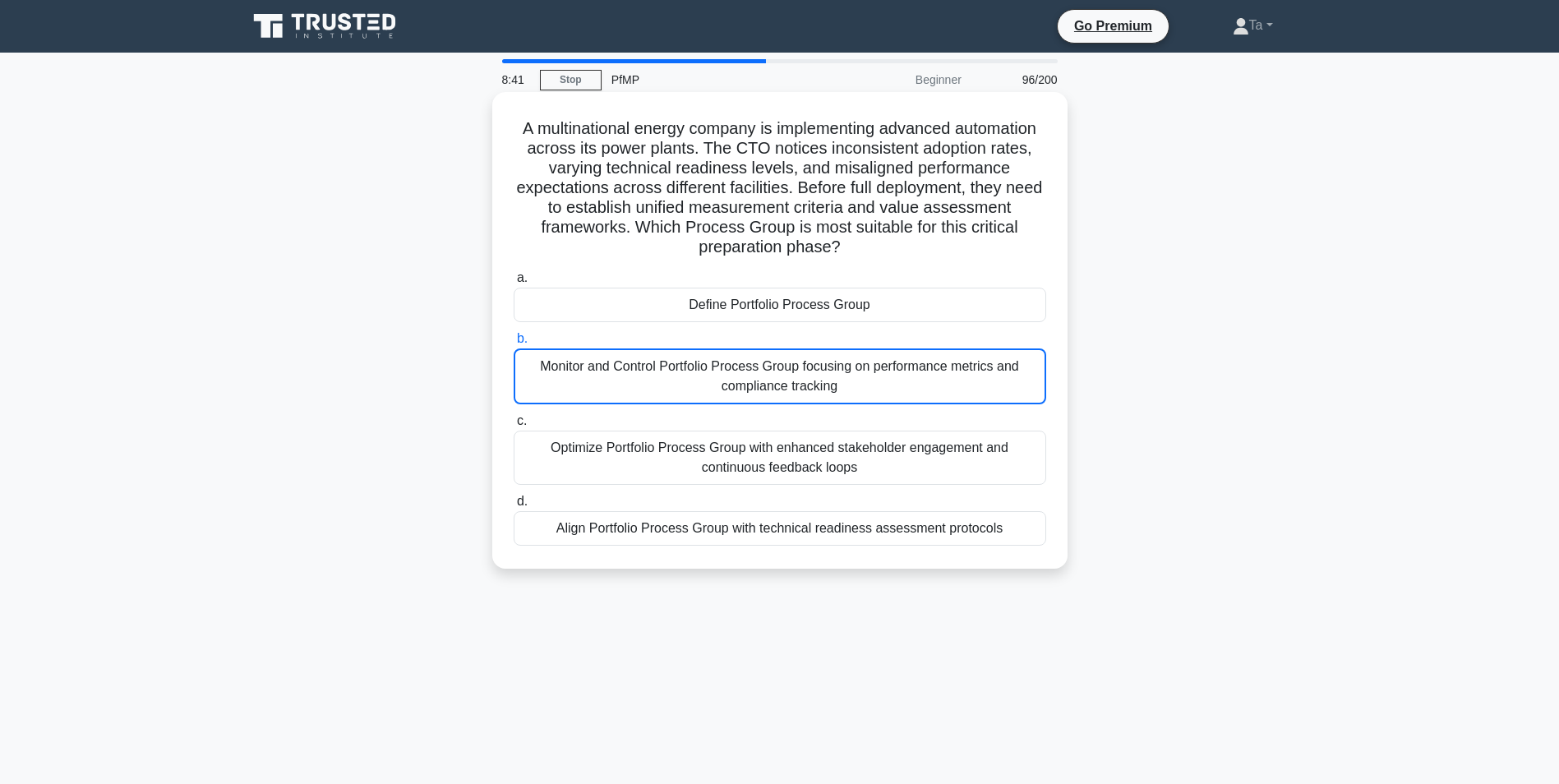
click at [514, 344] on input "b. Monitor and Control Portfolio Process Group focusing on performance metrics …" at bounding box center [514, 339] width 0 height 11
click at [633, 377] on div "Monitor and Control Portfolio Process Group focusing on performance metrics and…" at bounding box center [780, 376] width 533 height 56
click at [514, 344] on input "b. Monitor and Control Portfolio Process Group focusing on performance metrics …" at bounding box center [514, 339] width 0 height 11
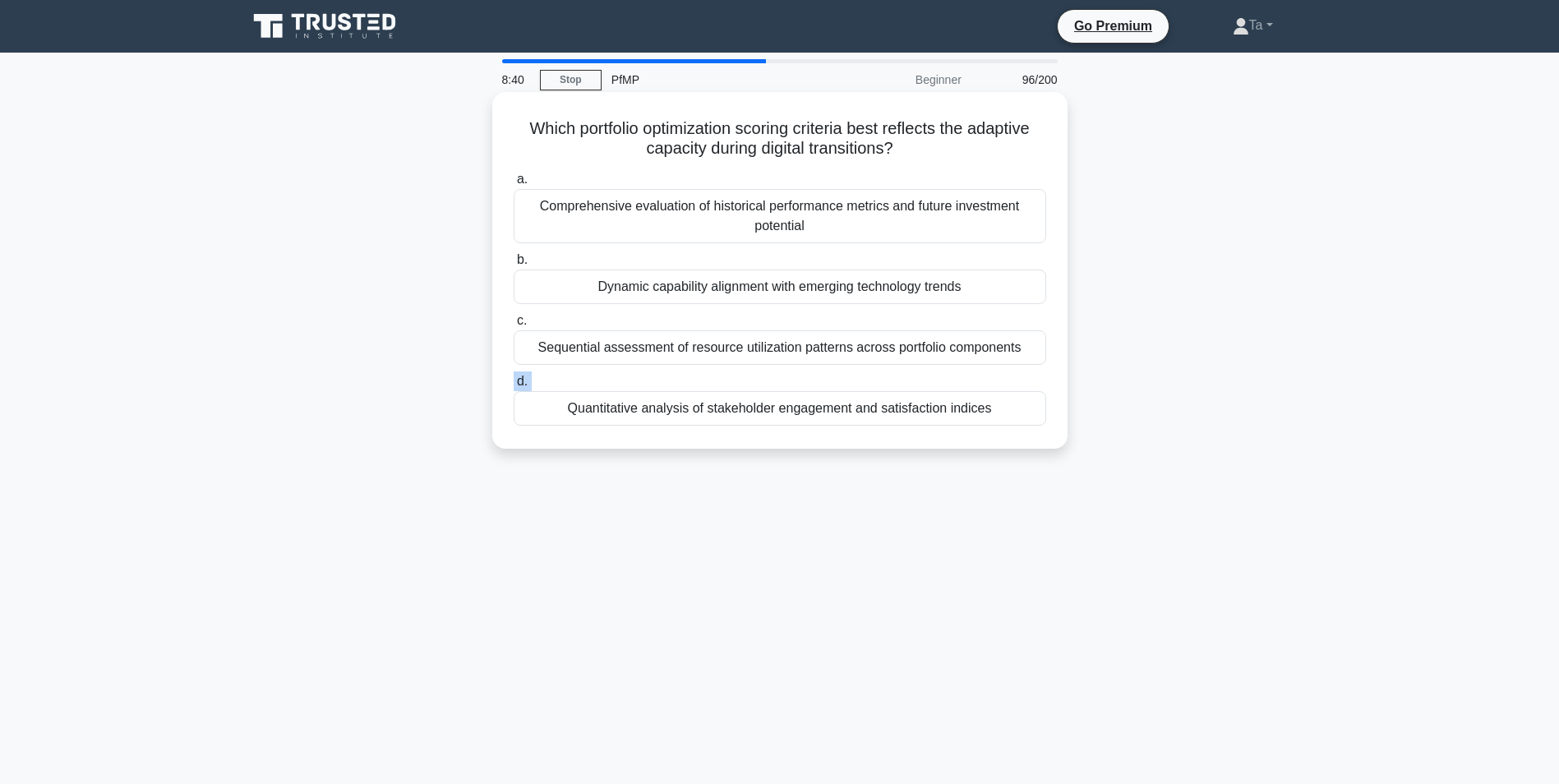
click at [633, 377] on label "d. Quantitative analysis of stakeholder engagement and satisfaction indices" at bounding box center [780, 398] width 533 height 55
click at [514, 377] on input "d. Quantitative analysis of stakeholder engagement and satisfaction indices" at bounding box center [514, 382] width 0 height 11
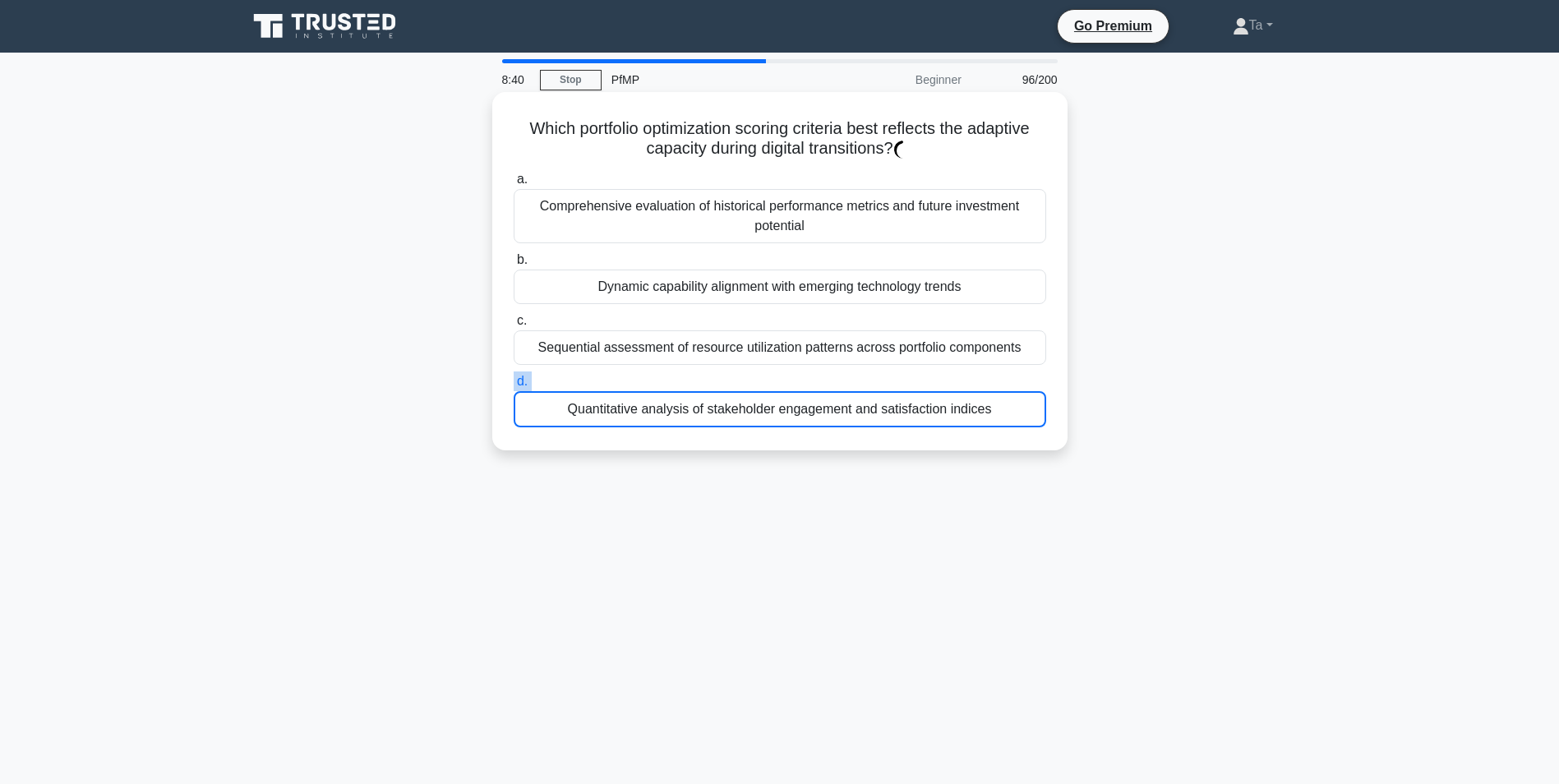
click at [633, 377] on label "d. Quantitative analysis of stakeholder engagement and satisfaction indices" at bounding box center [780, 399] width 533 height 56
click at [514, 377] on input "d. Quantitative analysis of stakeholder engagement and satisfaction indices" at bounding box center [514, 382] width 0 height 11
click at [633, 377] on label "d. Quantitative analysis of stakeholder engagement and satisfaction indices" at bounding box center [780, 399] width 533 height 56
click at [514, 377] on input "d. Quantitative analysis of stakeholder engagement and satisfaction indices" at bounding box center [514, 382] width 0 height 11
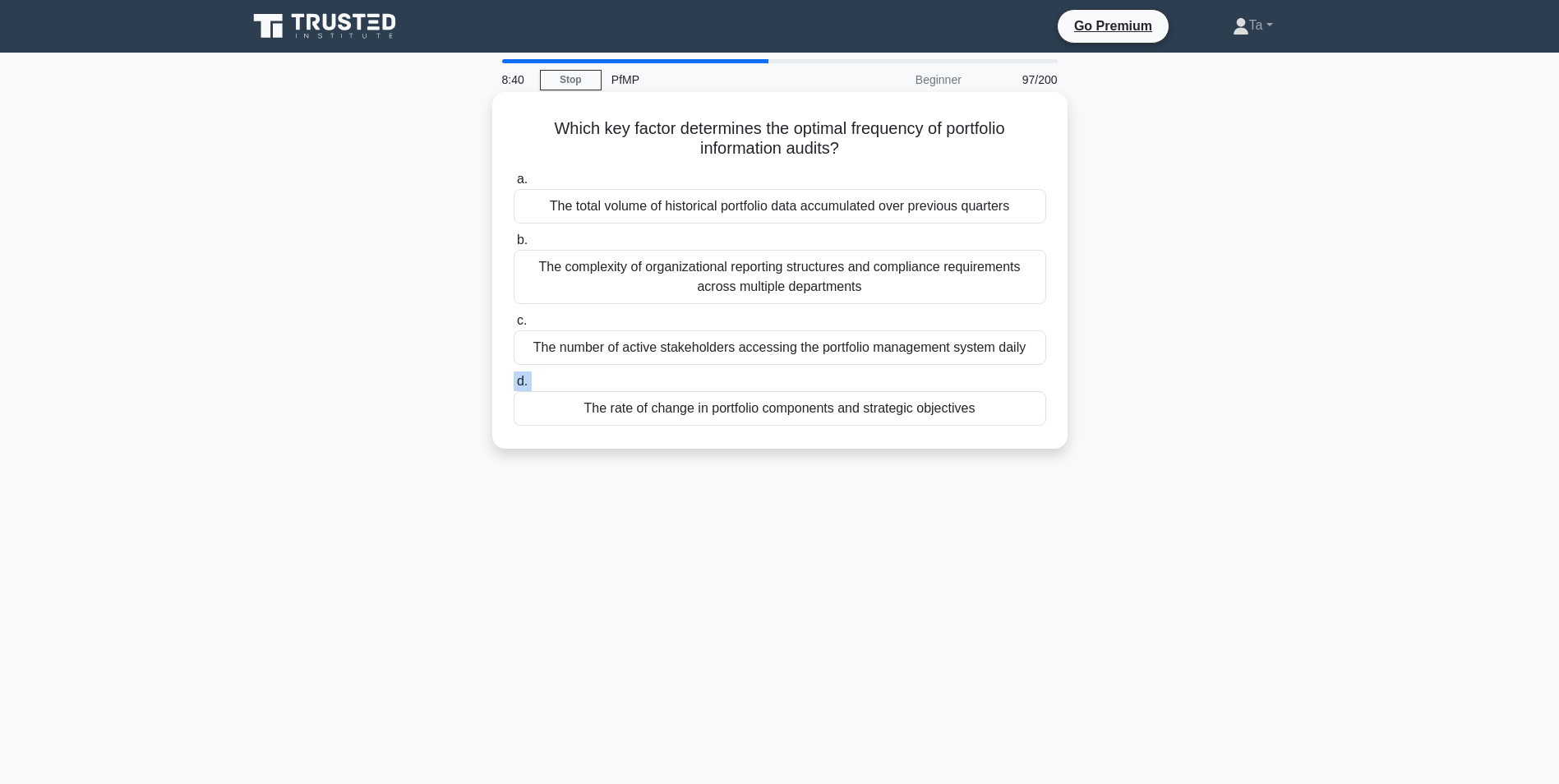
click at [633, 377] on label "d. The rate of change in portfolio components and strategic objectives" at bounding box center [780, 398] width 533 height 55
click at [514, 377] on input "d. The rate of change in portfolio components and strategic objectives" at bounding box center [514, 382] width 0 height 11
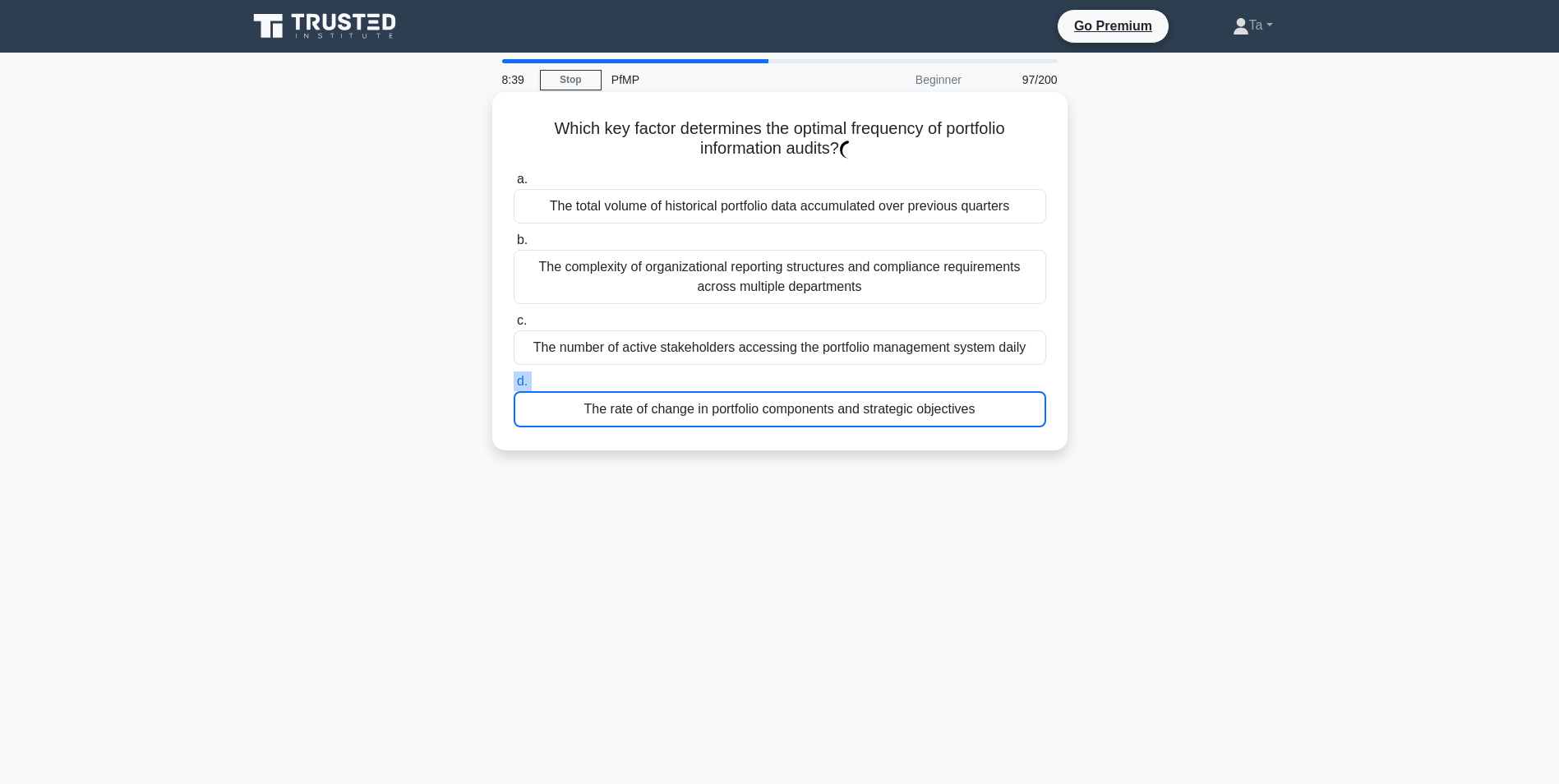
click at [633, 377] on label "d. The rate of change in portfolio components and strategic objectives" at bounding box center [780, 399] width 533 height 56
click at [514, 377] on input "d. The rate of change in portfolio components and strategic objectives" at bounding box center [514, 382] width 0 height 11
click at [633, 377] on label "d. The rate of change in portfolio components and strategic objectives" at bounding box center [780, 399] width 533 height 56
click at [514, 377] on input "d. The rate of change in portfolio components and strategic objectives" at bounding box center [514, 382] width 0 height 11
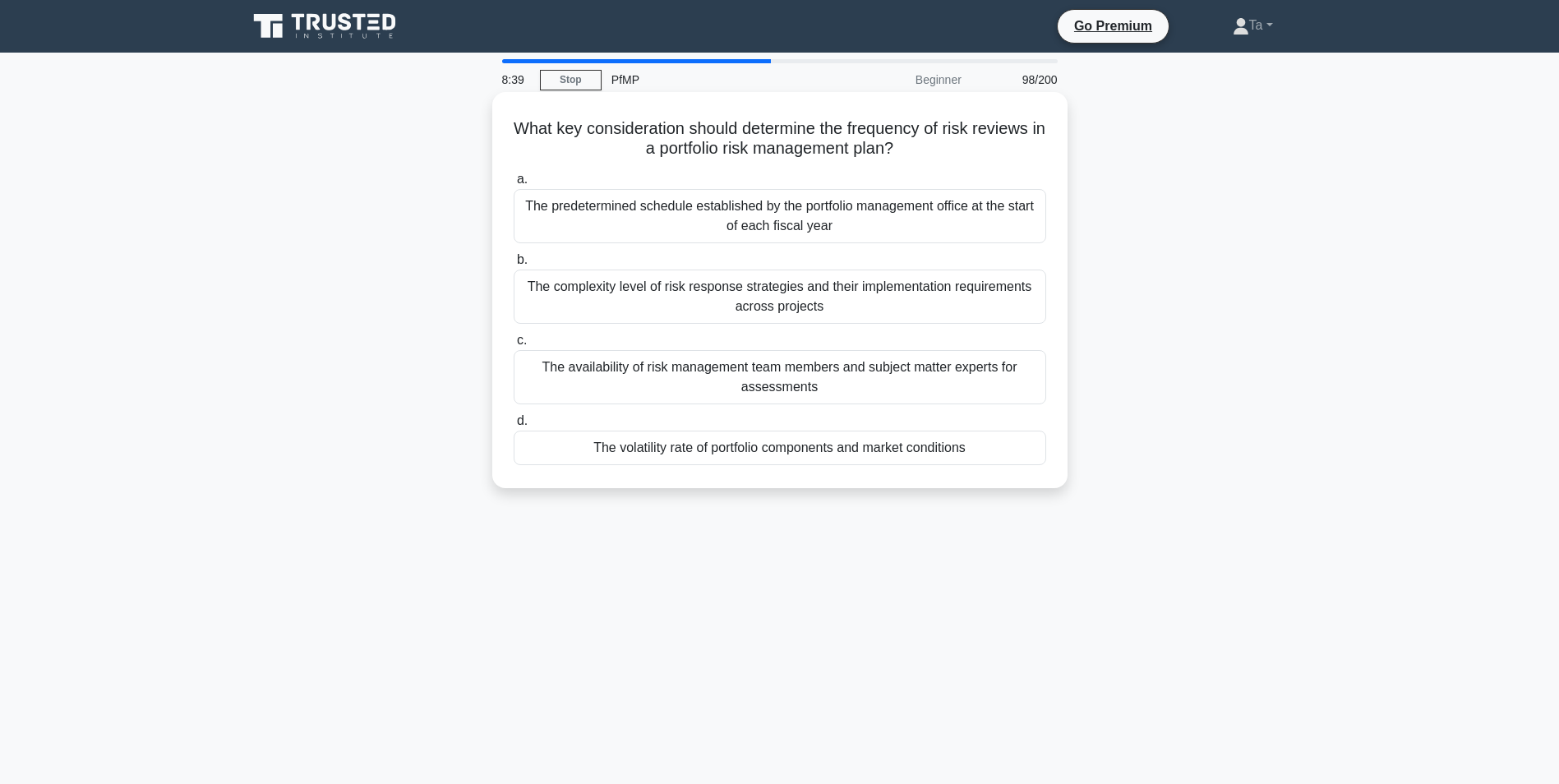
click at [633, 377] on div "The availability of risk management team members and subject matter experts for…" at bounding box center [780, 377] width 533 height 55
click at [514, 346] on input "c. The availability of risk management team members and subject matter experts …" at bounding box center [514, 340] width 0 height 11
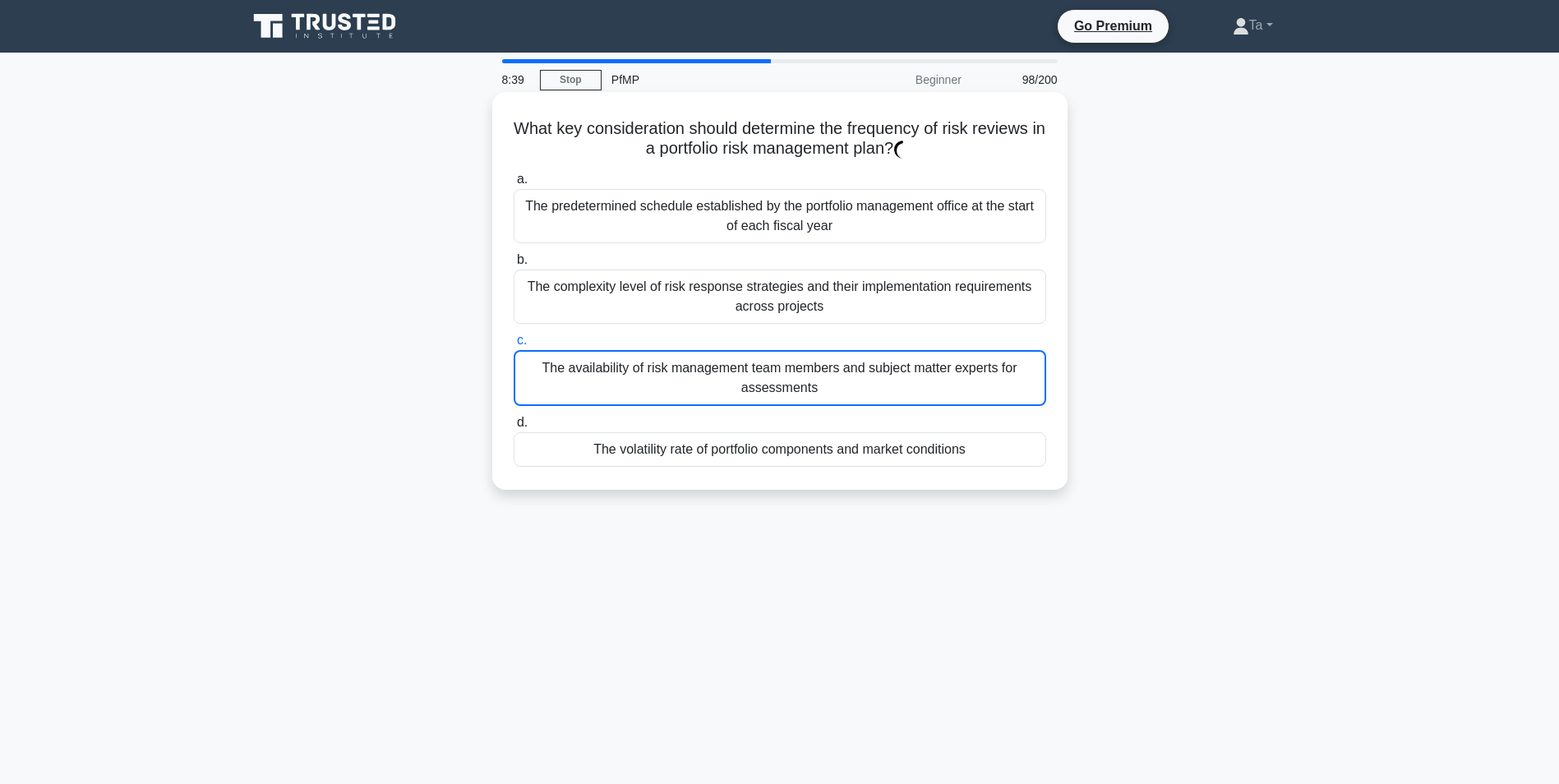
click at [633, 377] on div "The availability of risk management team members and subject matter experts for…" at bounding box center [780, 378] width 533 height 56
click at [514, 346] on input "c. The availability of risk management team members and subject matter experts …" at bounding box center [514, 340] width 0 height 11
click at [633, 377] on div "The availability of risk management team members and subject matter experts for…" at bounding box center [780, 378] width 533 height 56
click at [514, 346] on input "c. The availability of risk management team members and subject matter experts …" at bounding box center [514, 340] width 0 height 11
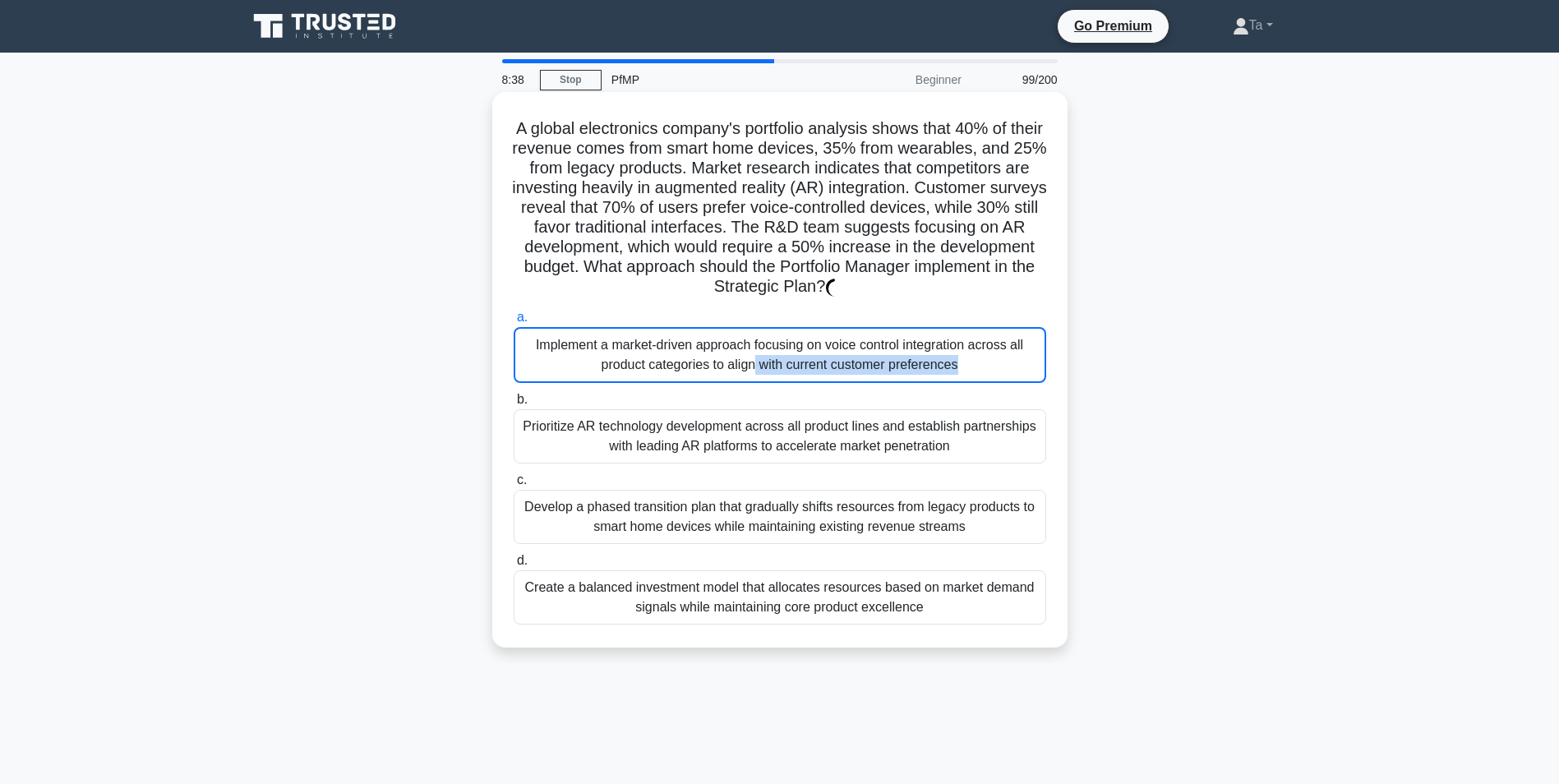
click at [633, 377] on div "Implement a market-driven approach focusing on voice control integration across…" at bounding box center [780, 355] width 533 height 56
click at [514, 323] on input "a. Implement a market-driven approach focusing on voice control integration acr…" at bounding box center [514, 317] width 0 height 11
click at [633, 377] on div "Implement a market-driven approach focusing on voice control integration across…" at bounding box center [780, 355] width 533 height 56
click at [514, 323] on input "a. Implement a market-driven approach focusing on voice control integration acr…" at bounding box center [514, 317] width 0 height 11
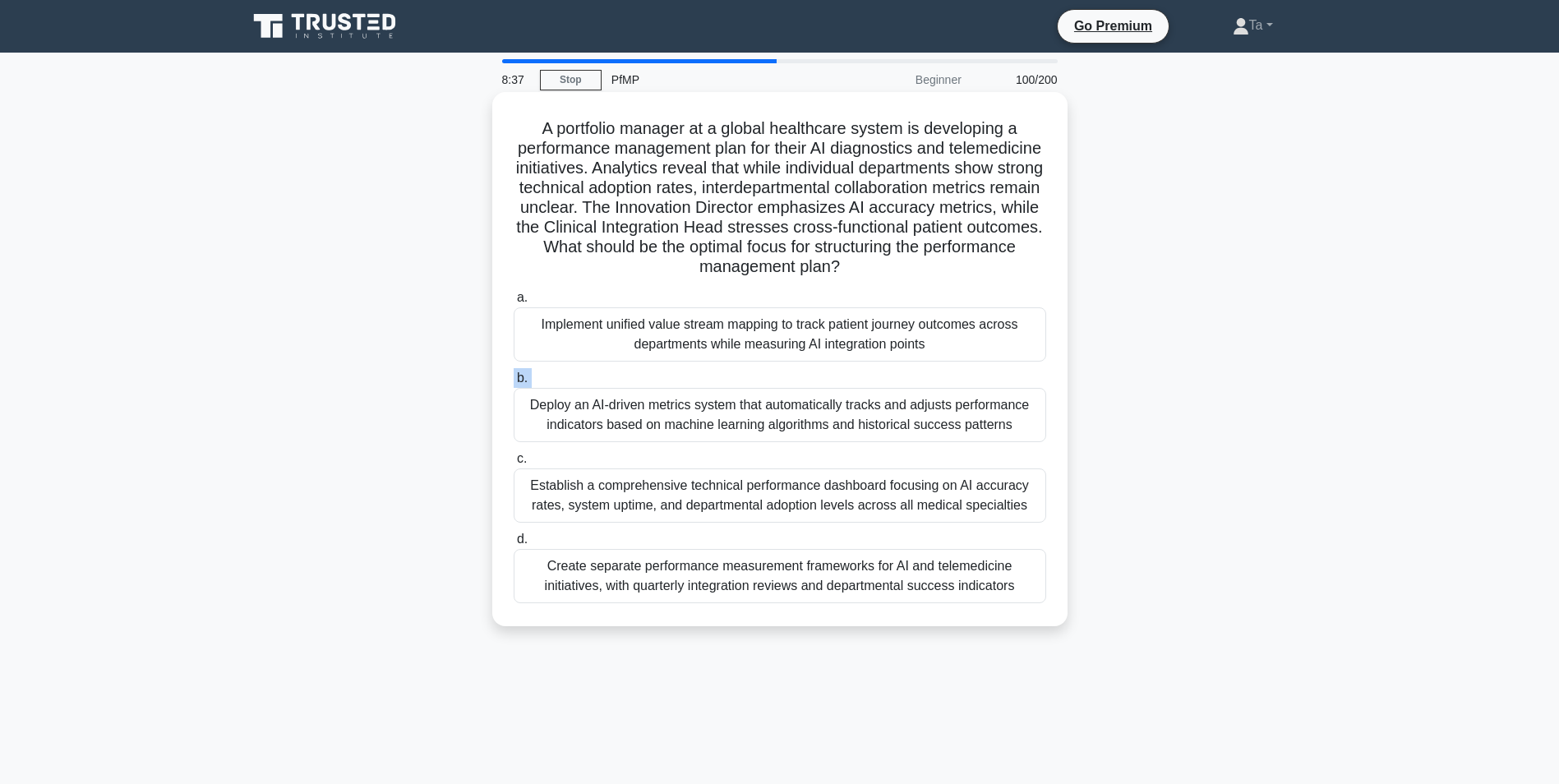
click at [633, 377] on label "b. Deploy an AI-driven metrics system that automatically tracks and adjusts per…" at bounding box center [780, 404] width 533 height 74
click at [514, 377] on input "b. Deploy an AI-driven metrics system that automatically tracks and adjusts per…" at bounding box center [514, 378] width 0 height 11
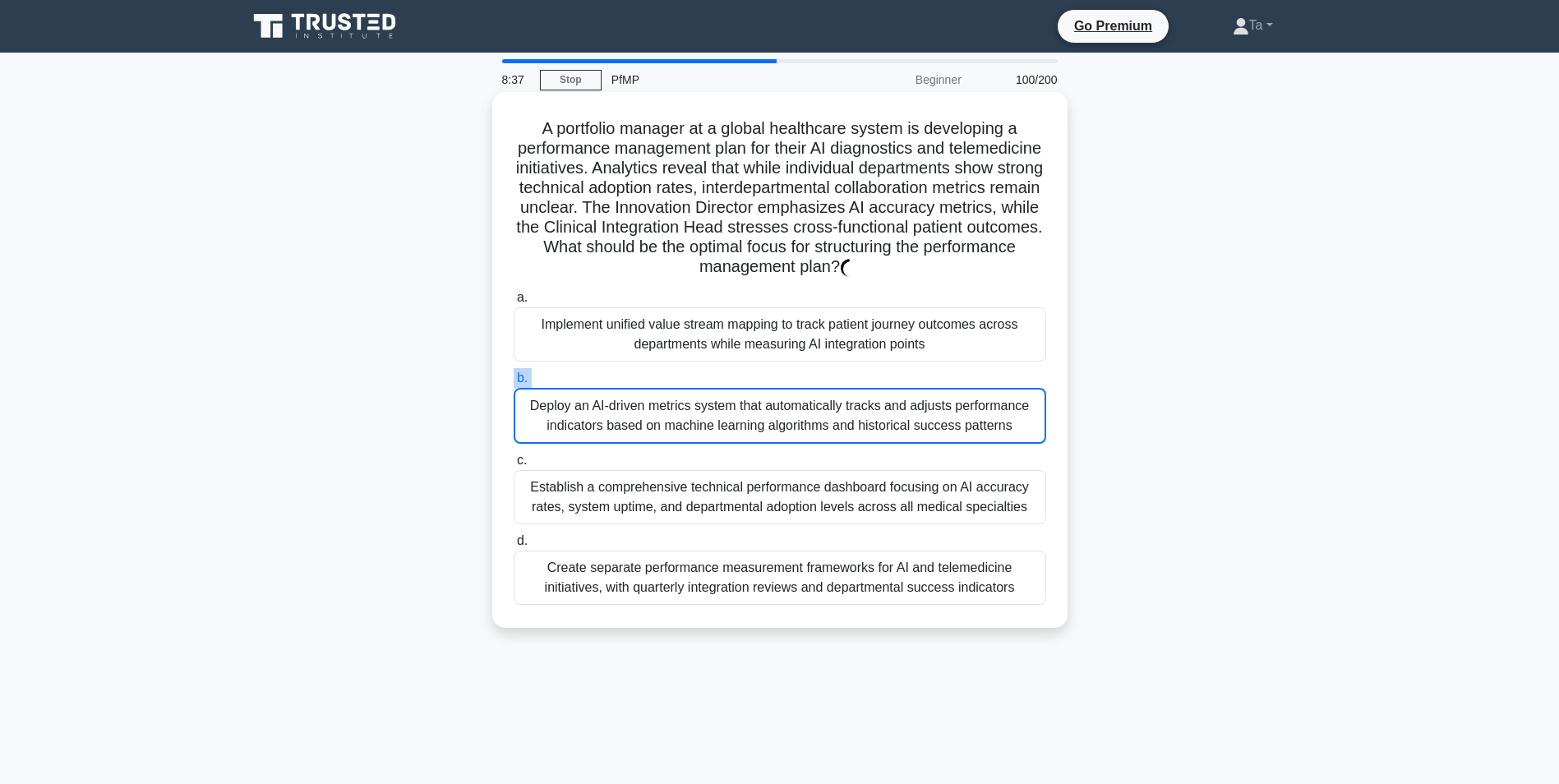
click at [633, 377] on label "b. Deploy an AI-driven metrics system that automatically tracks and adjusts per…" at bounding box center [780, 405] width 533 height 75
click at [514, 377] on input "b. Deploy an AI-driven metrics system that automatically tracks and adjusts per…" at bounding box center [514, 378] width 0 height 11
click at [633, 377] on label "b. Deploy an AI-driven metrics system that automatically tracks and adjusts per…" at bounding box center [780, 405] width 533 height 75
click at [514, 377] on input "b. Deploy an AI-driven metrics system that automatically tracks and adjusts per…" at bounding box center [514, 378] width 0 height 11
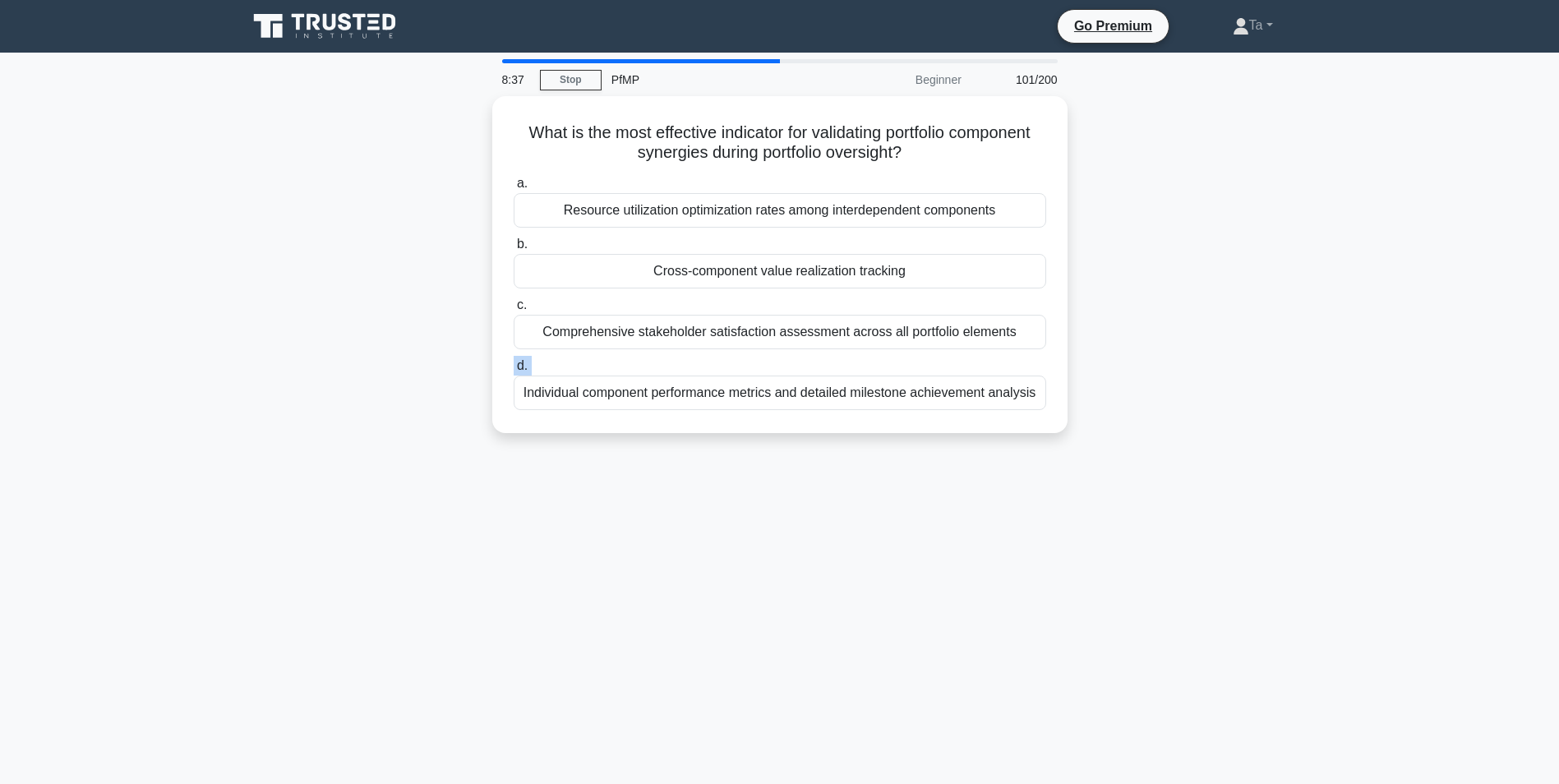
click at [633, 377] on label "d. Individual component performance metrics and detailed milestone achievement …" at bounding box center [780, 383] width 533 height 55
click at [514, 372] on input "d. Individual component performance metrics and detailed milestone achievement …" at bounding box center [514, 366] width 0 height 11
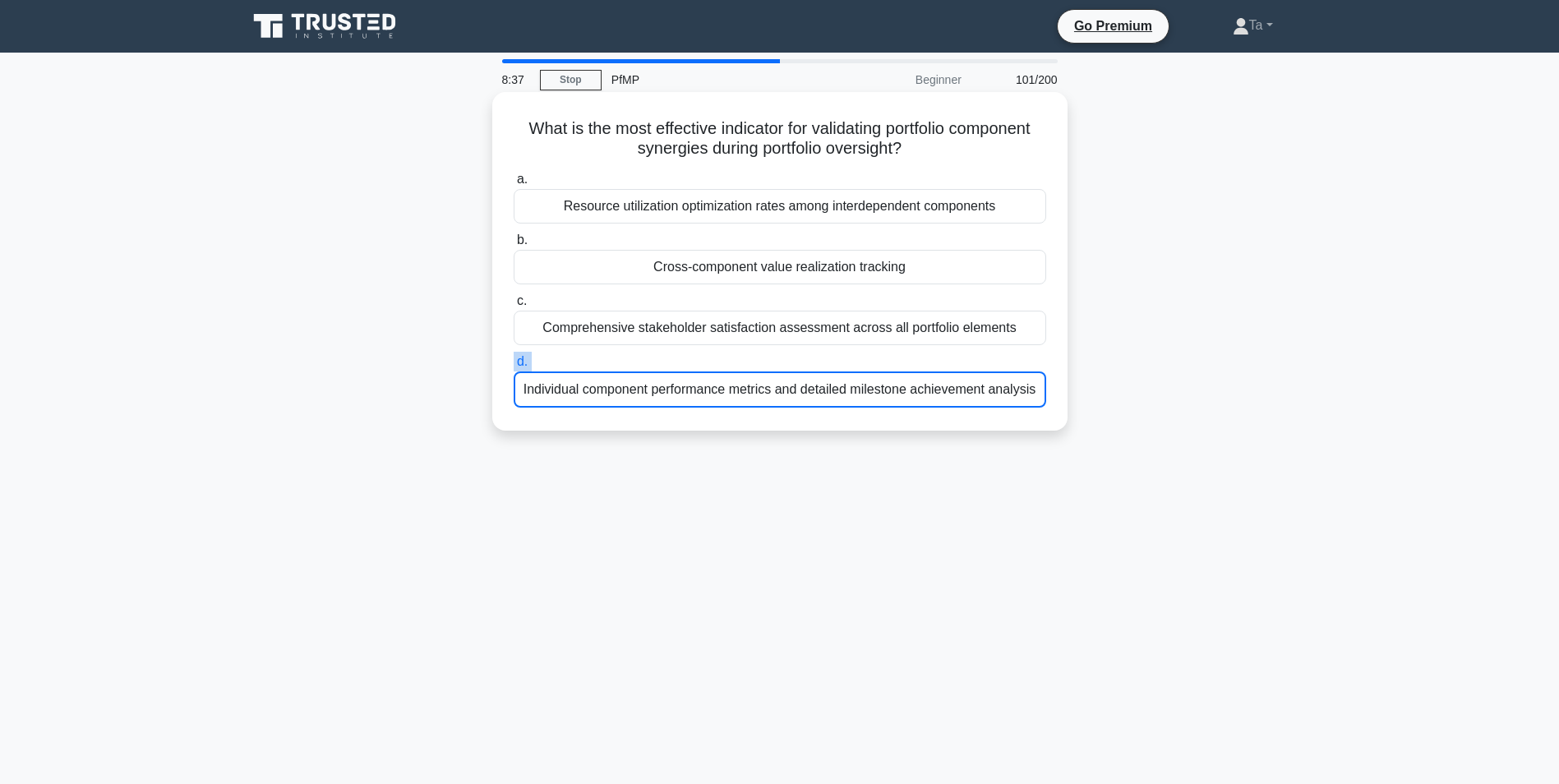
click at [633, 377] on label "d. Individual component performance metrics and detailed milestone achievement …" at bounding box center [780, 380] width 533 height 56
click at [514, 368] on input "d. Individual component performance metrics and detailed milestone achievement …" at bounding box center [514, 362] width 0 height 11
click at [633, 377] on div "Individual component performance metrics and detailed milestone achievement ana…" at bounding box center [780, 390] width 533 height 36
click at [514, 368] on input "d. Individual component performance metrics and detailed milestone achievement …" at bounding box center [514, 362] width 0 height 11
click at [633, 377] on div "Individual component performance metrics and detailed milestone achievement ana…" at bounding box center [780, 390] width 533 height 36
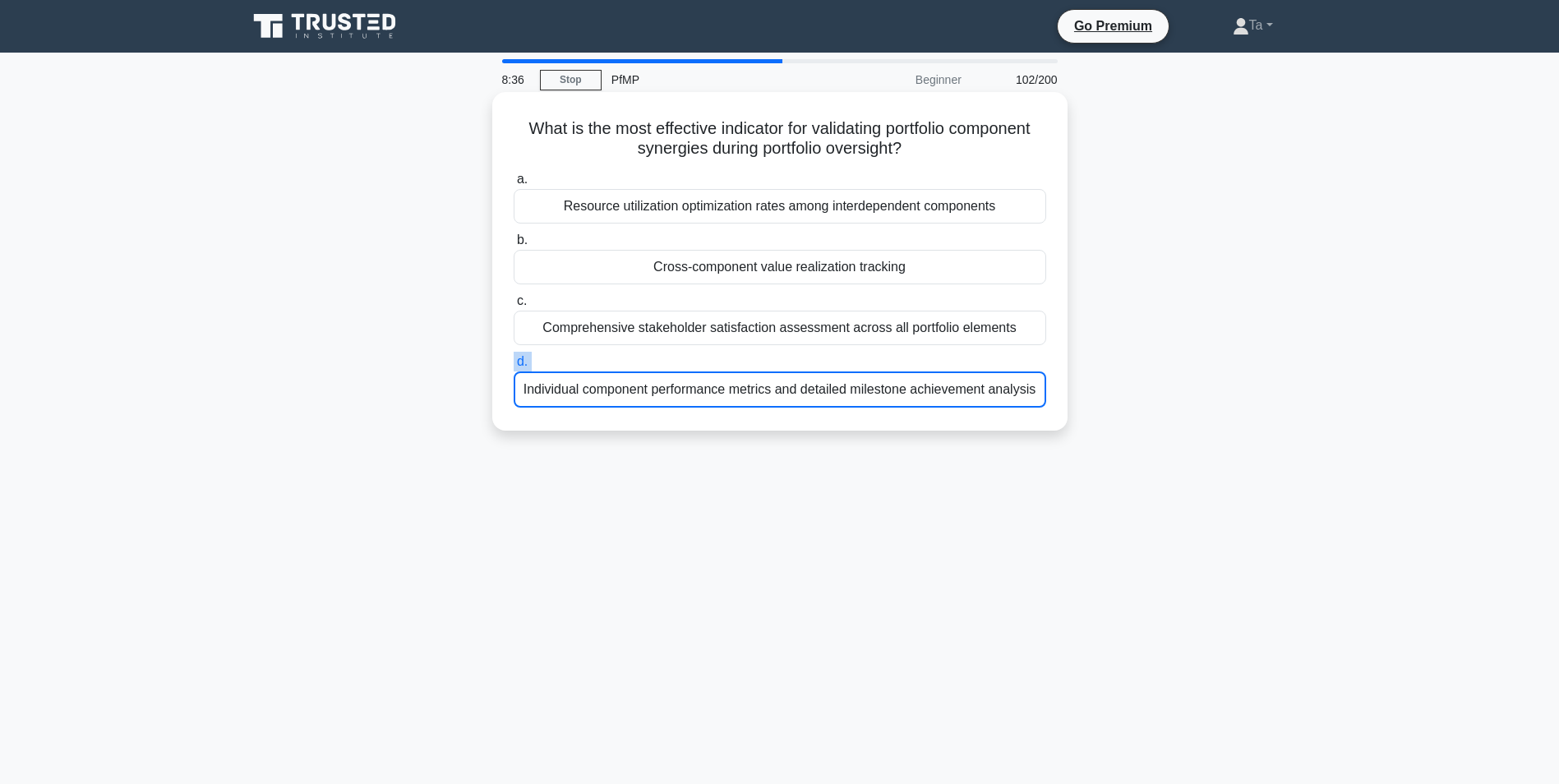
click at [514, 368] on input "d. Individual component performance metrics and detailed milestone achievement …" at bounding box center [514, 362] width 0 height 11
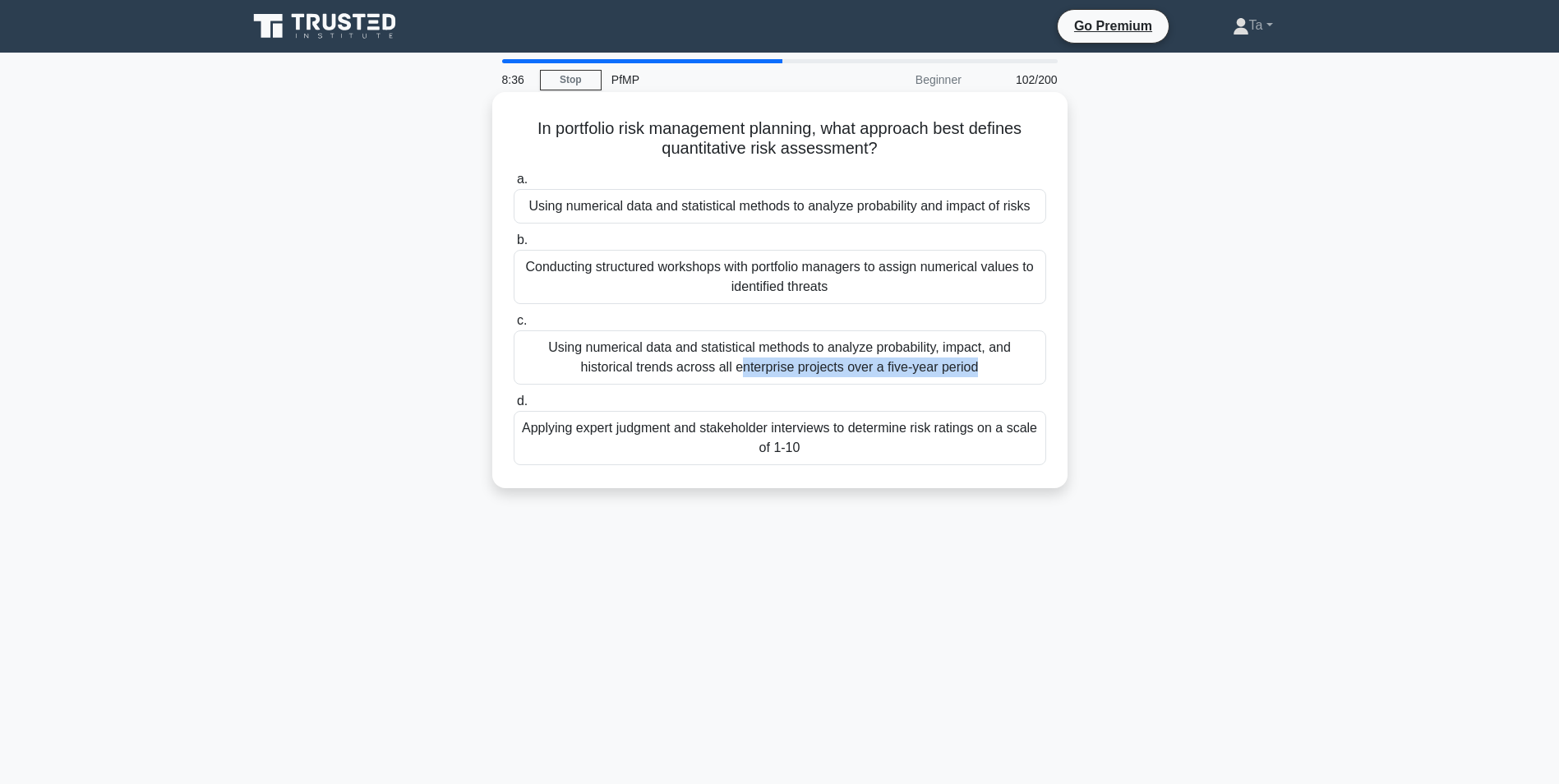
click at [633, 377] on div "Using numerical data and statistical methods to analyze probability, impact, an…" at bounding box center [780, 357] width 533 height 55
click at [514, 326] on input "c. Using numerical data and statistical methods to analyze probability, impact,…" at bounding box center [514, 320] width 0 height 11
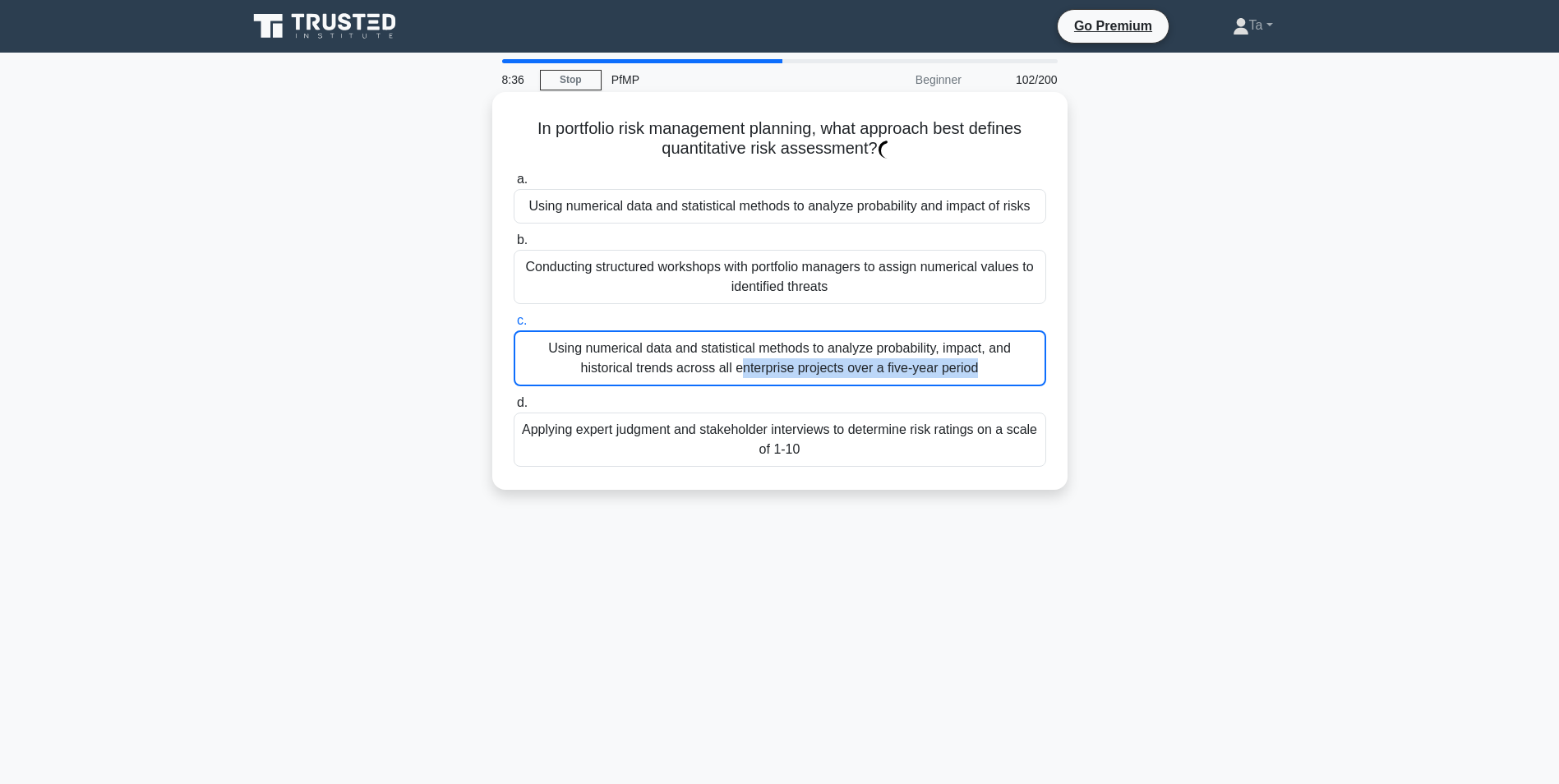
click at [633, 377] on div "Using numerical data and statistical methods to analyze probability, impact, an…" at bounding box center [780, 358] width 533 height 56
click at [514, 326] on input "c. Using numerical data and statistical methods to analyze probability, impact,…" at bounding box center [514, 320] width 0 height 11
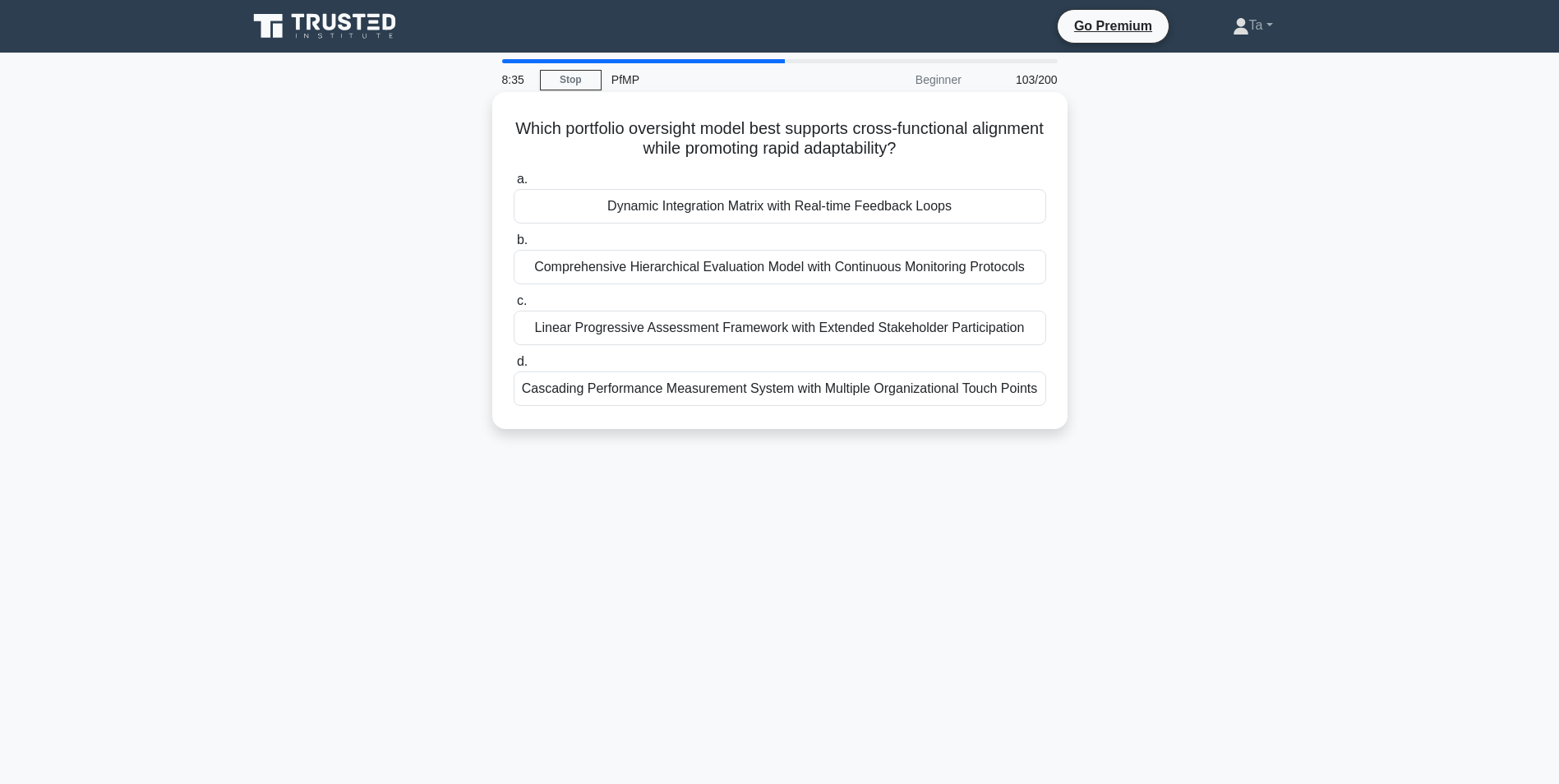
click at [632, 377] on div "Cascading Performance Measurement System with Multiple Organizational Touch Poi…" at bounding box center [780, 389] width 533 height 35
click at [514, 368] on input "d. Cascading Performance Measurement System with Multiple Organizational Touch …" at bounding box center [514, 362] width 0 height 11
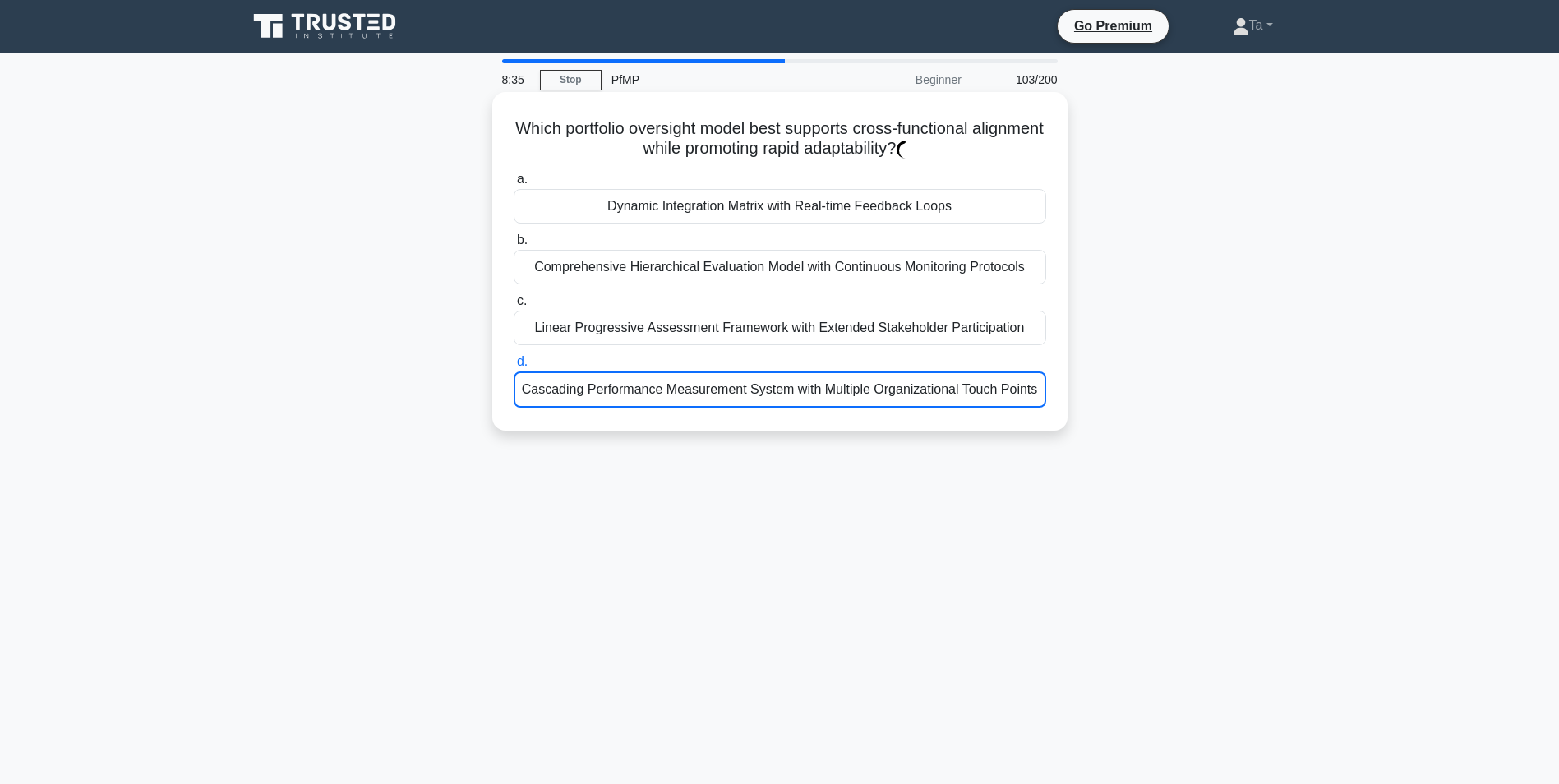
click at [632, 377] on div "Cascading Performance Measurement System with Multiple Organizational Touch Poi…" at bounding box center [780, 390] width 533 height 36
click at [514, 368] on input "d. Cascading Performance Measurement System with Multiple Organizational Touch …" at bounding box center [514, 362] width 0 height 11
click at [632, 377] on div "Cascading Performance Measurement System with Multiple Organizational Touch Poi…" at bounding box center [780, 390] width 533 height 36
click at [514, 368] on input "d. Cascading Performance Measurement System with Multiple Organizational Touch …" at bounding box center [514, 362] width 0 height 11
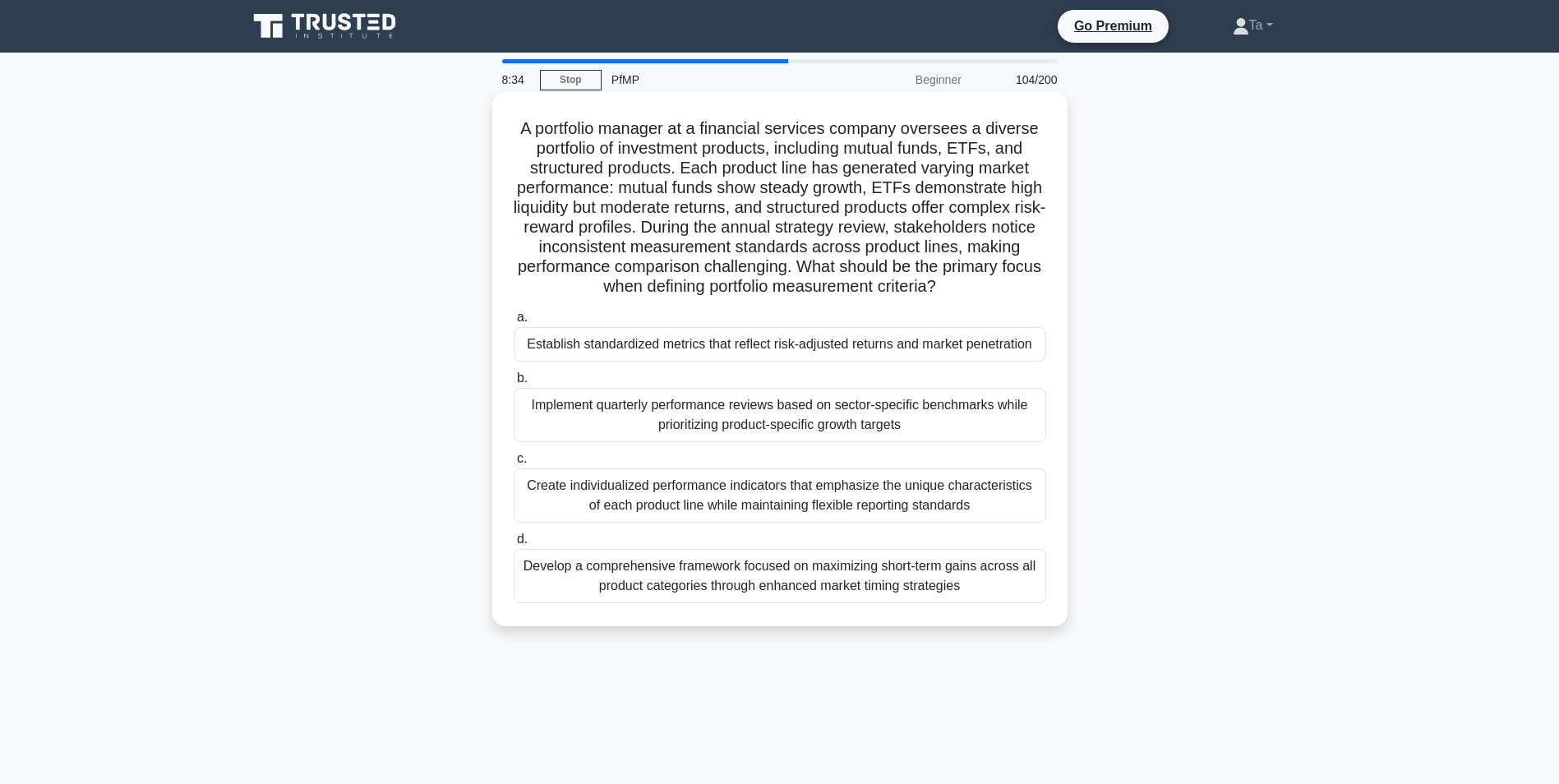
drag, startPoint x: 632, startPoint y: 377, endPoint x: 679, endPoint y: 386, distance: 47.9
click at [679, 386] on div "a. Establish standardized metrics that reflect risk-adjusted returns and market…" at bounding box center [780, 455] width 552 height 302
click at [680, 387] on div "a. Establish standardized metrics that reflect risk-adjusted returns and market…" at bounding box center [780, 455] width 552 height 302
drag, startPoint x: 680, startPoint y: 387, endPoint x: 675, endPoint y: 408, distance: 21.6
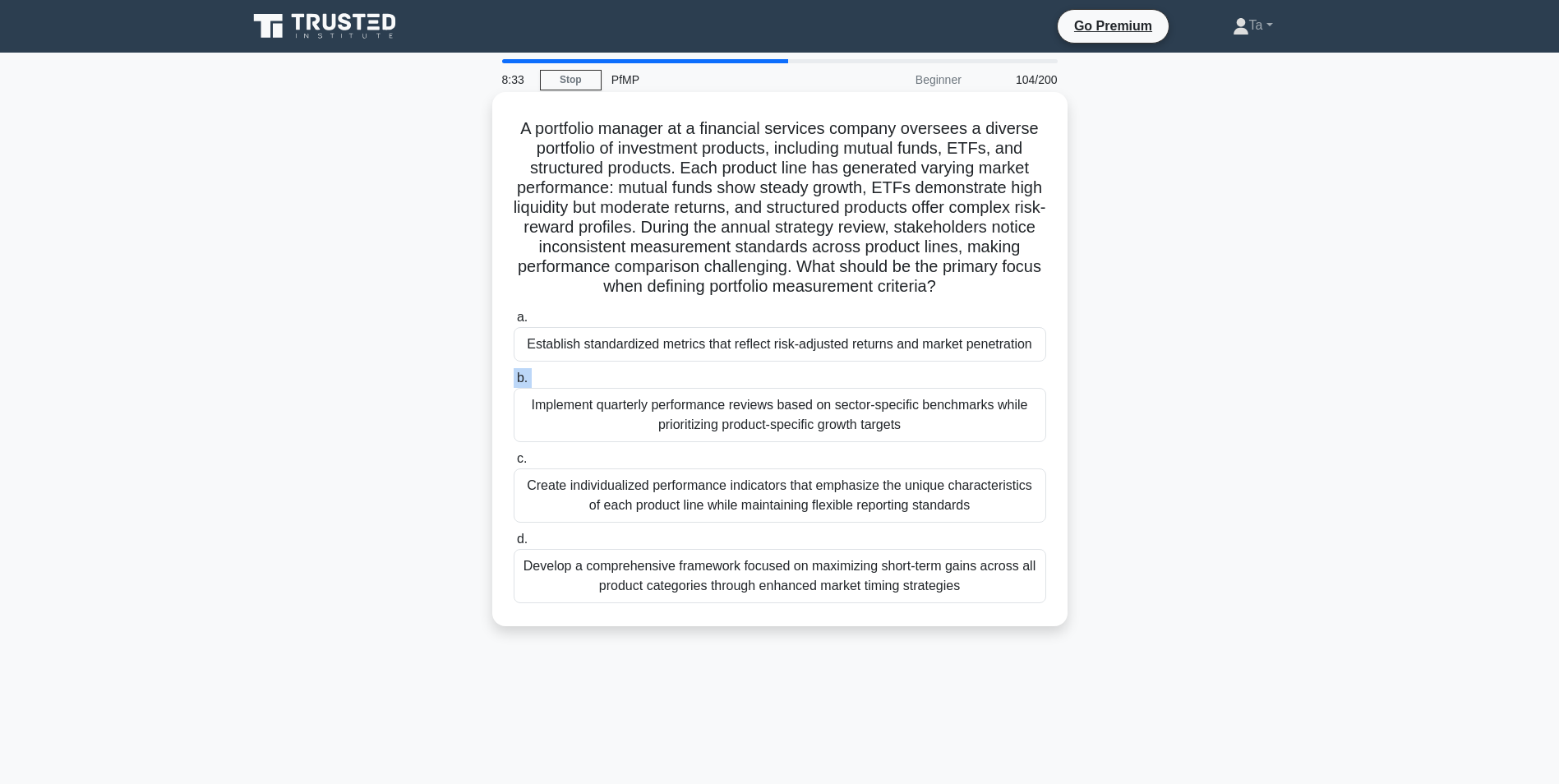
click at [675, 408] on label "b. Implement quarterly performance reviews based on sector-specific benchmarks …" at bounding box center [780, 404] width 533 height 74
click at [514, 384] on input "b. Implement quarterly performance reviews based on sector-specific benchmarks …" at bounding box center [514, 378] width 0 height 11
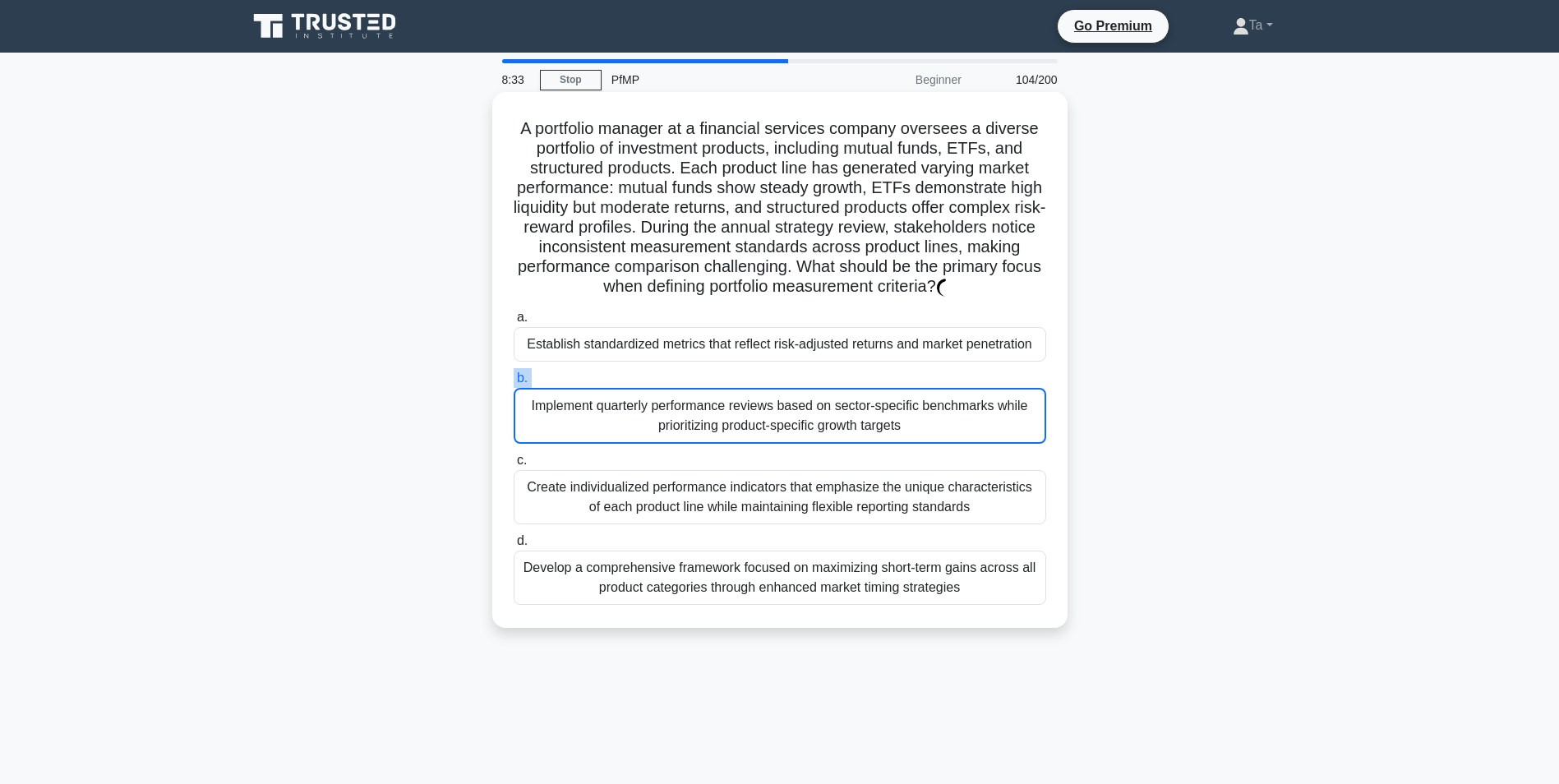
click at [675, 408] on label "b. Implement quarterly performance reviews based on sector-specific benchmarks …" at bounding box center [780, 405] width 533 height 75
click at [514, 384] on input "b. Implement quarterly performance reviews based on sector-specific benchmarks …" at bounding box center [514, 378] width 0 height 11
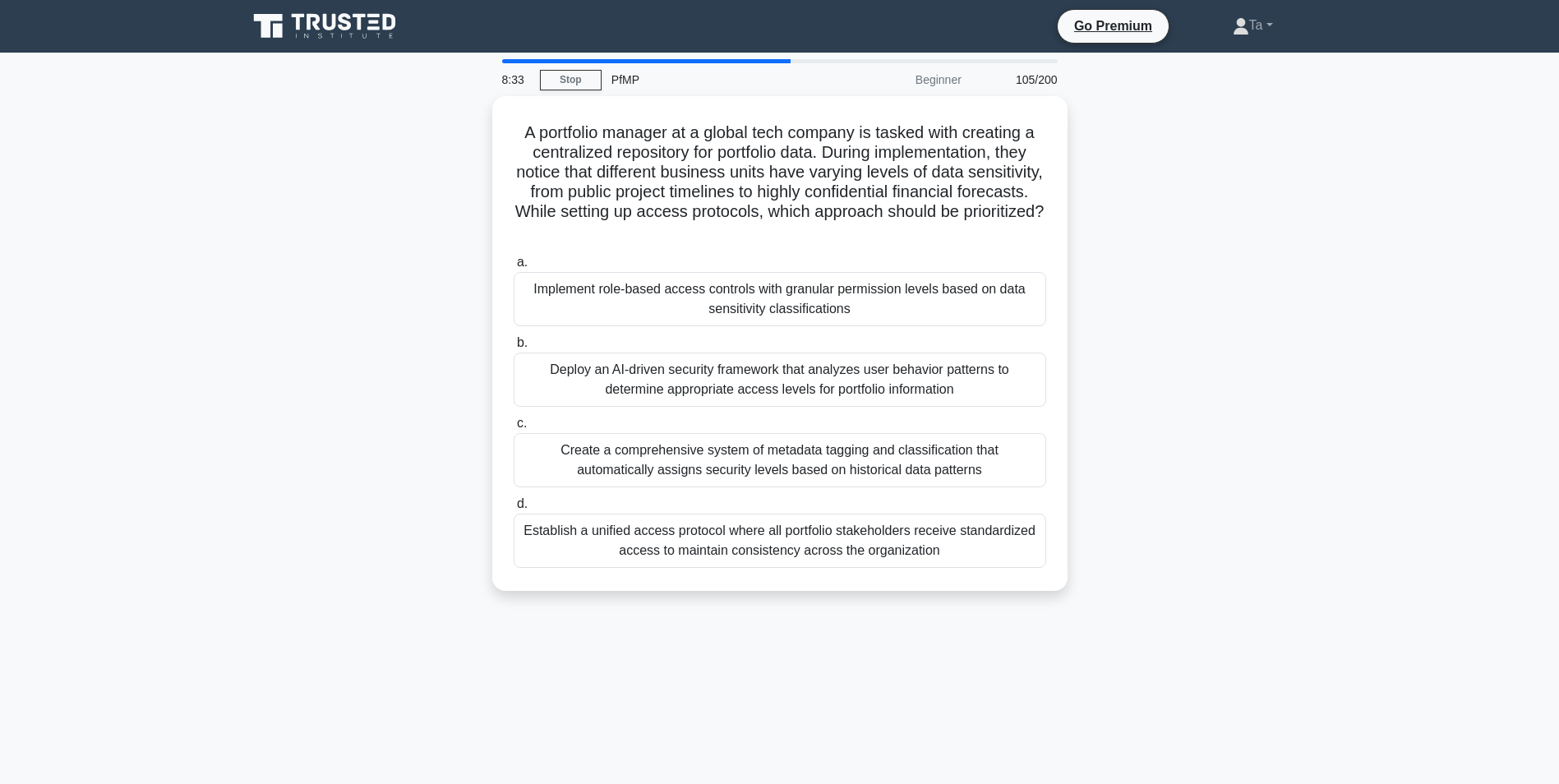
click at [675, 409] on div "a. Implement role-based access controls with granular permission levels based o…" at bounding box center [780, 409] width 552 height 322
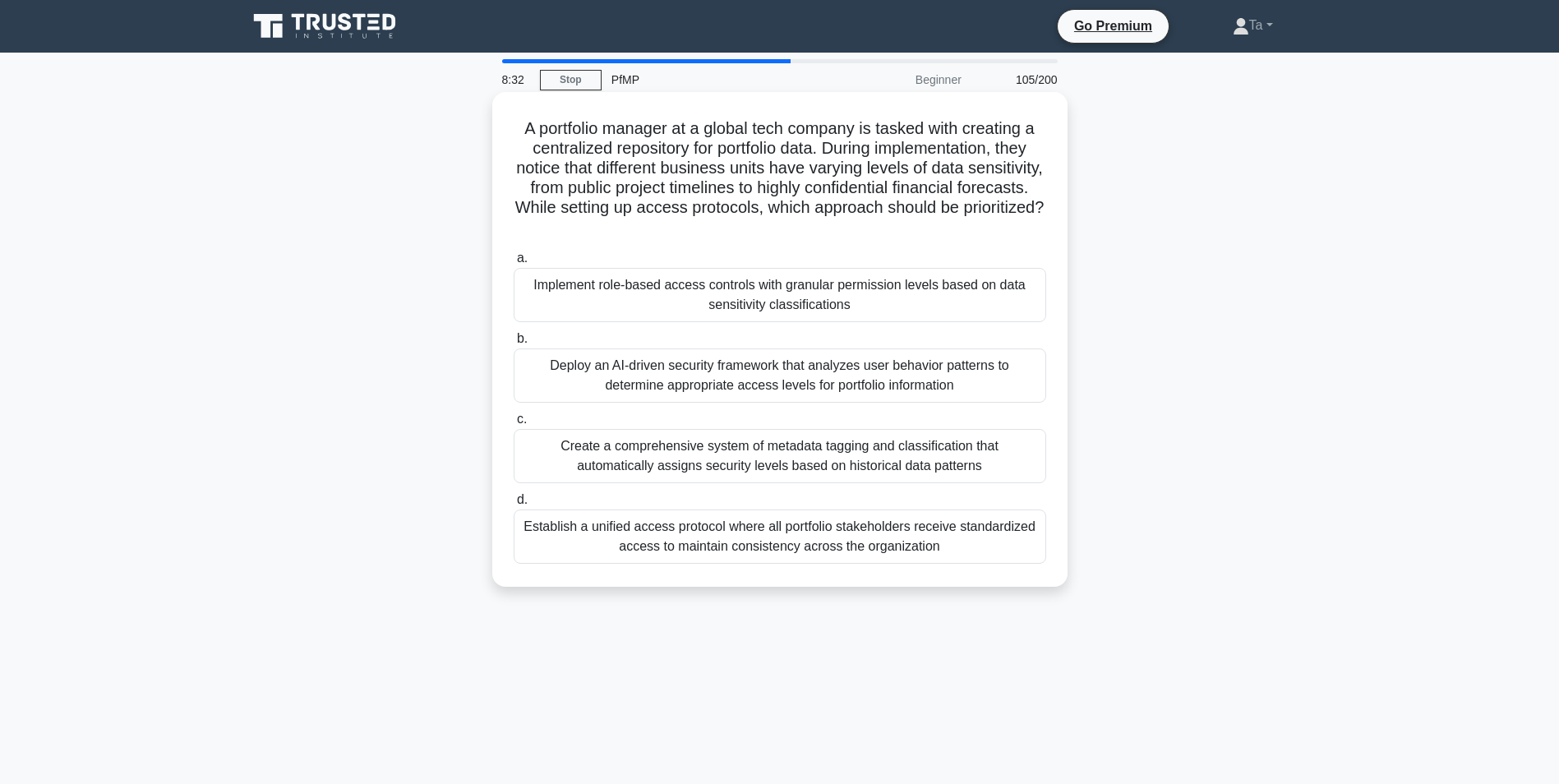
click at [675, 409] on div "a. Implement role-based access controls with granular permission levels based o…" at bounding box center [780, 405] width 552 height 322
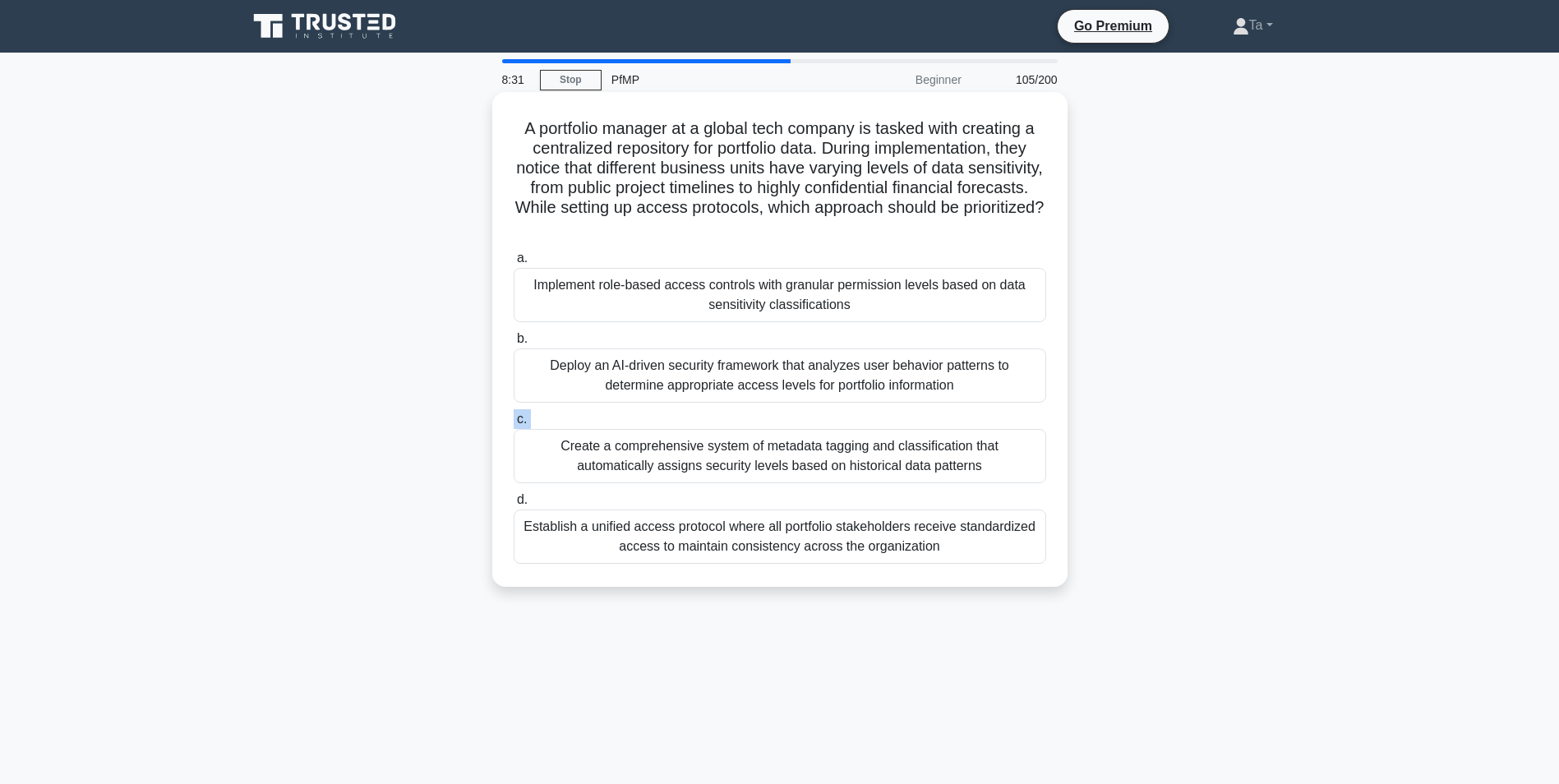
click at [674, 409] on div "a. Implement role-based access controls with granular permission levels based o…" at bounding box center [780, 405] width 552 height 322
click at [675, 409] on div "a. Implement role-based access controls with granular permission levels based o…" at bounding box center [780, 405] width 552 height 322
click at [676, 409] on div "a. Implement role-based access controls with granular permission levels based o…" at bounding box center [780, 405] width 552 height 322
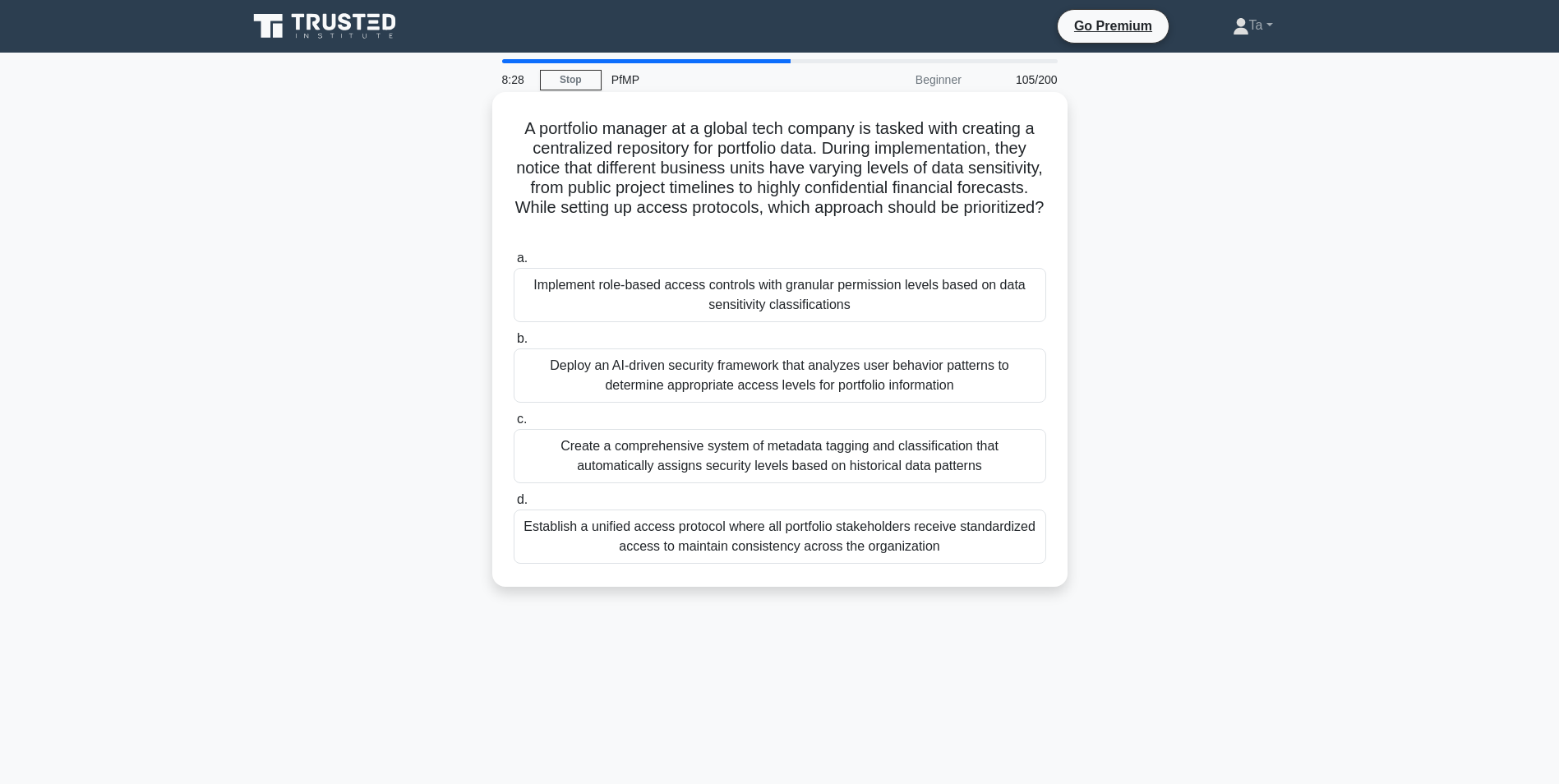
click at [677, 409] on div "a. Implement role-based access controls with granular permission levels based o…" at bounding box center [780, 405] width 552 height 322
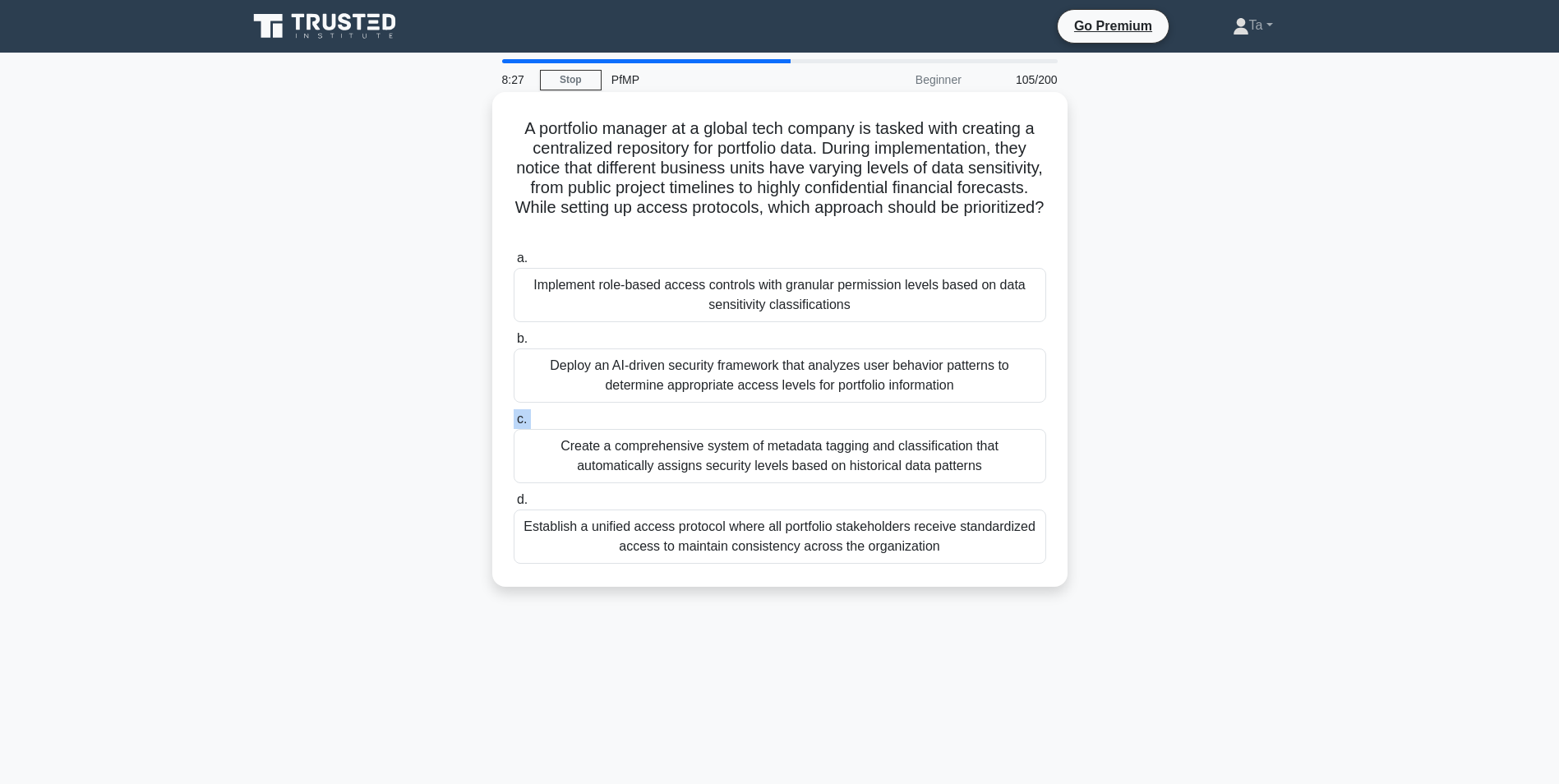
click at [679, 409] on div "a. Implement role-based access controls with granular permission levels based o…" at bounding box center [780, 405] width 552 height 322
click at [753, 392] on div "Deploy an AI-driven security framework that analyzes user behavior patterns to …" at bounding box center [780, 375] width 533 height 55
click at [514, 344] on input "b. Deploy an AI-driven security framework that analyzes user behavior patterns …" at bounding box center [514, 339] width 0 height 11
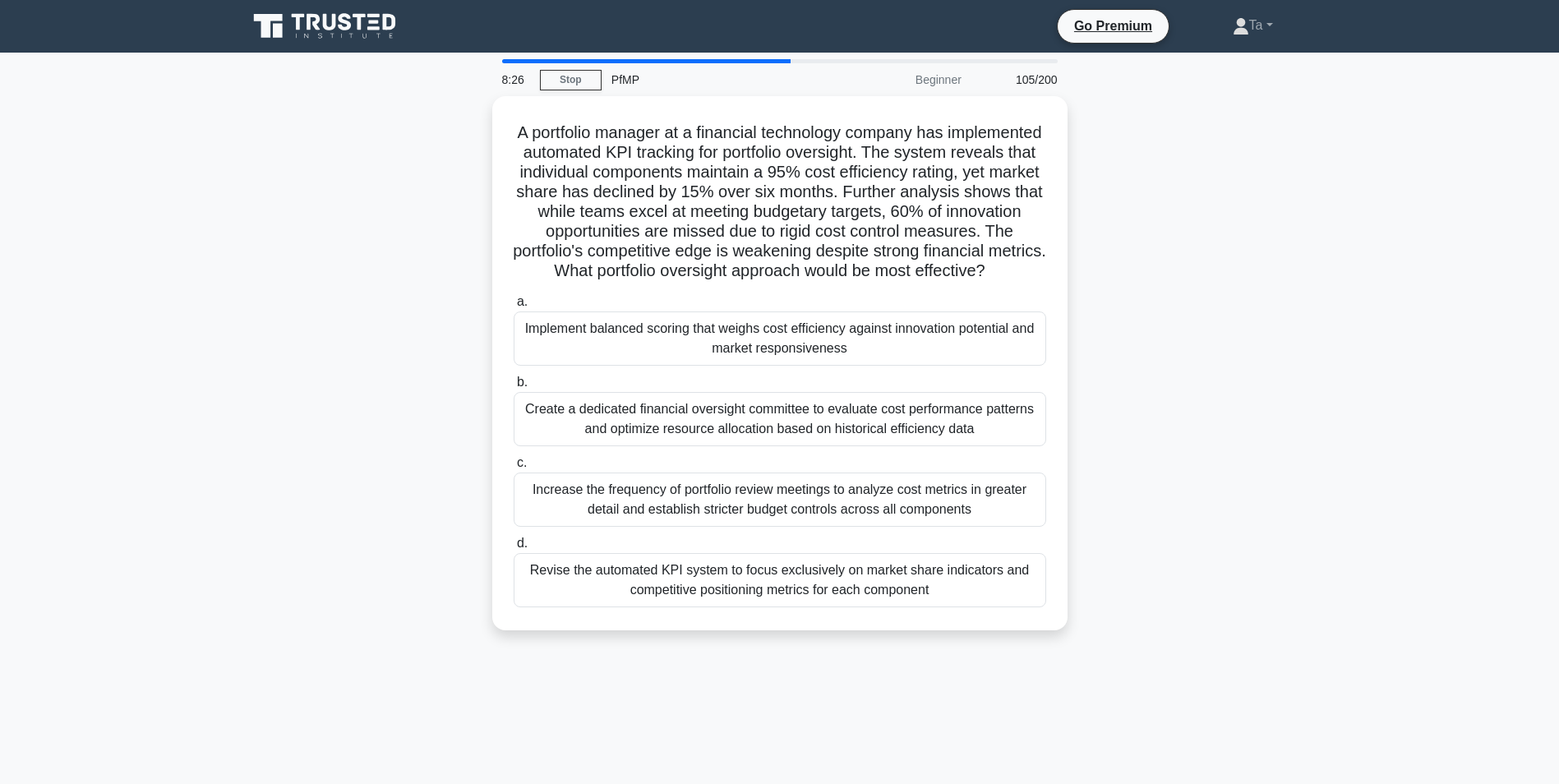
click at [753, 392] on label "b. Create a dedicated financial oversight committee to evaluate cost performanc…" at bounding box center [780, 408] width 533 height 74
click at [514, 388] on input "b. Create a dedicated financial oversight committee to evaluate cost performanc…" at bounding box center [514, 382] width 0 height 11
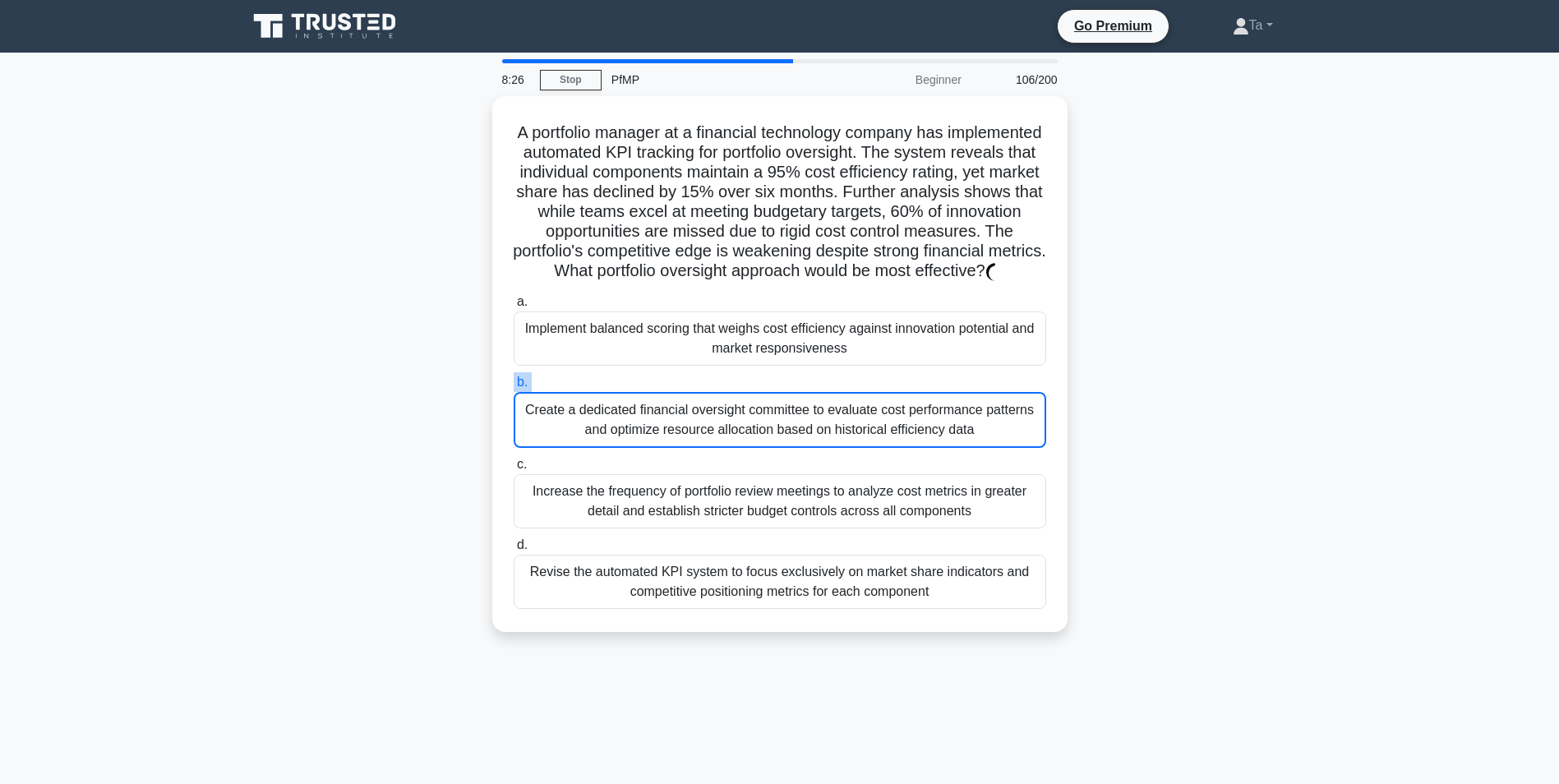
click at [753, 392] on label "b. Create a dedicated financial oversight committee to evaluate cost performanc…" at bounding box center [780, 409] width 533 height 75
click at [514, 388] on input "b. Create a dedicated financial oversight committee to evaluate cost performanc…" at bounding box center [514, 382] width 0 height 11
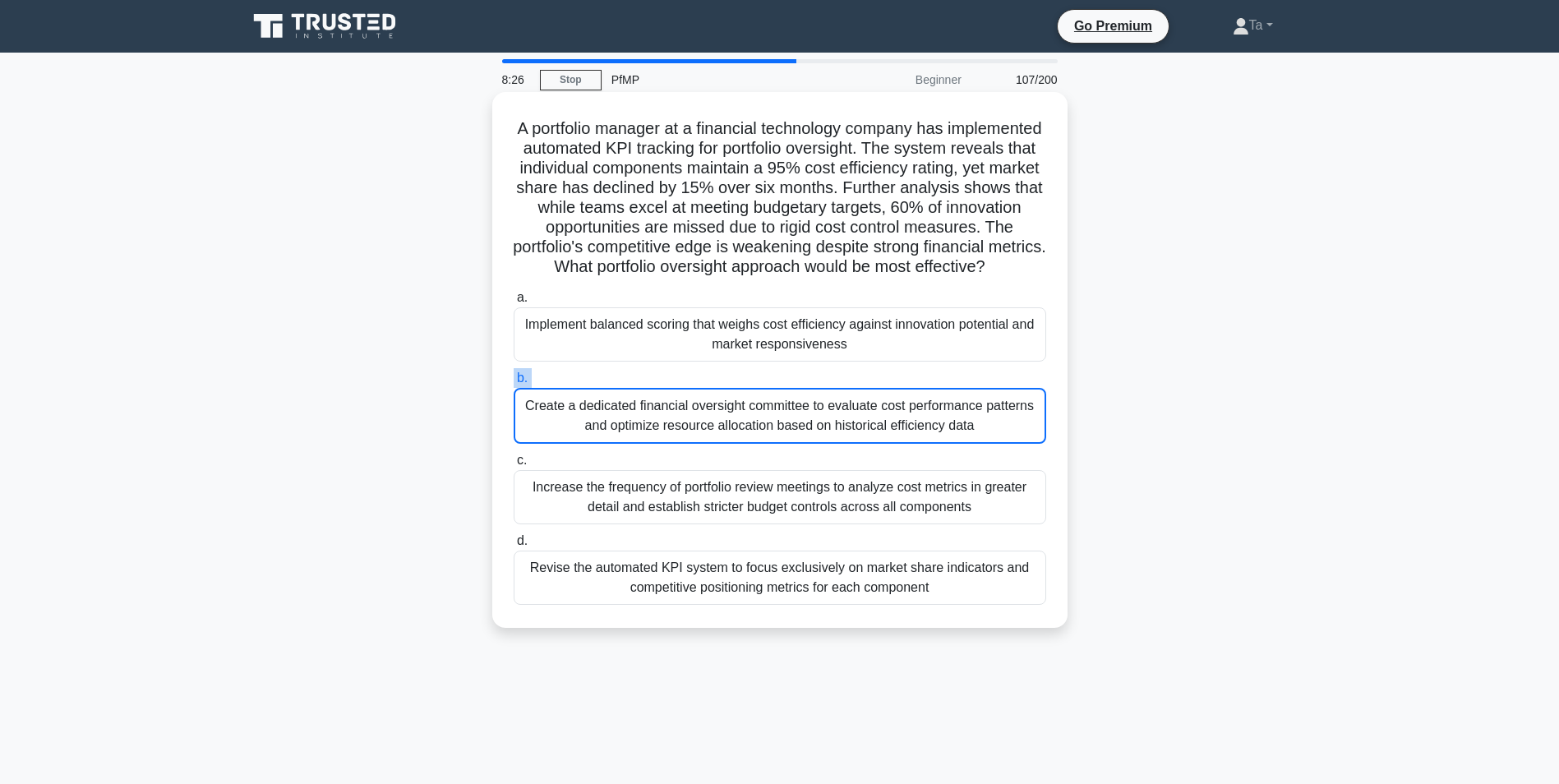
click at [753, 392] on label "b. Create a dedicated financial oversight committee to evaluate cost performanc…" at bounding box center [780, 405] width 533 height 75
click at [514, 384] on input "b. Create a dedicated financial oversight committee to evaluate cost performanc…" at bounding box center [514, 378] width 0 height 11
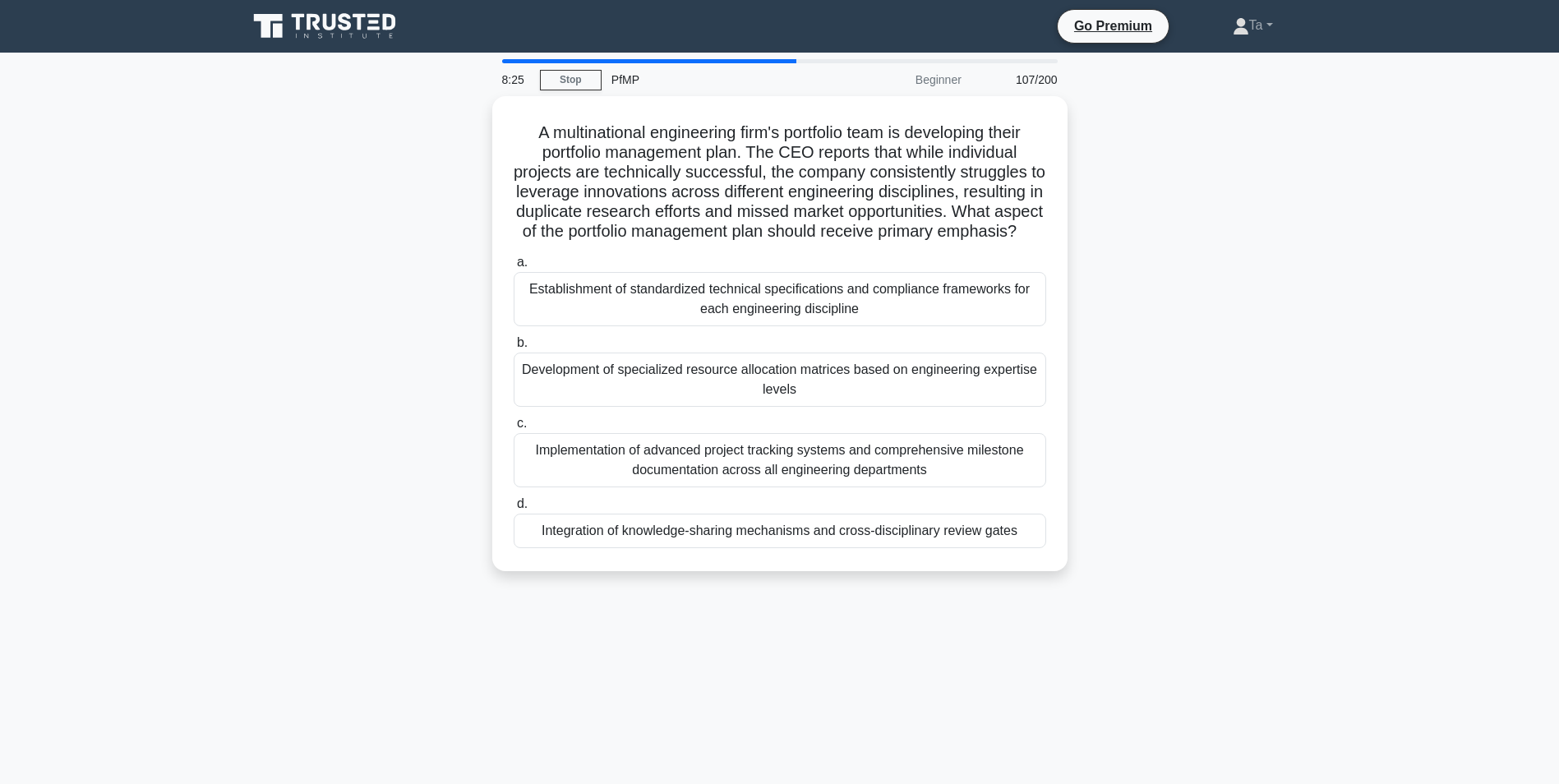
click at [753, 392] on div "Development of specialized resource allocation matrices based on engineering ex…" at bounding box center [780, 380] width 533 height 55
click at [514, 348] on input "b. Development of specialized resource allocation matrices based on engineering…" at bounding box center [514, 343] width 0 height 11
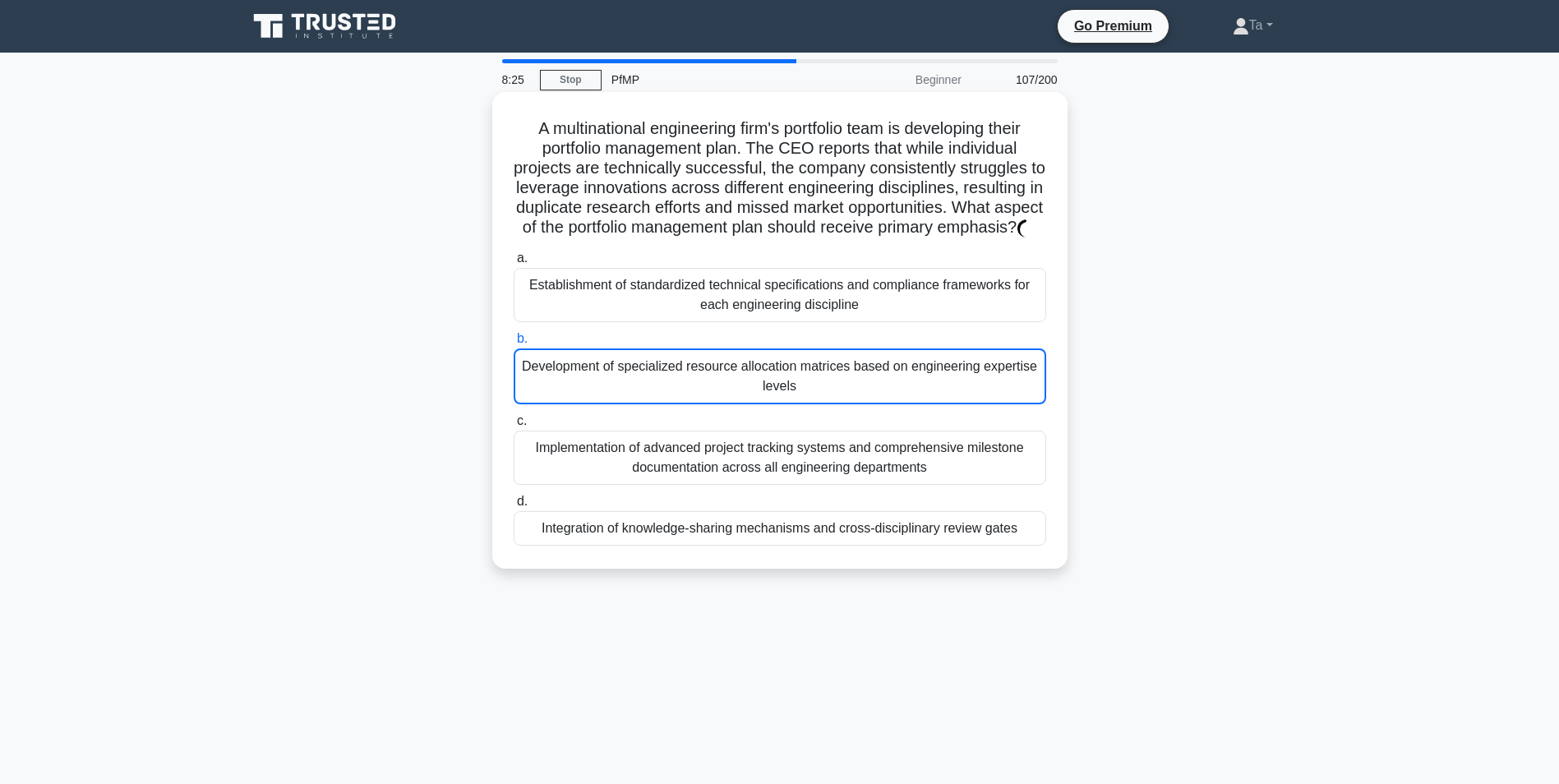
click at [753, 392] on div "Development of specialized resource allocation matrices based on engineering ex…" at bounding box center [780, 376] width 533 height 56
click at [514, 344] on input "b. Development of specialized resource allocation matrices based on engineering…" at bounding box center [514, 339] width 0 height 11
click at [753, 392] on div "Development of specialized resource allocation matrices based on engineering ex…" at bounding box center [780, 376] width 533 height 56
click at [514, 344] on input "b. Development of specialized resource allocation matrices based on engineering…" at bounding box center [514, 339] width 0 height 11
click at [753, 392] on div "Development of specialized resource allocation matrices based on engineering ex…" at bounding box center [780, 376] width 533 height 56
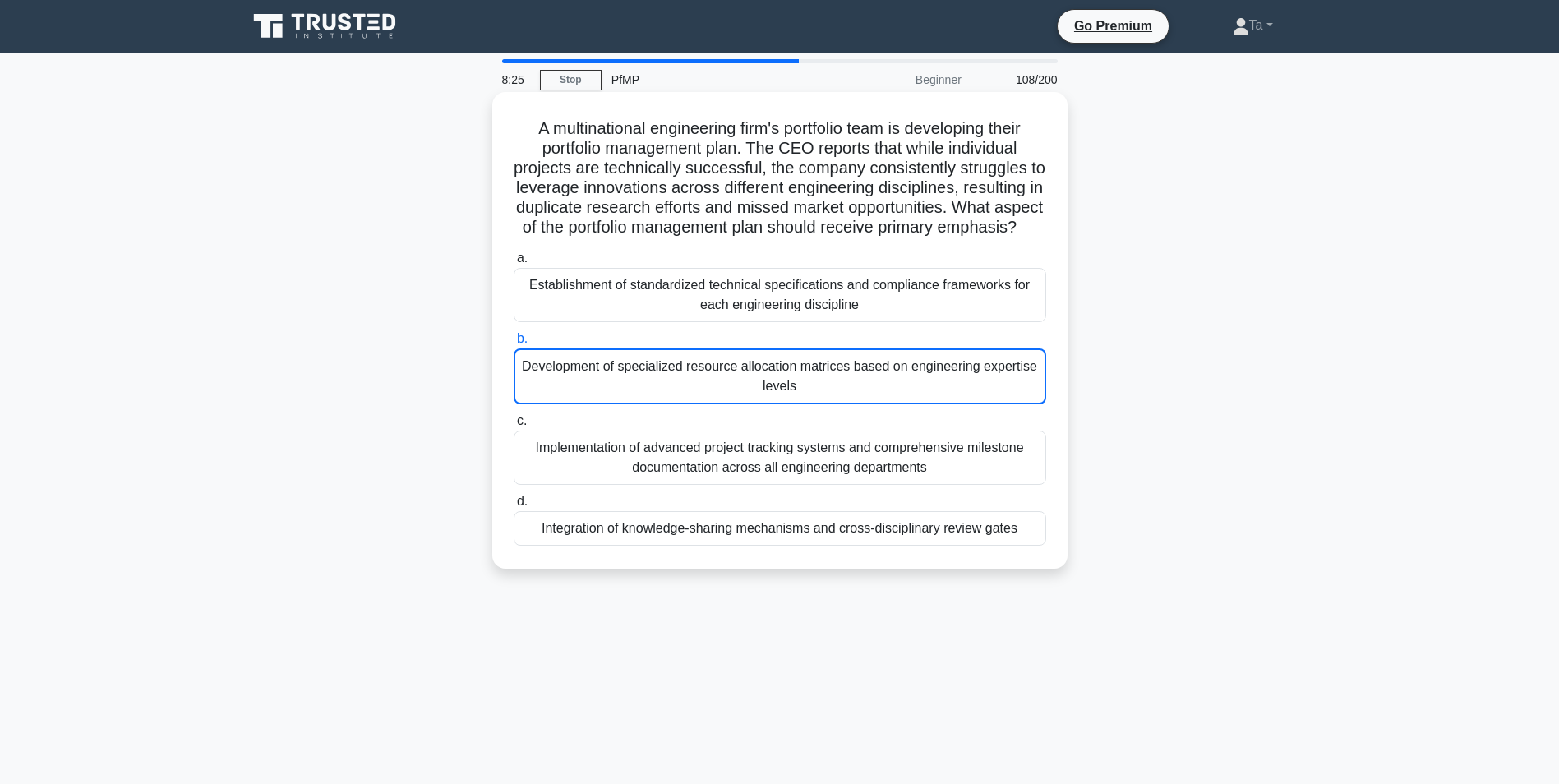
click at [514, 344] on input "b. Development of specialized resource allocation matrices based on engineering…" at bounding box center [514, 339] width 0 height 11
click at [753, 392] on div "Development of specialized resource allocation matrices based on engineering ex…" at bounding box center [780, 376] width 533 height 56
click at [514, 344] on input "b. Development of specialized resource allocation matrices based on engineering…" at bounding box center [514, 339] width 0 height 11
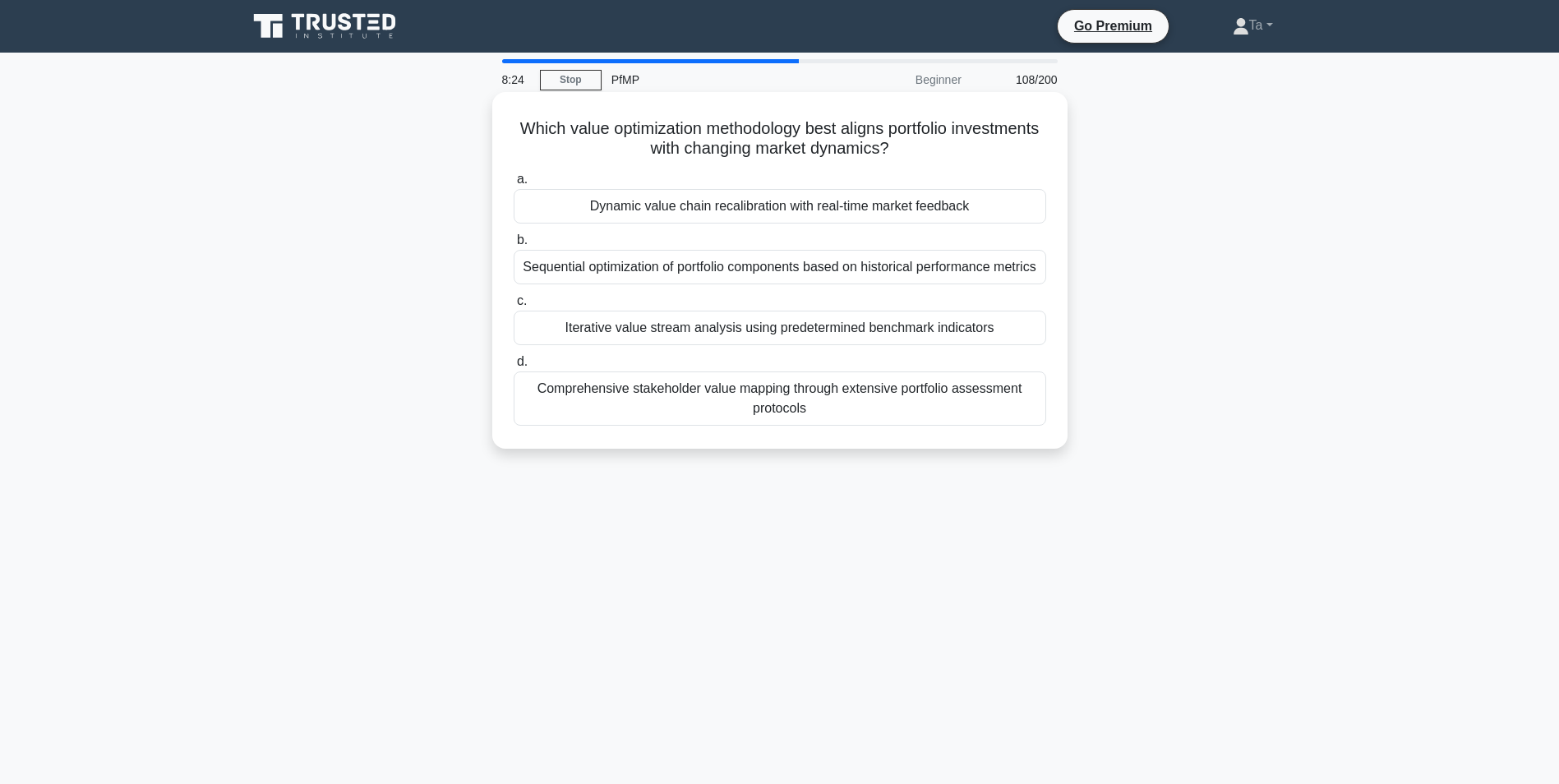
click at [753, 392] on div "Comprehensive stakeholder value mapping through extensive portfolio assessment …" at bounding box center [780, 398] width 533 height 55
click at [514, 368] on input "d. Comprehensive stakeholder value mapping through extensive portfolio assessme…" at bounding box center [514, 362] width 0 height 11
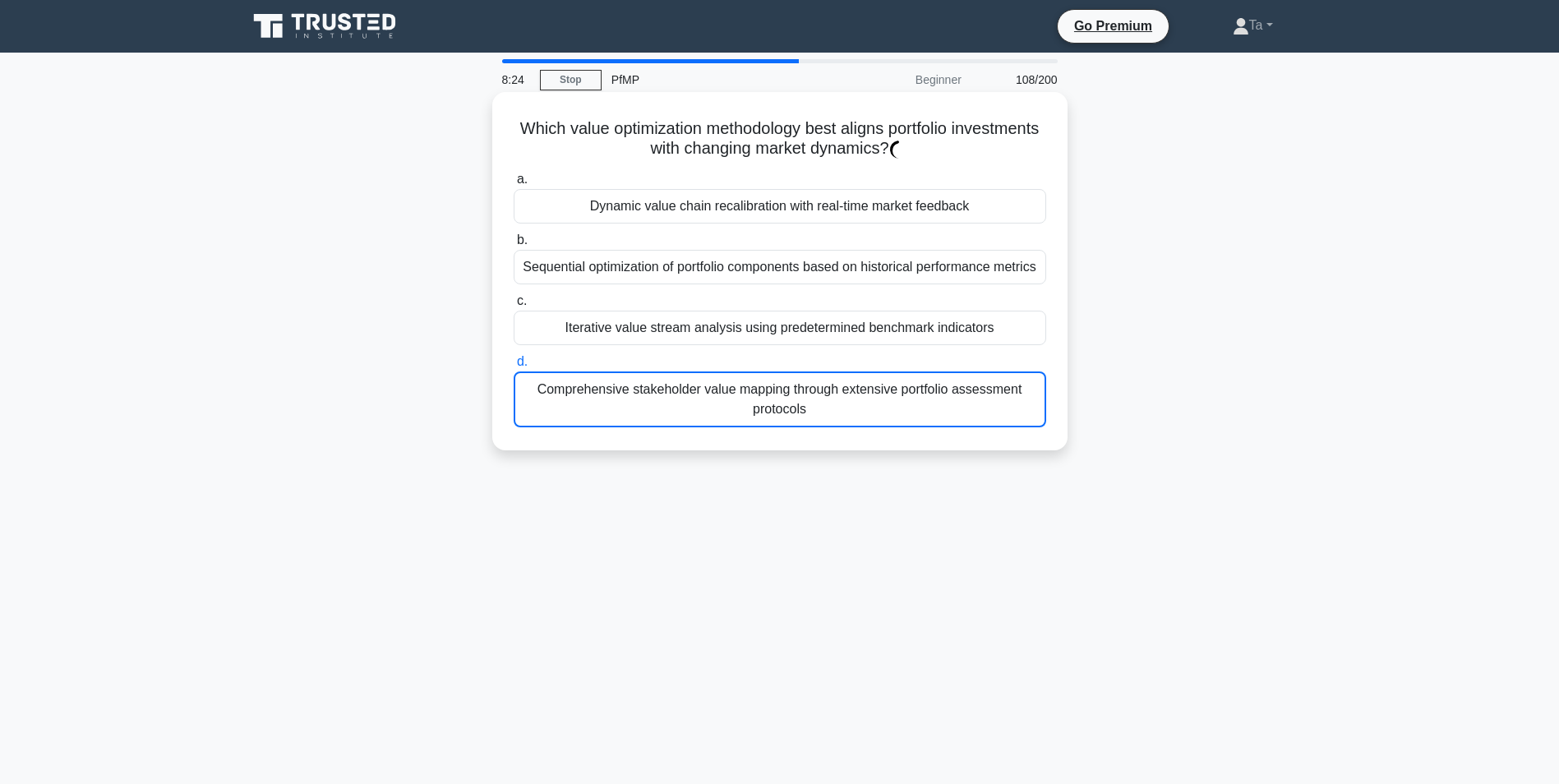
click at [753, 392] on div "Comprehensive stakeholder value mapping through extensive portfolio assessment …" at bounding box center [780, 399] width 533 height 56
click at [514, 368] on input "d. Comprehensive stakeholder value mapping through extensive portfolio assessme…" at bounding box center [514, 362] width 0 height 11
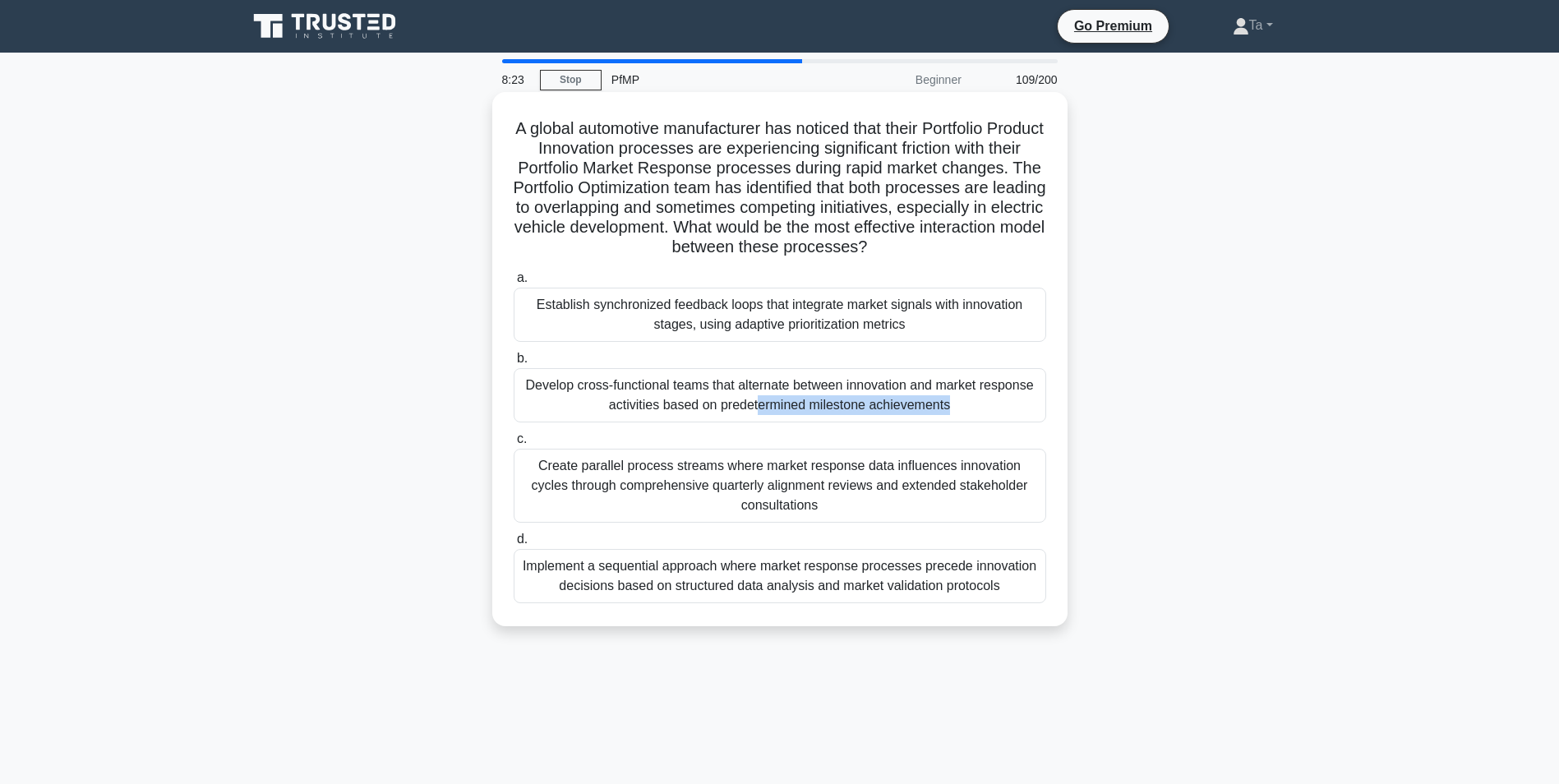
click at [753, 392] on div "Develop cross-functional teams that alternate between innovation and market res…" at bounding box center [780, 394] width 533 height 55
click at [514, 364] on input "b. Develop cross-functional teams that alternate between innovation and market …" at bounding box center [514, 358] width 0 height 11
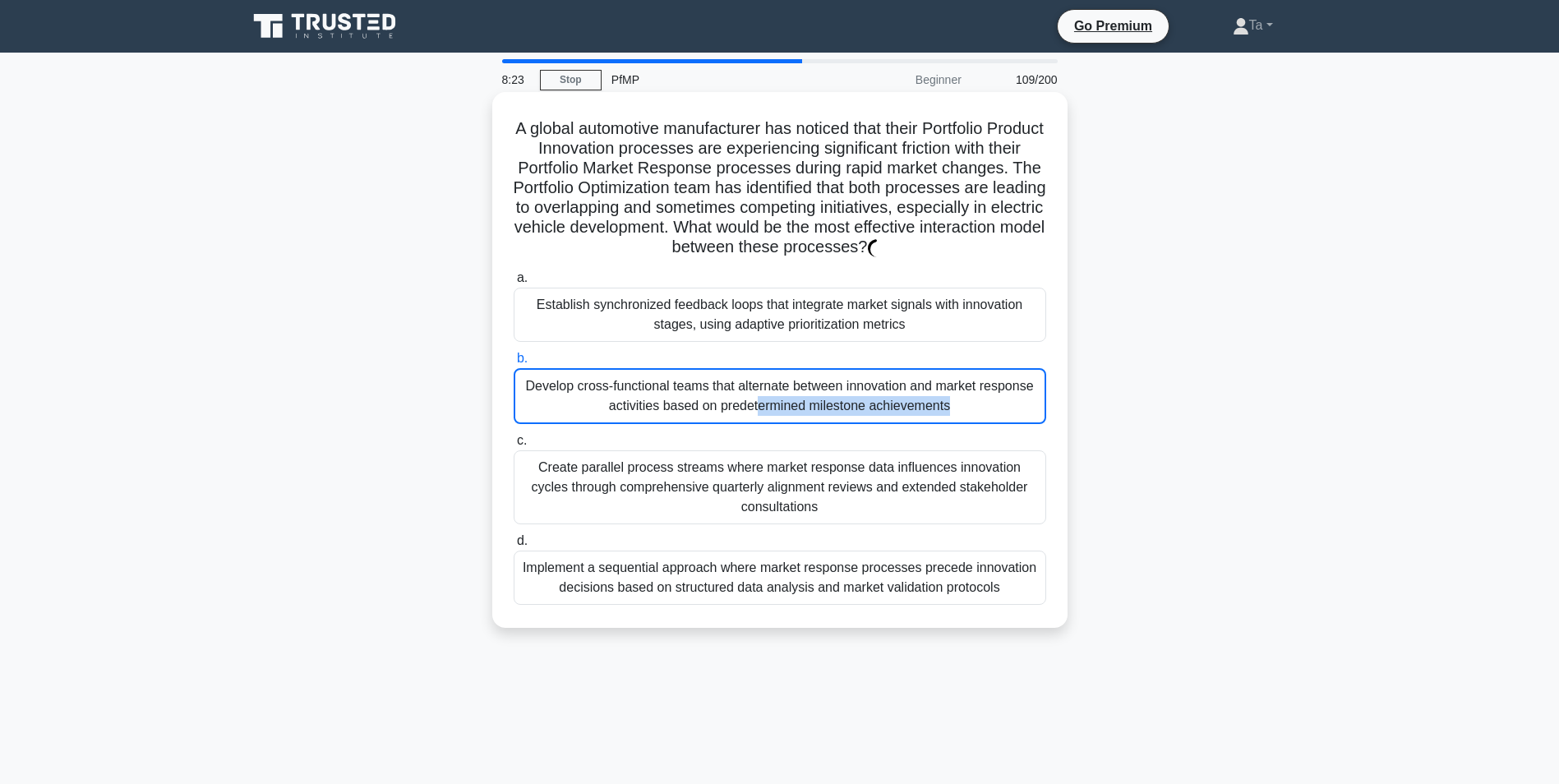
click at [753, 392] on div "Develop cross-functional teams that alternate between innovation and market res…" at bounding box center [780, 395] width 533 height 56
click at [514, 364] on input "b. Develop cross-functional teams that alternate between innovation and market …" at bounding box center [514, 358] width 0 height 11
click at [753, 392] on div "Develop cross-functional teams that alternate between innovation and market res…" at bounding box center [780, 395] width 533 height 56
click at [514, 364] on input "b. Develop cross-functional teams that alternate between innovation and market …" at bounding box center [514, 358] width 0 height 11
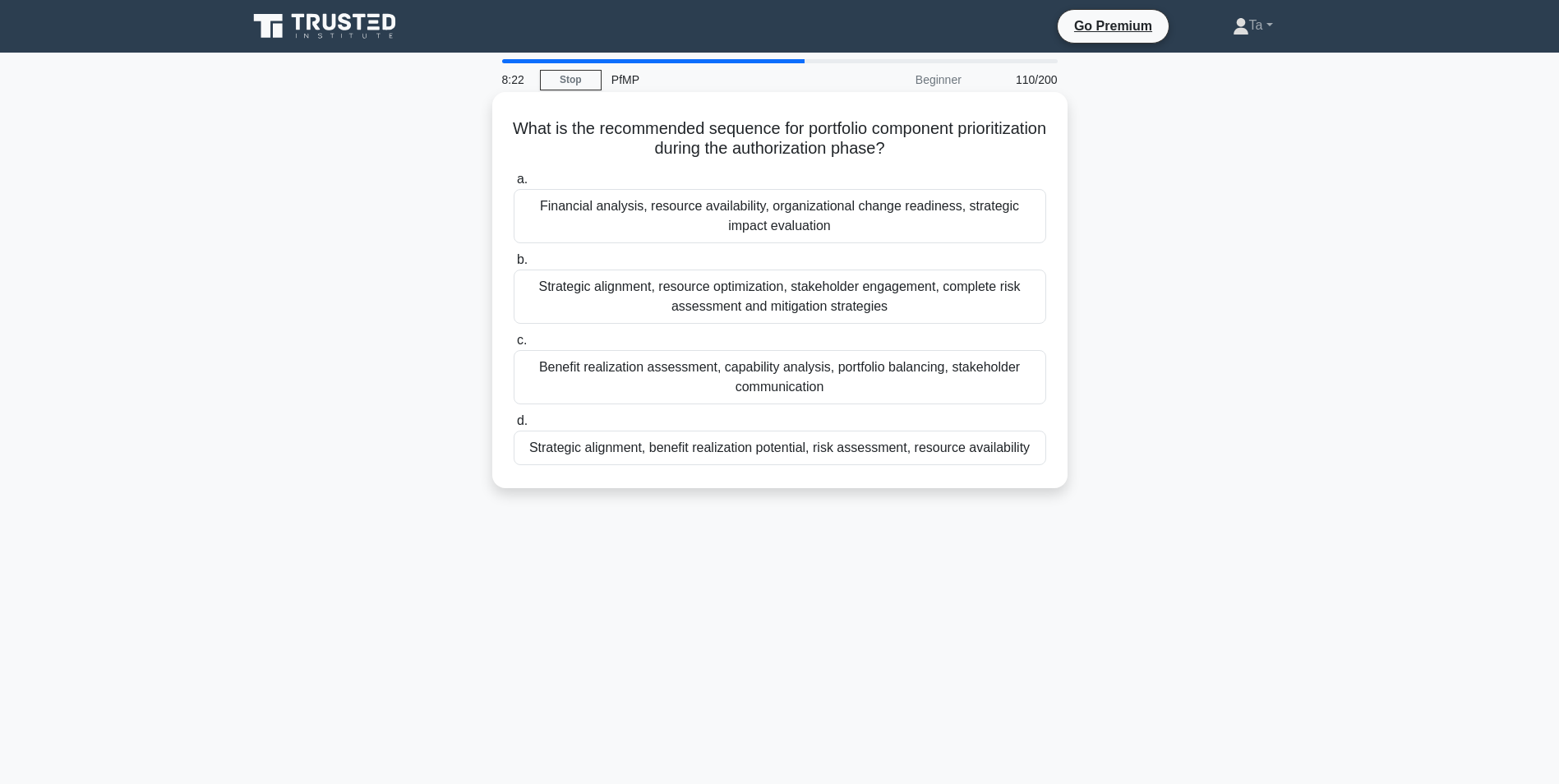
click at [753, 392] on div "Benefit realization assessment, capability analysis, portfolio balancing, stake…" at bounding box center [780, 377] width 533 height 55
click at [514, 346] on input "c. Benefit realization assessment, capability analysis, portfolio balancing, st…" at bounding box center [514, 340] width 0 height 11
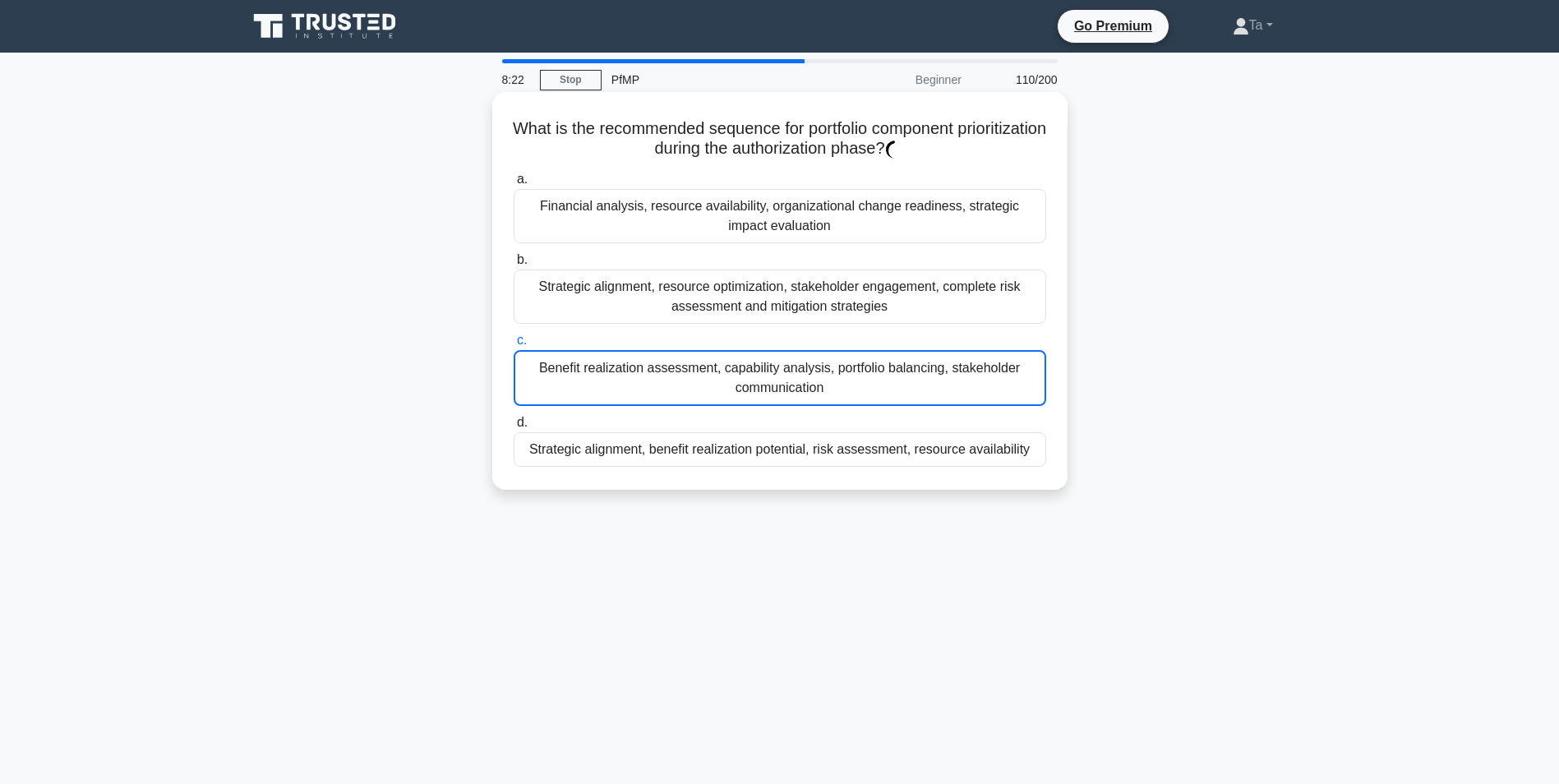
click at [753, 392] on div "Benefit realization assessment, capability analysis, portfolio balancing, stake…" at bounding box center [780, 378] width 533 height 56
click at [514, 346] on input "c. Benefit realization assessment, capability analysis, portfolio balancing, st…" at bounding box center [514, 340] width 0 height 11
click at [753, 392] on div "Benefit realization assessment, capability analysis, portfolio balancing, stake…" at bounding box center [780, 378] width 533 height 56
click at [514, 346] on input "c. Benefit realization assessment, capability analysis, portfolio balancing, st…" at bounding box center [514, 340] width 0 height 11
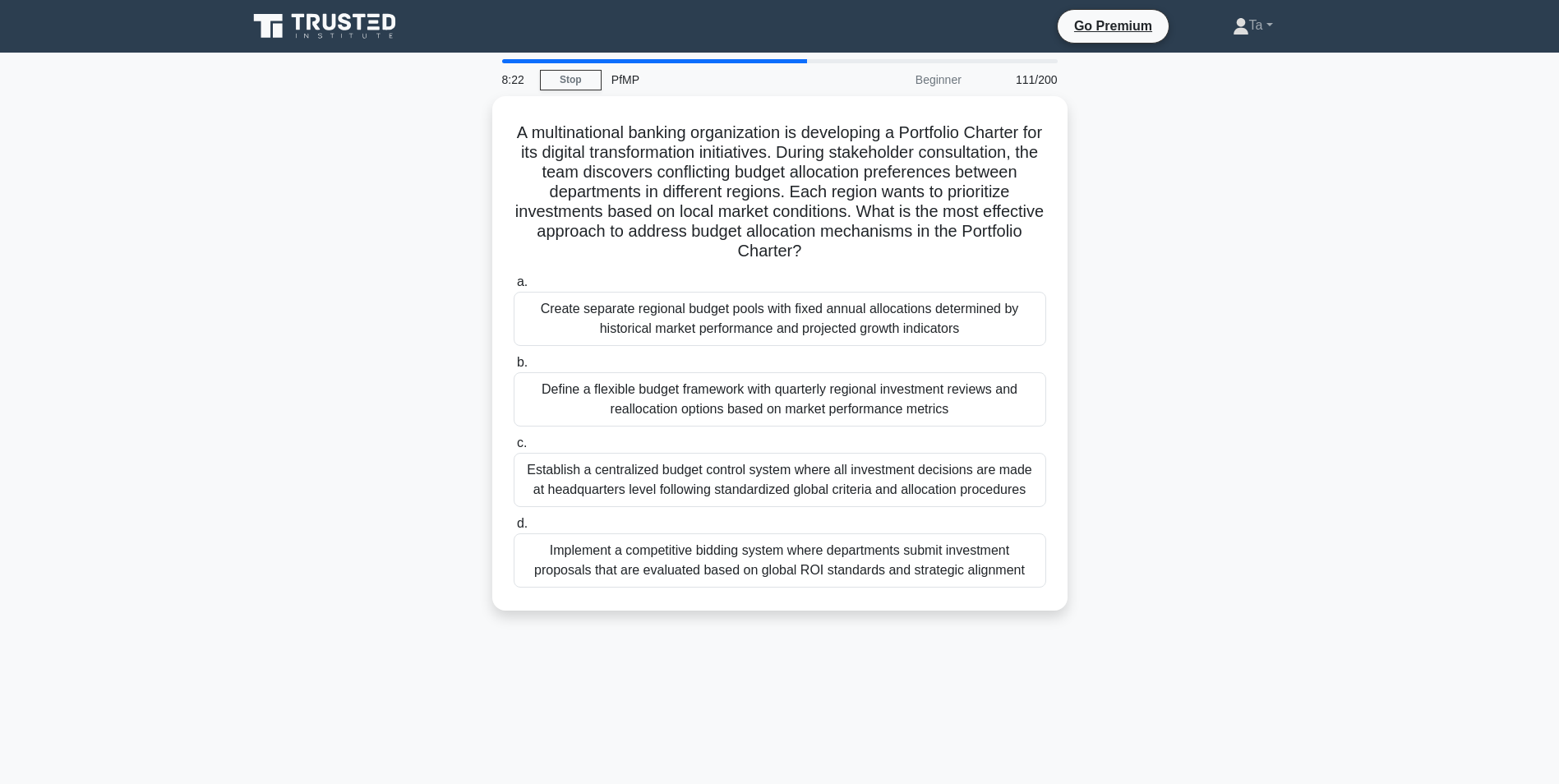
click at [753, 392] on div "Define a flexible budget framework with quarterly regional investment reviews a…" at bounding box center [780, 398] width 533 height 55
click at [514, 368] on input "b. Define a flexible budget framework with quarterly regional investment review…" at bounding box center [514, 363] width 0 height 11
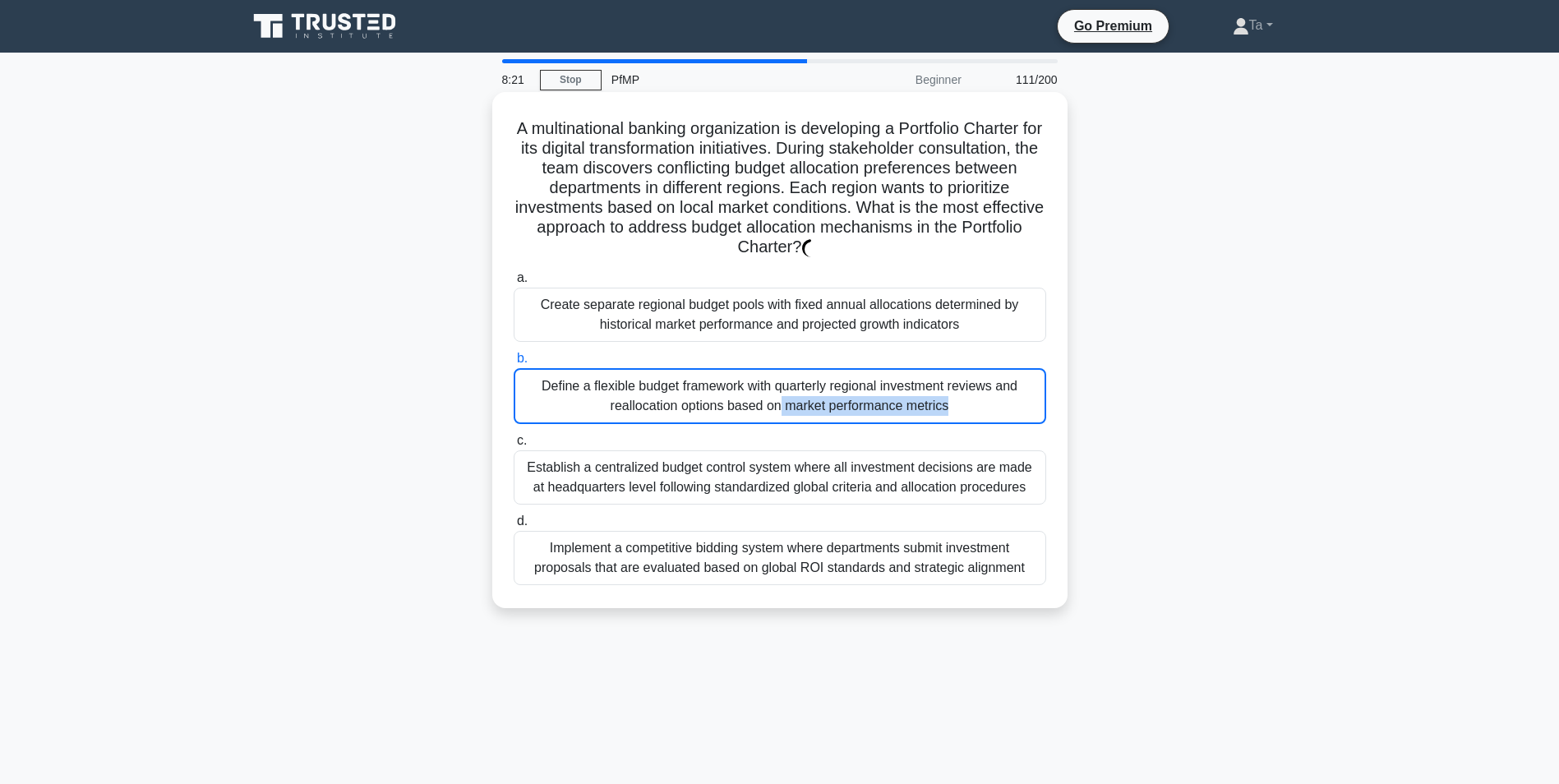
click at [753, 392] on div "Define a flexible budget framework with quarterly regional investment reviews a…" at bounding box center [780, 395] width 533 height 56
click at [514, 364] on input "b. Define a flexible budget framework with quarterly regional investment review…" at bounding box center [514, 358] width 0 height 11
click at [753, 392] on div "Define a flexible budget framework with quarterly regional investment reviews a…" at bounding box center [780, 395] width 533 height 56
click at [514, 364] on input "b. Define a flexible budget framework with quarterly regional investment review…" at bounding box center [514, 358] width 0 height 11
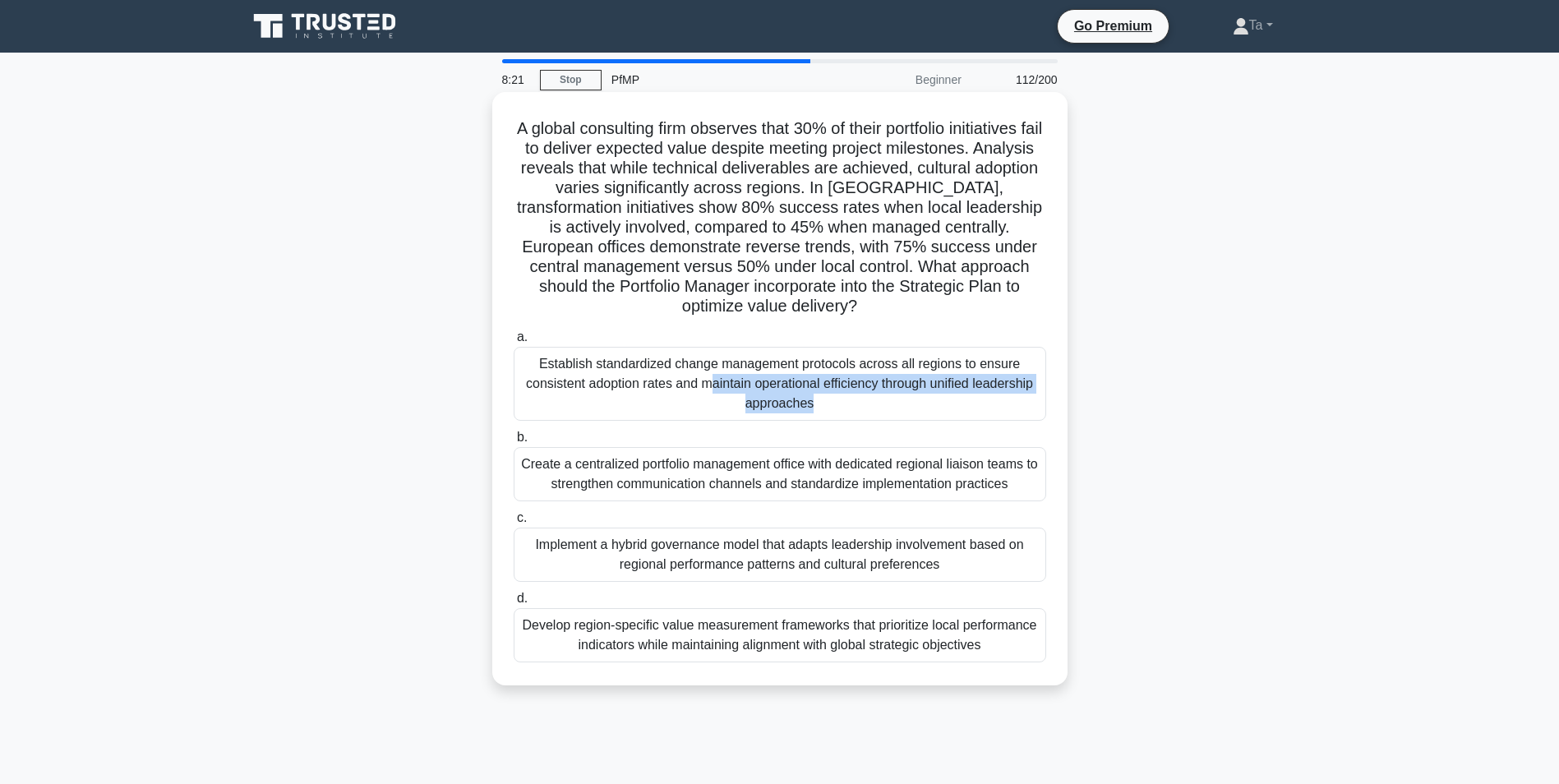
click at [753, 392] on div "Establish standardized change management protocols across all regions to ensure…" at bounding box center [780, 384] width 533 height 74
click at [514, 343] on input "a. Establish standardized change management protocols across all regions to ens…" at bounding box center [514, 337] width 0 height 11
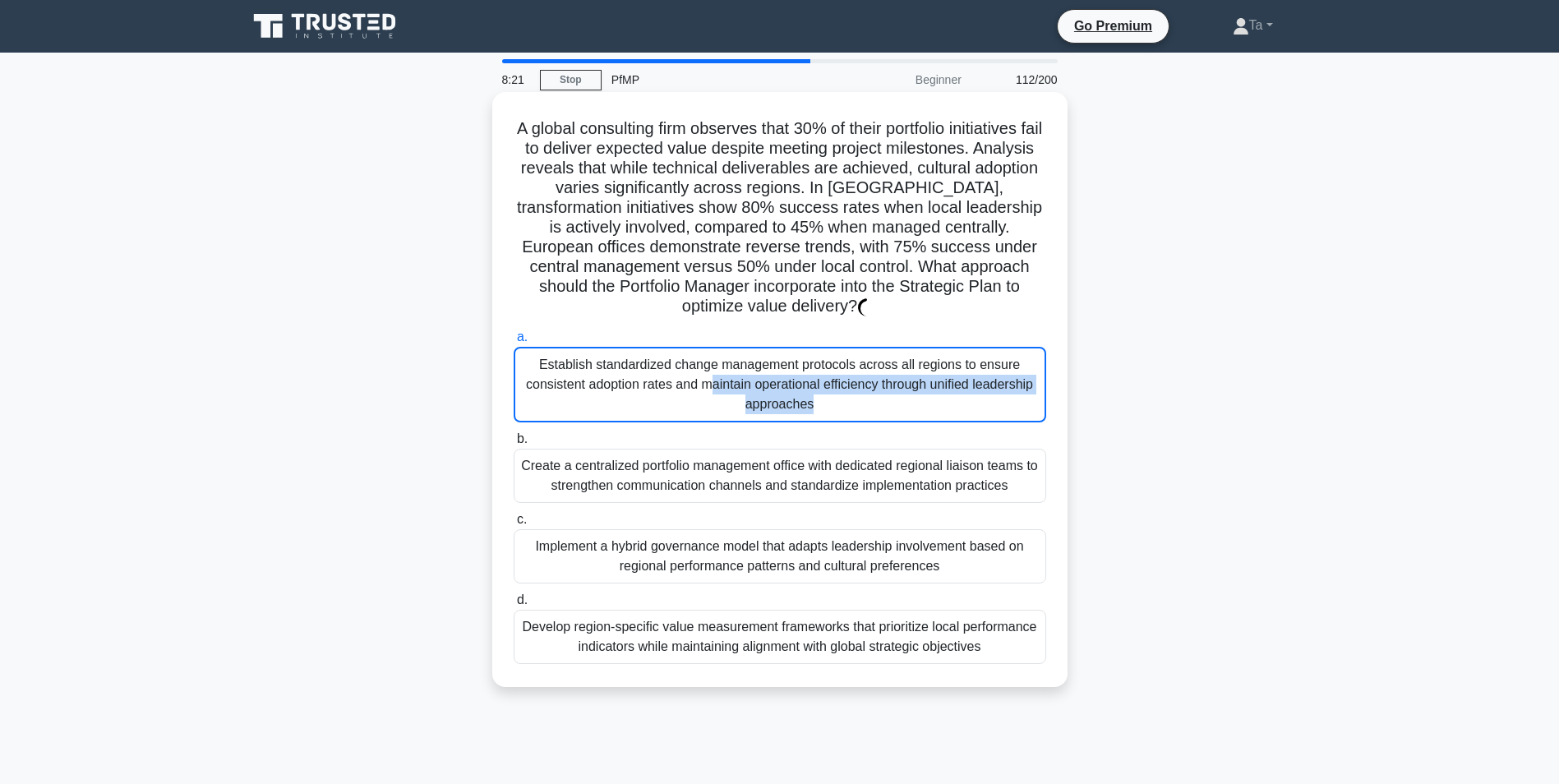
click at [753, 392] on div "Establish standardized change management protocols across all regions to ensure…" at bounding box center [780, 385] width 533 height 75
click at [514, 343] on input "a. Establish standardized change management protocols across all regions to ens…" at bounding box center [514, 337] width 0 height 11
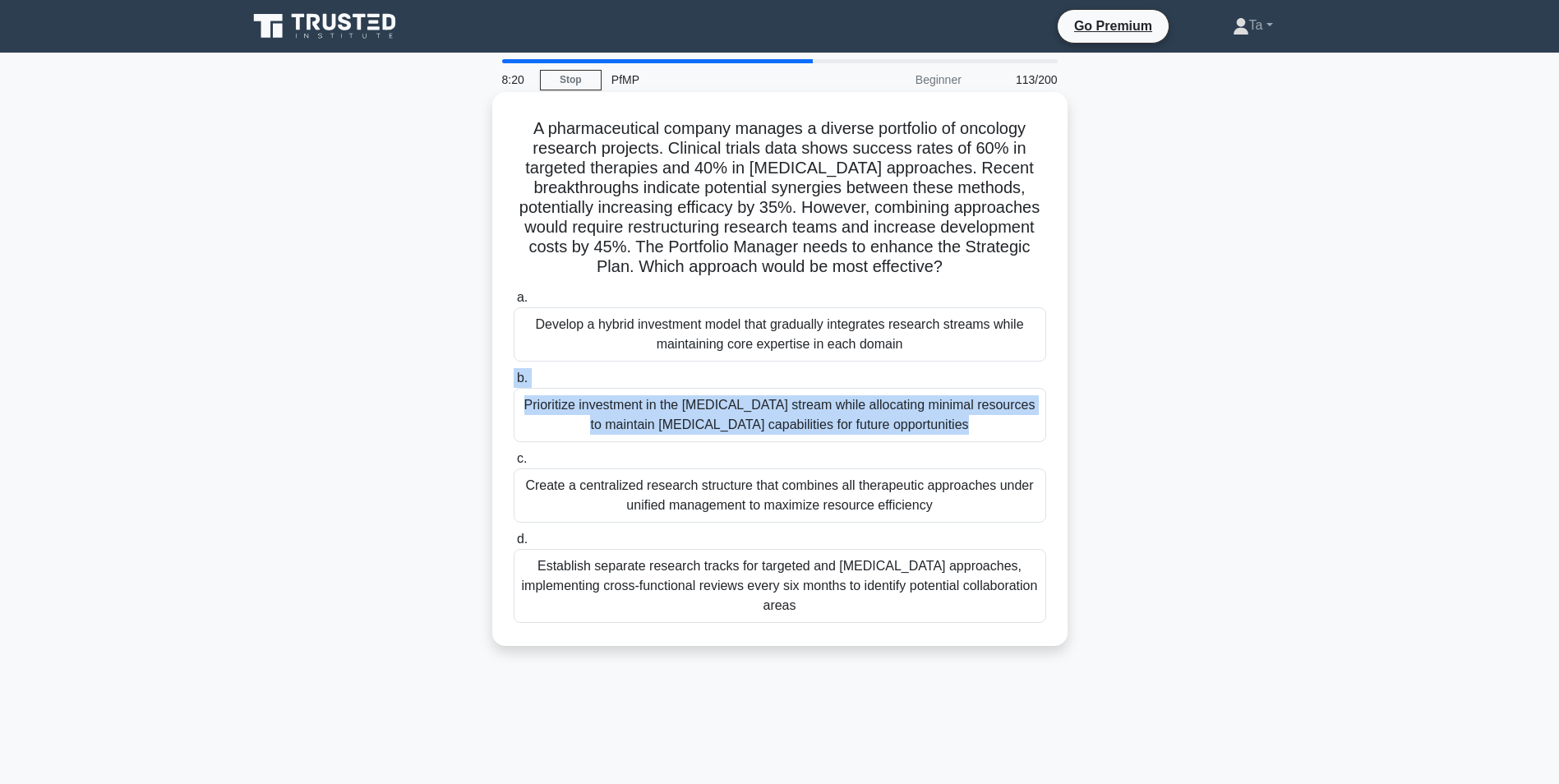
click at [753, 391] on label "b. Prioritize investment in the targeted therapy stream while allocating minima…" at bounding box center [780, 404] width 533 height 74
click at [514, 384] on input "b. Prioritize investment in the targeted therapy stream while allocating minima…" at bounding box center [514, 378] width 0 height 11
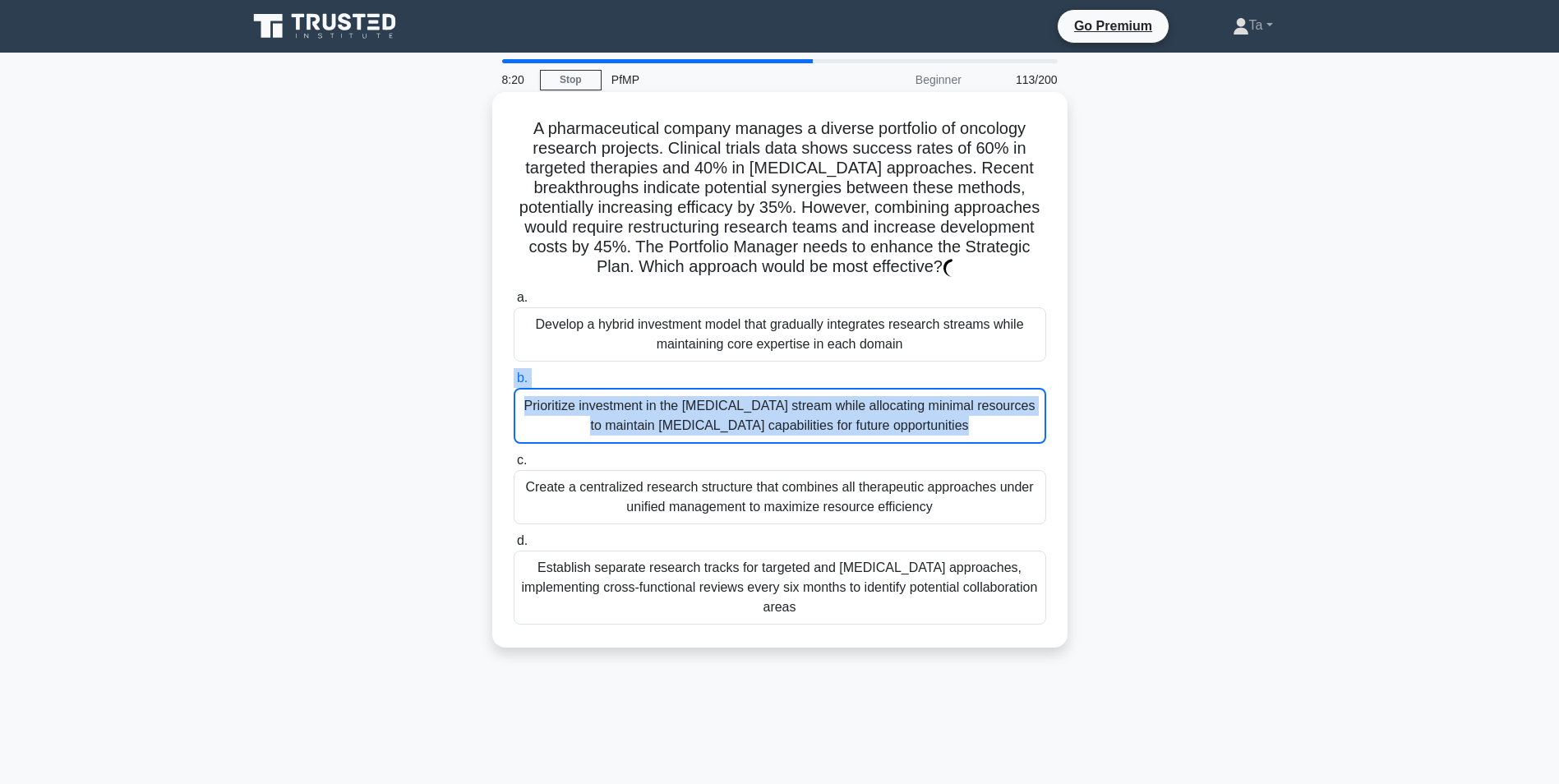
click at [753, 390] on label "b. Prioritize investment in the targeted therapy stream while allocating minima…" at bounding box center [780, 405] width 533 height 75
click at [514, 384] on input "b. Prioritize investment in the targeted therapy stream while allocating minima…" at bounding box center [514, 378] width 0 height 11
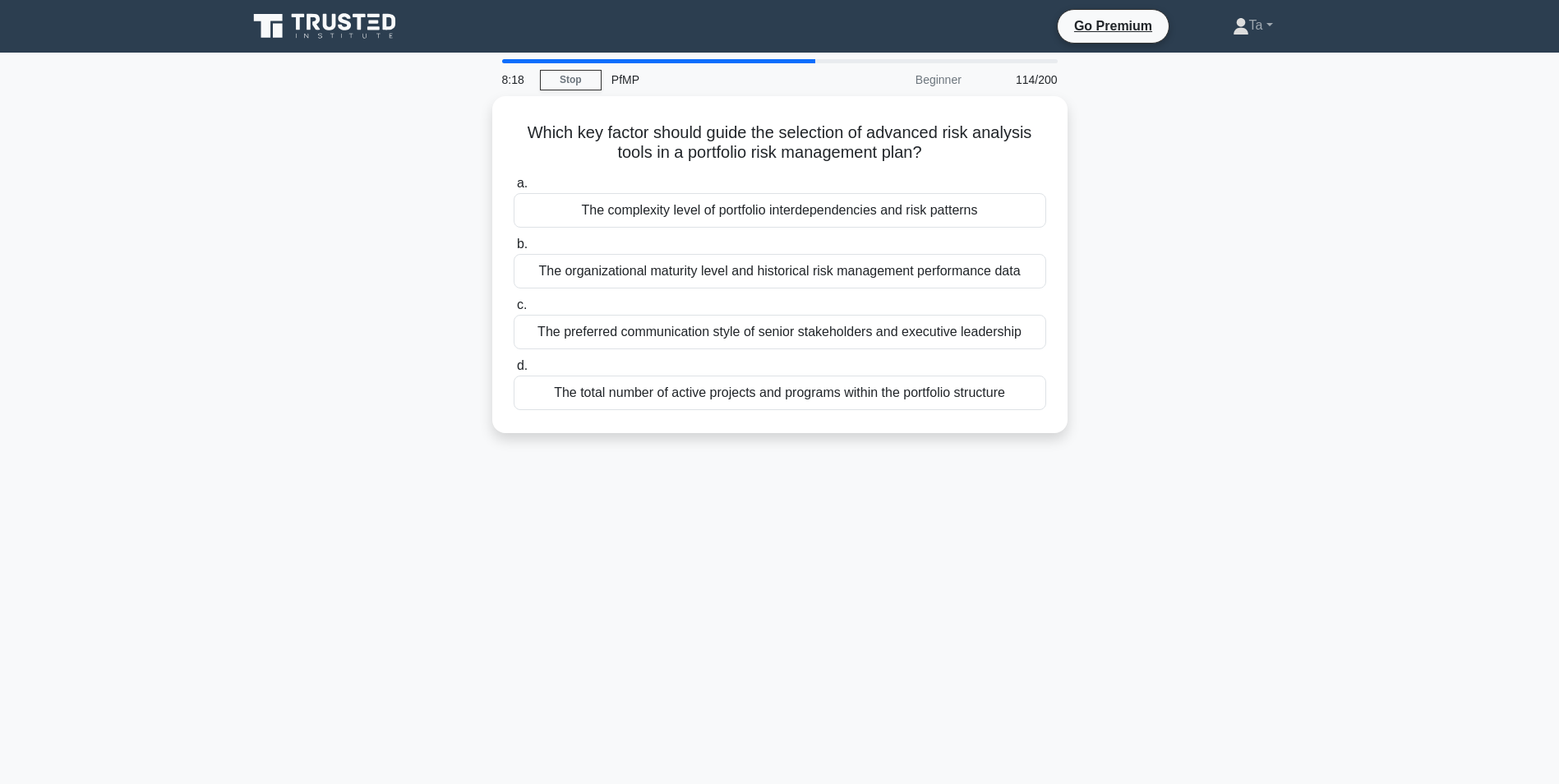
click at [752, 390] on div "The total number of active projects and programs within the portfolio structure" at bounding box center [780, 392] width 533 height 35
click at [514, 372] on input "d. The total number of active projects and programs within the portfolio struct…" at bounding box center [514, 366] width 0 height 11
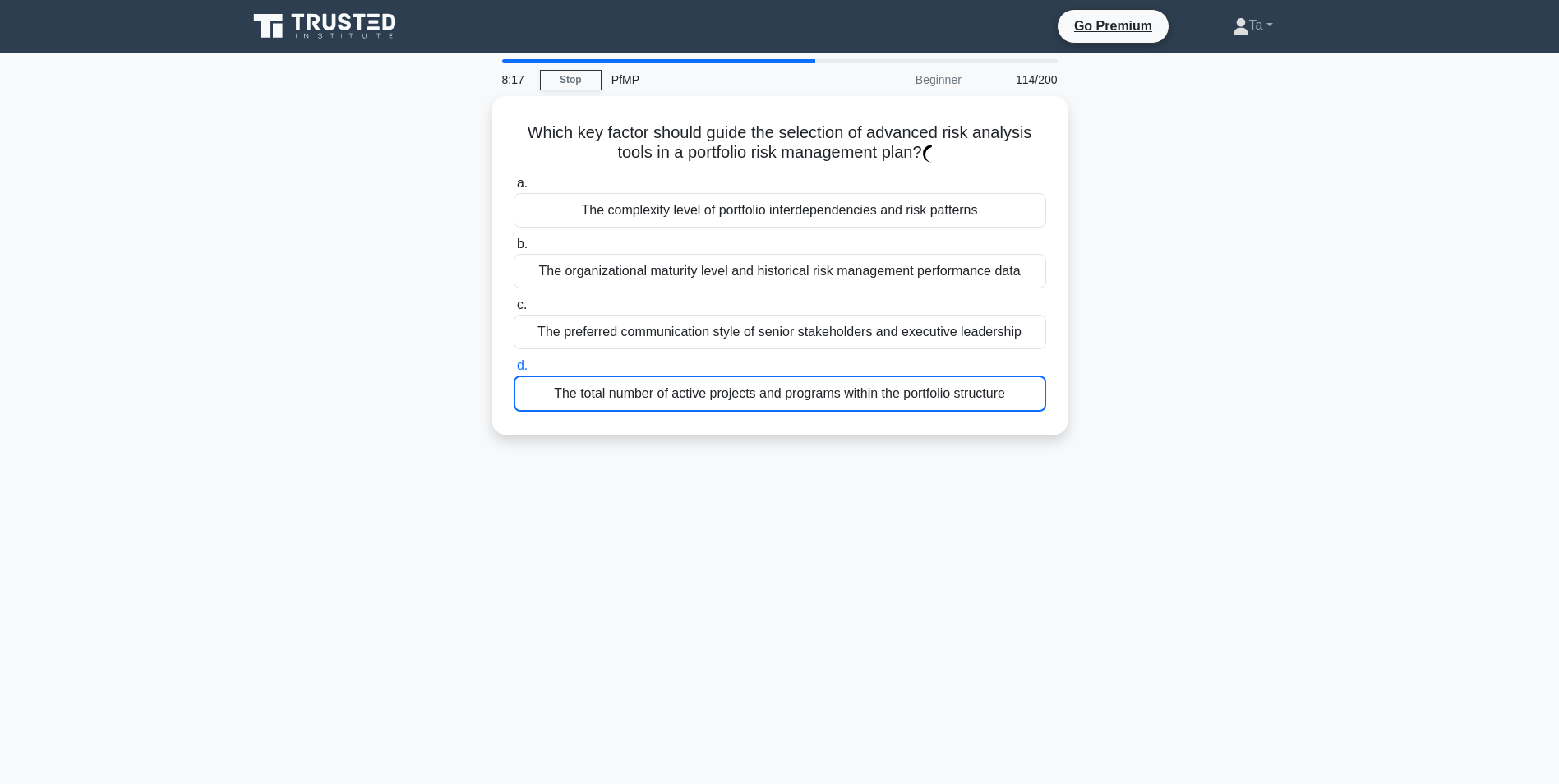
click at [752, 390] on div "The total number of active projects and programs within the portfolio structure" at bounding box center [780, 393] width 533 height 36
click at [514, 372] on input "d. The total number of active projects and programs within the portfolio struct…" at bounding box center [514, 366] width 0 height 11
click at [752, 390] on div "The total number of active projects and programs within the portfolio structure" at bounding box center [780, 393] width 533 height 36
click at [514, 372] on input "d. The total number of active projects and programs within the portfolio struct…" at bounding box center [514, 366] width 0 height 11
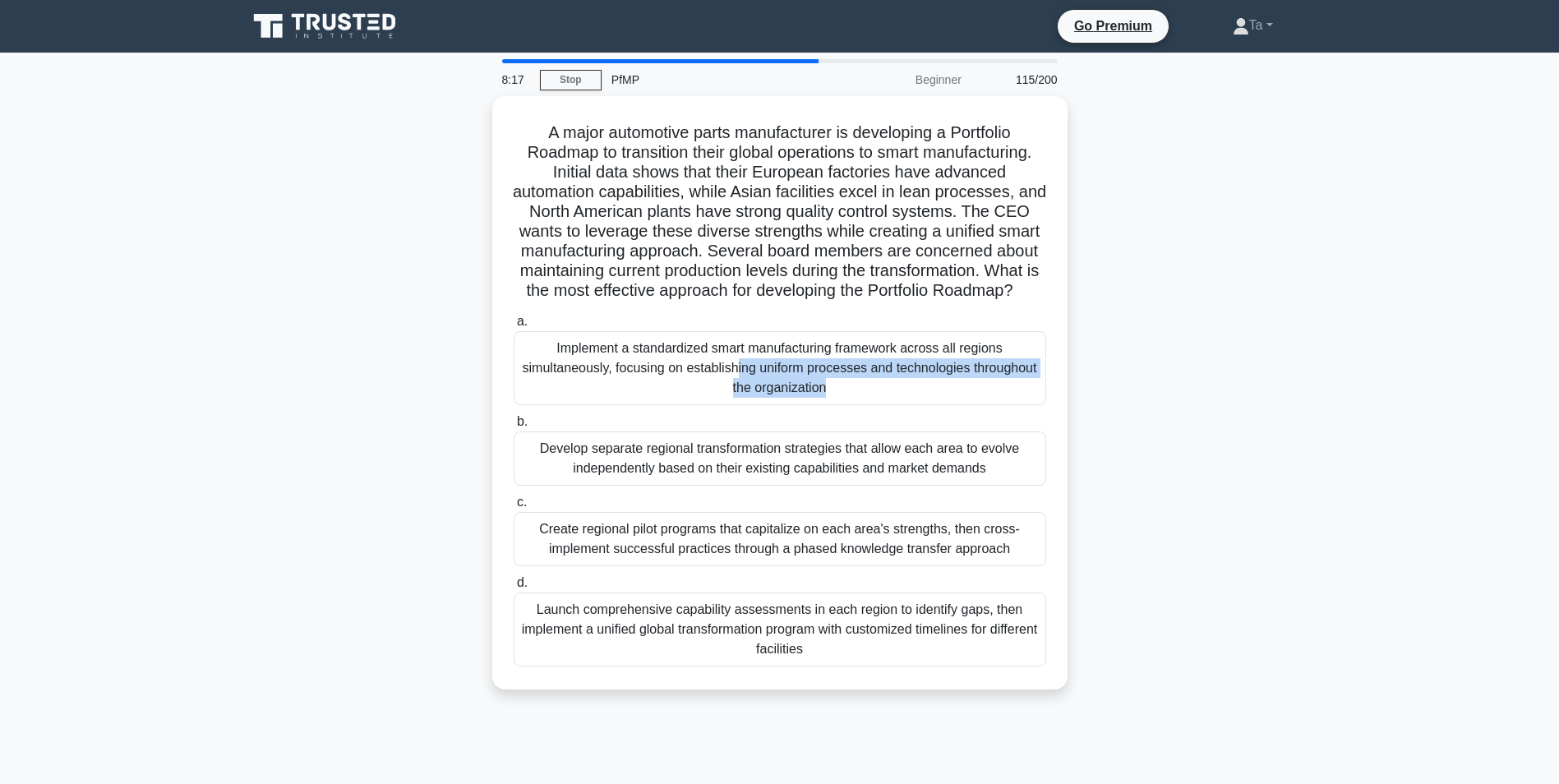
click at [752, 390] on div "Implement a standardized smart manufacturing framework across all regions simul…" at bounding box center [780, 368] width 533 height 74
click at [514, 327] on input "a. Implement a standardized smart manufacturing framework across all regions si…" at bounding box center [514, 321] width 0 height 11
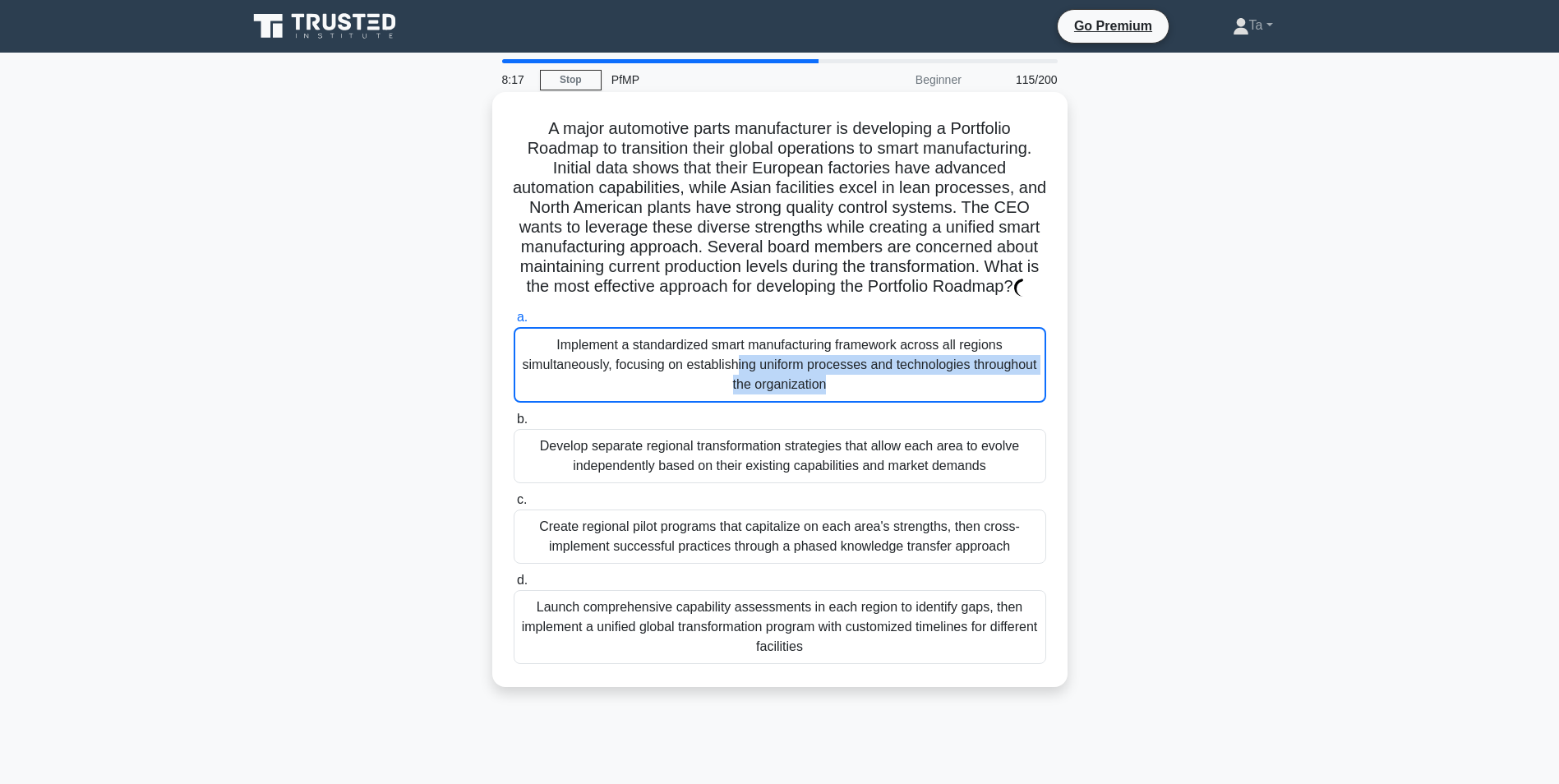
click at [752, 389] on div "Implement a standardized smart manufacturing framework across all regions simul…" at bounding box center [780, 365] width 533 height 75
click at [514, 323] on input "a. Implement a standardized smart manufacturing framework across all regions si…" at bounding box center [514, 317] width 0 height 11
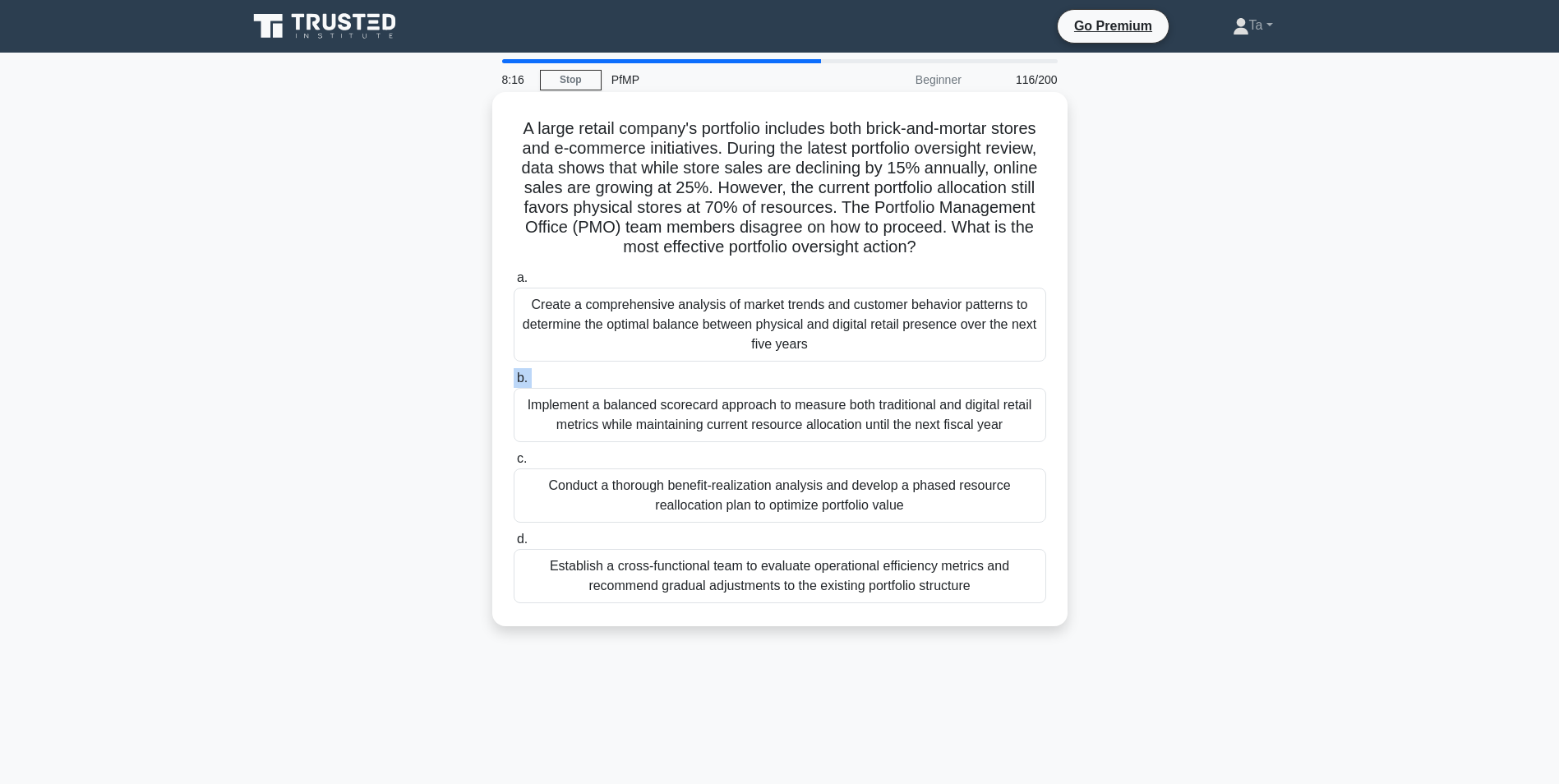
click at [752, 389] on label "b. Implement a balanced scorecard approach to measure both traditional and digi…" at bounding box center [780, 404] width 533 height 74
click at [514, 384] on input "b. Implement a balanced scorecard approach to measure both traditional and digi…" at bounding box center [514, 378] width 0 height 11
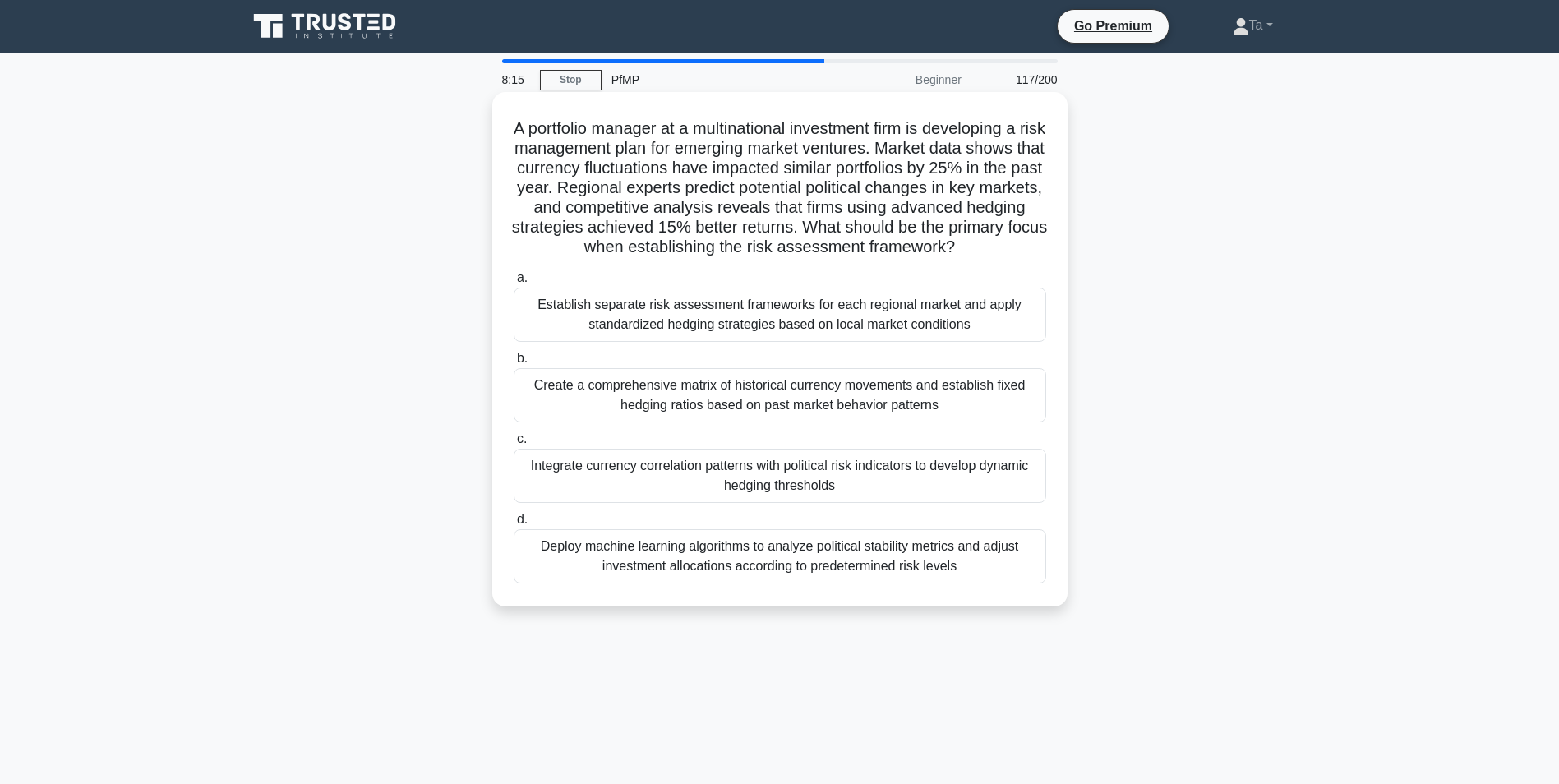
click at [752, 389] on label "b. Create a comprehensive matrix of historical currency movements and establish…" at bounding box center [780, 385] width 533 height 74
click at [514, 364] on input "b. Create a comprehensive matrix of historical currency movements and establish…" at bounding box center [514, 358] width 0 height 11
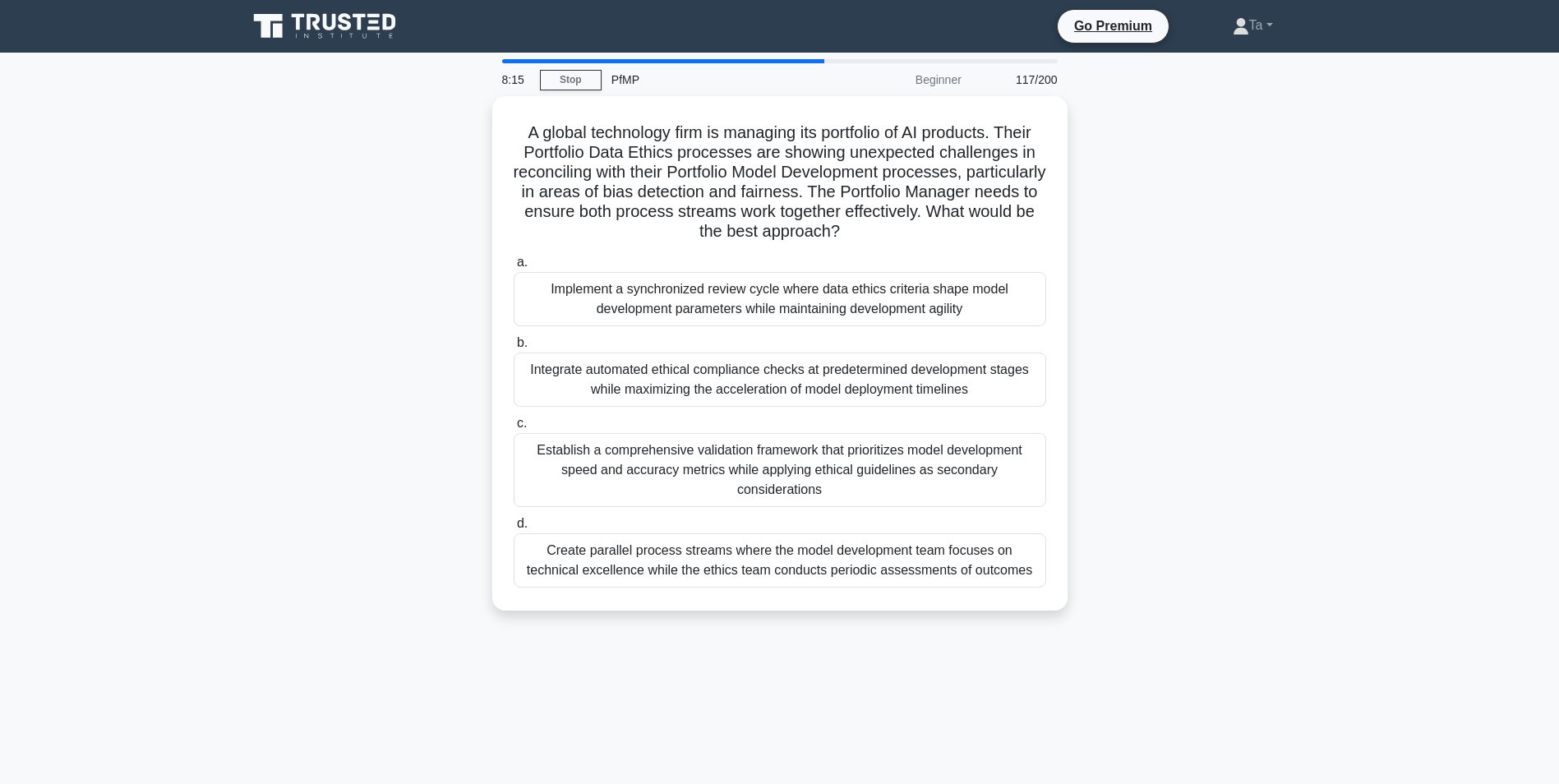
click at [752, 389] on div "Integrate automated ethical compliance checks at predetermined development stag…" at bounding box center [780, 380] width 533 height 55
click at [514, 348] on input "b. Integrate automated ethical compliance checks at predetermined development s…" at bounding box center [514, 343] width 0 height 11
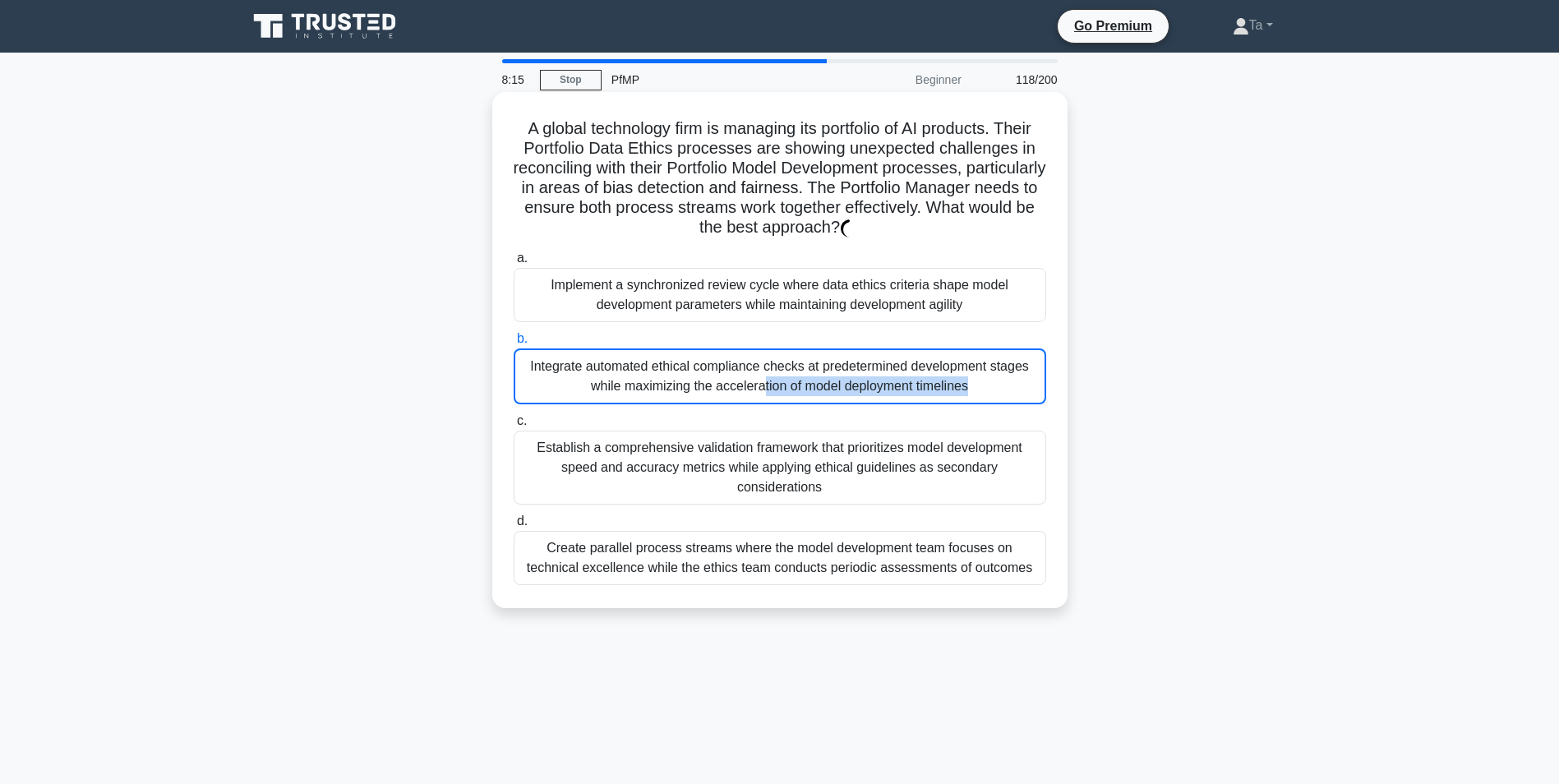
click at [752, 389] on div "Integrate automated ethical compliance checks at predetermined development stag…" at bounding box center [780, 376] width 533 height 56
click at [514, 344] on input "b. Integrate automated ethical compliance checks at predetermined development s…" at bounding box center [514, 339] width 0 height 11
click at [752, 389] on div "Integrate automated ethical compliance checks at predetermined development stag…" at bounding box center [780, 376] width 533 height 56
click at [514, 344] on input "b. Integrate automated ethical compliance checks at predetermined development s…" at bounding box center [514, 339] width 0 height 11
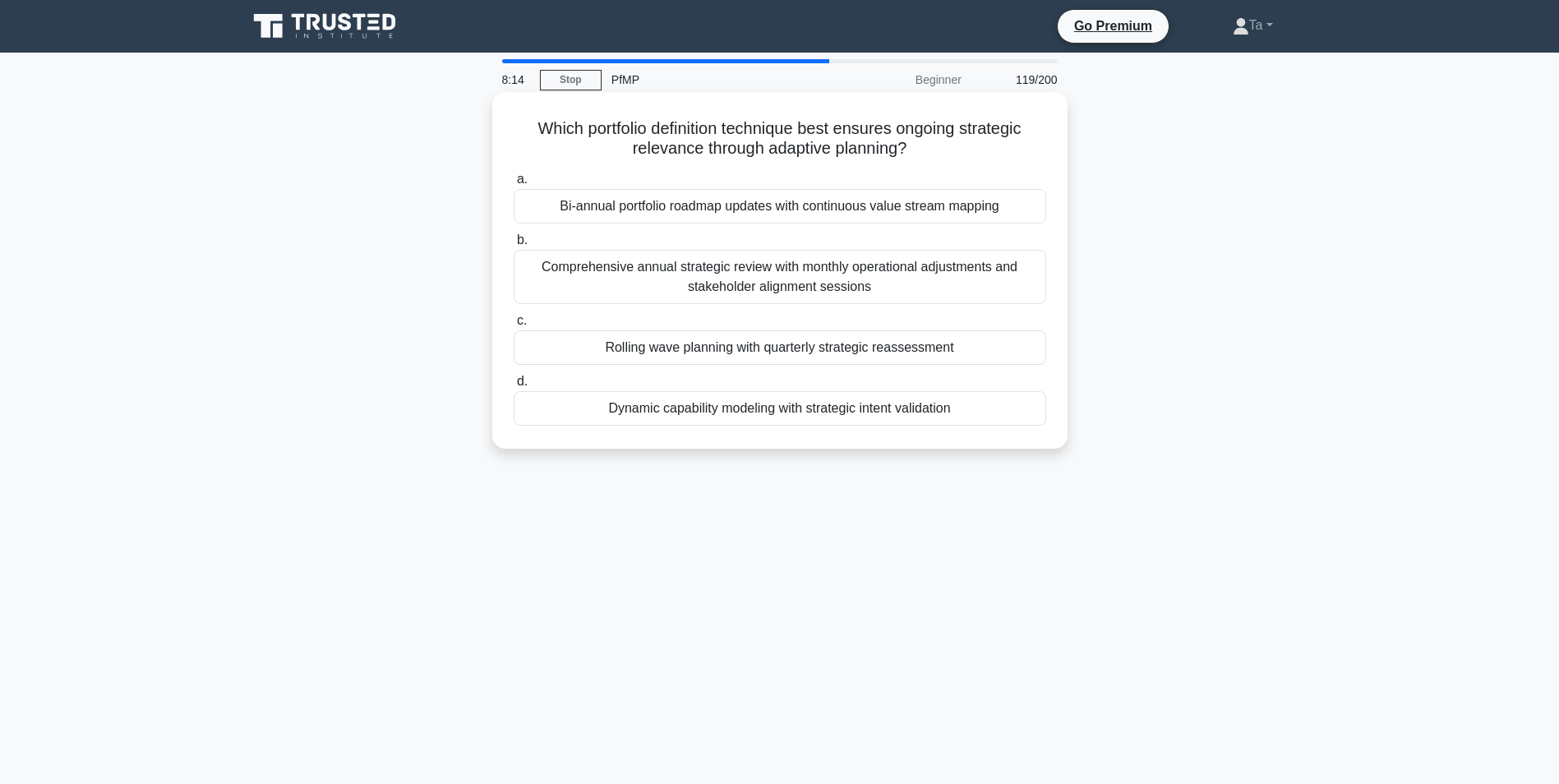
click at [752, 387] on label "d. Dynamic capability modeling with strategic intent validation" at bounding box center [780, 398] width 533 height 55
click at [514, 387] on input "d. Dynamic capability modeling with strategic intent validation" at bounding box center [514, 382] width 0 height 11
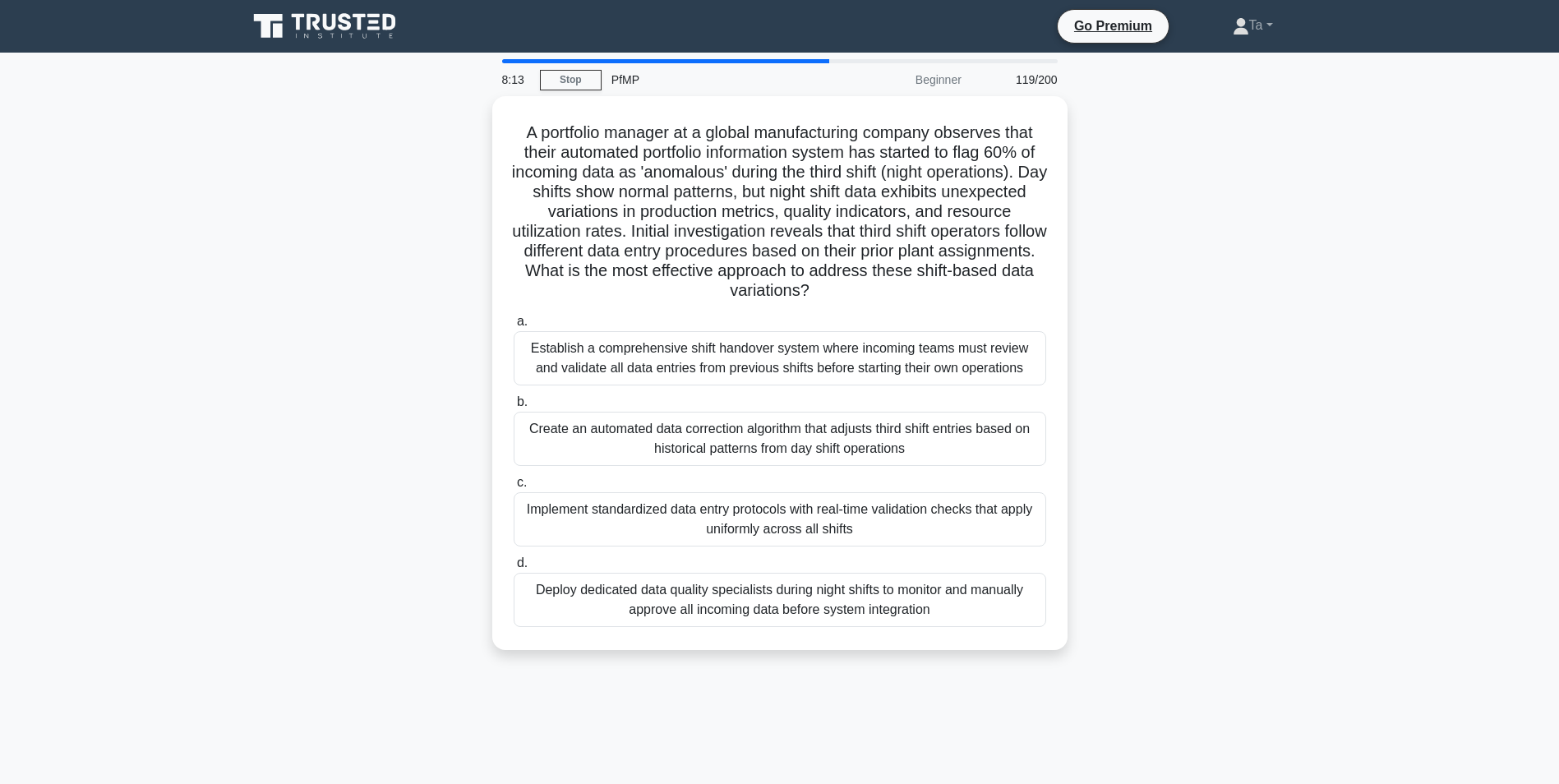
click at [752, 387] on div "a. Establish a comprehensive shift handover system where incoming teams must re…" at bounding box center [780, 469] width 552 height 322
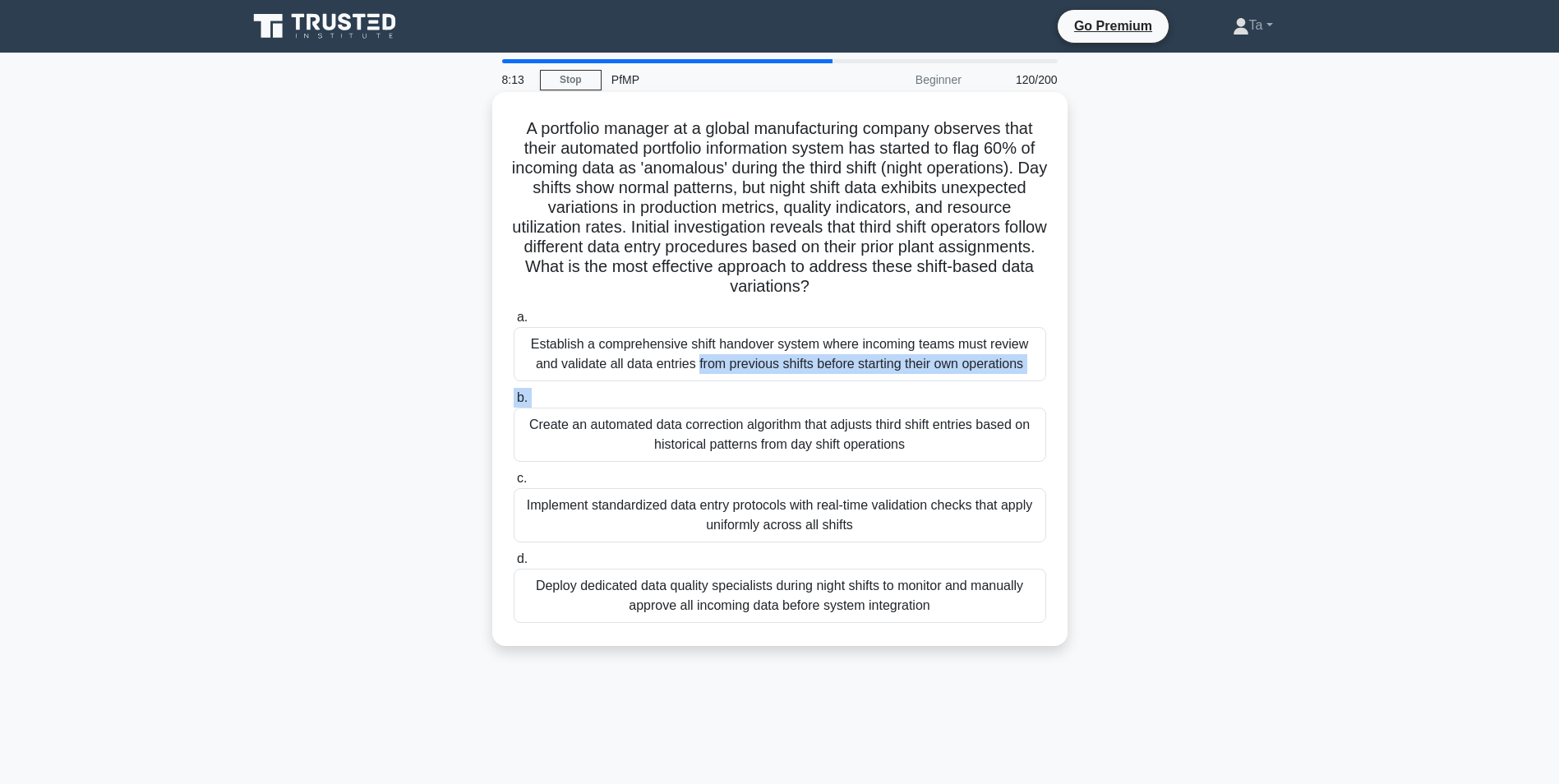
click at [753, 385] on div "a. Establish a comprehensive shift handover system where incoming teams must re…" at bounding box center [780, 465] width 552 height 322
click at [753, 382] on div "Establish a comprehensive shift handover system where incoming teams must revie…" at bounding box center [780, 354] width 533 height 55
click at [514, 323] on input "a. Establish a comprehensive shift handover system where incoming teams must re…" at bounding box center [514, 317] width 0 height 11
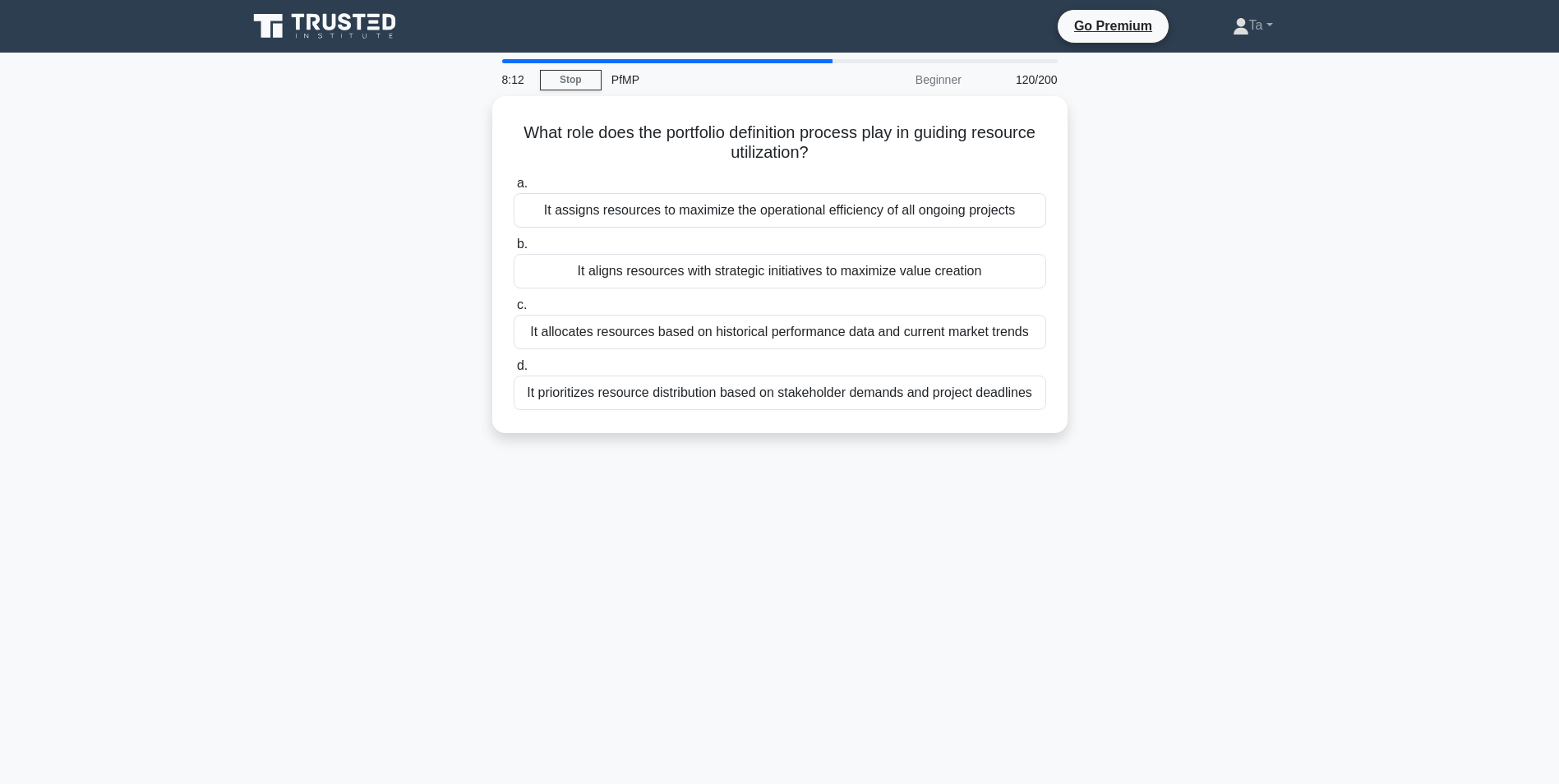
click at [753, 383] on div "It prioritizes resource distribution based on stakeholder demands and project d…" at bounding box center [780, 392] width 533 height 35
click at [514, 372] on input "d. It prioritizes resource distribution based on stakeholder demands and projec…" at bounding box center [514, 366] width 0 height 11
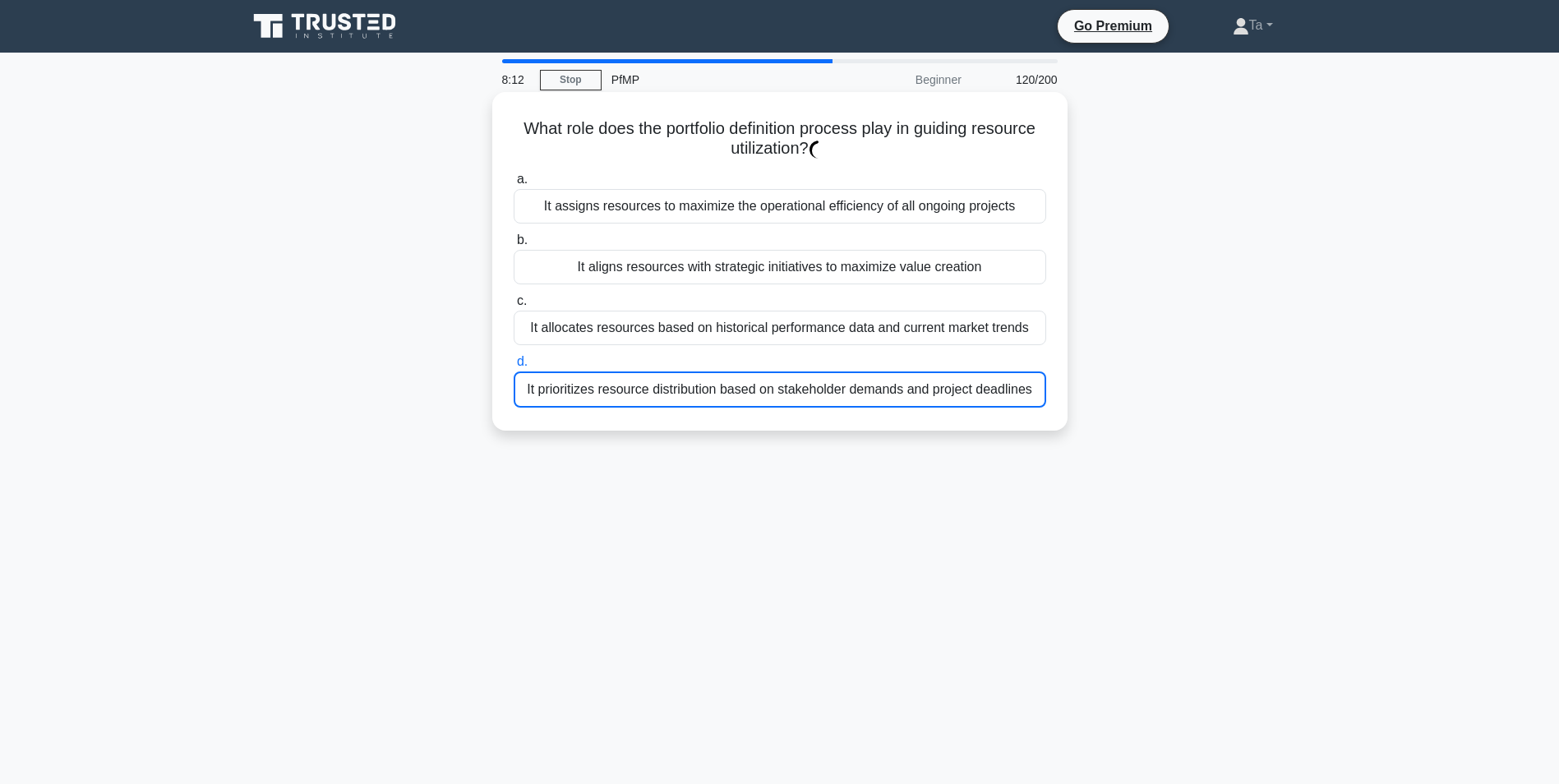
click at [753, 383] on div "It prioritizes resource distribution based on stakeholder demands and project d…" at bounding box center [780, 390] width 533 height 36
click at [514, 368] on input "d. It prioritizes resource distribution based on stakeholder demands and projec…" at bounding box center [514, 362] width 0 height 11
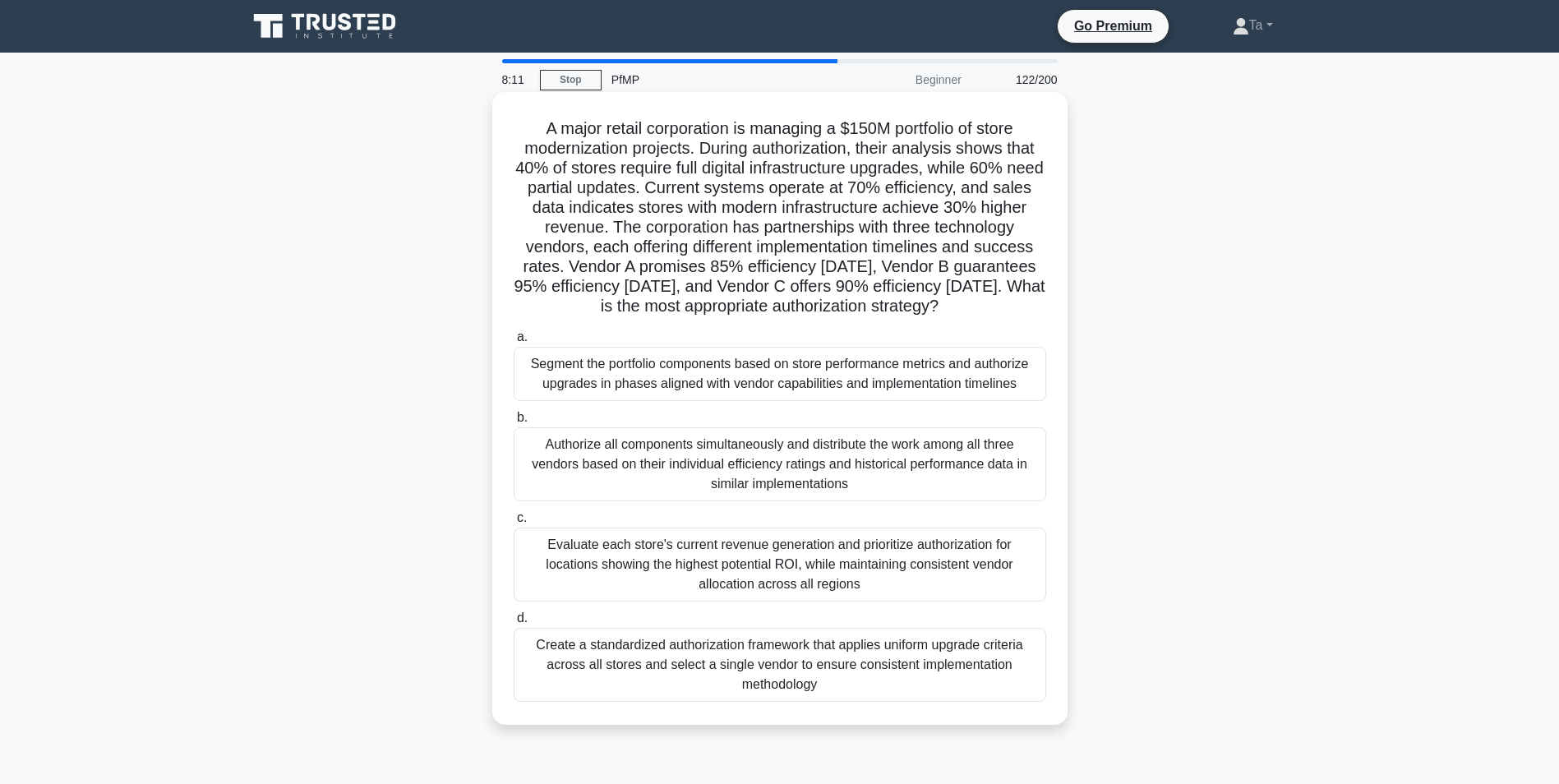
click at [753, 383] on div "Segment the portfolio components based on store performance metrics and authori…" at bounding box center [780, 374] width 533 height 55
click at [514, 343] on input "a. Segment the portfolio components based on store performance metrics and auth…" at bounding box center [514, 337] width 0 height 11
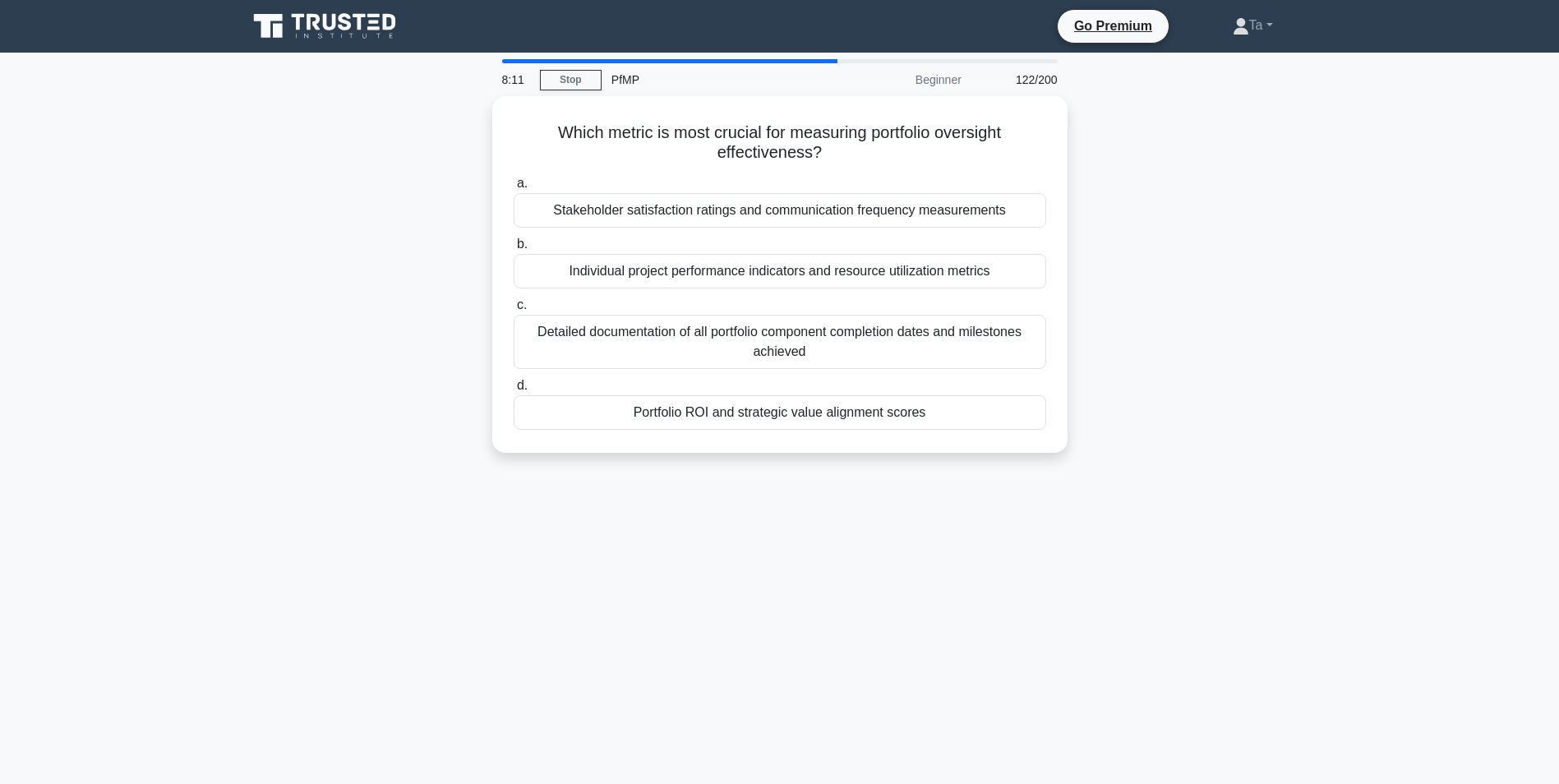
click at [753, 383] on label "d. Portfolio ROI and strategic value alignment scores" at bounding box center [780, 402] width 533 height 55
click at [514, 383] on input "d. Portfolio ROI and strategic value alignment scores" at bounding box center [514, 386] width 0 height 11
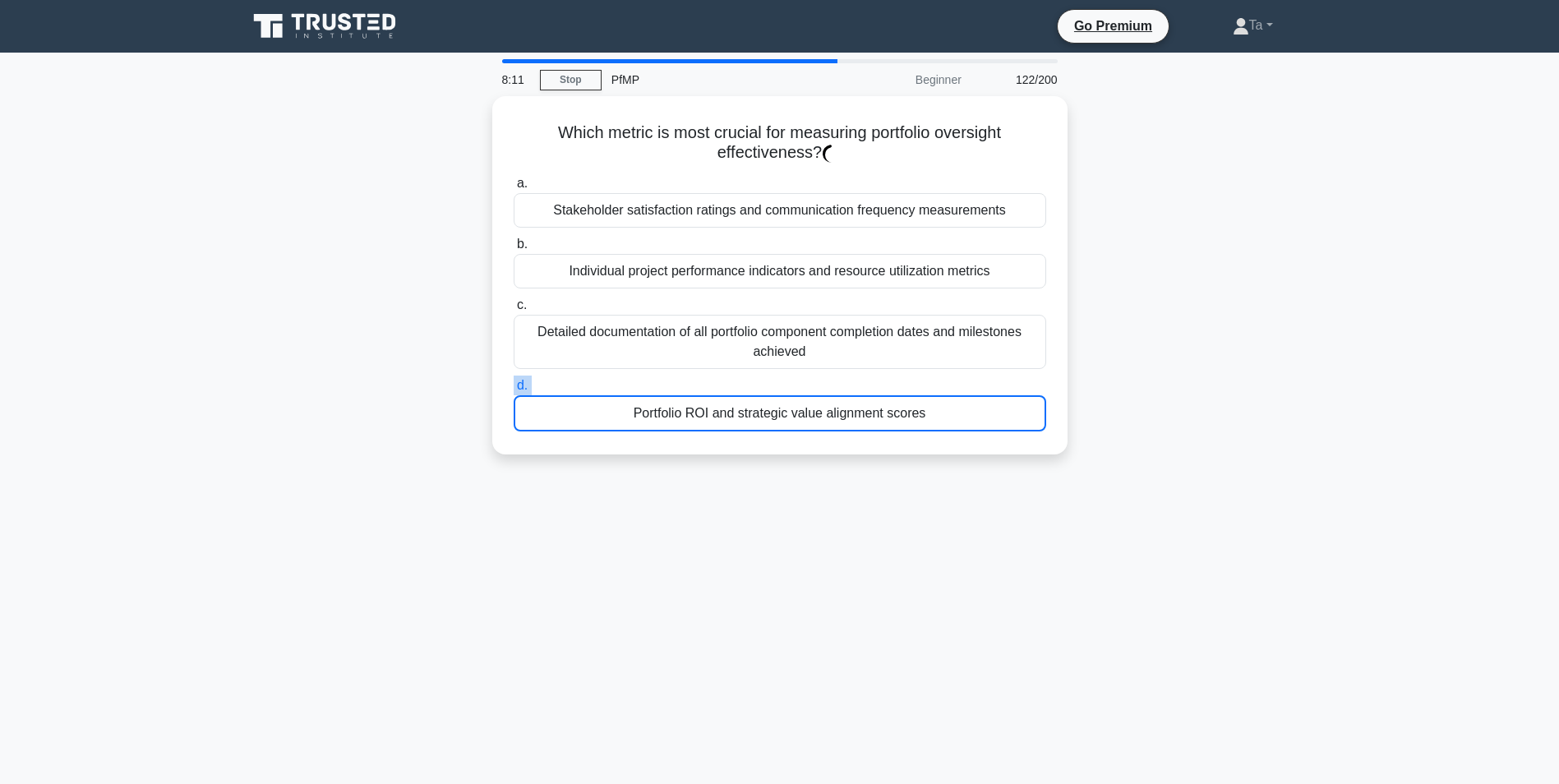
click at [753, 383] on label "d. Portfolio ROI and strategic value alignment scores" at bounding box center [780, 403] width 533 height 56
click at [514, 383] on input "d. Portfolio ROI and strategic value alignment scores" at bounding box center [514, 386] width 0 height 11
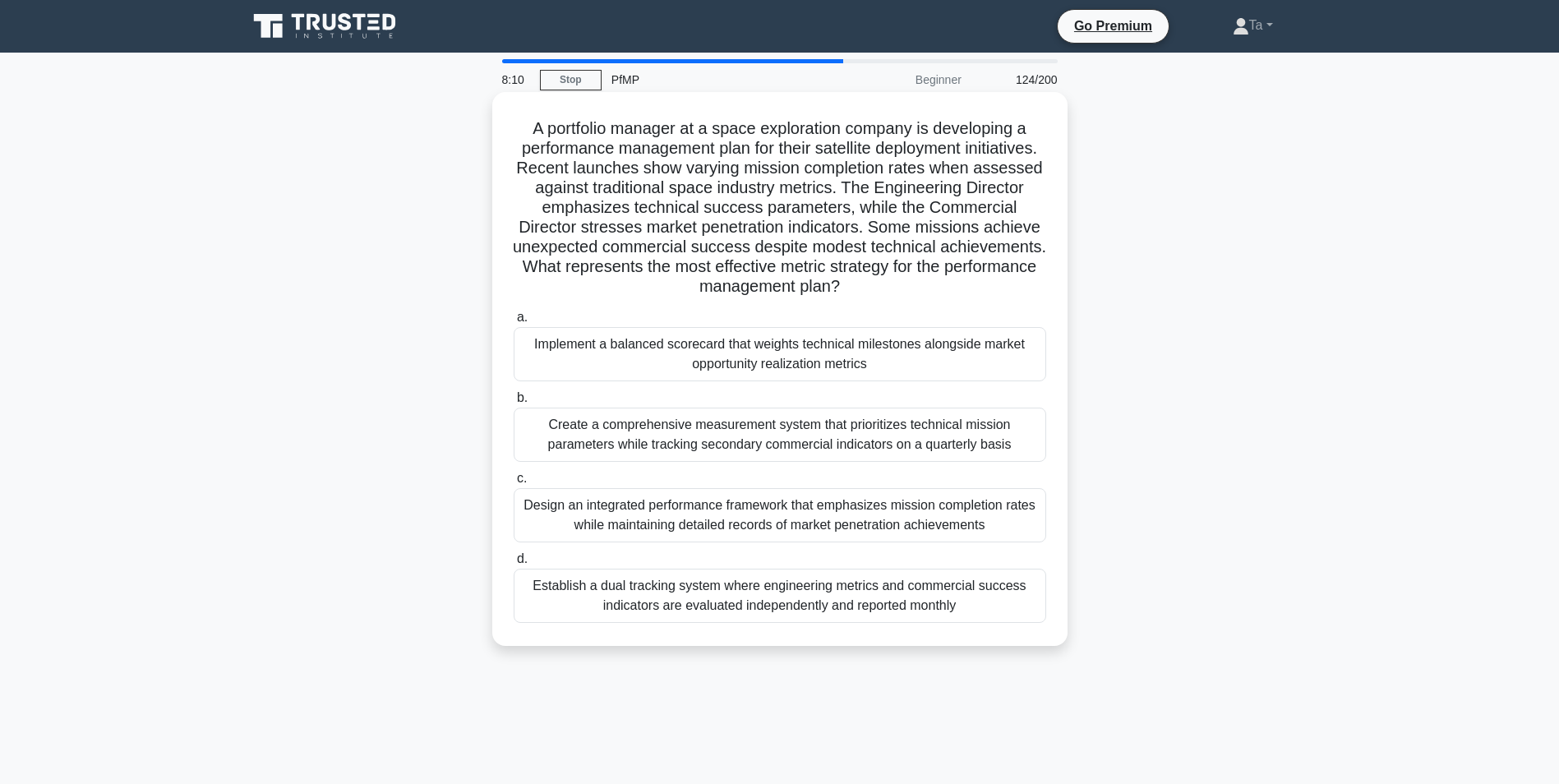
click at [753, 382] on div "Implement a balanced scorecard that weights technical milestones alongside mark…" at bounding box center [780, 354] width 533 height 55
click at [514, 323] on input "a. Implement a balanced scorecard that weights technical milestones alongside m…" at bounding box center [514, 317] width 0 height 11
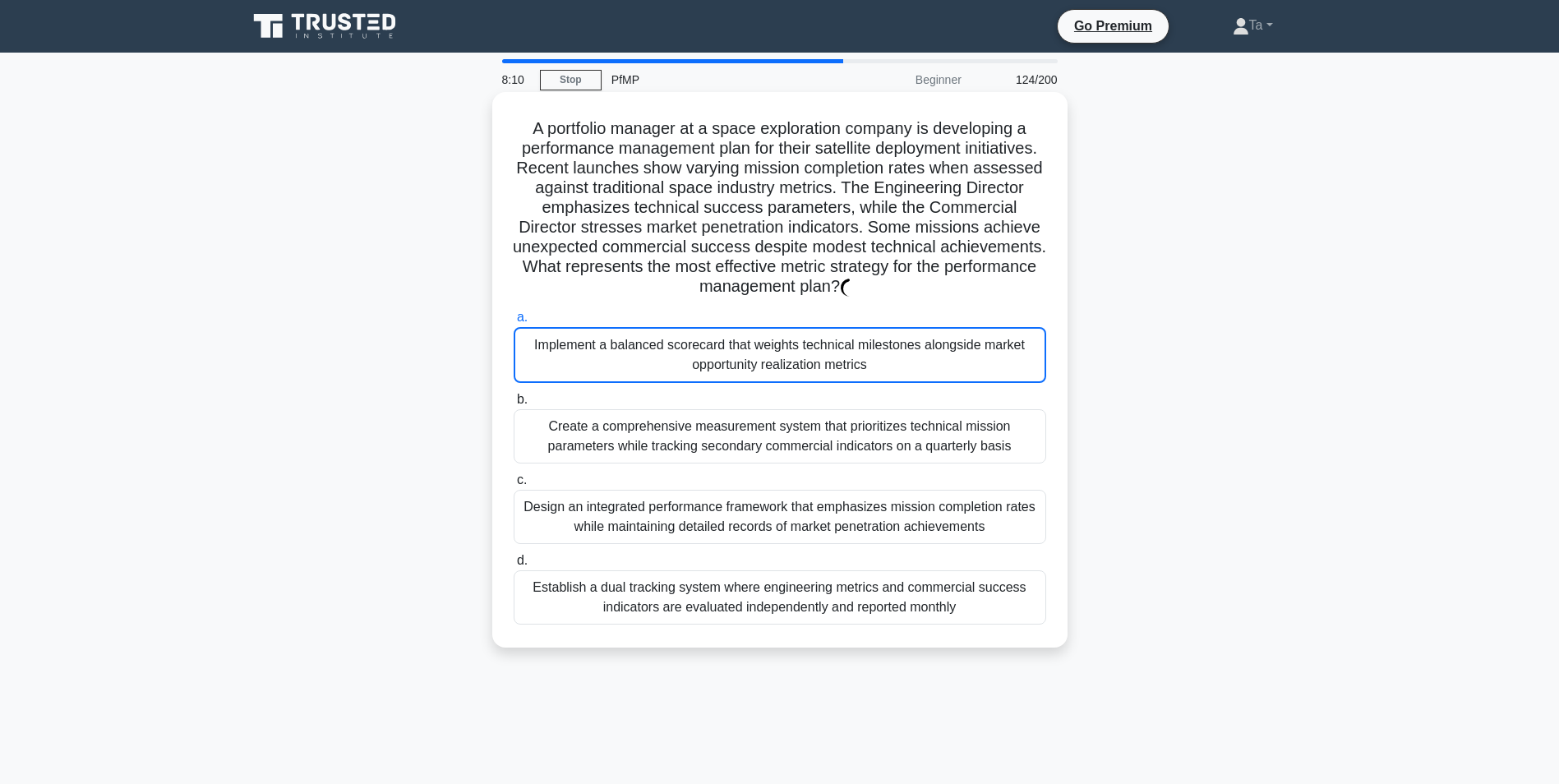
click at [753, 382] on div "Implement a balanced scorecard that weights technical milestones alongside mark…" at bounding box center [780, 355] width 533 height 56
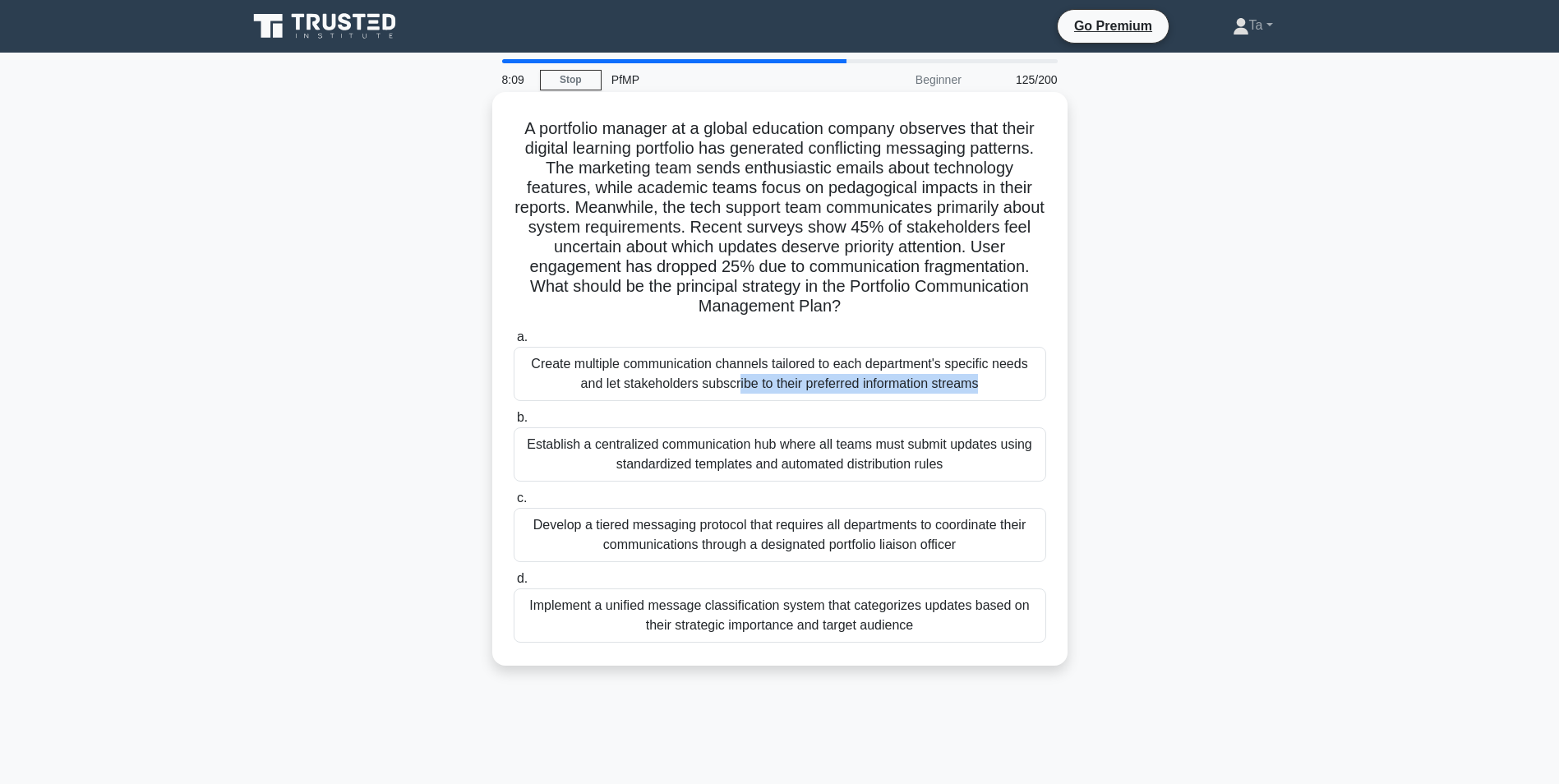
click at [755, 382] on div "Create multiple communication channels tailored to each department's specific n…" at bounding box center [780, 374] width 533 height 55
click at [514, 343] on input "a. Create multiple communication channels tailored to each department's specifi…" at bounding box center [514, 337] width 0 height 11
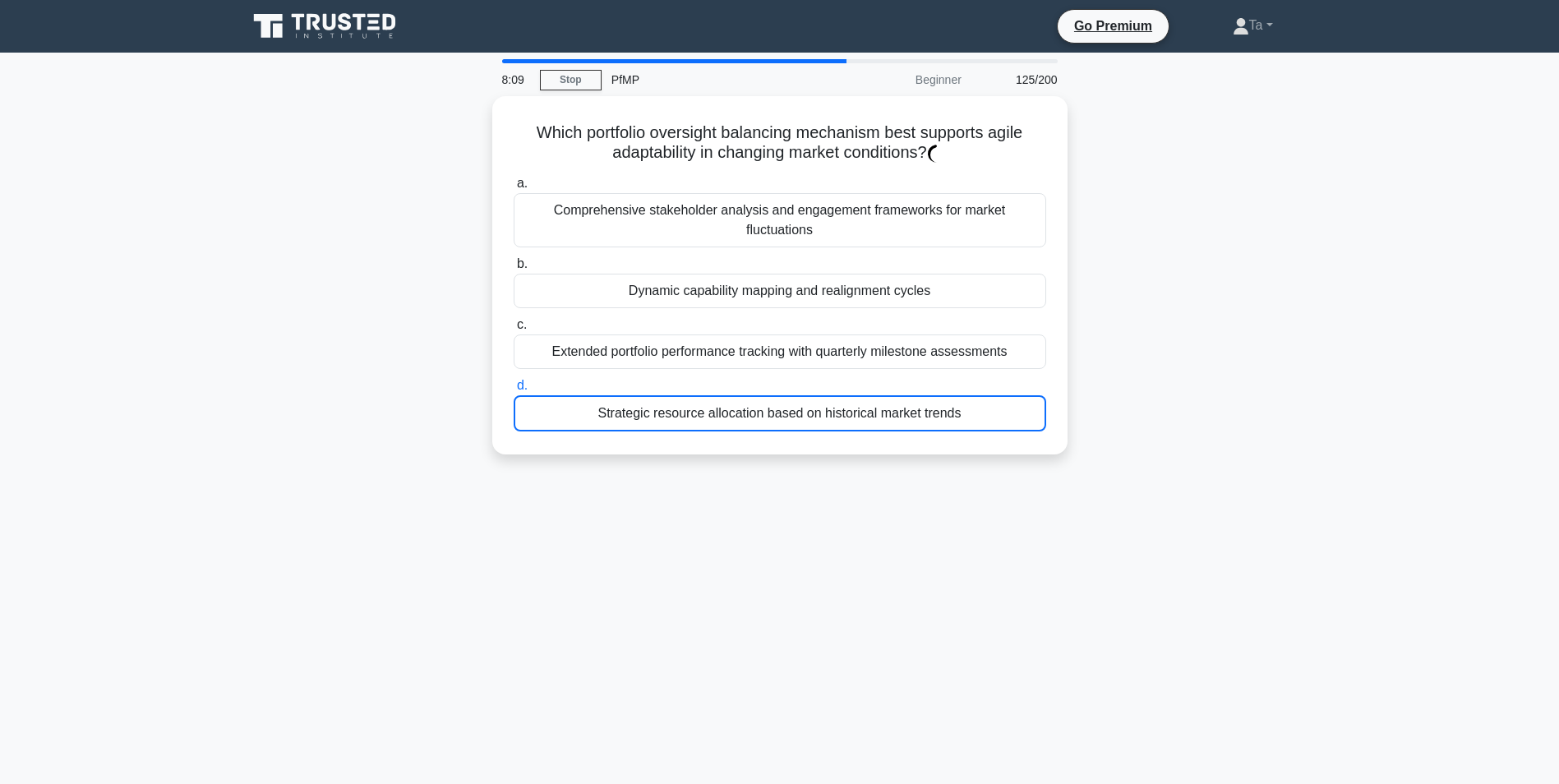
click at [755, 395] on div "Strategic resource allocation based on historical market trends" at bounding box center [780, 413] width 533 height 36
click at [514, 381] on input "d. Strategic resource allocation based on historical market trends" at bounding box center [514, 386] width 0 height 11
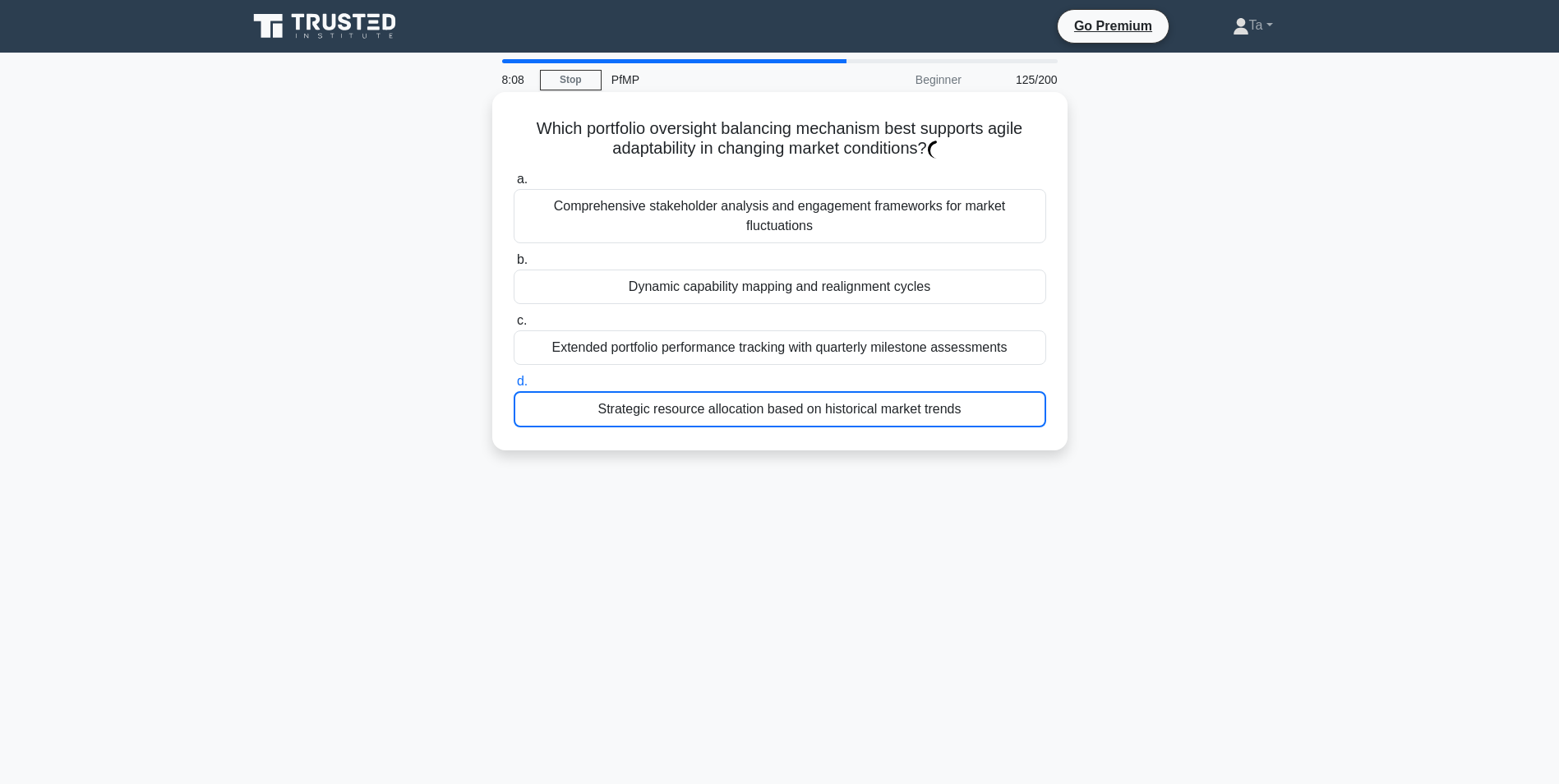
click at [755, 392] on div "Strategic resource allocation based on historical market trends" at bounding box center [780, 409] width 533 height 36
click at [514, 381] on input "d. Strategic resource allocation based on historical market trends" at bounding box center [514, 382] width 0 height 11
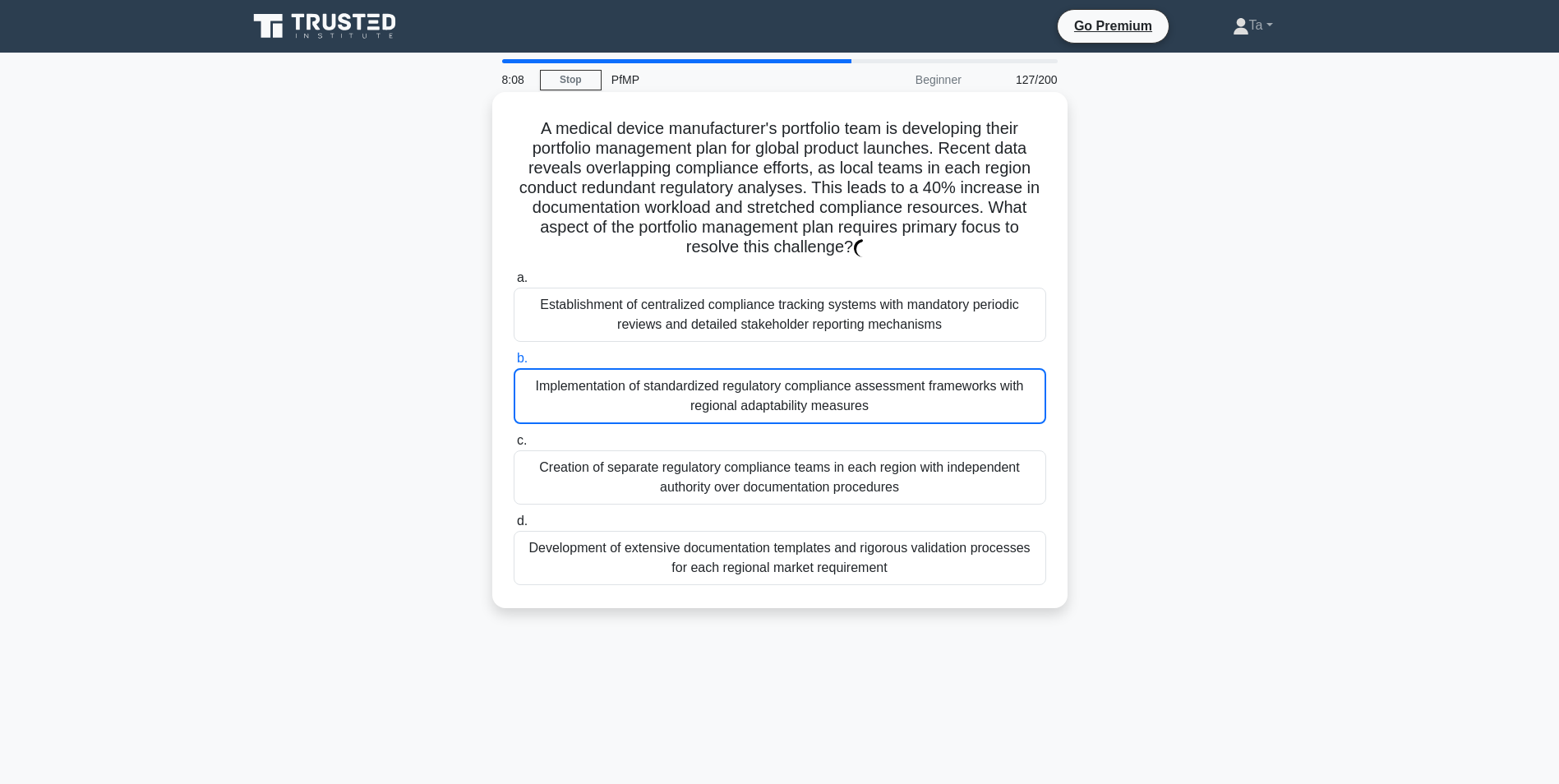
drag, startPoint x: 755, startPoint y: 381, endPoint x: 805, endPoint y: 386, distance: 50.2
click at [805, 386] on div "Implementation of standardized regulatory compliance assessment frameworks with…" at bounding box center [780, 395] width 533 height 56
click at [514, 364] on input "b. Implementation of standardized regulatory compliance assessment frameworks w…" at bounding box center [514, 358] width 0 height 11
click at [805, 386] on div "Implementation of standardized regulatory compliance assessment frameworks with…" at bounding box center [780, 395] width 533 height 56
click at [514, 364] on input "b. Implementation of standardized regulatory compliance assessment frameworks w…" at bounding box center [514, 358] width 0 height 11
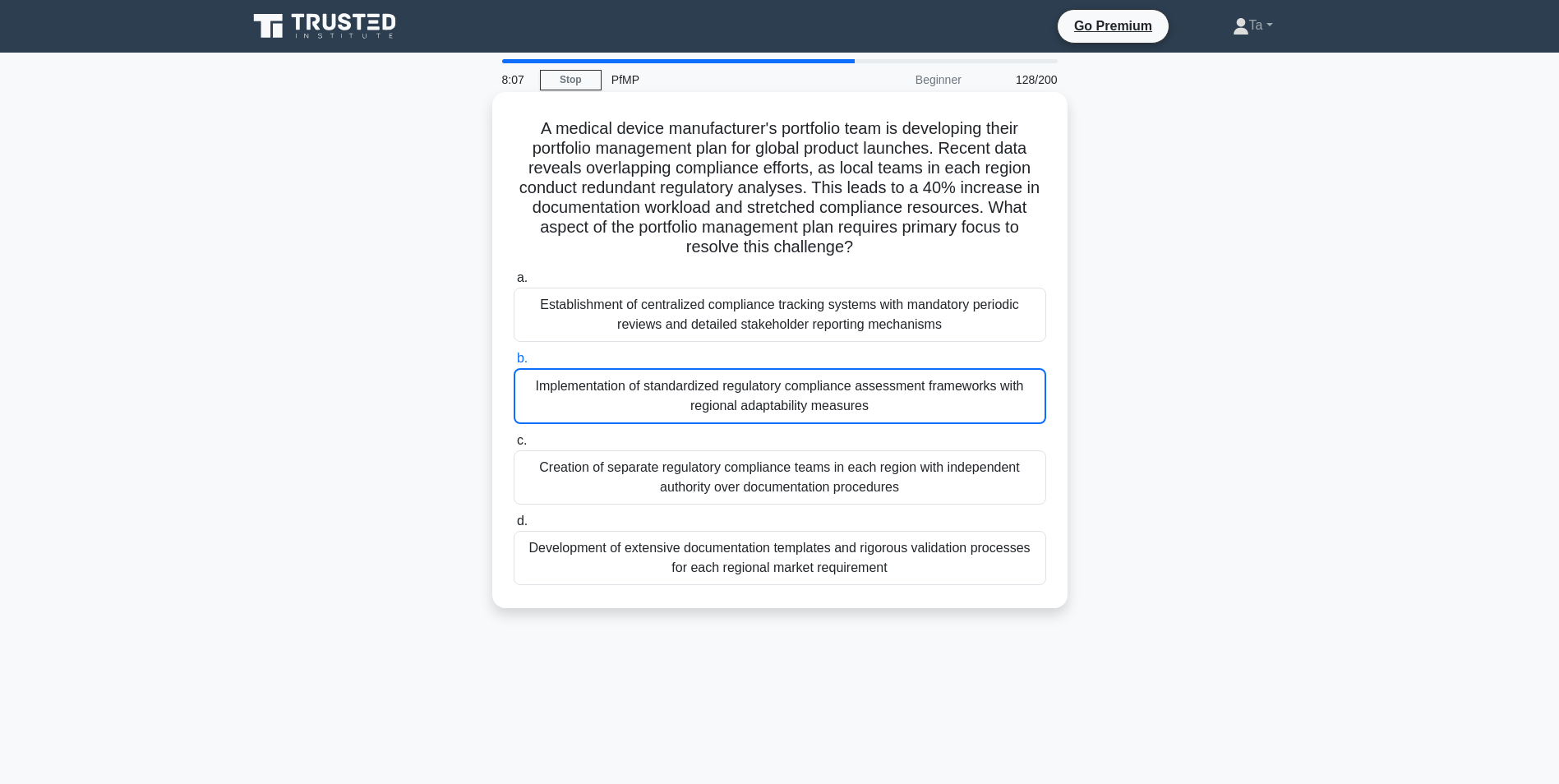
click at [805, 386] on div "Implementation of standardized regulatory compliance assessment frameworks with…" at bounding box center [780, 395] width 533 height 56
click at [514, 364] on input "b. Implementation of standardized regulatory compliance assessment frameworks w…" at bounding box center [514, 358] width 0 height 11
click at [805, 386] on div "Implementation of standardized regulatory compliance assessment frameworks with…" at bounding box center [780, 395] width 533 height 56
click at [514, 364] on input "b. Implementation of standardized regulatory compliance assessment frameworks w…" at bounding box center [514, 358] width 0 height 11
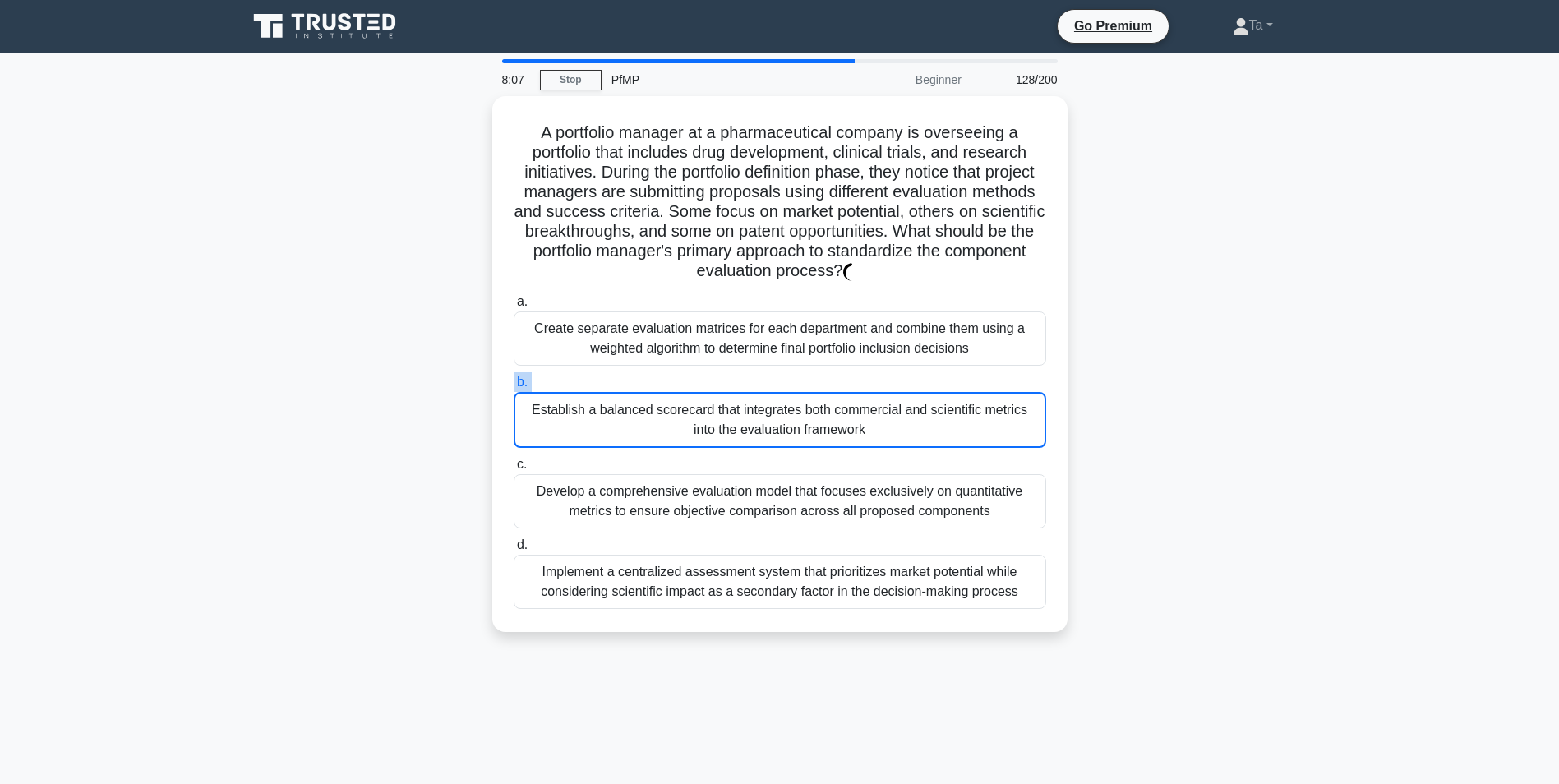
click at [805, 386] on label "b. Establish a balanced scorecard that integrates both commercial and scientifi…" at bounding box center [780, 409] width 533 height 75
click at [514, 386] on input "b. Establish a balanced scorecard that integrates both commercial and scientifi…" at bounding box center [514, 382] width 0 height 11
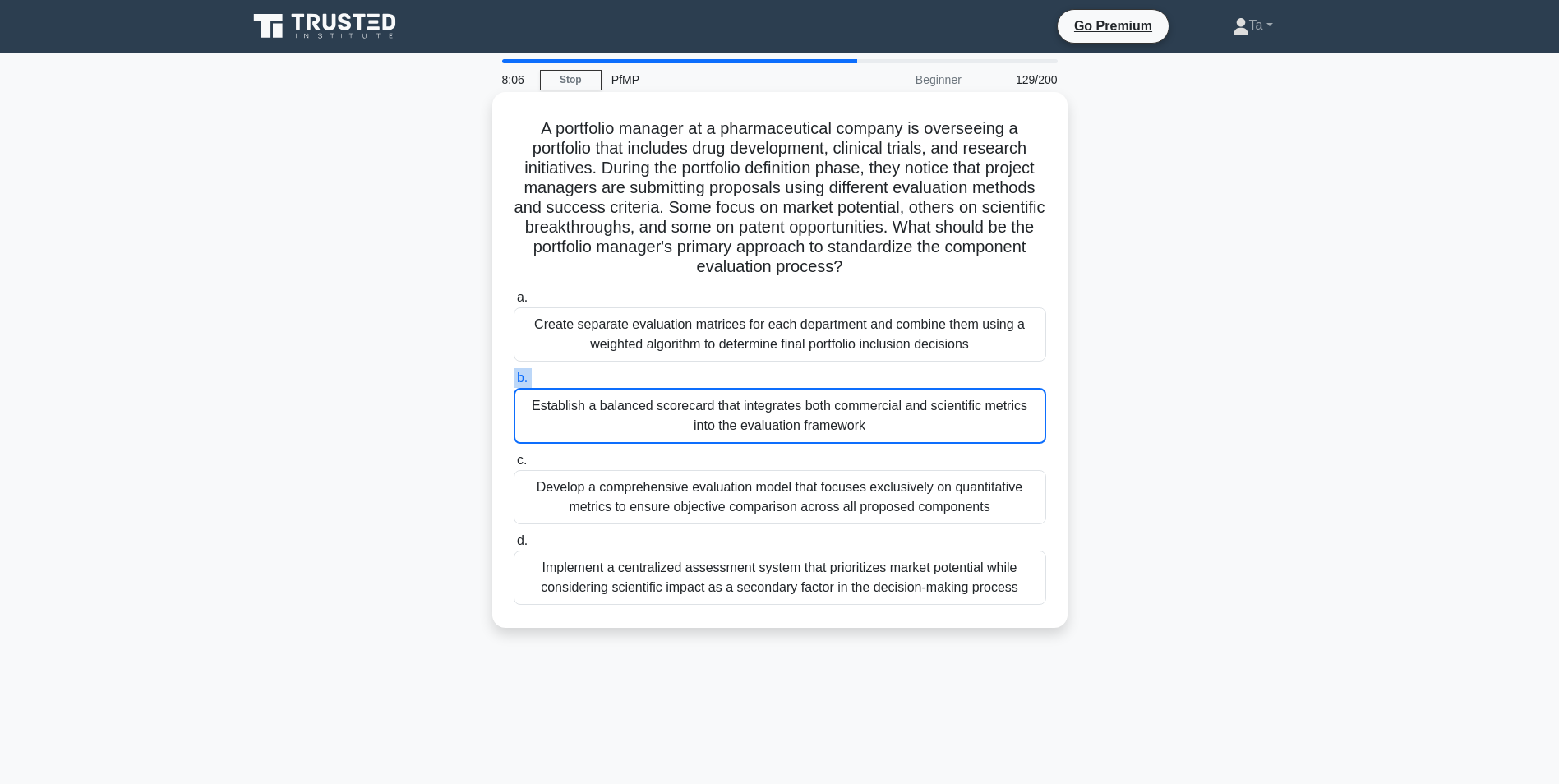
click at [805, 386] on label "b. Establish a balanced scorecard that integrates both commercial and scientifi…" at bounding box center [780, 405] width 533 height 75
click at [514, 384] on input "b. Establish a balanced scorecard that integrates both commercial and scientifi…" at bounding box center [514, 378] width 0 height 11
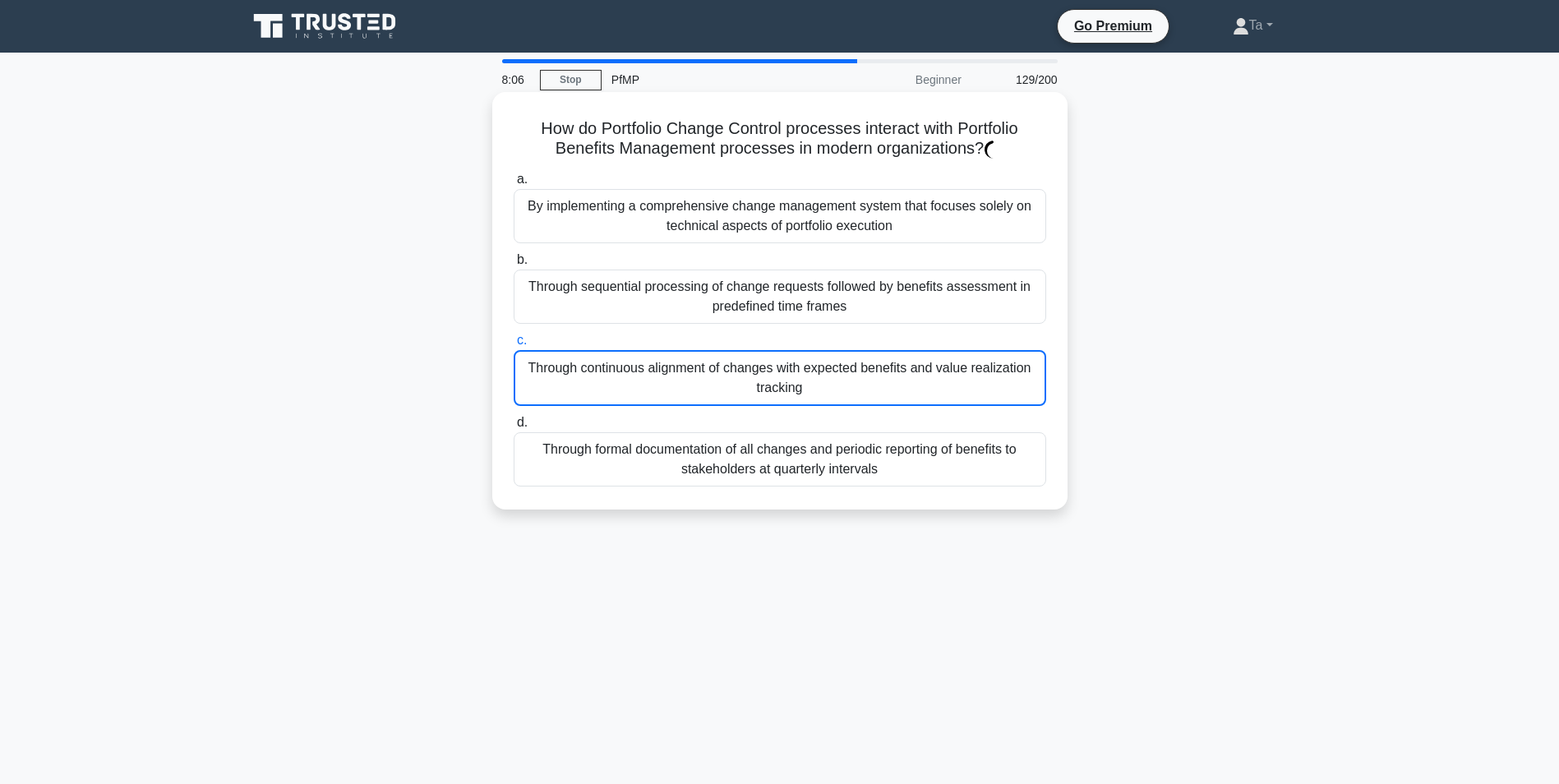
click at [805, 386] on div "Through continuous alignment of changes with expected benefits and value realiz…" at bounding box center [780, 378] width 533 height 56
click at [514, 346] on input "c. Through continuous alignment of changes with expected benefits and value rea…" at bounding box center [514, 340] width 0 height 11
click at [805, 386] on div "Through continuous alignment of changes with expected benefits and value realiz…" at bounding box center [780, 378] width 533 height 56
click at [514, 346] on input "c. Through continuous alignment of changes with expected benefits and value rea…" at bounding box center [514, 340] width 0 height 11
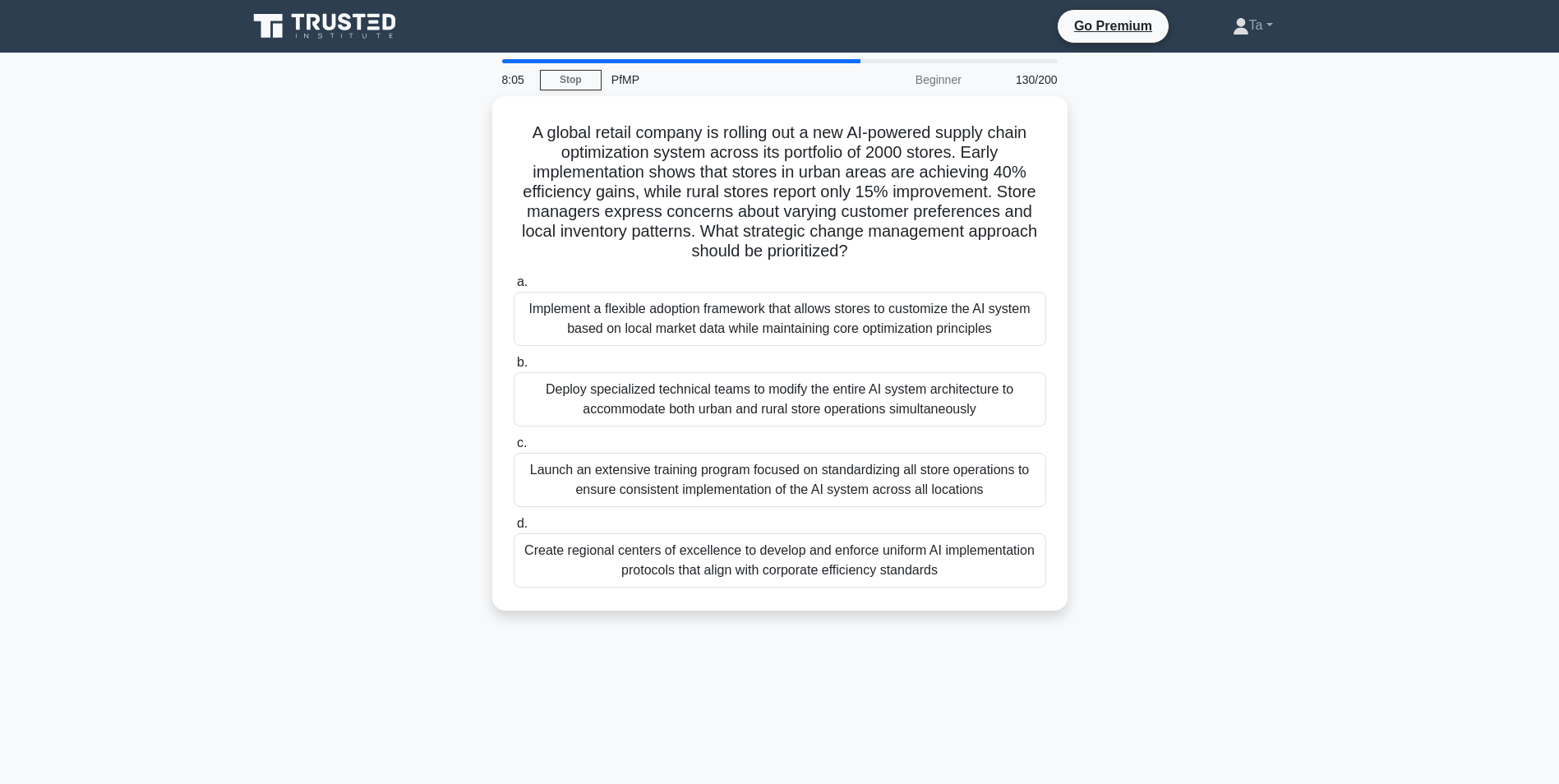
click at [805, 386] on div "Deploy specialized technical teams to modify the entire AI system architecture …" at bounding box center [780, 398] width 533 height 55
click at [514, 368] on input "b. Deploy specialized technical teams to modify the entire AI system architectu…" at bounding box center [514, 363] width 0 height 11
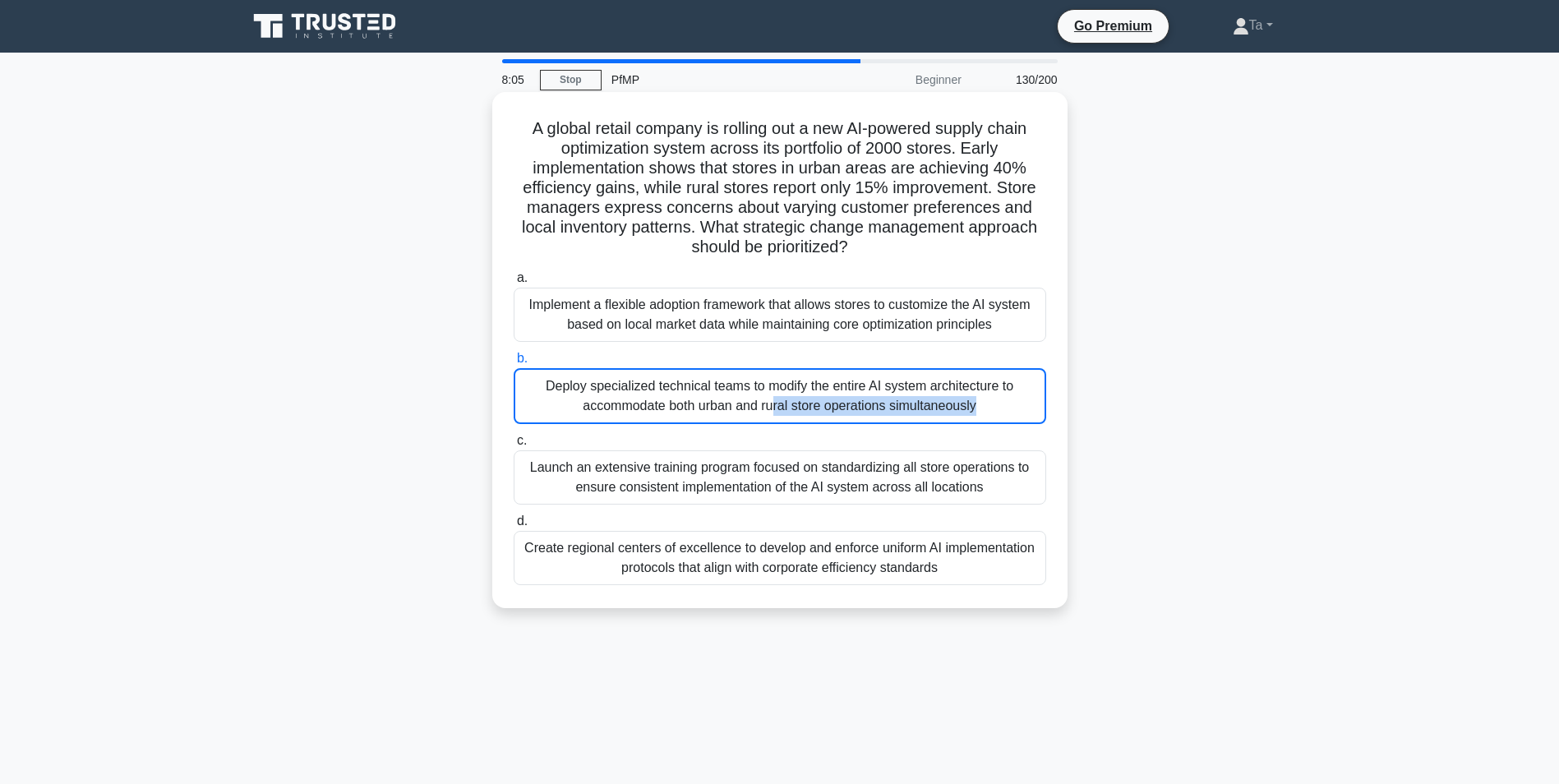
click at [805, 386] on div "Deploy specialized technical teams to modify the entire AI system architecture …" at bounding box center [780, 395] width 533 height 56
click at [514, 364] on input "b. Deploy specialized technical teams to modify the entire AI system architectu…" at bounding box center [514, 358] width 0 height 11
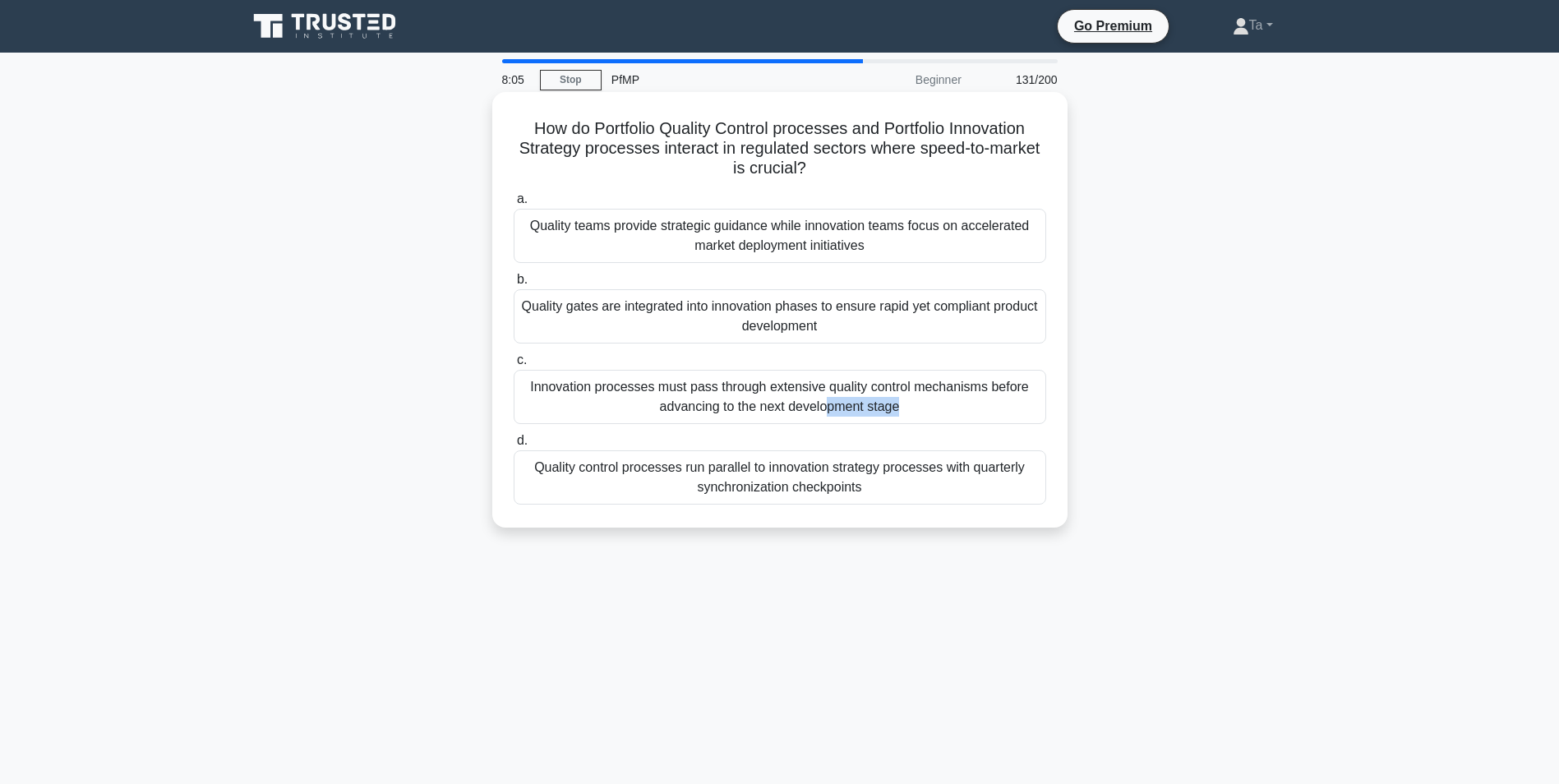
click at [805, 386] on div "Innovation processes must pass through extensive quality control mechanisms bef…" at bounding box center [780, 396] width 533 height 55
click at [514, 366] on input "c. Innovation processes must pass through extensive quality control mechanisms …" at bounding box center [514, 360] width 0 height 11
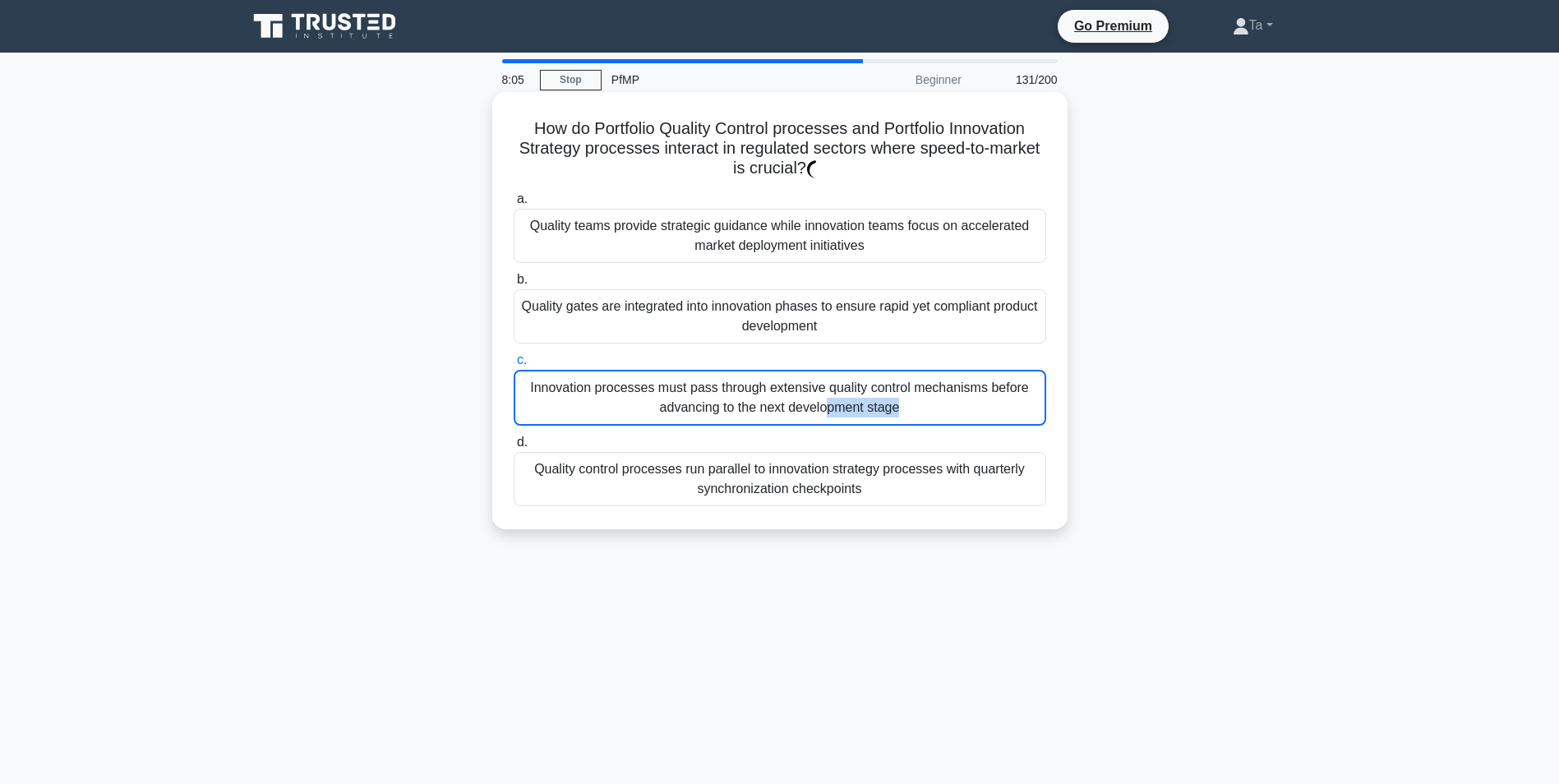
click at [805, 386] on div "Innovation processes must pass through extensive quality control mechanisms bef…" at bounding box center [780, 397] width 533 height 56
click at [514, 366] on input "c. Innovation processes must pass through extensive quality control mechanisms …" at bounding box center [514, 360] width 0 height 11
click at [805, 386] on div "Innovation processes must pass through extensive quality control mechanisms bef…" at bounding box center [780, 397] width 533 height 56
click at [514, 366] on input "c. Innovation processes must pass through extensive quality control mechanisms …" at bounding box center [514, 360] width 0 height 11
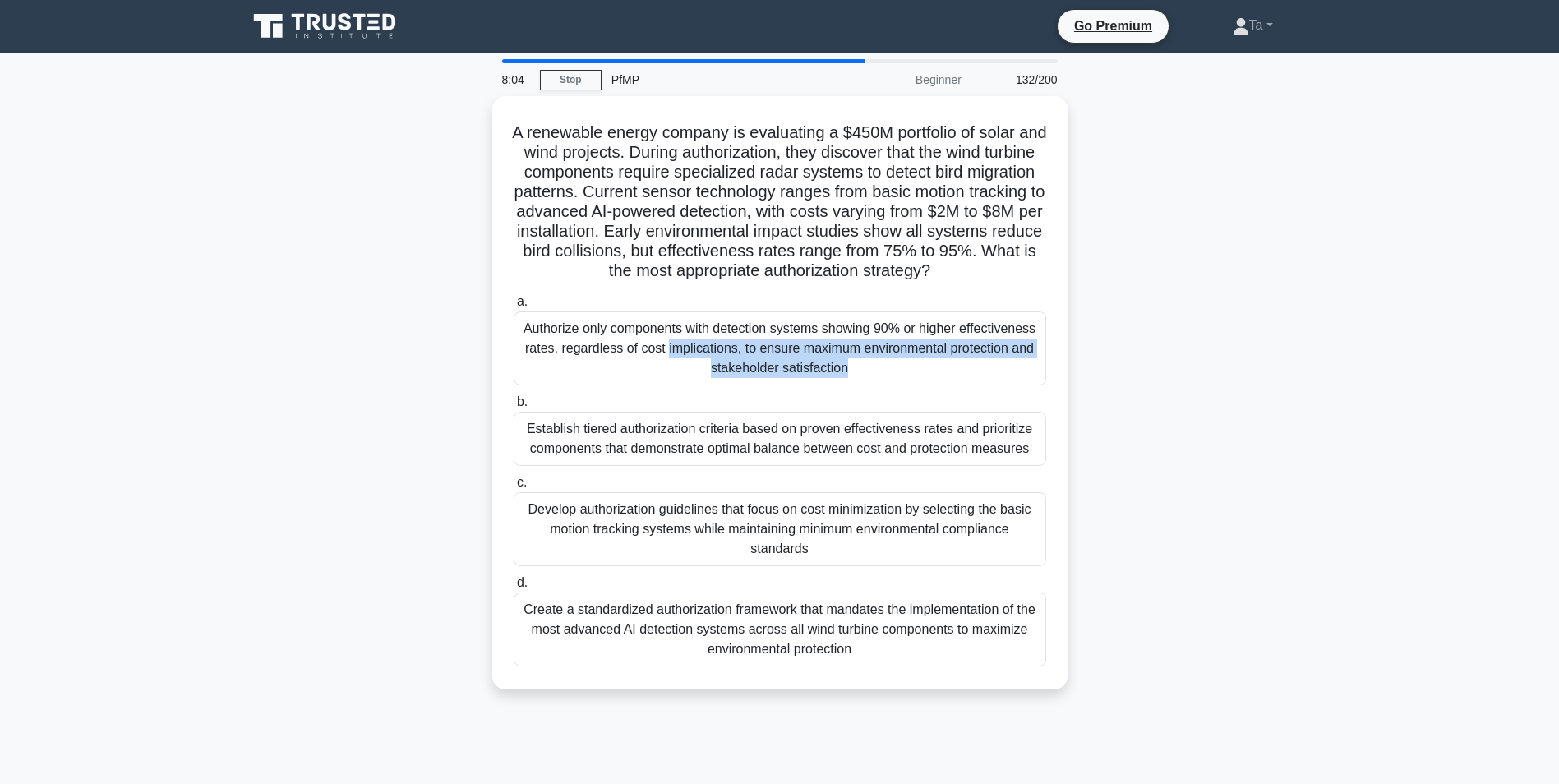
click at [805, 386] on div "Authorize only components with detection systems showing 90% or higher effectiv…" at bounding box center [780, 348] width 533 height 74
click at [514, 307] on input "a. Authorize only components with detection systems showing 90% or higher effec…" at bounding box center [514, 301] width 0 height 11
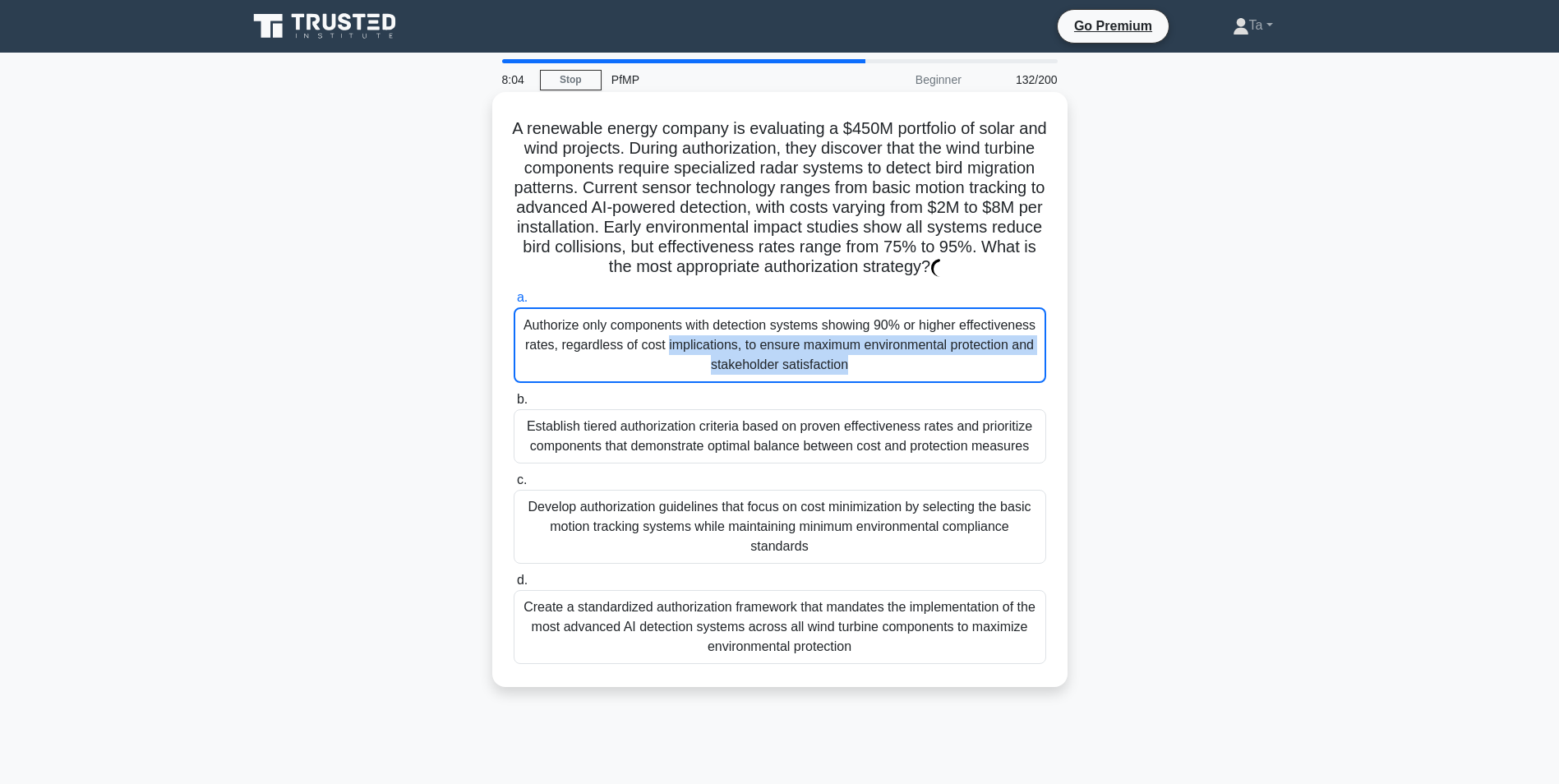
click at [805, 383] on div "Authorize only components with detection systems showing 90% or higher effectiv…" at bounding box center [780, 345] width 533 height 75
click at [514, 303] on input "a. Authorize only components with detection systems showing 90% or higher effec…" at bounding box center [514, 297] width 0 height 11
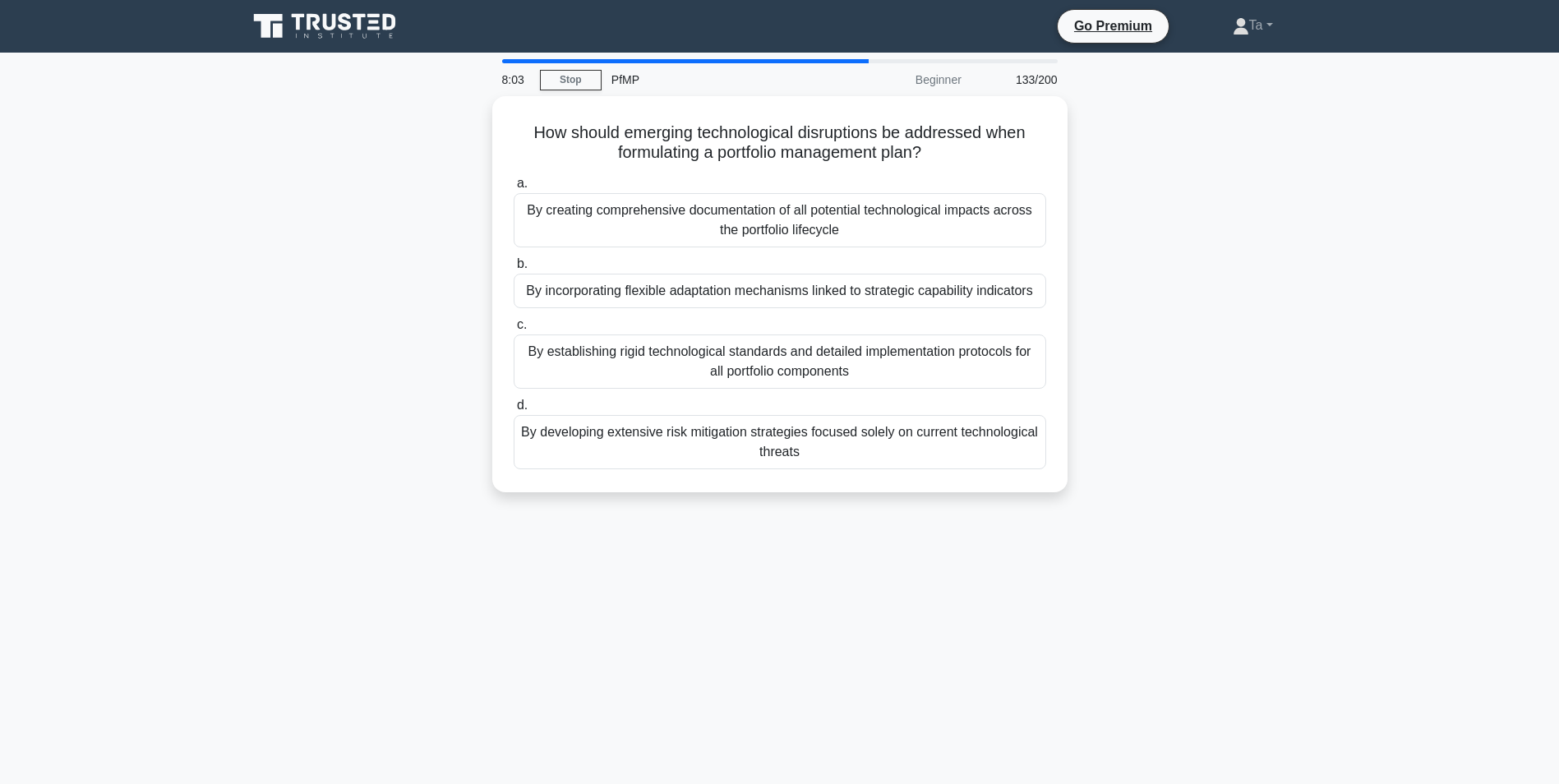
click at [805, 386] on div "By establishing rigid technological standards and detailed implementation proto…" at bounding box center [780, 361] width 533 height 55
click at [514, 330] on input "c. By establishing rigid technological standards and detailed implementation pr…" at bounding box center [514, 324] width 0 height 11
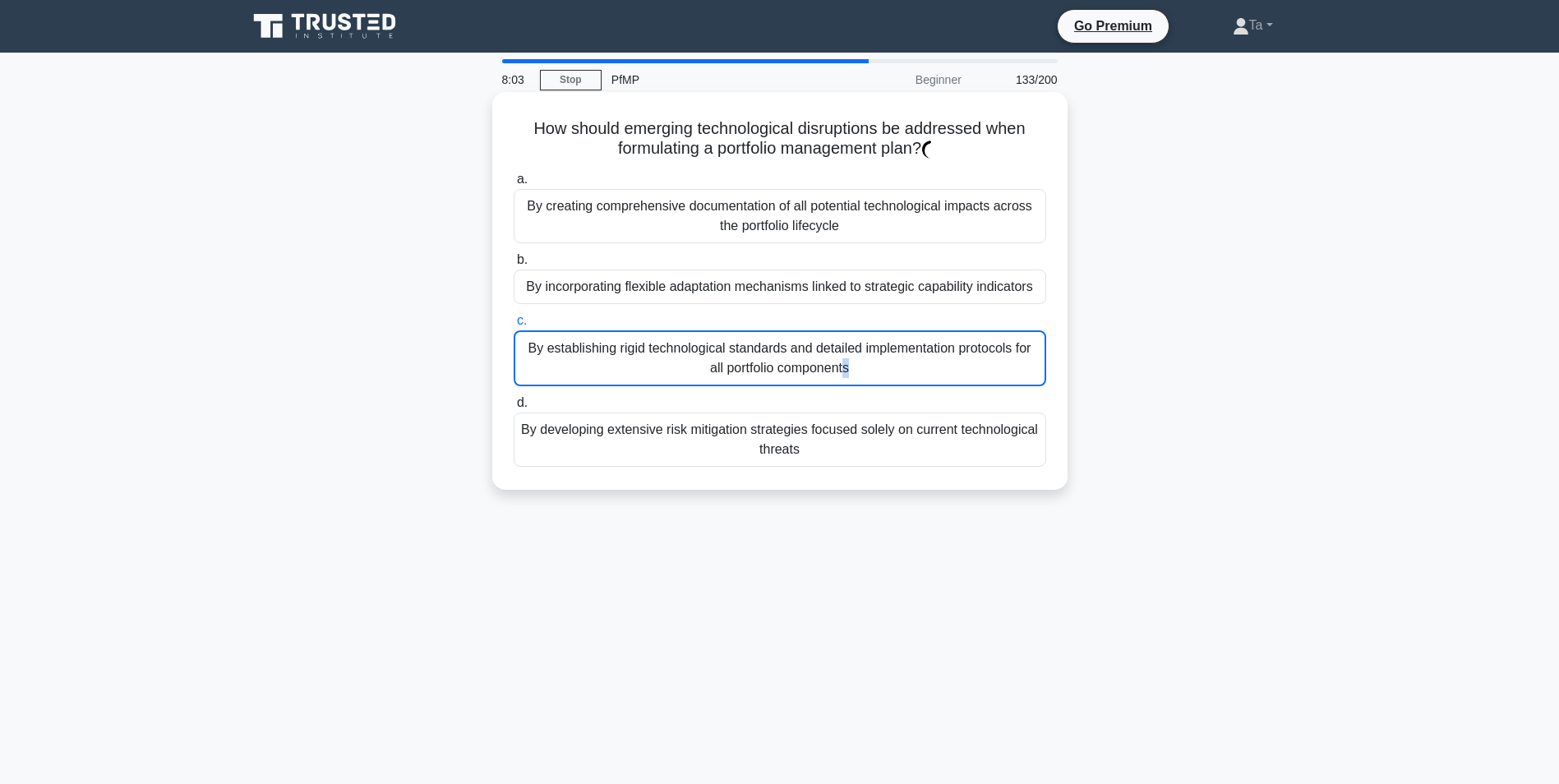
click at [805, 386] on div "By establishing rigid technological standards and detailed implementation proto…" at bounding box center [780, 358] width 533 height 56
click at [514, 326] on input "c. By establishing rigid technological standards and detailed implementation pr…" at bounding box center [514, 320] width 0 height 11
click at [805, 386] on div "By establishing rigid technological standards and detailed implementation proto…" at bounding box center [780, 358] width 533 height 56
click at [514, 326] on input "c. By establishing rigid technological standards and detailed implementation pr…" at bounding box center [514, 320] width 0 height 11
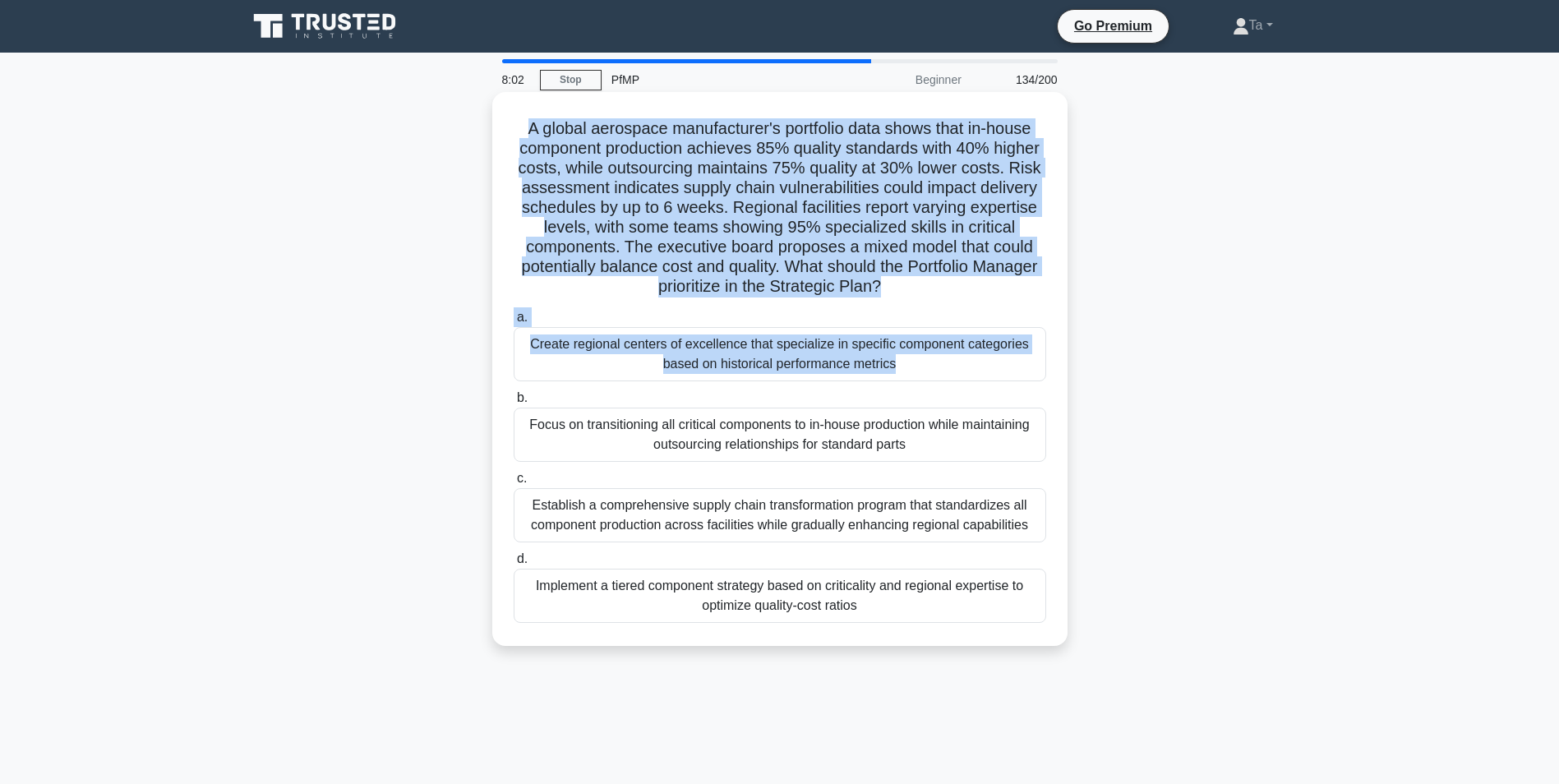
click at [802, 382] on div "Create regional centers of excellence that specialize in specific component cat…" at bounding box center [780, 354] width 533 height 55
click at [514, 323] on input "a. Create regional centers of excellence that specialize in specific component …" at bounding box center [514, 317] width 0 height 11
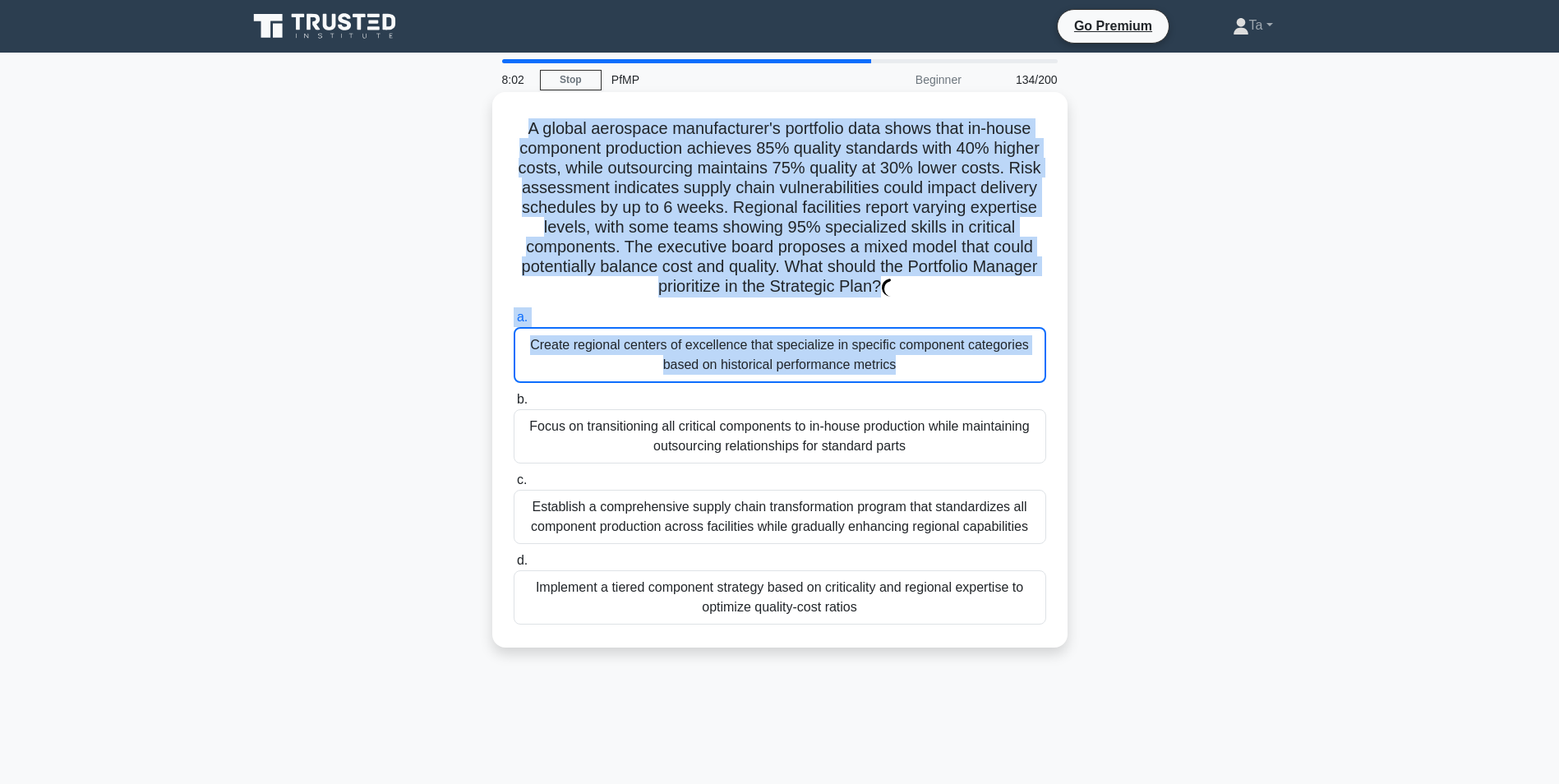
click at [801, 382] on div "Create regional centers of excellence that specialize in specific component cat…" at bounding box center [780, 355] width 533 height 56
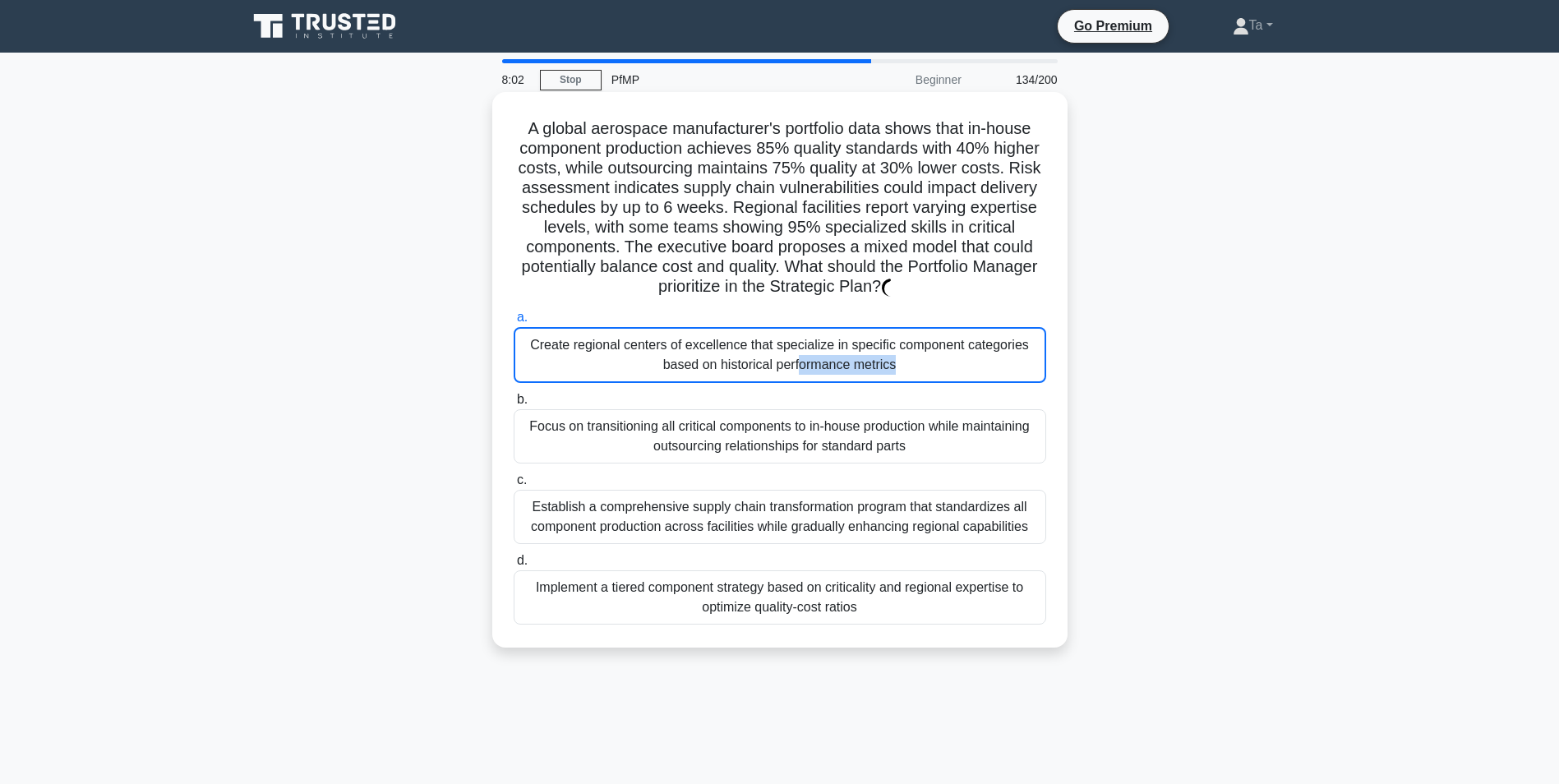
click at [801, 382] on div "Create regional centers of excellence that specialize in specific component cat…" at bounding box center [780, 355] width 533 height 56
click at [514, 323] on input "a. Create regional centers of excellence that specialize in specific component …" at bounding box center [514, 317] width 0 height 11
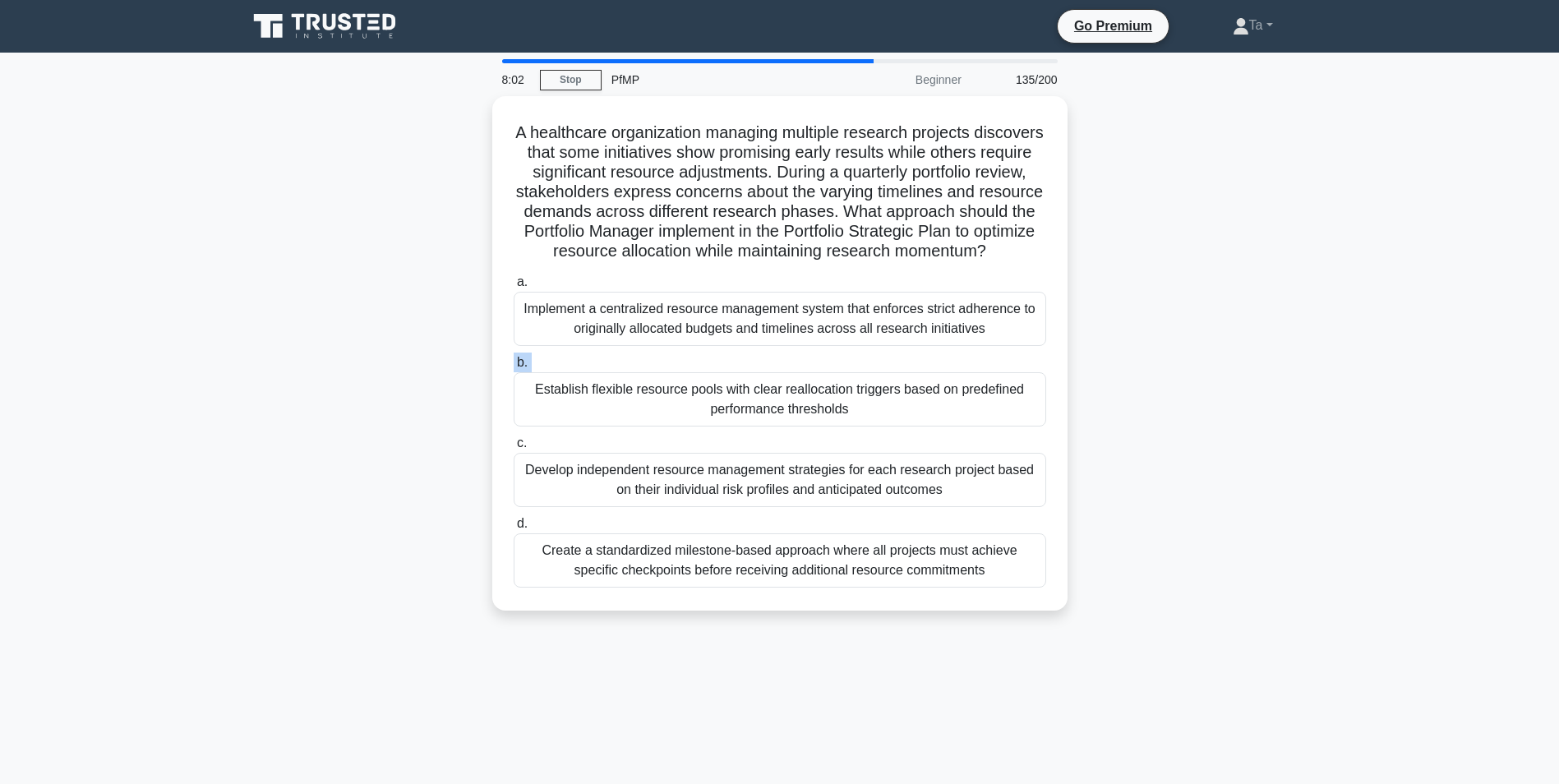
click at [801, 382] on label "b. Establish flexible resource pools with clear reallocation triggers based on …" at bounding box center [780, 390] width 533 height 74
click at [514, 368] on input "b. Establish flexible resource pools with clear reallocation triggers based on …" at bounding box center [514, 363] width 0 height 11
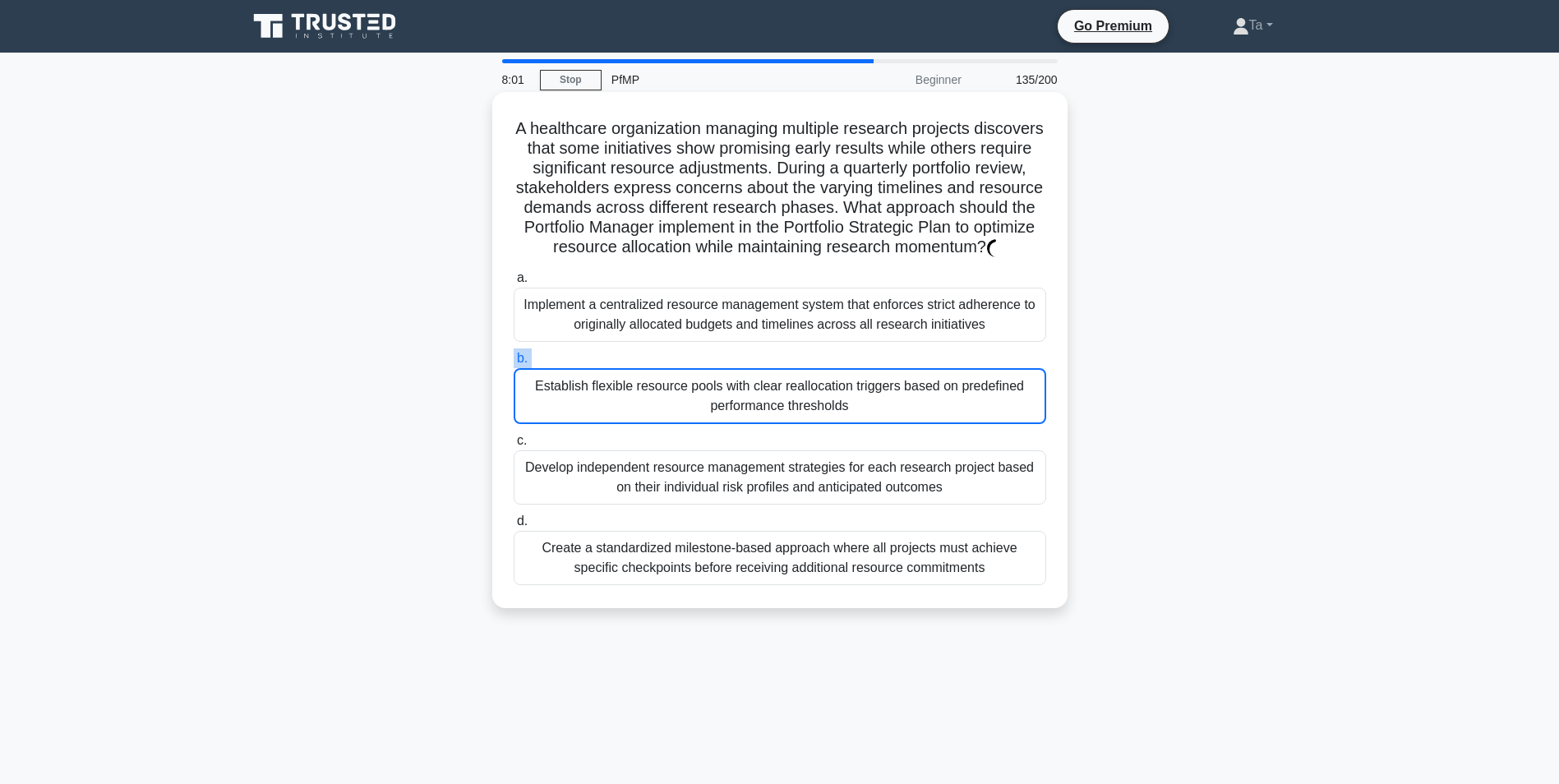
click at [801, 382] on label "b. Establish flexible resource pools with clear reallocation triggers based on …" at bounding box center [780, 386] width 533 height 75
click at [514, 364] on input "b. Establish flexible resource pools with clear reallocation triggers based on …" at bounding box center [514, 358] width 0 height 11
click at [801, 382] on label "b. Establish flexible resource pools with clear reallocation triggers based on …" at bounding box center [780, 386] width 533 height 75
click at [514, 364] on input "b. Establish flexible resource pools with clear reallocation triggers based on …" at bounding box center [514, 358] width 0 height 11
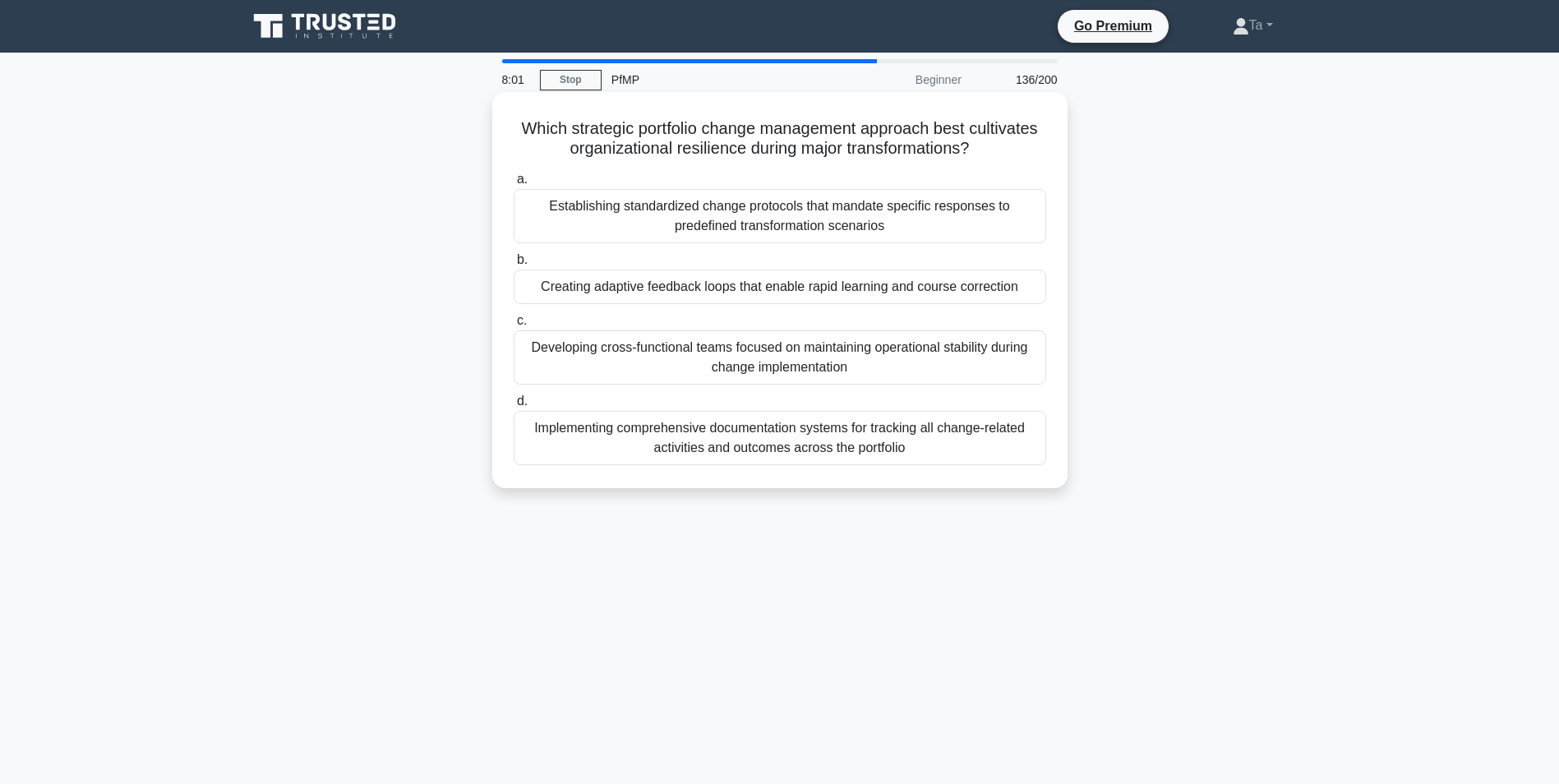
click at [801, 382] on div "Developing cross-functional teams focused on maintaining operational stability …" at bounding box center [780, 357] width 533 height 55
click at [514, 326] on input "c. Developing cross-functional teams focused on maintaining operational stabili…" at bounding box center [514, 320] width 0 height 11
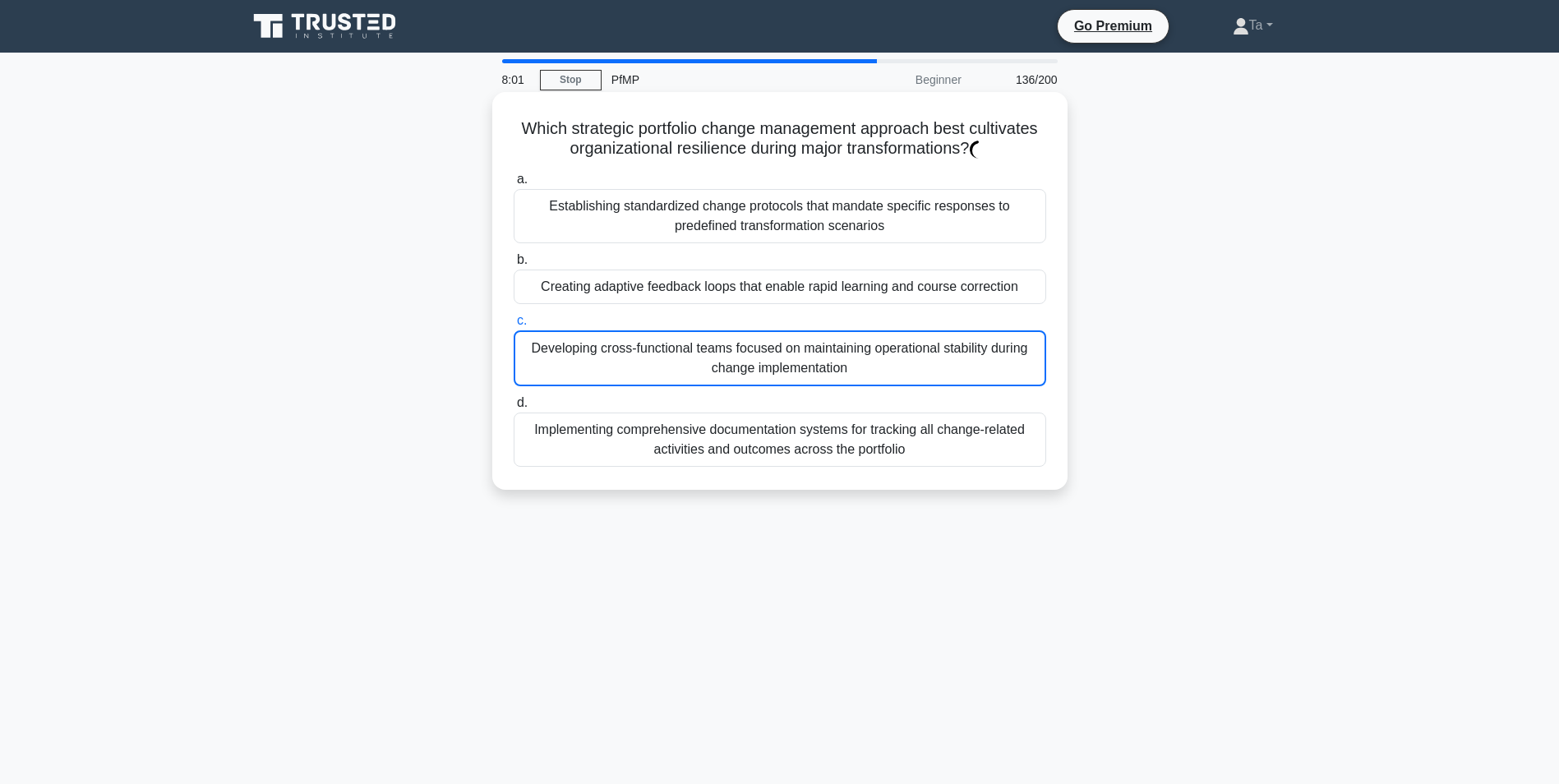
click at [801, 382] on div "Developing cross-functional teams focused on maintaining operational stability …" at bounding box center [780, 358] width 533 height 56
click at [514, 326] on input "c. Developing cross-functional teams focused on maintaining operational stabili…" at bounding box center [514, 320] width 0 height 11
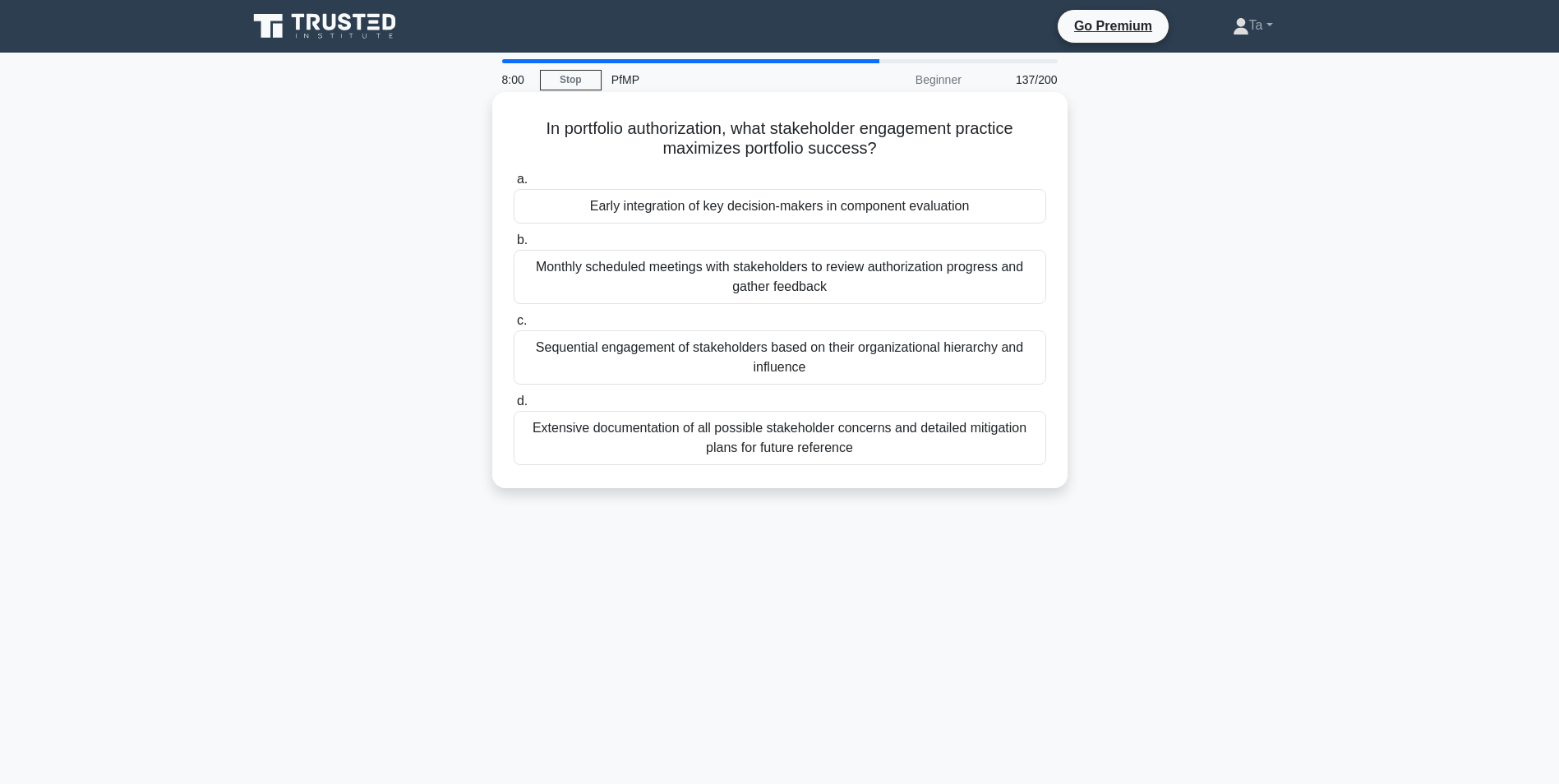
click at [801, 382] on div "Sequential engagement of stakeholders based on their organizational hierarchy a…" at bounding box center [780, 357] width 533 height 55
click at [514, 326] on input "c. Sequential engagement of stakeholders based on their organizational hierarch…" at bounding box center [514, 320] width 0 height 11
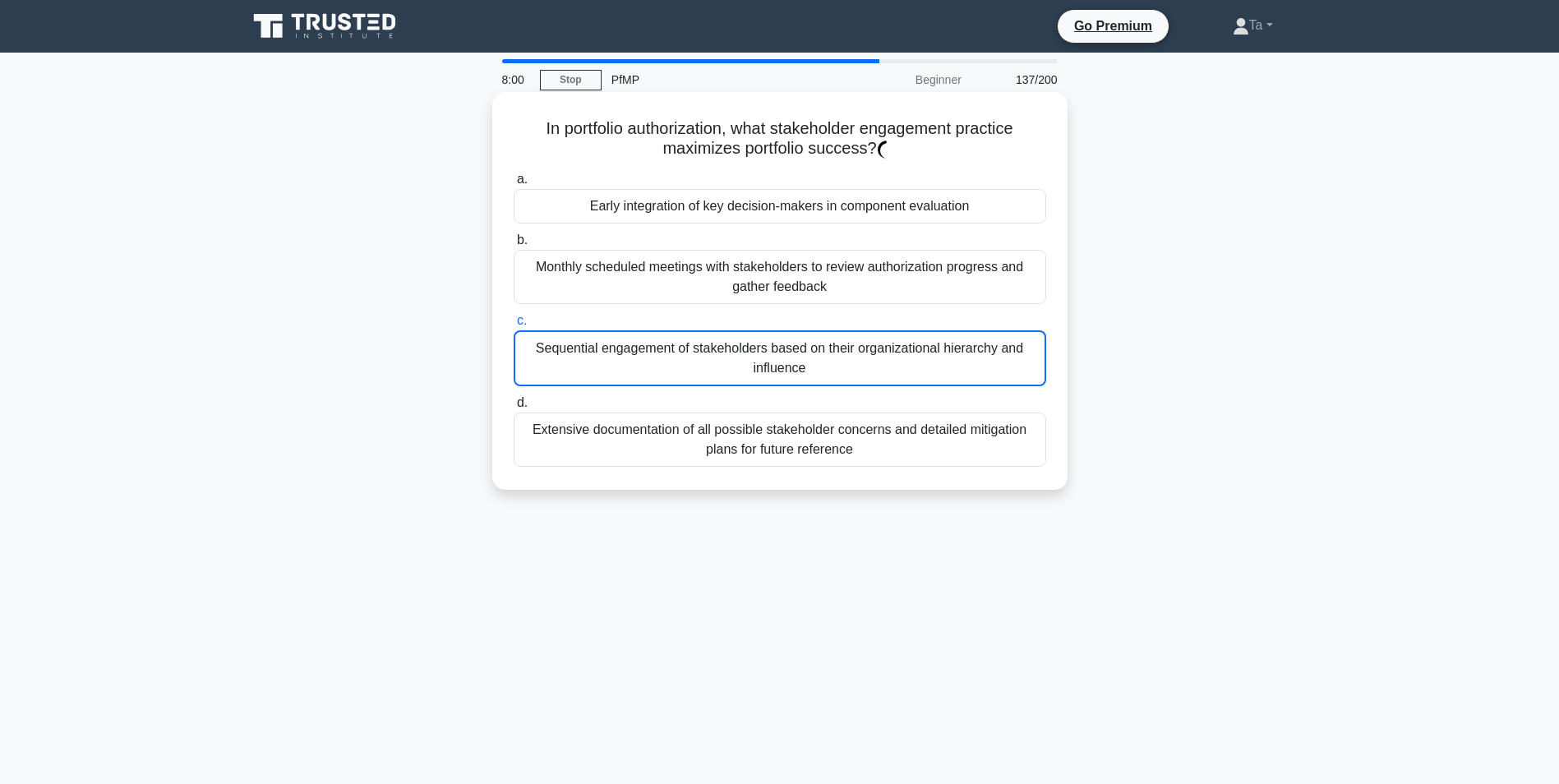
click at [801, 382] on div "Sequential engagement of stakeholders based on their organizational hierarchy a…" at bounding box center [780, 358] width 533 height 56
click at [514, 326] on input "c. Sequential engagement of stakeholders based on their organizational hierarch…" at bounding box center [514, 320] width 0 height 11
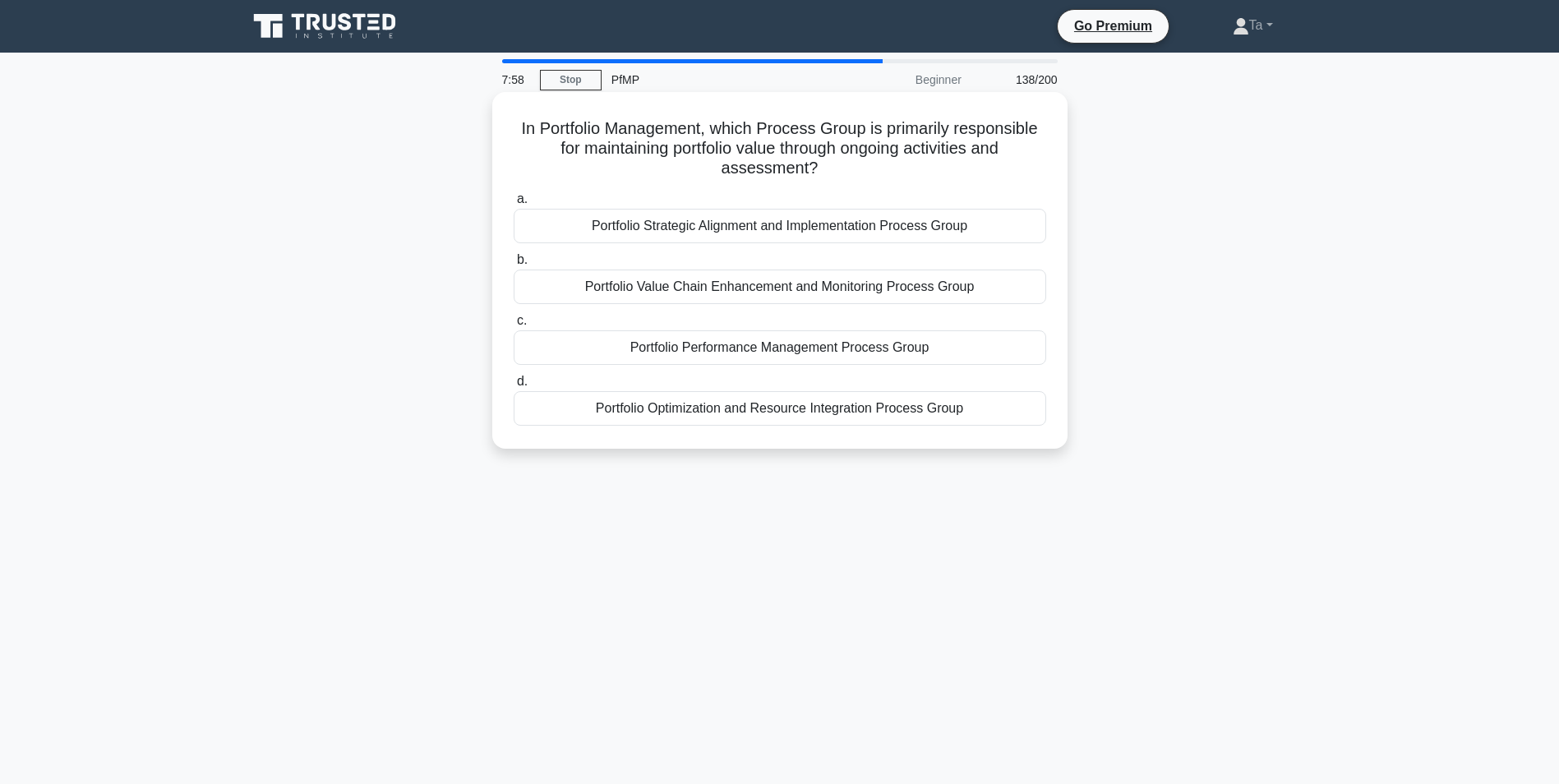
drag, startPoint x: 801, startPoint y: 382, endPoint x: 760, endPoint y: 321, distance: 73.5
click at [771, 315] on label "c. Portfolio Performance Management Process Group" at bounding box center [780, 337] width 533 height 55
click at [514, 315] on input "c. Portfolio Performance Management Process Group" at bounding box center [514, 320] width 0 height 11
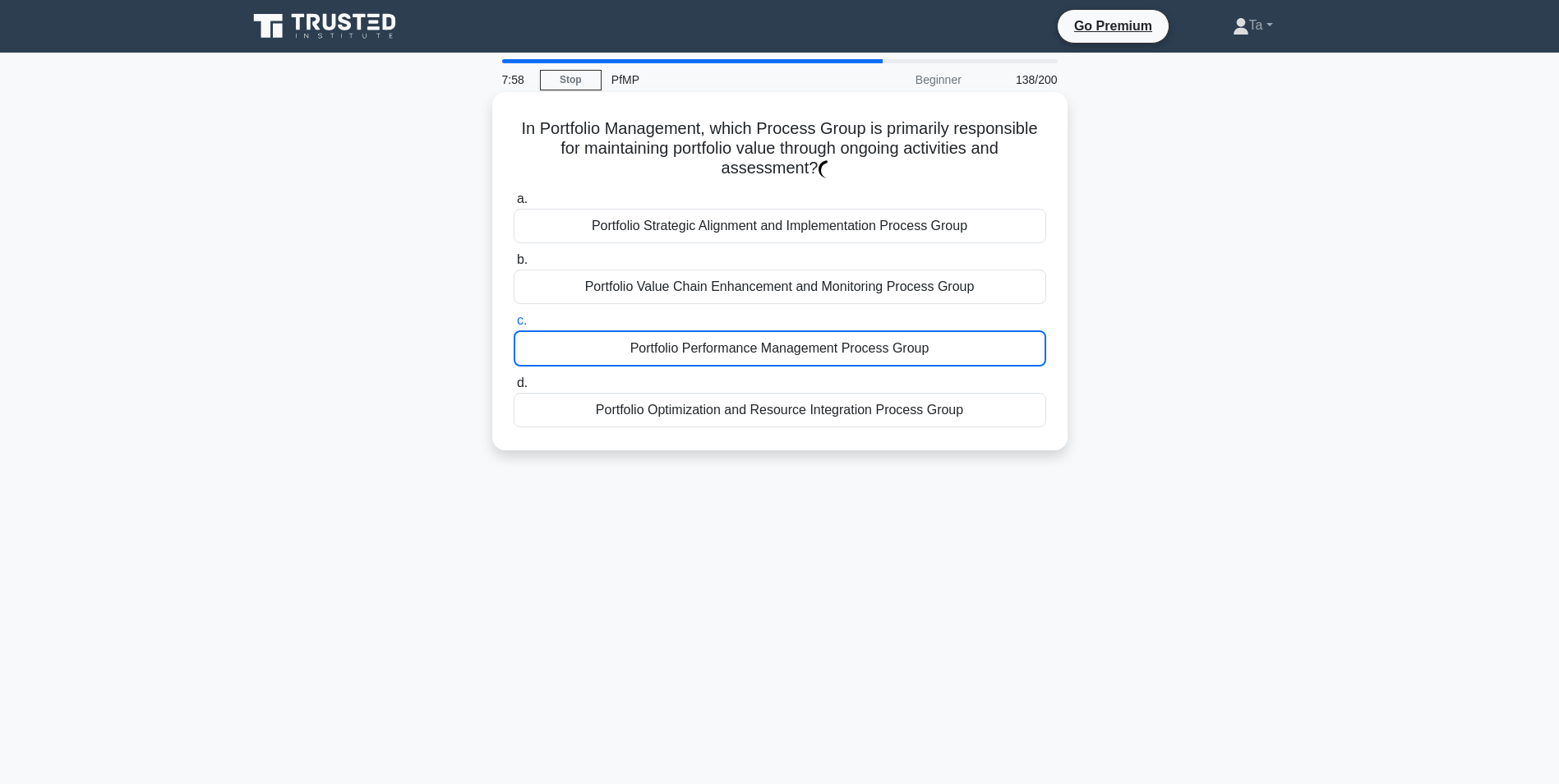
click at [704, 342] on div "Portfolio Performance Management Process Group" at bounding box center [780, 348] width 533 height 36
click at [514, 326] on input "c. Portfolio Performance Management Process Group" at bounding box center [514, 320] width 0 height 11
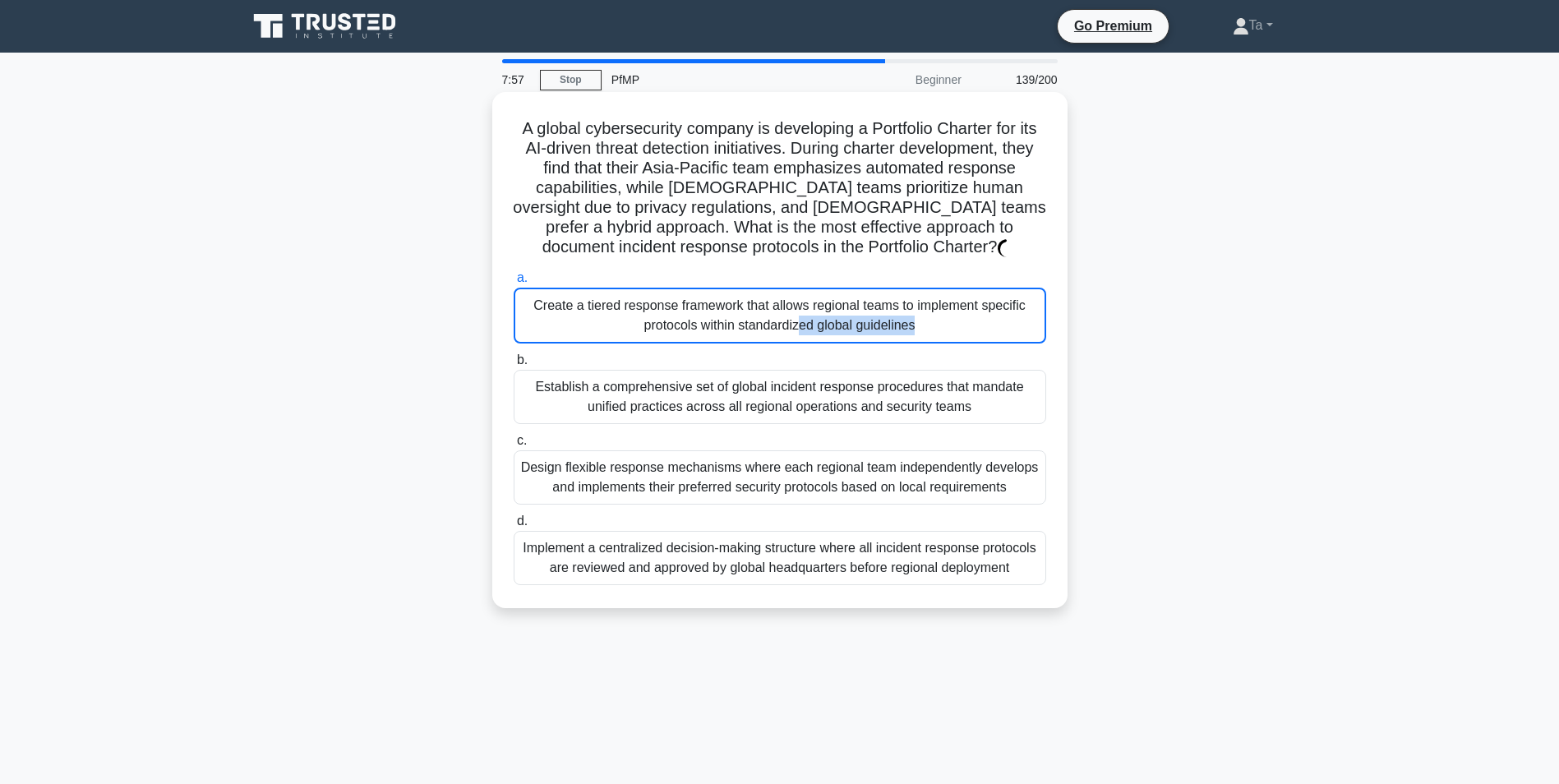
click at [704, 343] on div "Create a tiered response framework that allows regional teams to implement spec…" at bounding box center [780, 315] width 533 height 56
click at [514, 283] on input "a. Create a tiered response framework that allows regional teams to implement s…" at bounding box center [514, 278] width 0 height 11
click at [704, 342] on div "Create a tiered response framework that allows regional teams to implement spec…" at bounding box center [780, 315] width 533 height 56
click at [514, 283] on input "a. Create a tiered response framework that allows regional teams to implement s…" at bounding box center [514, 278] width 0 height 11
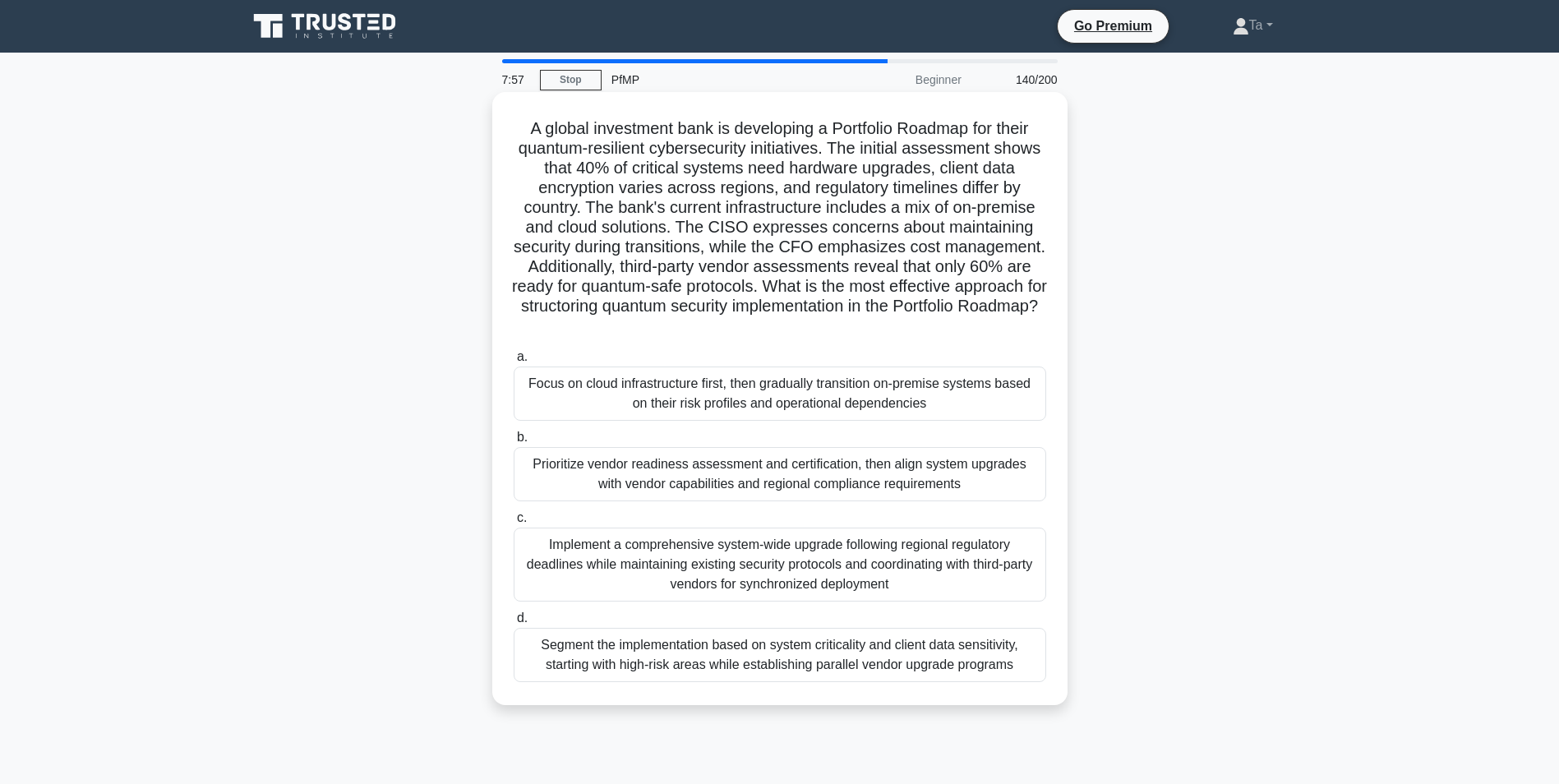
click at [709, 326] on h5 "A global investment bank is developing a Portfolio Roadmap for their quantum-re…" at bounding box center [780, 227] width 536 height 218
click at [680, 385] on div "Focus on cloud infrastructure first, then gradually transition on-premise syste…" at bounding box center [780, 393] width 533 height 55
click at [514, 363] on input "a. Focus on cloud infrastructure first, then gradually transition on-premise sy…" at bounding box center [514, 357] width 0 height 11
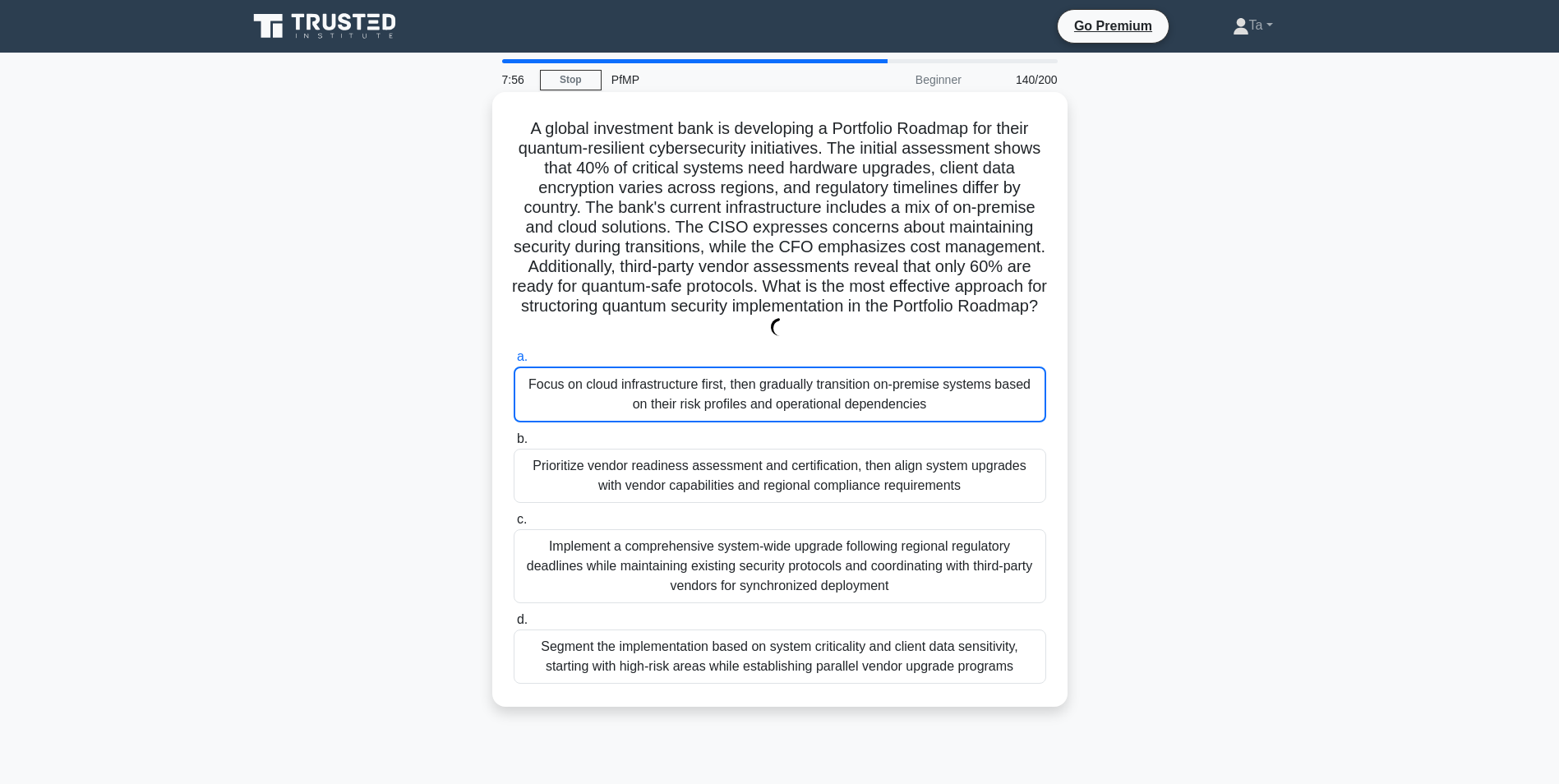
click at [683, 384] on div "Focus on cloud infrastructure first, then gradually transition on-premise syste…" at bounding box center [780, 394] width 533 height 56
click at [684, 384] on div "Focus on cloud infrastructure first, then gradually transition on-premise syste…" at bounding box center [780, 394] width 533 height 56
click at [514, 363] on input "a. Focus on cloud infrastructure first, then gradually transition on-premise sy…" at bounding box center [514, 357] width 0 height 11
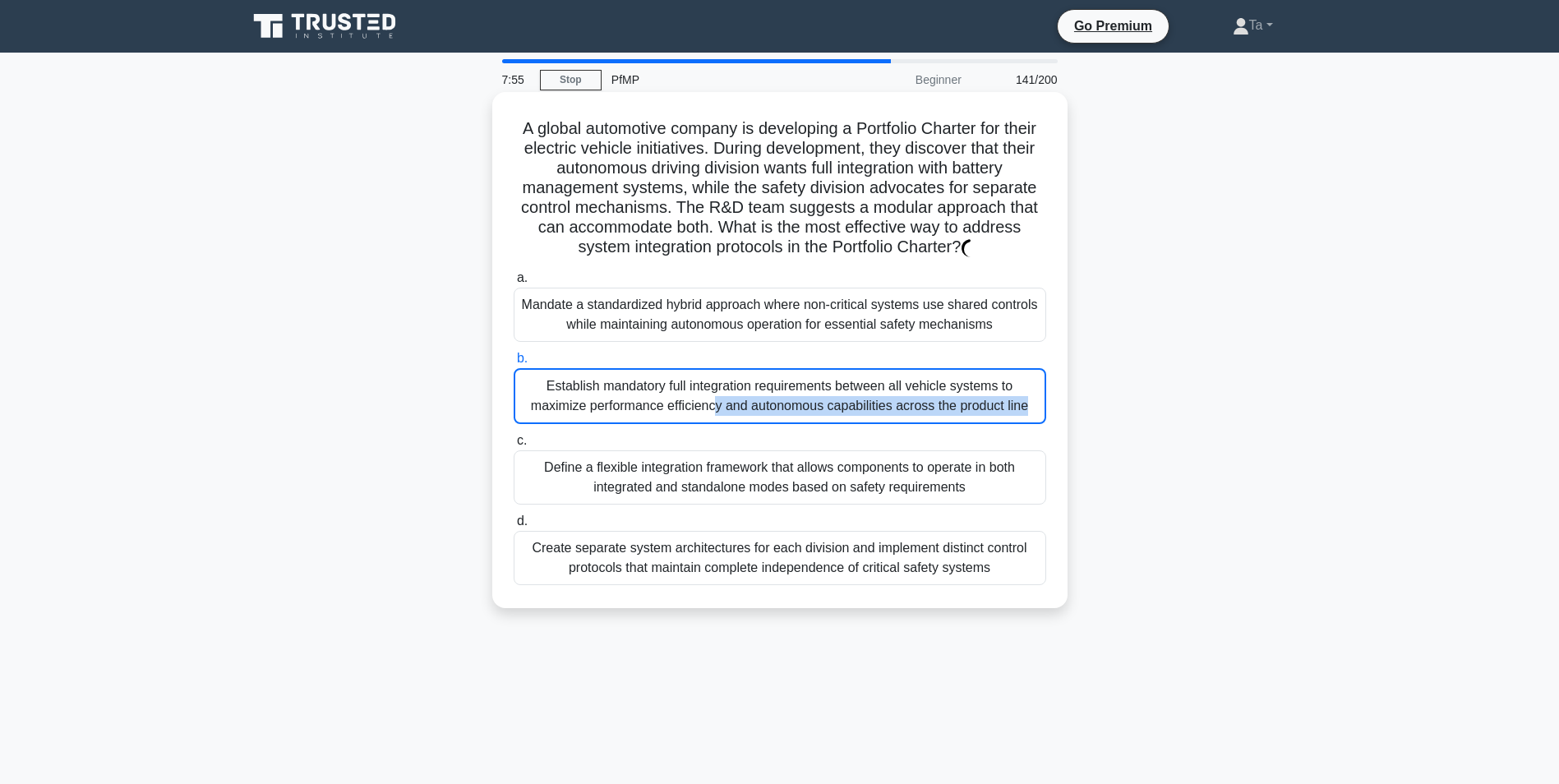
click at [684, 384] on div "Establish mandatory full integration requirements between all vehicle systems t…" at bounding box center [780, 395] width 533 height 56
click at [514, 364] on input "b. Establish mandatory full integration requirements between all vehicle system…" at bounding box center [514, 358] width 0 height 11
click at [684, 384] on div "Establish mandatory full integration requirements between all vehicle systems t…" at bounding box center [780, 395] width 533 height 56
click at [514, 364] on input "b. Establish mandatory full integration requirements between all vehicle system…" at bounding box center [514, 358] width 0 height 11
click at [684, 384] on div "Establish mandatory full integration requirements between all vehicle systems t…" at bounding box center [780, 395] width 533 height 56
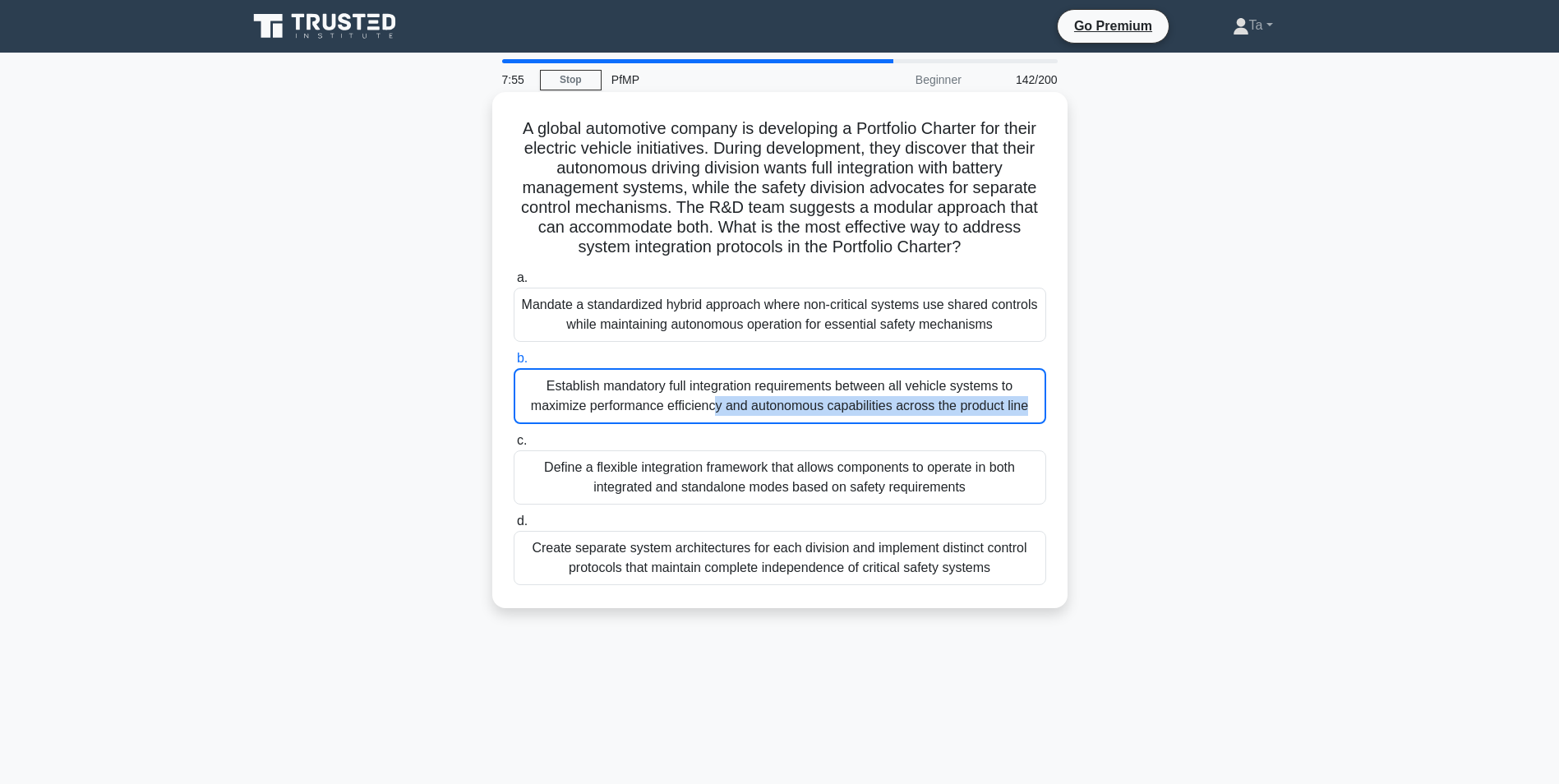
click at [514, 364] on input "b. Establish mandatory full integration requirements between all vehicle system…" at bounding box center [514, 358] width 0 height 11
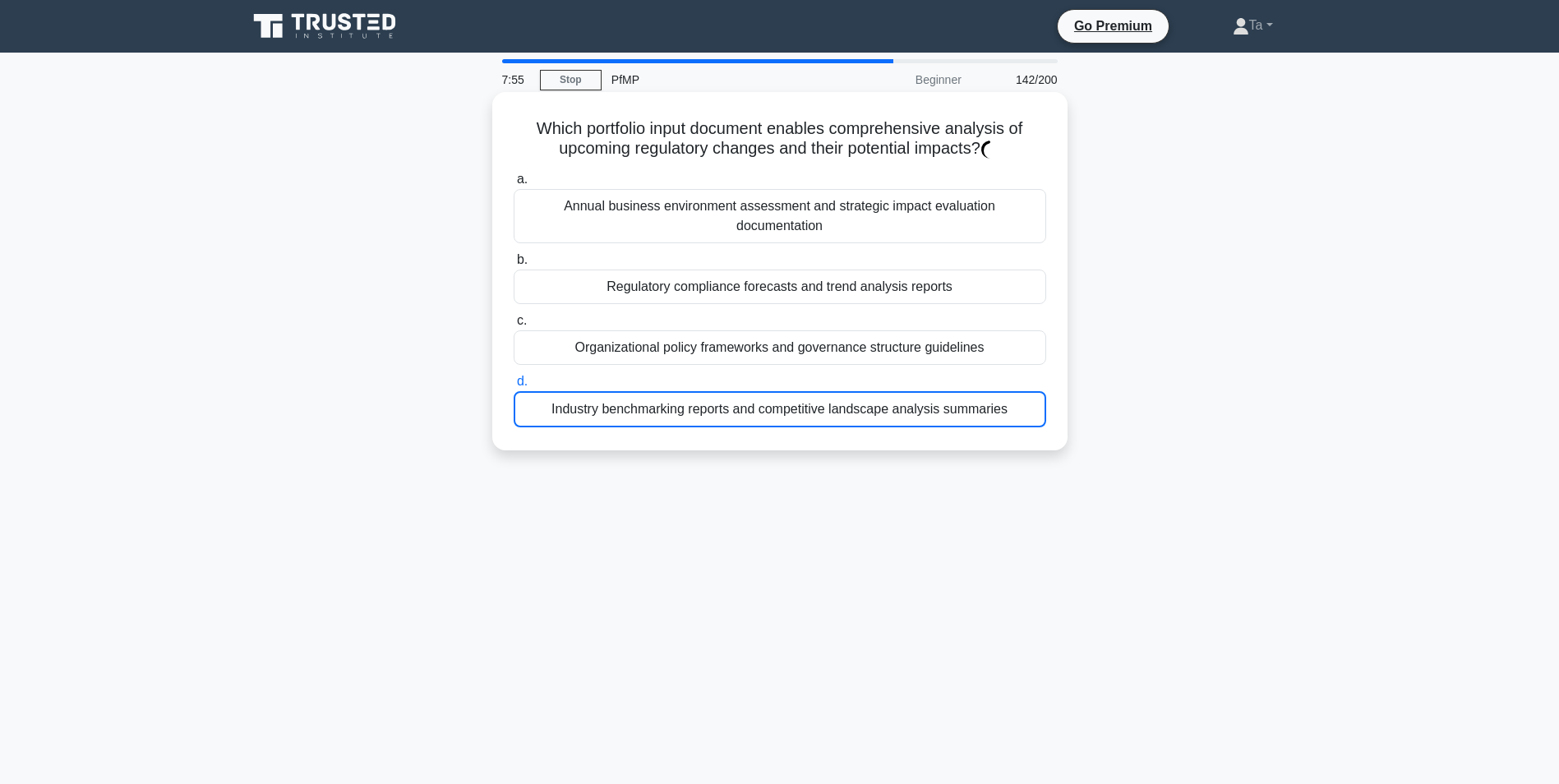
click at [684, 392] on div "Industry benchmarking reports and competitive landscape analysis summaries" at bounding box center [780, 409] width 533 height 36
click at [514, 383] on input "d. Industry benchmarking reports and competitive landscape analysis summaries" at bounding box center [514, 382] width 0 height 11
click at [685, 392] on div "Industry benchmarking reports and competitive landscape analysis summaries" at bounding box center [780, 409] width 533 height 36
click at [514, 382] on input "d. Industry benchmarking reports and competitive landscape analysis summaries" at bounding box center [514, 382] width 0 height 11
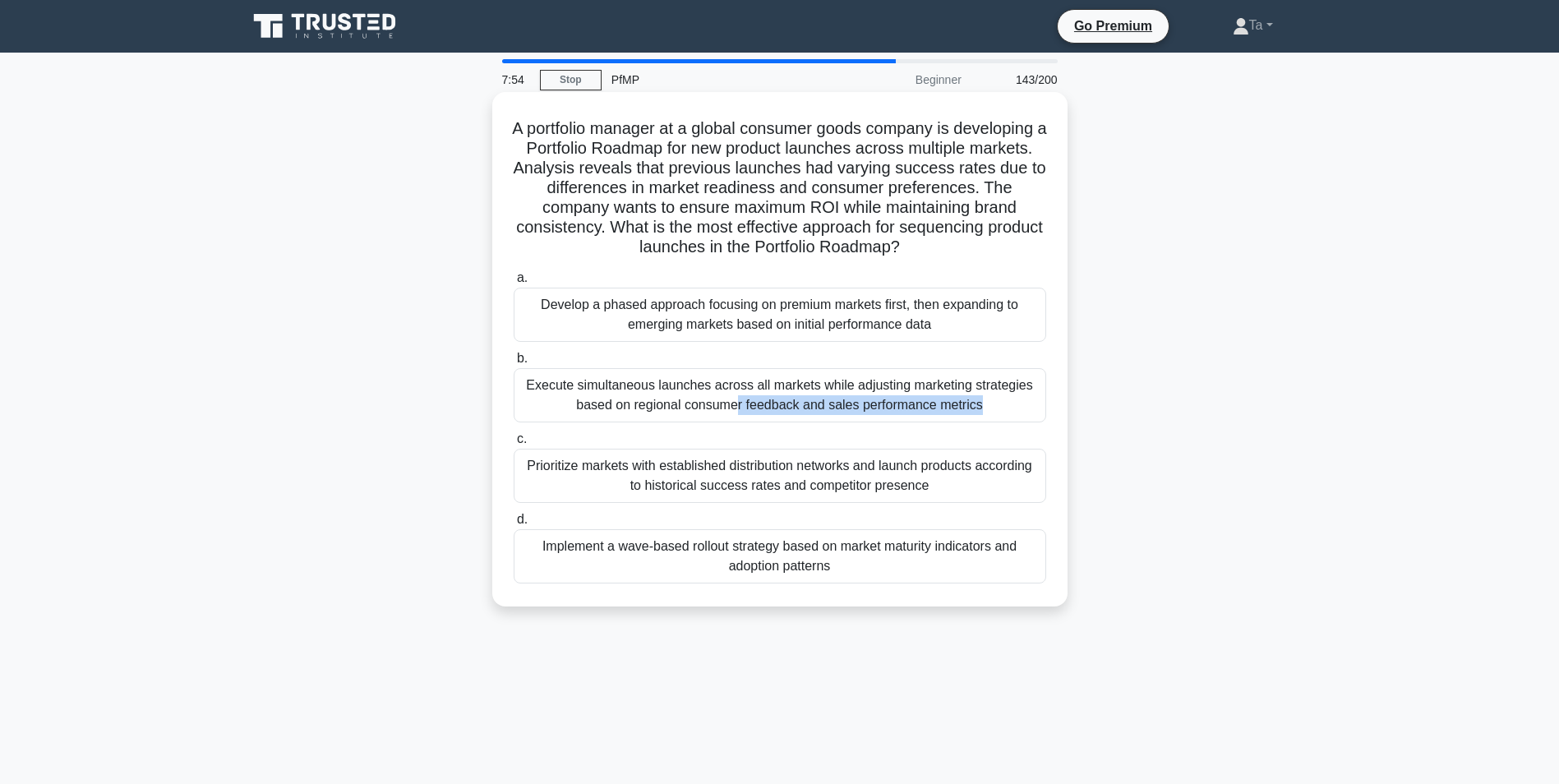
click at [686, 382] on div "Execute simultaneous launches across all markets while adjusting marketing stra…" at bounding box center [780, 394] width 533 height 55
click at [514, 364] on input "b. Execute simultaneous launches across all markets while adjusting marketing s…" at bounding box center [514, 358] width 0 height 11
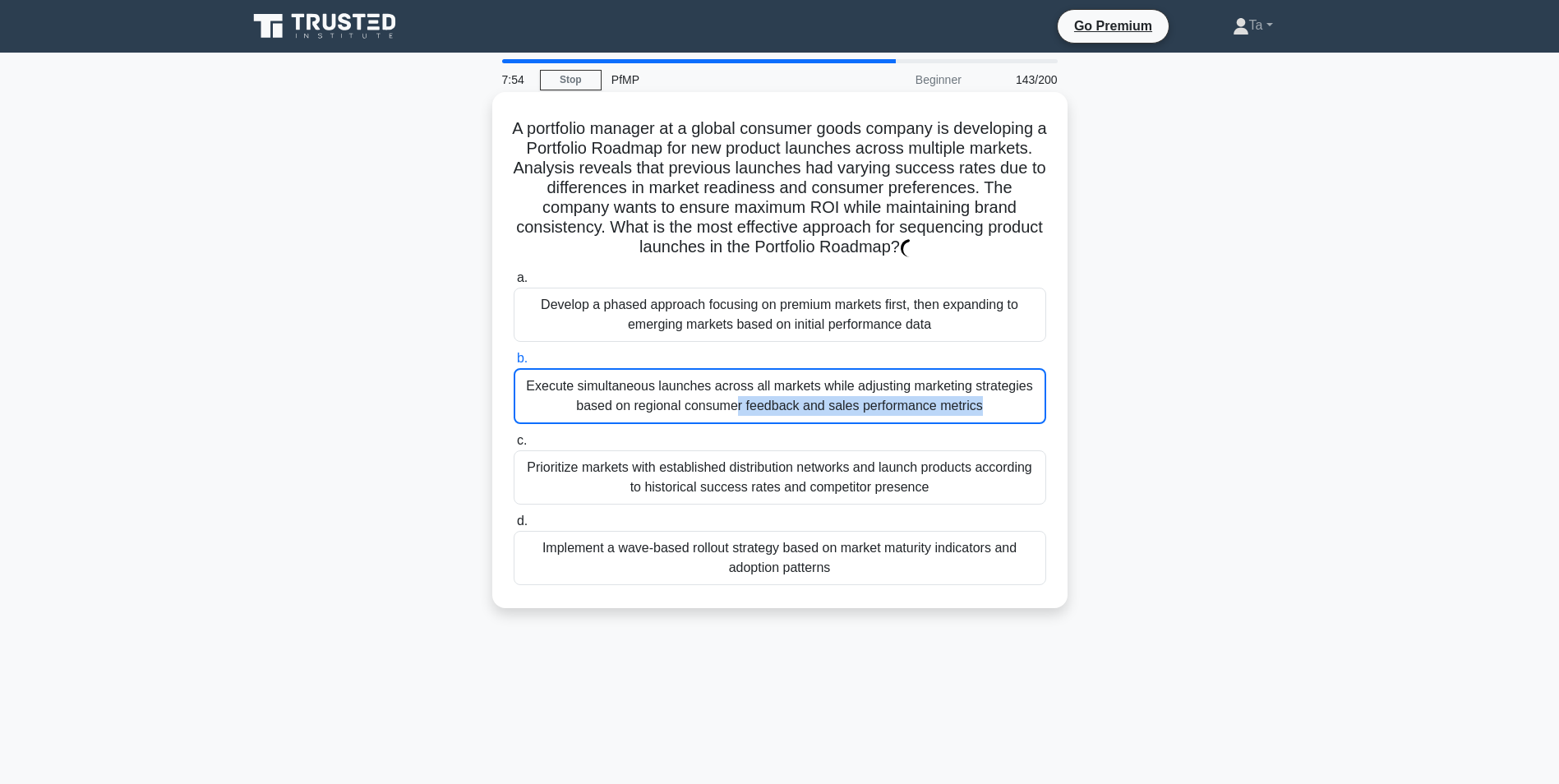
click at [686, 382] on div "Execute simultaneous launches across all markets while adjusting marketing stra…" at bounding box center [780, 395] width 533 height 56
click at [514, 364] on input "b. Execute simultaneous launches across all markets while adjusting marketing s…" at bounding box center [514, 358] width 0 height 11
click at [686, 382] on div "Execute simultaneous launches across all markets while adjusting marketing stra…" at bounding box center [780, 395] width 533 height 56
click at [514, 364] on input "b. Execute simultaneous launches across all markets while adjusting marketing s…" at bounding box center [514, 358] width 0 height 11
click at [686, 382] on div "Execute simultaneous launches across all markets while adjusting marketing stra…" at bounding box center [780, 395] width 533 height 56
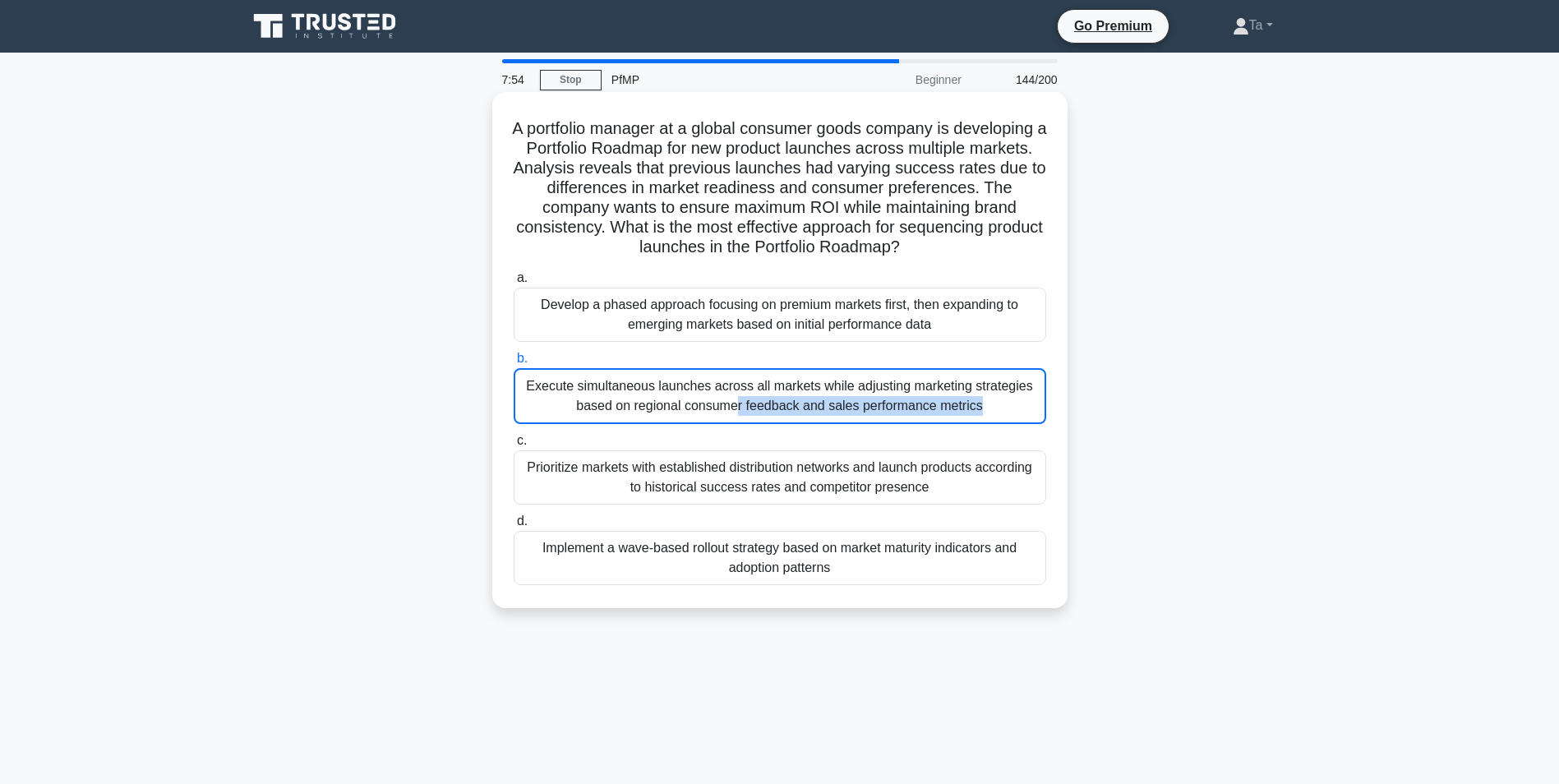
click at [514, 364] on input "b. Execute simultaneous launches across all markets while adjusting marketing s…" at bounding box center [514, 358] width 0 height 11
click at [687, 382] on div "Execute simultaneous launches across all markets while adjusting marketing stra…" at bounding box center [780, 395] width 533 height 56
click at [514, 364] on input "b. Execute simultaneous launches across all markets while adjusting marketing s…" at bounding box center [514, 358] width 0 height 11
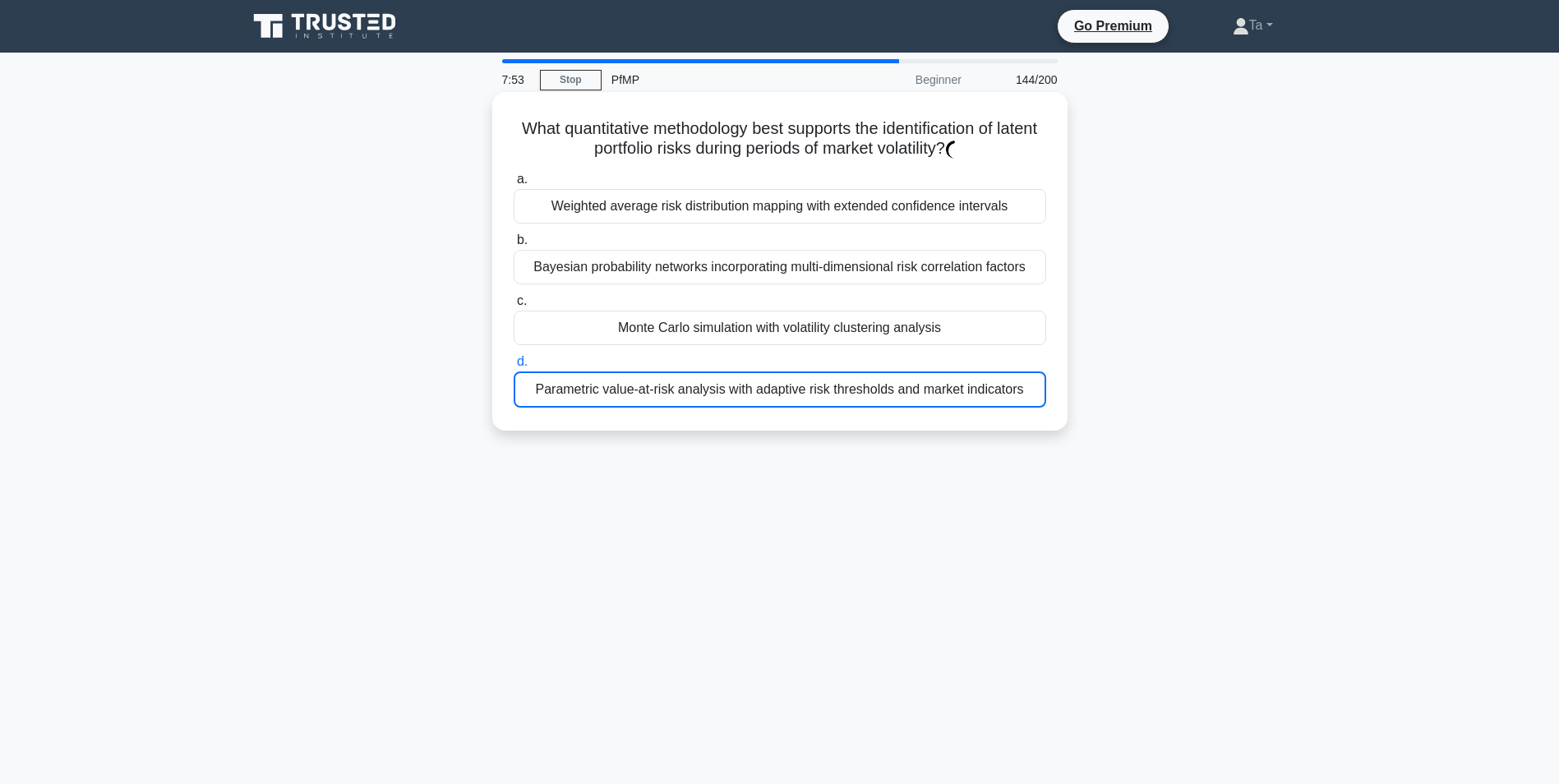
click at [687, 381] on div "Parametric value-at-risk analysis with adaptive risk thresholds and market indi…" at bounding box center [780, 390] width 533 height 36
click at [514, 368] on input "d. Parametric value-at-risk analysis with adaptive risk thresholds and market i…" at bounding box center [514, 362] width 0 height 11
click at [687, 381] on div "Parametric value-at-risk analysis with adaptive risk thresholds and market indi…" at bounding box center [780, 390] width 533 height 36
click at [514, 368] on input "d. Parametric value-at-risk analysis with adaptive risk thresholds and market i…" at bounding box center [514, 362] width 0 height 11
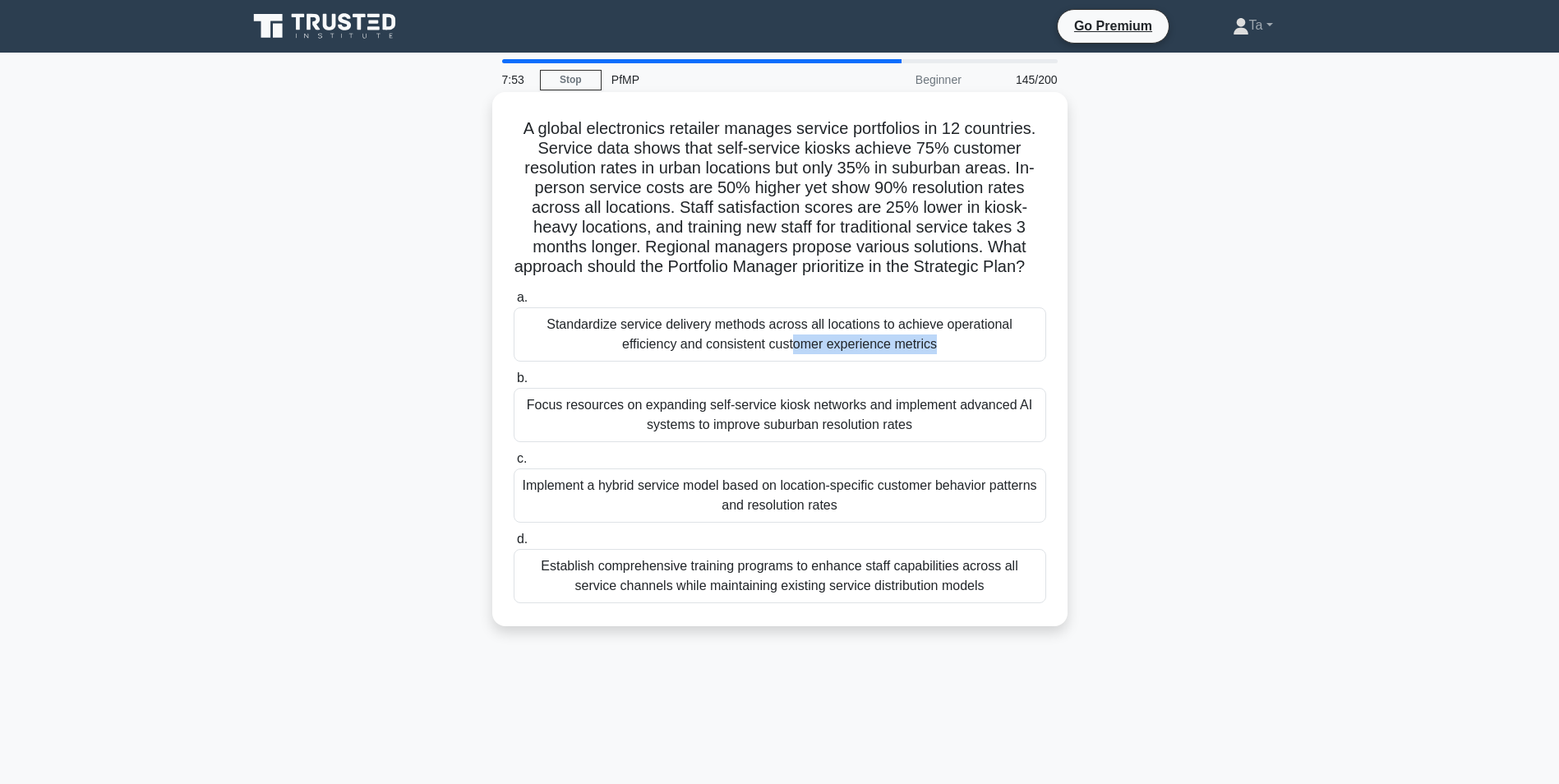
click at [687, 362] on div "Standardize service delivery methods across all locations to achieve operationa…" at bounding box center [780, 334] width 533 height 55
click at [514, 303] on input "a. Standardize service delivery methods across all locations to achieve operati…" at bounding box center [514, 297] width 0 height 11
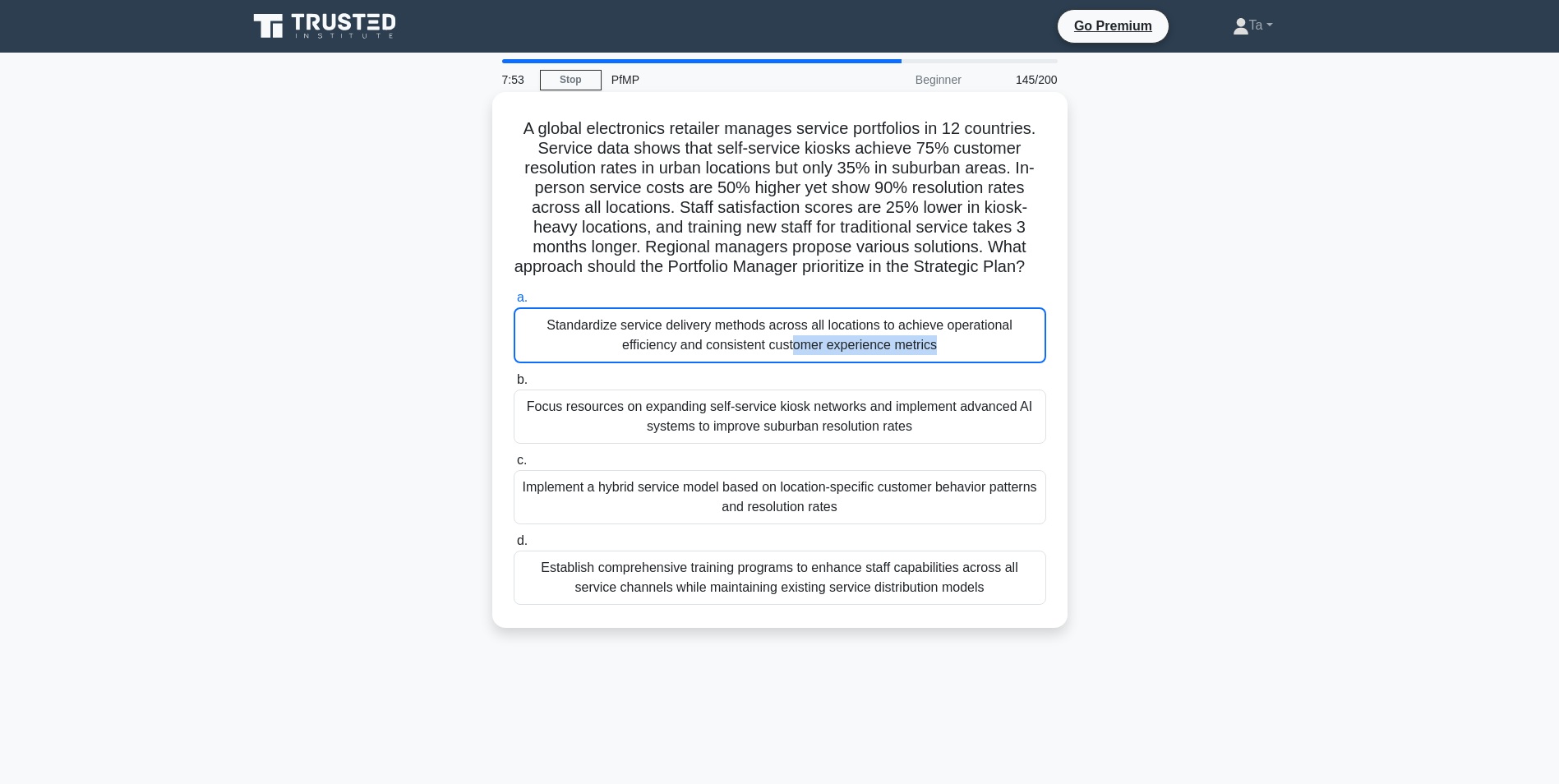
click at [687, 363] on div "Standardize service delivery methods across all locations to achieve operationa…" at bounding box center [780, 335] width 533 height 56
click at [514, 303] on input "a. Standardize service delivery methods across all locations to achieve operati…" at bounding box center [514, 297] width 0 height 11
click at [687, 363] on div "Standardize service delivery methods across all locations to achieve operationa…" at bounding box center [780, 335] width 533 height 56
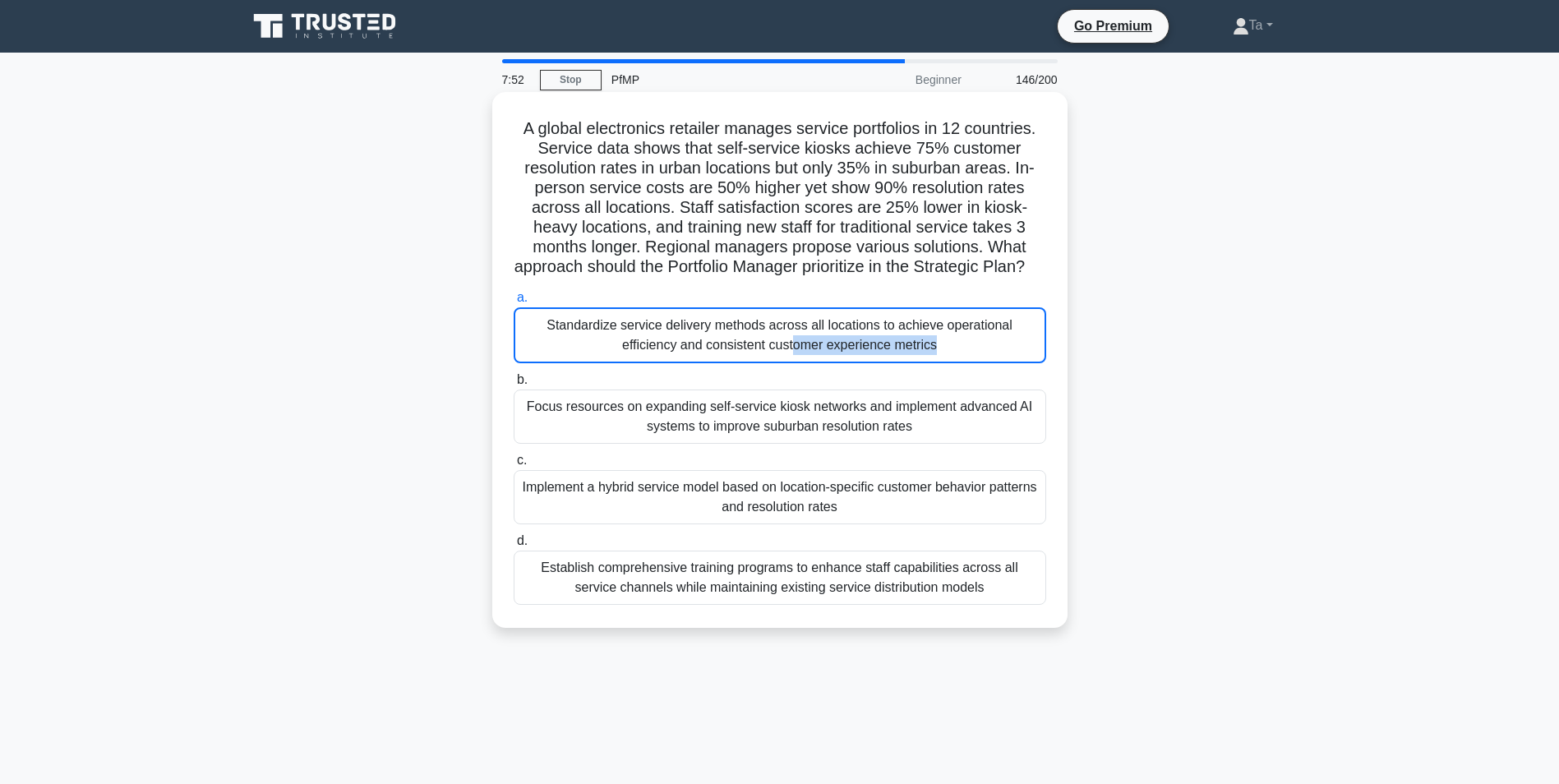
click at [514, 303] on input "a. Standardize service delivery methods across all locations to achieve operati…" at bounding box center [514, 297] width 0 height 11
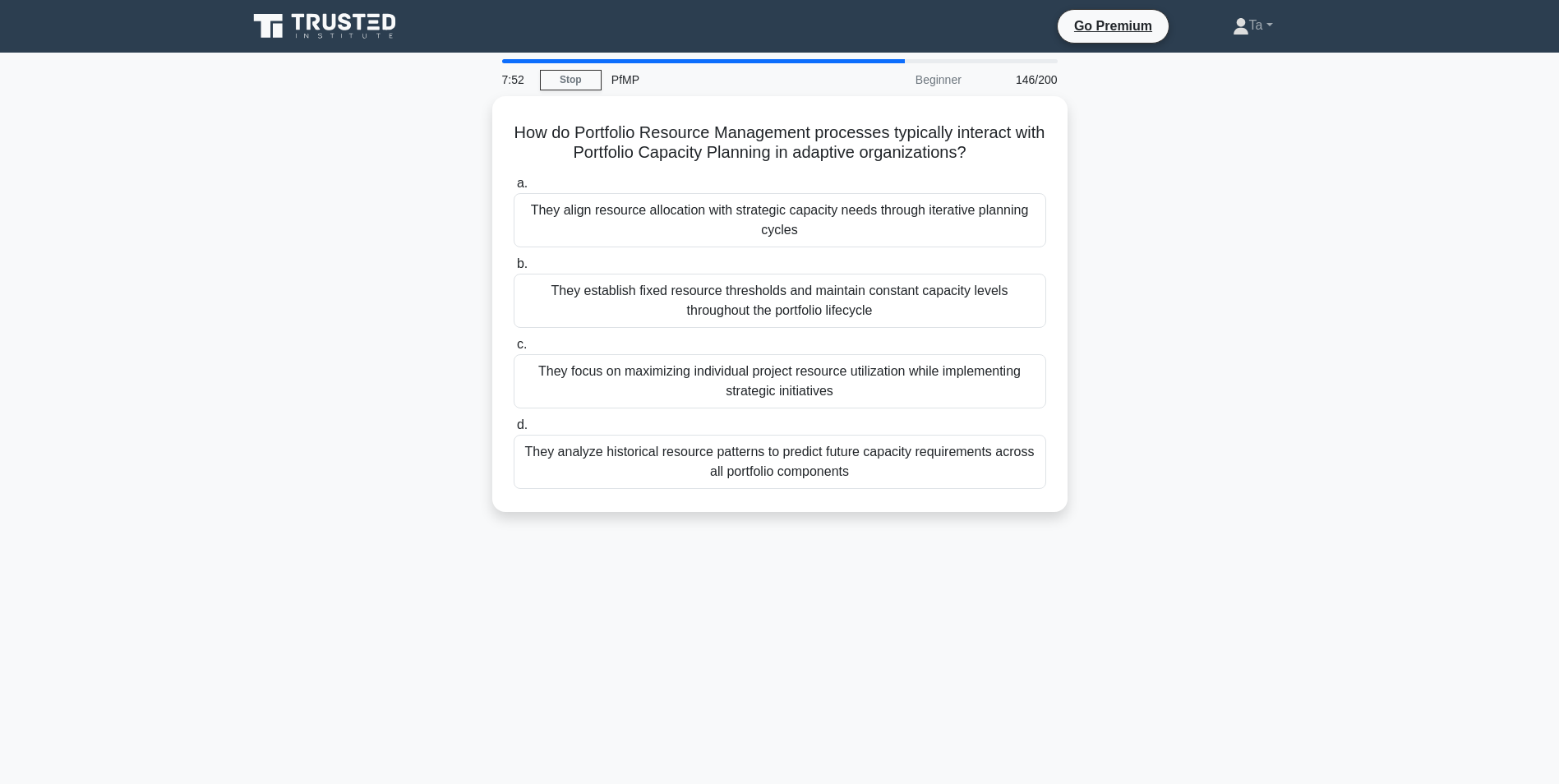
click at [687, 380] on div "They focus on maximizing individual project resource utilization while implemen…" at bounding box center [780, 381] width 533 height 55
click at [514, 350] on input "c. They focus on maximizing individual project resource utilization while imple…" at bounding box center [514, 344] width 0 height 11
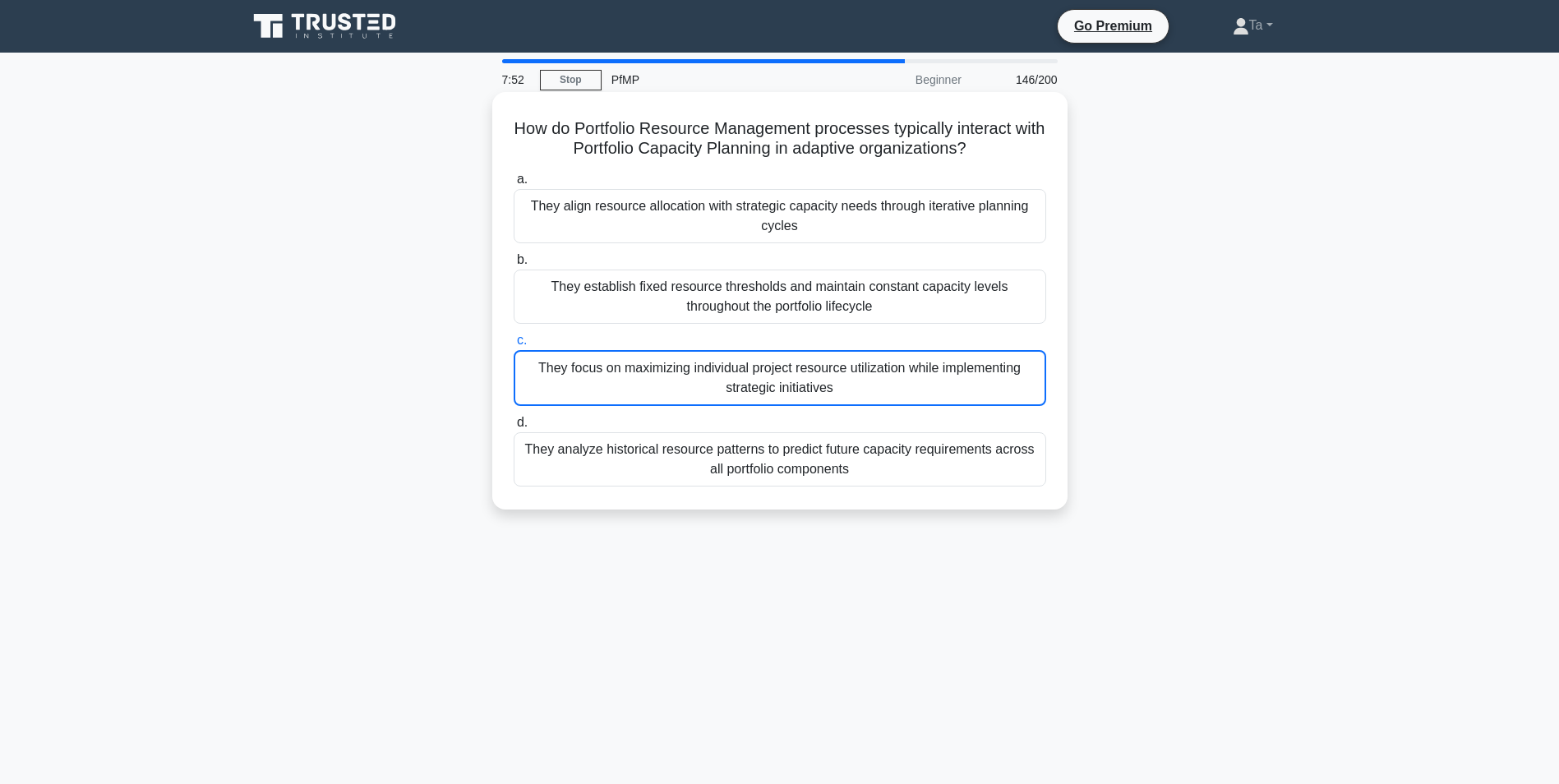
click at [687, 380] on div "They focus on maximizing individual project resource utilization while implemen…" at bounding box center [780, 378] width 533 height 56
click at [514, 346] on input "c. They focus on maximizing individual project resource utilization while imple…" at bounding box center [514, 340] width 0 height 11
click at [687, 380] on div "They focus on maximizing individual project resource utilization while implemen…" at bounding box center [780, 378] width 533 height 56
click at [514, 346] on input "c. They focus on maximizing individual project resource utilization while imple…" at bounding box center [514, 340] width 0 height 11
click at [687, 380] on div "They focus on maximizing individual project resource utilization while implemen…" at bounding box center [780, 378] width 533 height 56
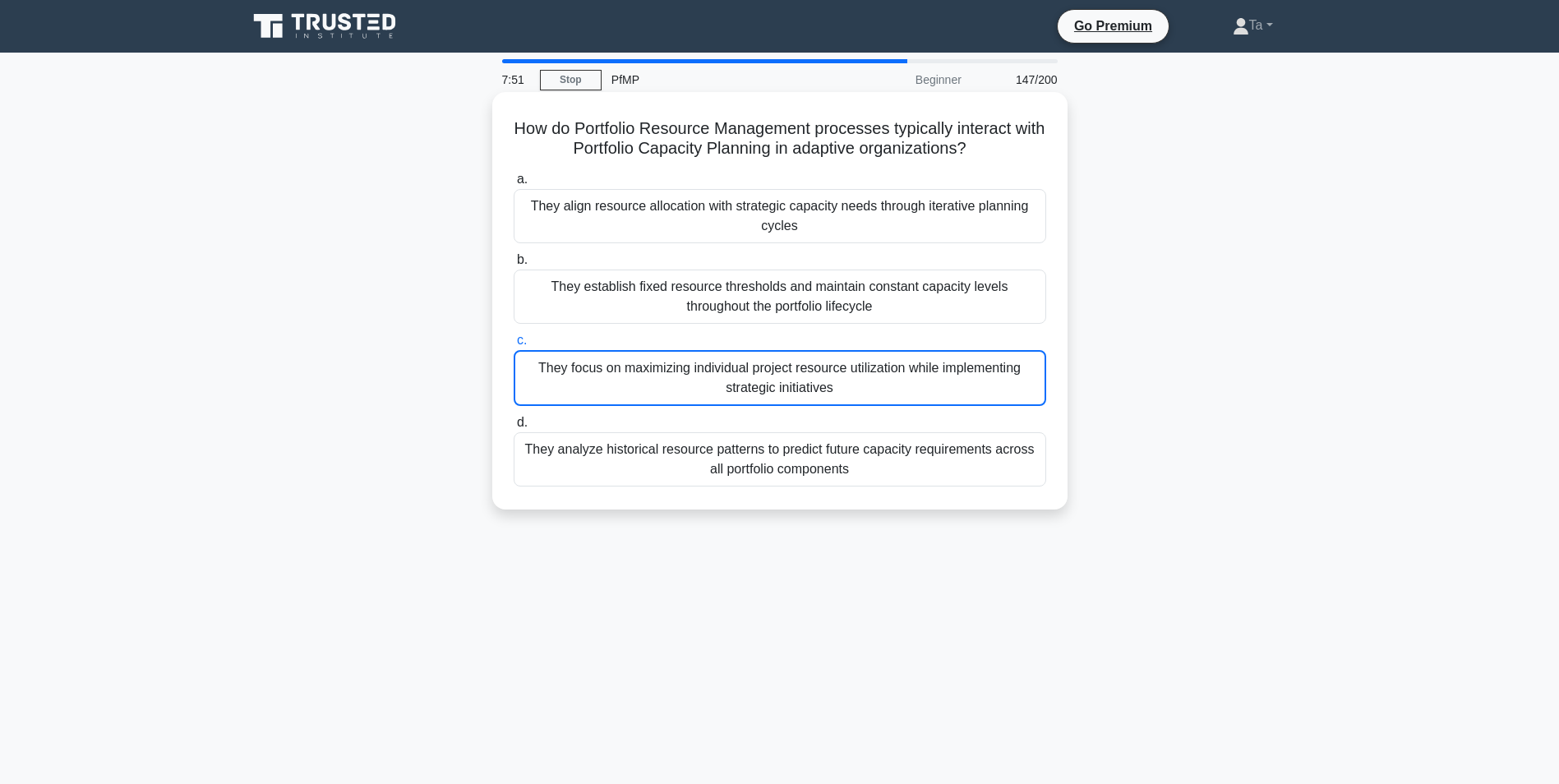
click at [514, 346] on input "c. They focus on maximizing individual project resource utilization while imple…" at bounding box center [514, 340] width 0 height 11
click at [687, 380] on div "They focus on maximizing individual project resource utilization while implemen…" at bounding box center [780, 378] width 533 height 56
click
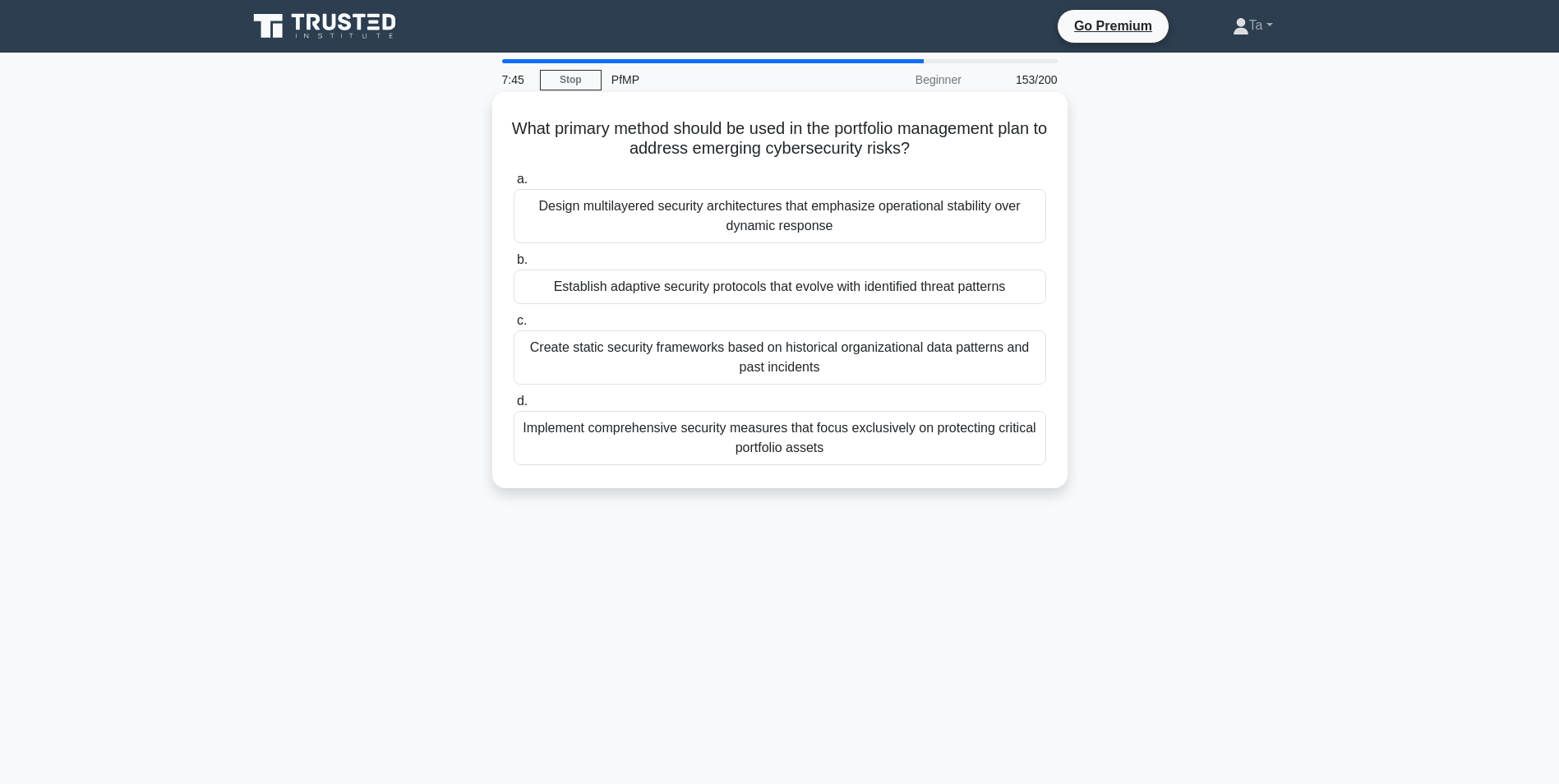
drag, startPoint x: 685, startPoint y: 380, endPoint x: 668, endPoint y: 364, distance: 23.3
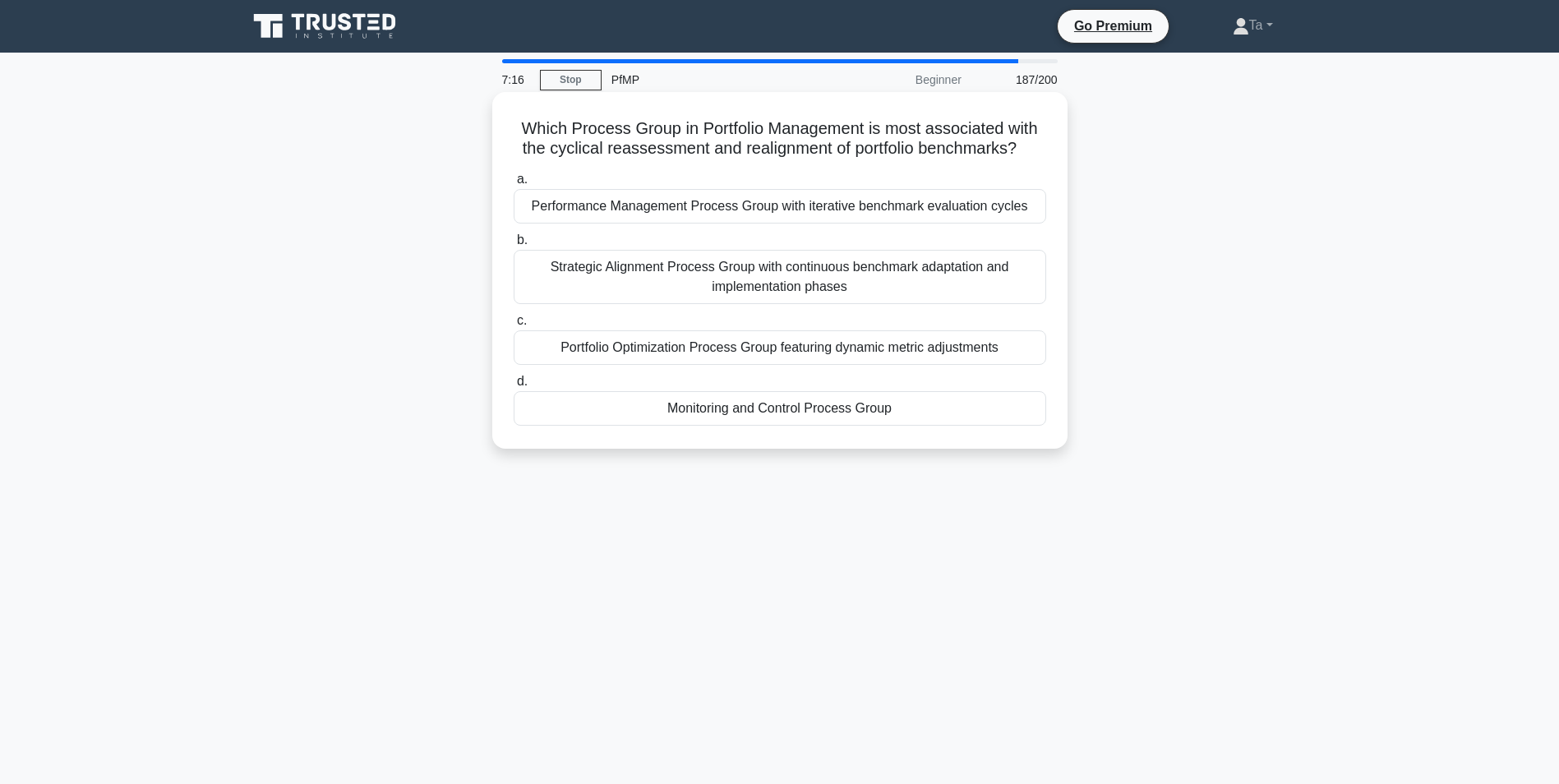
drag, startPoint x: 632, startPoint y: 371, endPoint x: 580, endPoint y: 350, distance: 56.1
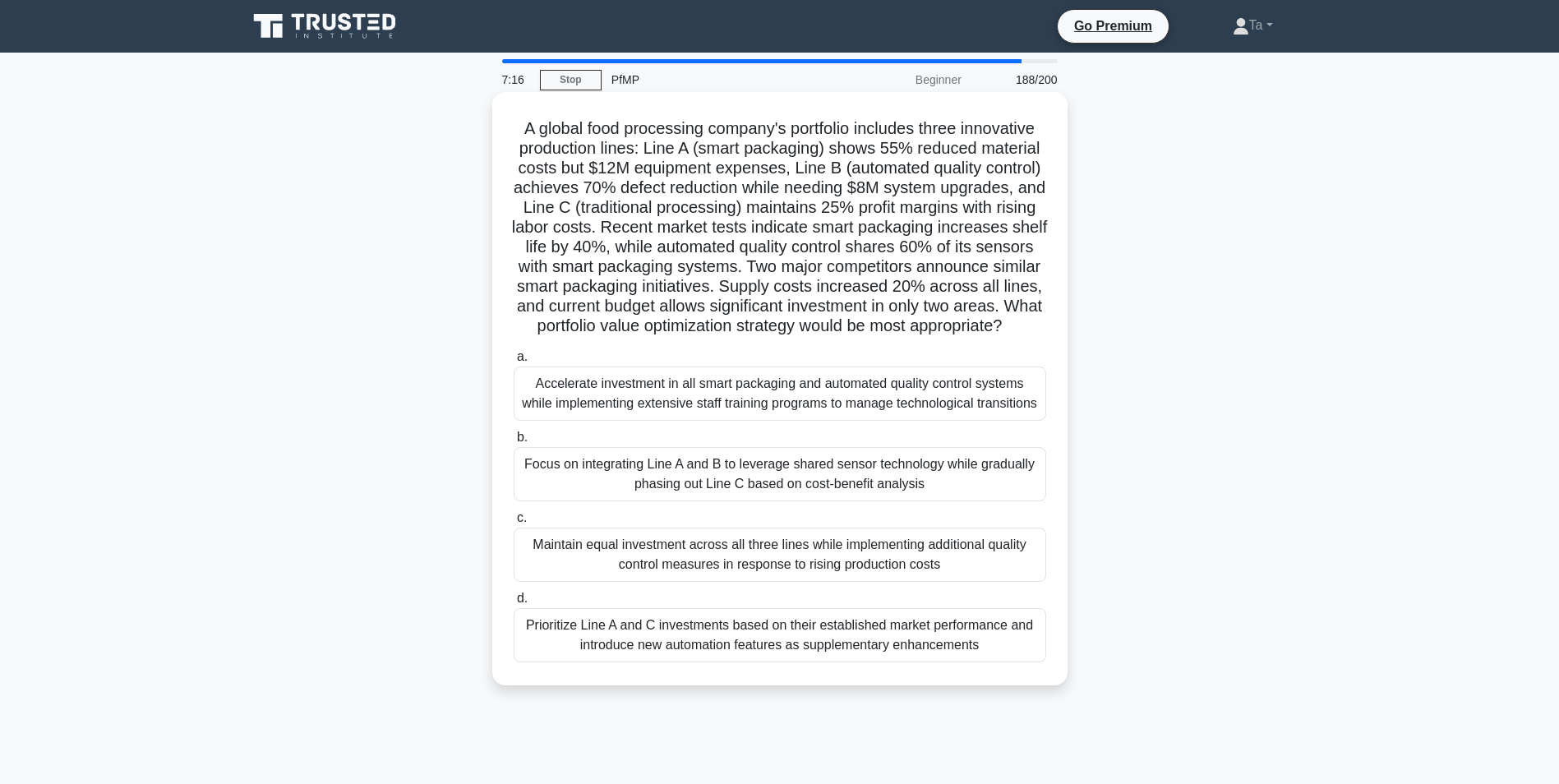
drag, startPoint x: 584, startPoint y: 351, endPoint x: 599, endPoint y: 355, distance: 15.5
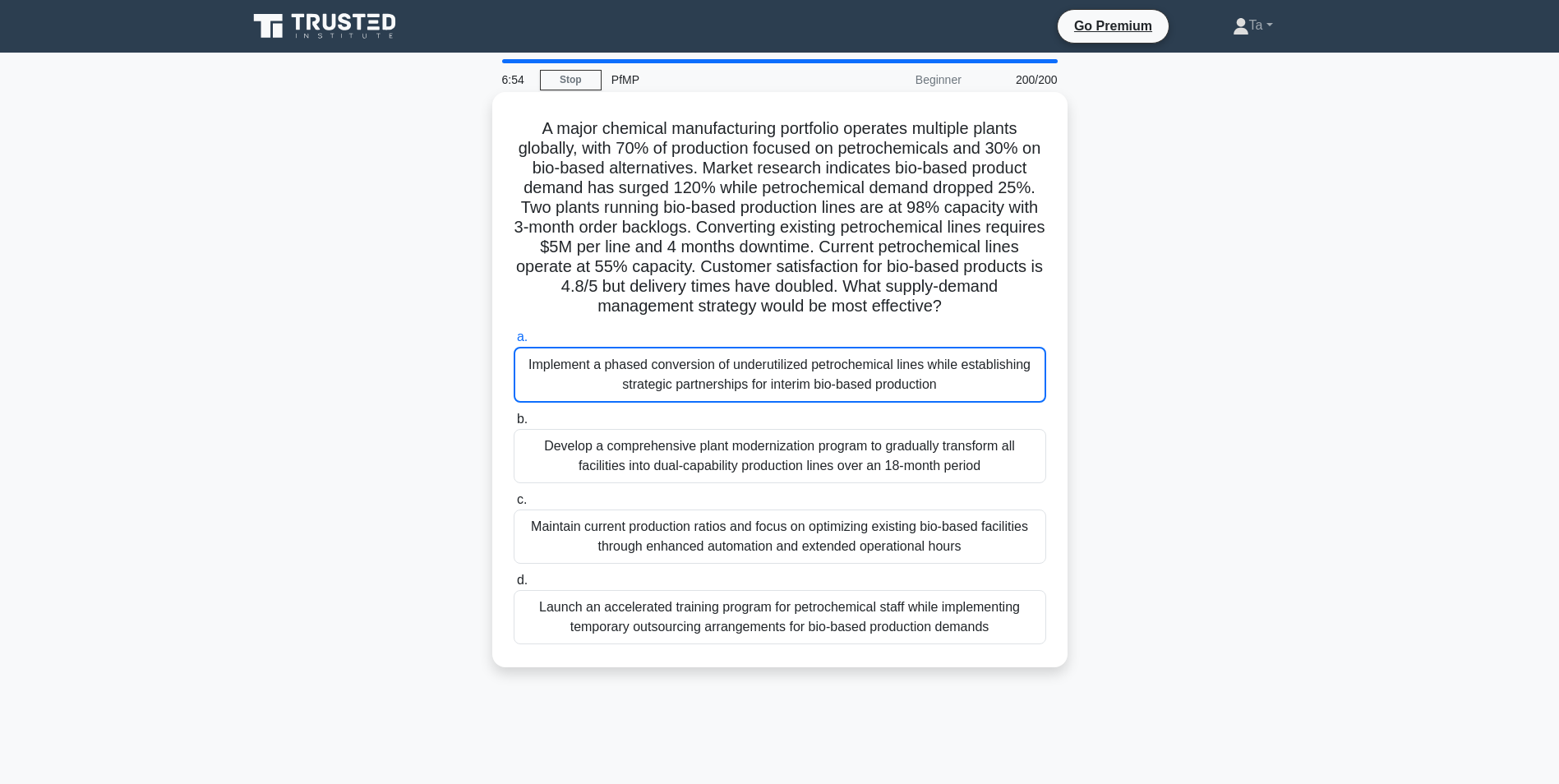
scroll to position [103, 0]
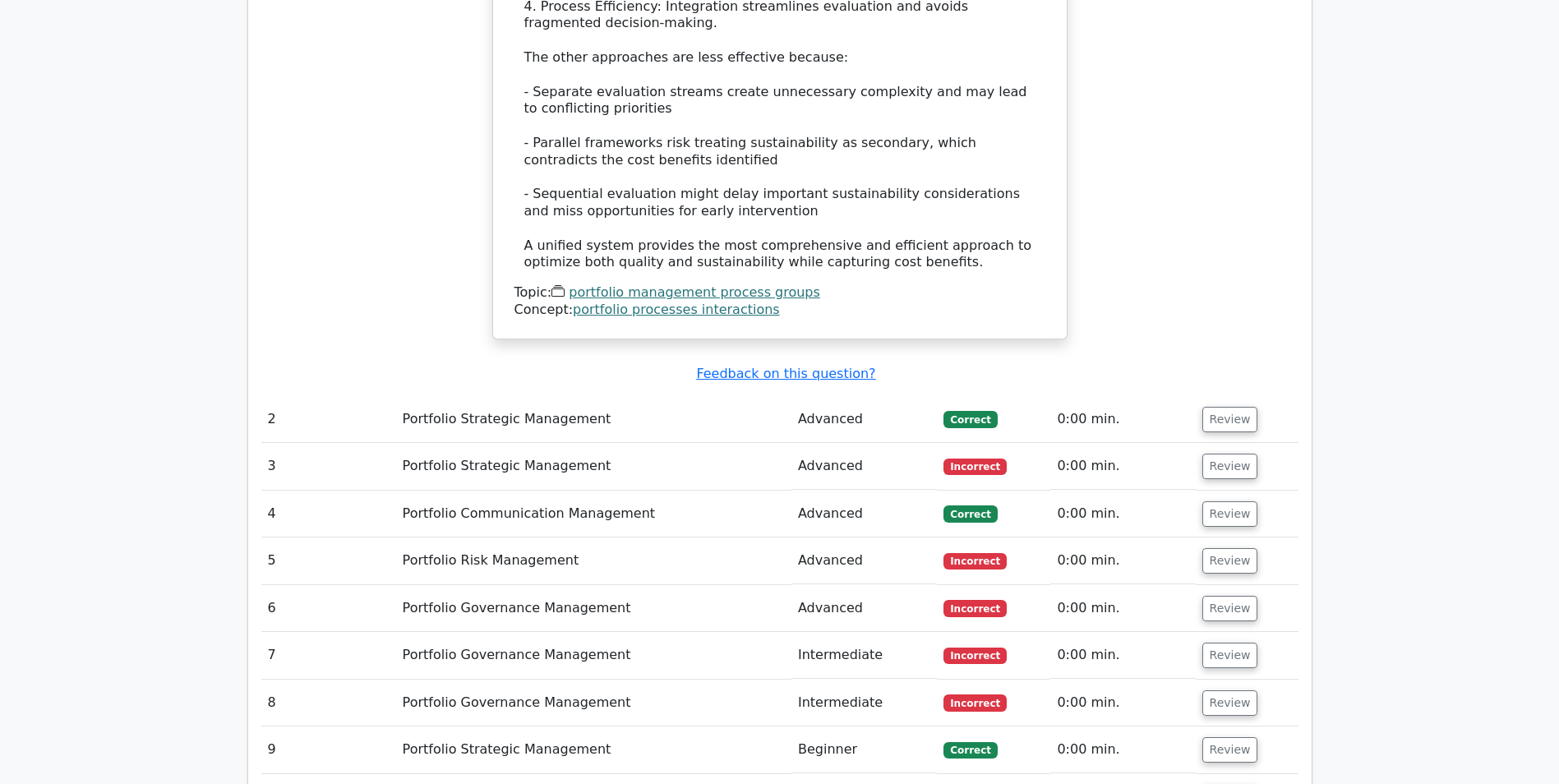
scroll to position [2151, 0]
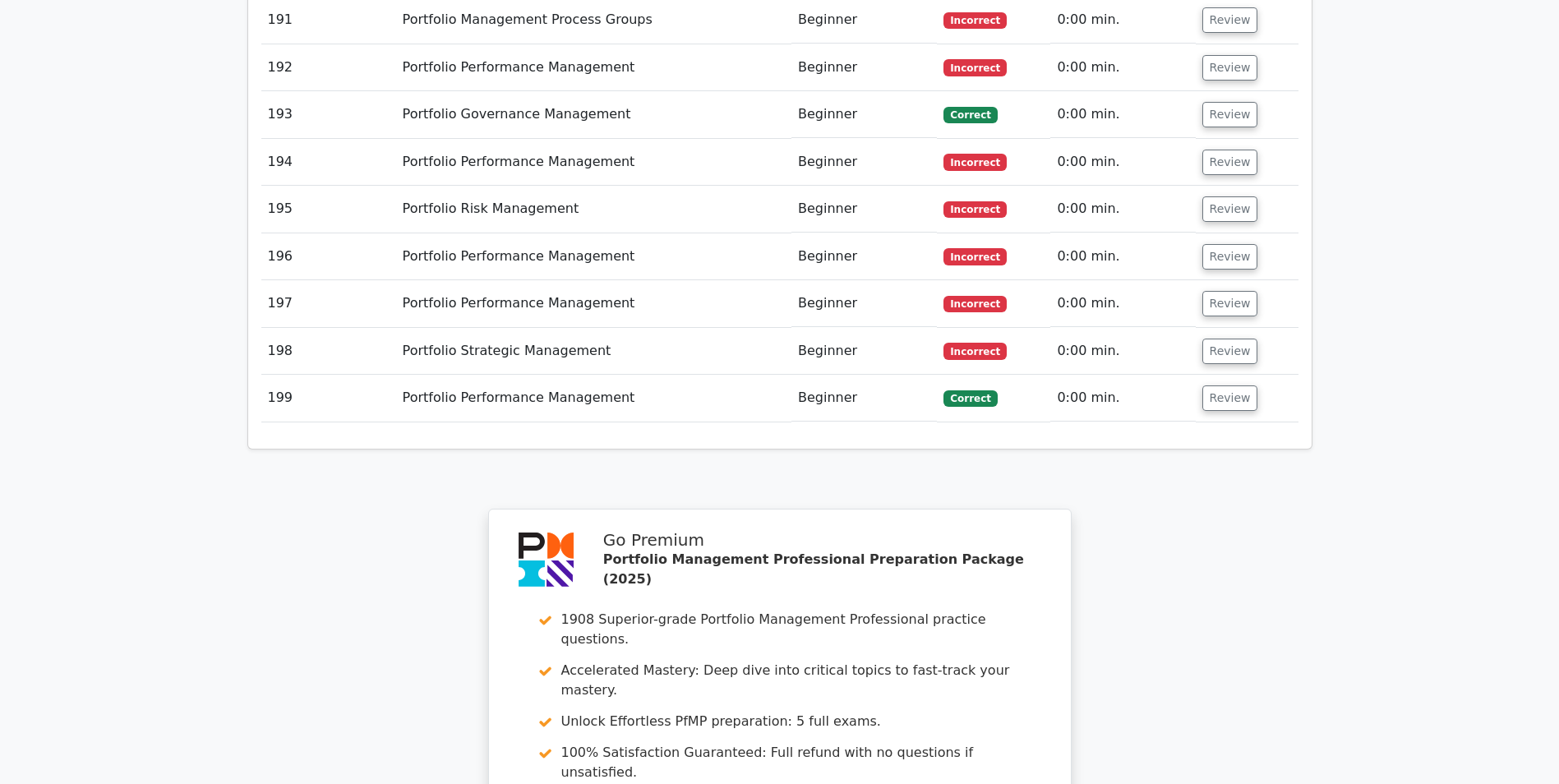
scroll to position [11508, 0]
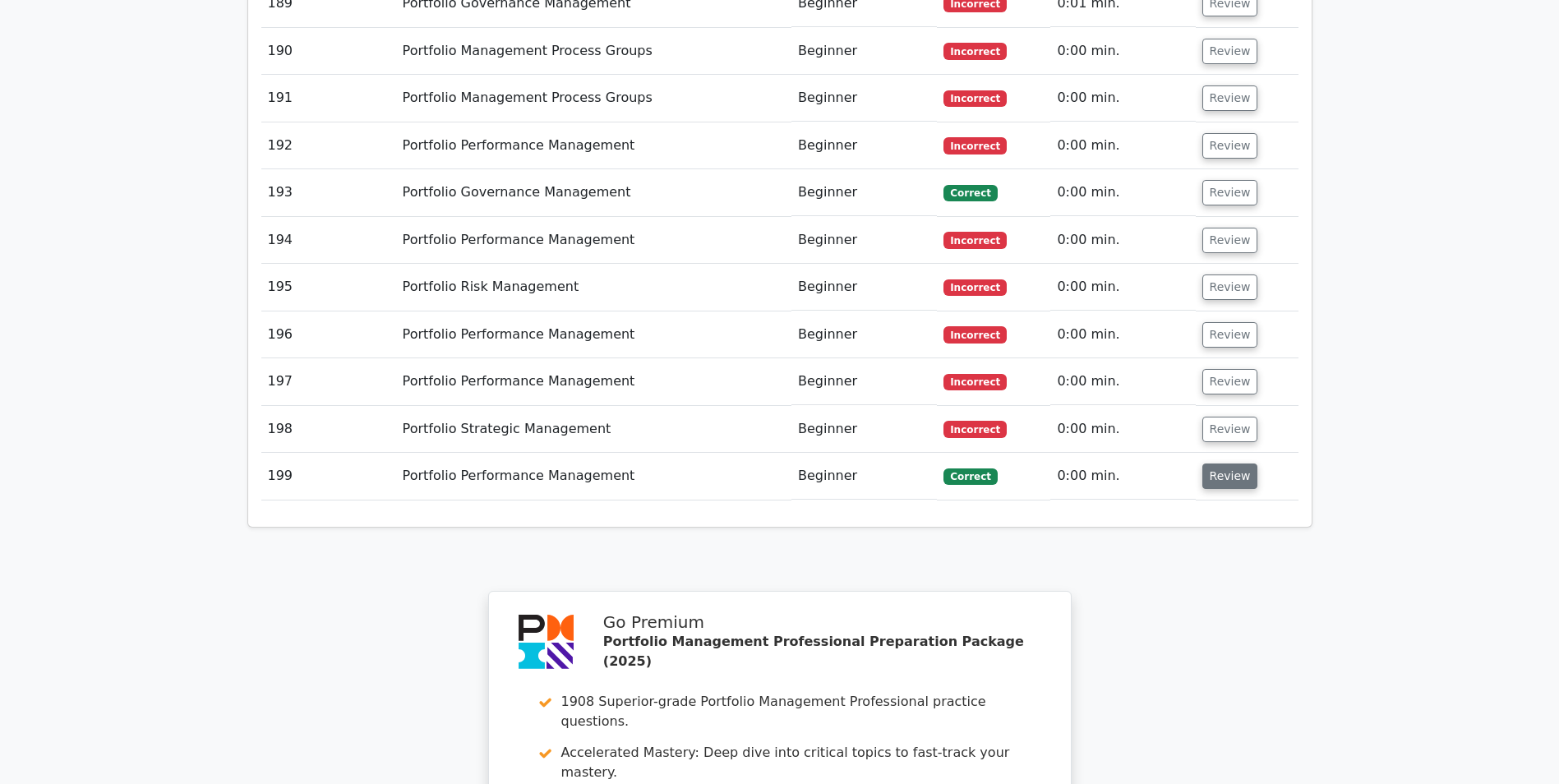
click at [1213, 464] on button "Review" at bounding box center [1231, 477] width 56 height 26
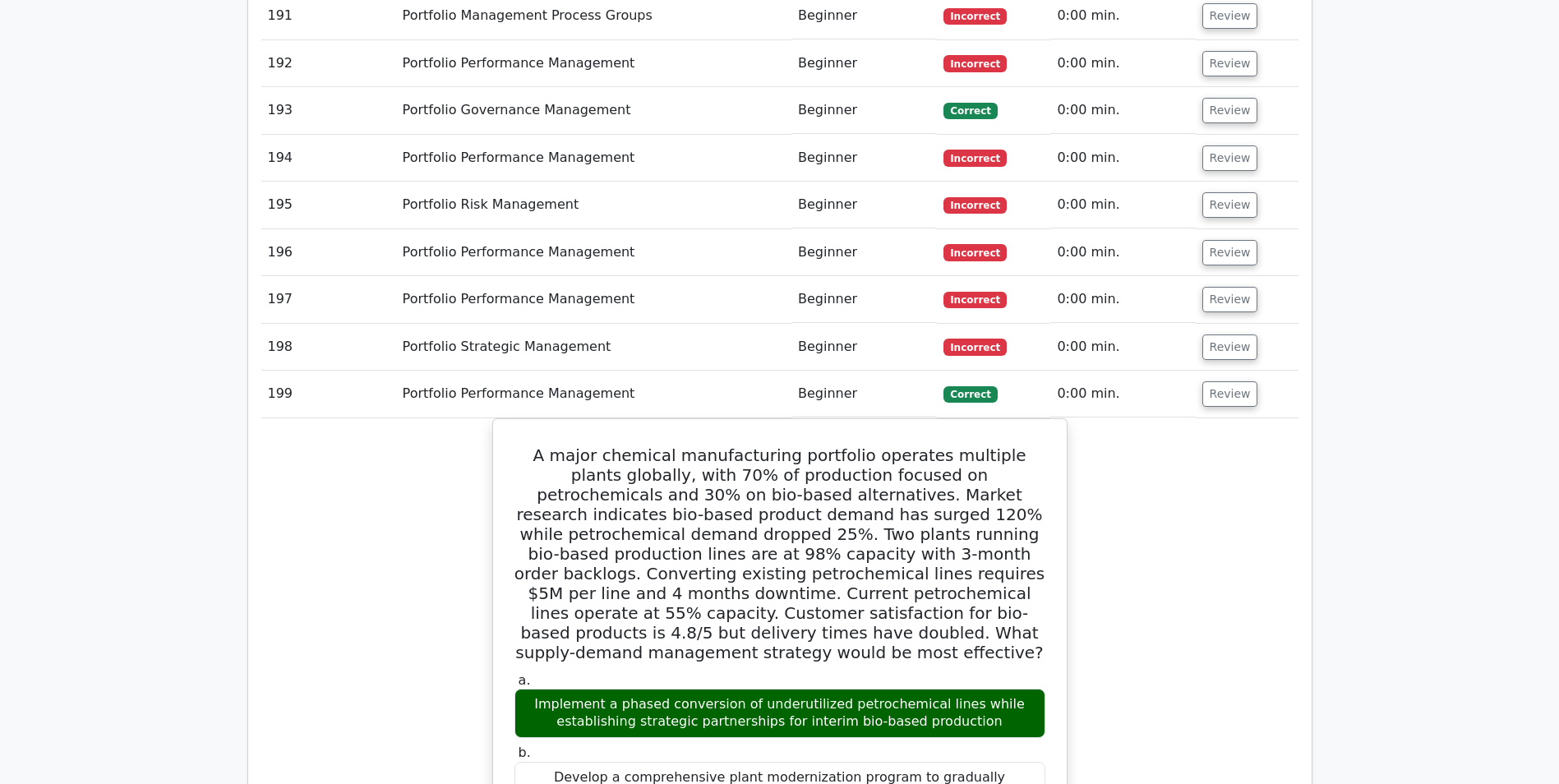
scroll to position [11344, 0]
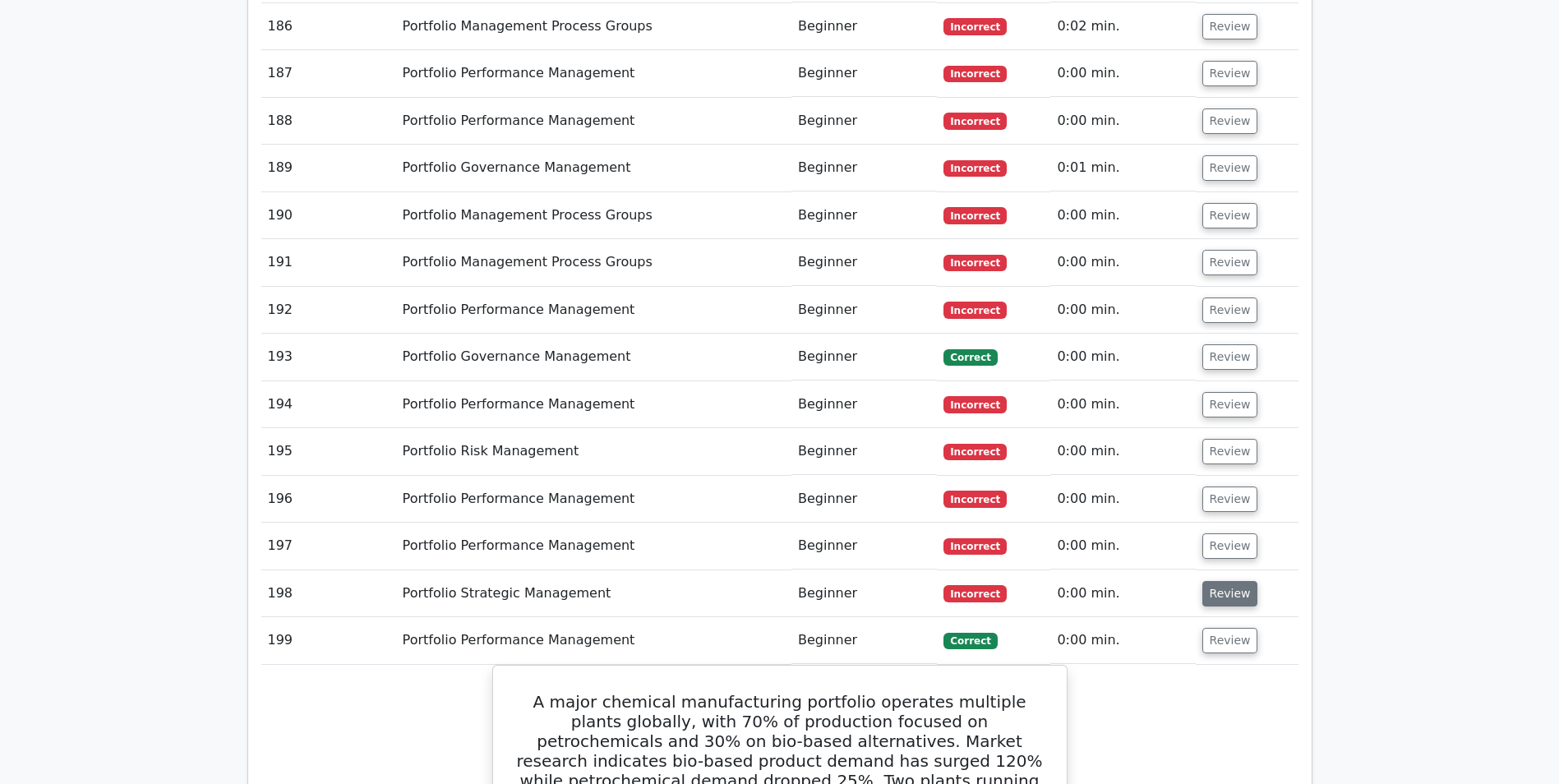
click at [1218, 581] on button "Review" at bounding box center [1231, 594] width 56 height 26
click at [1223, 533] on button "Review" at bounding box center [1231, 546] width 56 height 26
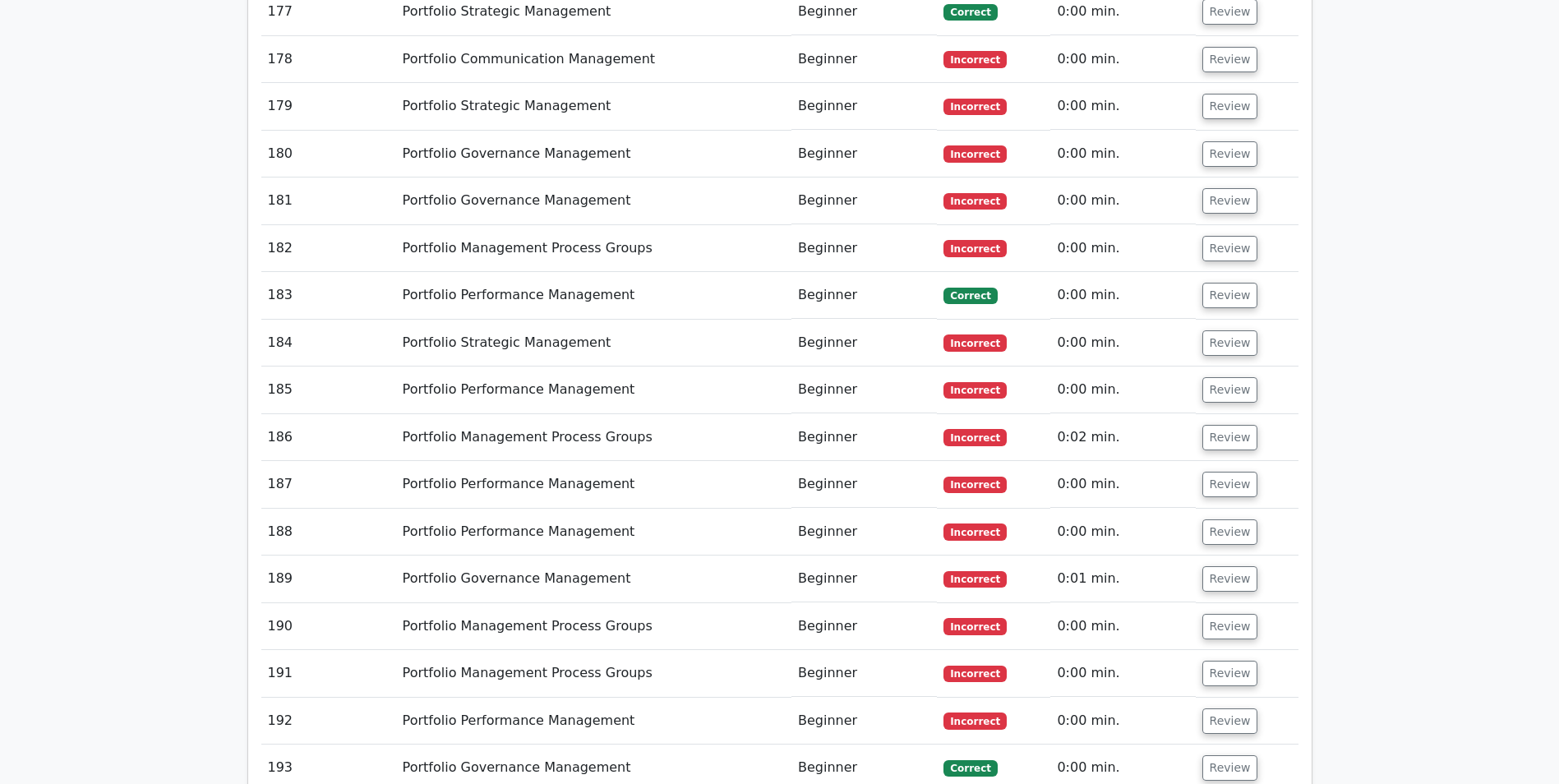
scroll to position [11179, 0]
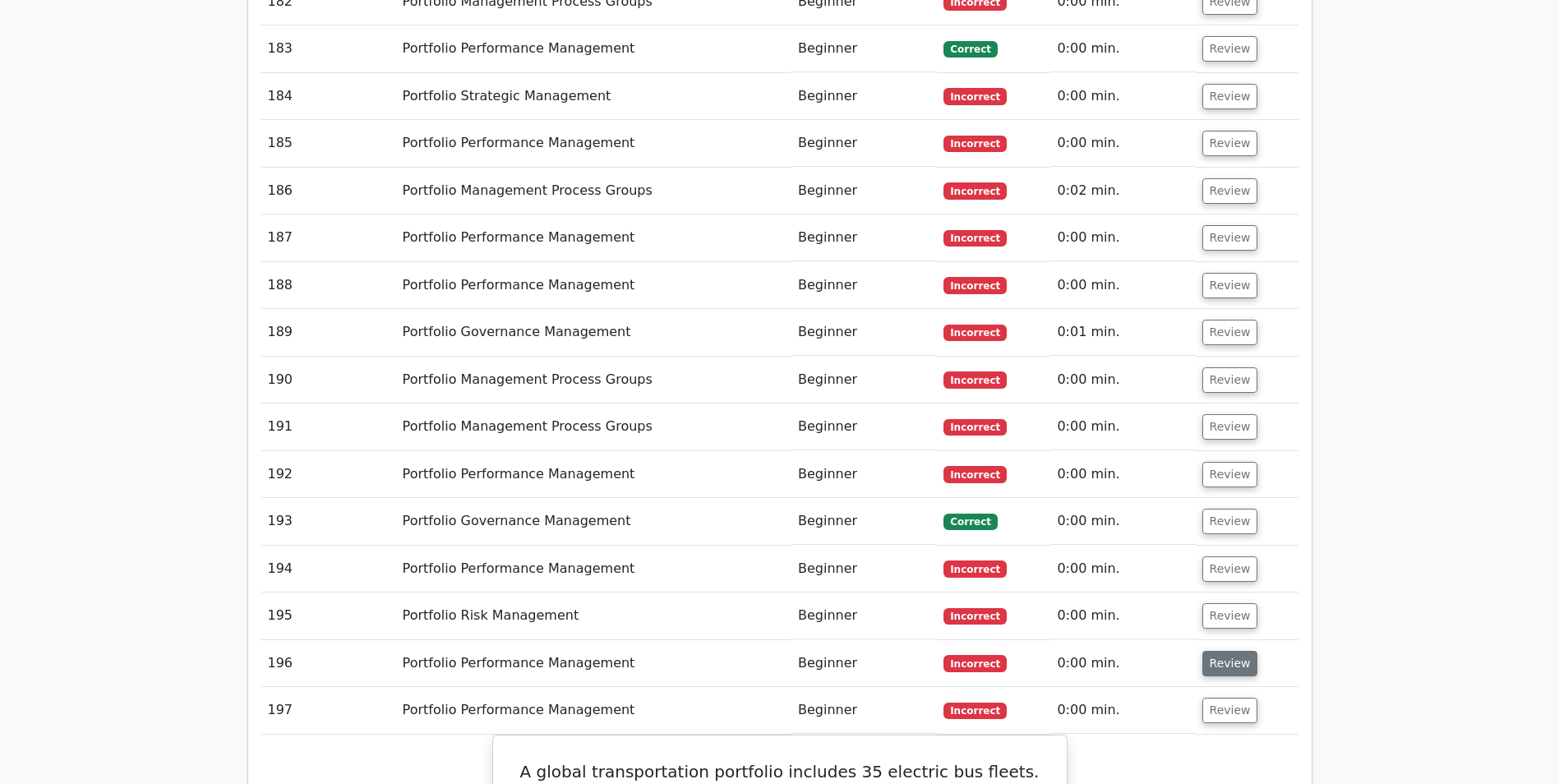
click at [1228, 650] on button "Review" at bounding box center [1231, 663] width 56 height 26
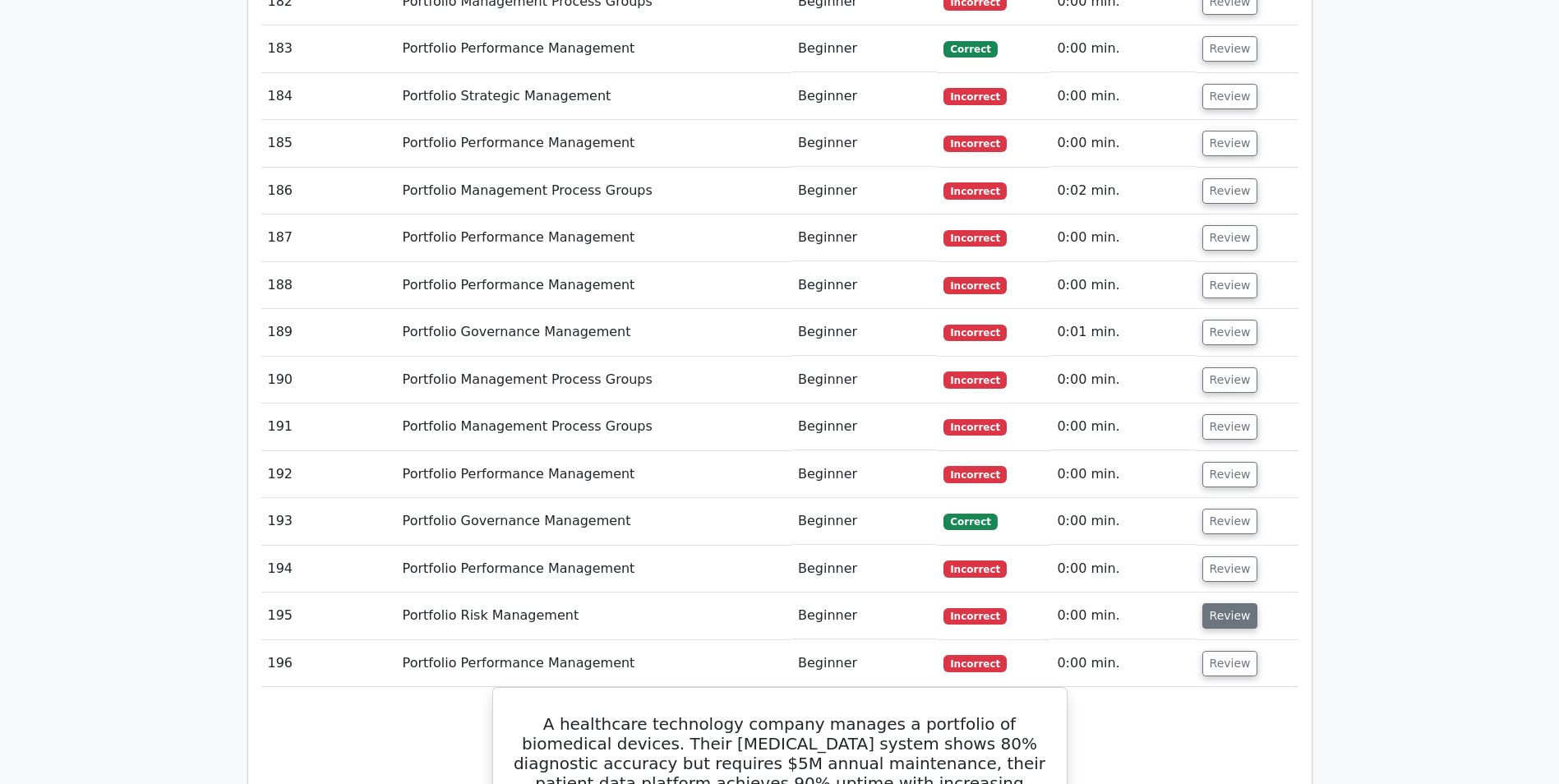
click at [1224, 603] on button "Review" at bounding box center [1231, 616] width 56 height 26
click at [1223, 556] on button "Review" at bounding box center [1231, 569] width 56 height 26
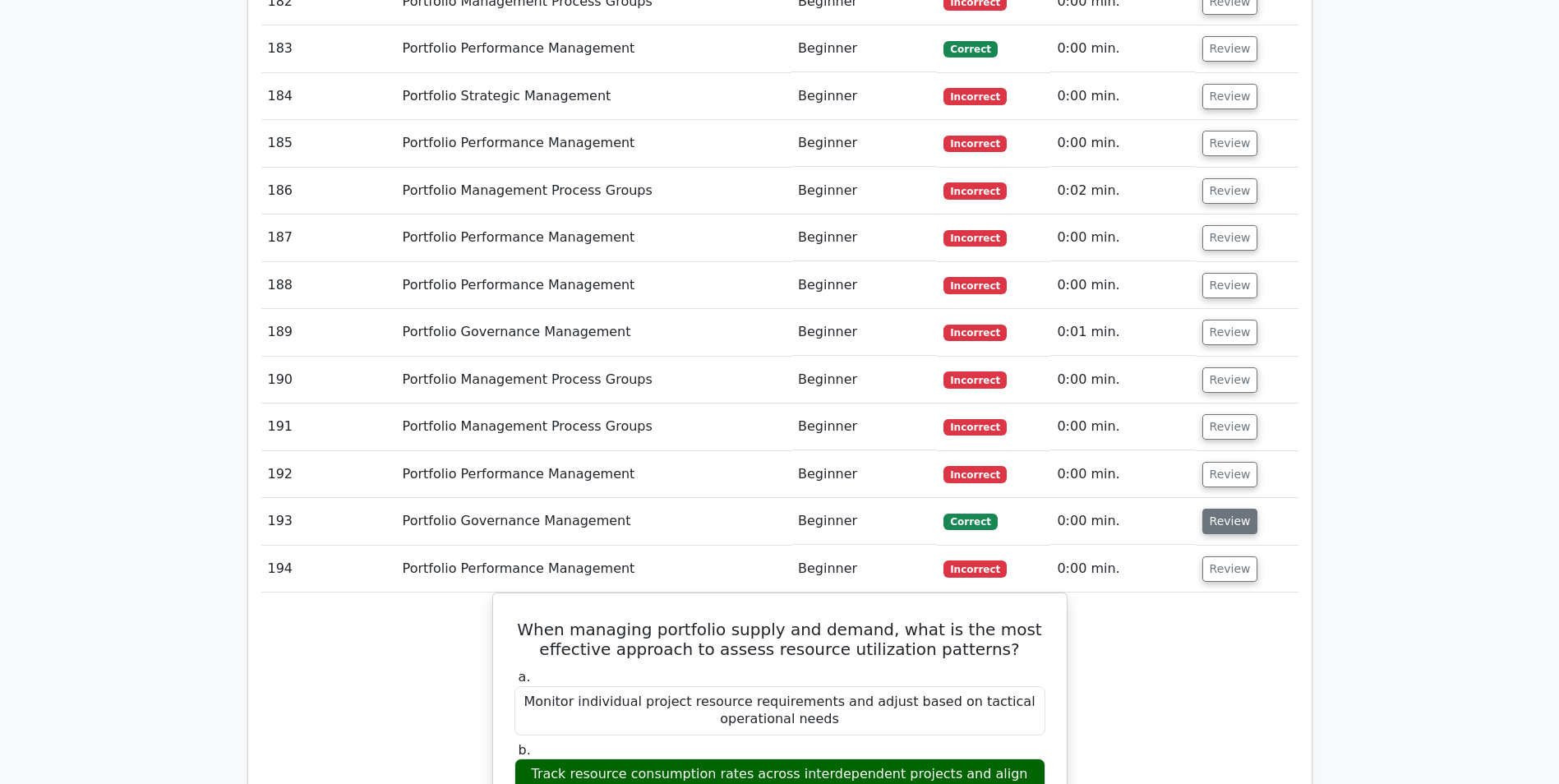
drag, startPoint x: 1231, startPoint y: 373, endPoint x: 1225, endPoint y: 360, distance: 14.3
click at [1230, 508] on button "Review" at bounding box center [1231, 521] width 56 height 26
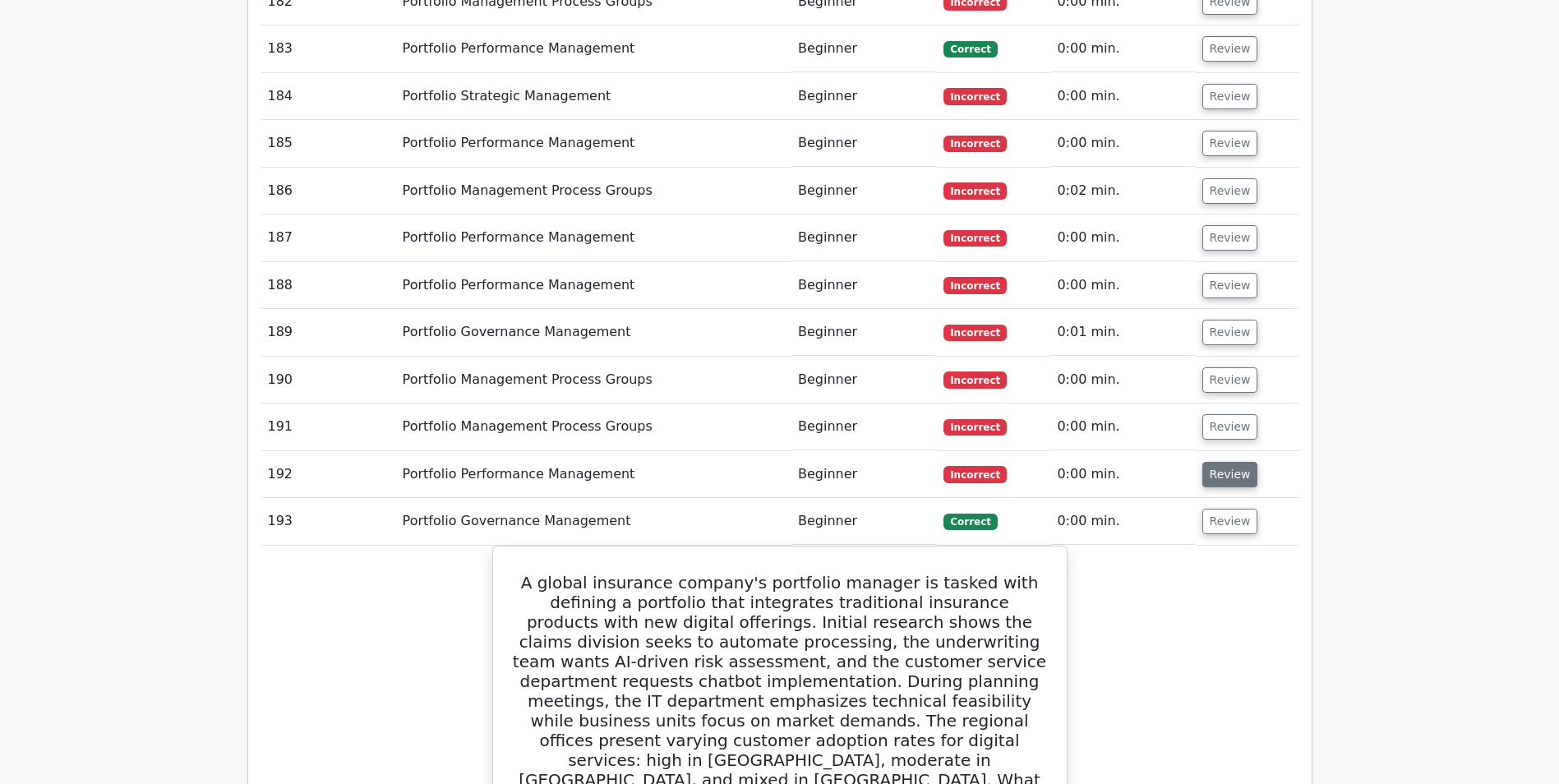
click at [1226, 462] on button "Review" at bounding box center [1231, 475] width 56 height 26
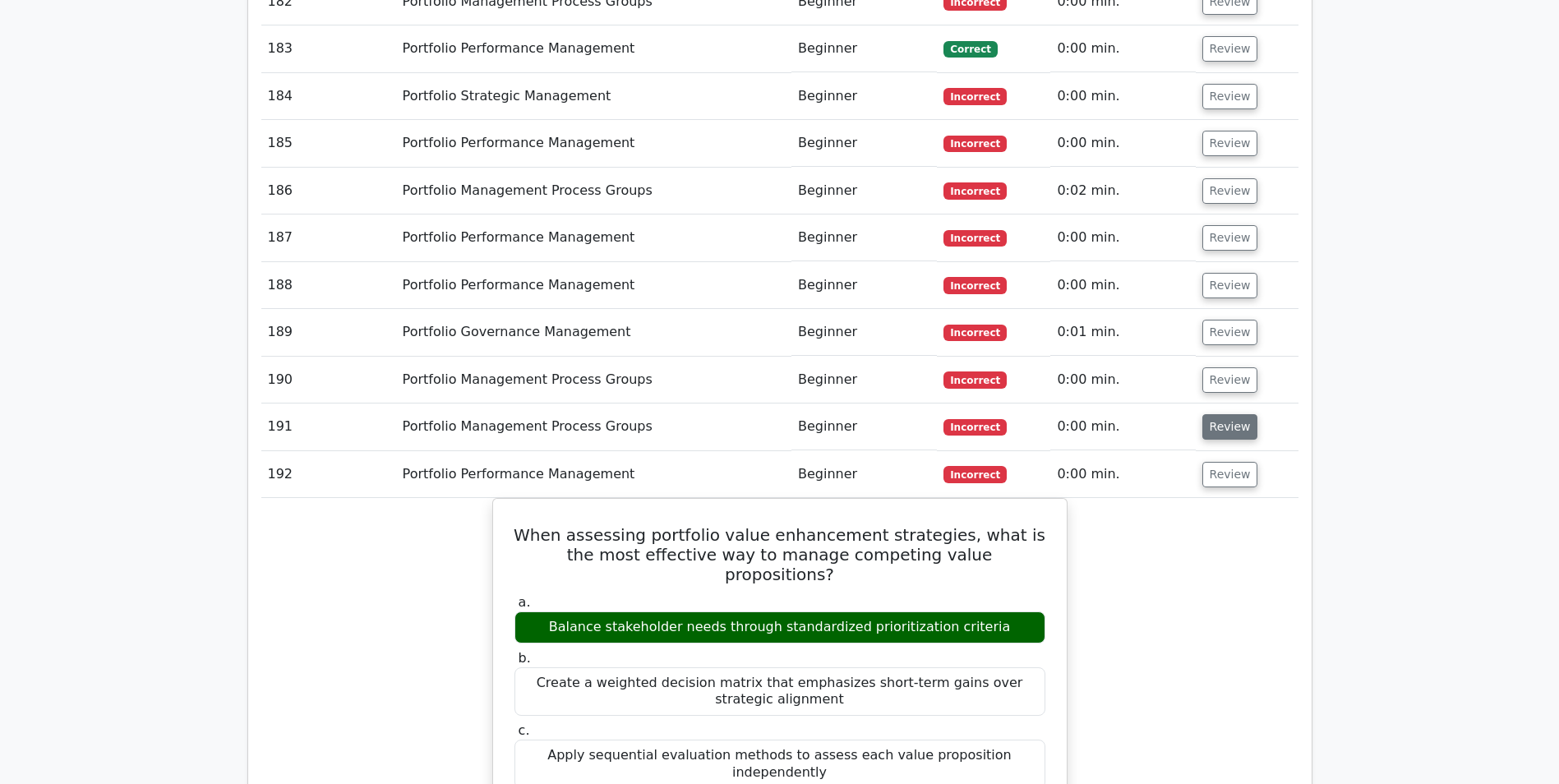
click at [1233, 414] on button "Review" at bounding box center [1231, 427] width 56 height 26
click at [1217, 368] on button "Review" at bounding box center [1231, 381] width 56 height 26
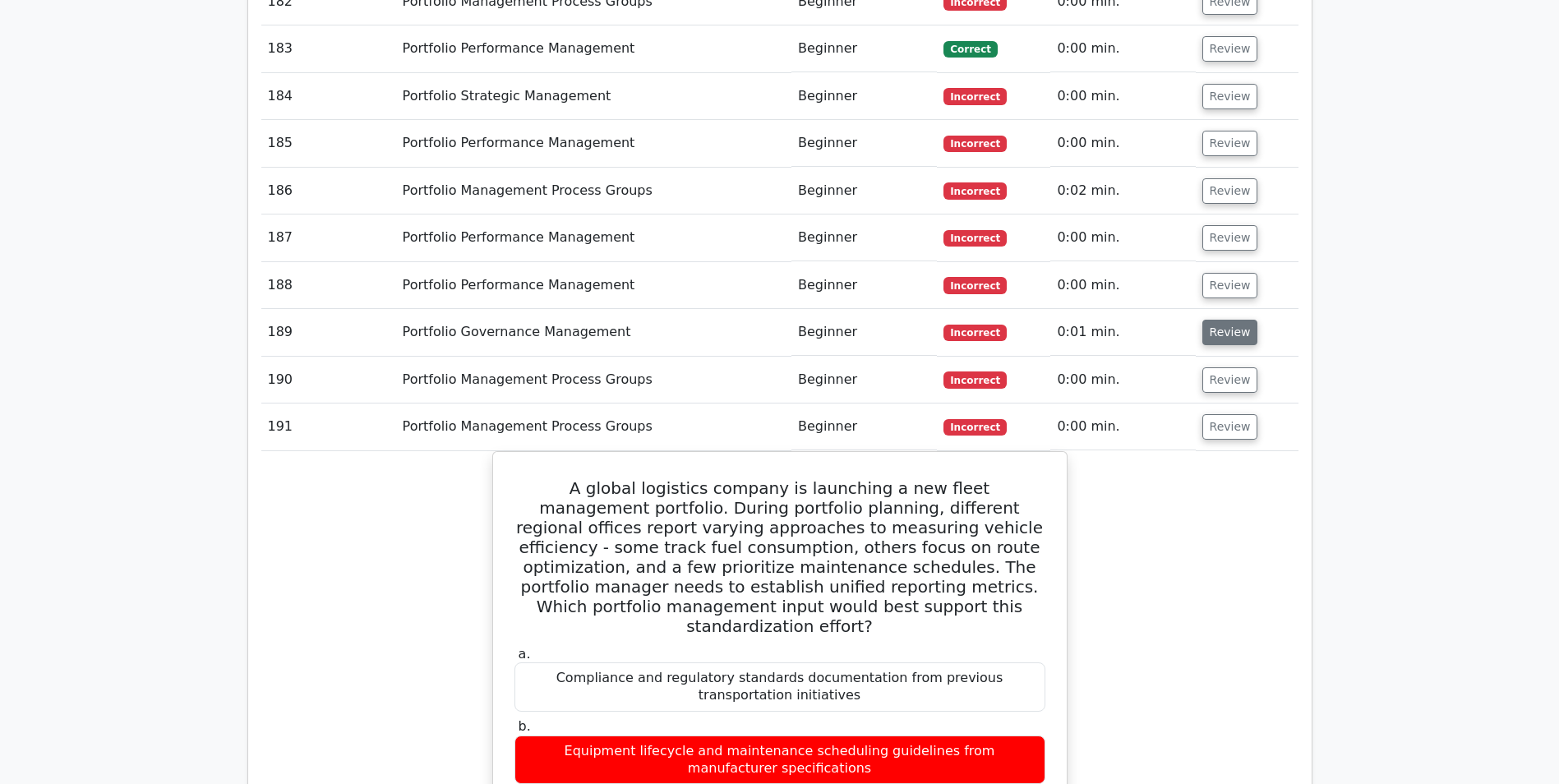
drag, startPoint x: 1212, startPoint y: 177, endPoint x: 1220, endPoint y: 173, distance: 8.9
click at [1212, 319] on button "Review" at bounding box center [1231, 332] width 56 height 26
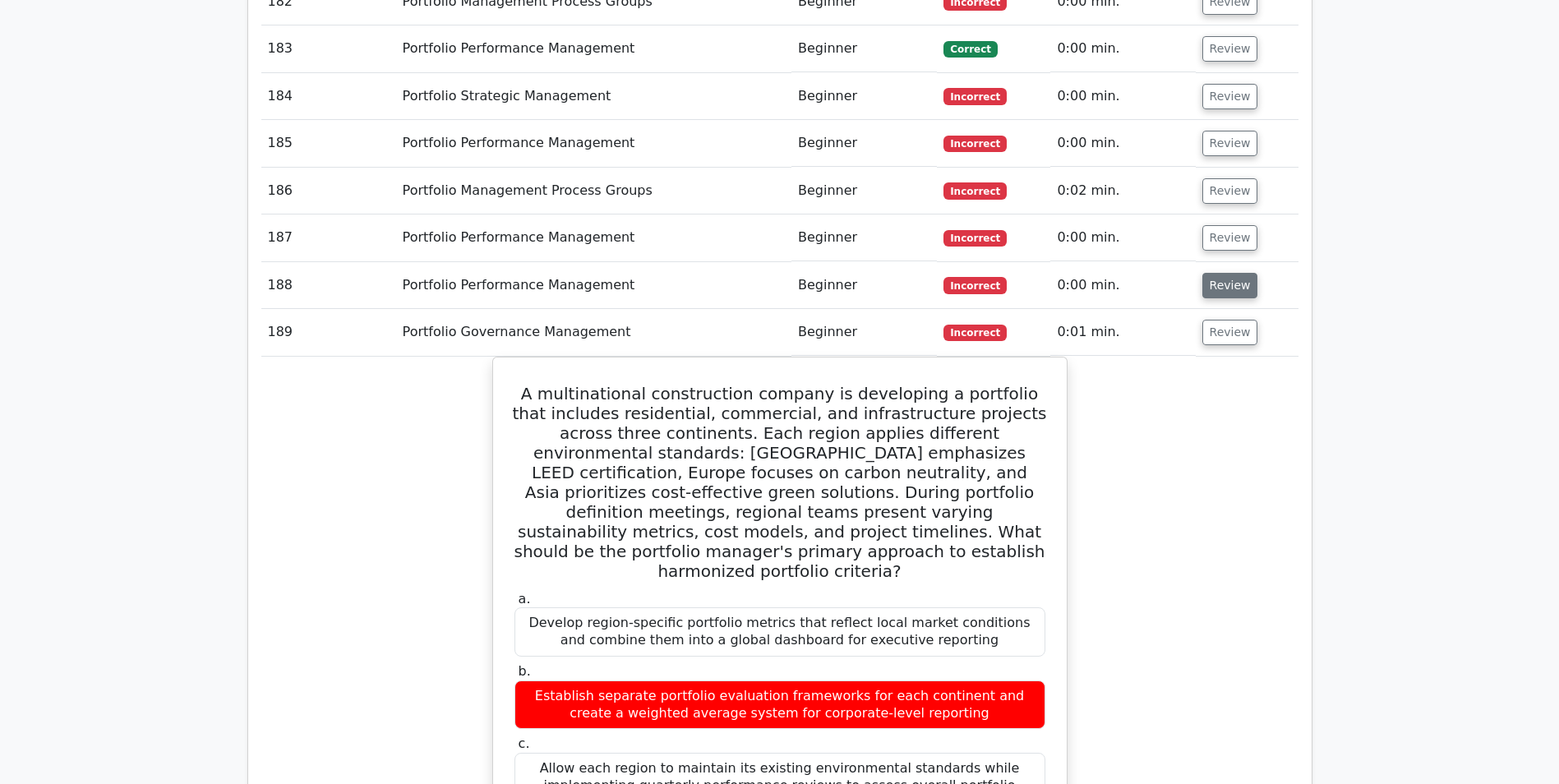
drag, startPoint x: 1217, startPoint y: 132, endPoint x: 1226, endPoint y: 123, distance: 12.7
click at [1217, 273] on button "Review" at bounding box center [1231, 285] width 56 height 26
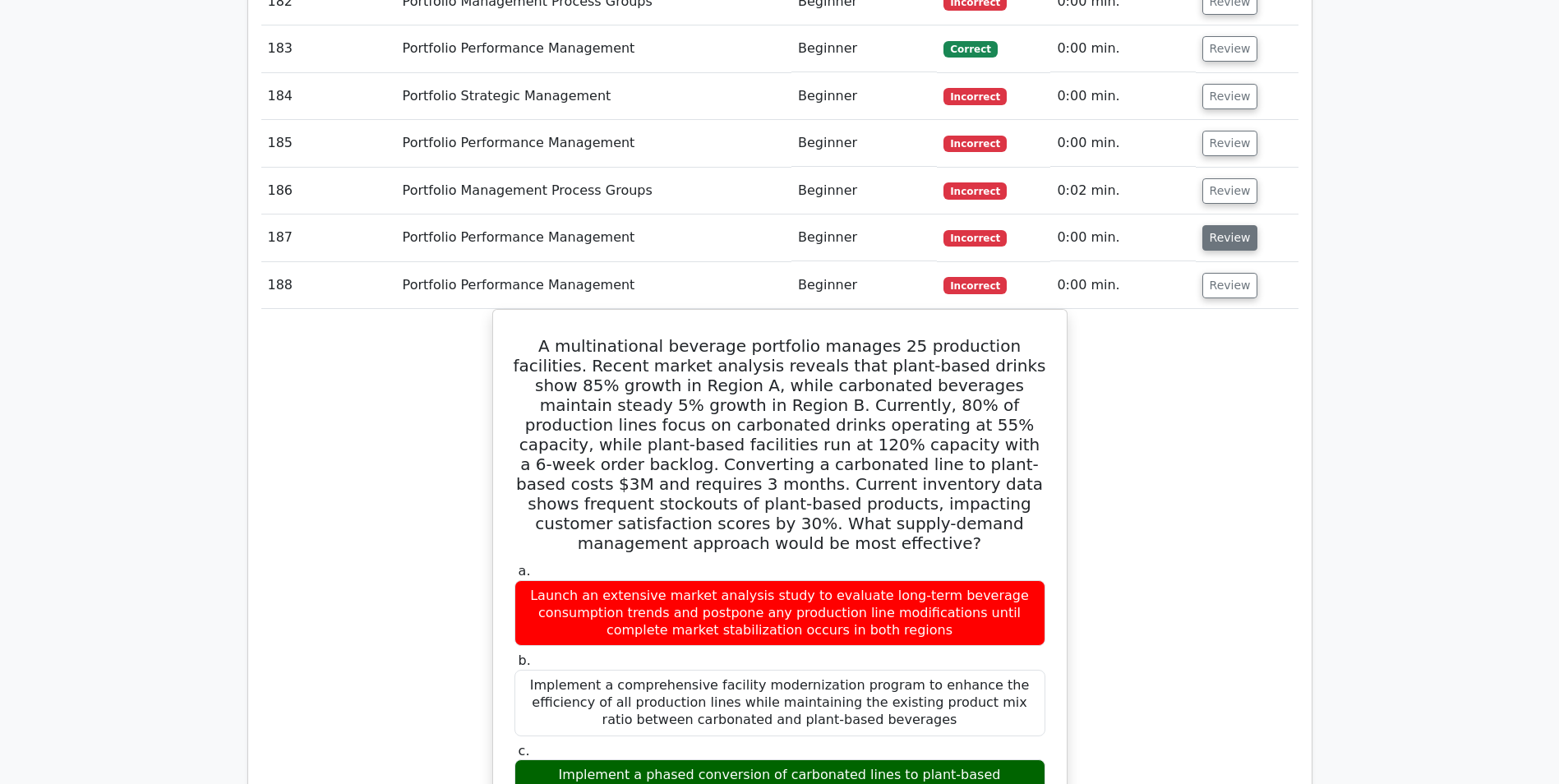
click at [1216, 225] on button "Review" at bounding box center [1231, 238] width 56 height 26
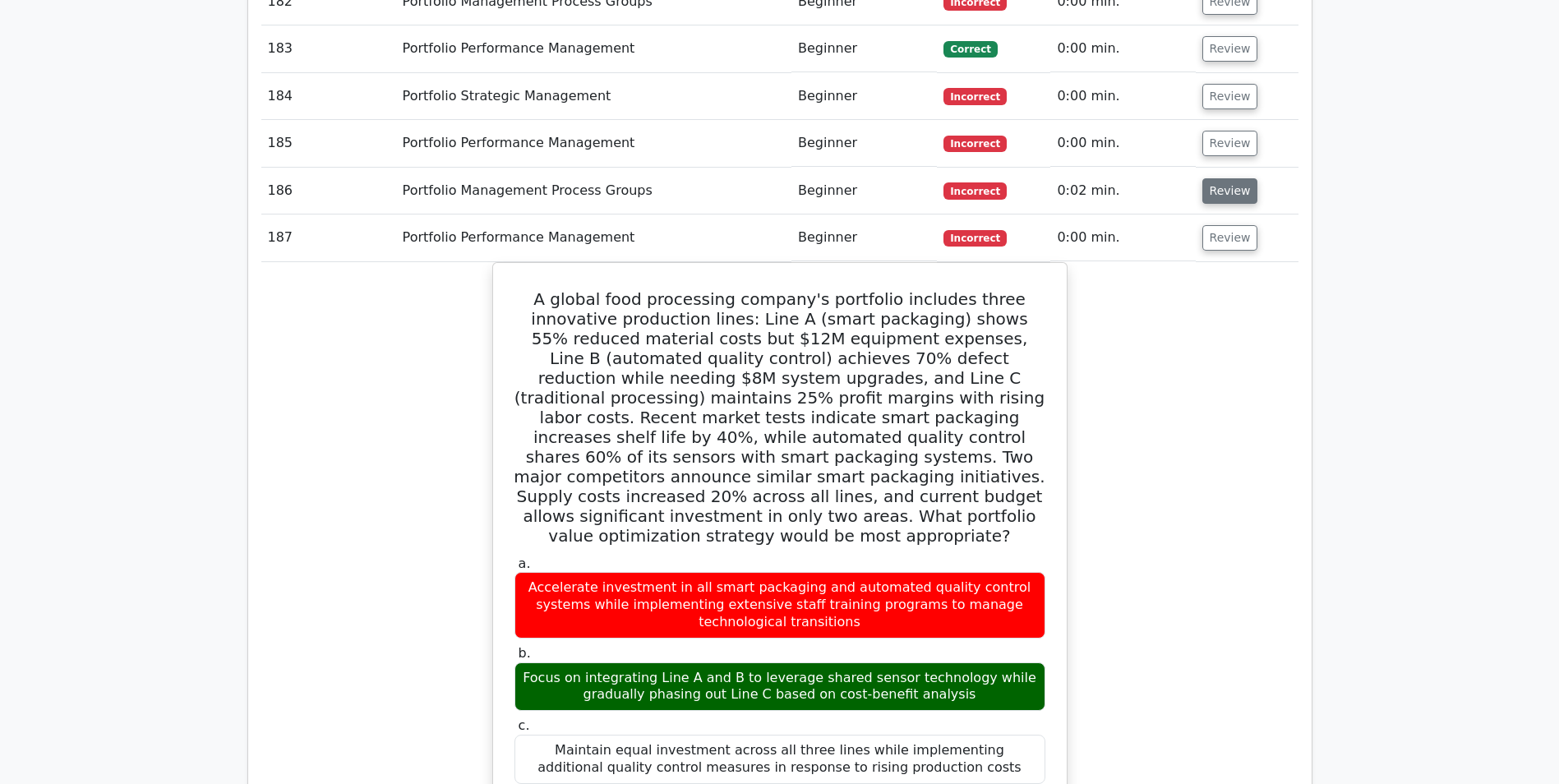
click at [1222, 178] on button "Review" at bounding box center [1231, 191] width 56 height 26
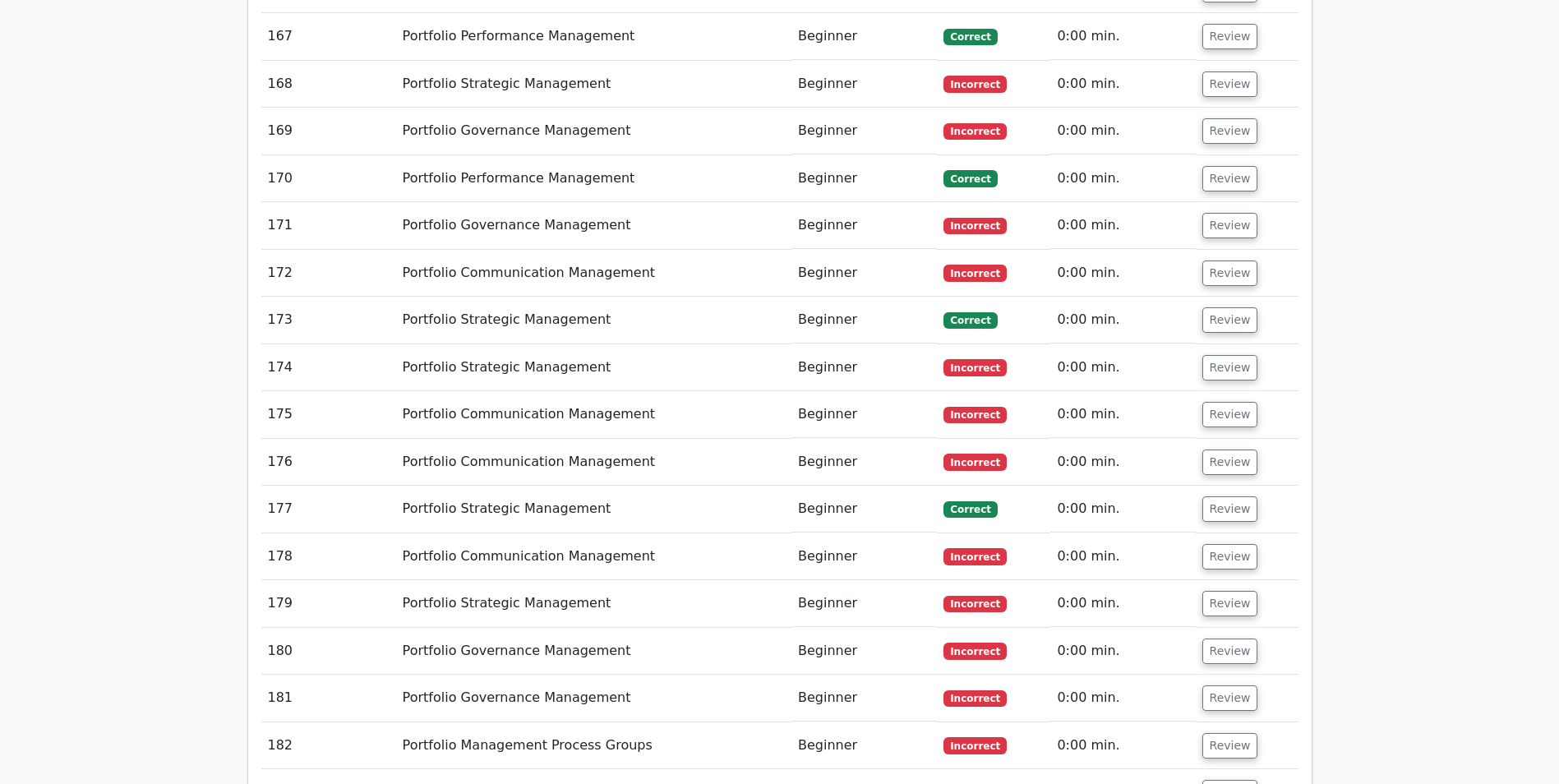
scroll to position [10522, 0]
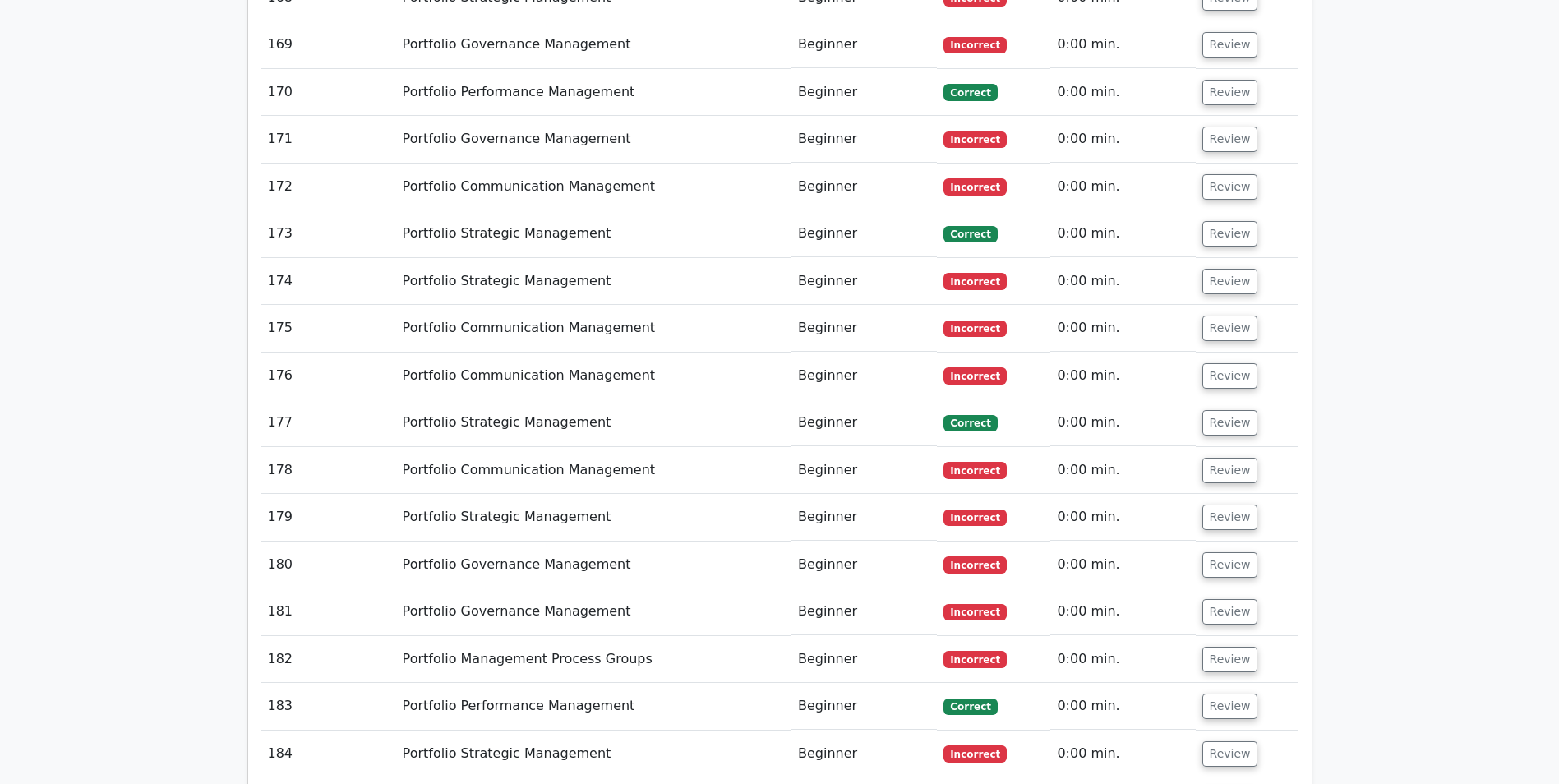
drag, startPoint x: 1234, startPoint y: 605, endPoint x: 1237, endPoint y: 594, distance: 11.4
click at [1235, 741] on button "Review" at bounding box center [1231, 754] width 56 height 26
click at [1231, 694] on button "Review" at bounding box center [1231, 707] width 56 height 26
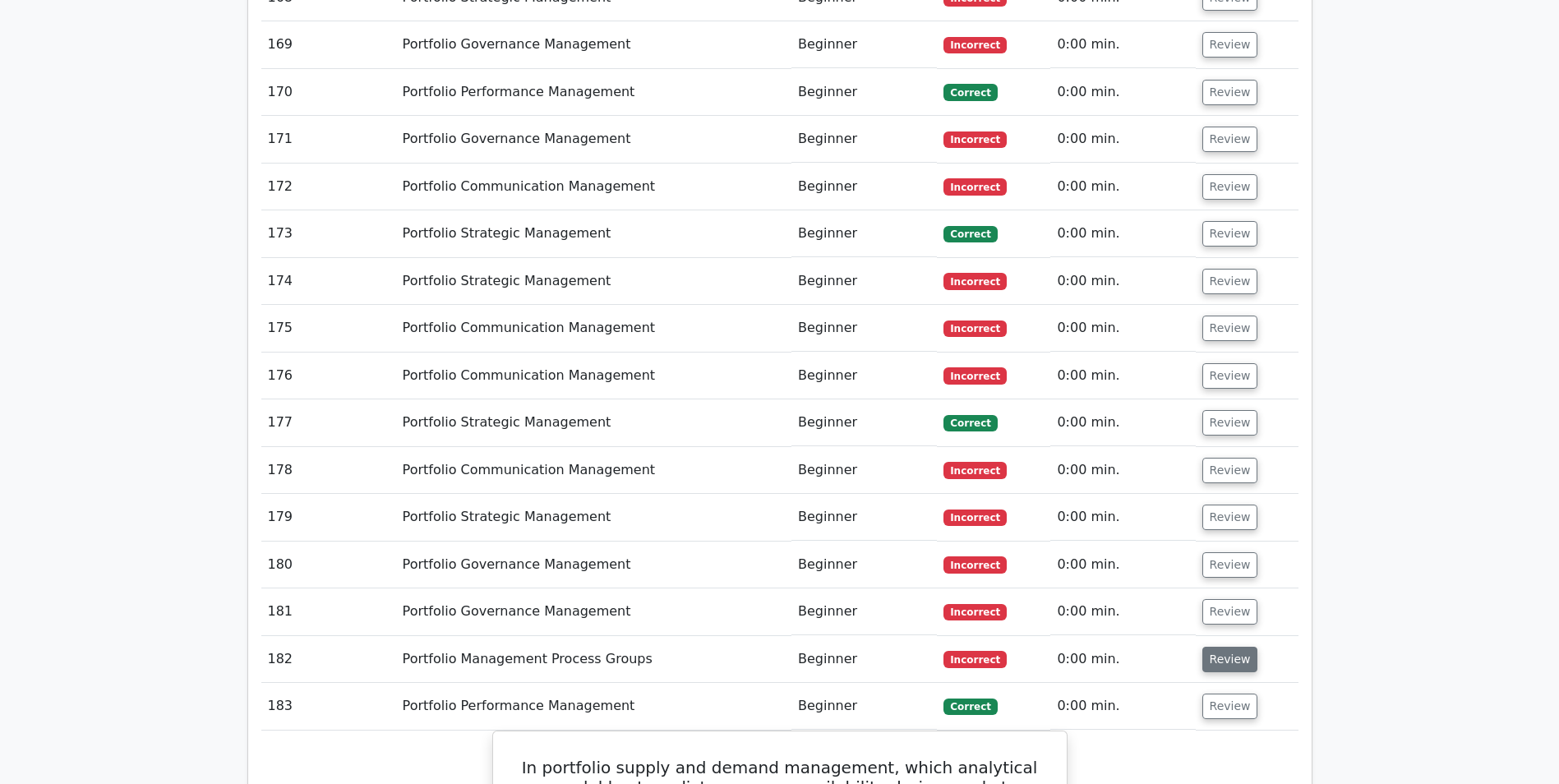
click at [1225, 646] on button "Review" at bounding box center [1231, 659] width 56 height 26
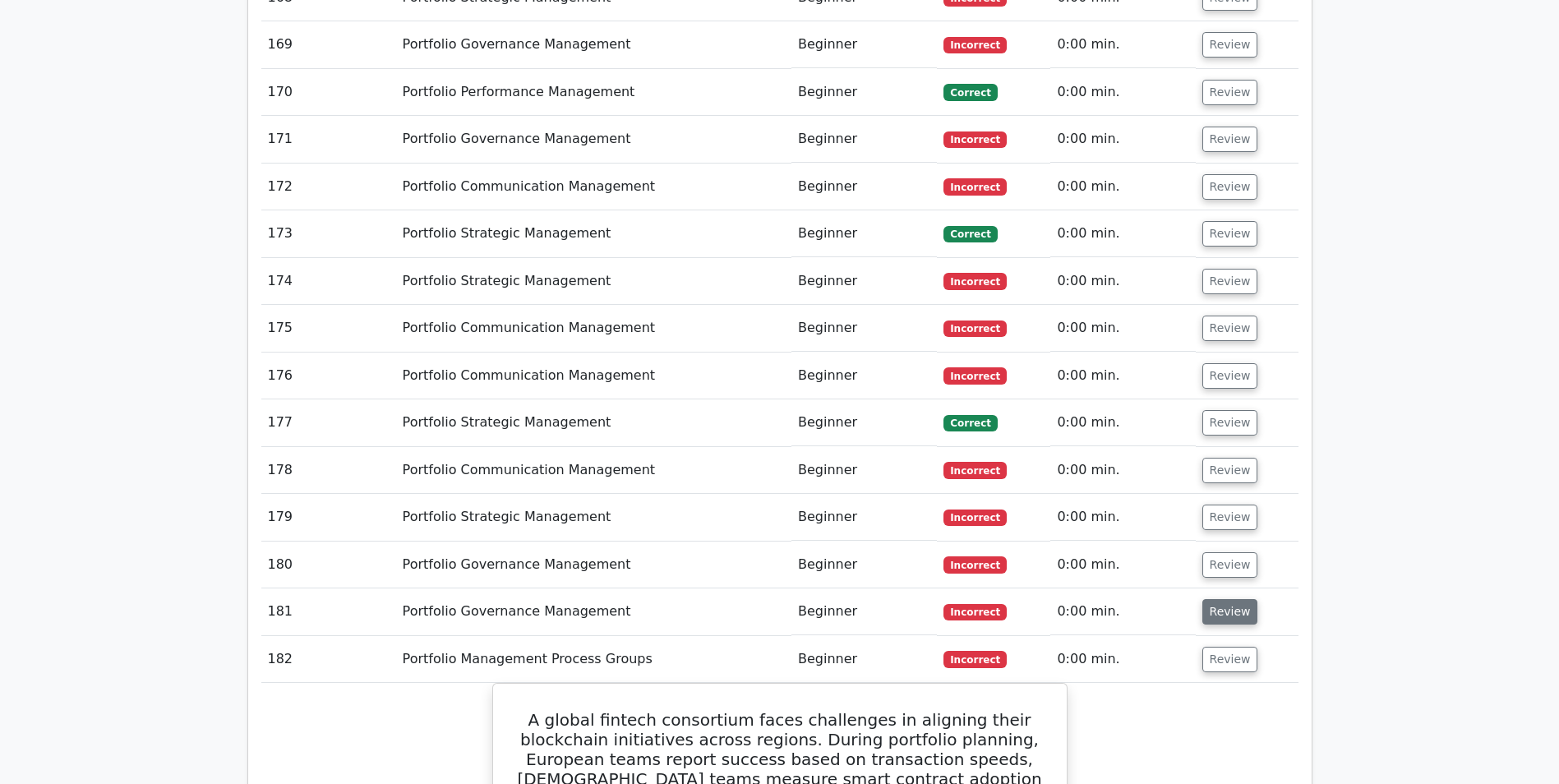
click at [1224, 599] on button "Review" at bounding box center [1231, 612] width 56 height 26
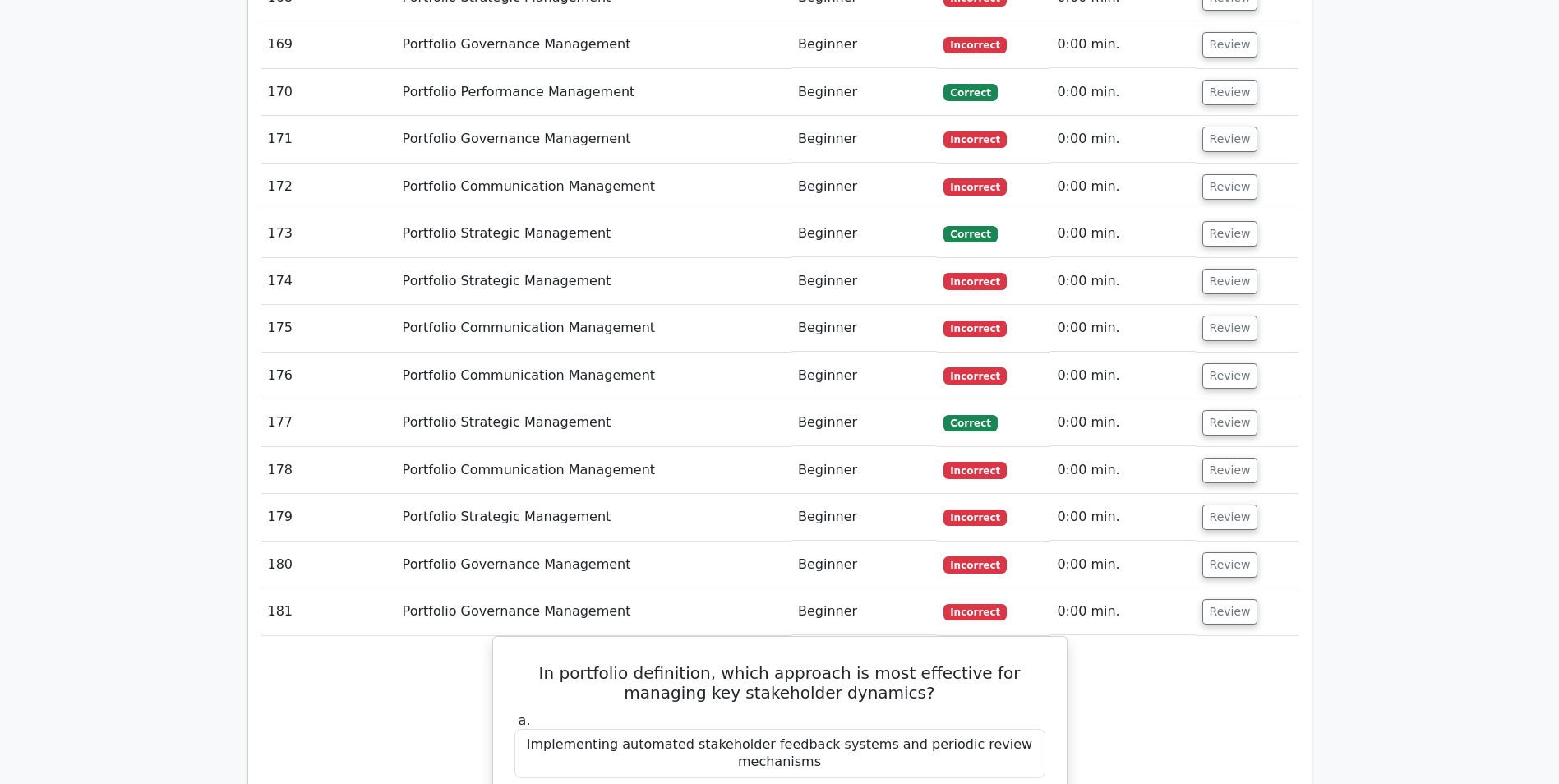
drag, startPoint x: 1224, startPoint y: 410, endPoint x: 1223, endPoint y: 396, distance: 14.0
click at [1224, 552] on button "Review" at bounding box center [1231, 565] width 56 height 26
click at [1219, 504] on button "Review" at bounding box center [1231, 517] width 56 height 26
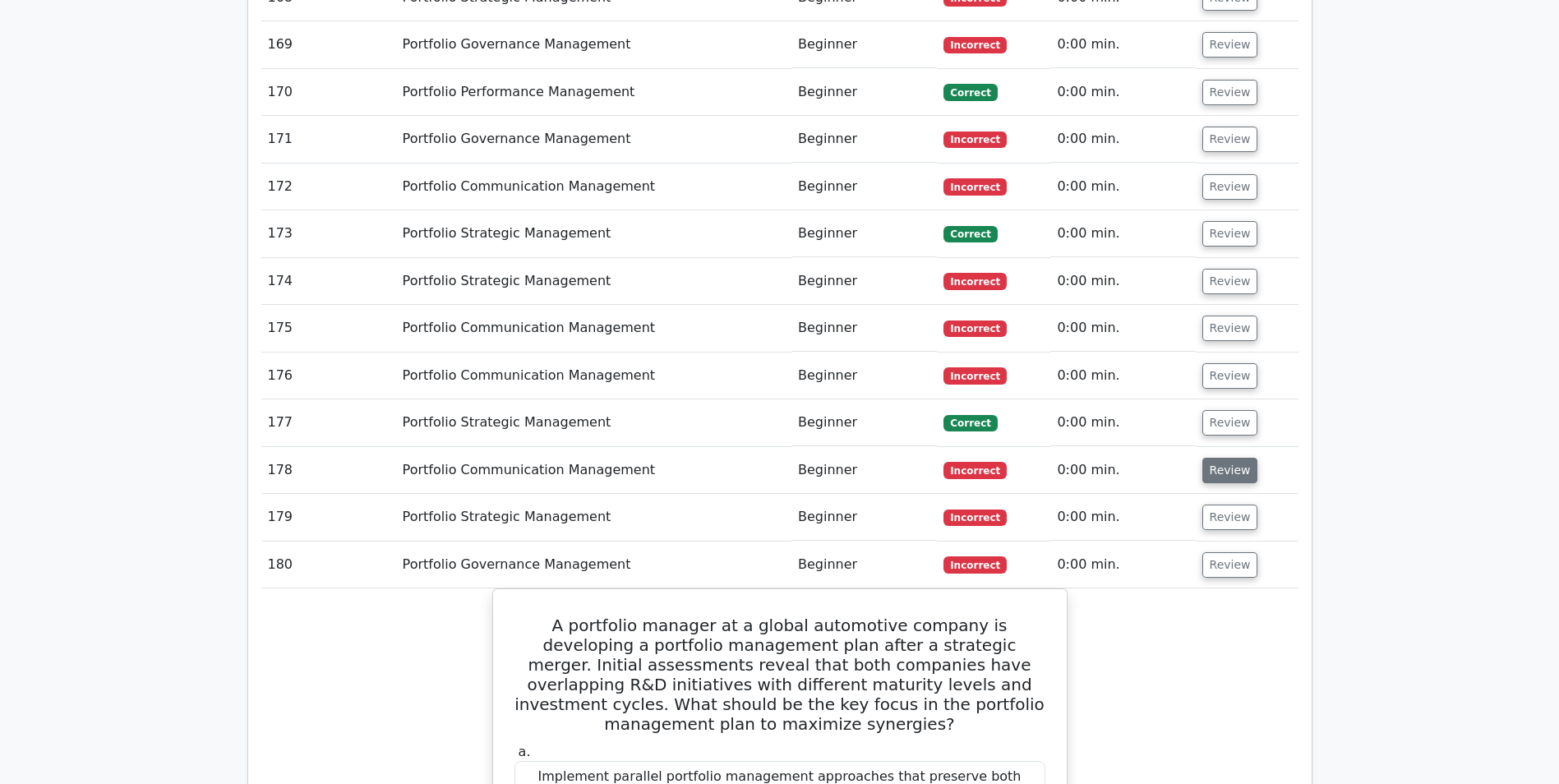
click at [1227, 458] on button "Review" at bounding box center [1231, 471] width 56 height 26
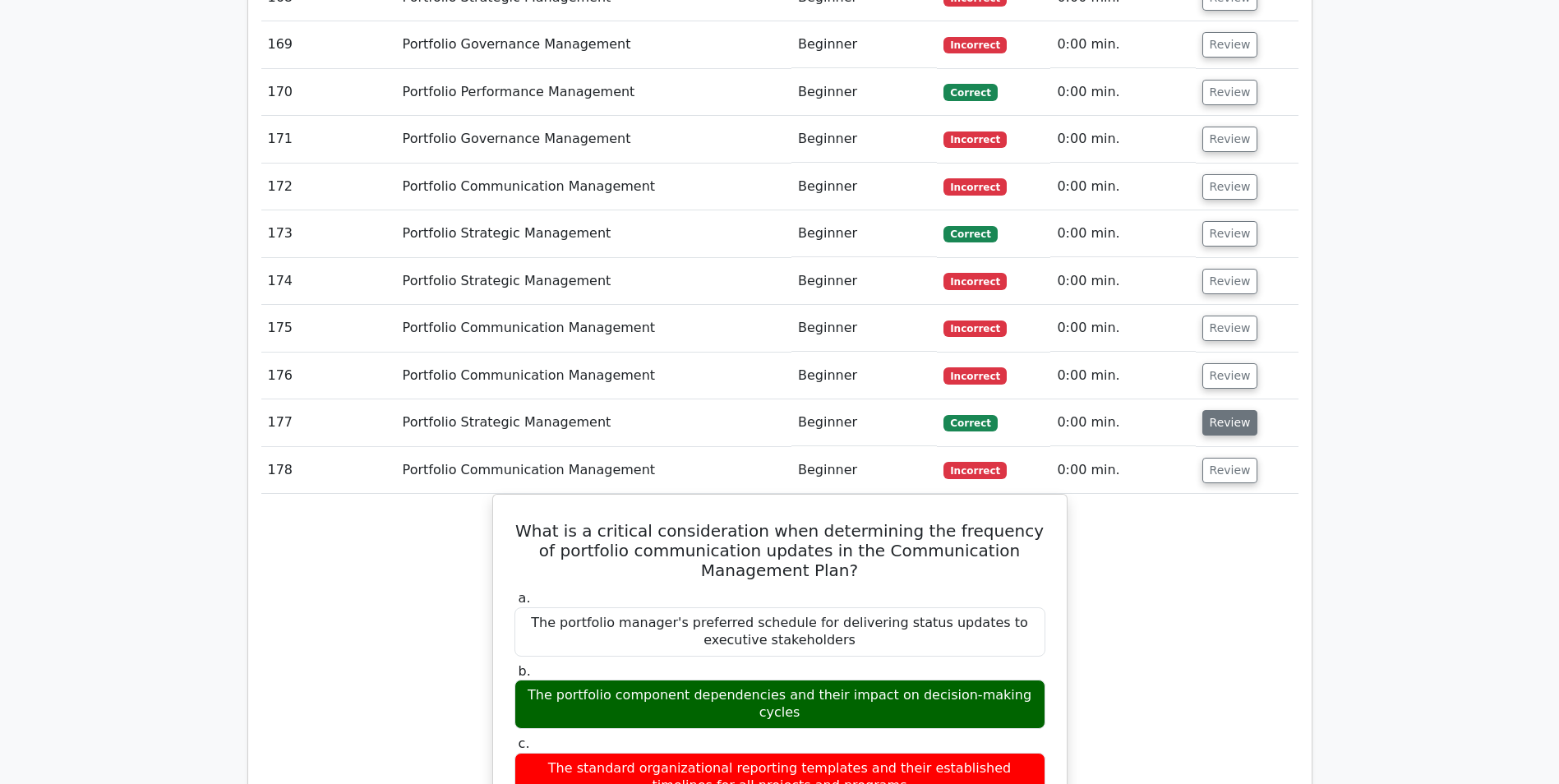
click at [1223, 410] on button "Review" at bounding box center [1231, 423] width 56 height 26
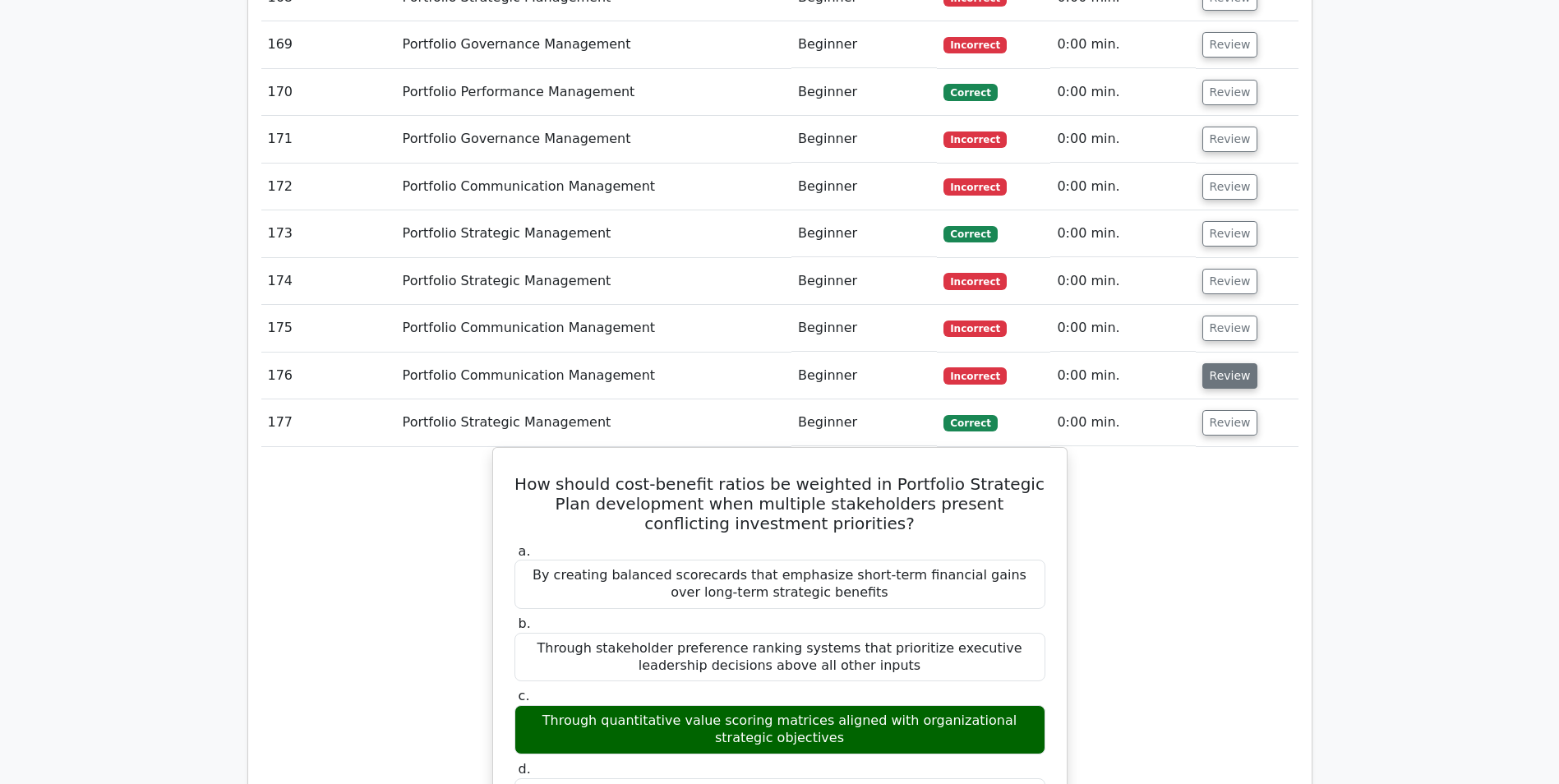
click at [1223, 363] on button "Review" at bounding box center [1231, 376] width 56 height 26
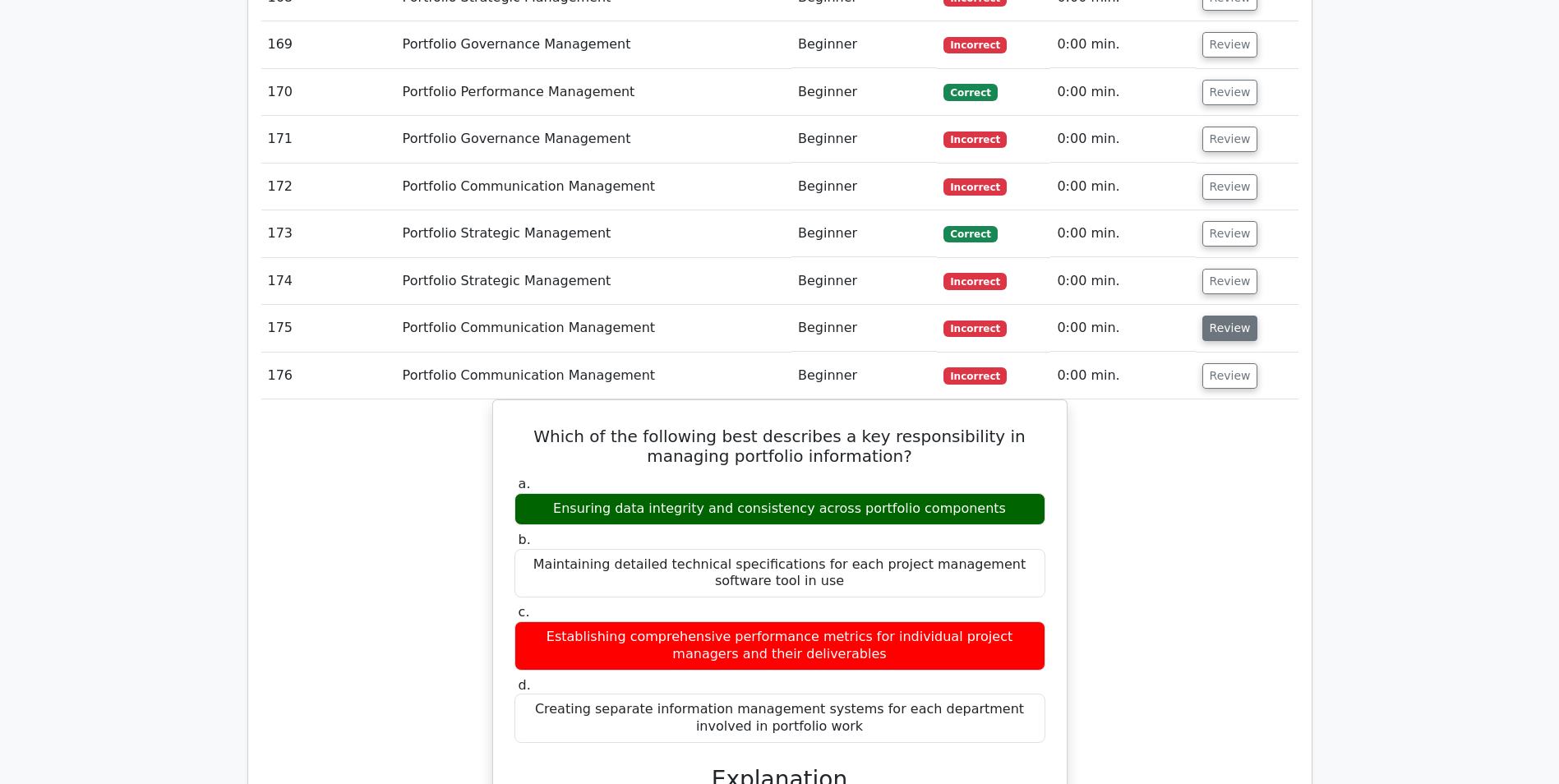
click at [1224, 315] on button "Review" at bounding box center [1231, 328] width 56 height 26
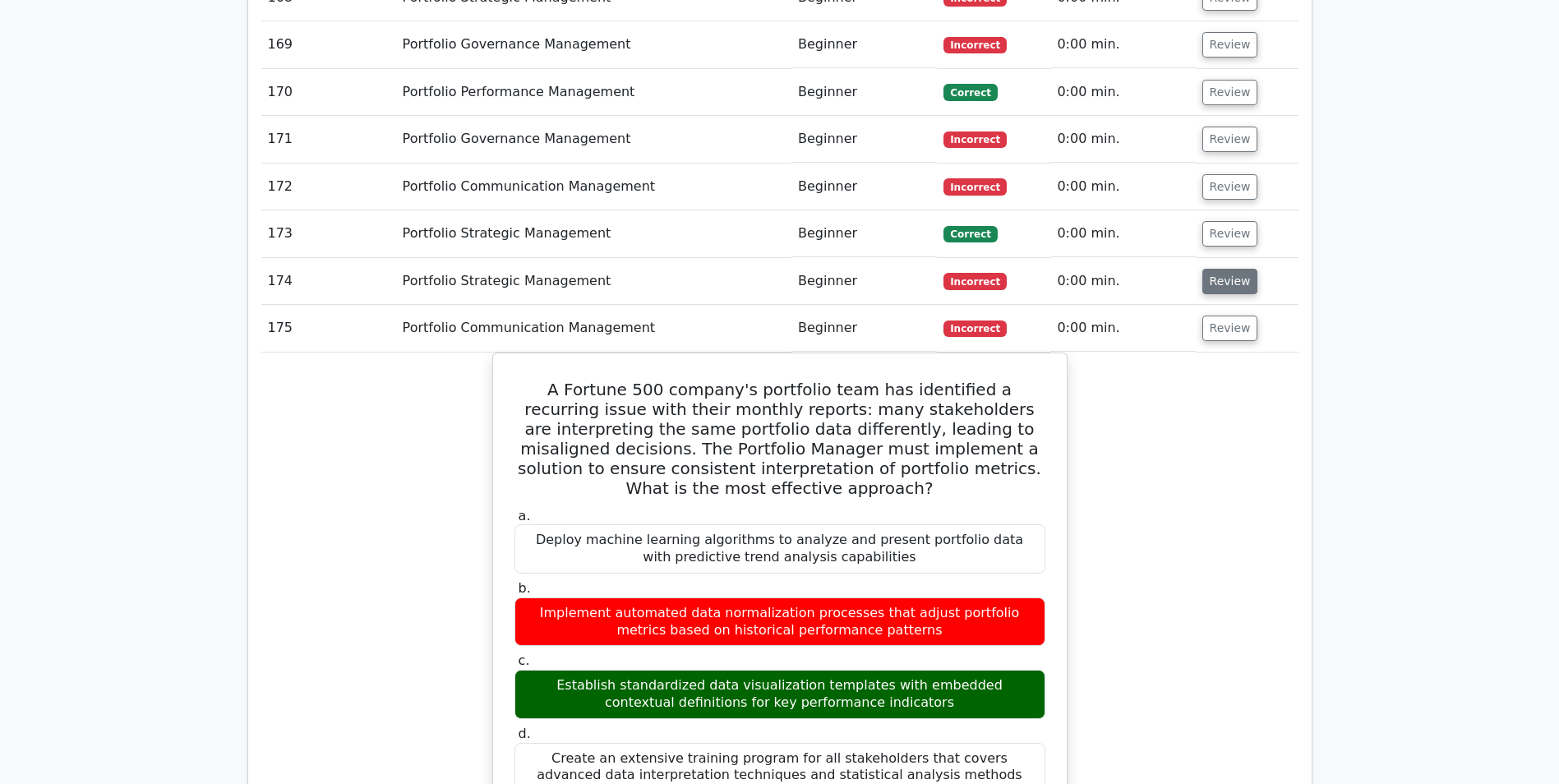
click at [1220, 269] on button "Review" at bounding box center [1231, 281] width 56 height 26
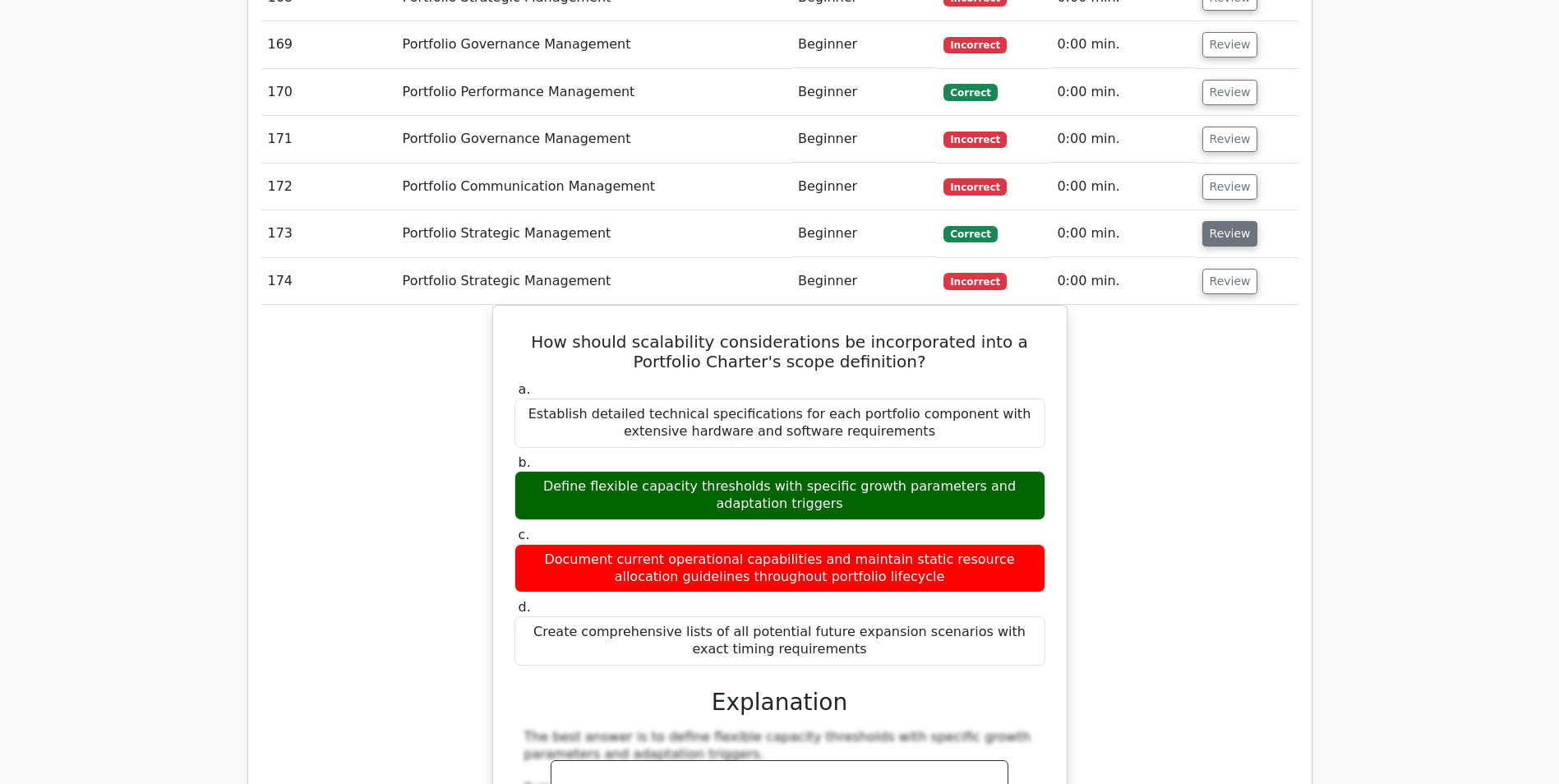
click at [1228, 221] on button "Review" at bounding box center [1231, 234] width 56 height 26
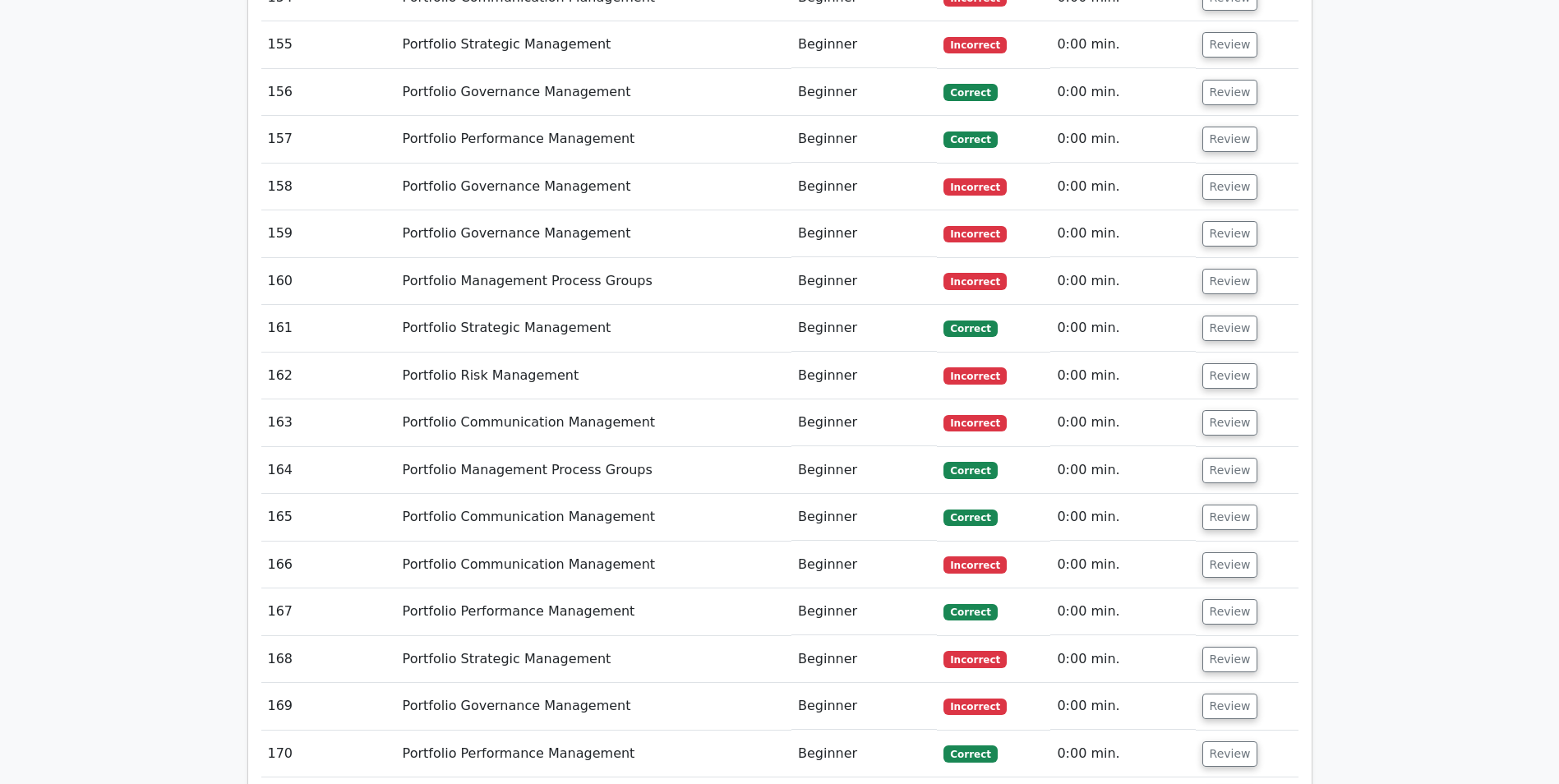
scroll to position [9947, 0]
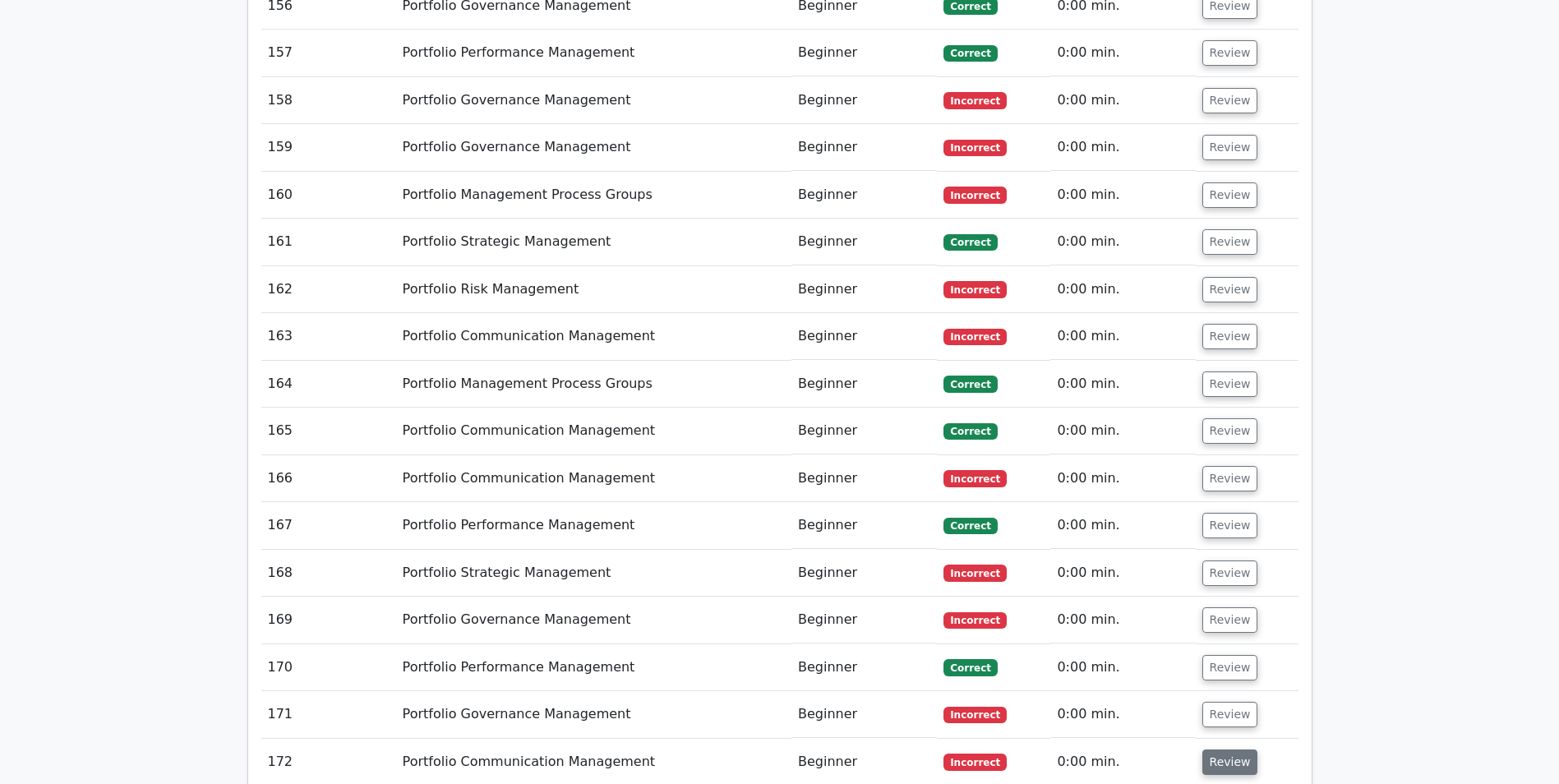
click at [1225, 749] on button "Review" at bounding box center [1231, 762] width 56 height 26
click at [1222, 702] on button "Review" at bounding box center [1231, 715] width 56 height 26
click at [1220, 655] on button "Review" at bounding box center [1231, 668] width 56 height 26
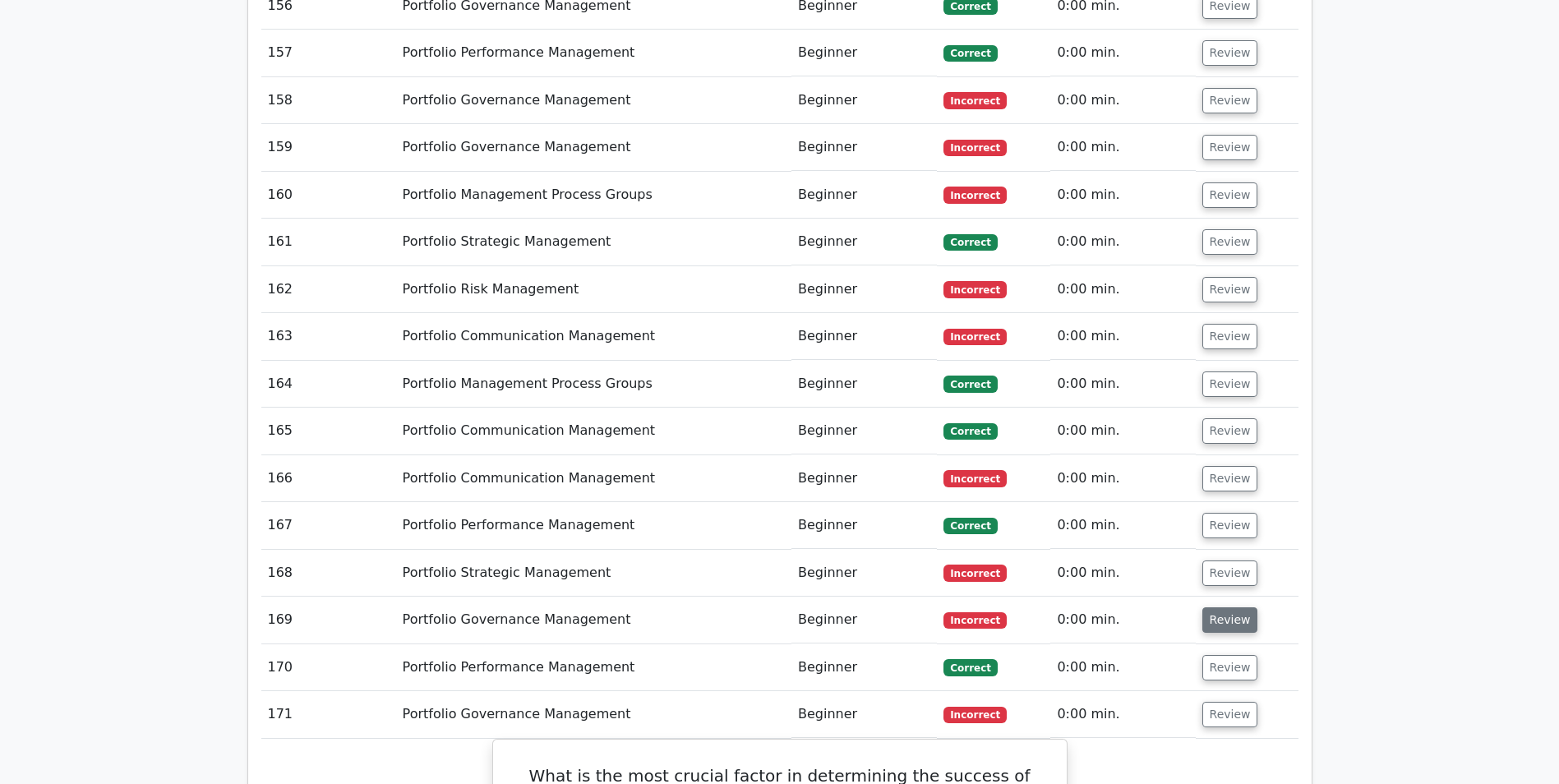
click at [1212, 608] on button "Review" at bounding box center [1231, 620] width 56 height 26
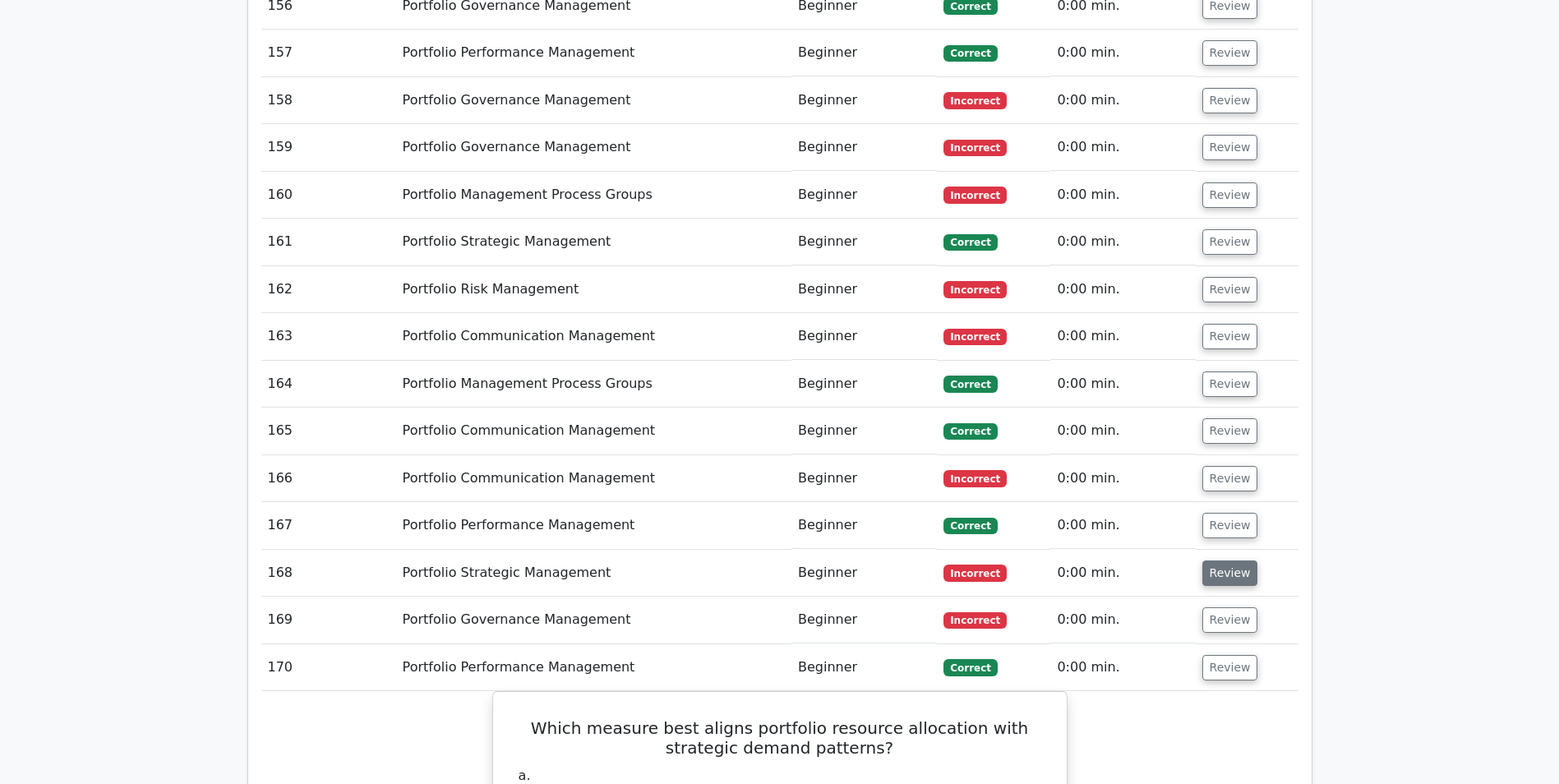
click at [1209, 560] on button "Review" at bounding box center [1231, 573] width 56 height 26
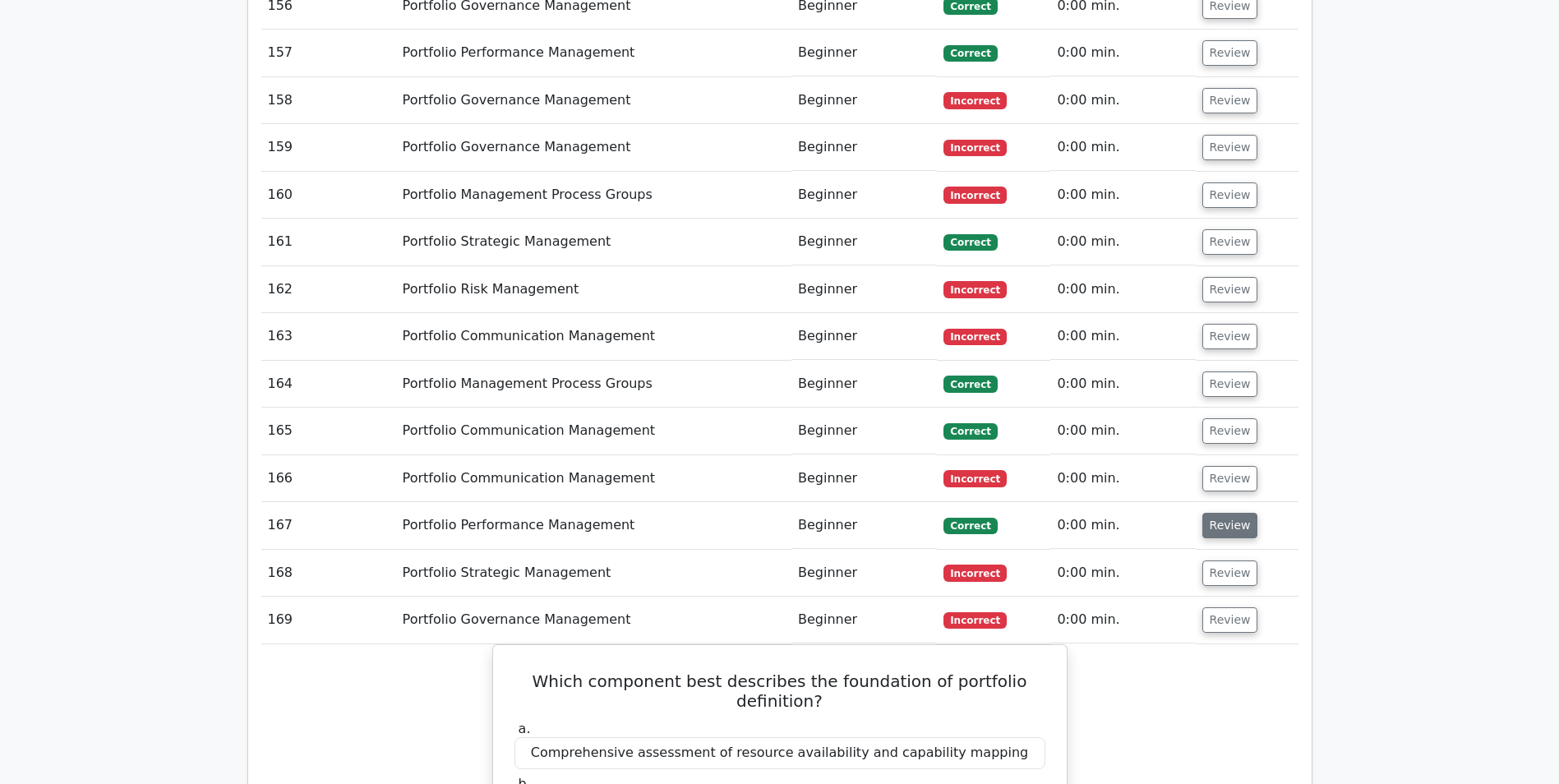
click at [1214, 512] on button "Review" at bounding box center [1231, 525] width 56 height 26
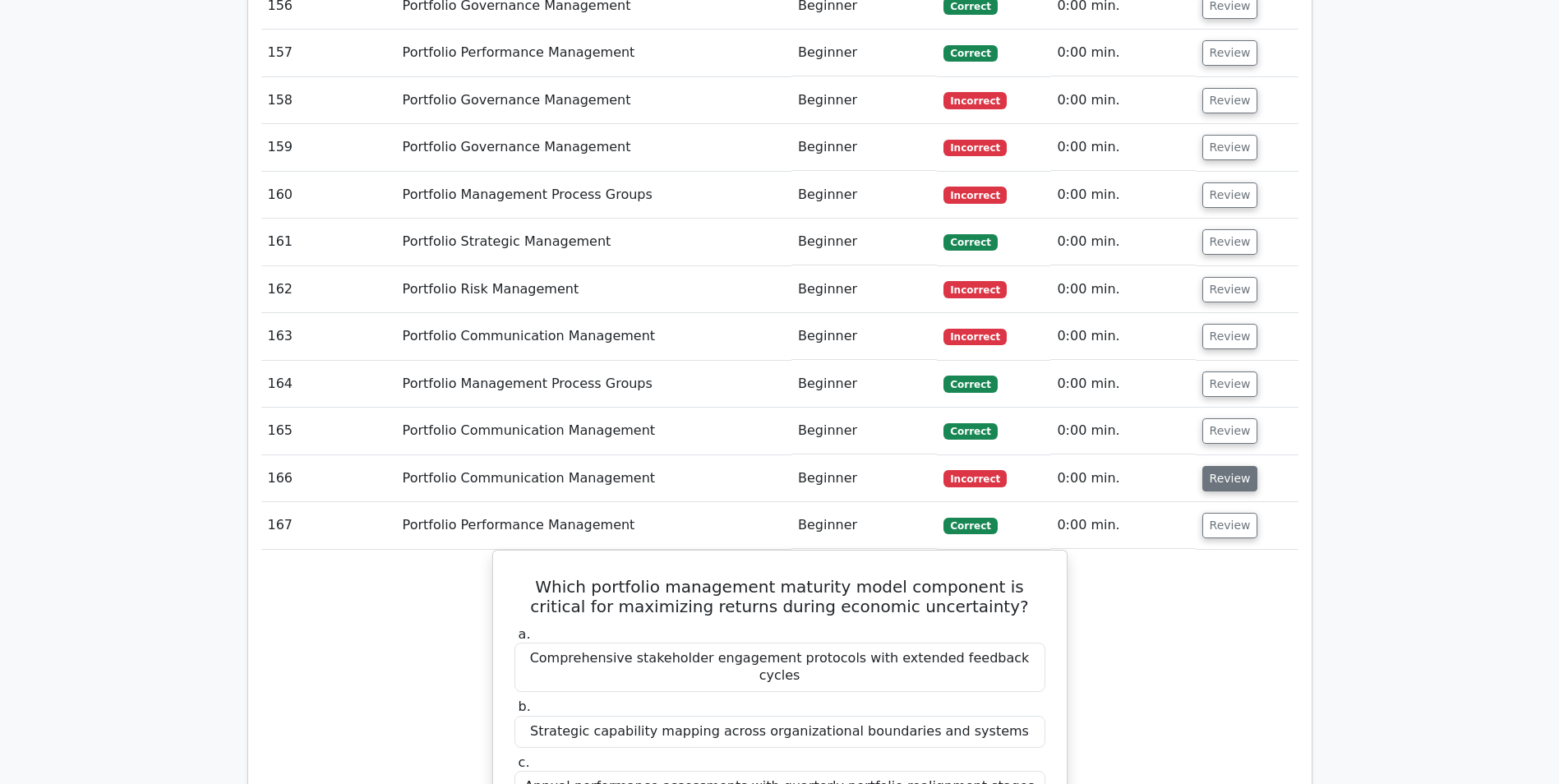
click at [1216, 466] on button "Review" at bounding box center [1231, 479] width 56 height 26
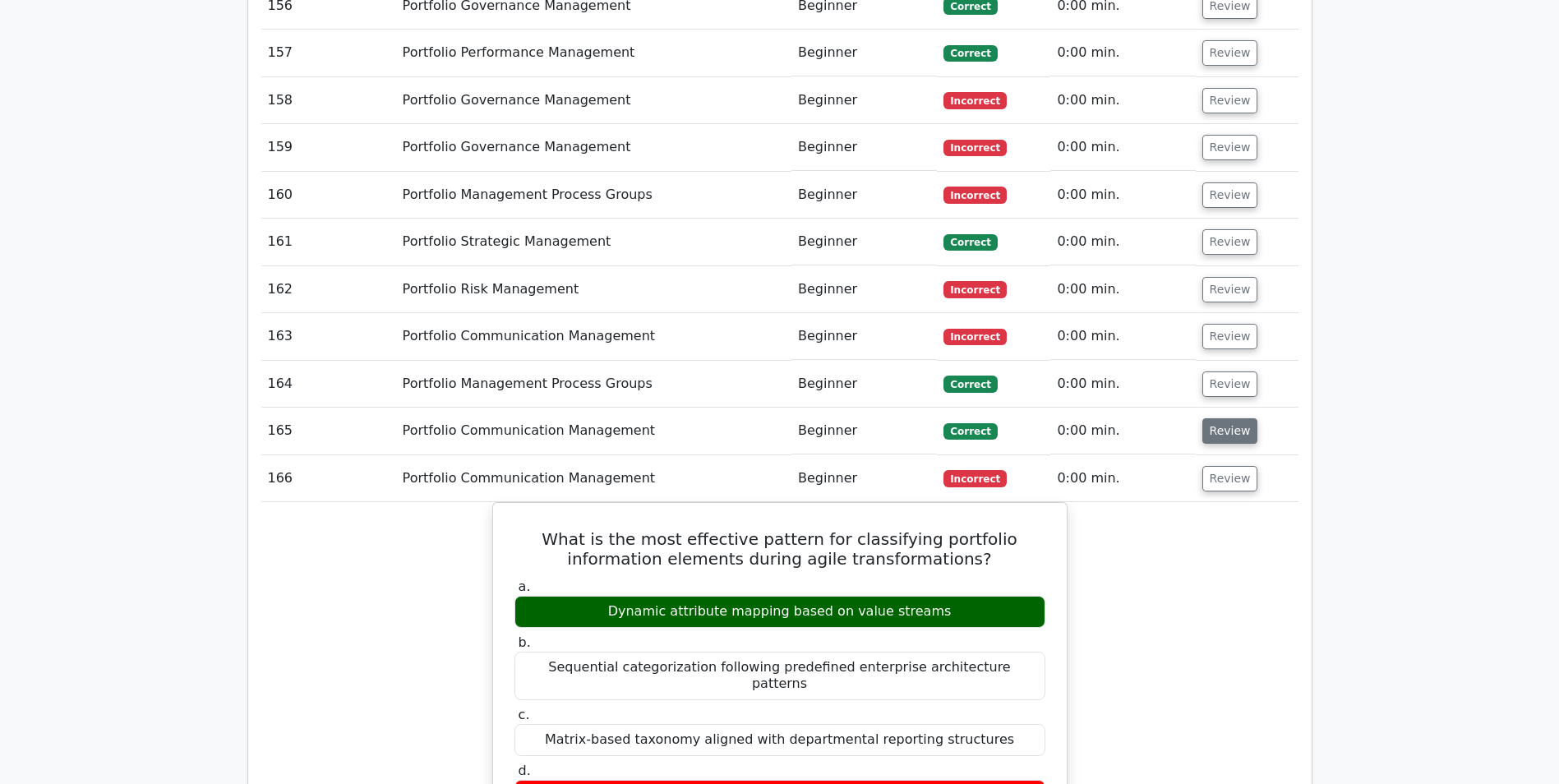
click at [1218, 418] on button "Review" at bounding box center [1231, 431] width 56 height 26
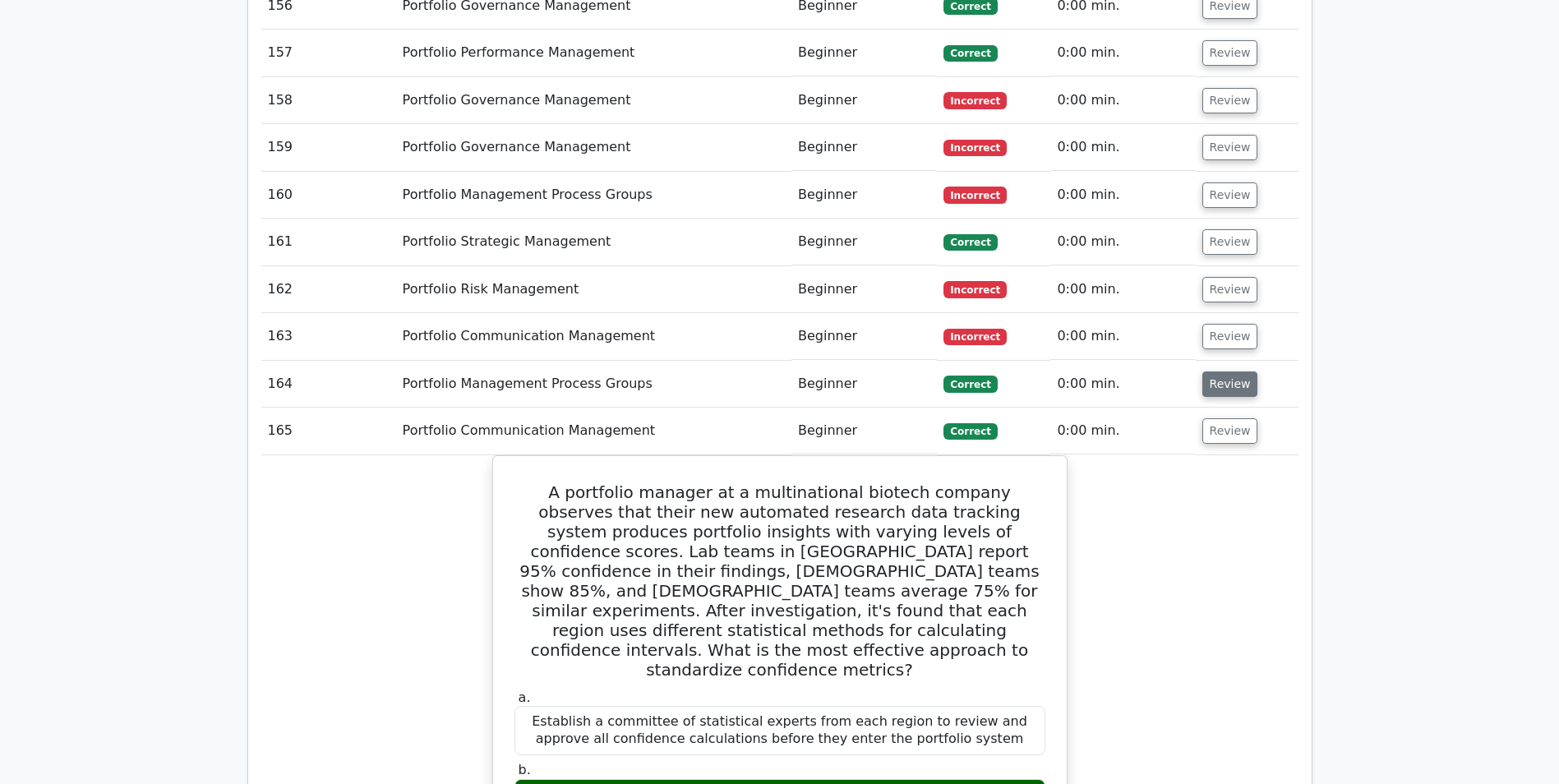
click at [1215, 372] on button "Review" at bounding box center [1231, 385] width 56 height 26
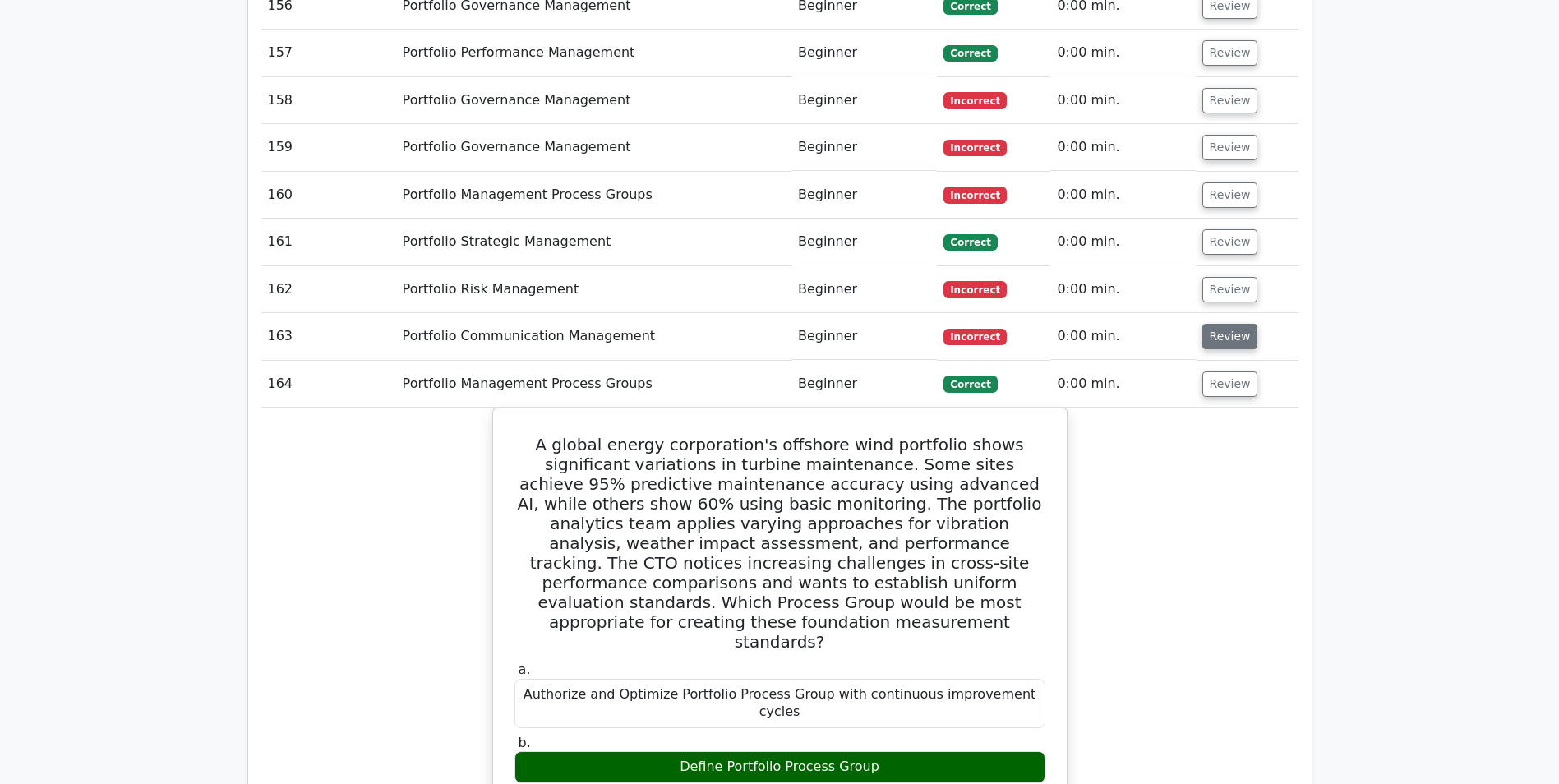
click at [1217, 324] on button "Review" at bounding box center [1231, 337] width 56 height 26
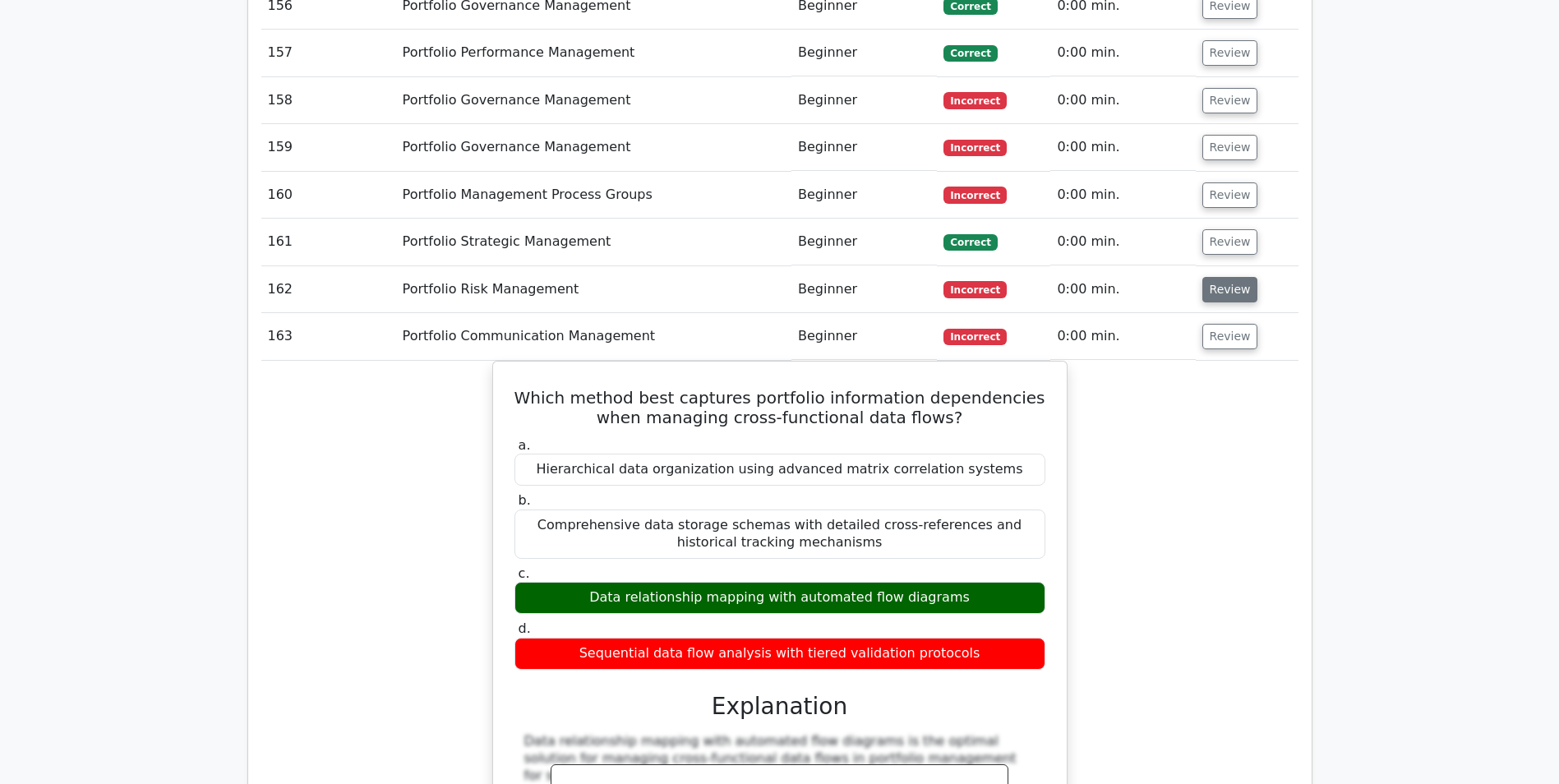
click at [1223, 277] on button "Review" at bounding box center [1231, 289] width 56 height 26
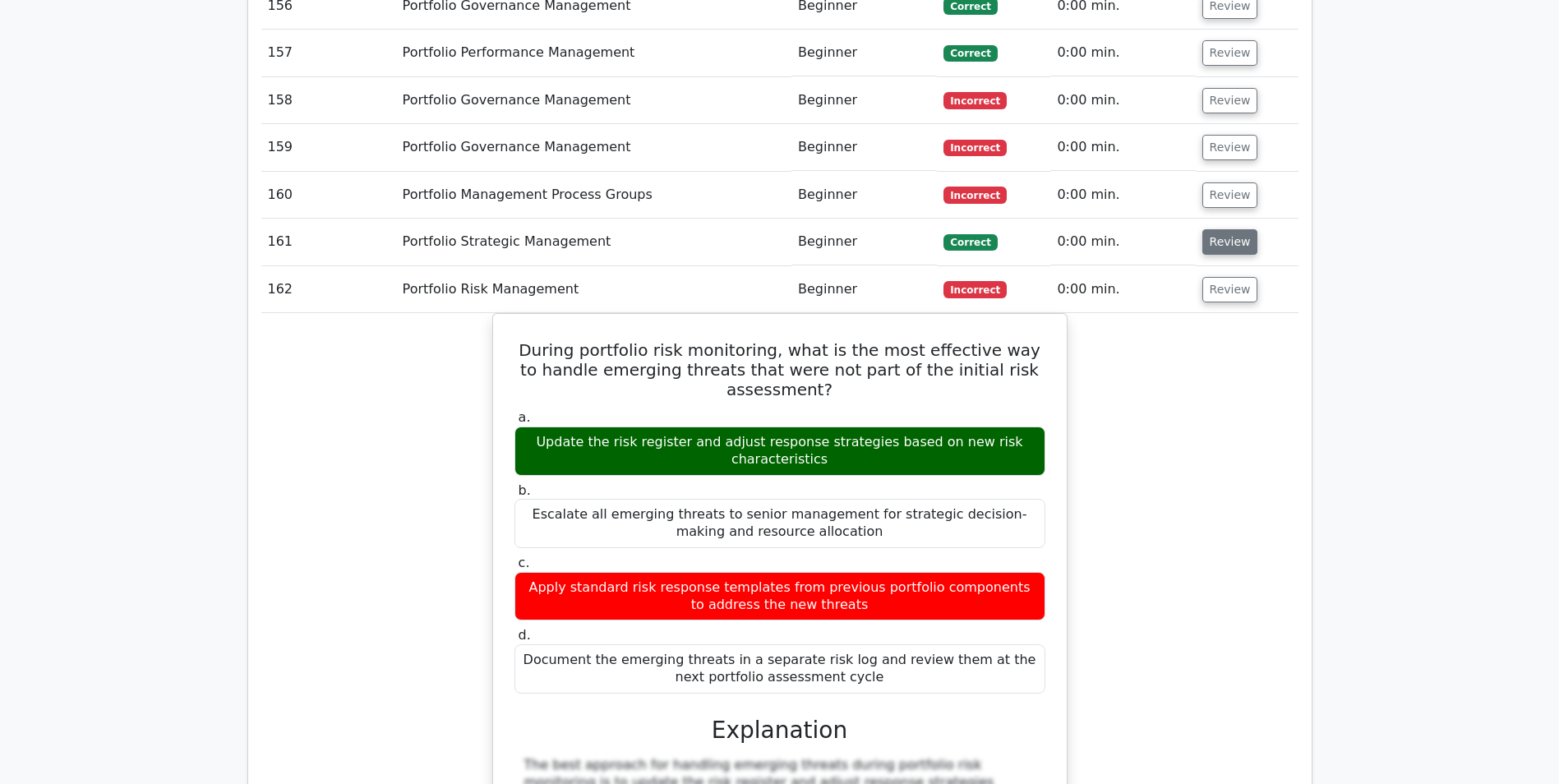
click at [1218, 229] on button "Review" at bounding box center [1231, 242] width 56 height 26
click at [1218, 182] on button "Review" at bounding box center [1231, 195] width 56 height 26
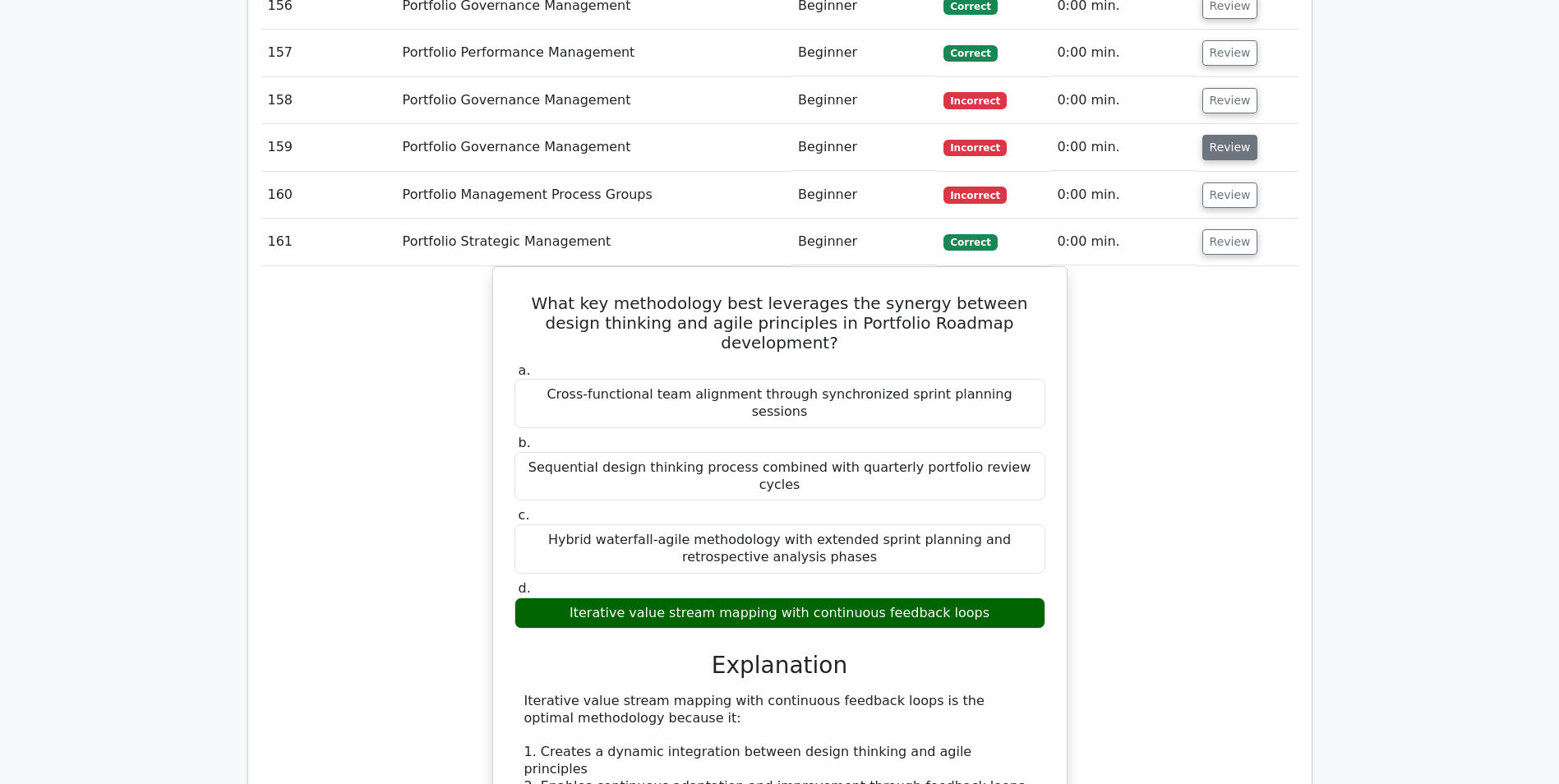
click at [1223, 135] on button "Review" at bounding box center [1231, 148] width 56 height 26
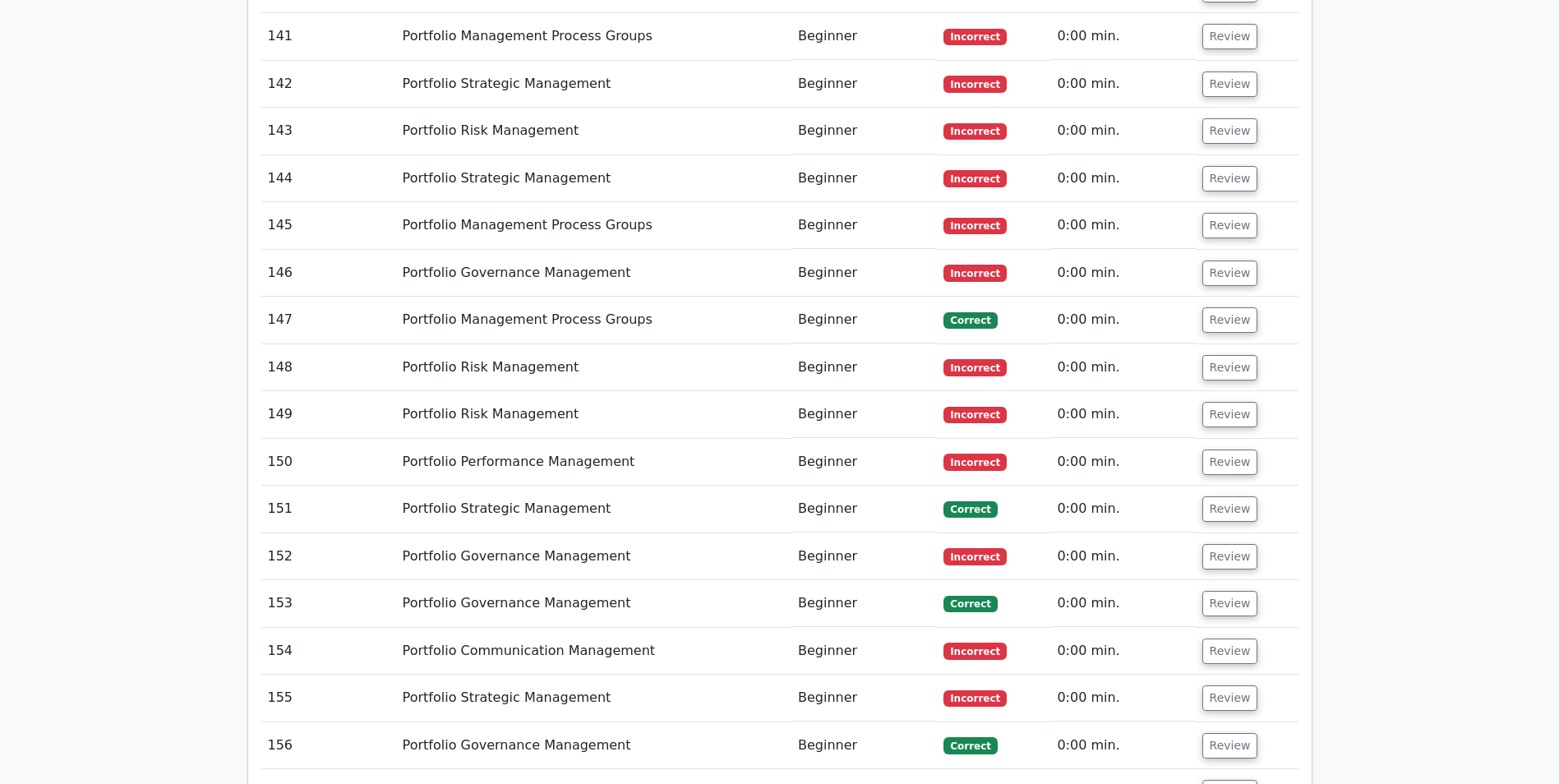
scroll to position [9289, 0]
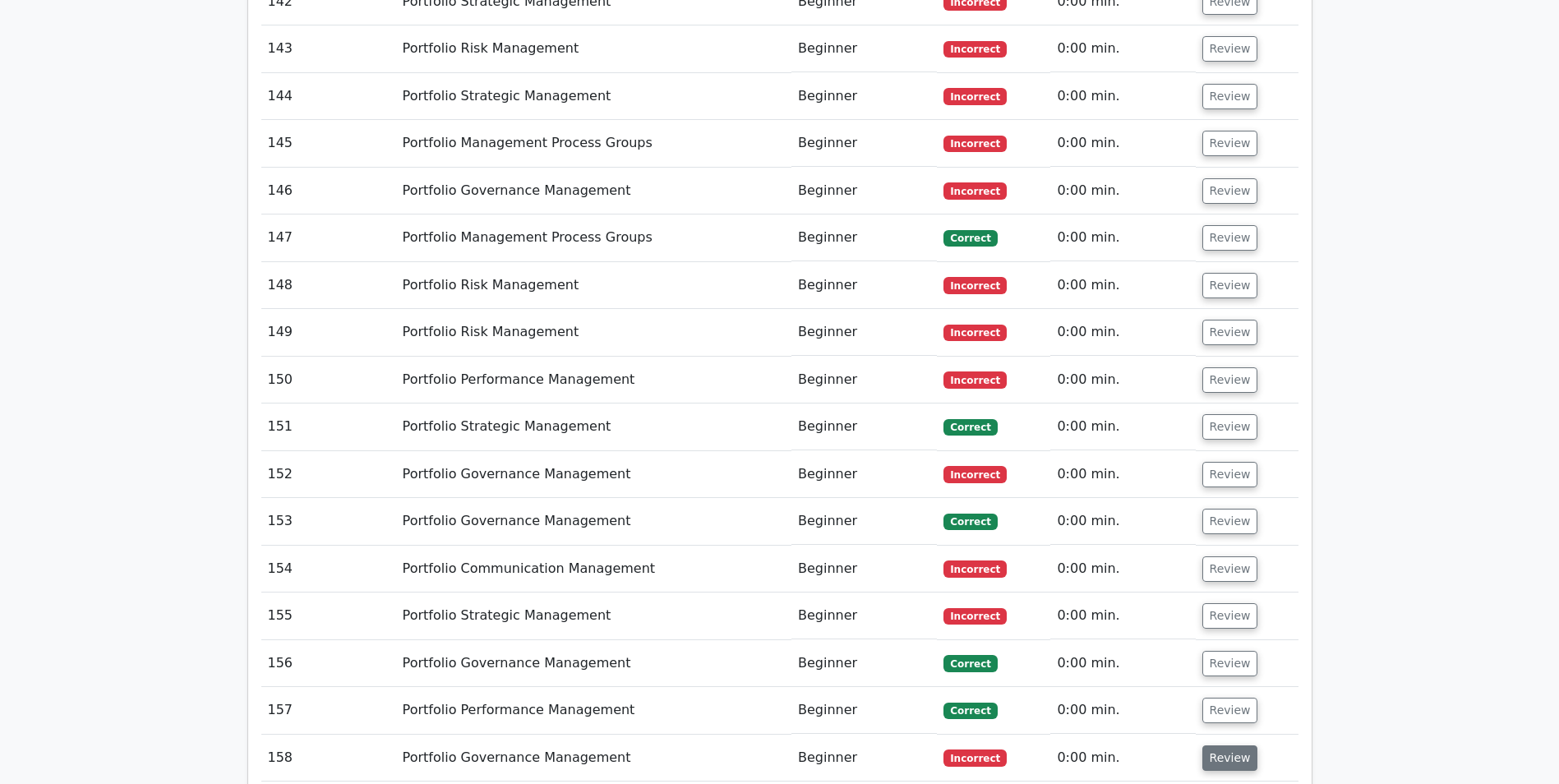
click at [1223, 745] on button "Review" at bounding box center [1231, 758] width 56 height 26
click at [1215, 698] on button "Review" at bounding box center [1231, 711] width 56 height 26
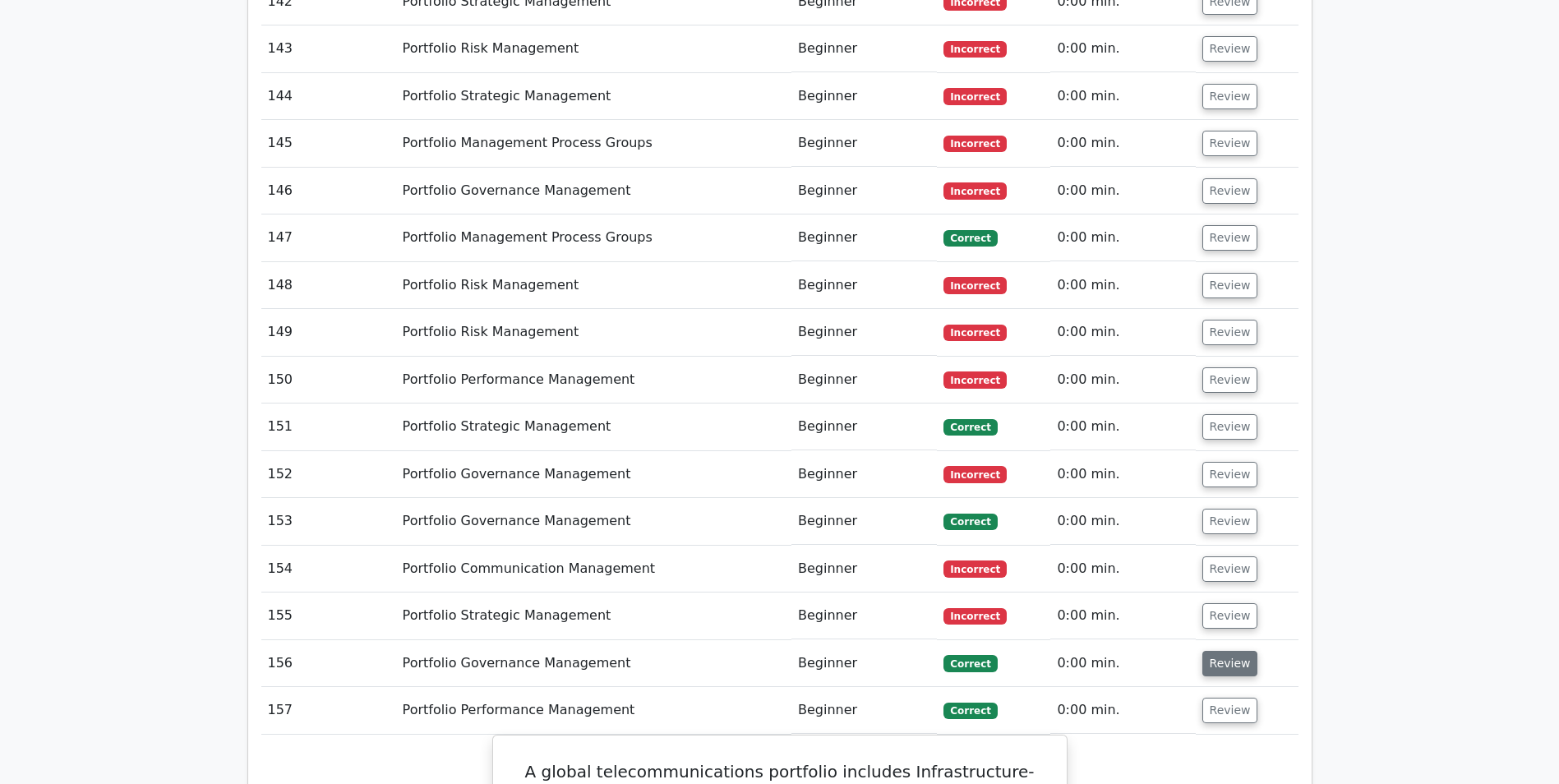
click at [1215, 650] on button "Review" at bounding box center [1231, 663] width 56 height 26
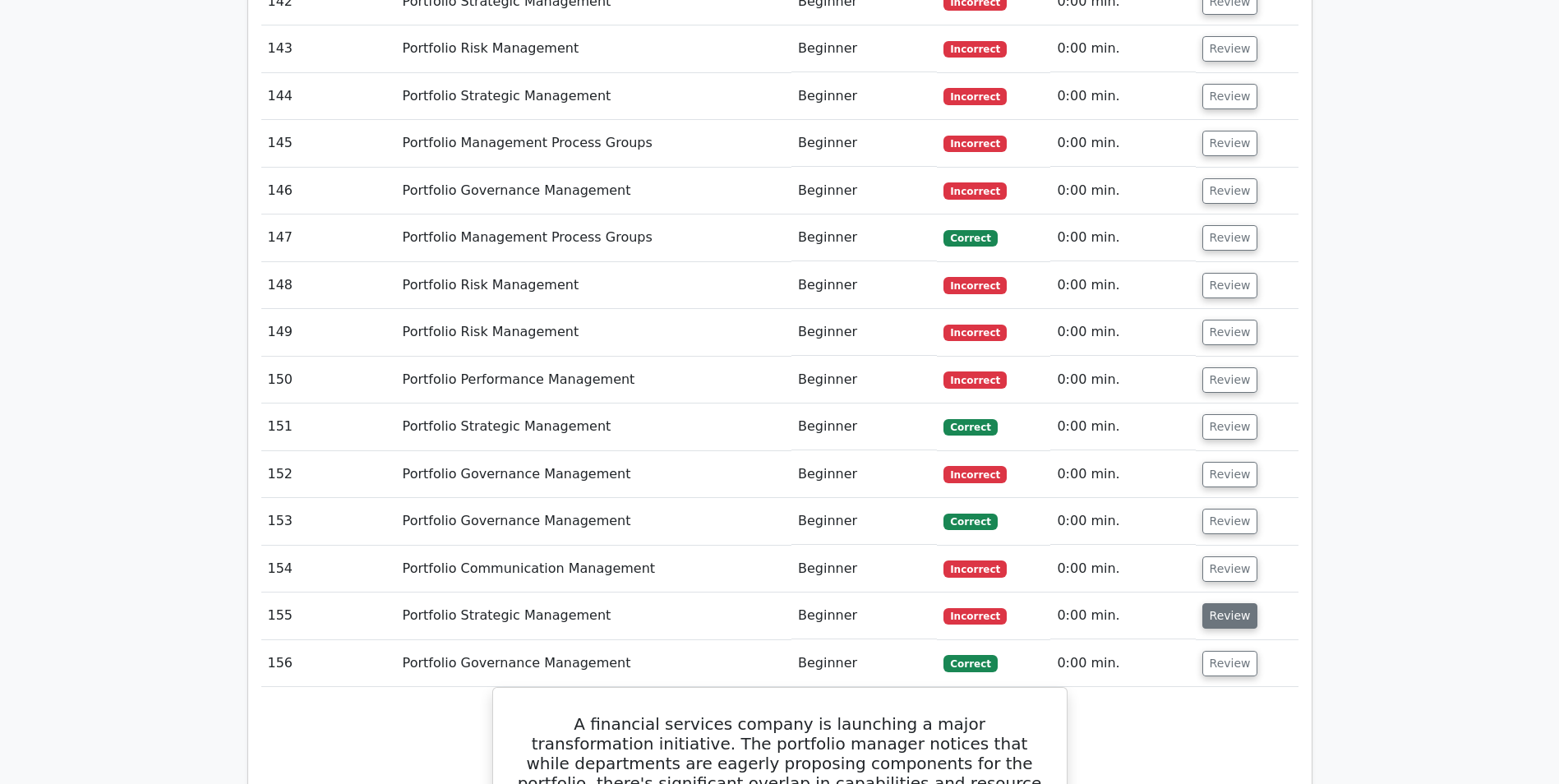
click at [1221, 603] on button "Review" at bounding box center [1231, 616] width 56 height 26
click at [1215, 556] on button "Review" at bounding box center [1231, 569] width 56 height 26
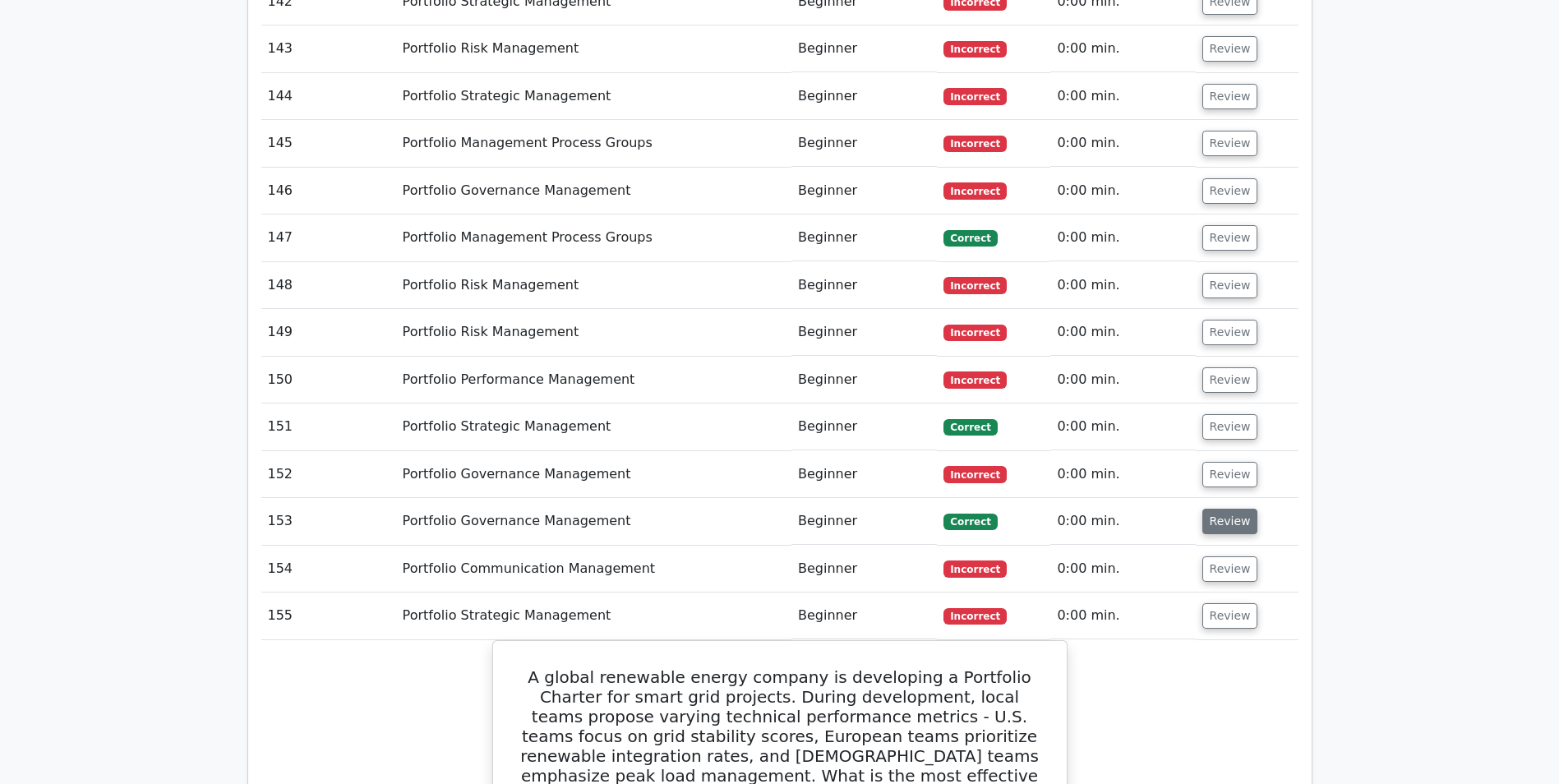
click at [1218, 508] on button "Review" at bounding box center [1231, 521] width 56 height 26
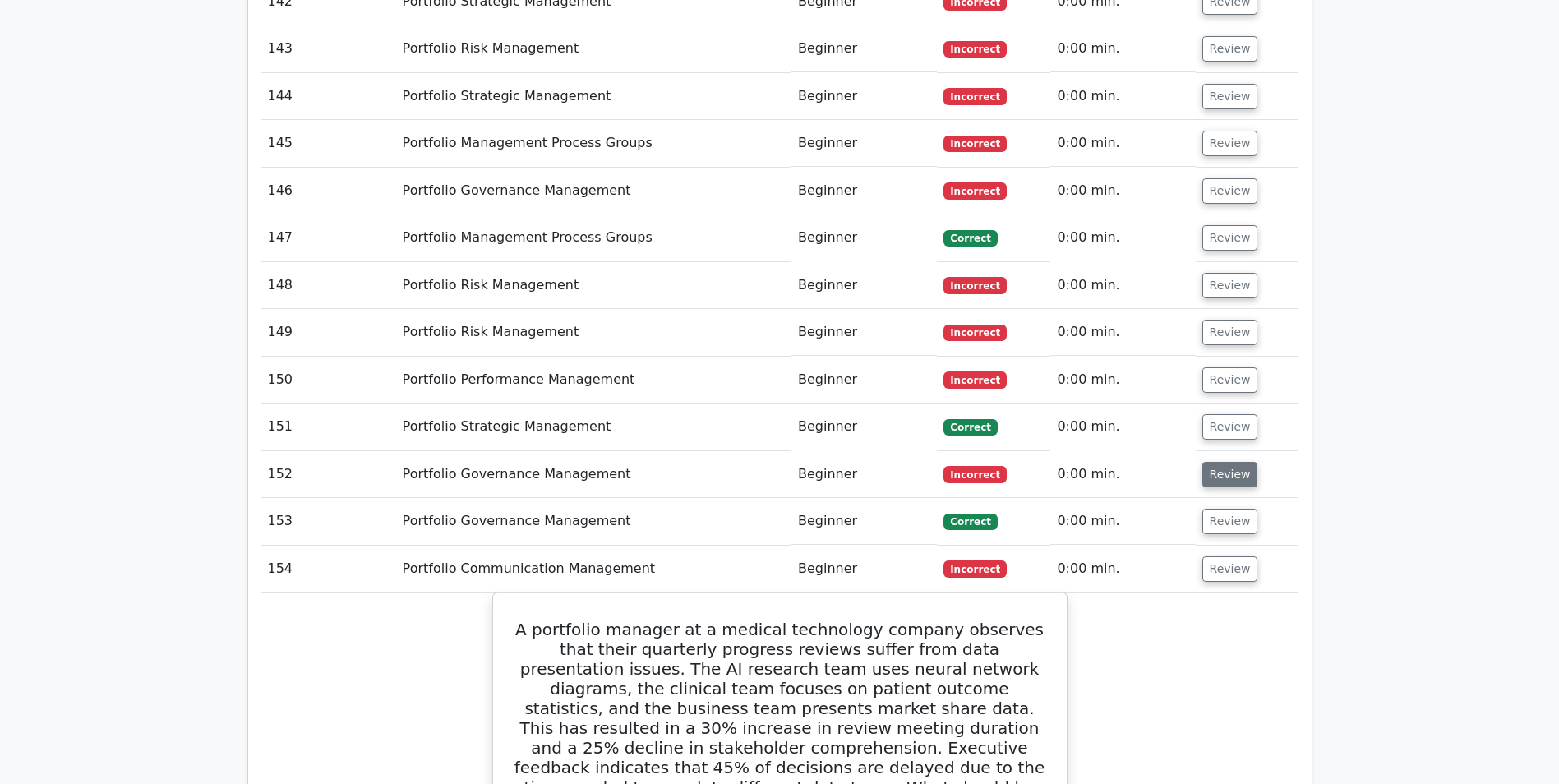
click at [1216, 462] on button "Review" at bounding box center [1231, 475] width 56 height 26
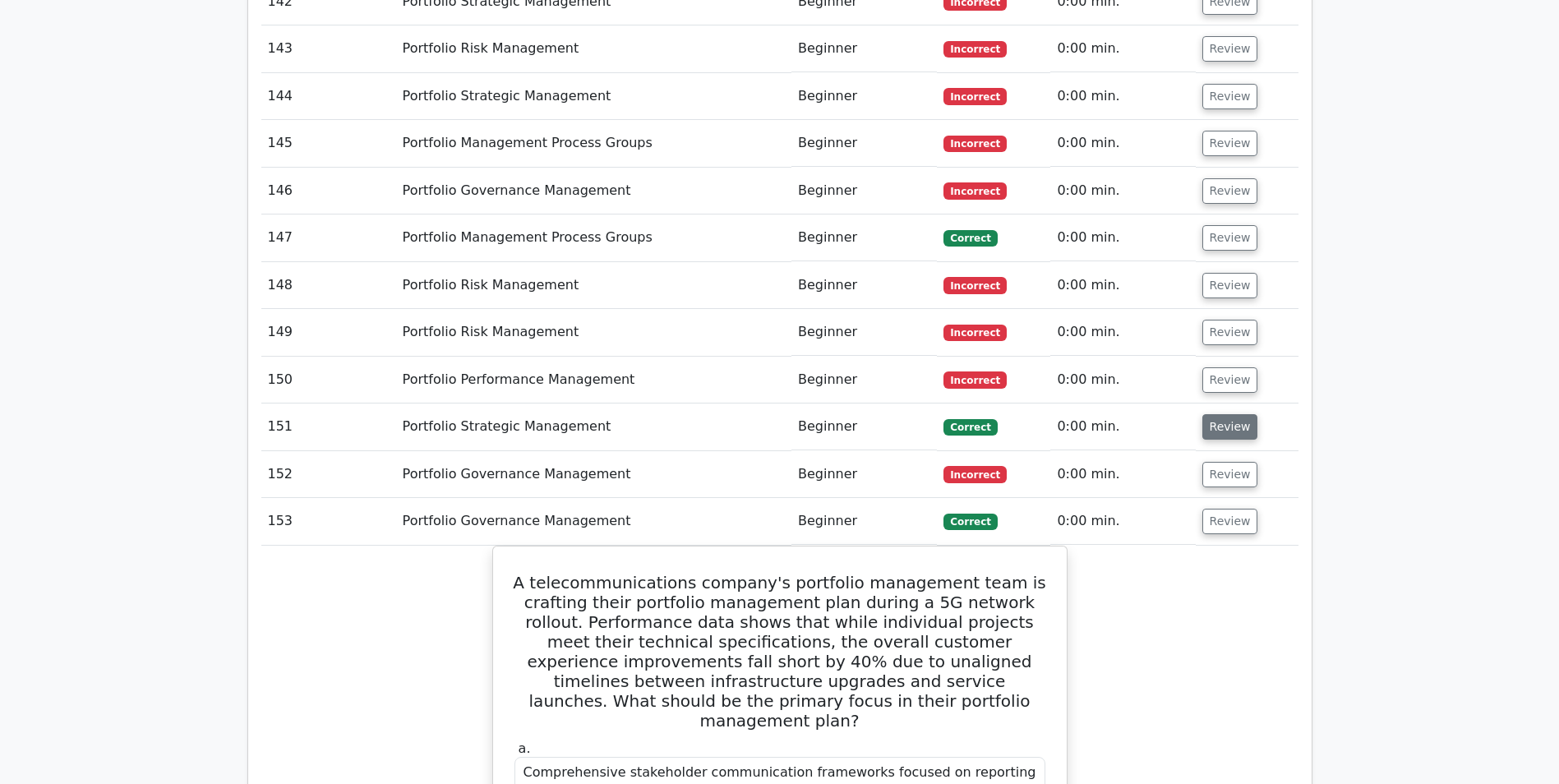
click at [1212, 414] on button "Review" at bounding box center [1231, 427] width 56 height 26
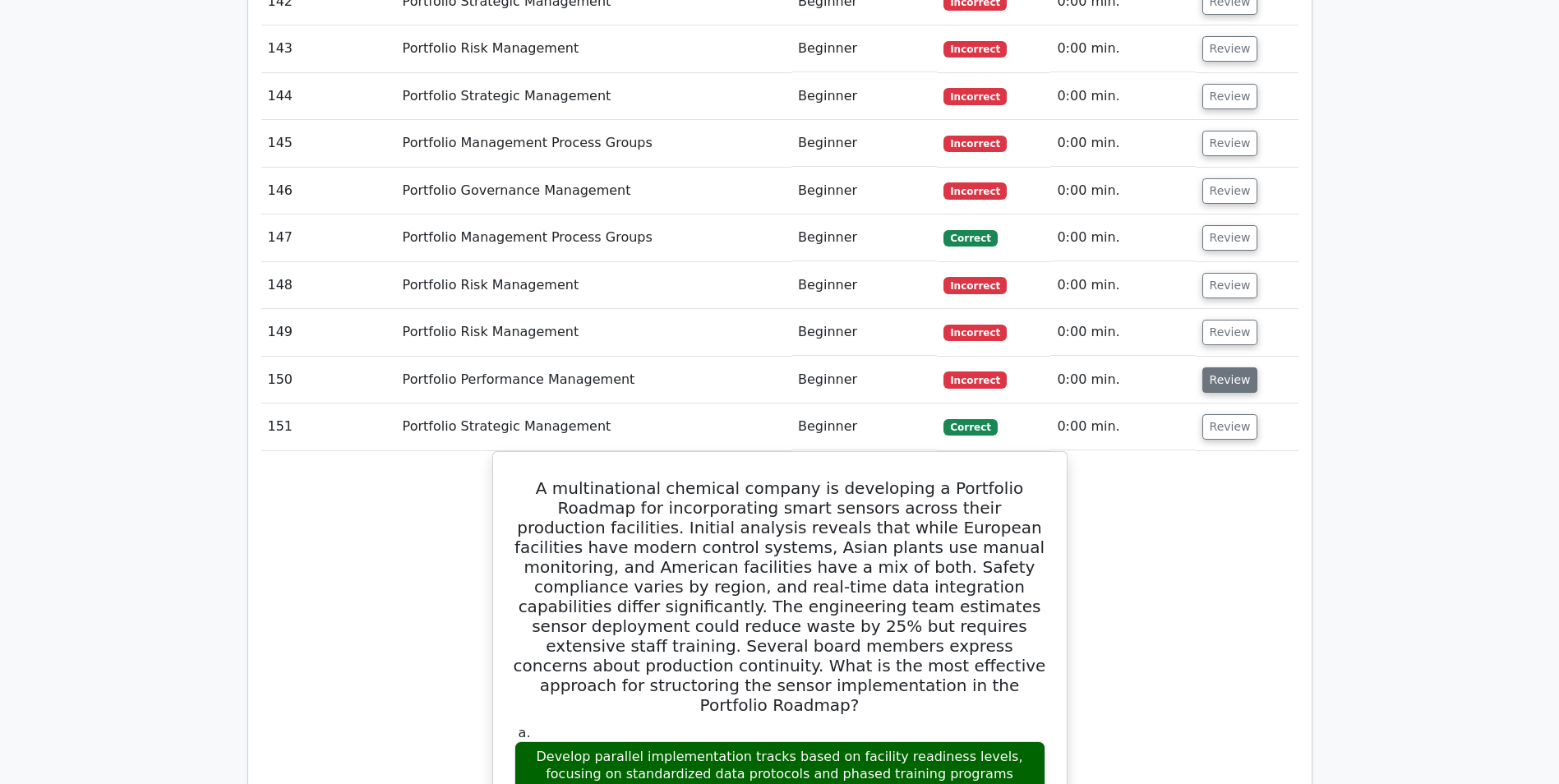
click at [1223, 368] on button "Review" at bounding box center [1231, 381] width 56 height 26
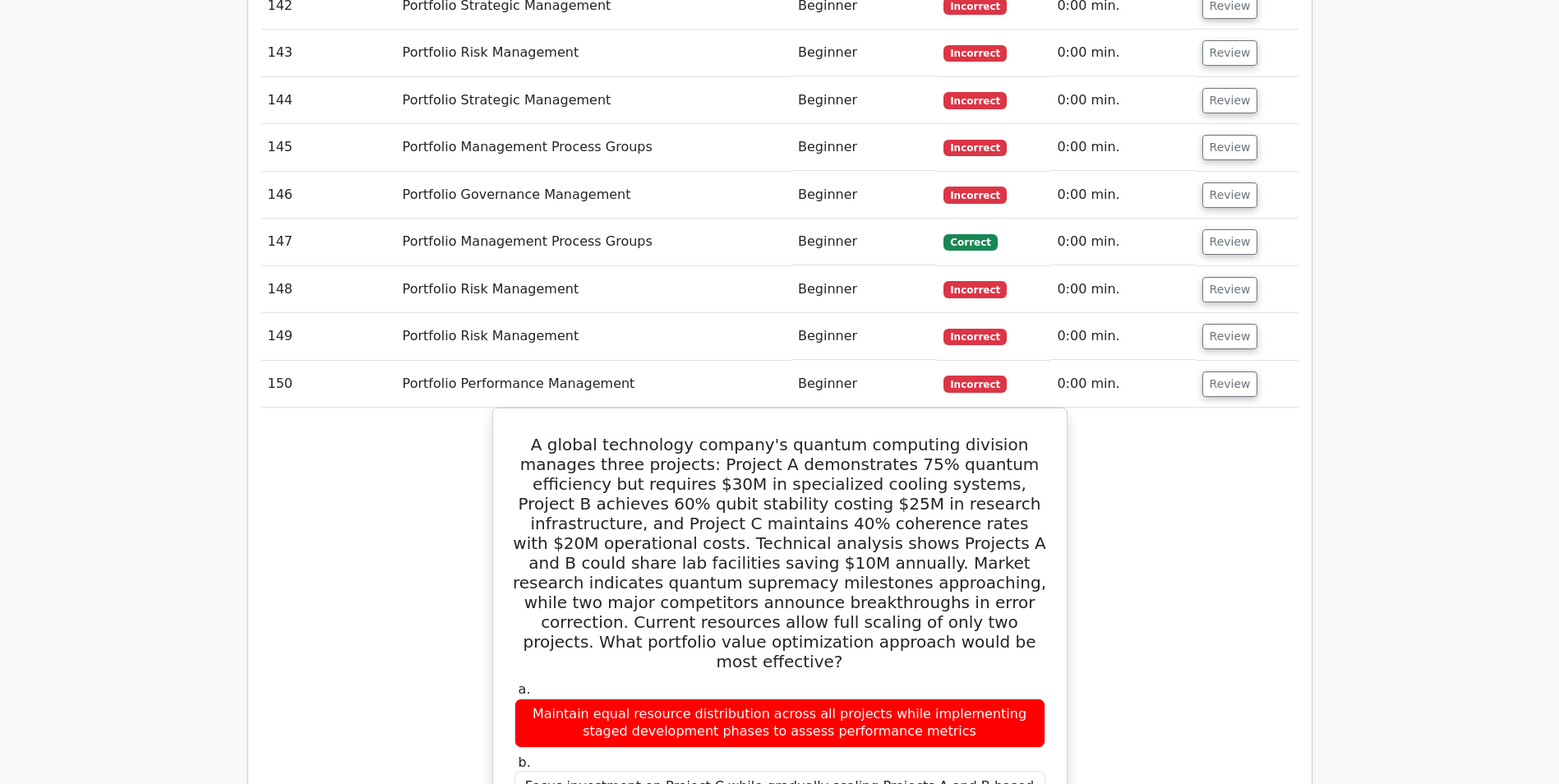
scroll to position [8961, 0]
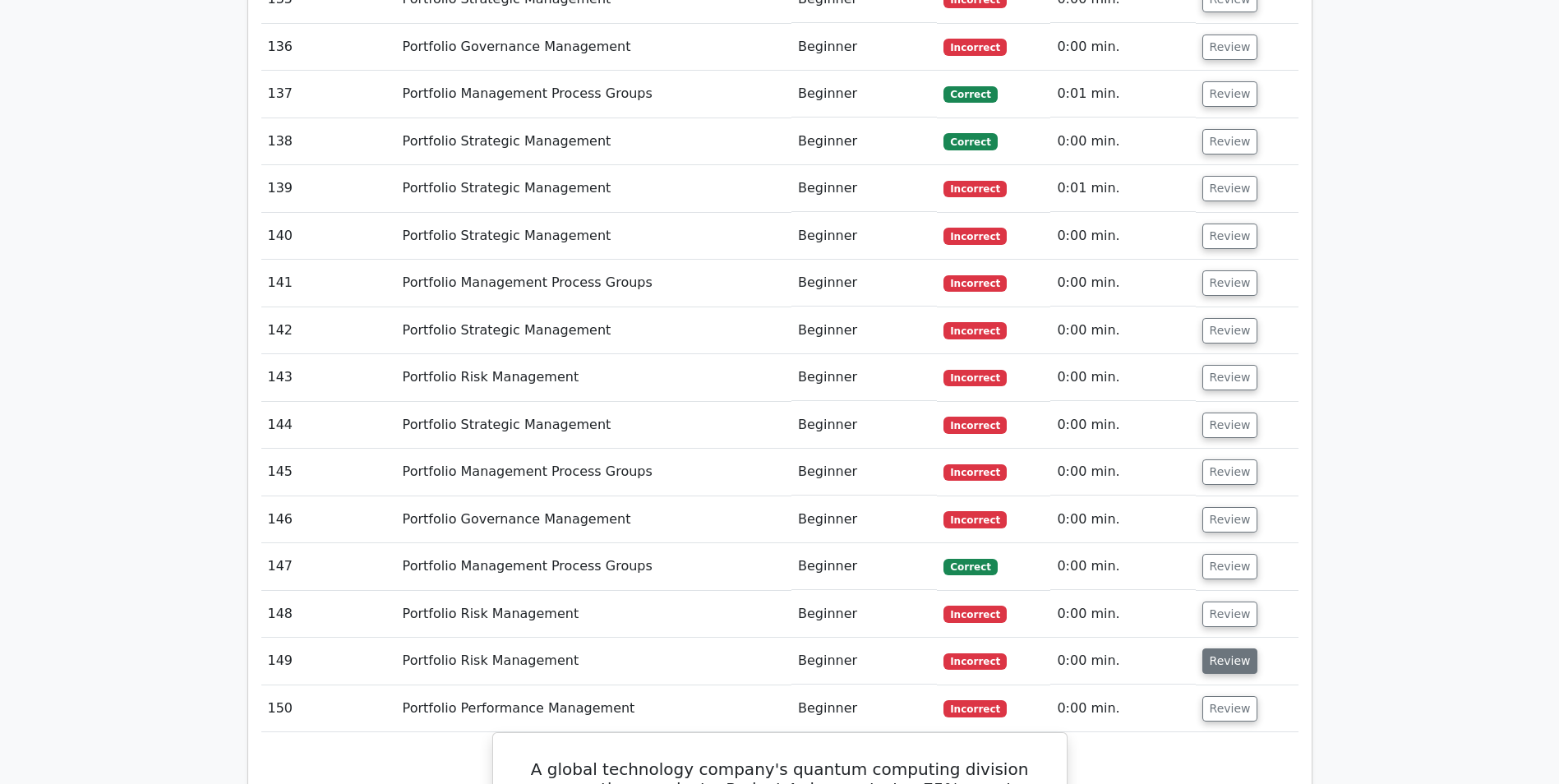
click at [1226, 648] on button "Review" at bounding box center [1231, 661] width 56 height 26
drag, startPoint x: 1227, startPoint y: 475, endPoint x: 1228, endPoint y: 467, distance: 8.1
click at [1227, 602] on button "Review" at bounding box center [1231, 615] width 56 height 26
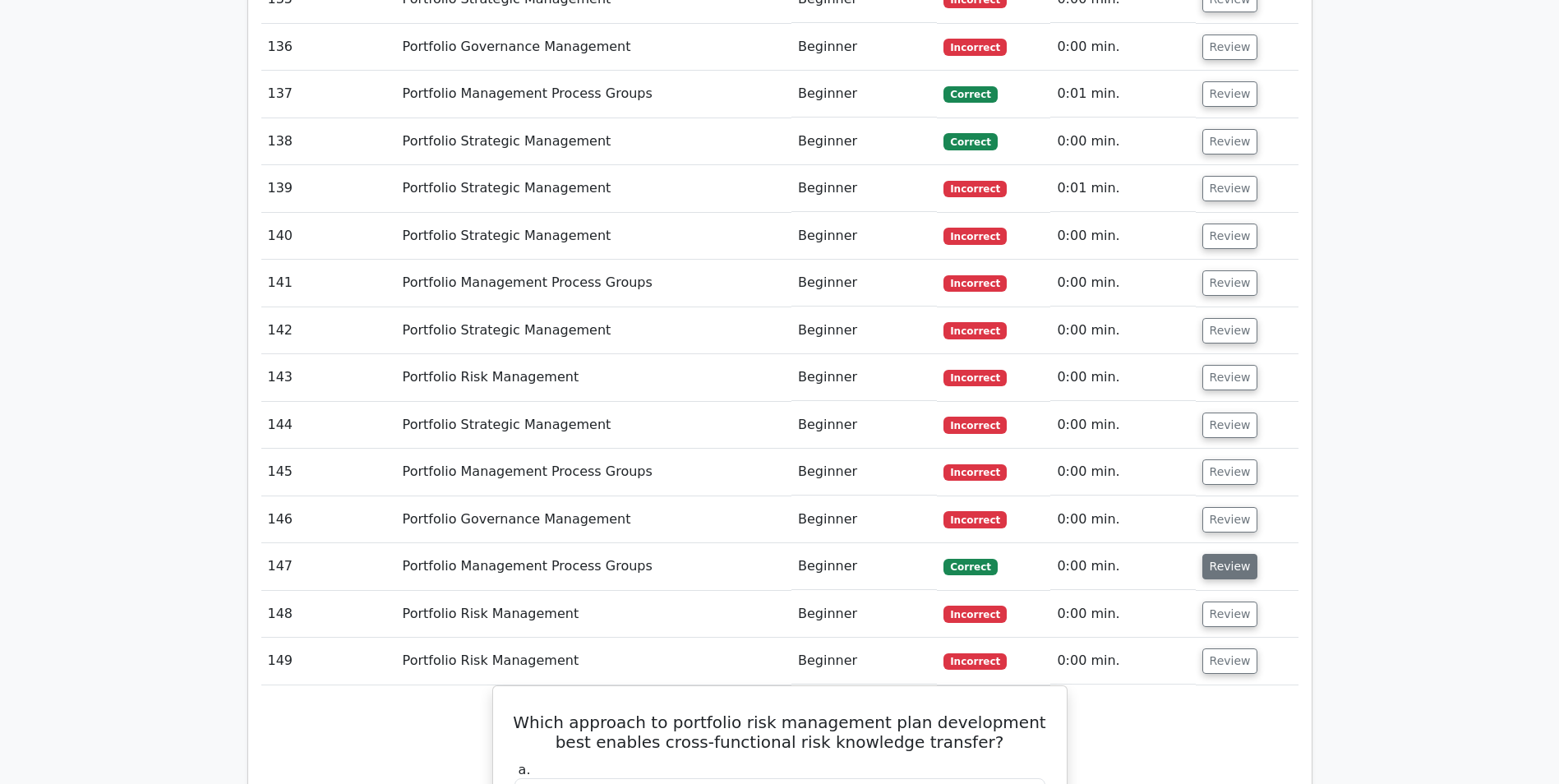
click at [1229, 554] on button "Review" at bounding box center [1231, 567] width 56 height 26
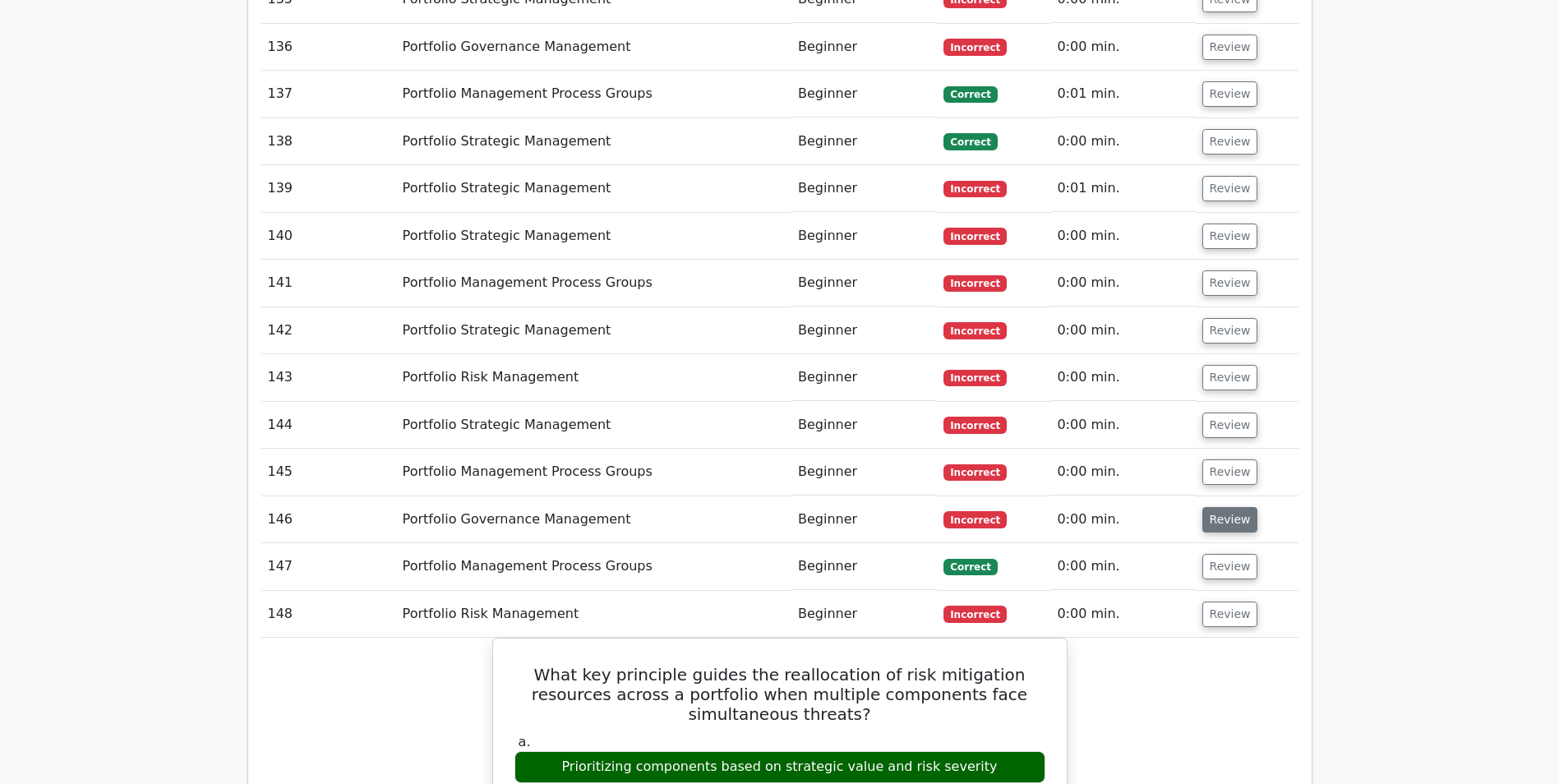
click at [1228, 506] on button "Review" at bounding box center [1231, 519] width 56 height 26
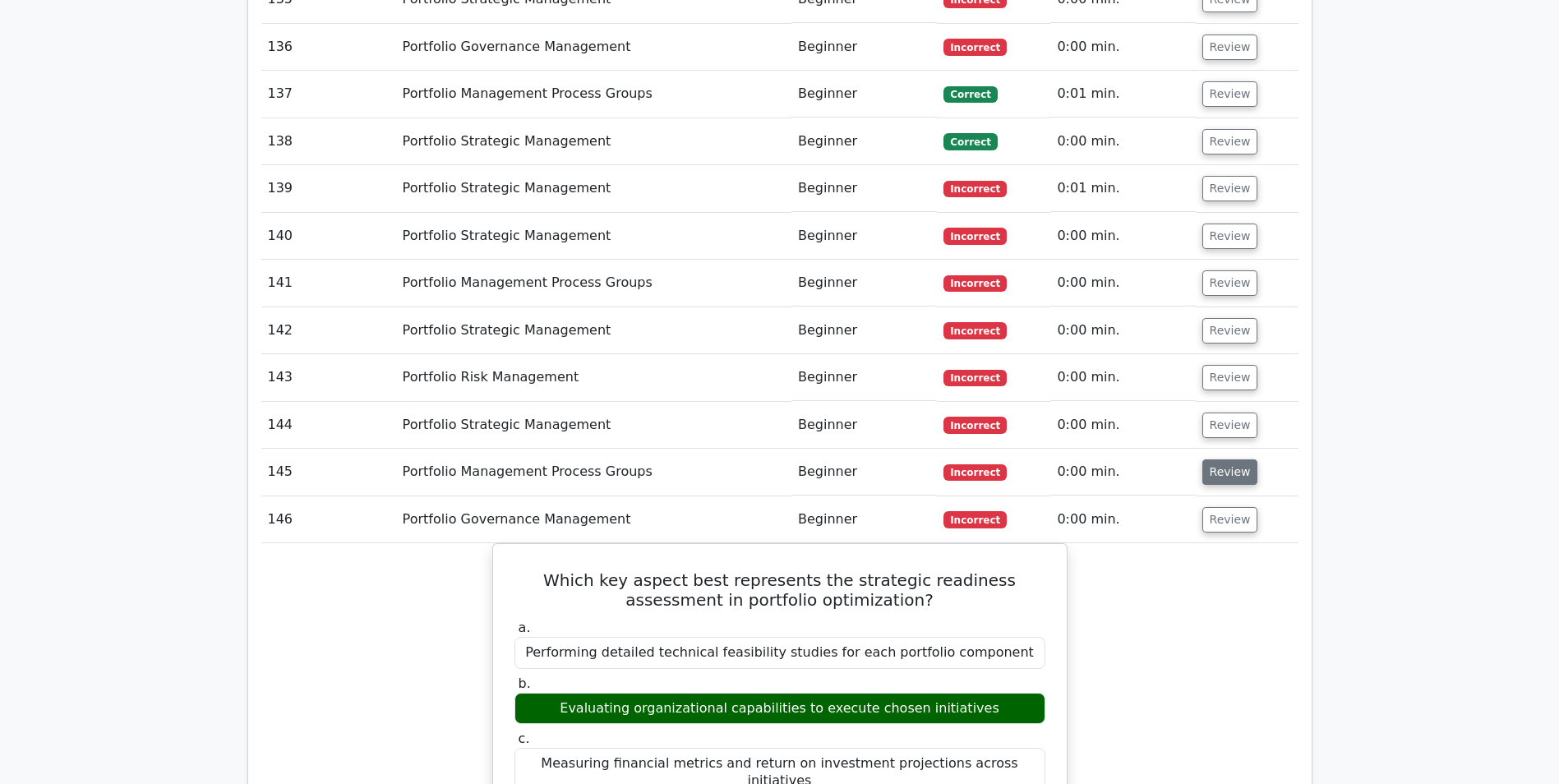
click at [1237, 459] on button "Review" at bounding box center [1231, 472] width 56 height 26
drag, startPoint x: 1222, startPoint y: 276, endPoint x: 1222, endPoint y: 259, distance: 17.0
click at [1222, 412] on button "Review" at bounding box center [1231, 425] width 56 height 26
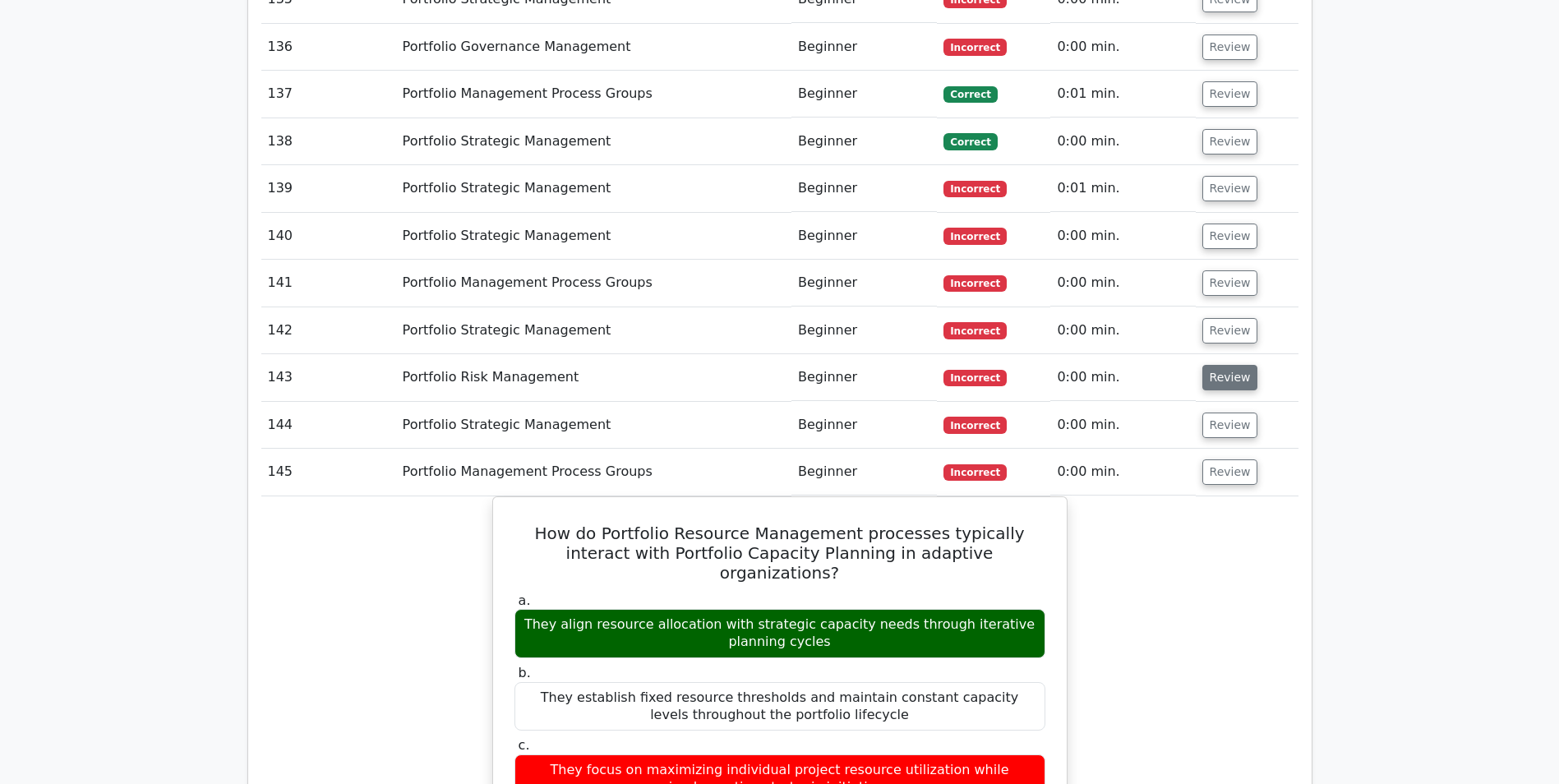
drag, startPoint x: 1217, startPoint y: 232, endPoint x: 1218, endPoint y: 223, distance: 9.1
click at [1217, 365] on button "Review" at bounding box center [1231, 378] width 56 height 26
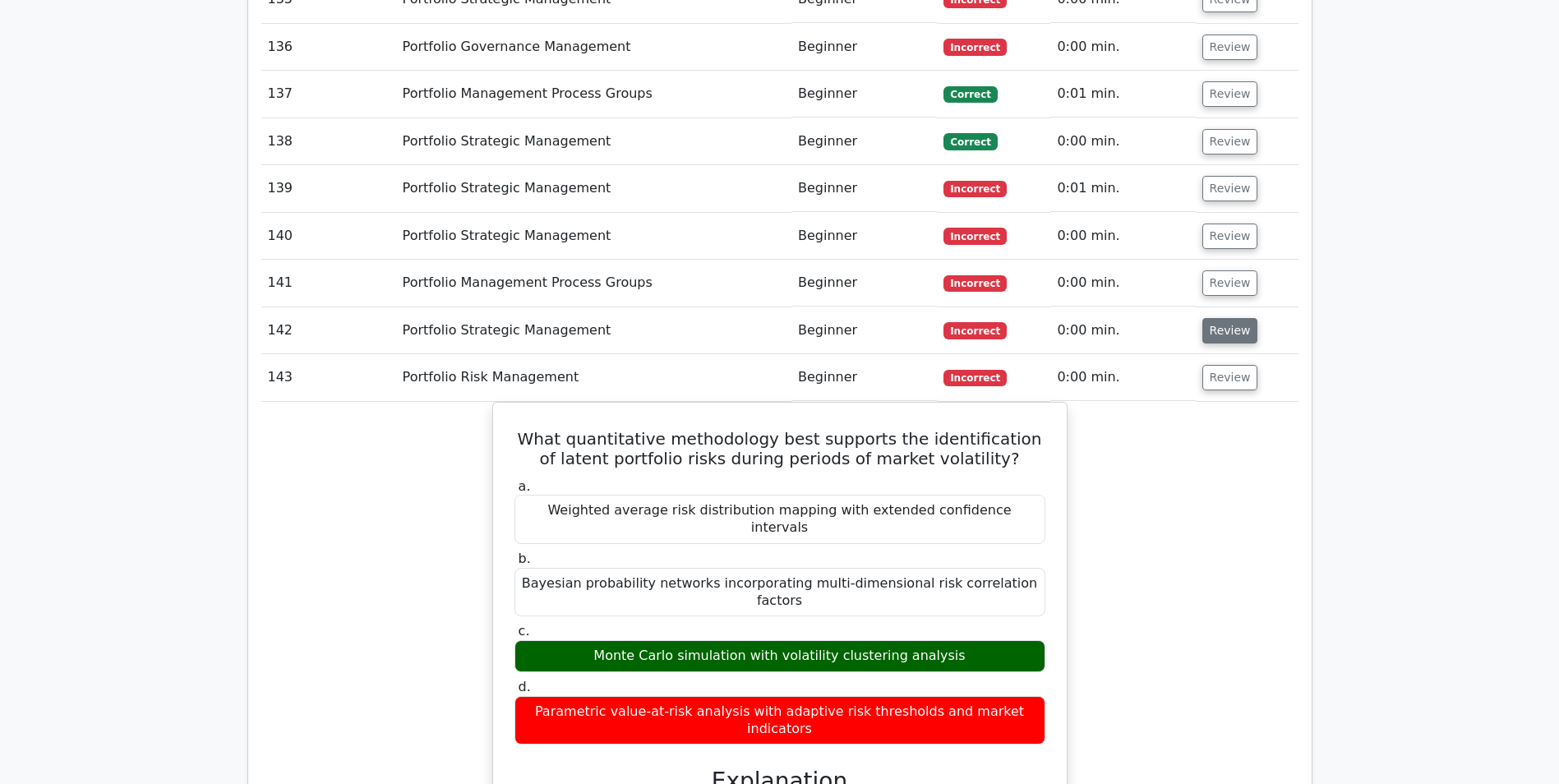
click at [1226, 318] on button "Review" at bounding box center [1231, 331] width 56 height 26
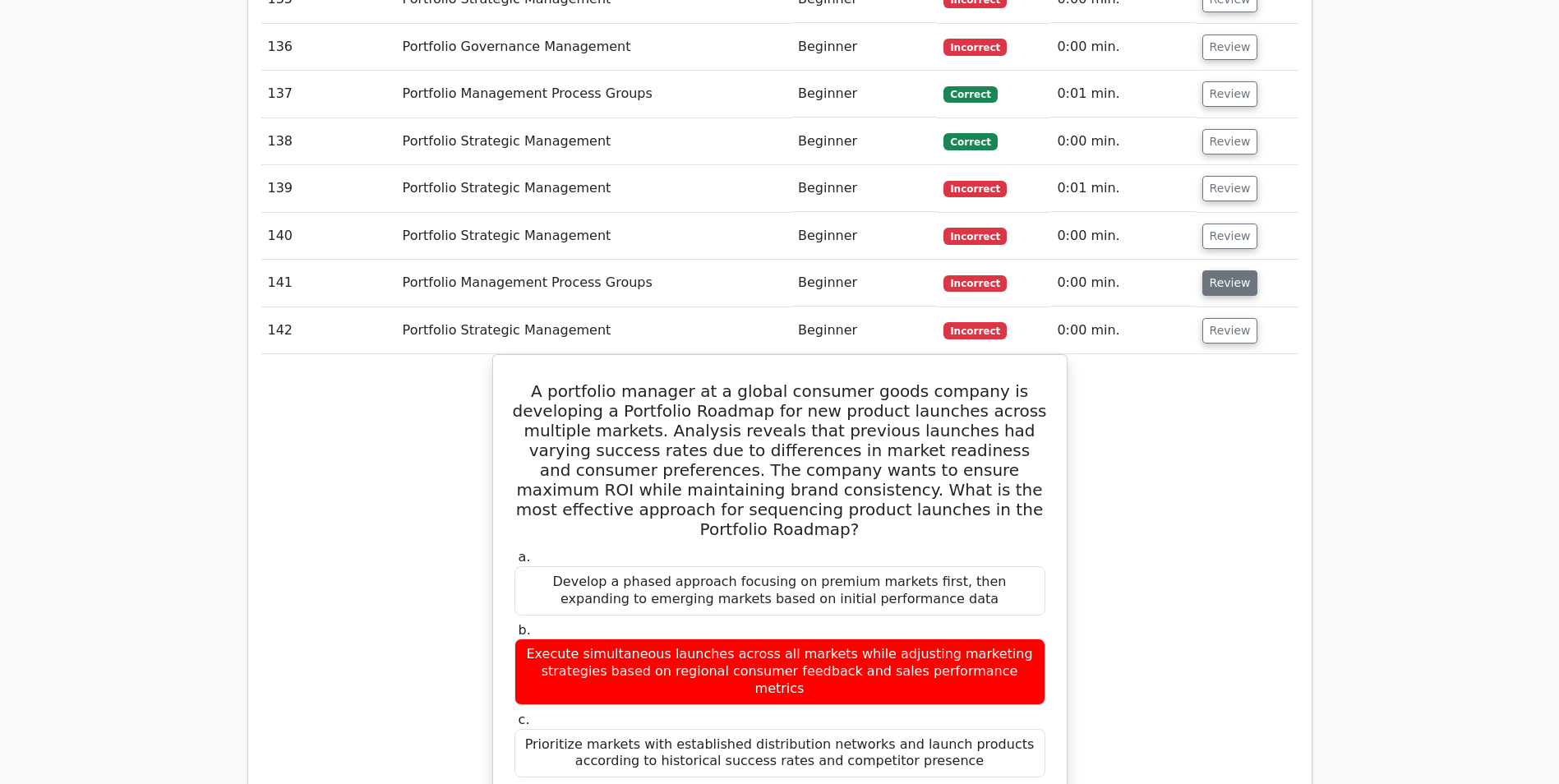
click at [1221, 271] on button "Review" at bounding box center [1231, 283] width 56 height 26
click at [1229, 223] on button "Review" at bounding box center [1231, 236] width 56 height 26
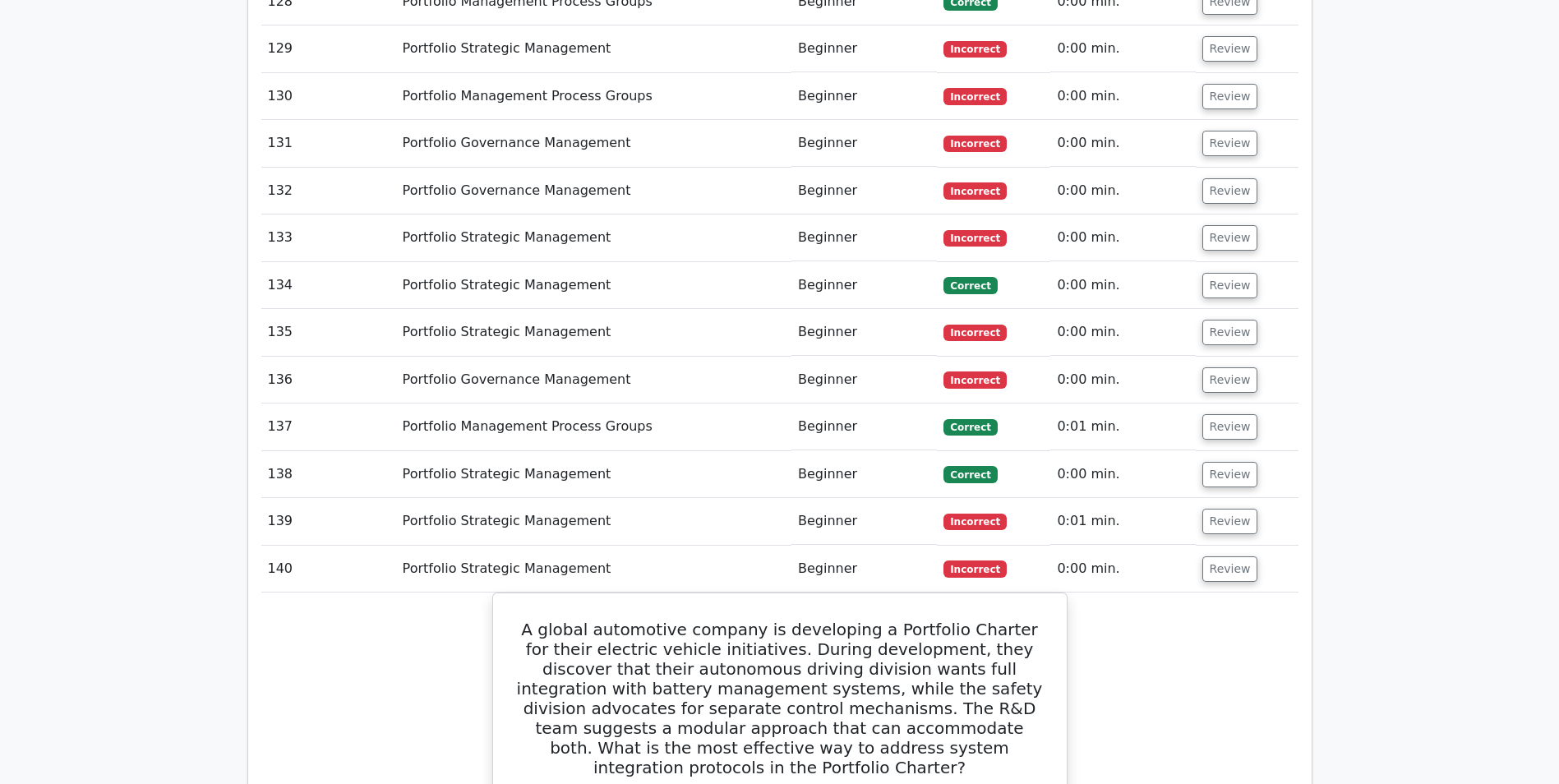
scroll to position [8468, 0]
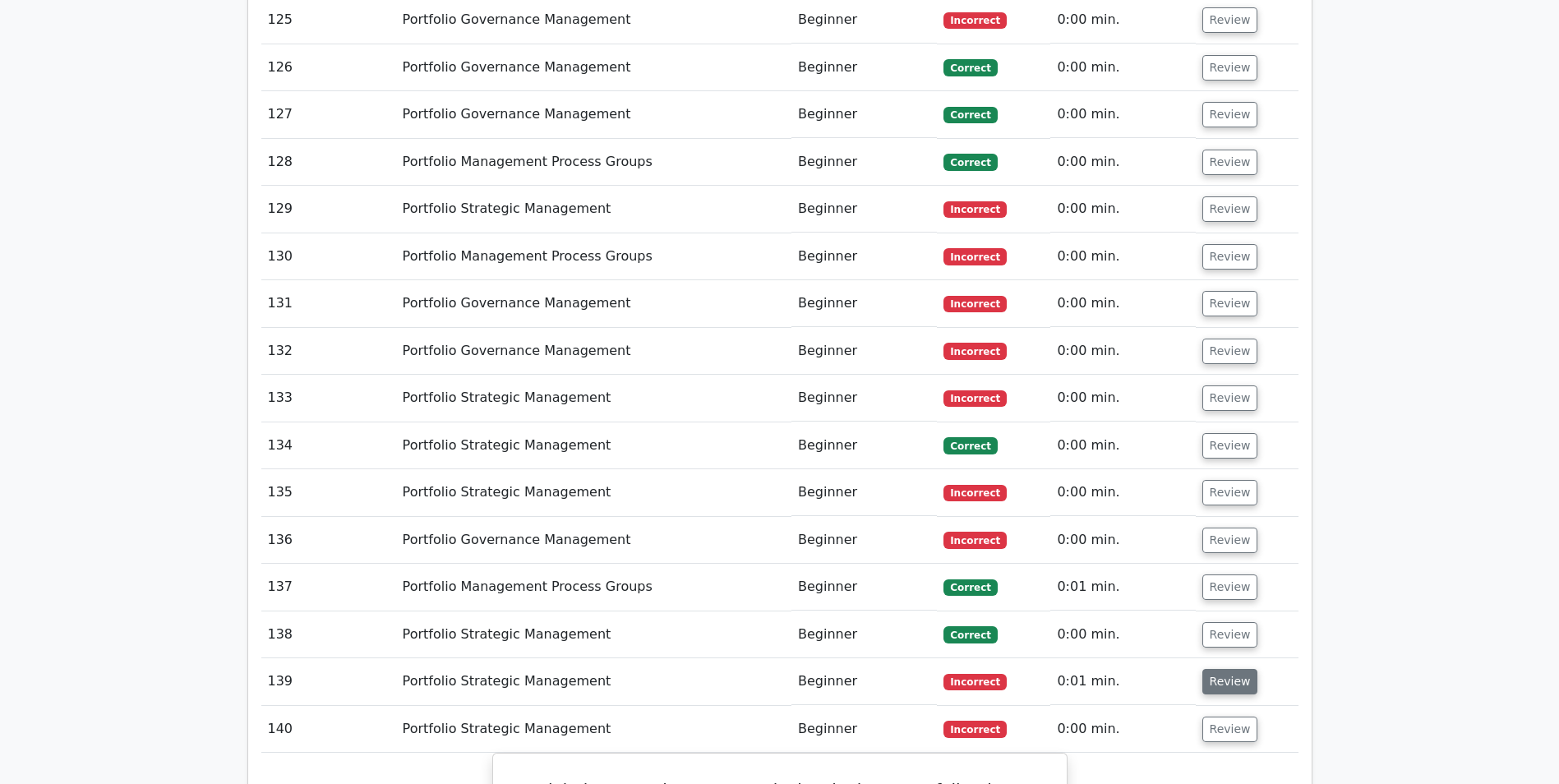
click at [1228, 669] on button "Review" at bounding box center [1231, 682] width 56 height 26
click at [1223, 621] on button "Review" at bounding box center [1231, 634] width 56 height 26
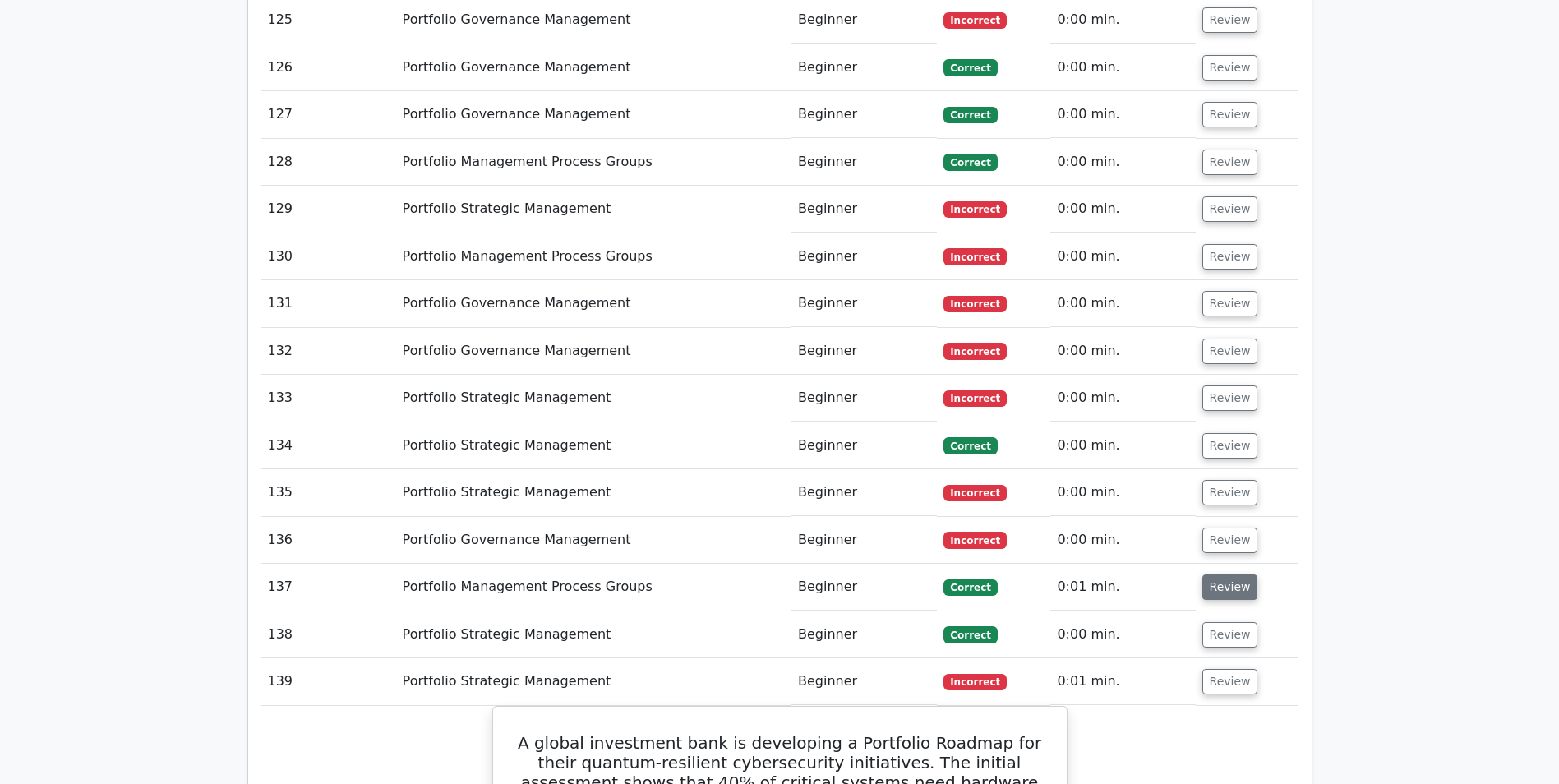
click at [1222, 574] on button "Review" at bounding box center [1231, 587] width 56 height 26
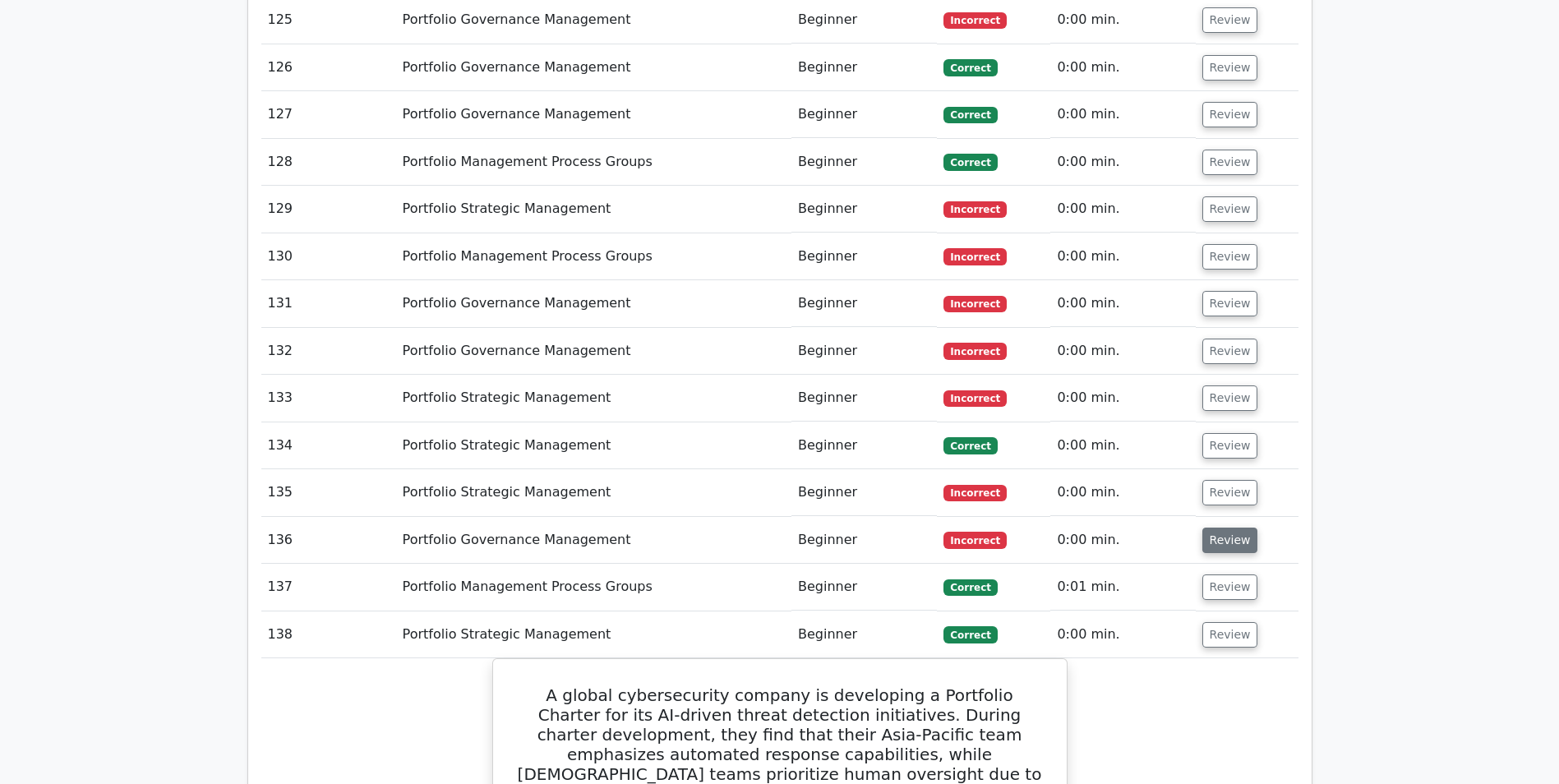
click at [1225, 527] on button "Review" at bounding box center [1231, 540] width 56 height 26
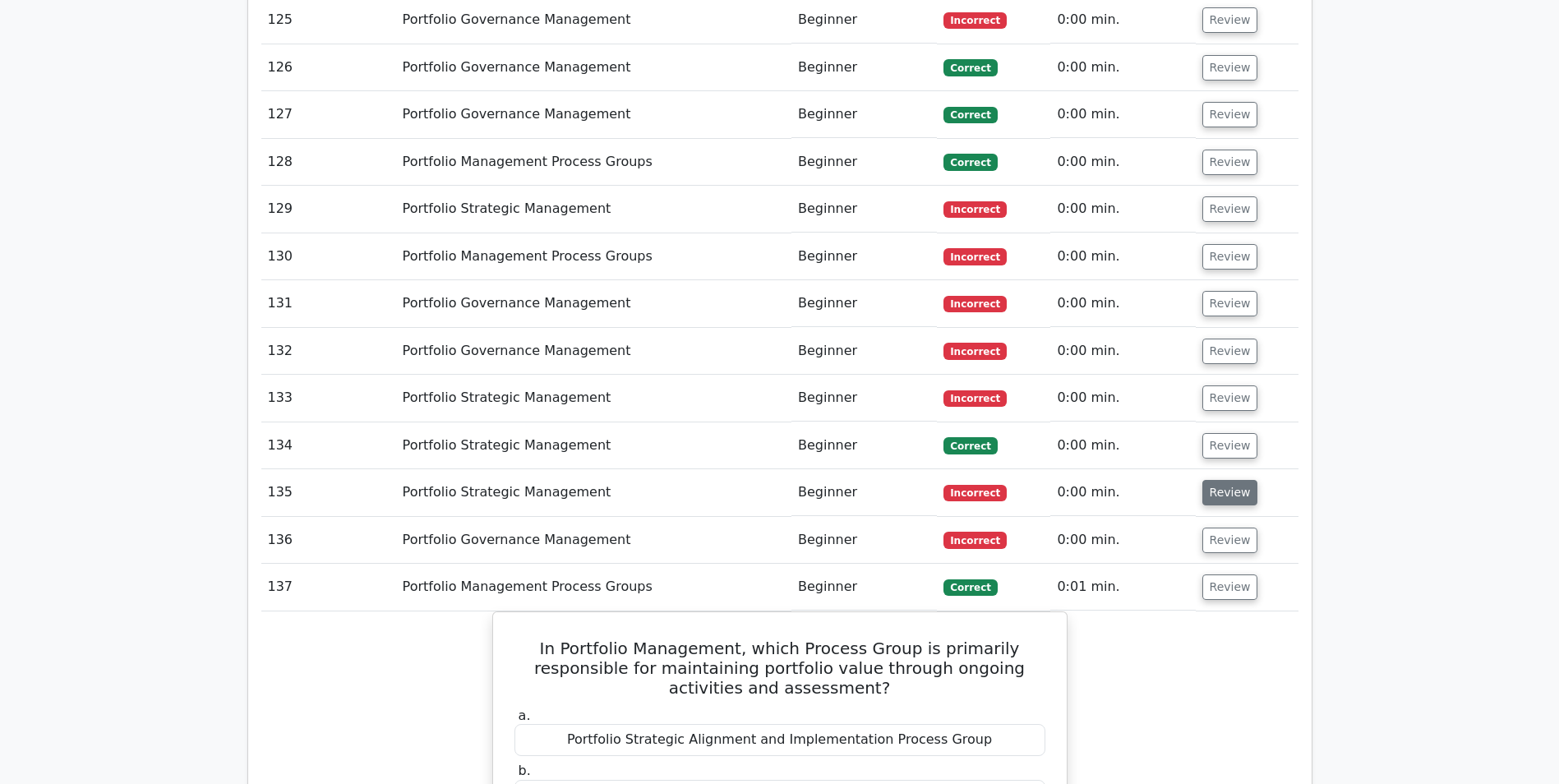
click at [1218, 480] on button "Review" at bounding box center [1231, 493] width 56 height 26
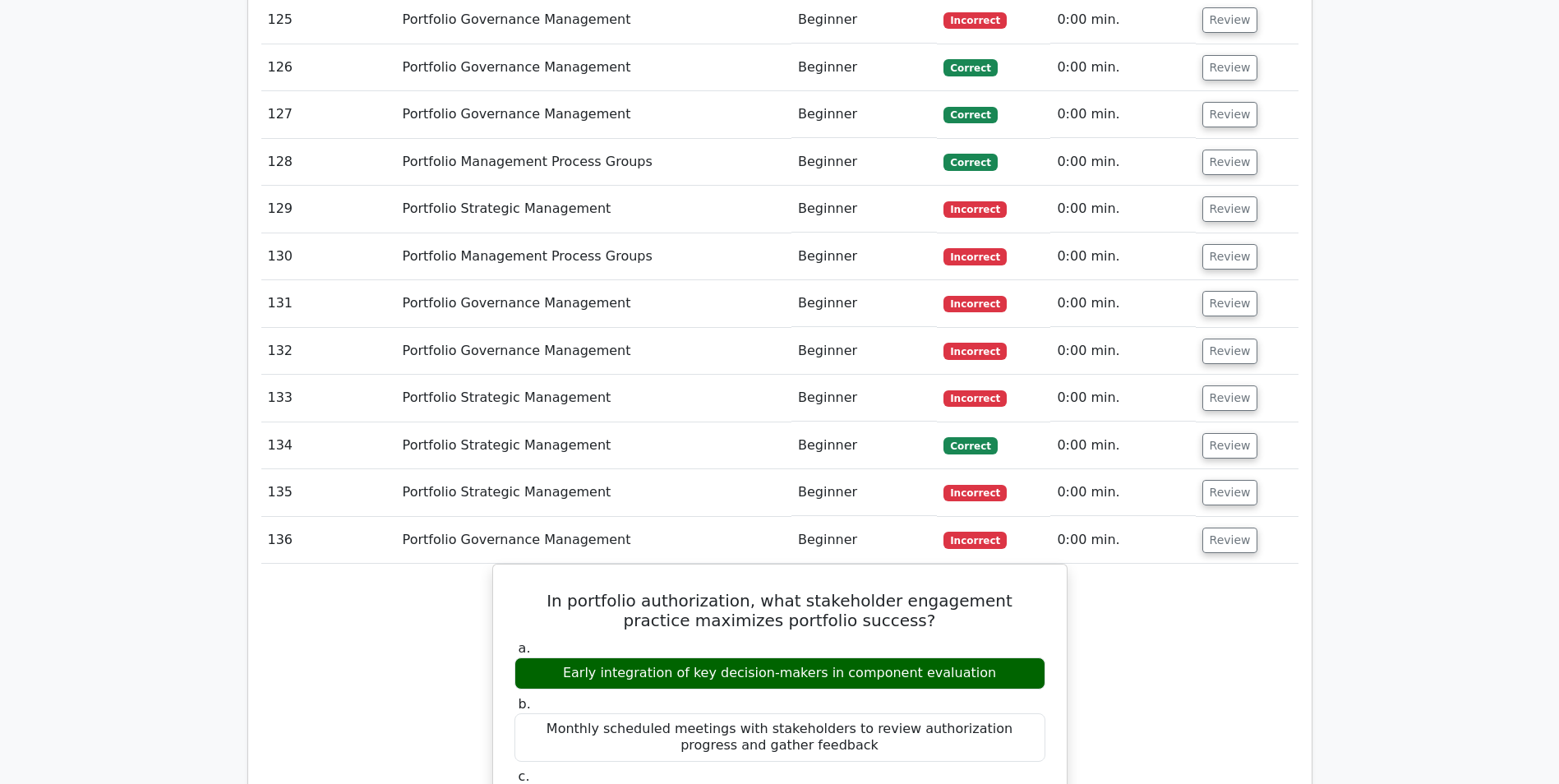
drag, startPoint x: 1213, startPoint y: 297, endPoint x: 1212, endPoint y: 277, distance: 20.0
click at [1213, 433] on button "Review" at bounding box center [1231, 446] width 56 height 26
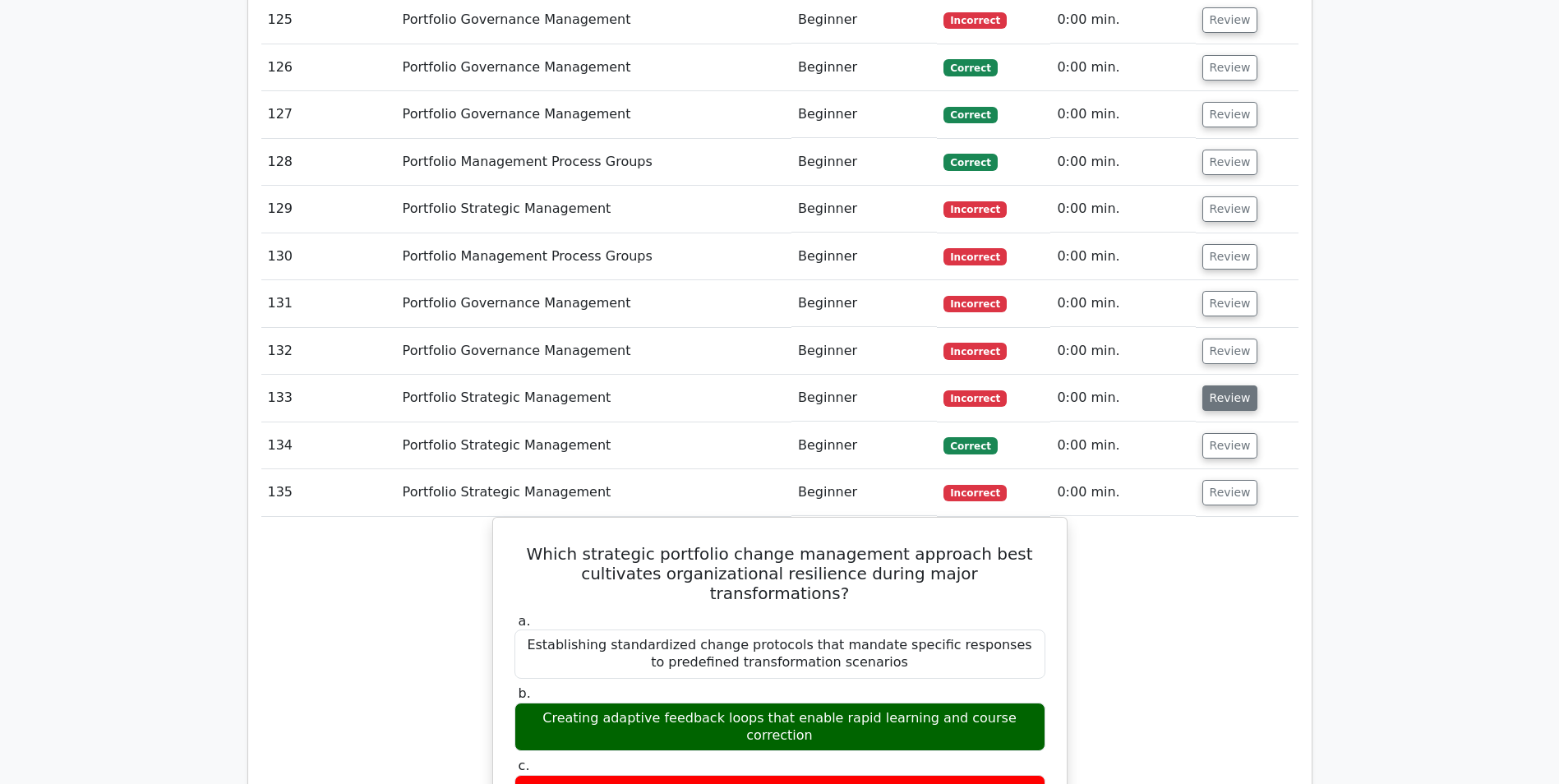
click at [1218, 386] on button "Review" at bounding box center [1231, 398] width 56 height 26
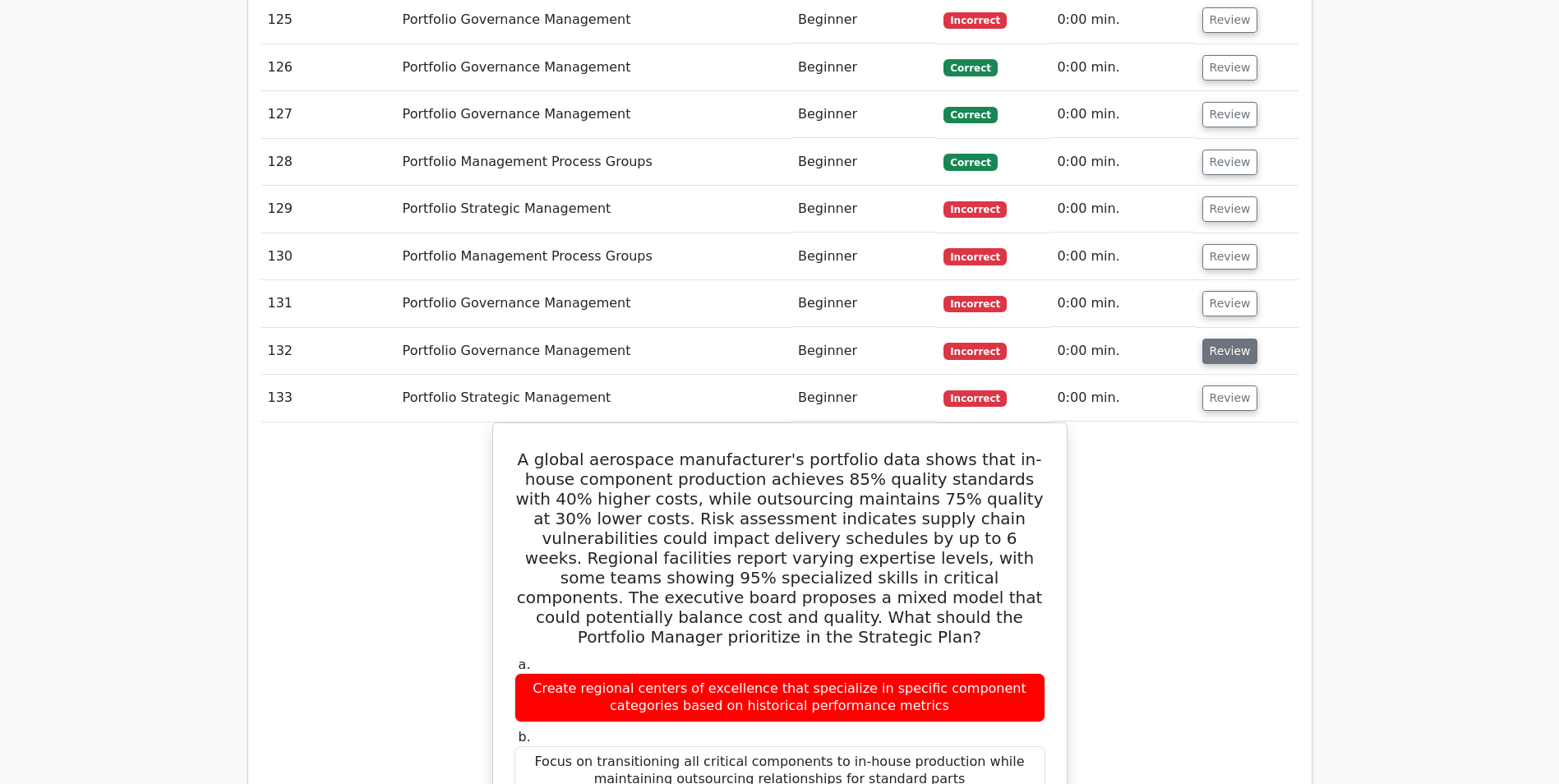
click at [1228, 339] on button "Review" at bounding box center [1231, 352] width 56 height 26
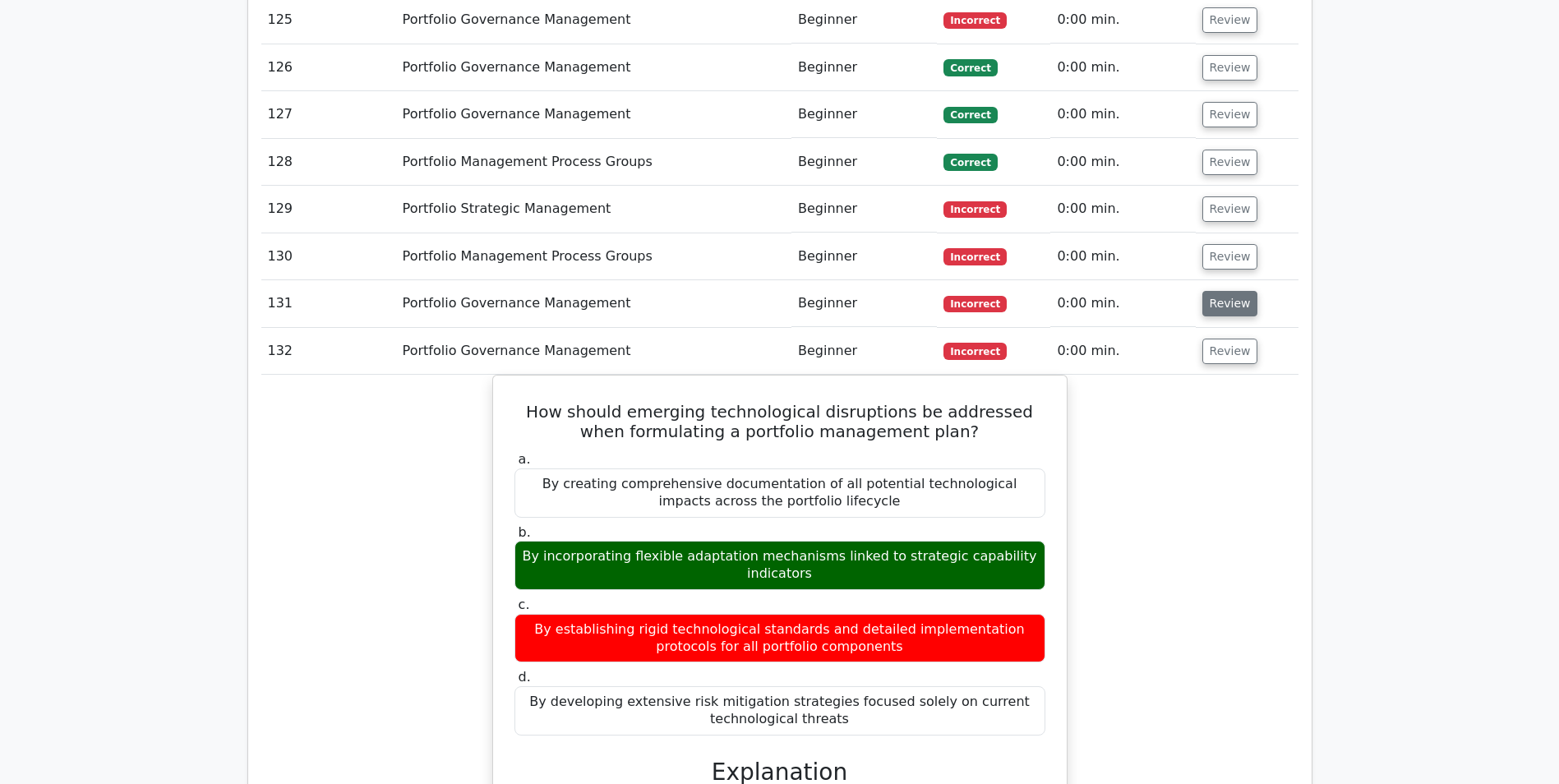
click at [1211, 290] on button "Review" at bounding box center [1231, 303] width 56 height 26
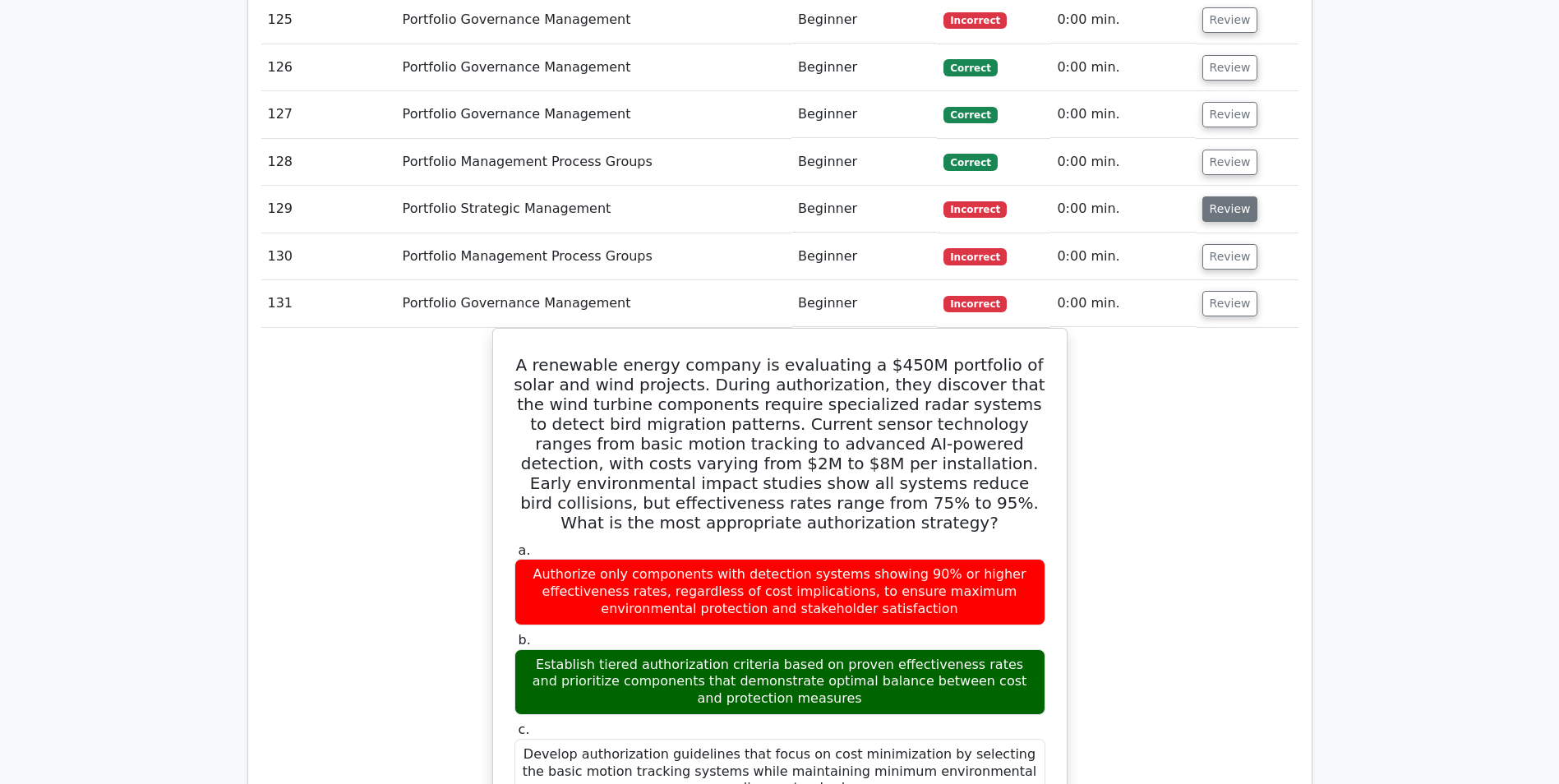
drag, startPoint x: 1218, startPoint y: 109, endPoint x: 1229, endPoint y: 60, distance: 50.2
click at [1218, 244] on button "Review" at bounding box center [1231, 257] width 56 height 26
drag, startPoint x: 1229, startPoint y: 60, endPoint x: 1229, endPoint y: 31, distance: 29.0
click at [1229, 196] on button "Review" at bounding box center [1231, 209] width 56 height 26
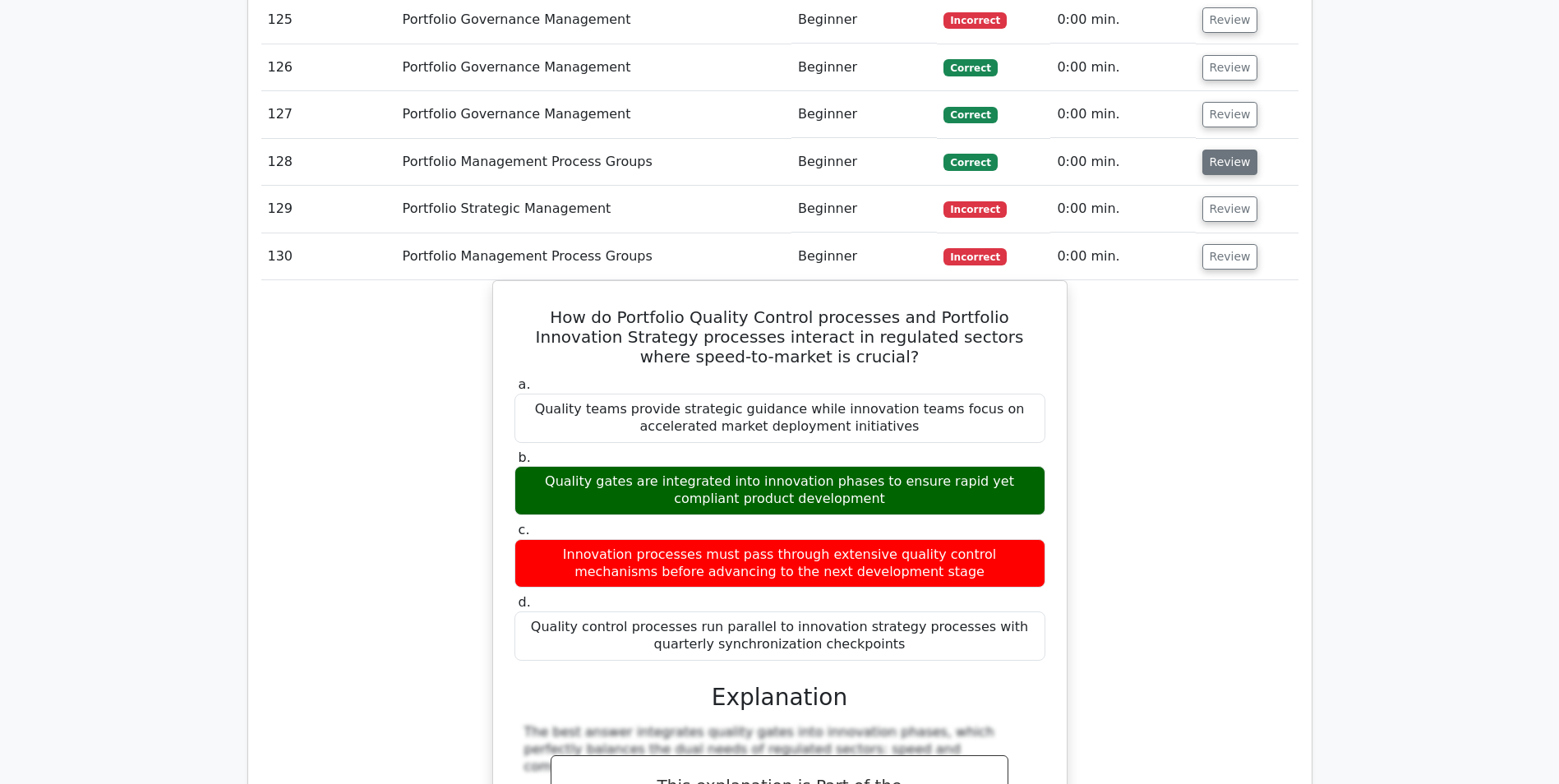
click at [1229, 150] on button "Review" at bounding box center [1231, 163] width 56 height 26
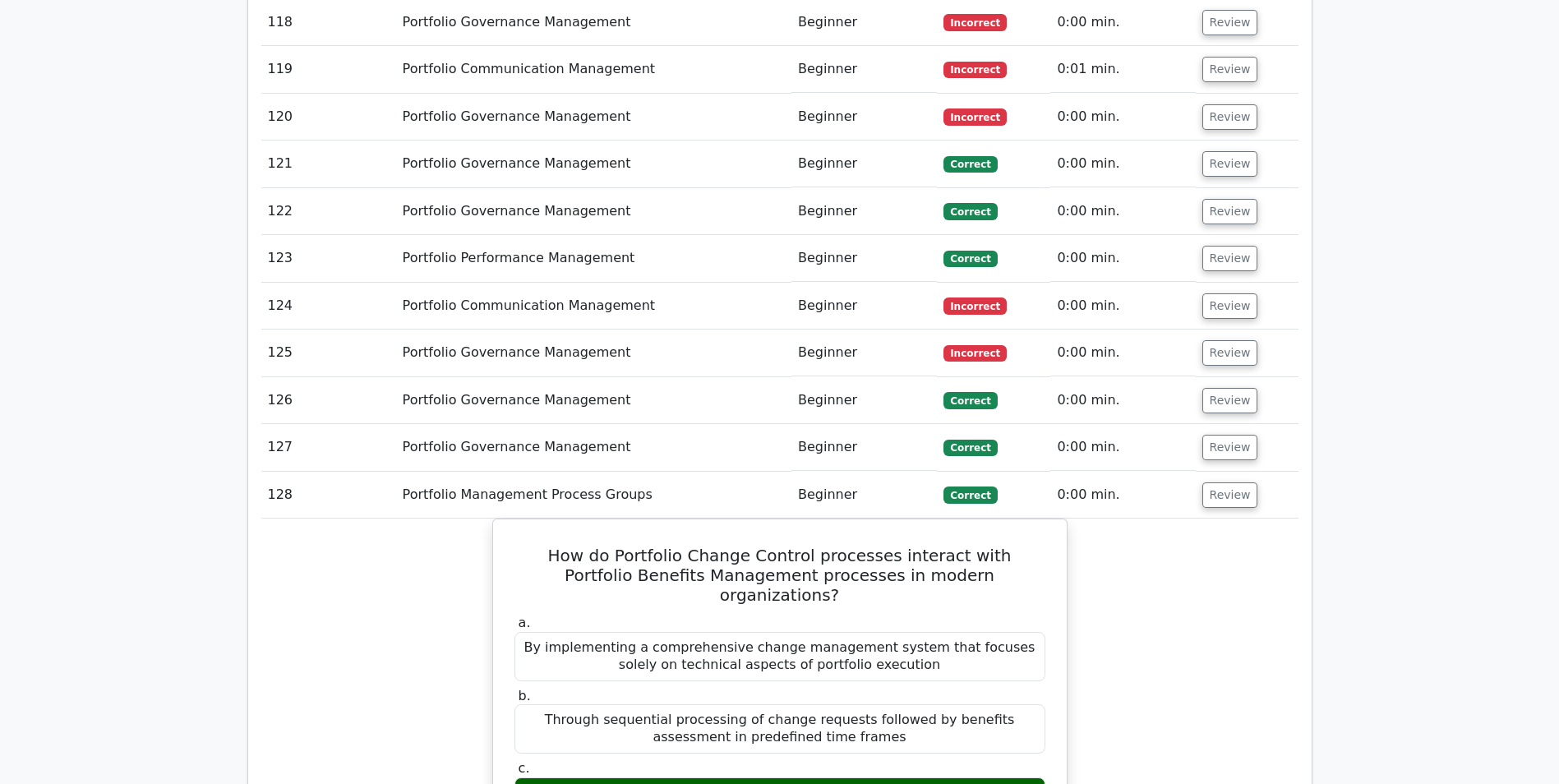
scroll to position [7810, 0]
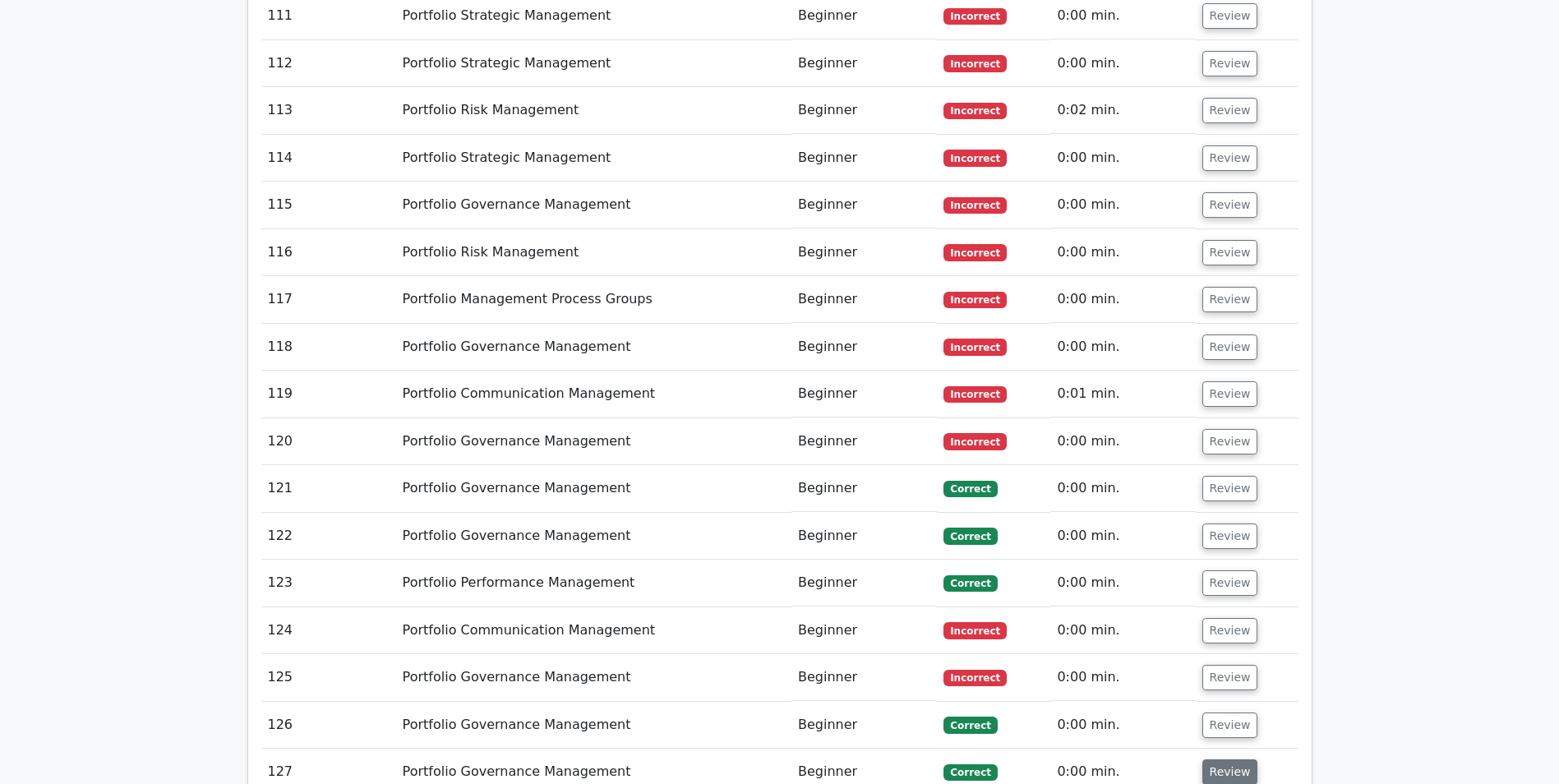
click at [1229, 759] on button "Review" at bounding box center [1231, 772] width 56 height 26
click at [1219, 713] on button "Review" at bounding box center [1231, 726] width 56 height 26
click at [1214, 665] on button "Review" at bounding box center [1231, 678] width 56 height 26
click at [1213, 617] on button "Review" at bounding box center [1231, 630] width 56 height 26
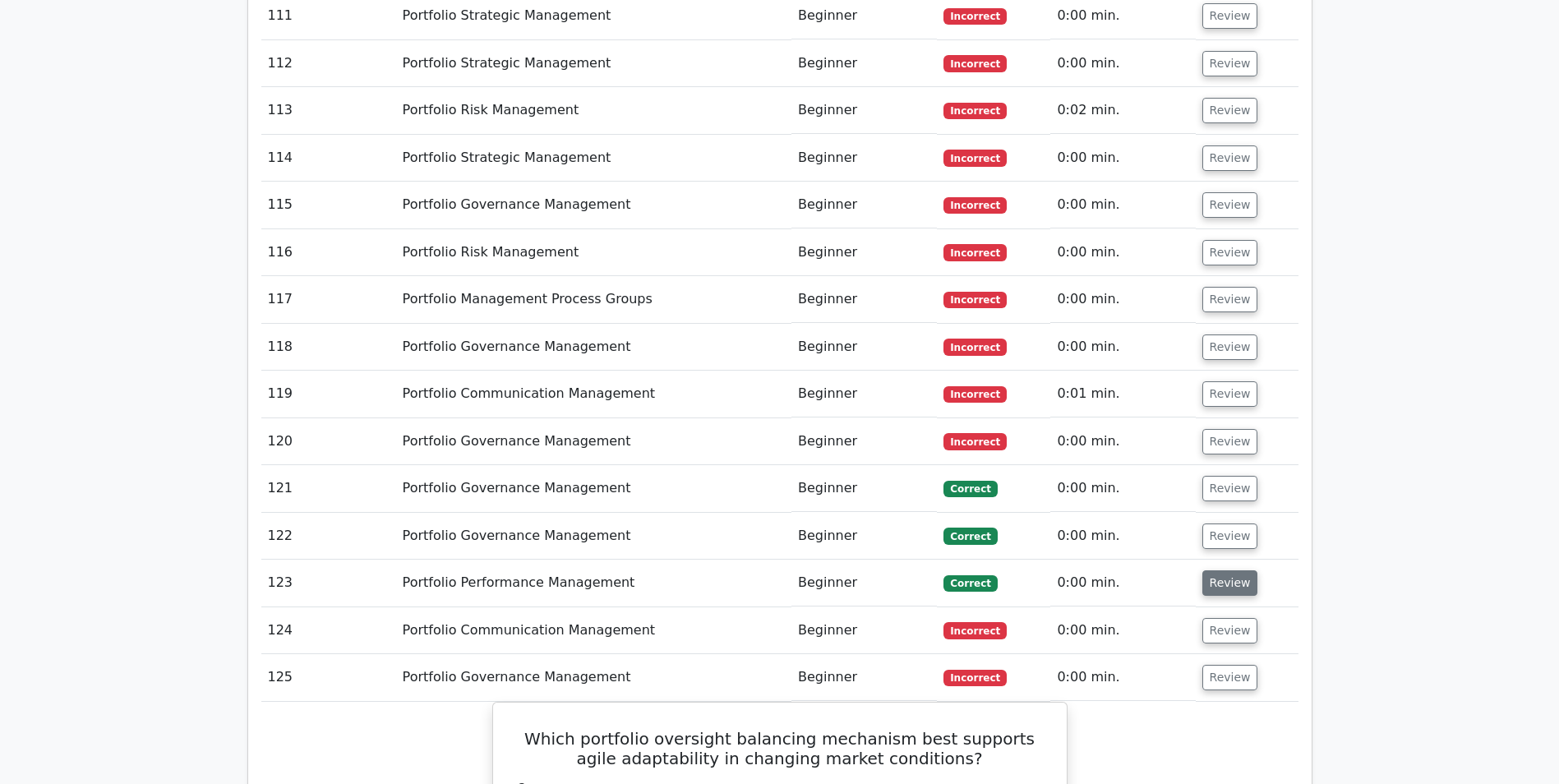
drag, startPoint x: 1217, startPoint y: 434, endPoint x: 1222, endPoint y: 391, distance: 43.3
click at [1217, 570] on button "Review" at bounding box center [1231, 583] width 56 height 26
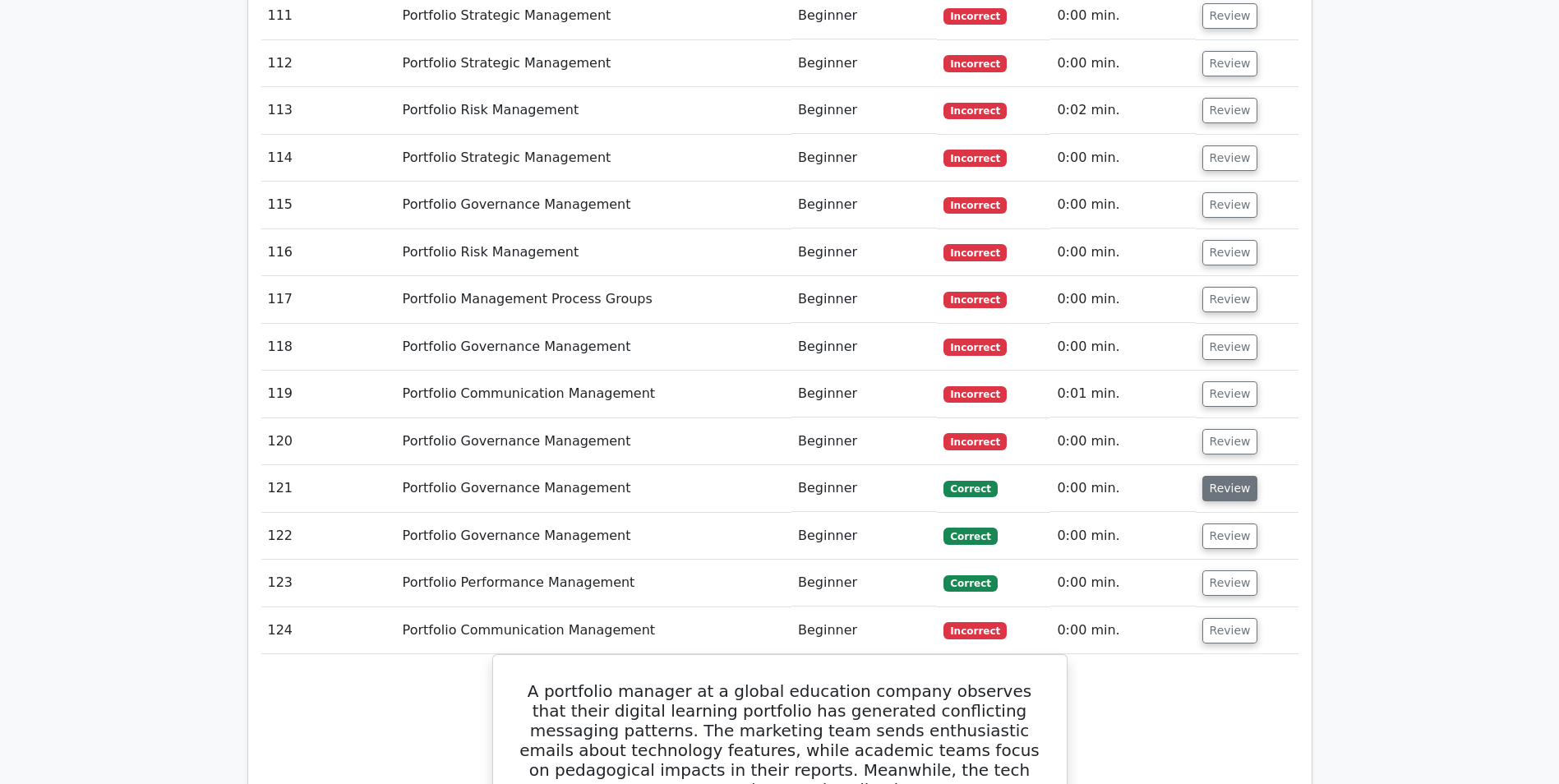
drag, startPoint x: 1222, startPoint y: 377, endPoint x: 1228, endPoint y: 352, distance: 25.7
click at [1222, 523] on button "Review" at bounding box center [1231, 536] width 56 height 26
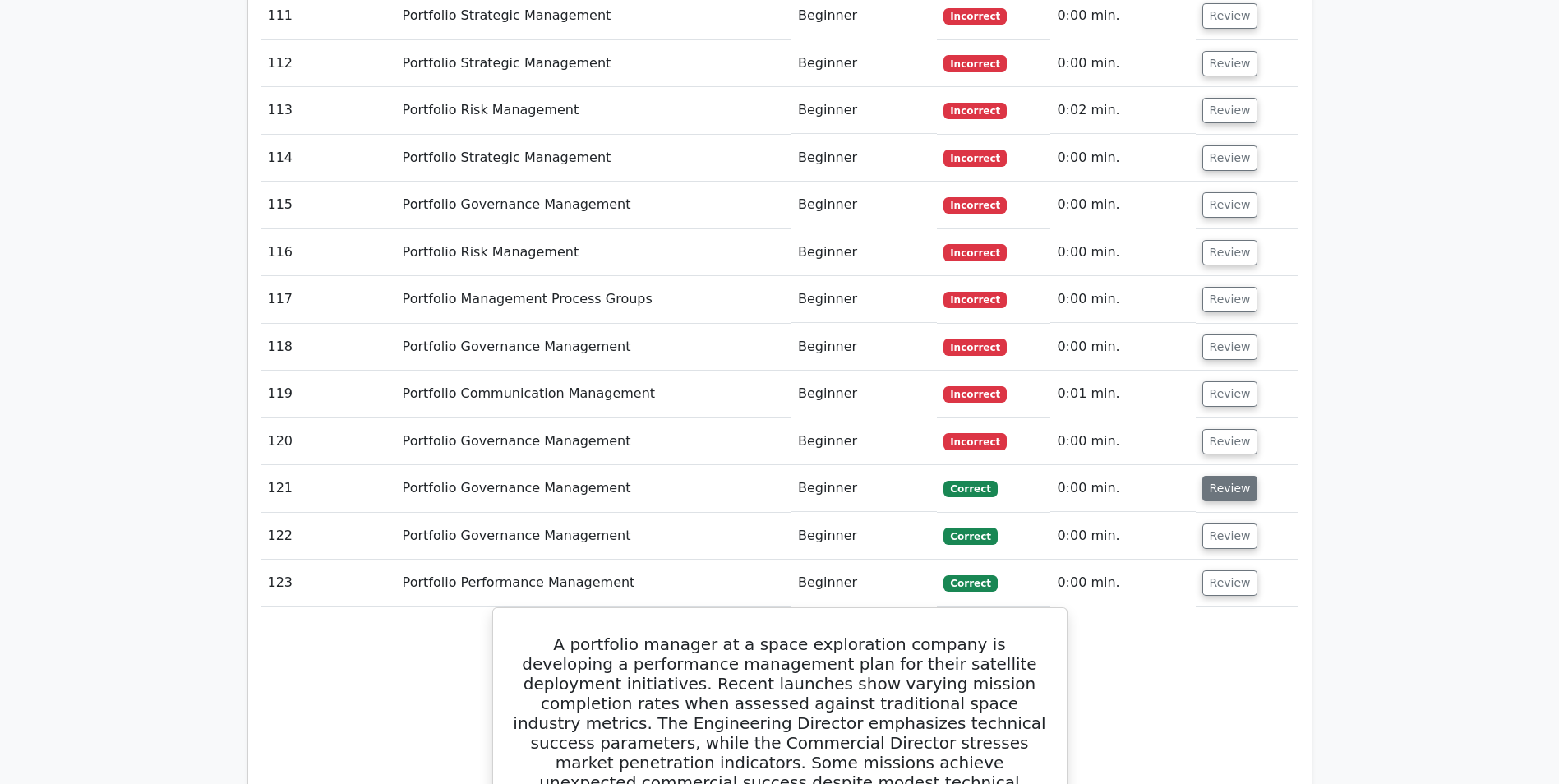
click at [1228, 476] on button "Review" at bounding box center [1231, 489] width 56 height 26
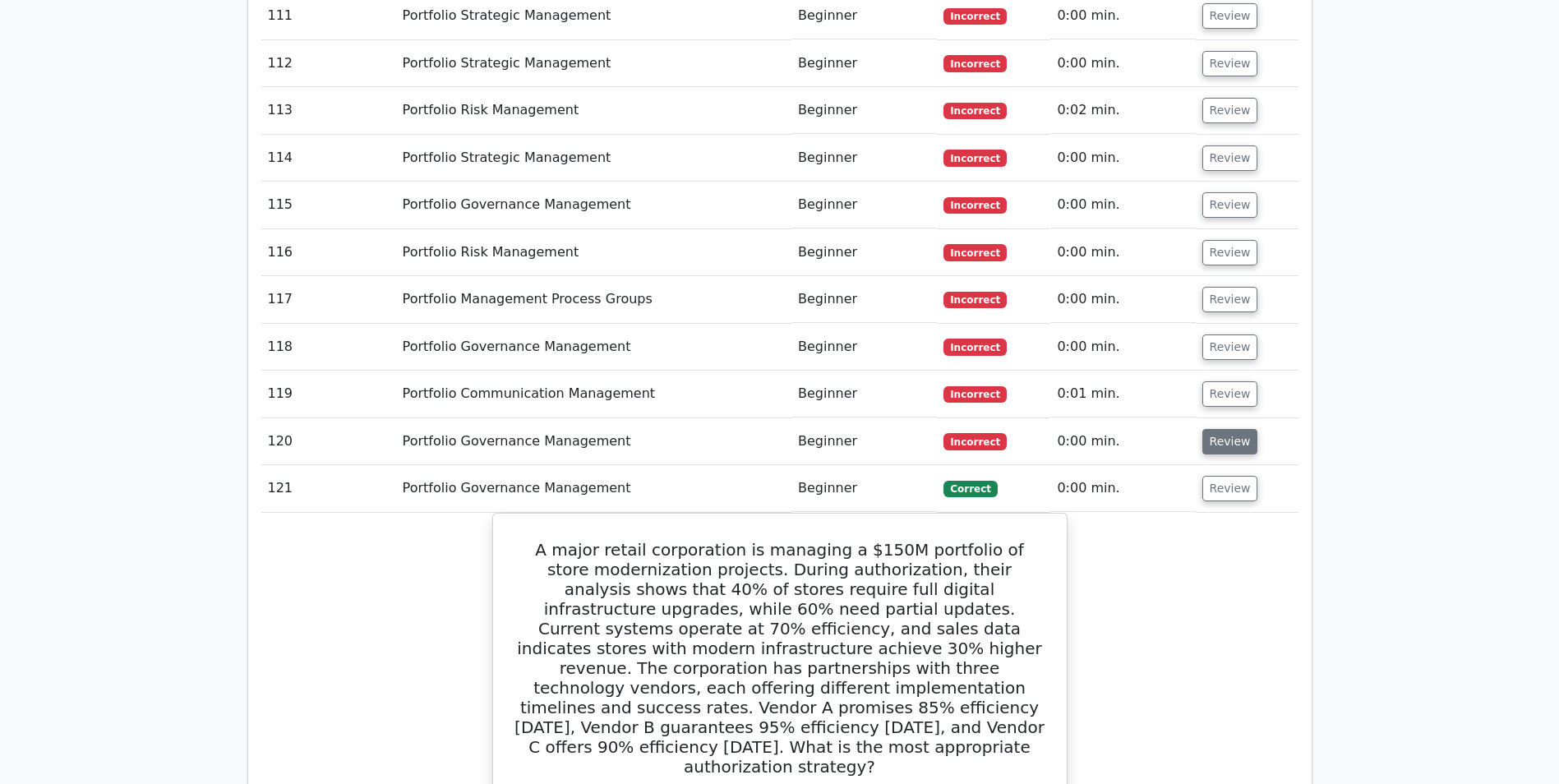
click at [1225, 429] on button "Review" at bounding box center [1231, 442] width 56 height 26
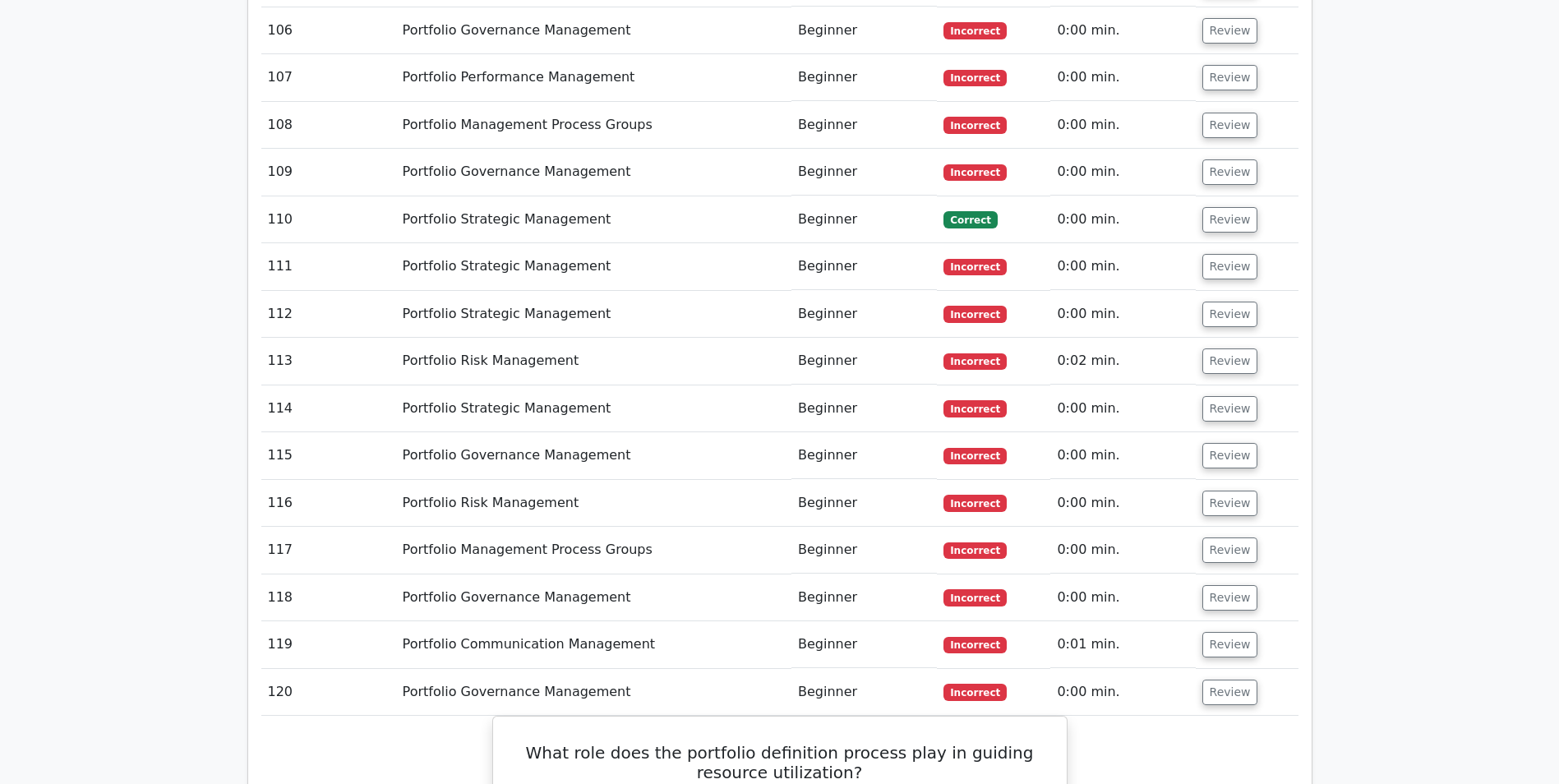
scroll to position [7482, 0]
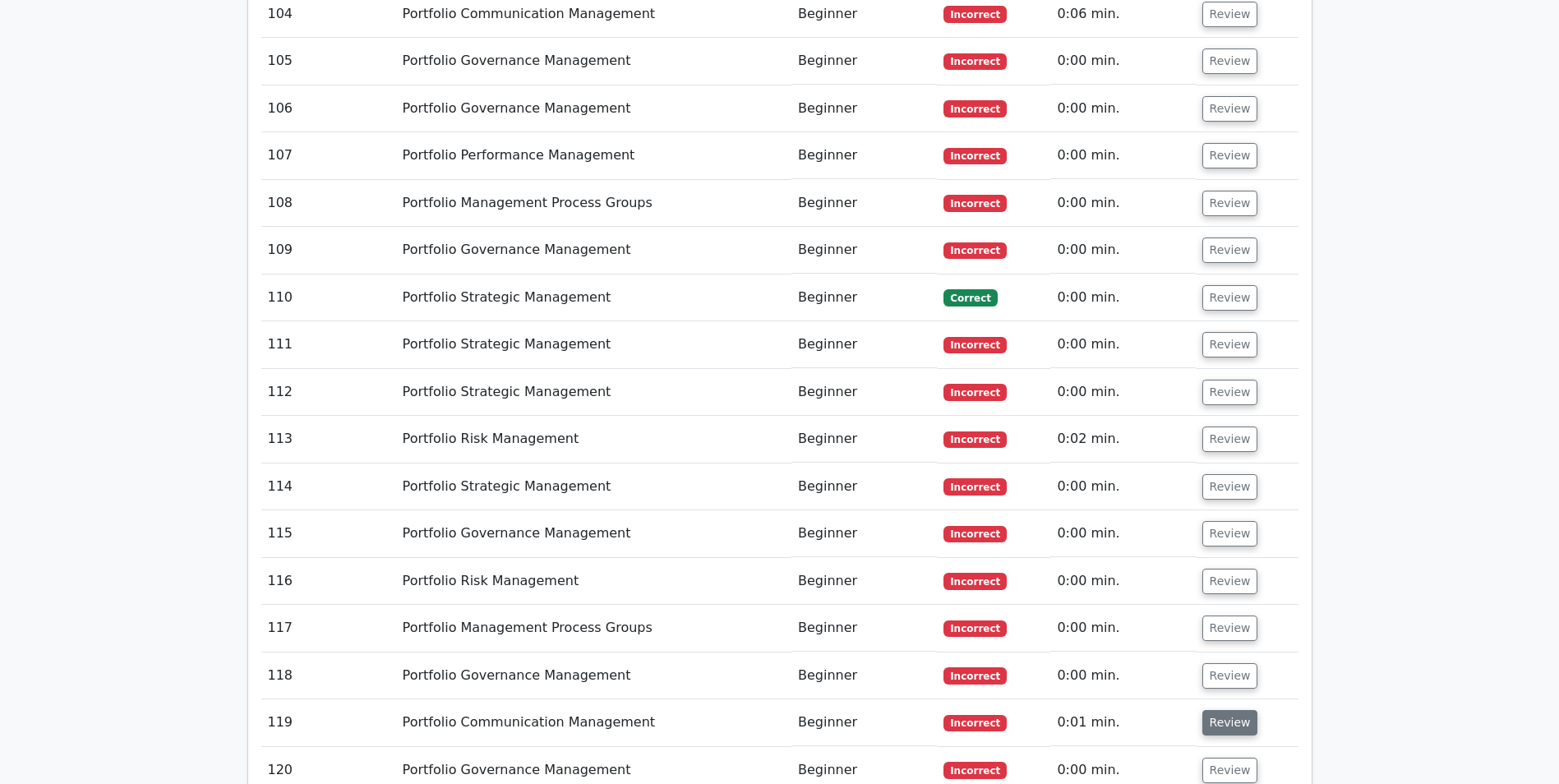
click at [1238, 710] on button "Review" at bounding box center [1231, 723] width 56 height 26
click at [1221, 663] on button "Review" at bounding box center [1231, 676] width 56 height 26
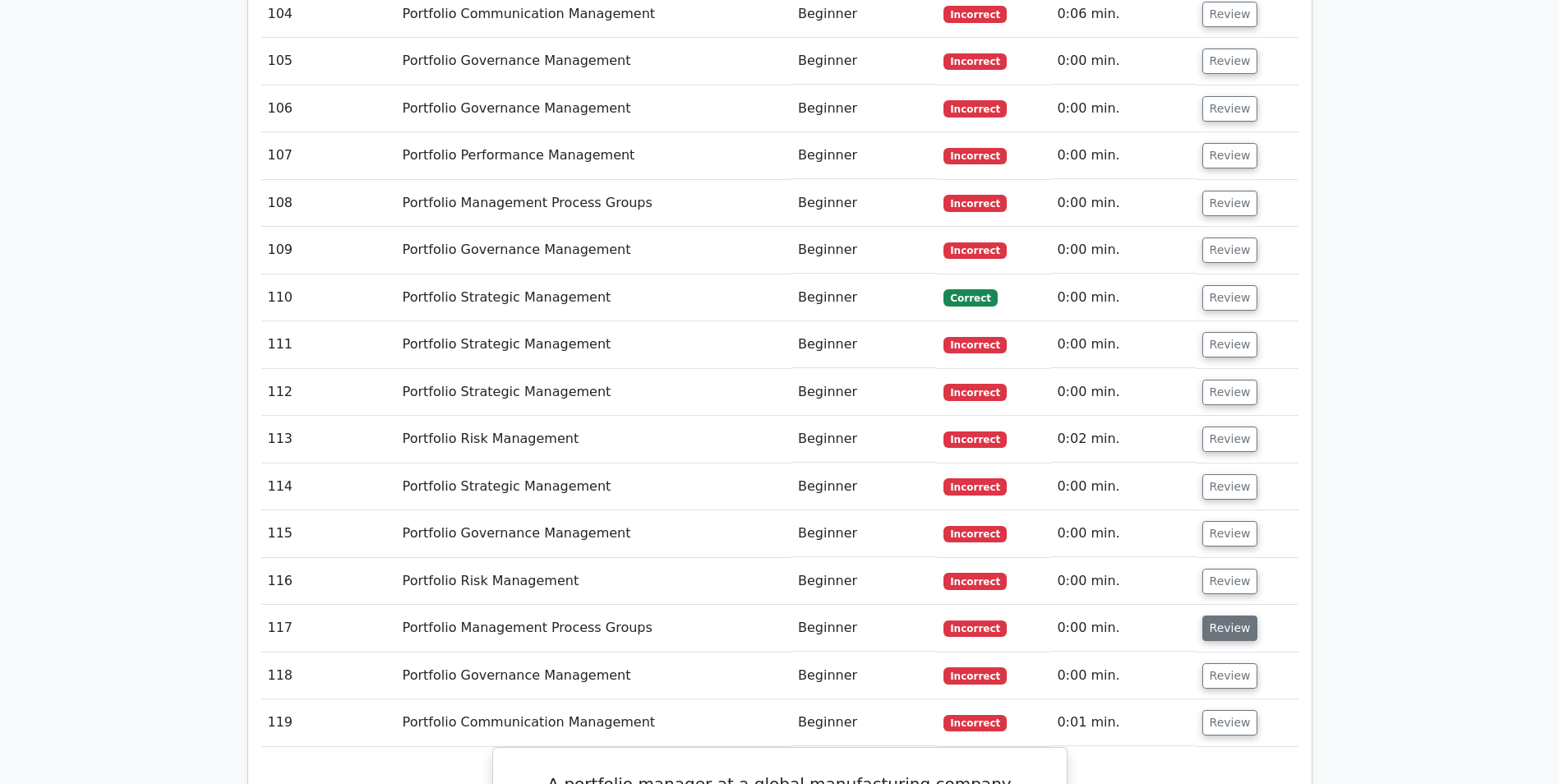
click at [1223, 616] on button "Review" at bounding box center [1231, 628] width 56 height 26
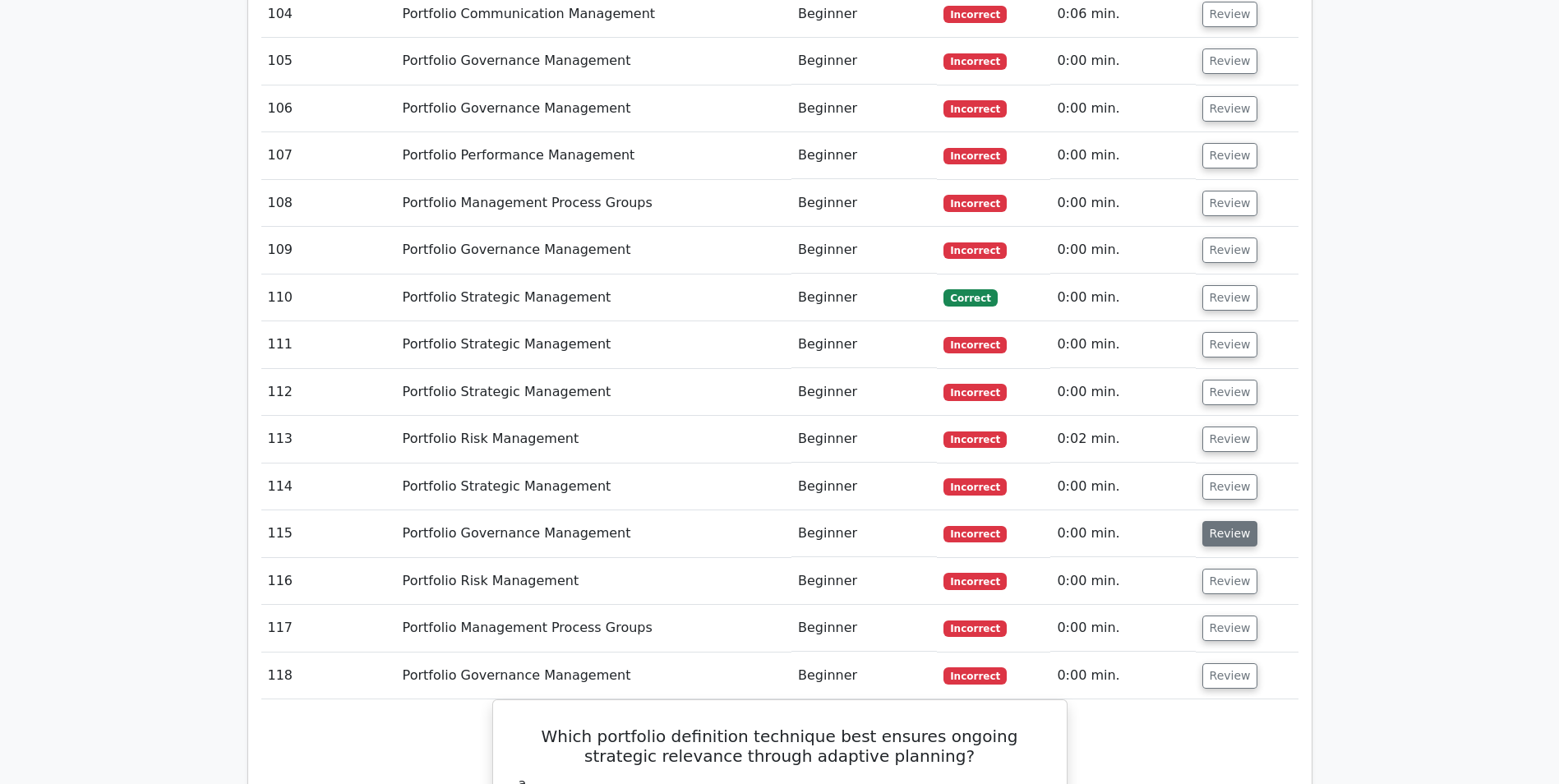
drag, startPoint x: 1223, startPoint y: 428, endPoint x: 1224, endPoint y: 397, distance: 31.0
click at [1223, 569] on button "Review" at bounding box center [1231, 582] width 56 height 26
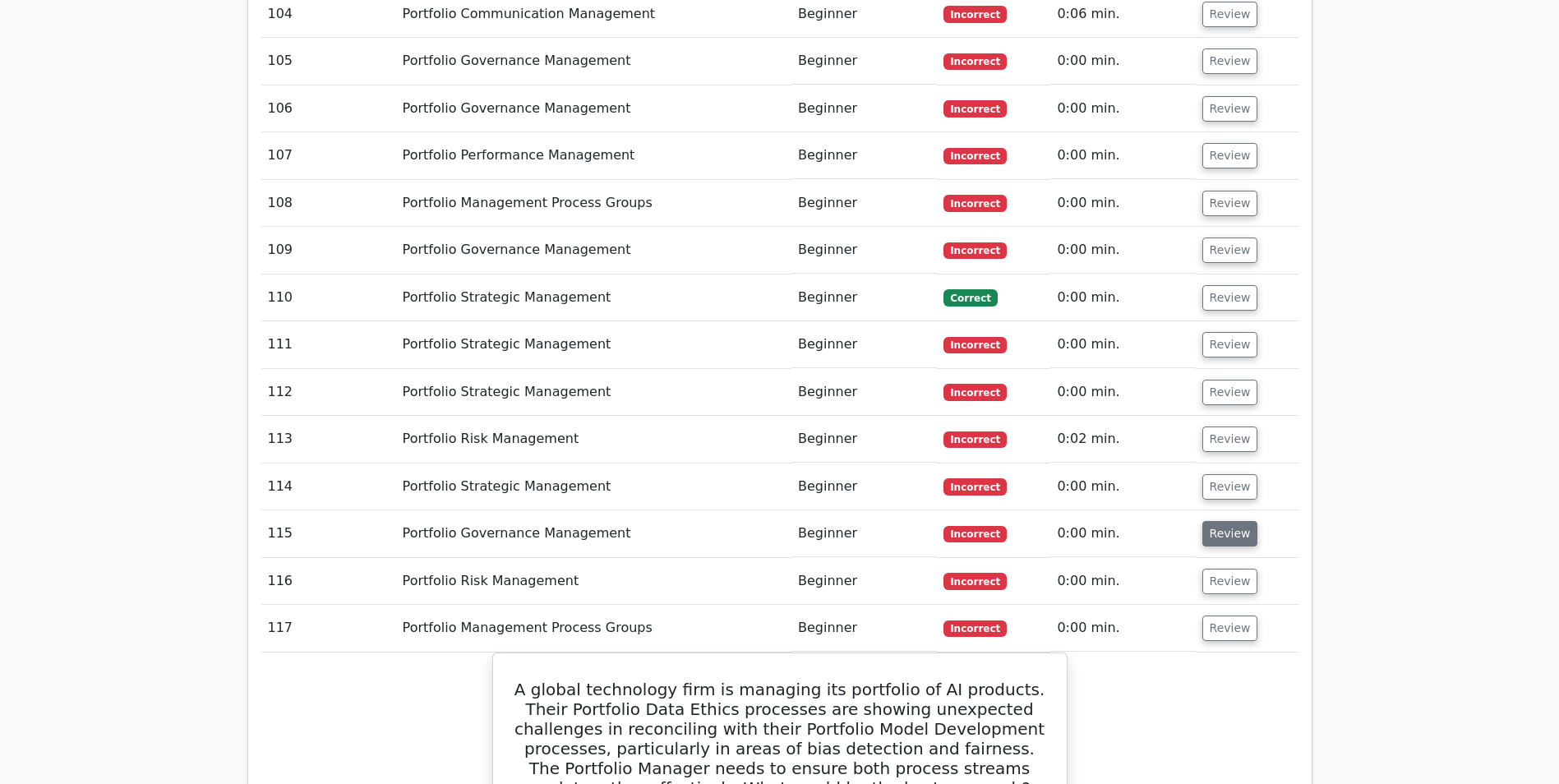
click at [1223, 521] on button "Review" at bounding box center [1231, 534] width 56 height 26
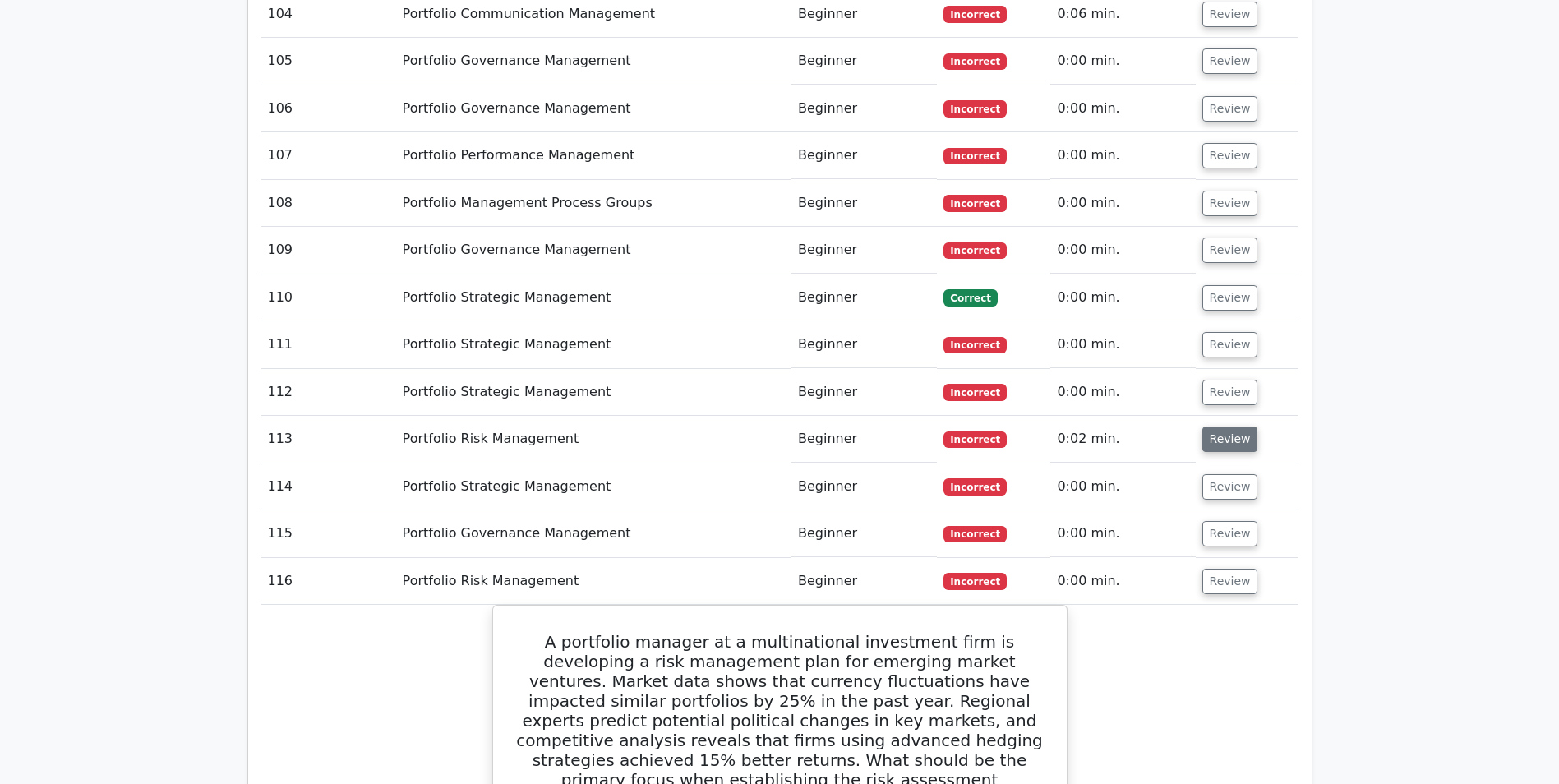
drag, startPoint x: 1224, startPoint y: 338, endPoint x: 1222, endPoint y: 299, distance: 39.1
click at [1224, 474] on button "Review" at bounding box center [1231, 487] width 56 height 26
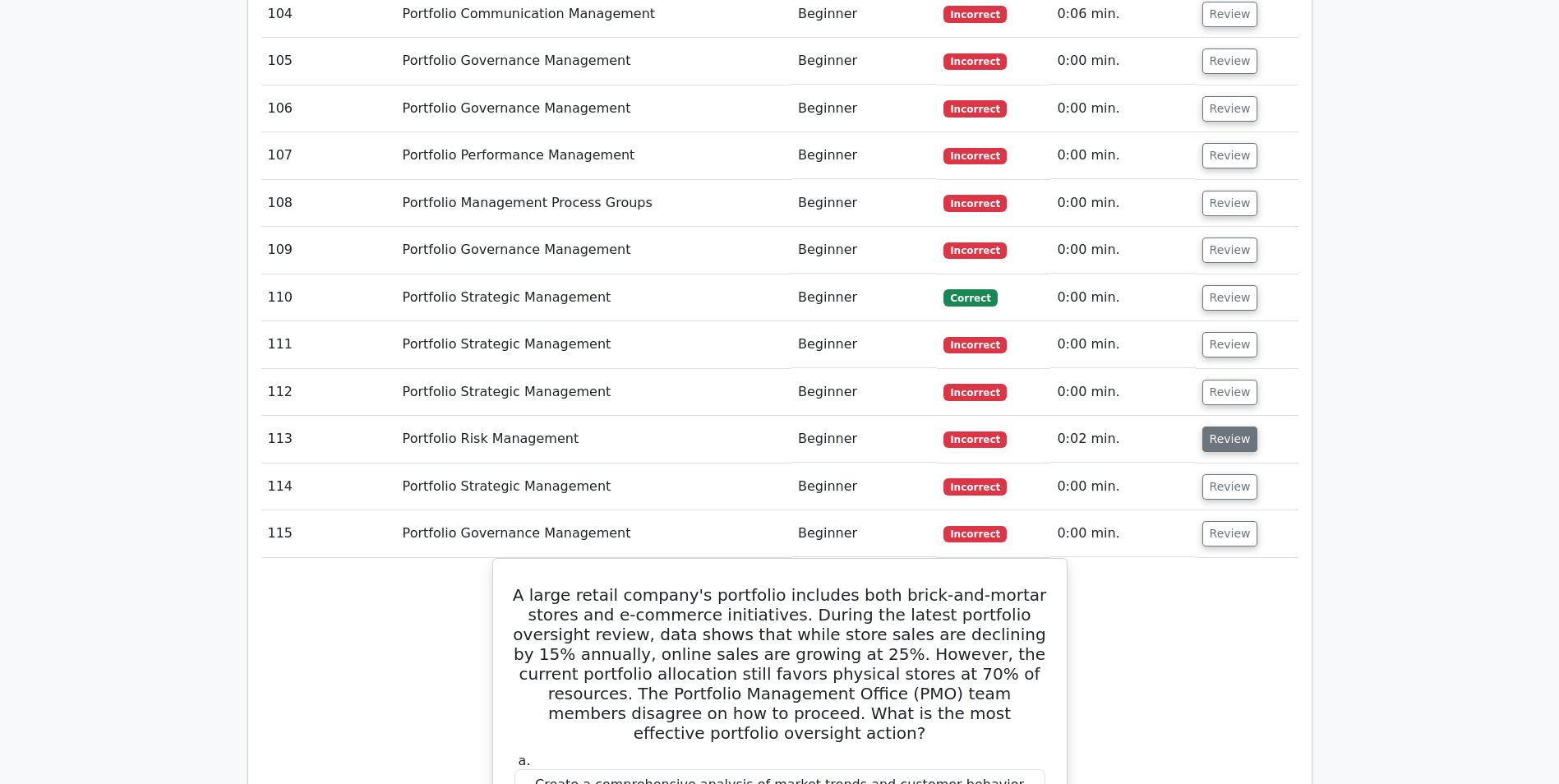
click at [1221, 426] on button "Review" at bounding box center [1231, 439] width 56 height 26
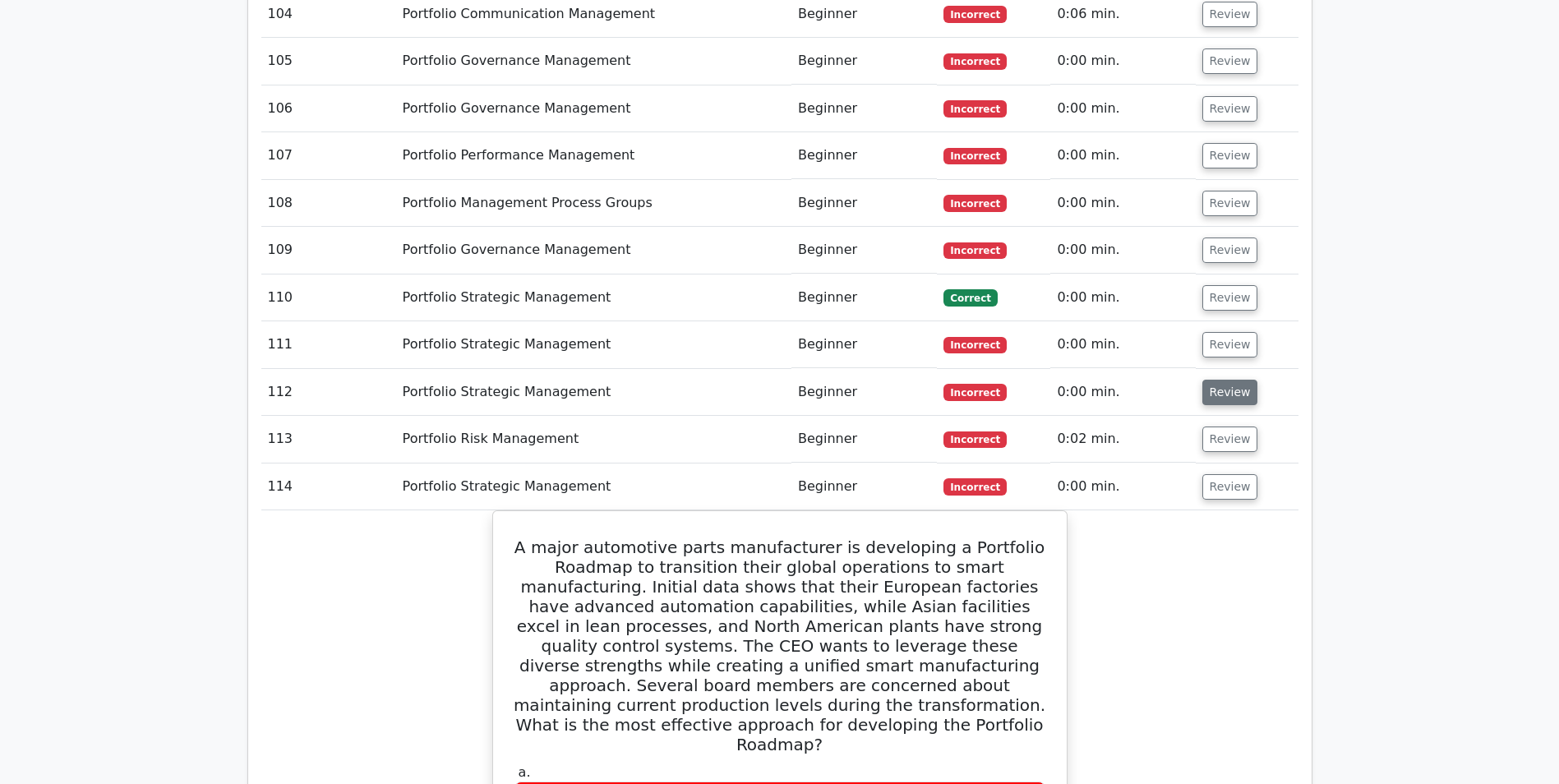
click at [1211, 380] on button "Review" at bounding box center [1231, 392] width 56 height 26
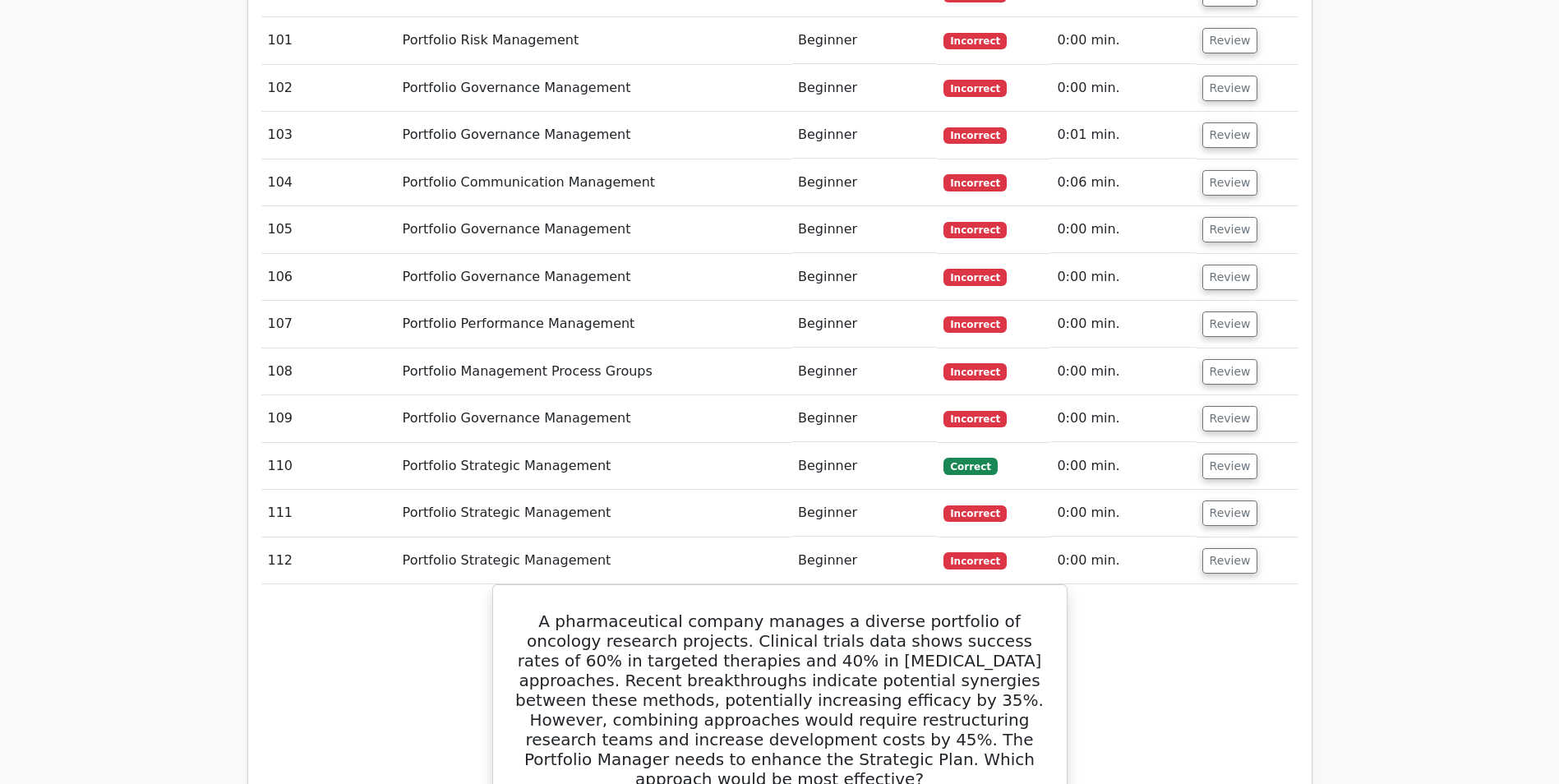
scroll to position [7071, 0]
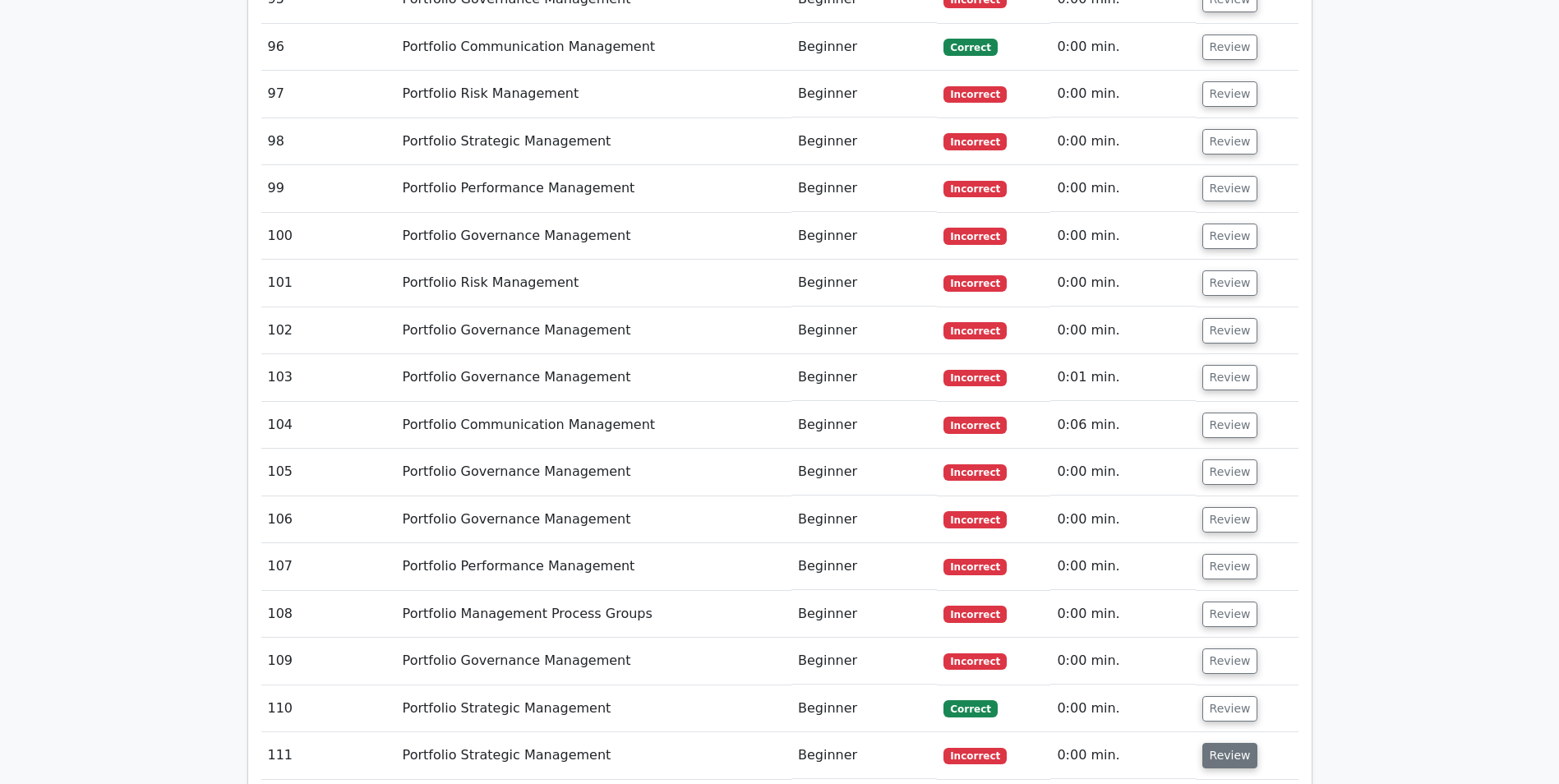
click at [1229, 742] on button "Review" at bounding box center [1231, 755] width 56 height 26
drag, startPoint x: 1233, startPoint y: 559, endPoint x: 1236, endPoint y: 537, distance: 22.2
click at [1233, 696] on button "Review" at bounding box center [1231, 709] width 56 height 26
drag, startPoint x: 1231, startPoint y: 516, endPoint x: 1229, endPoint y: 468, distance: 48.0
click at [1231, 648] on button "Review" at bounding box center [1231, 661] width 56 height 26
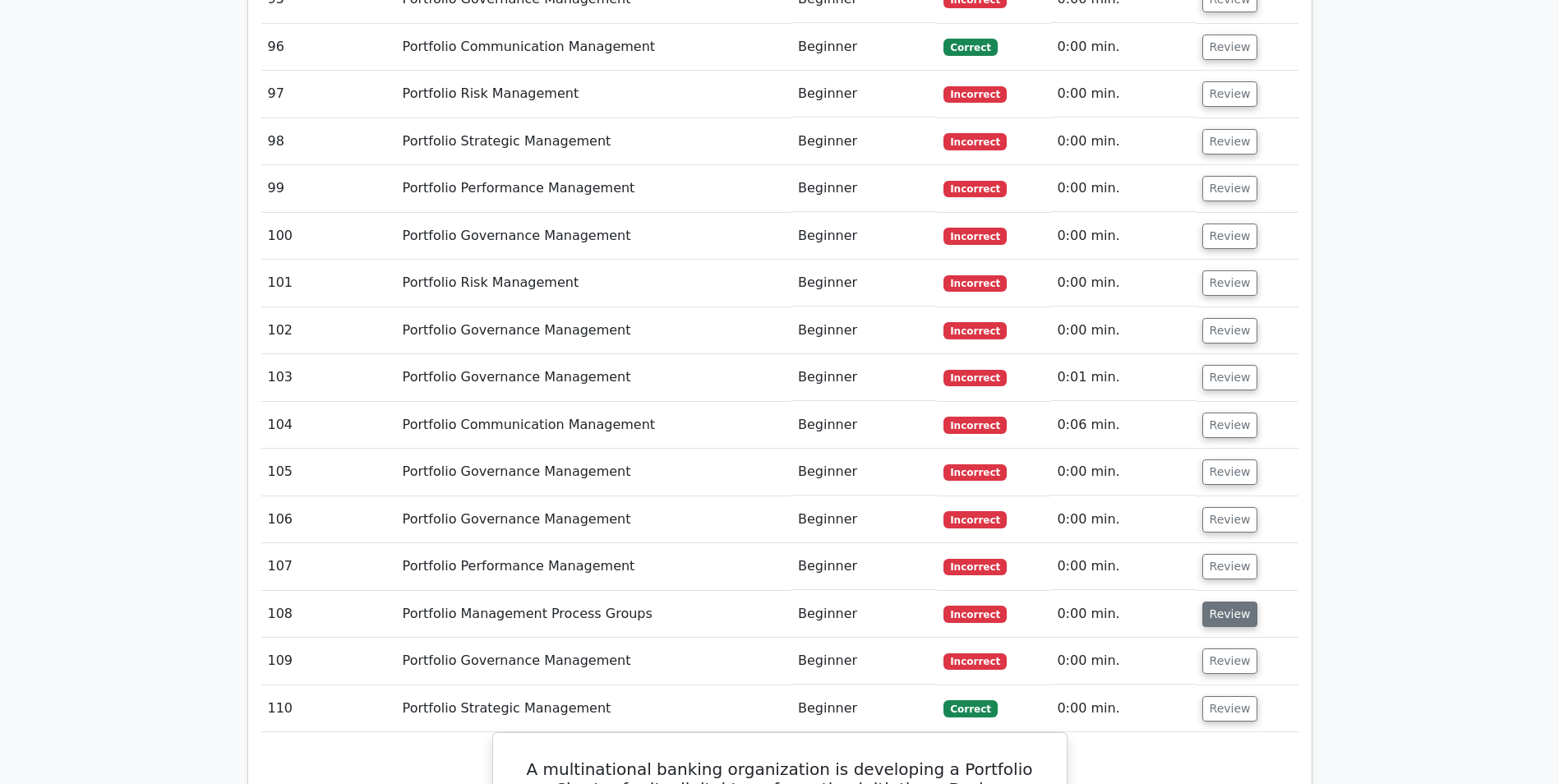
click at [1227, 602] on button "Review" at bounding box center [1231, 615] width 56 height 26
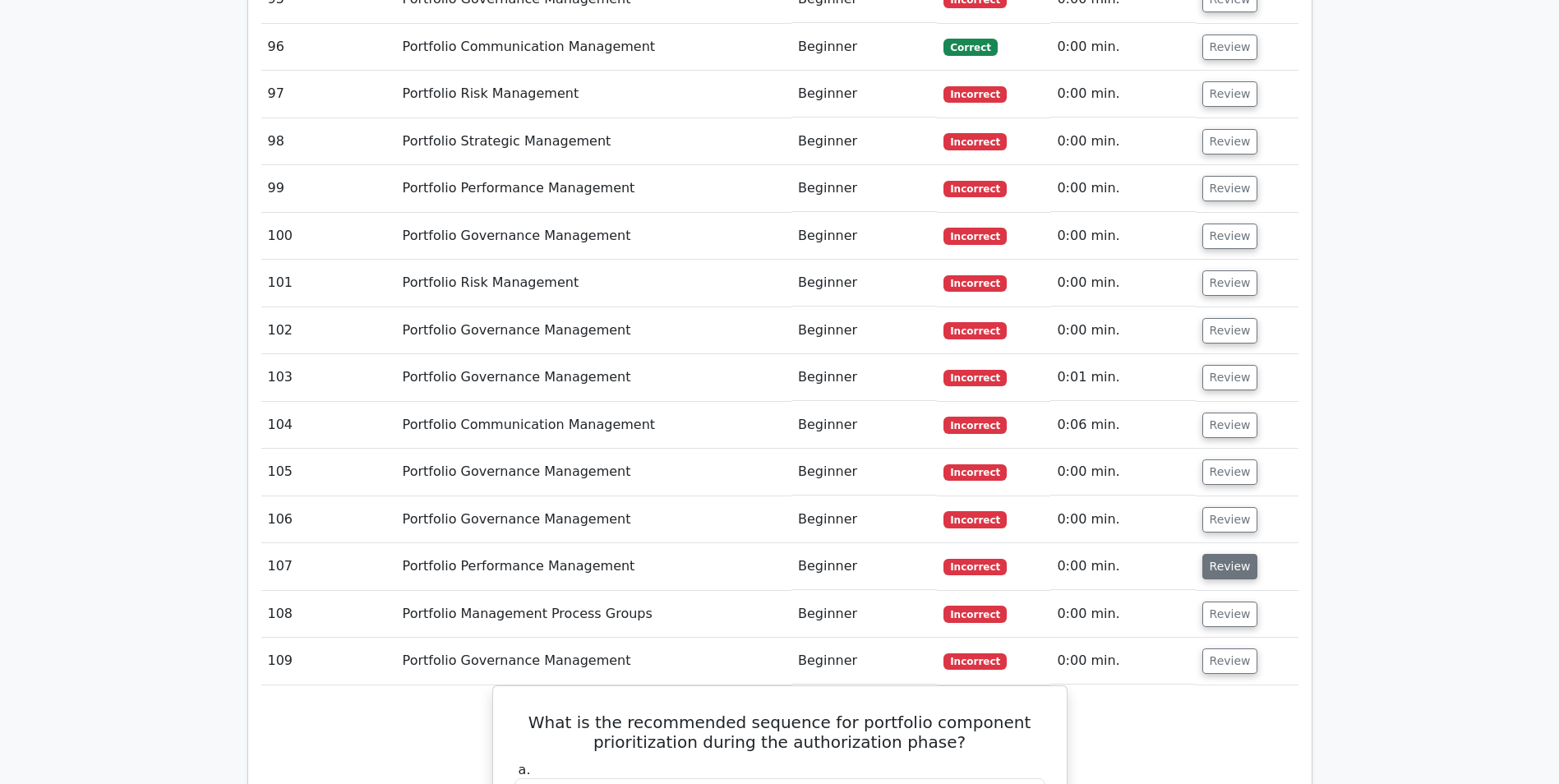
click at [1222, 554] on button "Review" at bounding box center [1231, 567] width 56 height 26
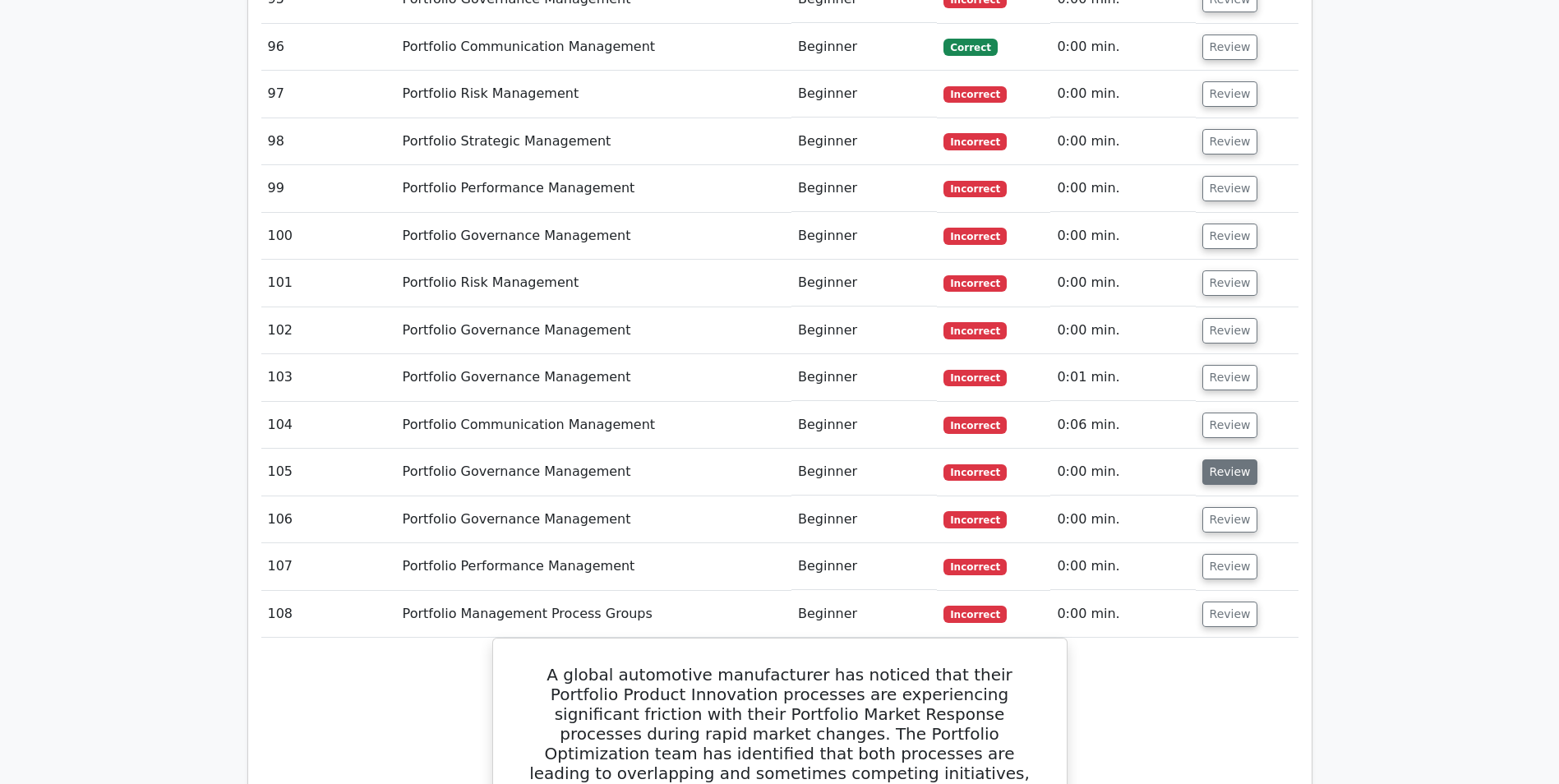
drag, startPoint x: 1218, startPoint y: 368, endPoint x: 1223, endPoint y: 333, distance: 35.4
click at [1218, 506] on button "Review" at bounding box center [1231, 519] width 56 height 26
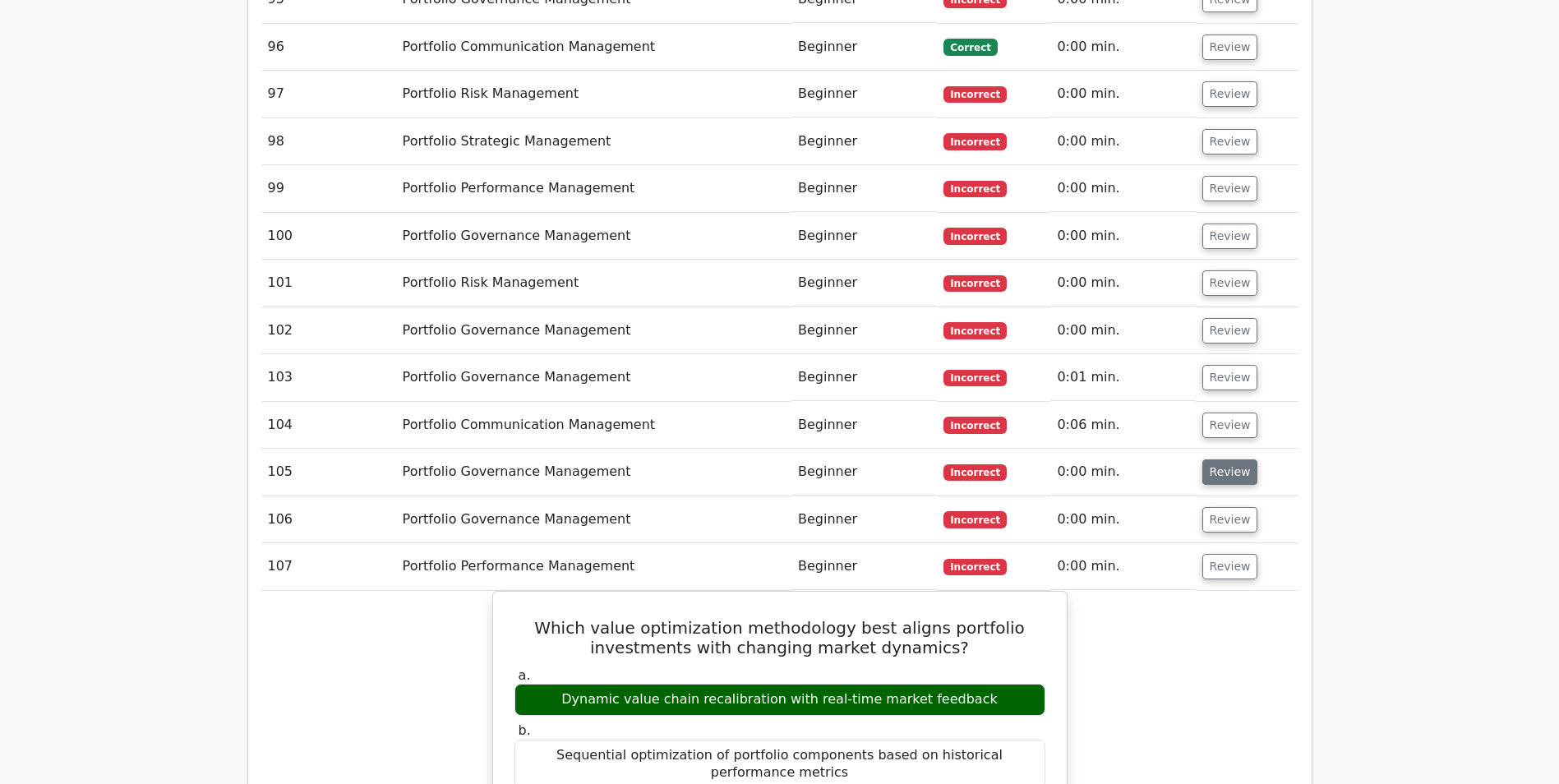
drag, startPoint x: 1225, startPoint y: 323, endPoint x: 1228, endPoint y: 314, distance: 9.5
click at [1226, 459] on button "Review" at bounding box center [1231, 472] width 56 height 26
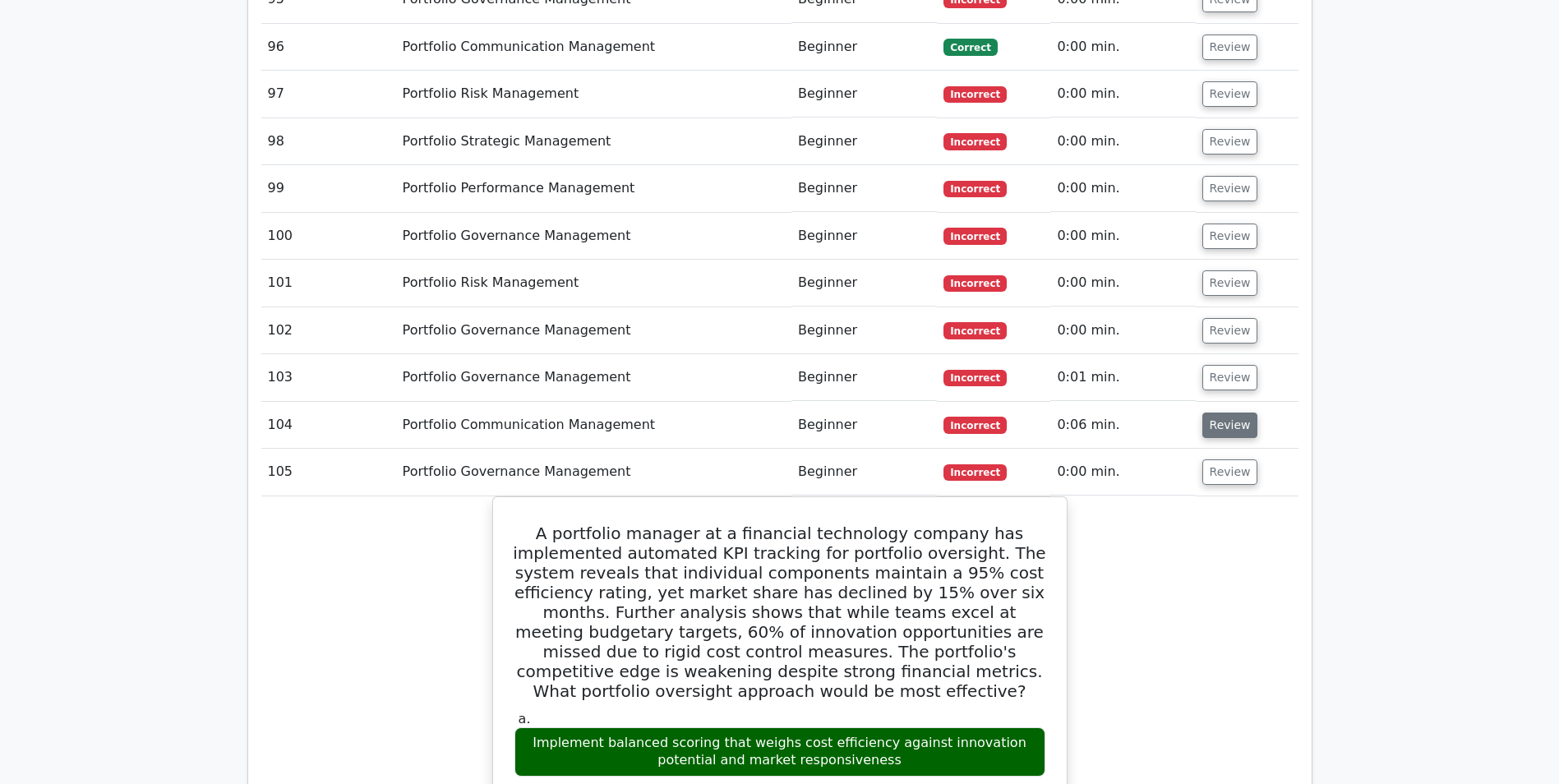
click at [1232, 412] on button "Review" at bounding box center [1231, 425] width 56 height 26
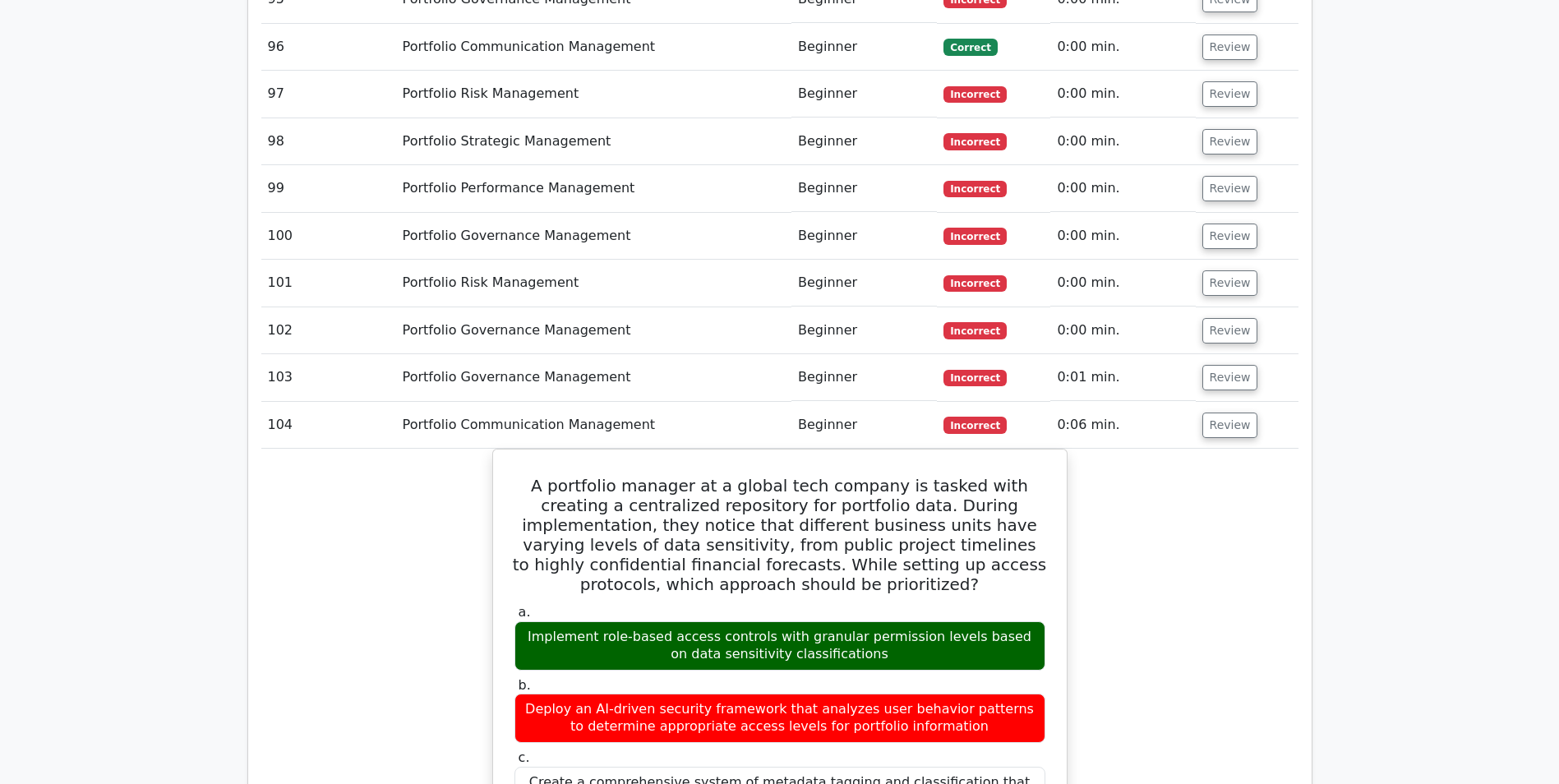
scroll to position [6825, 0]
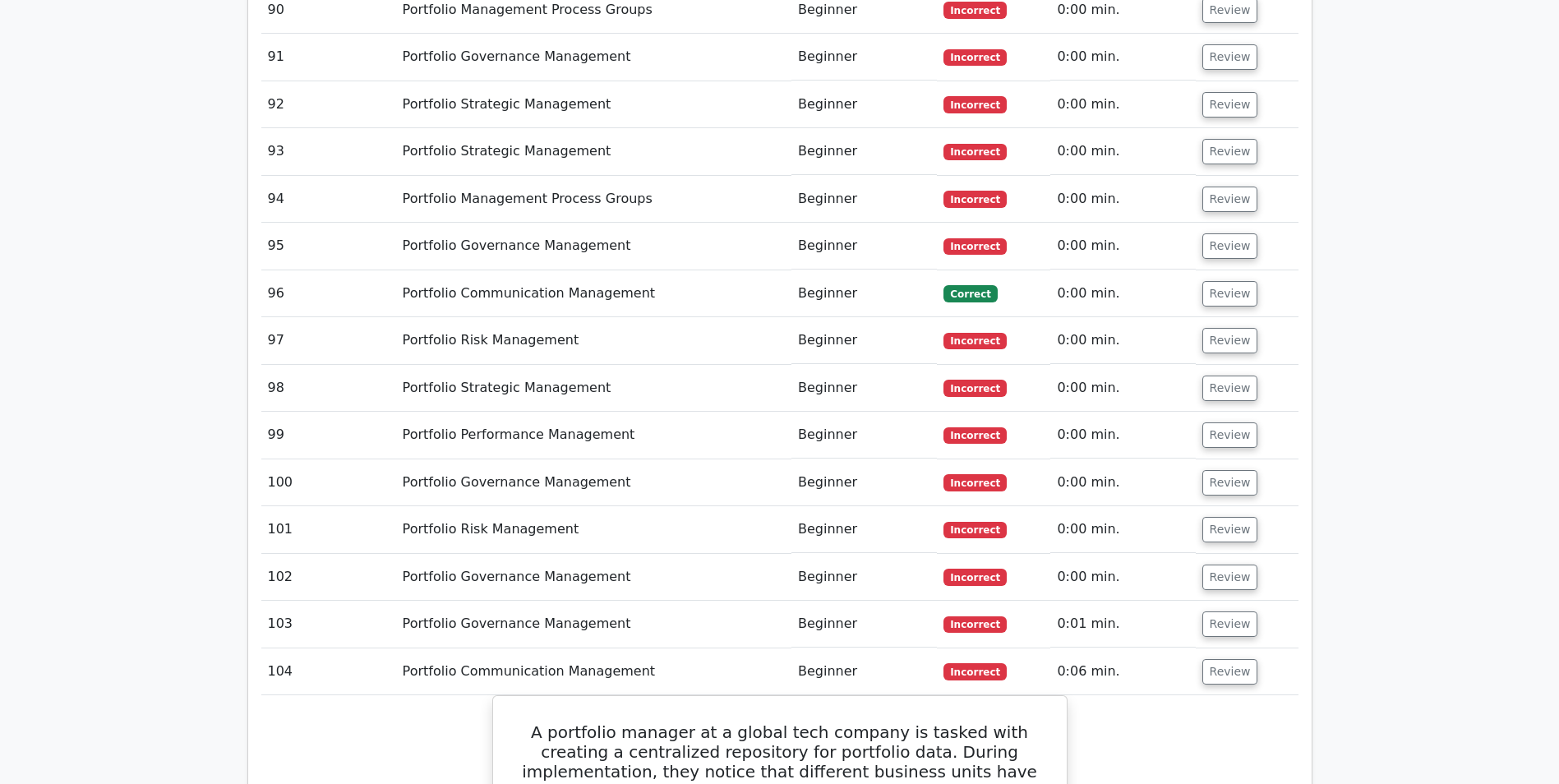
click at [1216, 601] on td "Review" at bounding box center [1248, 623] width 103 height 47
click at [1215, 612] on button "Review" at bounding box center [1231, 624] width 56 height 26
click at [1203, 564] on button "Review" at bounding box center [1231, 577] width 56 height 26
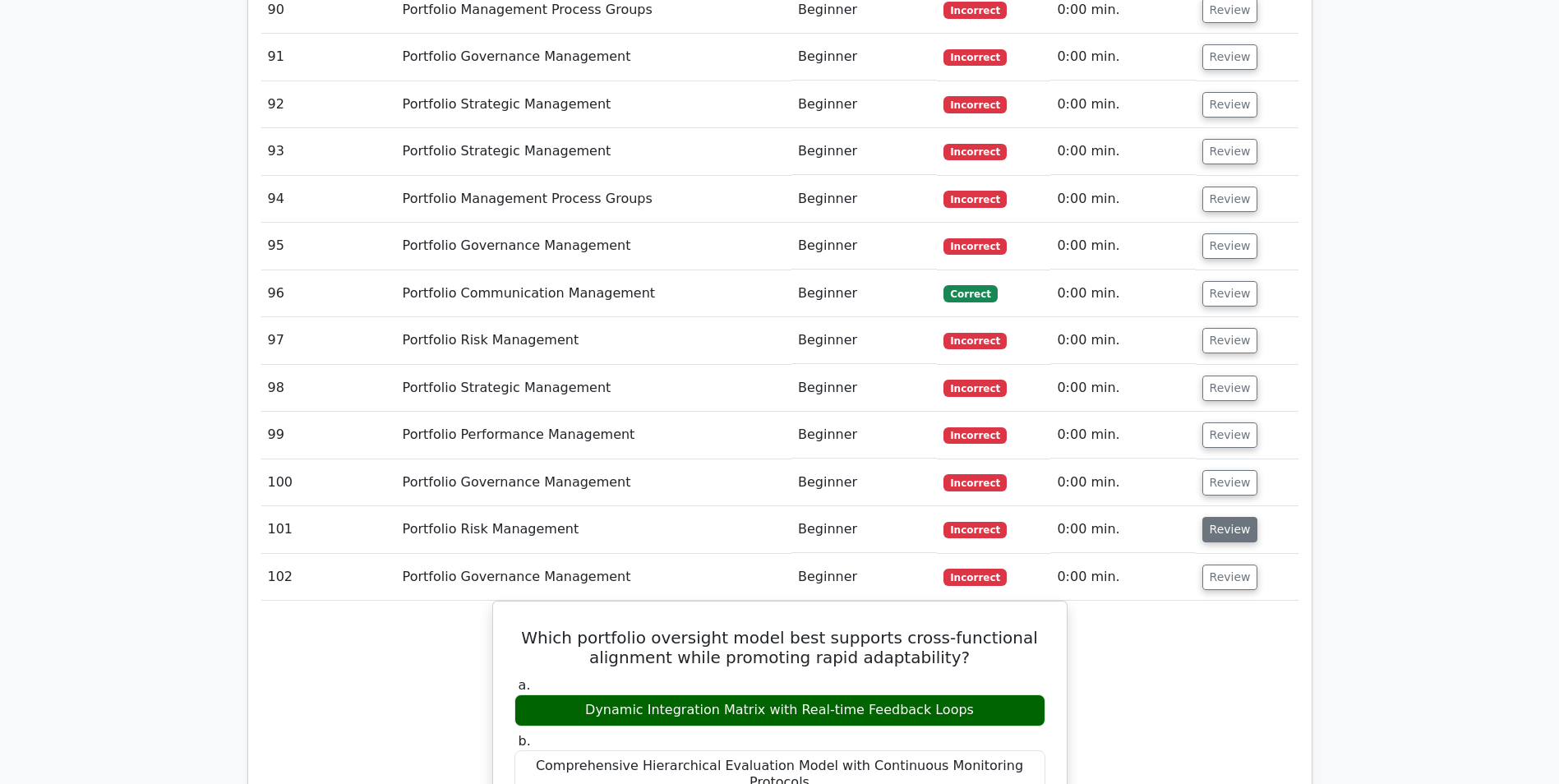
click at [1215, 516] on button "Review" at bounding box center [1231, 529] width 56 height 26
click at [1218, 470] on button "Review" at bounding box center [1231, 483] width 56 height 26
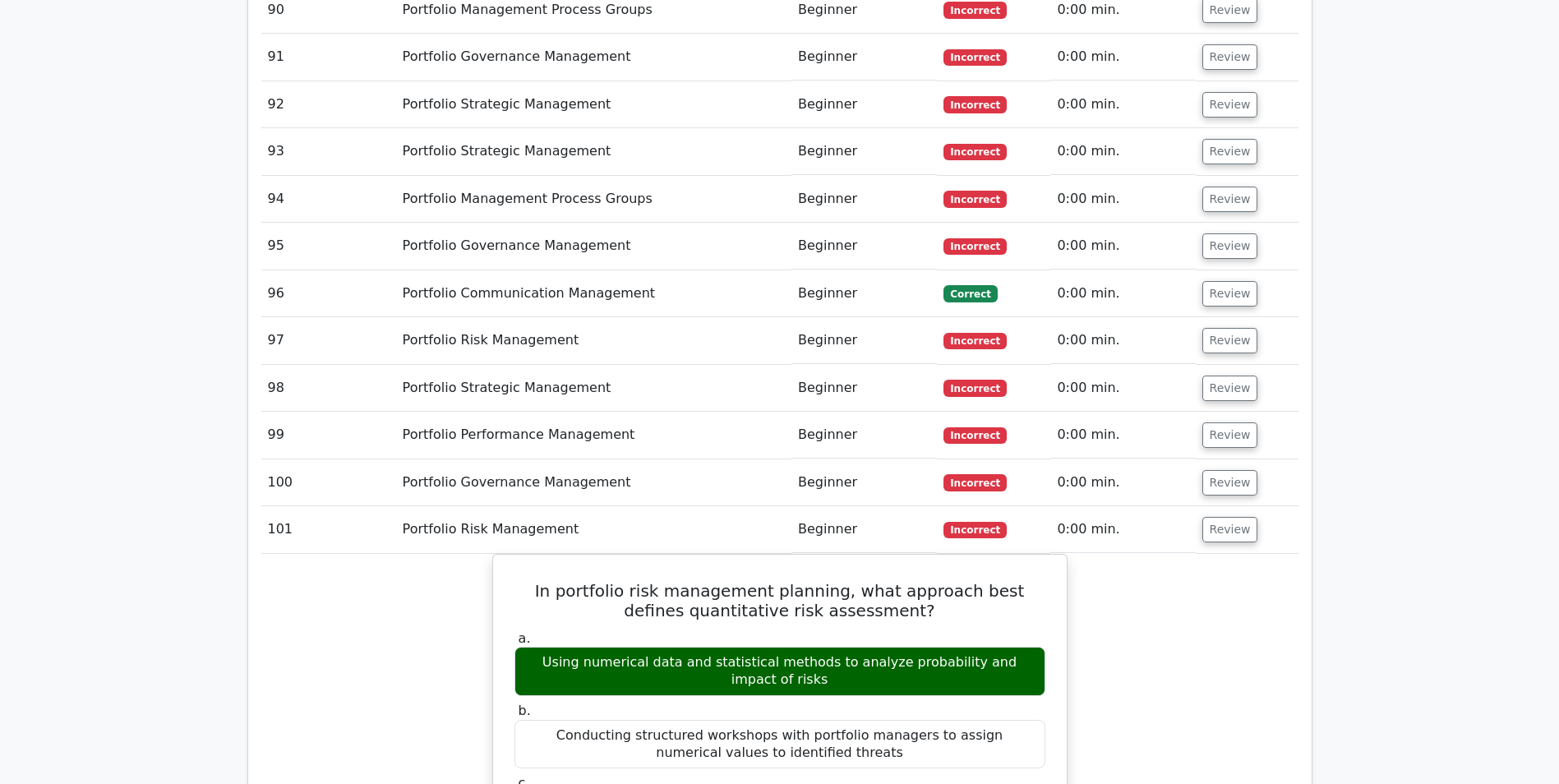
drag, startPoint x: 1218, startPoint y: 283, endPoint x: 1213, endPoint y: 255, distance: 28.4
click at [1220, 422] on button "Review" at bounding box center [1231, 435] width 56 height 26
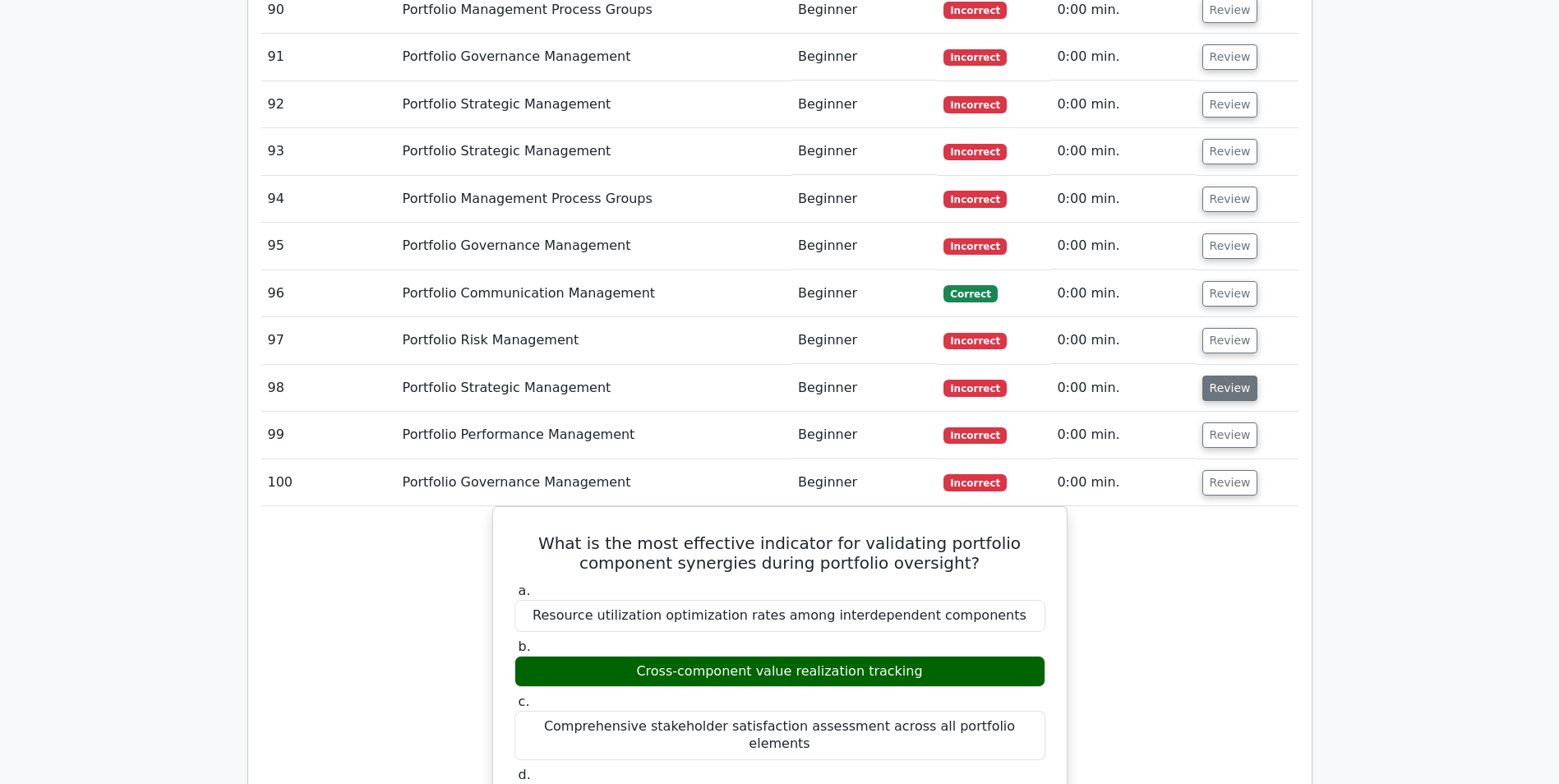
click at [1212, 376] on button "Review" at bounding box center [1231, 389] width 56 height 26
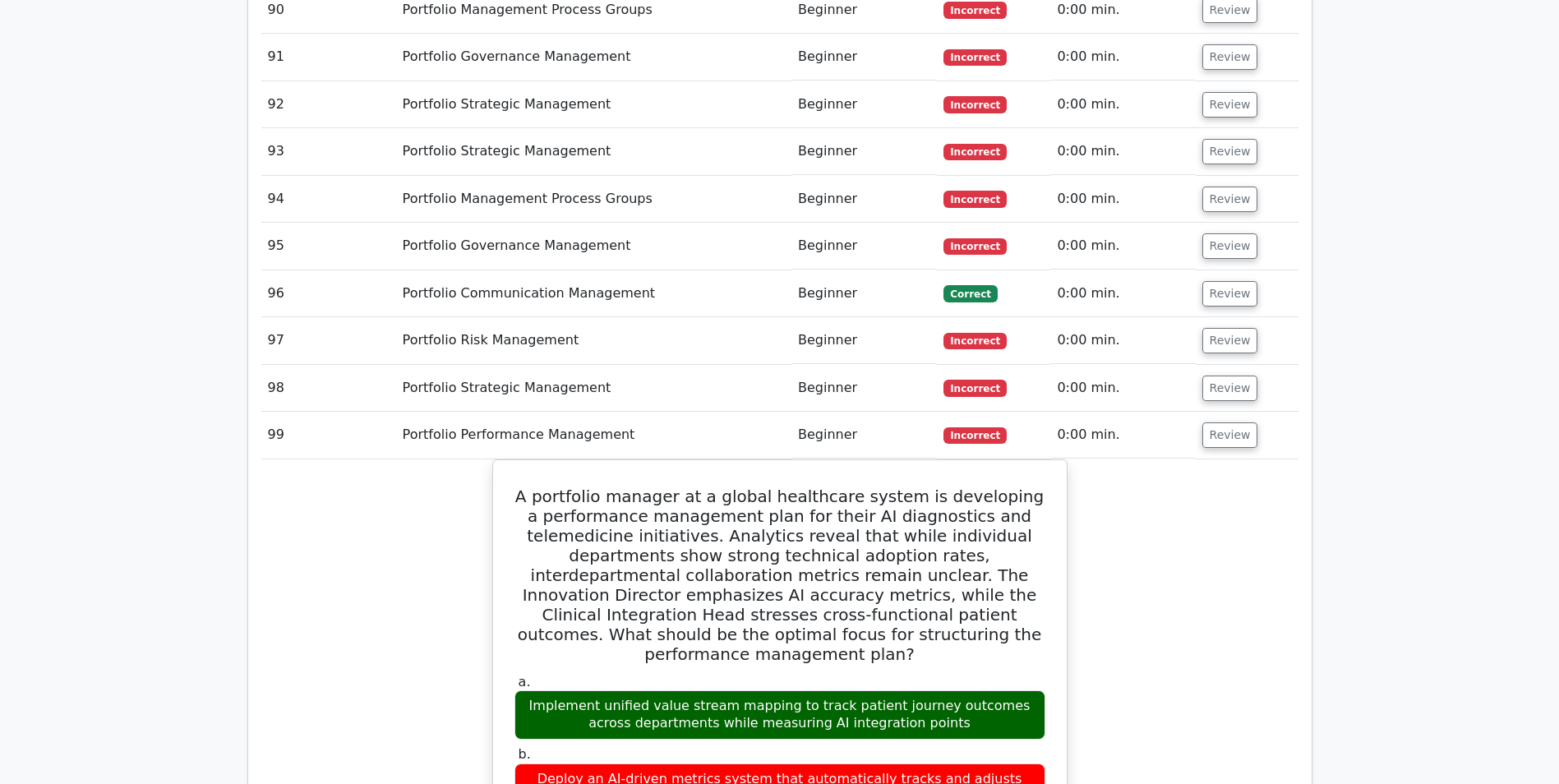
drag, startPoint x: 1215, startPoint y: 180, endPoint x: 1217, endPoint y: 170, distance: 10.2
click at [1216, 317] on td "Review" at bounding box center [1248, 340] width 103 height 47
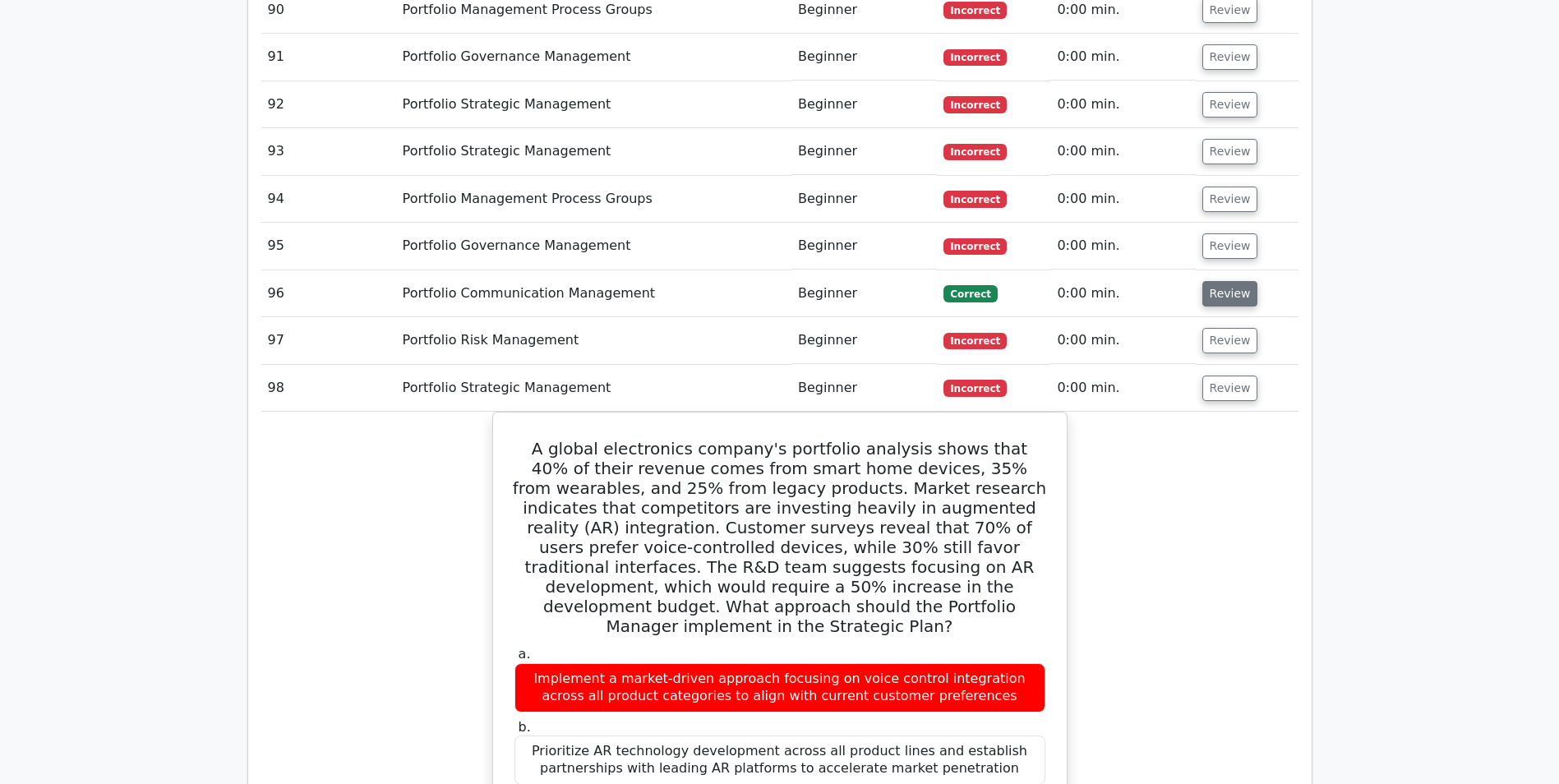
click at [1217, 280] on button "Review" at bounding box center [1231, 293] width 56 height 26
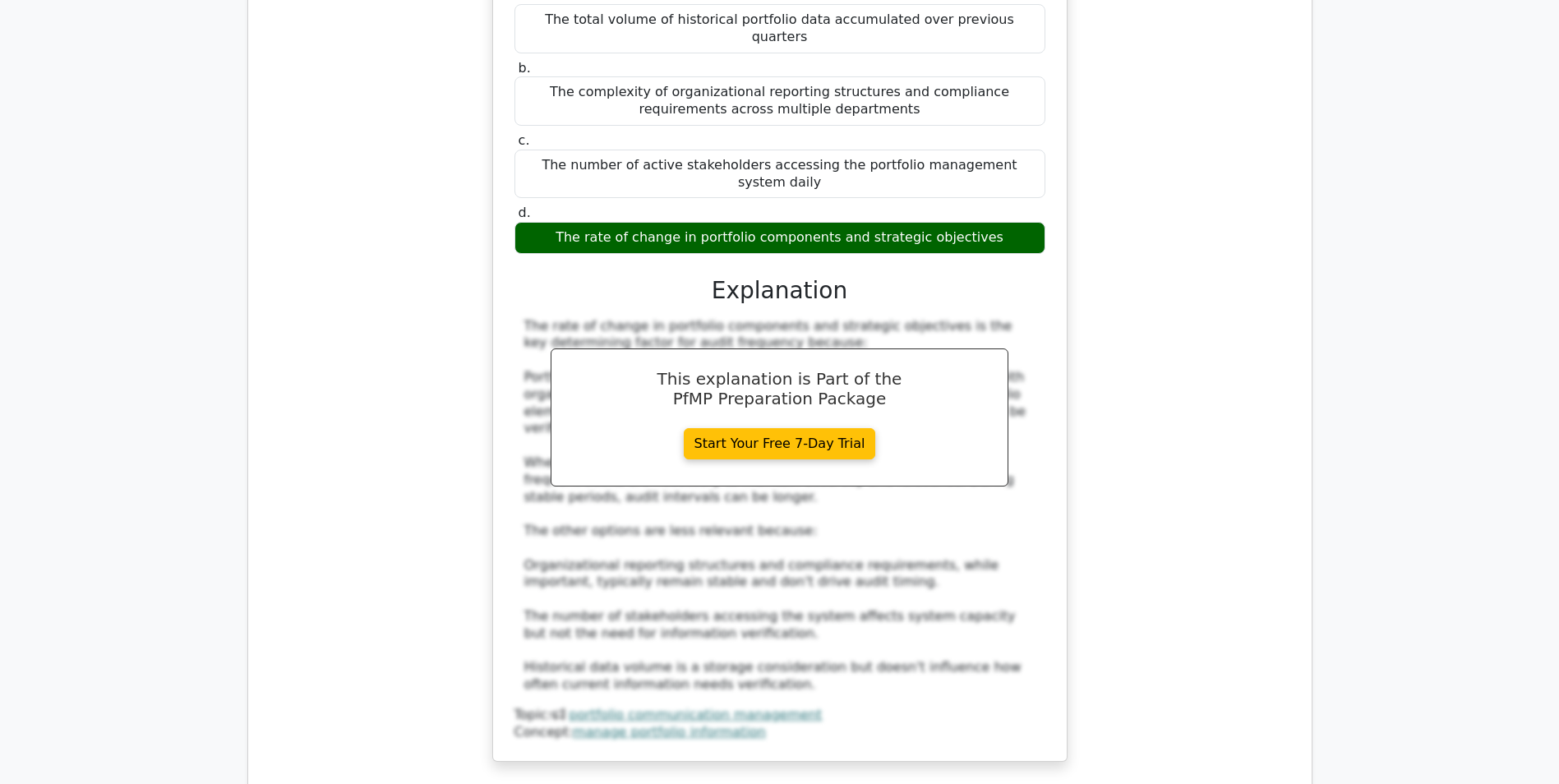
scroll to position [7400, 0]
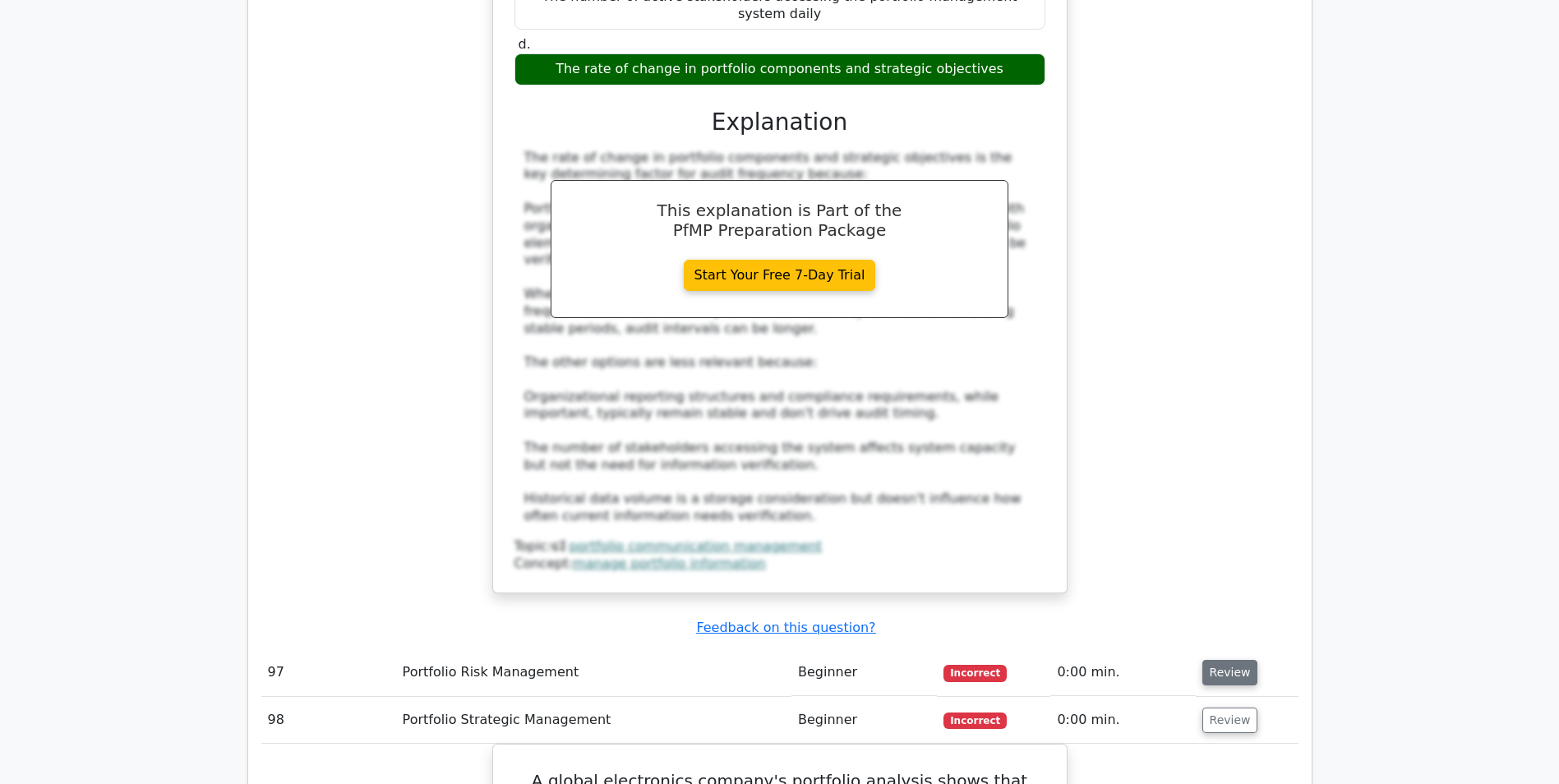
click at [1243, 660] on button "Review" at bounding box center [1231, 673] width 56 height 26
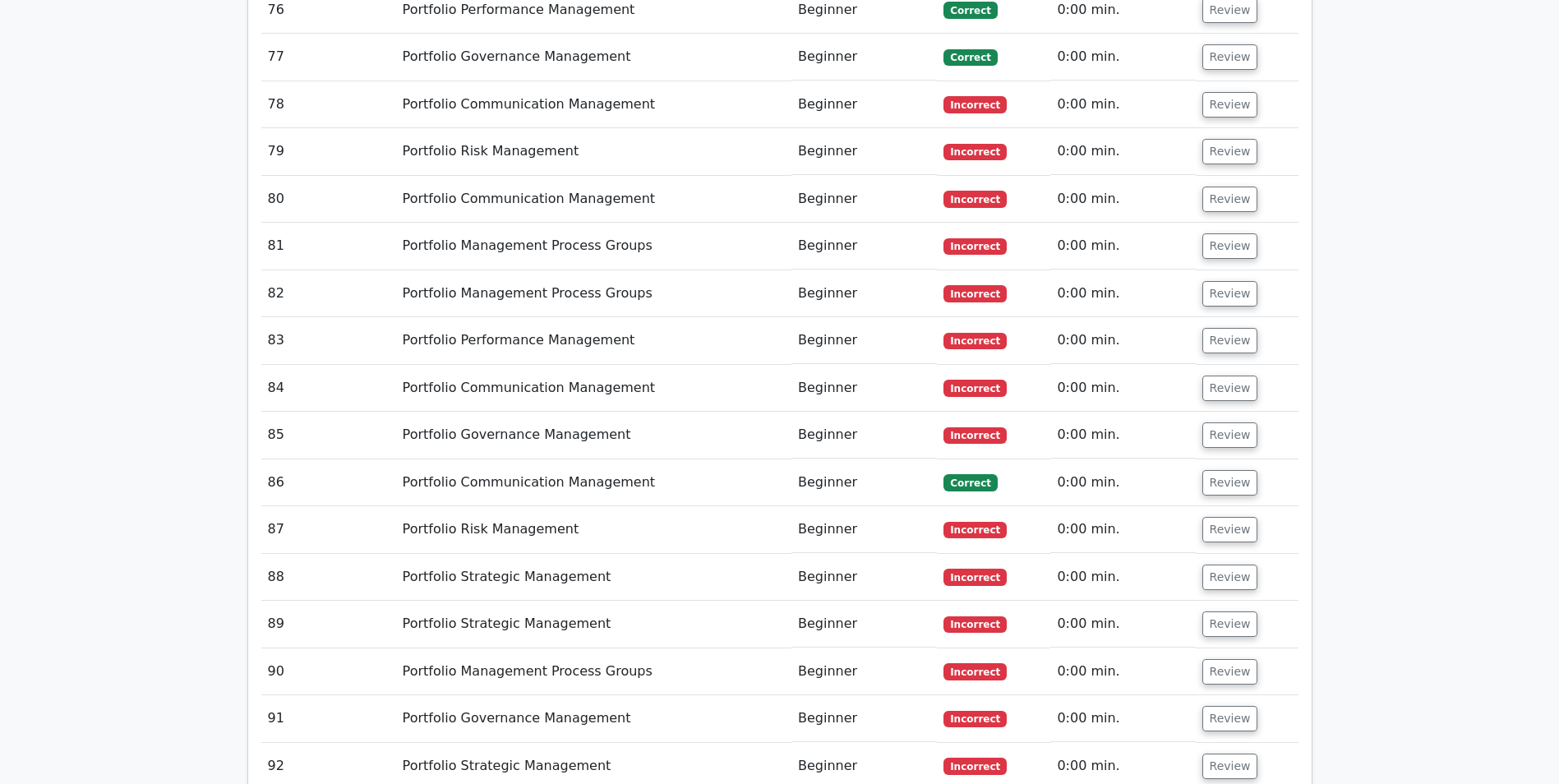
scroll to position [6331, 0]
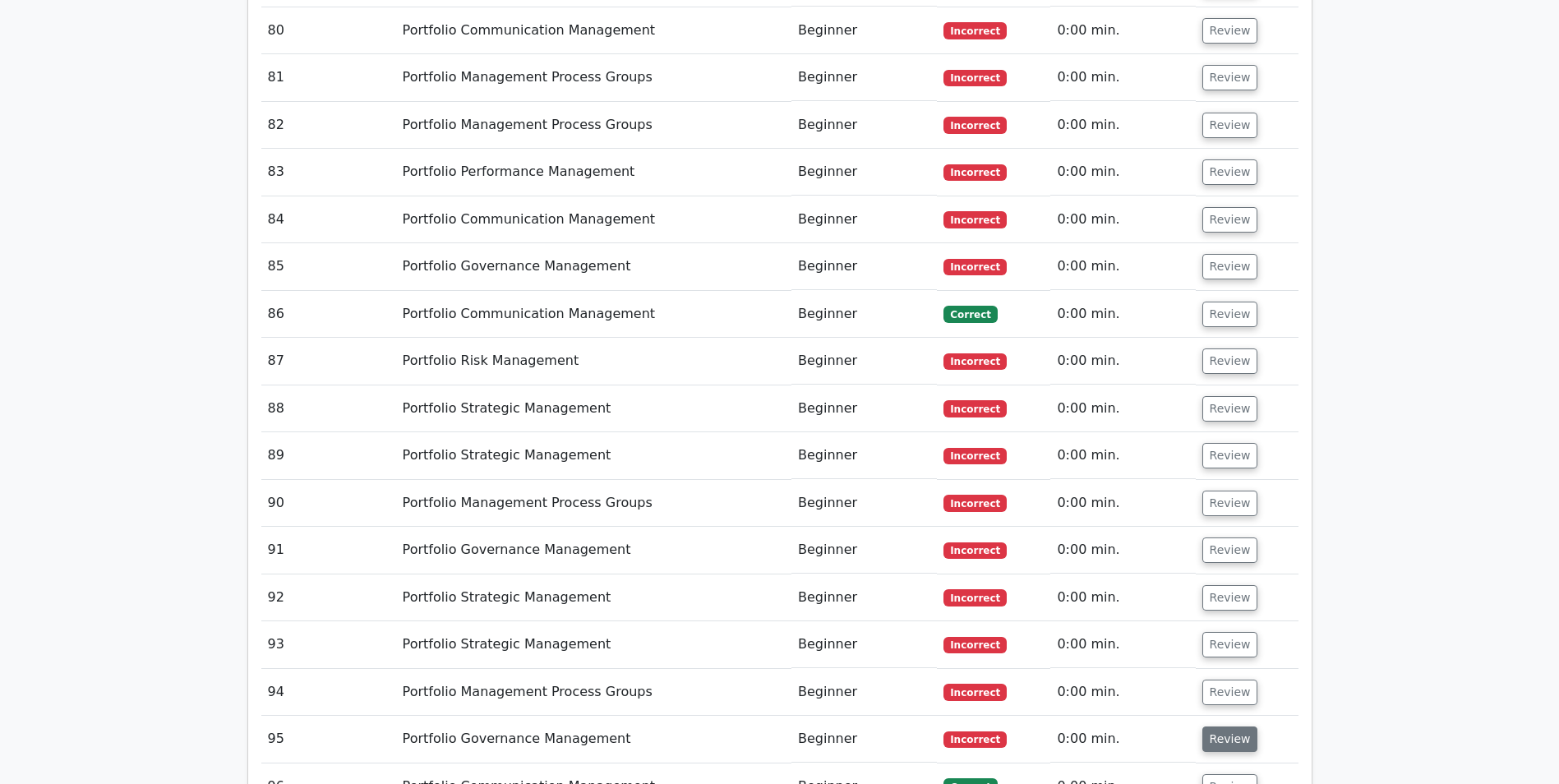
click at [1220, 727] on button "Review" at bounding box center [1231, 739] width 56 height 26
click at [1213, 680] on button "Review" at bounding box center [1231, 693] width 56 height 26
drag, startPoint x: 1218, startPoint y: 500, endPoint x: 1209, endPoint y: 456, distance: 44.9
click at [1218, 631] on button "Review" at bounding box center [1231, 644] width 56 height 26
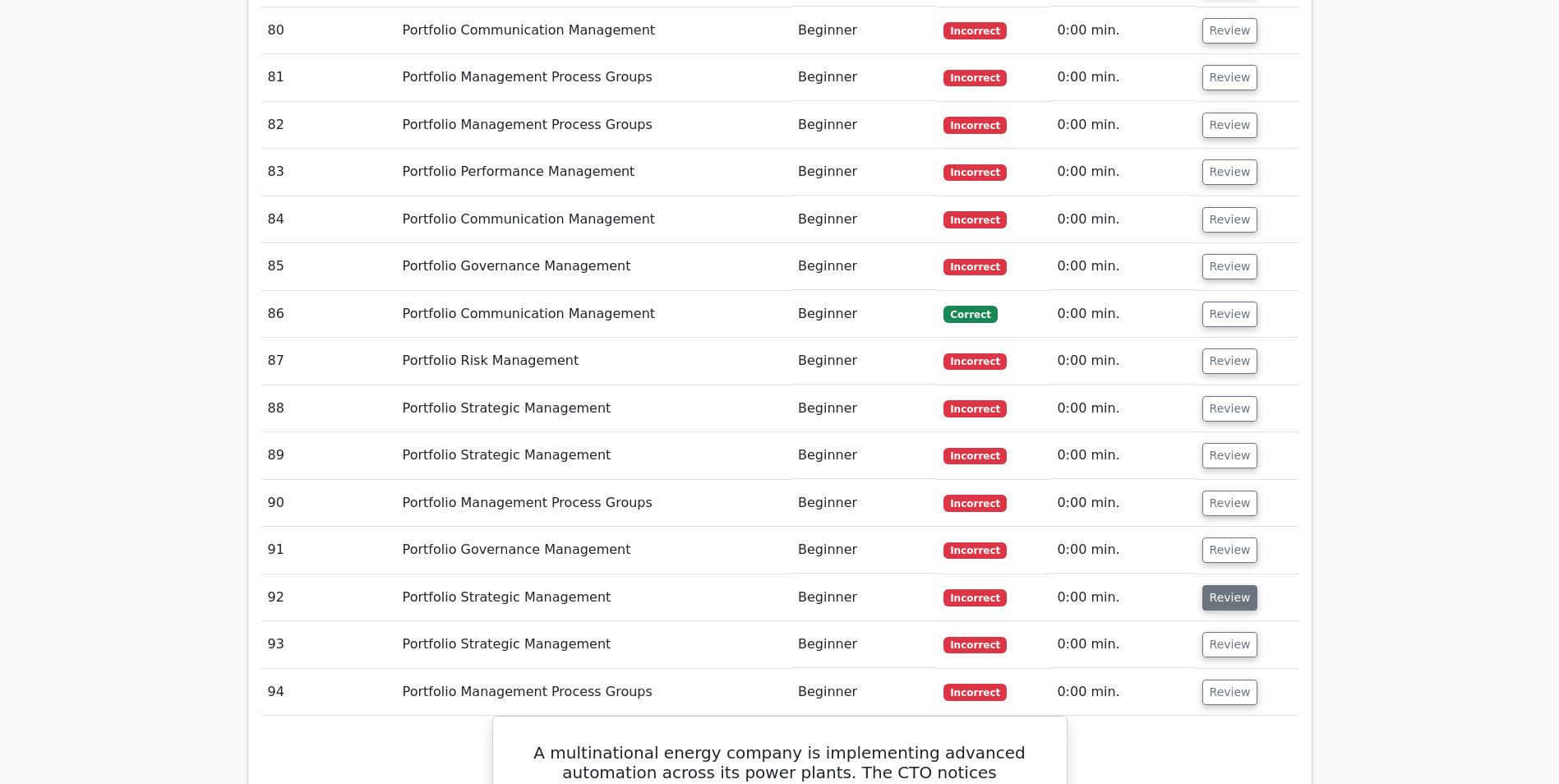
click at [1208, 585] on button "Review" at bounding box center [1231, 598] width 56 height 26
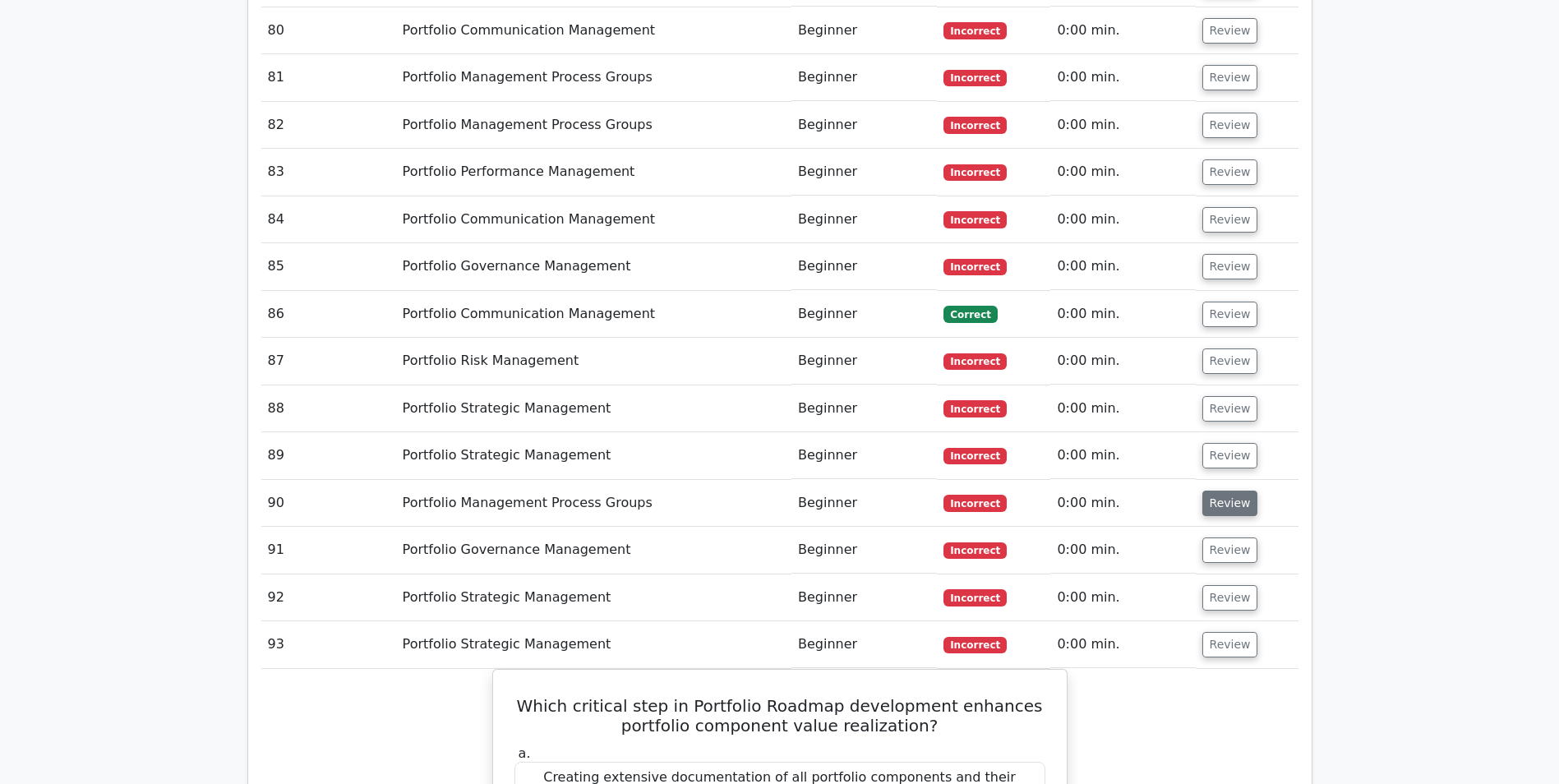
drag, startPoint x: 1216, startPoint y: 400, endPoint x: 1218, endPoint y: 366, distance: 34.1
click at [1217, 537] on button "Review" at bounding box center [1231, 550] width 56 height 26
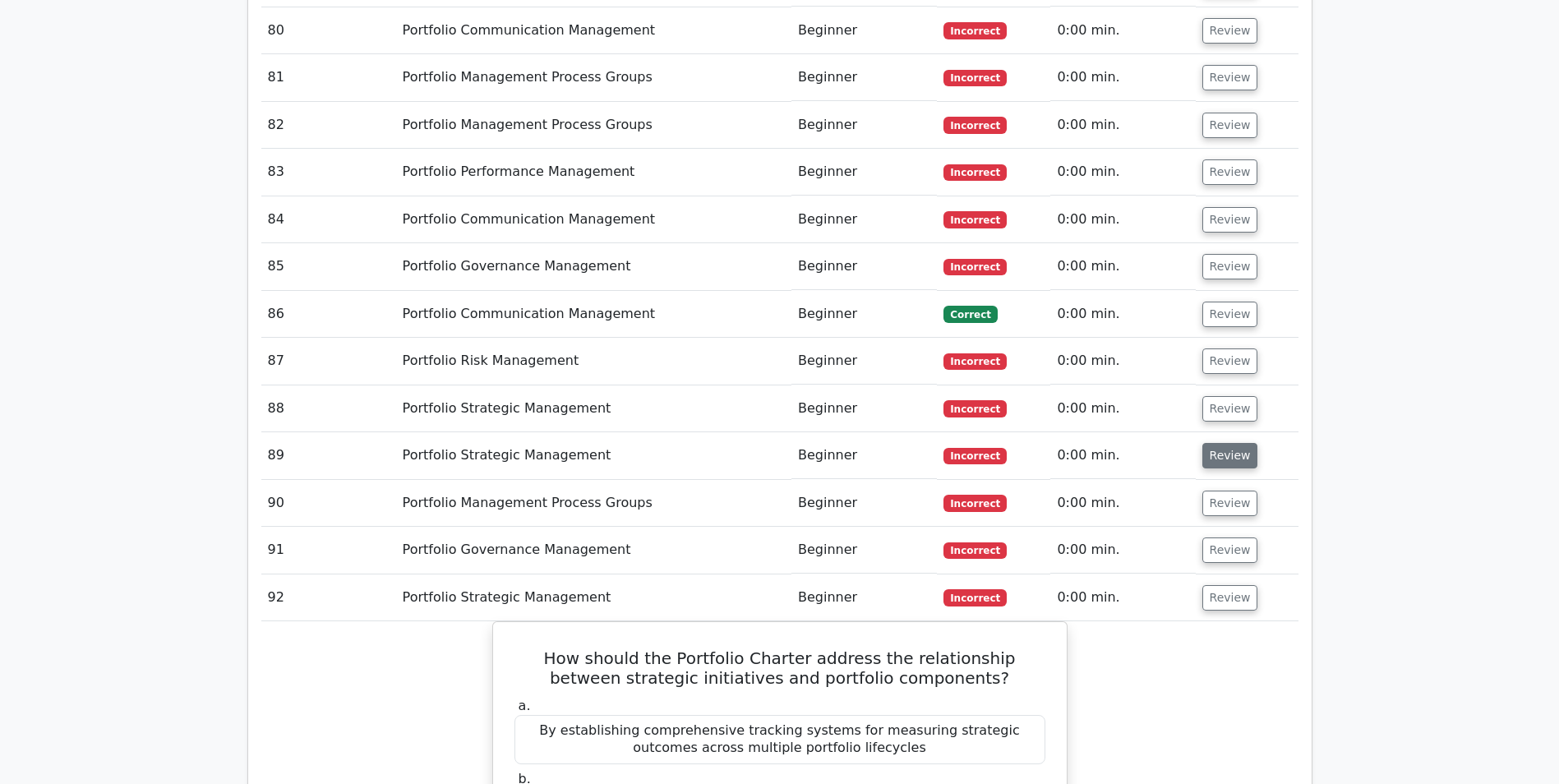
drag, startPoint x: 1221, startPoint y: 358, endPoint x: 1217, endPoint y: 310, distance: 48.2
click at [1222, 491] on button "Review" at bounding box center [1231, 504] width 56 height 26
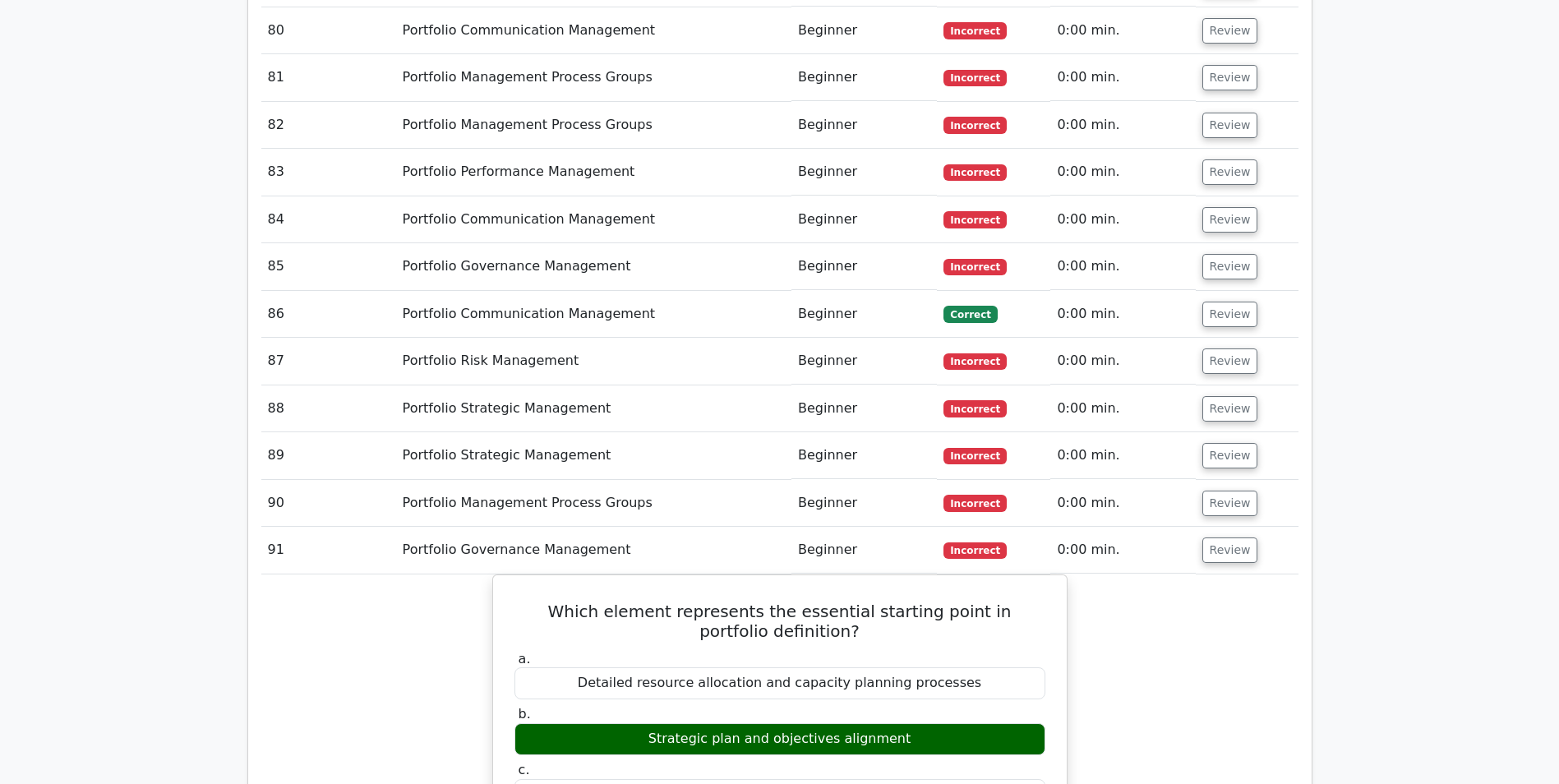
click at [1216, 443] on button "Review" at bounding box center [1231, 456] width 56 height 26
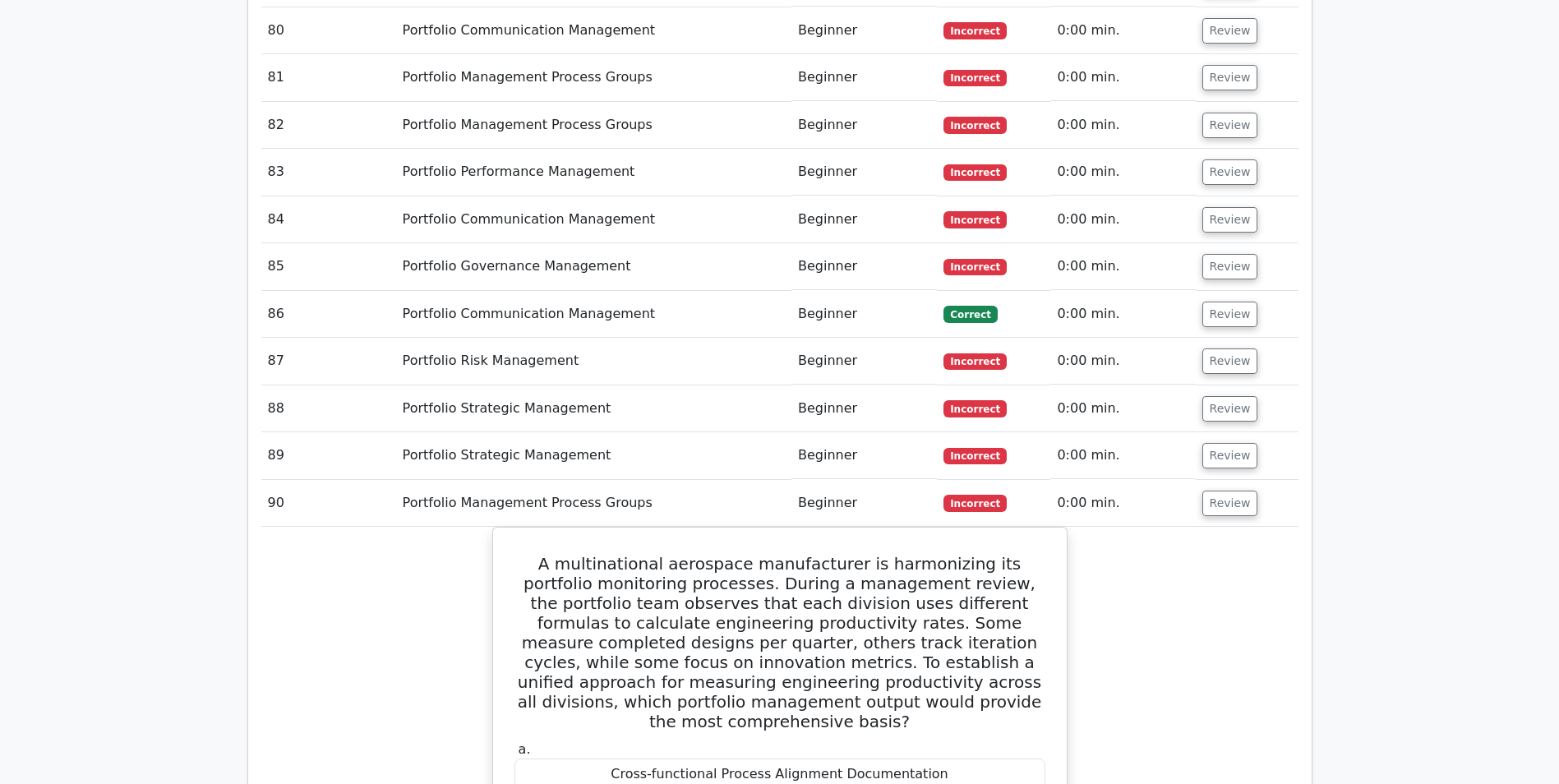
click at [1228, 396] on button "Review" at bounding box center [1231, 409] width 56 height 26
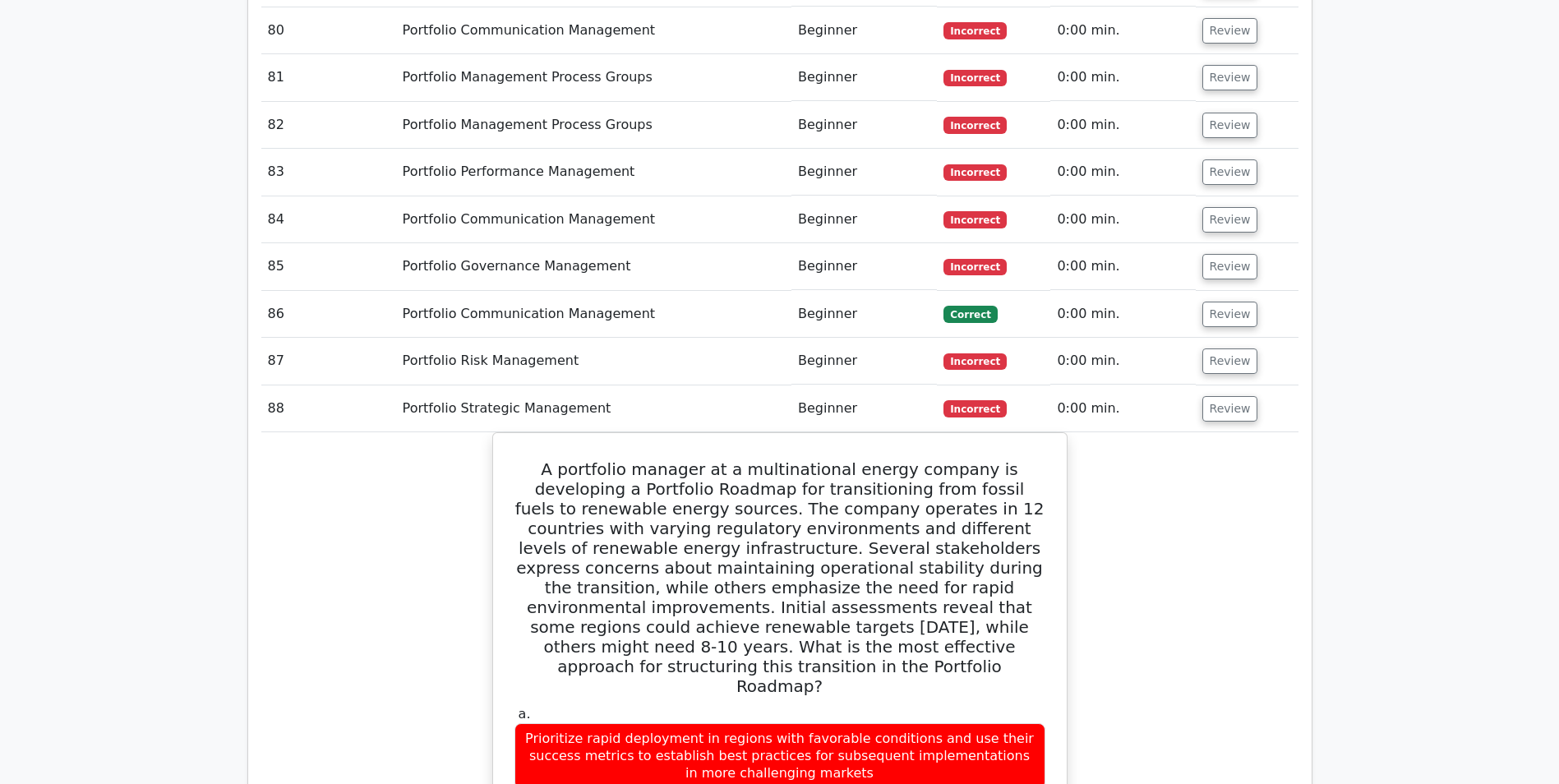
drag, startPoint x: 1225, startPoint y: 208, endPoint x: 1229, endPoint y: 197, distance: 11.7
click at [1225, 348] on button "Review" at bounding box center [1231, 361] width 56 height 26
click at [1227, 301] on button "Review" at bounding box center [1231, 314] width 56 height 26
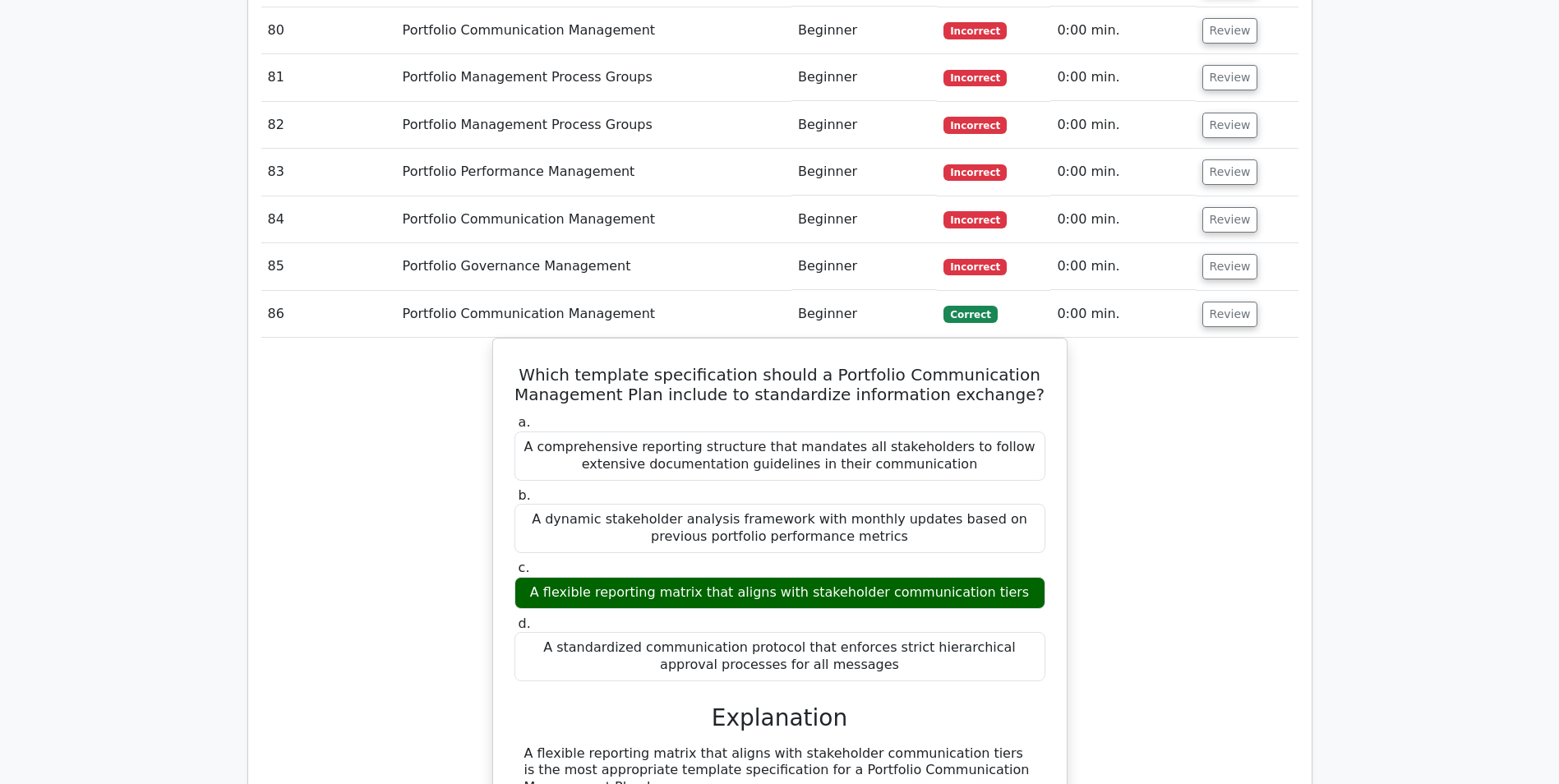
drag, startPoint x: 1221, startPoint y: 122, endPoint x: 1218, endPoint y: 86, distance: 36.1
click at [1221, 254] on button "Review" at bounding box center [1231, 267] width 56 height 26
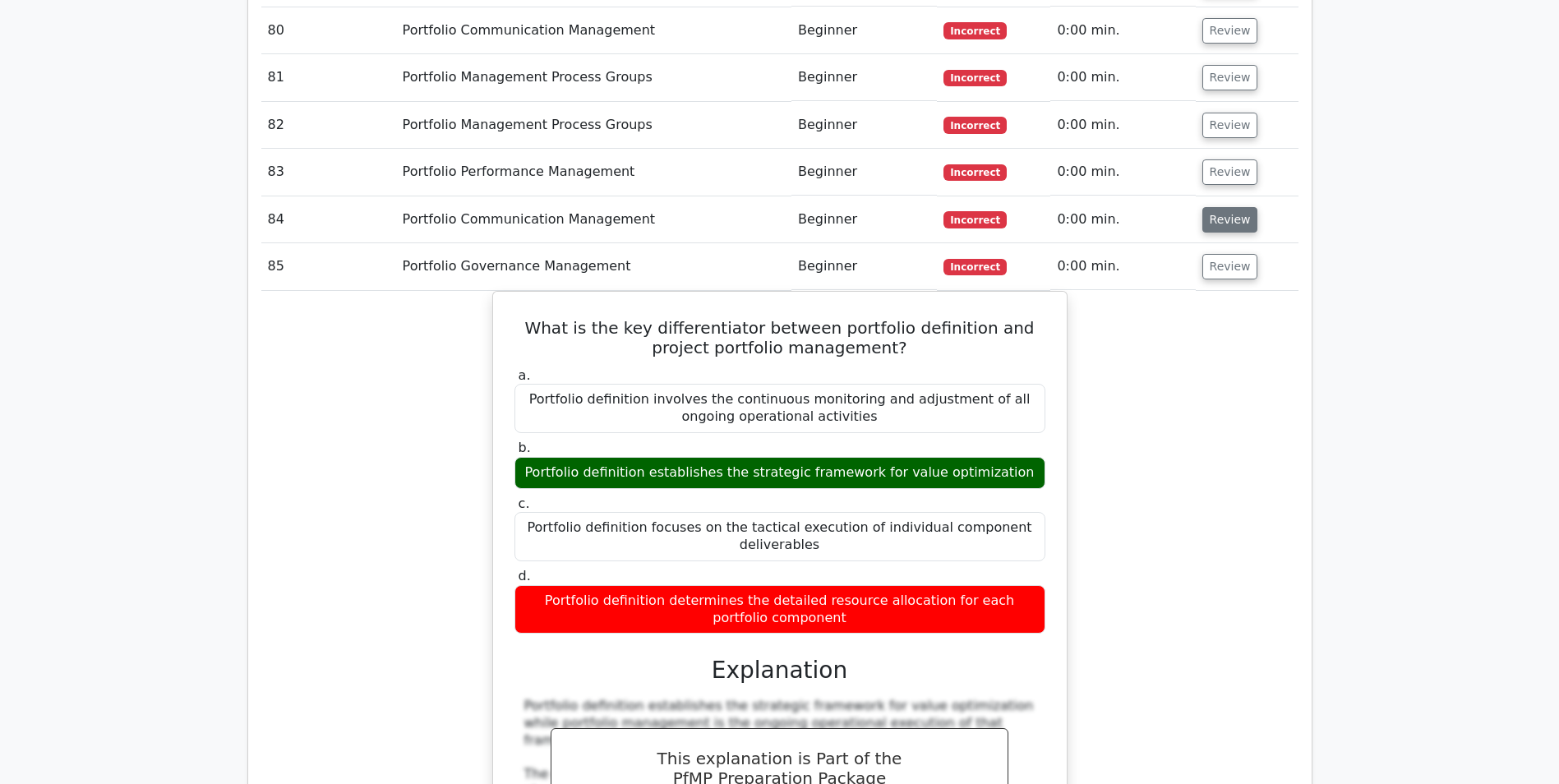
click at [1218, 207] on button "Review" at bounding box center [1231, 220] width 56 height 26
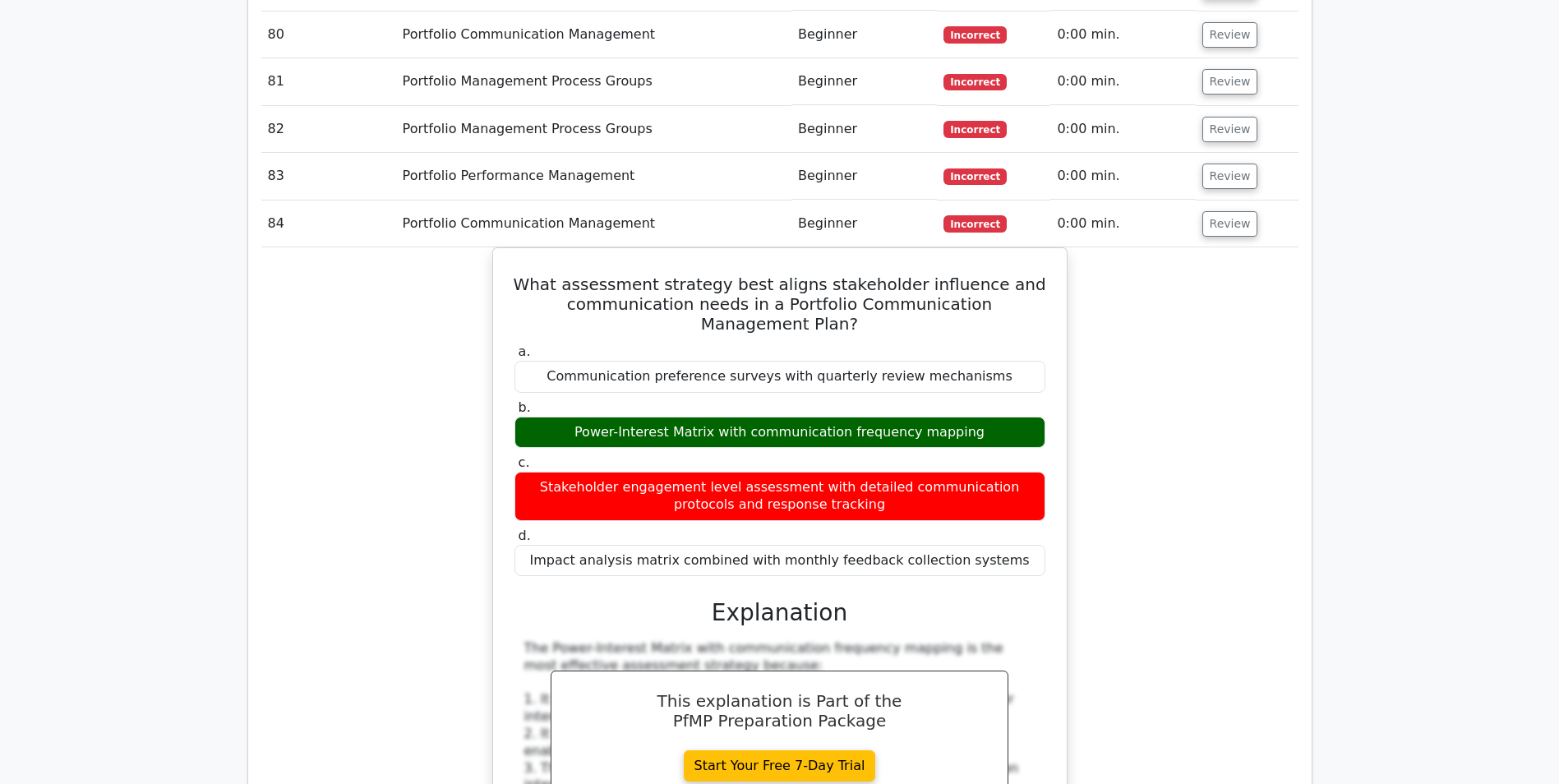
scroll to position [6086, 0]
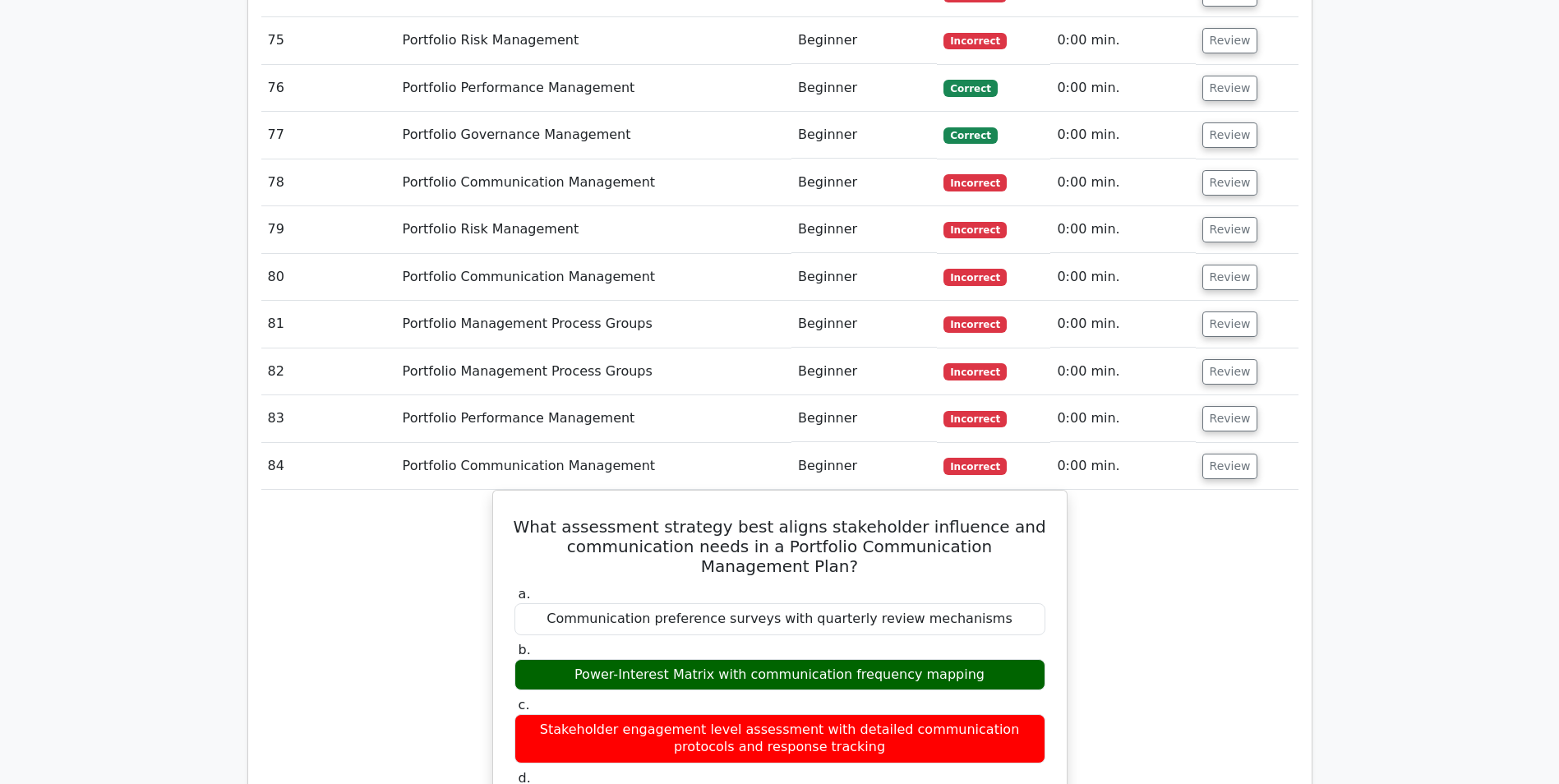
drag, startPoint x: 1221, startPoint y: 277, endPoint x: 1223, endPoint y: 250, distance: 27.1
click at [1221, 405] on button "Review" at bounding box center [1231, 418] width 56 height 26
click at [1223, 359] on button "Review" at bounding box center [1231, 372] width 56 height 26
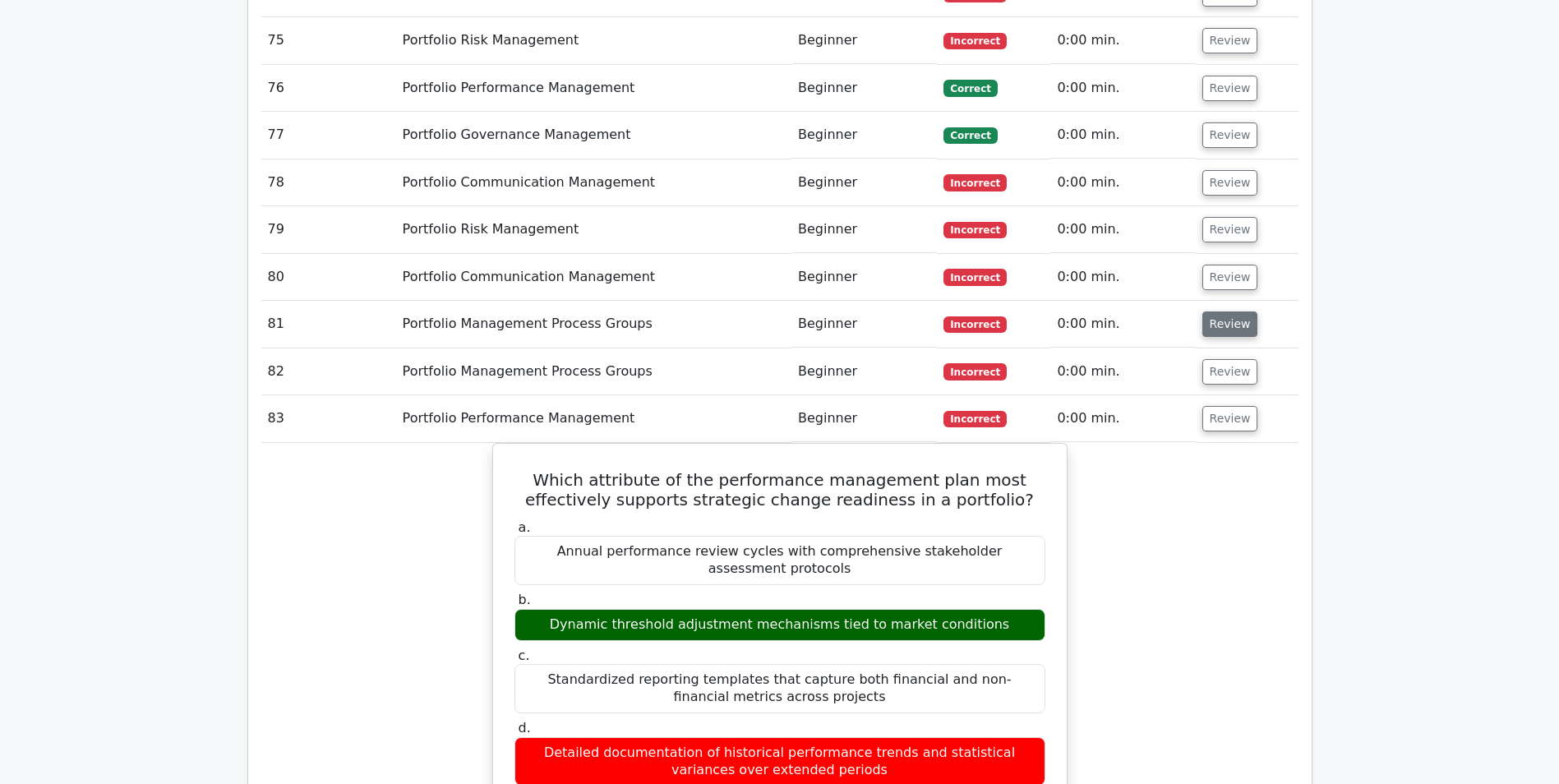
click at [1227, 311] on button "Review" at bounding box center [1231, 324] width 56 height 26
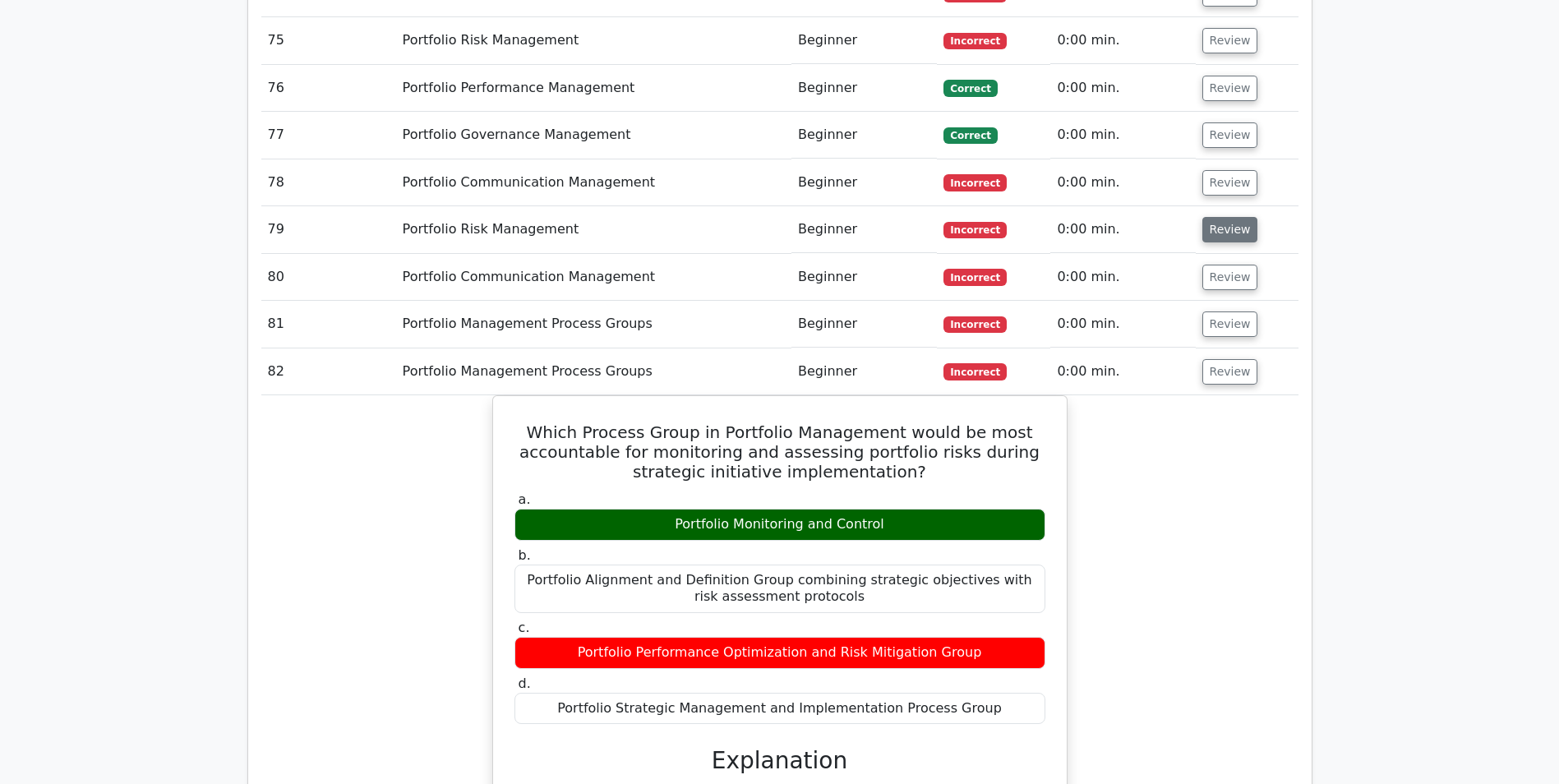
drag, startPoint x: 1222, startPoint y: 125, endPoint x: 1210, endPoint y: 83, distance: 43.7
click at [1222, 265] on button "Review" at bounding box center [1231, 278] width 56 height 26
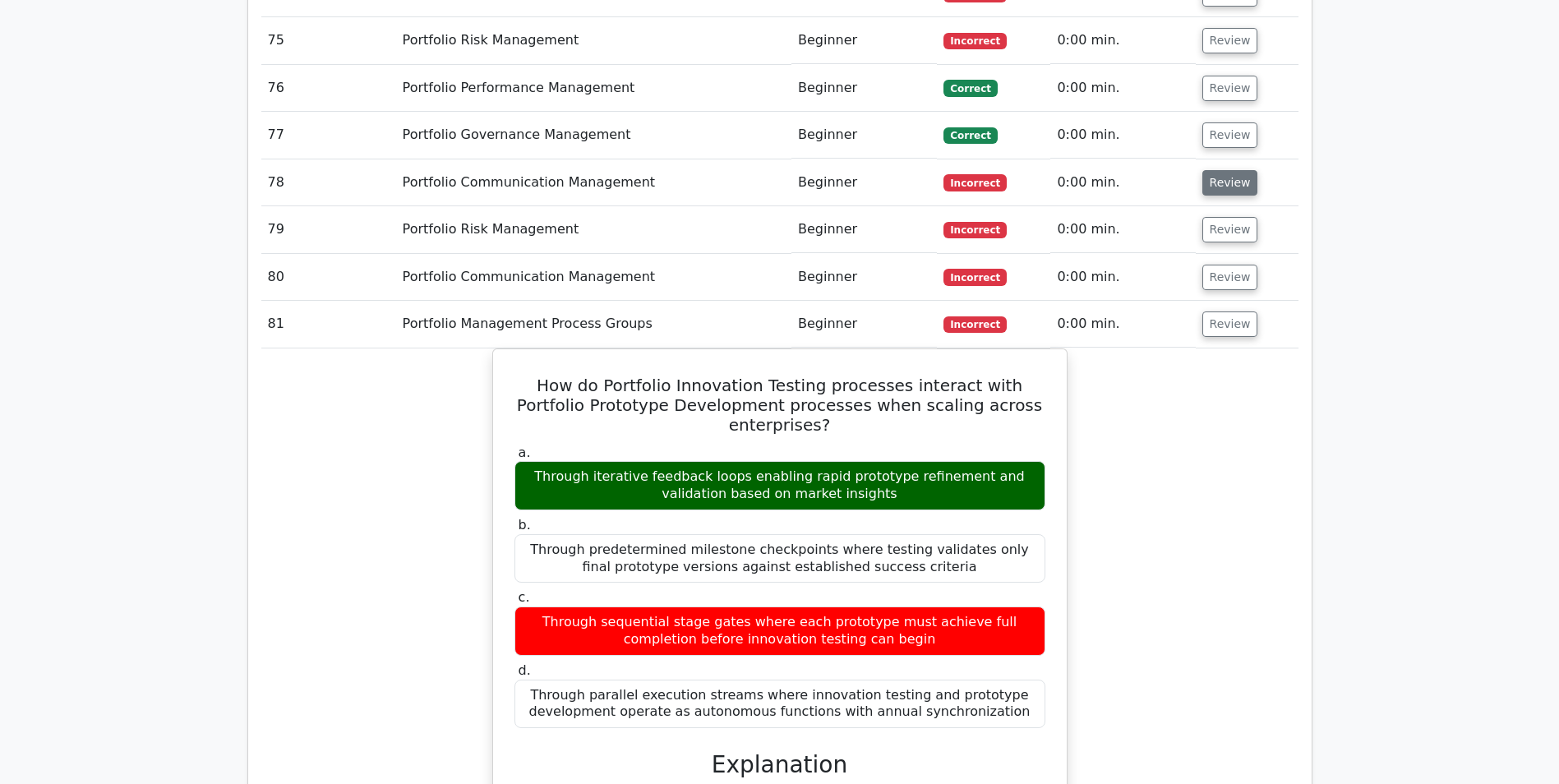
drag, startPoint x: 1214, startPoint y: 70, endPoint x: 1221, endPoint y: 31, distance: 39.6
click at [1215, 217] on button "Review" at bounding box center [1231, 230] width 56 height 26
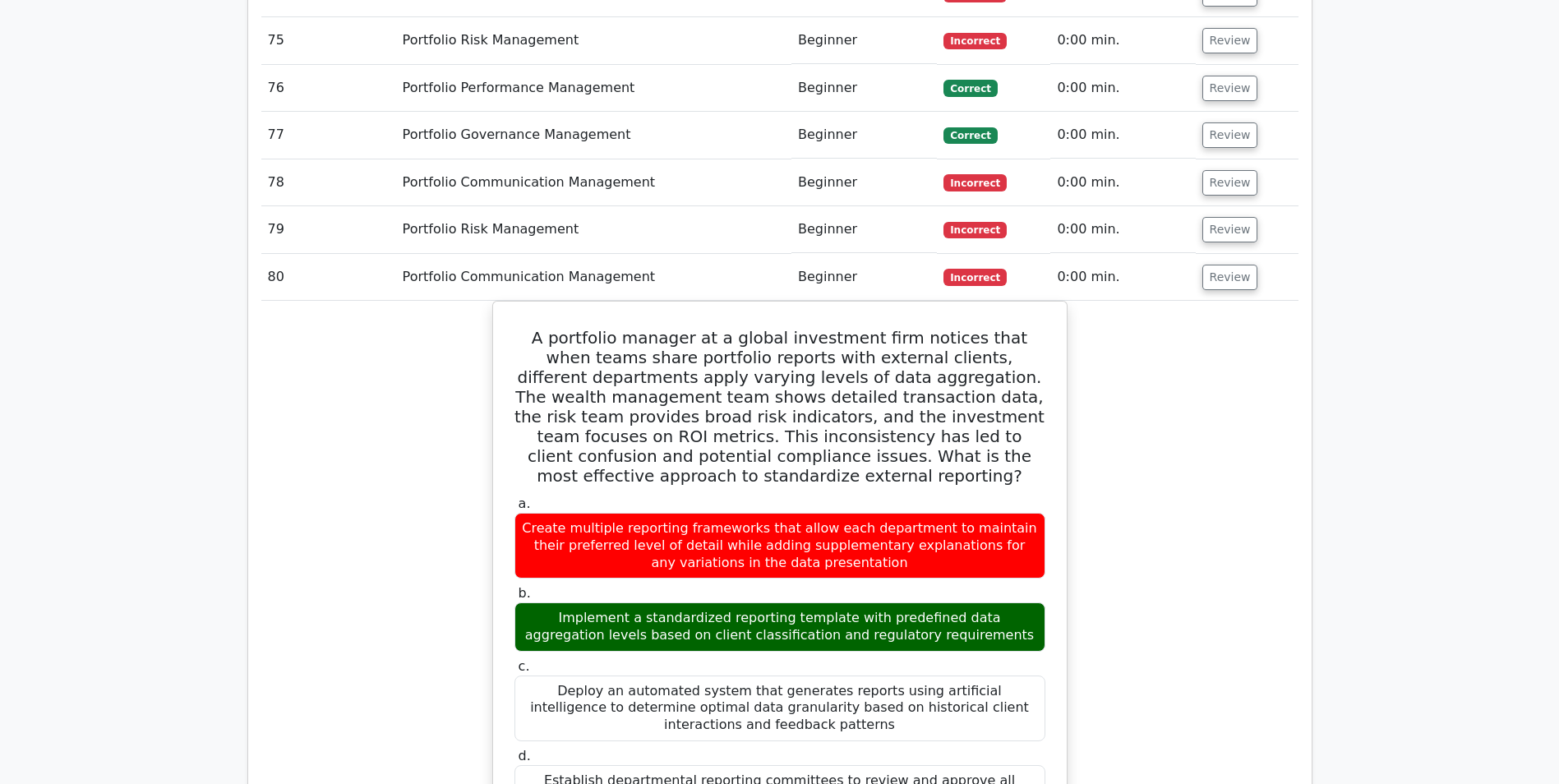
click at [1223, 160] on td "Review" at bounding box center [1248, 182] width 103 height 47
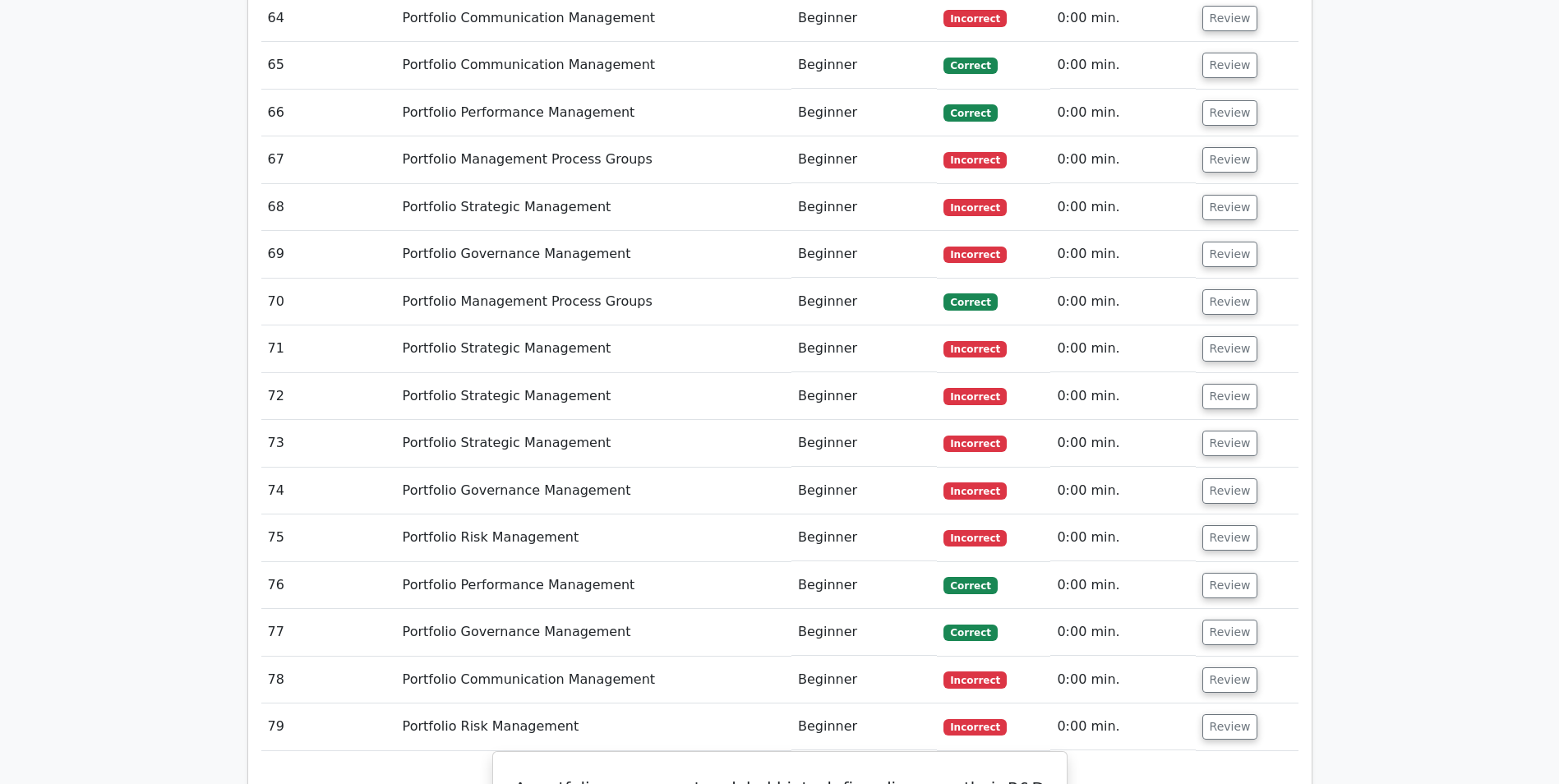
scroll to position [5510, 0]
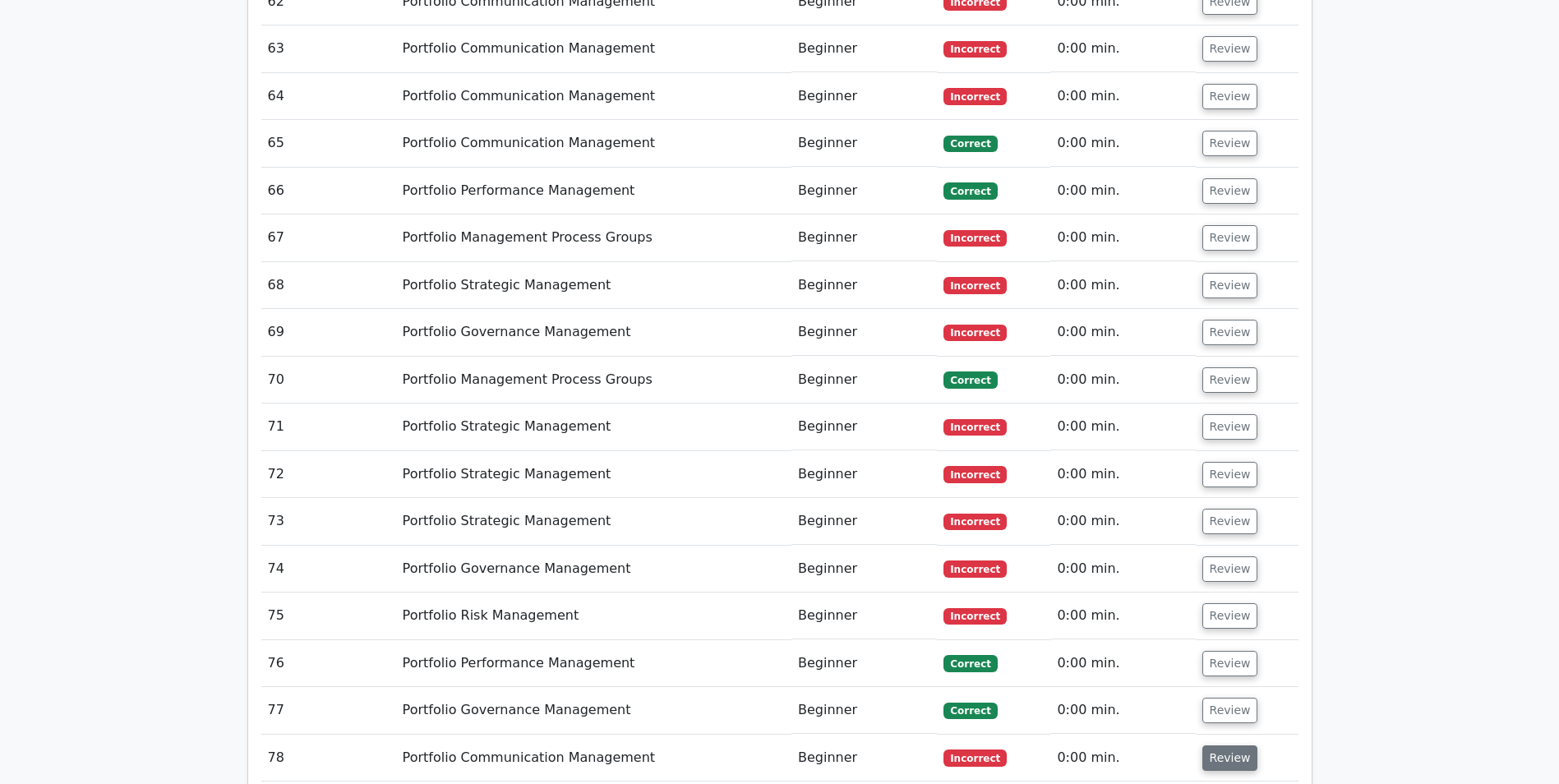
click at [1225, 745] on button "Review" at bounding box center [1231, 758] width 56 height 26
click at [1218, 698] on button "Review" at bounding box center [1231, 711] width 56 height 26
drag, startPoint x: 1218, startPoint y: 511, endPoint x: 1211, endPoint y: 466, distance: 45.5
click at [1218, 650] on button "Review" at bounding box center [1231, 663] width 56 height 26
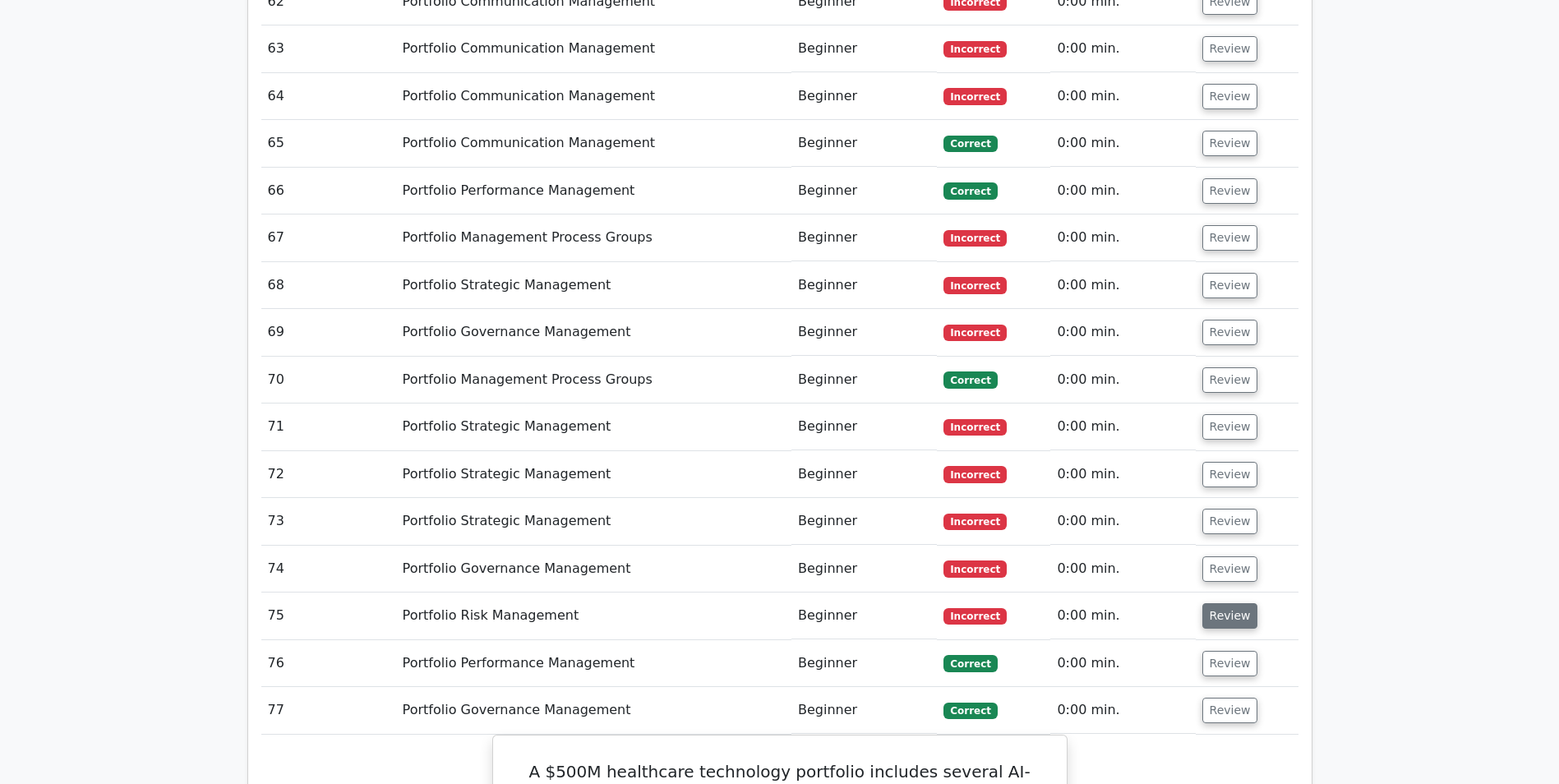
click at [1213, 603] on button "Review" at bounding box center [1231, 616] width 56 height 26
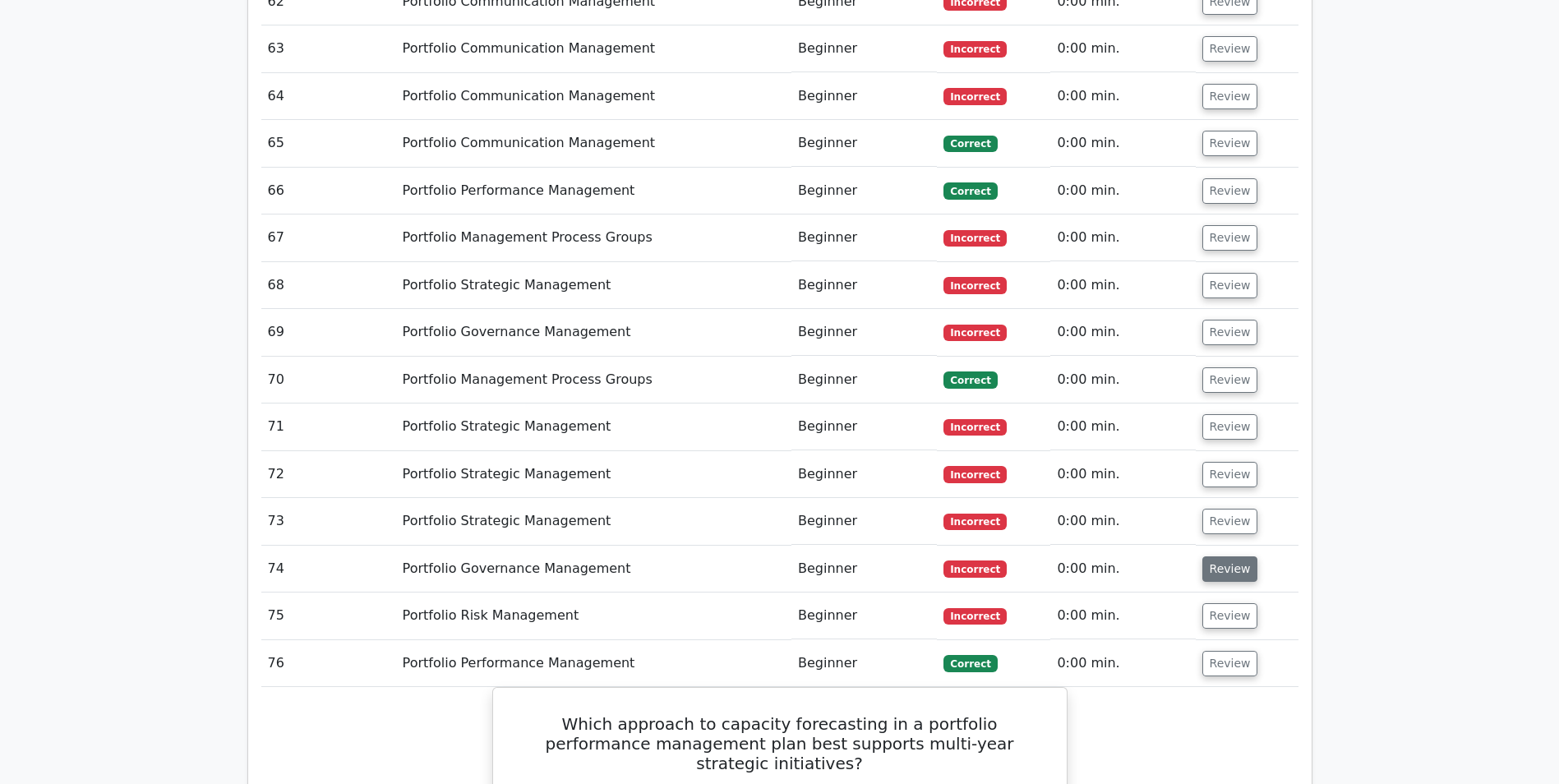
click at [1211, 556] on button "Review" at bounding box center [1231, 569] width 56 height 26
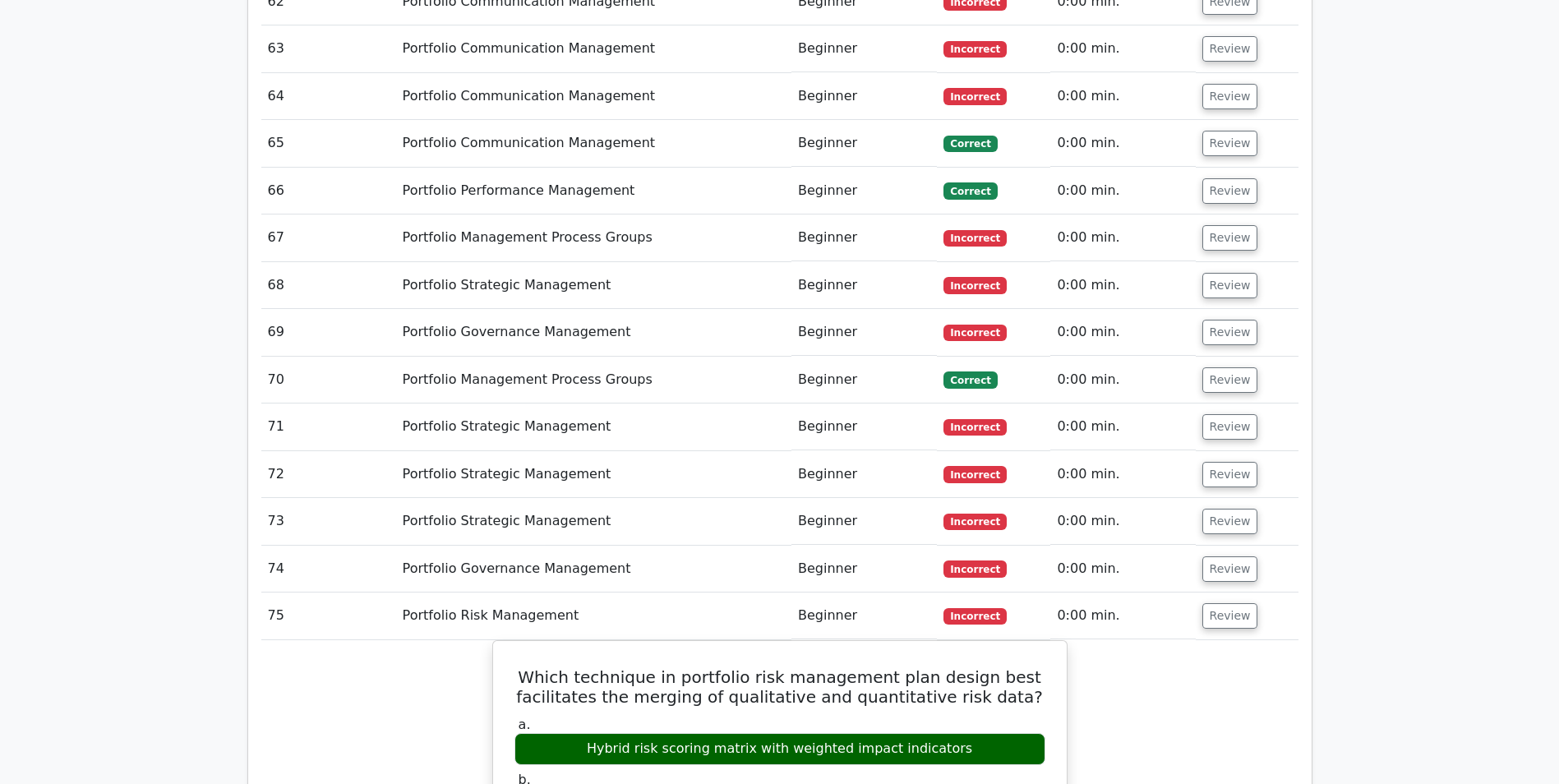
click at [1208, 508] on button "Review" at bounding box center [1231, 521] width 56 height 26
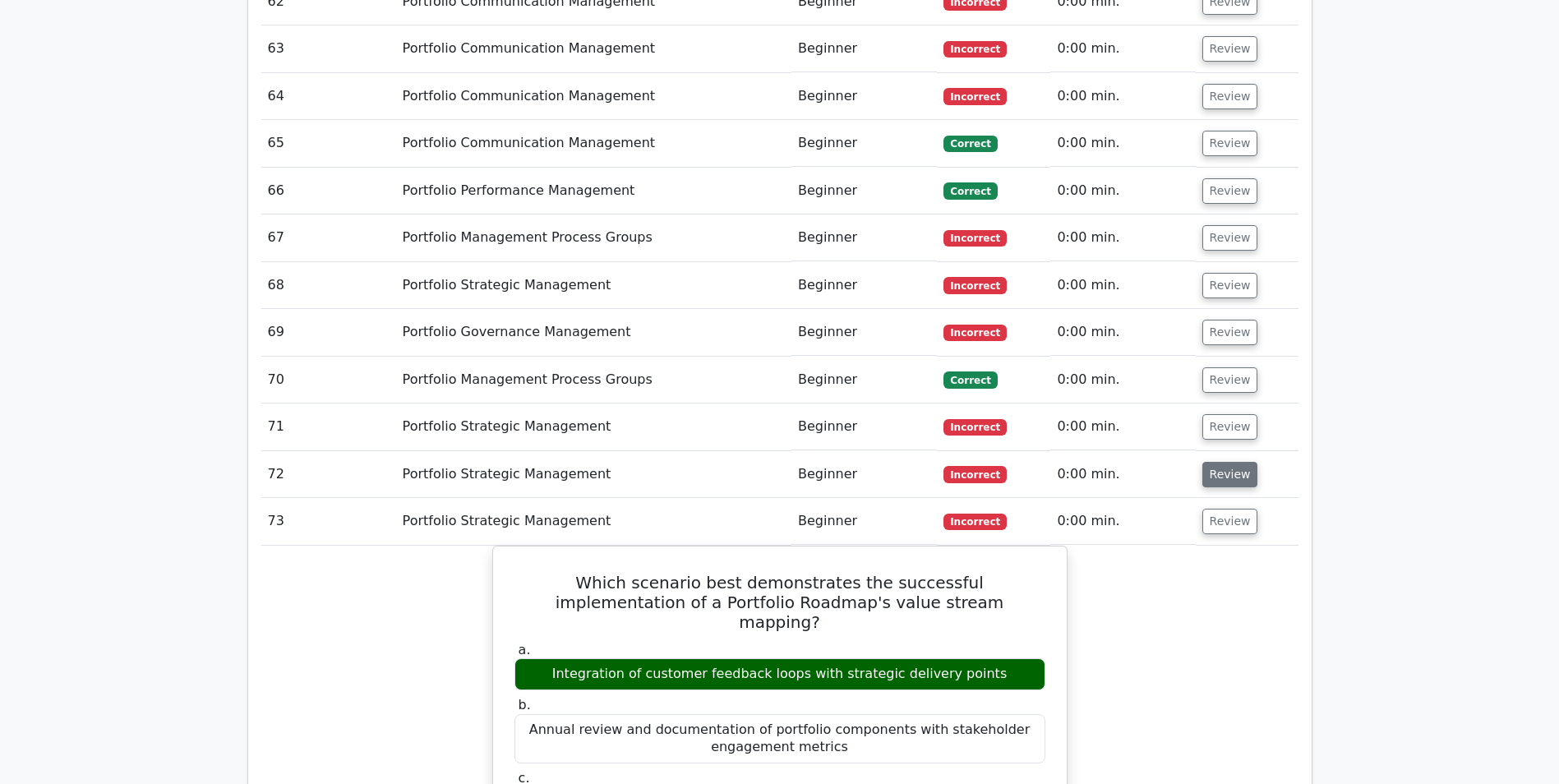
click at [1236, 462] on button "Review" at bounding box center [1231, 475] width 56 height 26
click at [1242, 414] on button "Review" at bounding box center [1231, 427] width 56 height 26
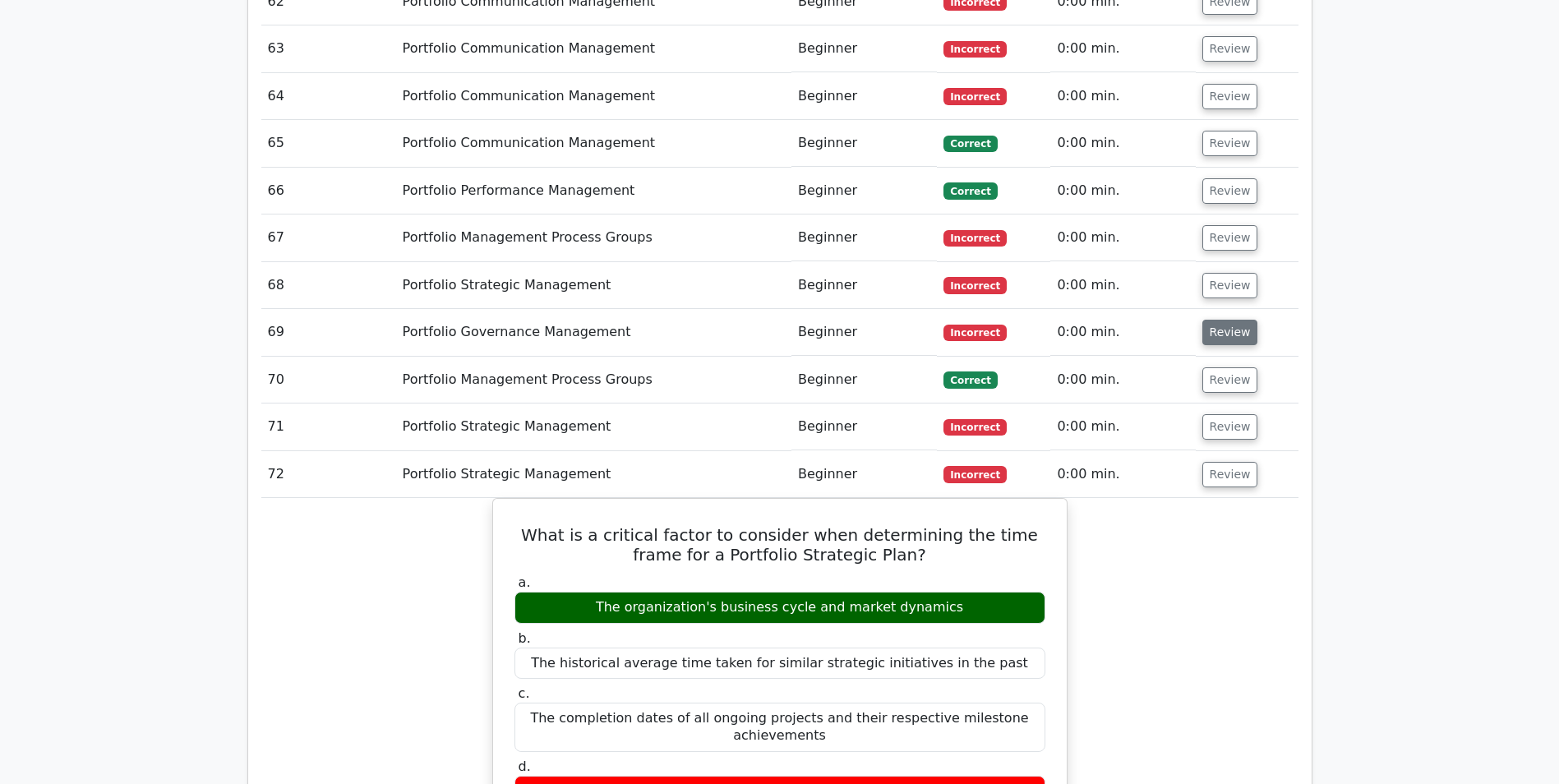
drag, startPoint x: 1226, startPoint y: 229, endPoint x: 1227, endPoint y: 194, distance: 35.0
click at [1227, 368] on button "Review" at bounding box center [1231, 381] width 56 height 26
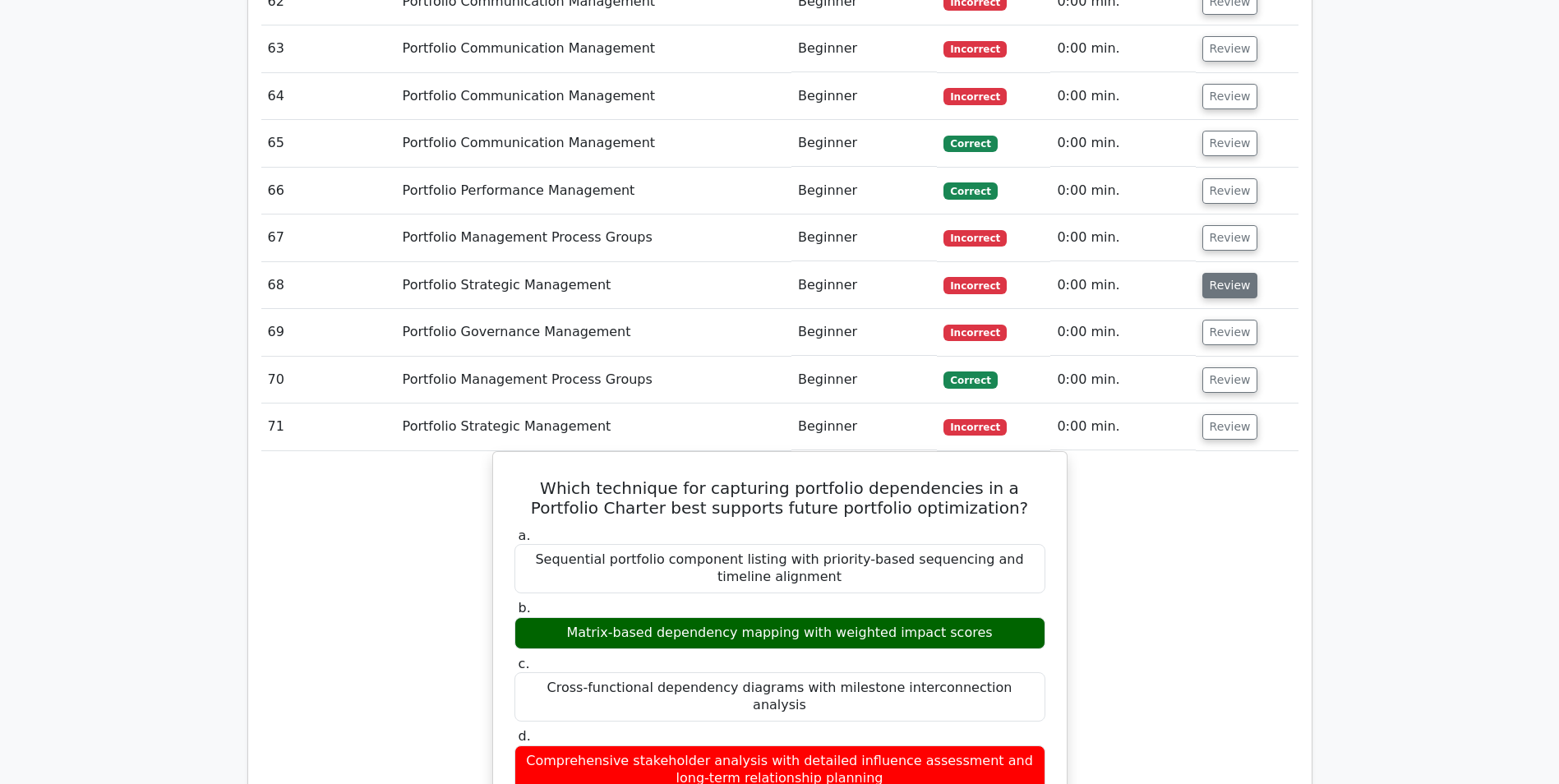
drag, startPoint x: 1229, startPoint y: 176, endPoint x: 1219, endPoint y: 140, distance: 37.4
click at [1229, 319] on button "Review" at bounding box center [1231, 332] width 56 height 26
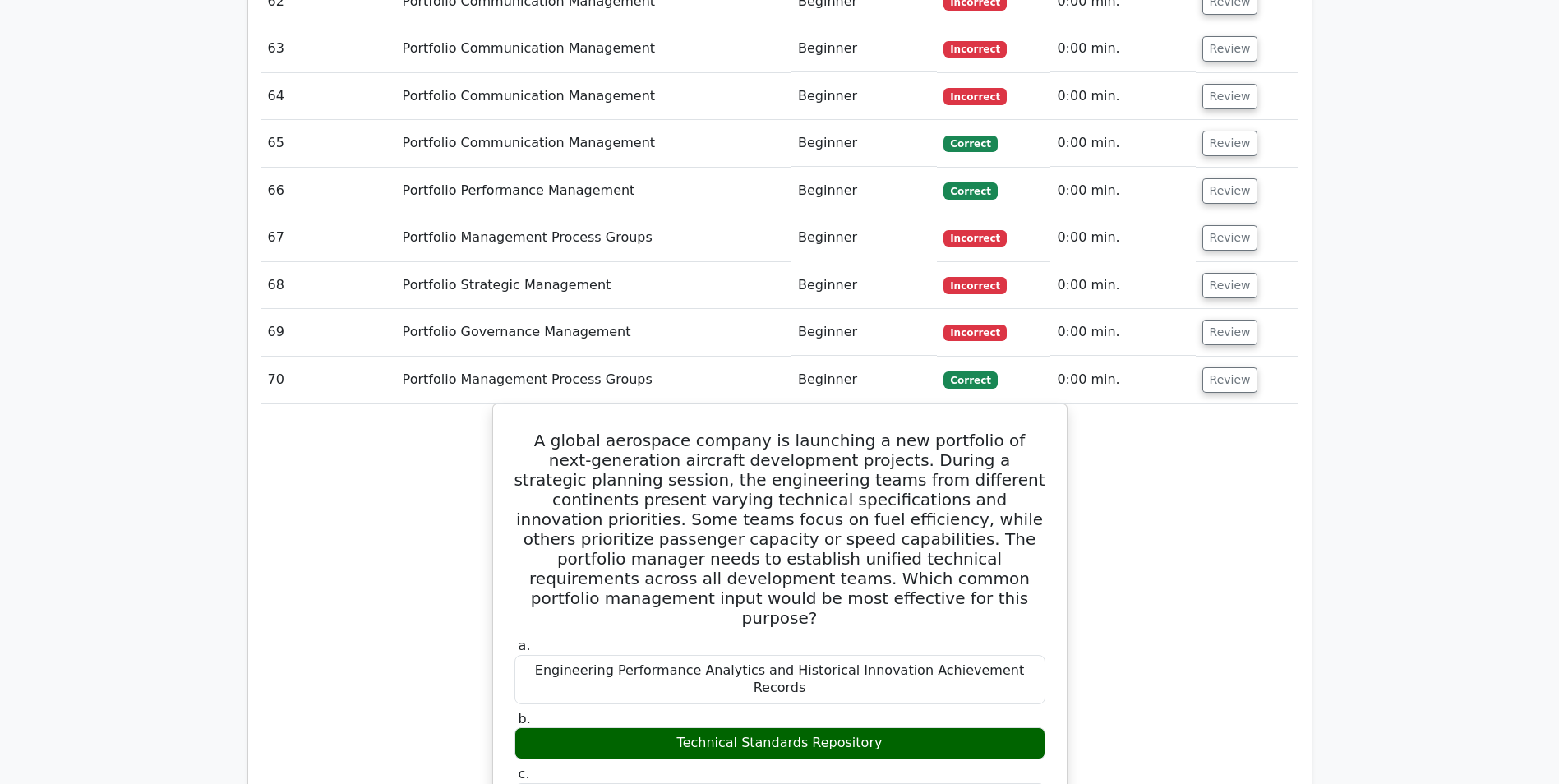
drag, startPoint x: 1218, startPoint y: 136, endPoint x: 1218, endPoint y: 119, distance: 17.0
click at [1218, 273] on button "Review" at bounding box center [1231, 285] width 56 height 26
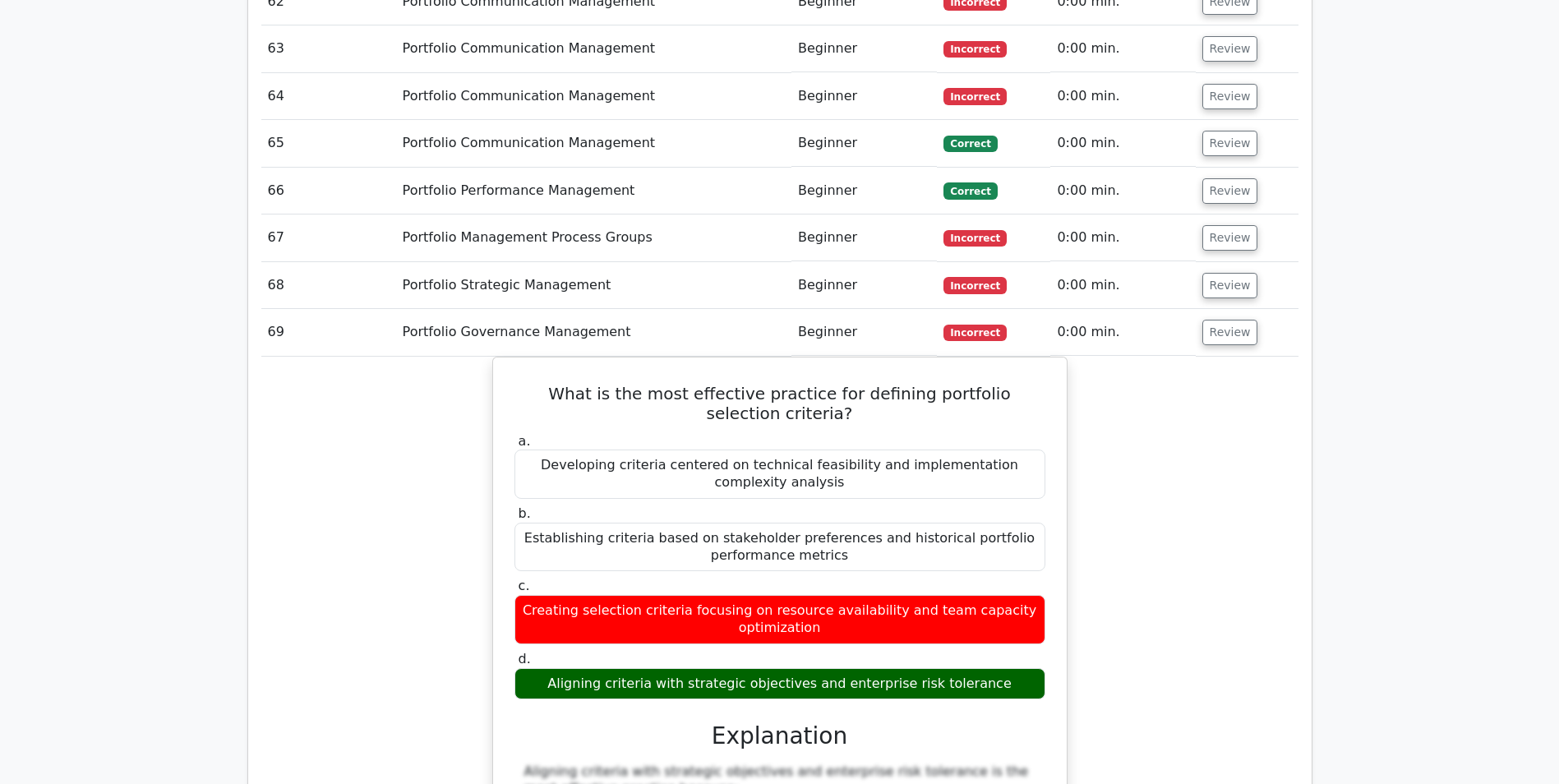
drag, startPoint x: 1216, startPoint y: 91, endPoint x: 1218, endPoint y: 56, distance: 35.1
click at [1217, 225] on button "Review" at bounding box center [1231, 238] width 56 height 26
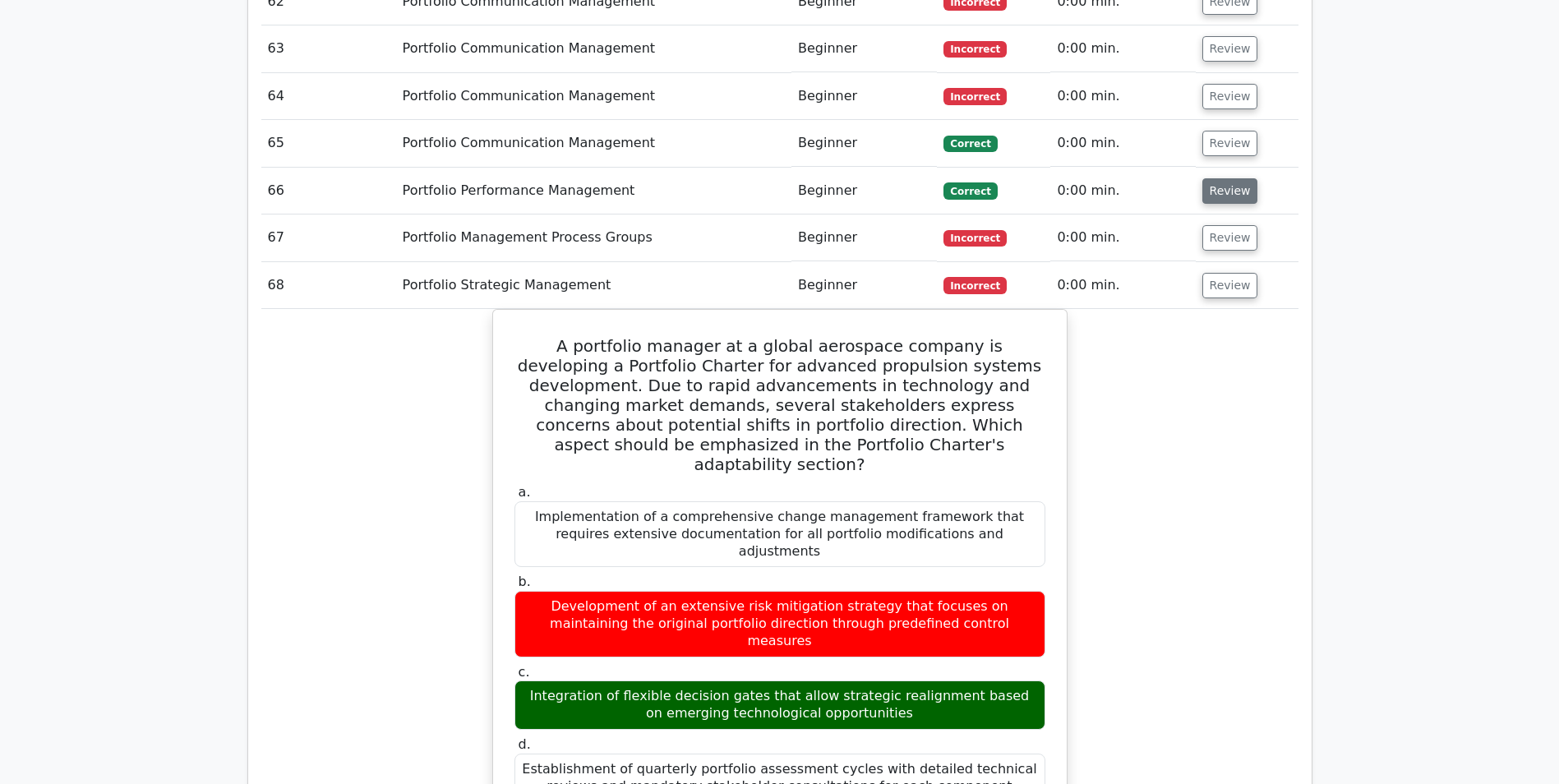
click at [1218, 178] on button "Review" at bounding box center [1231, 191] width 56 height 26
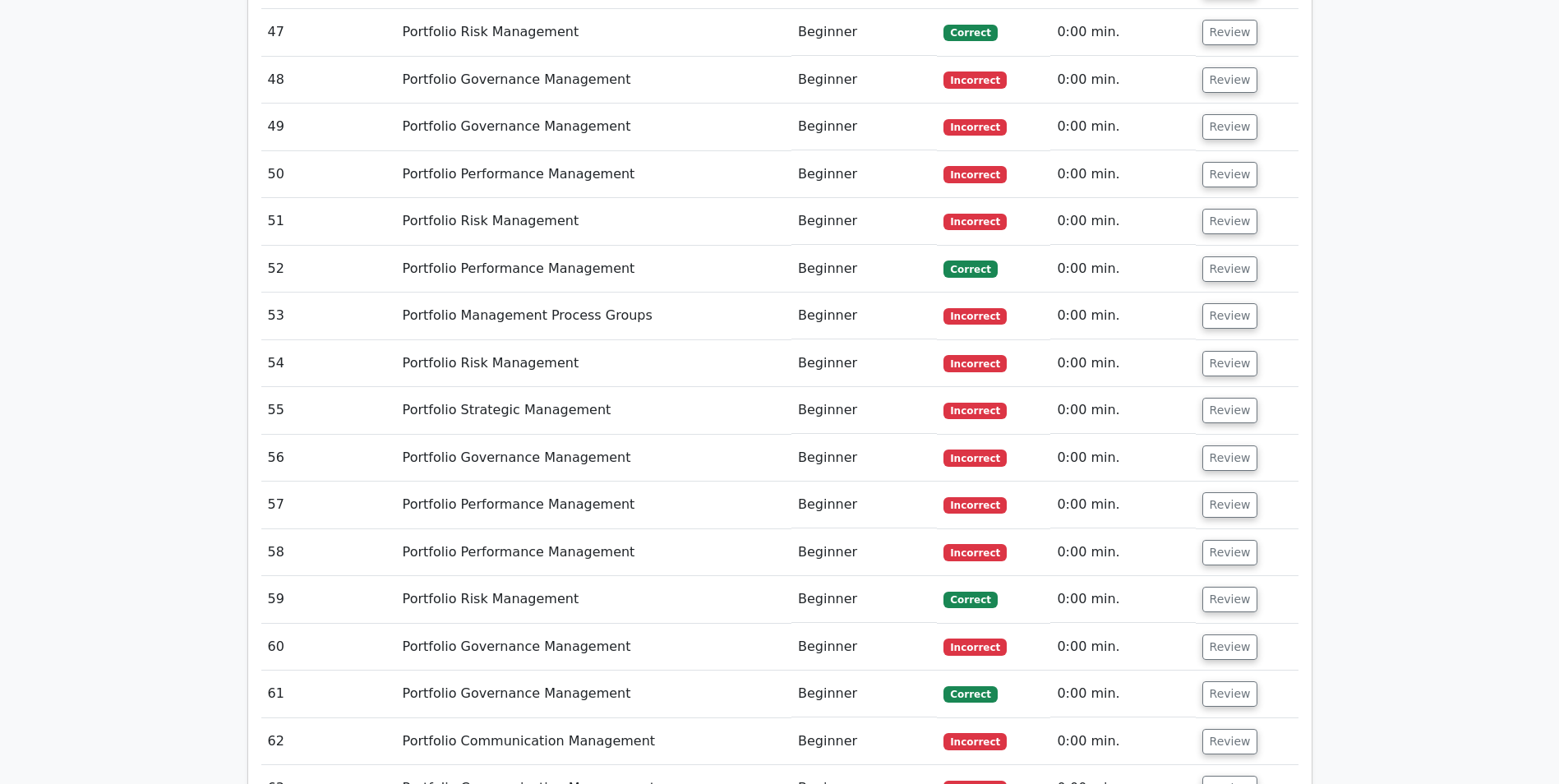
scroll to position [4853, 0]
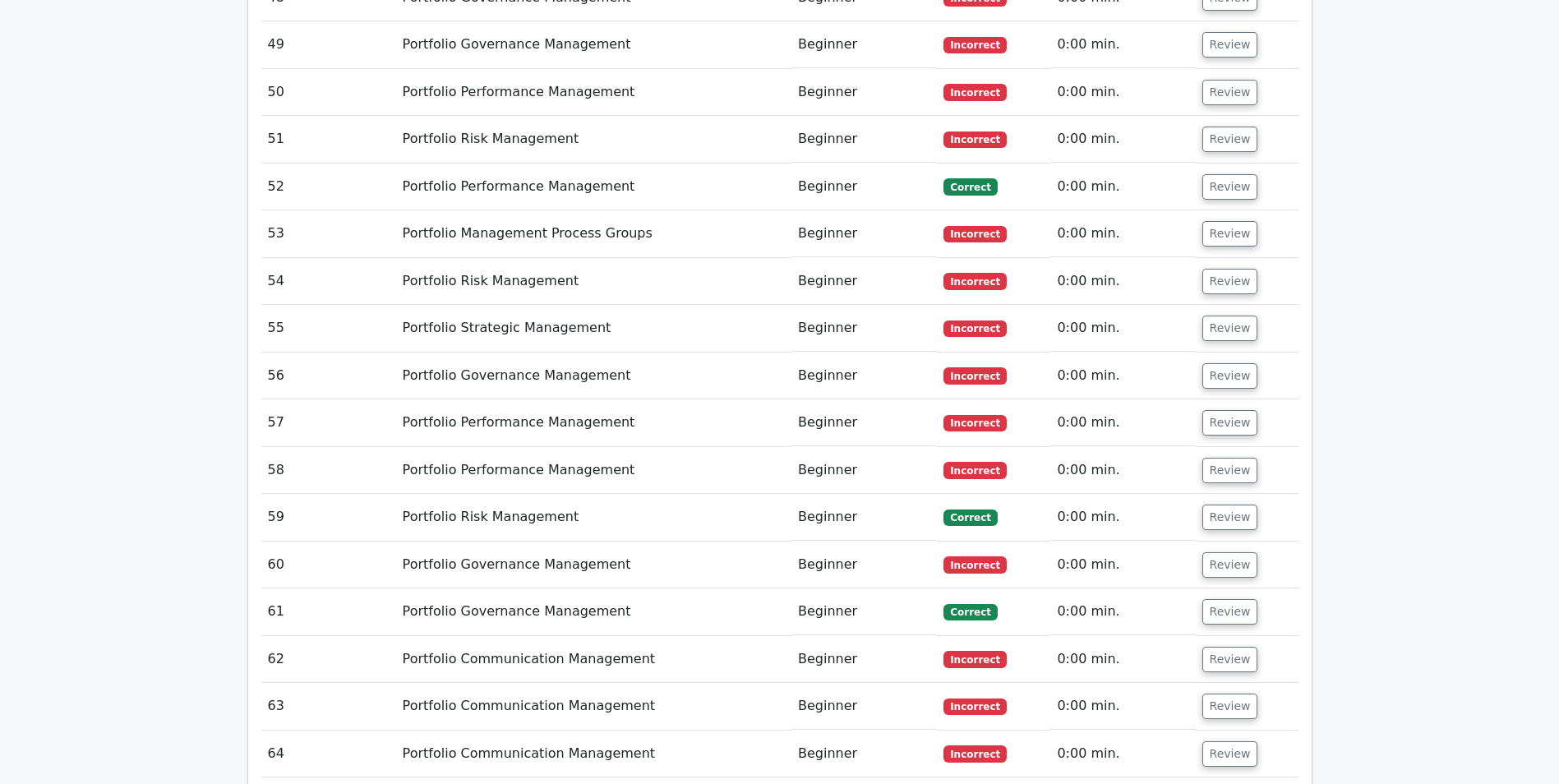
drag, startPoint x: 1213, startPoint y: 607, endPoint x: 1210, endPoint y: 552, distance: 55.1
click at [1213, 741] on button "Review" at bounding box center [1231, 754] width 56 height 26
drag, startPoint x: 1210, startPoint y: 550, endPoint x: 1210, endPoint y: 538, distance: 12.0
click at [1210, 694] on button "Review" at bounding box center [1231, 707] width 56 height 26
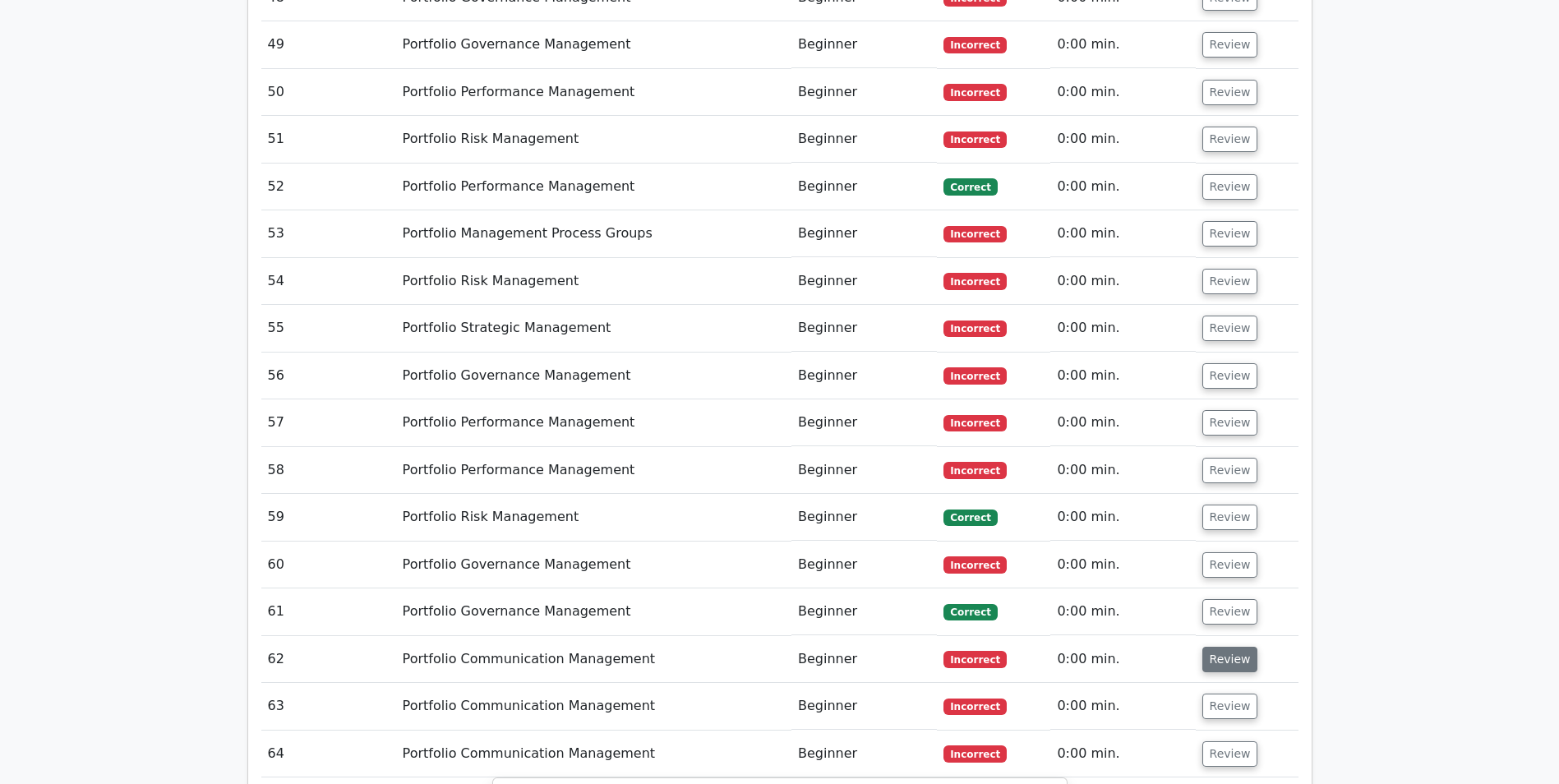
click at [1218, 646] on button "Review" at bounding box center [1231, 659] width 56 height 26
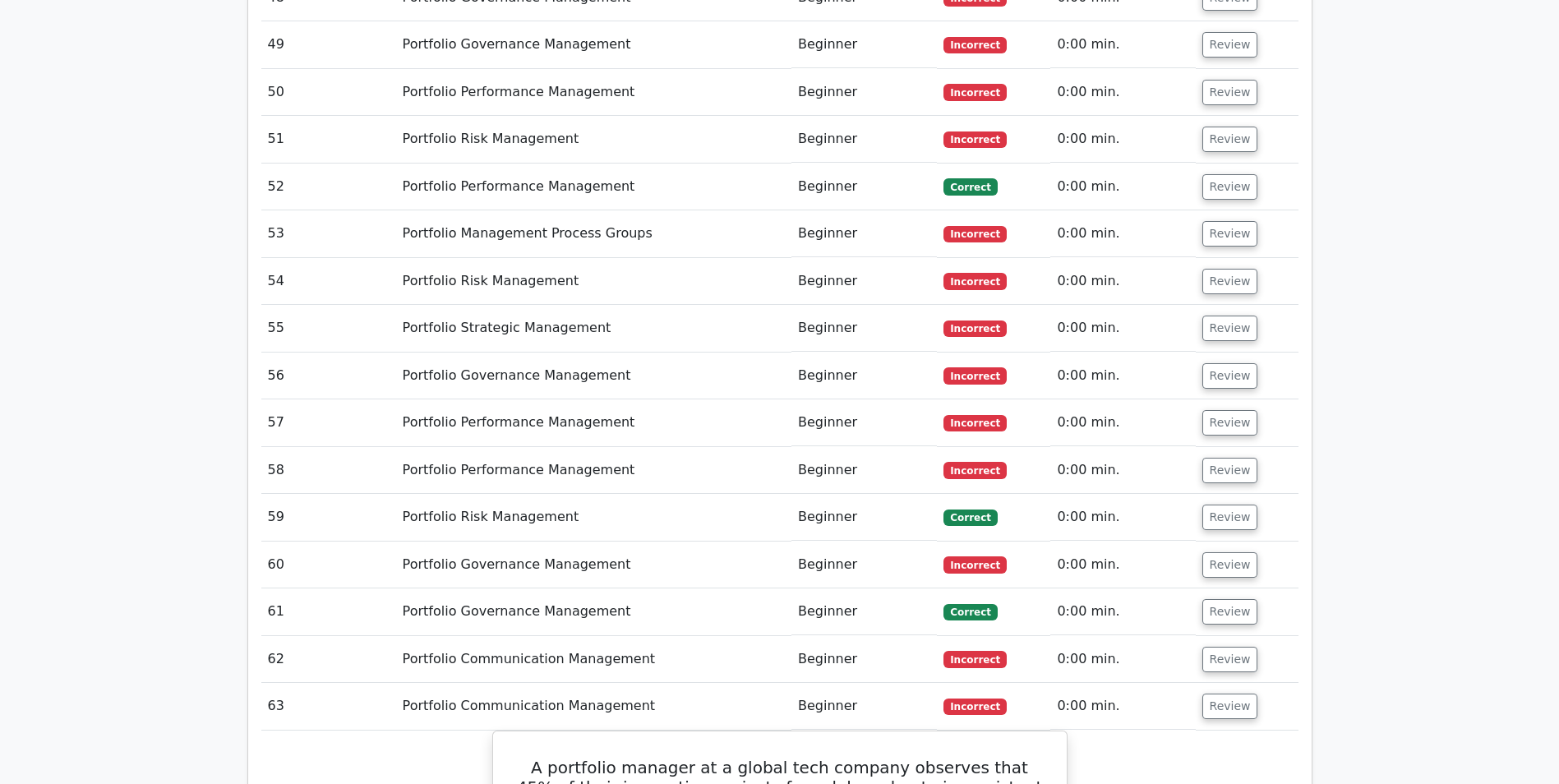
drag, startPoint x: 1232, startPoint y: 449, endPoint x: 1236, endPoint y: 412, distance: 37.2
click at [1233, 588] on td "Review" at bounding box center [1248, 611] width 103 height 47
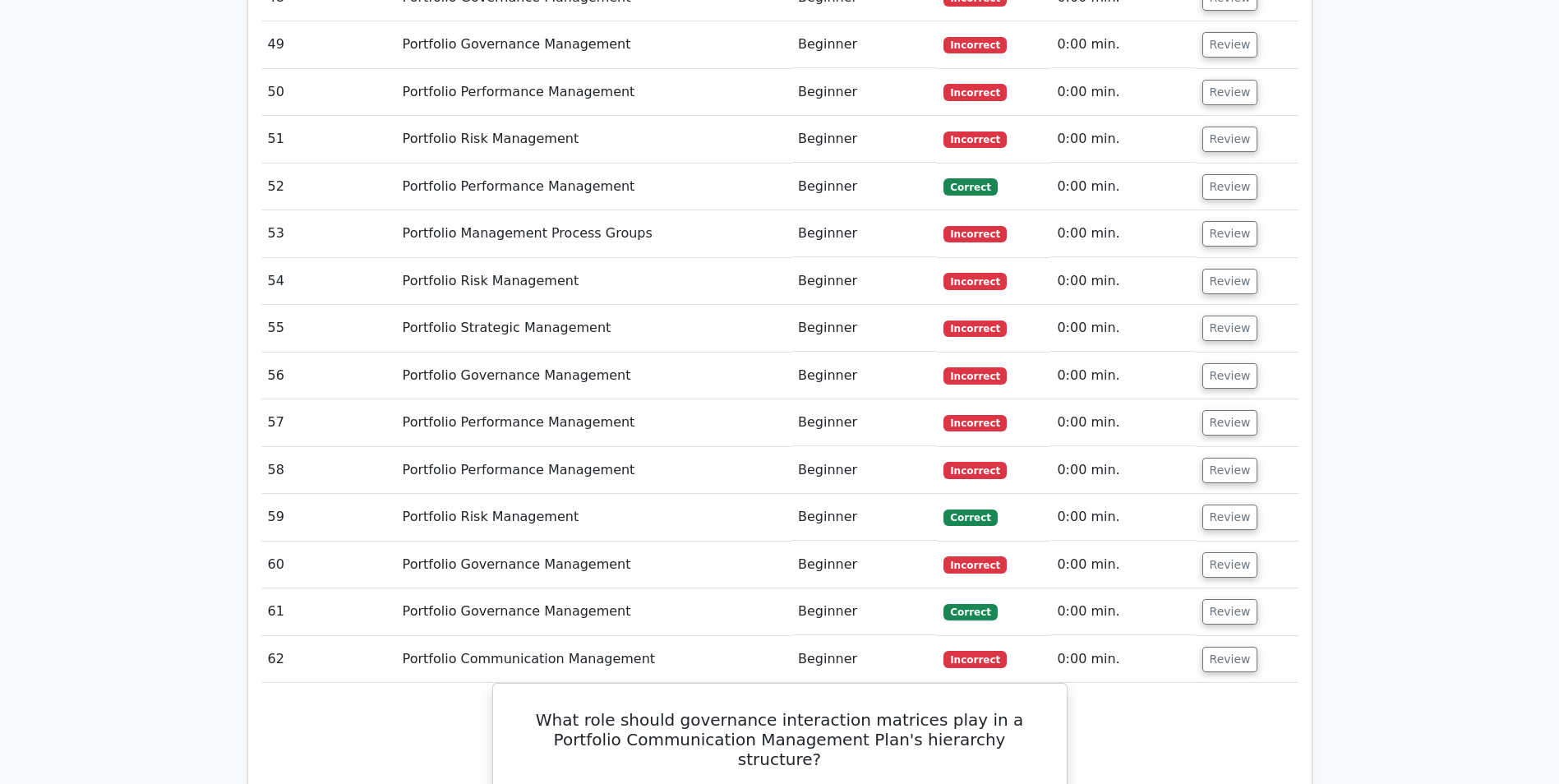
scroll to position [4689, 0]
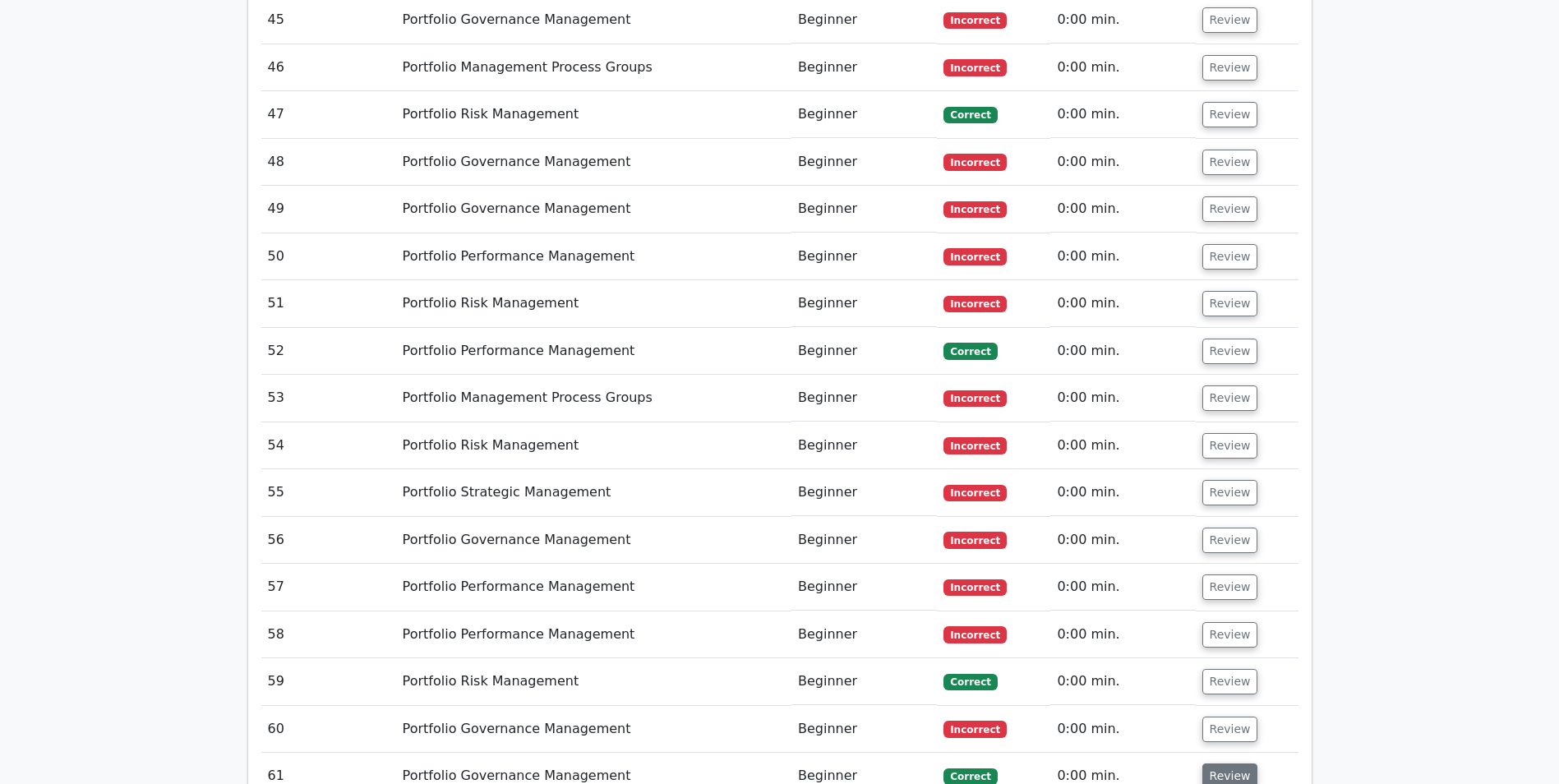
click at [1229, 763] on button "Review" at bounding box center [1231, 776] width 56 height 26
drag, startPoint x: 1231, startPoint y: 575, endPoint x: 1223, endPoint y: 531, distance: 44.7
click at [1231, 717] on button "Review" at bounding box center [1231, 729] width 56 height 26
click at [1223, 669] on button "Review" at bounding box center [1231, 682] width 56 height 26
drag, startPoint x: 1225, startPoint y: 486, endPoint x: 1228, endPoint y: 464, distance: 22.2
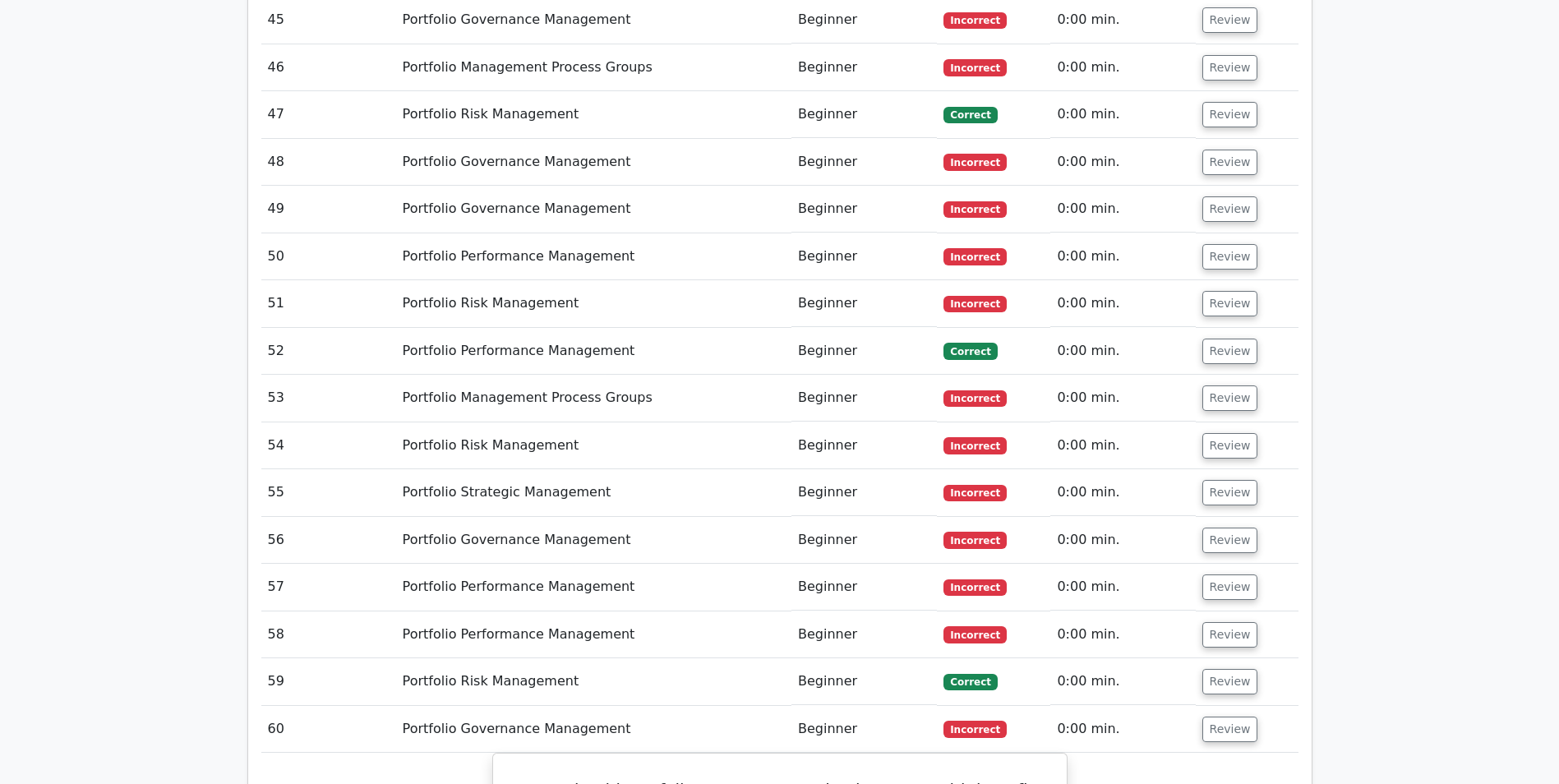
click at [1227, 621] on button "Review" at bounding box center [1231, 634] width 56 height 26
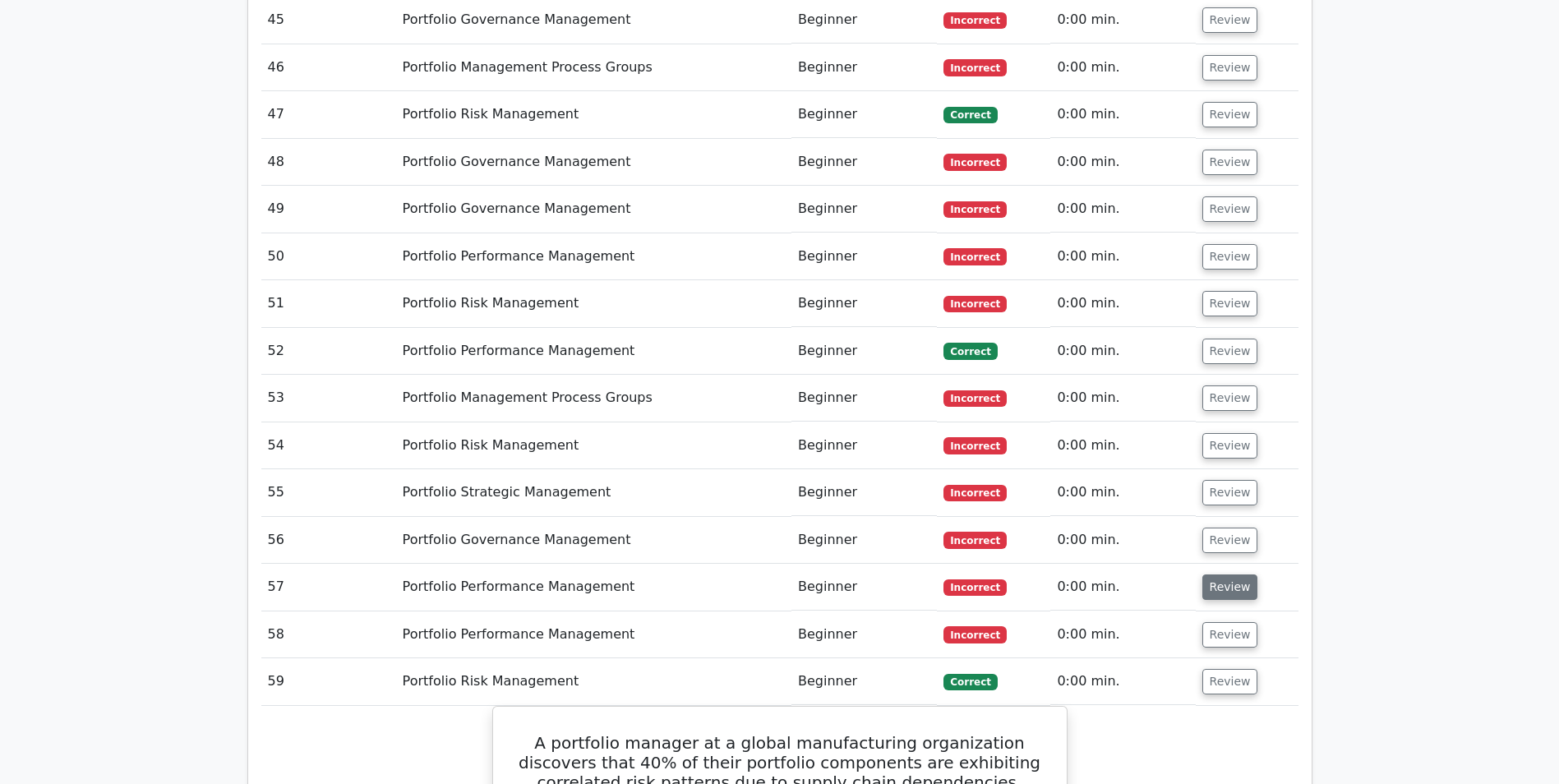
drag, startPoint x: 1228, startPoint y: 442, endPoint x: 1228, endPoint y: 425, distance: 17.0
click at [1228, 574] on button "Review" at bounding box center [1231, 587] width 56 height 26
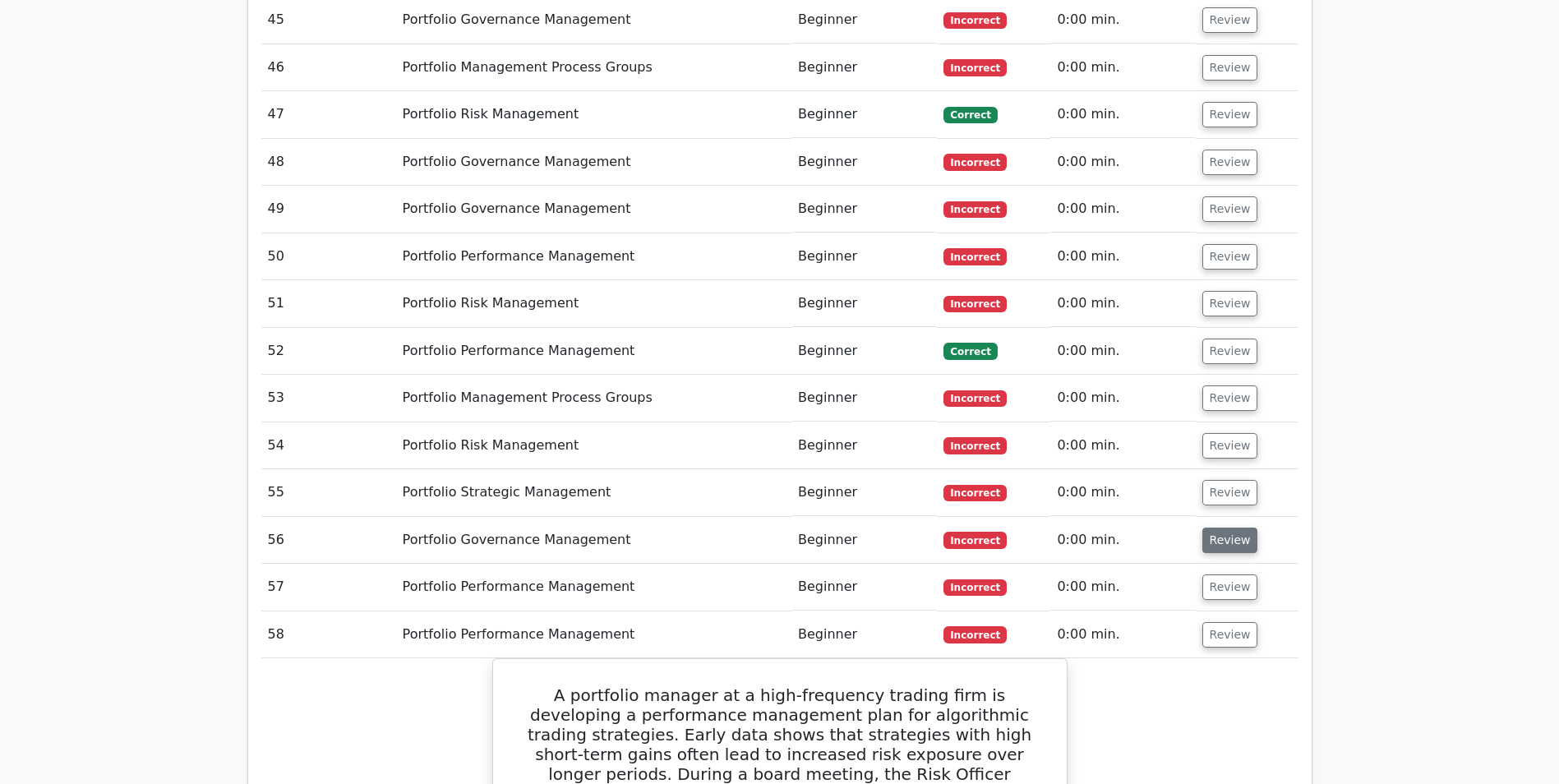
click at [1228, 527] on button "Review" at bounding box center [1231, 540] width 56 height 26
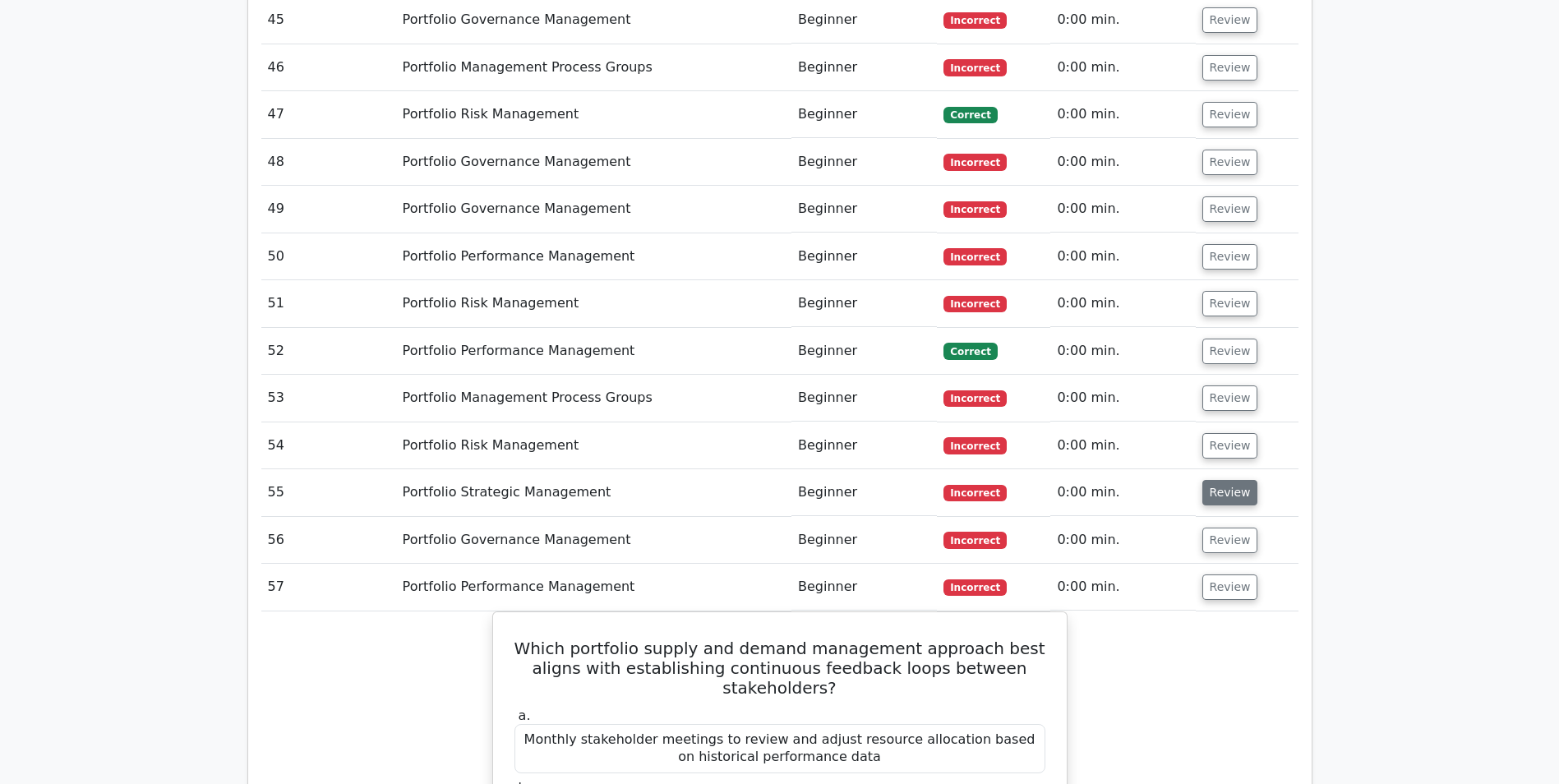
click at [1224, 480] on button "Review" at bounding box center [1231, 493] width 56 height 26
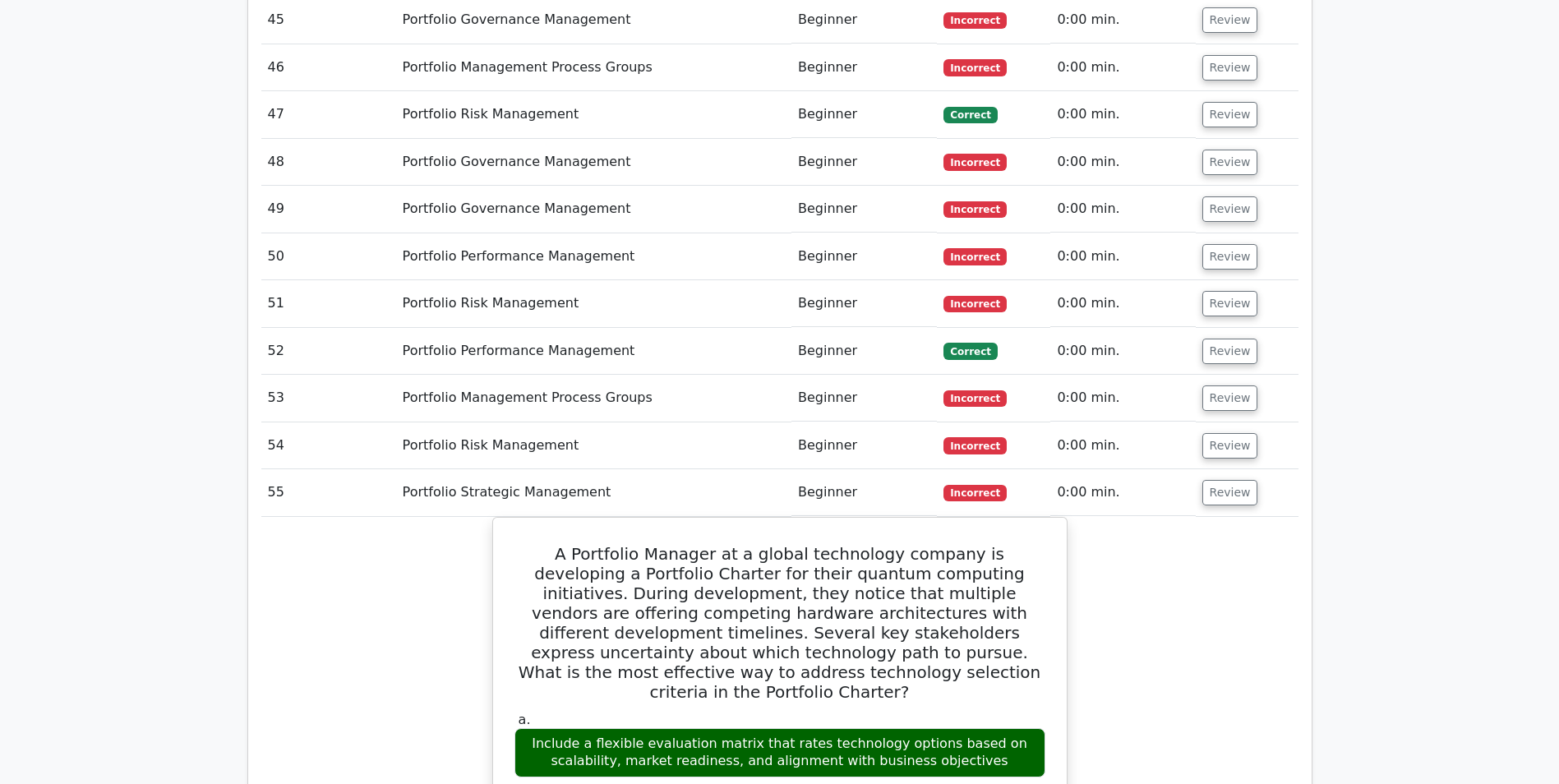
drag, startPoint x: 1206, startPoint y: 290, endPoint x: 1221, endPoint y: 266, distance: 28.3
click at [1206, 433] on button "Review" at bounding box center [1231, 446] width 56 height 26
drag, startPoint x: 1219, startPoint y: 251, endPoint x: 1219, endPoint y: 237, distance: 14.0
click at [1219, 386] on button "Review" at bounding box center [1231, 398] width 56 height 26
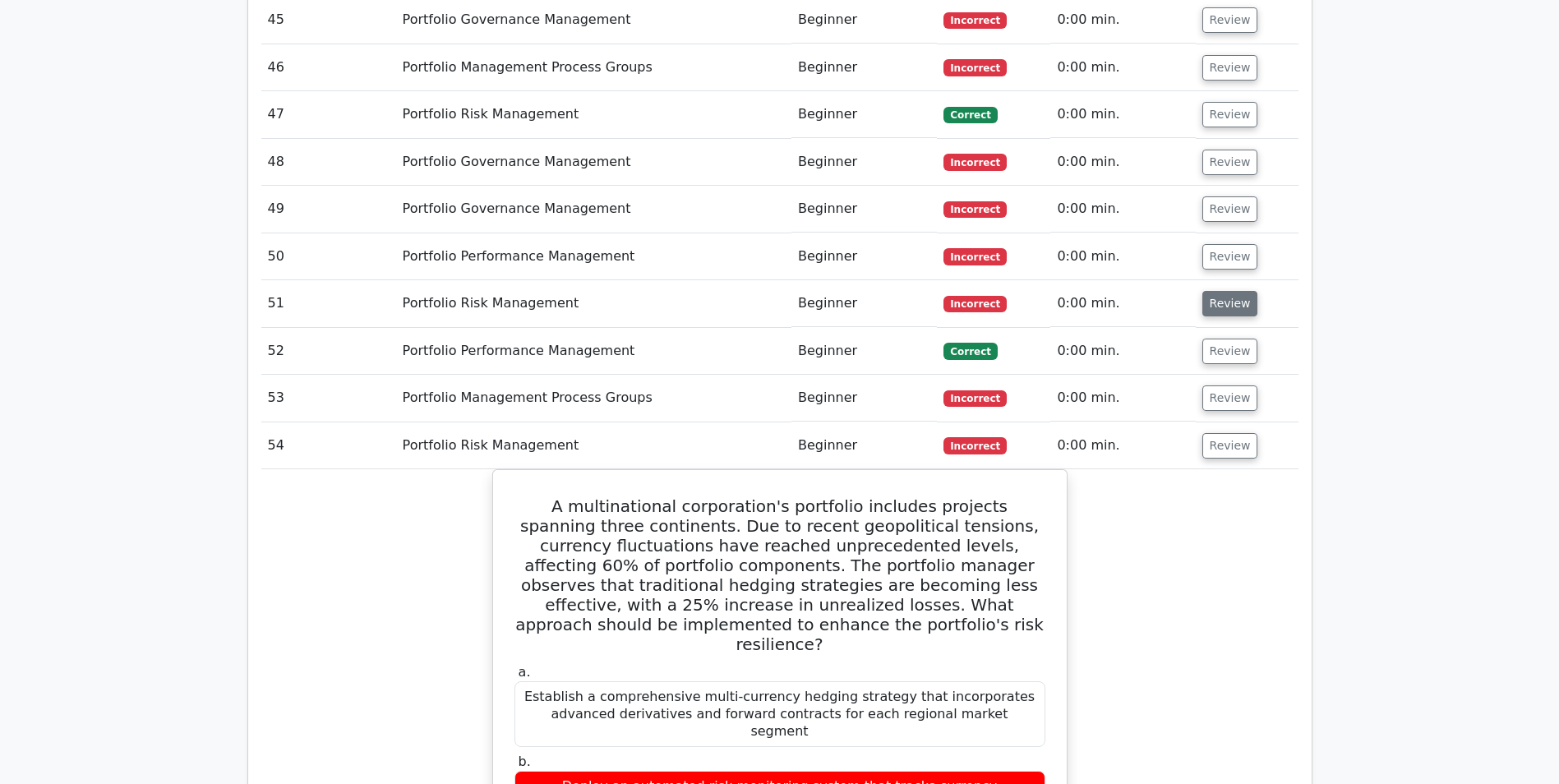
drag, startPoint x: 1204, startPoint y: 189, endPoint x: 1218, endPoint y: 152, distance: 39.6
click at [1216, 328] on td "Review" at bounding box center [1248, 351] width 103 height 47
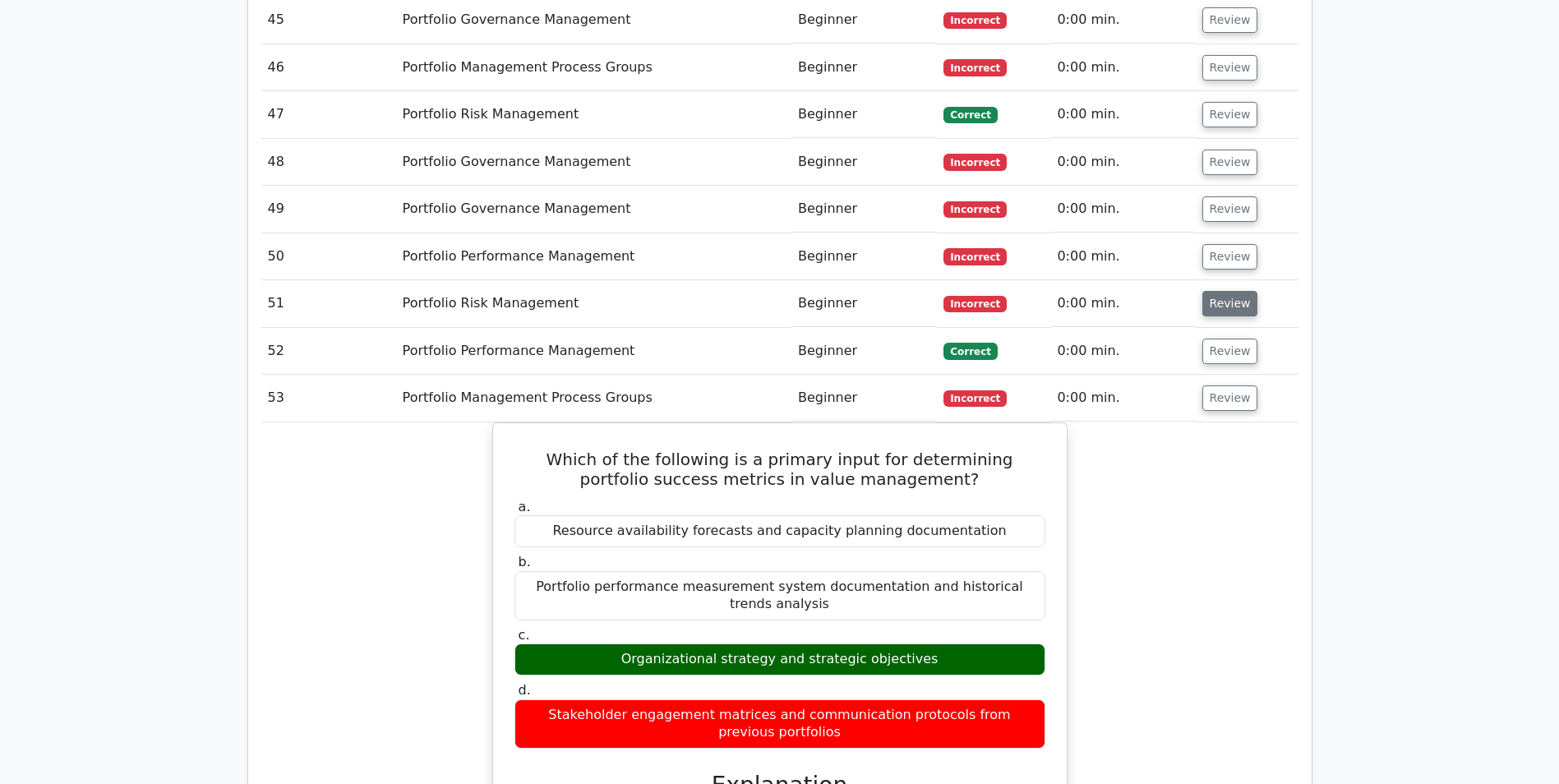
click at [1218, 290] on button "Review" at bounding box center [1231, 303] width 56 height 26
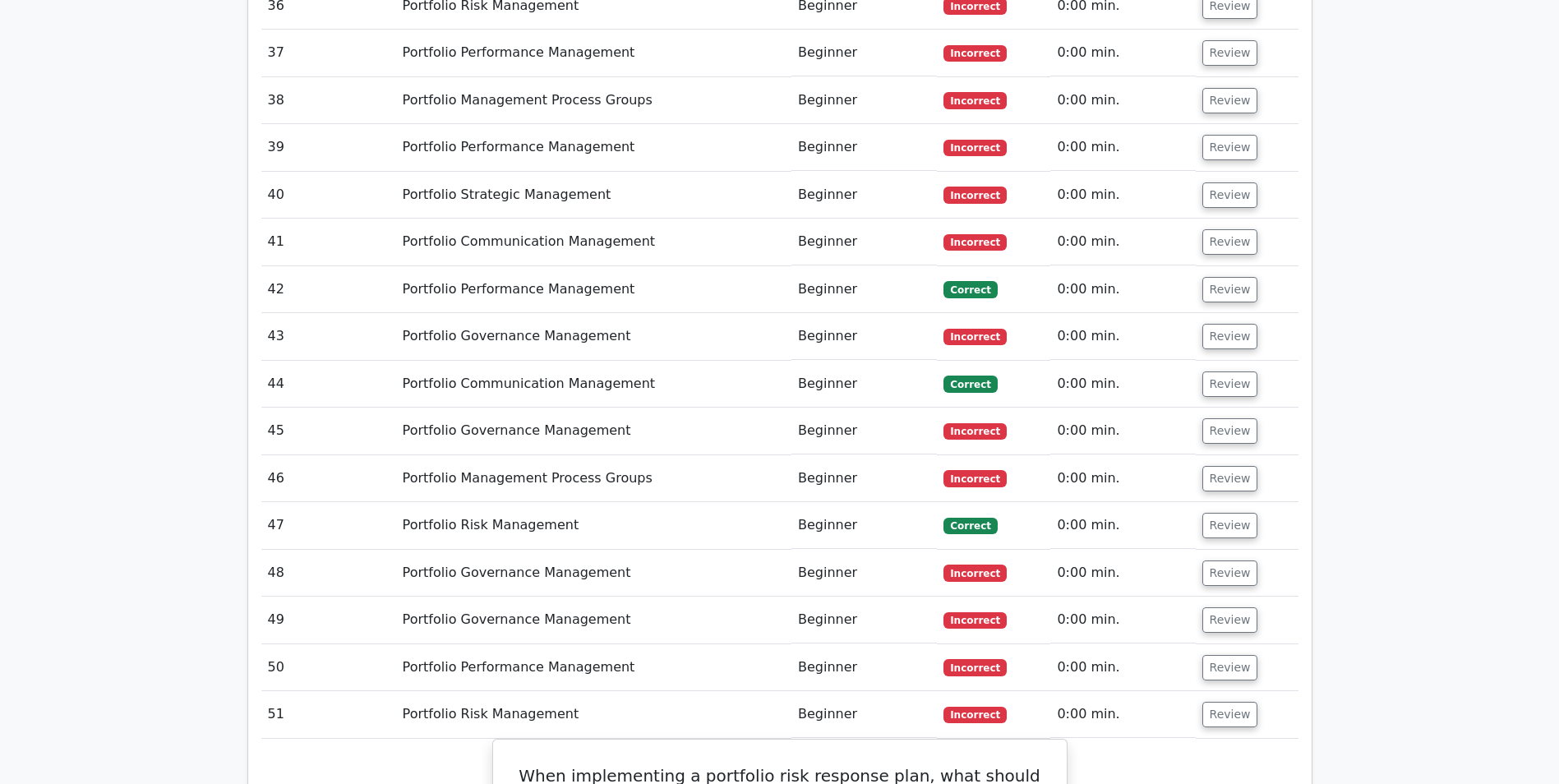
scroll to position [4196, 0]
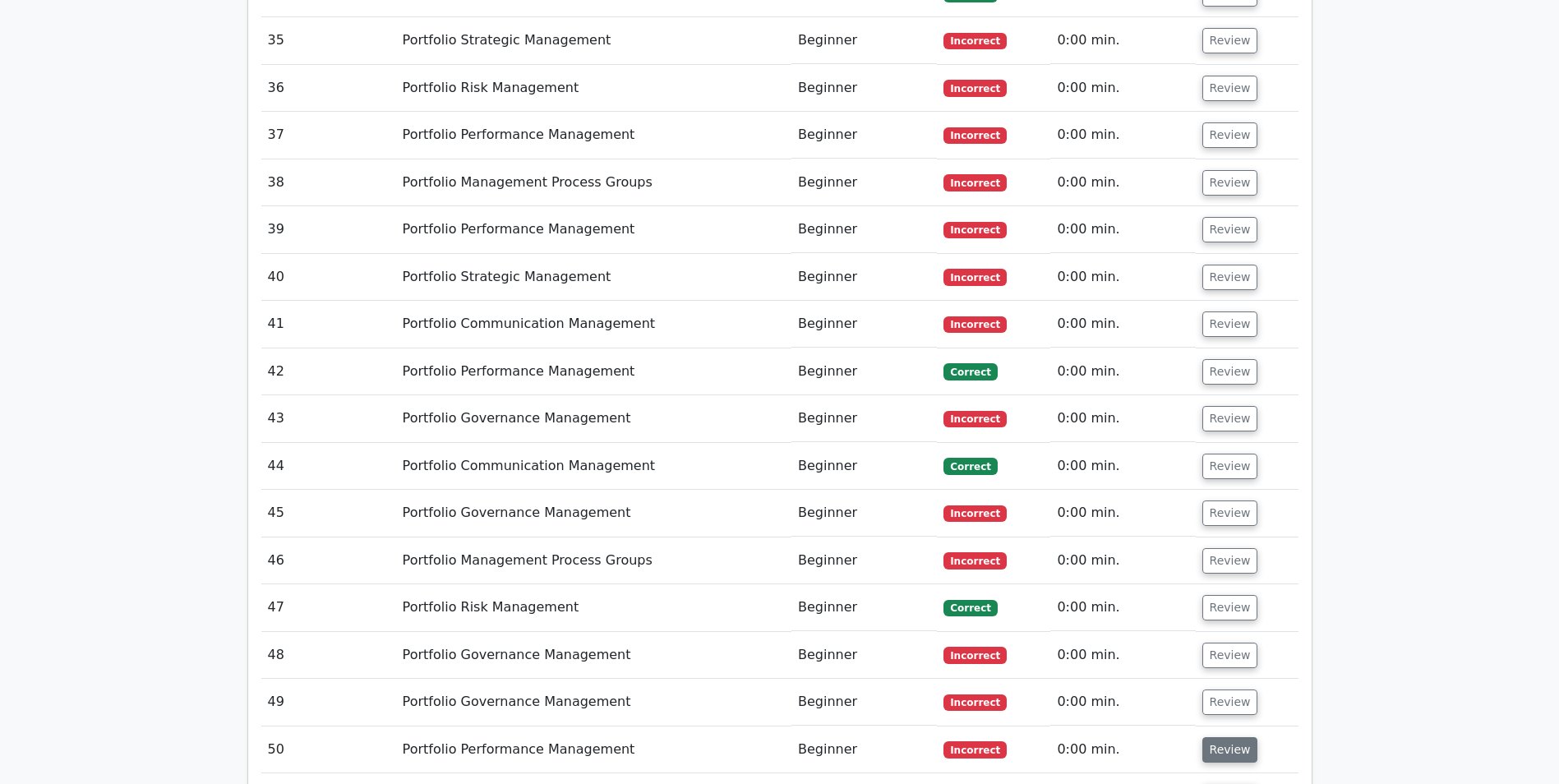
click at [1221, 737] on button "Review" at bounding box center [1231, 750] width 56 height 26
click at [1213, 689] on button "Review" at bounding box center [1231, 702] width 56 height 26
click at [1209, 631] on td "Review" at bounding box center [1248, 654] width 103 height 47
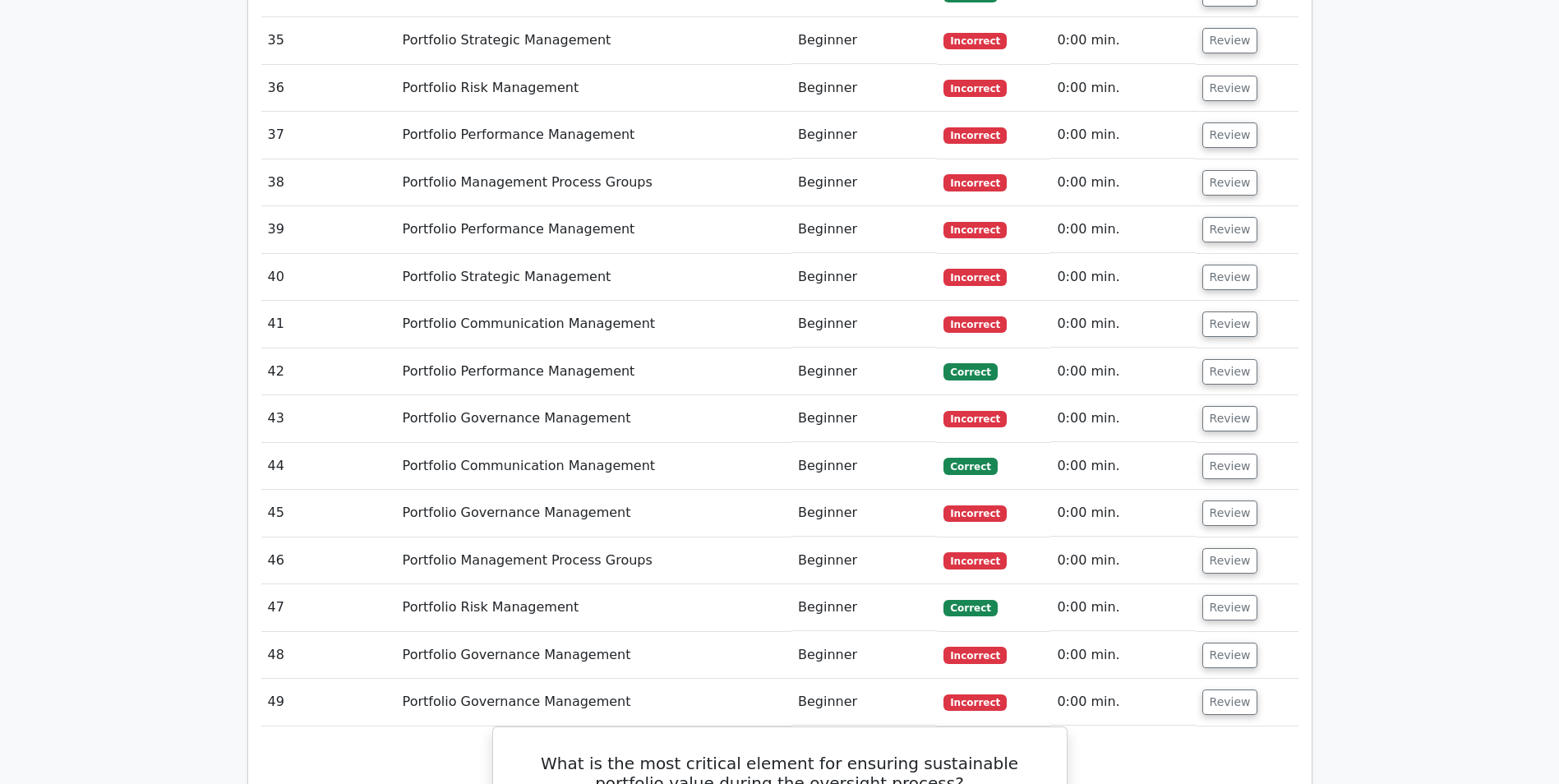
drag
click at [1214, 595] on button "Review" at bounding box center [1231, 608] width 56 height 26
click at [1219, 548] on button "Review" at bounding box center [1231, 561] width 56 height 26
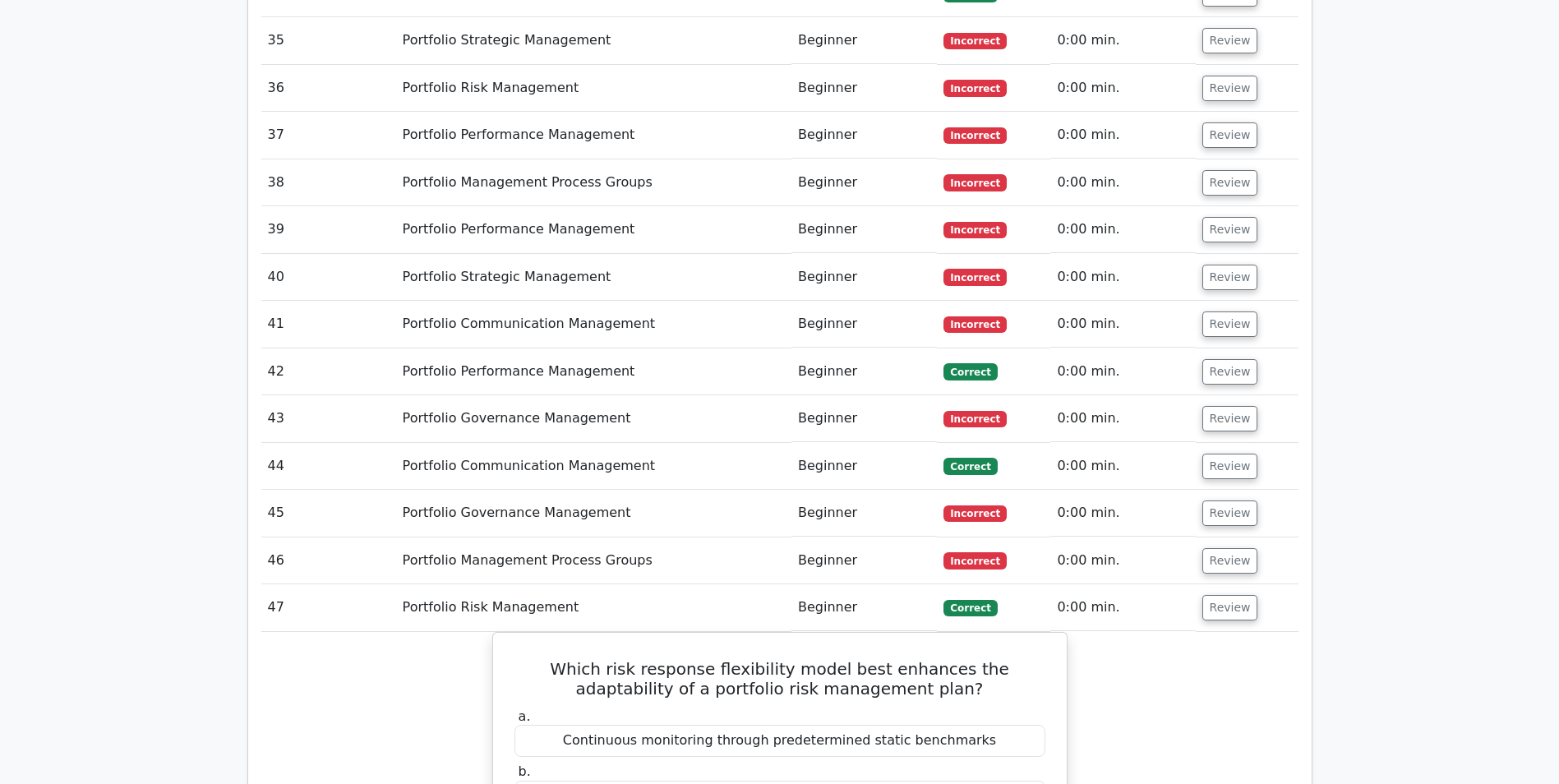
click at [1222, 490] on td "Review" at bounding box center [1248, 512] width 103 height 47
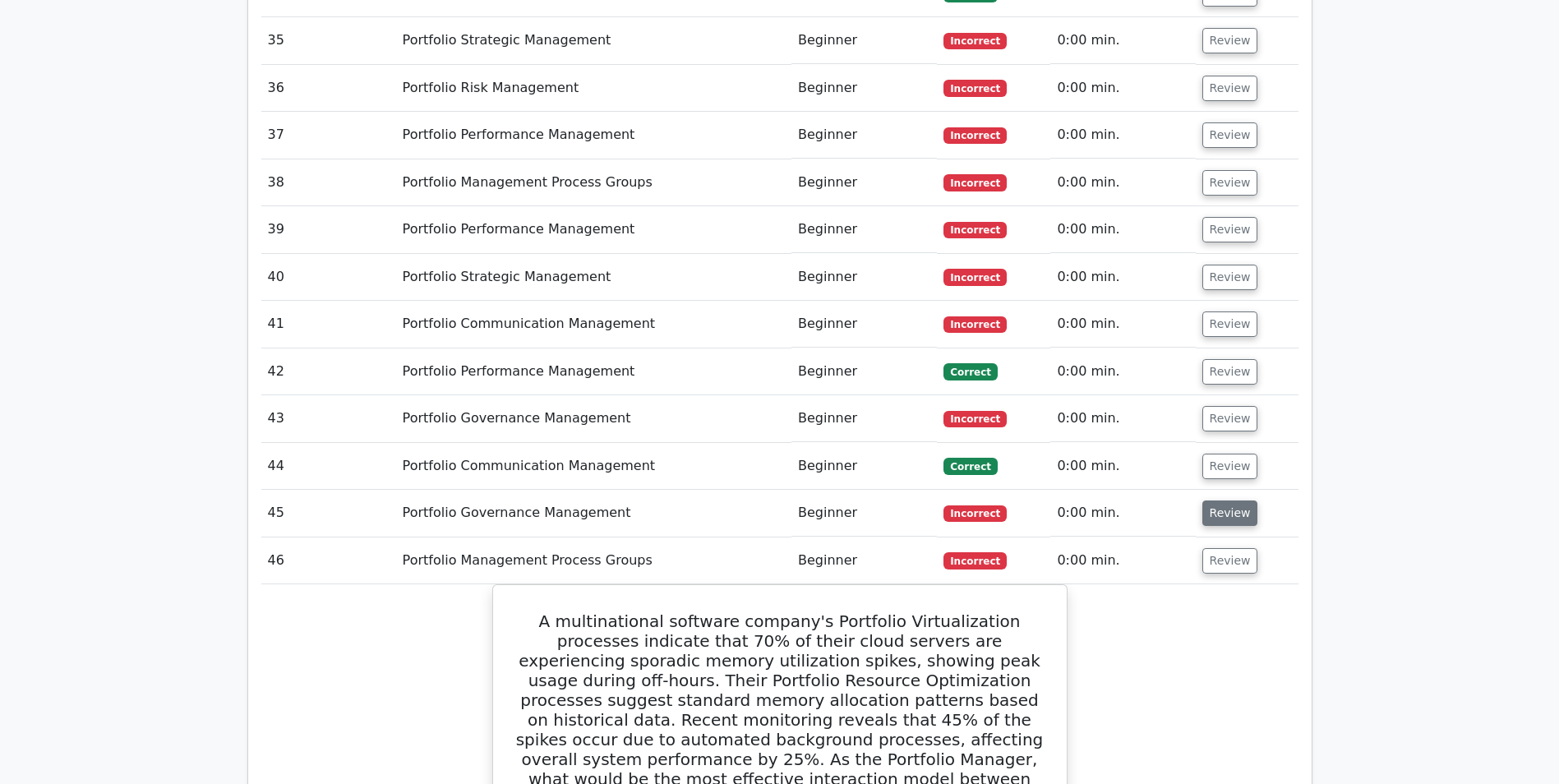
drag, startPoint x: 1214, startPoint y: 358, endPoint x: 1224, endPoint y: 363, distance: 11.2
click at [1214, 501] on button "Review" at bounding box center [1231, 513] width 56 height 26
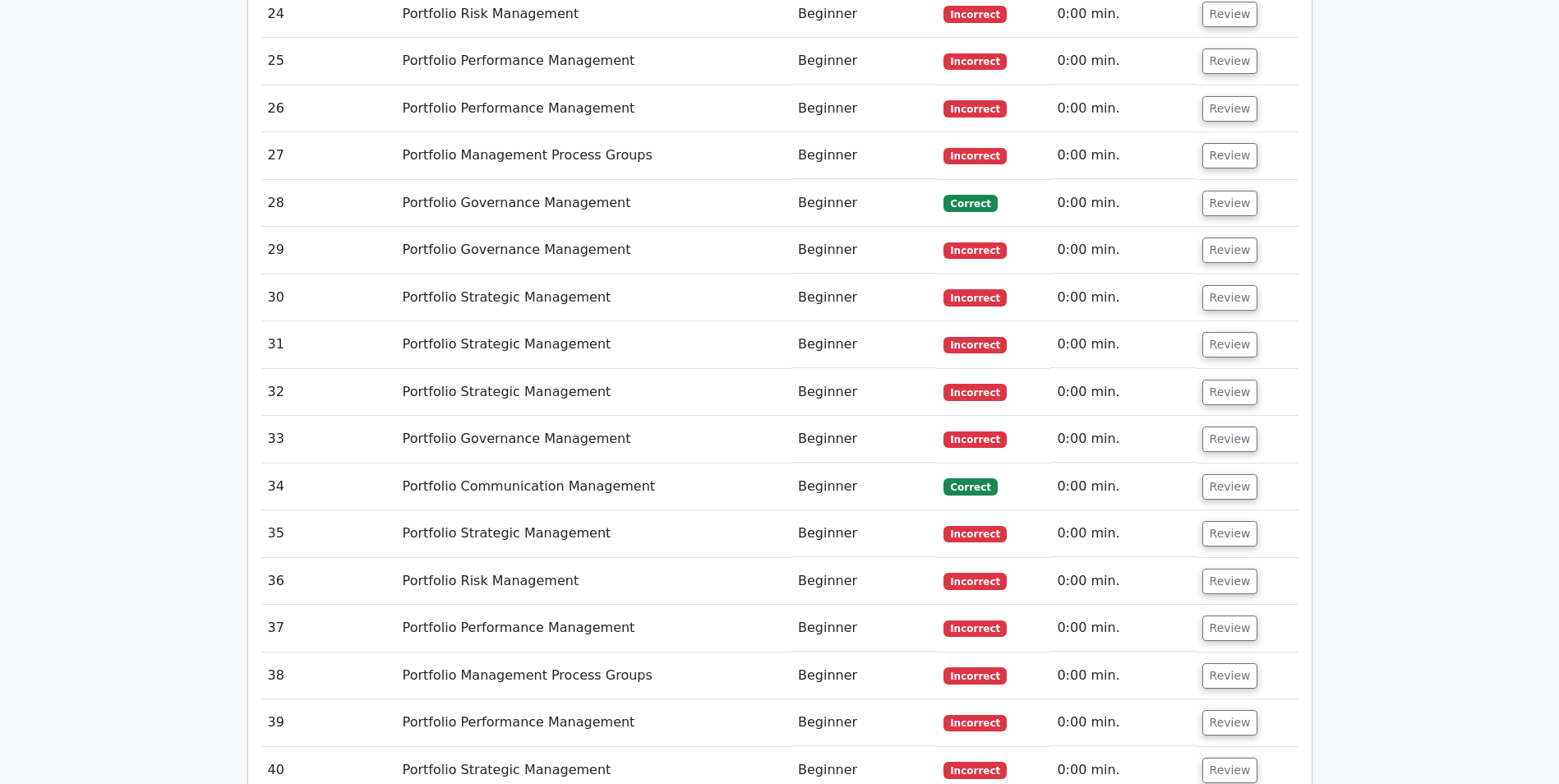
scroll to position [3867, 0]
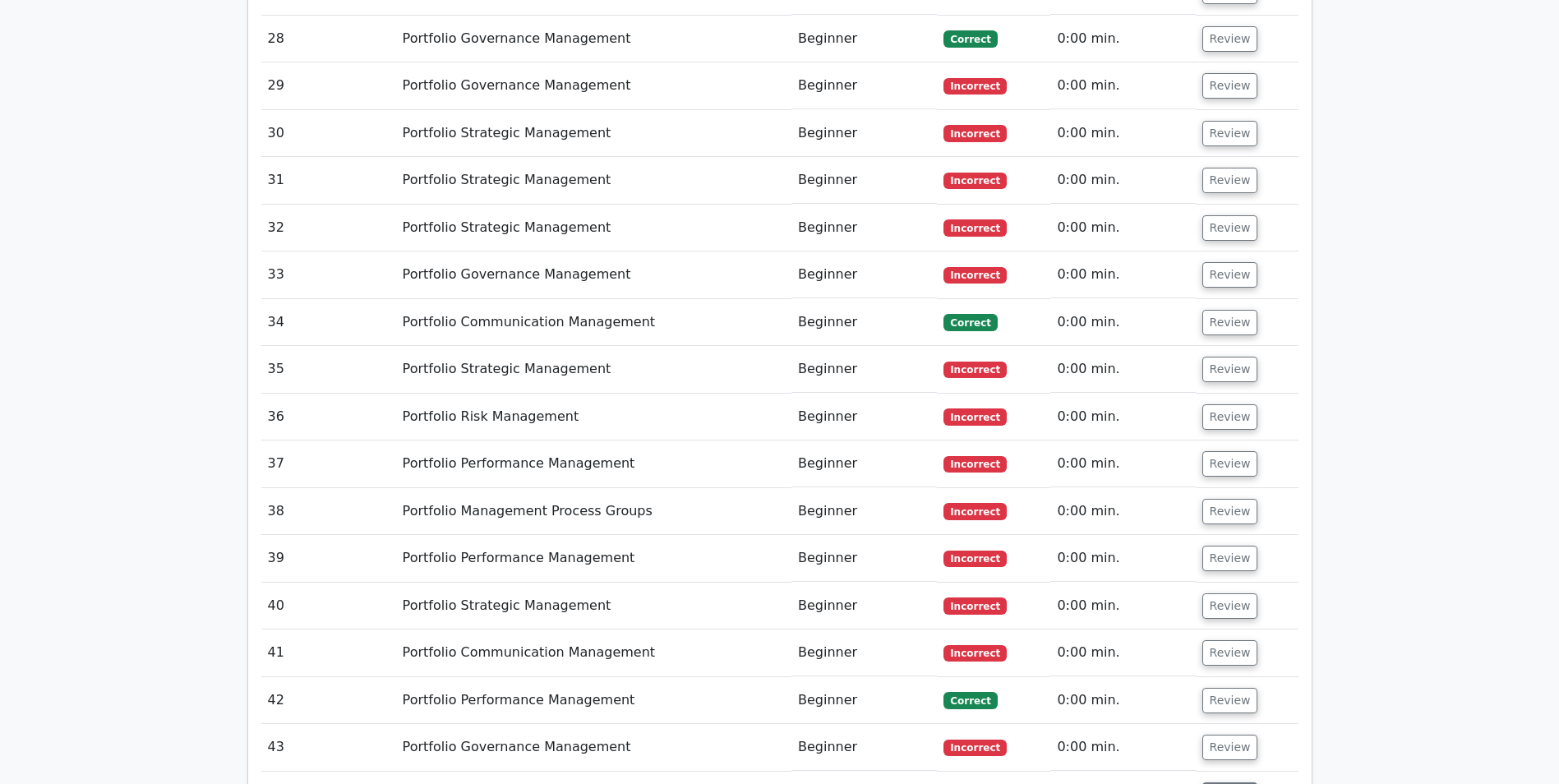
click at [1227, 782] on button "Review" at bounding box center [1231, 795] width 56 height 26
click at [1223, 734] on button "Review" at bounding box center [1231, 747] width 56 height 26
click at [1223, 688] on button "Review" at bounding box center [1231, 701] width 56 height 26
drag, startPoint x: 1227, startPoint y: 503, endPoint x: 1224, endPoint y: 448, distance: 55.1
click at [1228, 640] on button "Review" at bounding box center [1231, 653] width 56 height 26
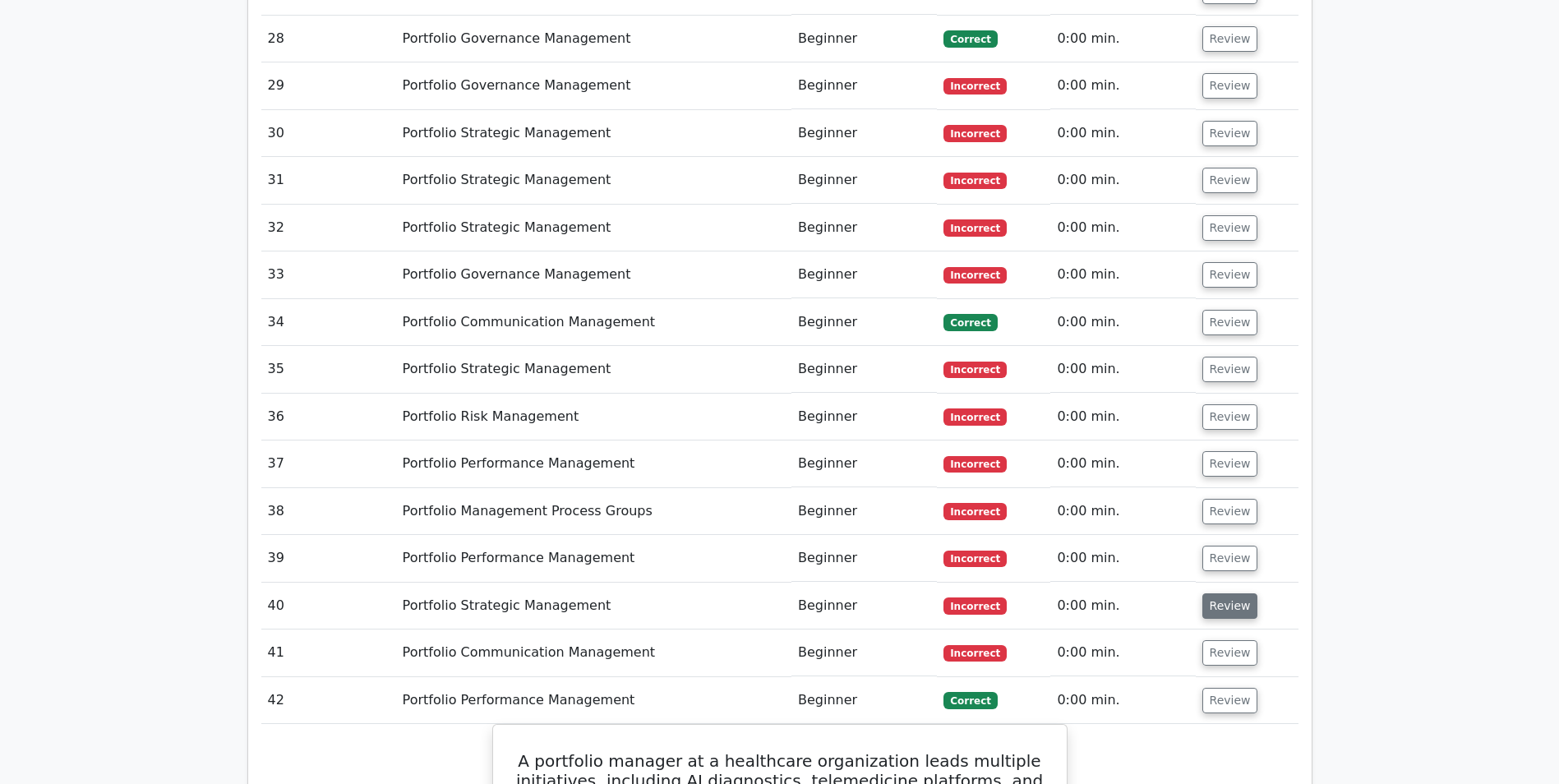
click at [1224, 593] on button "Review" at bounding box center [1231, 606] width 56 height 26
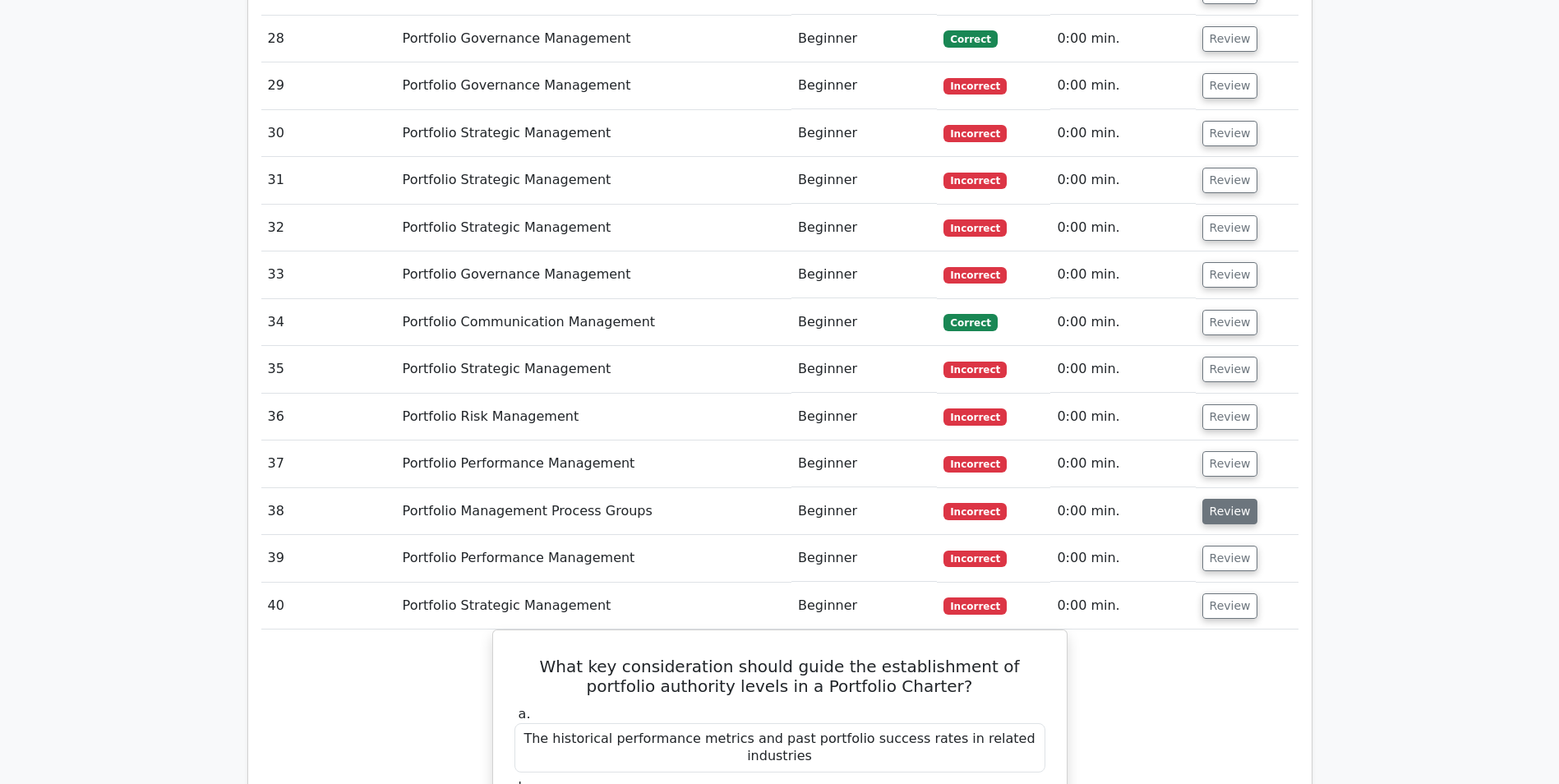
drag, startPoint x: 1218, startPoint y: 406, endPoint x: 1208, endPoint y: 357, distance: 50.0
click at [1218, 545] on button "Review" at bounding box center [1231, 558] width 56 height 26
click at [1209, 499] on button "Review" at bounding box center [1231, 511] width 56 height 26
click at [1219, 451] on button "Review" at bounding box center [1231, 464] width 56 height 26
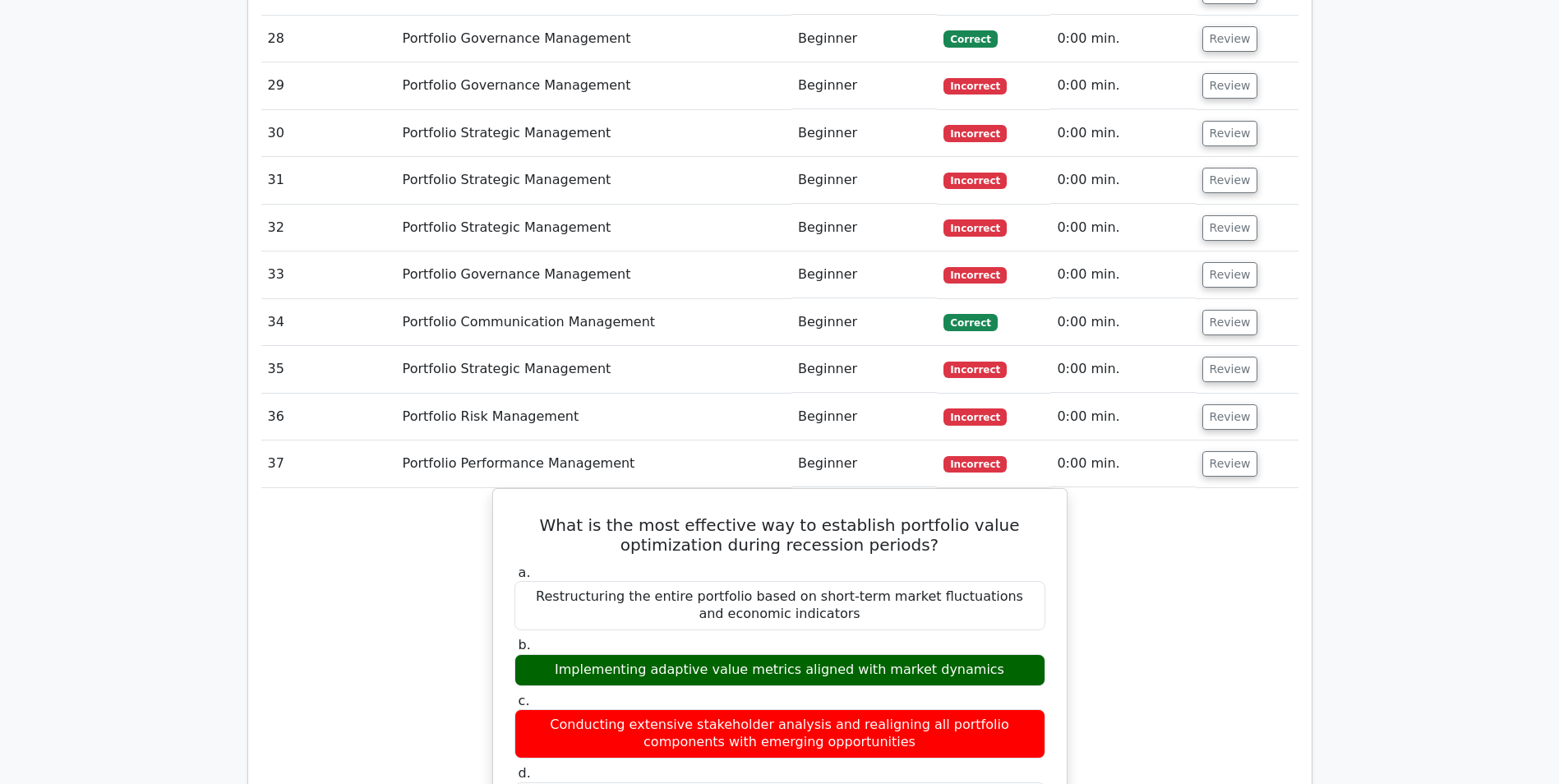
scroll to position [3538, 0]
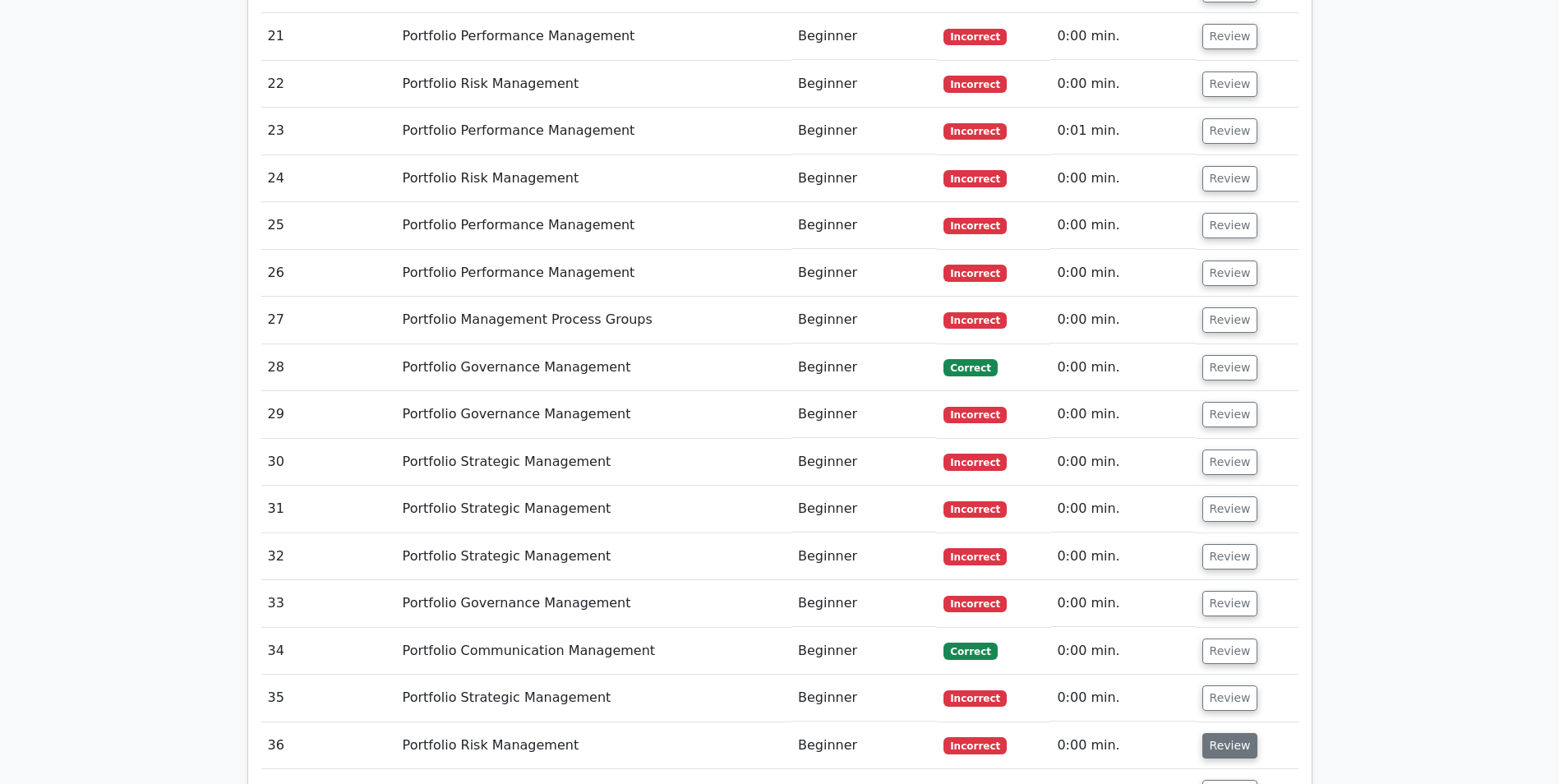
click at [1208, 732] on button "Review" at bounding box center [1231, 745] width 56 height 26
drag, startPoint x: 1206, startPoint y: 556, endPoint x: 1212, endPoint y: 542, distance: 15.2
click at [1207, 685] on button "Review" at bounding box center [1231, 698] width 56 height 26
drag, startPoint x: 1222, startPoint y: 505, endPoint x: 1224, endPoint y: 466, distance: 39.1
click at [1222, 638] on button "Review" at bounding box center [1231, 651] width 56 height 26
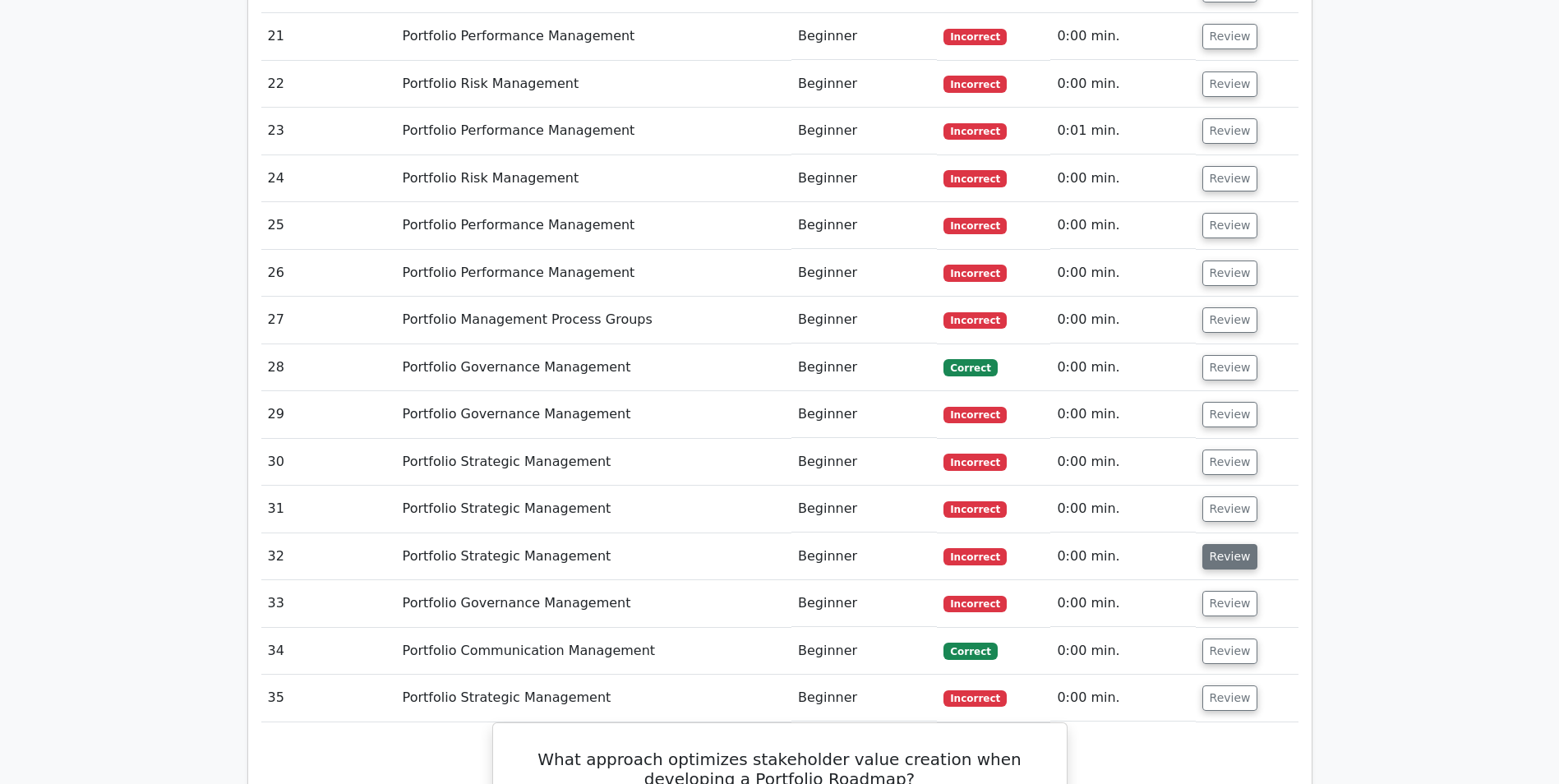
drag, startPoint x: 1225, startPoint y: 453, endPoint x: 1228, endPoint y: 409, distance: 44.1
click at [1228, 591] on button "Review" at bounding box center [1231, 604] width 56 height 26
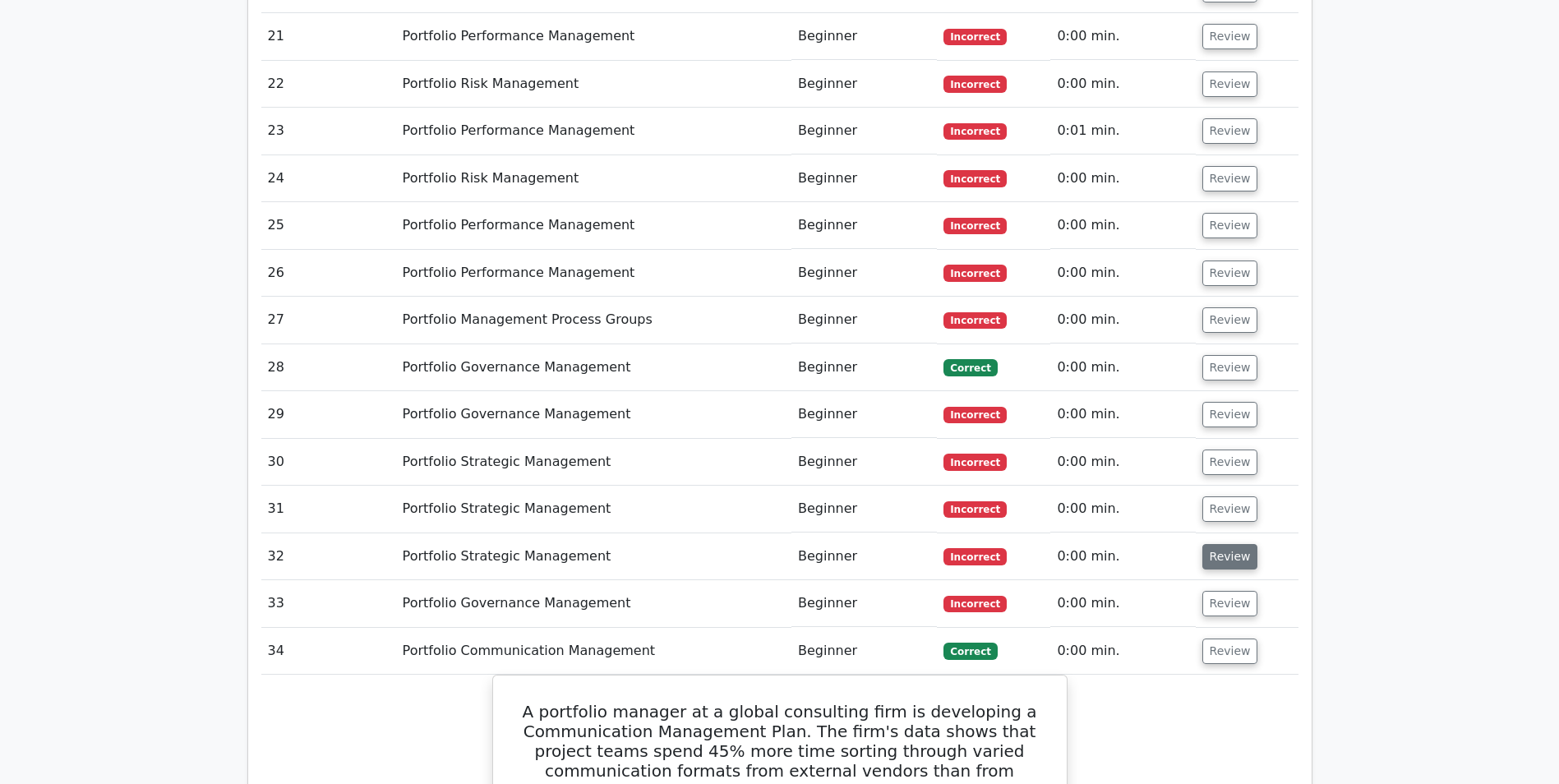
drag, startPoint x: 1228, startPoint y: 406, endPoint x: 1225, endPoint y: 379, distance: 27.2
click at [1228, 544] on button "Review" at bounding box center [1231, 557] width 56 height 26
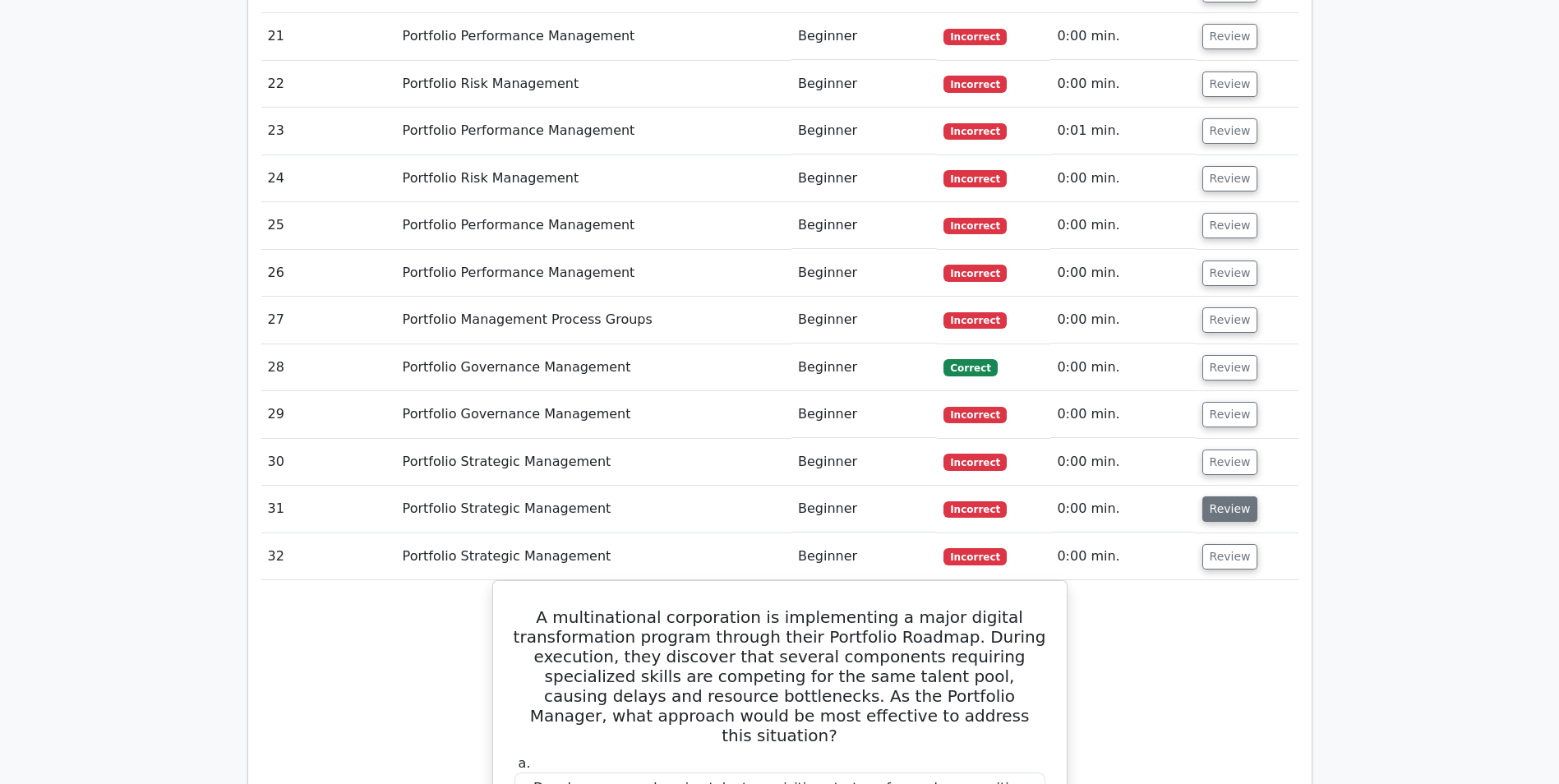
click at [1219, 497] on button "Review" at bounding box center [1231, 509] width 56 height 26
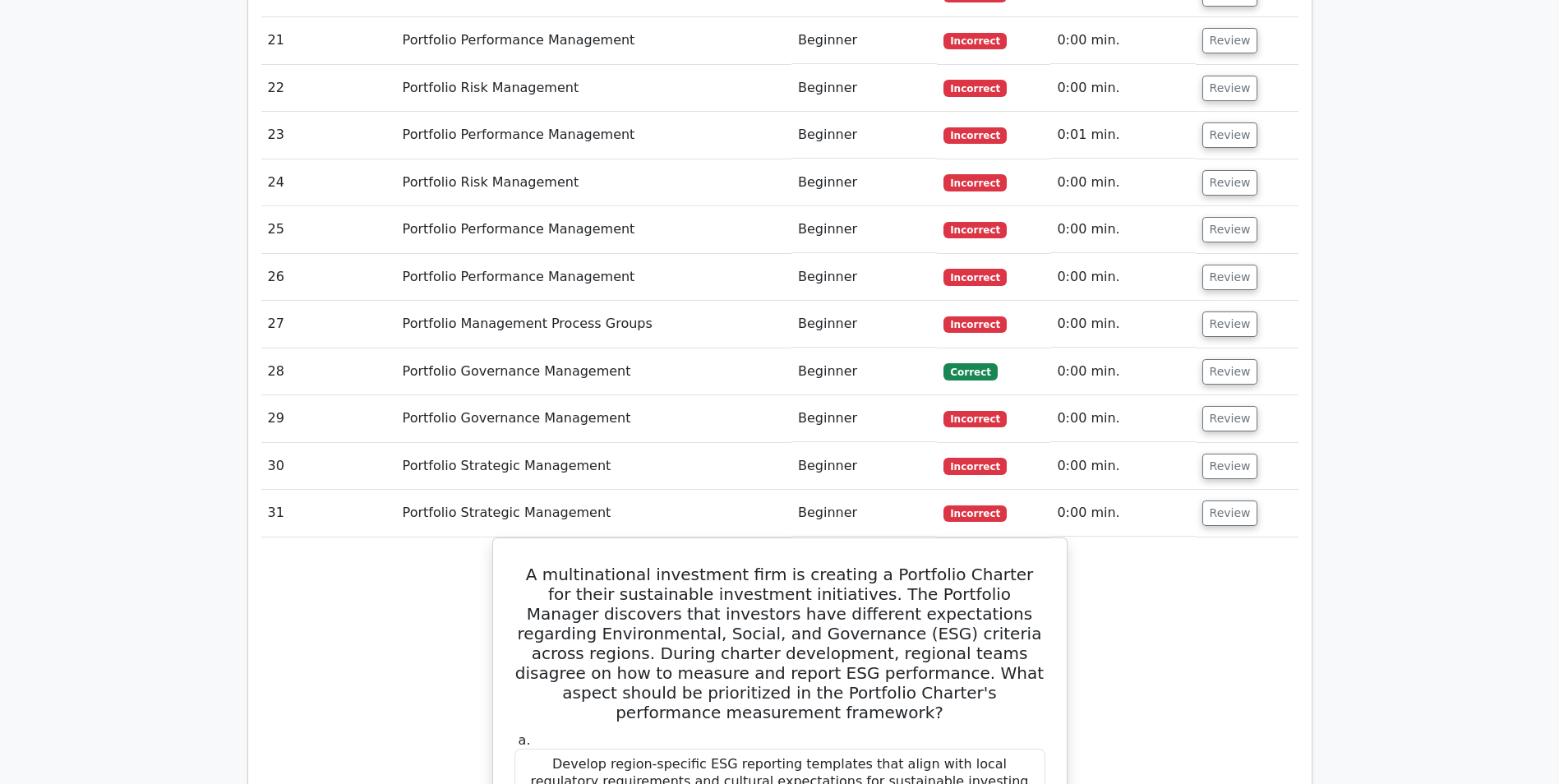
scroll to position [3210, 0]
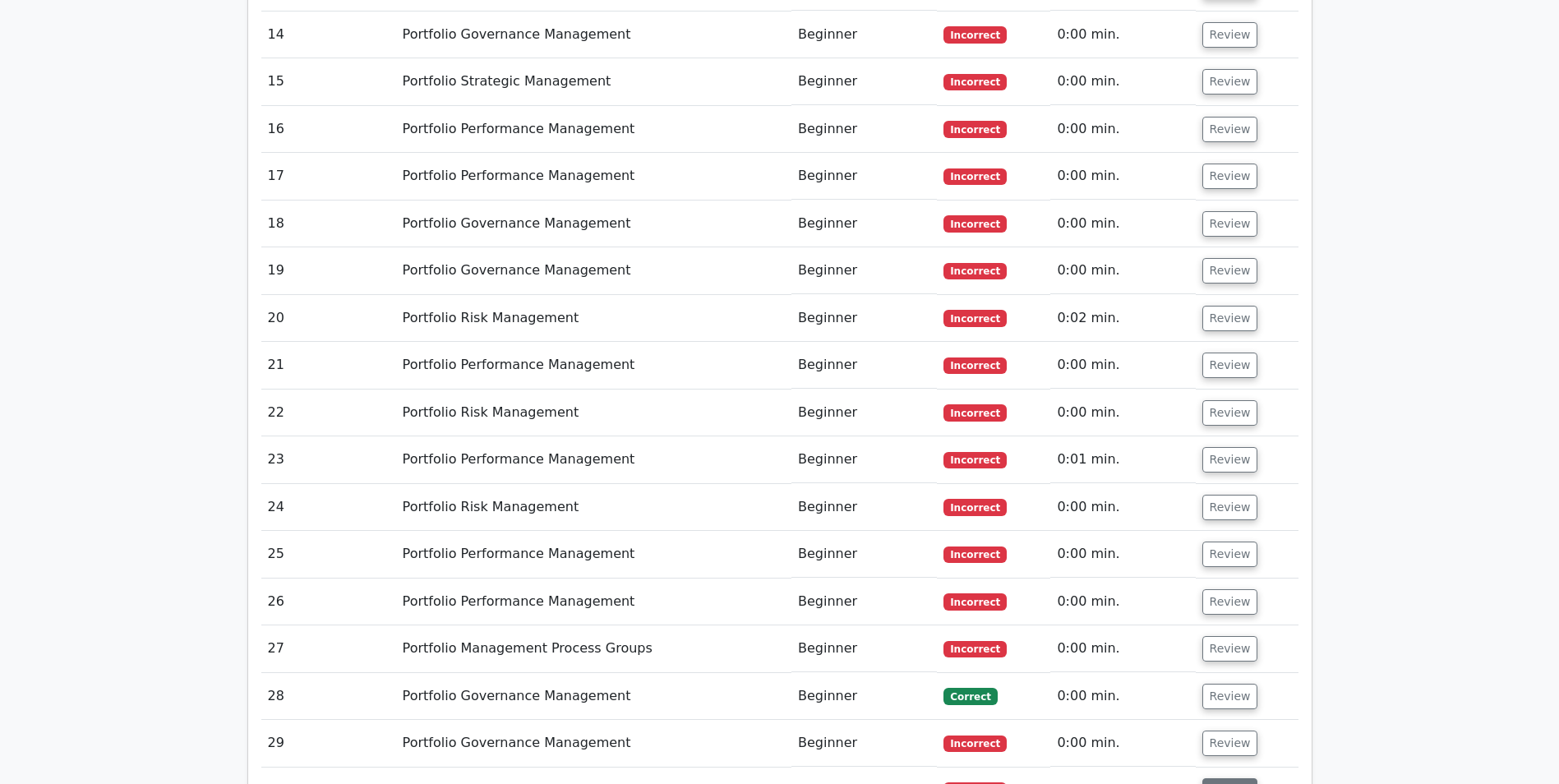
click at [1233, 778] on button "Review" at bounding box center [1231, 791] width 56 height 26
click at [1218, 730] on button "Review" at bounding box center [1231, 743] width 56 height 26
click at [1218, 684] on button "Review" at bounding box center [1231, 697] width 56 height 26
click at [1223, 636] on button "Review" at bounding box center [1231, 649] width 56 height 26
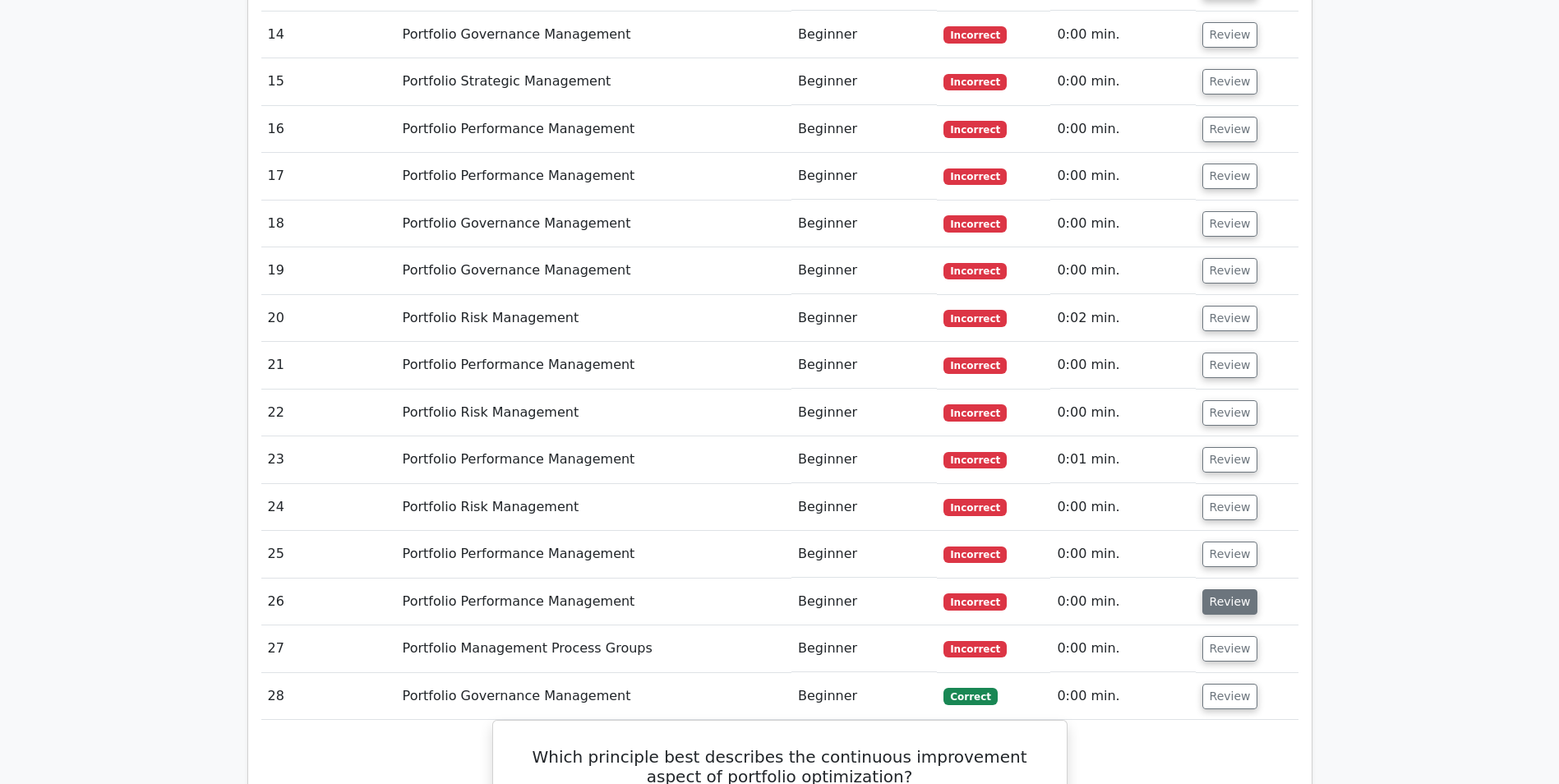
click at [1225, 589] on button "Review" at bounding box center [1231, 602] width 56 height 26
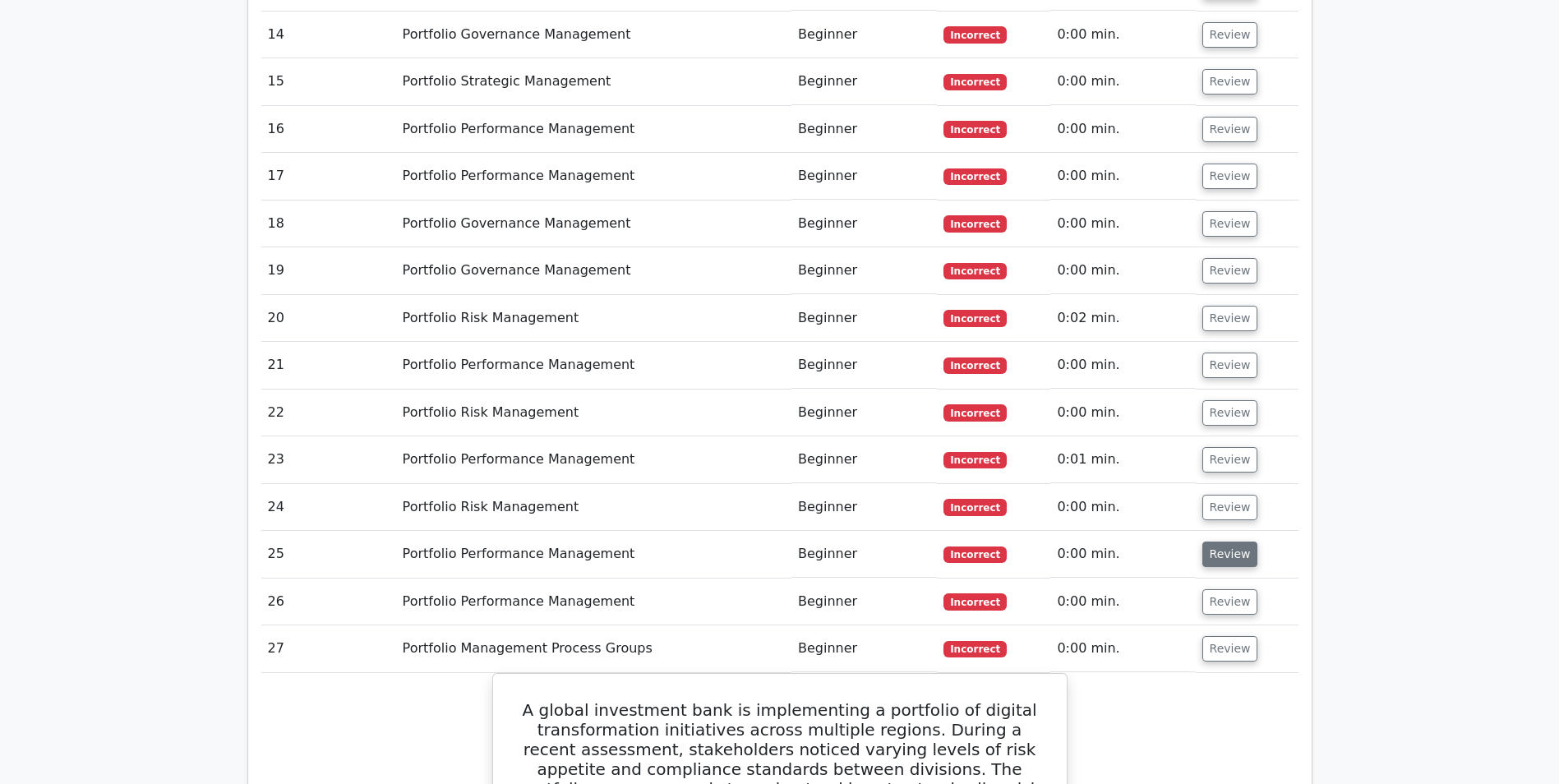
click at [1222, 541] on button "Review" at bounding box center [1231, 554] width 56 height 26
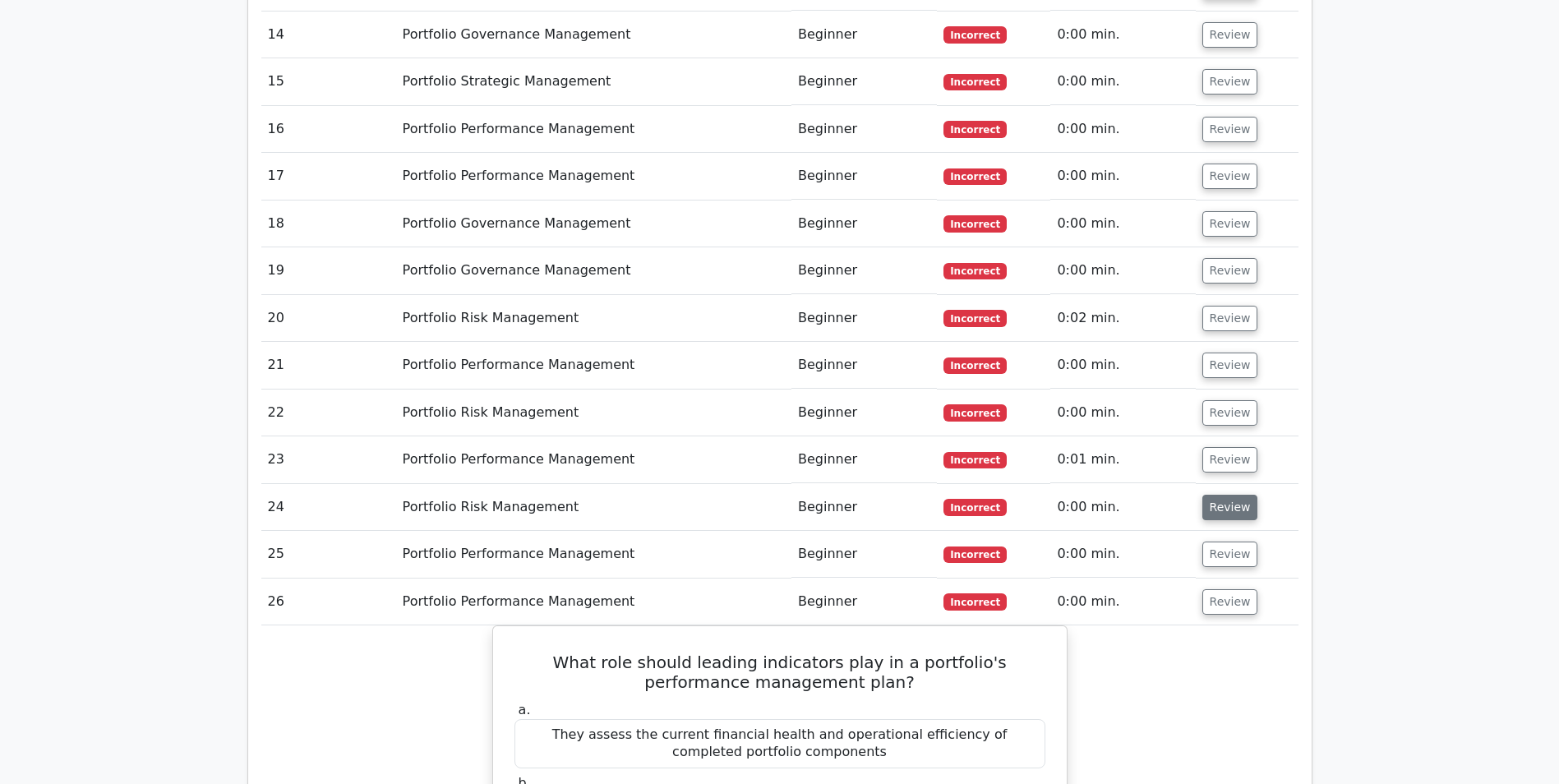
click at [1225, 495] on button "Review" at bounding box center [1231, 507] width 56 height 26
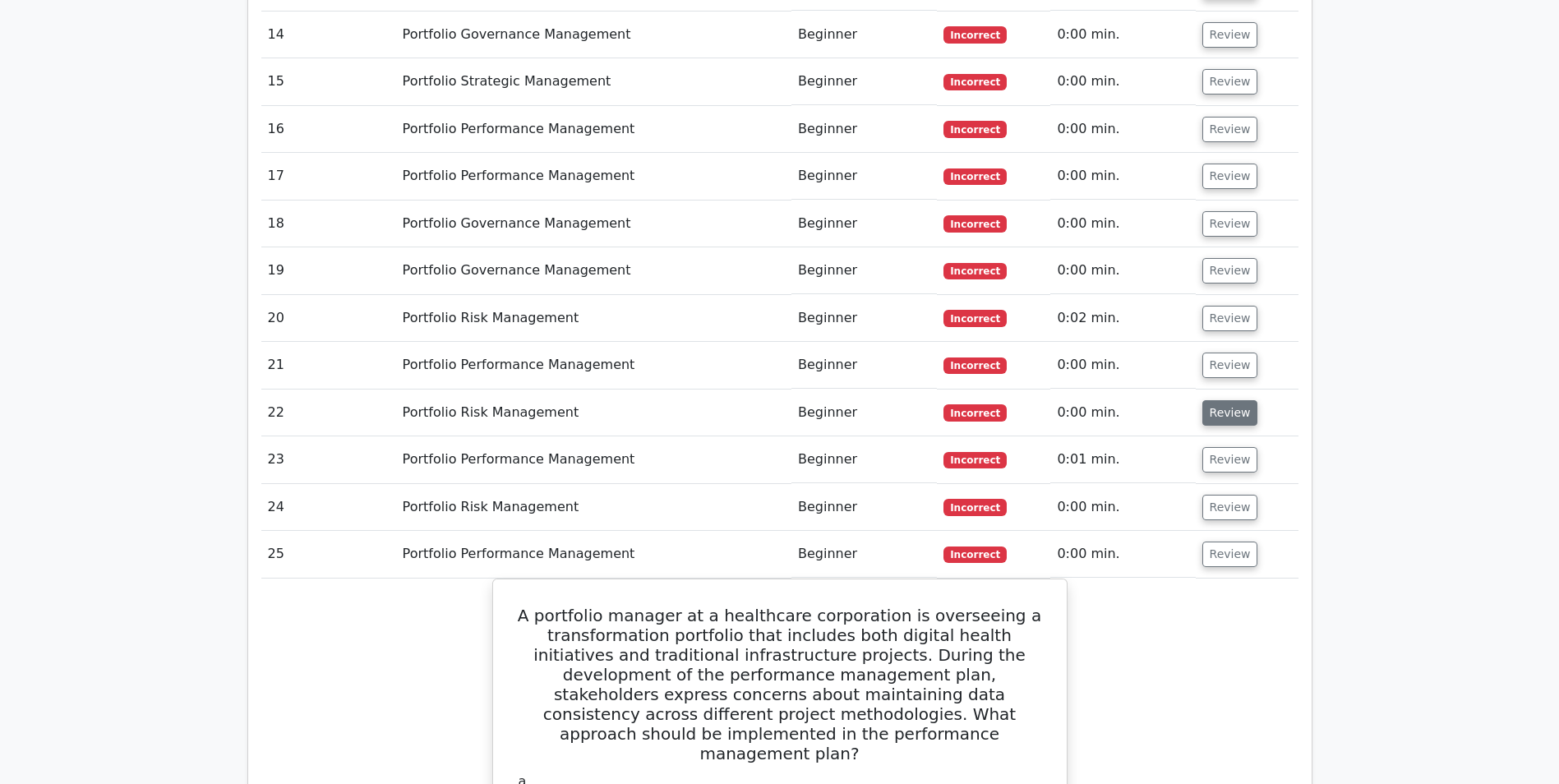
click at [1224, 447] on button "Review" at bounding box center [1231, 460] width 56 height 26
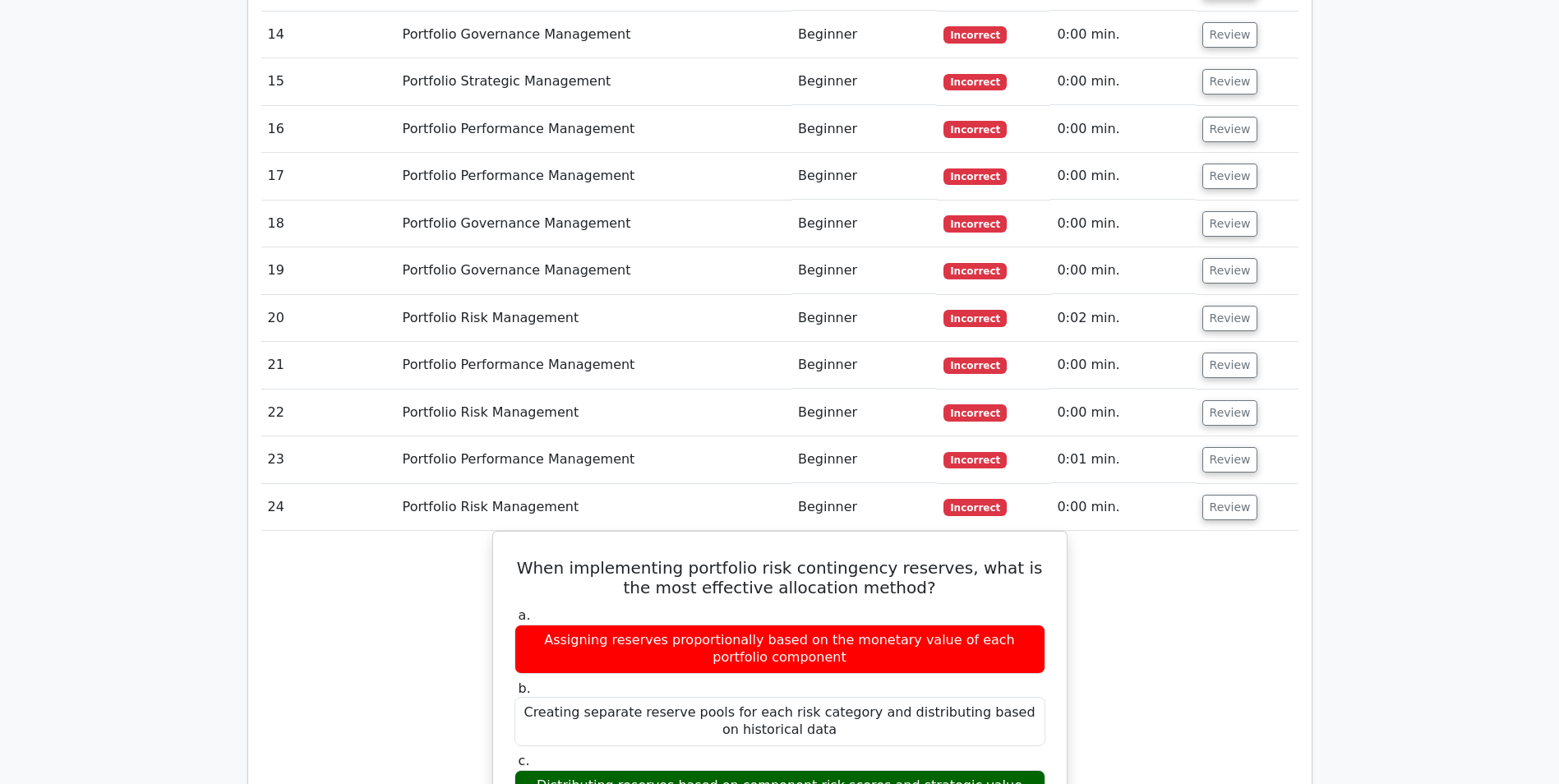
click at [1235, 400] on button "Review" at bounding box center [1231, 413] width 56 height 26
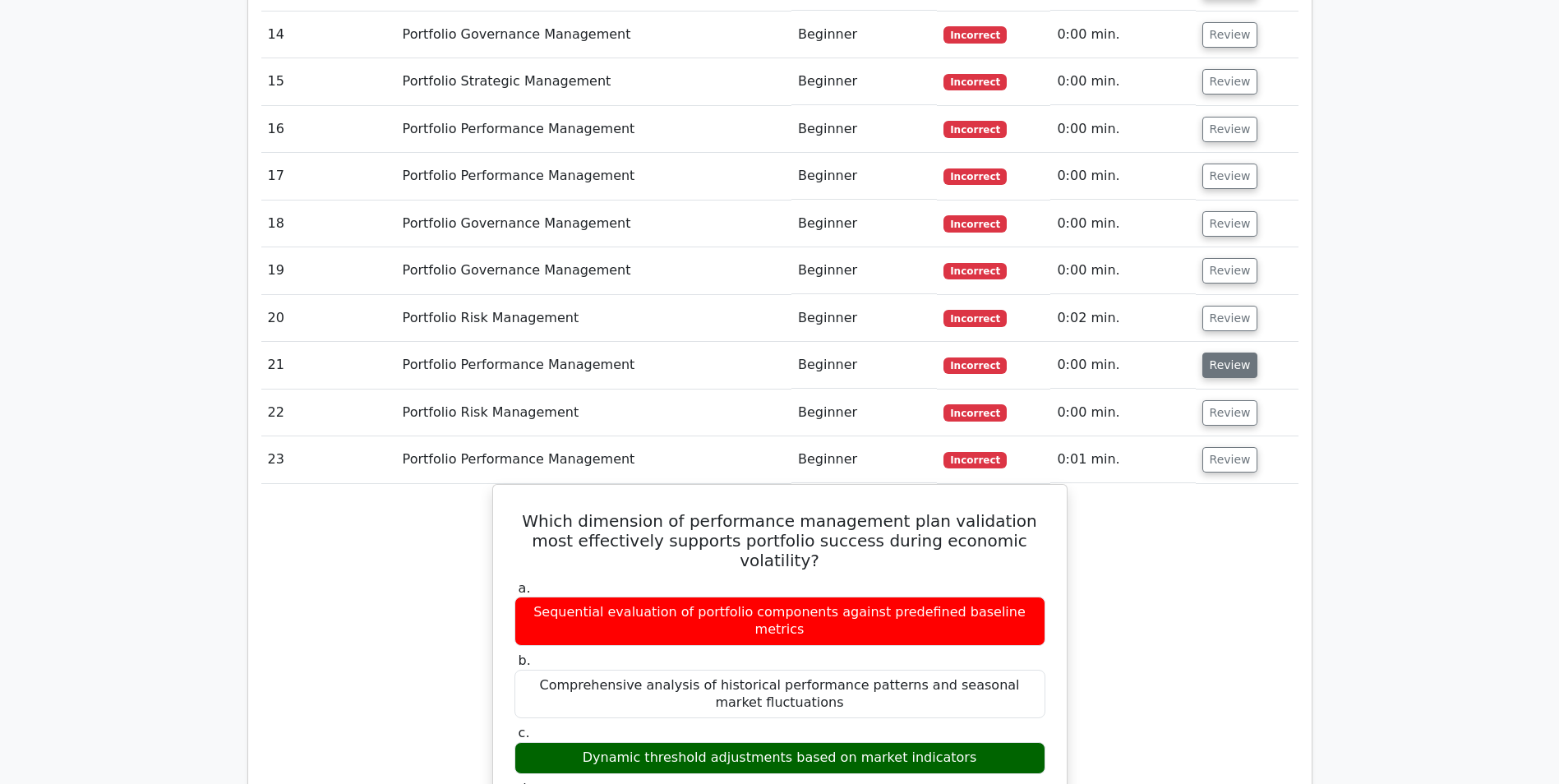
click at [1232, 353] on button "Review" at bounding box center [1231, 366] width 56 height 26
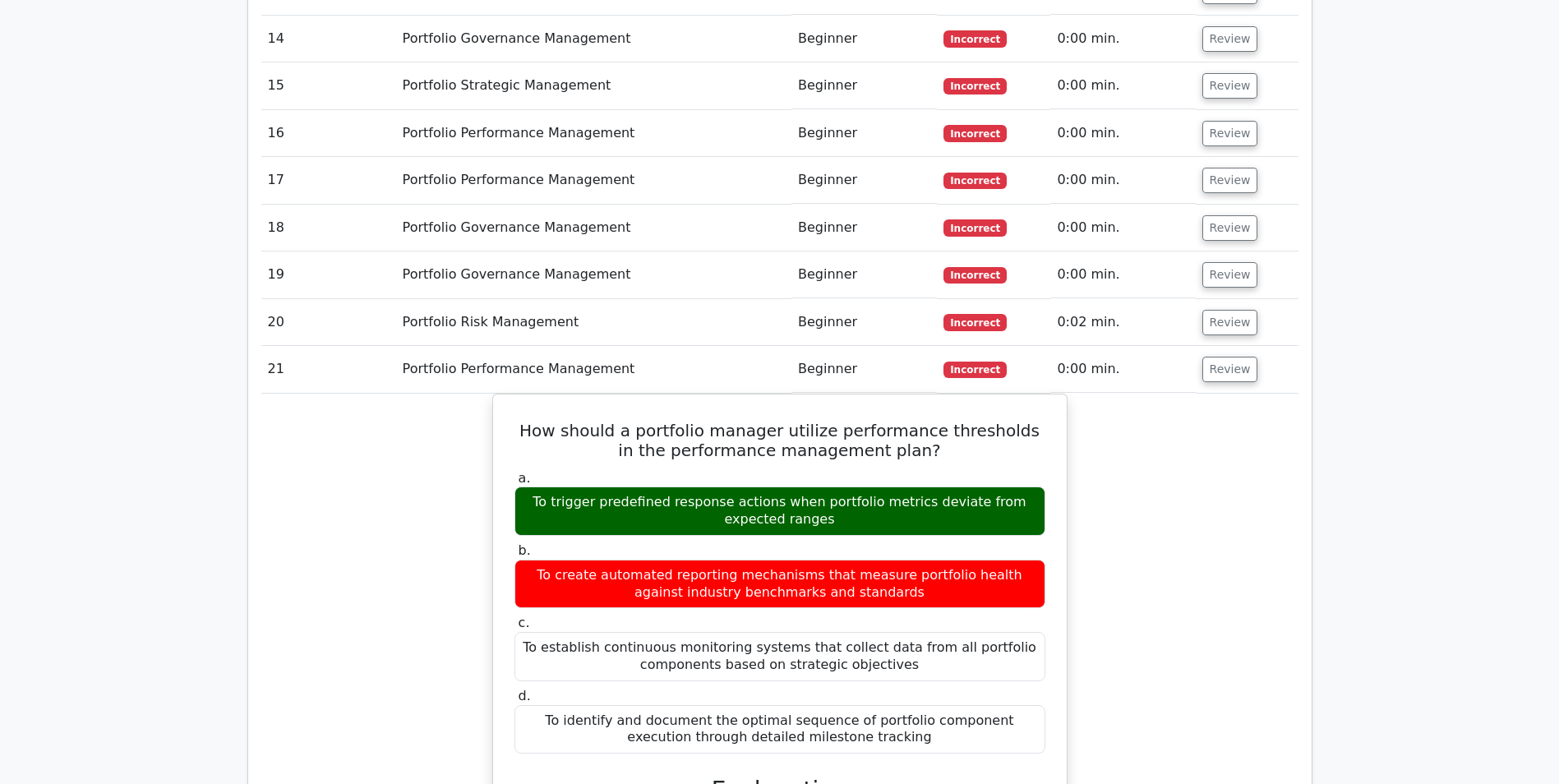
scroll to position [2881, 0]
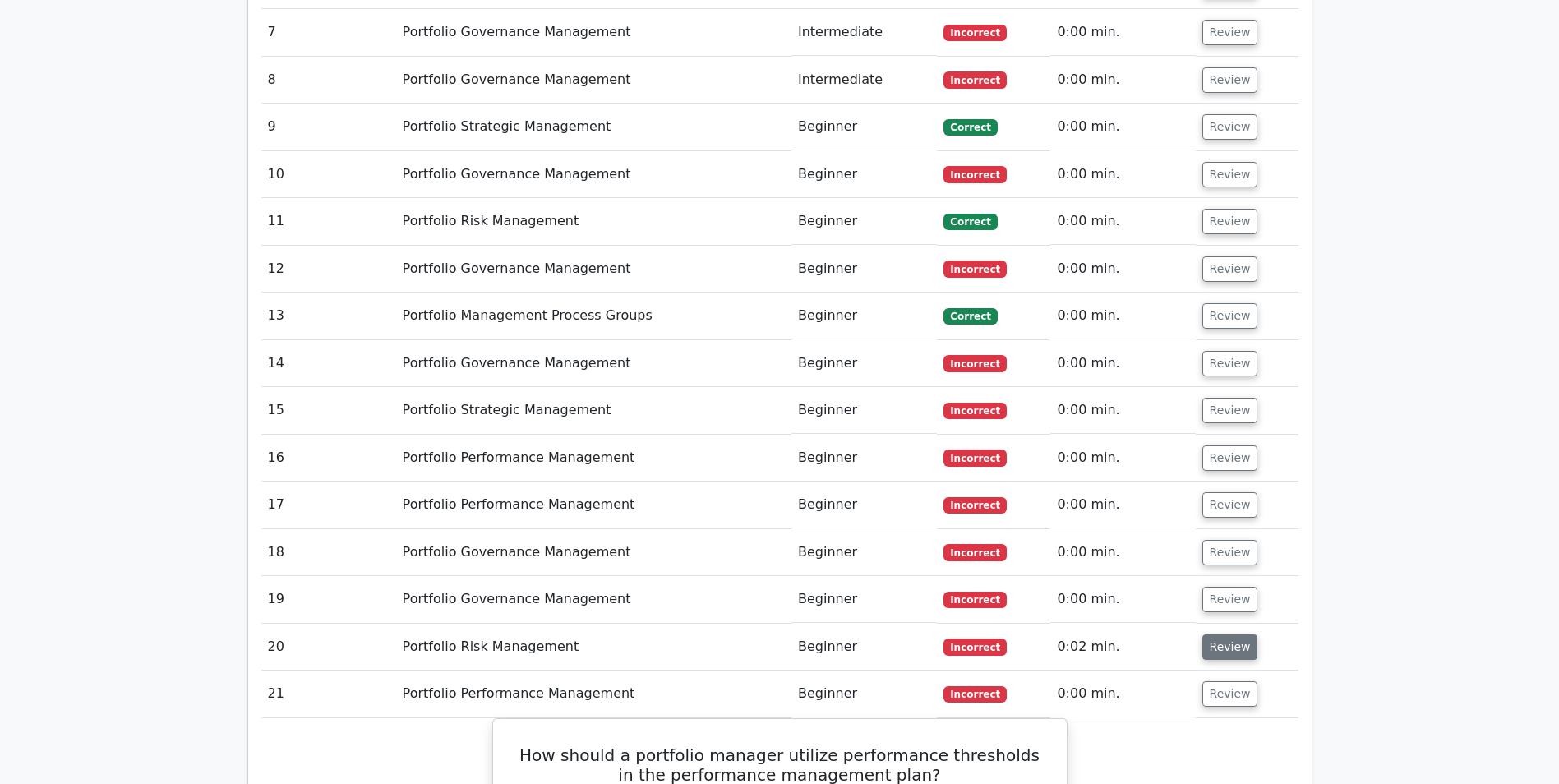
click at [1221, 634] on button "Review" at bounding box center [1231, 647] width 56 height 26
click at [1226, 587] on button "Review" at bounding box center [1231, 600] width 56 height 26
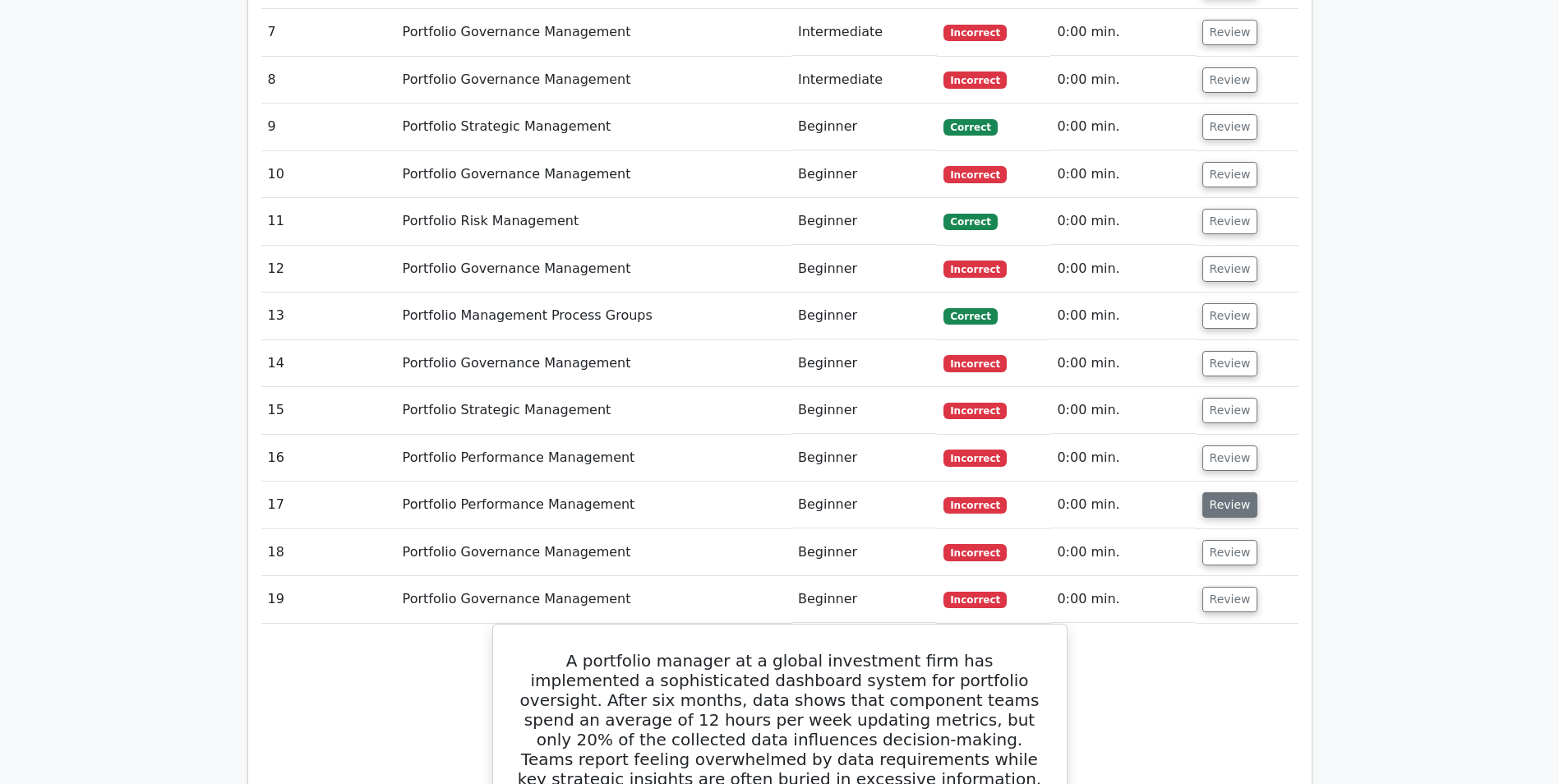
click at [1223, 540] on button "Review" at bounding box center [1231, 553] width 56 height 26
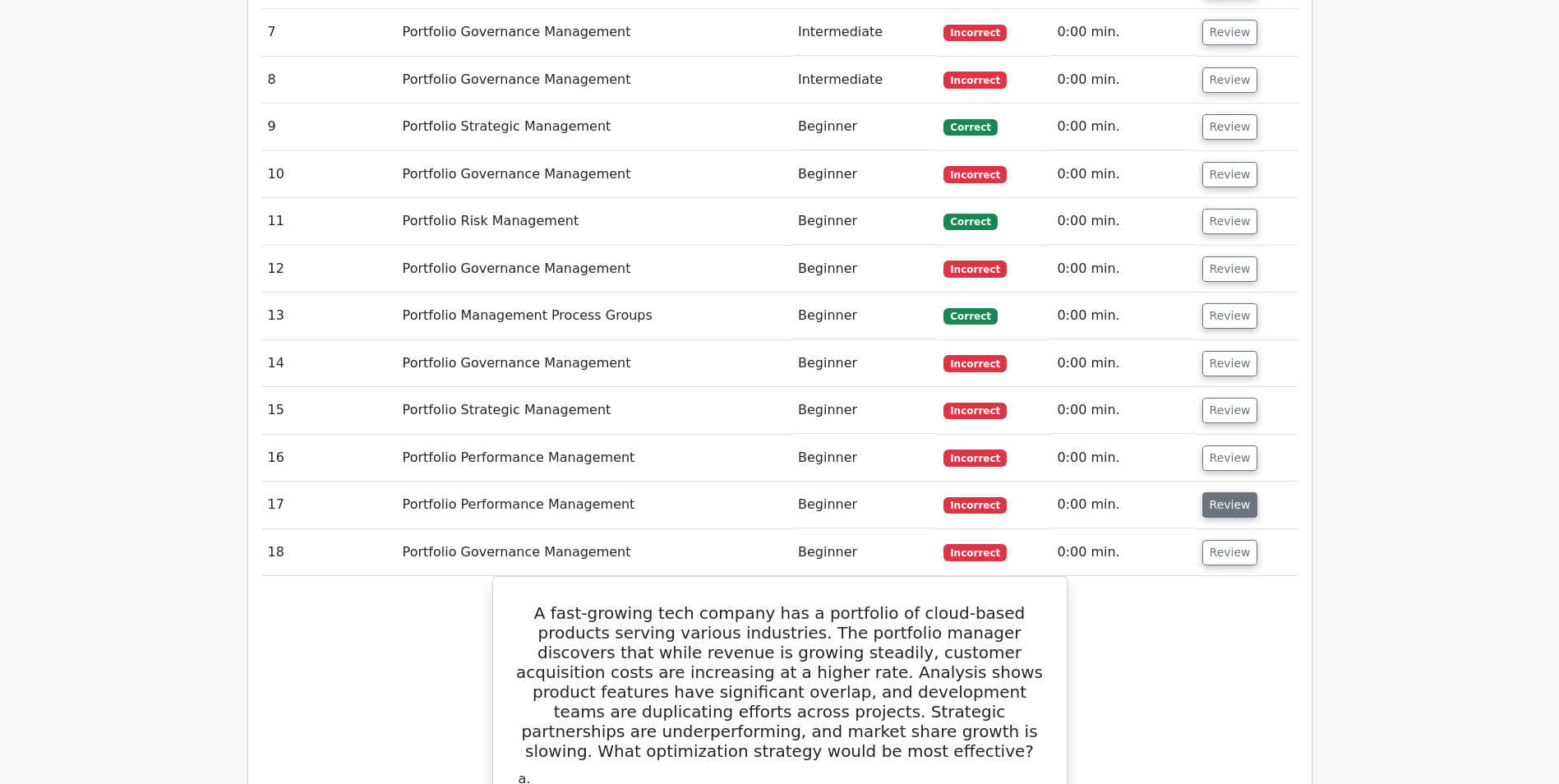
click at [1215, 493] on button "Review" at bounding box center [1231, 505] width 56 height 26
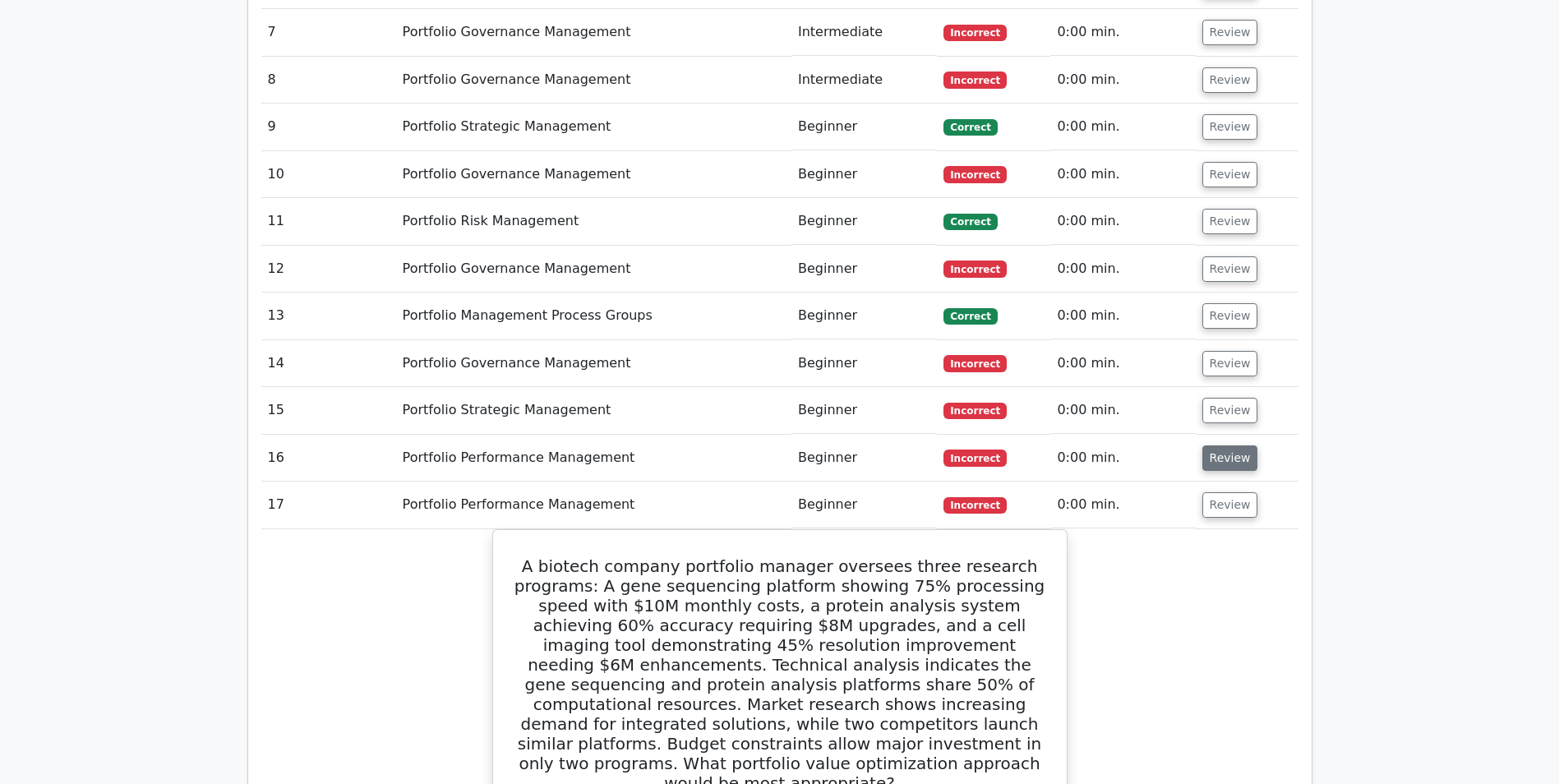
click at [1227, 445] on button "Review" at bounding box center [1231, 458] width 56 height 26
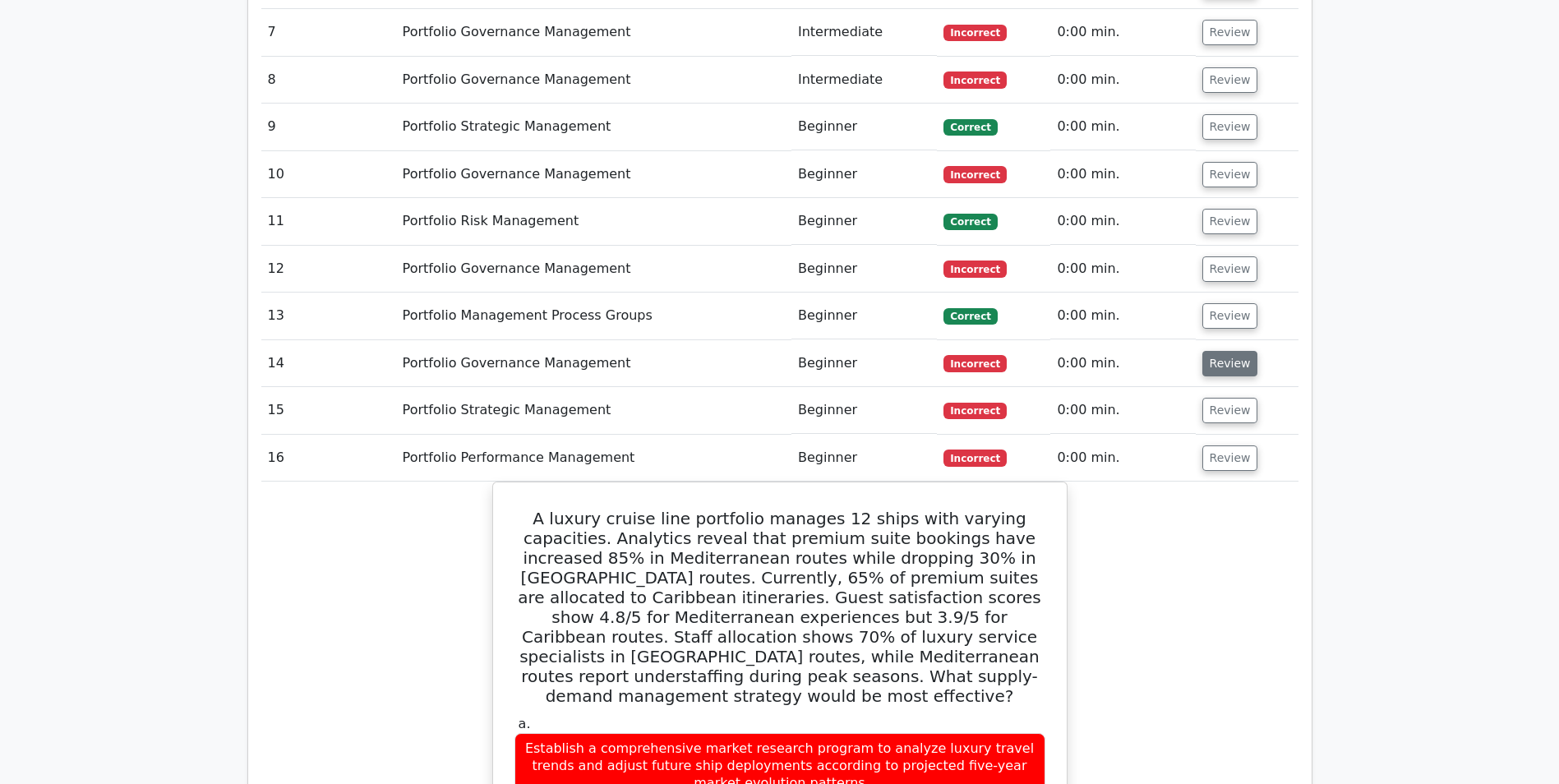
click at [1226, 397] on button "Review" at bounding box center [1231, 410] width 56 height 26
click at [1218, 351] on button "Review" at bounding box center [1231, 364] width 56 height 26
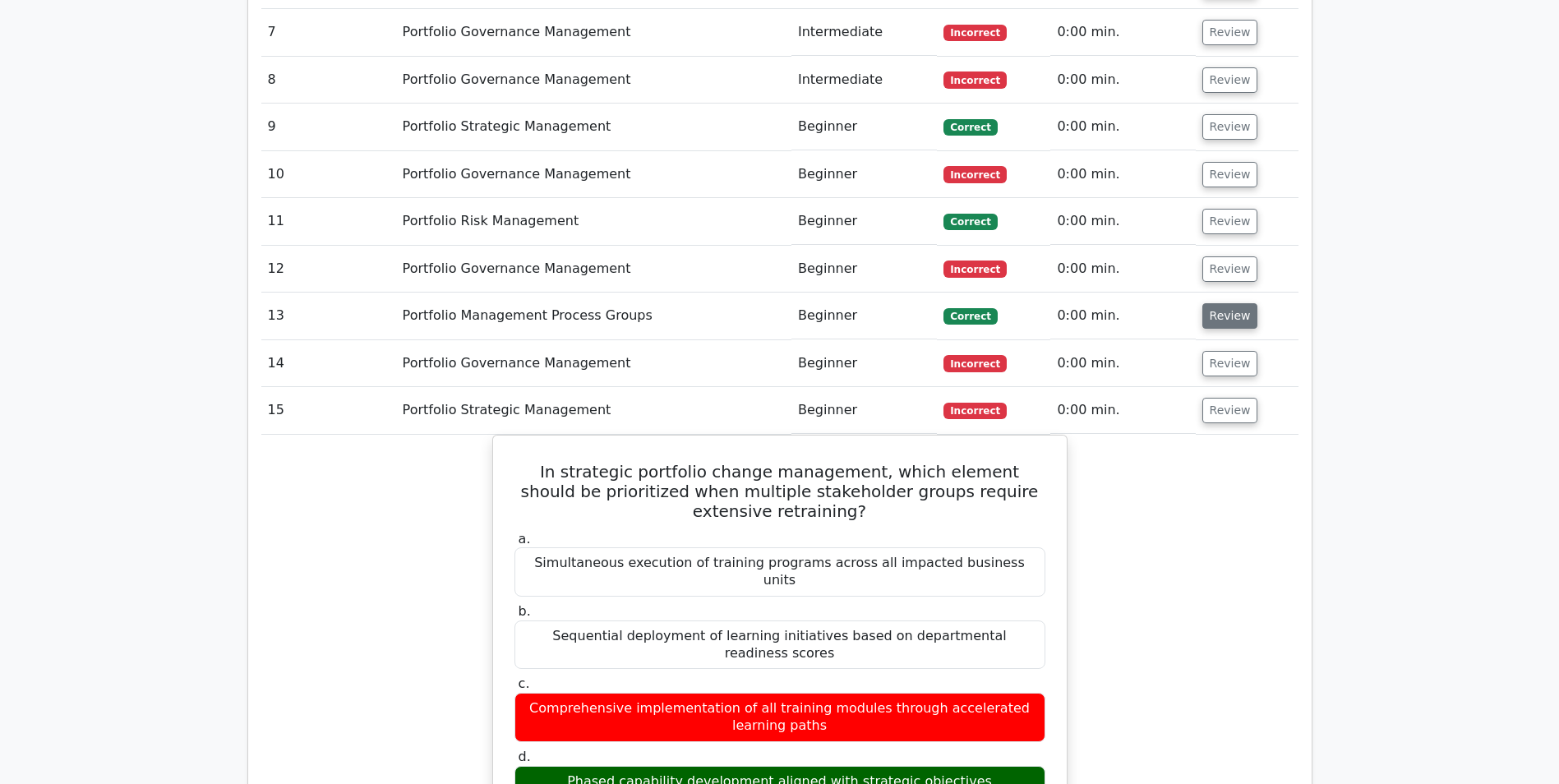
click at [1228, 303] on button "Review" at bounding box center [1231, 316] width 56 height 26
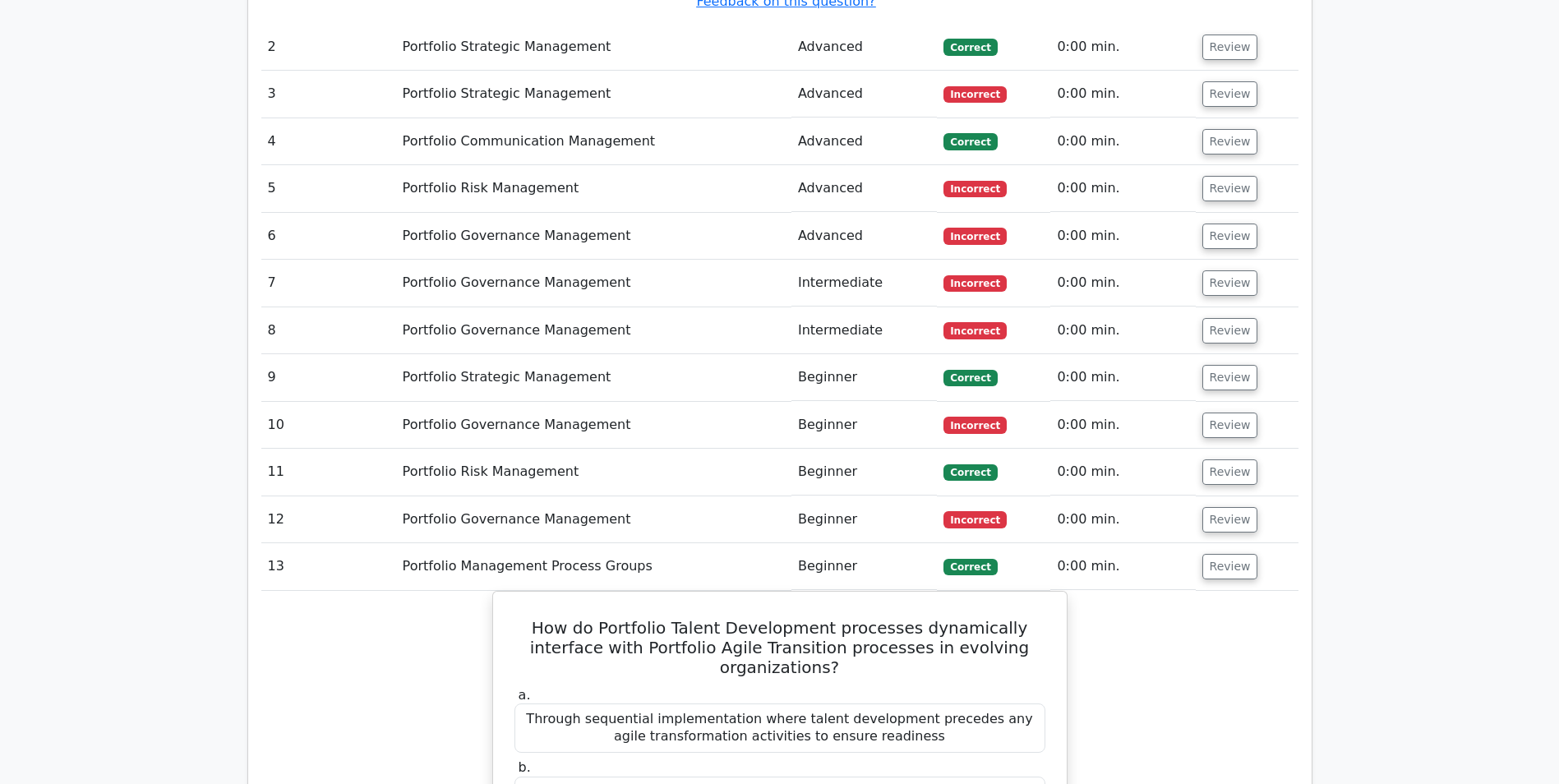
scroll to position [2471, 0]
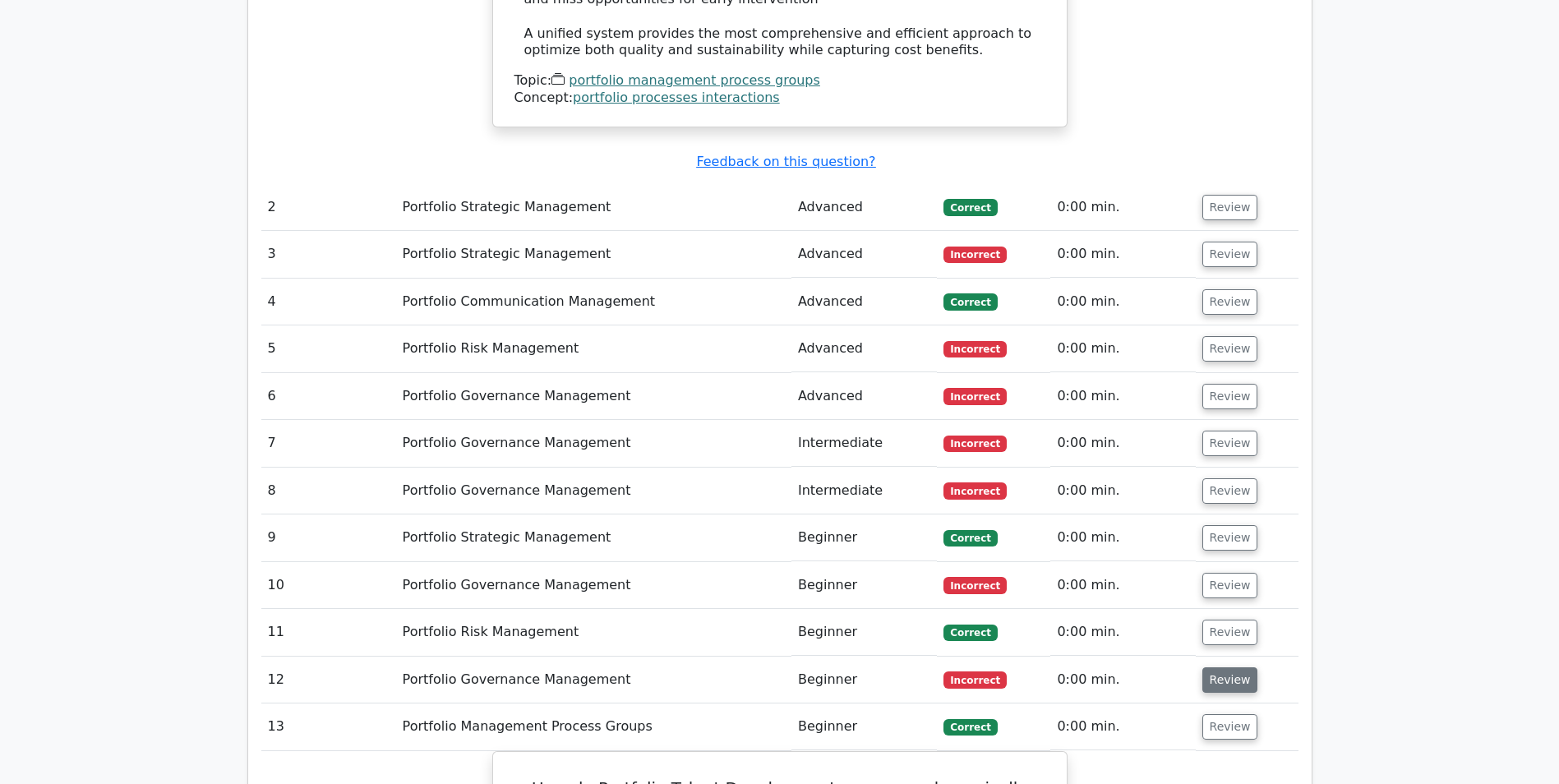
click at [1218, 667] on button "Review" at bounding box center [1231, 680] width 56 height 26
click at [1224, 619] on button "Review" at bounding box center [1231, 632] width 56 height 26
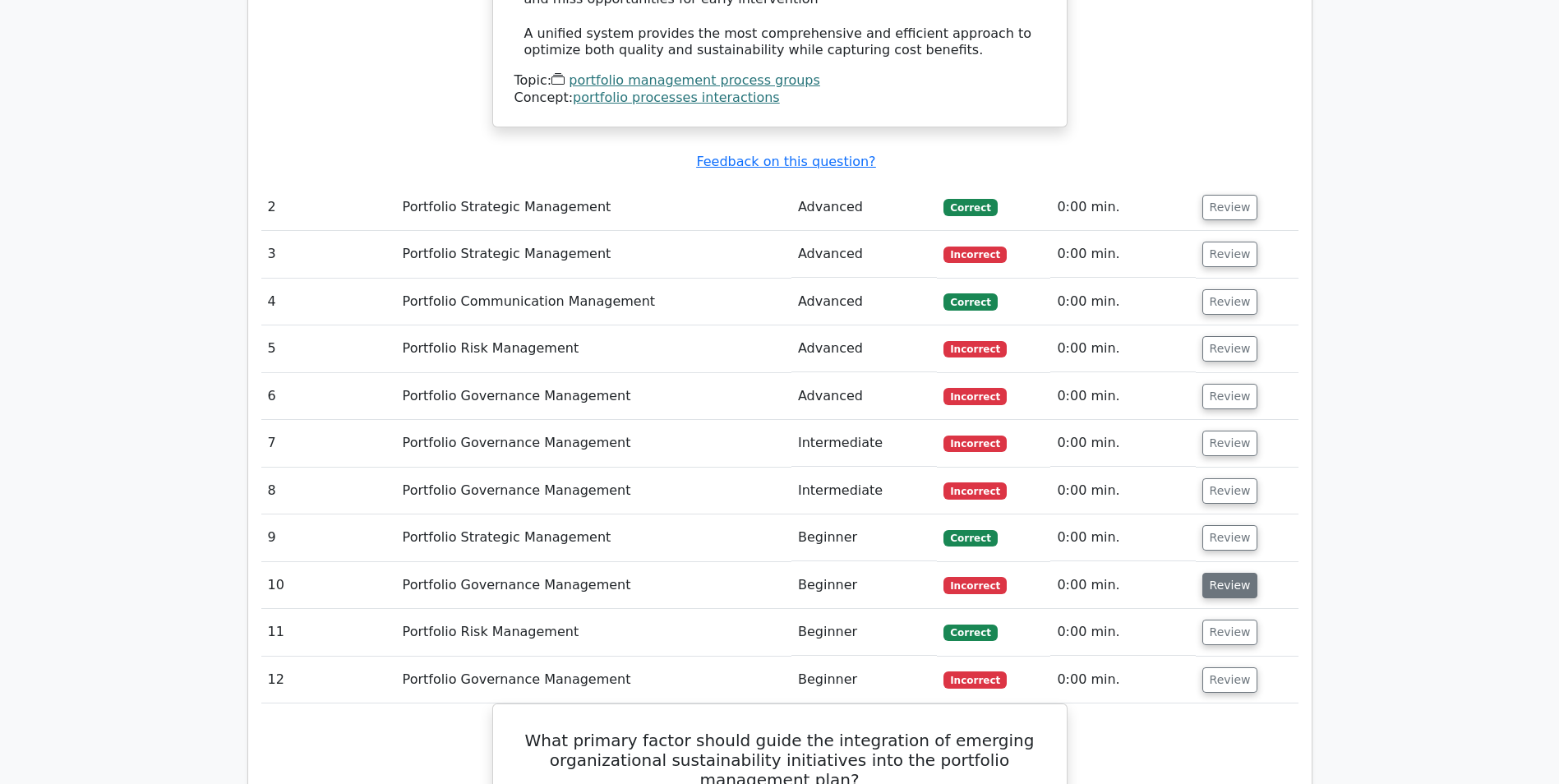
click at [1223, 573] on button "Review" at bounding box center [1231, 586] width 56 height 26
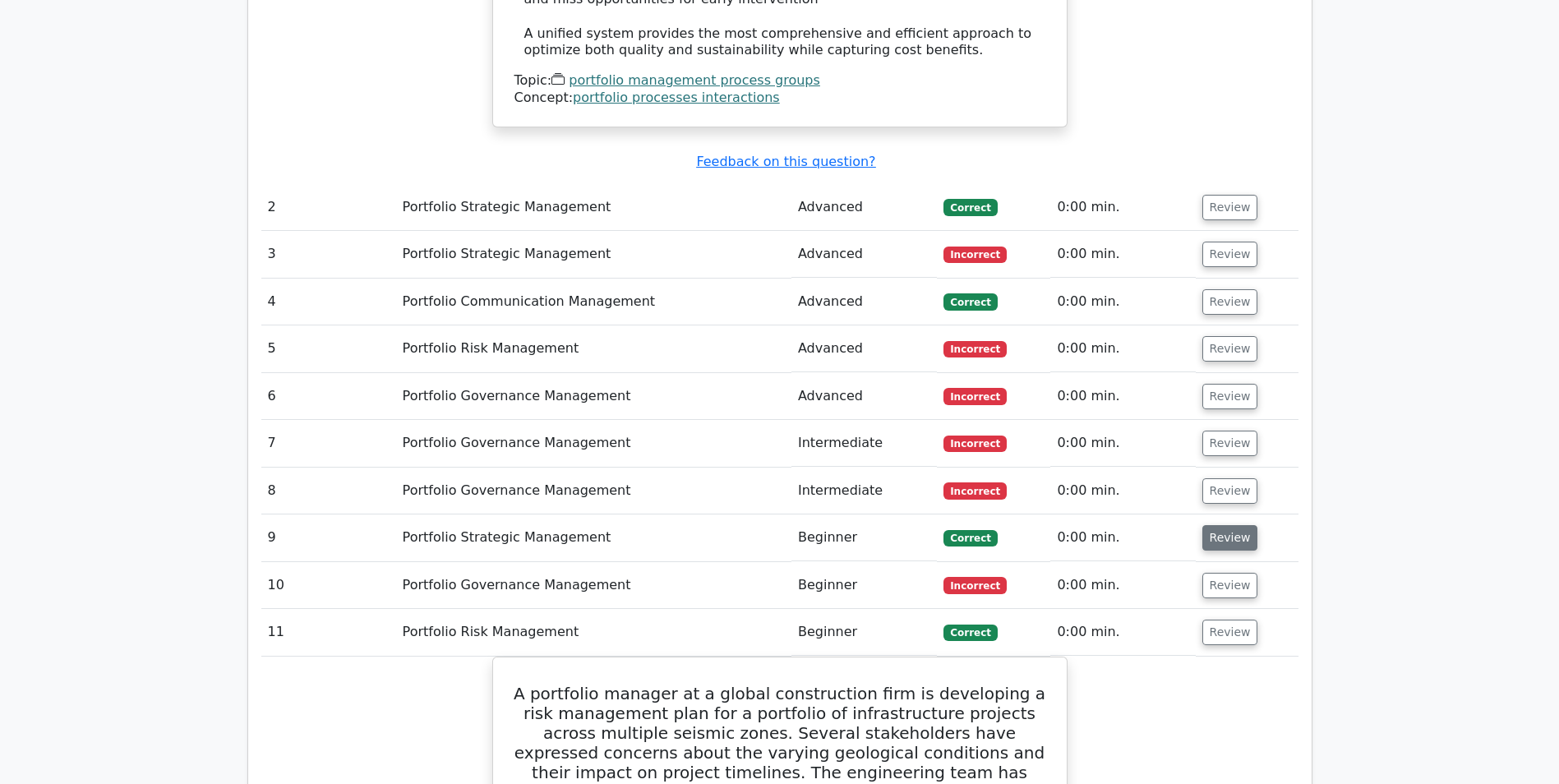
click at [1230, 525] on button "Review" at bounding box center [1231, 538] width 56 height 26
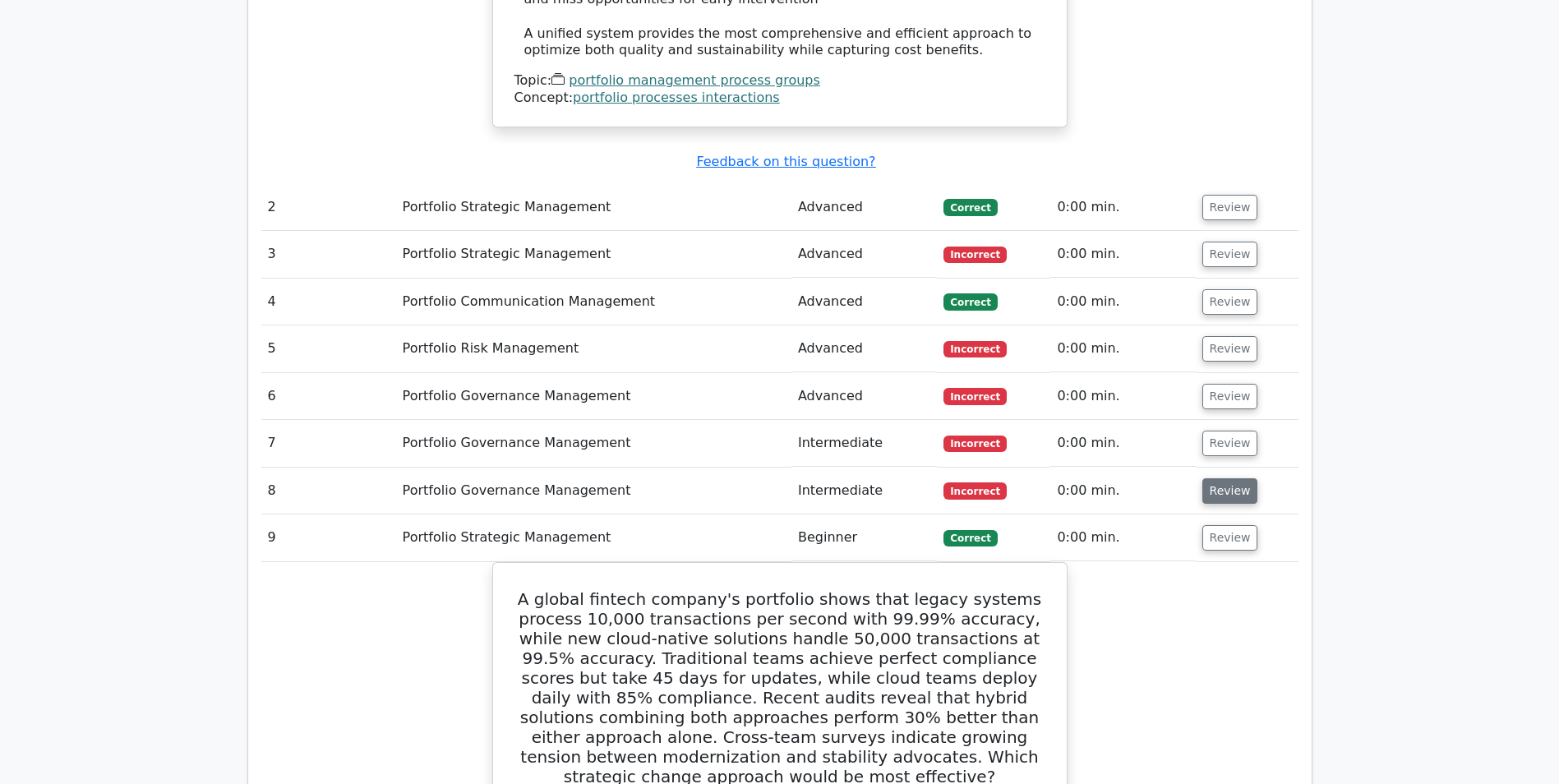
click at [1226, 478] on button "Review" at bounding box center [1231, 491] width 56 height 26
click at [1233, 430] on button "Review" at bounding box center [1231, 443] width 56 height 26
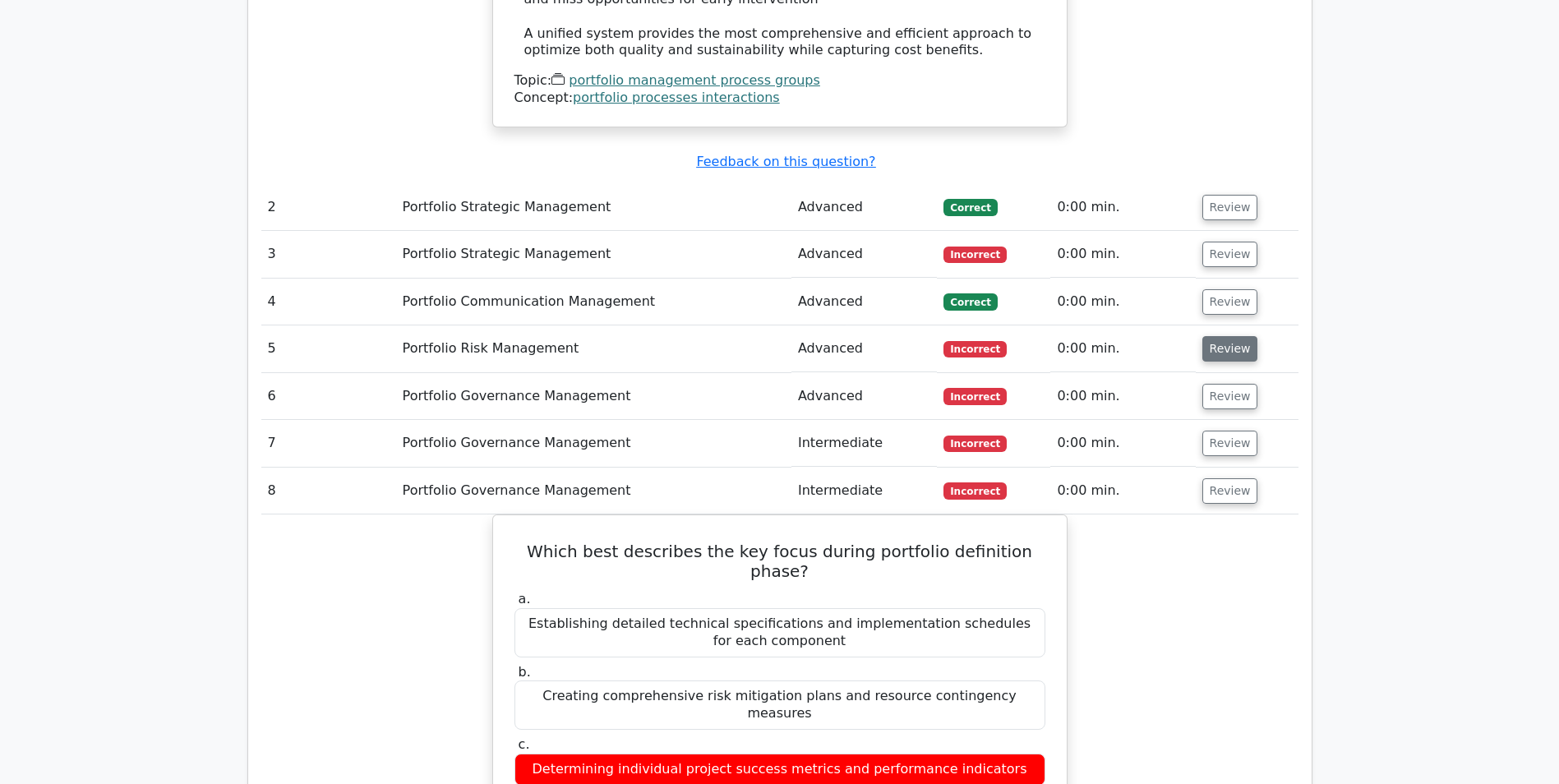
click at [1219, 384] on button "Review" at bounding box center [1231, 396] width 56 height 26
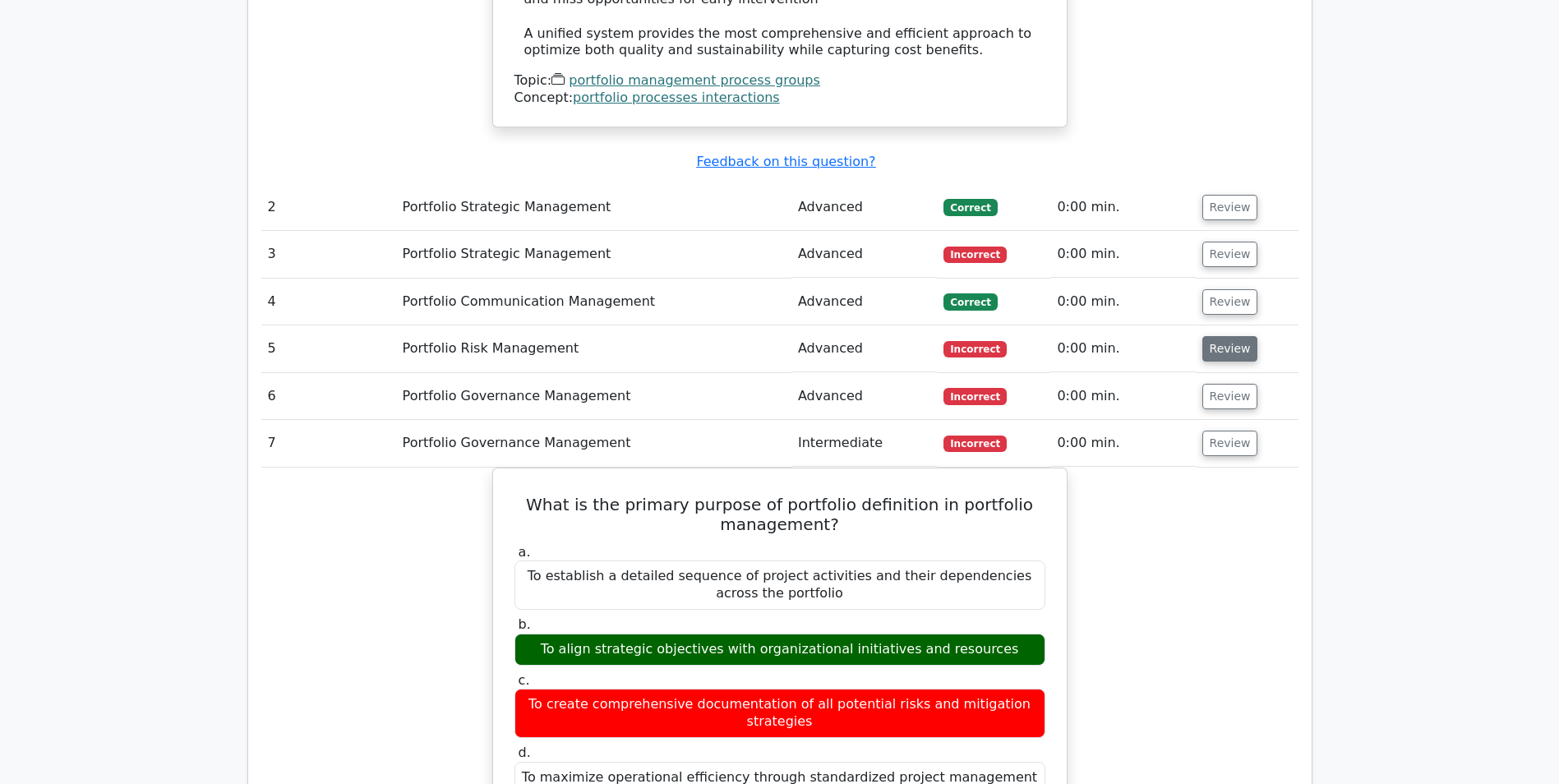
click at [1228, 336] on button "Review" at bounding box center [1231, 349] width 56 height 26
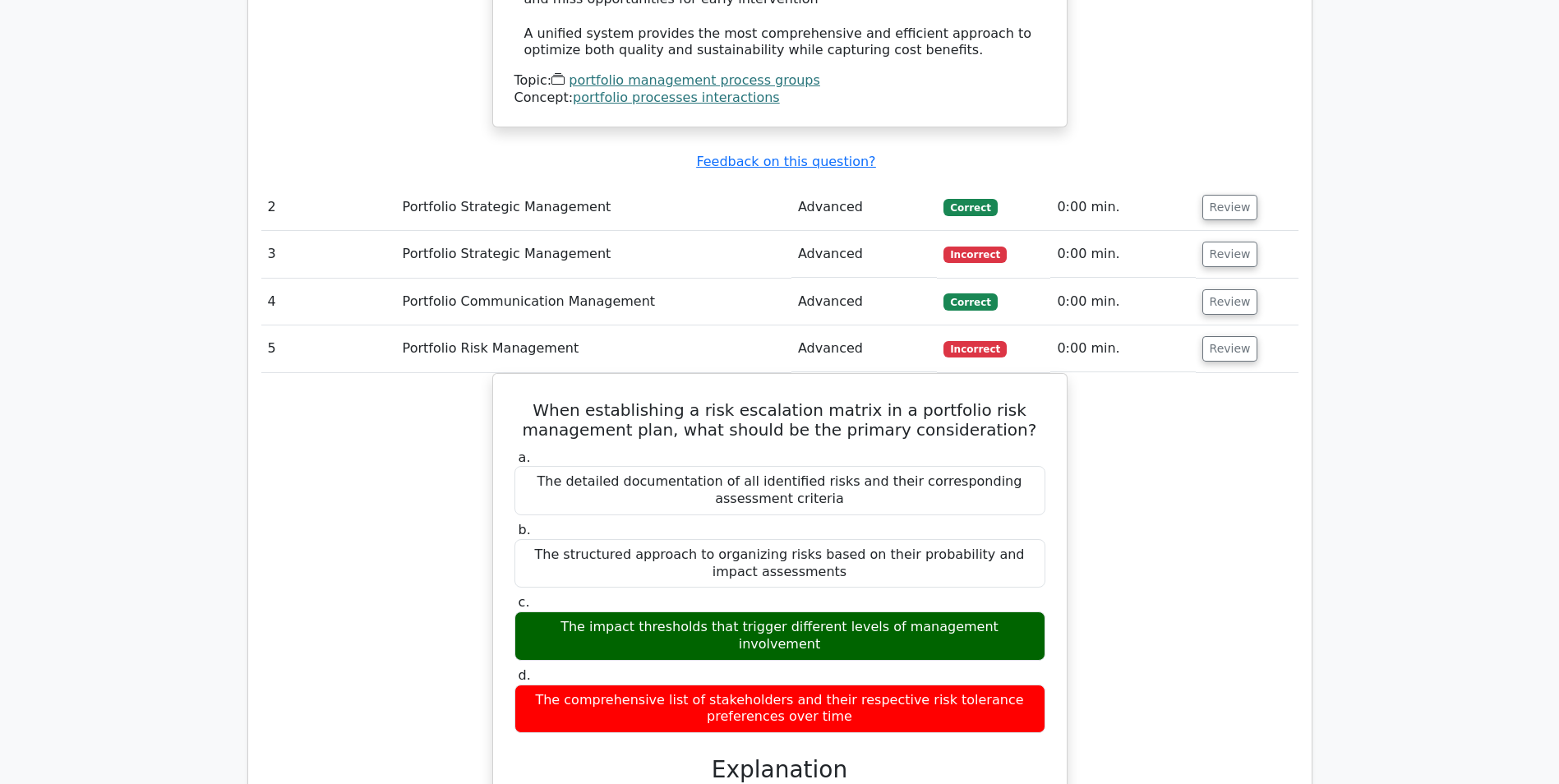
scroll to position [2142, 0]
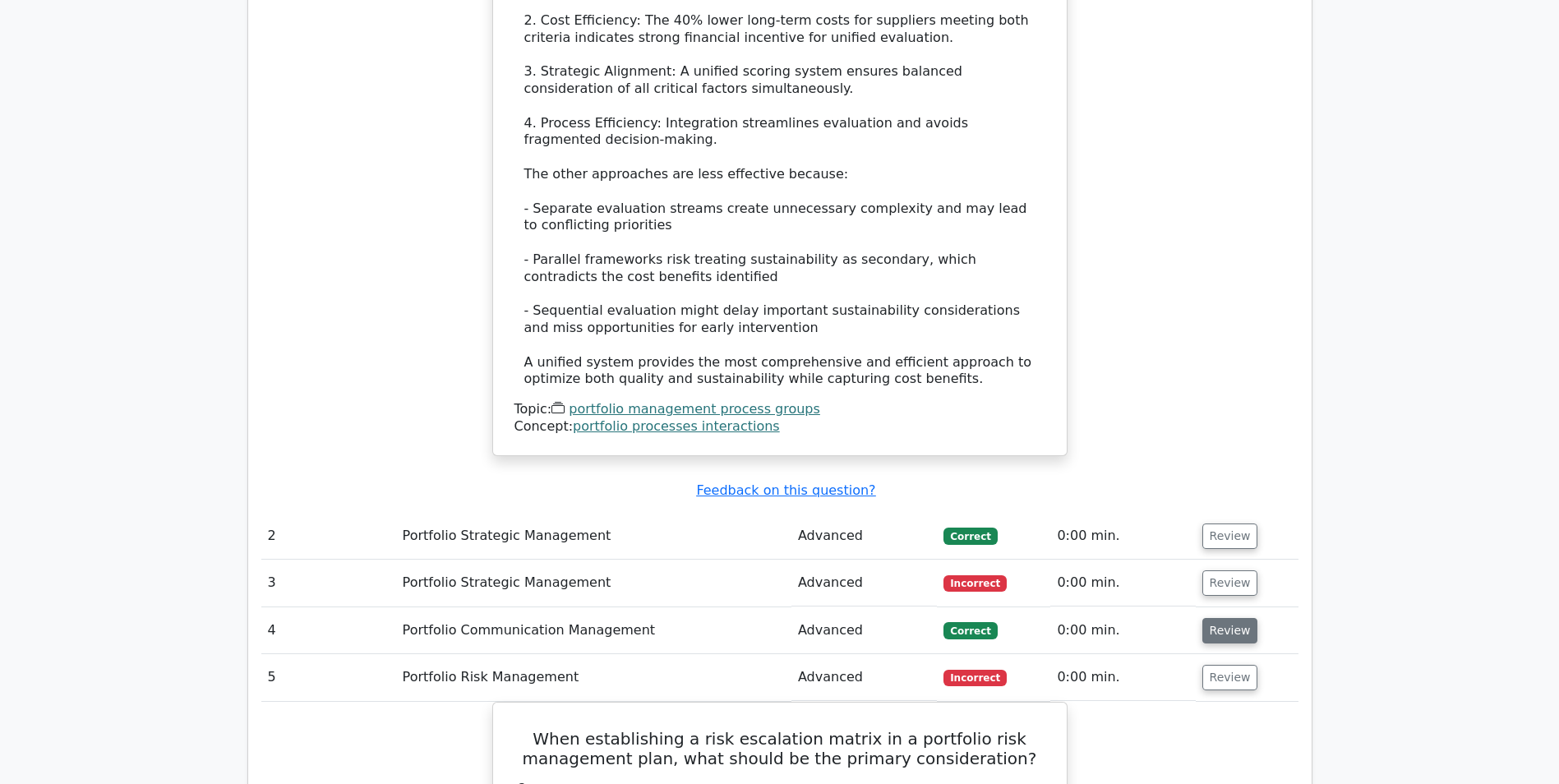
click at [1220, 617] on button "Review" at bounding box center [1231, 630] width 56 height 26
click at [1217, 570] on button "Review" at bounding box center [1231, 583] width 56 height 26
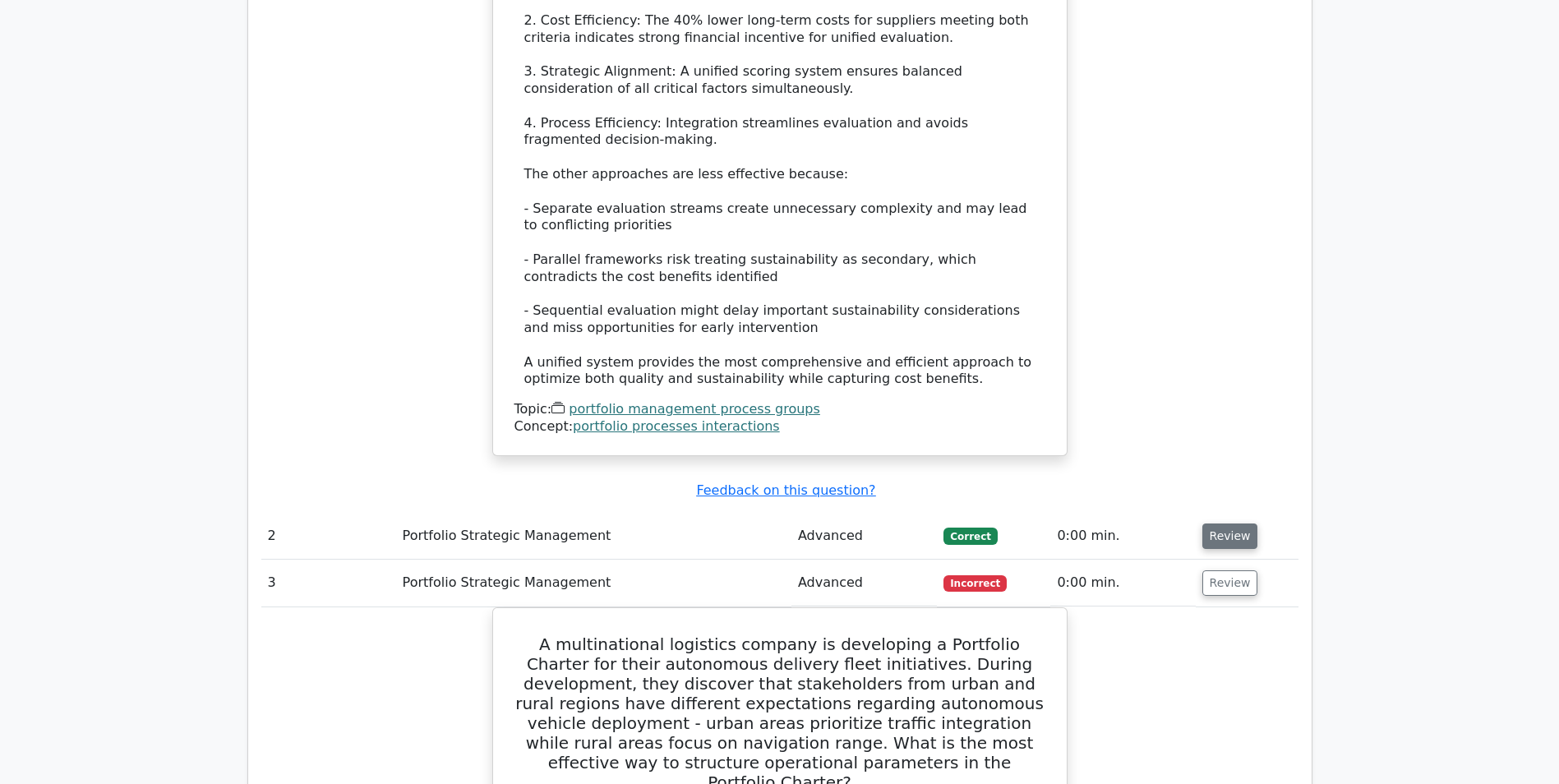
click at [1229, 523] on button "Review" at bounding box center [1231, 536] width 56 height 26
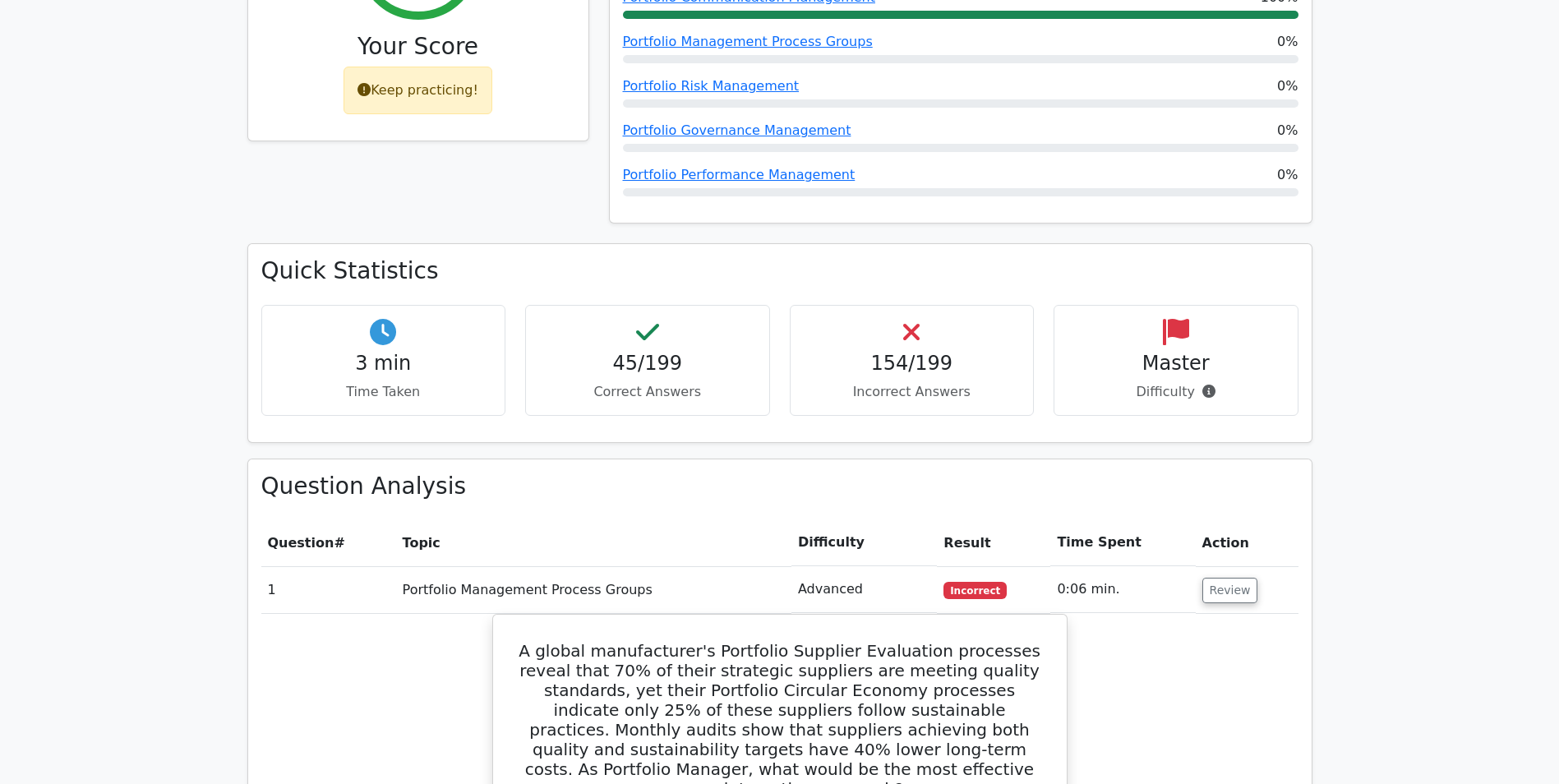
scroll to position [581, 0]
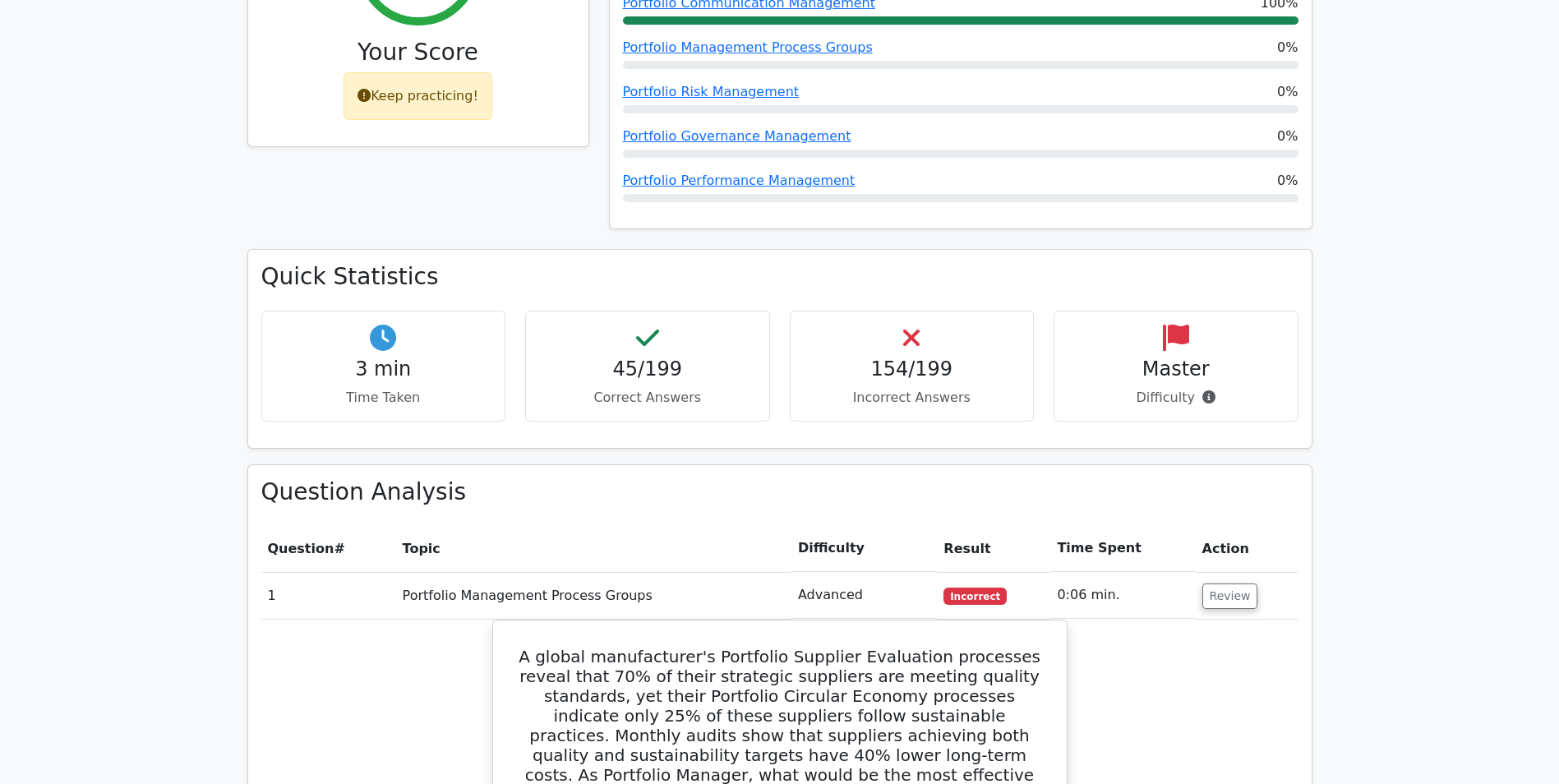
scroll to position [904, 0]
